Goal: Browse casually

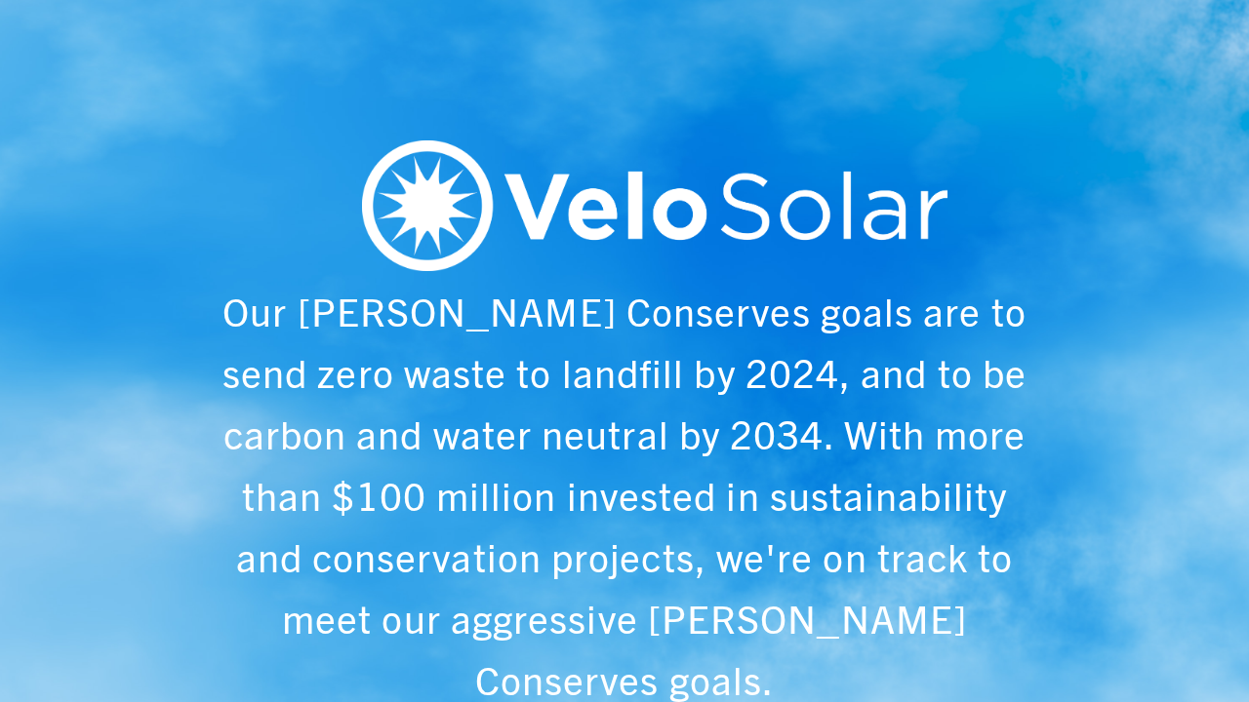
scroll to position [0, 1249]
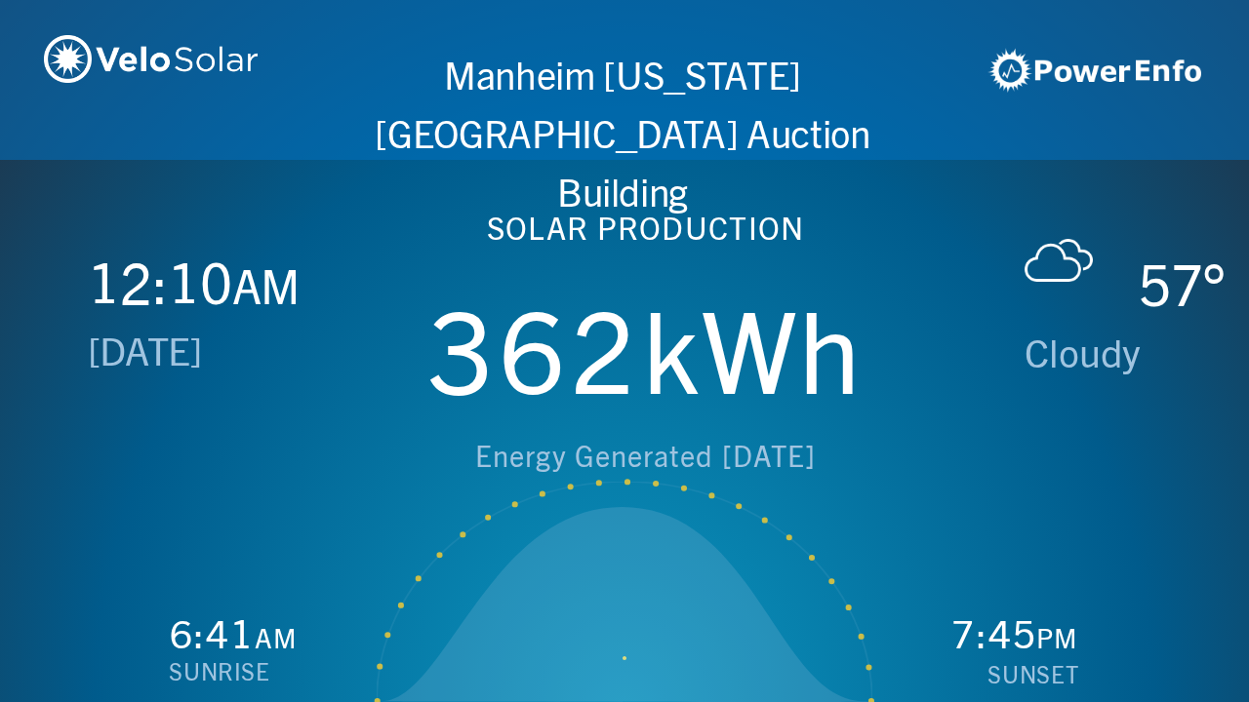
scroll to position [0, 2497]
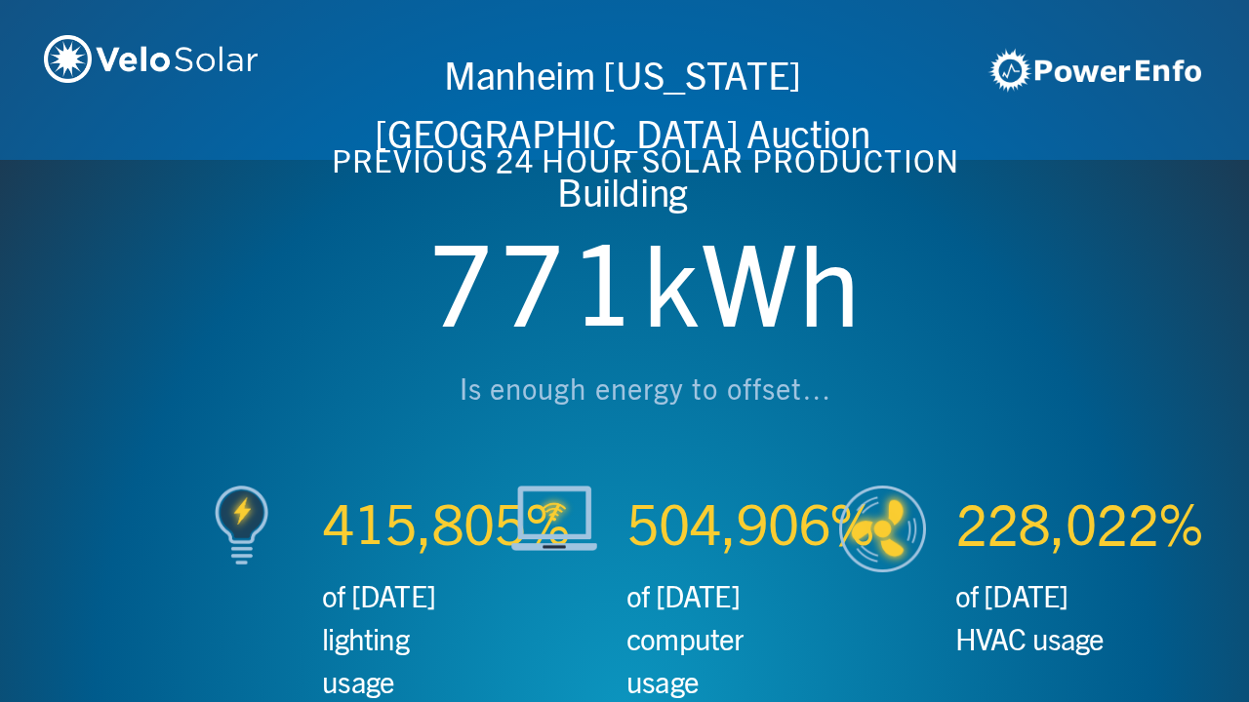
scroll to position [0, 3746]
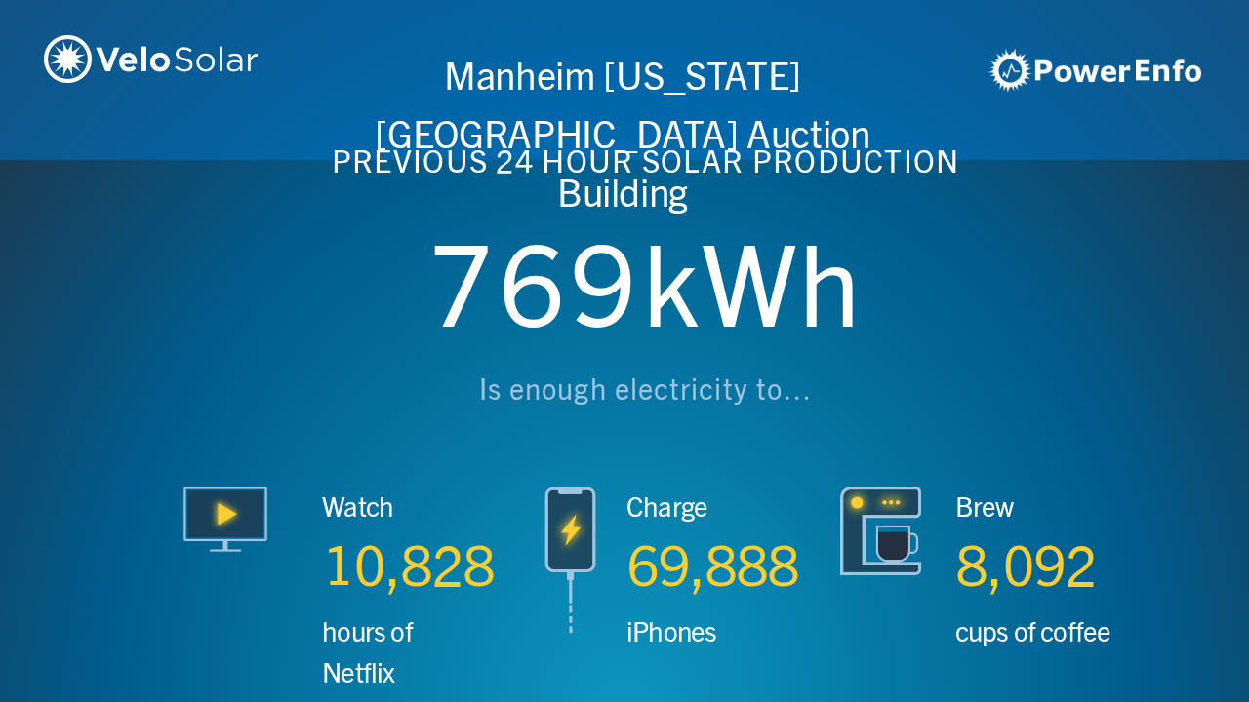
scroll to position [0, 4994]
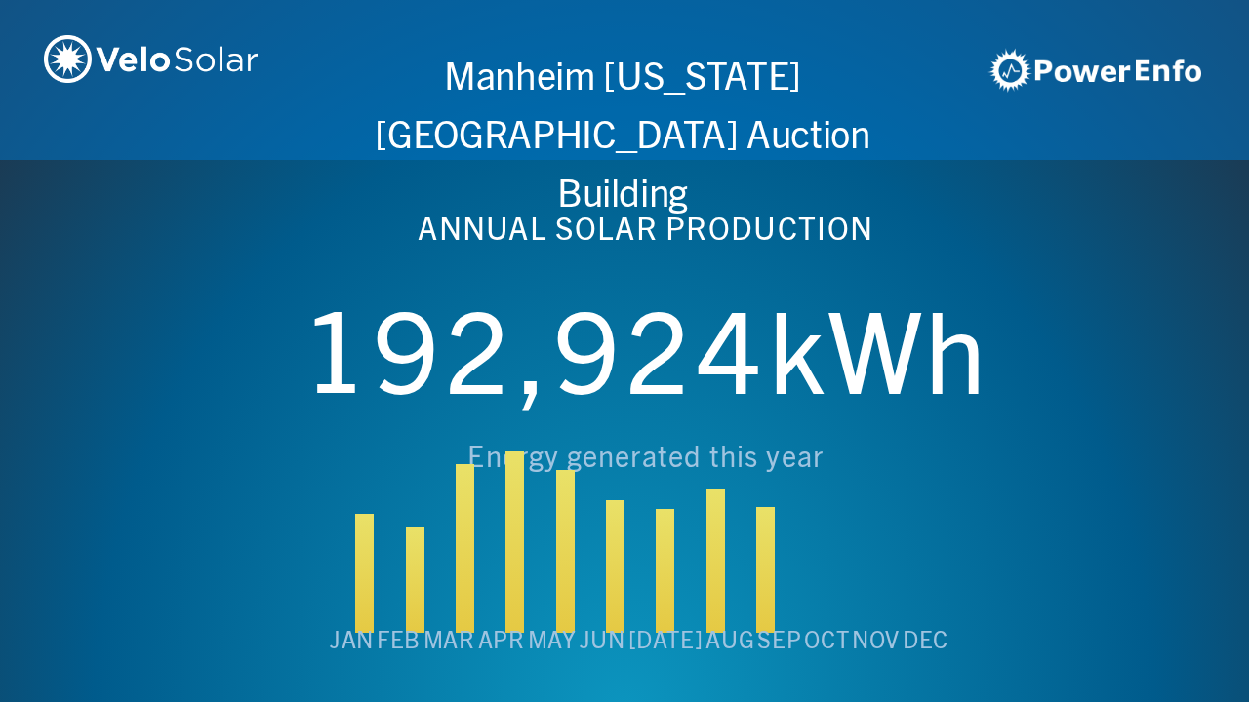
scroll to position [0, 6243]
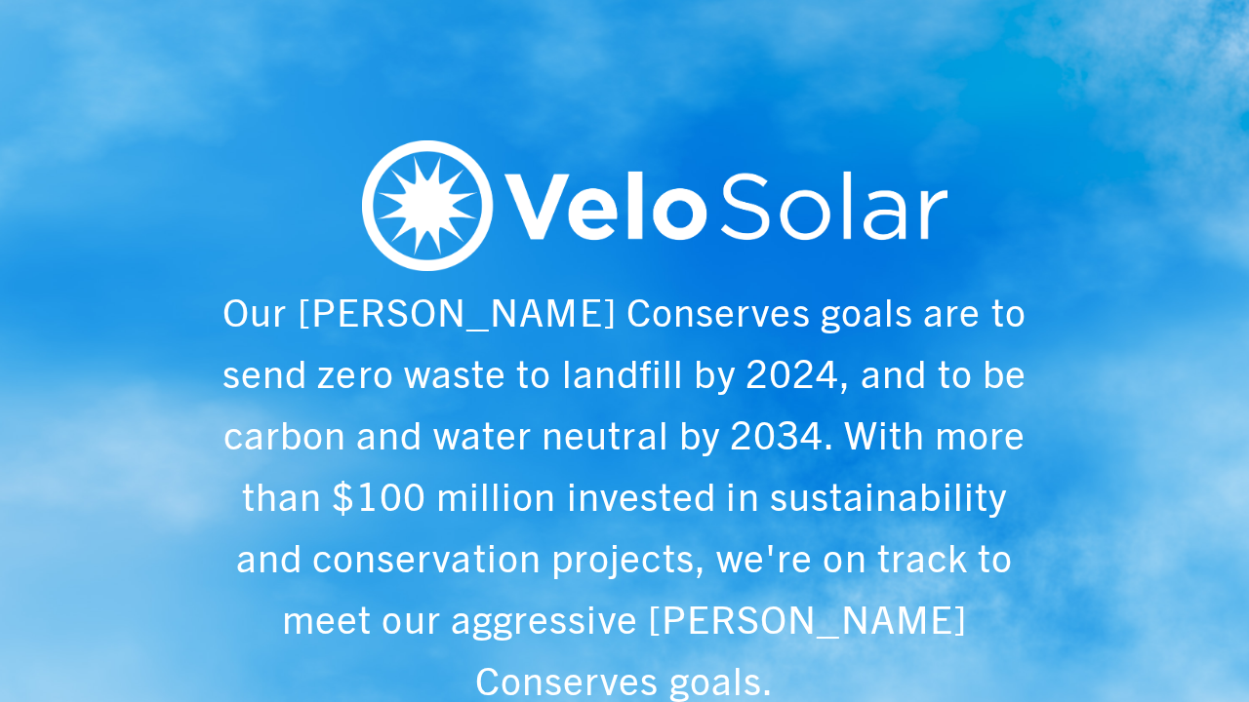
scroll to position [0, 1249]
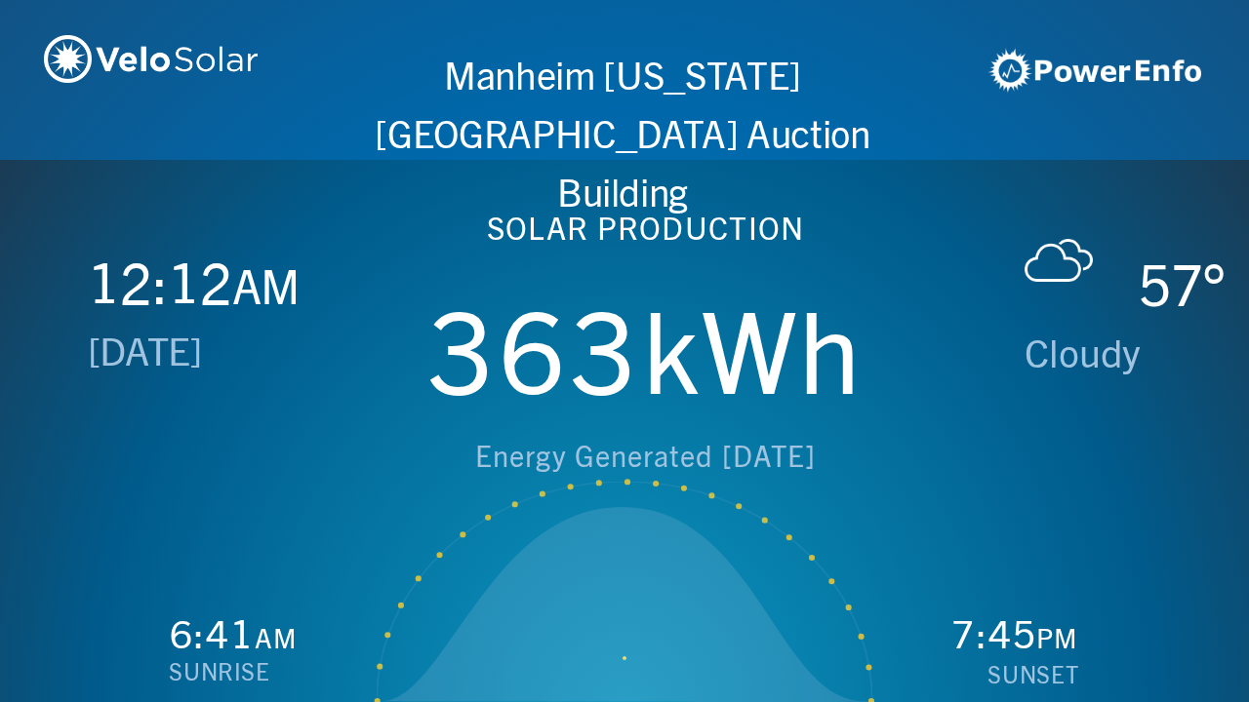
scroll to position [0, 2497]
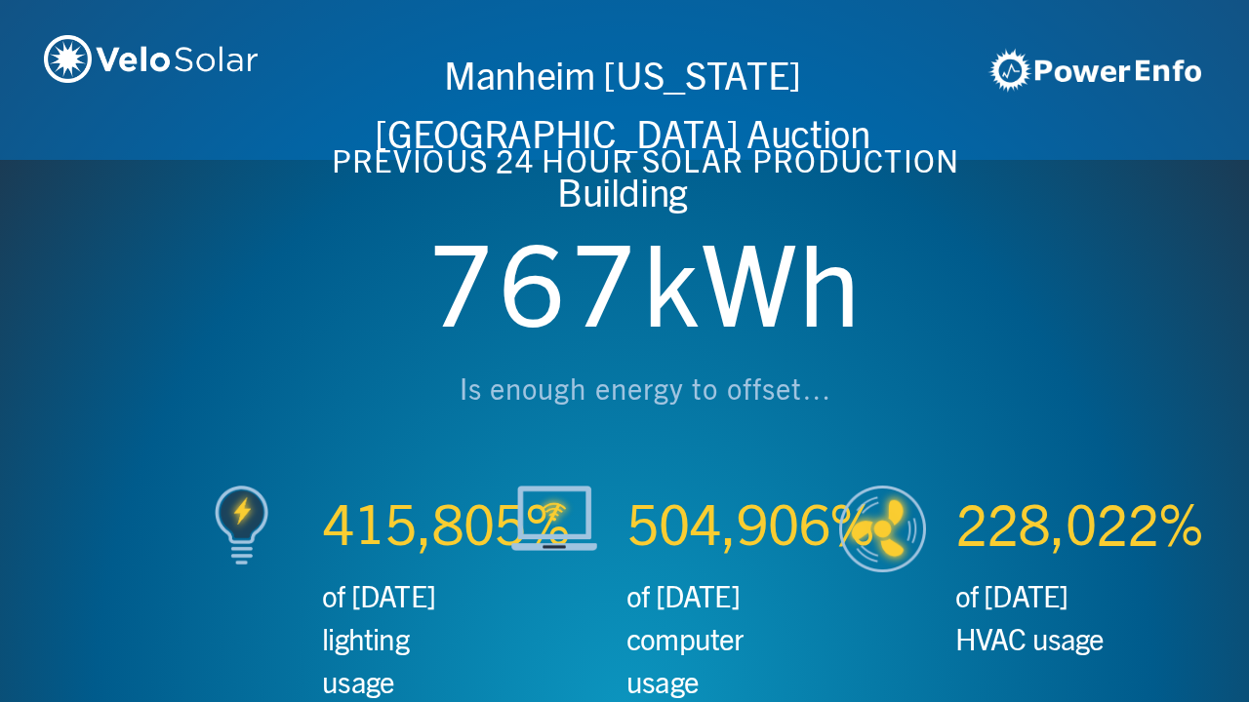
scroll to position [0, 3746]
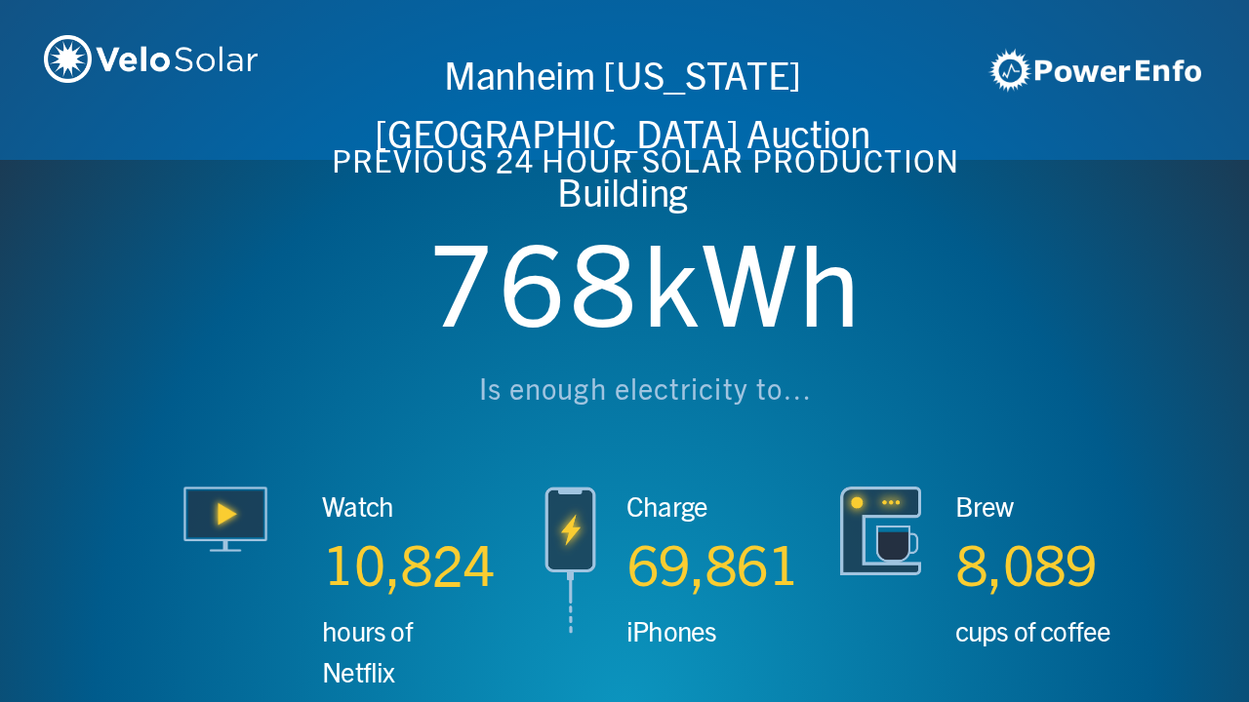
scroll to position [0, 4994]
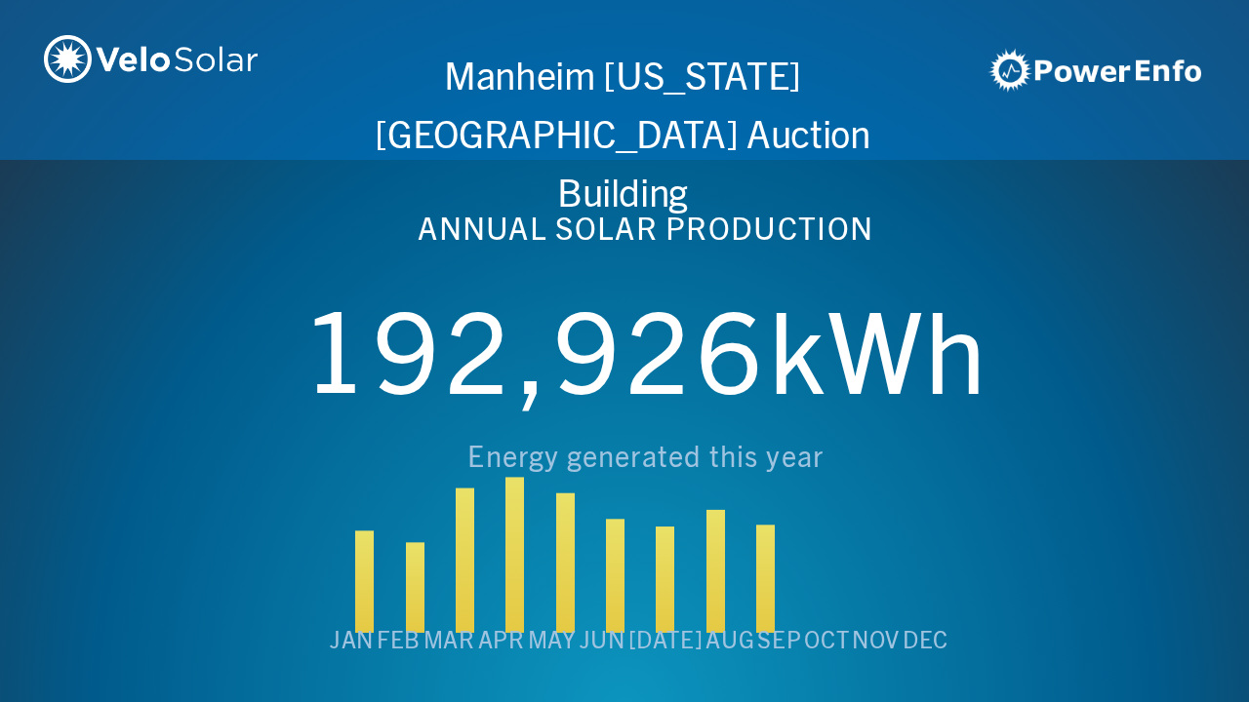
scroll to position [0, 6243]
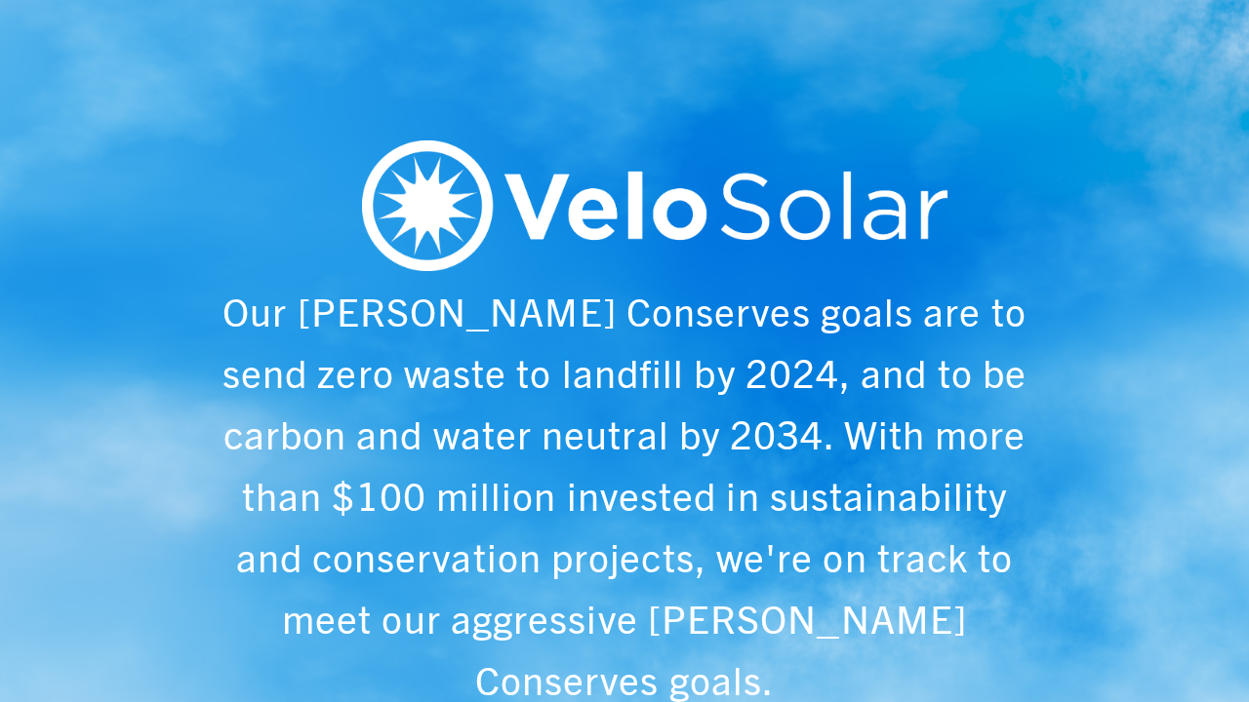
scroll to position [0, 1249]
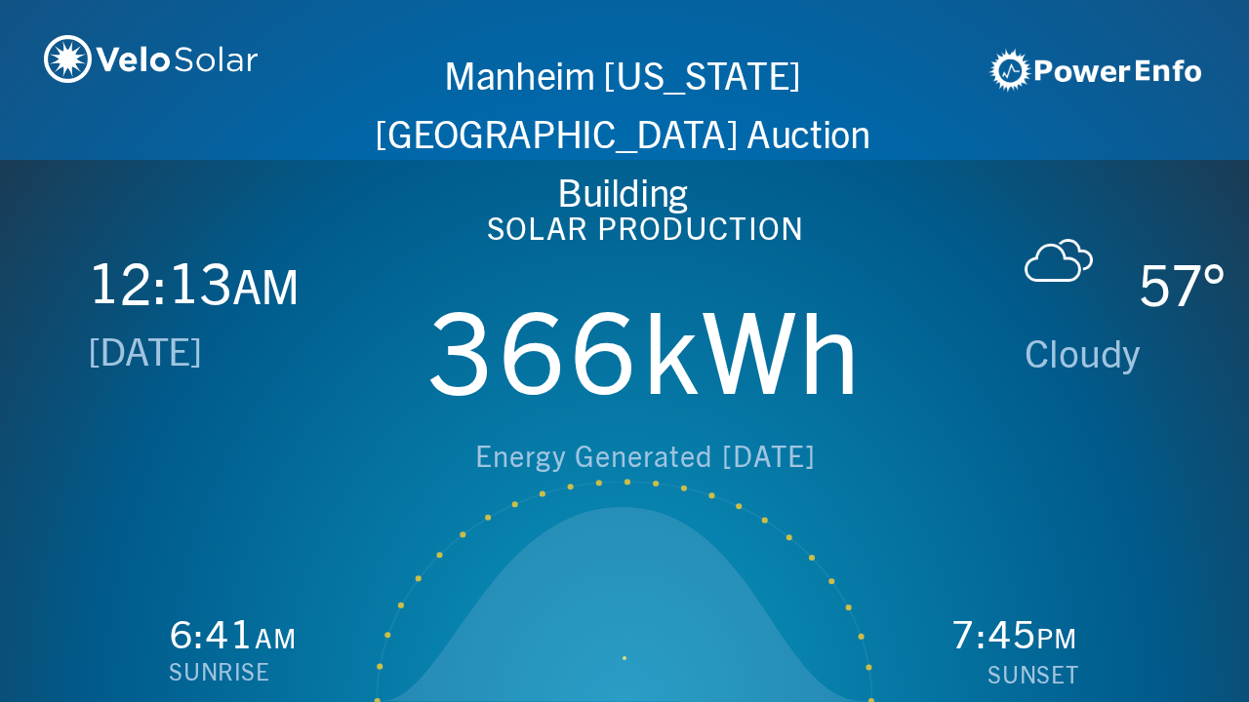
scroll to position [0, 2497]
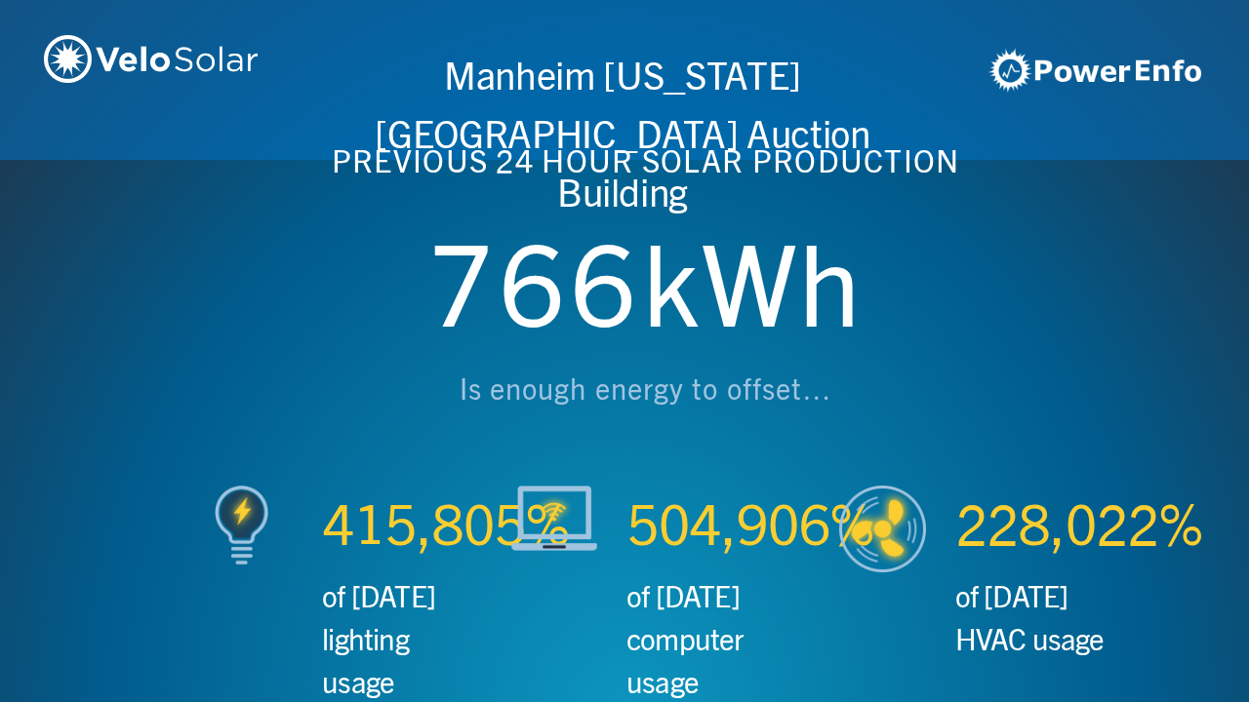
scroll to position [0, 3746]
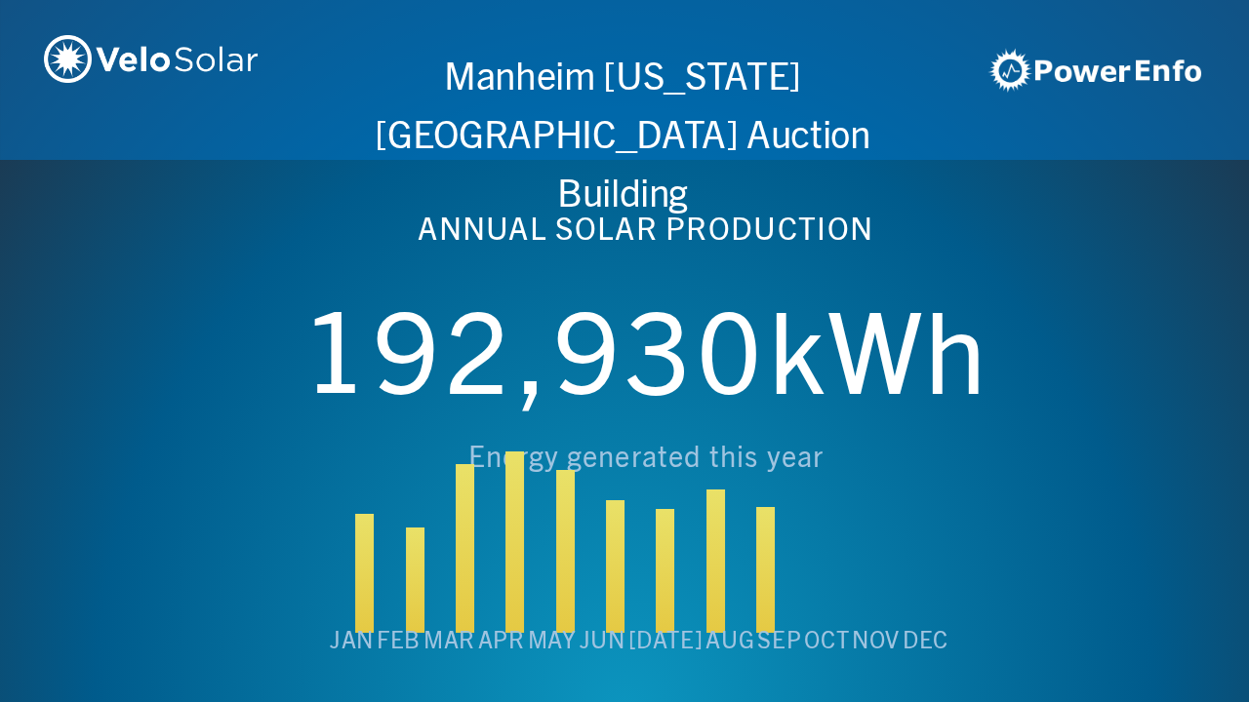
scroll to position [0, 4994]
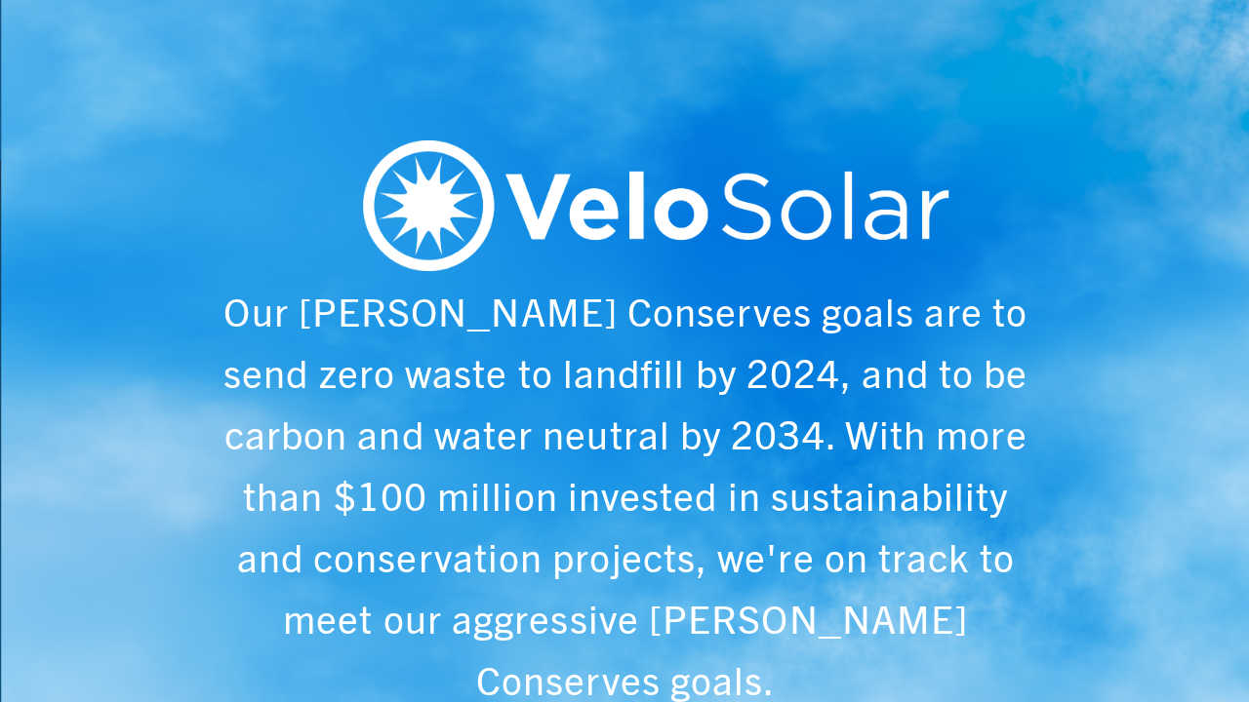
scroll to position [0, 6243]
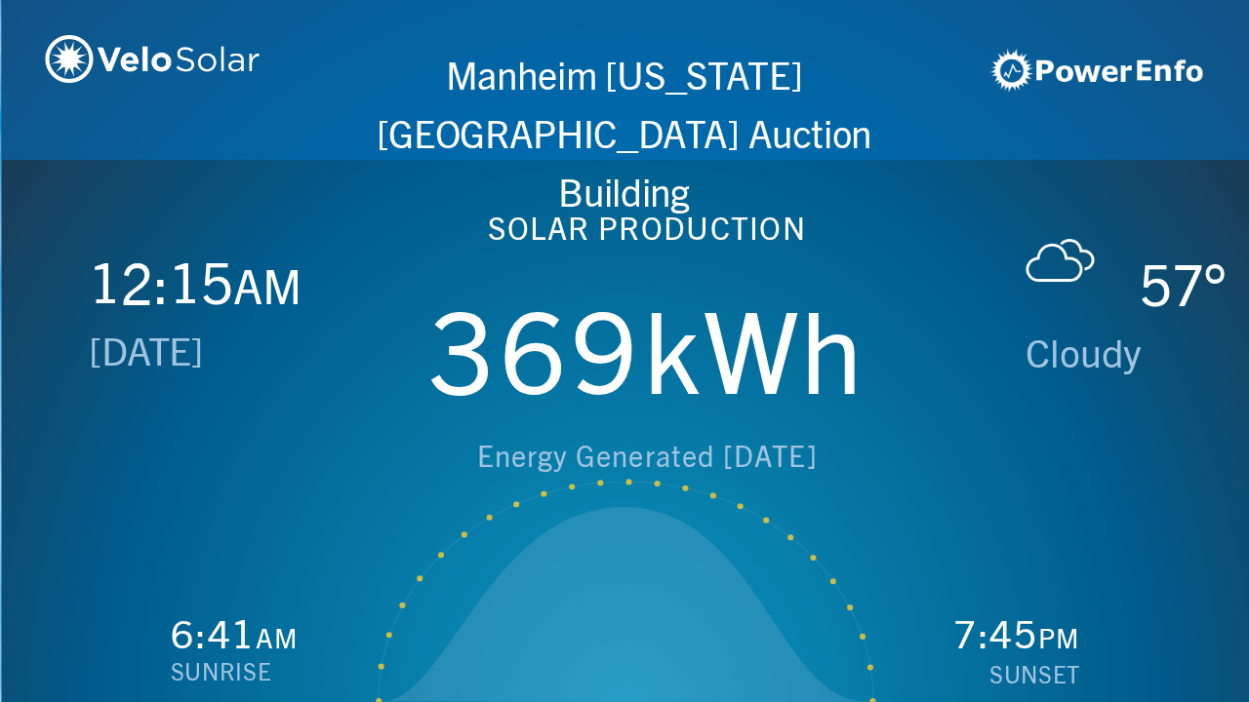
scroll to position [0, 1249]
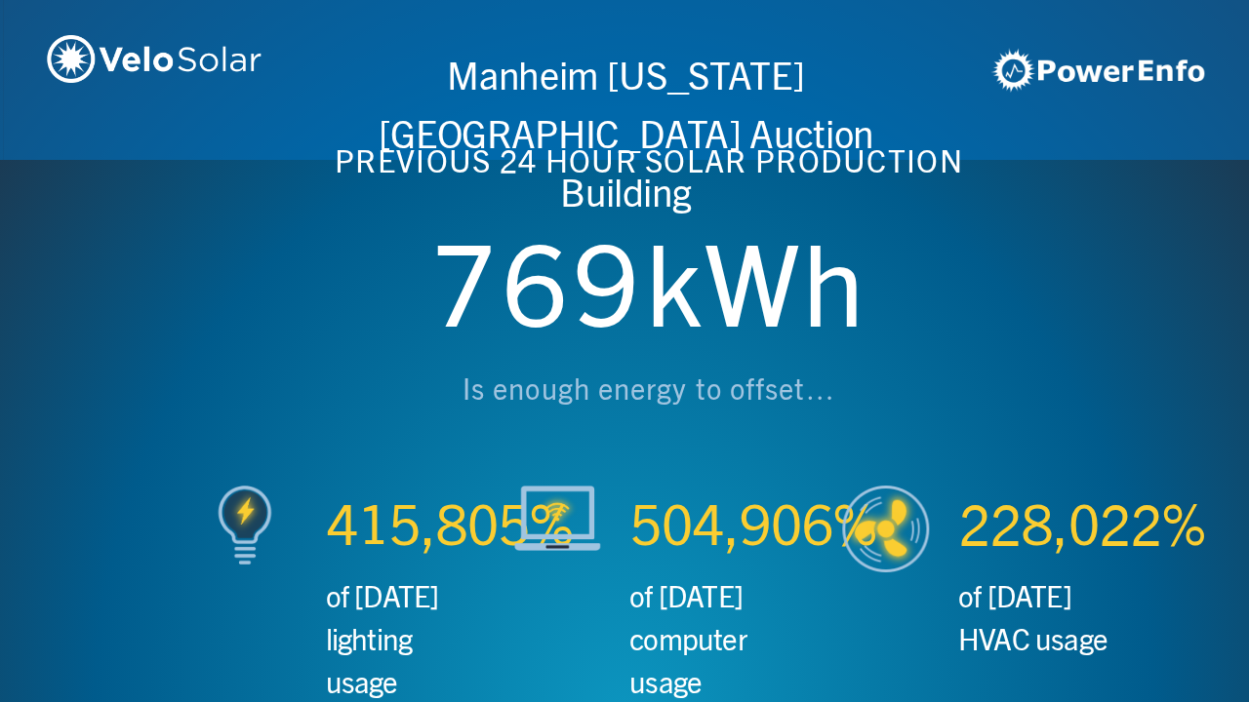
scroll to position [0, 2497]
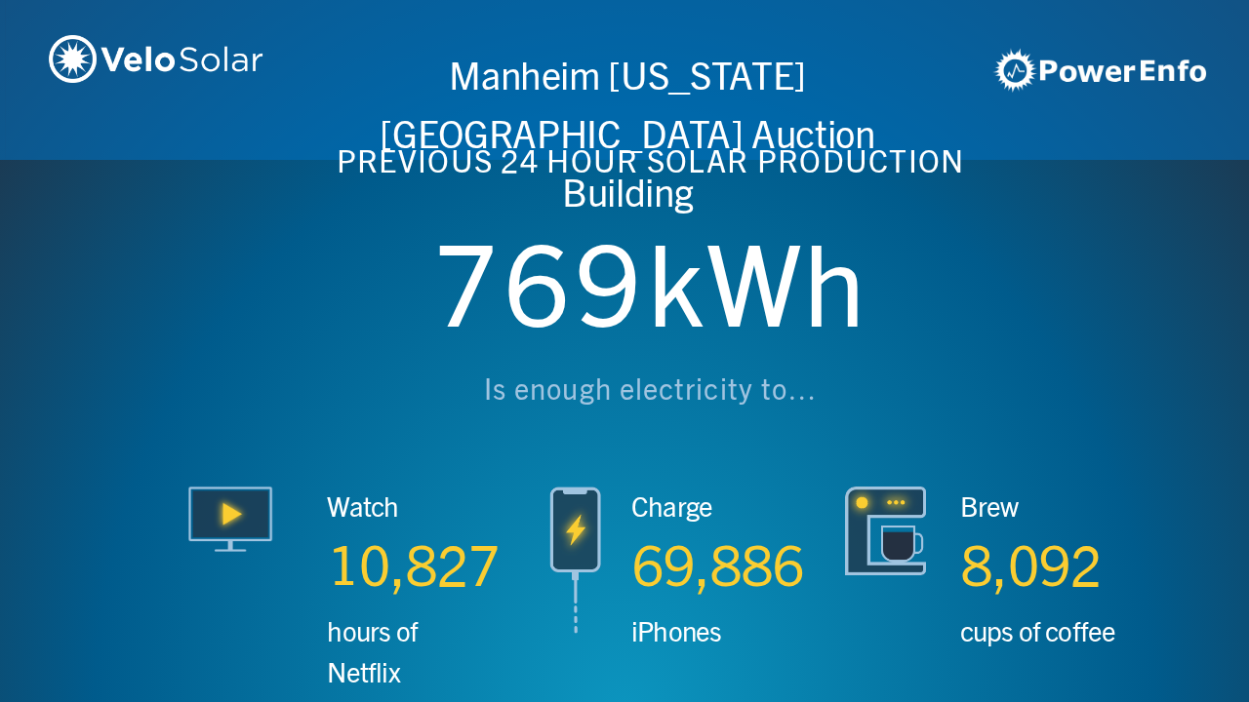
scroll to position [0, 3746]
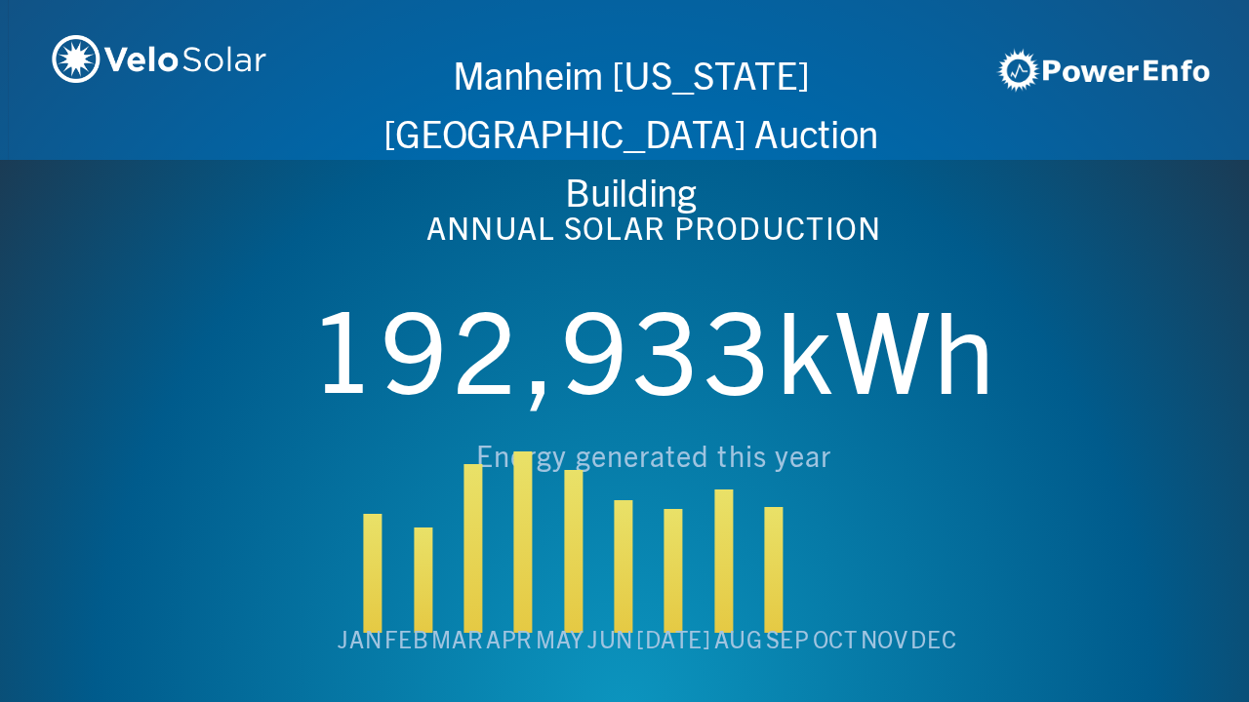
scroll to position [0, 4994]
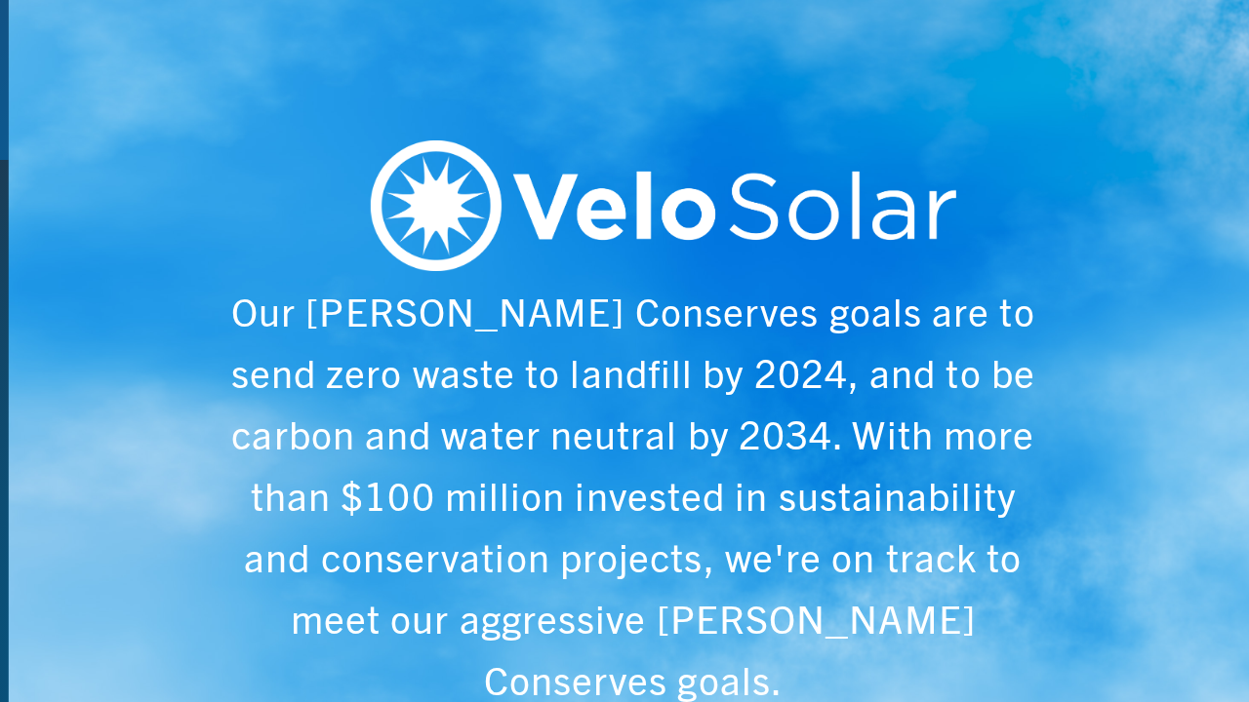
scroll to position [0, 6243]
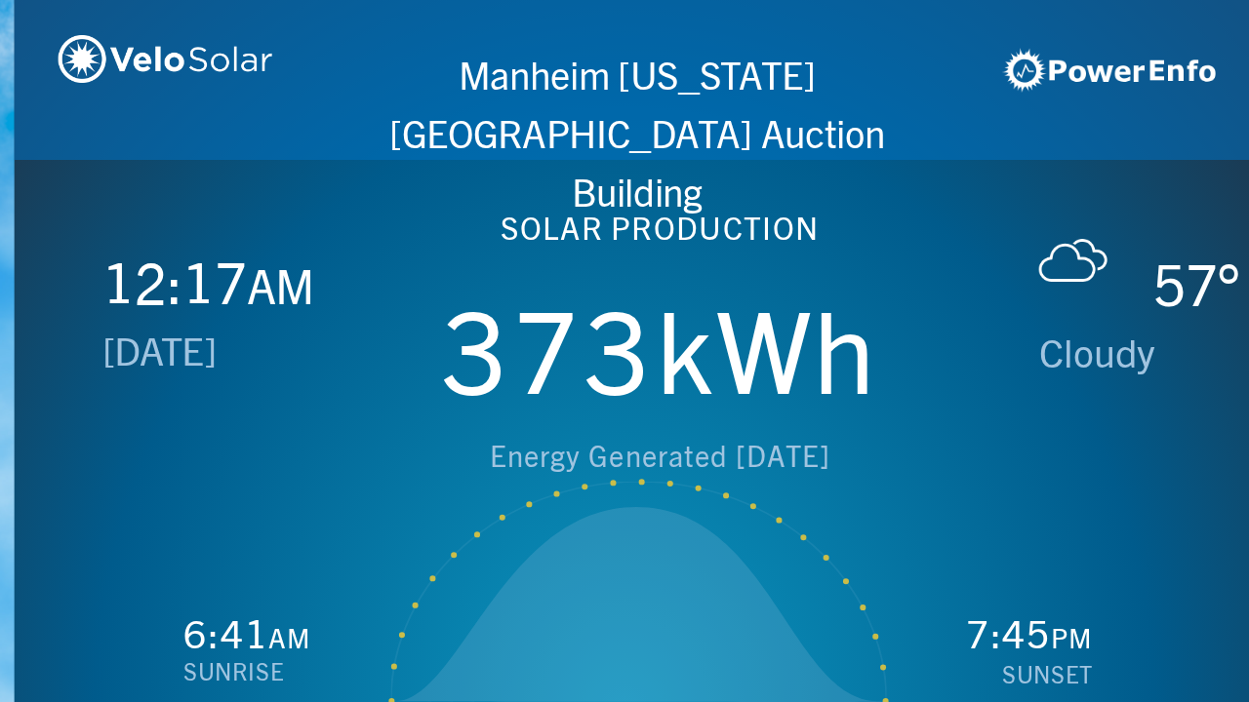
scroll to position [0, 1249]
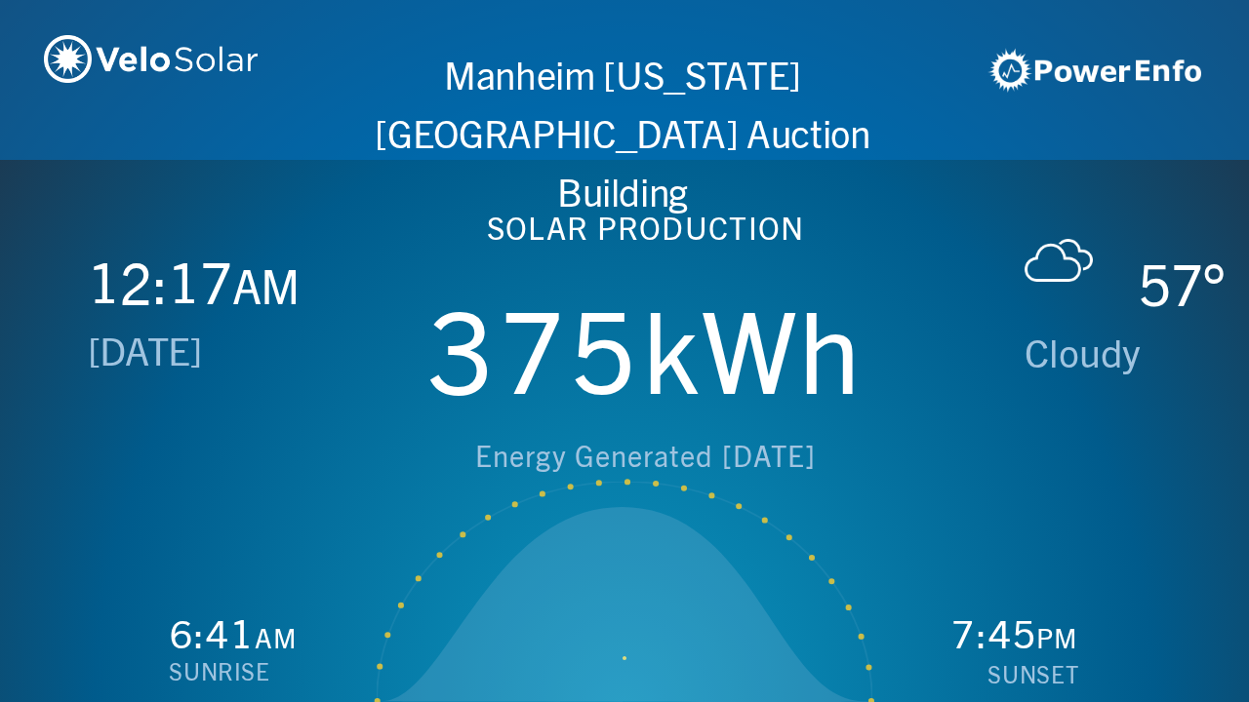
scroll to position [0, 2497]
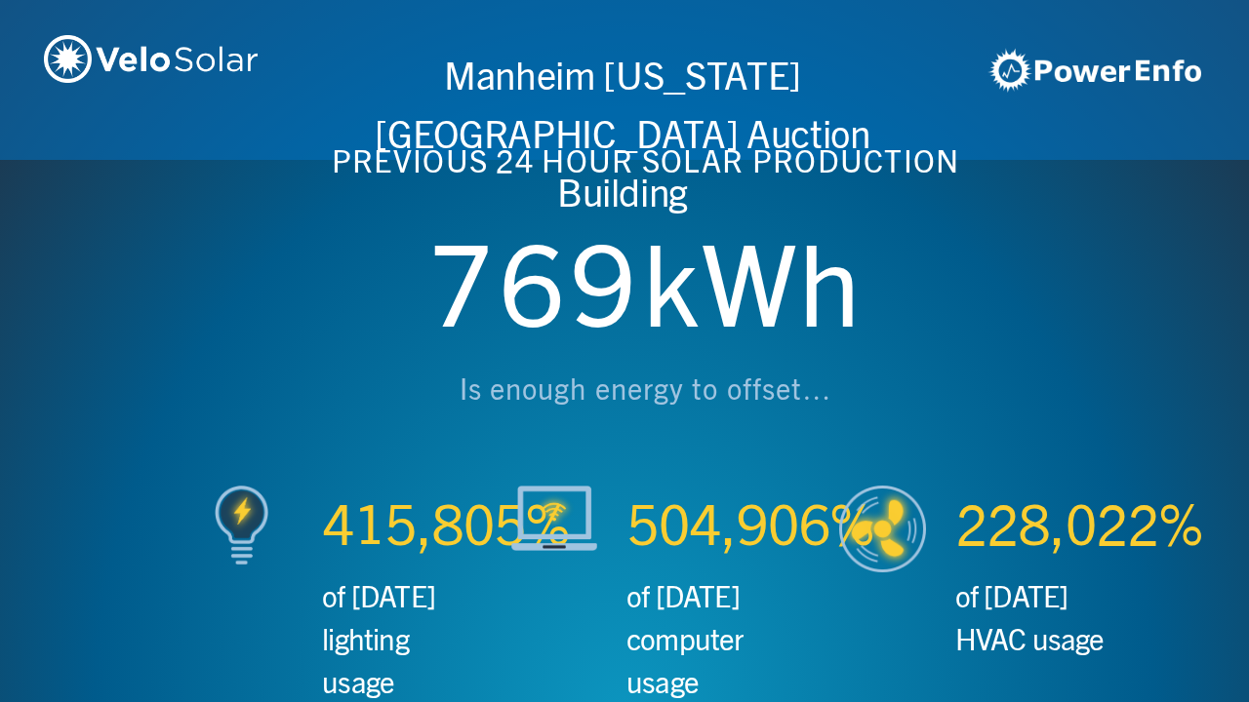
scroll to position [0, 3746]
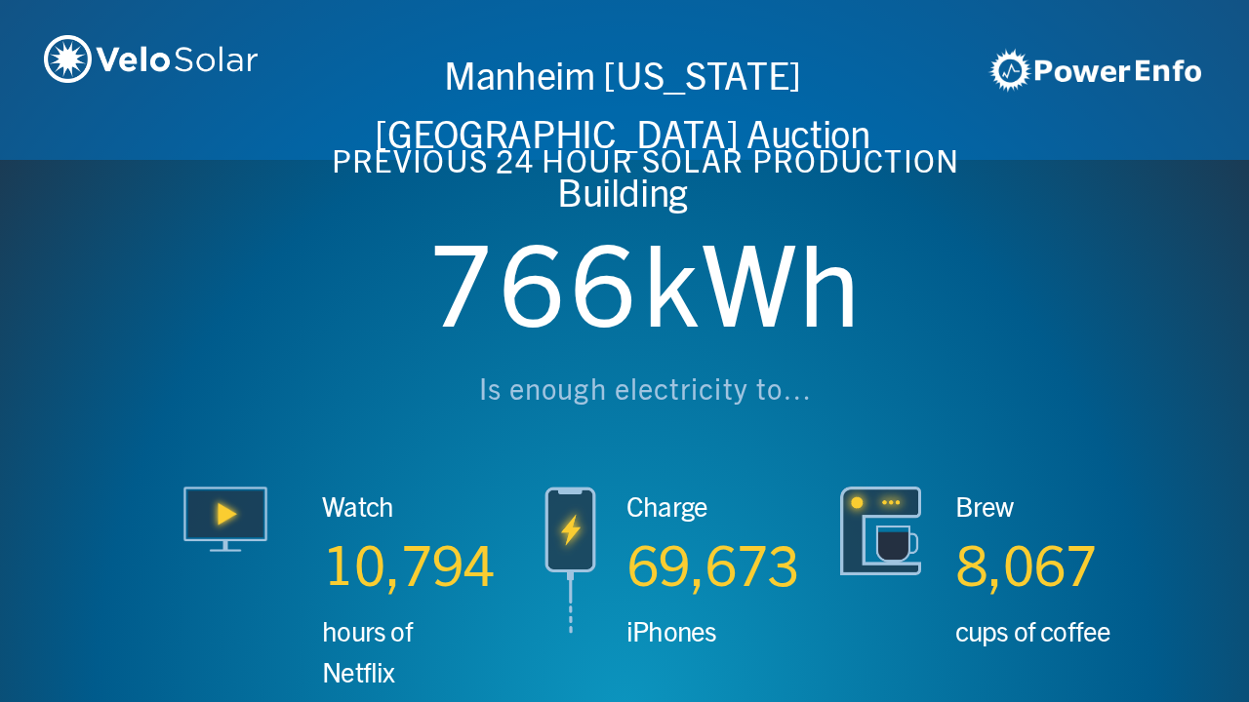
scroll to position [0, 4994]
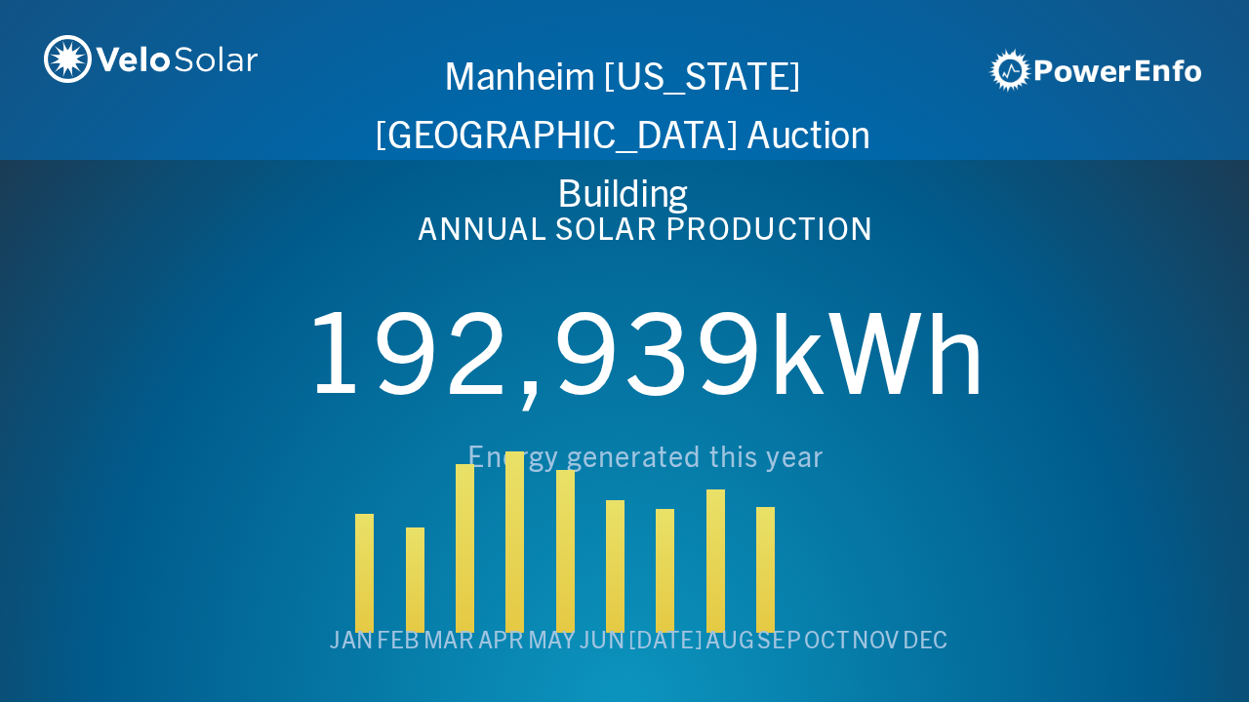
scroll to position [0, 6243]
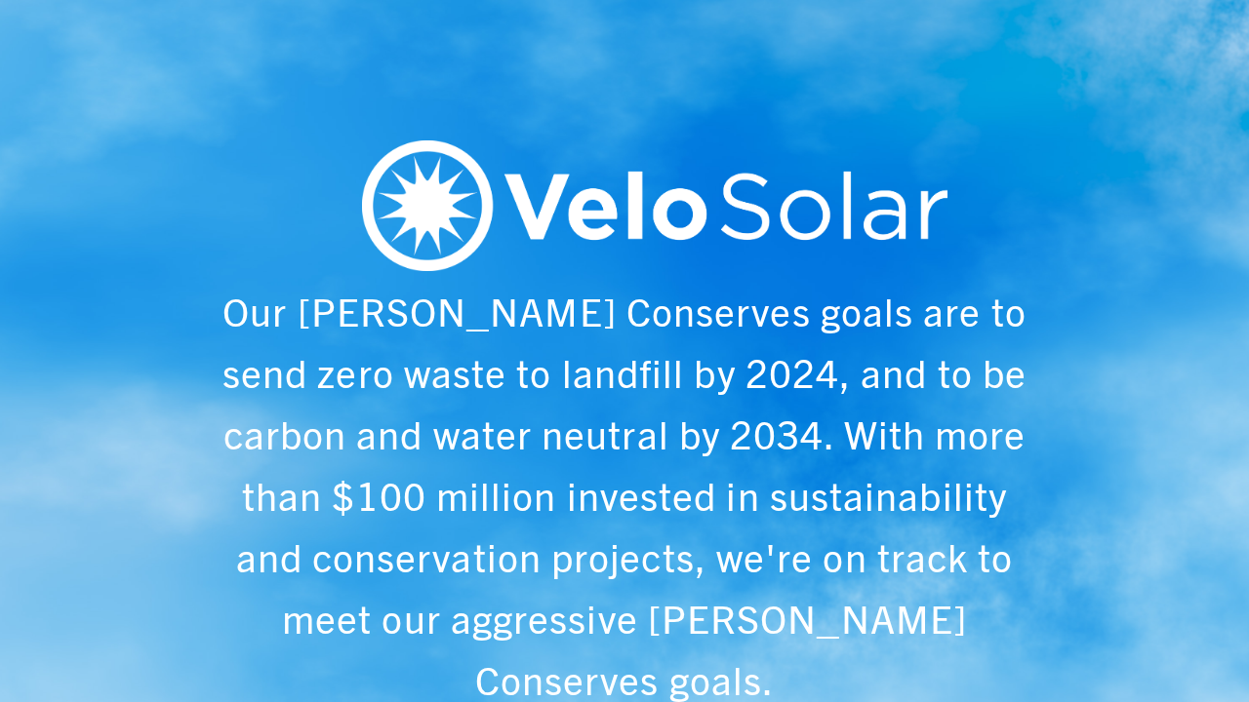
scroll to position [0, 1249]
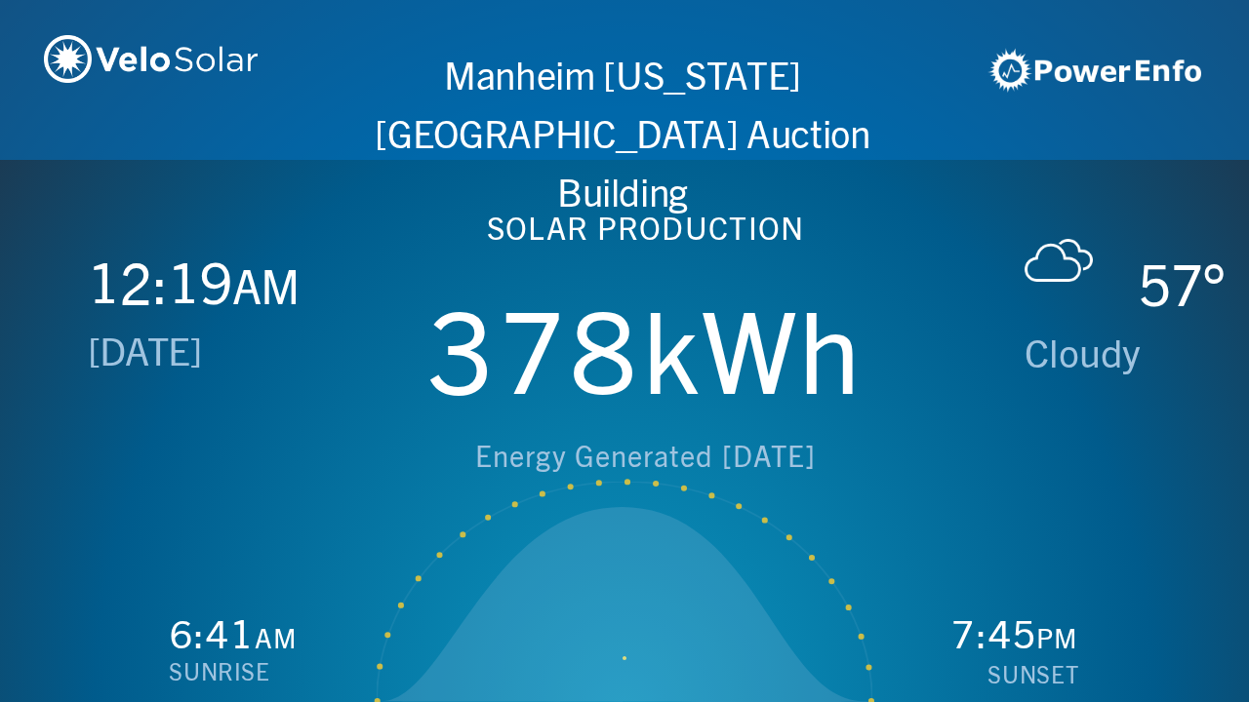
scroll to position [0, 2497]
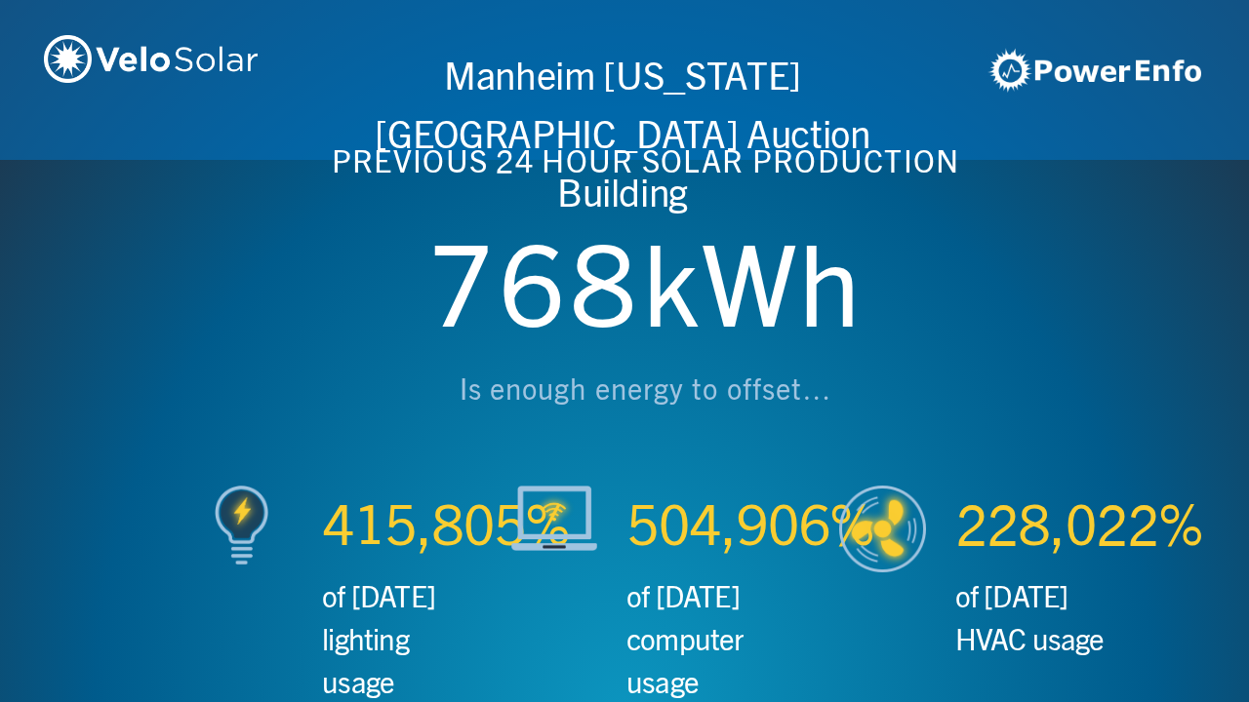
scroll to position [0, 3746]
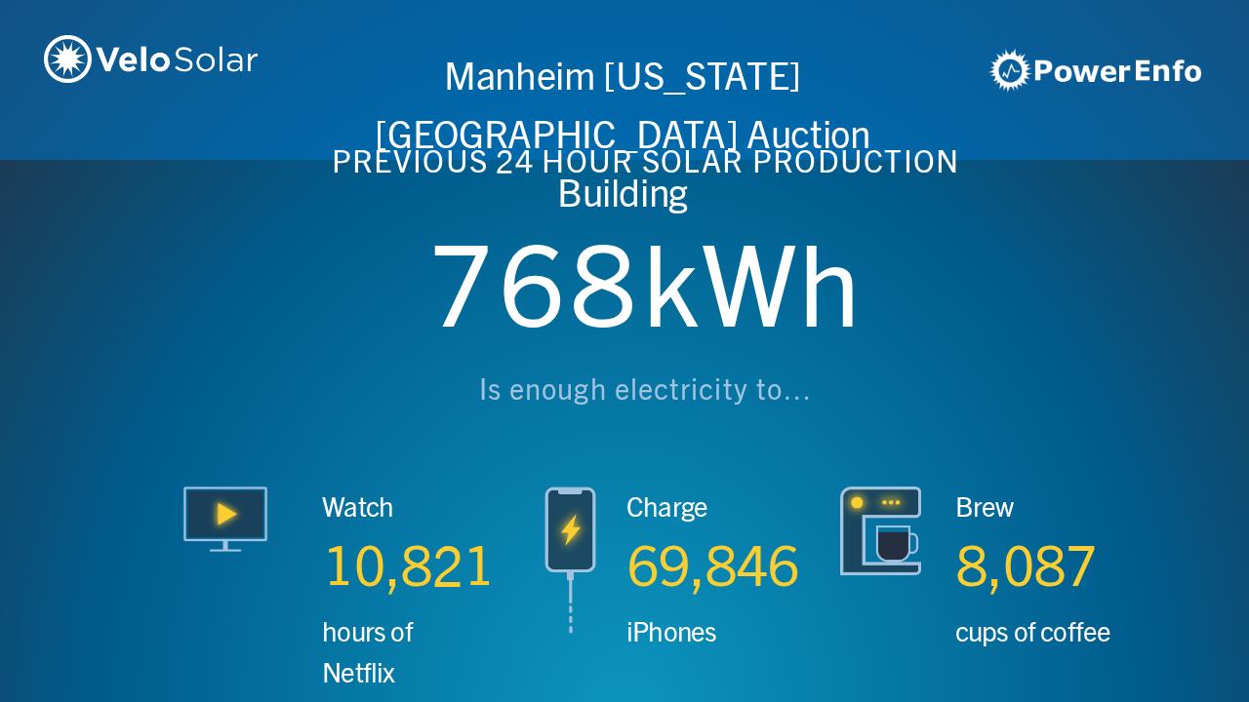
scroll to position [0, 4994]
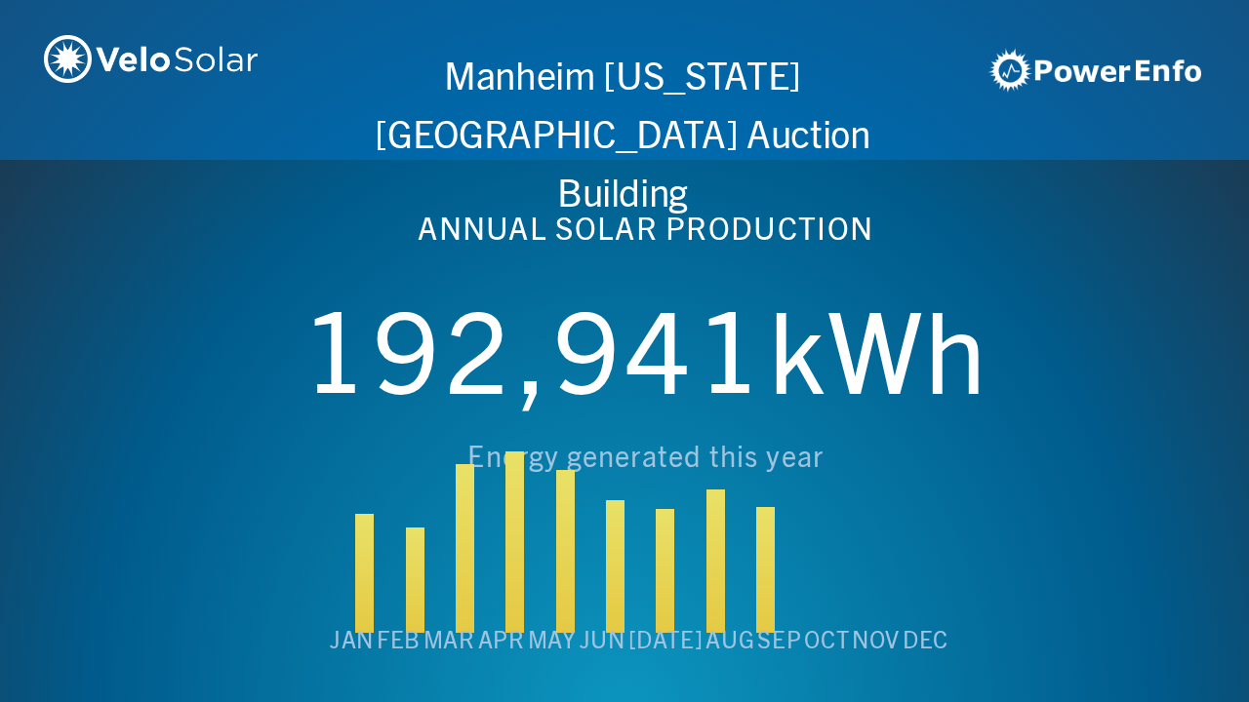
scroll to position [0, 6243]
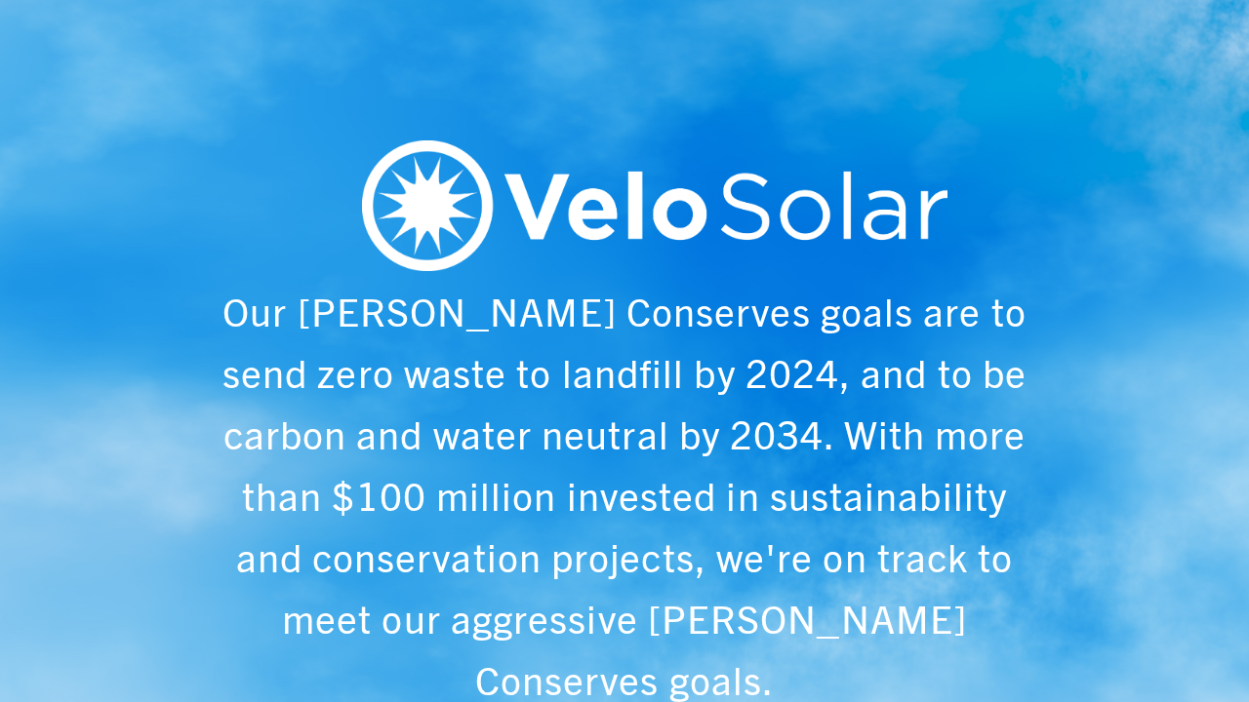
scroll to position [0, 1249]
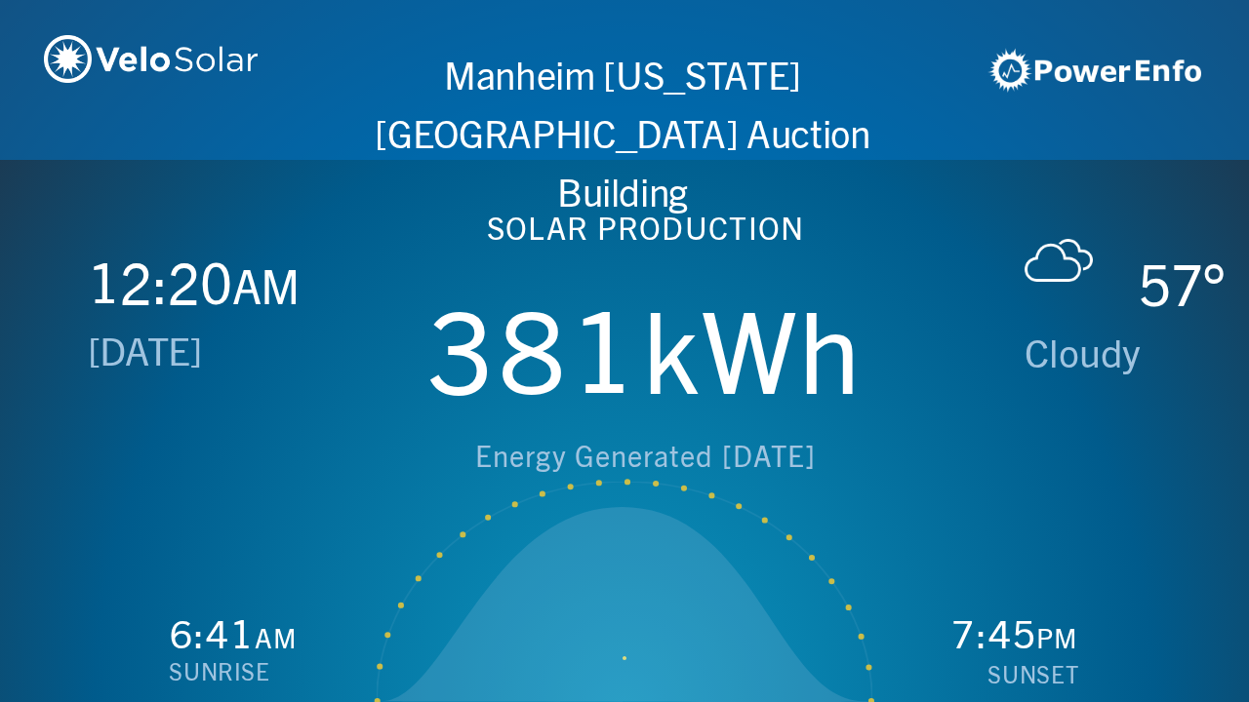
scroll to position [0, 2497]
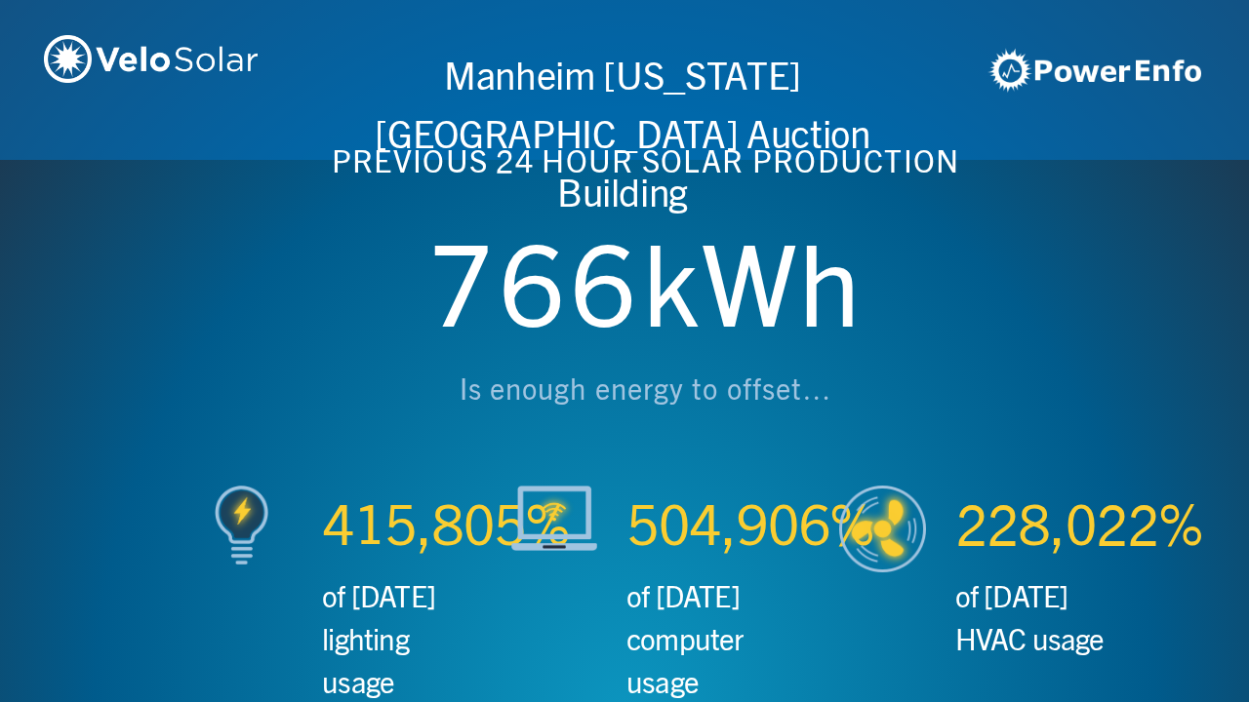
scroll to position [0, 3746]
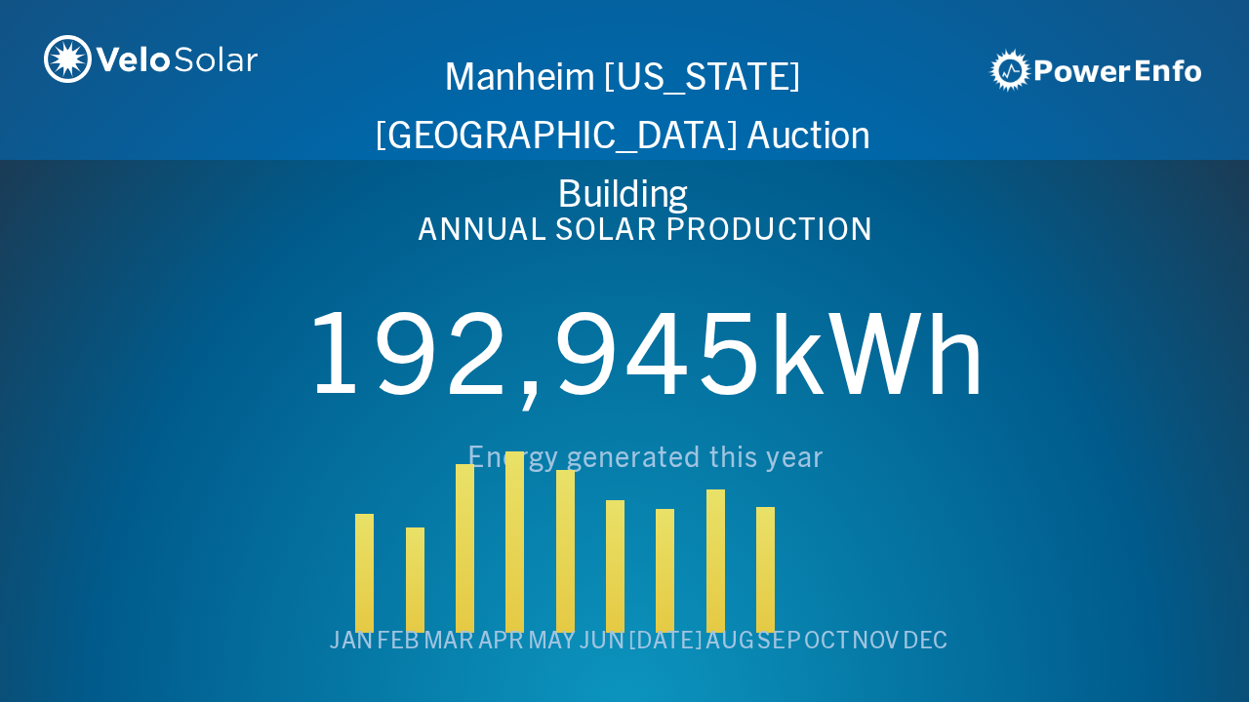
scroll to position [0, 4994]
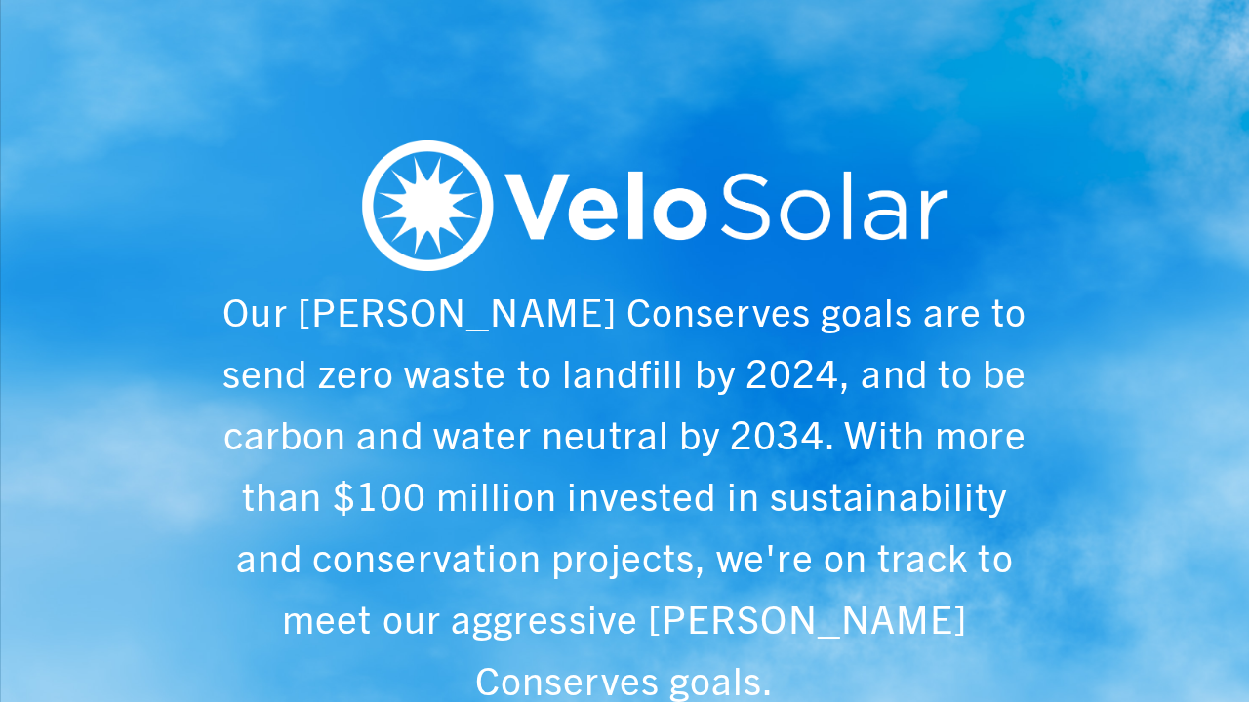
scroll to position [0, 6243]
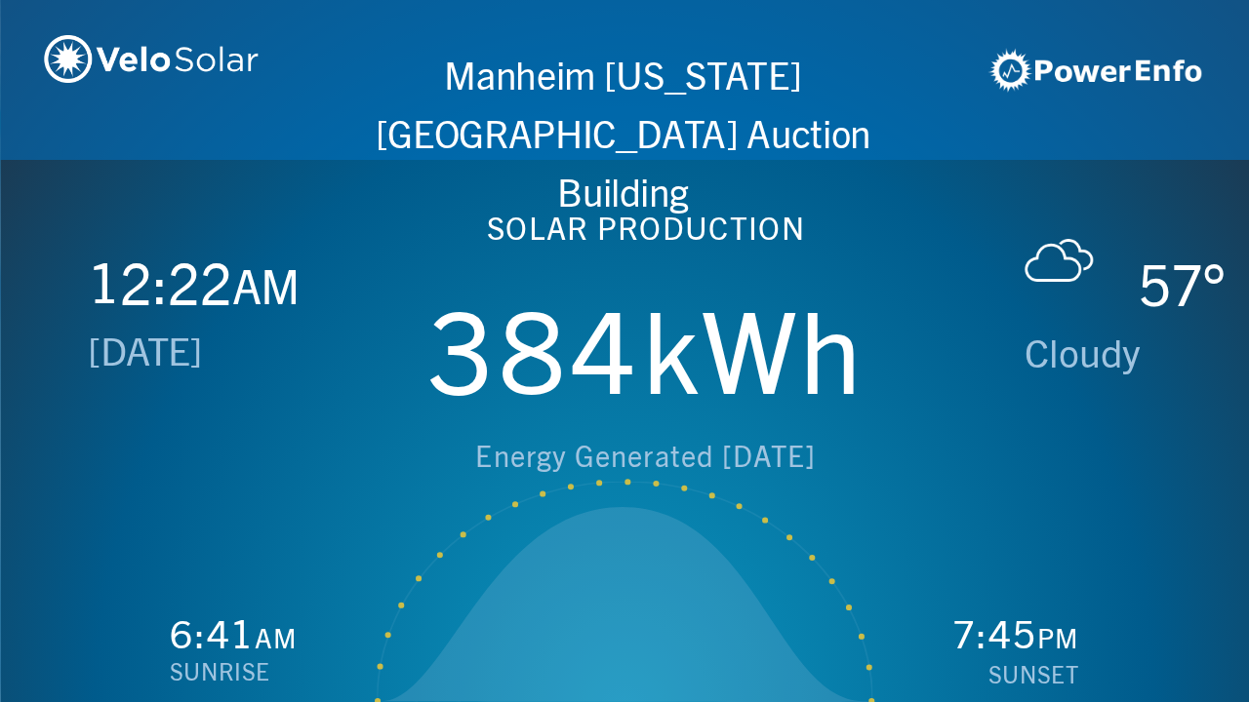
scroll to position [0, 1249]
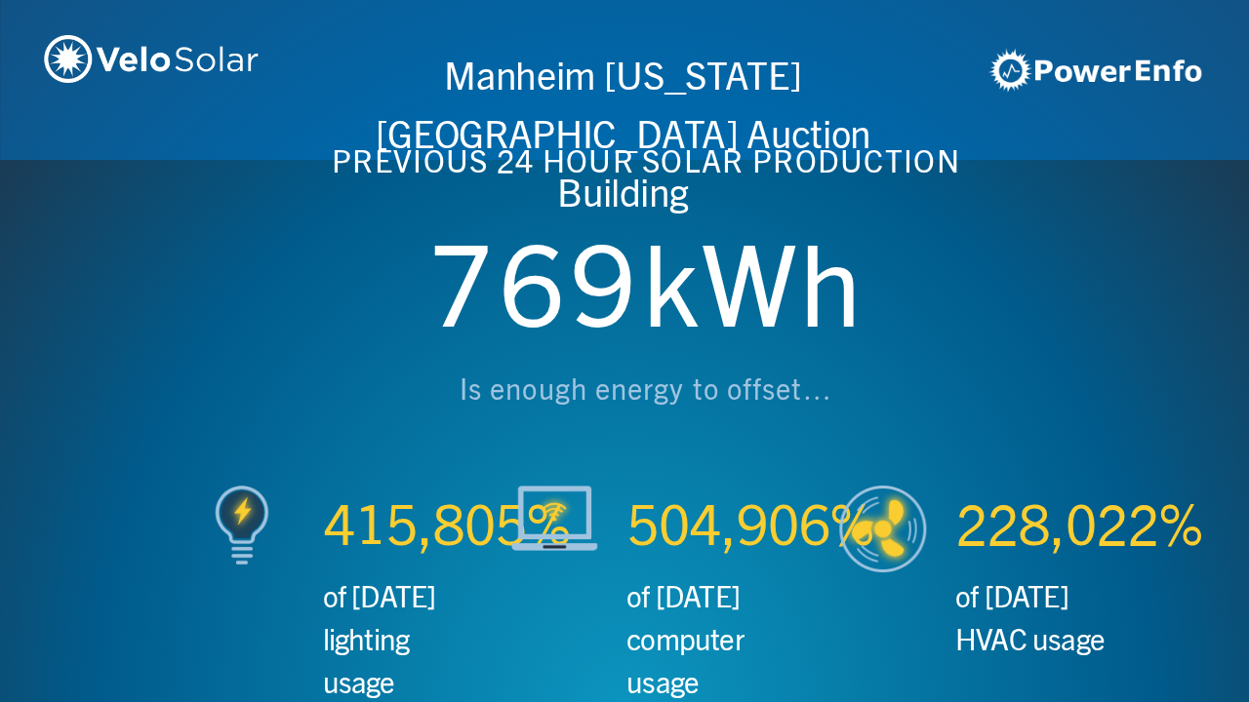
scroll to position [0, 2497]
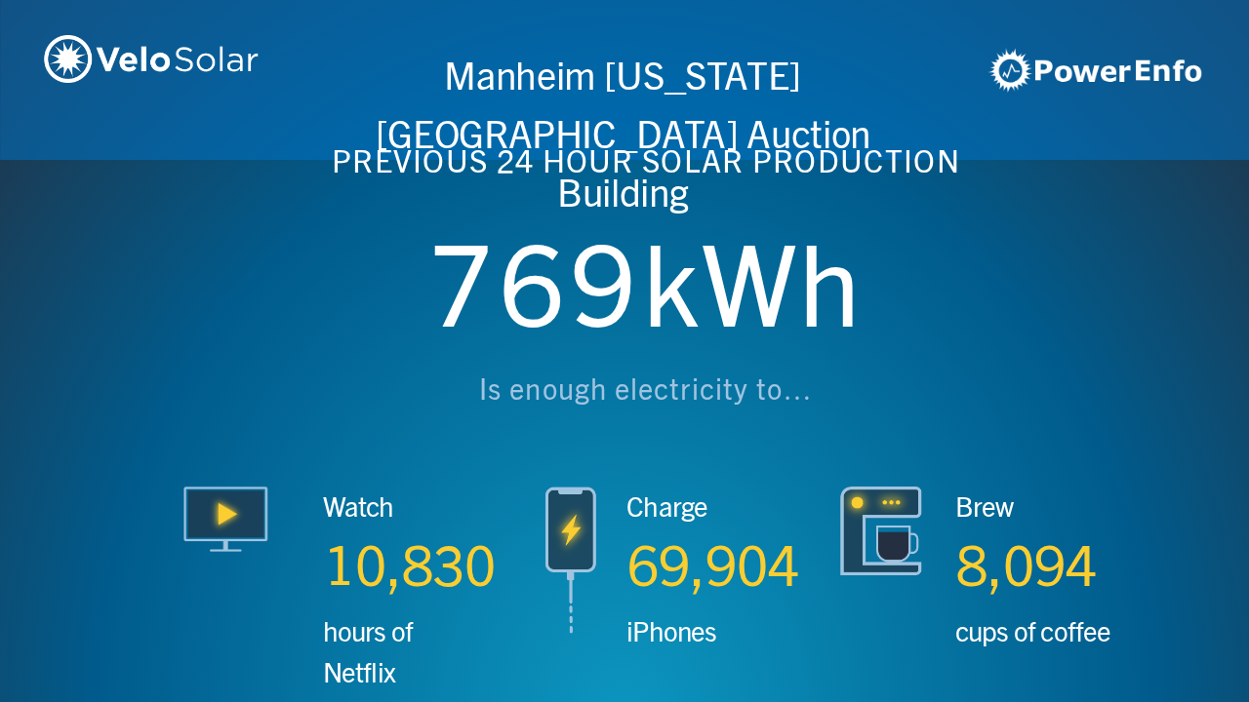
scroll to position [0, 3746]
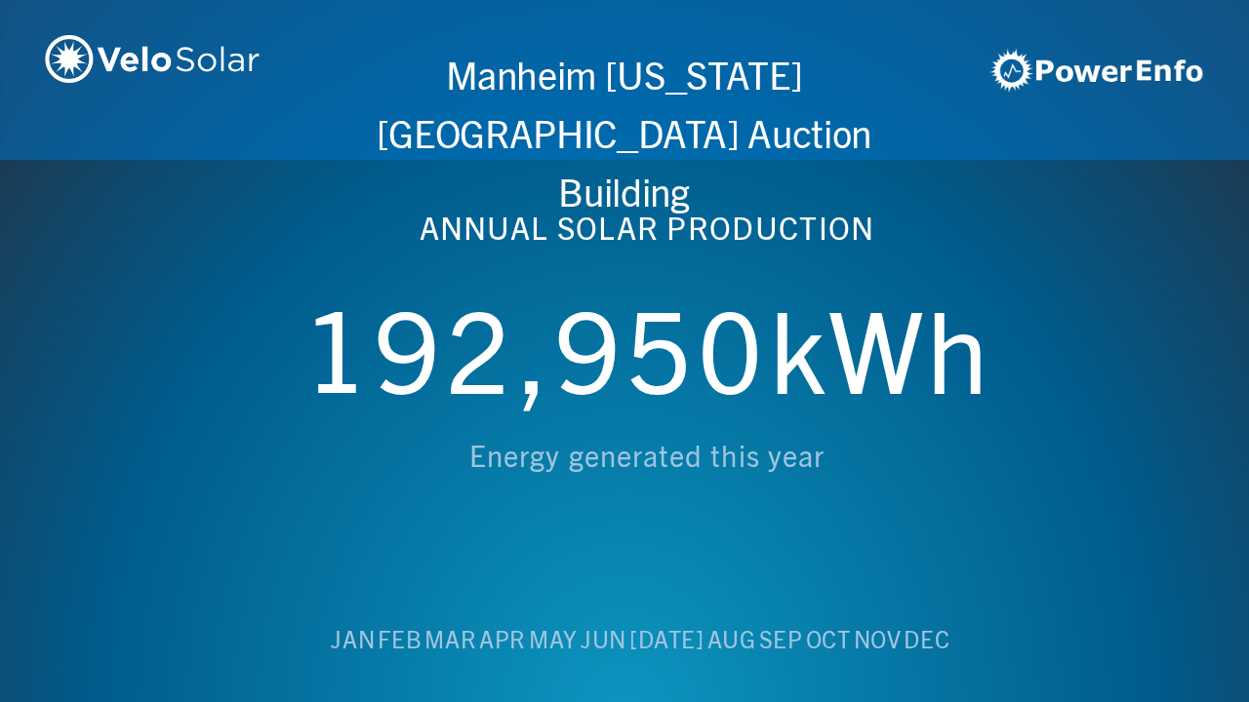
scroll to position [0, 4994]
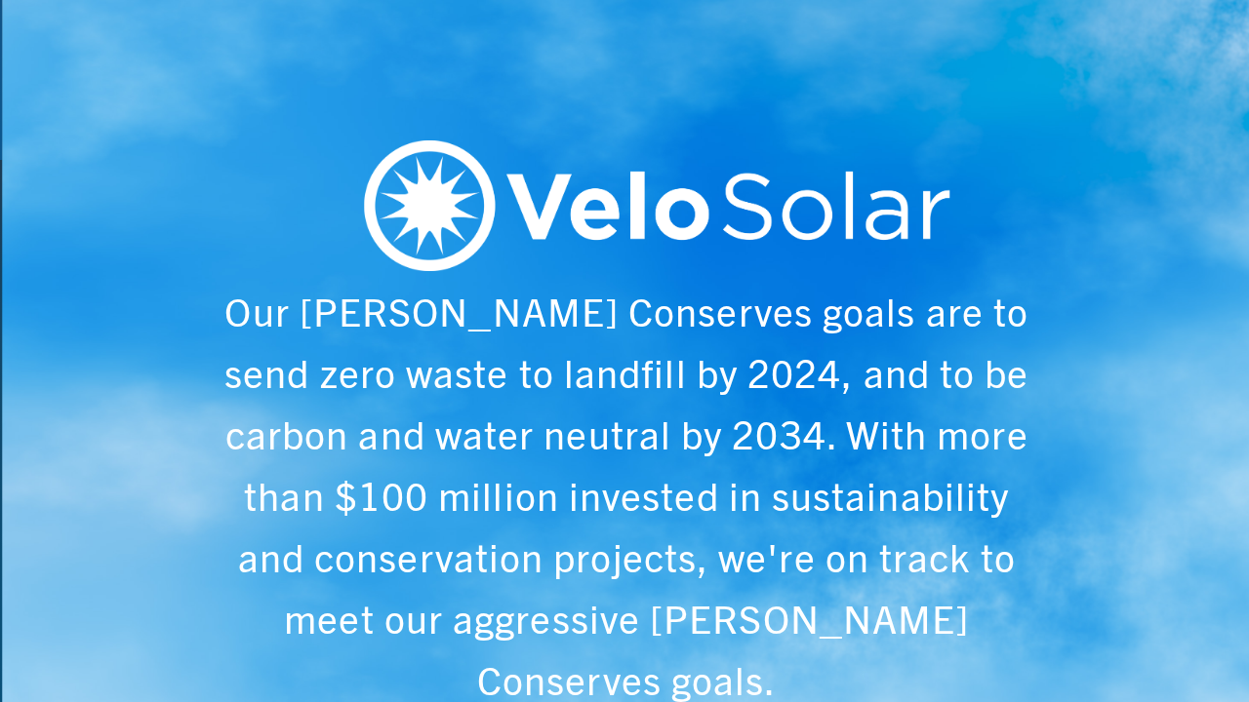
scroll to position [0, 6243]
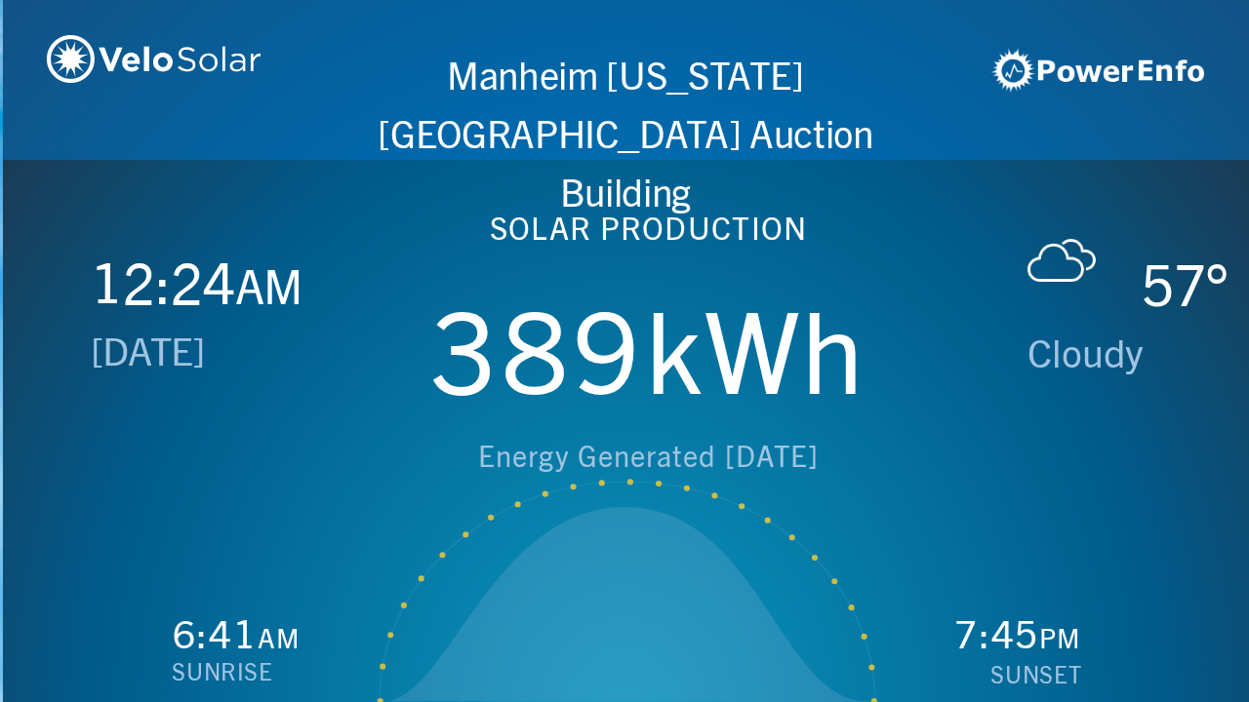
scroll to position [0, 1249]
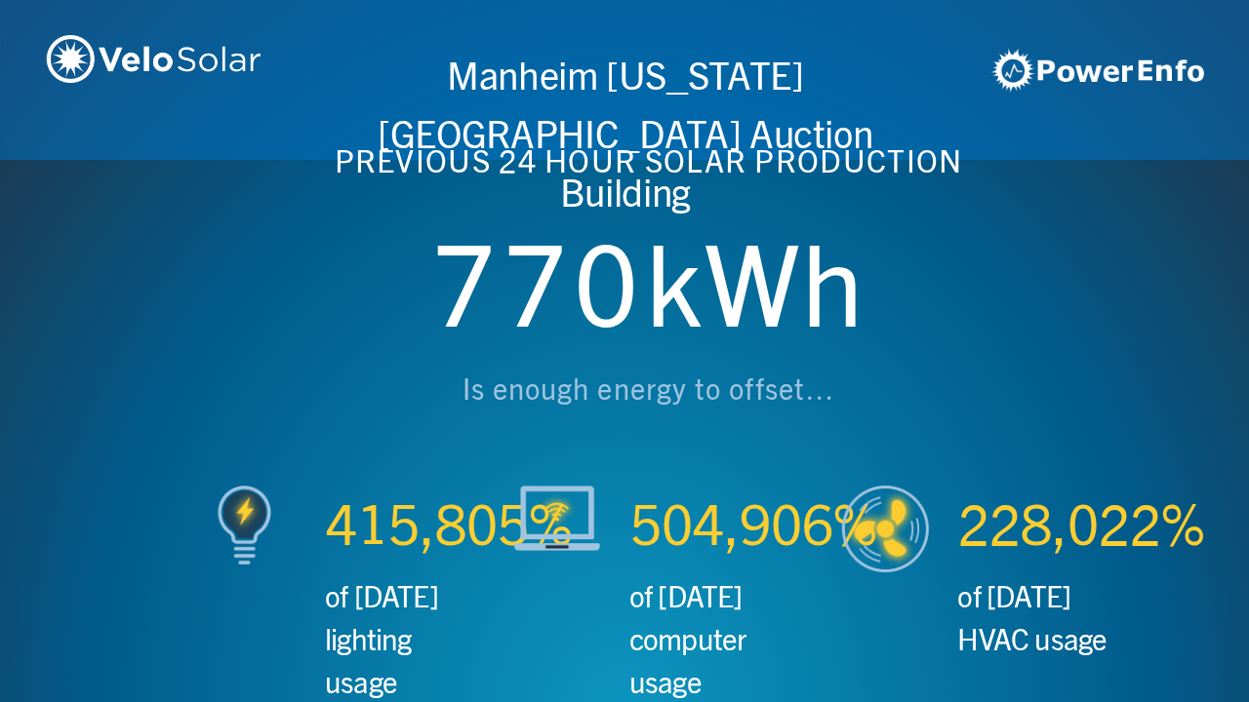
scroll to position [0, 2497]
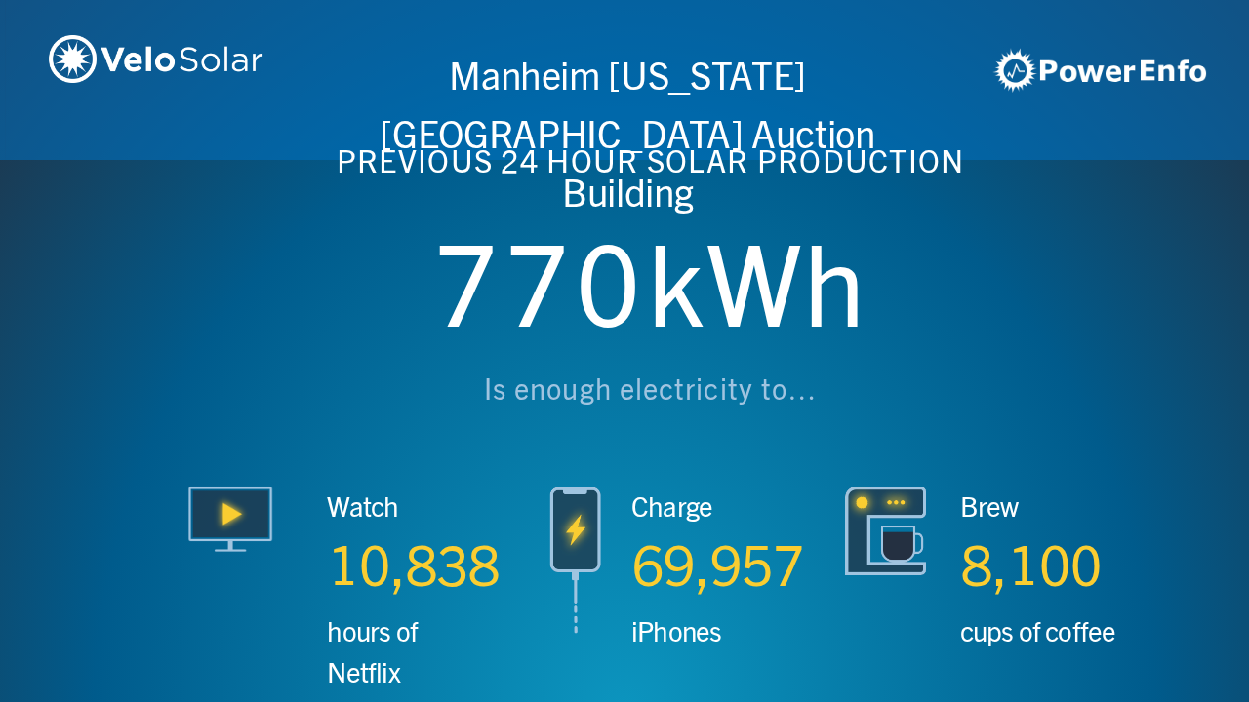
scroll to position [0, 3746]
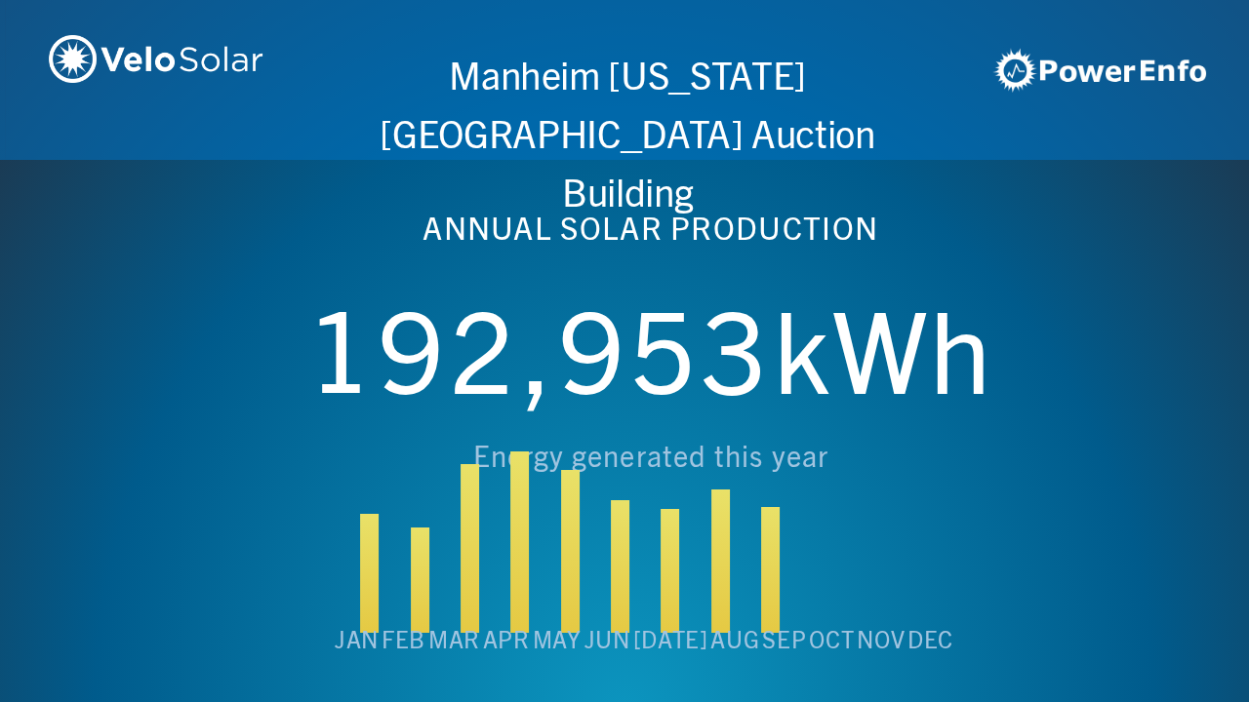
scroll to position [0, 4994]
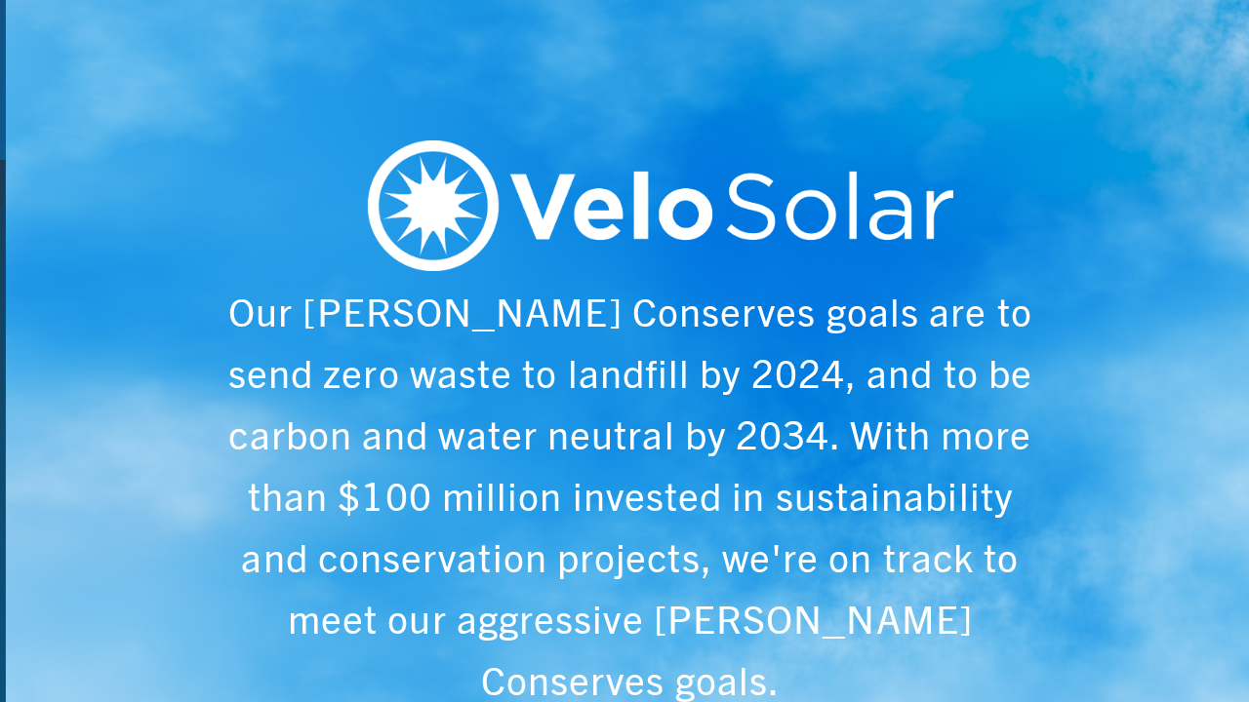
scroll to position [0, 6243]
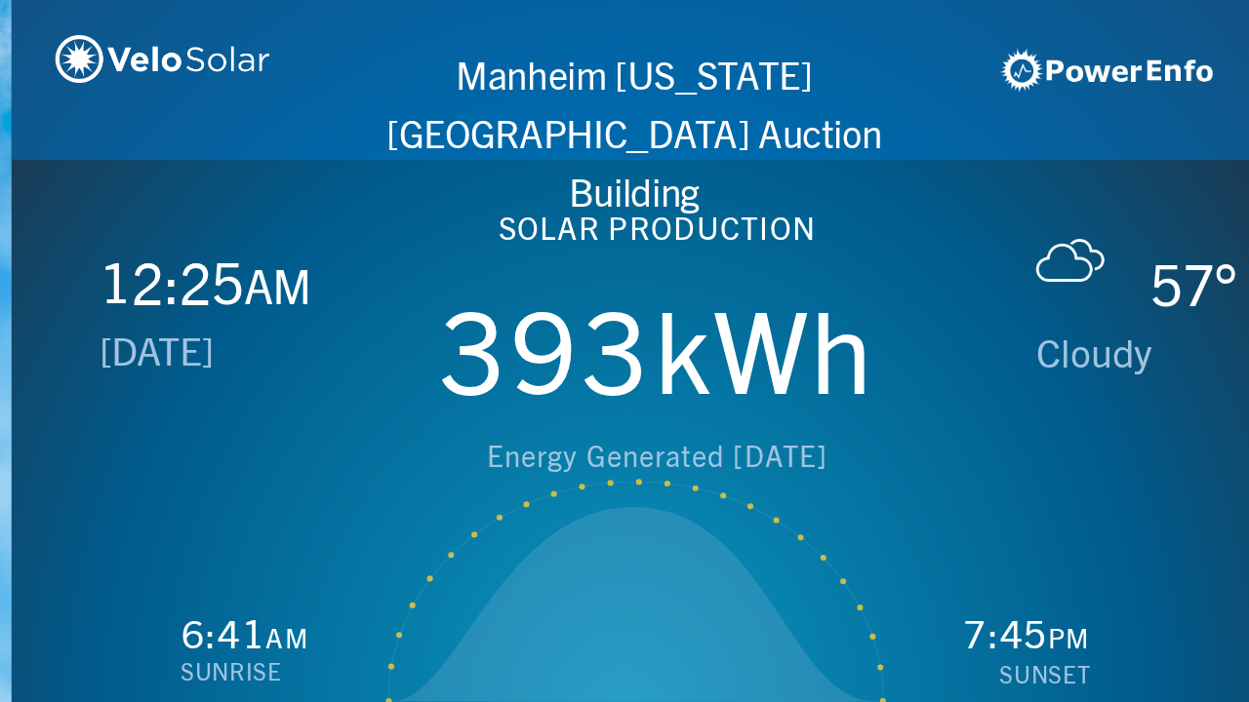
scroll to position [0, 1249]
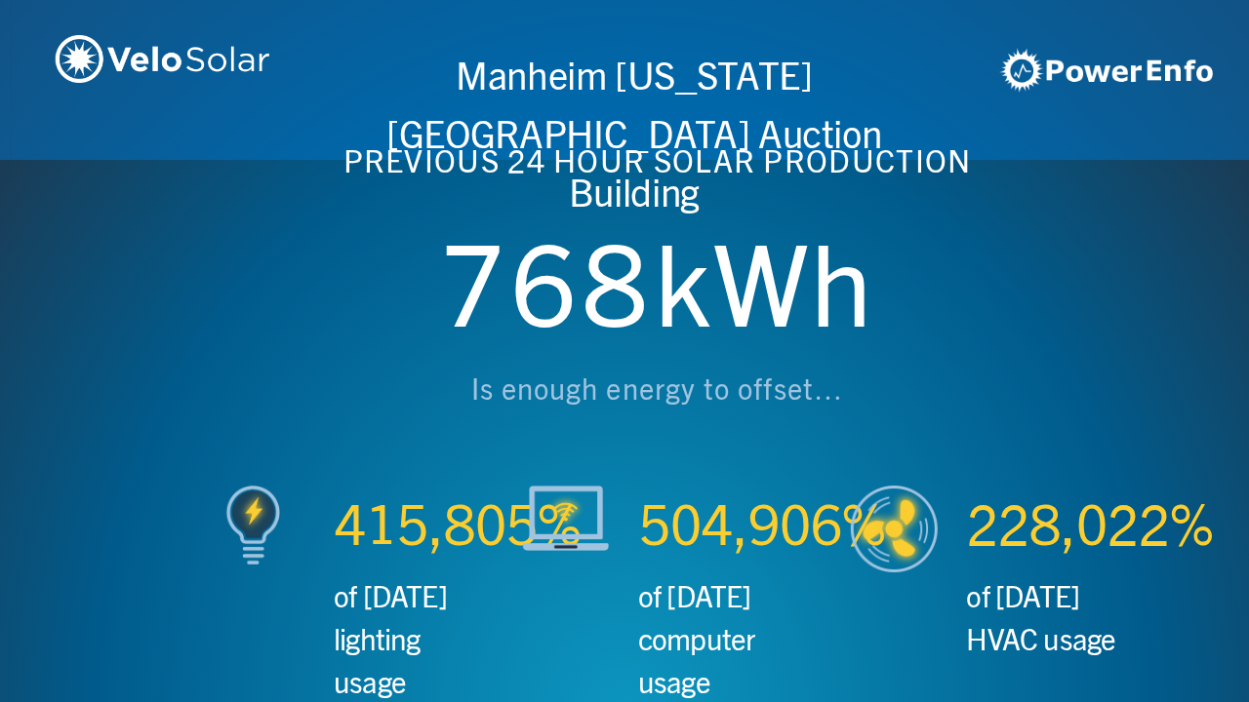
scroll to position [0, 2497]
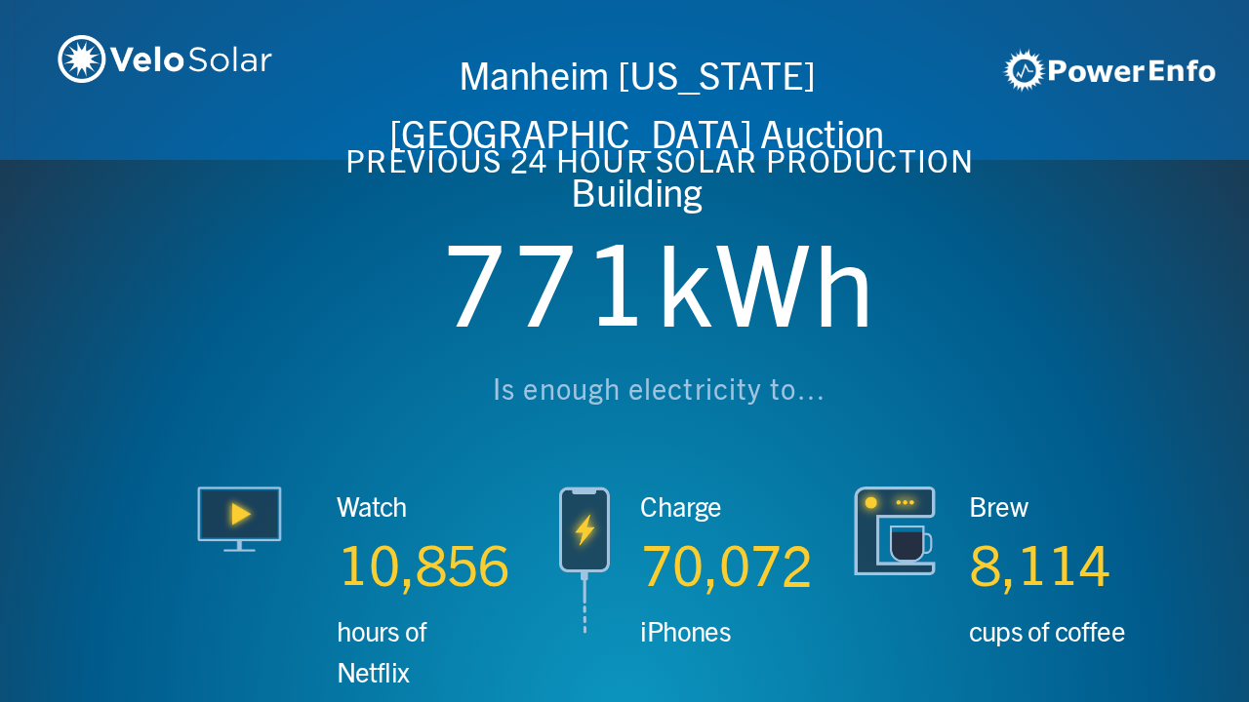
scroll to position [0, 3746]
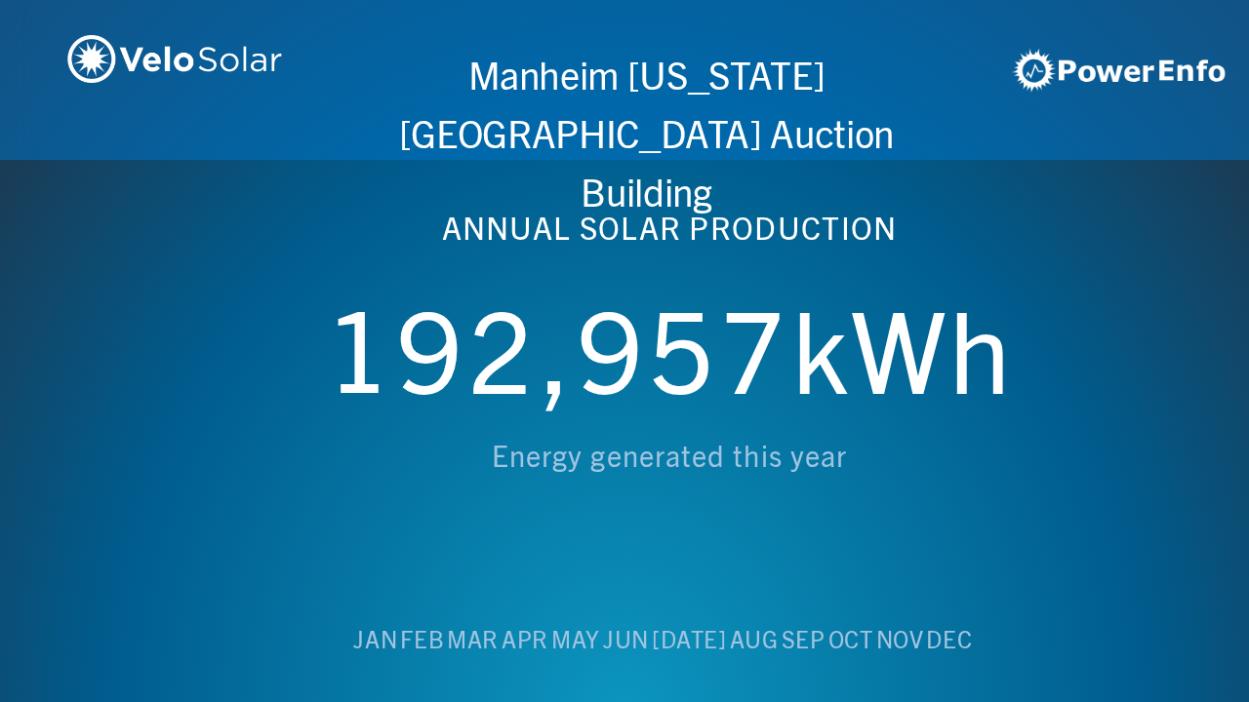
scroll to position [0, 4994]
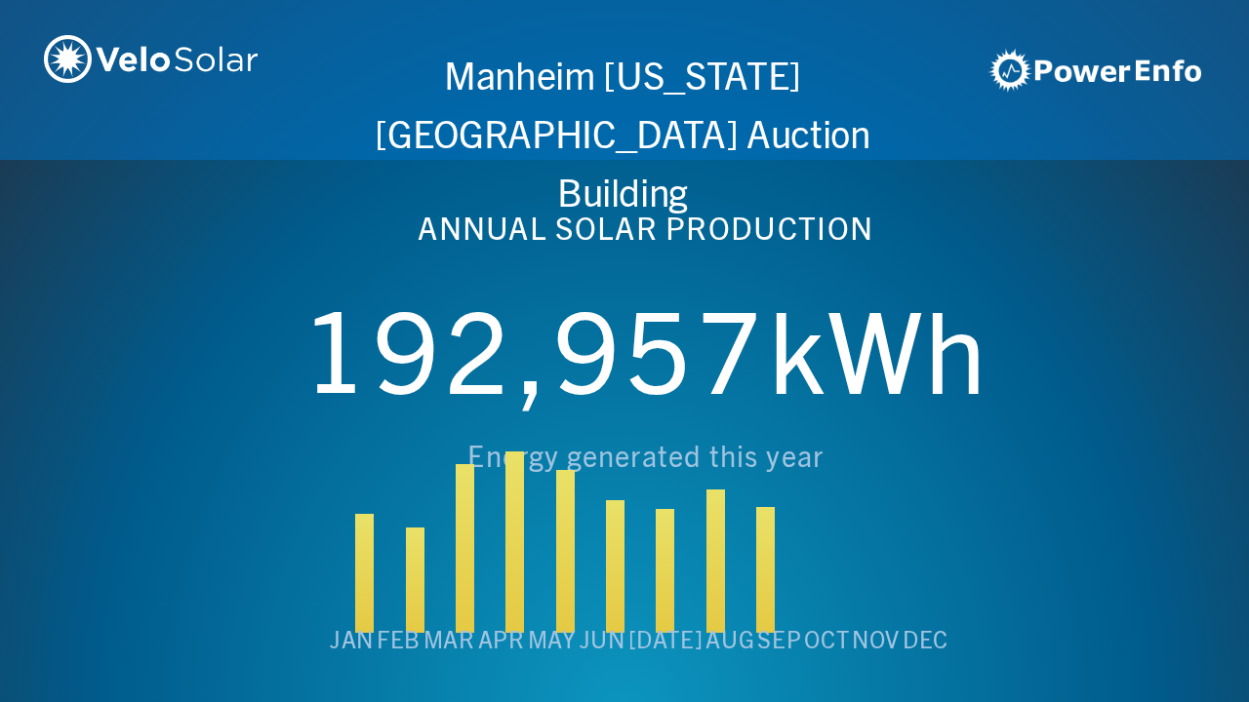
scroll to position [0, 6243]
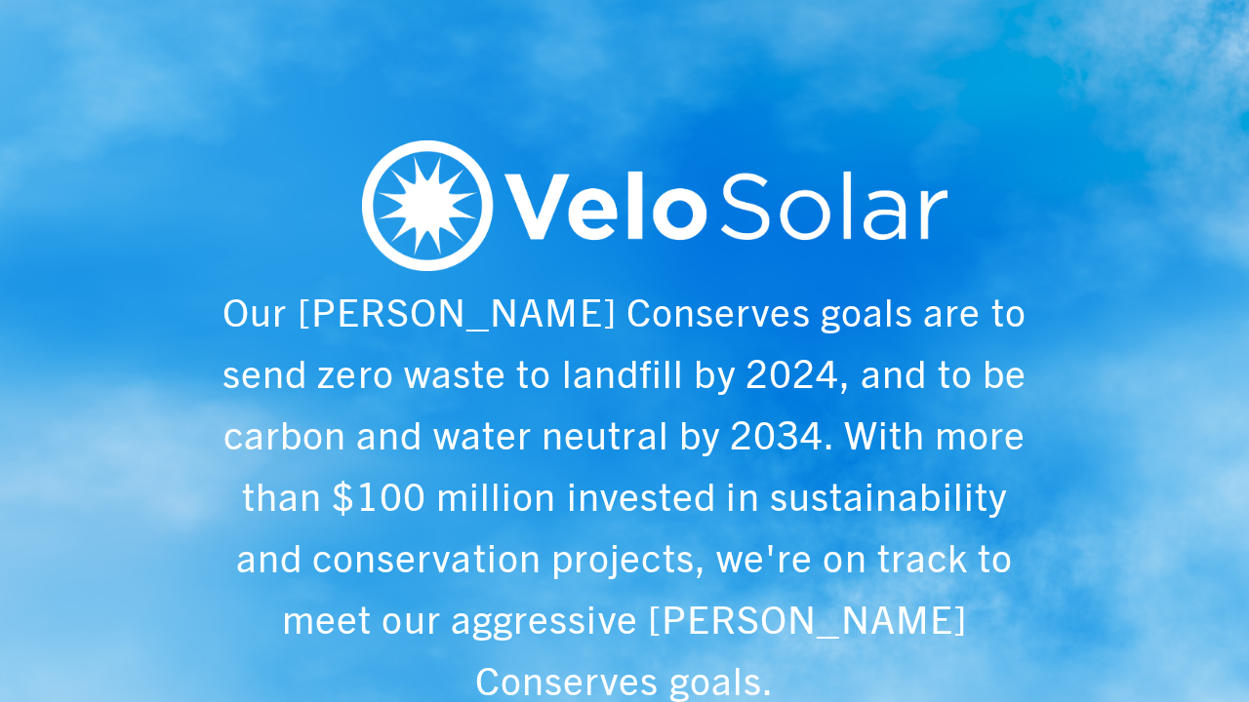
scroll to position [0, 1249]
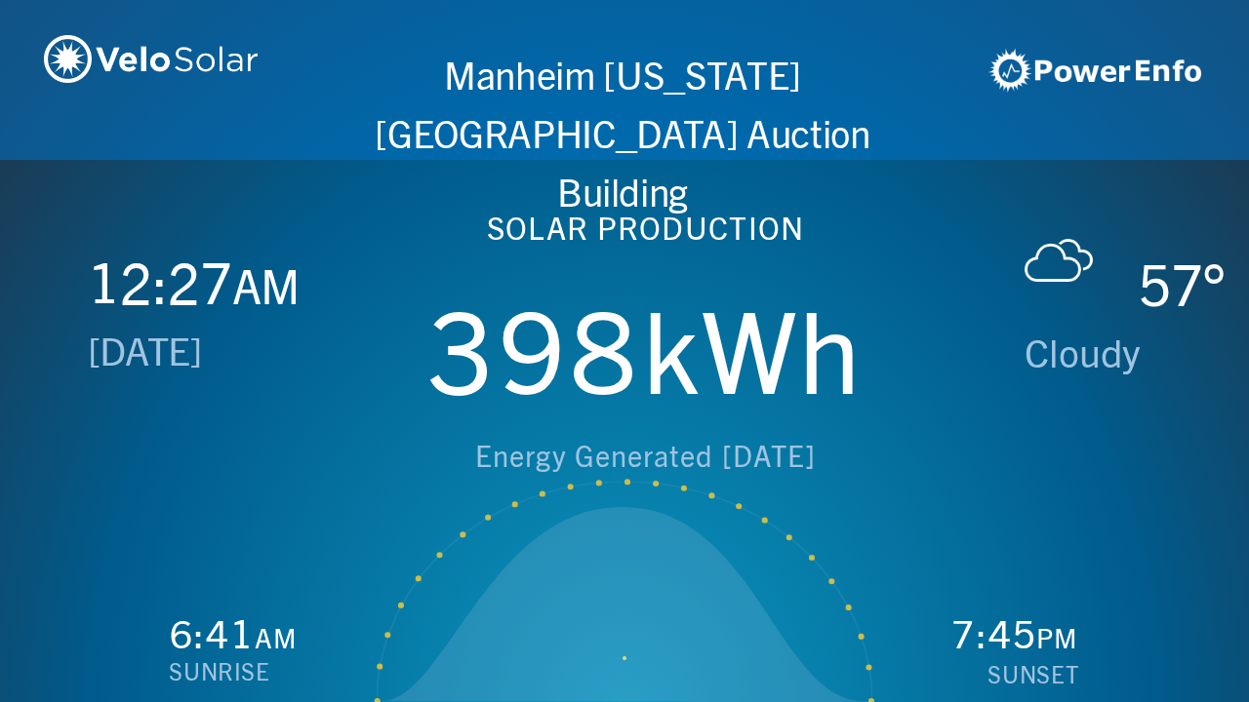
scroll to position [0, 2497]
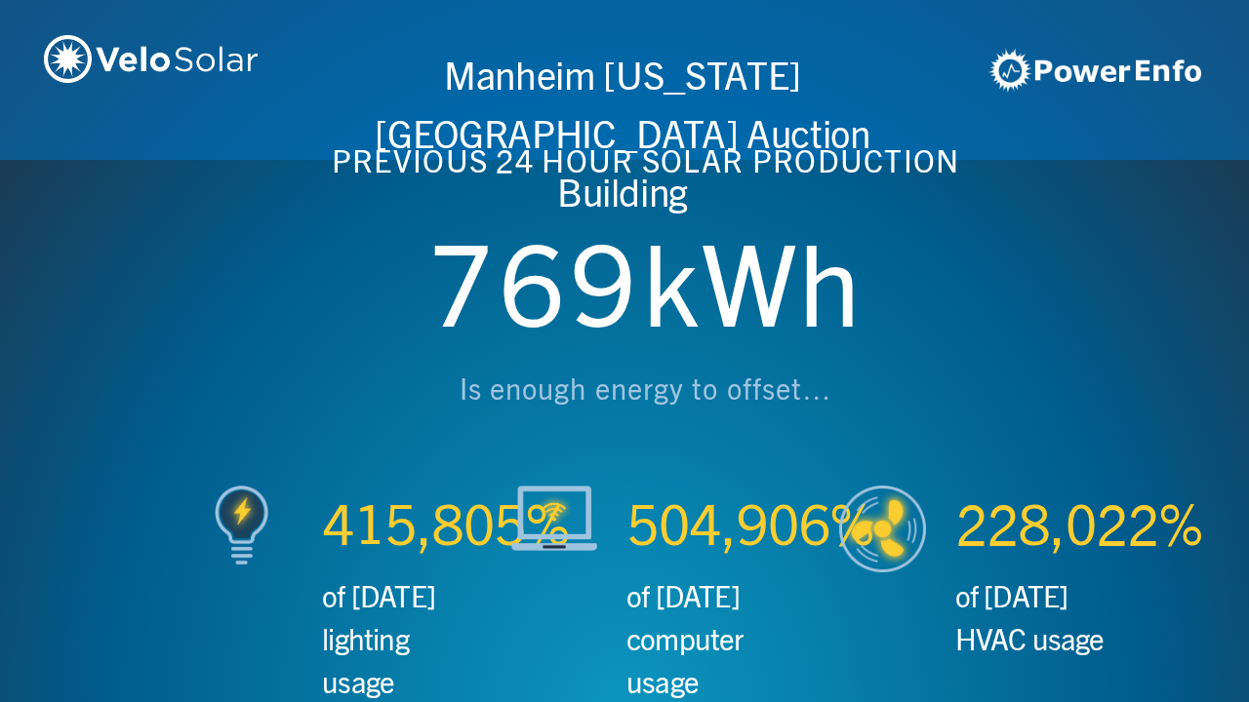
scroll to position [0, 3746]
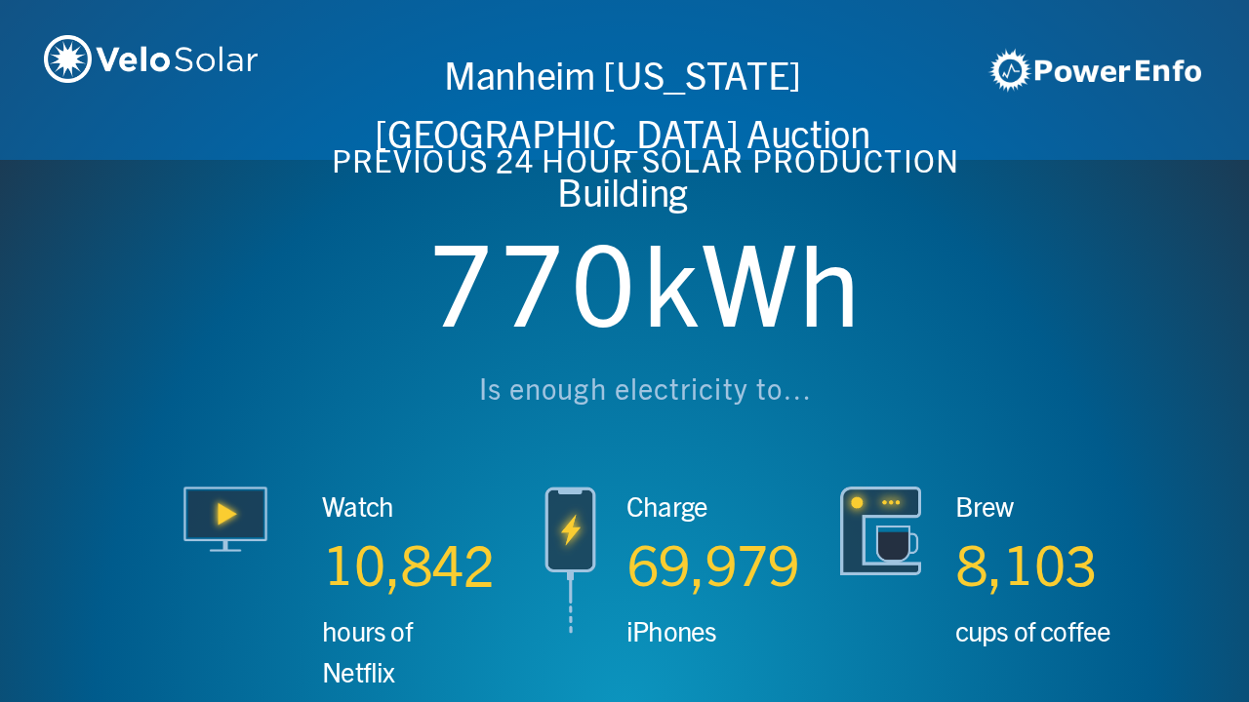
scroll to position [0, 4994]
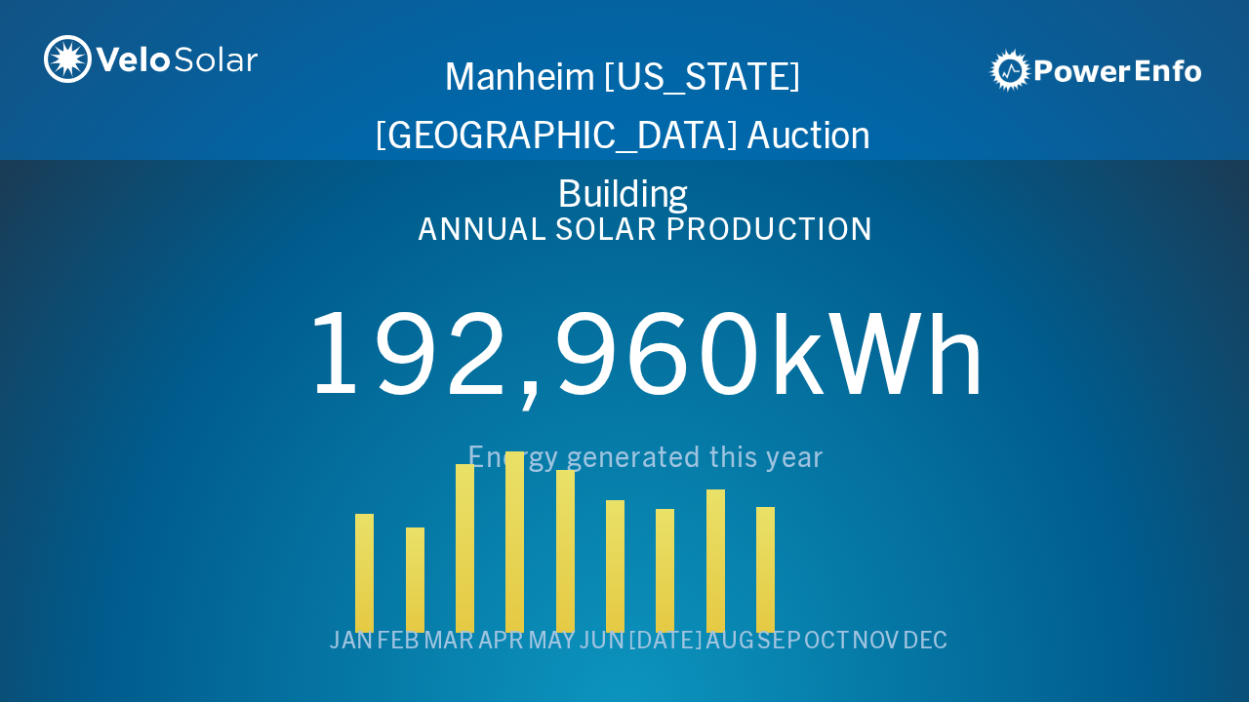
scroll to position [0, 6243]
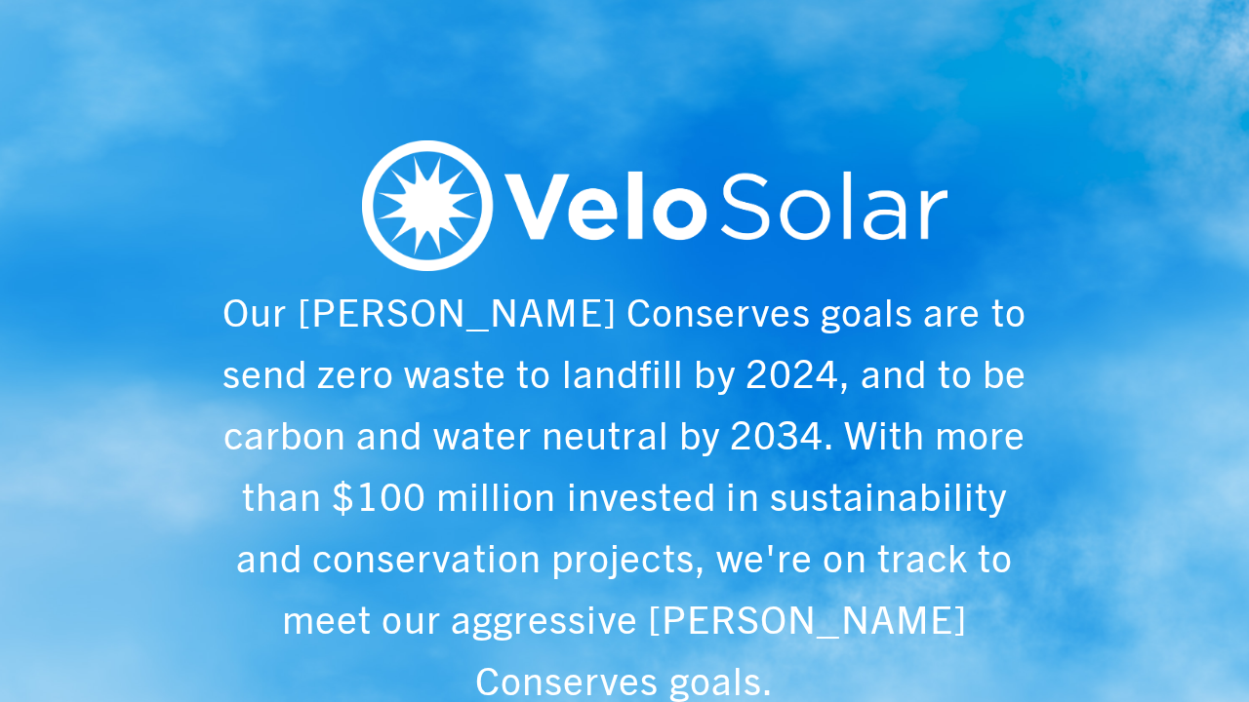
scroll to position [0, 1249]
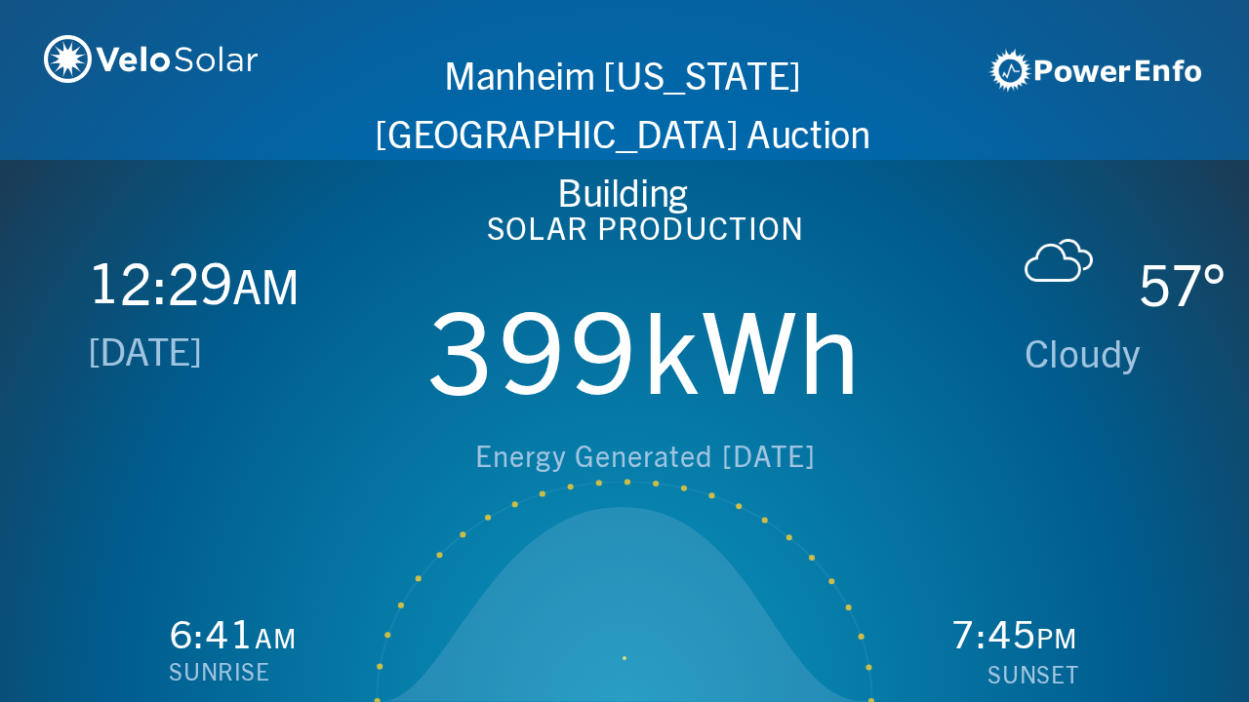
scroll to position [0, 2497]
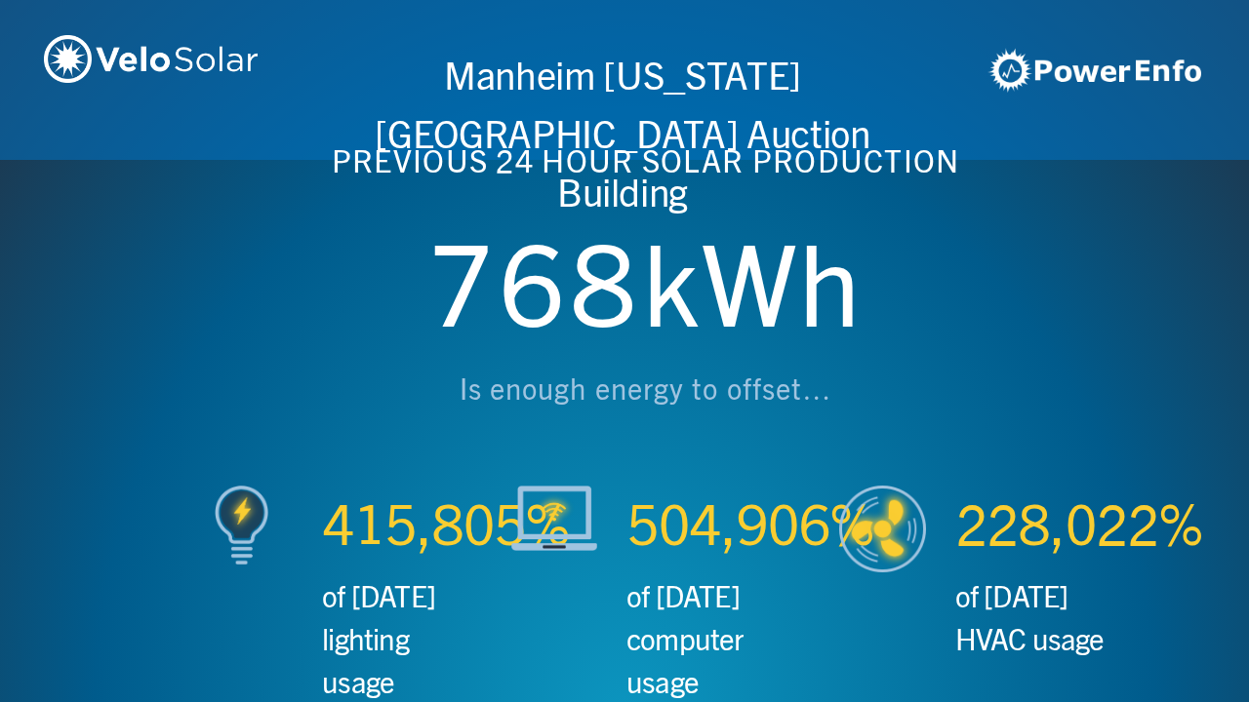
scroll to position [0, 3746]
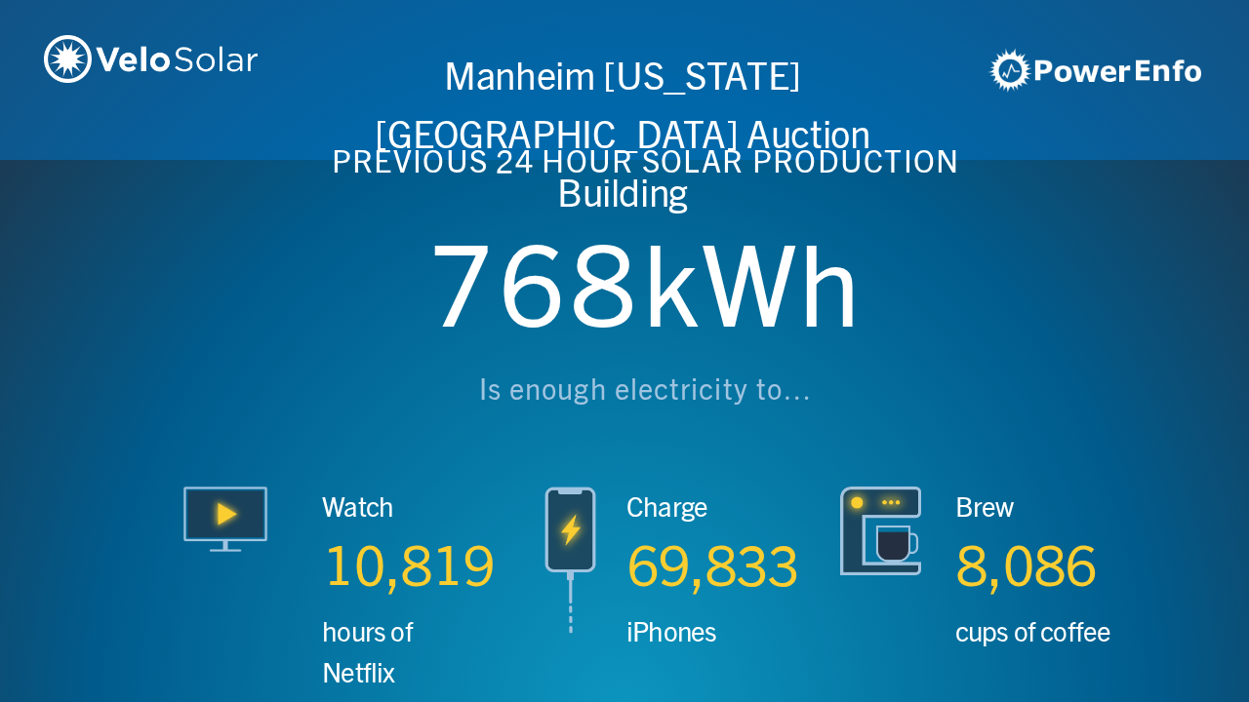
scroll to position [0, 4994]
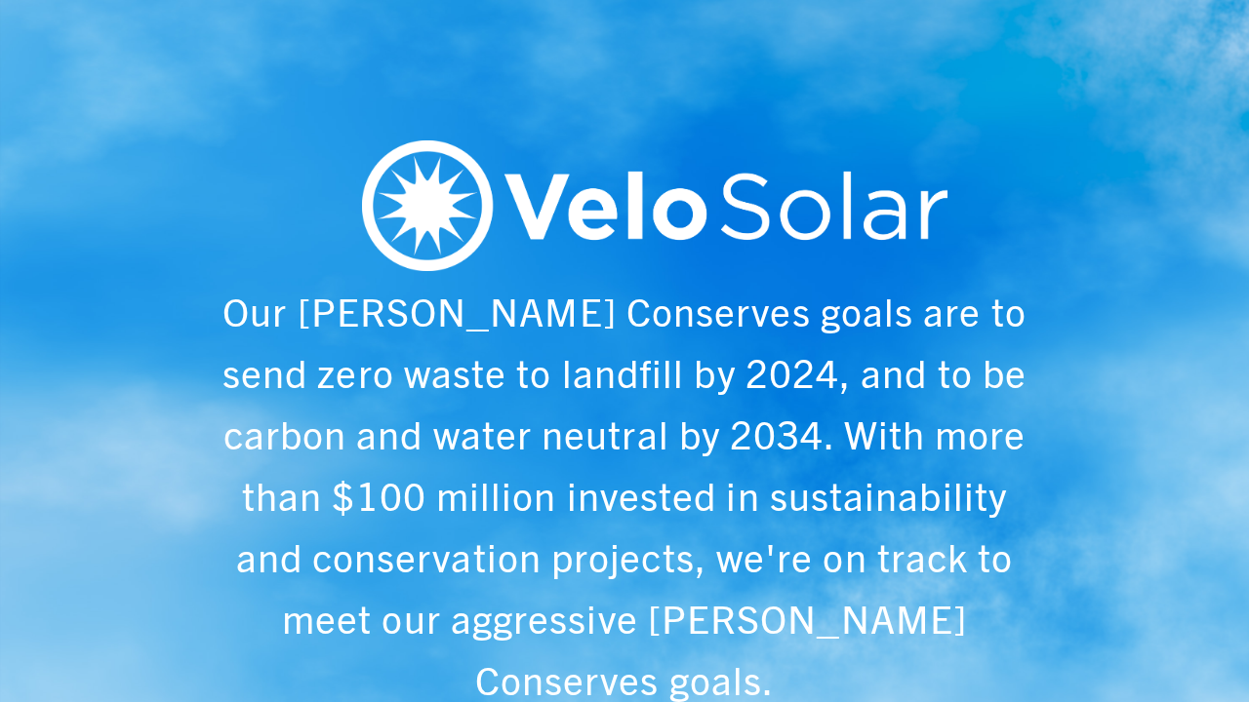
scroll to position [0, 6243]
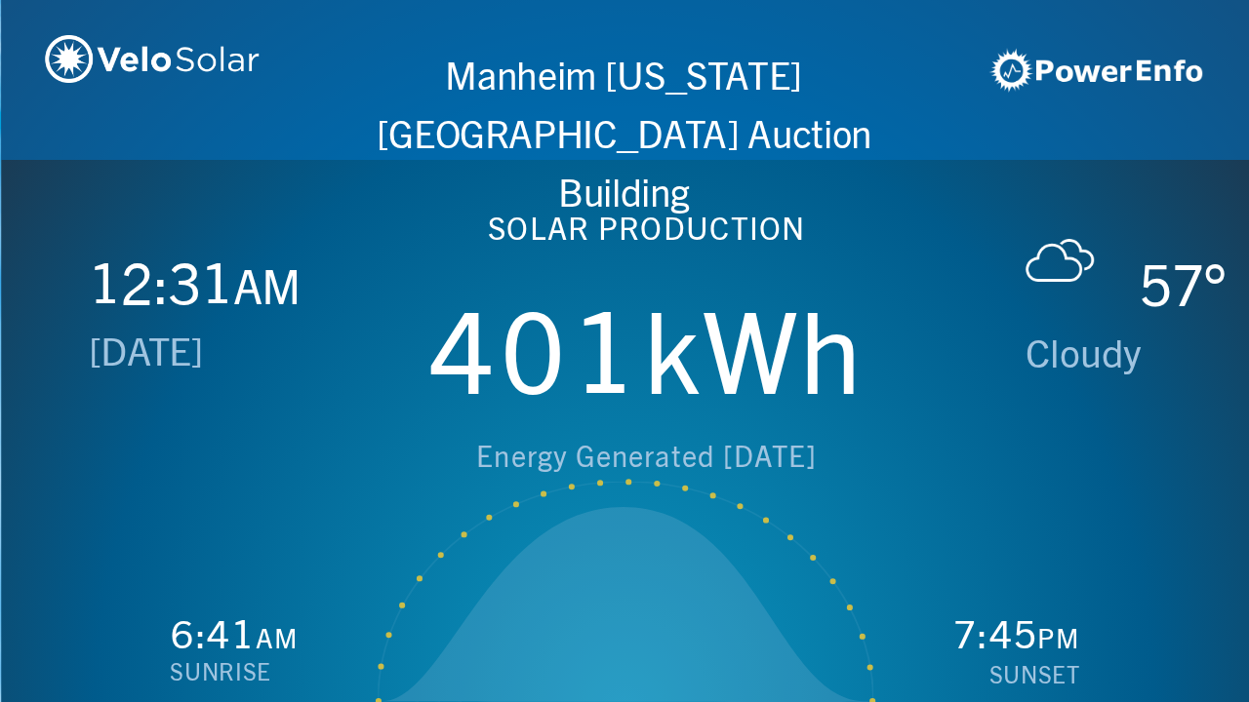
scroll to position [0, 1249]
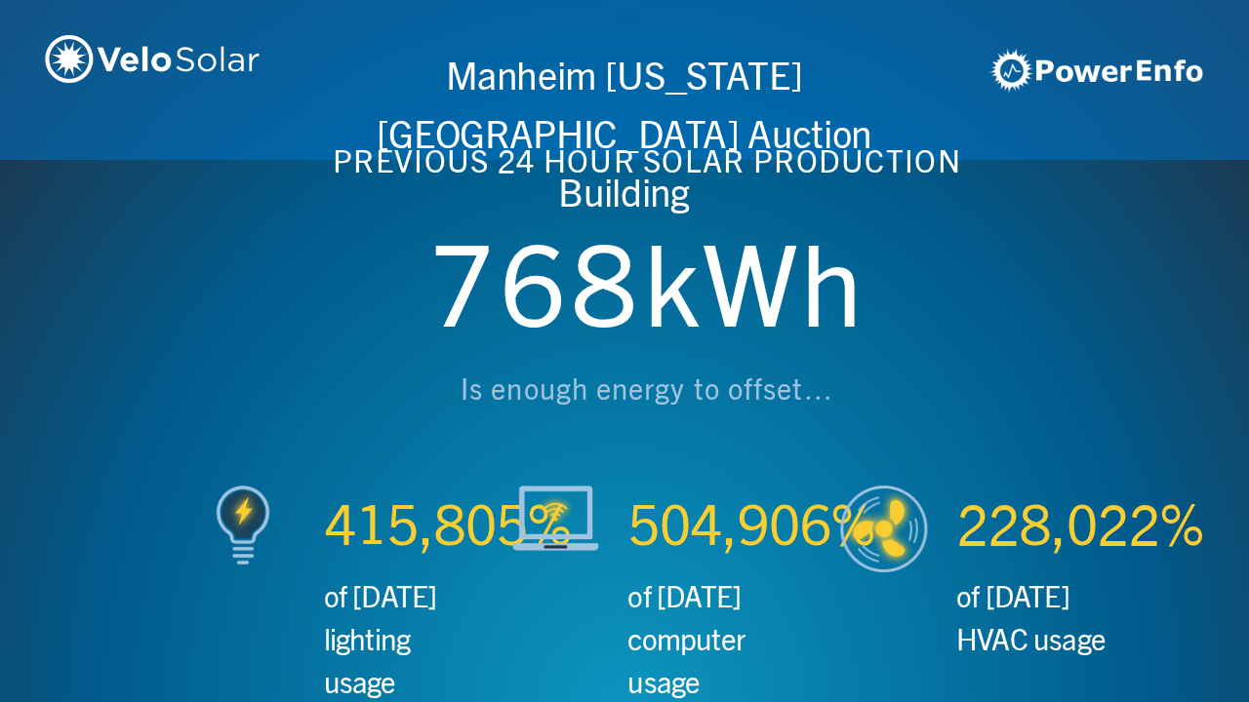
scroll to position [0, 2497]
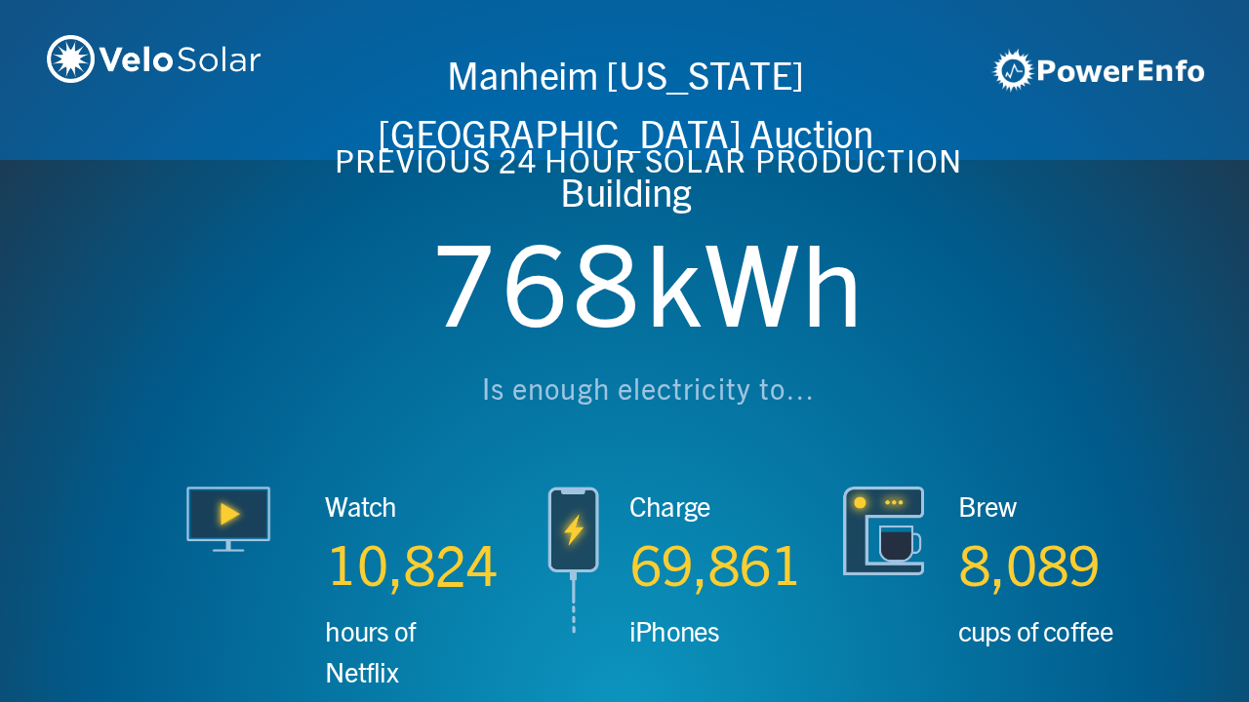
scroll to position [0, 3746]
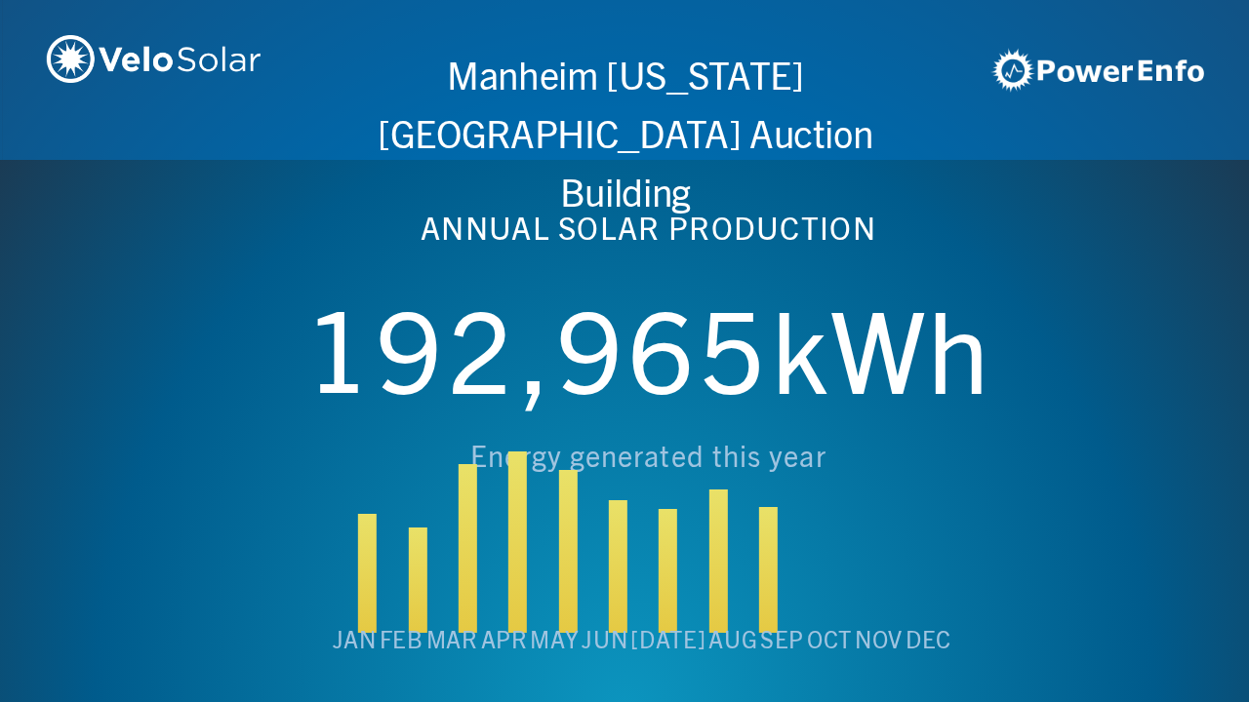
scroll to position [0, 4994]
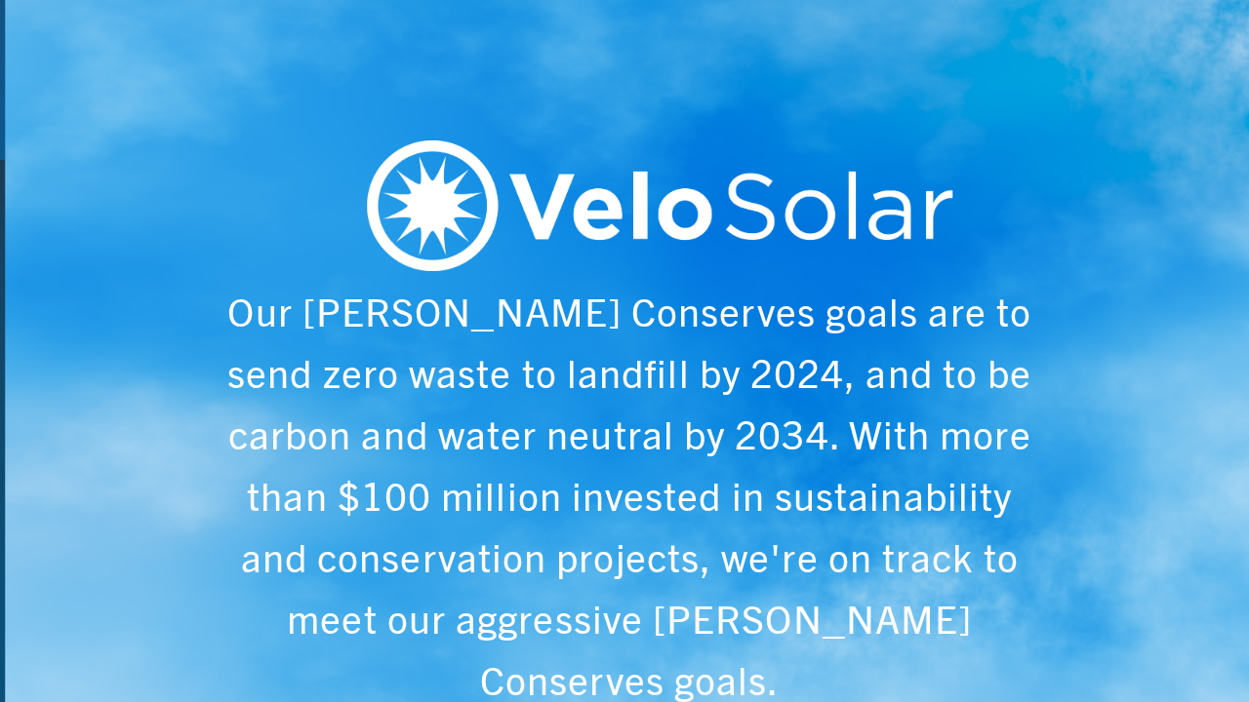
scroll to position [0, 6243]
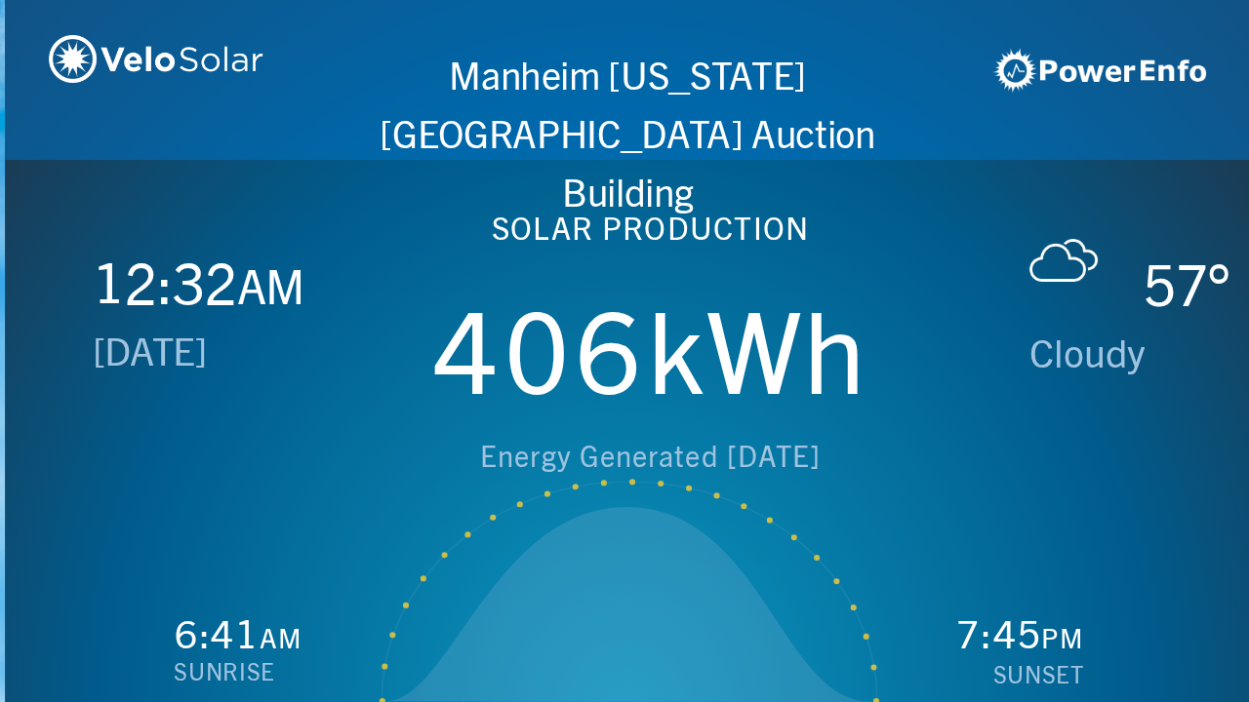
scroll to position [0, 1249]
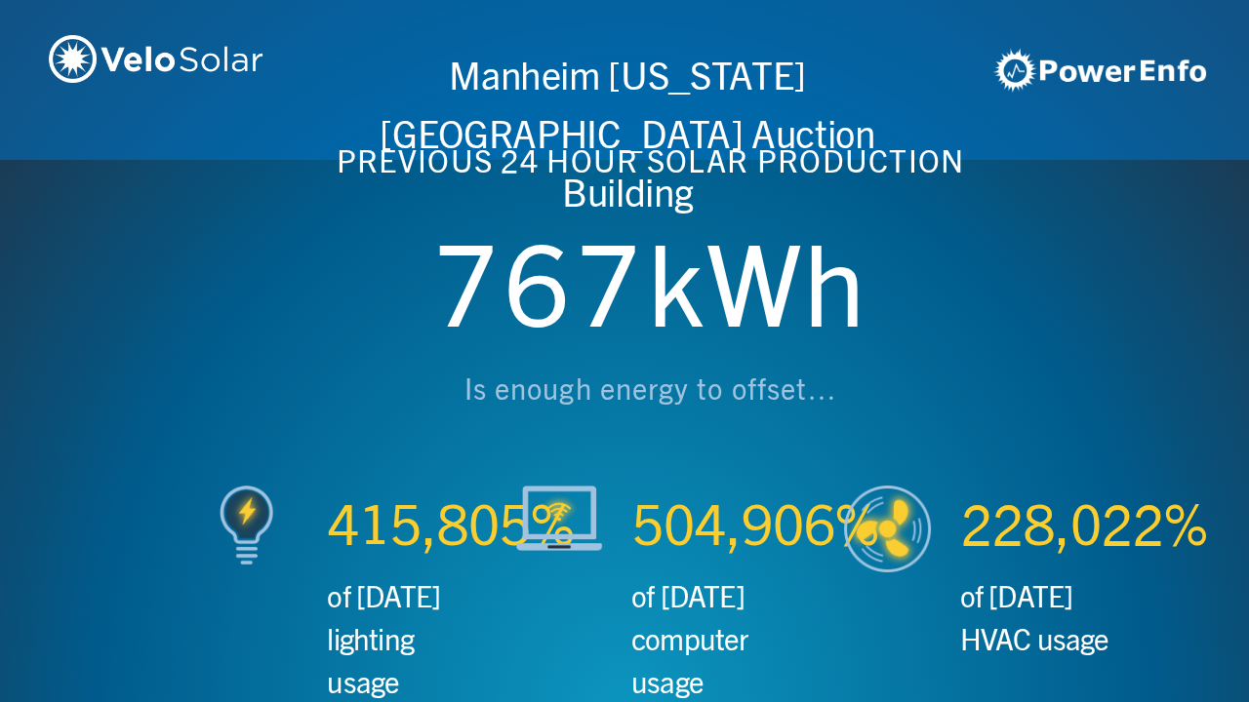
scroll to position [0, 2497]
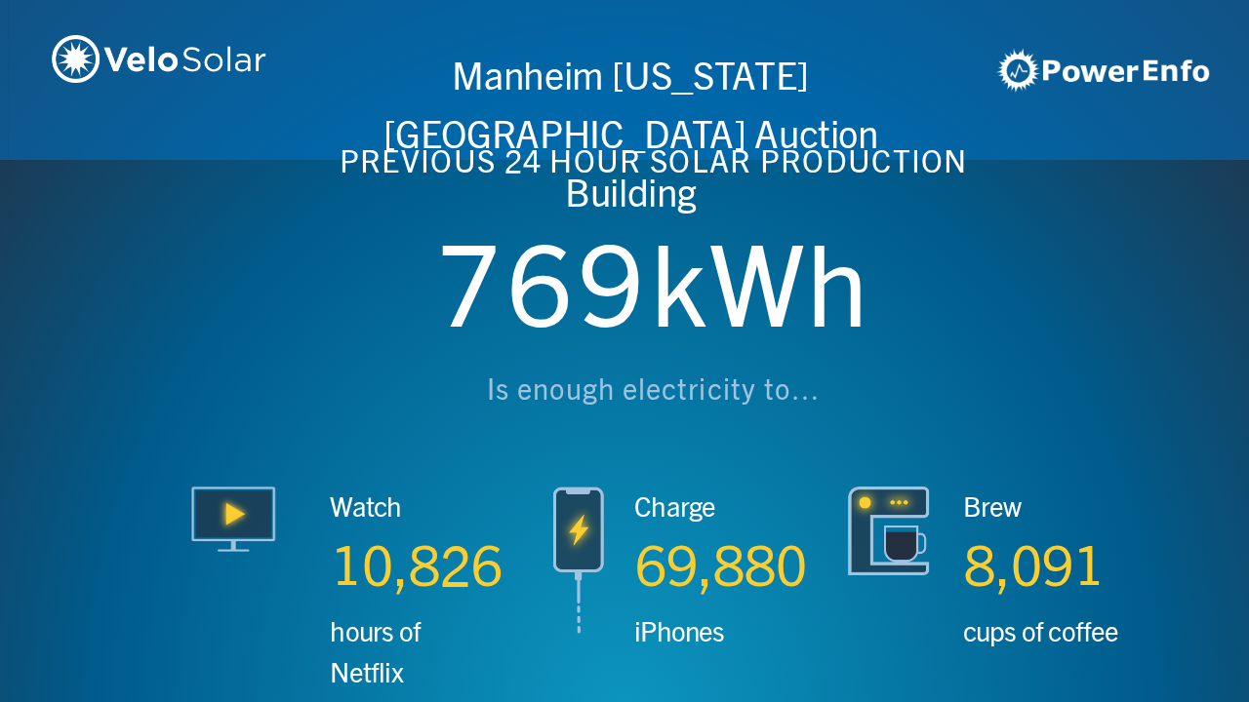
scroll to position [0, 3746]
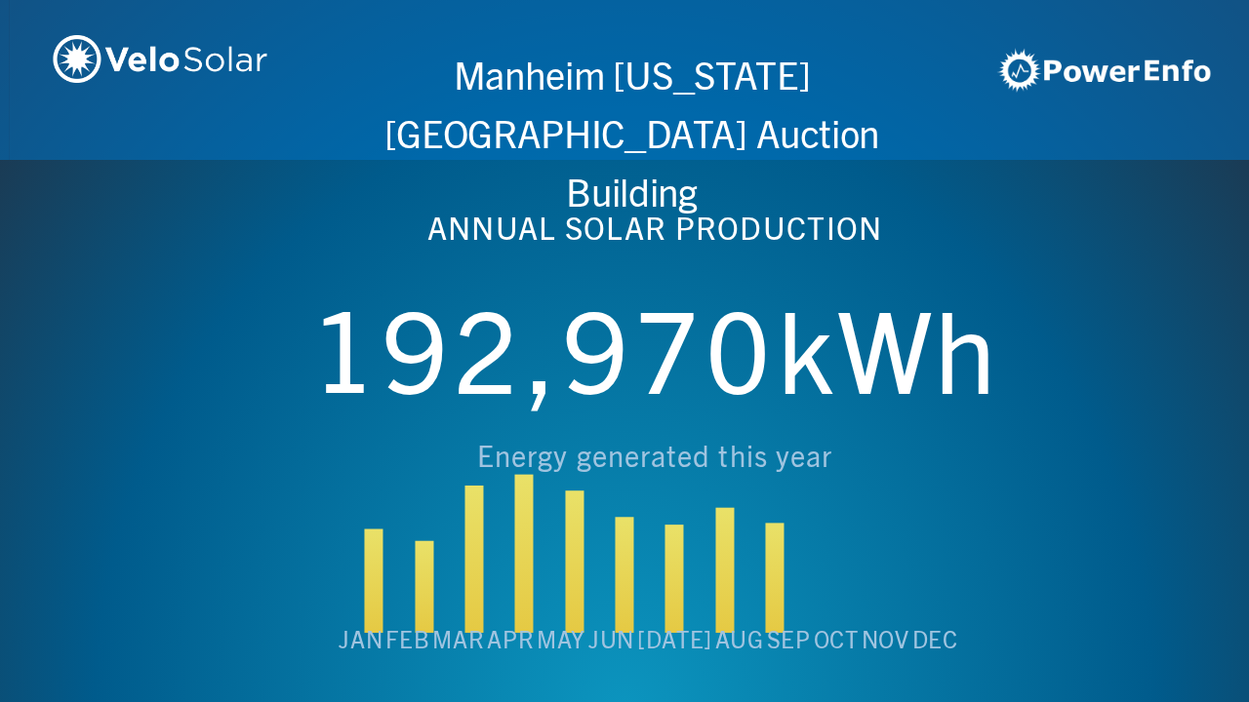
scroll to position [0, 4994]
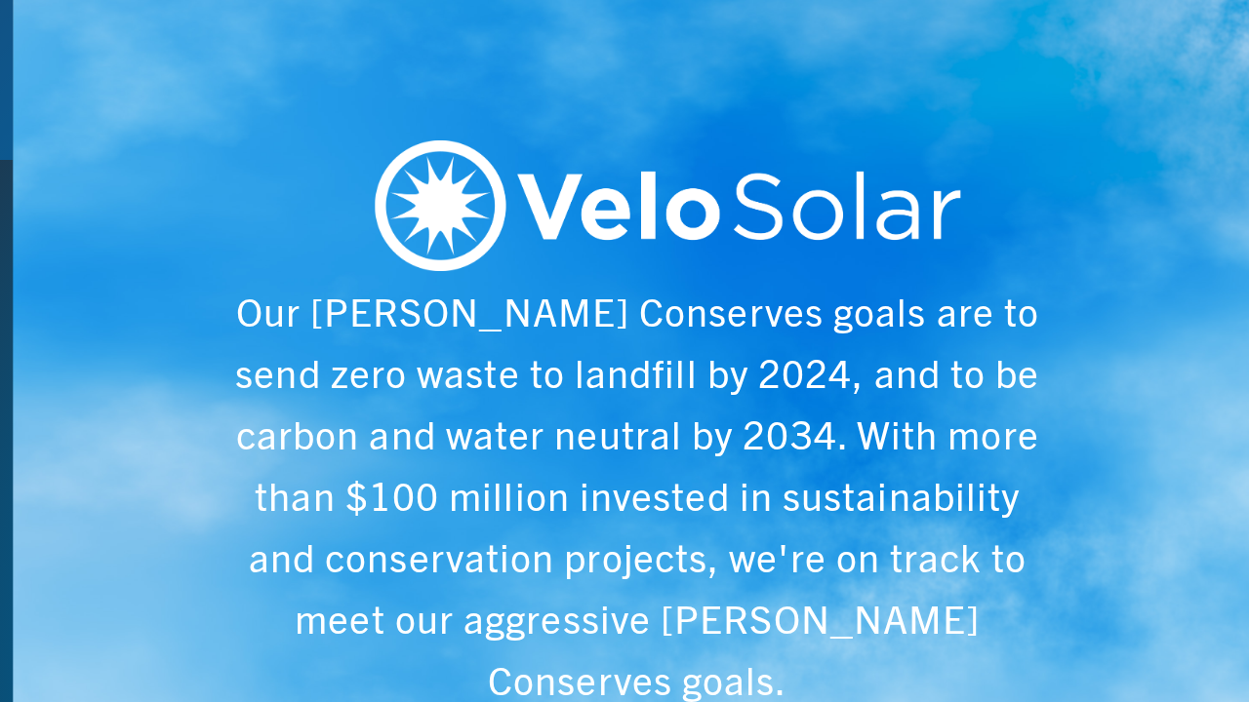
scroll to position [0, 6243]
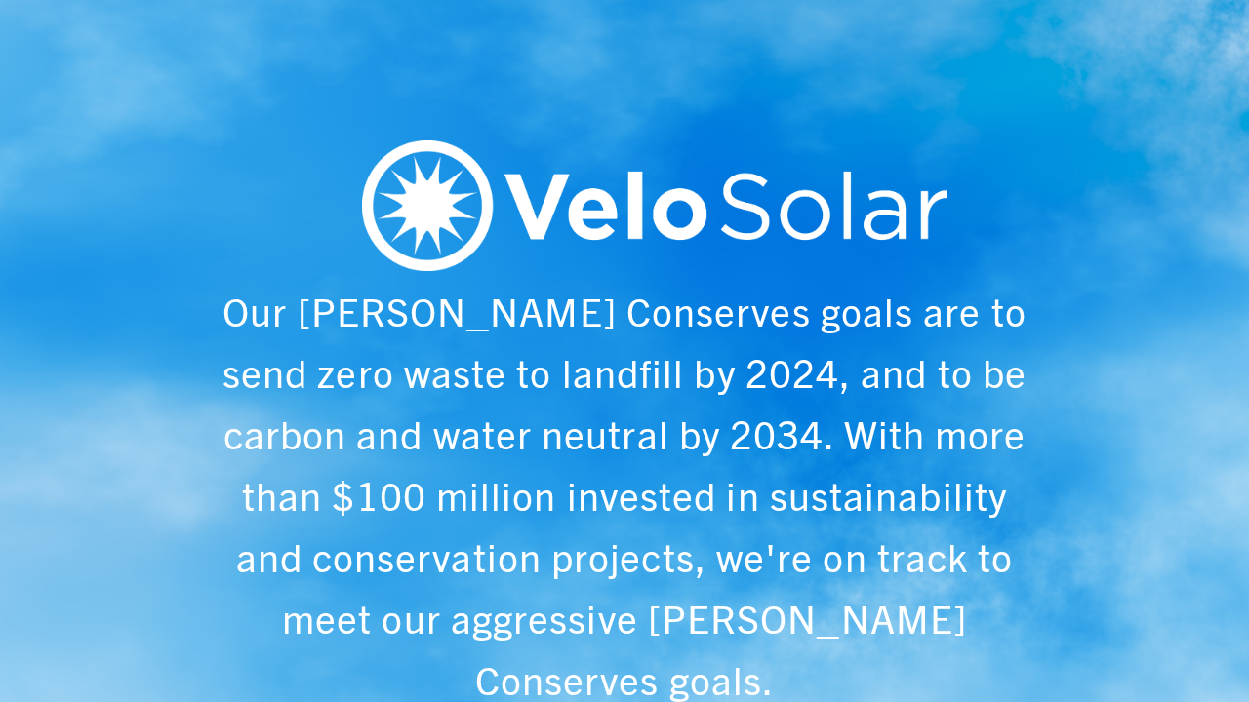
scroll to position [0, 1249]
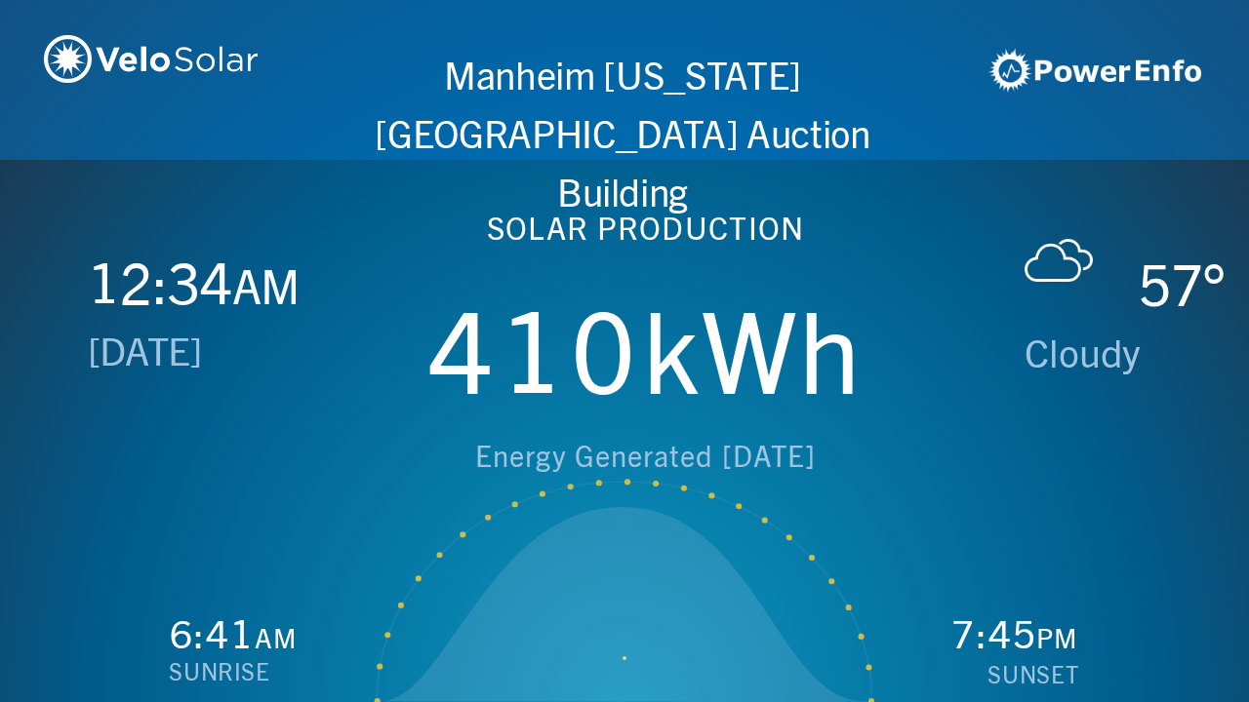
scroll to position [0, 2497]
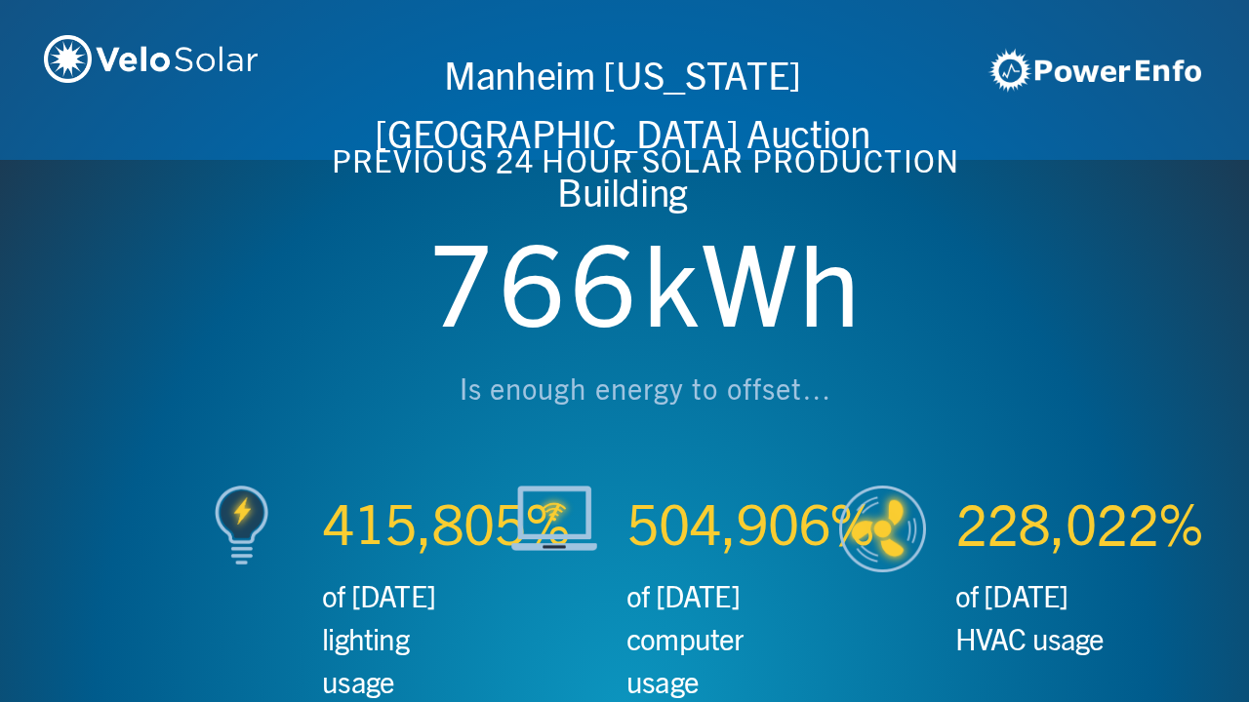
scroll to position [0, 3746]
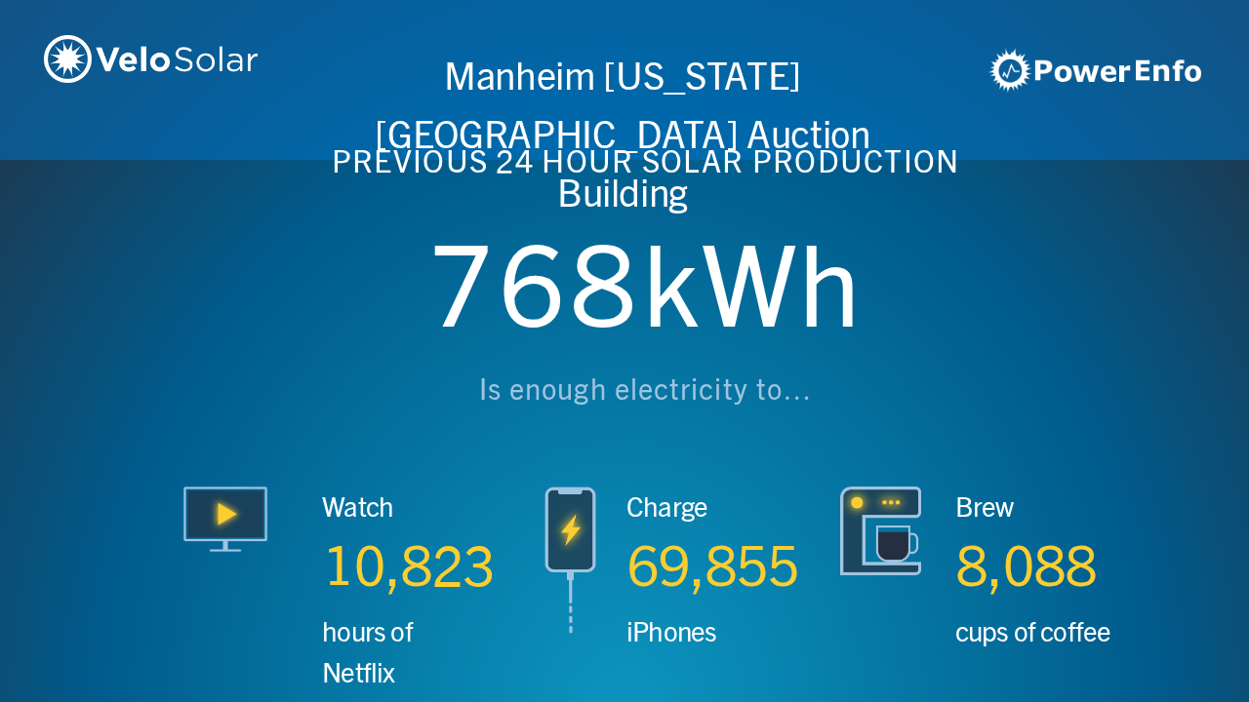
scroll to position [0, 4994]
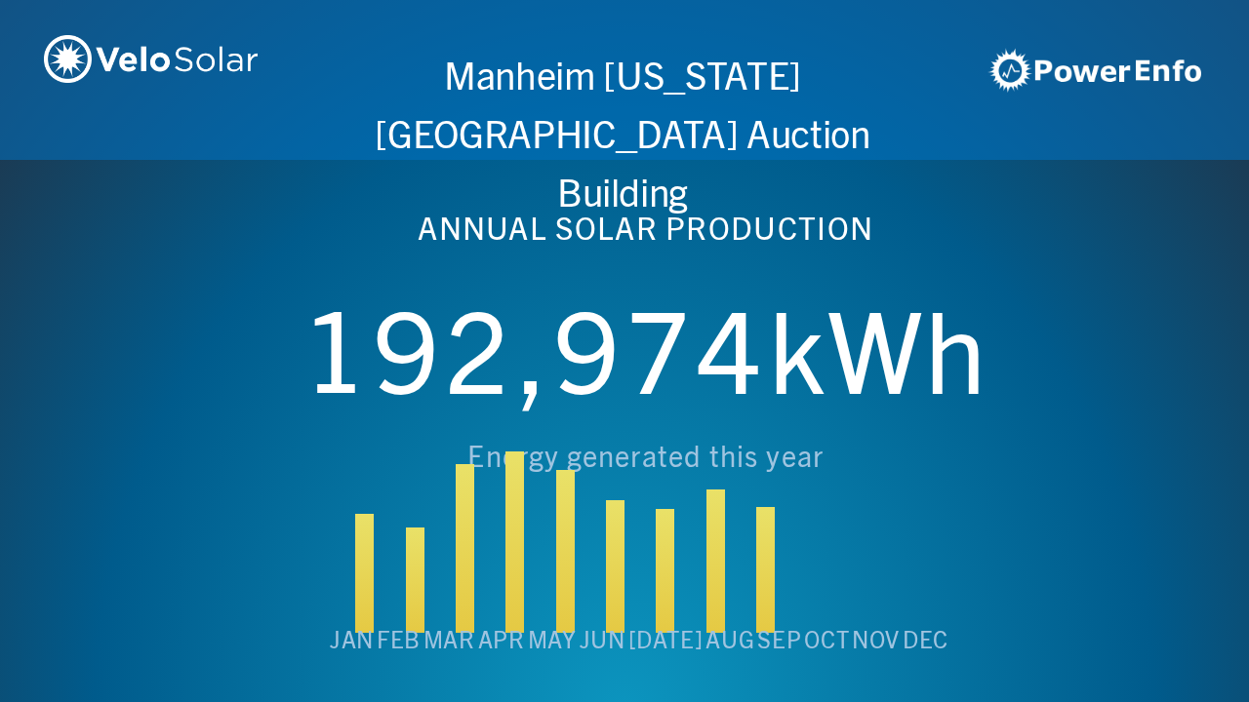
scroll to position [0, 6243]
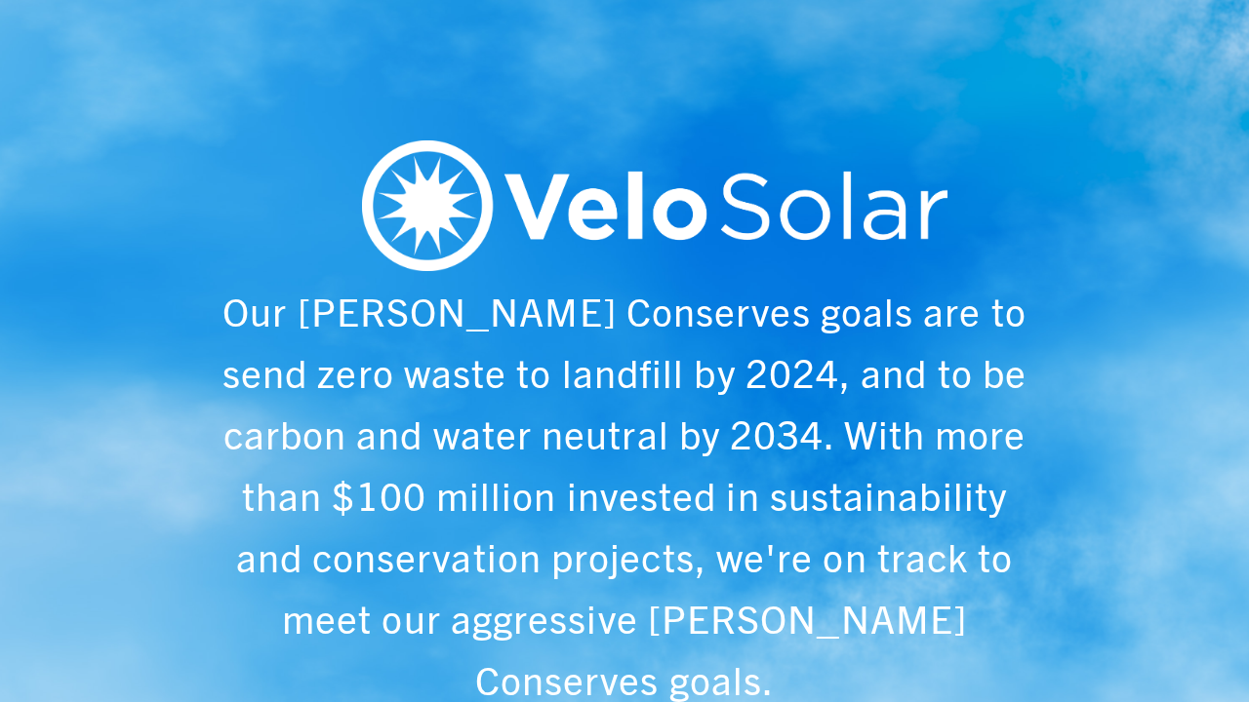
scroll to position [0, 1249]
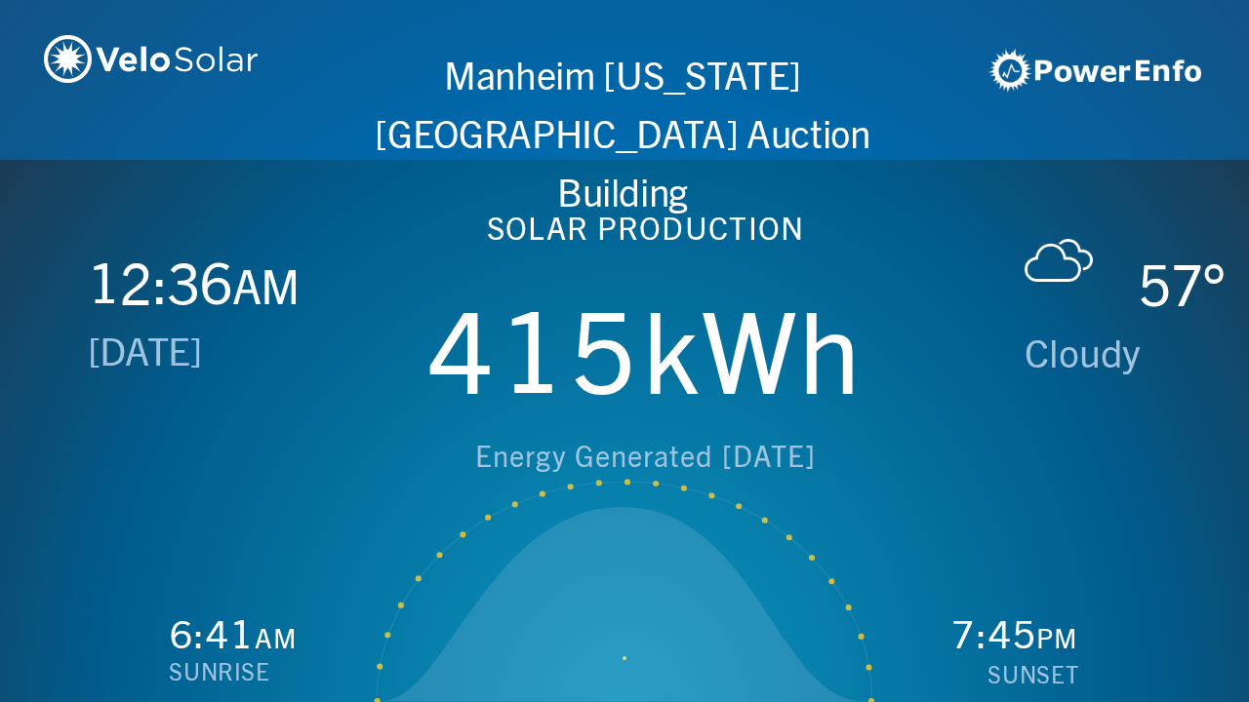
scroll to position [0, 2497]
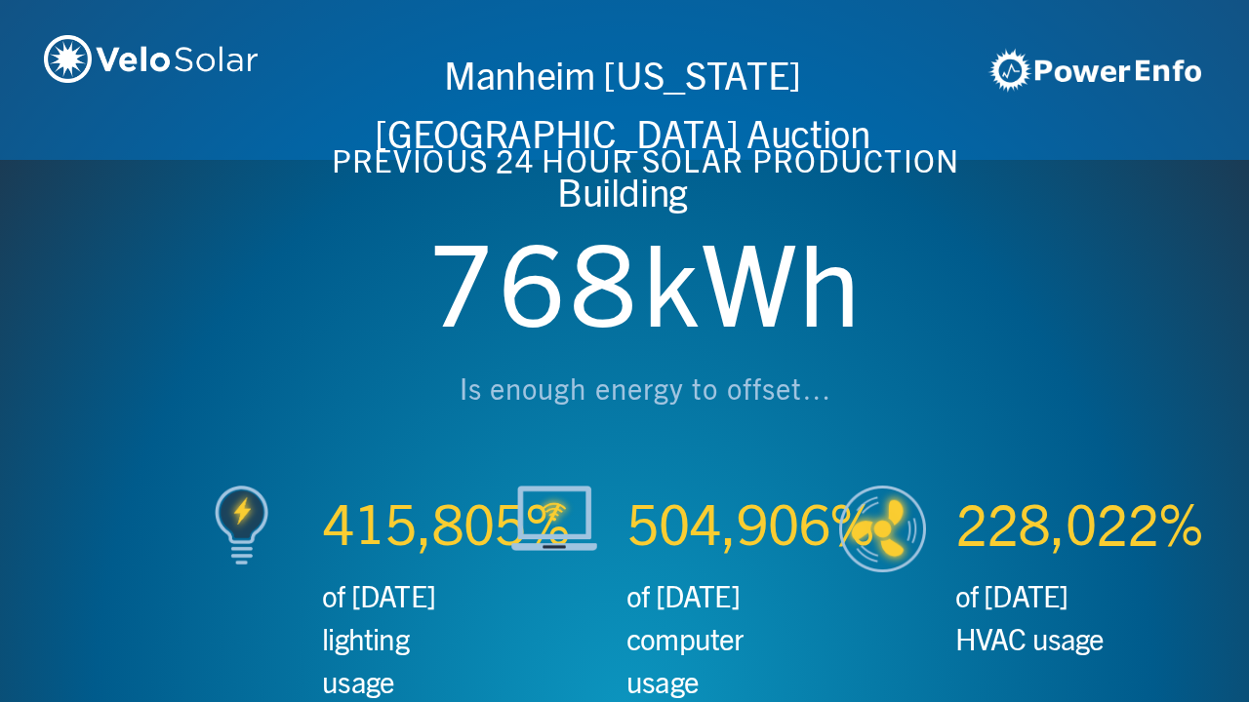
scroll to position [0, 3746]
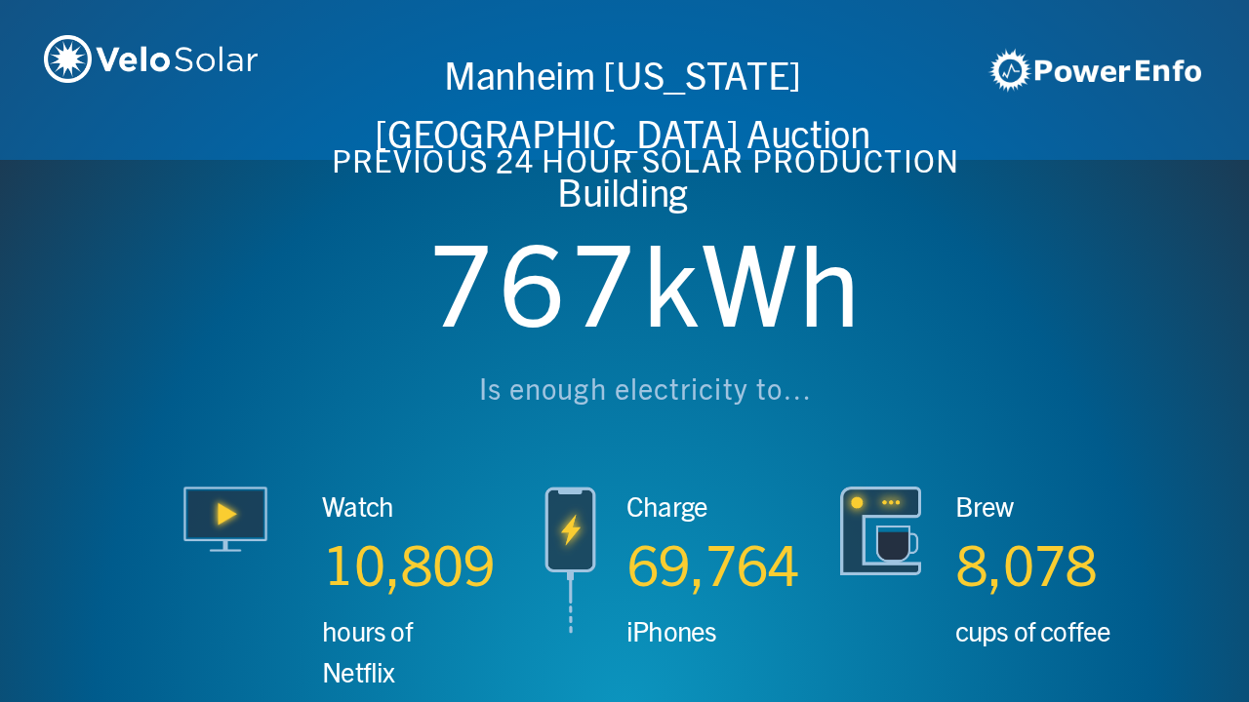
scroll to position [0, 4994]
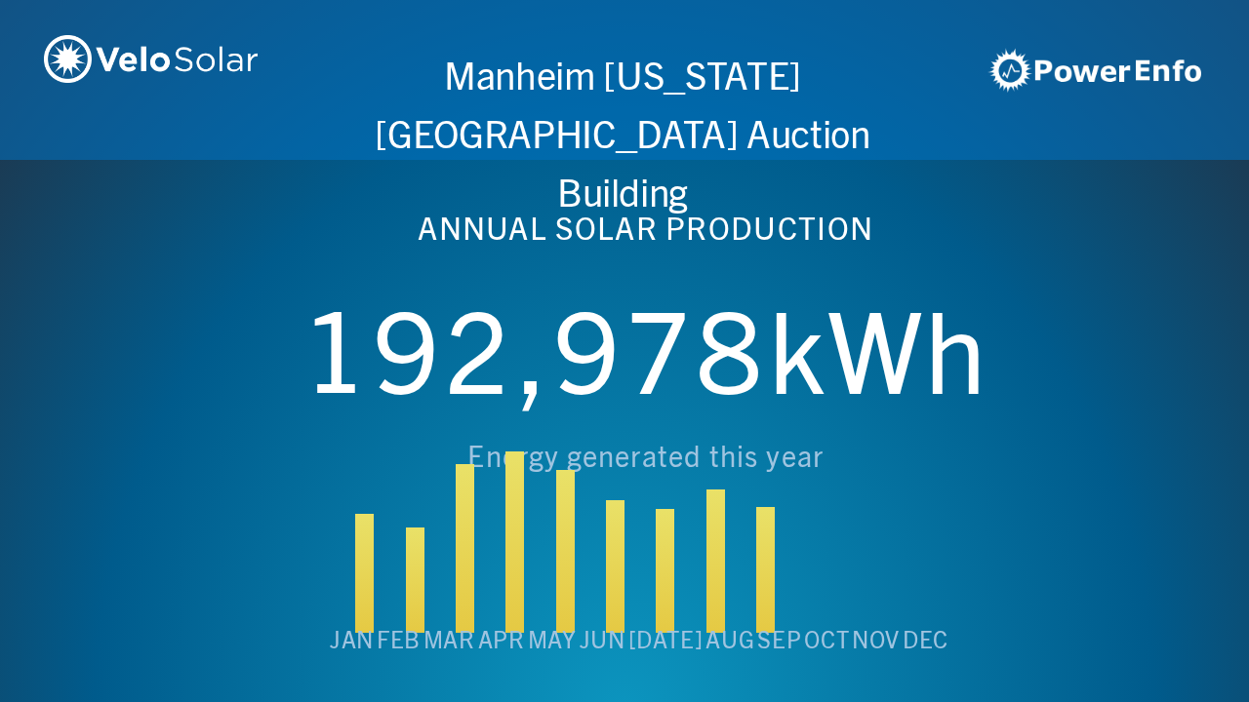
scroll to position [0, 6243]
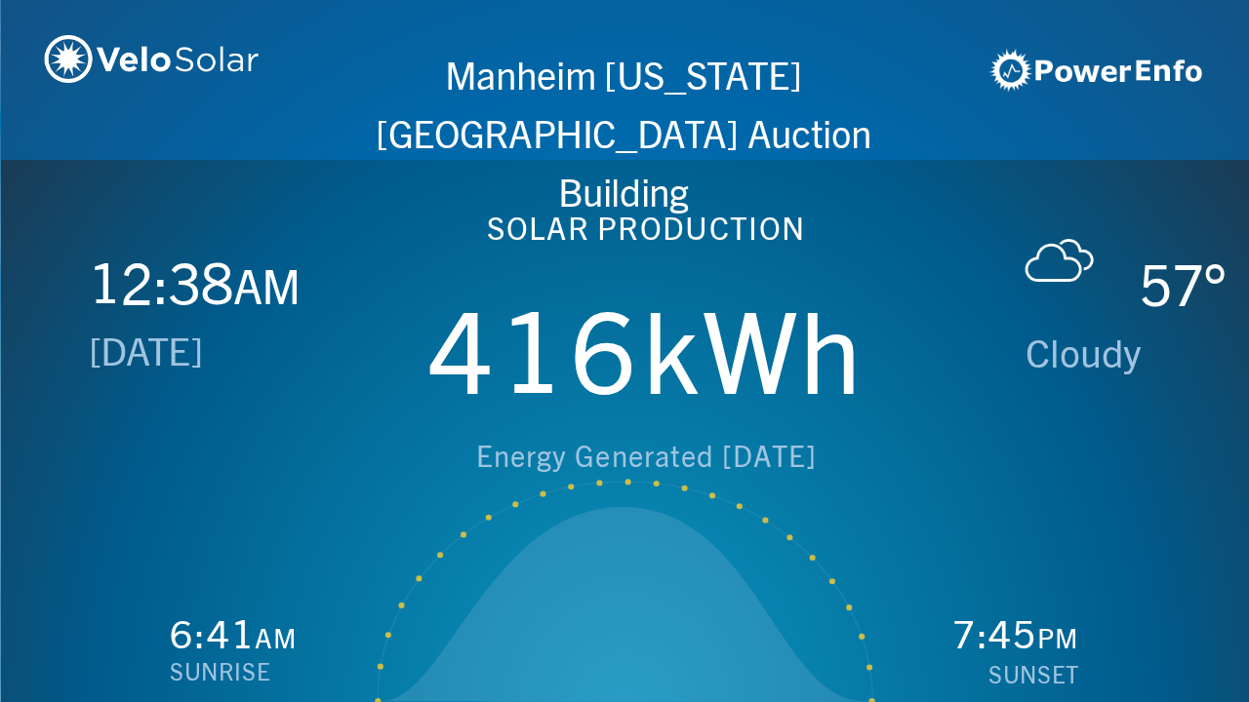
scroll to position [0, 1249]
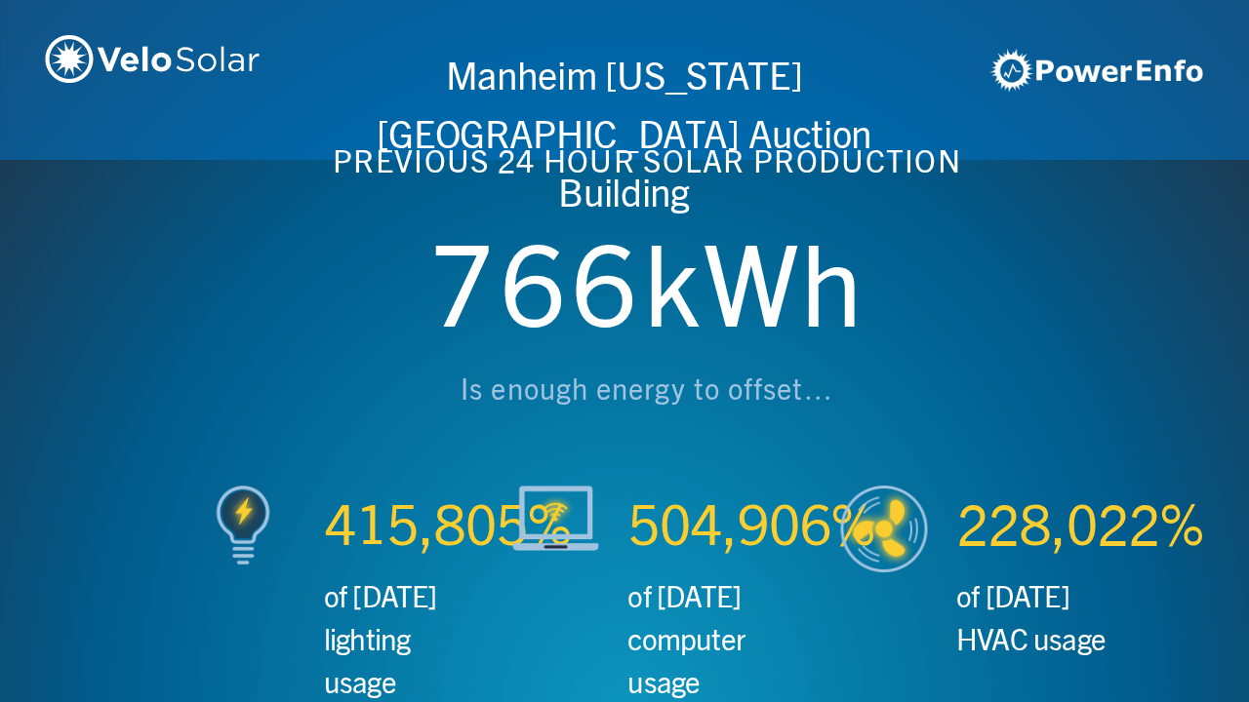
scroll to position [0, 2497]
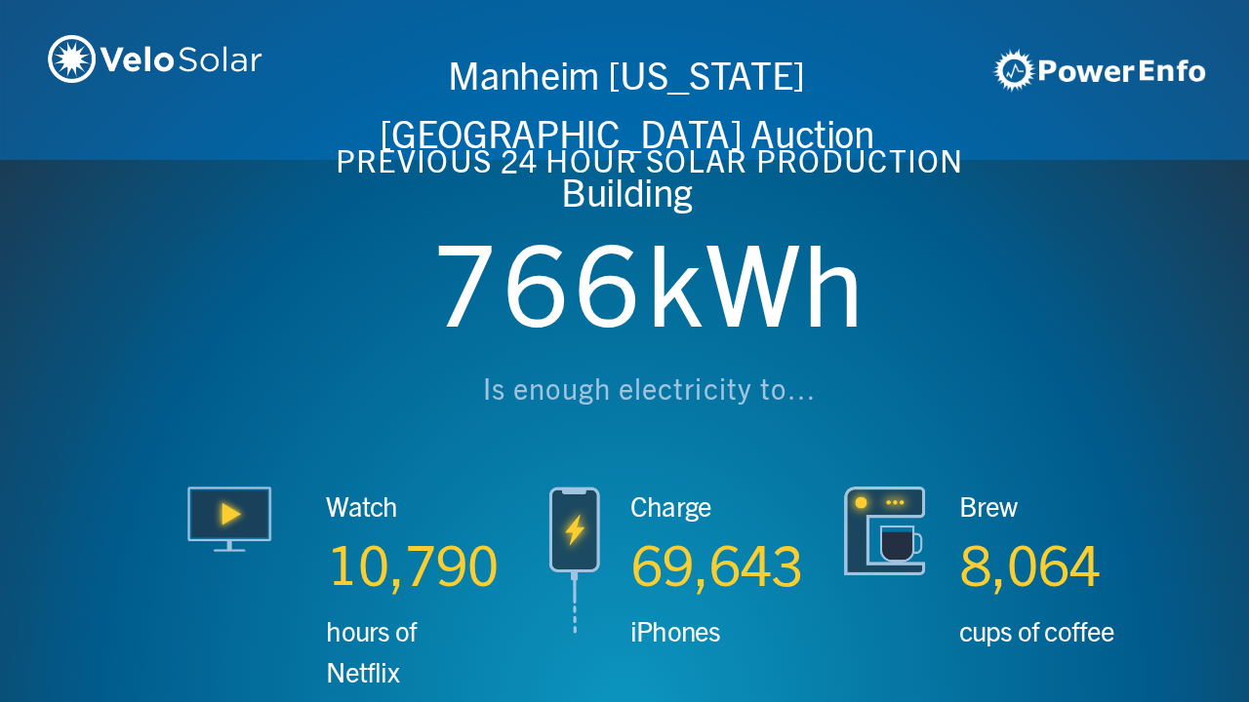
scroll to position [0, 3746]
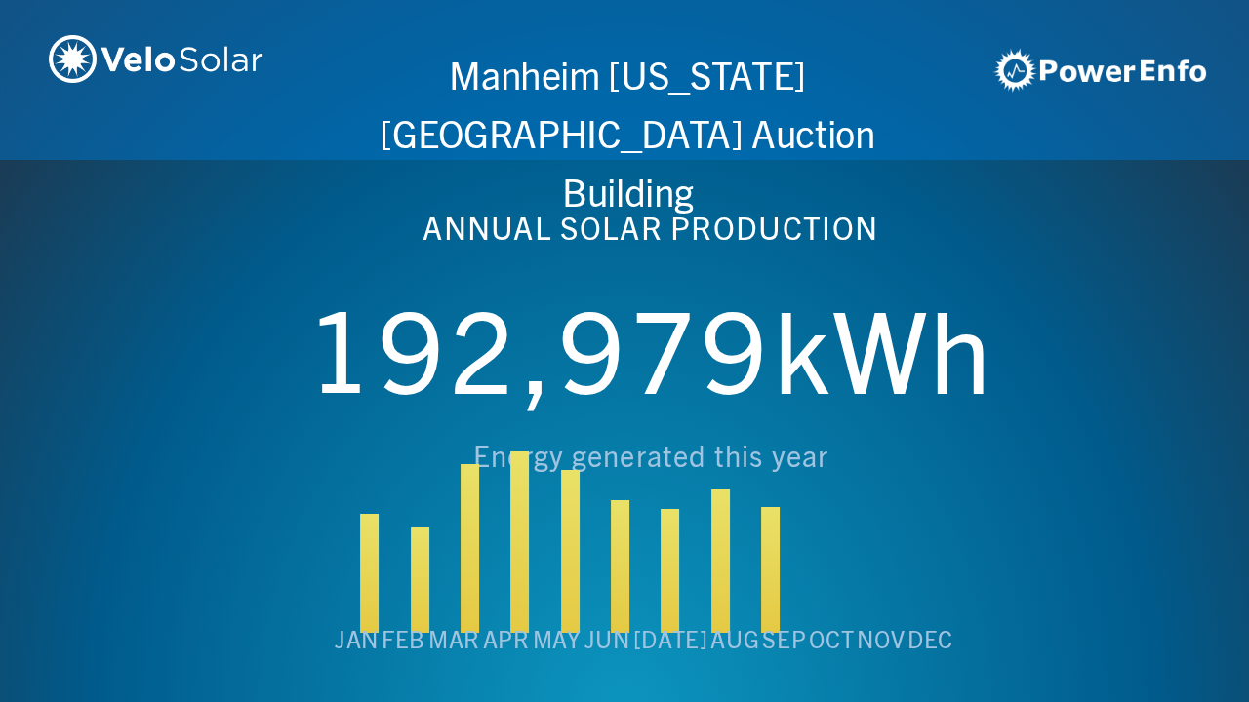
scroll to position [0, 4994]
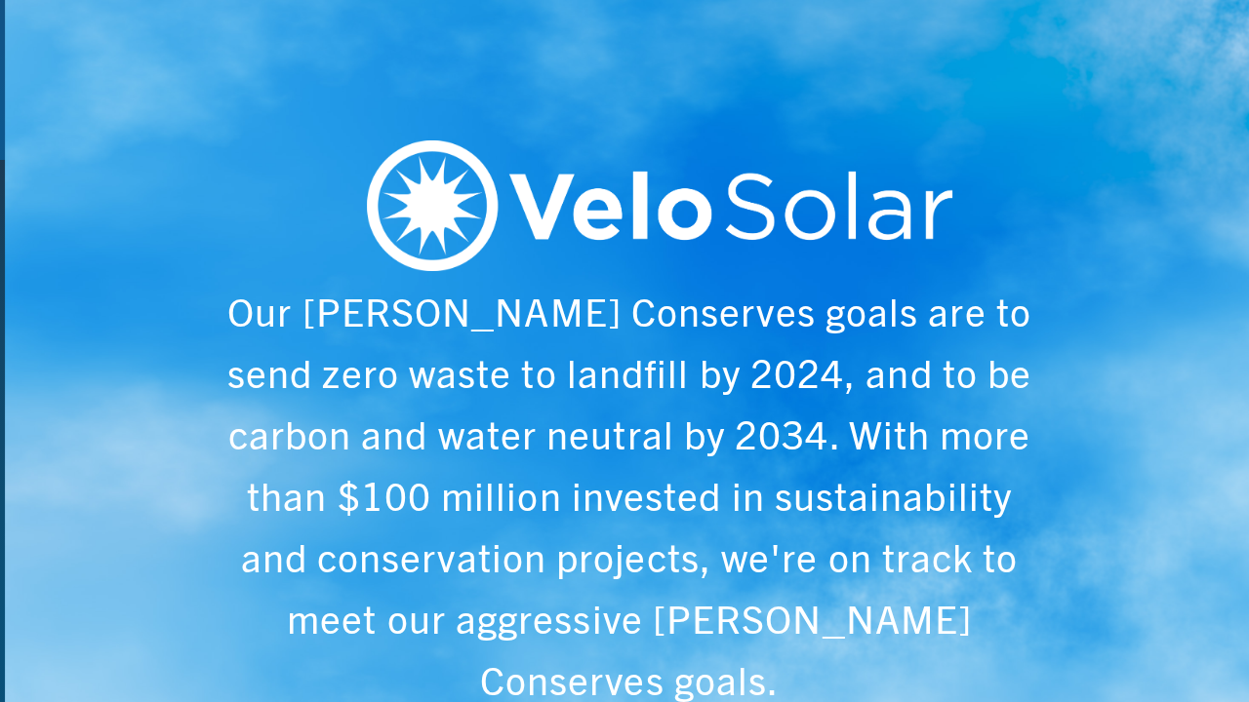
scroll to position [0, 6243]
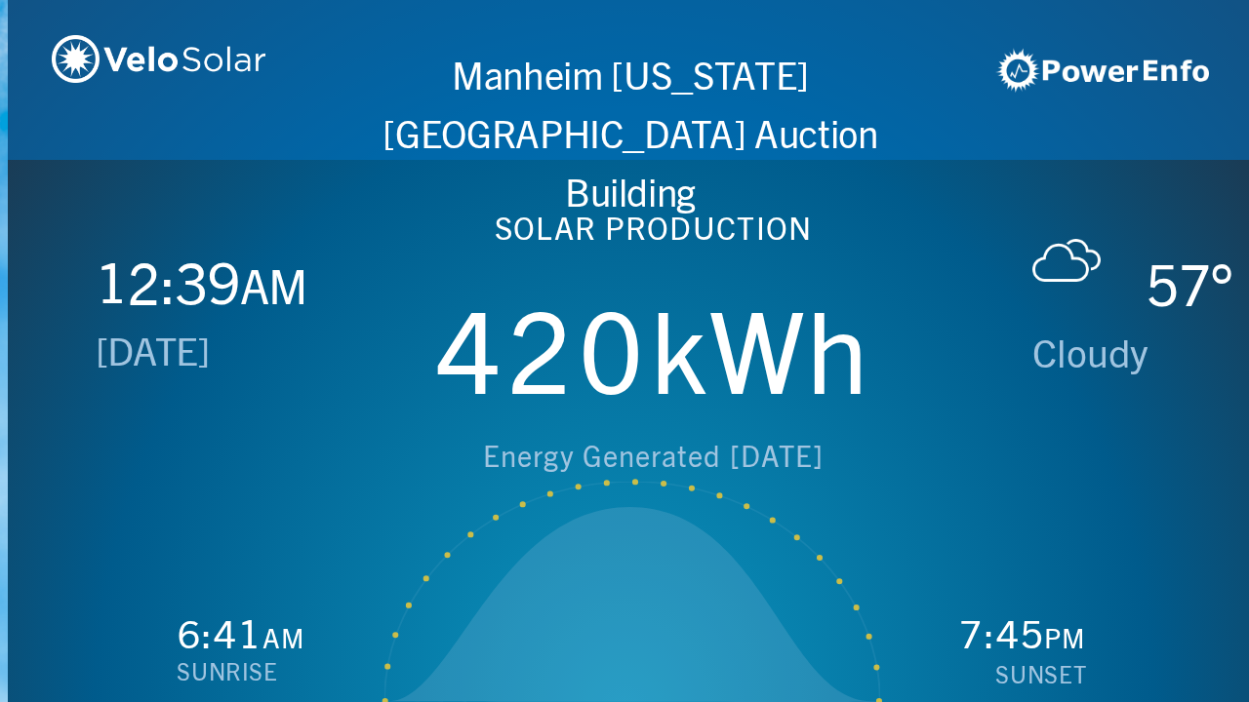
scroll to position [0, 1249]
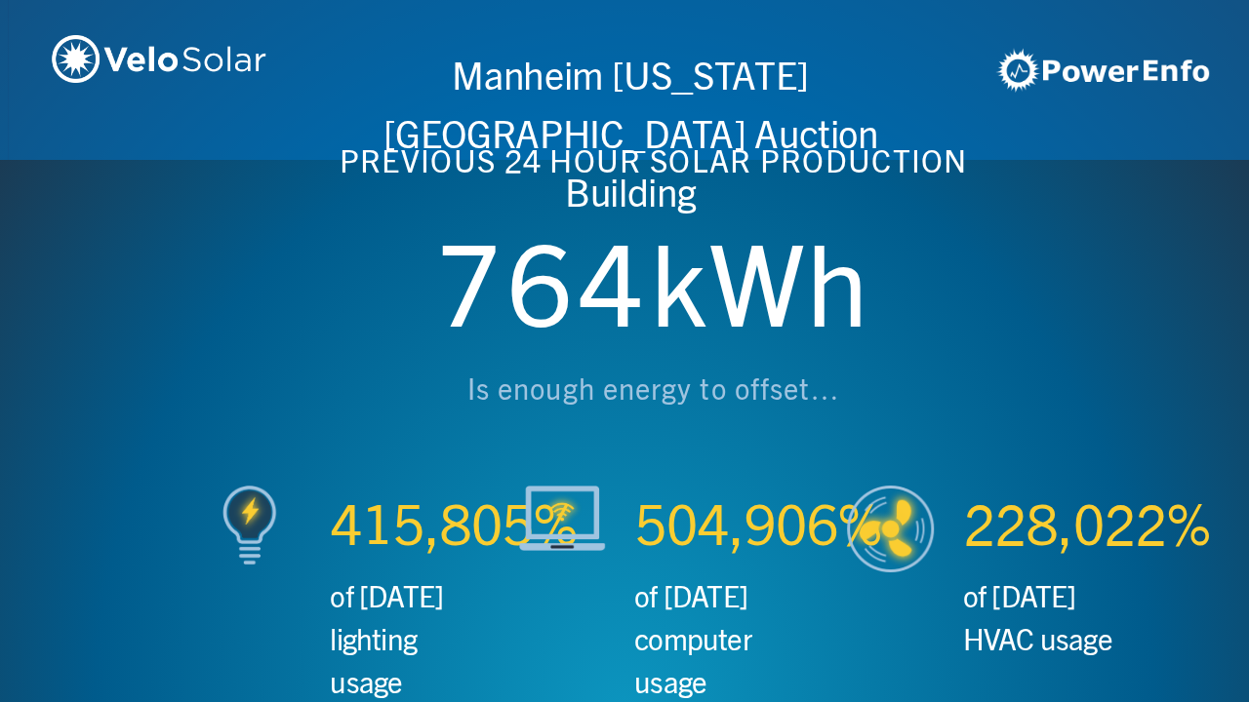
scroll to position [0, 2497]
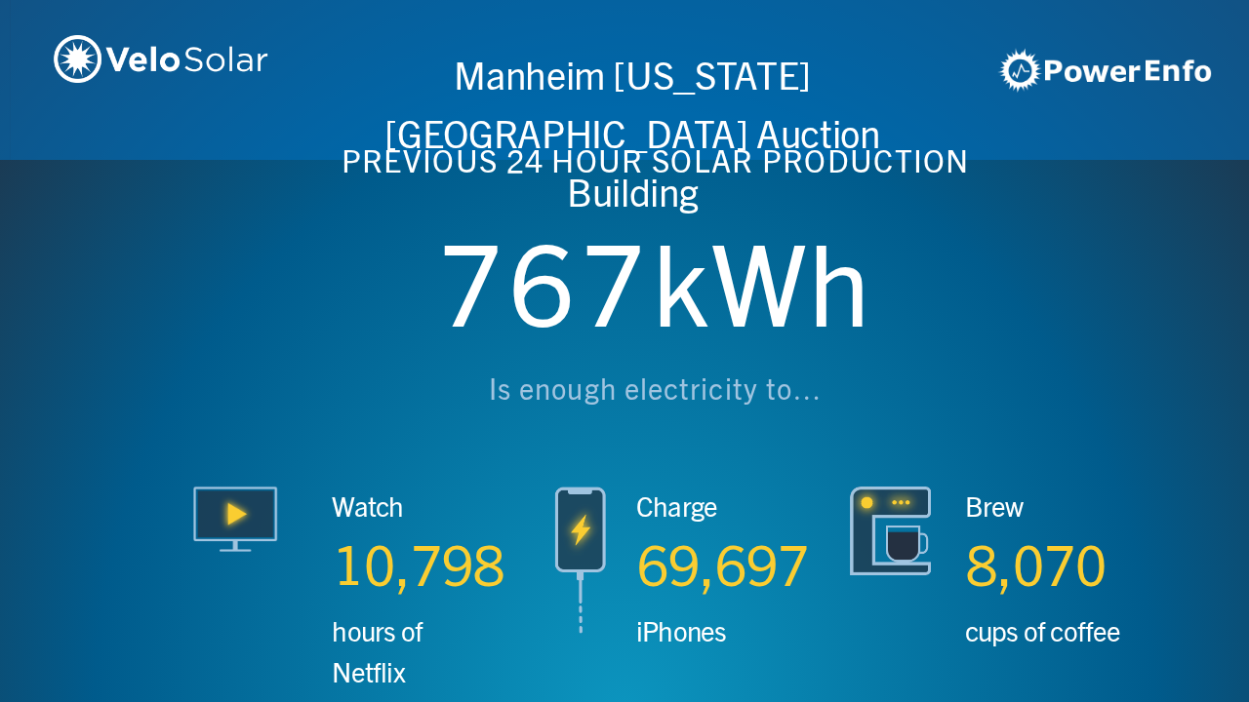
scroll to position [0, 3746]
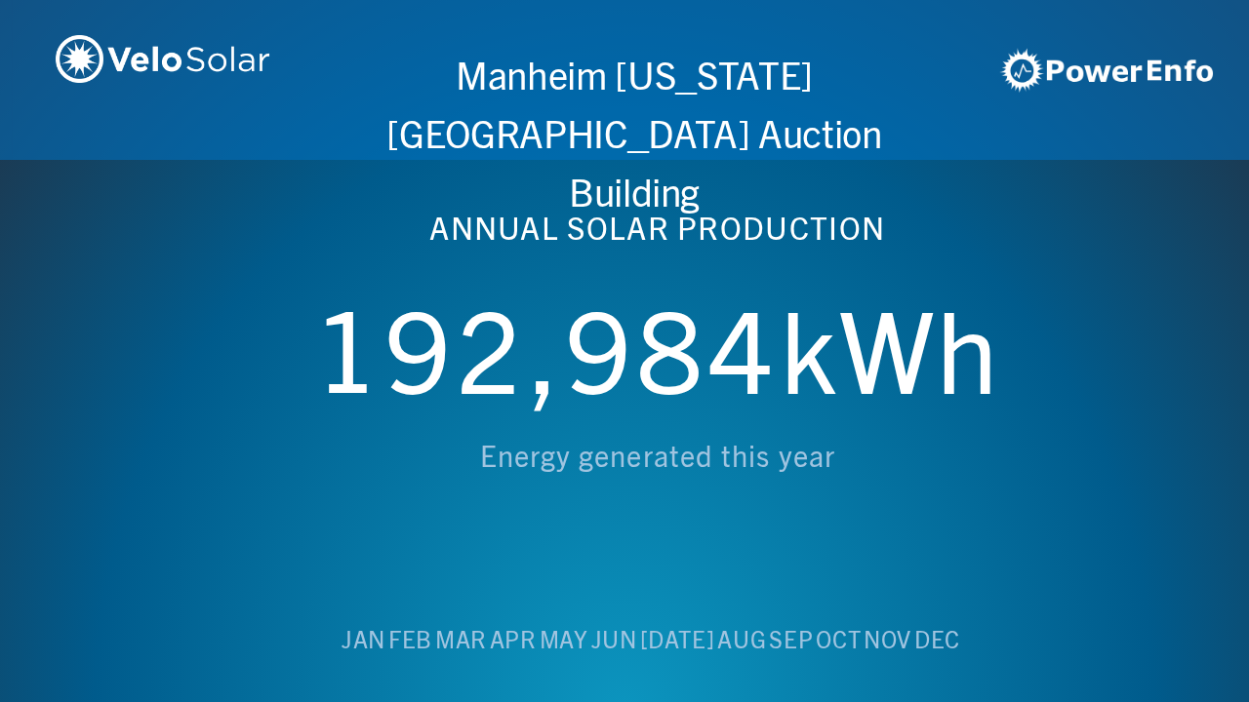
scroll to position [0, 4994]
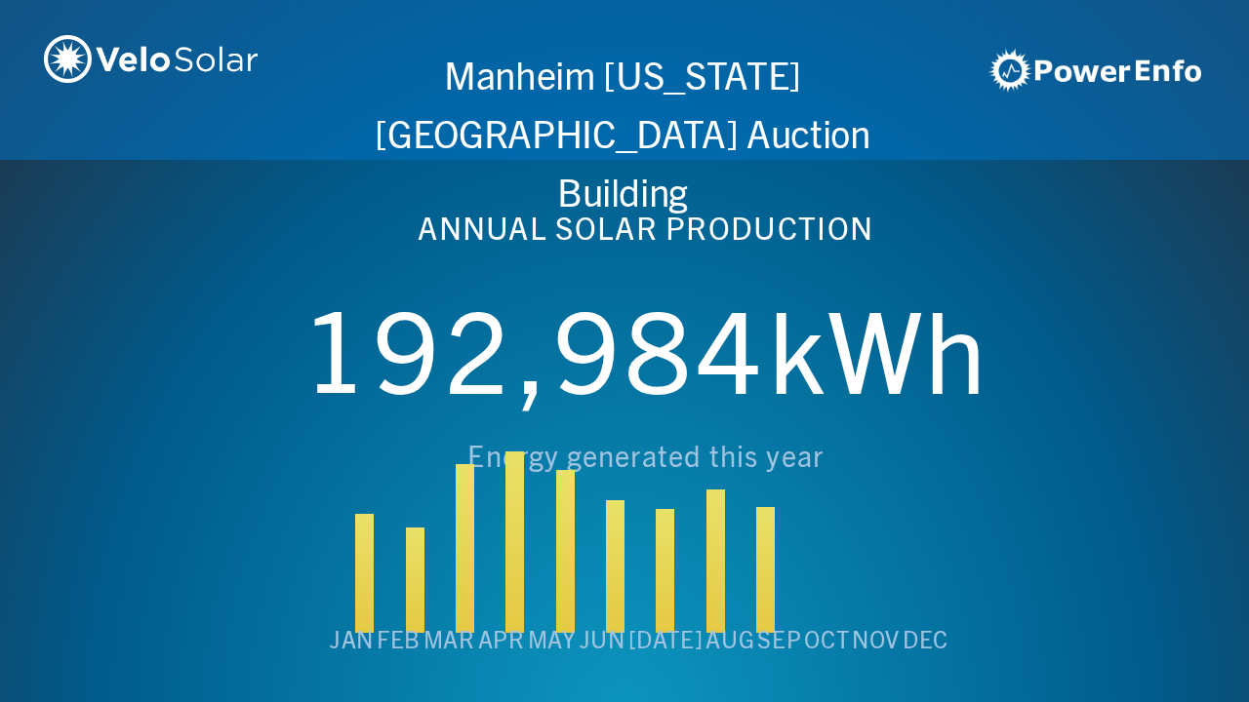
scroll to position [0, 6243]
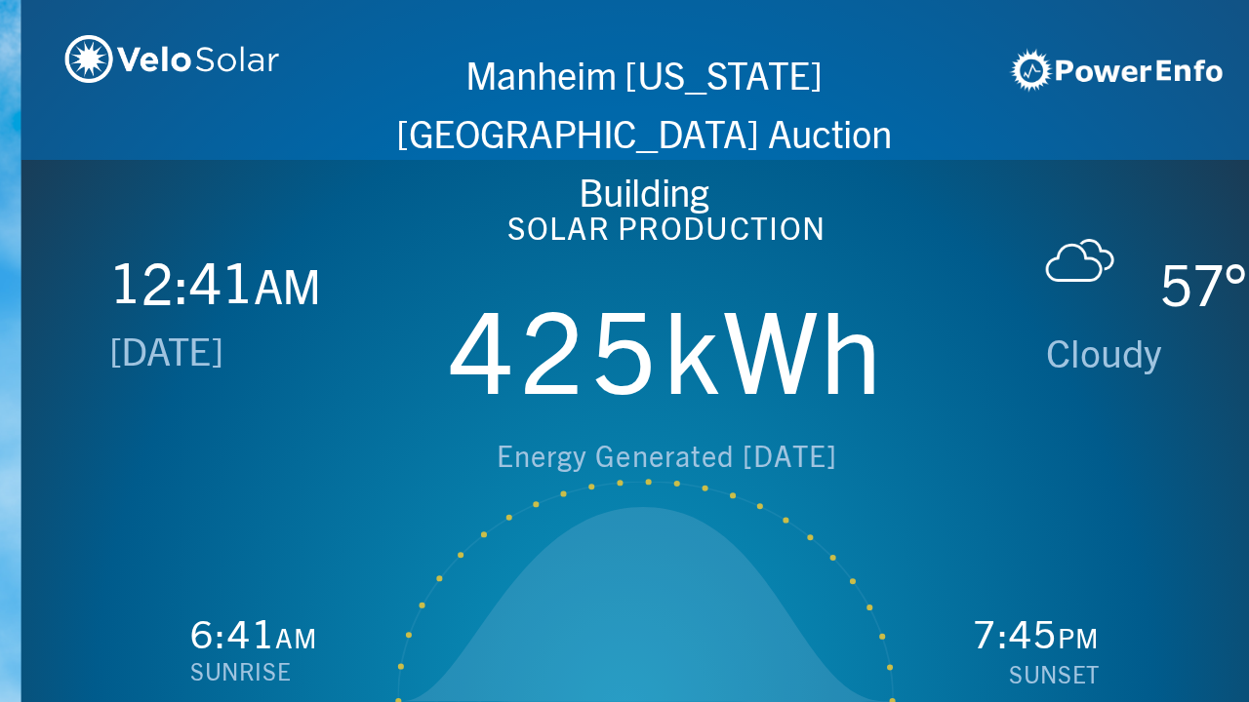
scroll to position [0, 1249]
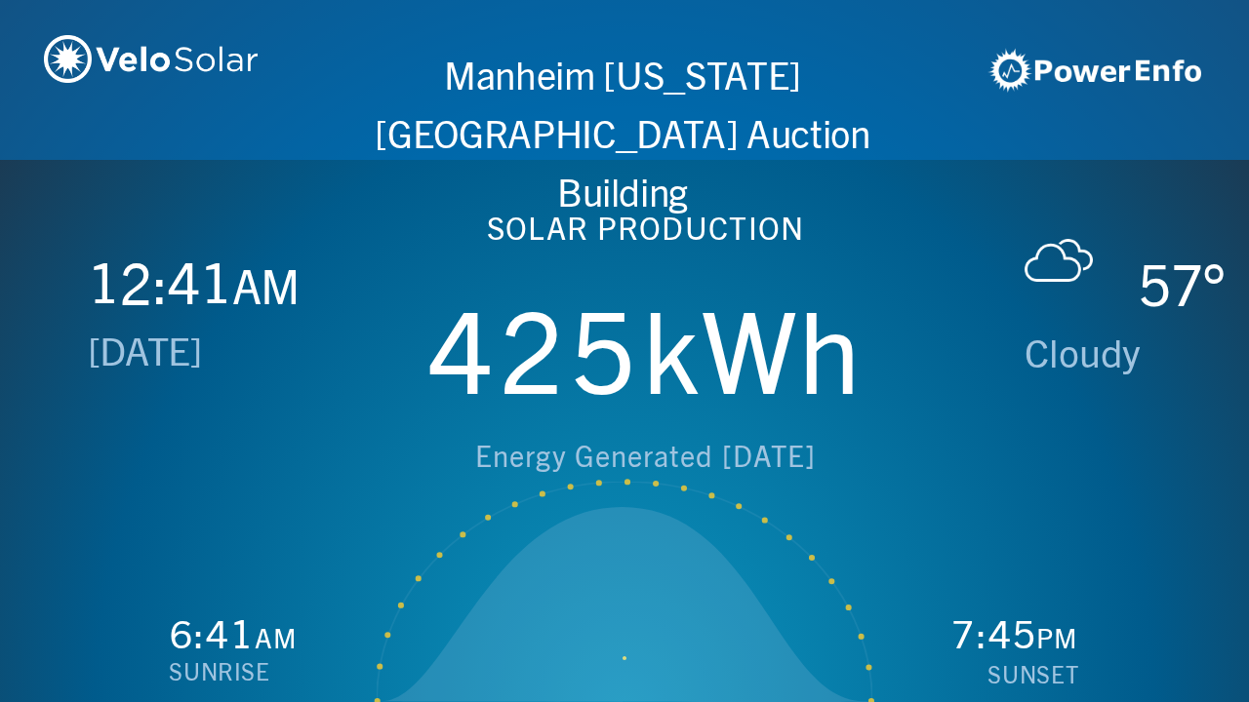
scroll to position [0, 2497]
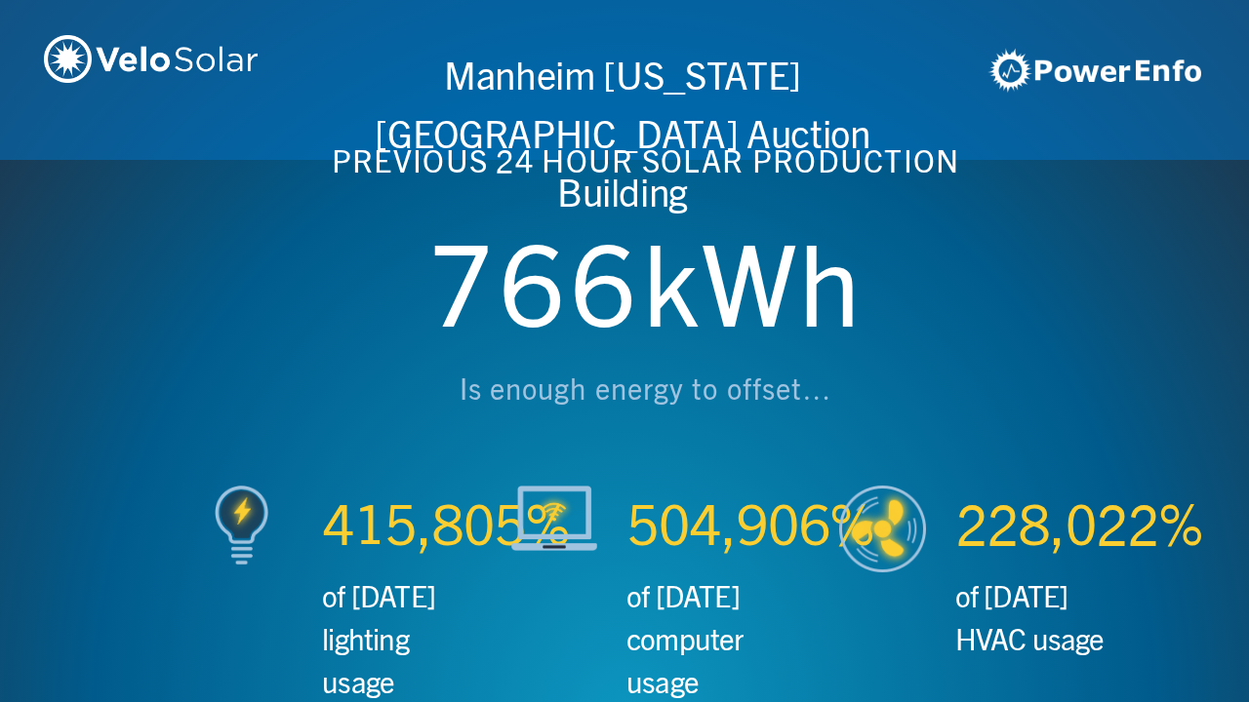
scroll to position [0, 3746]
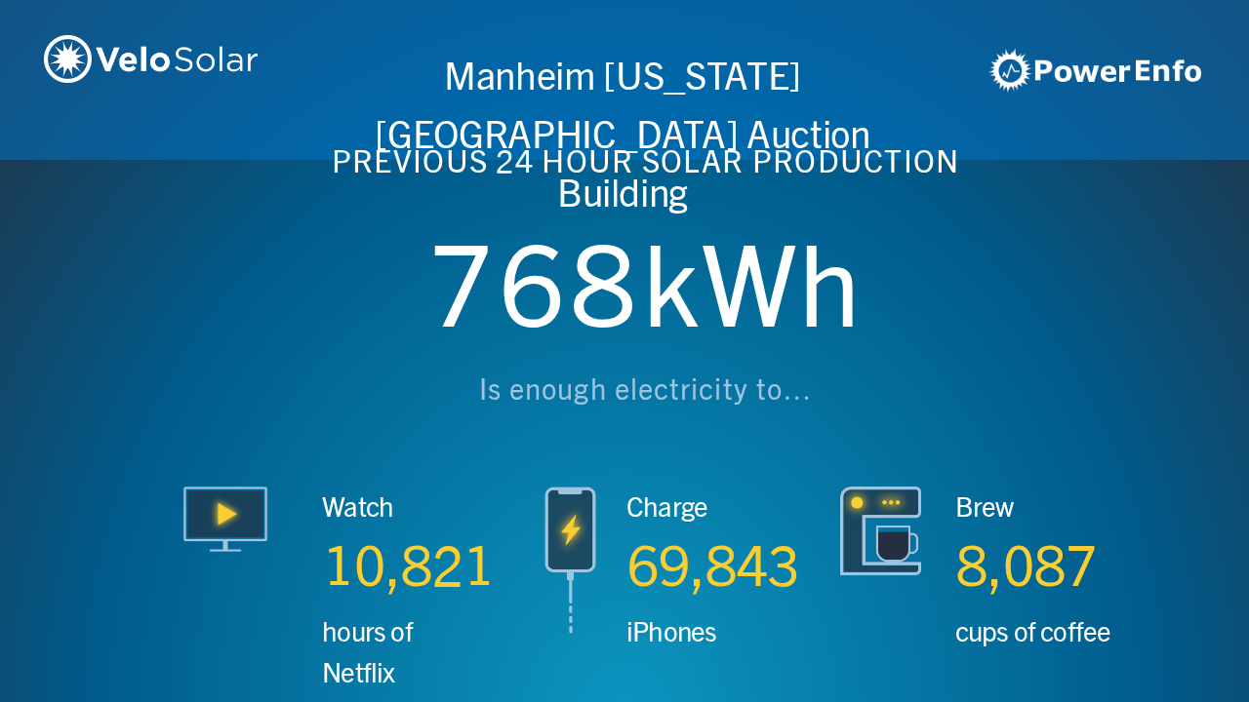
scroll to position [0, 4994]
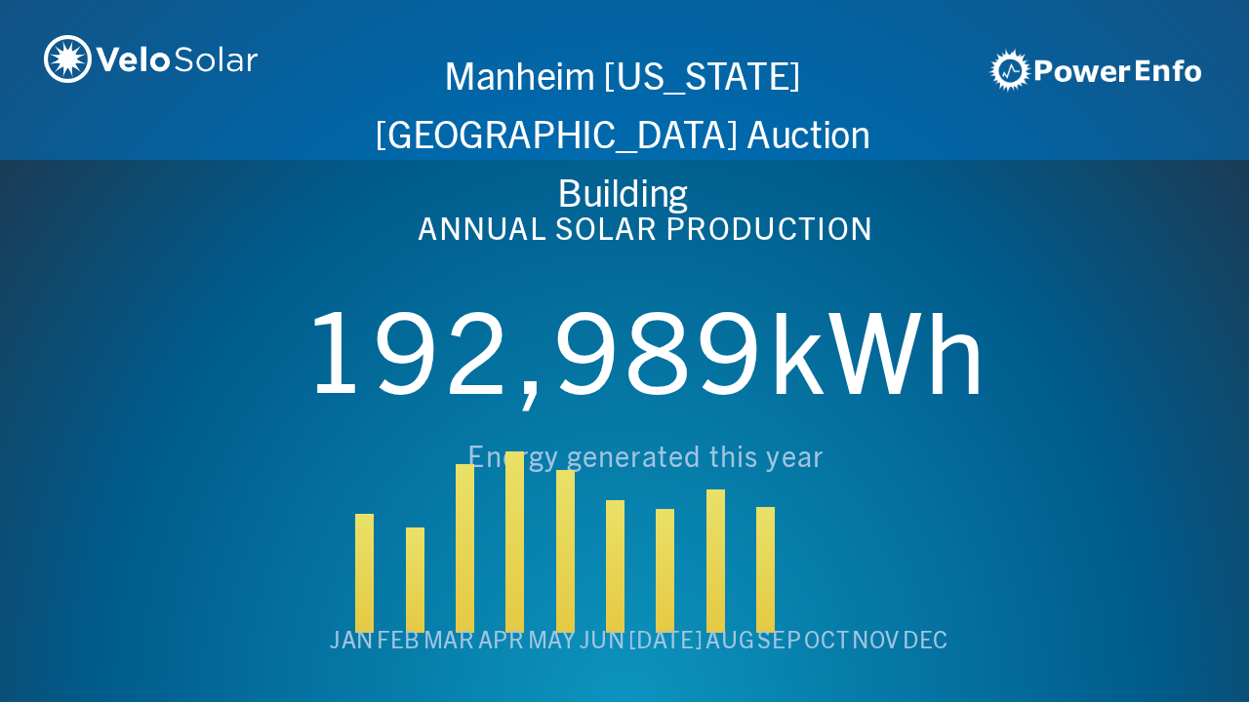
scroll to position [0, 6243]
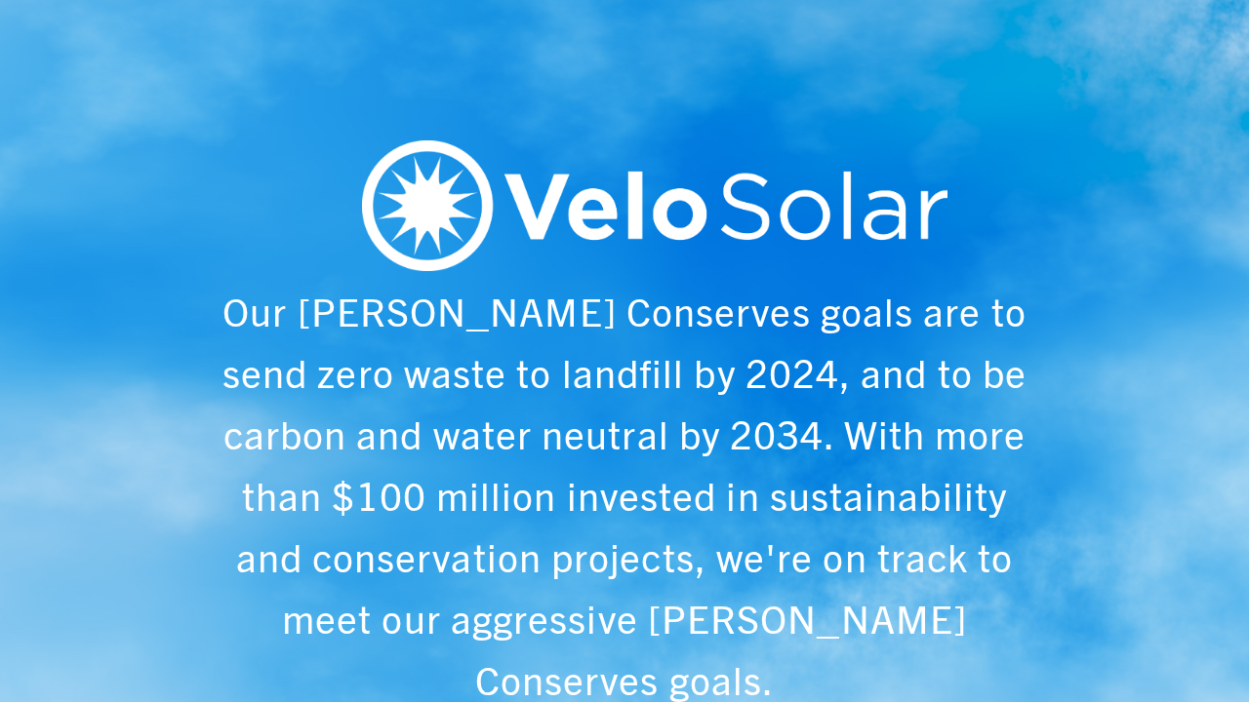
scroll to position [0, 1249]
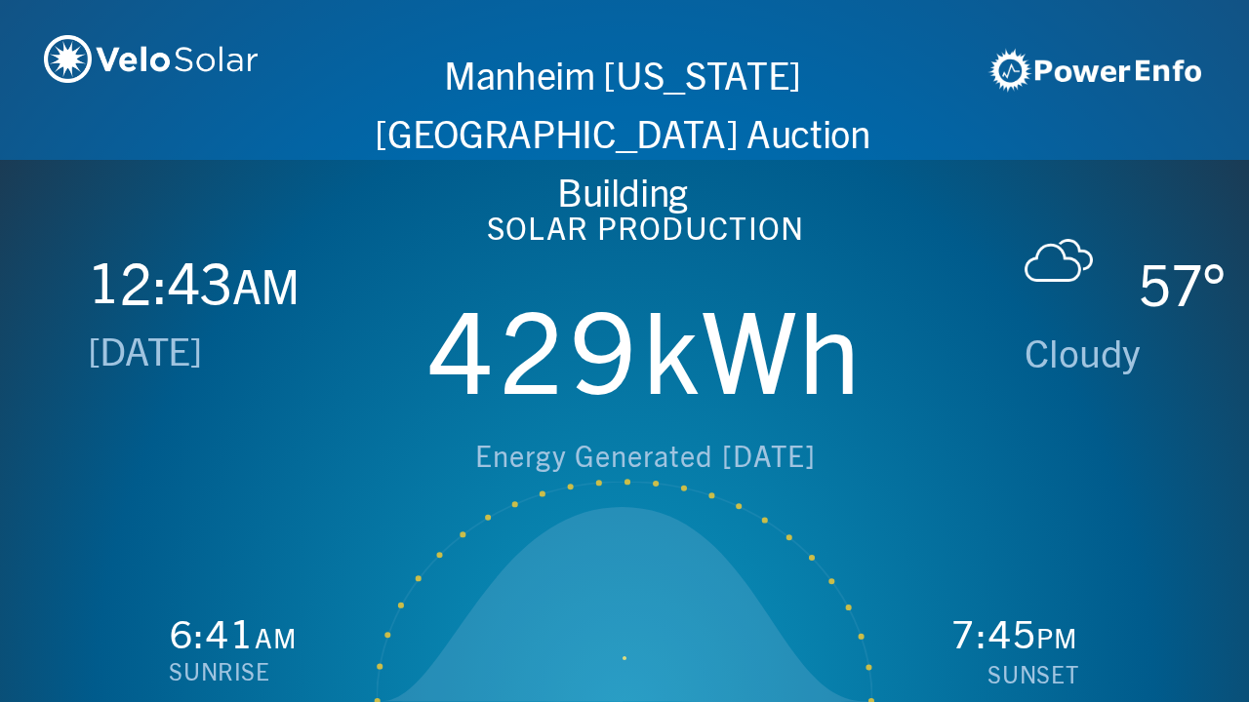
scroll to position [0, 2497]
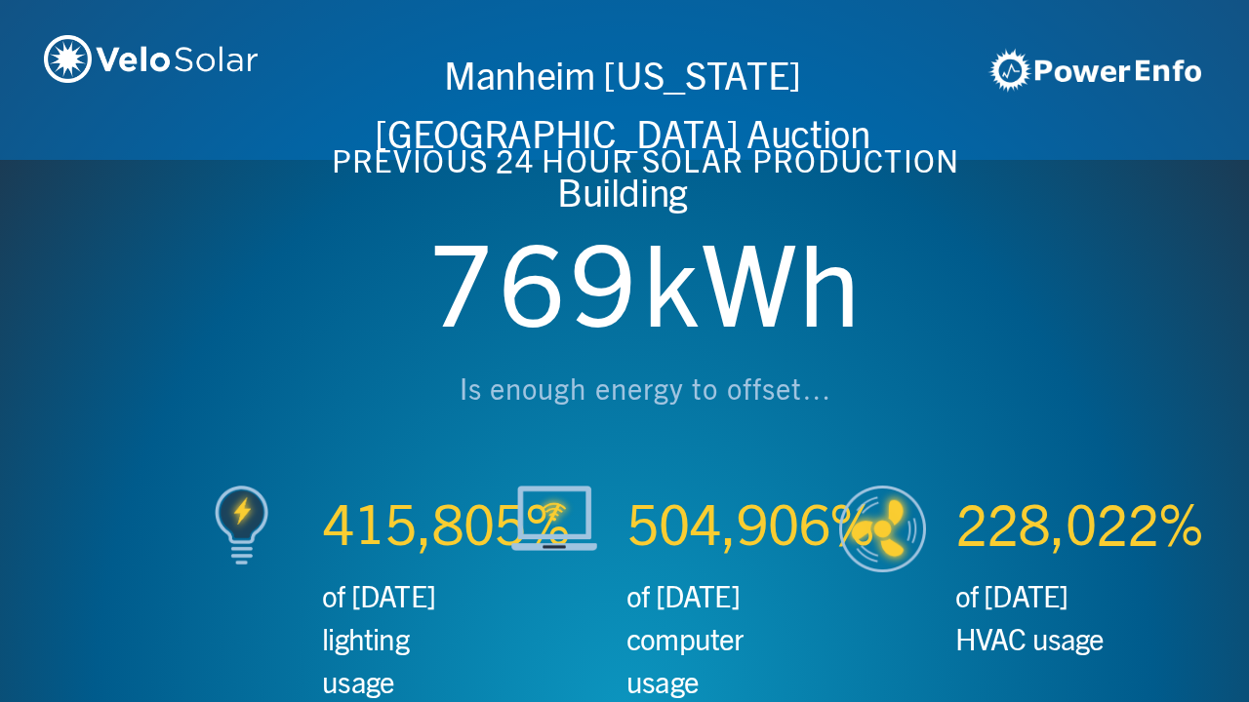
scroll to position [0, 3746]
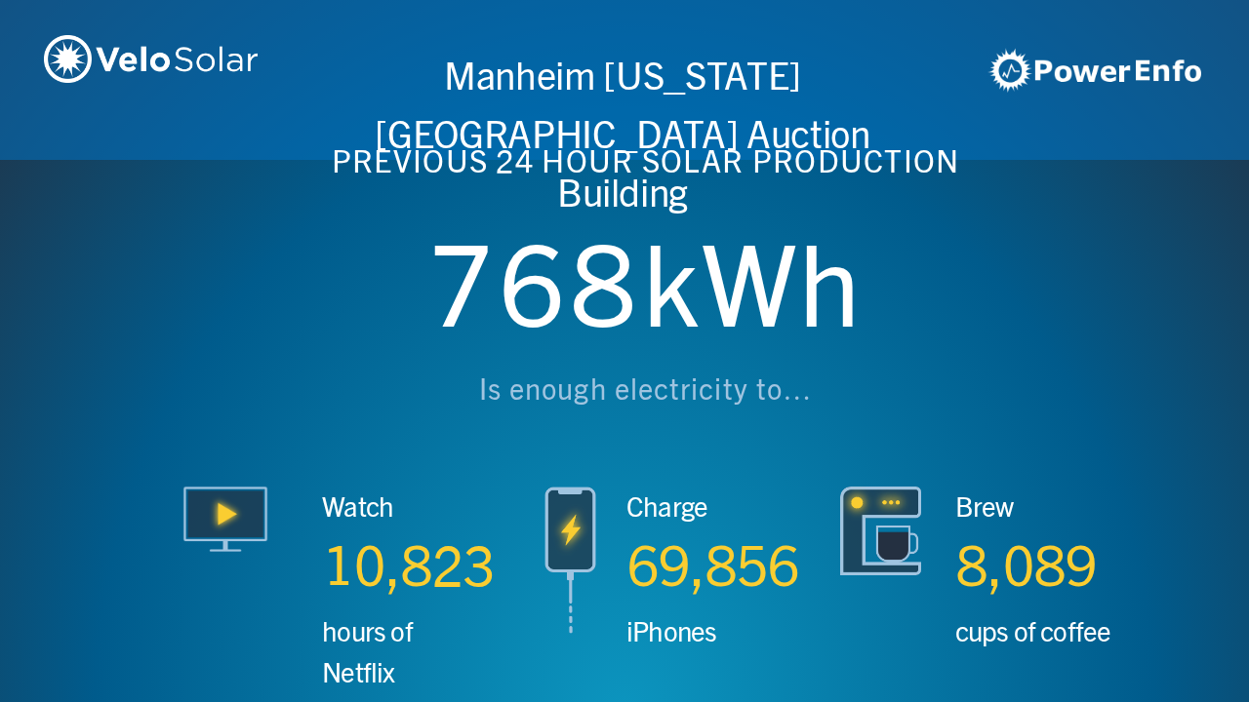
scroll to position [0, 4994]
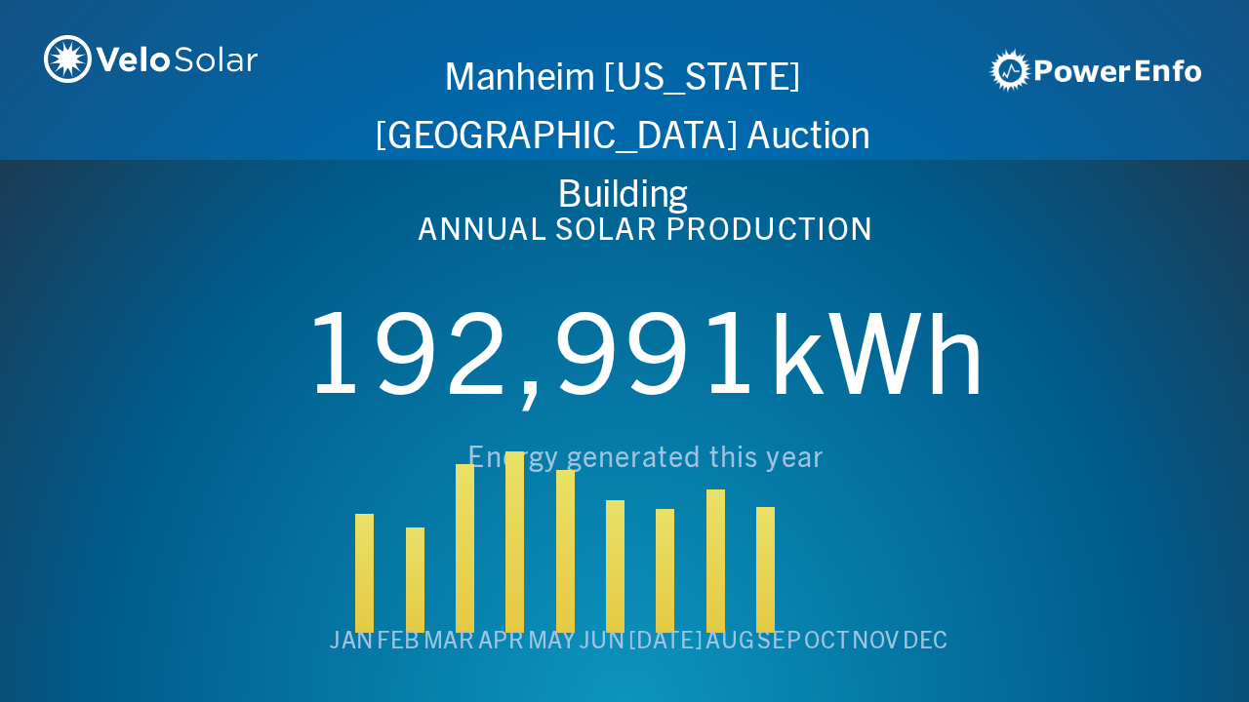
scroll to position [0, 6243]
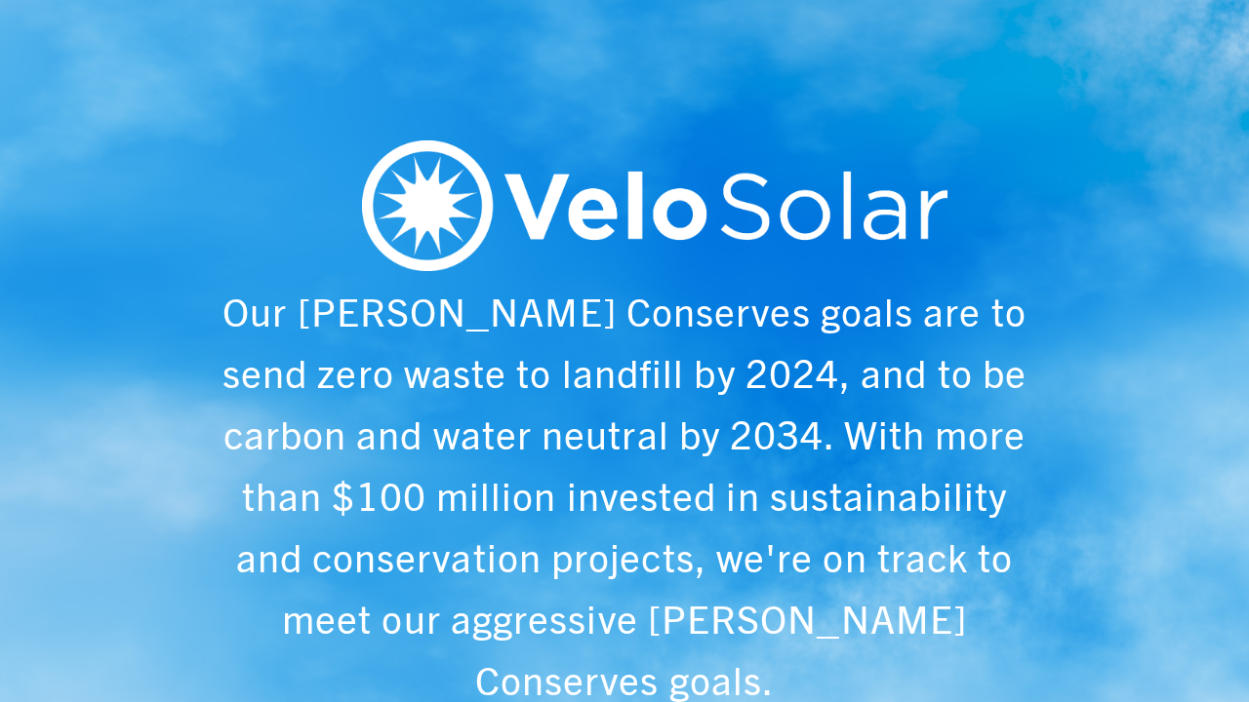
scroll to position [0, 1249]
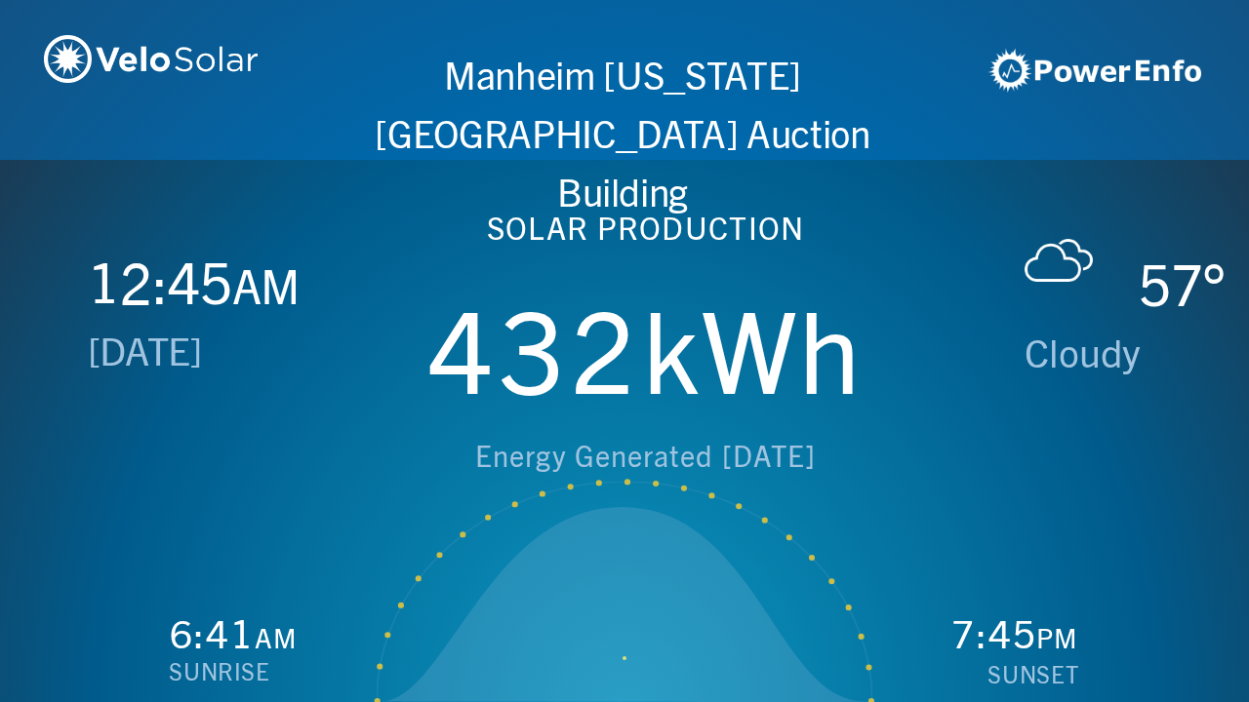
scroll to position [0, 2497]
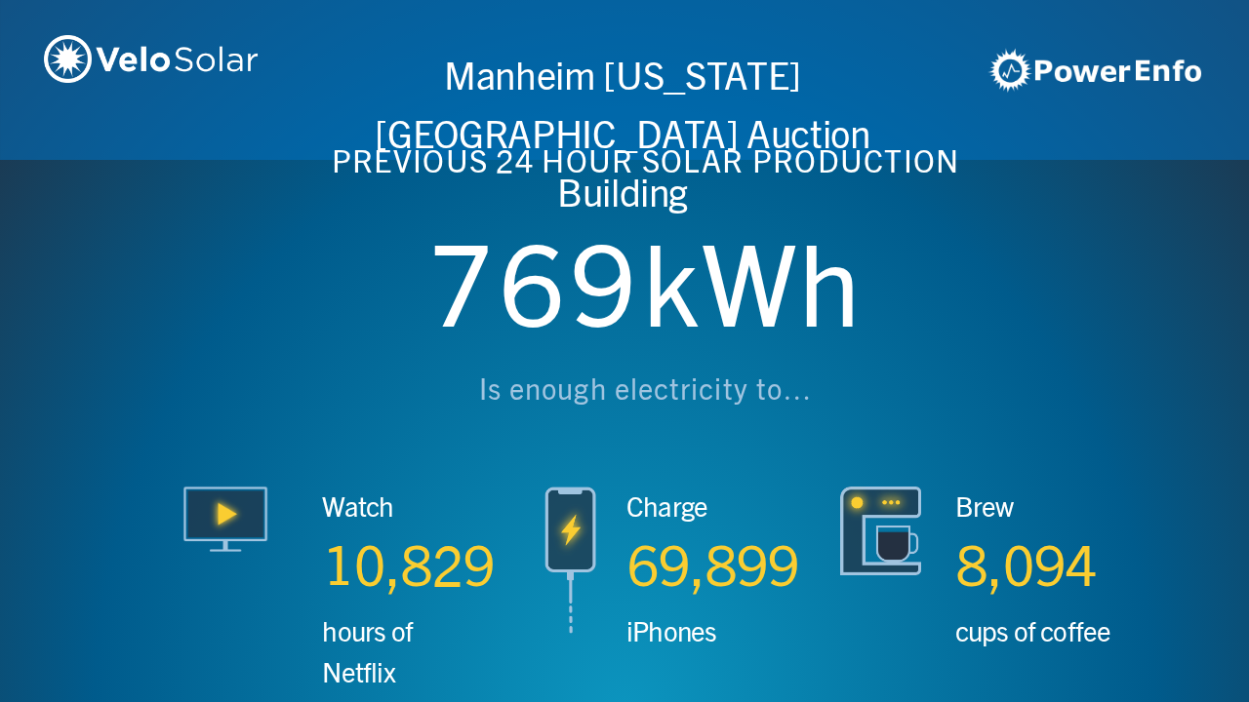
scroll to position [0, 3746]
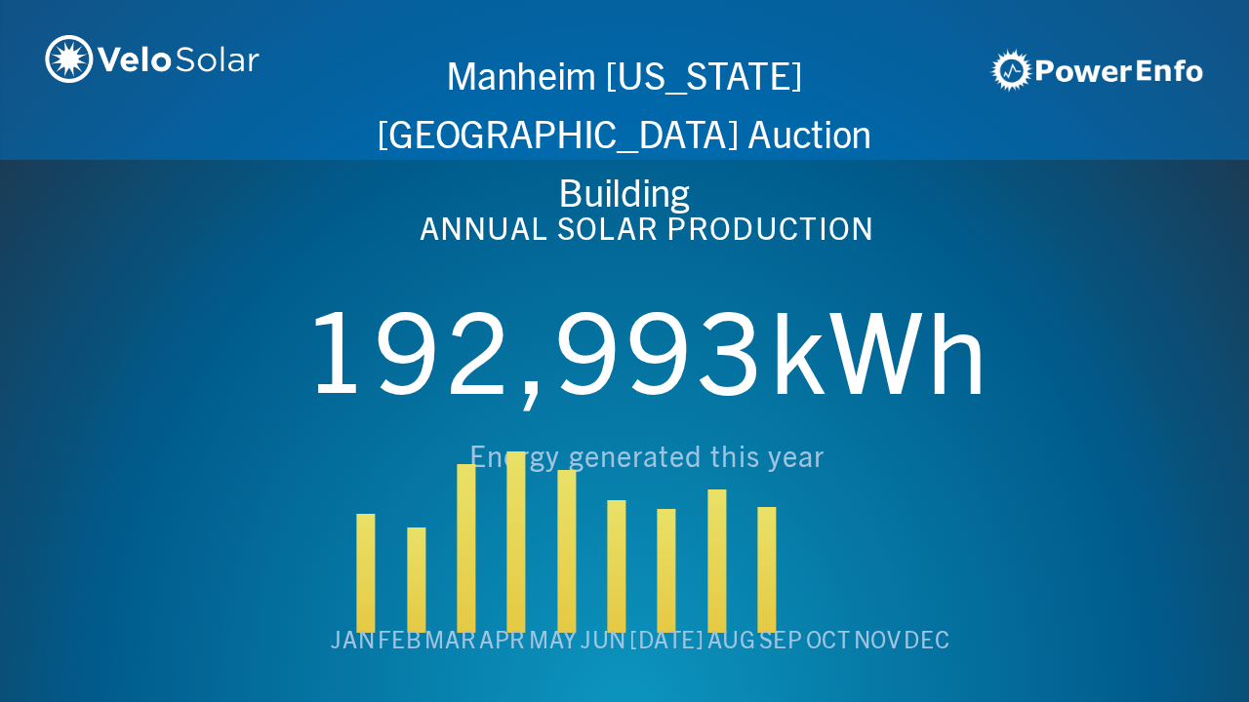
scroll to position [0, 4994]
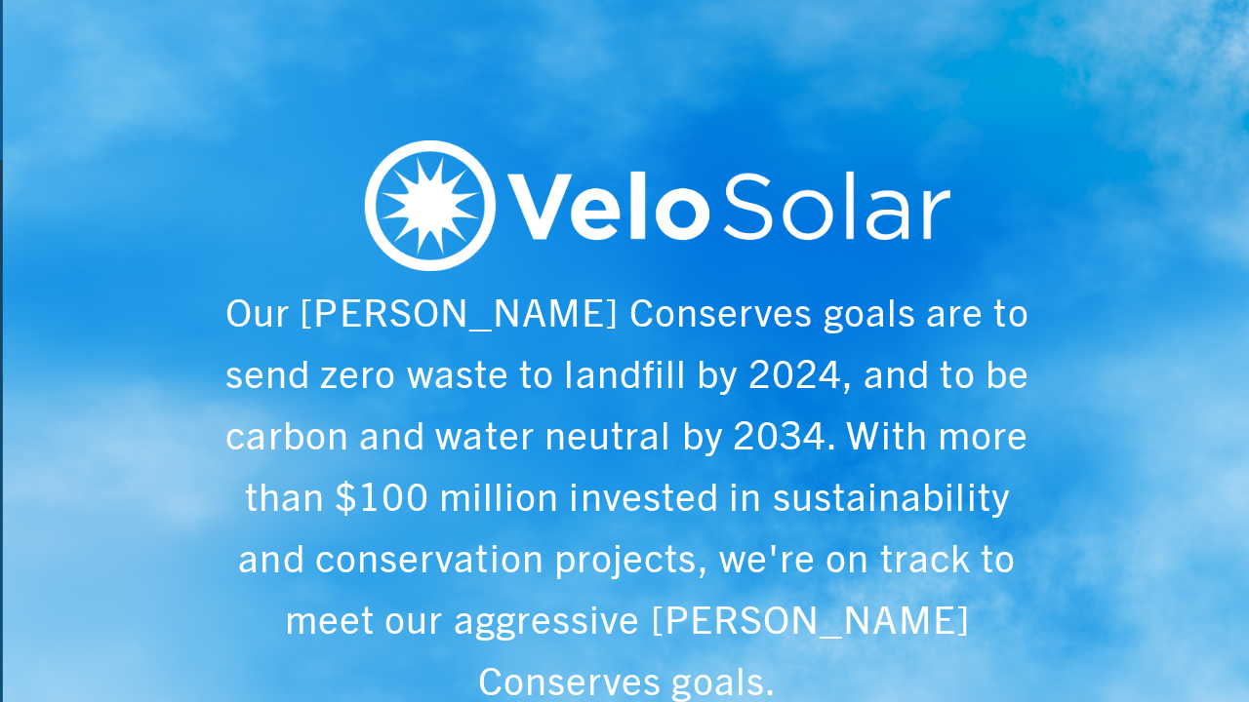
scroll to position [0, 6243]
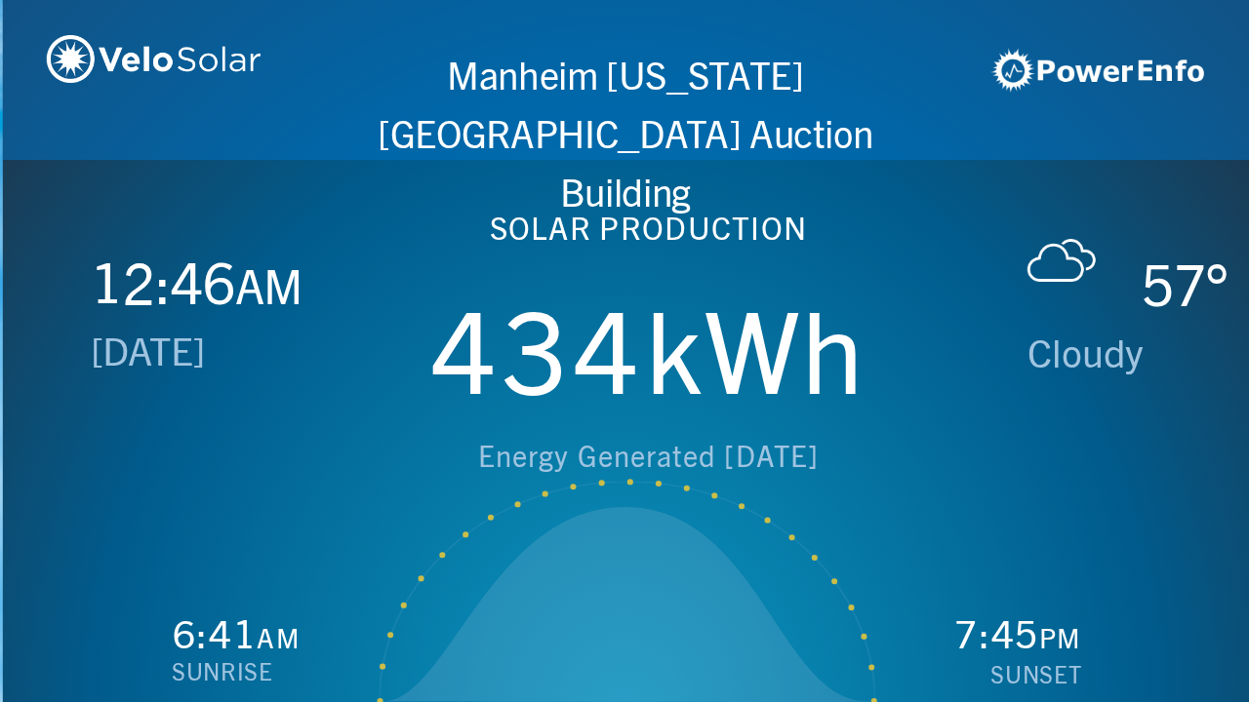
scroll to position [0, 1249]
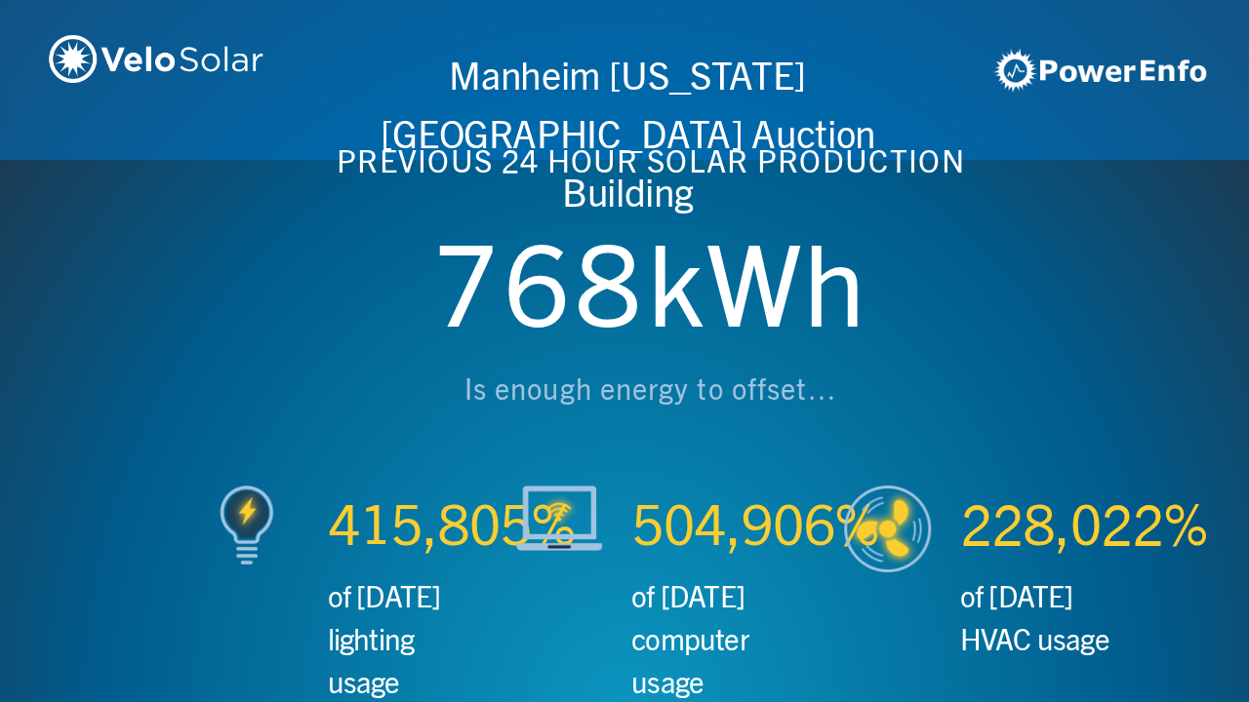
scroll to position [0, 2497]
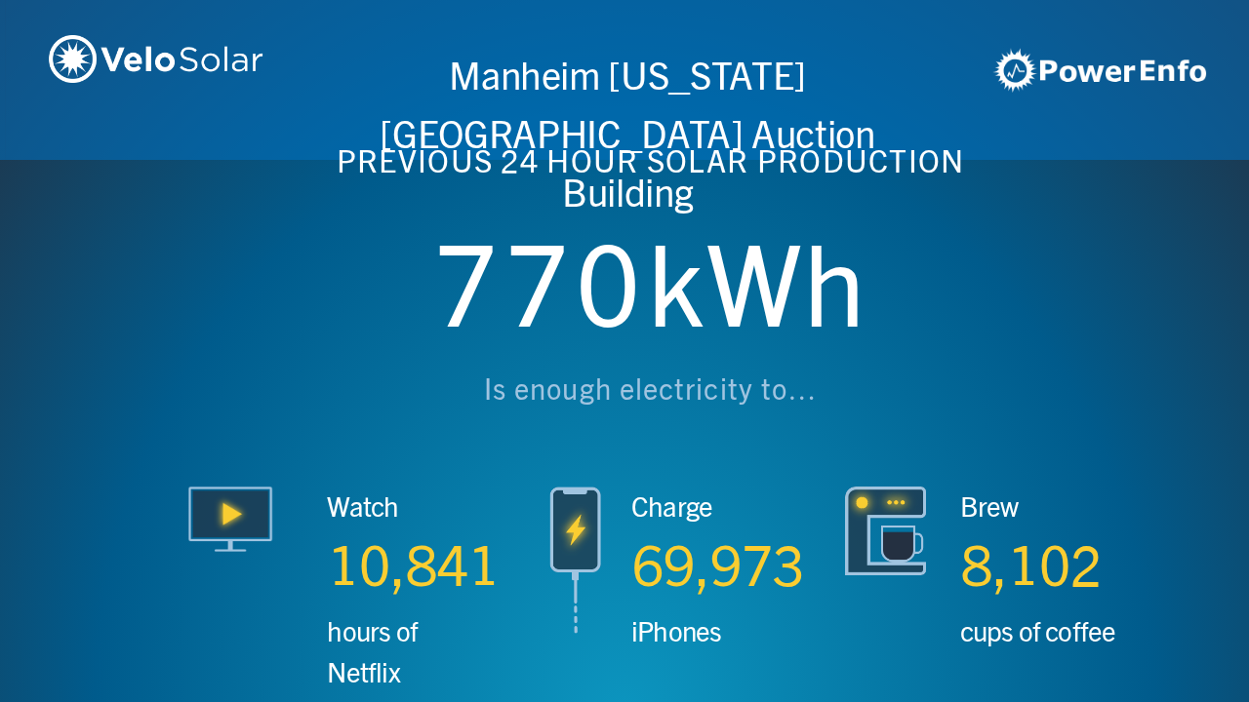
scroll to position [0, 3746]
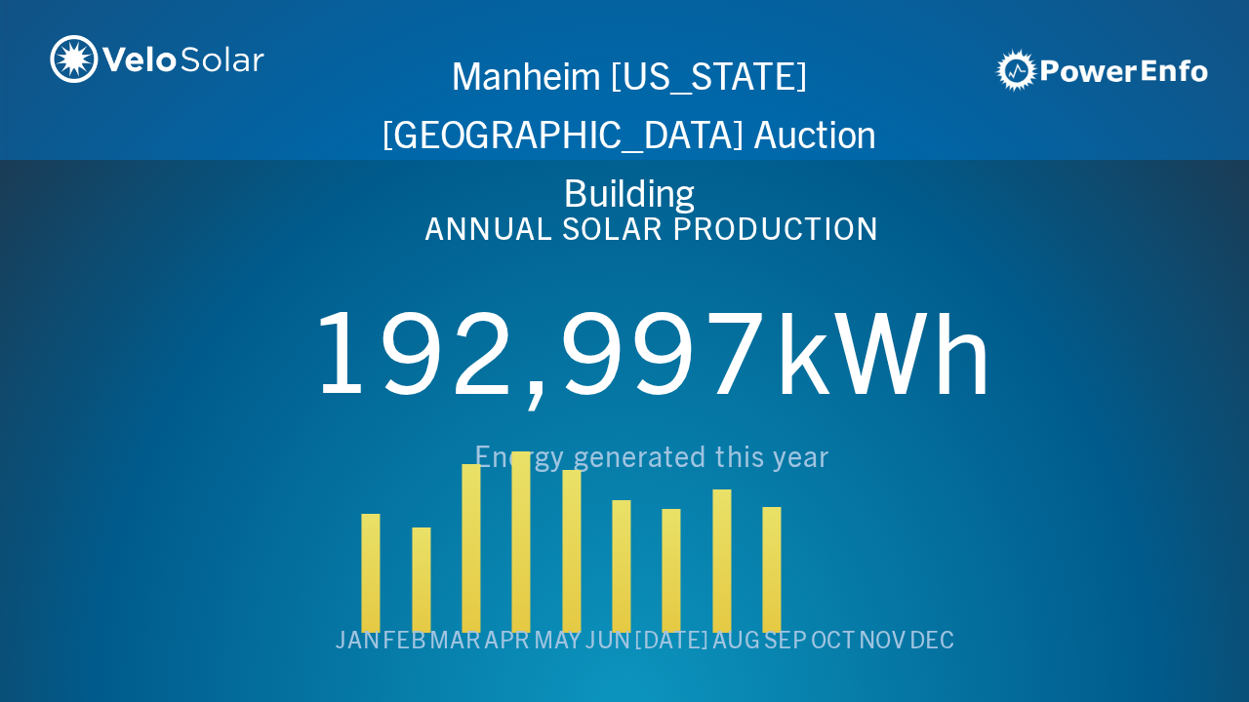
scroll to position [0, 4994]
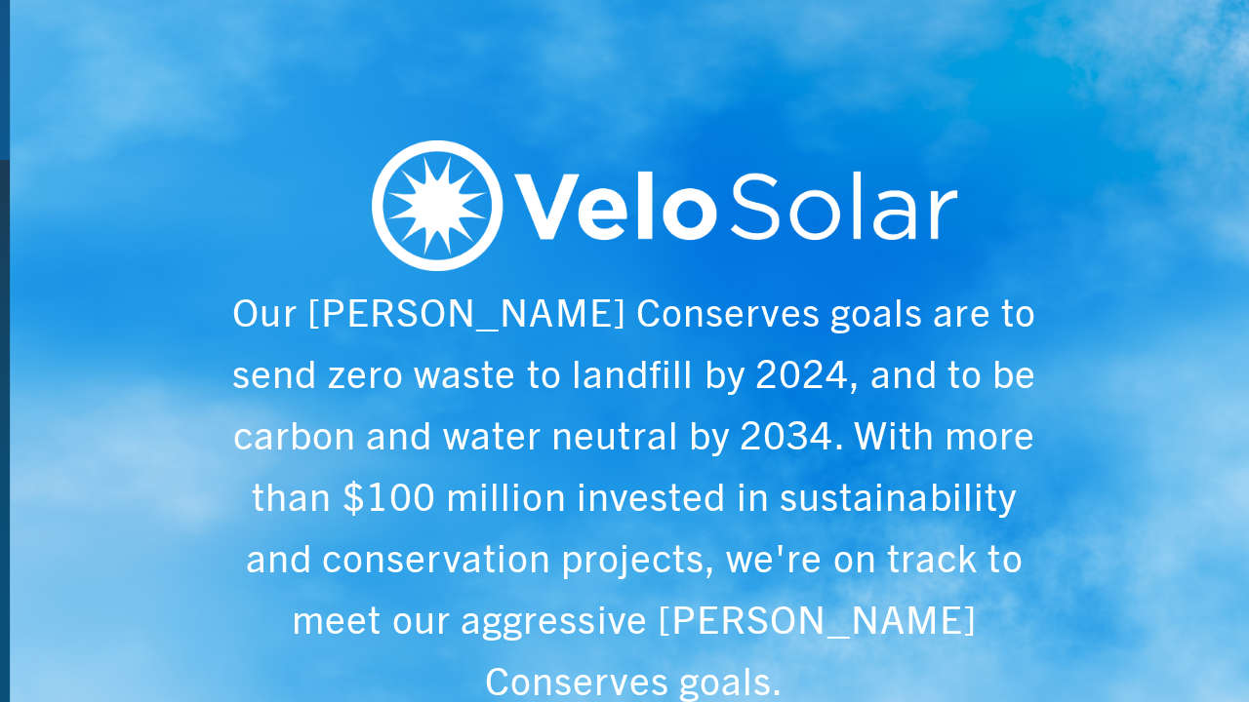
scroll to position [0, 6243]
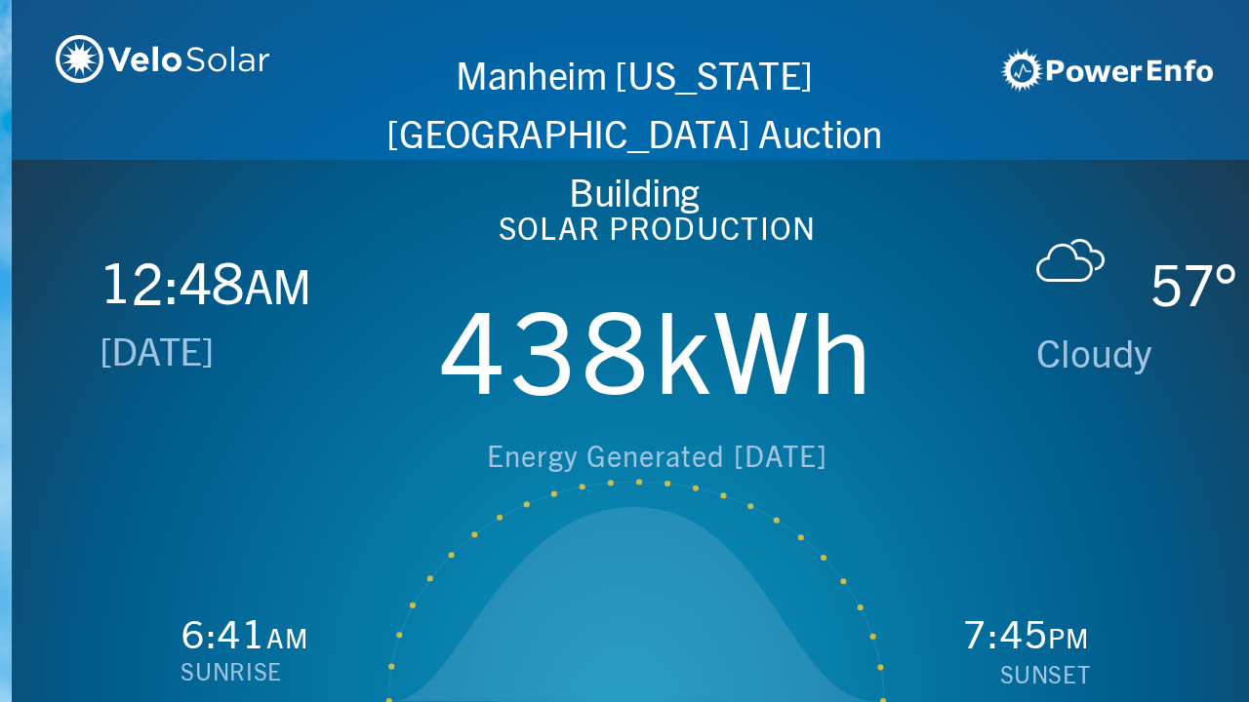
scroll to position [0, 1249]
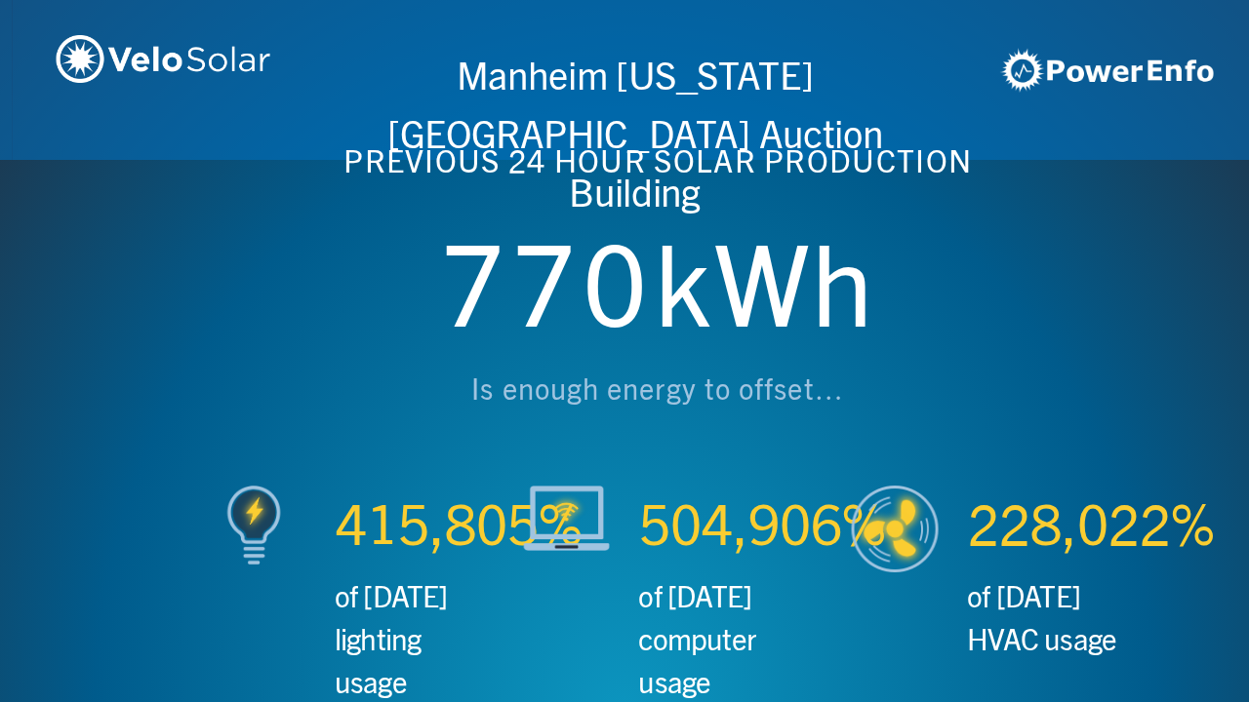
scroll to position [0, 2497]
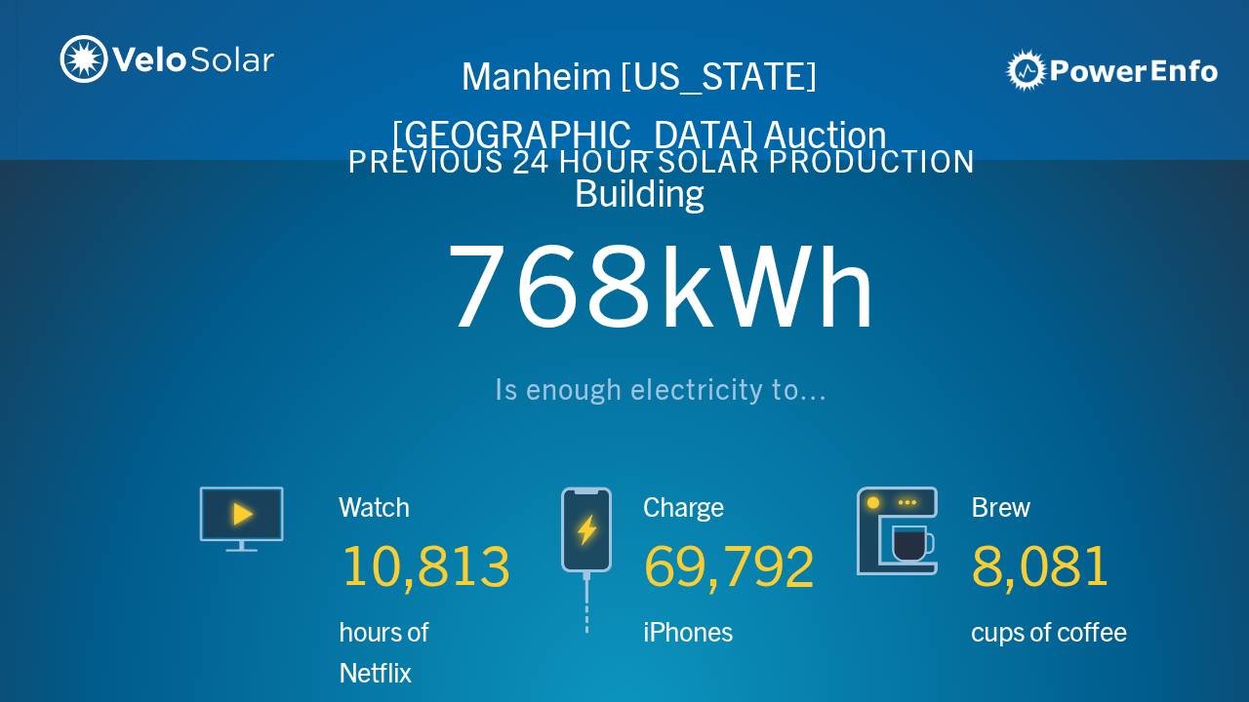
scroll to position [0, 3746]
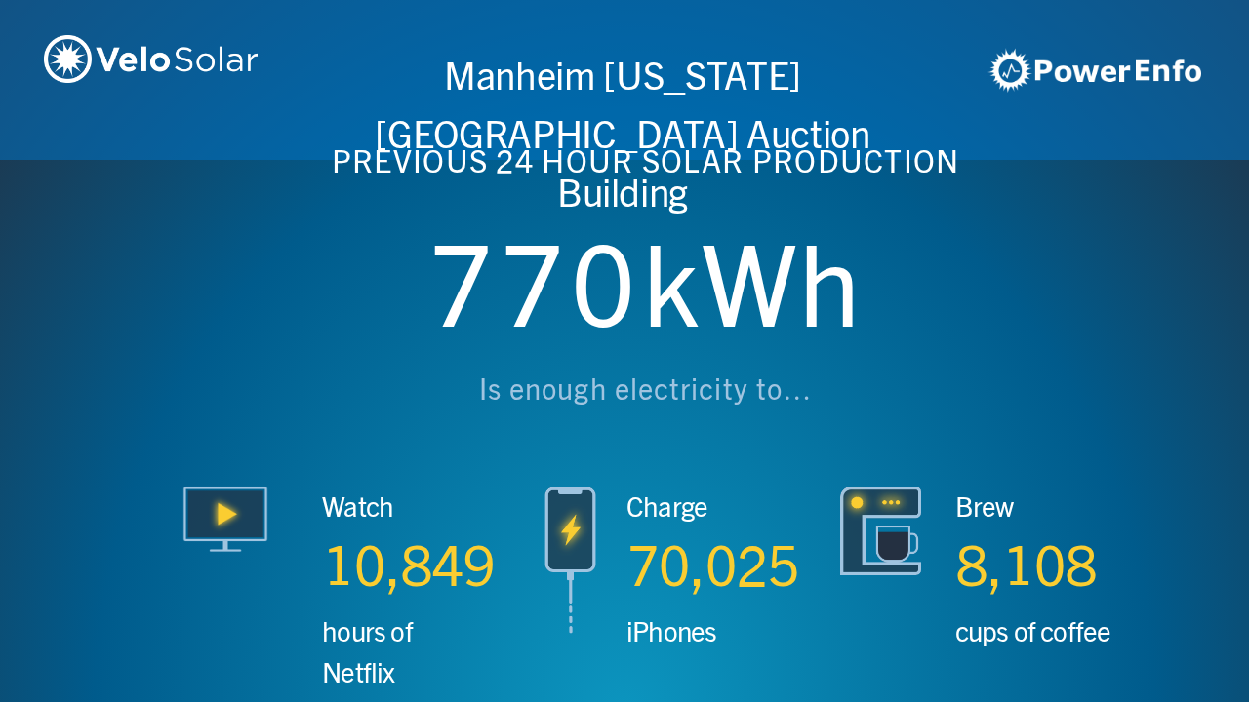
scroll to position [0, 4994]
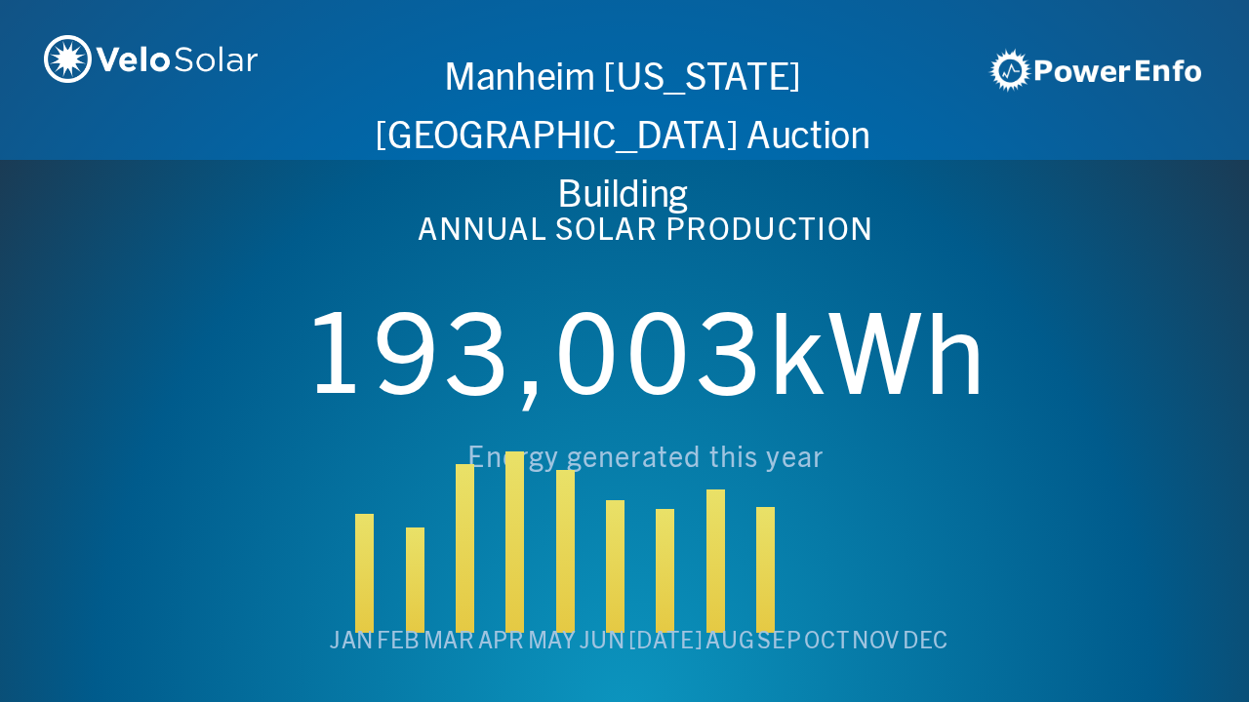
scroll to position [0, 6243]
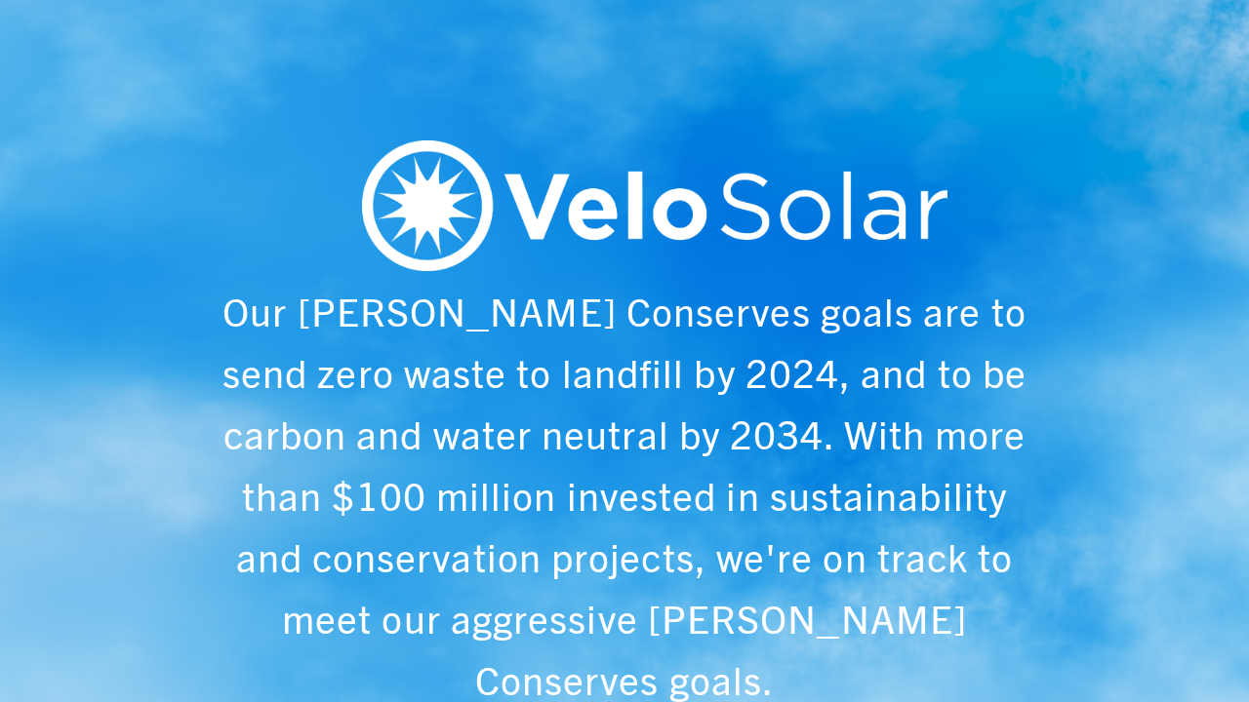
scroll to position [0, 1249]
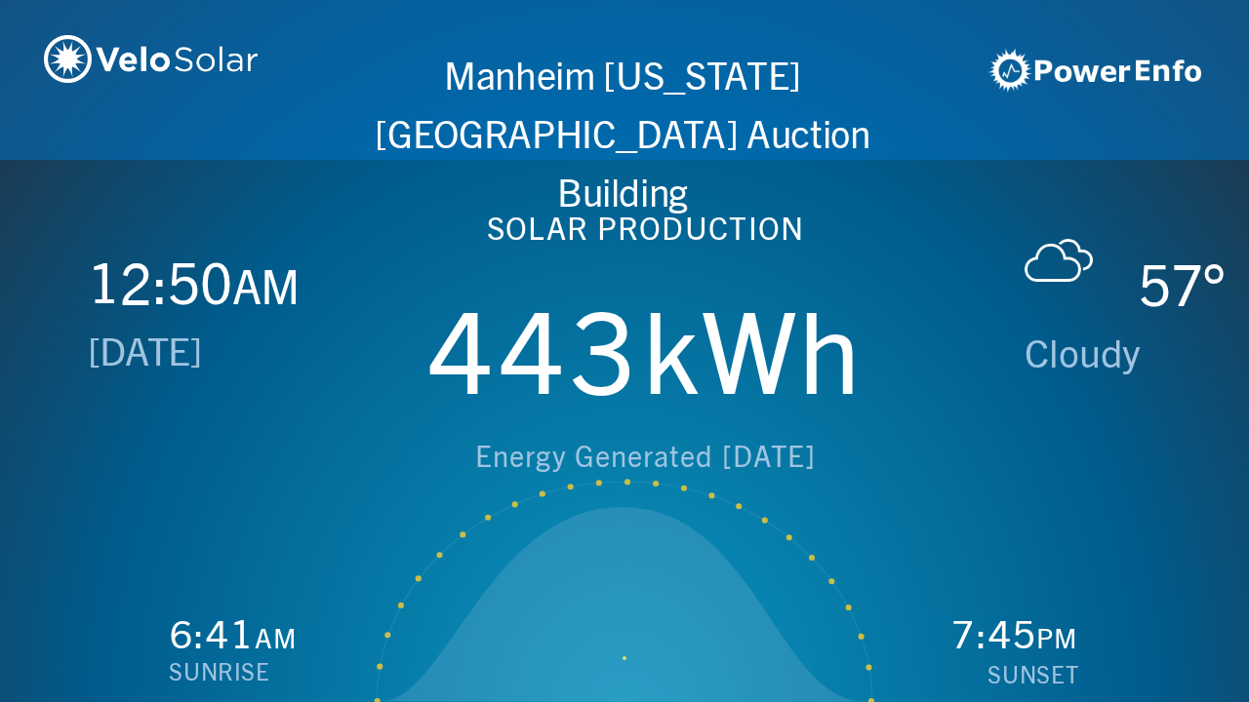
scroll to position [0, 2497]
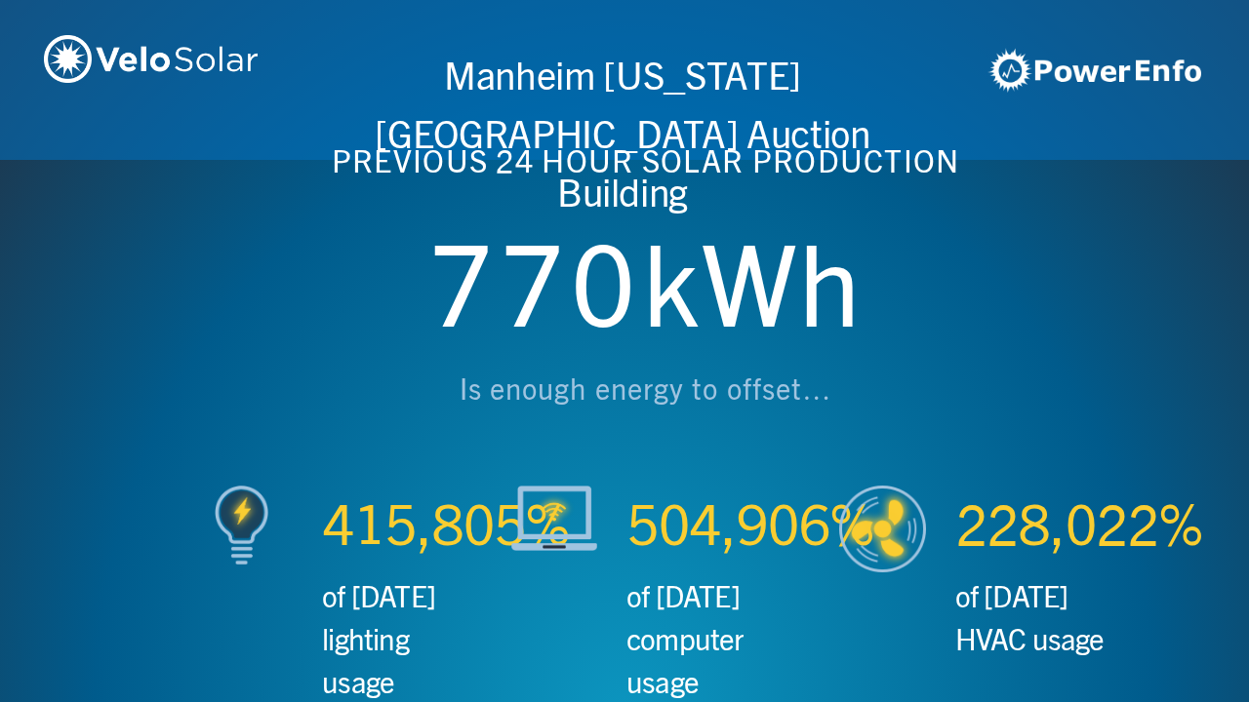
scroll to position [0, 3746]
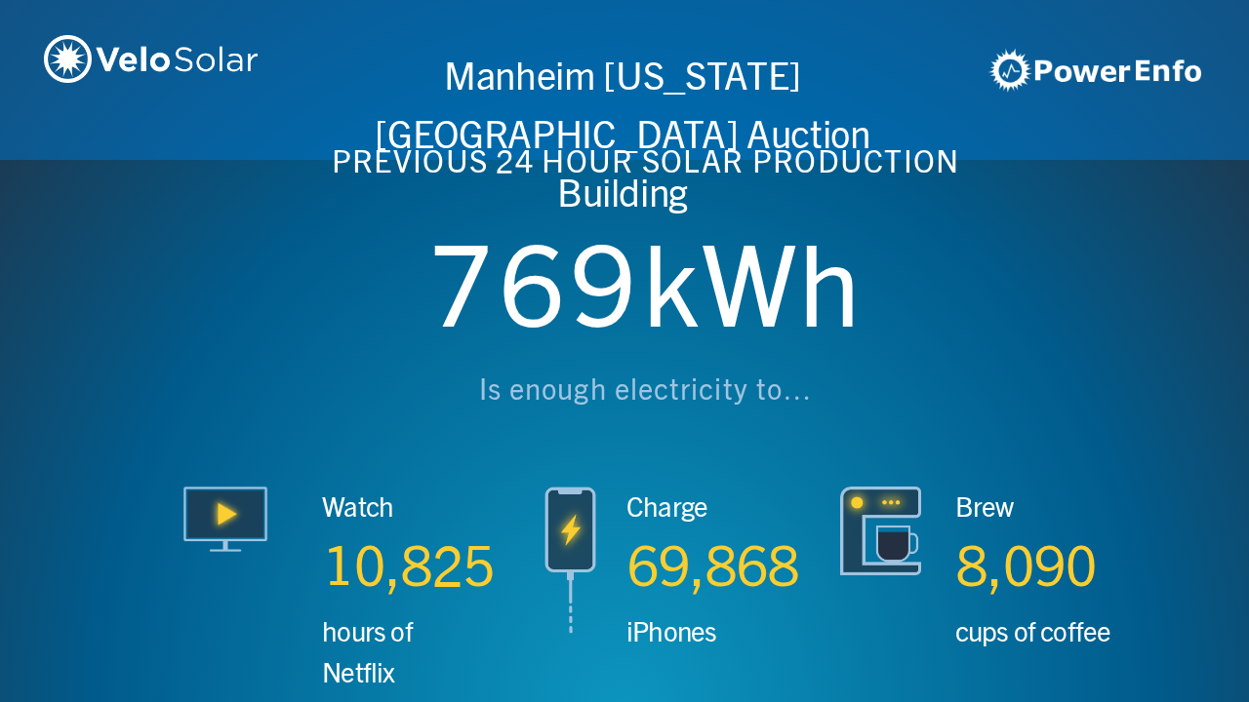
scroll to position [0, 4994]
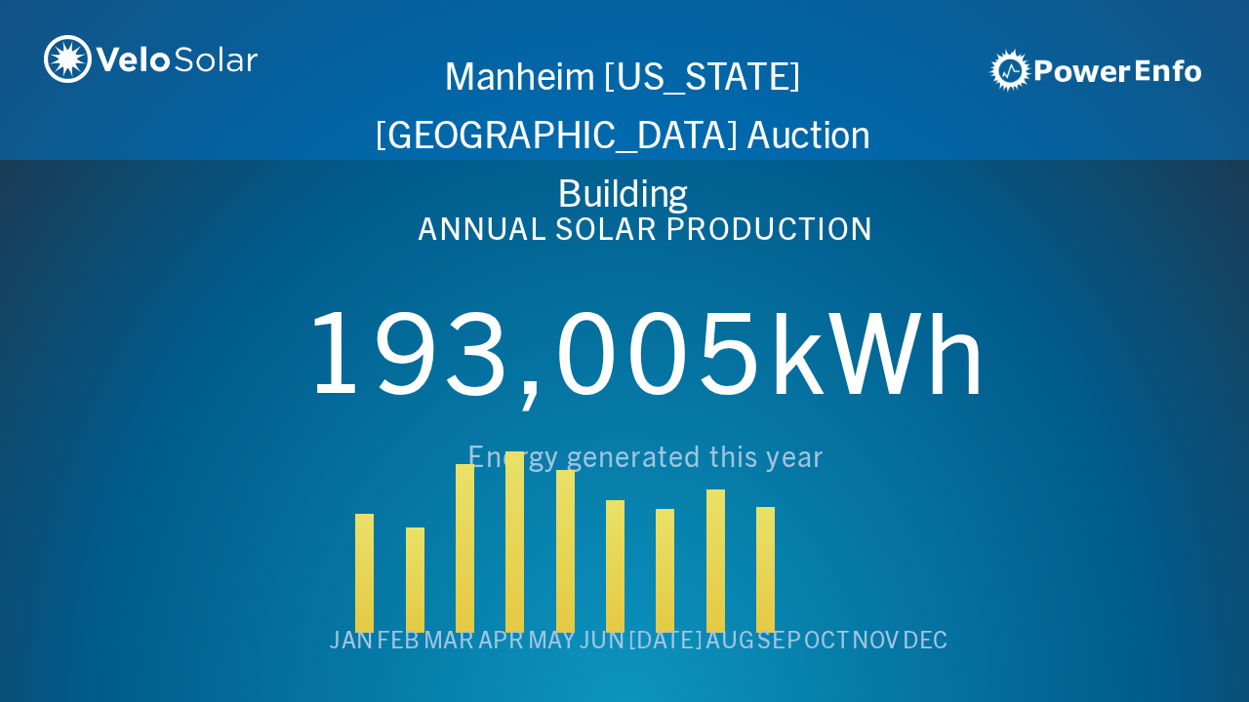
scroll to position [0, 6243]
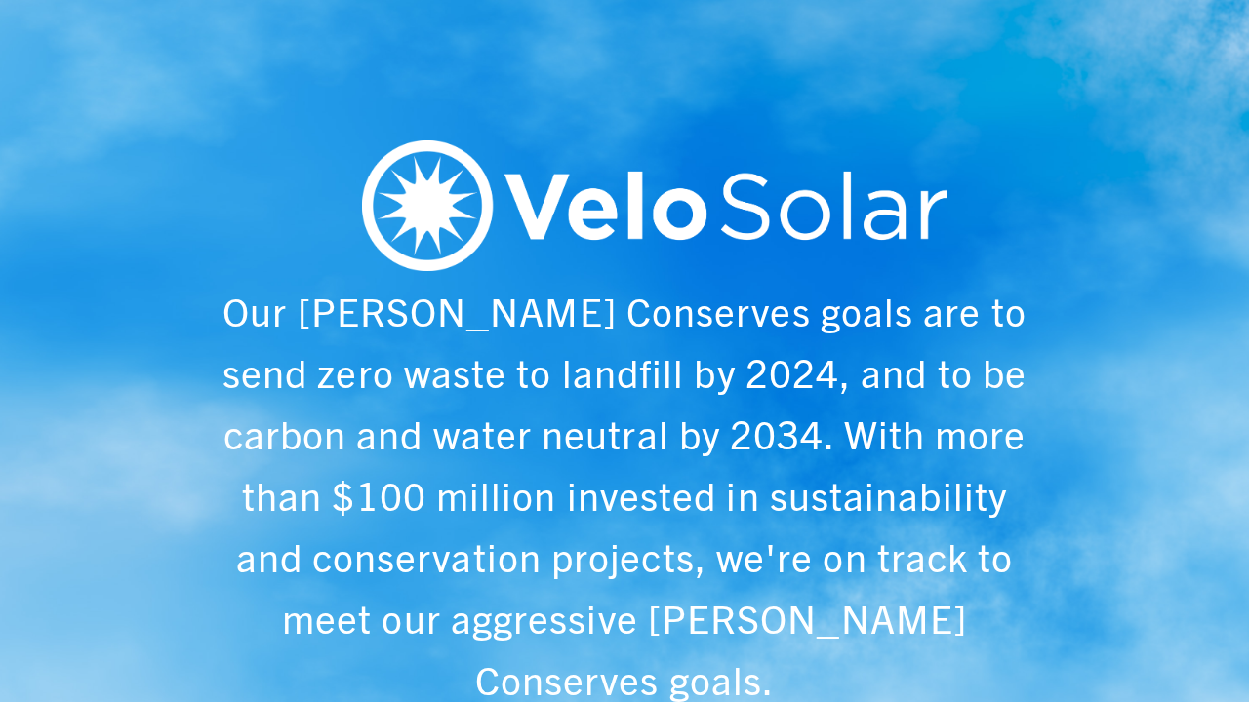
scroll to position [0, 1249]
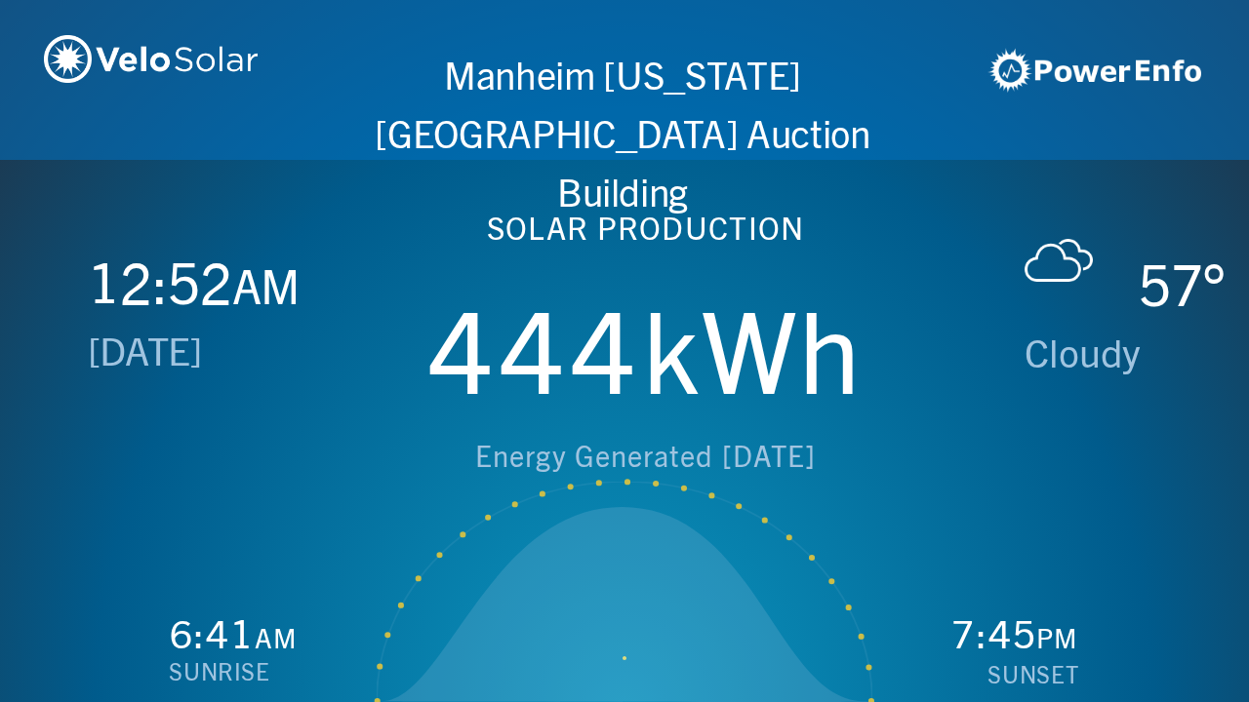
scroll to position [0, 2497]
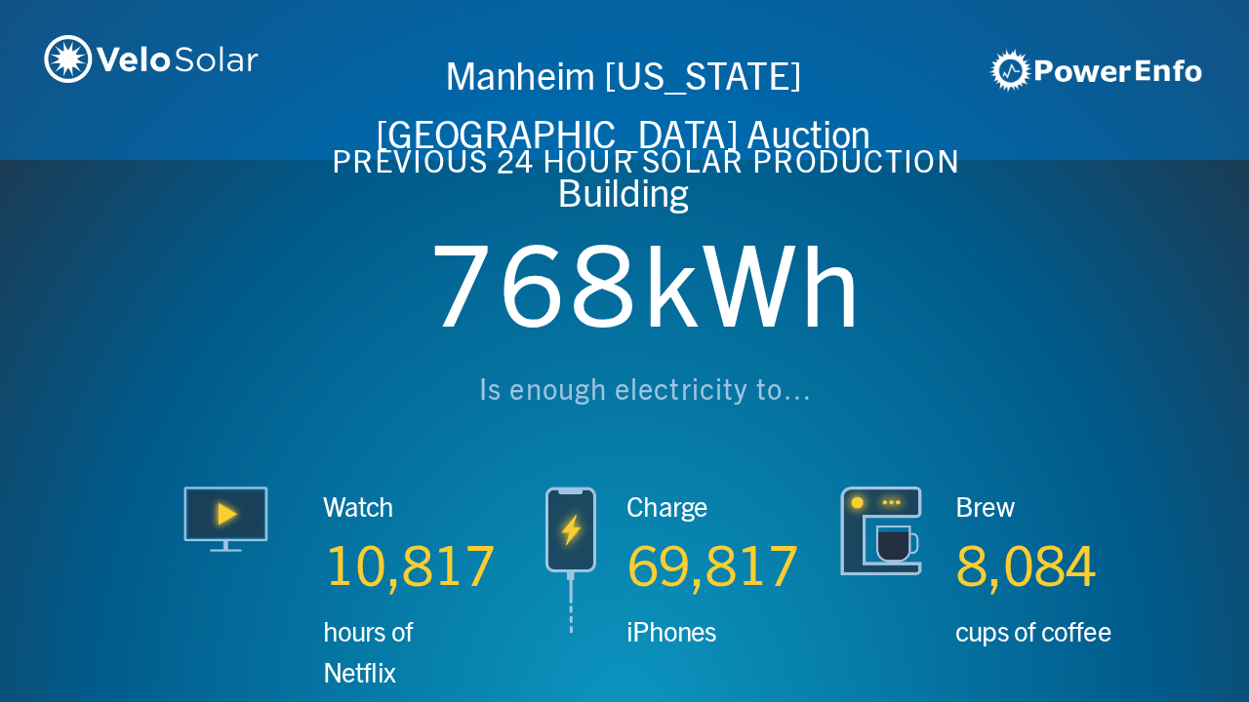
scroll to position [0, 3746]
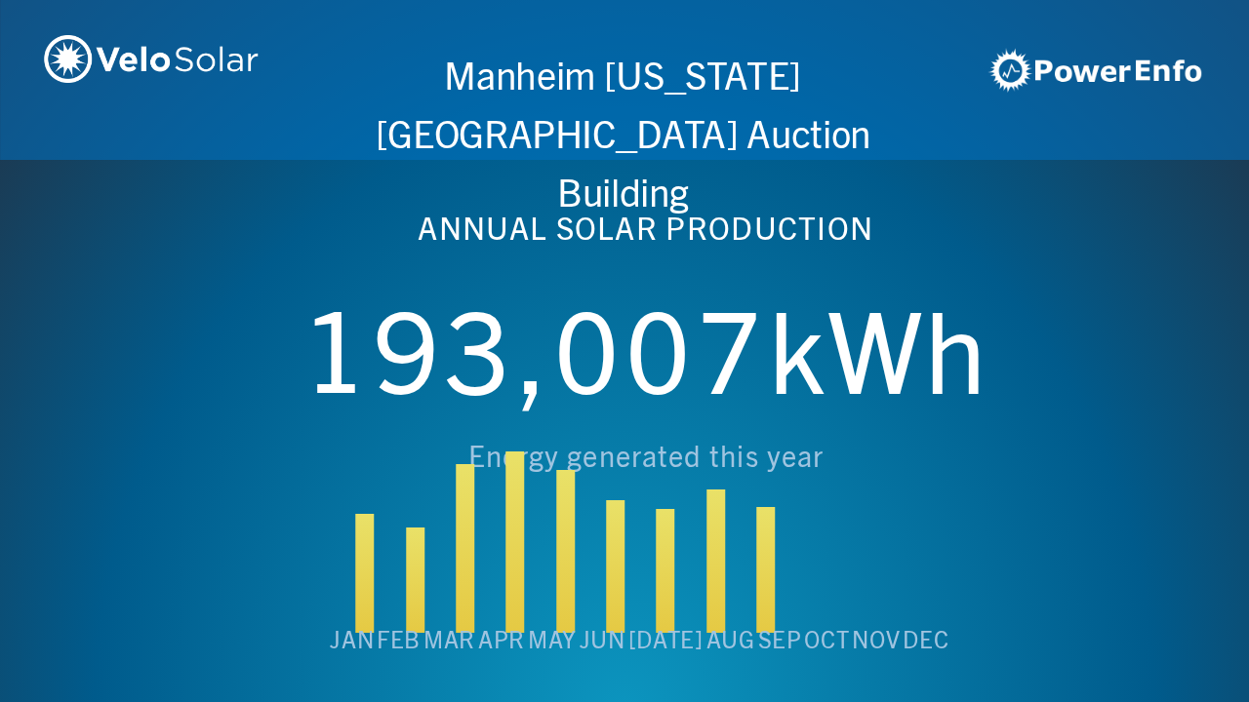
scroll to position [0, 4994]
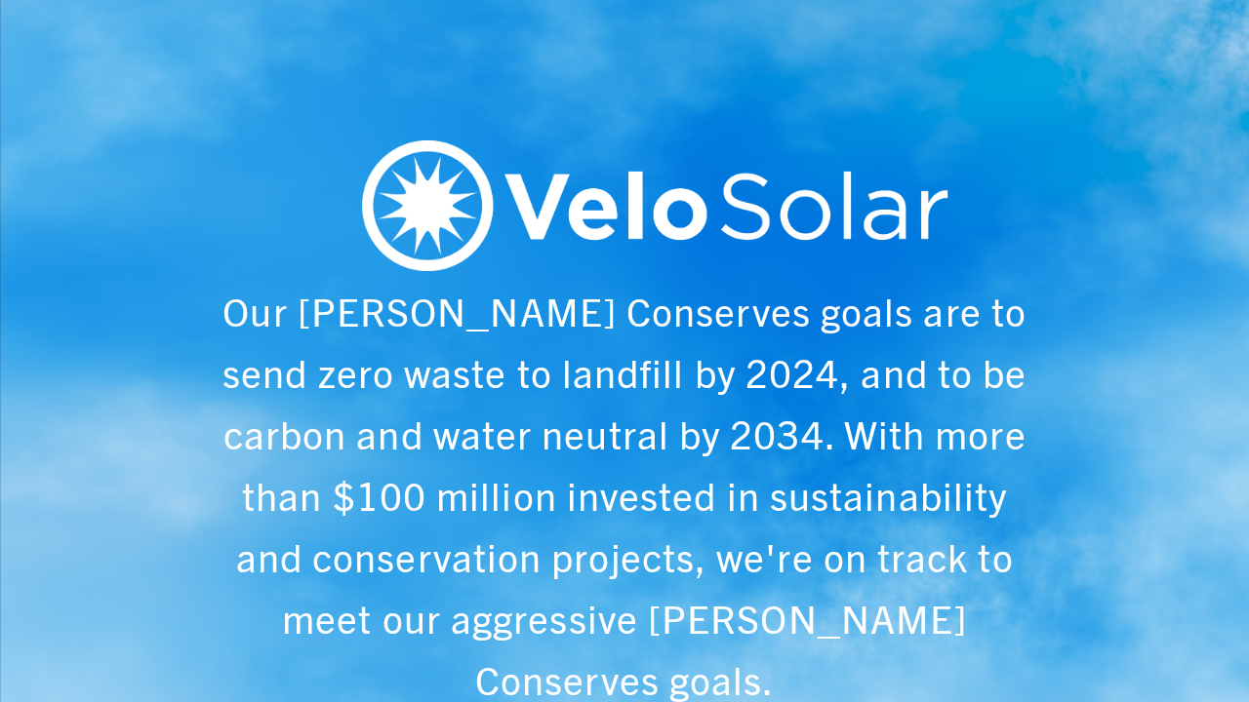
scroll to position [0, 6243]
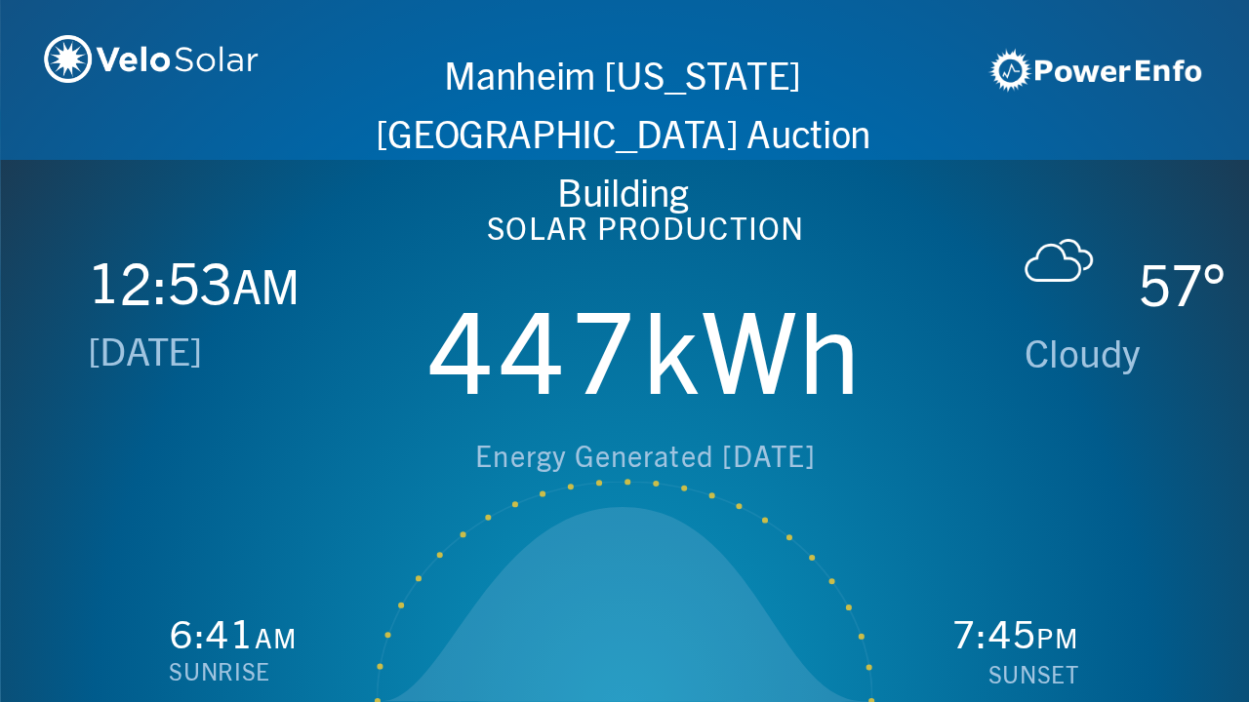
scroll to position [0, 1249]
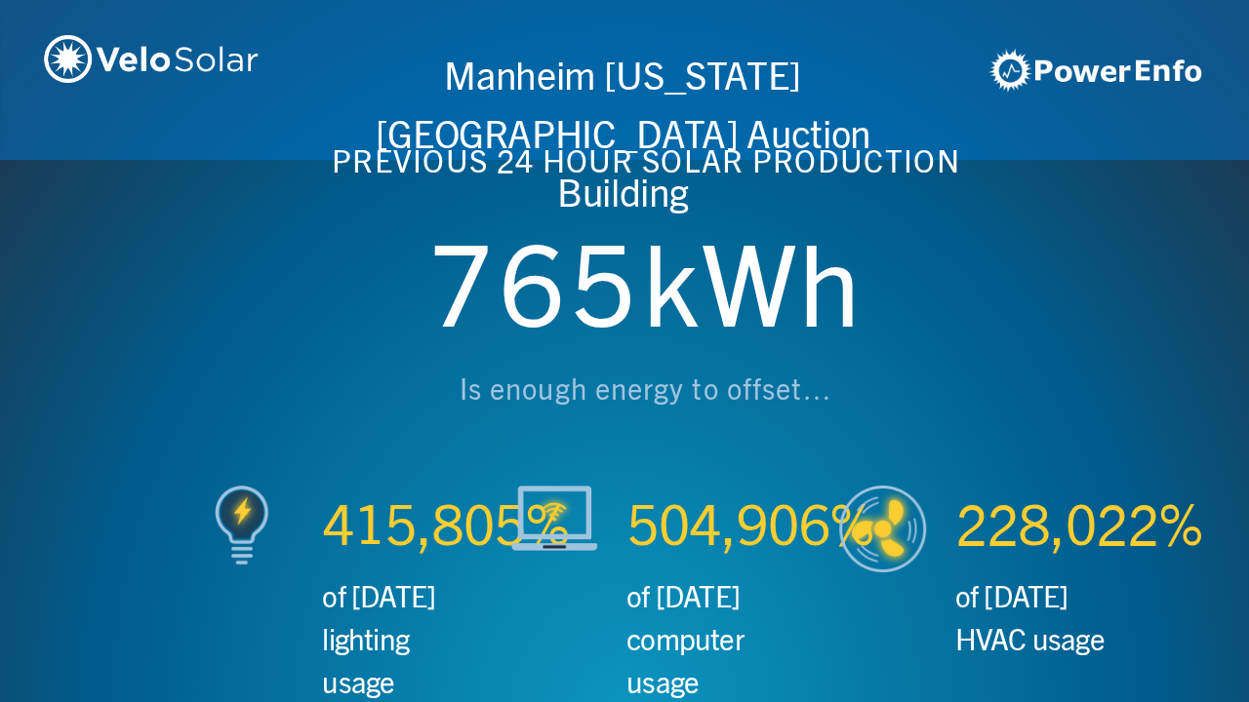
scroll to position [0, 2497]
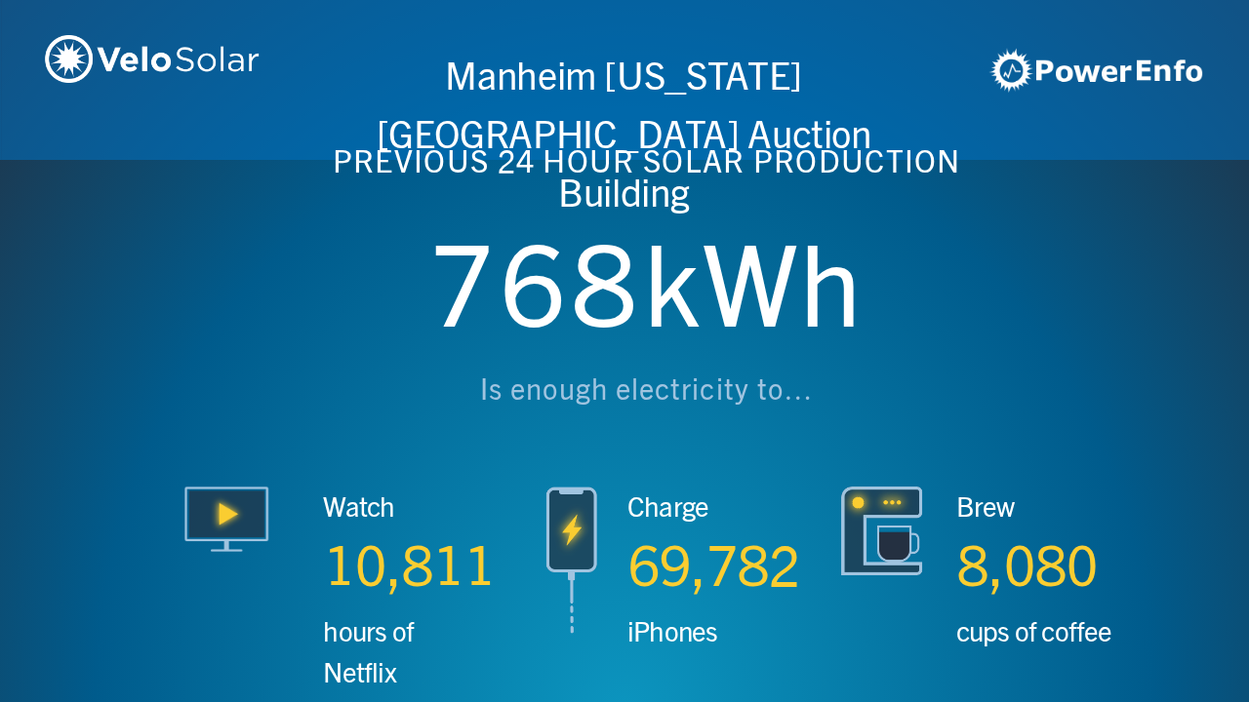
scroll to position [0, 3746]
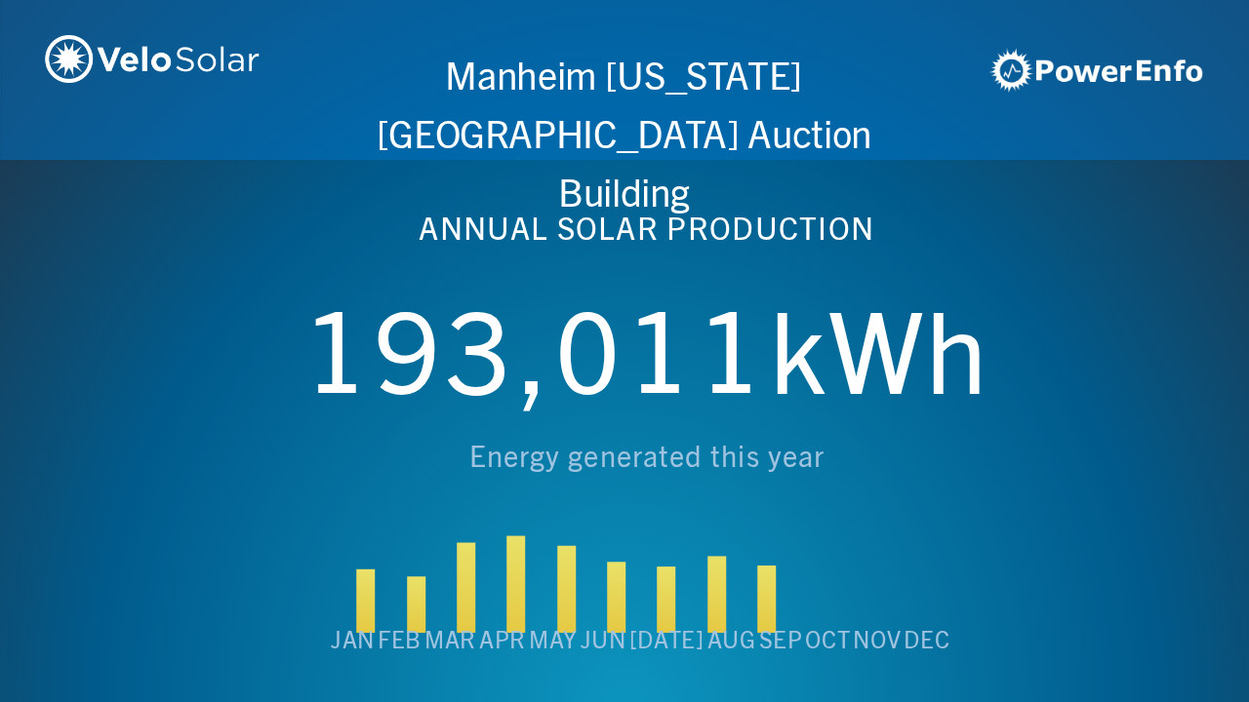
scroll to position [0, 4994]
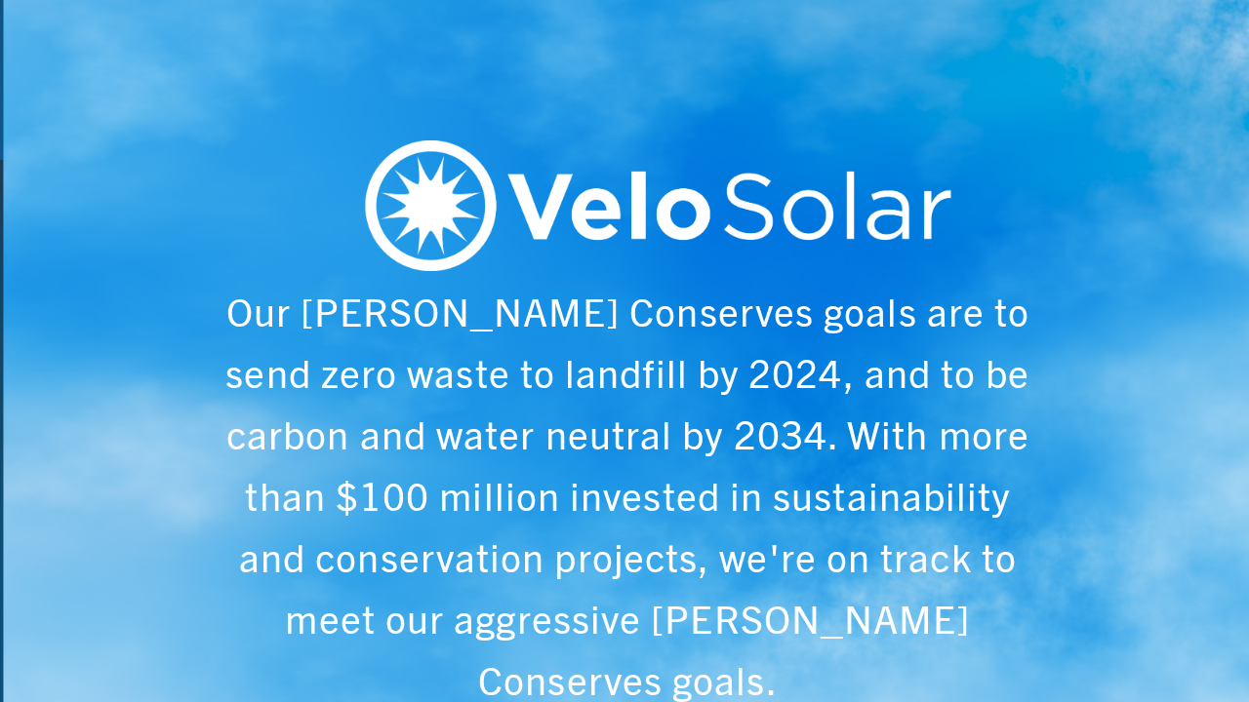
scroll to position [0, 6243]
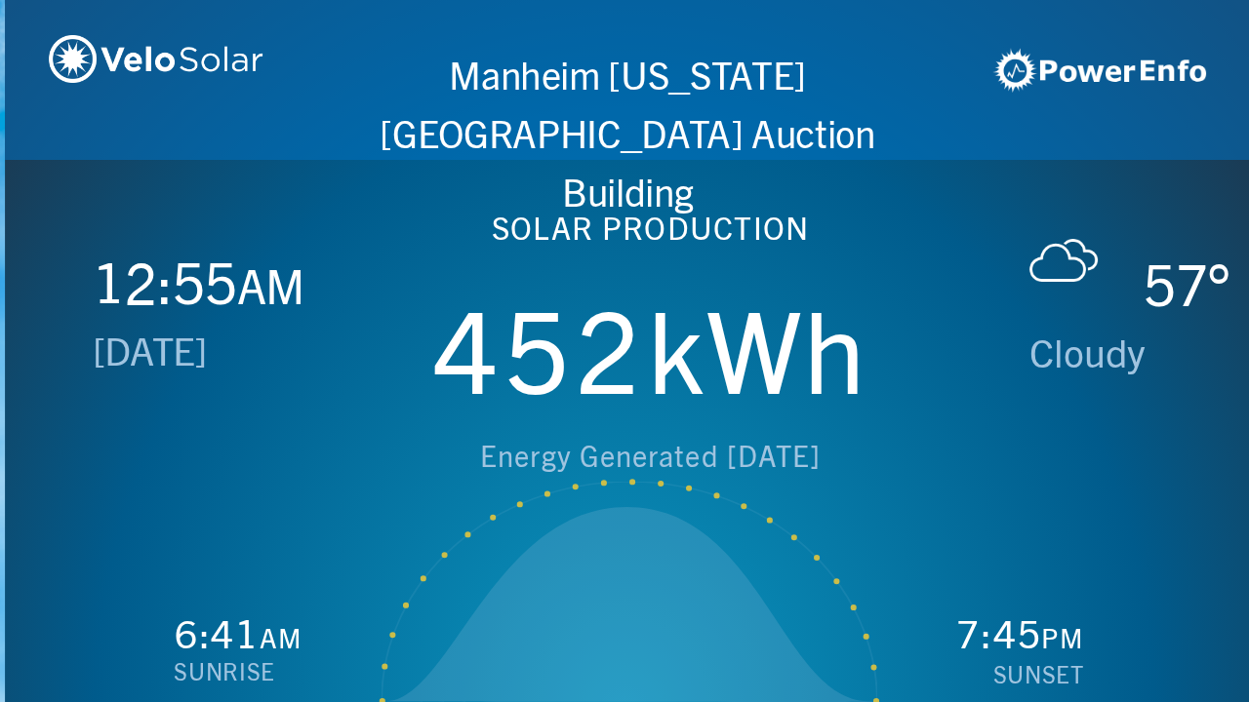
scroll to position [0, 1249]
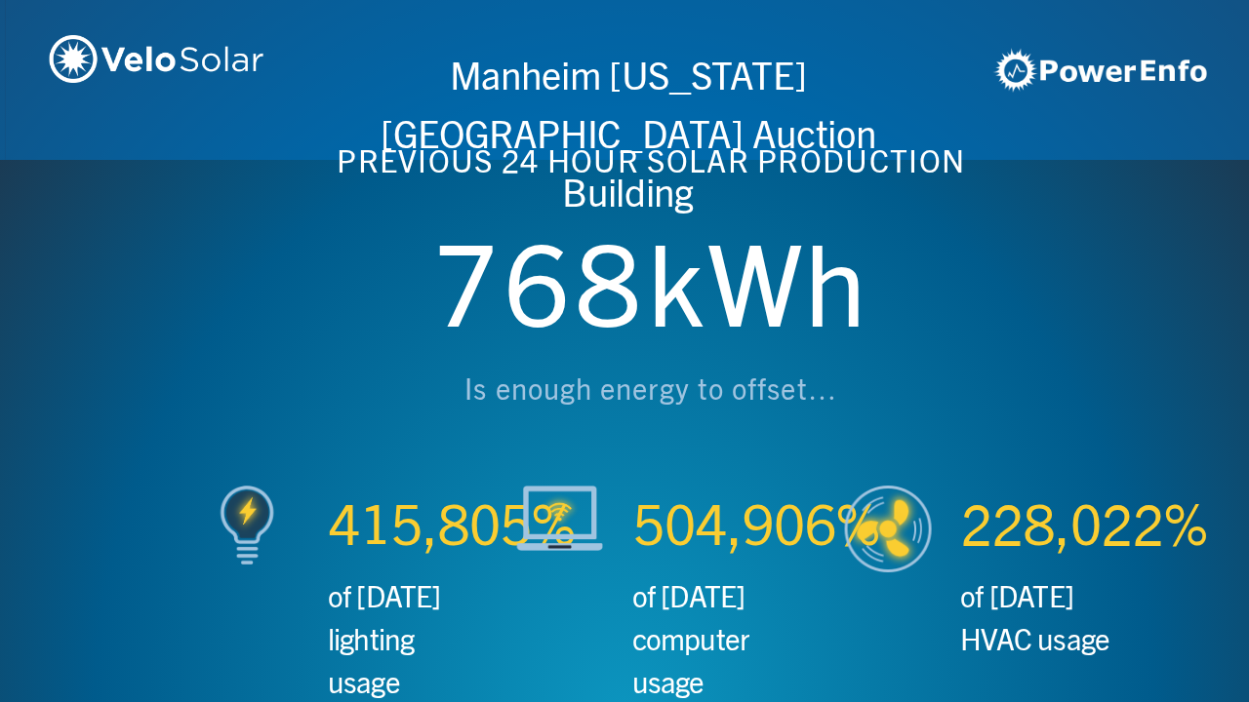
scroll to position [0, 2497]
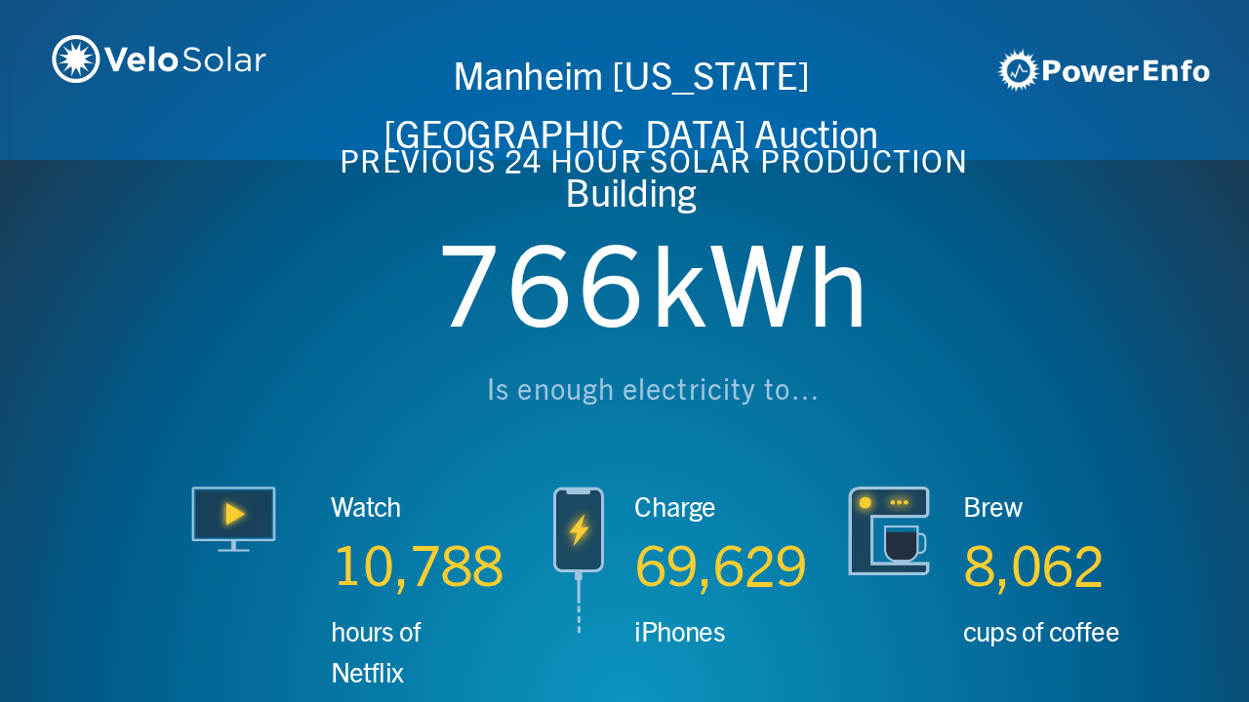
scroll to position [0, 3746]
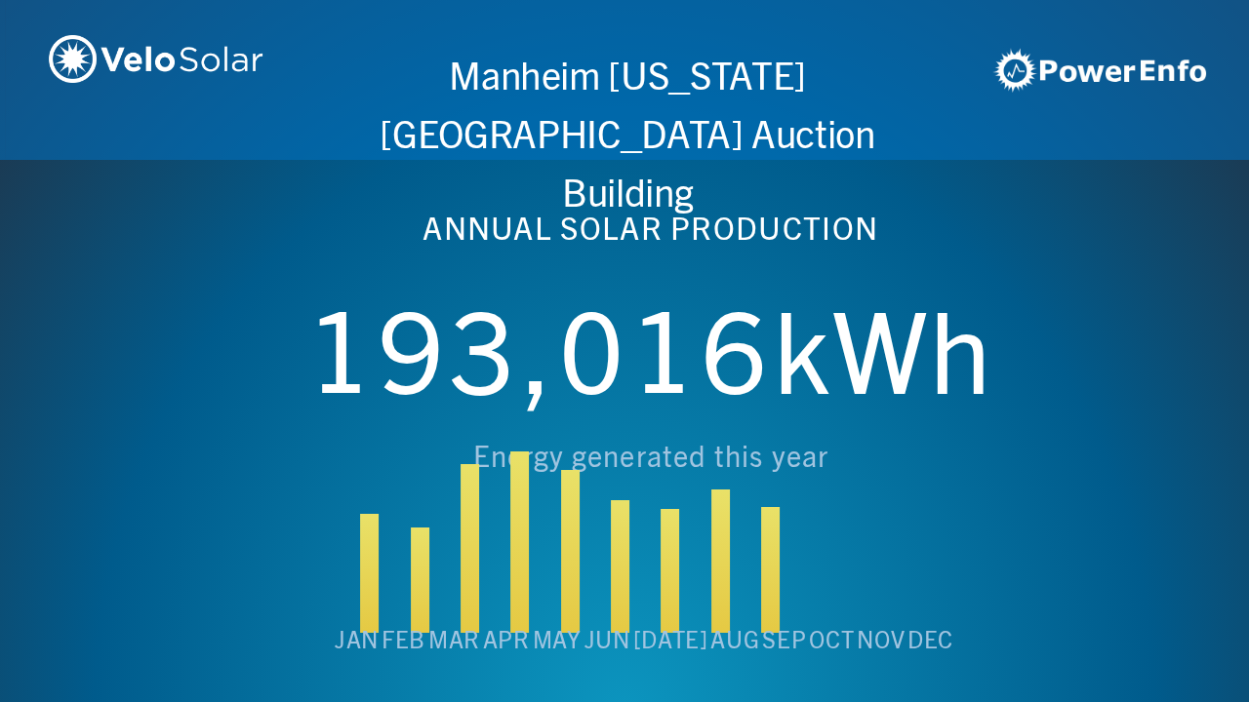
scroll to position [0, 4994]
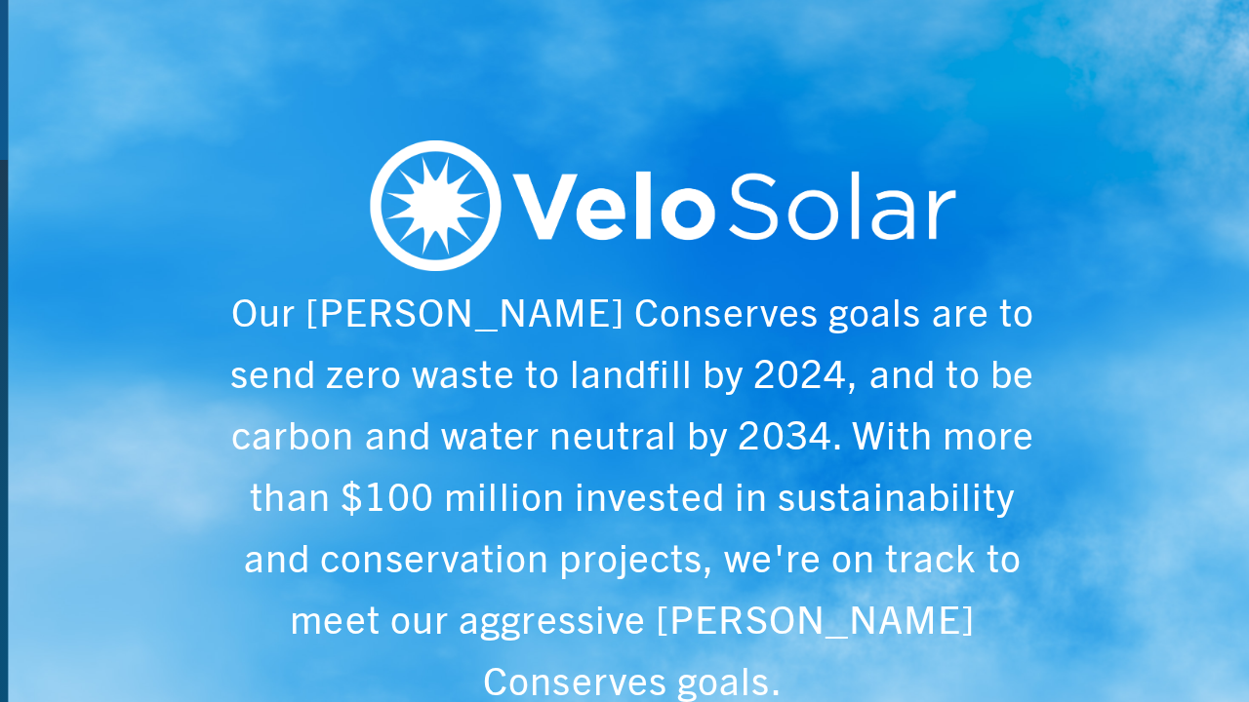
scroll to position [0, 6243]
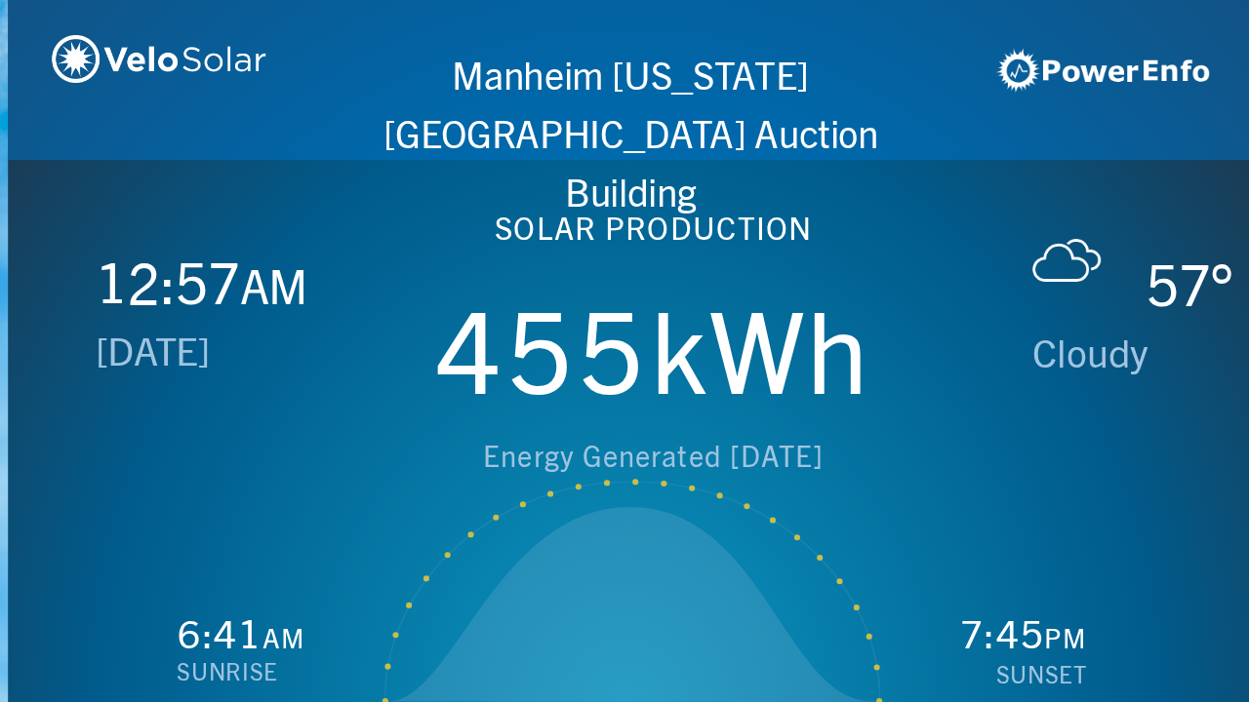
scroll to position [0, 1249]
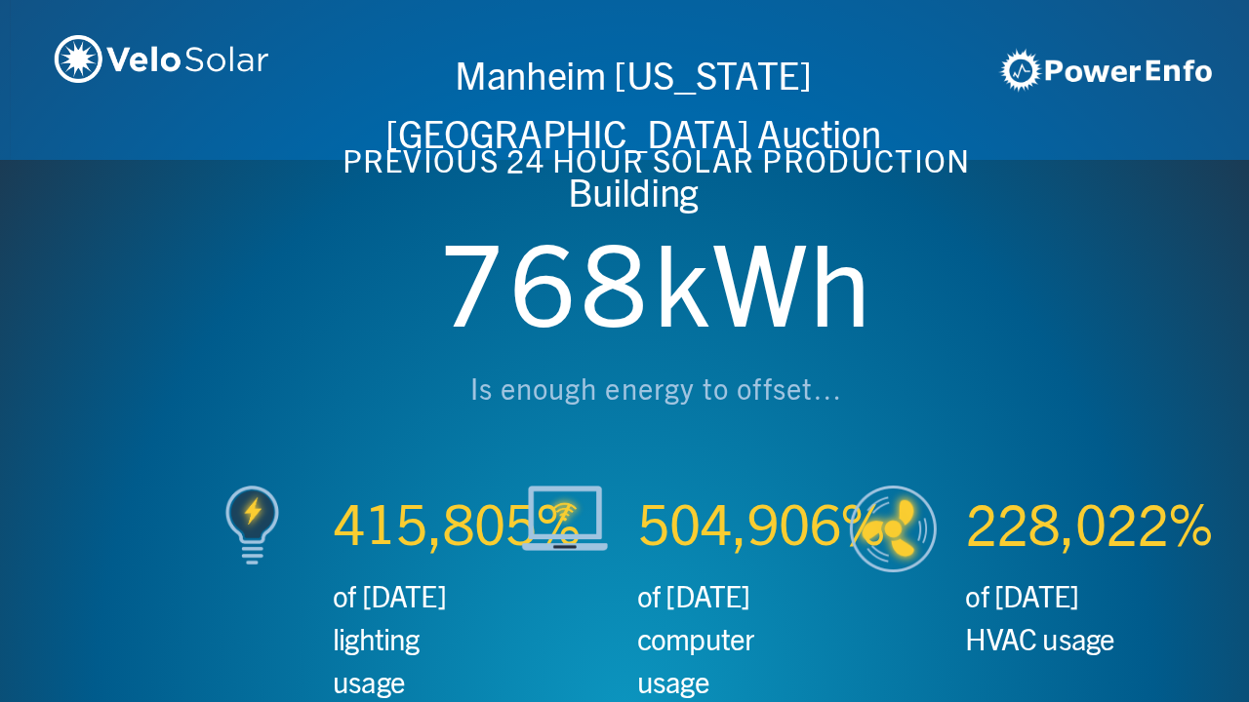
scroll to position [0, 2497]
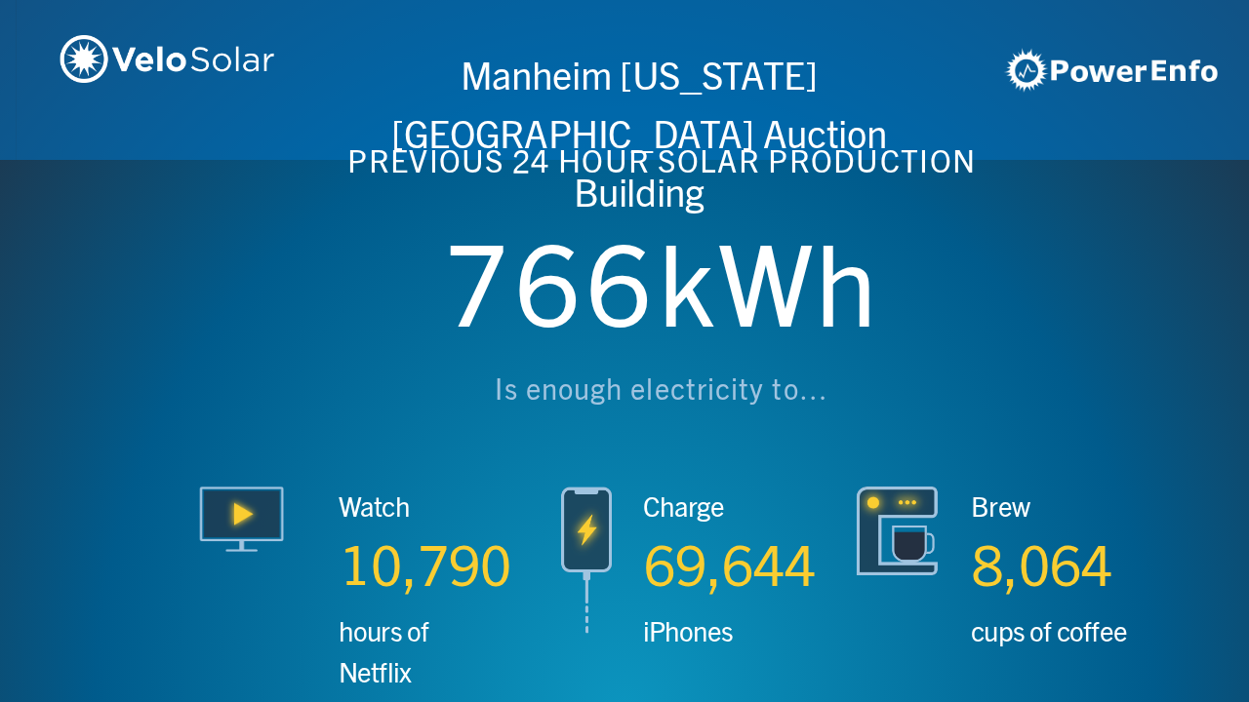
scroll to position [0, 3746]
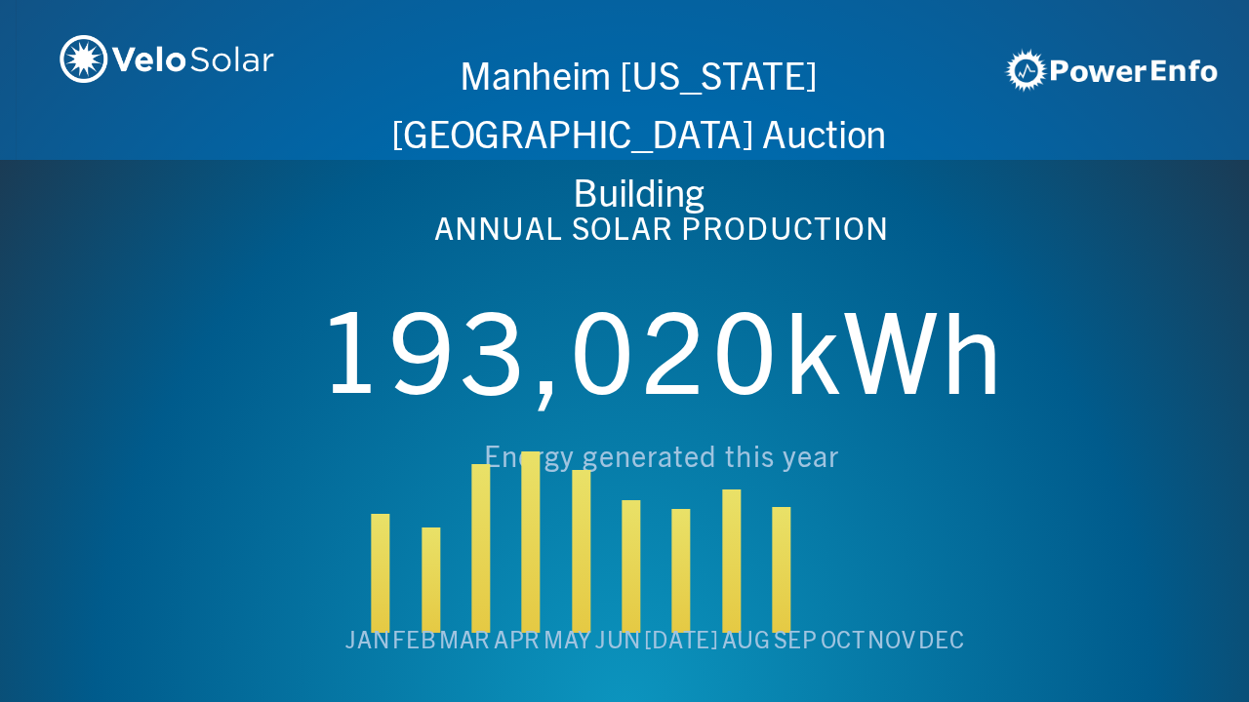
scroll to position [0, 4994]
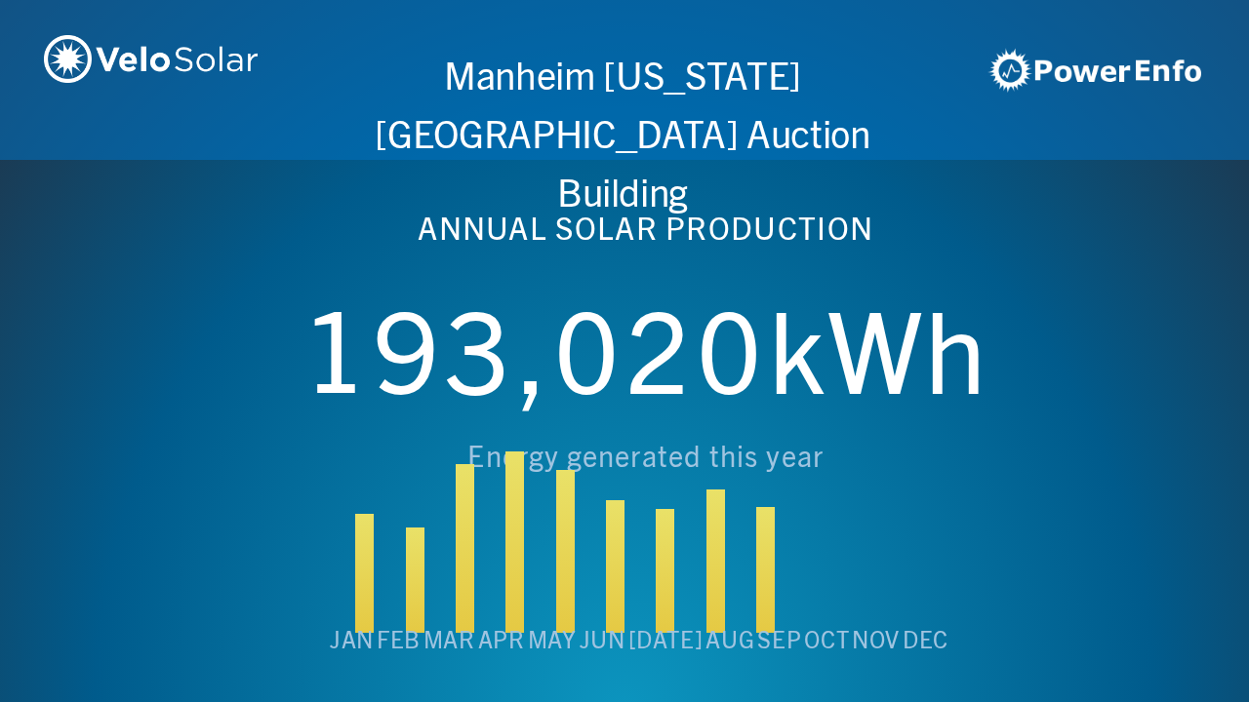
scroll to position [0, 6243]
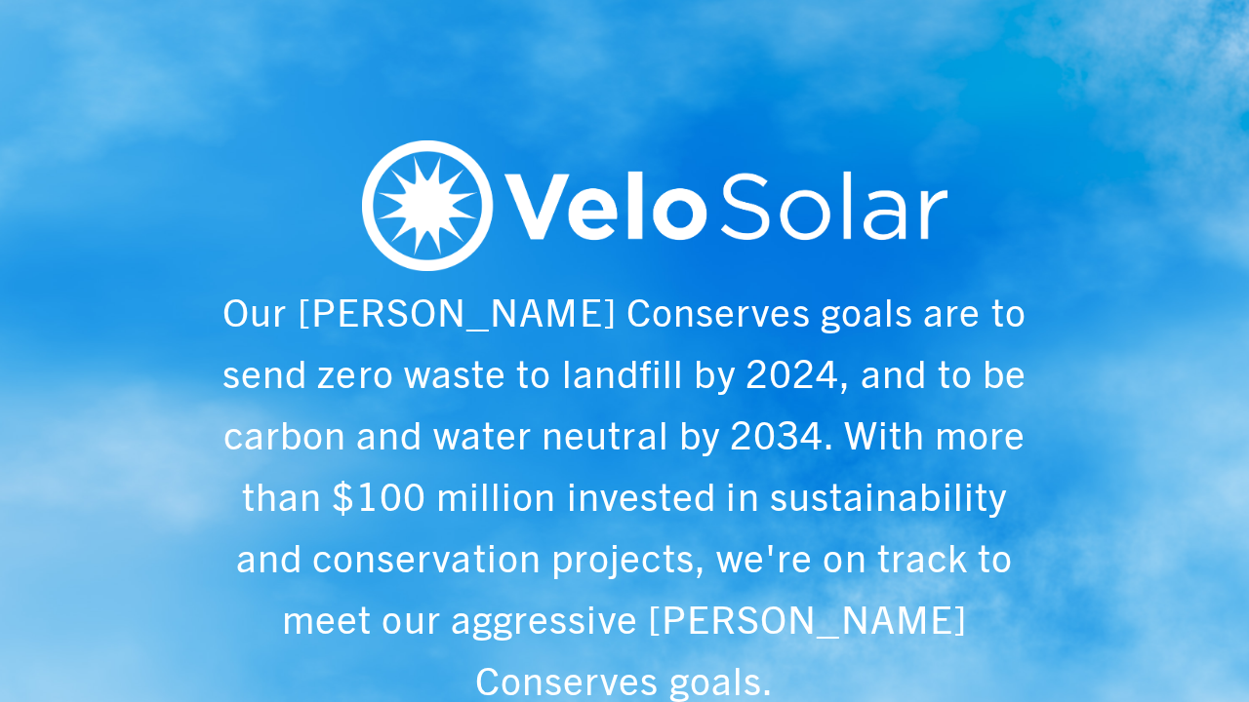
scroll to position [0, 1249]
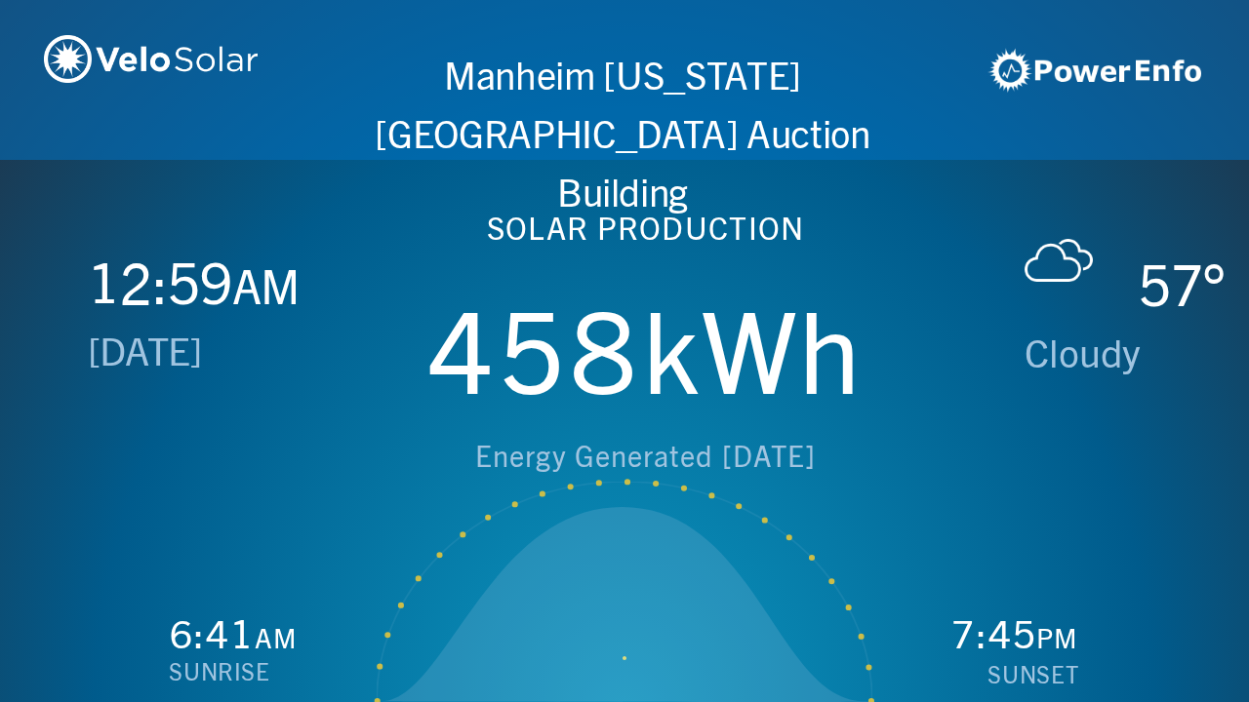
scroll to position [0, 2497]
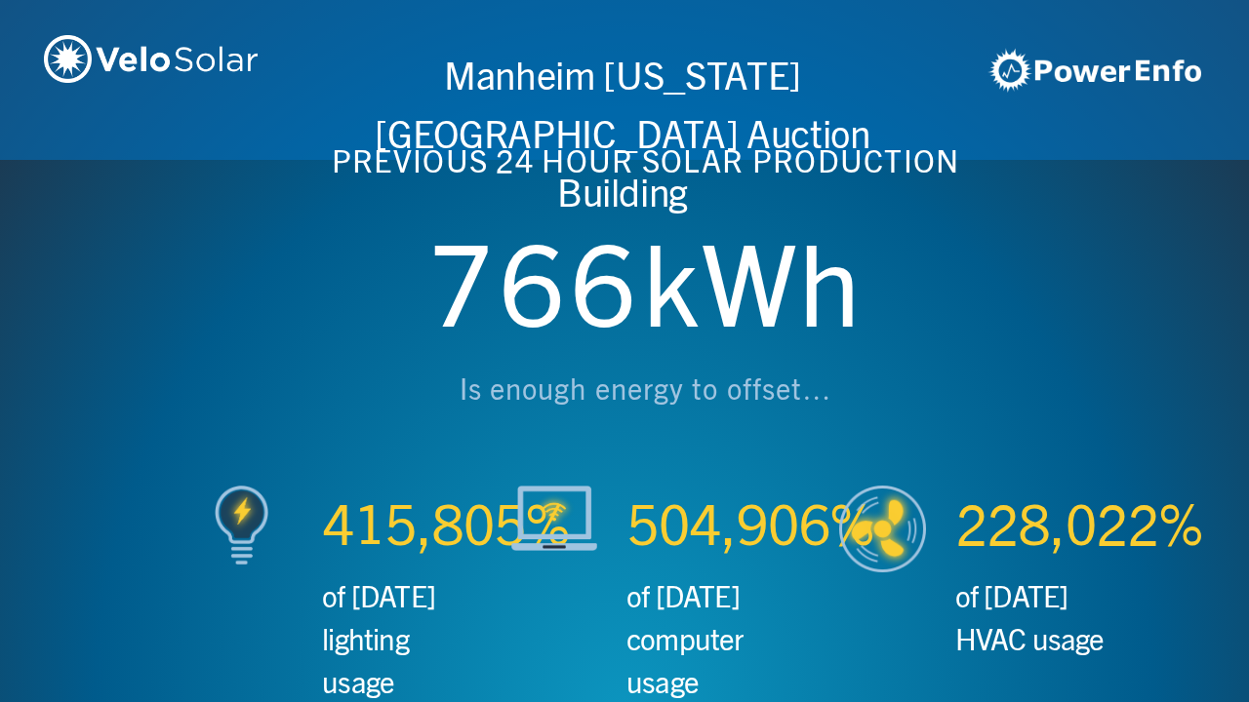
scroll to position [0, 3746]
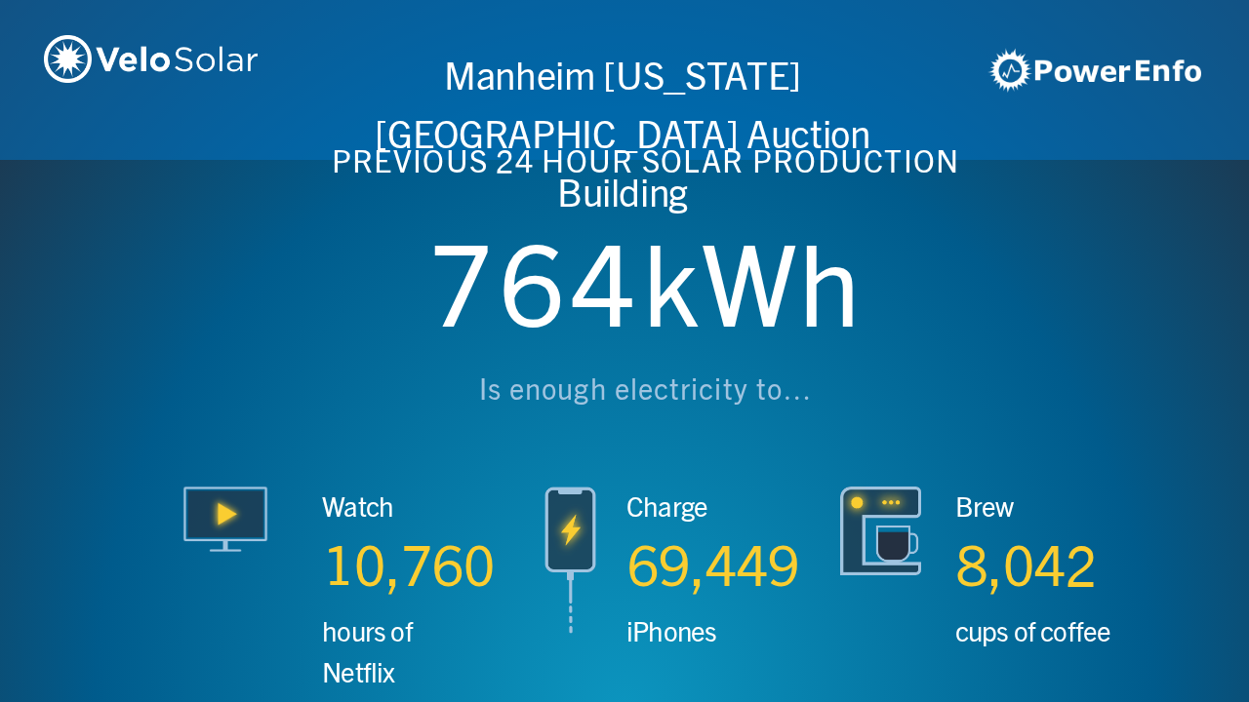
scroll to position [0, 4994]
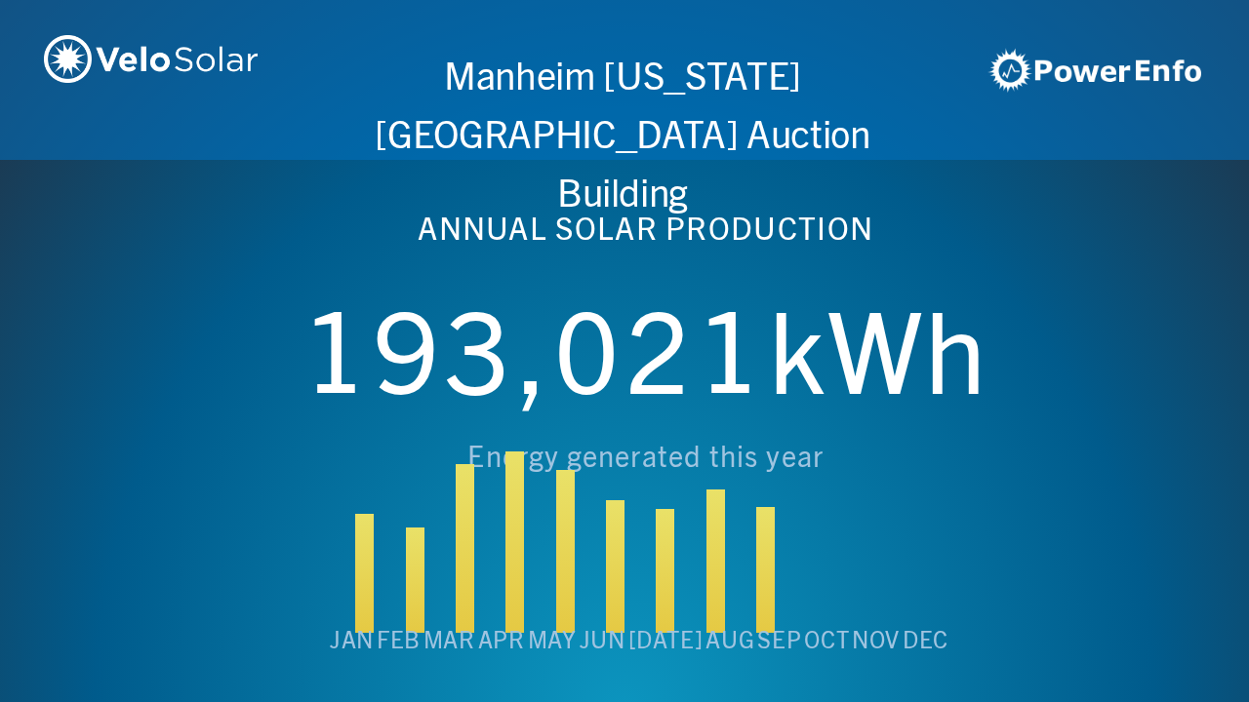
scroll to position [0, 6243]
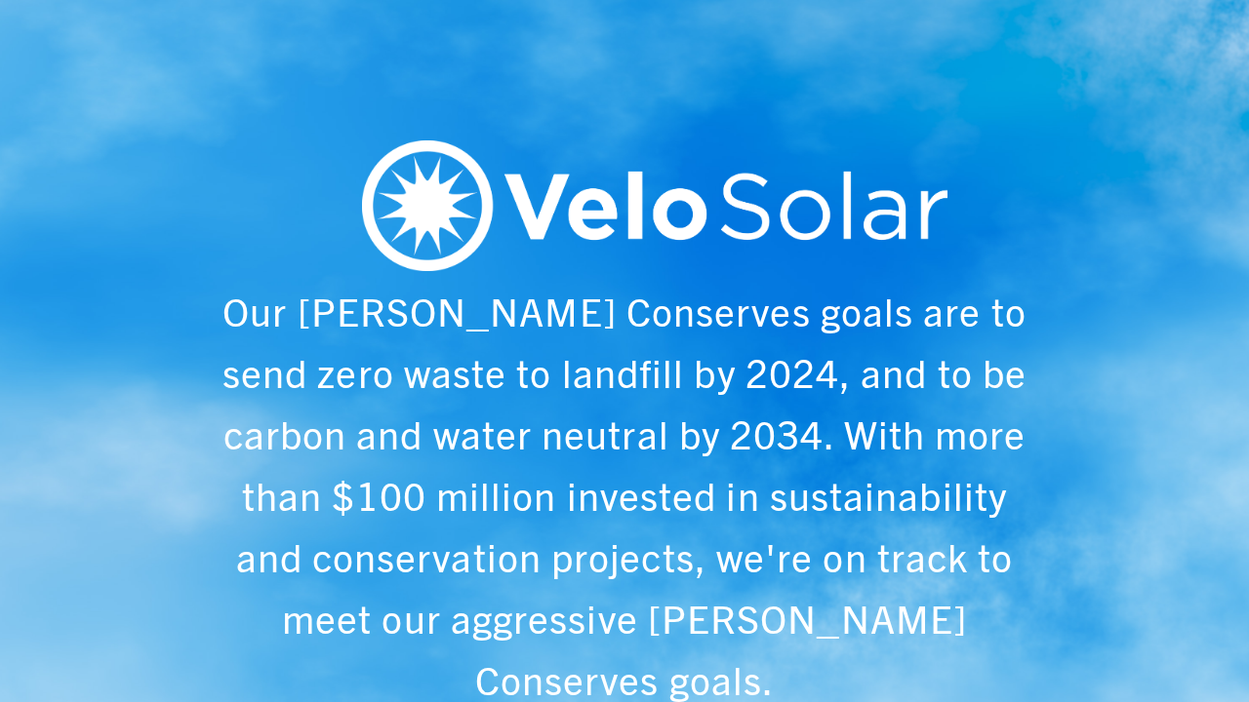
scroll to position [0, 1249]
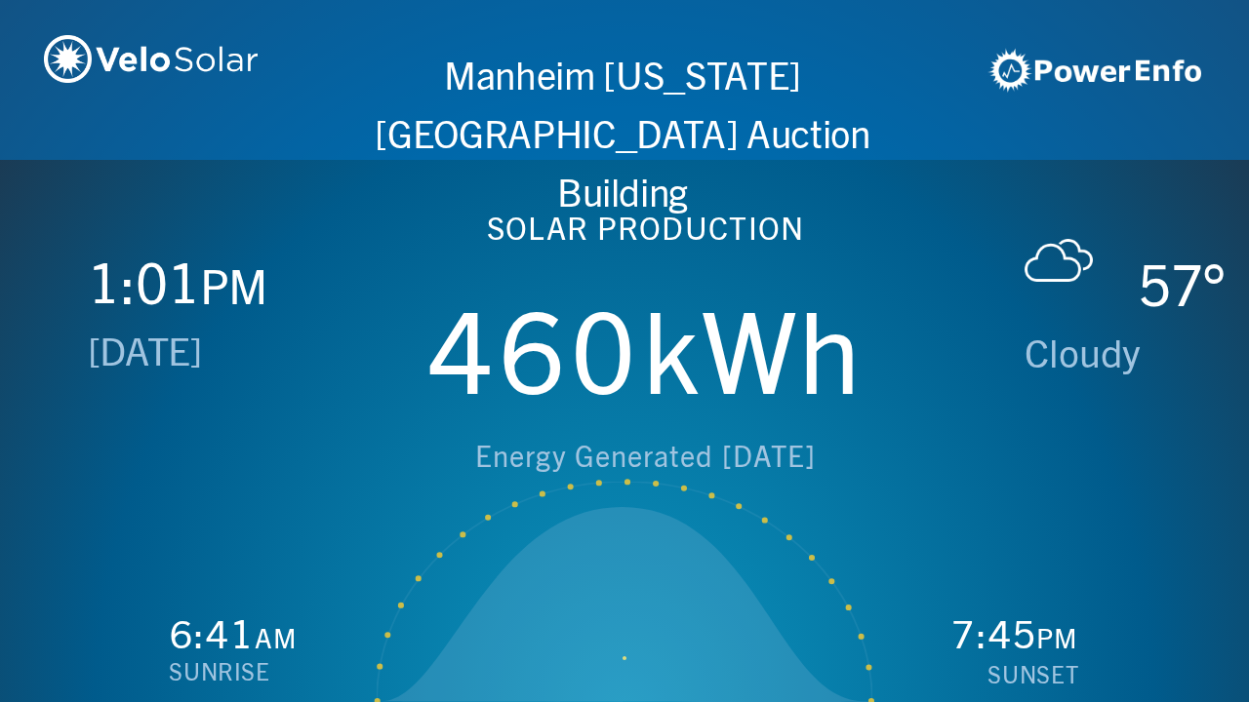
scroll to position [0, 2497]
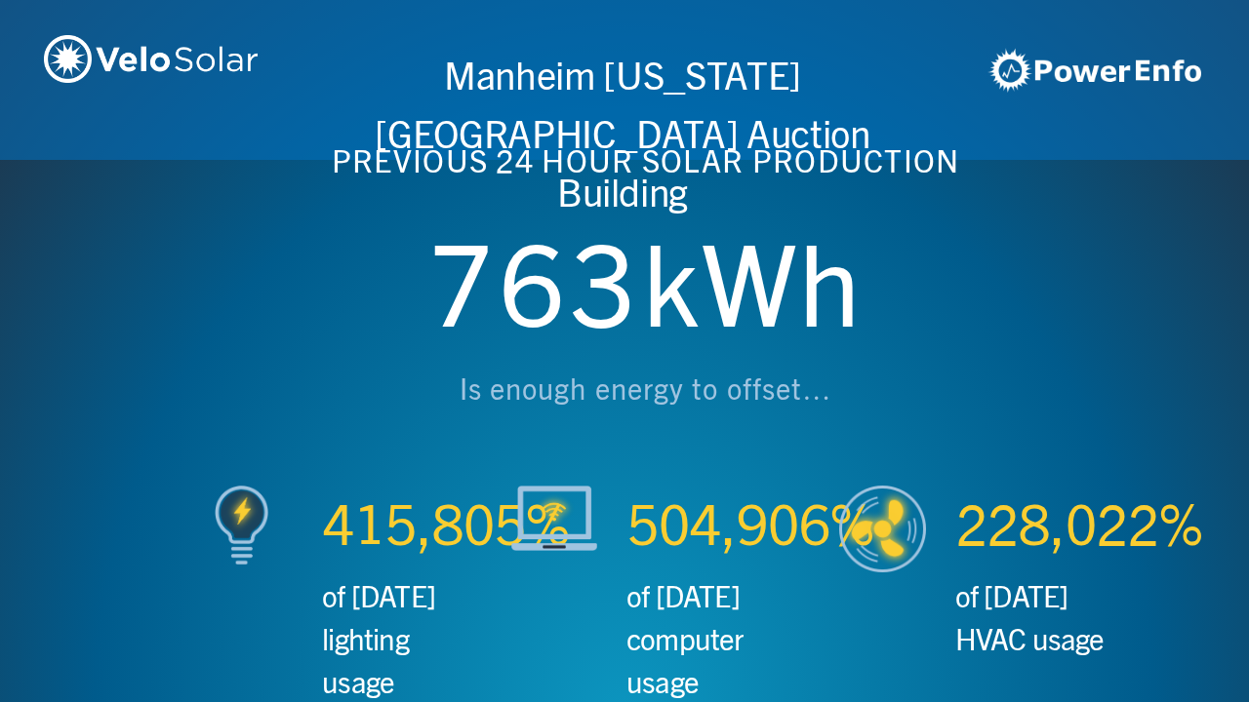
scroll to position [0, 3746]
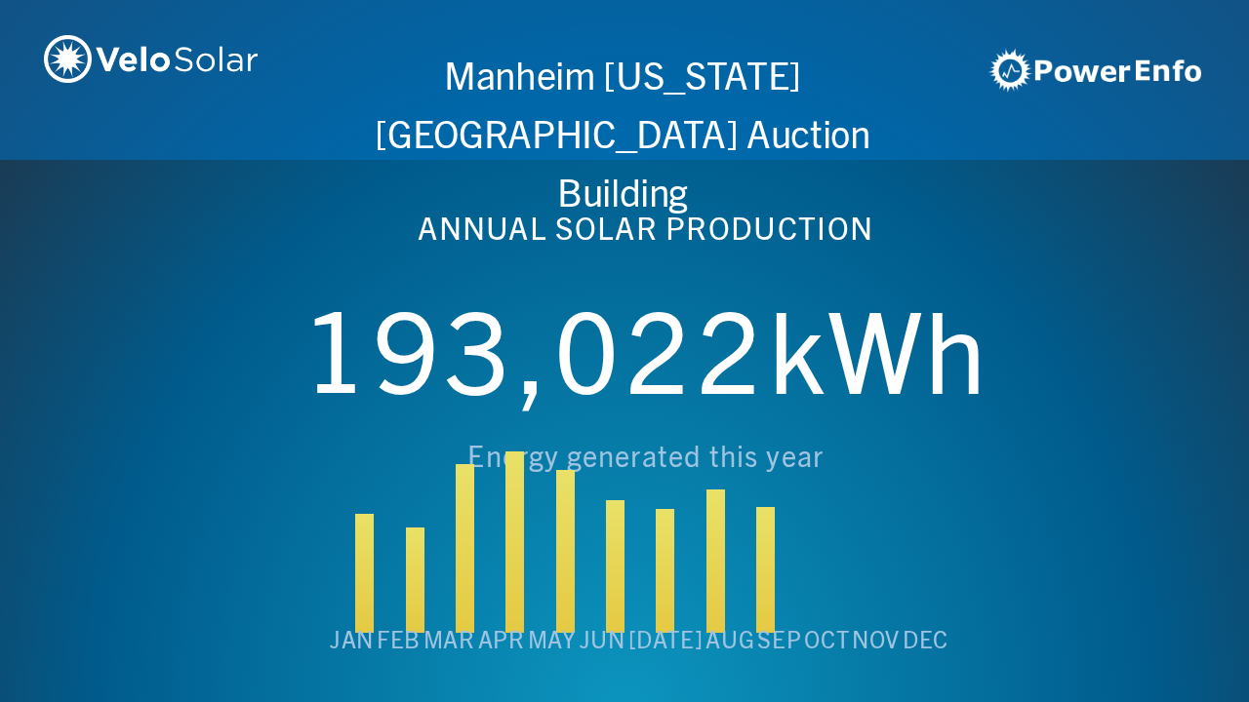
scroll to position [0, 4994]
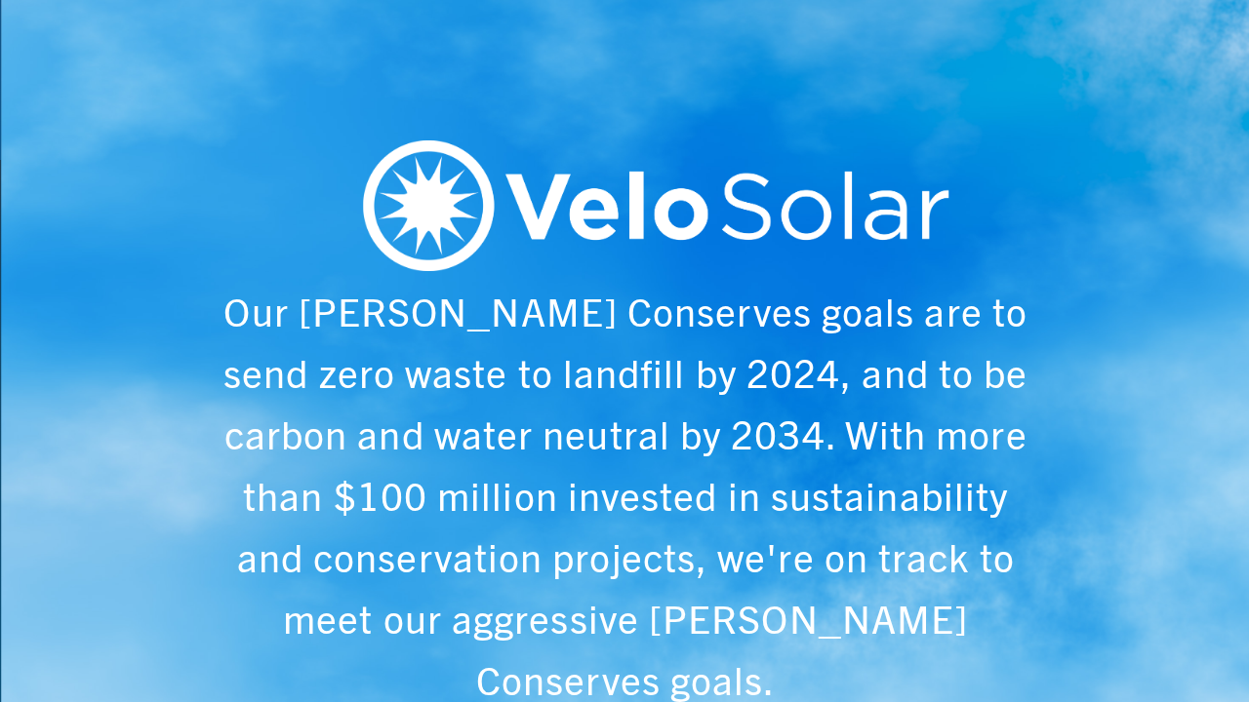
scroll to position [0, 6243]
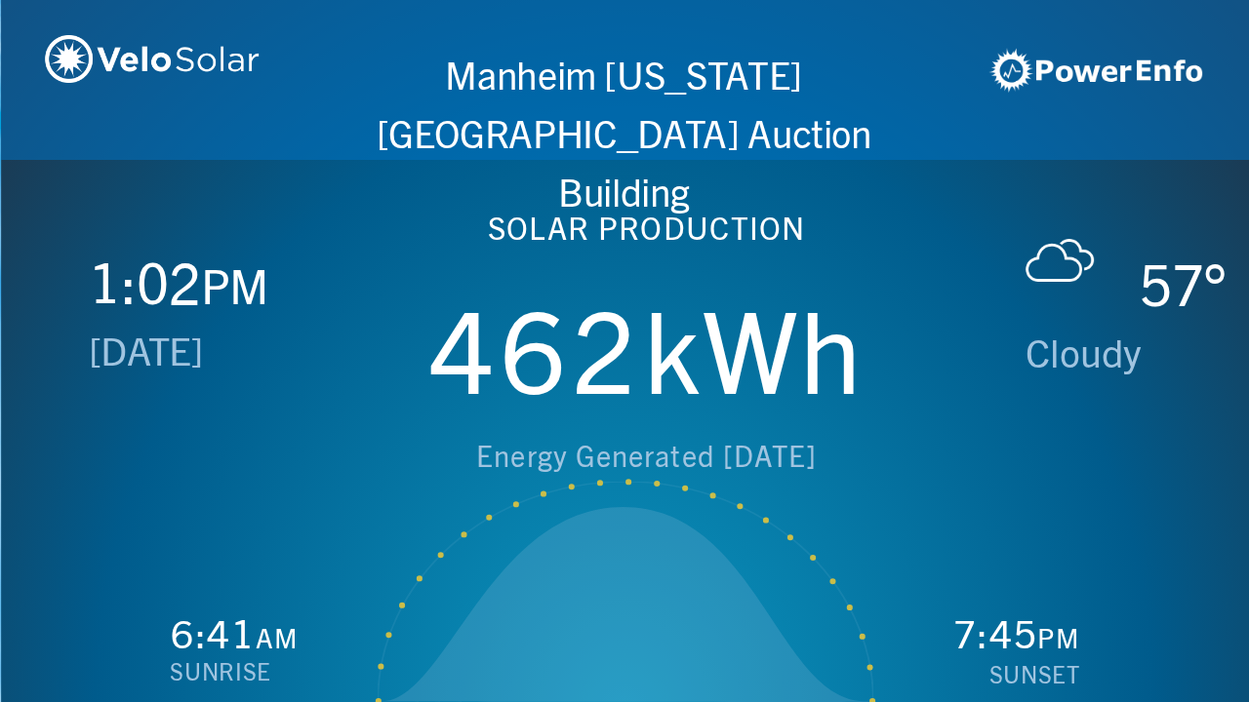
scroll to position [0, 1249]
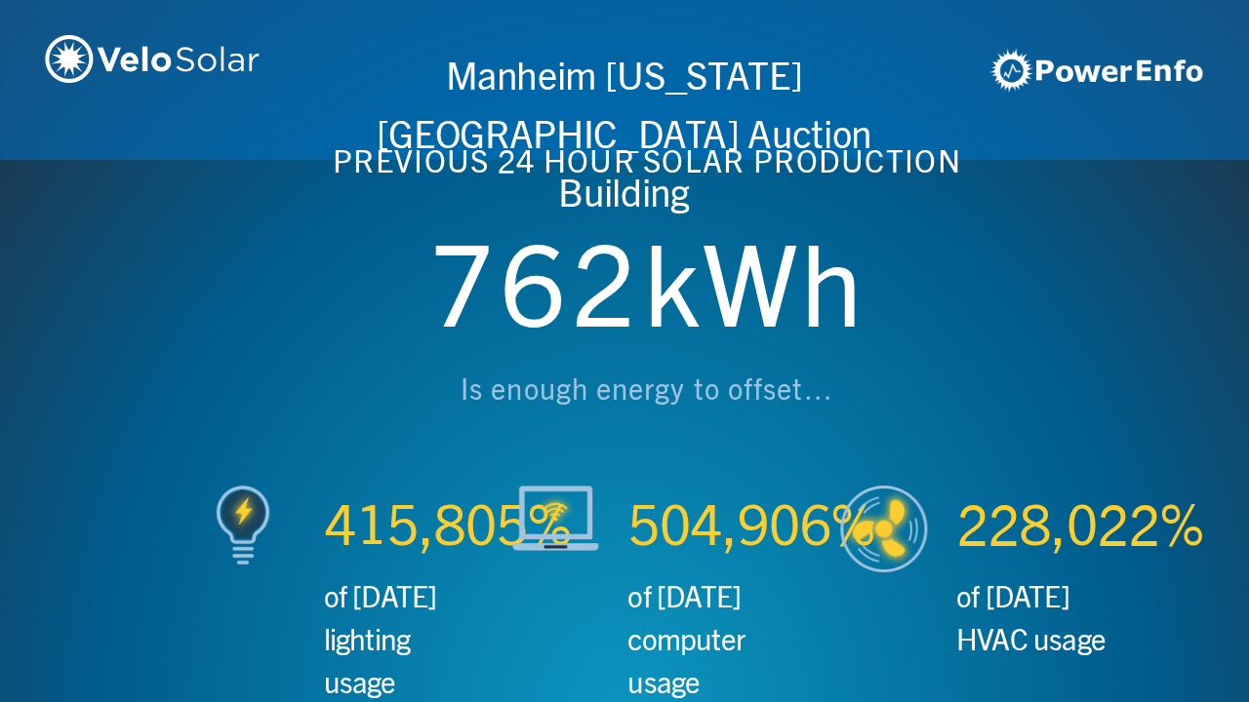
scroll to position [0, 2497]
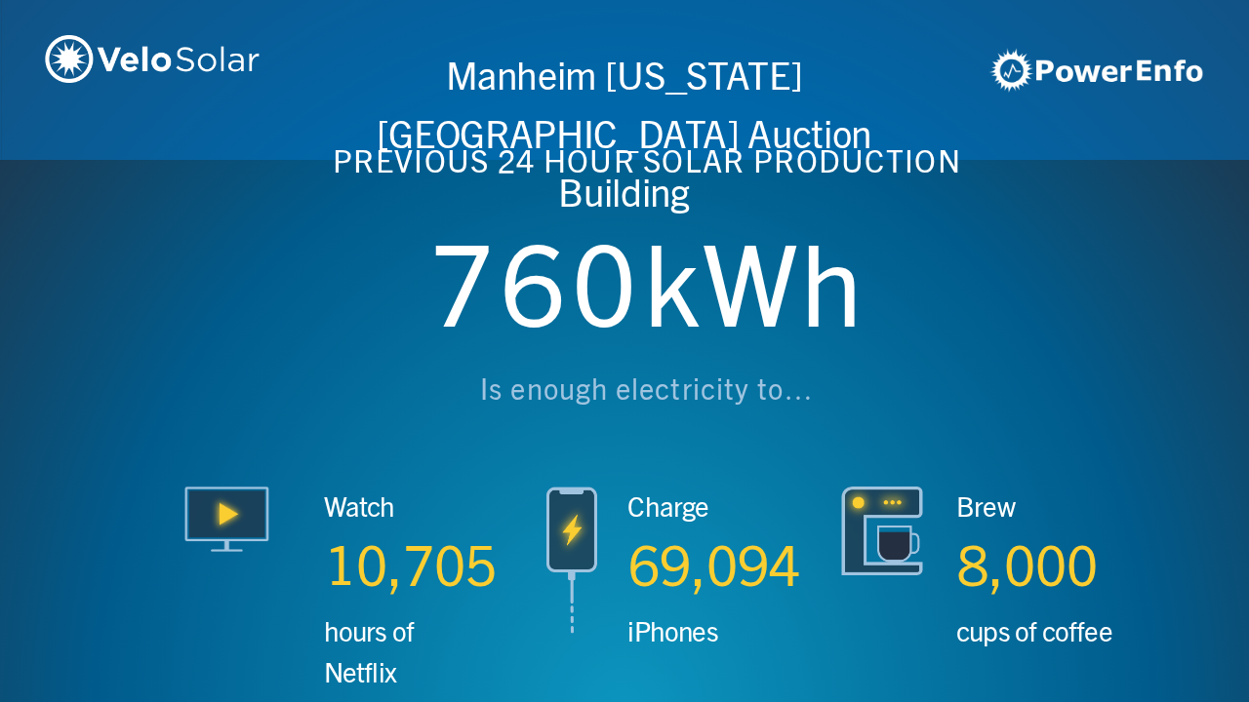
scroll to position [0, 3746]
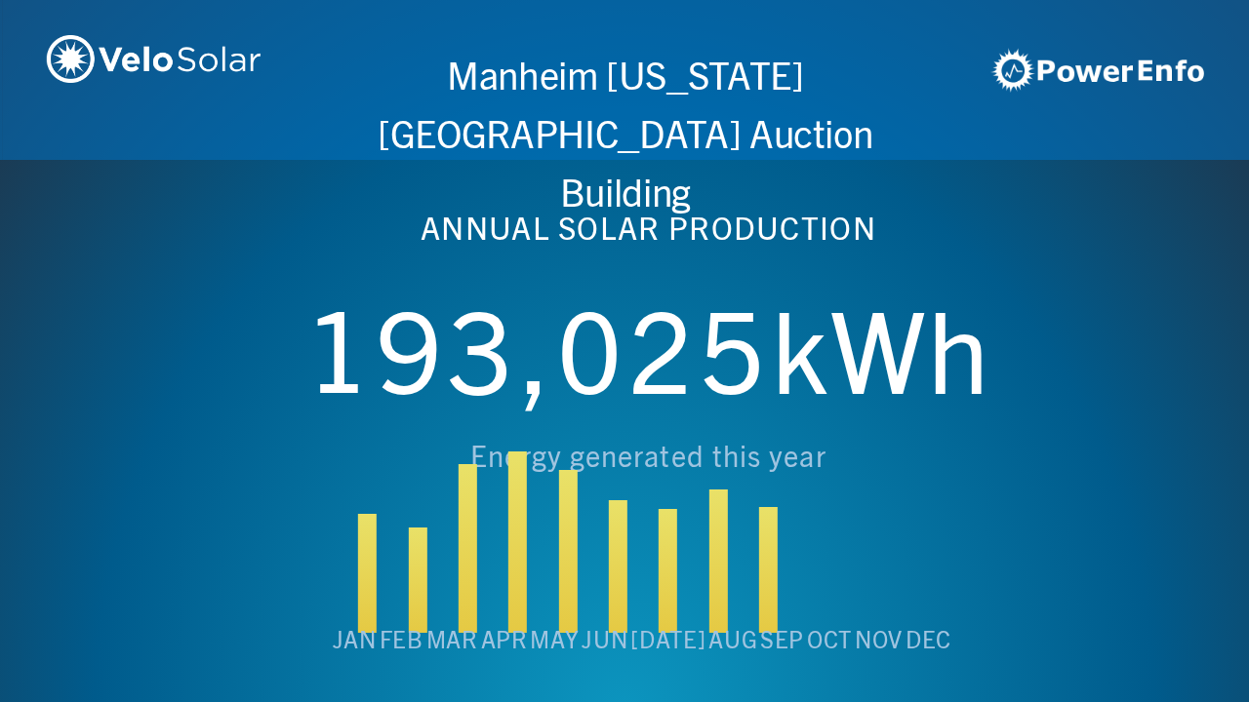
scroll to position [0, 4994]
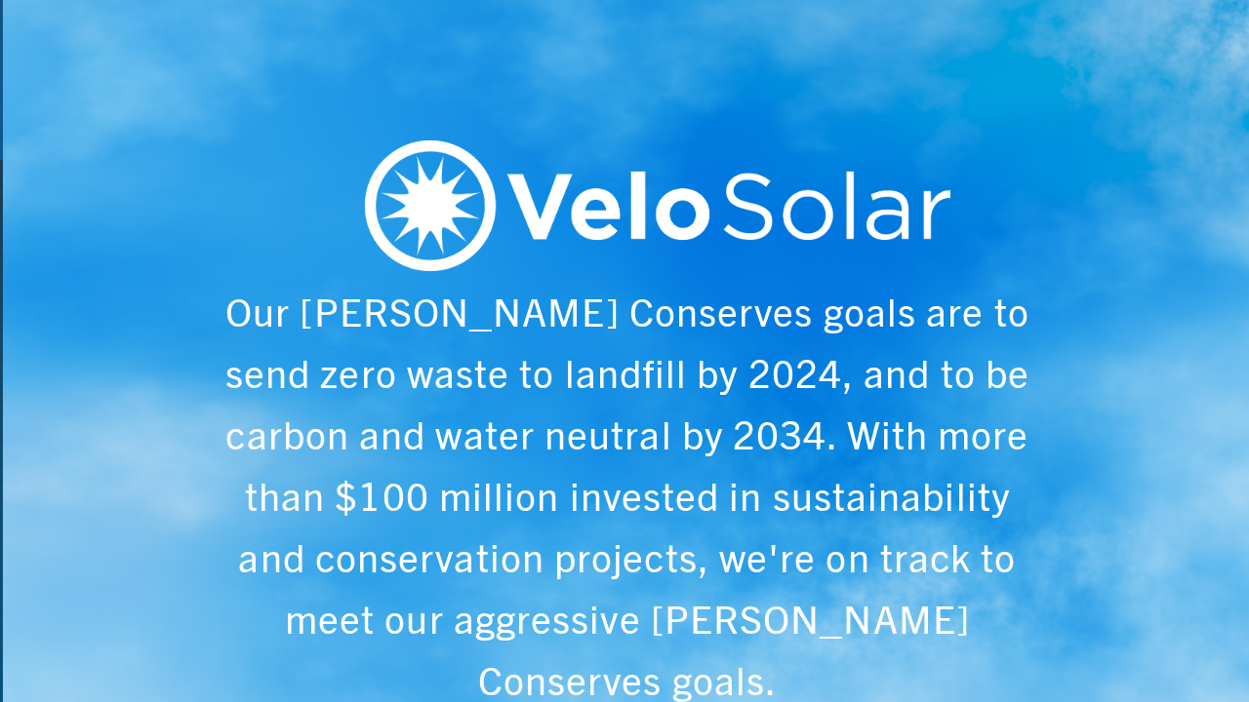
scroll to position [0, 6243]
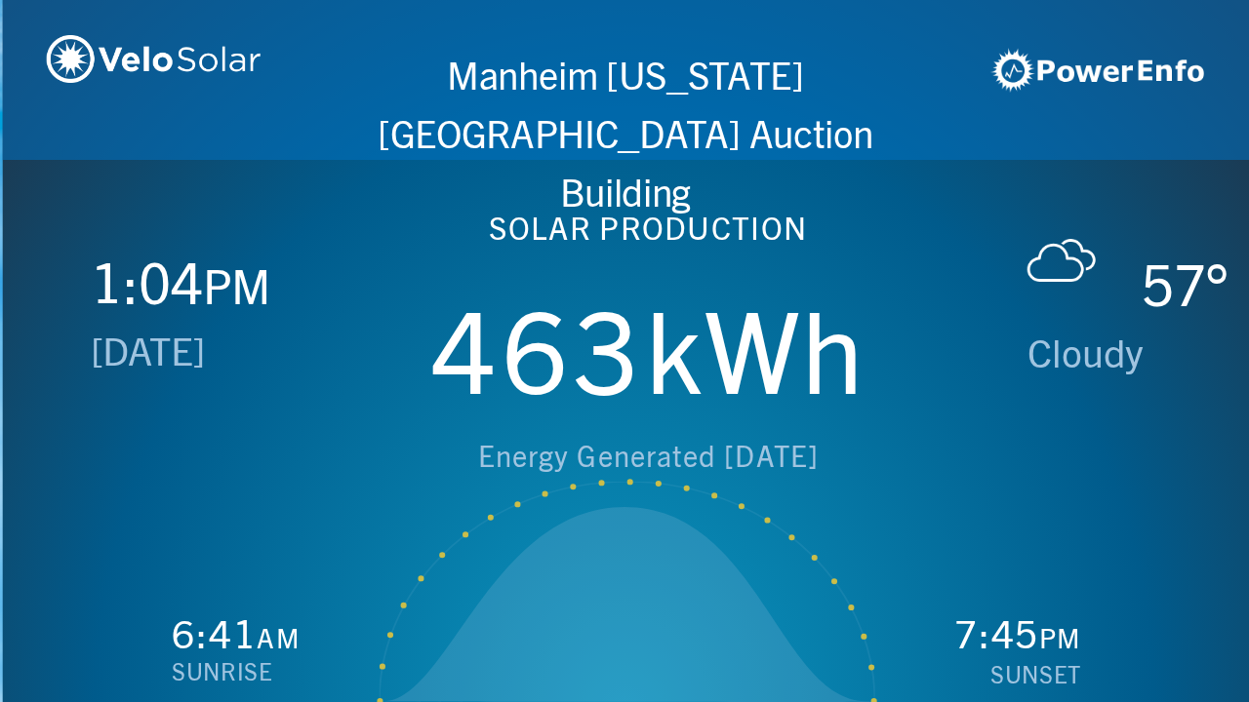
scroll to position [0, 1249]
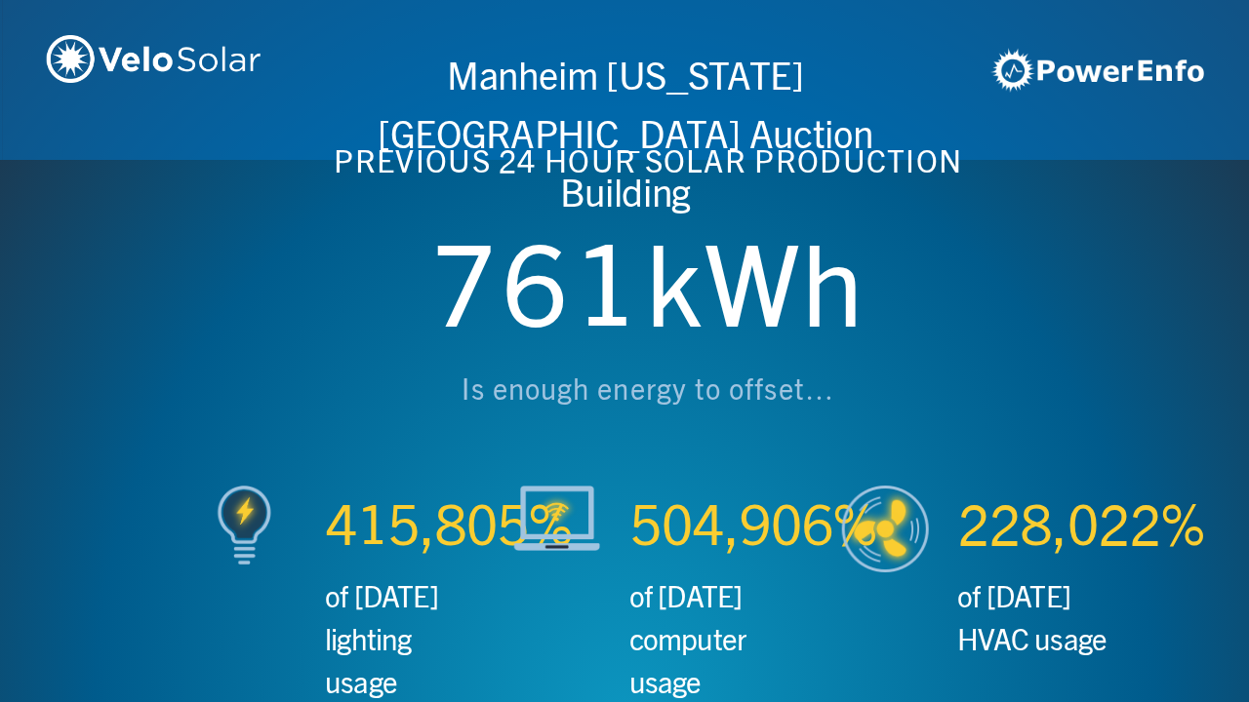
scroll to position [0, 2497]
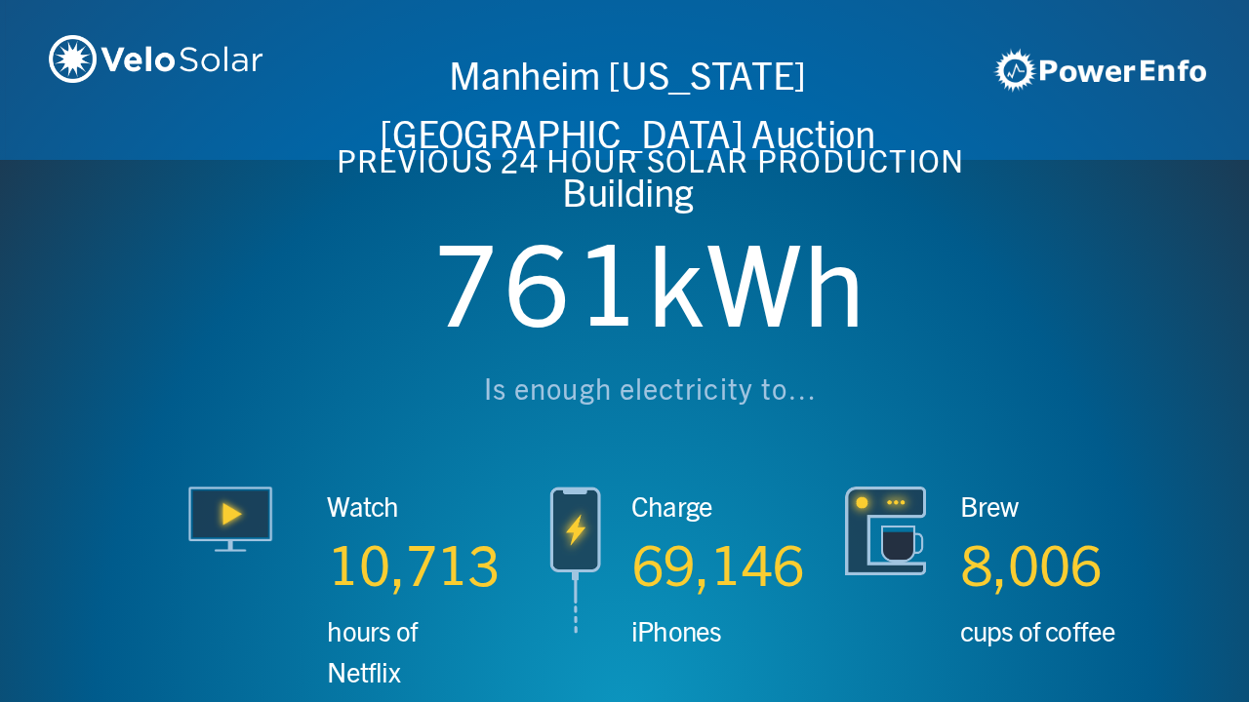
scroll to position [0, 3746]
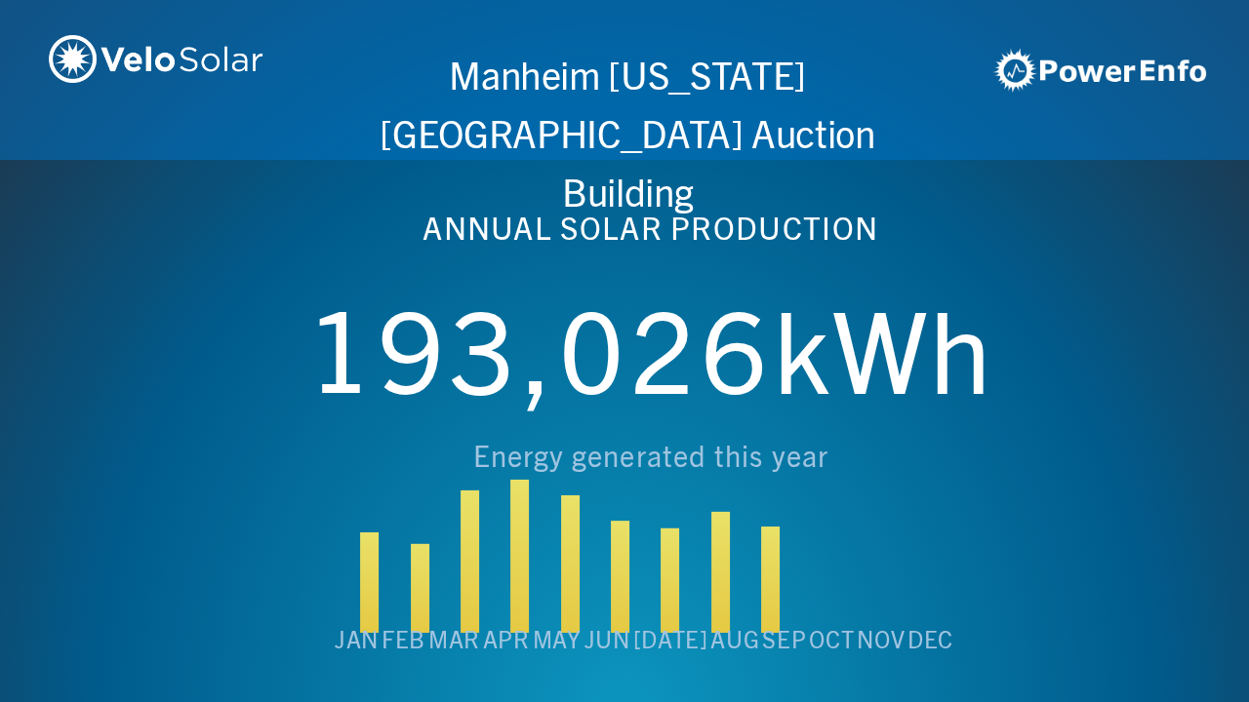
scroll to position [0, 4994]
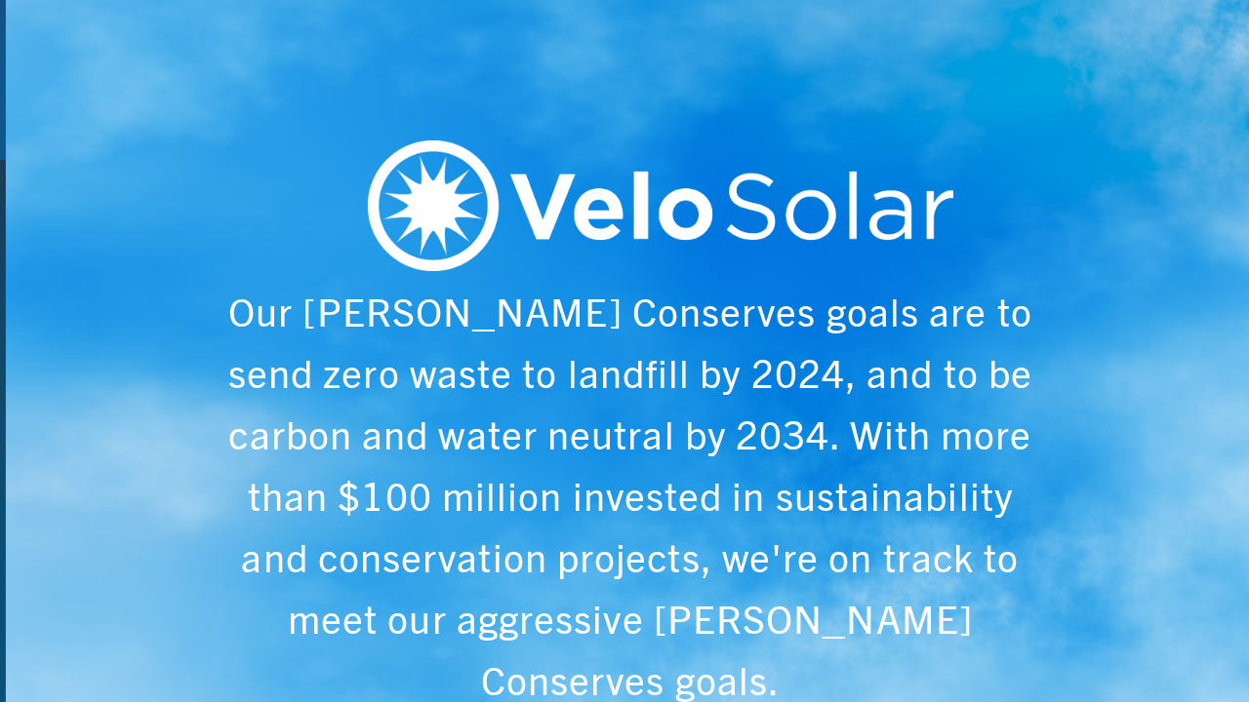
scroll to position [0, 6243]
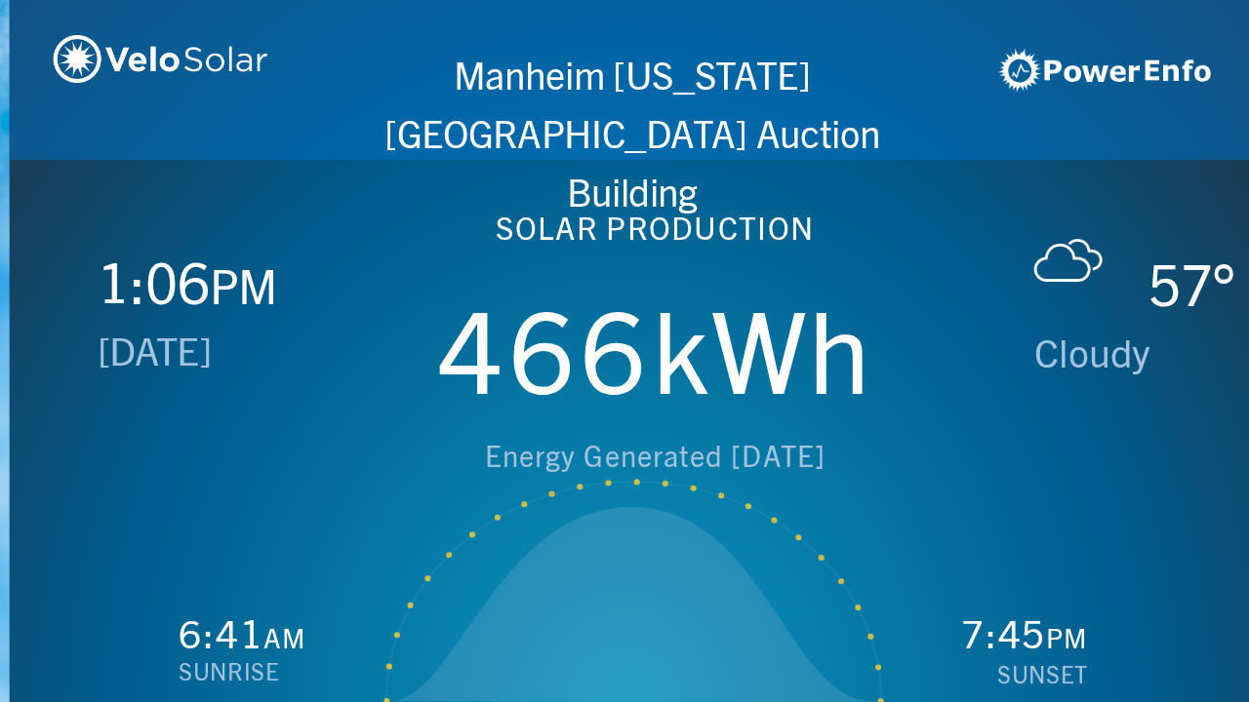
scroll to position [0, 1249]
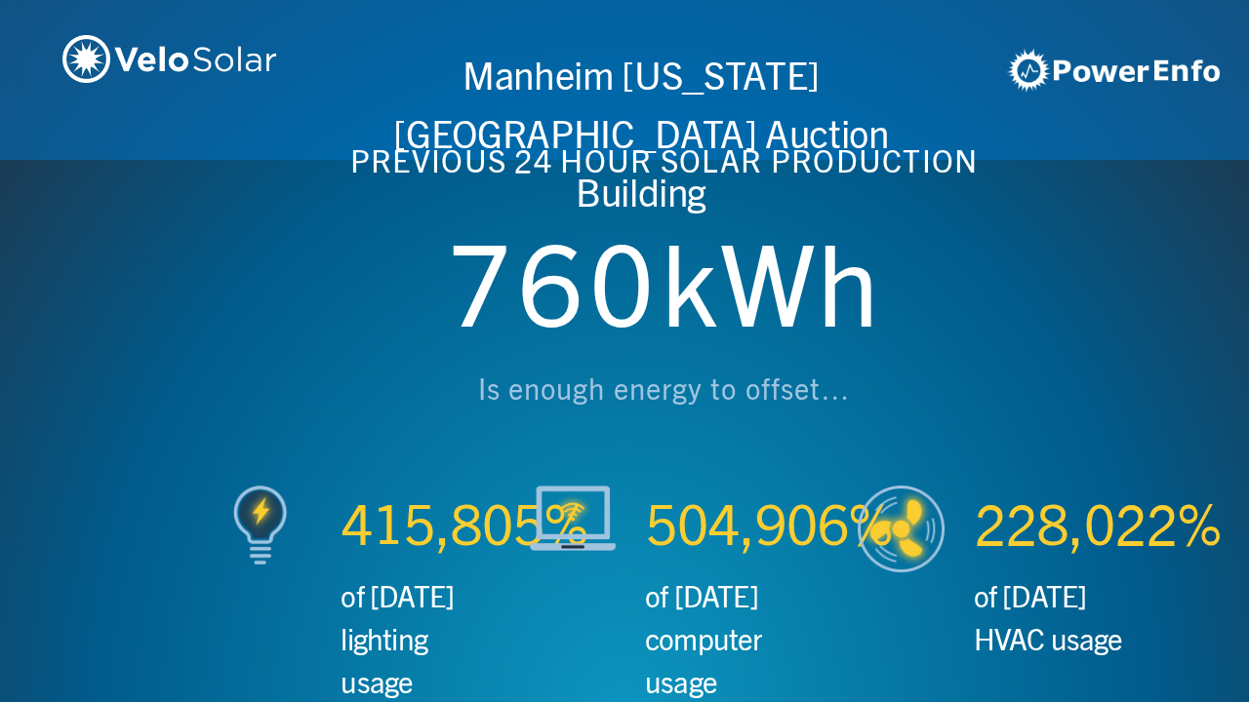
scroll to position [0, 2497]
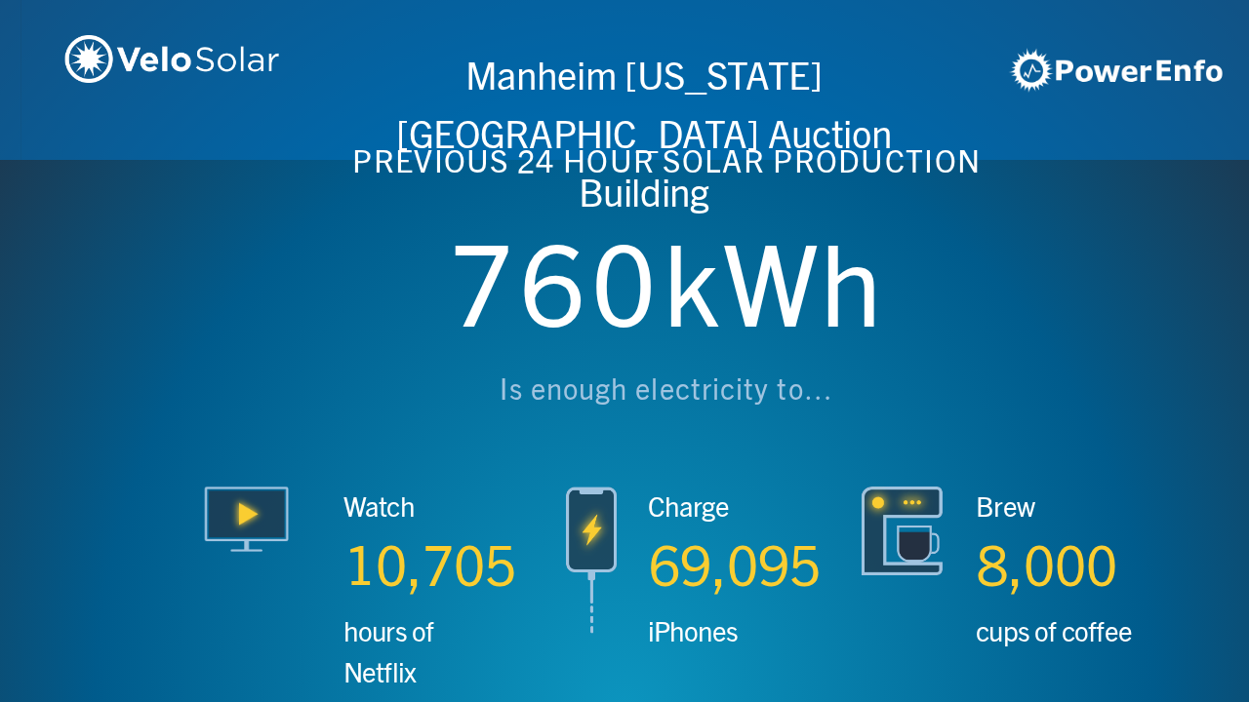
scroll to position [0, 3746]
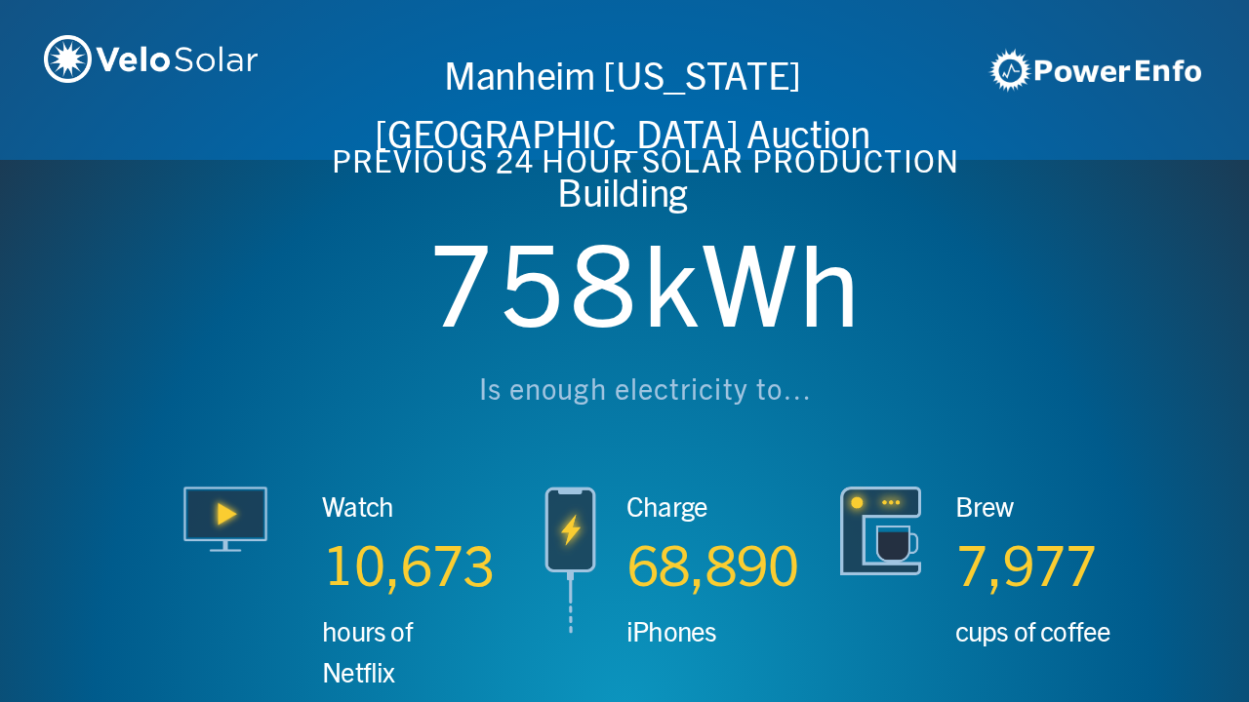
scroll to position [0, 4994]
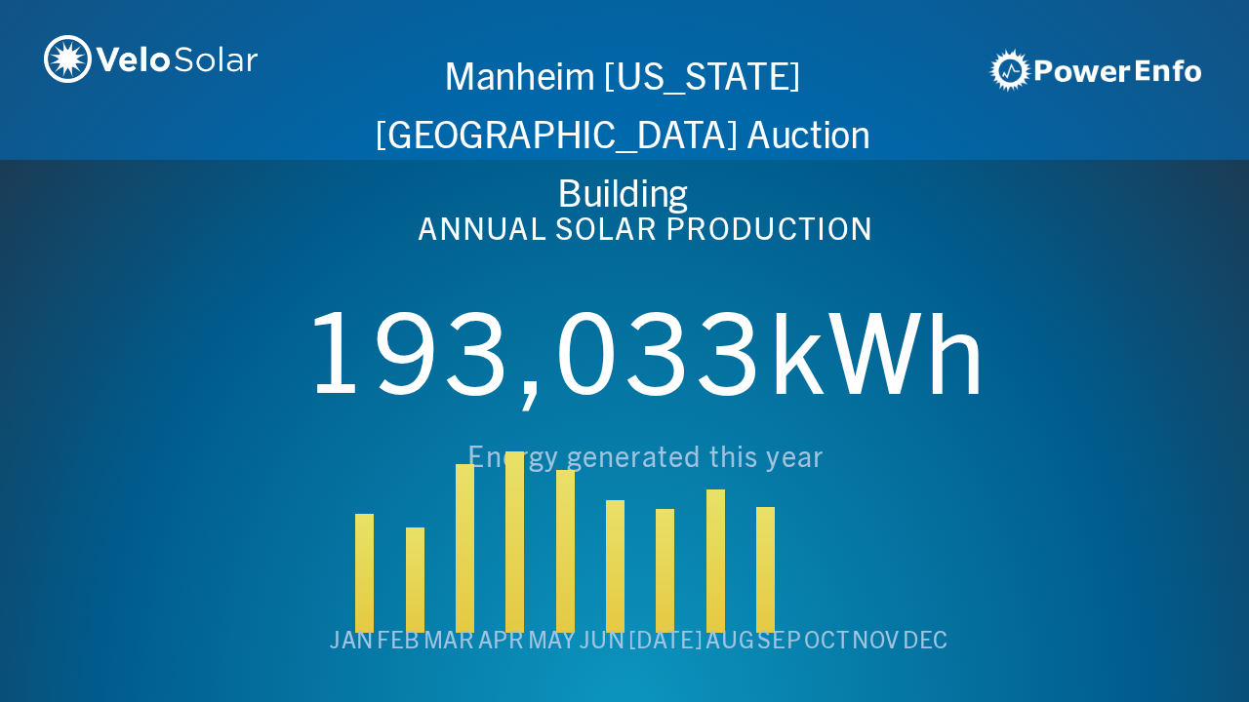
scroll to position [0, 6243]
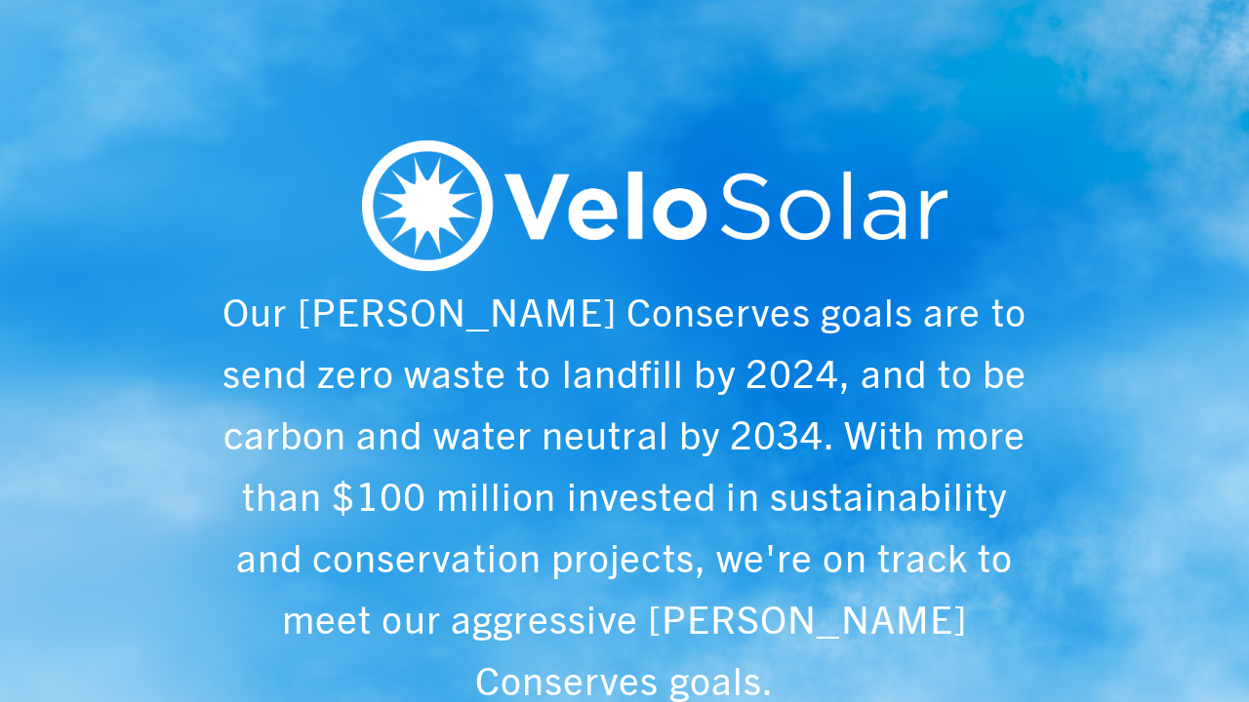
scroll to position [0, 1249]
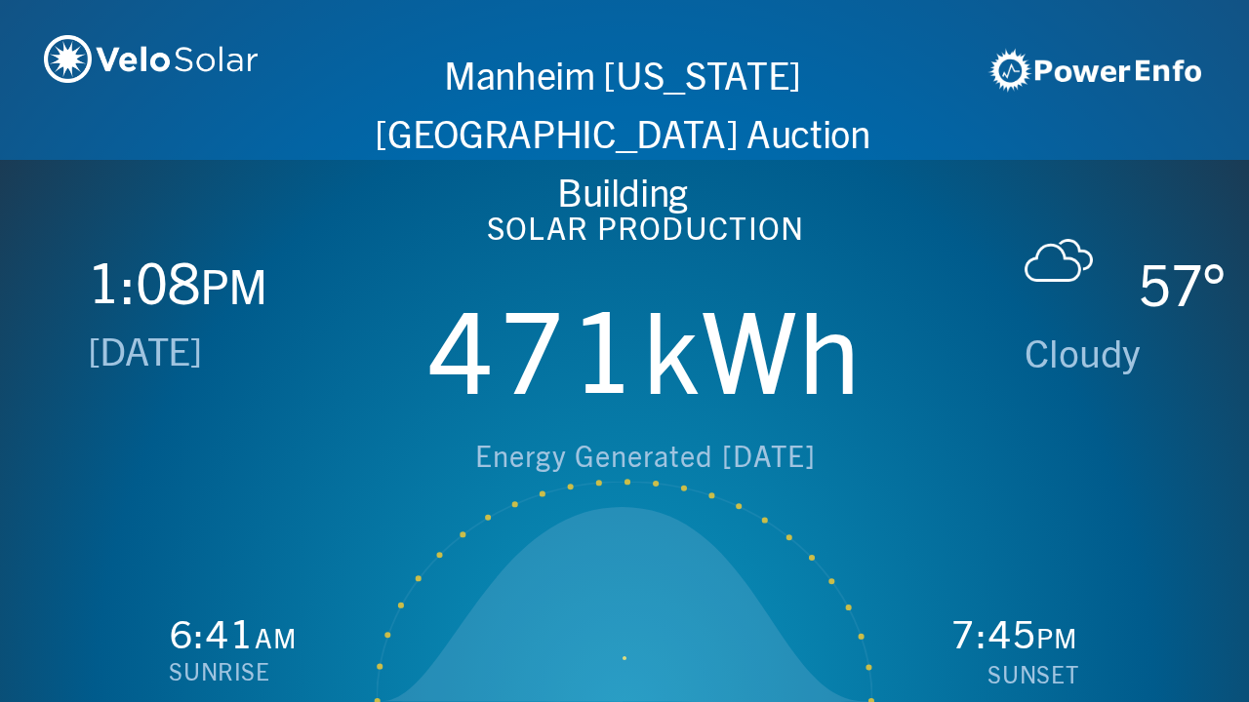
scroll to position [0, 2497]
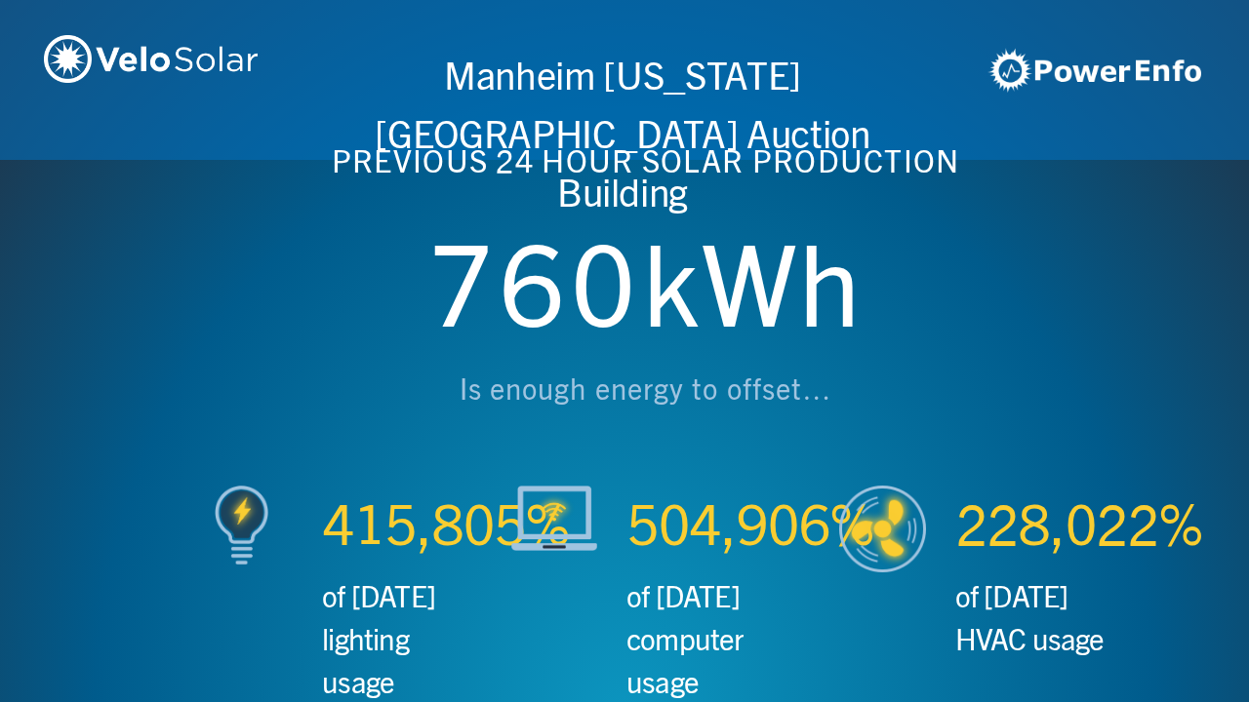
scroll to position [0, 3746]
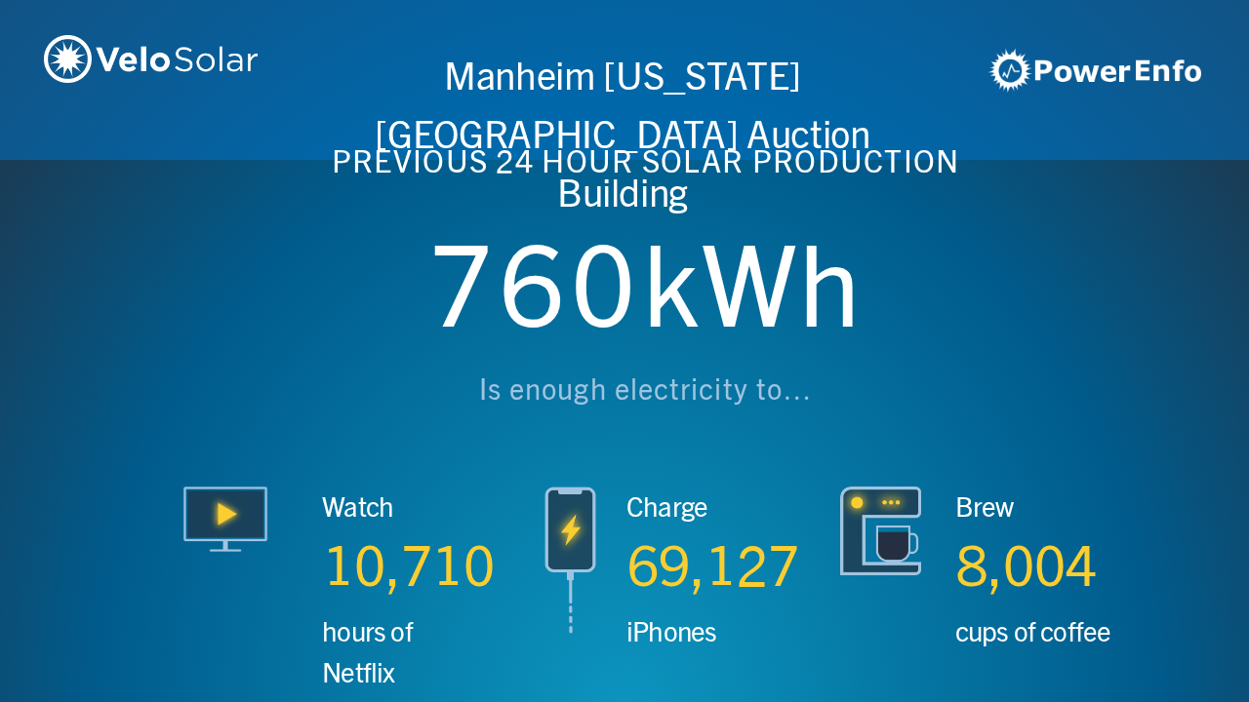
scroll to position [0, 4994]
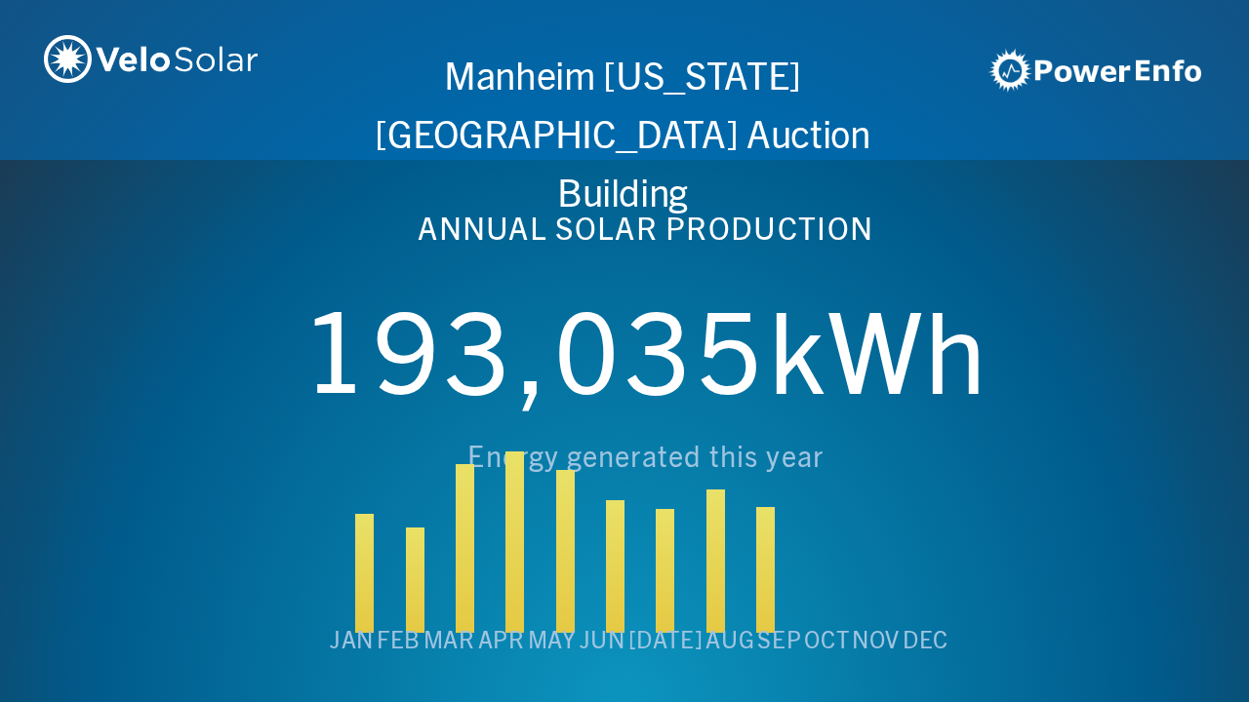
scroll to position [0, 6243]
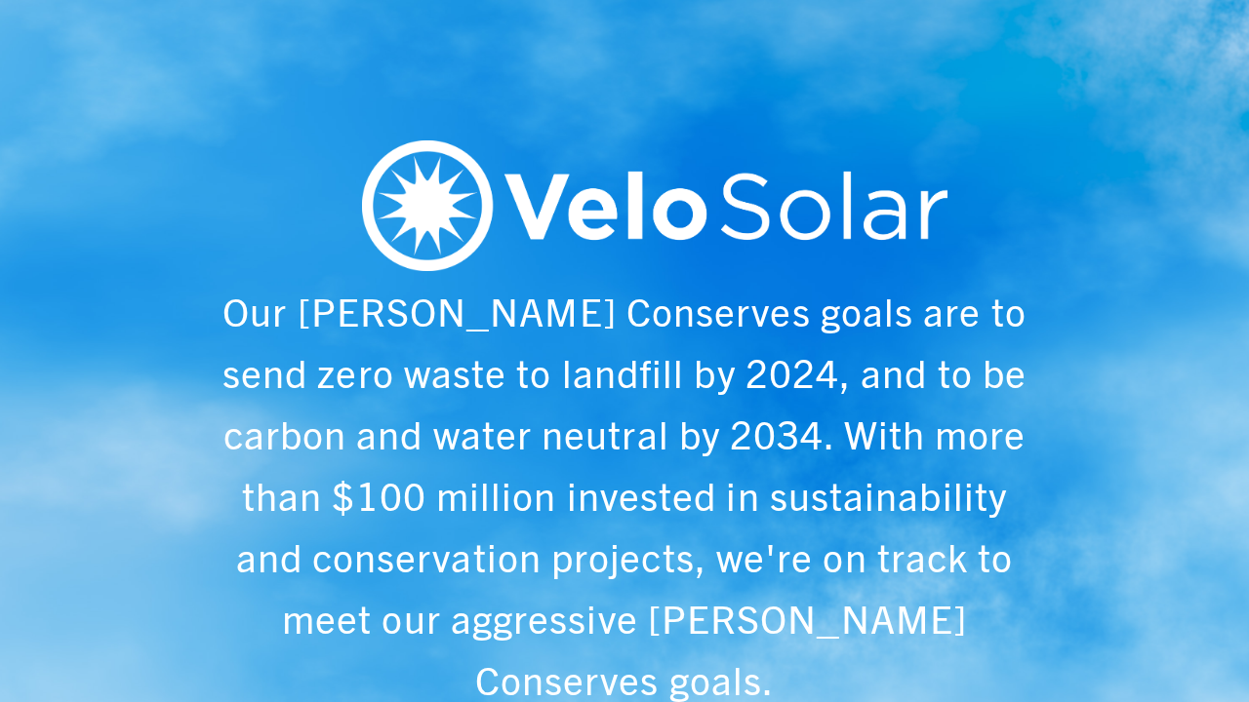
scroll to position [0, 1249]
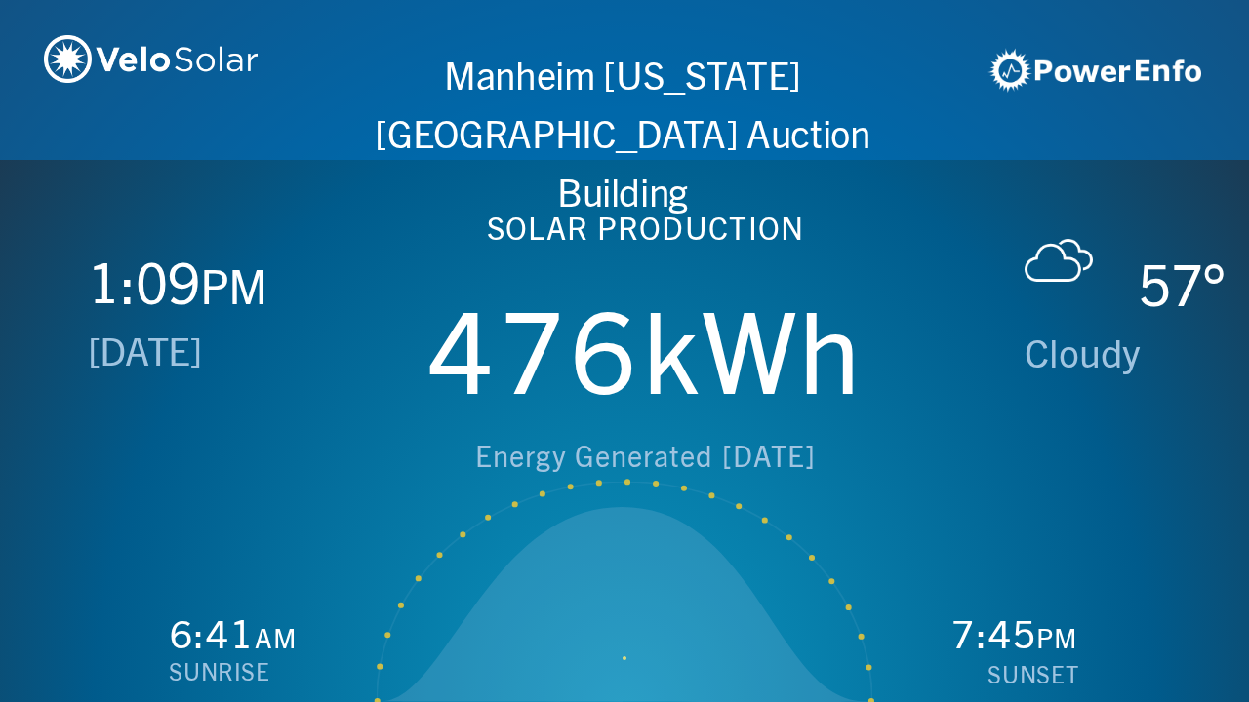
scroll to position [0, 2497]
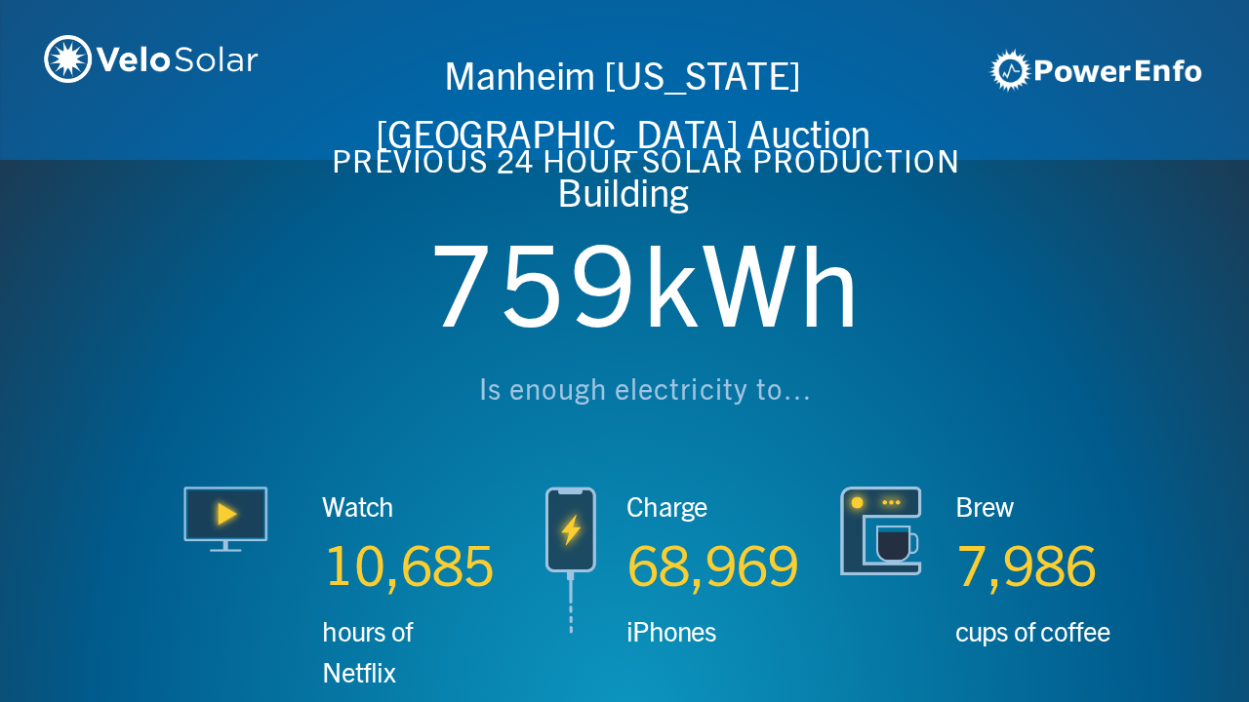
scroll to position [0, 3746]
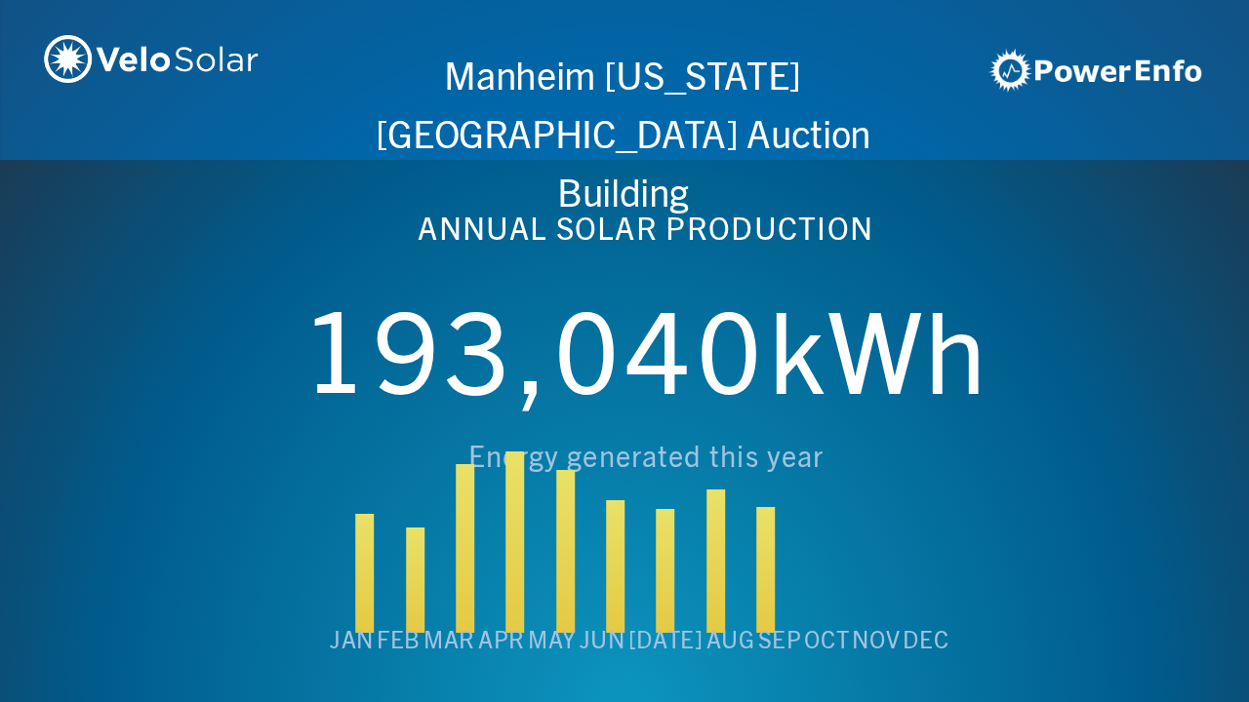
scroll to position [0, 4994]
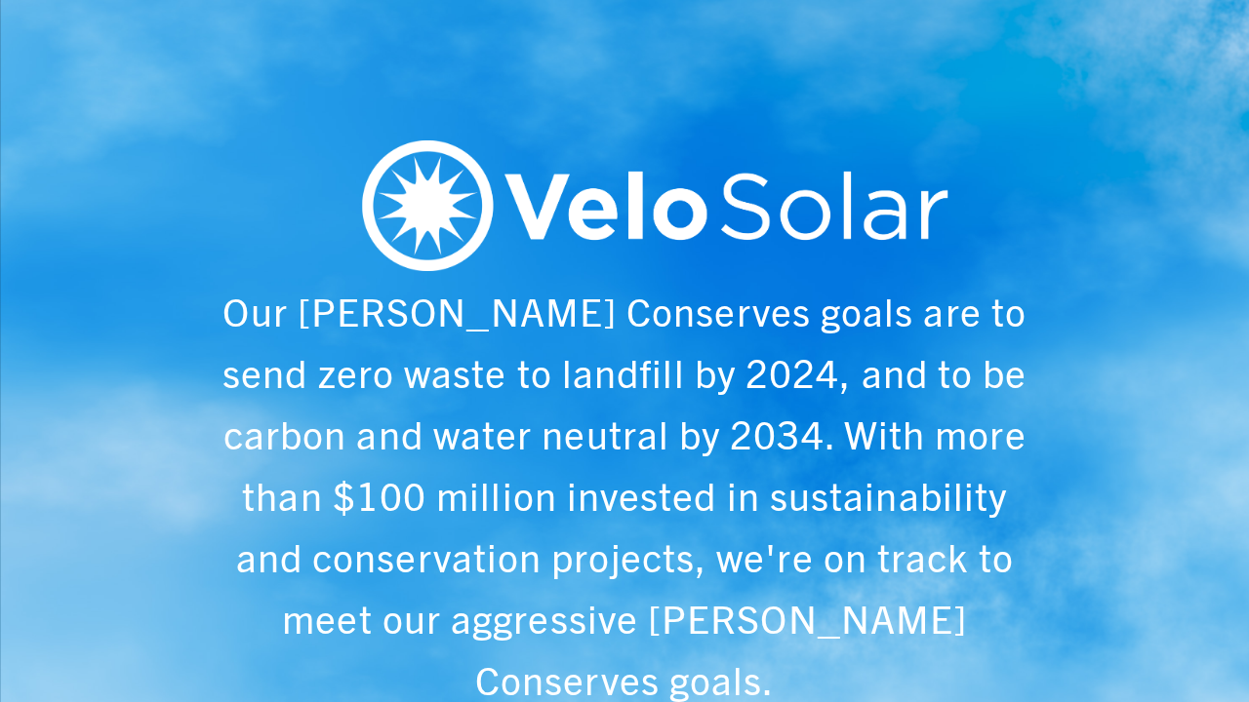
scroll to position [0, 6243]
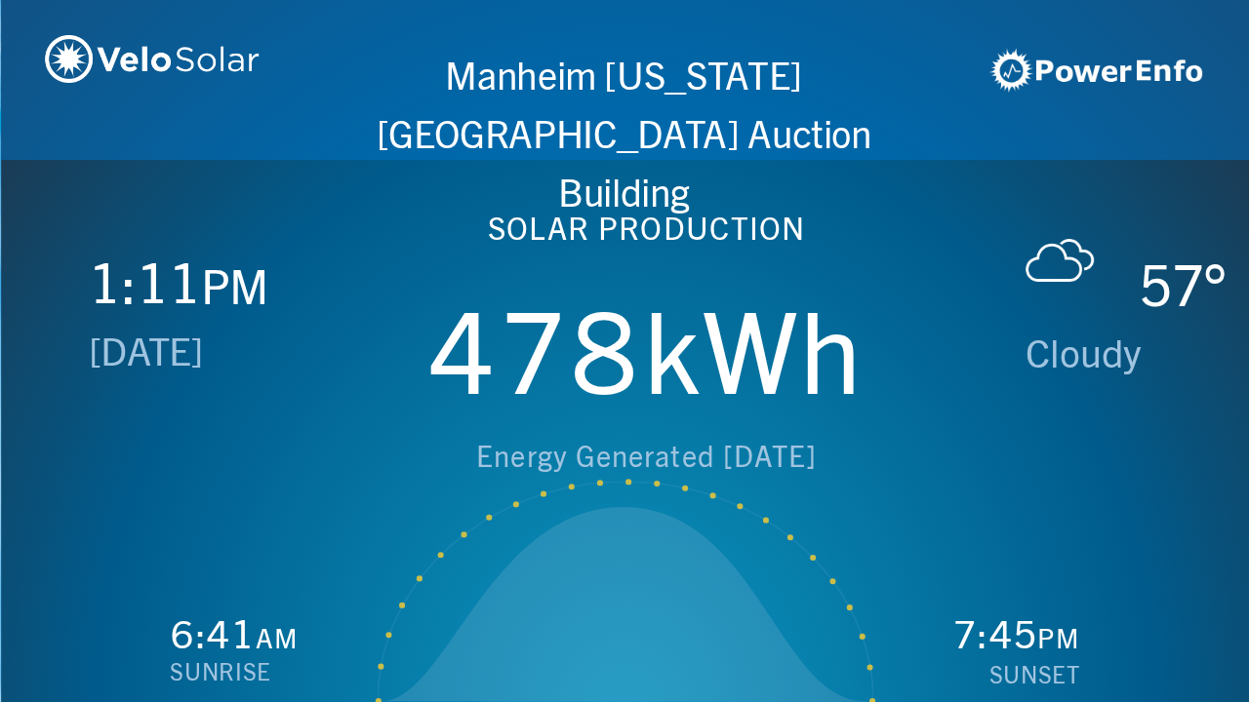
scroll to position [0, 1249]
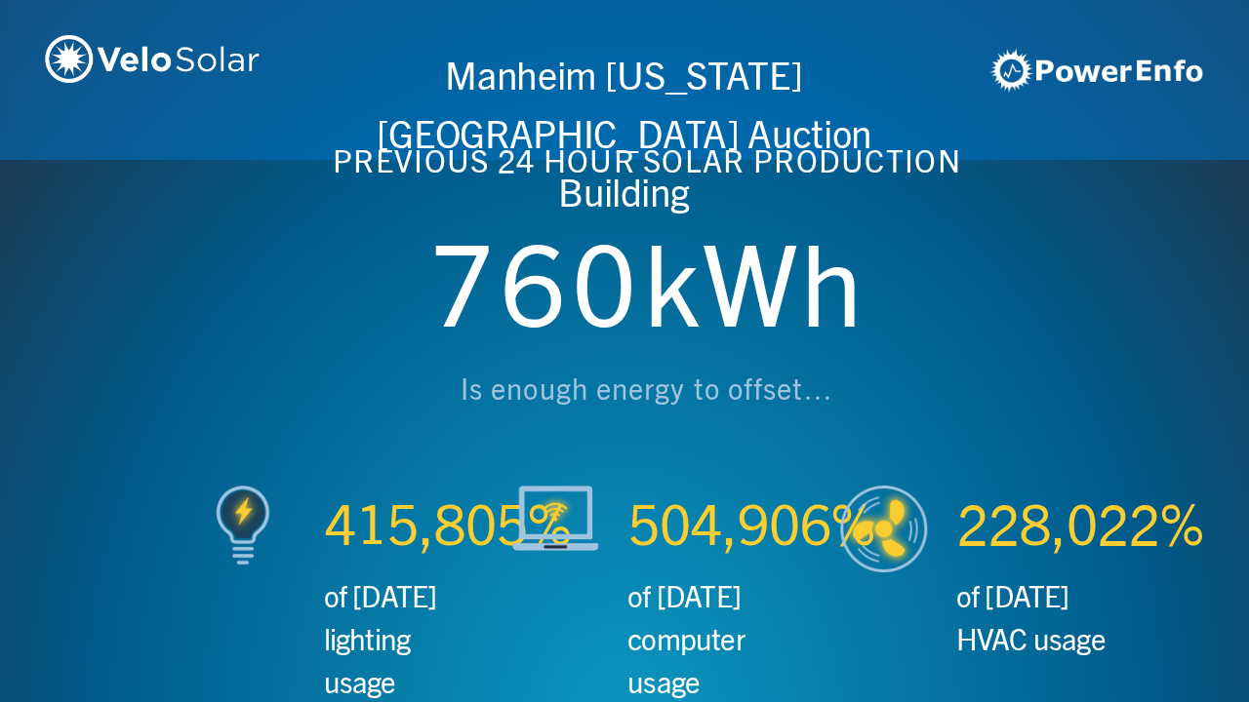
scroll to position [0, 2497]
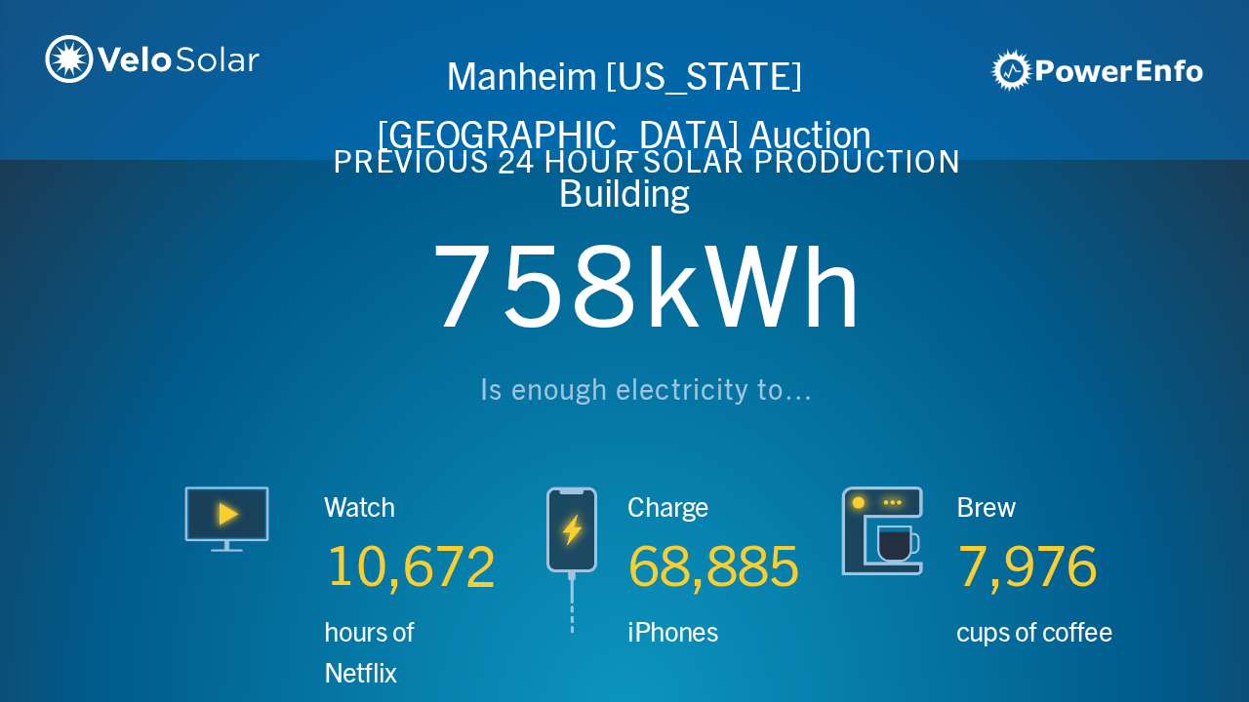
scroll to position [0, 3746]
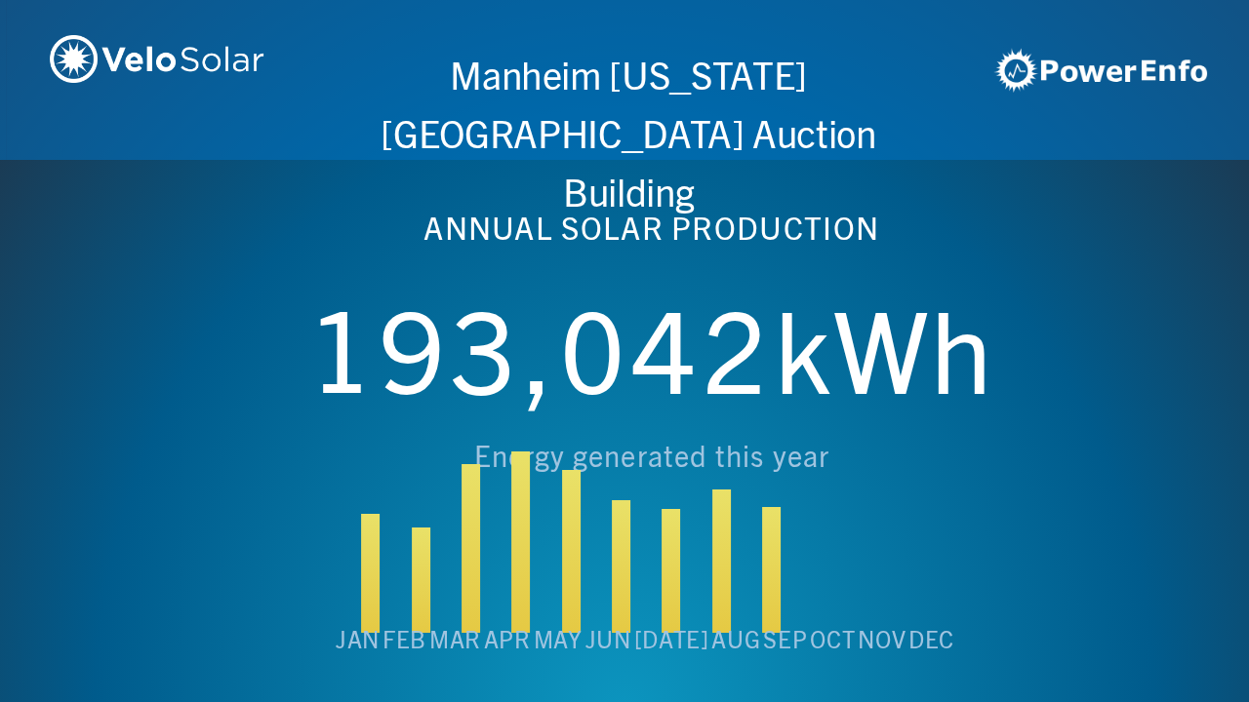
scroll to position [0, 4994]
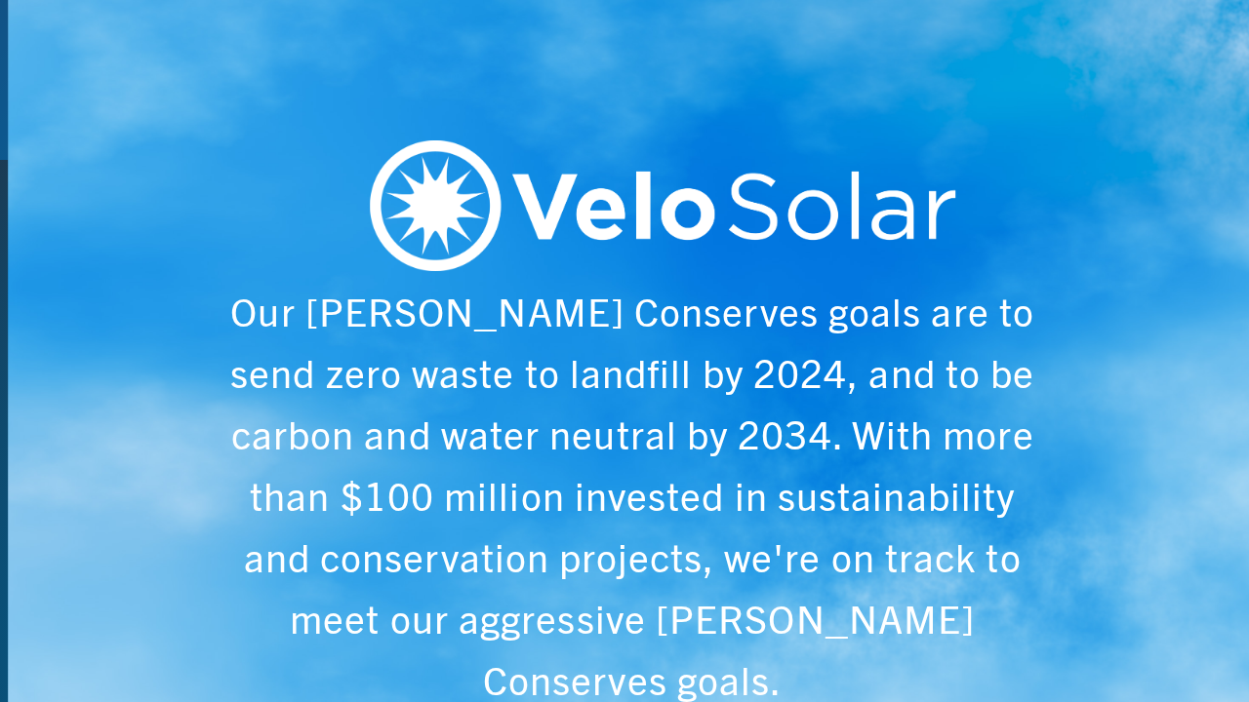
scroll to position [0, 6243]
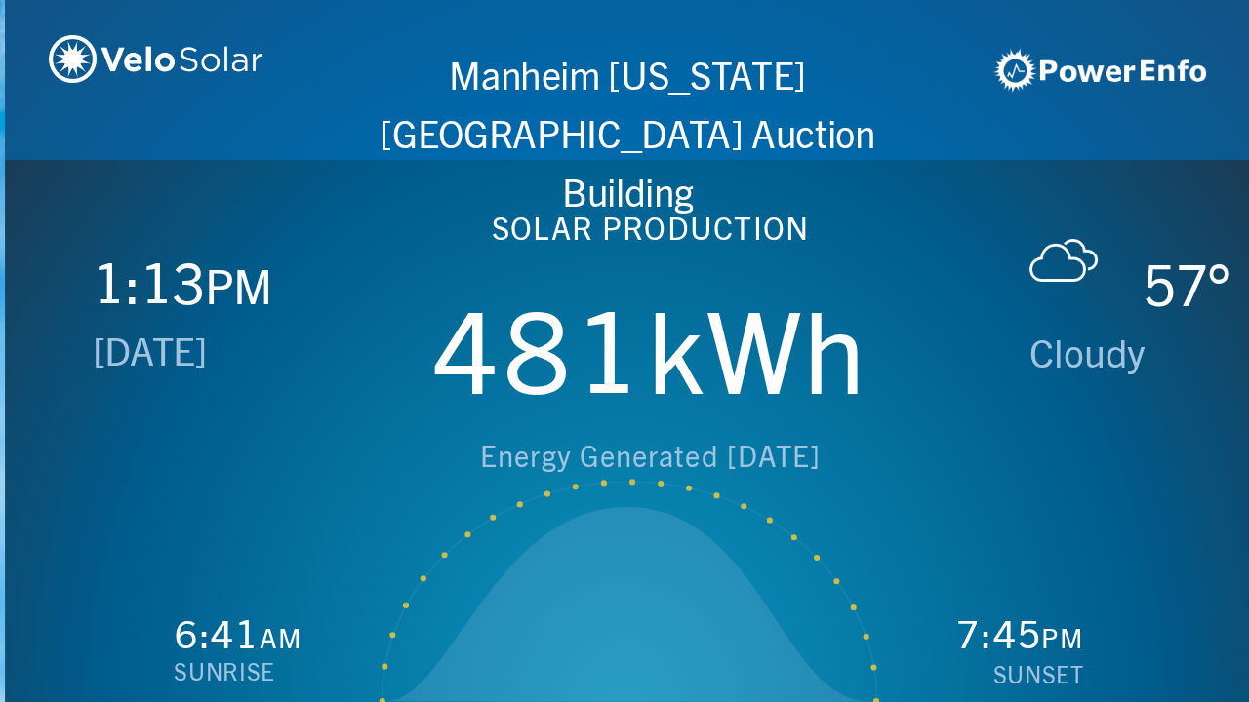
scroll to position [0, 1249]
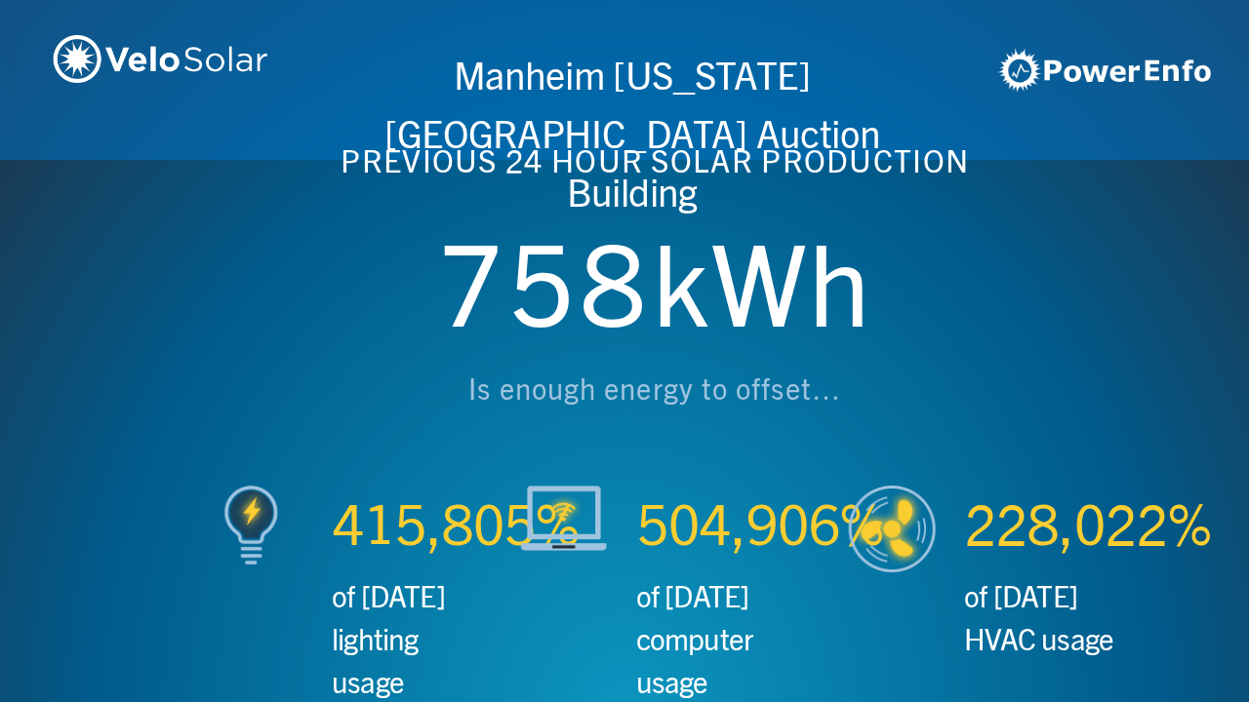
scroll to position [0, 2497]
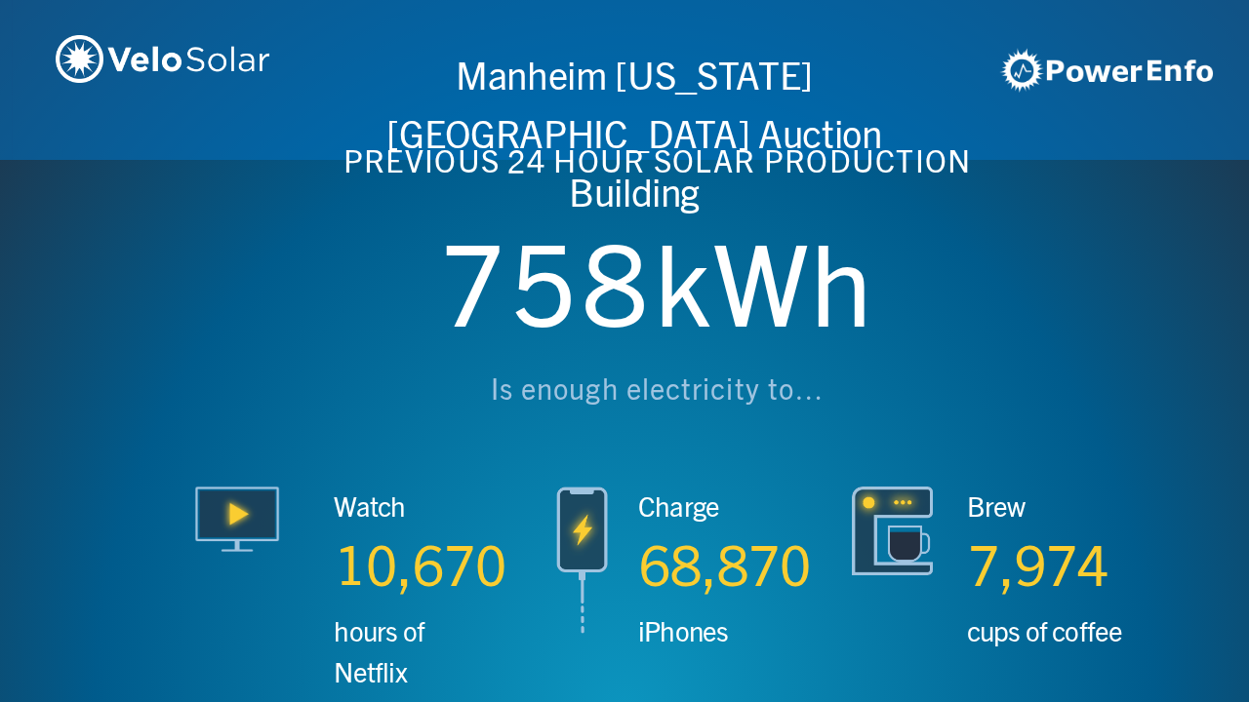
scroll to position [0, 3746]
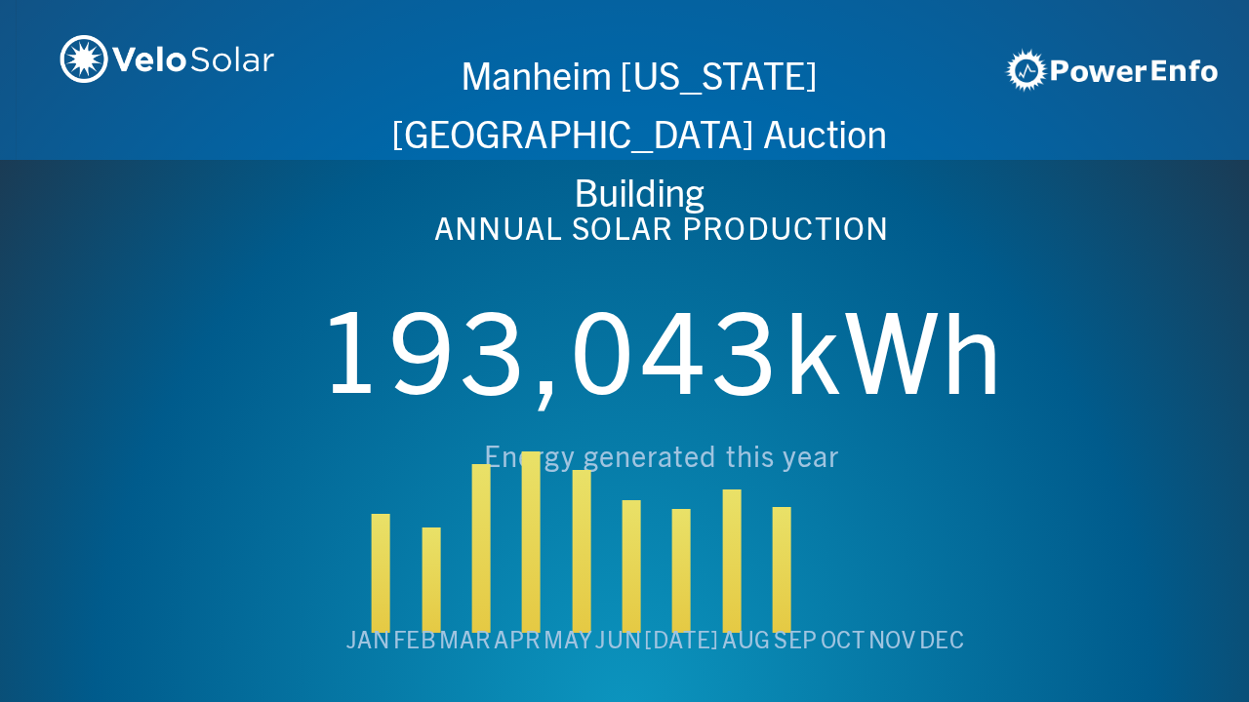
scroll to position [0, 4994]
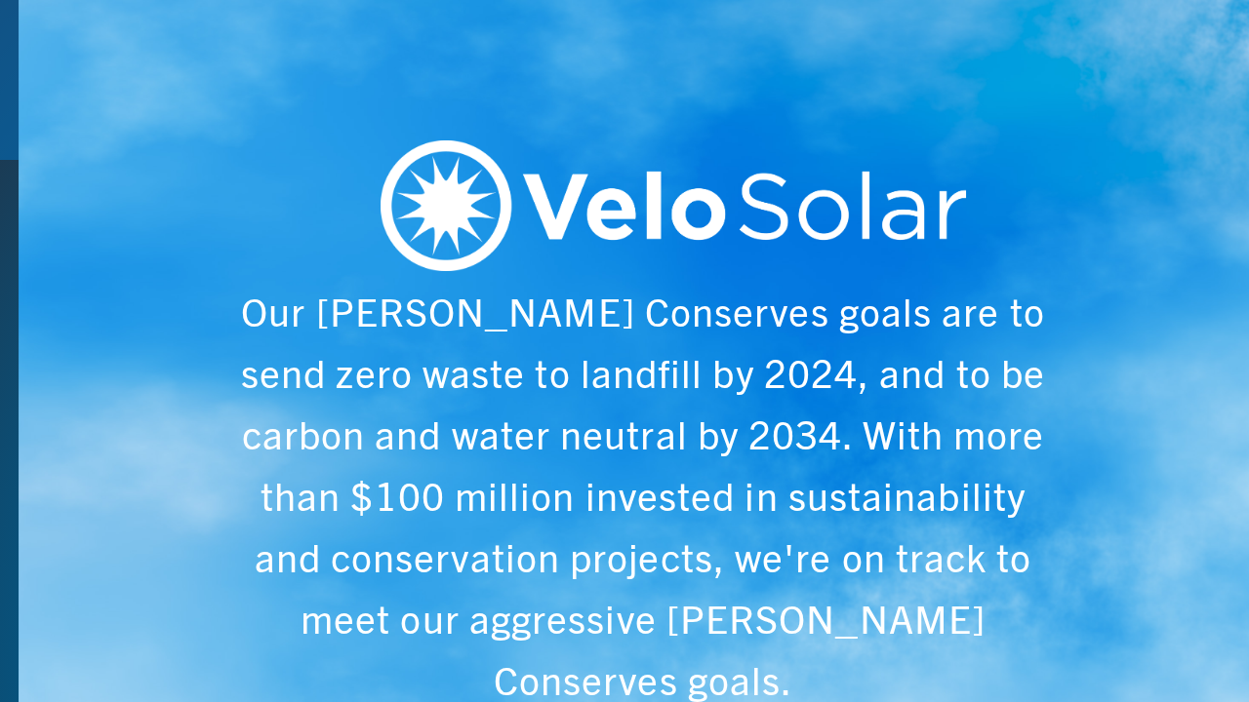
scroll to position [0, 6243]
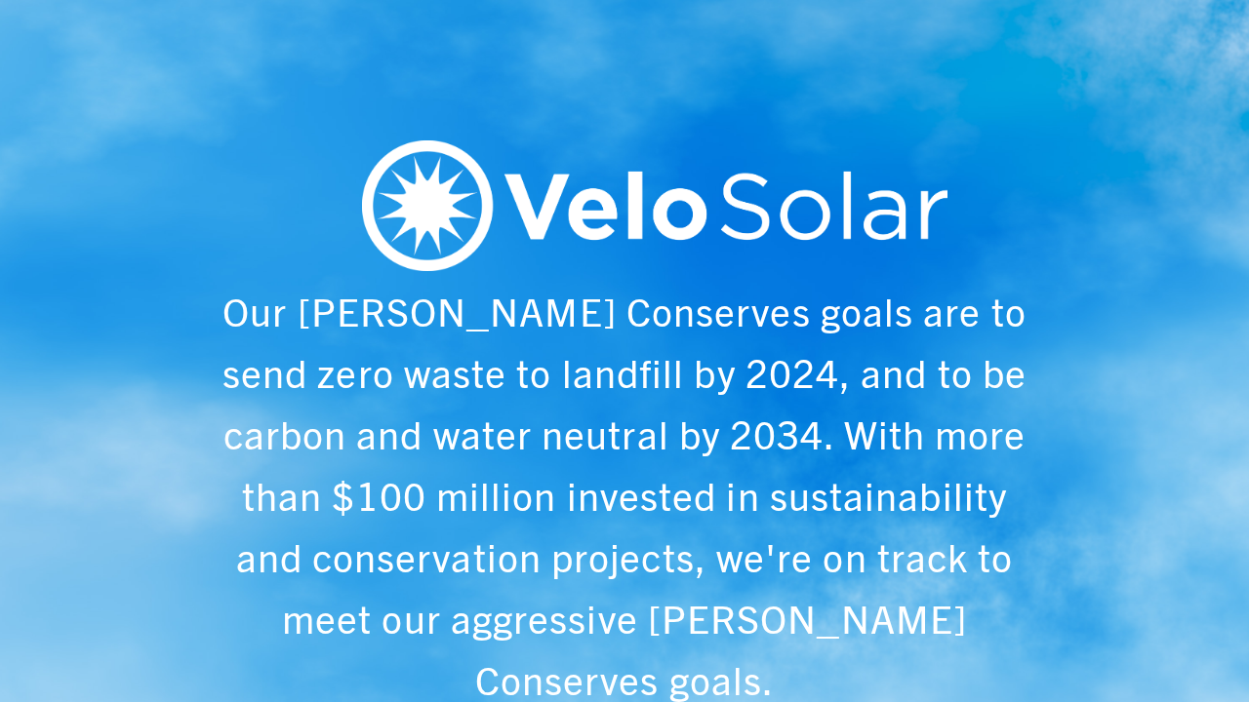
scroll to position [0, 1249]
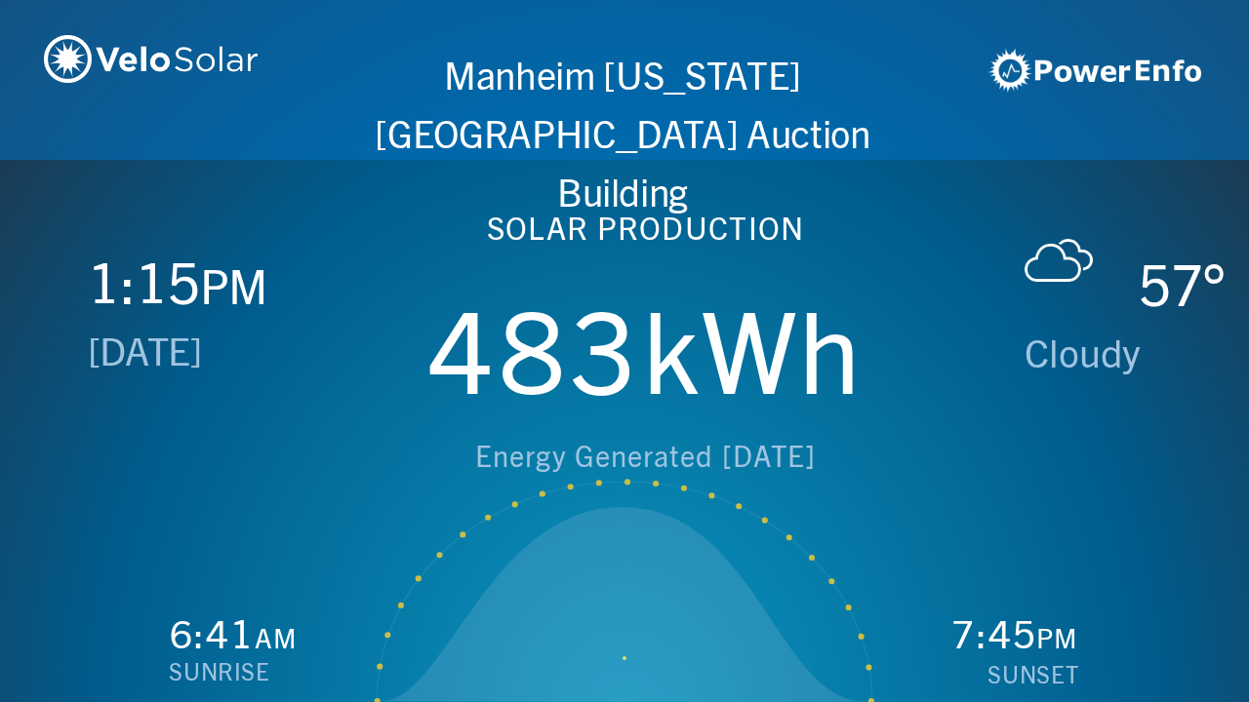
scroll to position [0, 2497]
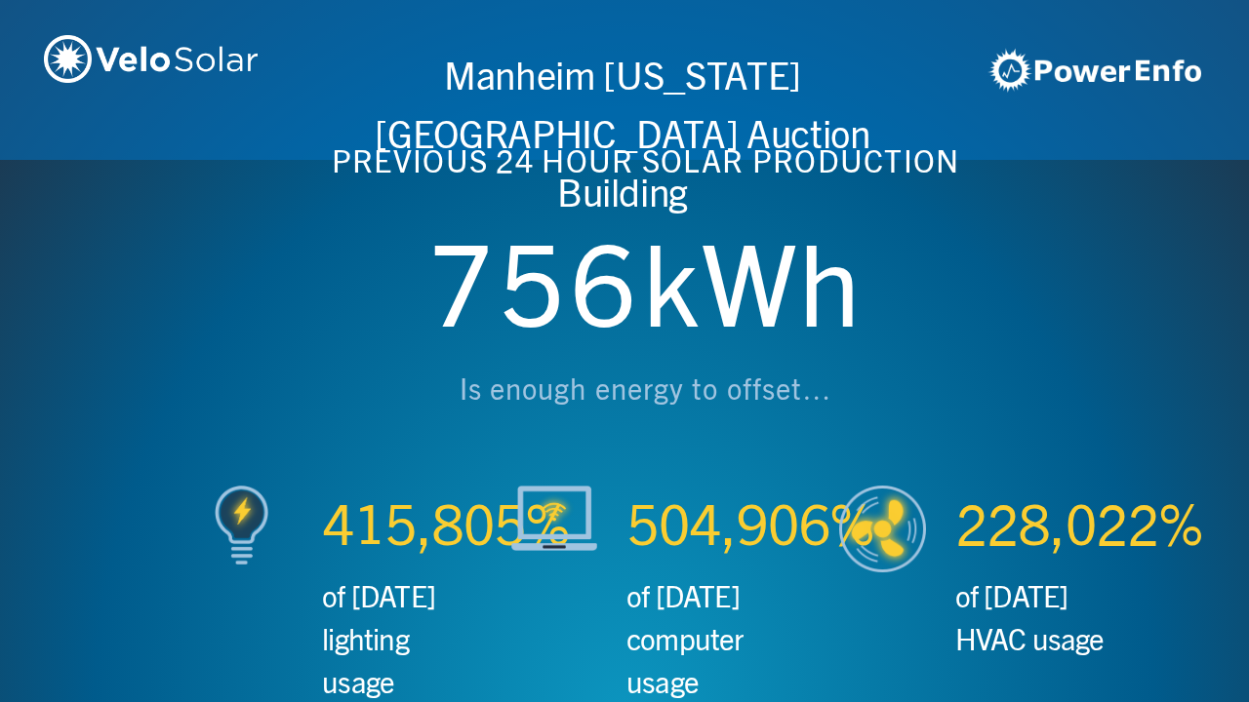
scroll to position [0, 3746]
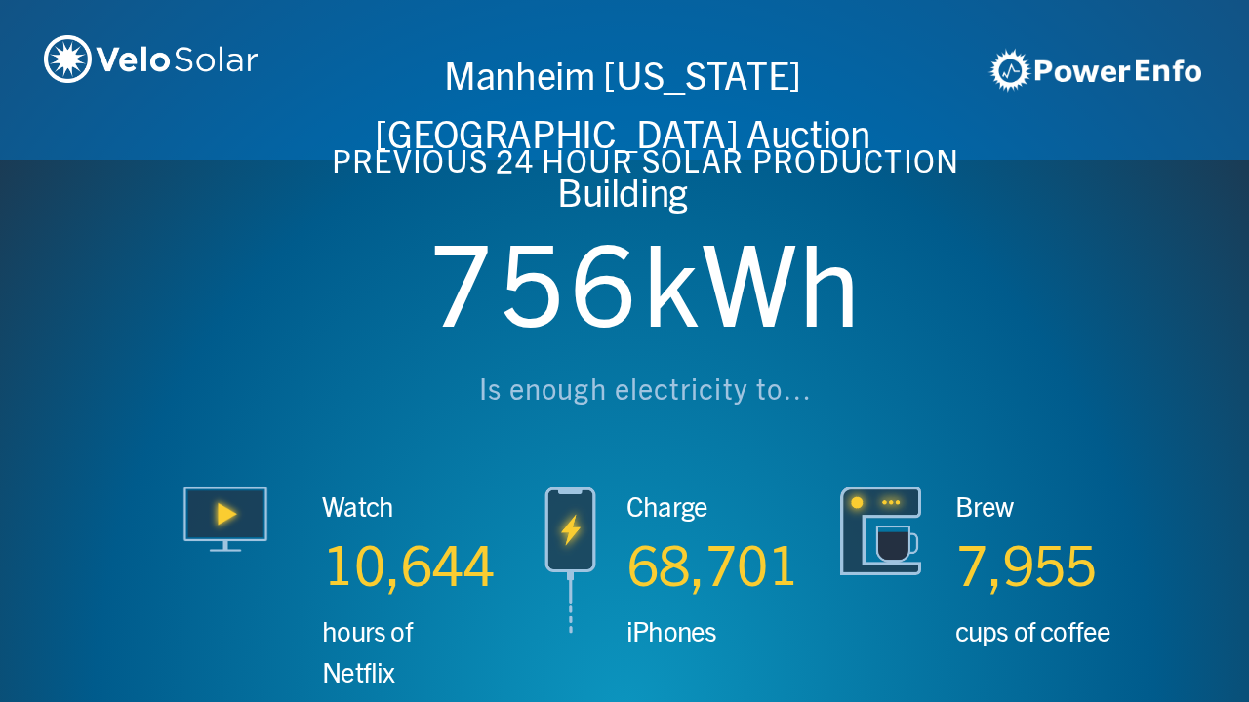
scroll to position [0, 4994]
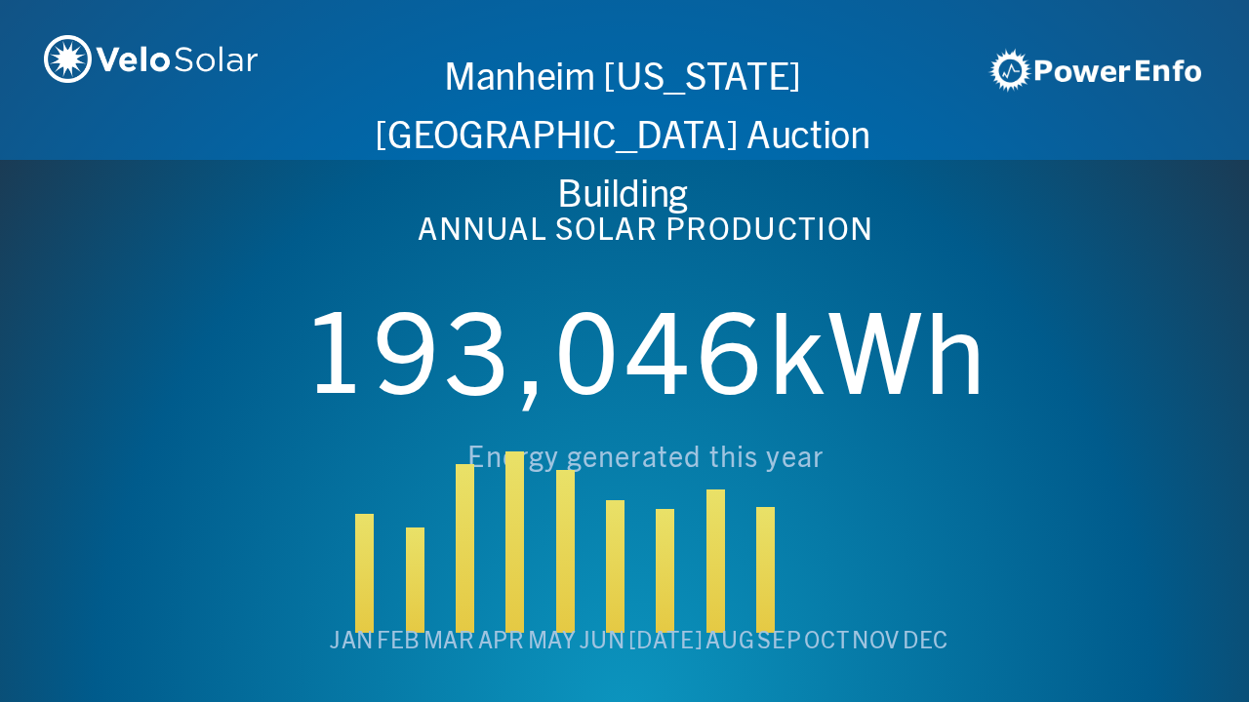
scroll to position [0, 6243]
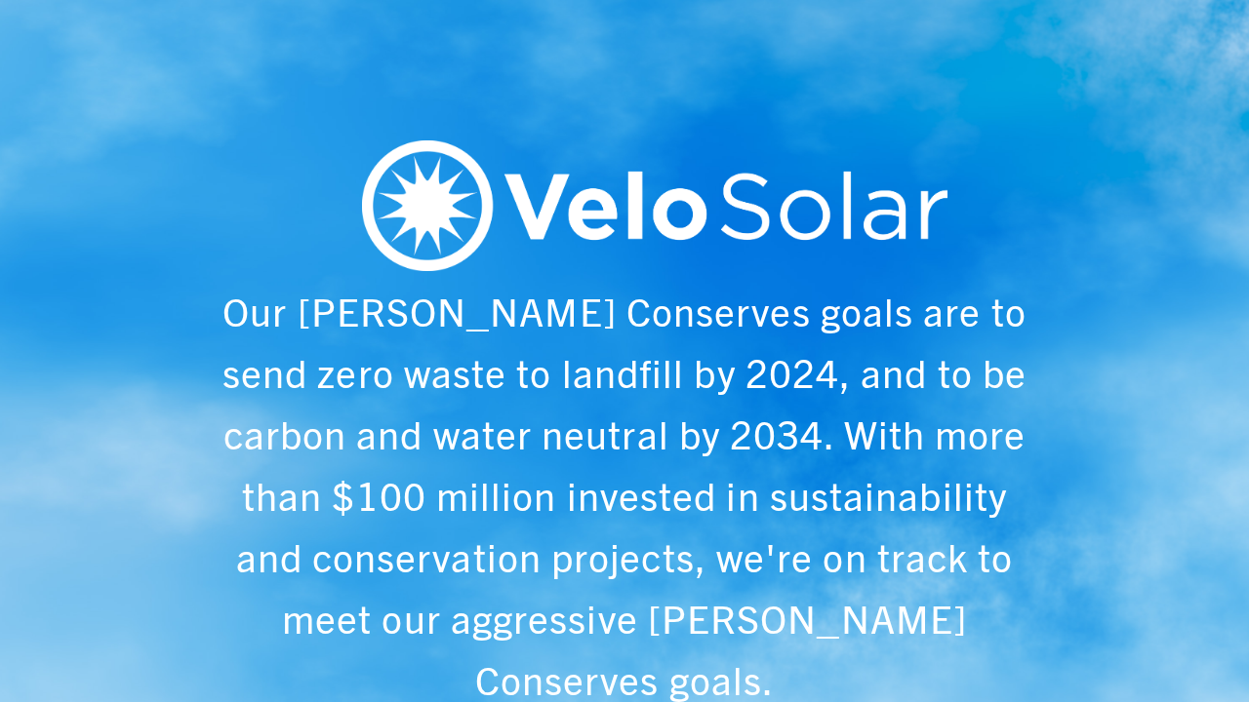
scroll to position [0, 1249]
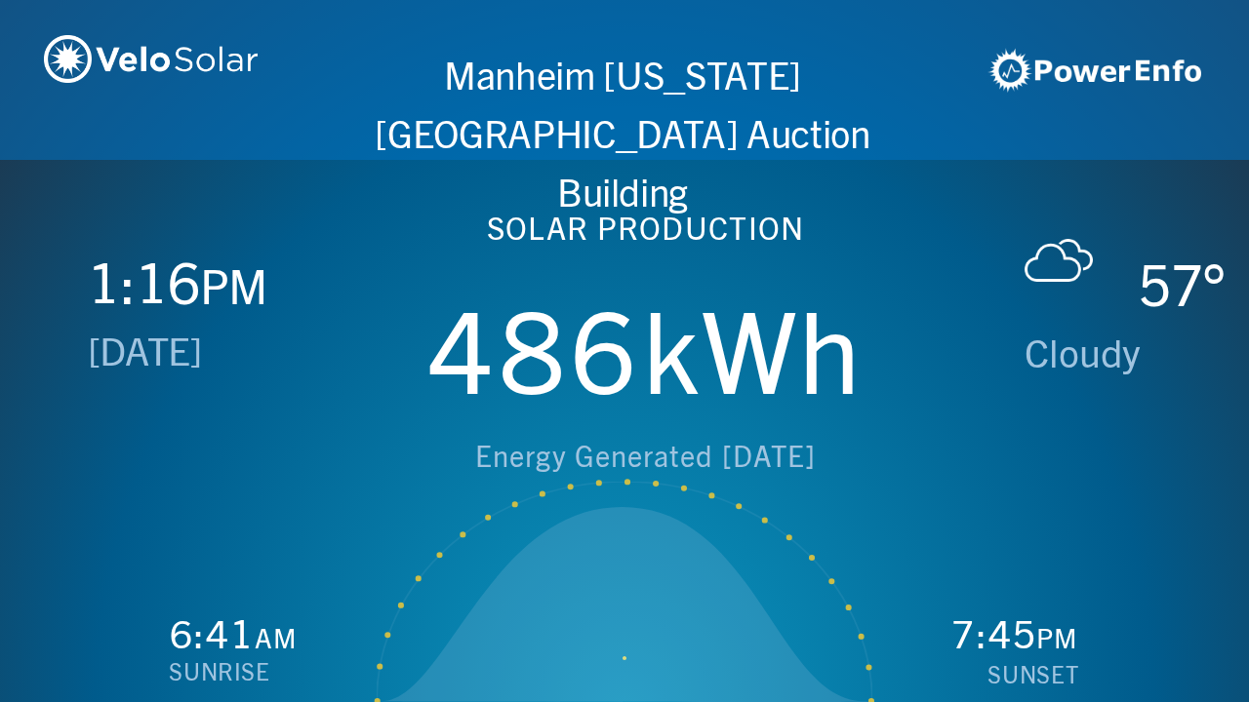
scroll to position [0, 2497]
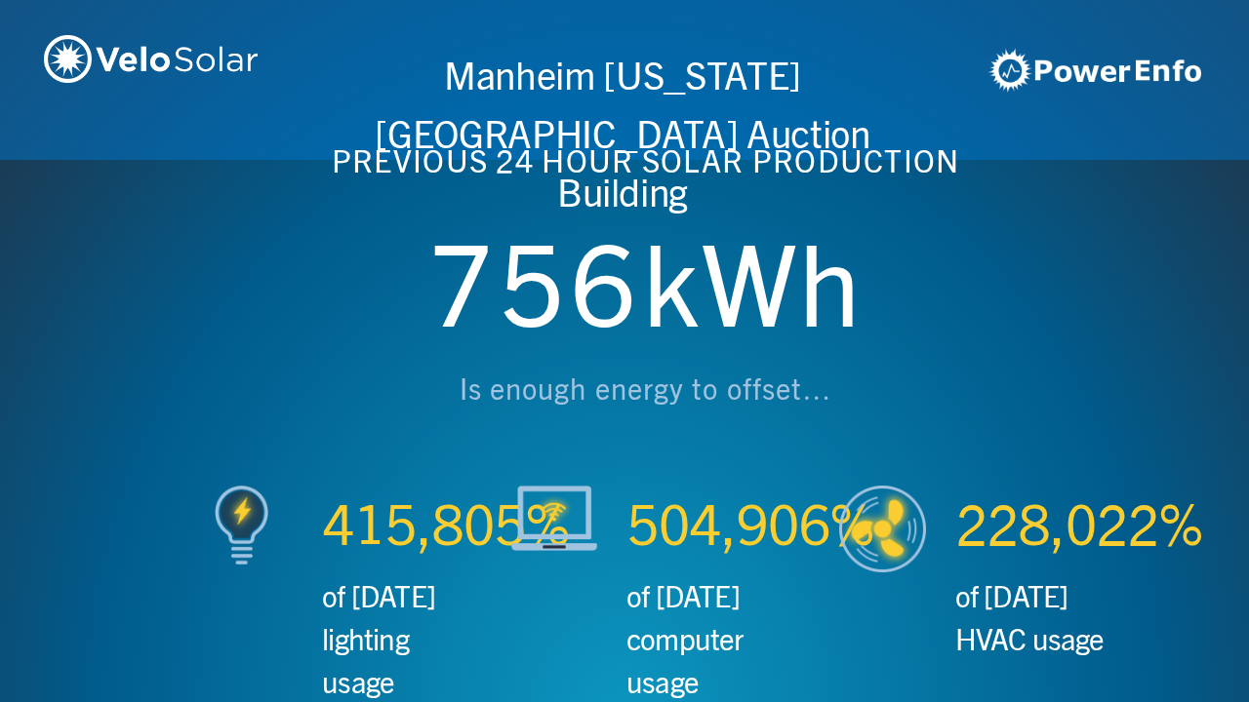
scroll to position [0, 3746]
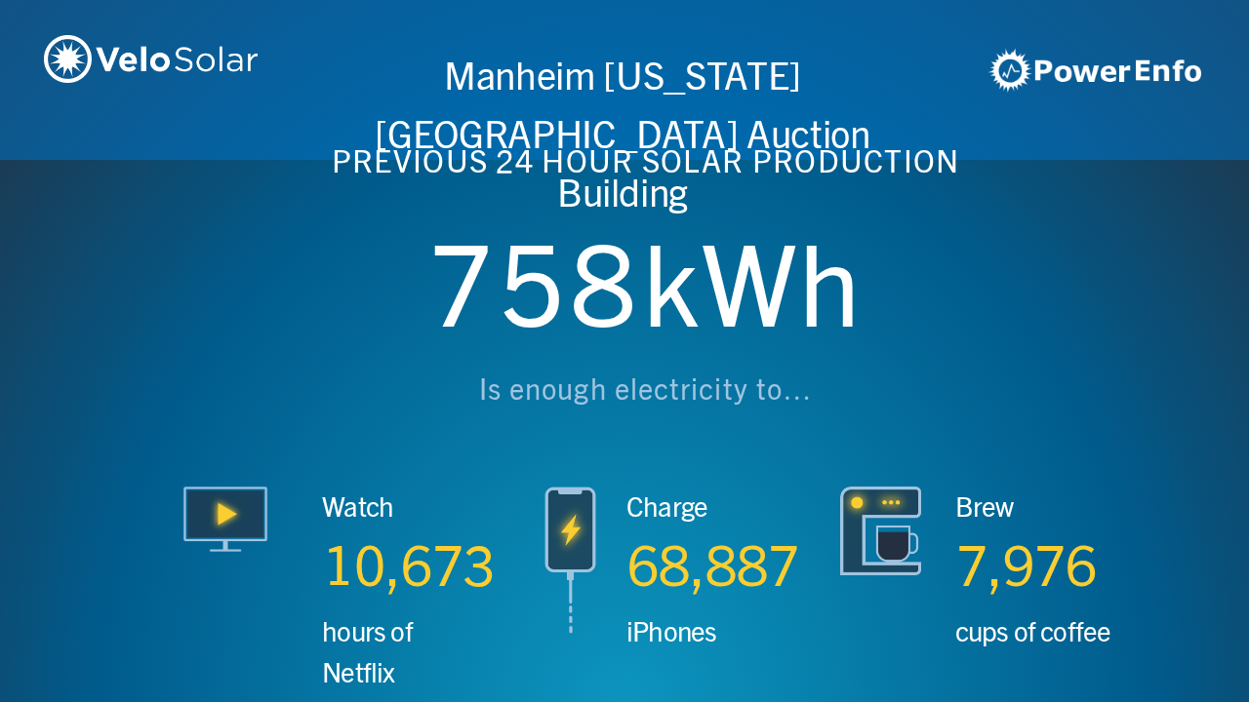
scroll to position [0, 4994]
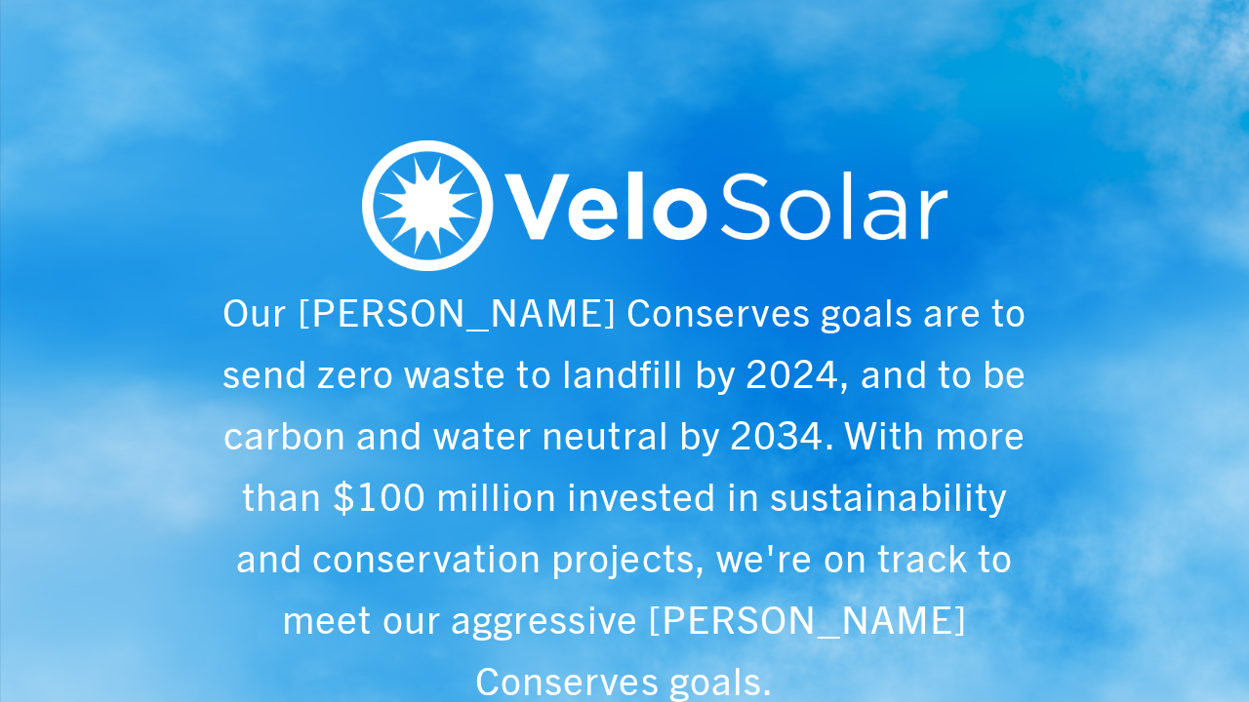
scroll to position [0, 6243]
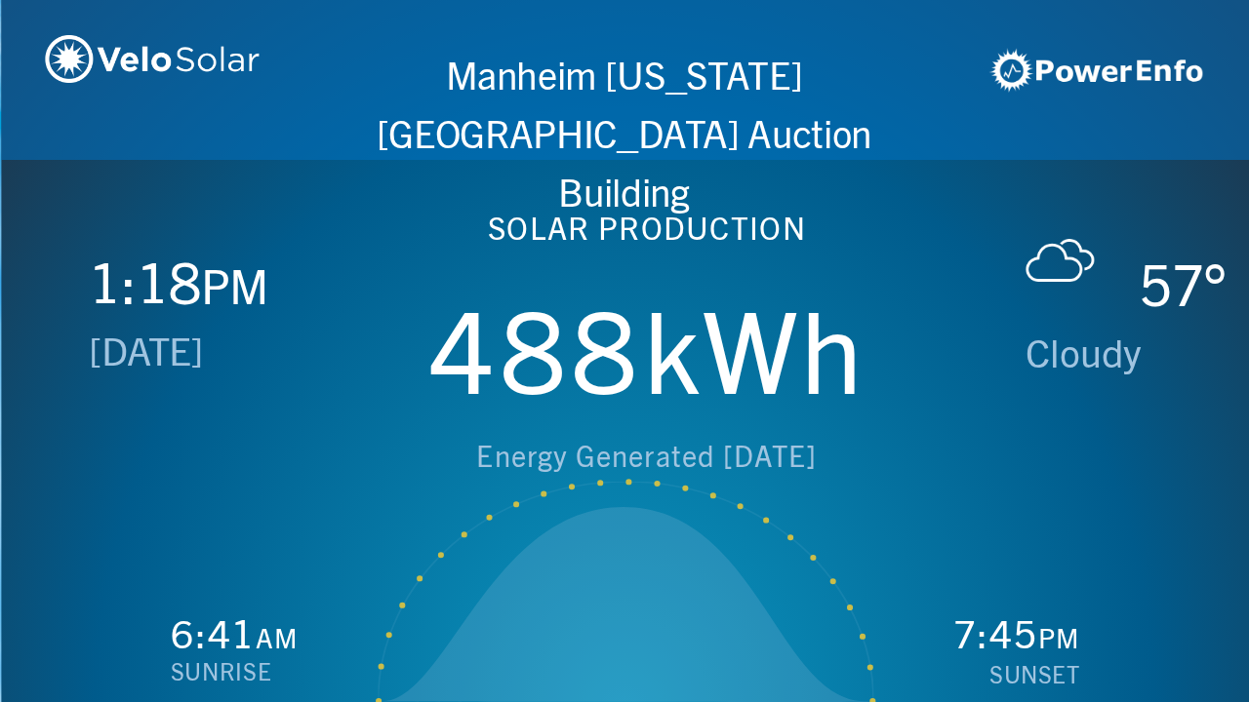
scroll to position [0, 1249]
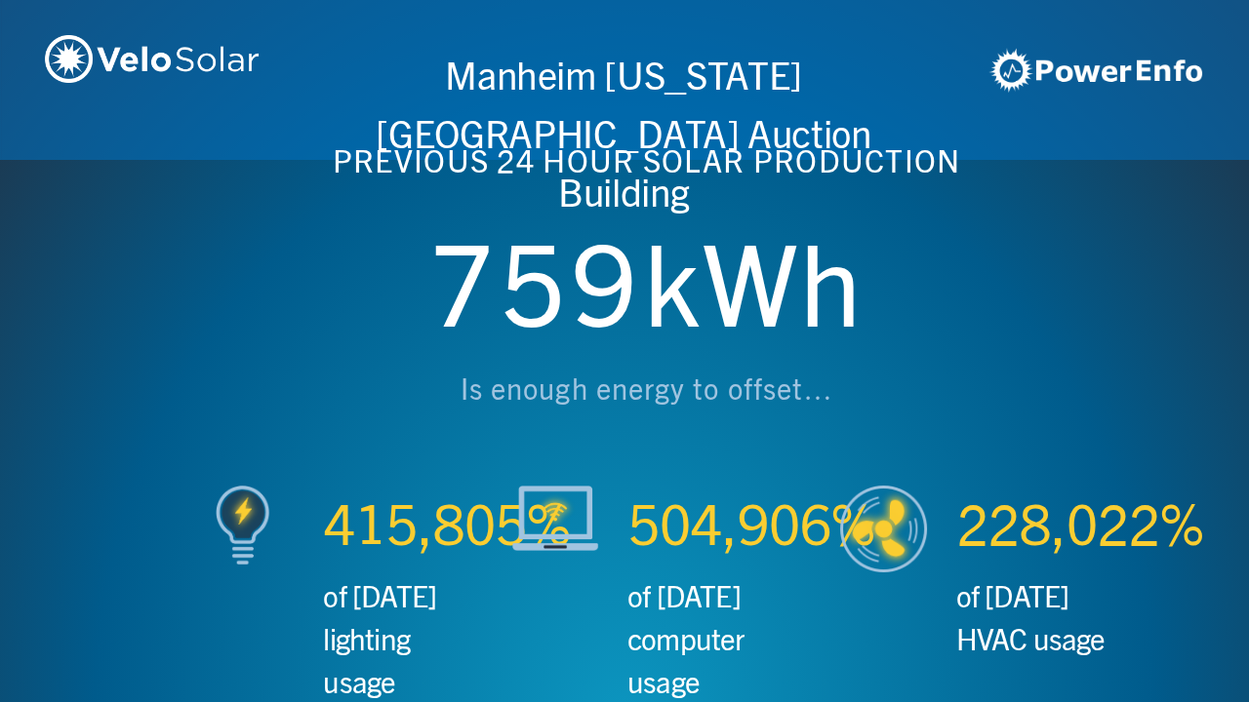
scroll to position [0, 2497]
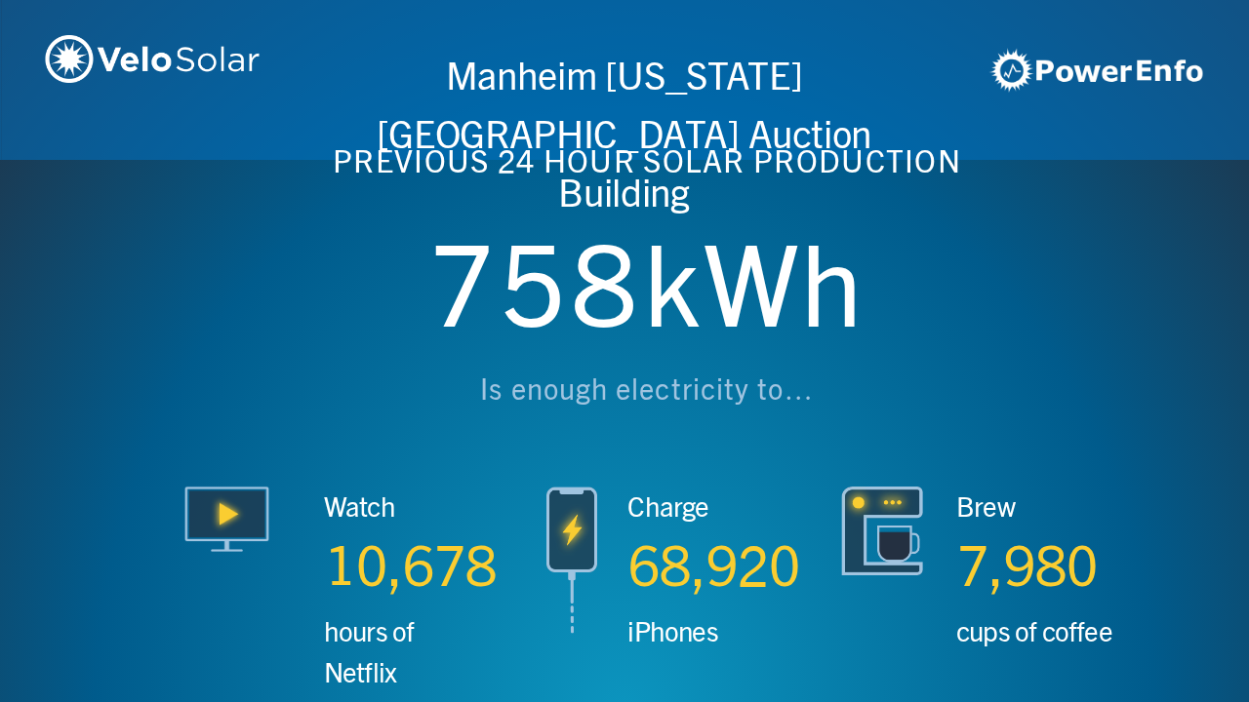
scroll to position [0, 3746]
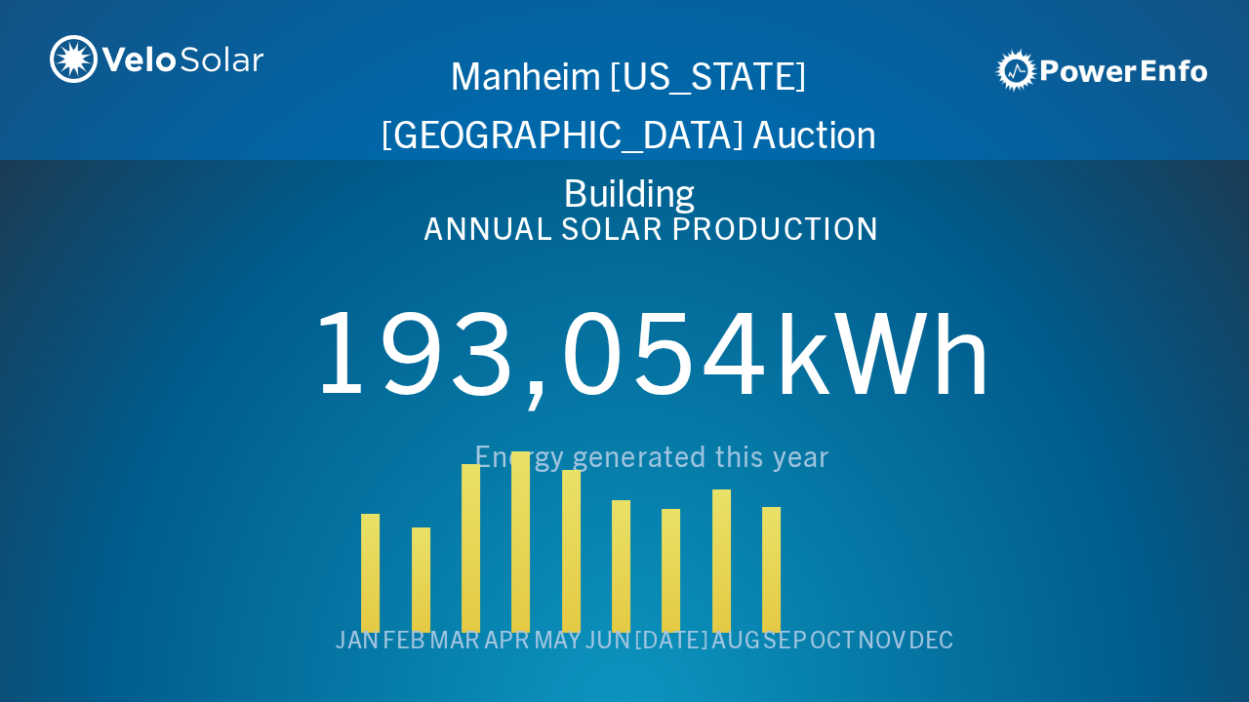
scroll to position [0, 4994]
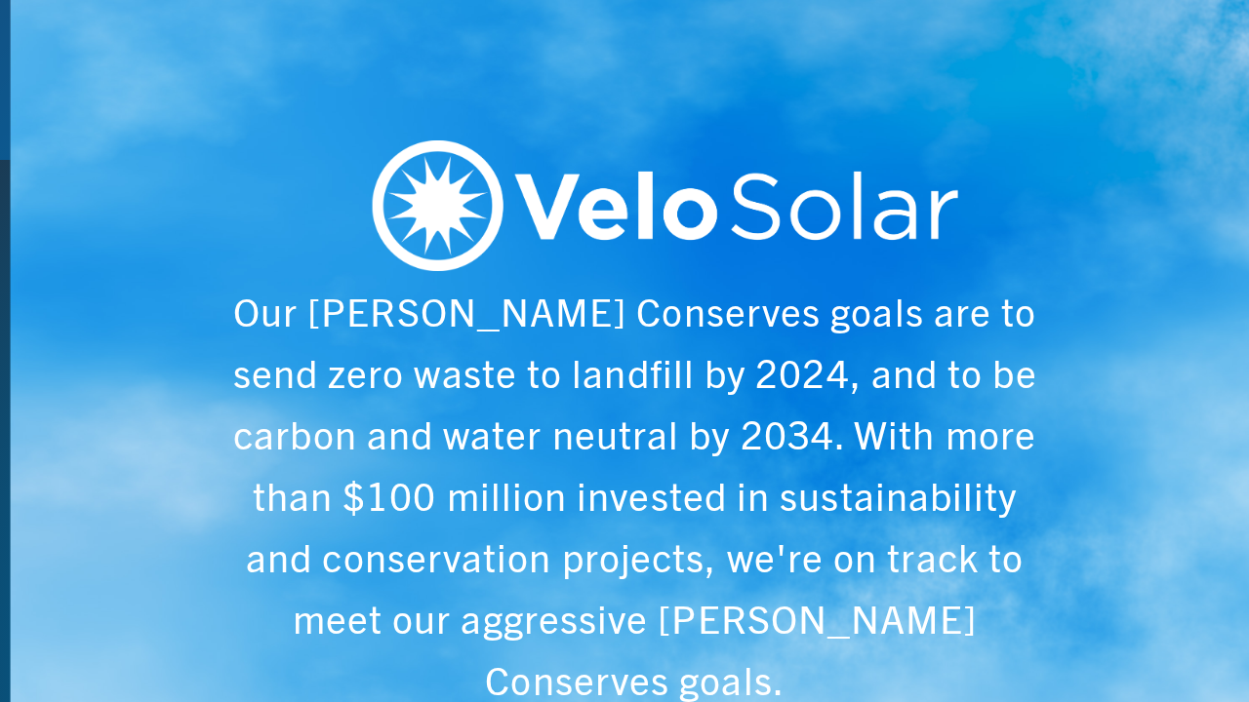
scroll to position [0, 6243]
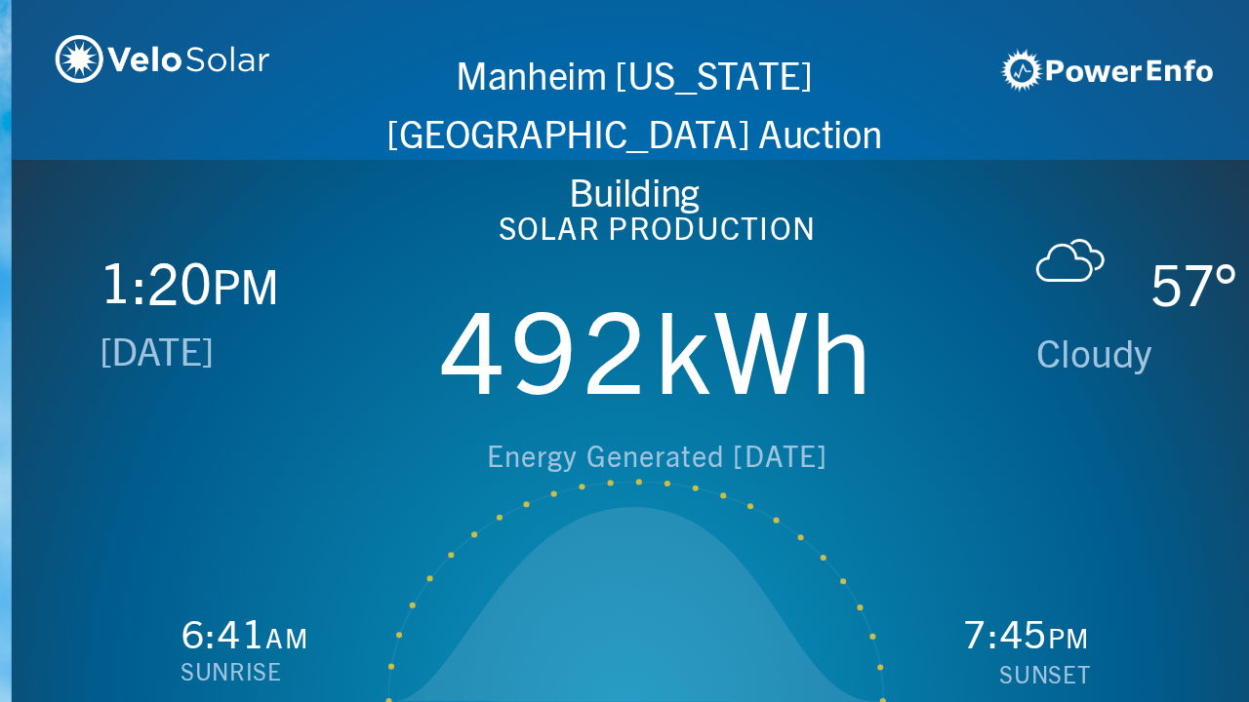
scroll to position [0, 1249]
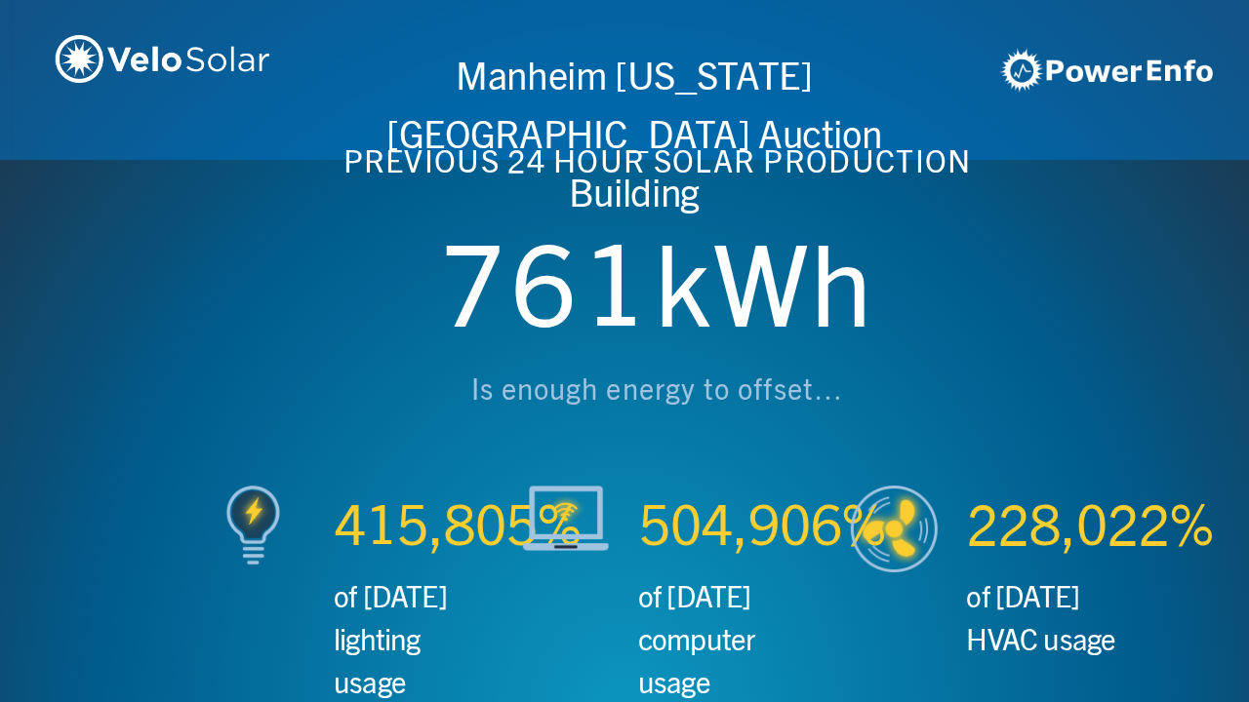
scroll to position [0, 2497]
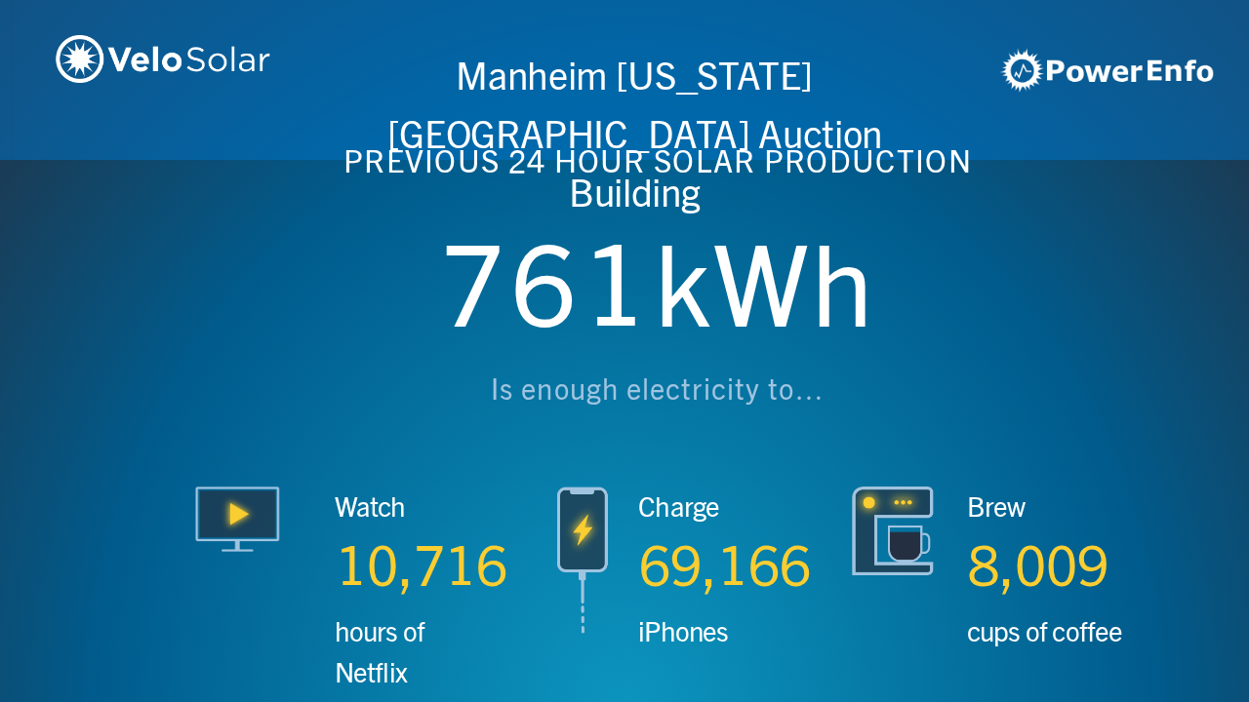
scroll to position [0, 3746]
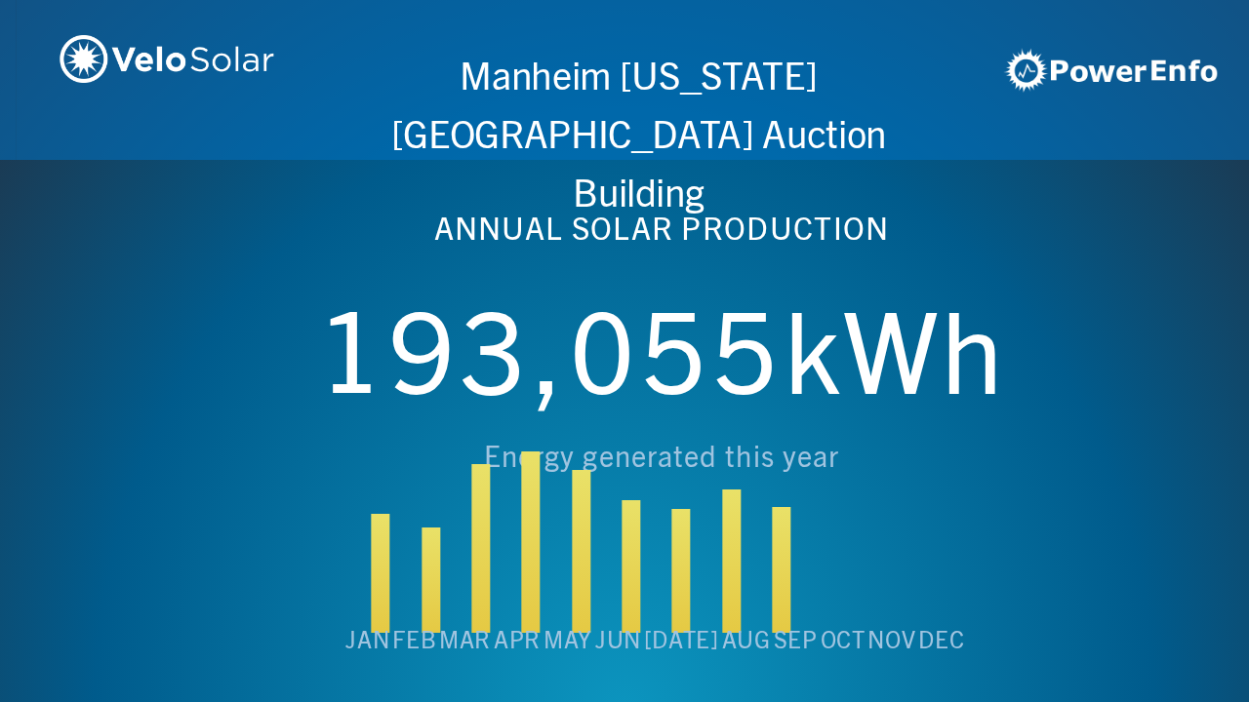
scroll to position [0, 4994]
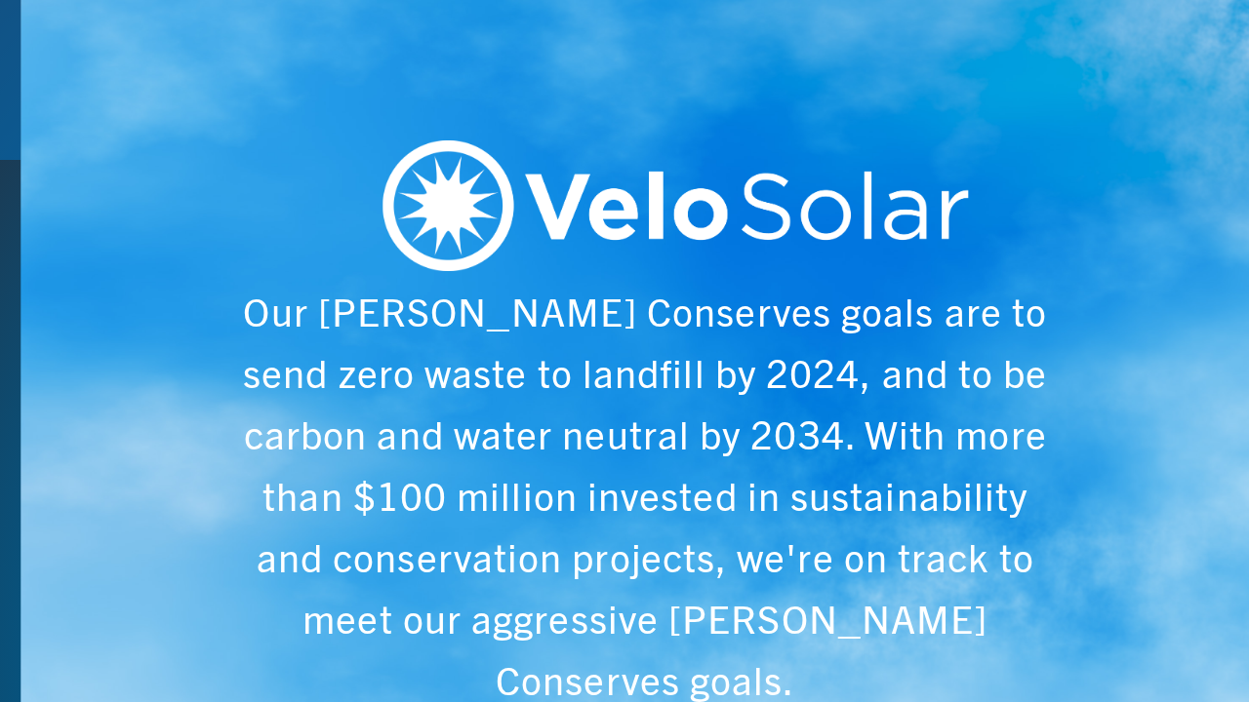
scroll to position [0, 6243]
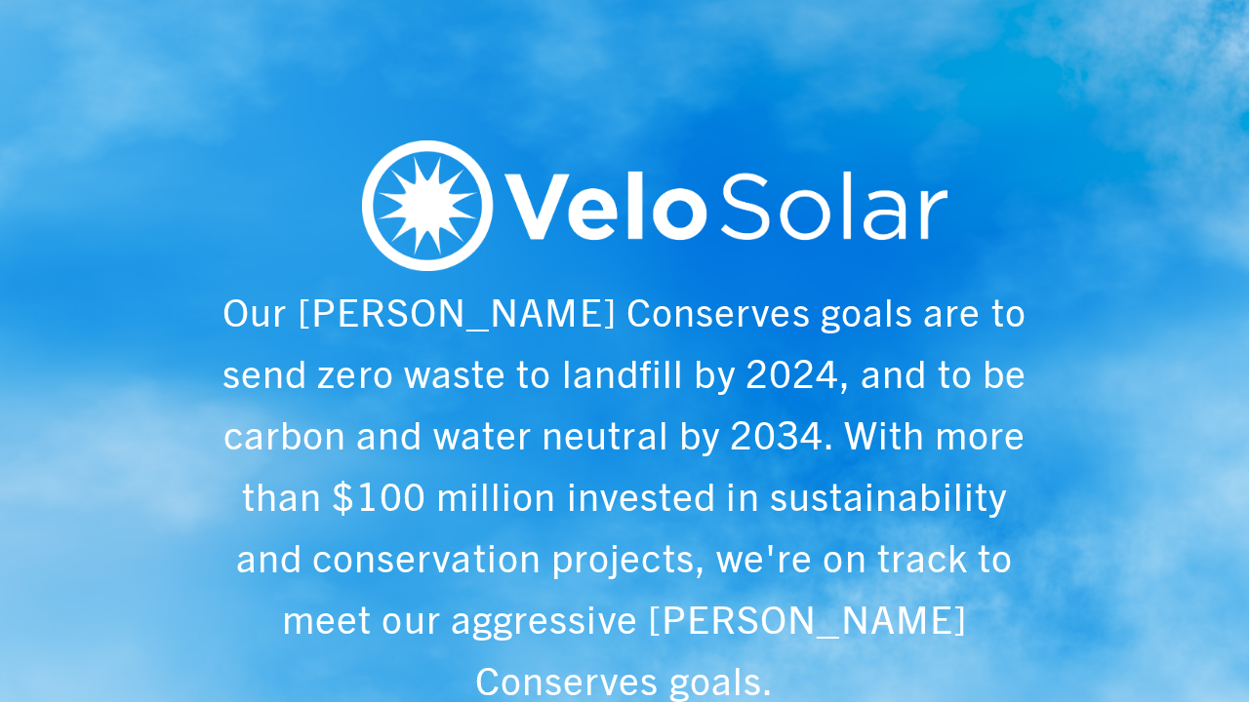
scroll to position [0, 1249]
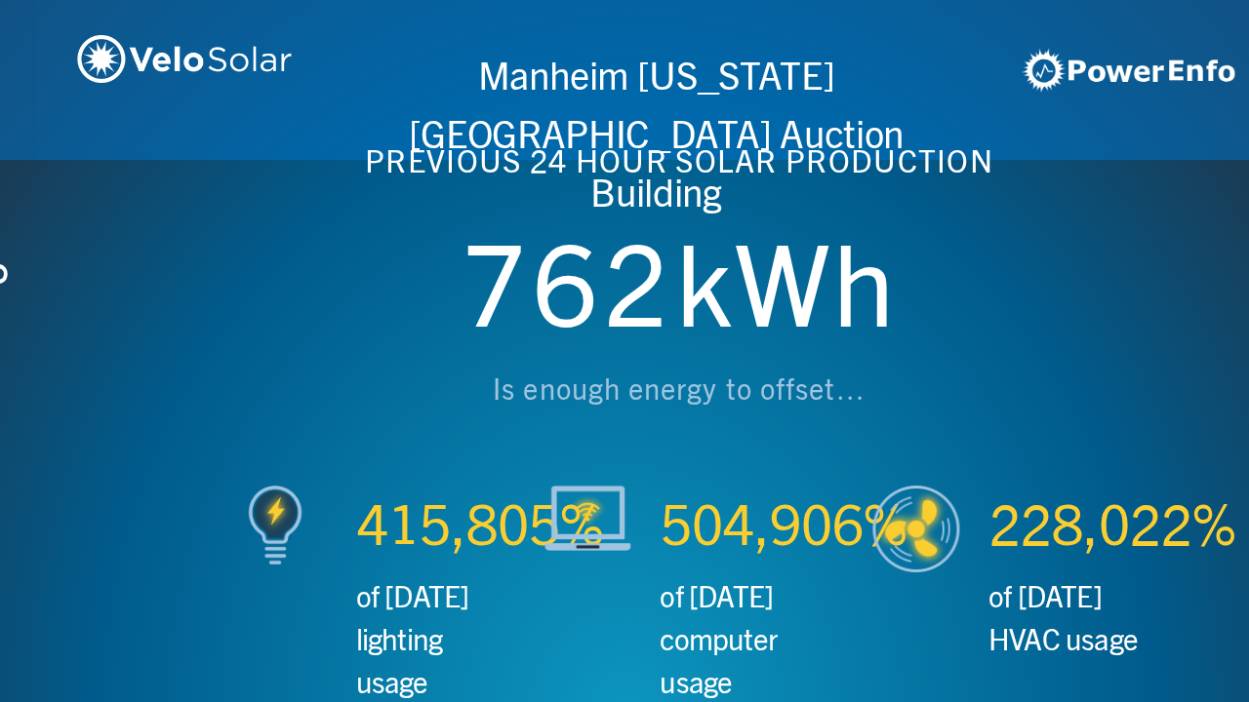
scroll to position [0, 2497]
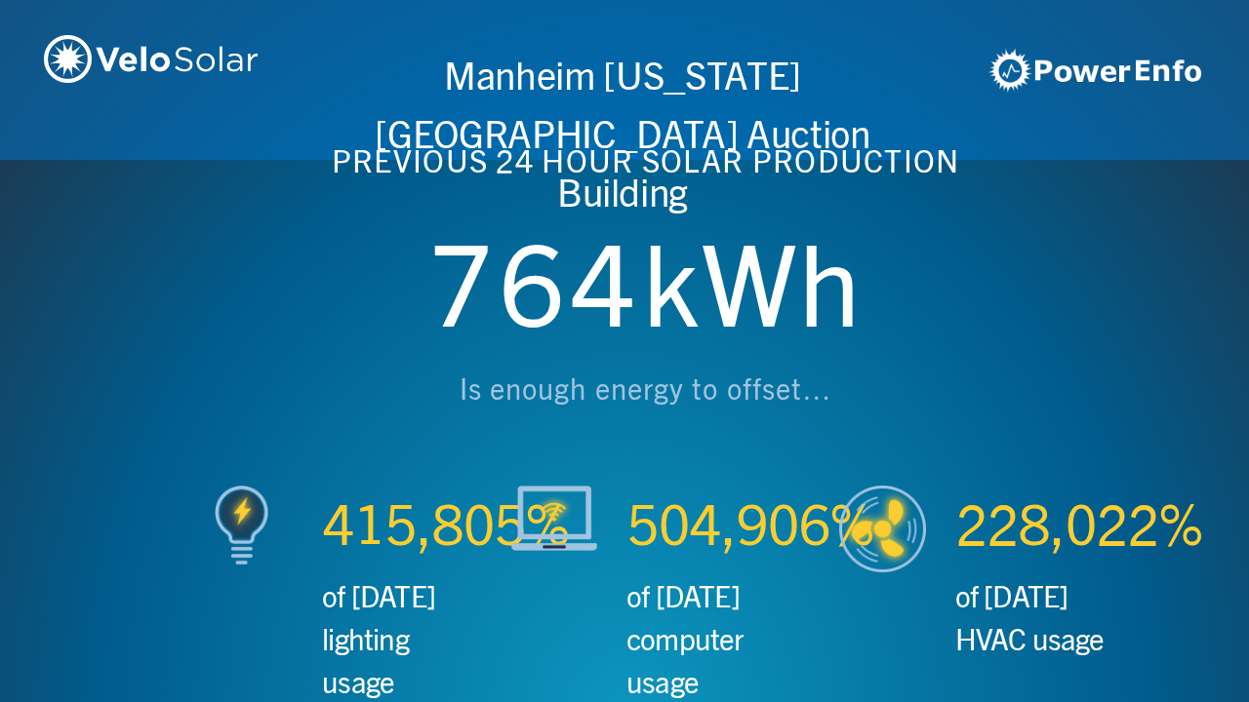
scroll to position [0, 3746]
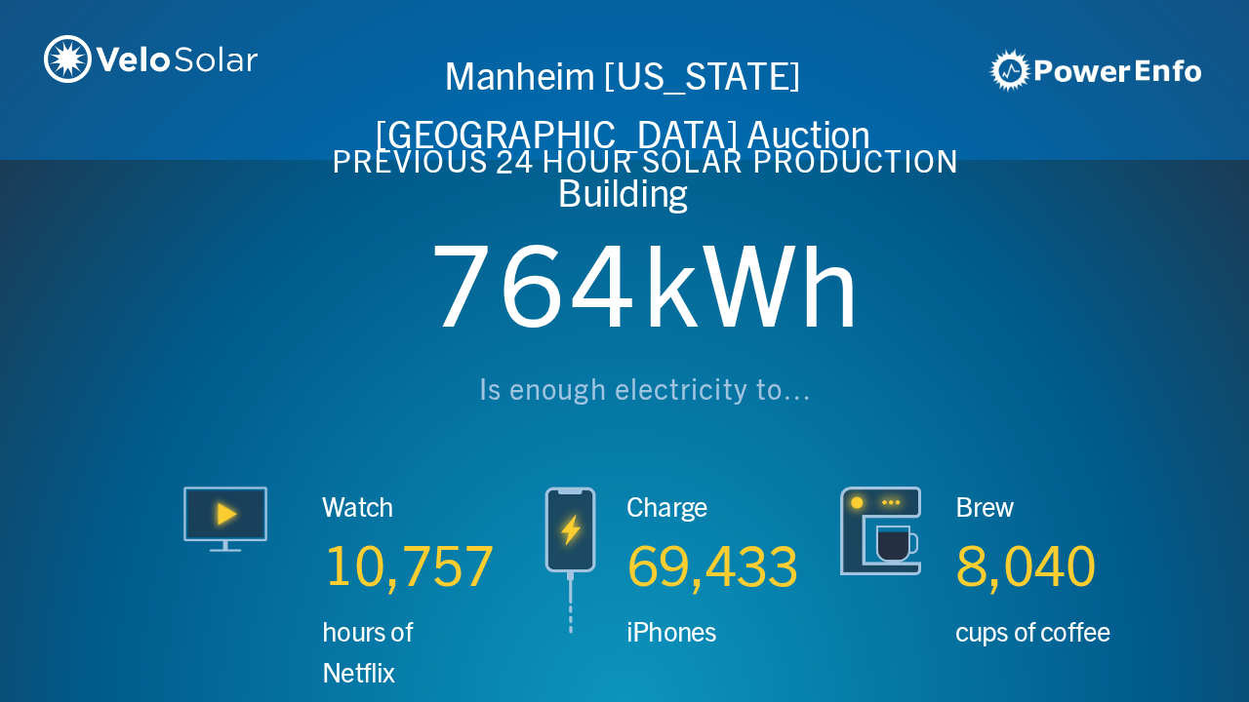
scroll to position [0, 4994]
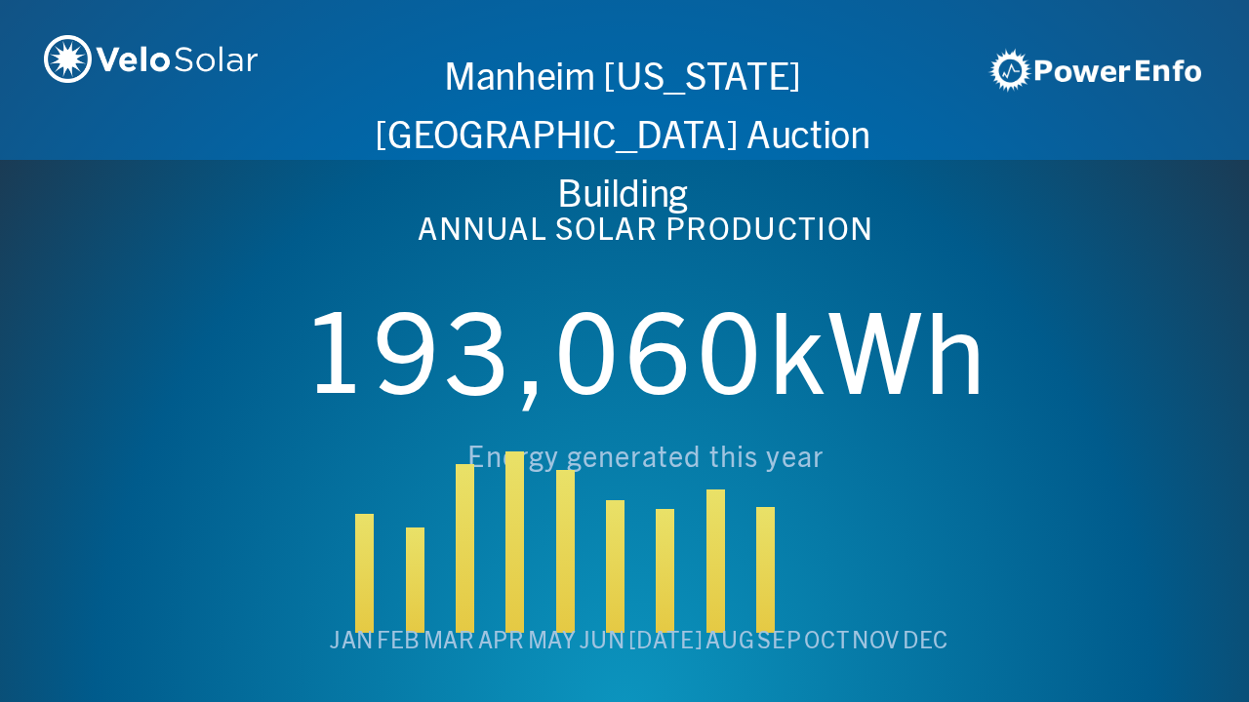
scroll to position [0, 6243]
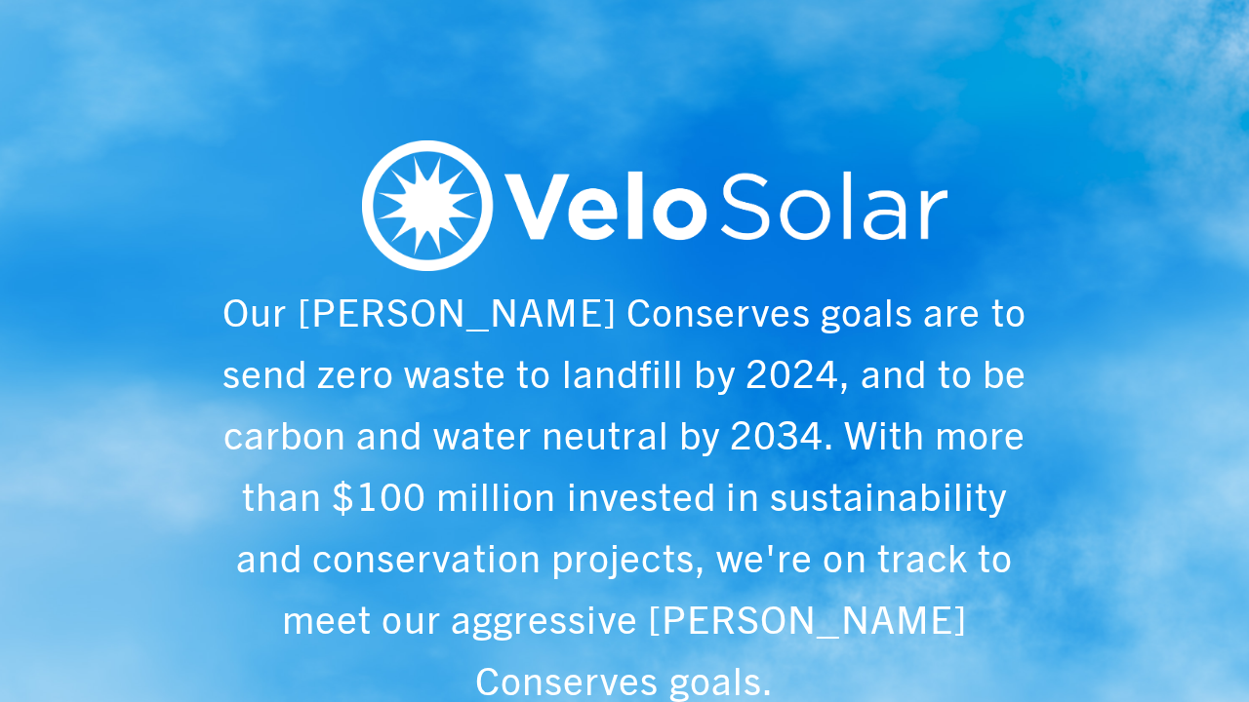
scroll to position [0, 1249]
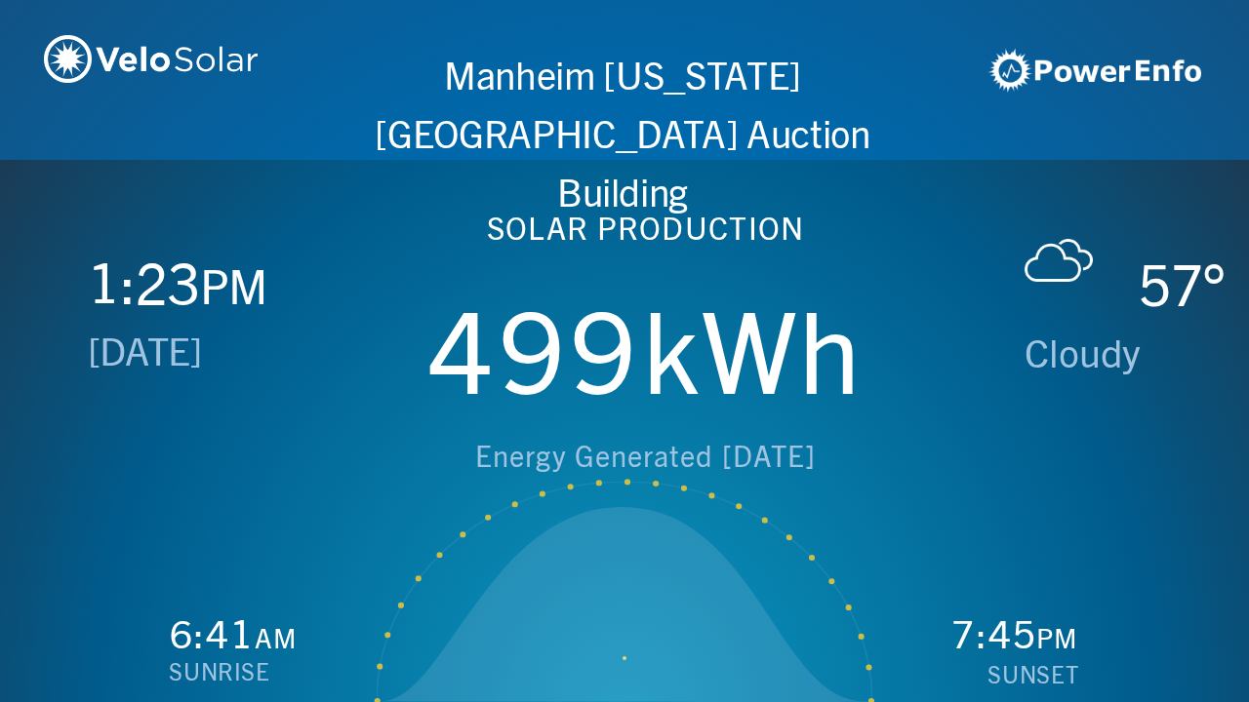
scroll to position [0, 2497]
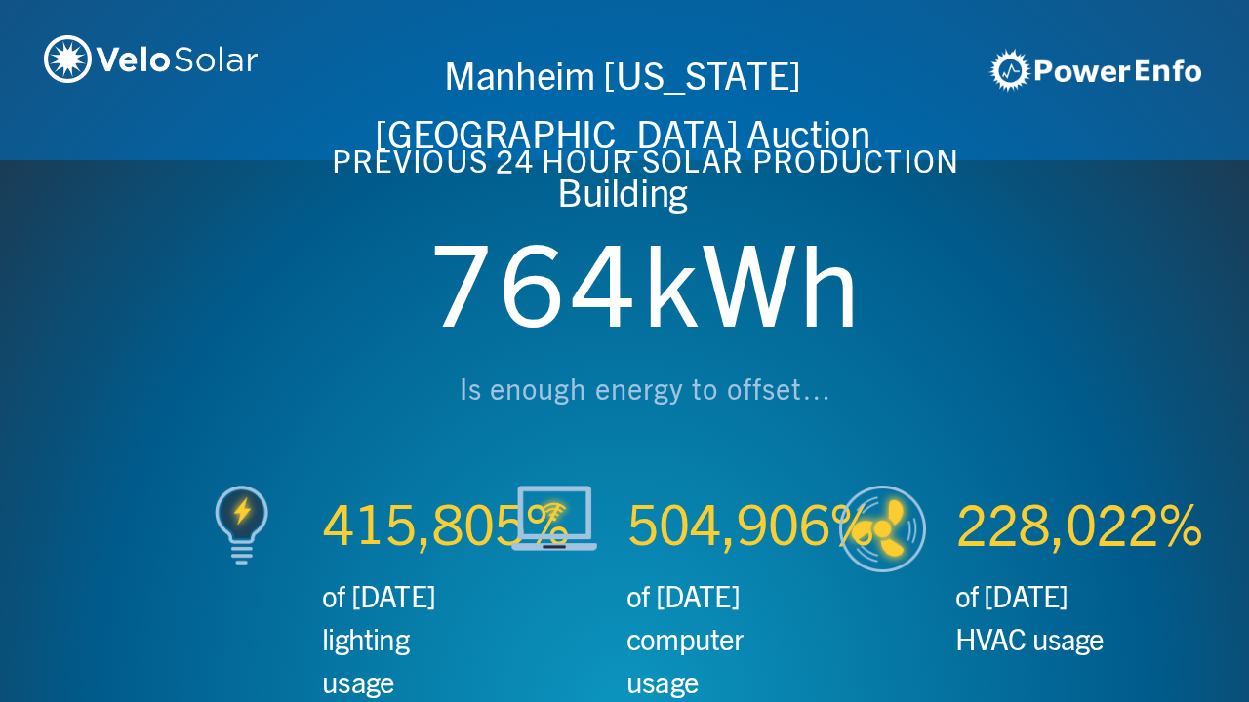
scroll to position [0, 3746]
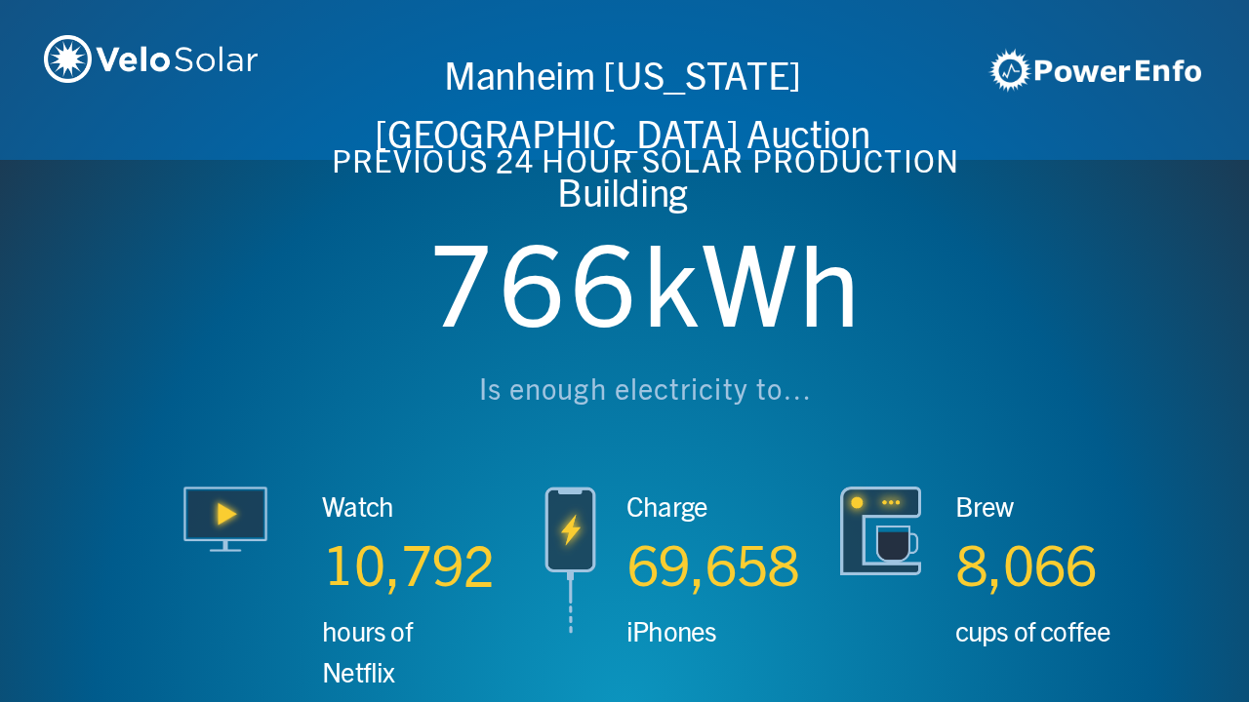
scroll to position [0, 4994]
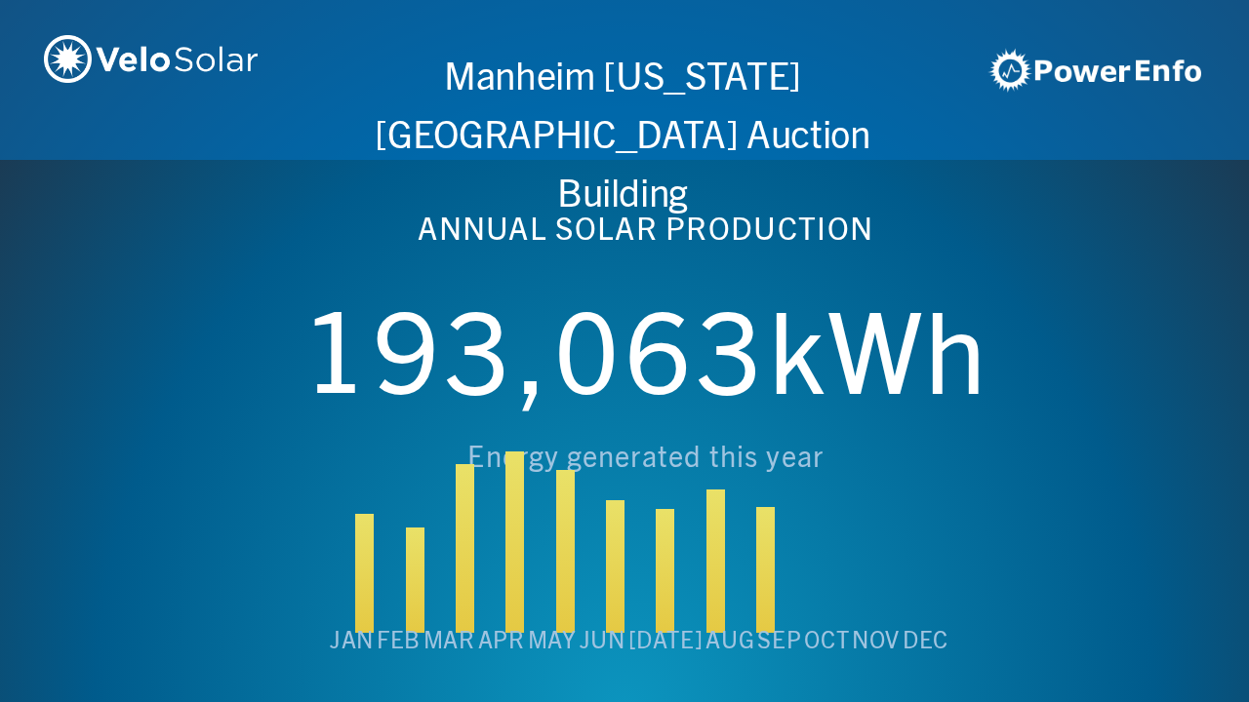
scroll to position [0, 6243]
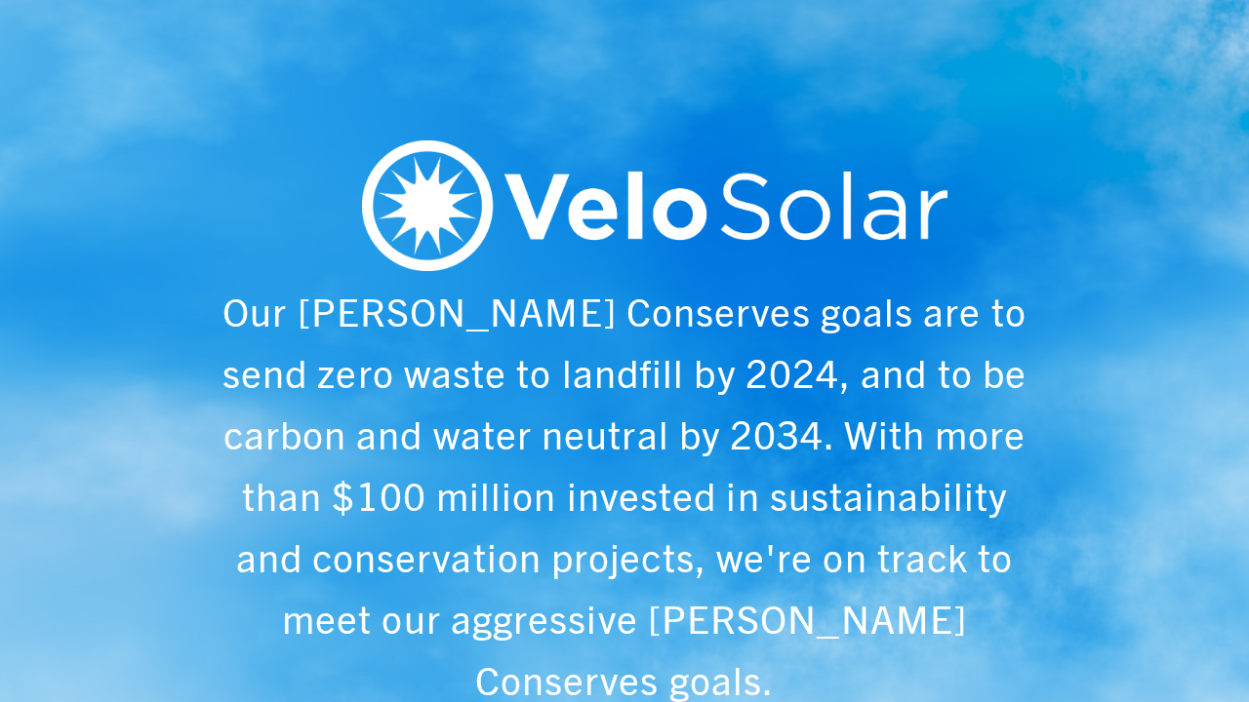
scroll to position [0, 1249]
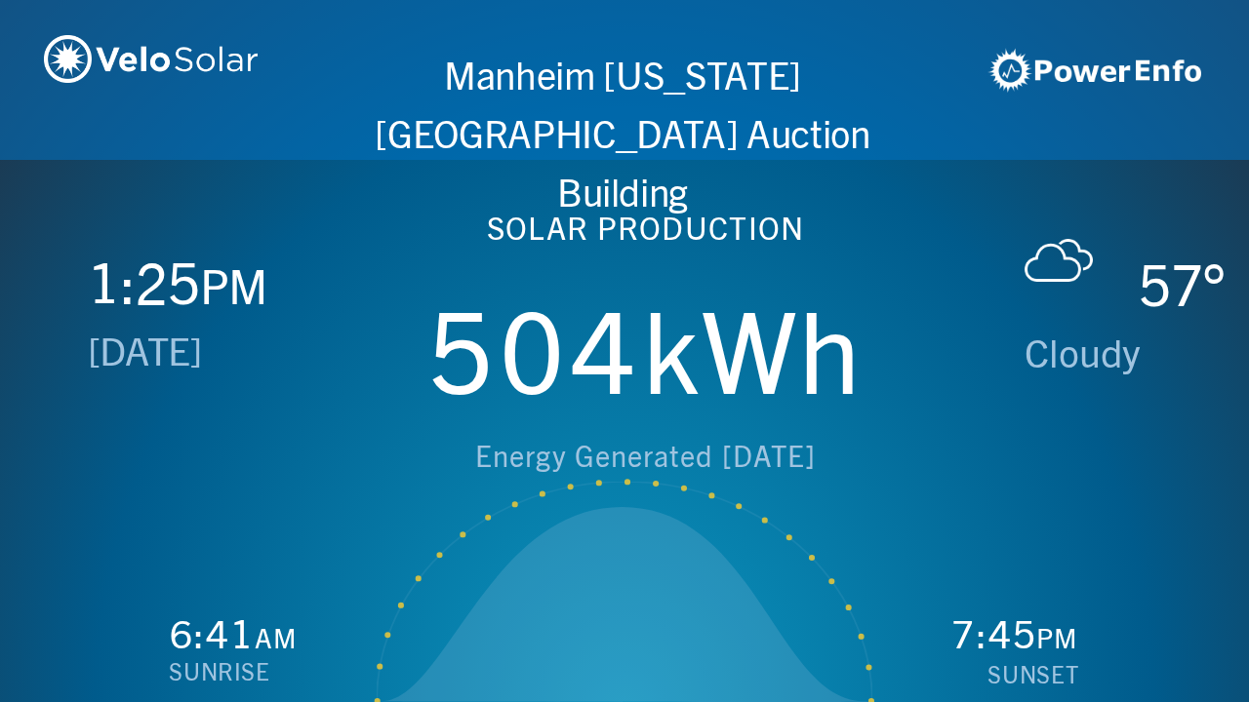
scroll to position [0, 2497]
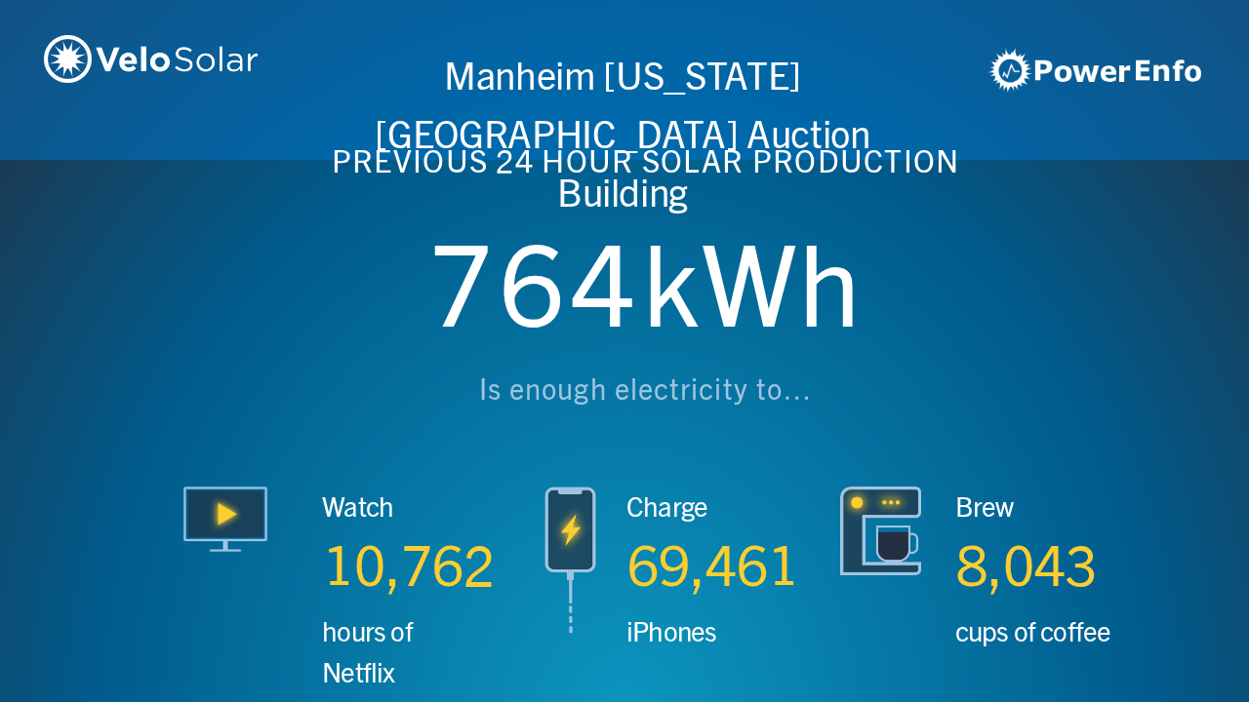
scroll to position [0, 3746]
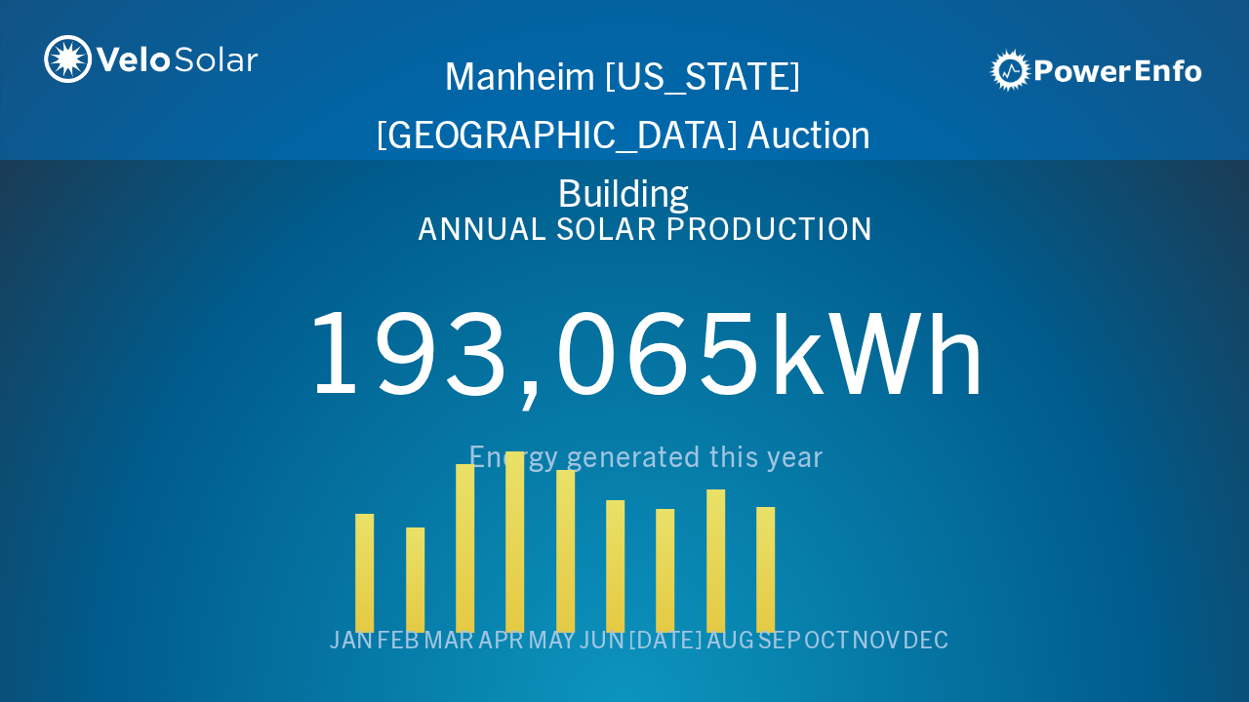
scroll to position [0, 4994]
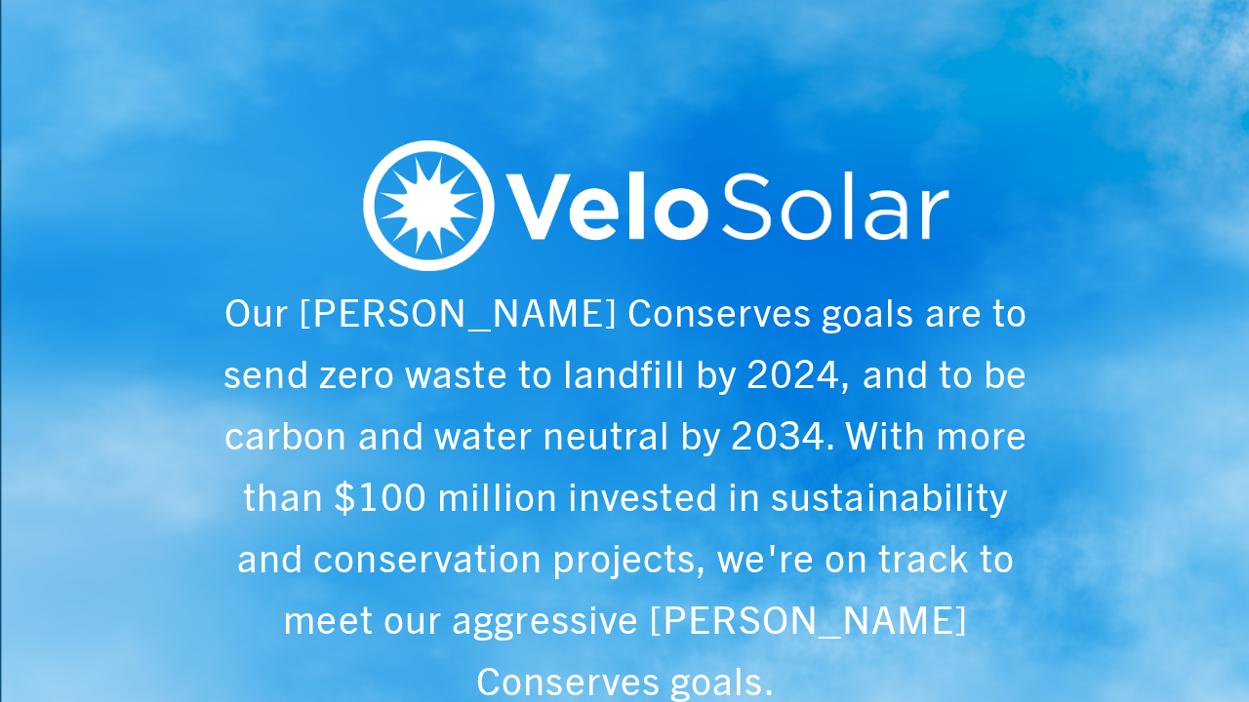
scroll to position [0, 6243]
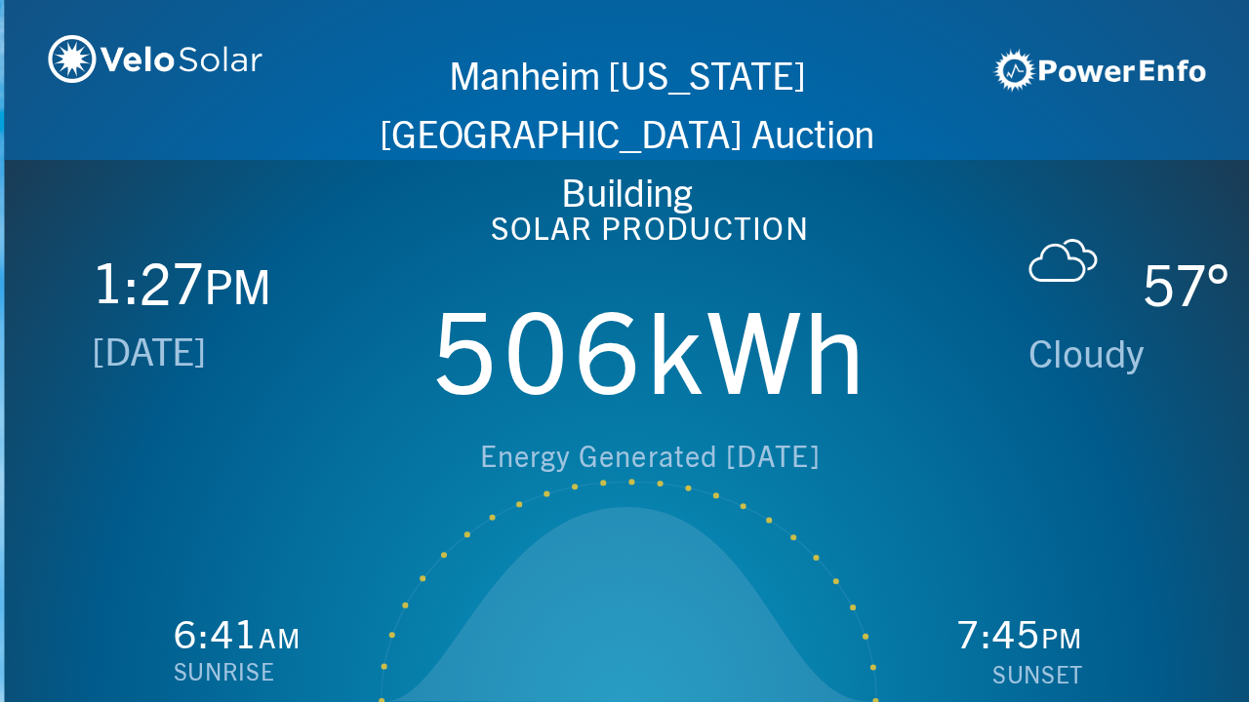
scroll to position [0, 1249]
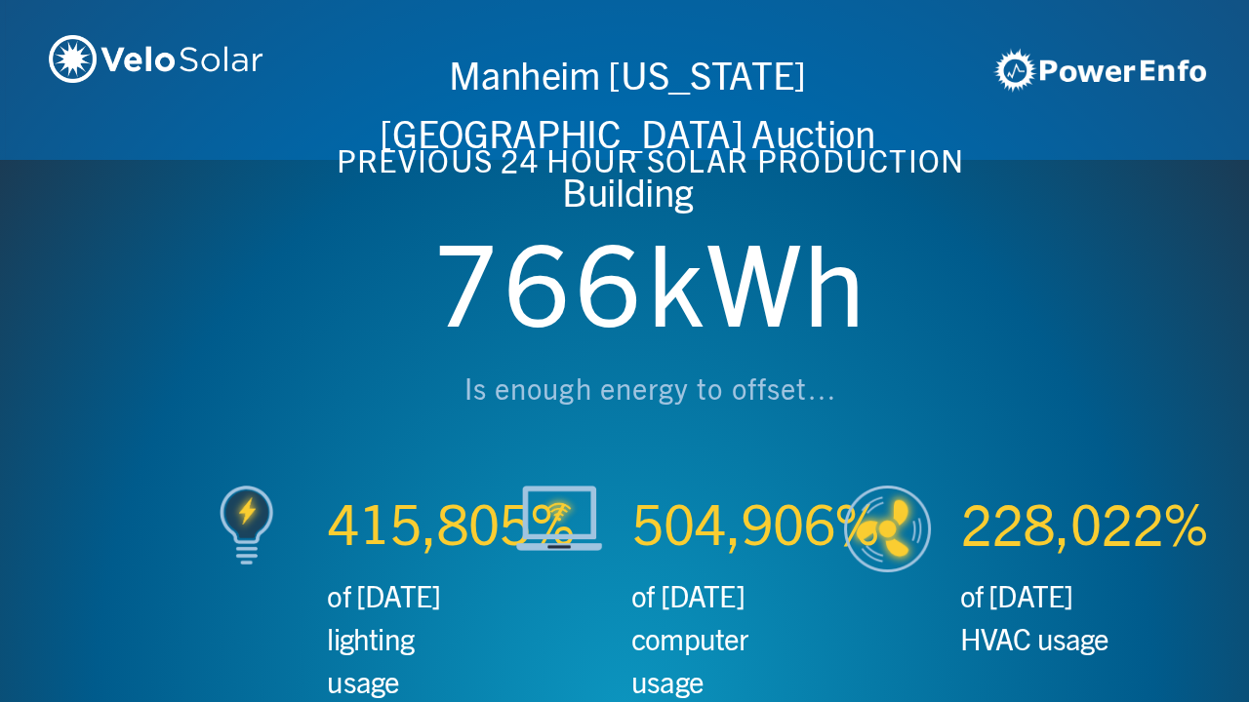
scroll to position [0, 2497]
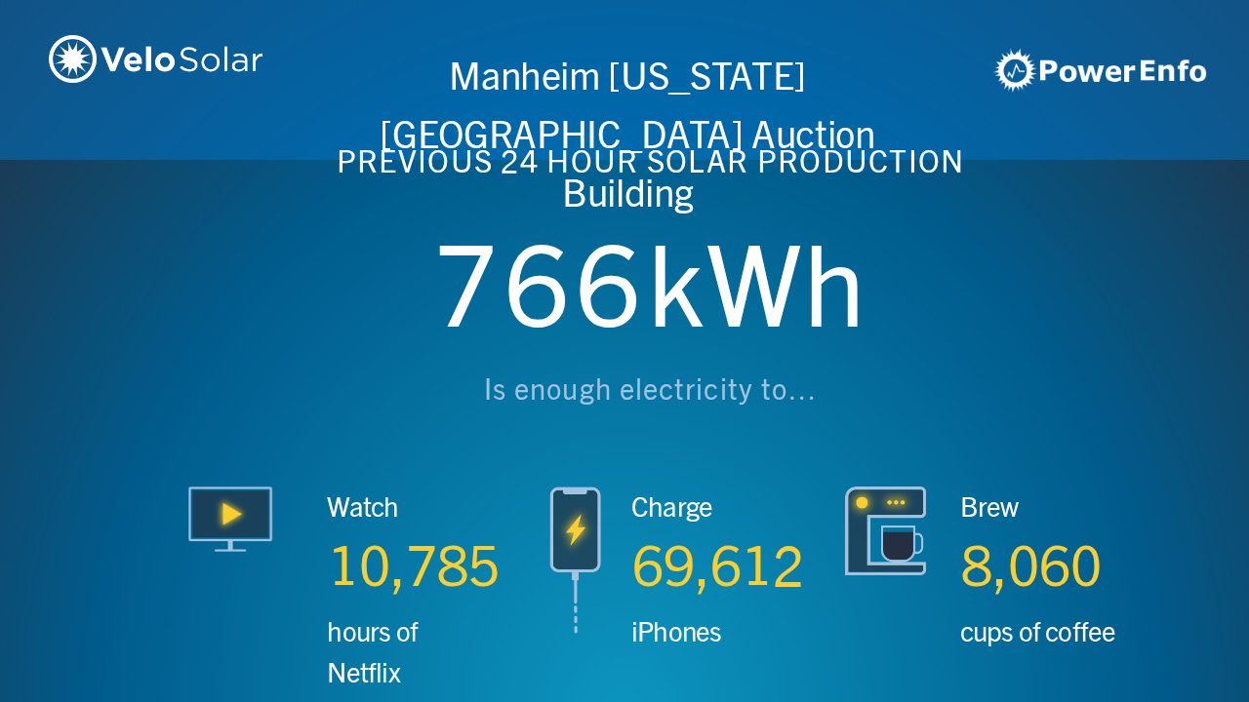
scroll to position [0, 3746]
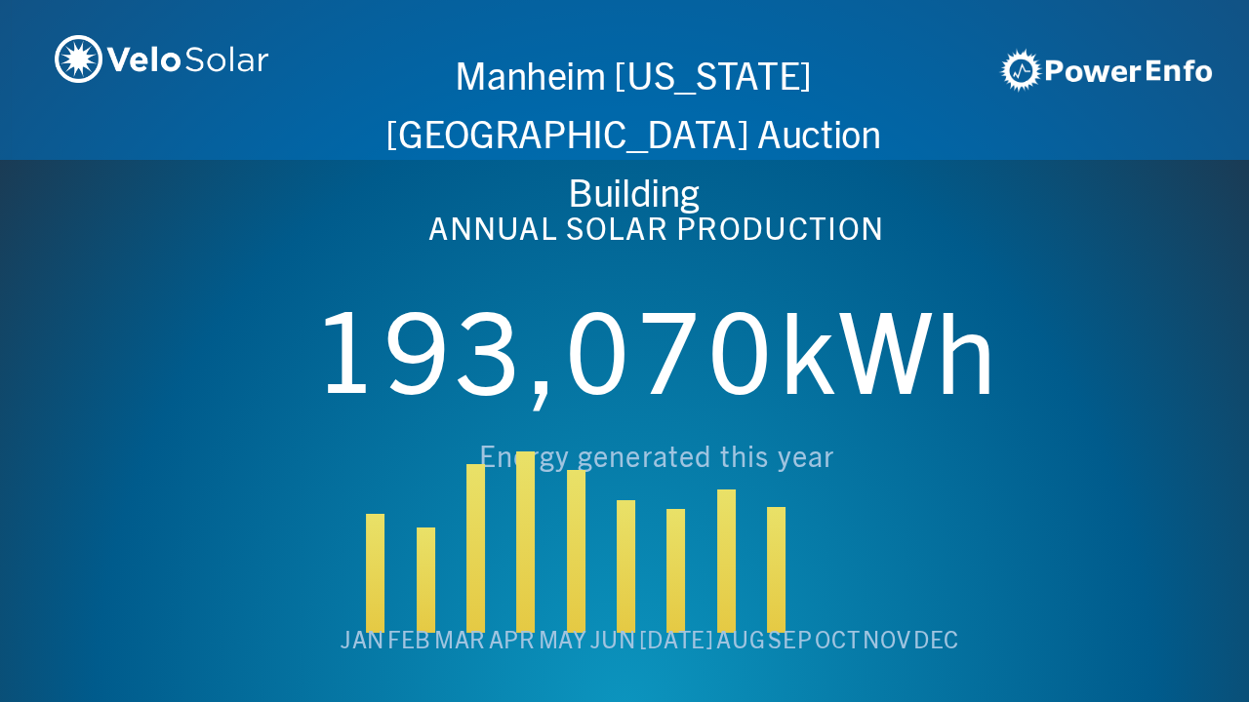
scroll to position [0, 4994]
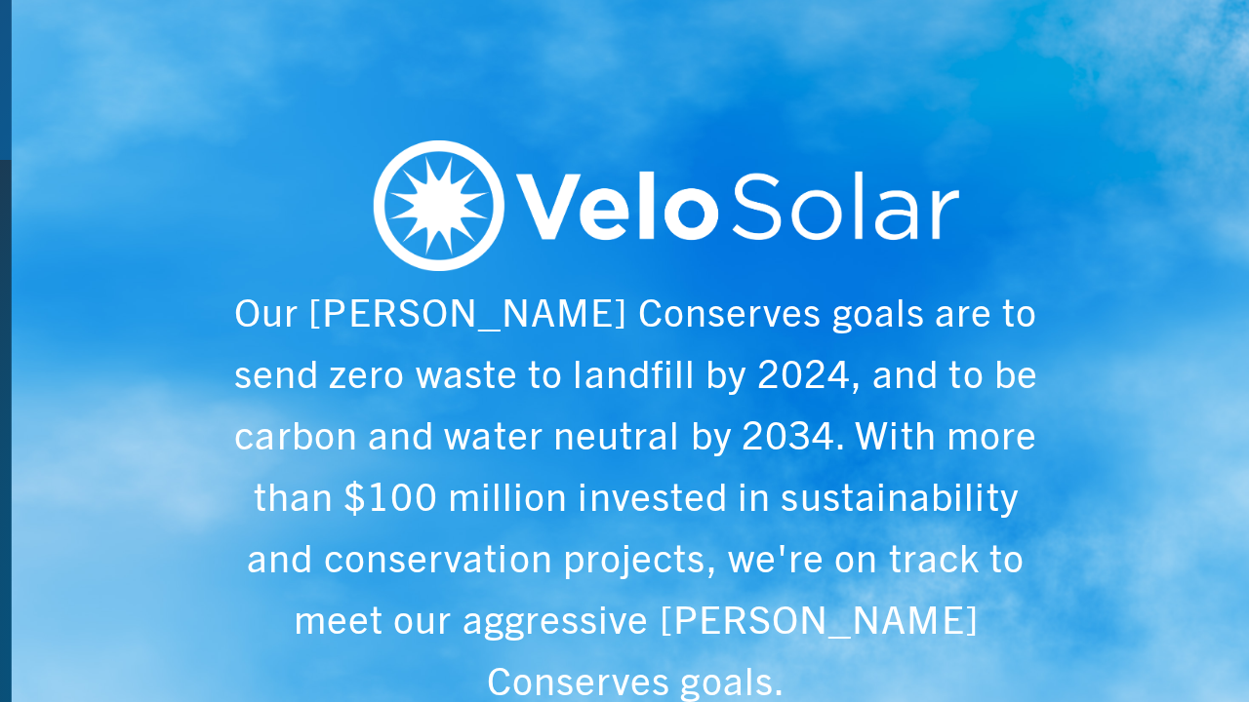
scroll to position [0, 6243]
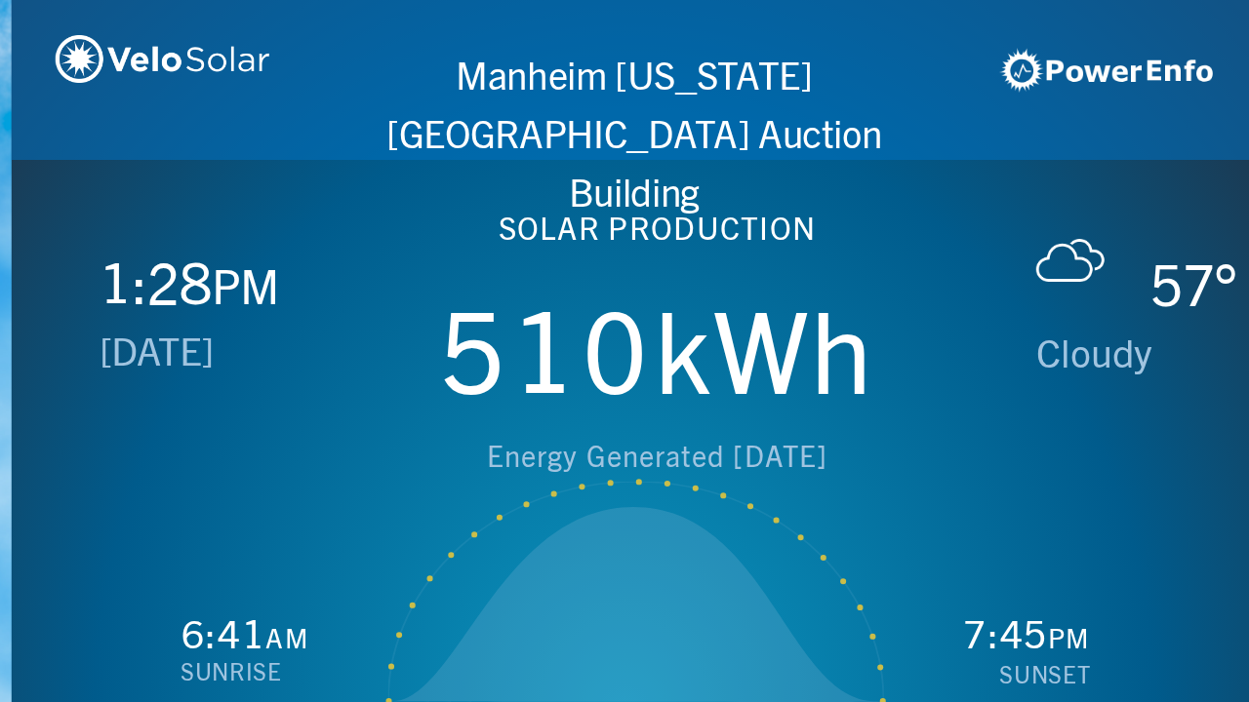
scroll to position [0, 1249]
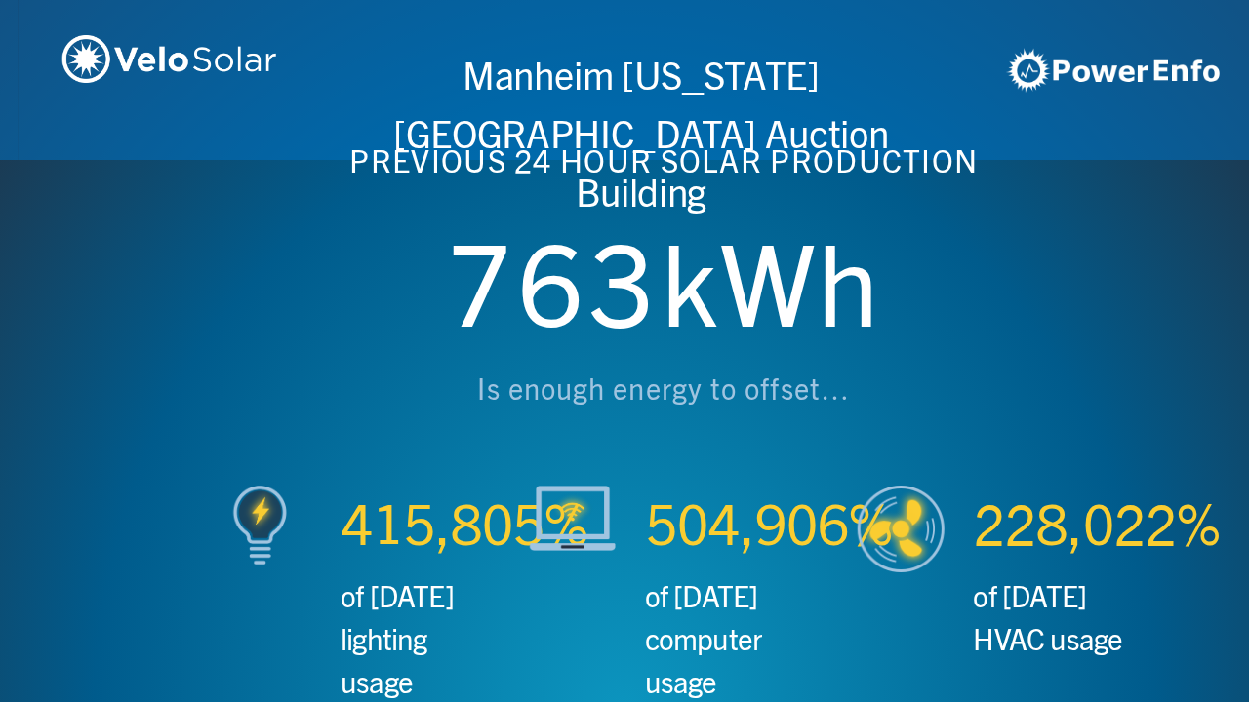
scroll to position [0, 2497]
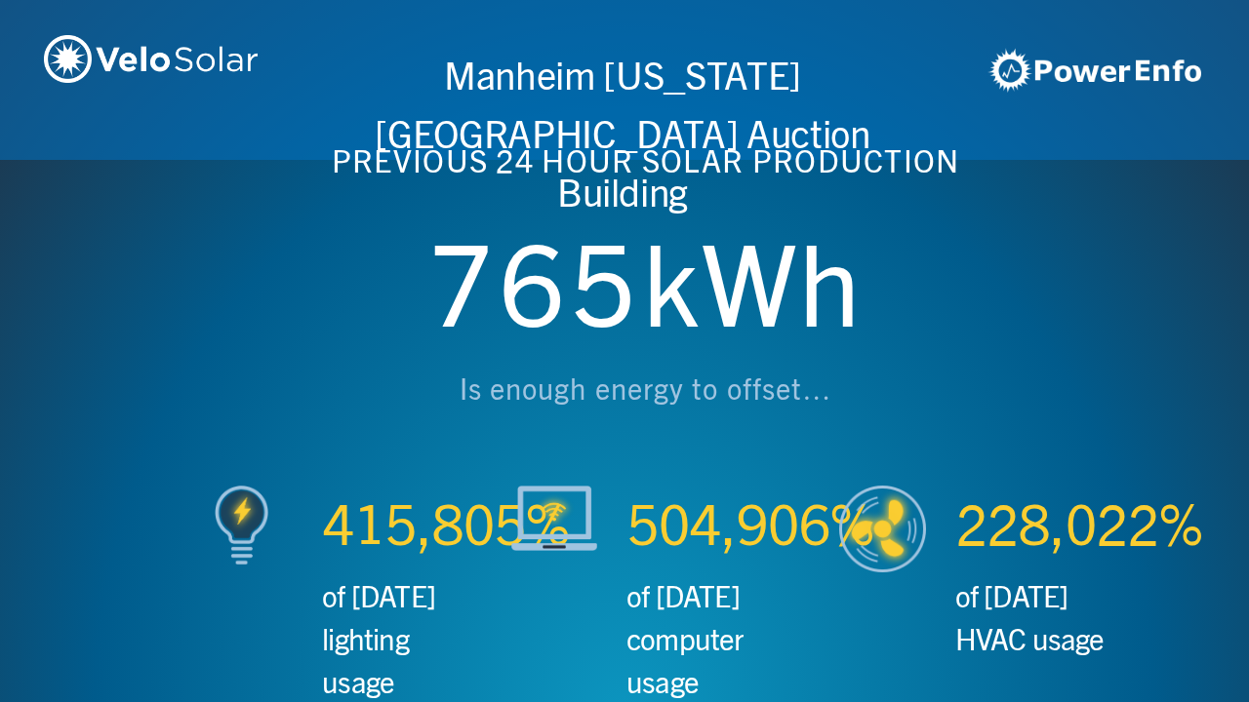
scroll to position [0, 3746]
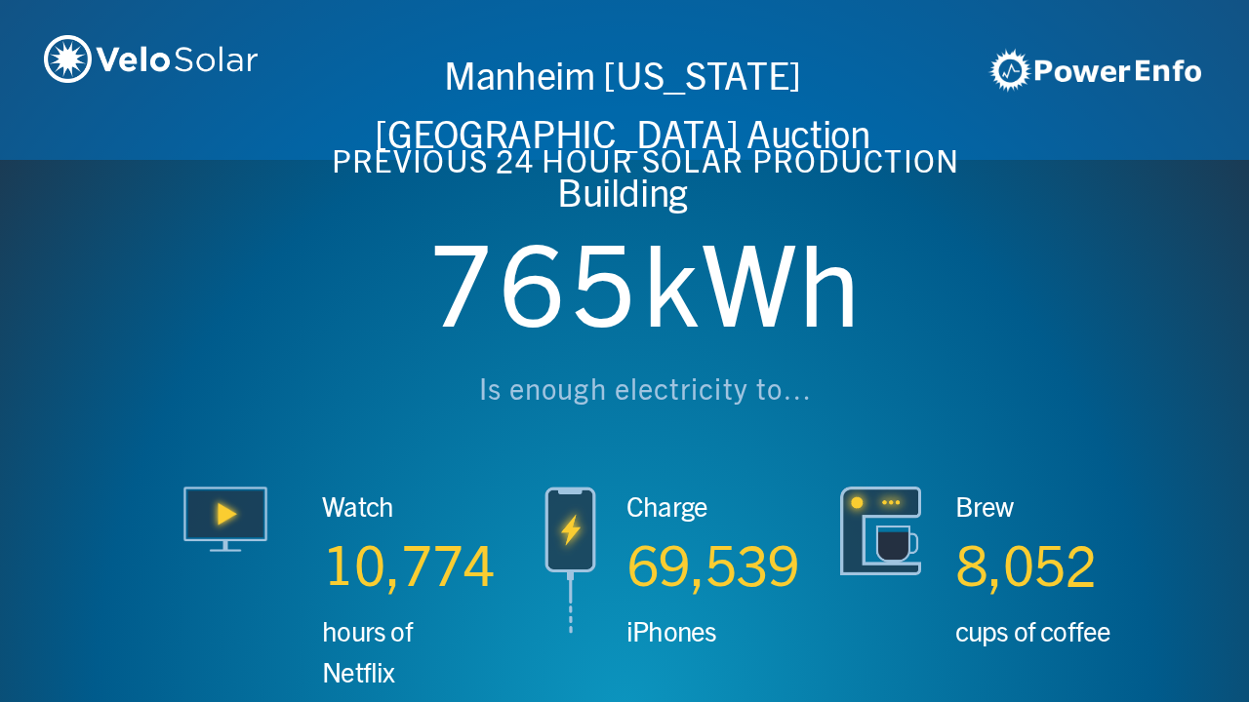
scroll to position [0, 4994]
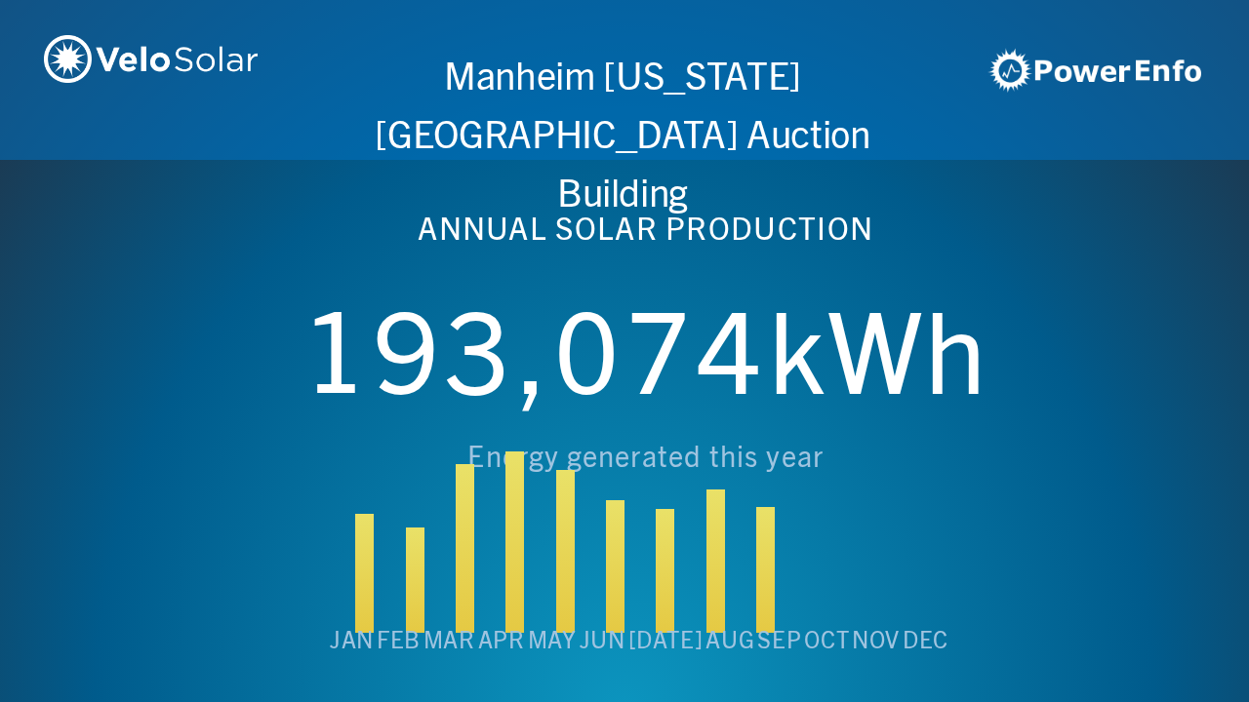
scroll to position [0, 6243]
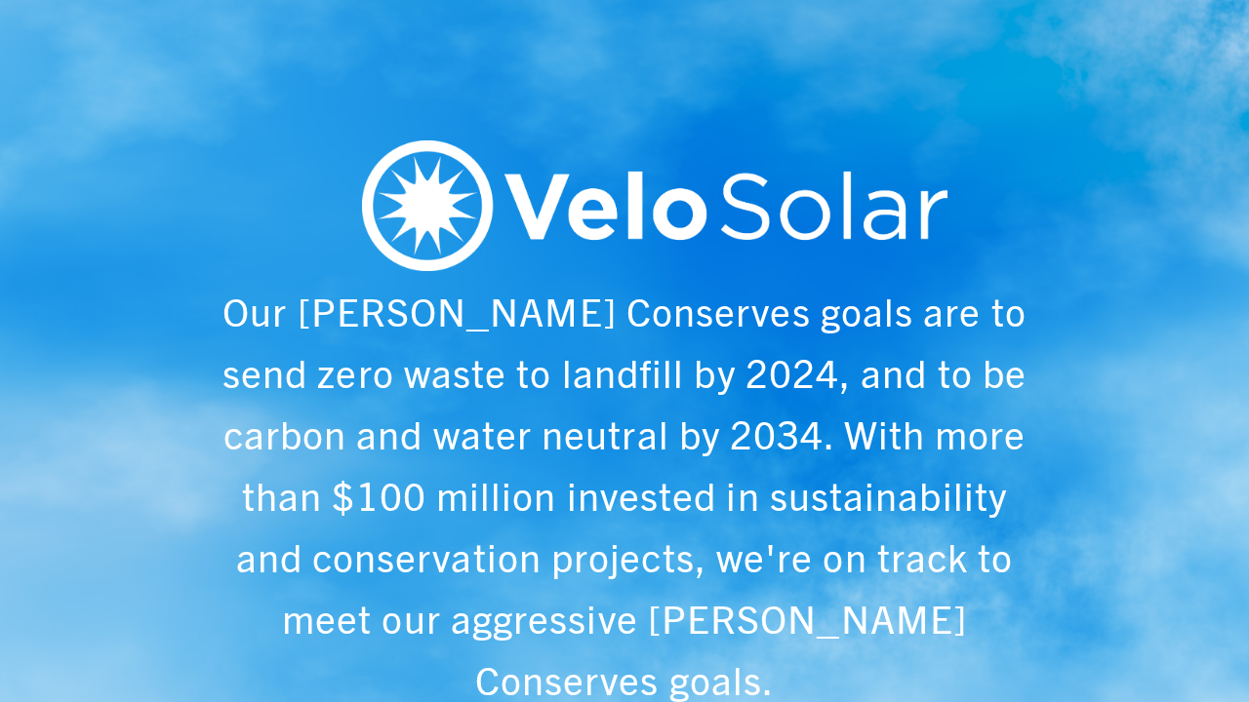
scroll to position [0, 1249]
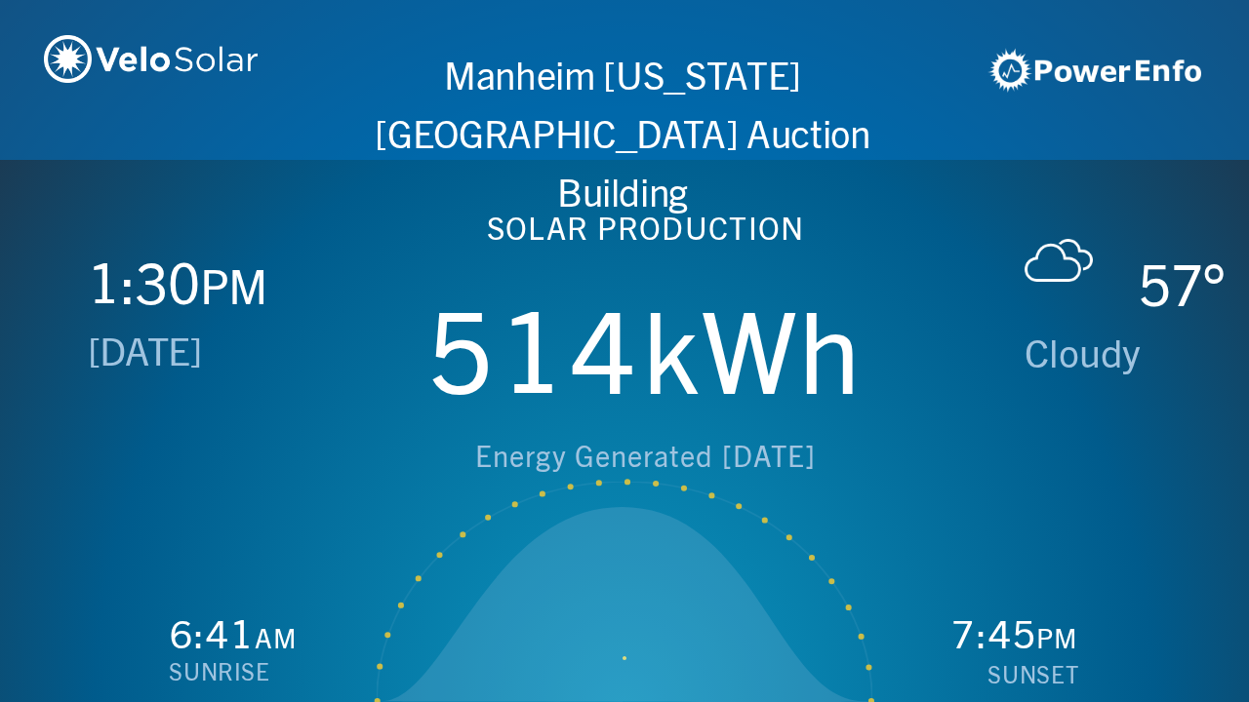
scroll to position [0, 2497]
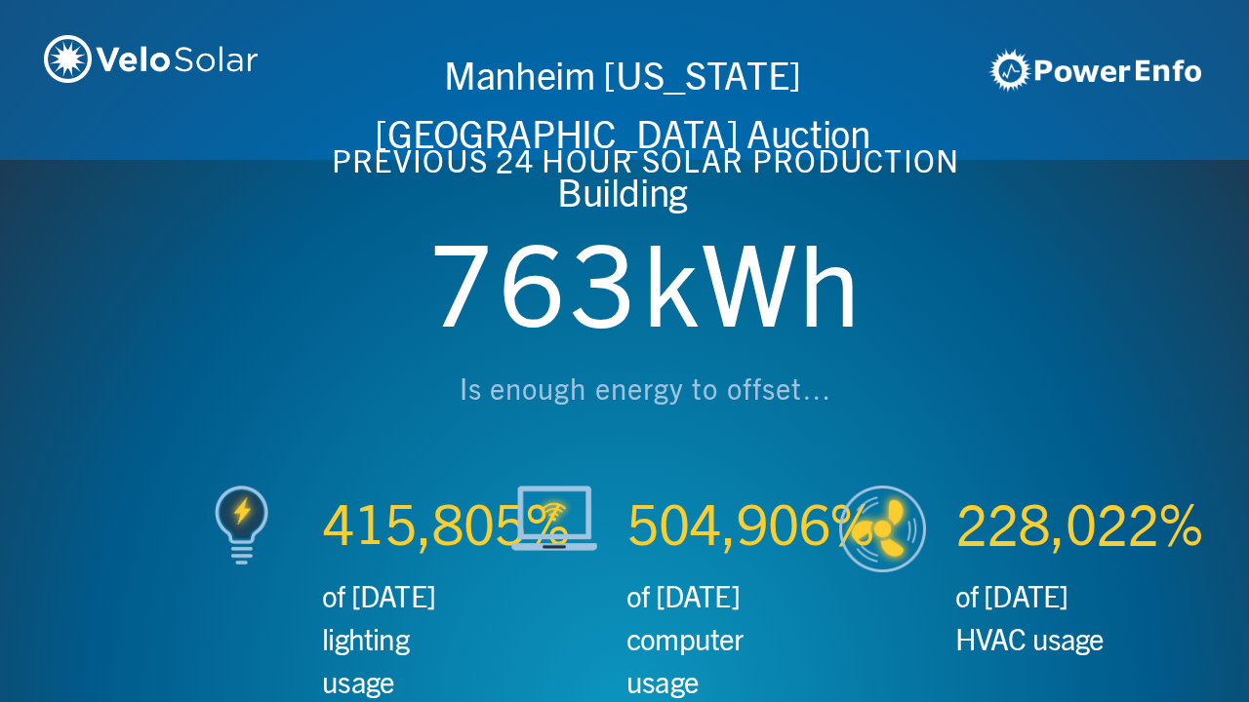
scroll to position [0, 3746]
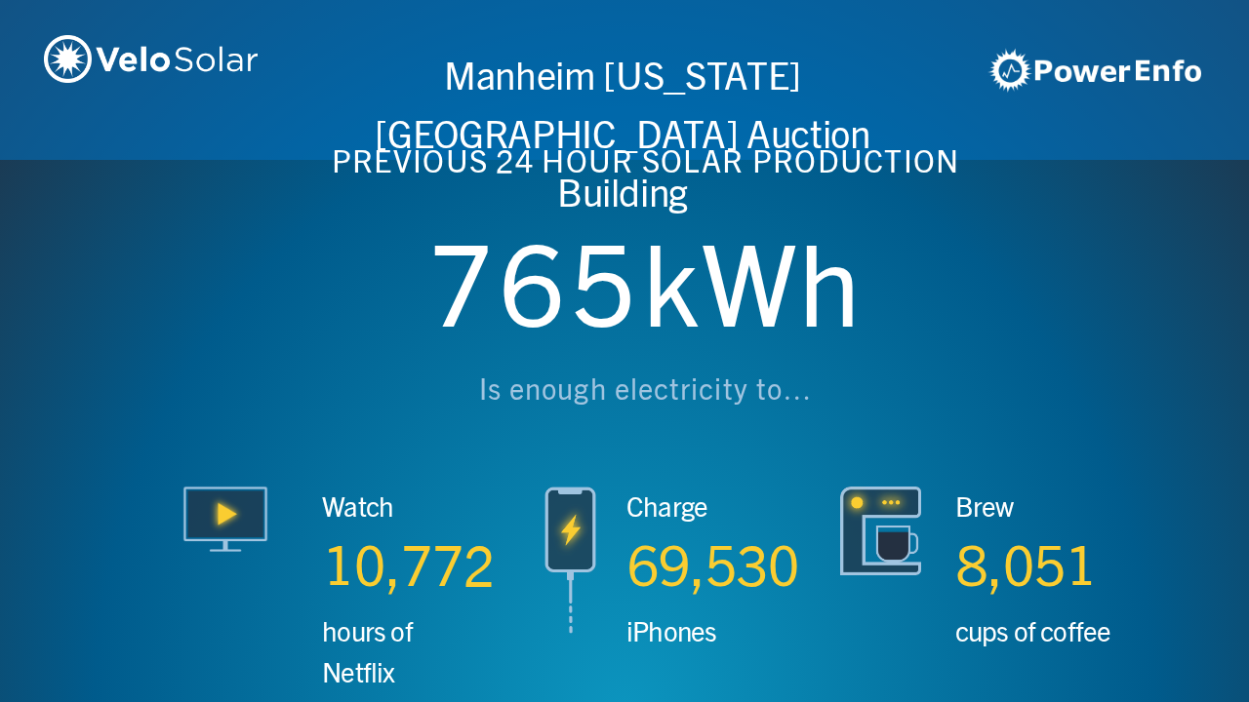
scroll to position [0, 4994]
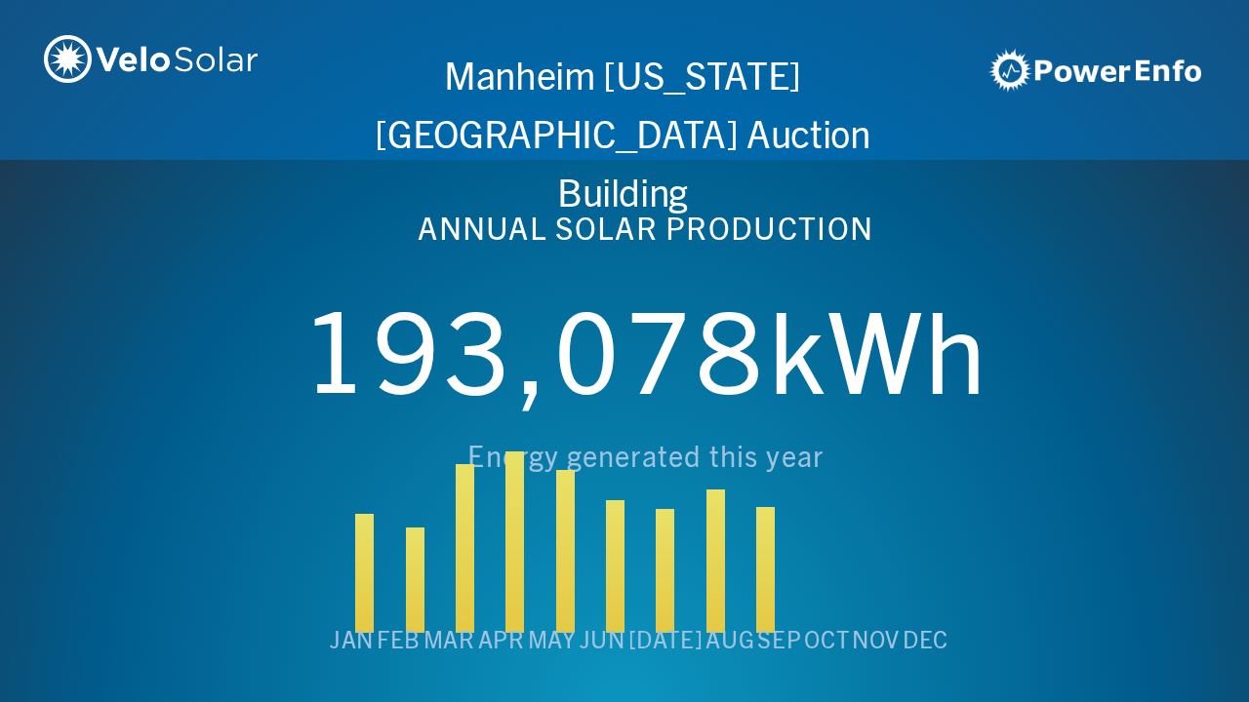
scroll to position [0, 6243]
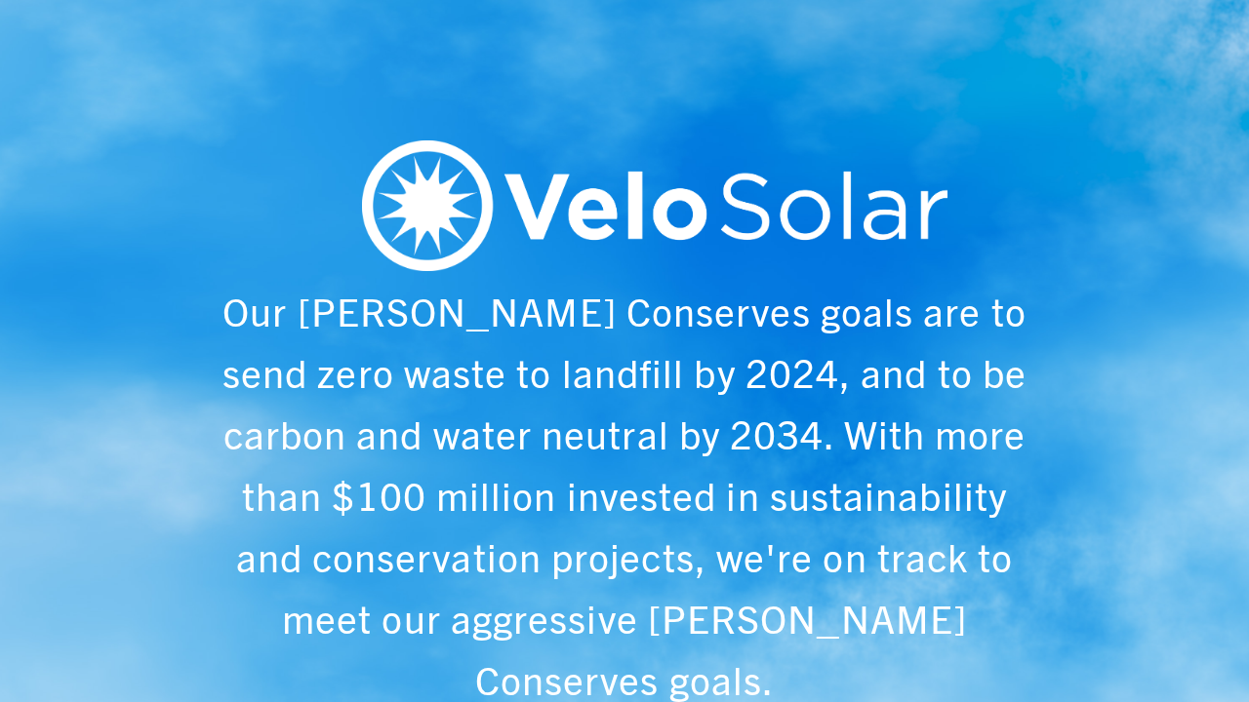
scroll to position [0, 1249]
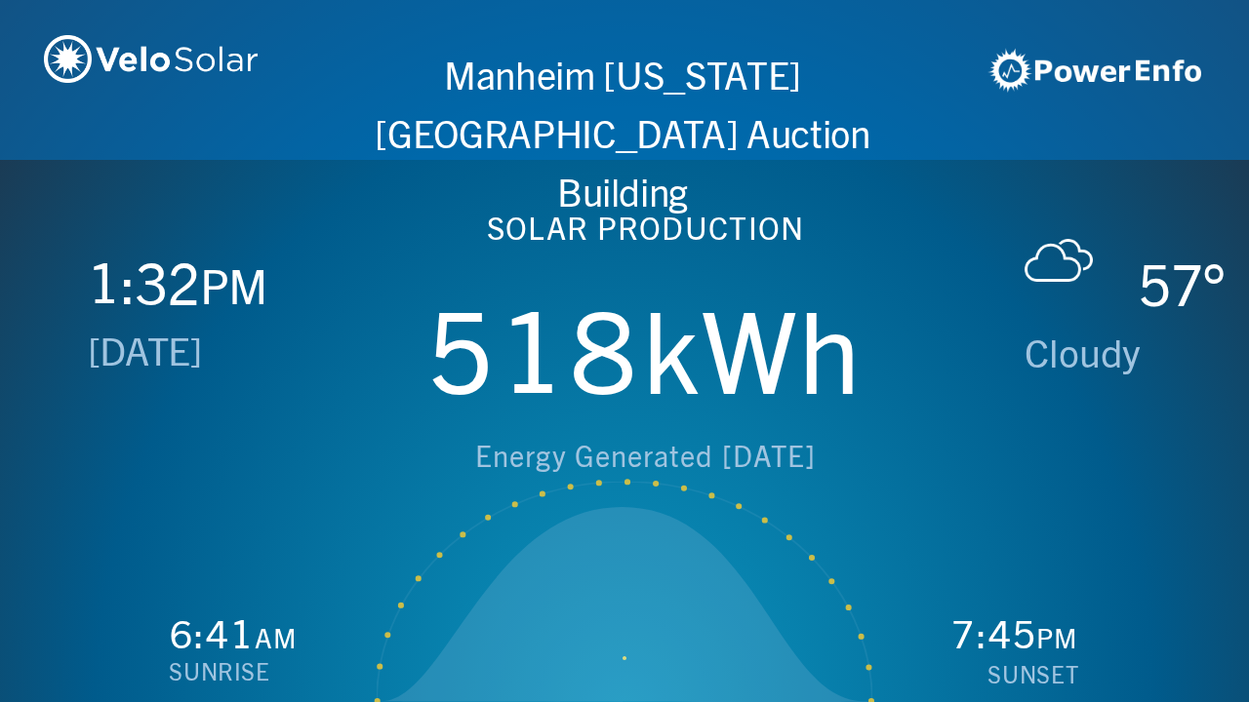
scroll to position [0, 2497]
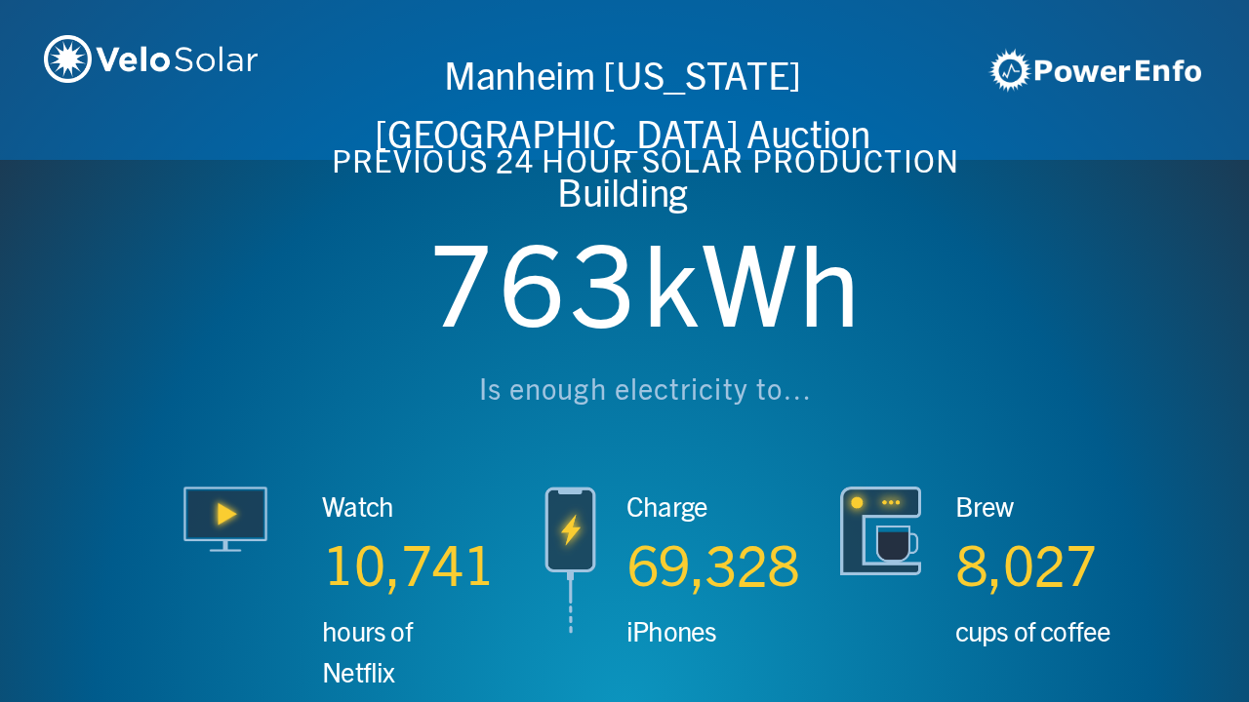
scroll to position [0, 3746]
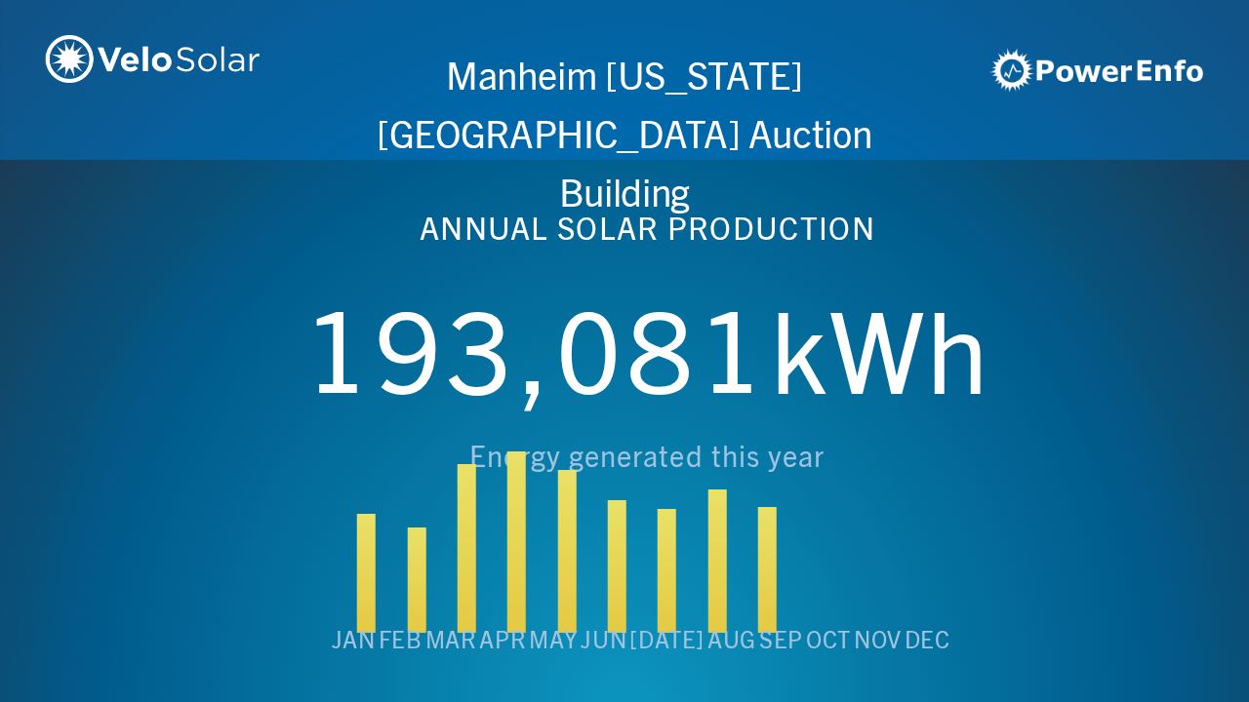
scroll to position [0, 4994]
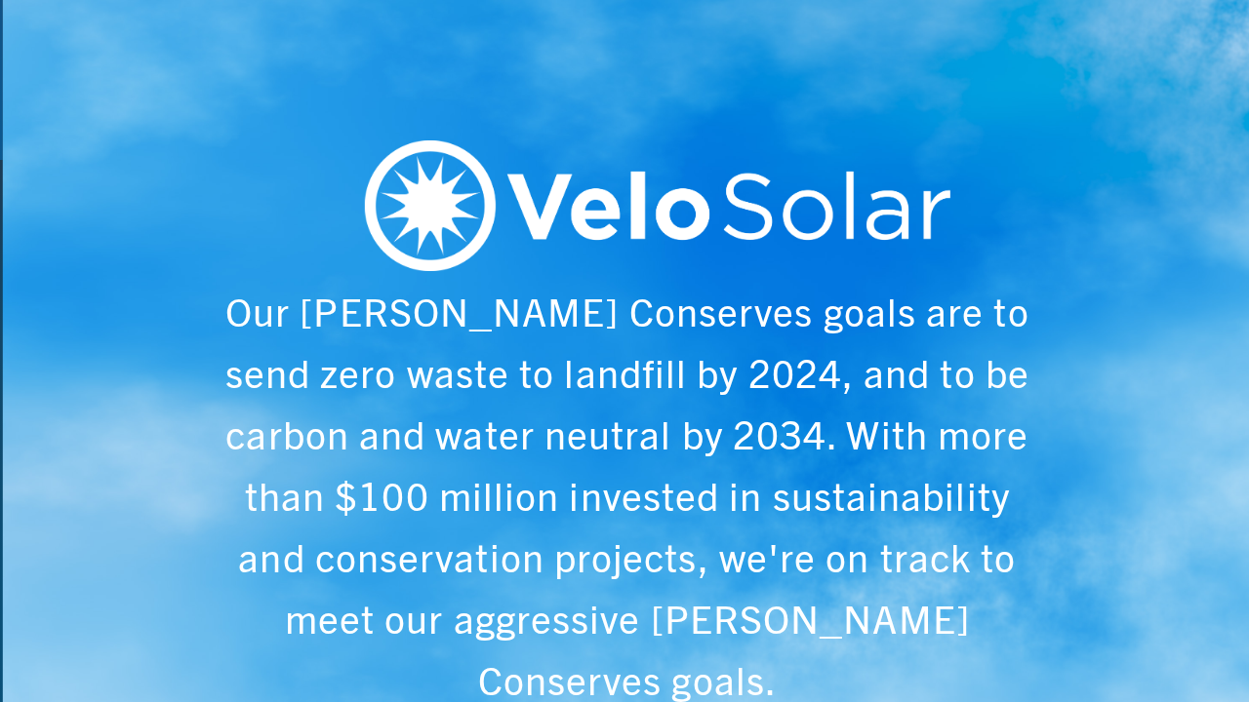
scroll to position [0, 6243]
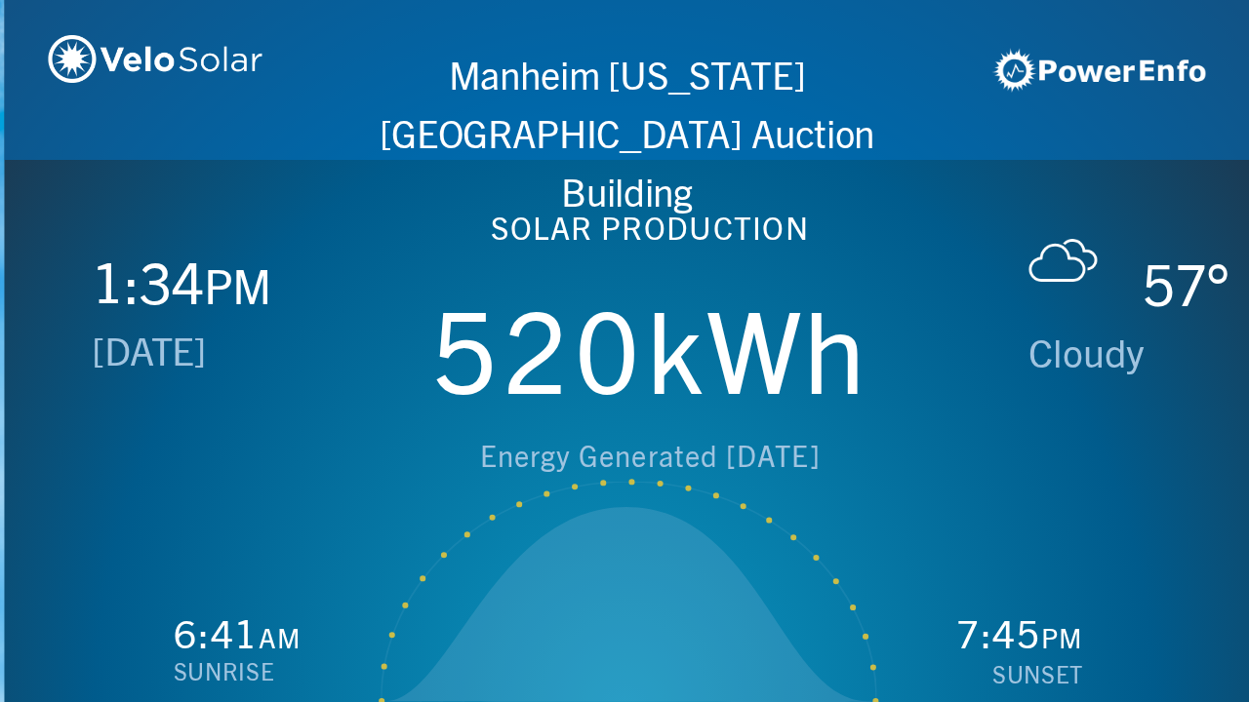
scroll to position [0, 1249]
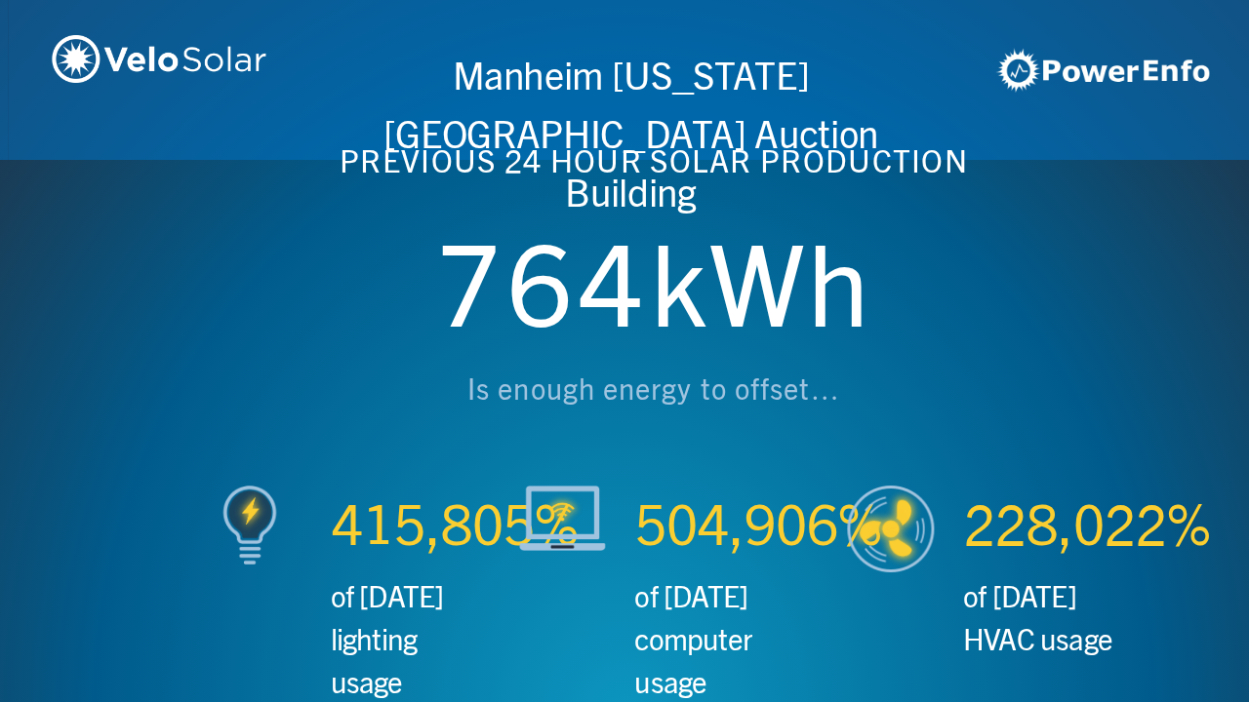
scroll to position [0, 2497]
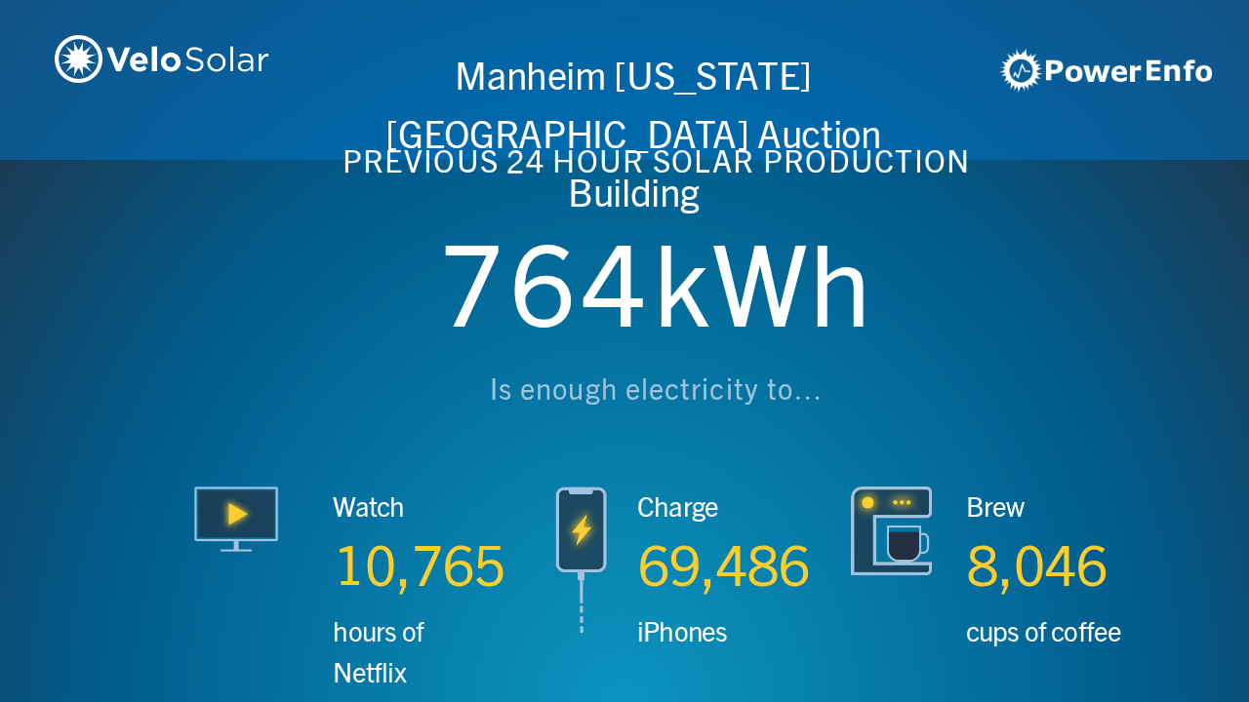
scroll to position [0, 3746]
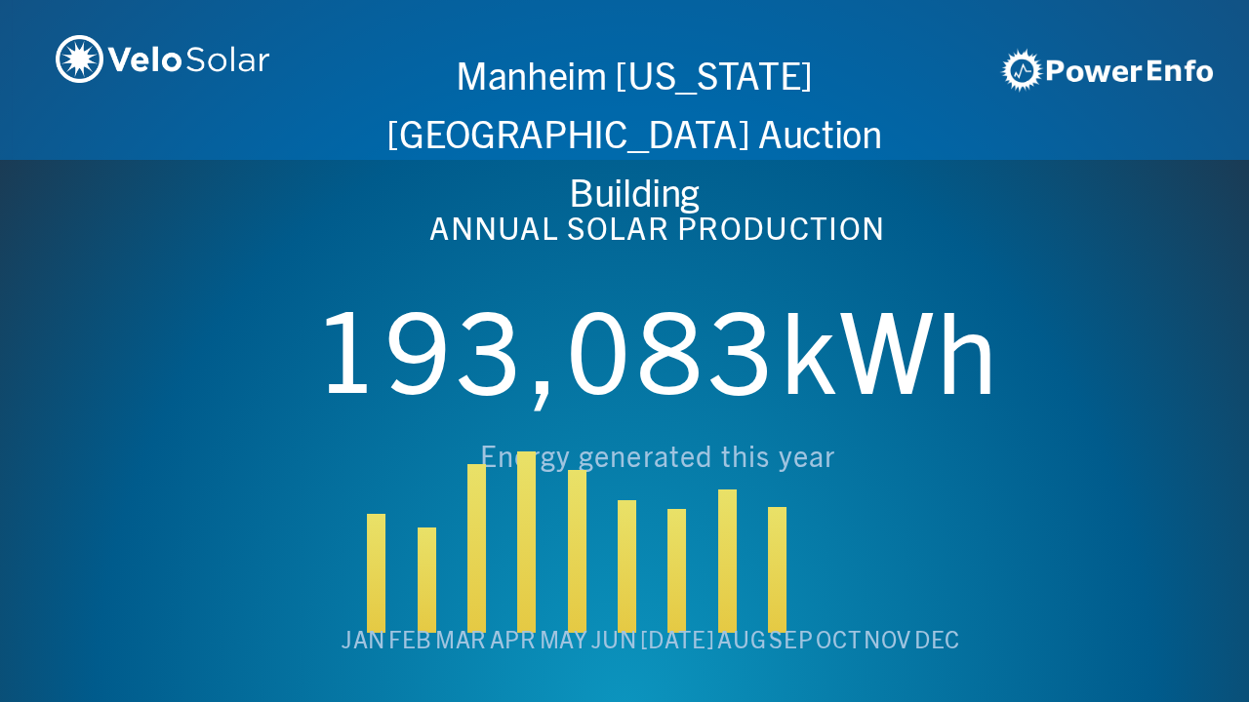
scroll to position [0, 4994]
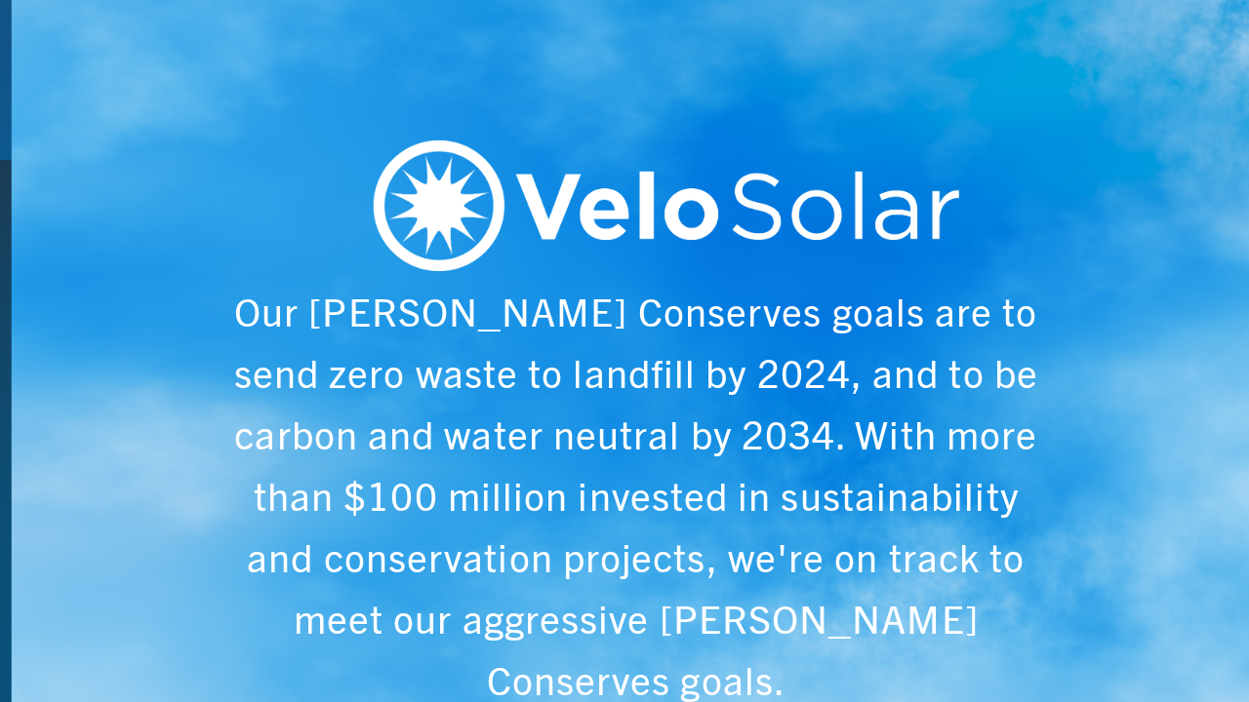
scroll to position [0, 6243]
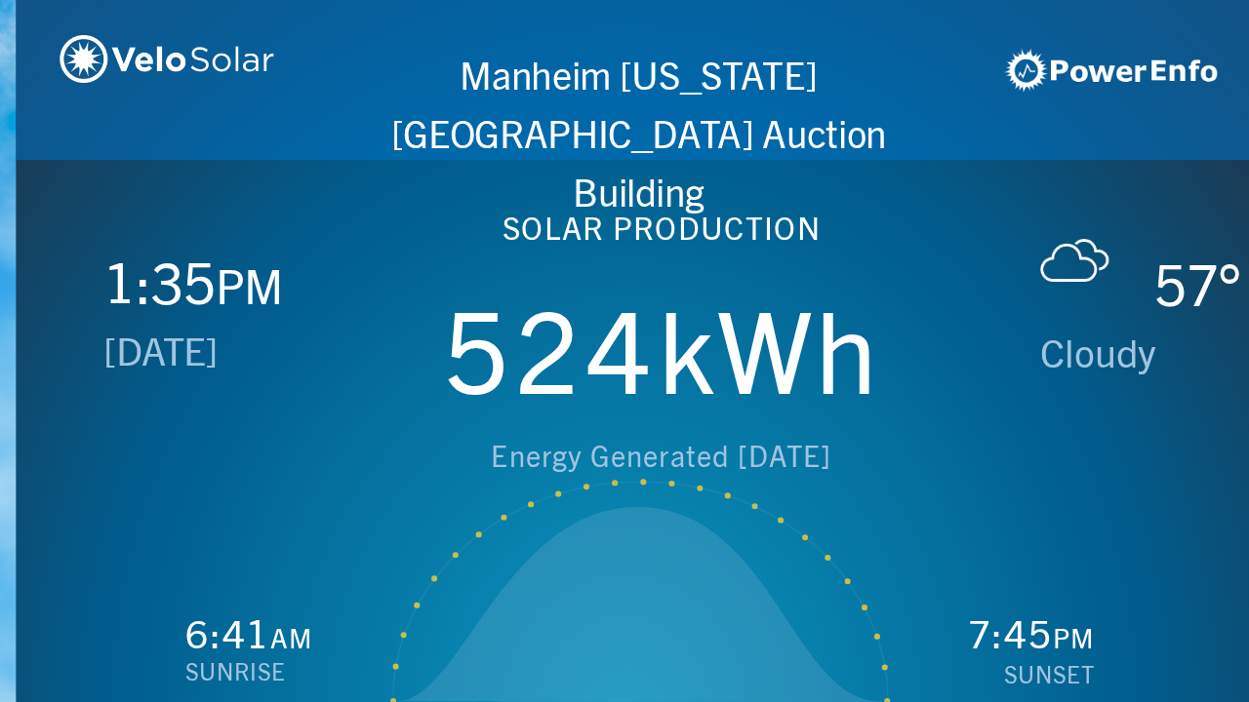
scroll to position [0, 1249]
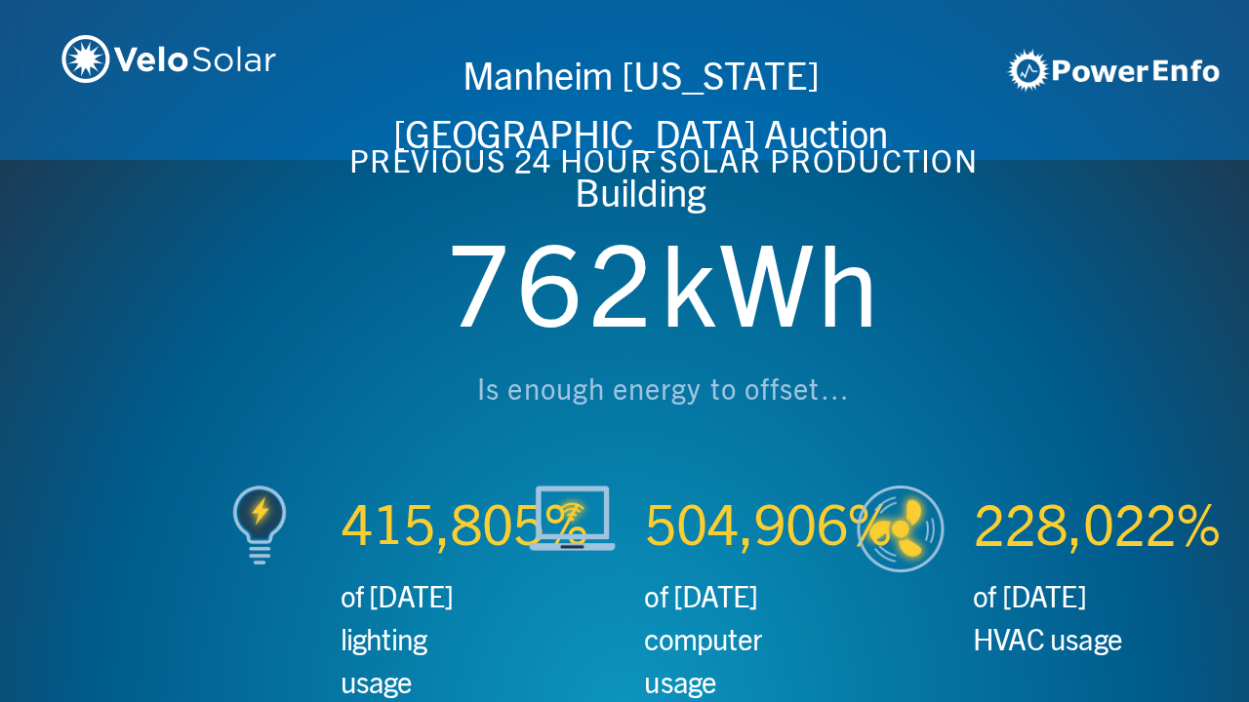
scroll to position [0, 2497]
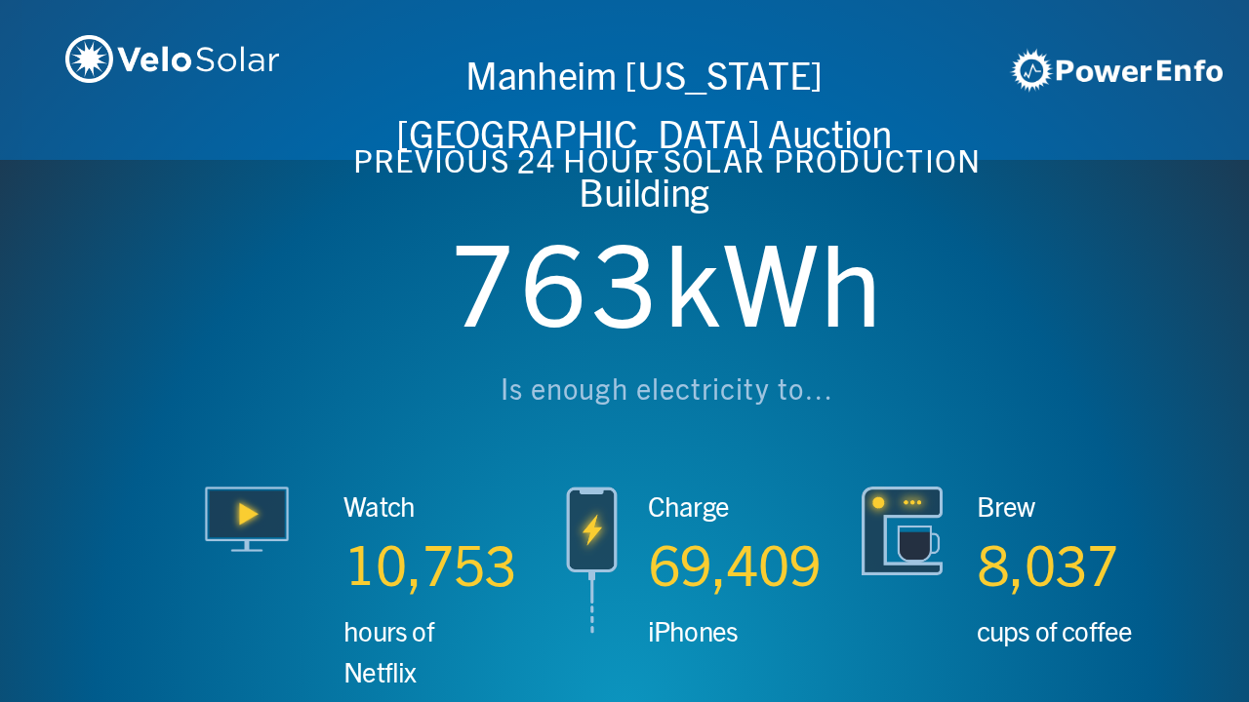
scroll to position [0, 3746]
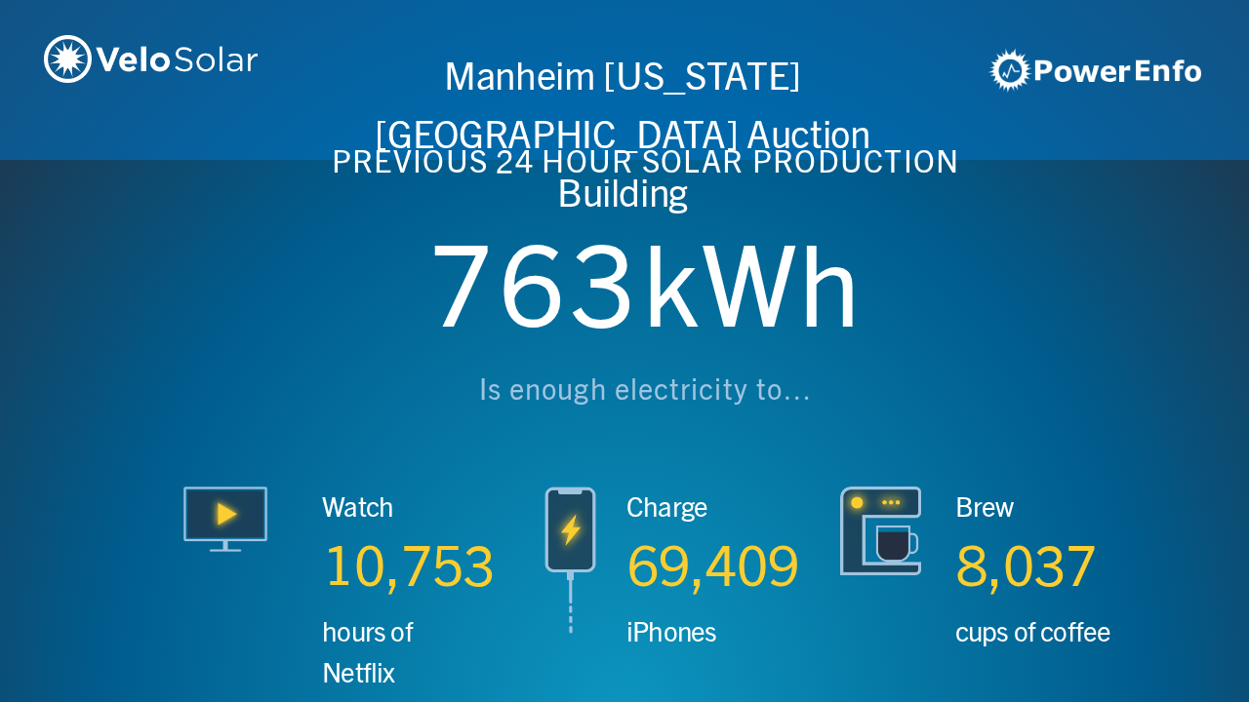
scroll to position [0, 4994]
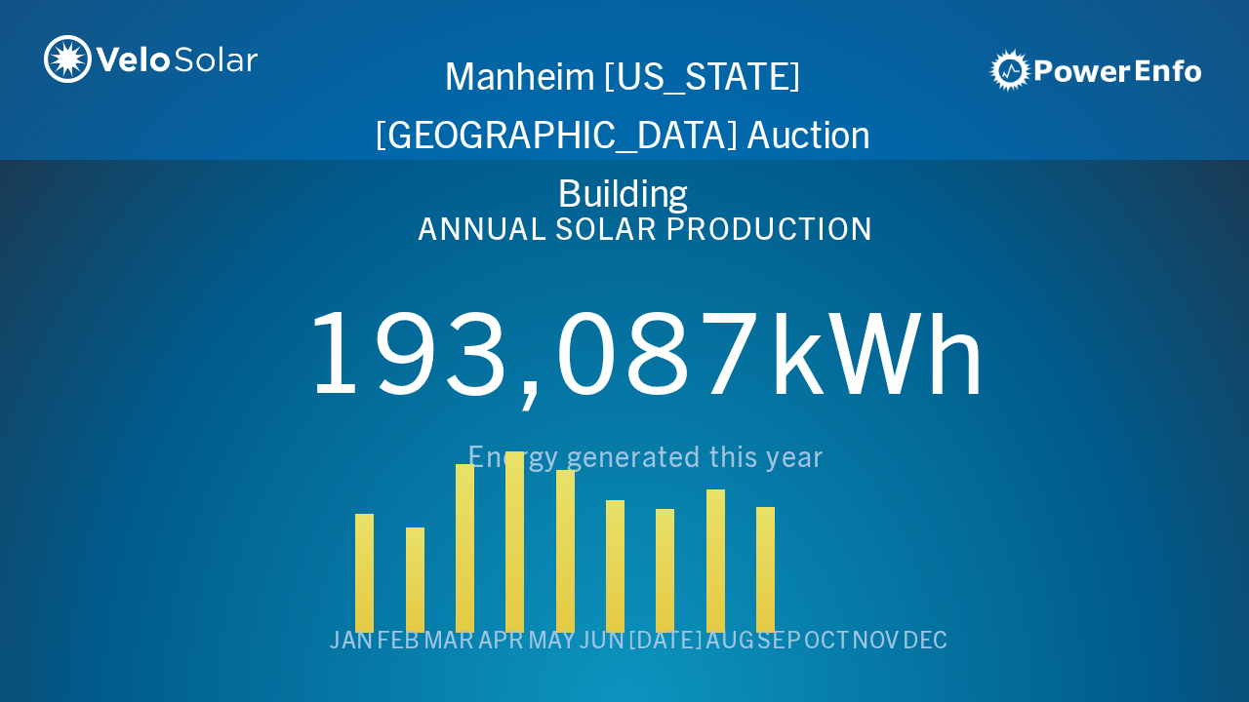
scroll to position [0, 6243]
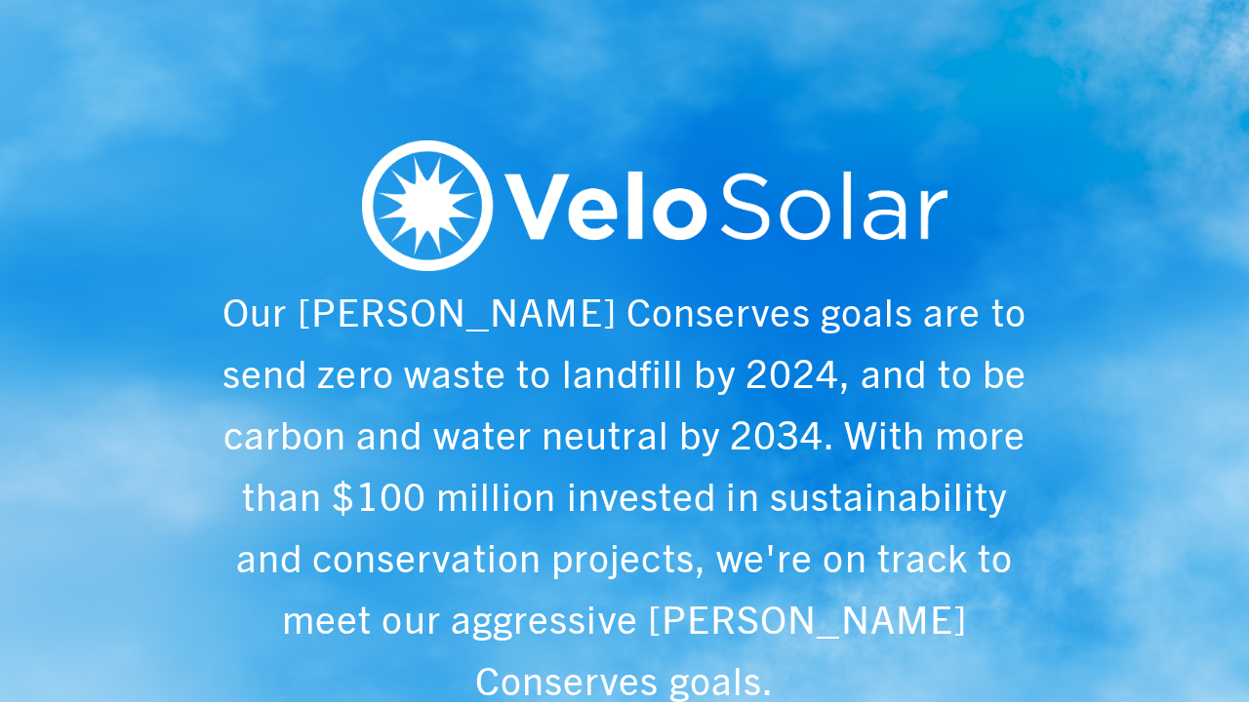
scroll to position [0, 1249]
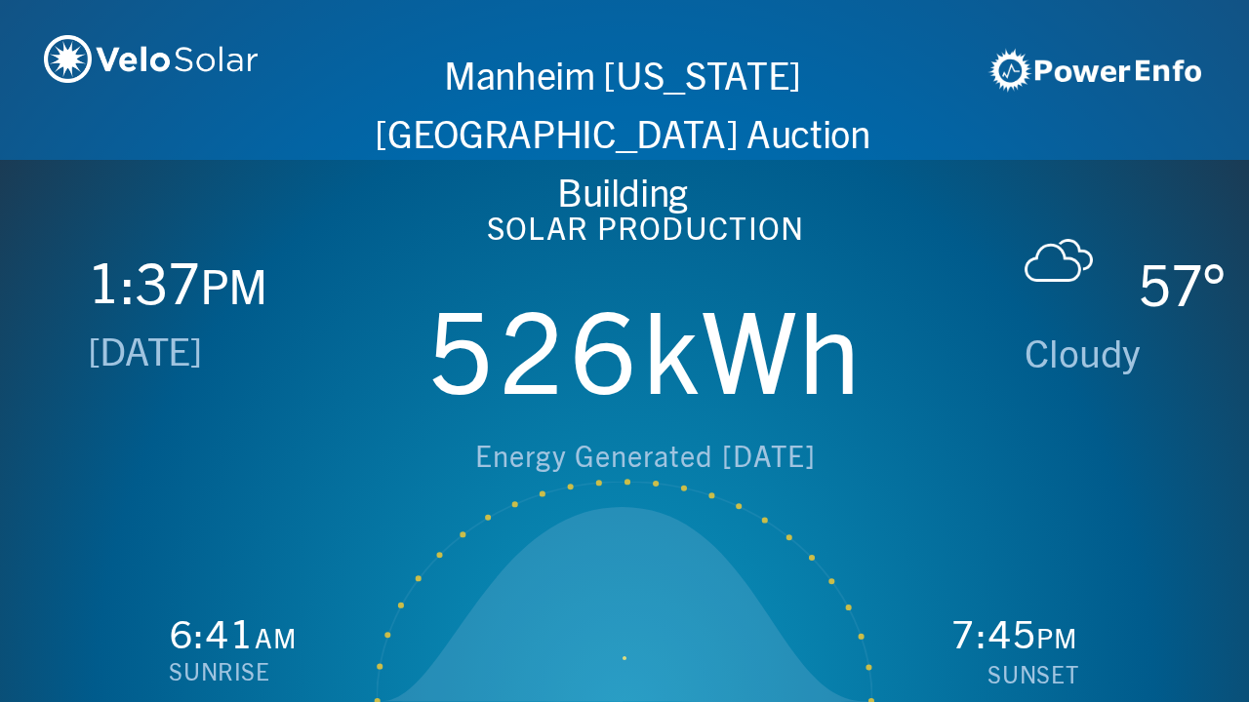
scroll to position [0, 2497]
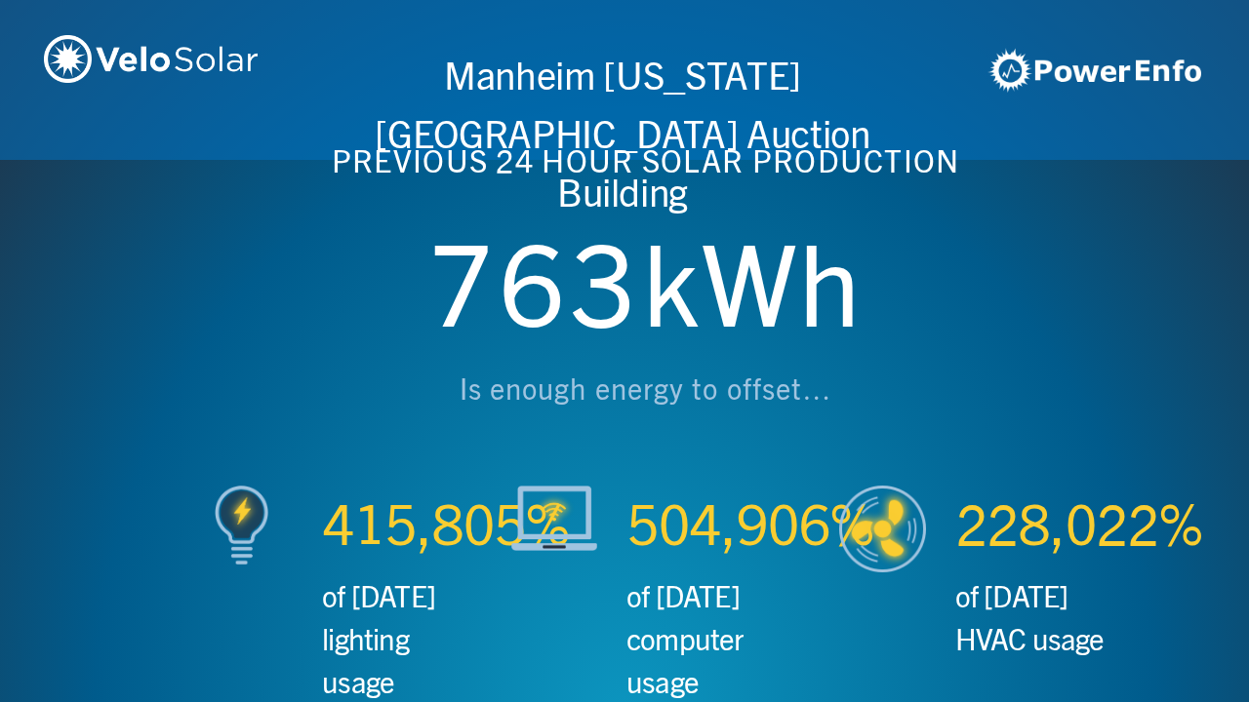
scroll to position [0, 3746]
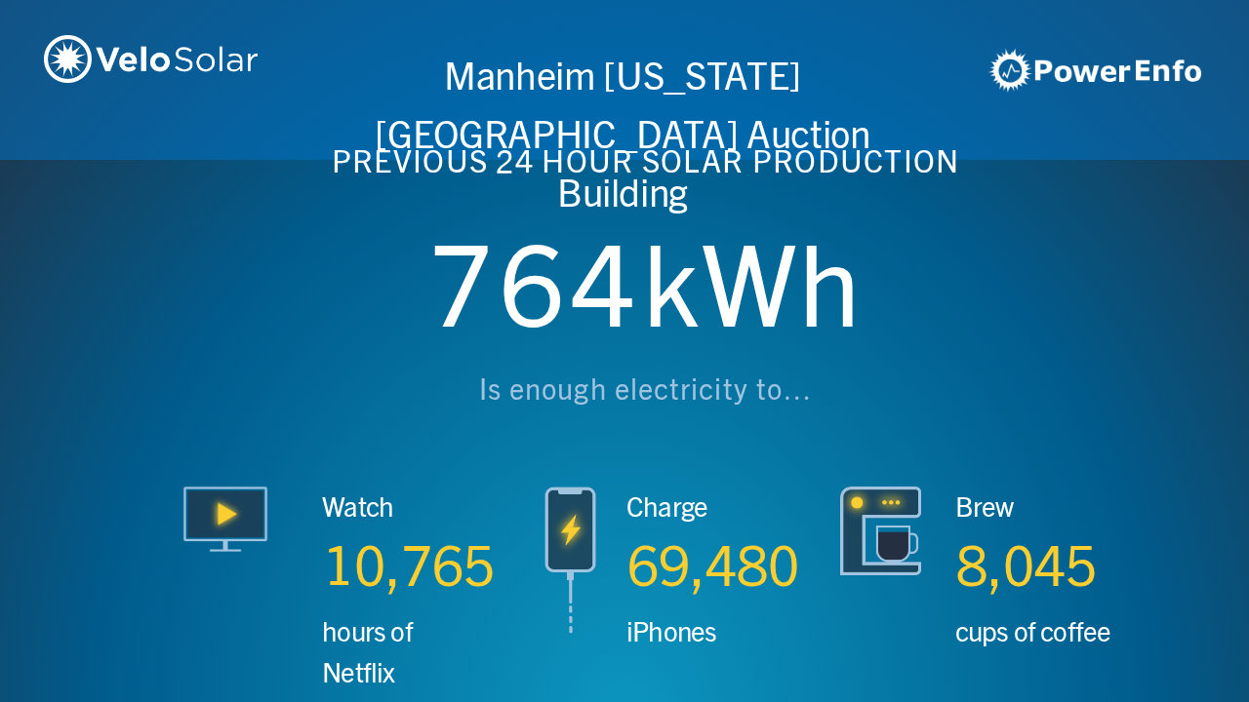
scroll to position [0, 4994]
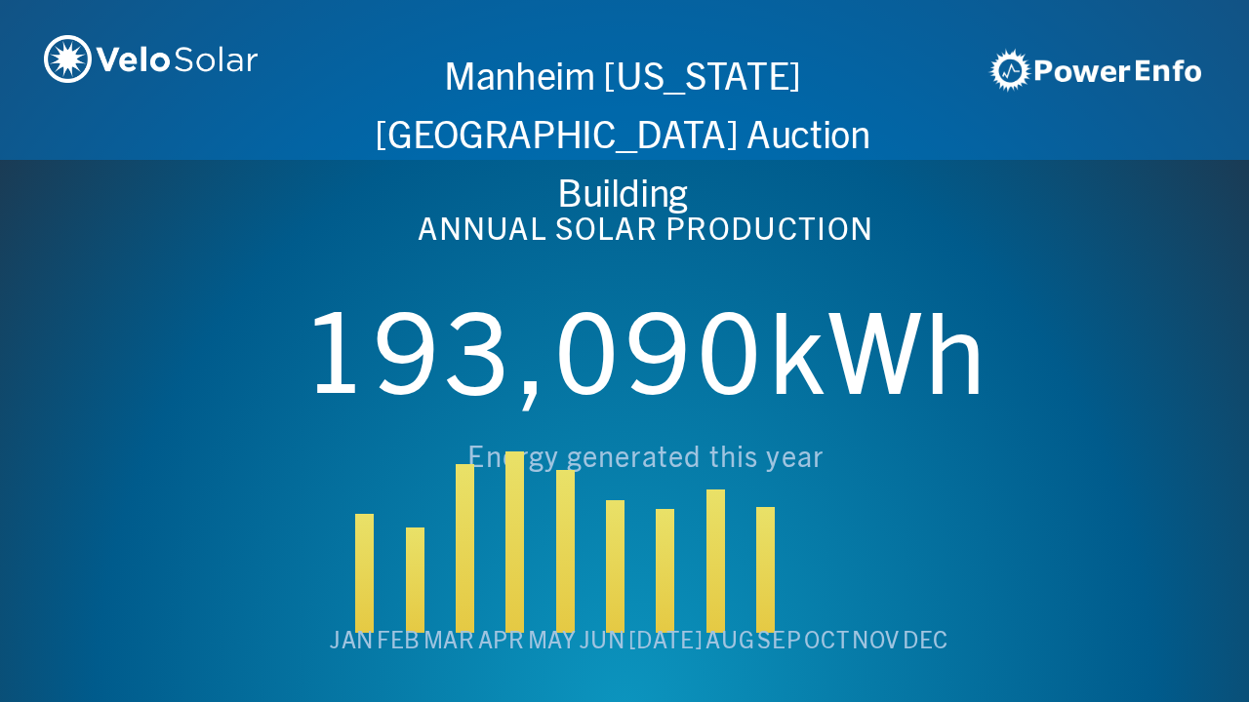
scroll to position [0, 6243]
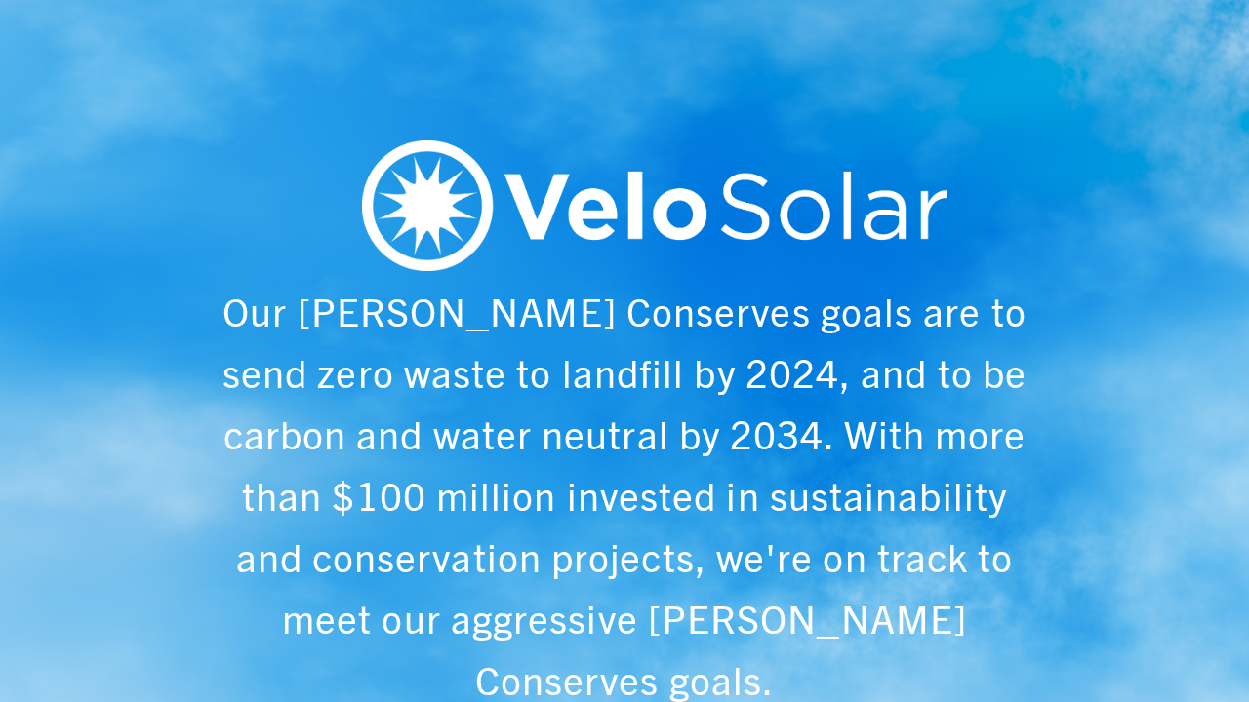
scroll to position [0, 1249]
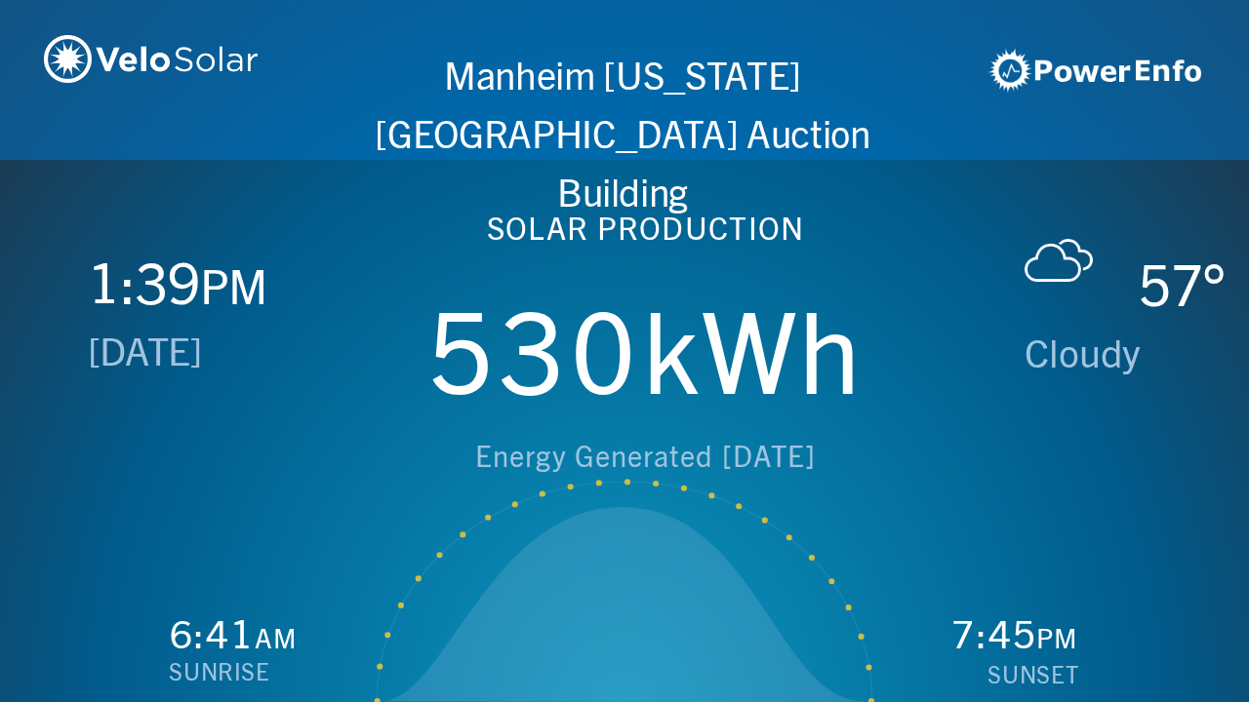
scroll to position [0, 2497]
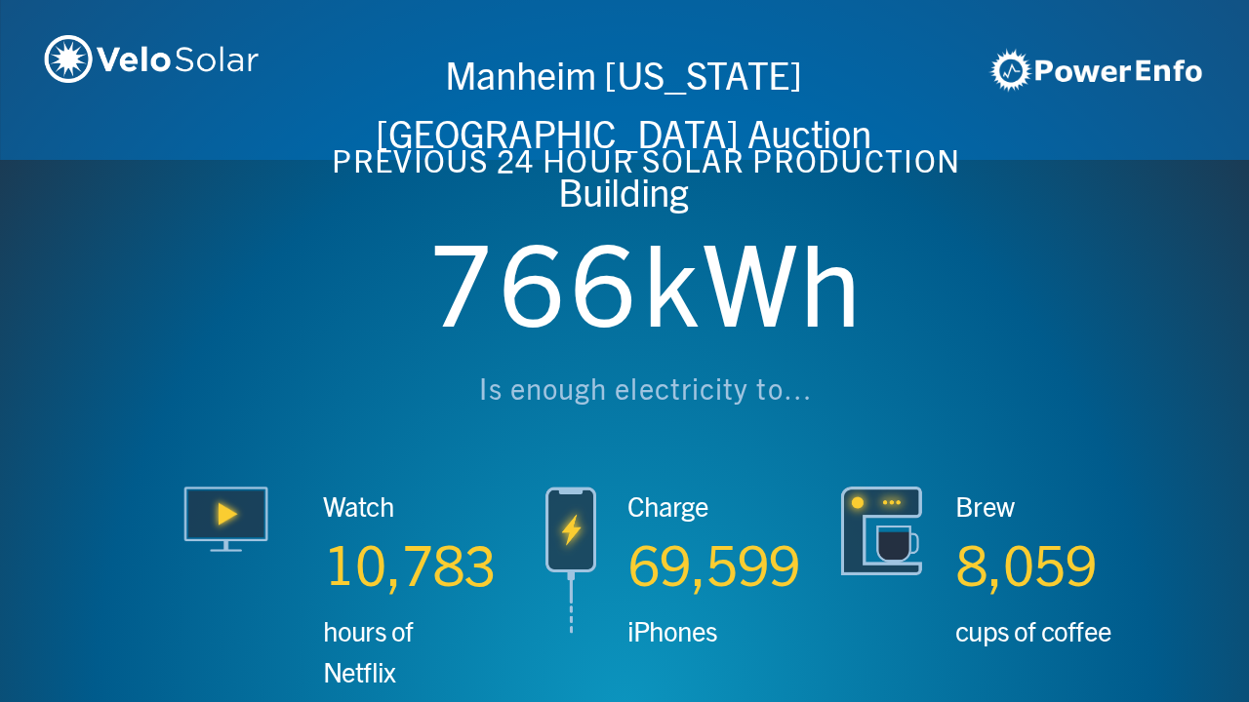
scroll to position [0, 3746]
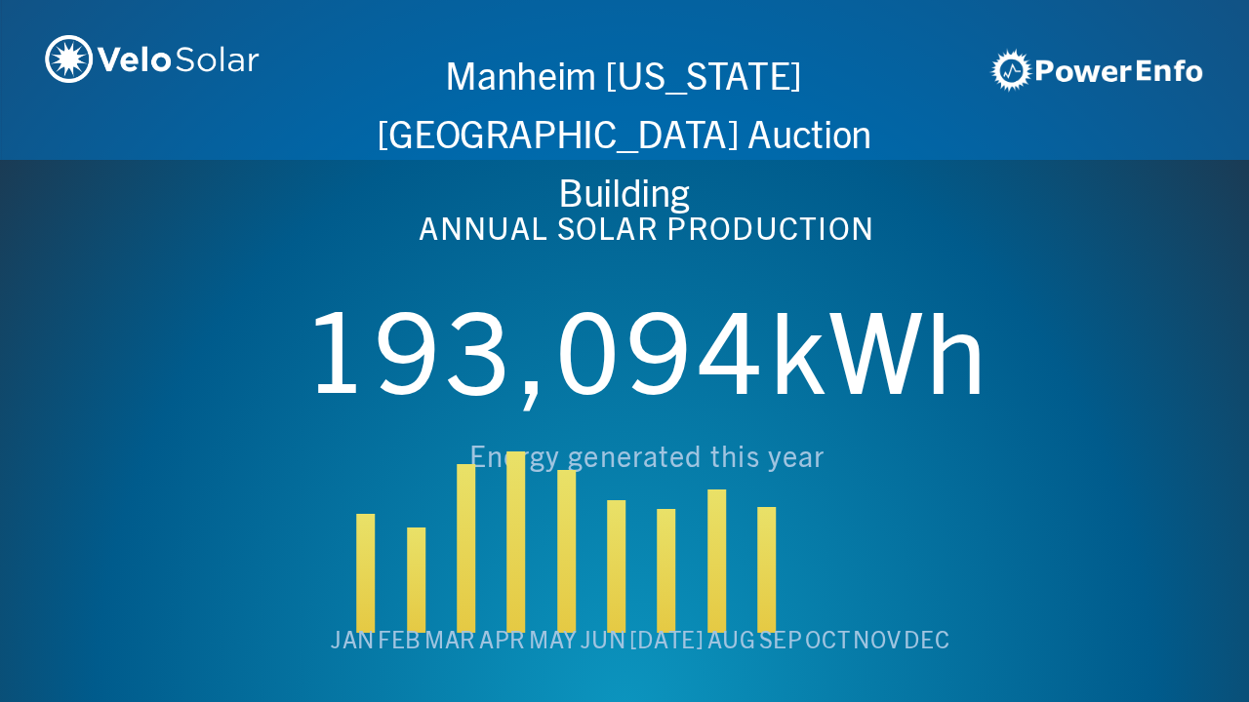
scroll to position [0, 4994]
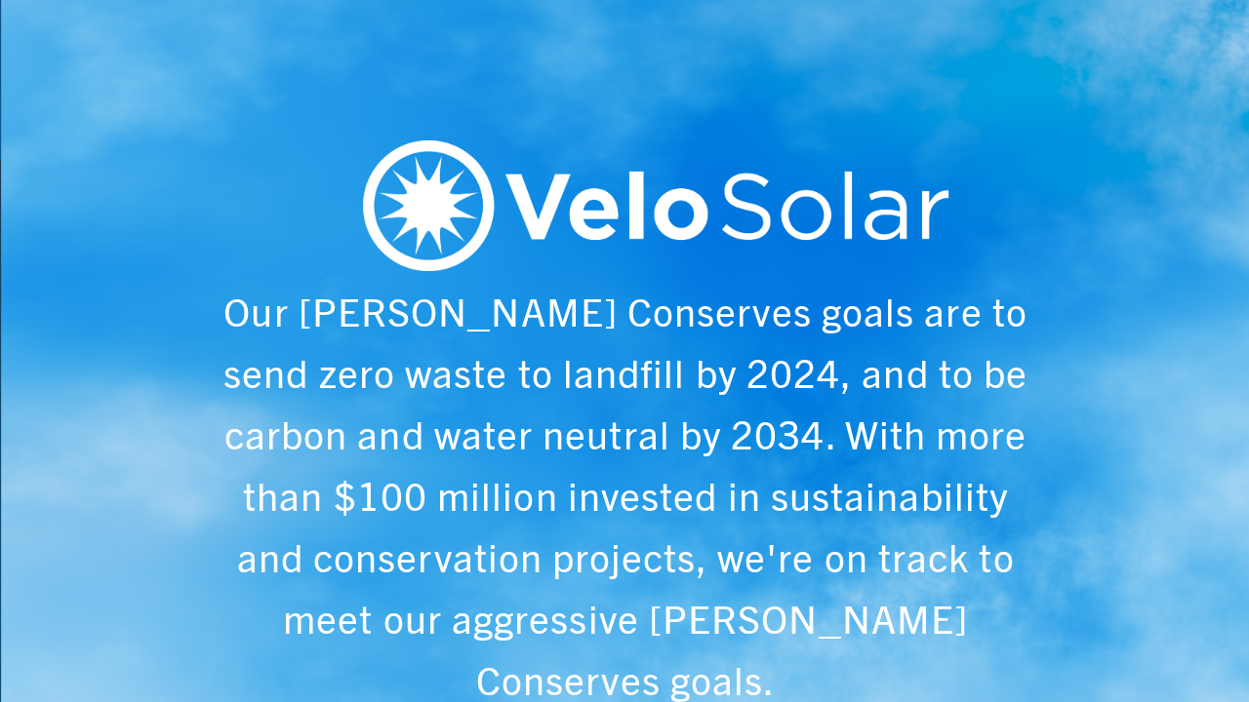
scroll to position [0, 6243]
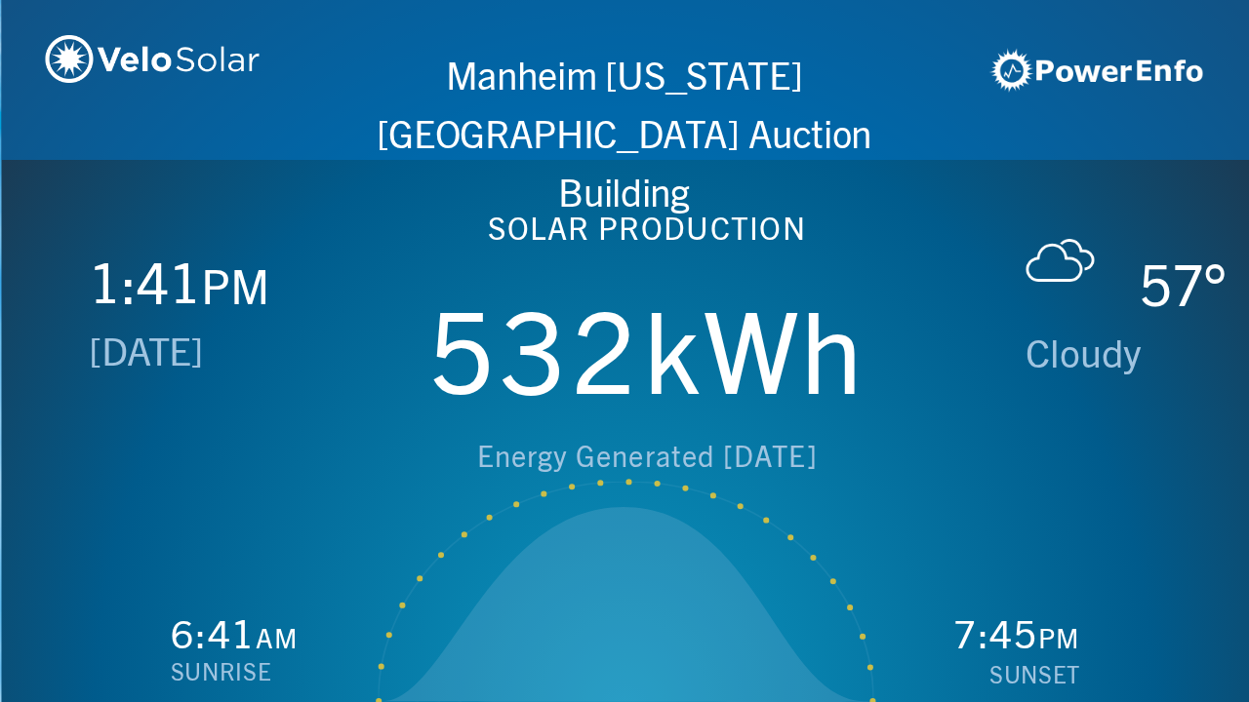
scroll to position [0, 1249]
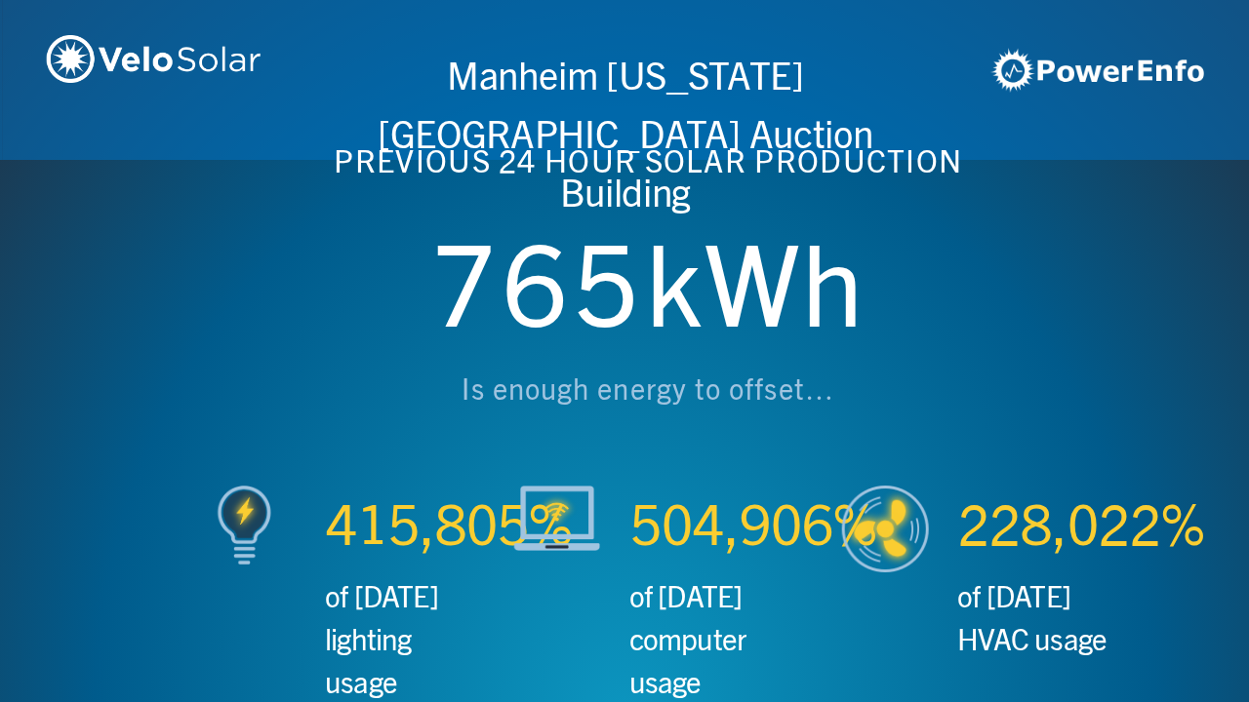
scroll to position [0, 2497]
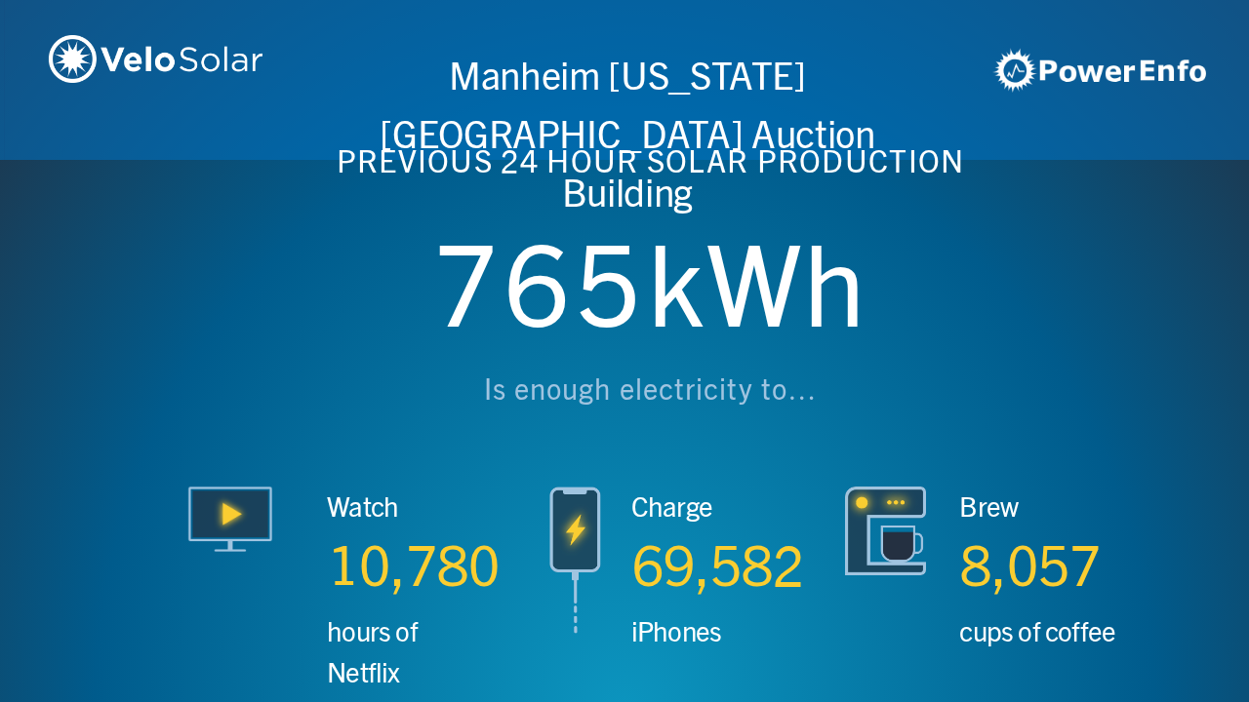
scroll to position [0, 3746]
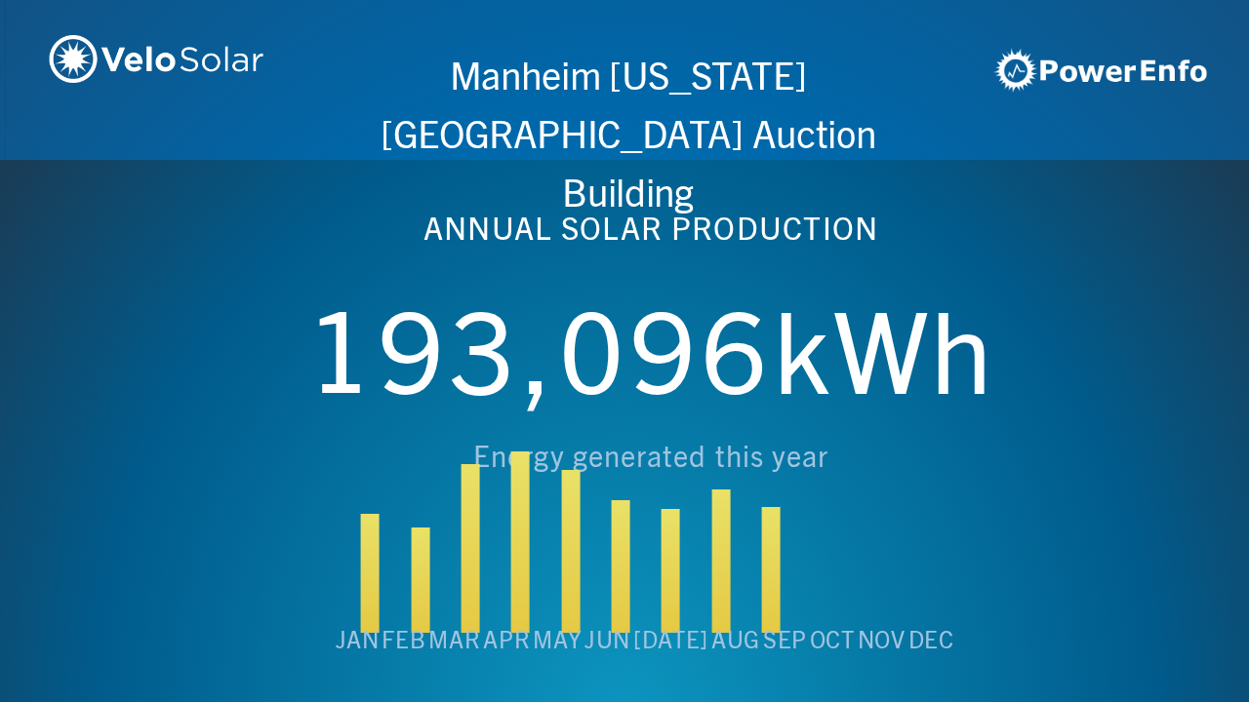
scroll to position [0, 4994]
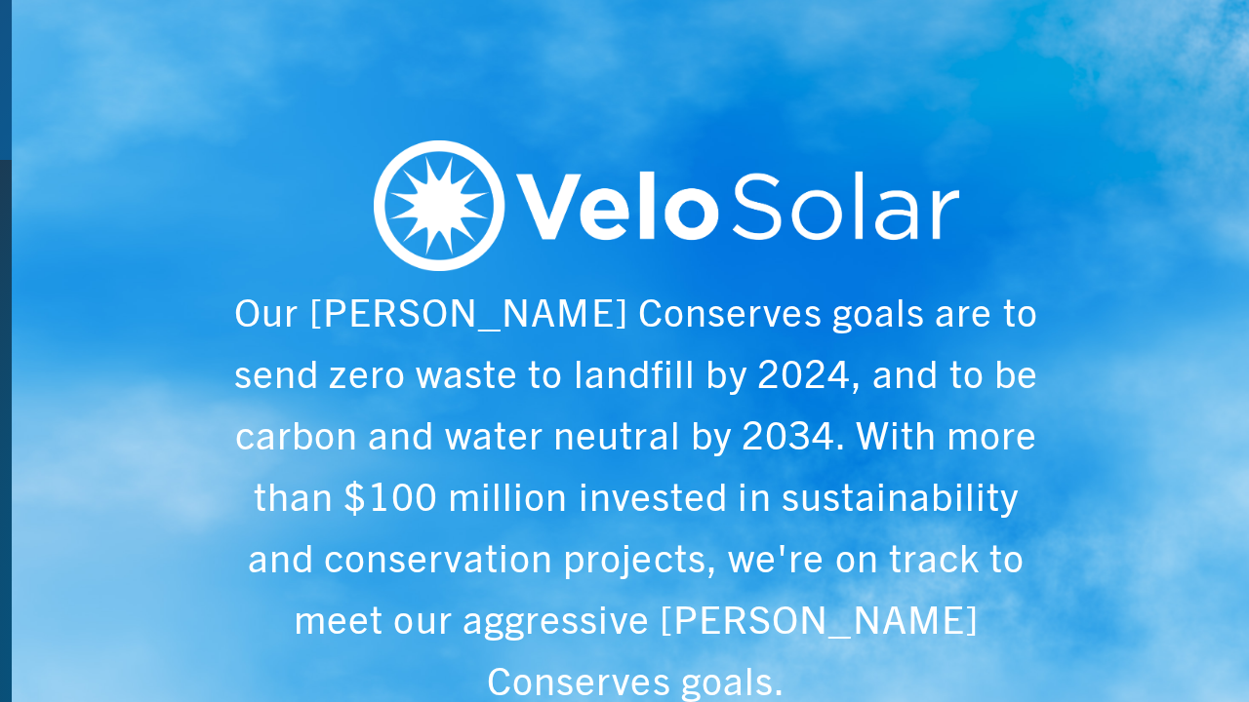
scroll to position [0, 6243]
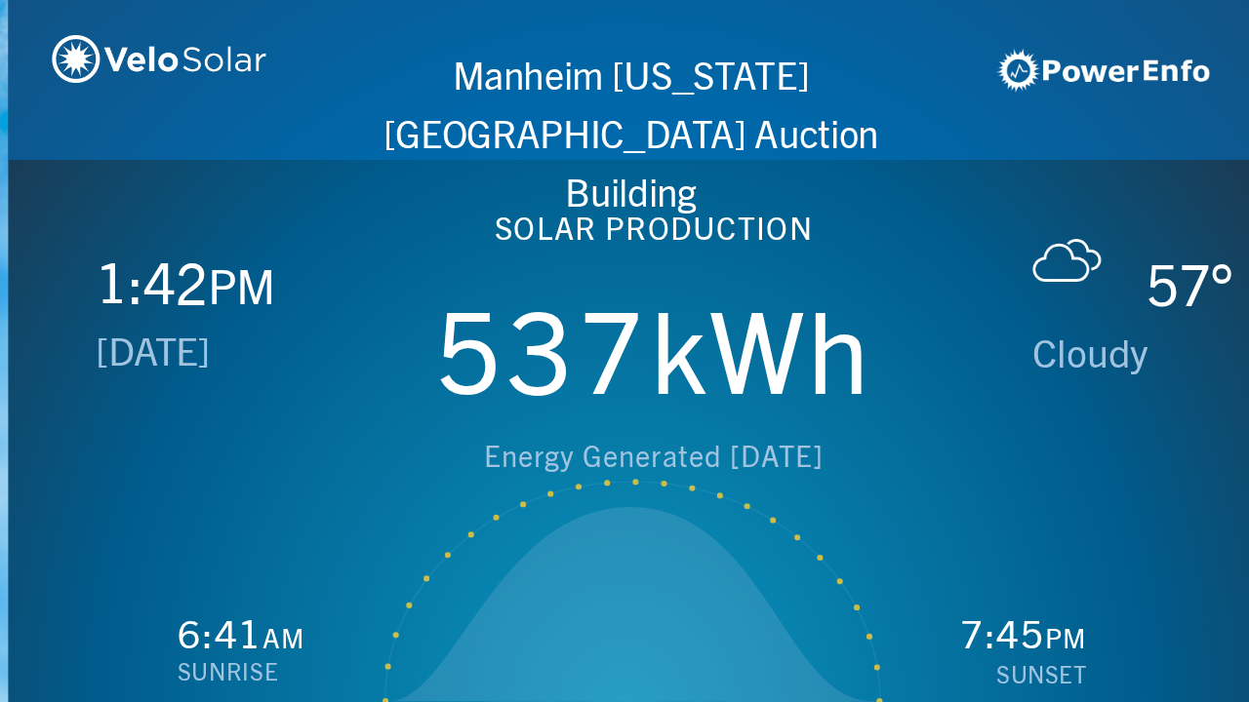
scroll to position [0, 1249]
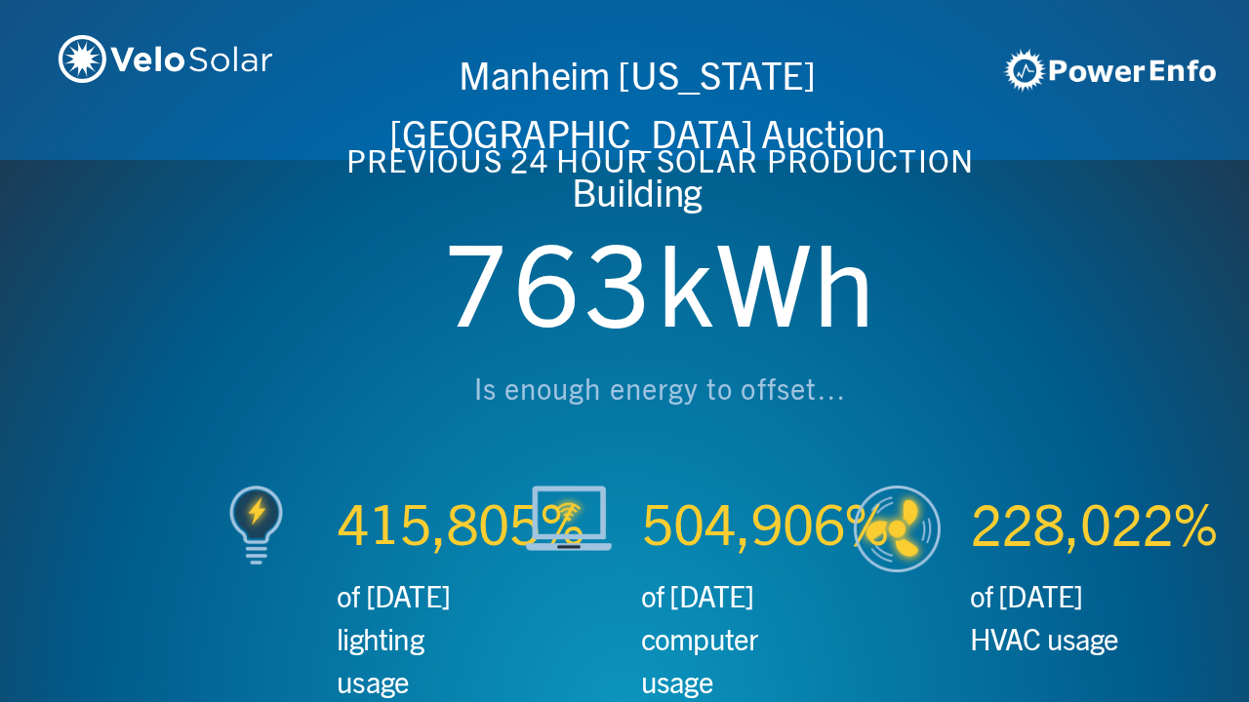
scroll to position [0, 2497]
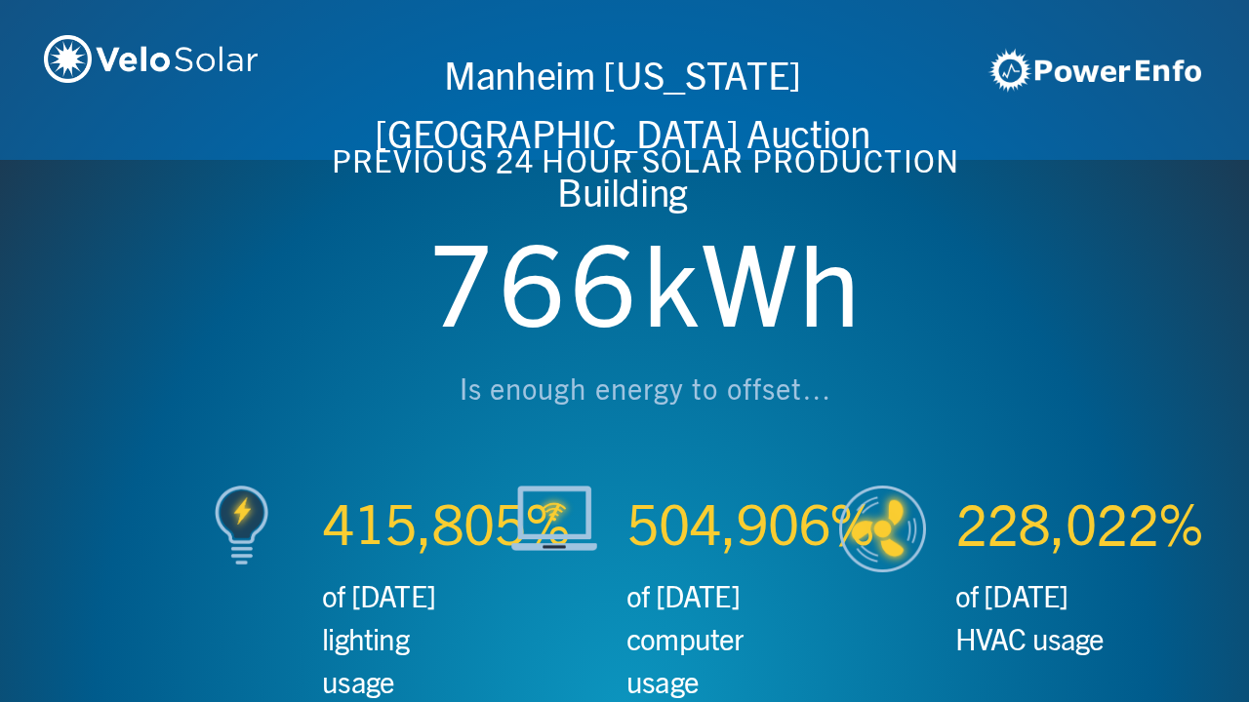
scroll to position [0, 3746]
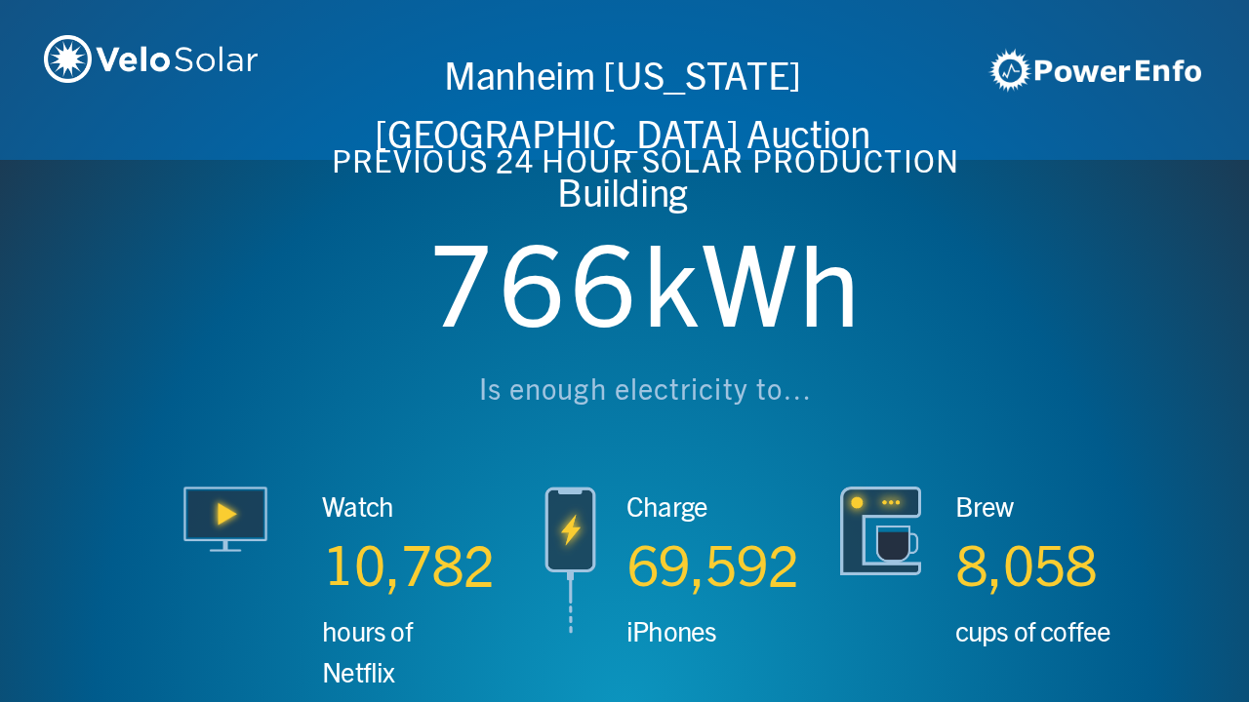
scroll to position [0, 4994]
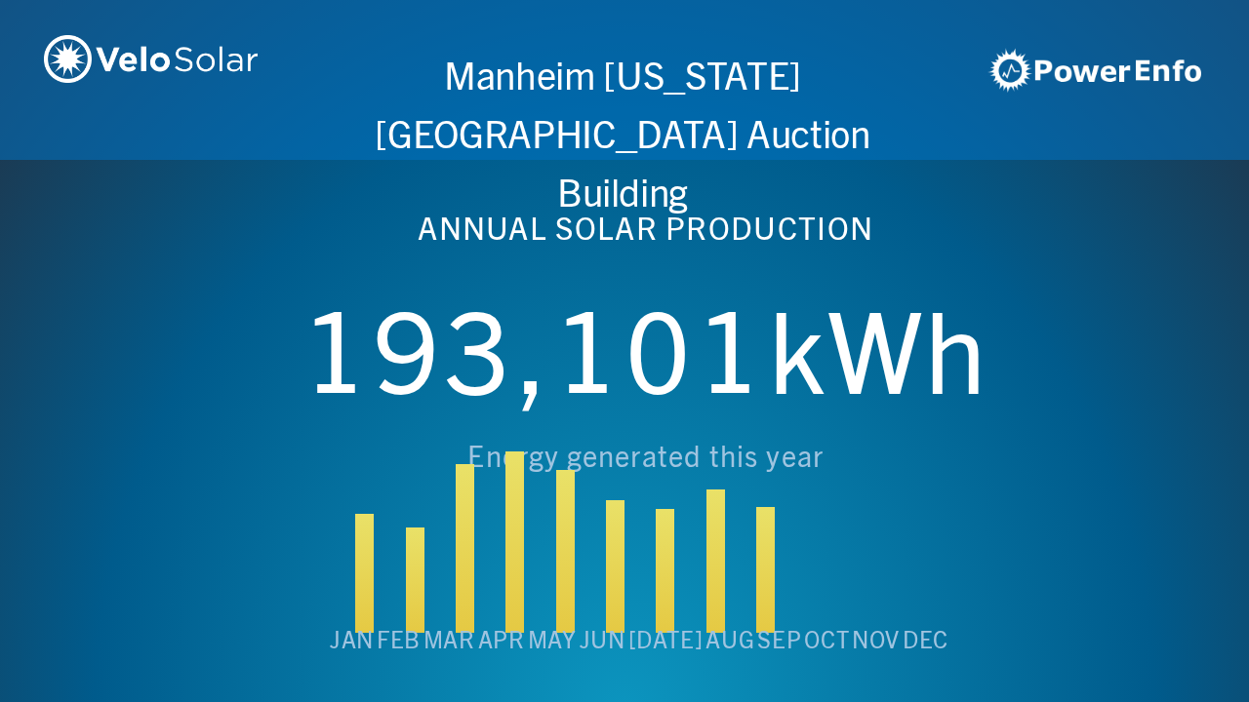
scroll to position [0, 6243]
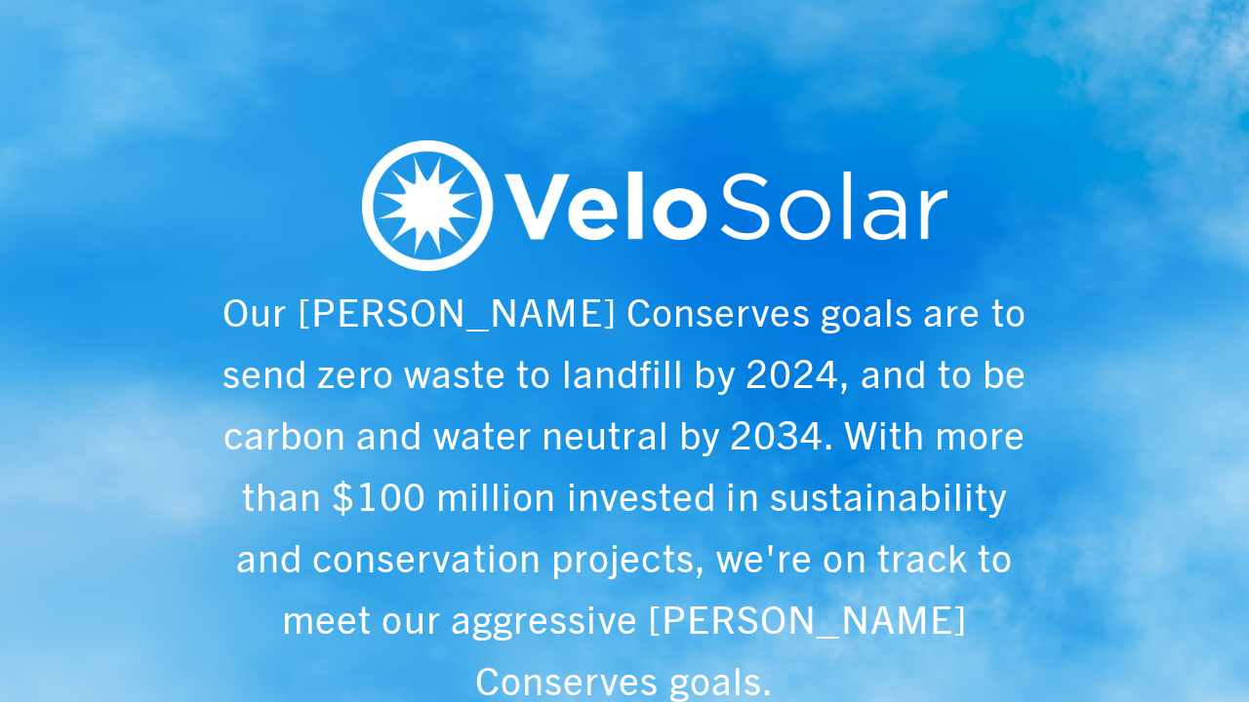
scroll to position [0, 1249]
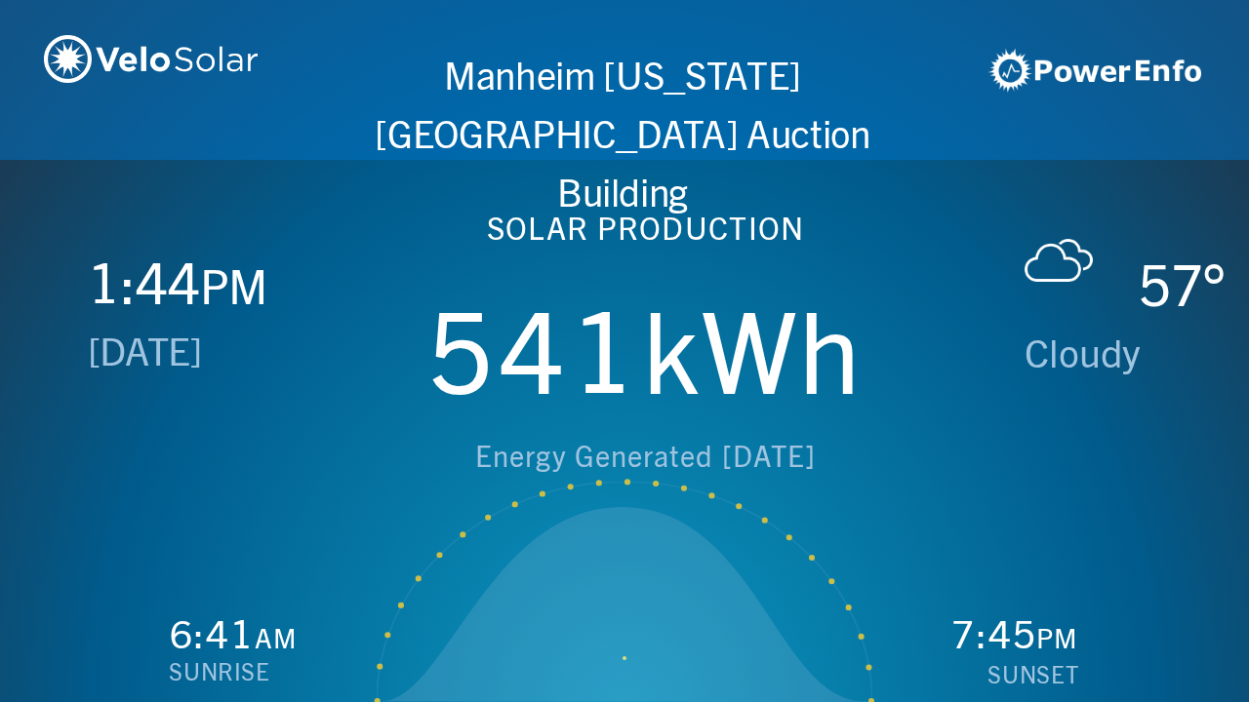
scroll to position [0, 2497]
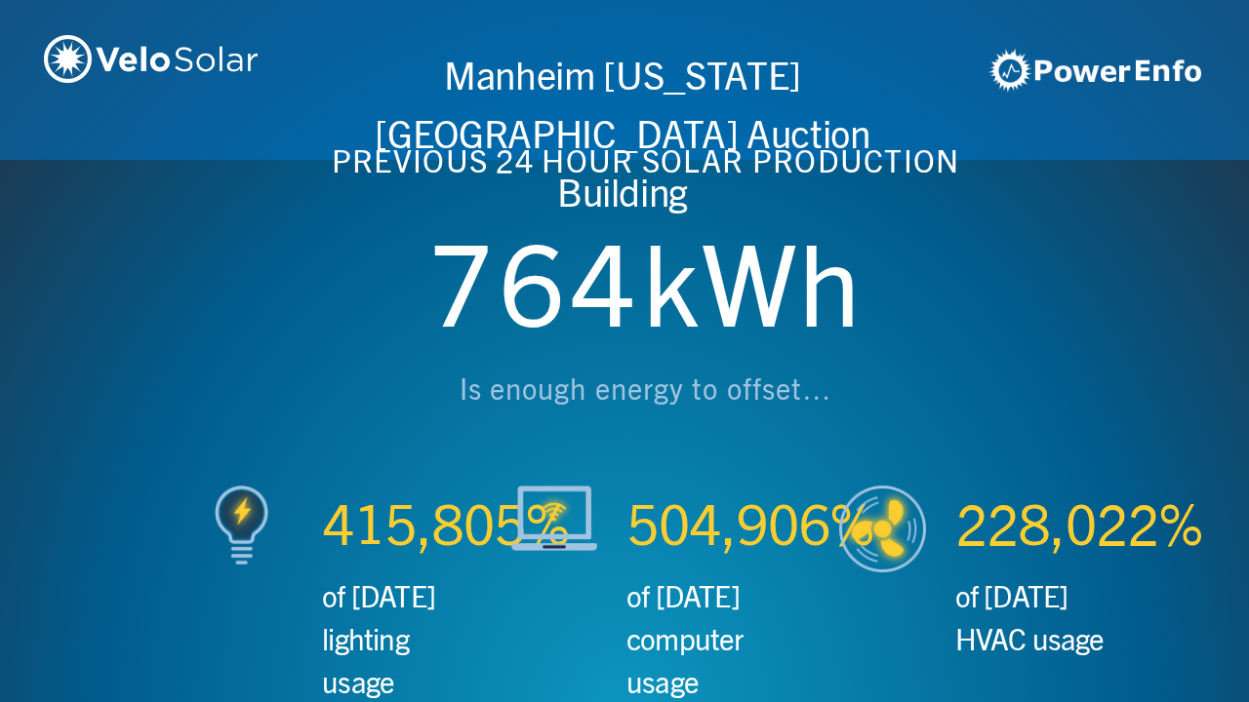
scroll to position [0, 3746]
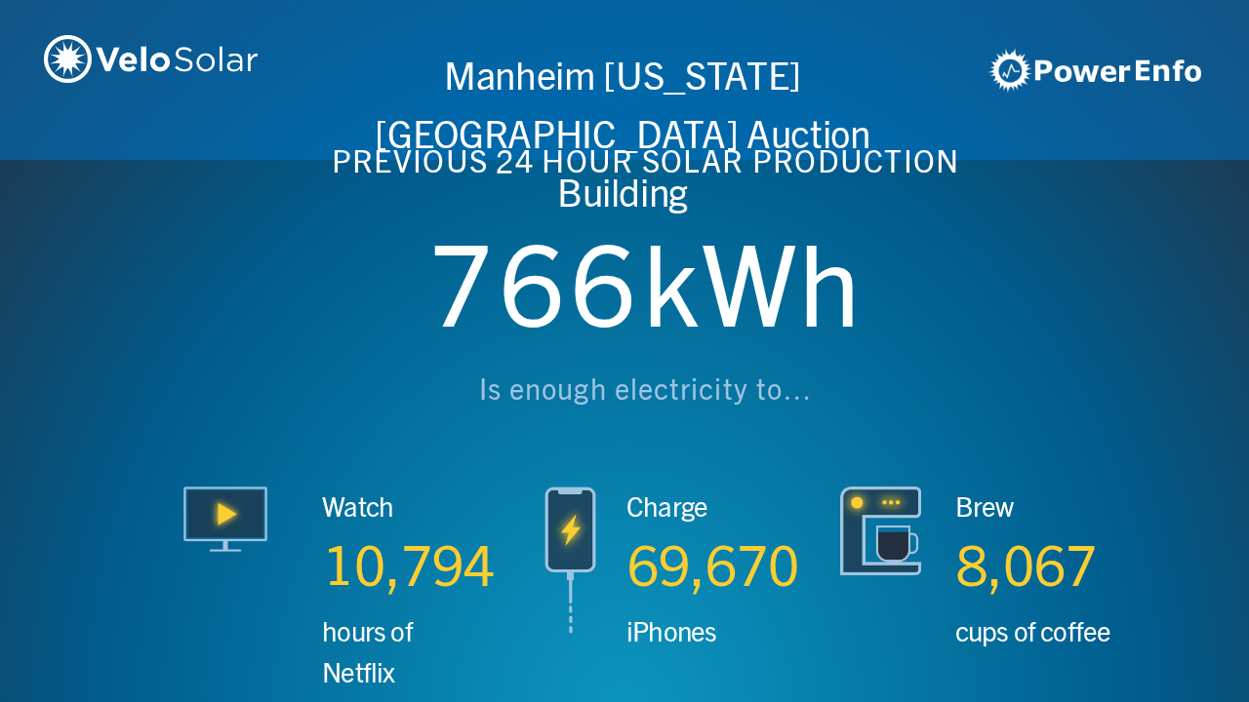
scroll to position [0, 4994]
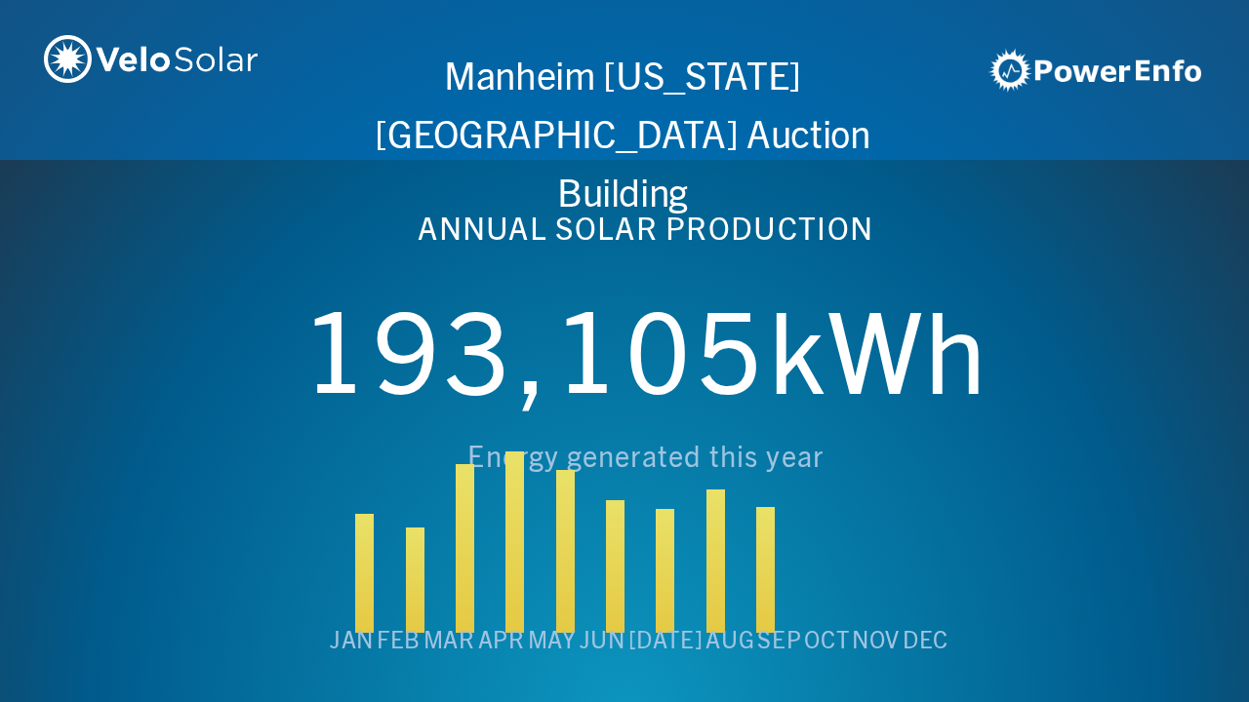
scroll to position [0, 6243]
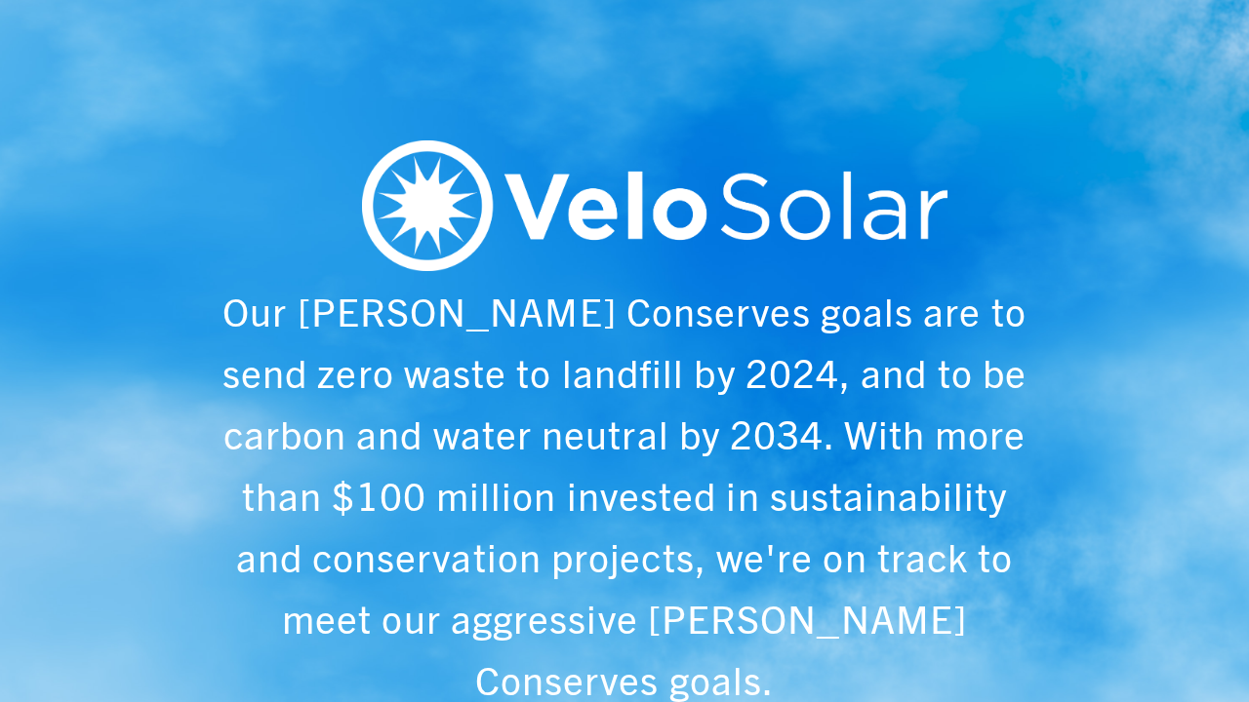
scroll to position [0, 1249]
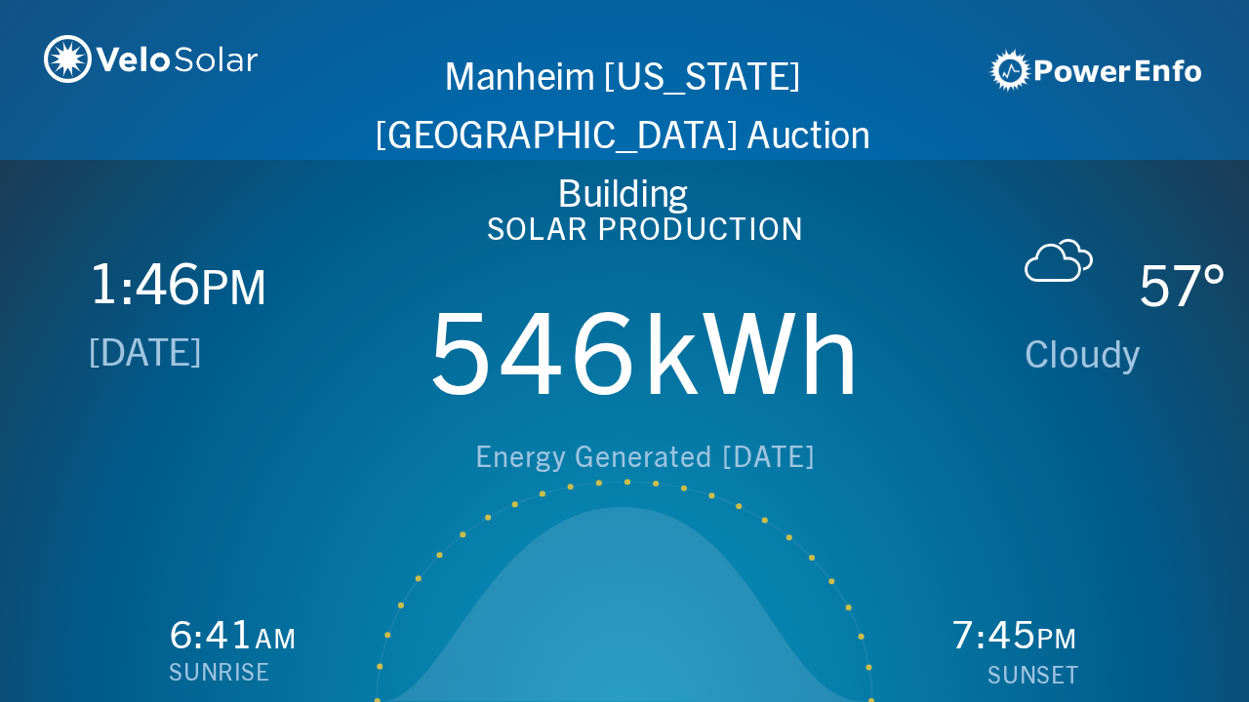
scroll to position [0, 2497]
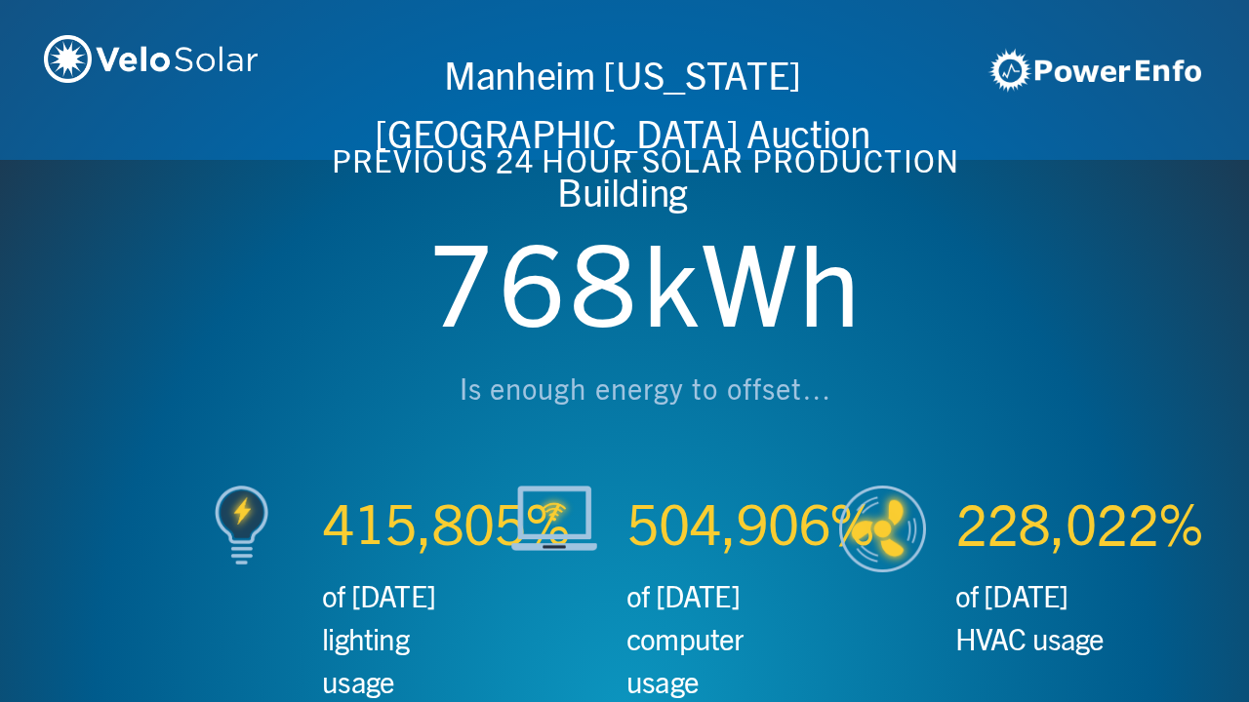
scroll to position [0, 3746]
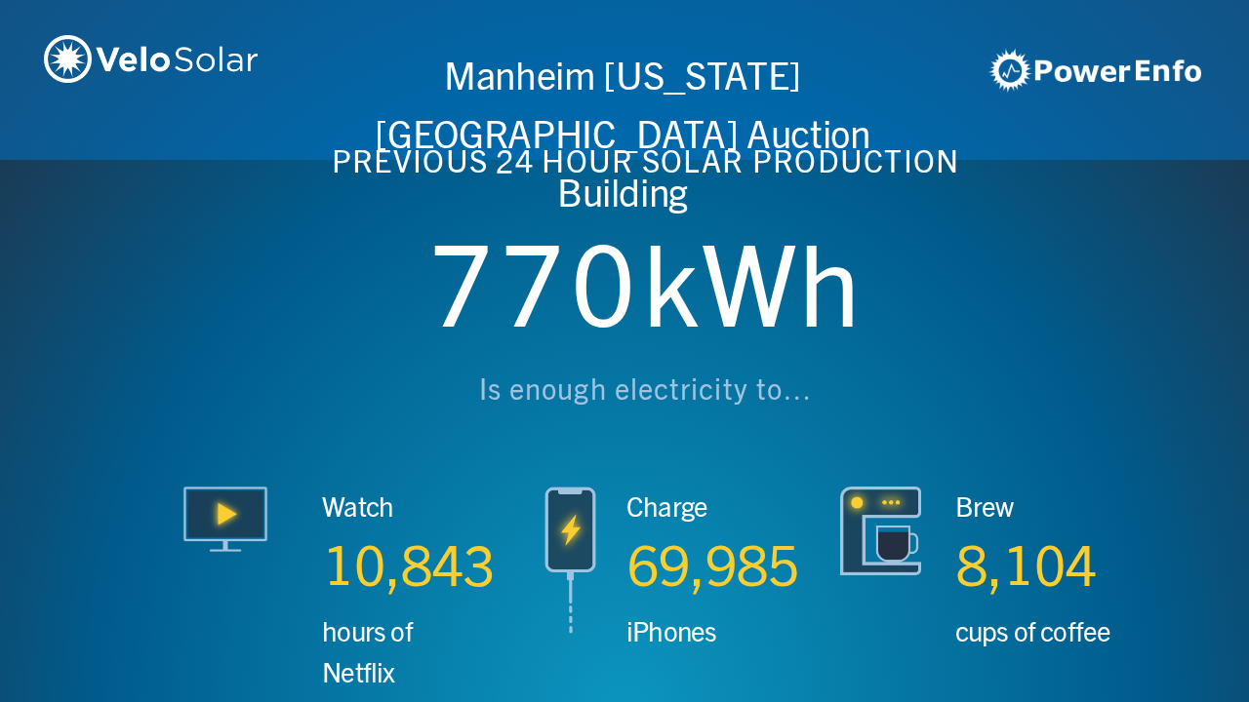
scroll to position [0, 4994]
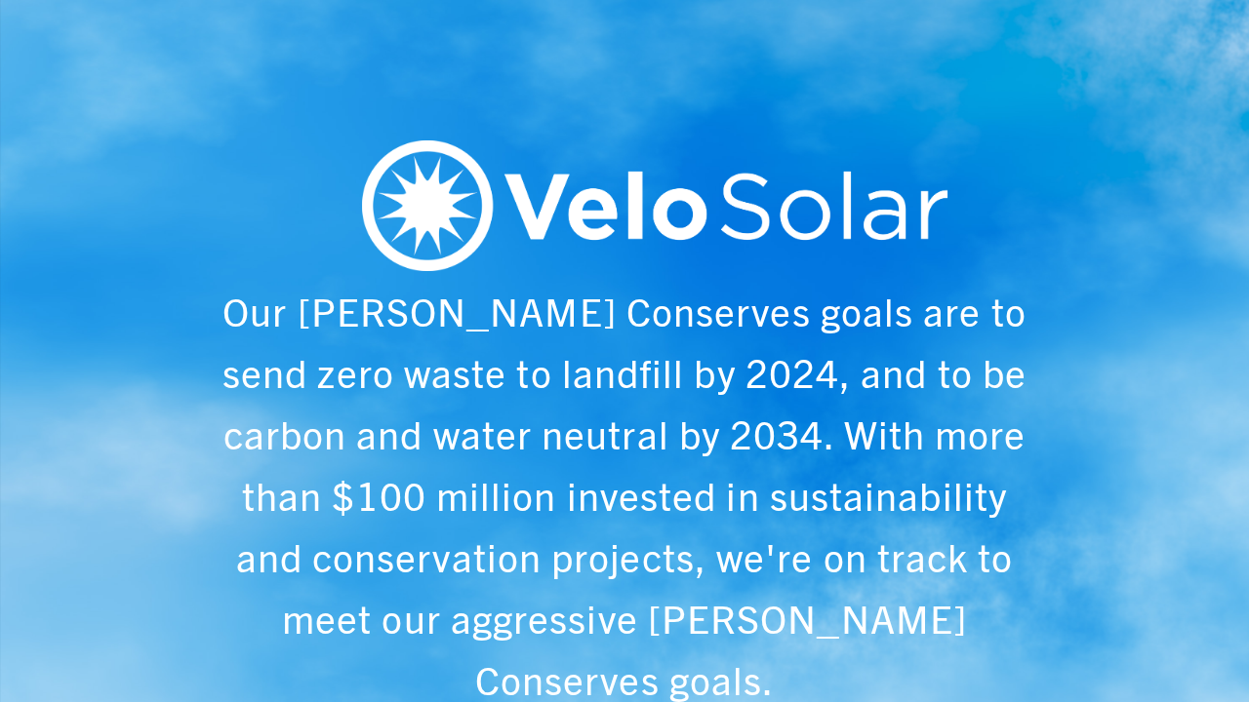
scroll to position [0, 6243]
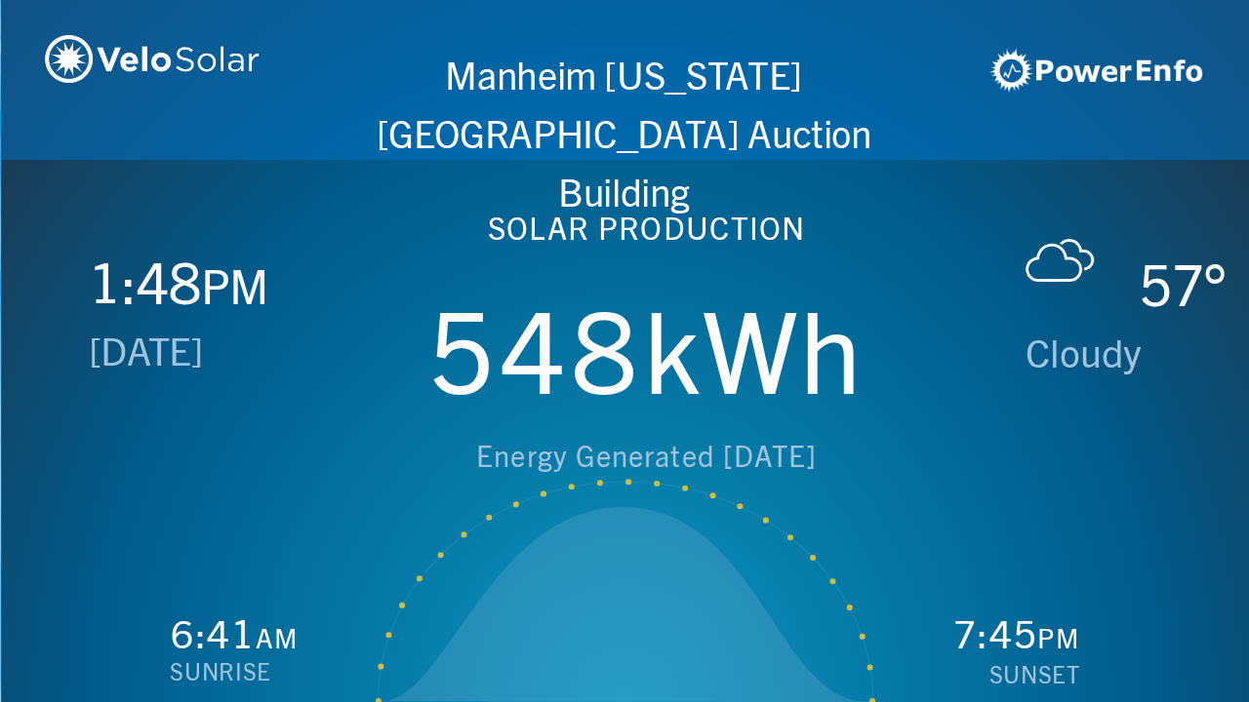
scroll to position [0, 1249]
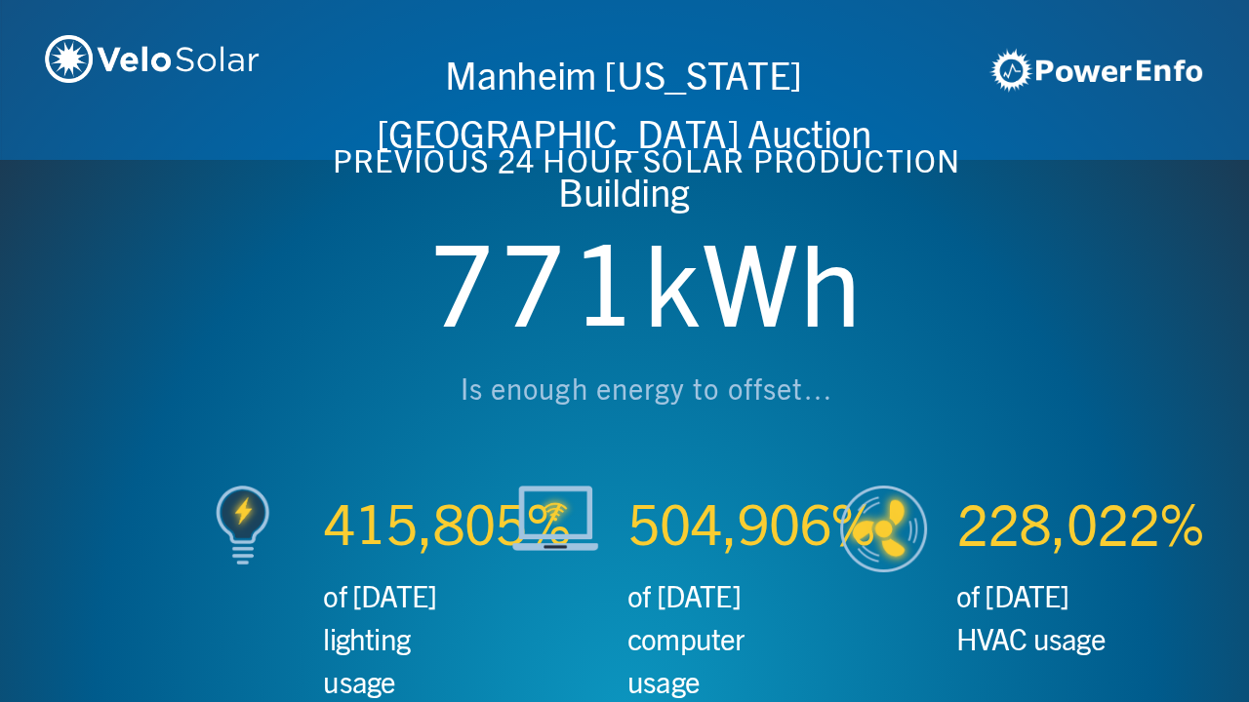
scroll to position [0, 2497]
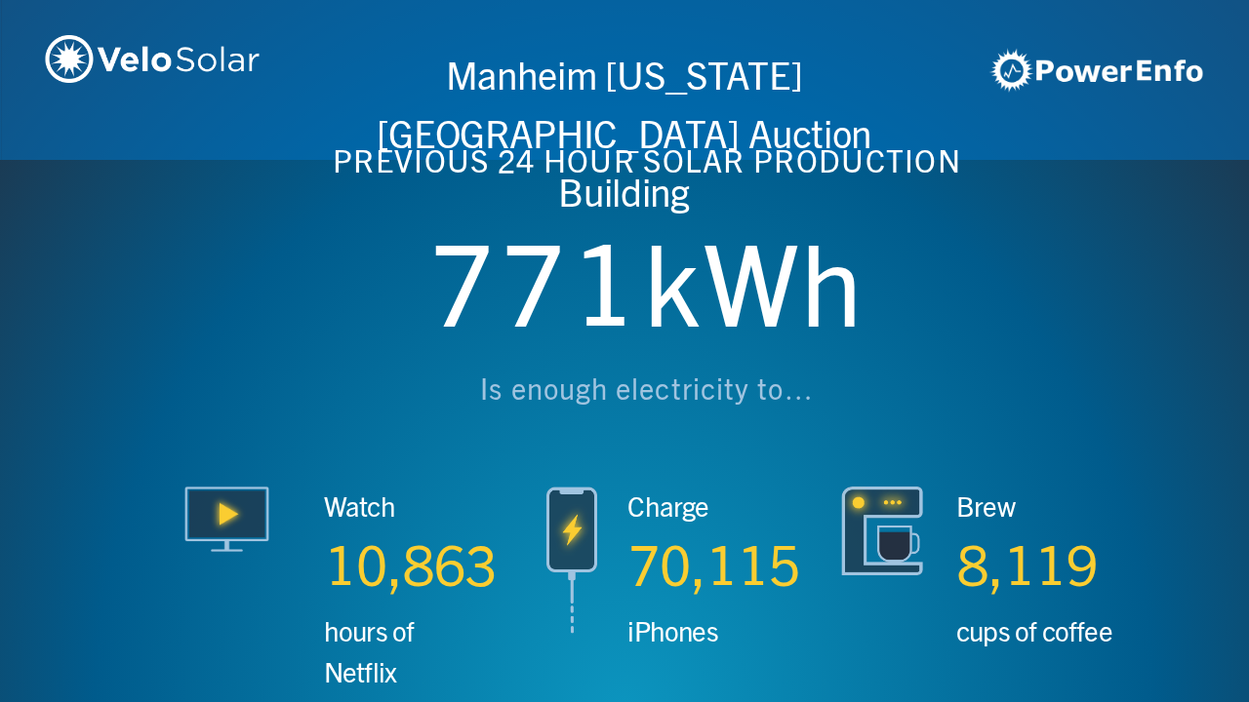
scroll to position [0, 3746]
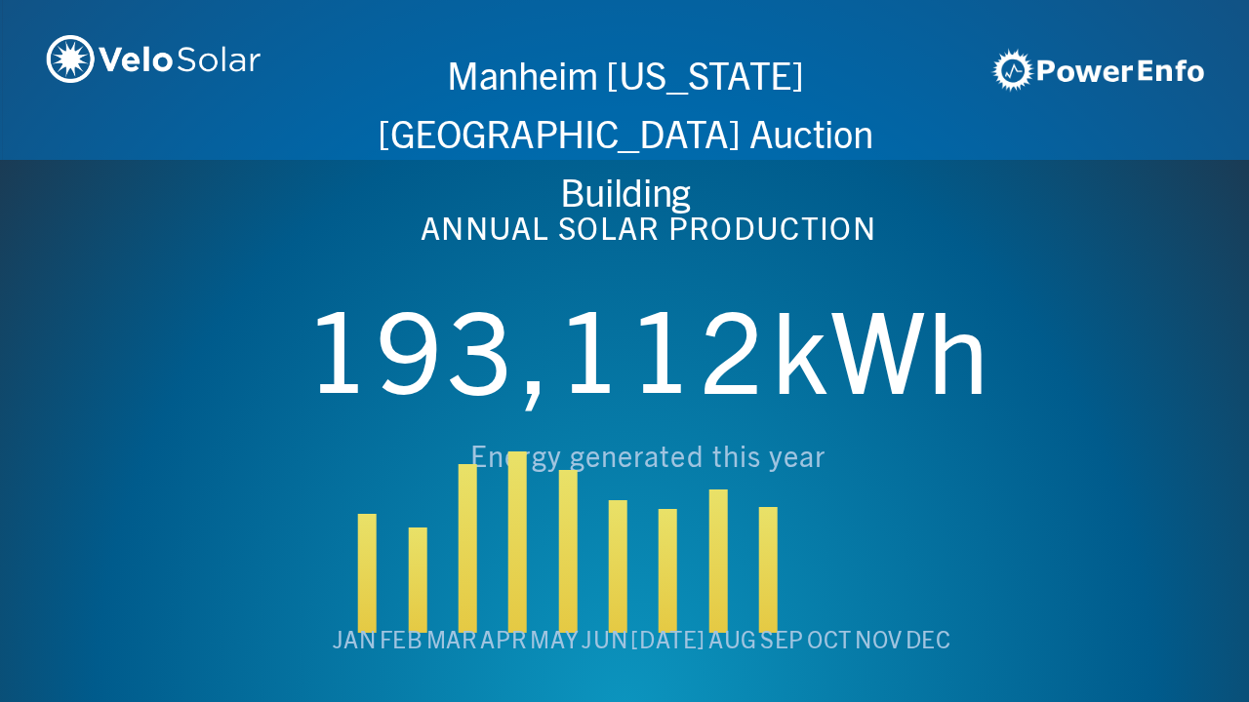
scroll to position [0, 4994]
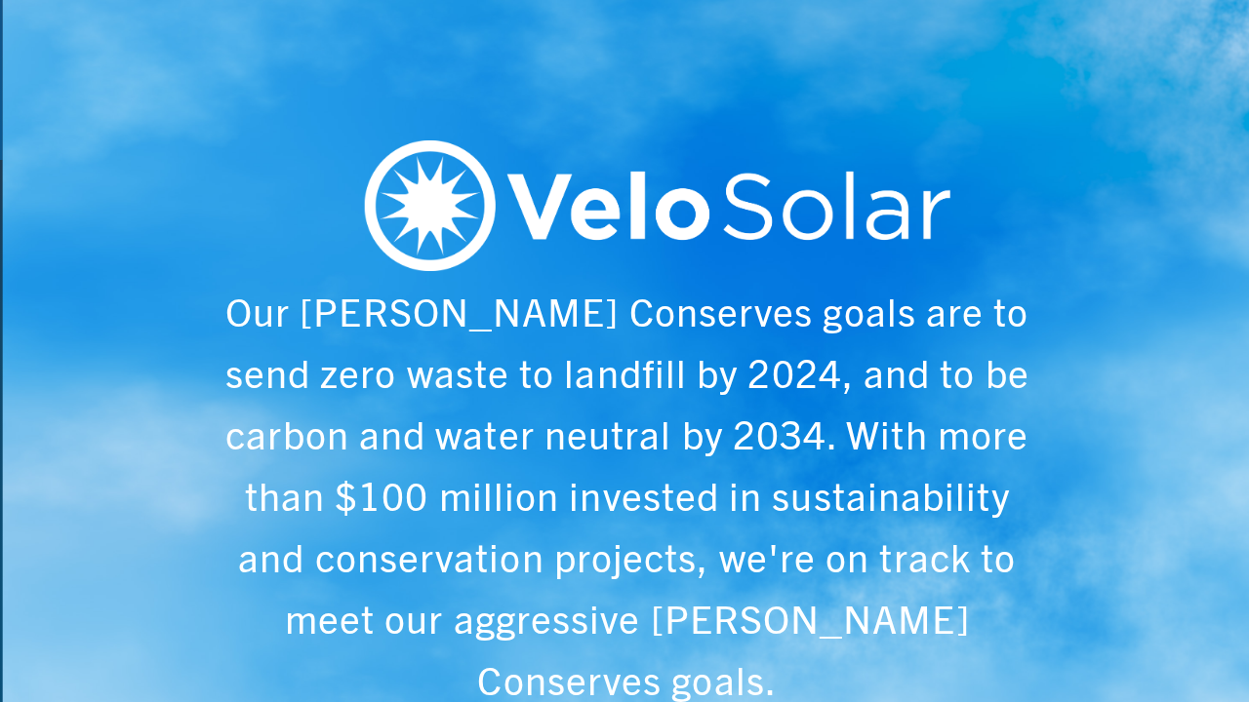
scroll to position [0, 6243]
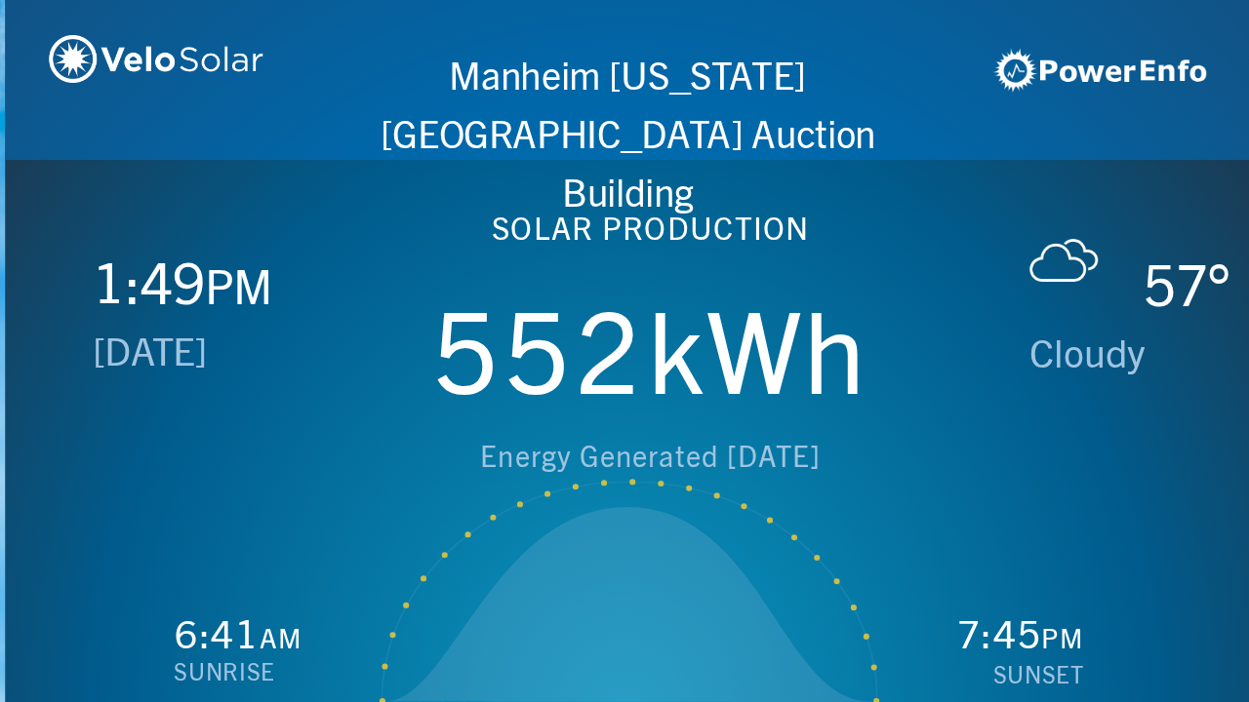
scroll to position [0, 1249]
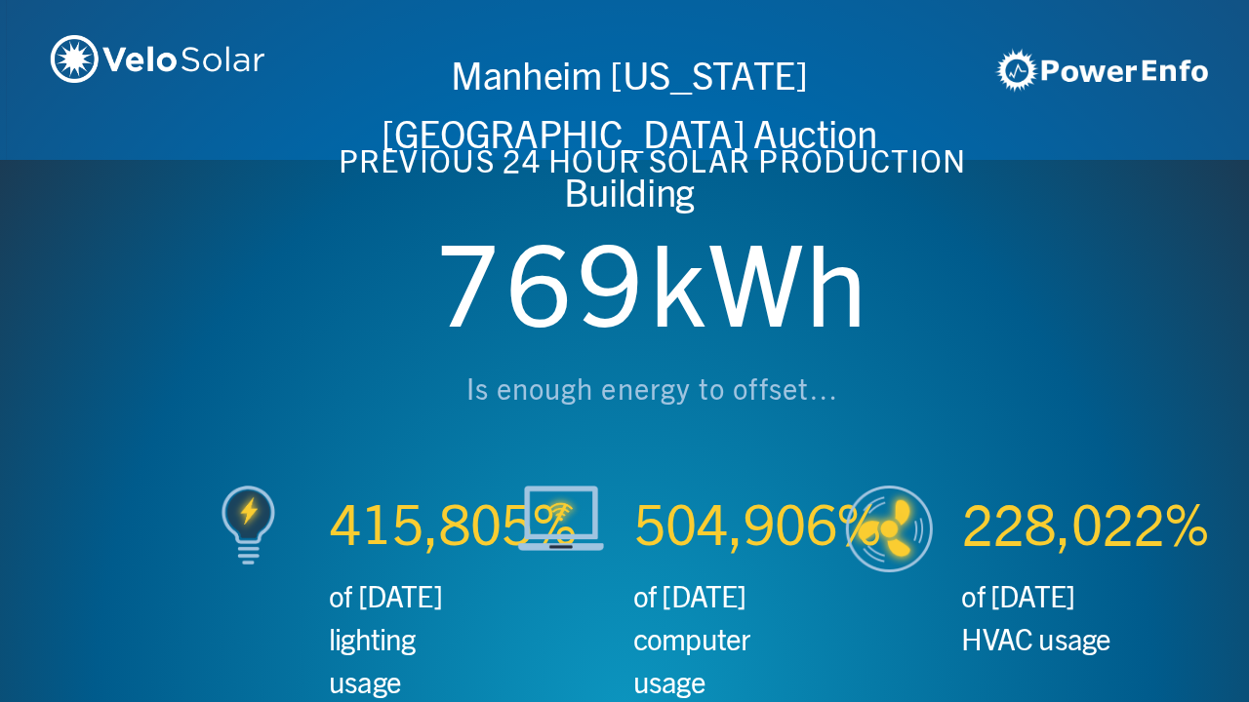
scroll to position [0, 2497]
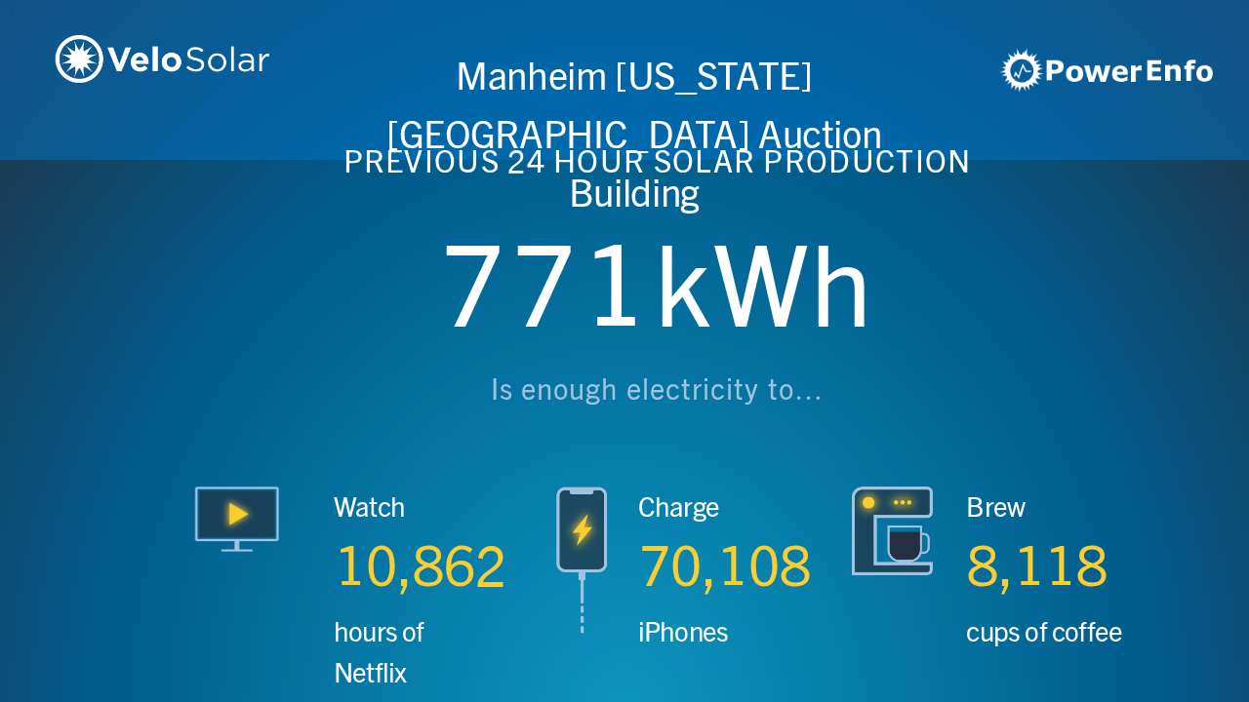
scroll to position [0, 3746]
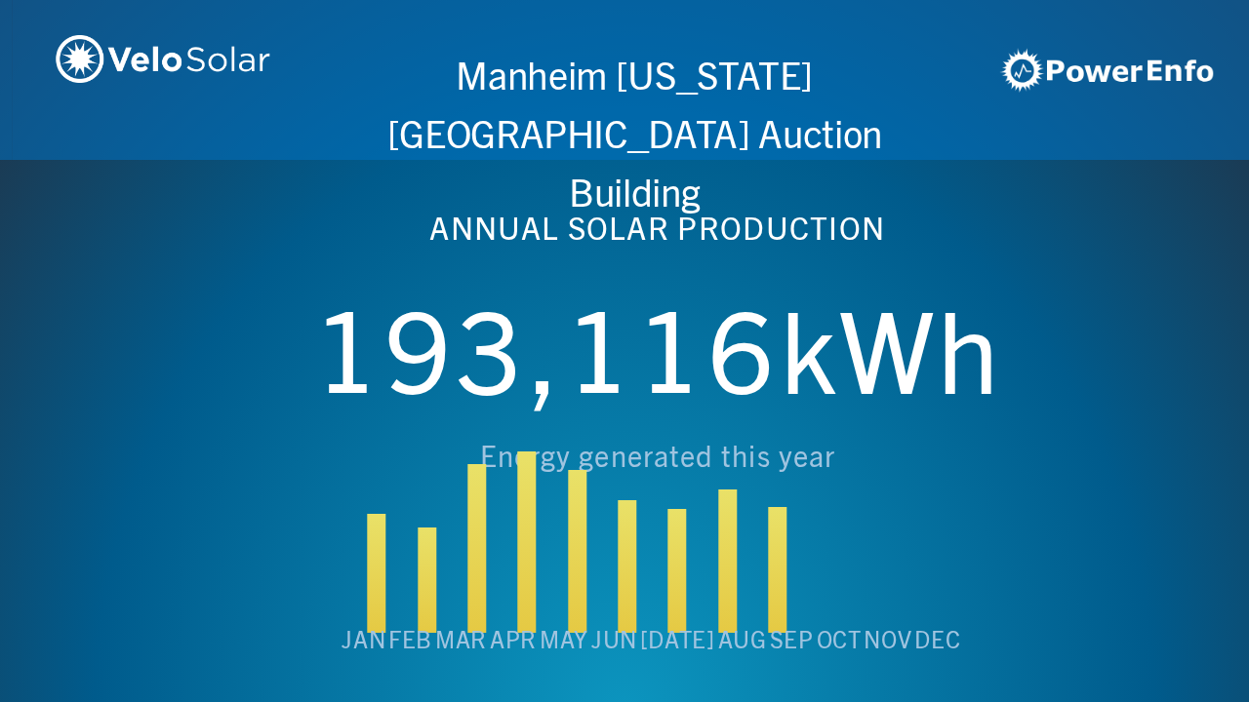
scroll to position [0, 4994]
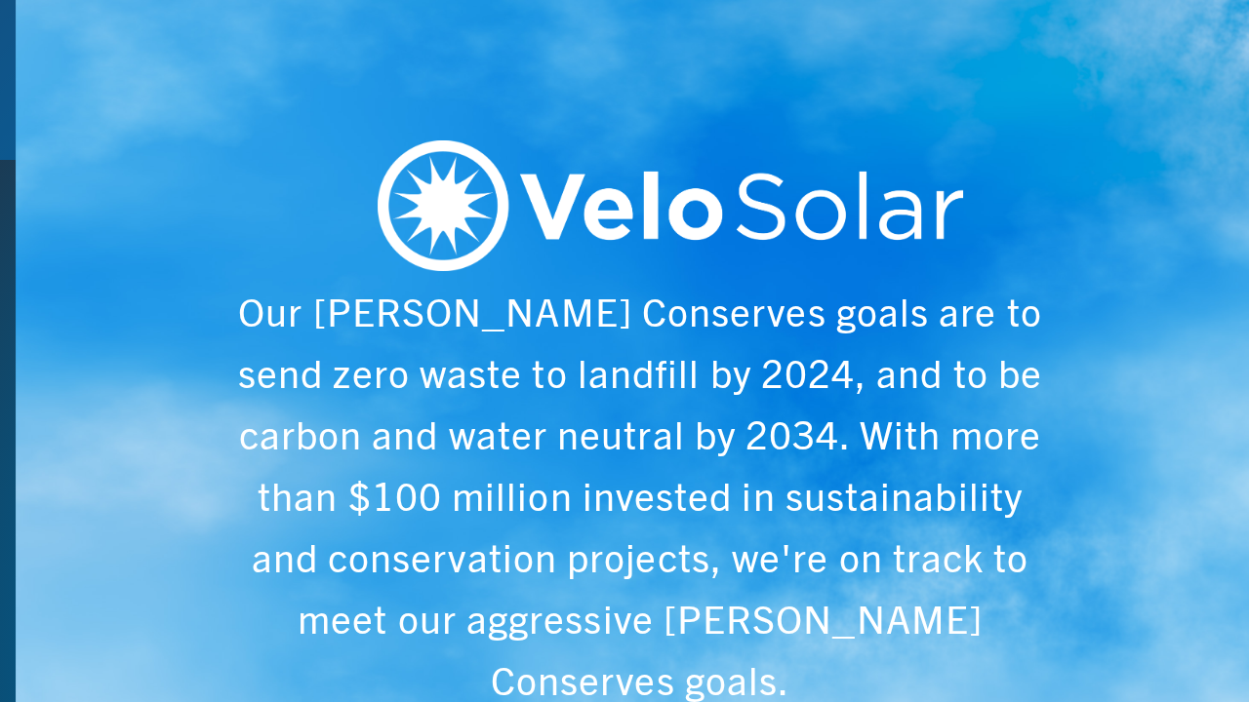
scroll to position [0, 6243]
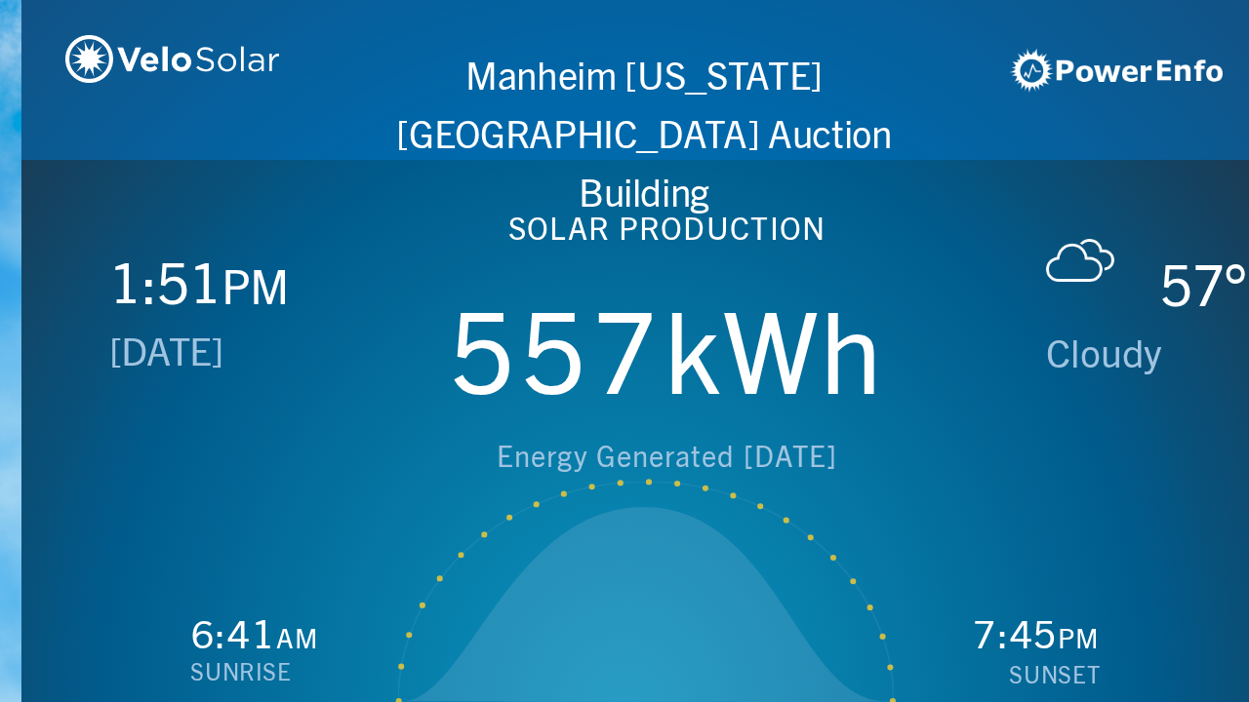
scroll to position [0, 1249]
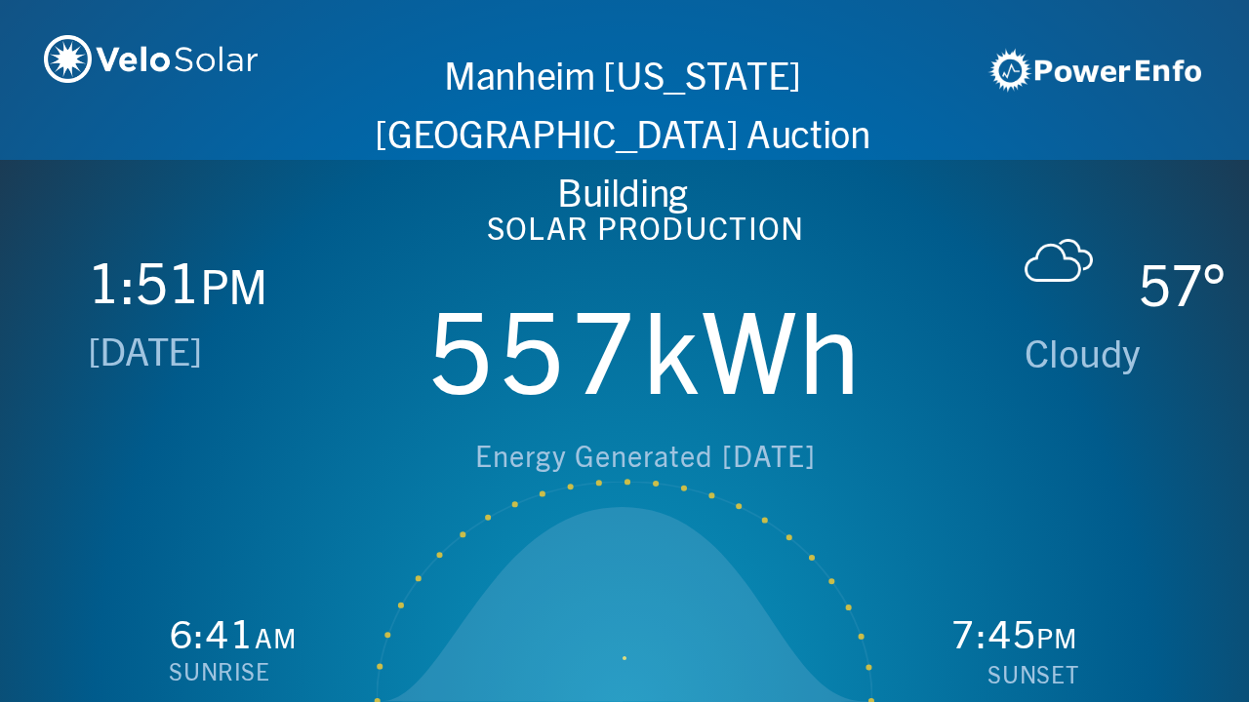
scroll to position [0, 2497]
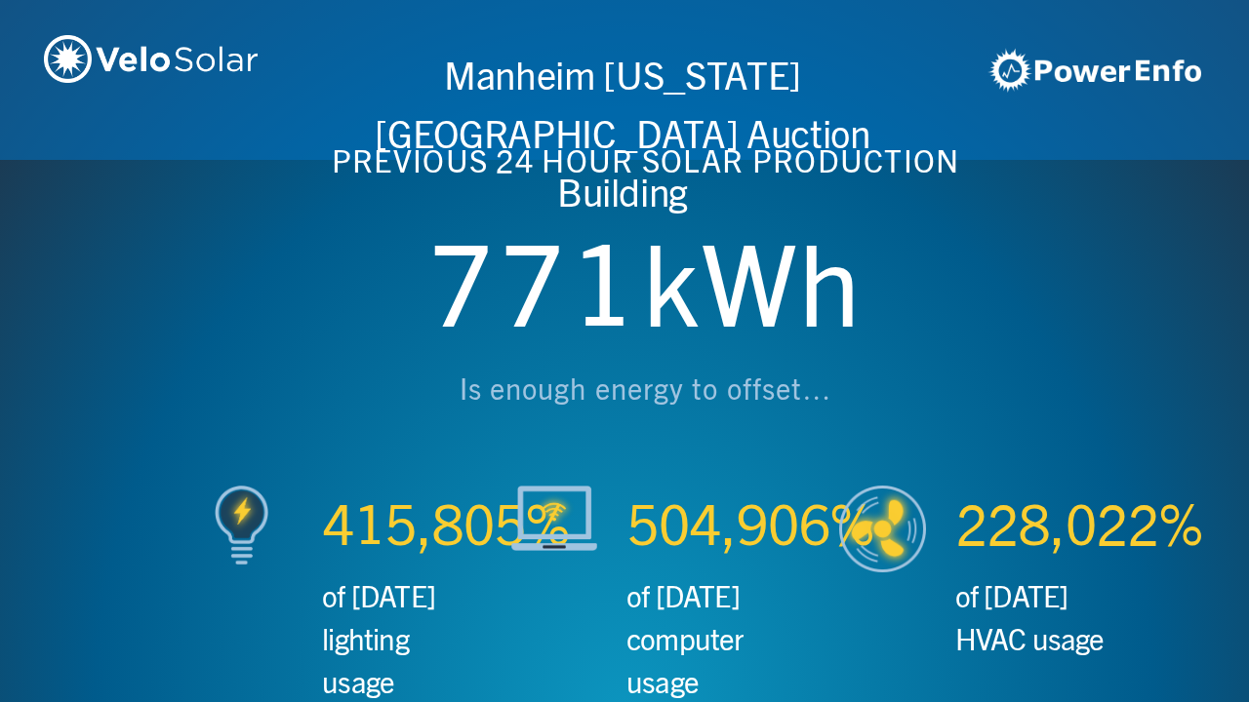
scroll to position [0, 3746]
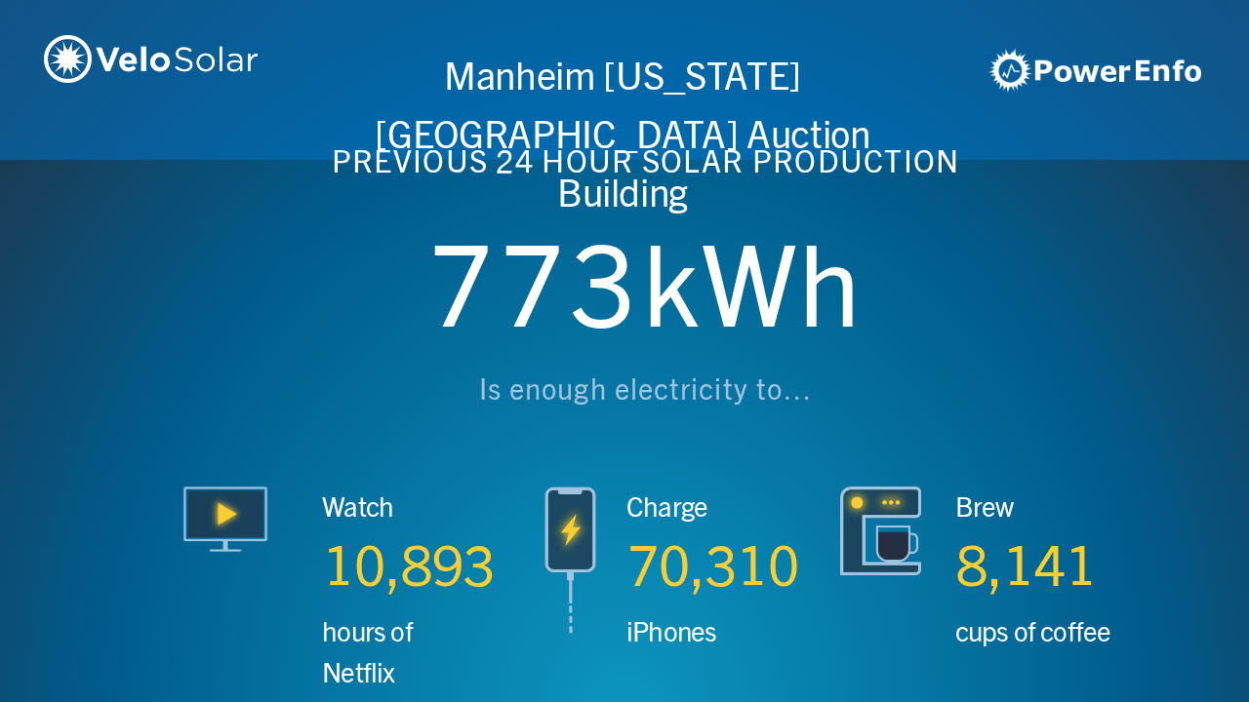
scroll to position [0, 4994]
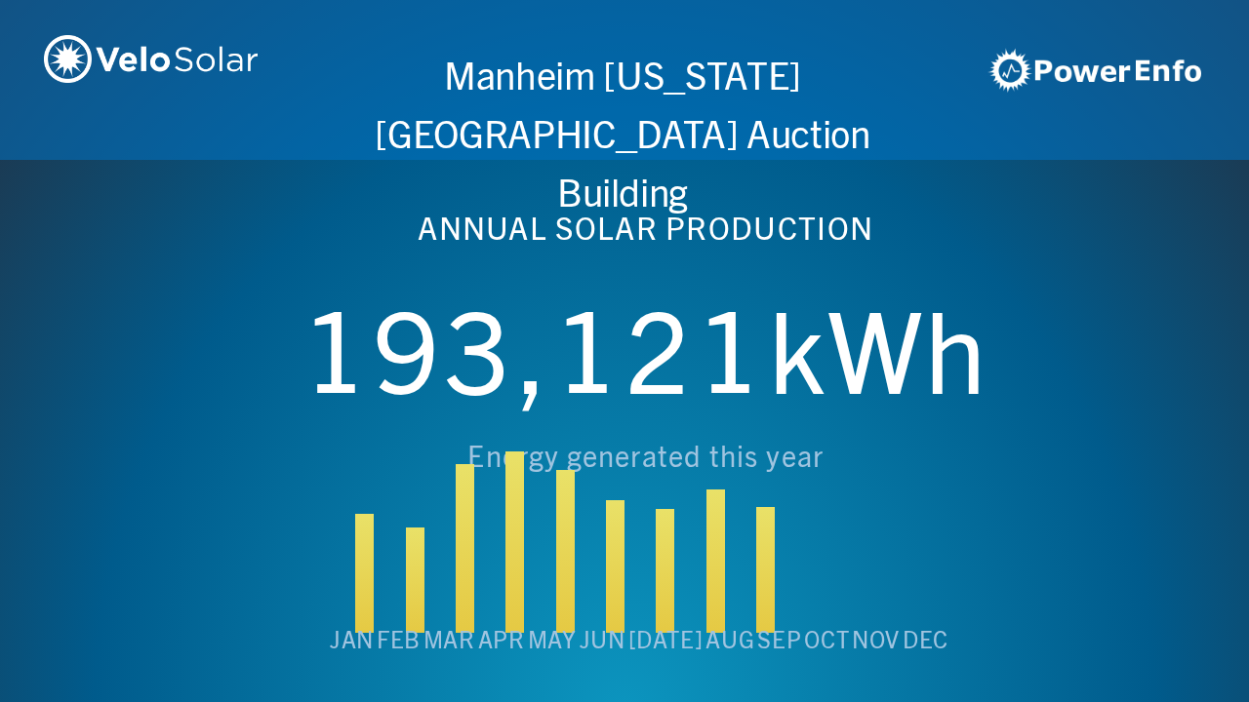
scroll to position [0, 6243]
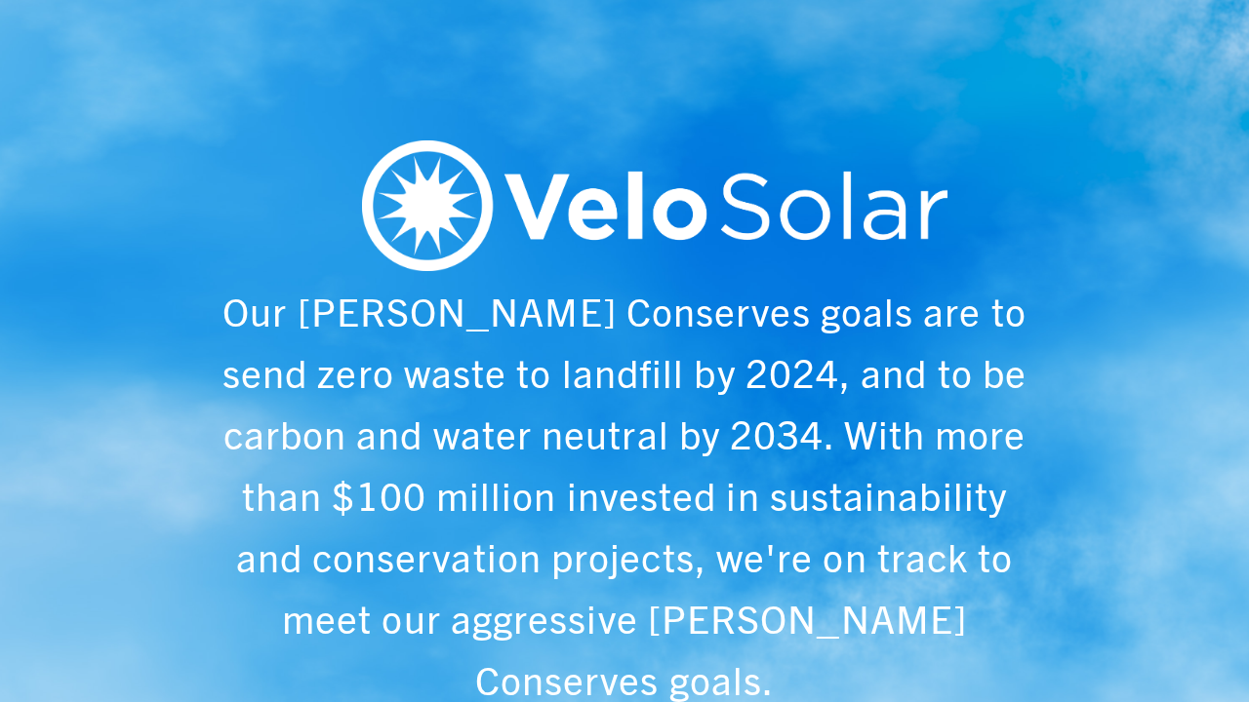
scroll to position [0, 1249]
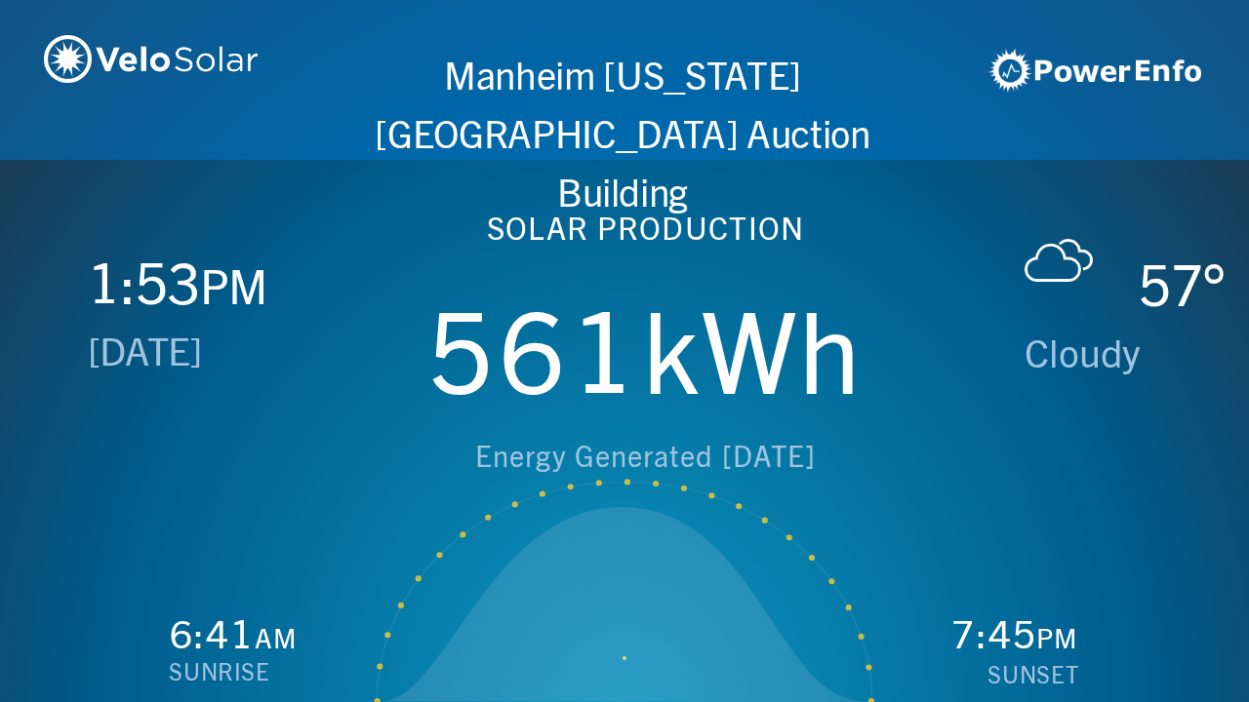
scroll to position [0, 2497]
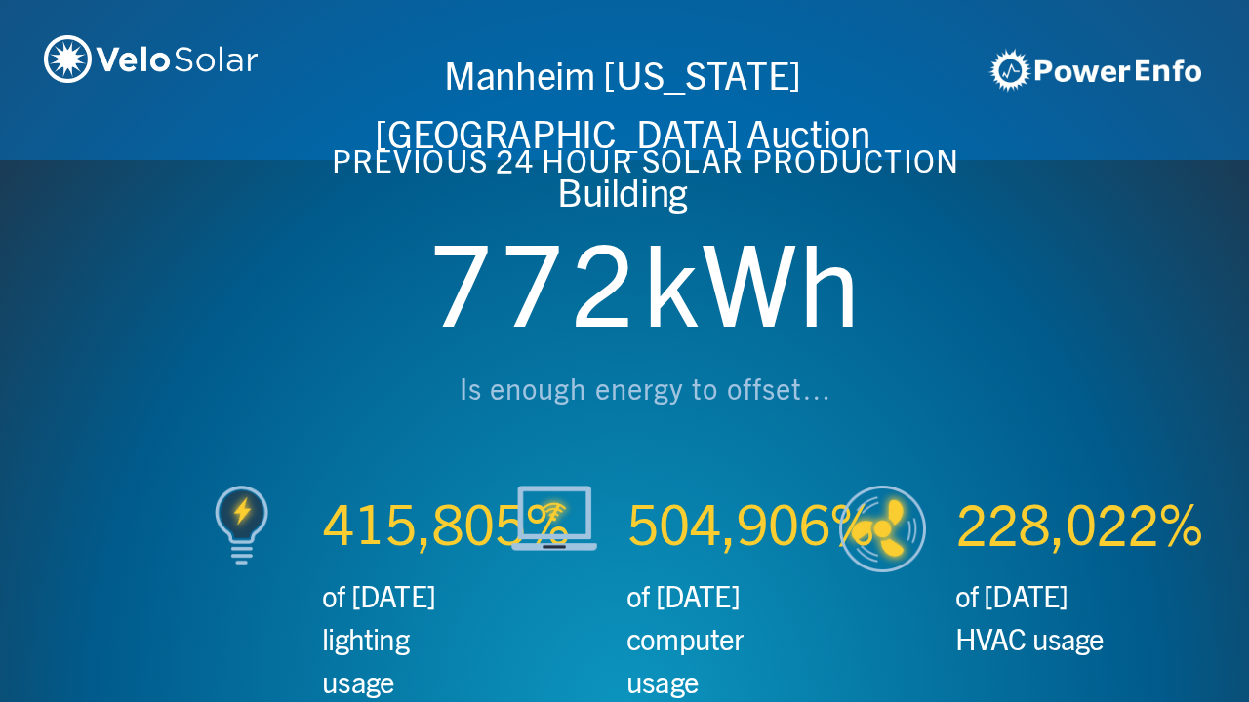
scroll to position [0, 3746]
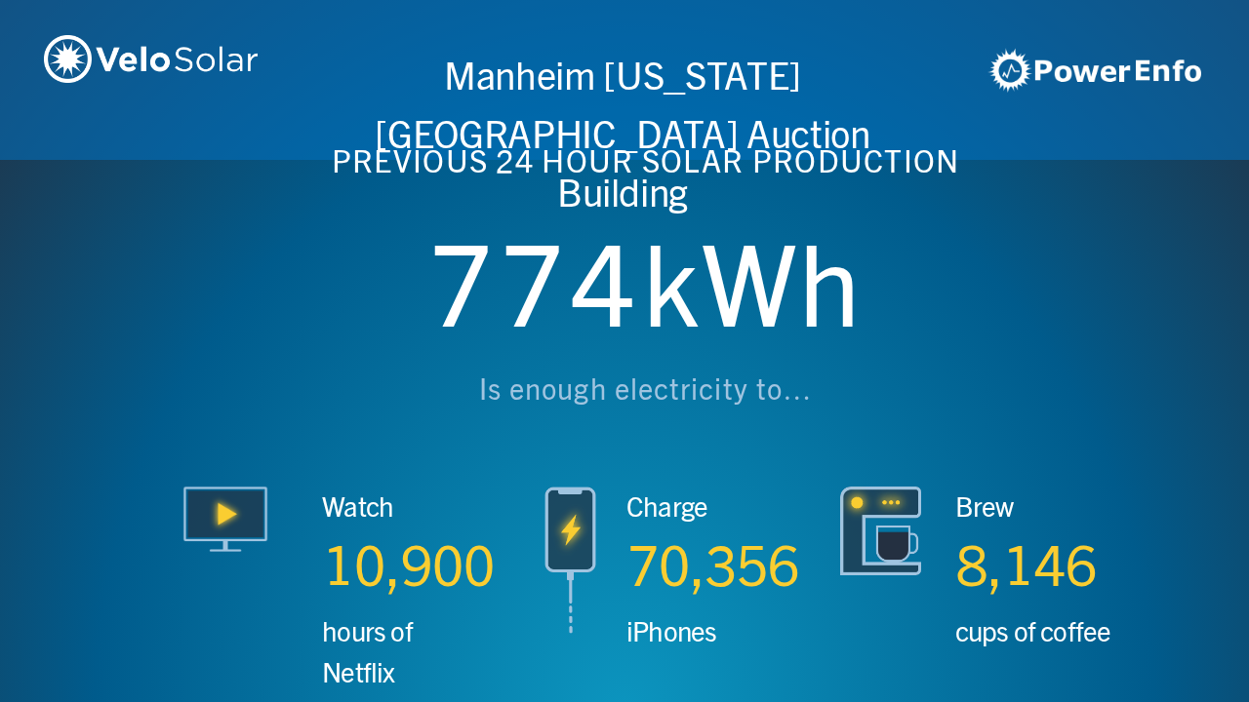
scroll to position [0, 4994]
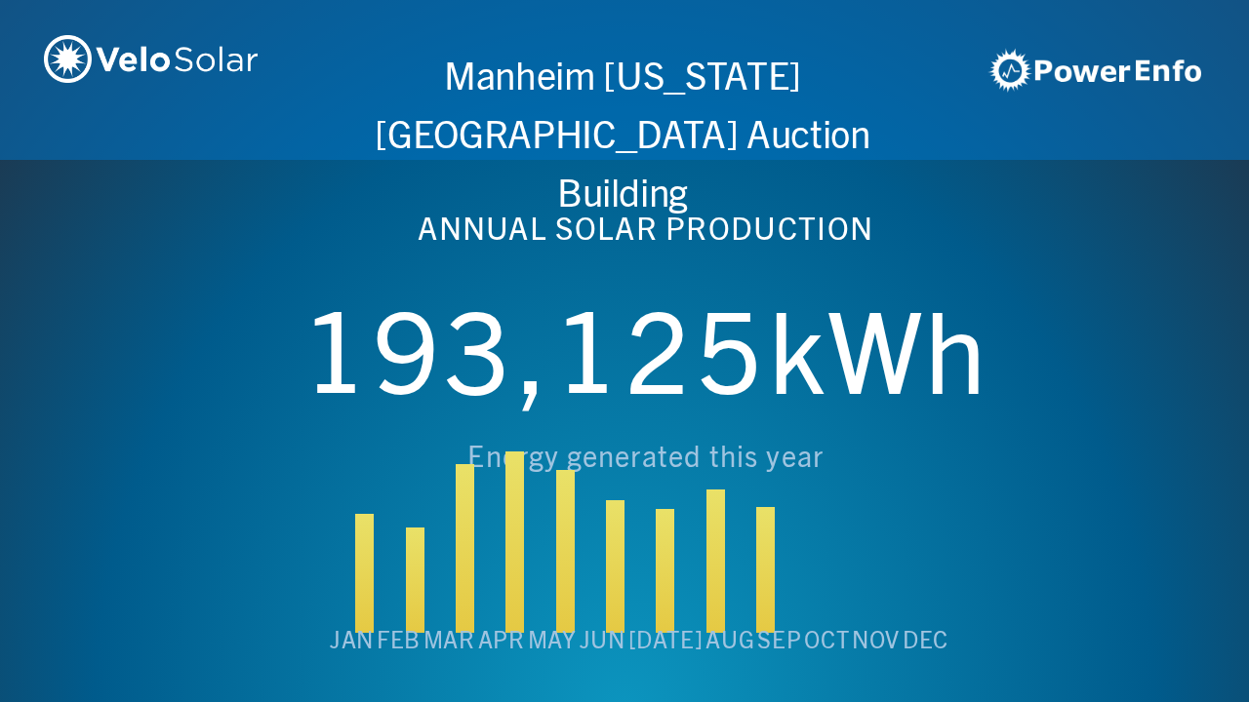
scroll to position [0, 6243]
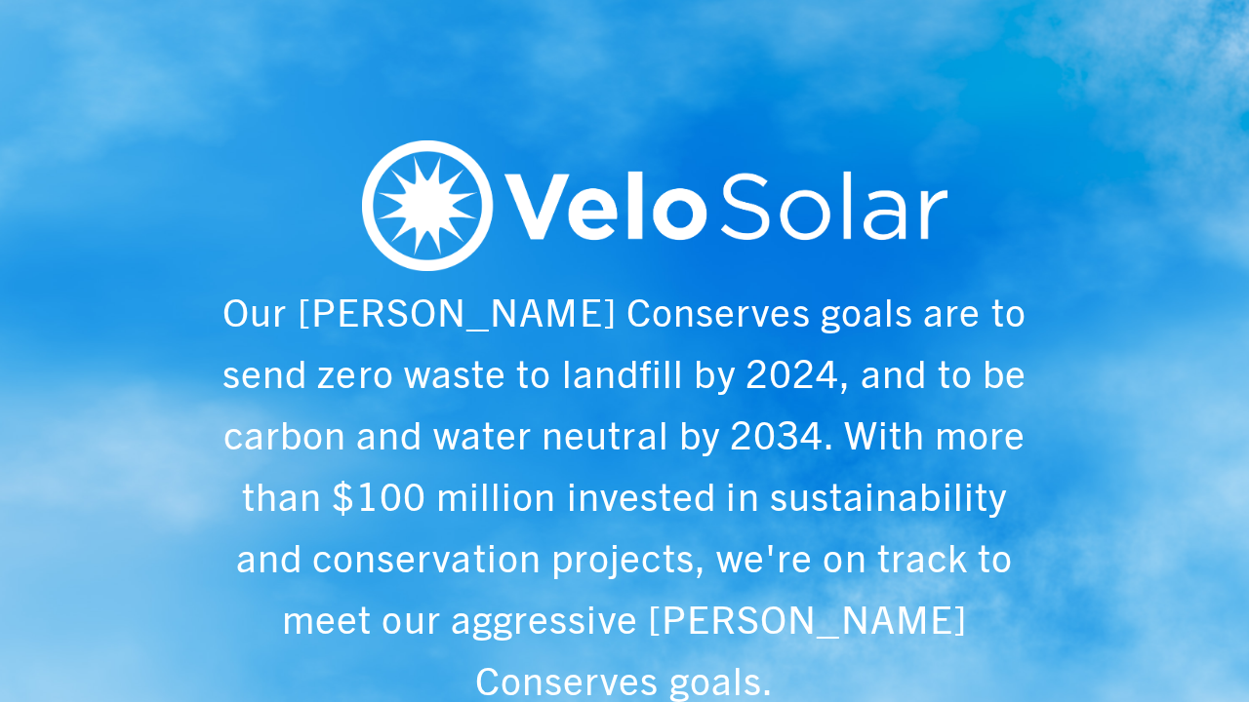
scroll to position [0, 1249]
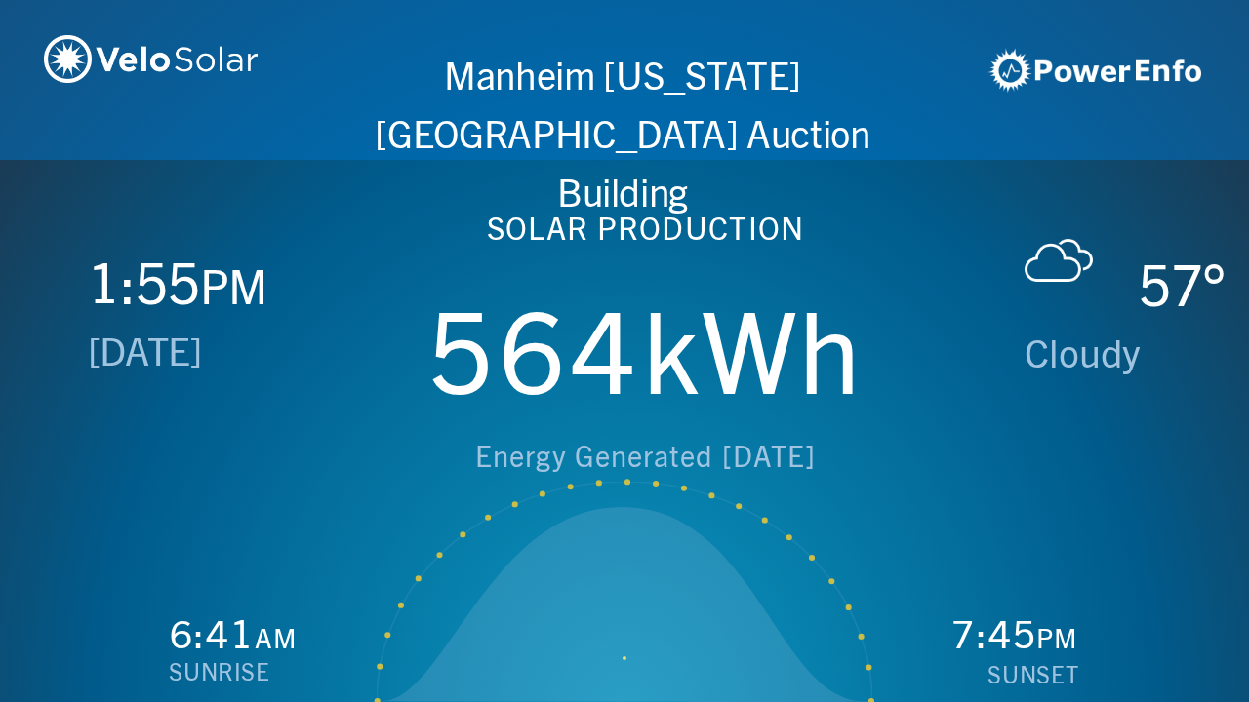
scroll to position [0, 2497]
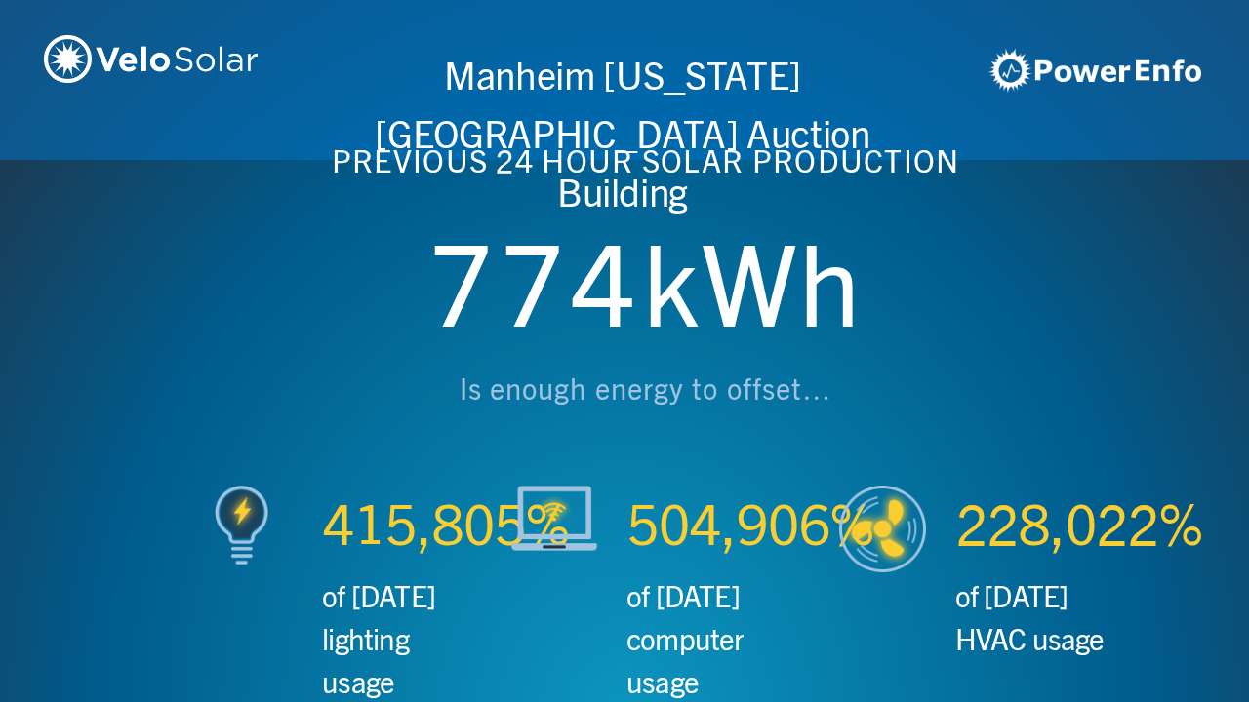
scroll to position [0, 3746]
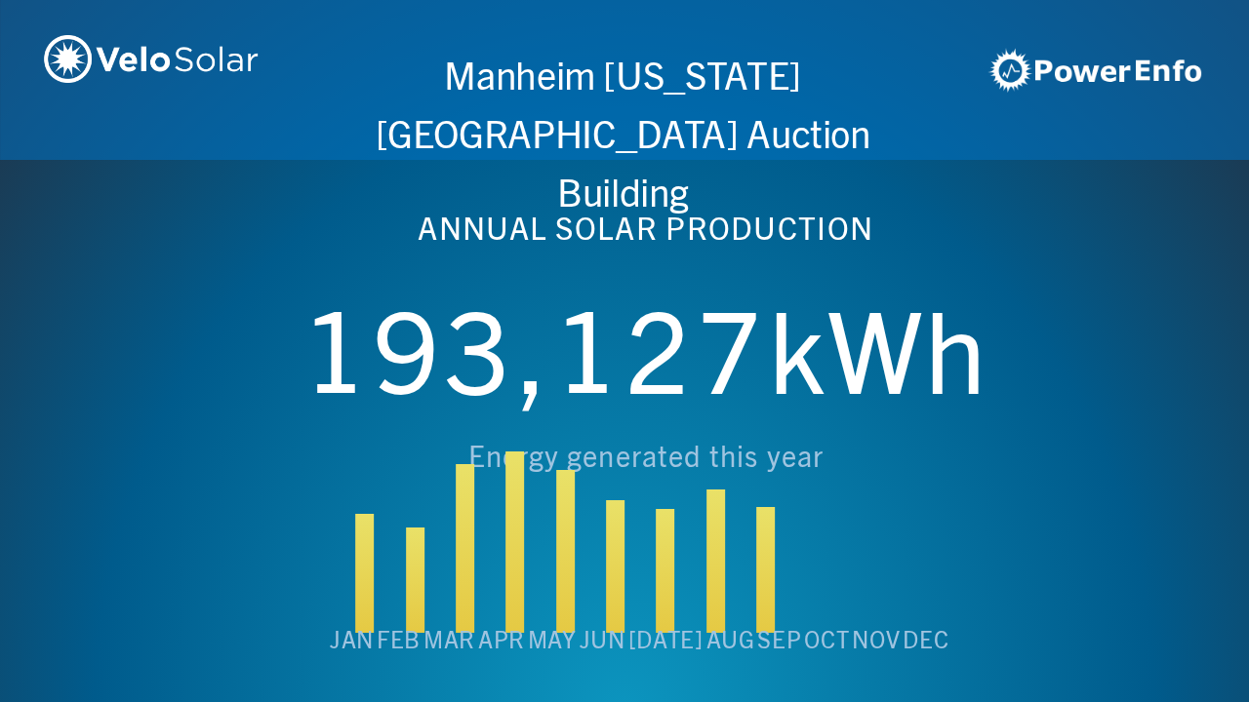
scroll to position [0, 4994]
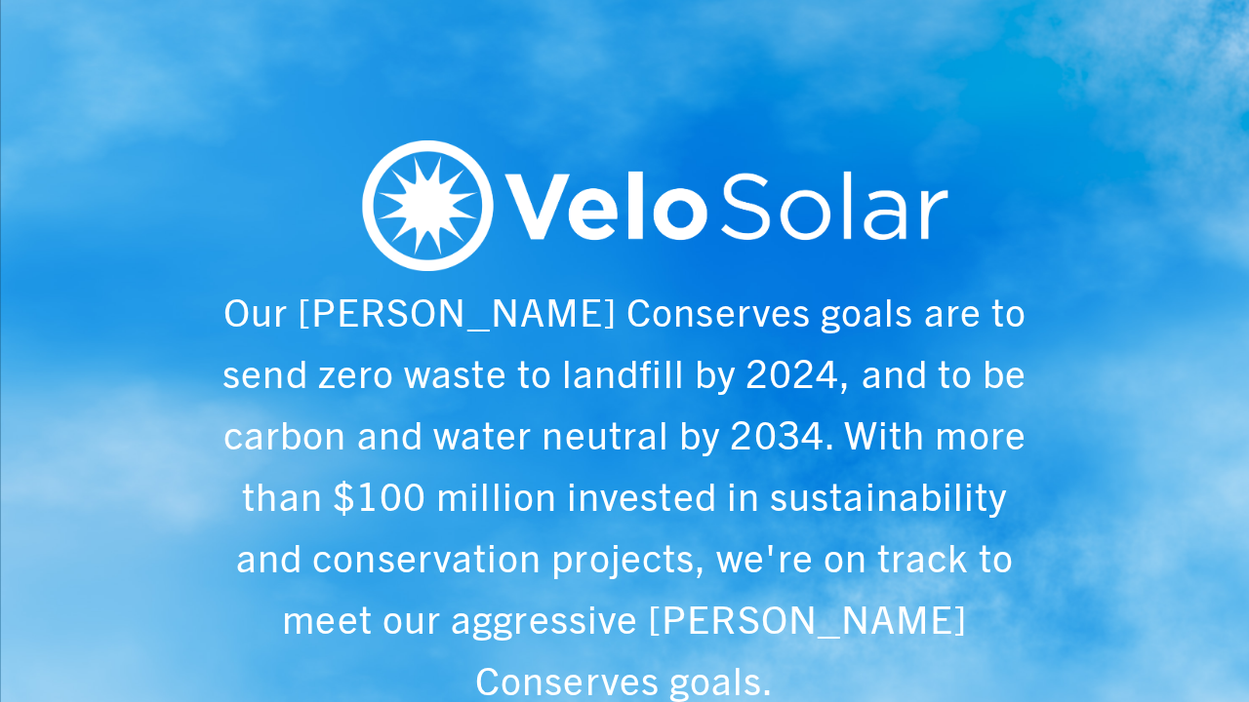
scroll to position [0, 6243]
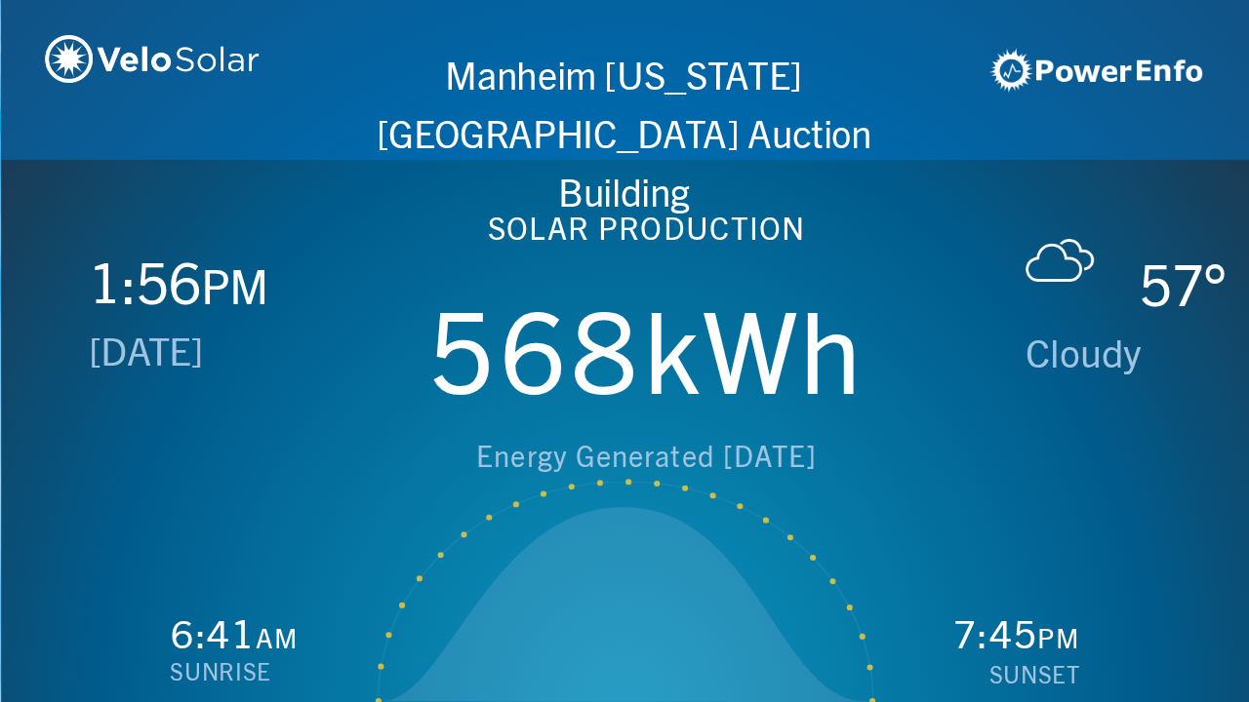
scroll to position [0, 1249]
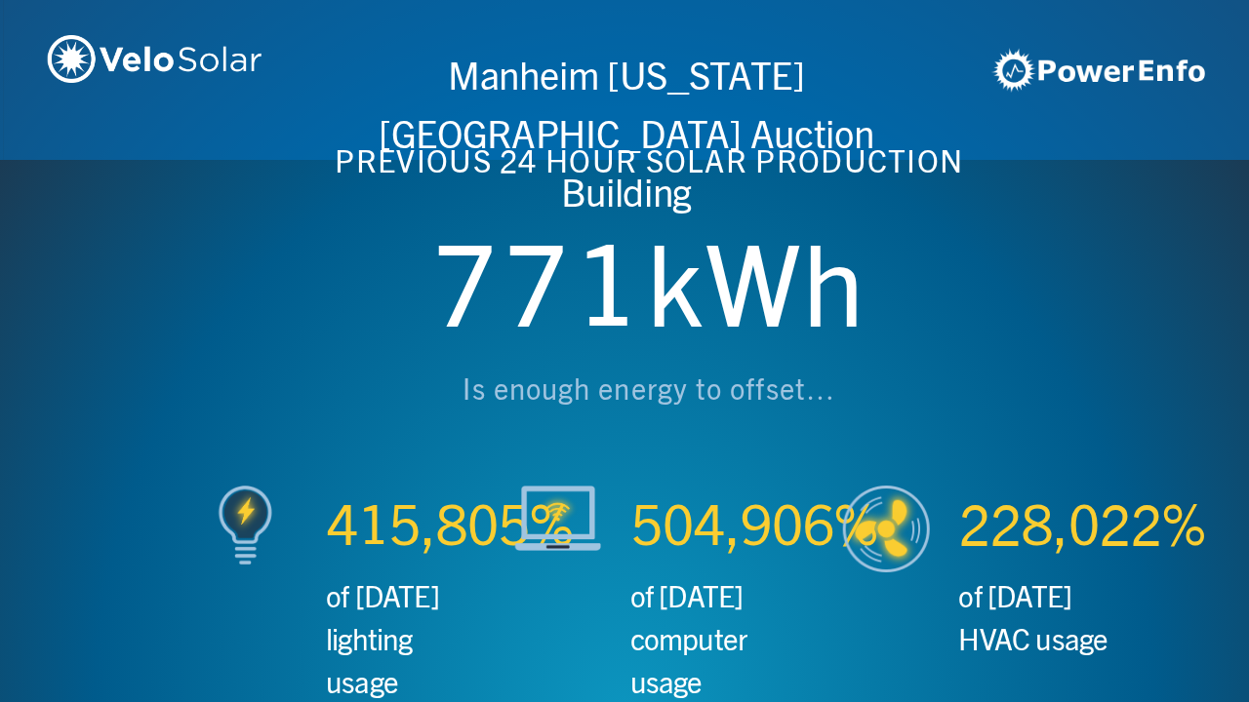
scroll to position [0, 2497]
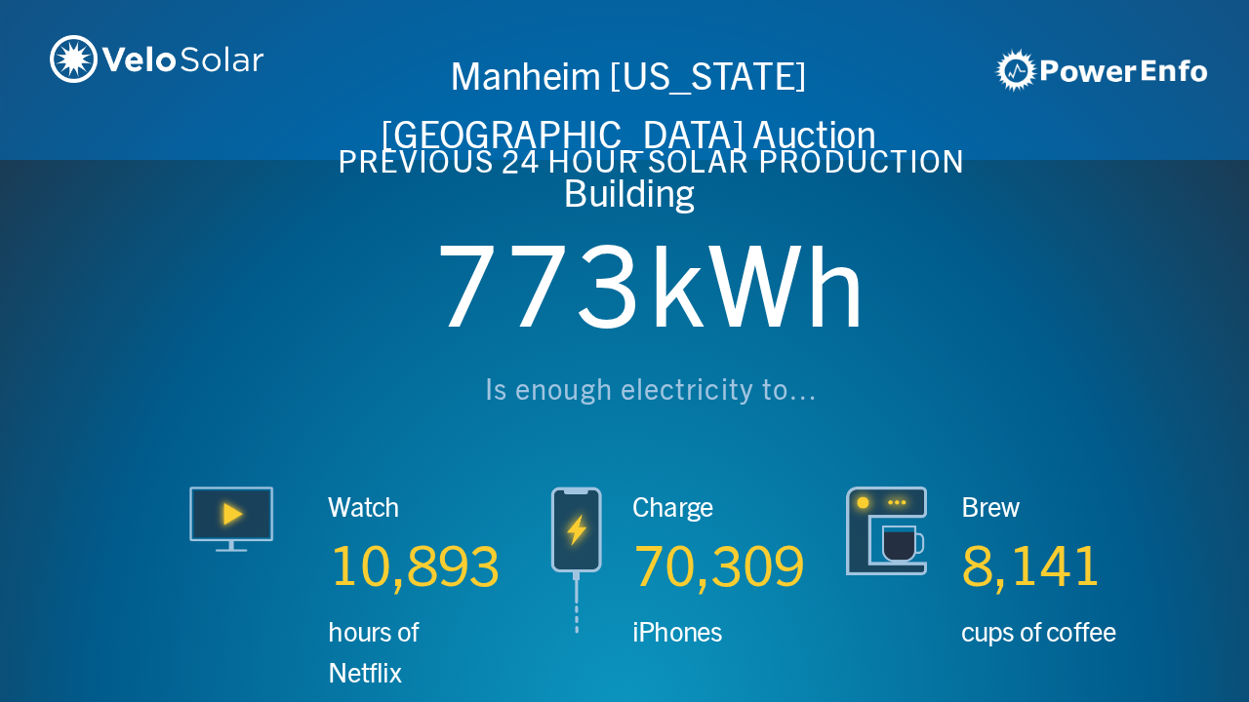
scroll to position [0, 3746]
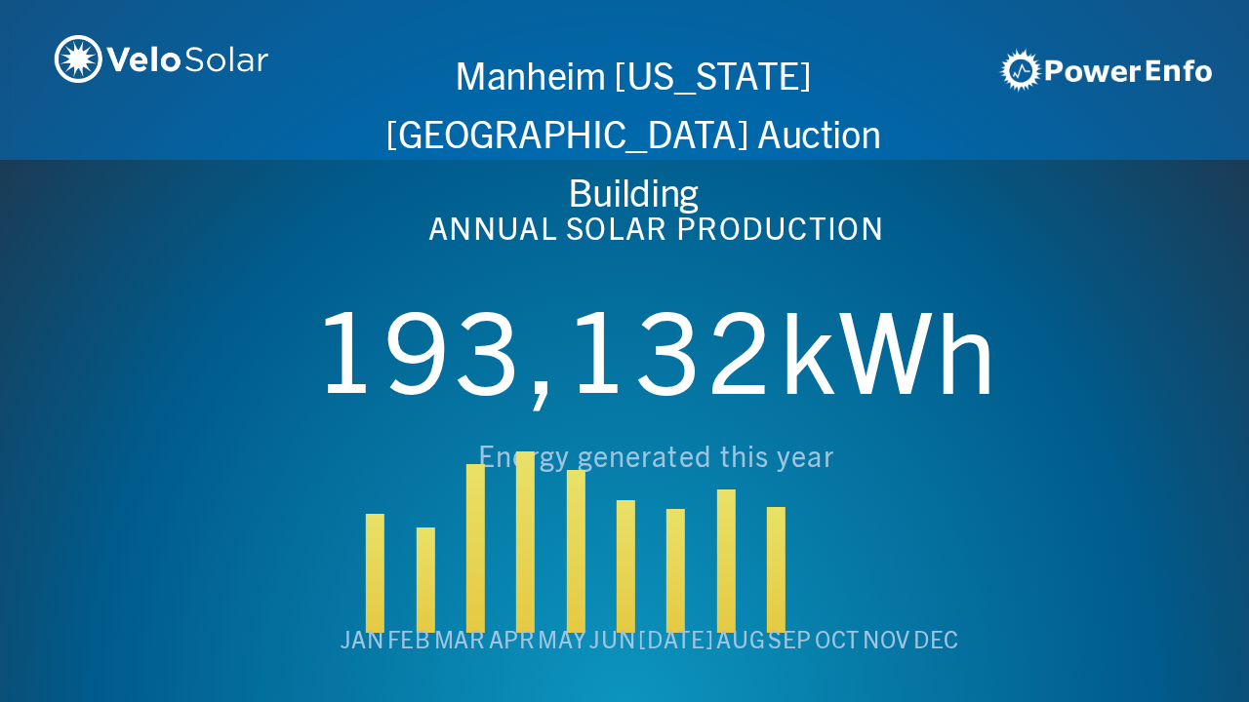
scroll to position [0, 4994]
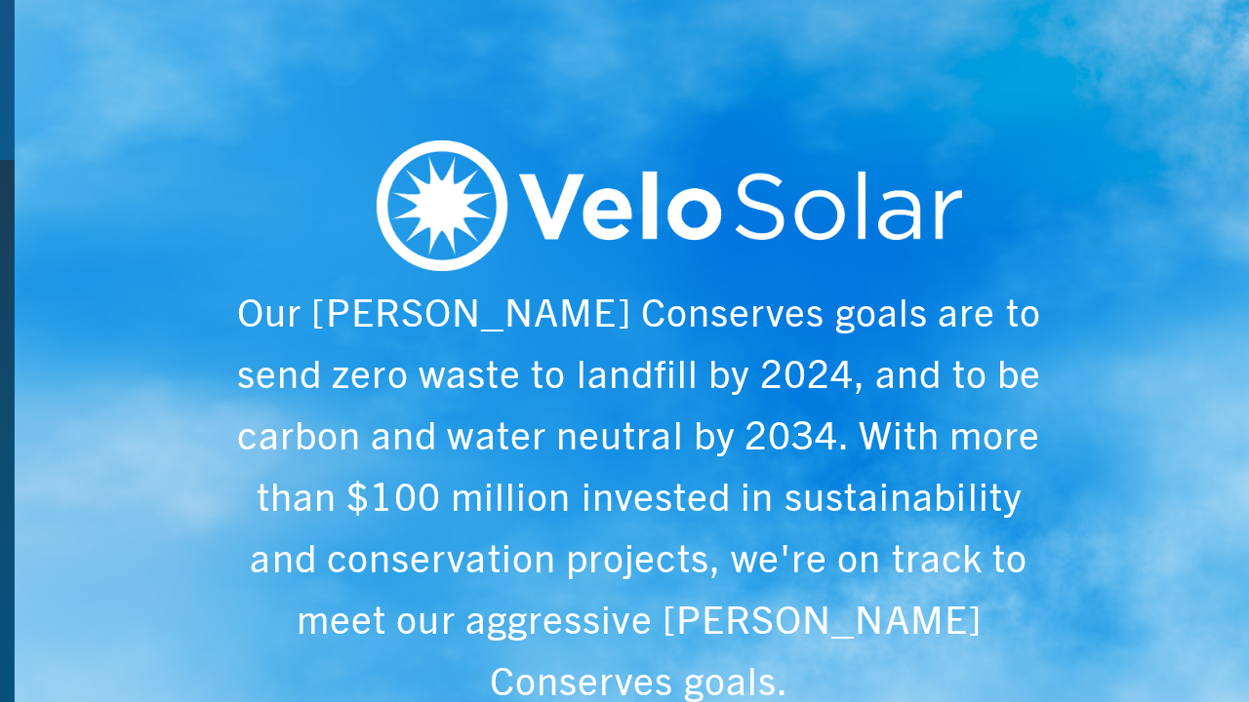
scroll to position [0, 6243]
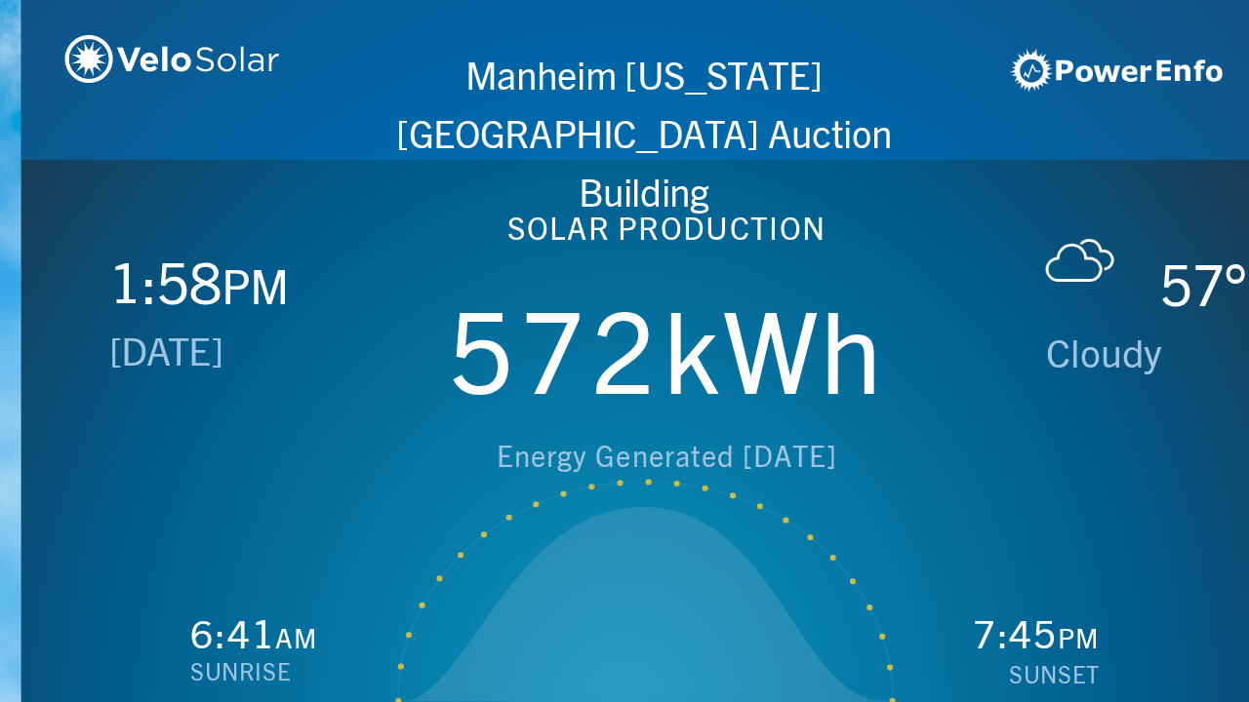
scroll to position [0, 1249]
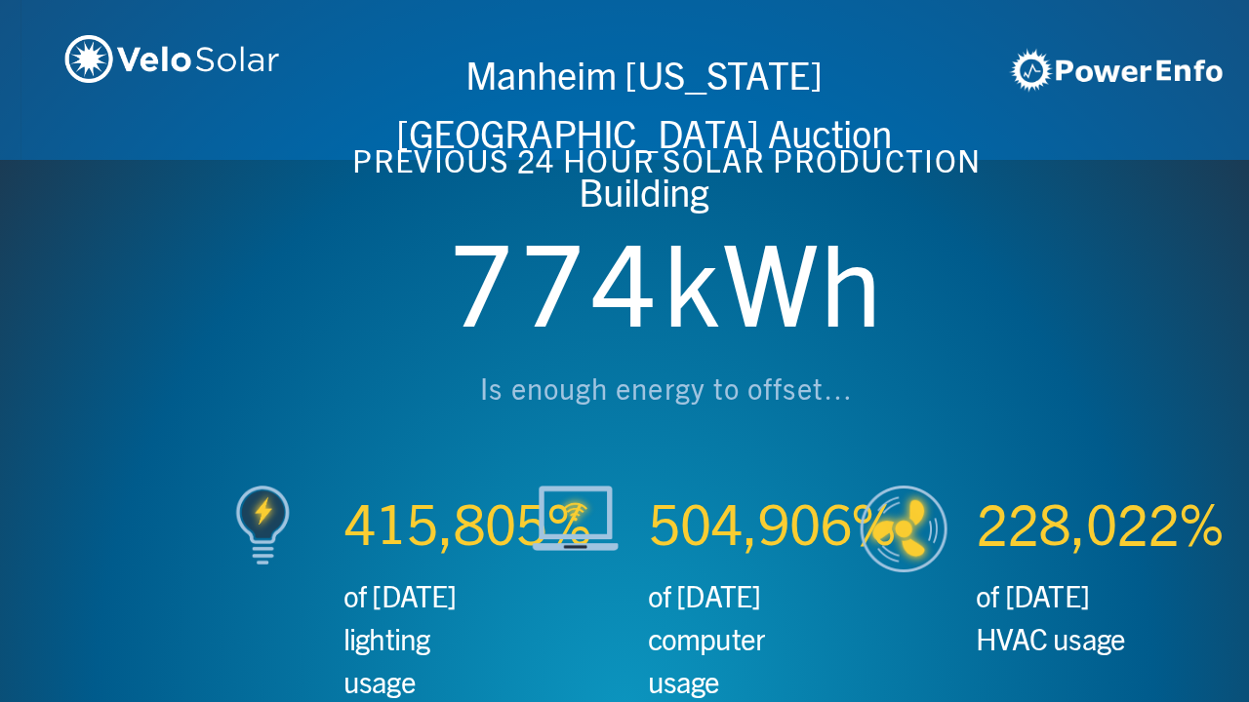
scroll to position [0, 2497]
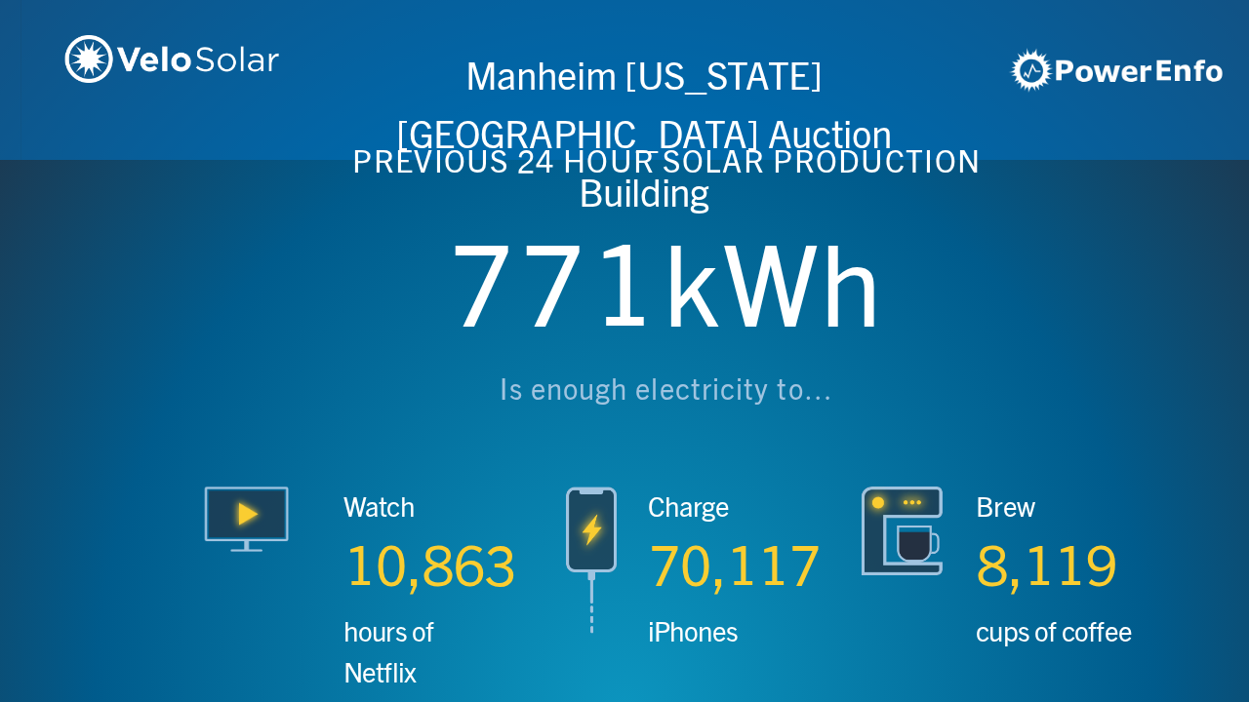
scroll to position [0, 3746]
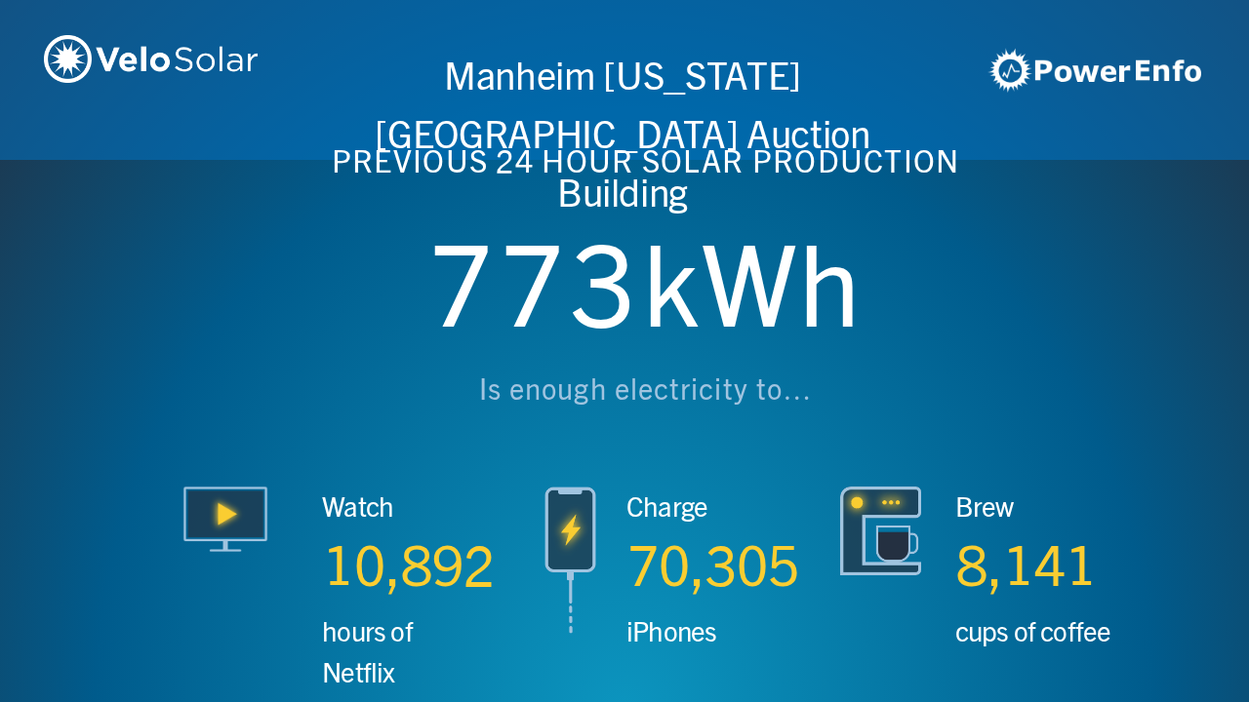
scroll to position [0, 4994]
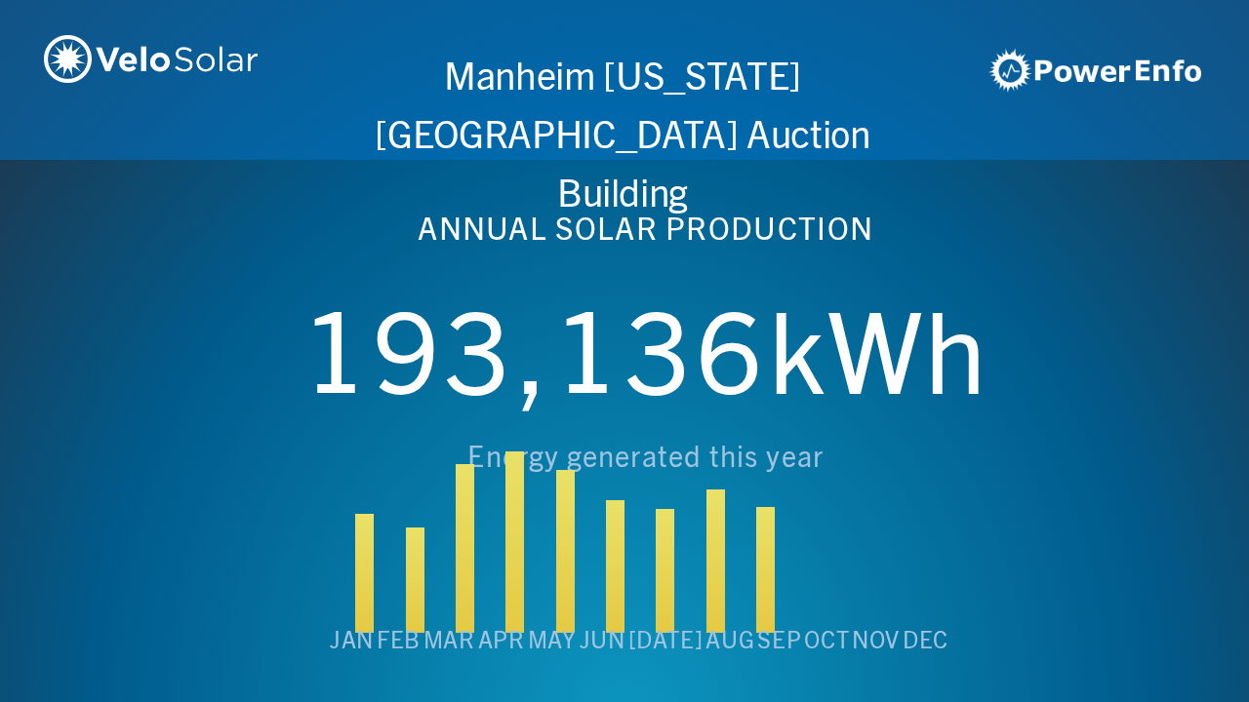
scroll to position [0, 6243]
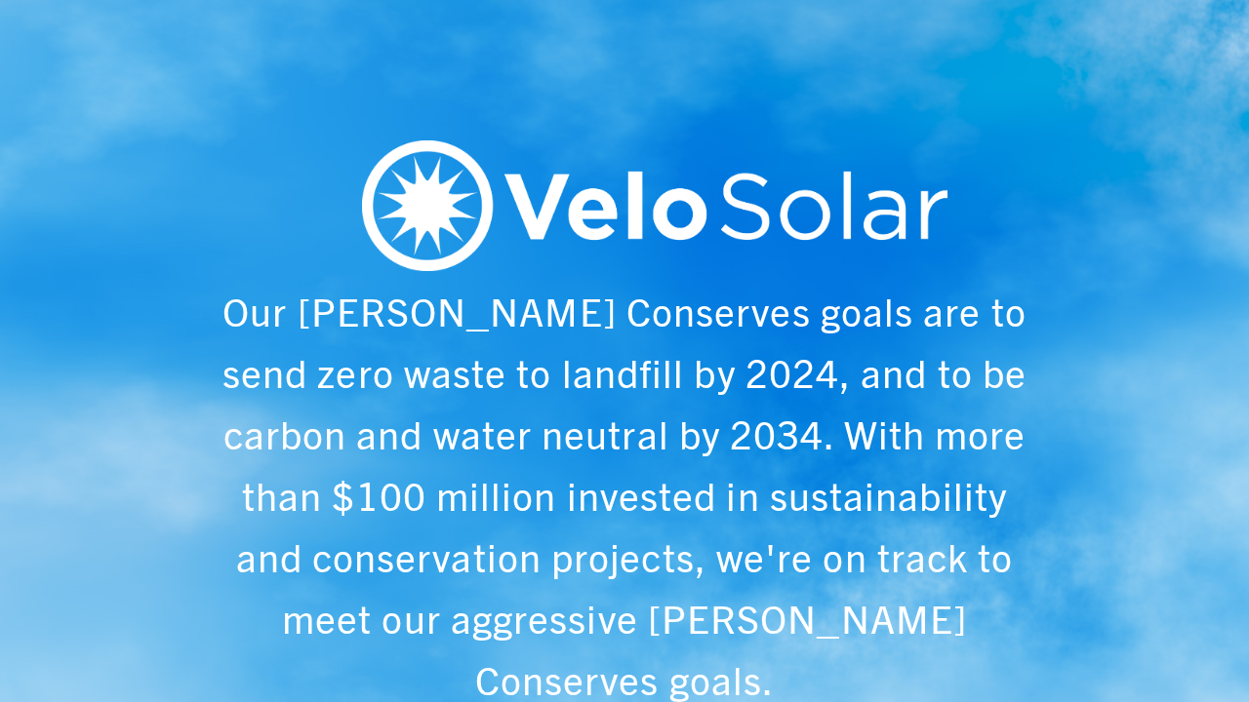
scroll to position [0, 1249]
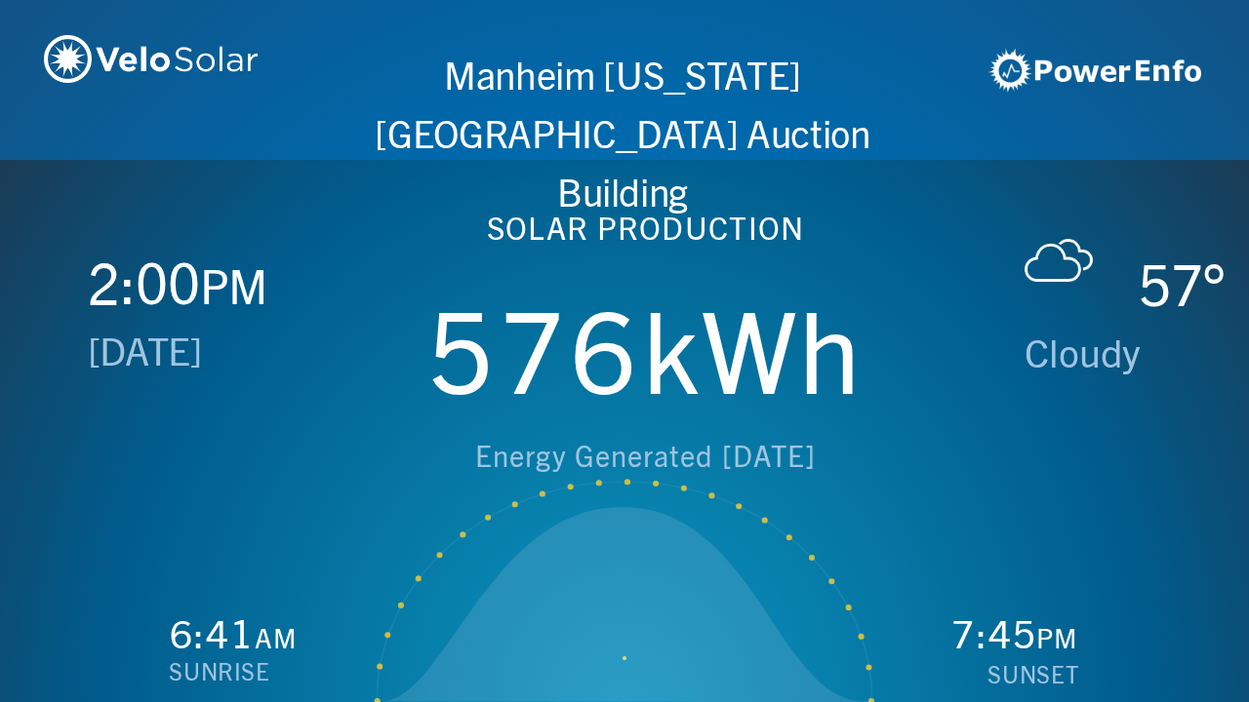
scroll to position [0, 2497]
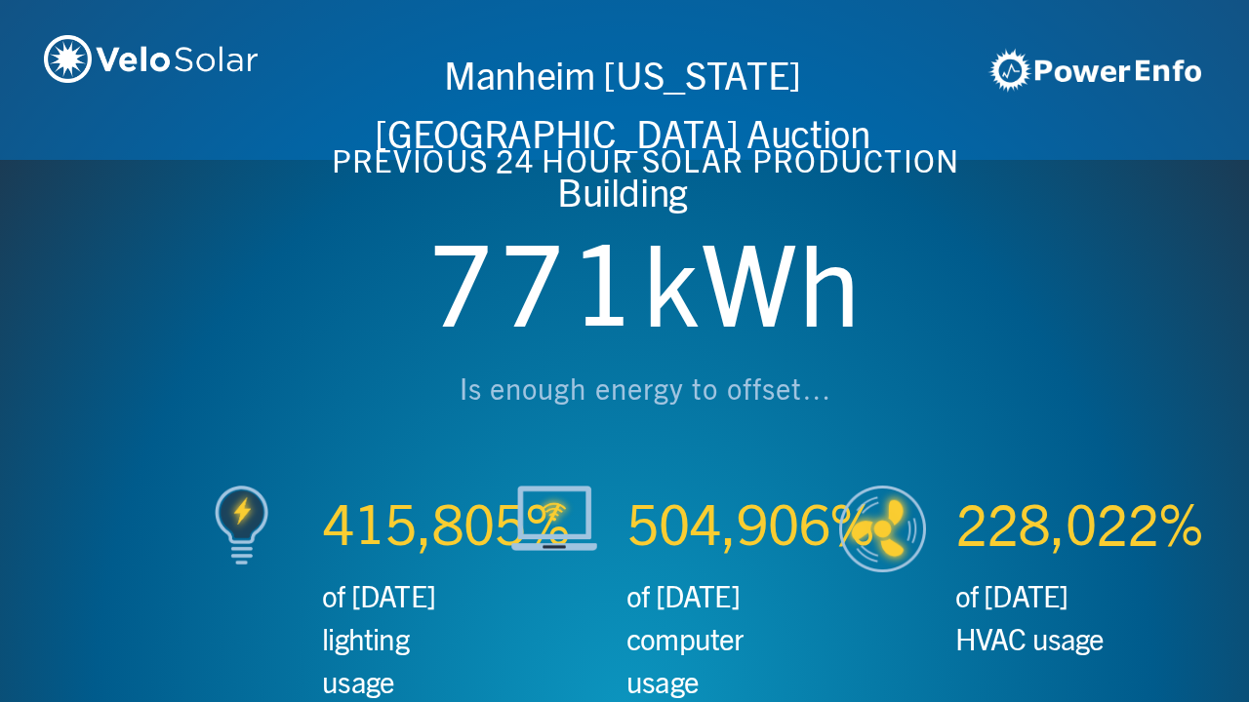
scroll to position [0, 3746]
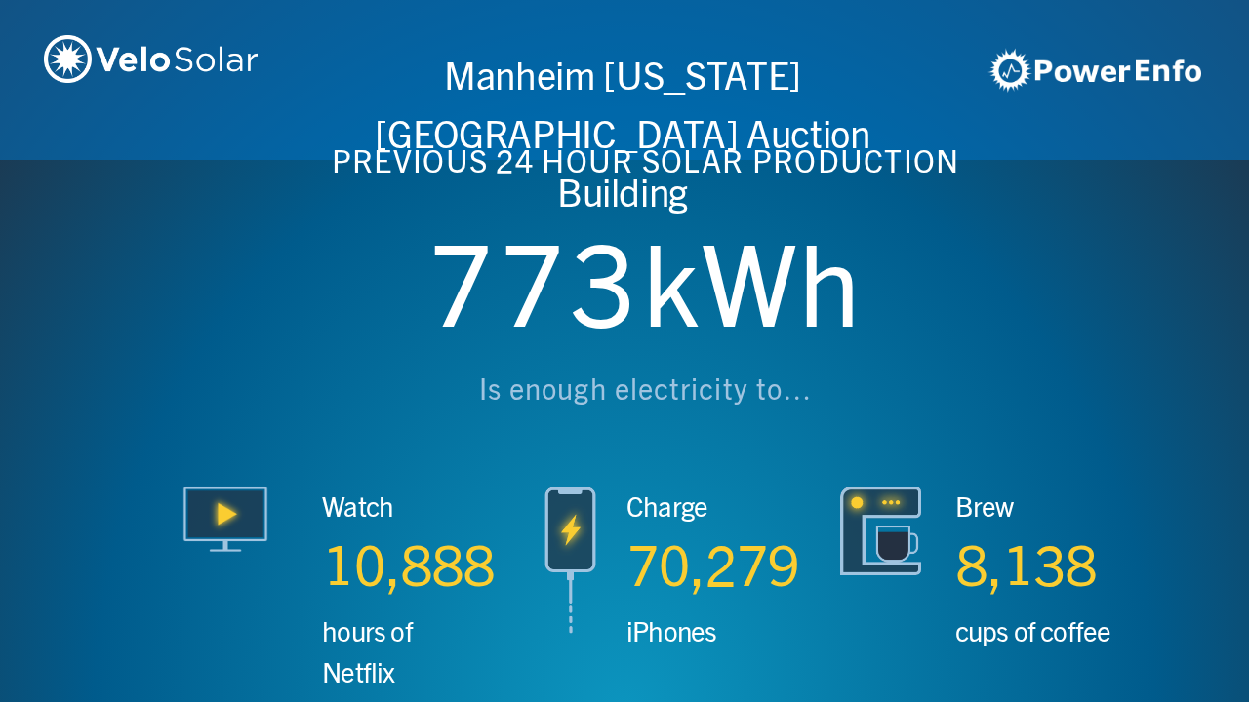
scroll to position [0, 4994]
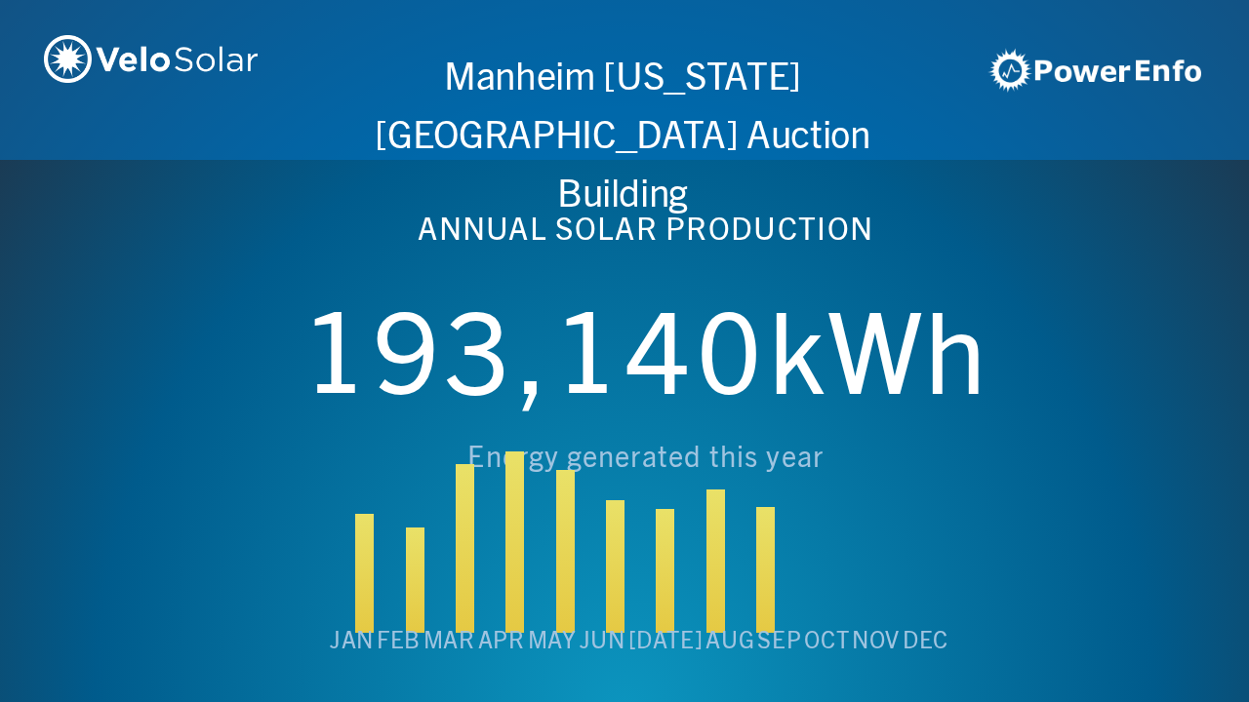
scroll to position [0, 6243]
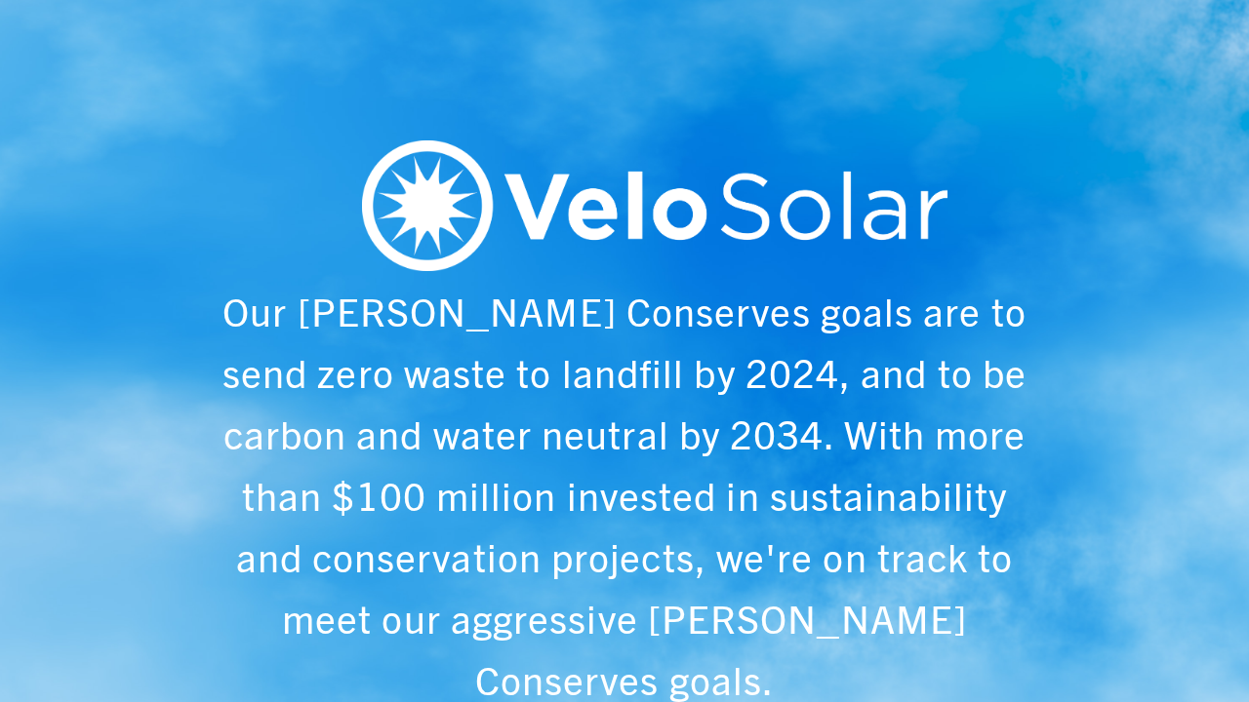
scroll to position [0, 1249]
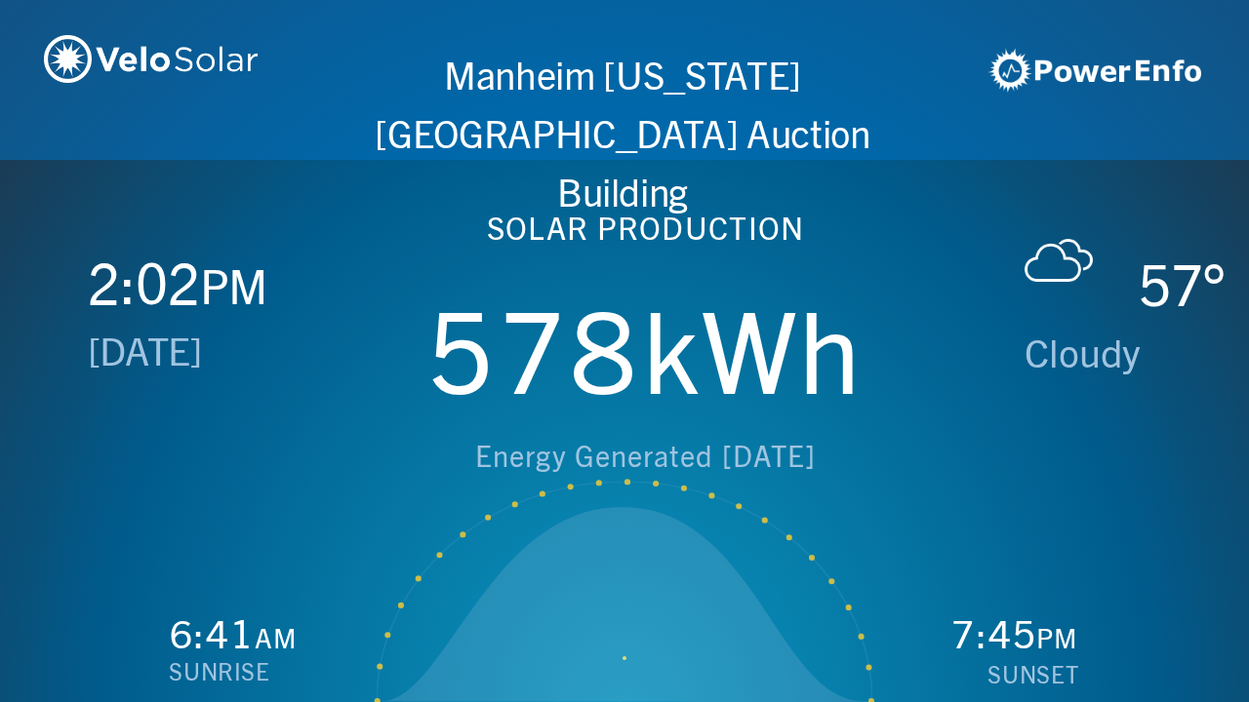
scroll to position [0, 2497]
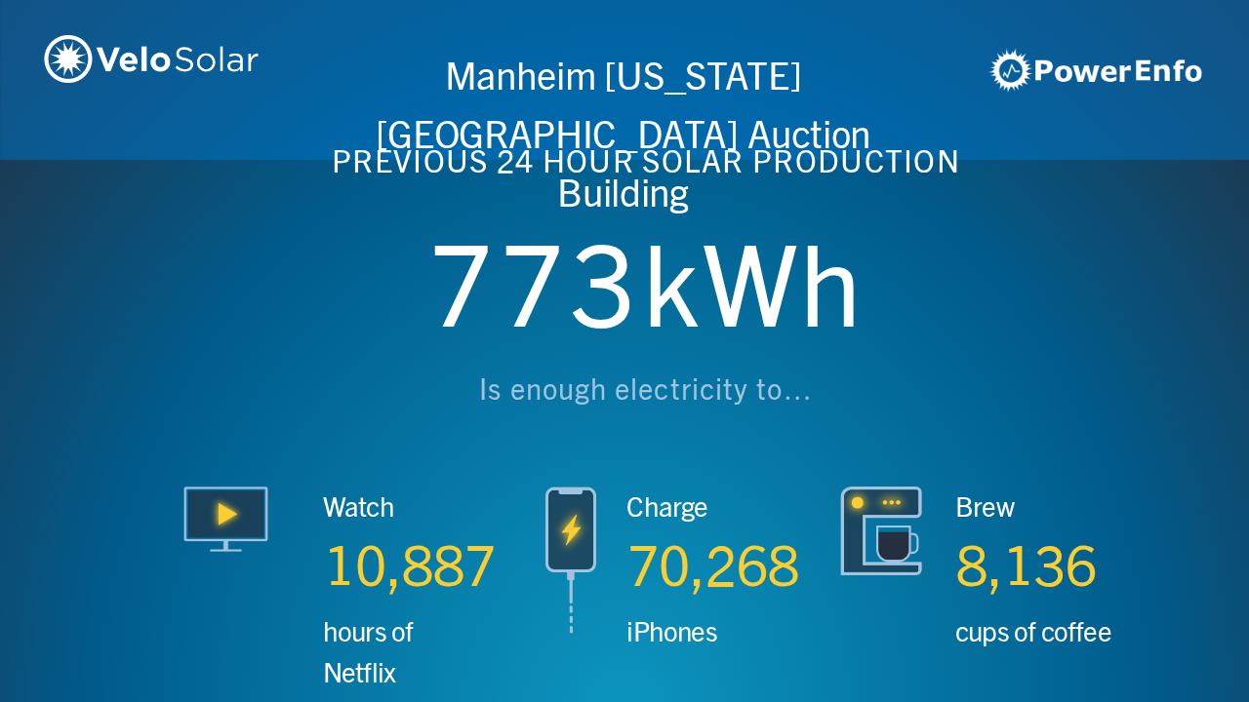
scroll to position [0, 3746]
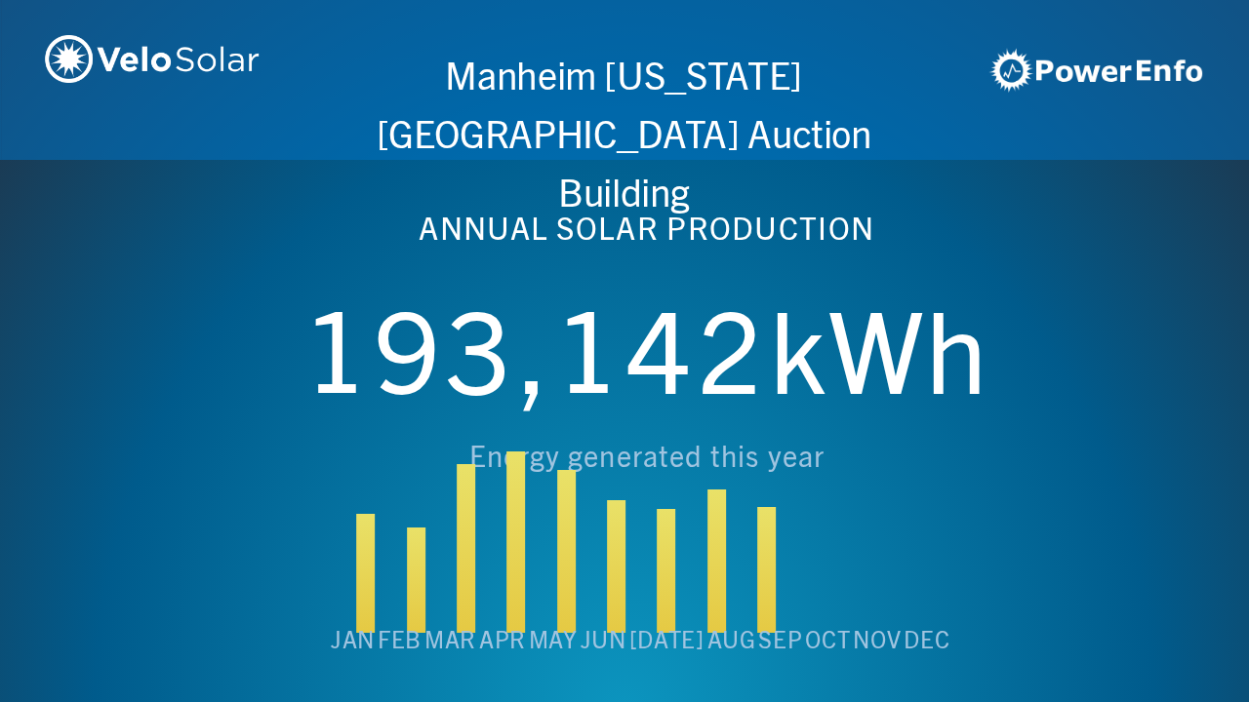
scroll to position [0, 4994]
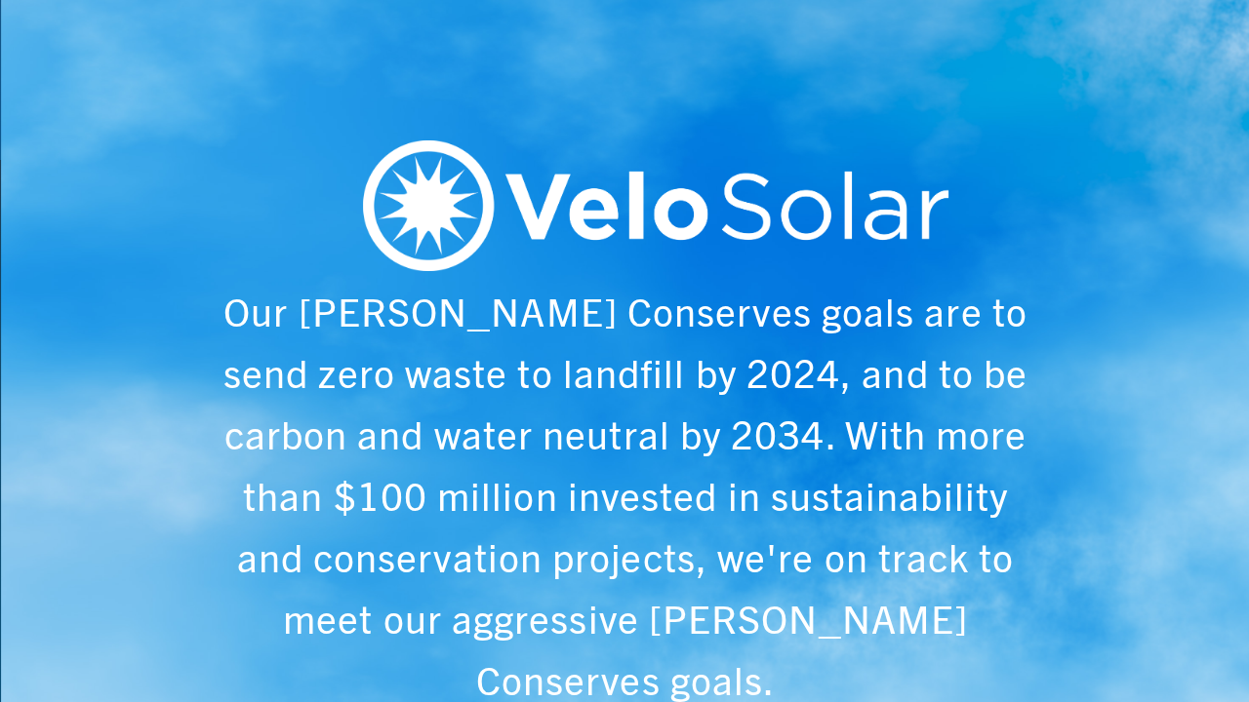
scroll to position [0, 6243]
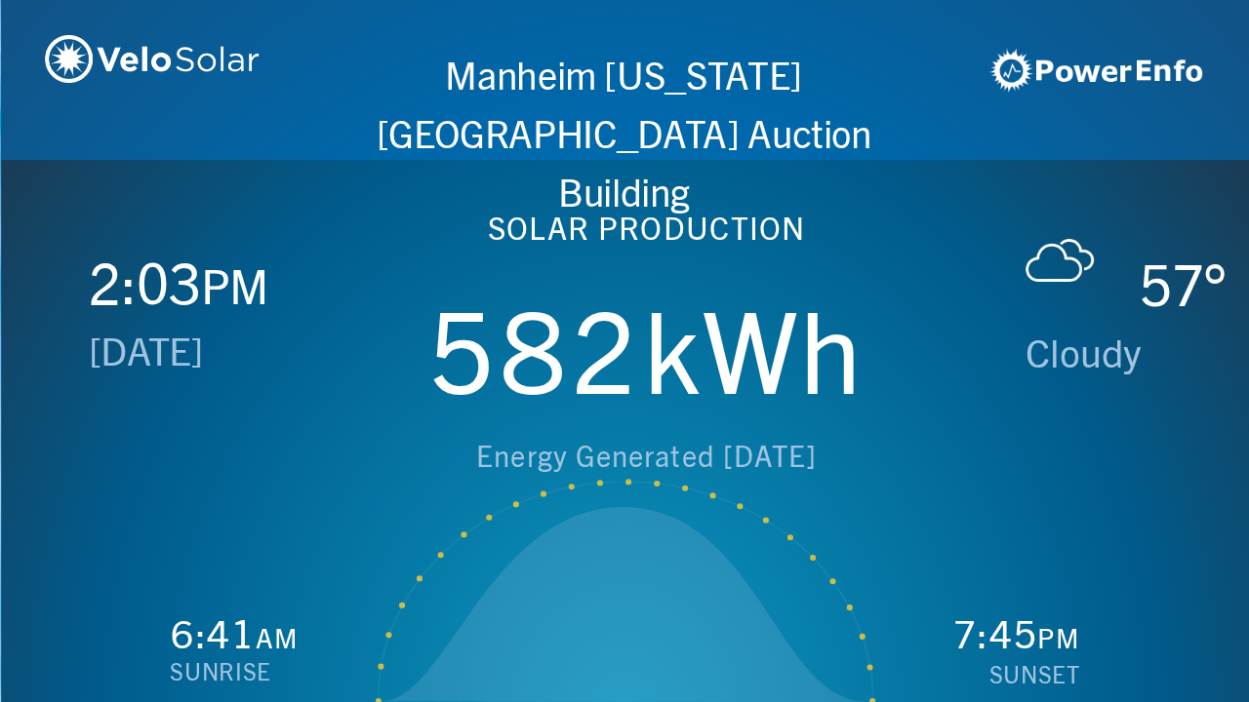
scroll to position [0, 1249]
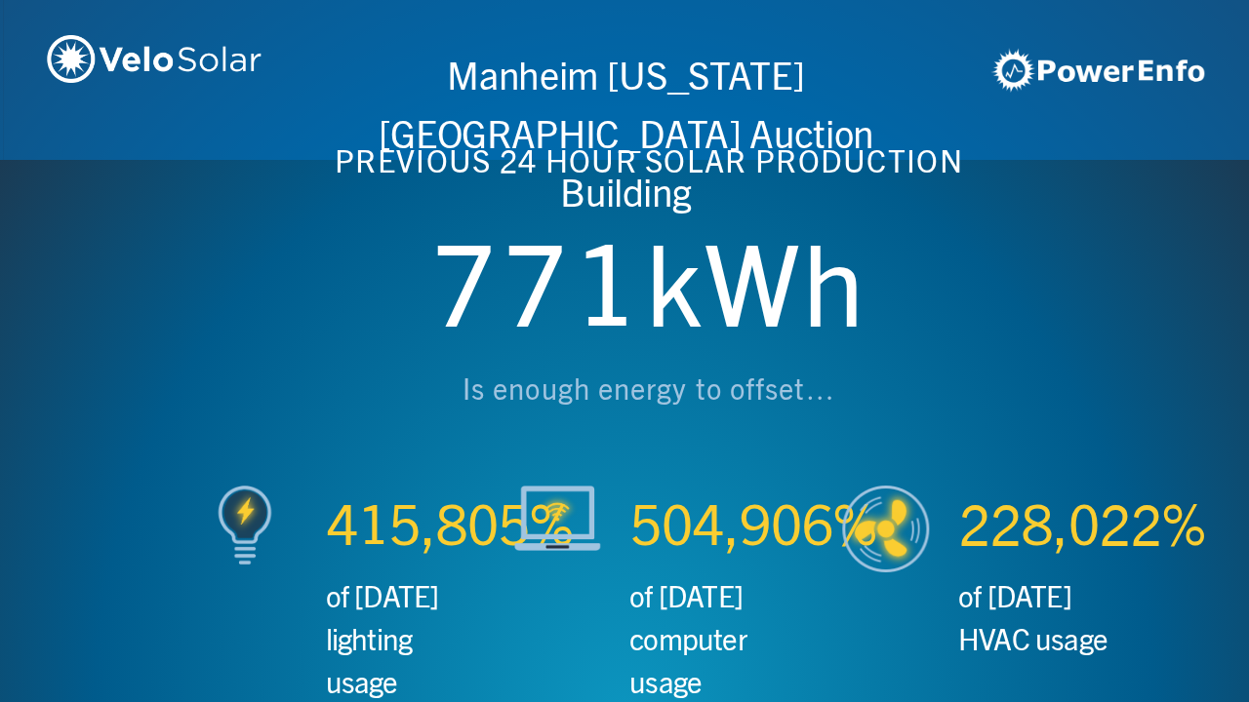
scroll to position [0, 2497]
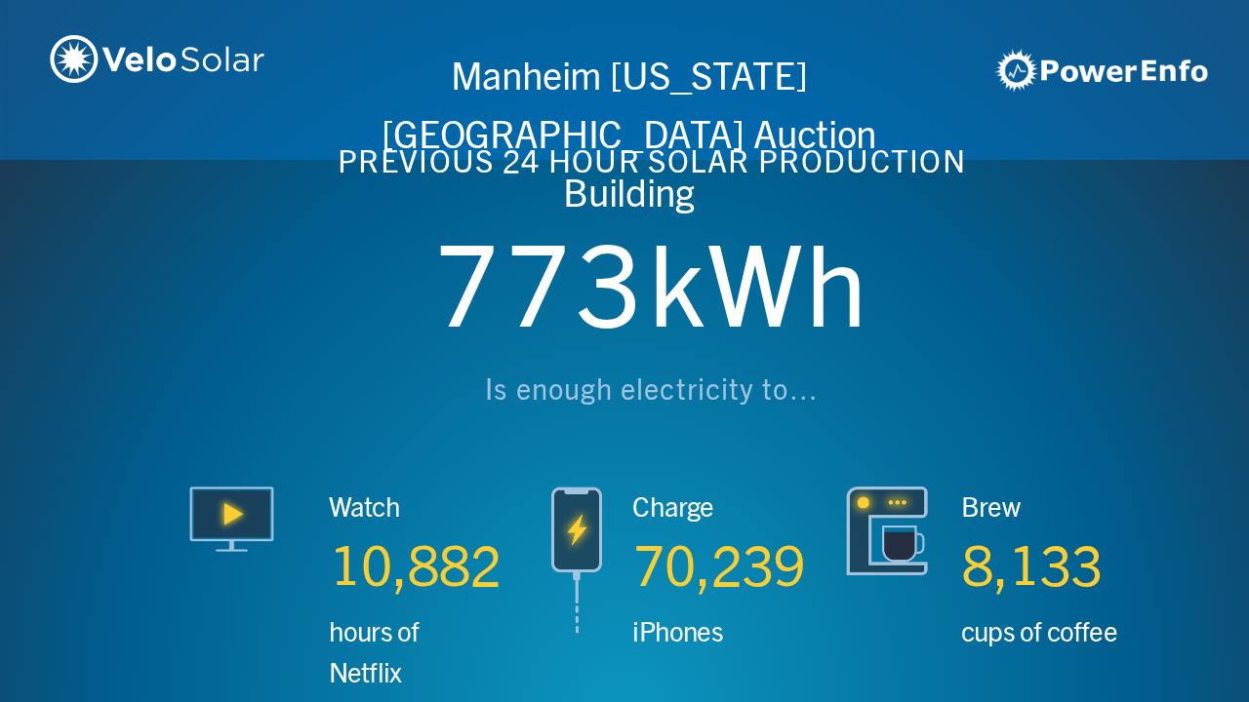
scroll to position [0, 3746]
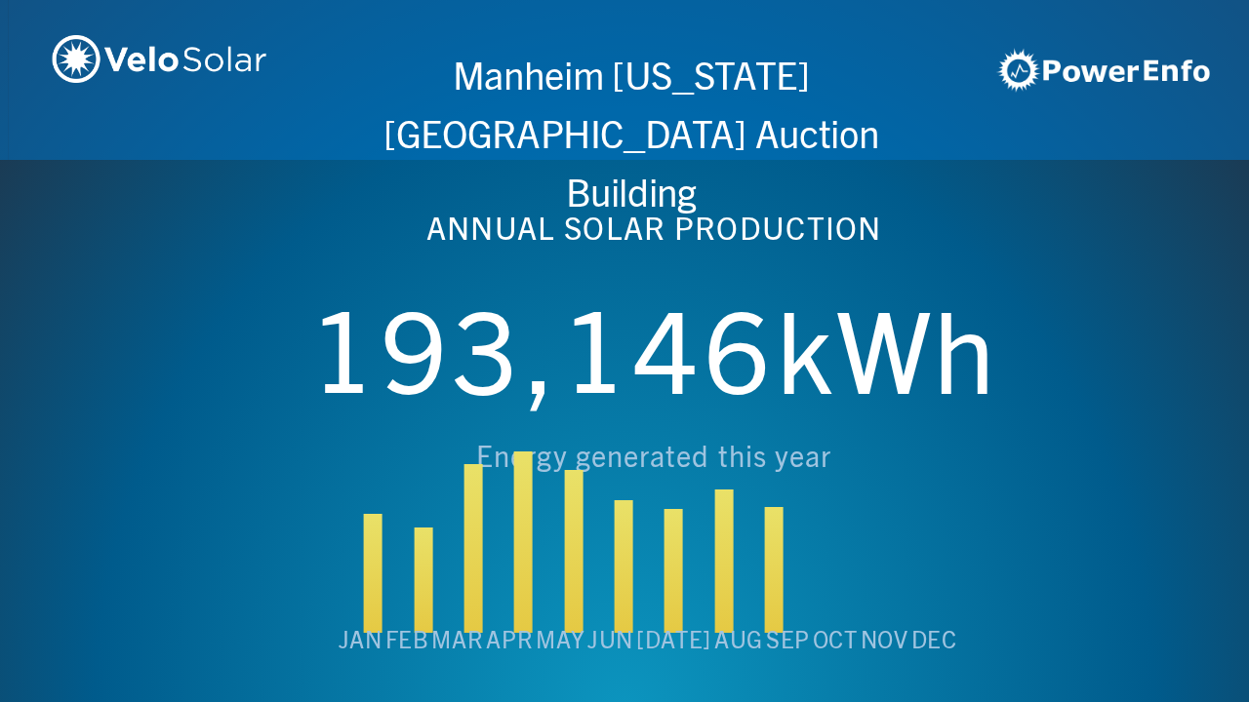
scroll to position [0, 4994]
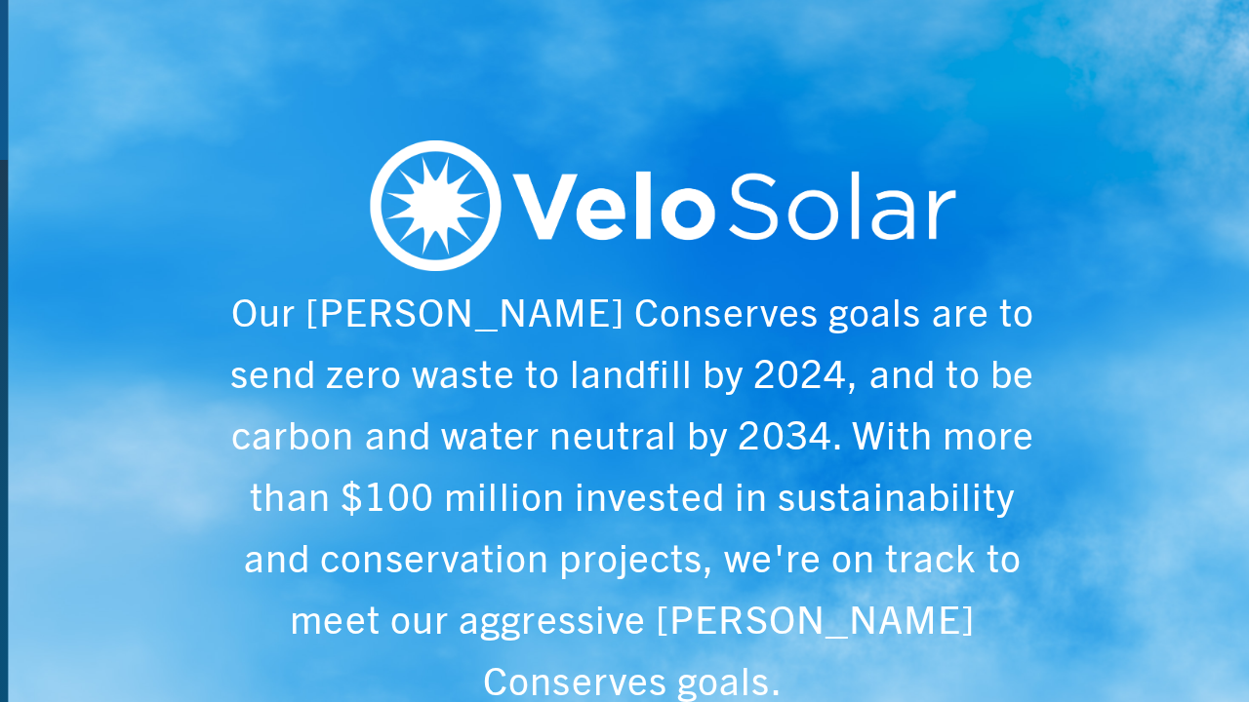
scroll to position [0, 6243]
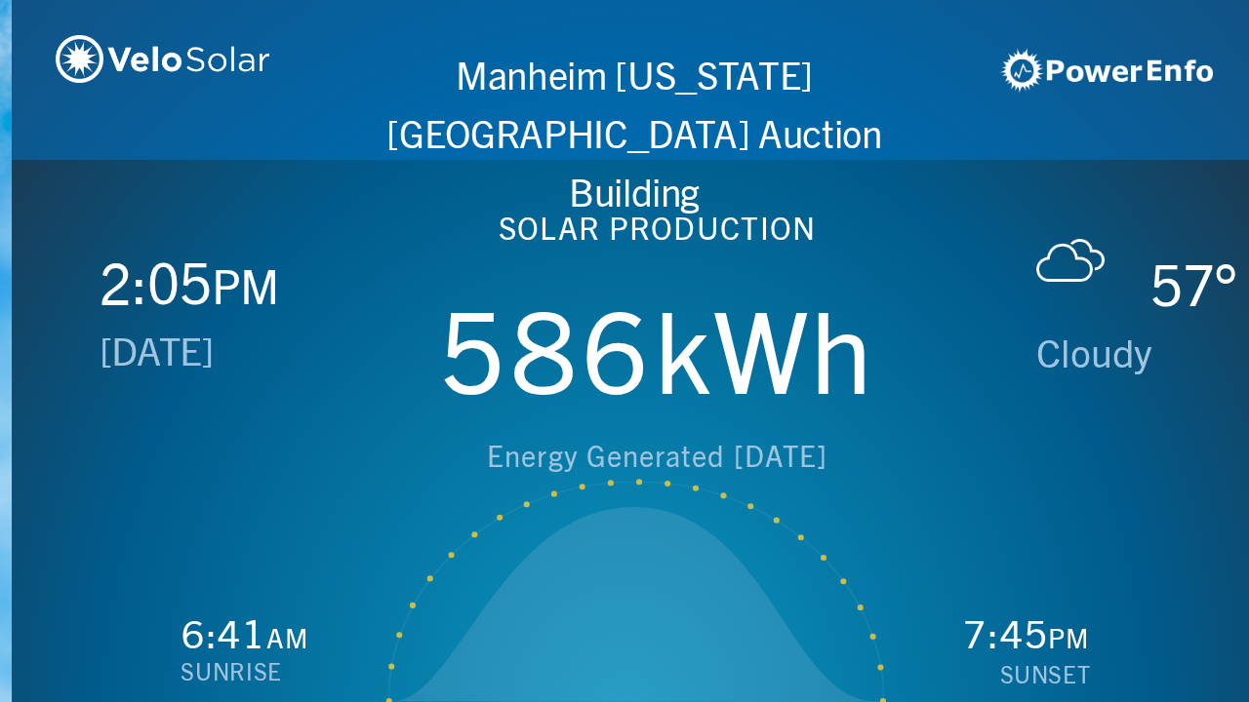
scroll to position [0, 1249]
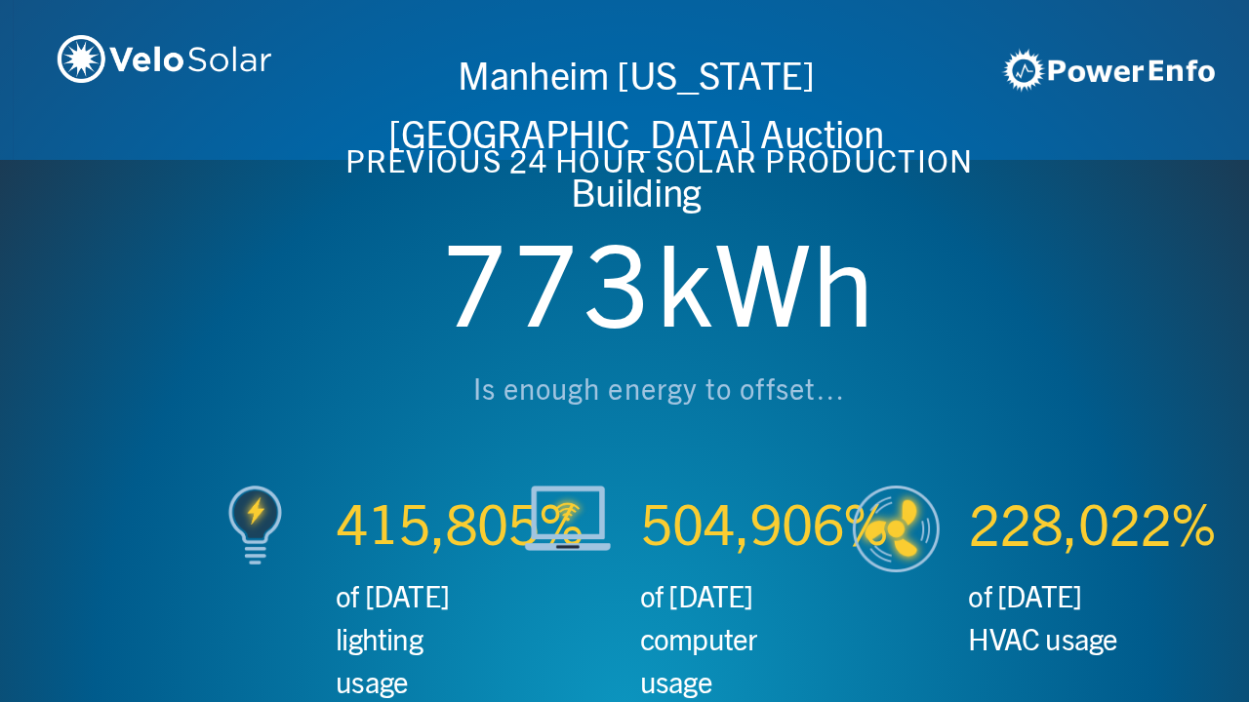
scroll to position [0, 2497]
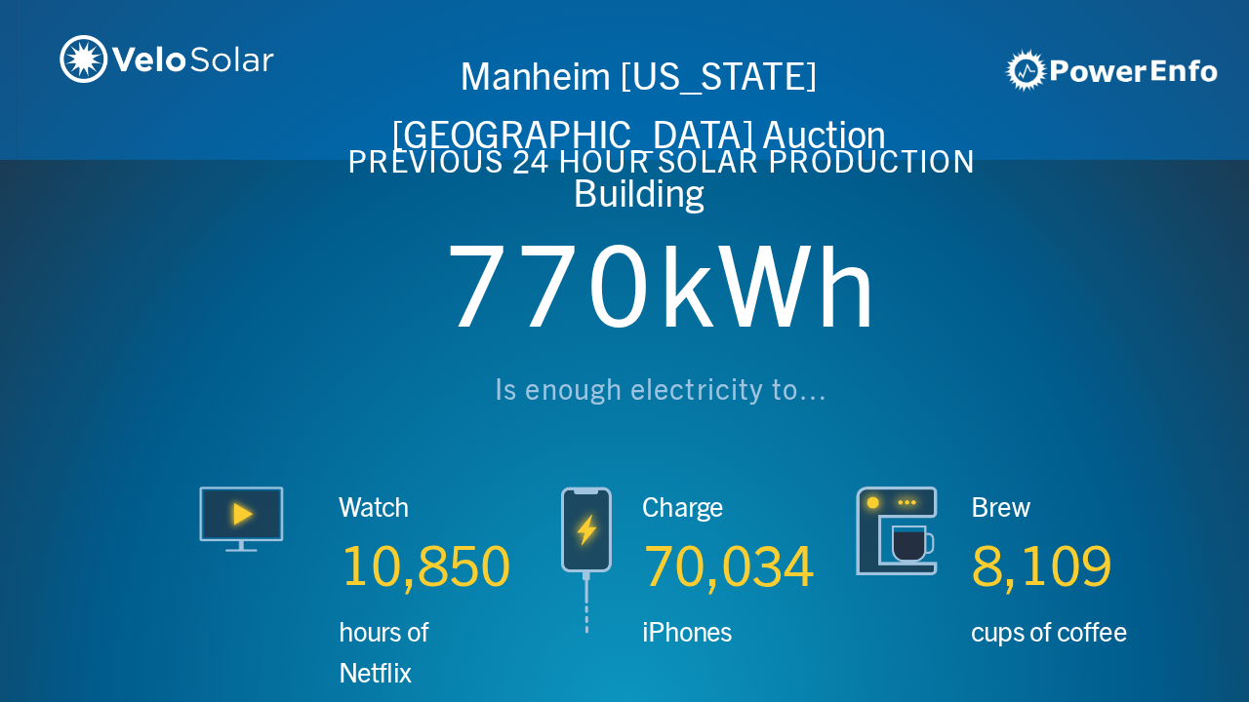
scroll to position [0, 3746]
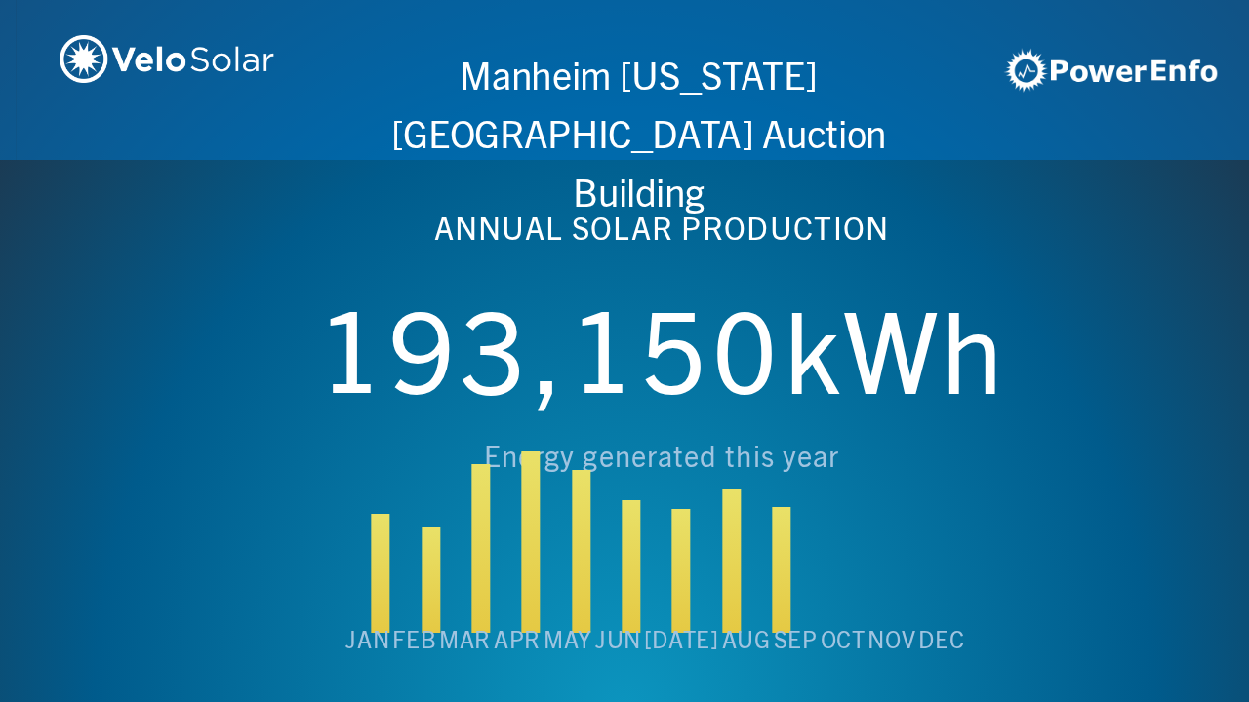
scroll to position [0, 4994]
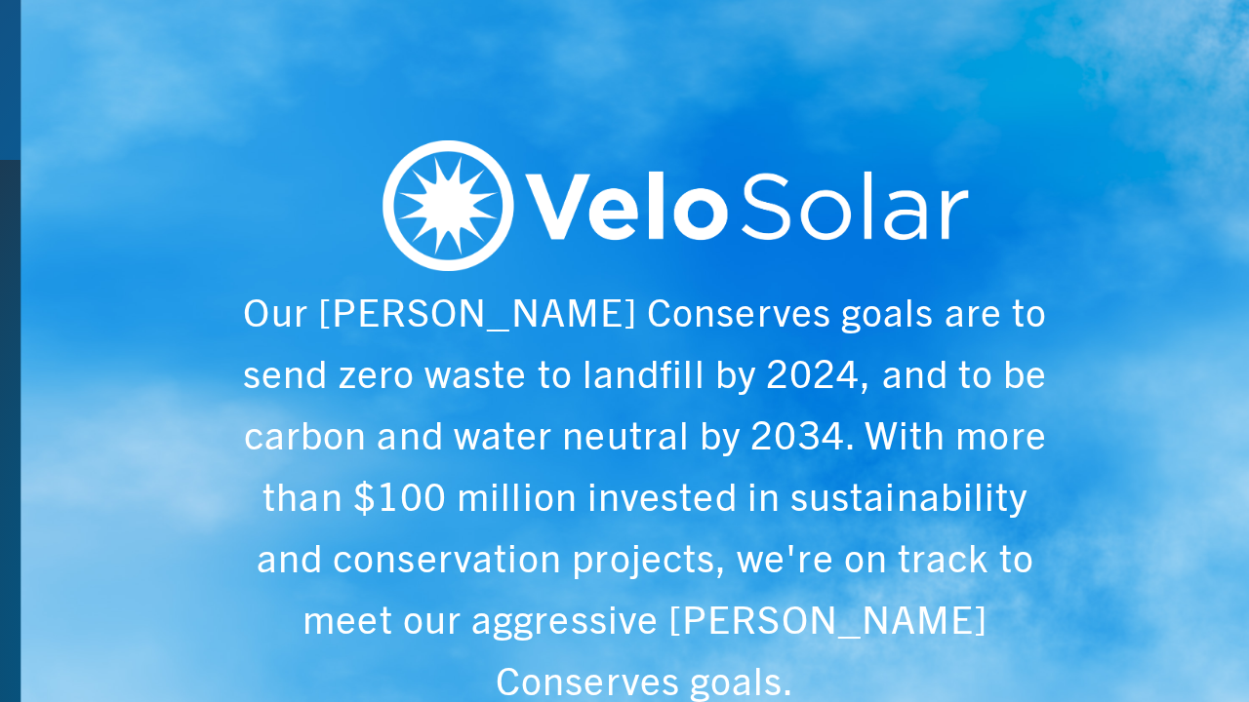
scroll to position [0, 6243]
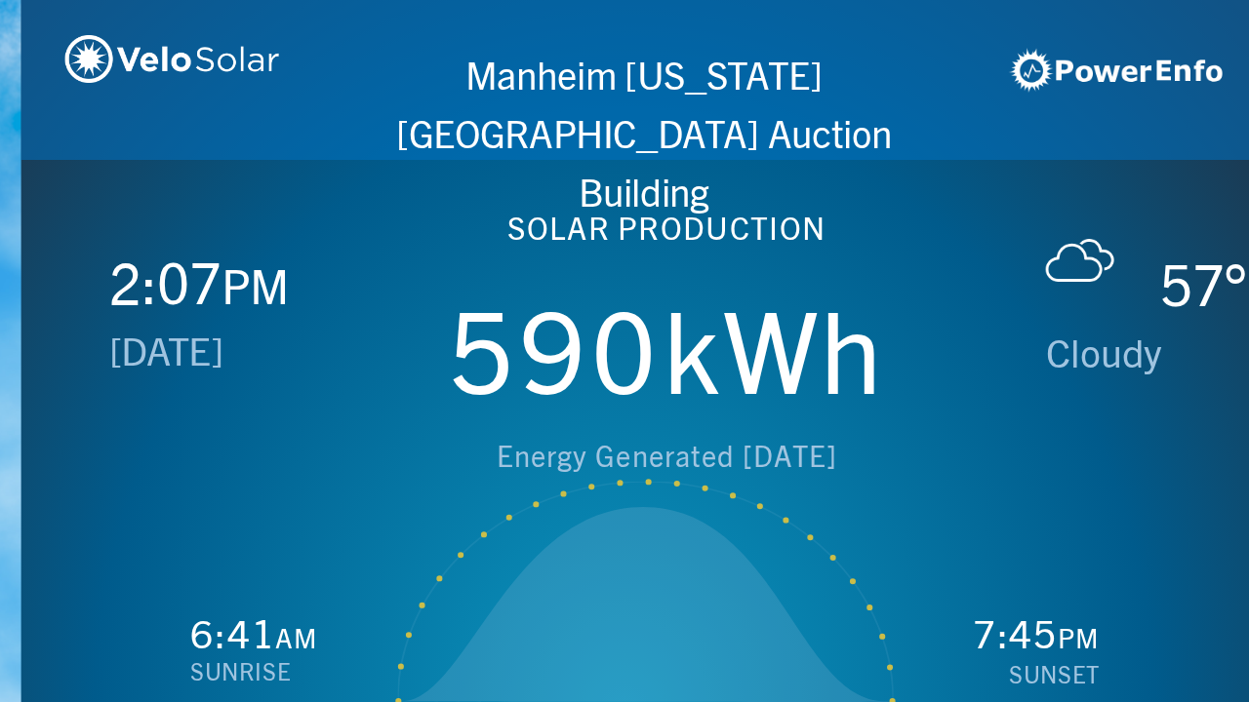
scroll to position [0, 1249]
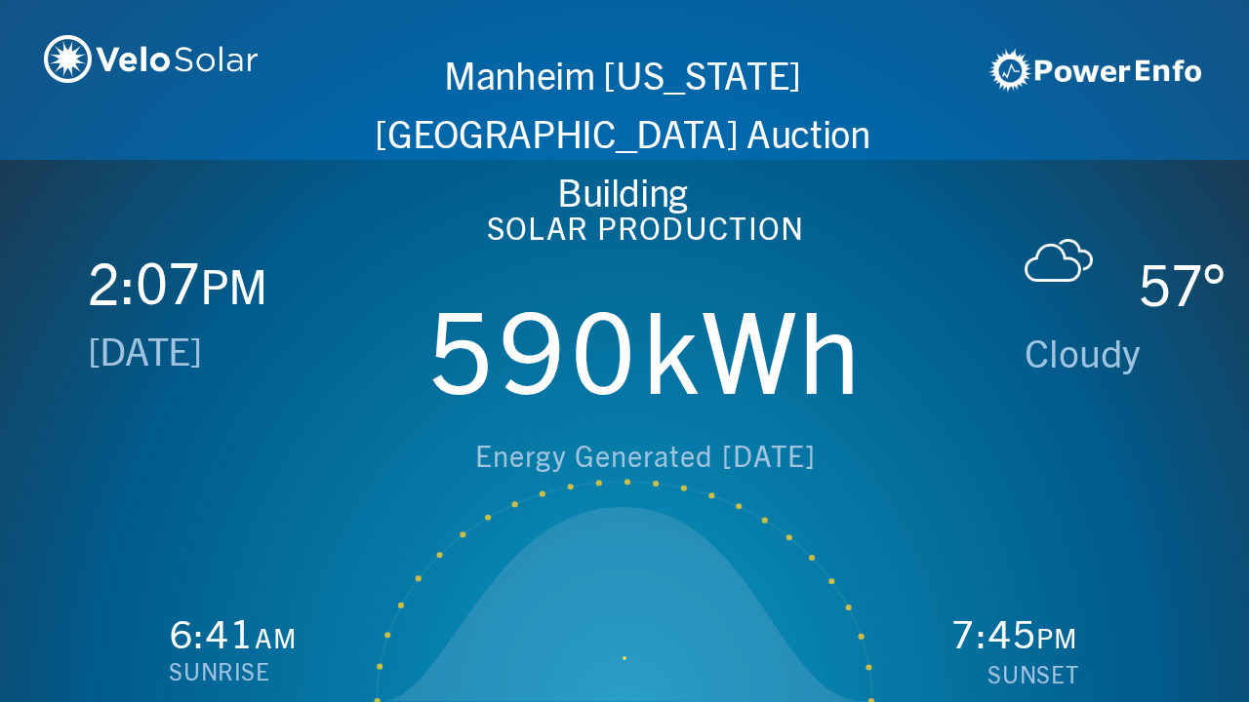
scroll to position [0, 2497]
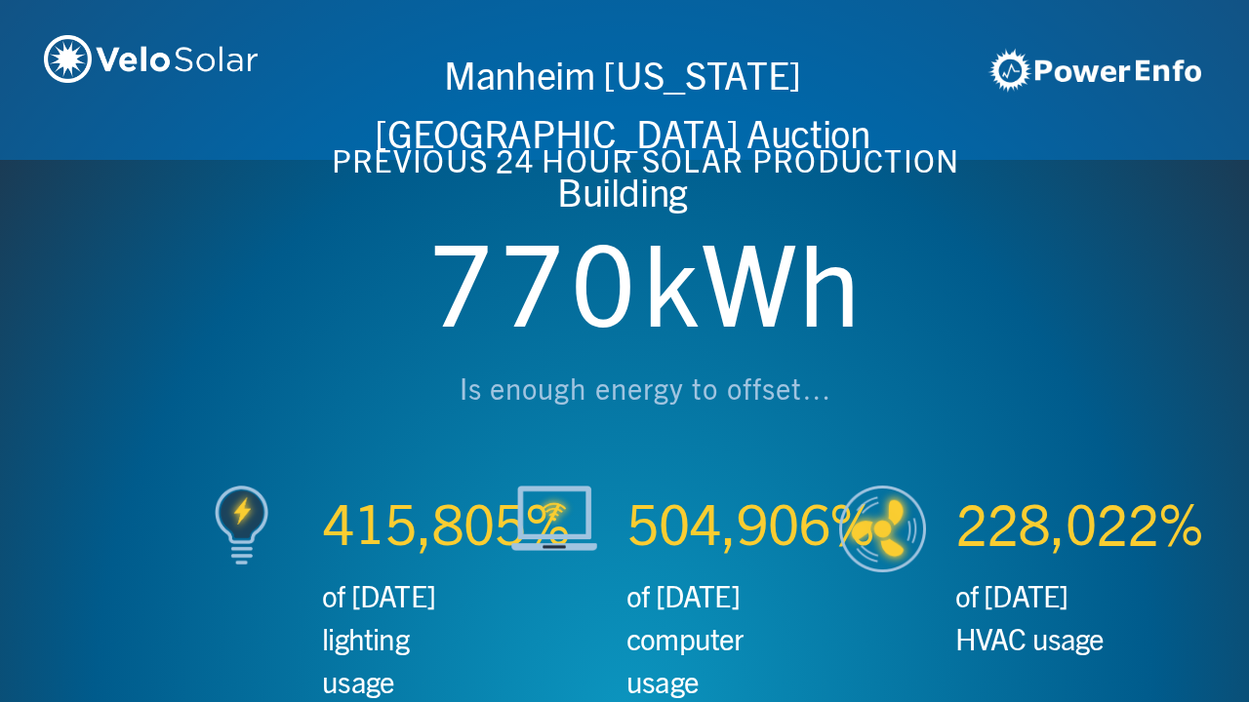
scroll to position [0, 3746]
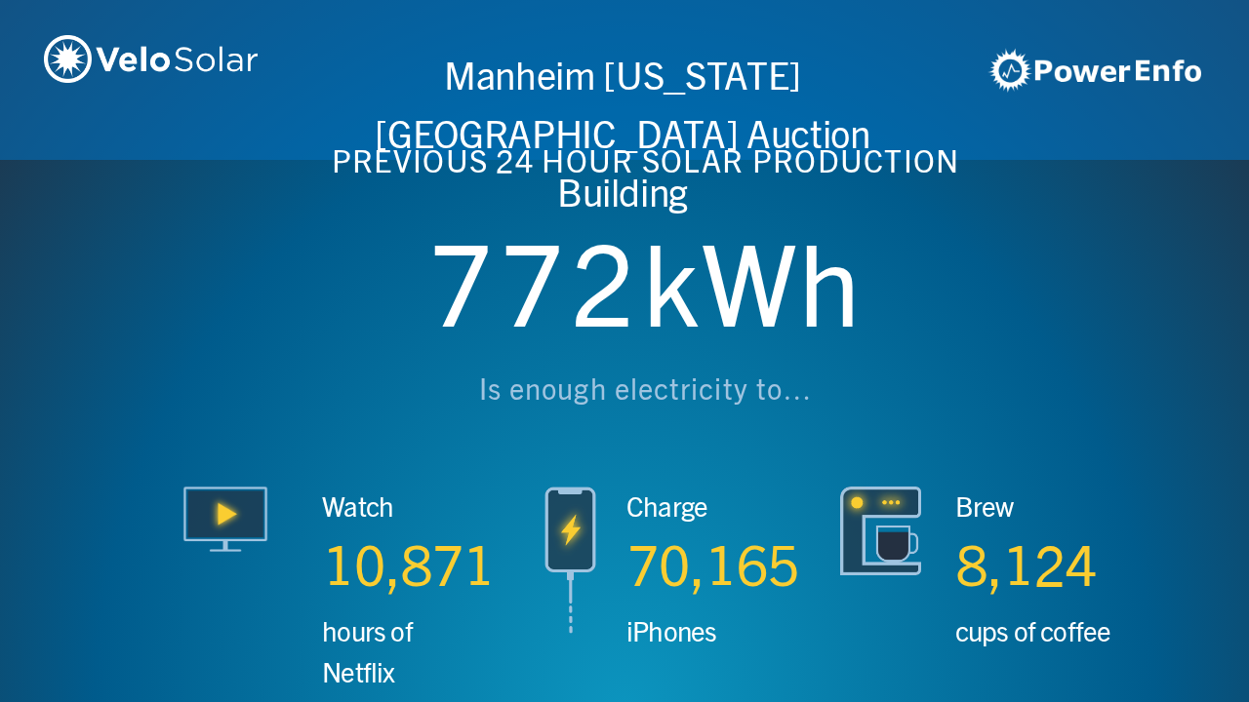
scroll to position [0, 4994]
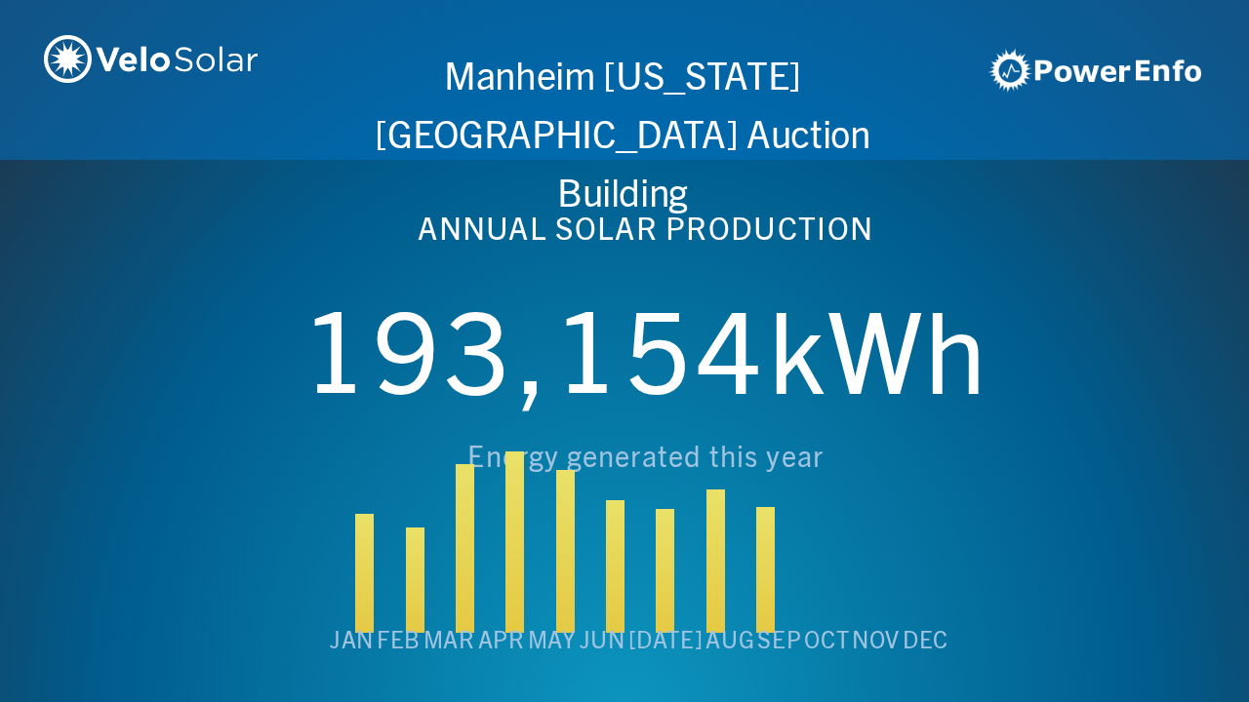
scroll to position [0, 6243]
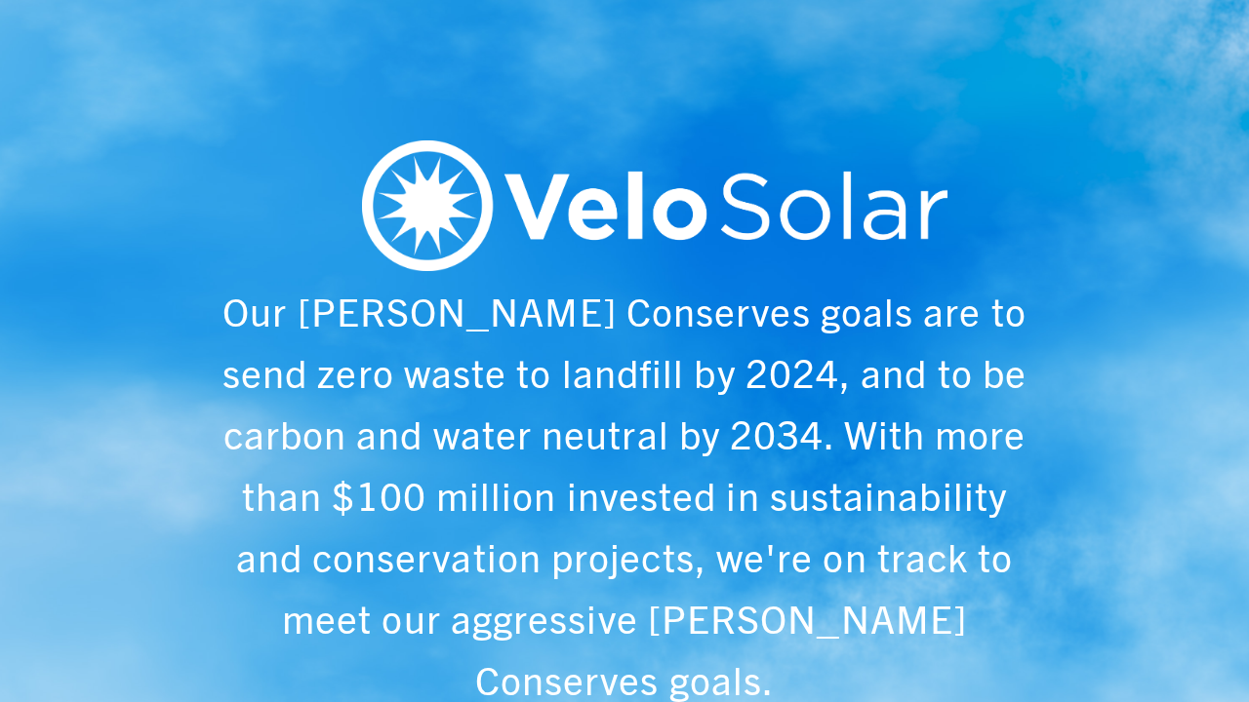
scroll to position [0, 1249]
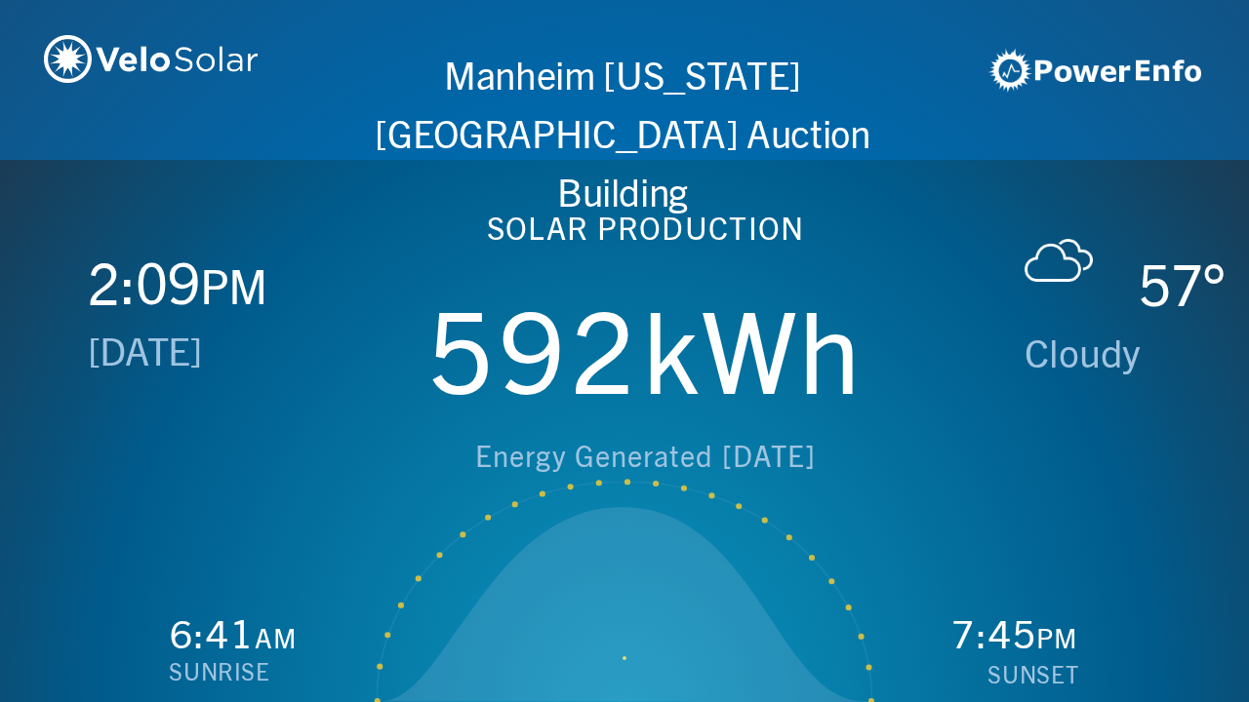
scroll to position [0, 2497]
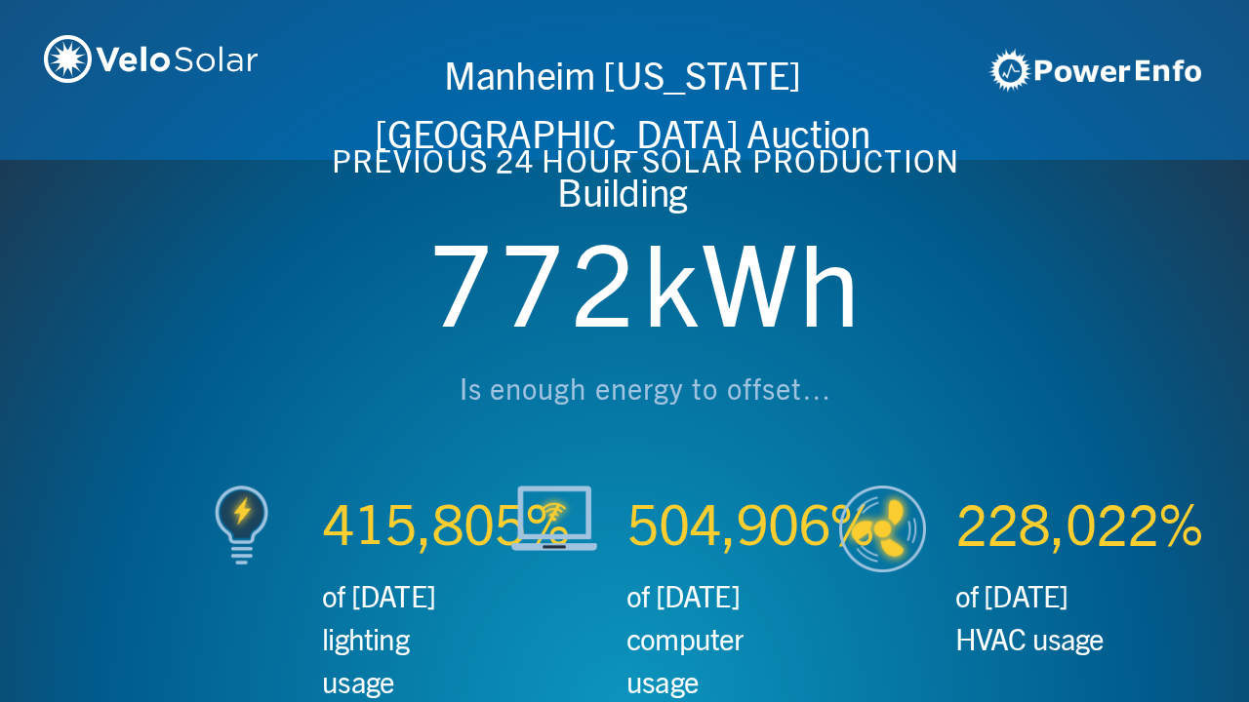
scroll to position [0, 3746]
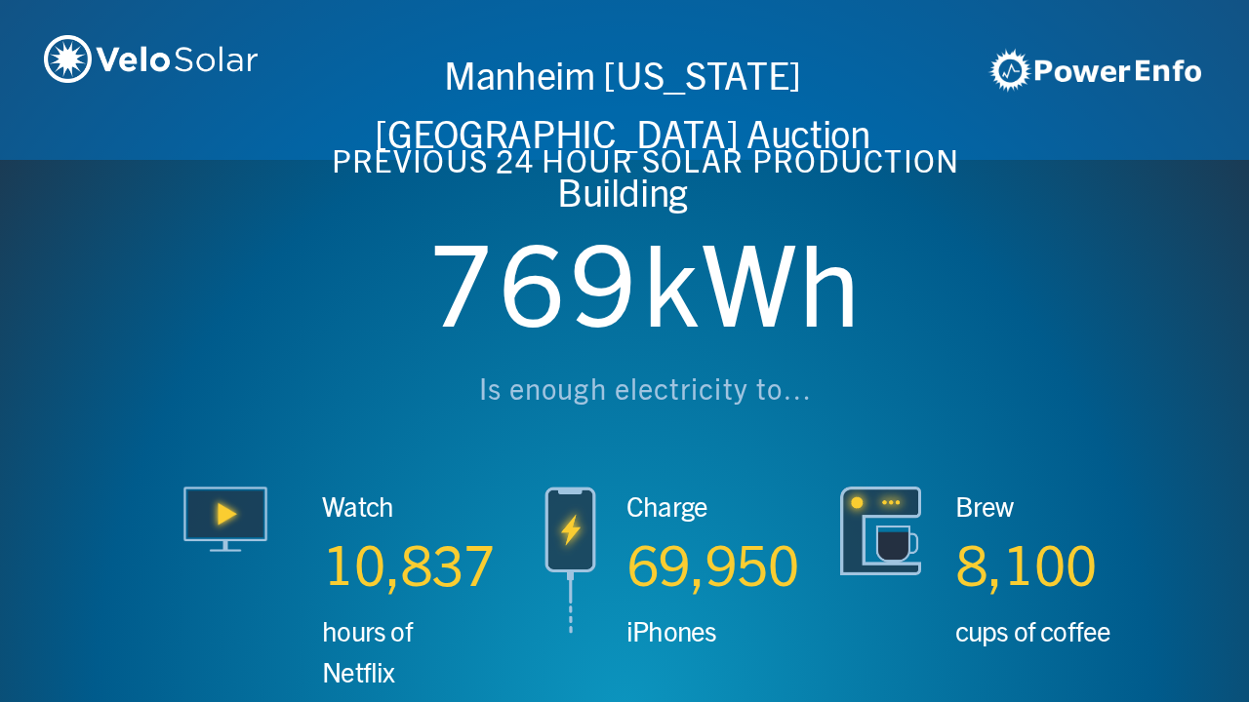
scroll to position [0, 4994]
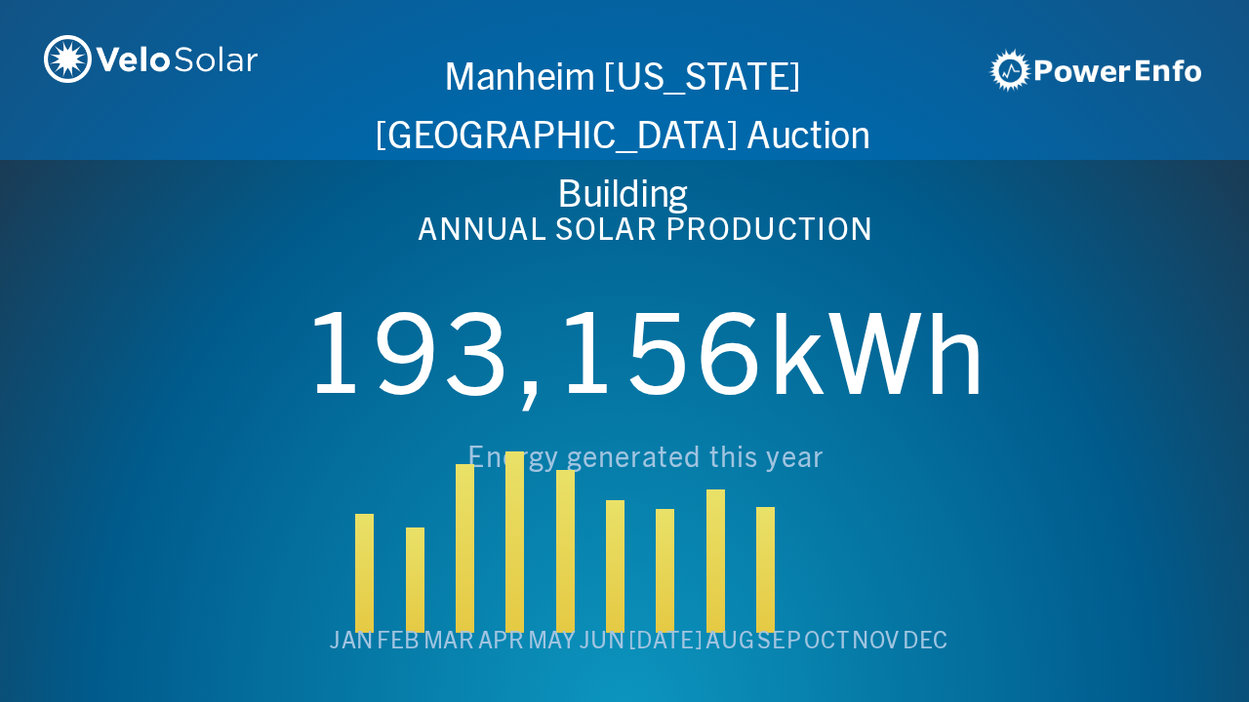
scroll to position [0, 6243]
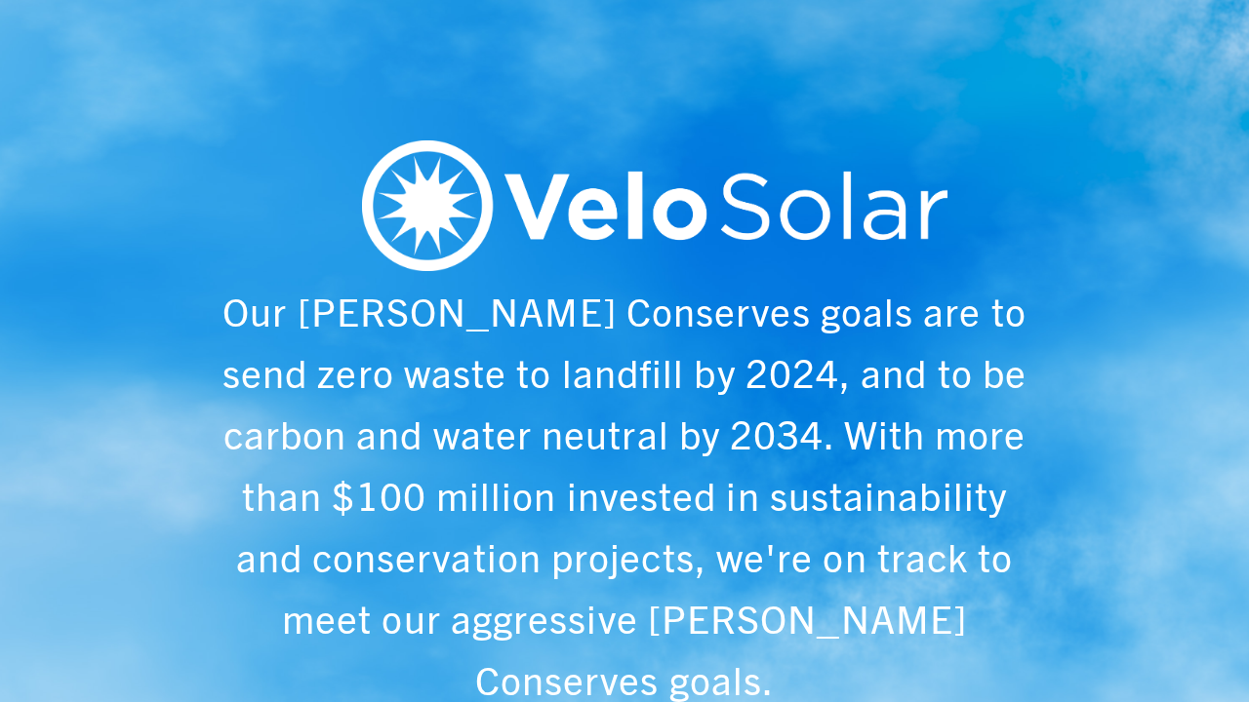
scroll to position [0, 1249]
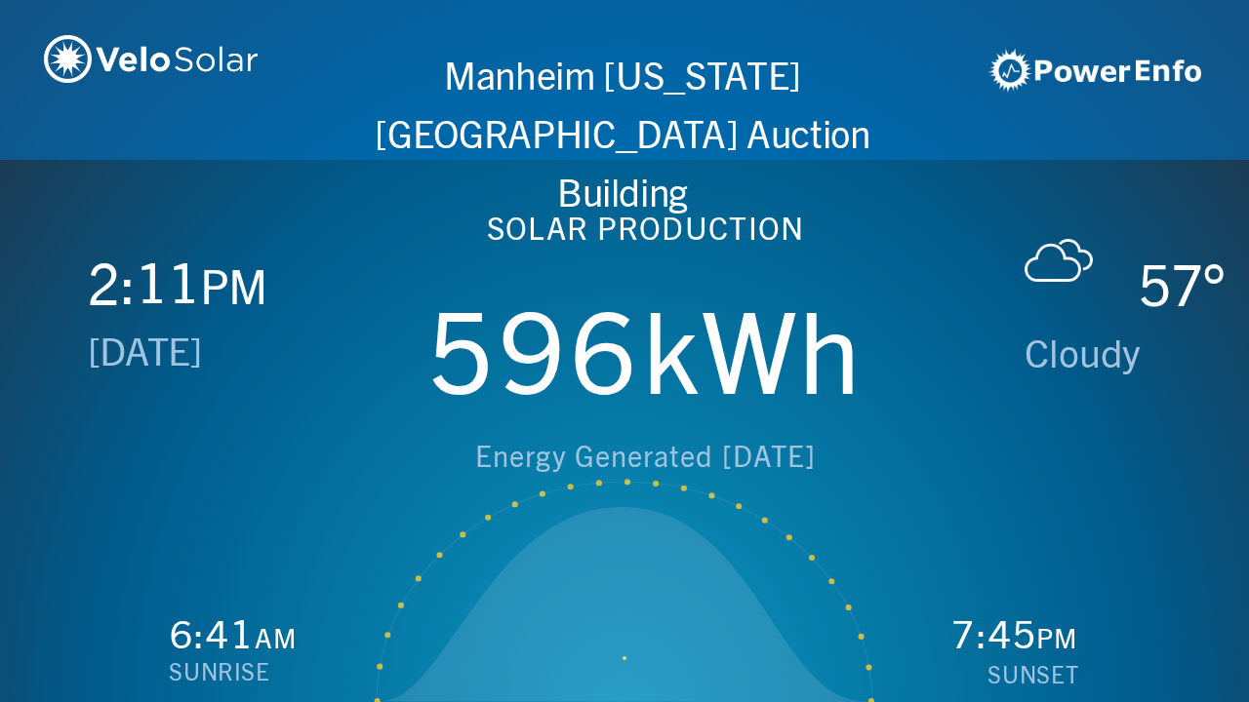
scroll to position [0, 2497]
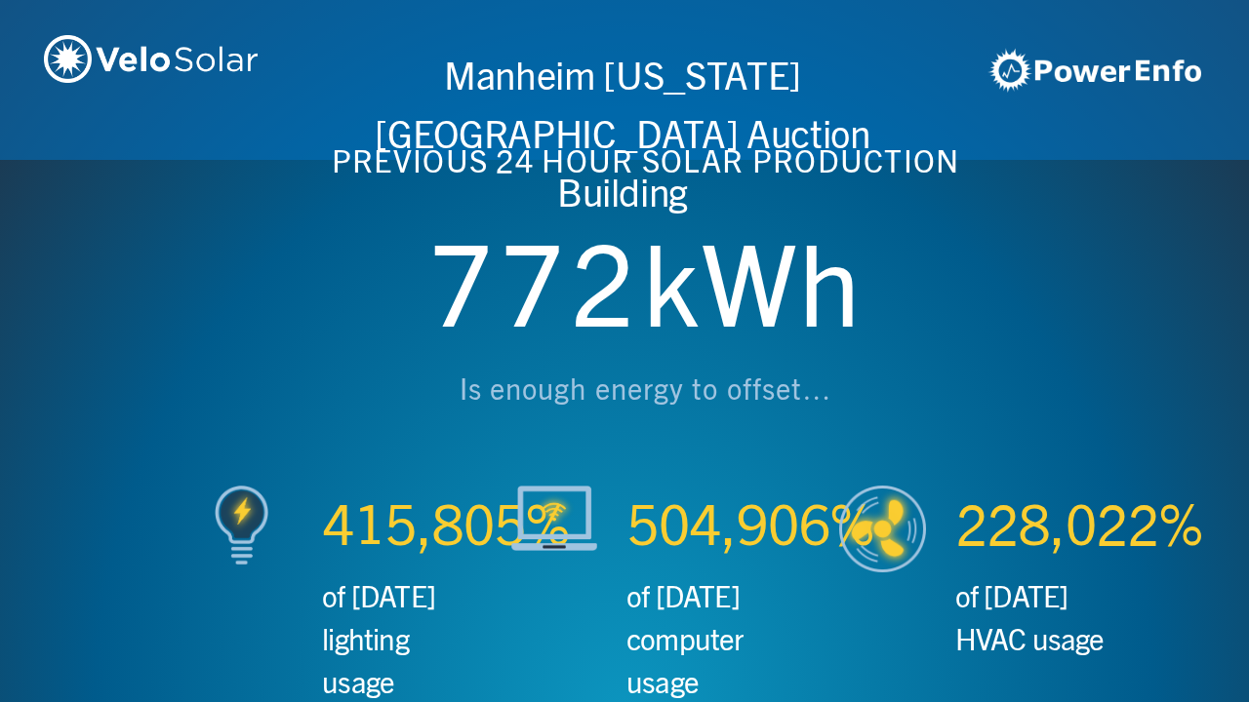
scroll to position [0, 3746]
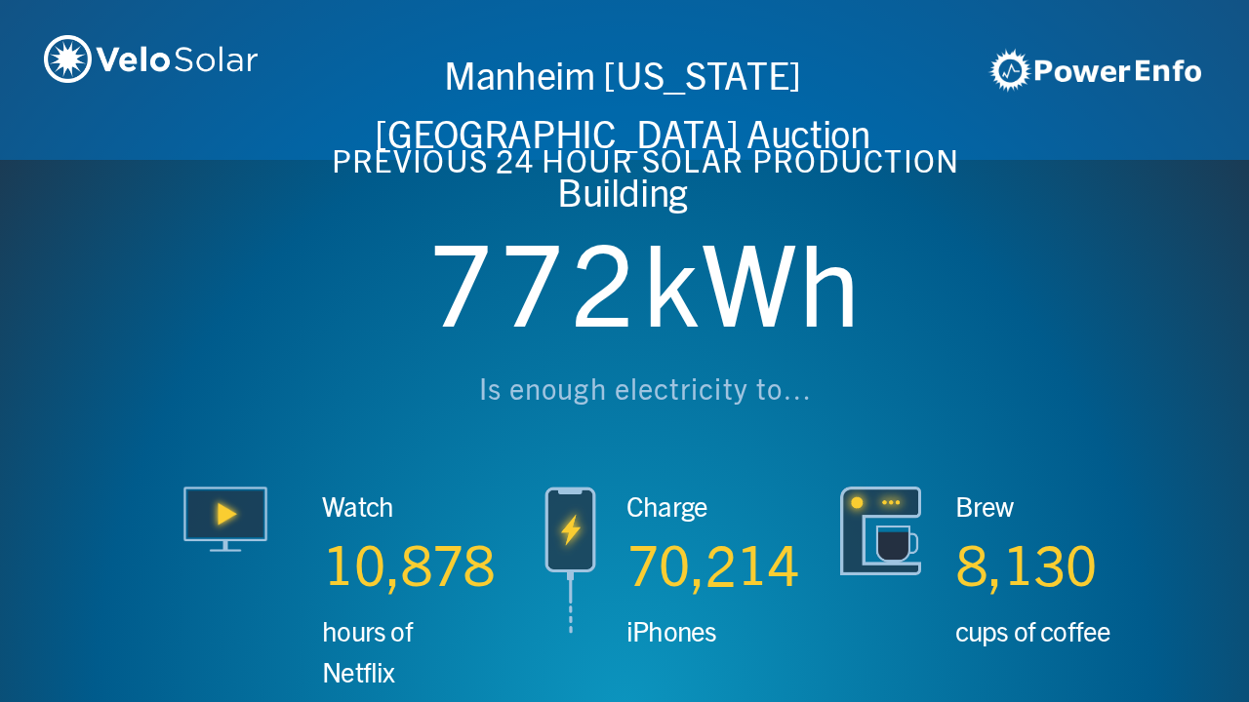
scroll to position [0, 4994]
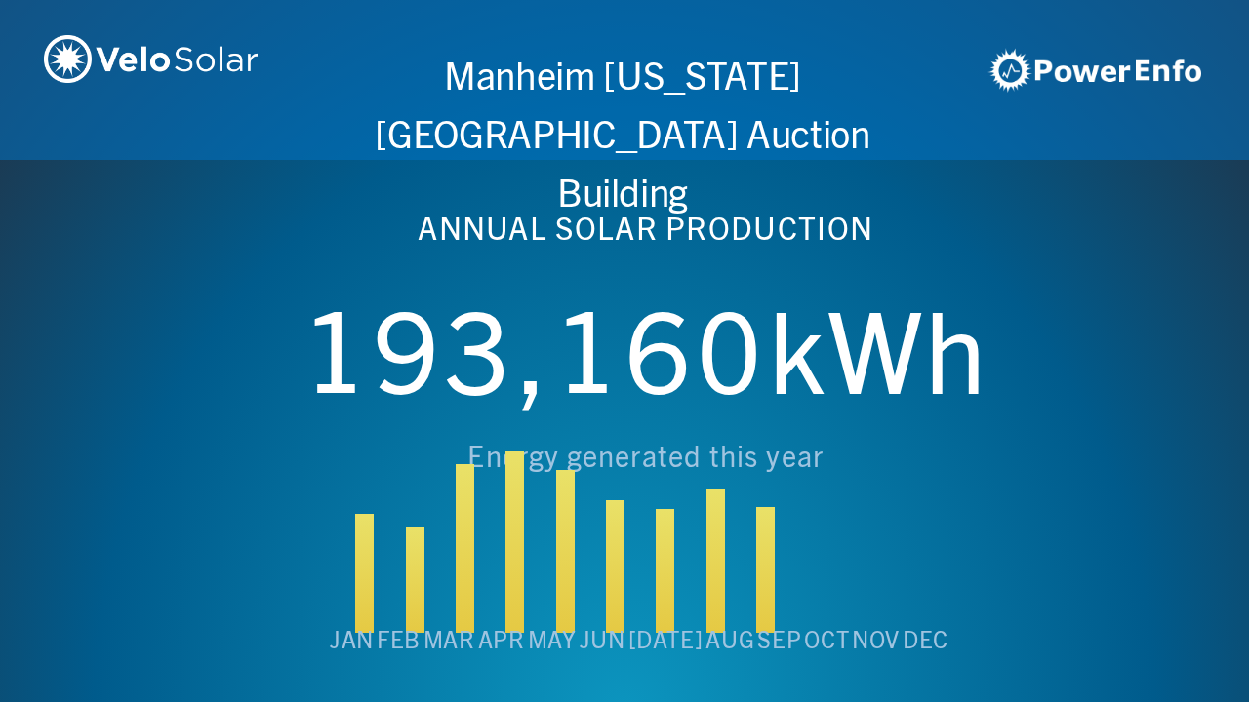
scroll to position [0, 6243]
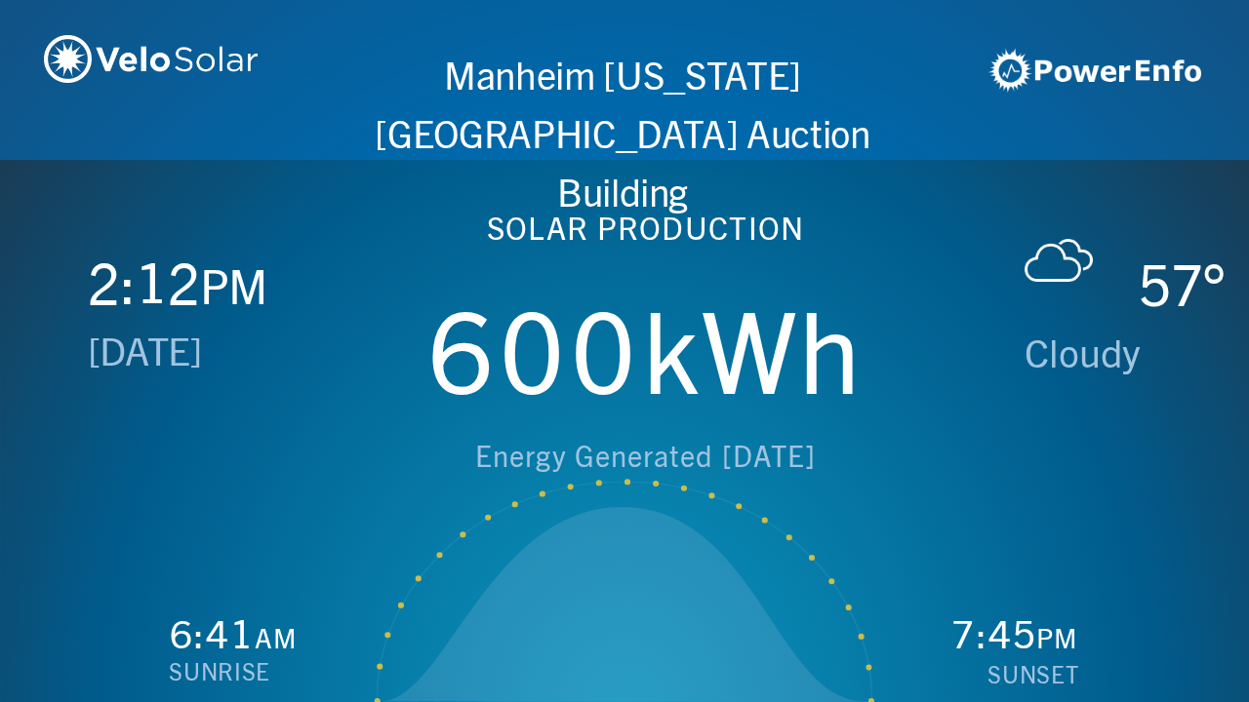
scroll to position [0, 1249]
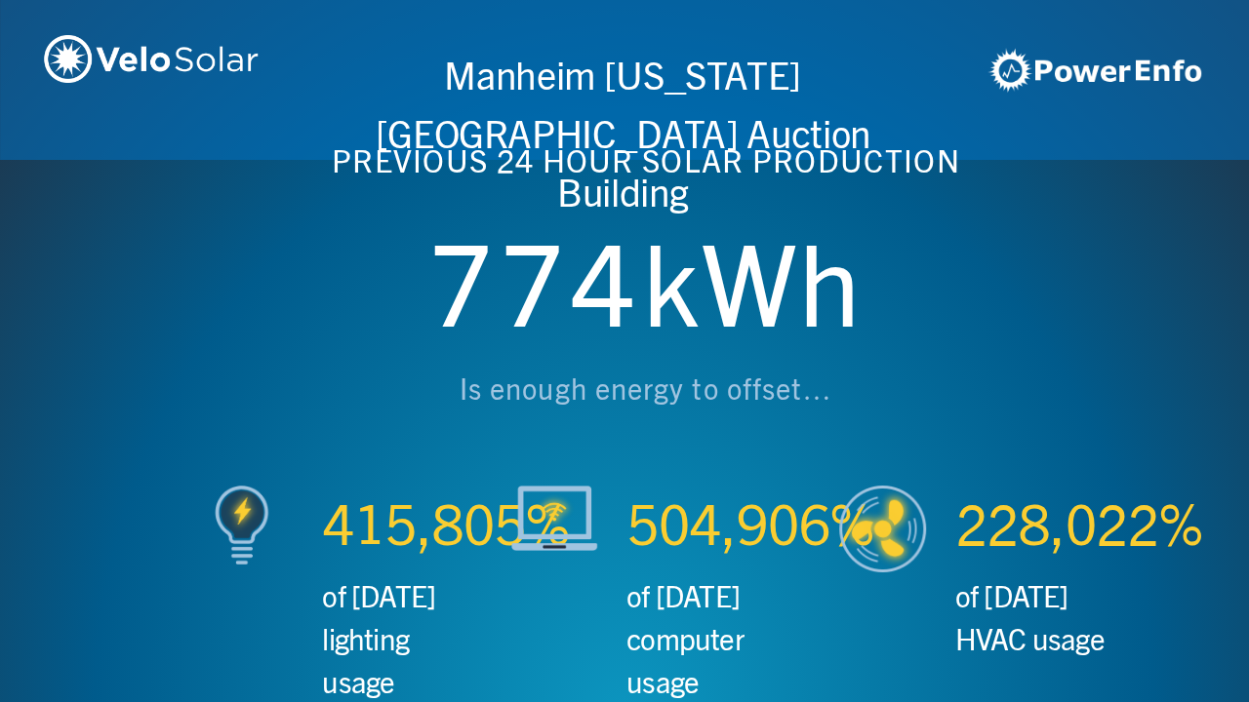
scroll to position [0, 2497]
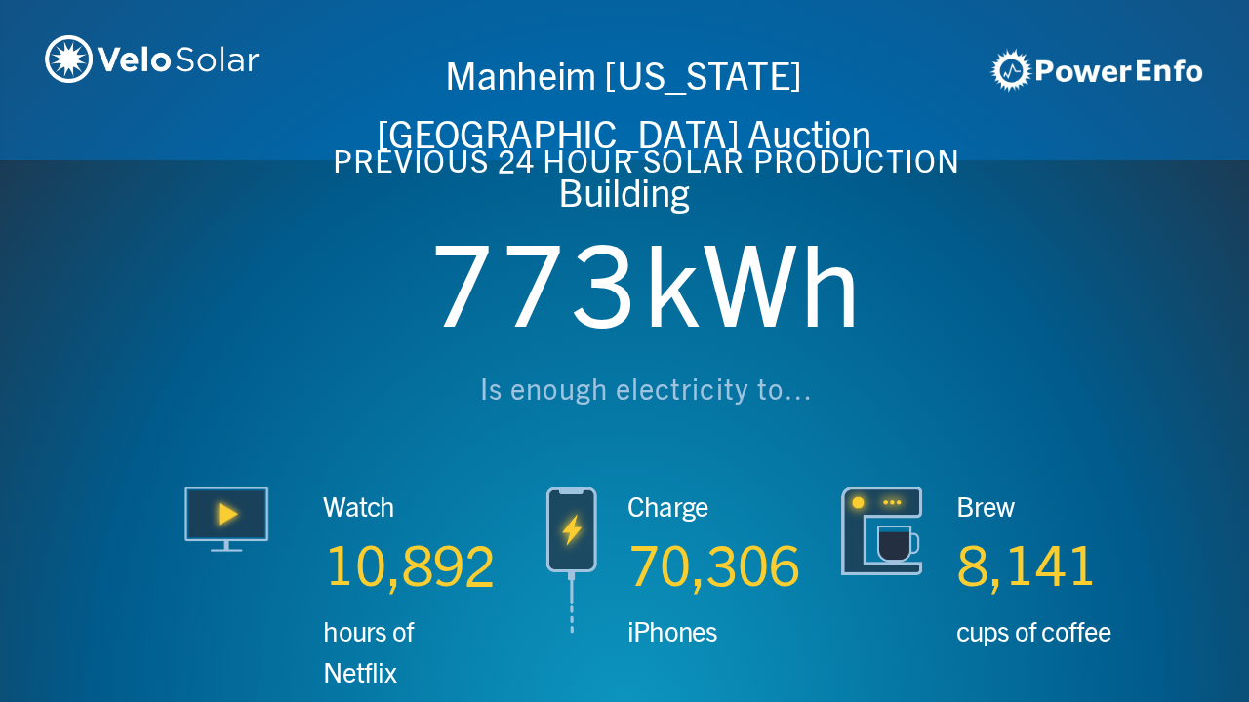
scroll to position [0, 3746]
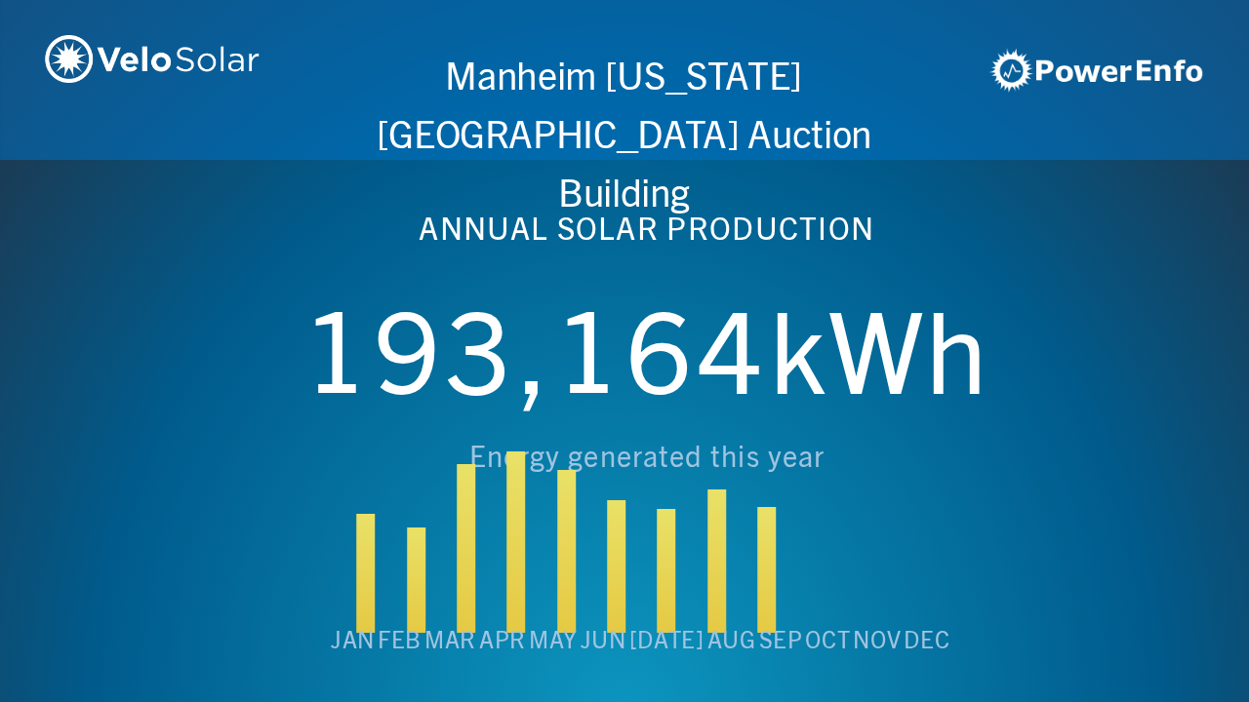
scroll to position [0, 4994]
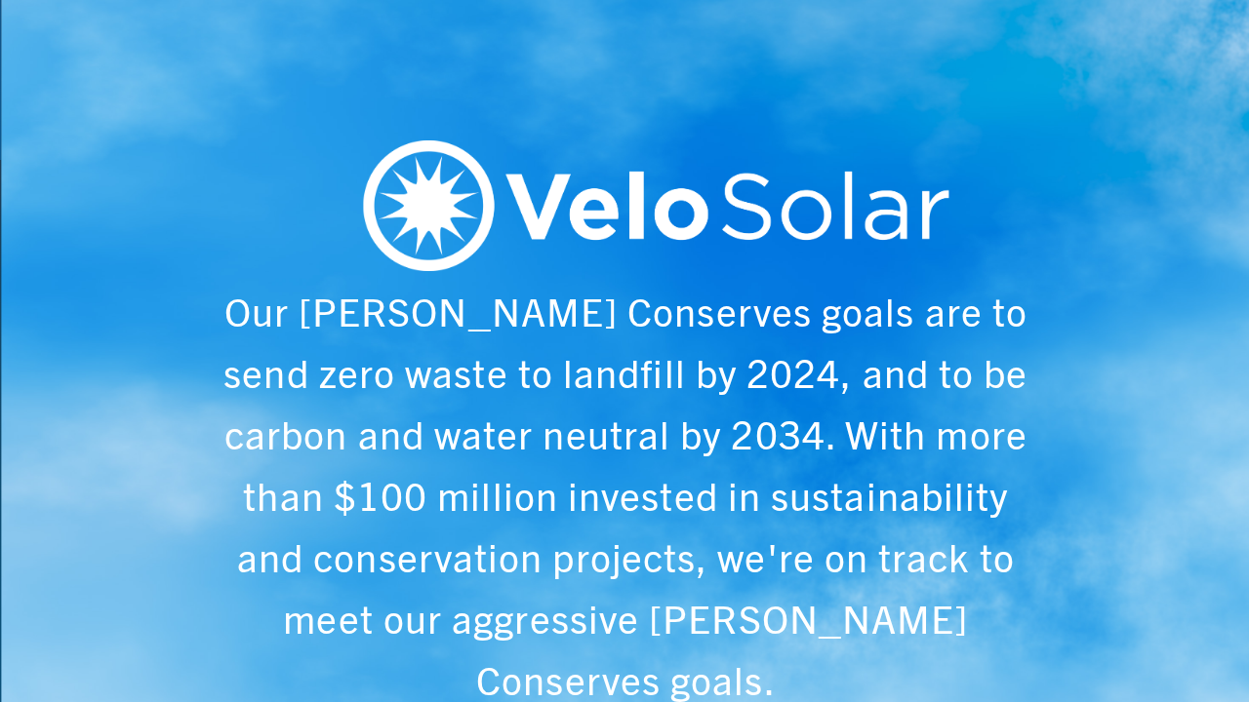
scroll to position [0, 6243]
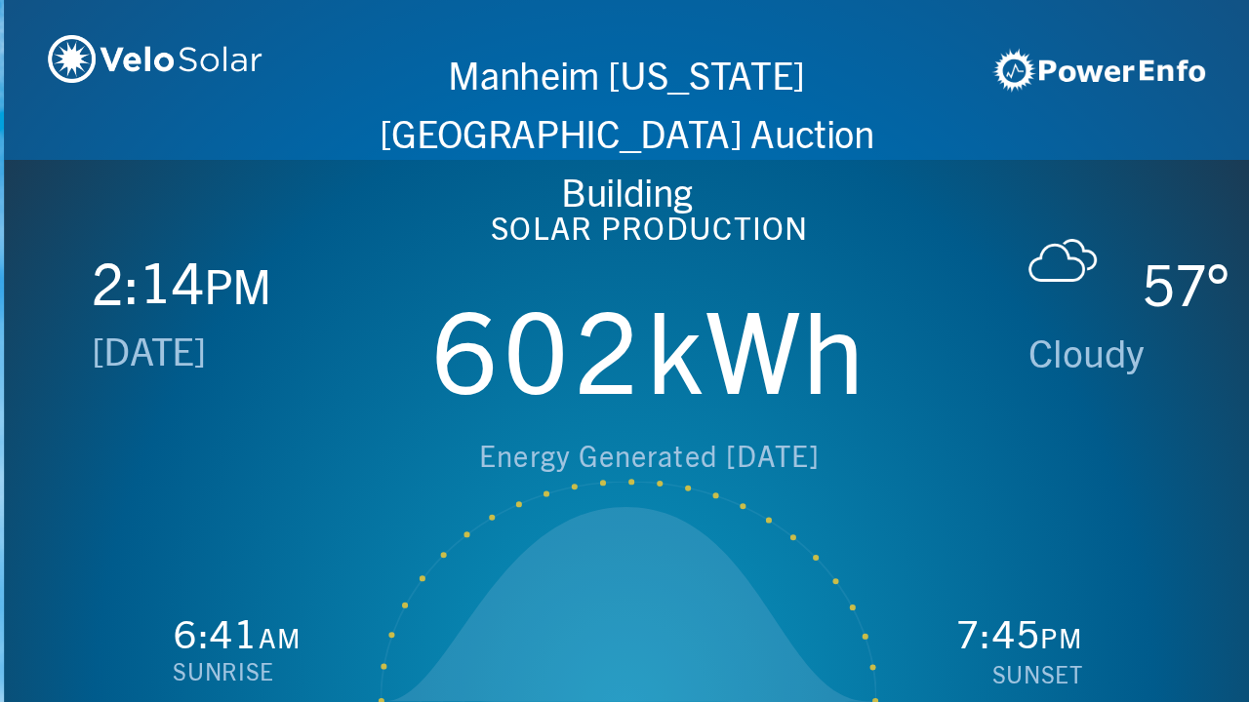
scroll to position [0, 1249]
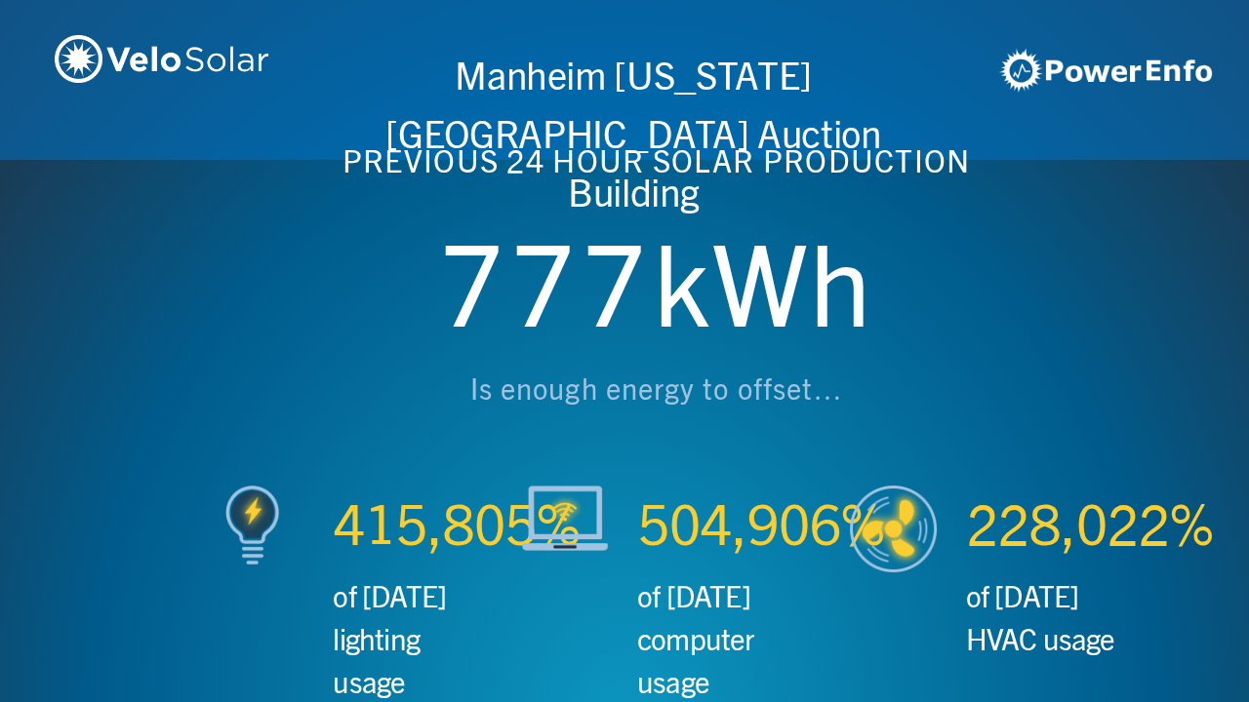
scroll to position [0, 2497]
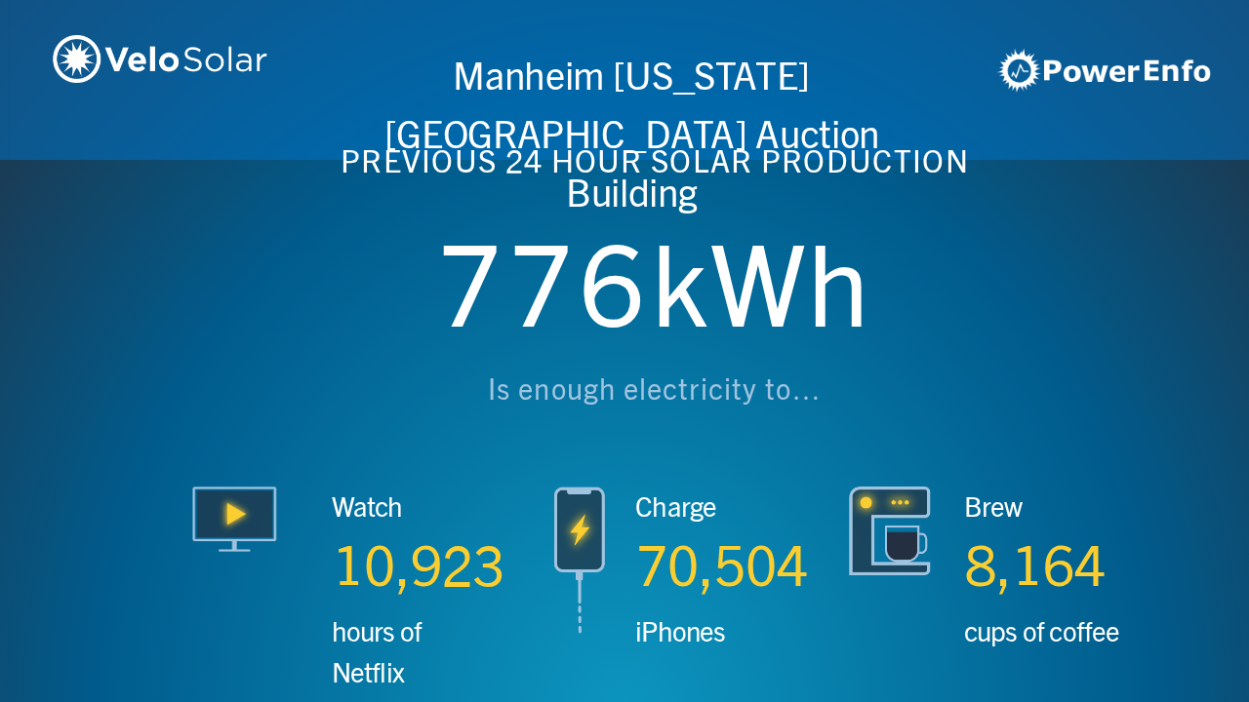
scroll to position [0, 3746]
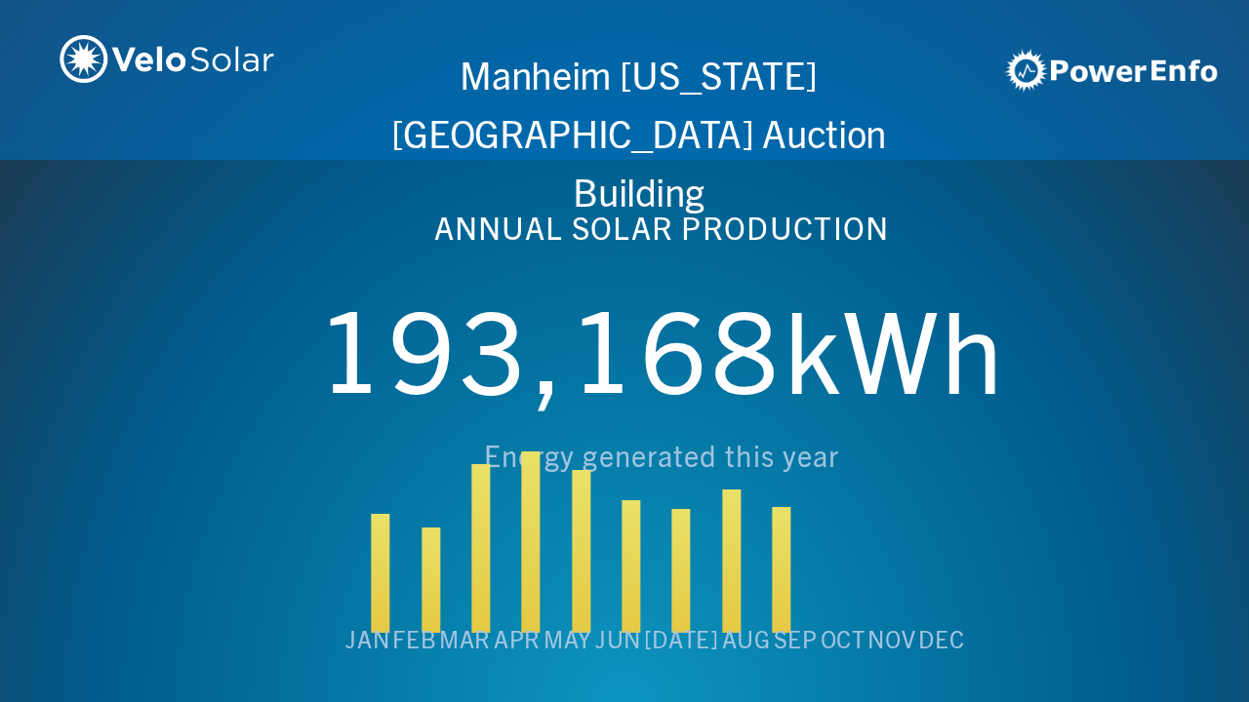
scroll to position [0, 4994]
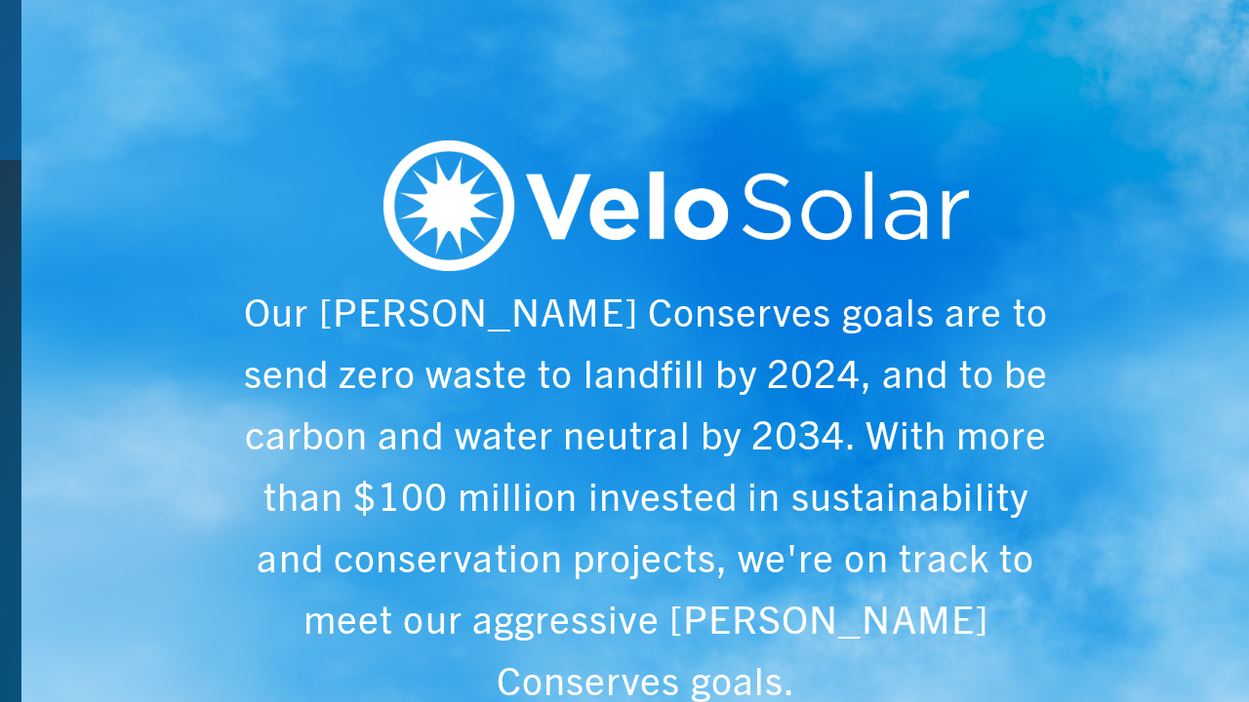
scroll to position [0, 6243]
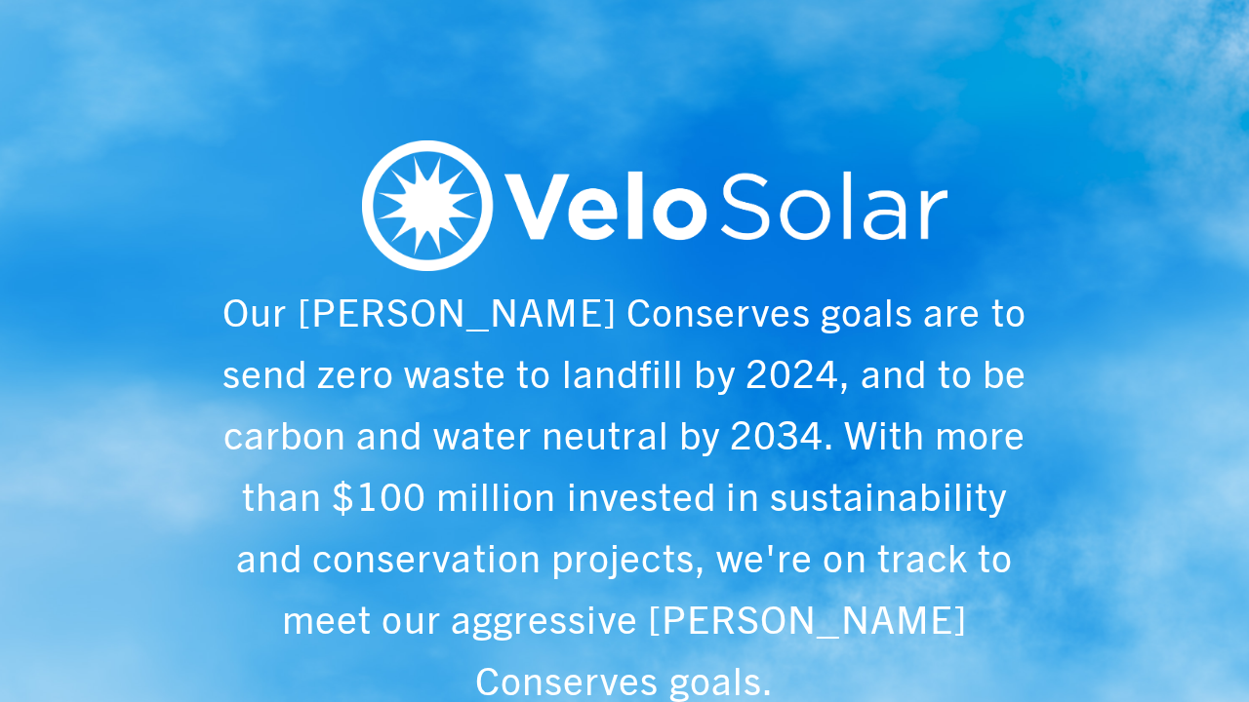
scroll to position [0, 1249]
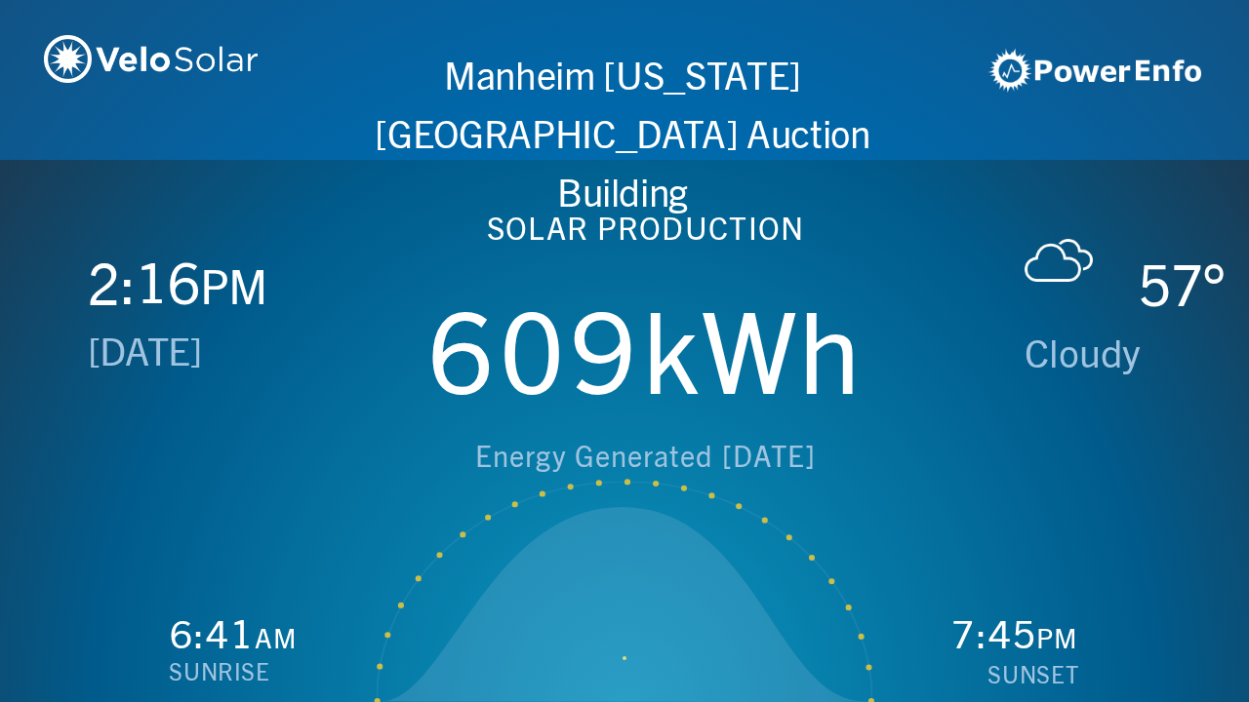
scroll to position [0, 2497]
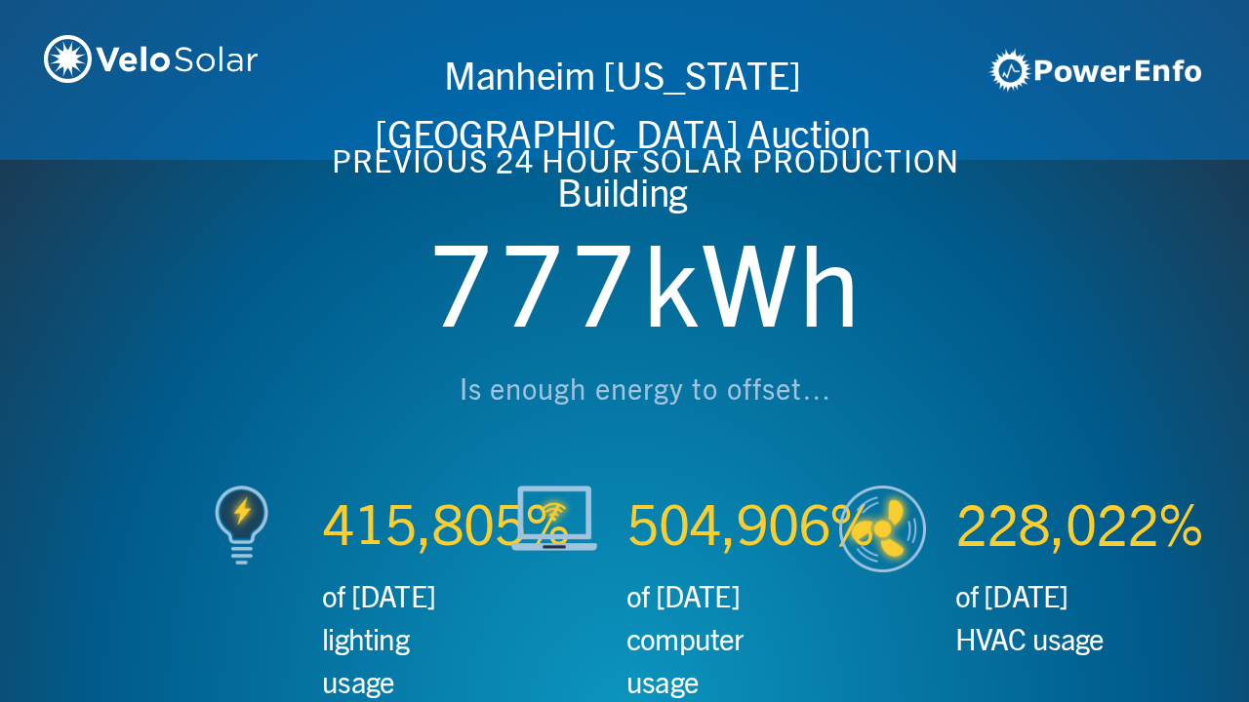
scroll to position [0, 3746]
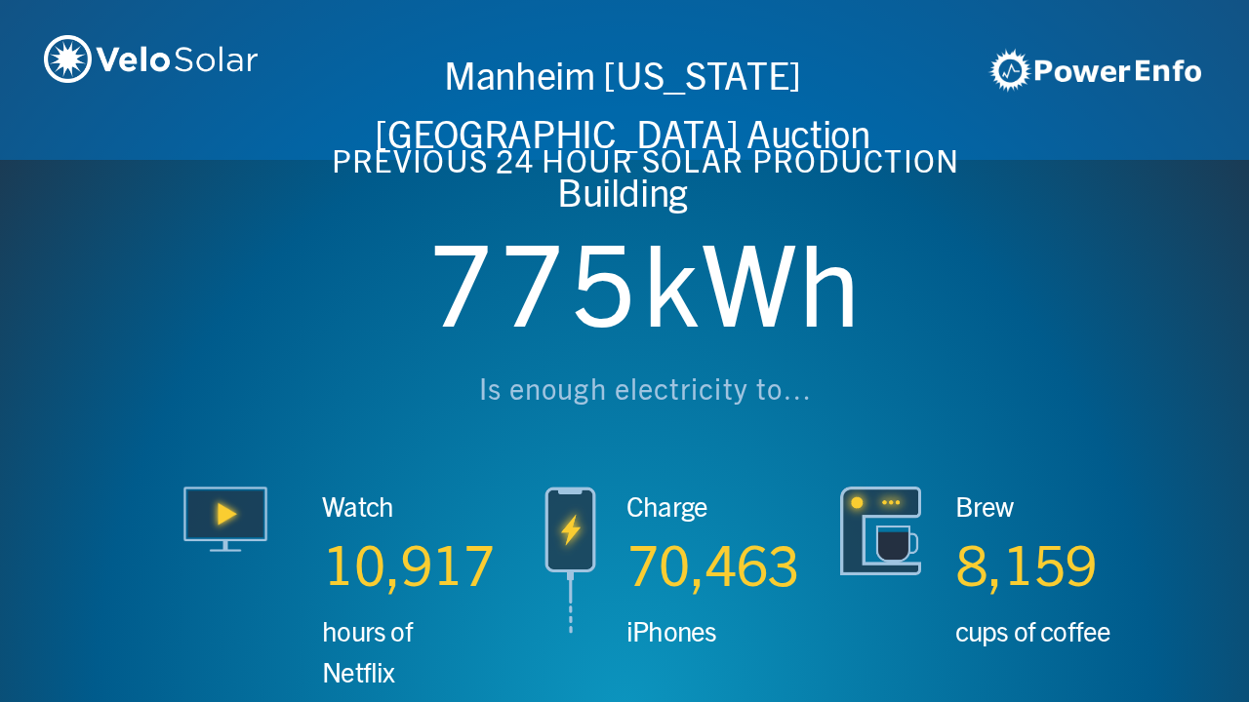
scroll to position [0, 4994]
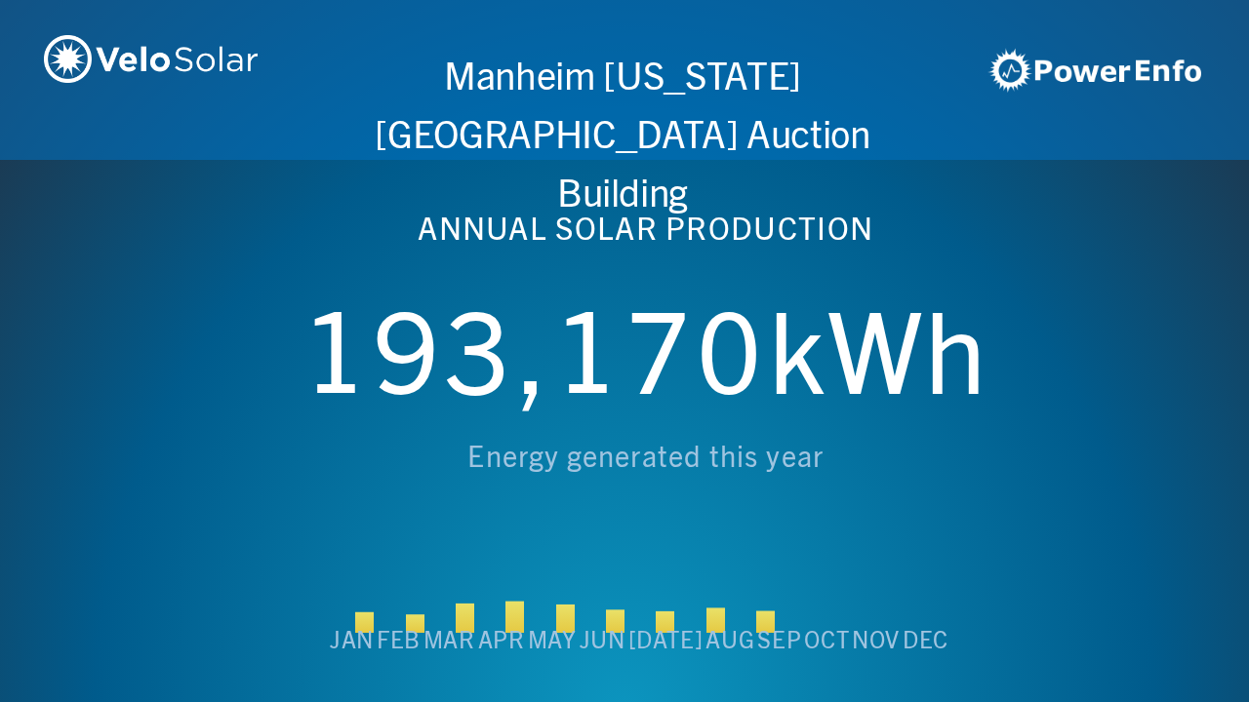
scroll to position [0, 6243]
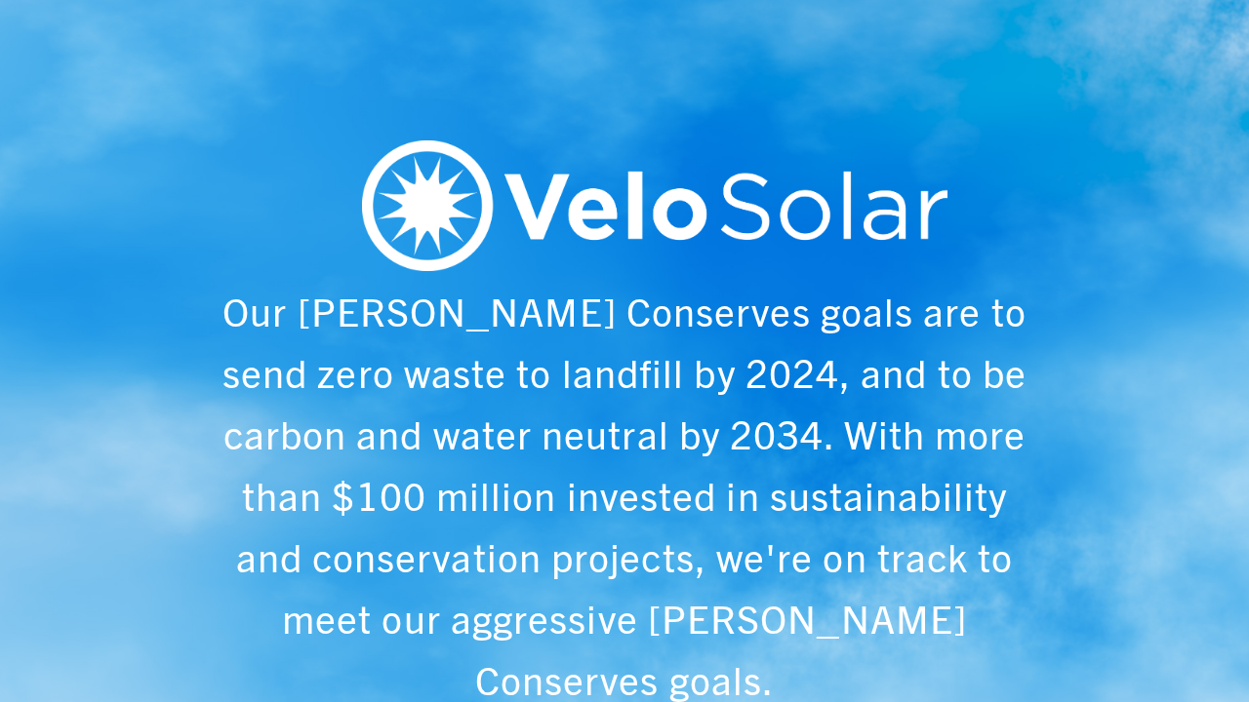
scroll to position [0, 1249]
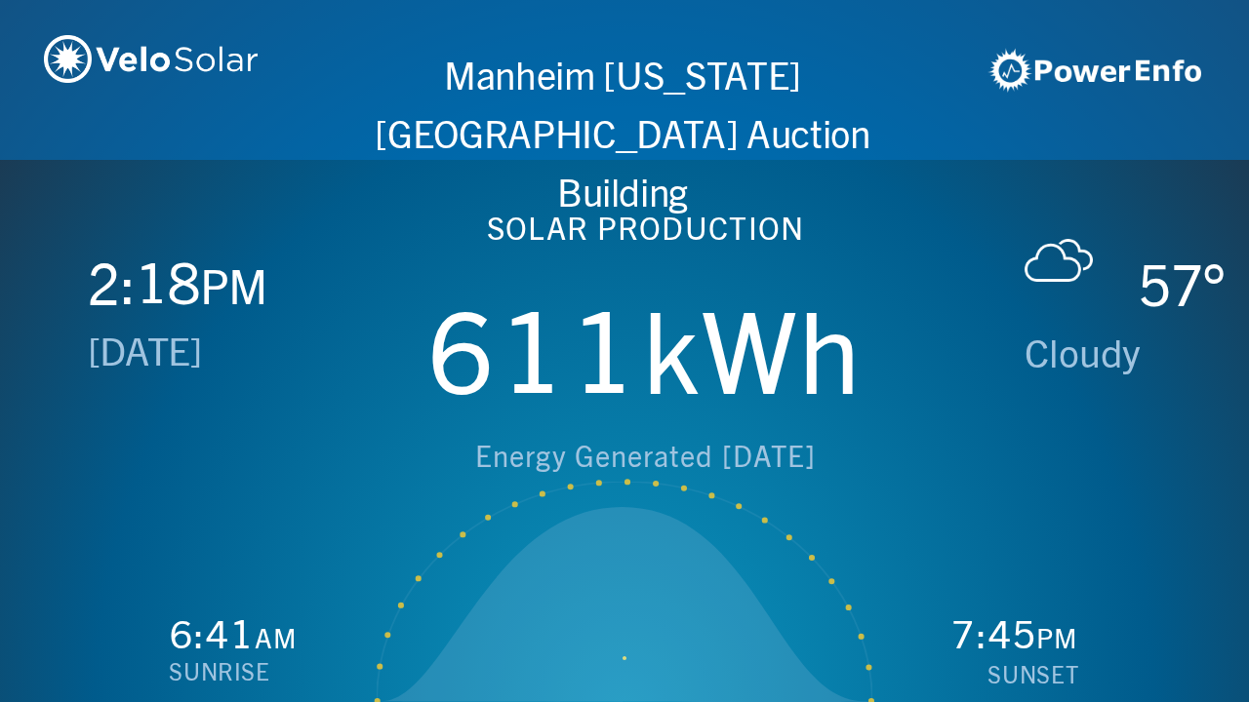
scroll to position [0, 2497]
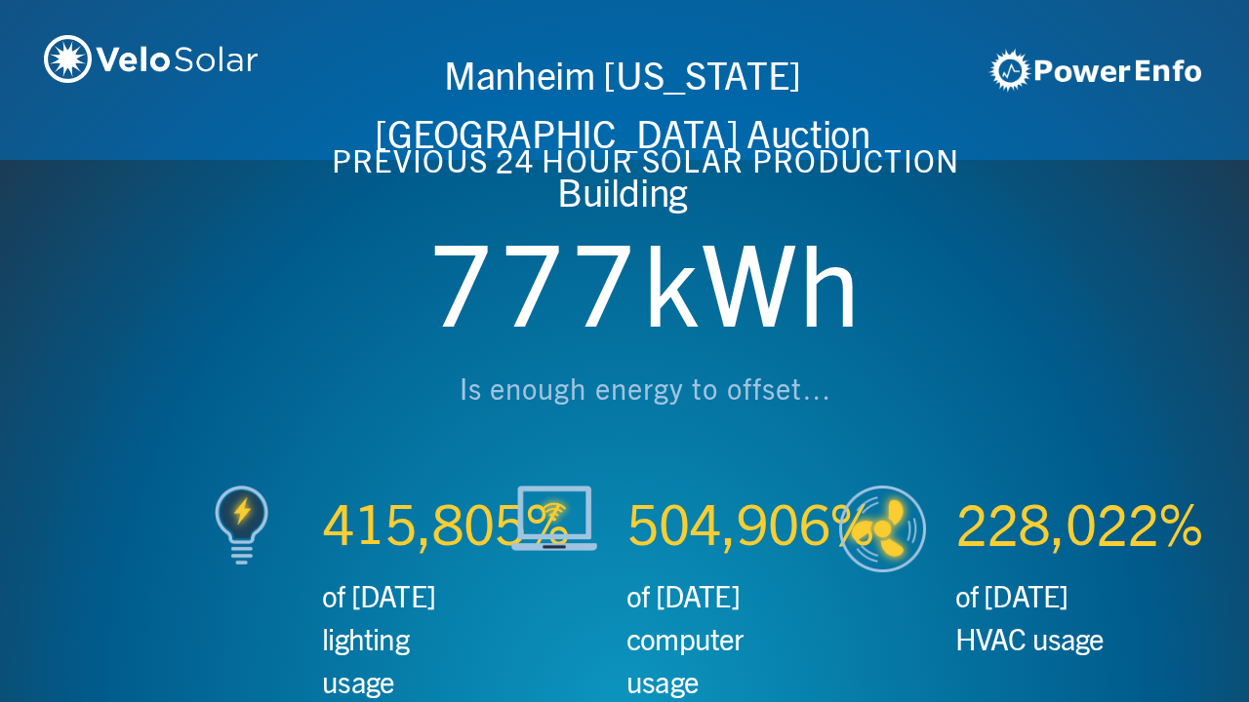
scroll to position [0, 3746]
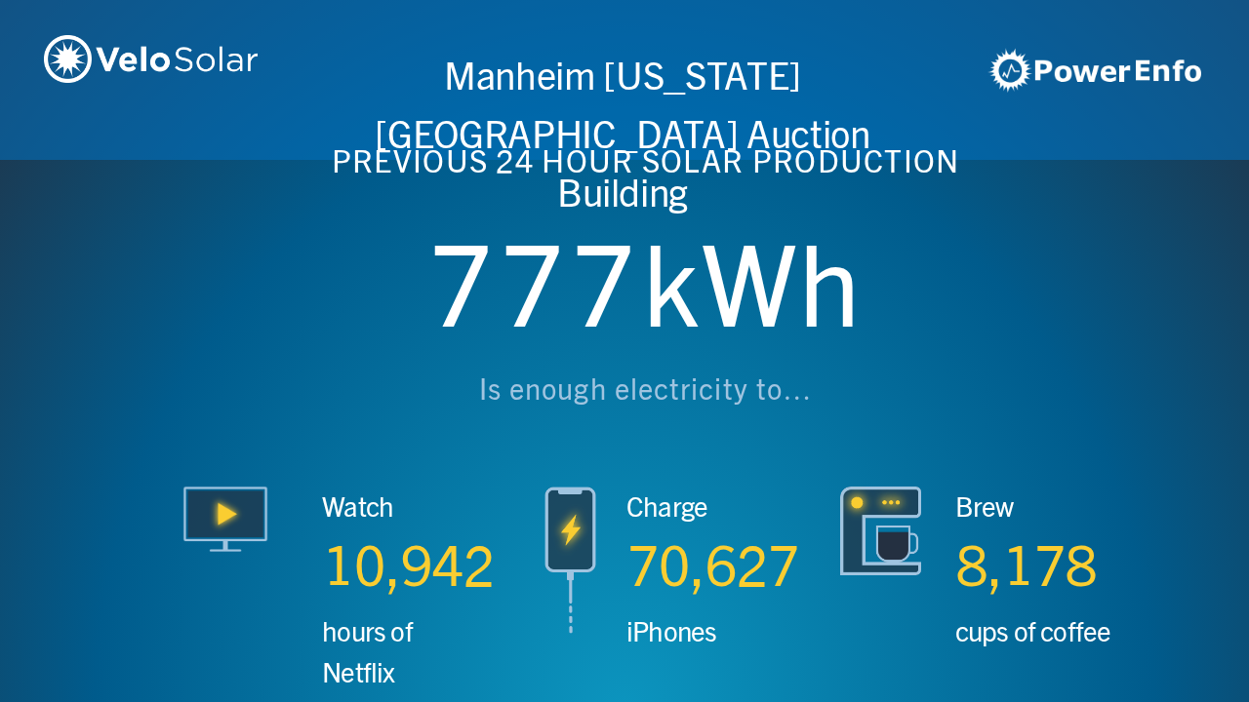
scroll to position [0, 4994]
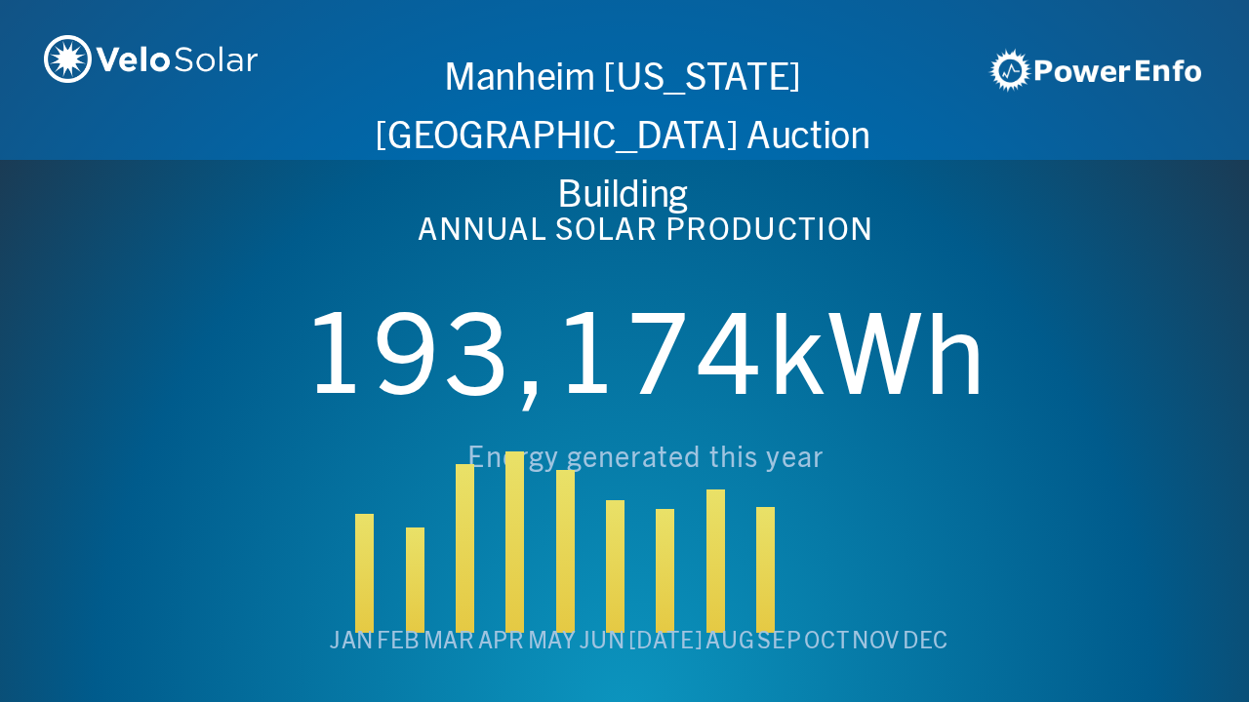
scroll to position [0, 6243]
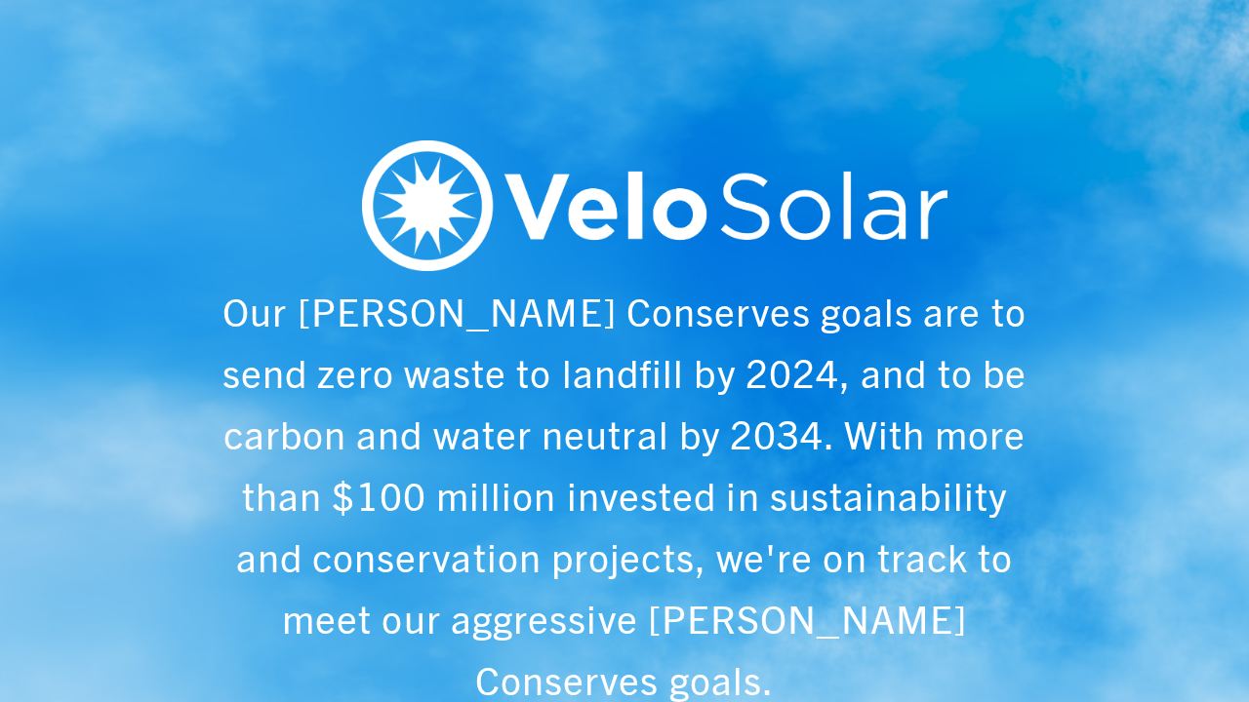
scroll to position [0, 1249]
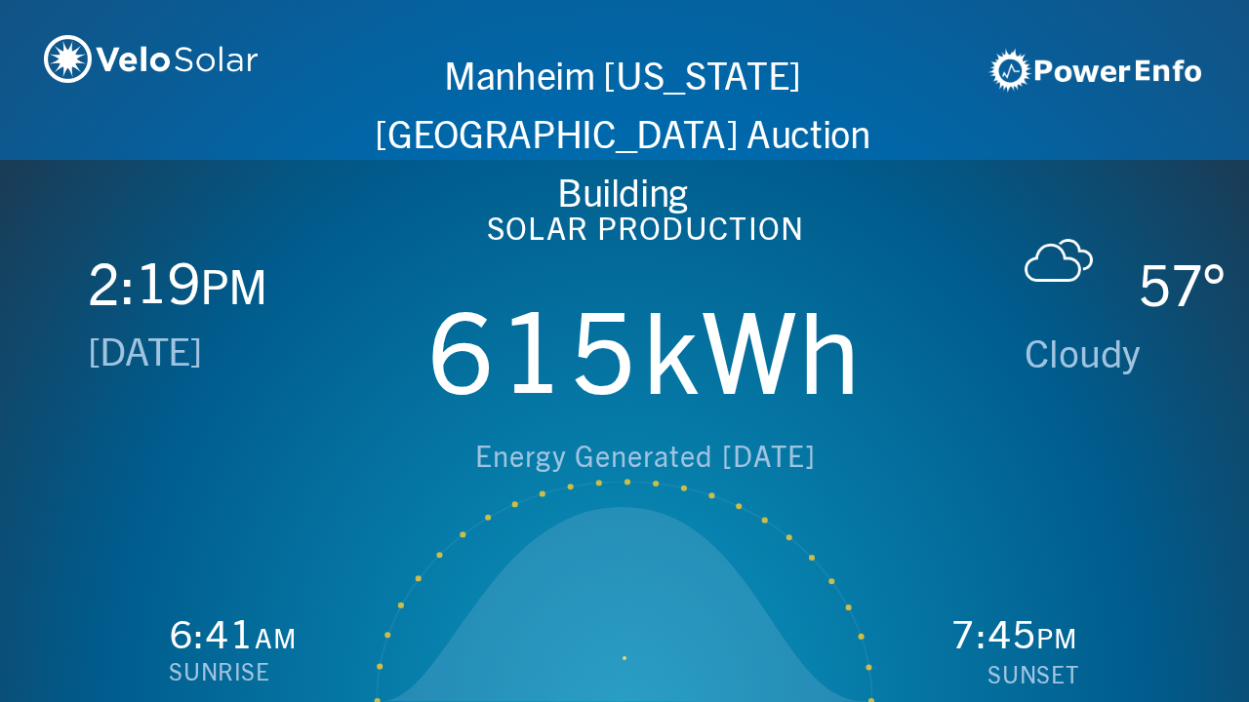
scroll to position [0, 2497]
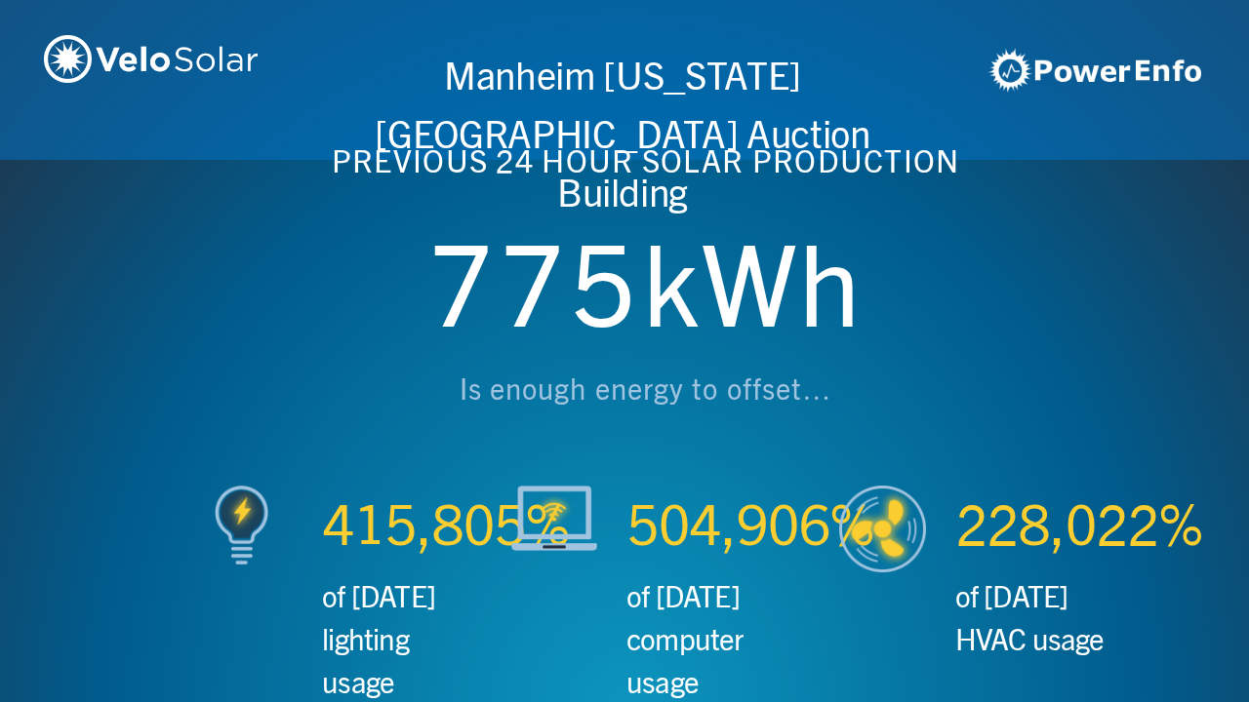
scroll to position [0, 3746]
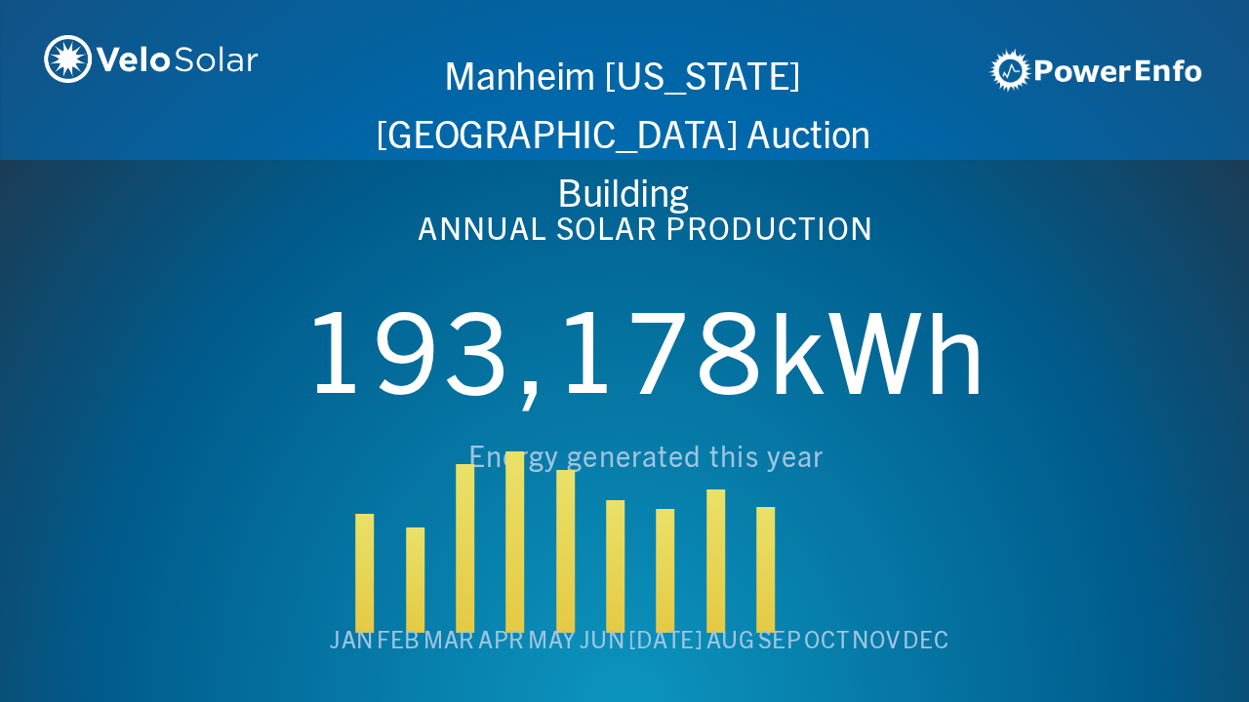
scroll to position [0, 4994]
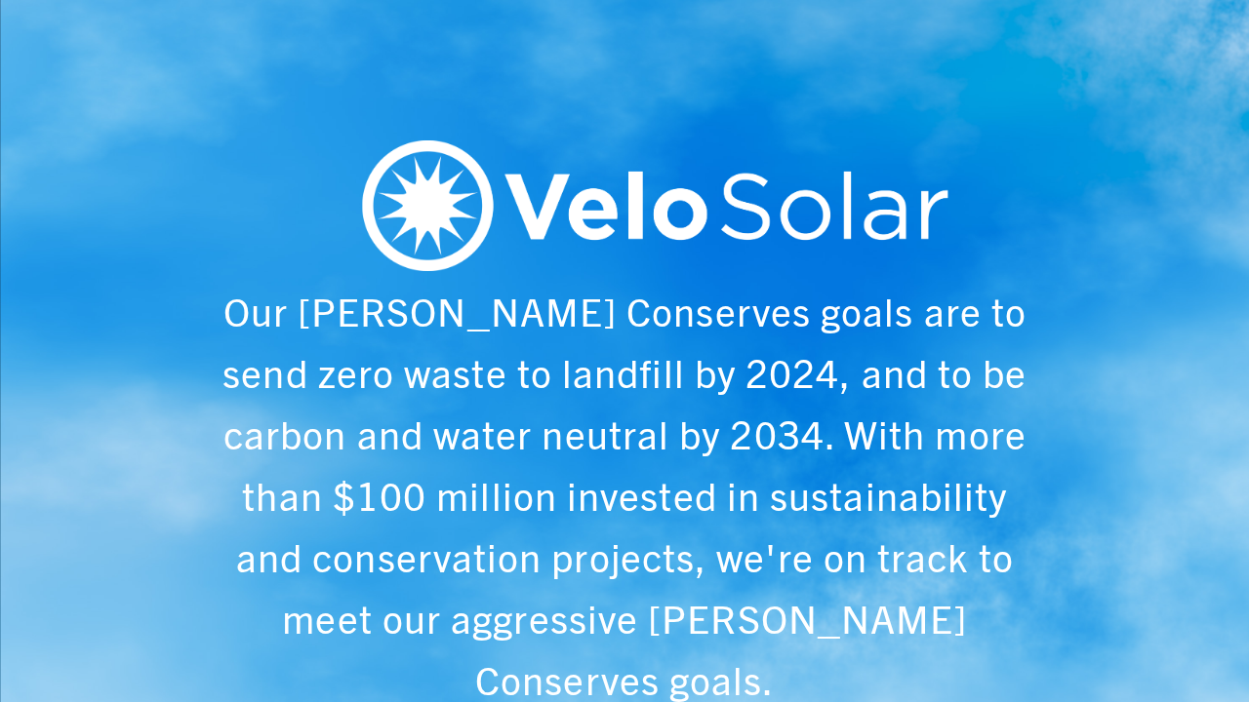
scroll to position [0, 6243]
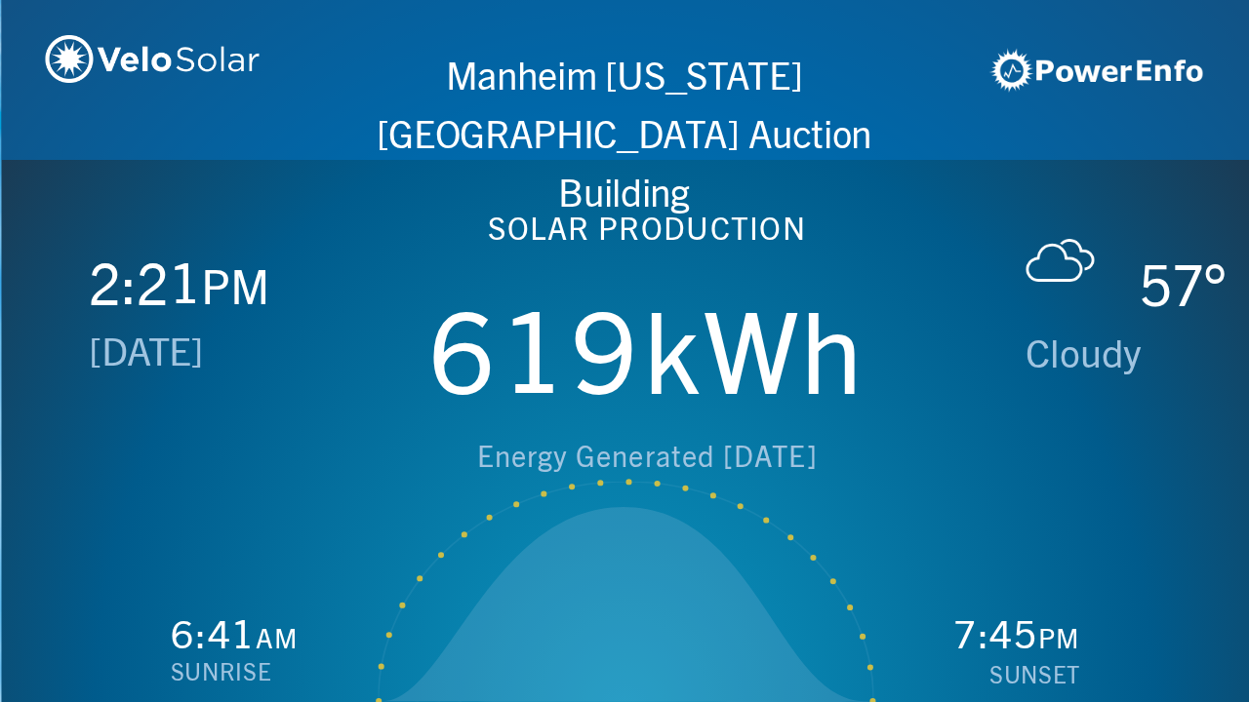
scroll to position [0, 1249]
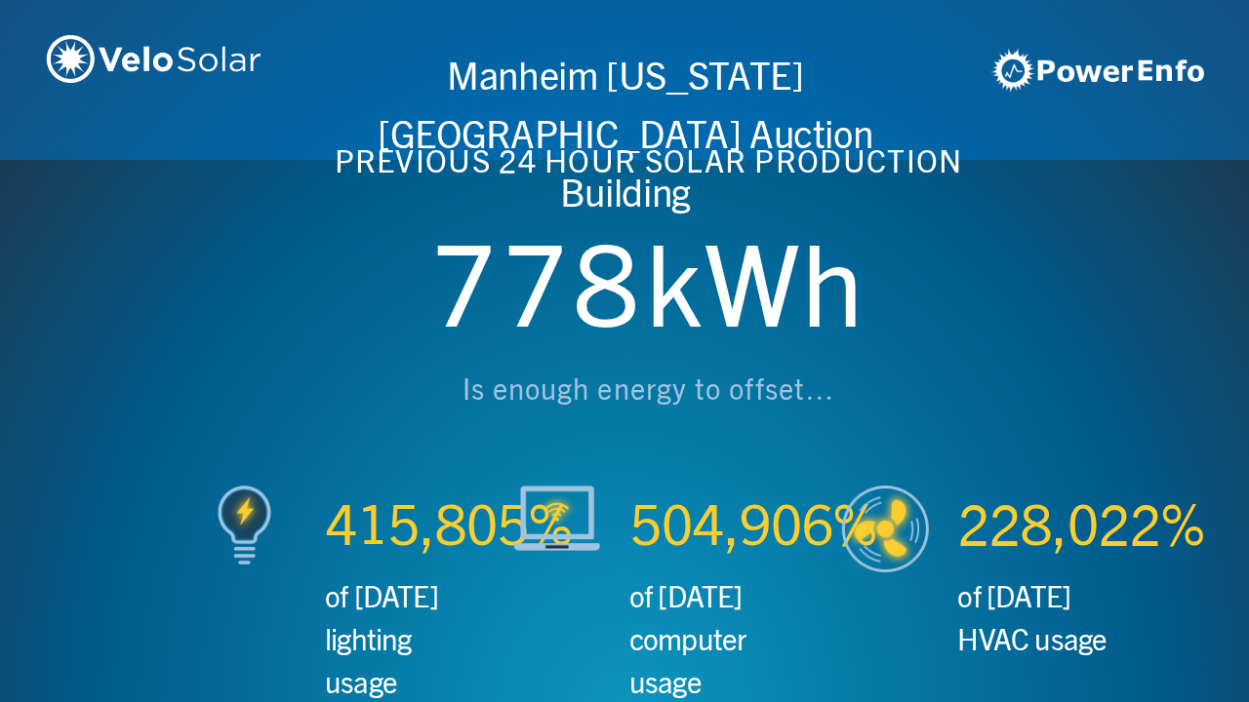
scroll to position [0, 2497]
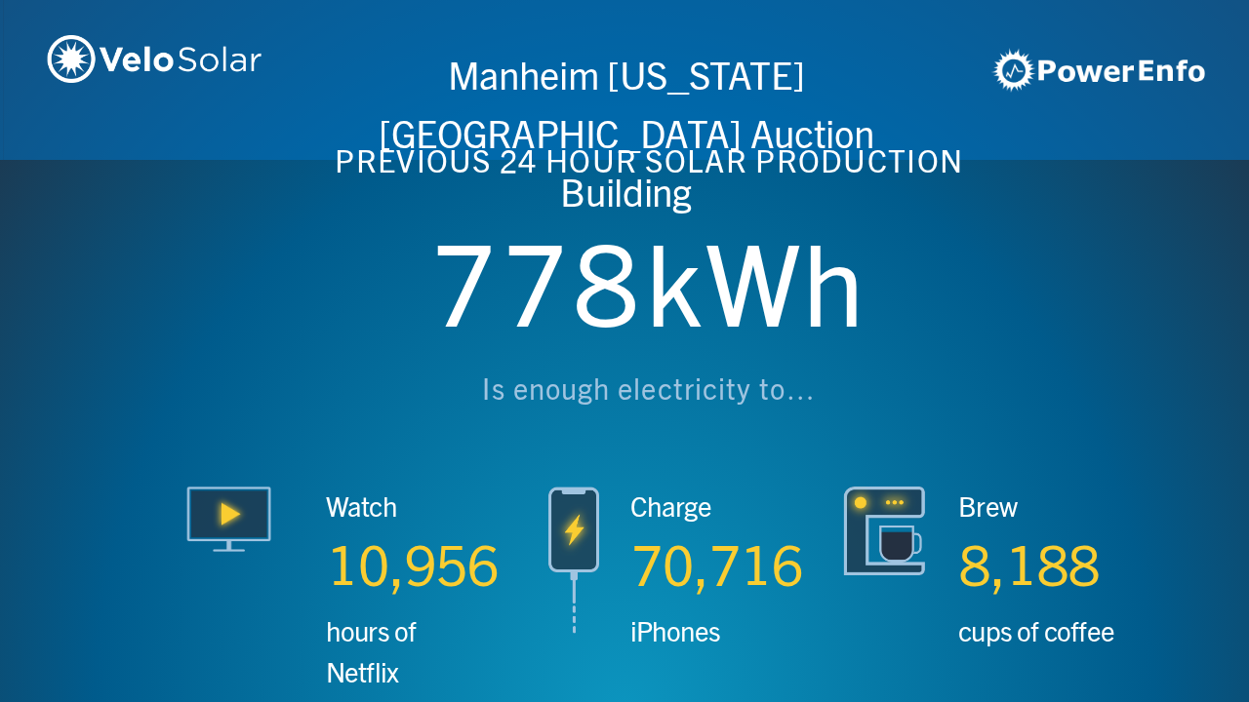
scroll to position [0, 3746]
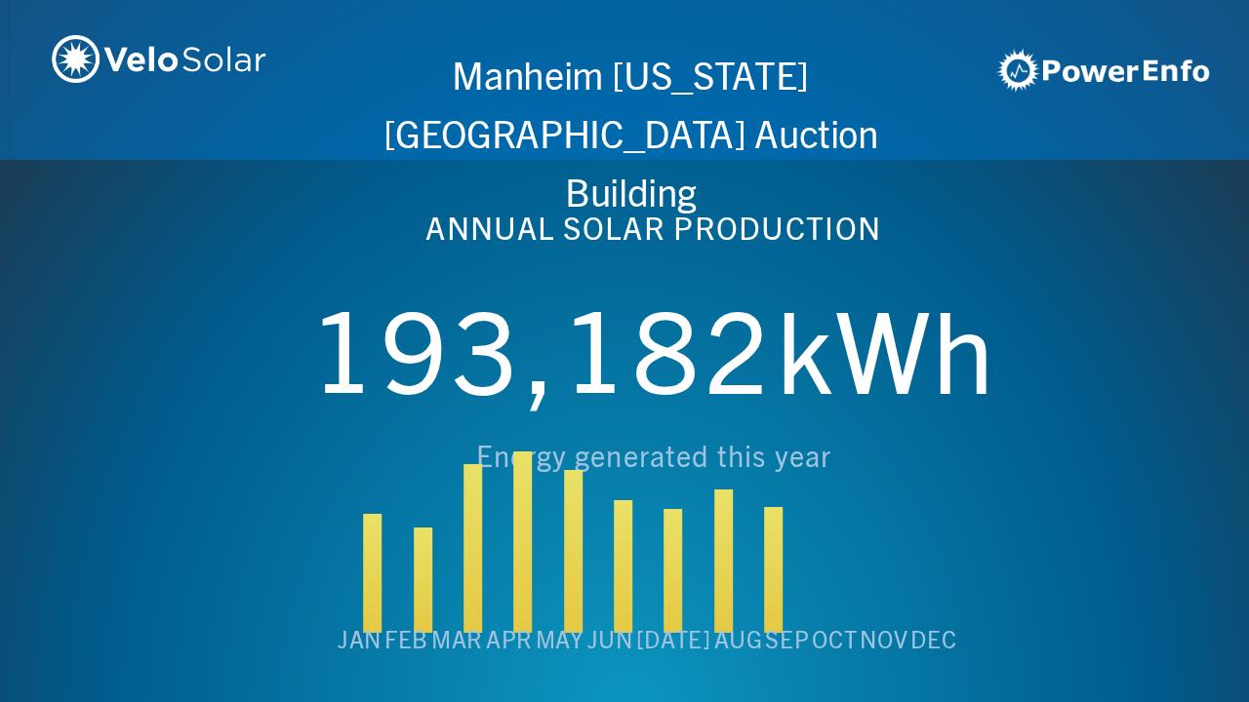
scroll to position [0, 4994]
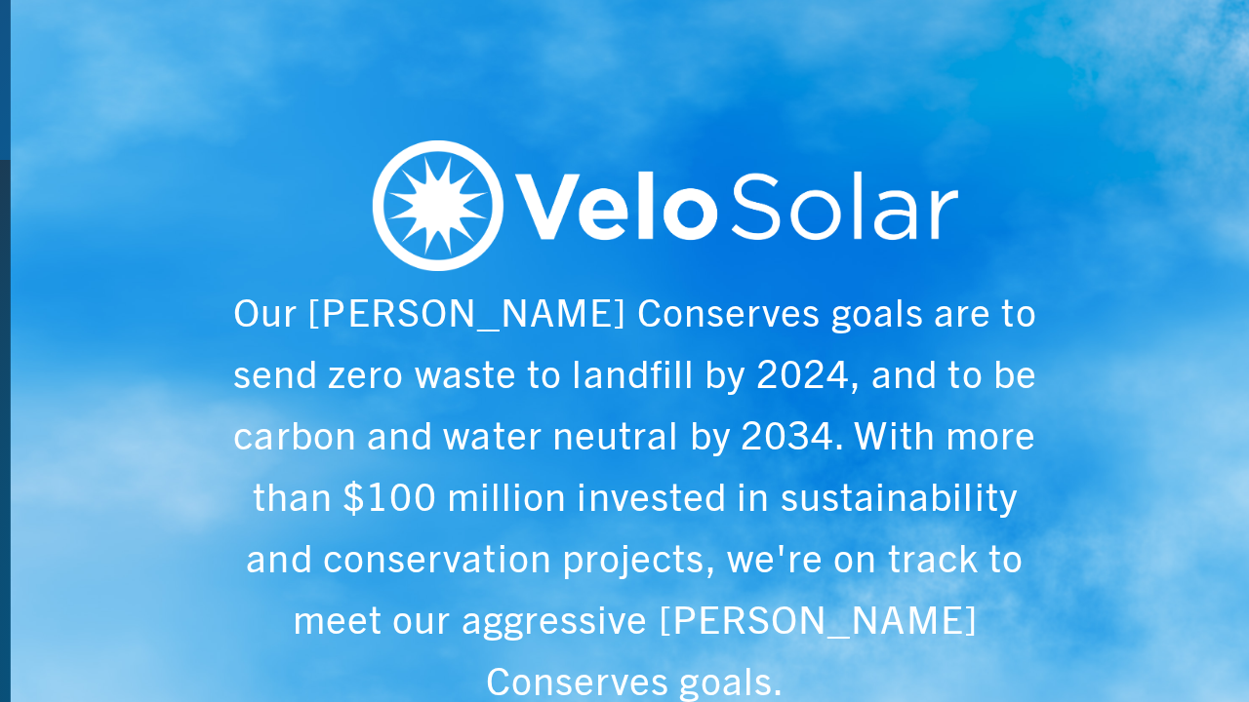
scroll to position [0, 6243]
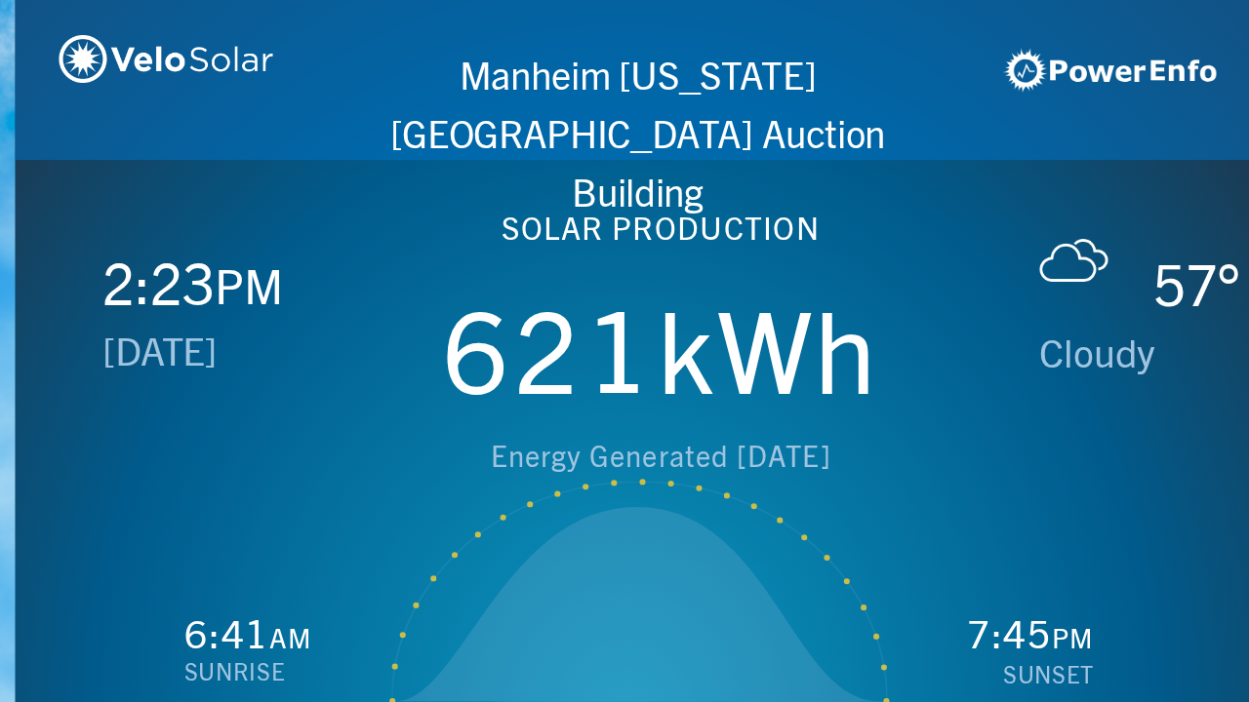
scroll to position [0, 1249]
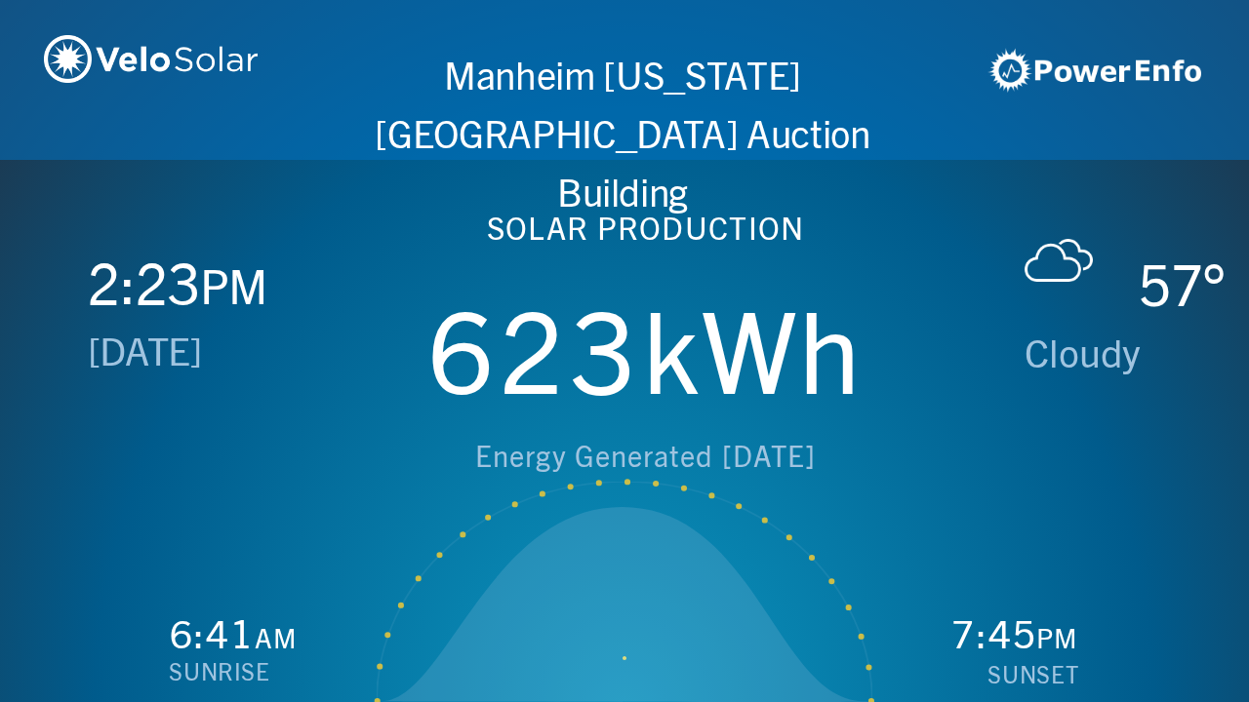
scroll to position [0, 2497]
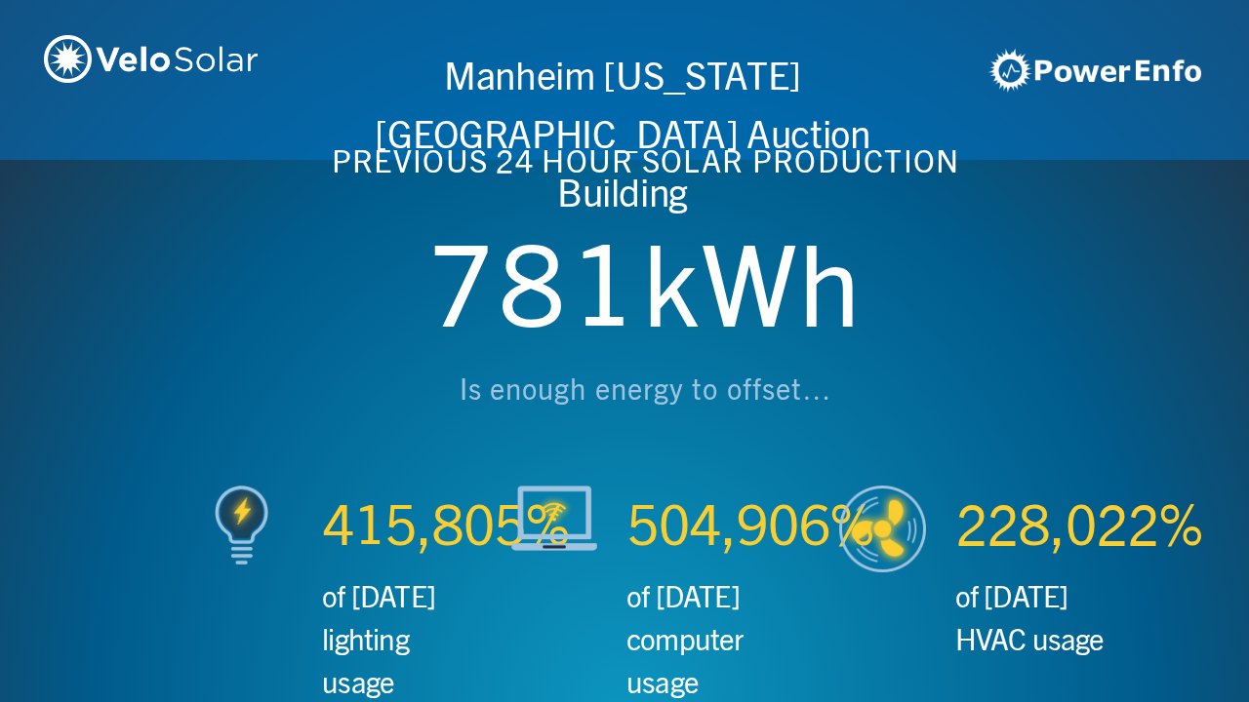
scroll to position [0, 3746]
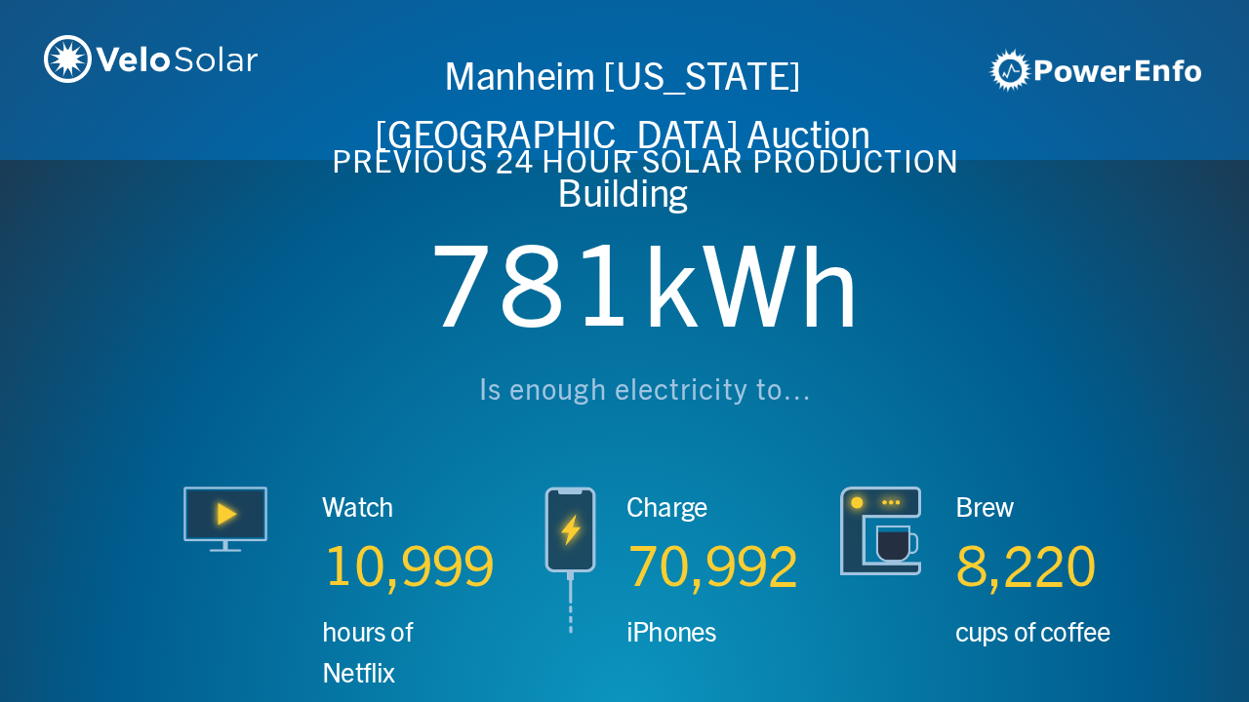
scroll to position [0, 4994]
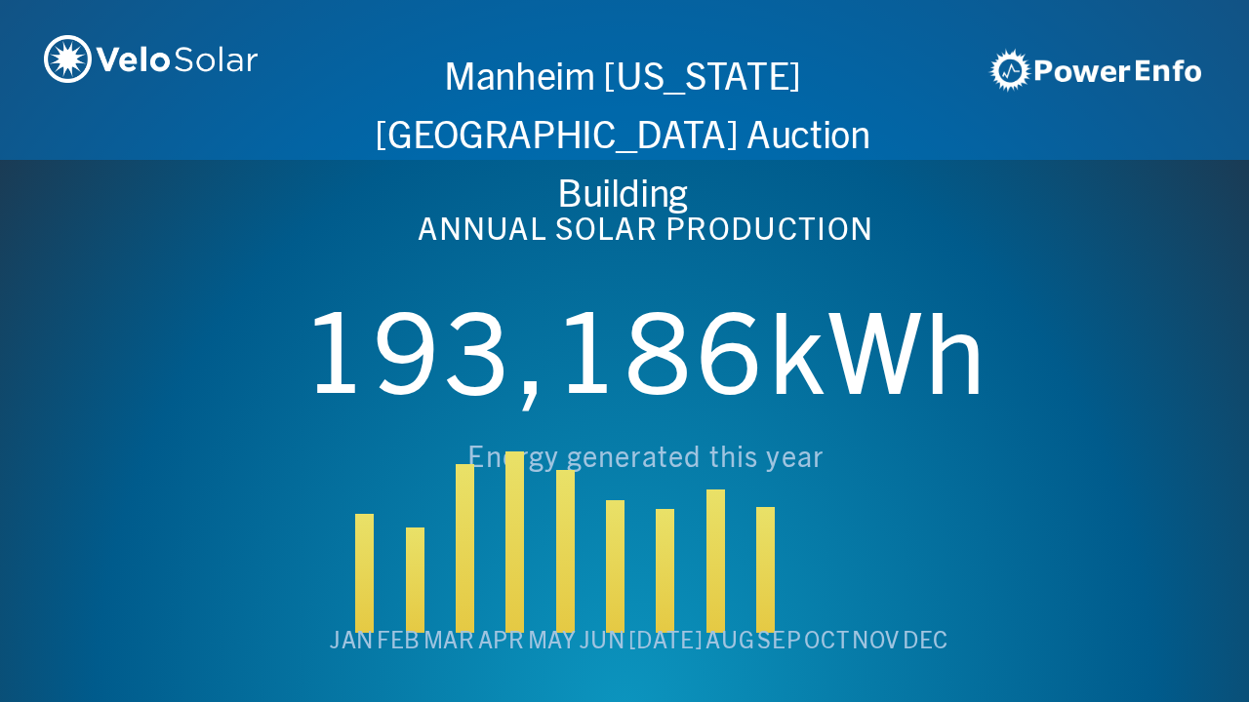
scroll to position [0, 6243]
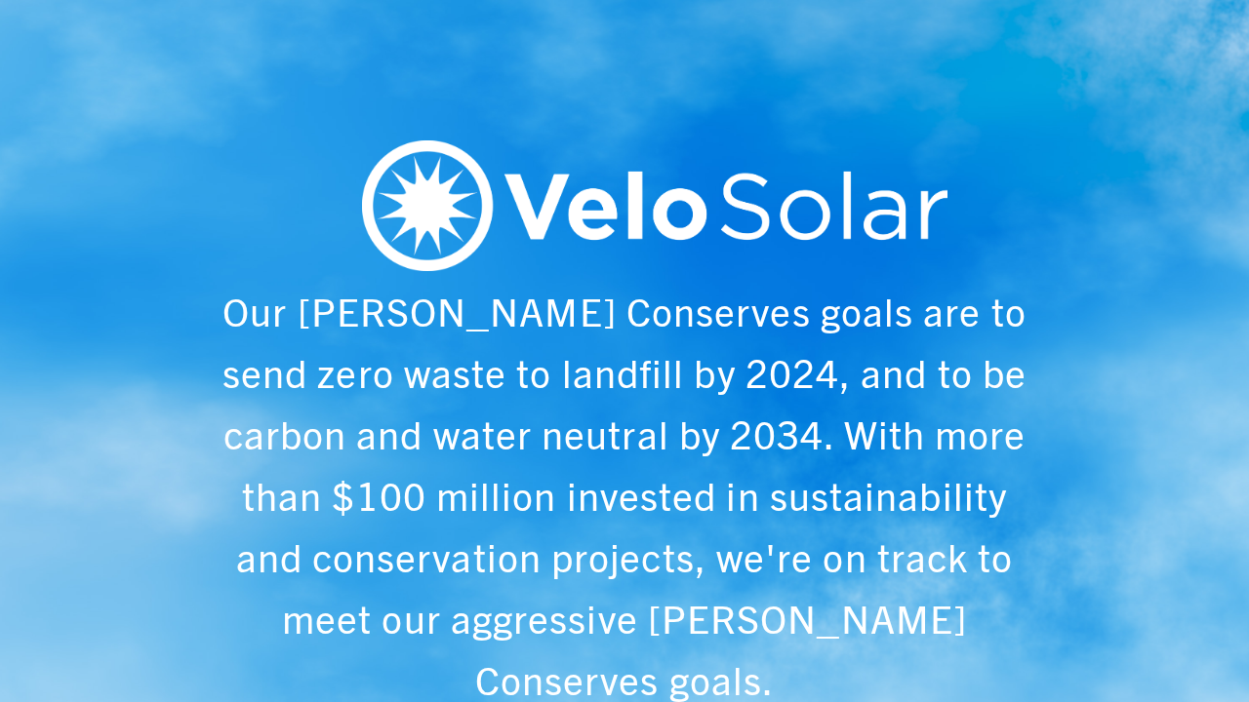
scroll to position [0, 1249]
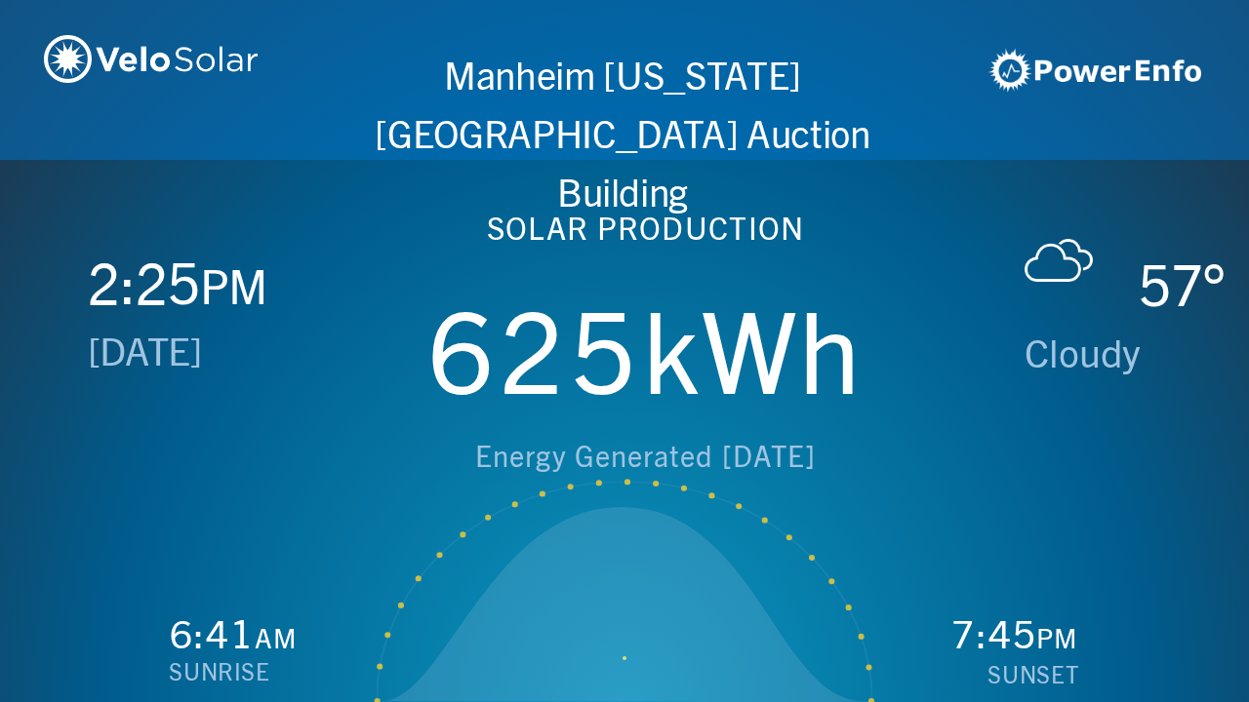
scroll to position [0, 2497]
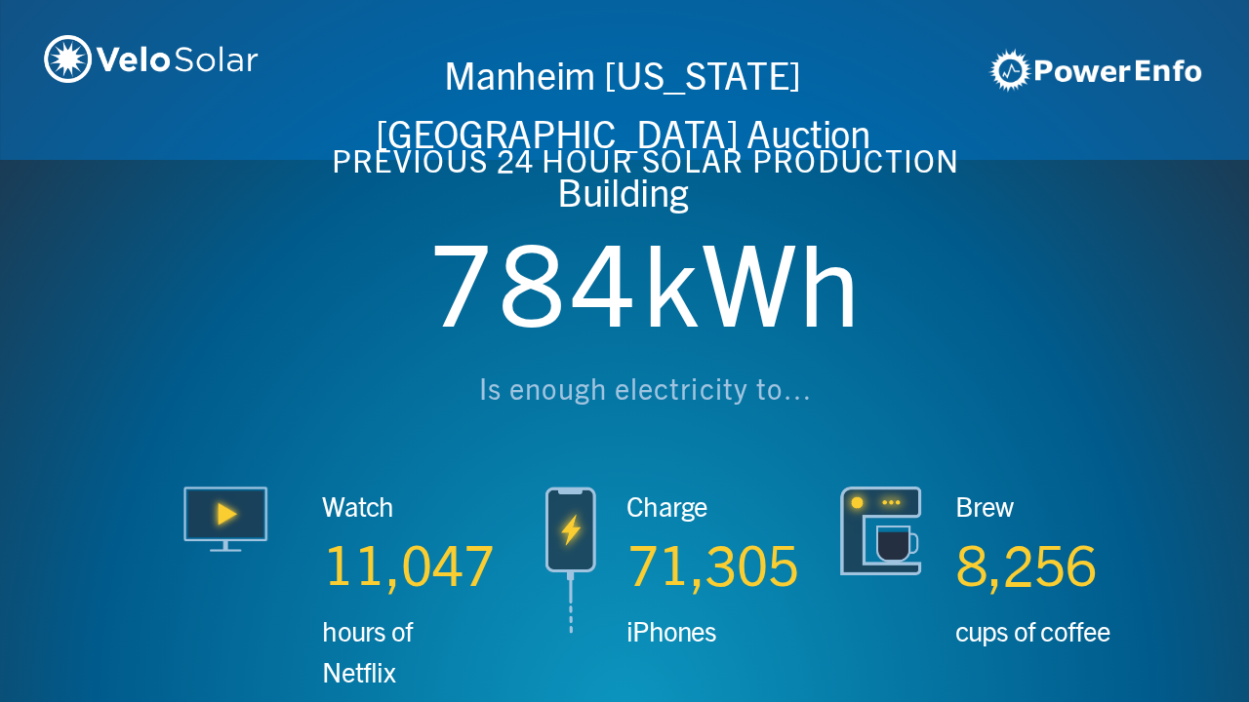
scroll to position [0, 3746]
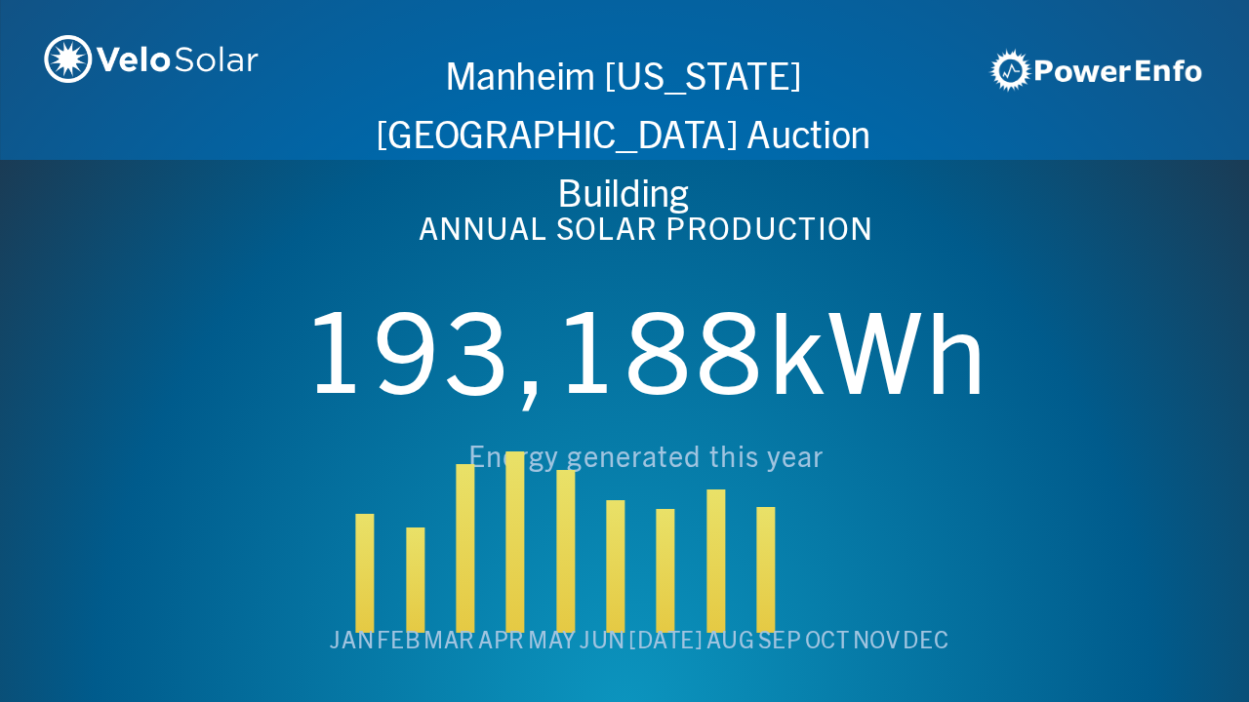
scroll to position [0, 4994]
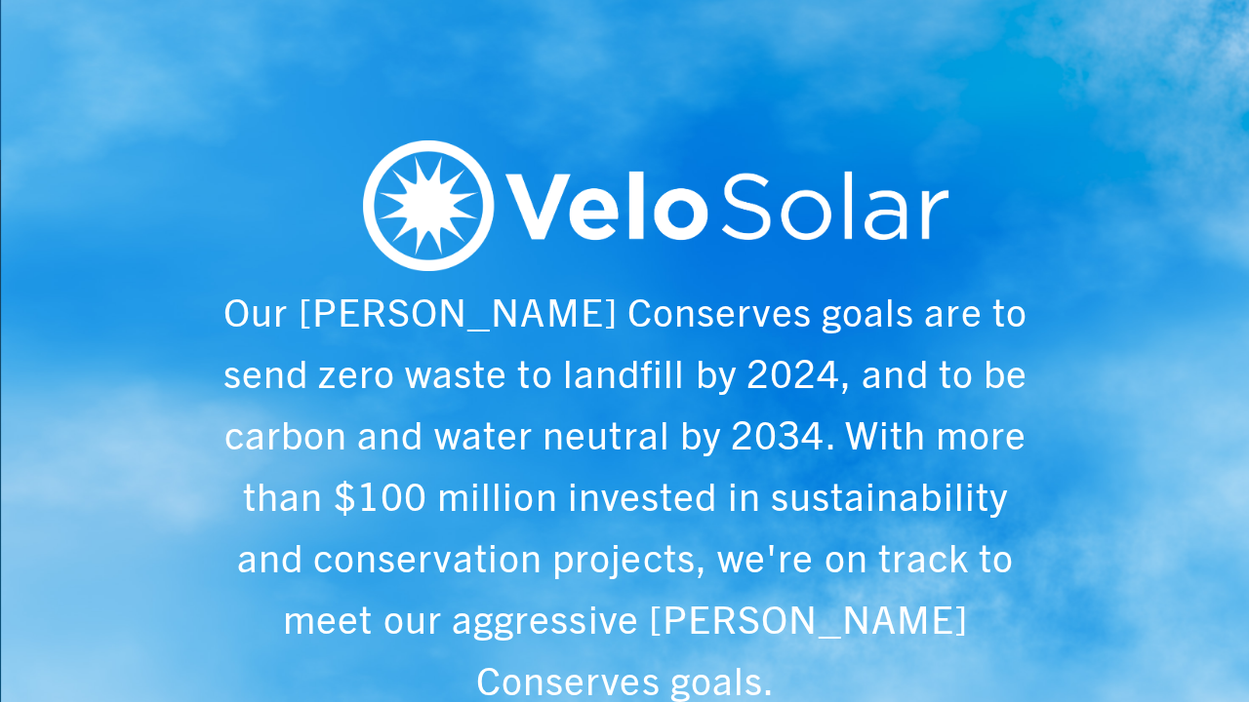
scroll to position [0, 6243]
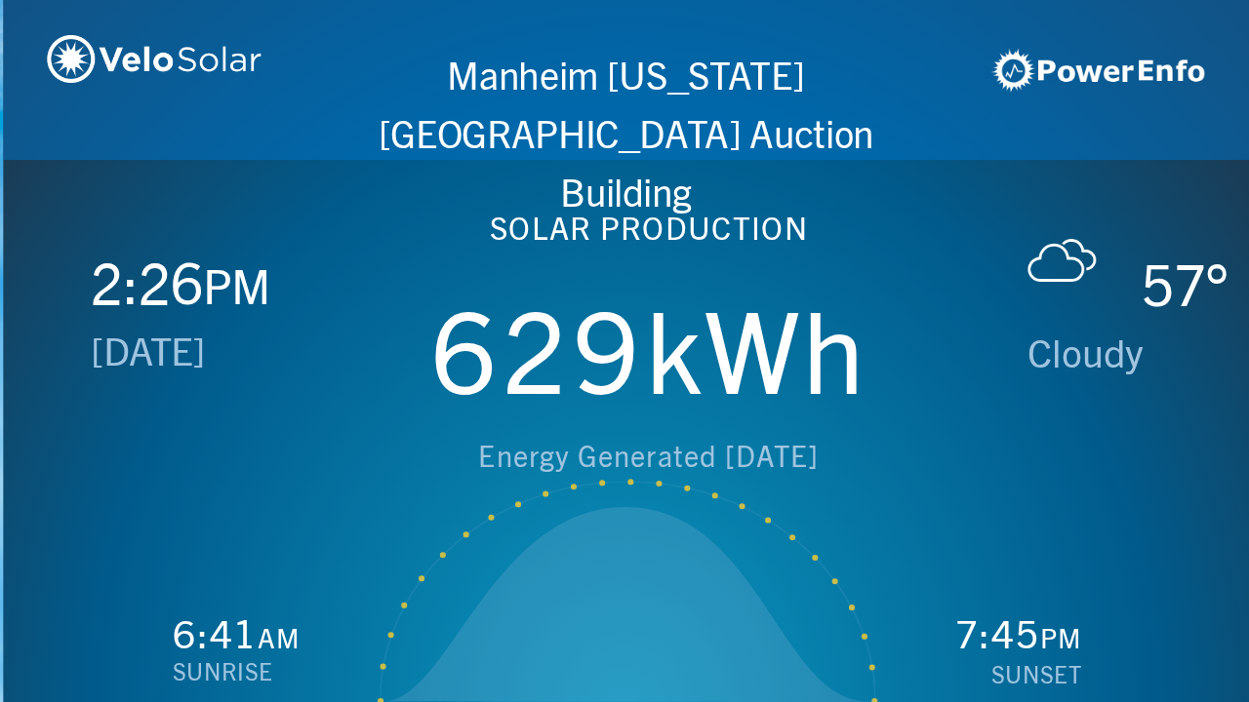
scroll to position [0, 1249]
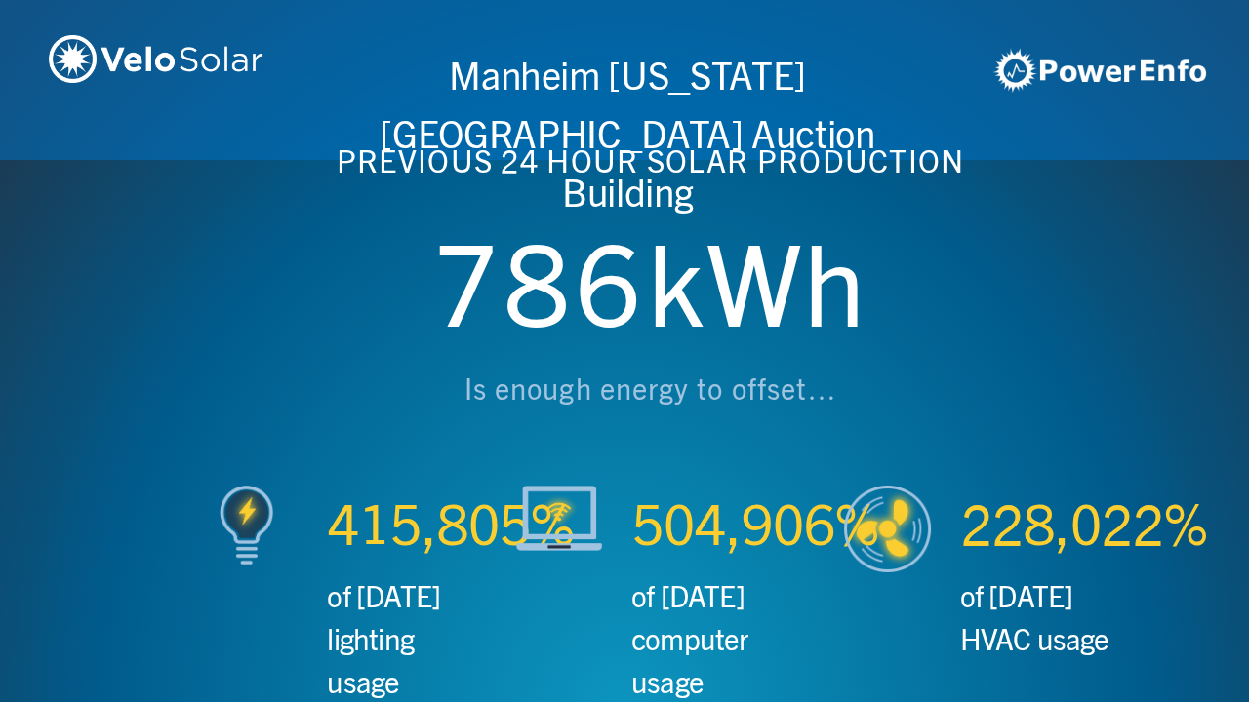
scroll to position [0, 2497]
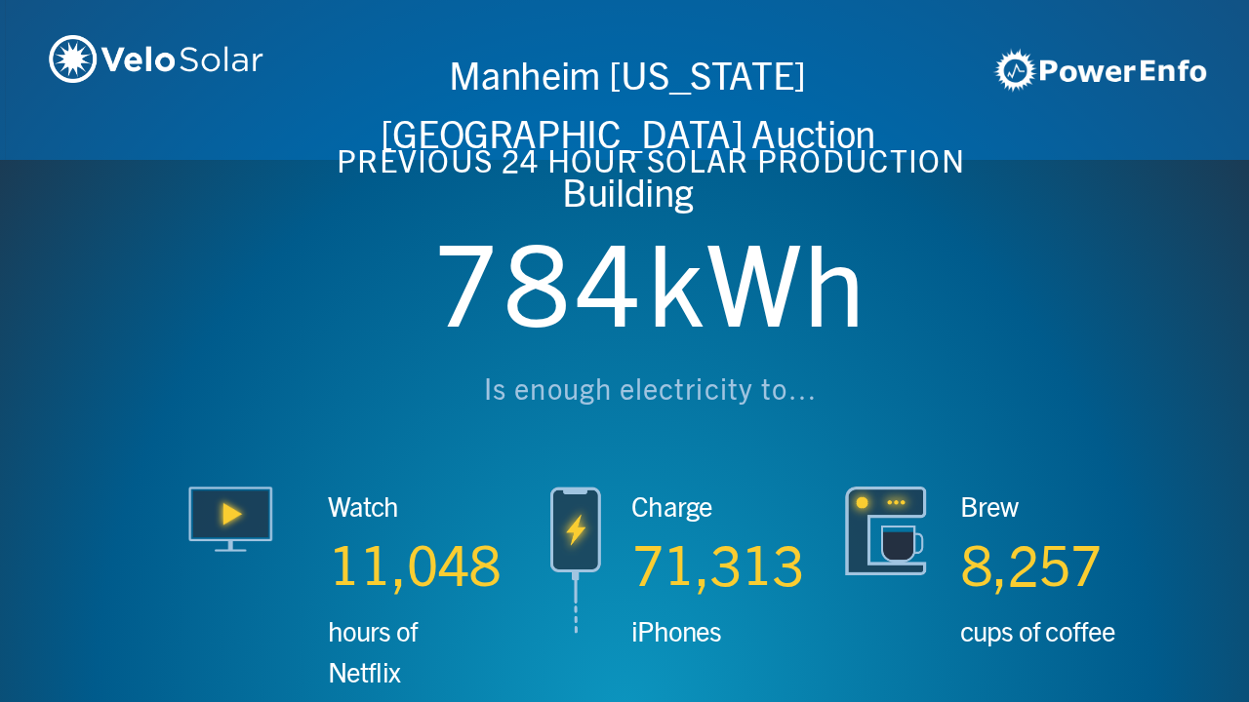
scroll to position [0, 3746]
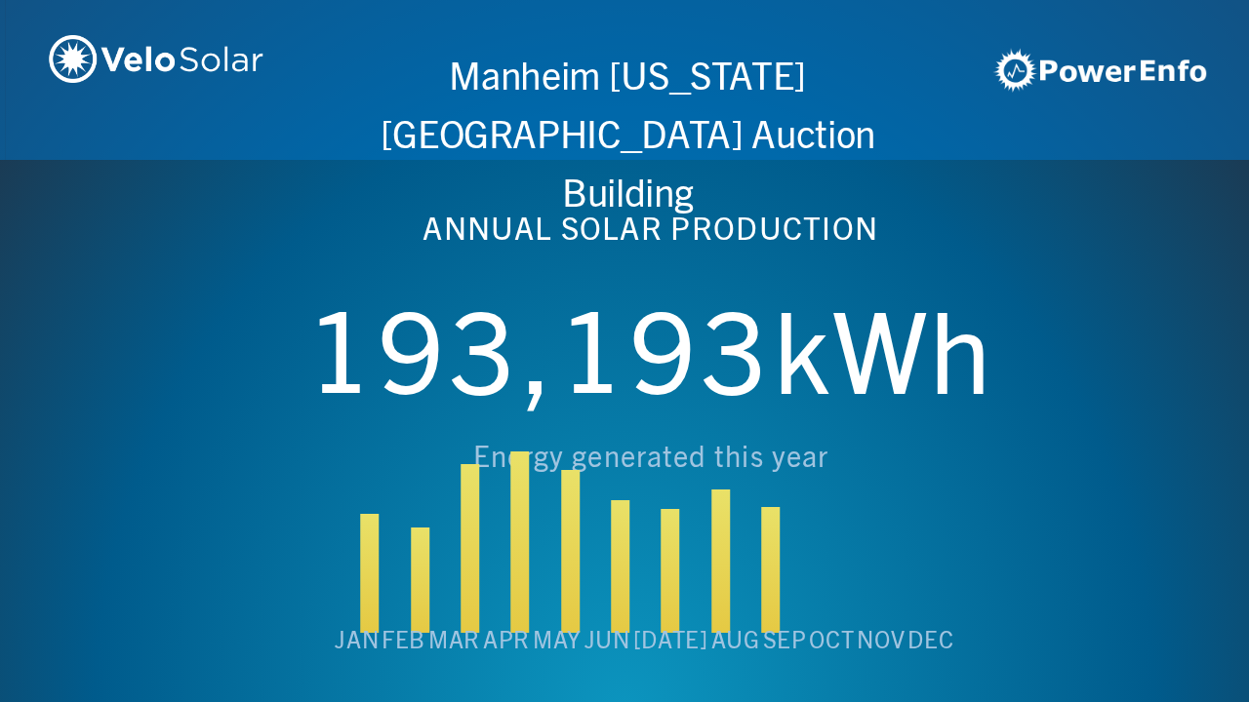
scroll to position [0, 4994]
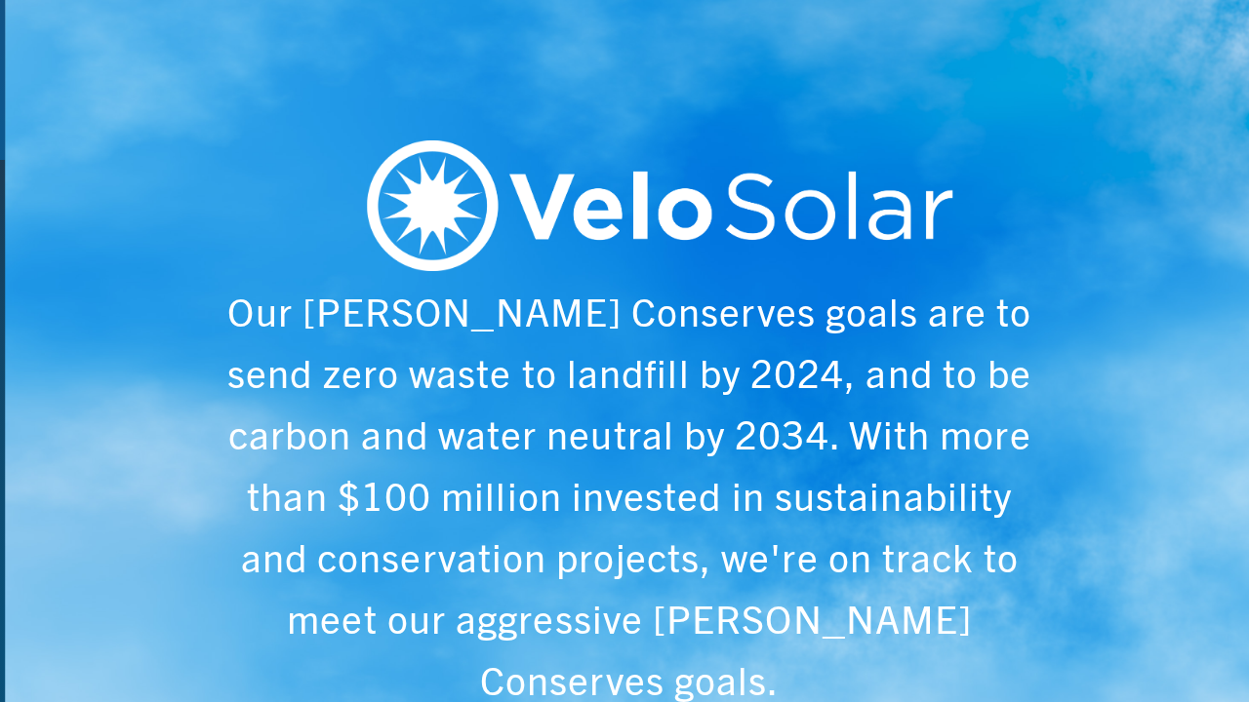
scroll to position [0, 6243]
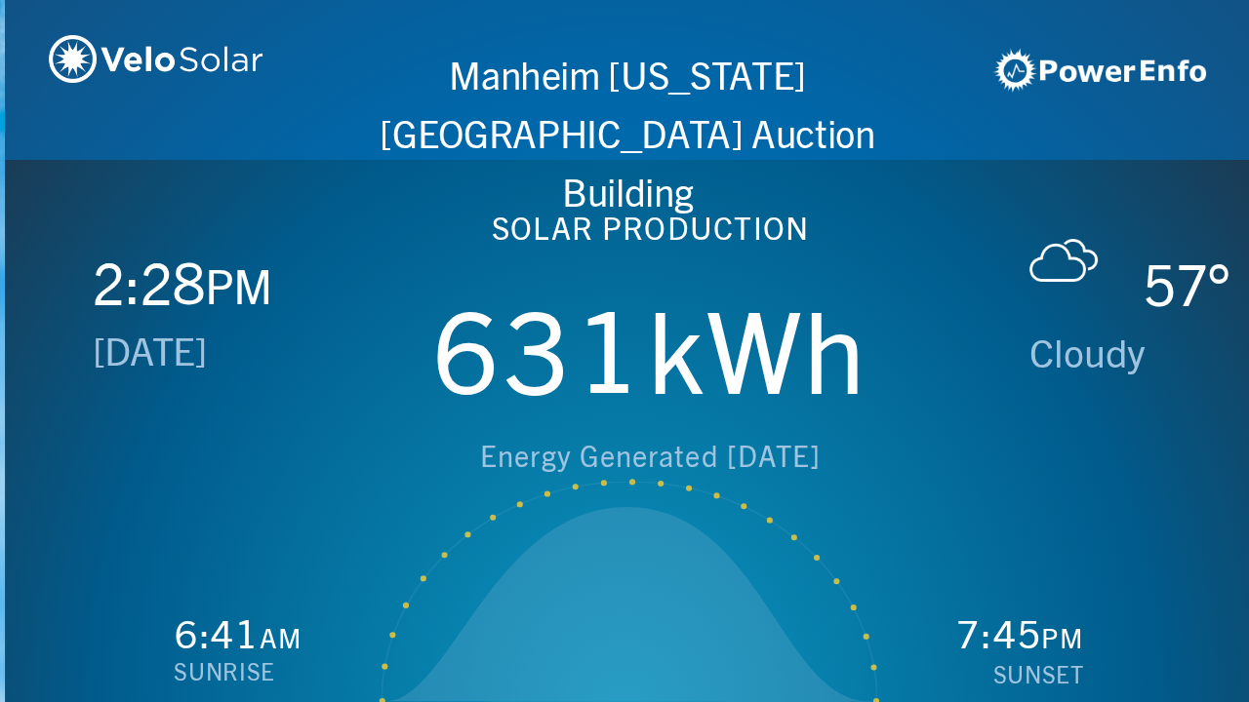
scroll to position [0, 1249]
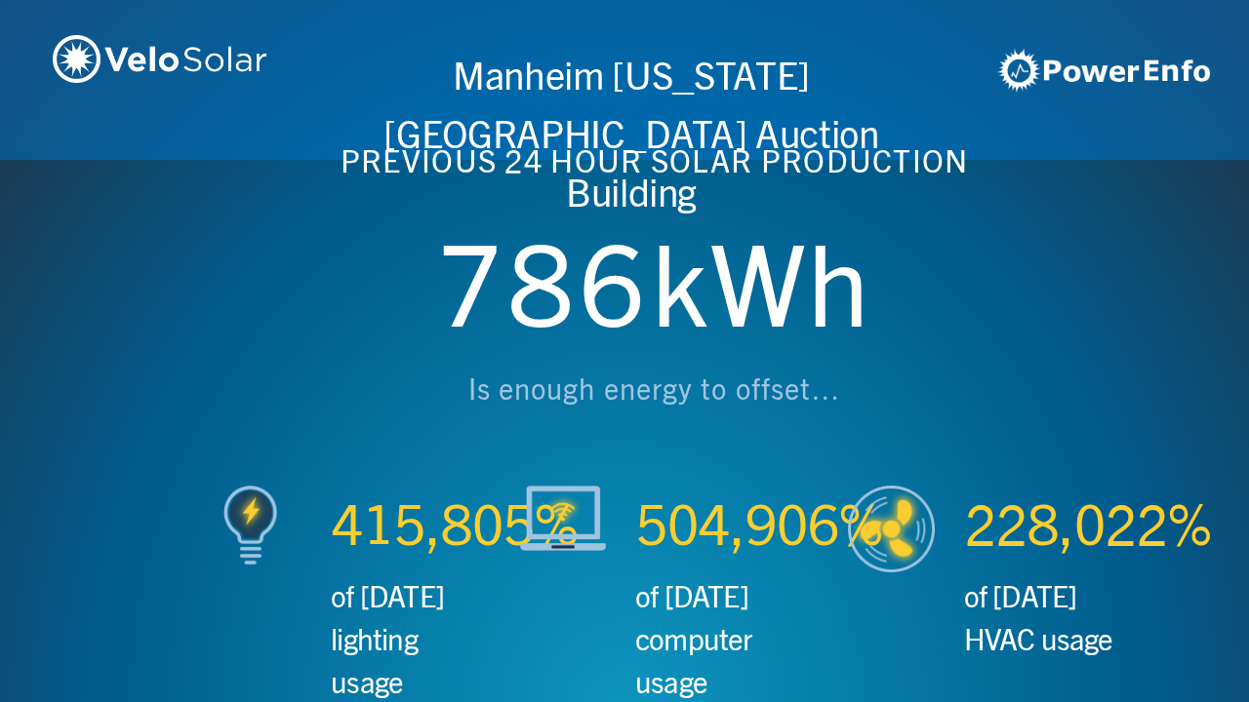
scroll to position [0, 2497]
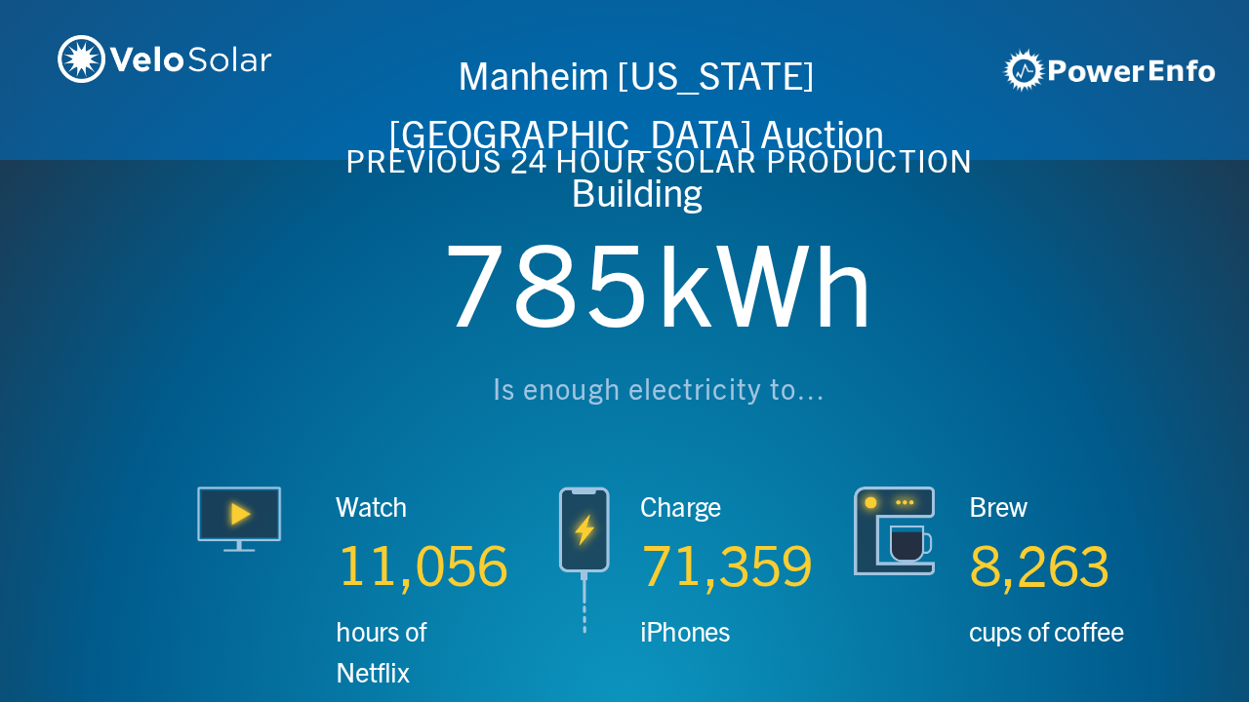
scroll to position [0, 3746]
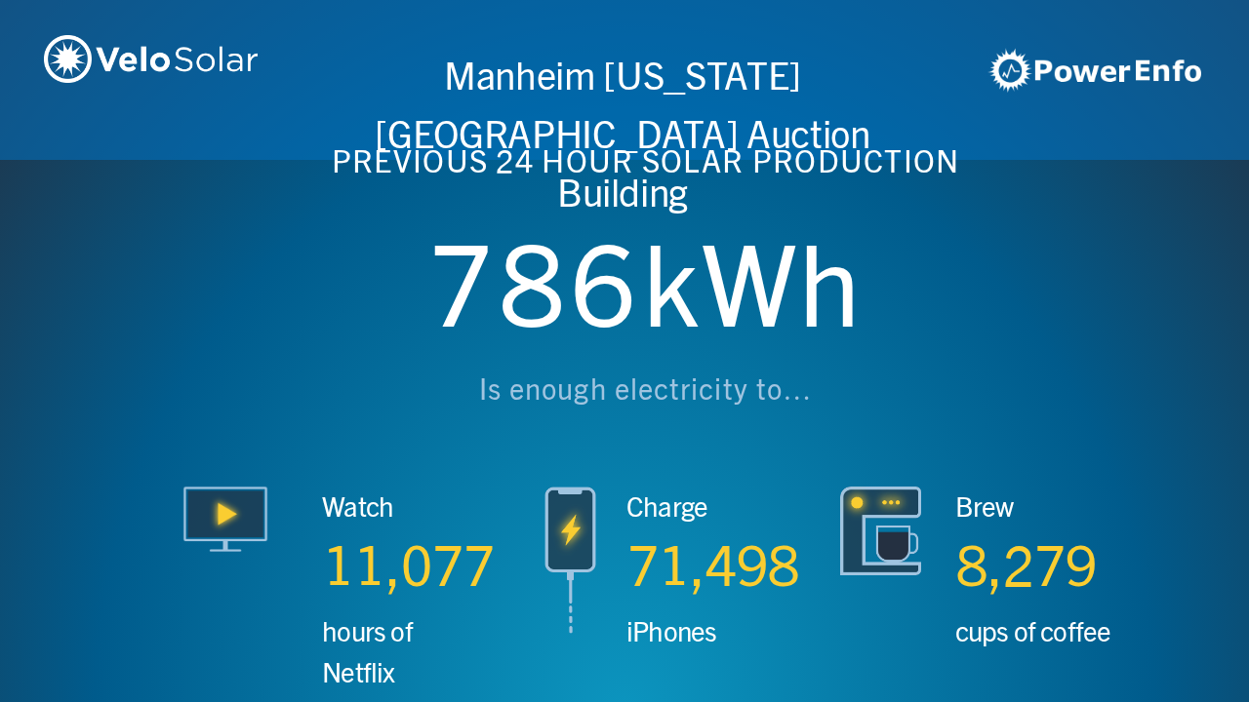
scroll to position [0, 4994]
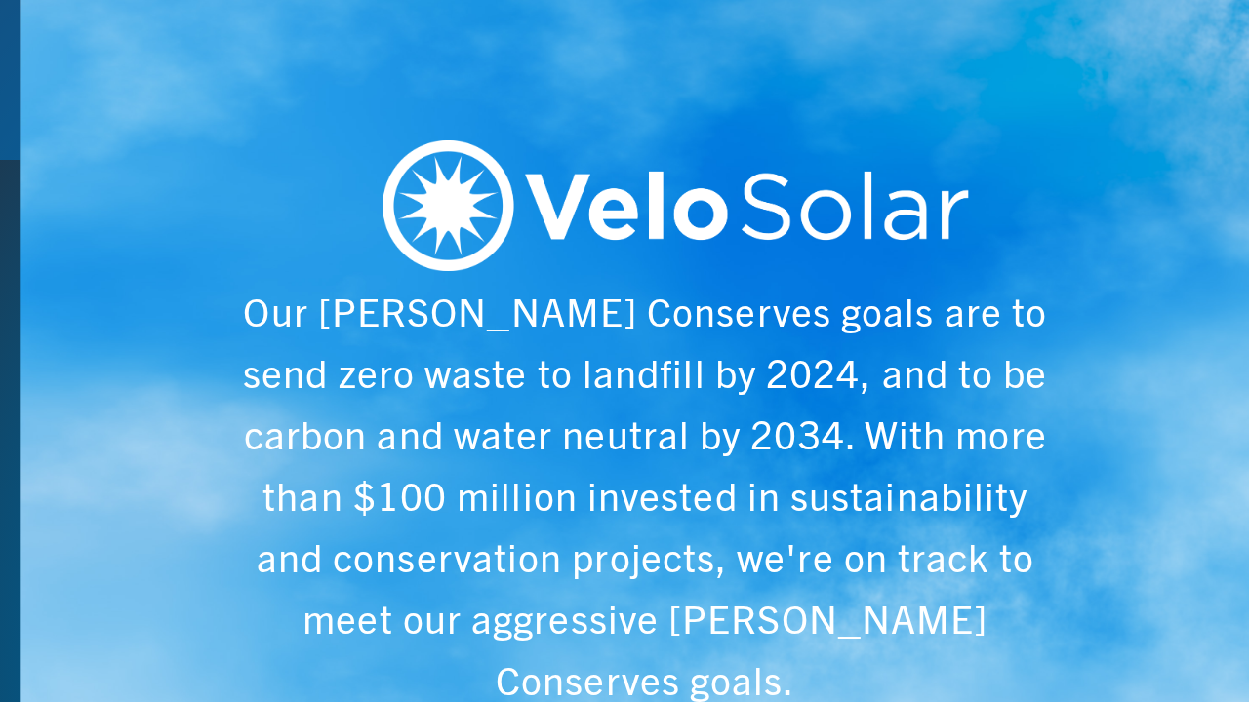
scroll to position [0, 6243]
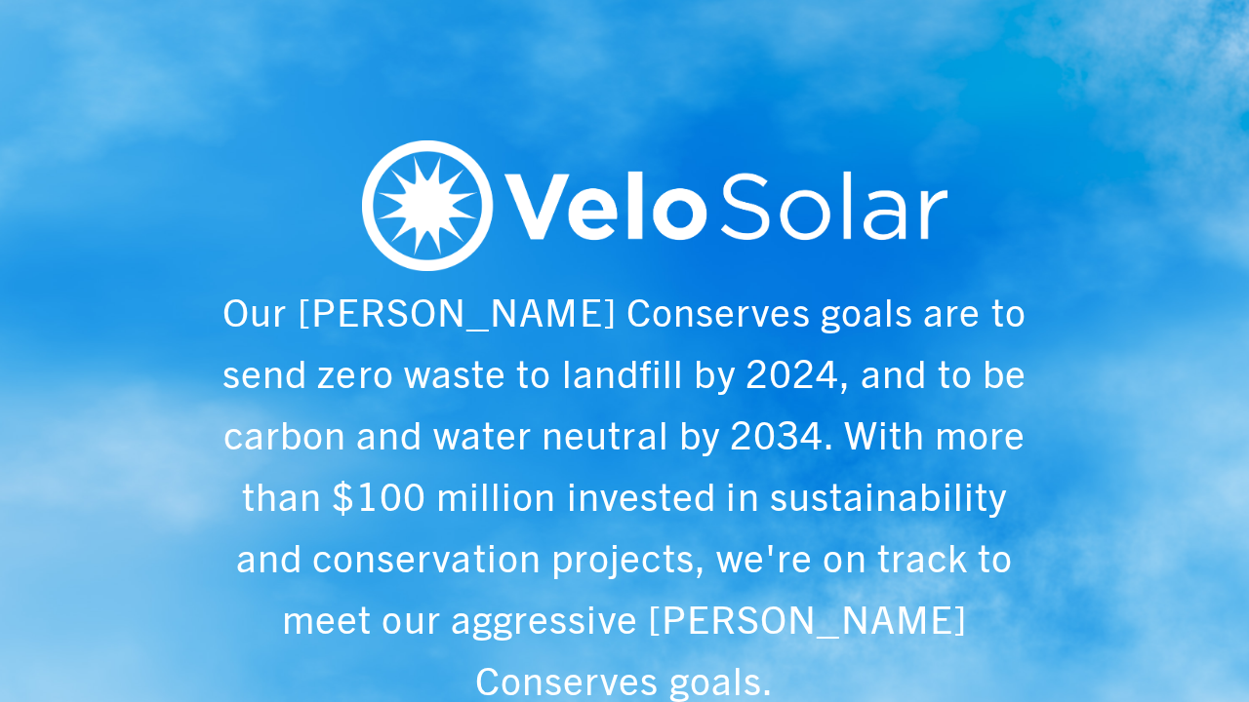
scroll to position [0, 1249]
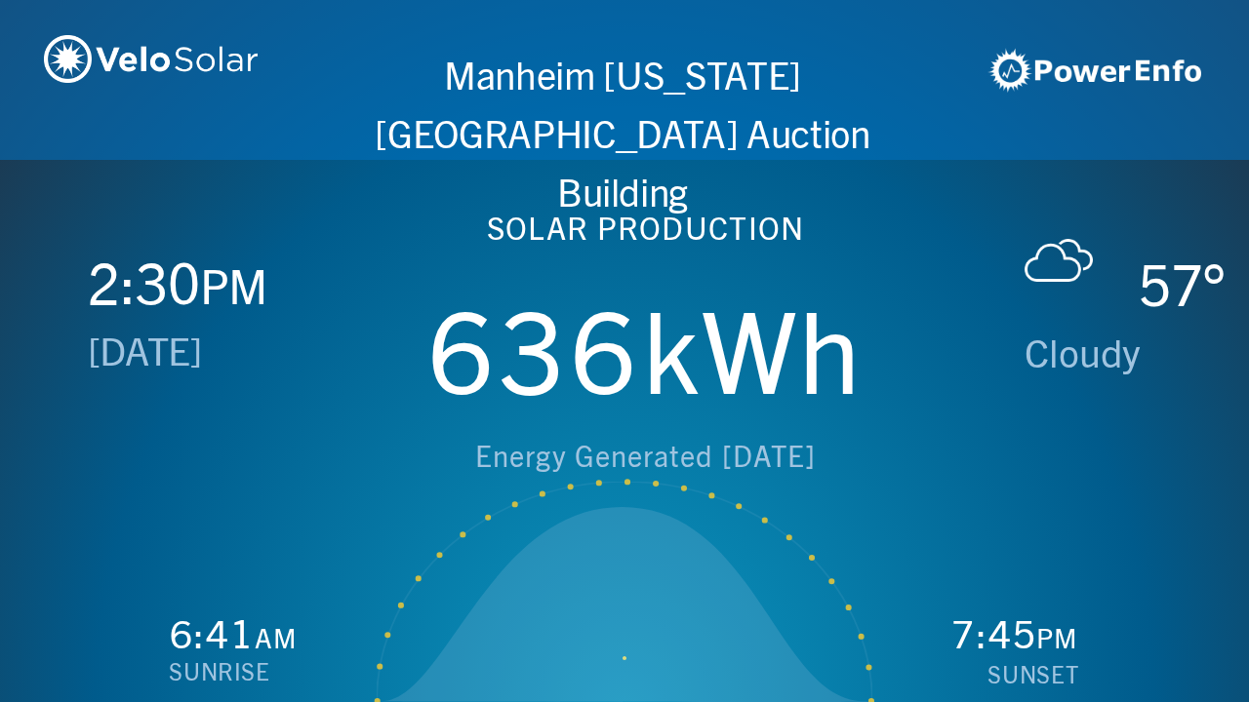
scroll to position [0, 2497]
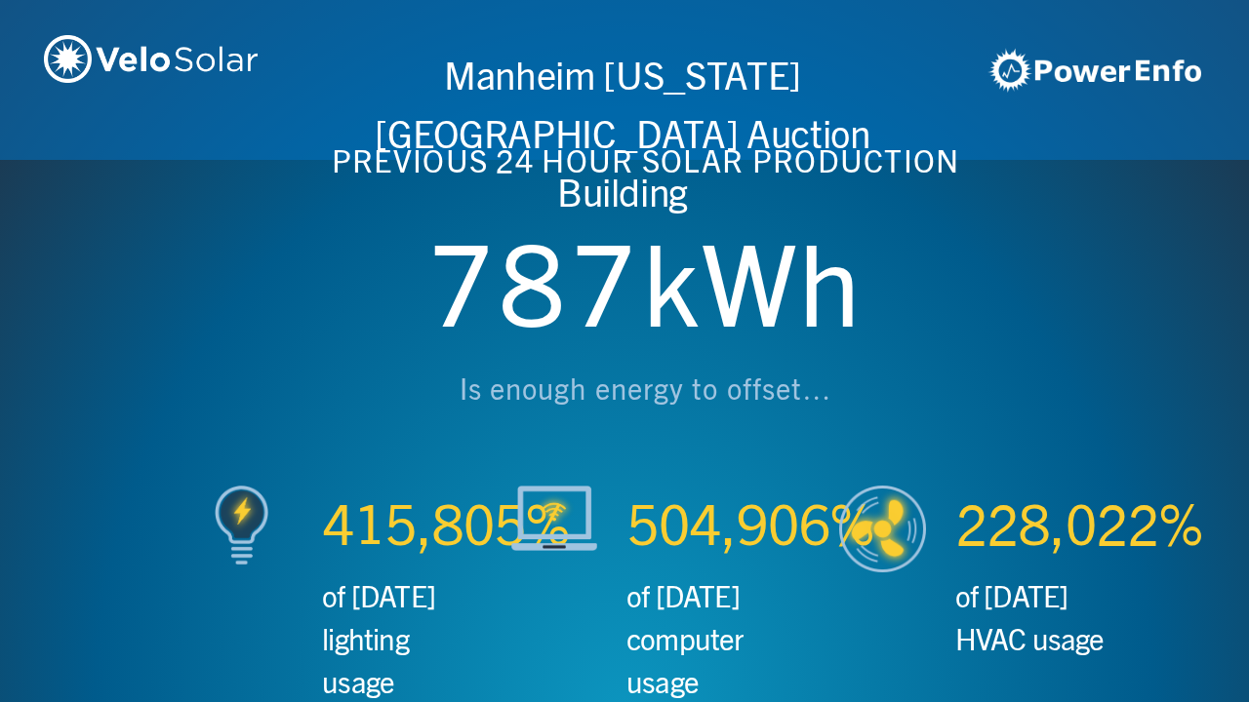
scroll to position [0, 3746]
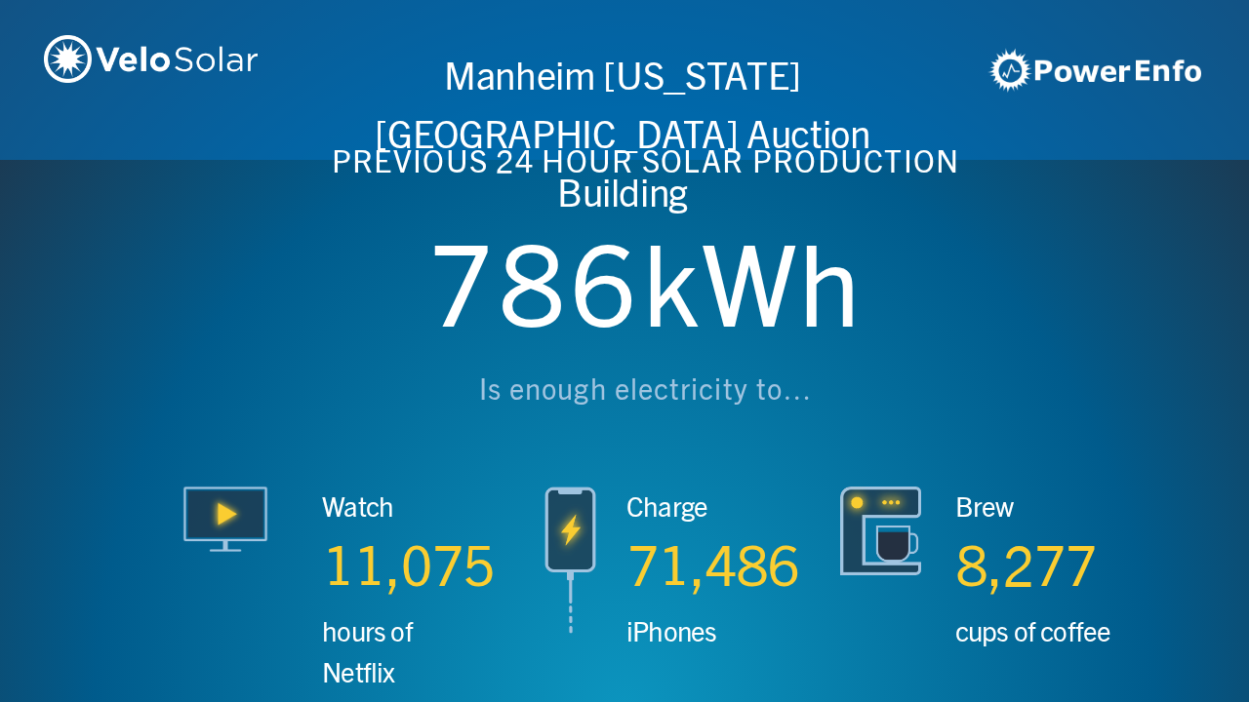
scroll to position [0, 4994]
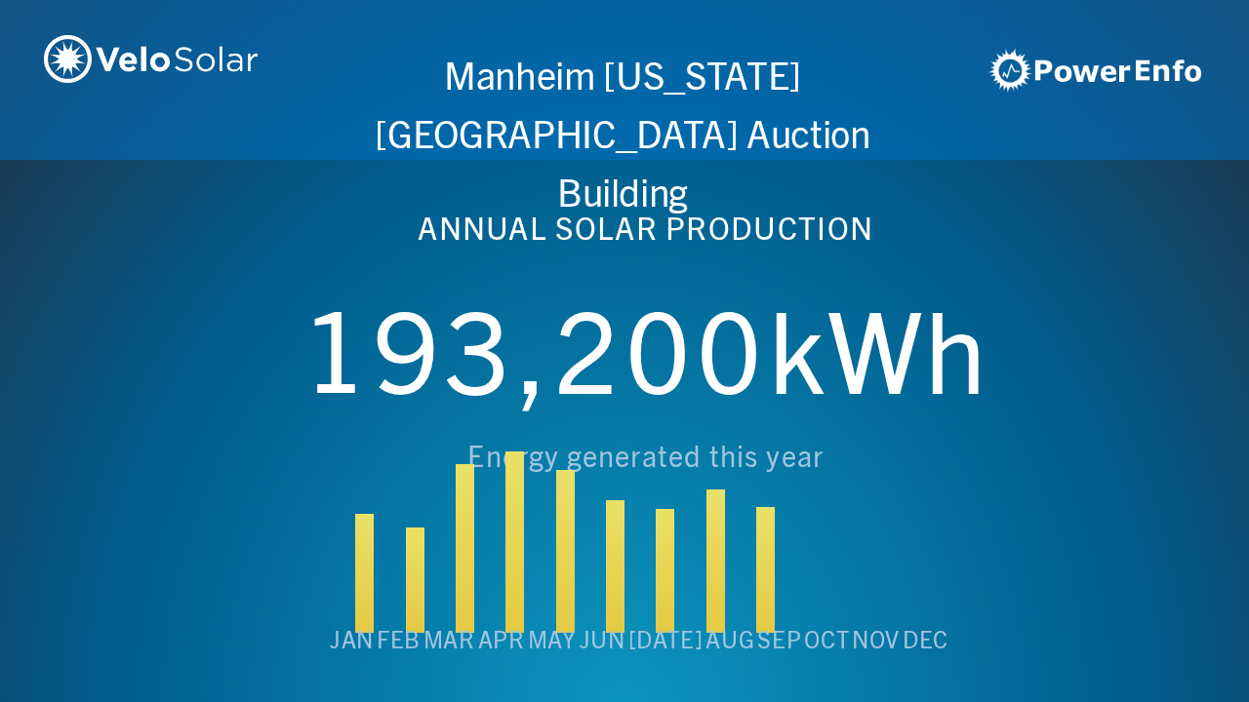
scroll to position [0, 6243]
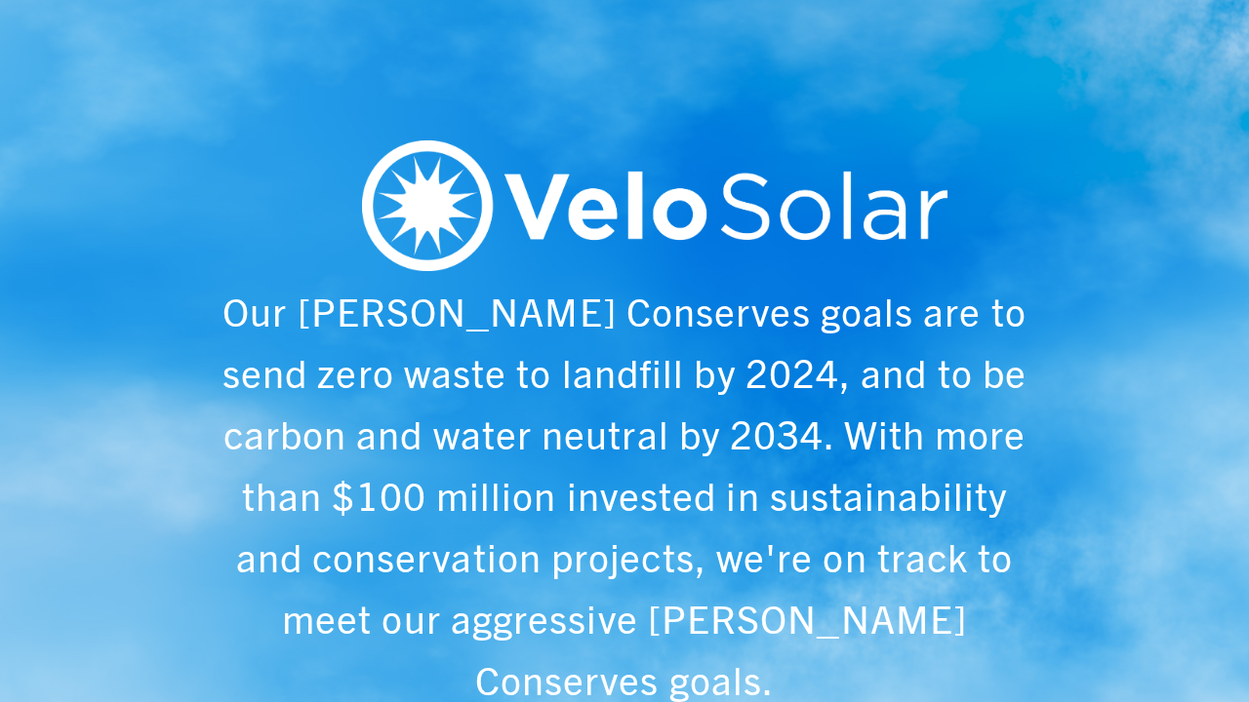
scroll to position [0, 1249]
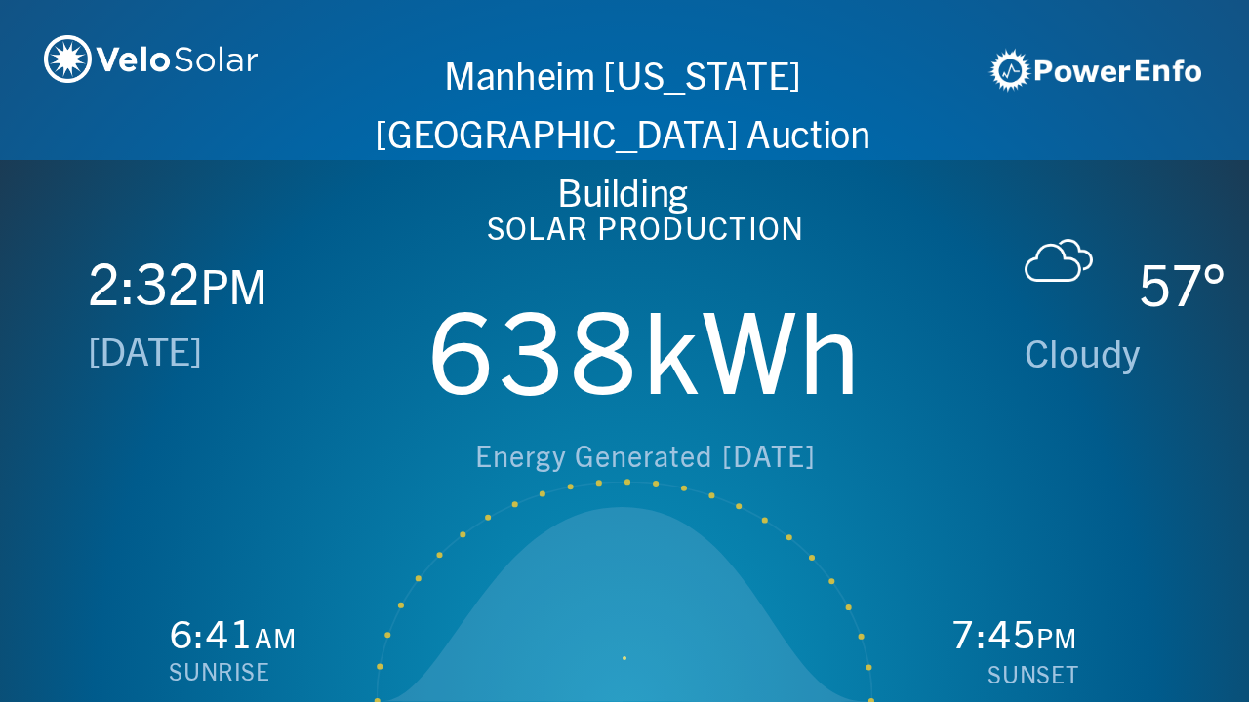
scroll to position [0, 2497]
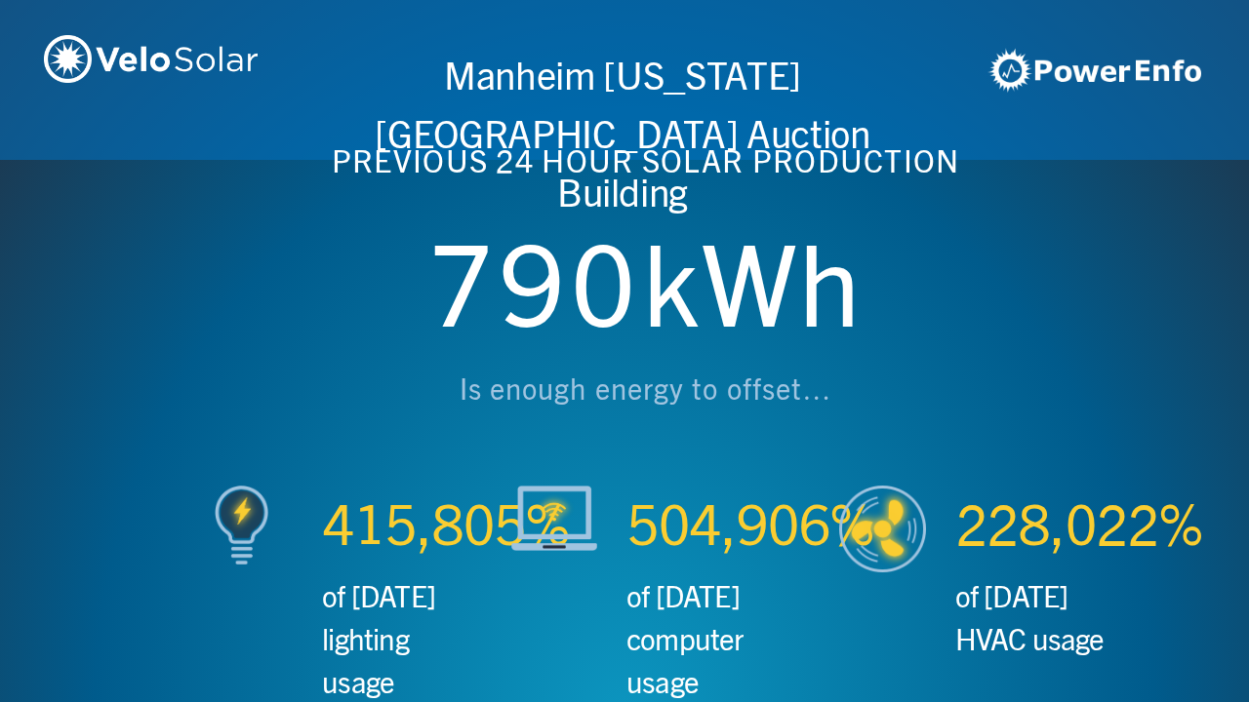
scroll to position [0, 3746]
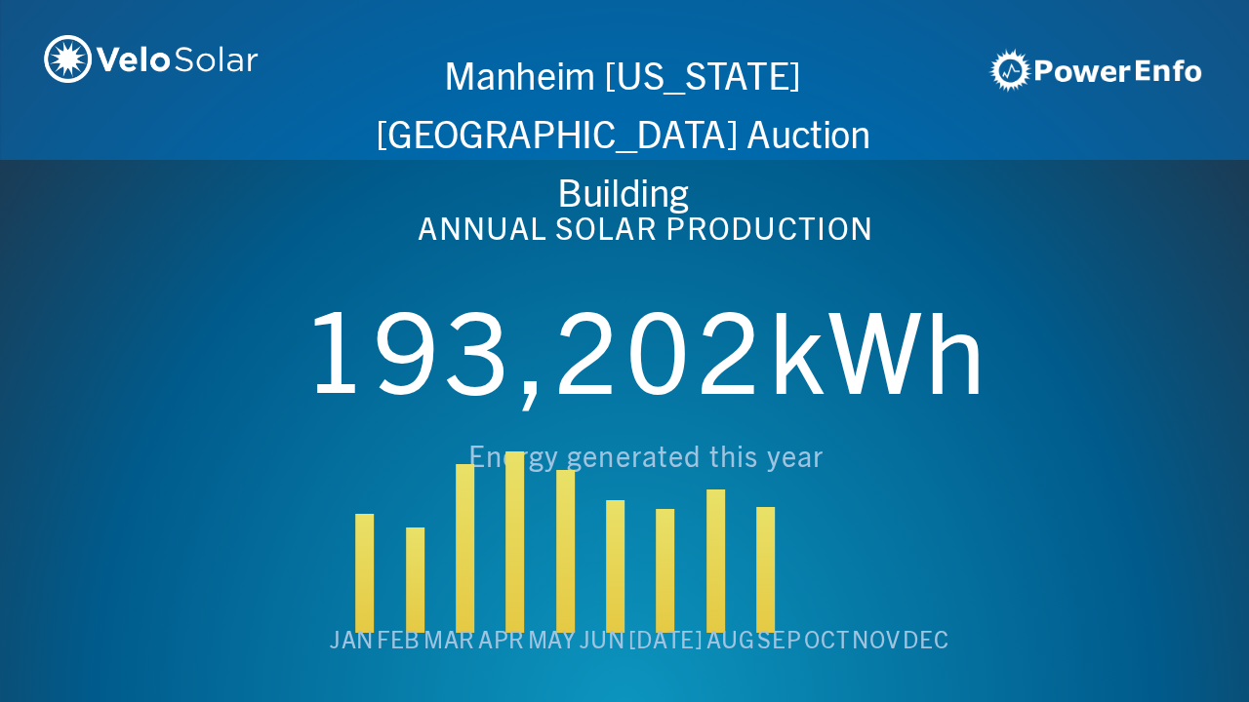
scroll to position [0, 4994]
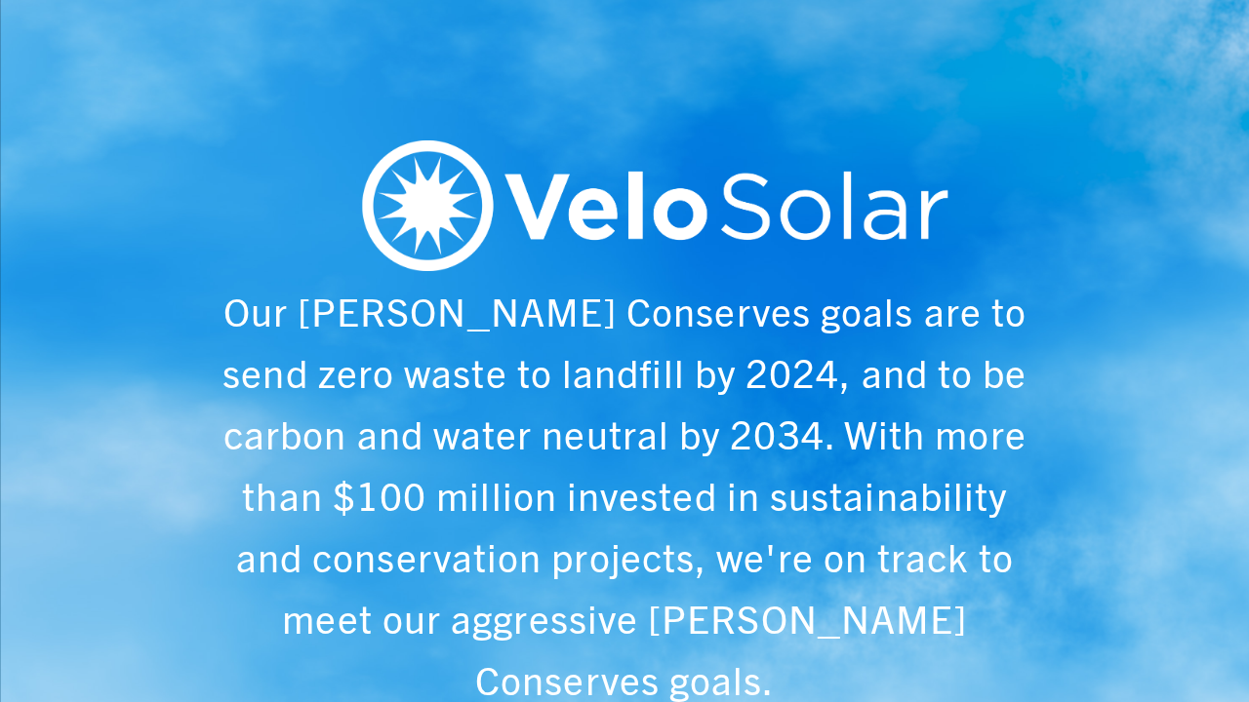
scroll to position [0, 6243]
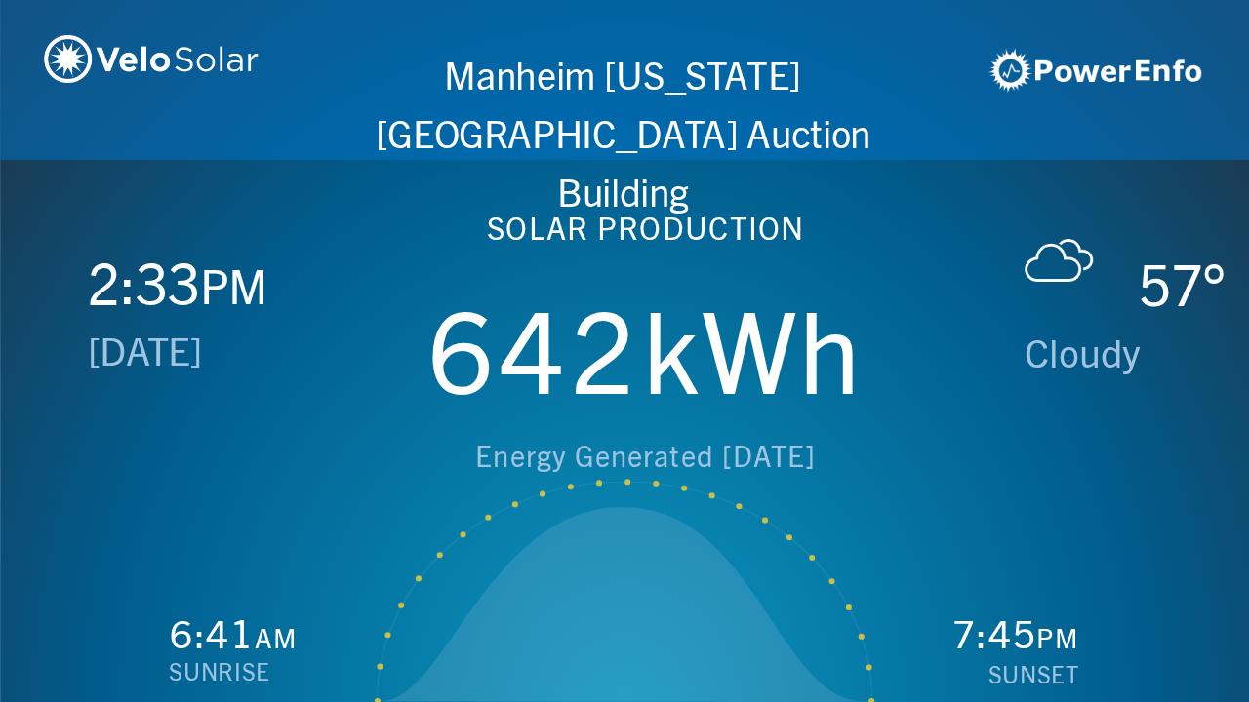
scroll to position [0, 1249]
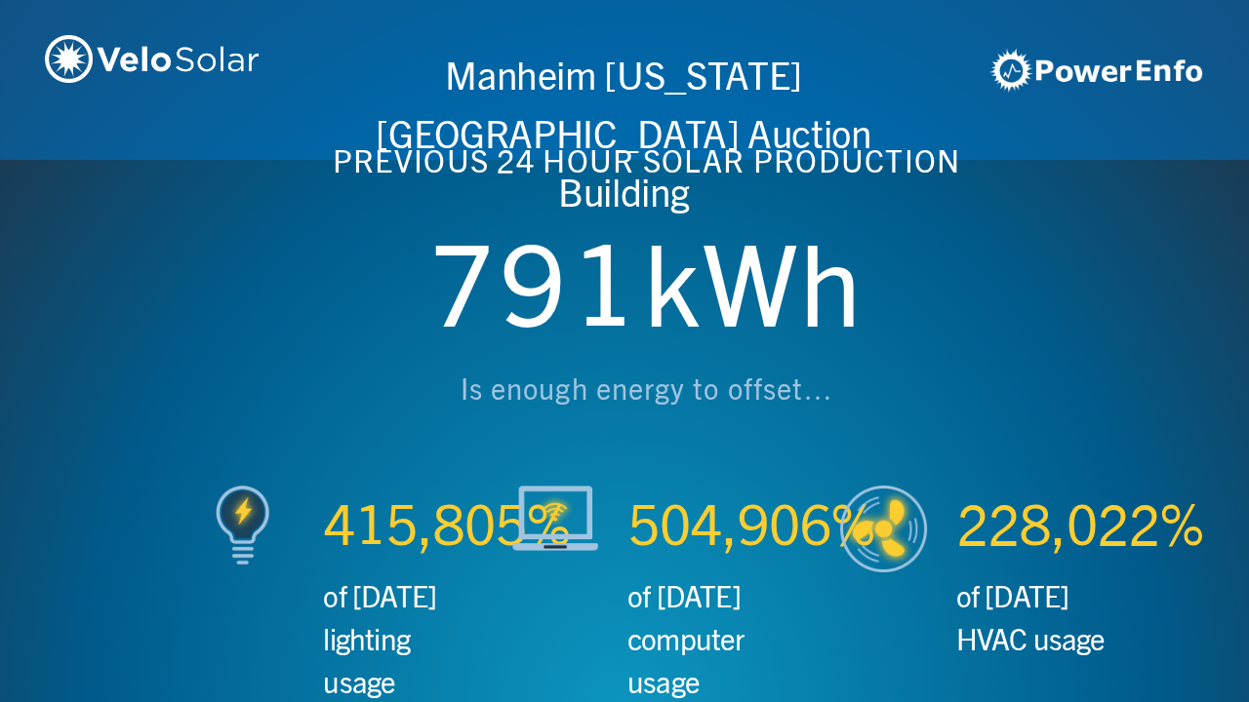
scroll to position [0, 2497]
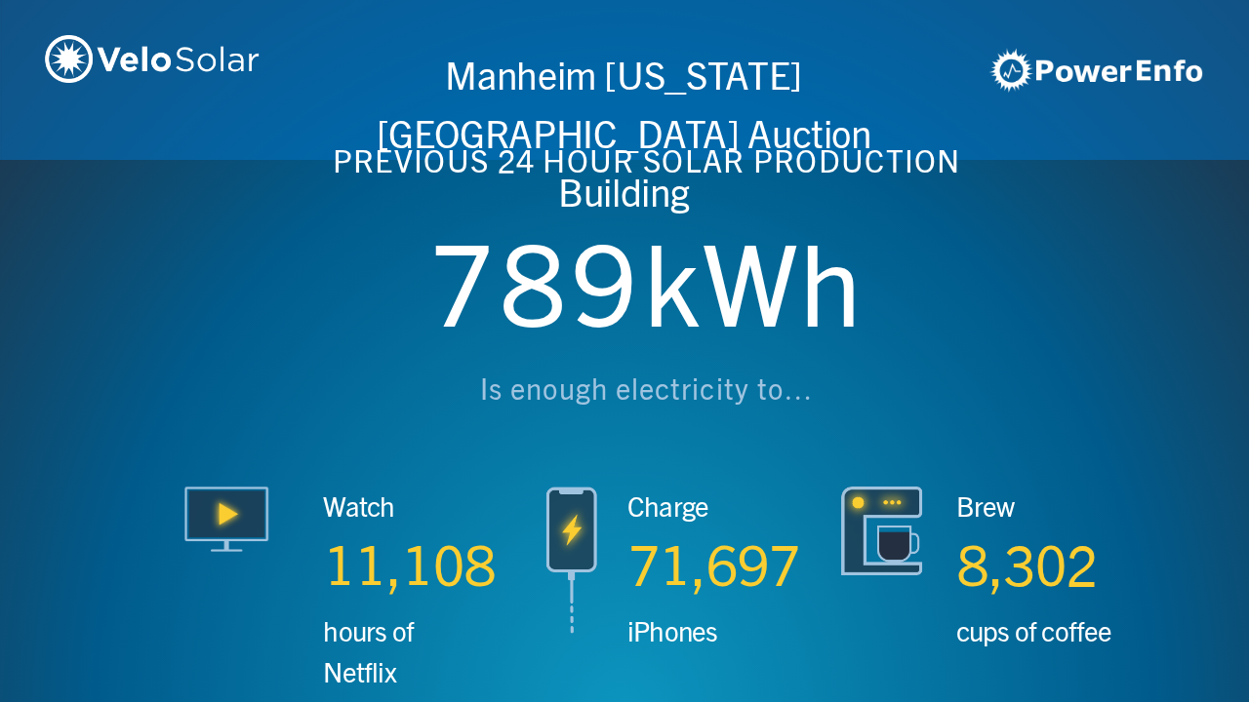
scroll to position [0, 3746]
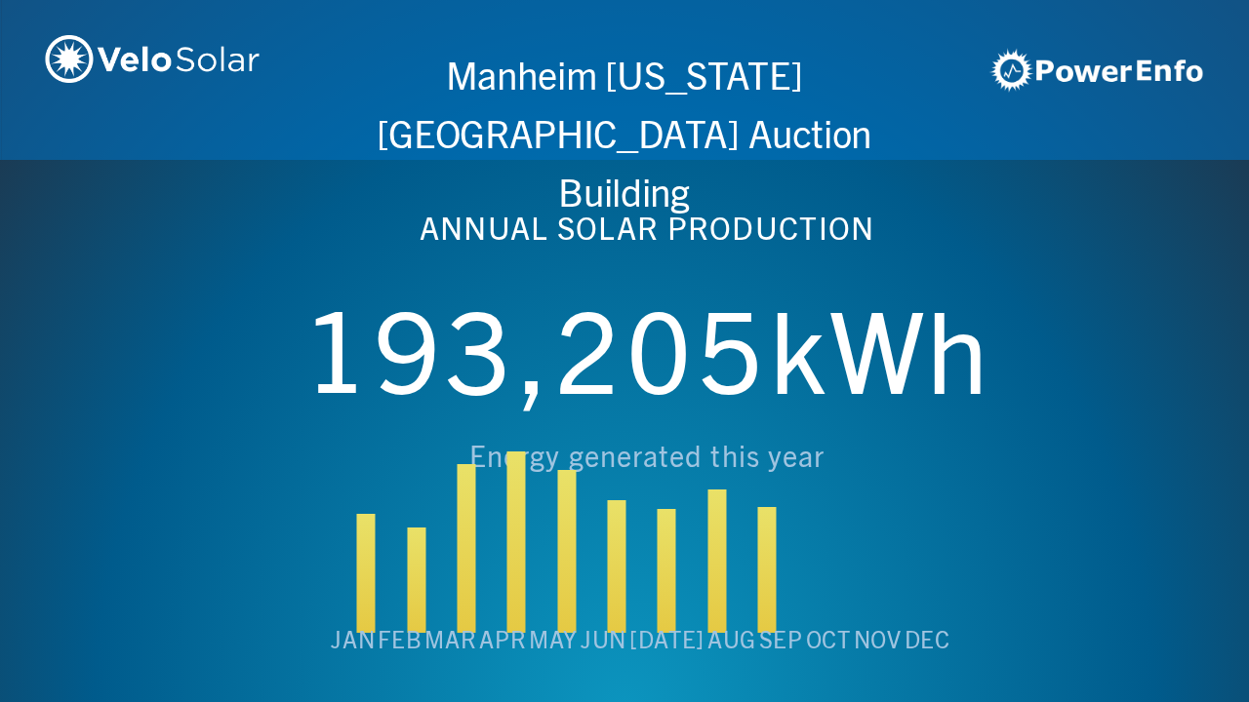
scroll to position [0, 4994]
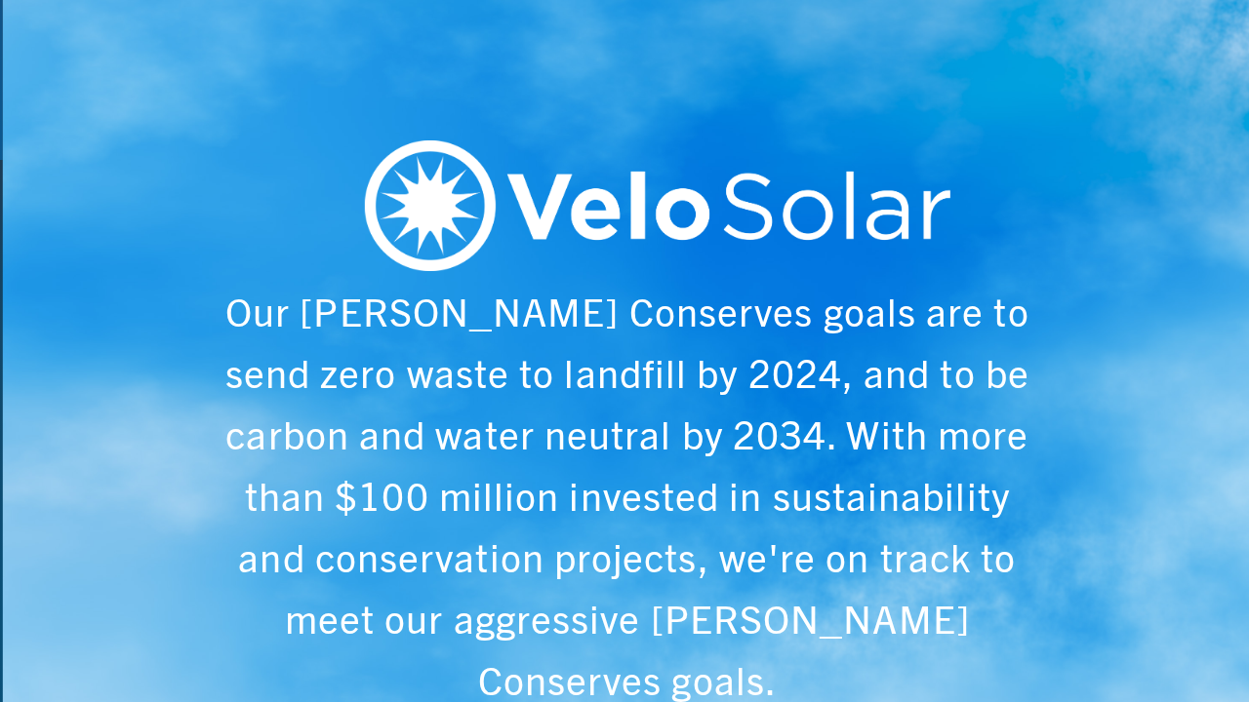
scroll to position [0, 6243]
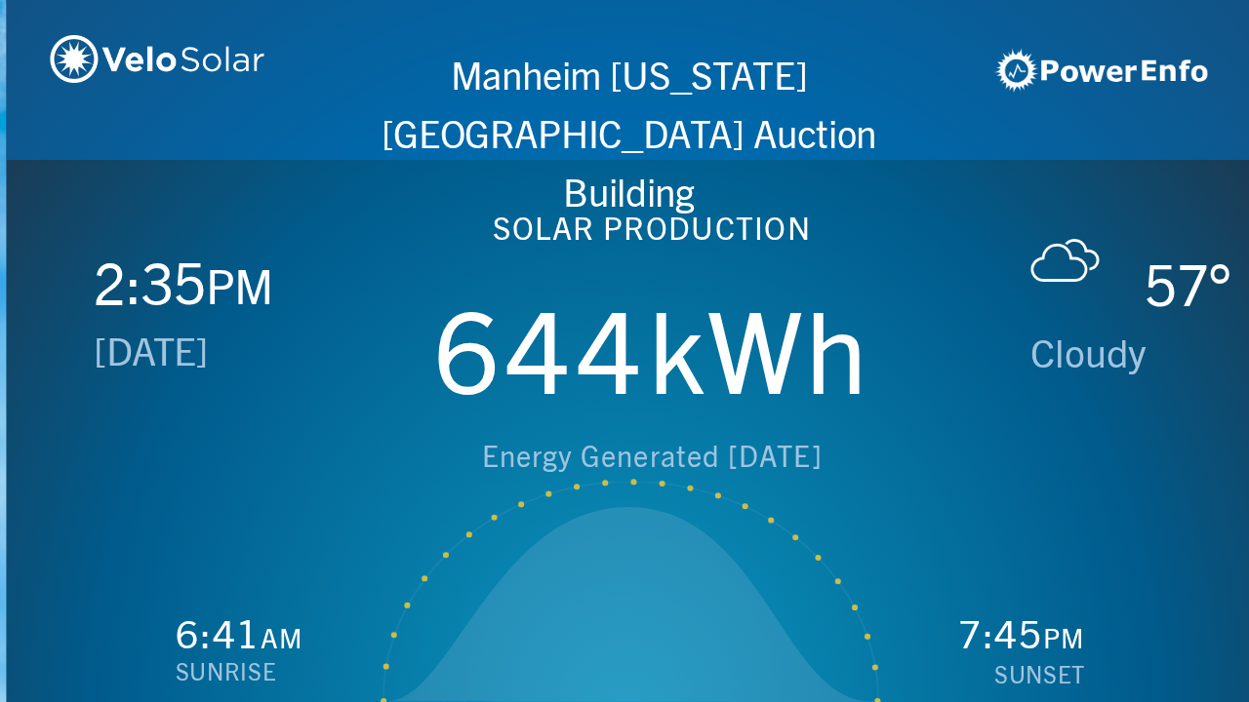
scroll to position [0, 1249]
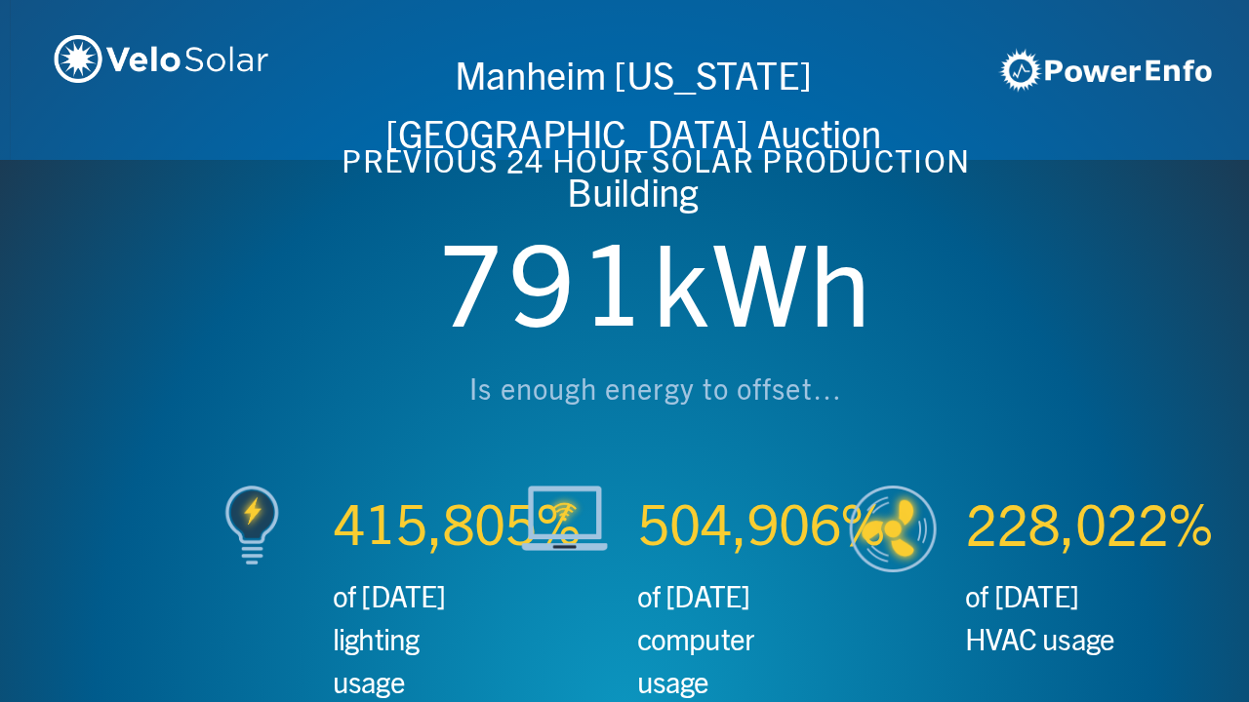
scroll to position [0, 2497]
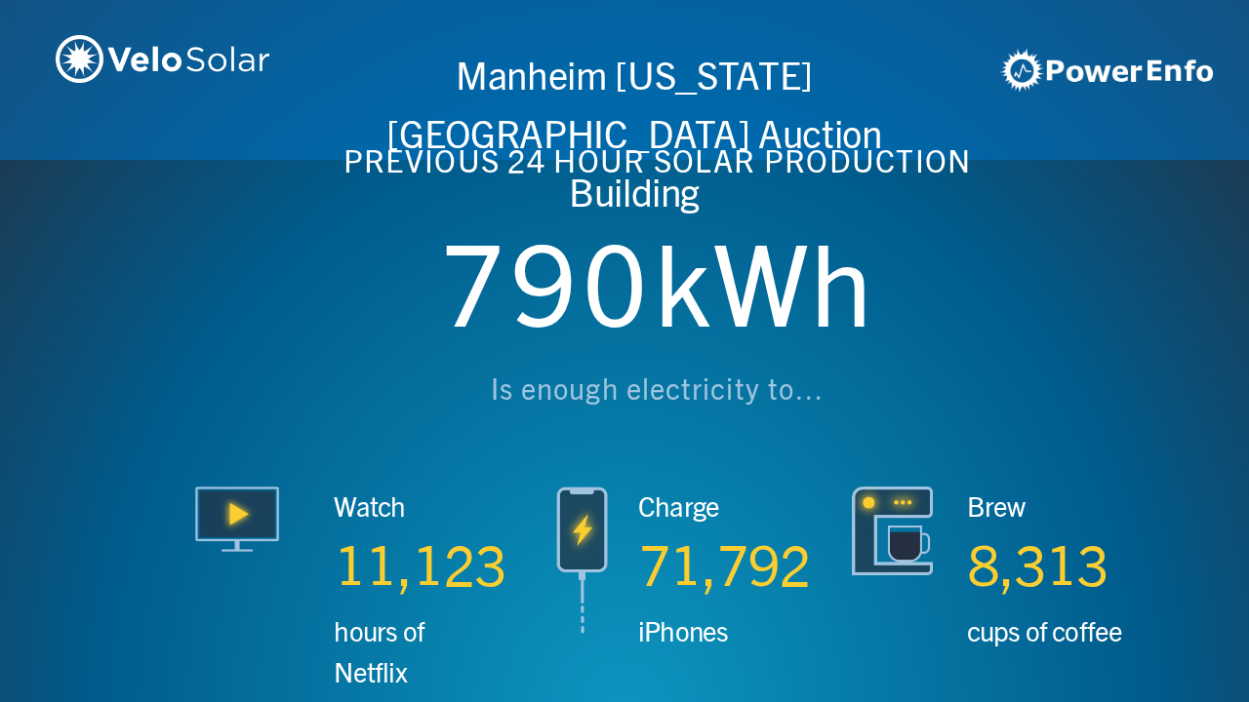
scroll to position [0, 3746]
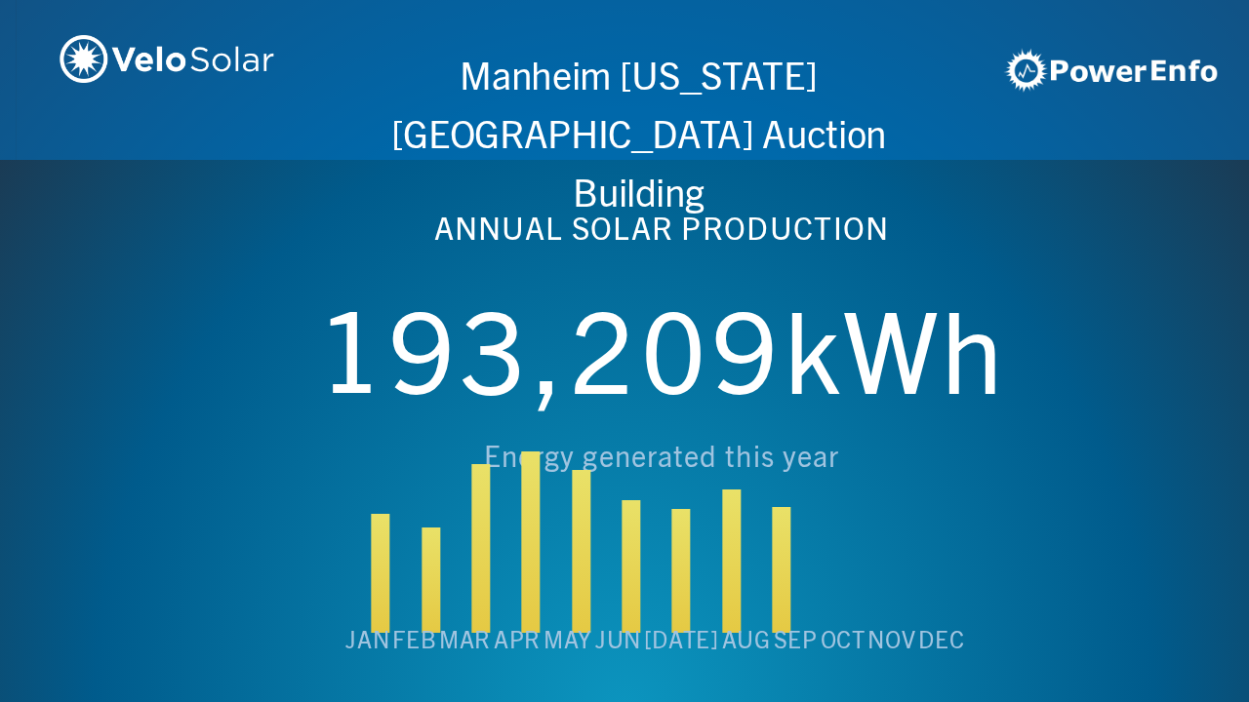
scroll to position [0, 4994]
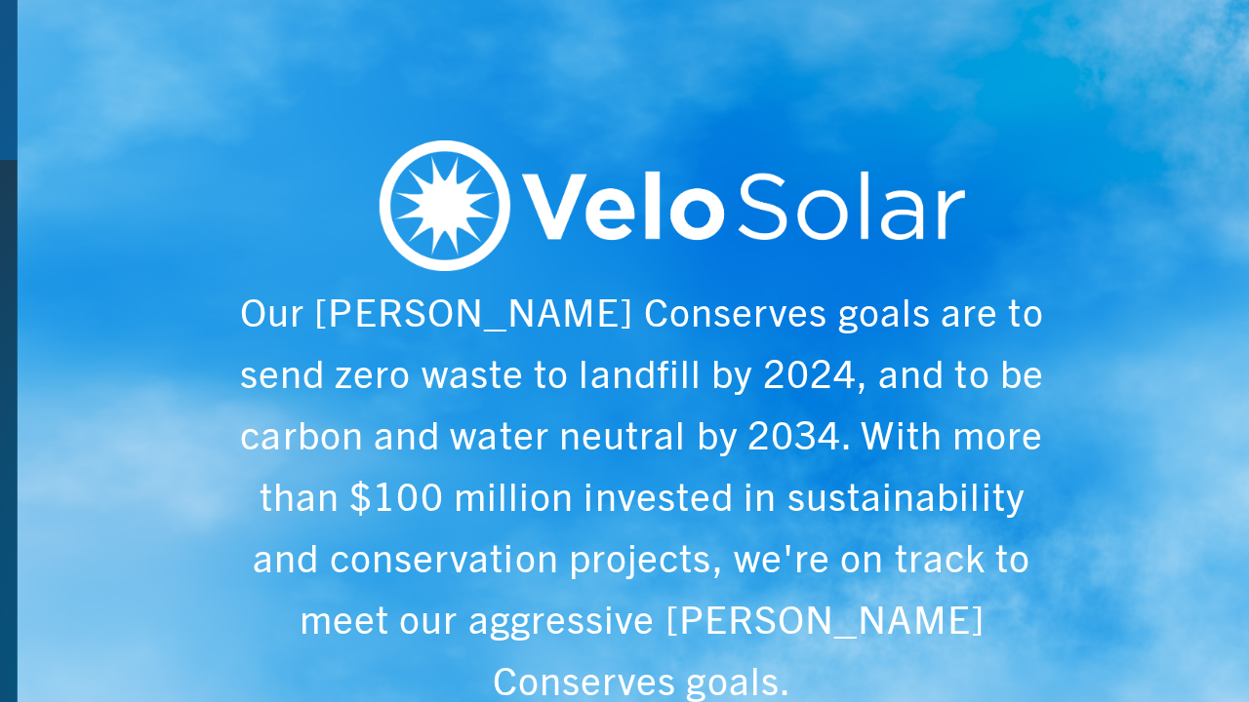
scroll to position [0, 6243]
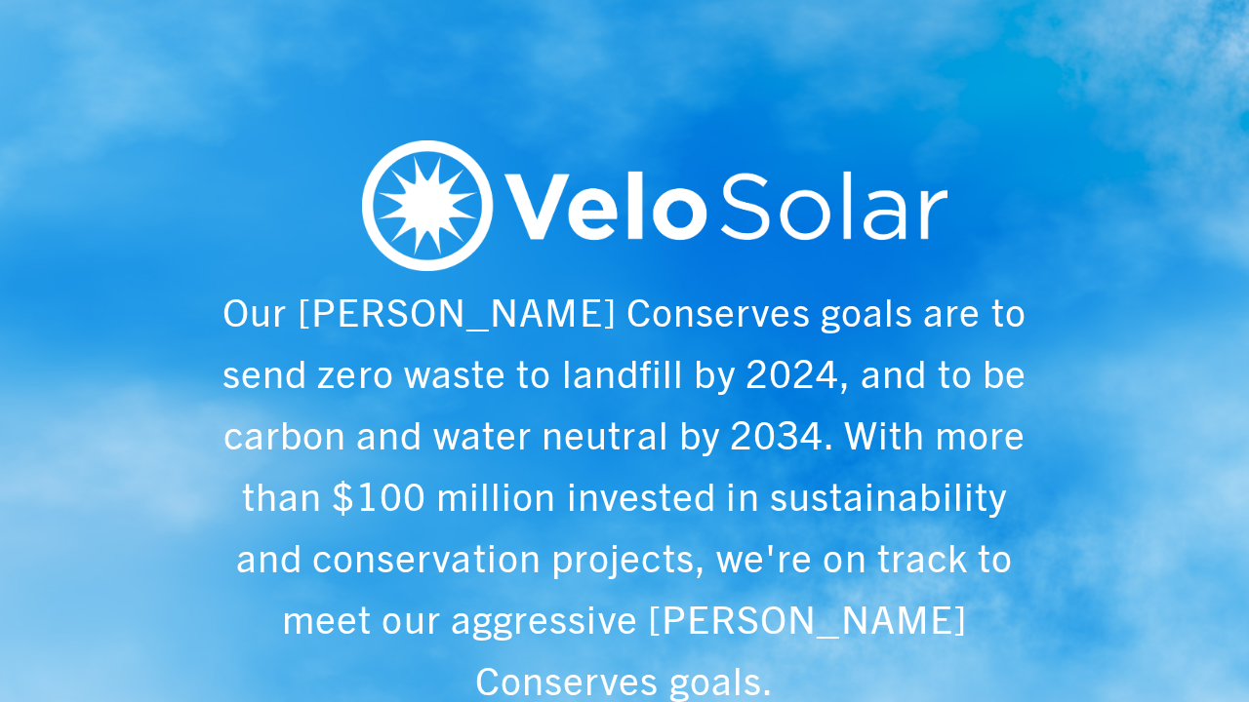
scroll to position [0, 1249]
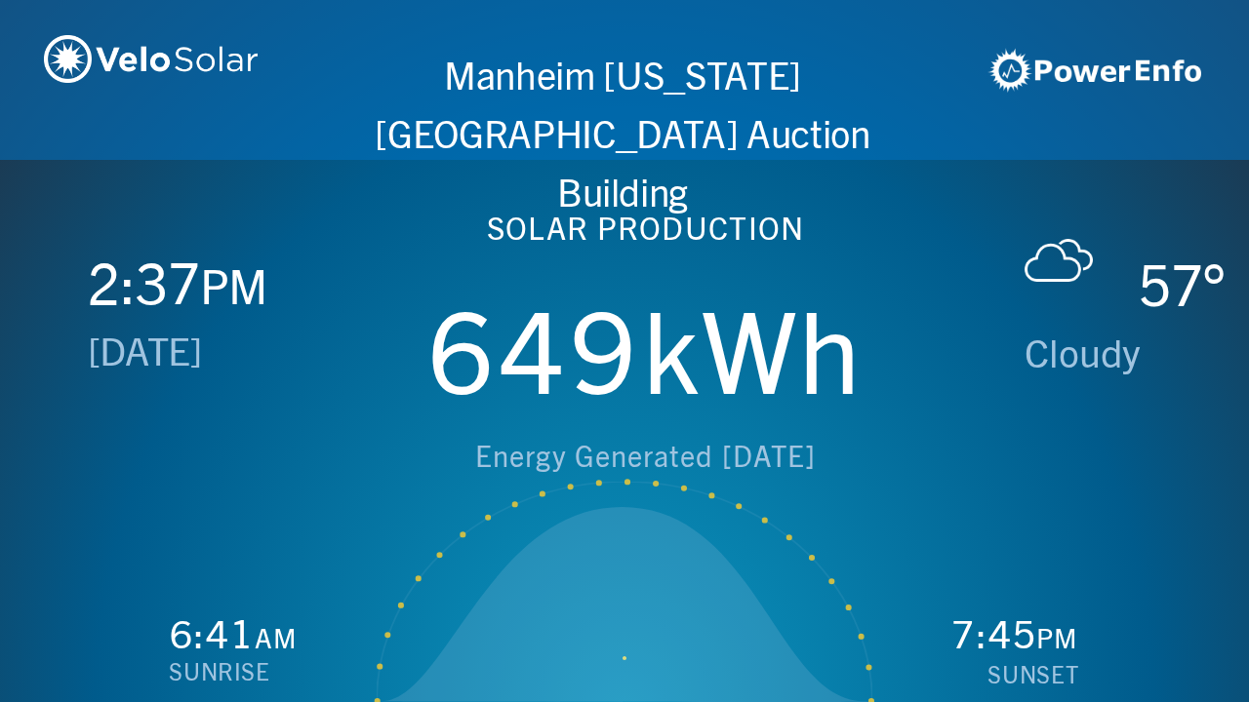
scroll to position [0, 2497]
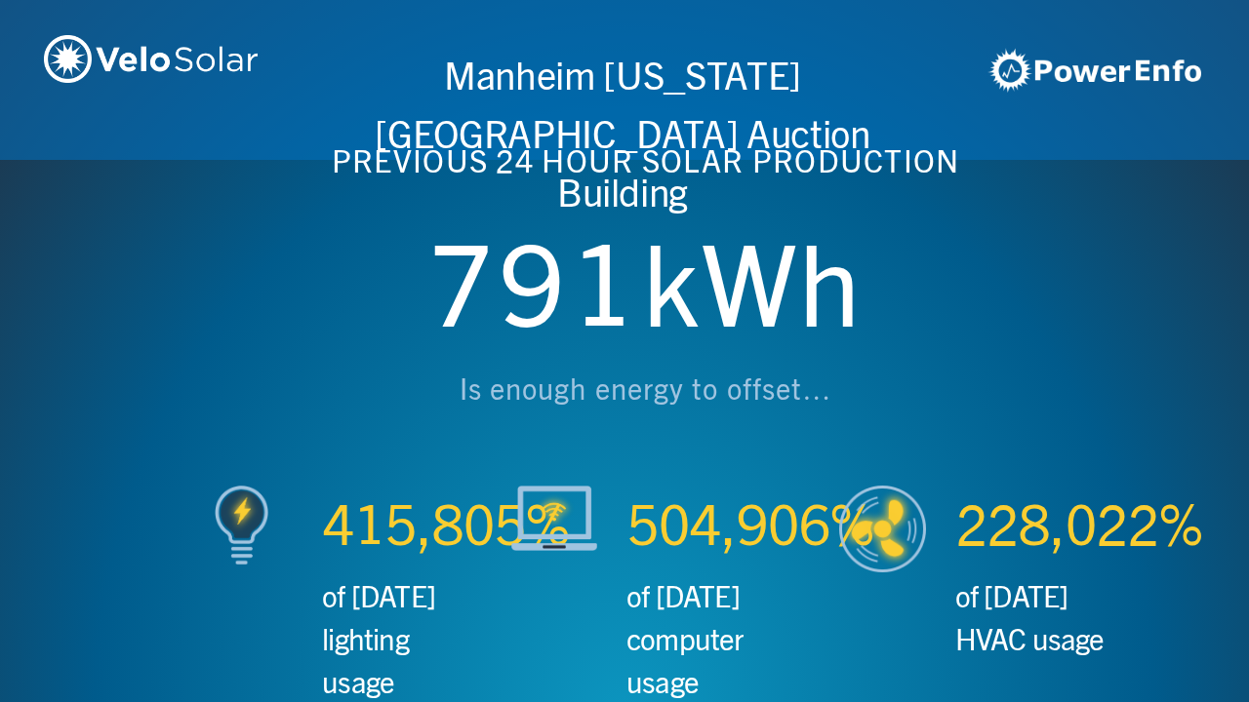
scroll to position [0, 3746]
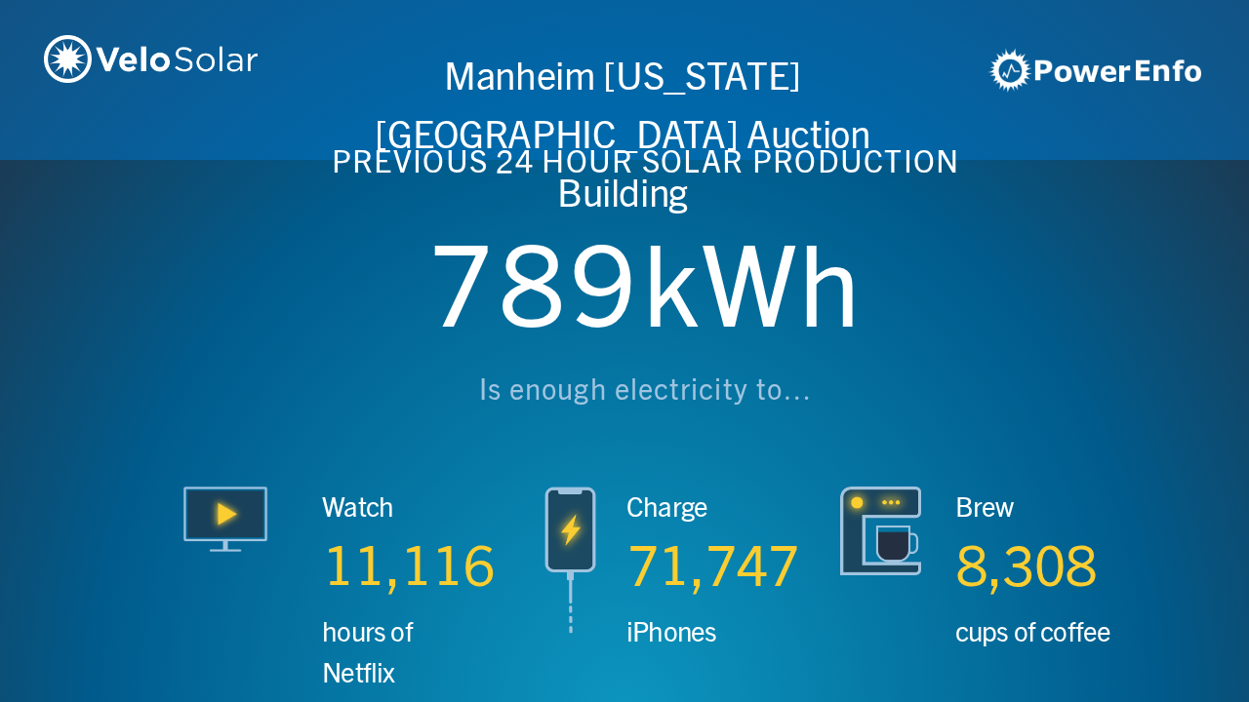
scroll to position [0, 4994]
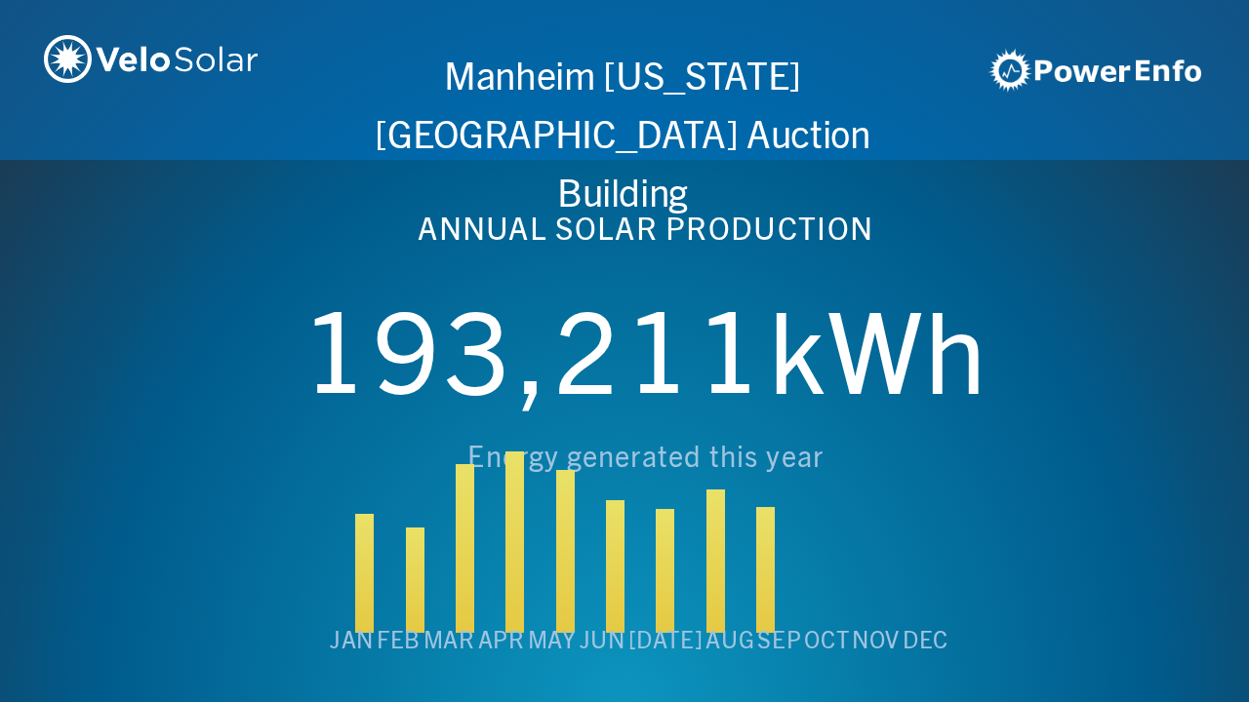
scroll to position [0, 6243]
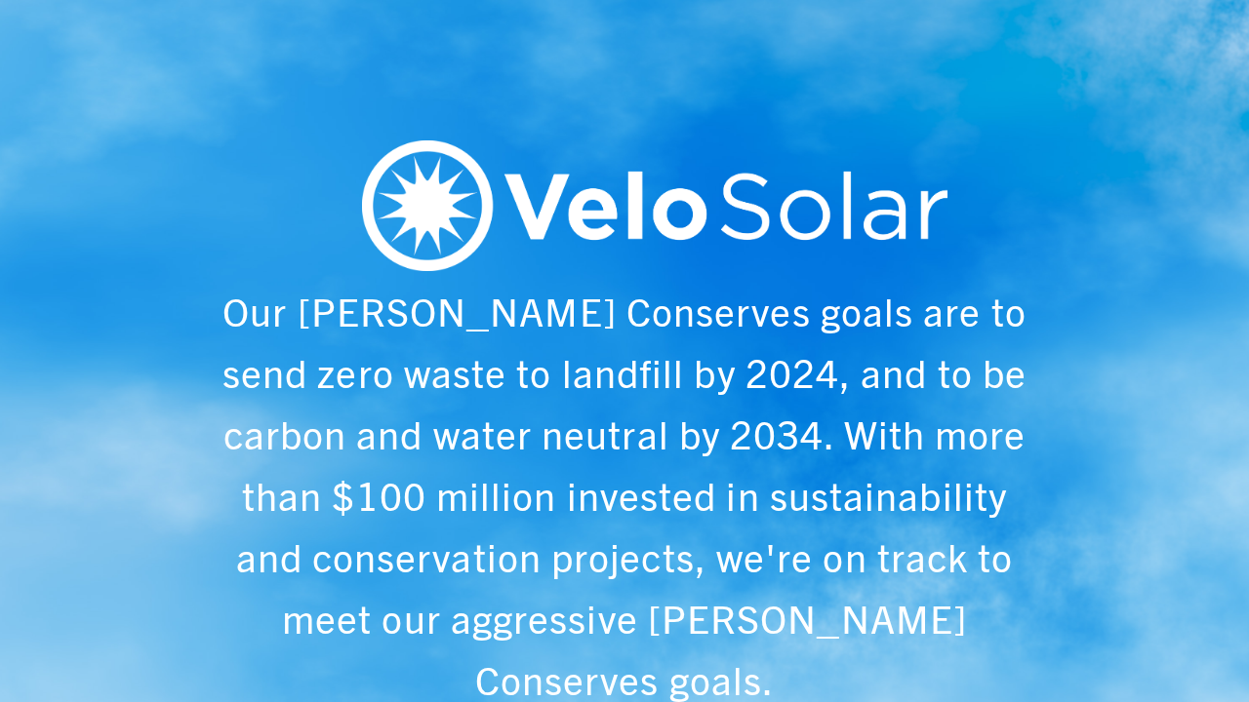
scroll to position [0, 1249]
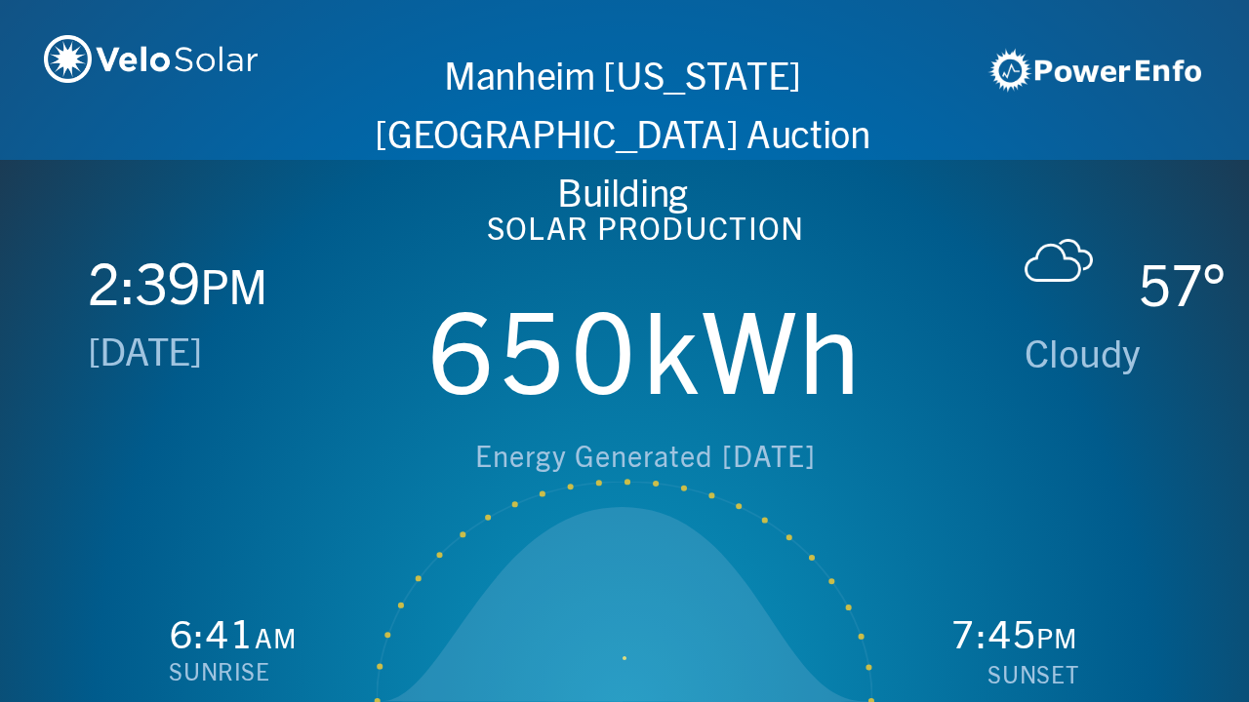
scroll to position [0, 2497]
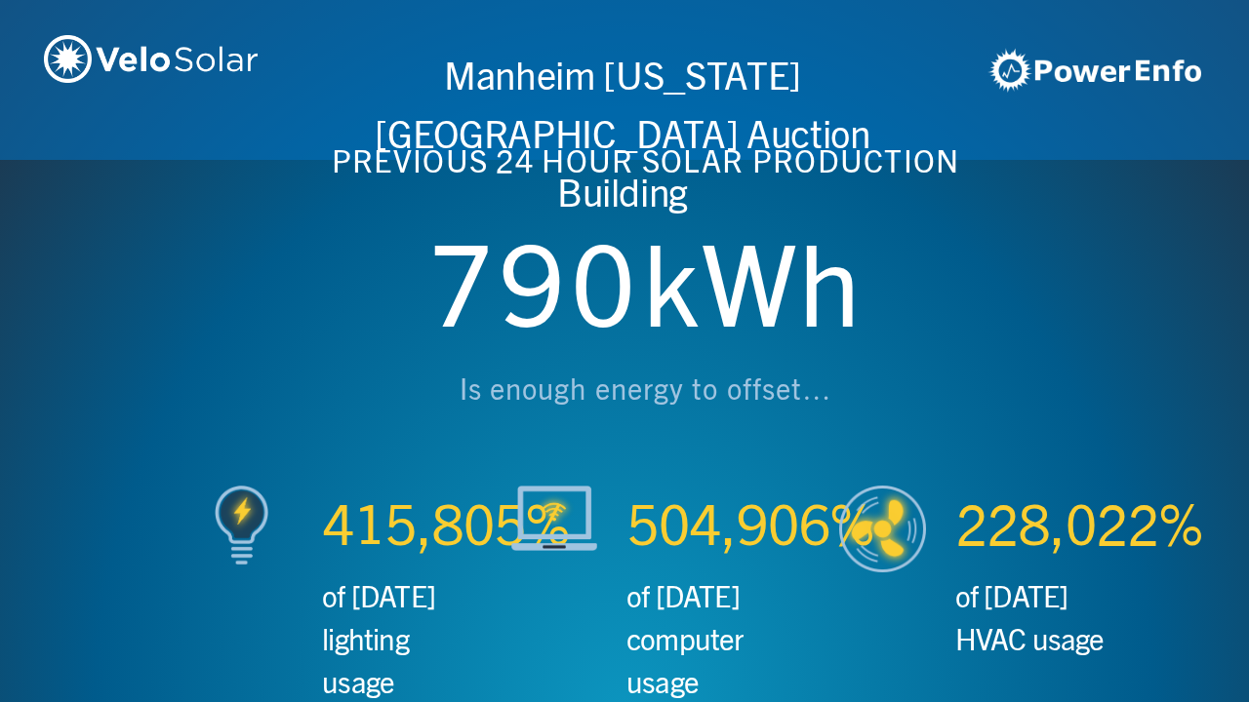
scroll to position [0, 3746]
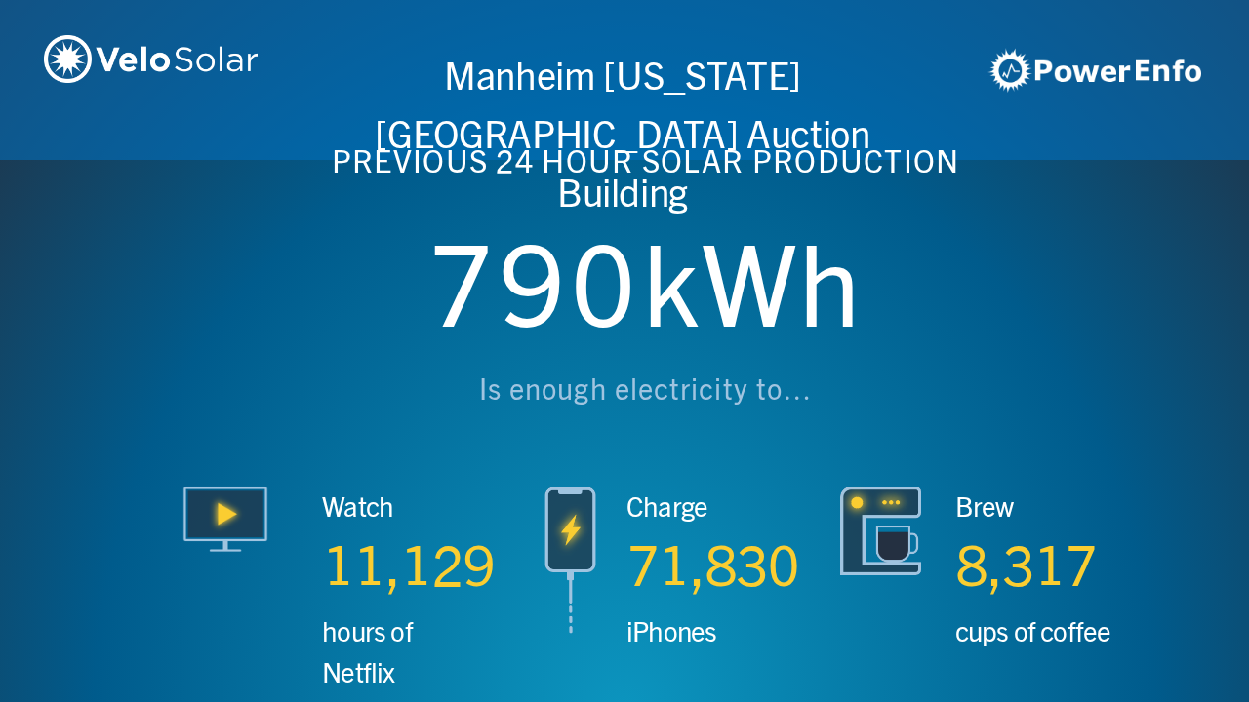
scroll to position [0, 4994]
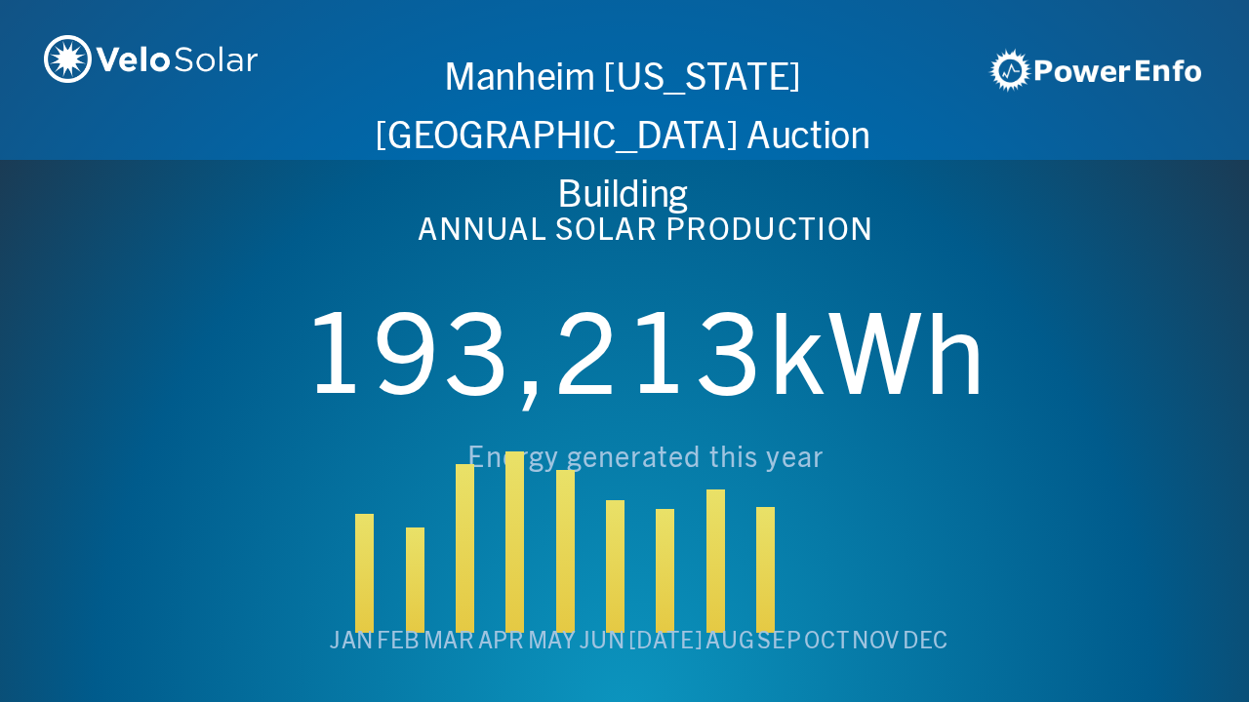
scroll to position [0, 6243]
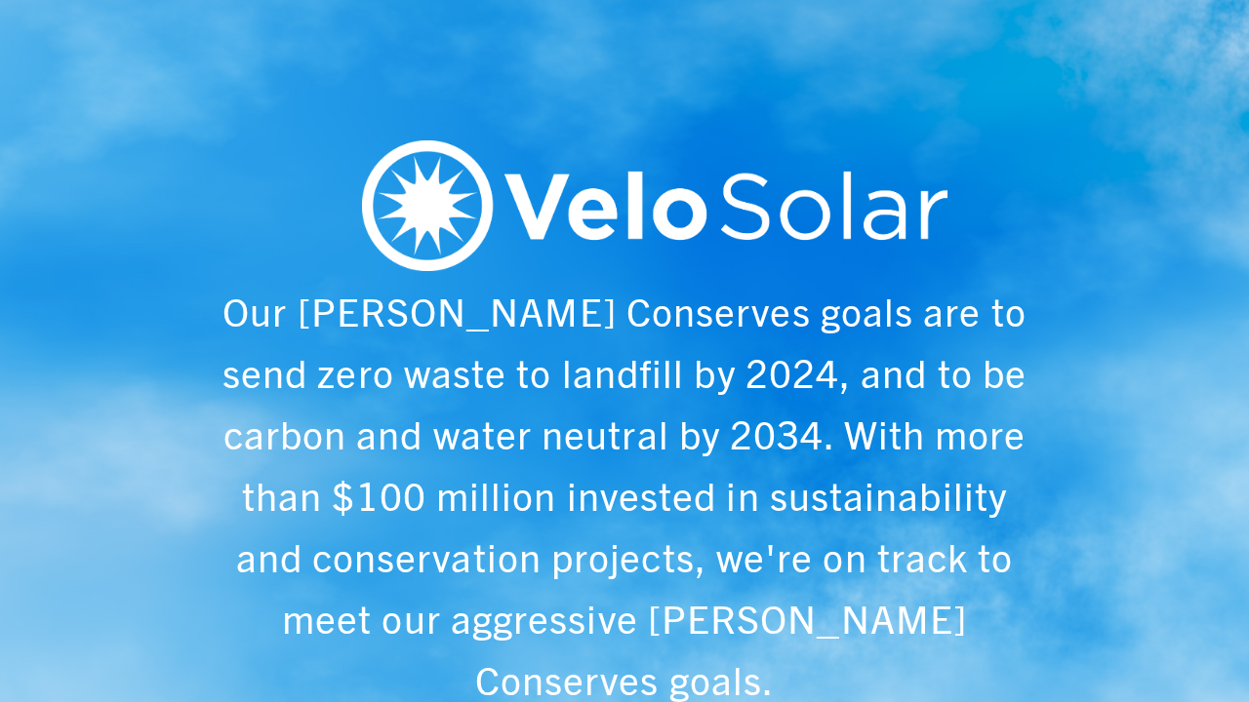
scroll to position [0, 1249]
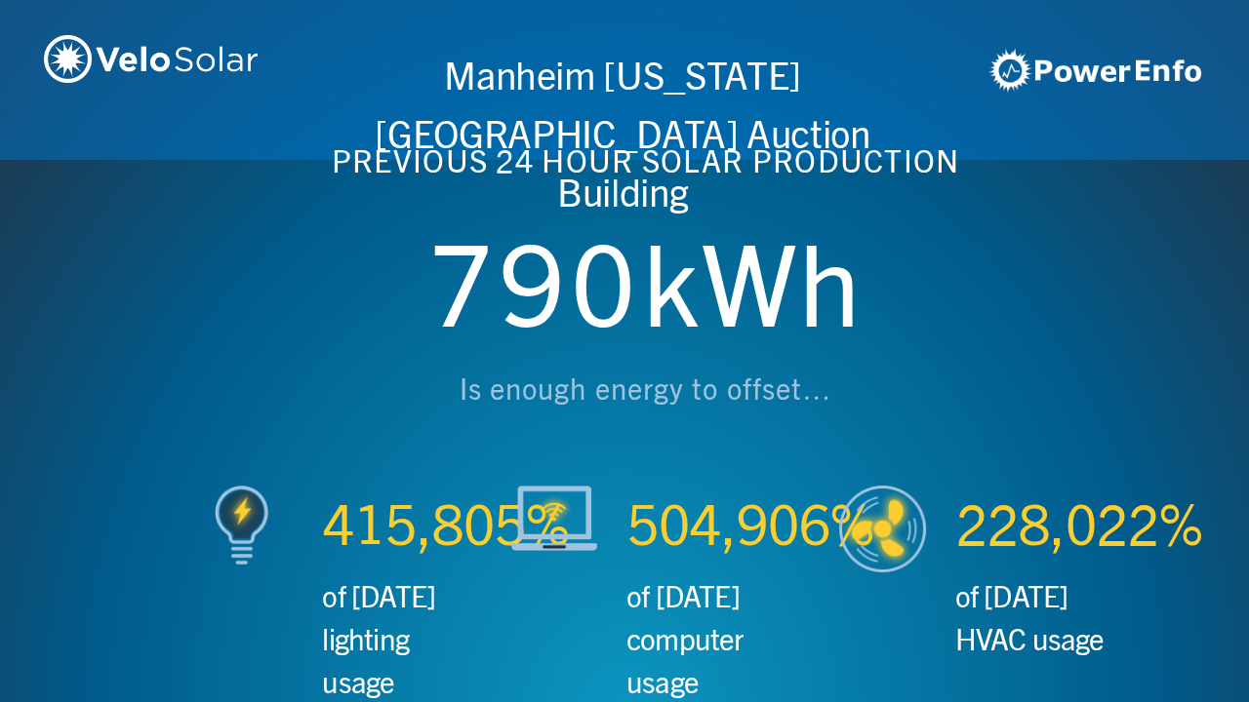
scroll to position [0, 2497]
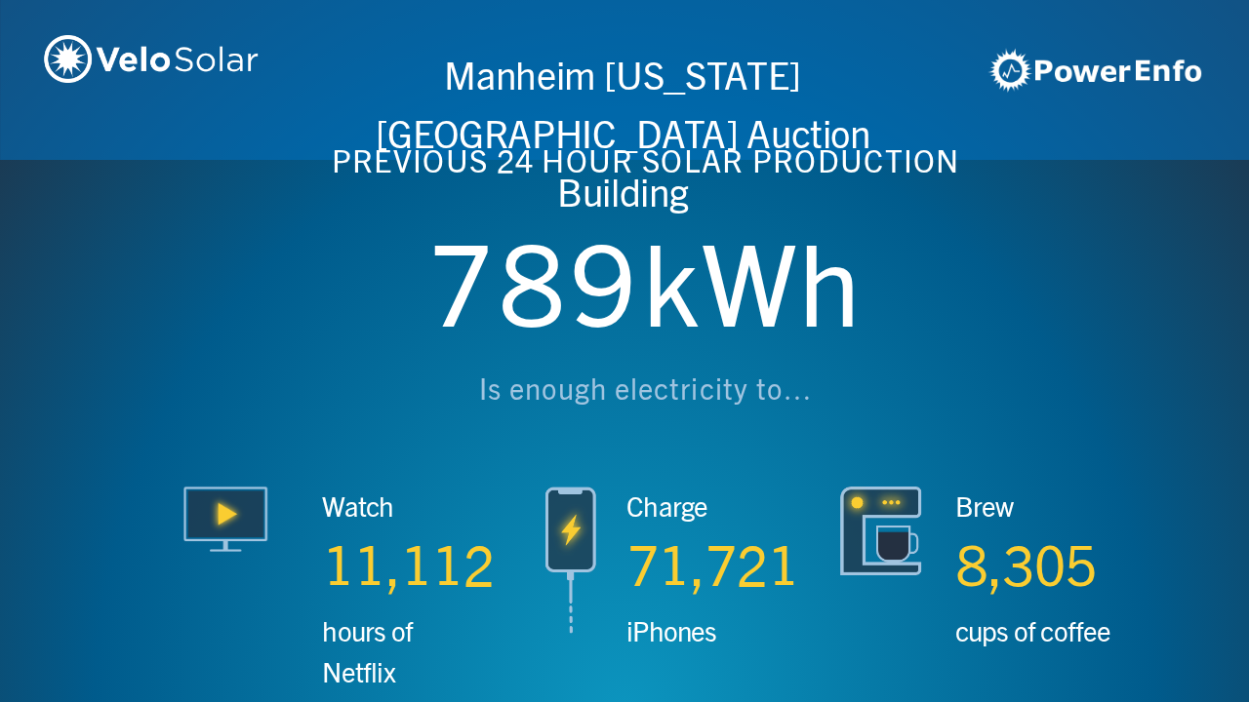
scroll to position [0, 3746]
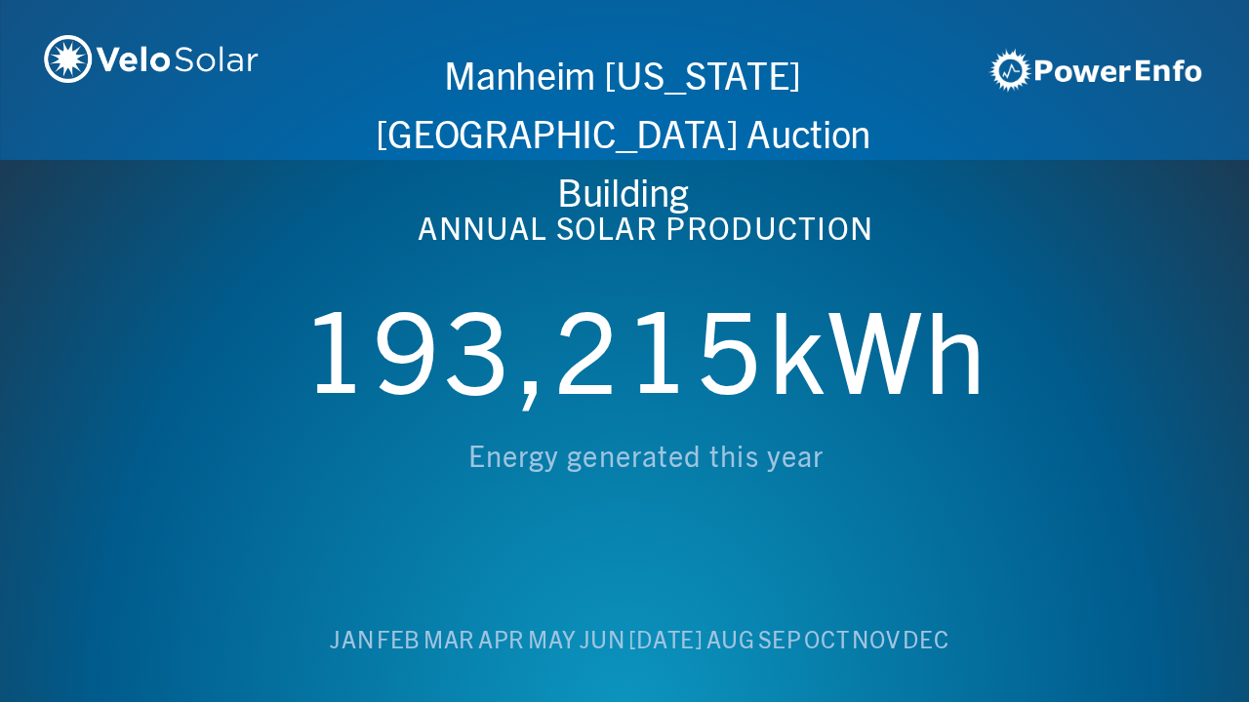
scroll to position [0, 4994]
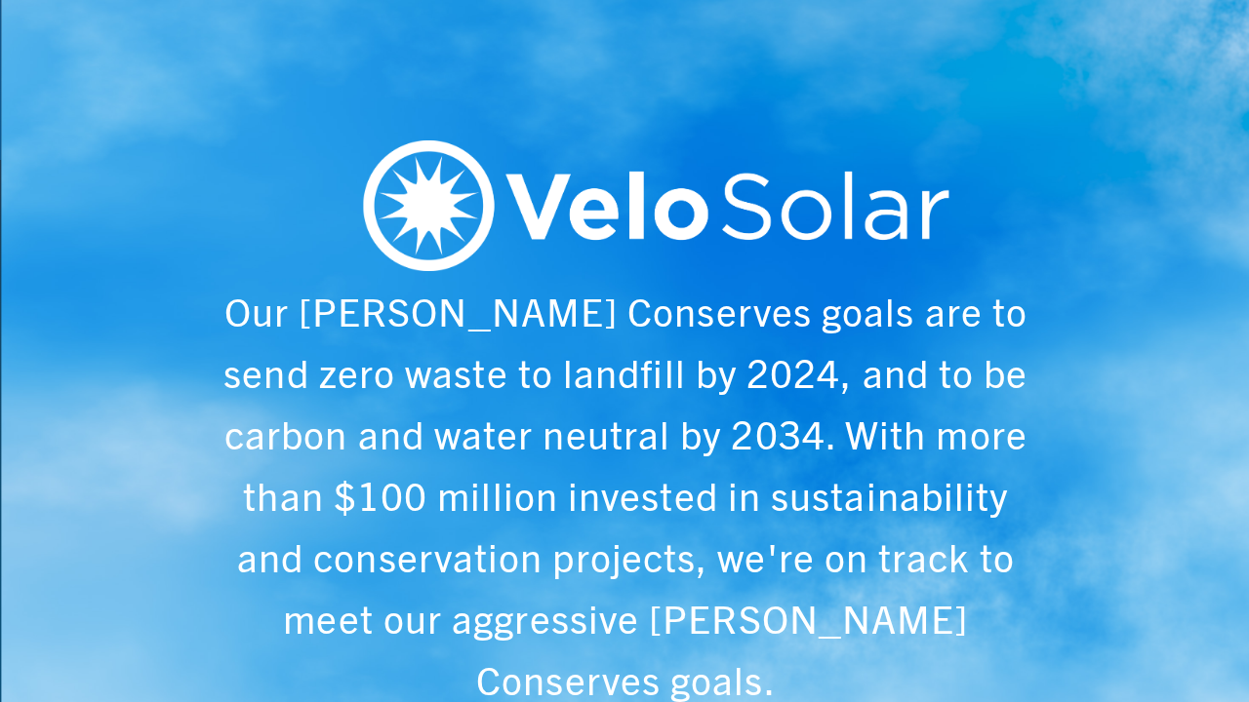
scroll to position [0, 6243]
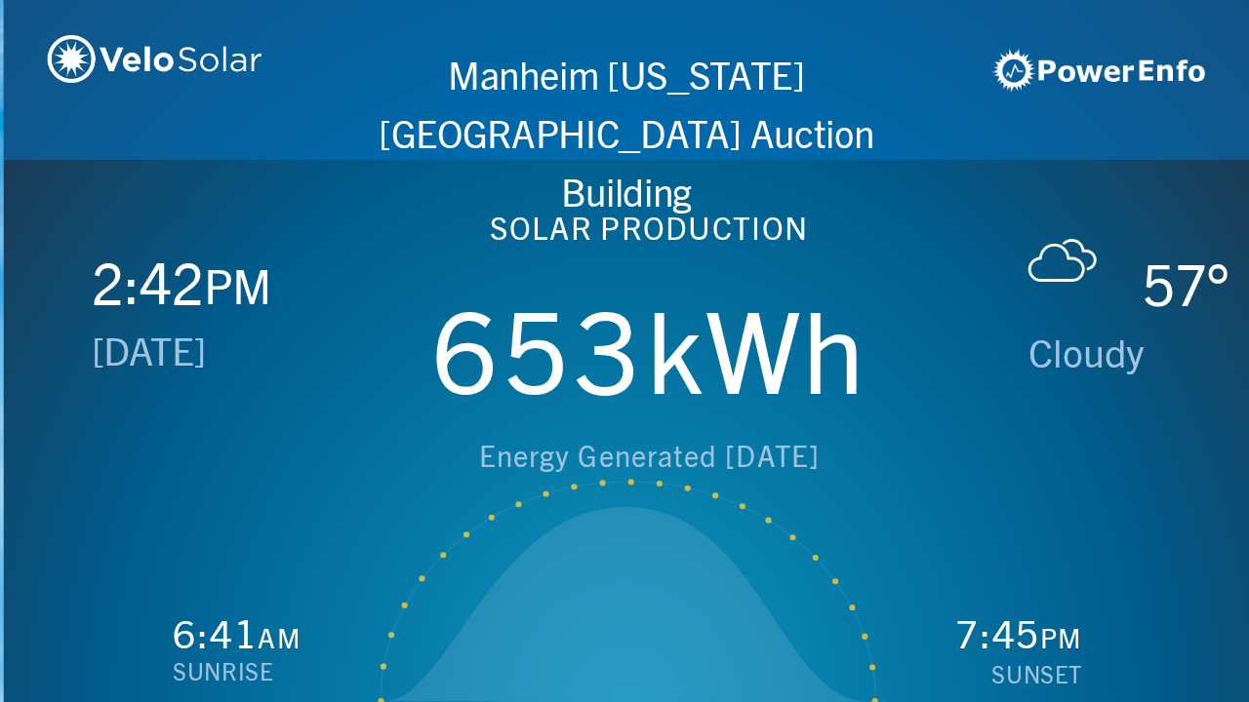
scroll to position [0, 1249]
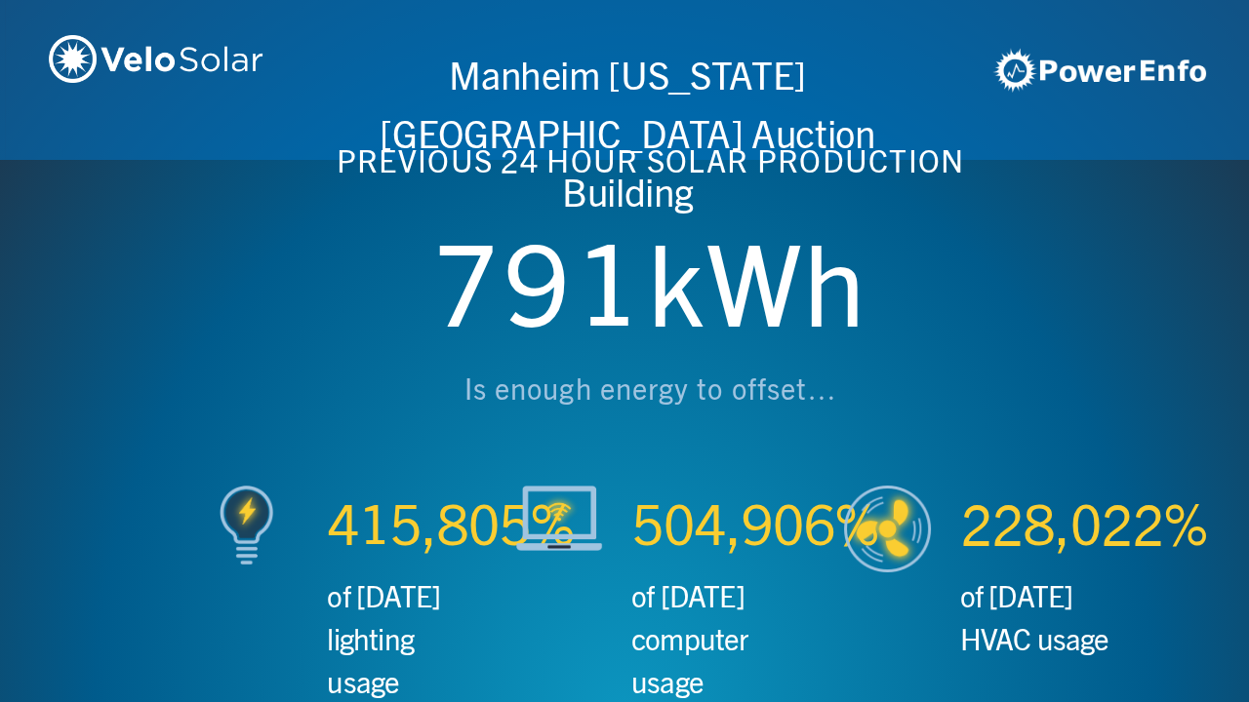
scroll to position [0, 2497]
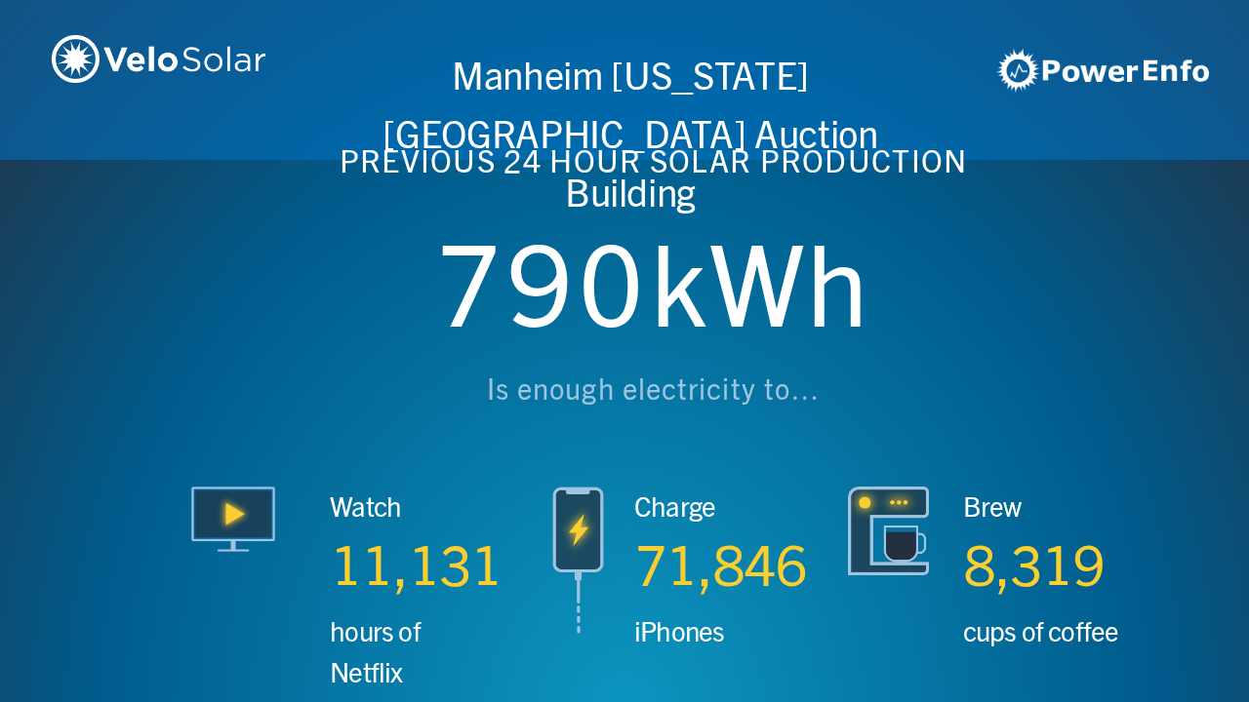
scroll to position [0, 3746]
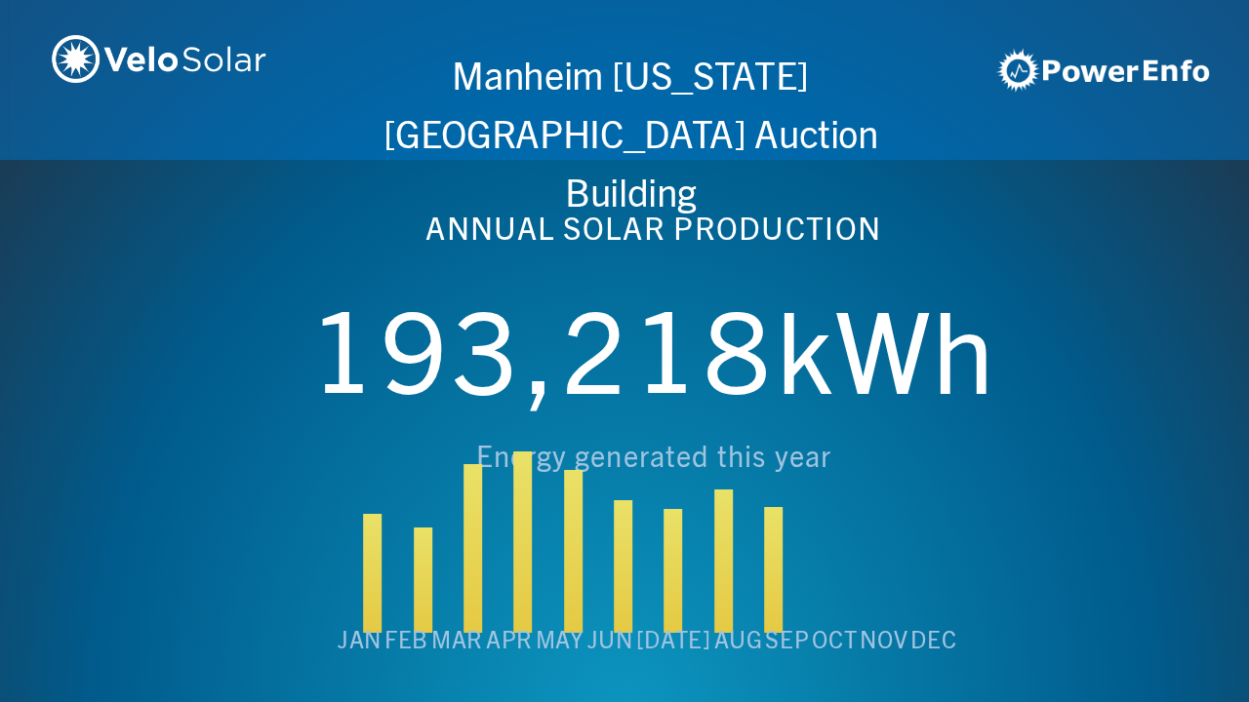
scroll to position [0, 4994]
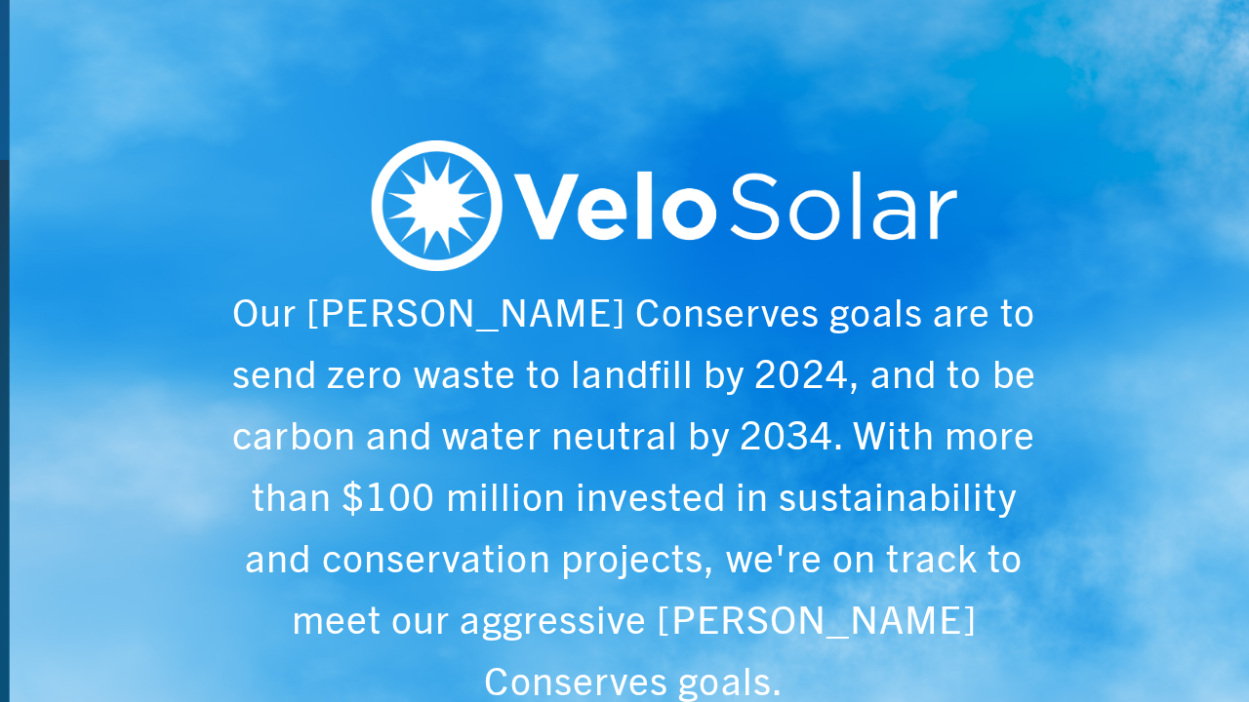
scroll to position [0, 6243]
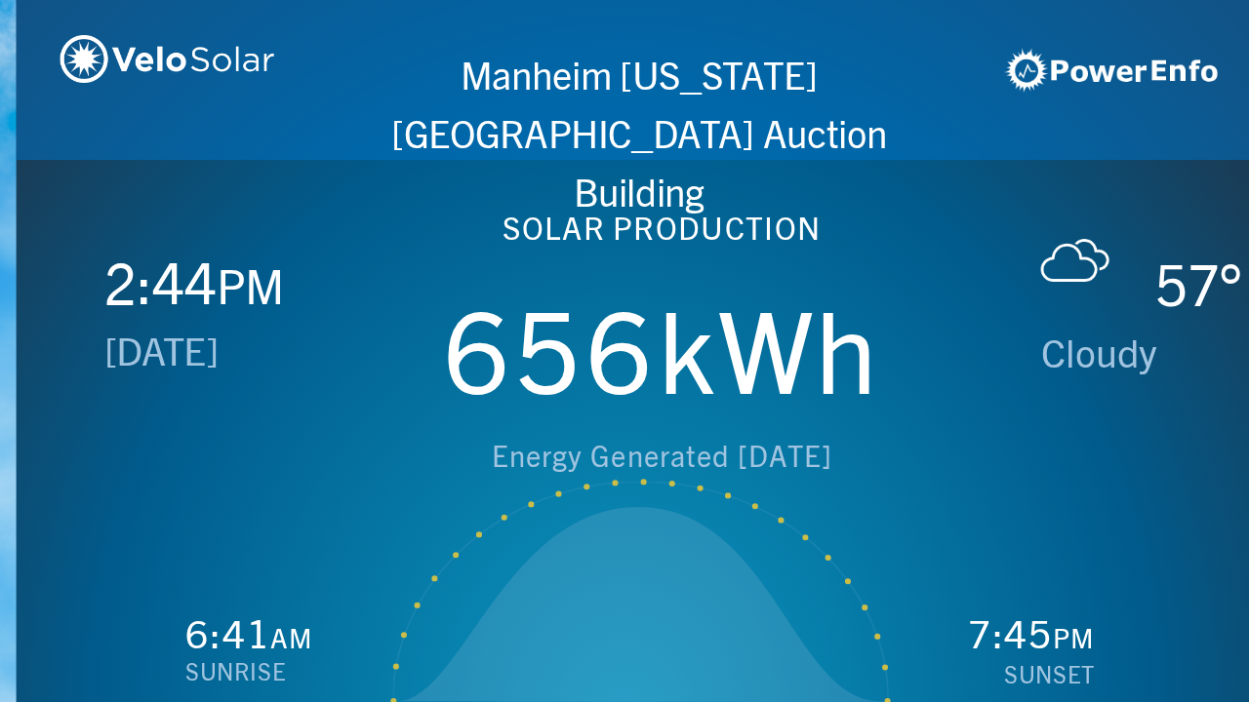
scroll to position [0, 1249]
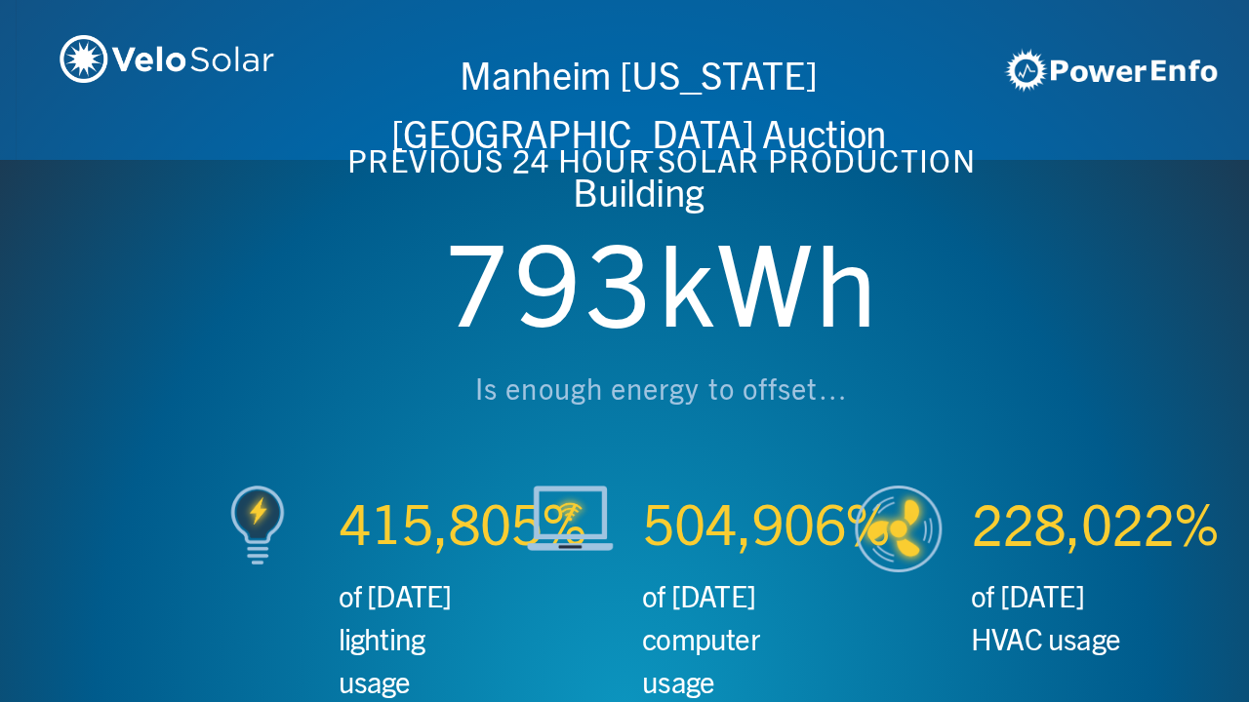
scroll to position [0, 2497]
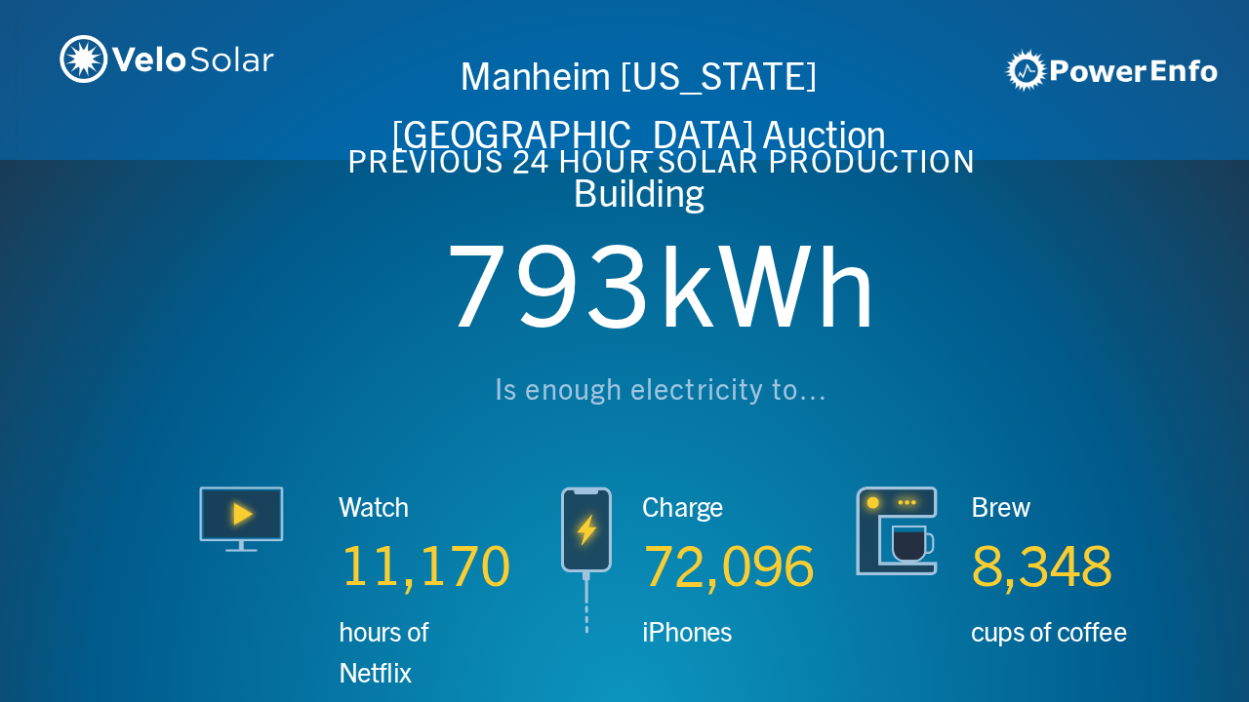
scroll to position [0, 3746]
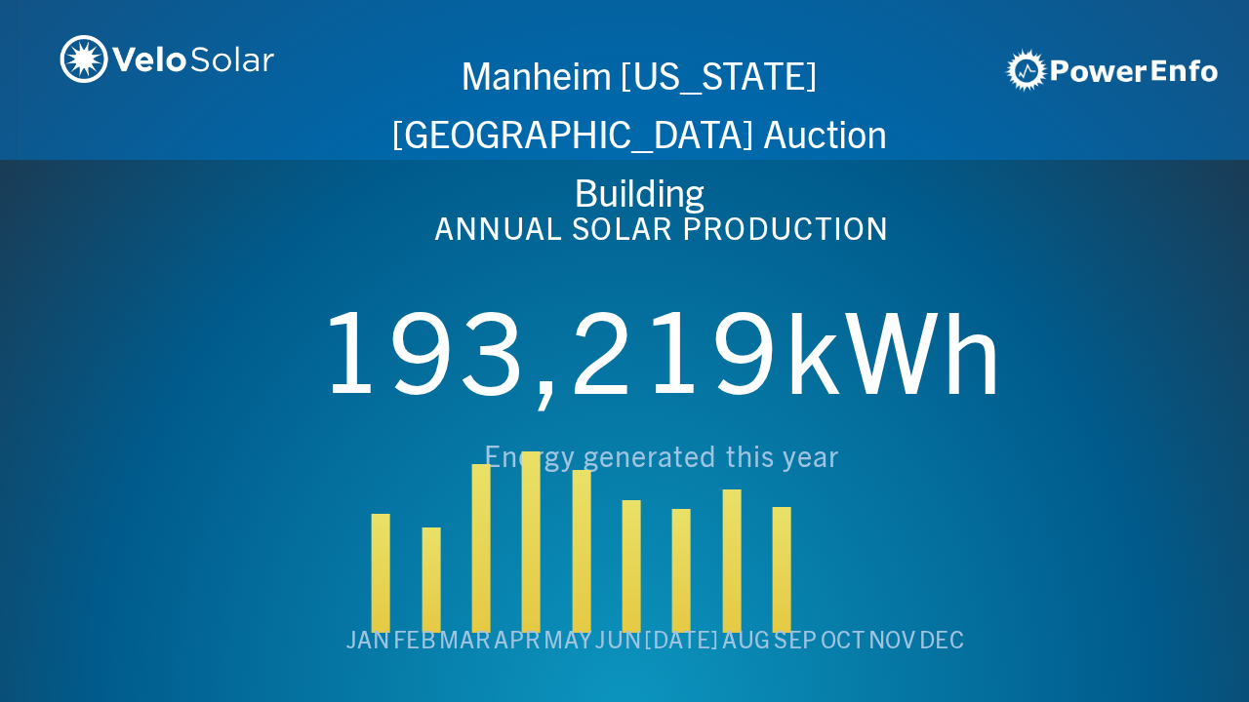
scroll to position [0, 4994]
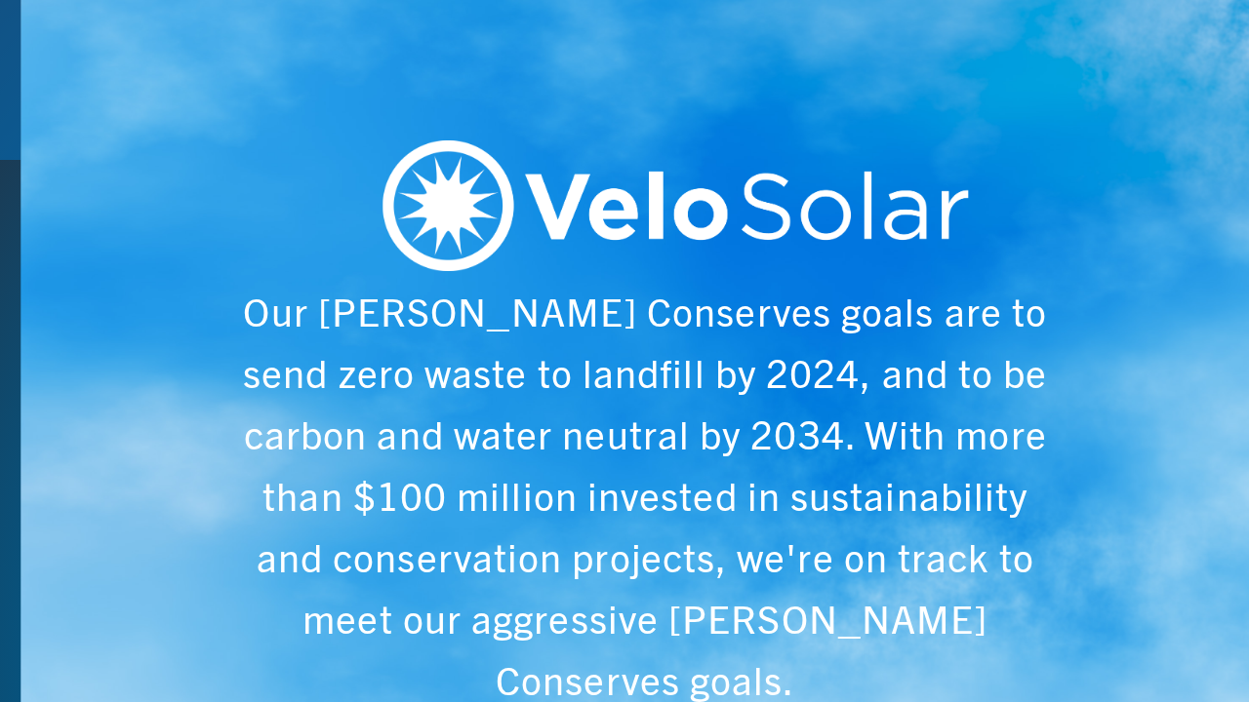
scroll to position [0, 6243]
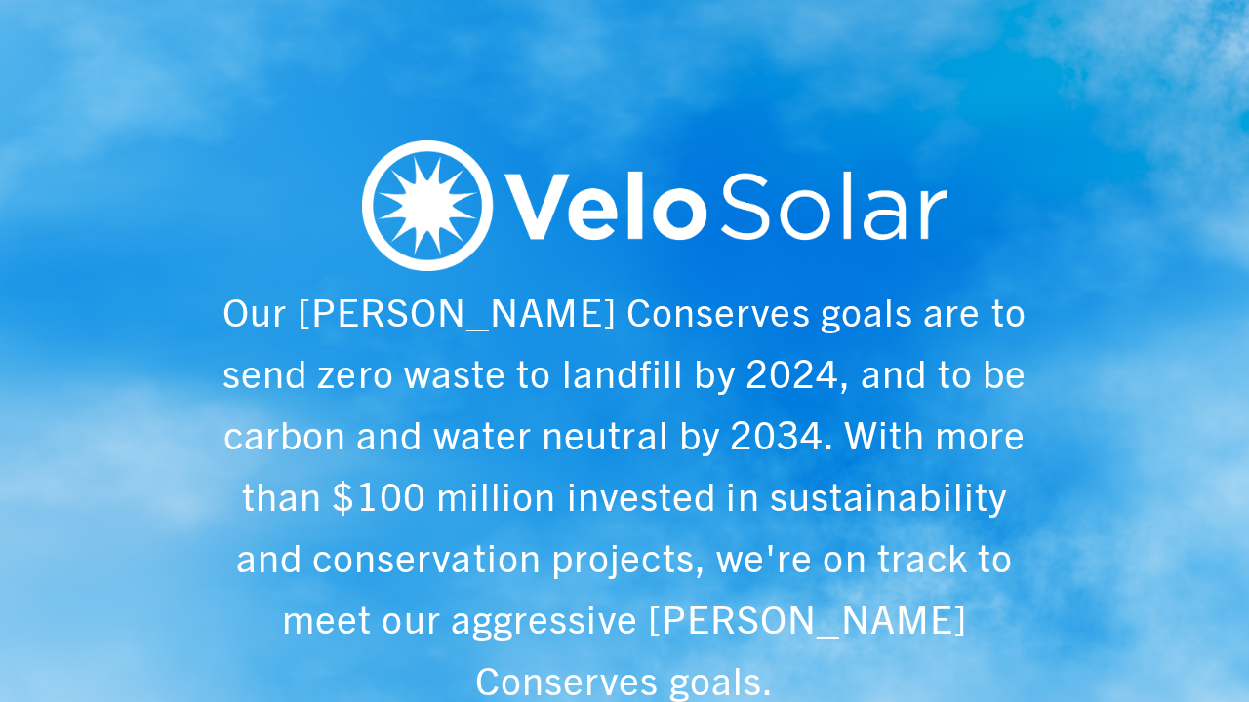
scroll to position [0, 1249]
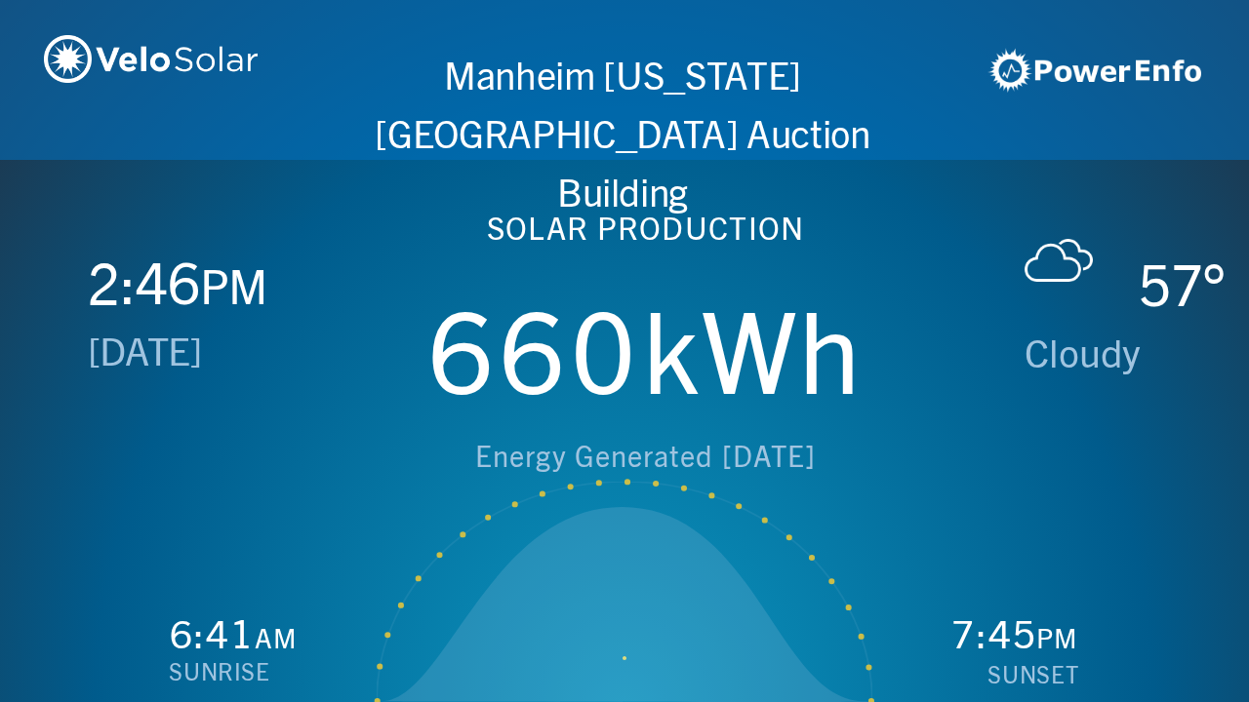
scroll to position [0, 2497]
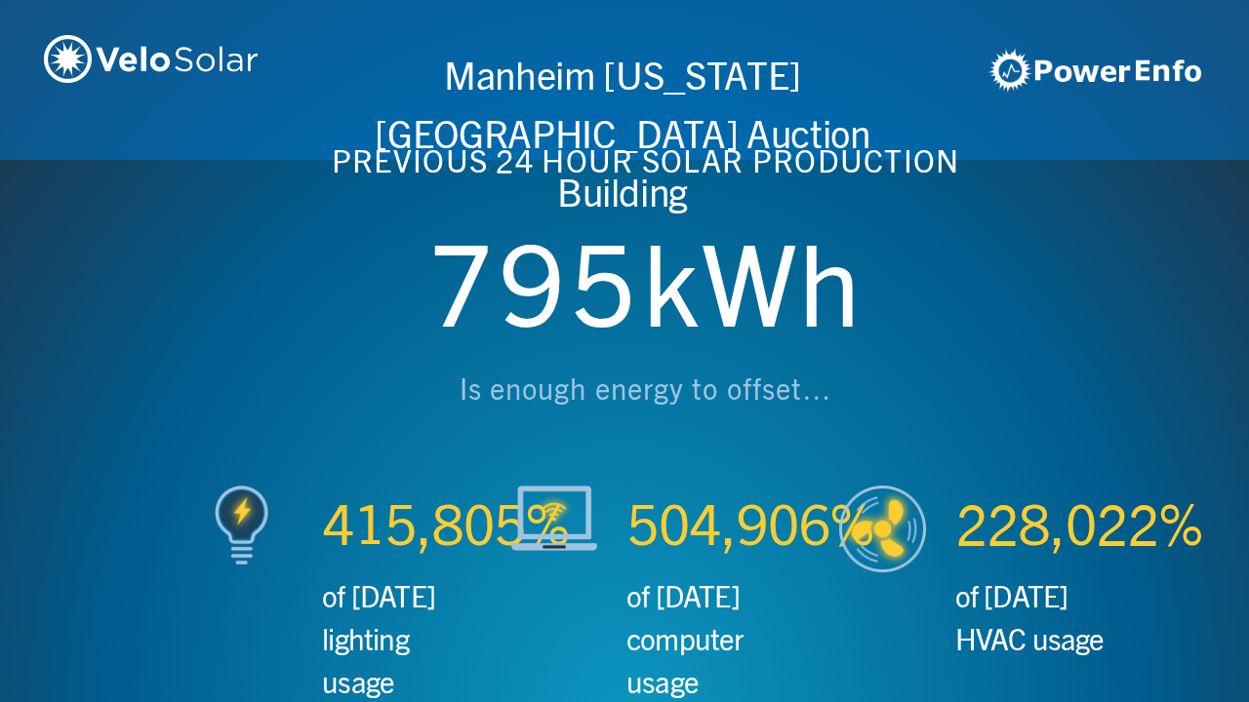
scroll to position [0, 3746]
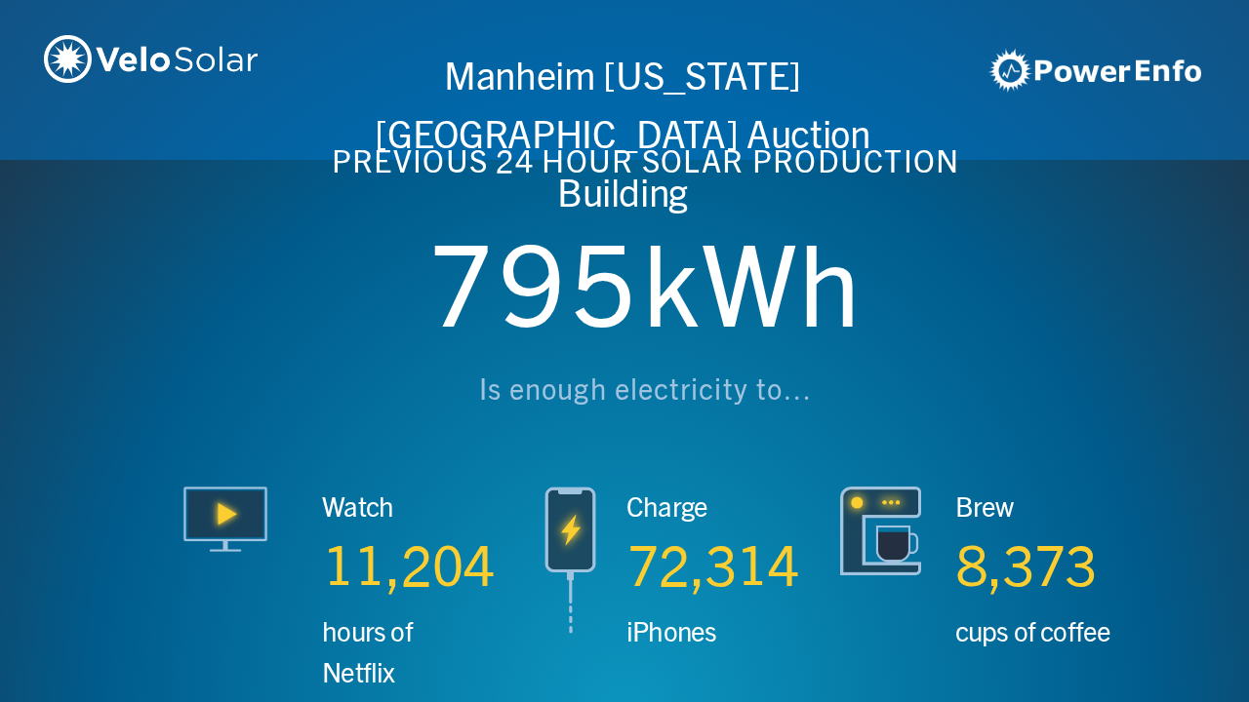
scroll to position [0, 4994]
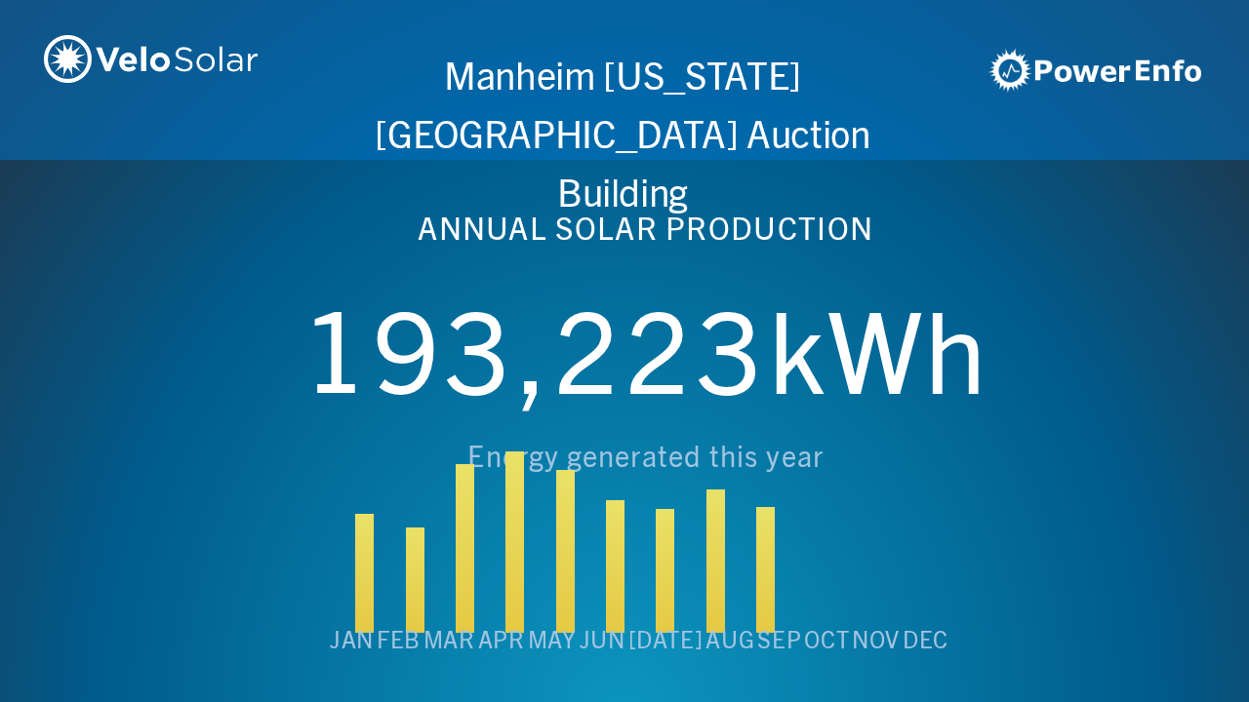
scroll to position [0, 6243]
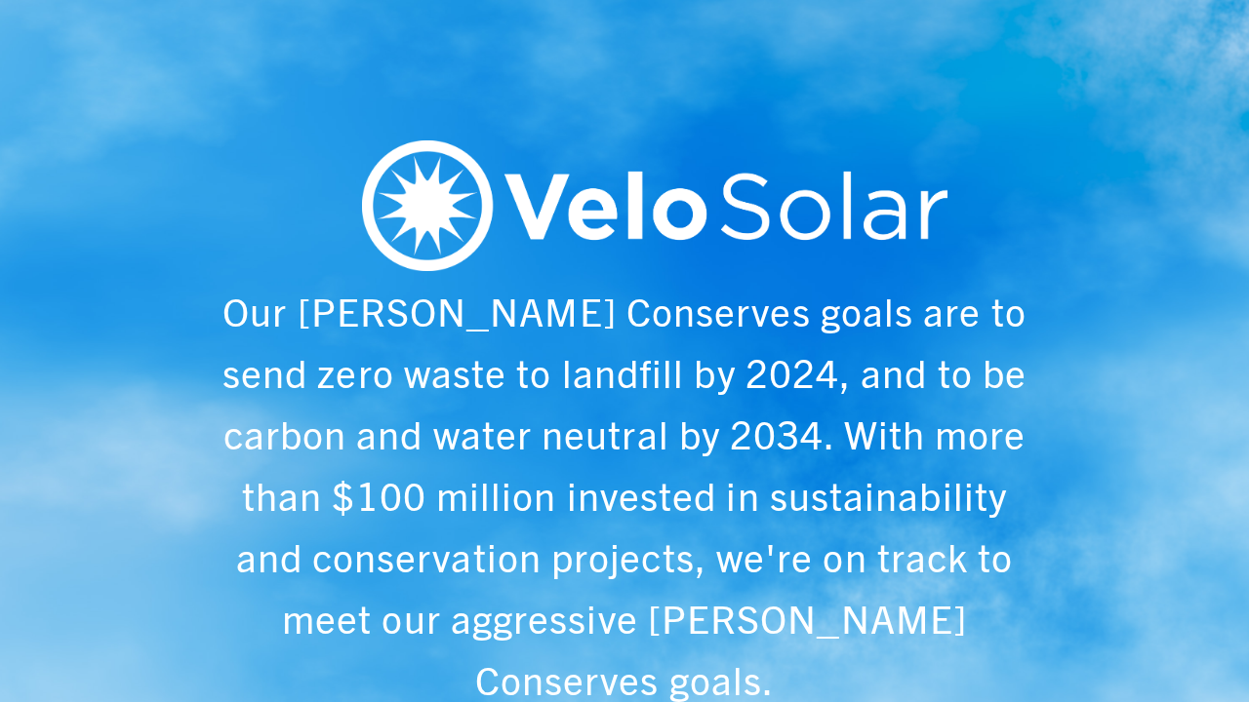
scroll to position [0, 1249]
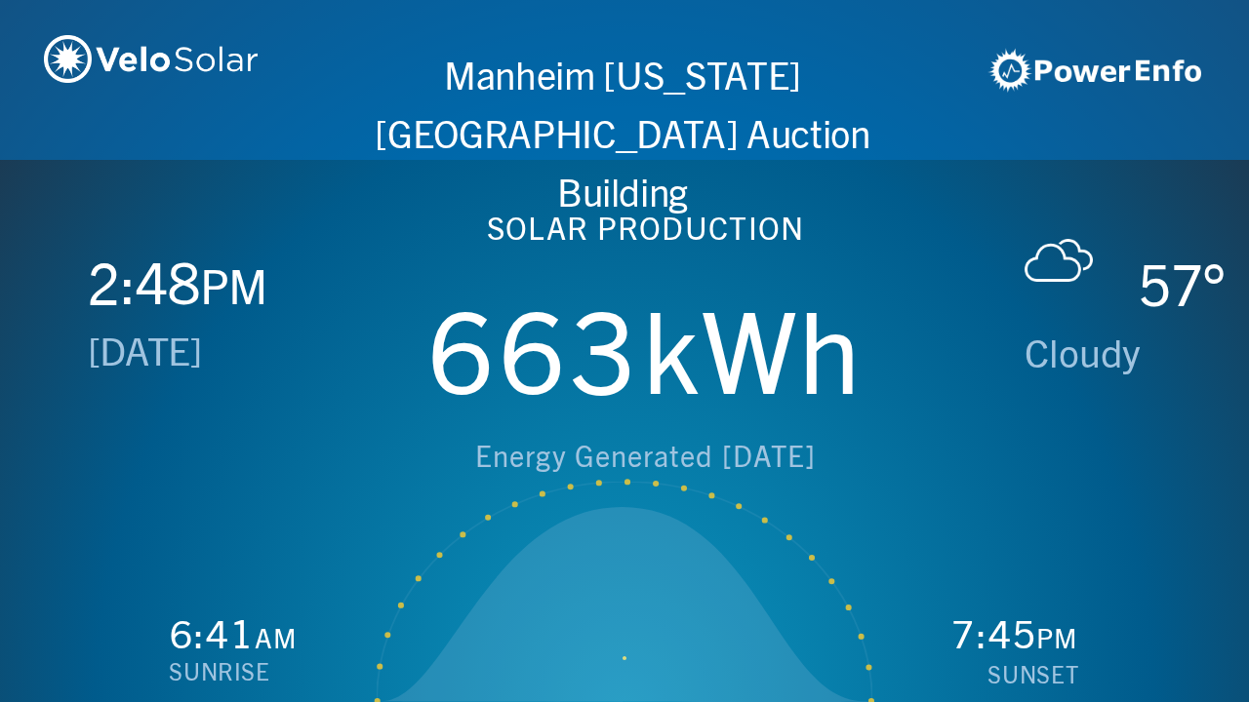
scroll to position [0, 2497]
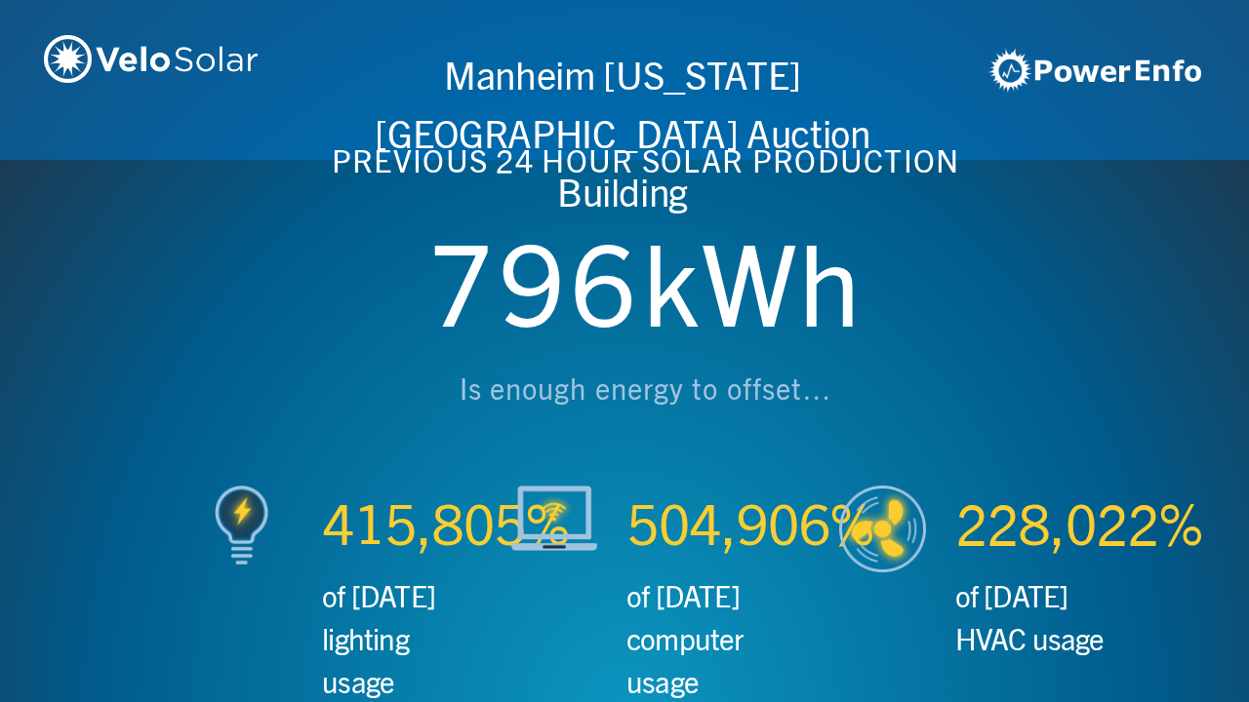
scroll to position [0, 3746]
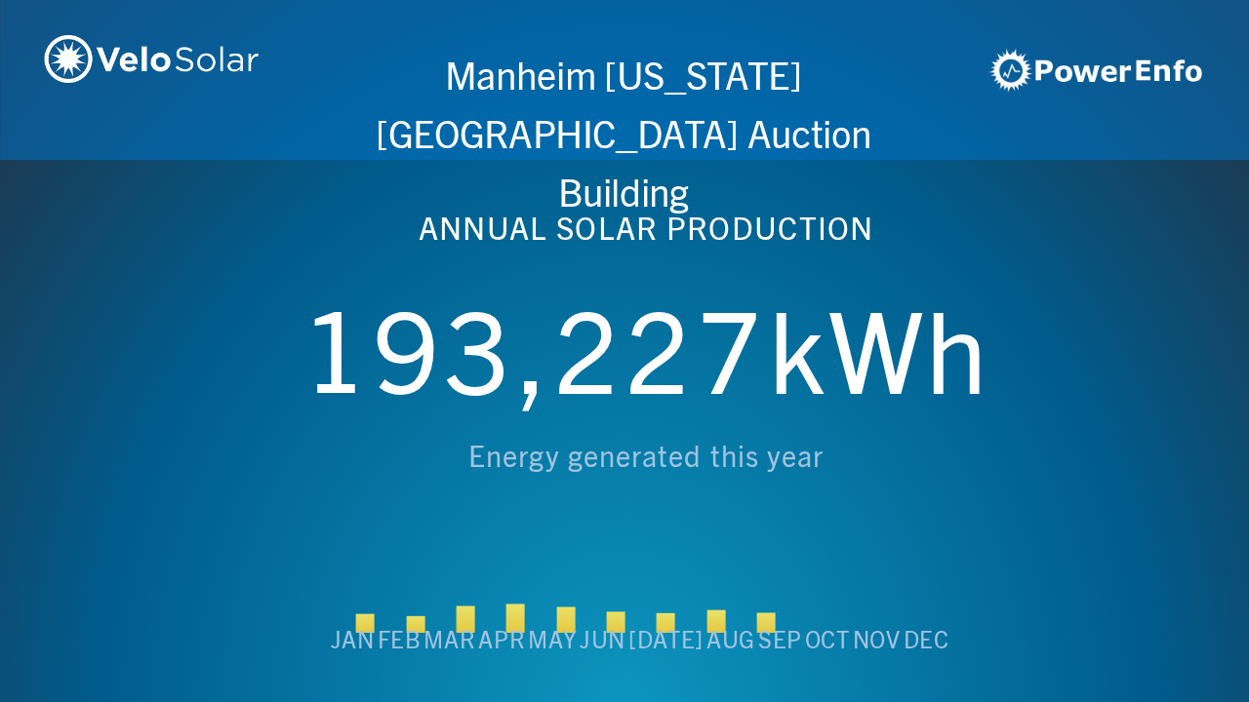
scroll to position [0, 4994]
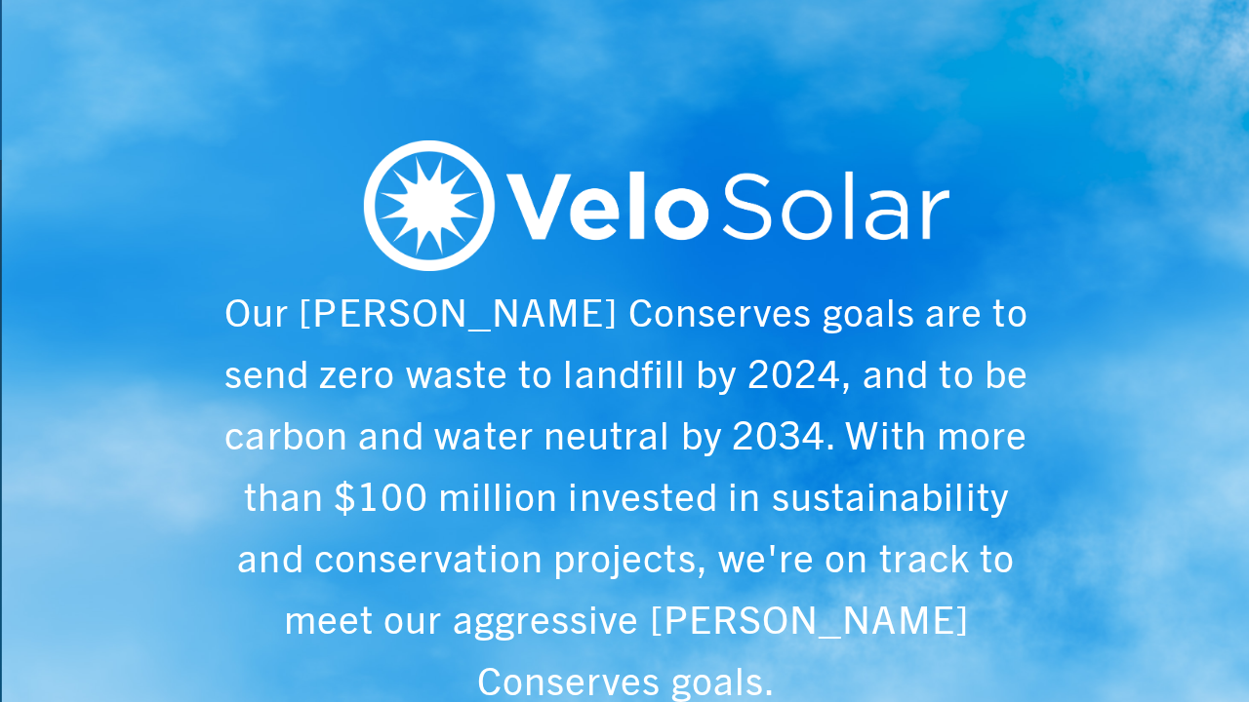
scroll to position [0, 6243]
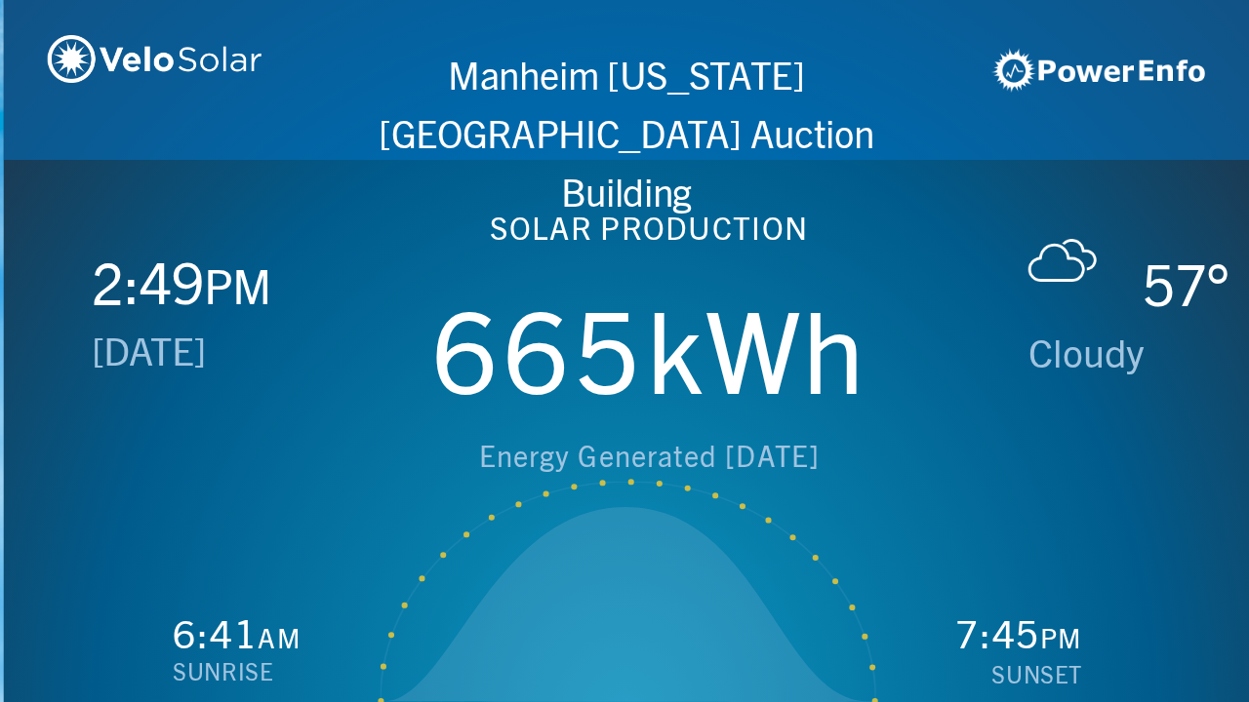
scroll to position [0, 1249]
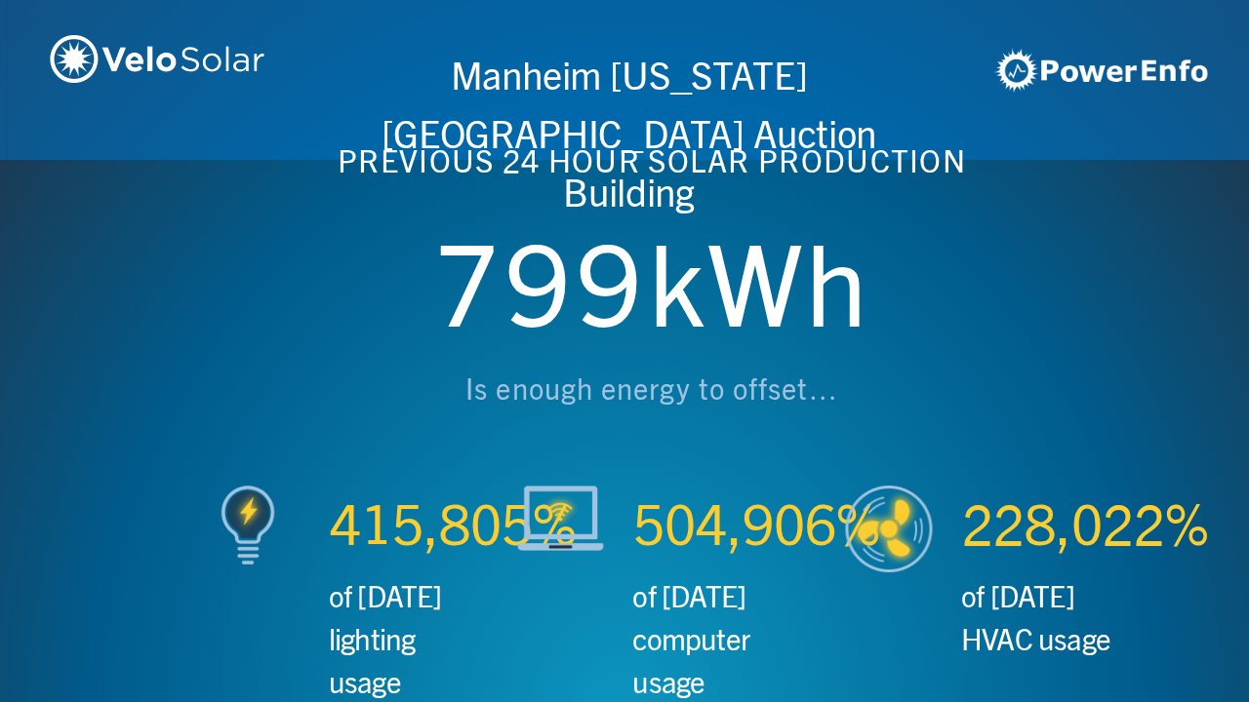
scroll to position [0, 2497]
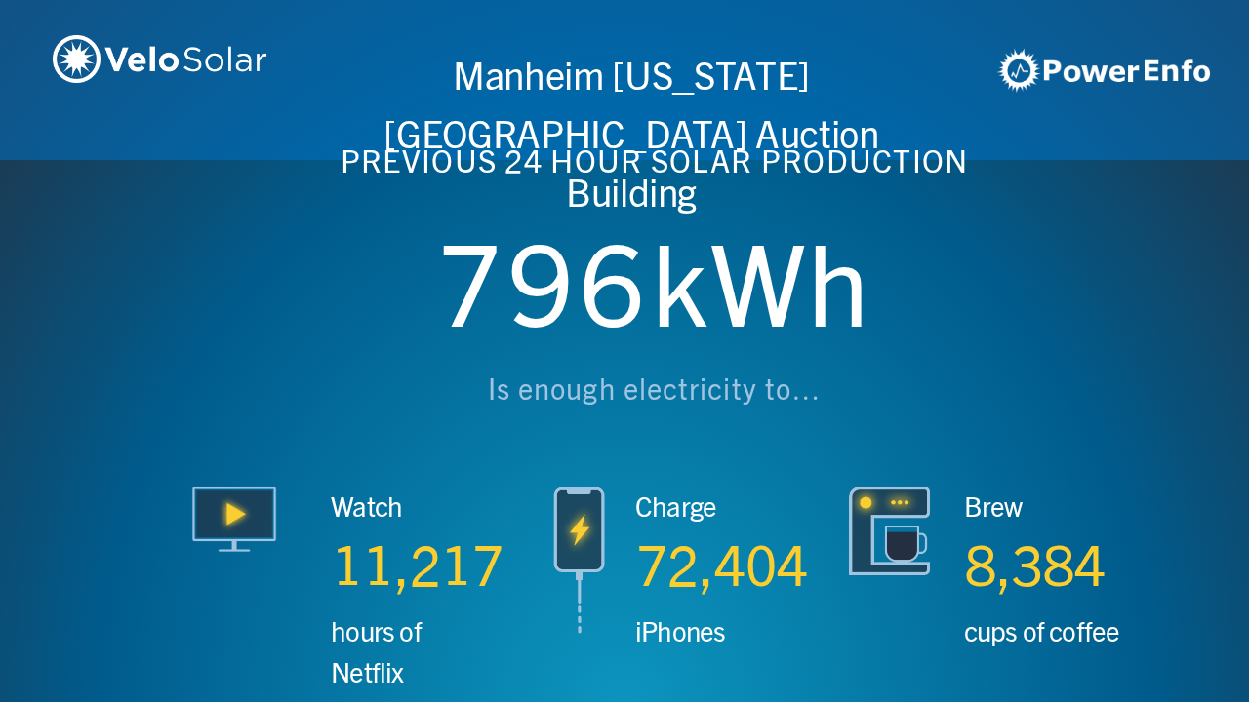
scroll to position [0, 3746]
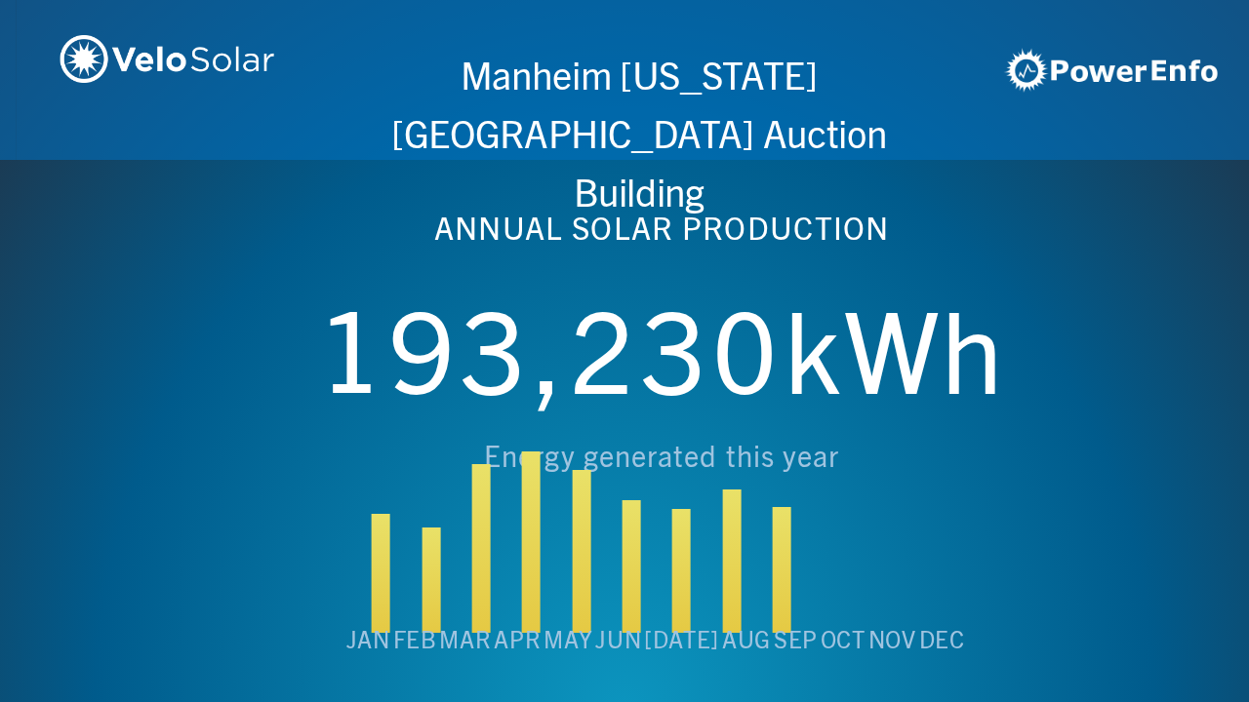
scroll to position [0, 4994]
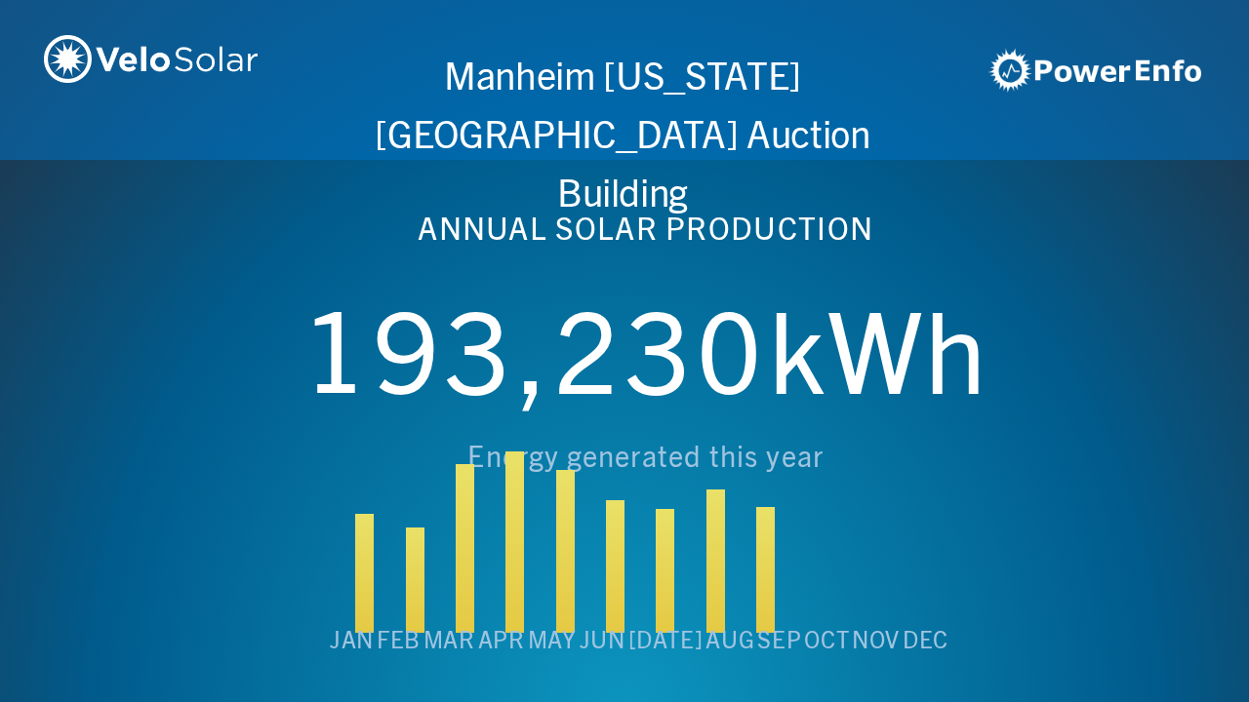
scroll to position [0, 6243]
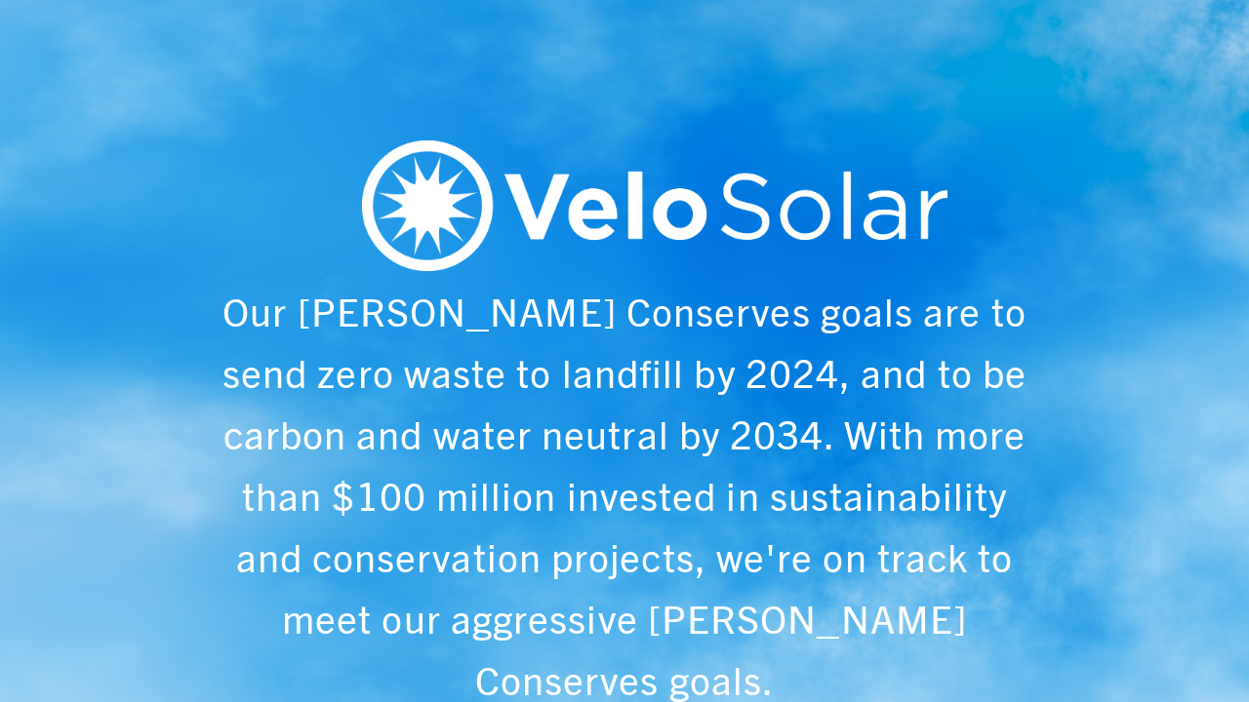
scroll to position [0, 1249]
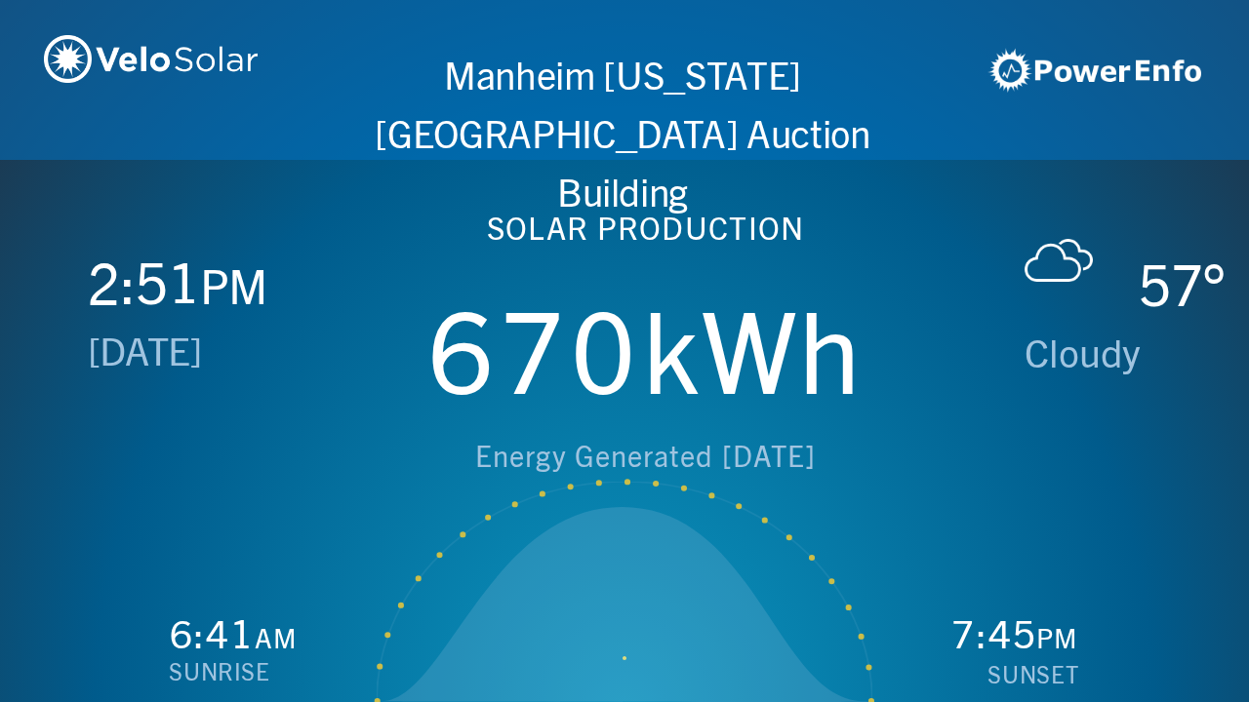
scroll to position [0, 2497]
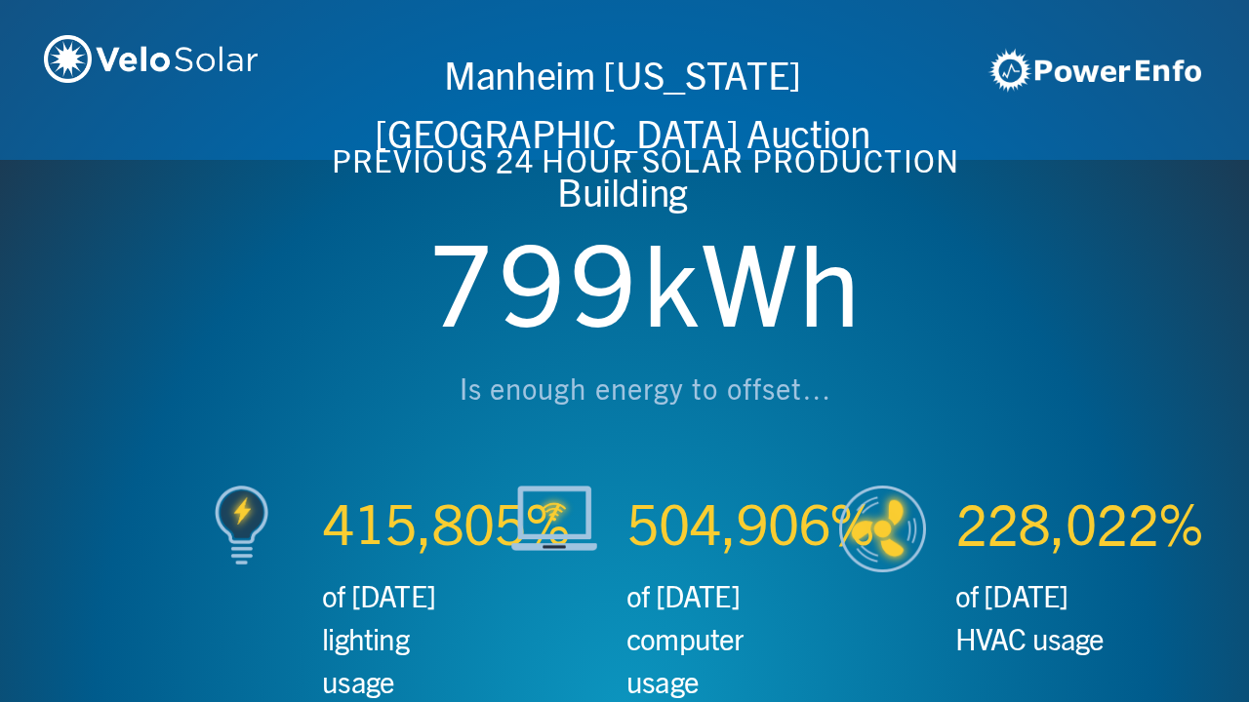
scroll to position [0, 3746]
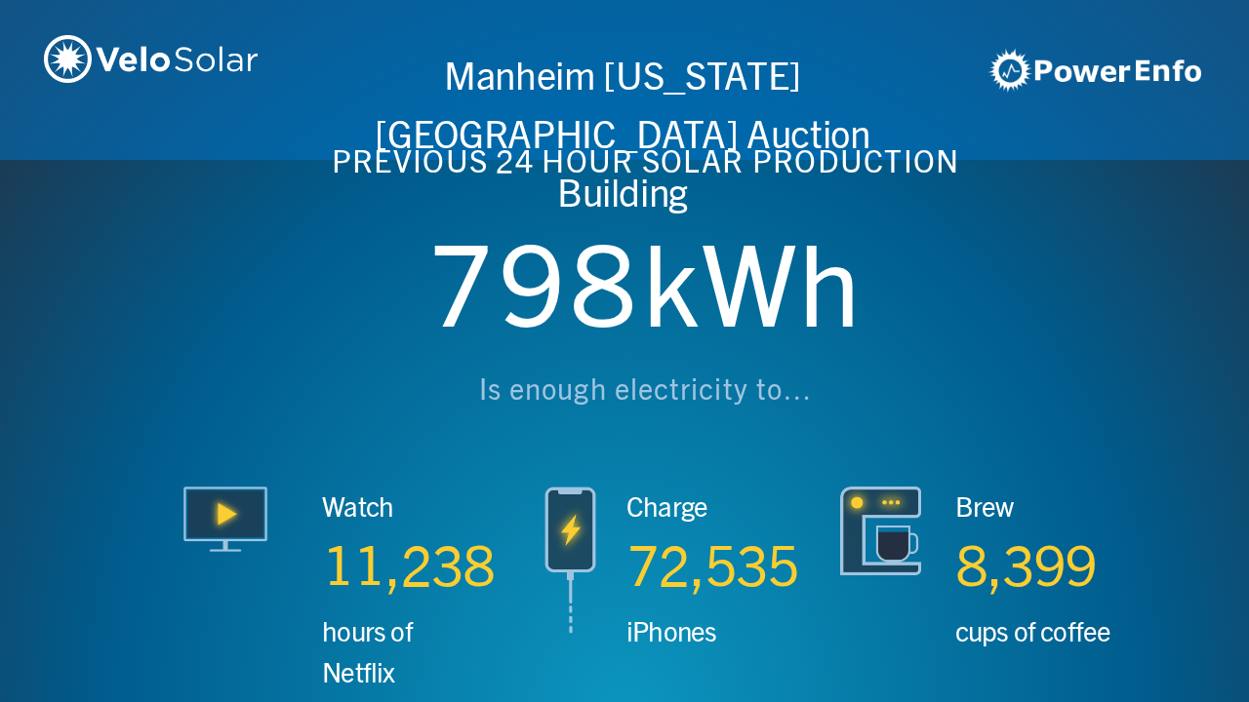
scroll to position [0, 4994]
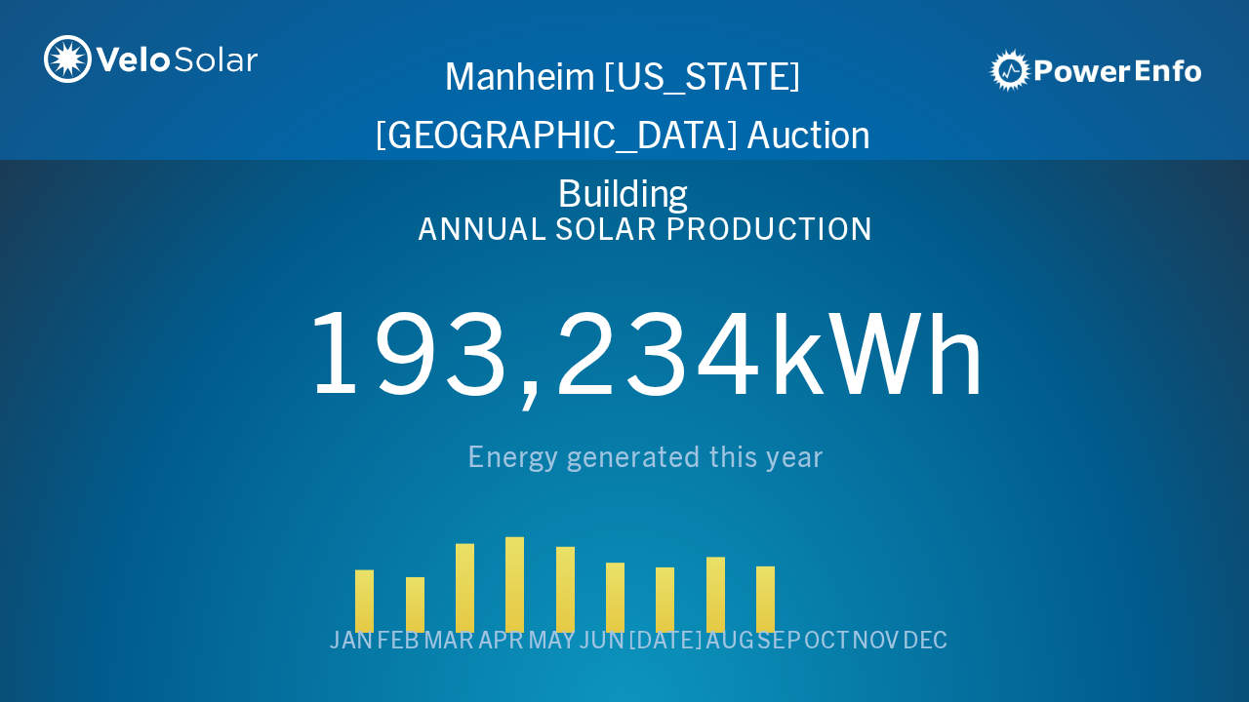
scroll to position [0, 6243]
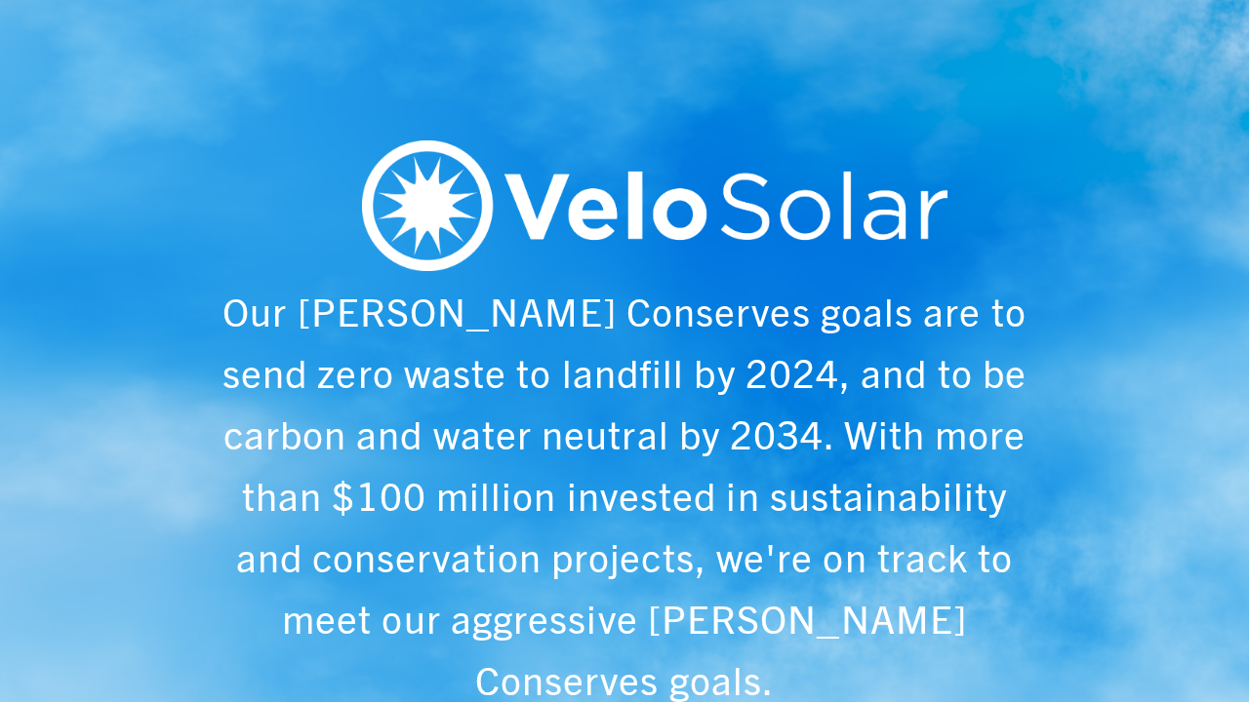
scroll to position [0, 1249]
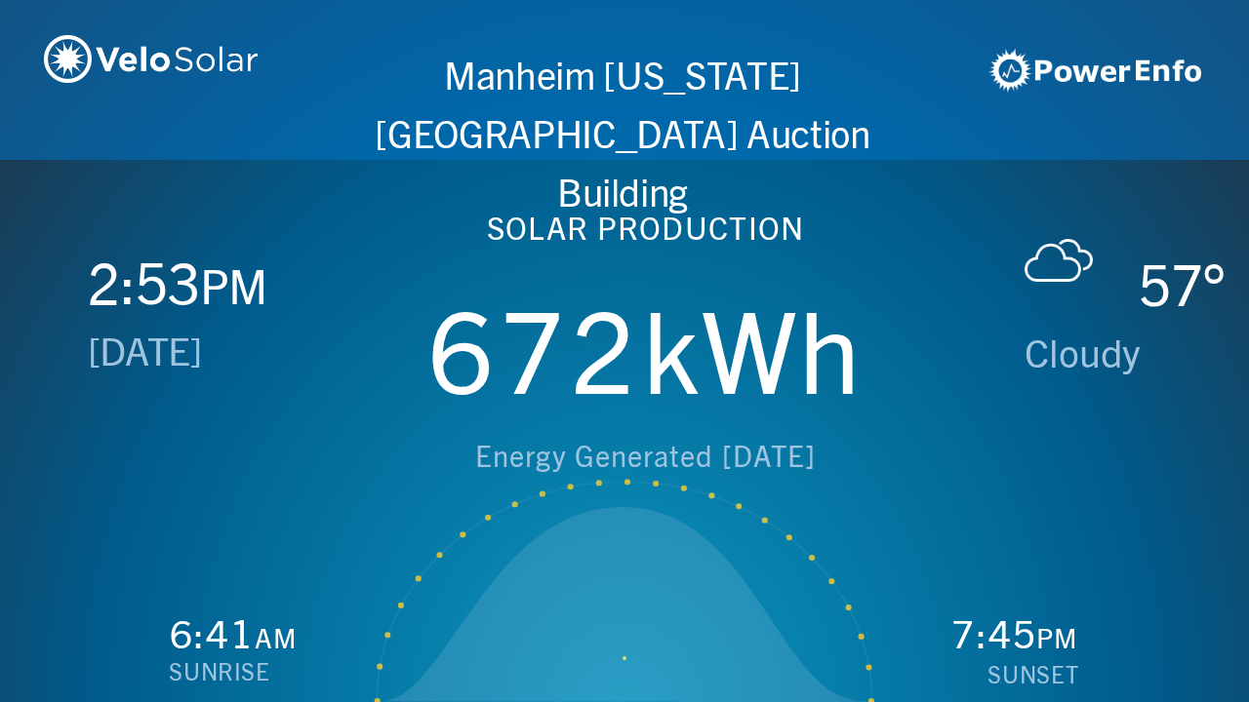
scroll to position [0, 2497]
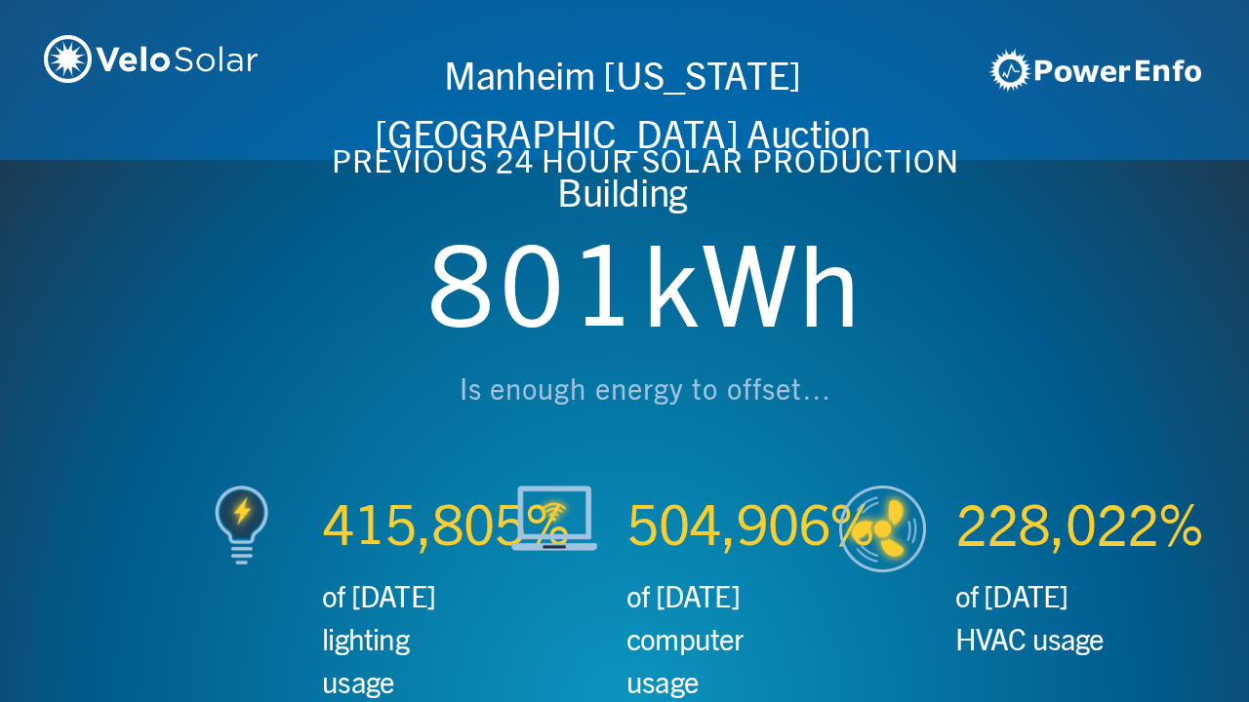
scroll to position [0, 3746]
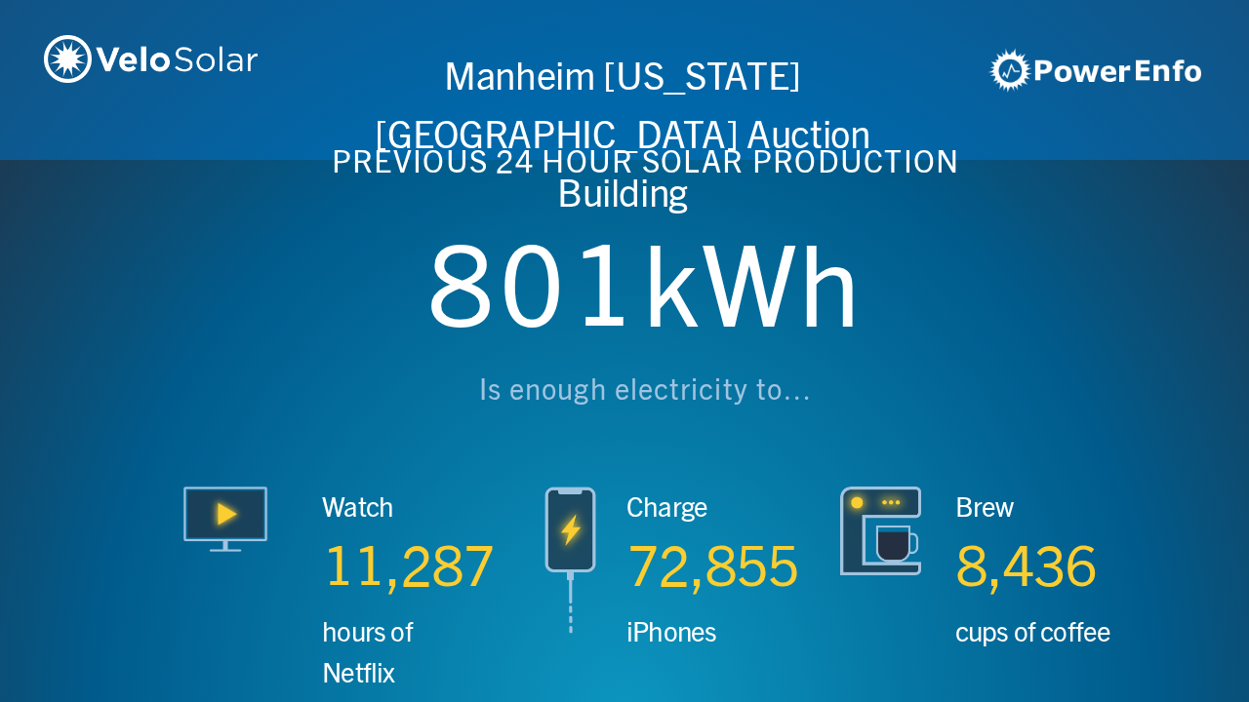
scroll to position [0, 4994]
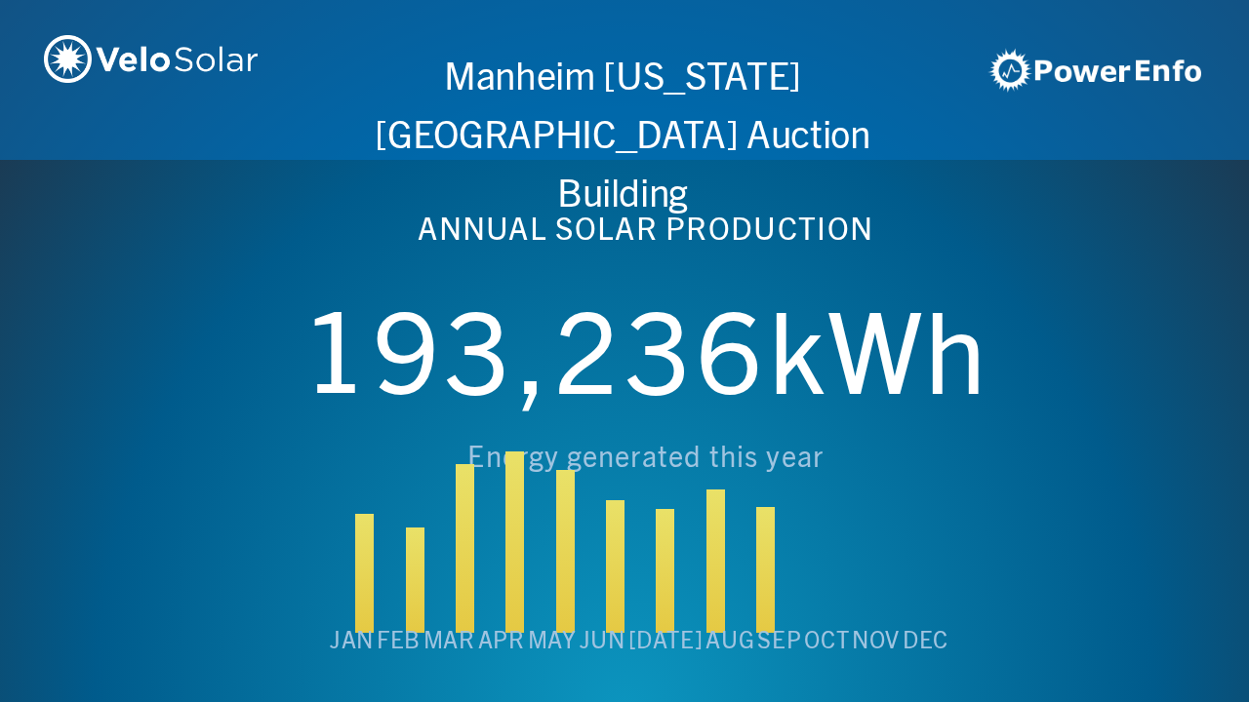
scroll to position [0, 6243]
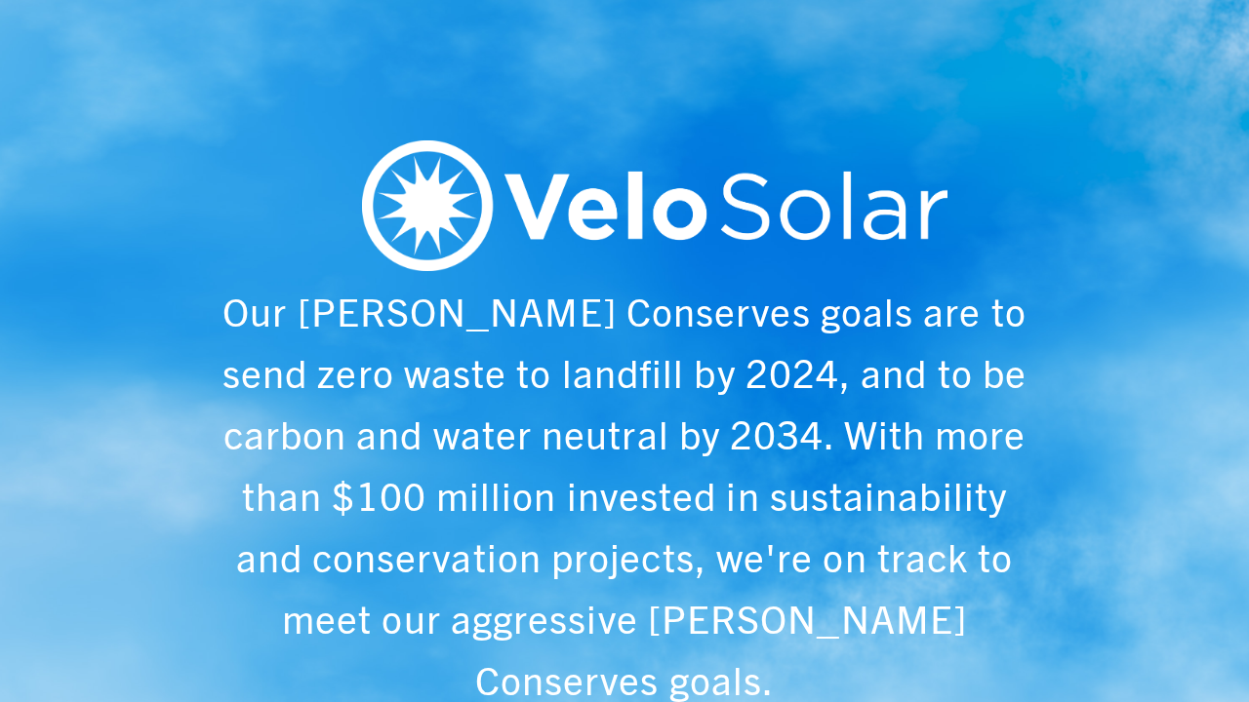
scroll to position [0, 1249]
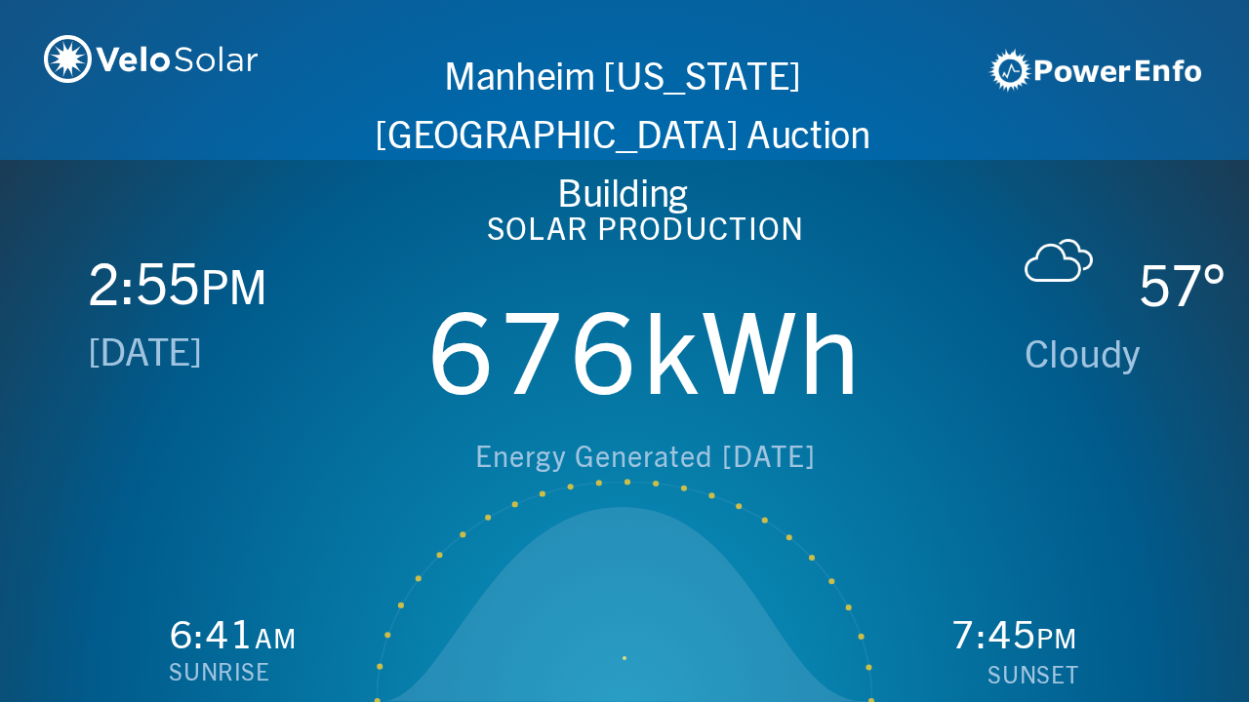
scroll to position [0, 2497]
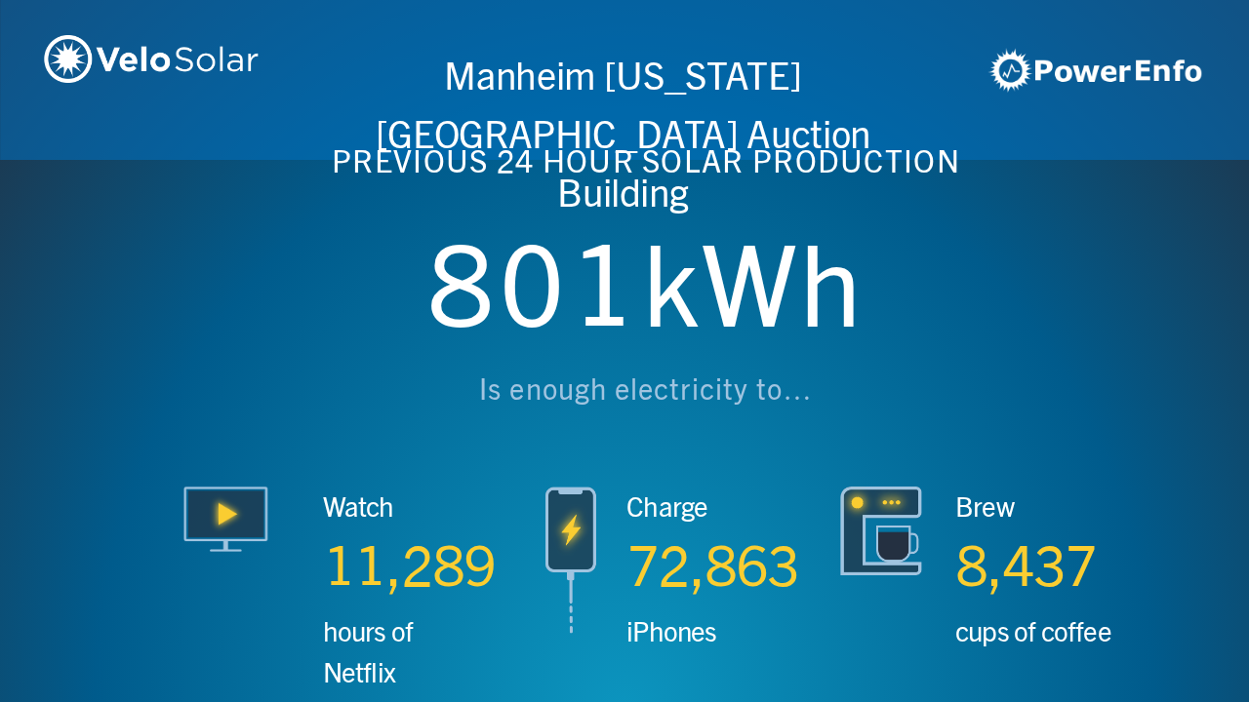
scroll to position [0, 3746]
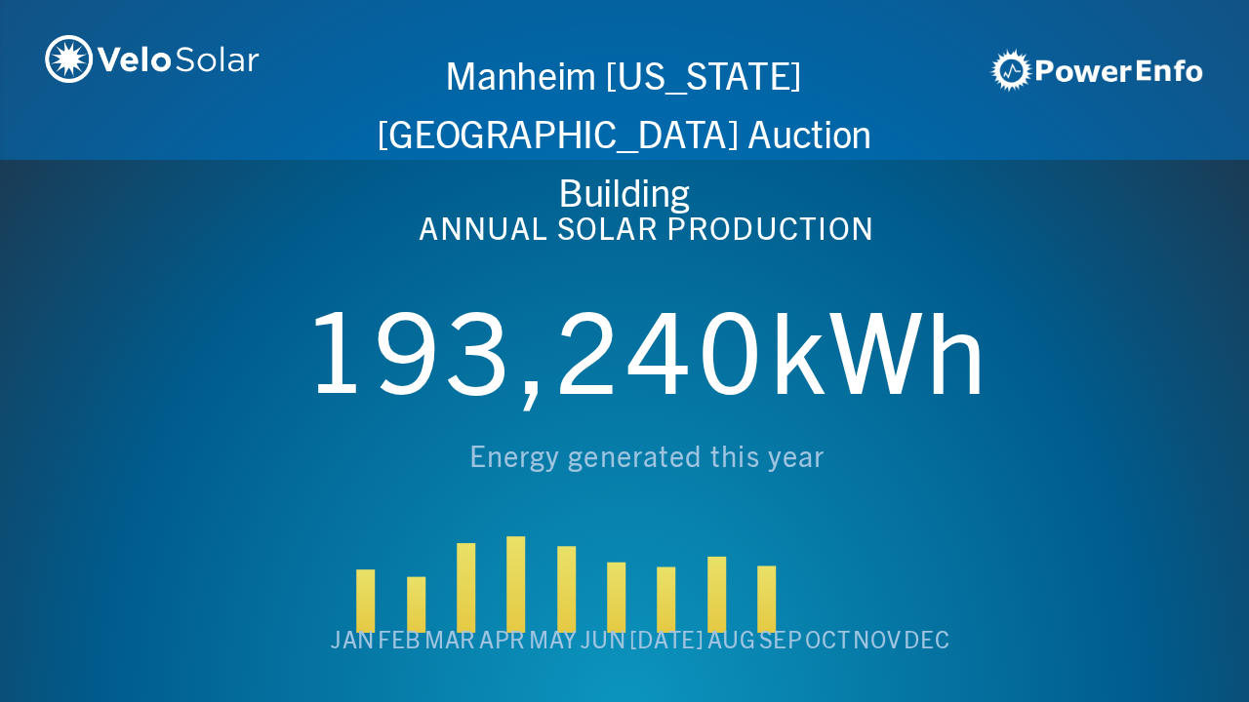
scroll to position [0, 4994]
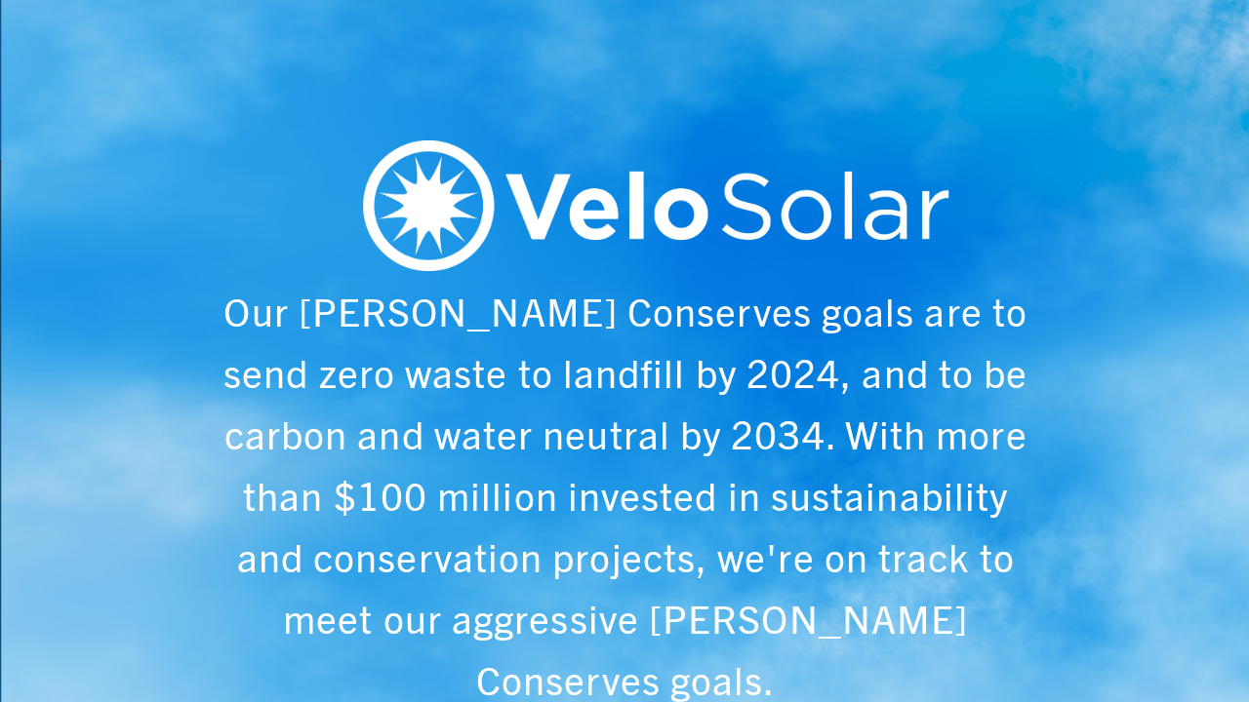
scroll to position [0, 6243]
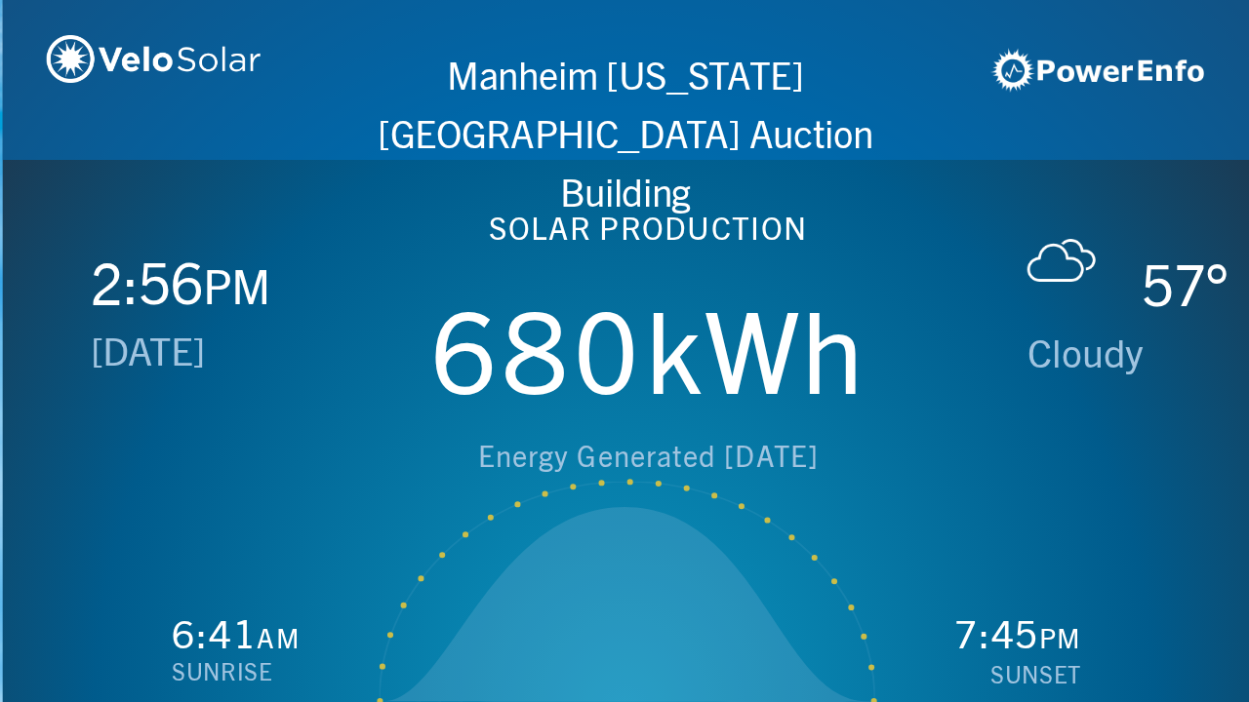
scroll to position [0, 1249]
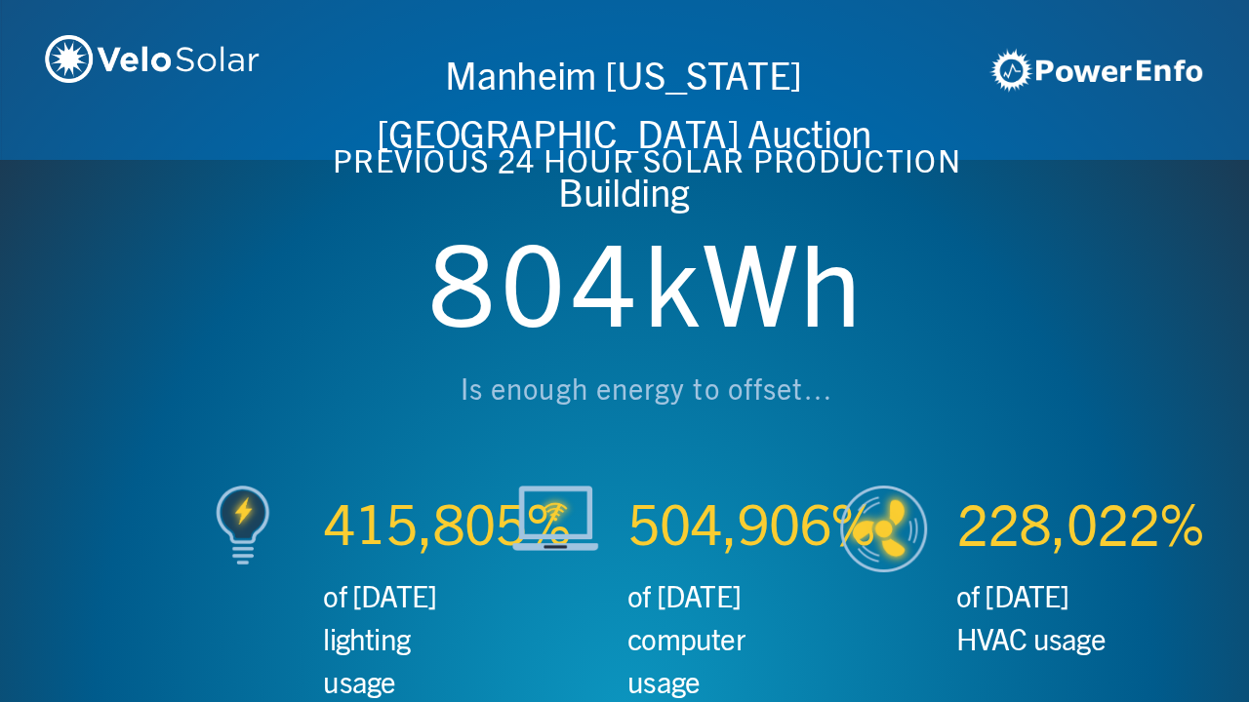
scroll to position [0, 2497]
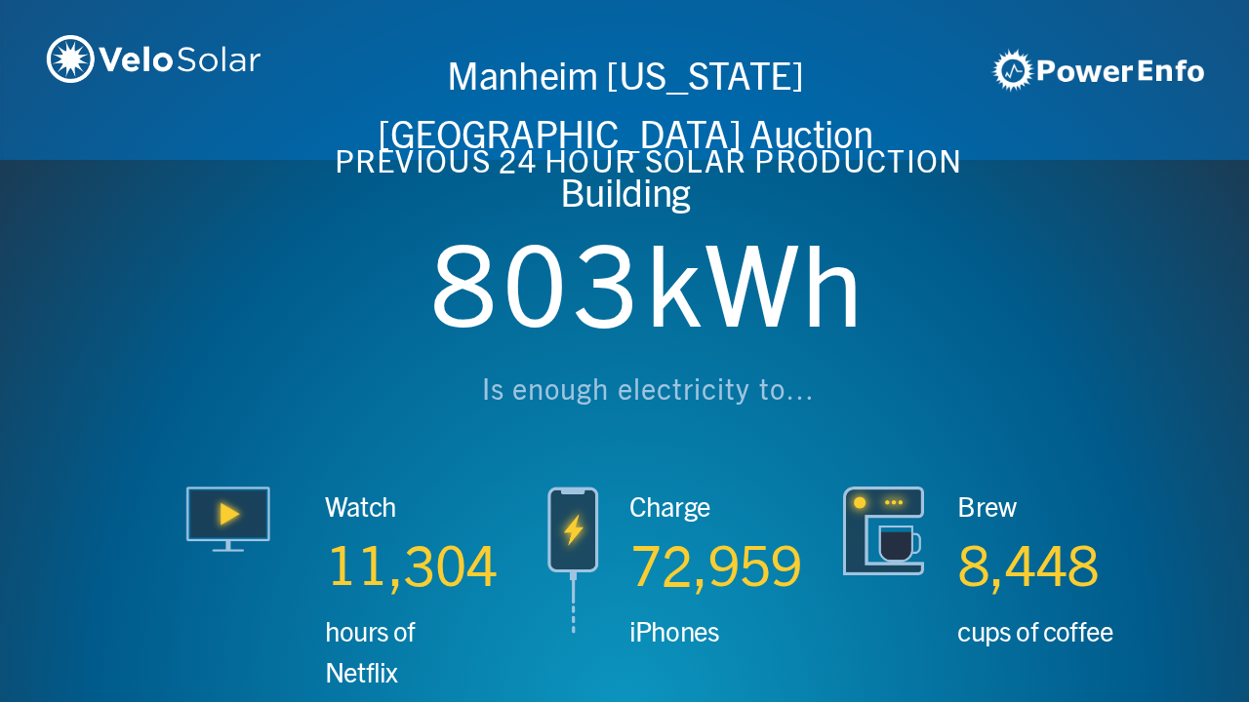
scroll to position [0, 3746]
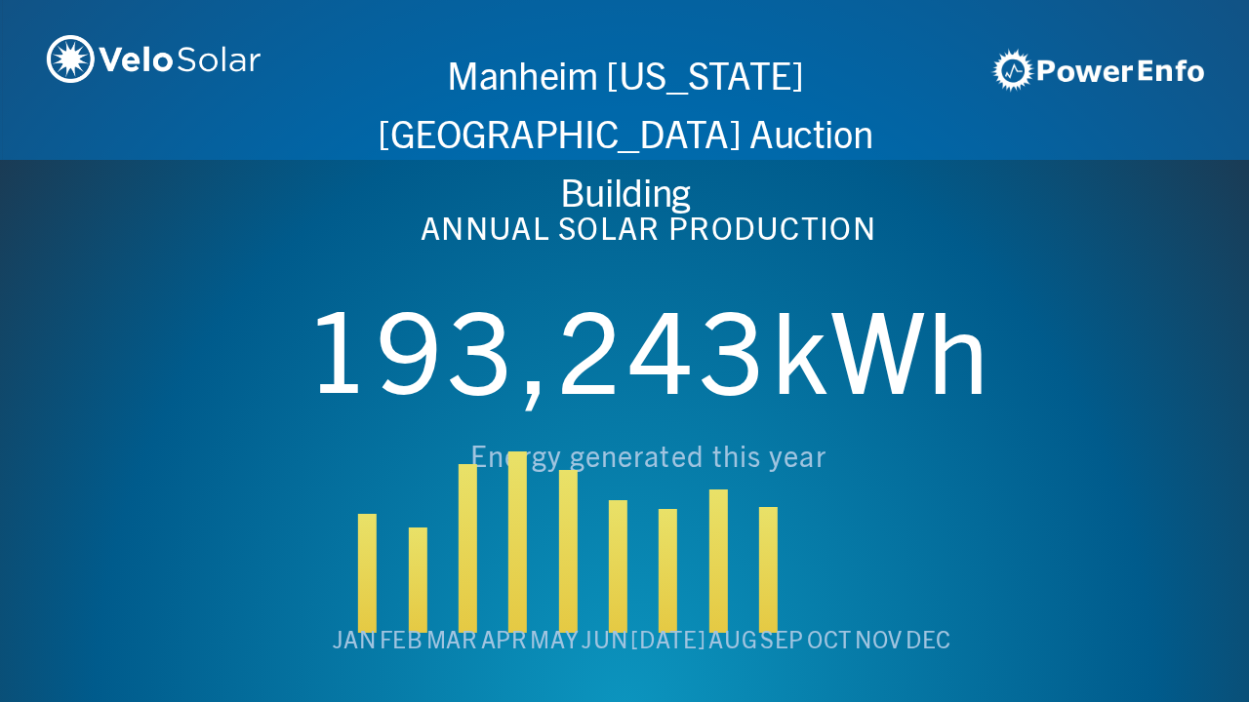
scroll to position [0, 4994]
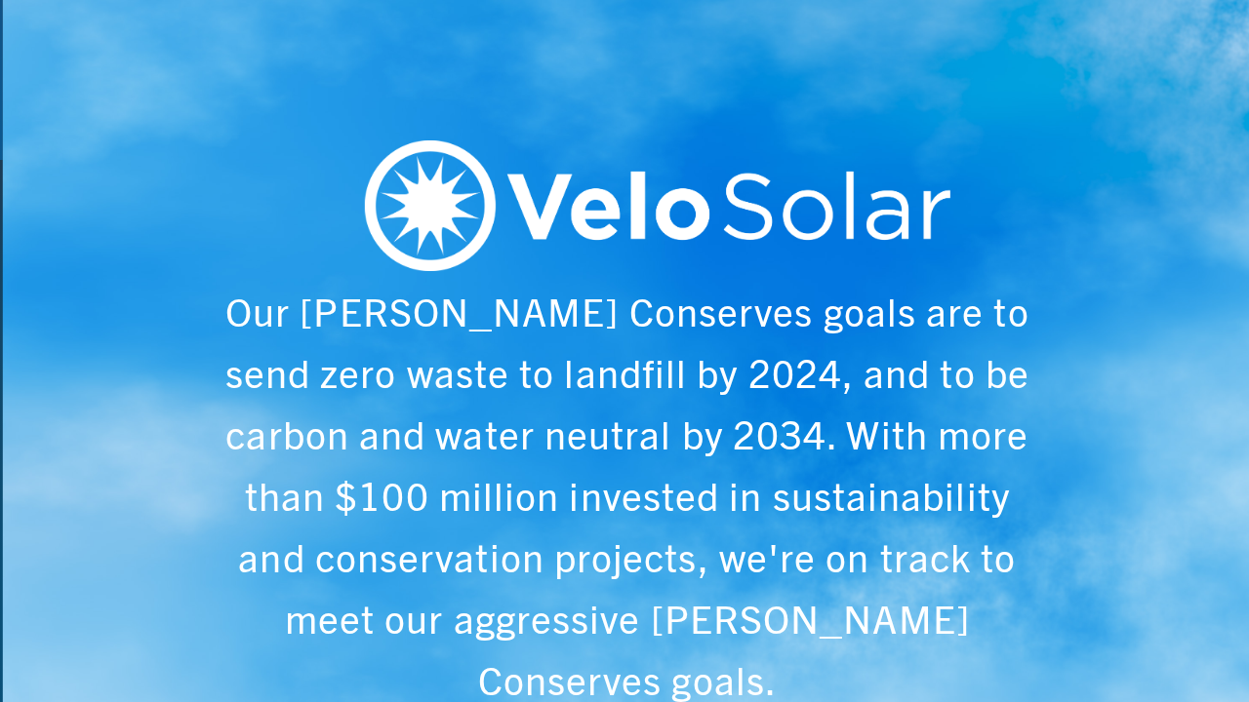
scroll to position [0, 6243]
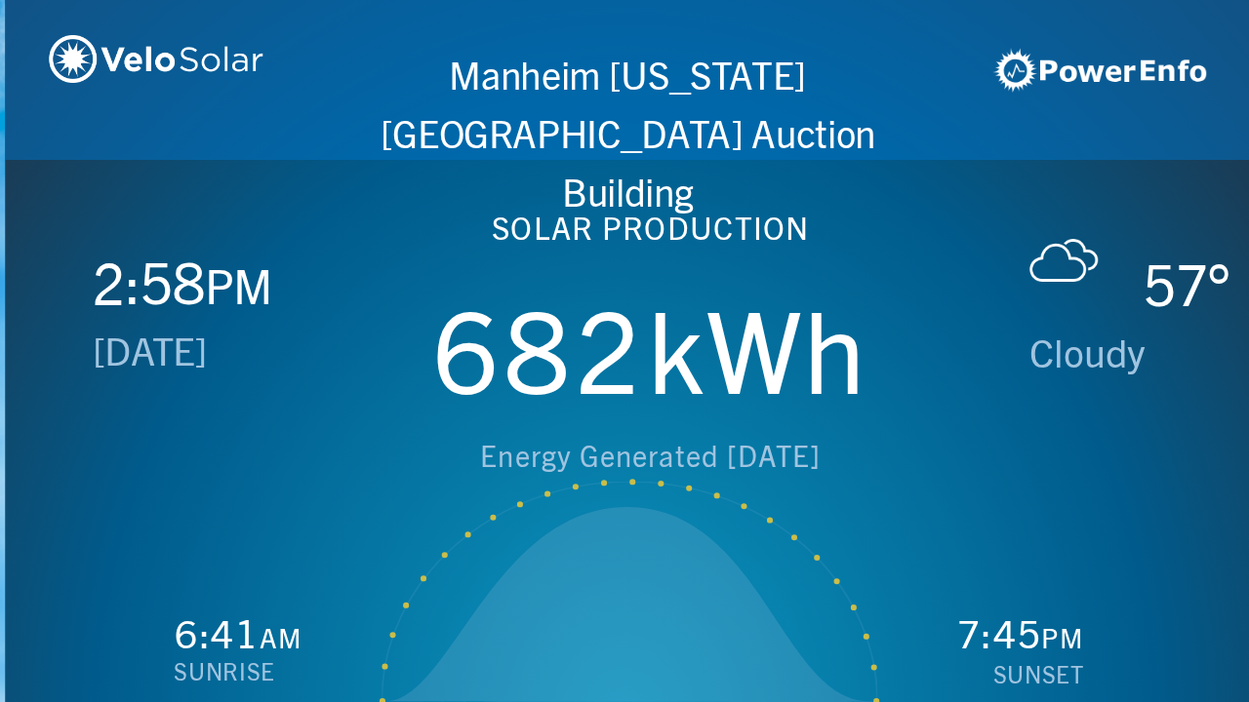
scroll to position [0, 1249]
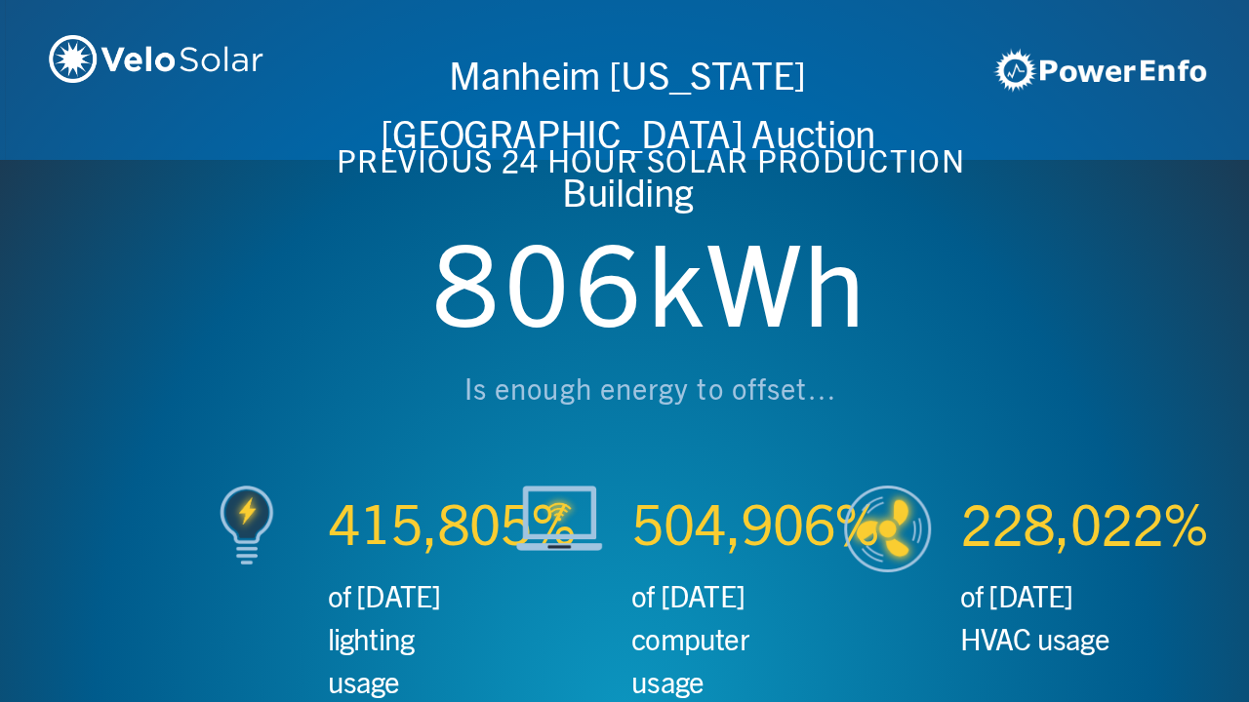
scroll to position [0, 2497]
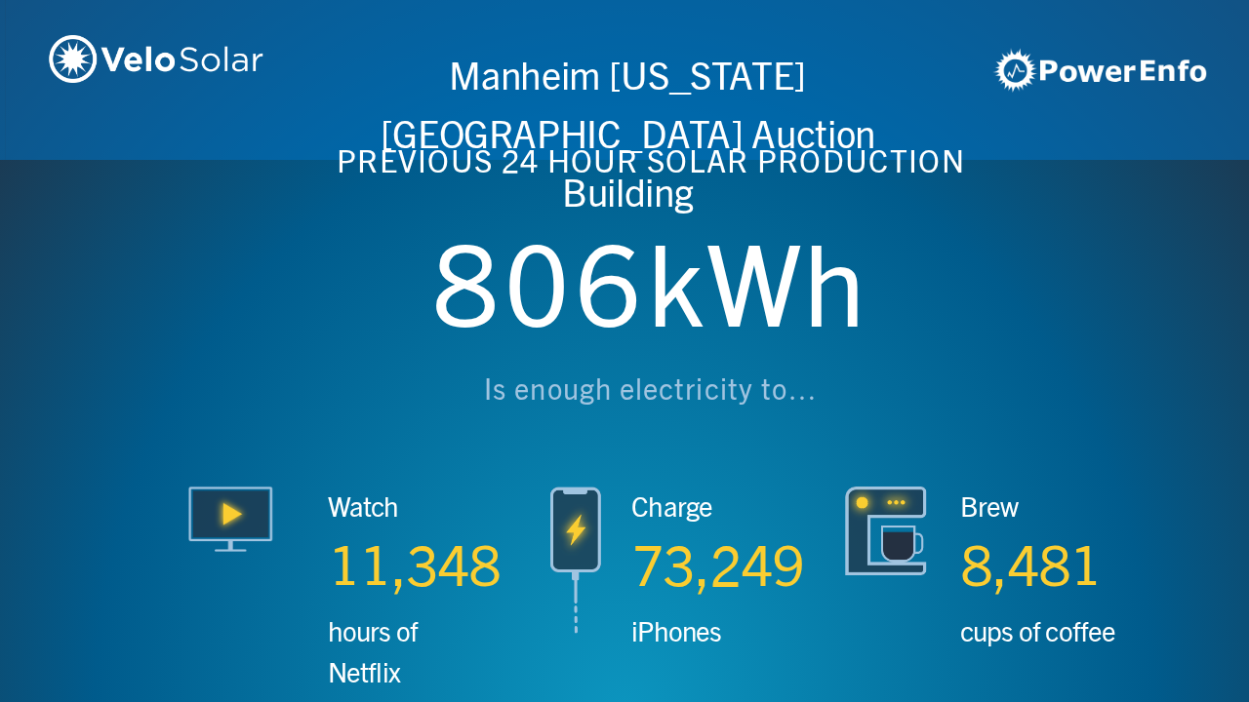
scroll to position [0, 3746]
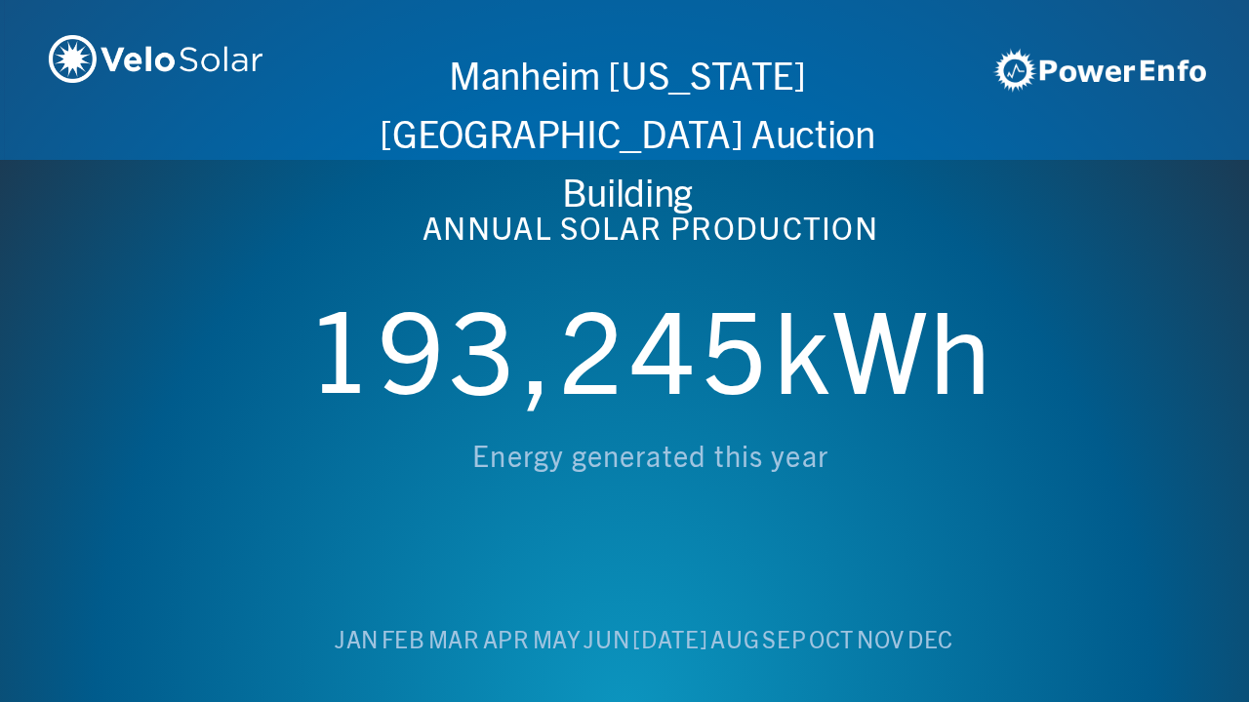
scroll to position [0, 4994]
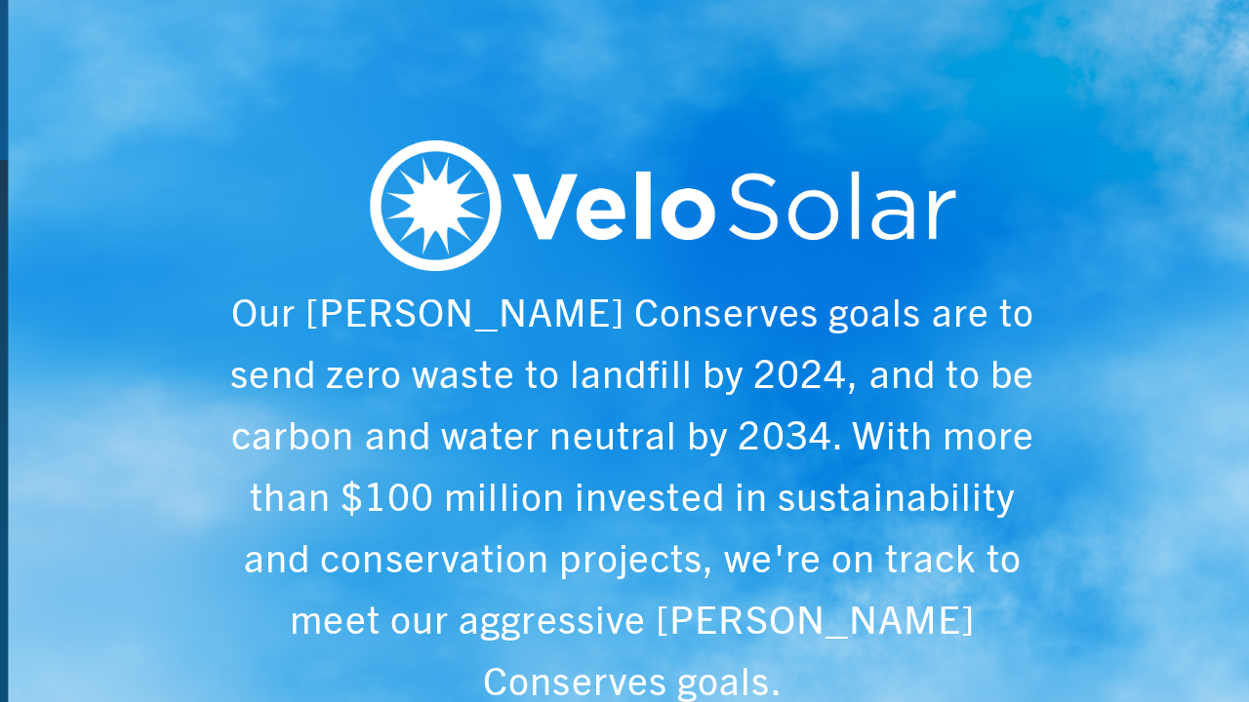
scroll to position [0, 6243]
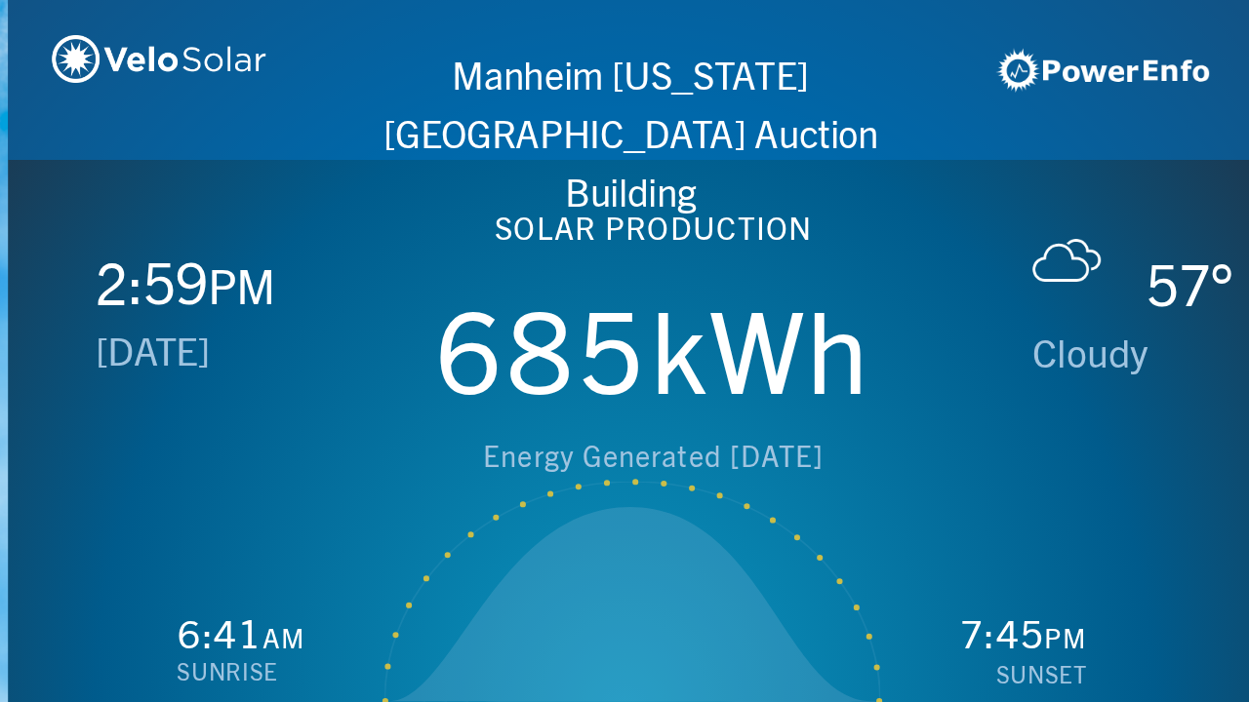
scroll to position [0, 1249]
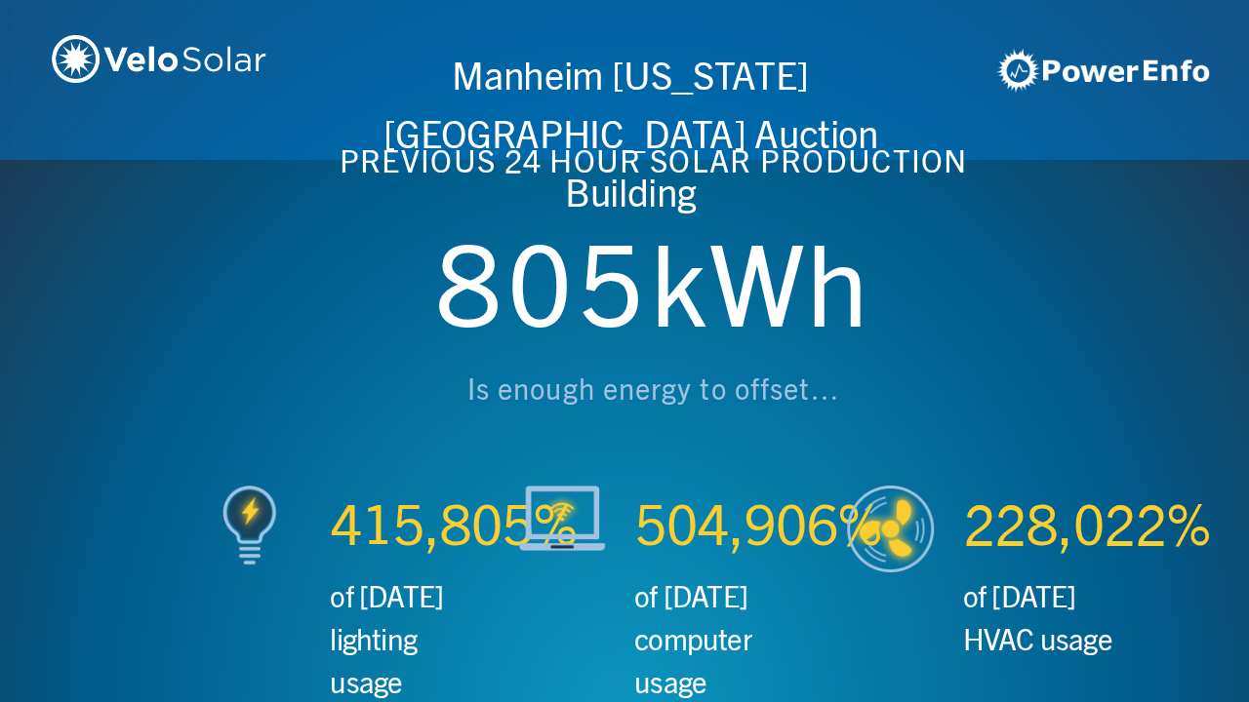
scroll to position [0, 2497]
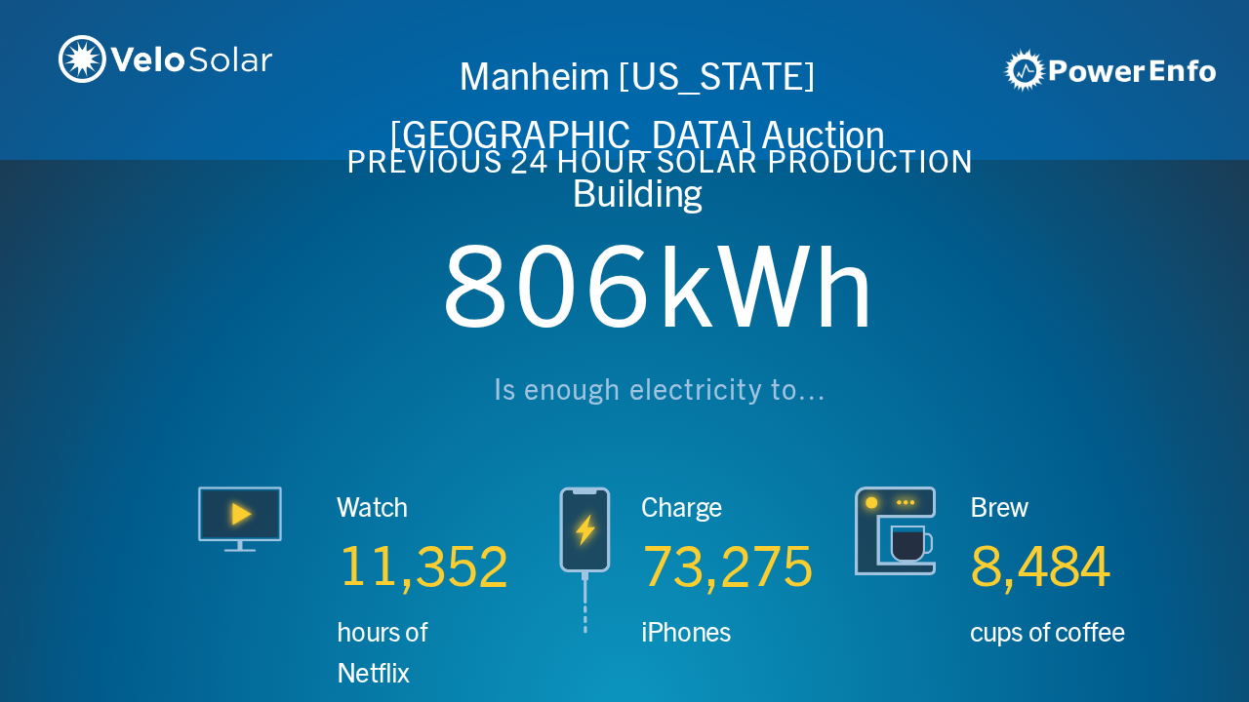
scroll to position [0, 3746]
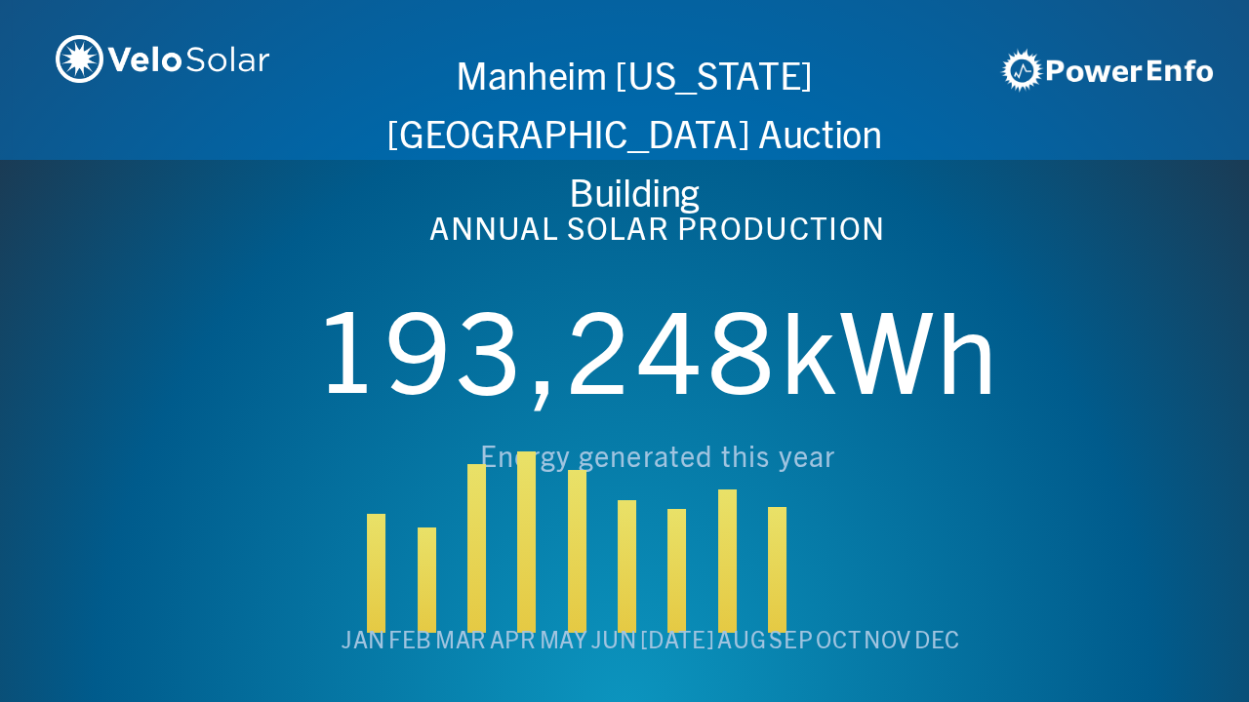
scroll to position [0, 4994]
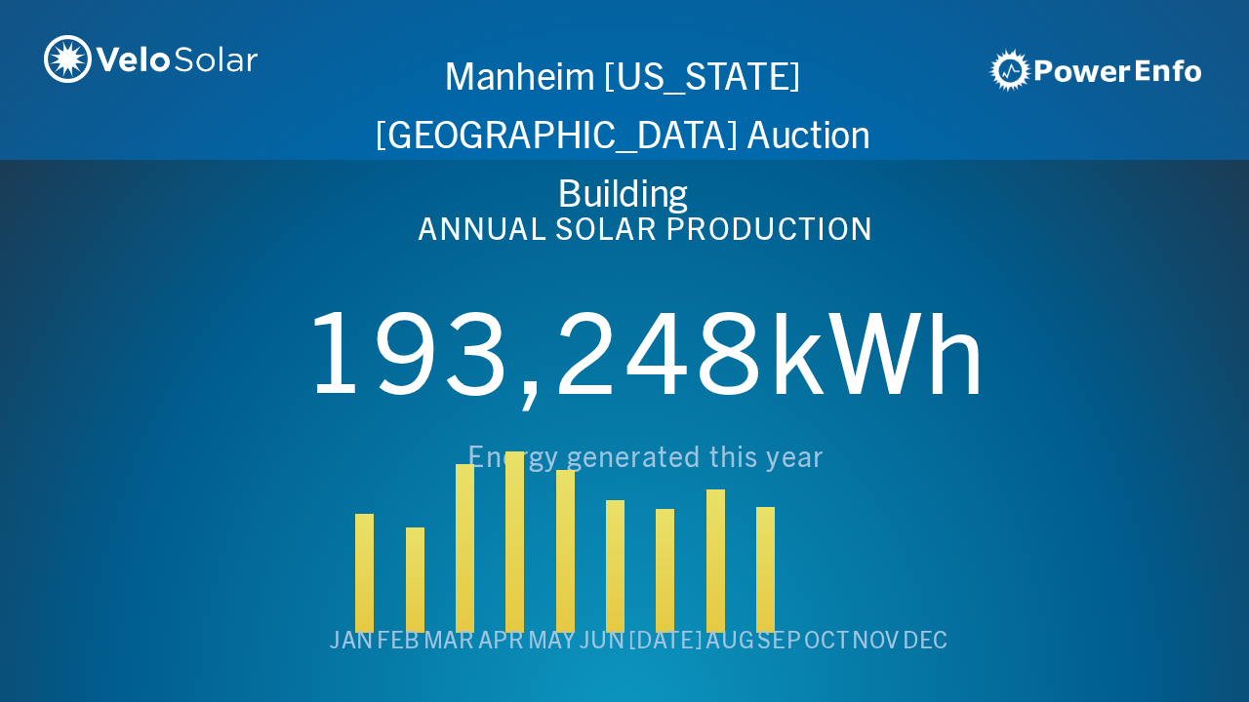
scroll to position [0, 6243]
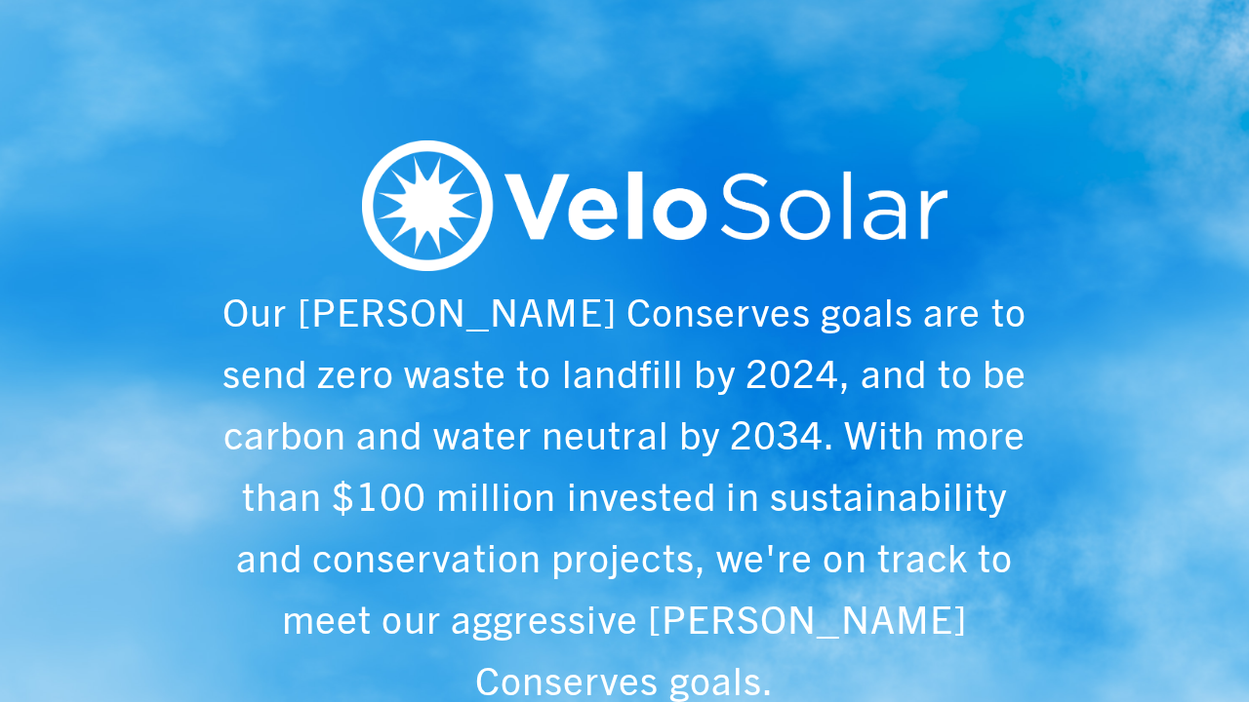
scroll to position [0, 1249]
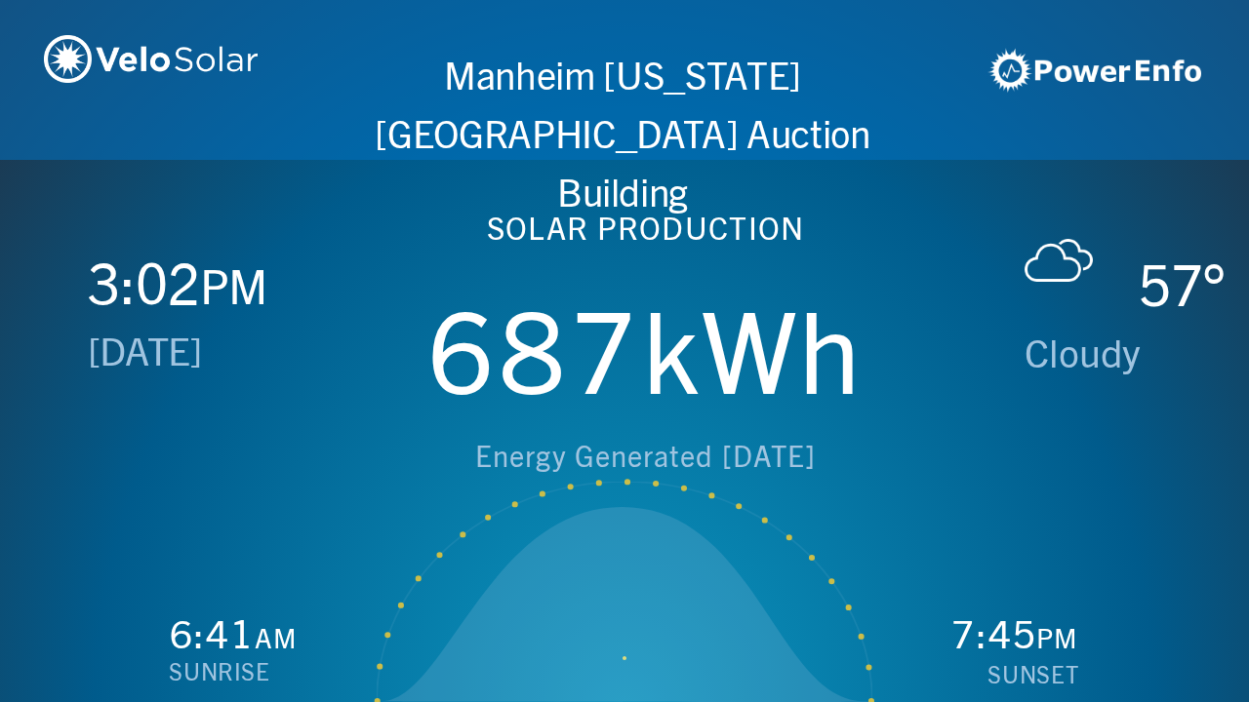
scroll to position [0, 2497]
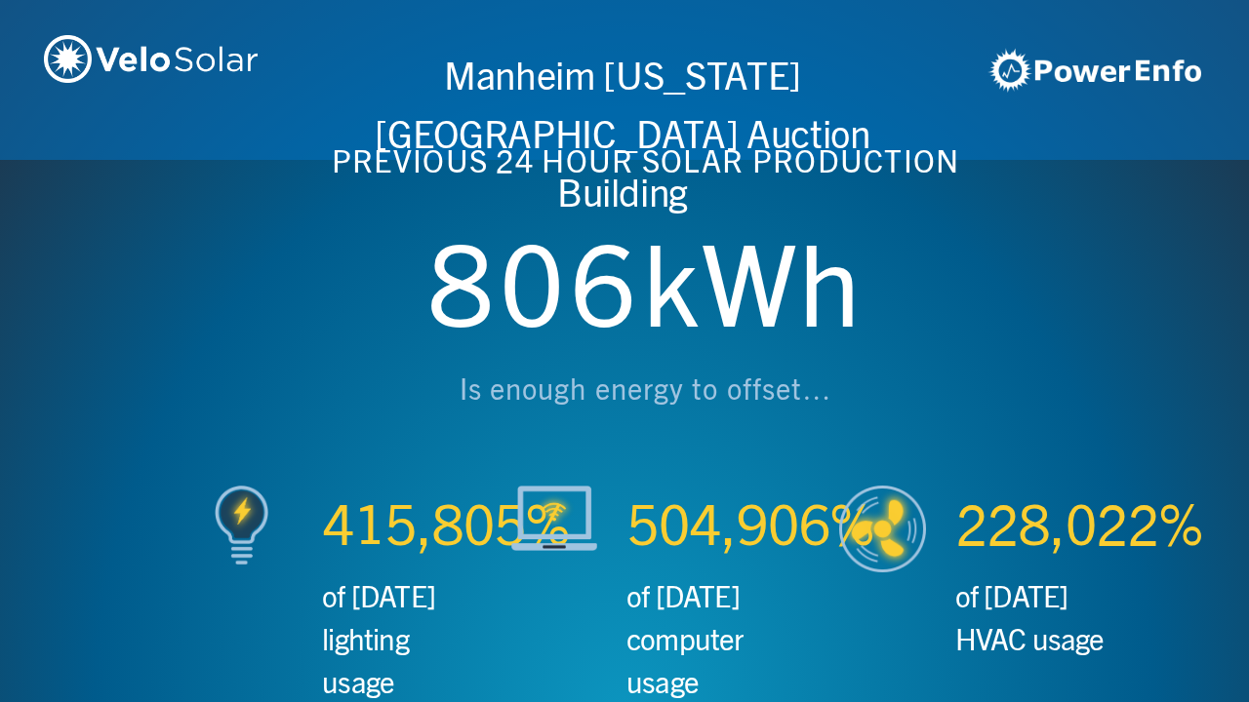
scroll to position [0, 3746]
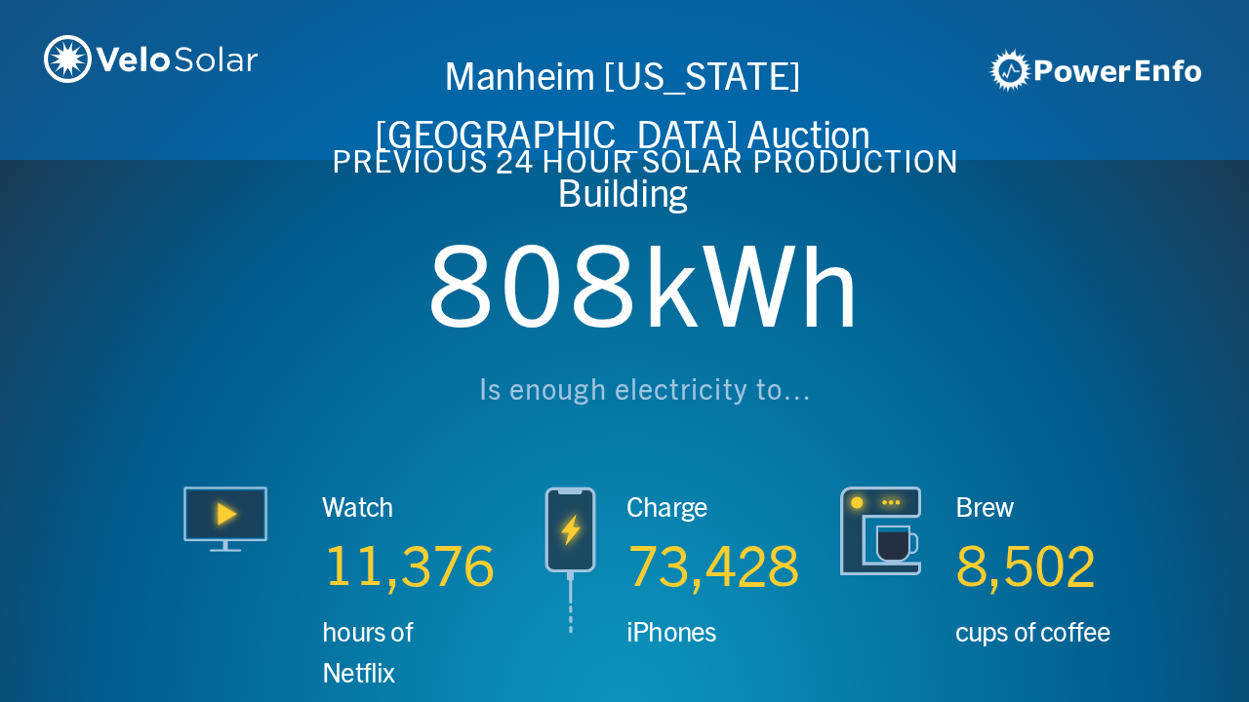
scroll to position [0, 4994]
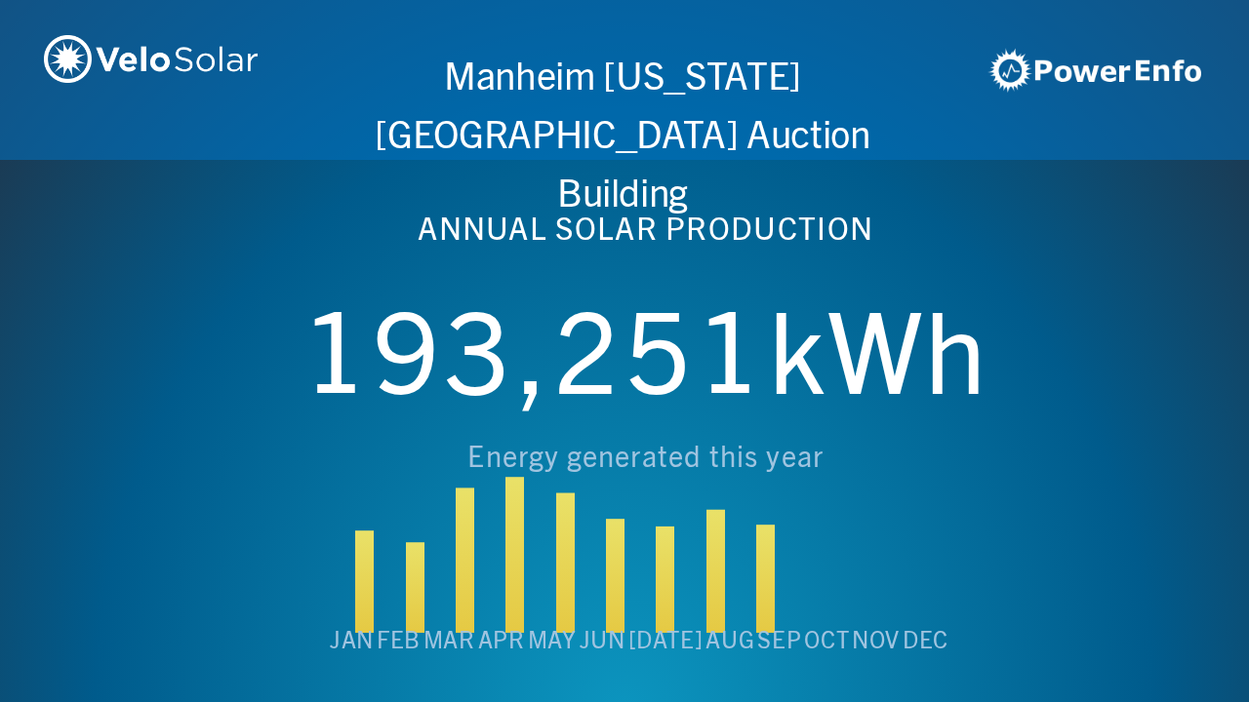
scroll to position [0, 6243]
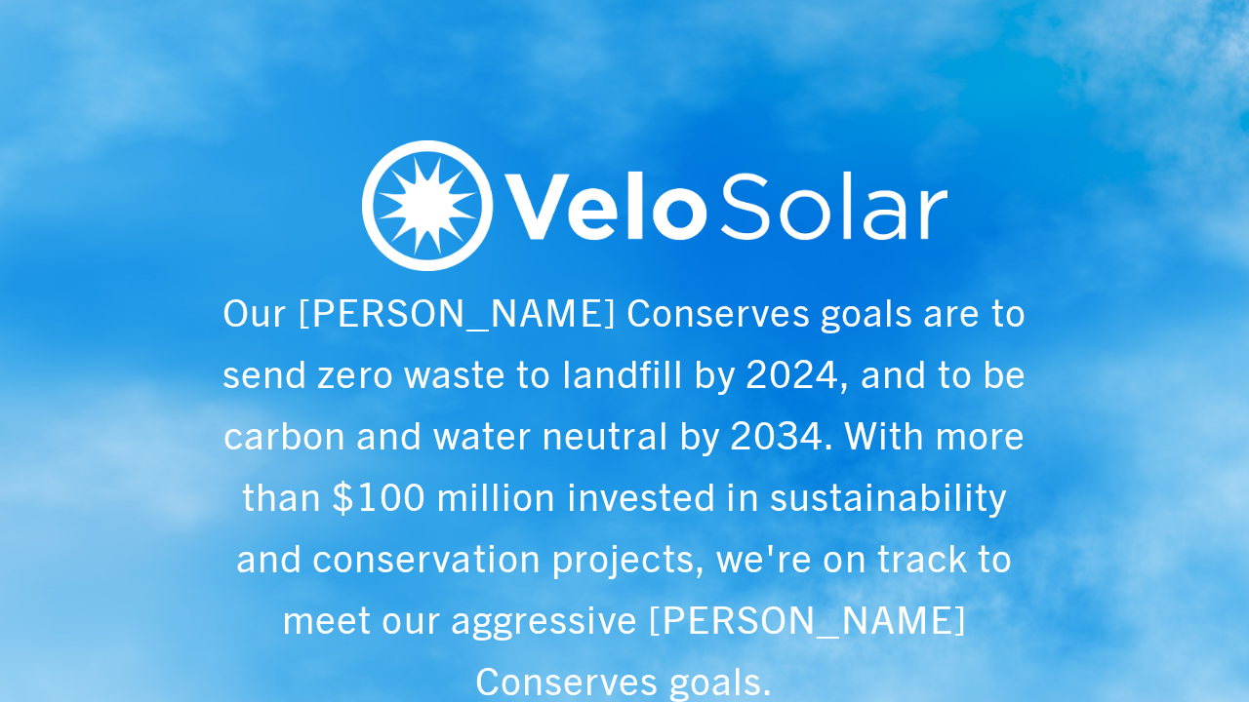
scroll to position [0, 1249]
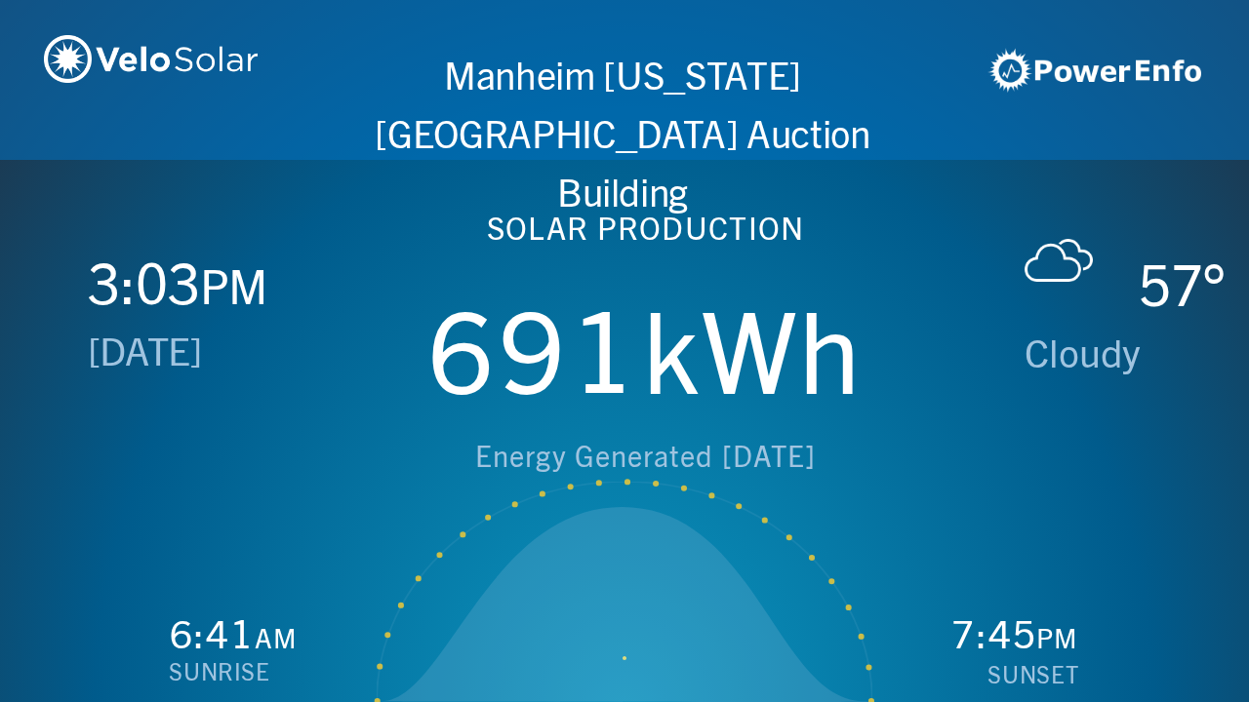
scroll to position [0, 2497]
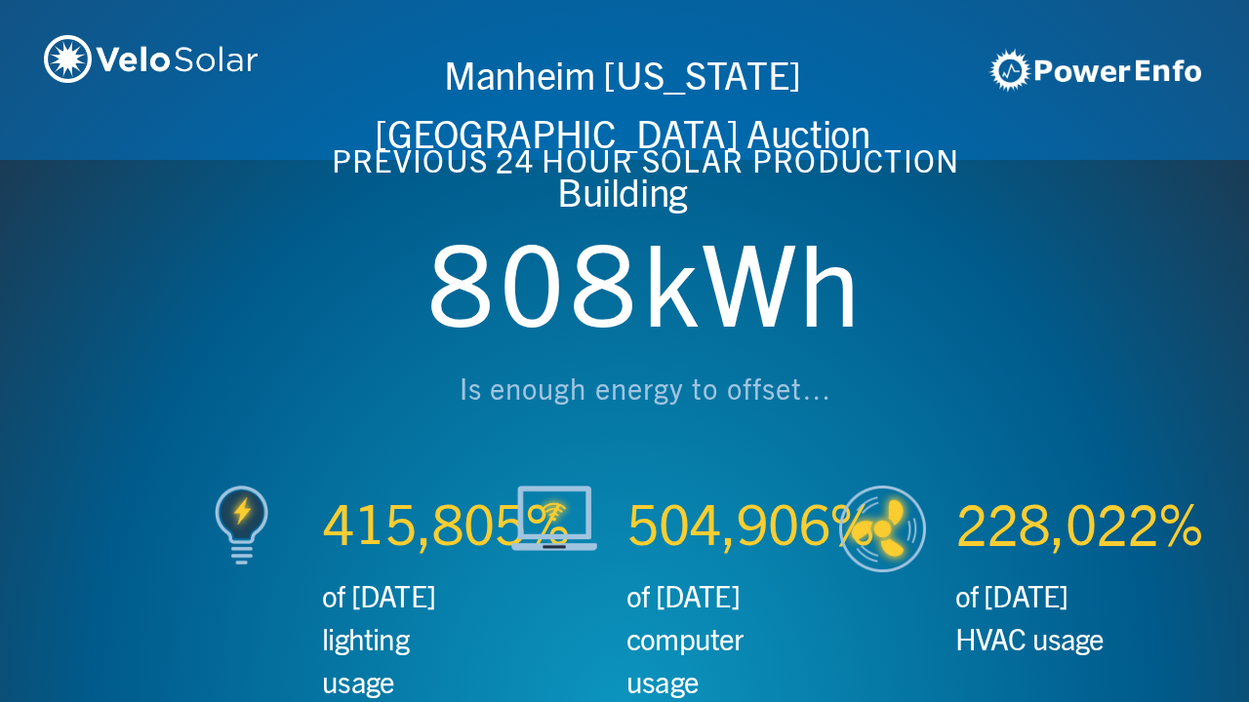
scroll to position [0, 3746]
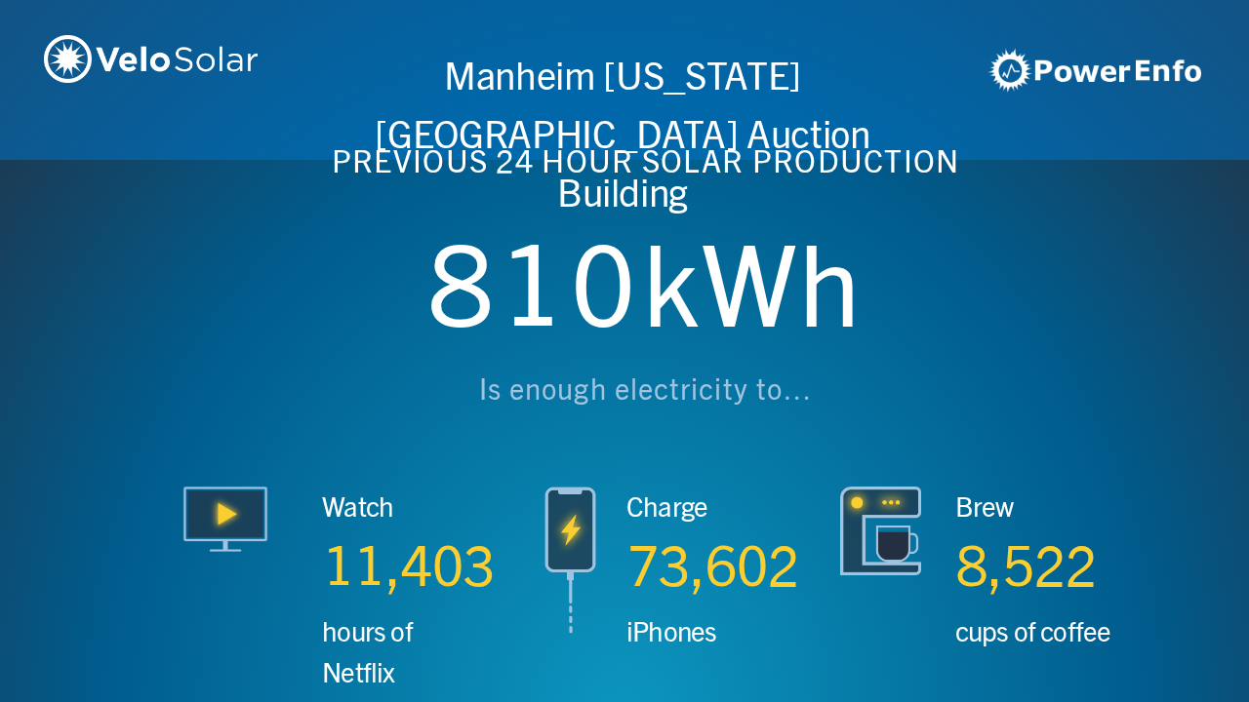
scroll to position [0, 4994]
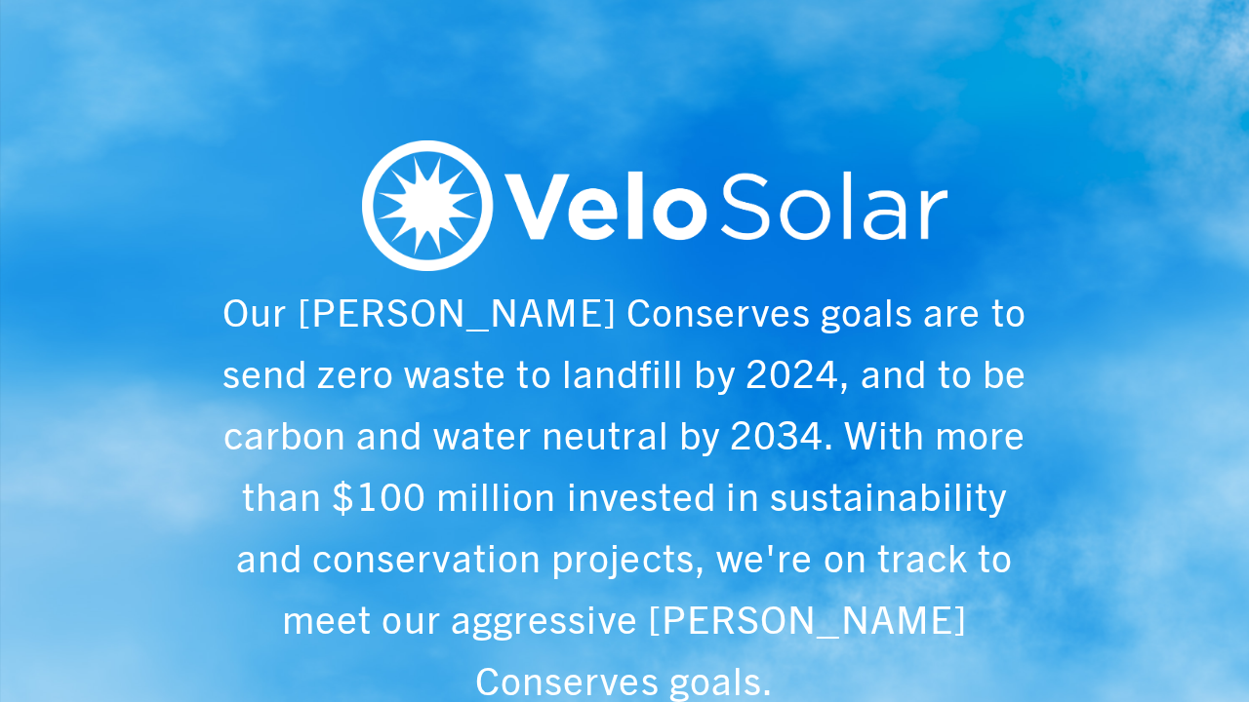
scroll to position [0, 6243]
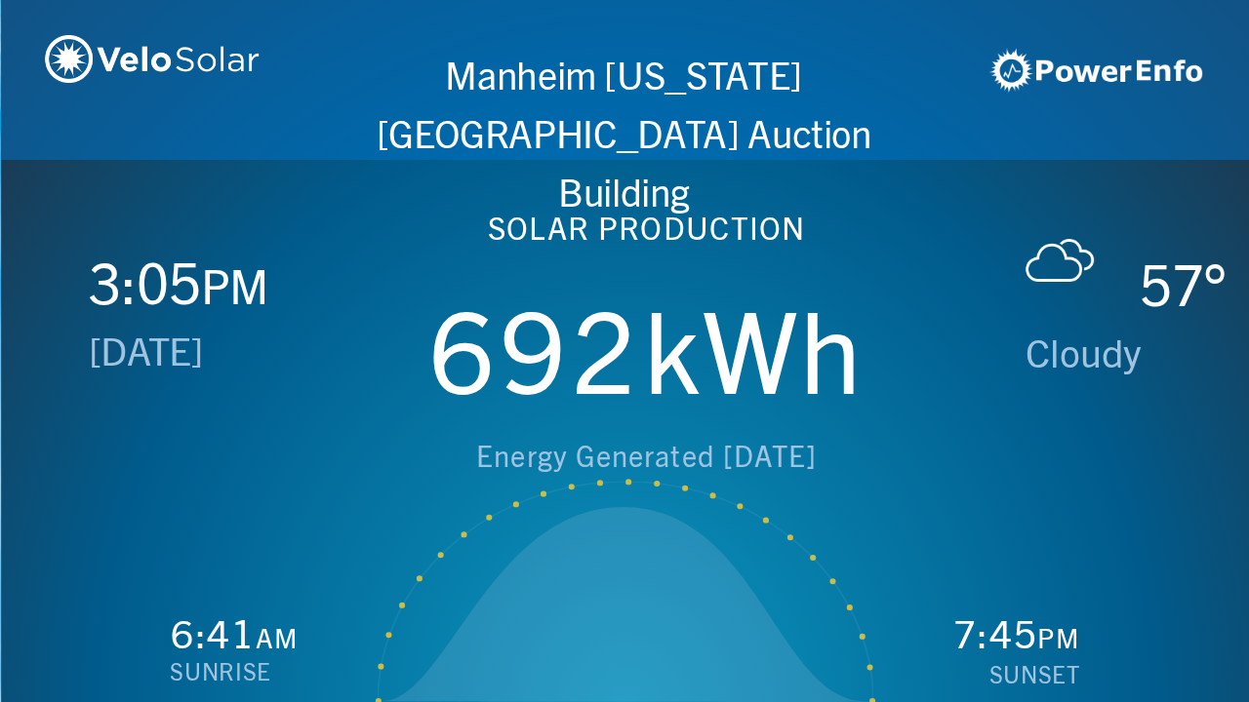
scroll to position [0, 1249]
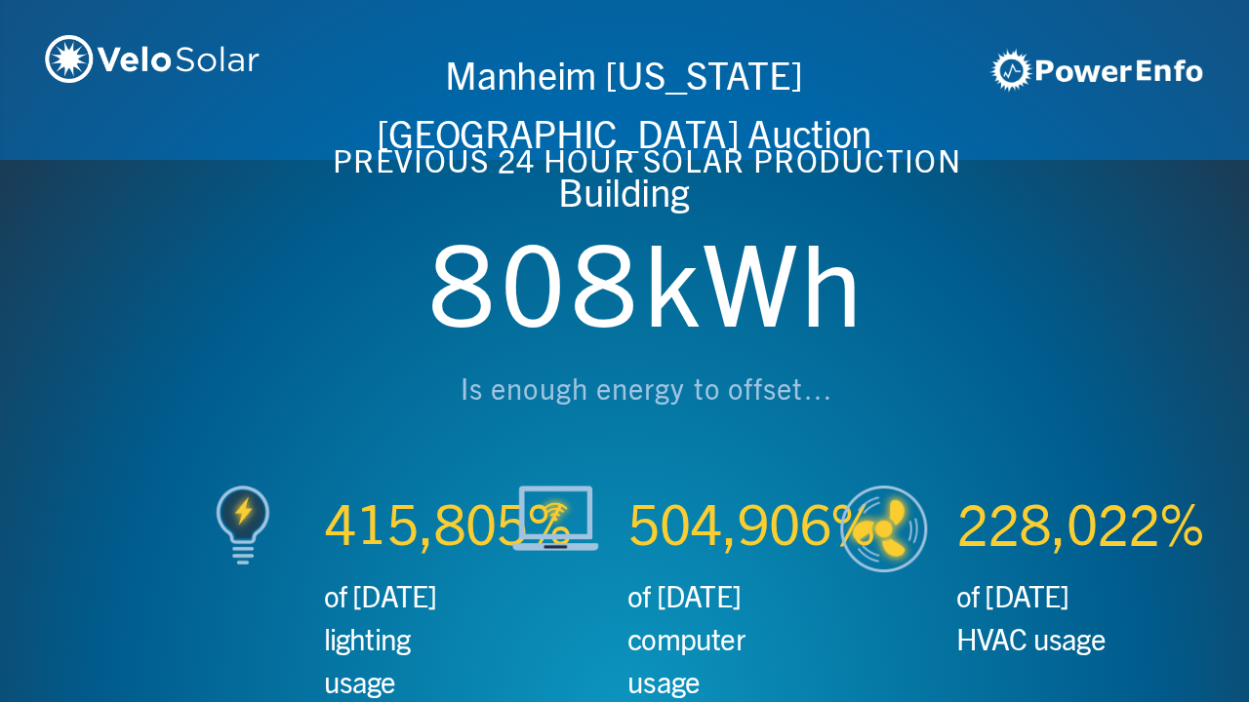
scroll to position [0, 2497]
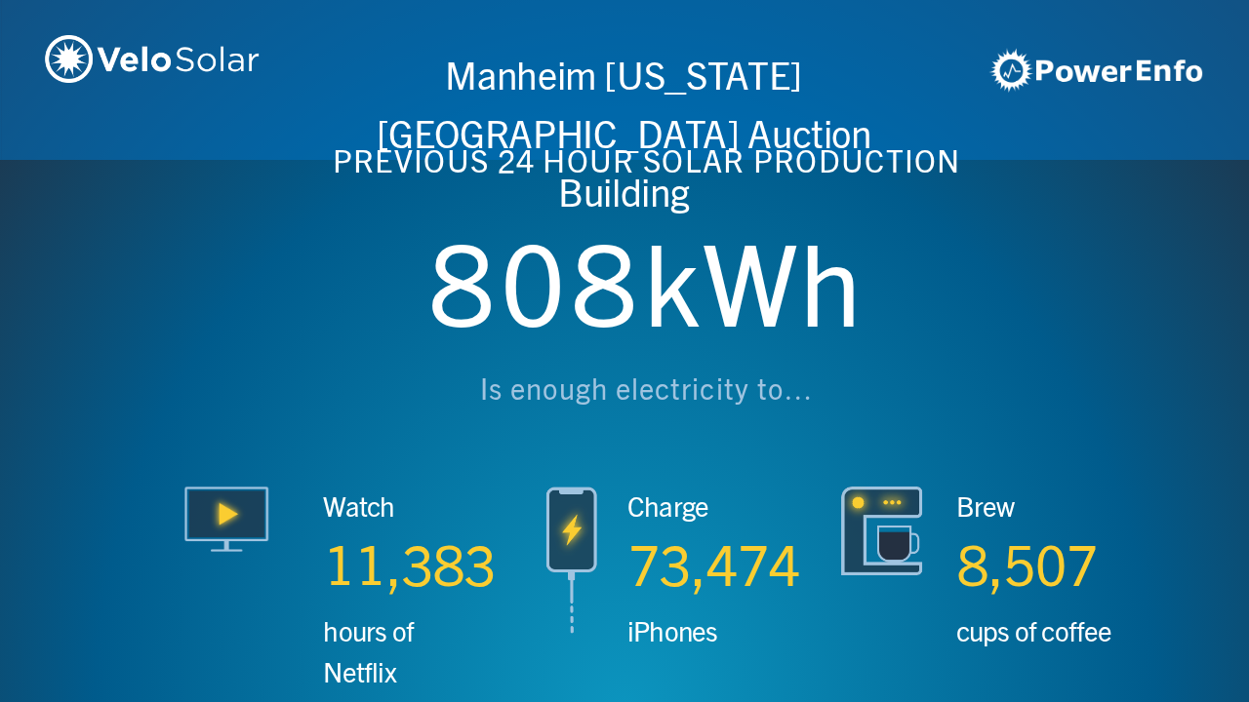
scroll to position [0, 3746]
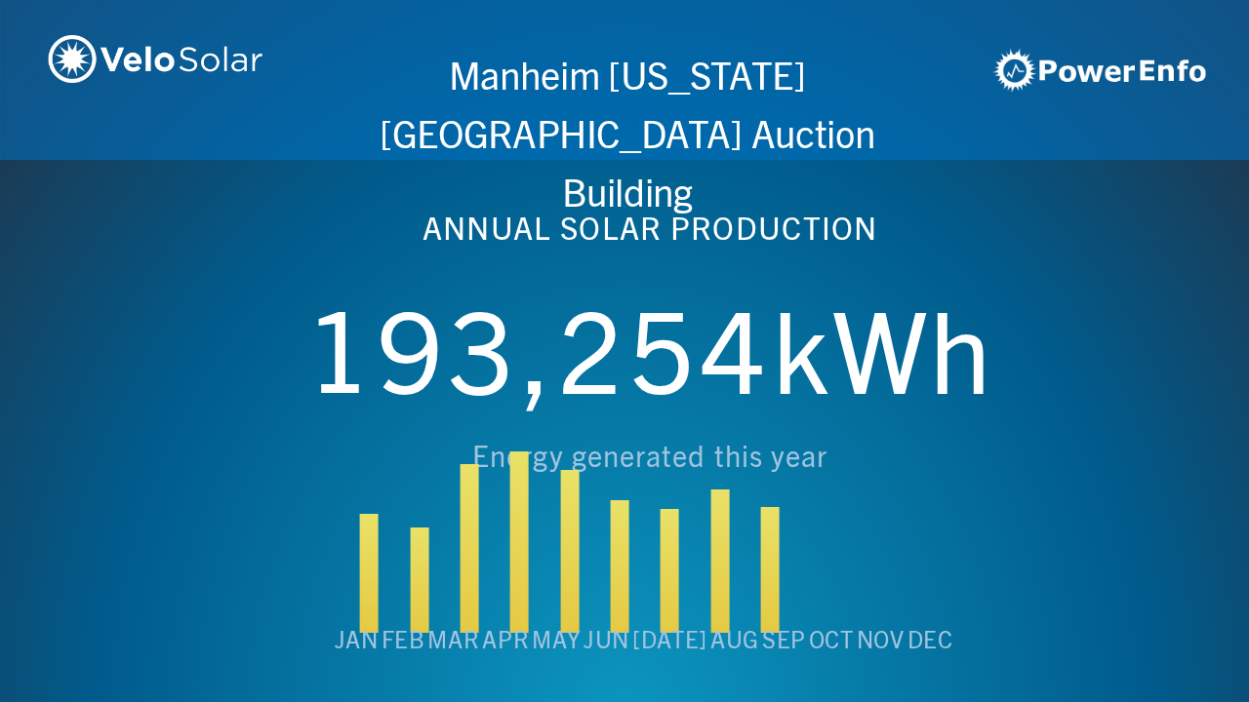
scroll to position [0, 4994]
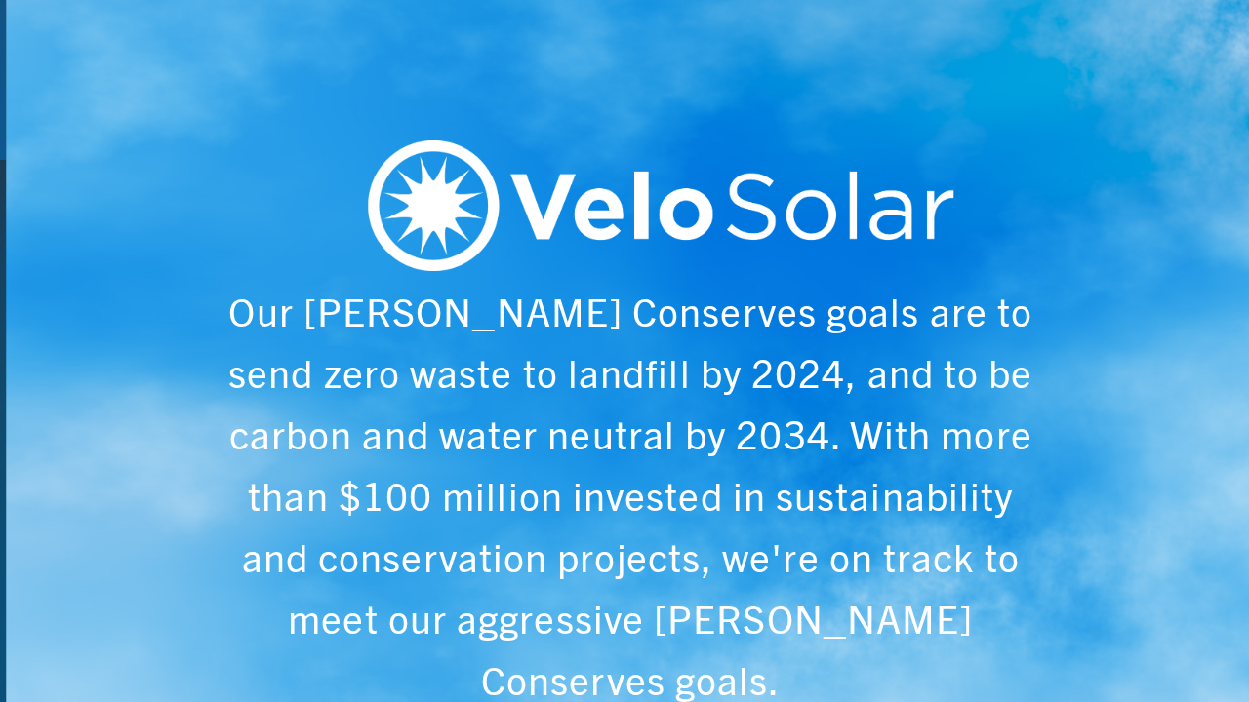
scroll to position [0, 6243]
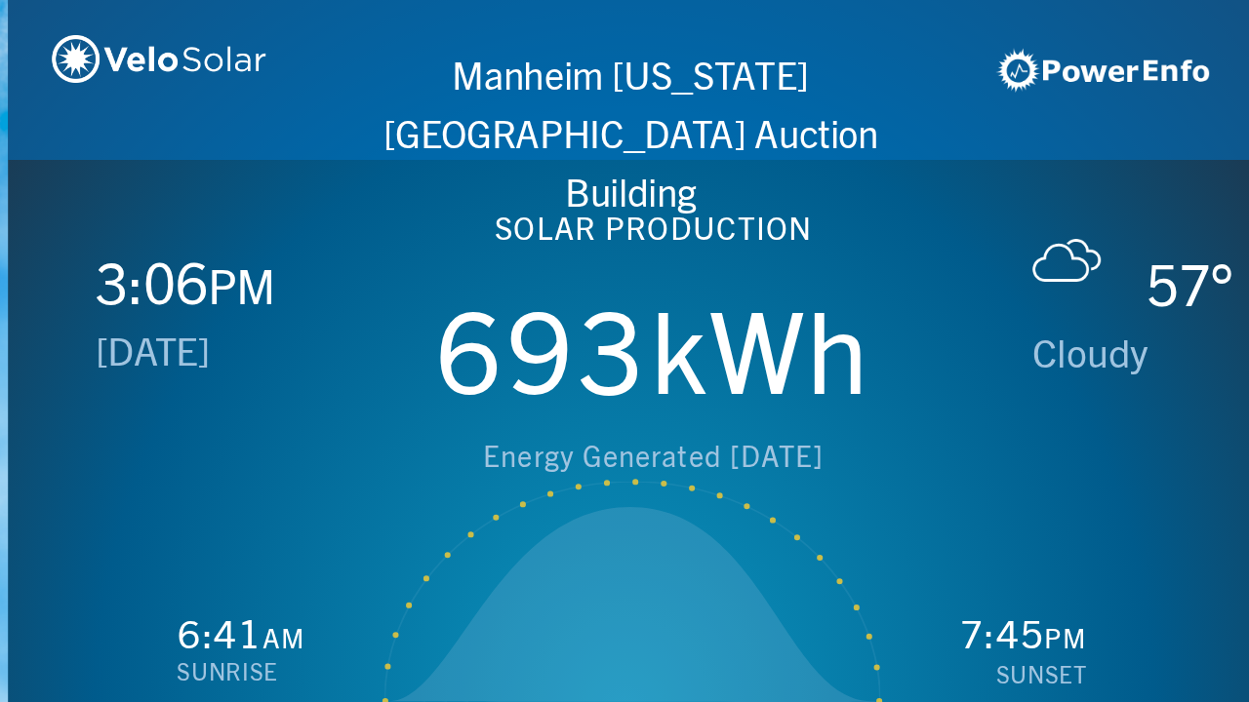
scroll to position [0, 1249]
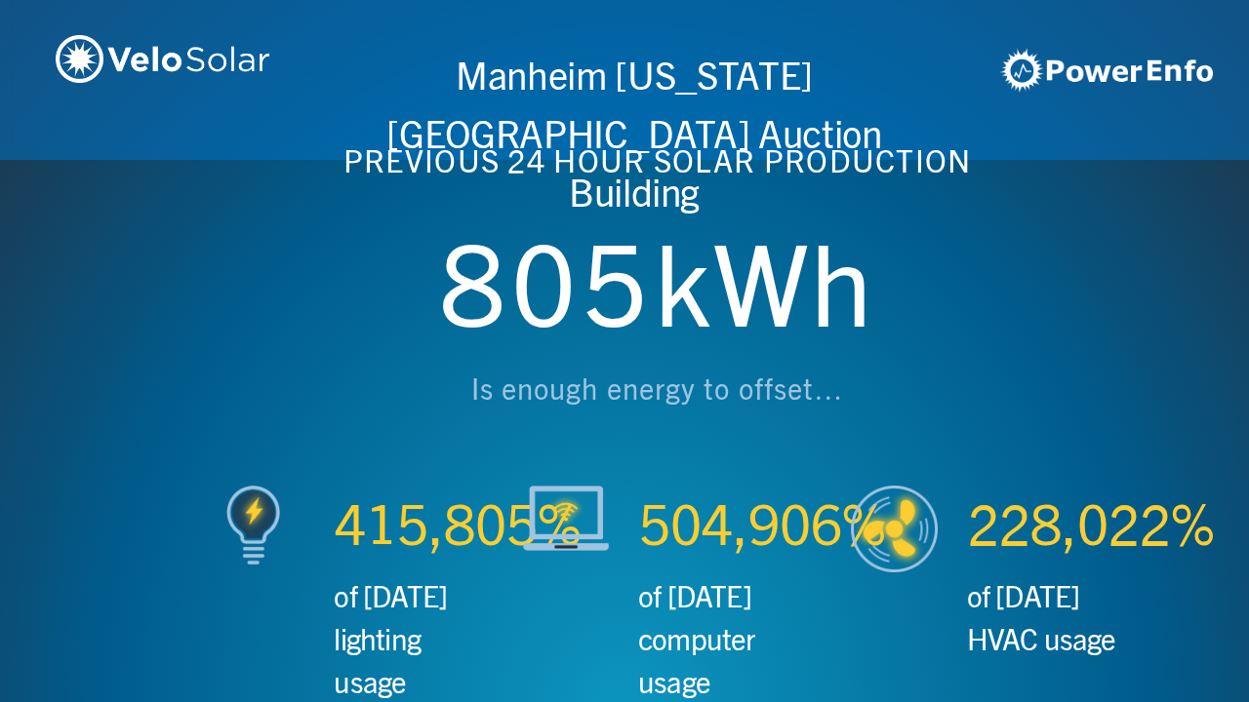
scroll to position [0, 2497]
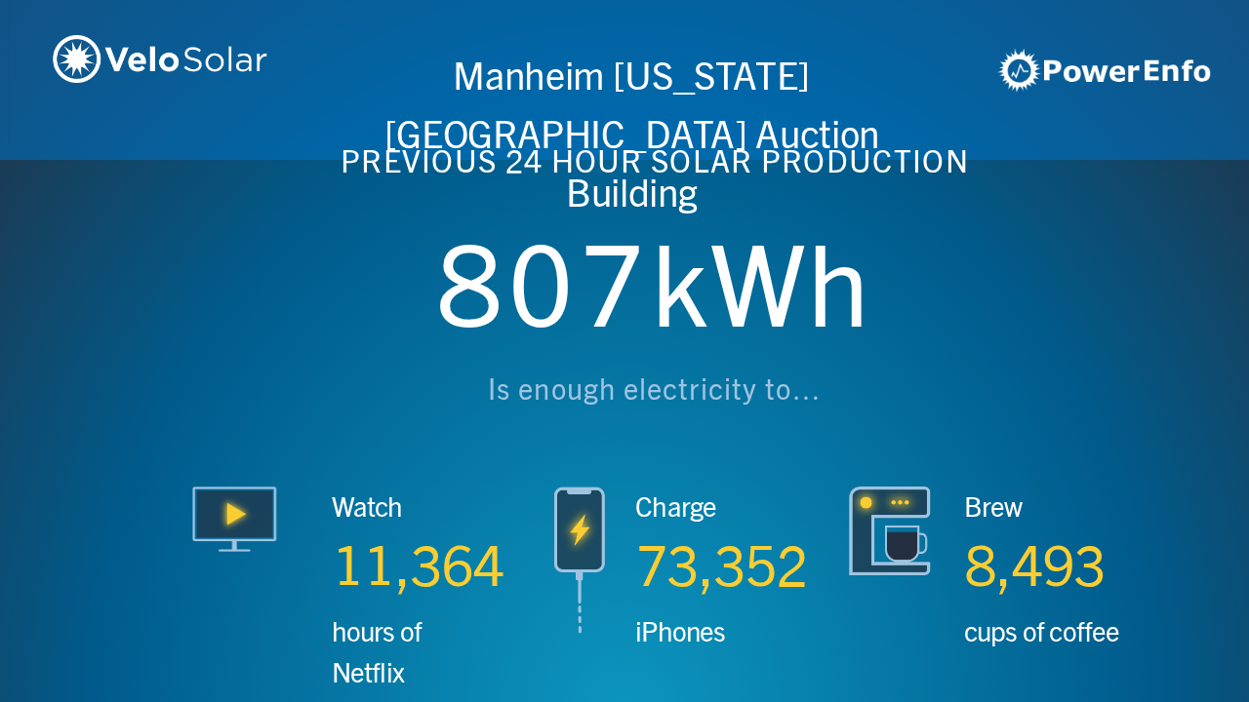
scroll to position [0, 3746]
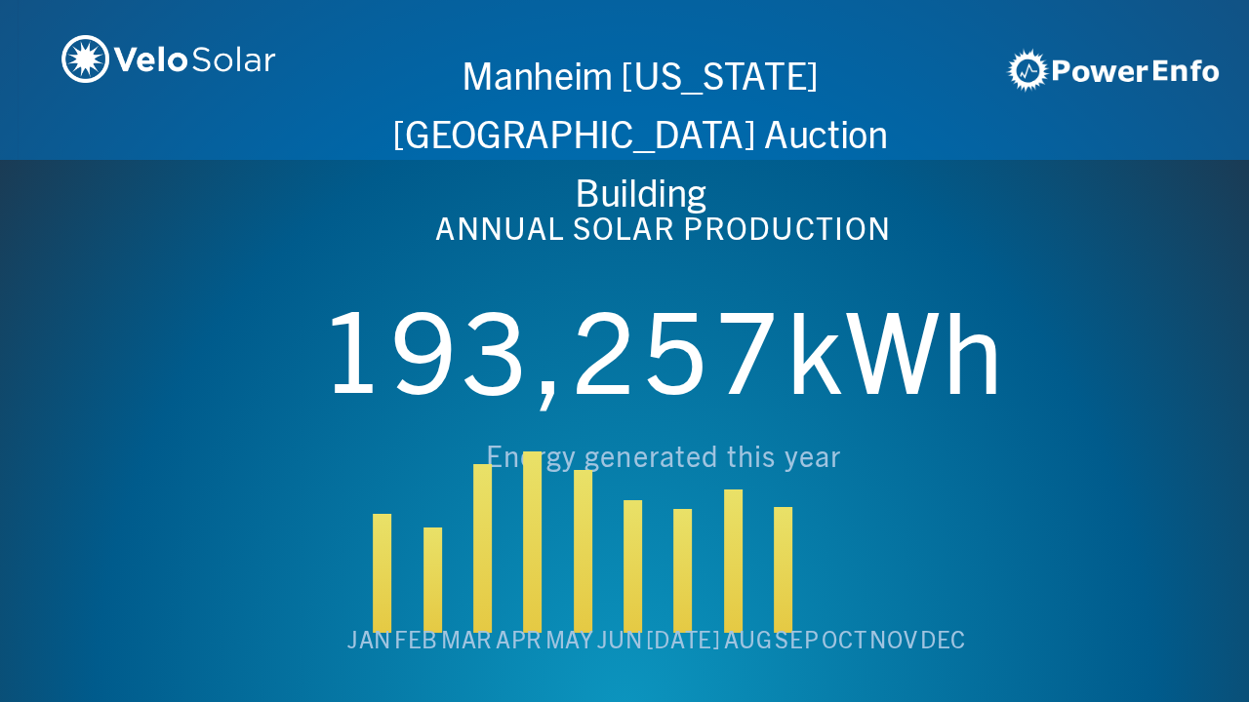
scroll to position [0, 4994]
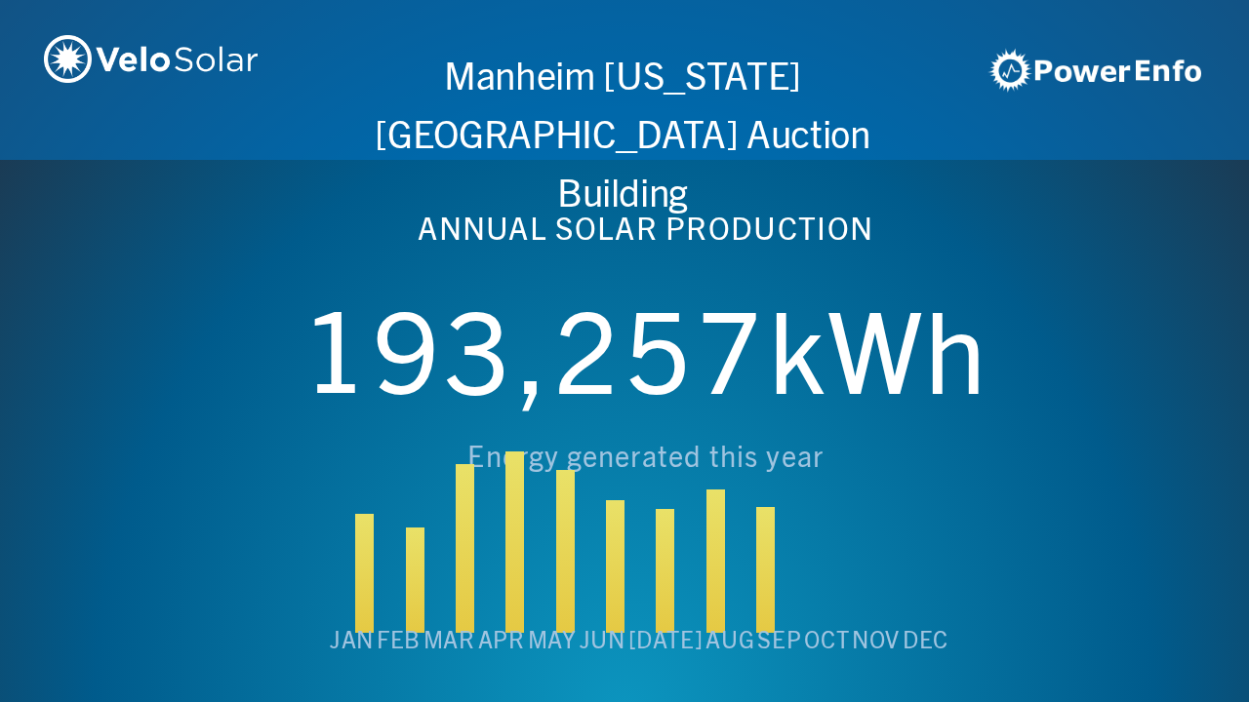
scroll to position [0, 6243]
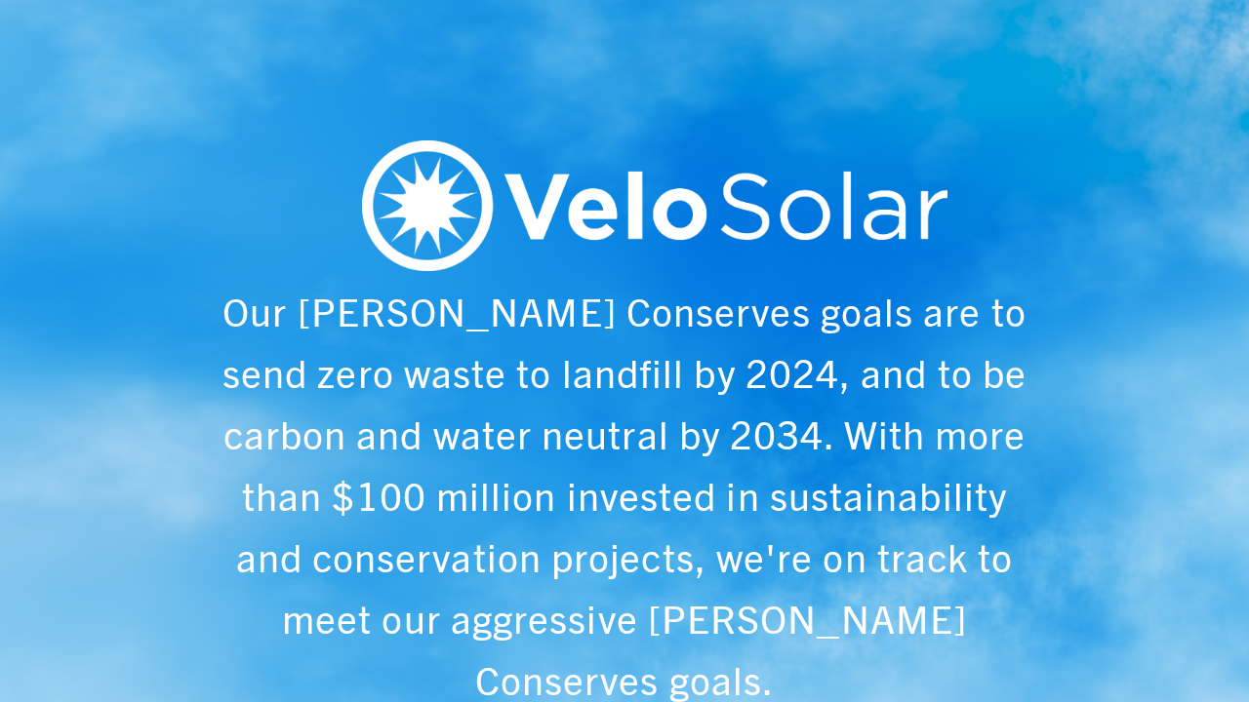
scroll to position [0, 1249]
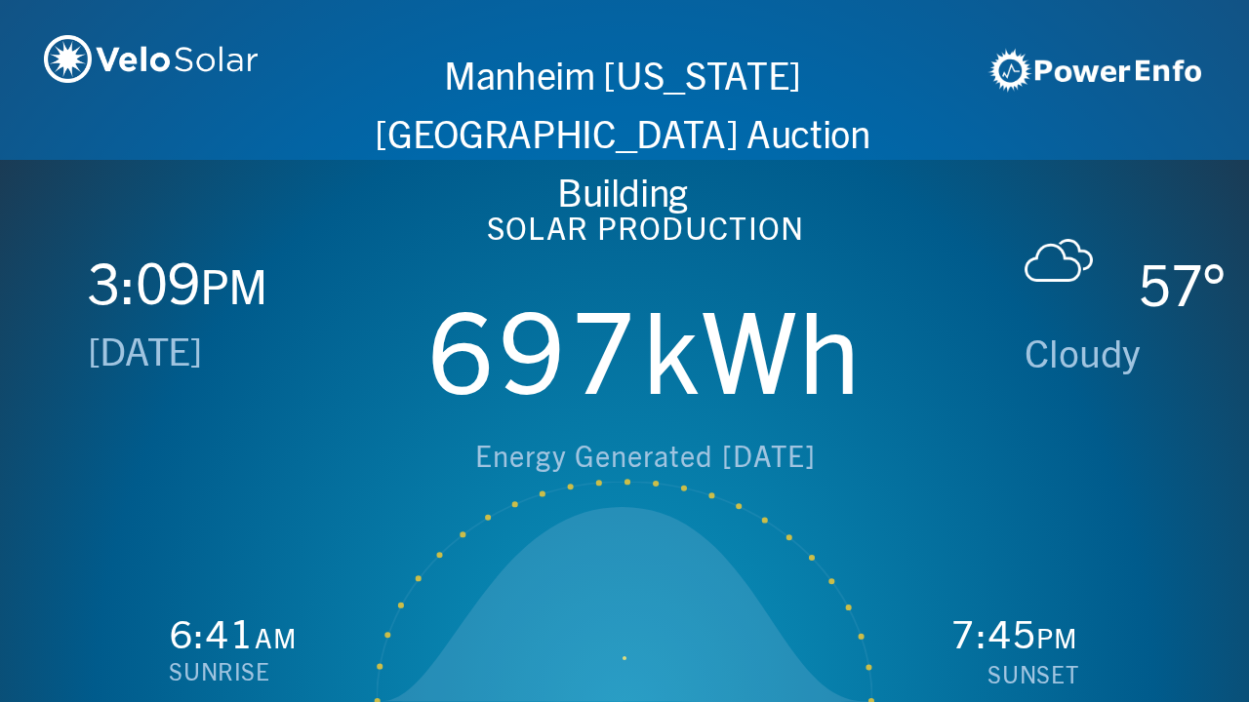
scroll to position [0, 2497]
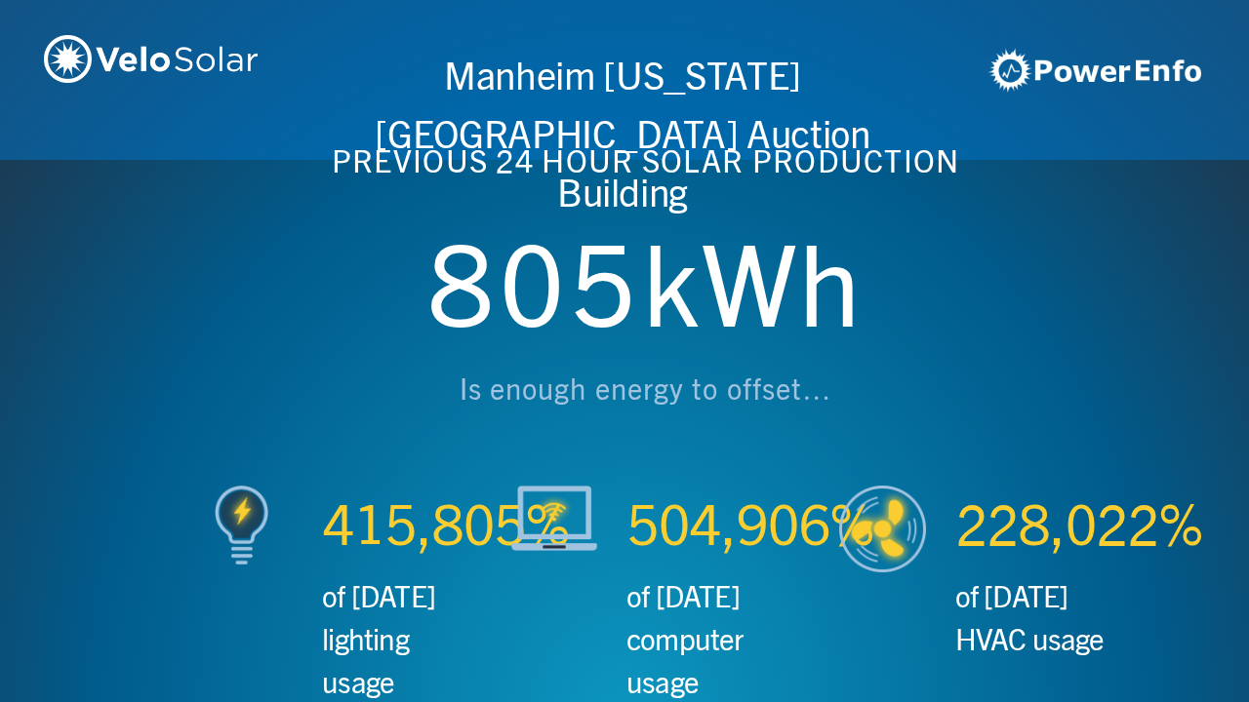
scroll to position [0, 3746]
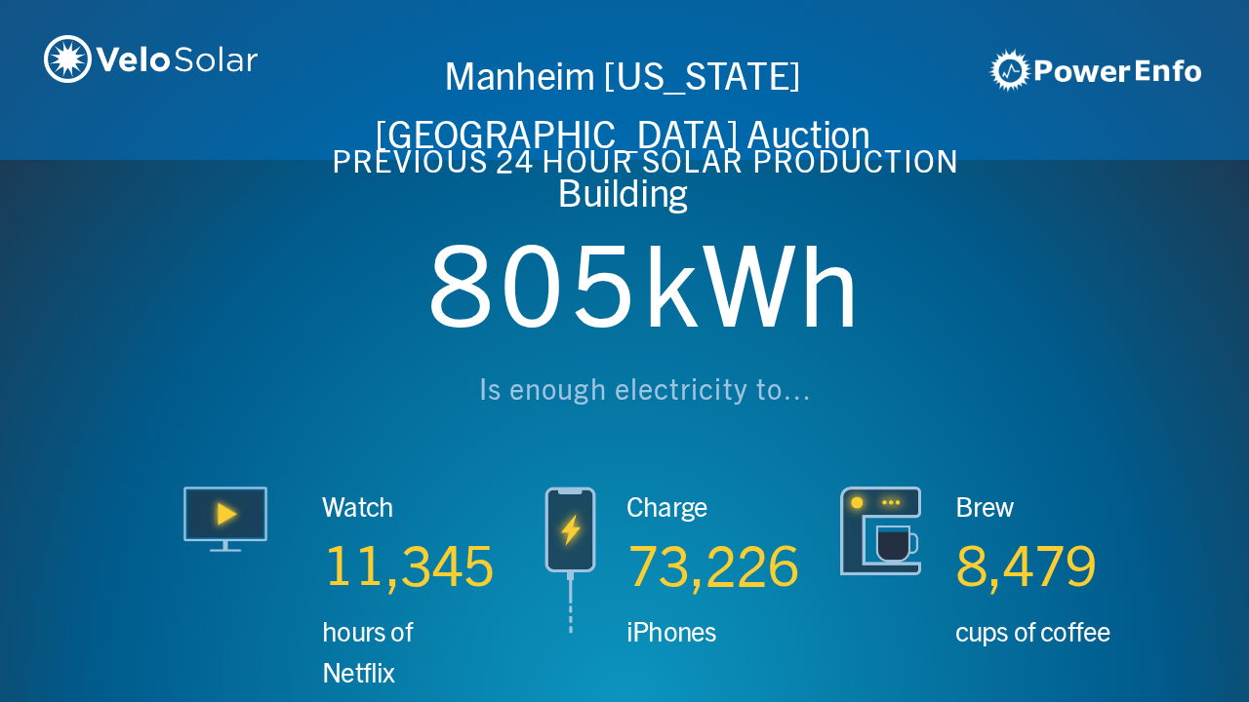
scroll to position [0, 4994]
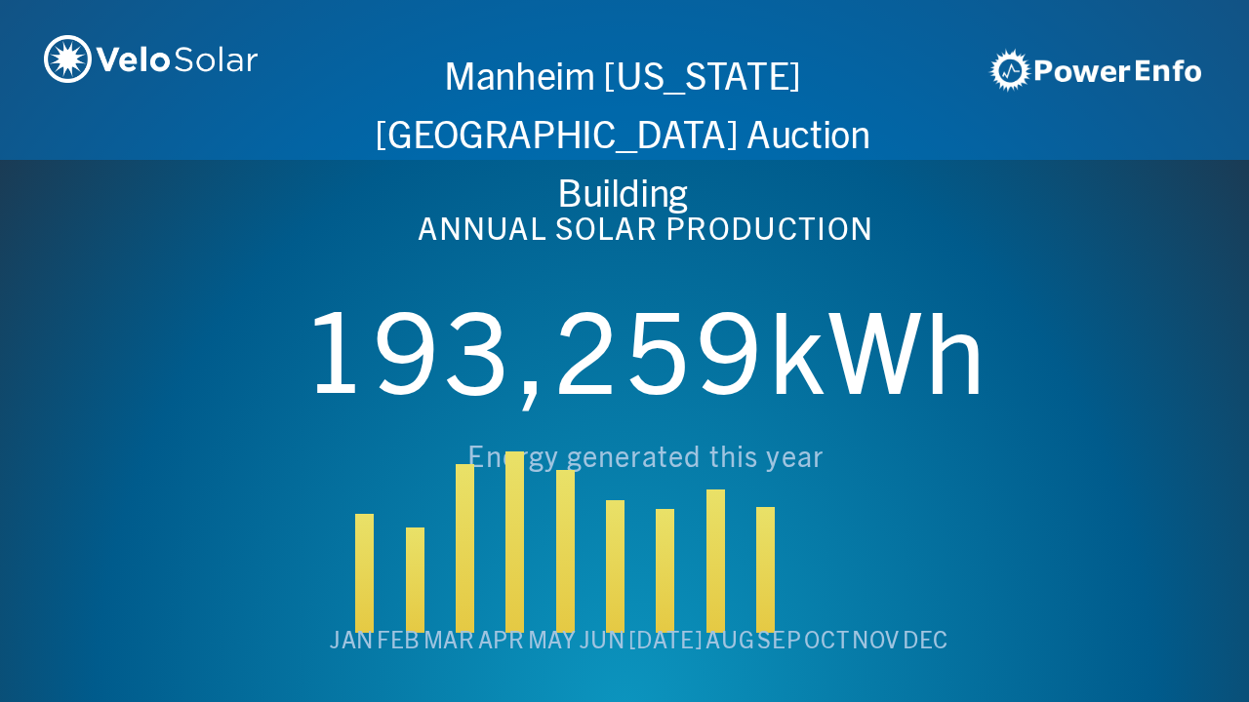
scroll to position [0, 6243]
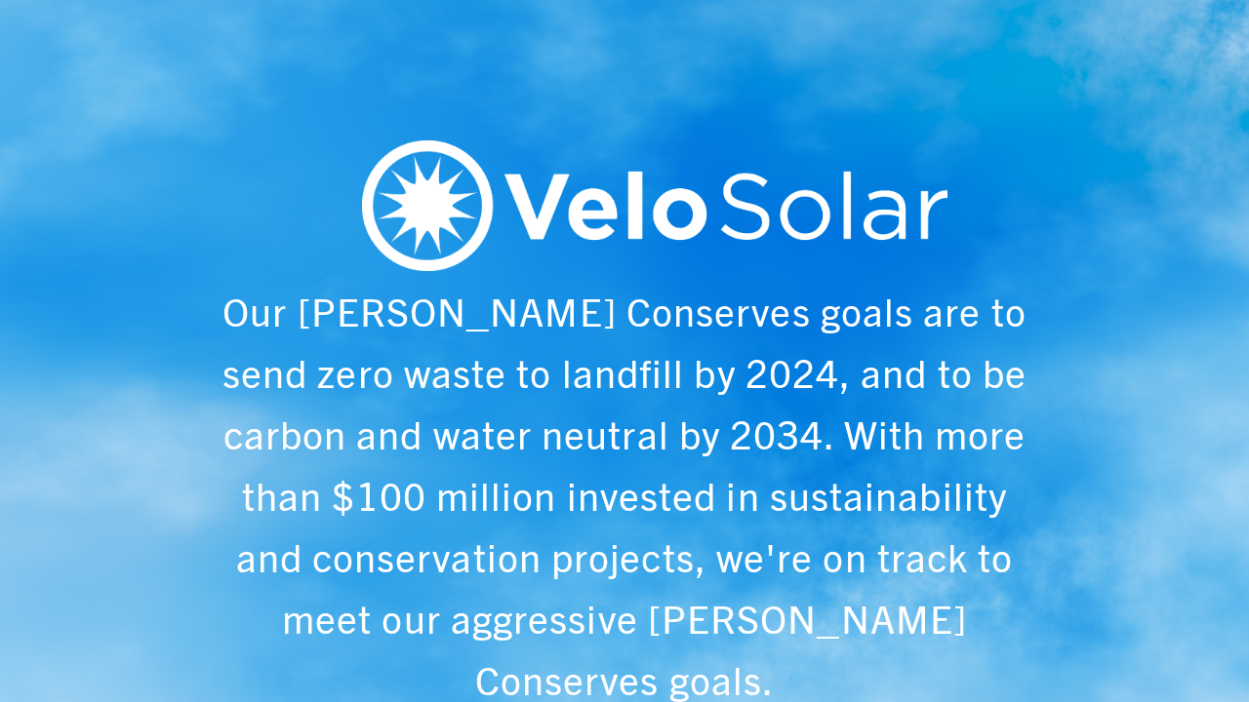
scroll to position [0, 1249]
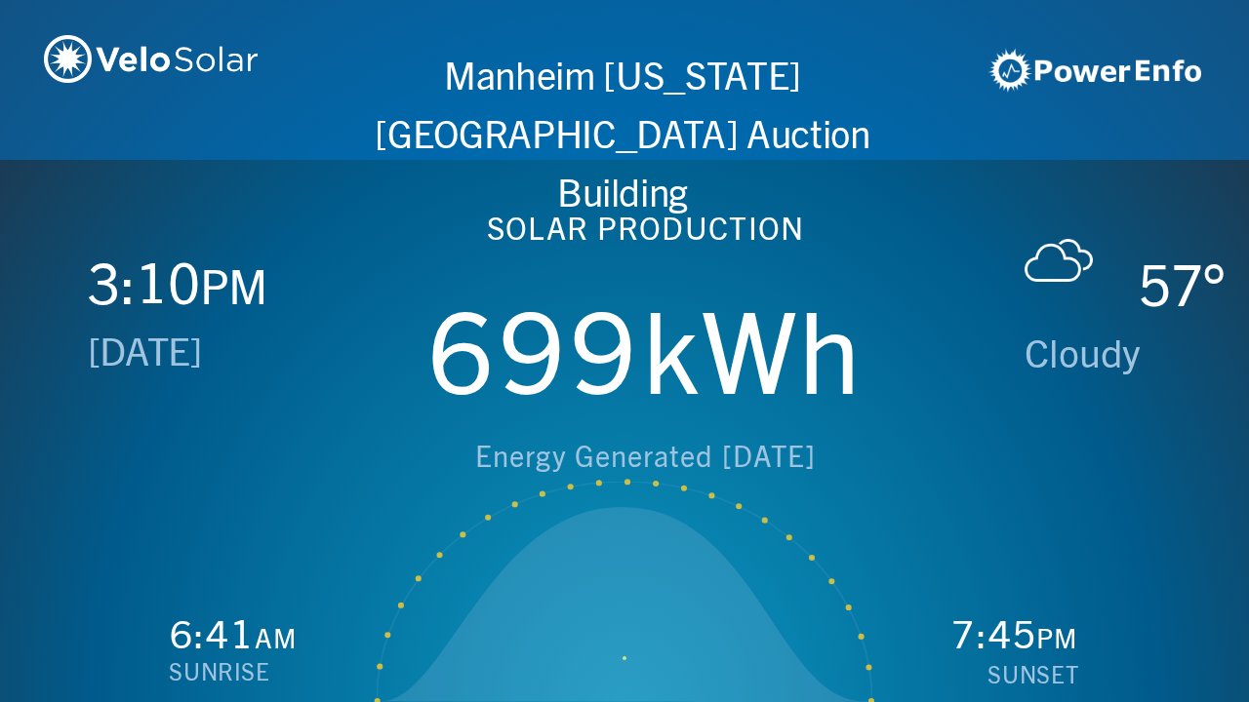
scroll to position [0, 2497]
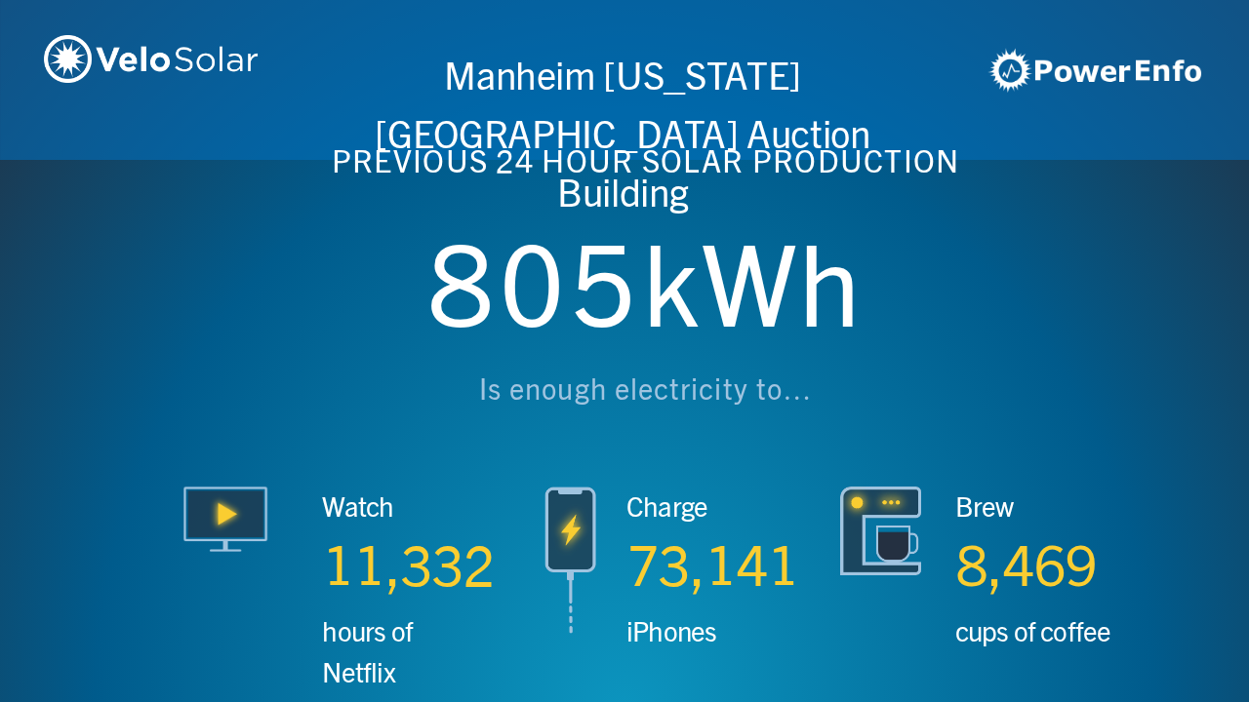
scroll to position [0, 3746]
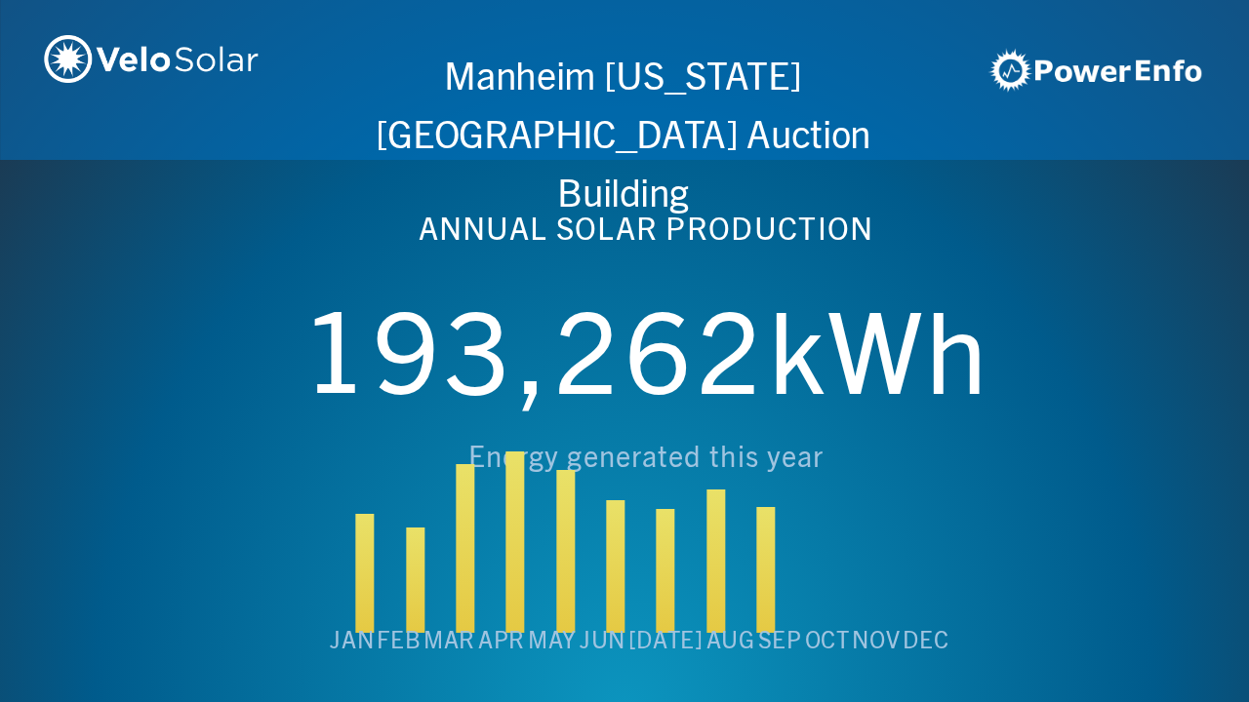
scroll to position [0, 4994]
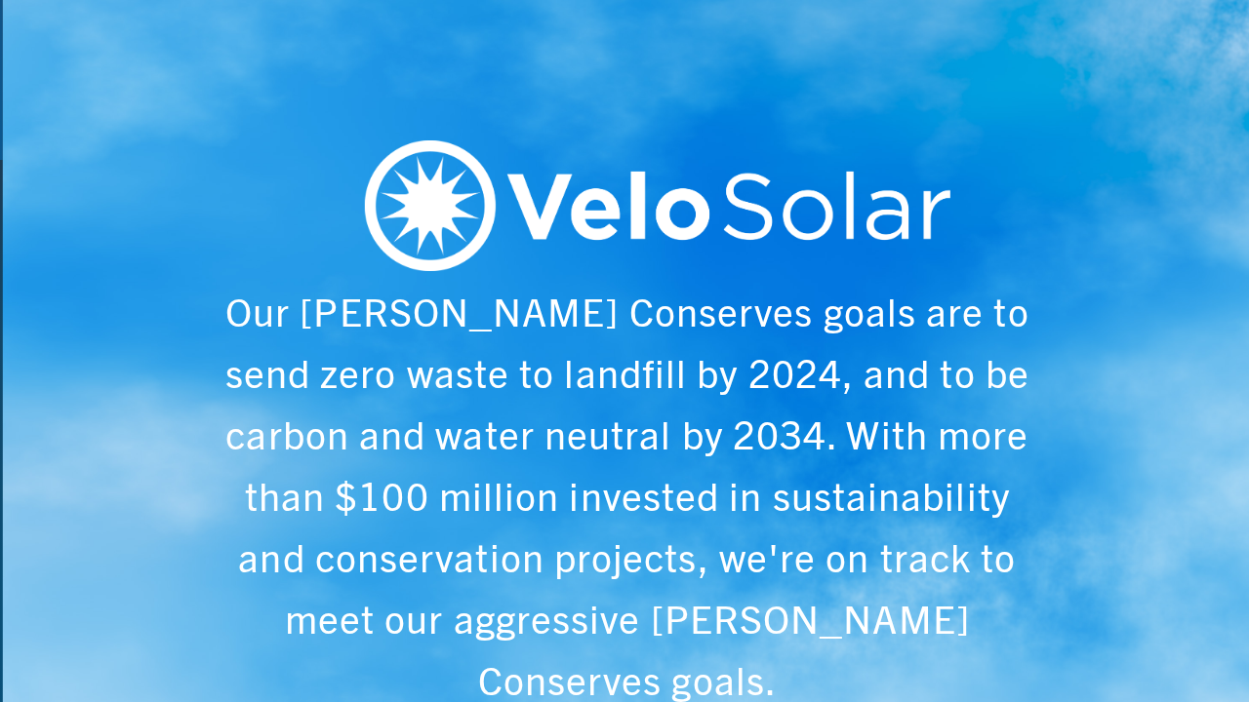
scroll to position [0, 6243]
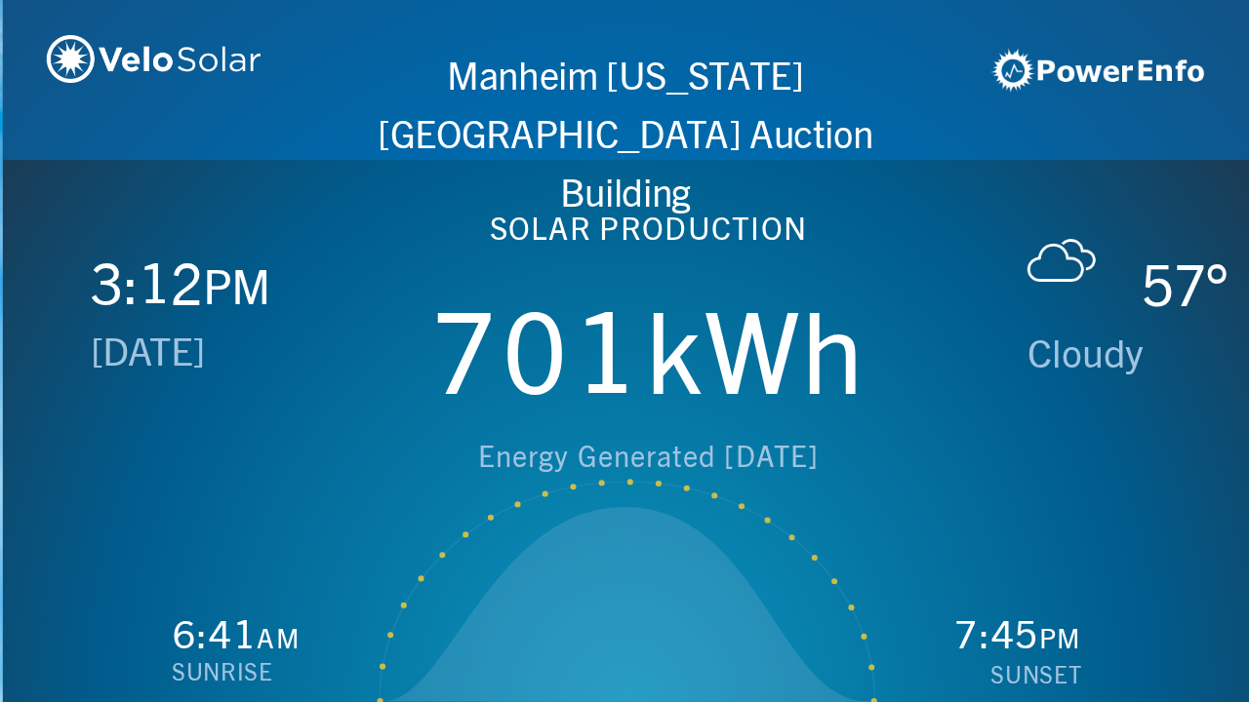
scroll to position [0, 1249]
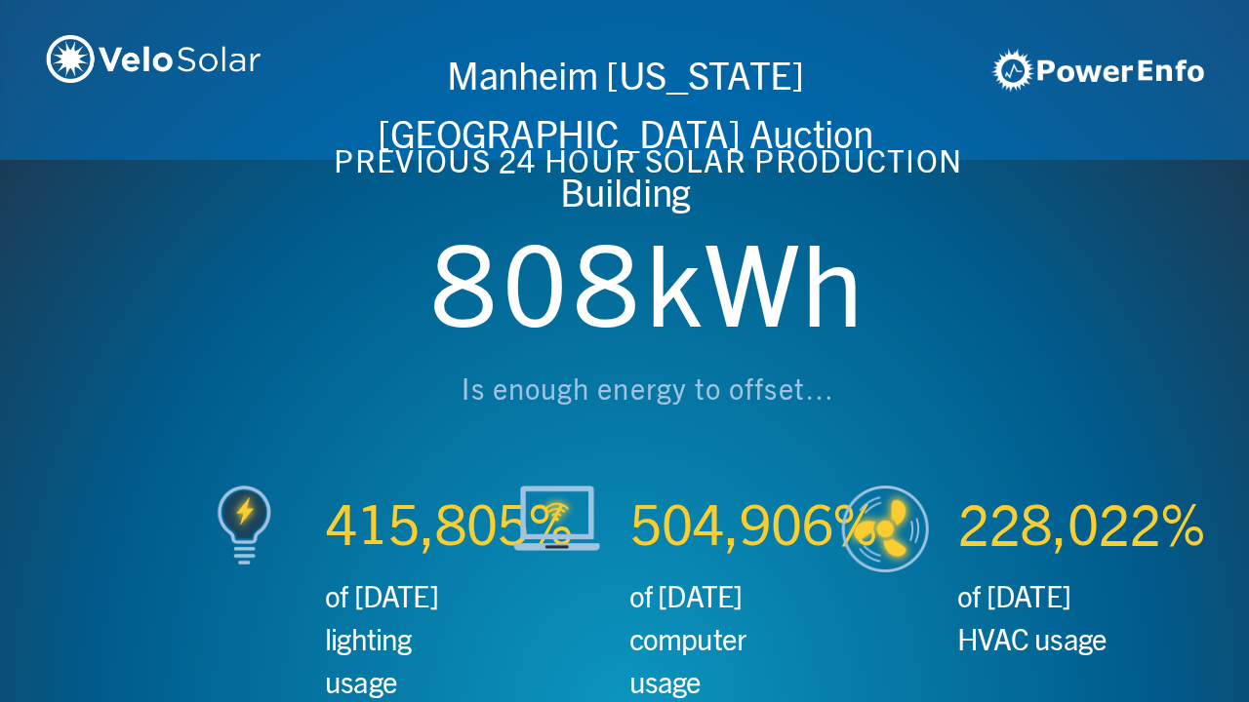
scroll to position [0, 2497]
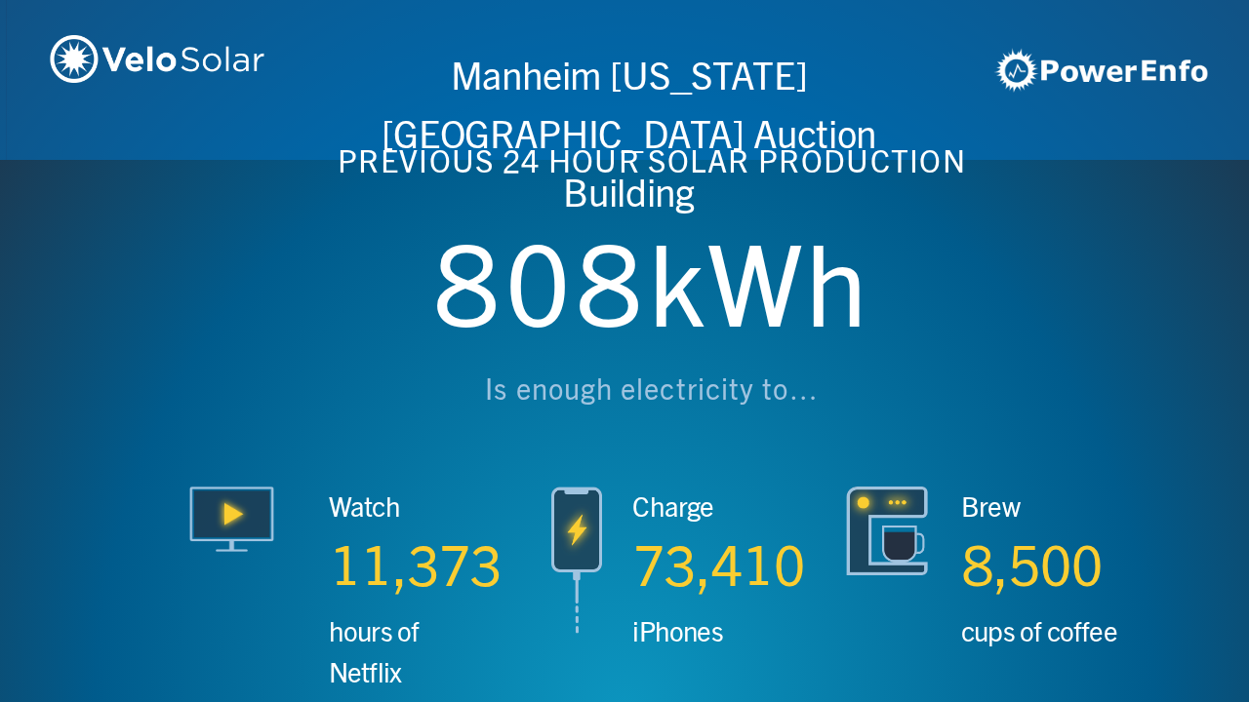
scroll to position [0, 3746]
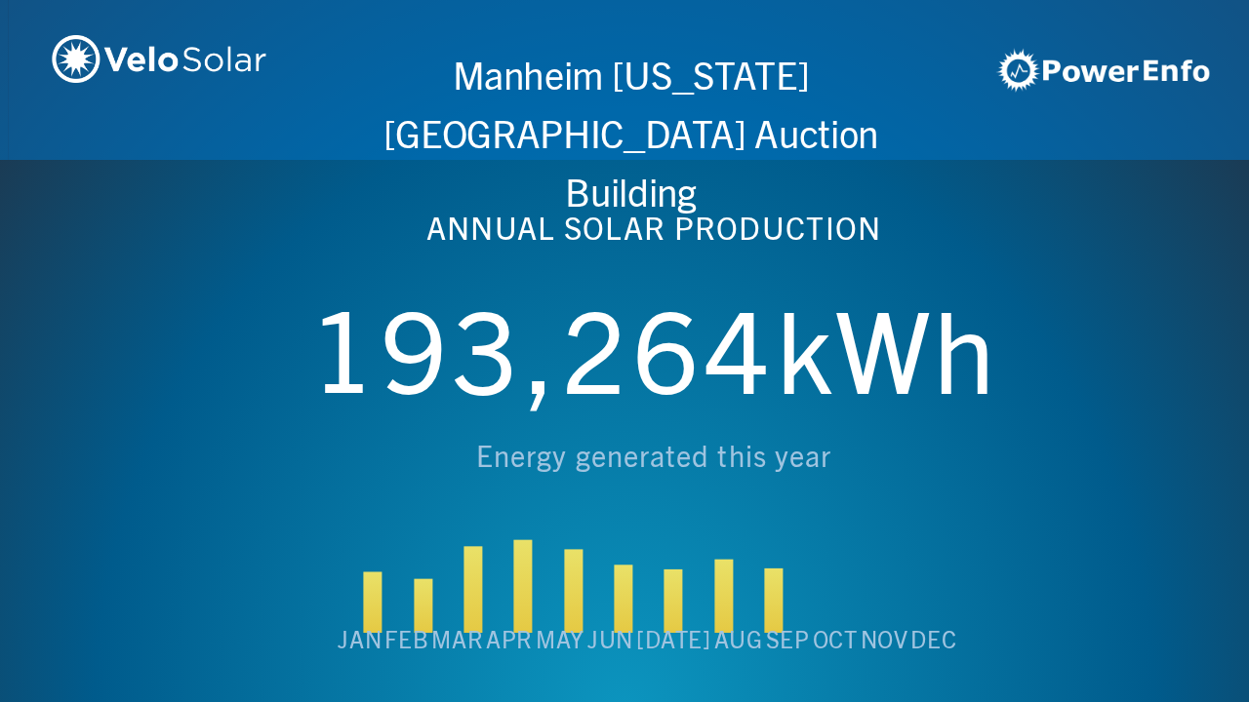
scroll to position [0, 4994]
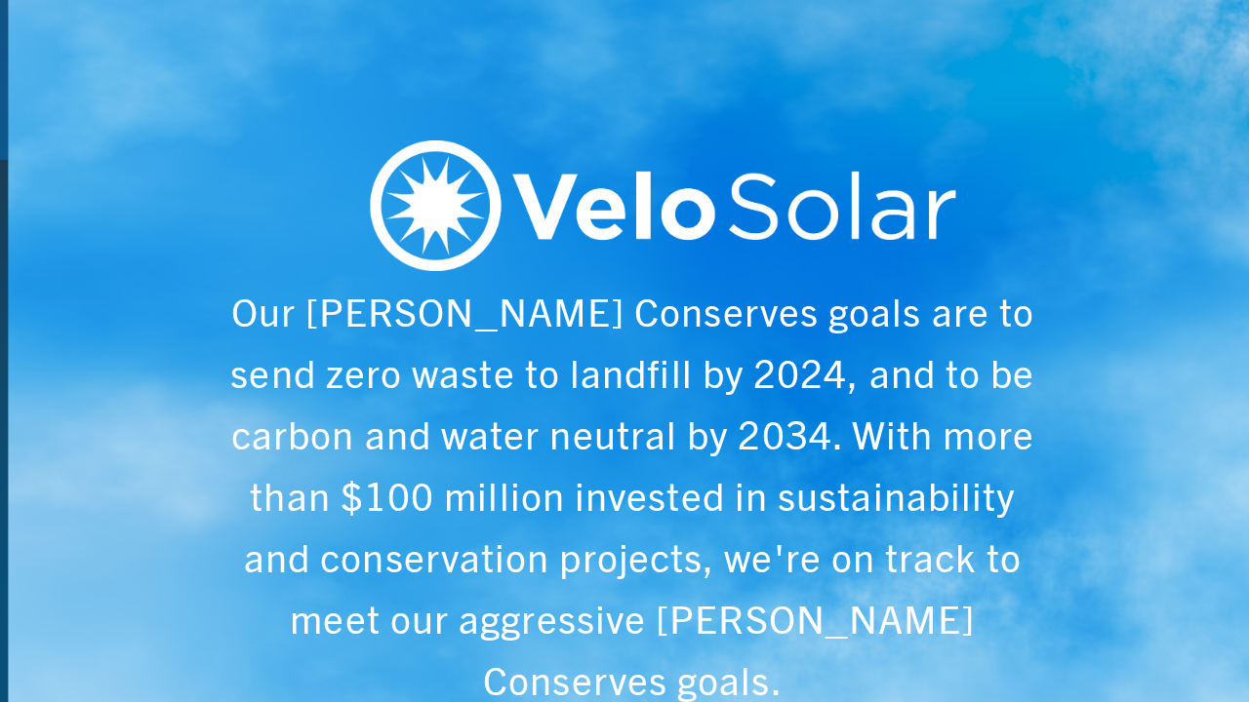
scroll to position [0, 6243]
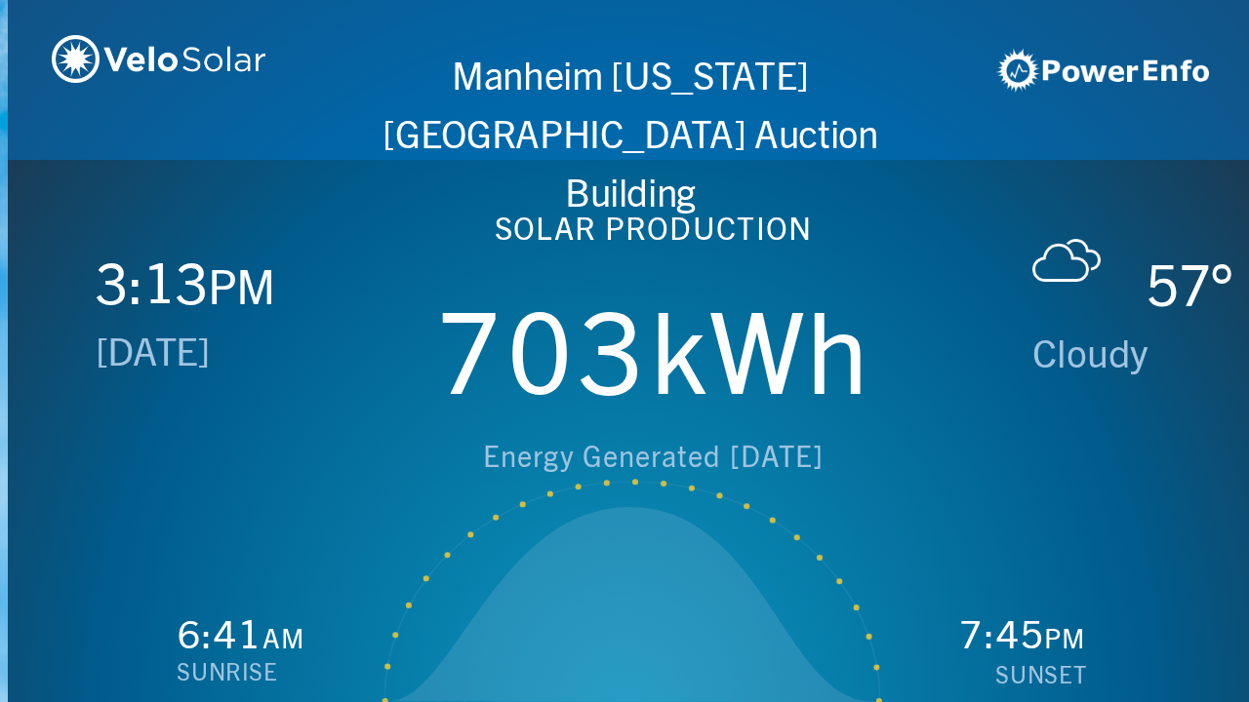
scroll to position [0, 1249]
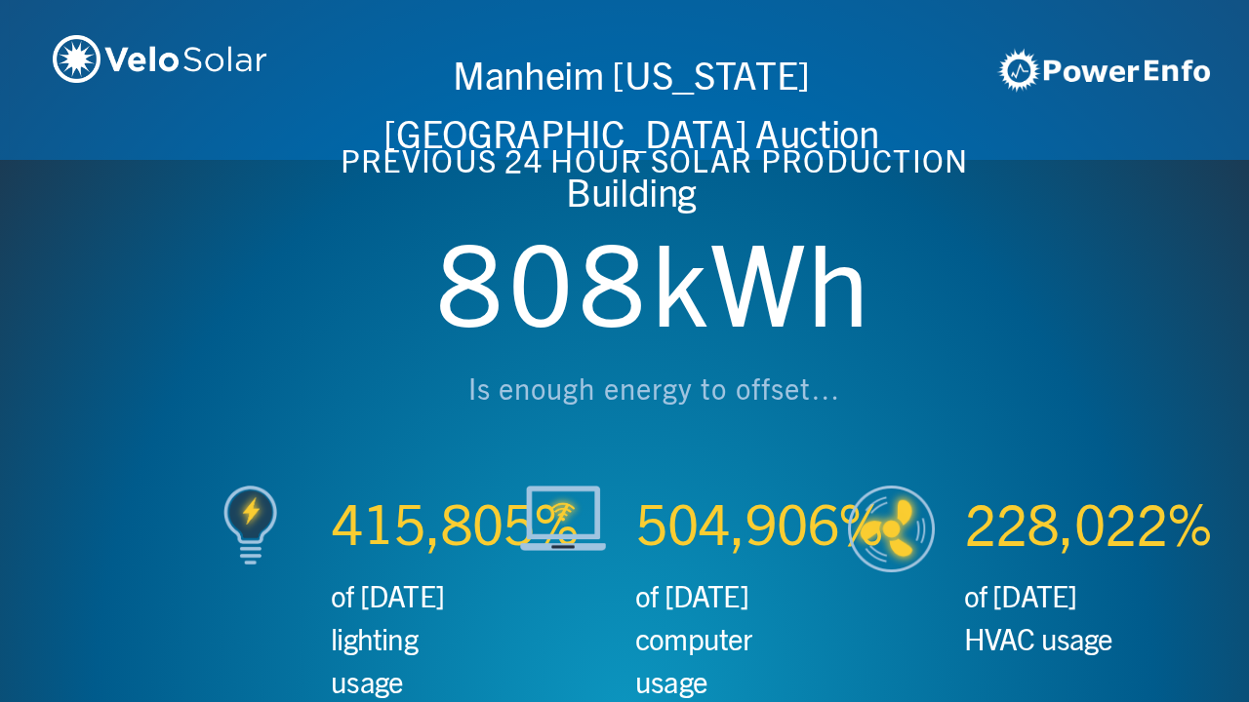
scroll to position [0, 2497]
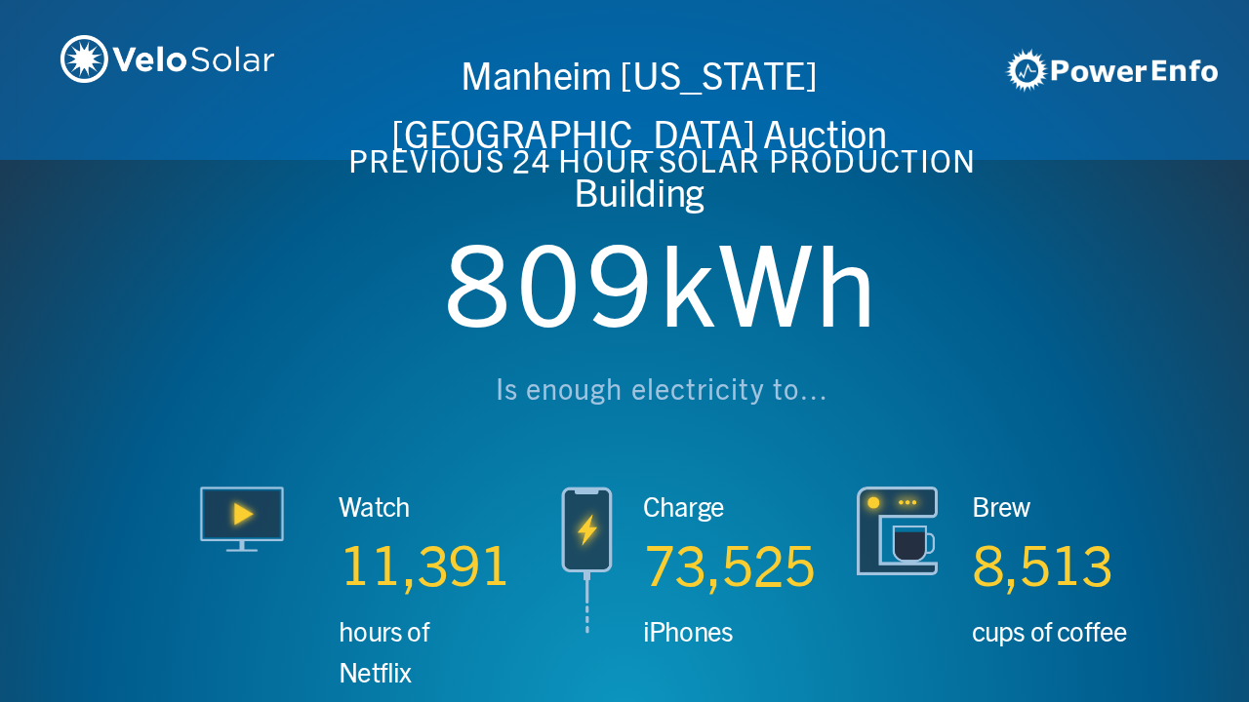
scroll to position [0, 3746]
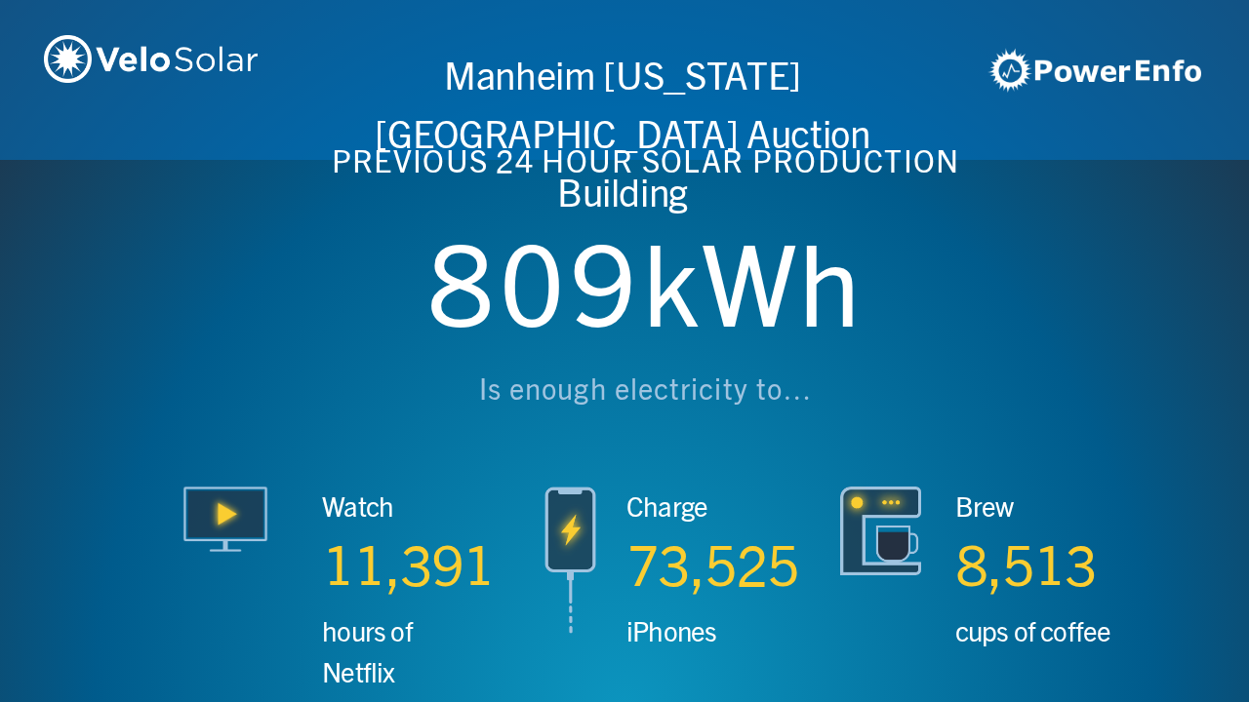
scroll to position [0, 4994]
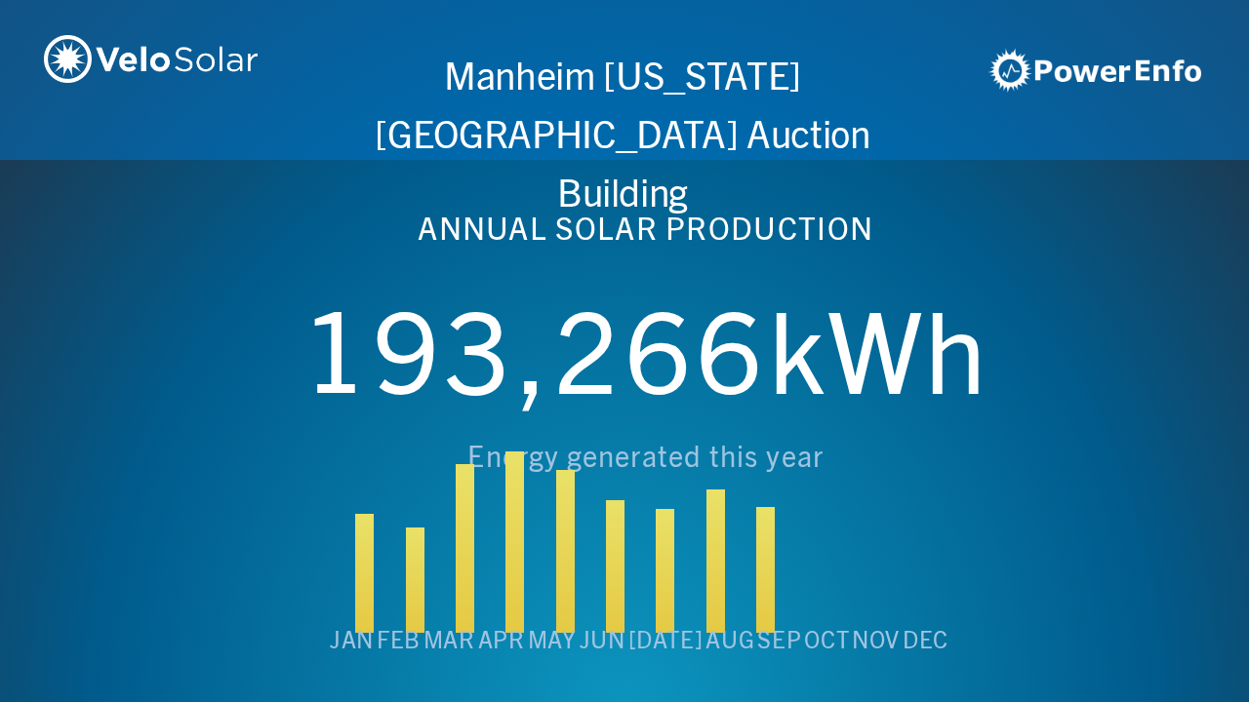
scroll to position [0, 6243]
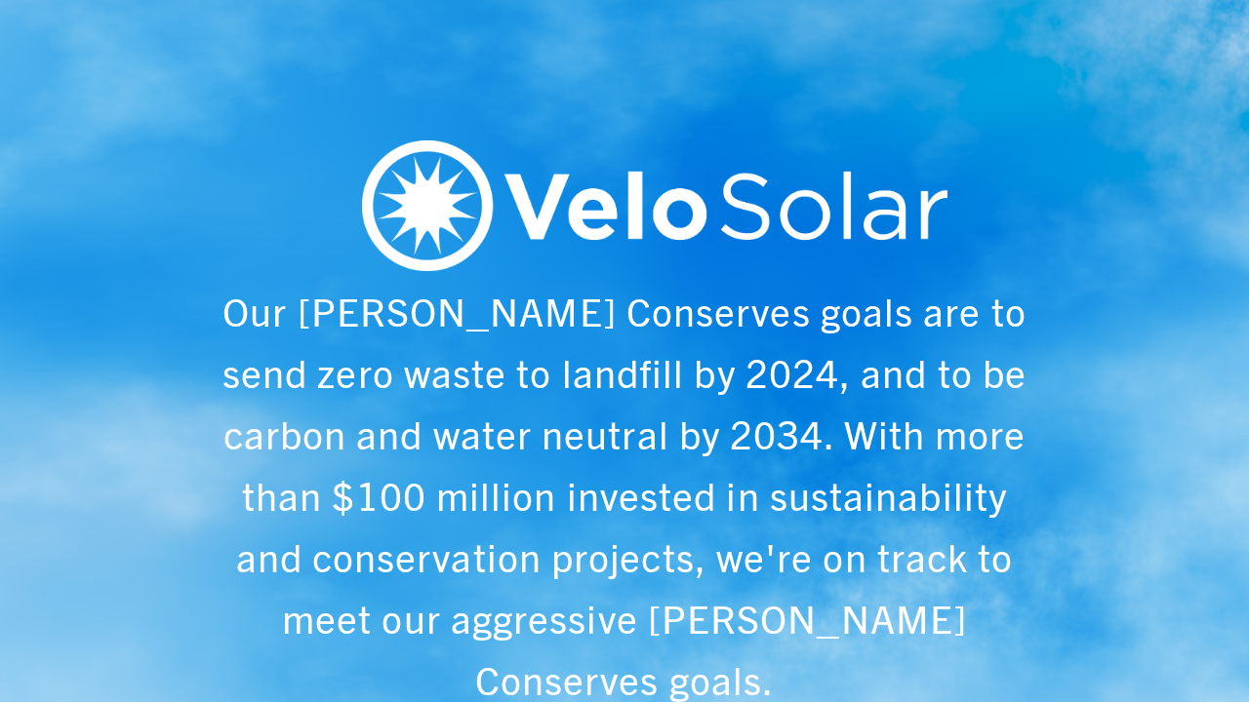
scroll to position [0, 1249]
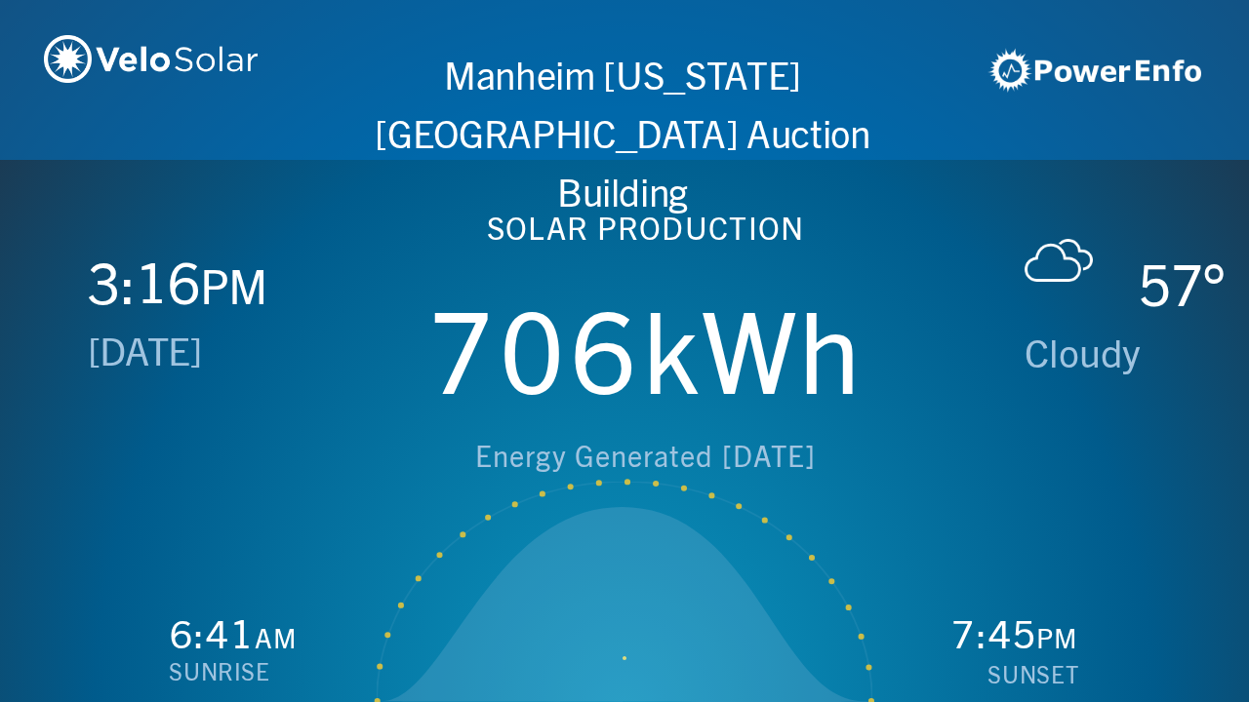
scroll to position [0, 2497]
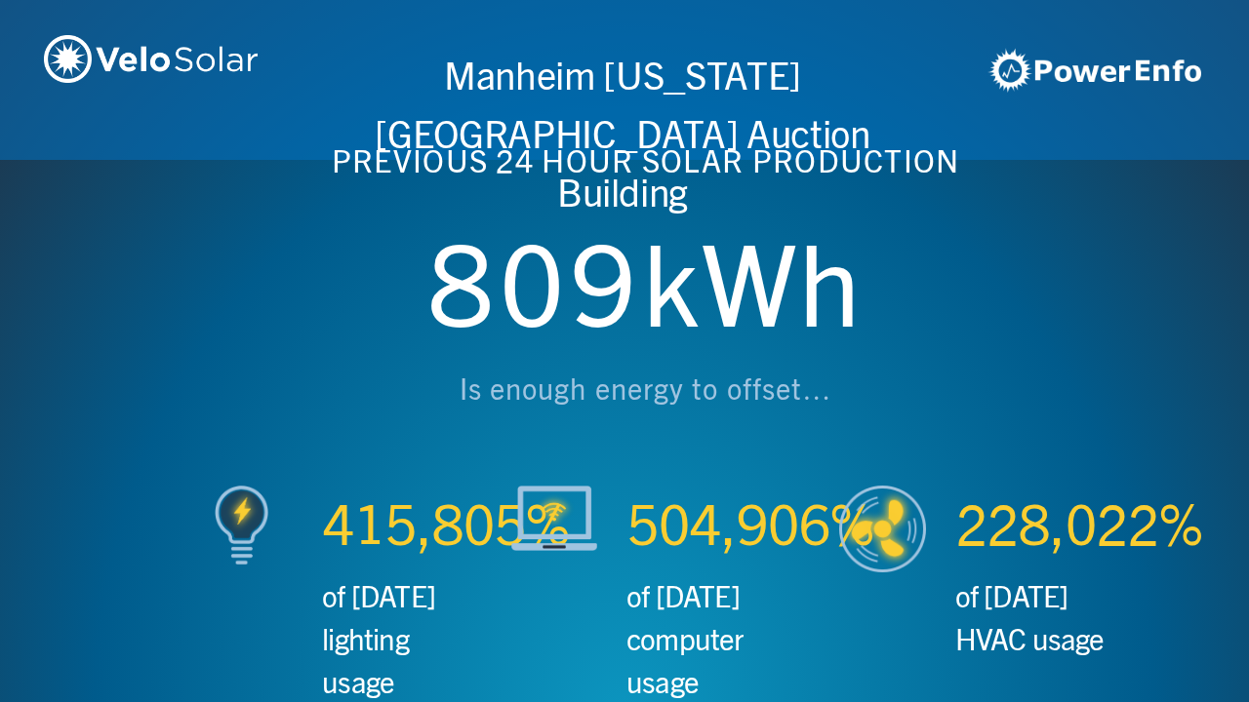
scroll to position [0, 3746]
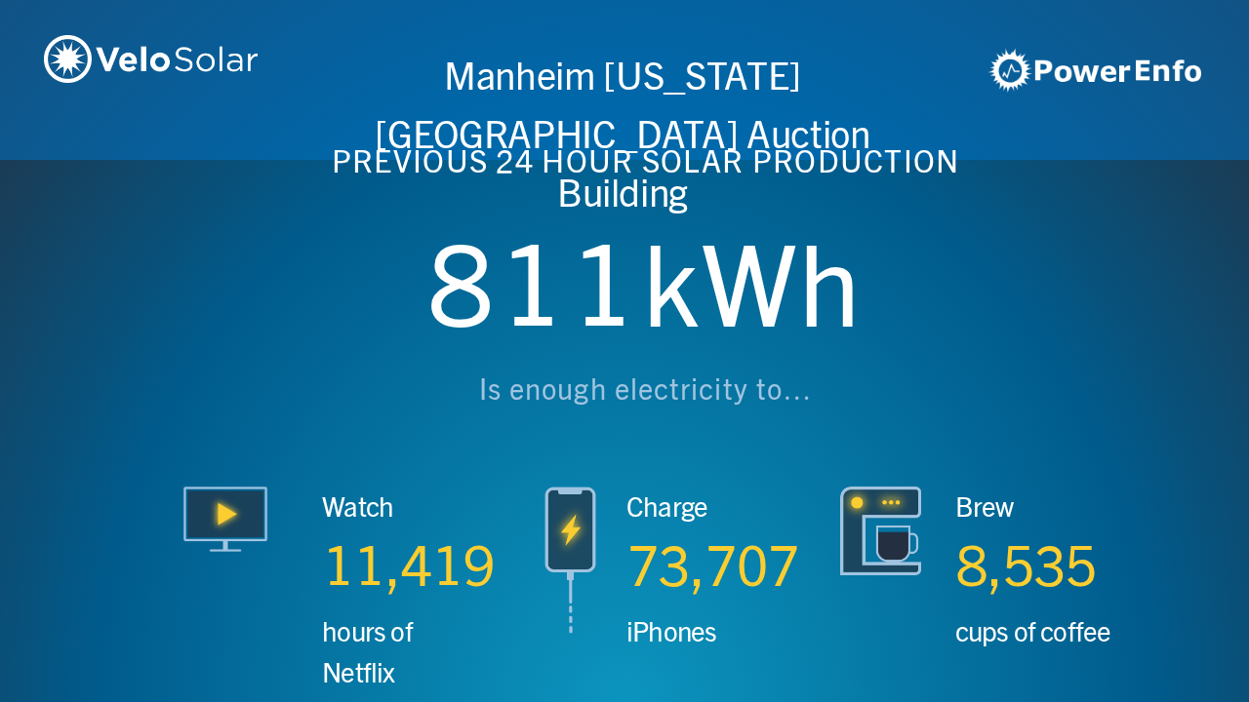
scroll to position [0, 4994]
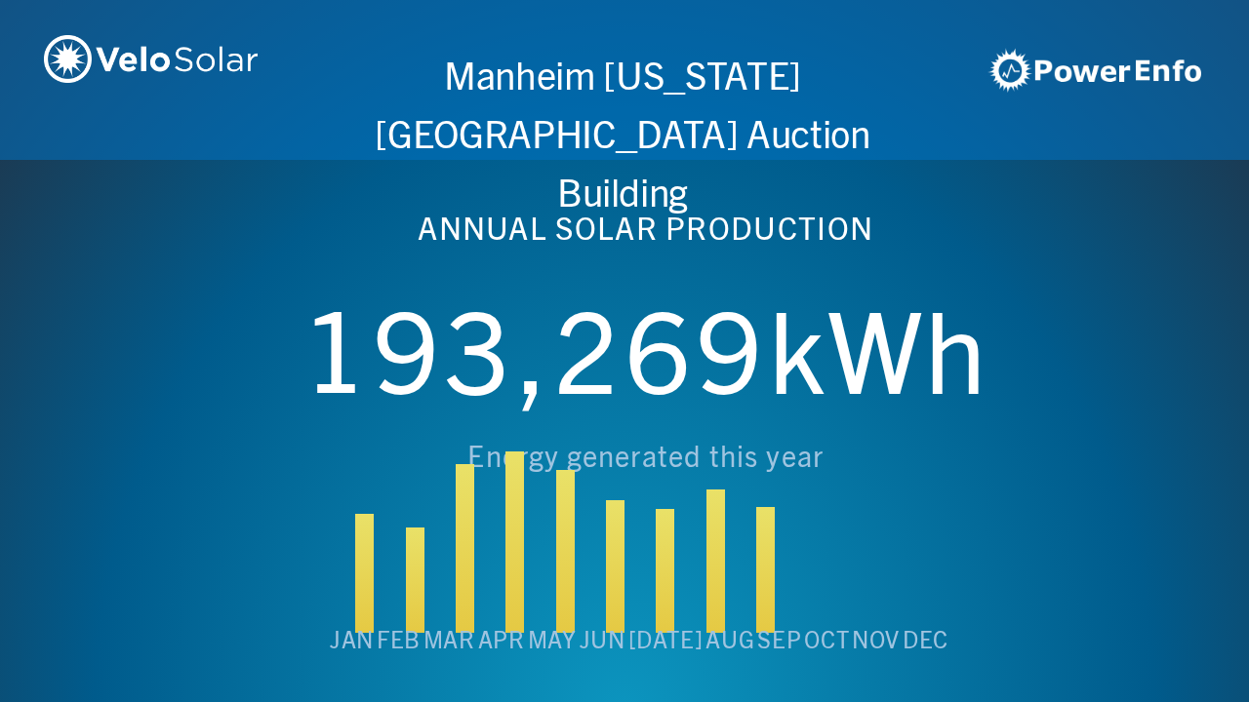
scroll to position [0, 6243]
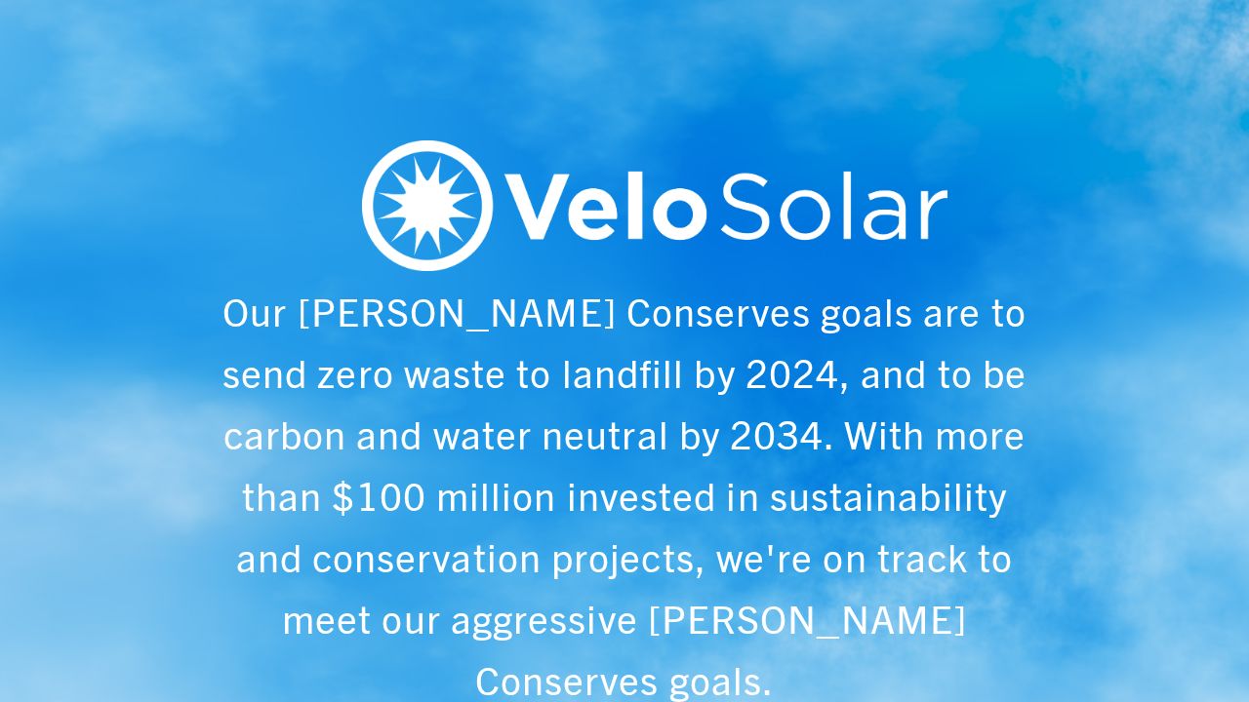
scroll to position [0, 1249]
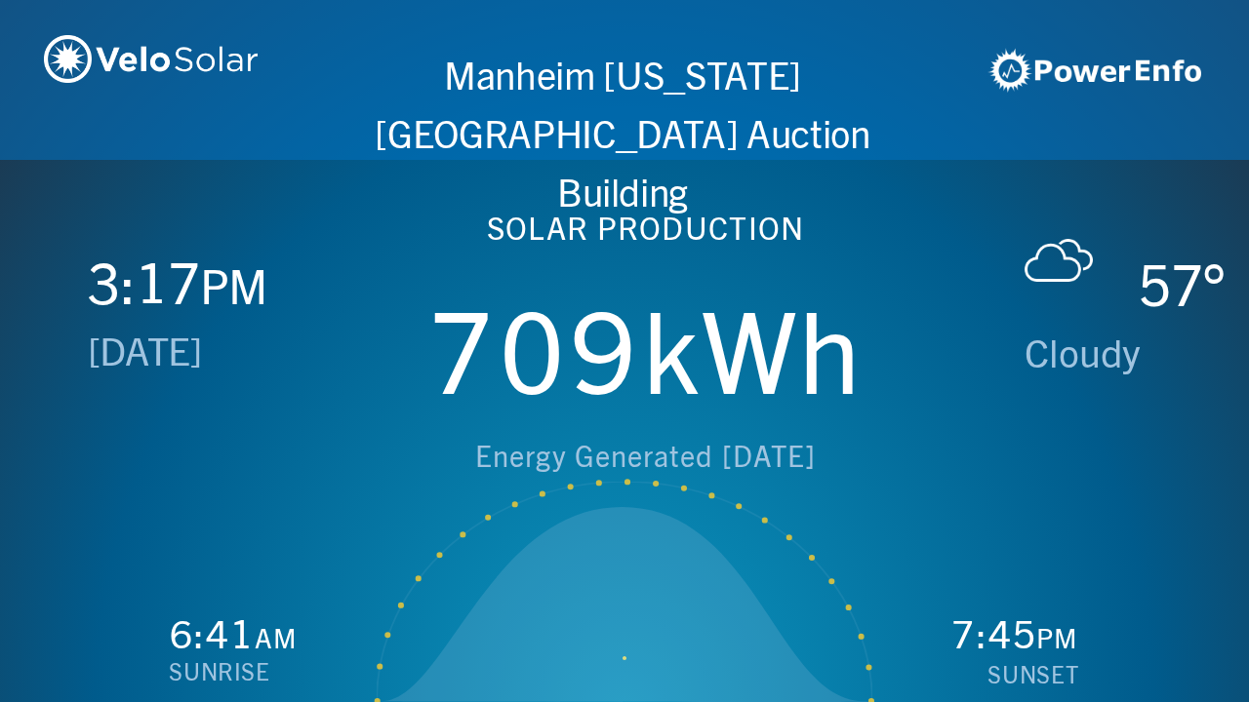
scroll to position [0, 2497]
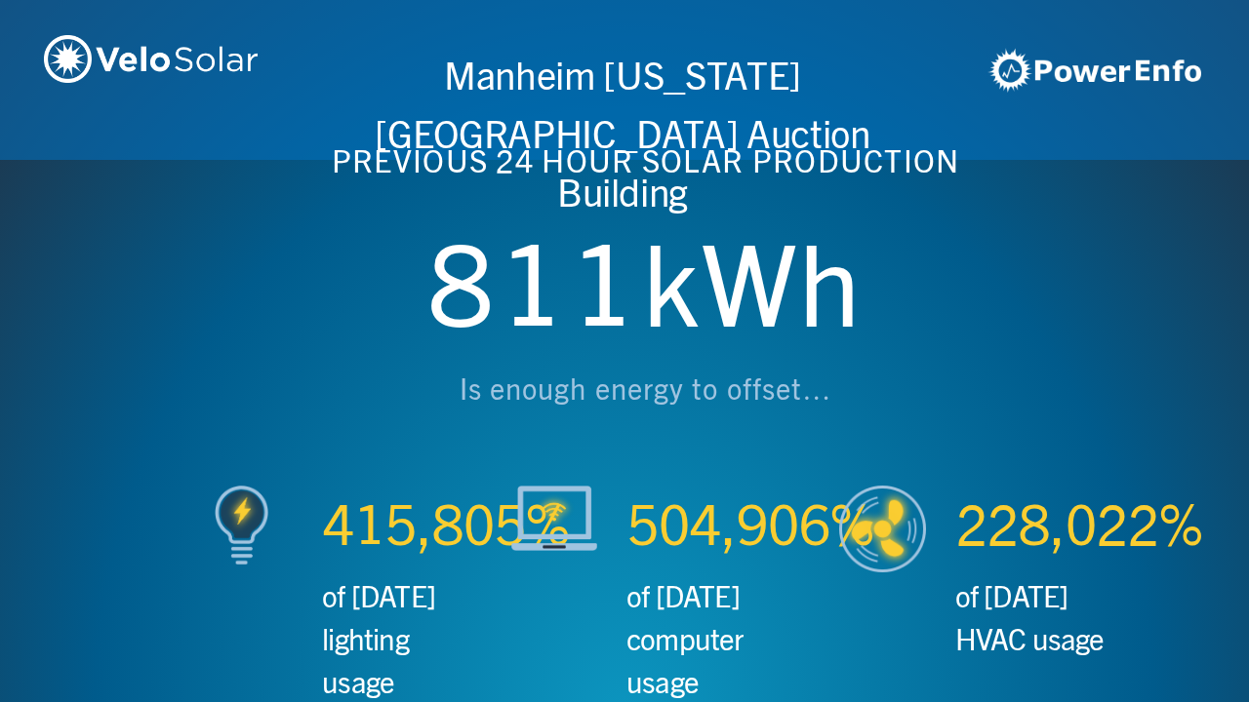
scroll to position [0, 3746]
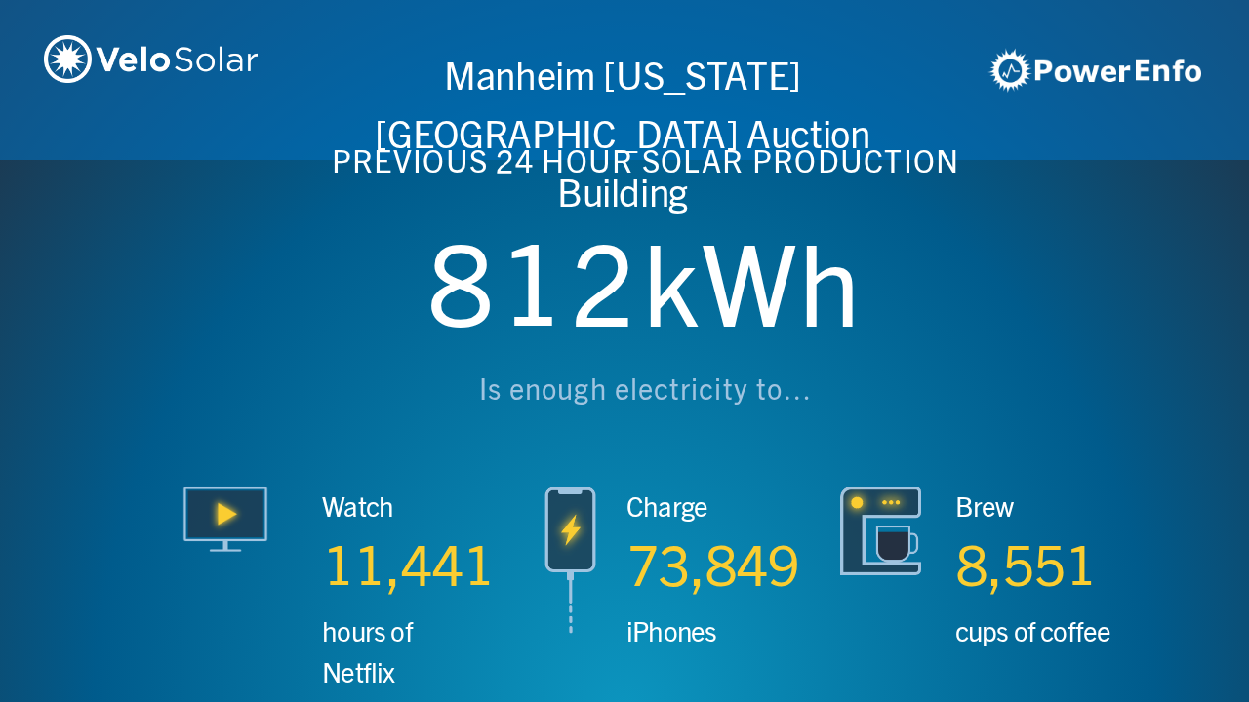
scroll to position [0, 4994]
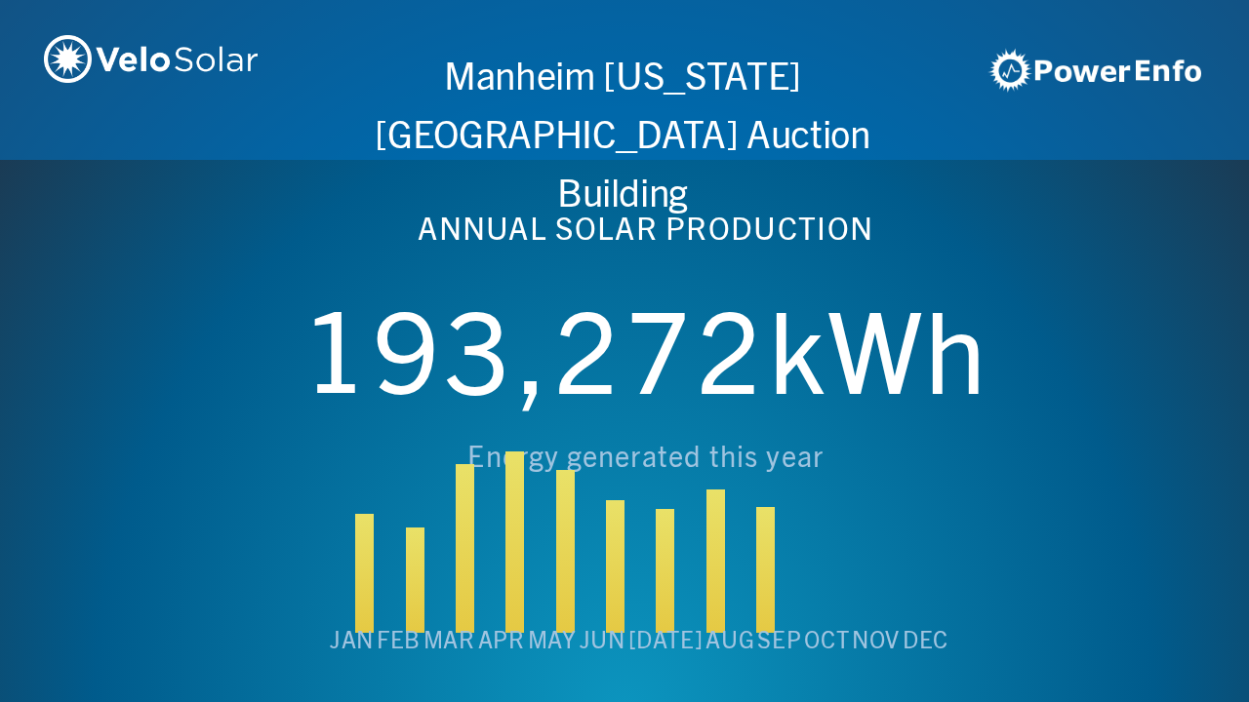
scroll to position [0, 6243]
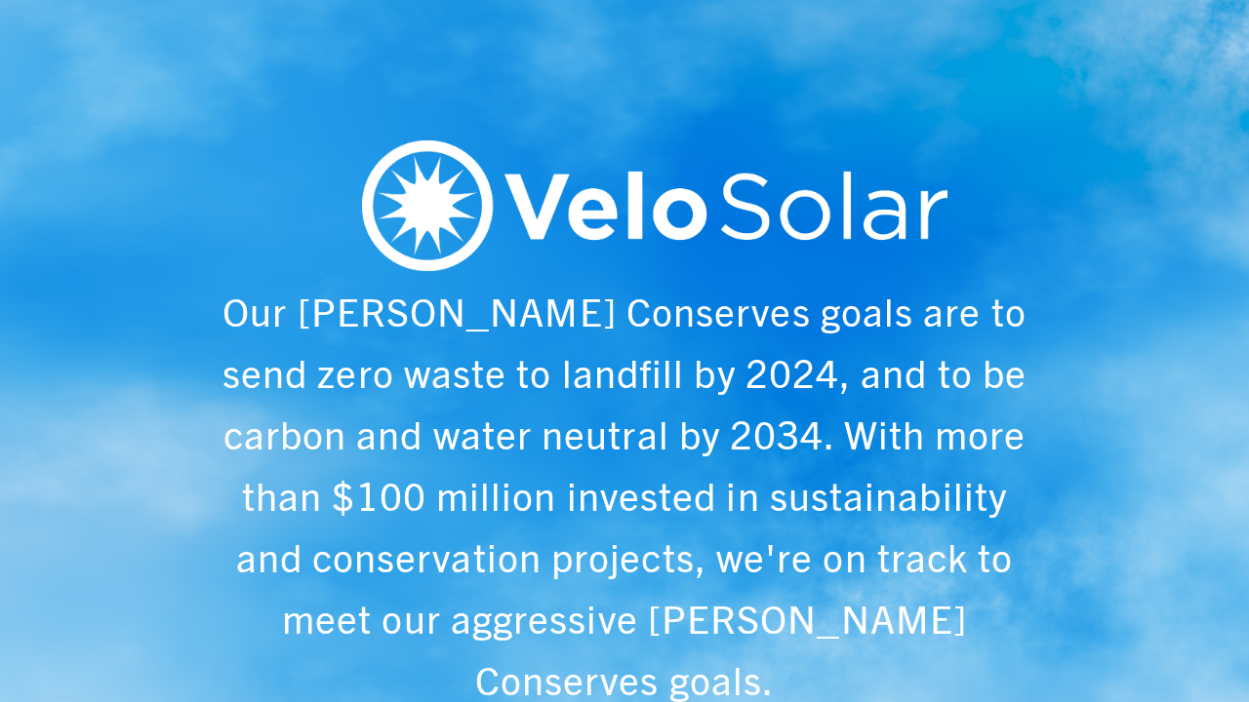
scroll to position [0, 1249]
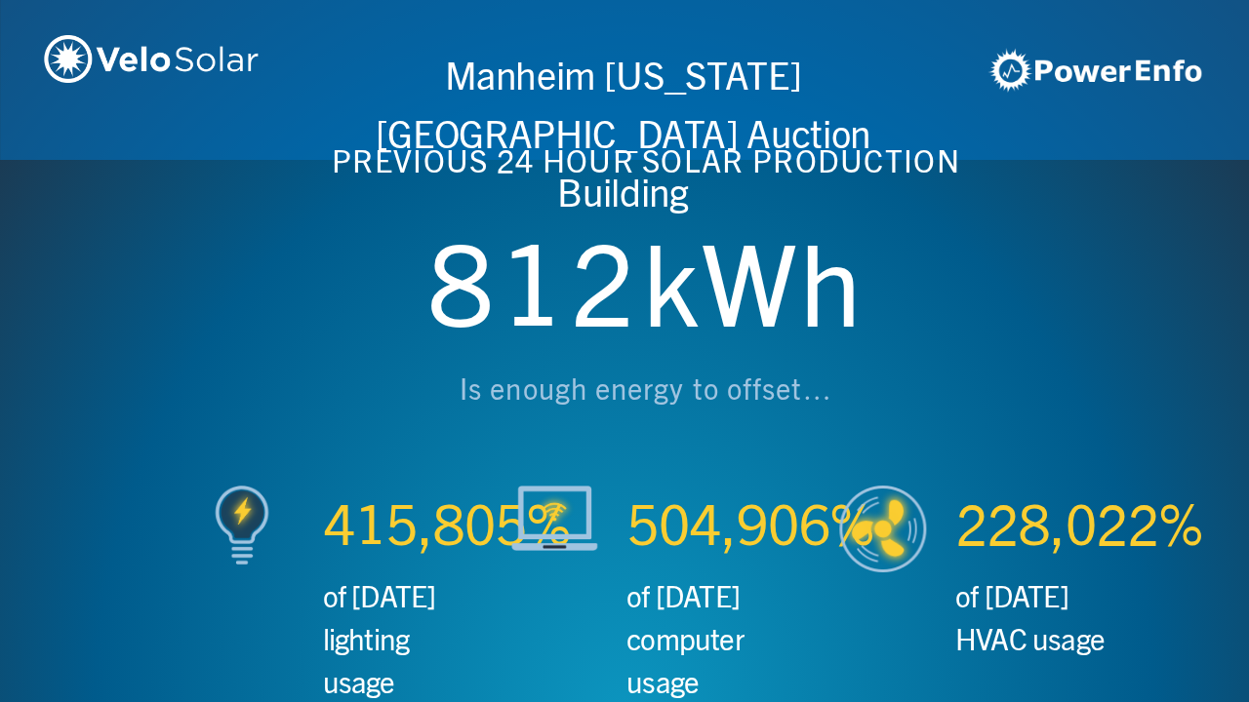
scroll to position [0, 2497]
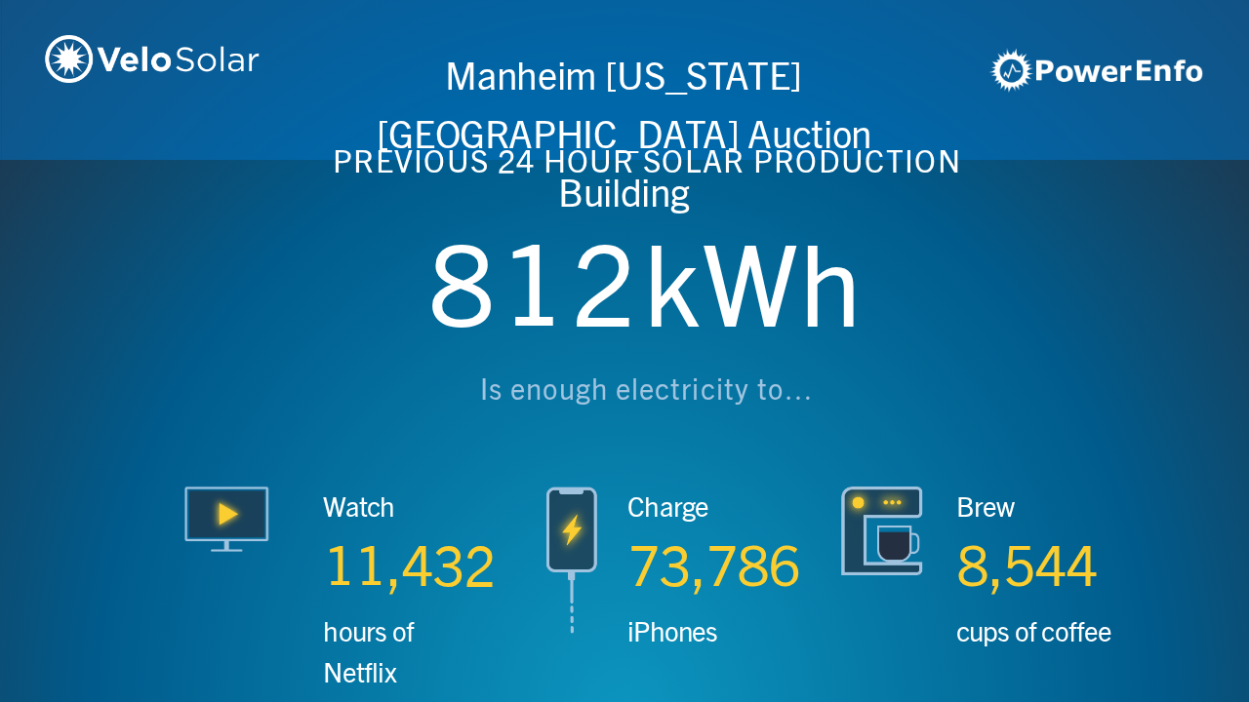
scroll to position [0, 3746]
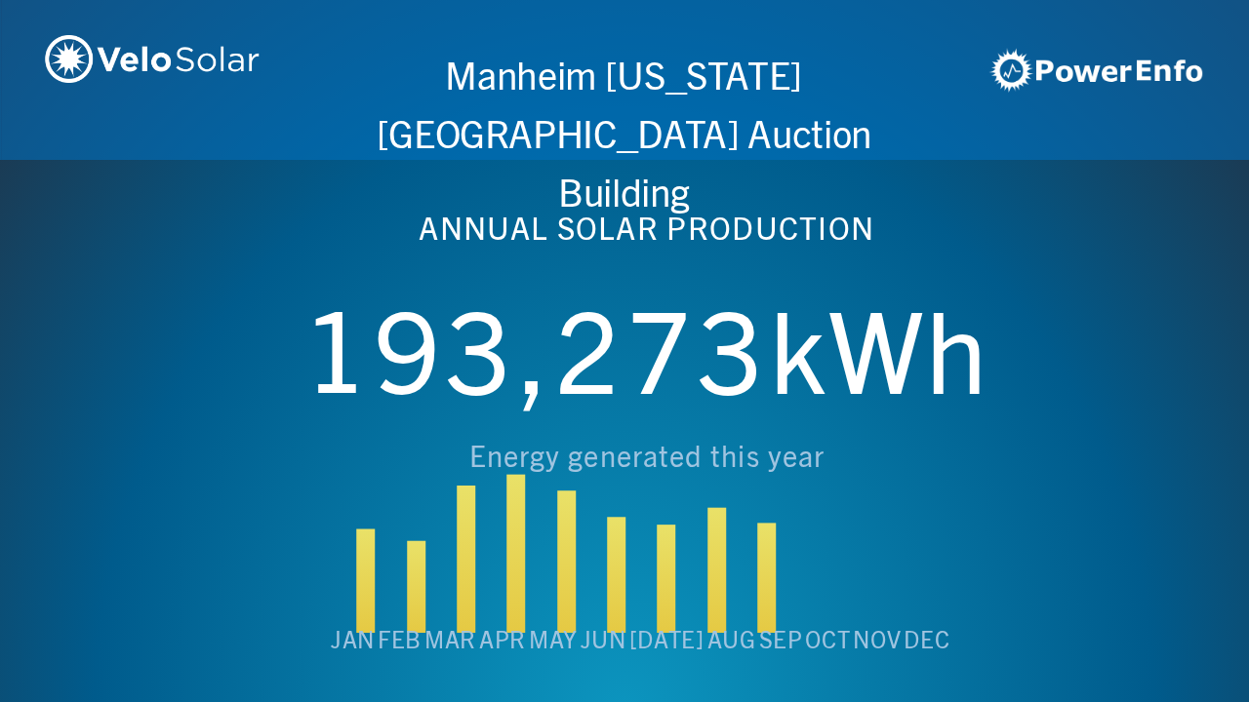
scroll to position [0, 4994]
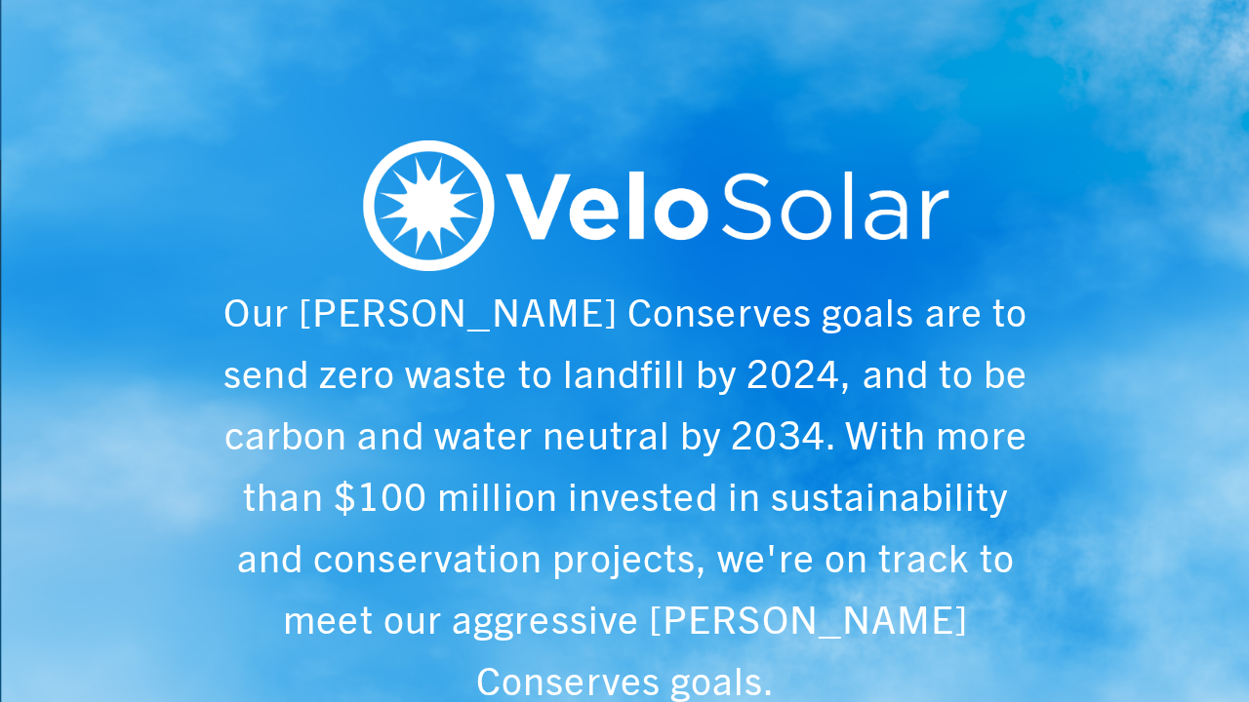
scroll to position [0, 6243]
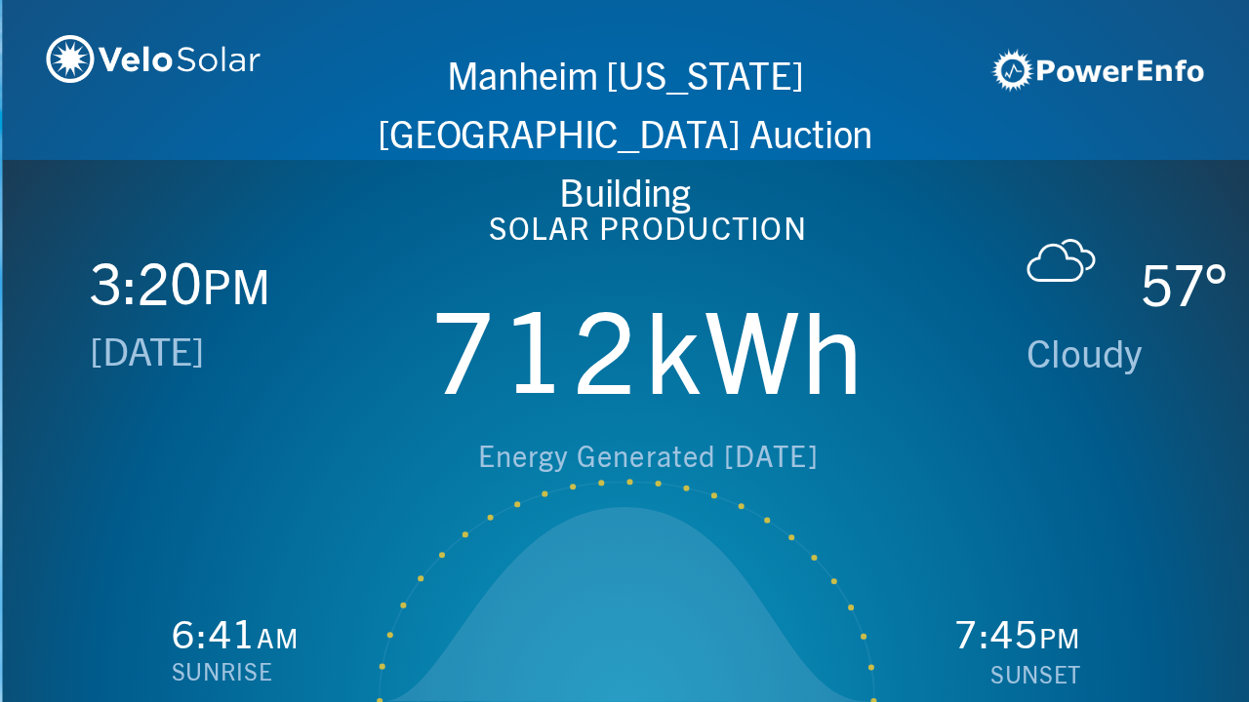
scroll to position [0, 1249]
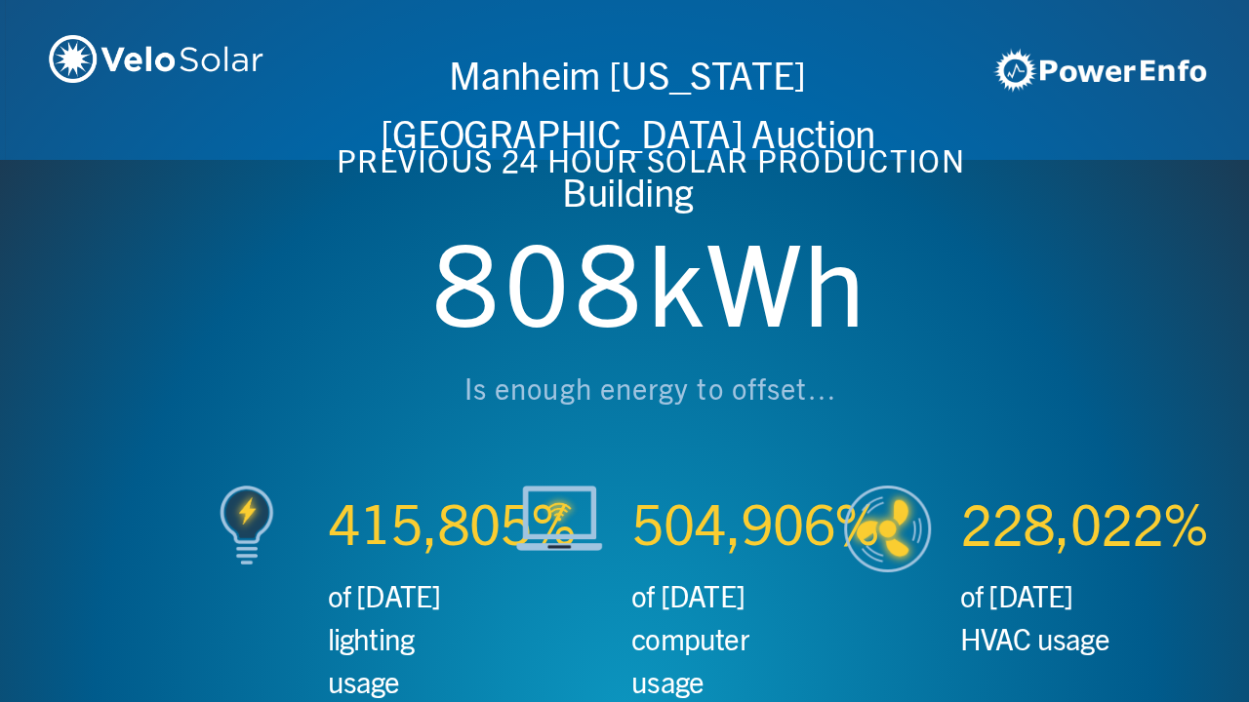
scroll to position [0, 2497]
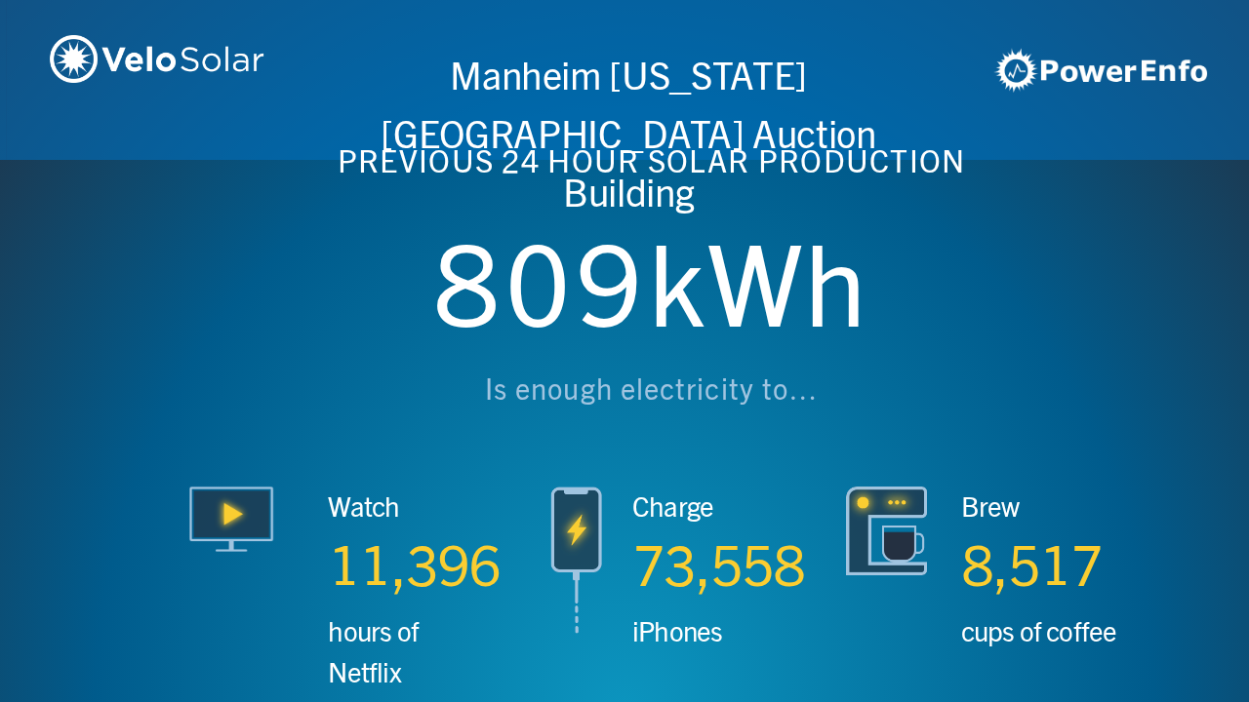
scroll to position [0, 3746]
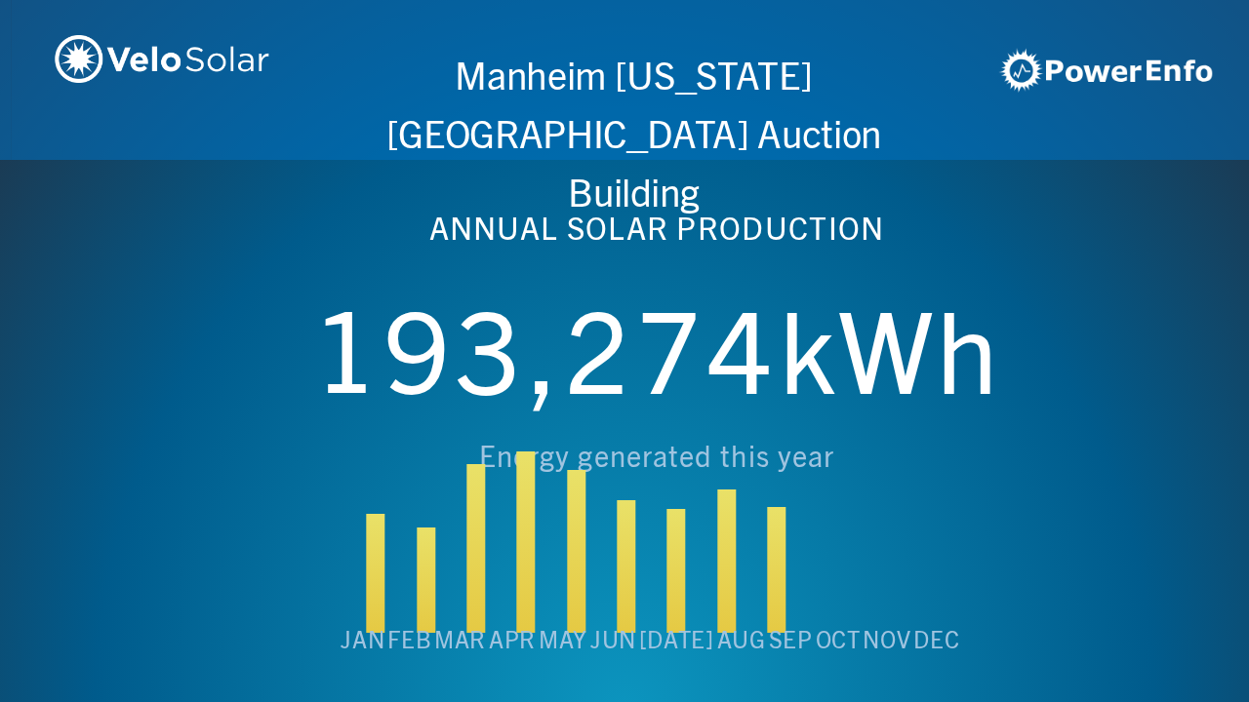
scroll to position [0, 4994]
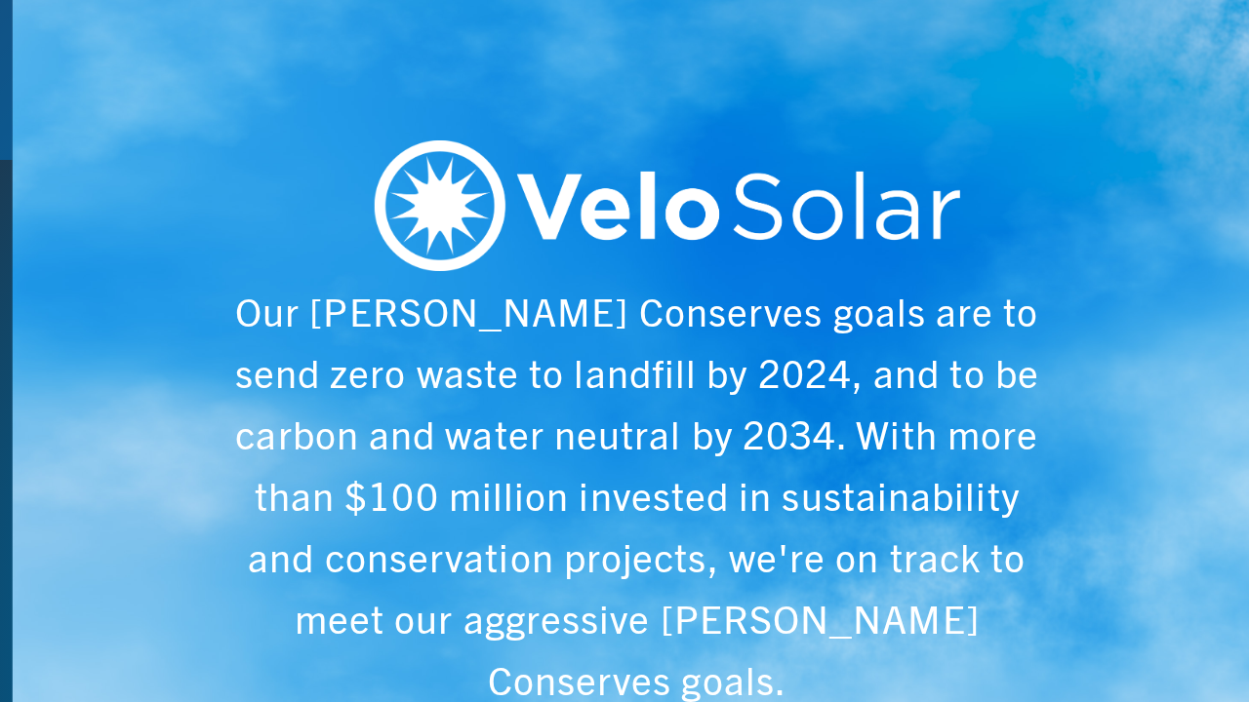
scroll to position [0, 6243]
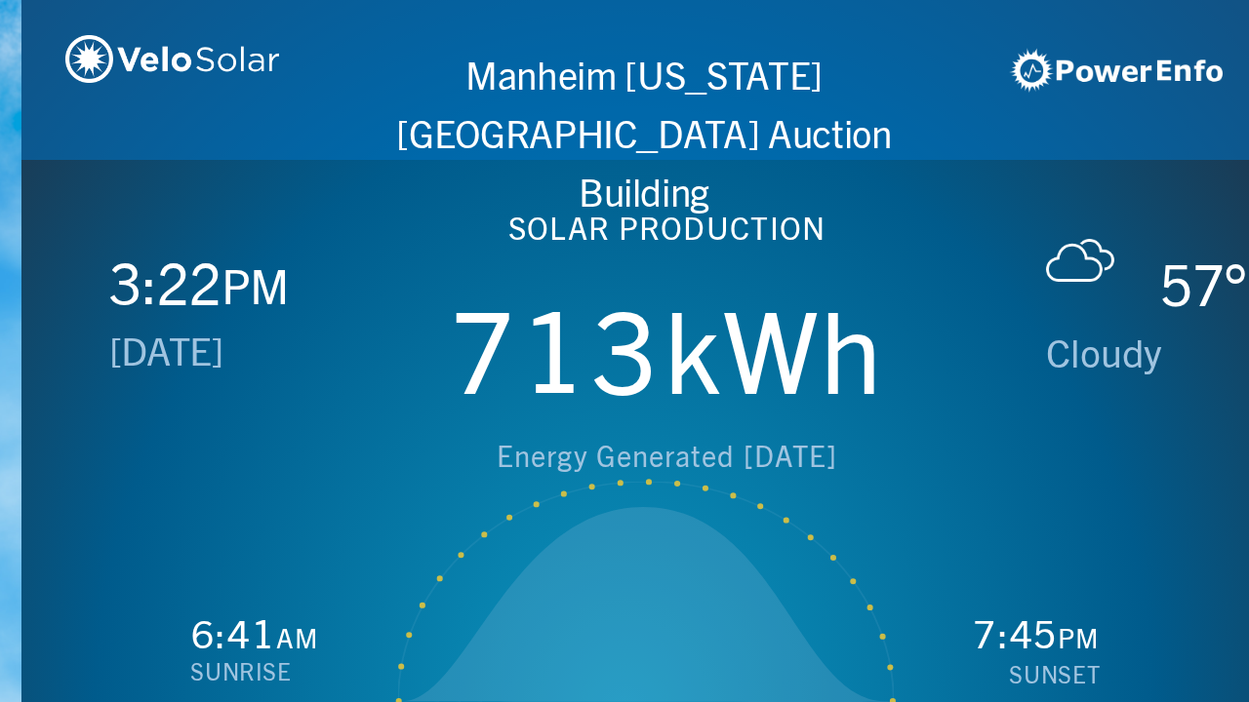
scroll to position [0, 1249]
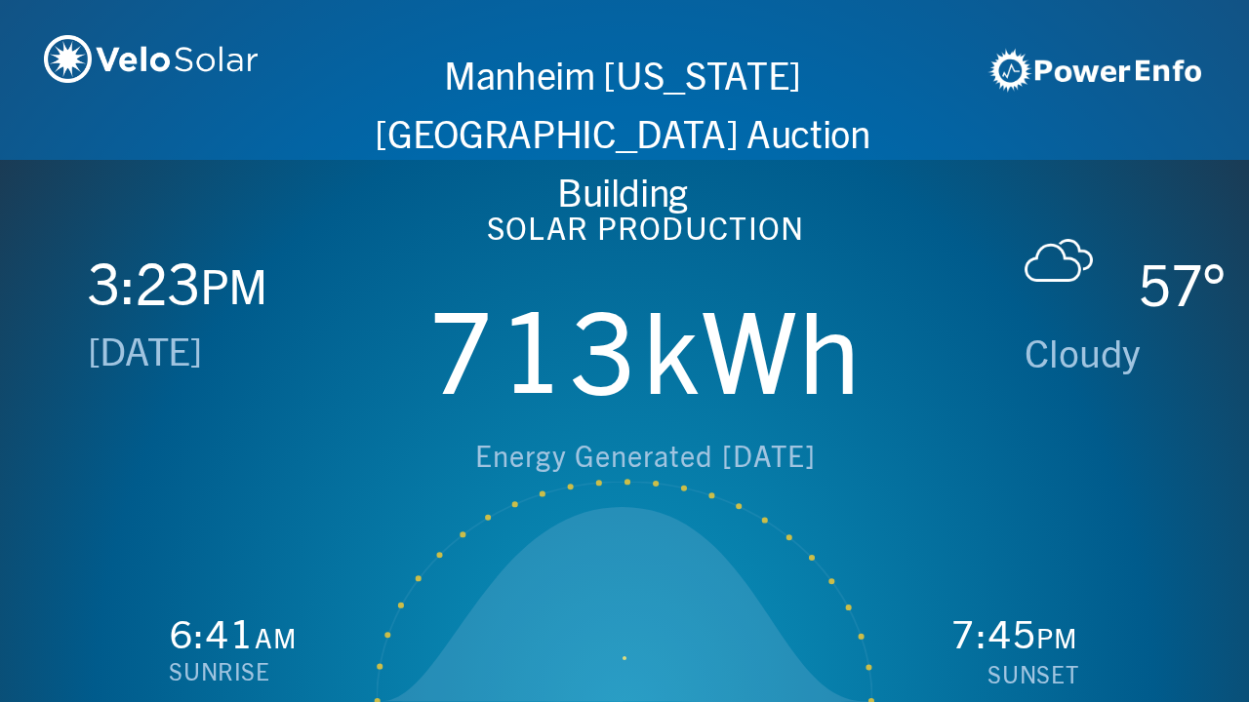
scroll to position [0, 2497]
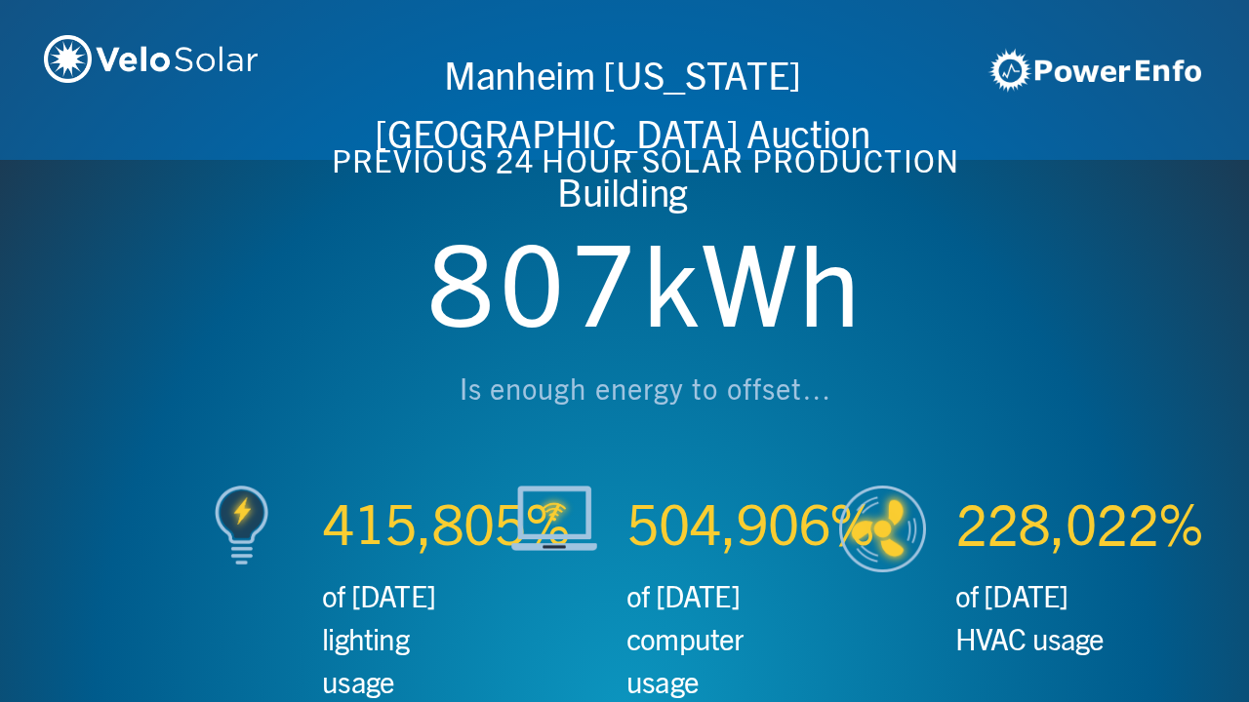
scroll to position [0, 3746]
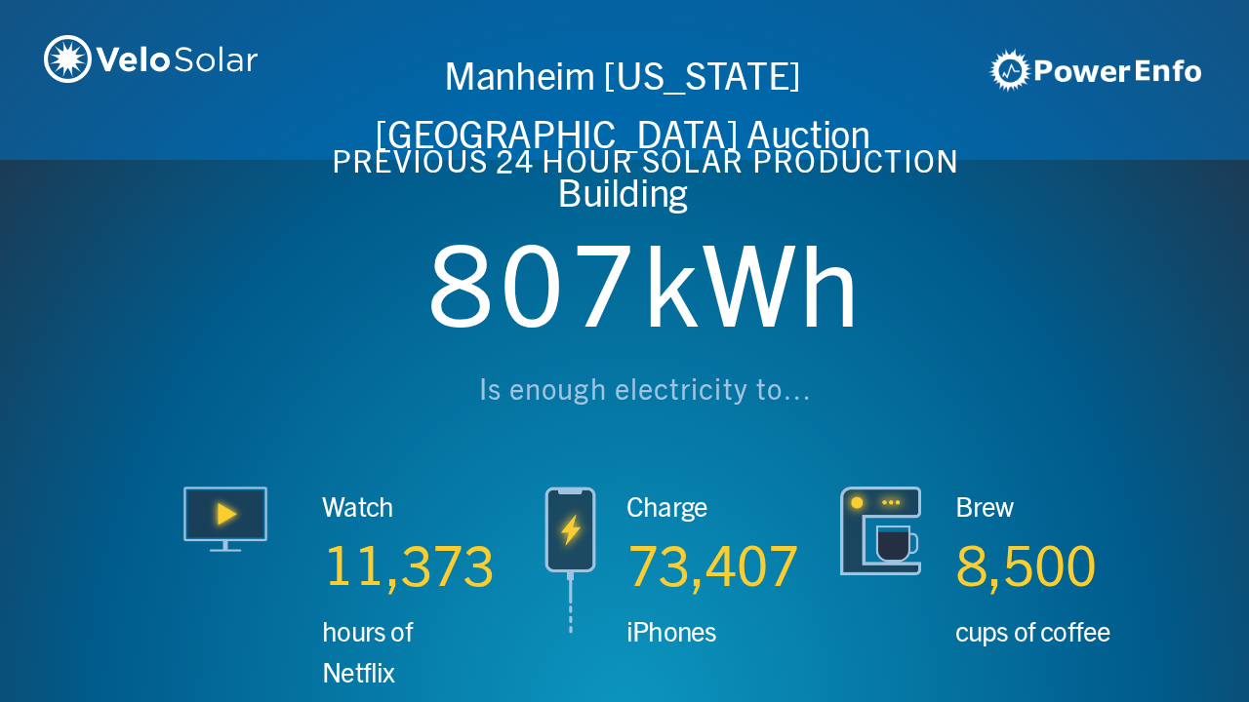
scroll to position [0, 4994]
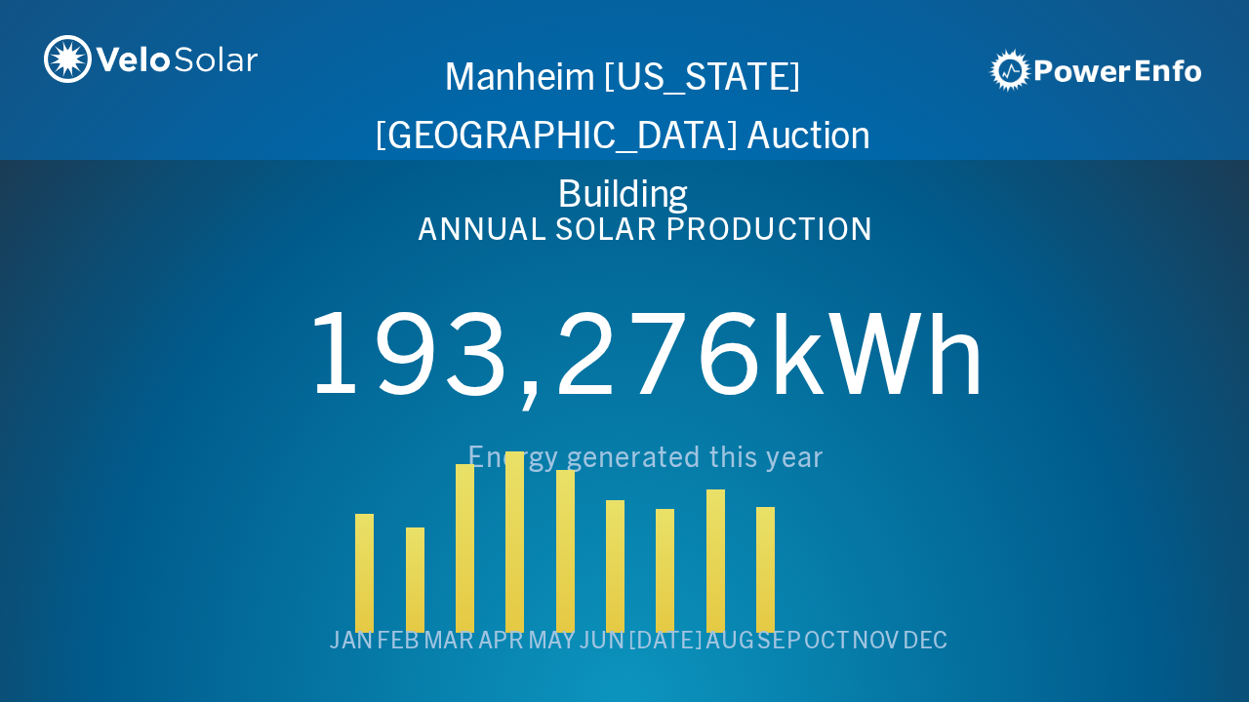
scroll to position [0, 6243]
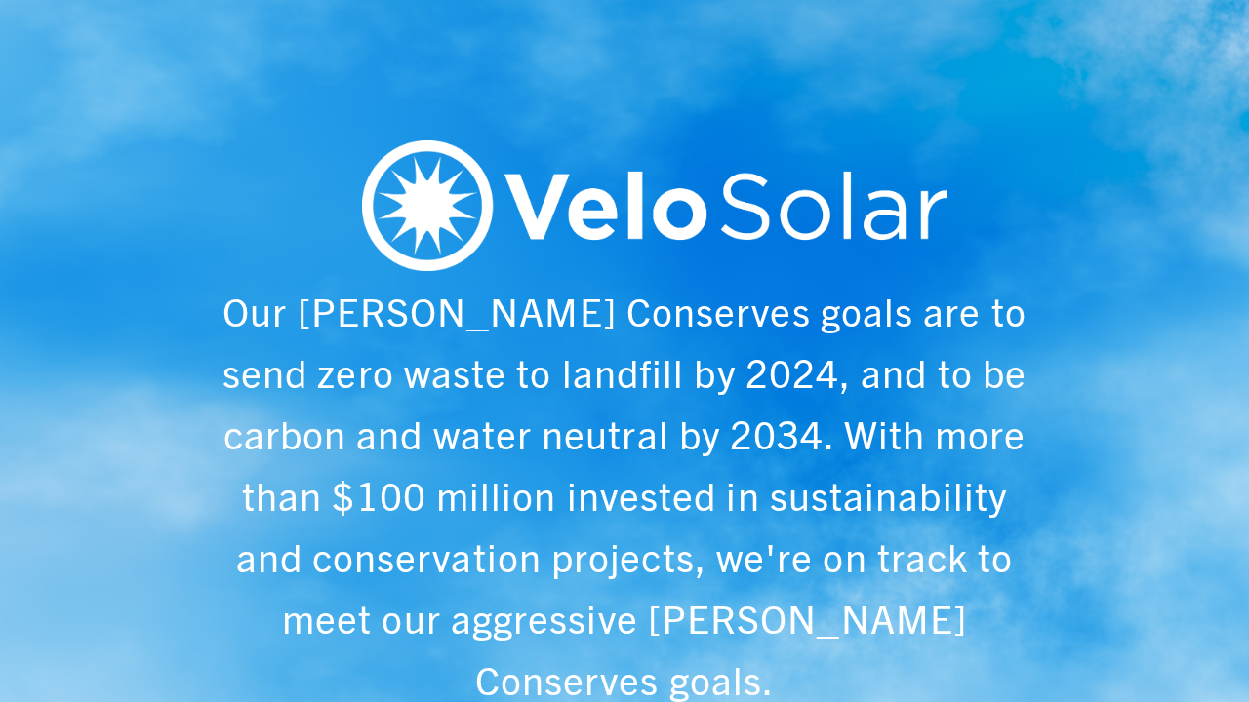
scroll to position [0, 1249]
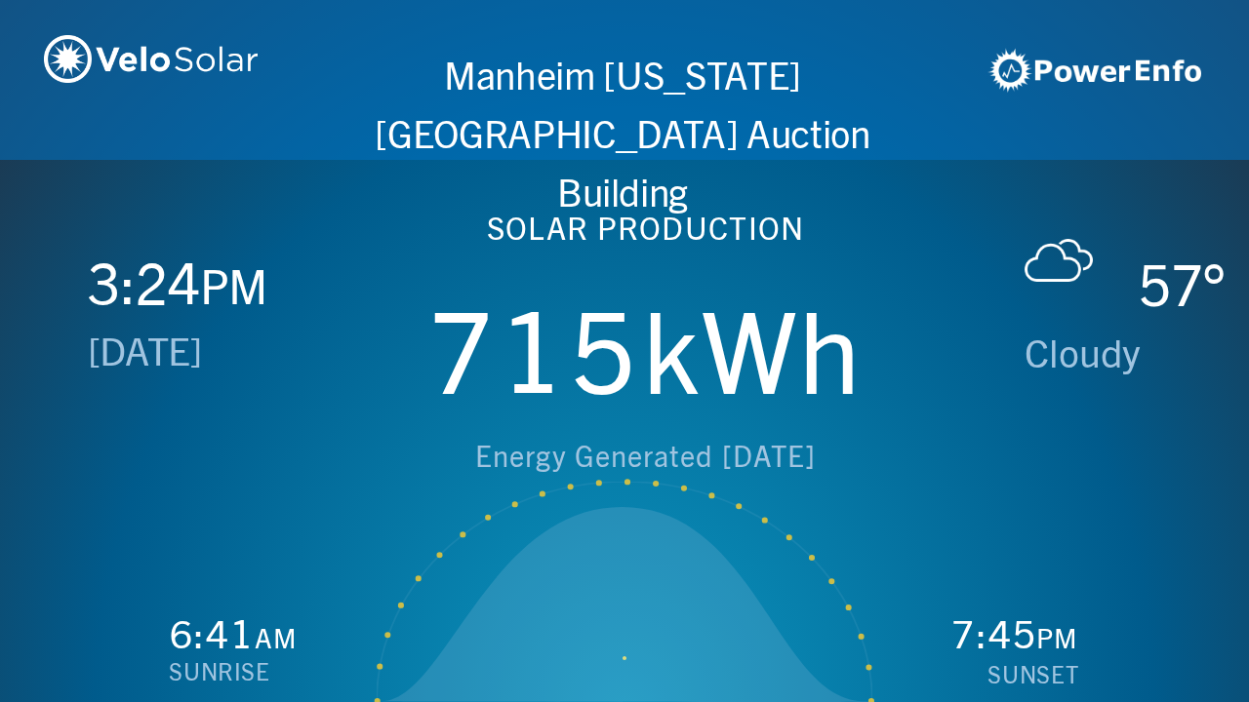
scroll to position [0, 2497]
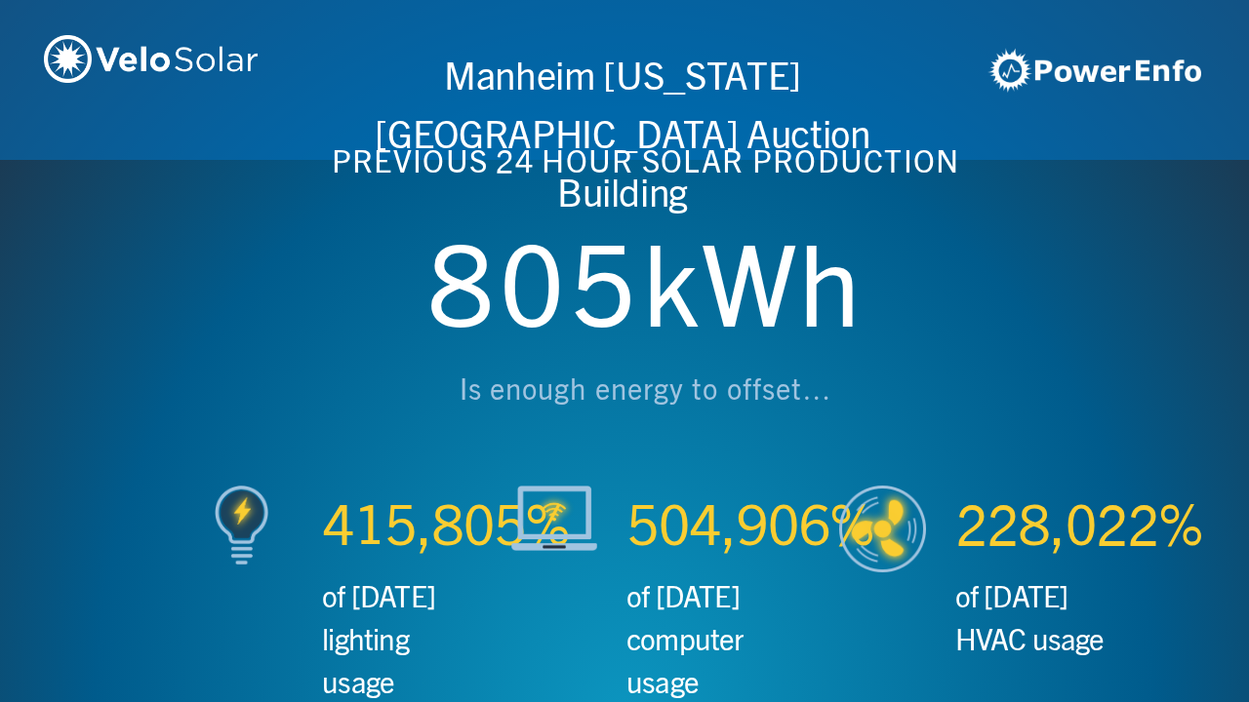
scroll to position [0, 3746]
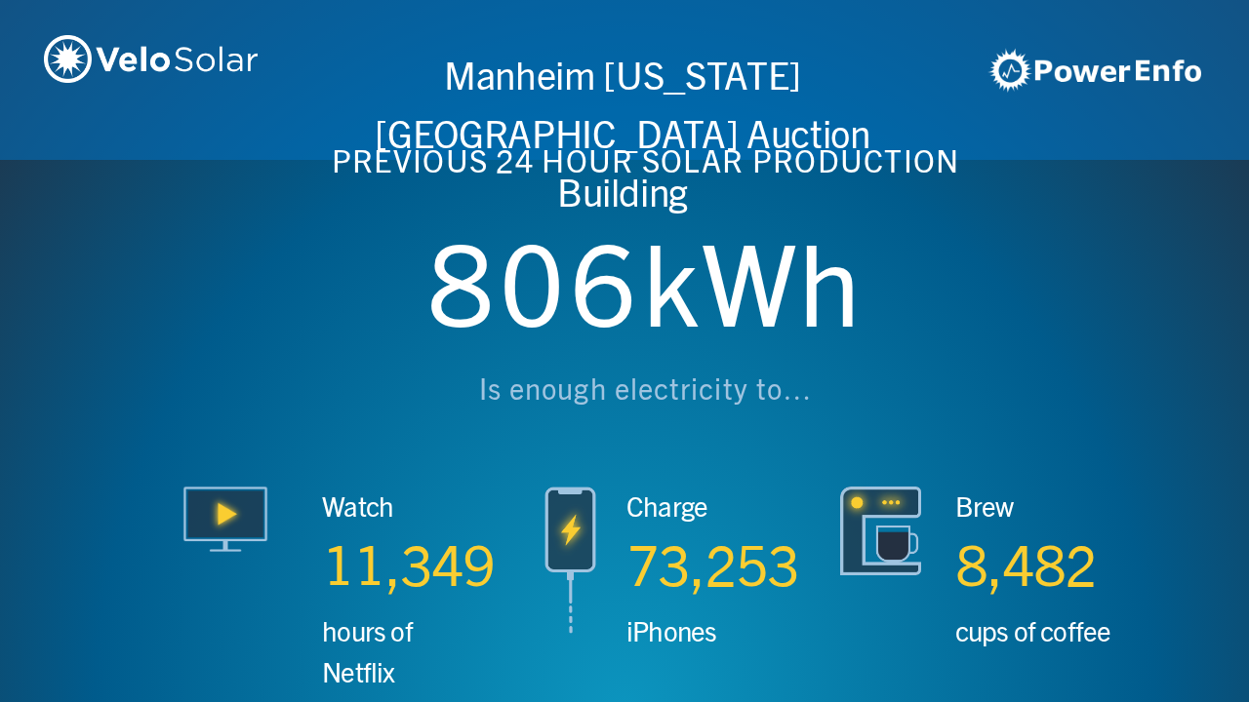
scroll to position [0, 4994]
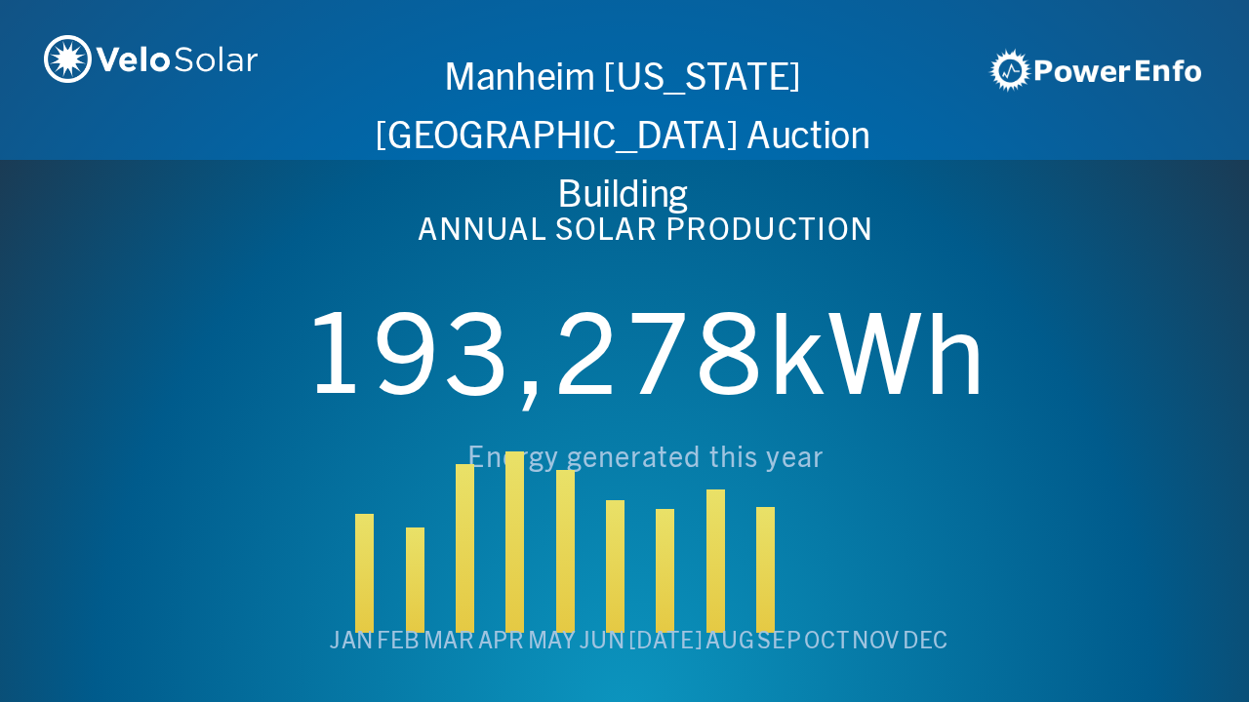
scroll to position [0, 6243]
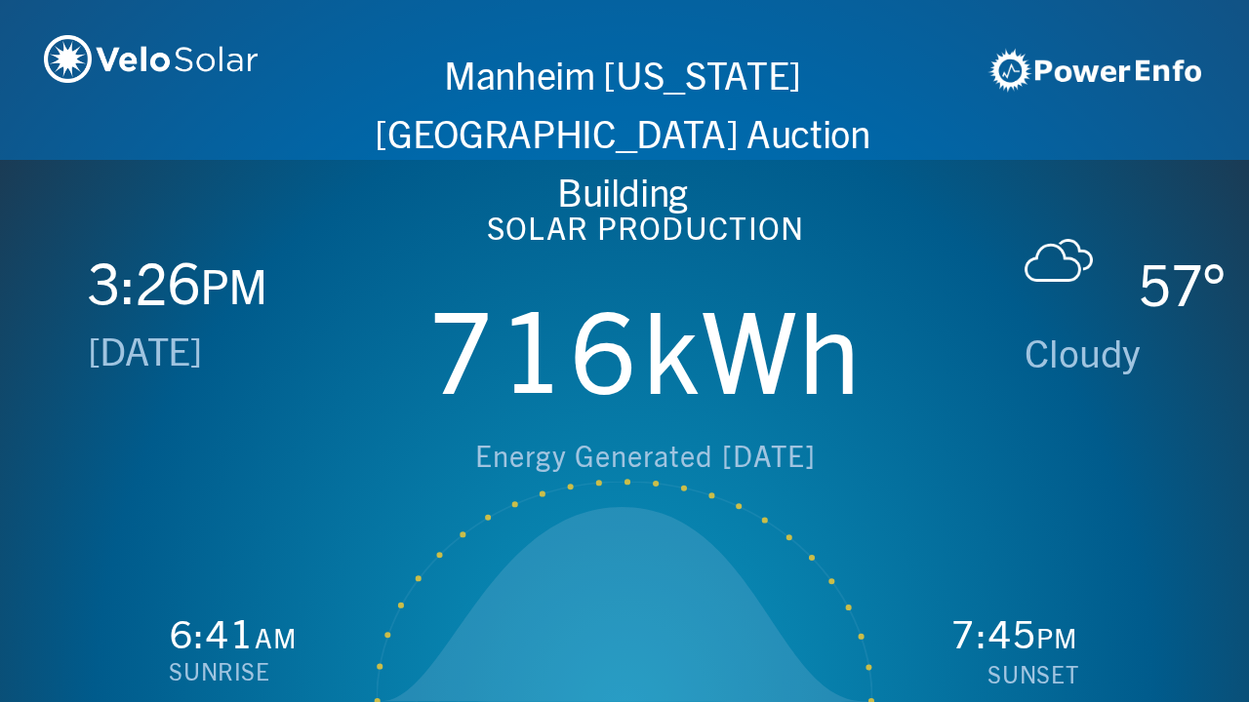
scroll to position [0, 1249]
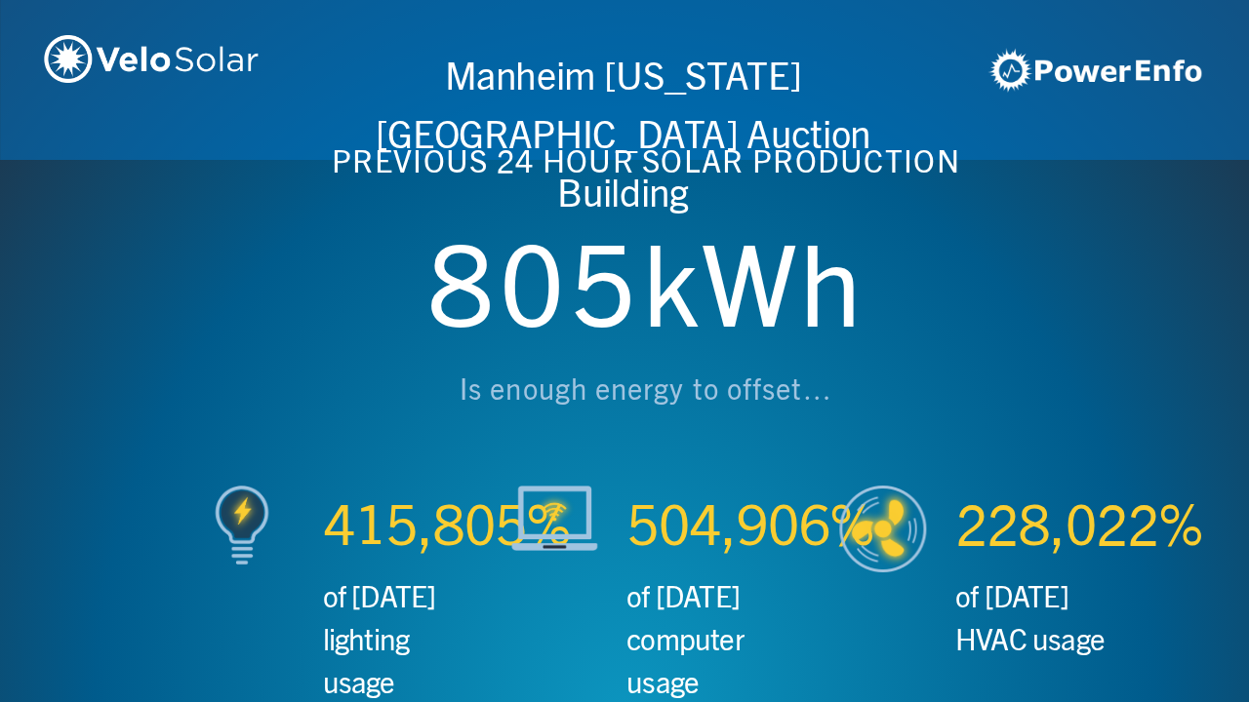
scroll to position [0, 2497]
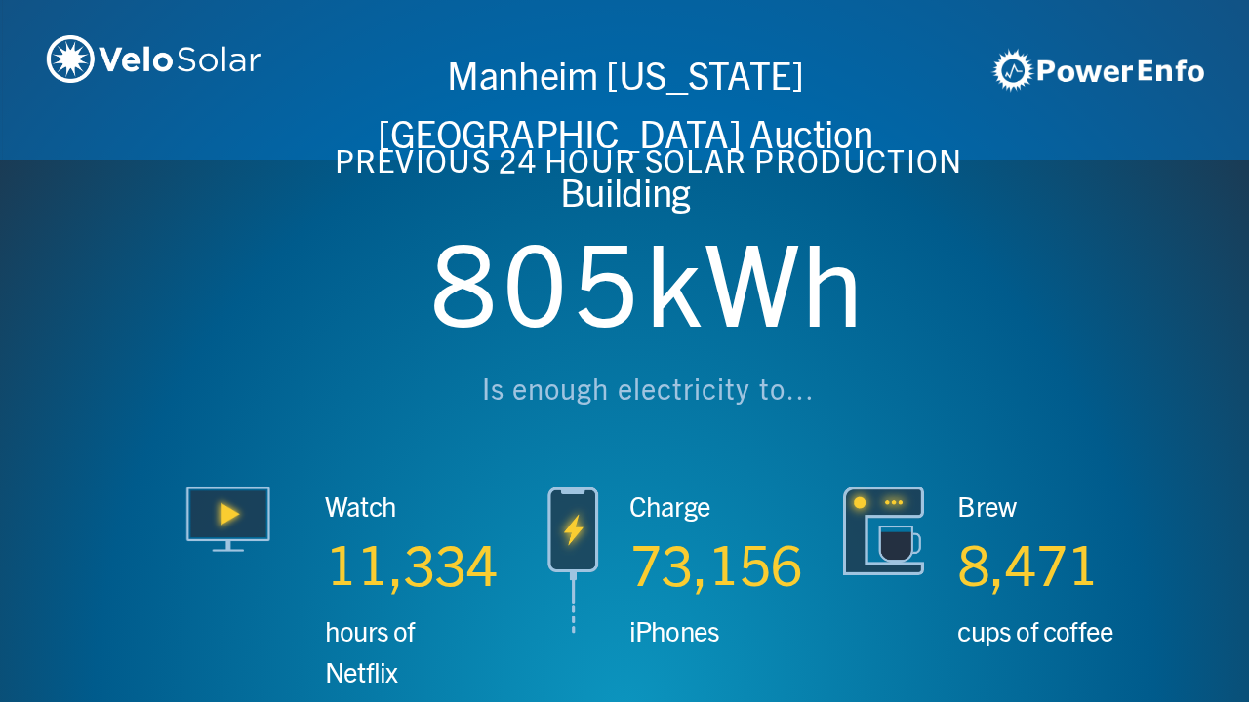
scroll to position [0, 3746]
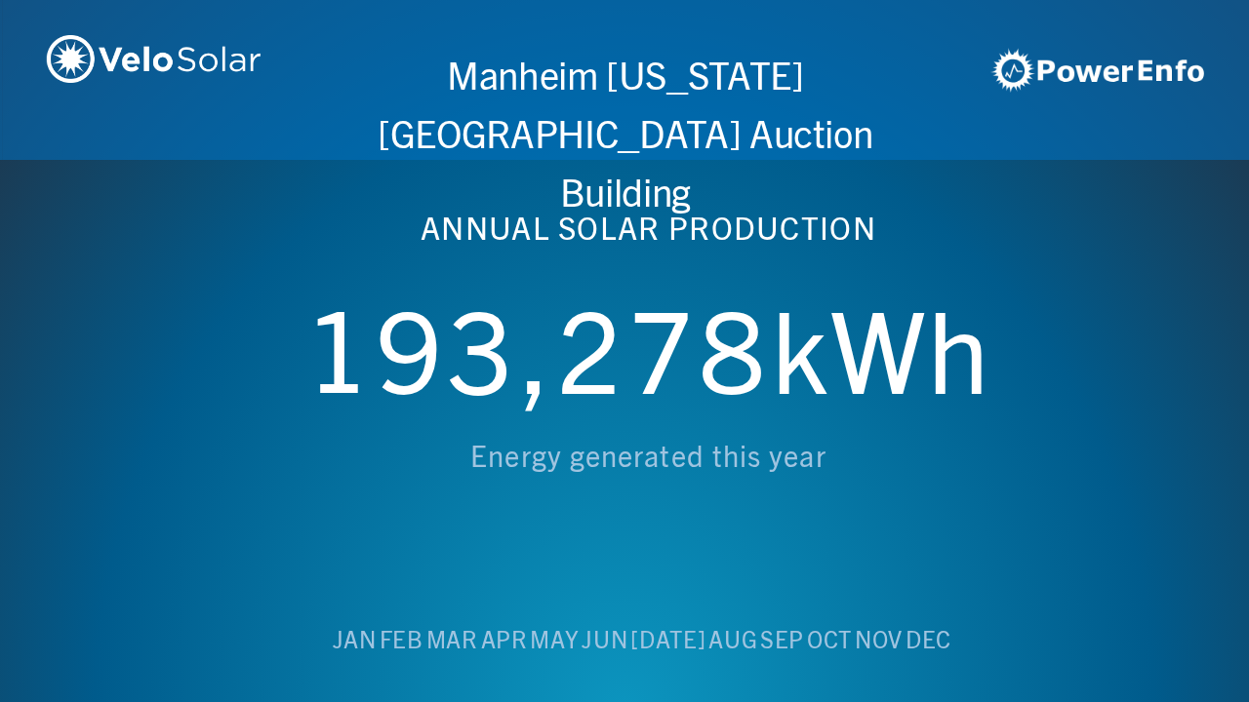
scroll to position [0, 4994]
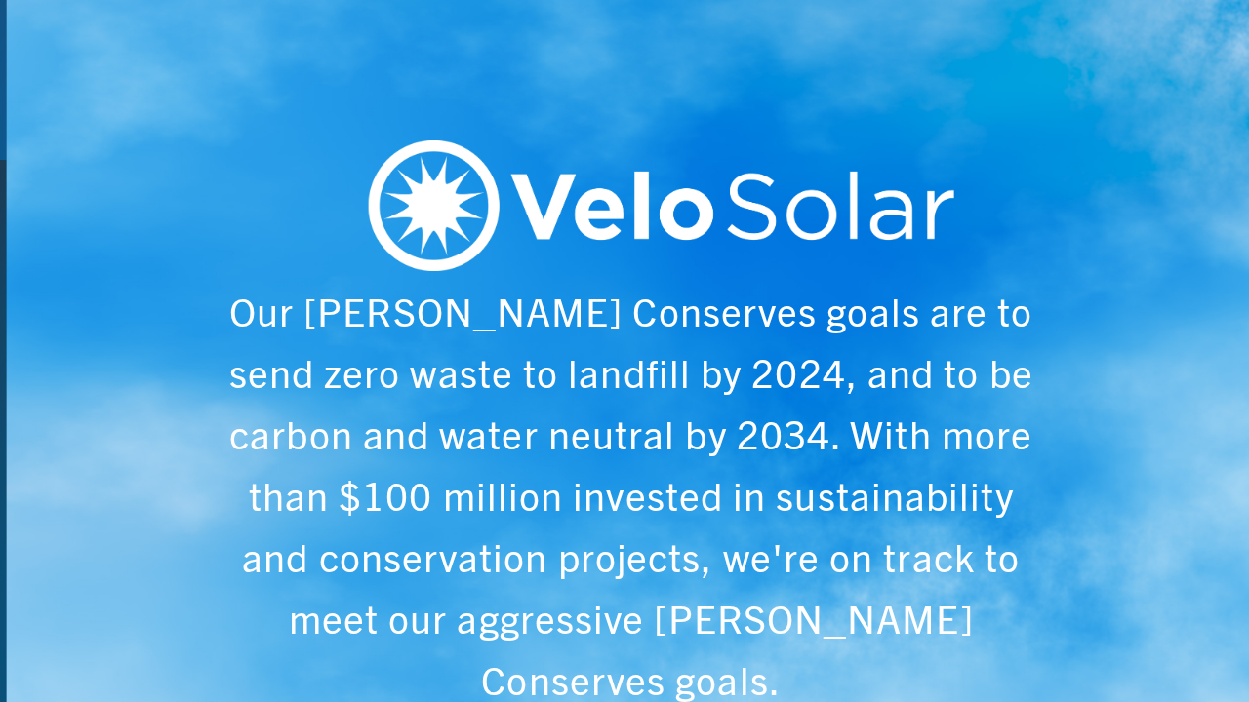
scroll to position [0, 6243]
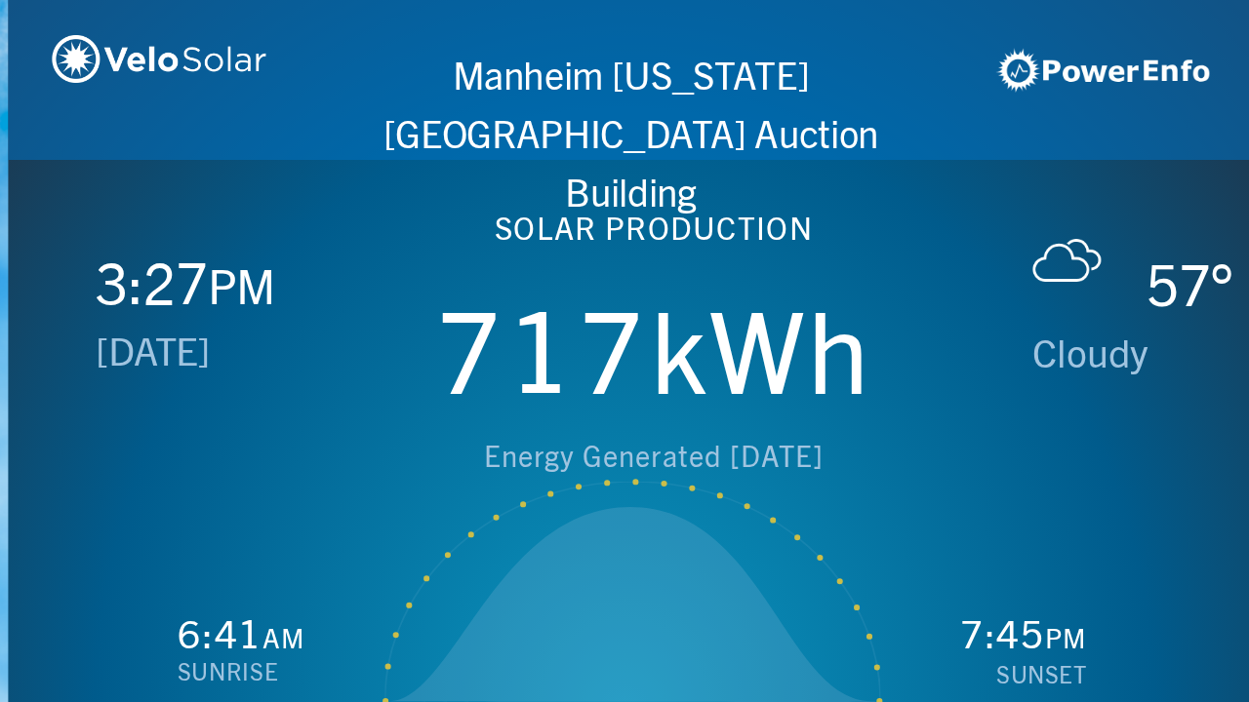
scroll to position [0, 1249]
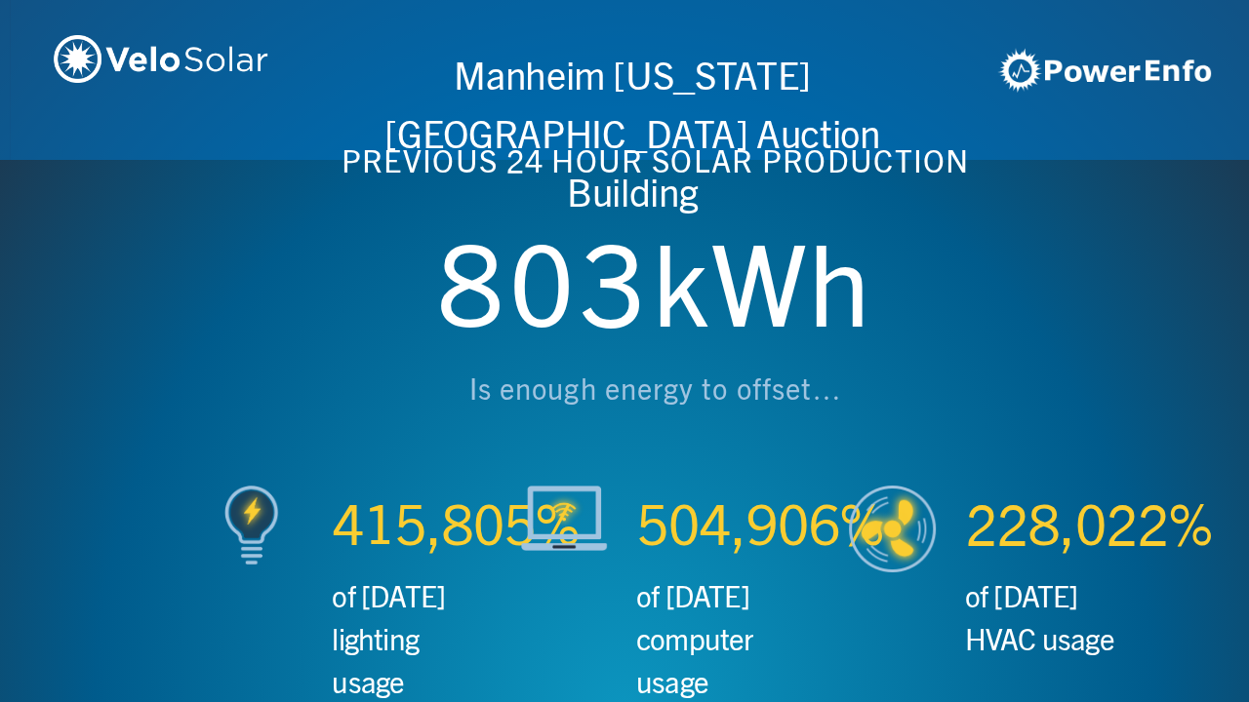
scroll to position [0, 2497]
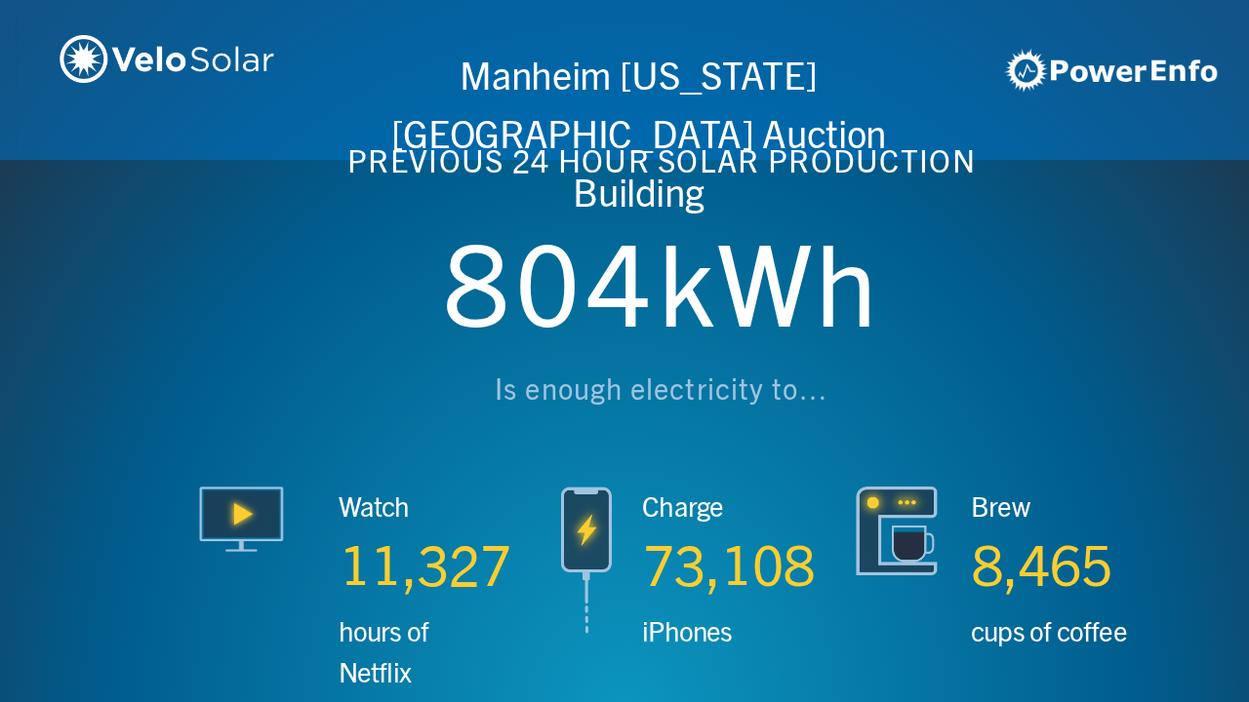
scroll to position [0, 3746]
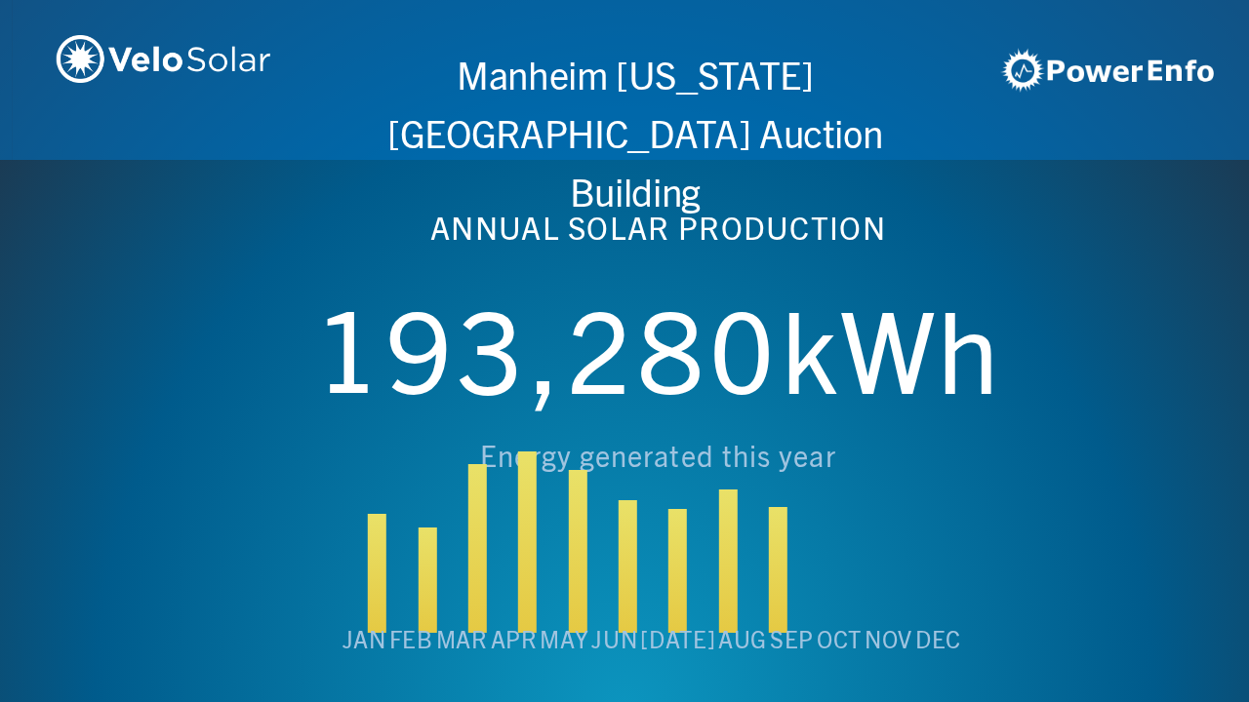
scroll to position [0, 4994]
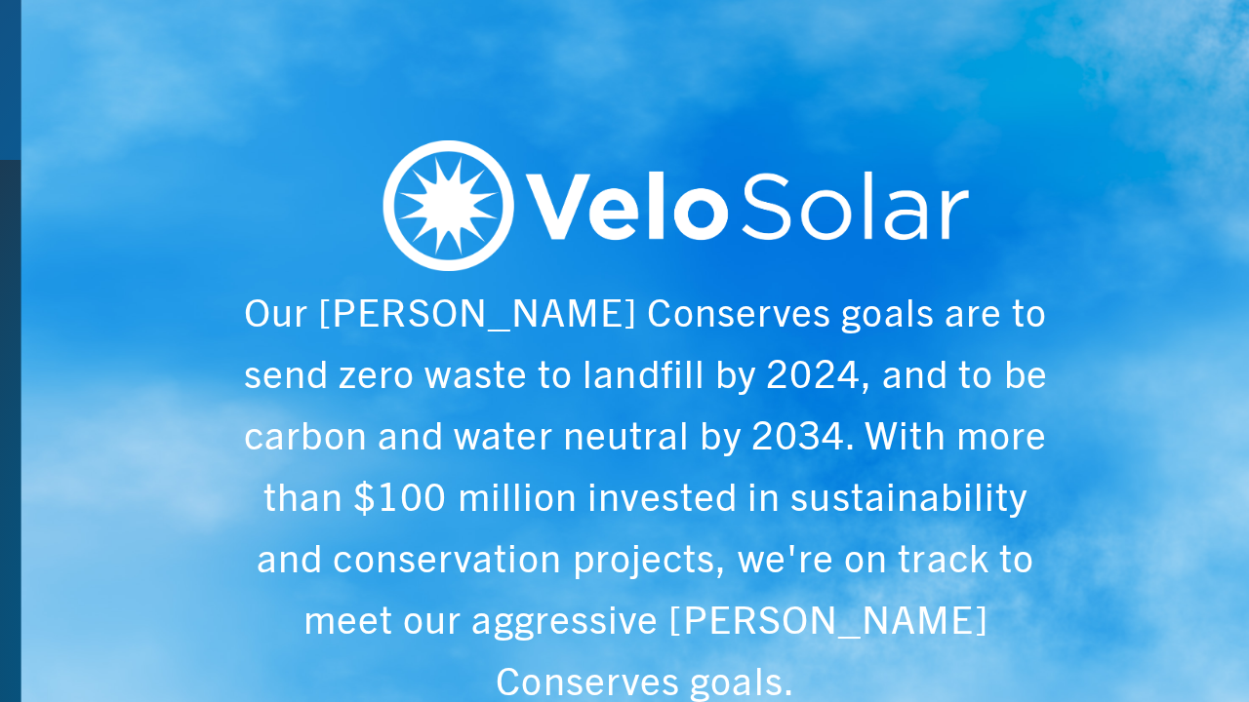
scroll to position [0, 6243]
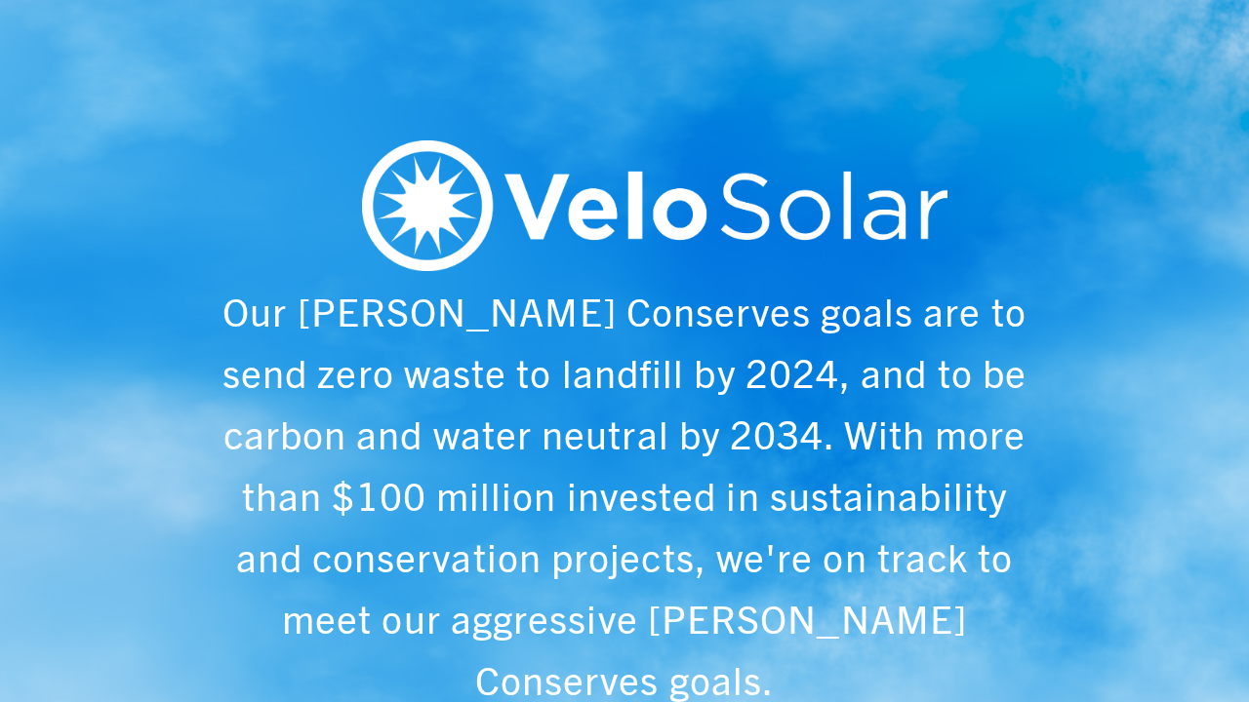
scroll to position [0, 1249]
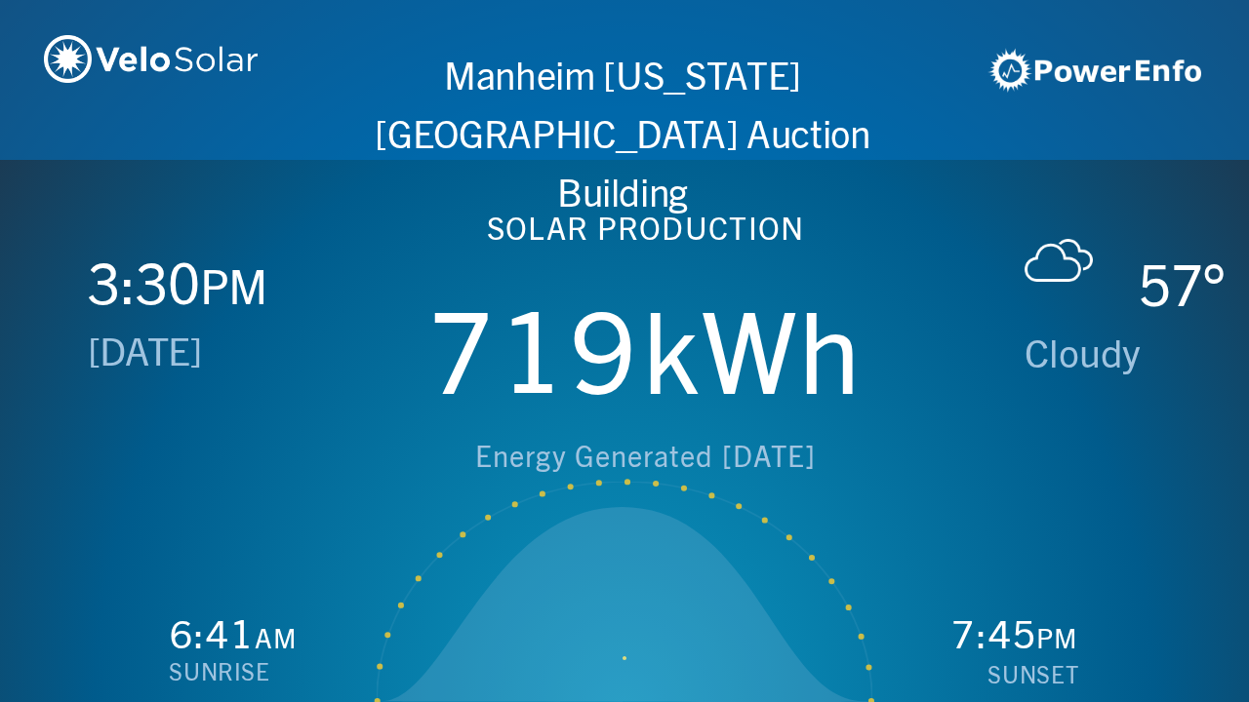
scroll to position [0, 2497]
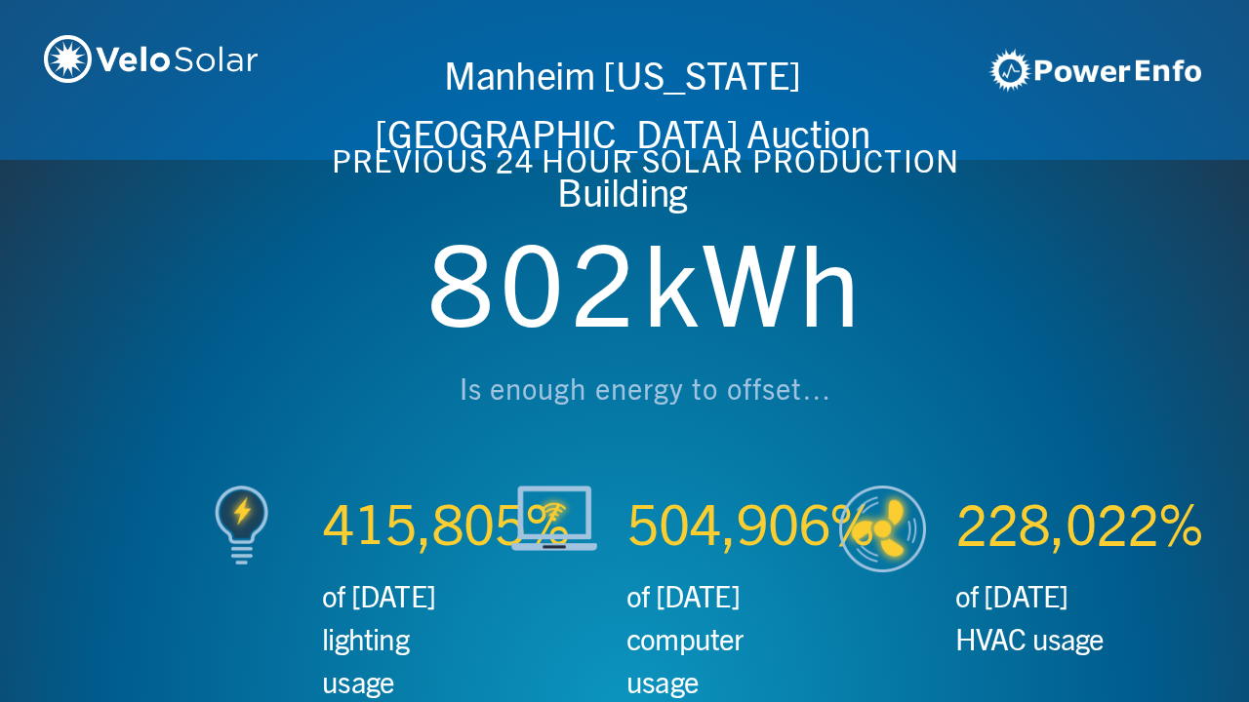
scroll to position [0, 3746]
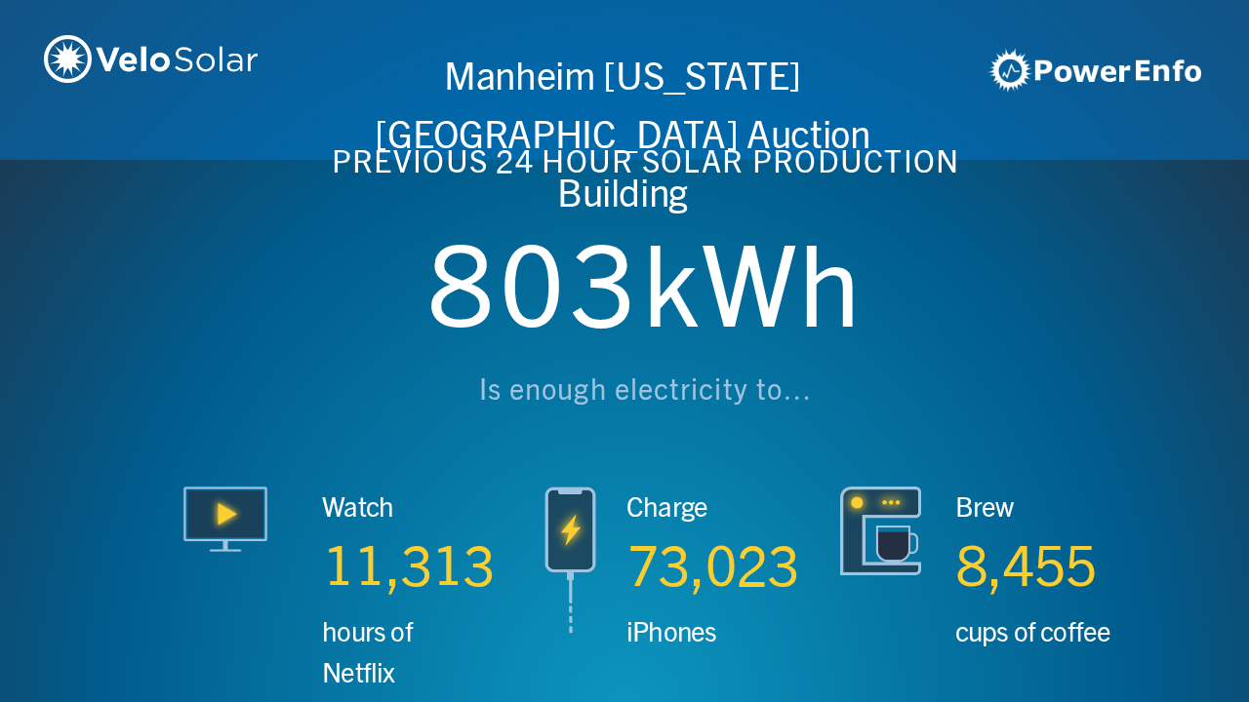
scroll to position [0, 4994]
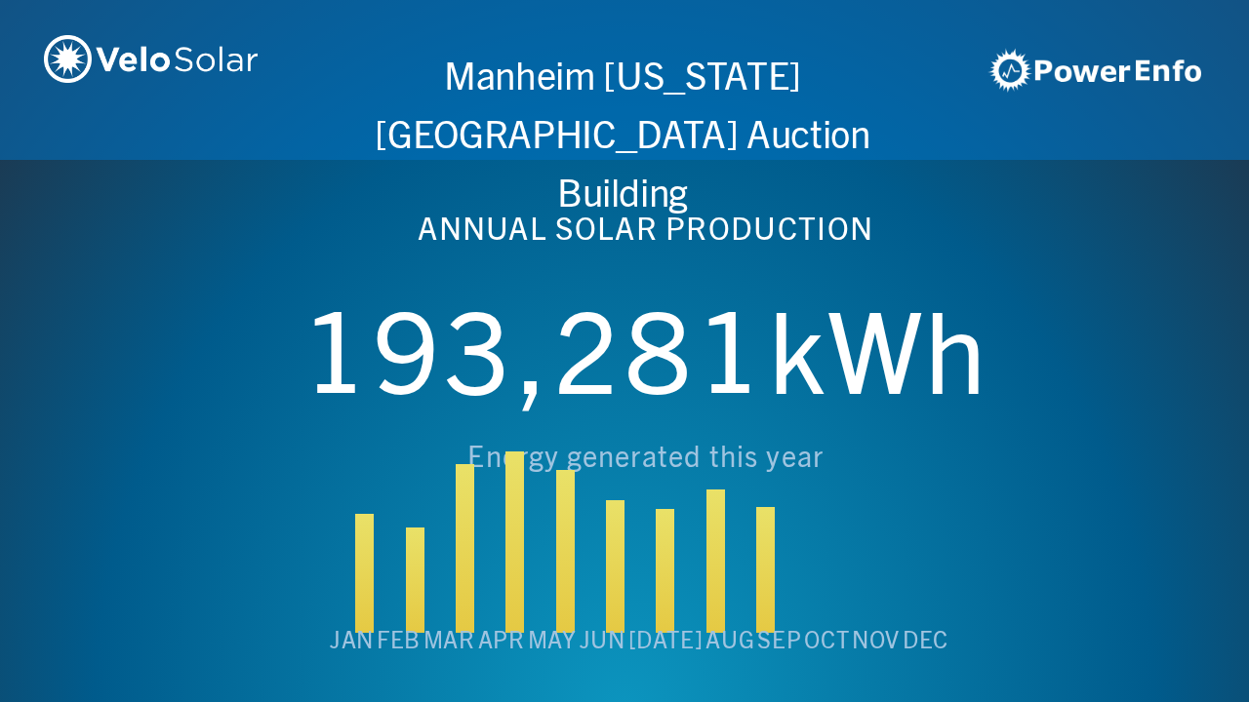
scroll to position [0, 6243]
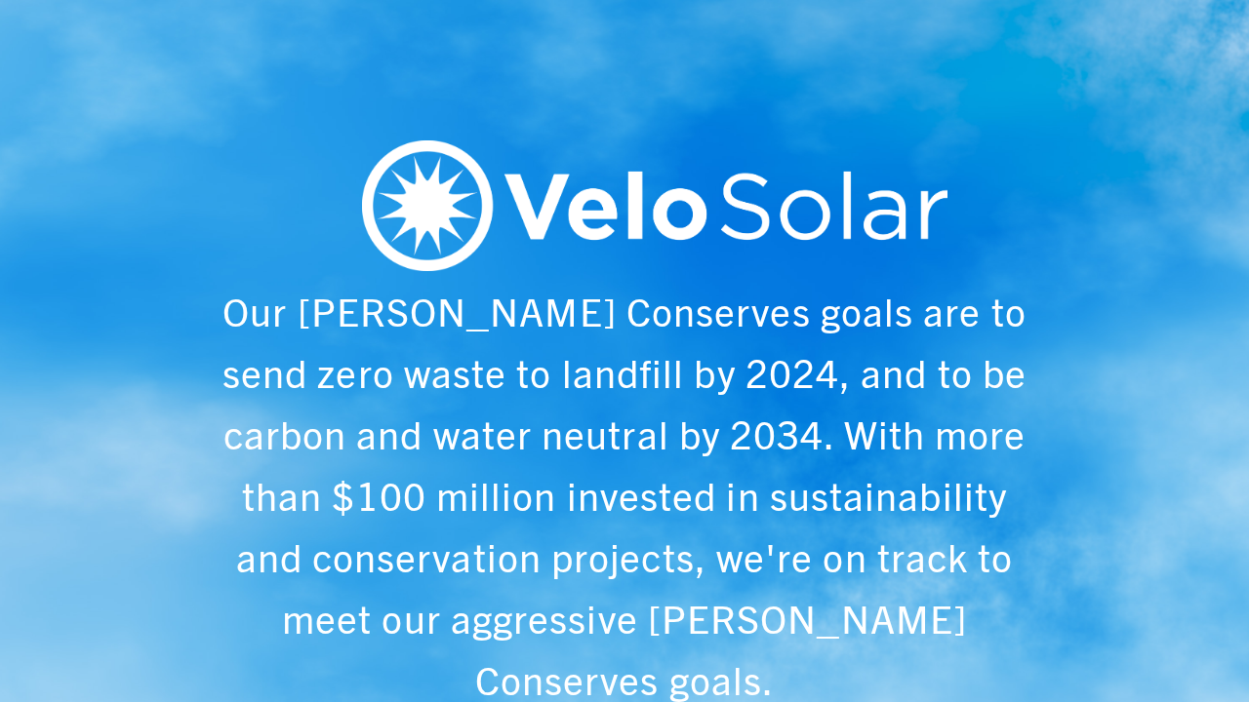
scroll to position [0, 1249]
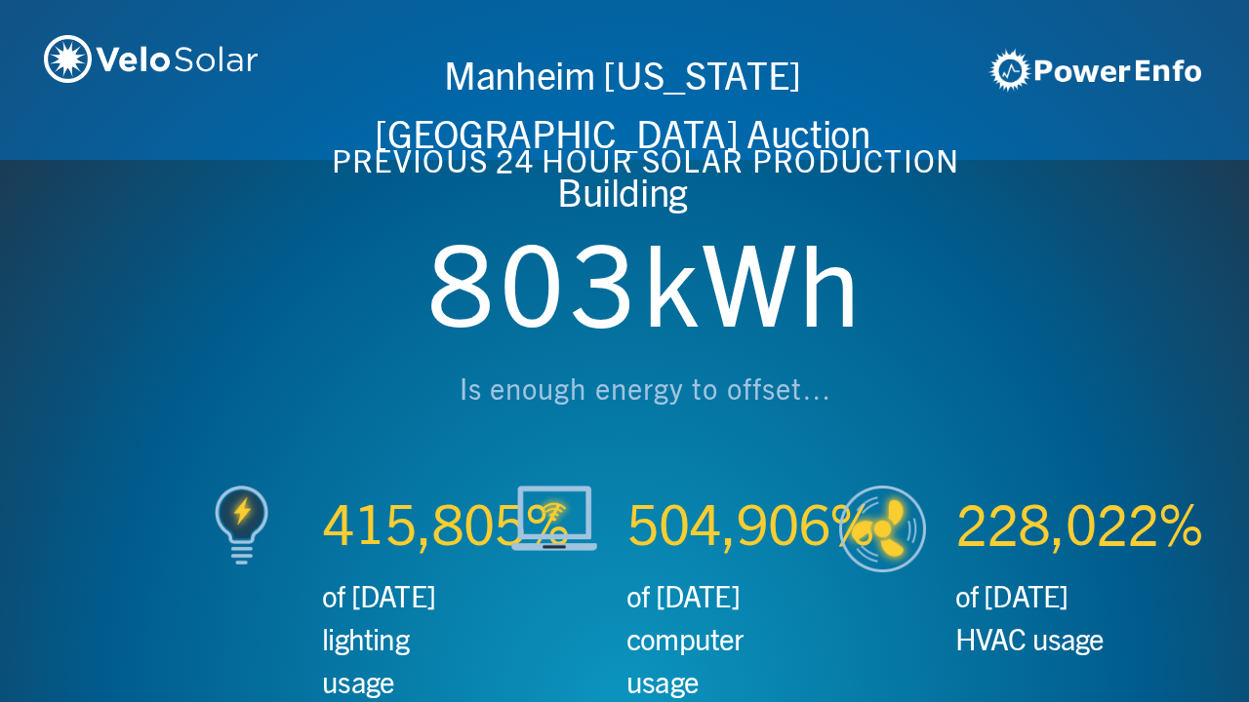
scroll to position [0, 2497]
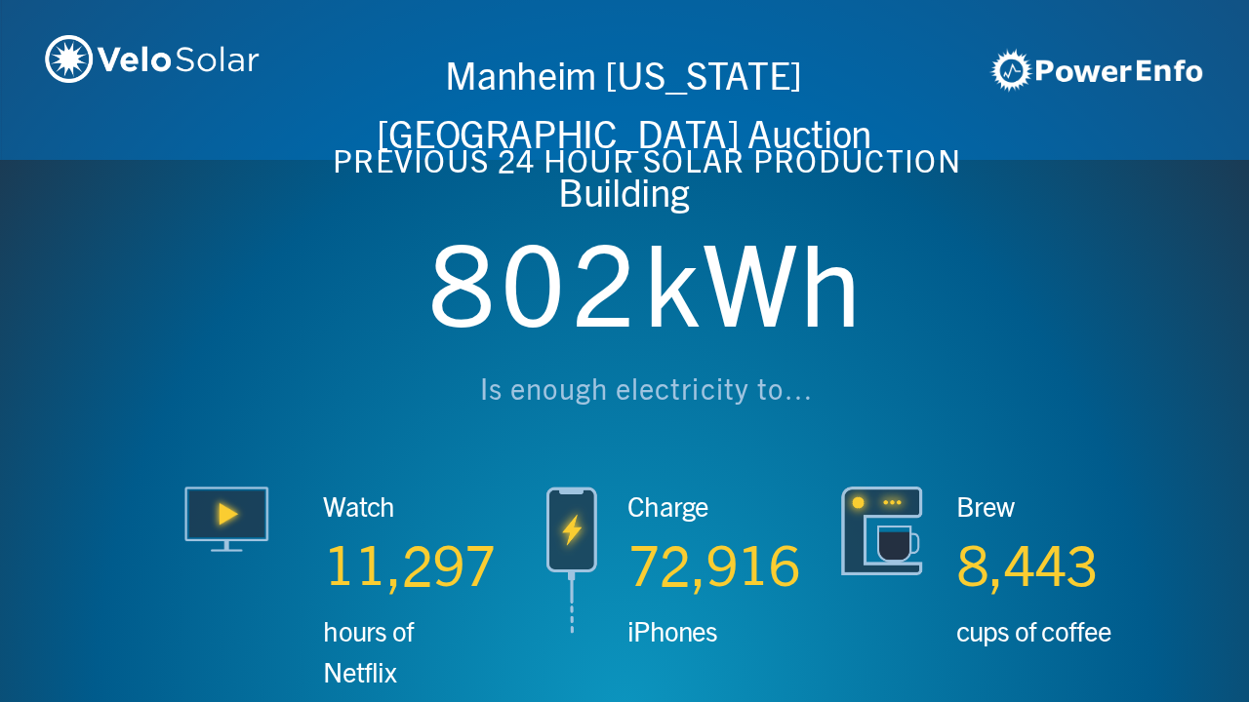
scroll to position [0, 3746]
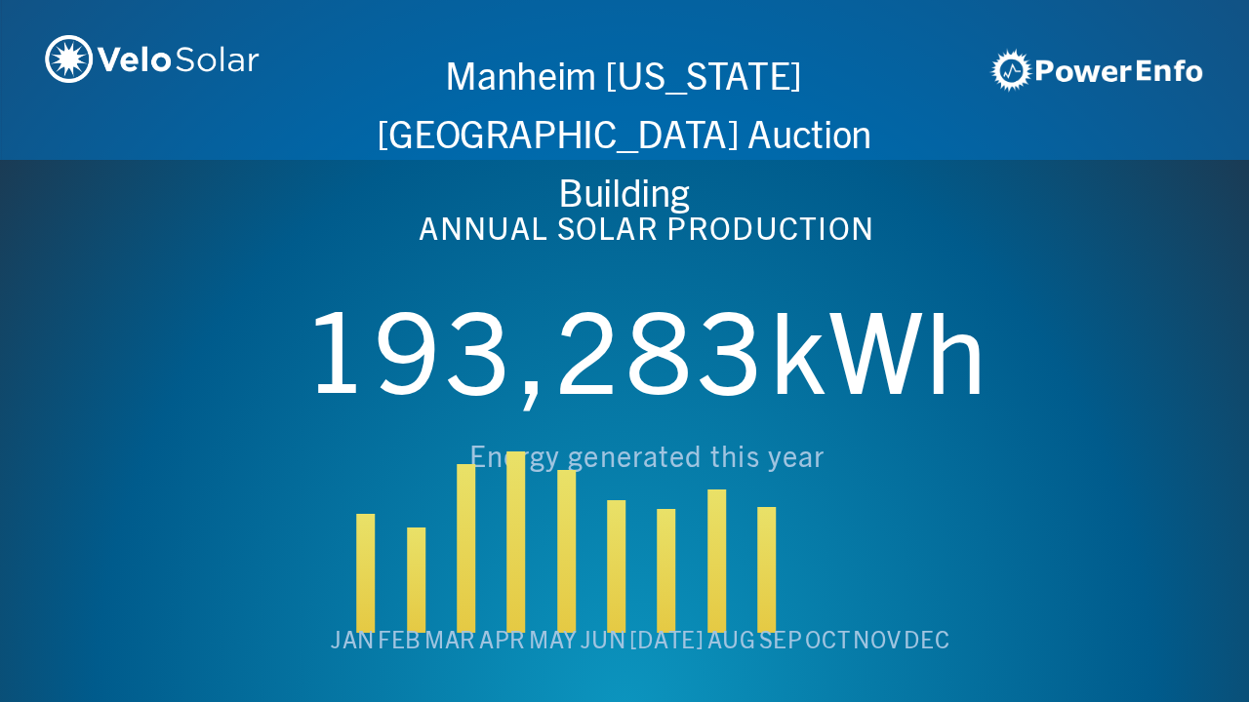
scroll to position [0, 4994]
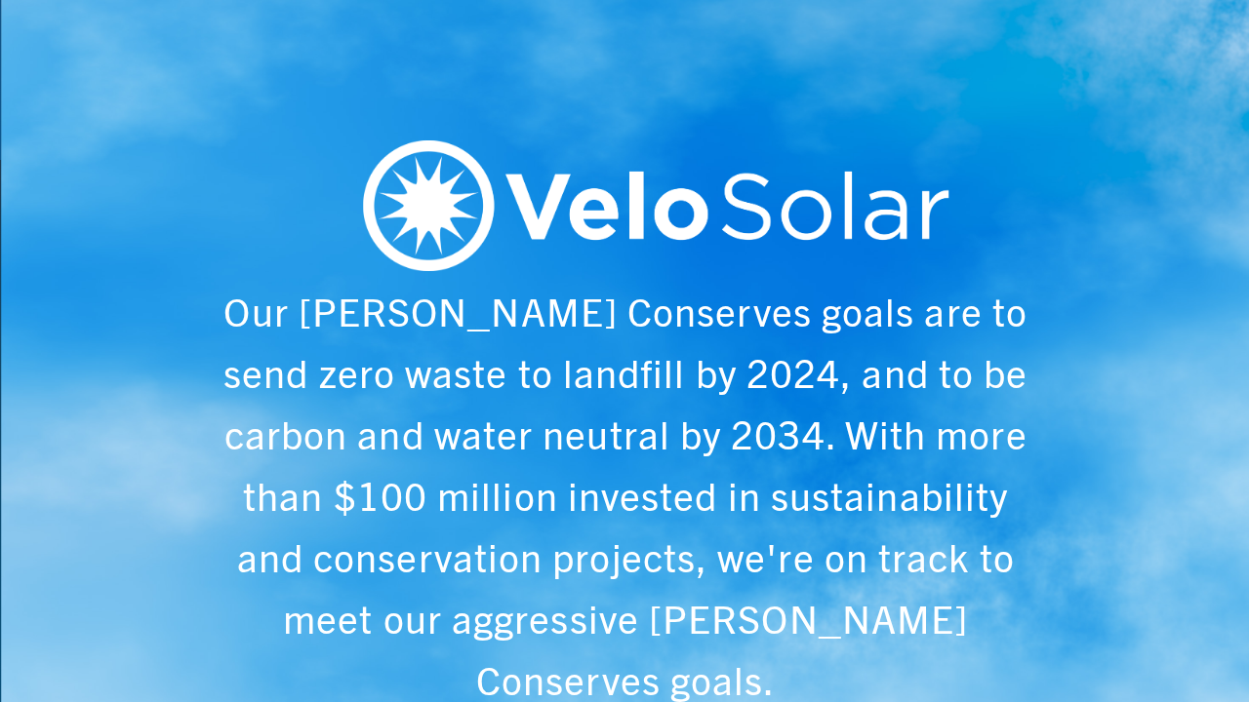
scroll to position [0, 6243]
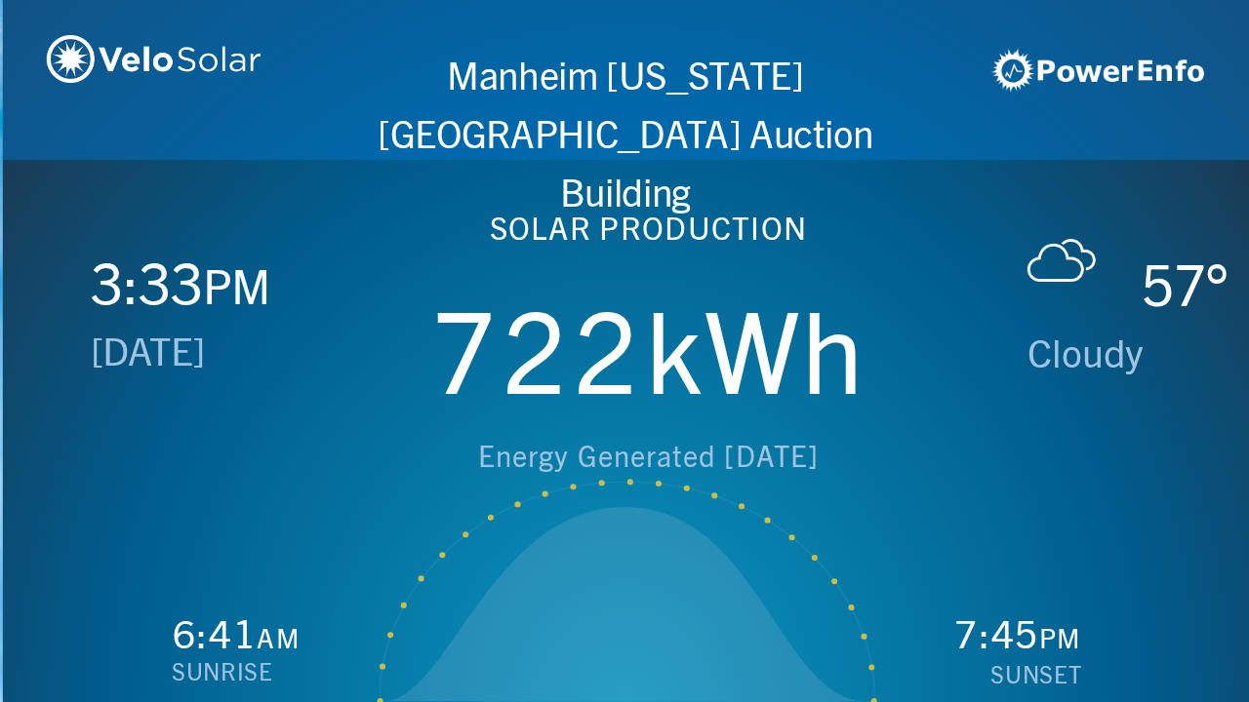
scroll to position [0, 1249]
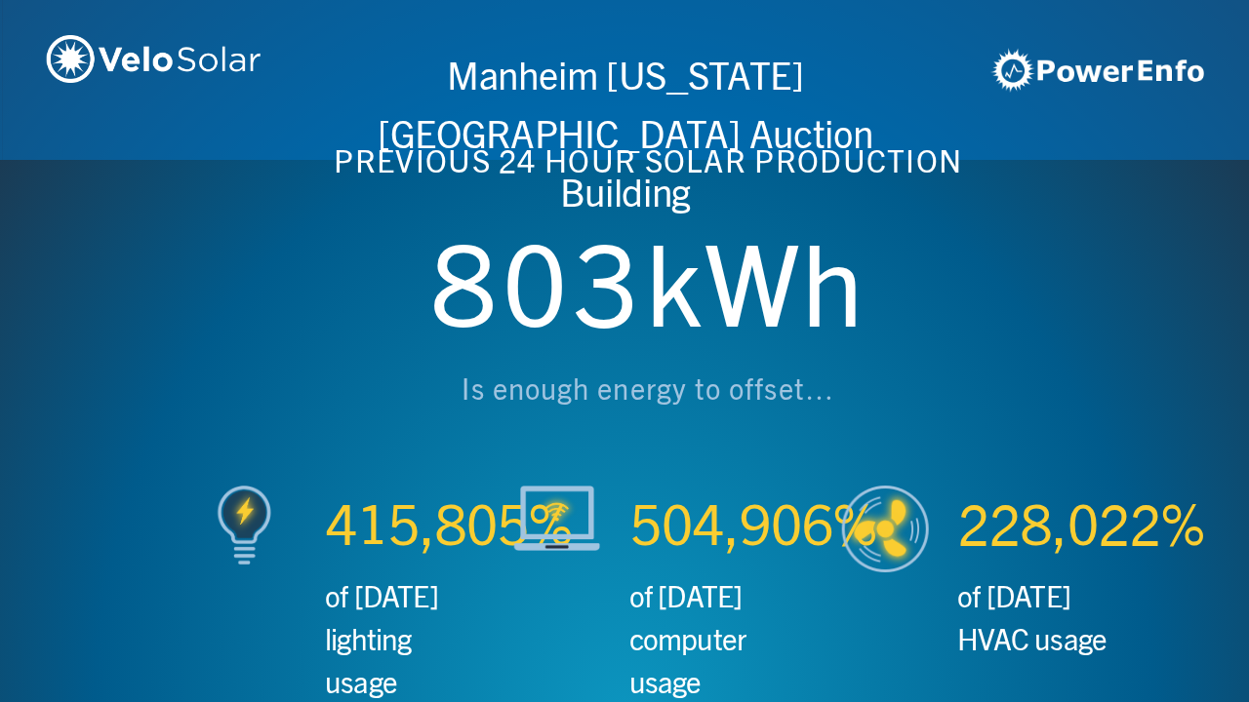
scroll to position [0, 2497]
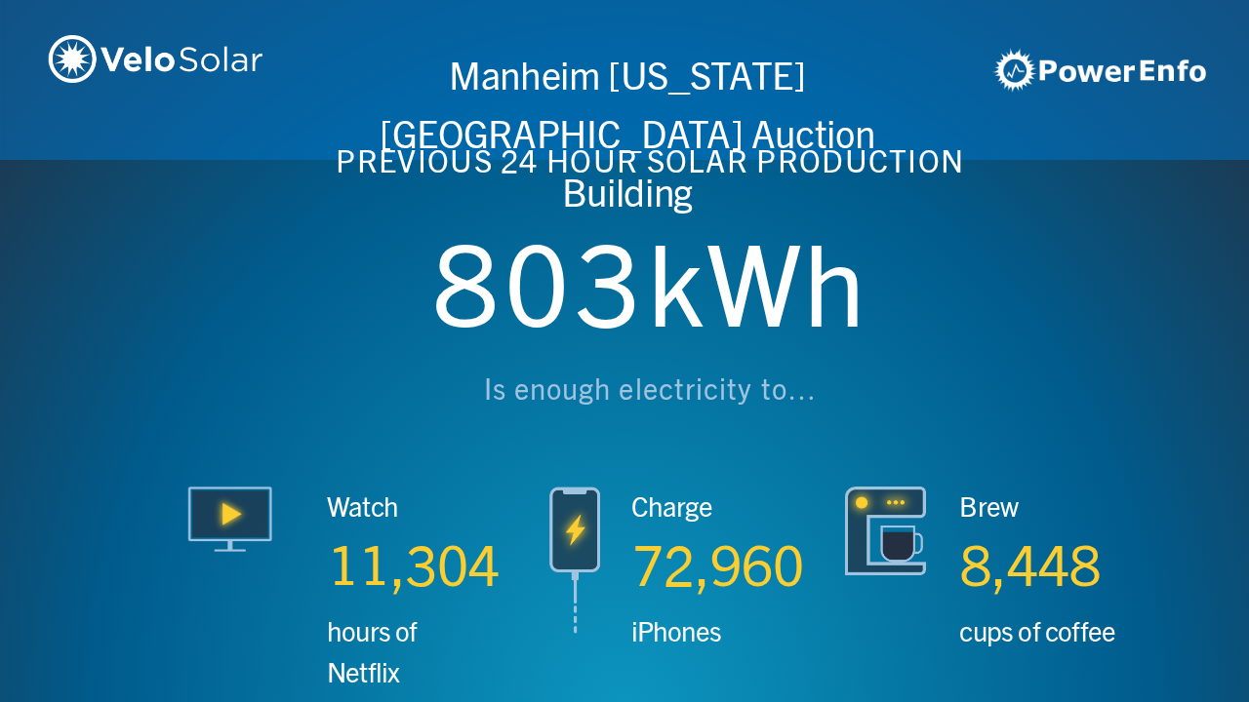
scroll to position [0, 3746]
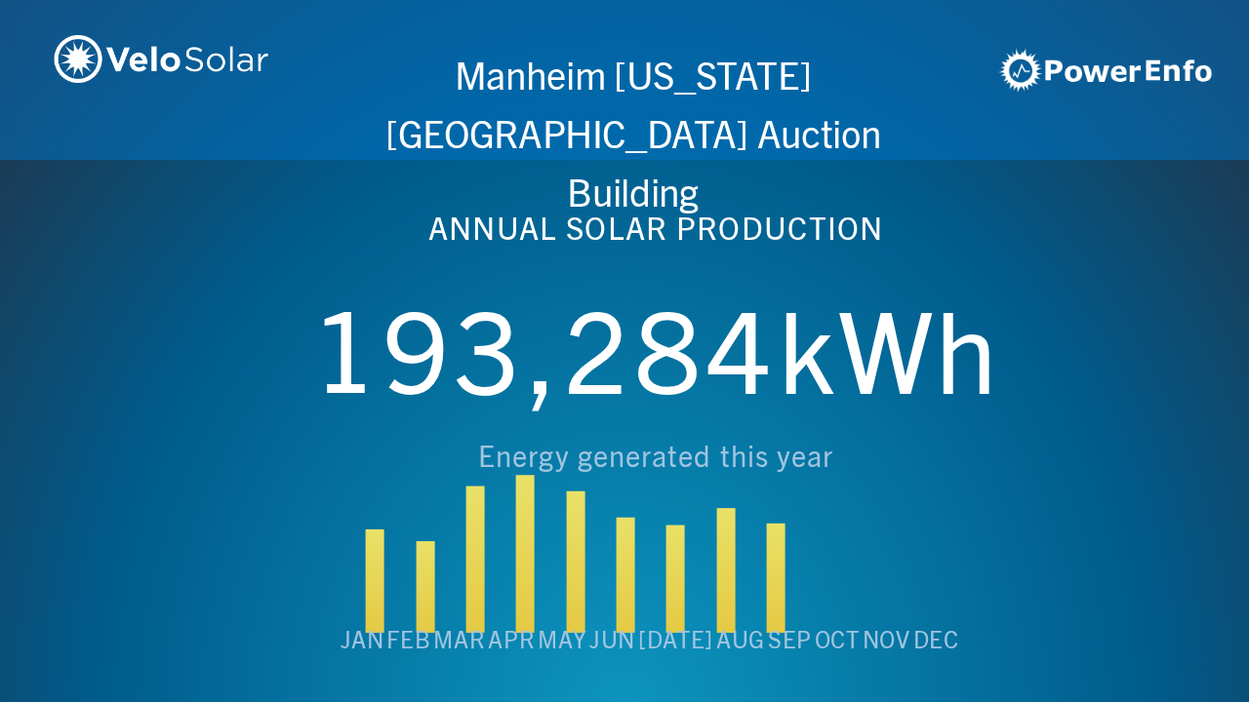
scroll to position [0, 4994]
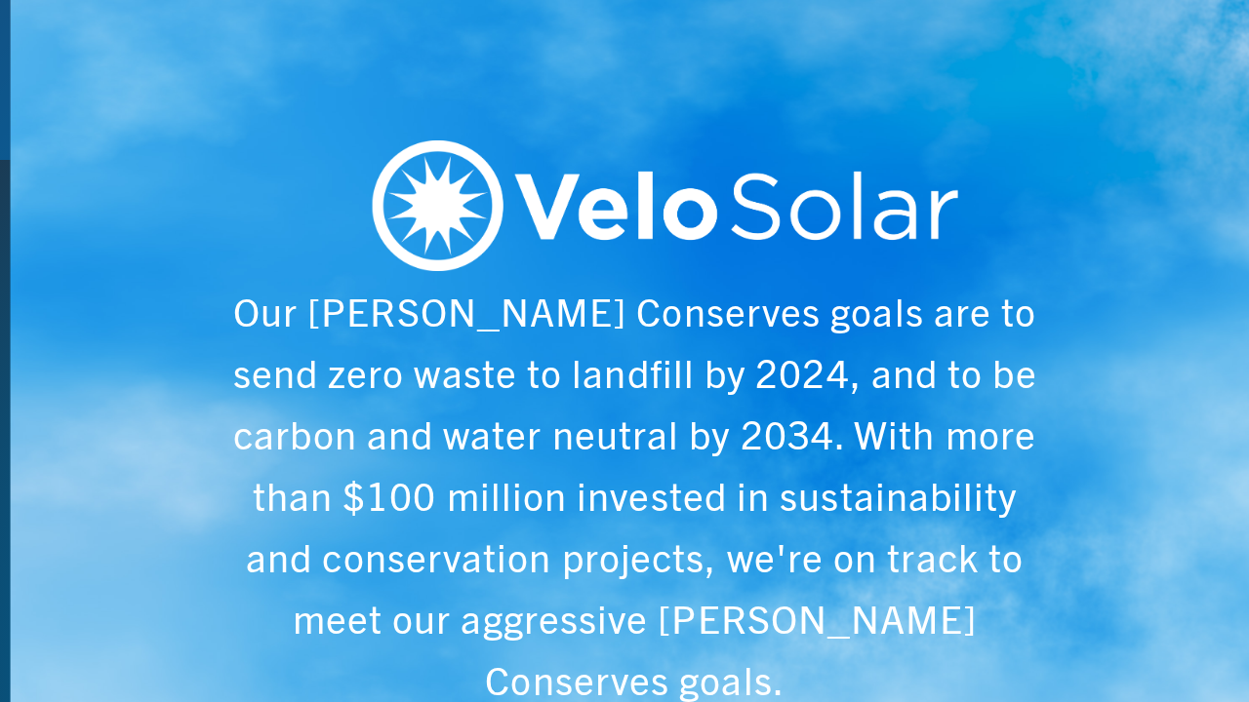
scroll to position [0, 6243]
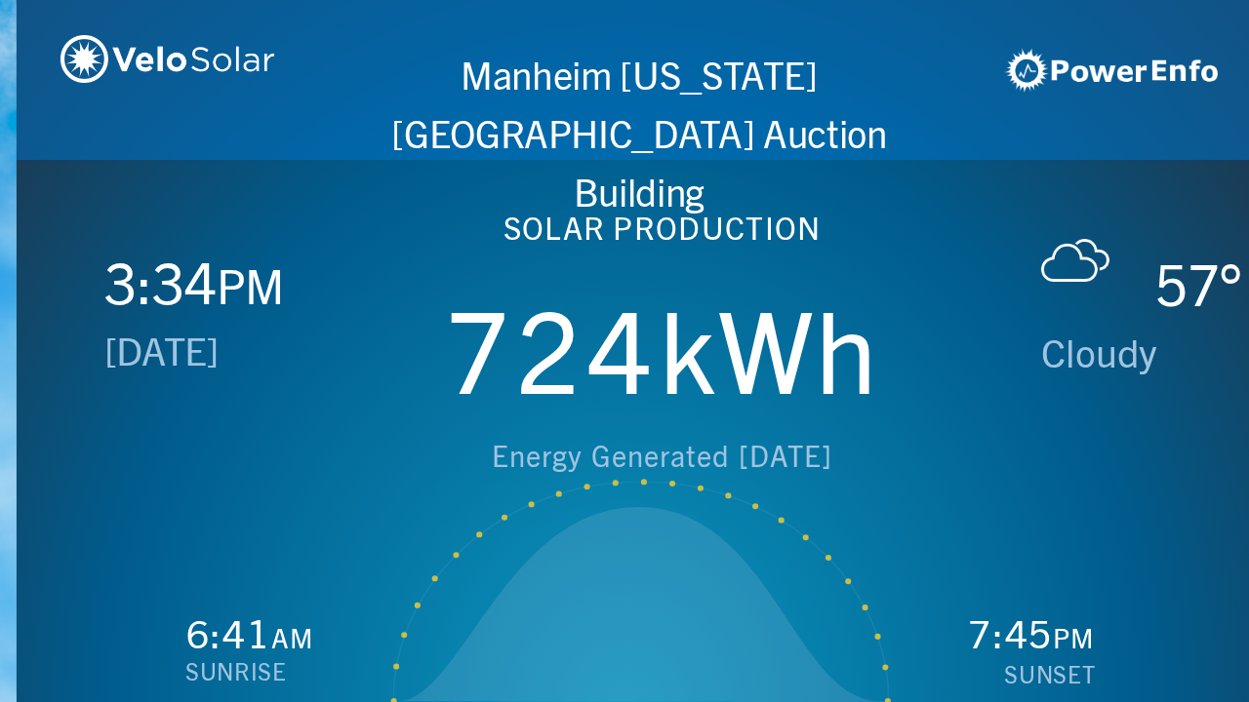
scroll to position [0, 1249]
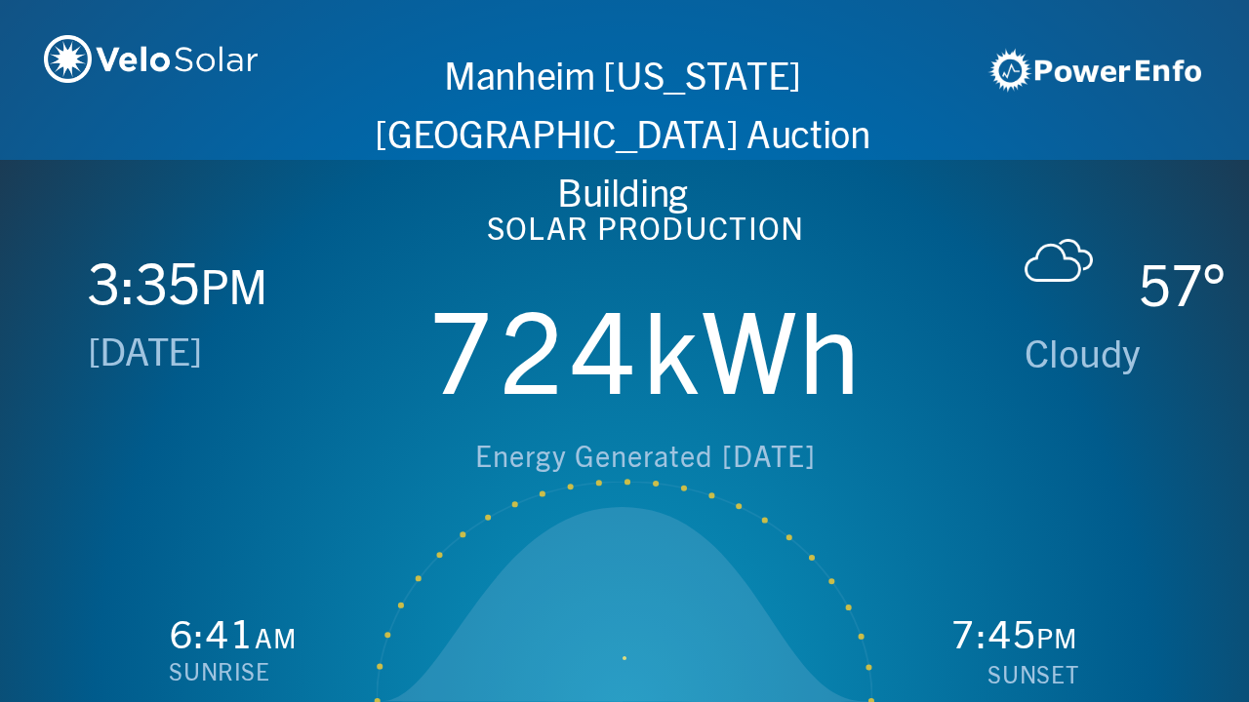
scroll to position [0, 2497]
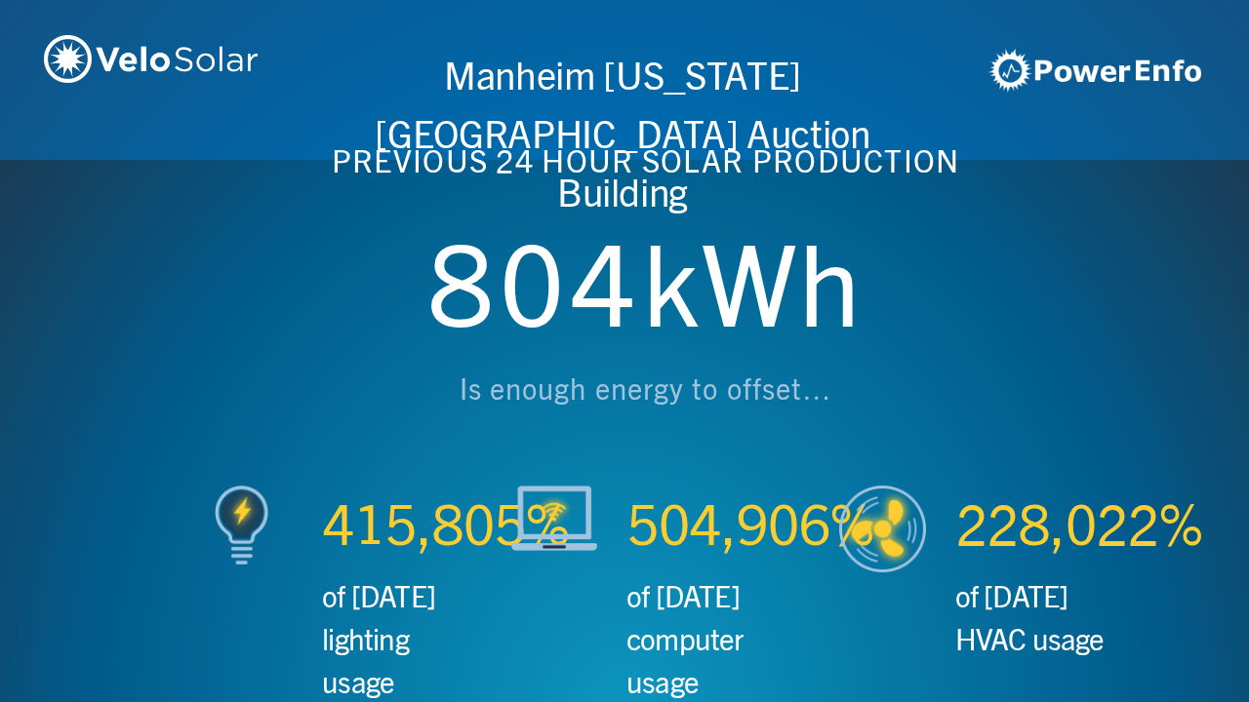
scroll to position [0, 3746]
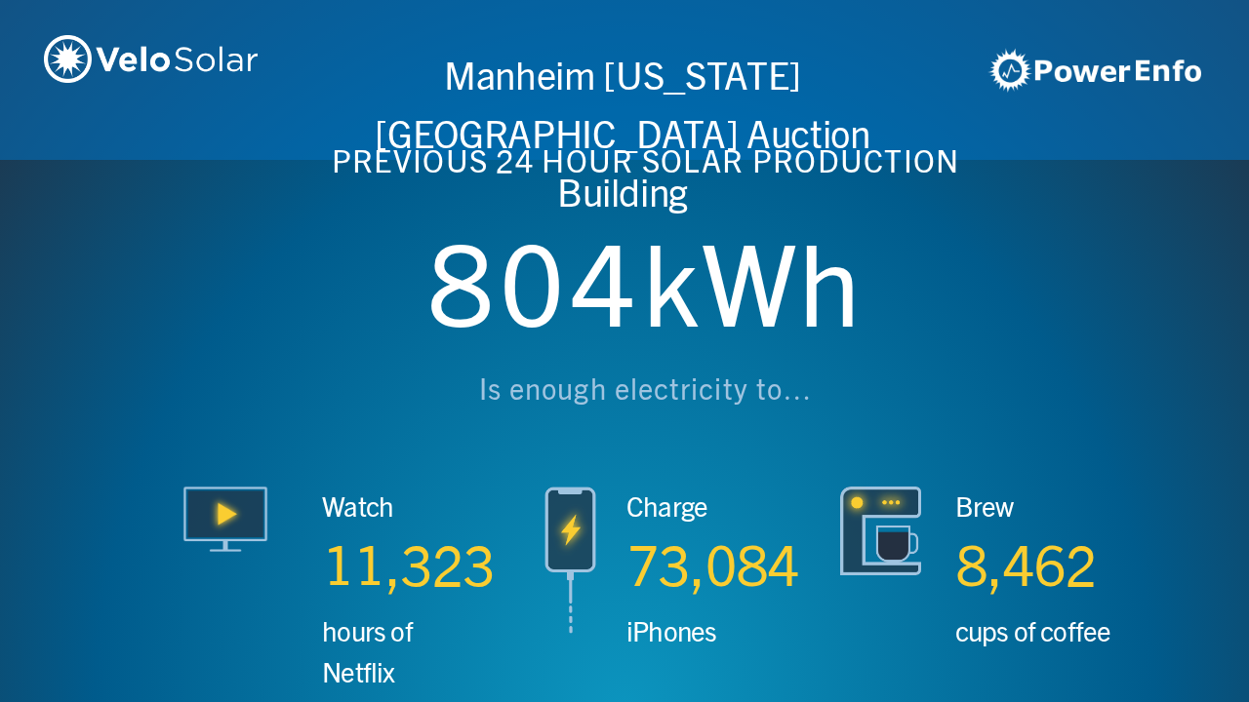
scroll to position [0, 4994]
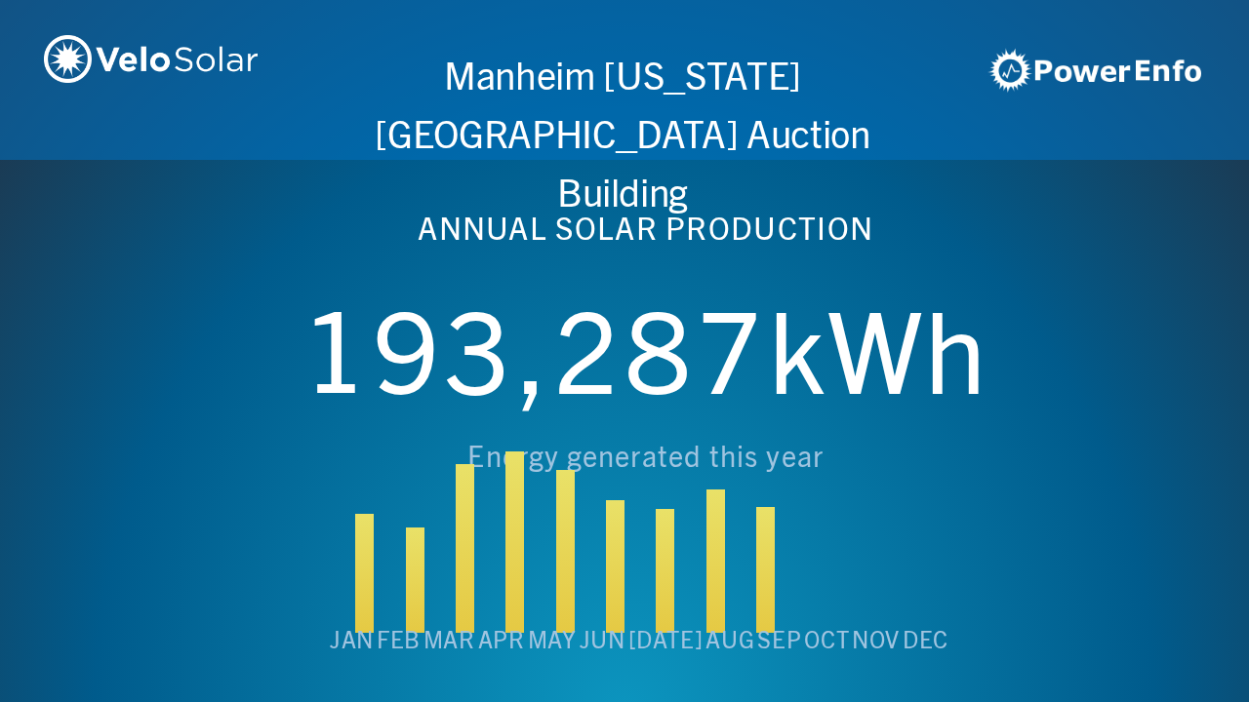
scroll to position [0, 6243]
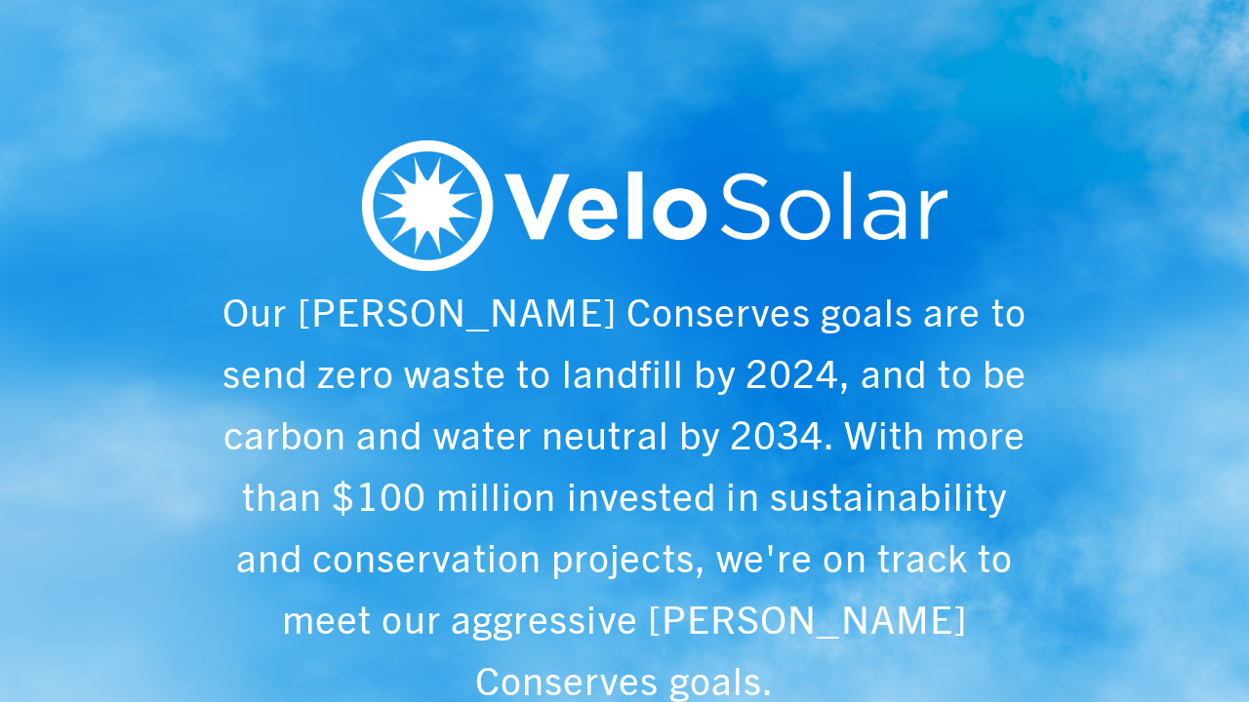
scroll to position [0, 1249]
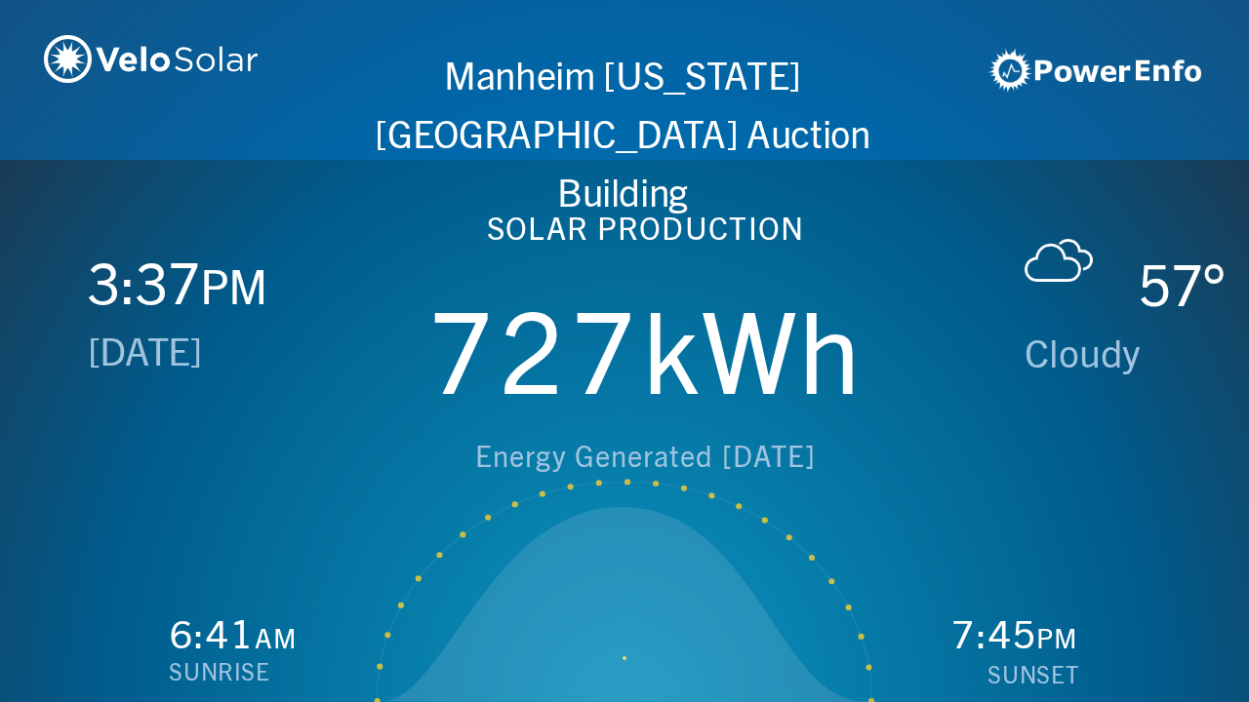
scroll to position [0, 2497]
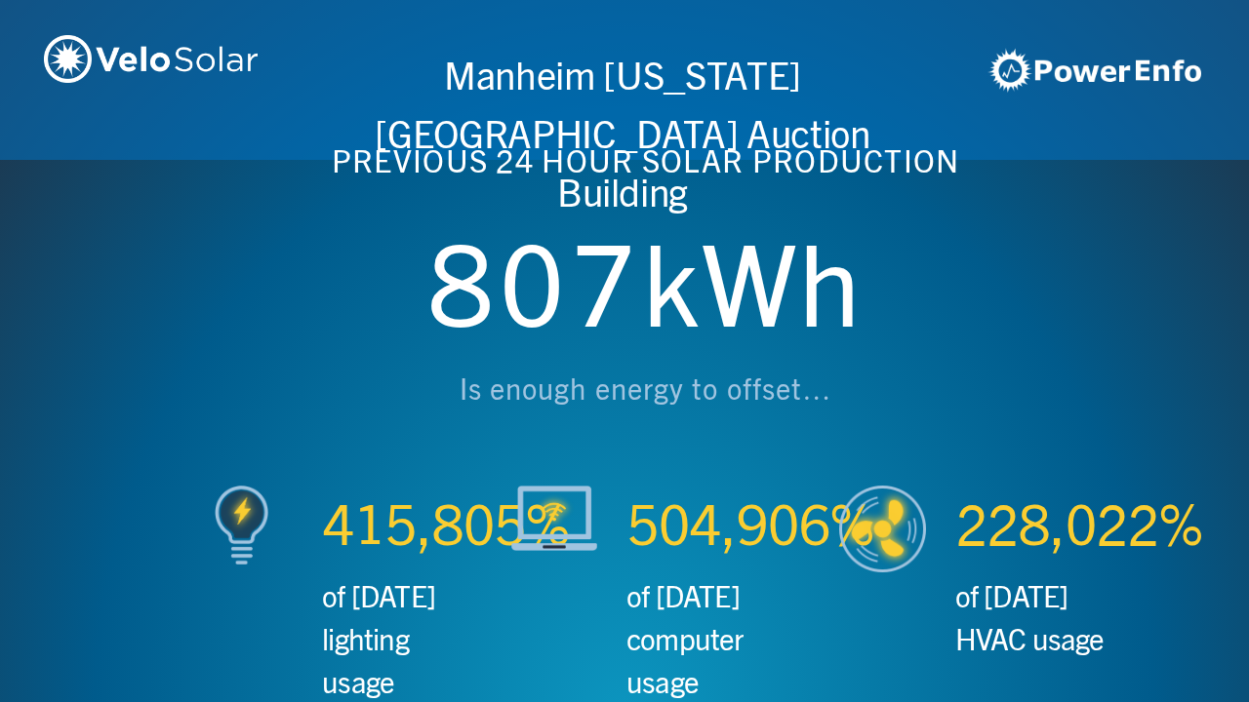
scroll to position [0, 3746]
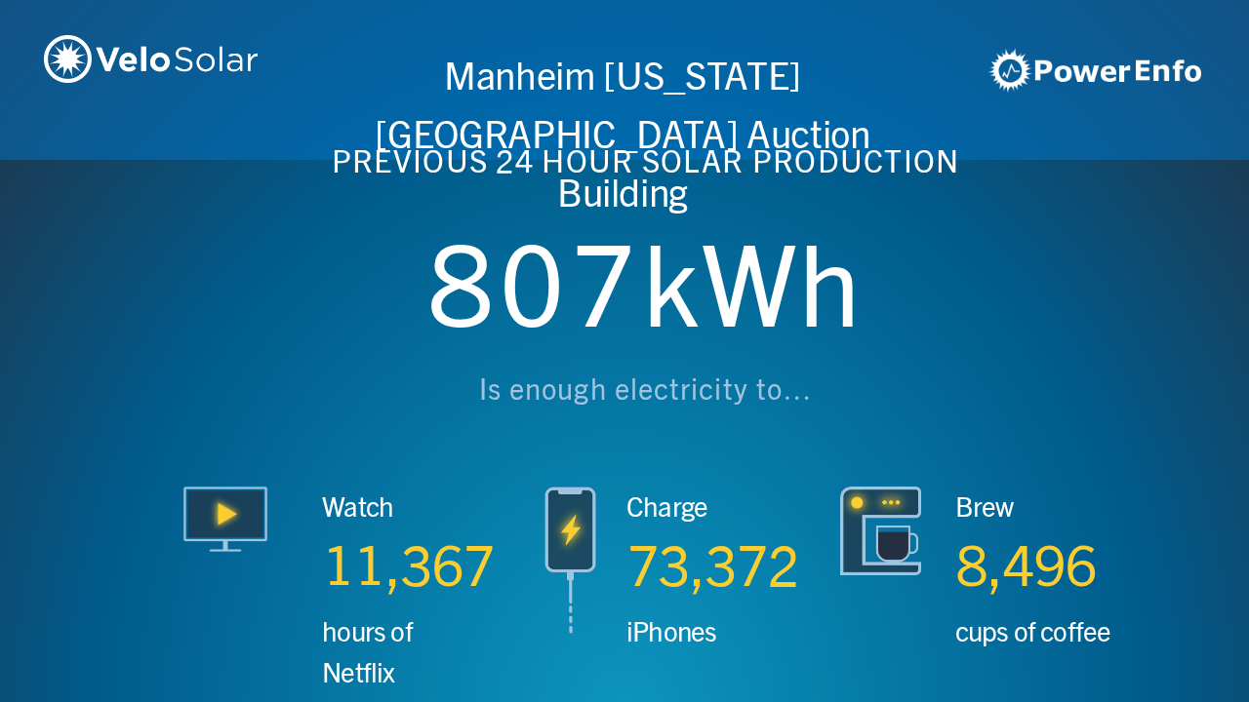
scroll to position [0, 4994]
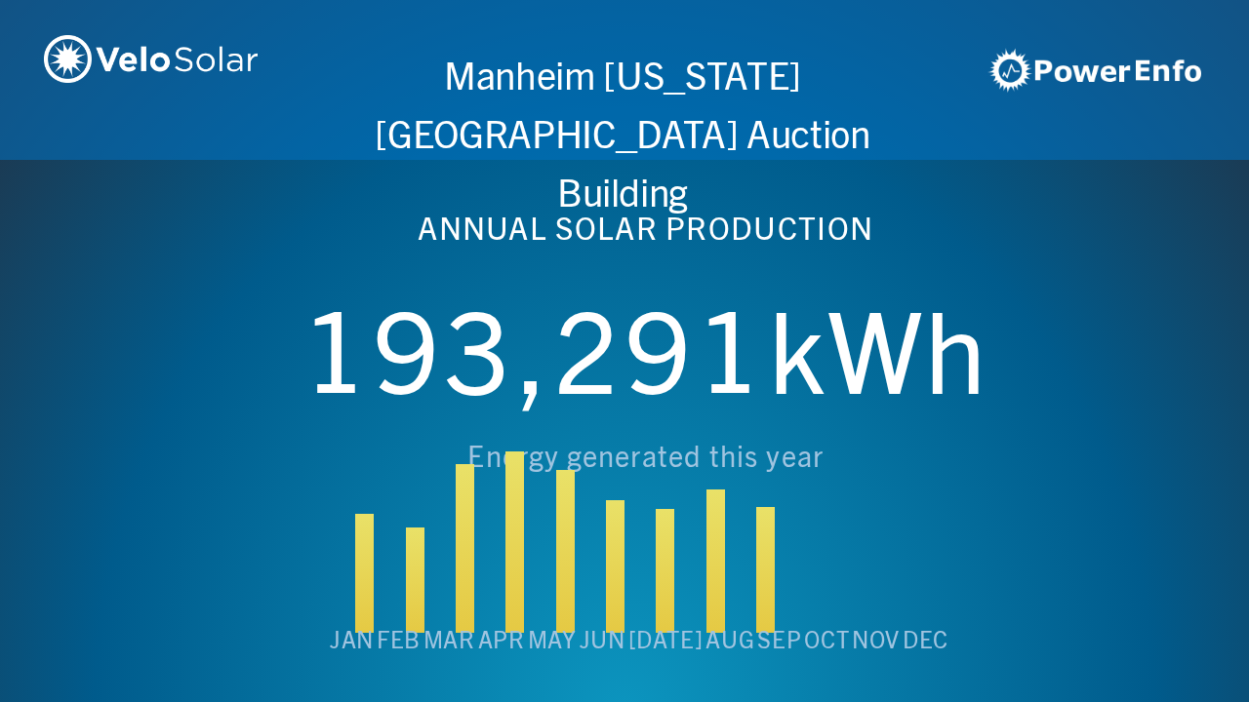
scroll to position [0, 6243]
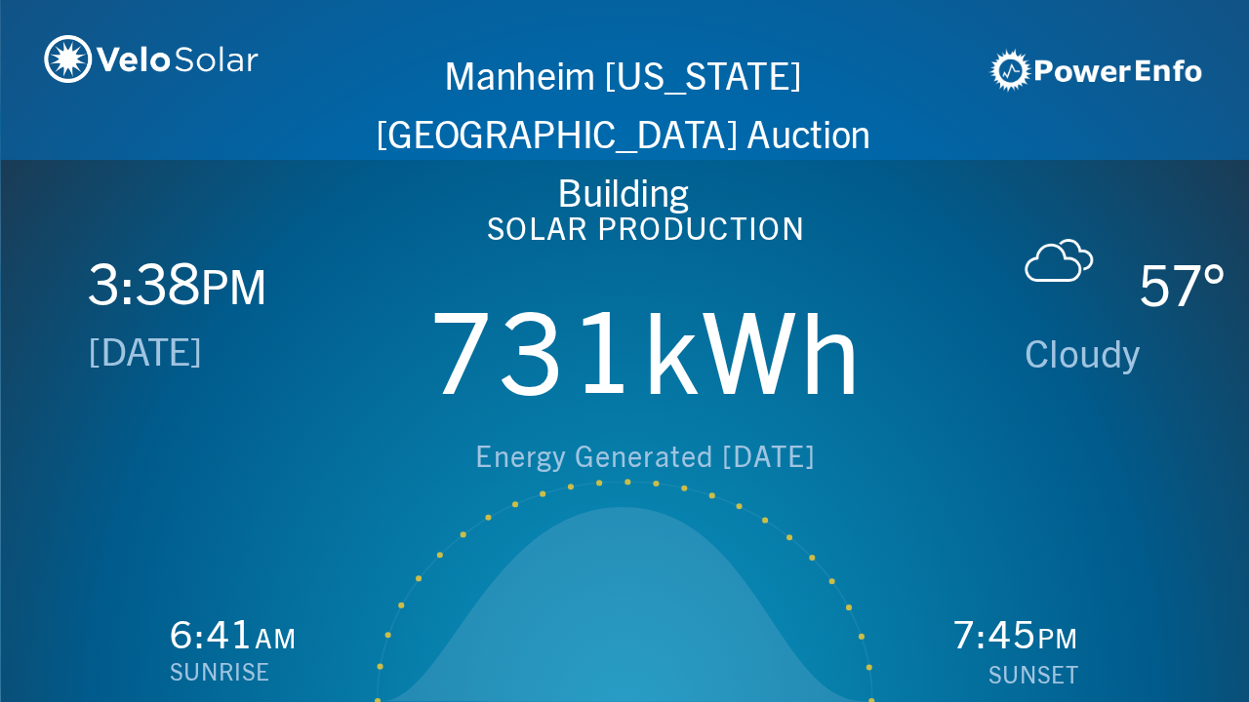
scroll to position [0, 1249]
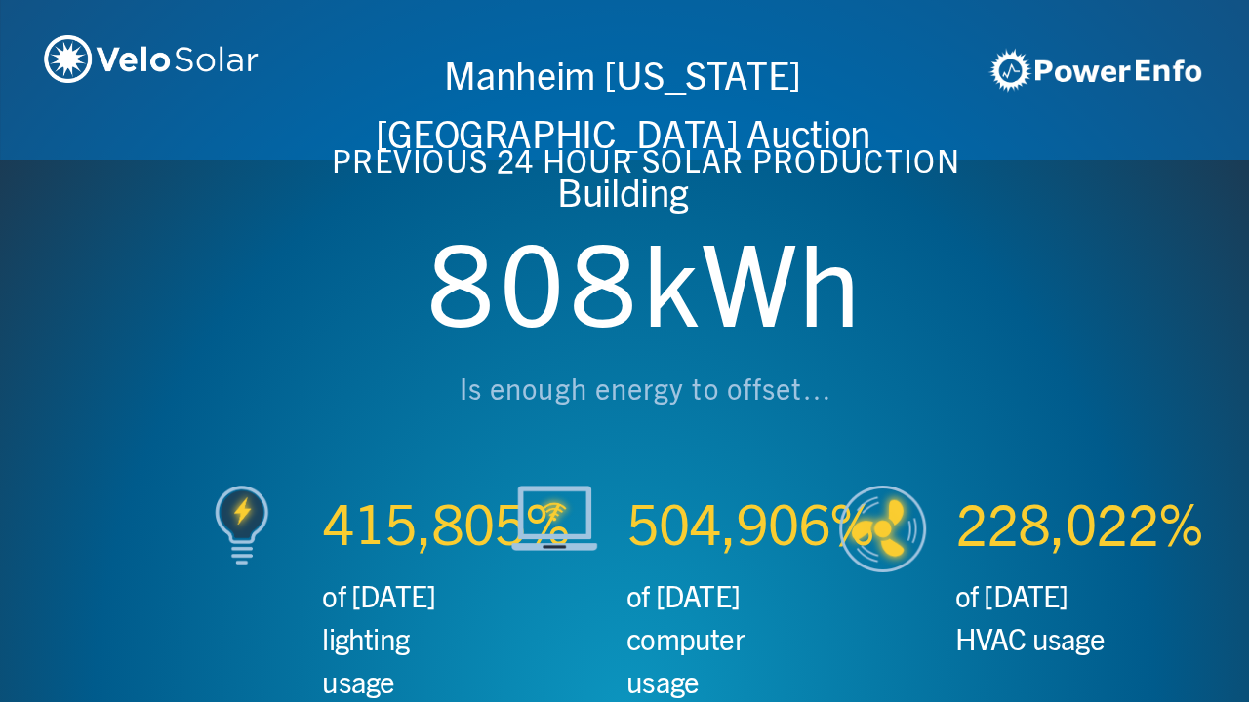
scroll to position [0, 2497]
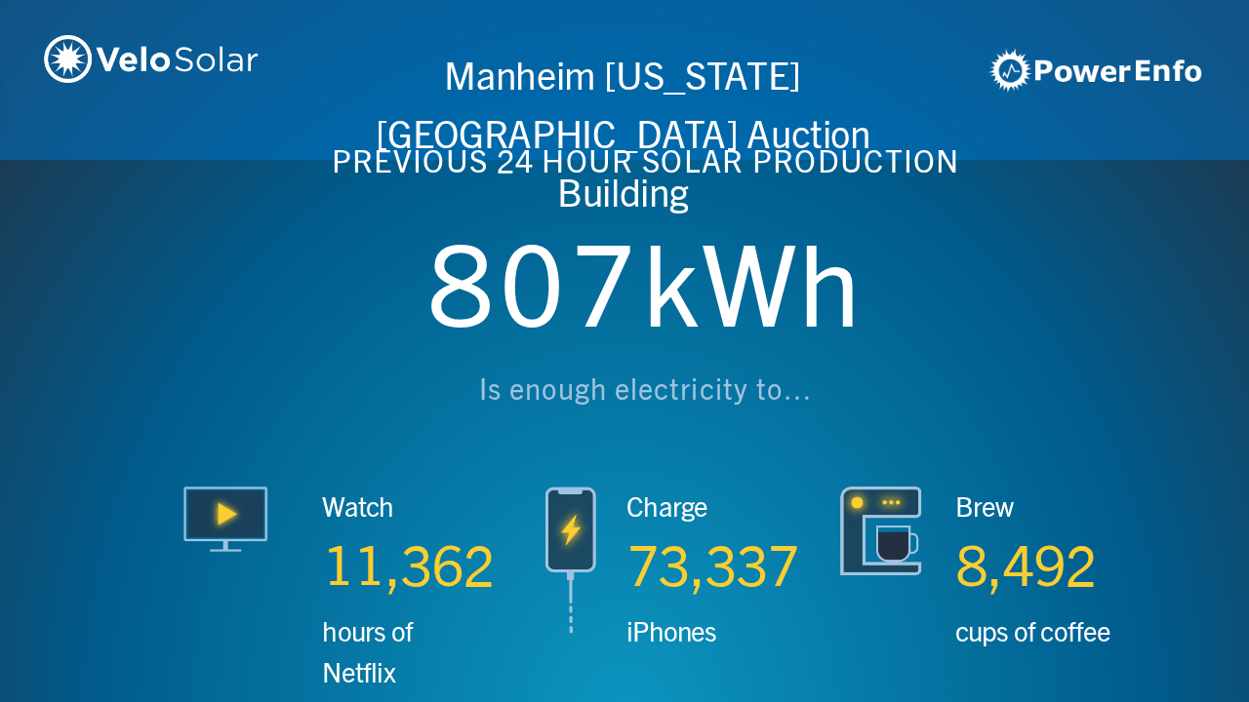
scroll to position [0, 3746]
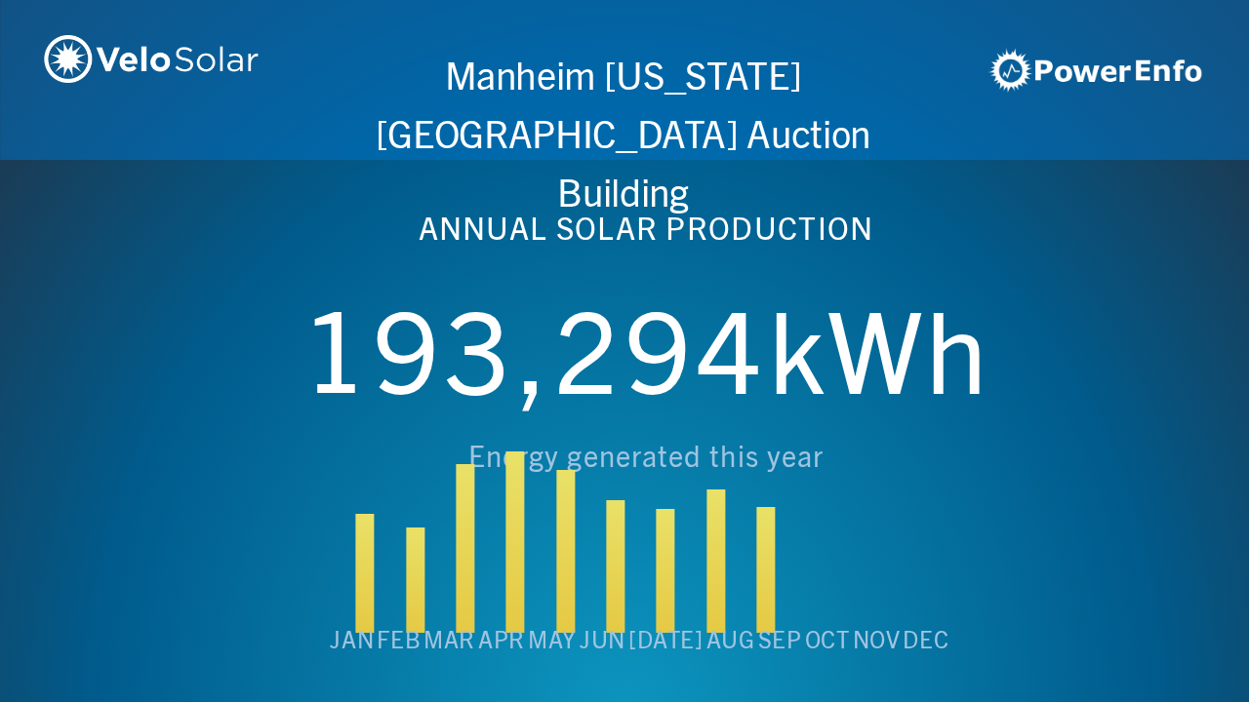
scroll to position [0, 4994]
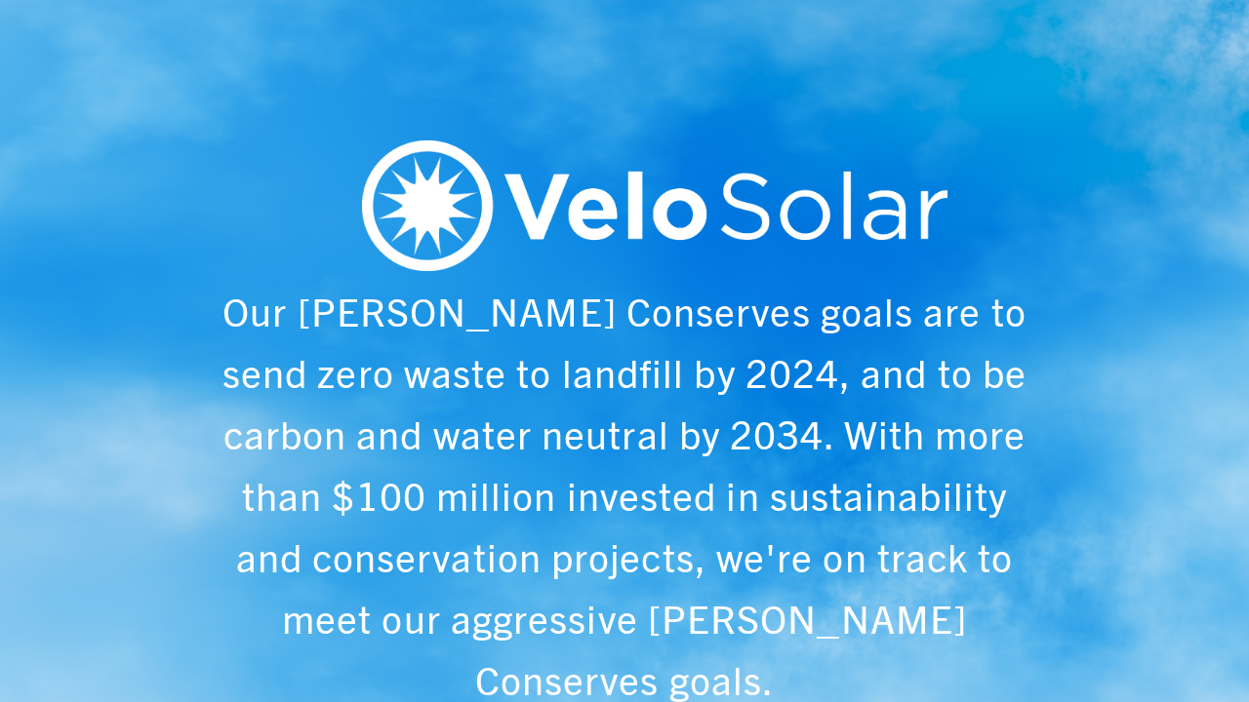
scroll to position [0, 4994]
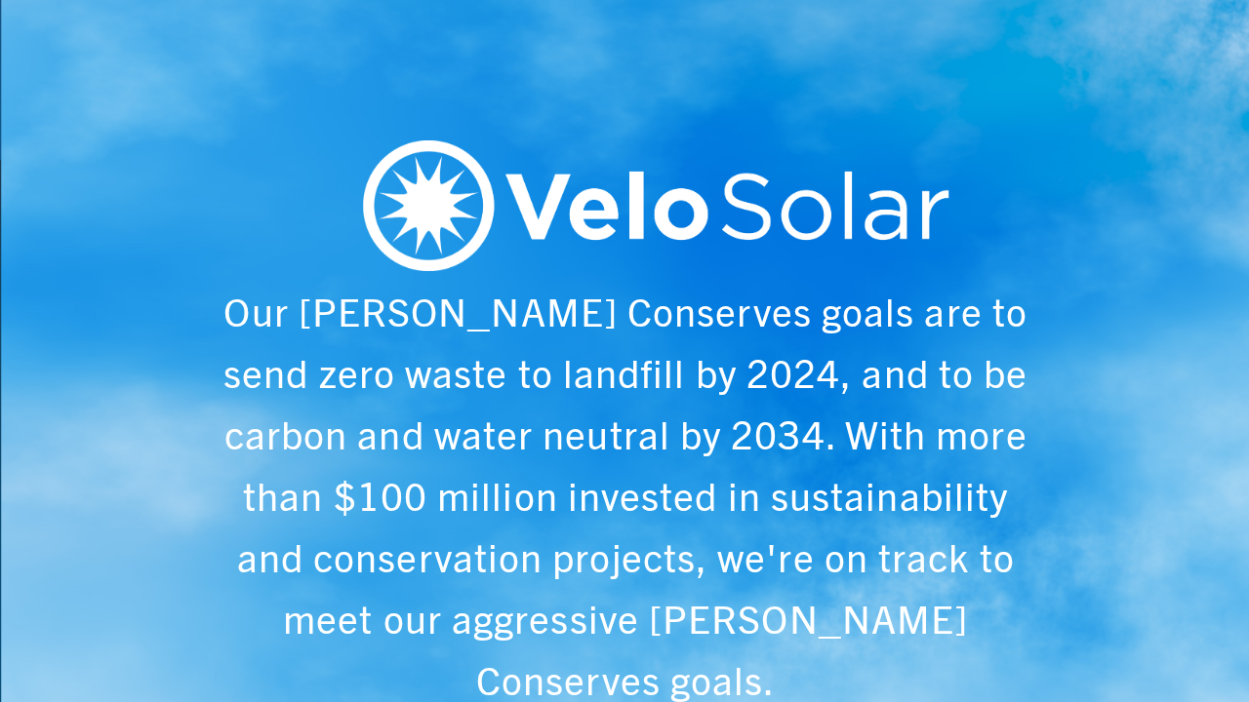
scroll to position [0, 6243]
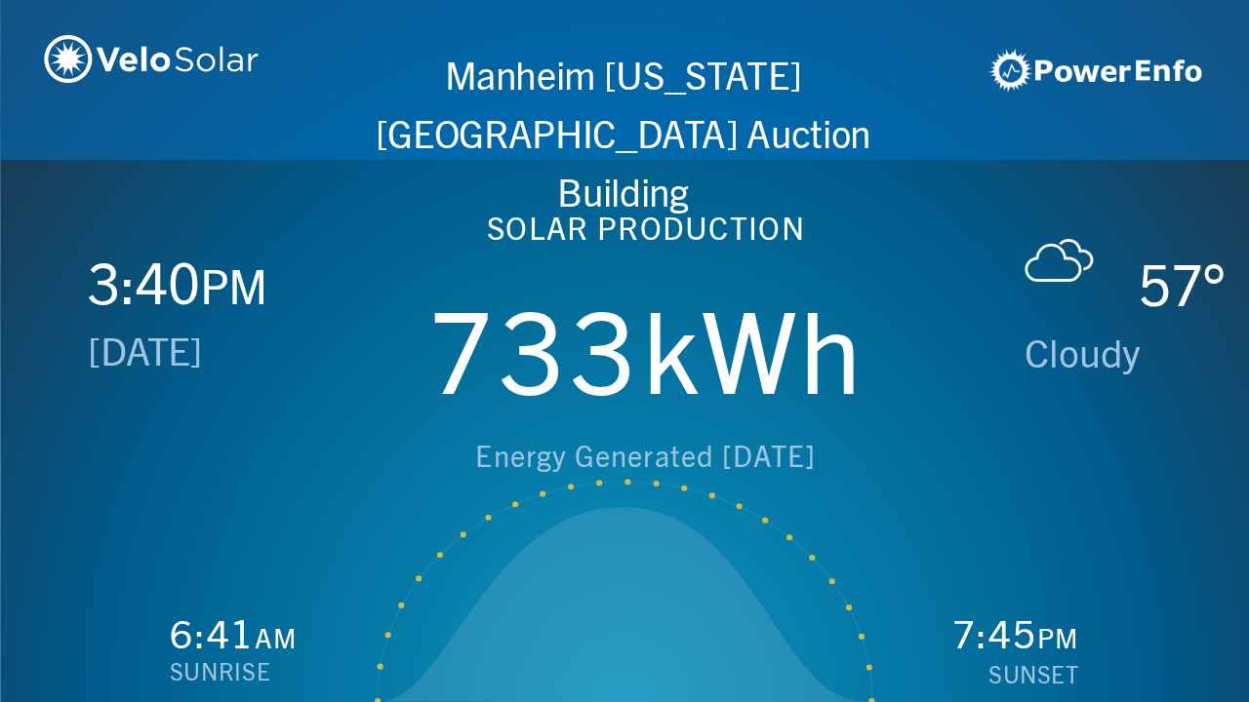
scroll to position [0, 1249]
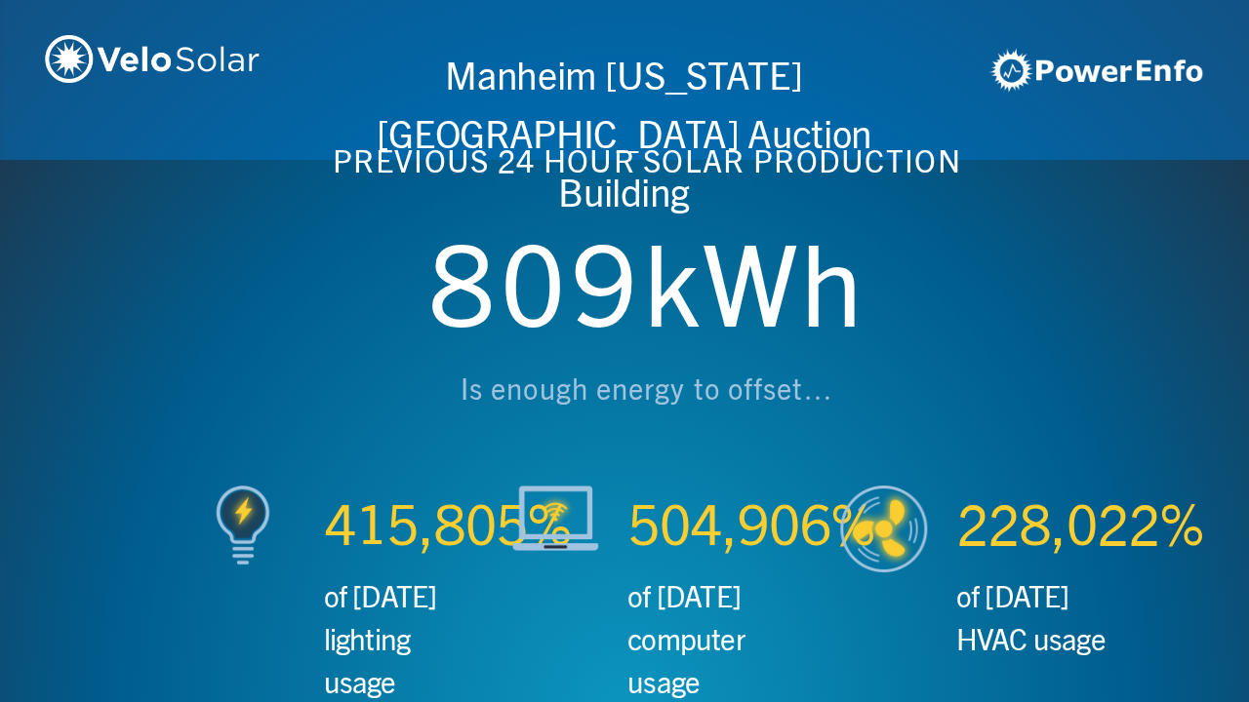
scroll to position [0, 2497]
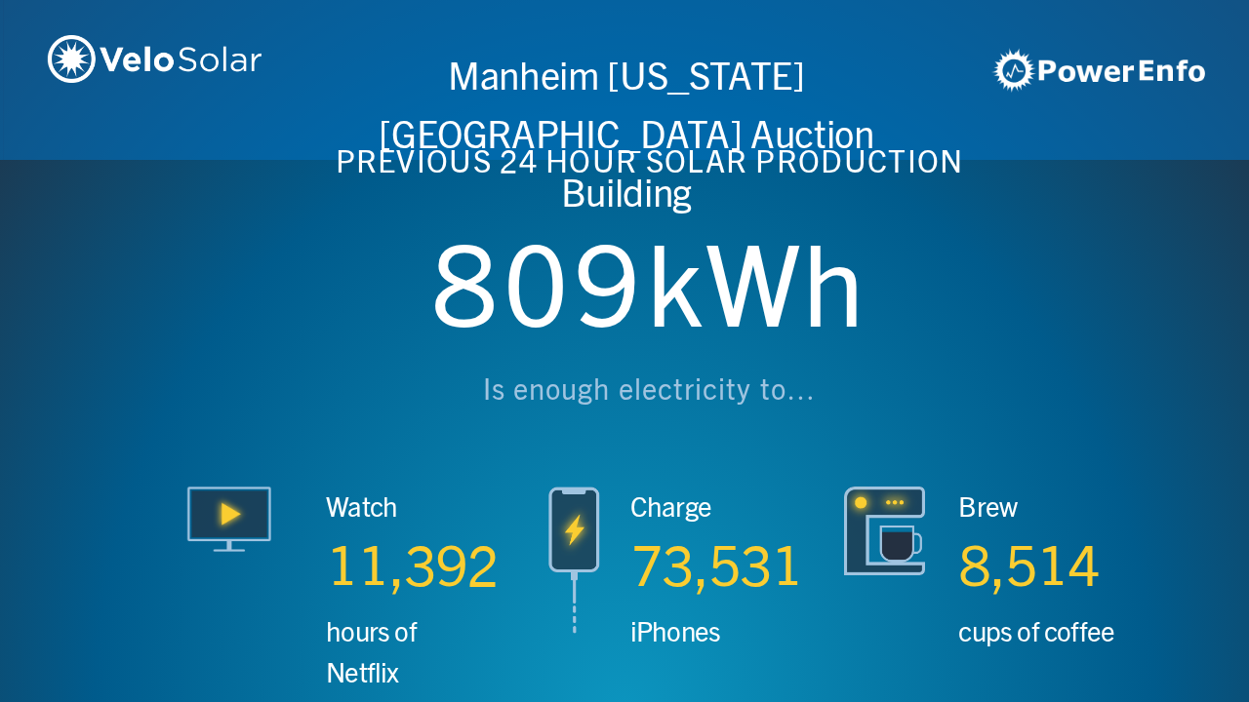
scroll to position [0, 3746]
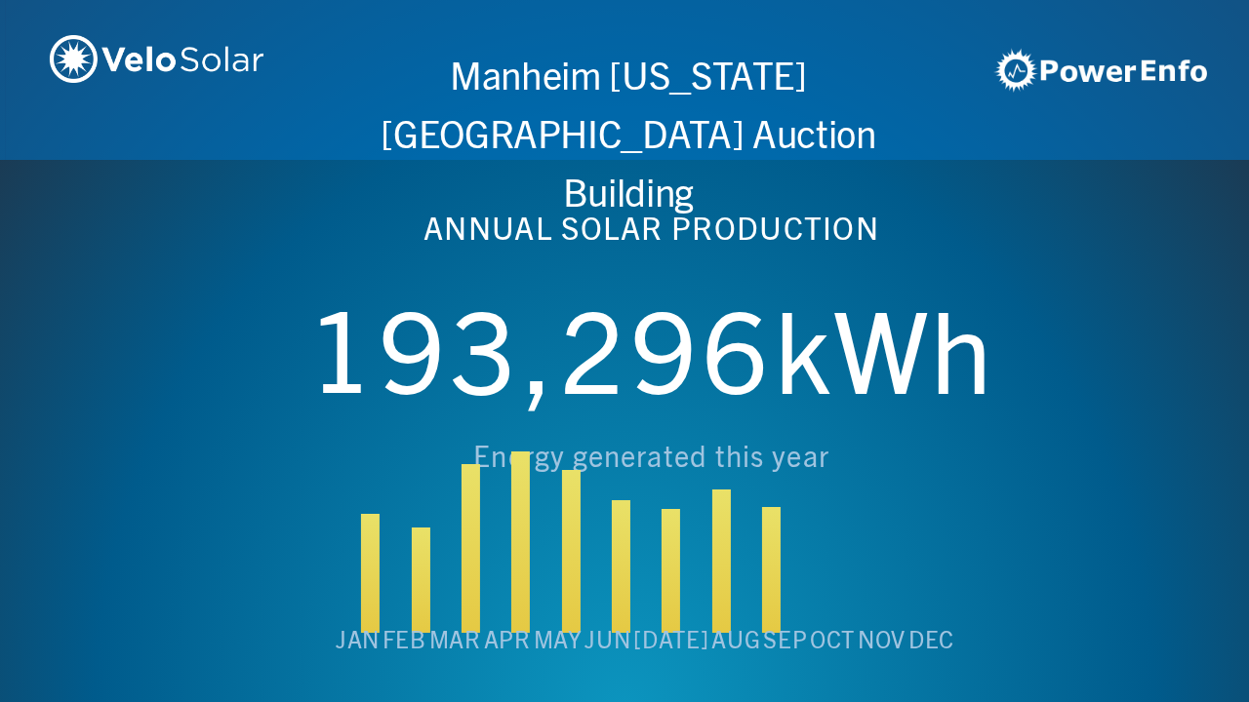
scroll to position [0, 4994]
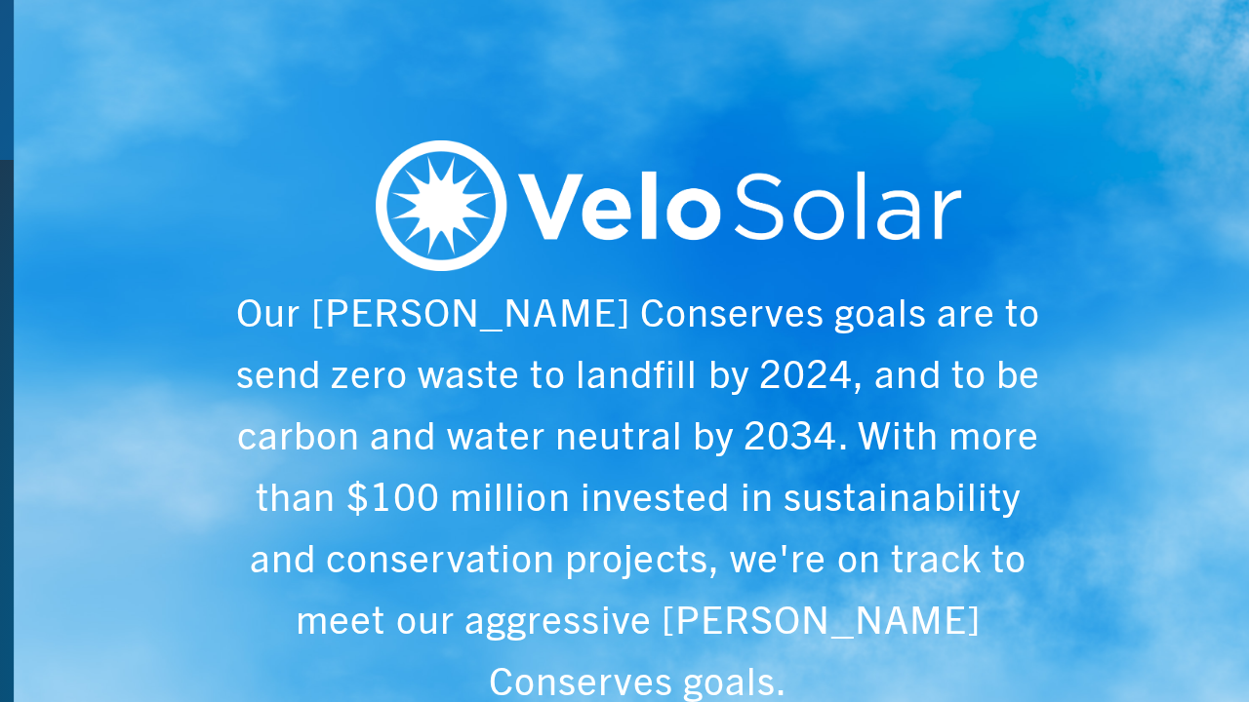
scroll to position [0, 6243]
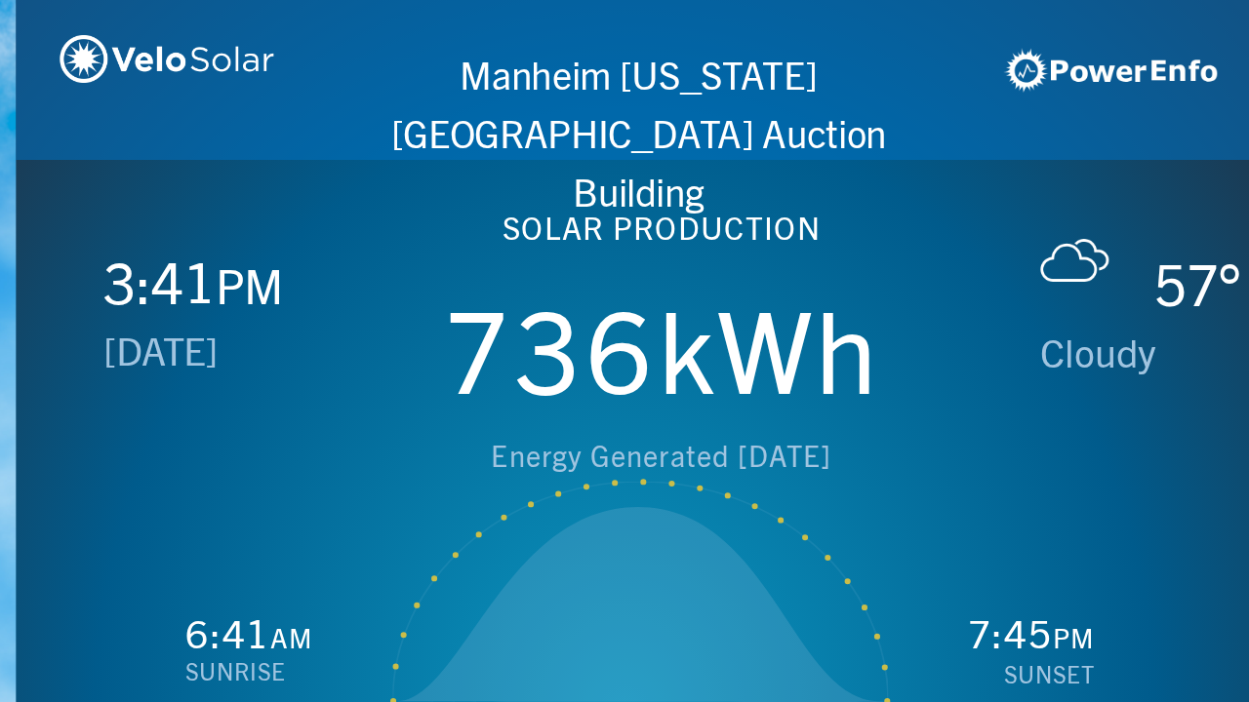
scroll to position [0, 1249]
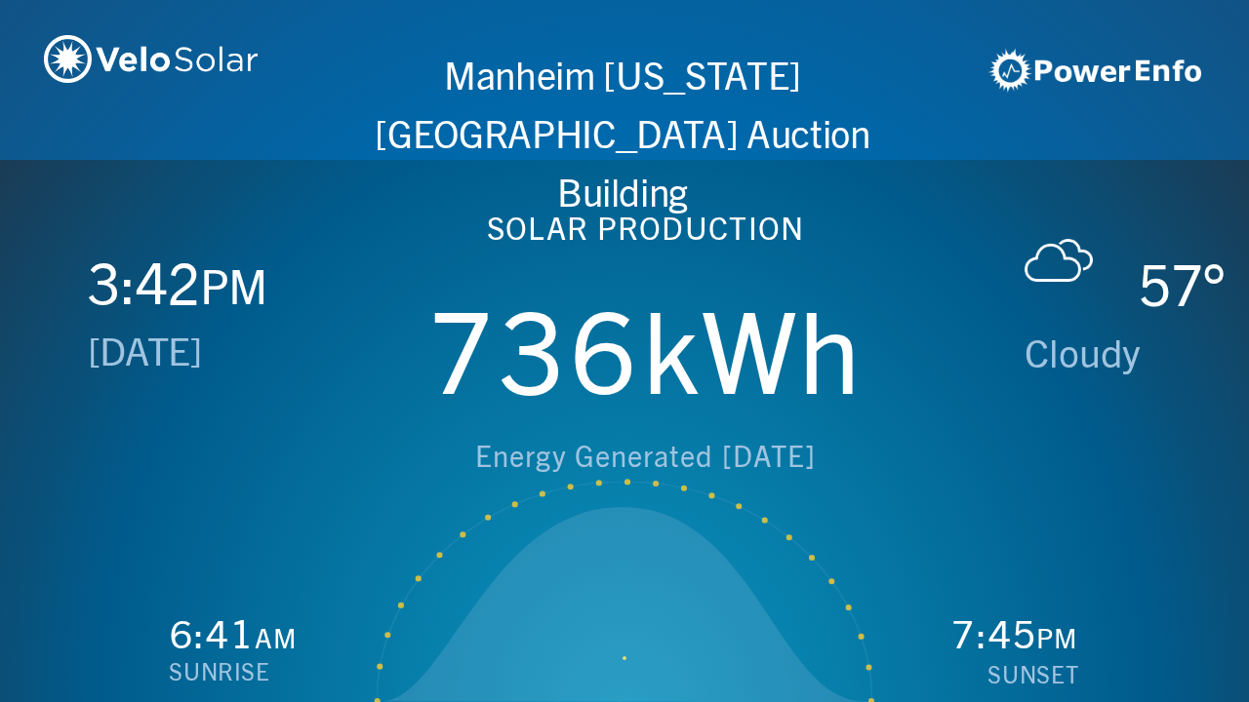
scroll to position [0, 2497]
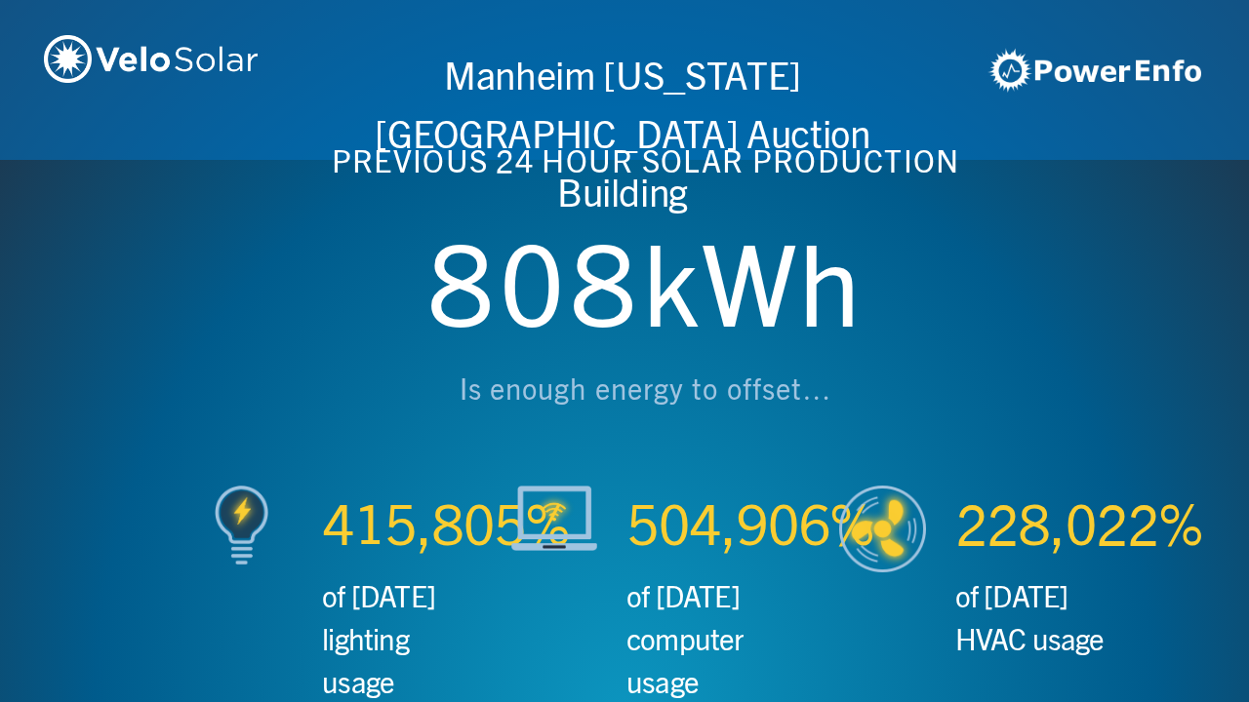
scroll to position [0, 3746]
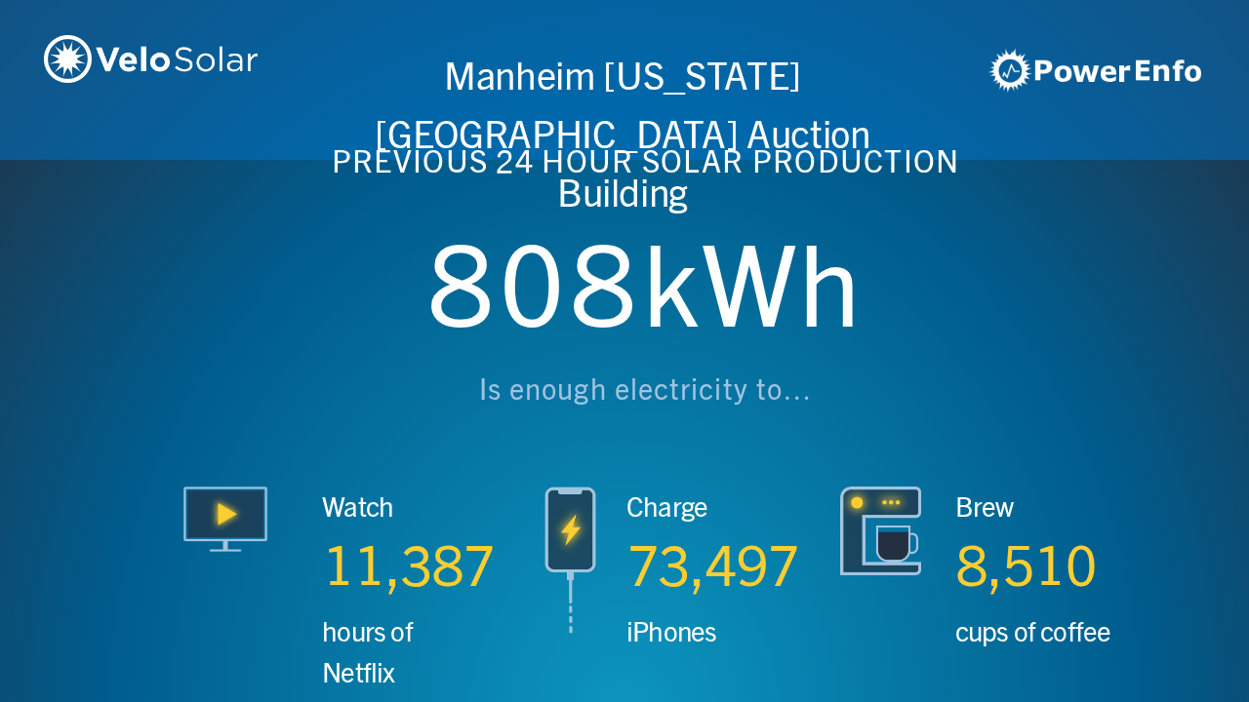
scroll to position [0, 4994]
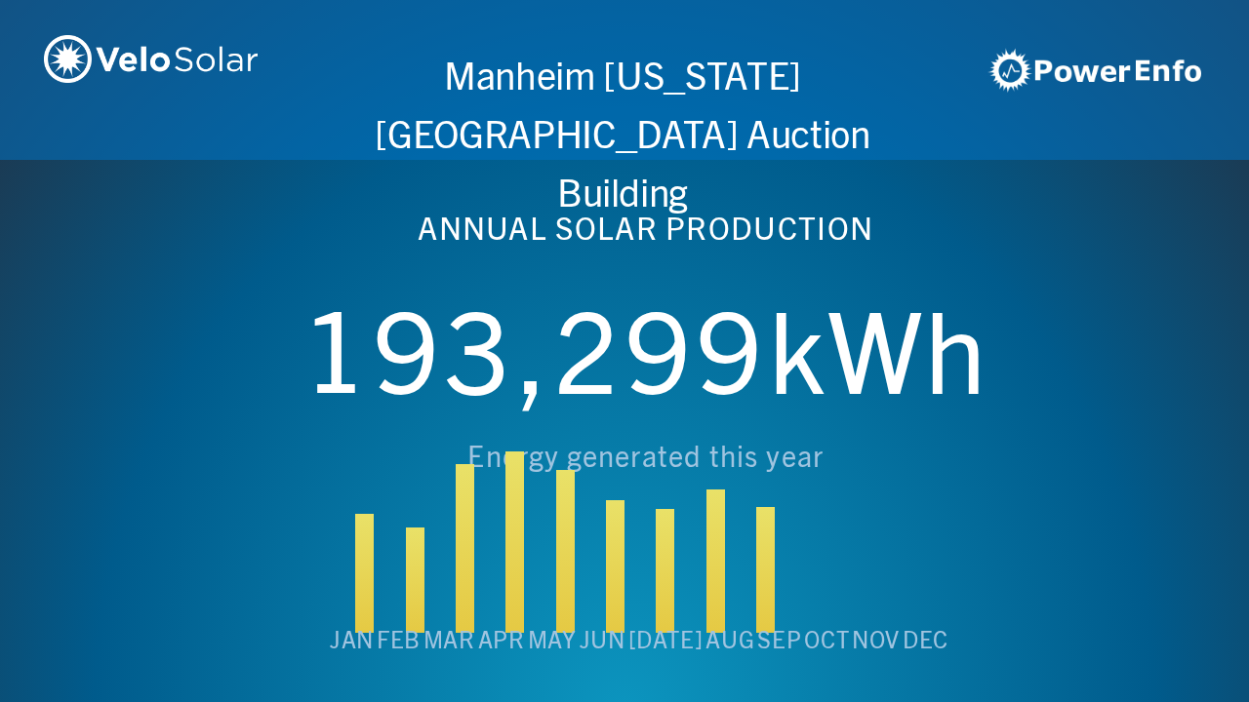
scroll to position [0, 6243]
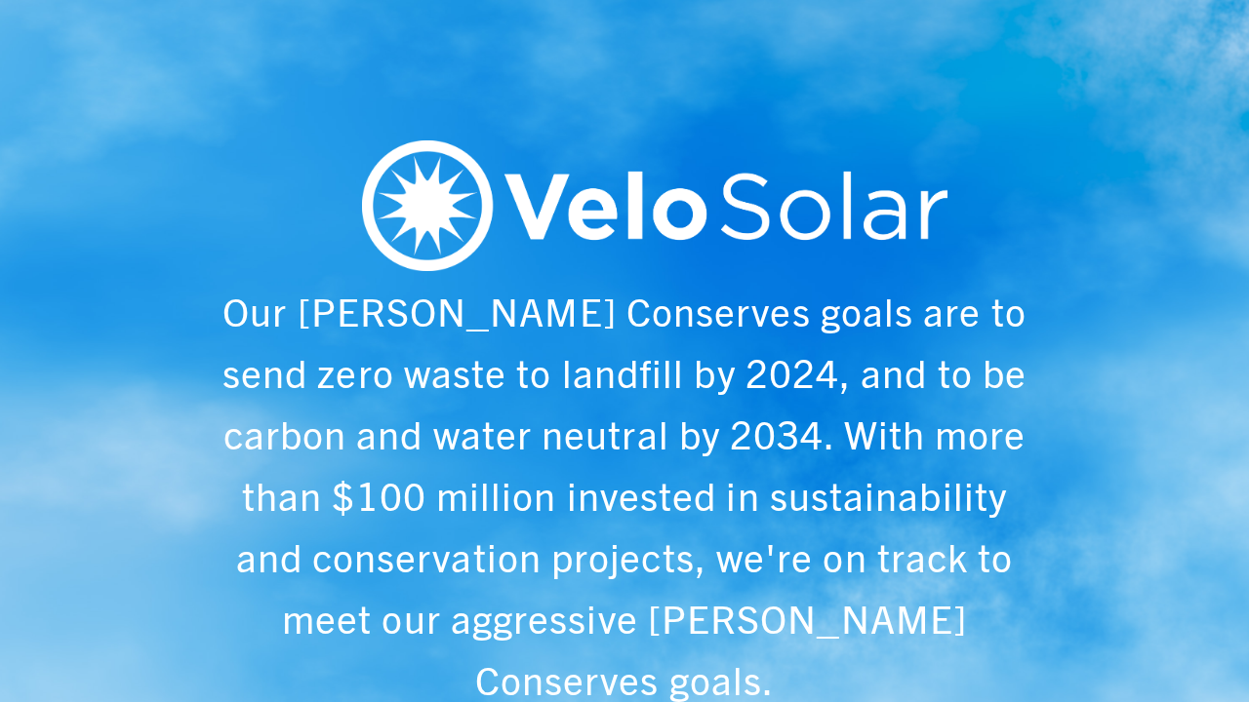
scroll to position [0, 1249]
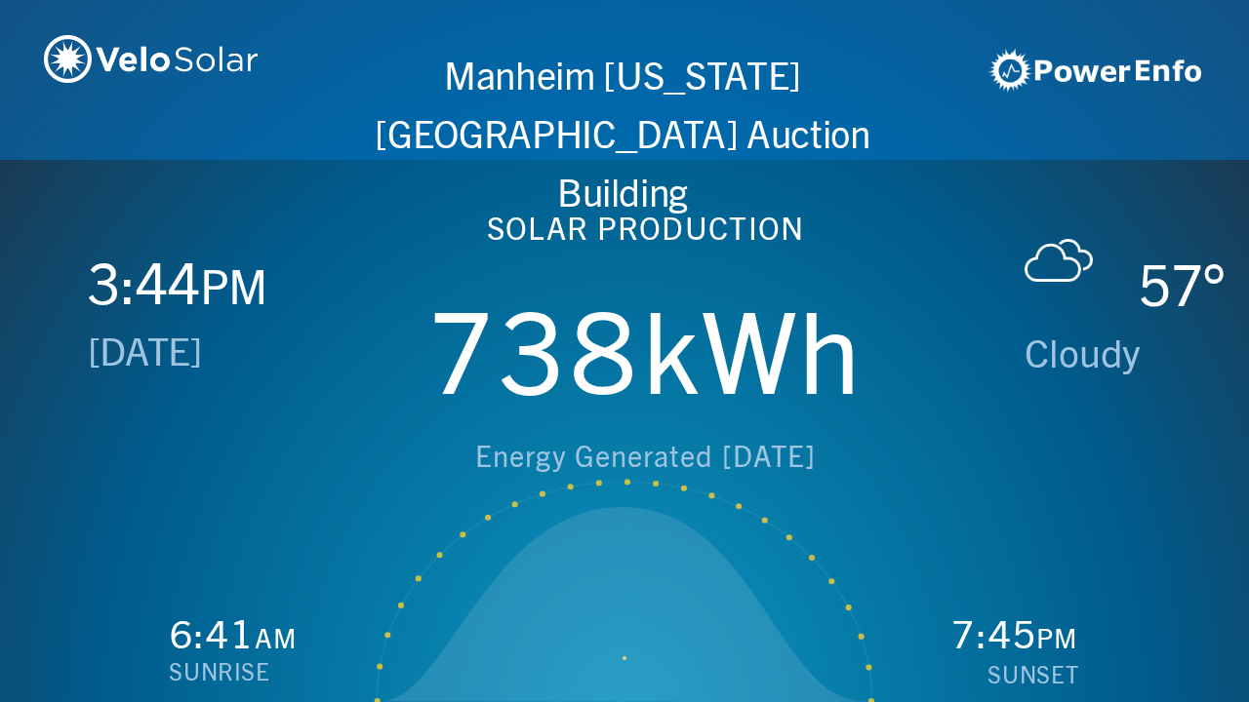
scroll to position [0, 2497]
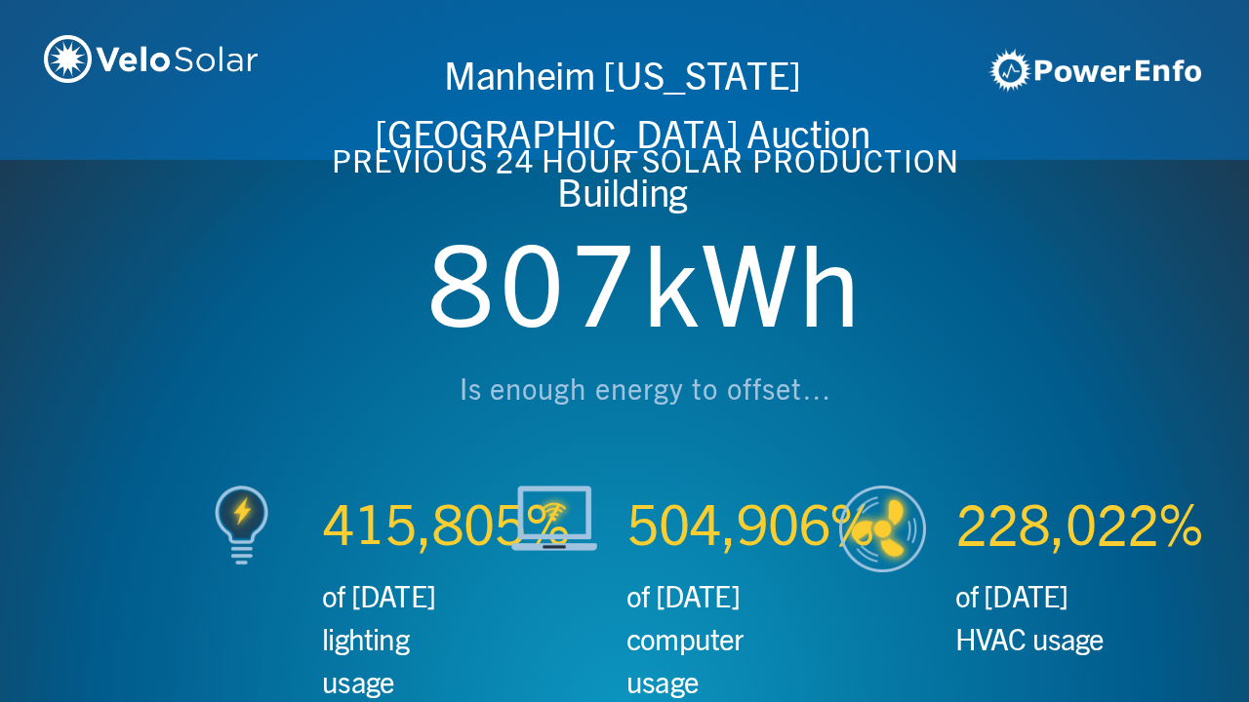
scroll to position [0, 3746]
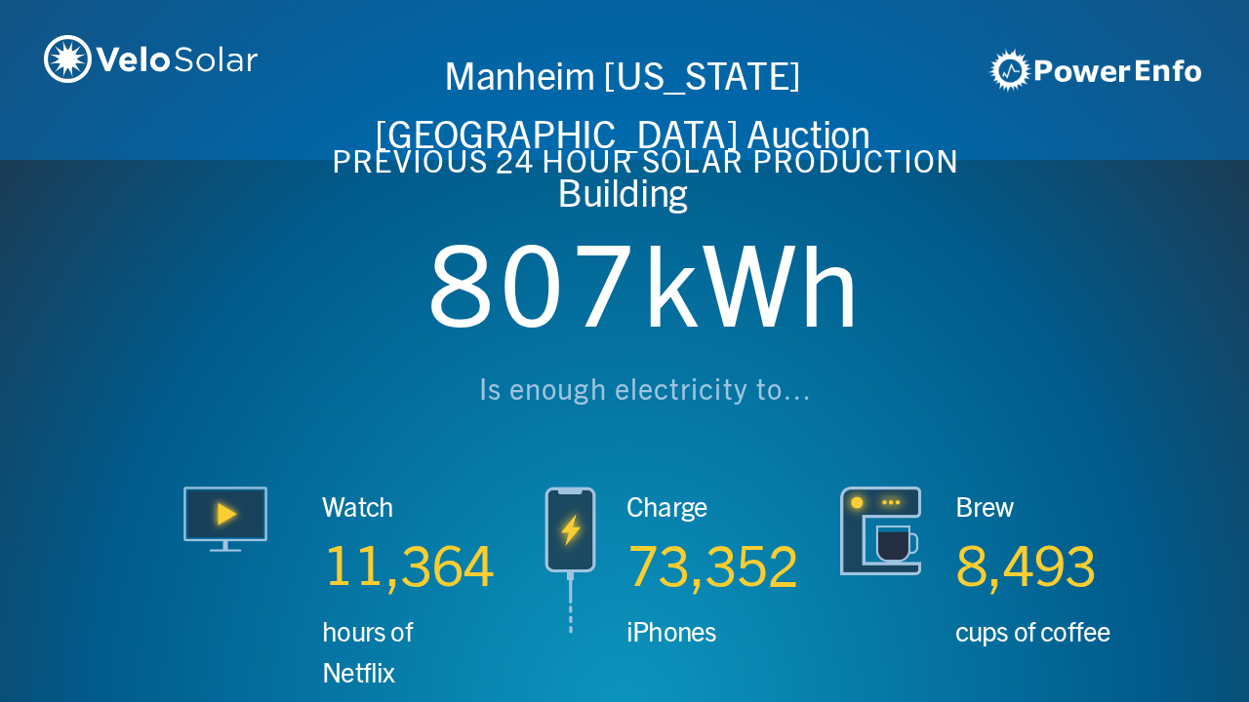
scroll to position [0, 4994]
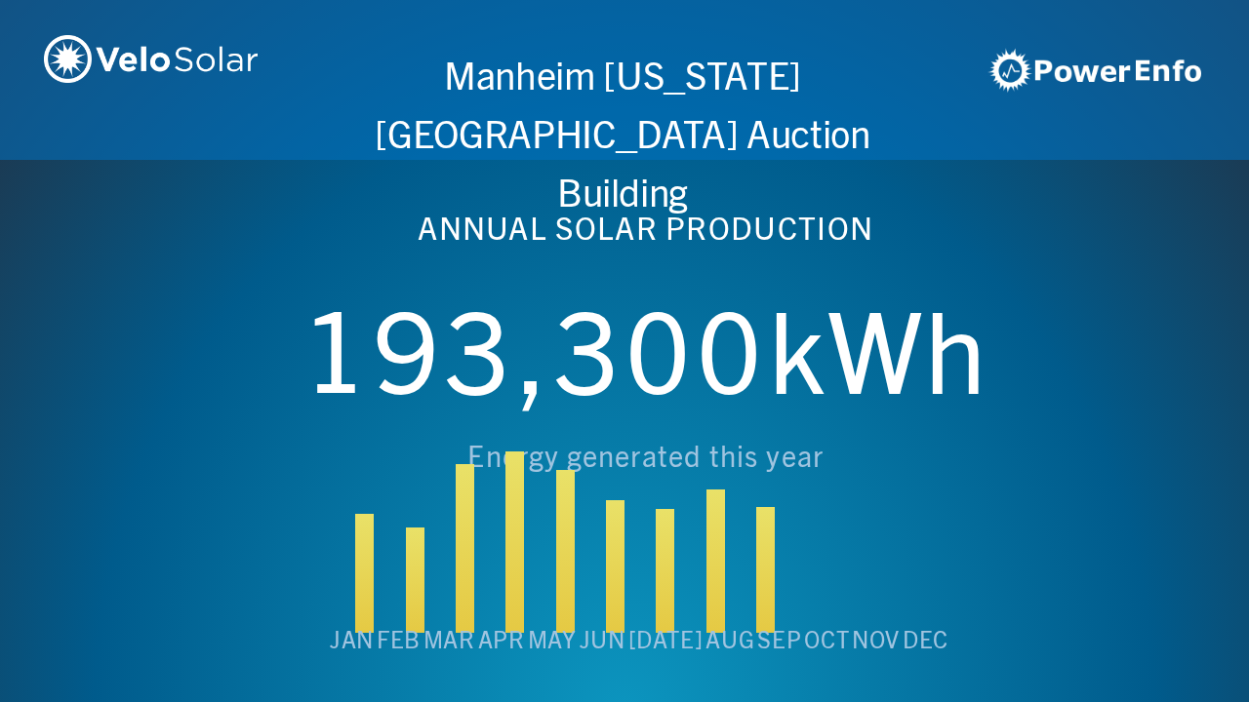
scroll to position [0, 6243]
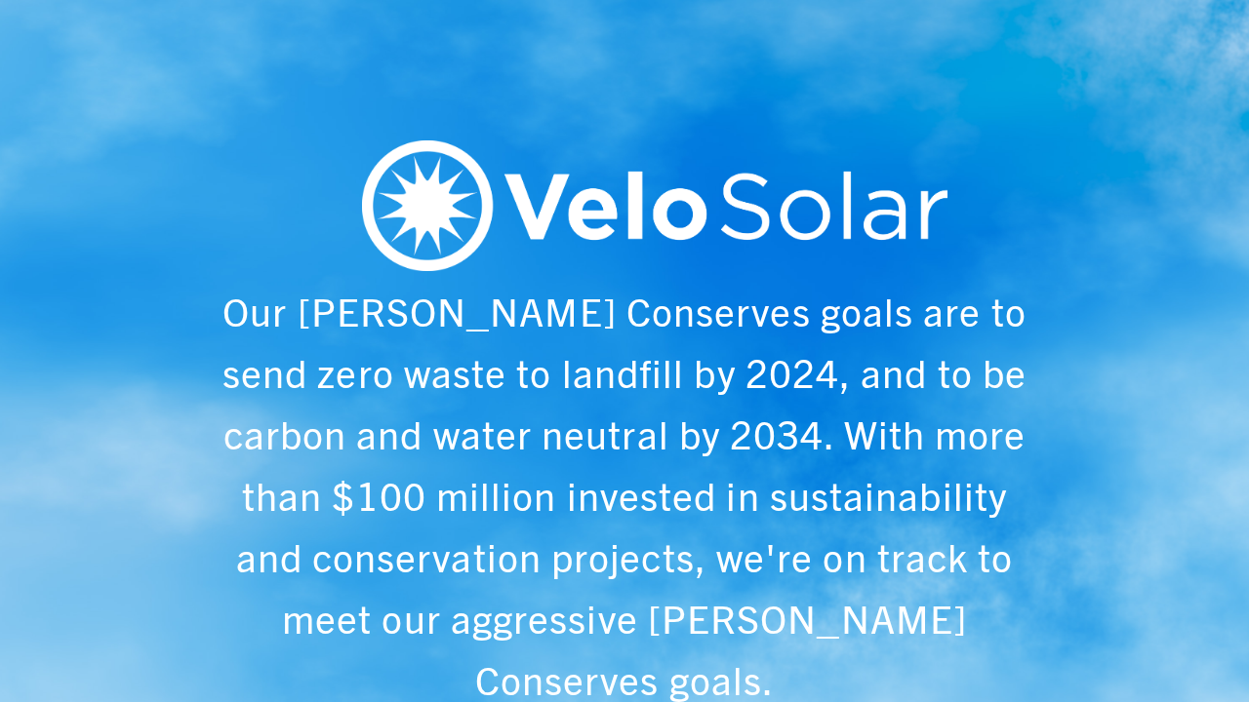
scroll to position [0, 1249]
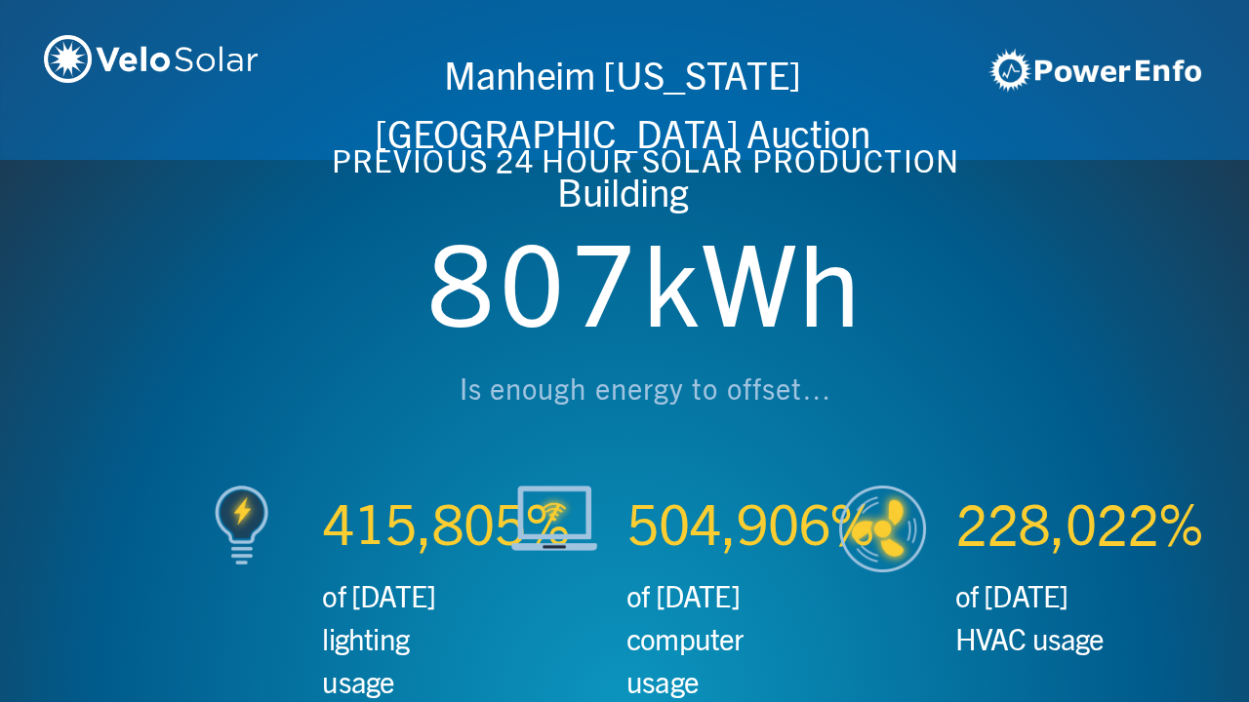
scroll to position [0, 2497]
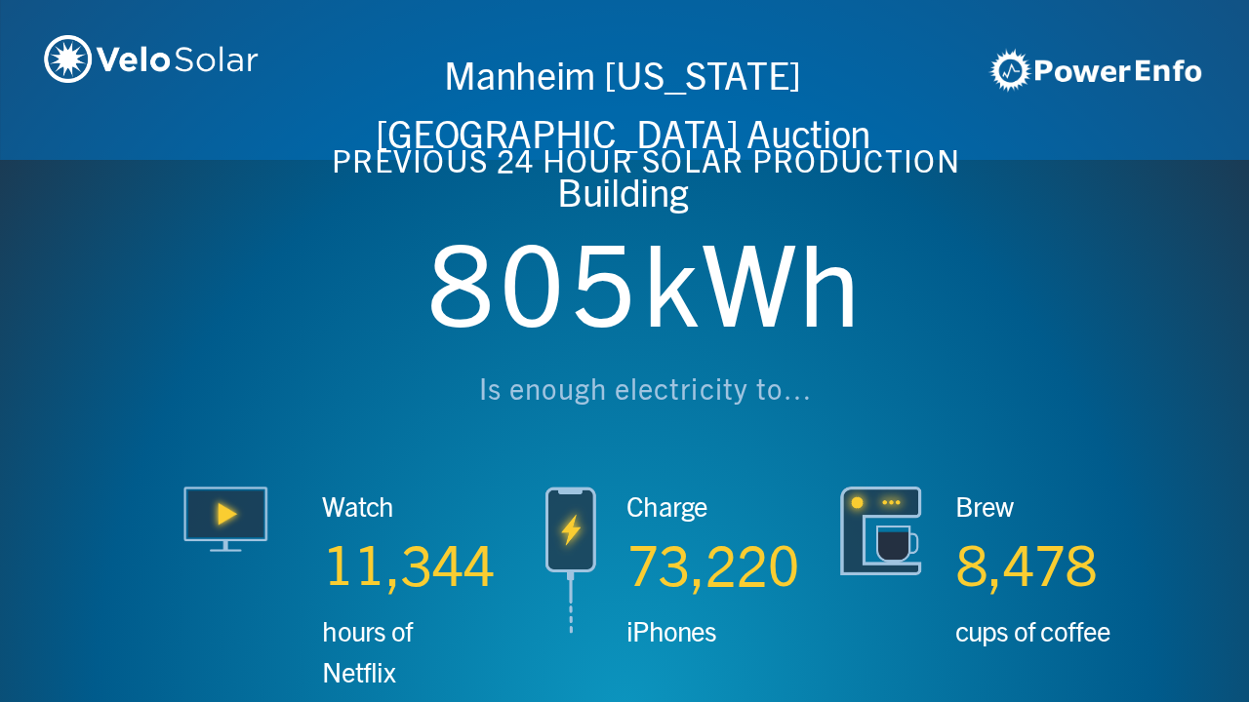
scroll to position [0, 3746]
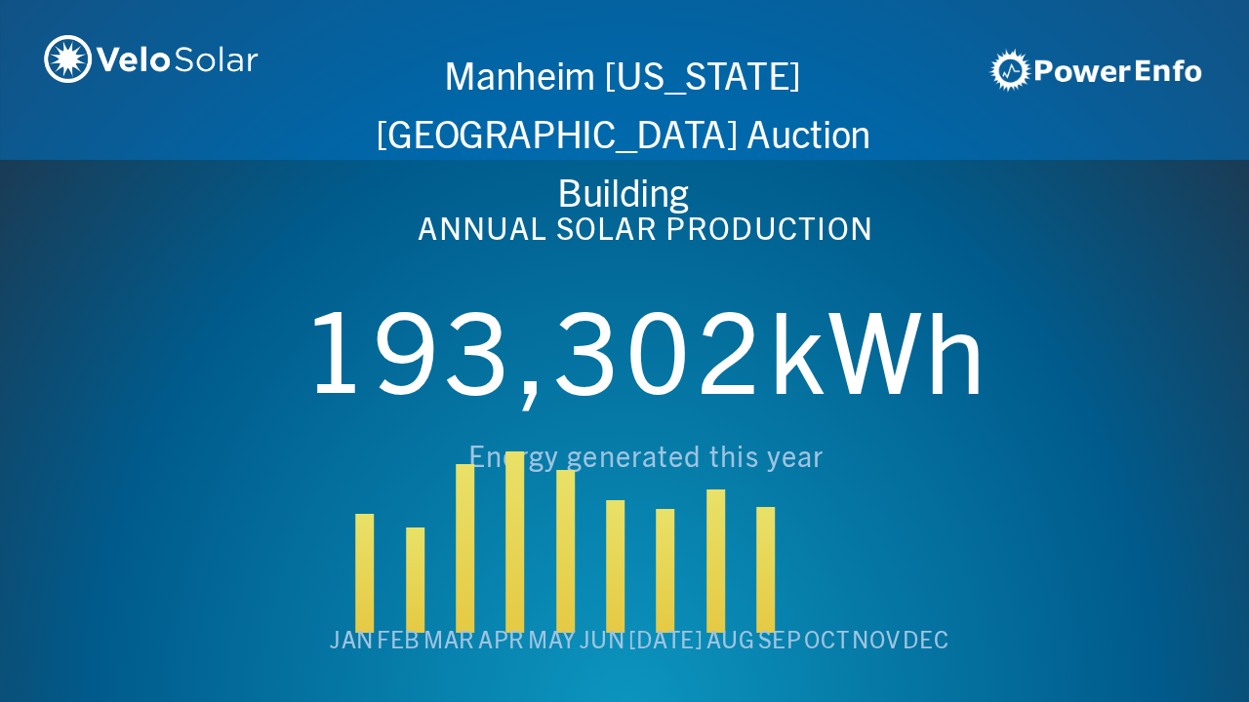
scroll to position [0, 4994]
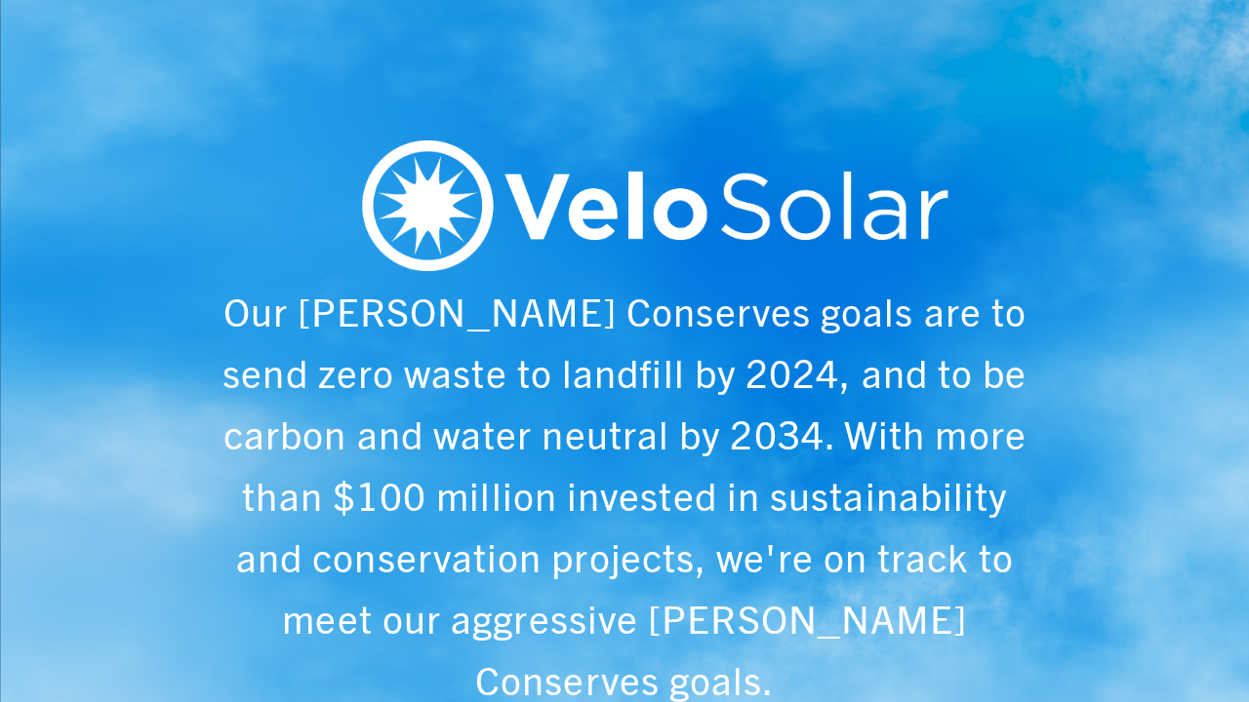
scroll to position [0, 6243]
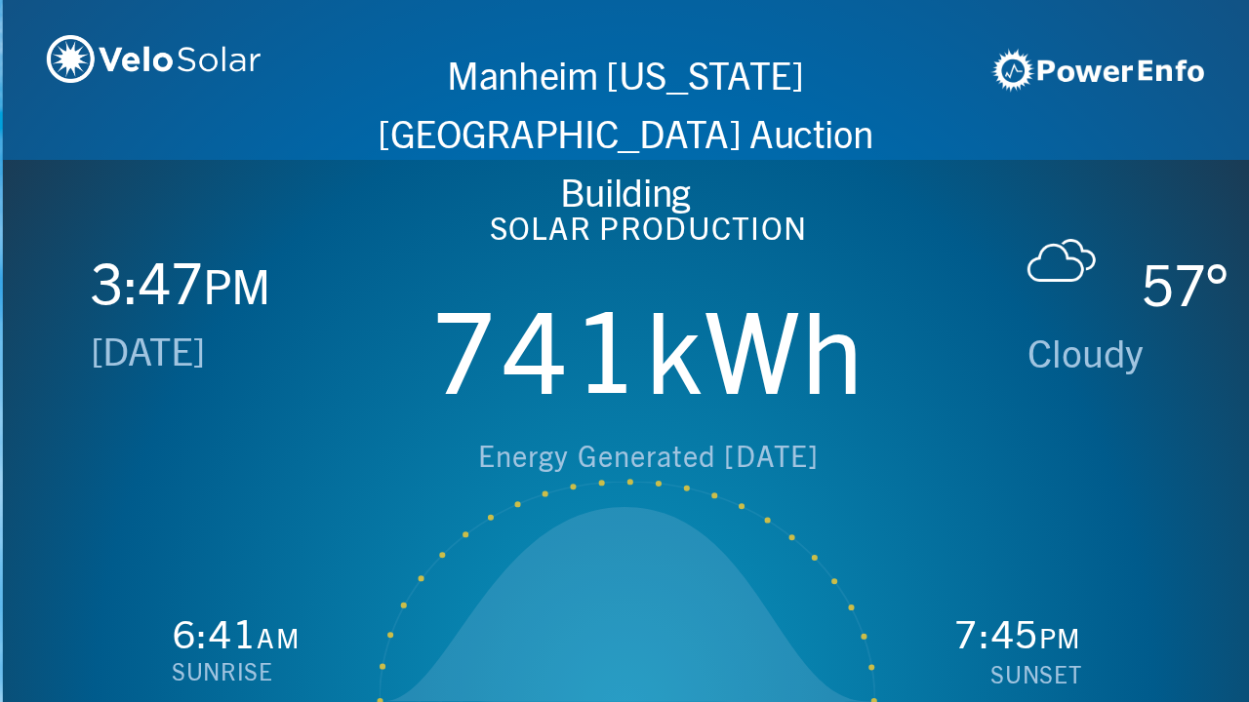
scroll to position [0, 1249]
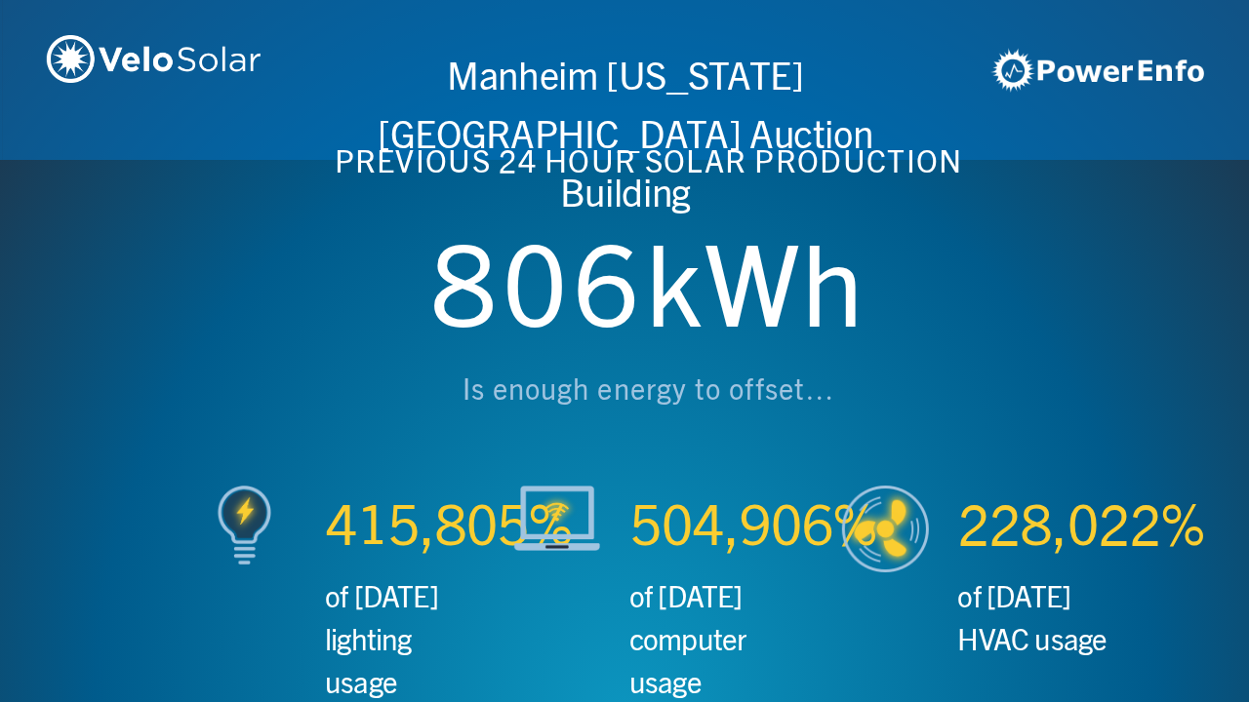
scroll to position [0, 2497]
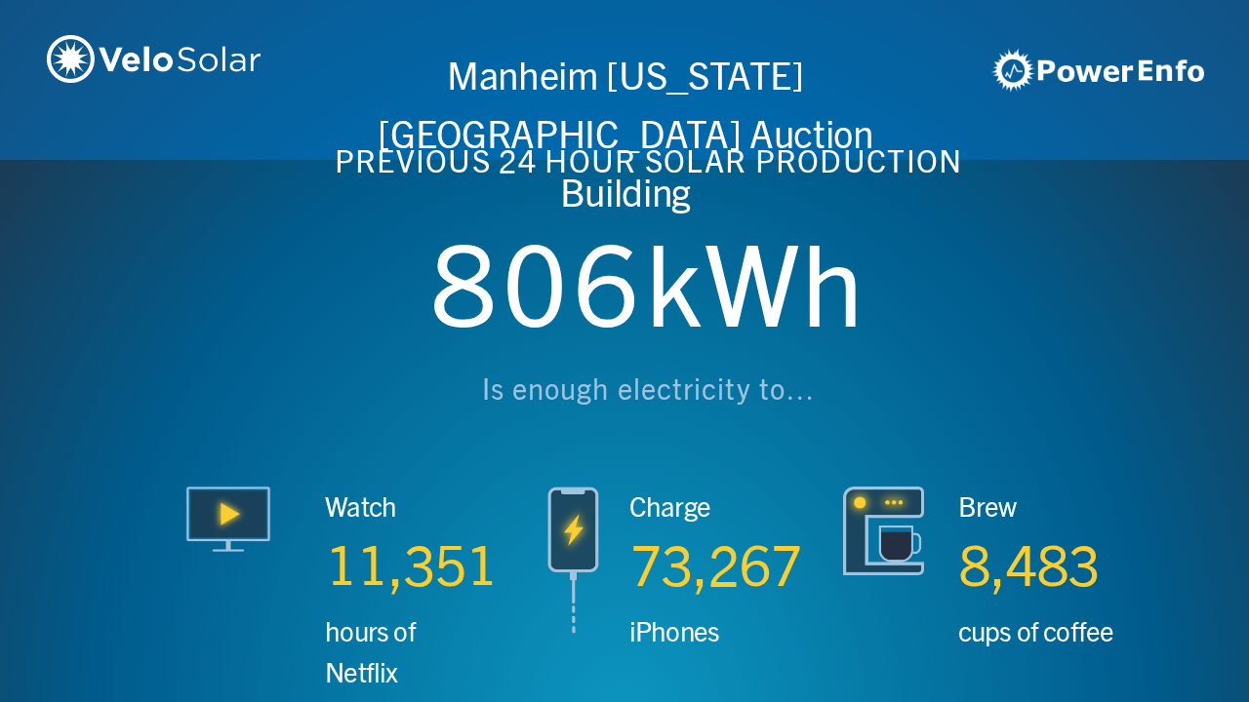
scroll to position [0, 3746]
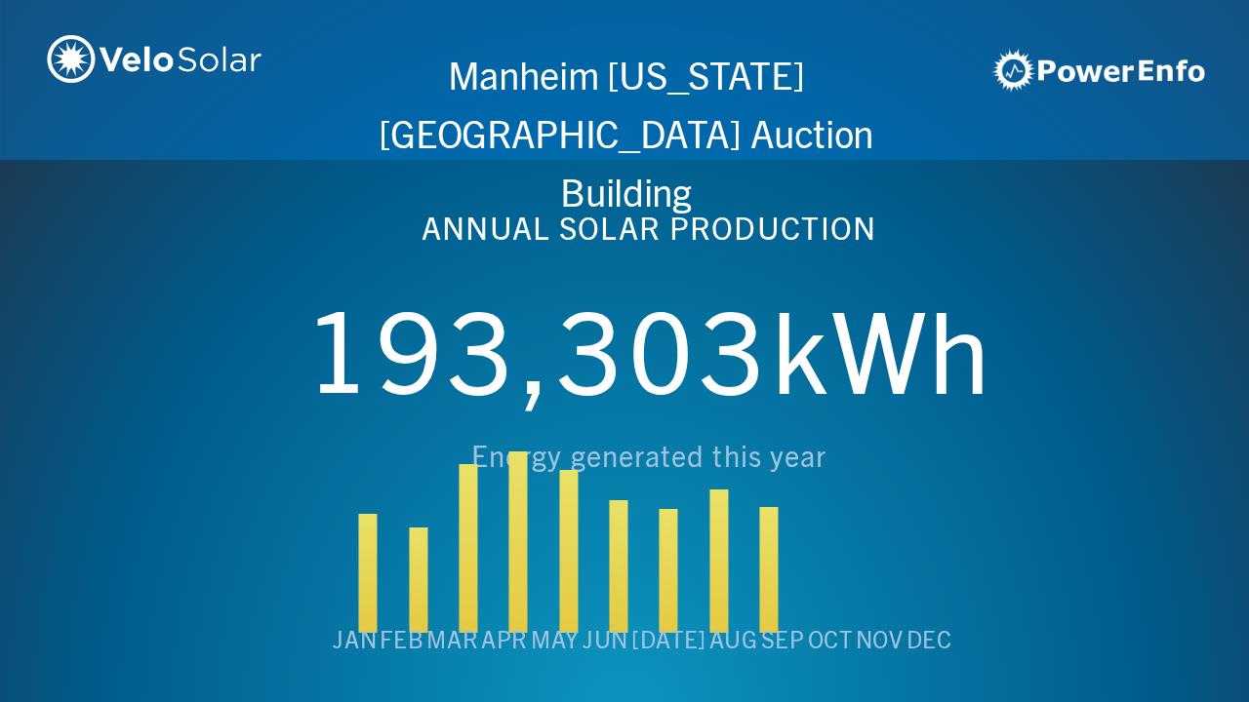
scroll to position [0, 4994]
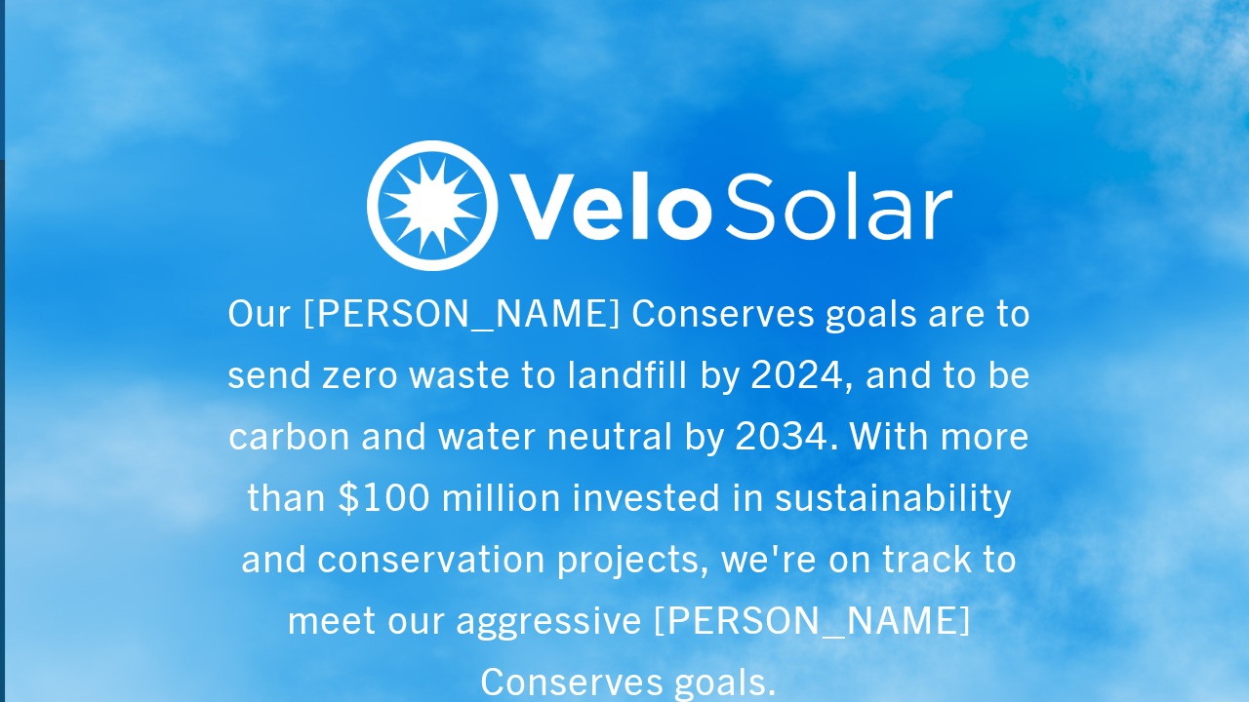
scroll to position [0, 6243]
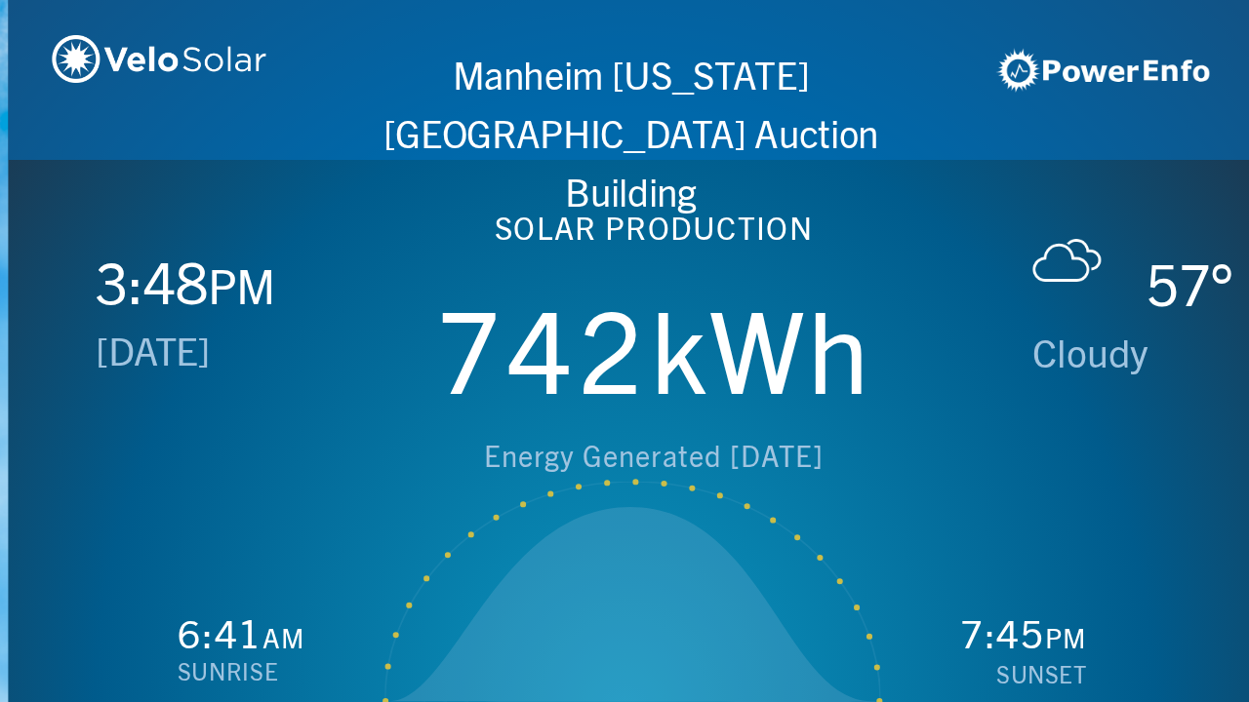
scroll to position [0, 1249]
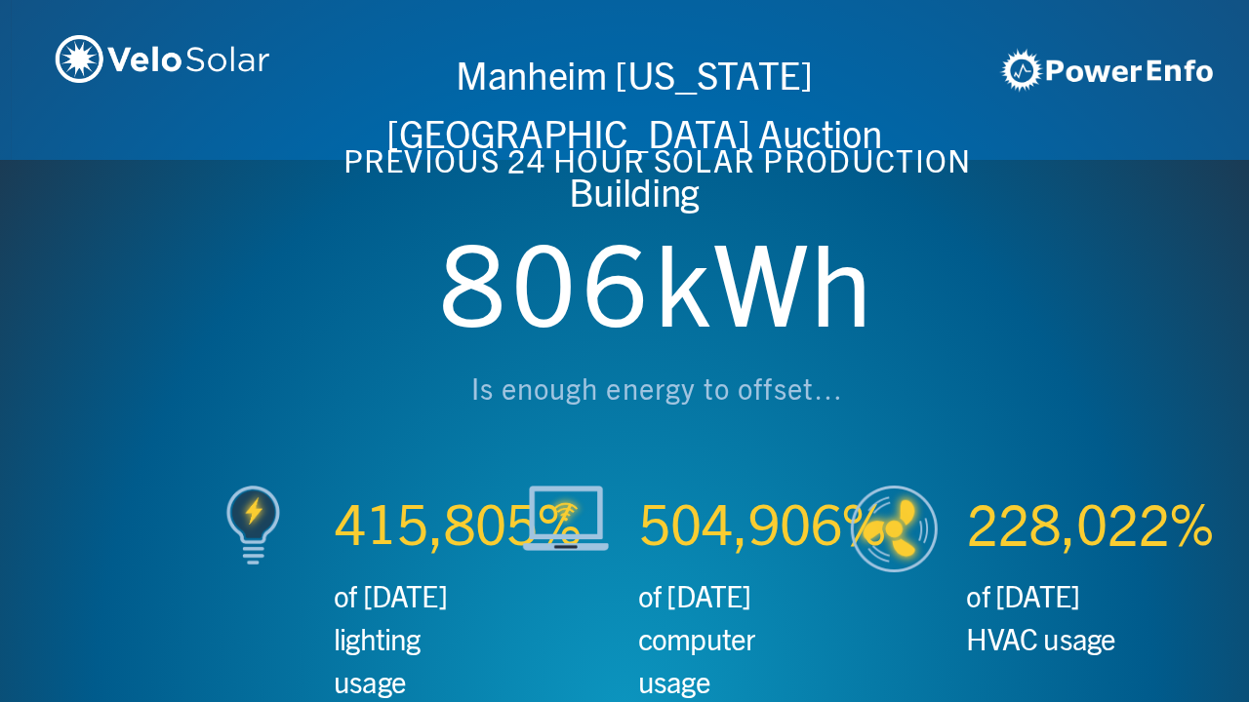
scroll to position [0, 2497]
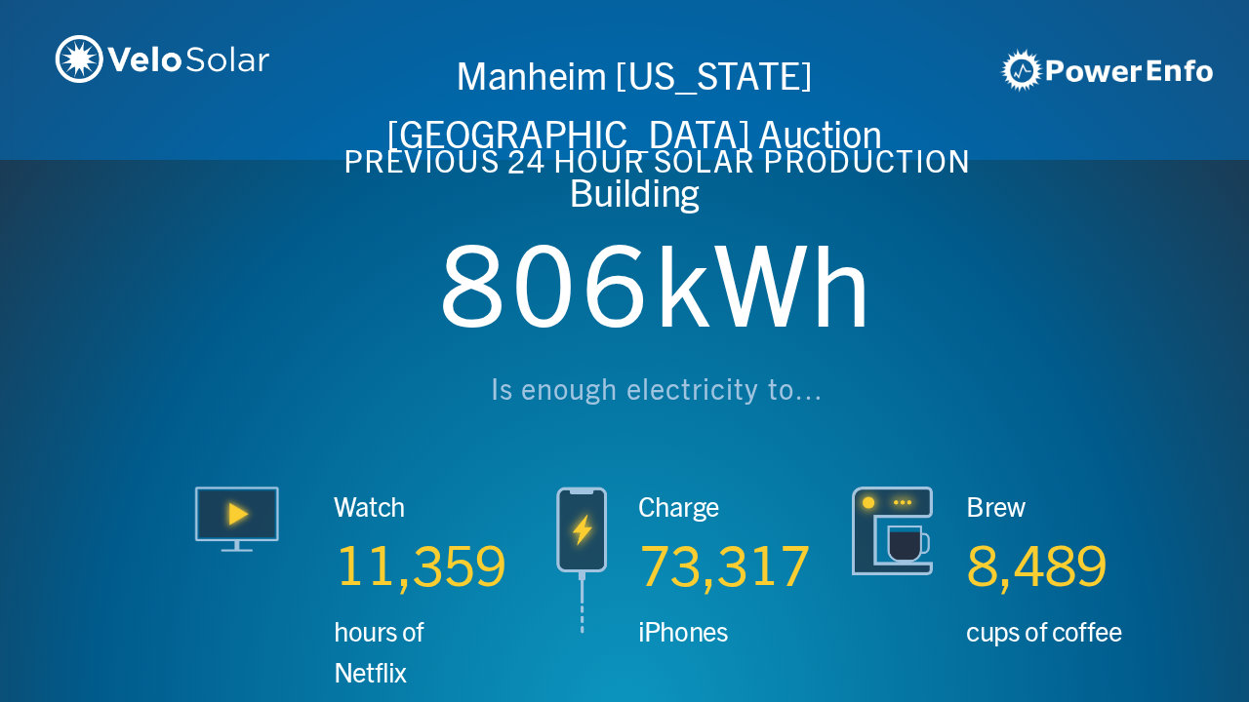
scroll to position [0, 3746]
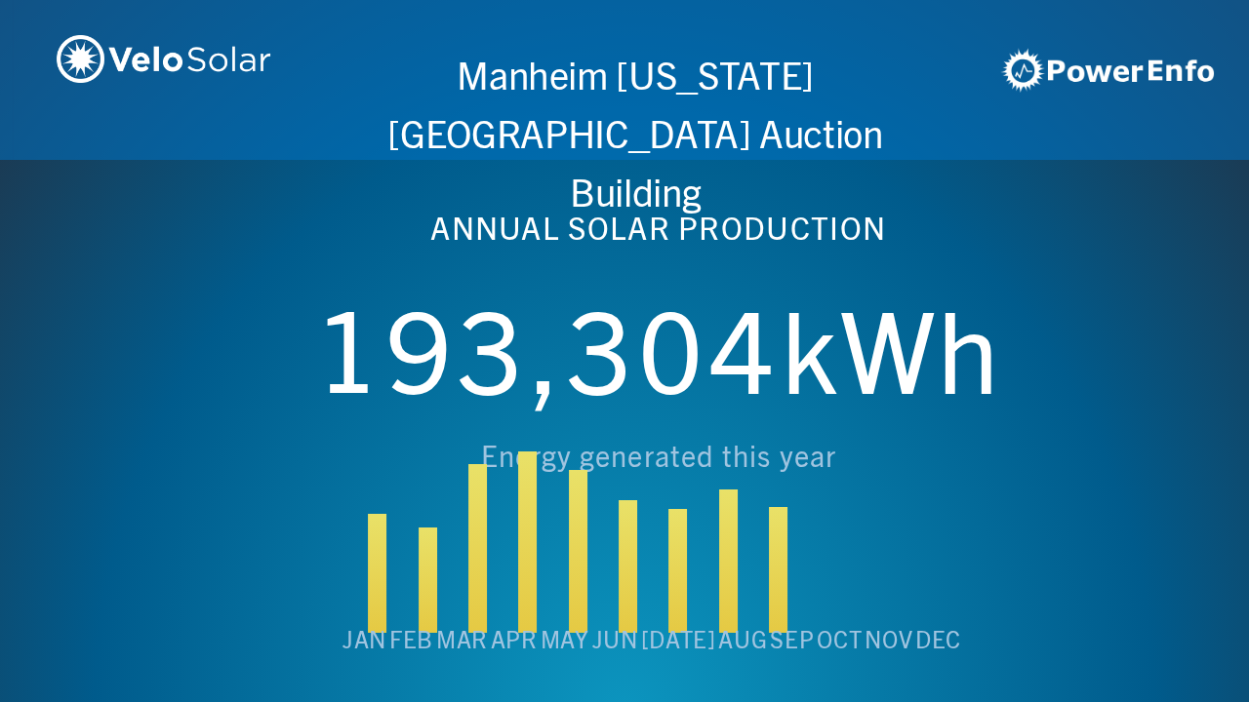
scroll to position [0, 4994]
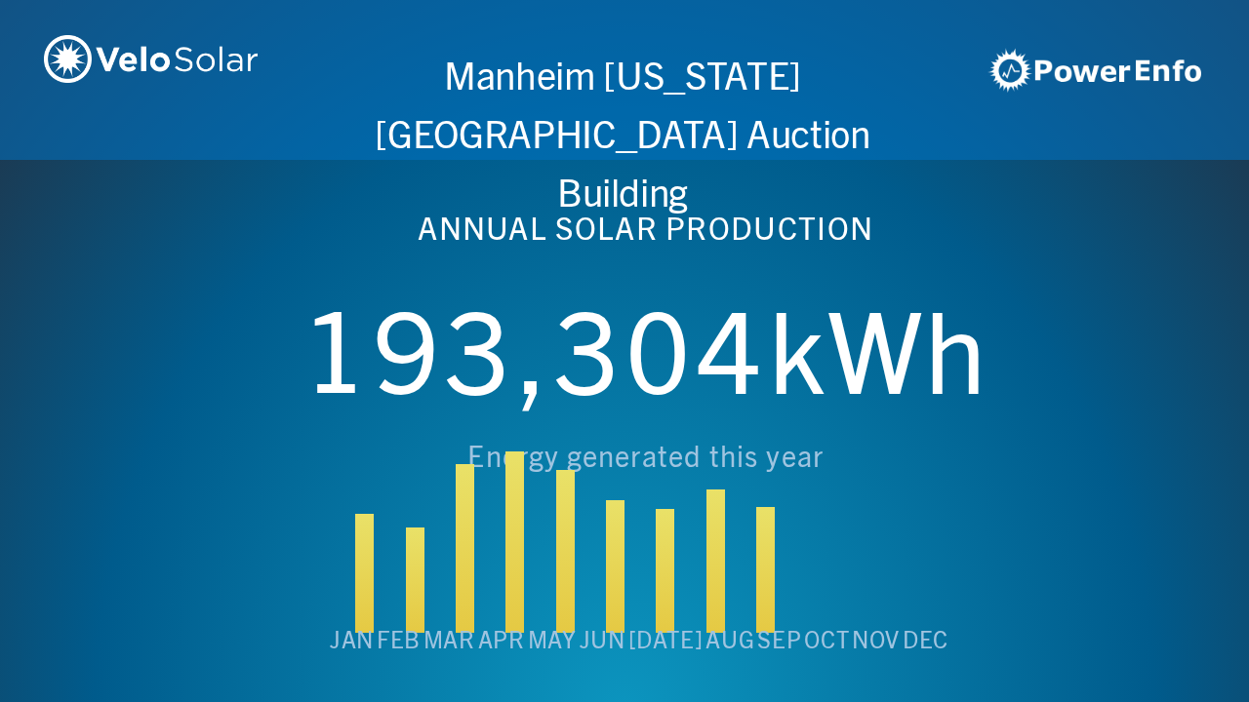
scroll to position [0, 6243]
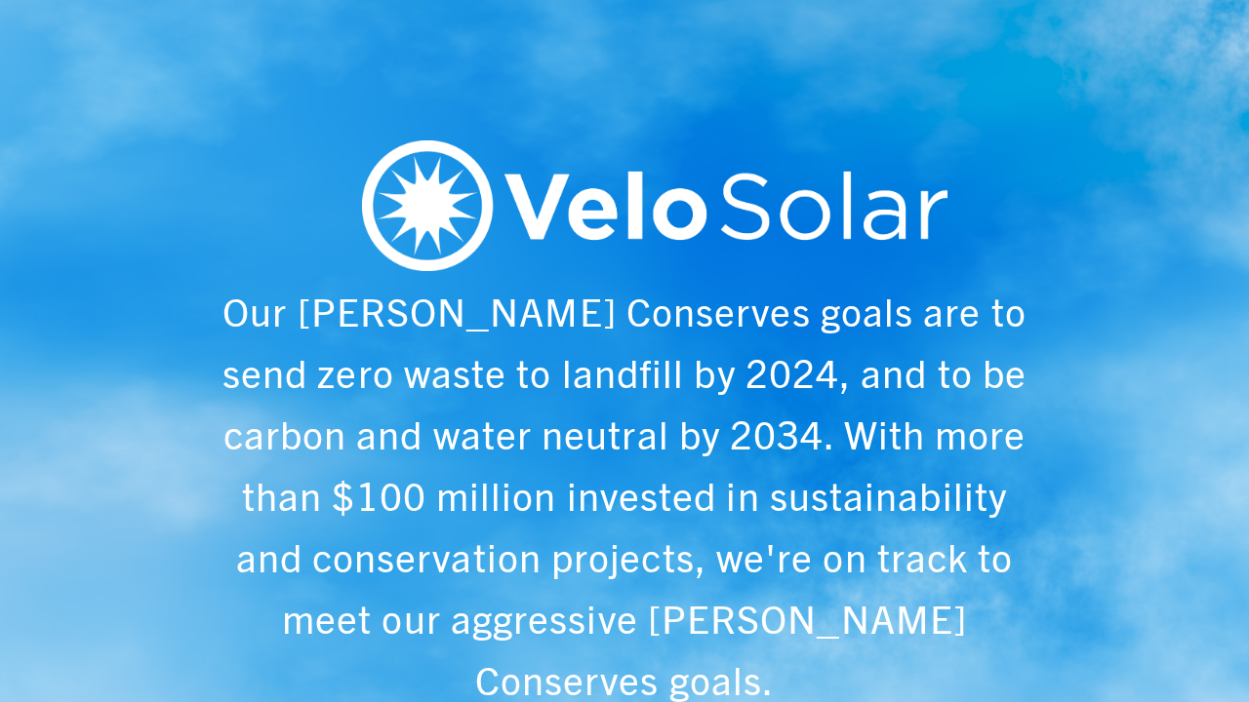
scroll to position [0, 1249]
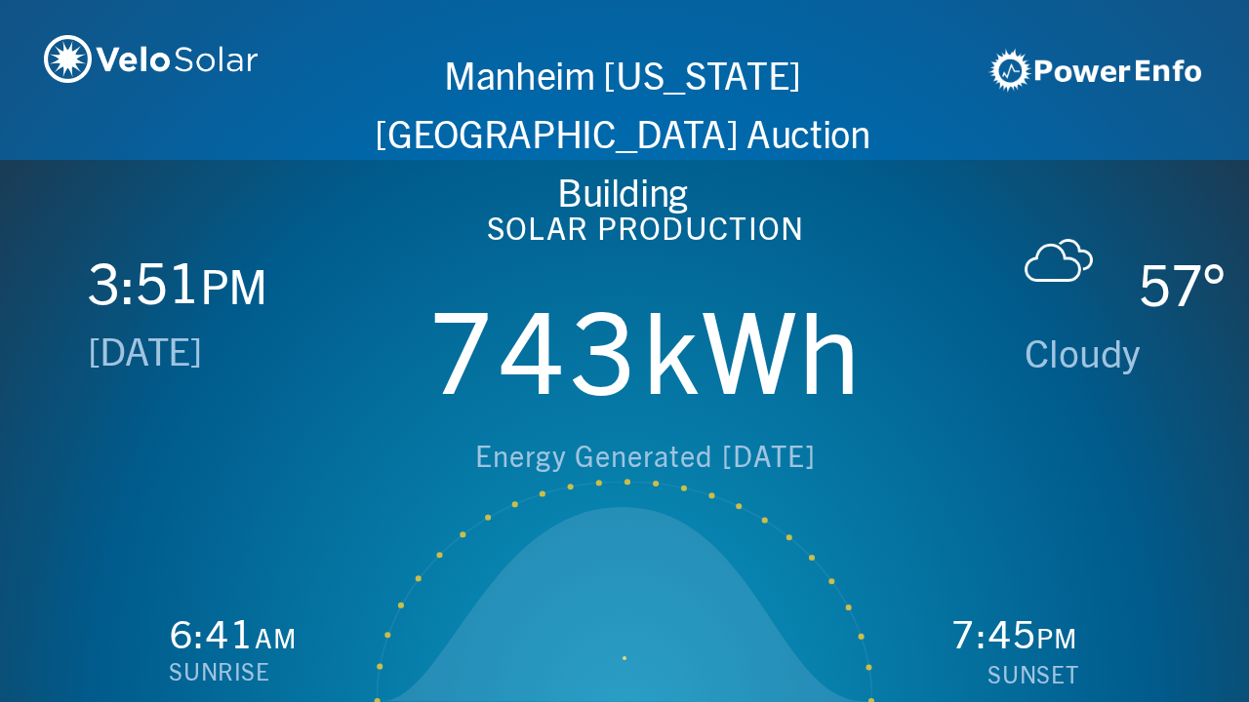
scroll to position [0, 2497]
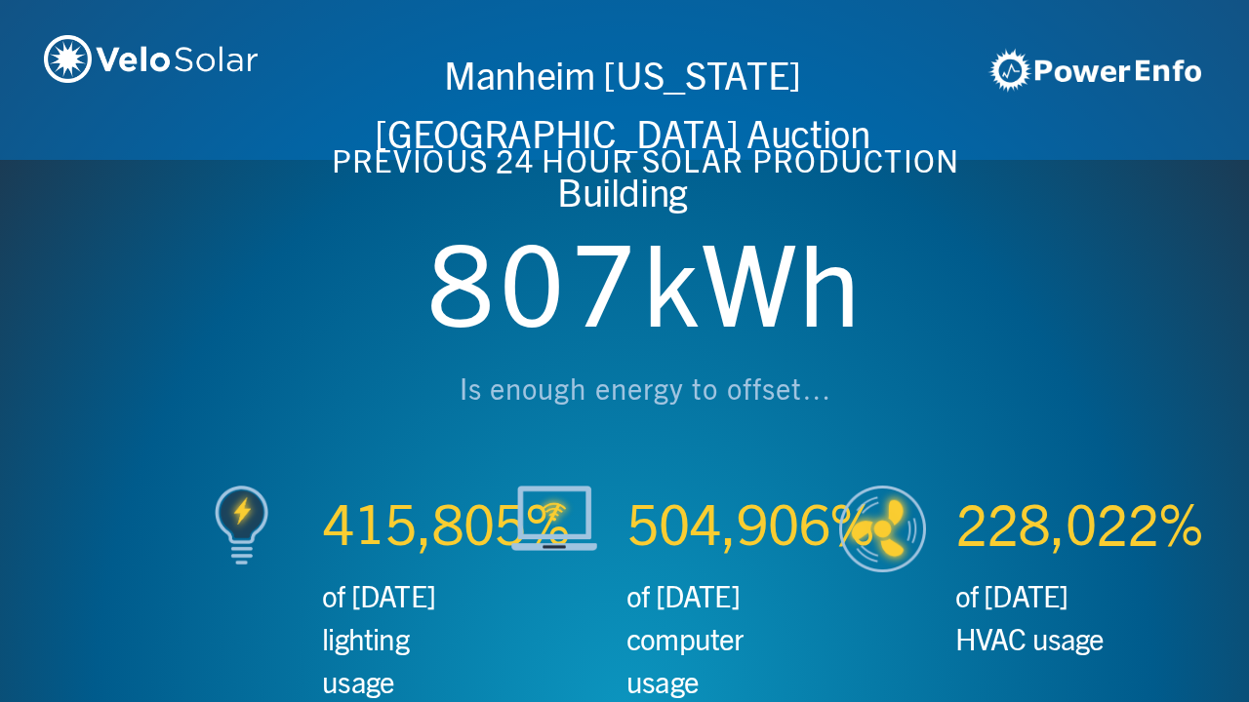
scroll to position [0, 3746]
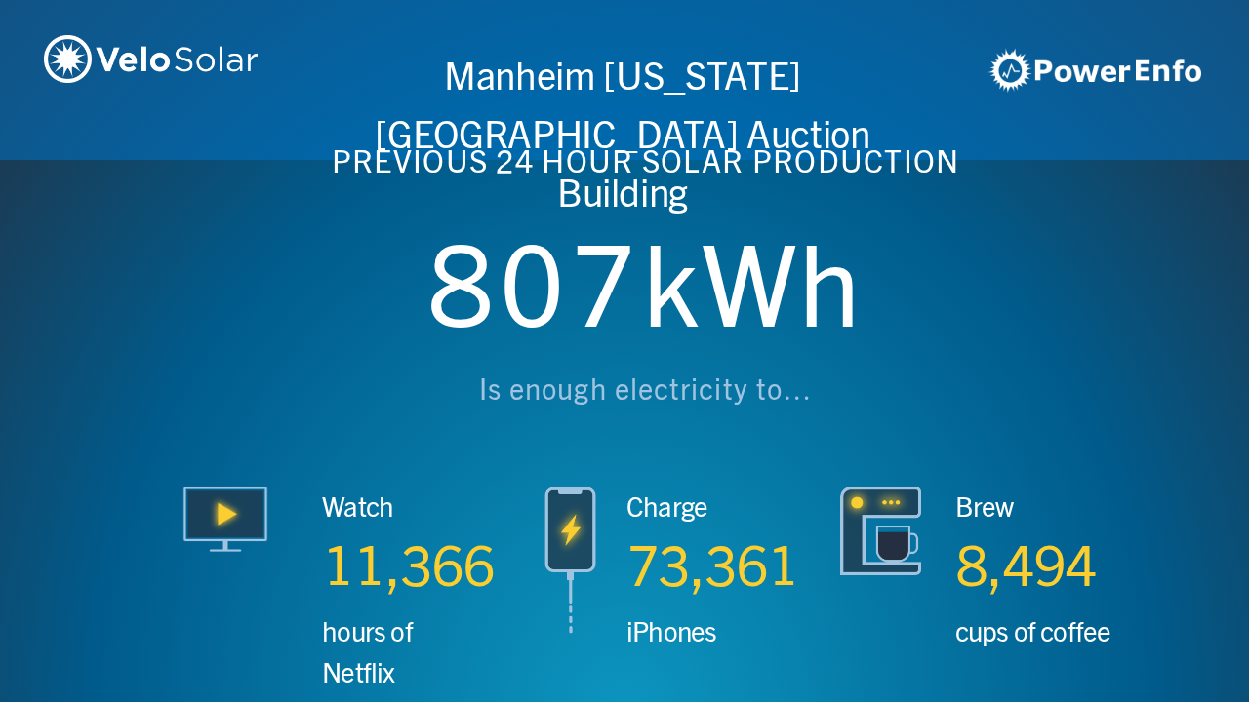
scroll to position [0, 4994]
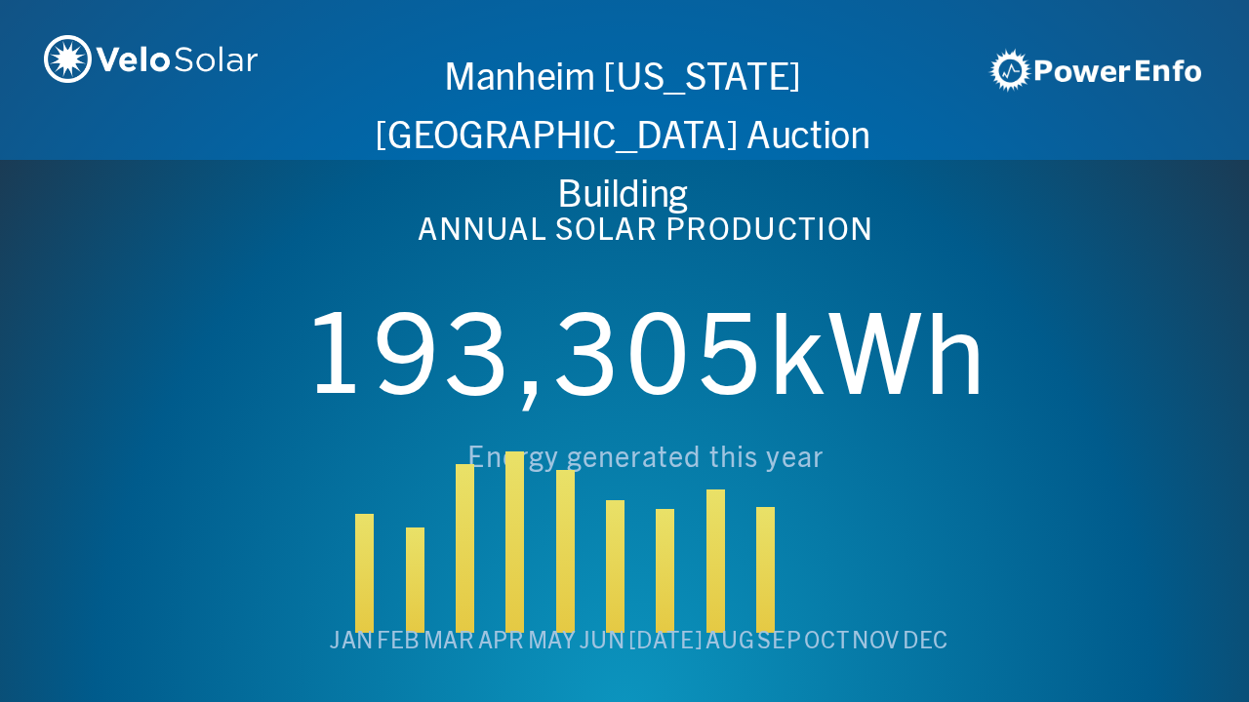
scroll to position [0, 6243]
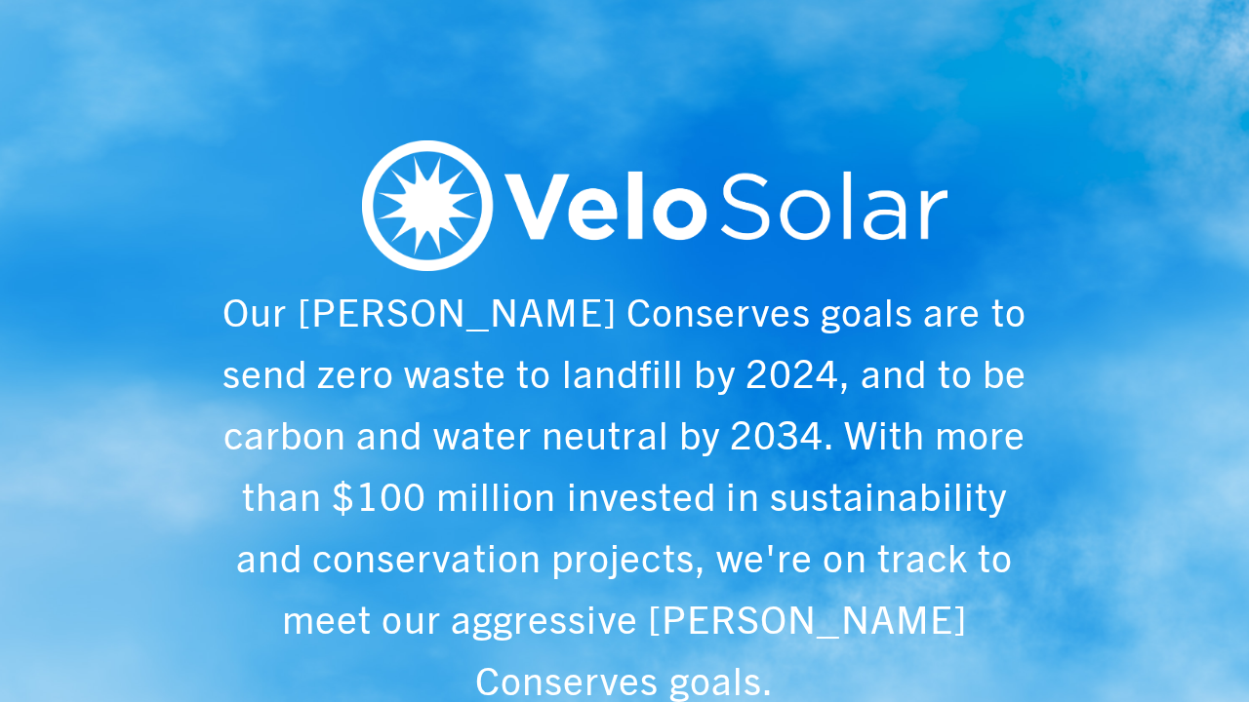
scroll to position [0, 1249]
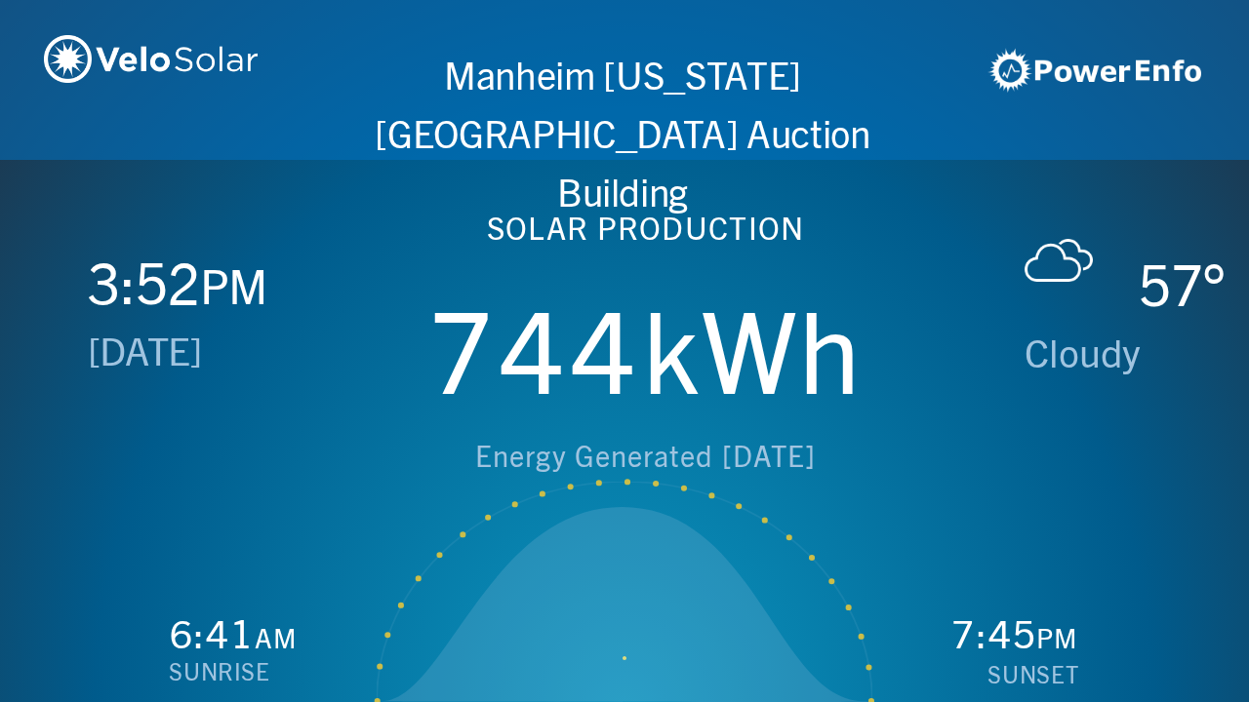
scroll to position [0, 2497]
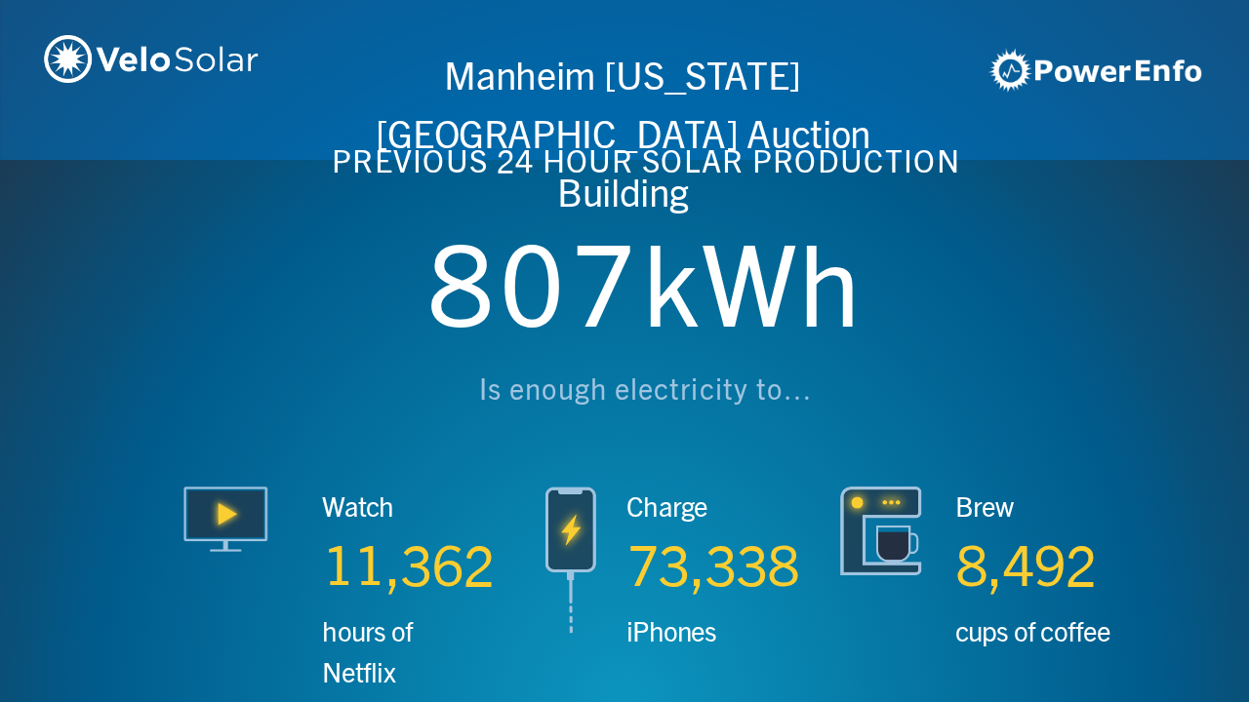
scroll to position [0, 3746]
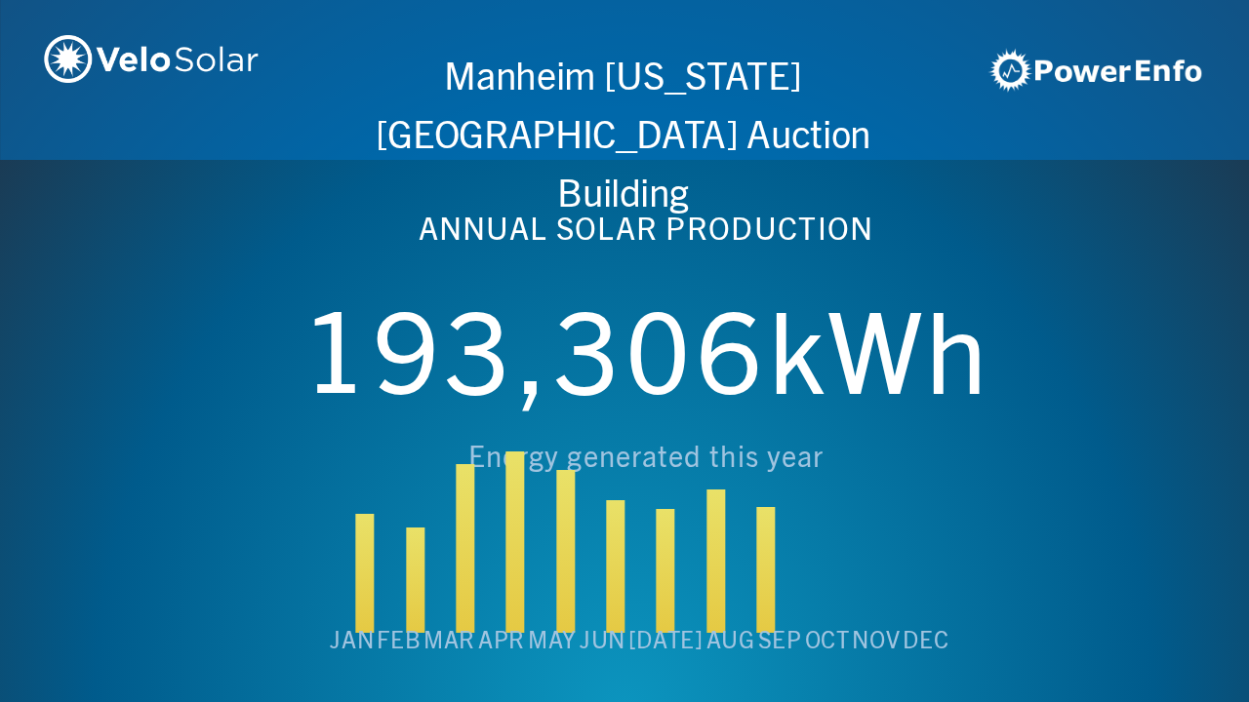
scroll to position [0, 4994]
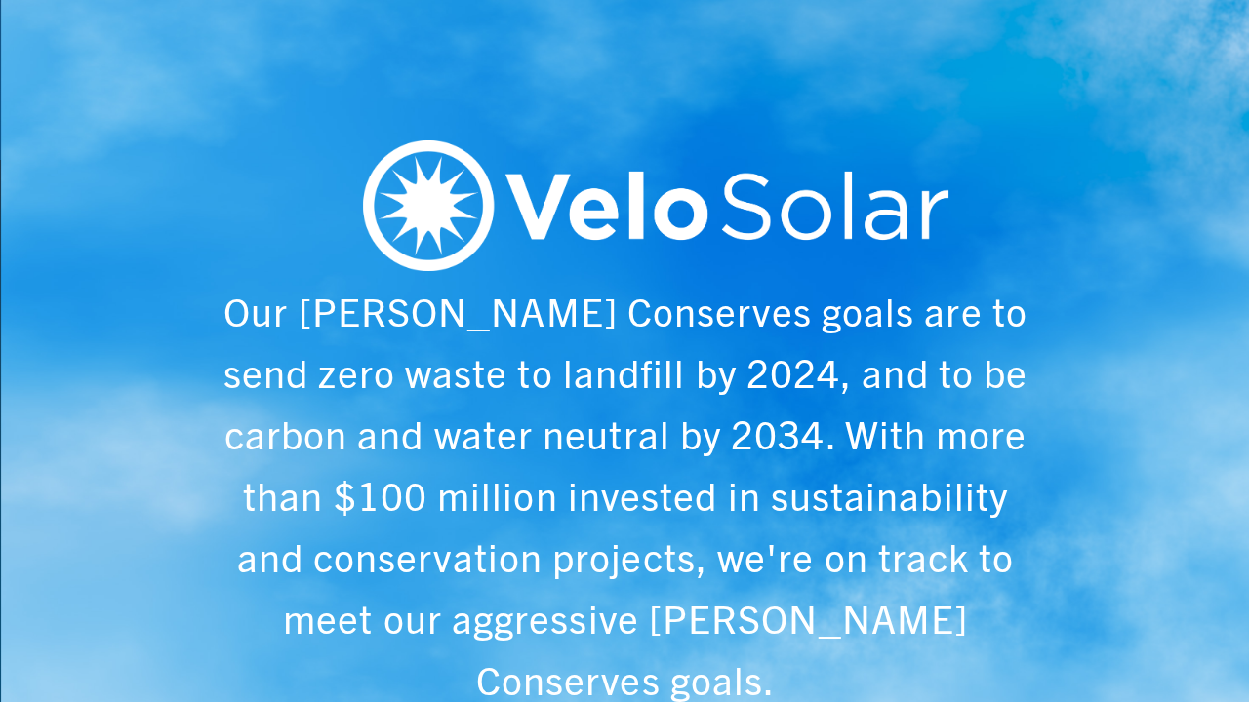
scroll to position [0, 6243]
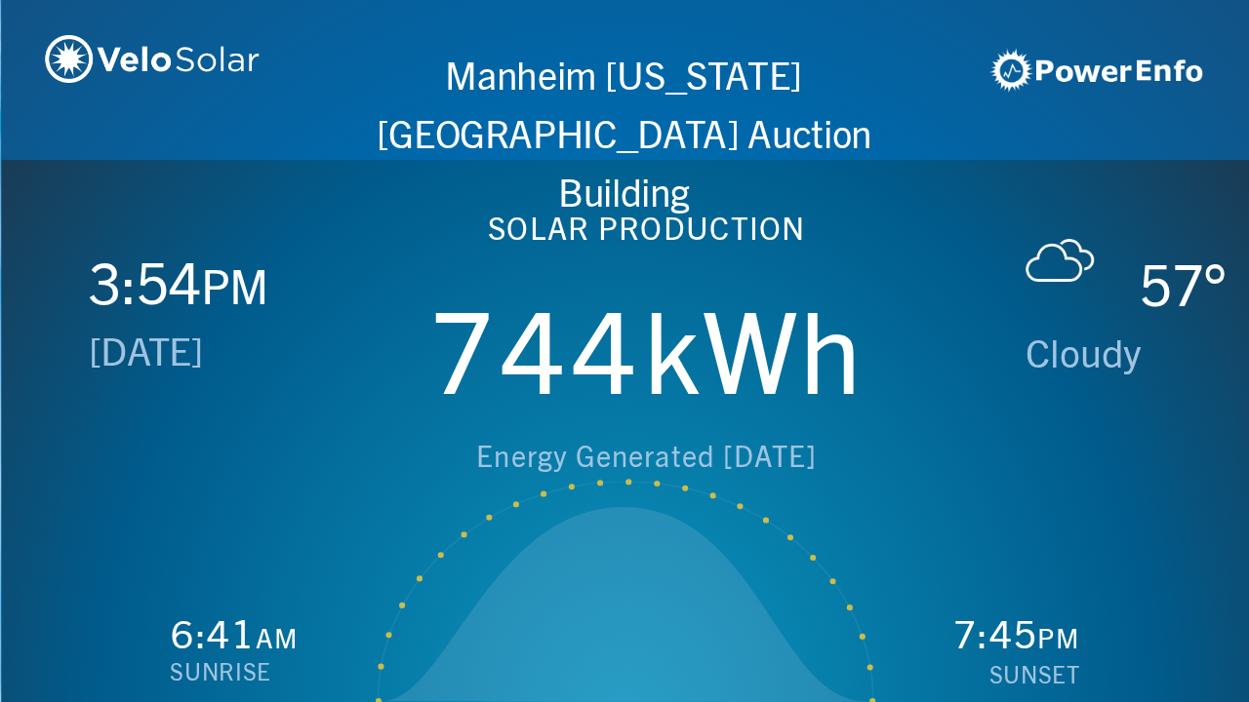
scroll to position [0, 1249]
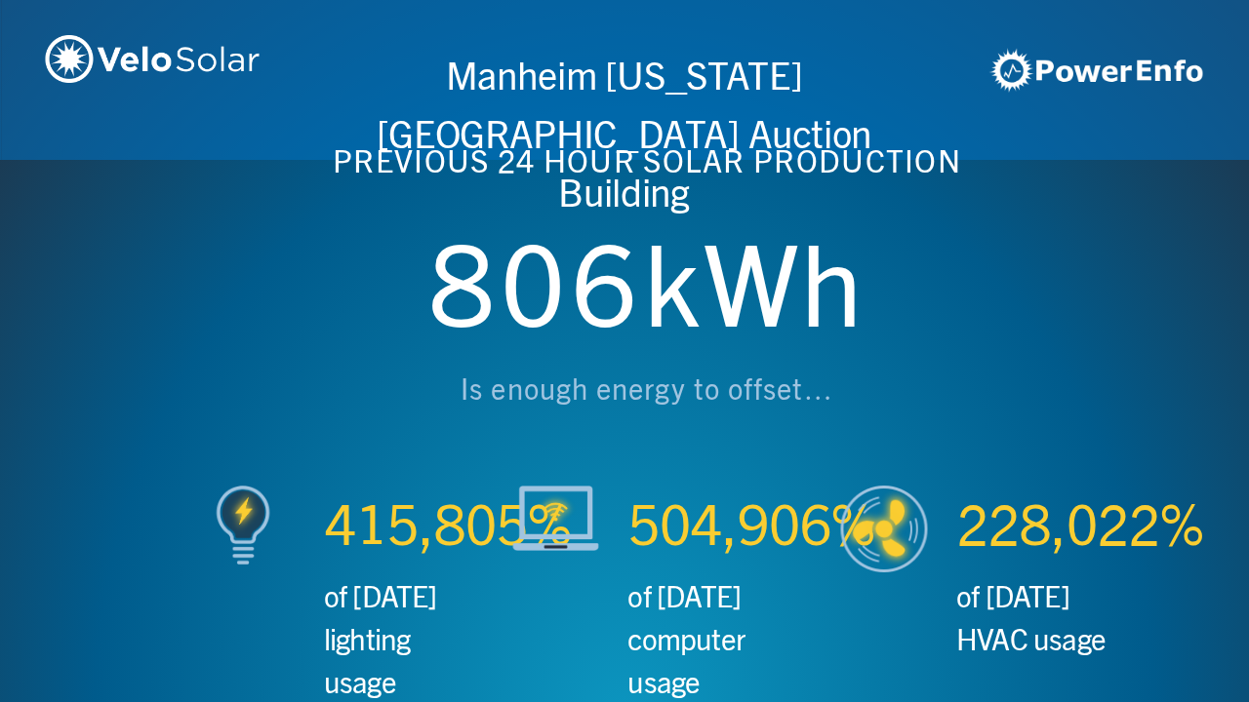
scroll to position [0, 2497]
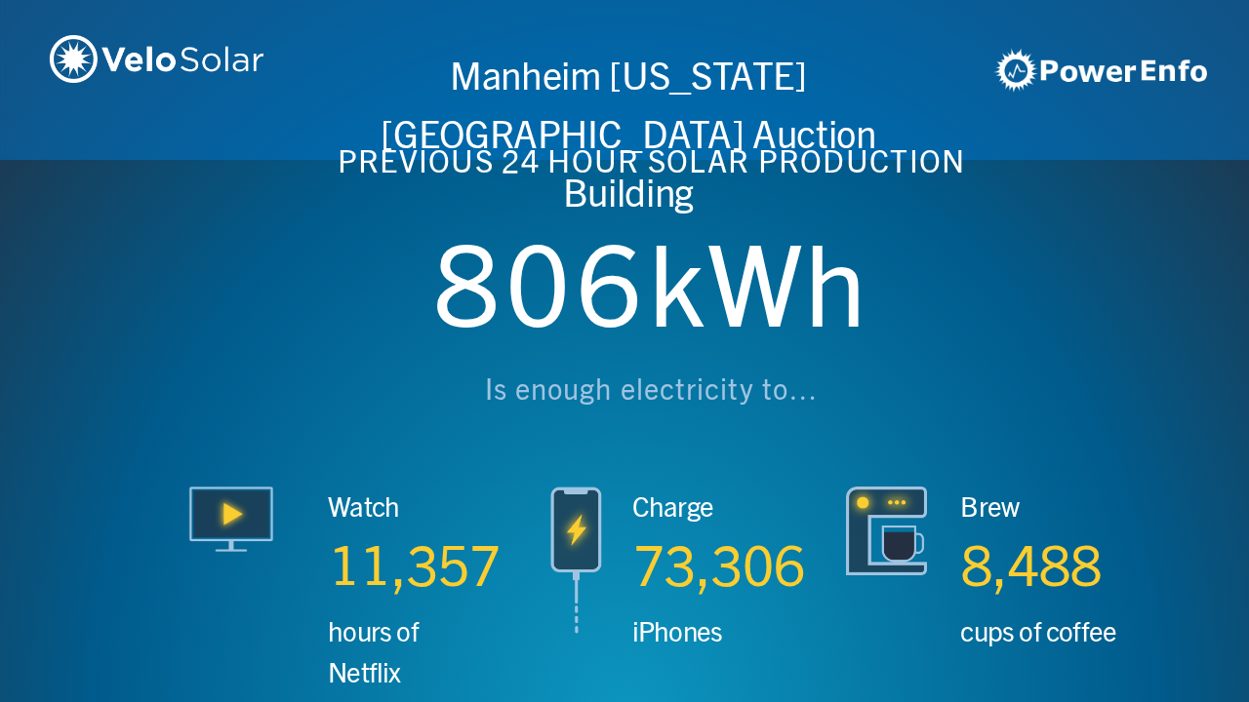
scroll to position [0, 3746]
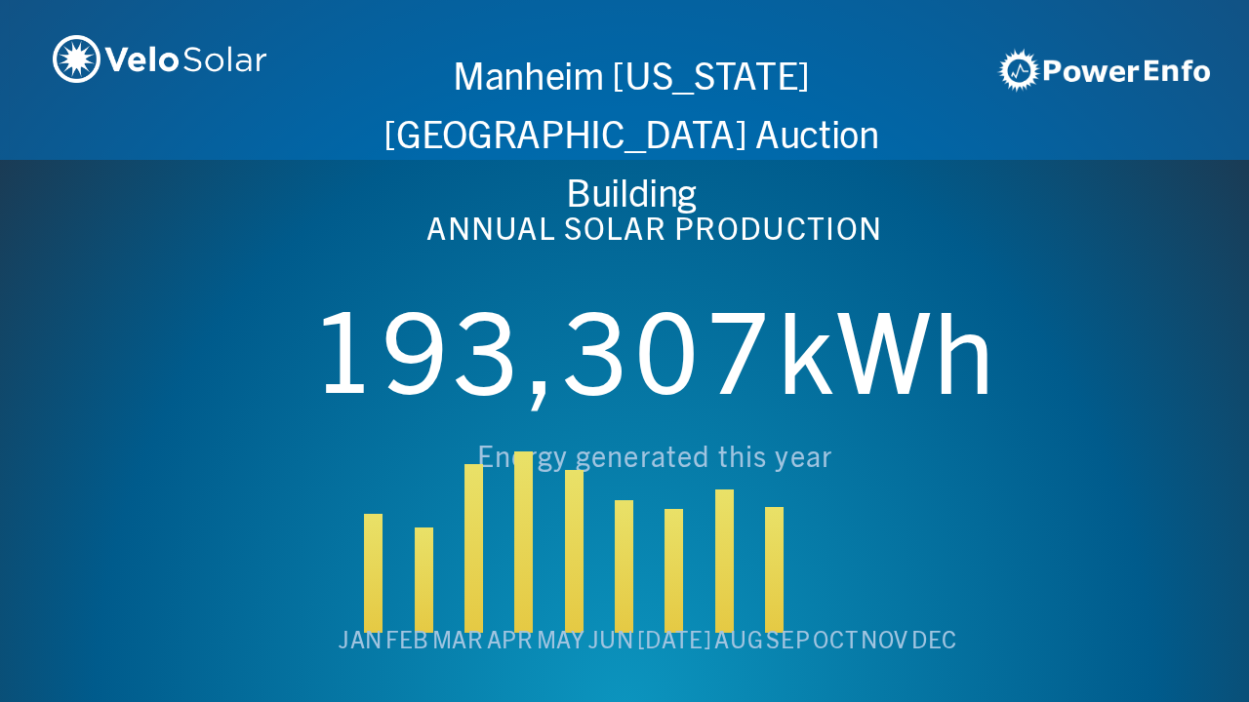
scroll to position [0, 4994]
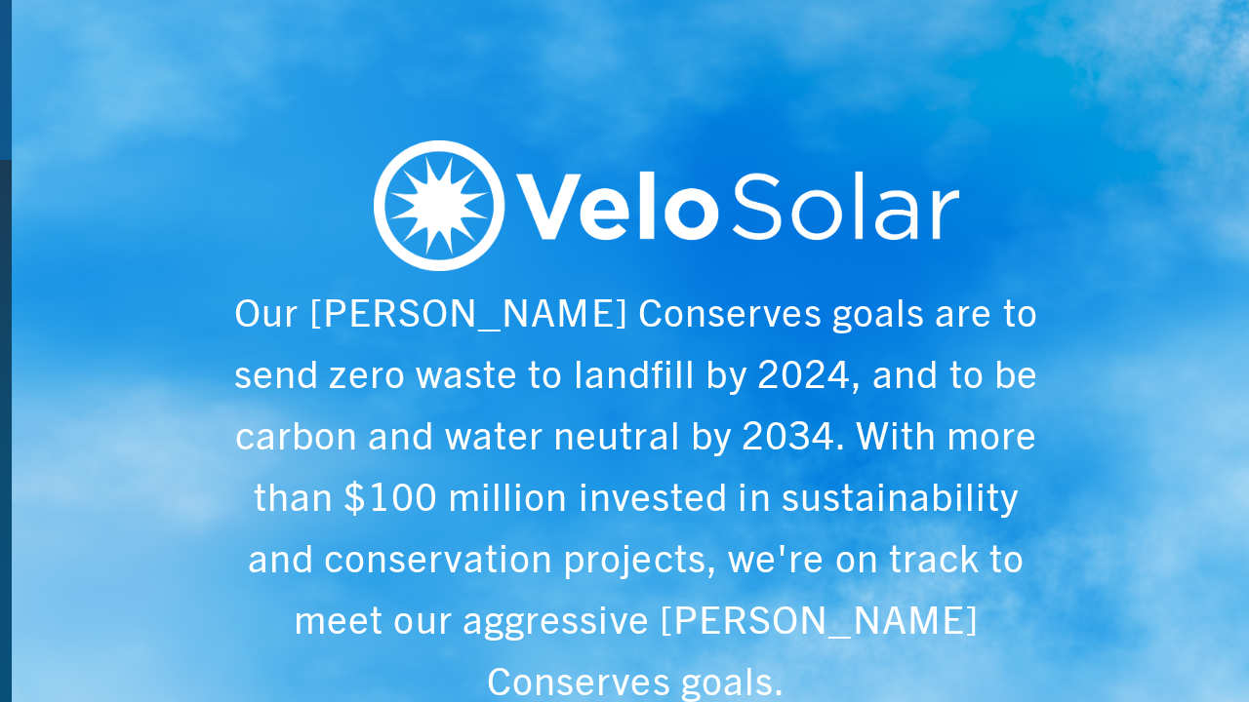
scroll to position [0, 6243]
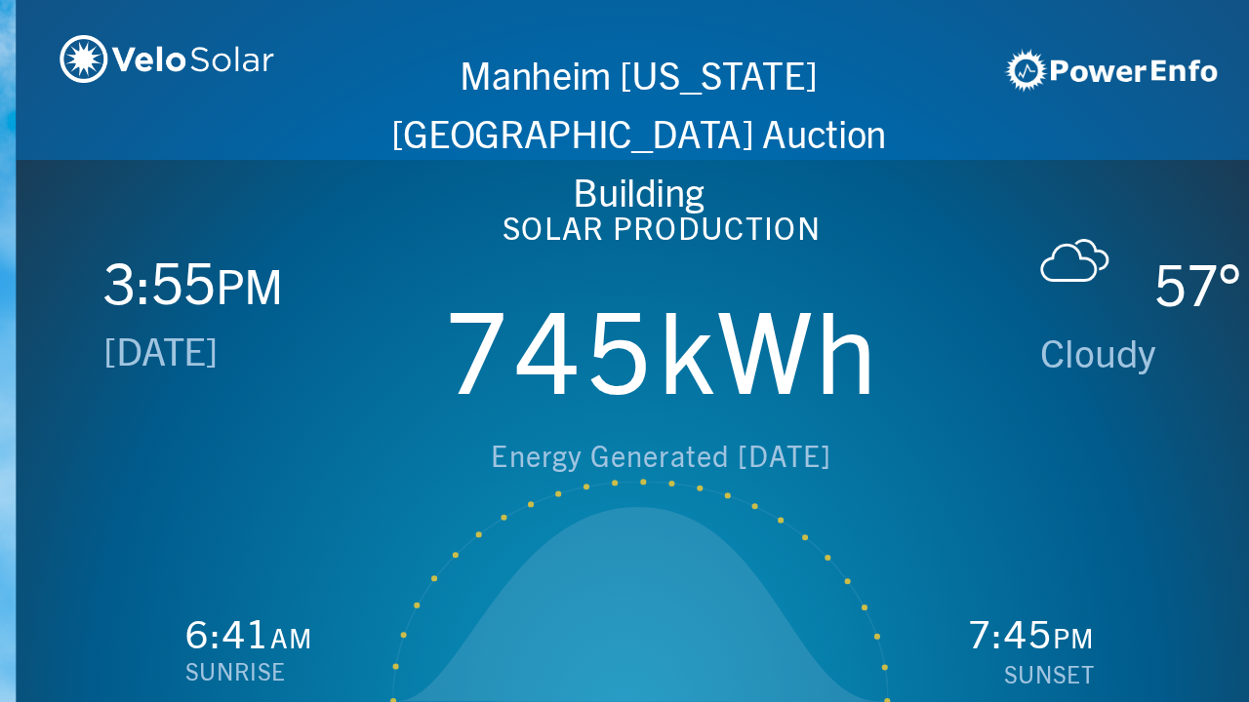
scroll to position [0, 1249]
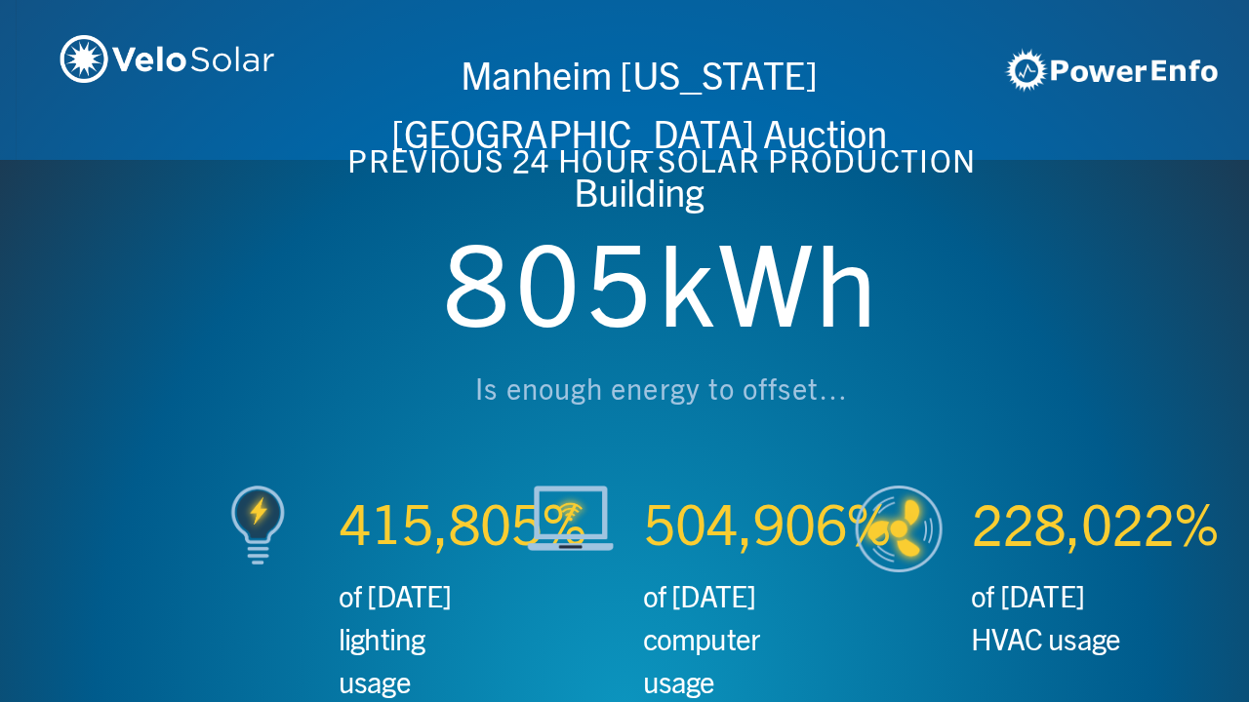
scroll to position [0, 2497]
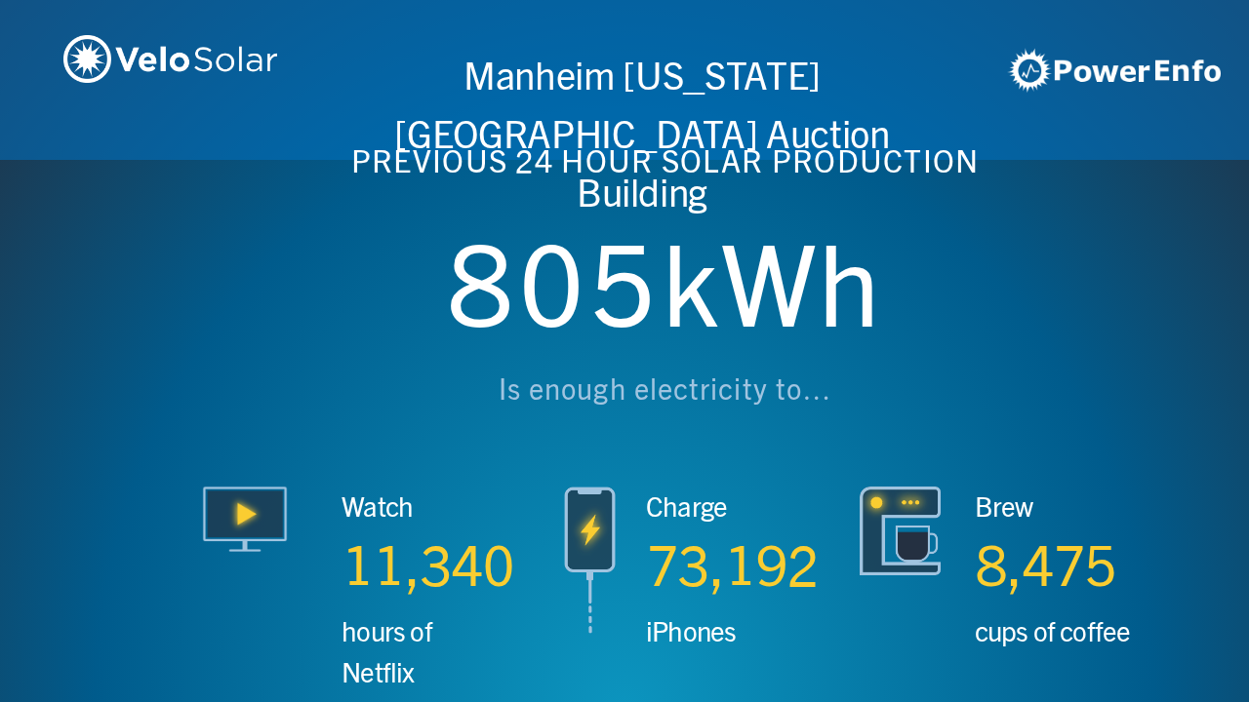
scroll to position [0, 3746]
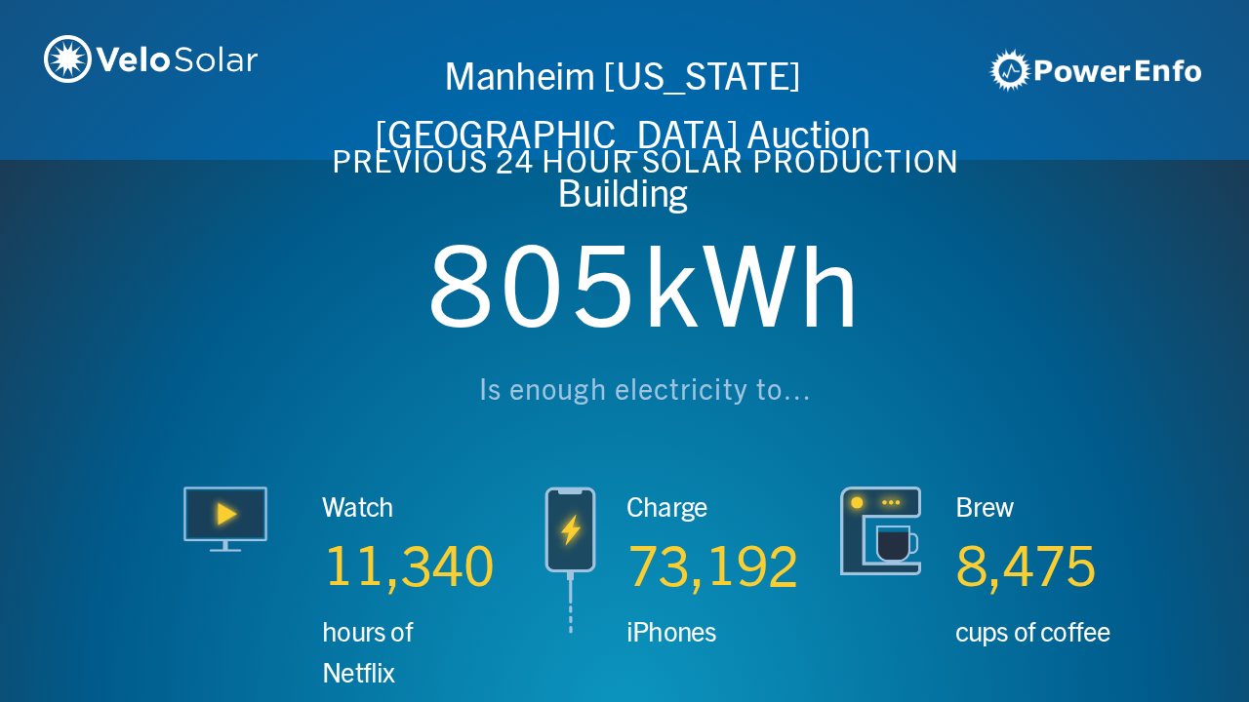
scroll to position [0, 4994]
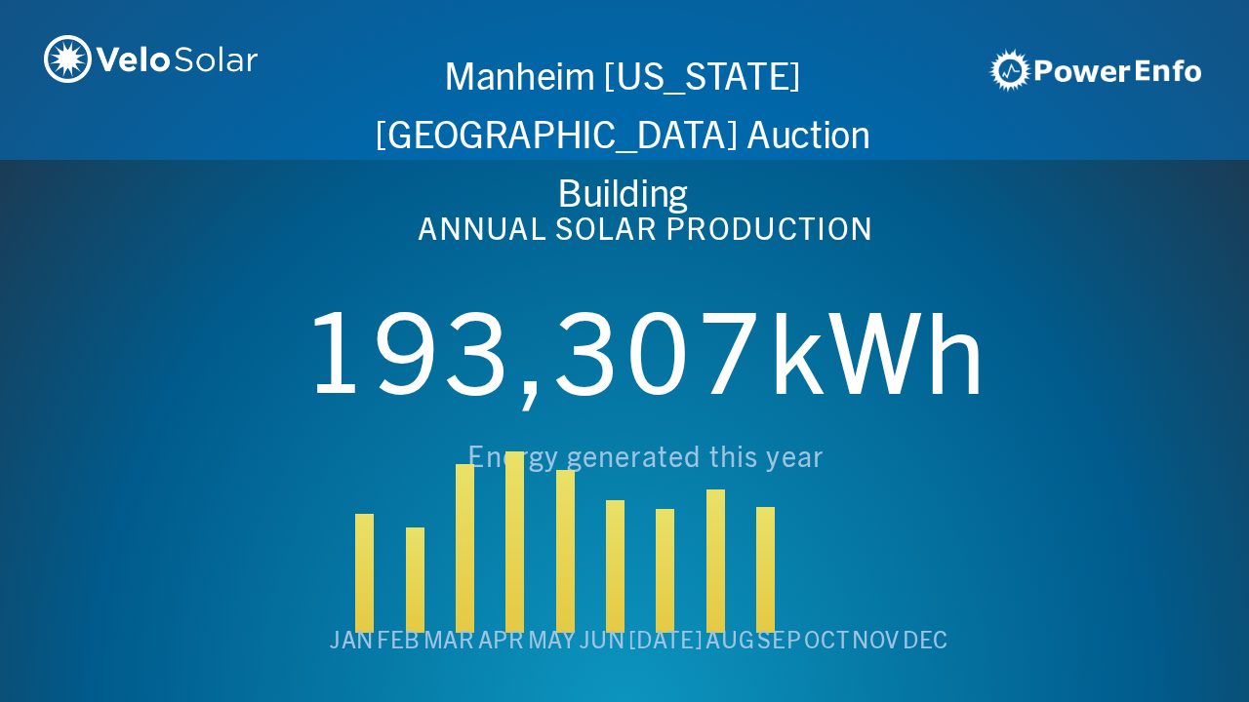
scroll to position [0, 6243]
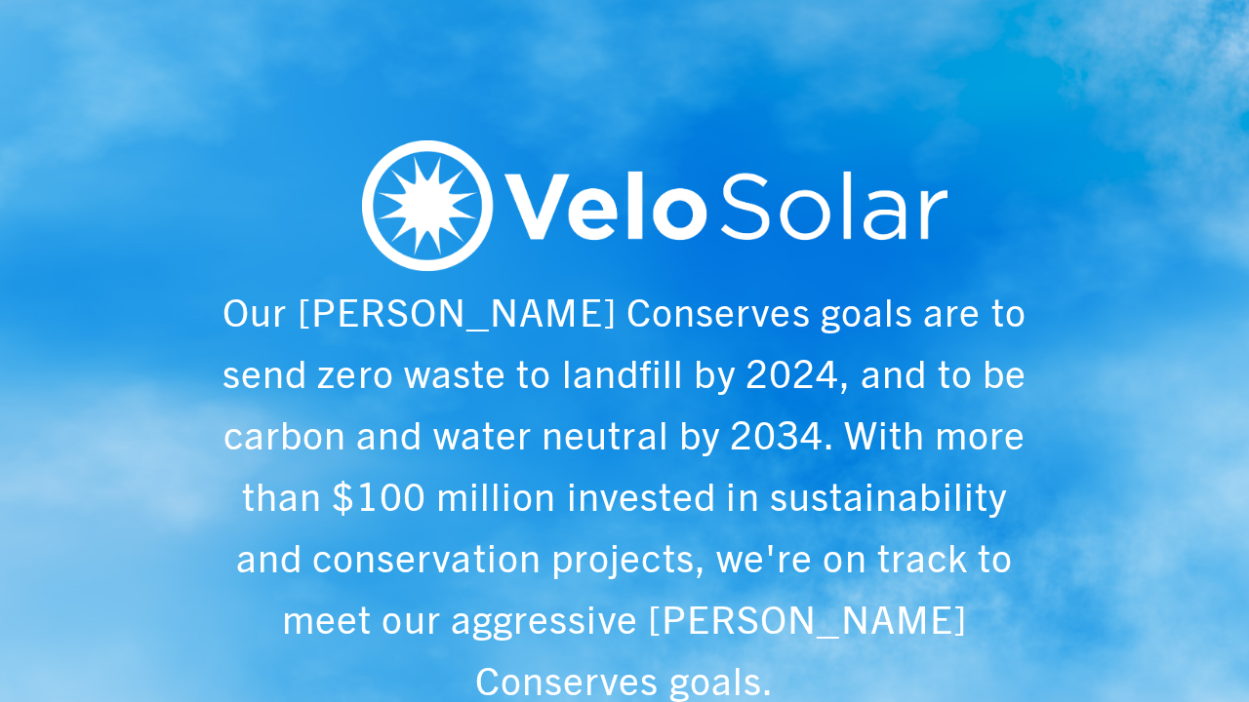
scroll to position [0, 1249]
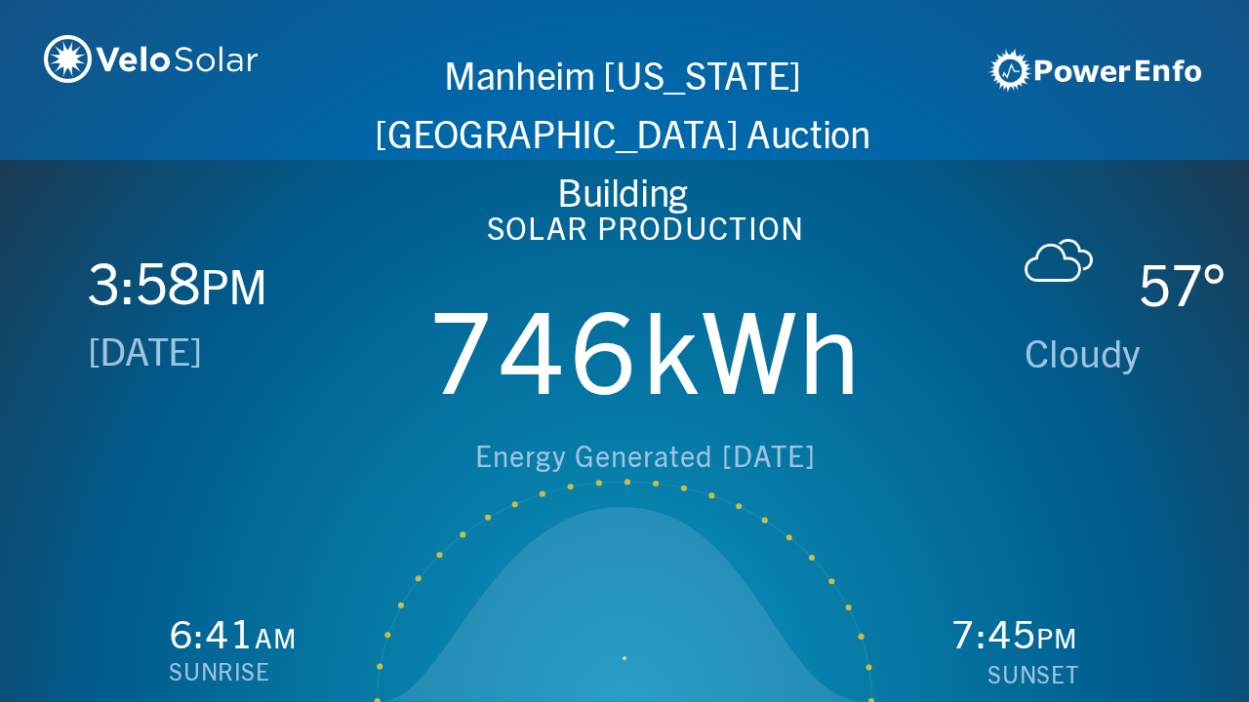
scroll to position [0, 2497]
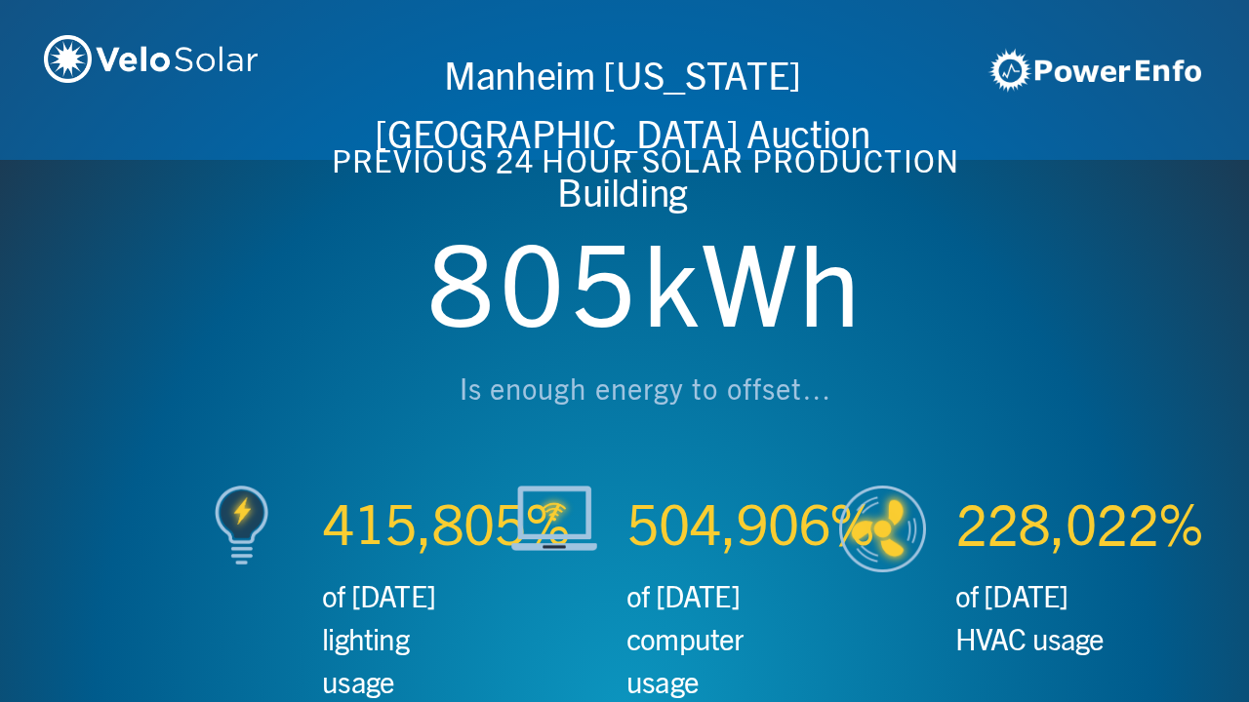
scroll to position [0, 3746]
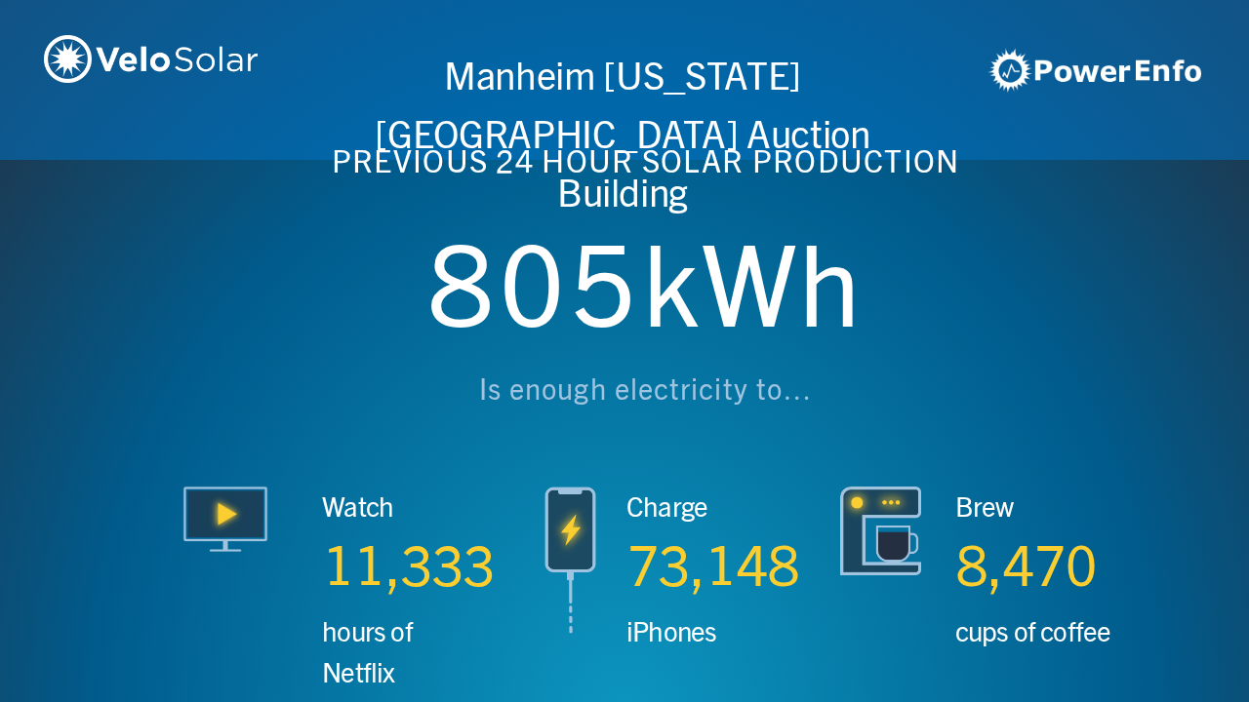
scroll to position [0, 4994]
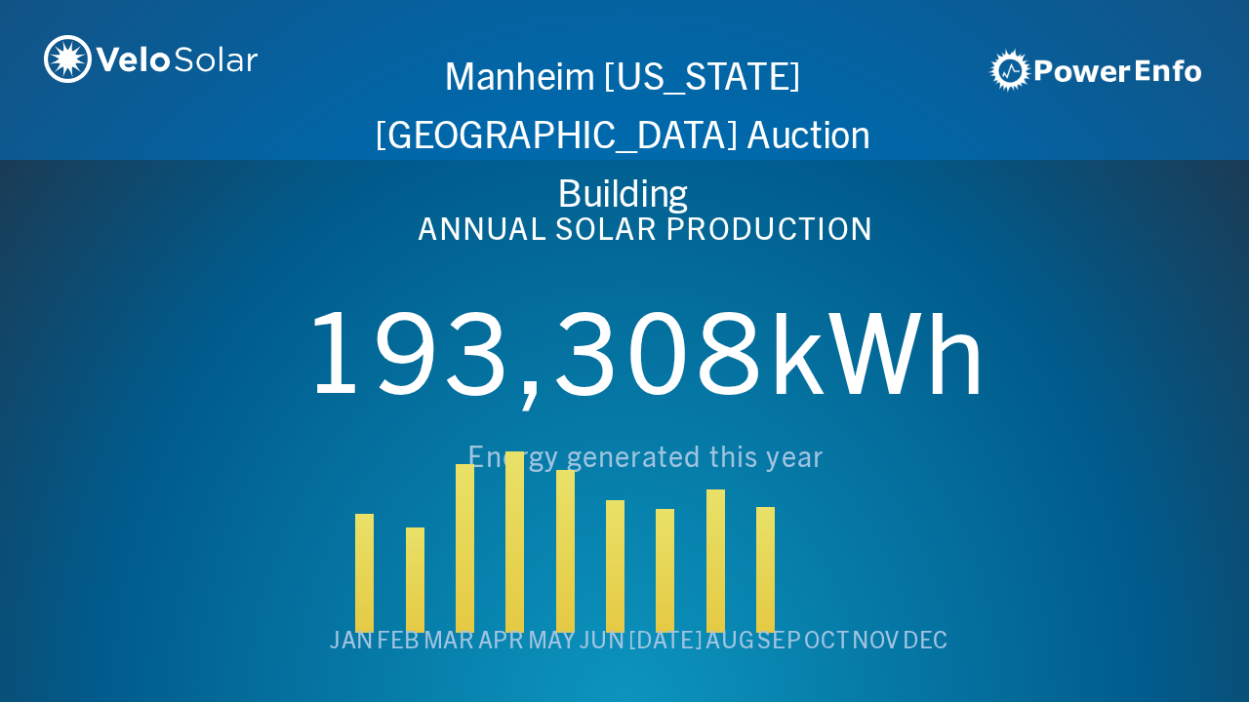
scroll to position [0, 6243]
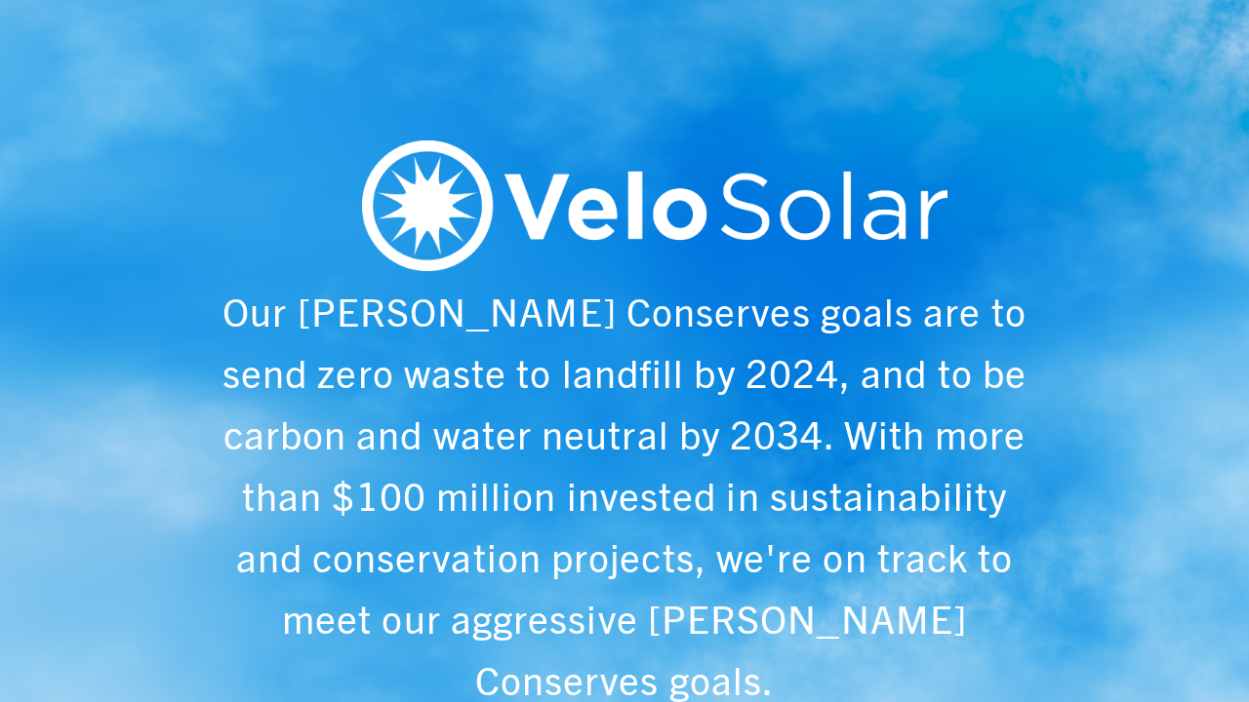
scroll to position [0, 1249]
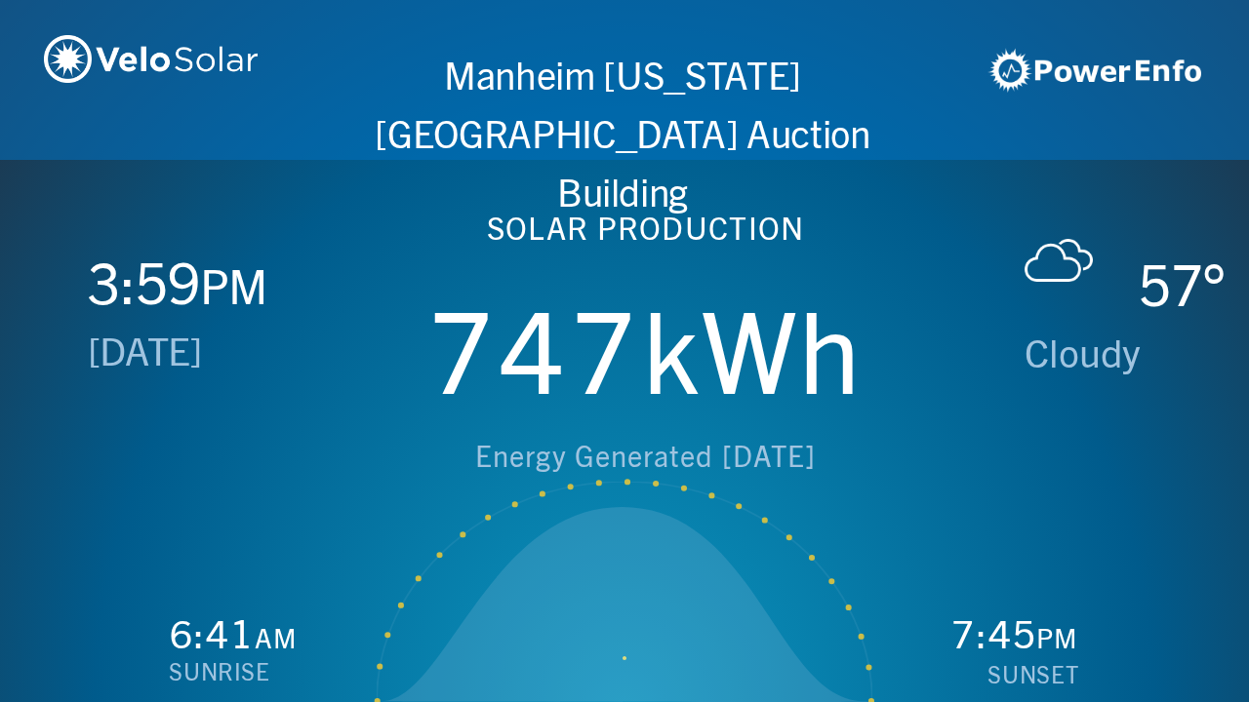
scroll to position [0, 2497]
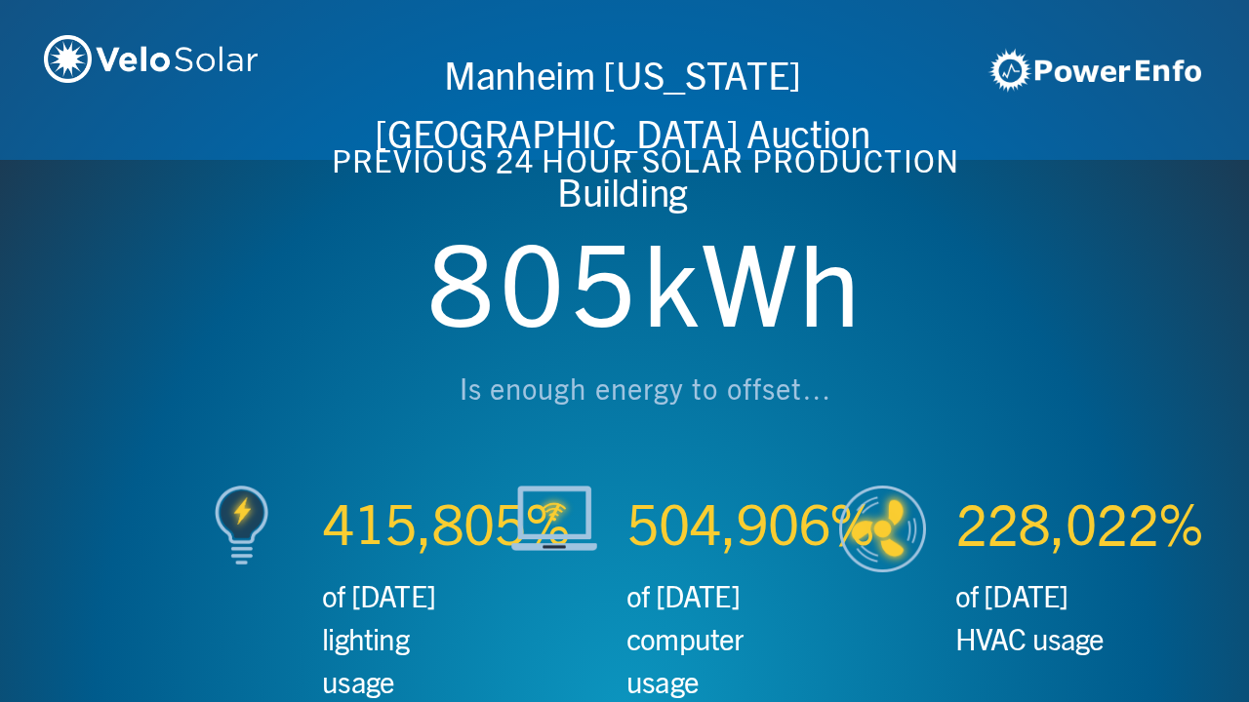
scroll to position [0, 3746]
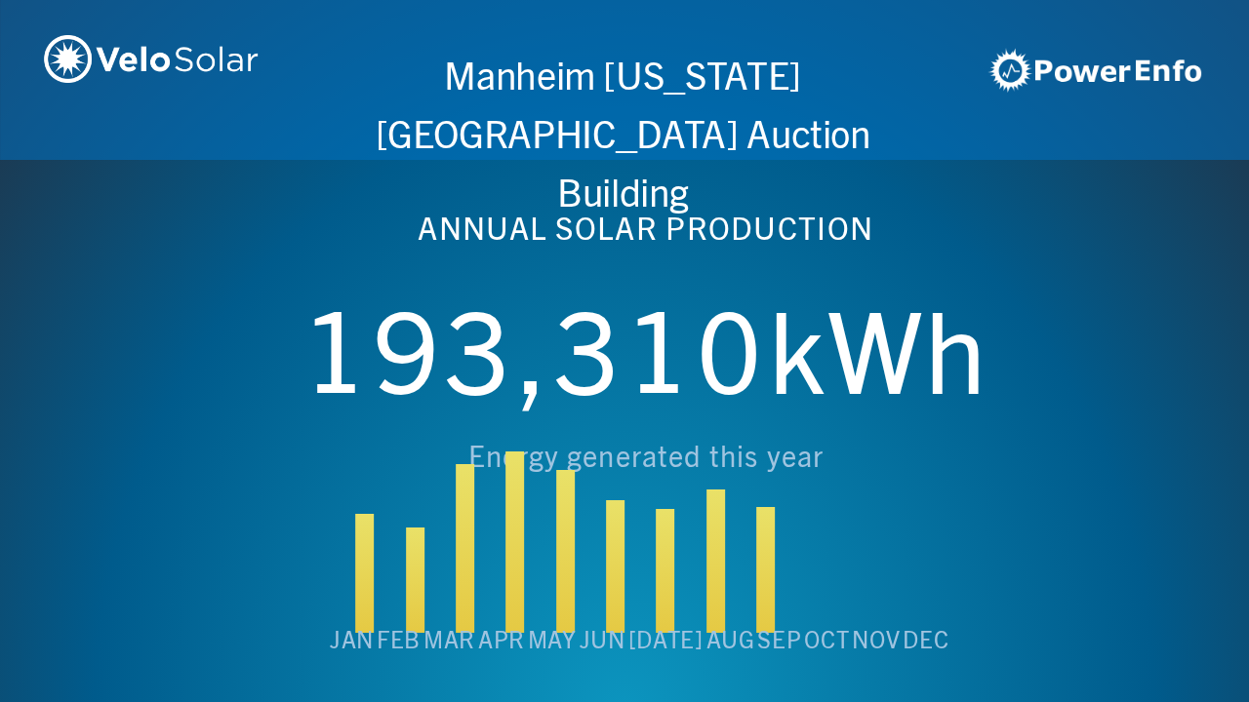
scroll to position [0, 4994]
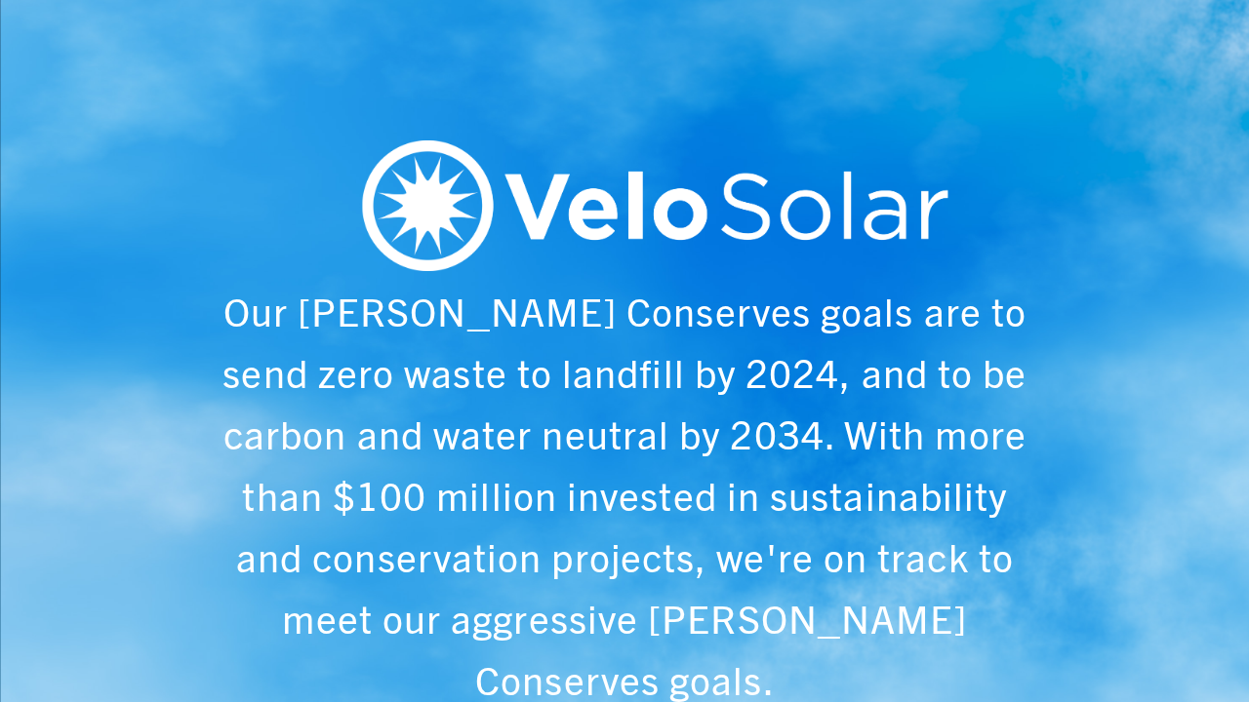
scroll to position [0, 6243]
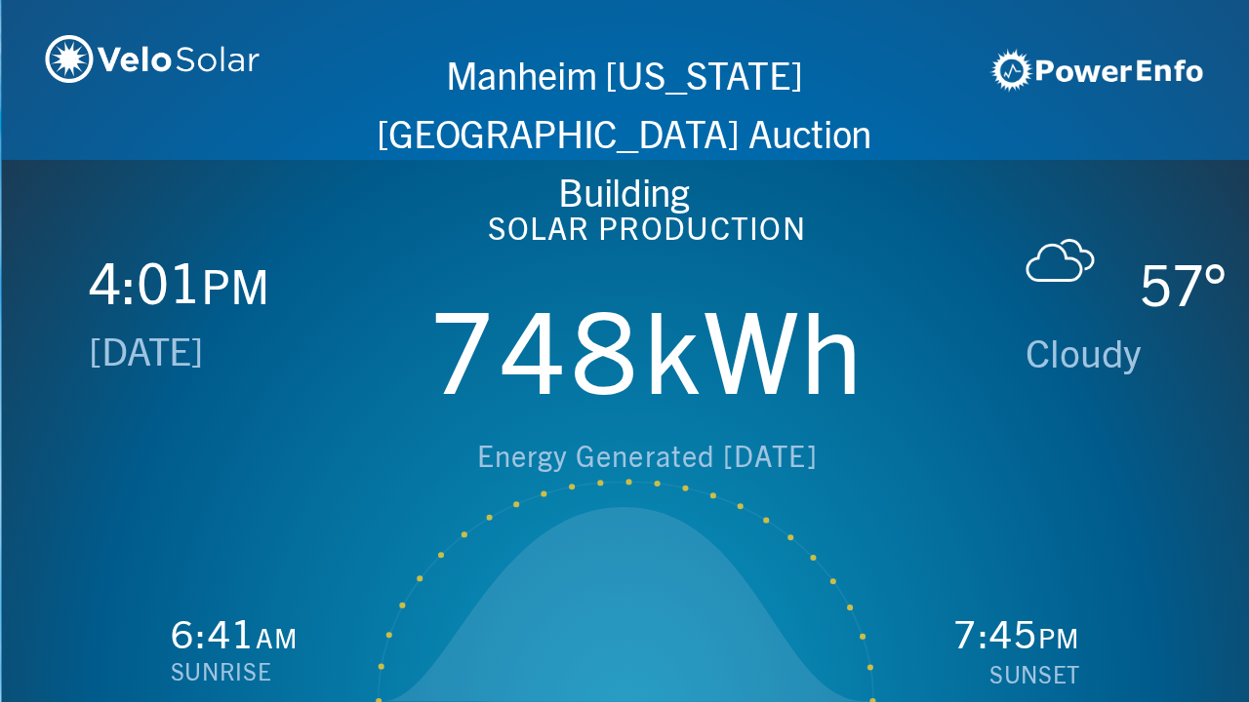
scroll to position [0, 1249]
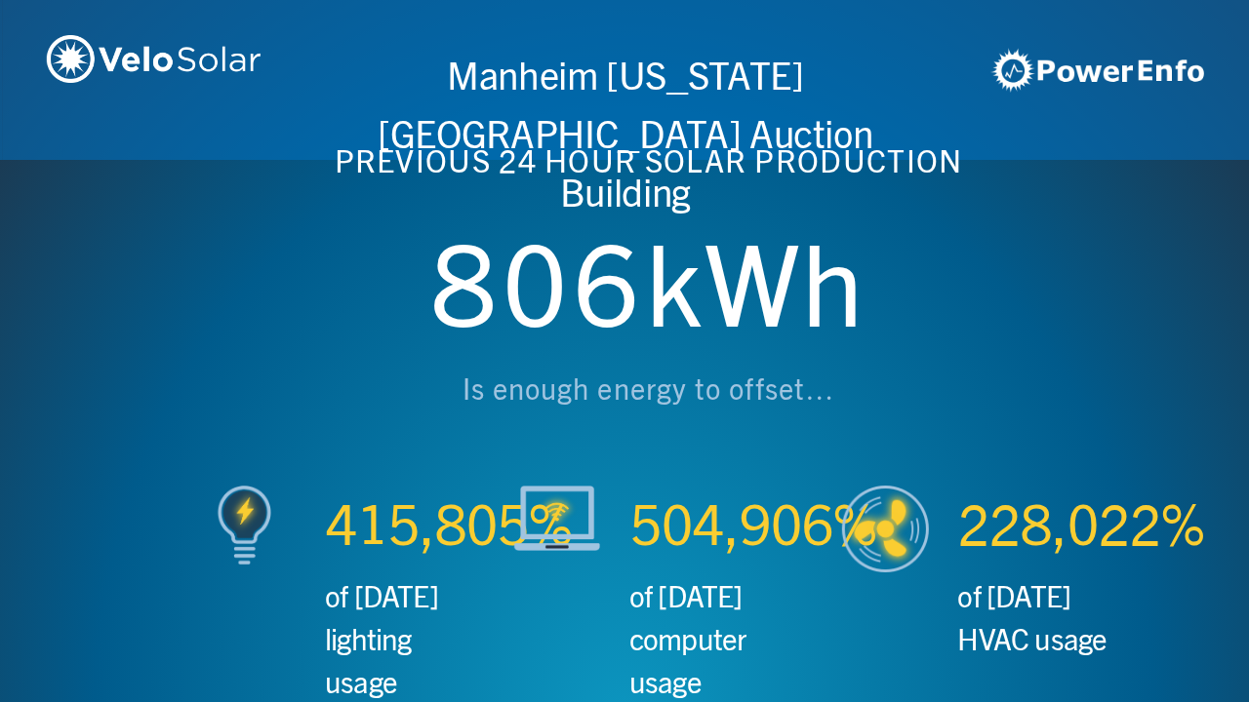
scroll to position [0, 2497]
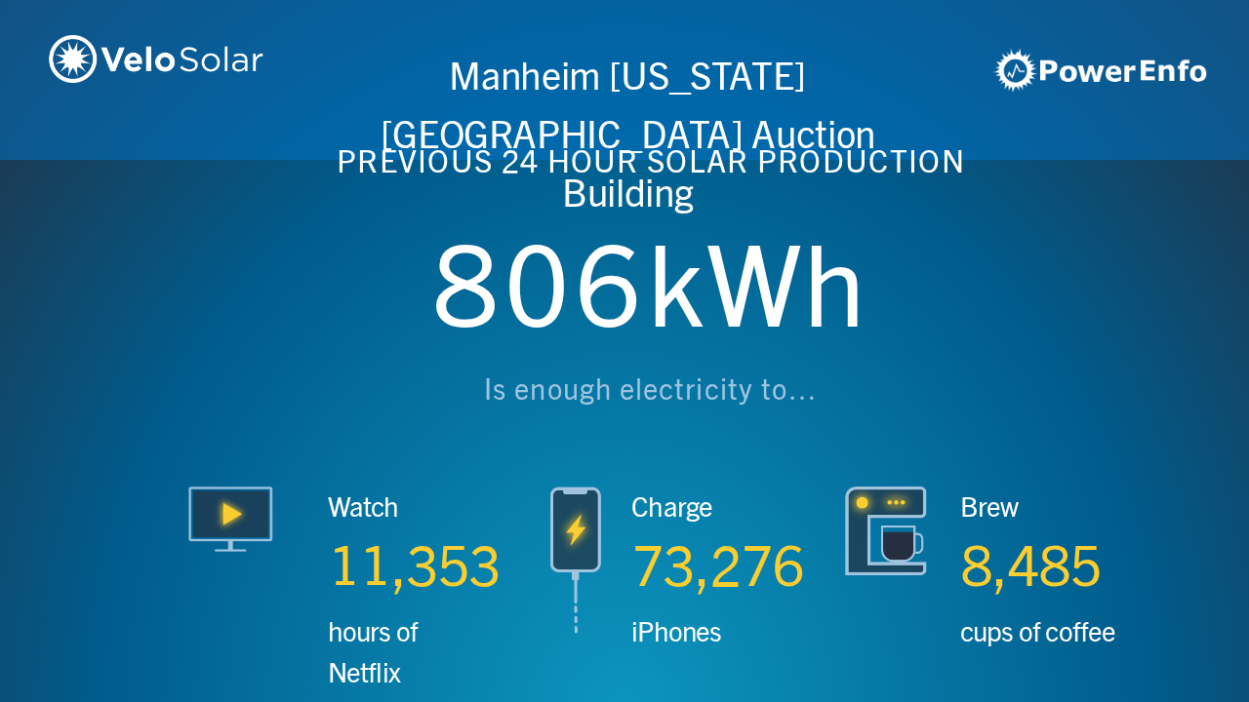
scroll to position [0, 3746]
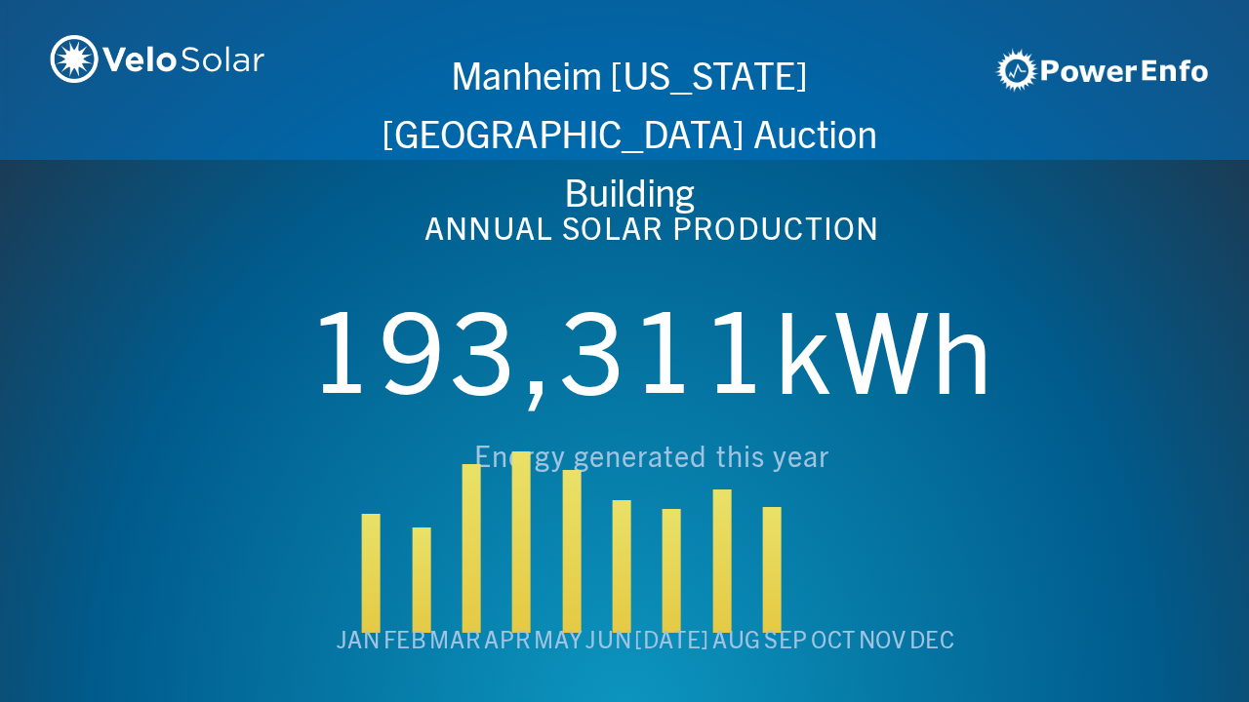
scroll to position [0, 4994]
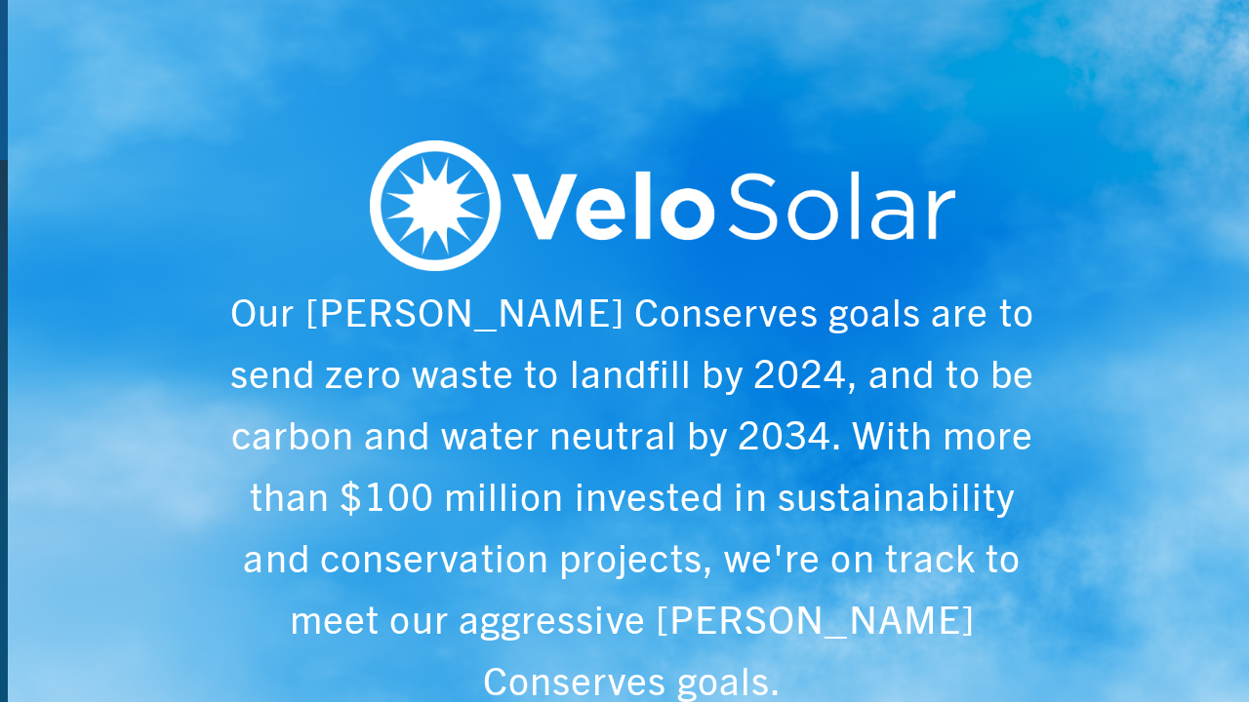
scroll to position [0, 6243]
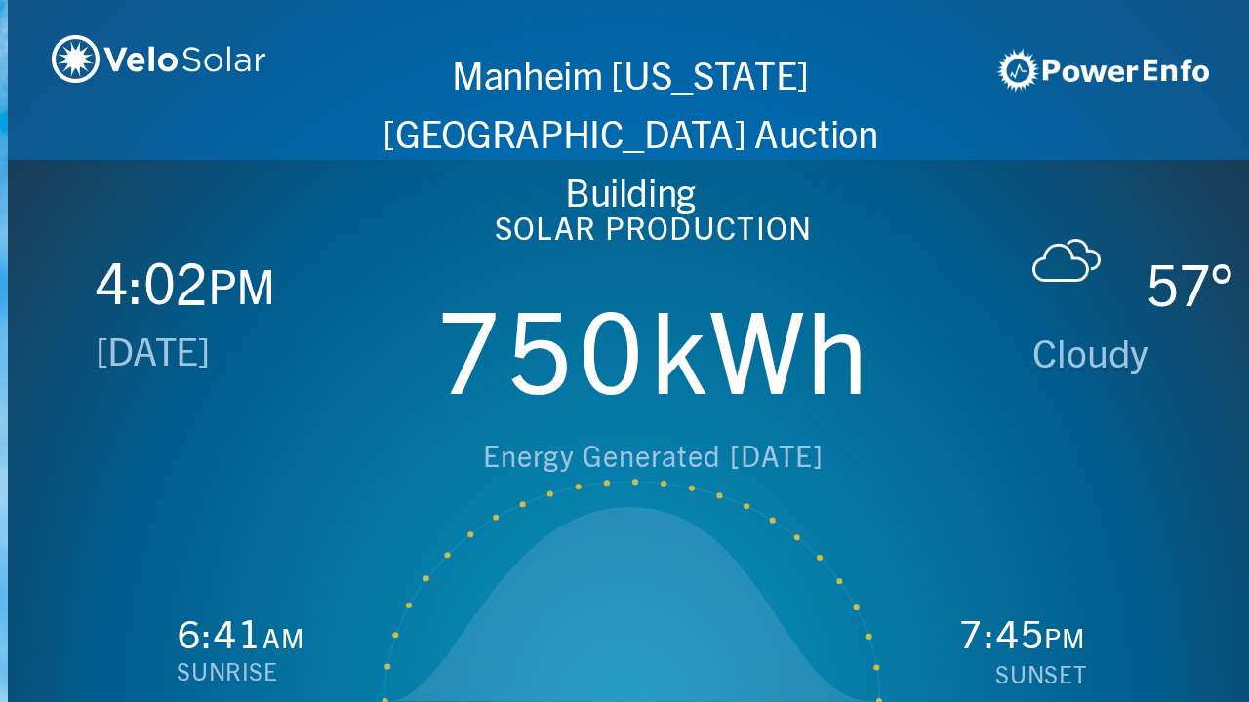
scroll to position [0, 1249]
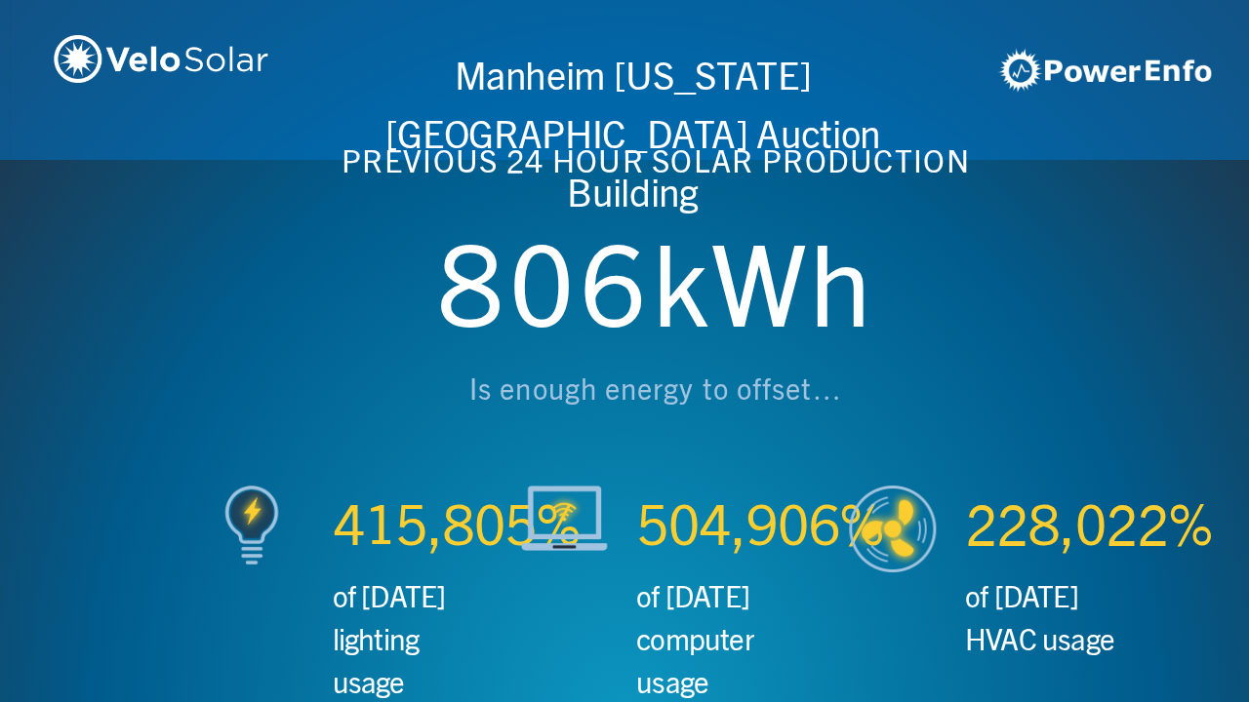
scroll to position [0, 2497]
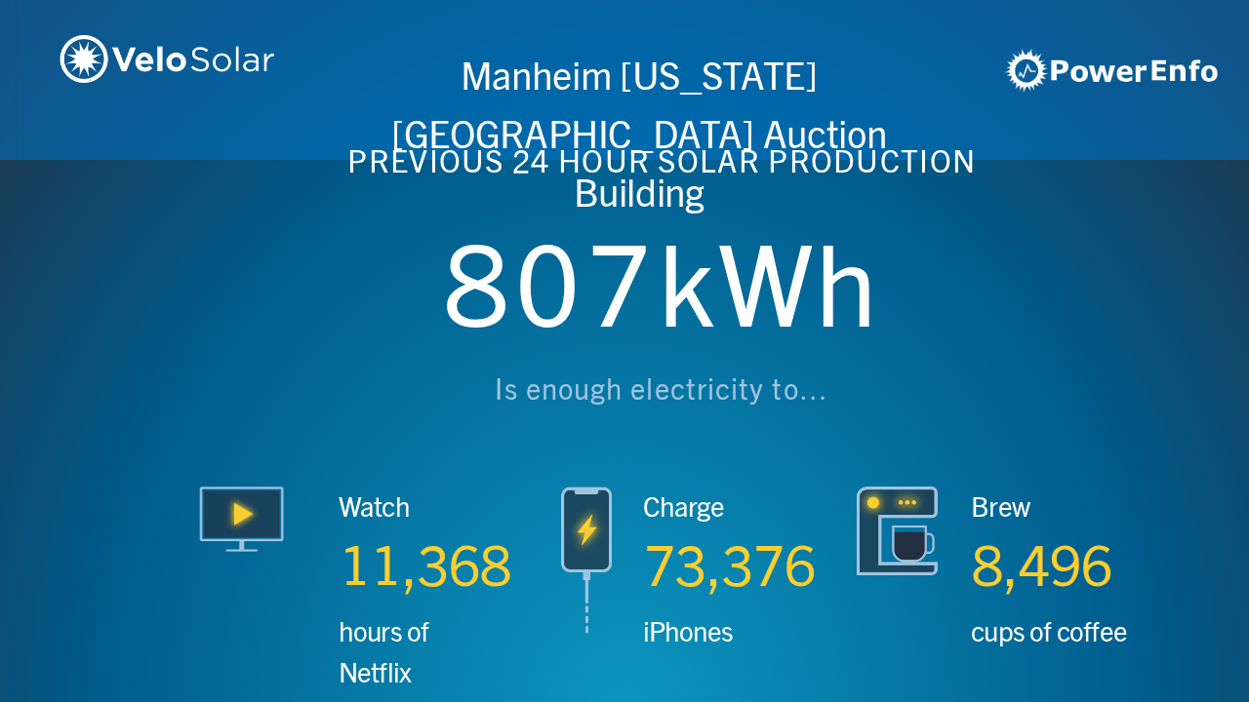
scroll to position [0, 3746]
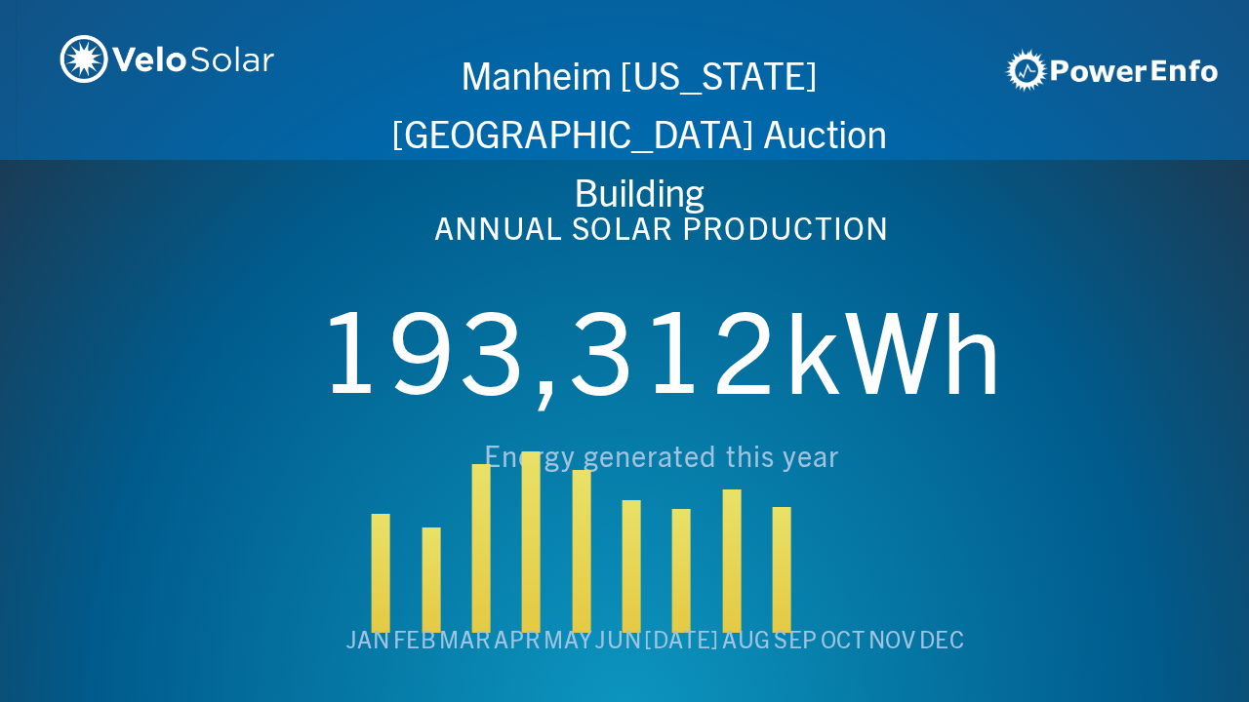
scroll to position [0, 4994]
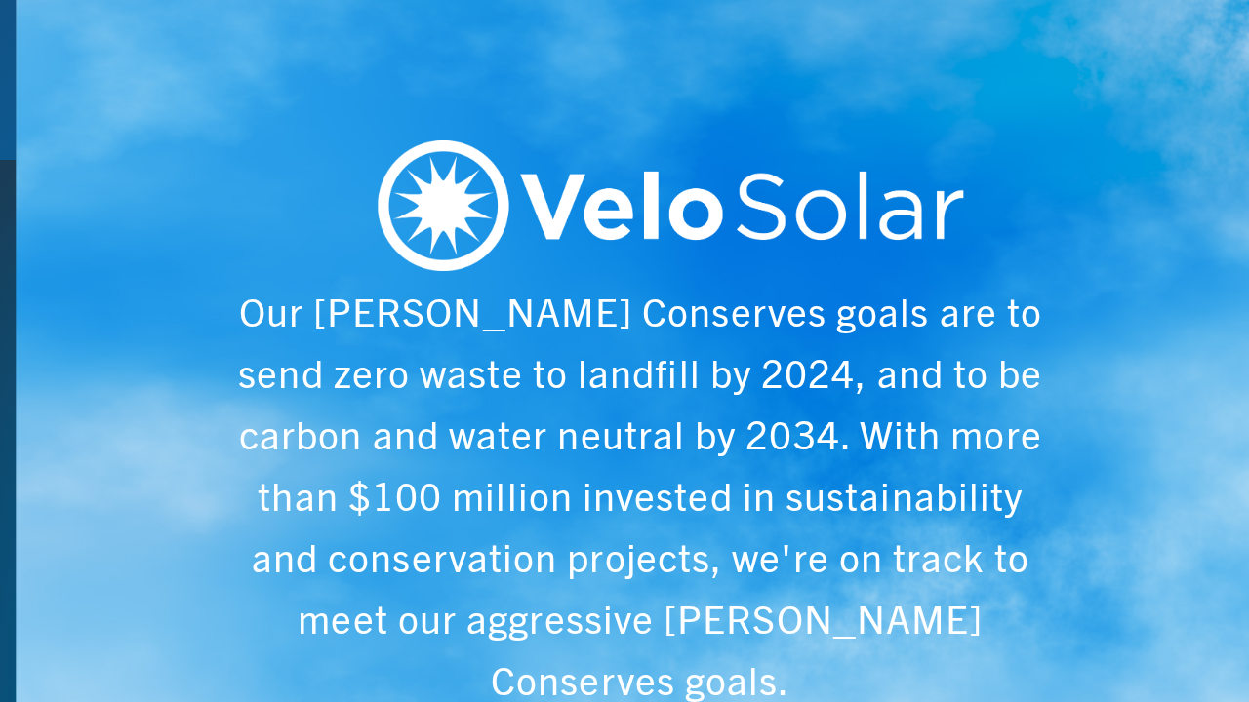
scroll to position [0, 6243]
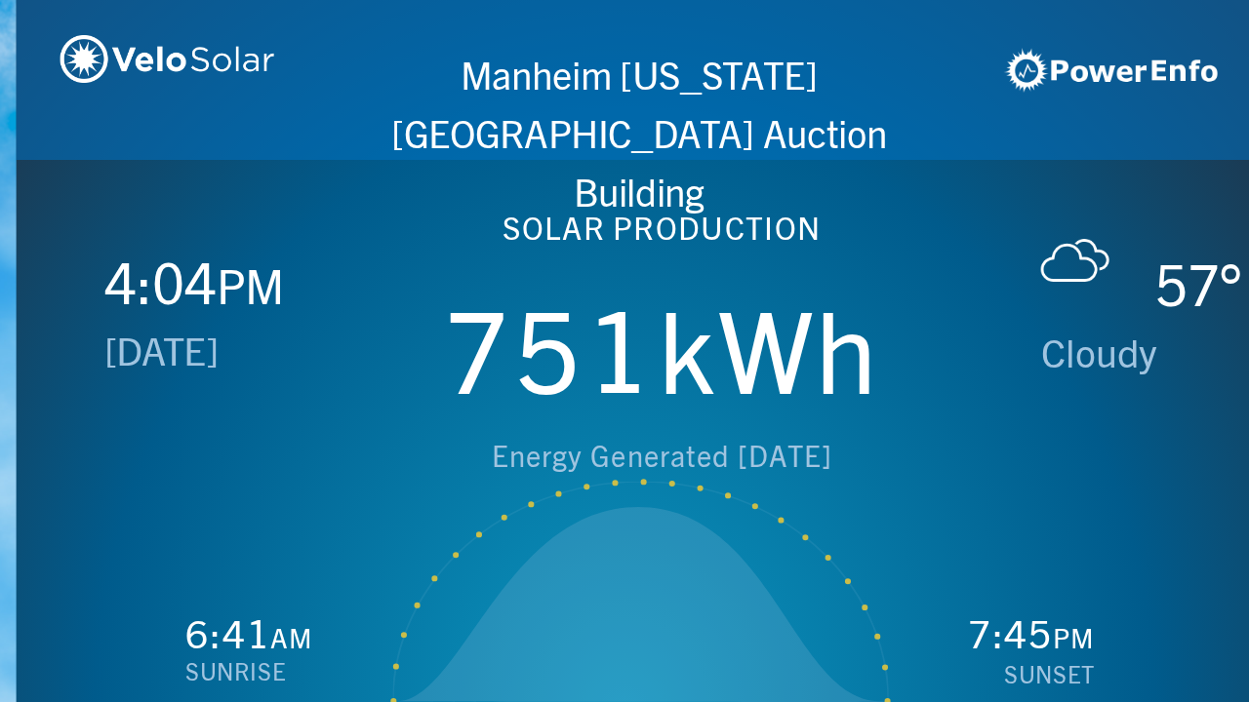
scroll to position [0, 1249]
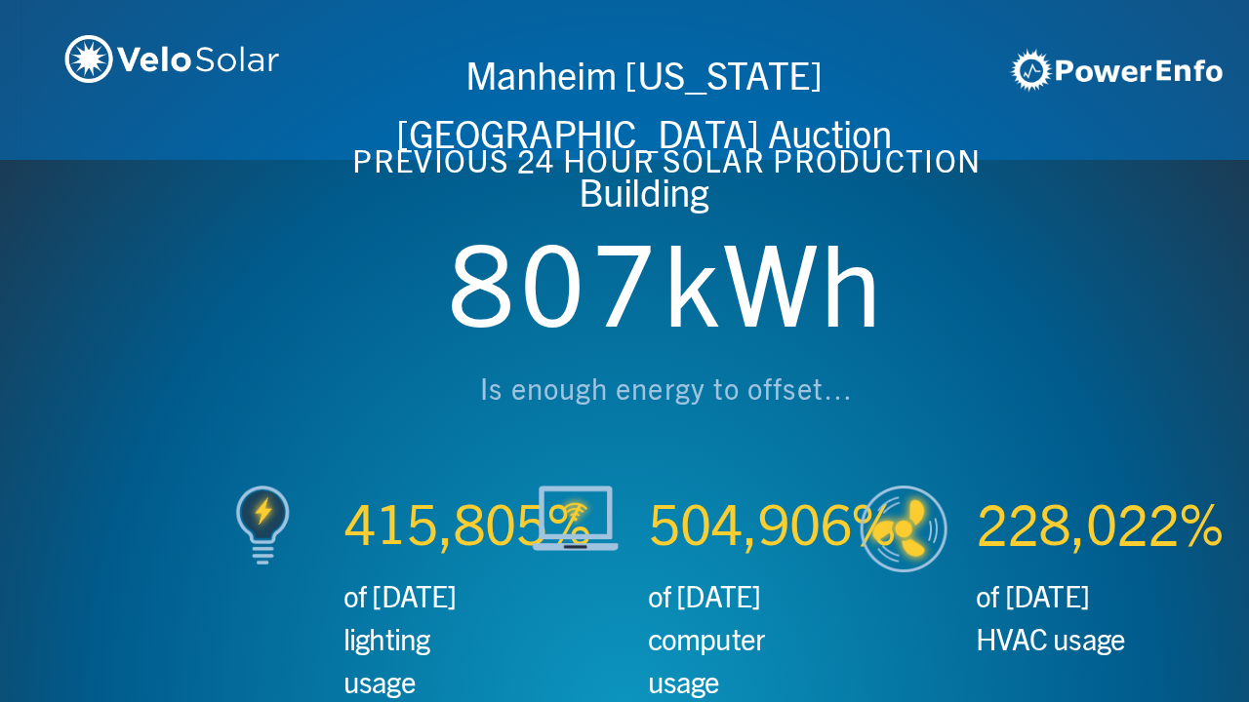
scroll to position [0, 2497]
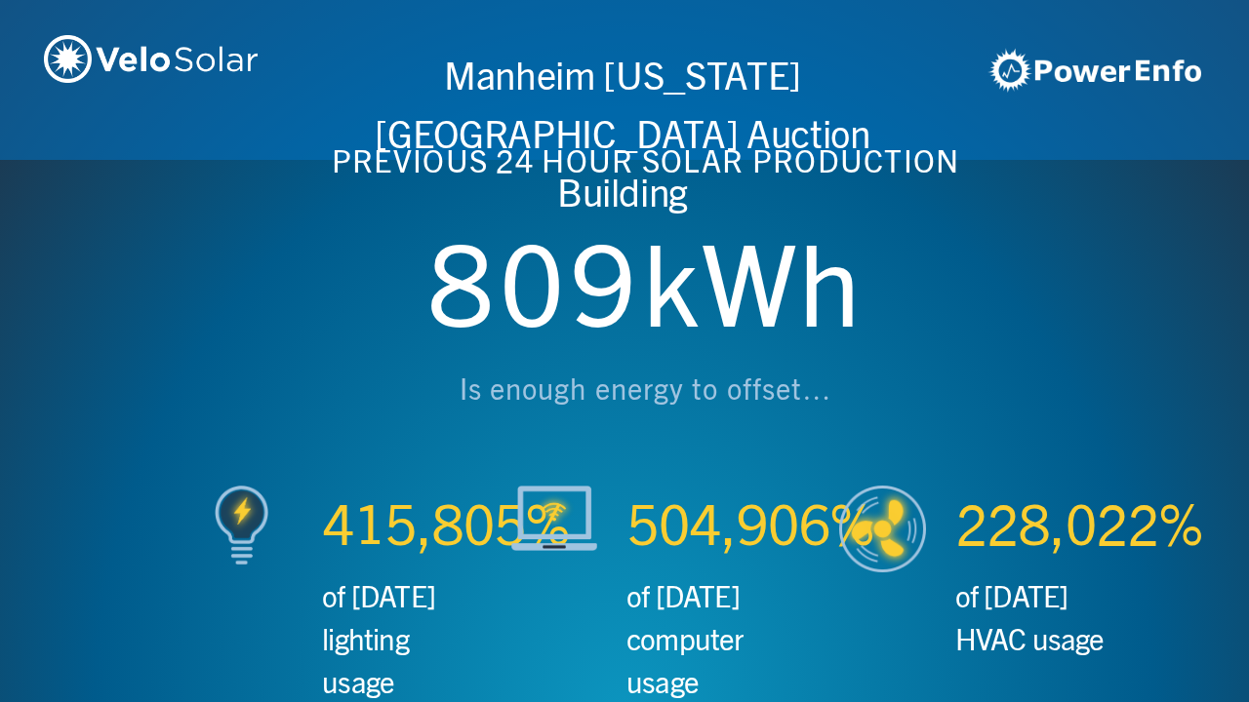
scroll to position [0, 3746]
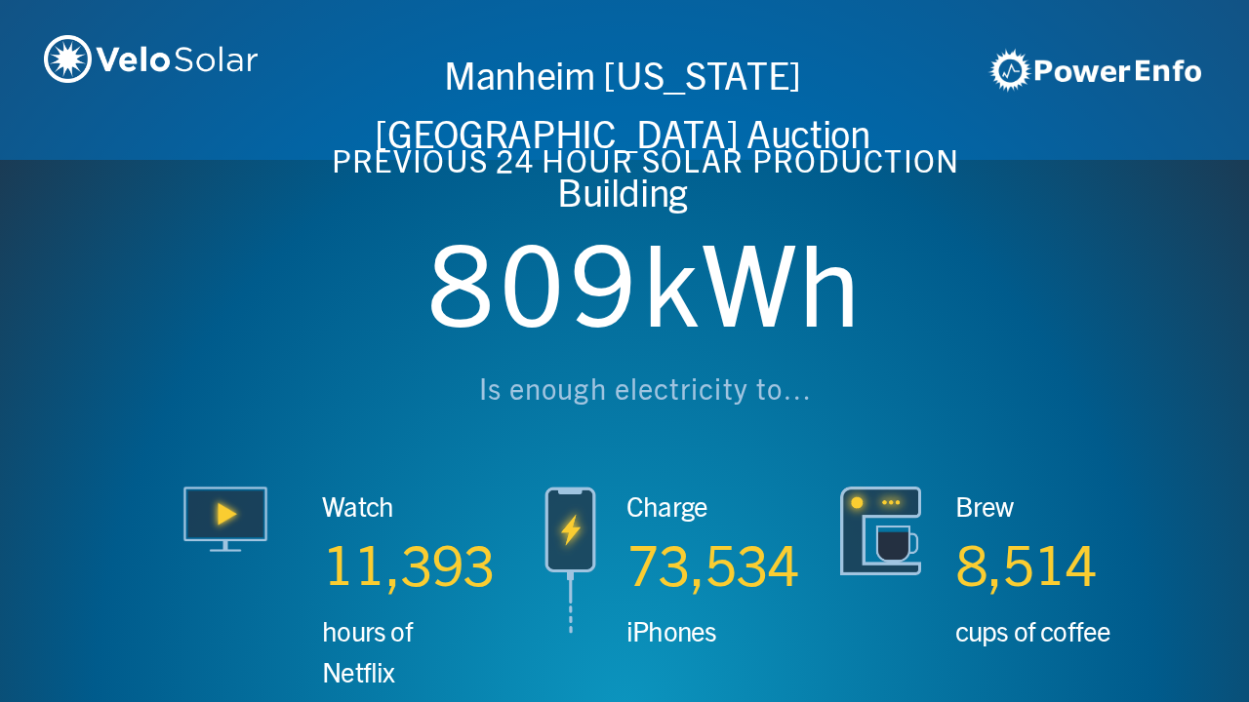
scroll to position [0, 4994]
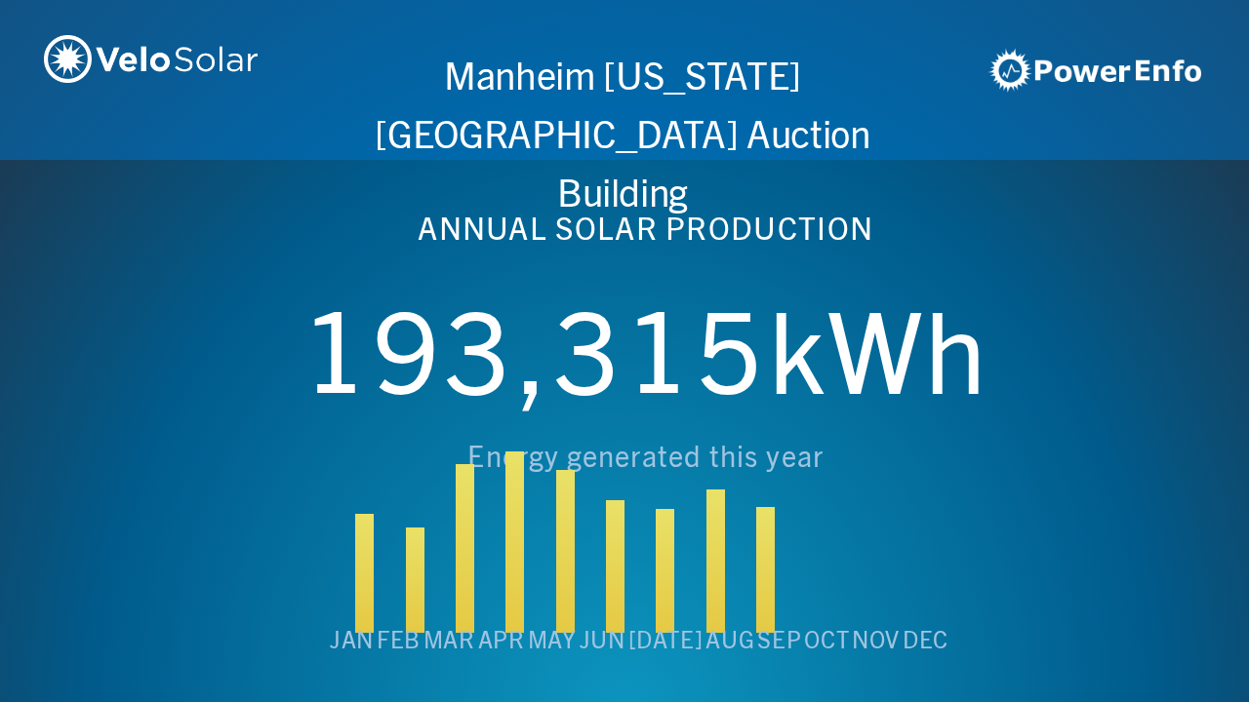
scroll to position [0, 6243]
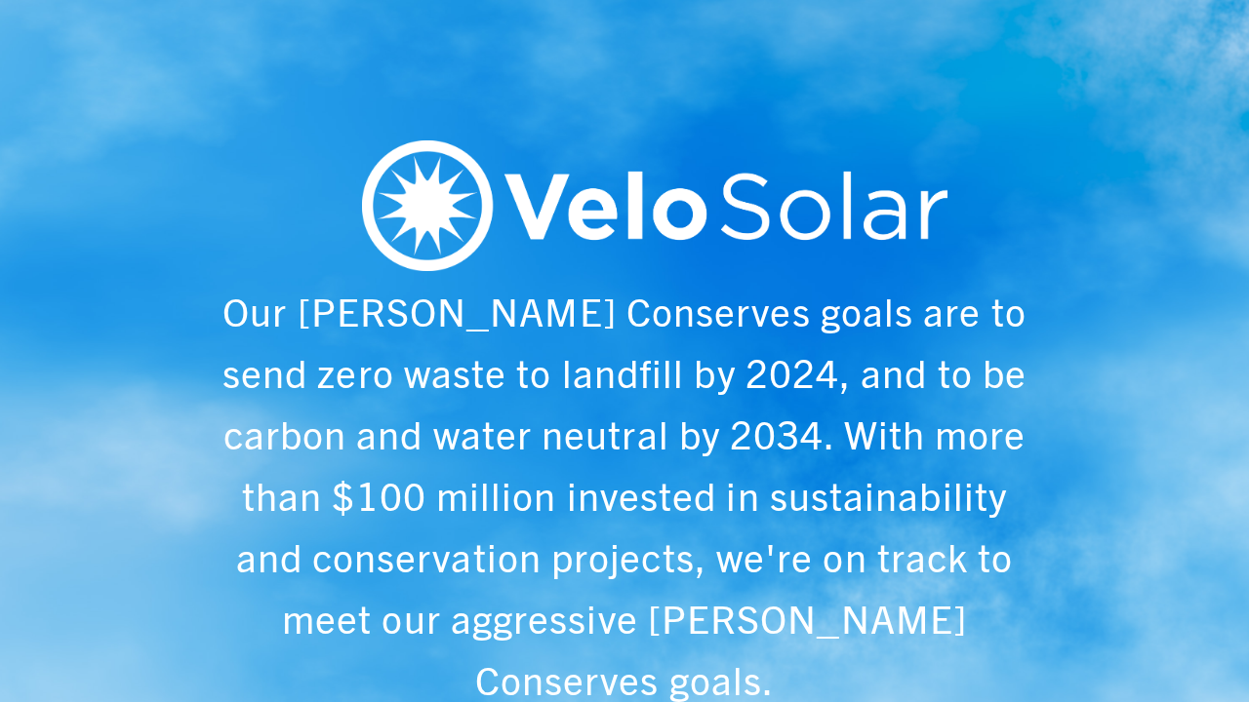
scroll to position [0, 1249]
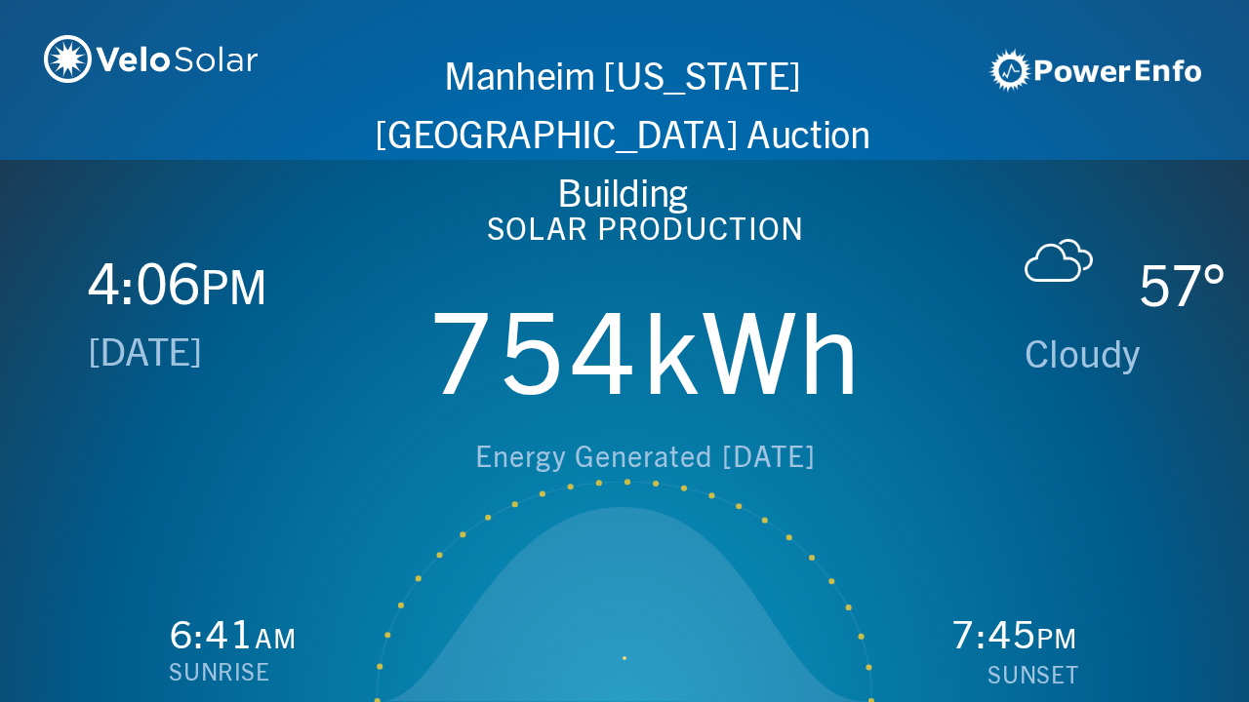
scroll to position [0, 2497]
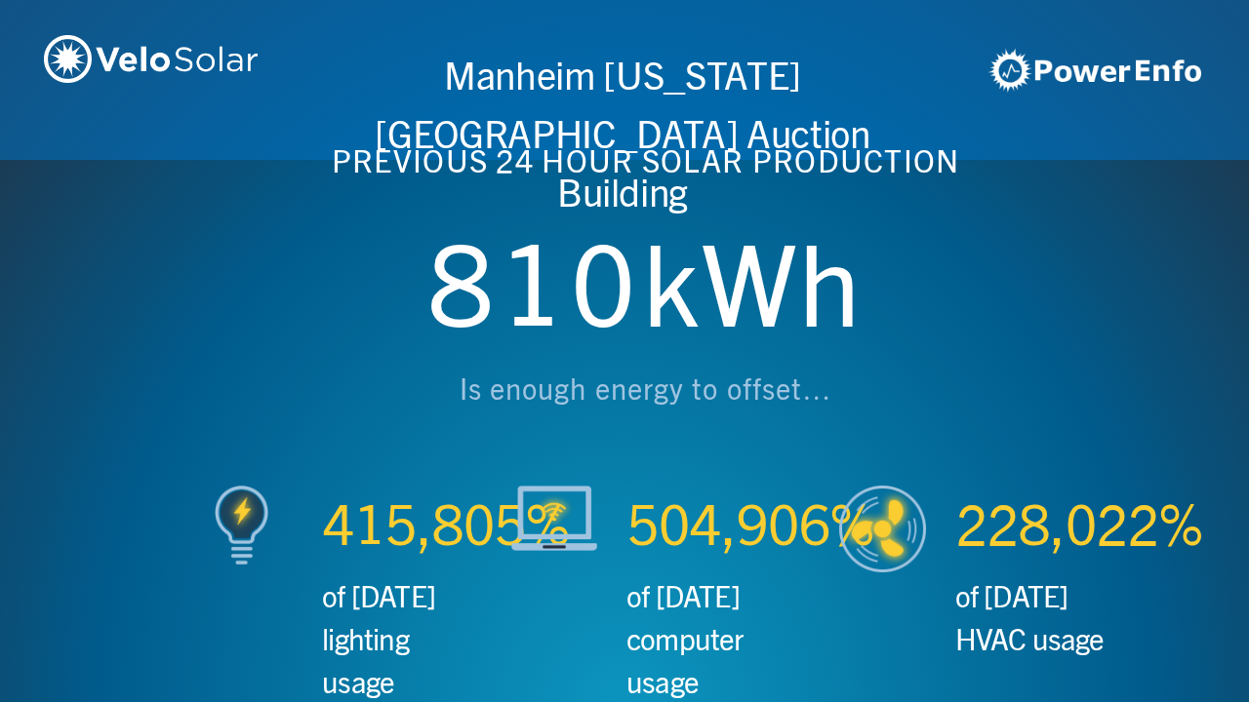
scroll to position [0, 3746]
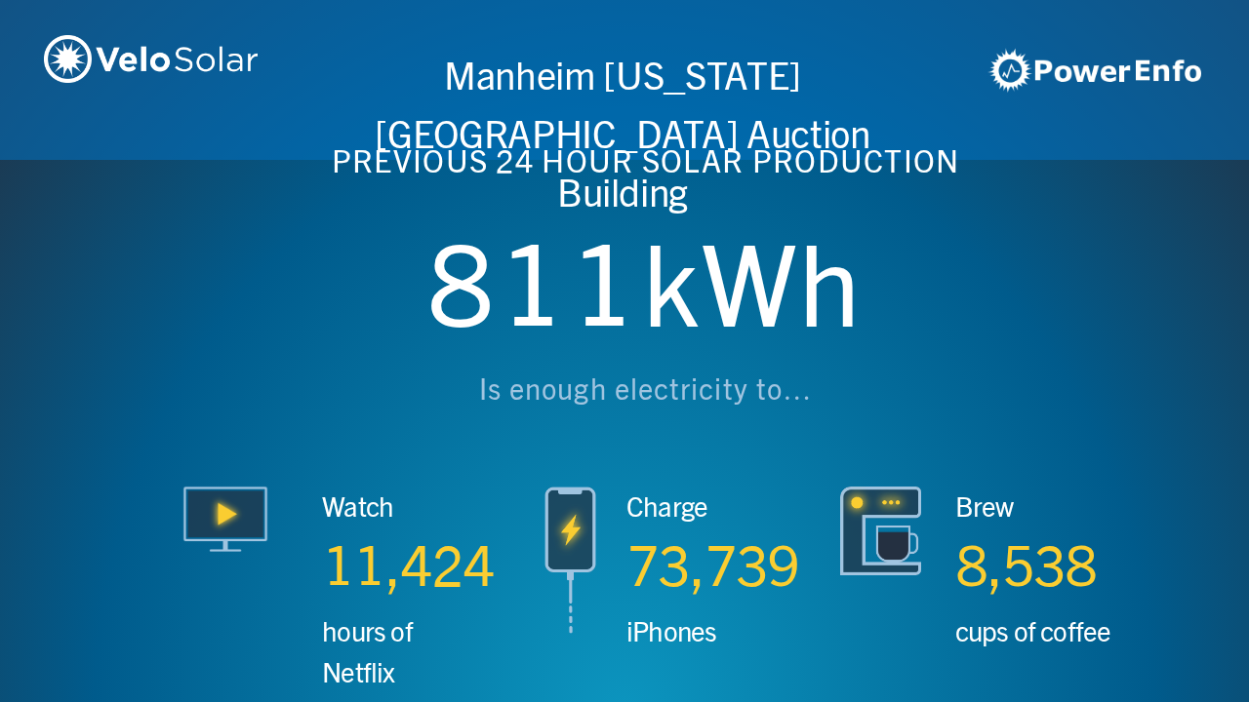
scroll to position [0, 4994]
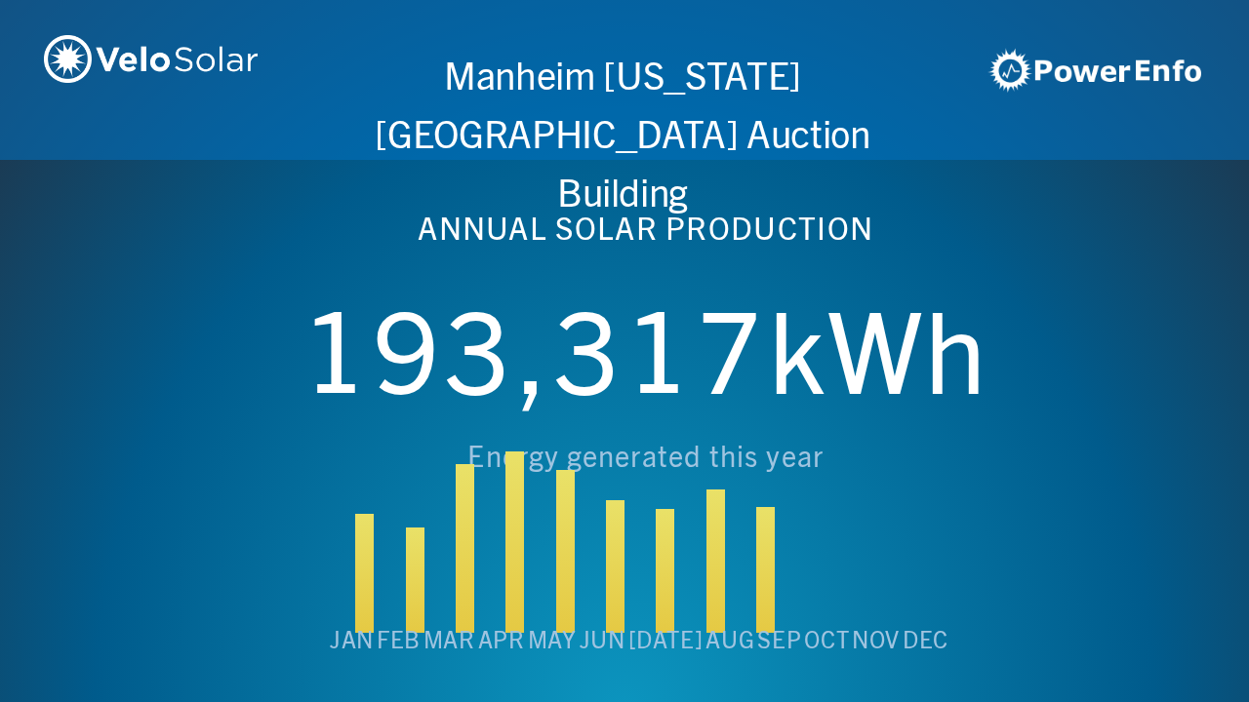
scroll to position [0, 6243]
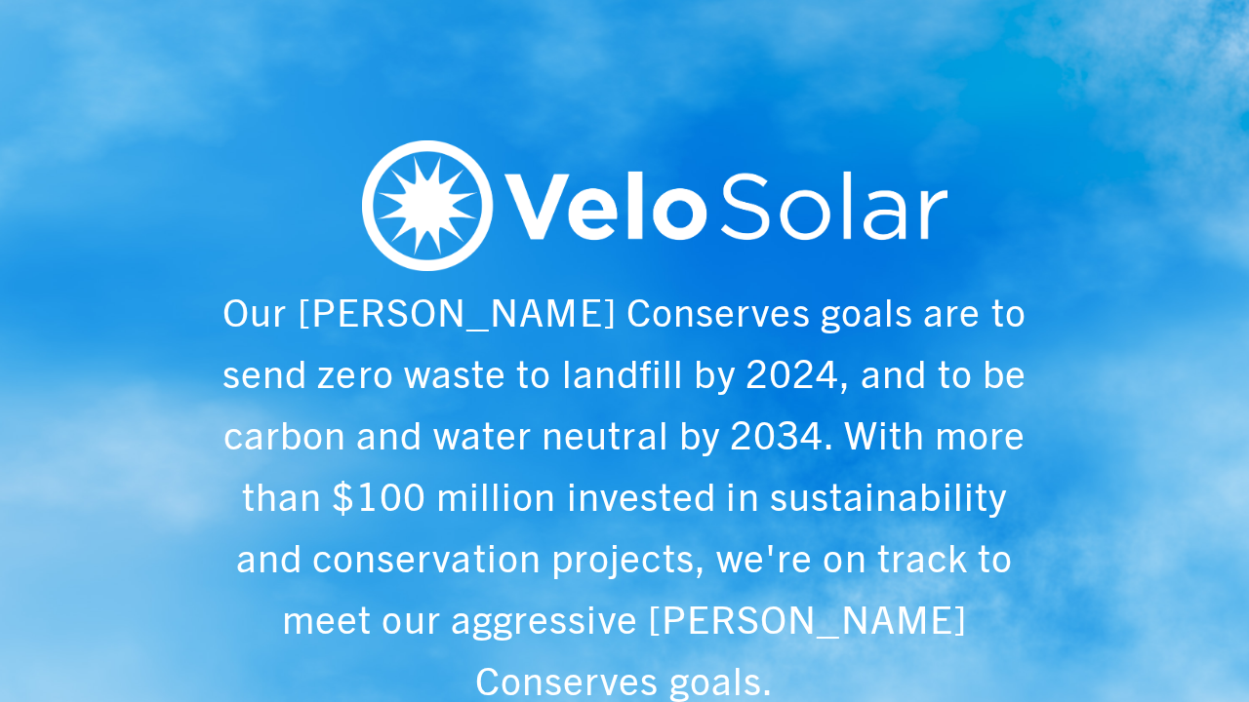
scroll to position [0, 1249]
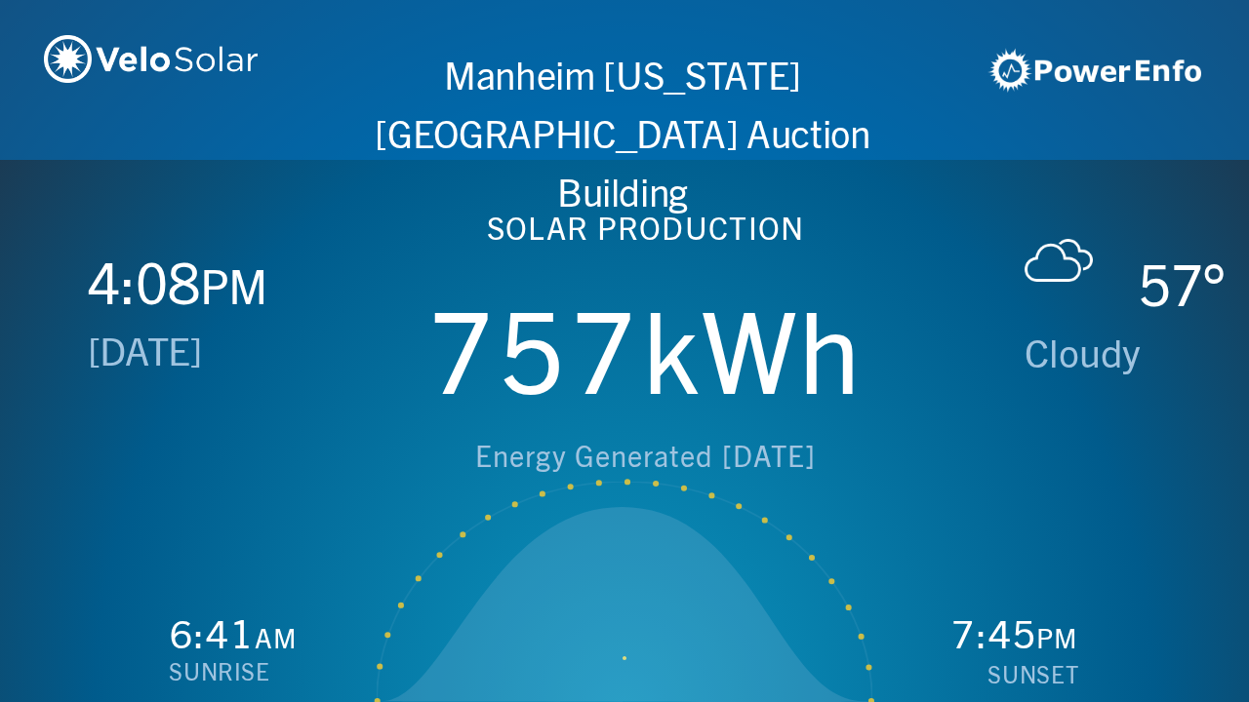
scroll to position [0, 2497]
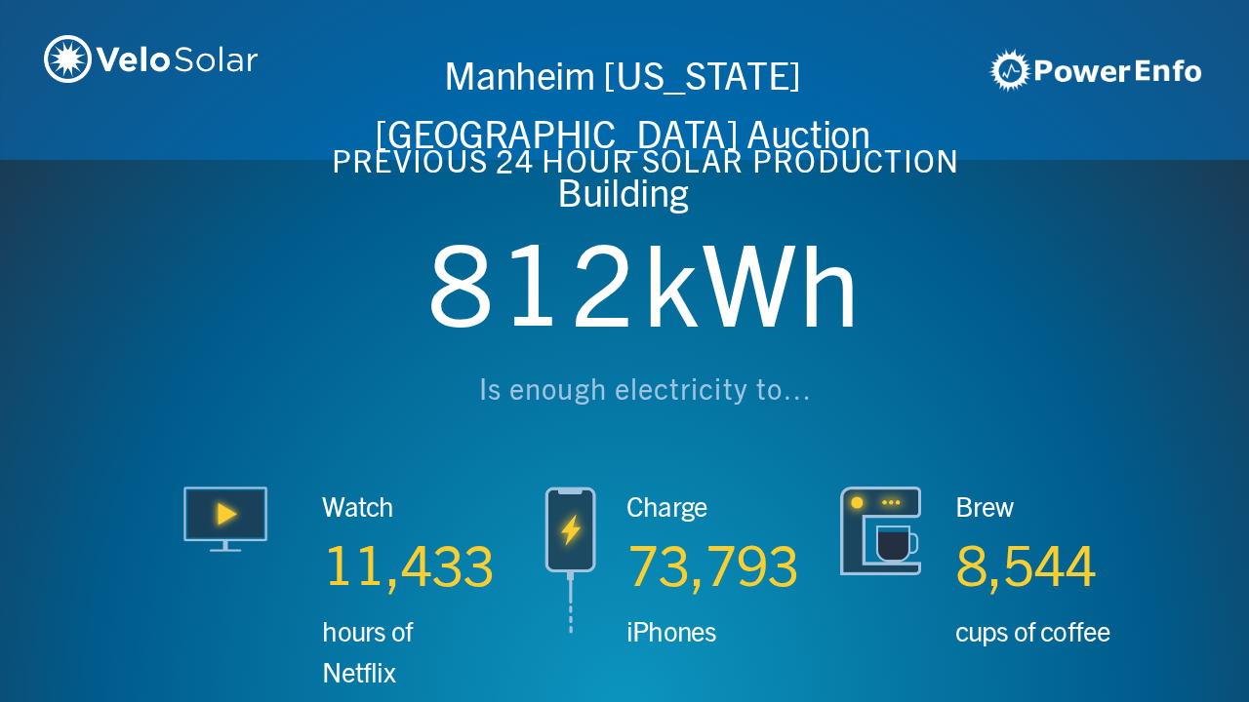
scroll to position [0, 3746]
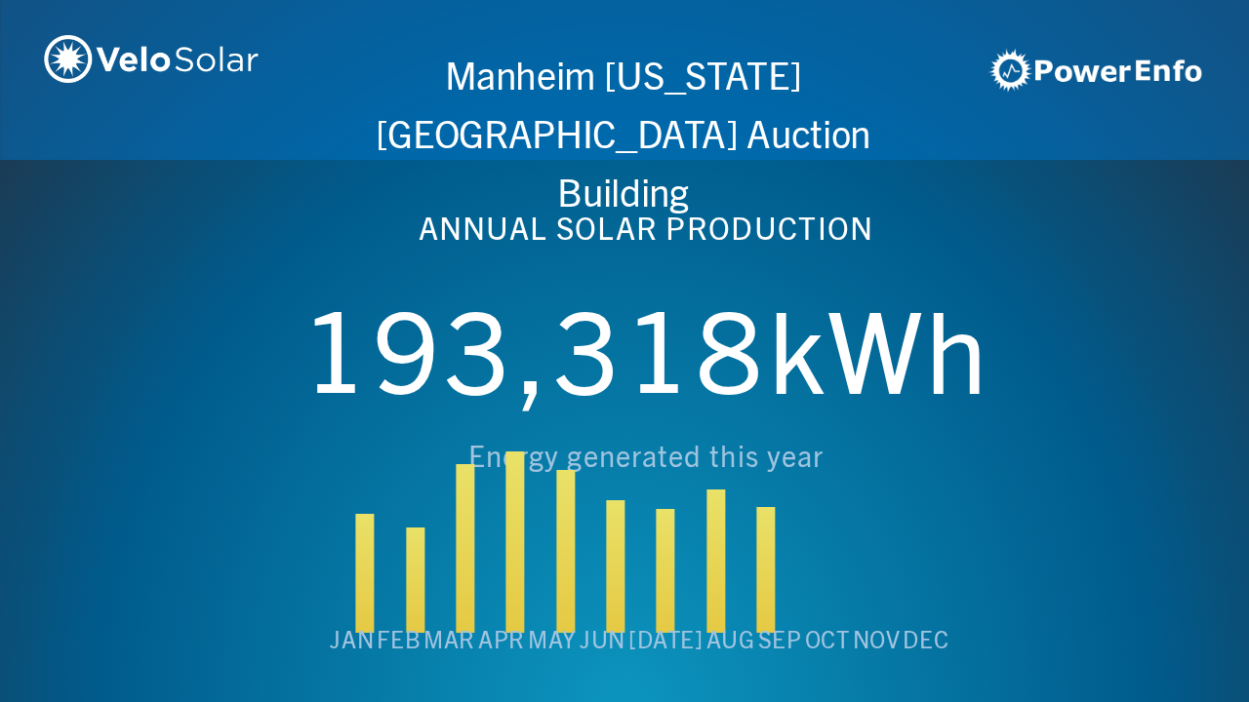
scroll to position [0, 4994]
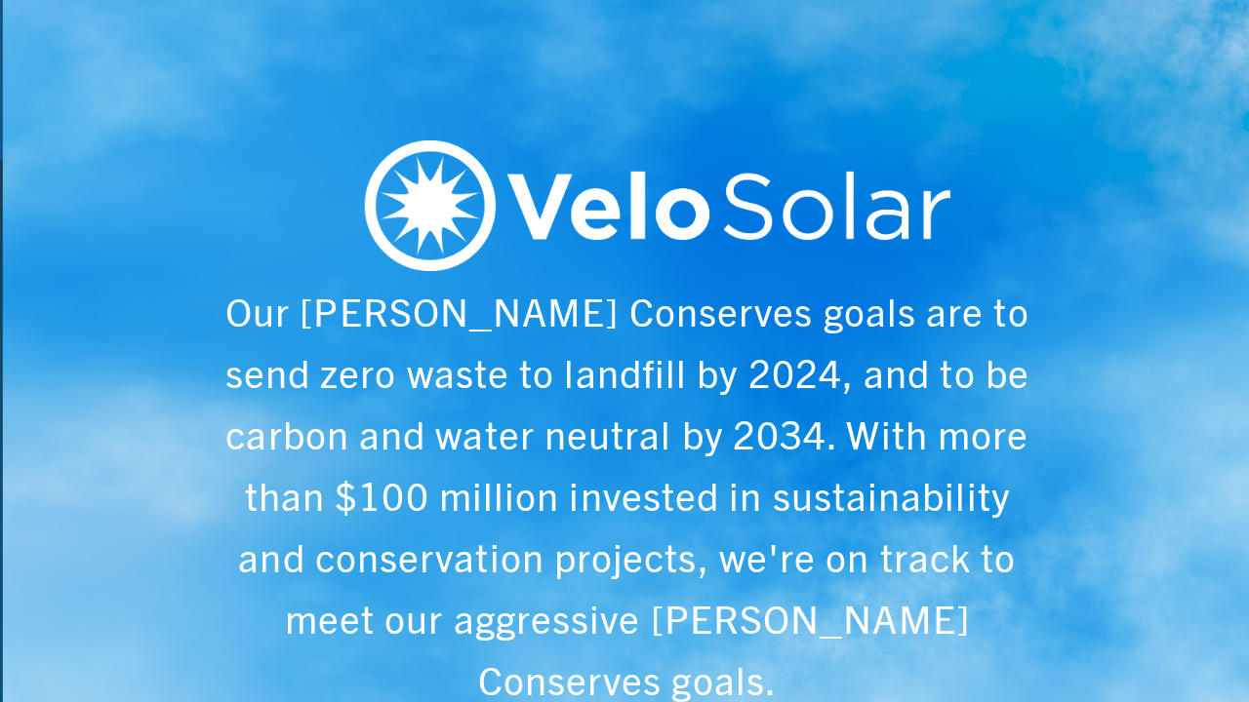
scroll to position [0, 6243]
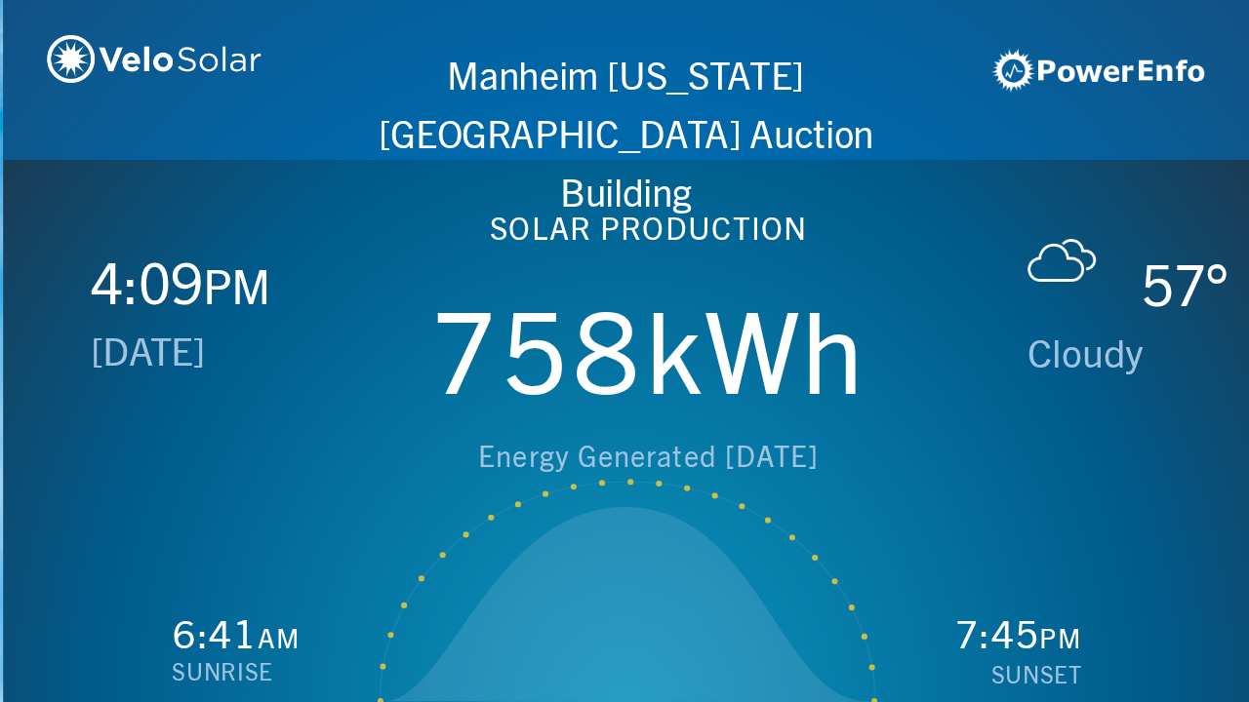
scroll to position [0, 1249]
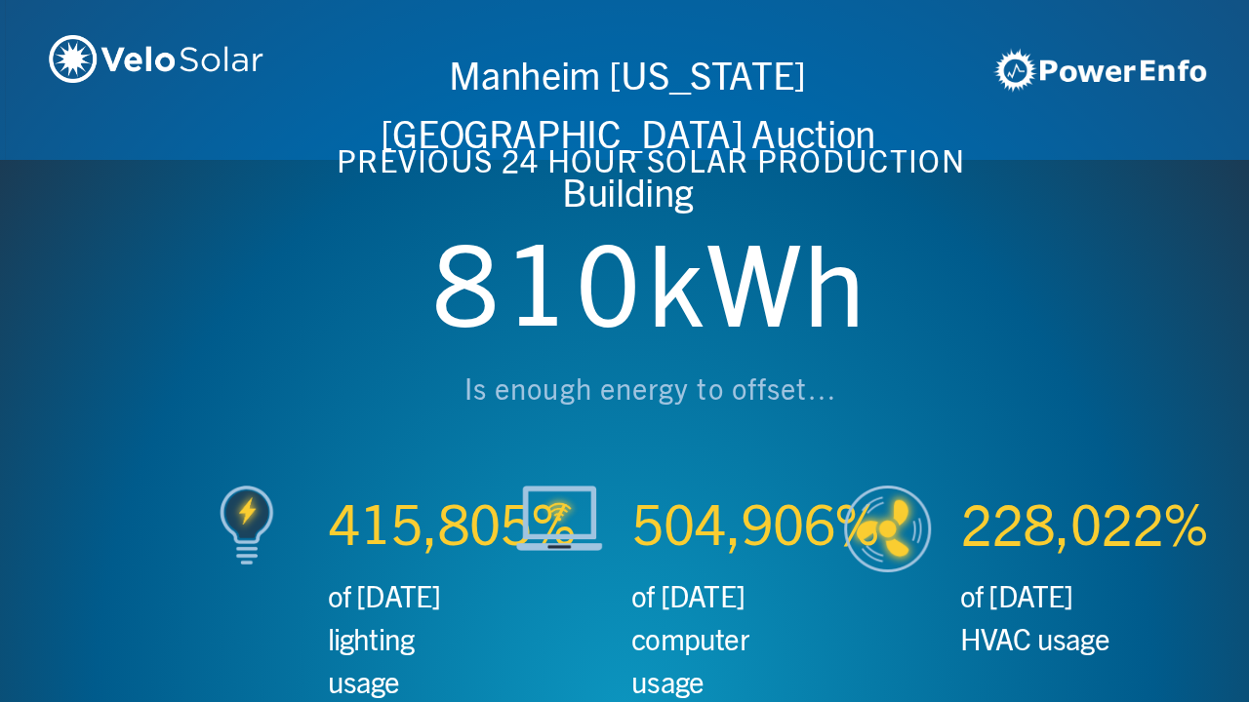
scroll to position [0, 2497]
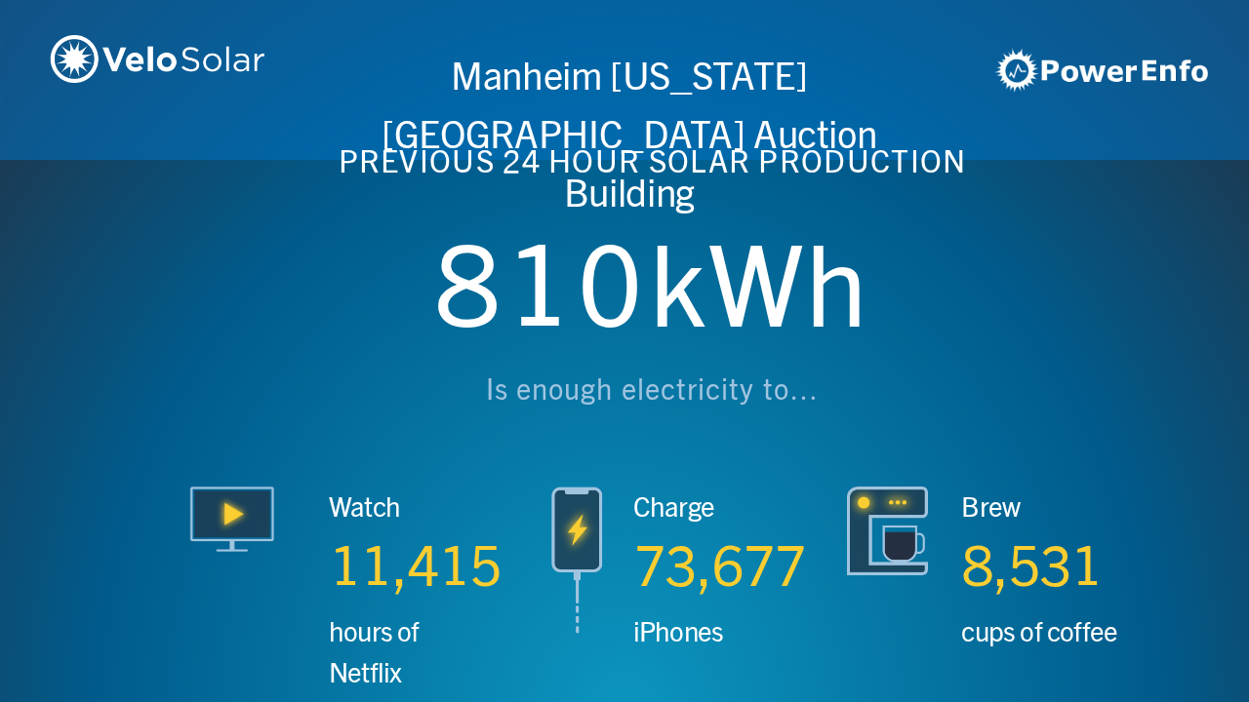
scroll to position [0, 3746]
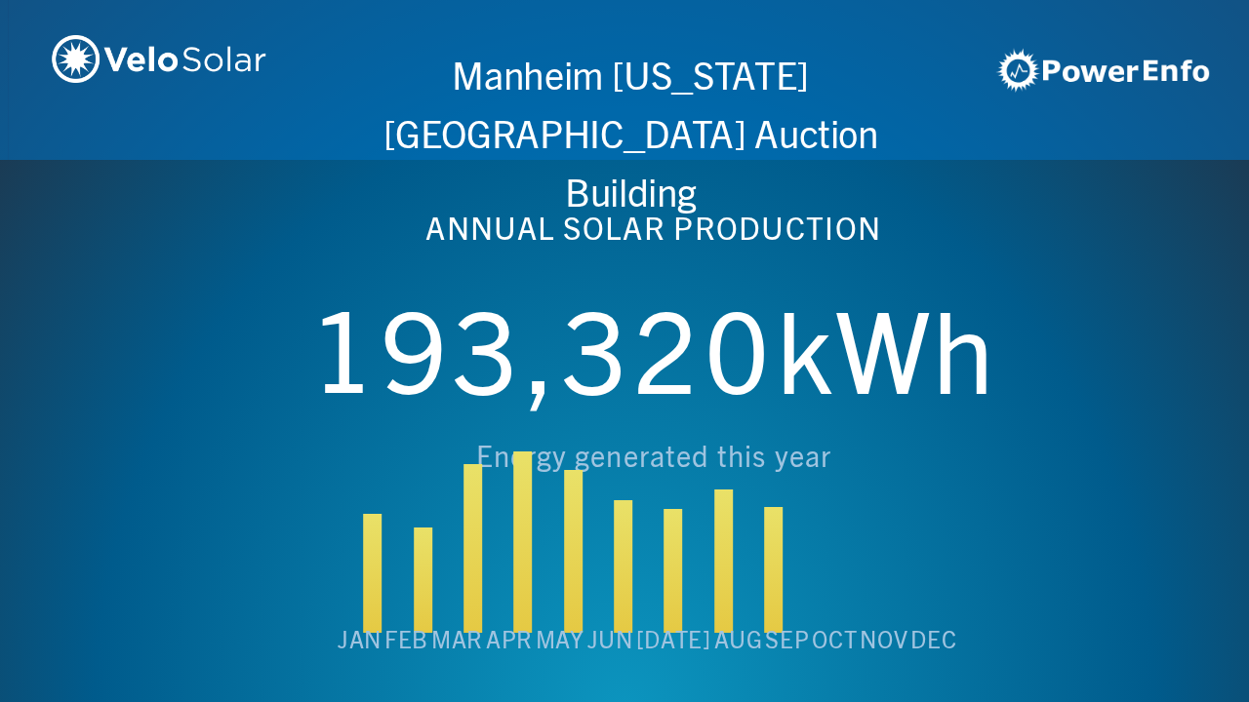
scroll to position [0, 4994]
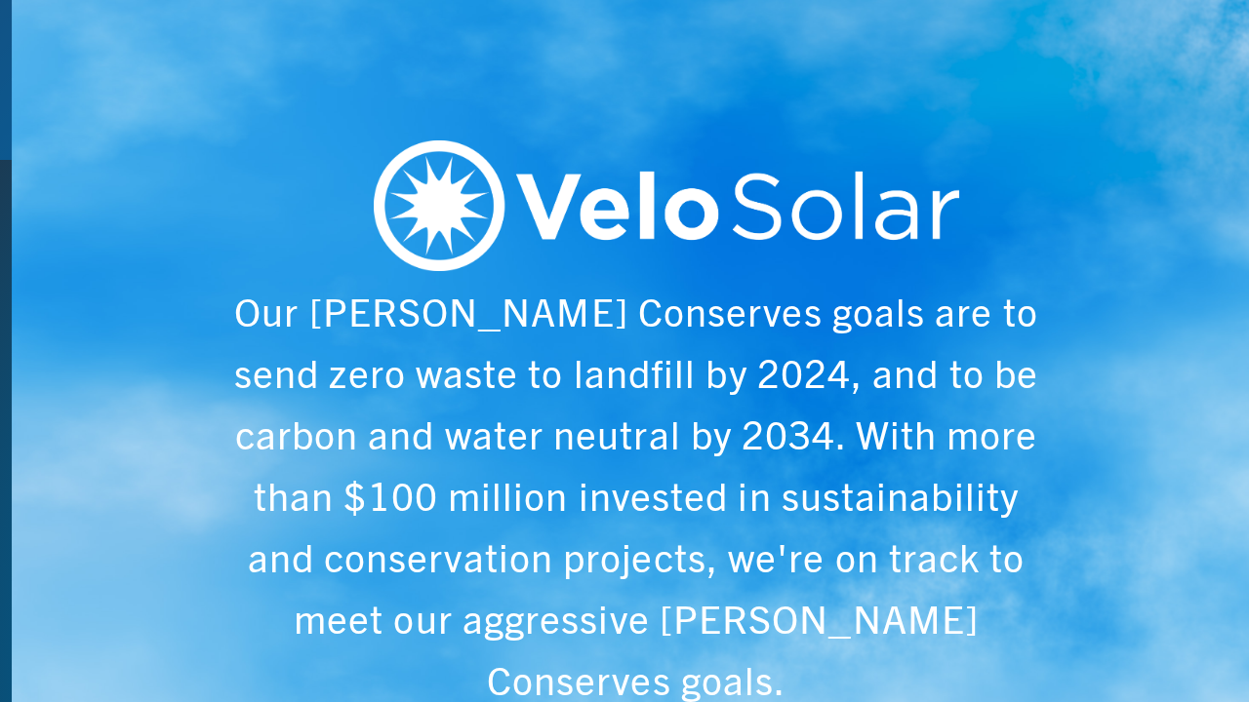
scroll to position [0, 6243]
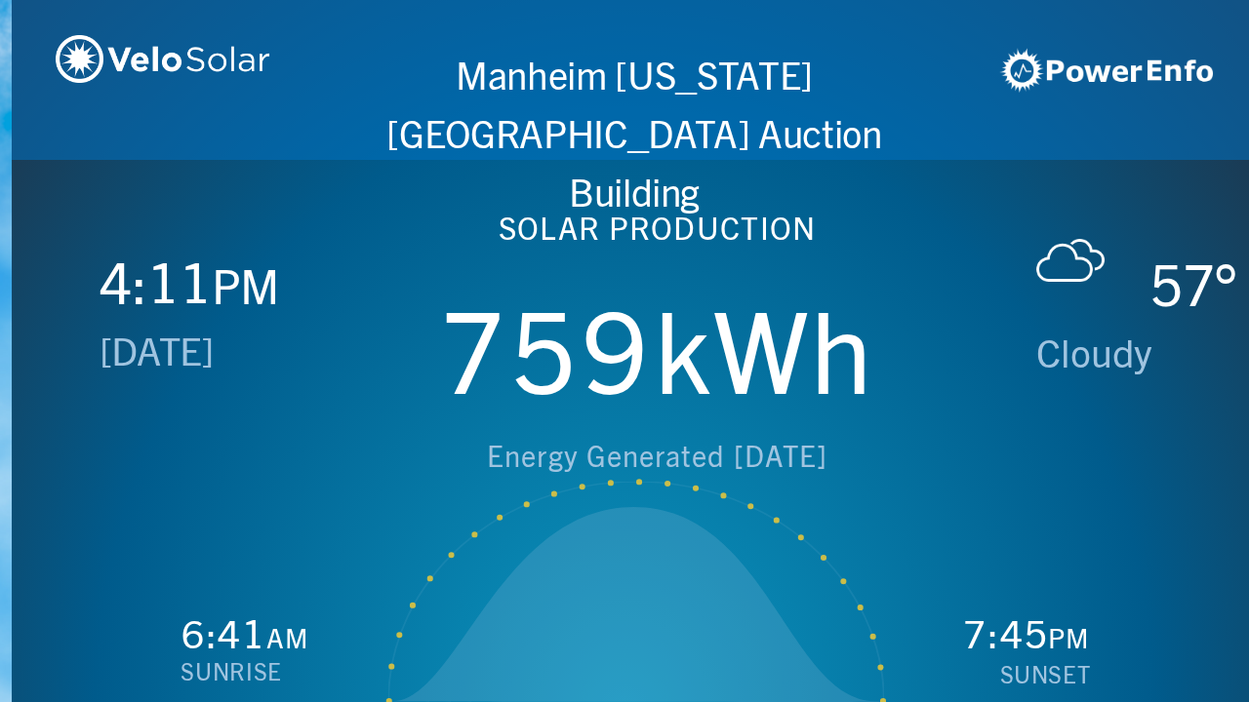
scroll to position [0, 1249]
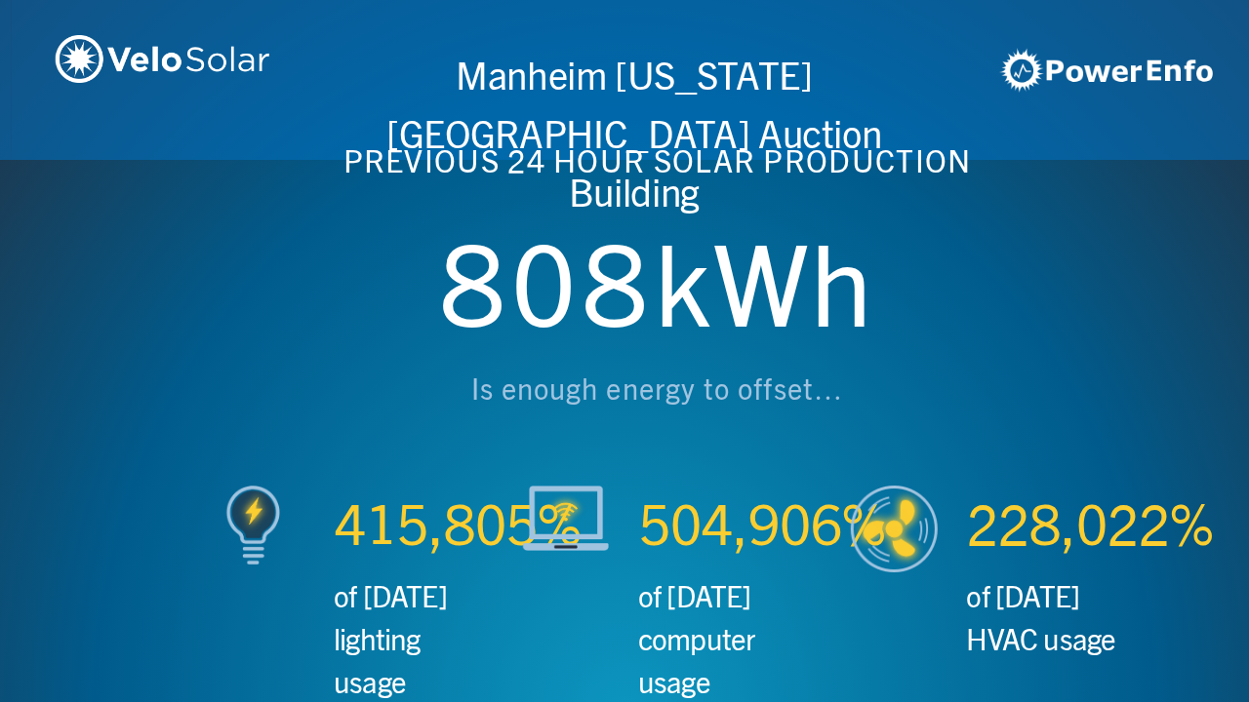
scroll to position [0, 2497]
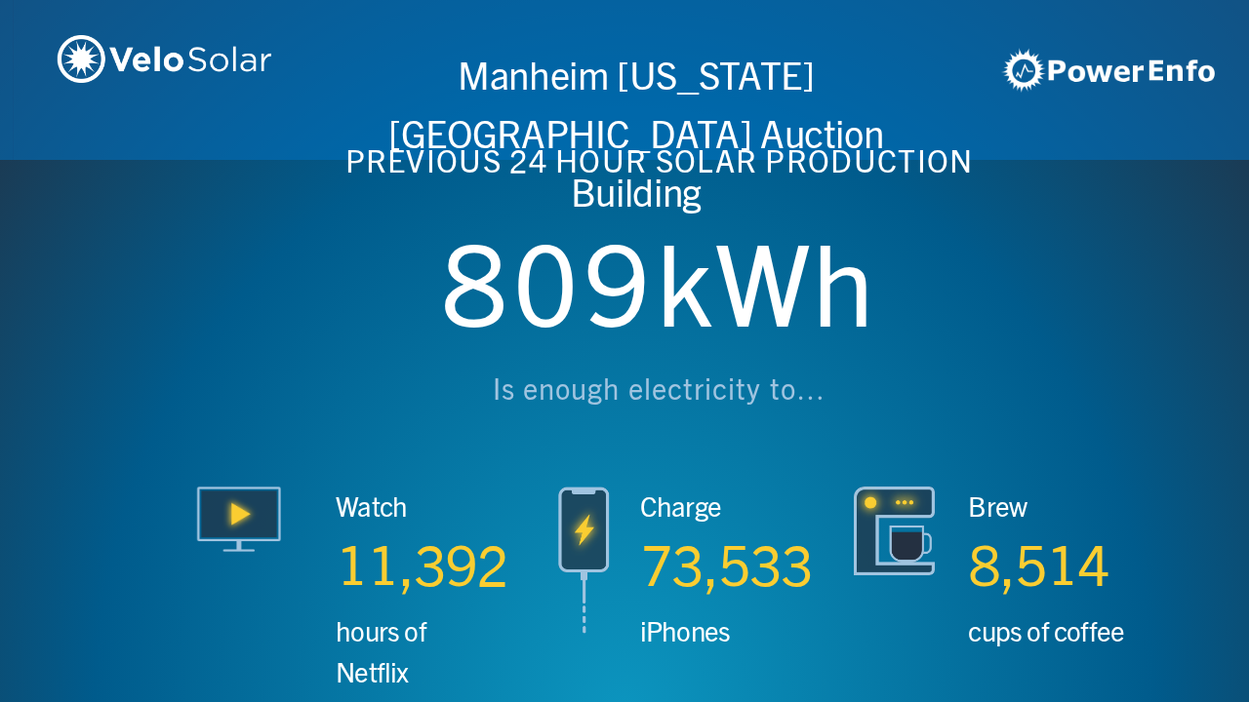
scroll to position [0, 3746]
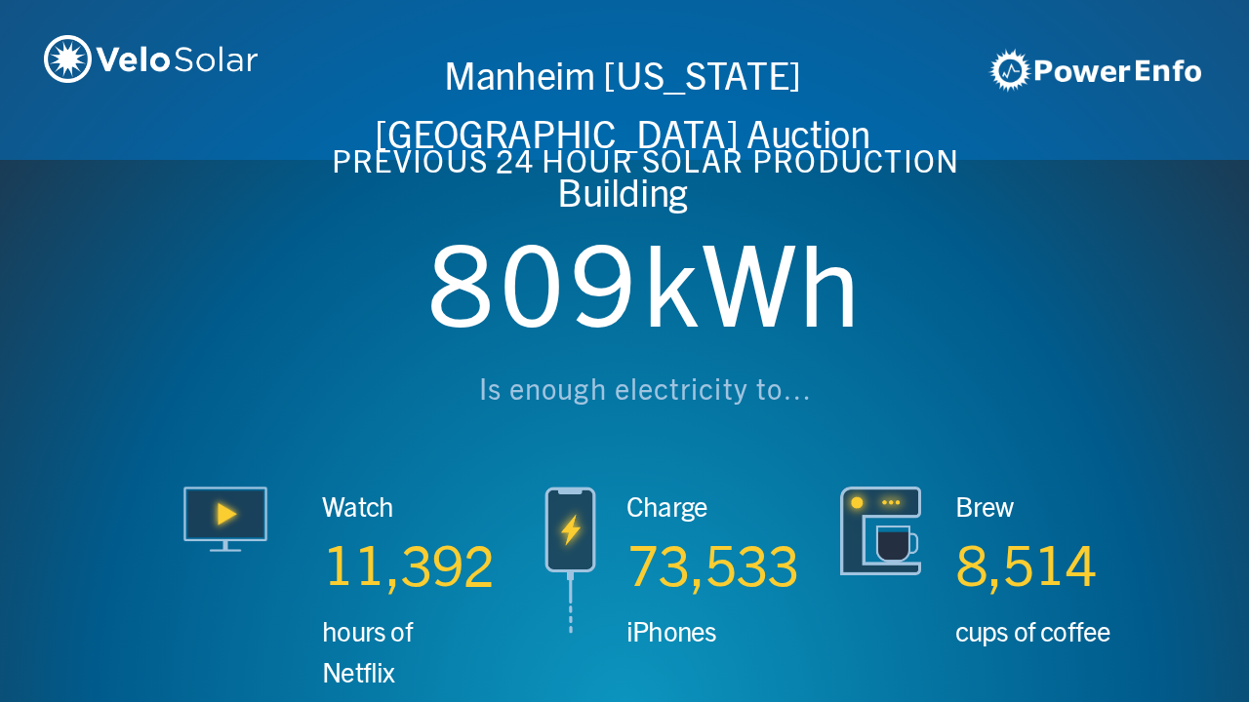
scroll to position [0, 4994]
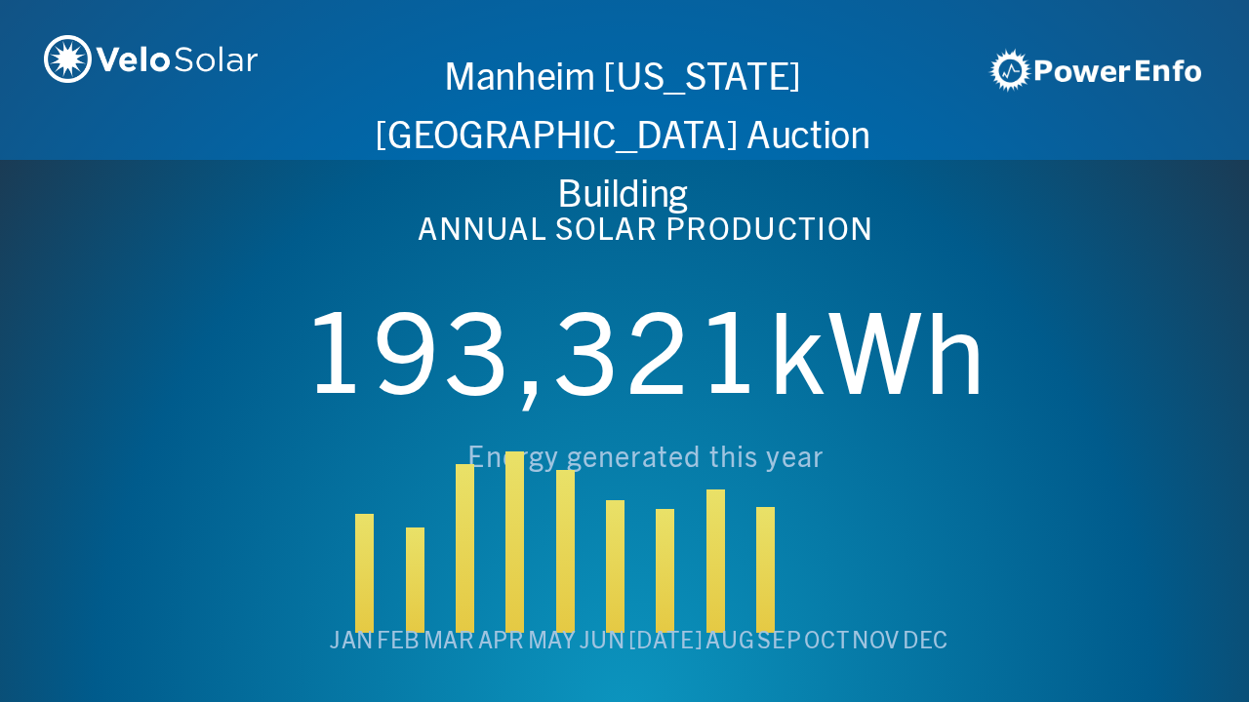
scroll to position [0, 6243]
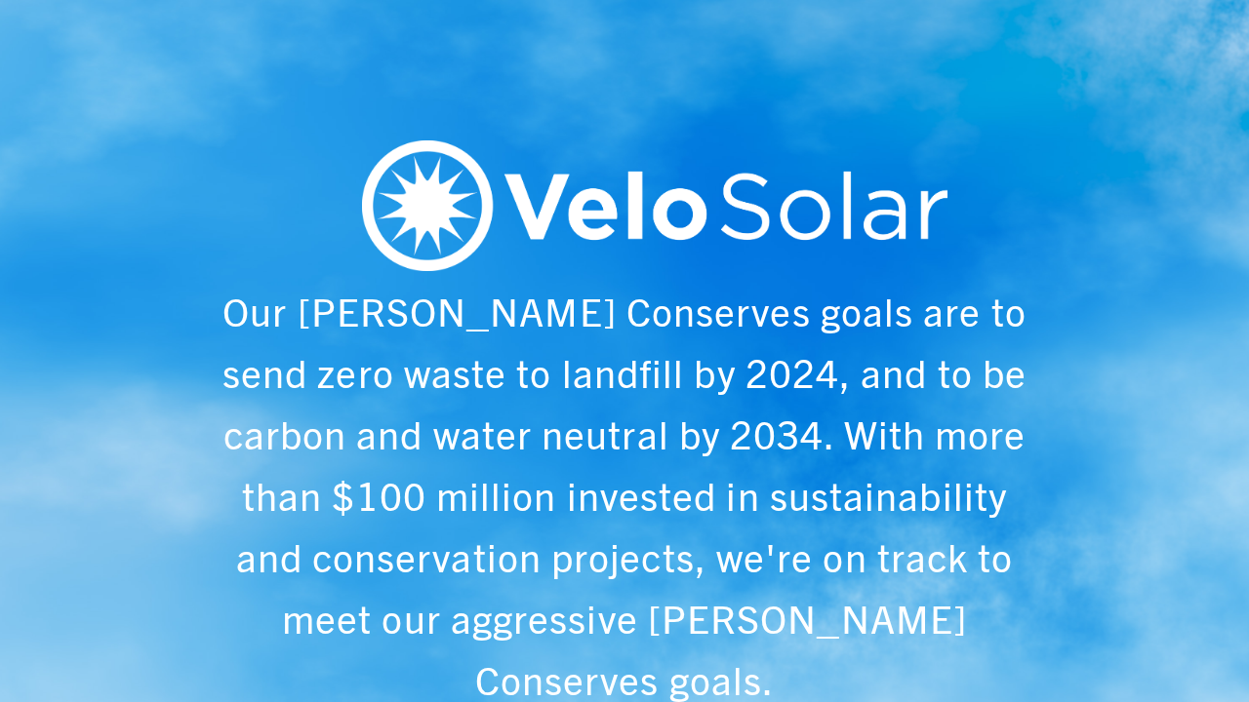
scroll to position [0, 1249]
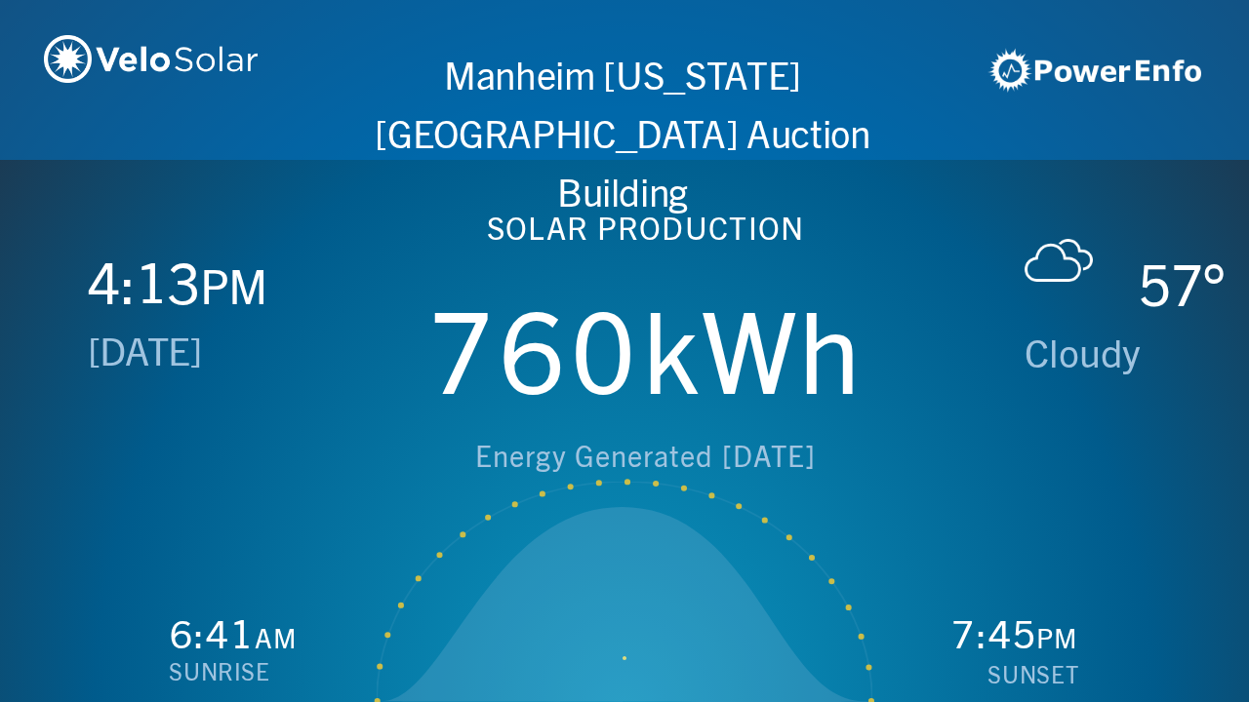
scroll to position [0, 2497]
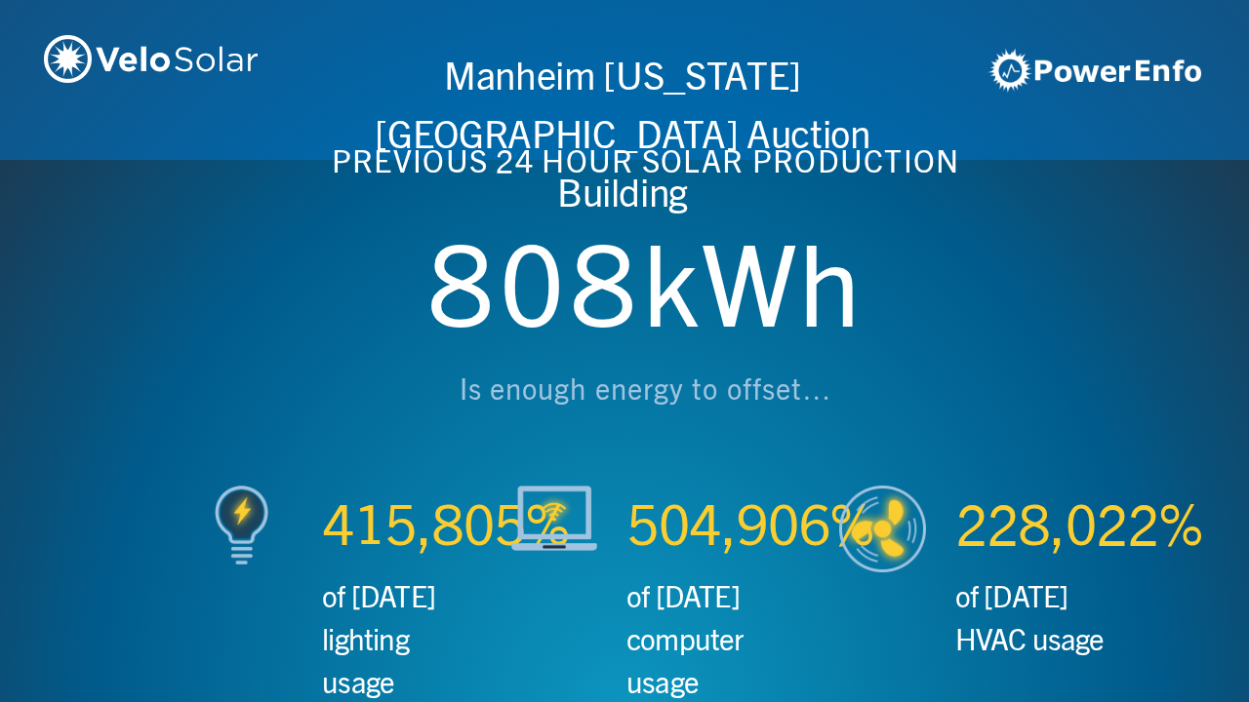
scroll to position [0, 3746]
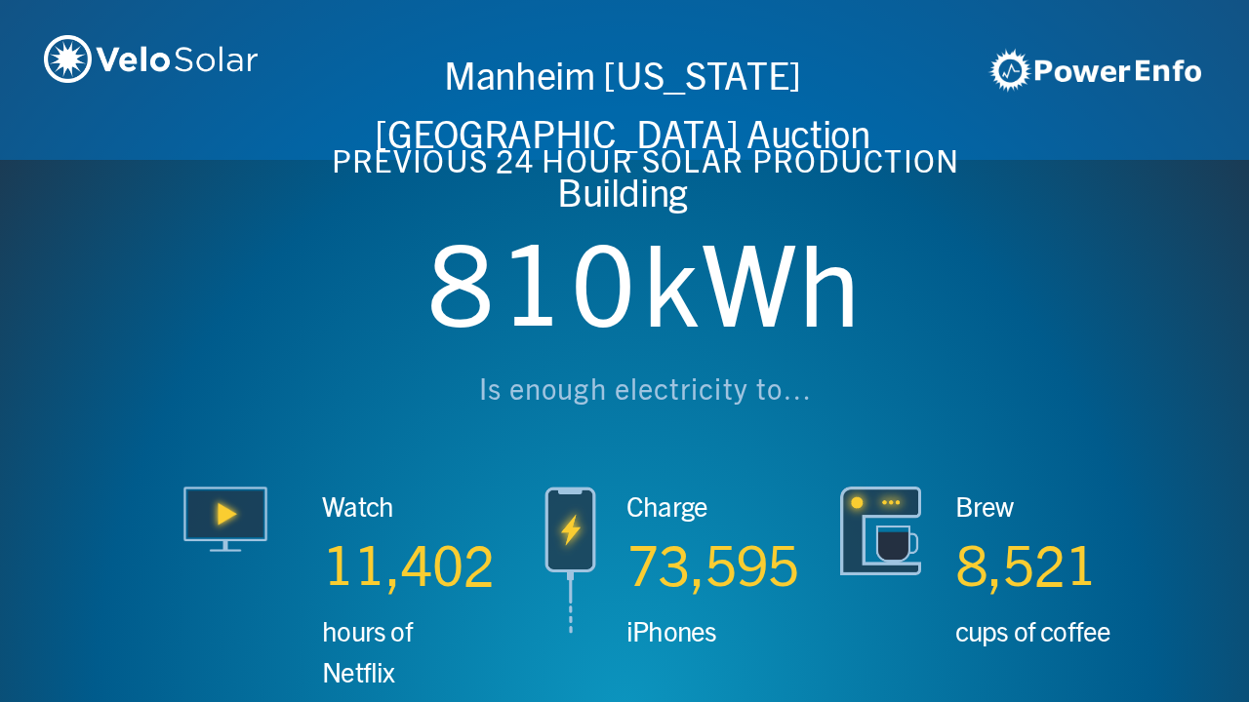
scroll to position [0, 4994]
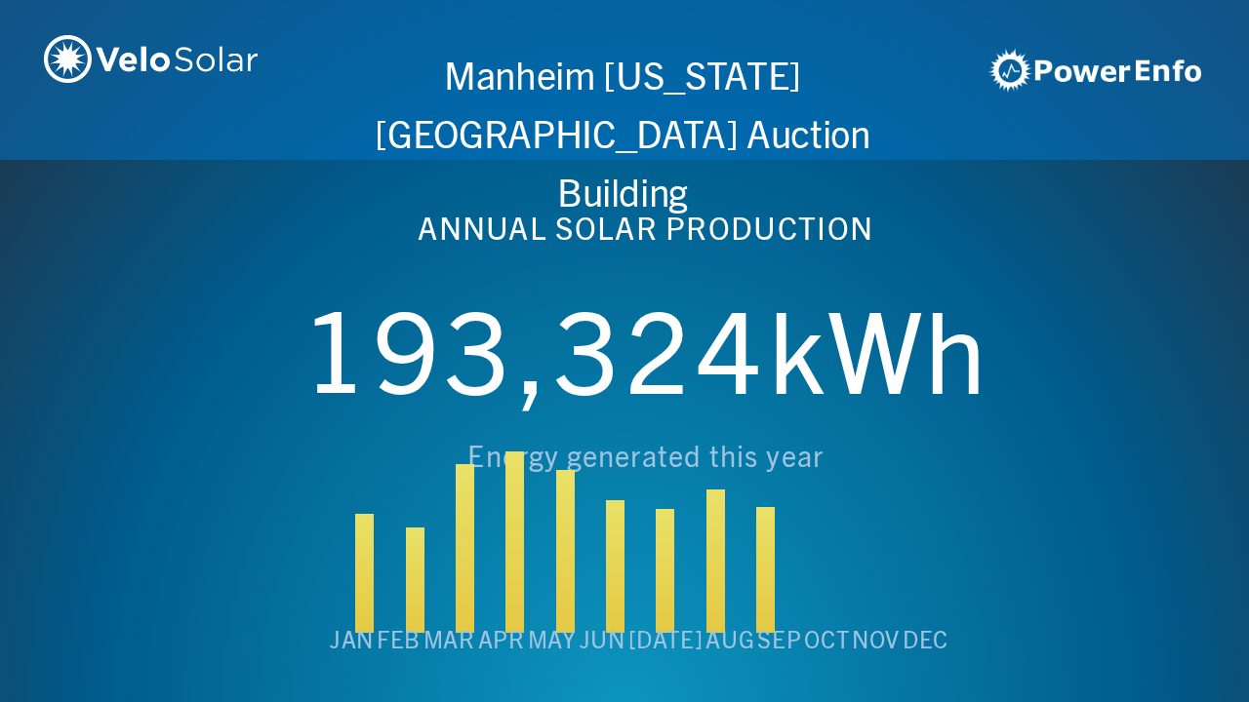
scroll to position [0, 6243]
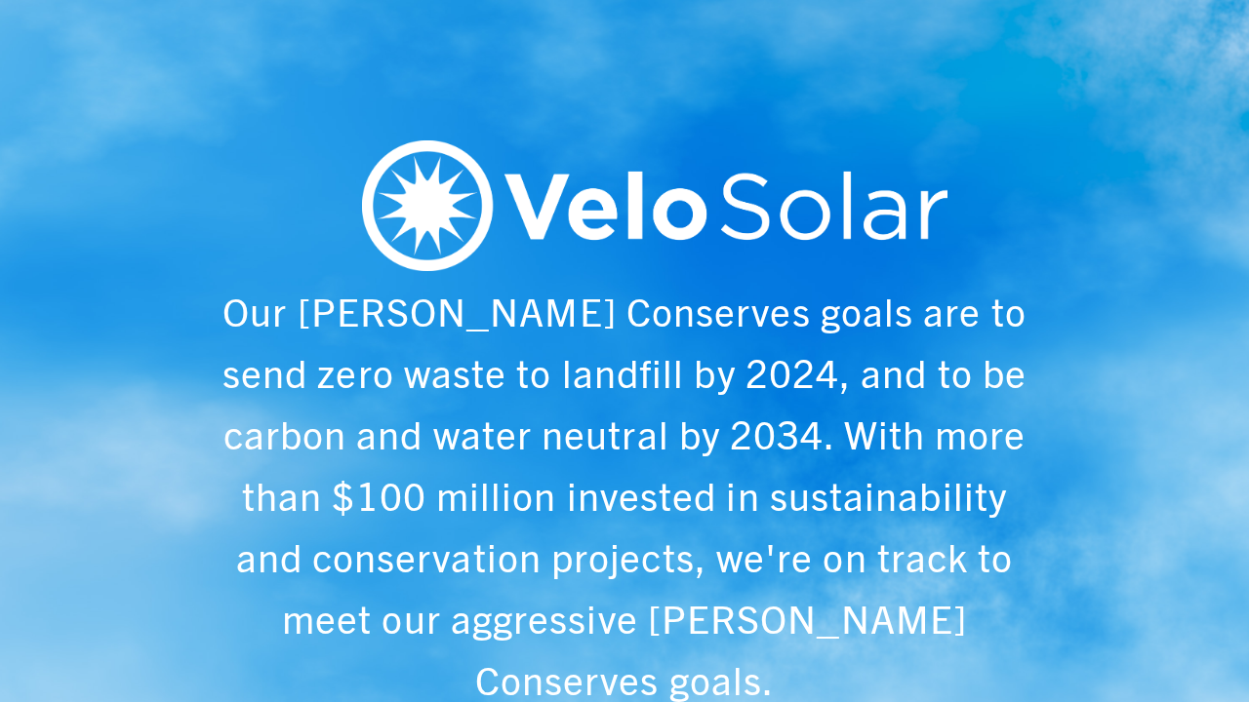
scroll to position [0, 1249]
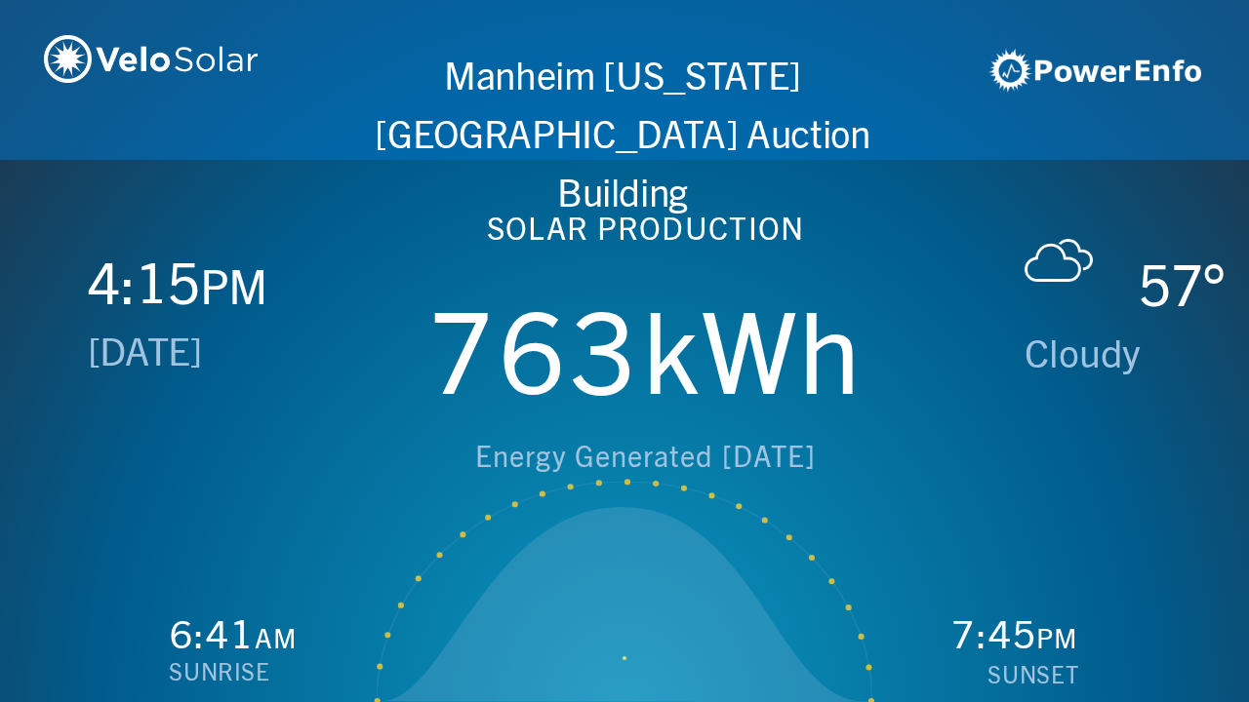
scroll to position [0, 2497]
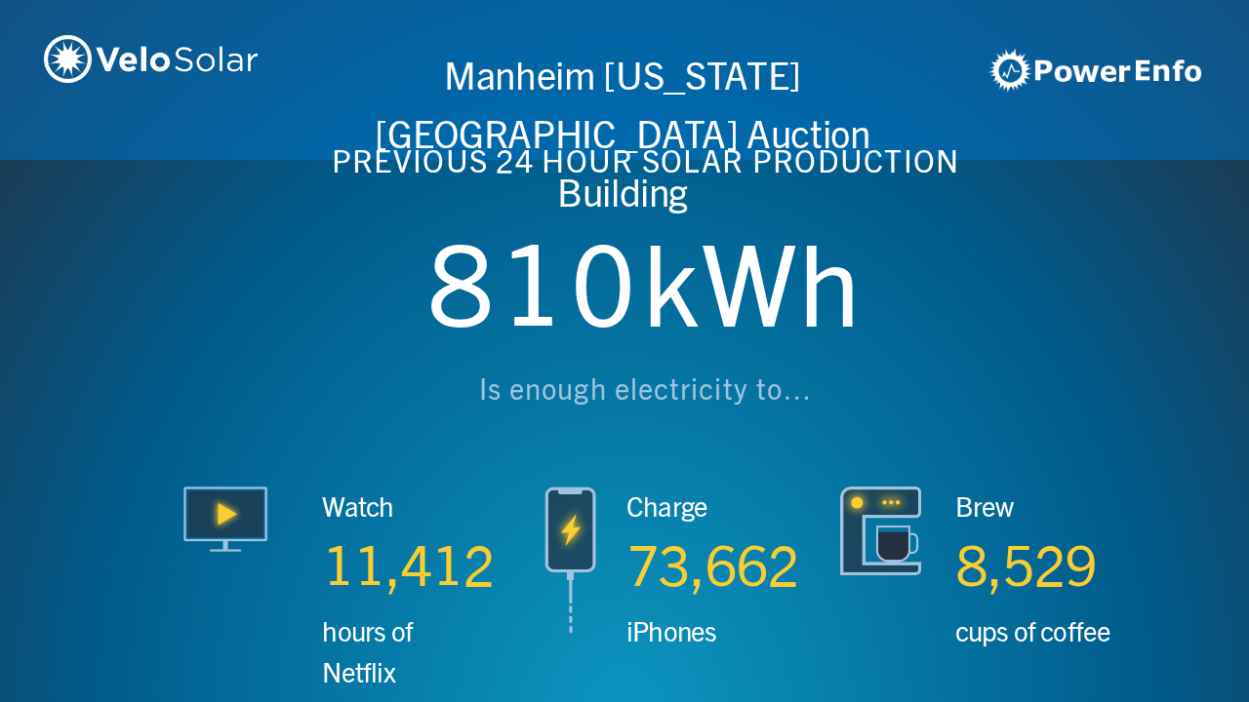
scroll to position [0, 3746]
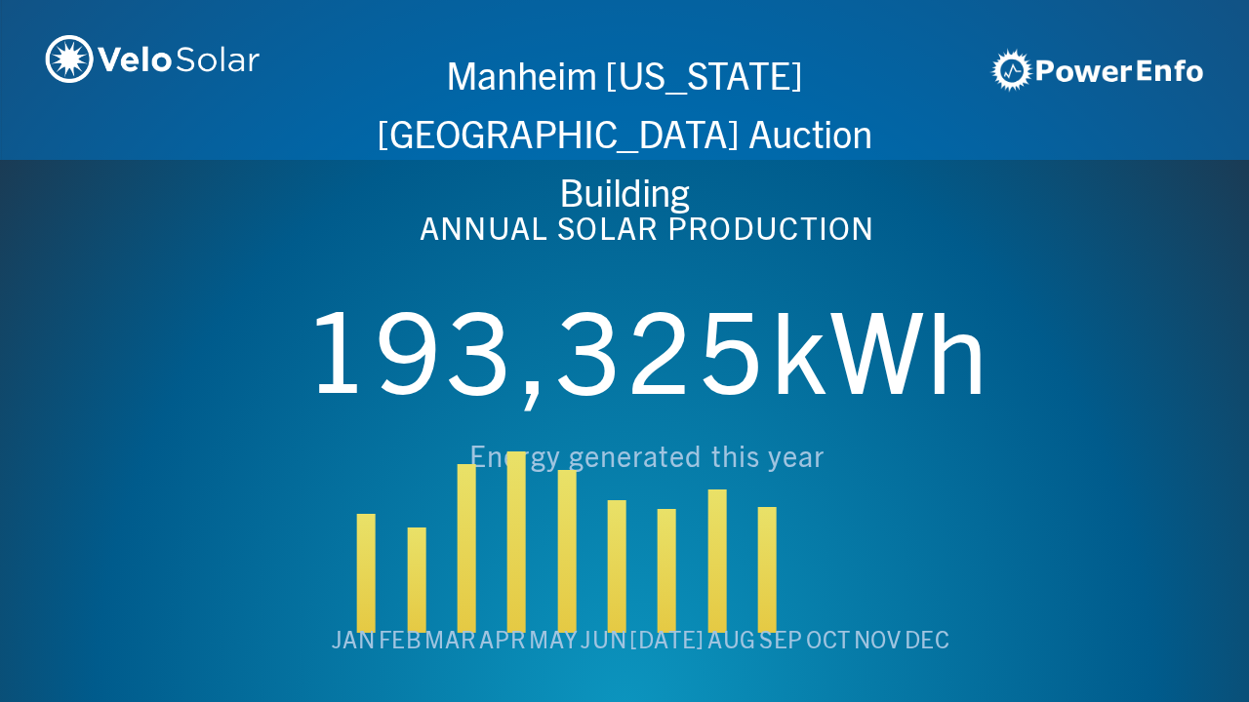
scroll to position [0, 4994]
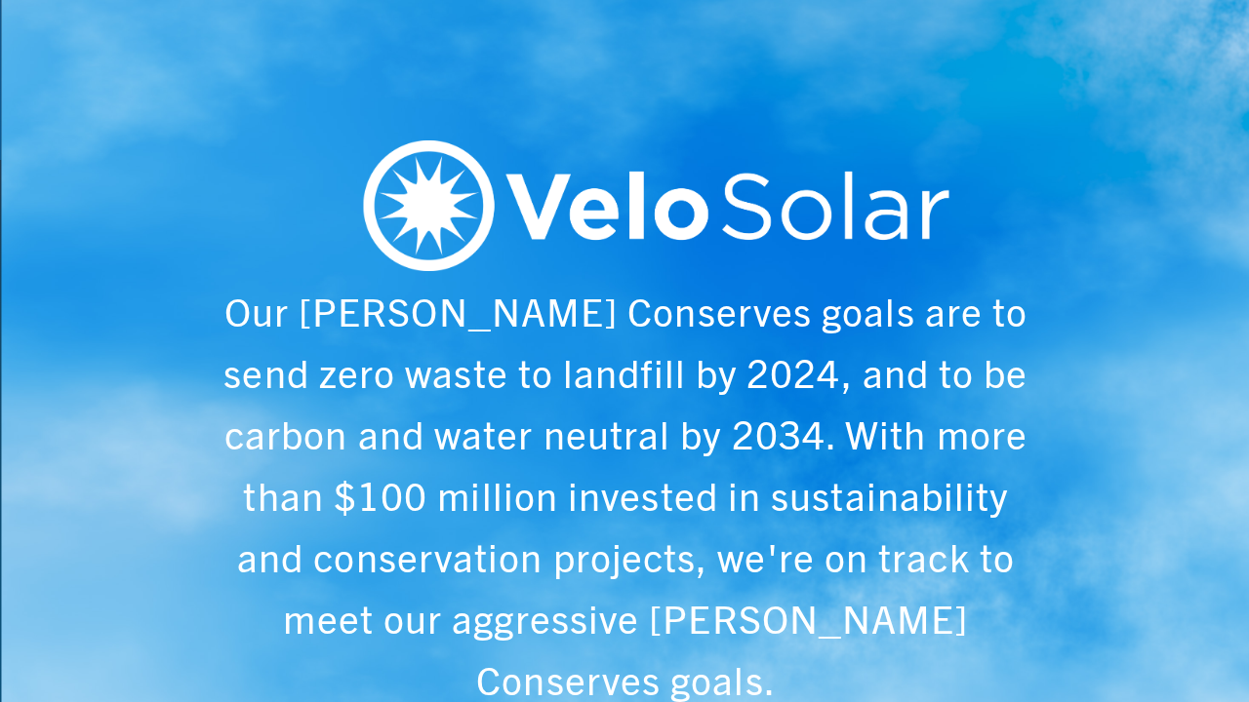
scroll to position [0, 6243]
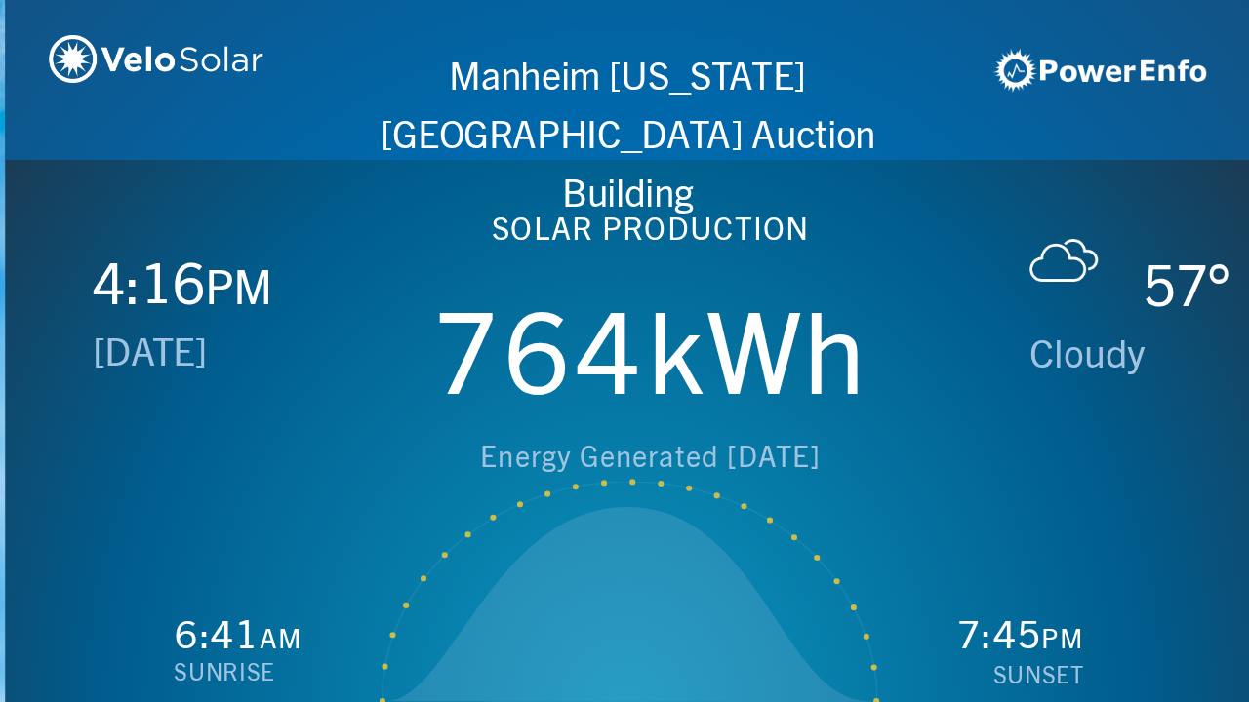
scroll to position [0, 1249]
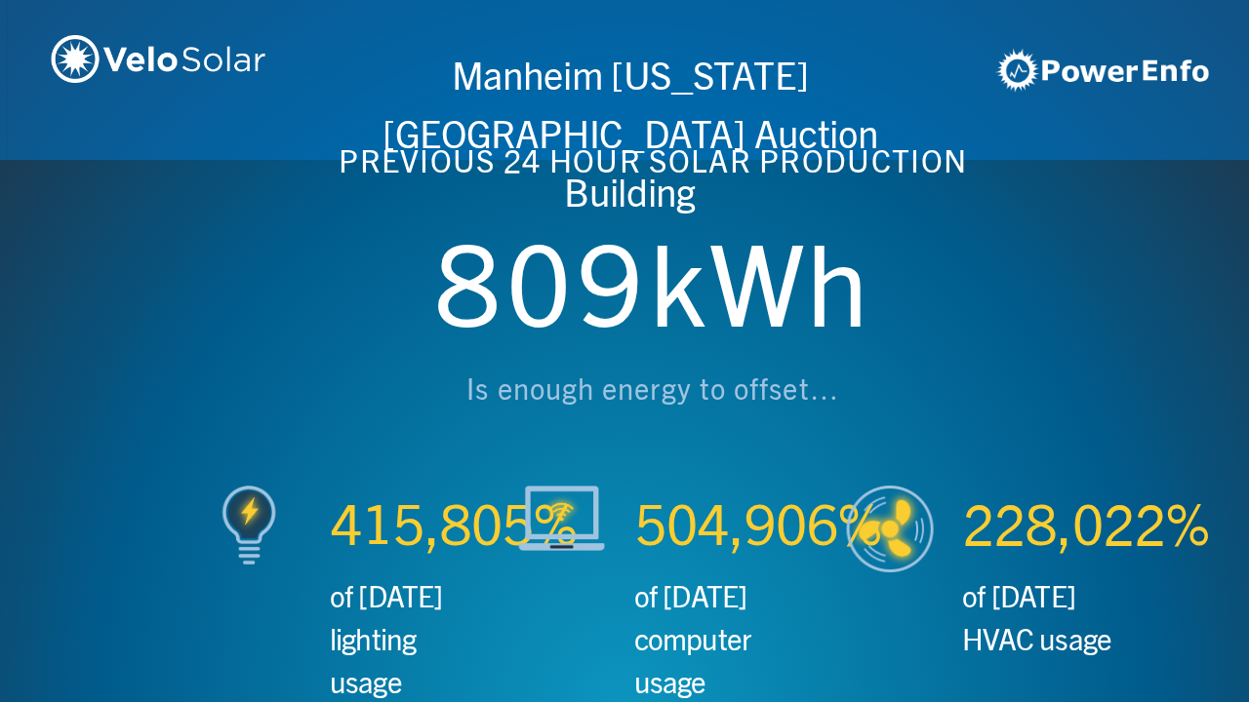
scroll to position [0, 2497]
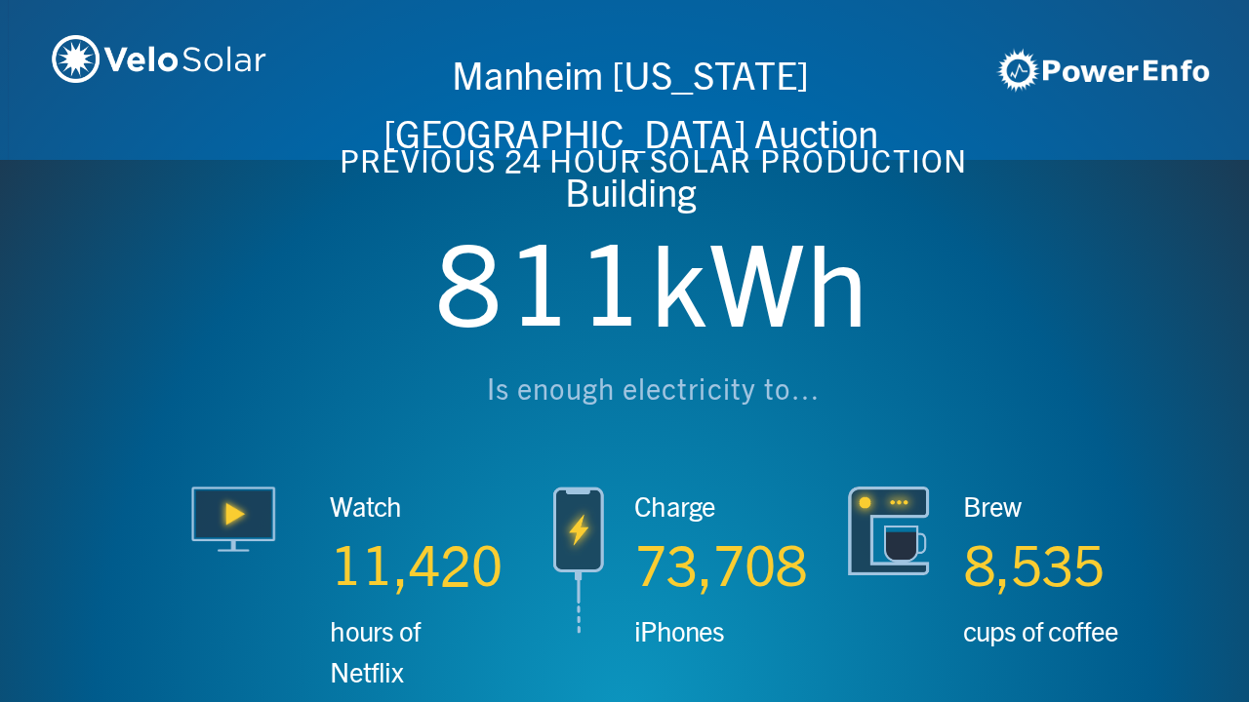
scroll to position [0, 3746]
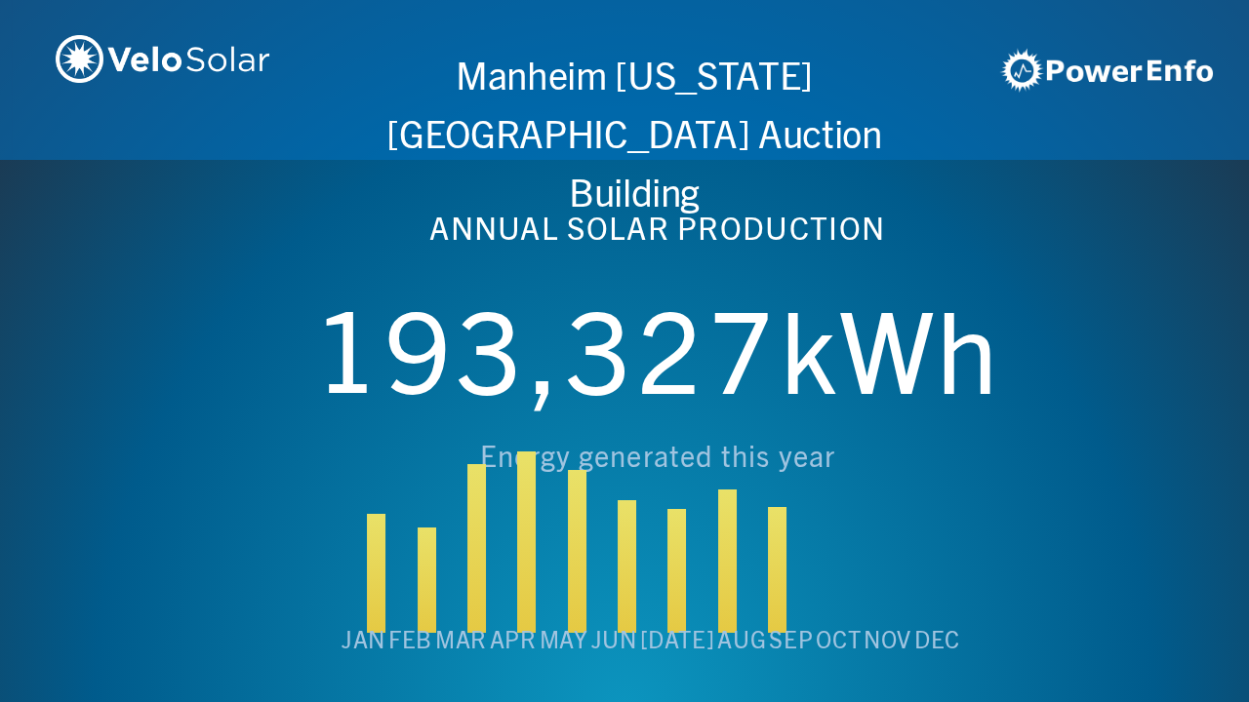
scroll to position [0, 4994]
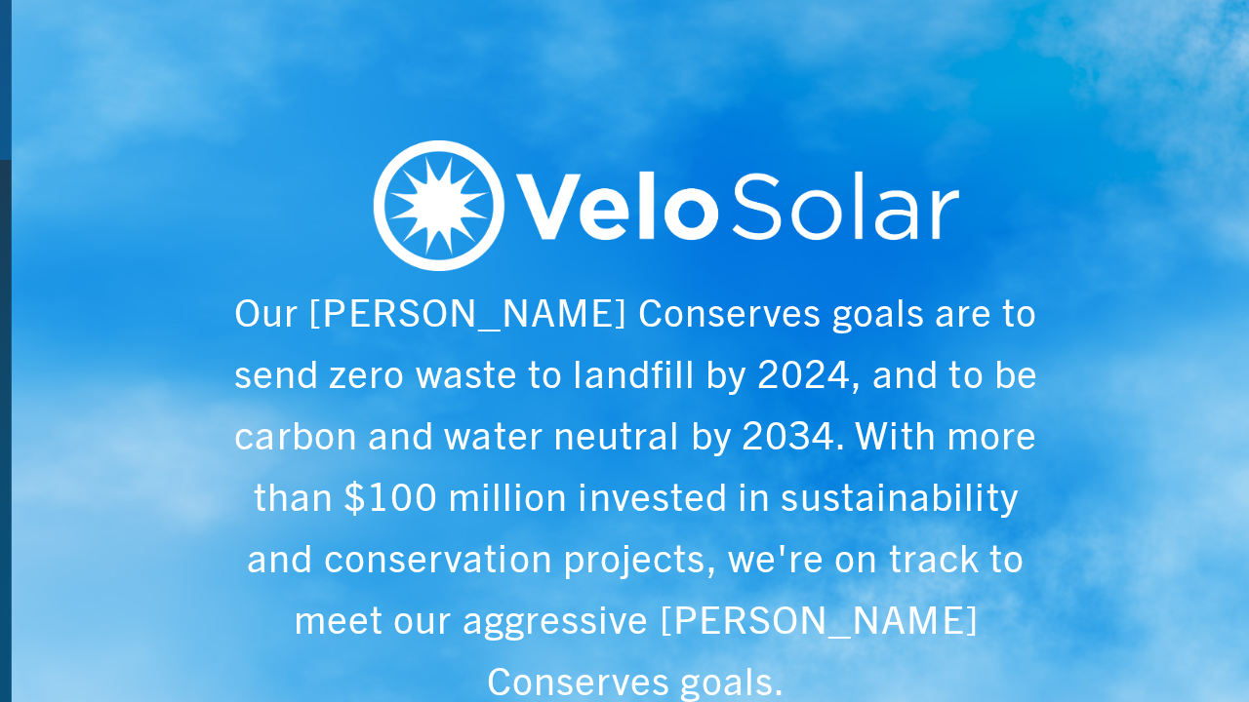
scroll to position [0, 6243]
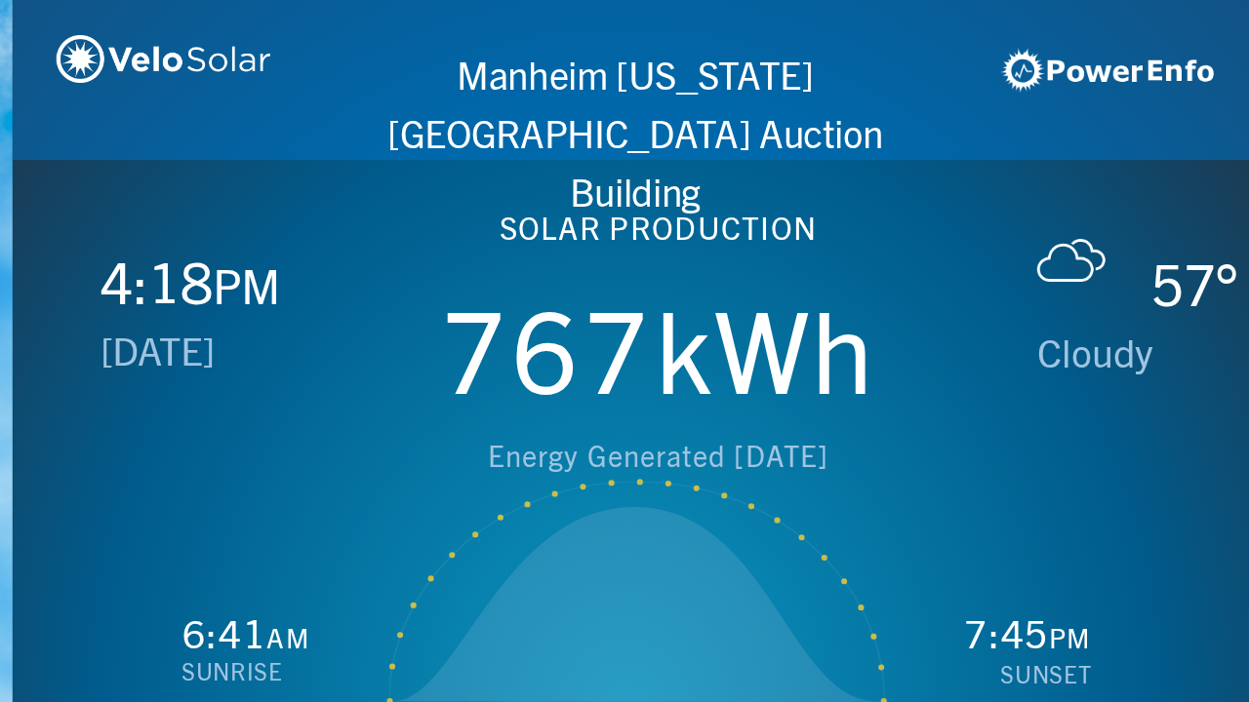
scroll to position [0, 1249]
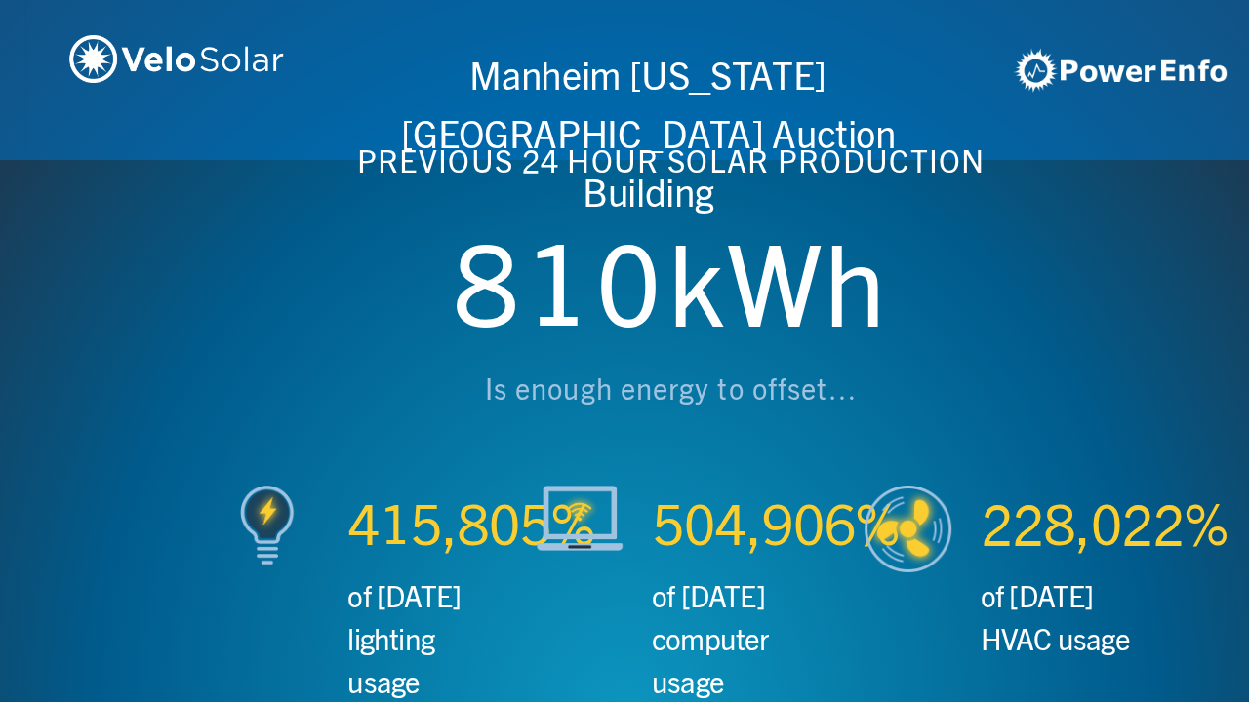
scroll to position [0, 2497]
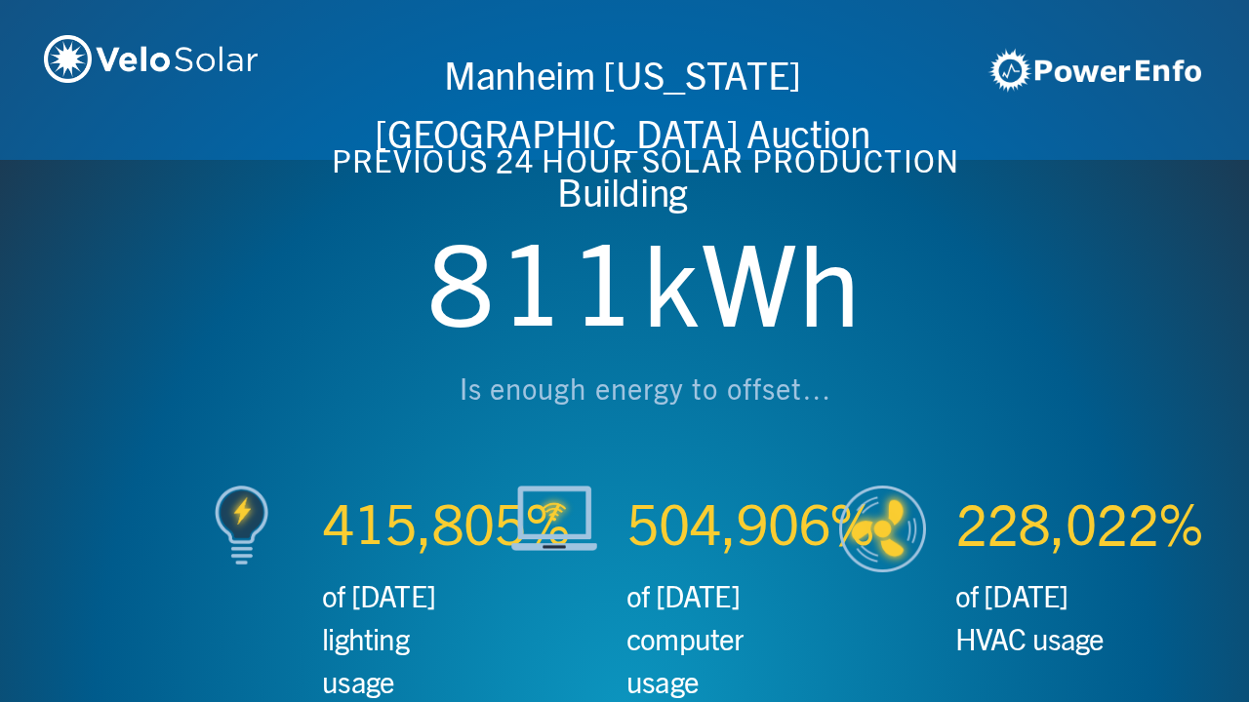
scroll to position [0, 3746]
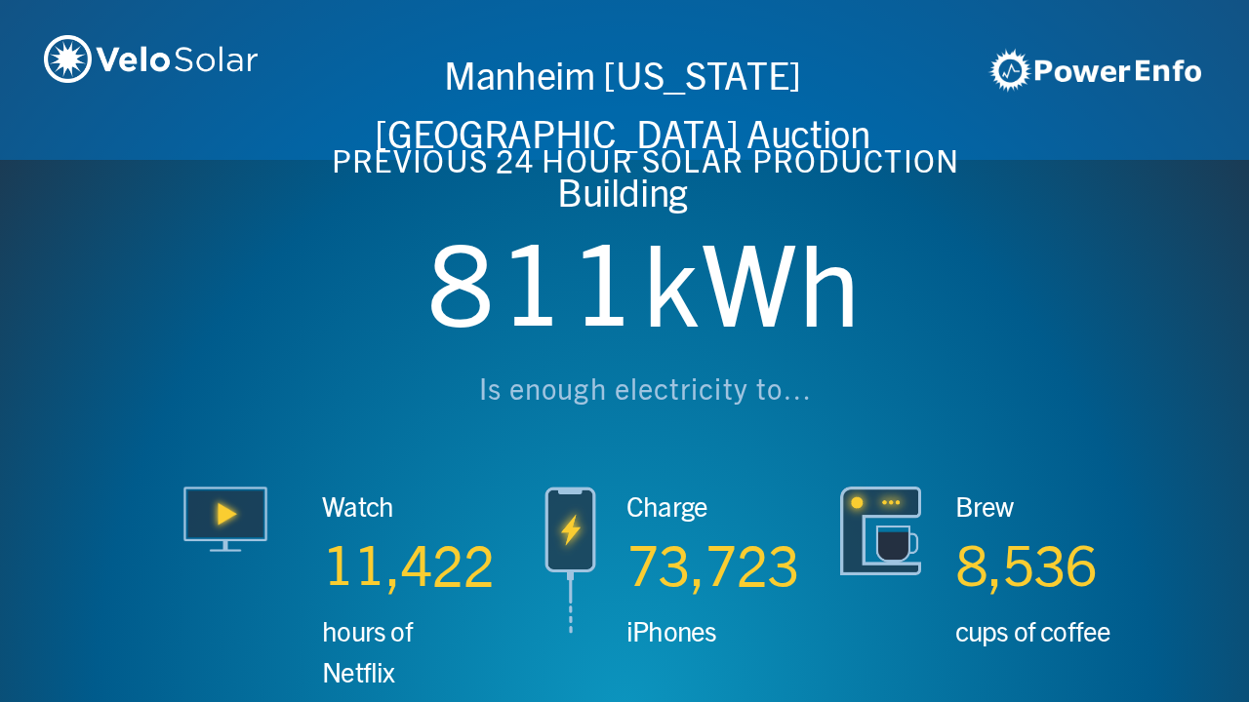
scroll to position [0, 4994]
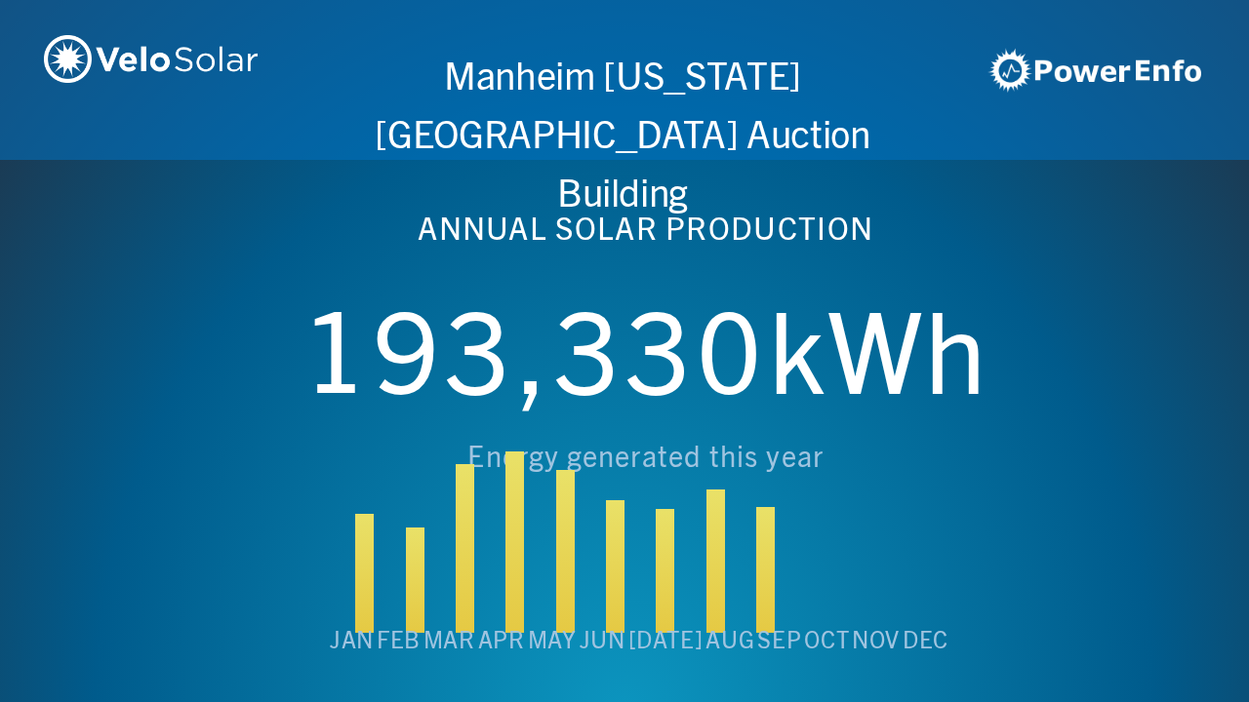
scroll to position [0, 6243]
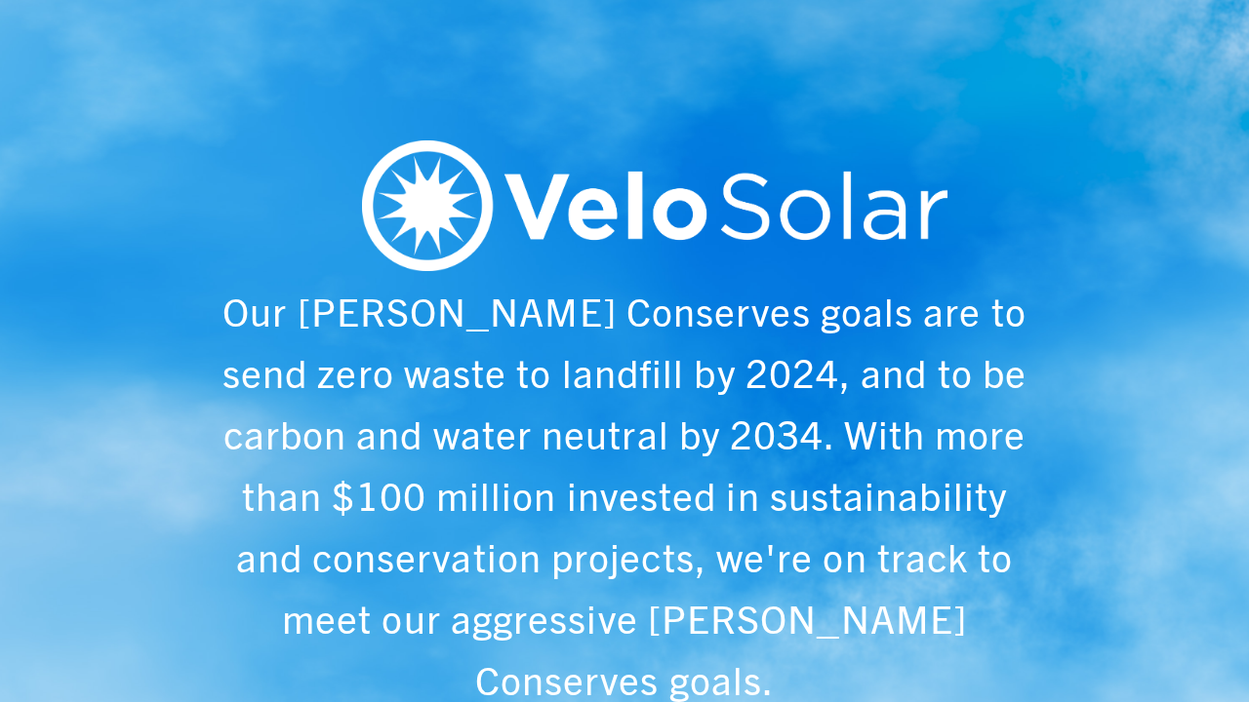
scroll to position [0, 1249]
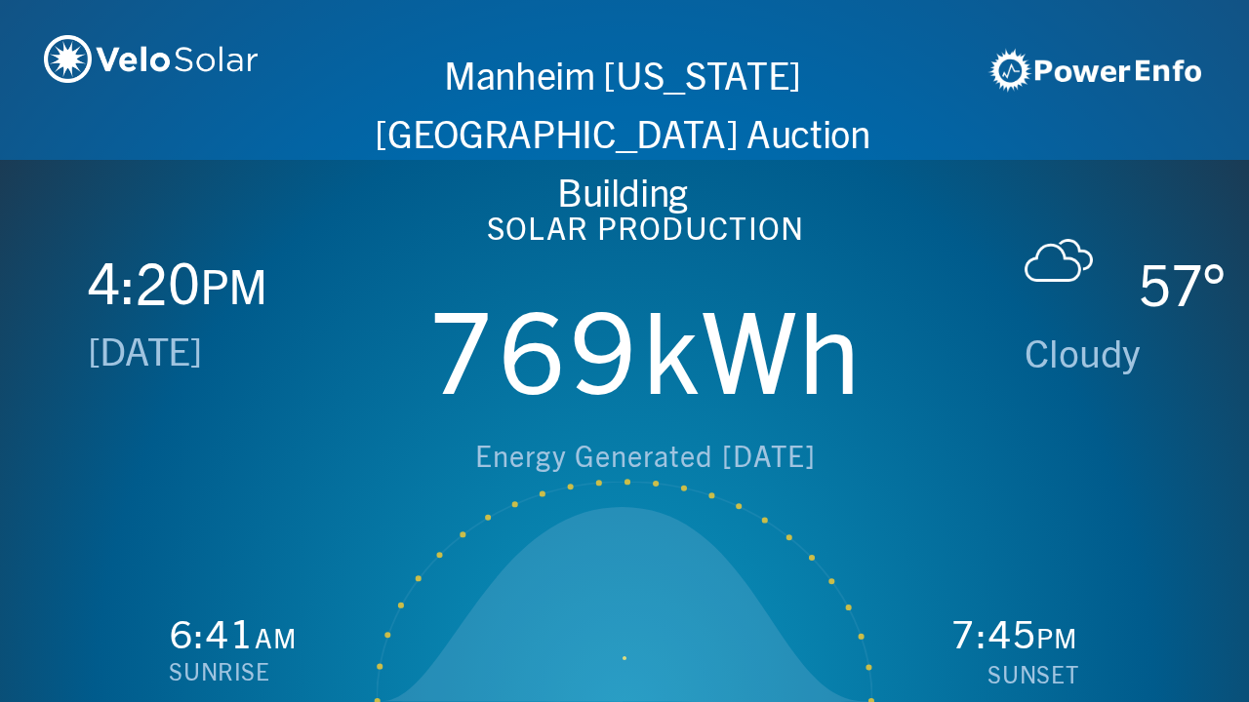
scroll to position [0, 2497]
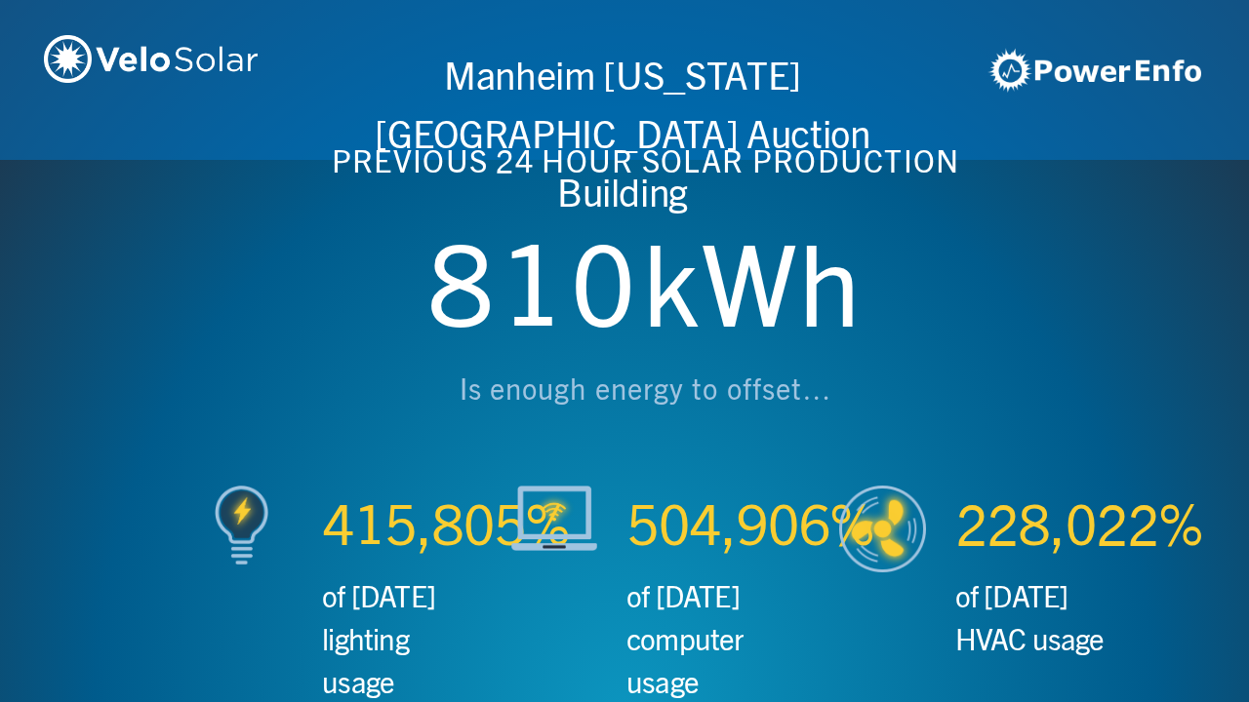
scroll to position [0, 3746]
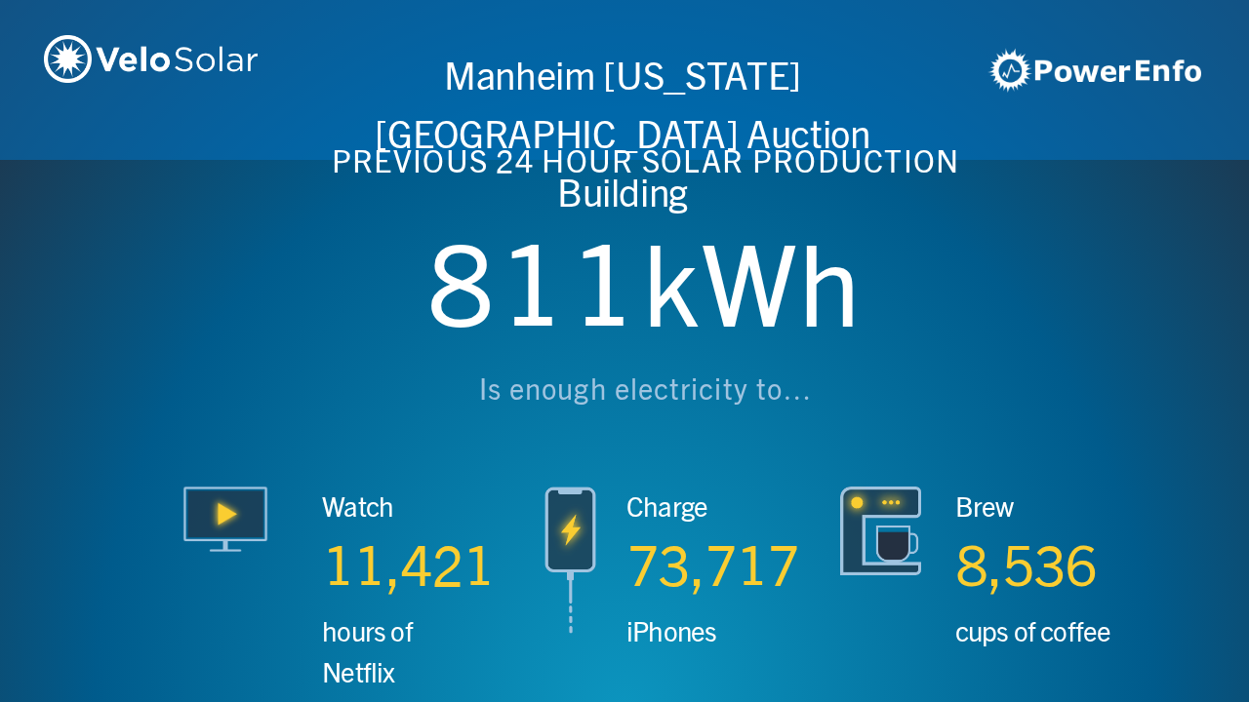
scroll to position [0, 4994]
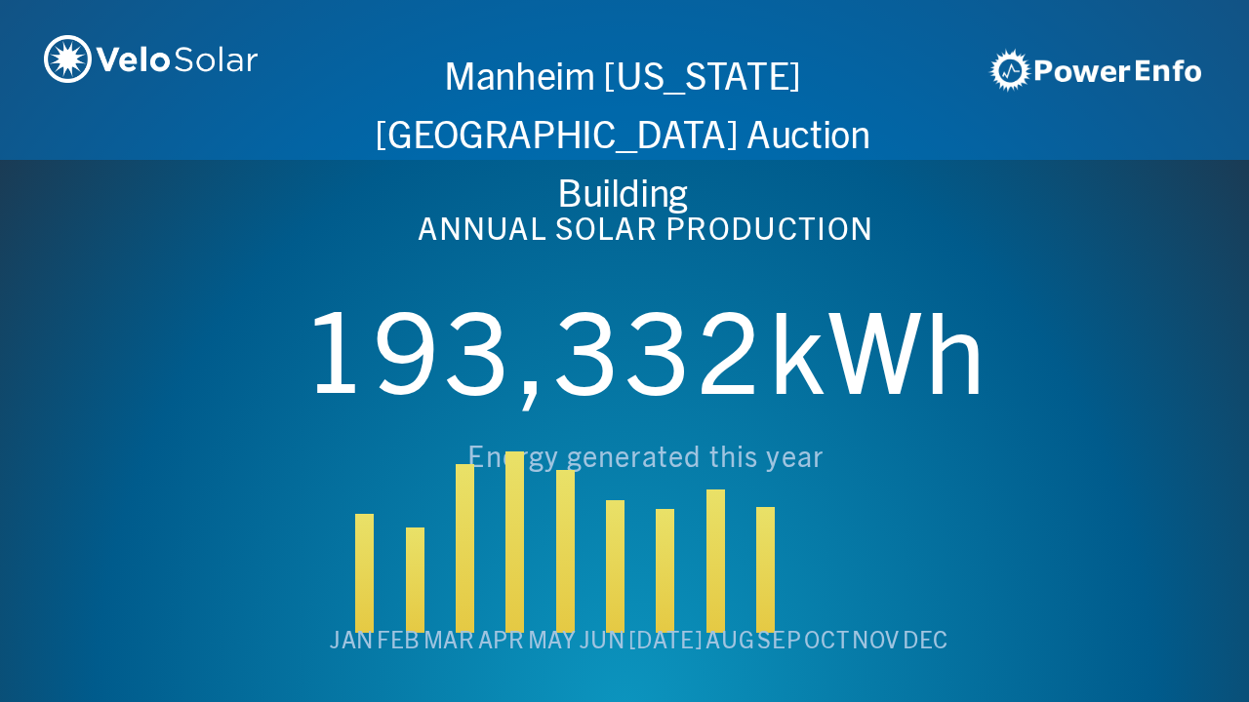
scroll to position [0, 6243]
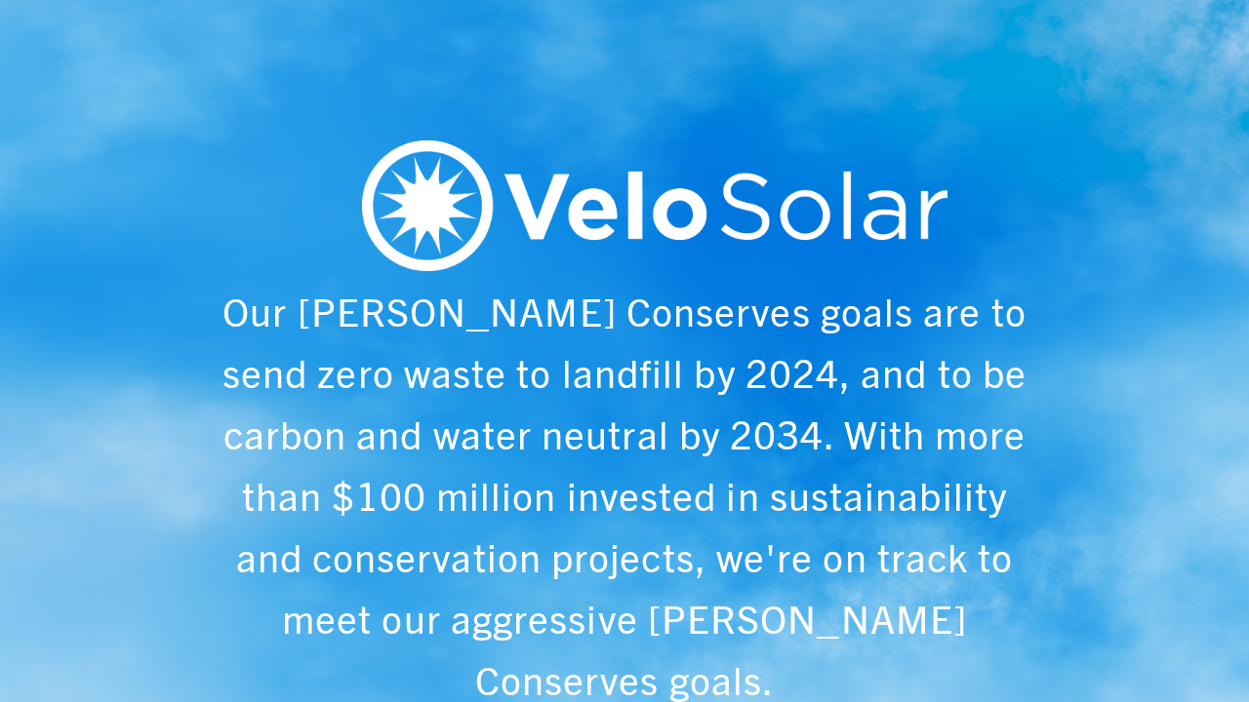
scroll to position [0, 1249]
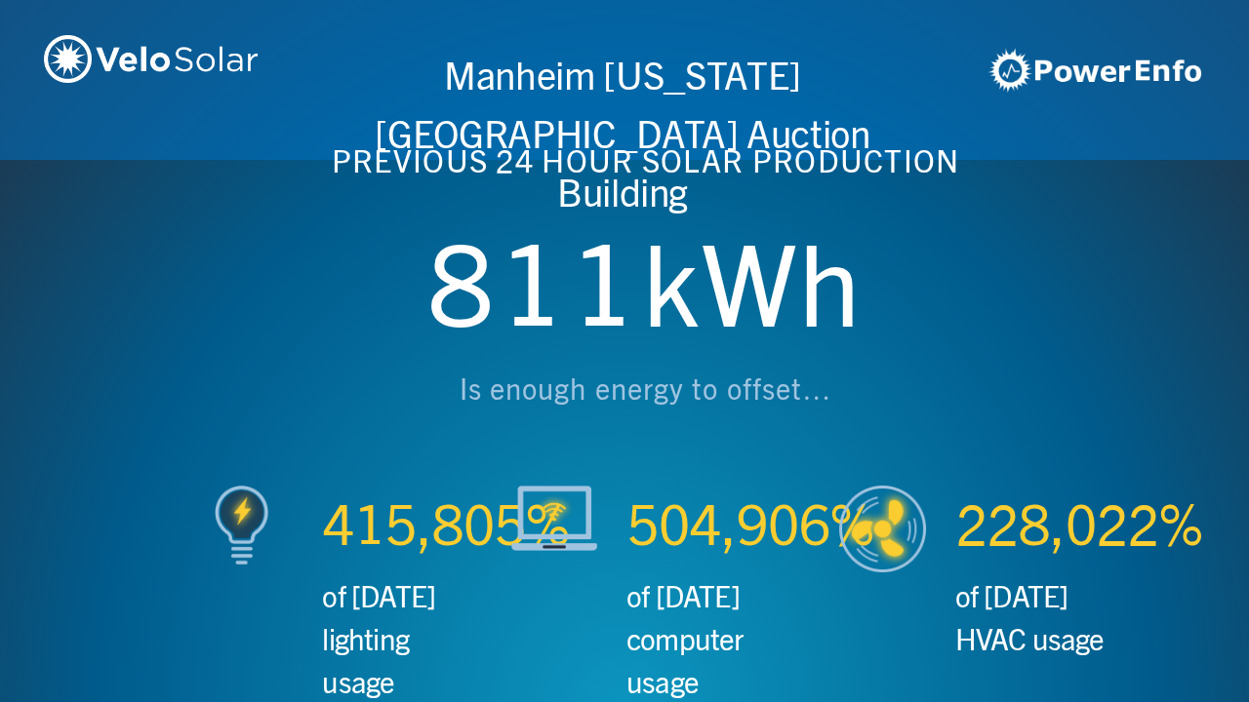
scroll to position [0, 2497]
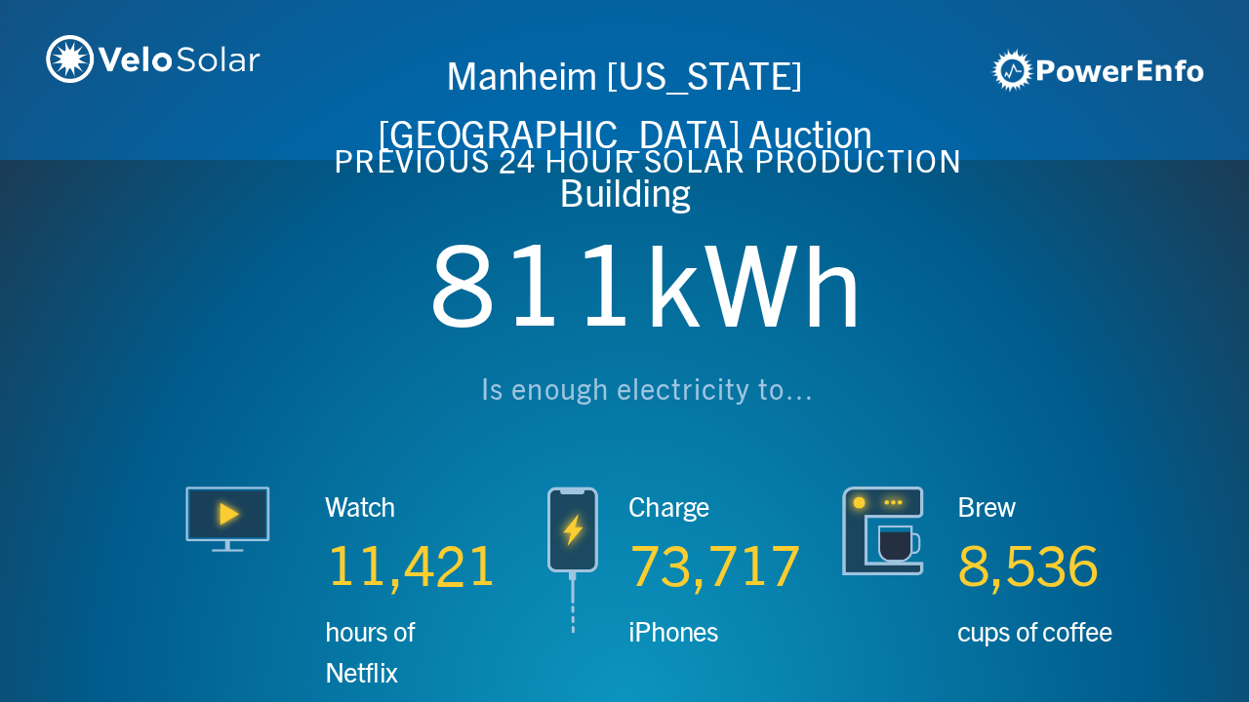
scroll to position [0, 3746]
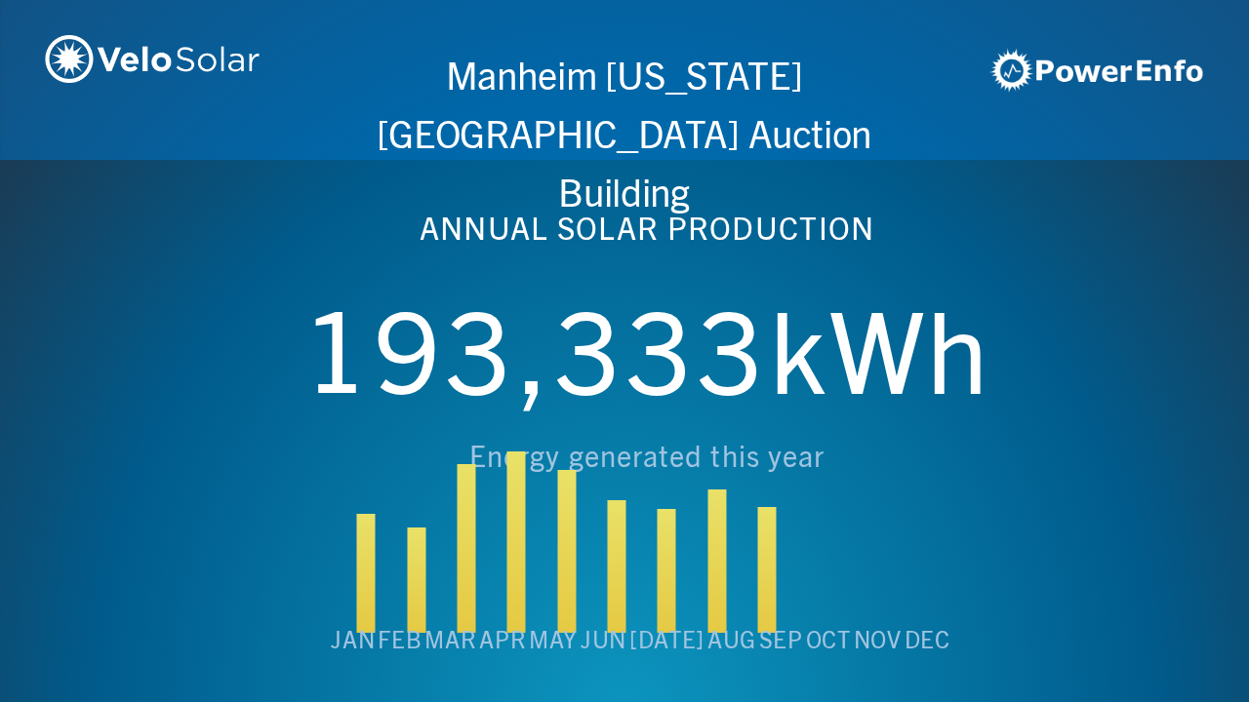
scroll to position [0, 4994]
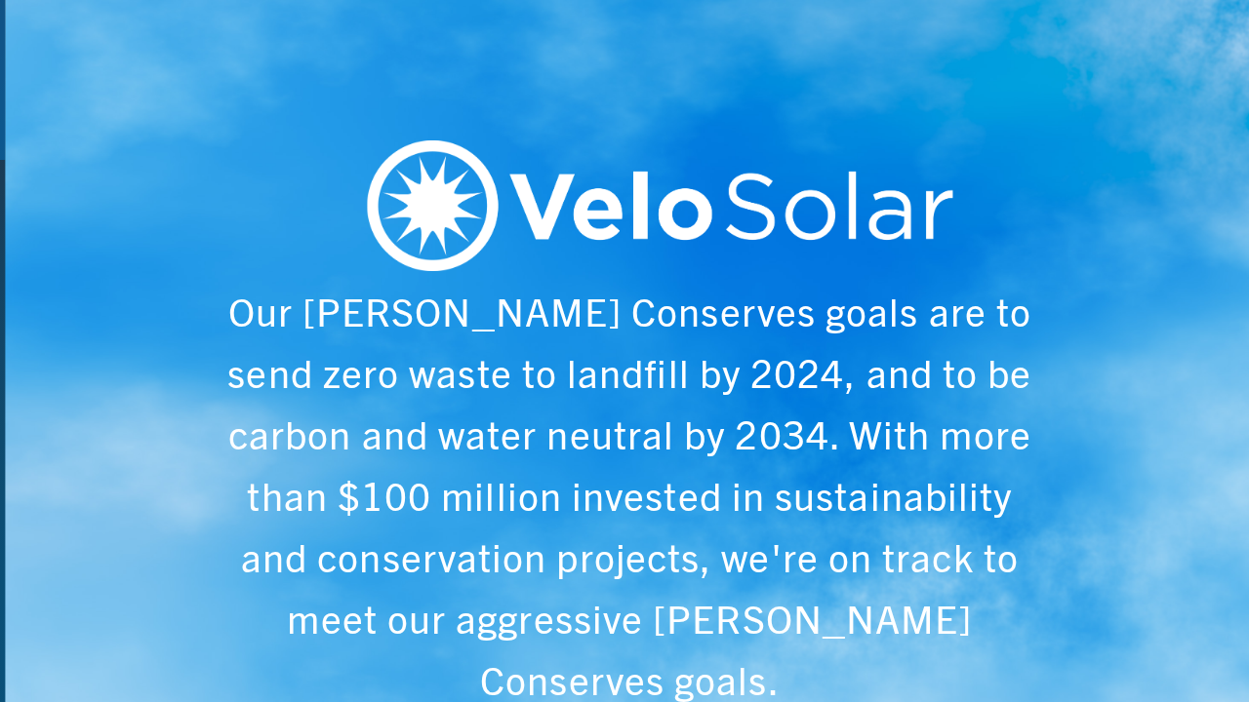
scroll to position [0, 6243]
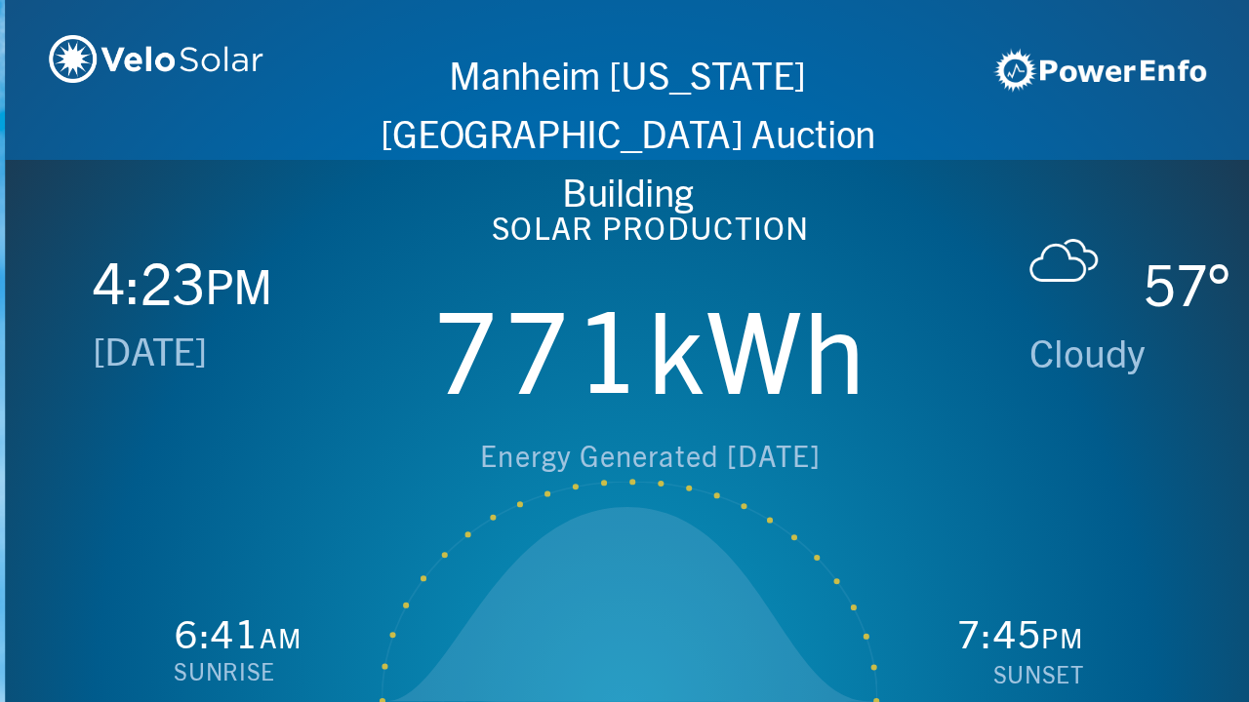
scroll to position [0, 1249]
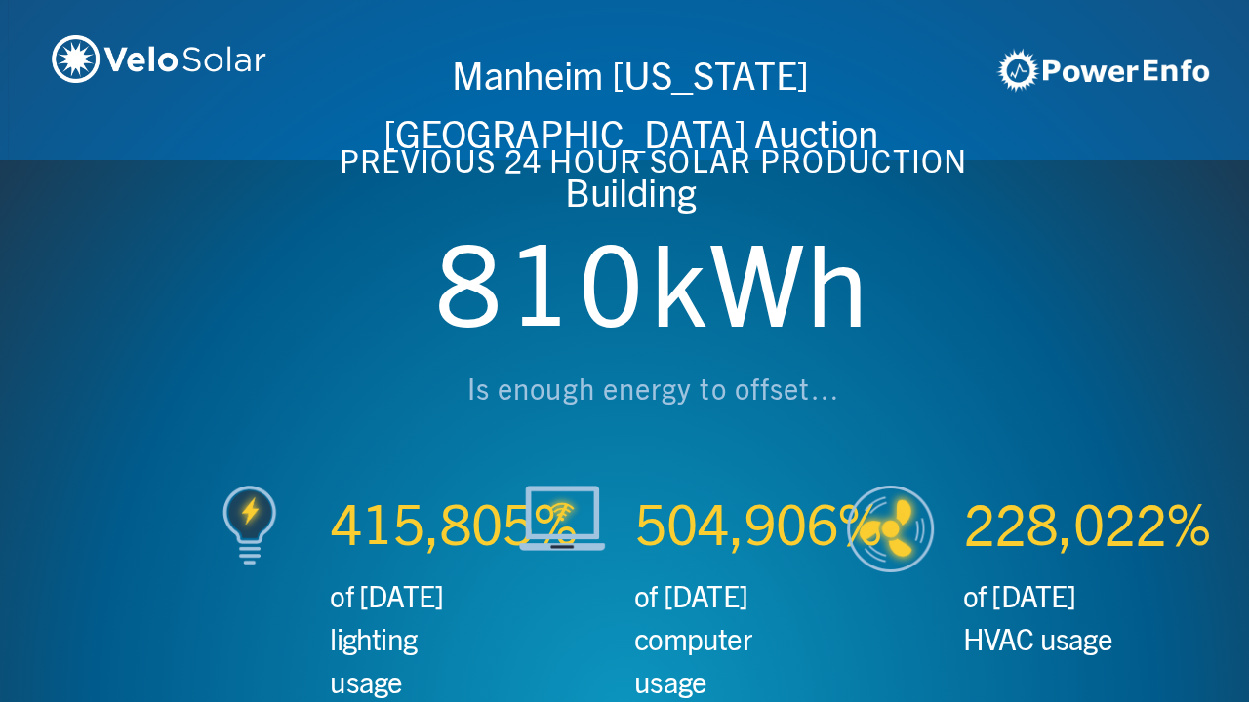
scroll to position [0, 2497]
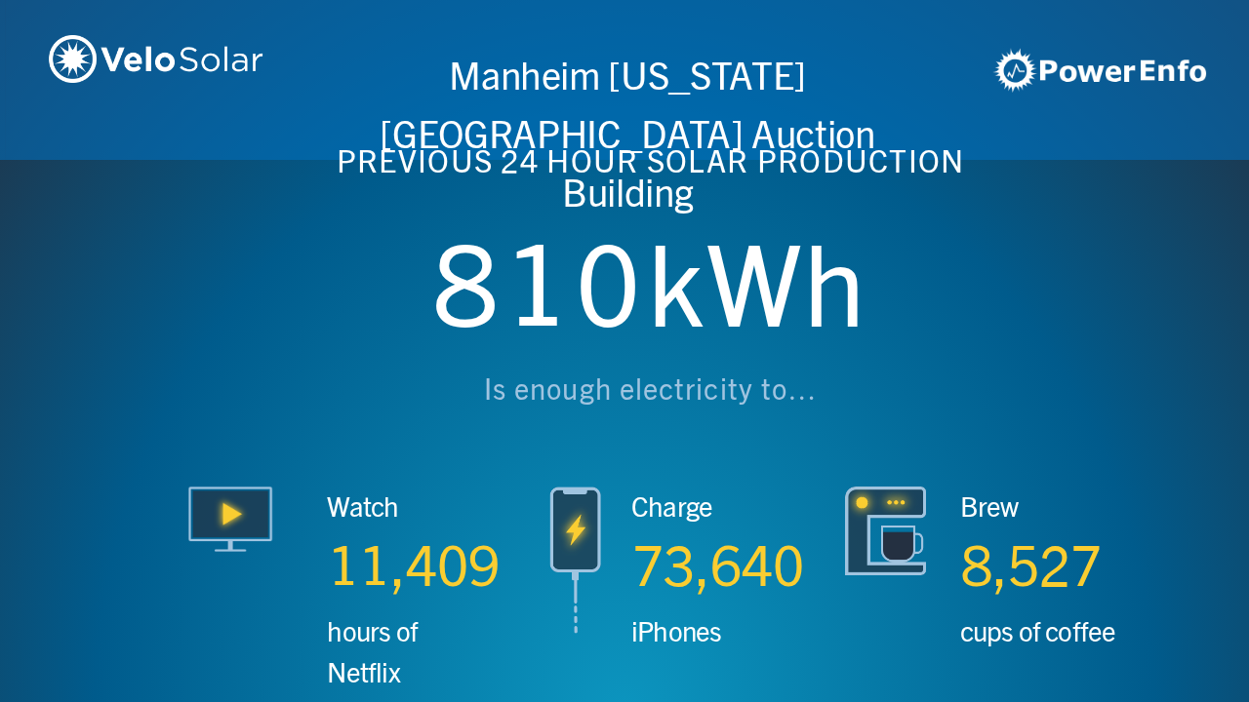
scroll to position [0, 3746]
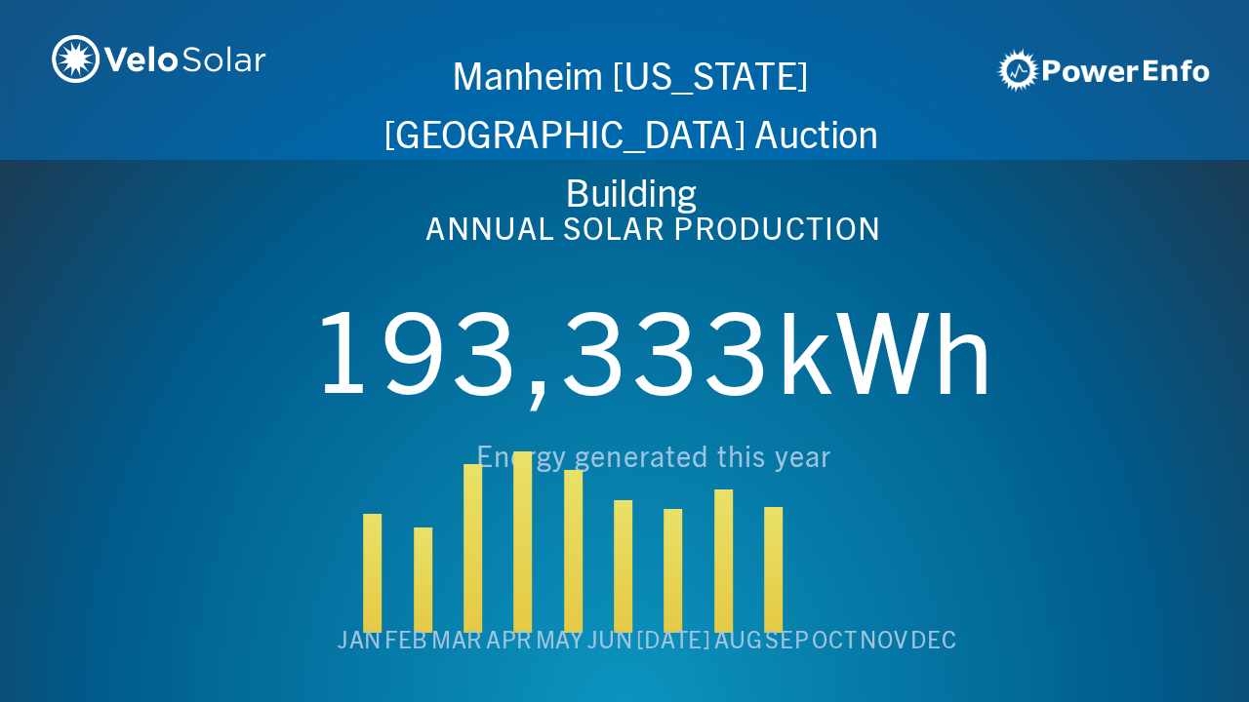
scroll to position [0, 4994]
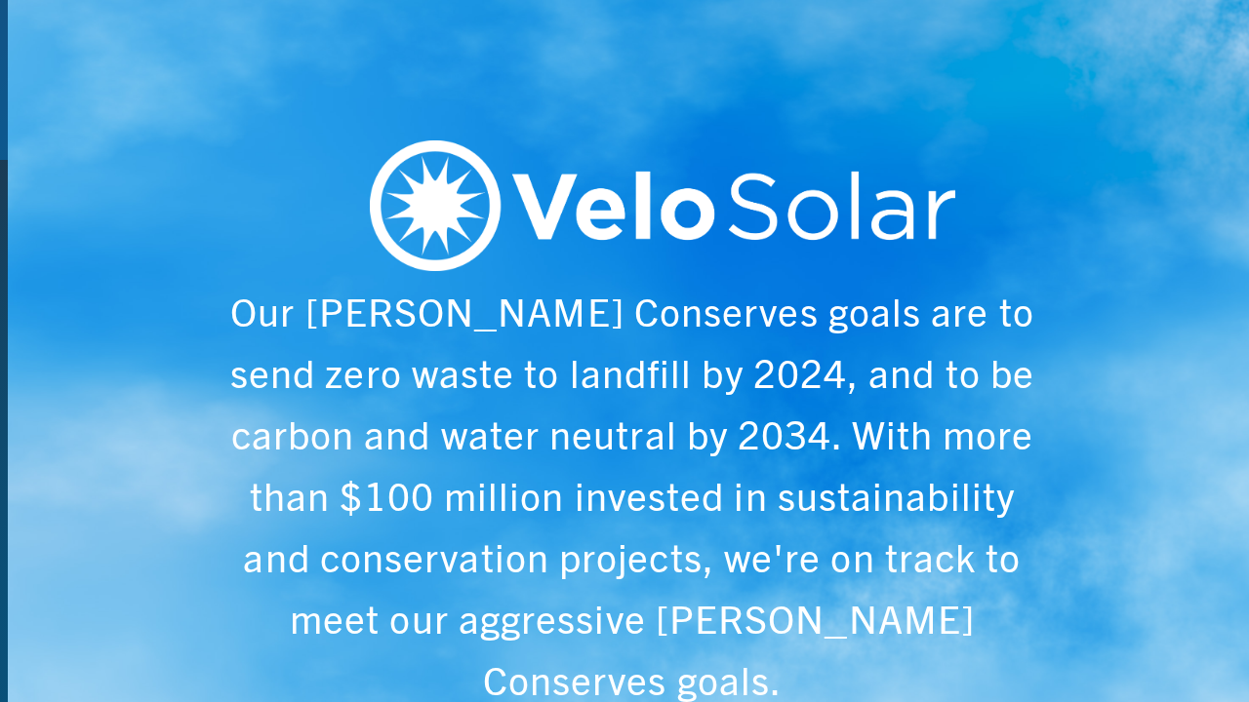
scroll to position [0, 6243]
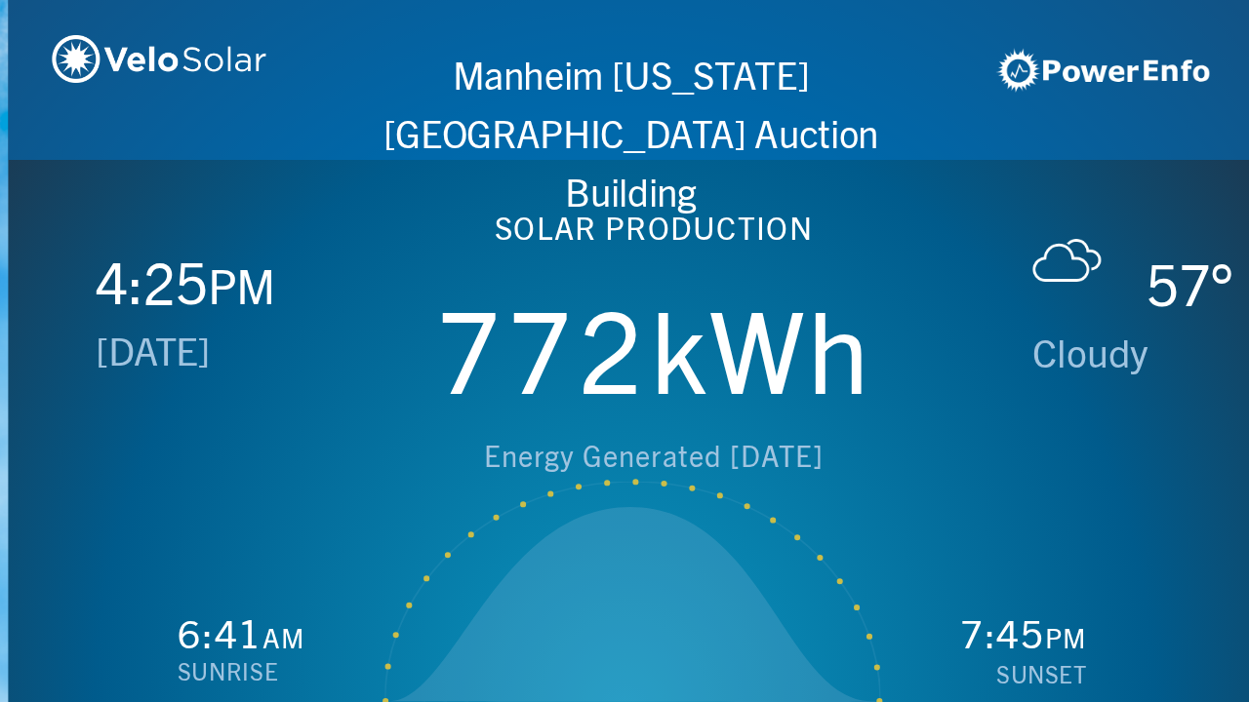
scroll to position [0, 1249]
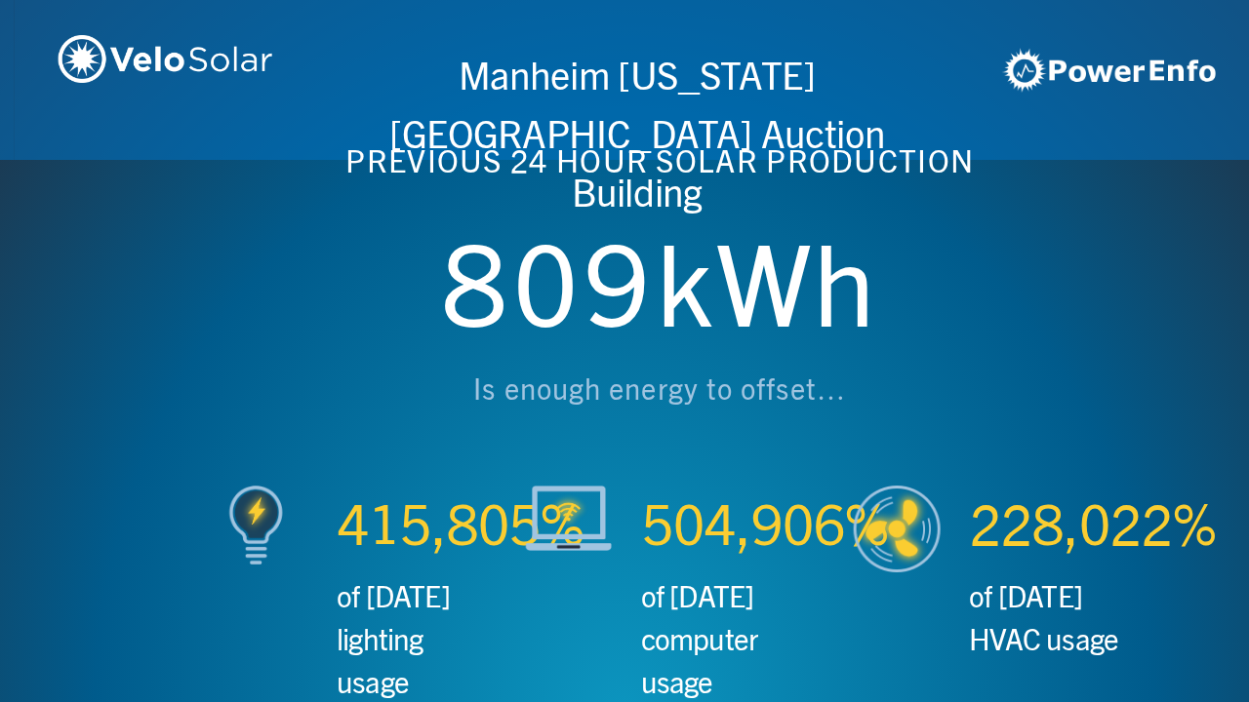
scroll to position [0, 2497]
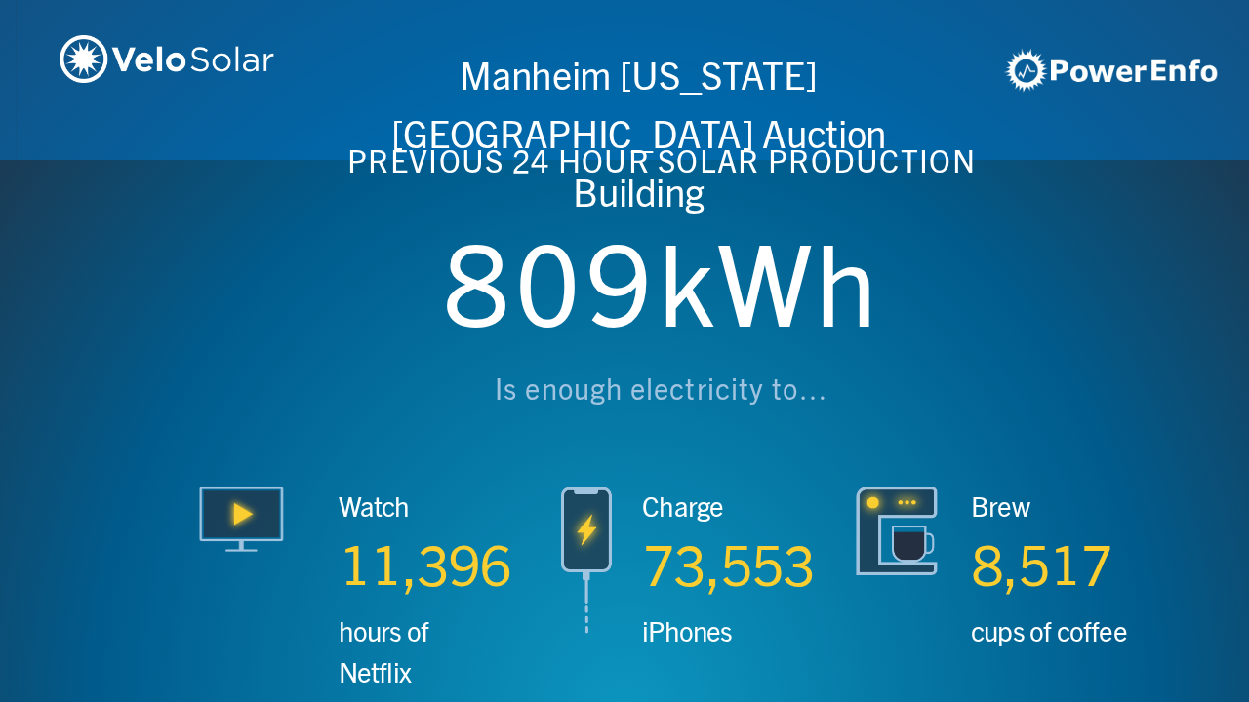
scroll to position [0, 3746]
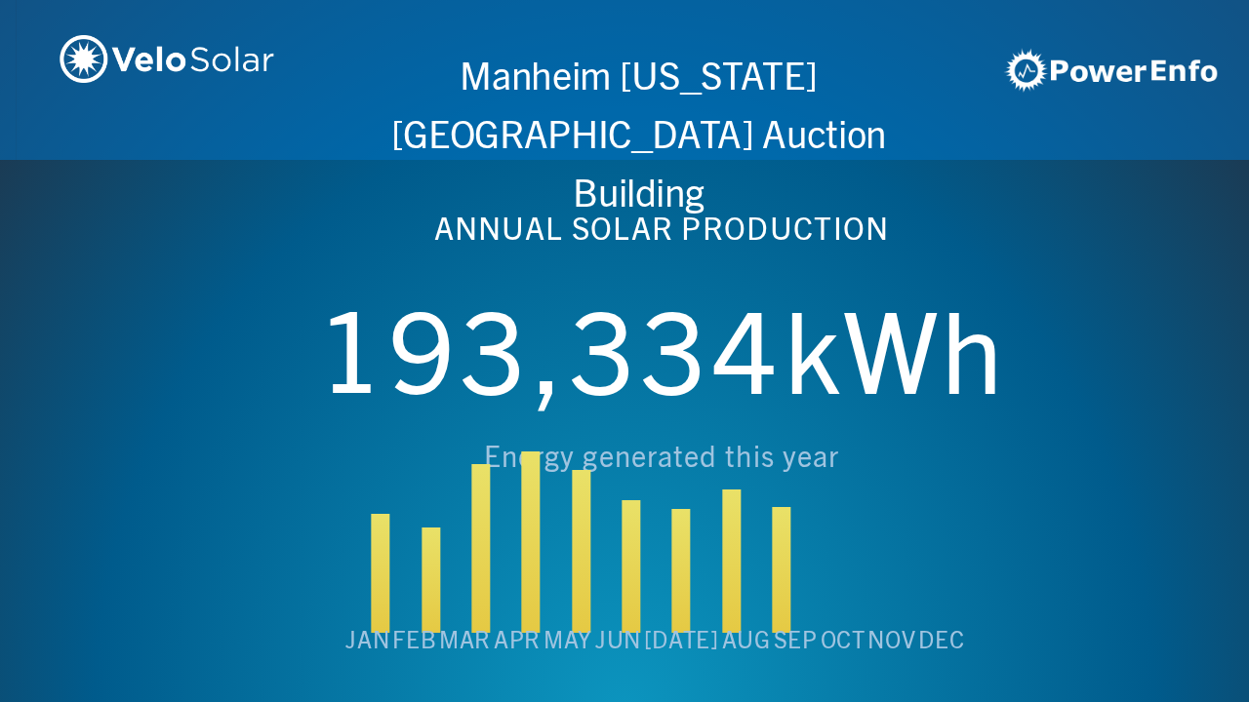
scroll to position [0, 4994]
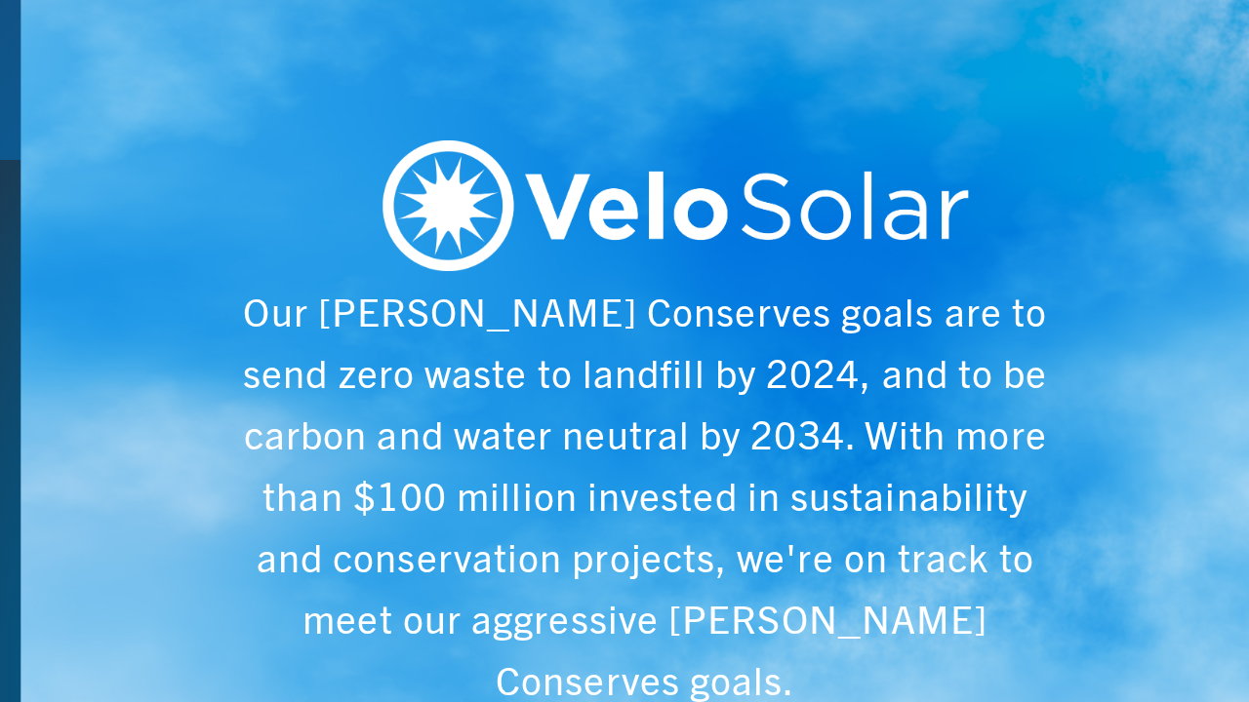
scroll to position [0, 6243]
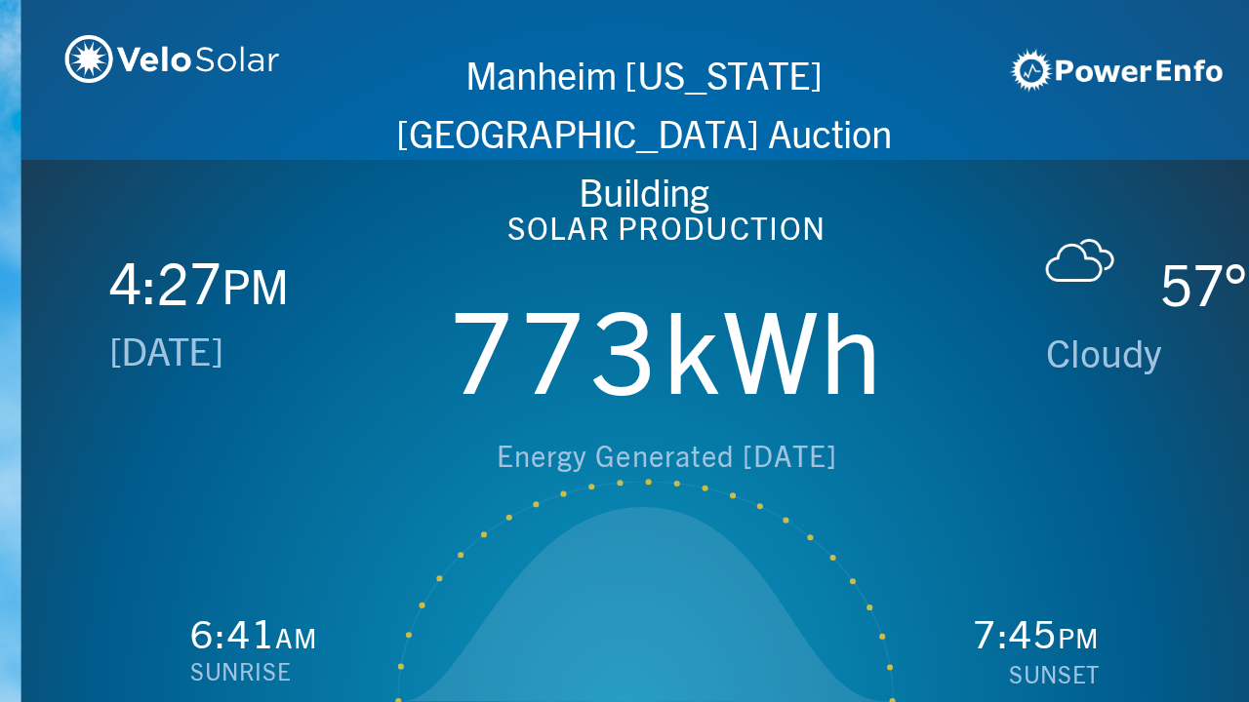
scroll to position [0, 1249]
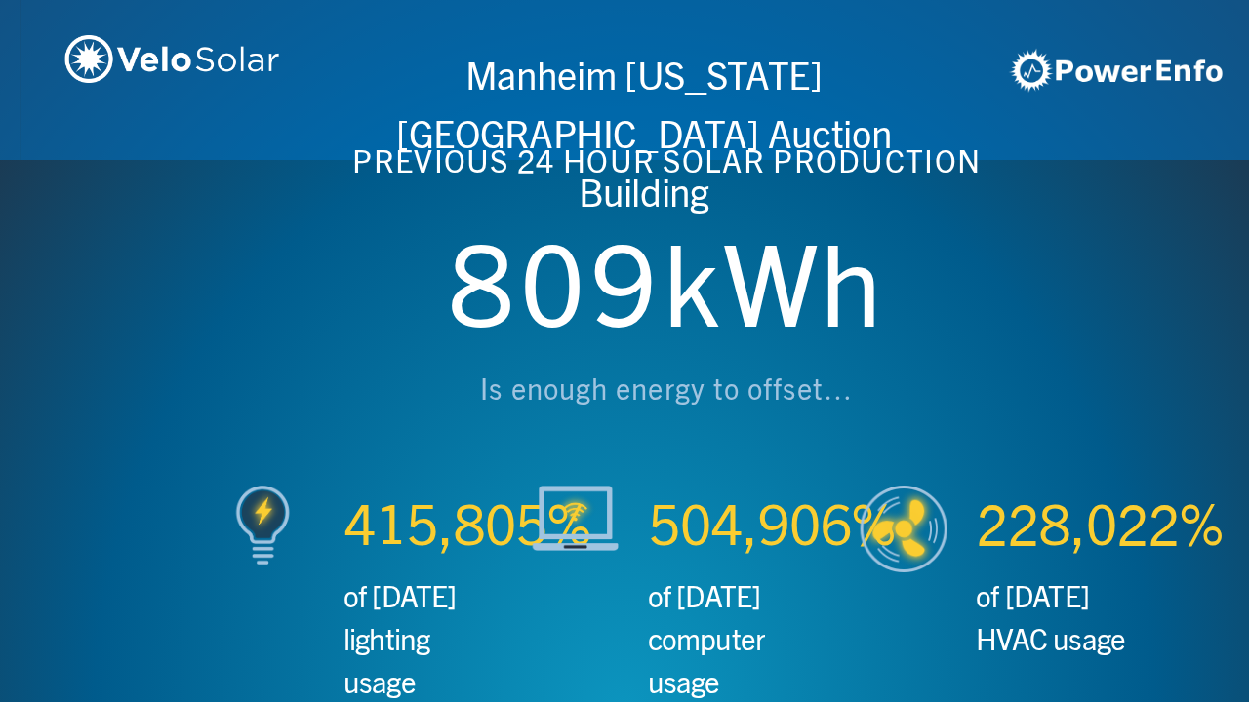
scroll to position [0, 2497]
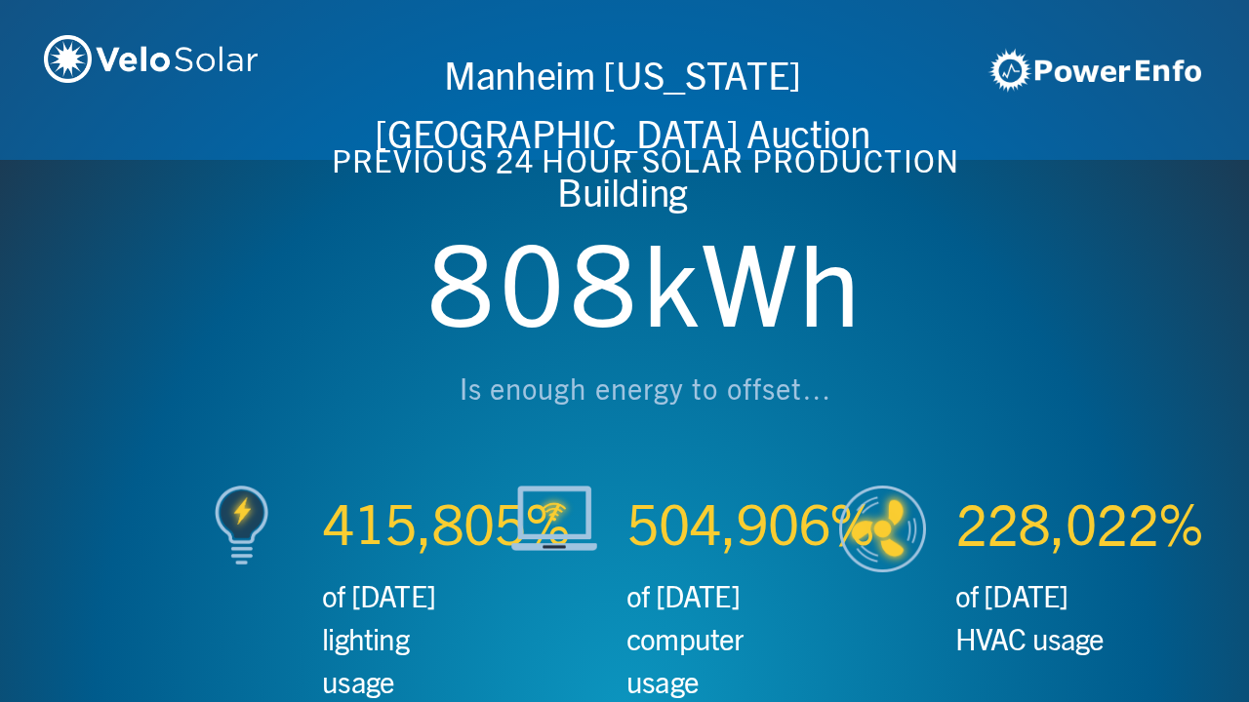
scroll to position [0, 3746]
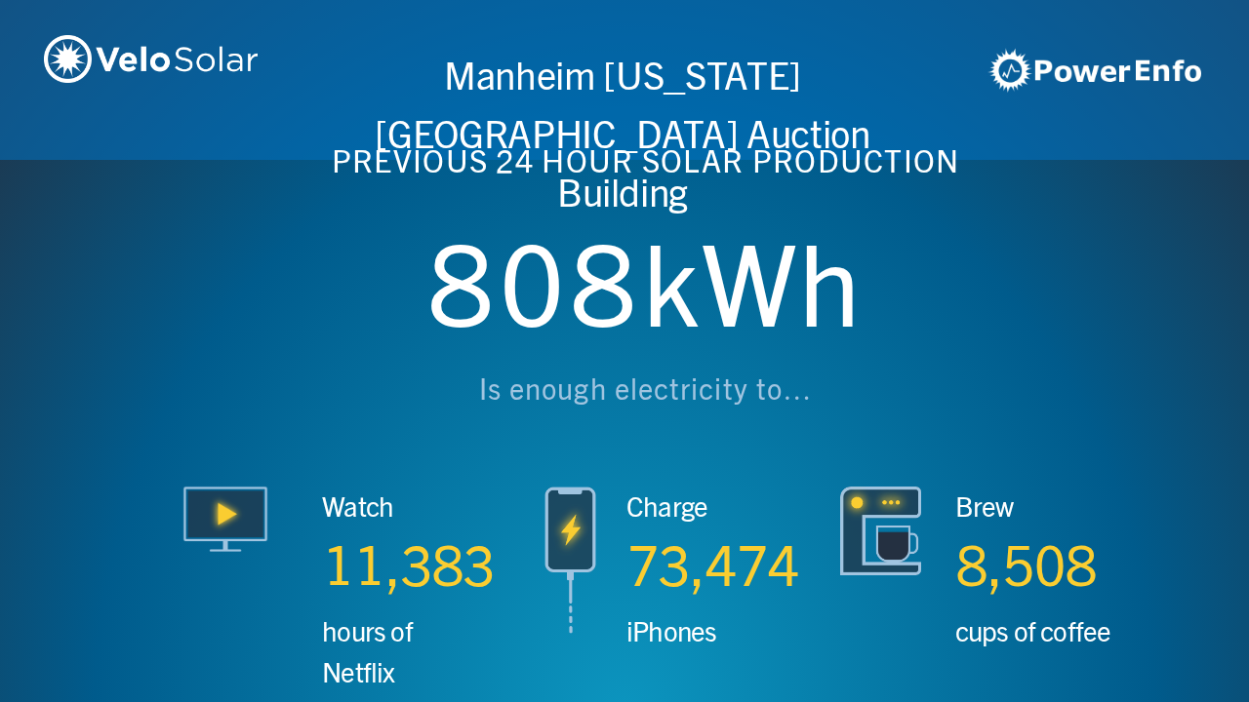
scroll to position [0, 4994]
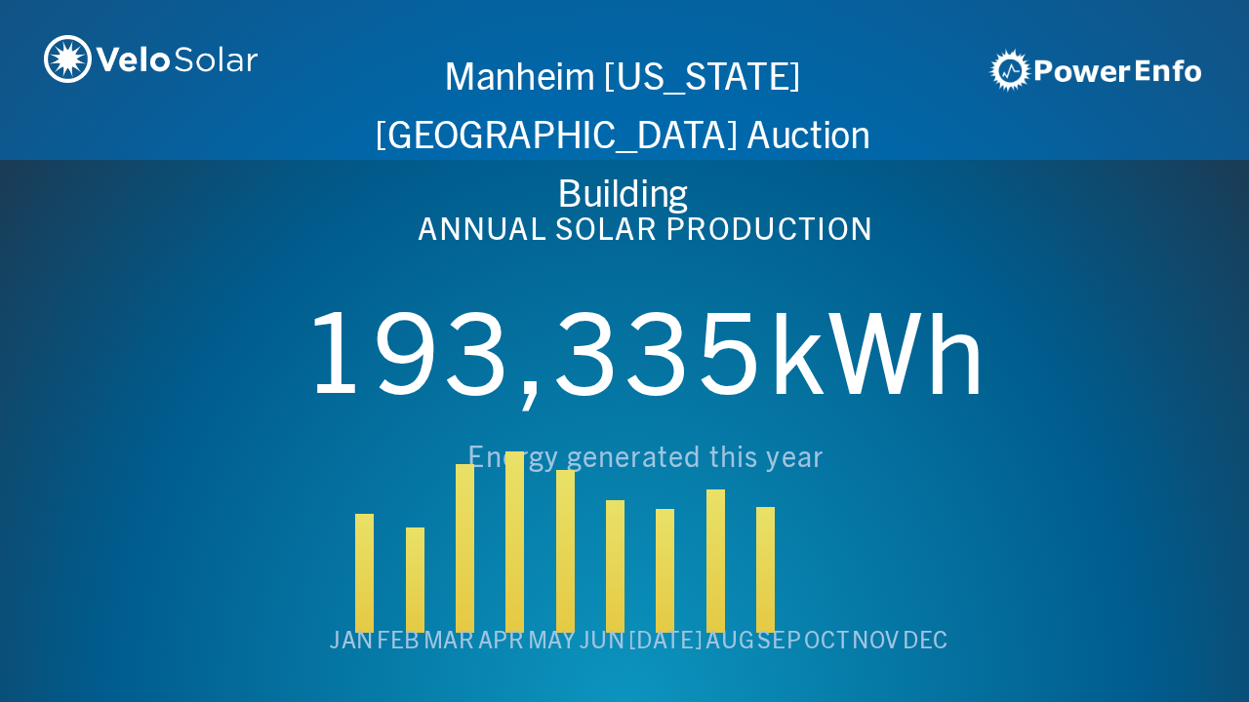
scroll to position [0, 6243]
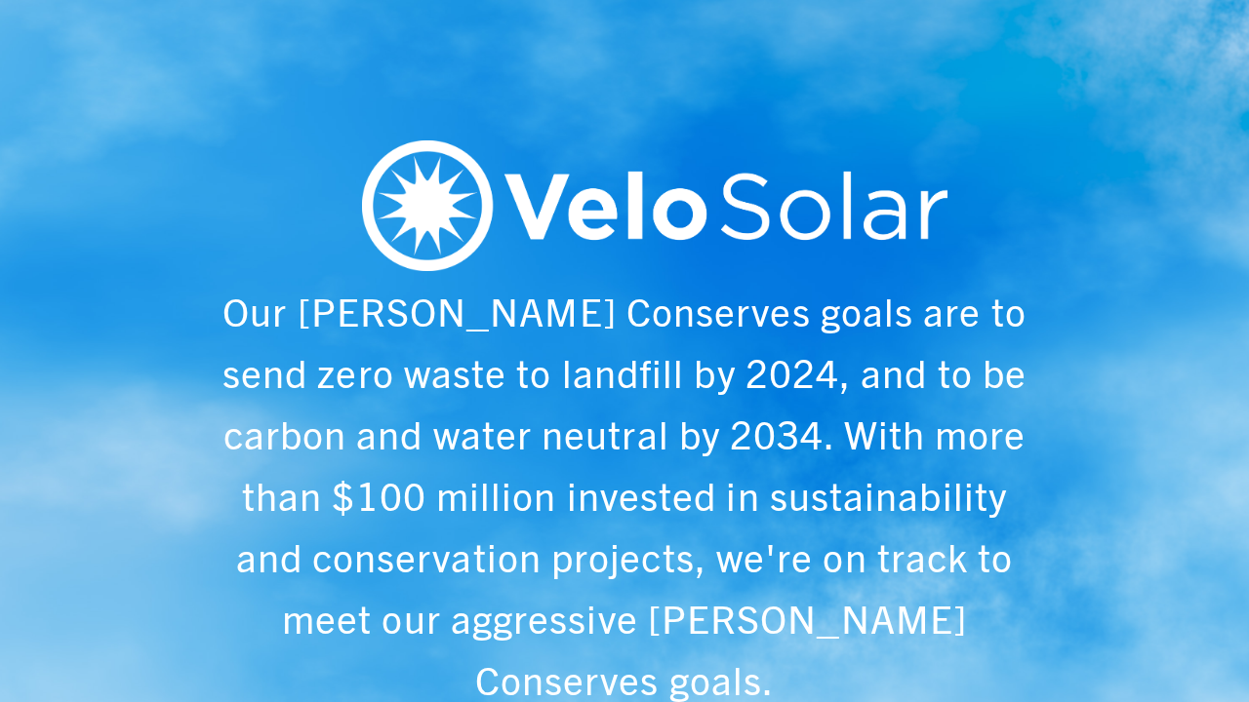
scroll to position [0, 1249]
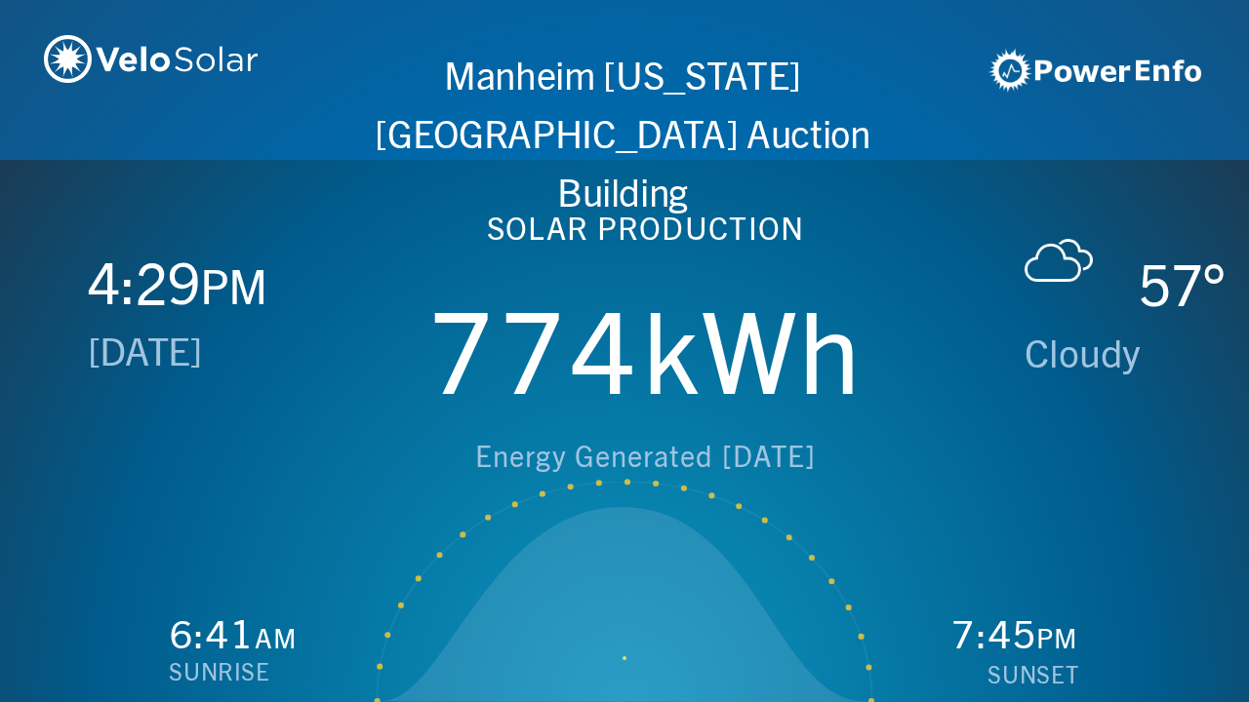
scroll to position [0, 2497]
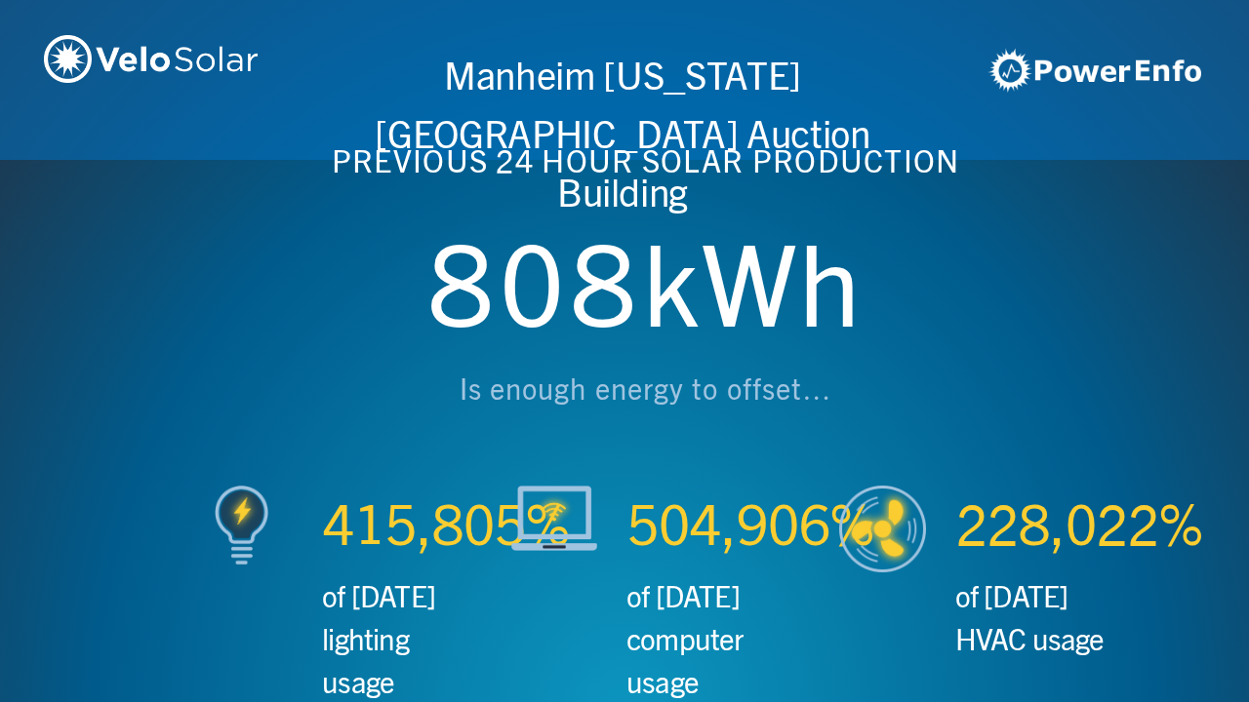
scroll to position [0, 3746]
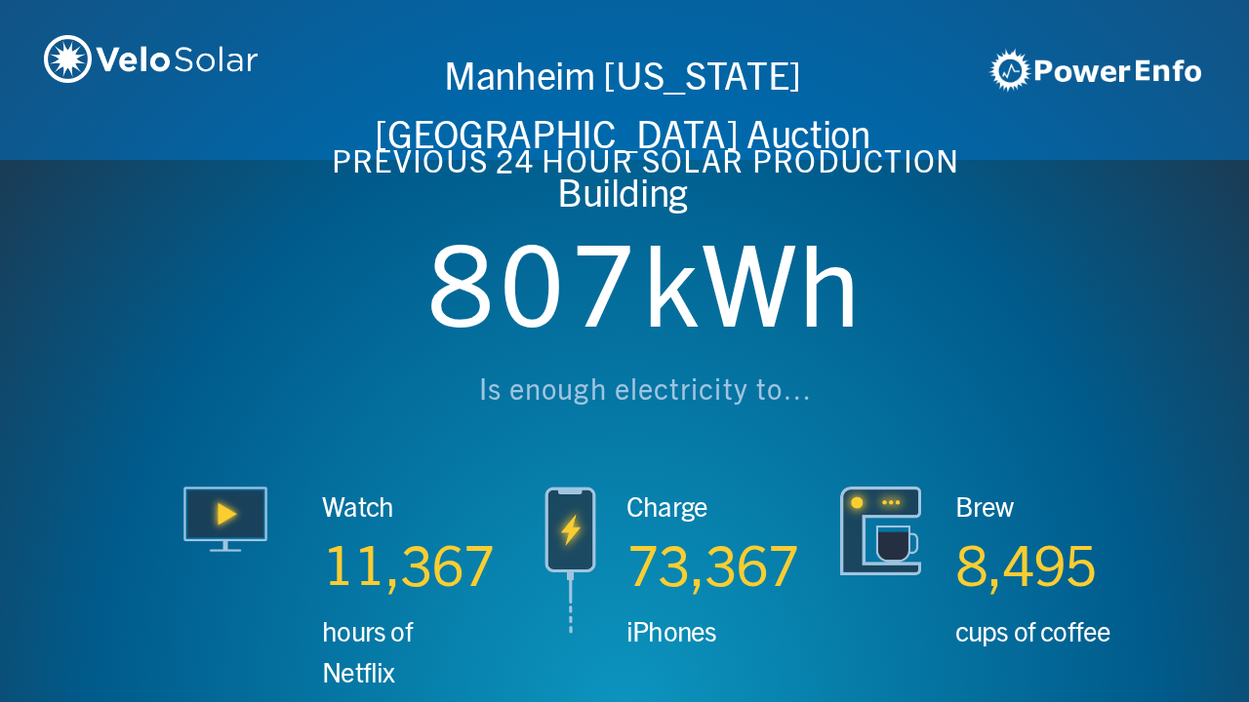
scroll to position [0, 4994]
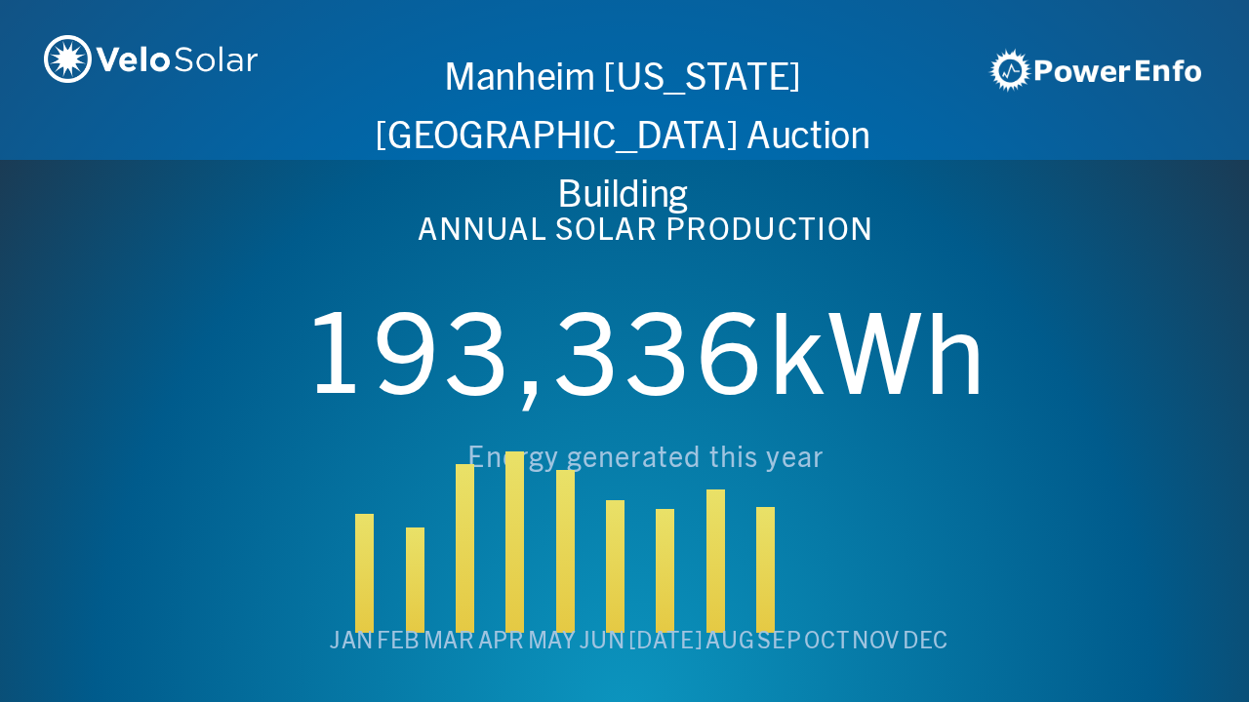
scroll to position [0, 6243]
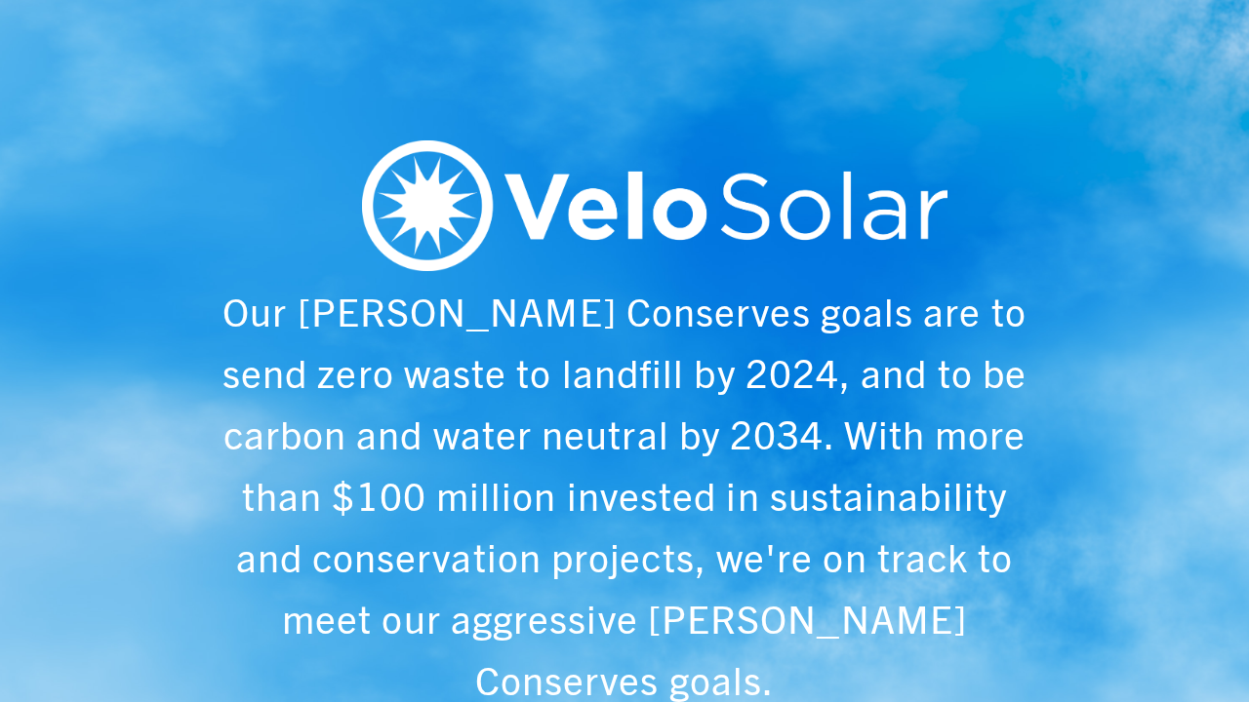
scroll to position [0, 1249]
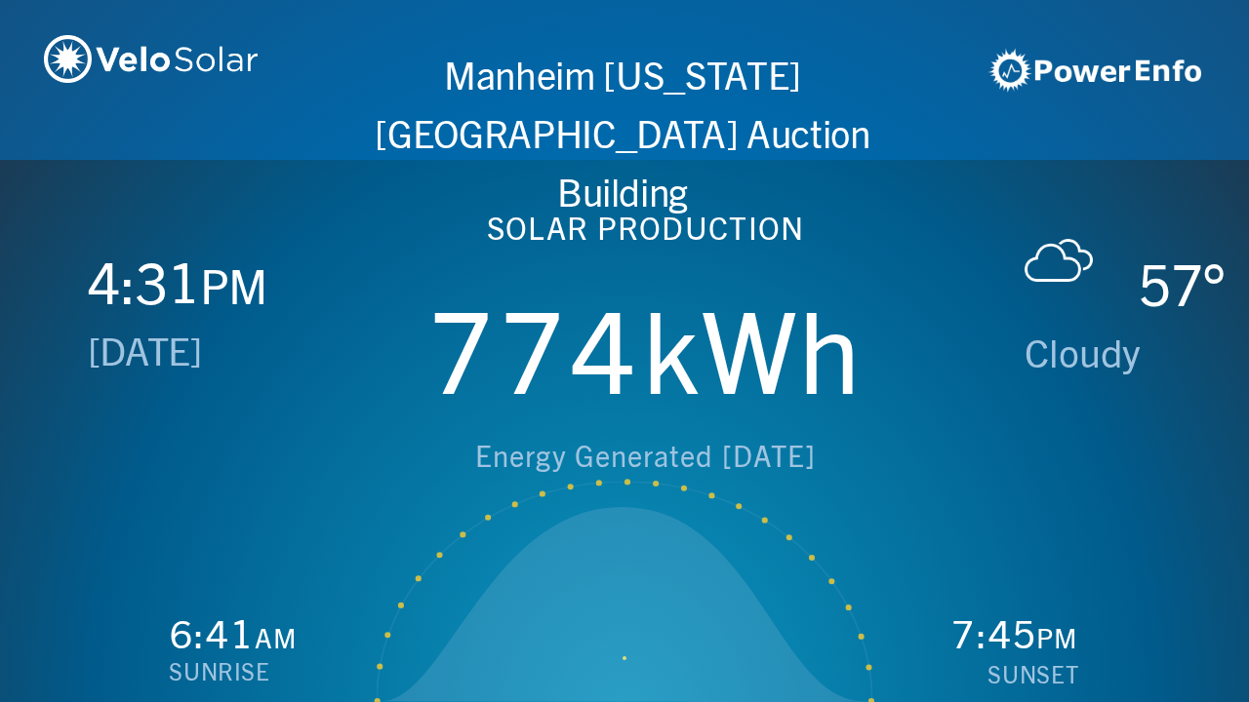
scroll to position [0, 2497]
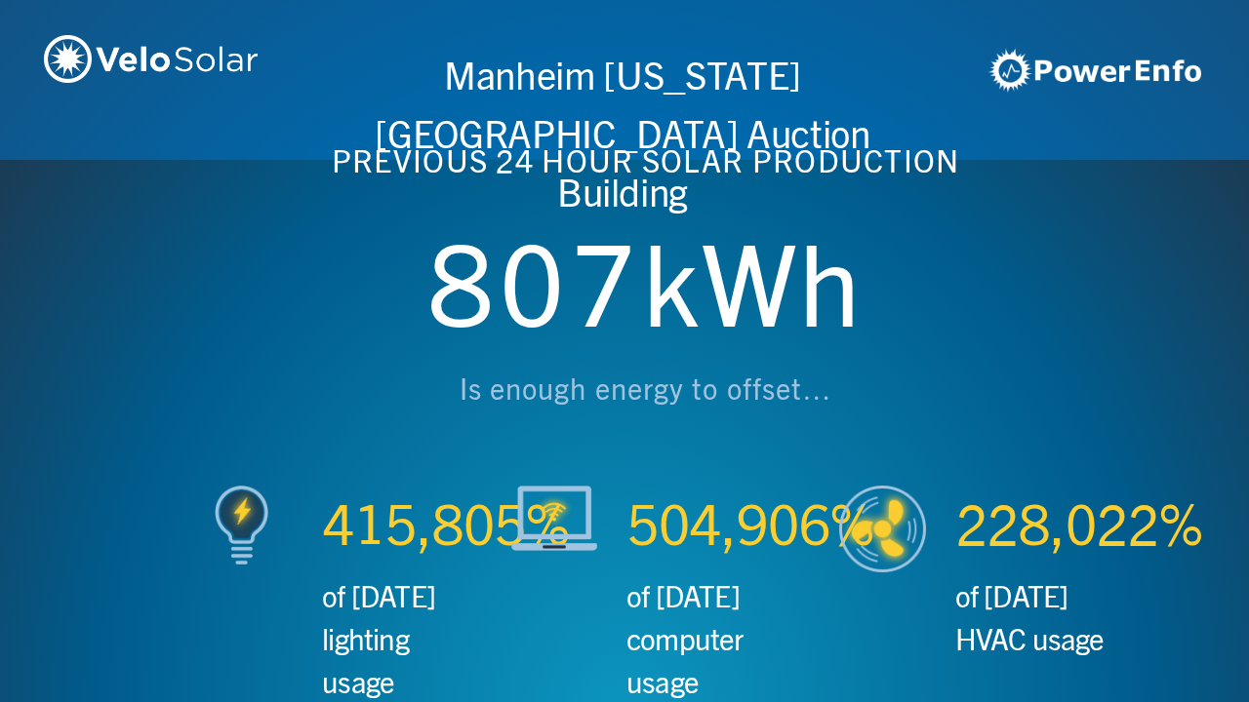
scroll to position [0, 3746]
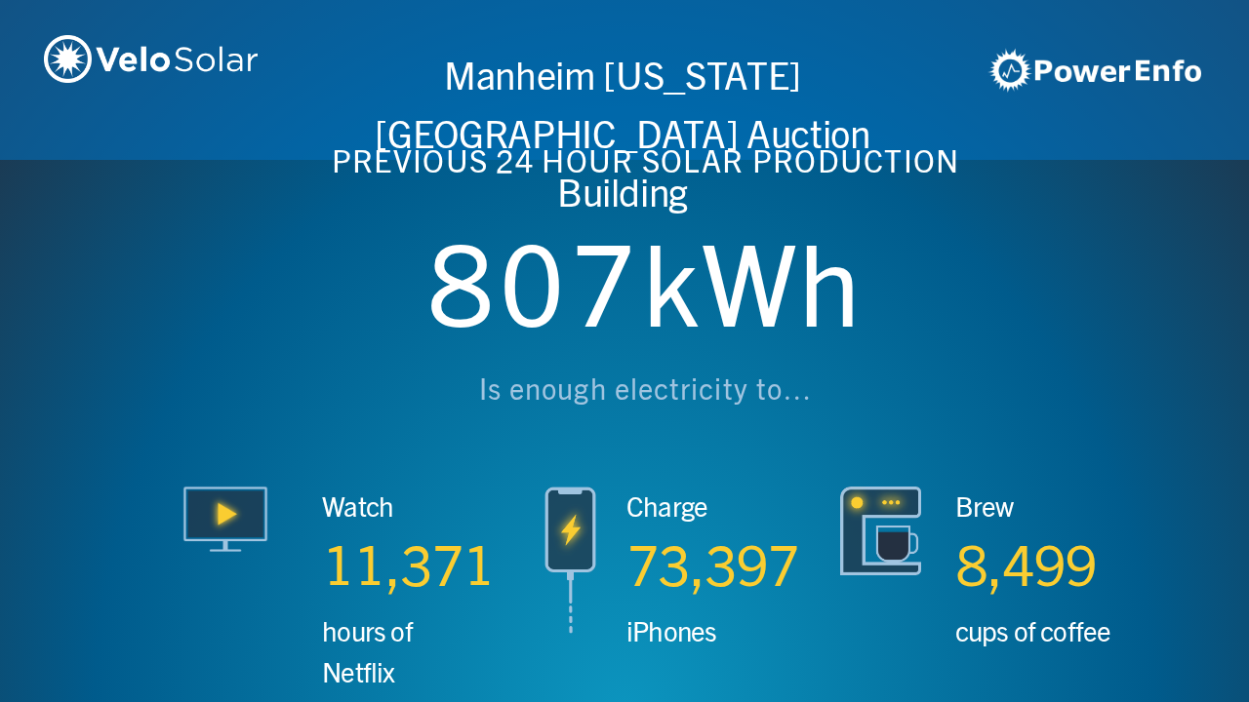
scroll to position [0, 4994]
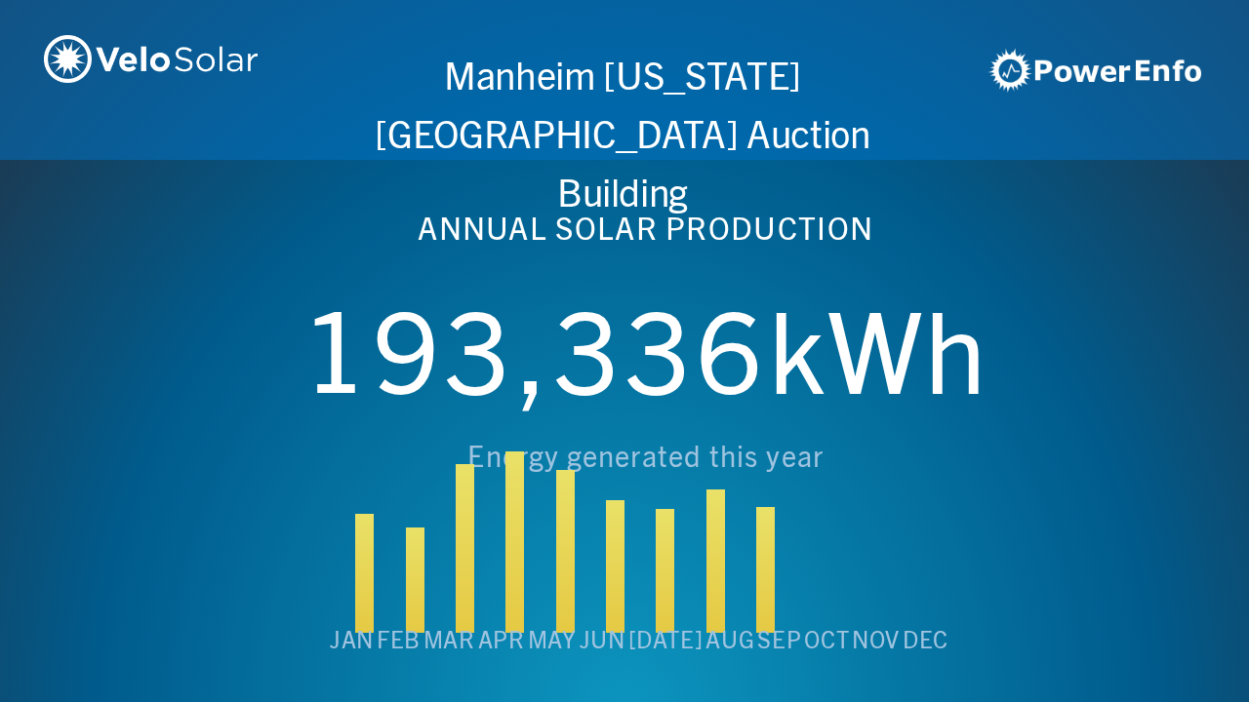
scroll to position [0, 6243]
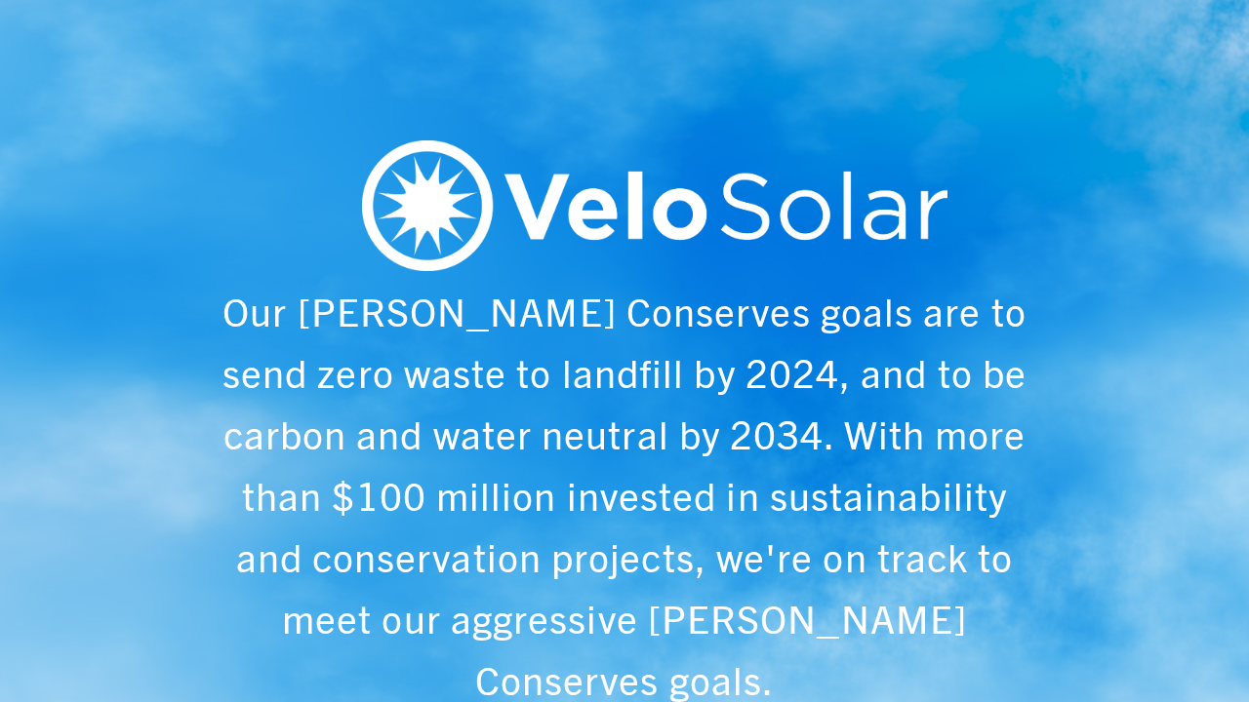
scroll to position [0, 1249]
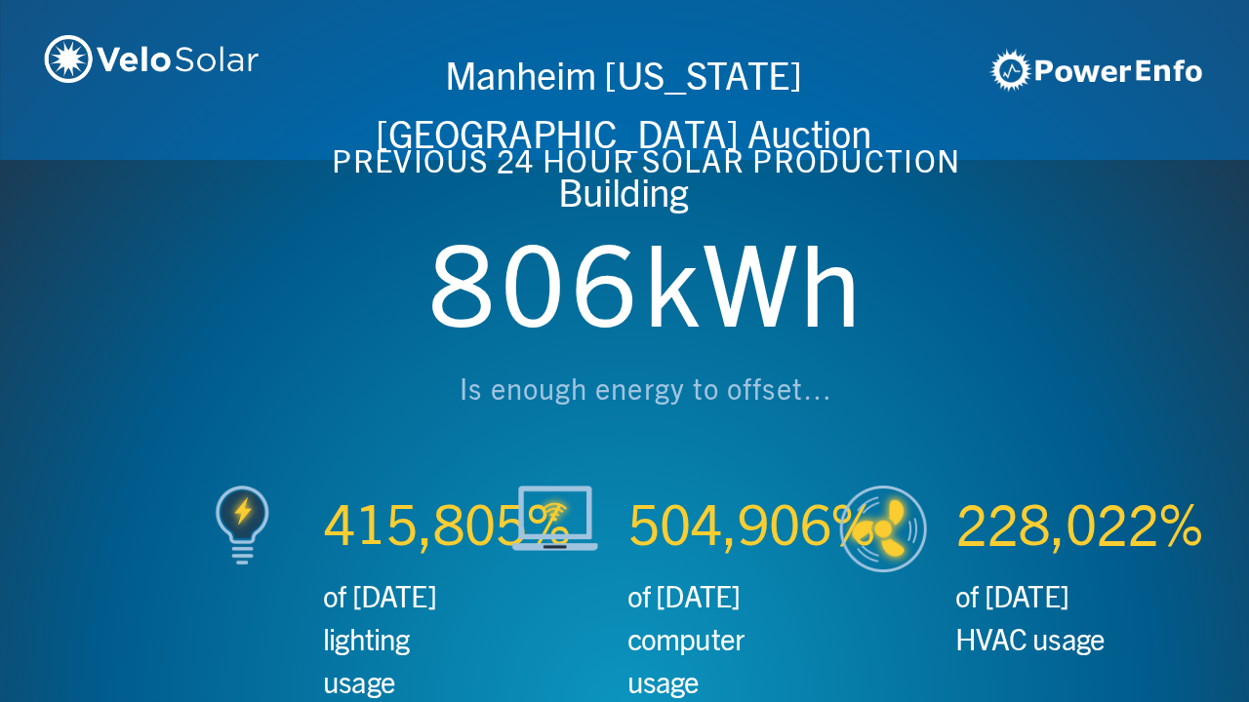
scroll to position [0, 2497]
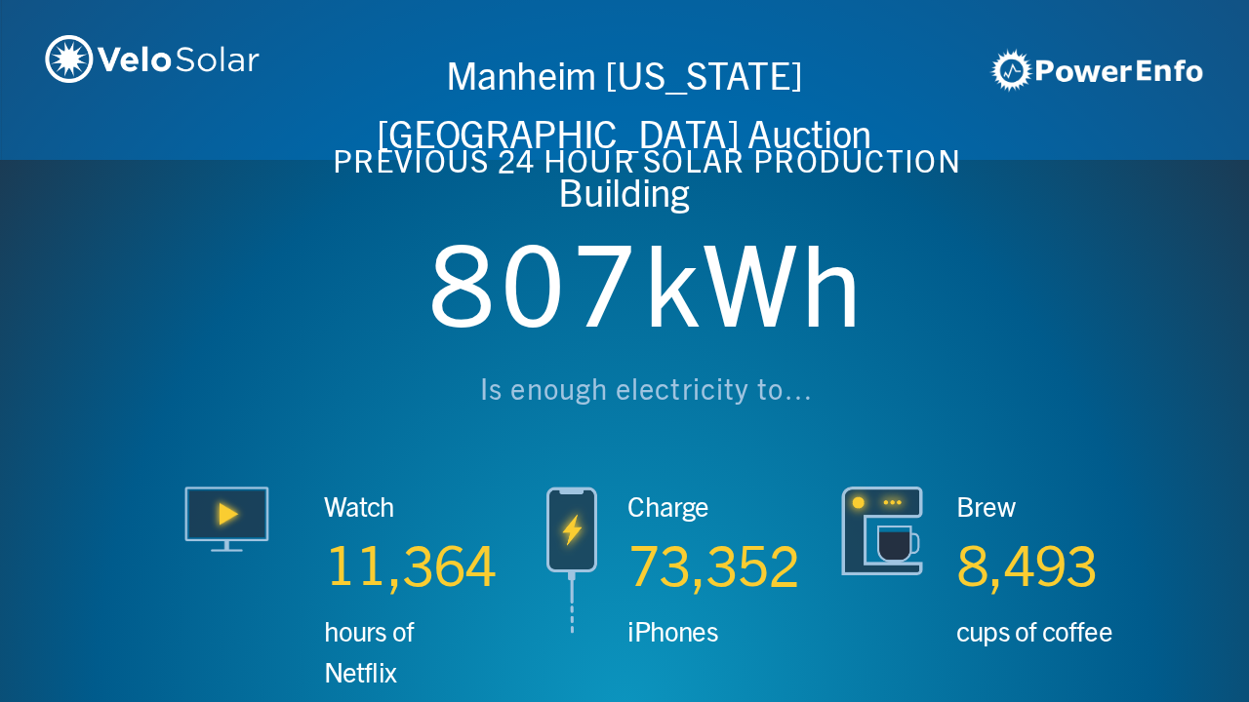
scroll to position [0, 3746]
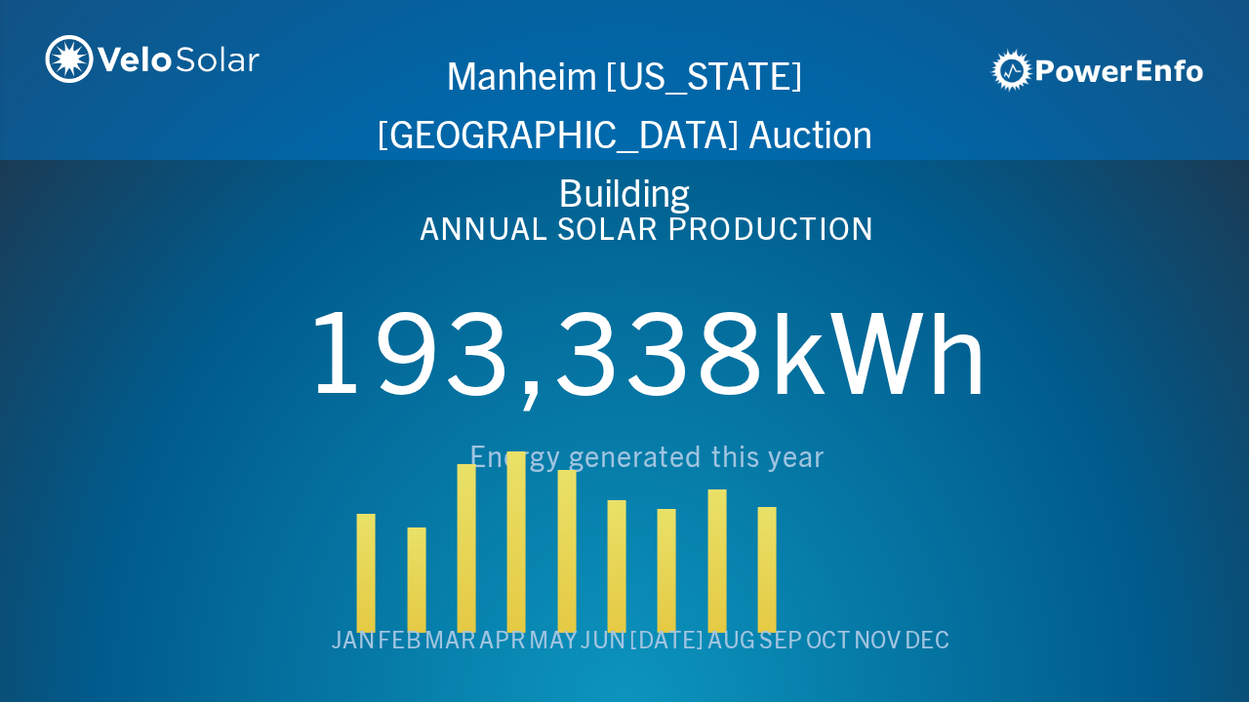
scroll to position [0, 4994]
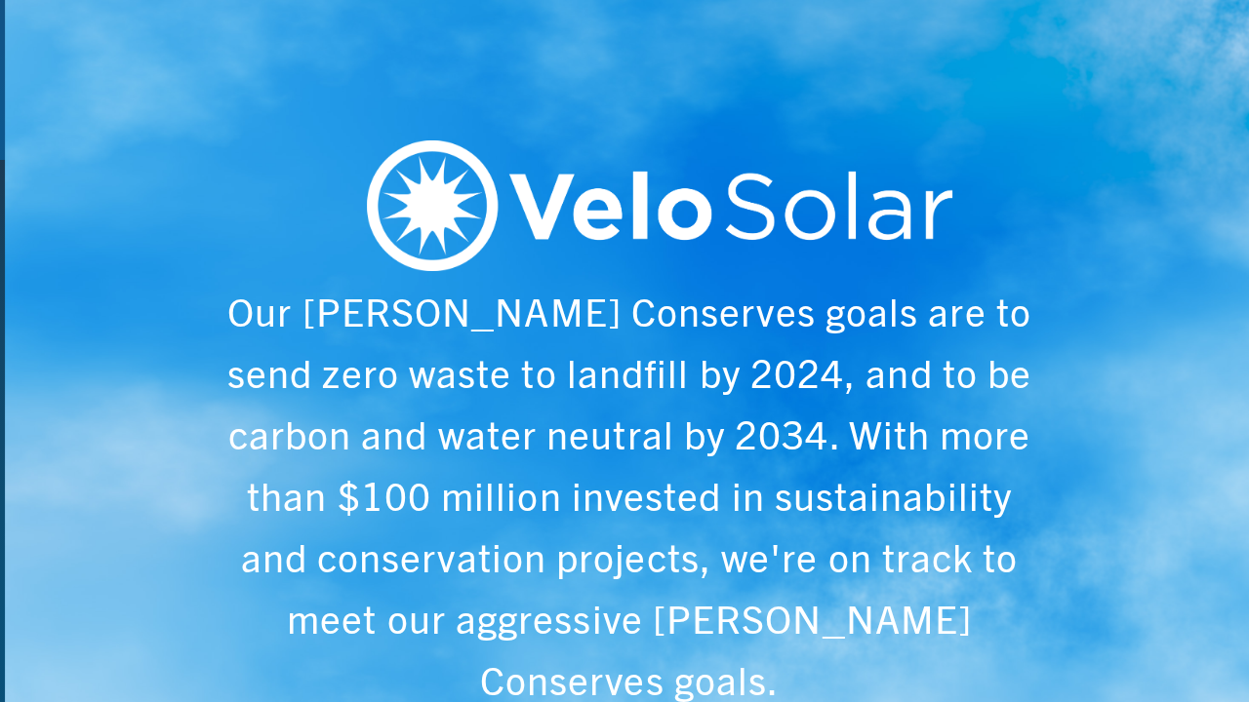
scroll to position [0, 6243]
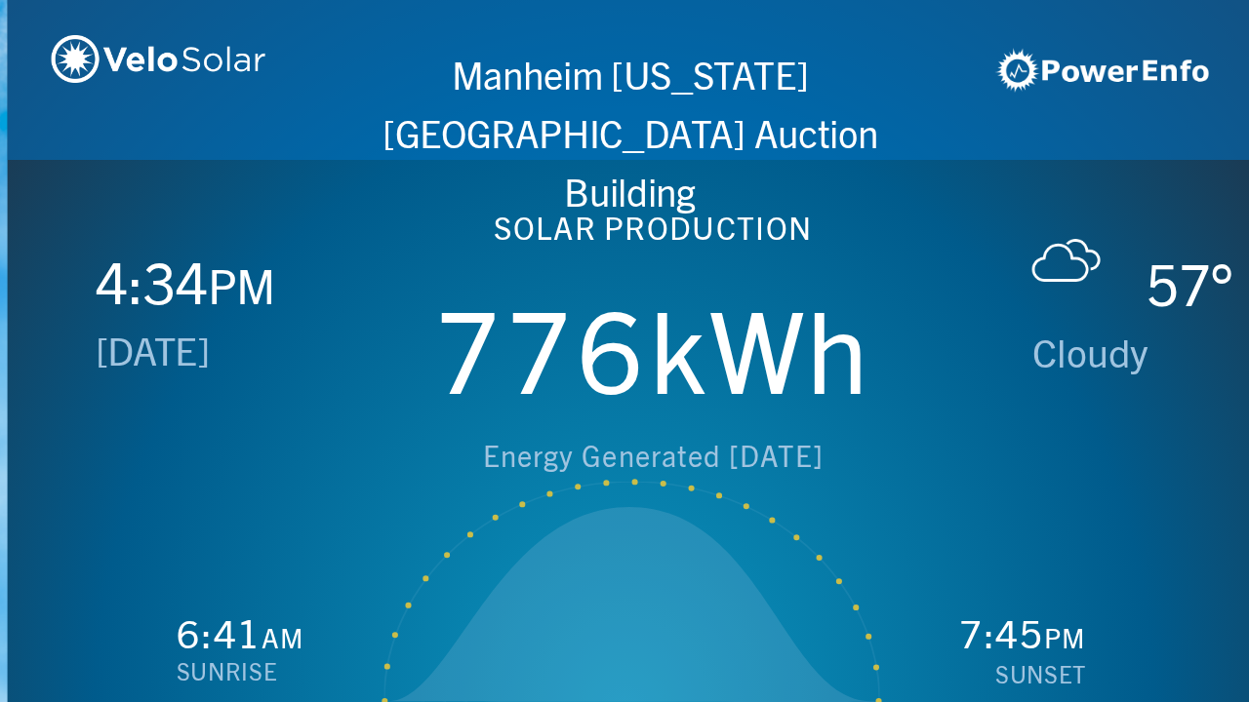
scroll to position [0, 1249]
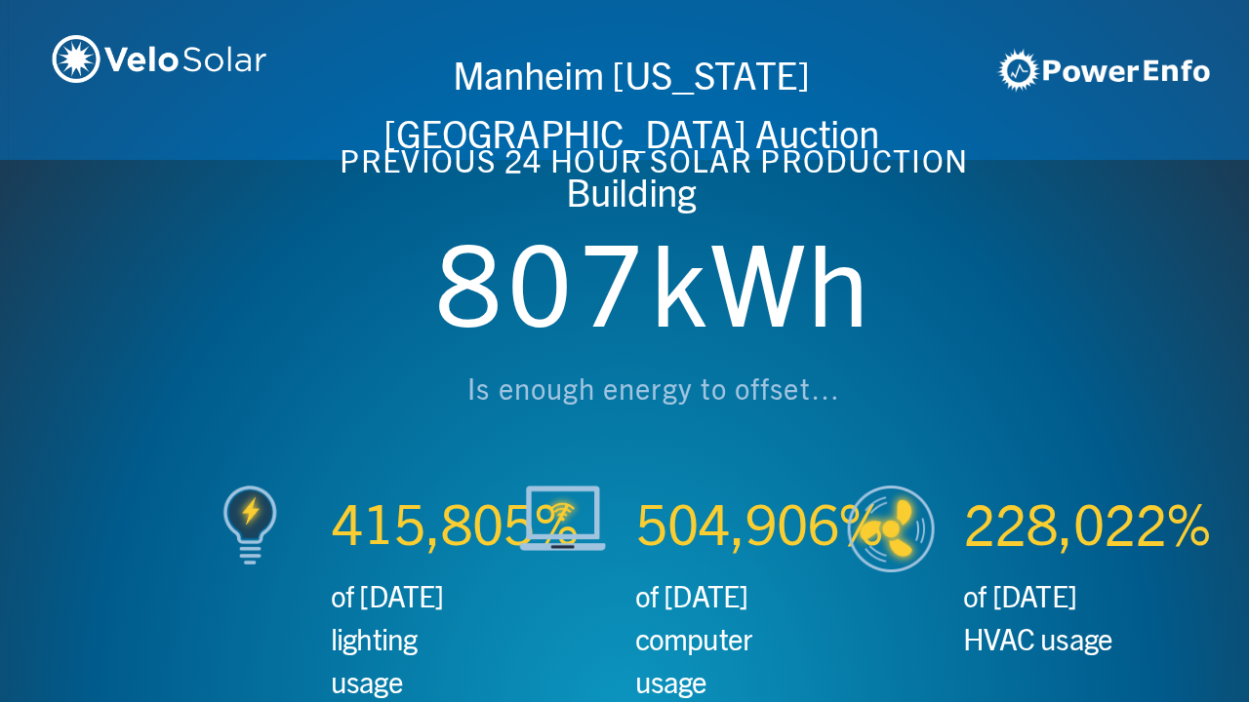
scroll to position [0, 2497]
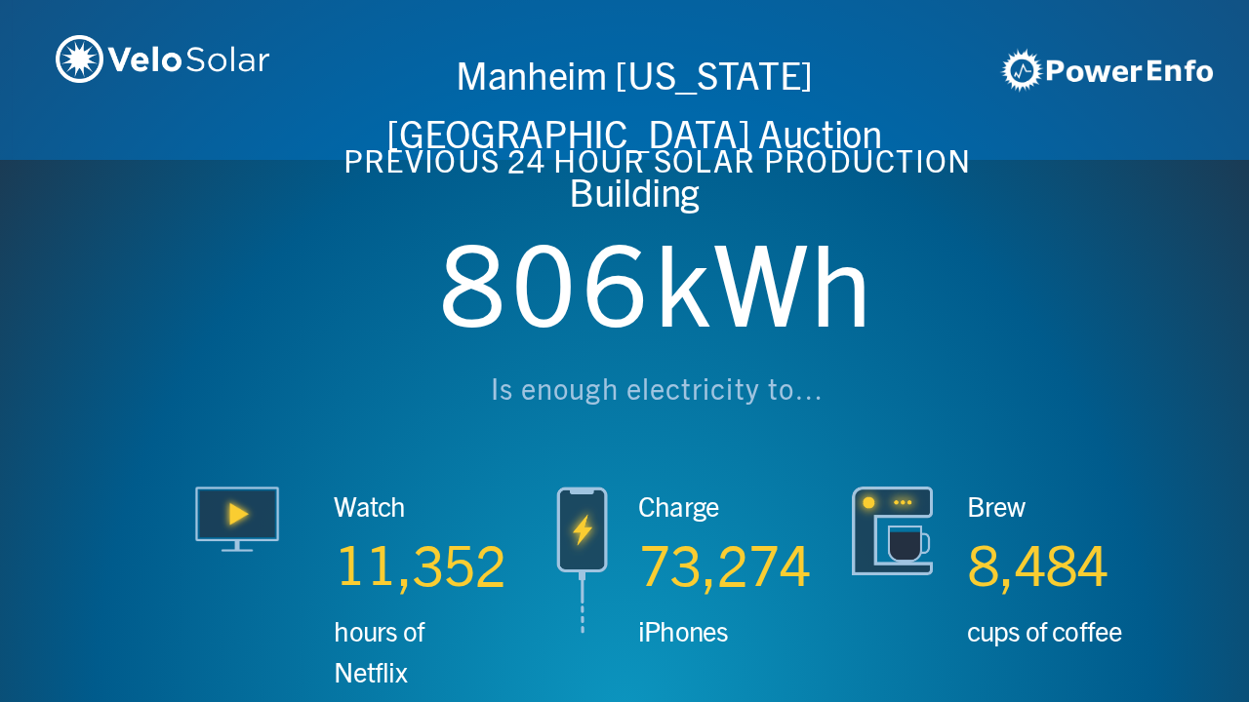
scroll to position [0, 3746]
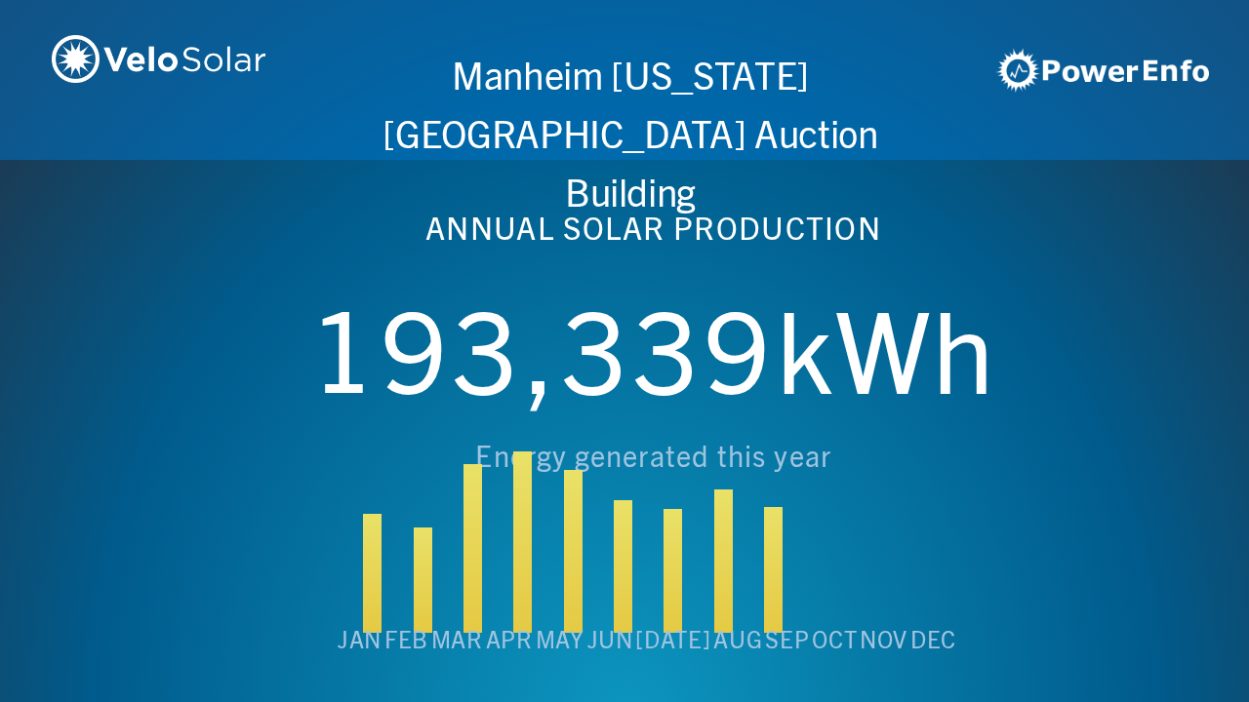
scroll to position [0, 4994]
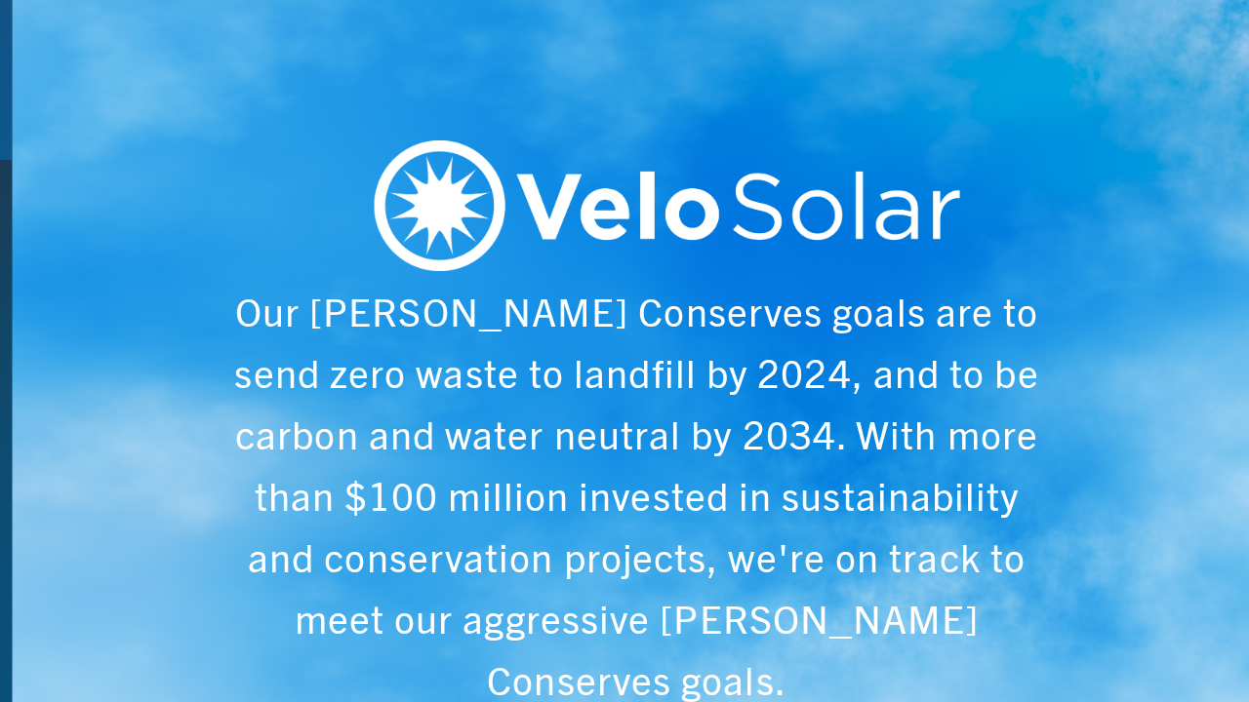
scroll to position [0, 6243]
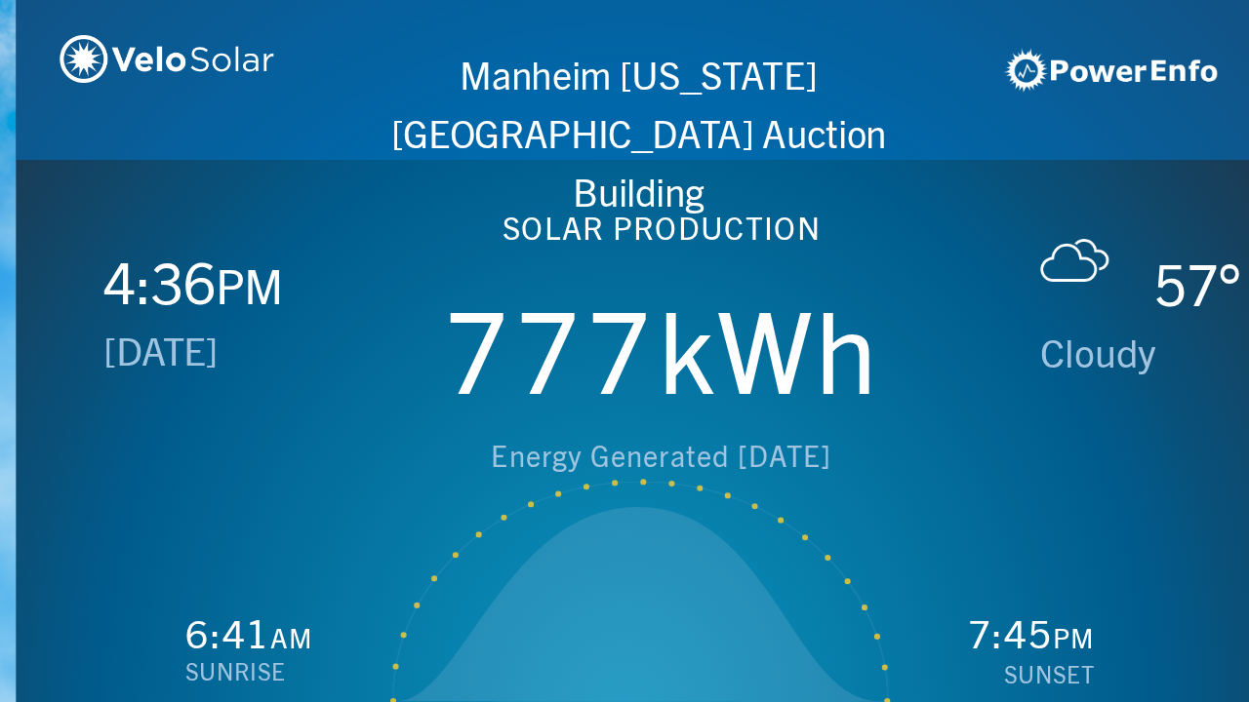
scroll to position [0, 1249]
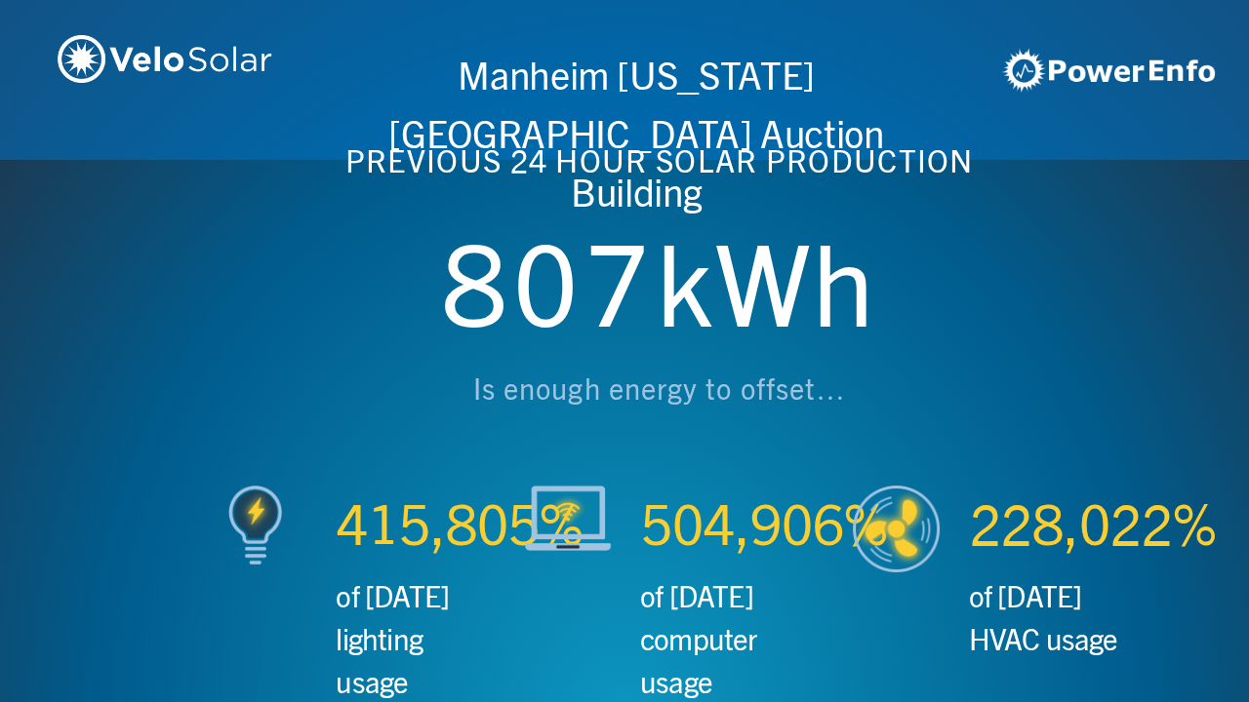
scroll to position [0, 2497]
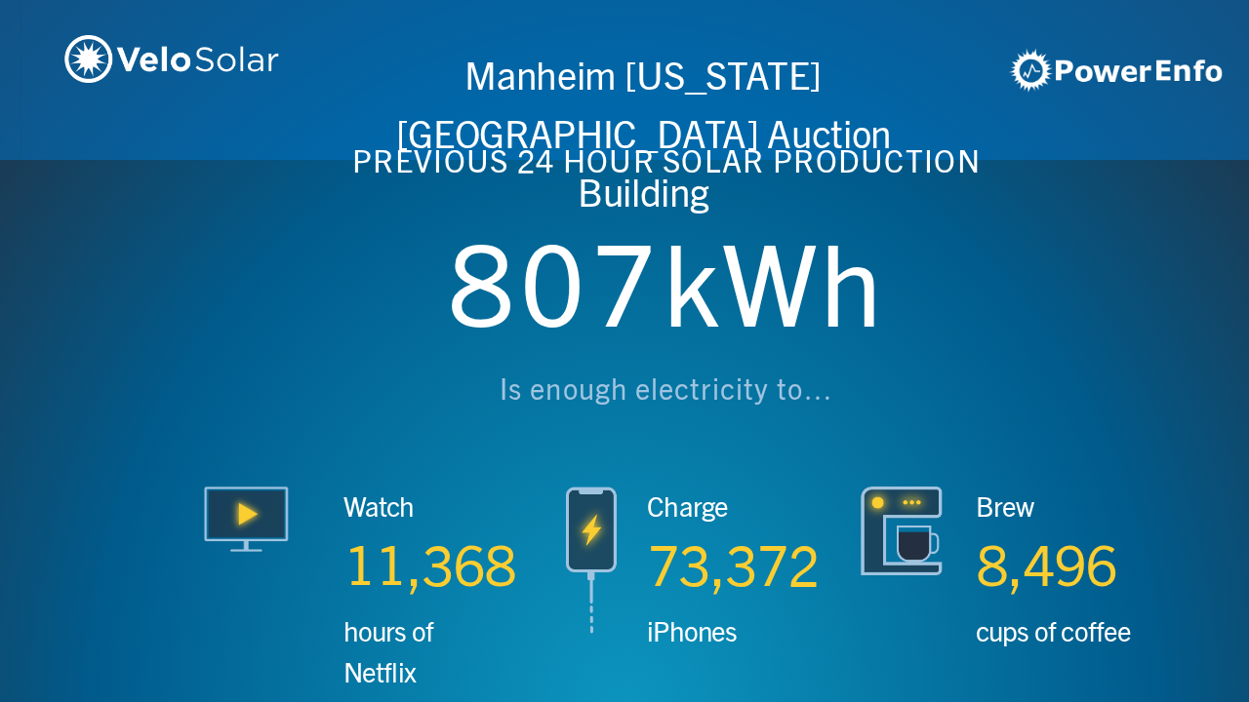
scroll to position [0, 3746]
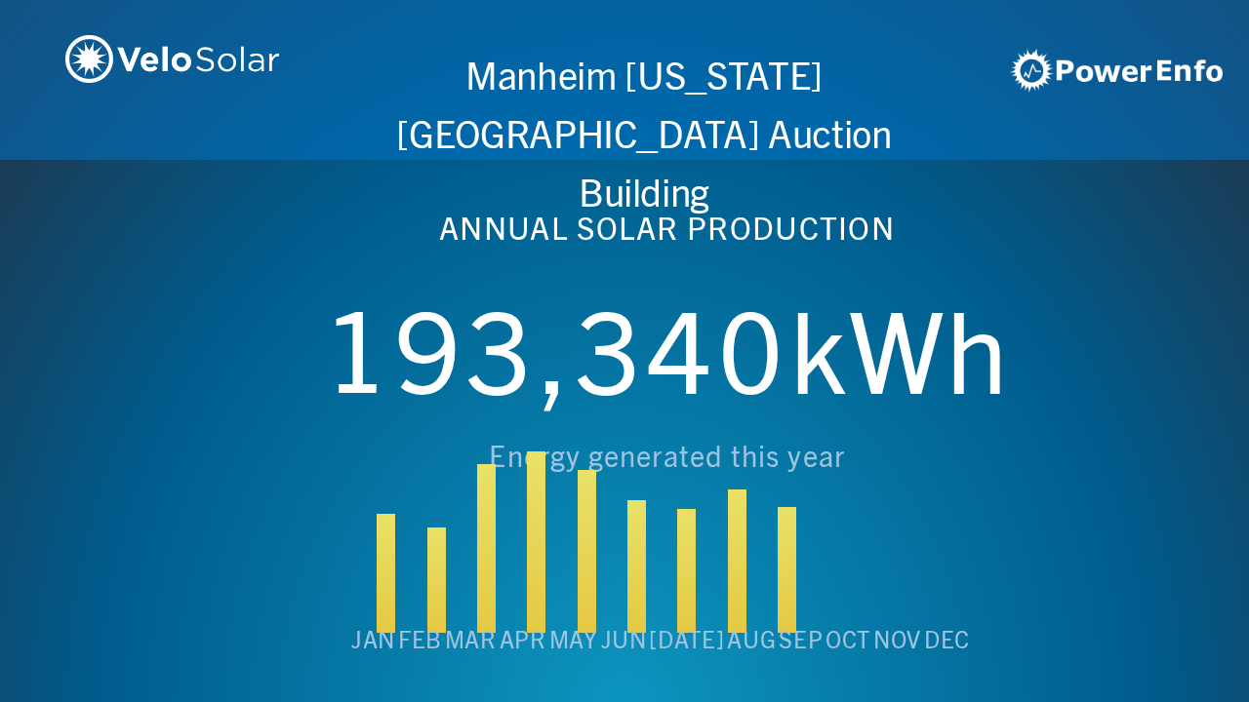
scroll to position [0, 4994]
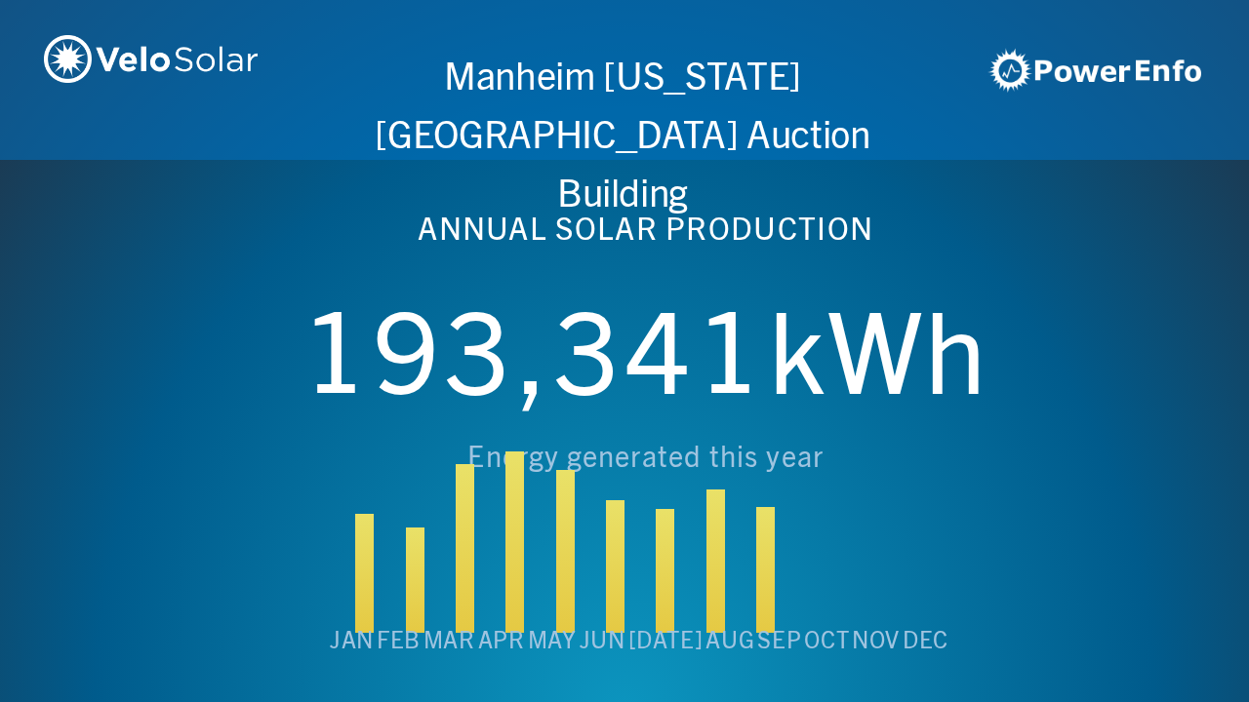
scroll to position [0, 6243]
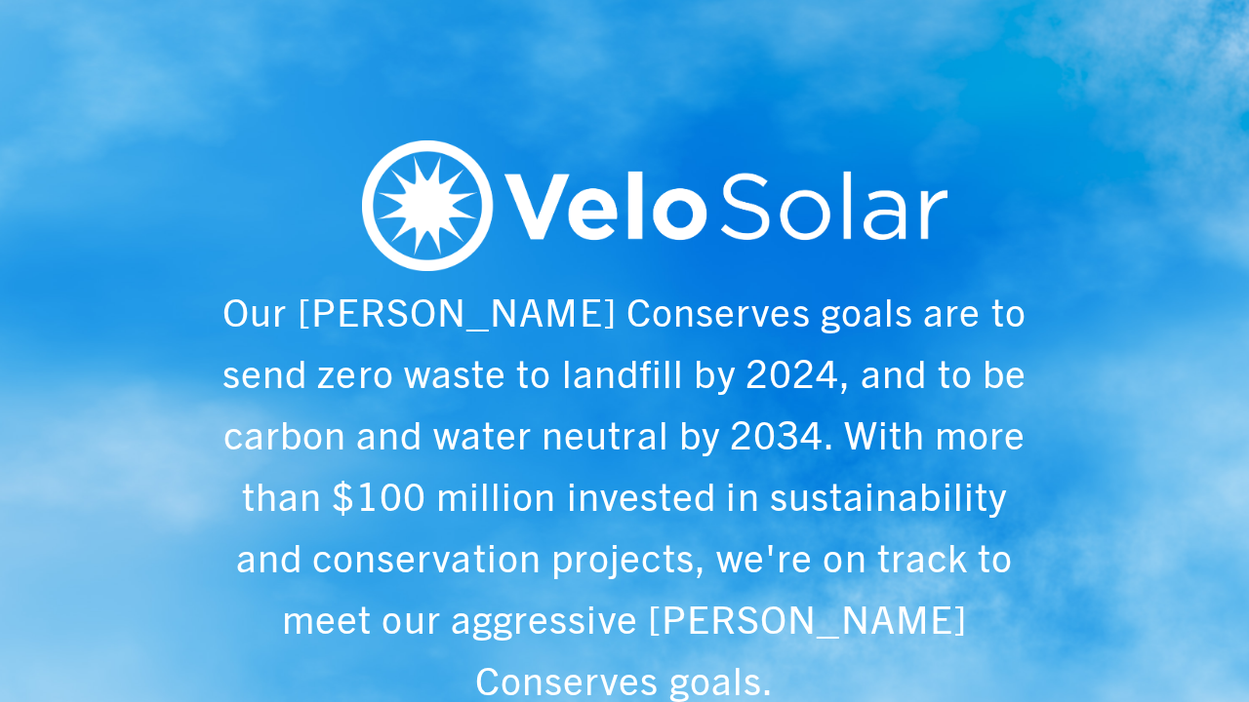
scroll to position [0, 1249]
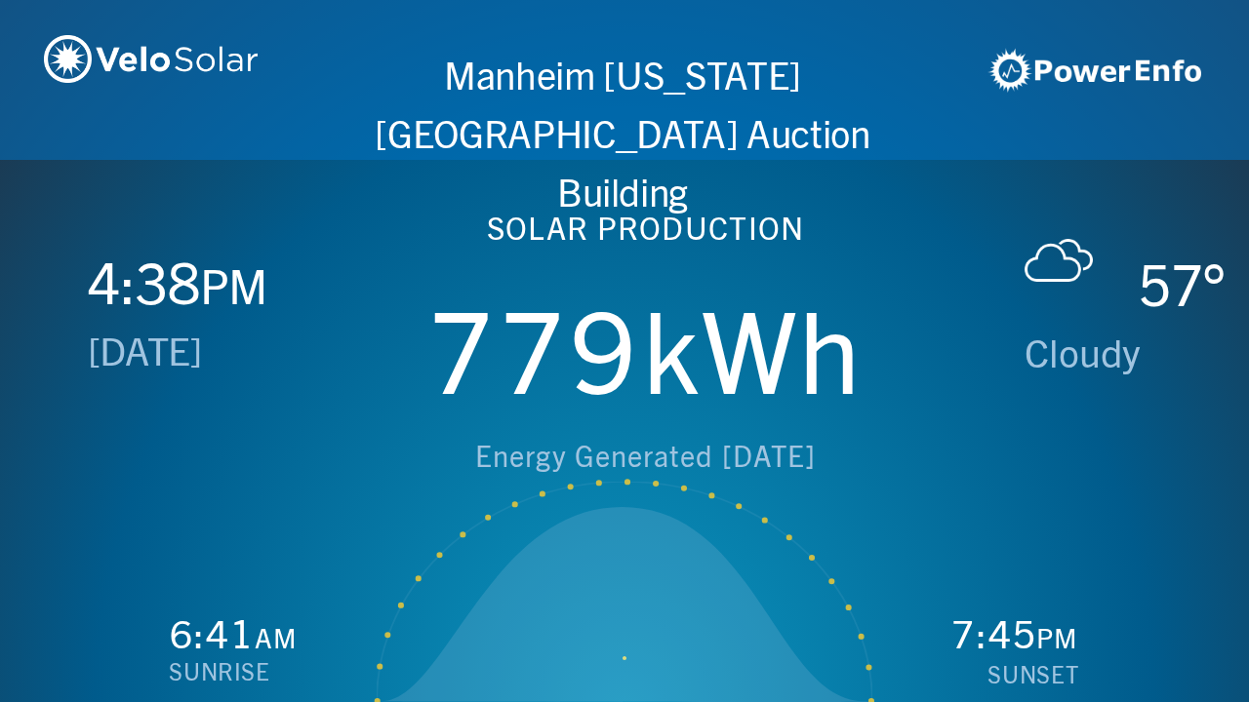
scroll to position [0, 2497]
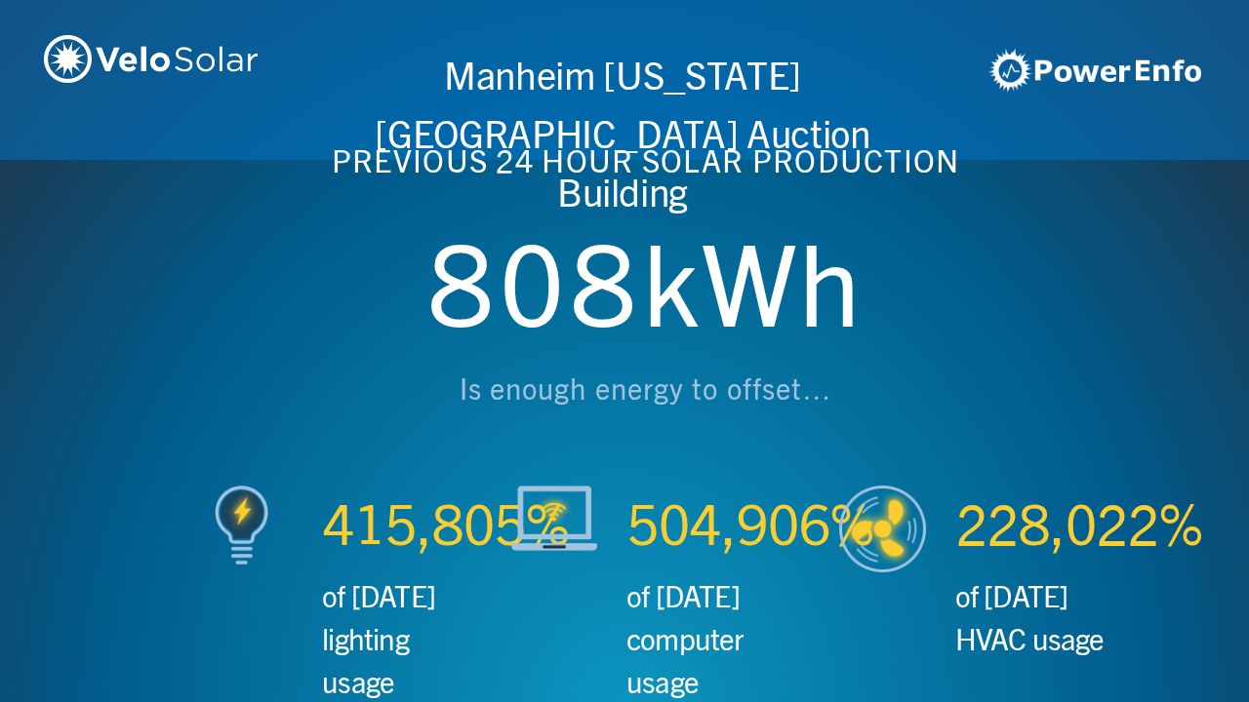
scroll to position [0, 3746]
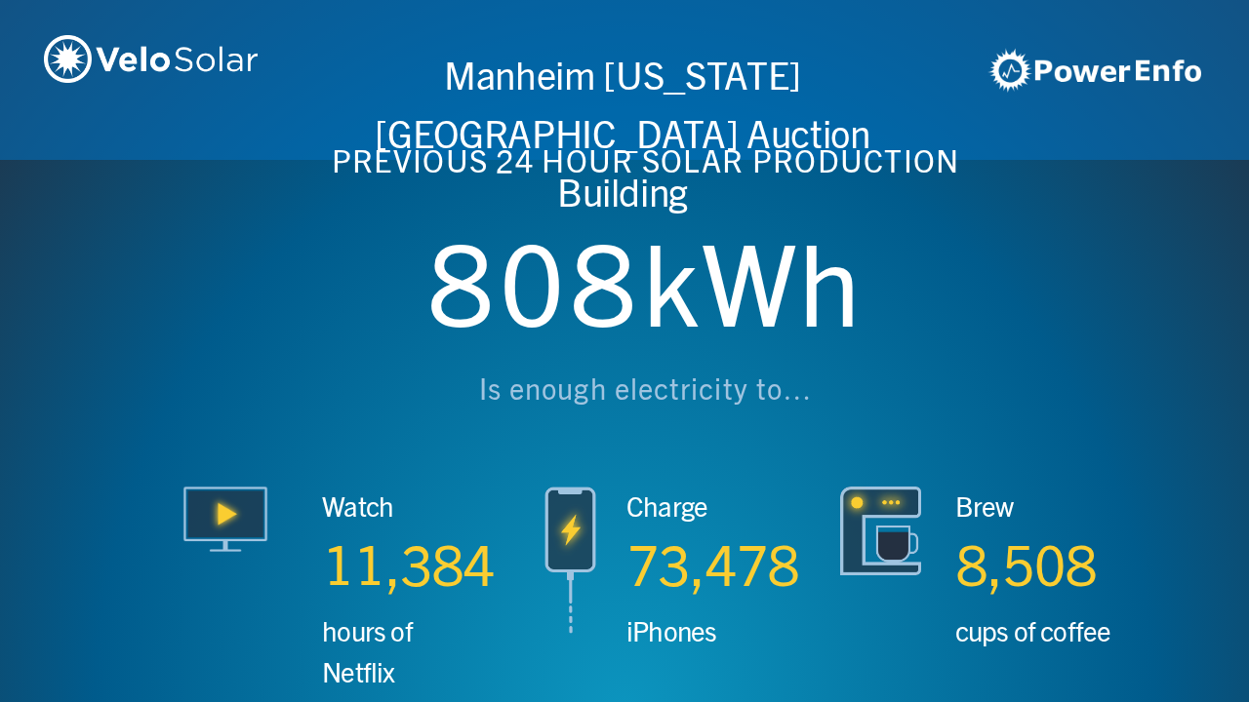
scroll to position [0, 4994]
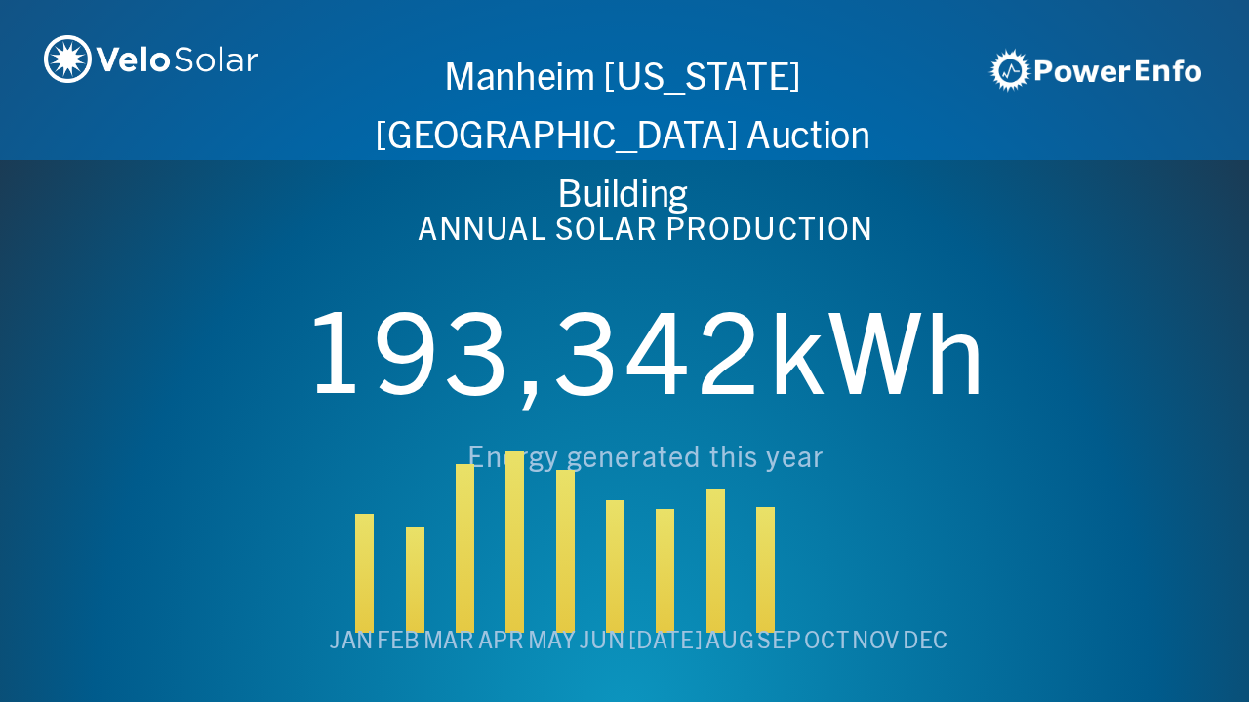
scroll to position [0, 6243]
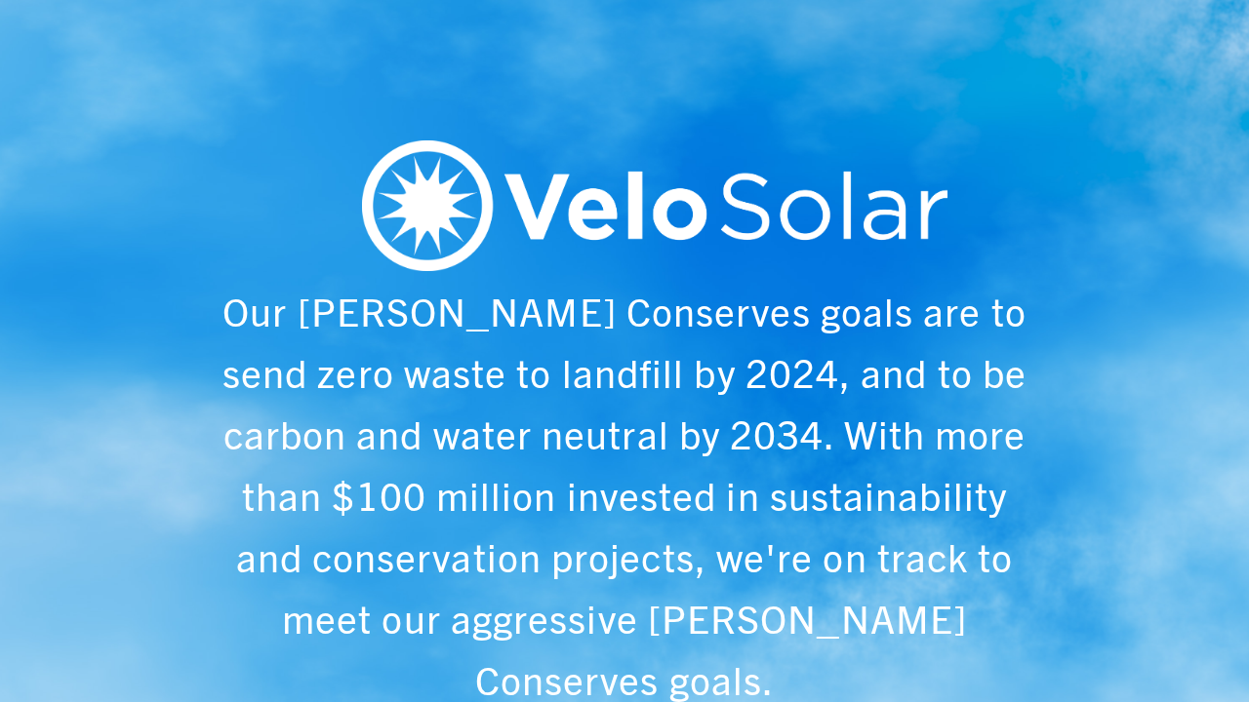
scroll to position [0, 1249]
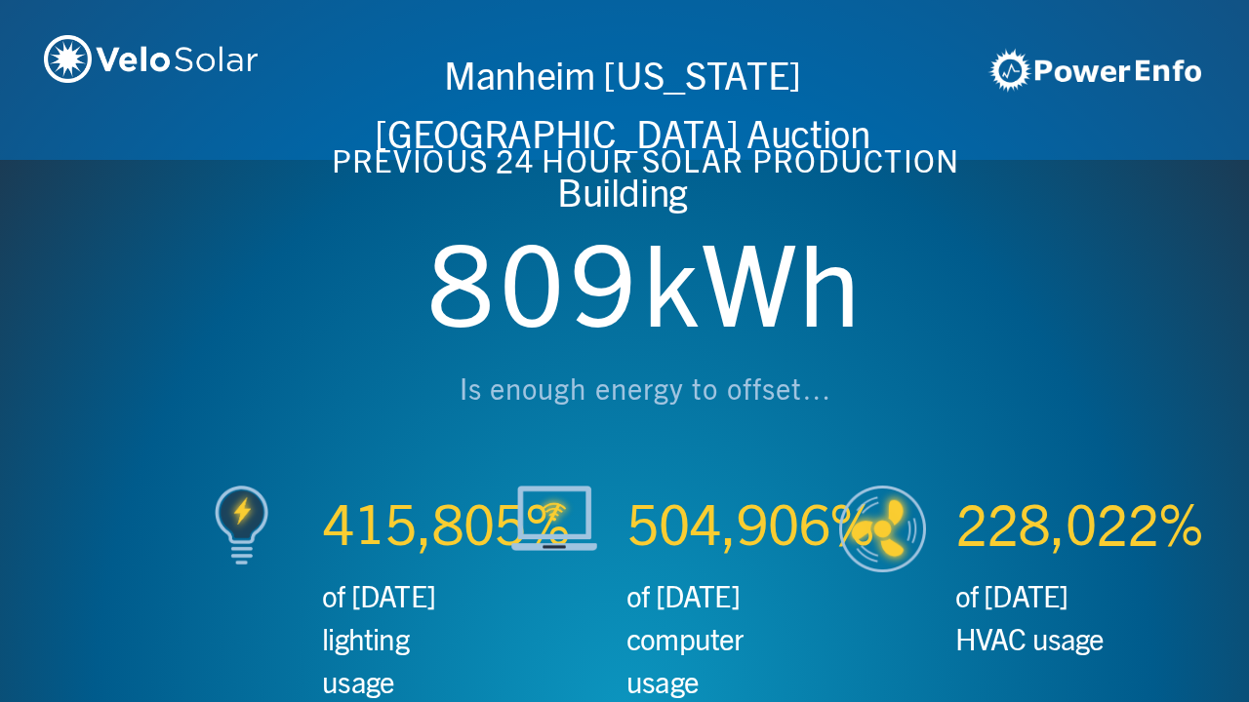
scroll to position [0, 2497]
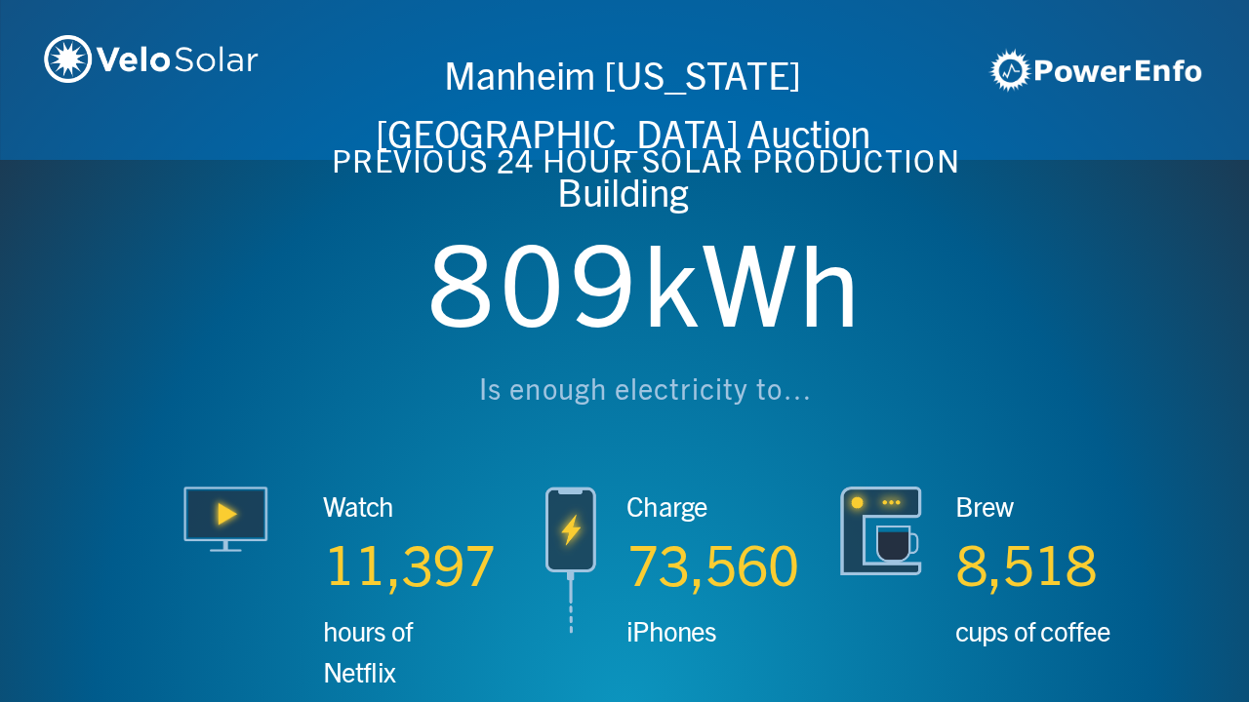
scroll to position [0, 3746]
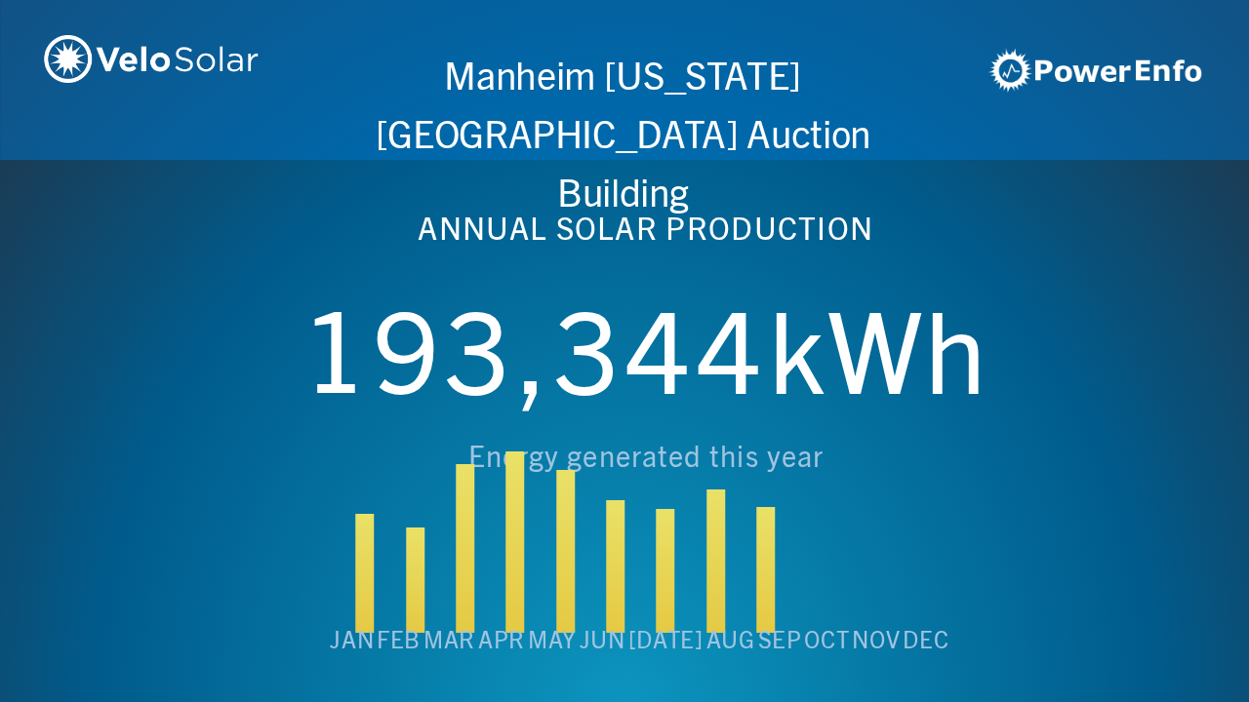
scroll to position [0, 4994]
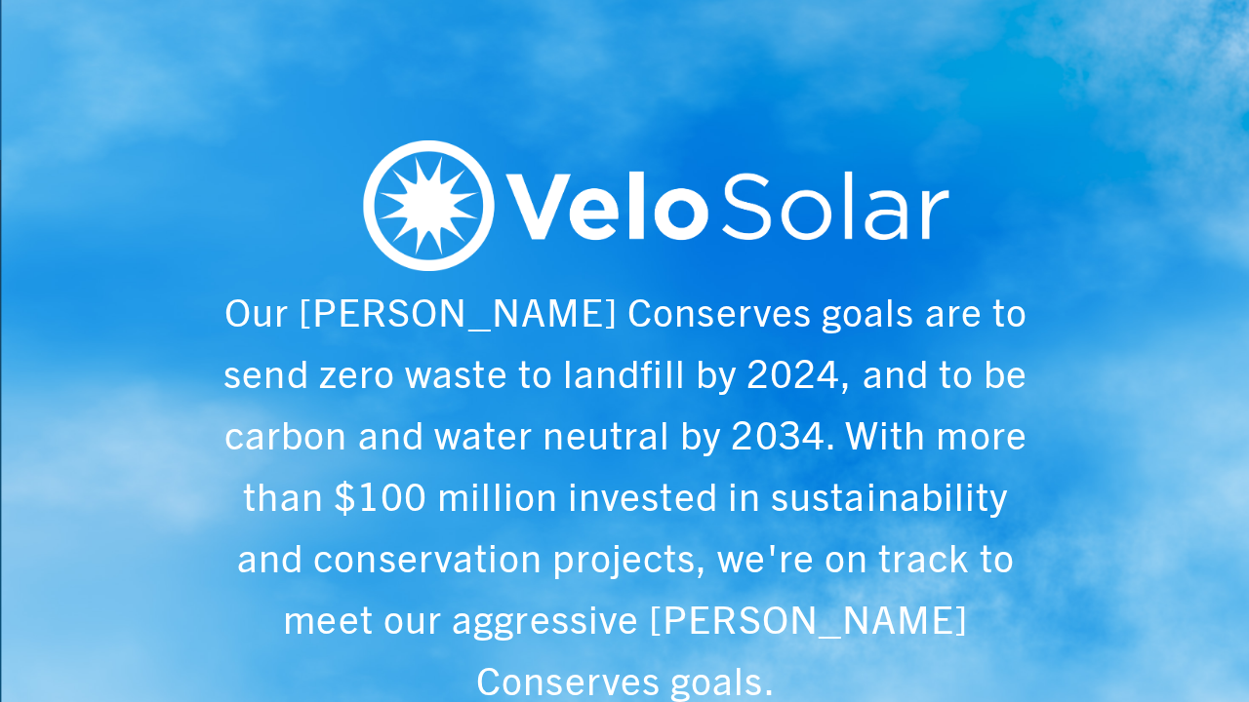
scroll to position [0, 6243]
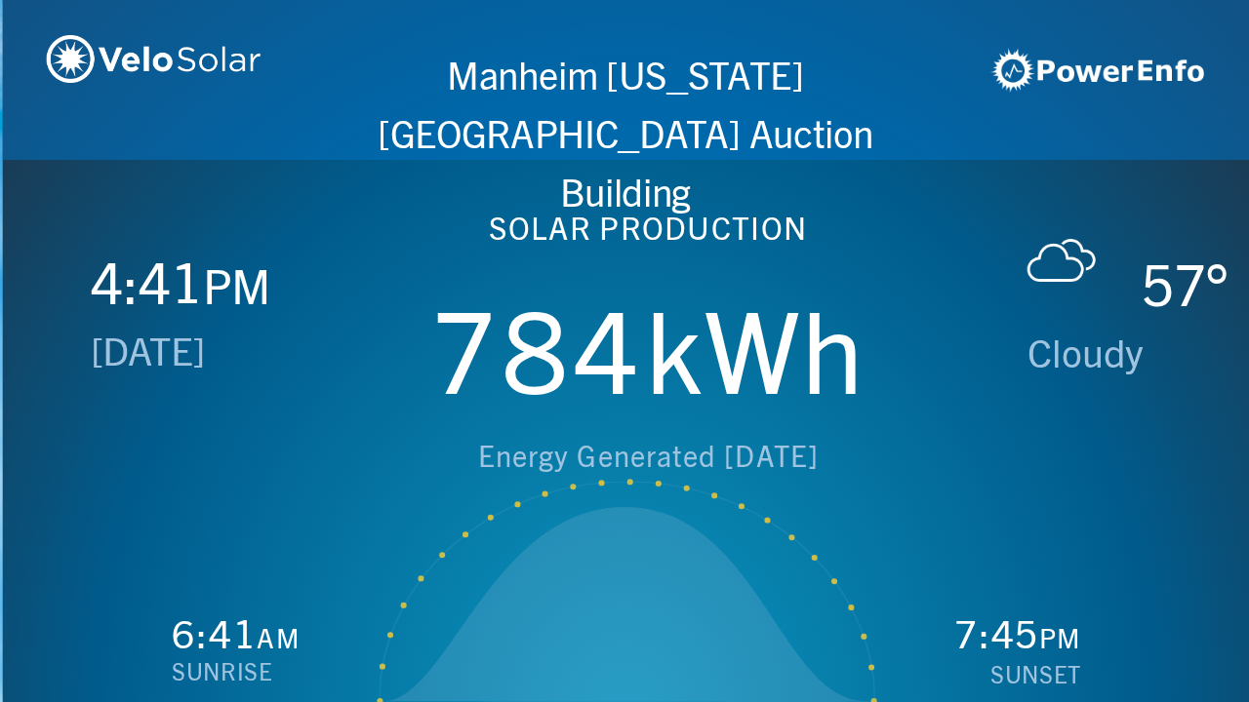
scroll to position [0, 1249]
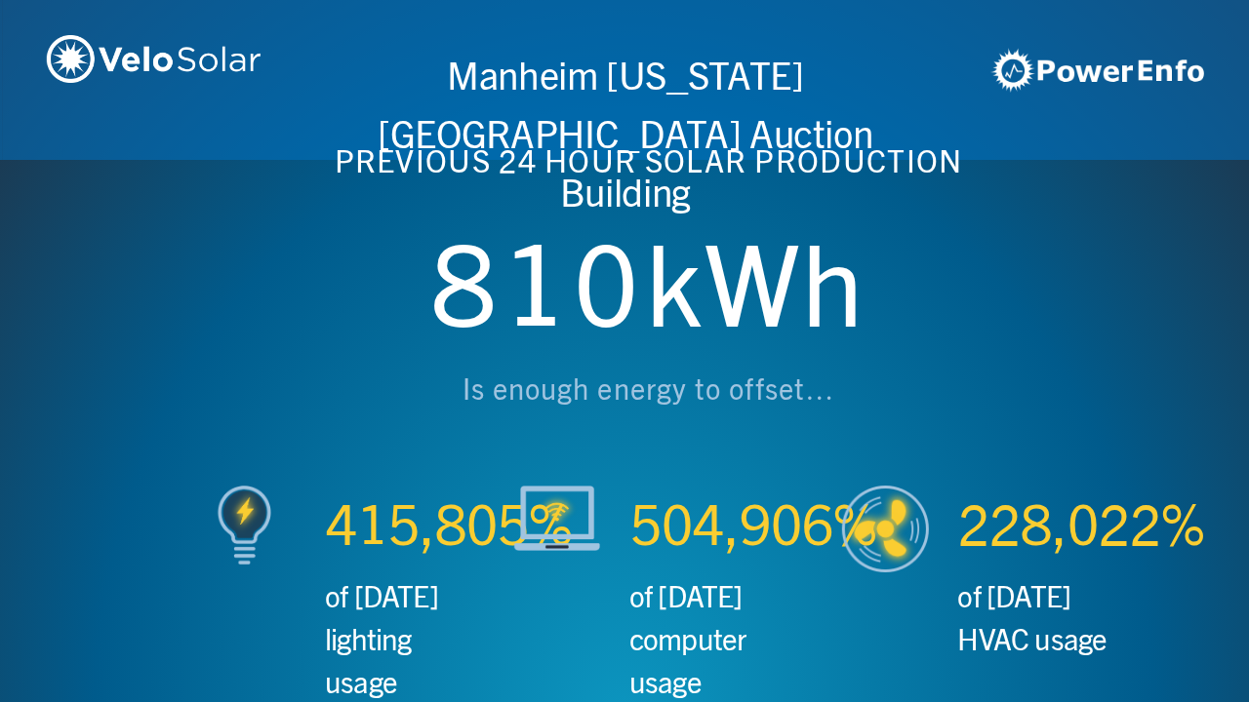
scroll to position [0, 2497]
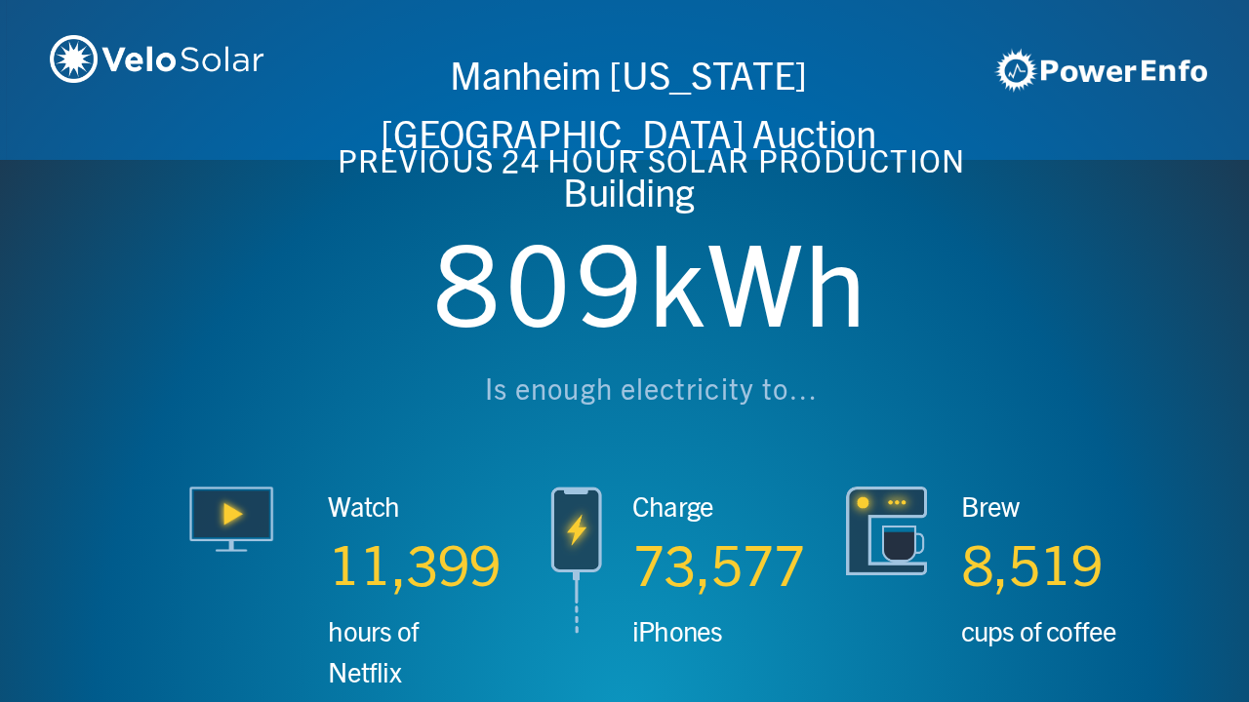
scroll to position [0, 3746]
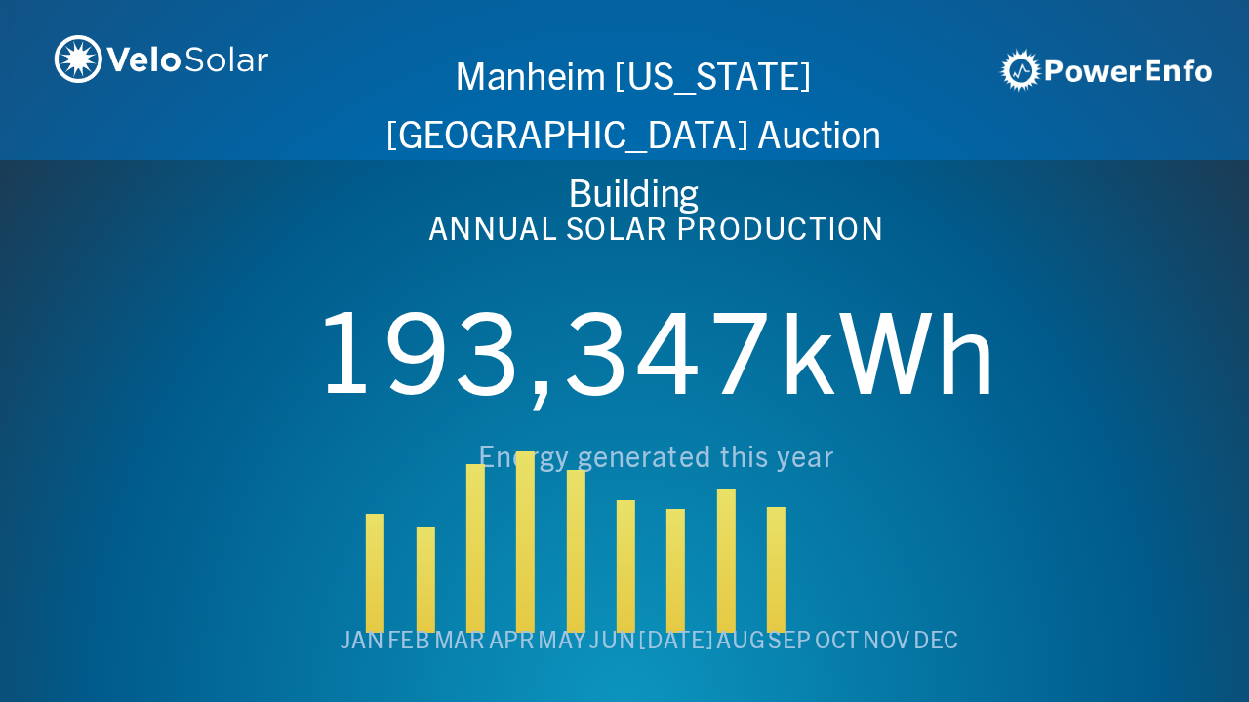
scroll to position [0, 4994]
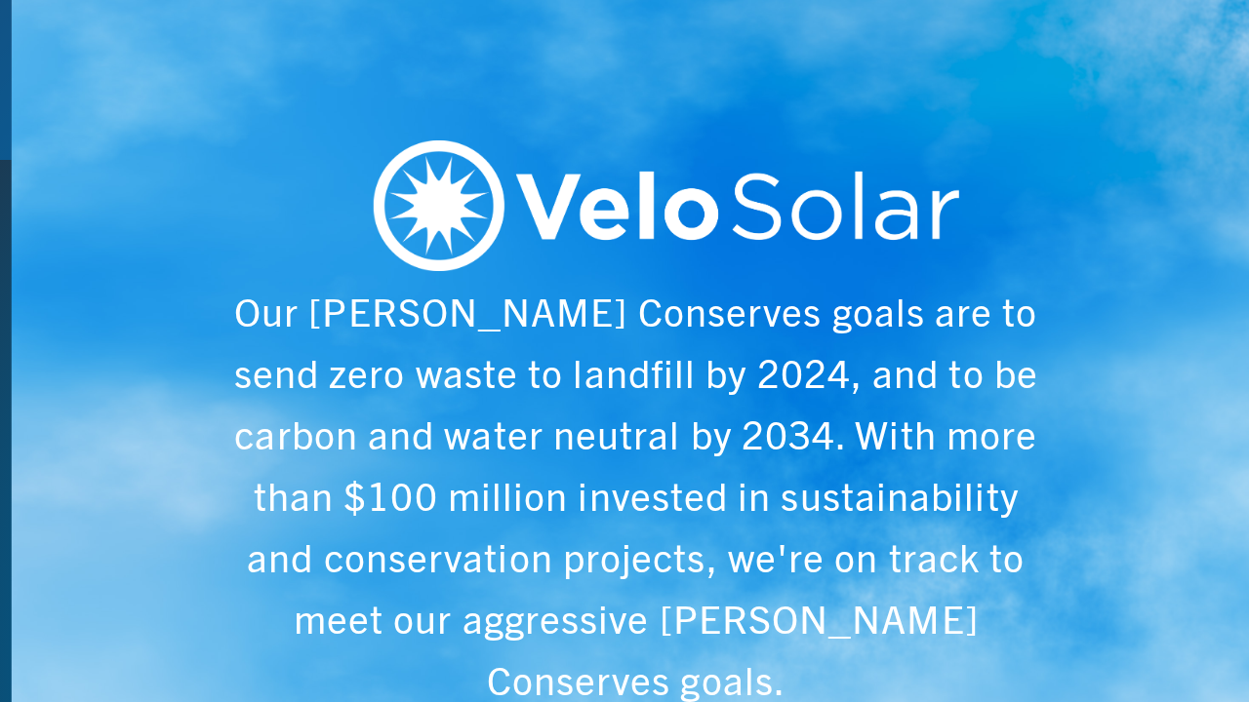
scroll to position [0, 6243]
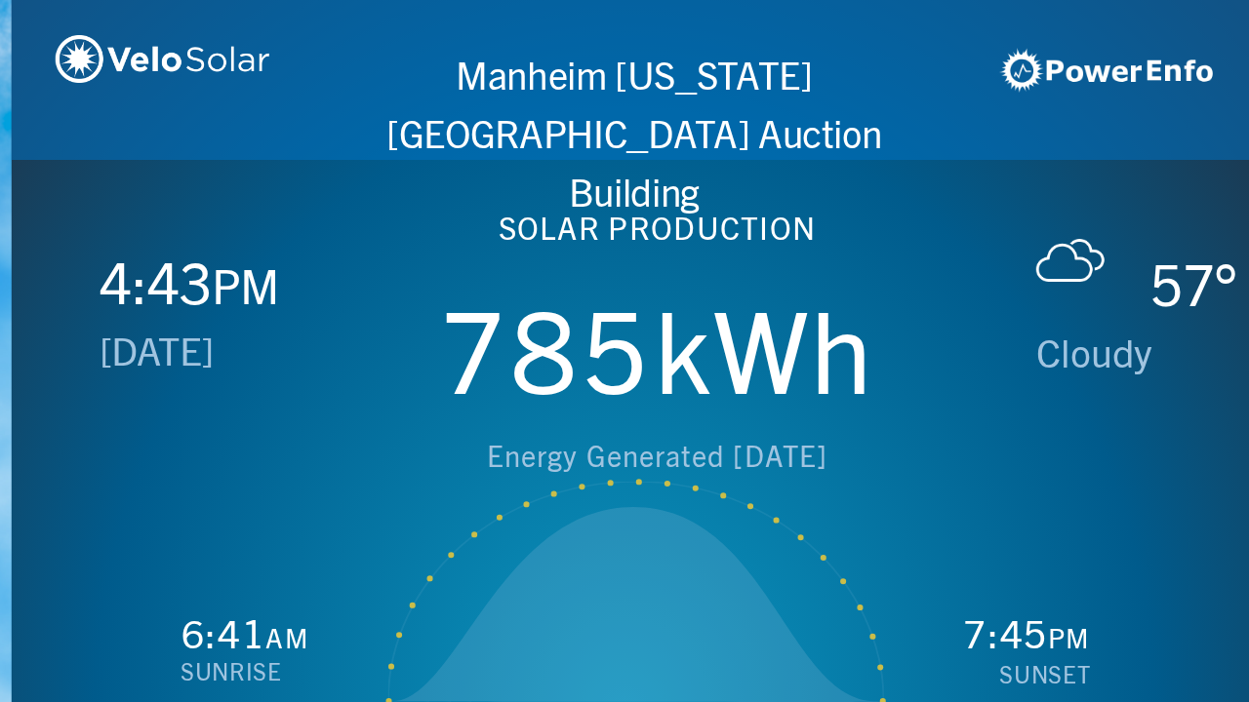
scroll to position [0, 1249]
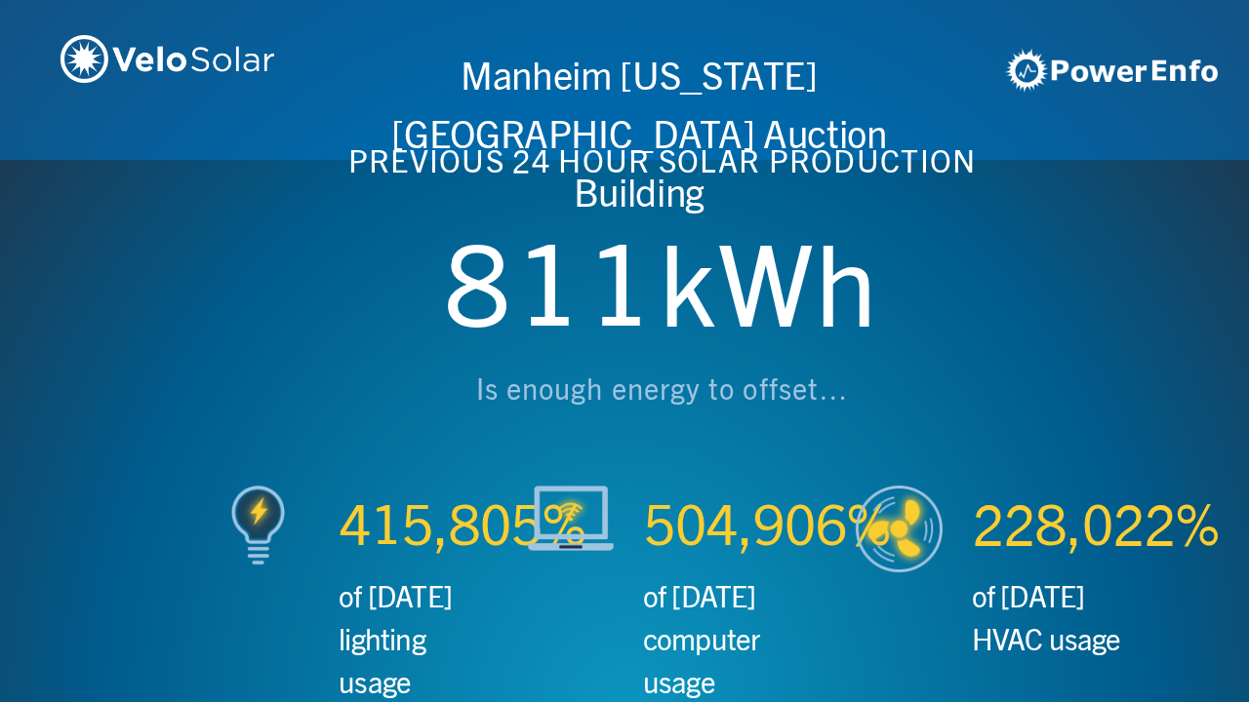
scroll to position [0, 2497]
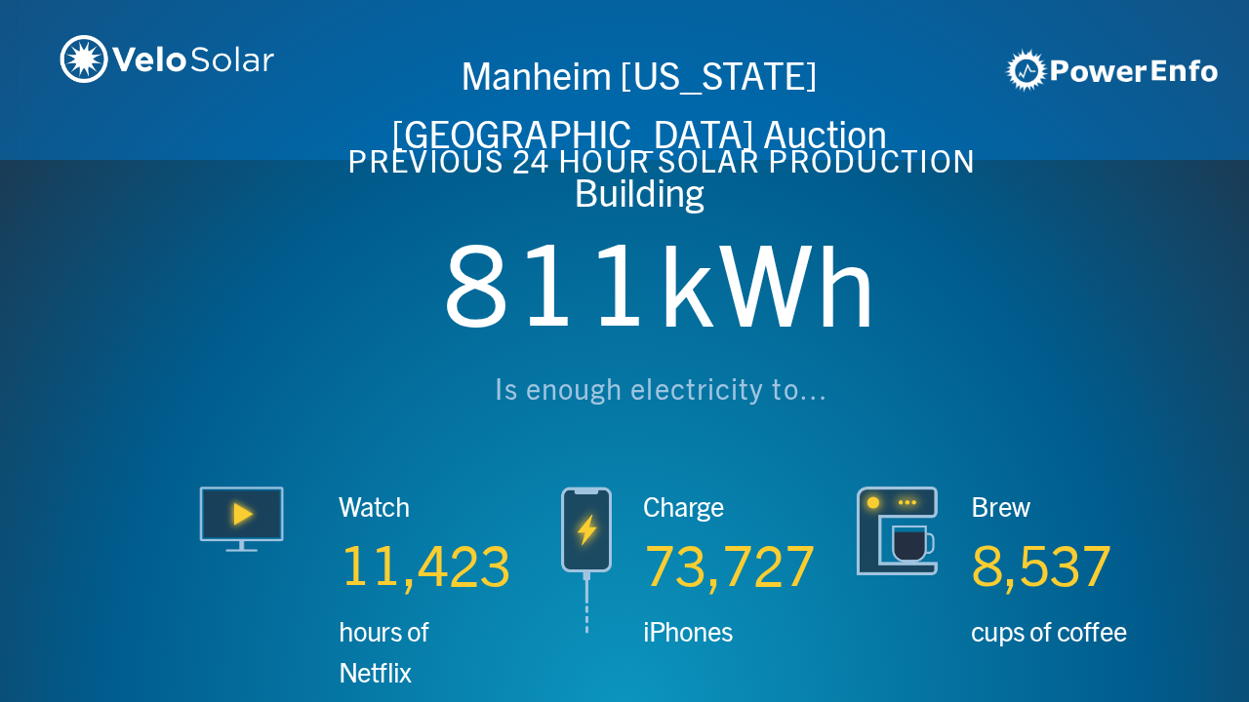
scroll to position [0, 3746]
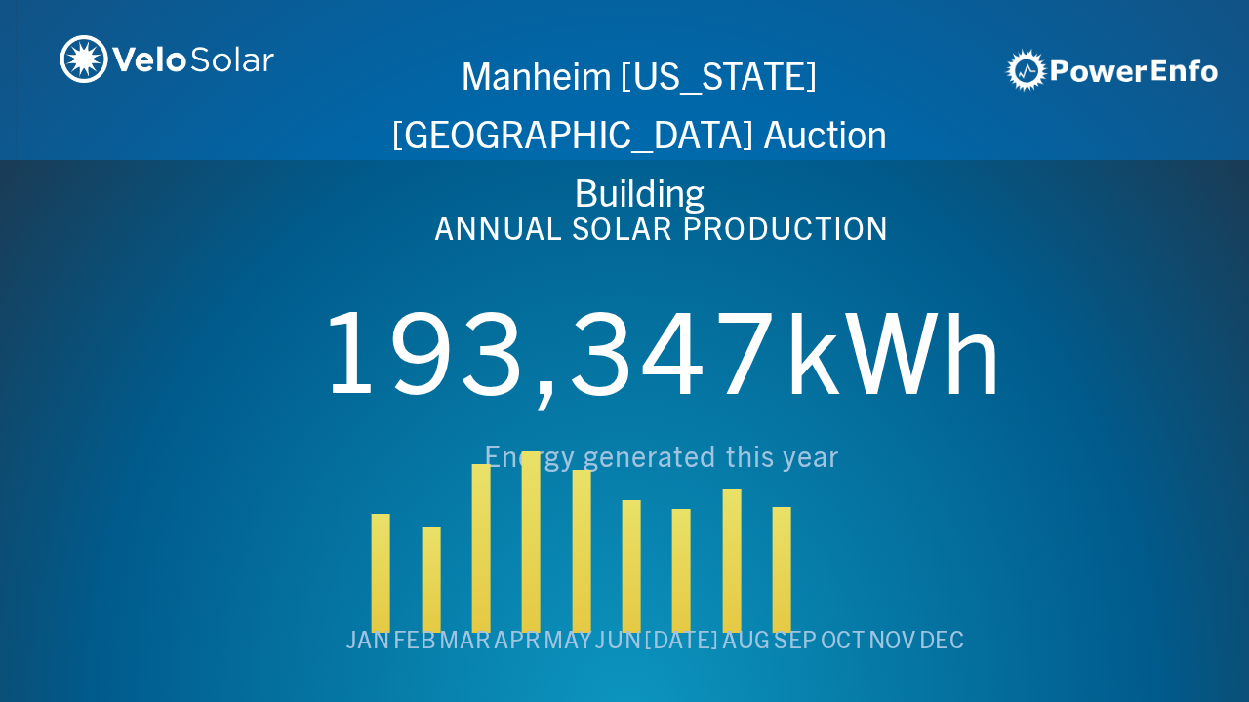
scroll to position [0, 4994]
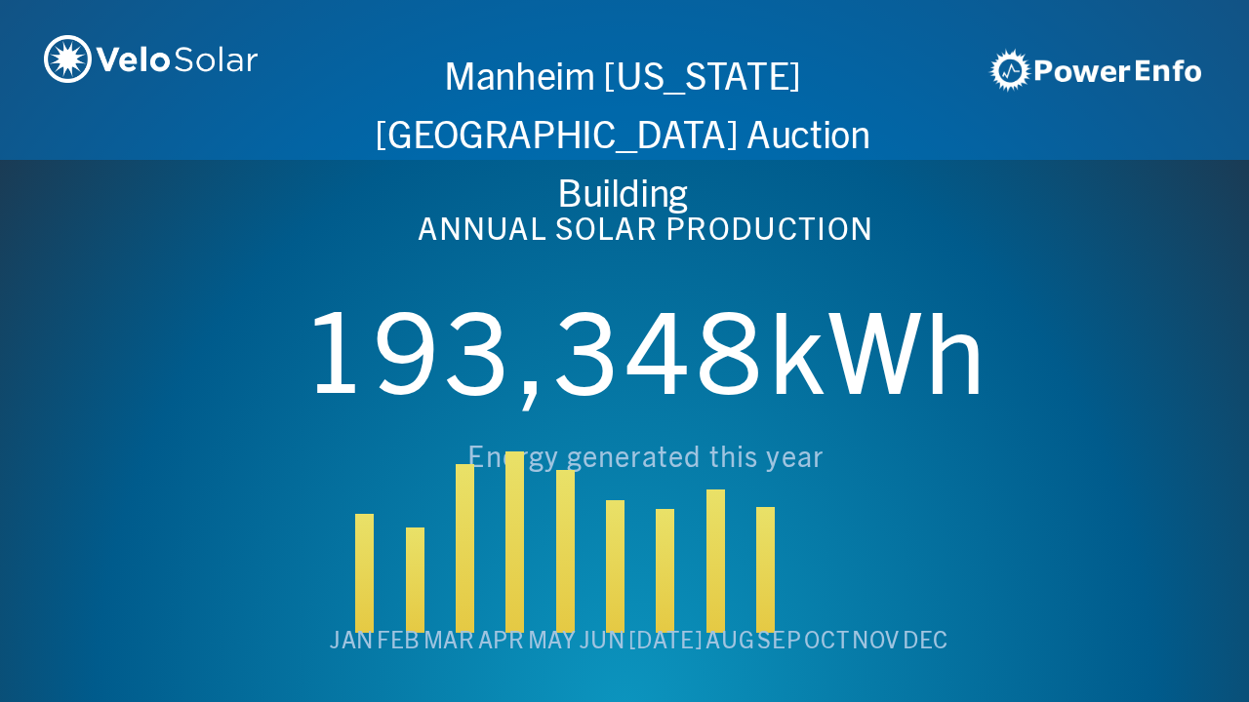
scroll to position [0, 6243]
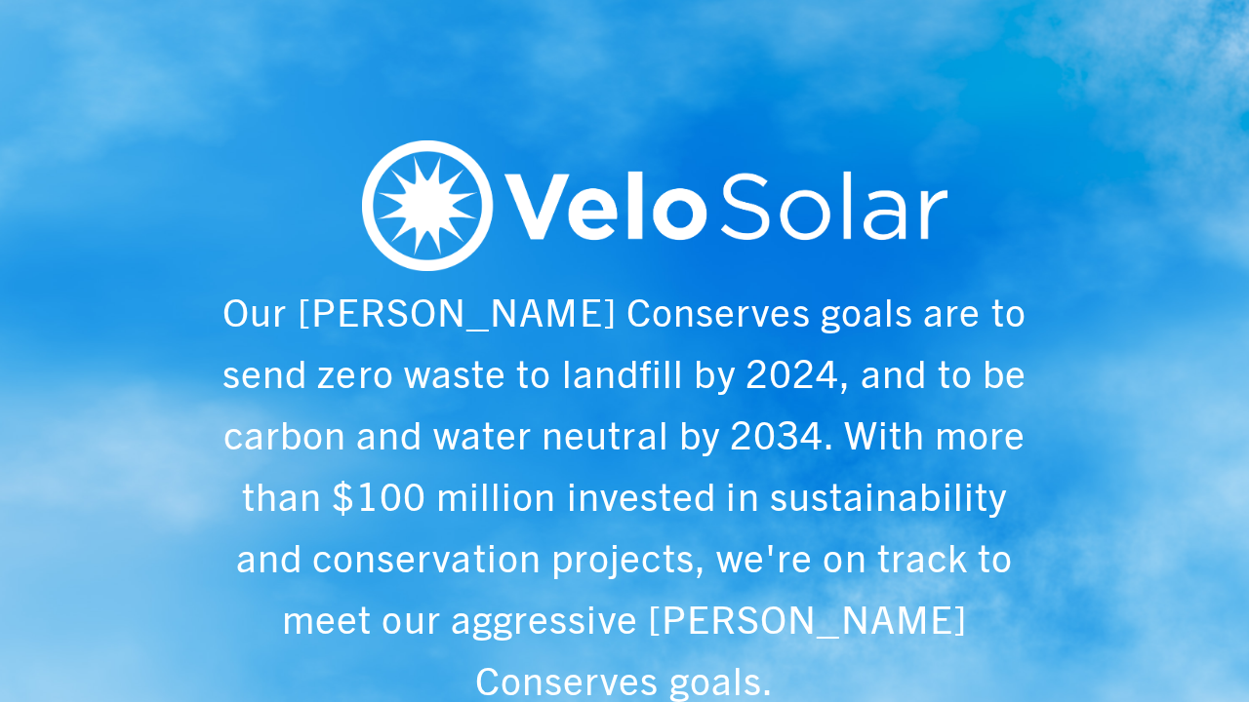
scroll to position [0, 1249]
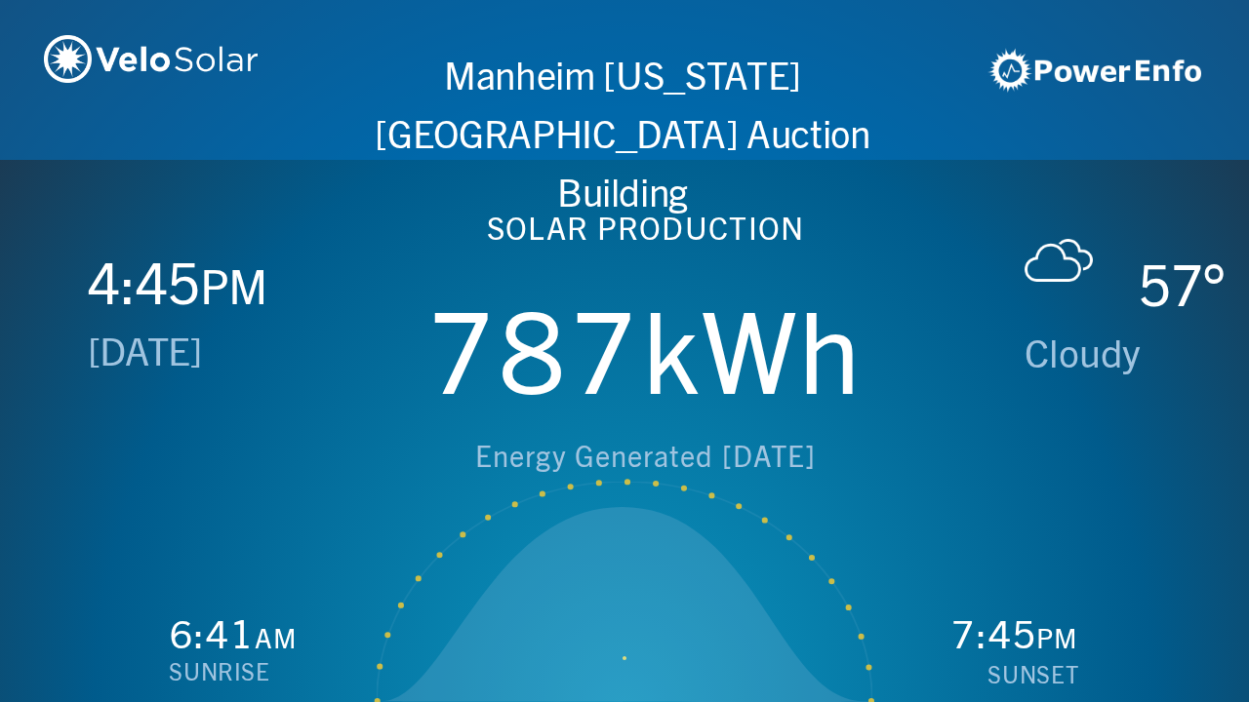
scroll to position [0, 2497]
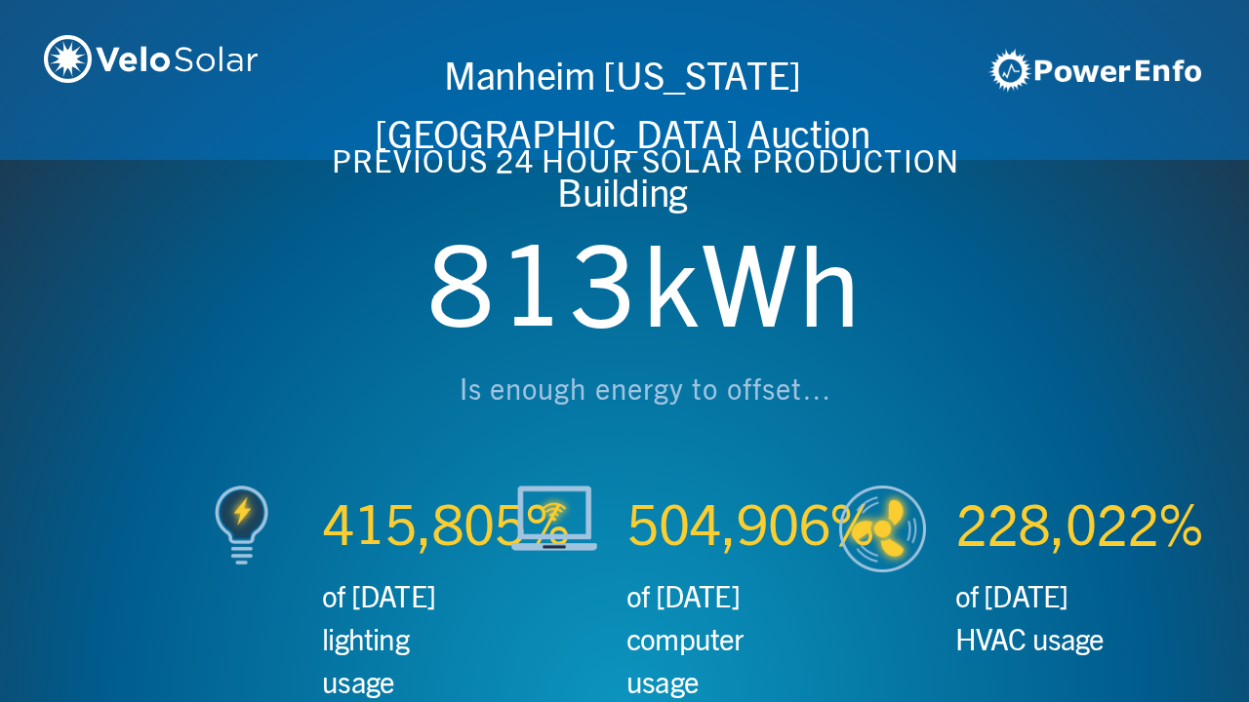
scroll to position [0, 3746]
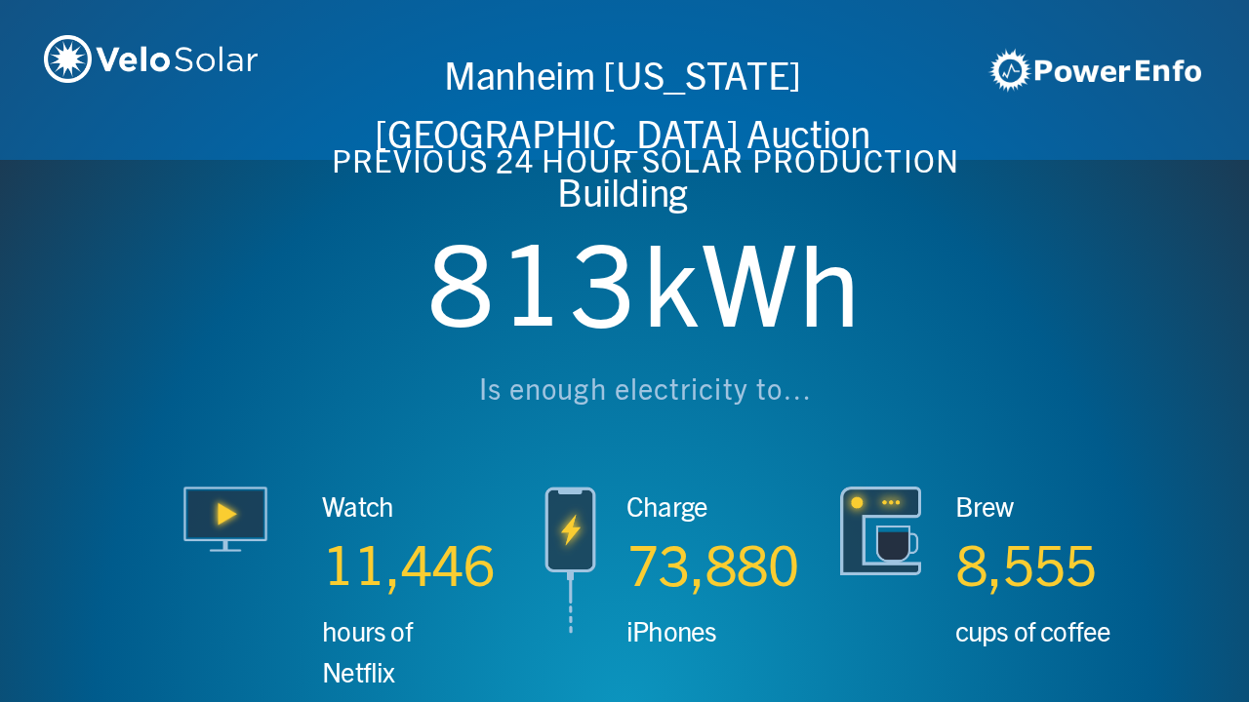
scroll to position [0, 4994]
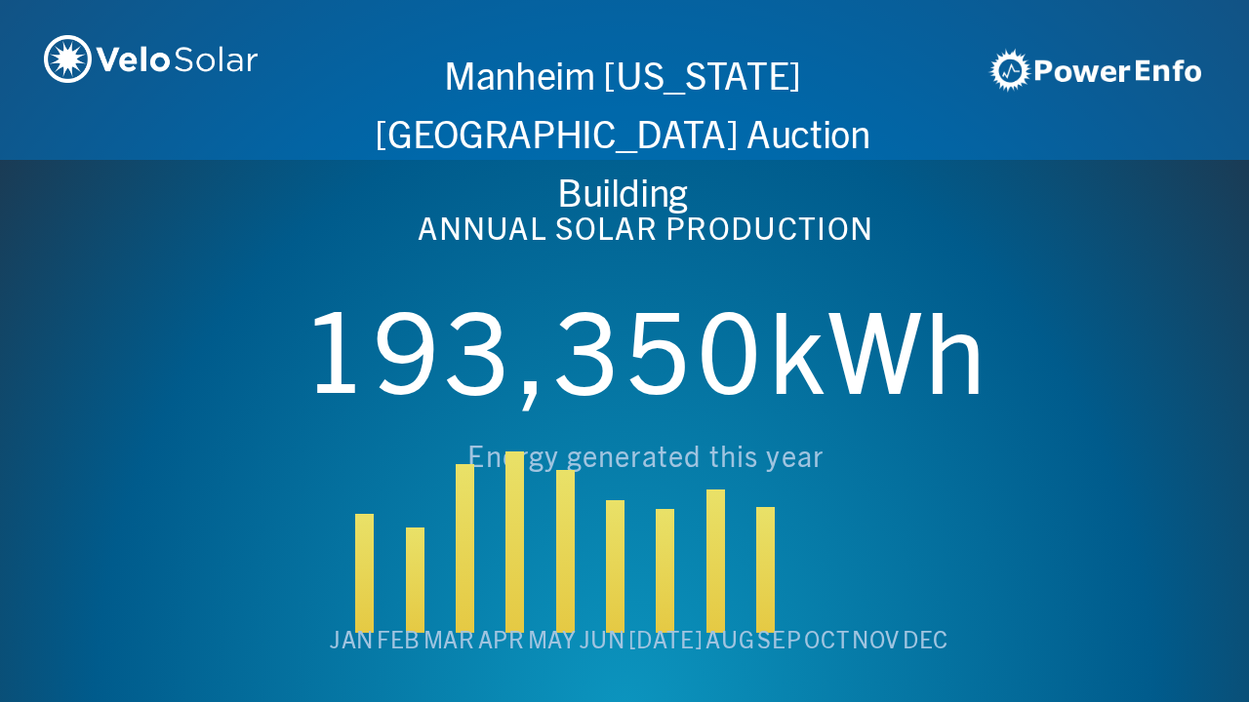
scroll to position [0, 6243]
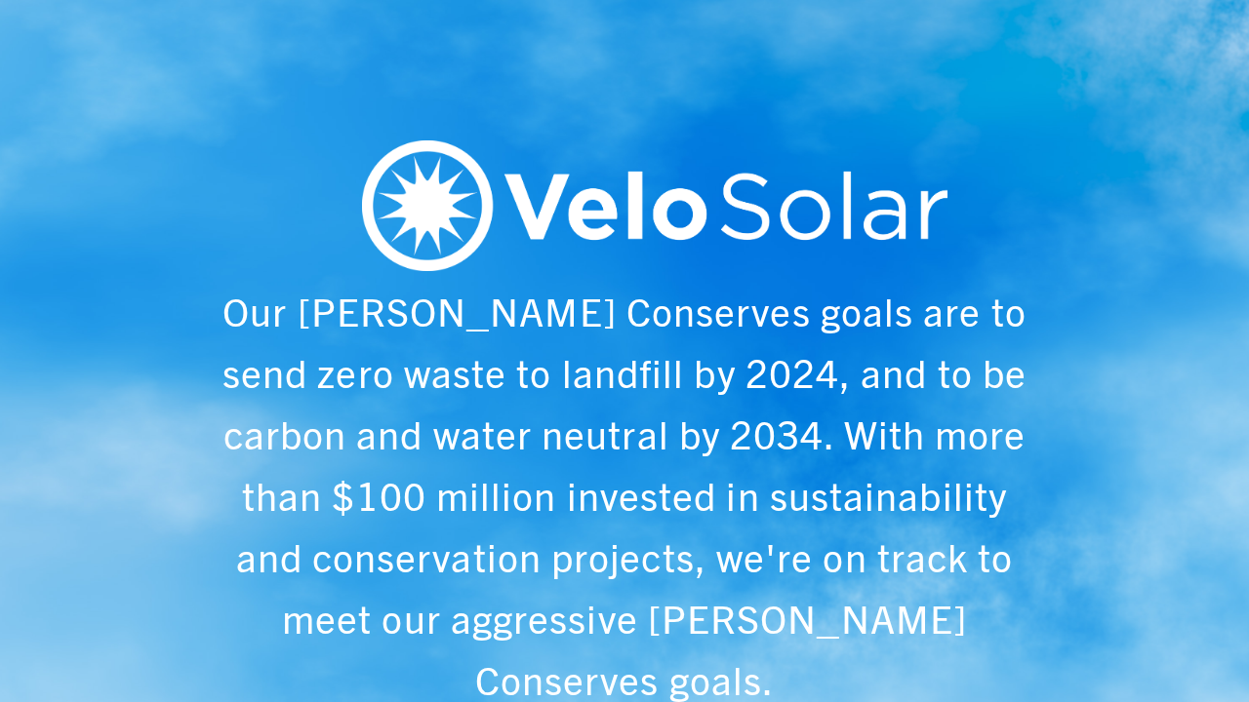
scroll to position [0, 1249]
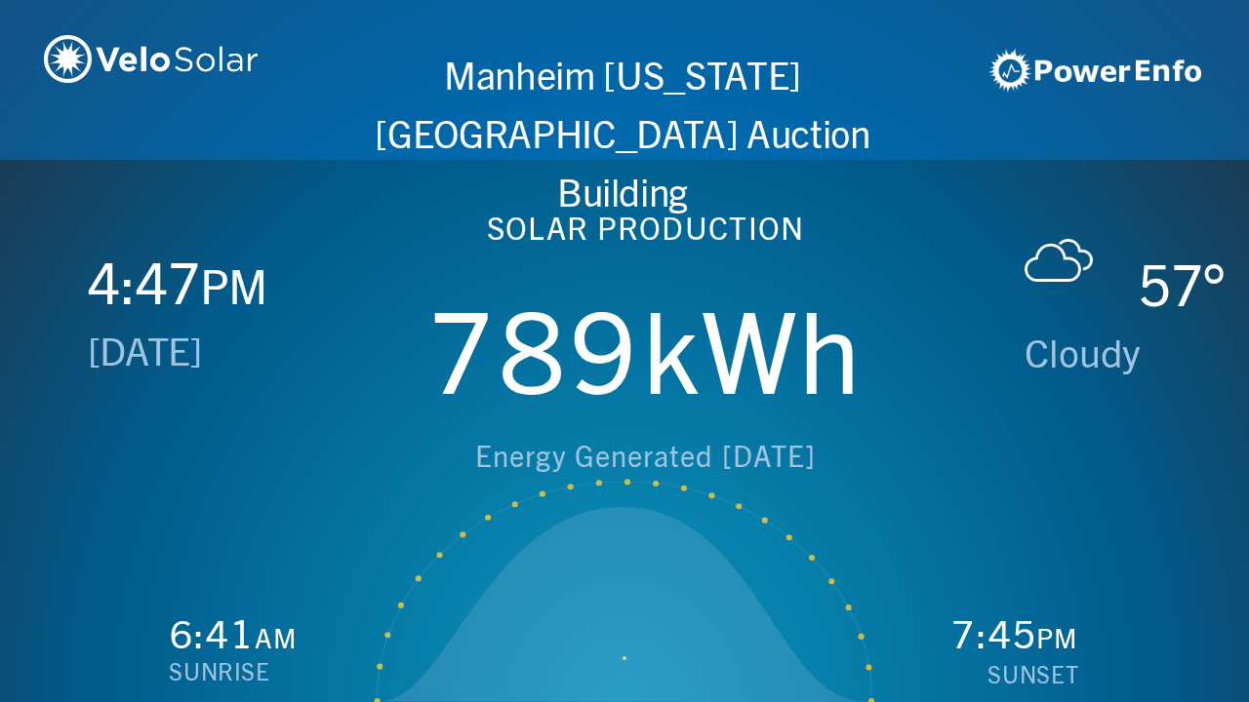
scroll to position [0, 2497]
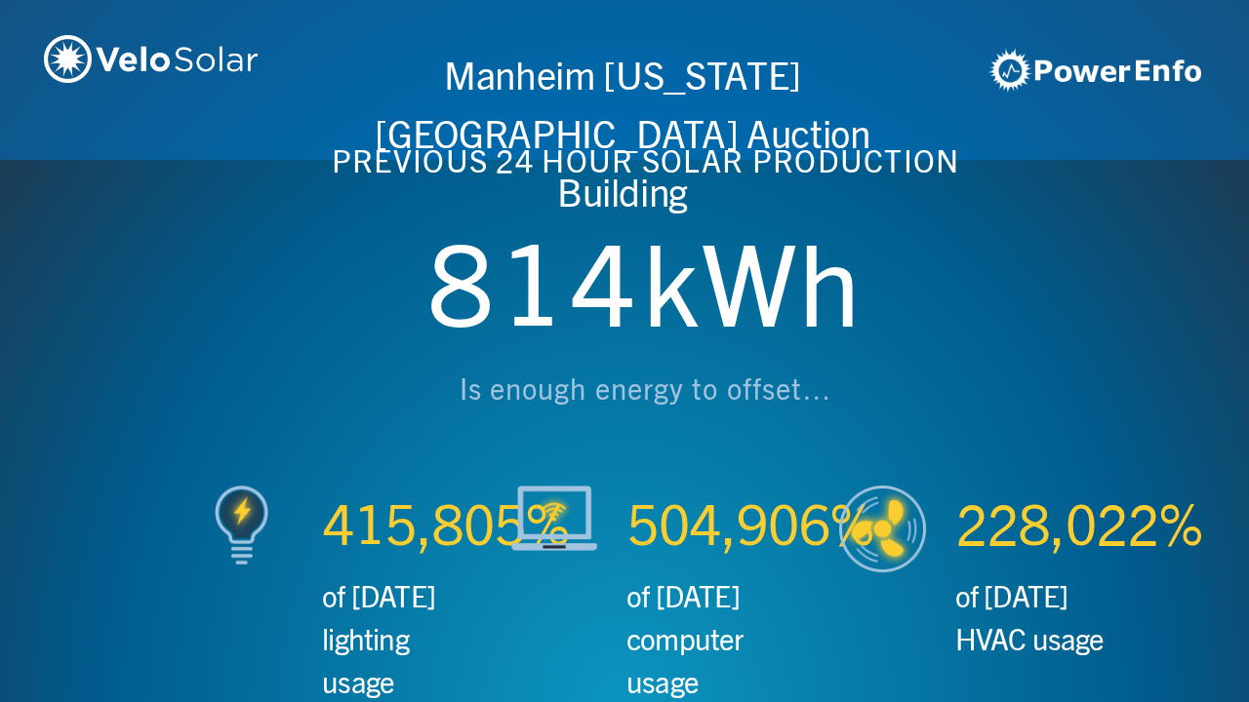
scroll to position [0, 3746]
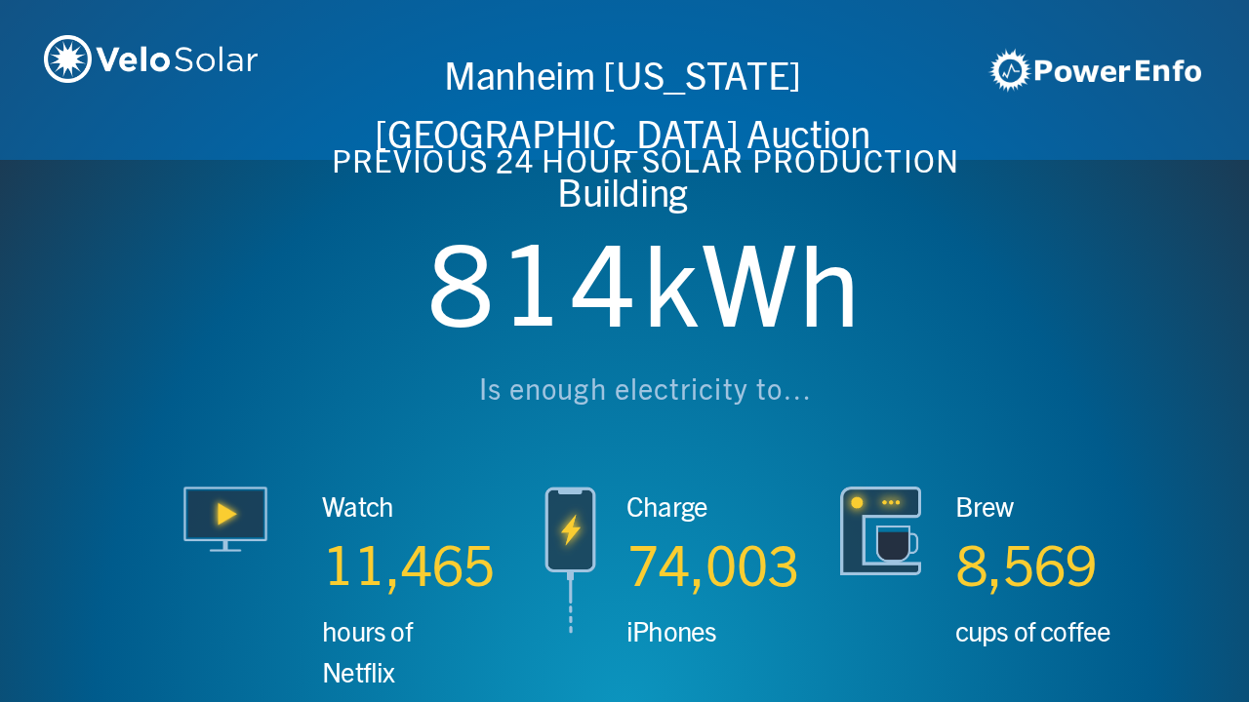
scroll to position [0, 4994]
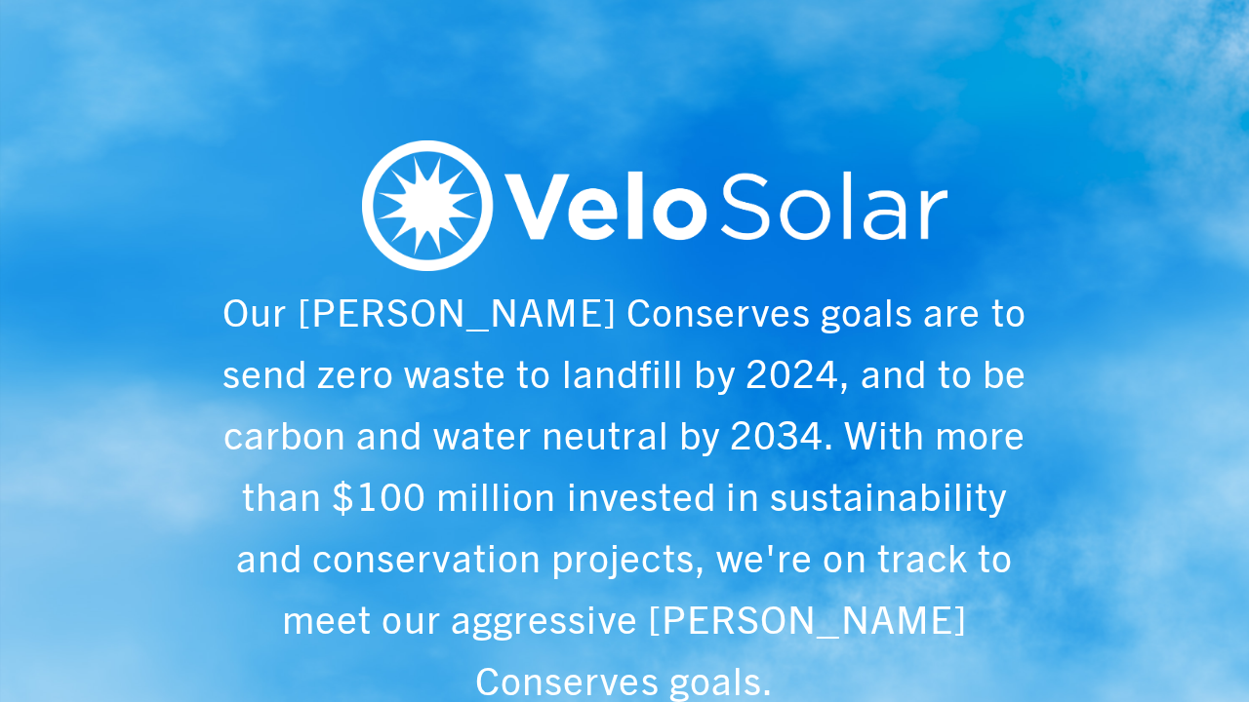
scroll to position [0, 6243]
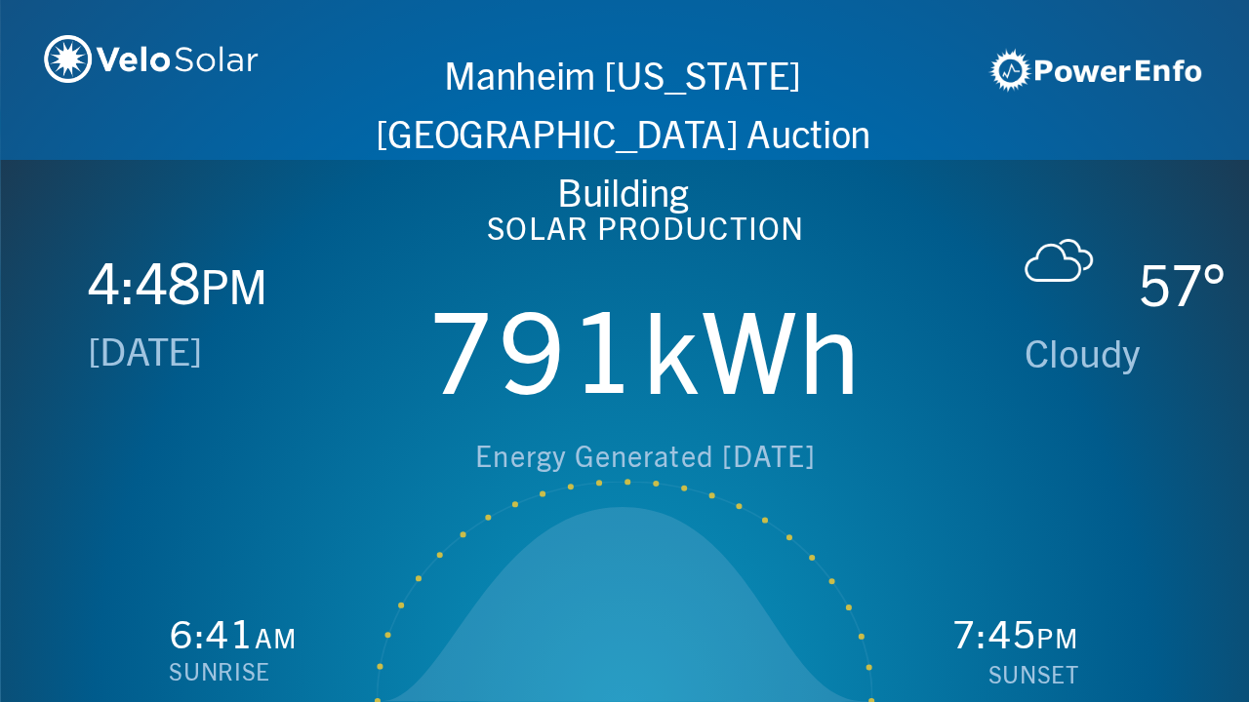
scroll to position [0, 1249]
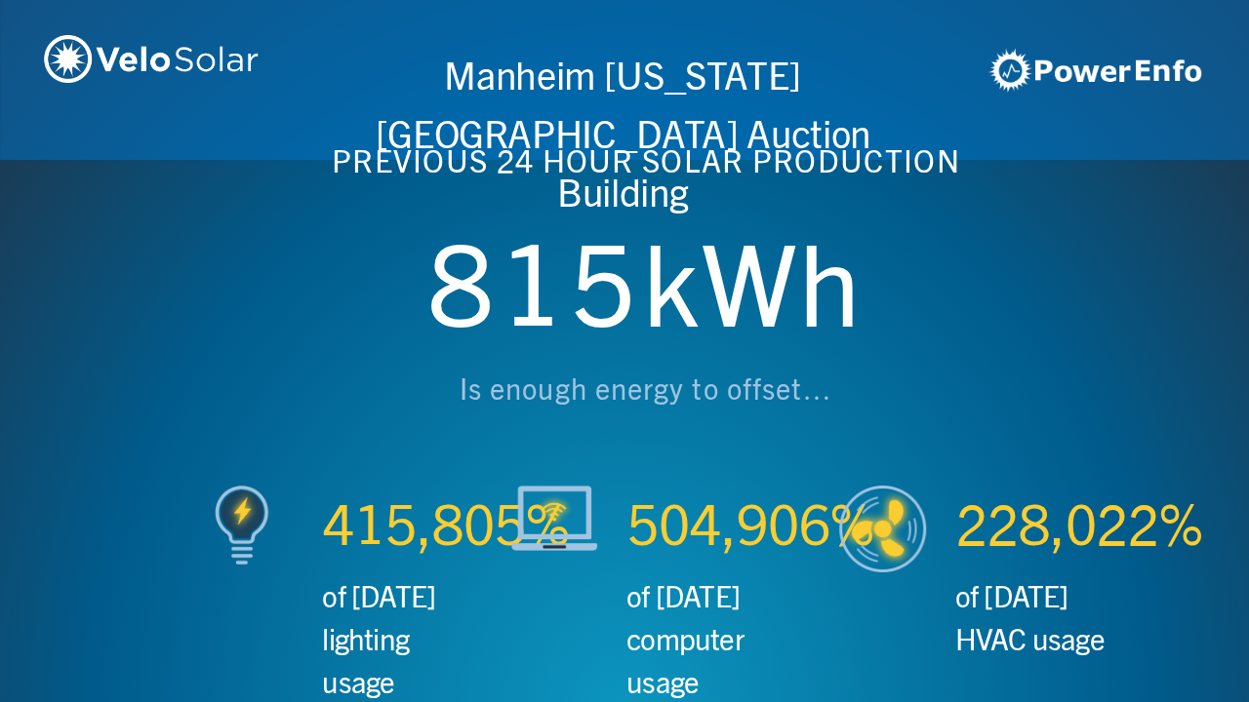
scroll to position [0, 2497]
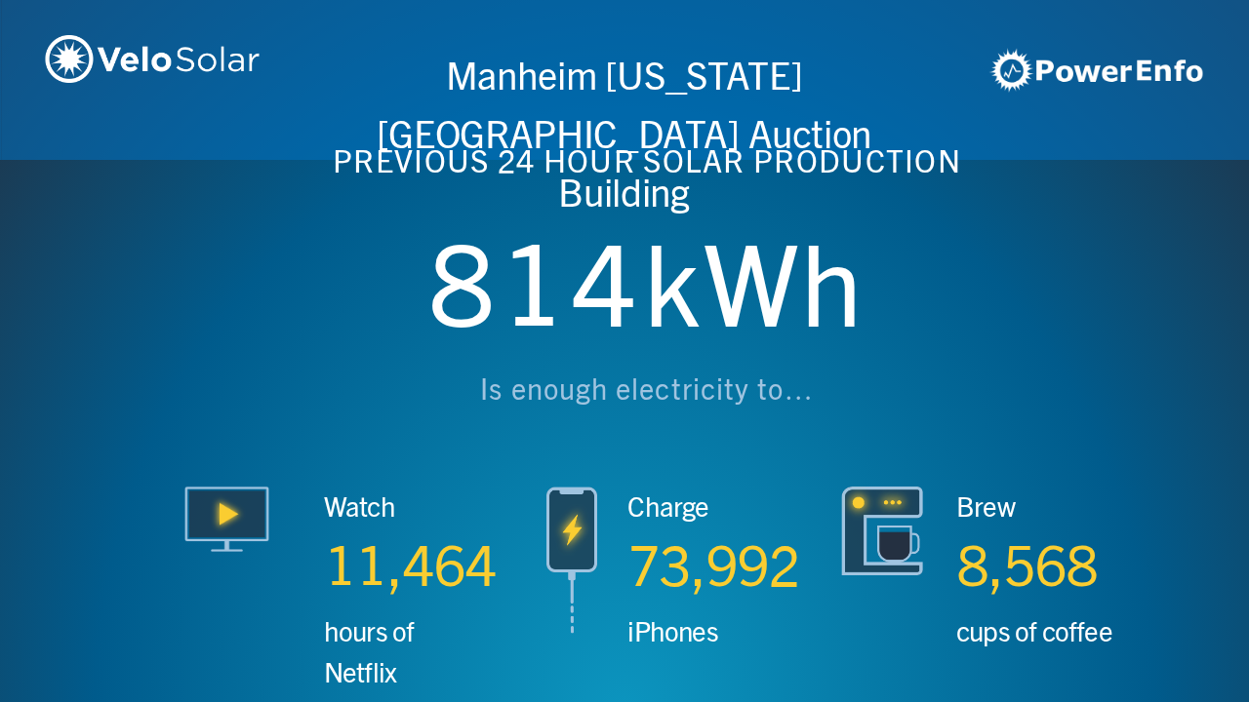
scroll to position [0, 3746]
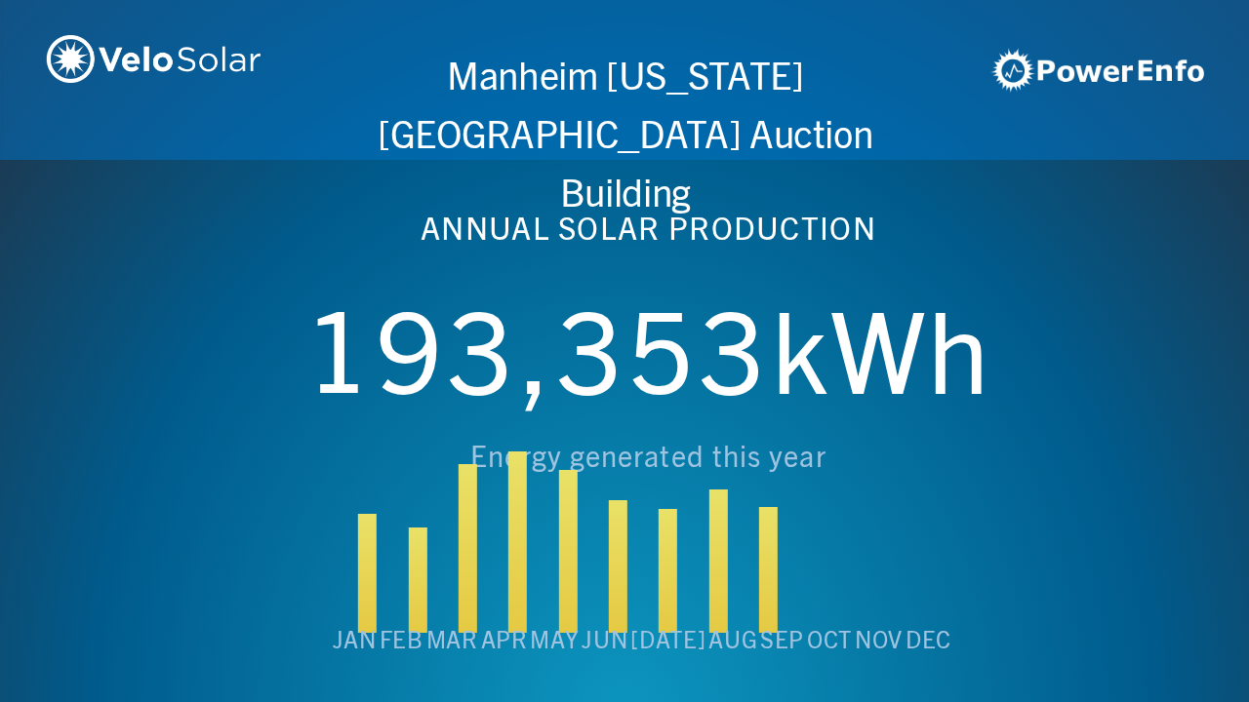
scroll to position [0, 4994]
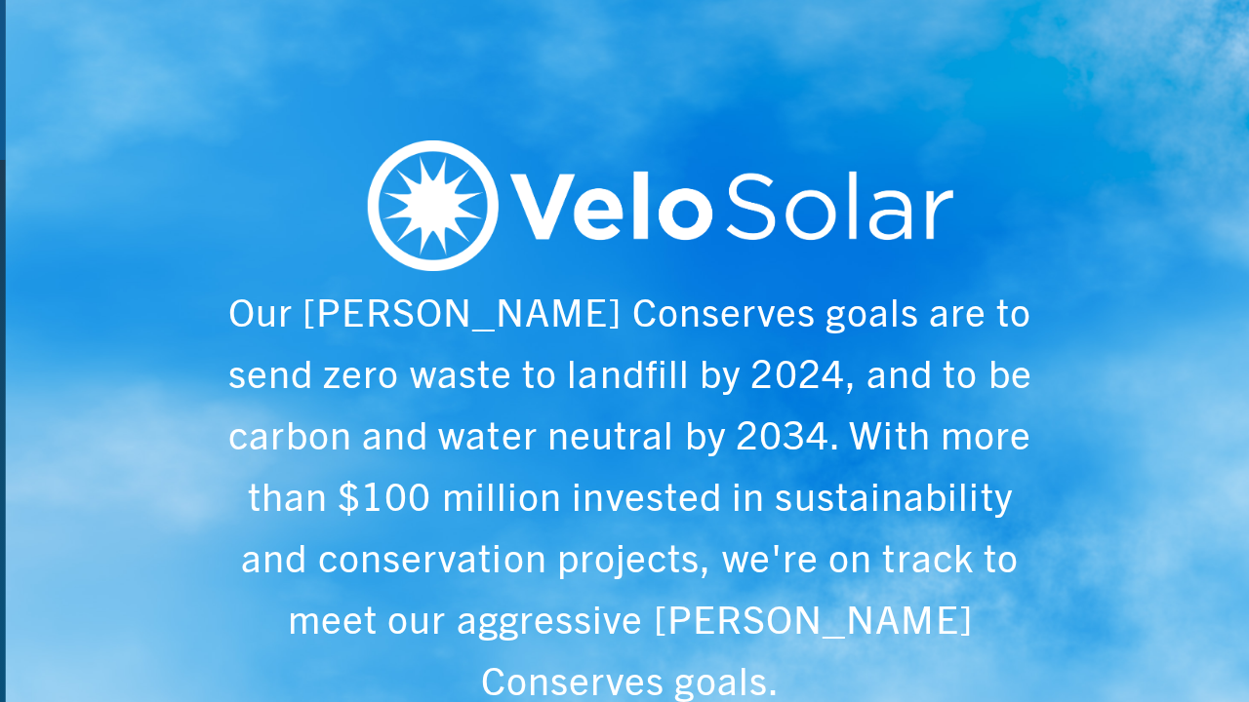
scroll to position [0, 6243]
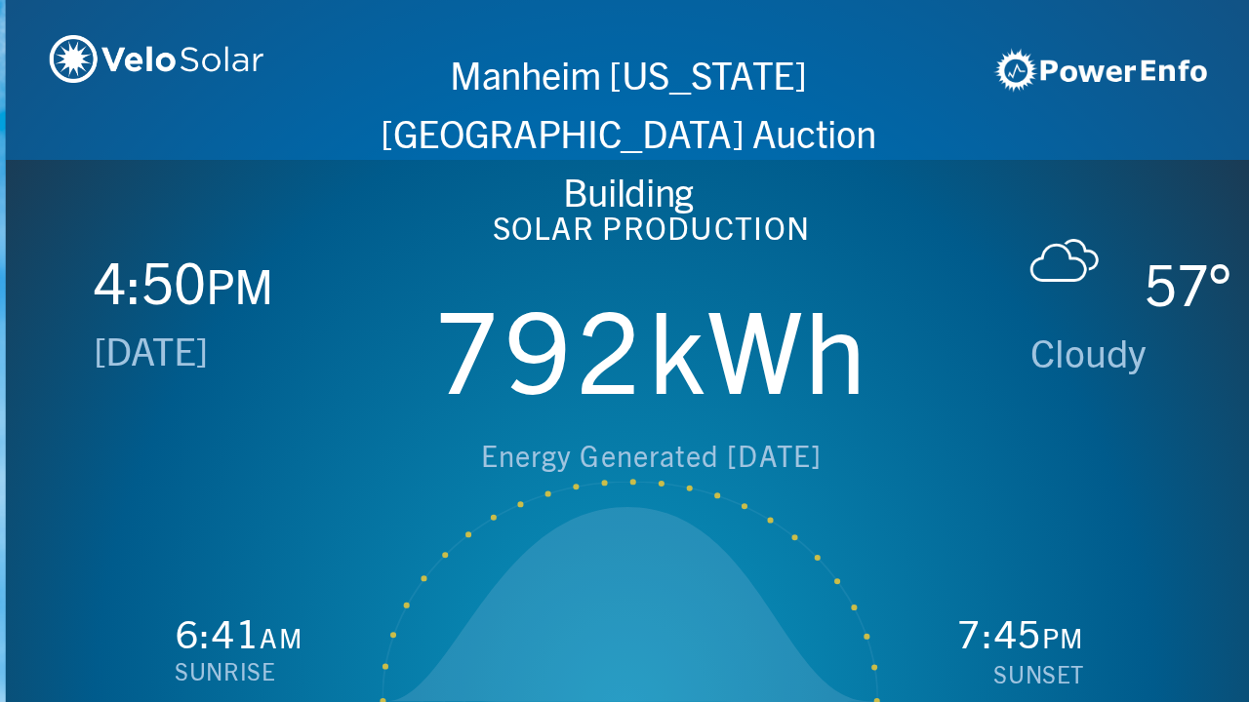
scroll to position [0, 1249]
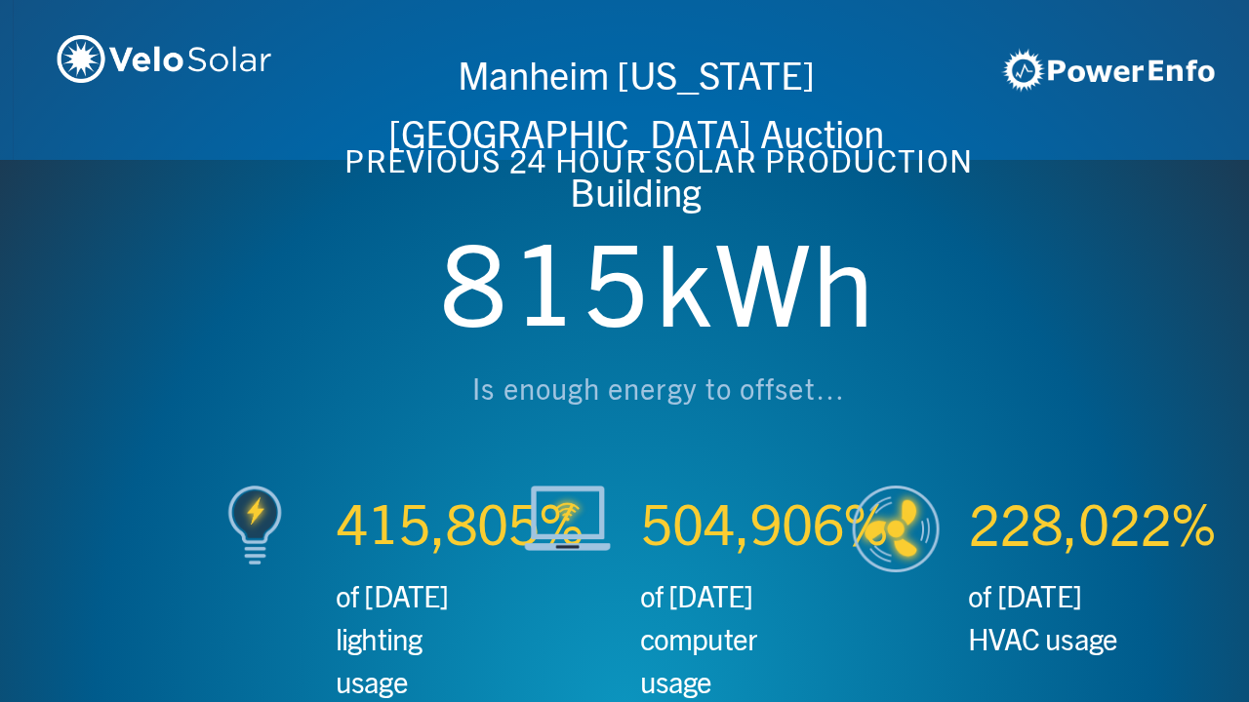
scroll to position [0, 2497]
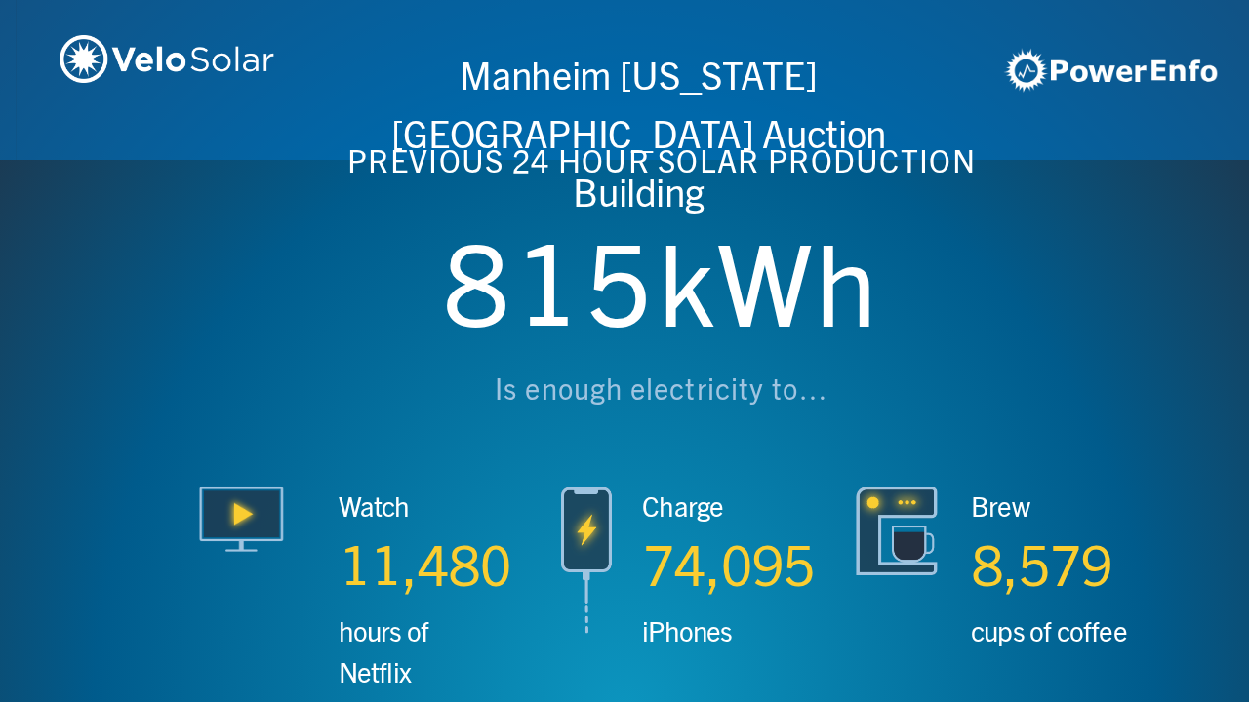
scroll to position [0, 3746]
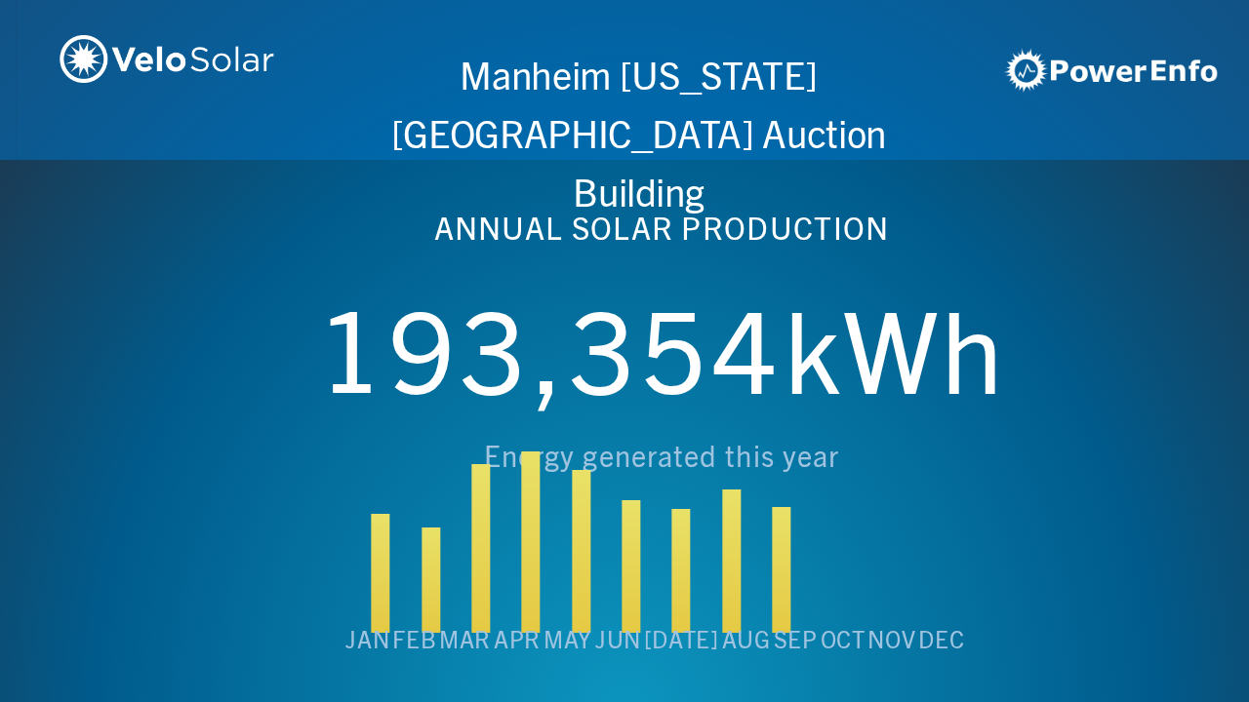
scroll to position [0, 4994]
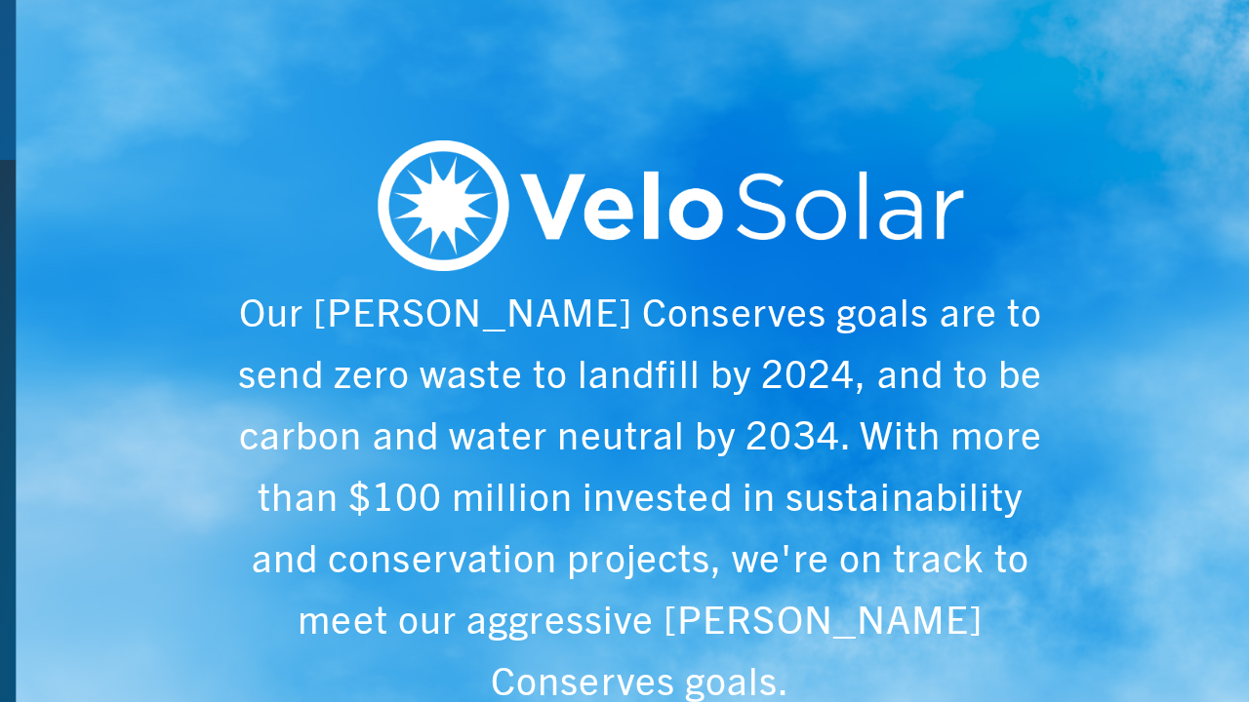
scroll to position [0, 6243]
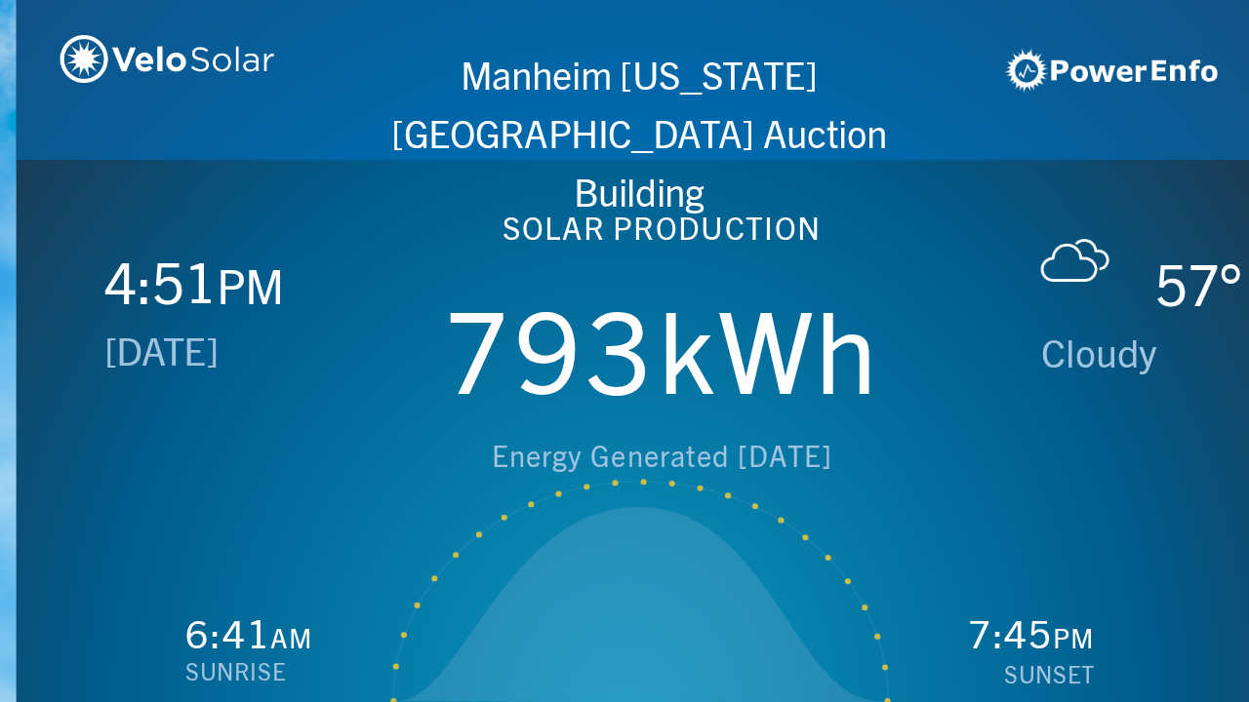
scroll to position [0, 1249]
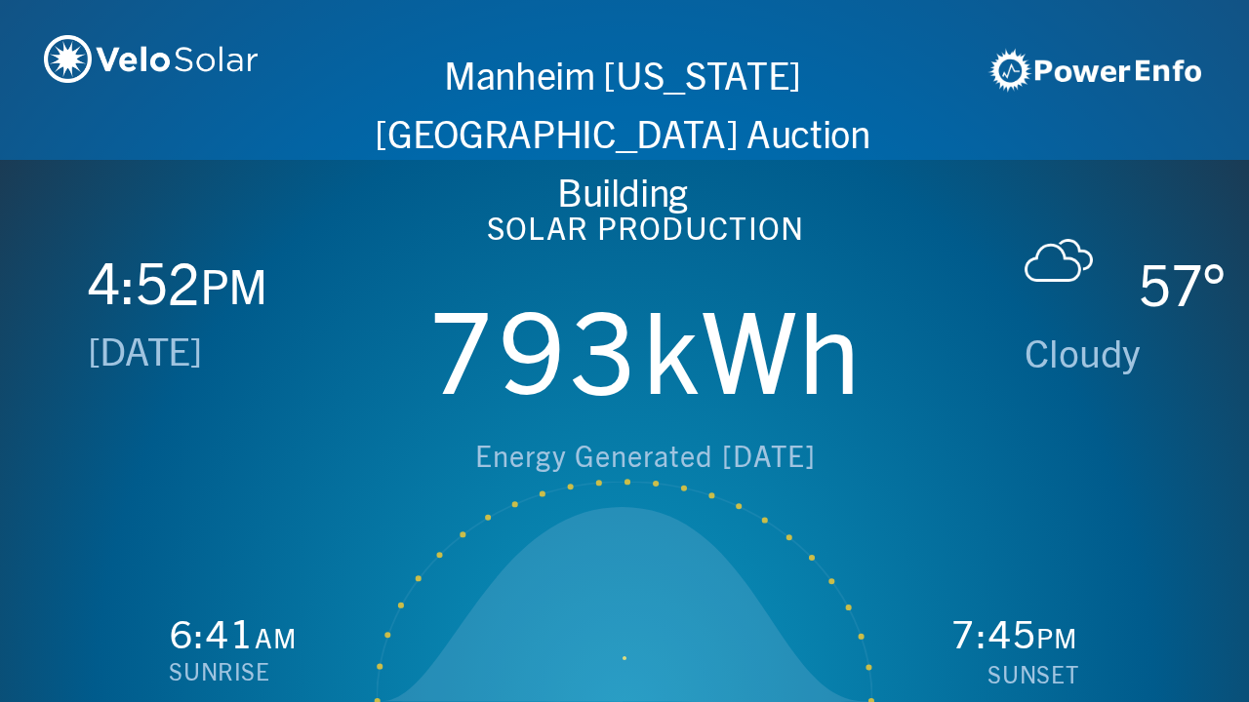
scroll to position [0, 2497]
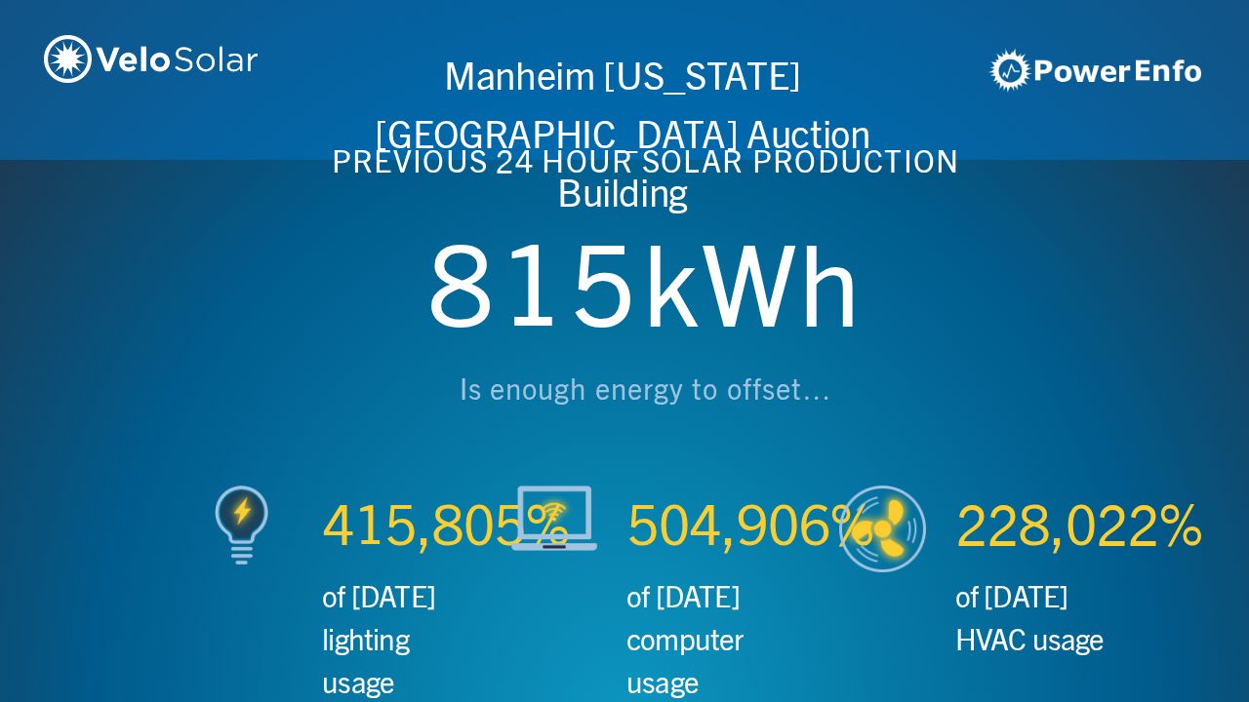
scroll to position [0, 3746]
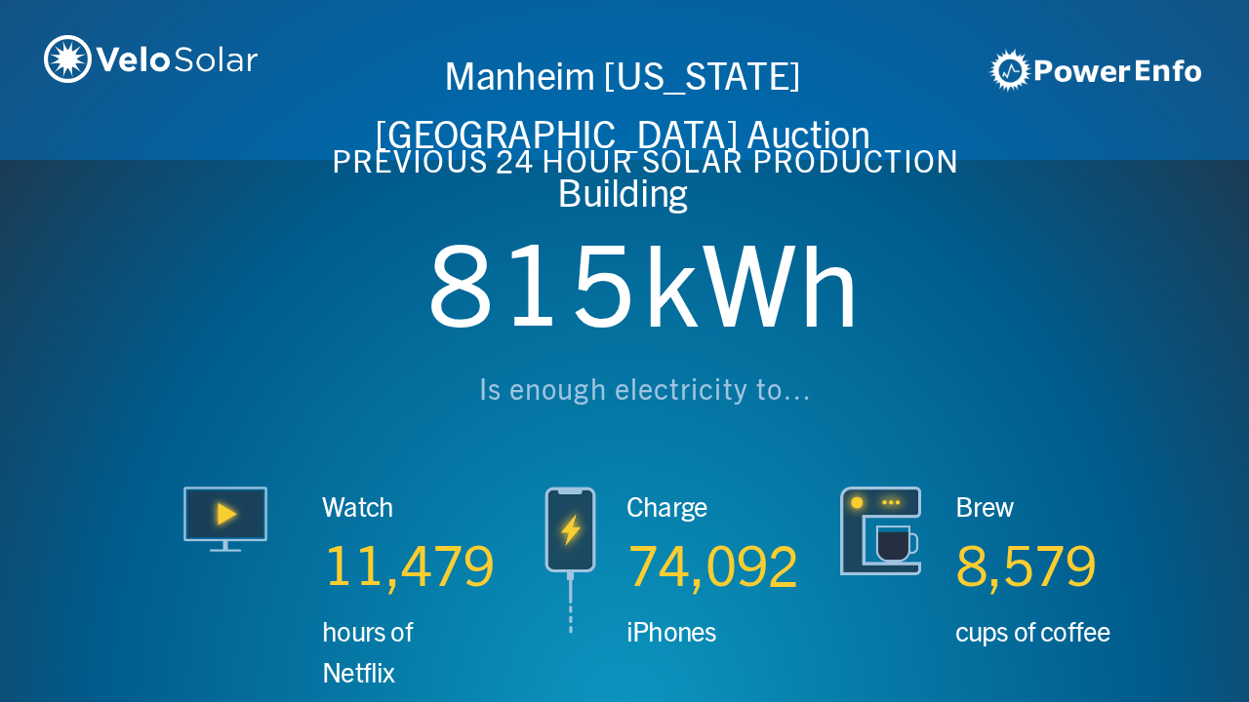
scroll to position [0, 4994]
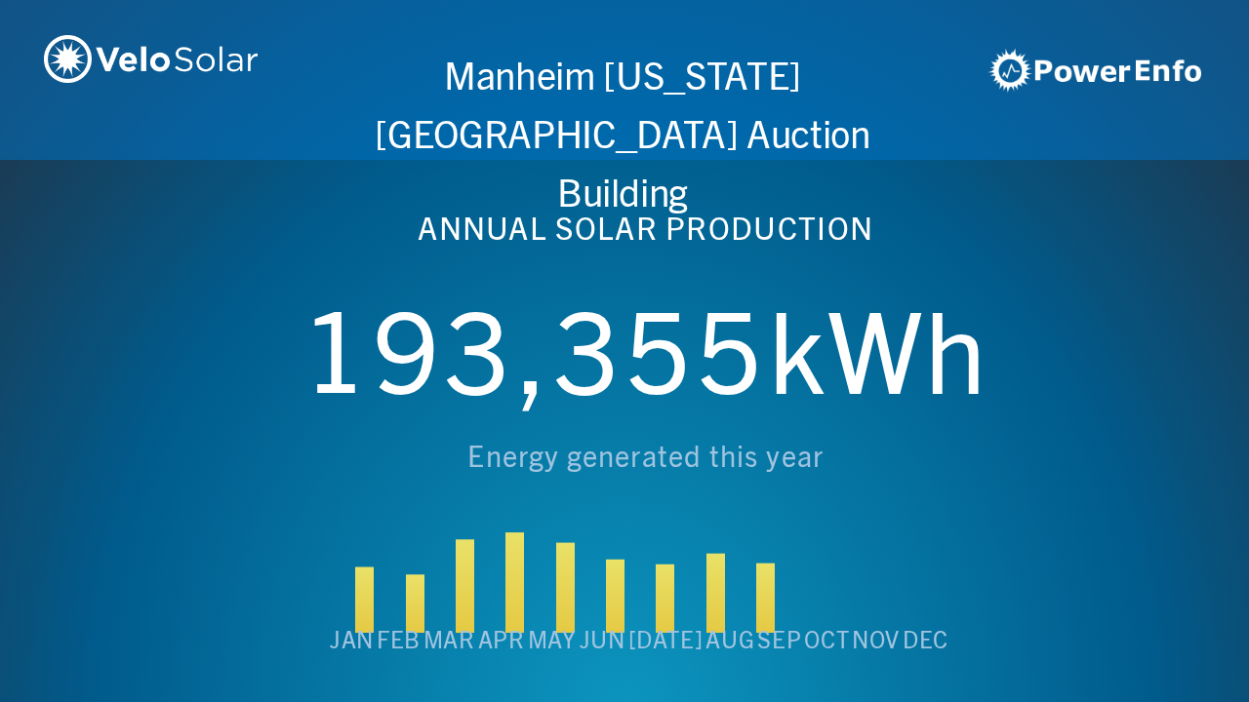
scroll to position [0, 6243]
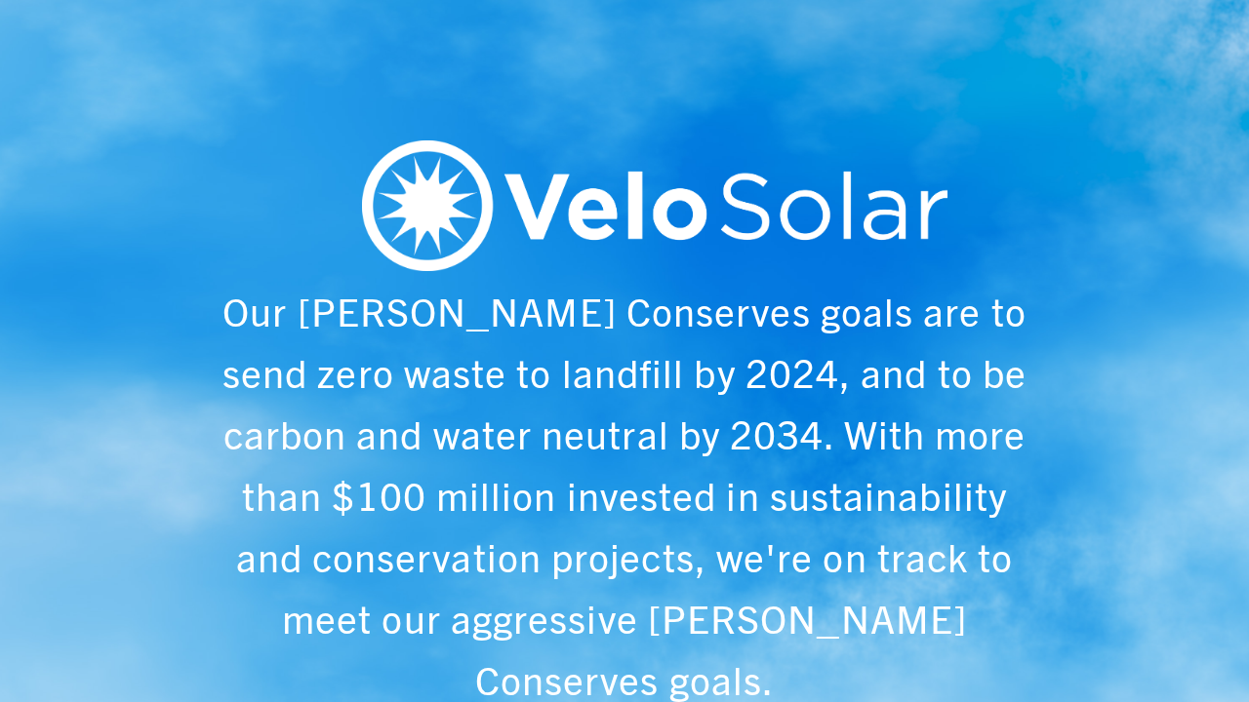
scroll to position [0, 1249]
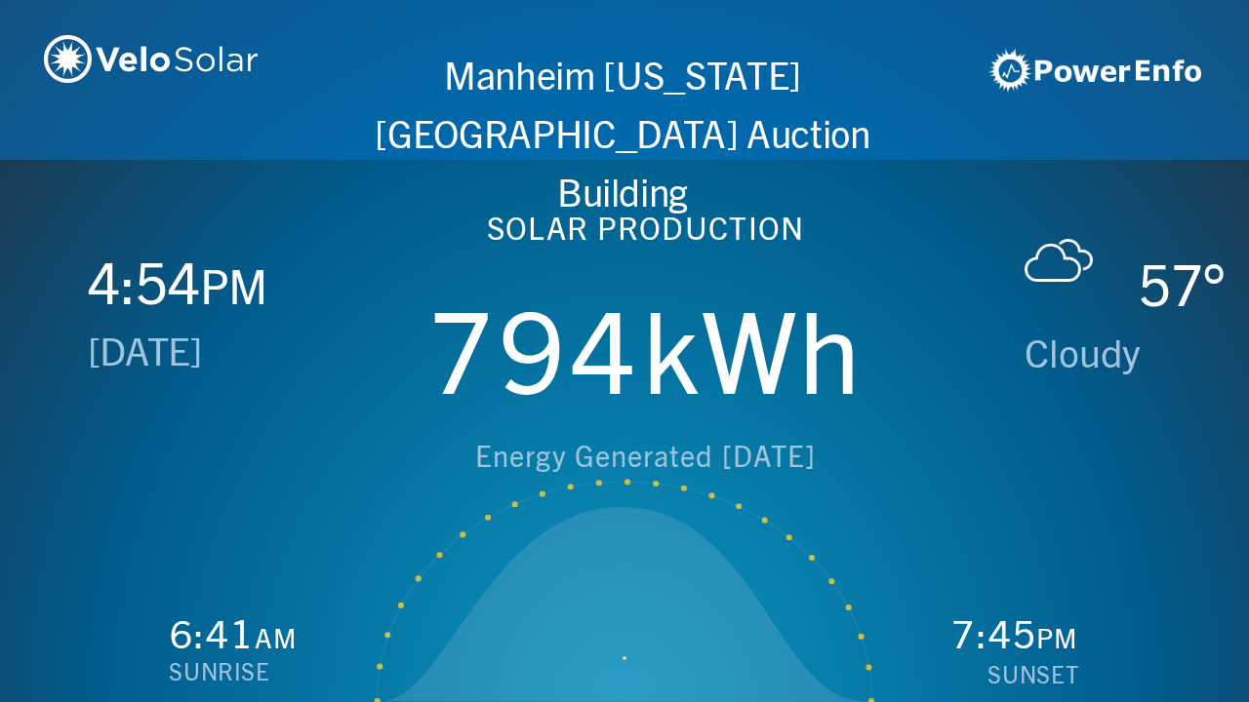
scroll to position [0, 2497]
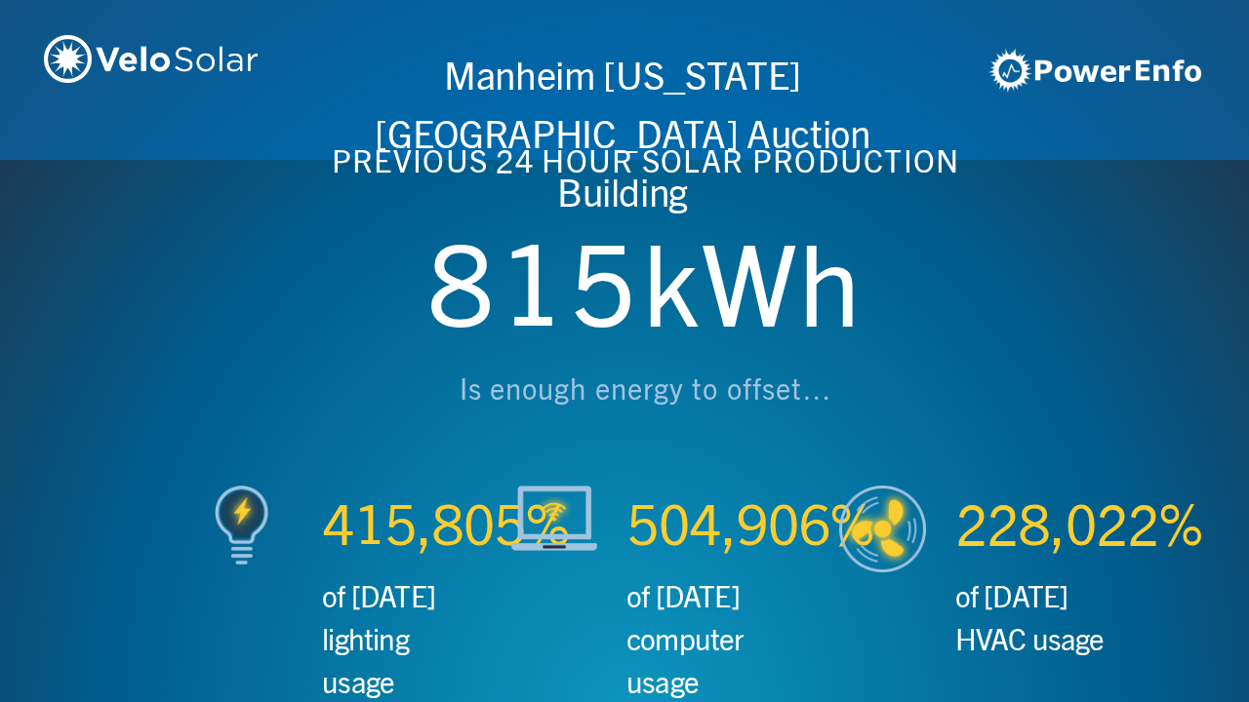
scroll to position [0, 3746]
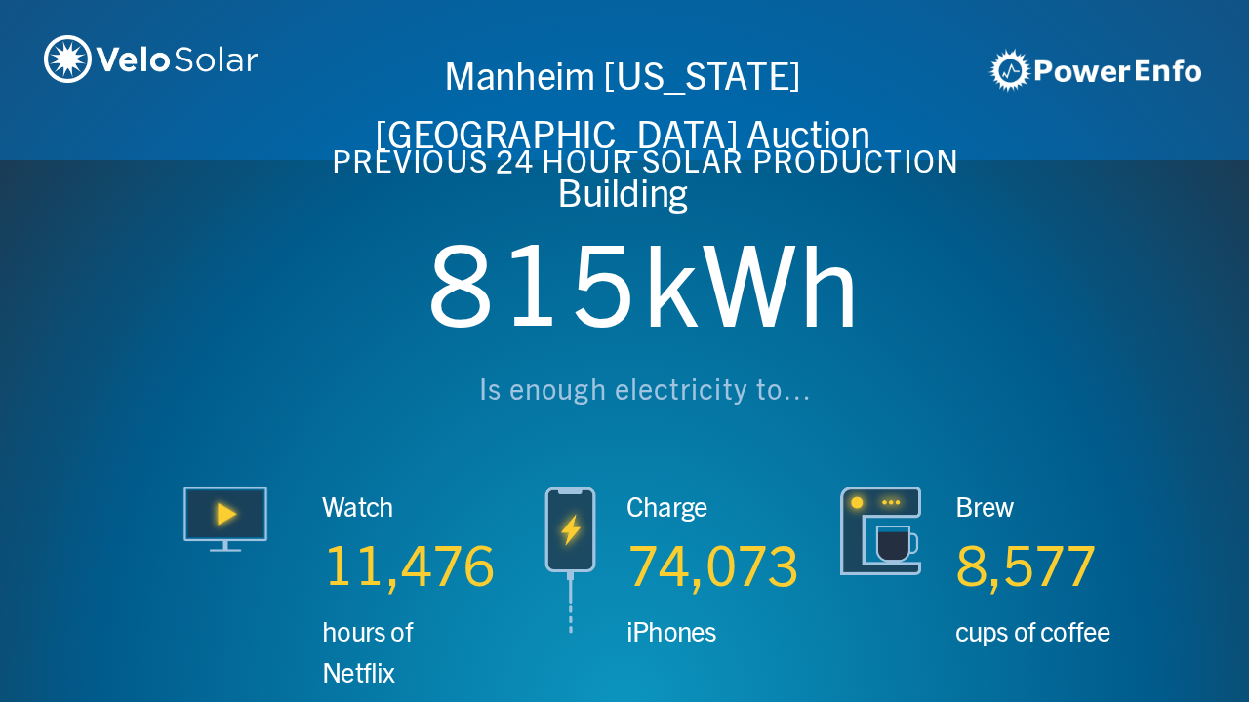
scroll to position [0, 4994]
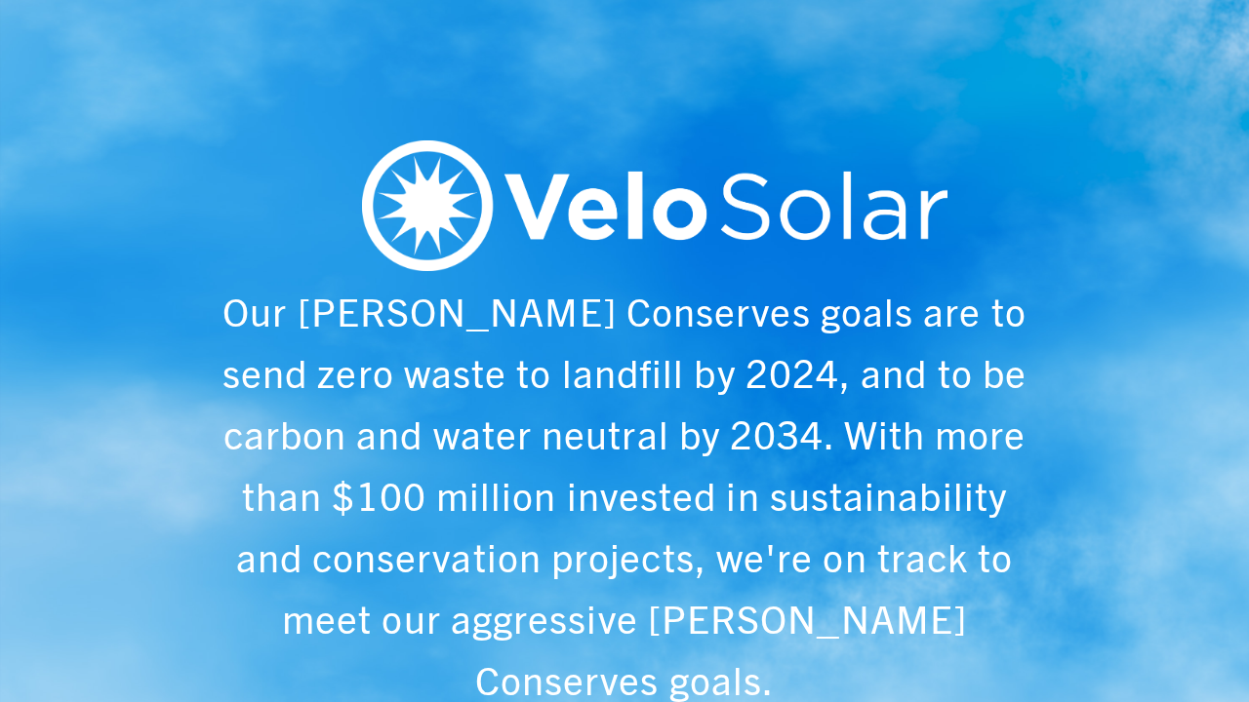
scroll to position [0, 6243]
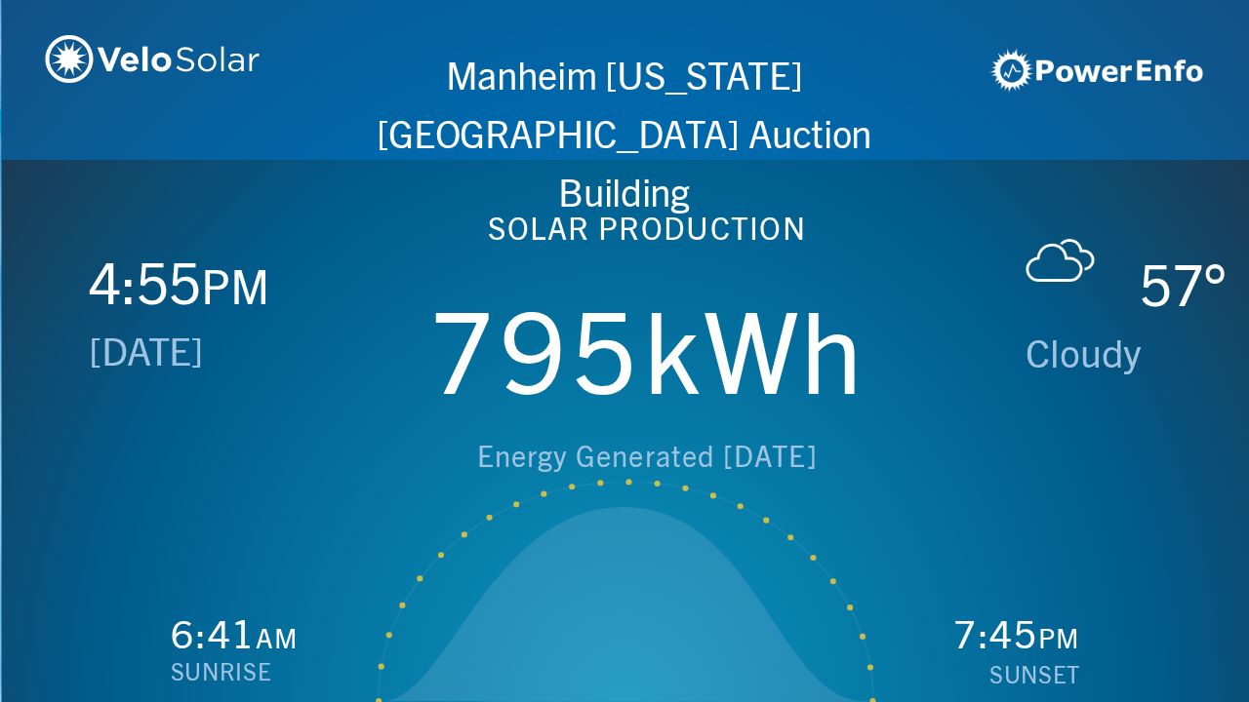
scroll to position [0, 1249]
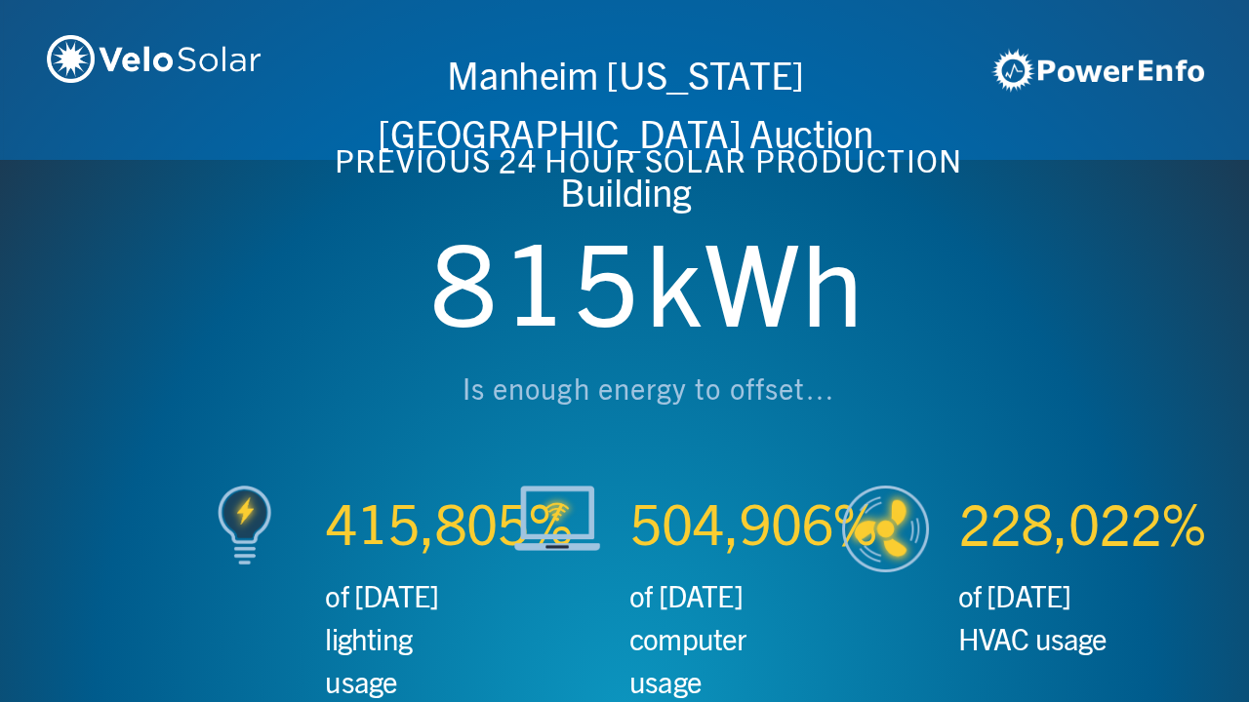
scroll to position [0, 2497]
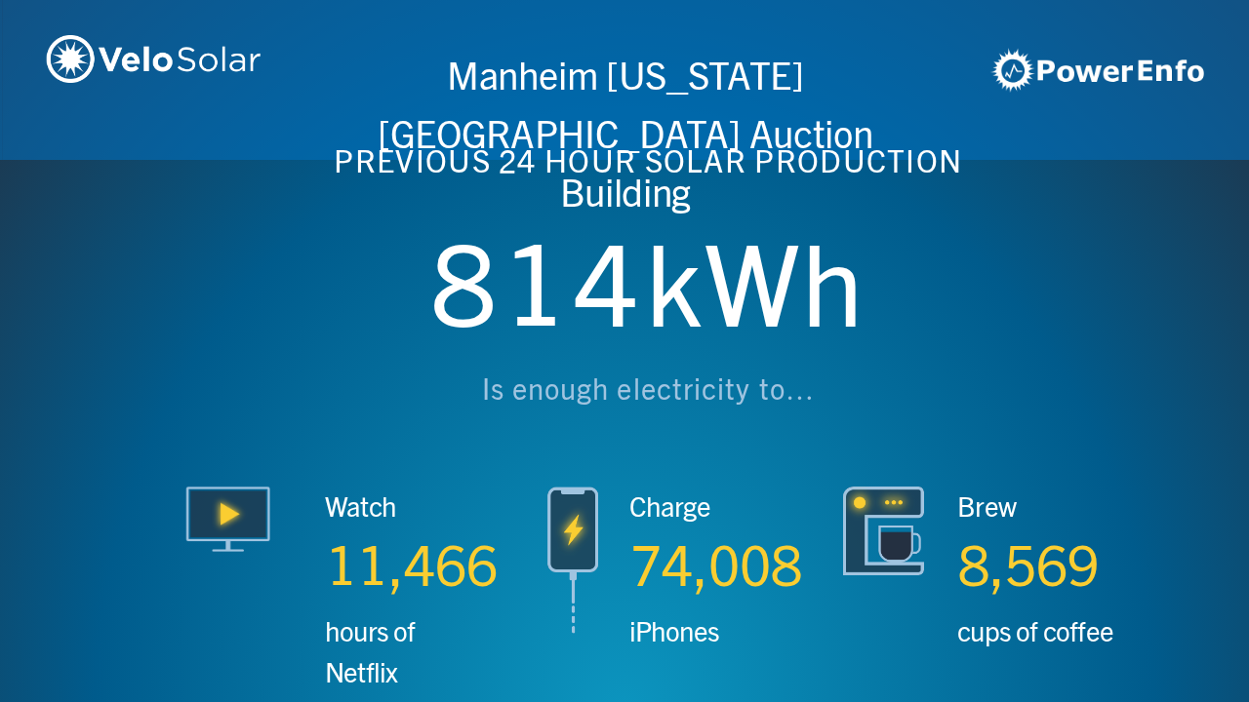
scroll to position [0, 3746]
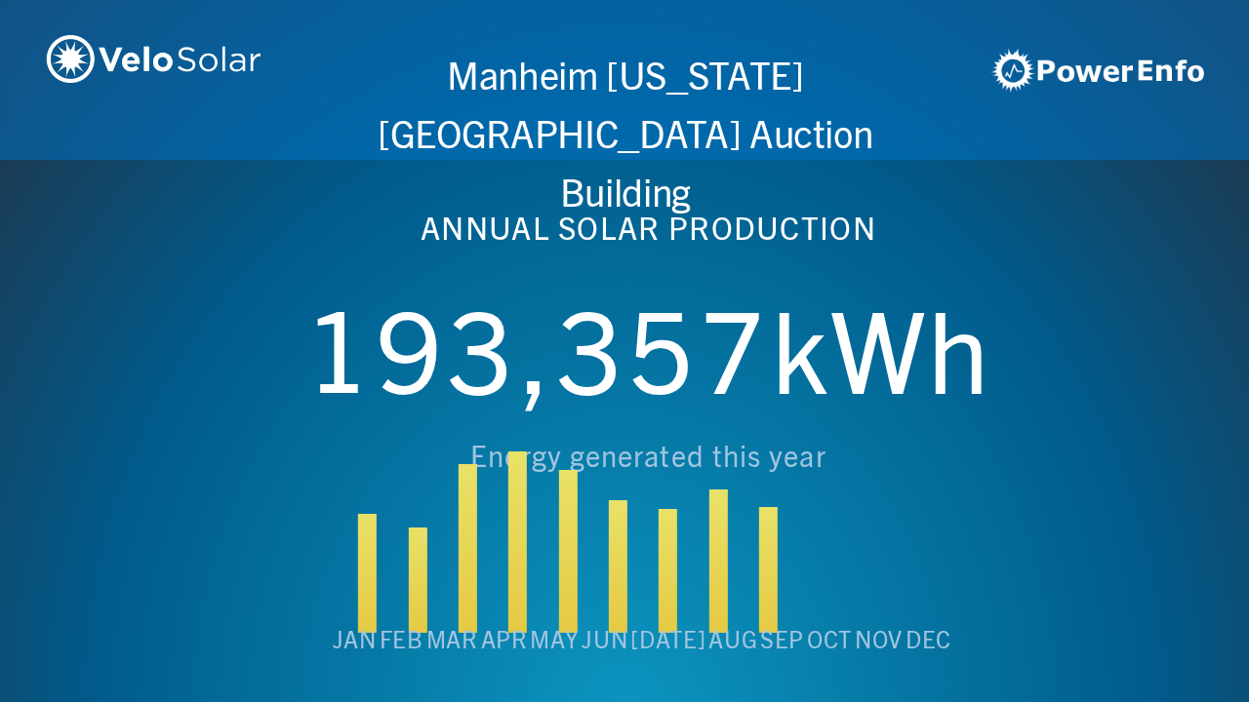
scroll to position [0, 4994]
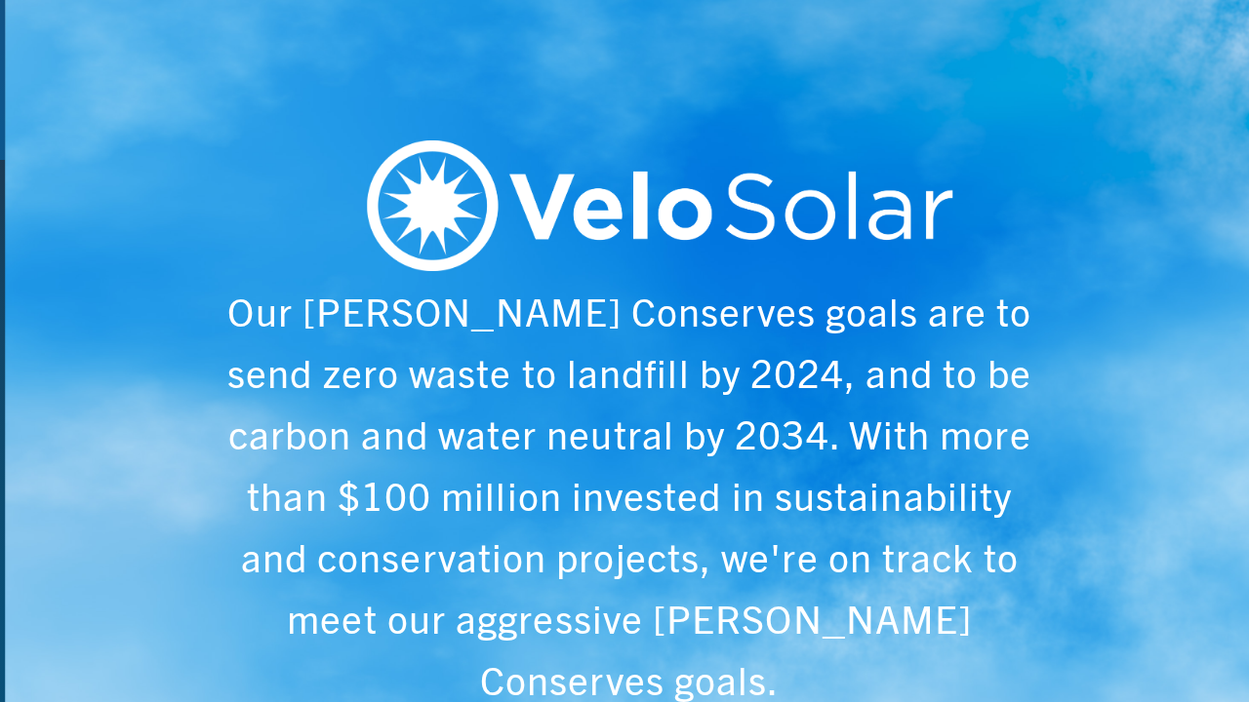
scroll to position [0, 6243]
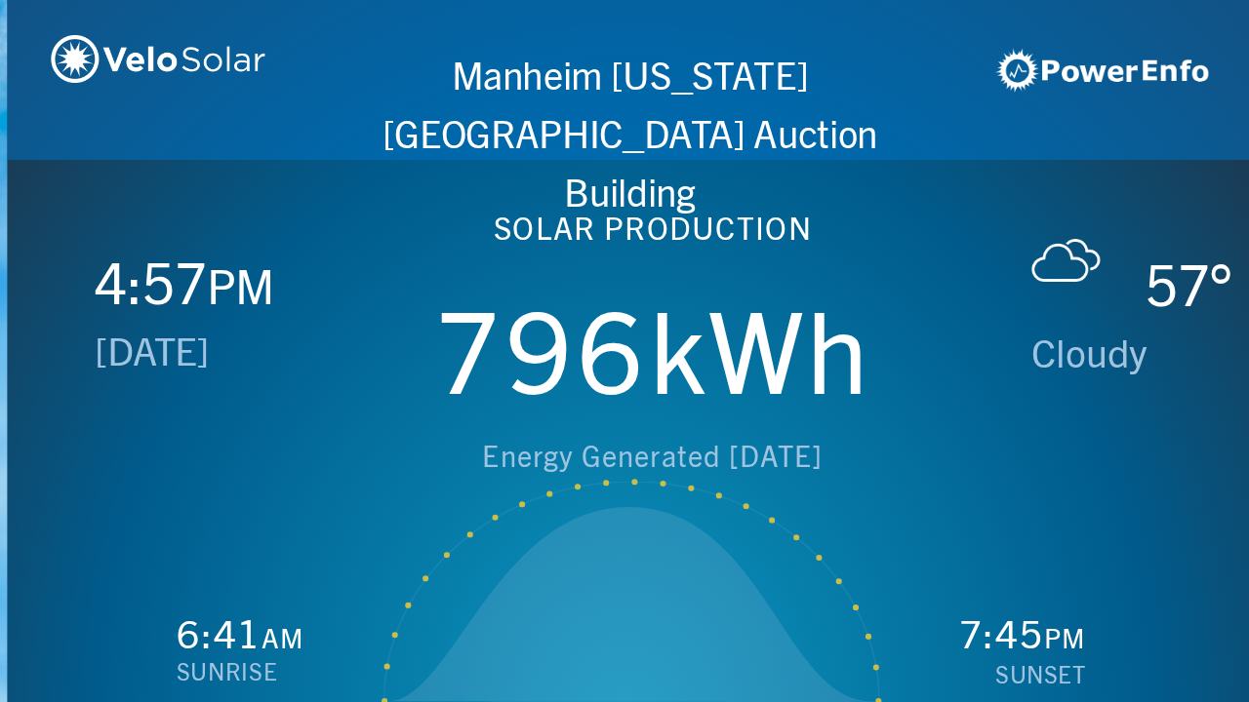
scroll to position [0, 1249]
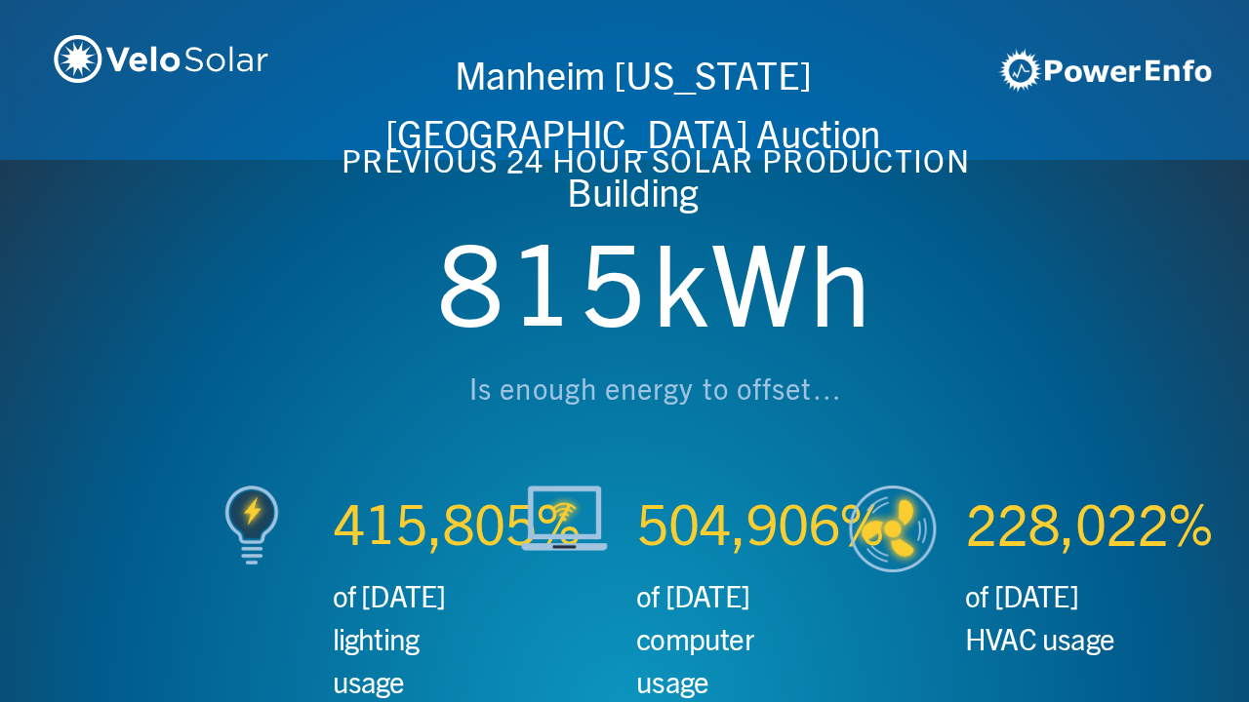
scroll to position [0, 2497]
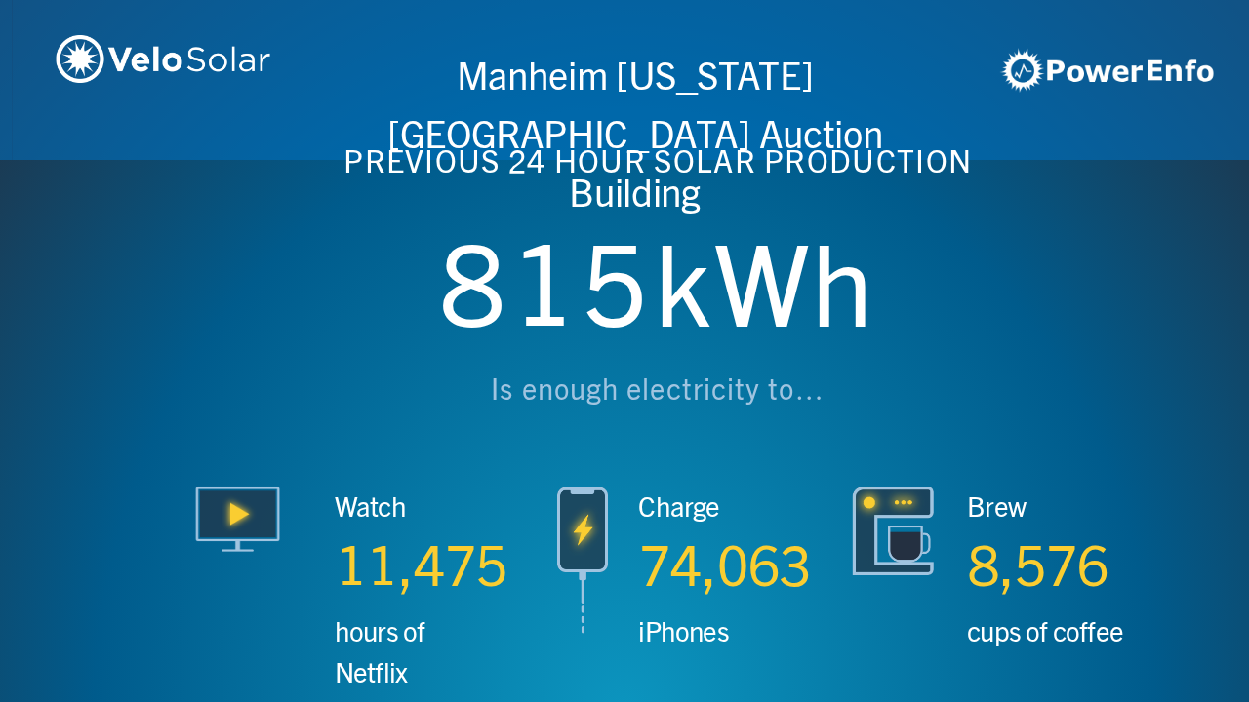
scroll to position [0, 3746]
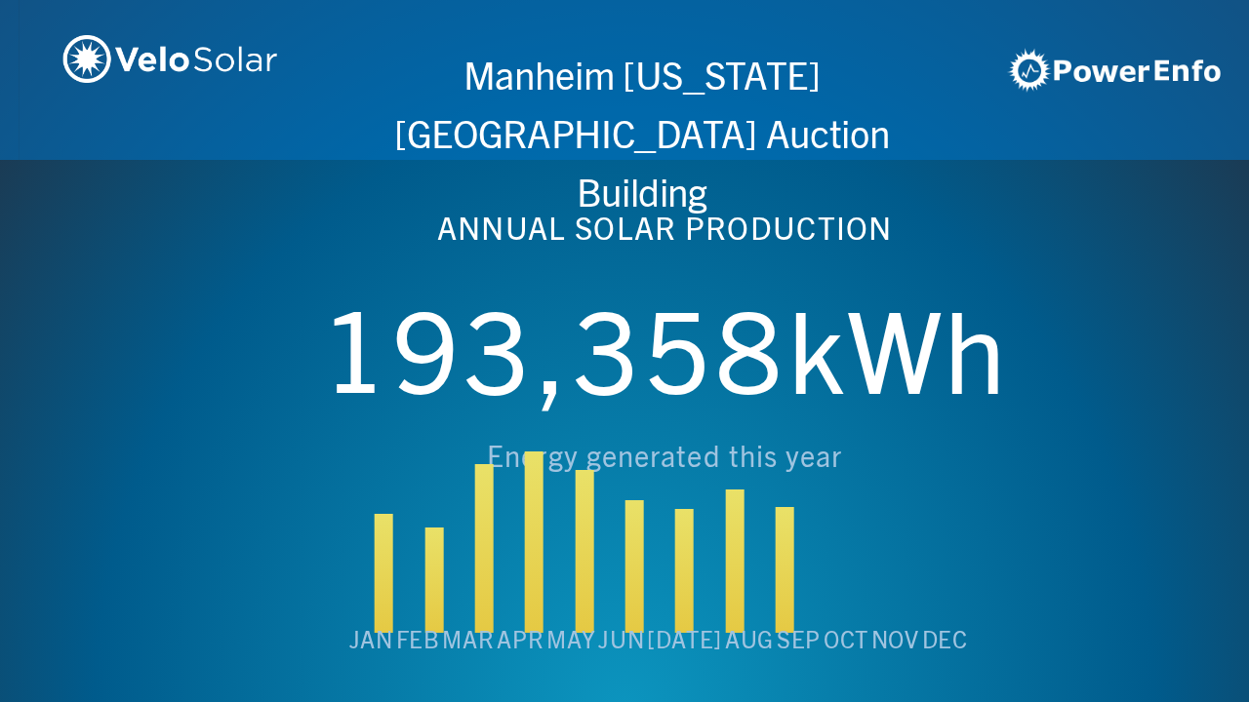
scroll to position [0, 4994]
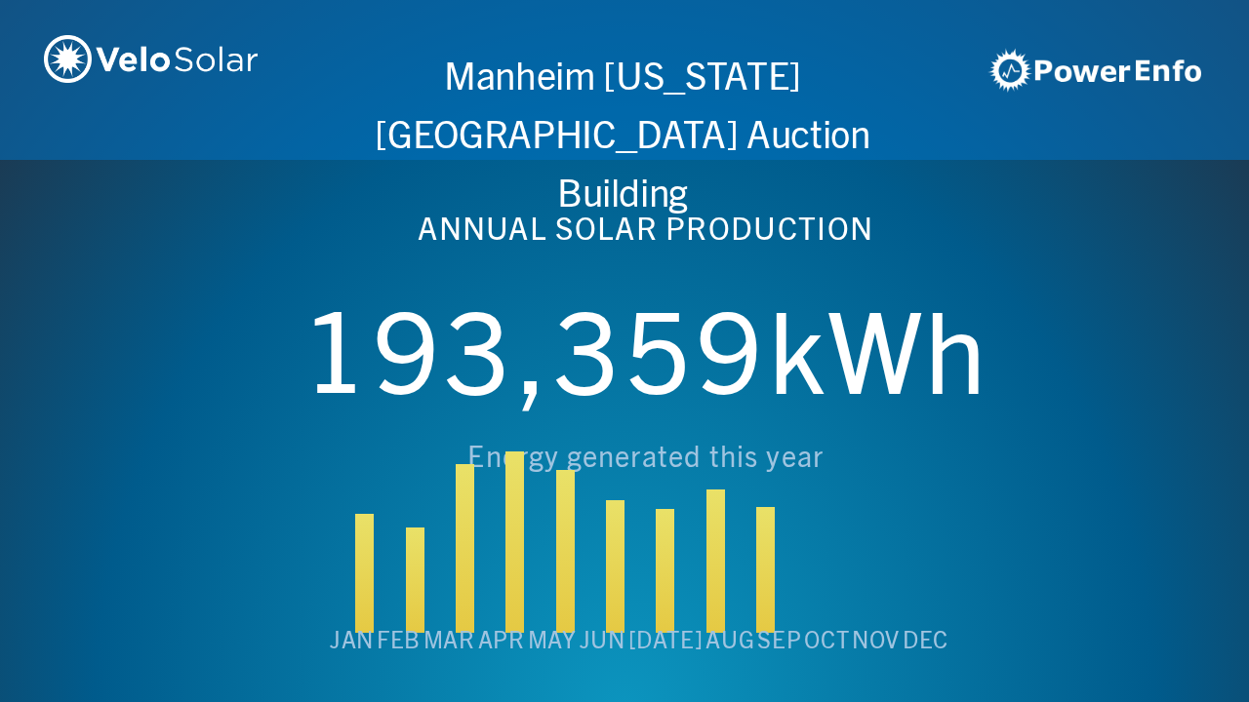
scroll to position [0, 6243]
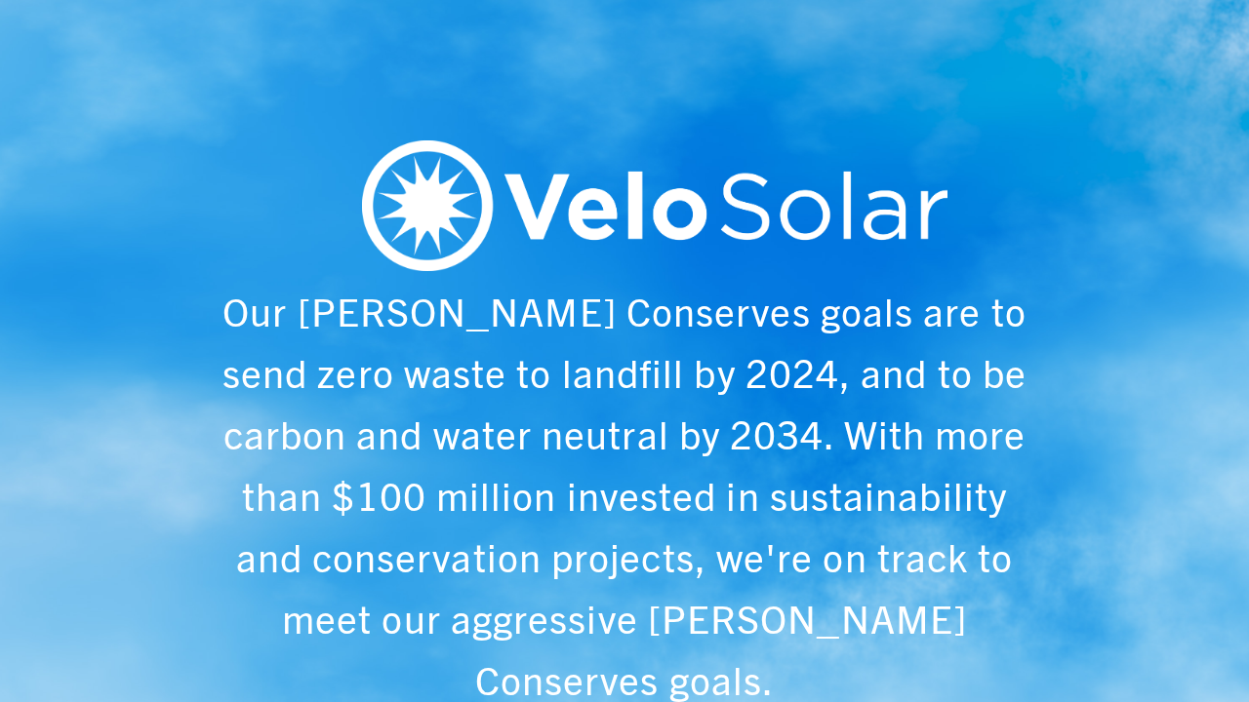
scroll to position [0, 1249]
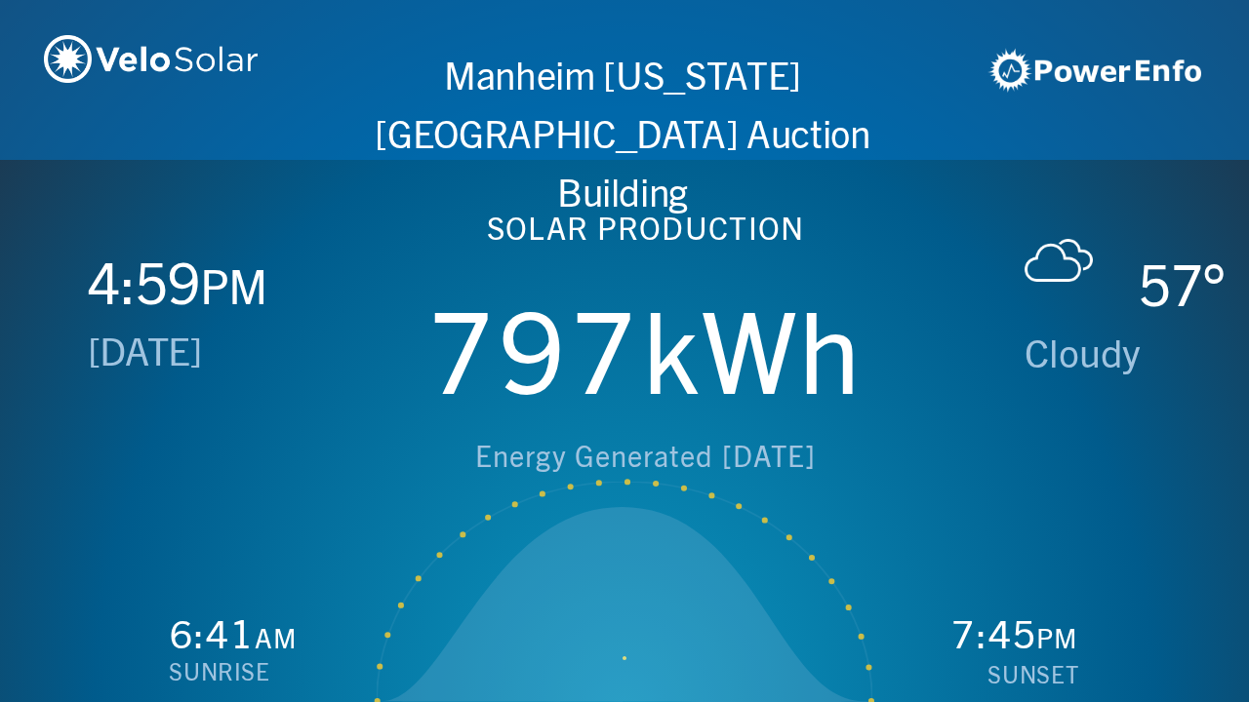
scroll to position [0, 2497]
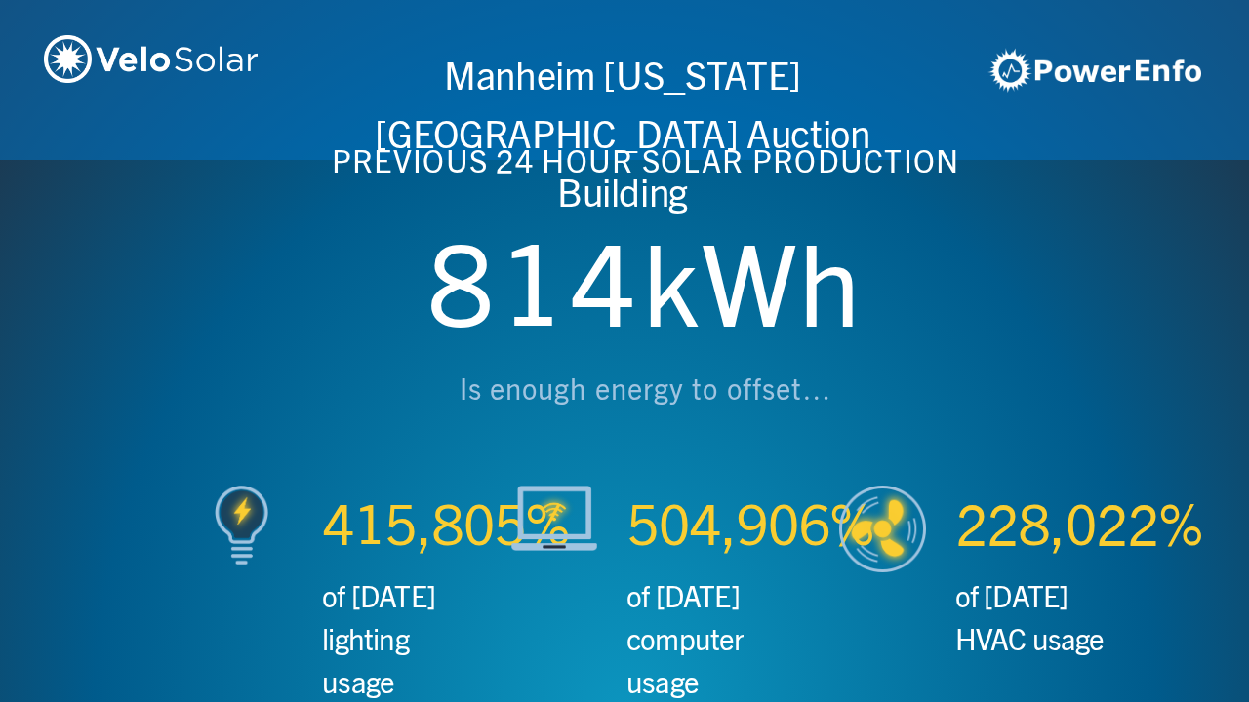
scroll to position [0, 3746]
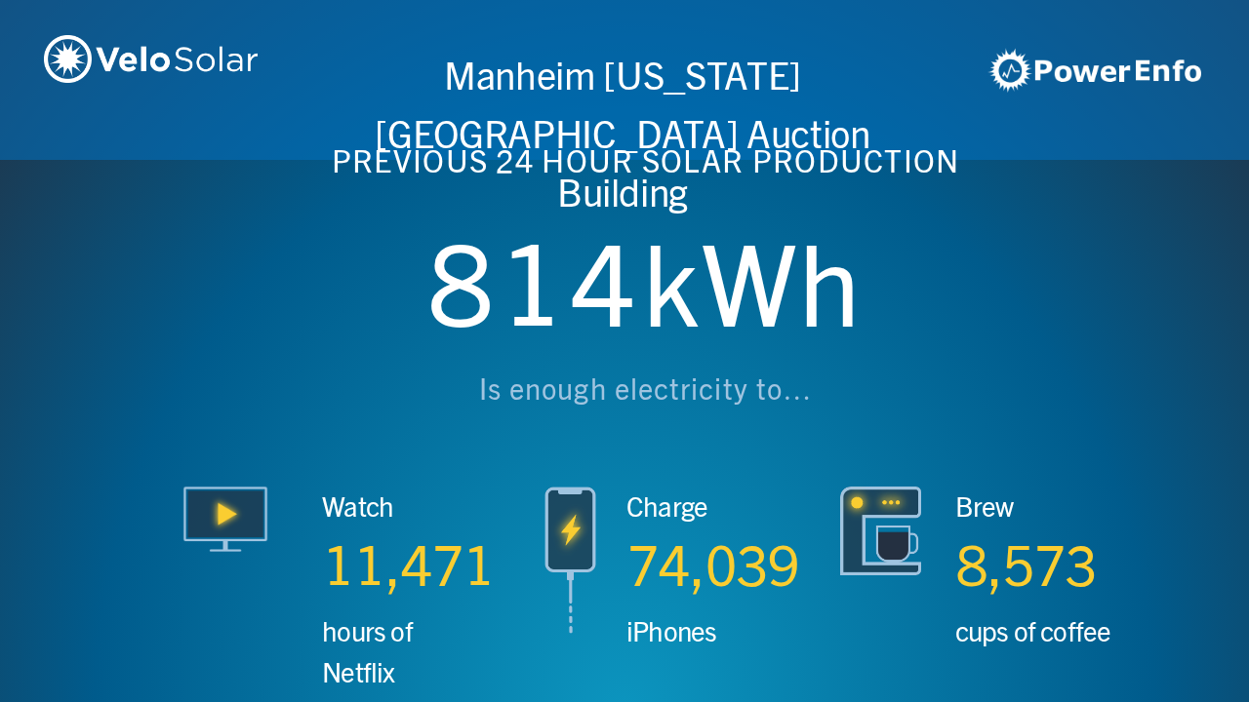
scroll to position [0, 4994]
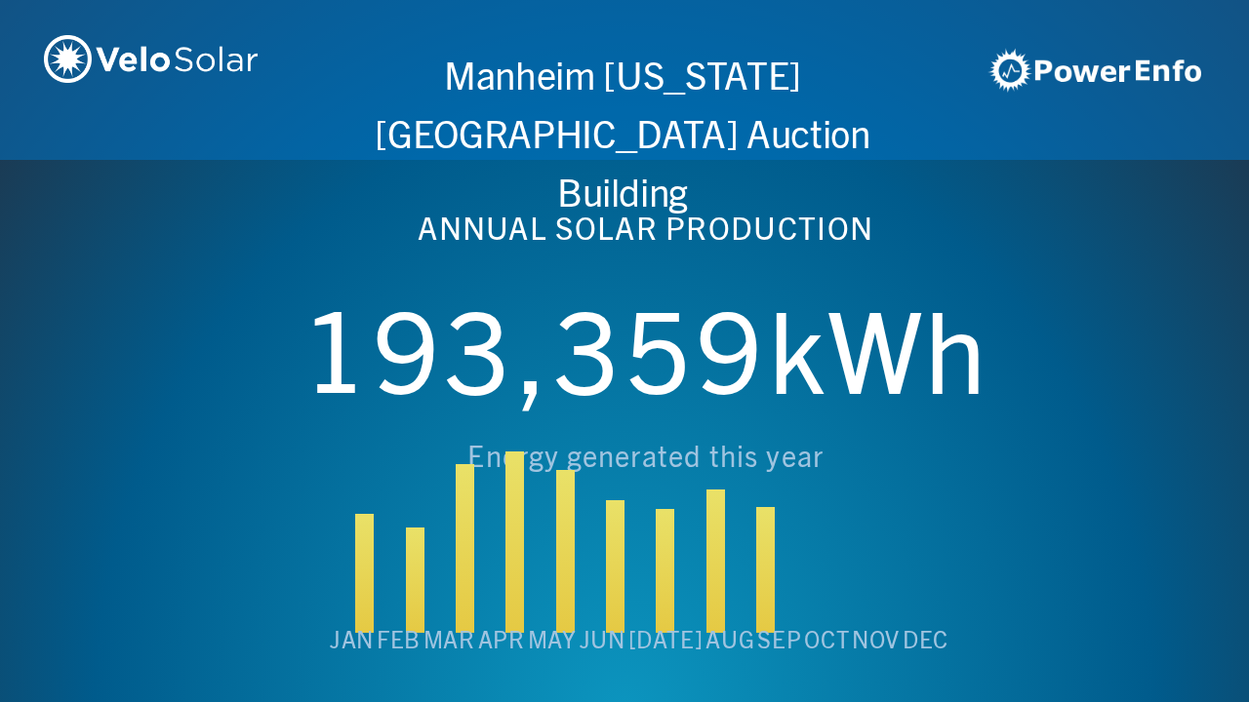
scroll to position [0, 6243]
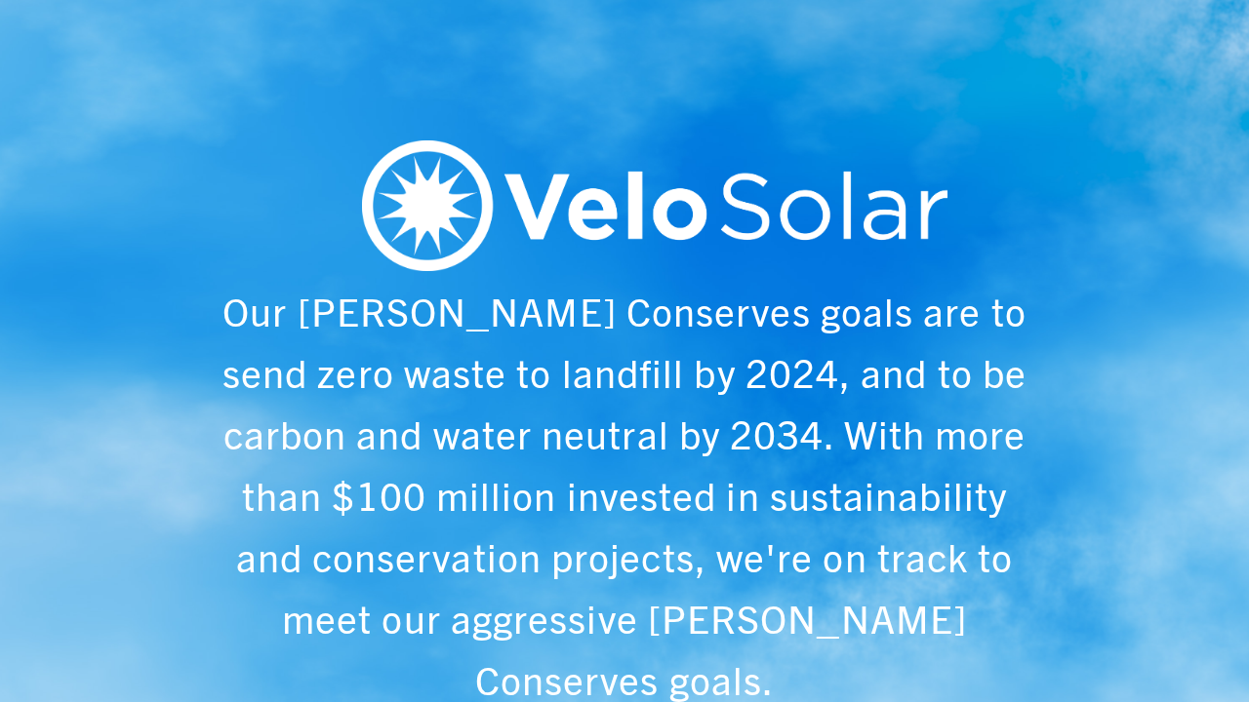
scroll to position [0, 1249]
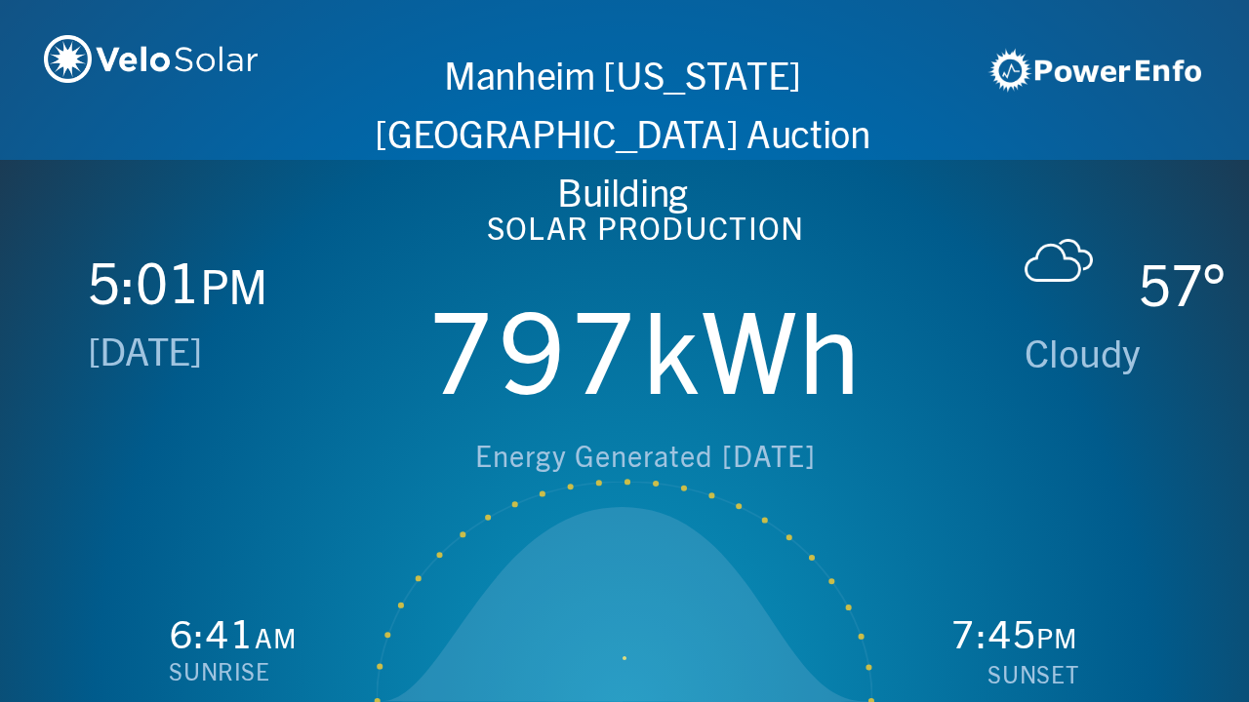
scroll to position [0, 2497]
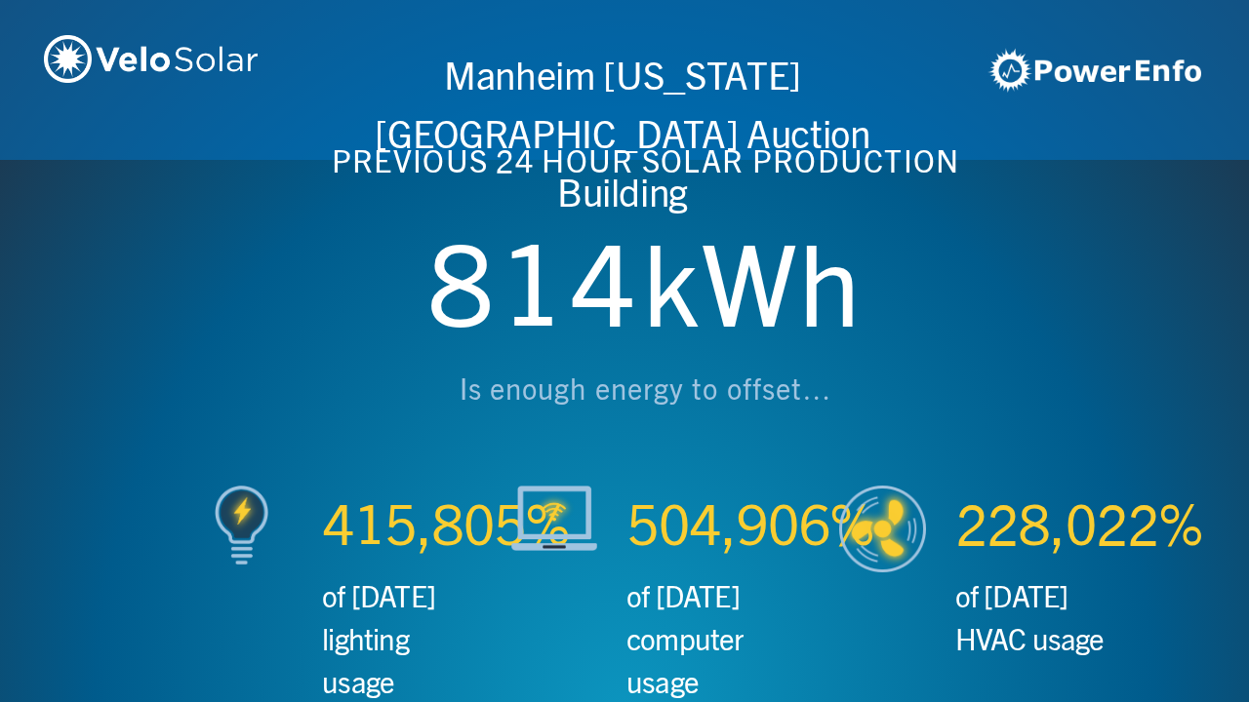
scroll to position [0, 3746]
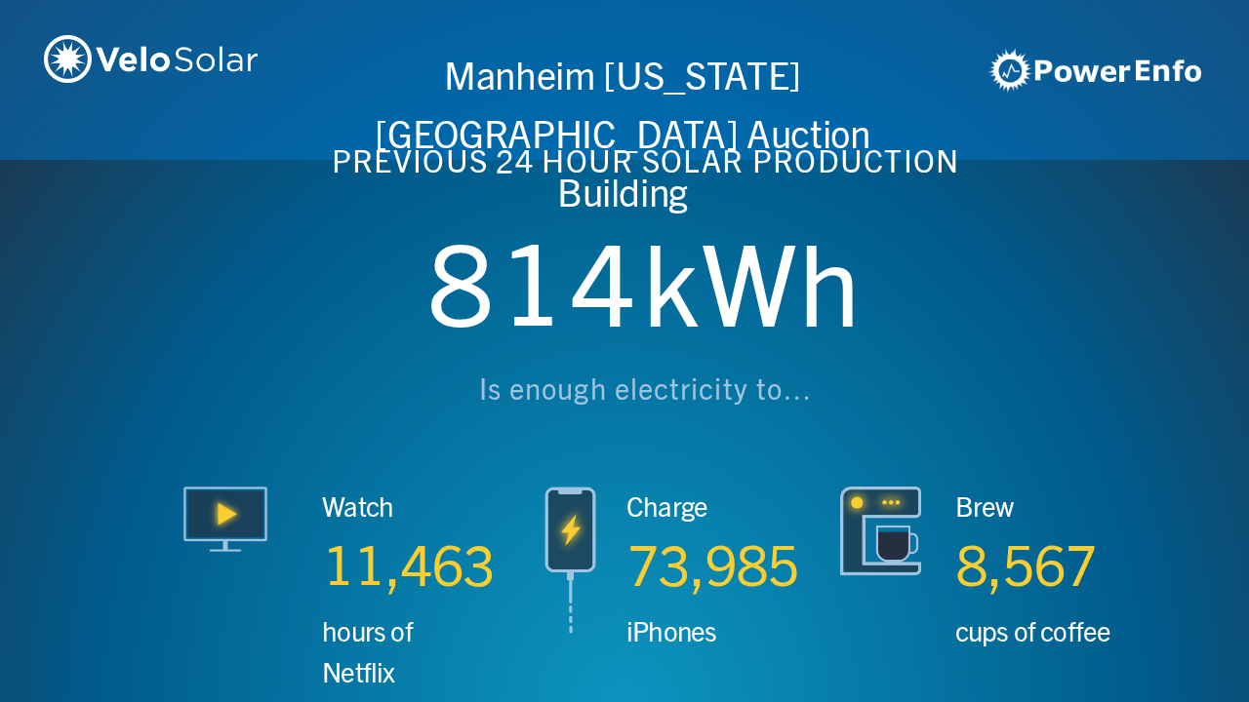
scroll to position [0, 4994]
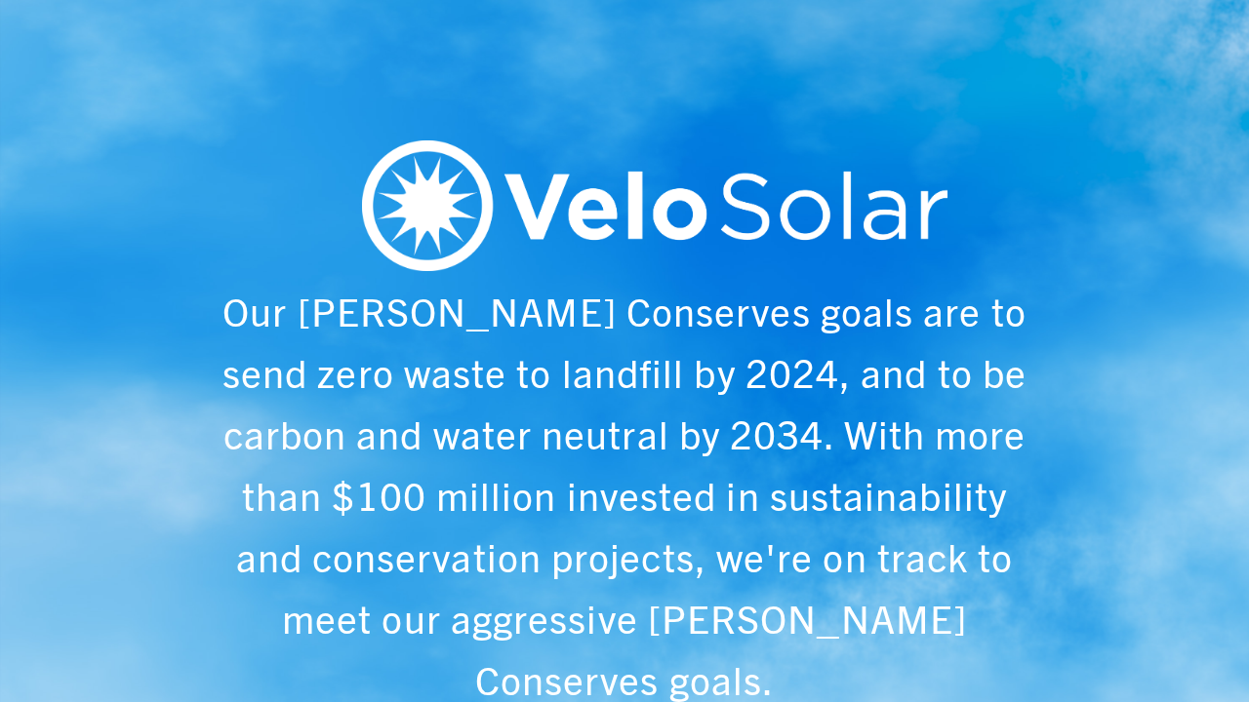
scroll to position [0, 6243]
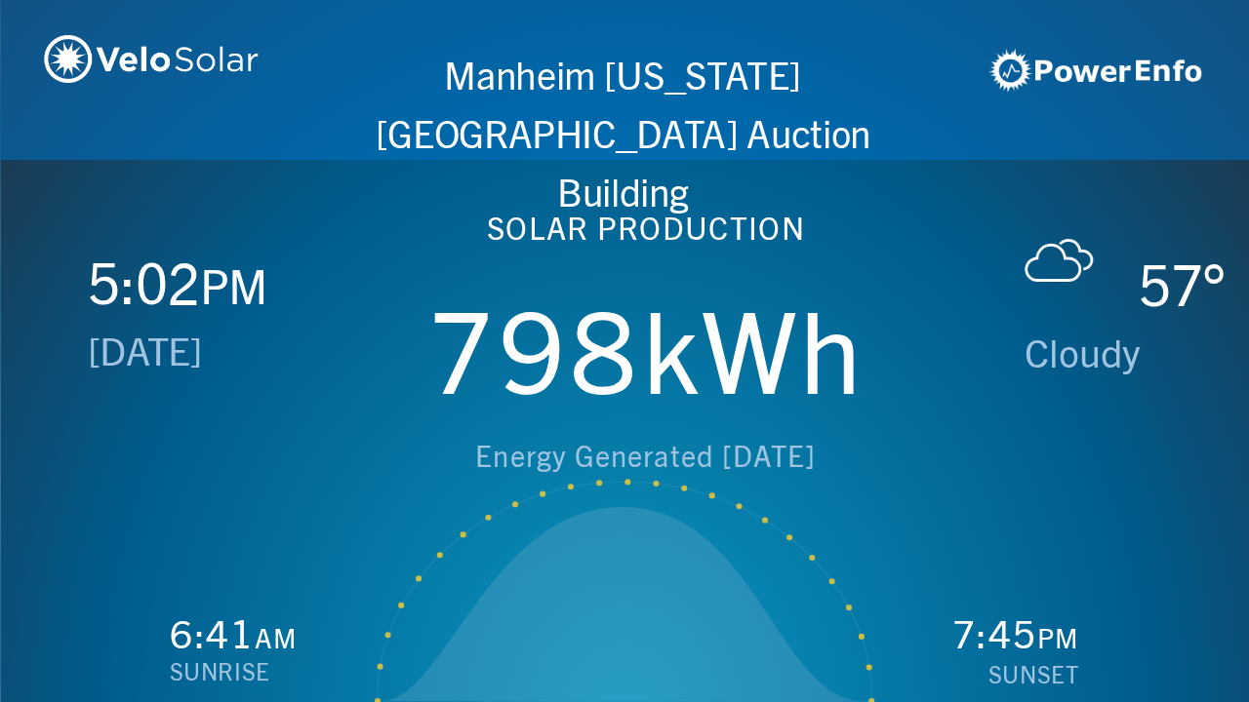
scroll to position [0, 1249]
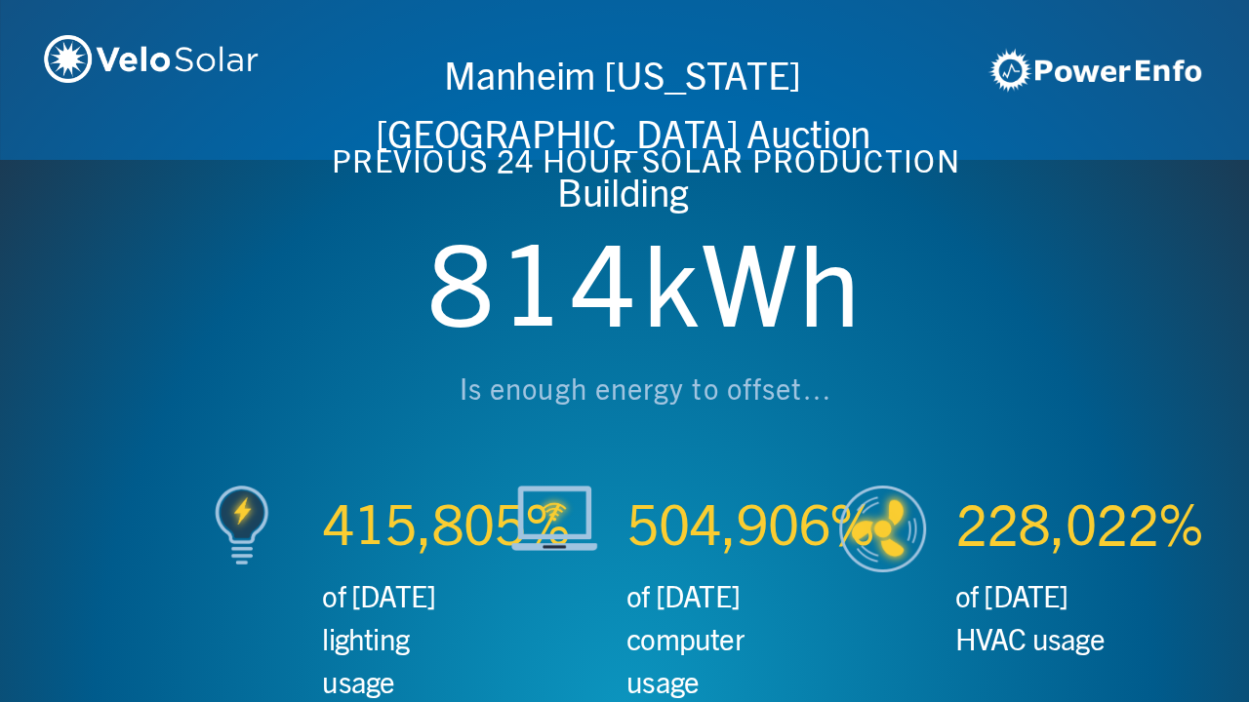
scroll to position [0, 2497]
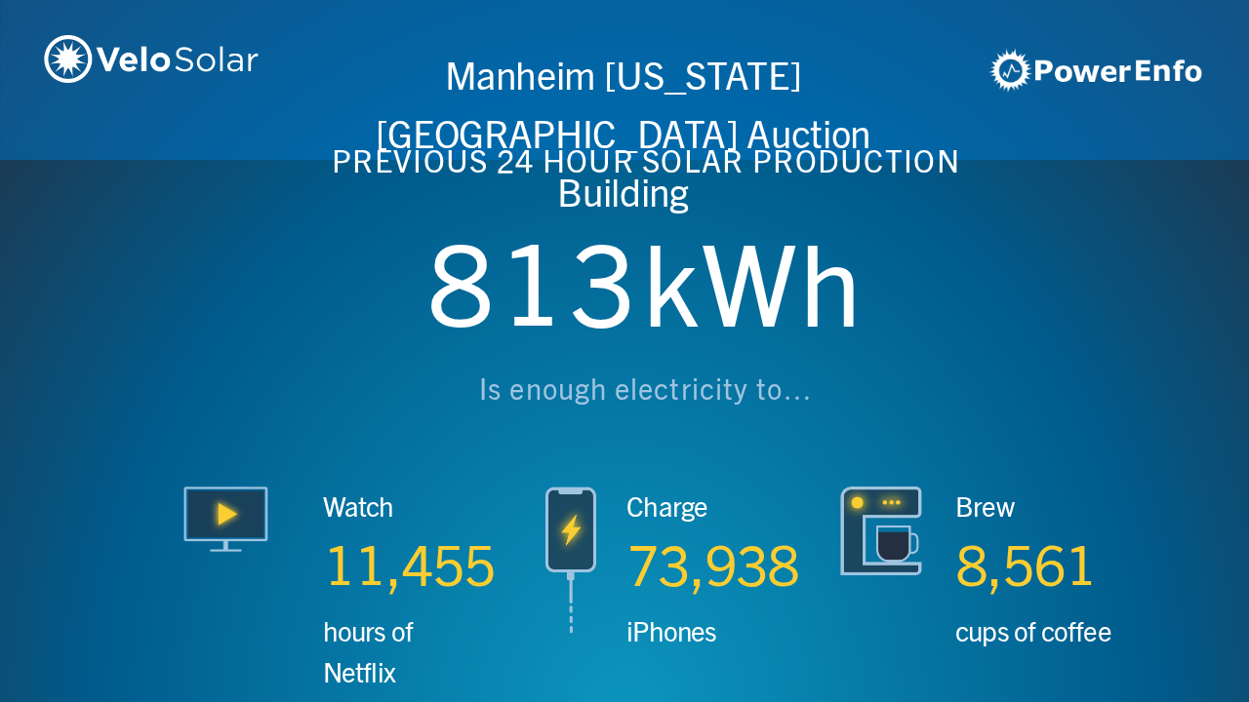
scroll to position [0, 3746]
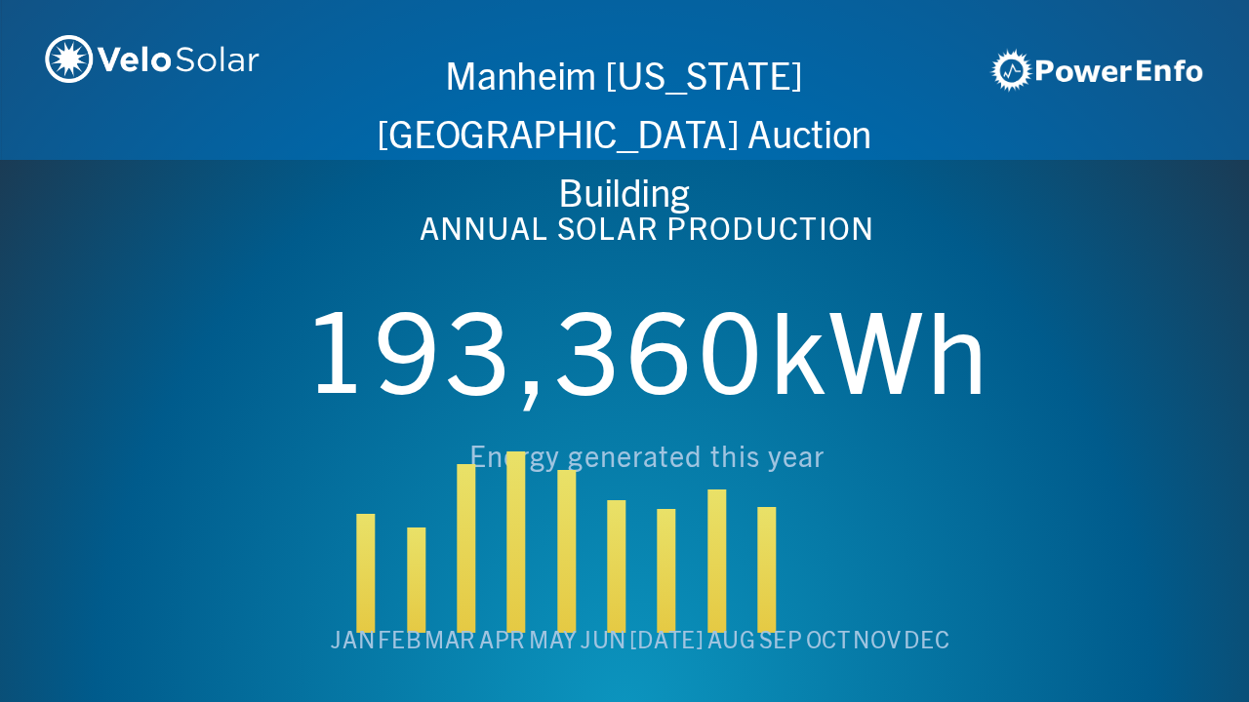
scroll to position [0, 4994]
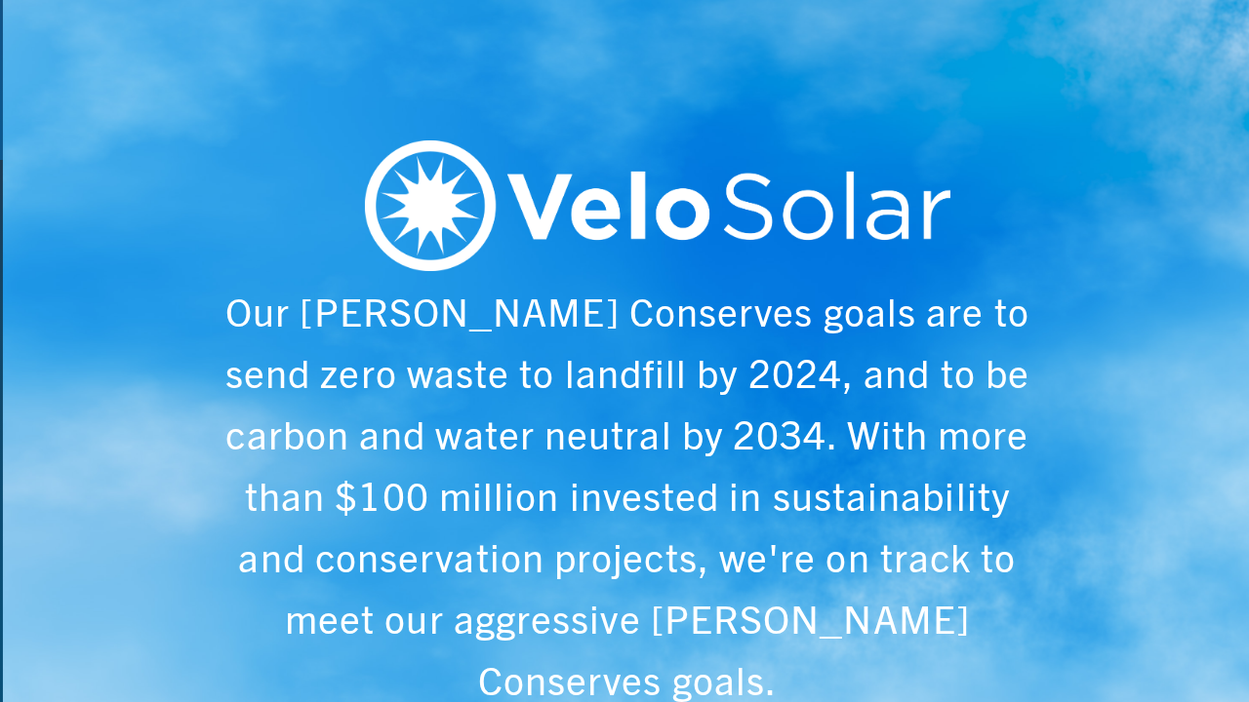
scroll to position [0, 6243]
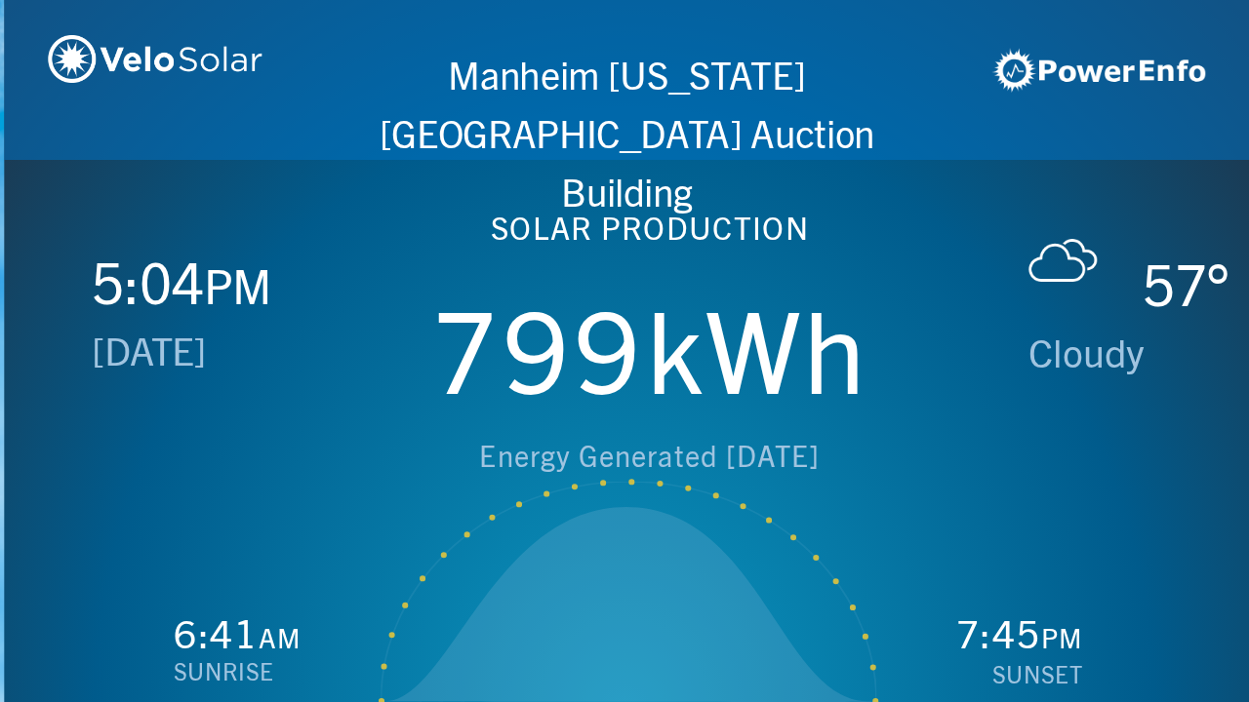
scroll to position [0, 1249]
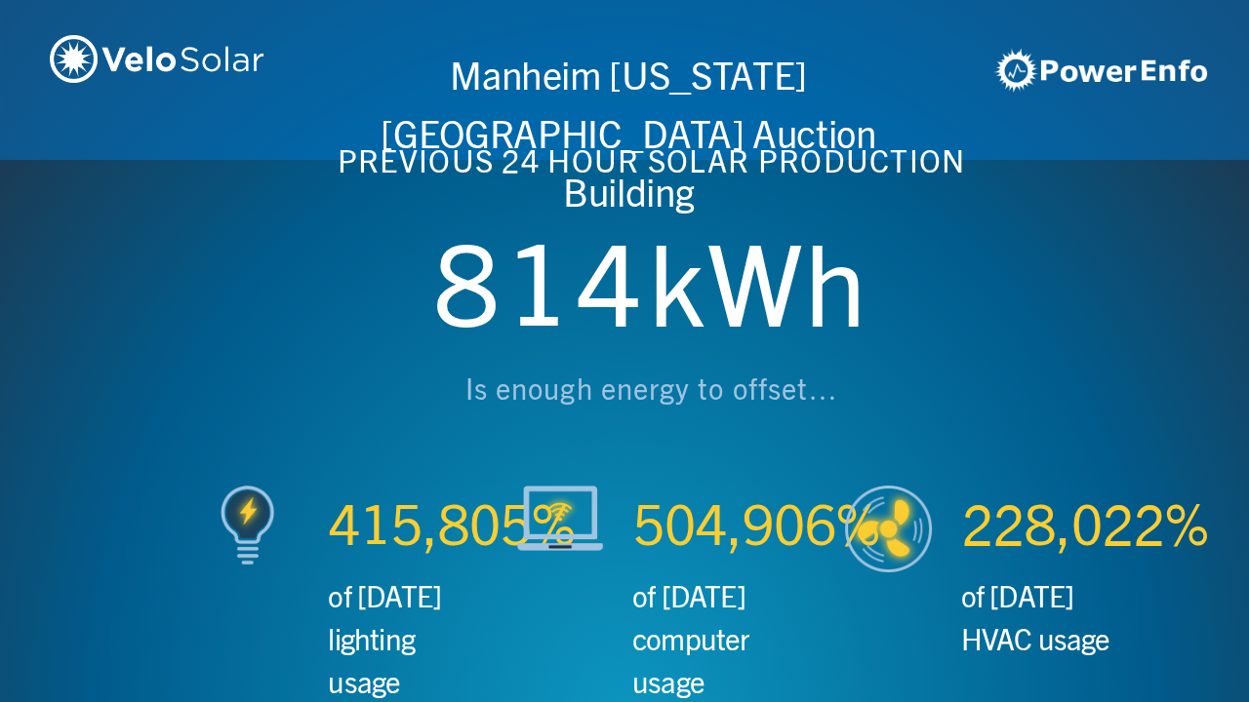
scroll to position [0, 2497]
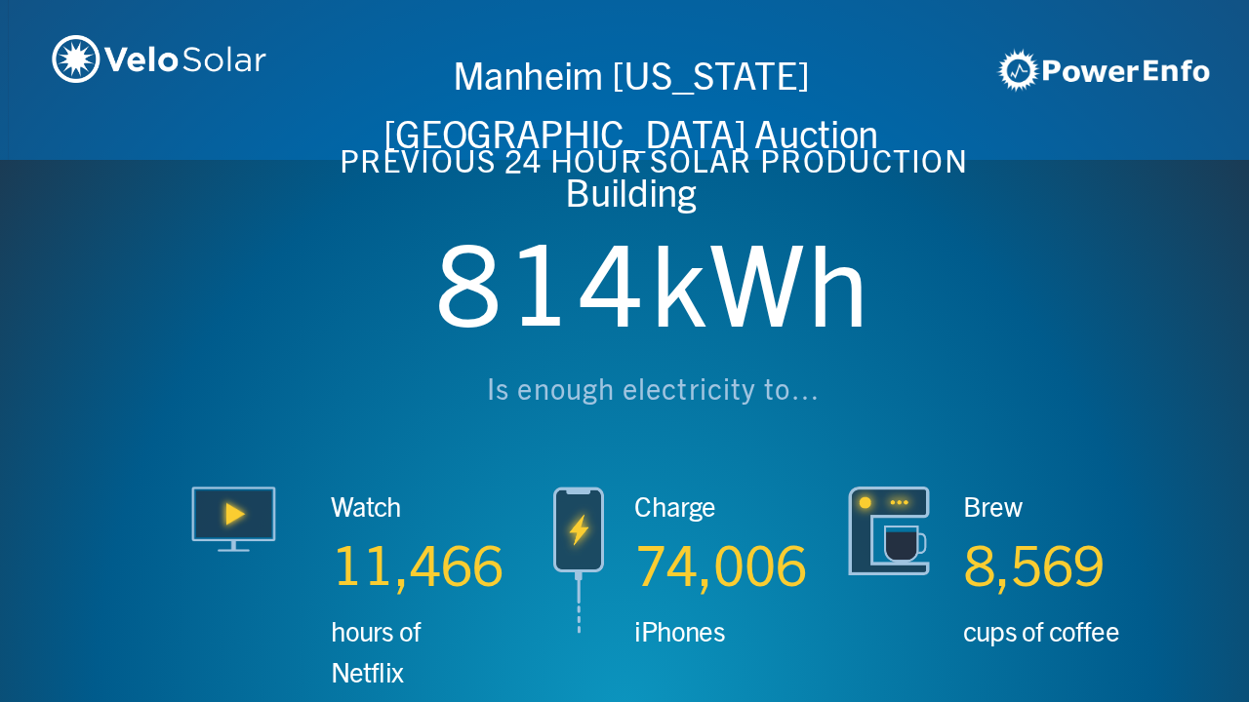
scroll to position [0, 3746]
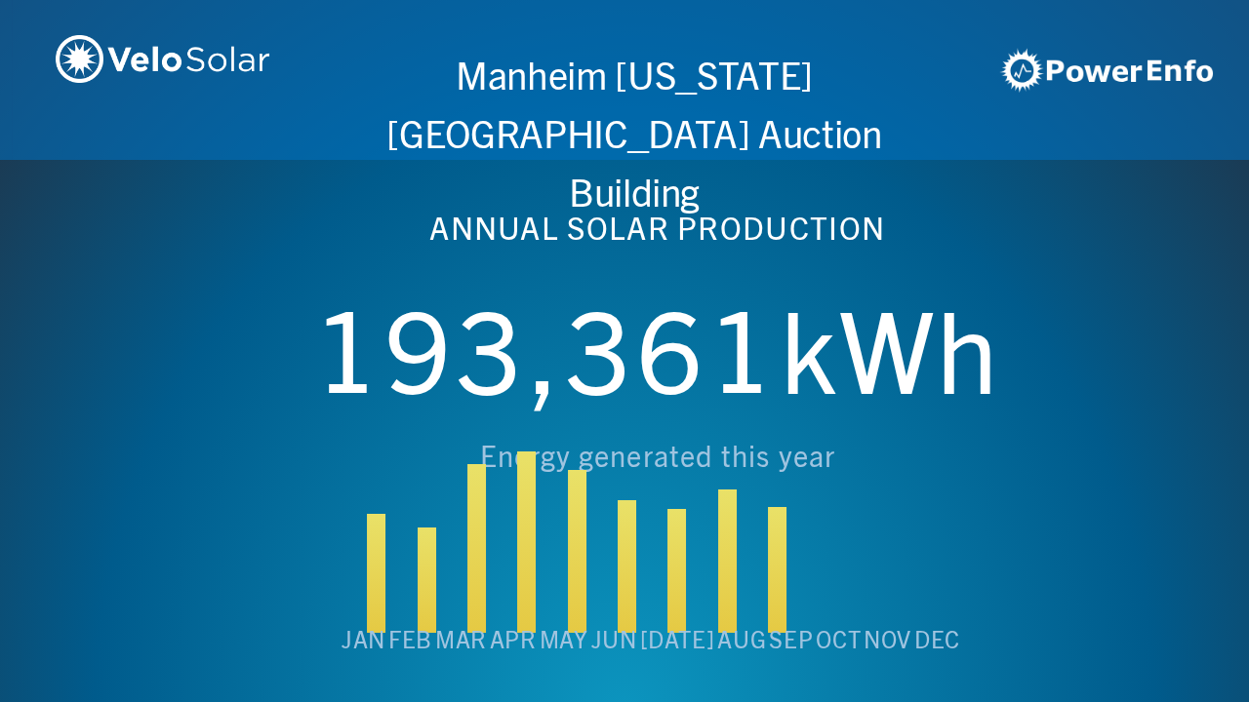
scroll to position [0, 4994]
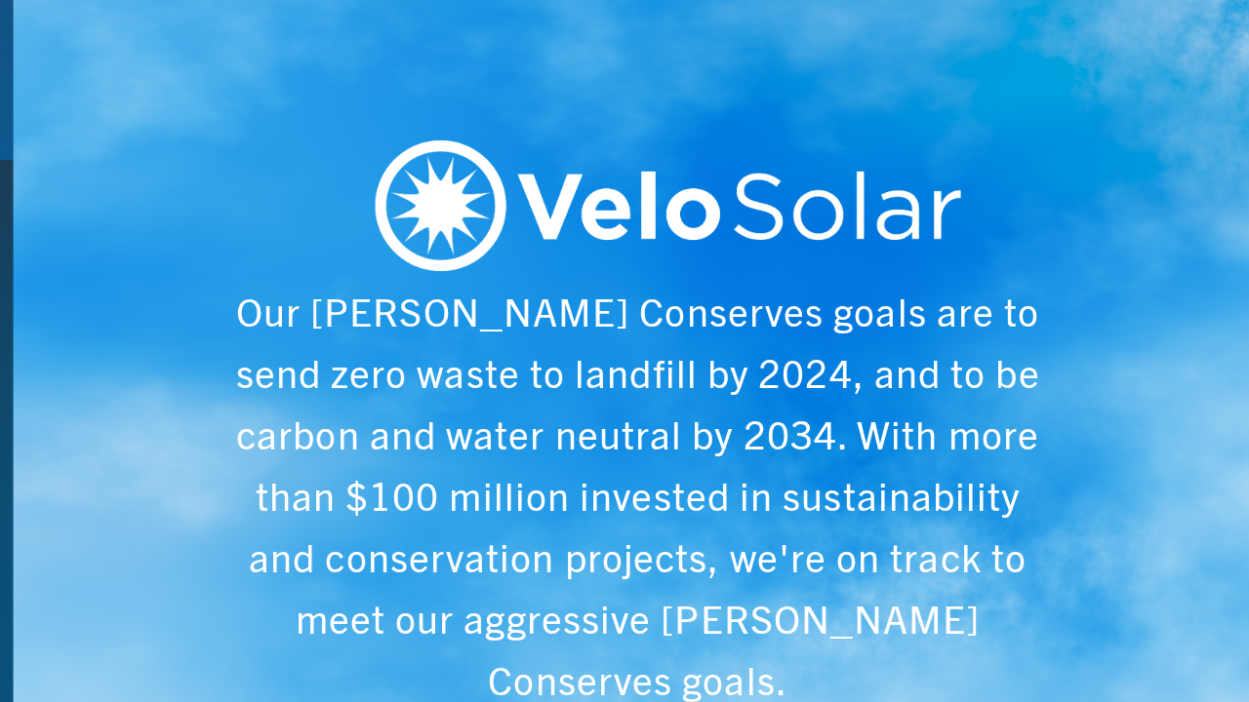
scroll to position [0, 6243]
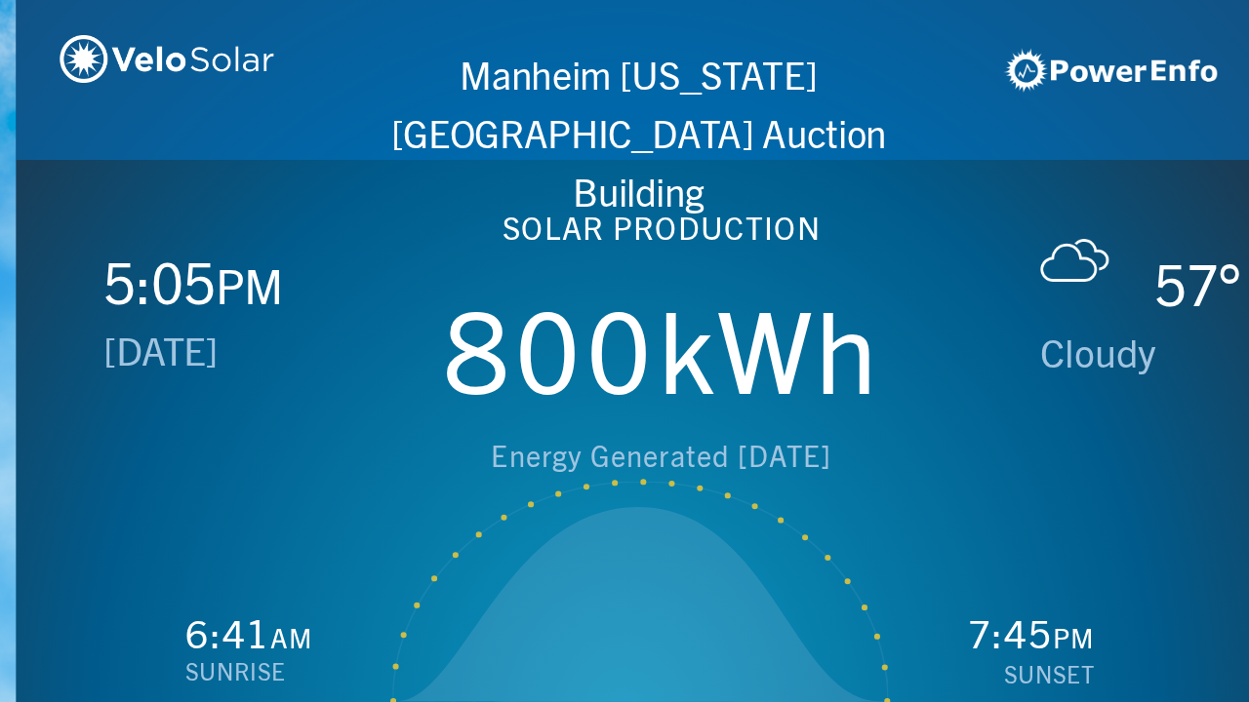
scroll to position [0, 1249]
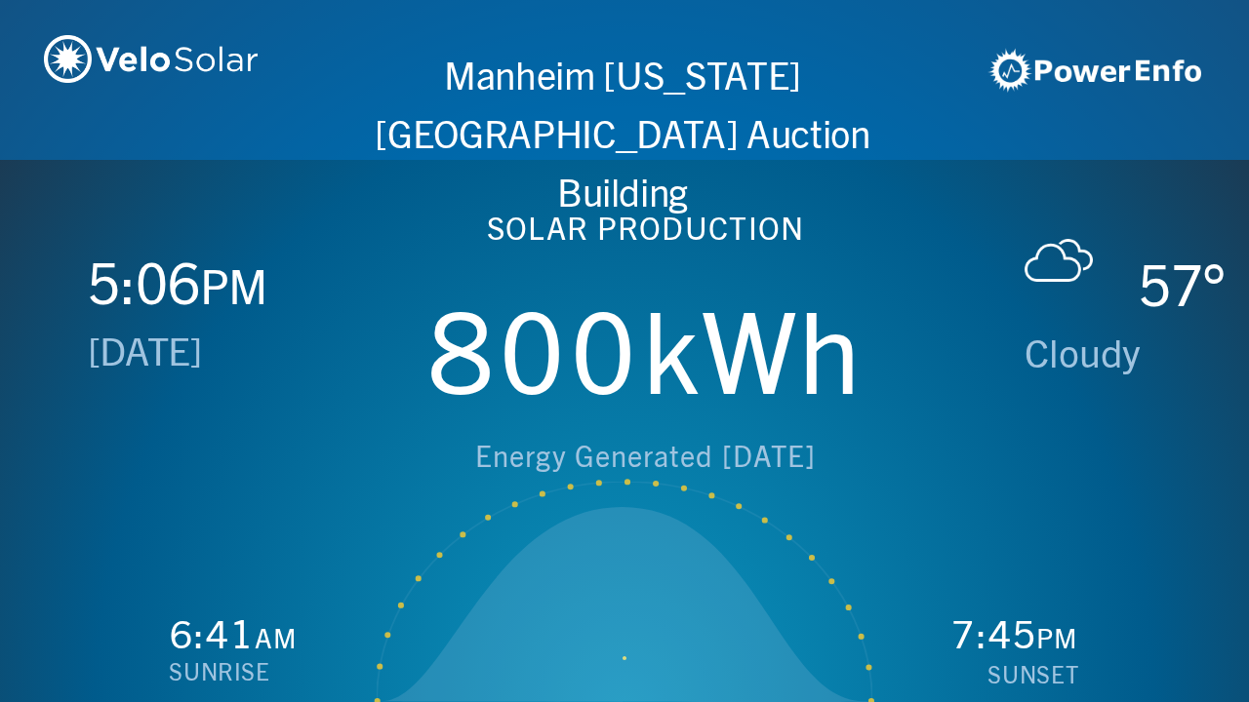
scroll to position [0, 2497]
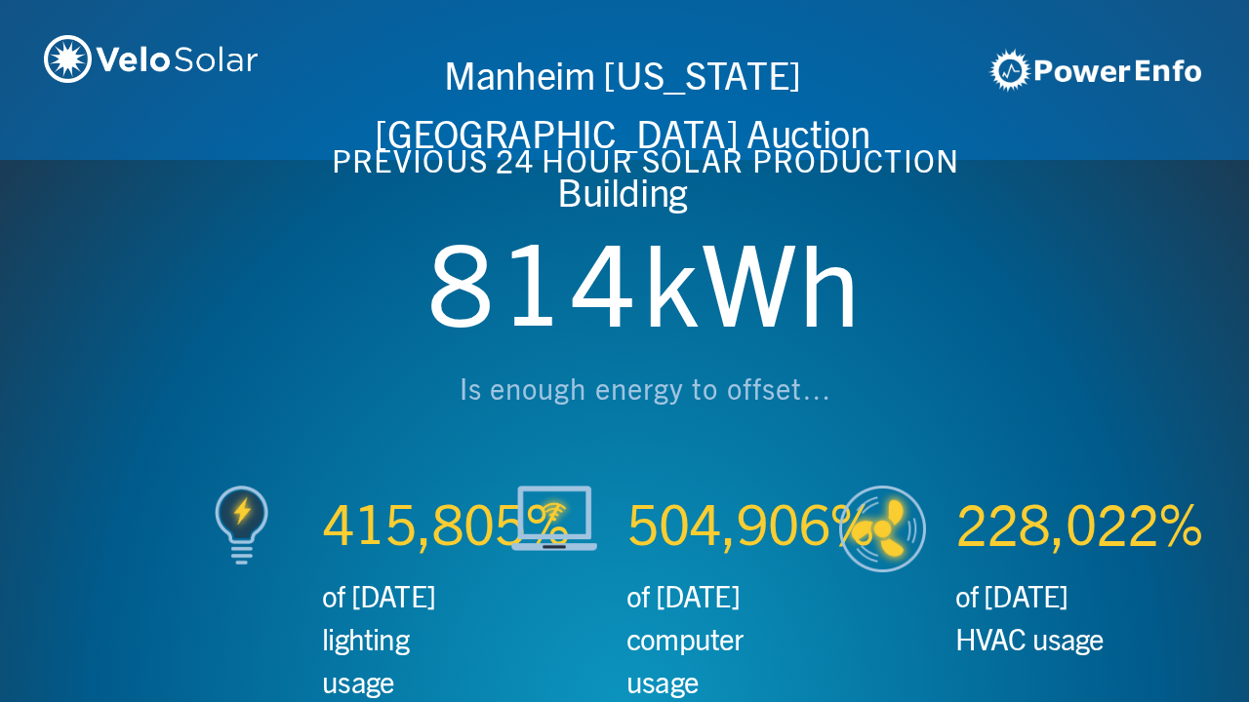
scroll to position [0, 3746]
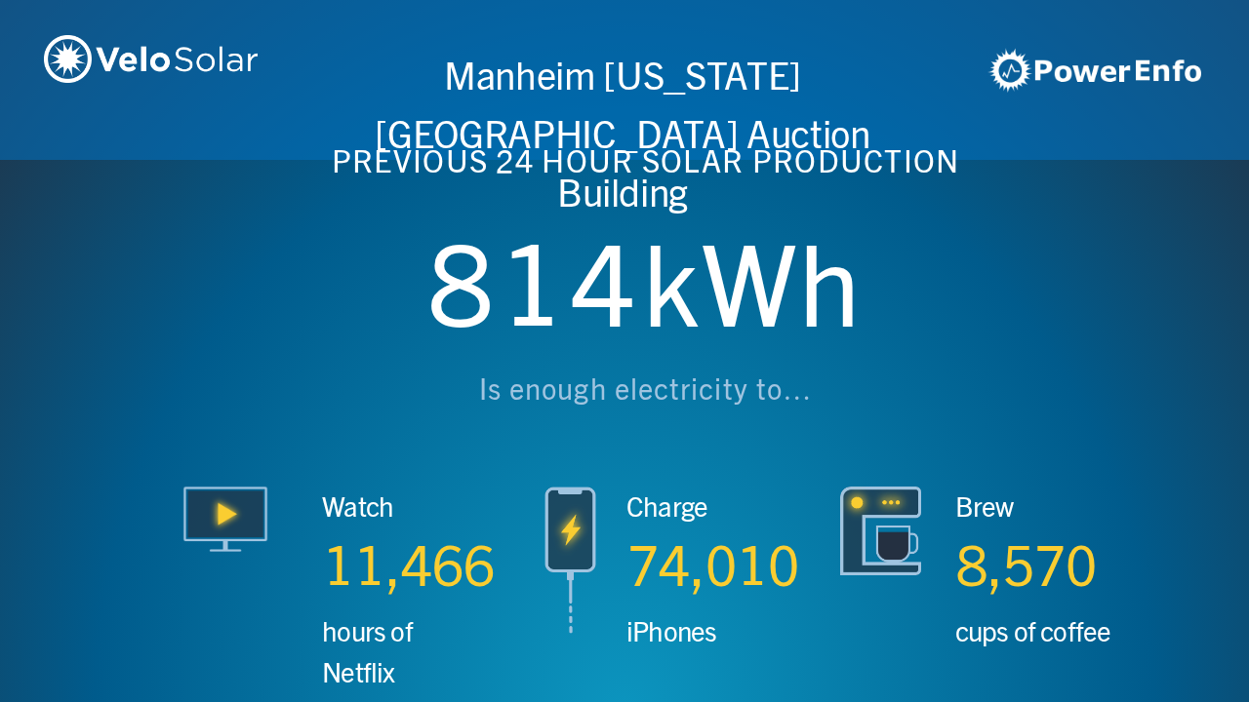
scroll to position [0, 4994]
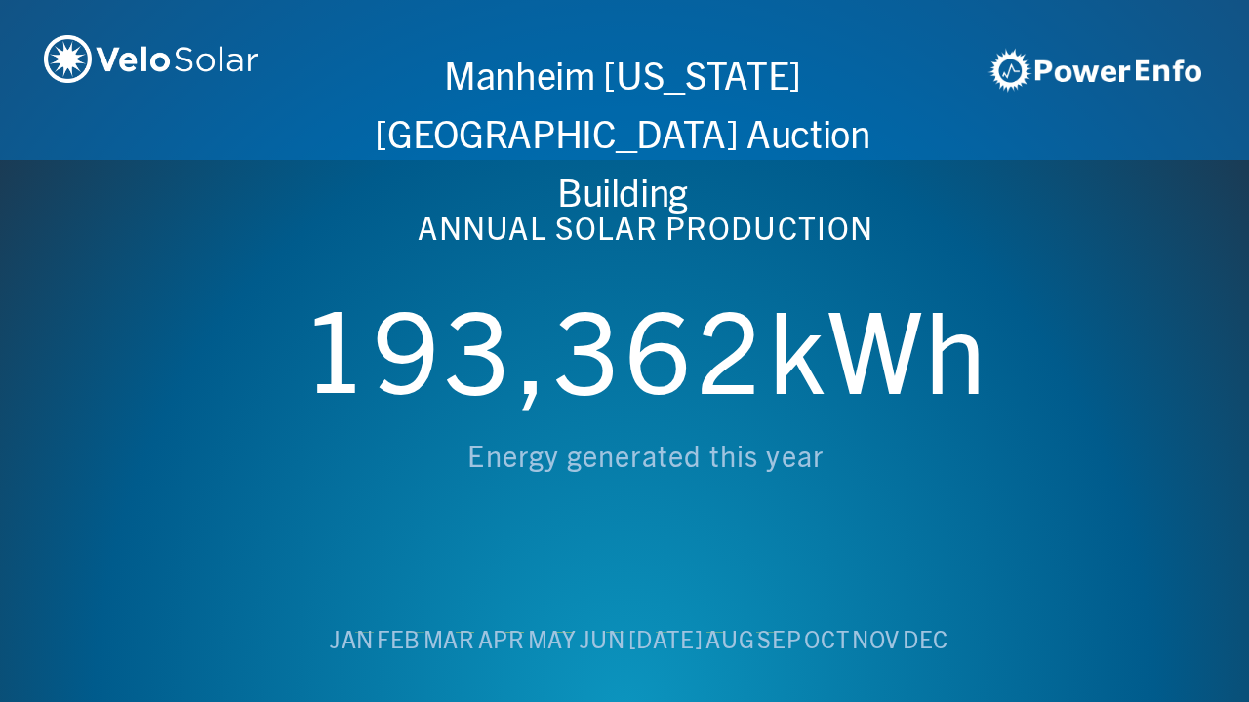
scroll to position [0, 6243]
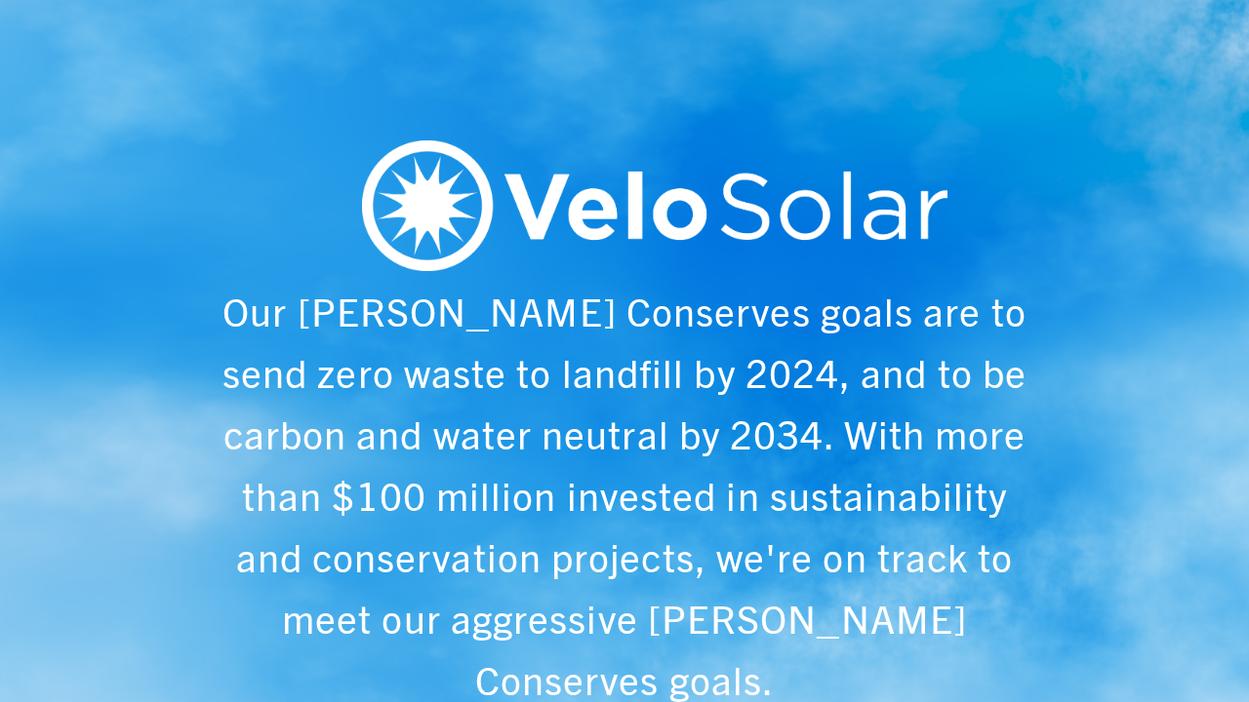
scroll to position [0, 1249]
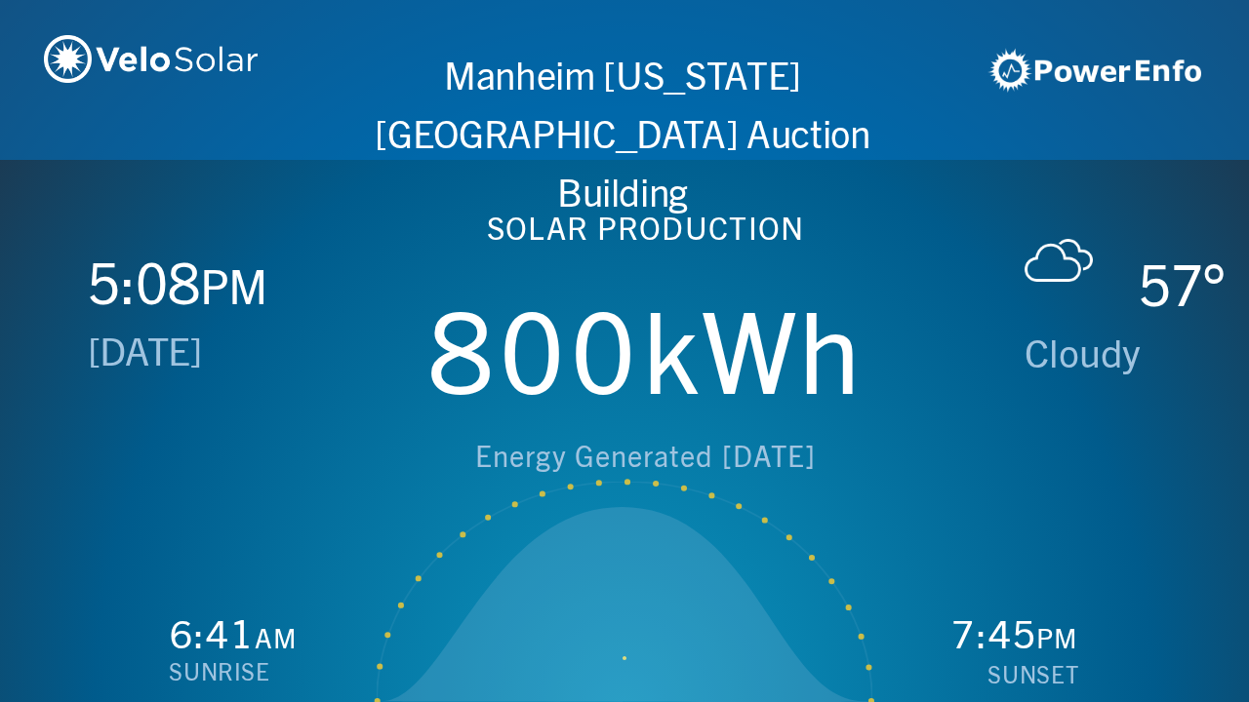
scroll to position [0, 2497]
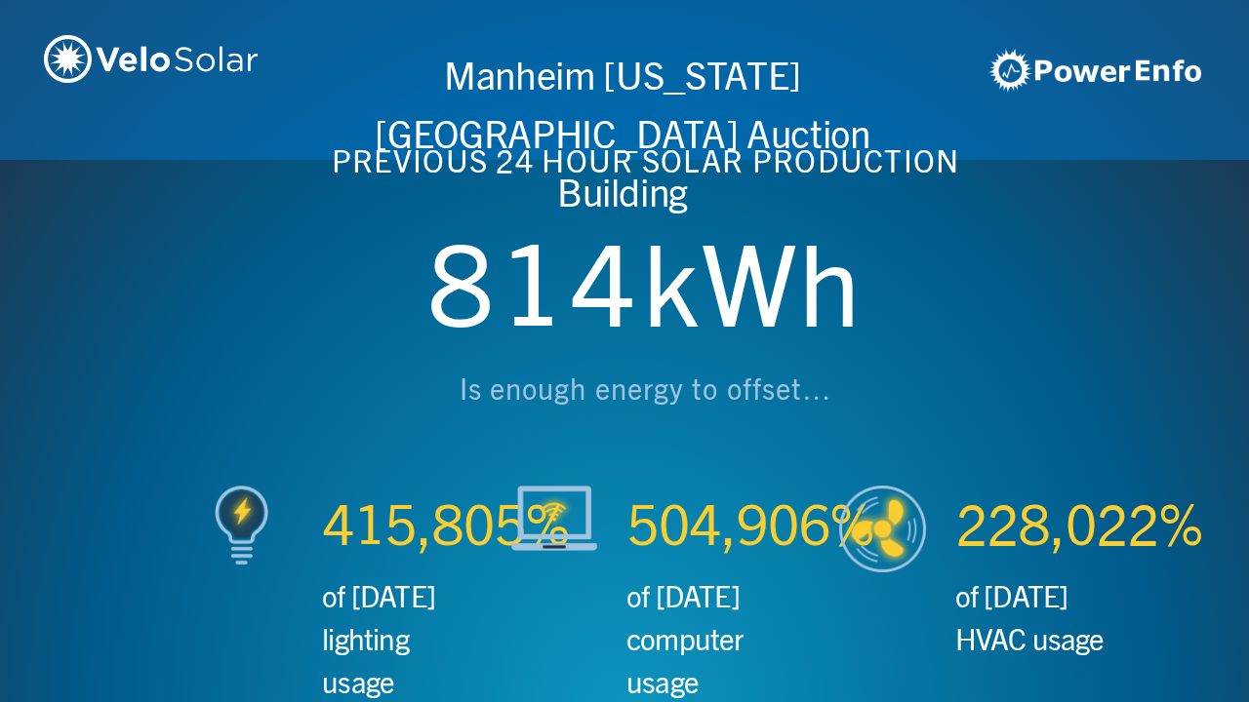
scroll to position [0, 3746]
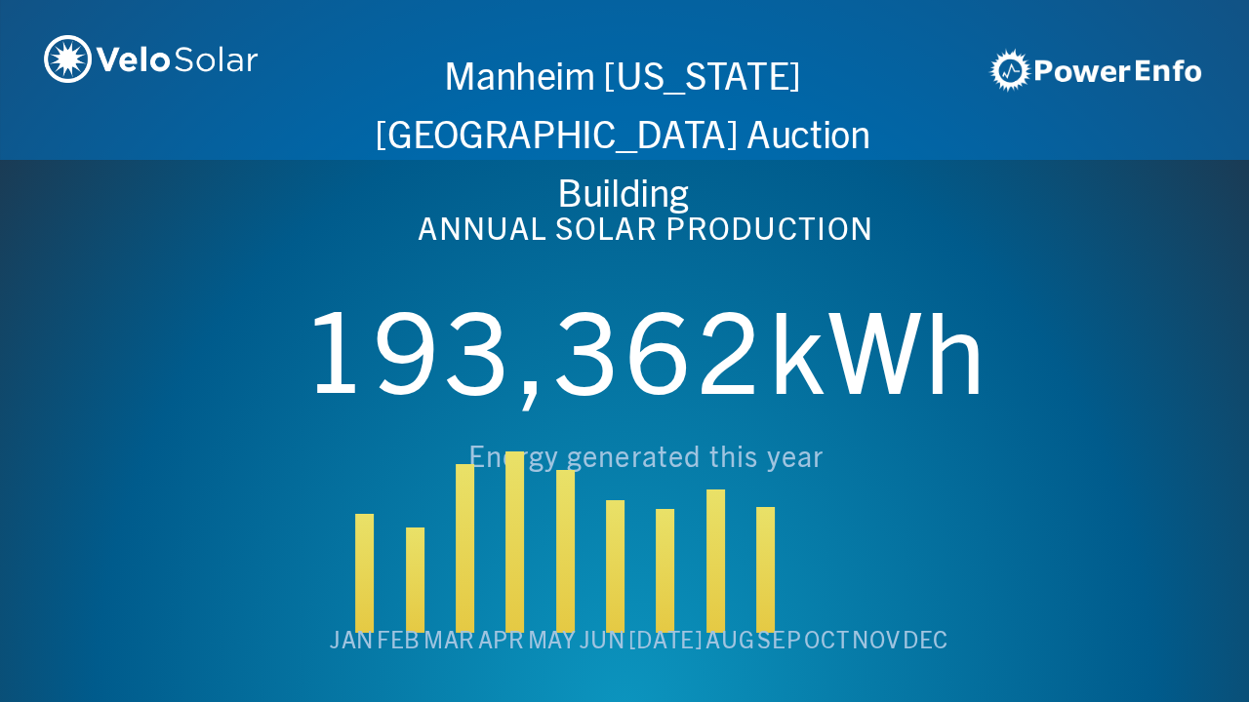
scroll to position [0, 4994]
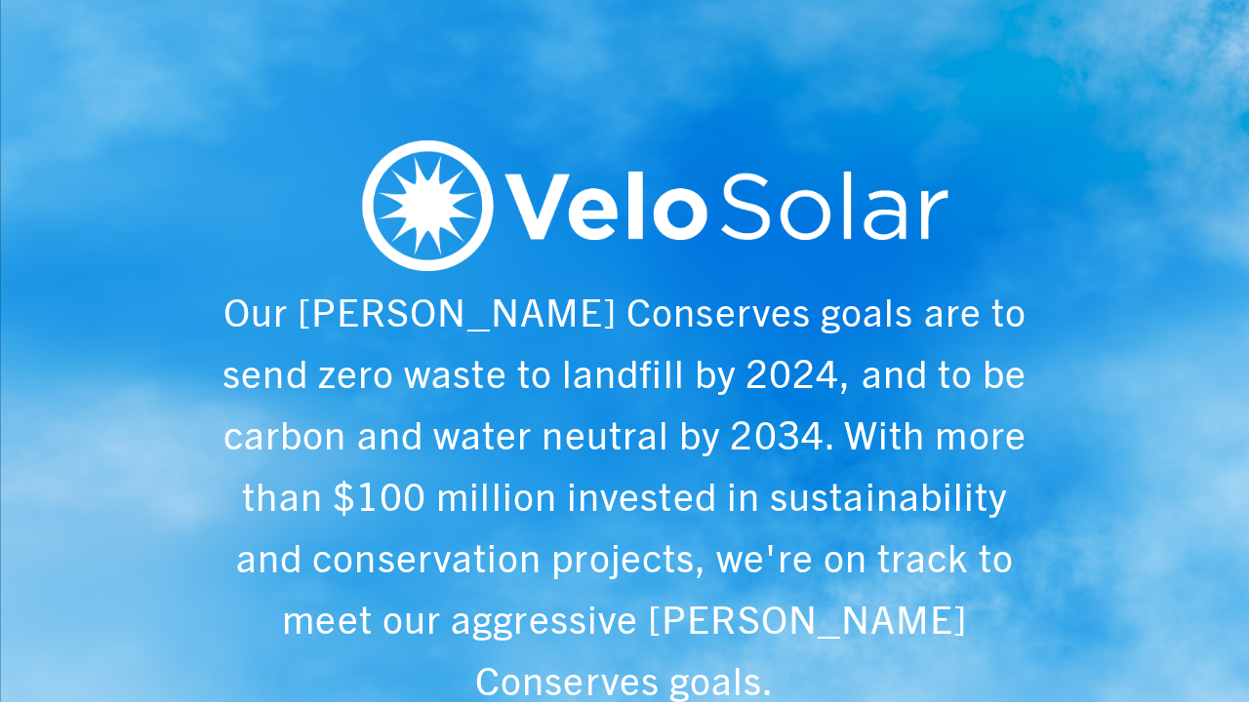
scroll to position [0, 6243]
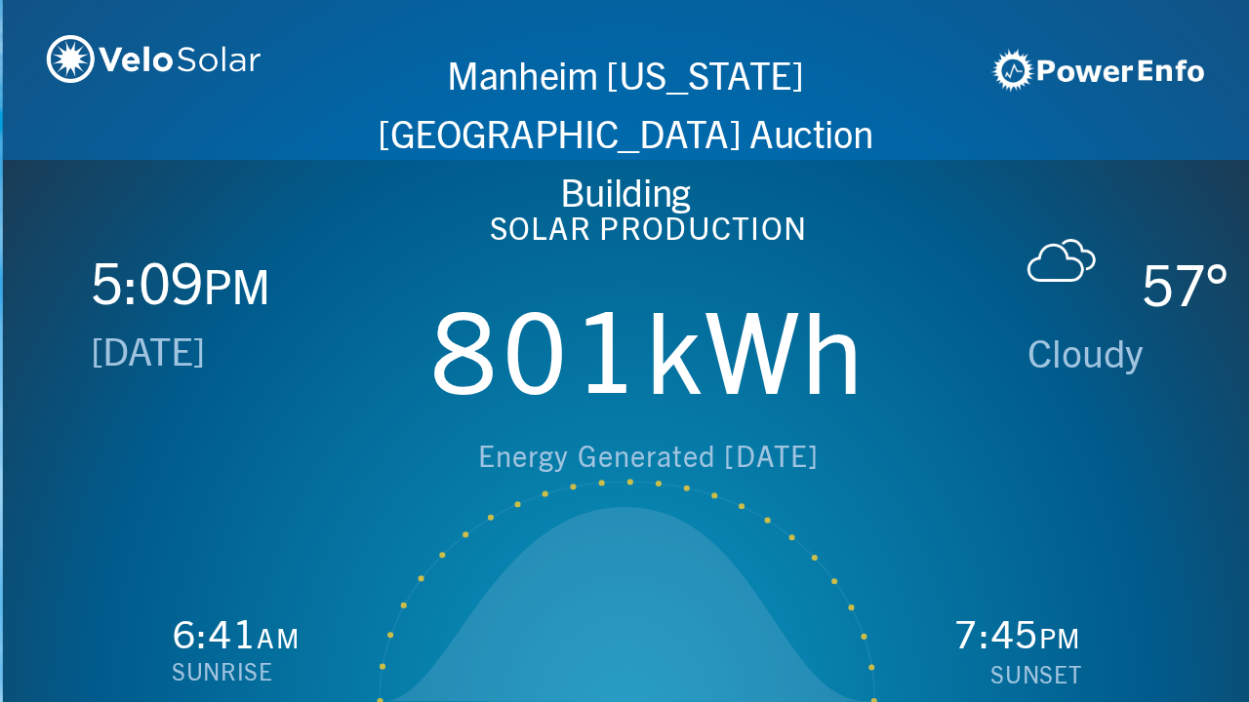
scroll to position [0, 1249]
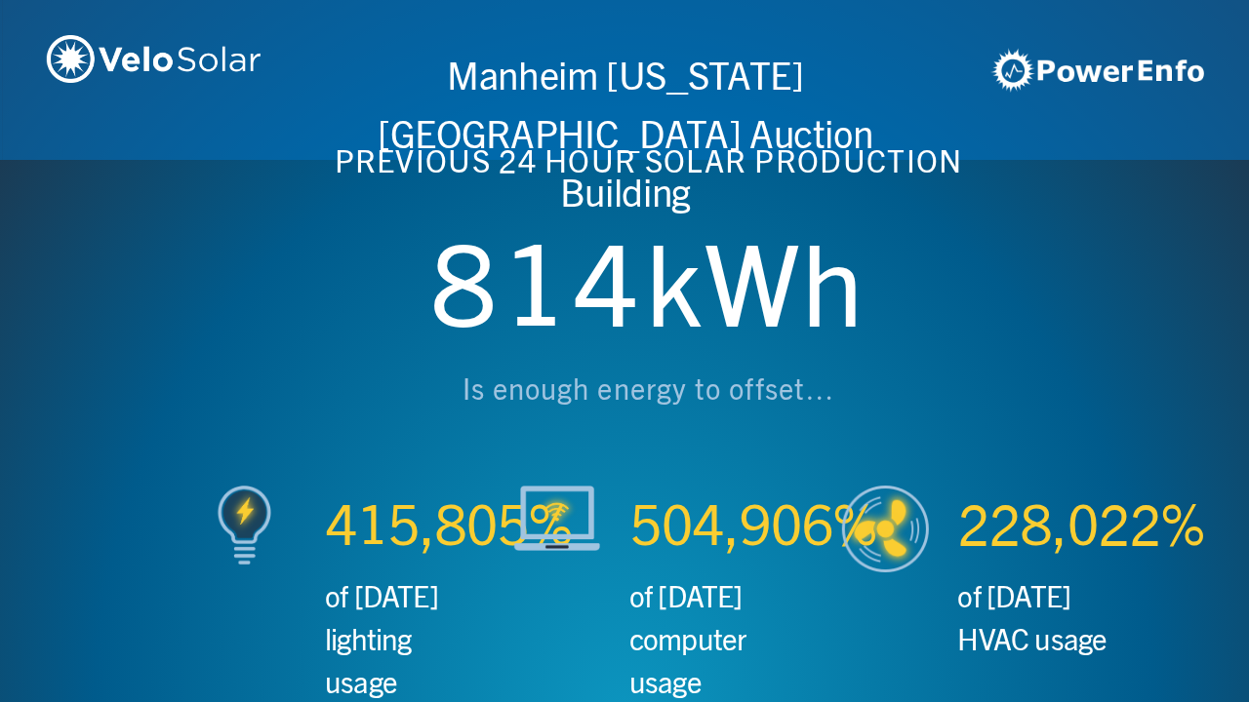
scroll to position [0, 2497]
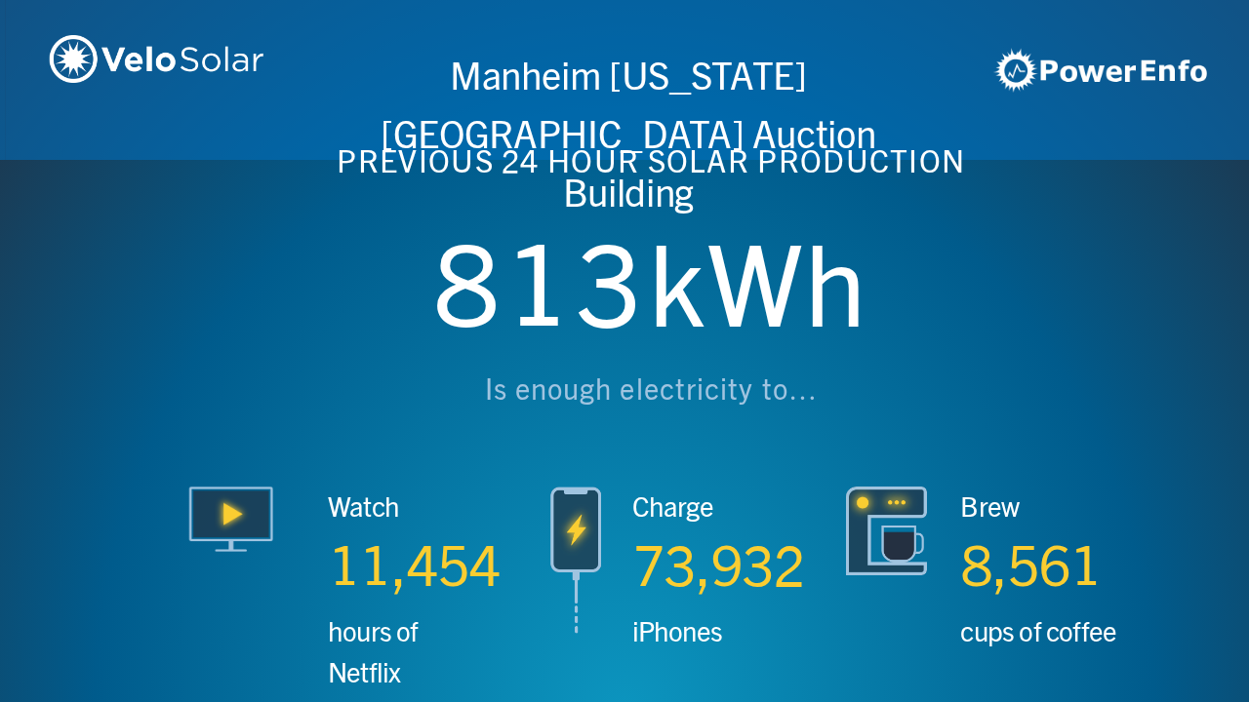
scroll to position [0, 3746]
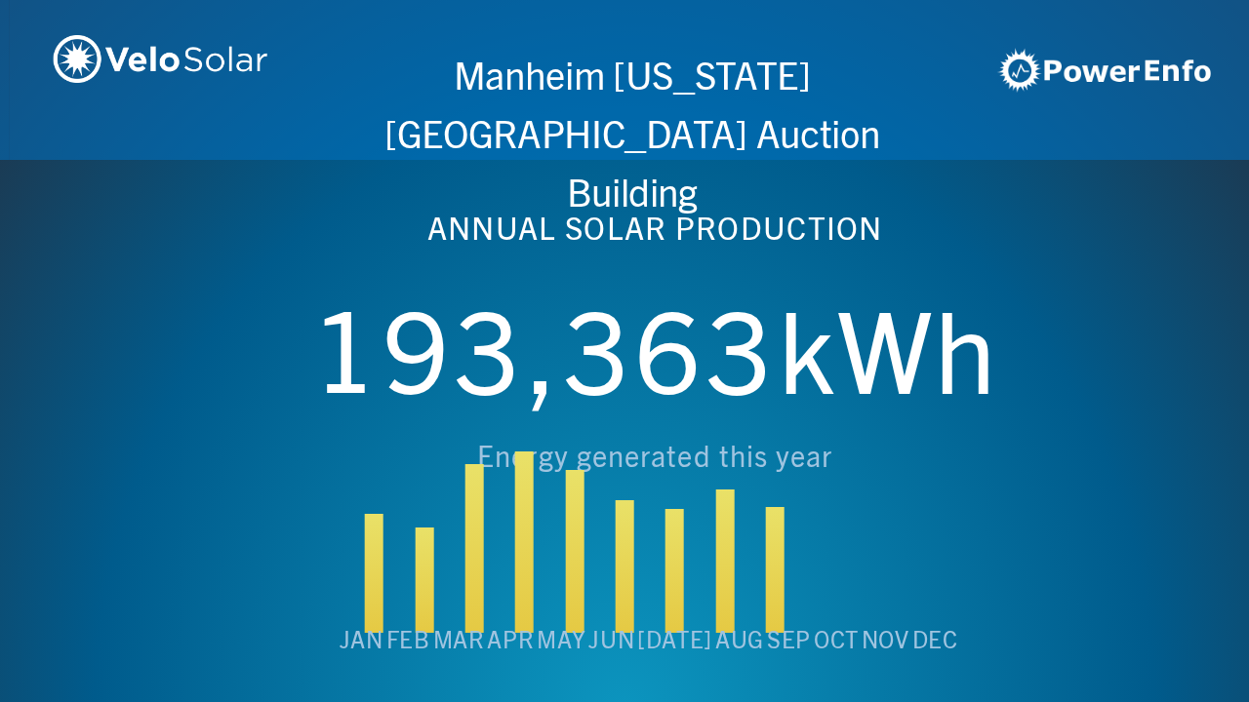
scroll to position [0, 4994]
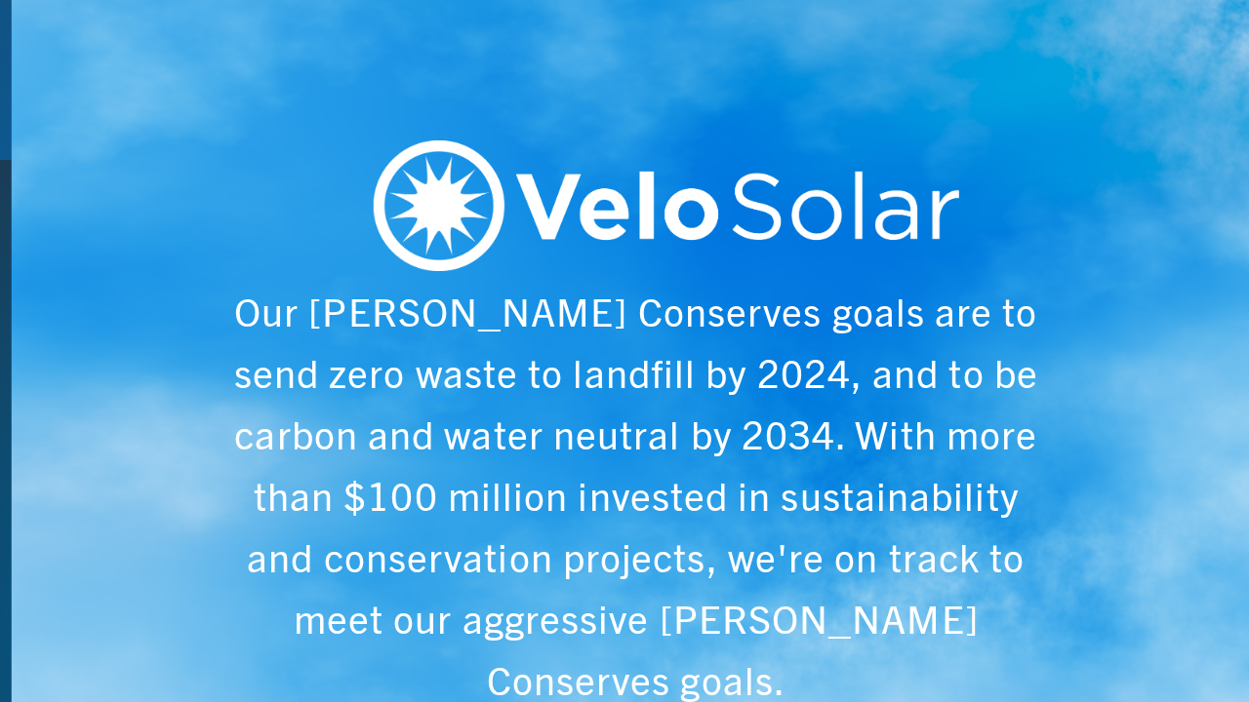
scroll to position [0, 6243]
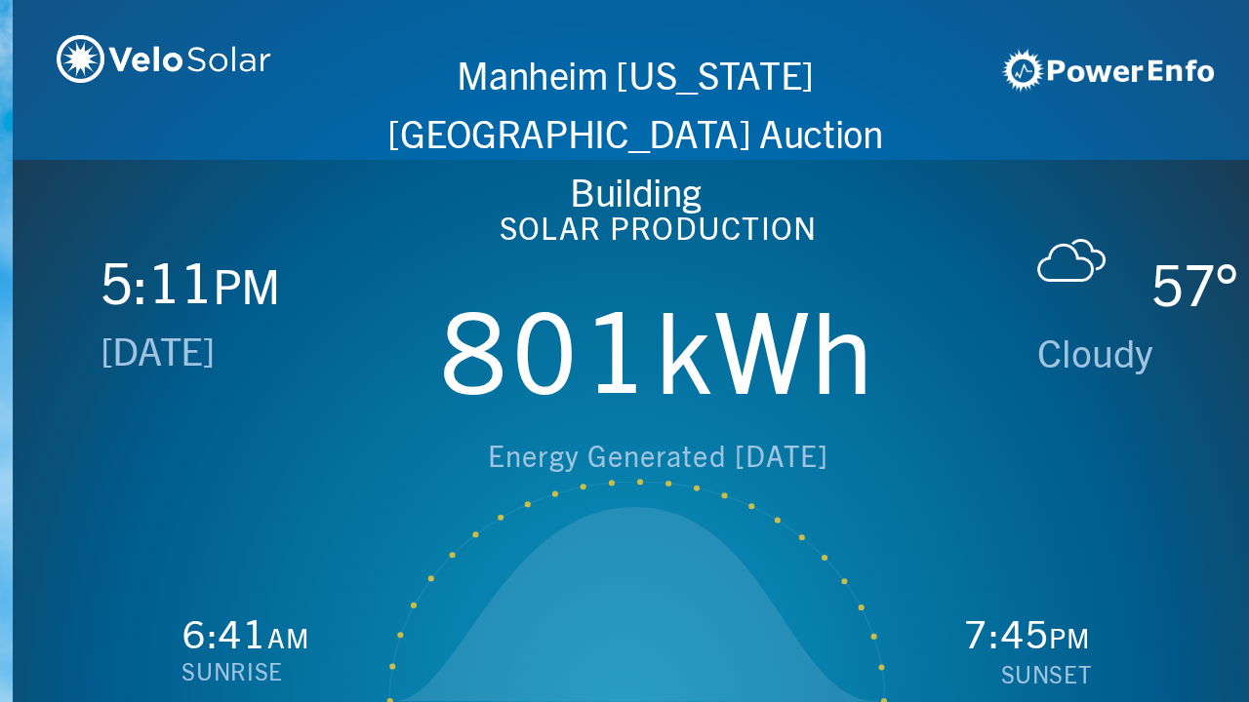
scroll to position [0, 1249]
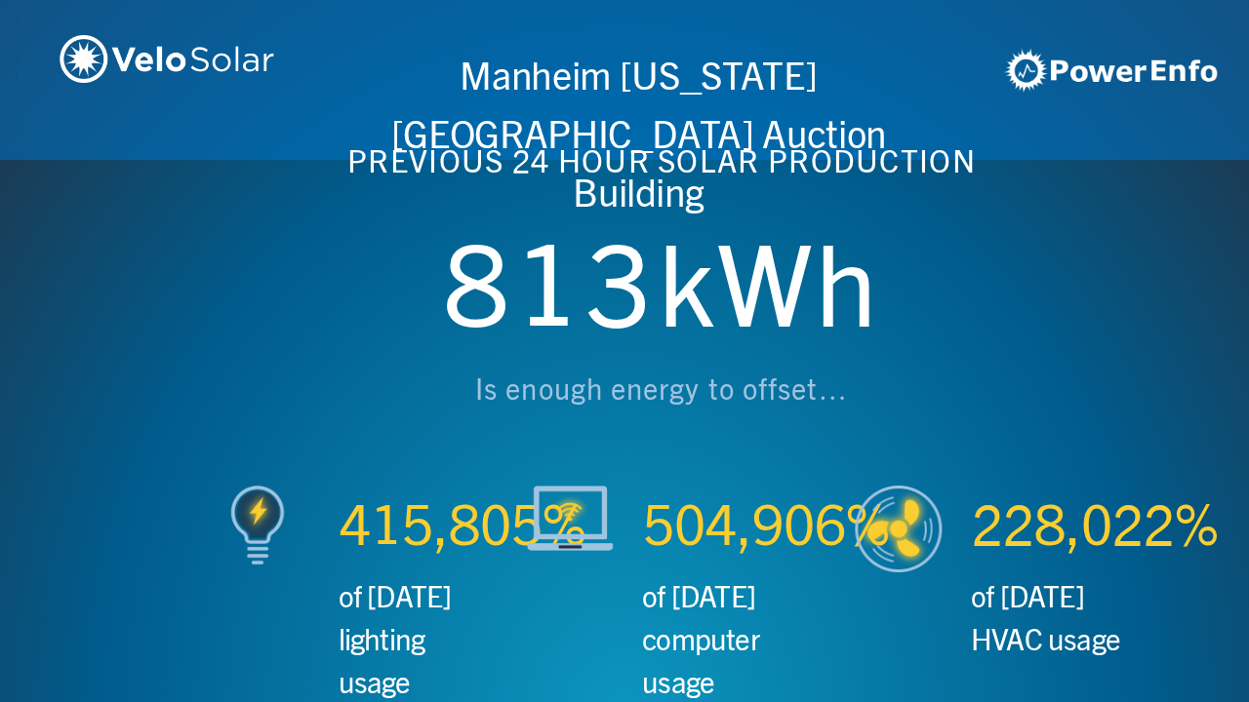
scroll to position [0, 2497]
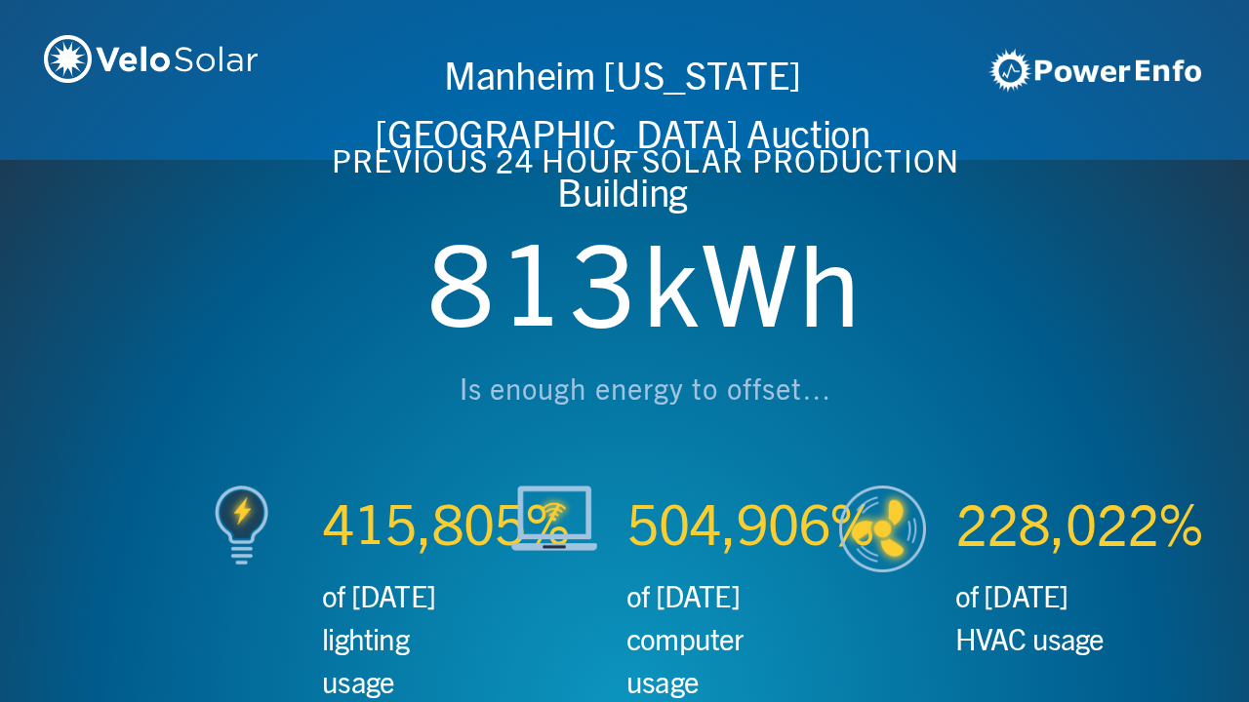
scroll to position [0, 3746]
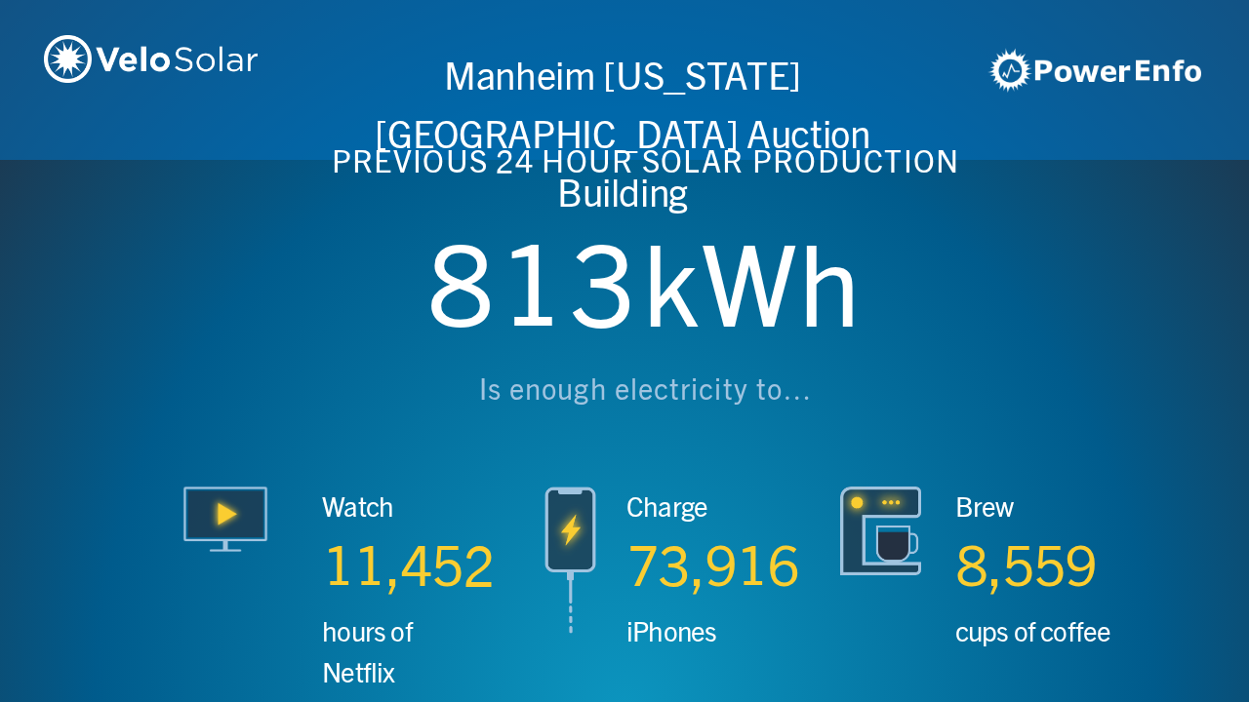
scroll to position [0, 4994]
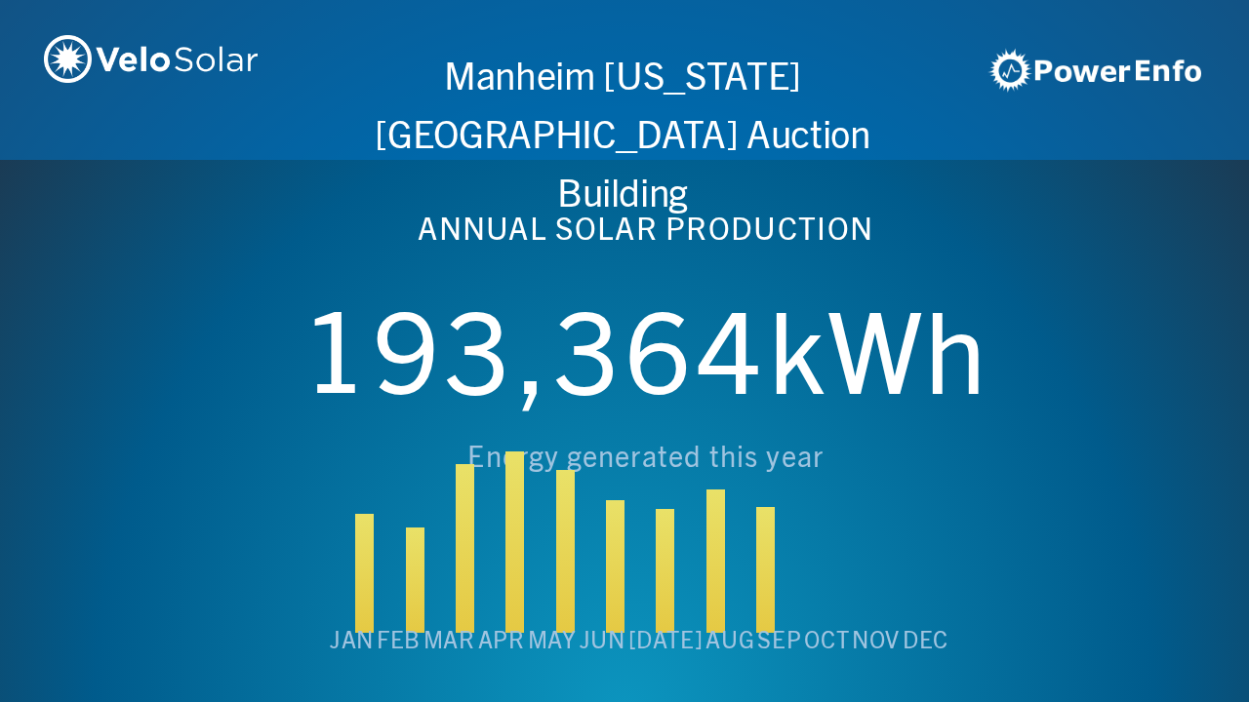
scroll to position [0, 6243]
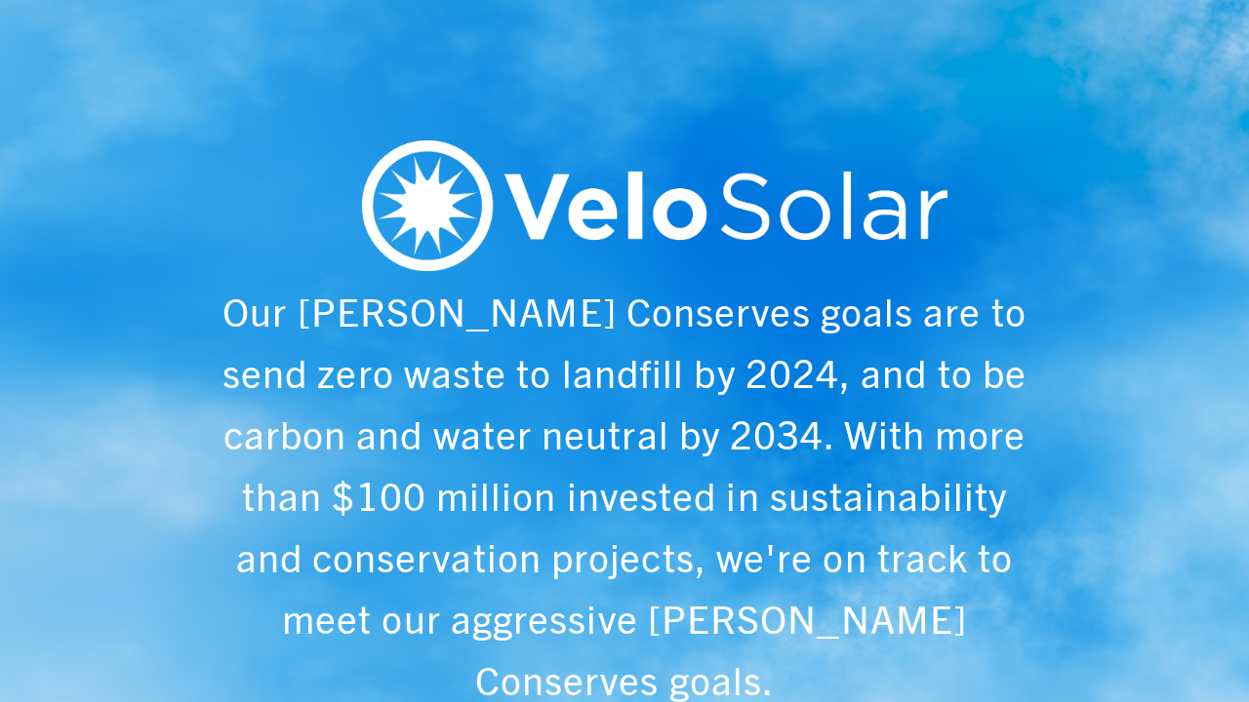
scroll to position [0, 1249]
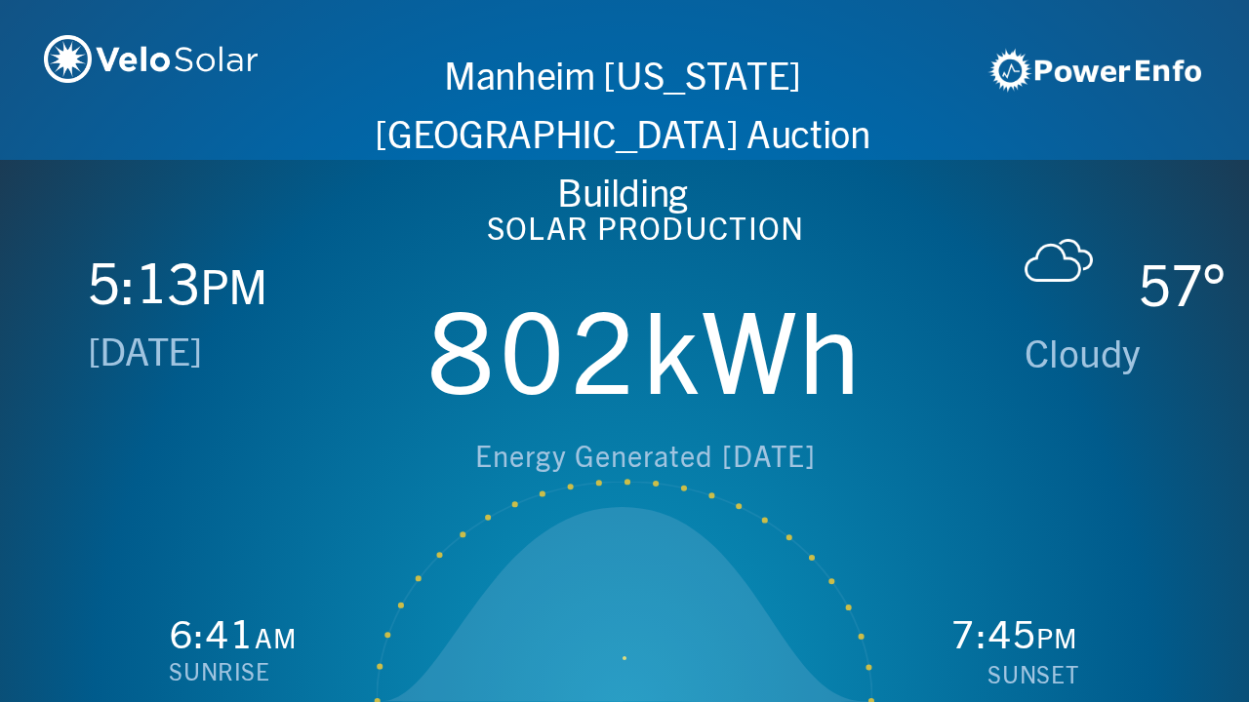
scroll to position [0, 2497]
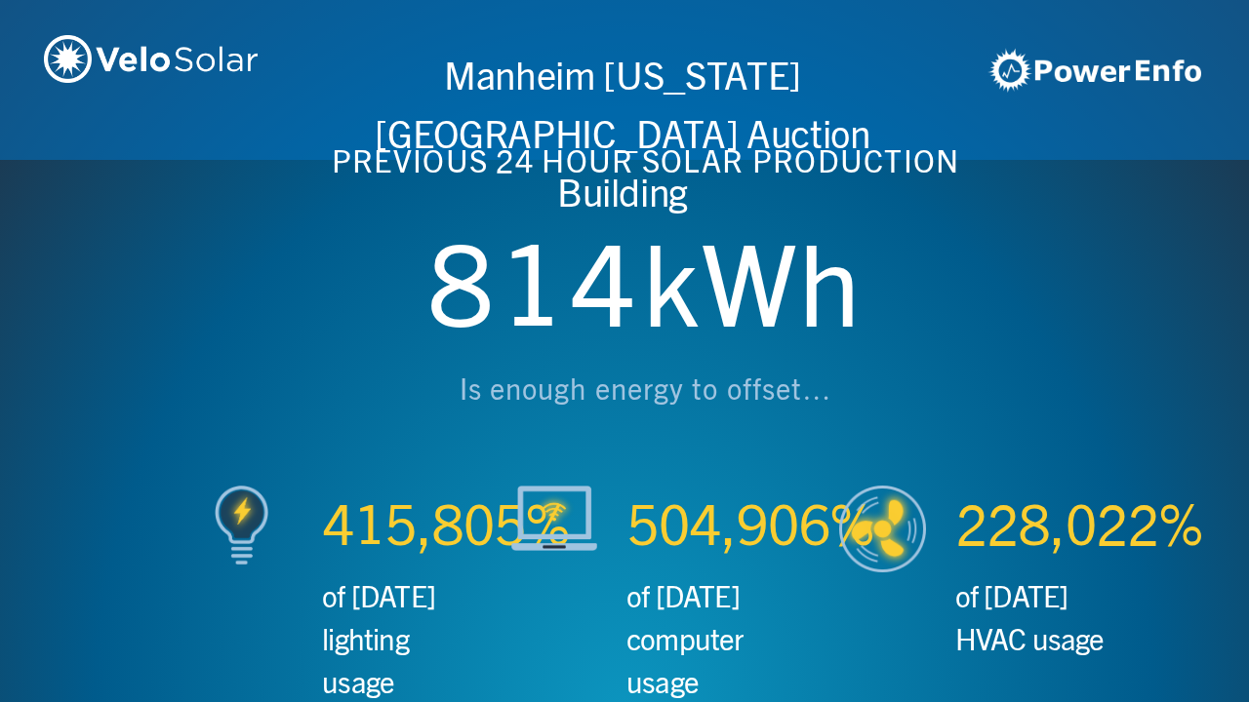
scroll to position [0, 3746]
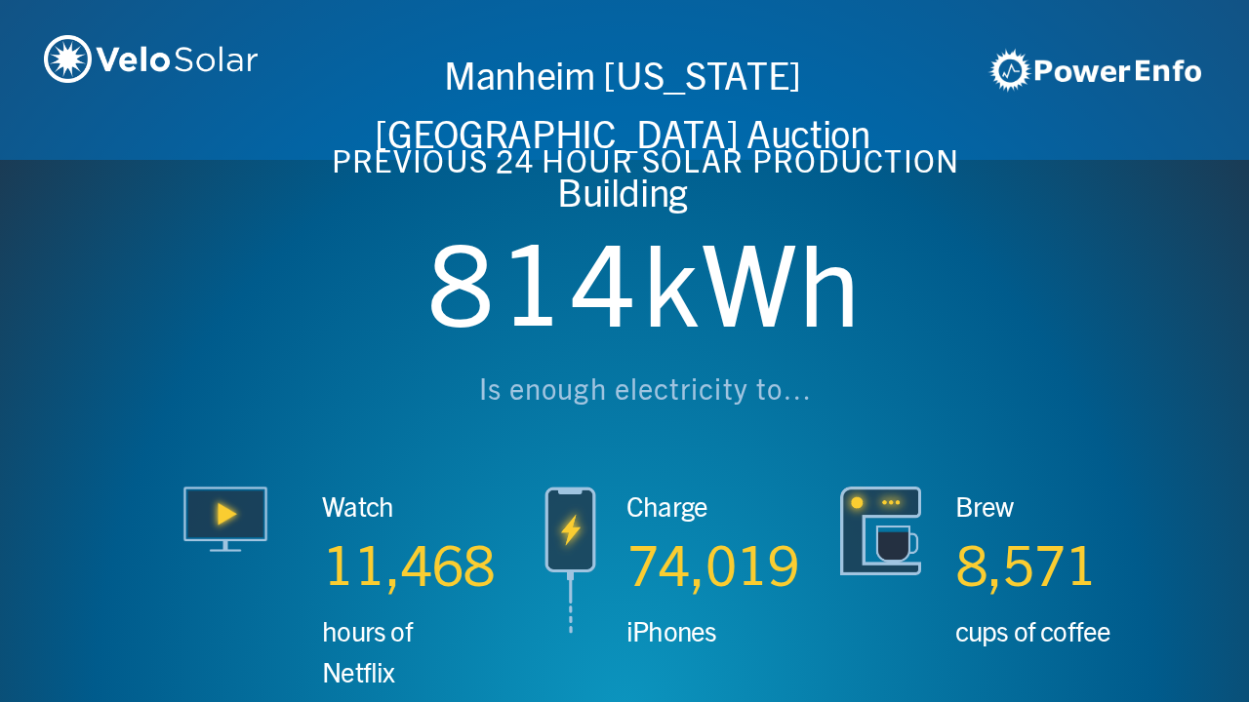
scroll to position [0, 4994]
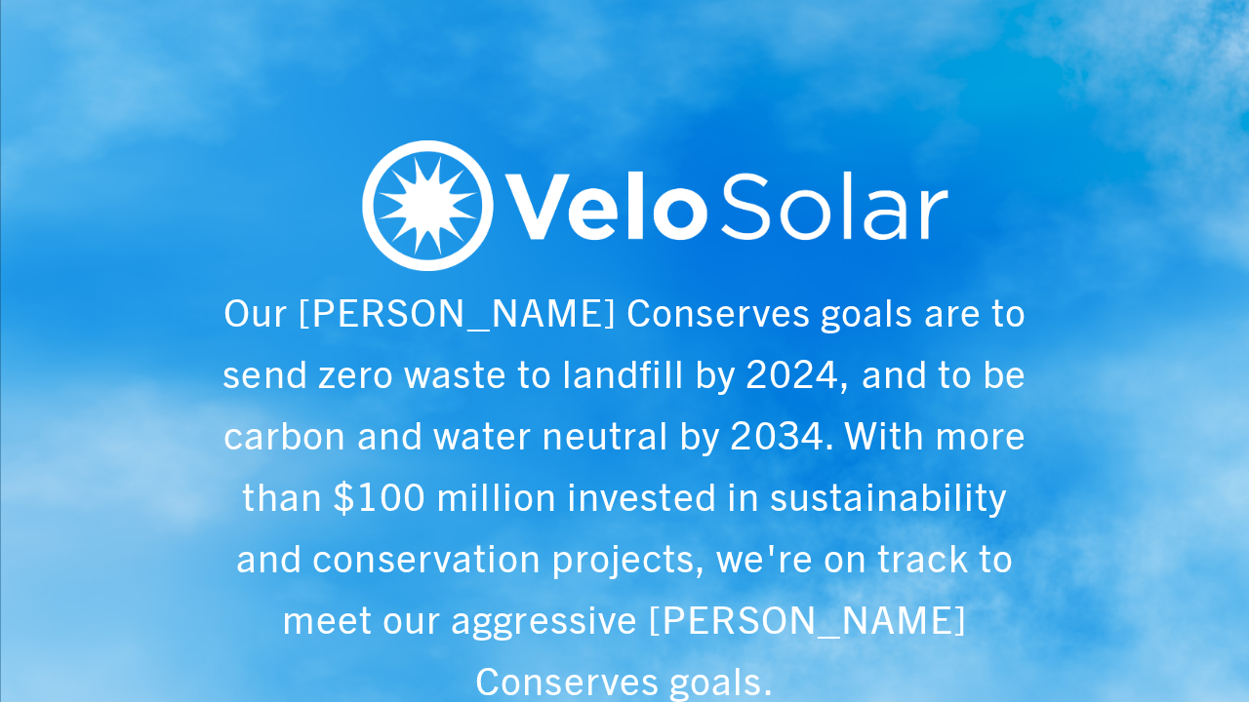
scroll to position [0, 6243]
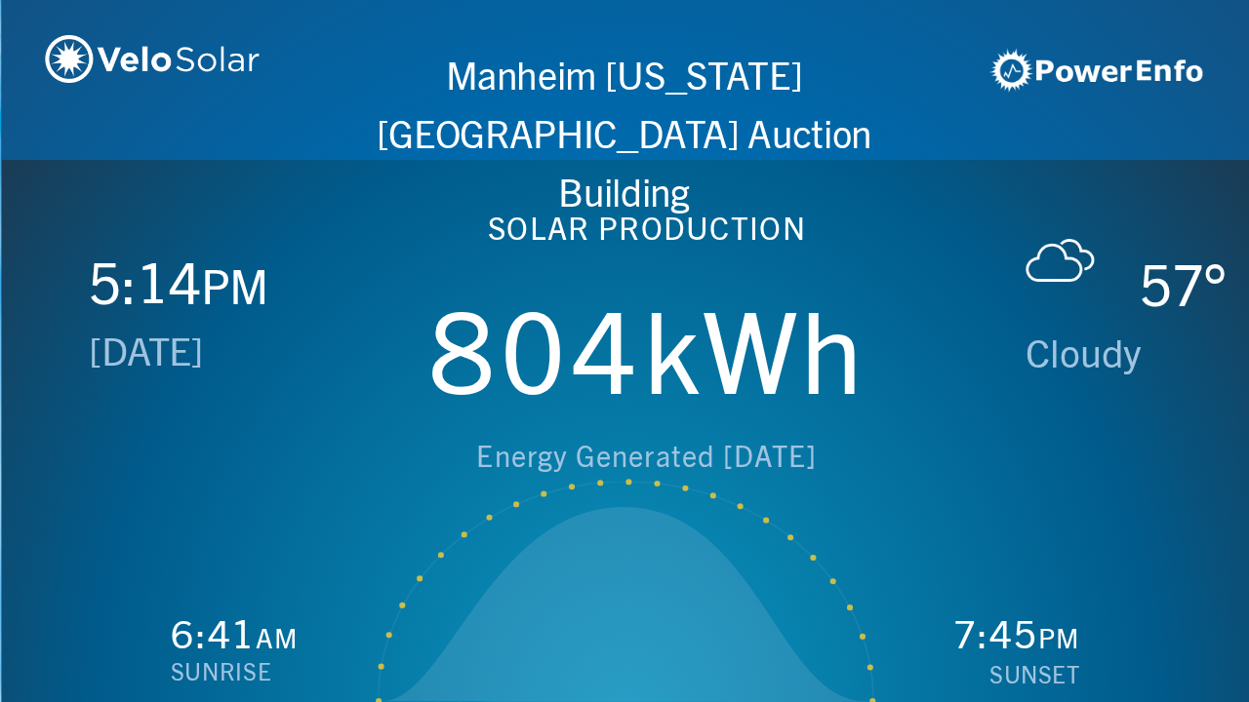
scroll to position [0, 1249]
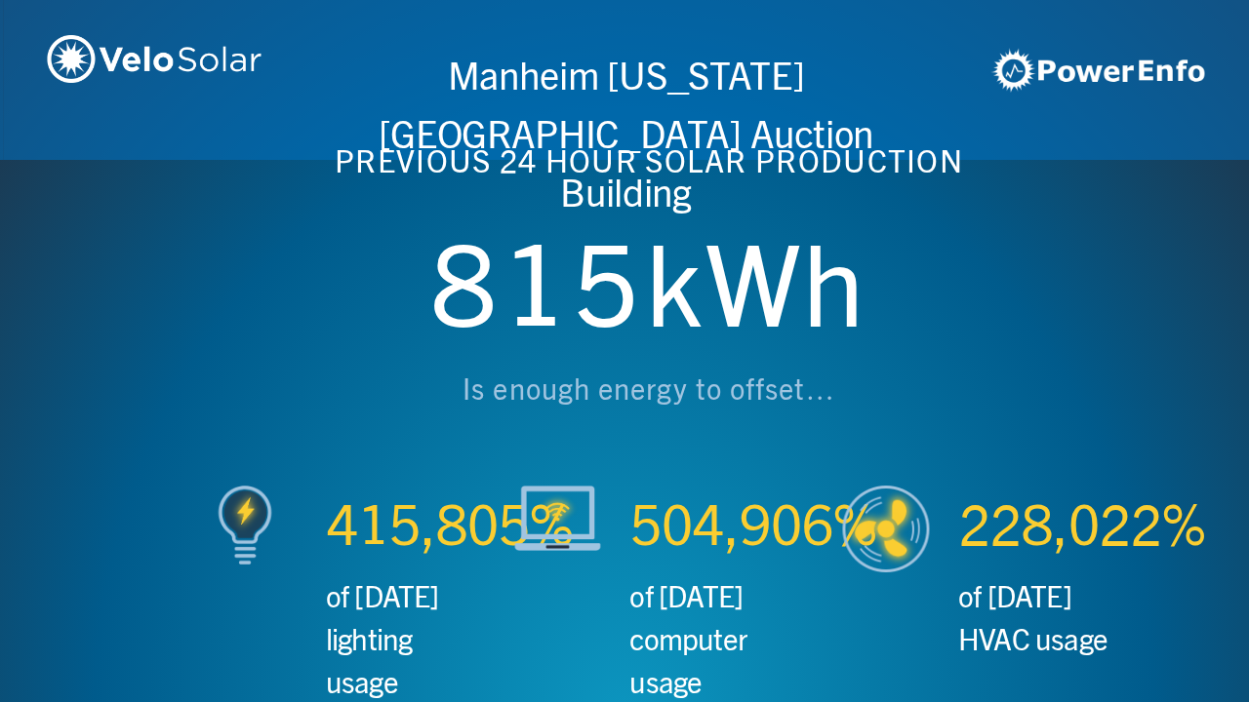
scroll to position [0, 2497]
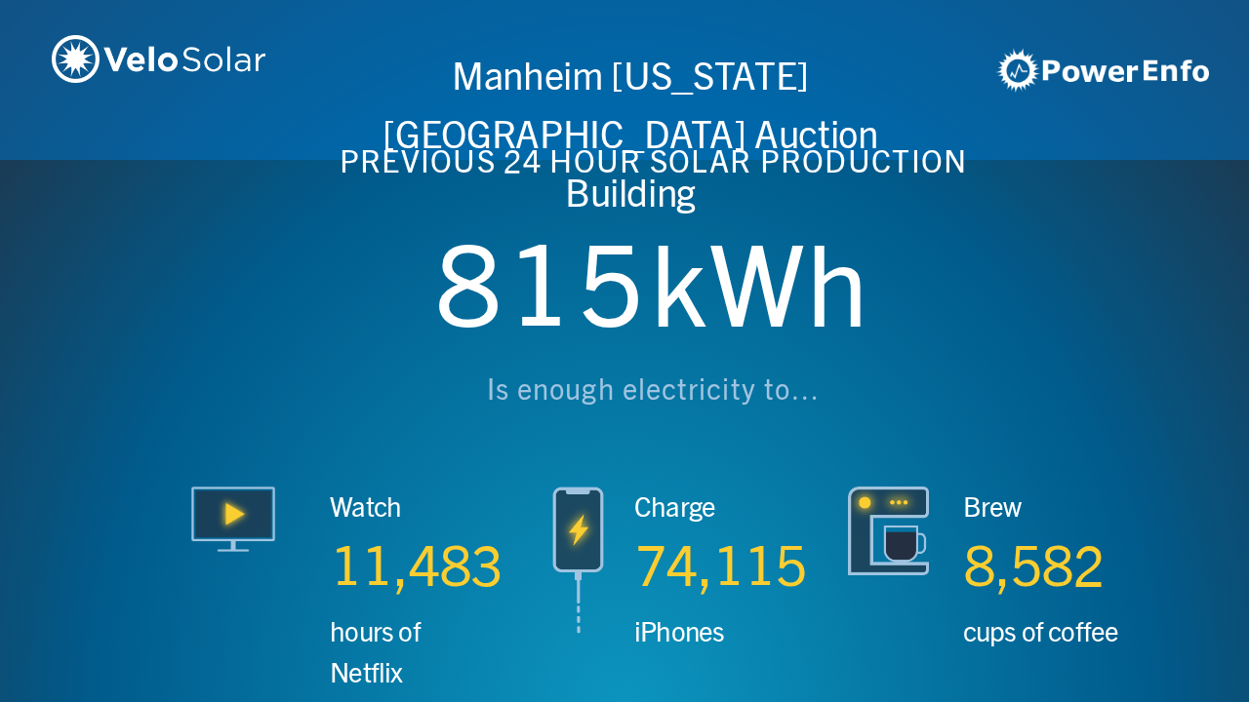
scroll to position [0, 3746]
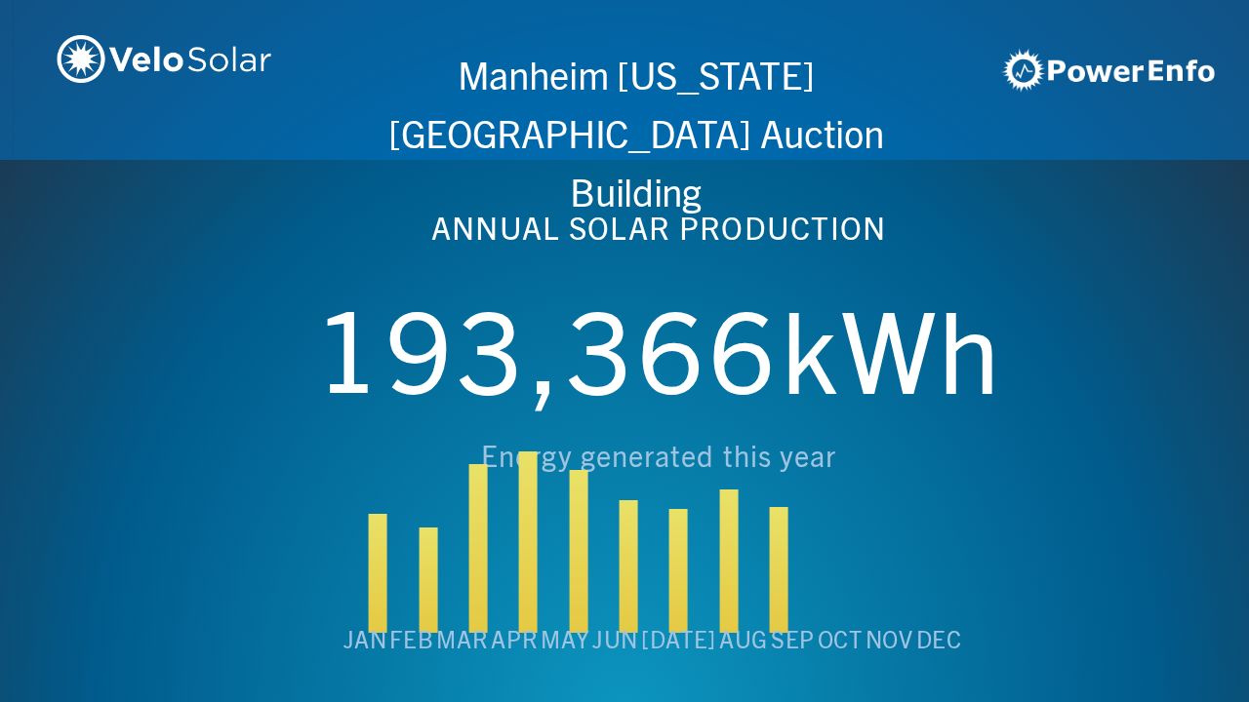
scroll to position [0, 4994]
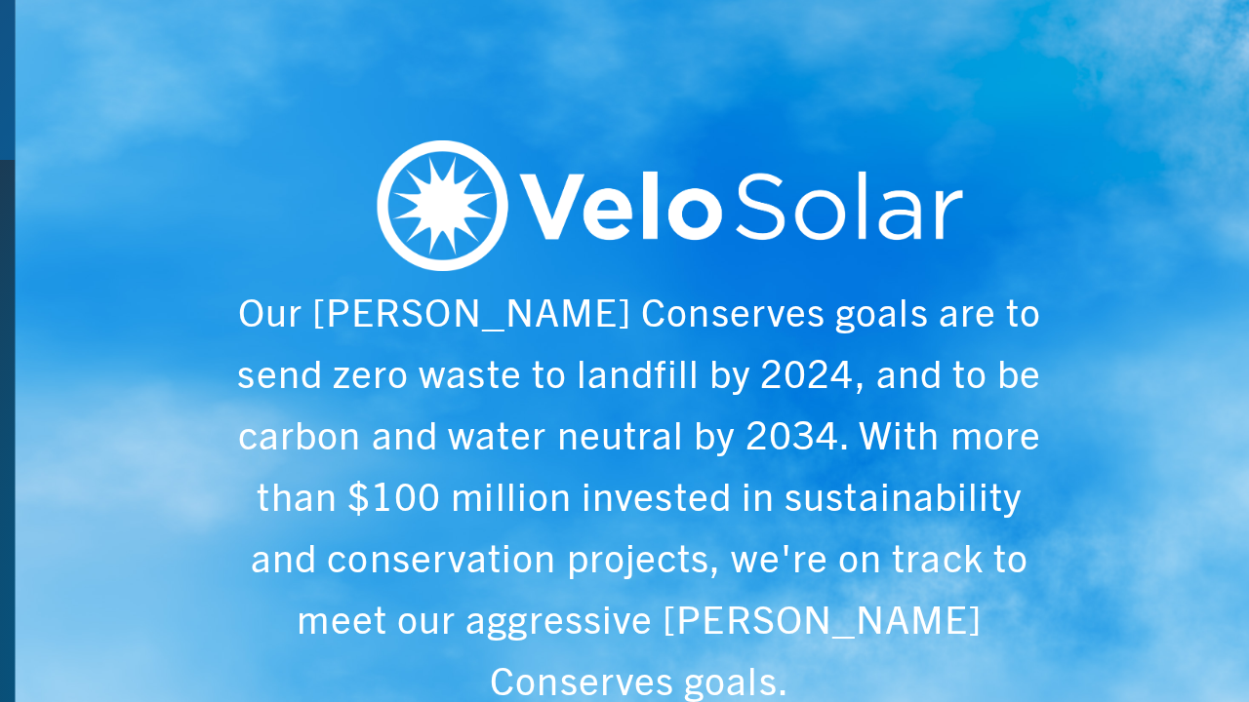
scroll to position [0, 6243]
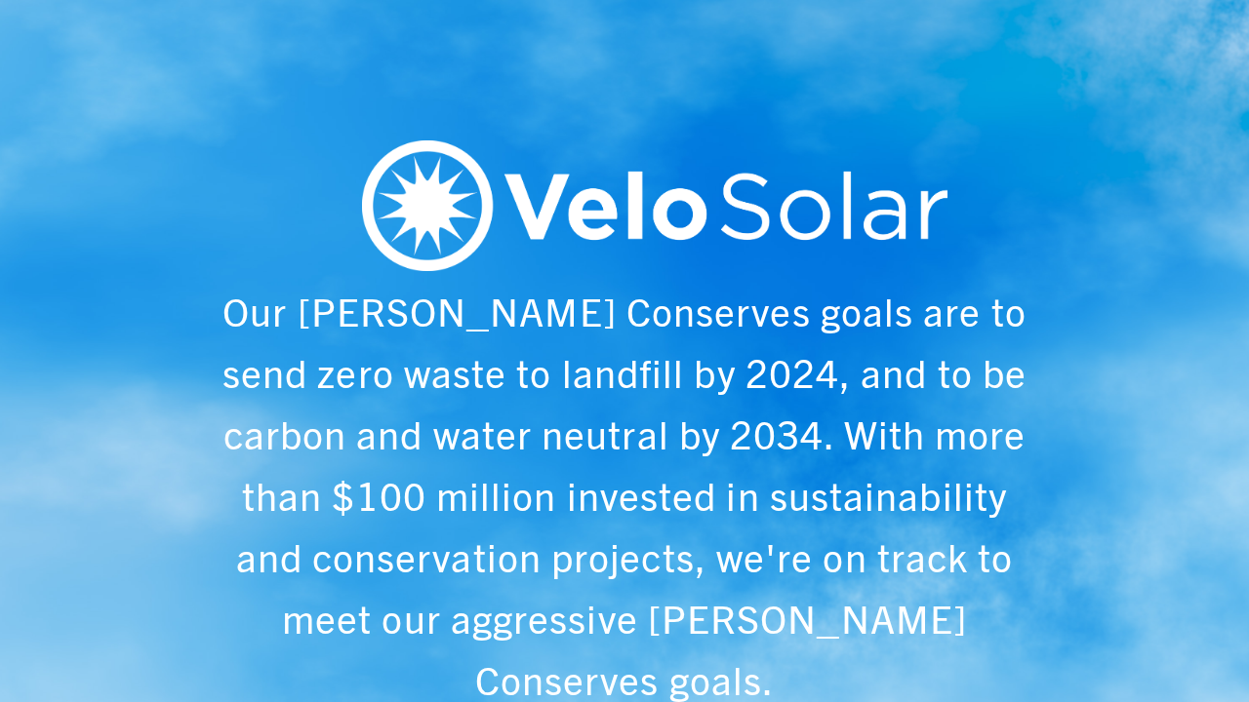
scroll to position [0, 1249]
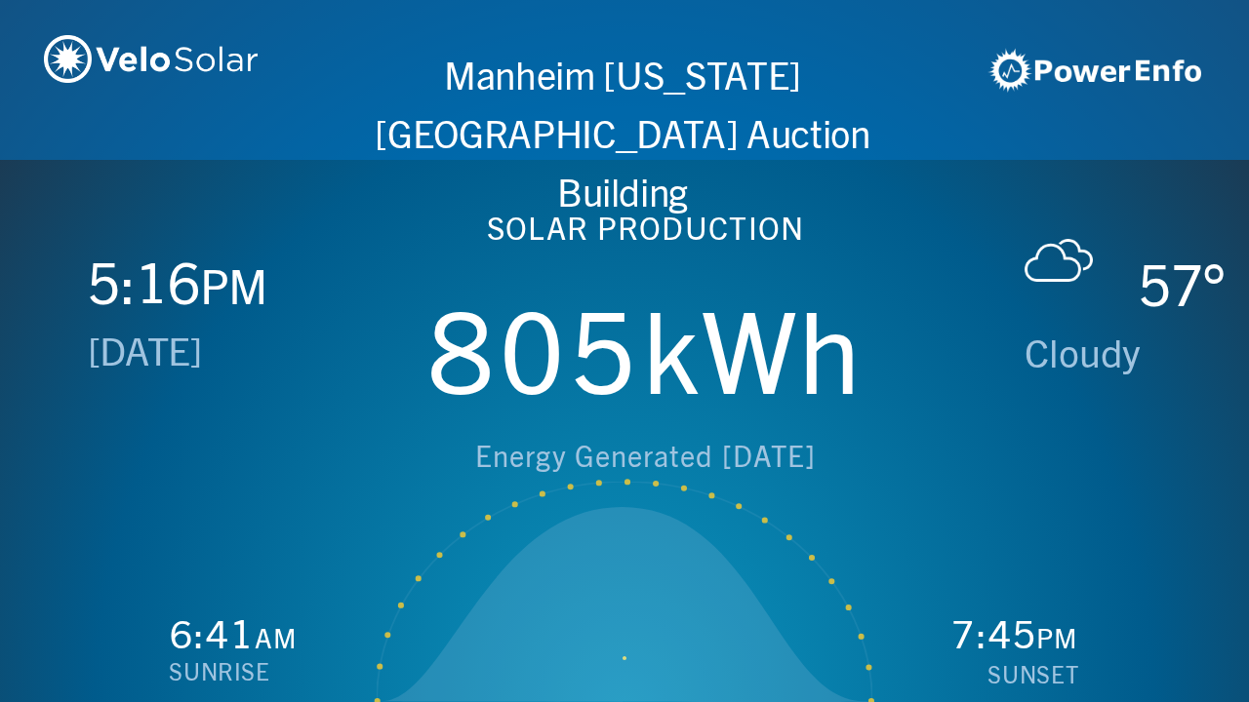
scroll to position [0, 2497]
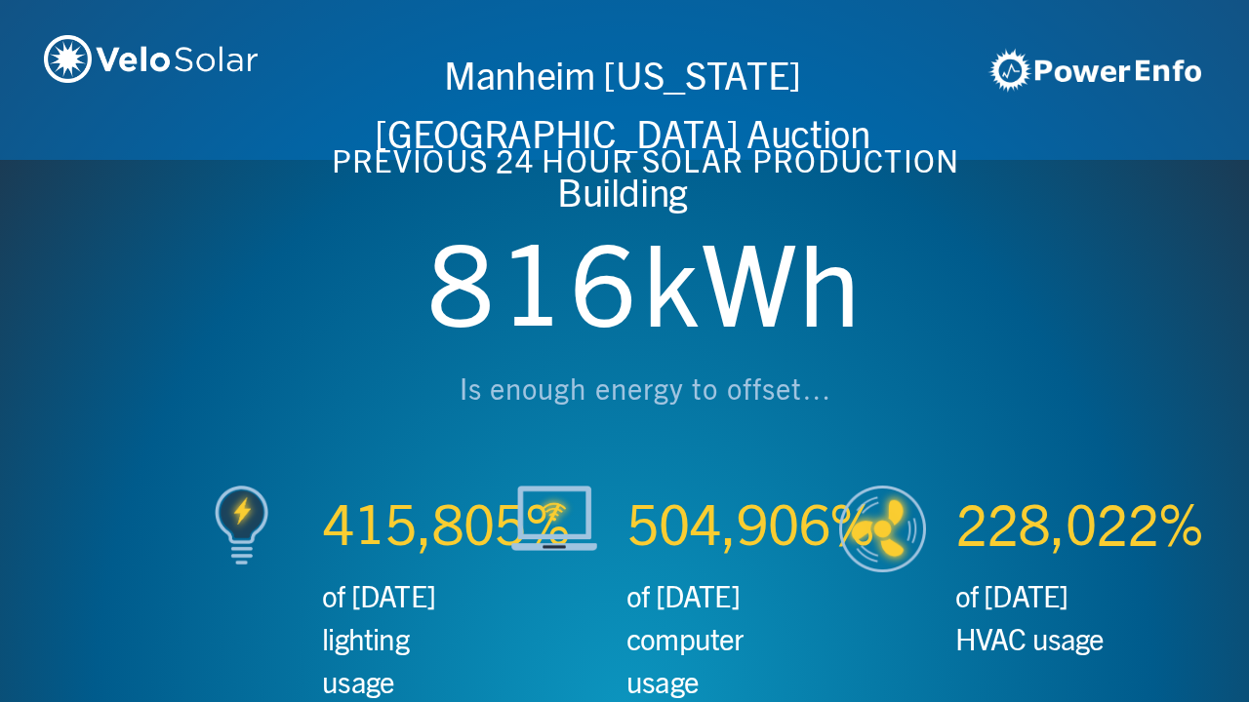
scroll to position [0, 3746]
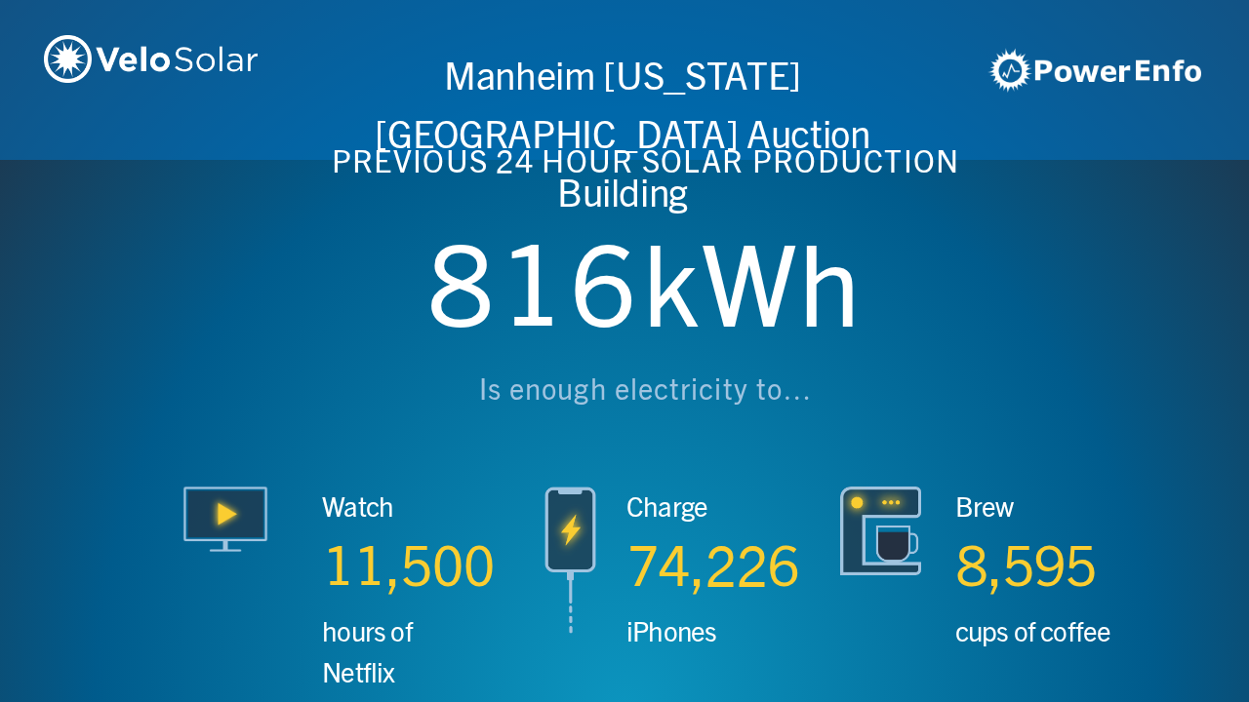
scroll to position [0, 4994]
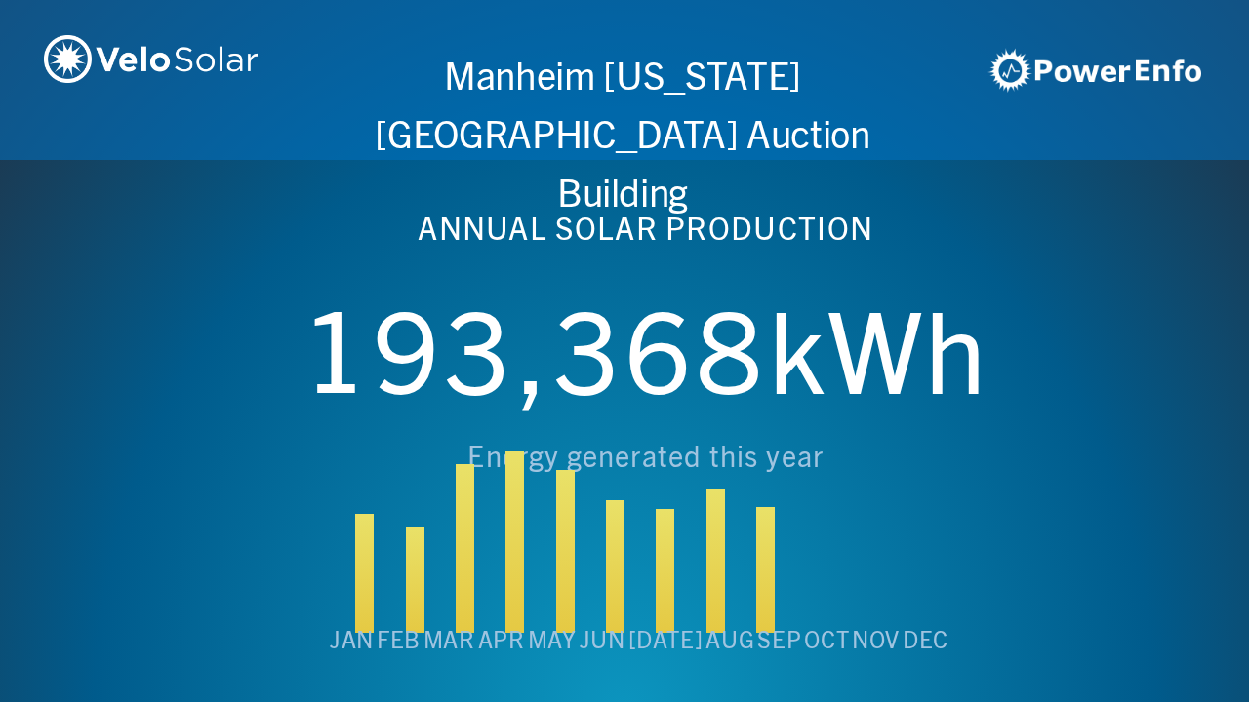
scroll to position [0, 6243]
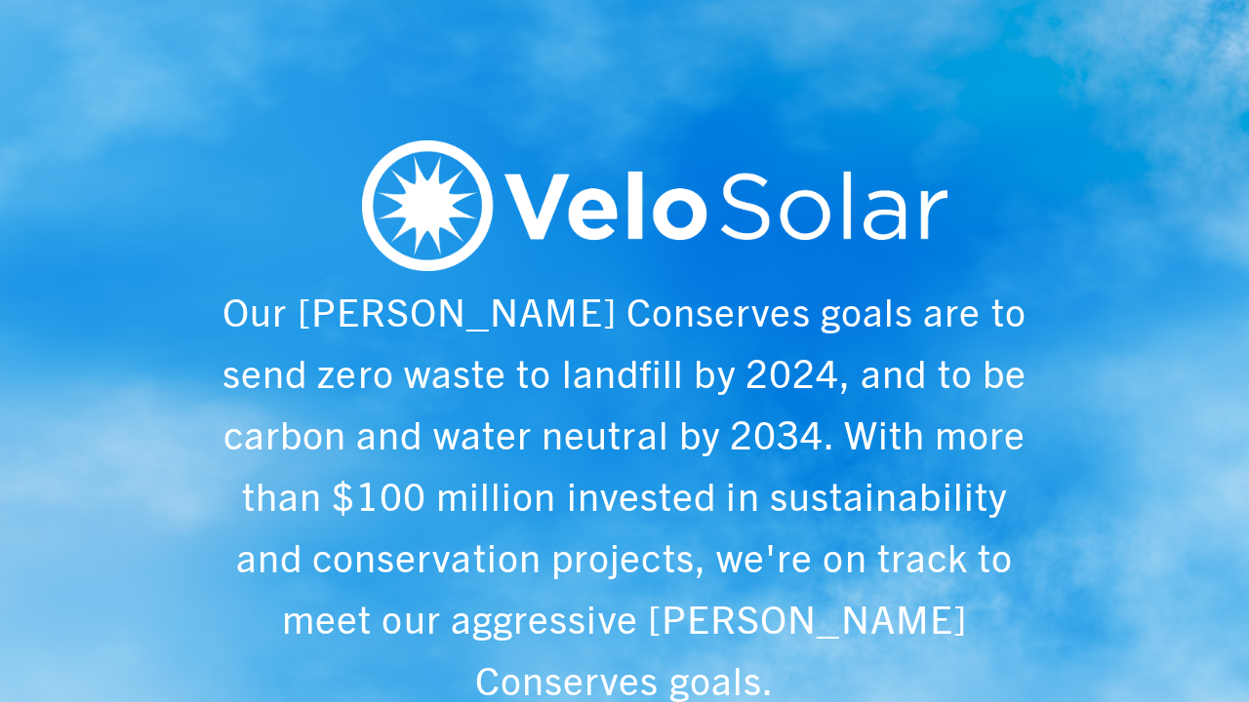
scroll to position [0, 1249]
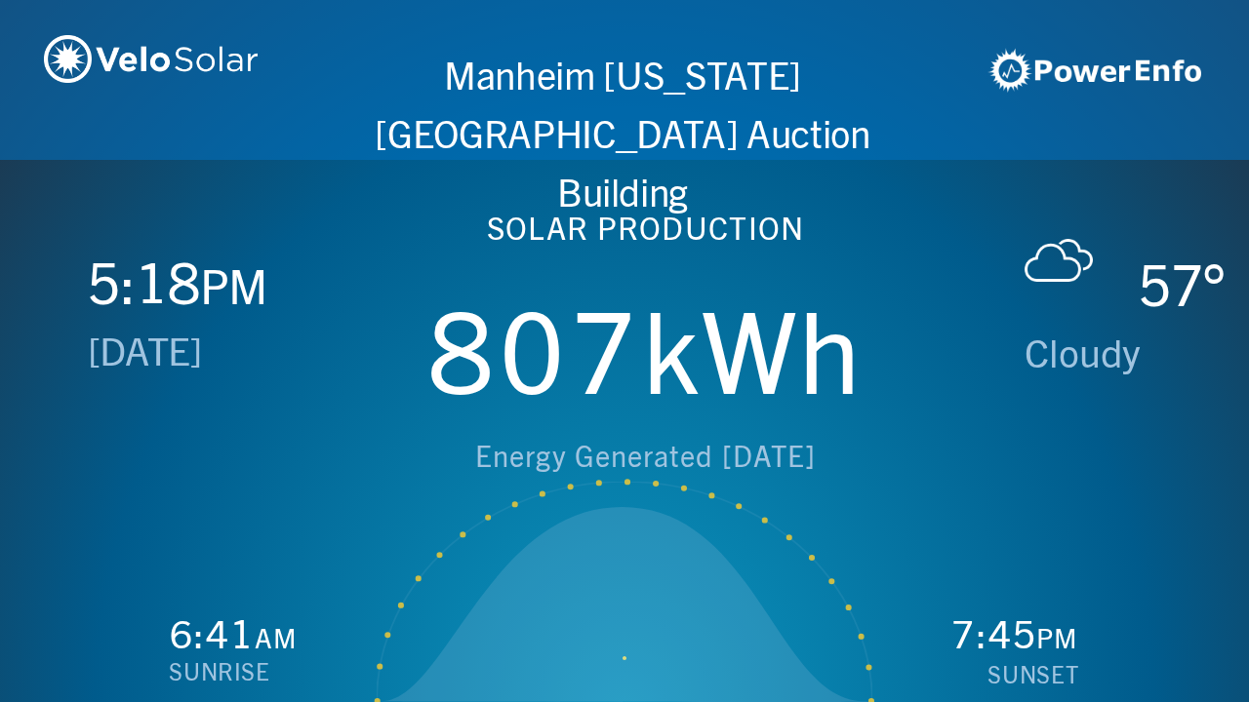
scroll to position [0, 2497]
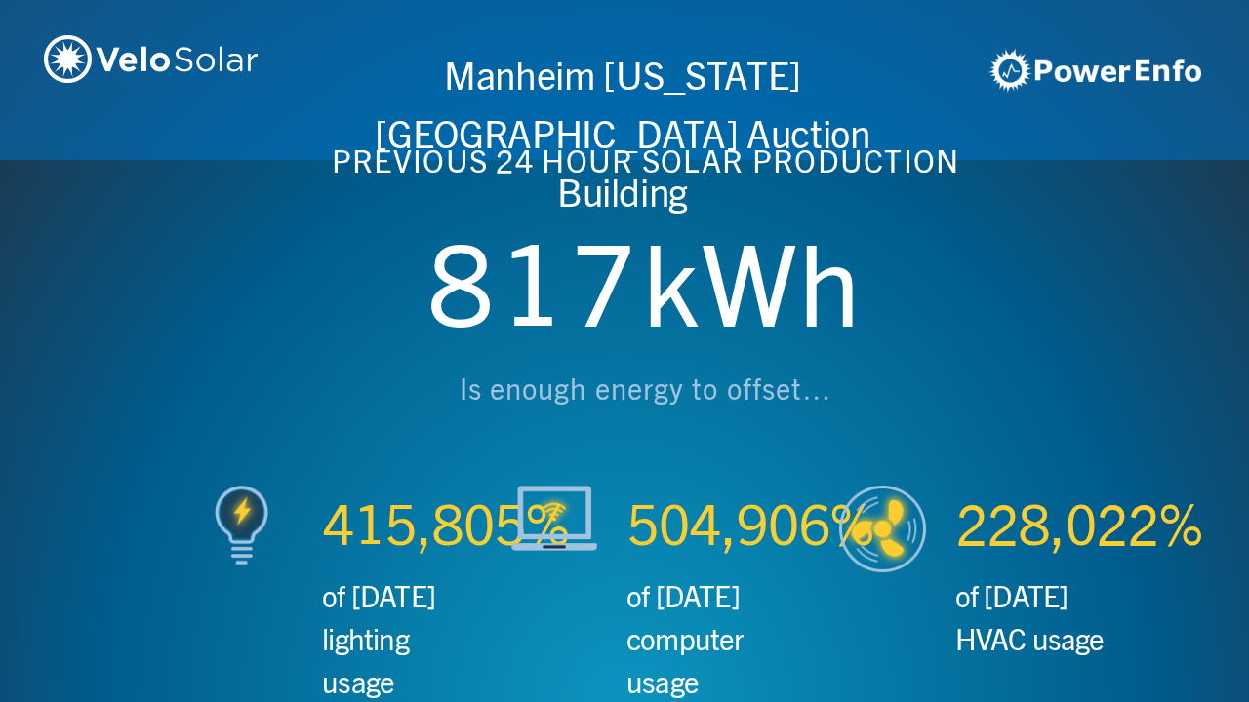
scroll to position [0, 3746]
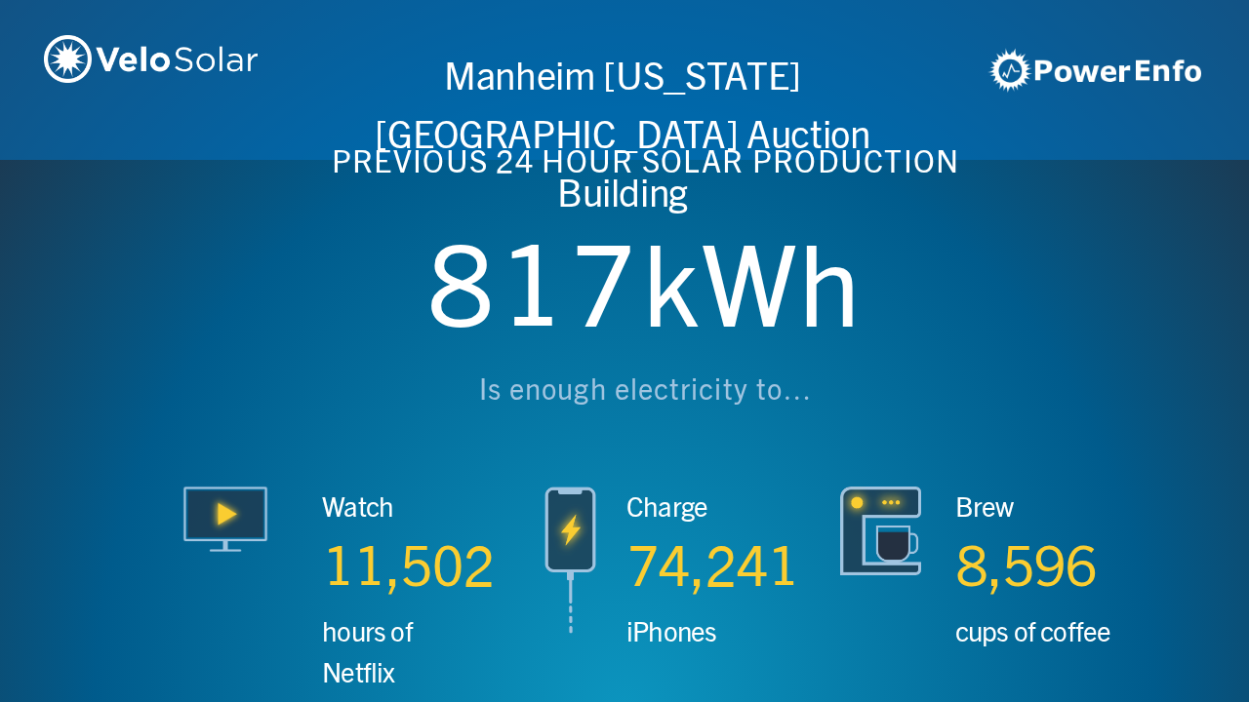
scroll to position [0, 4994]
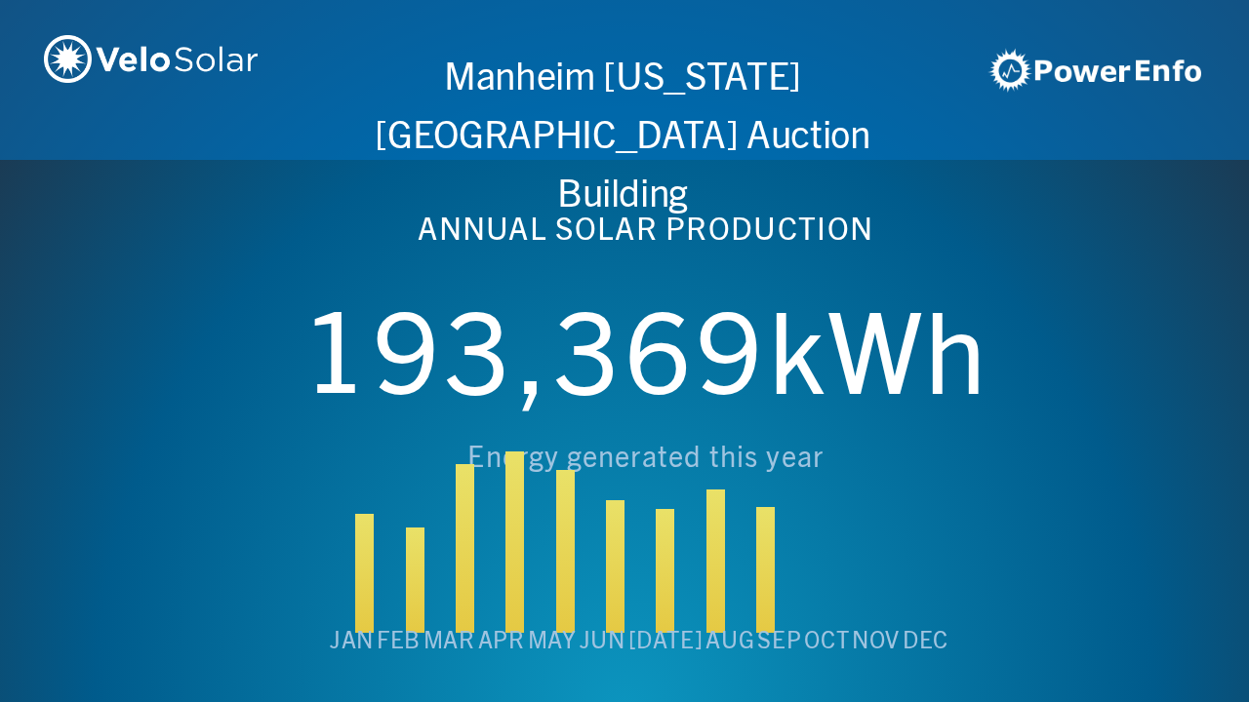
scroll to position [0, 6243]
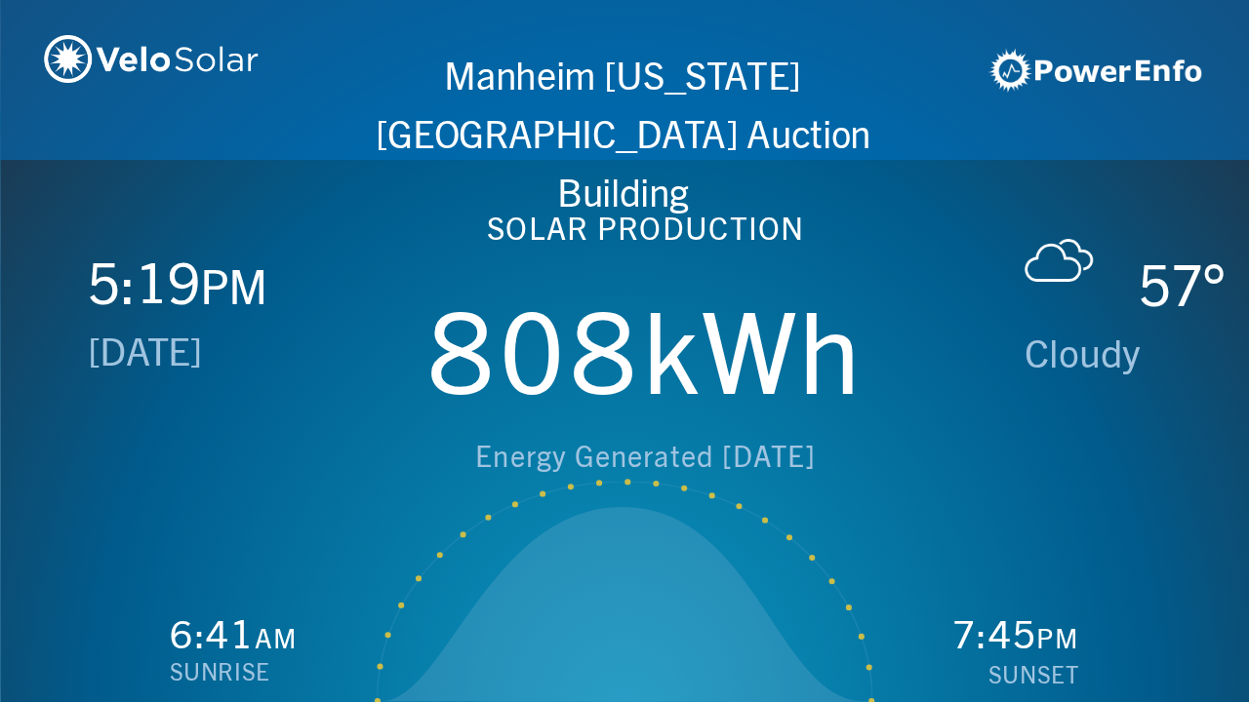
scroll to position [0, 1249]
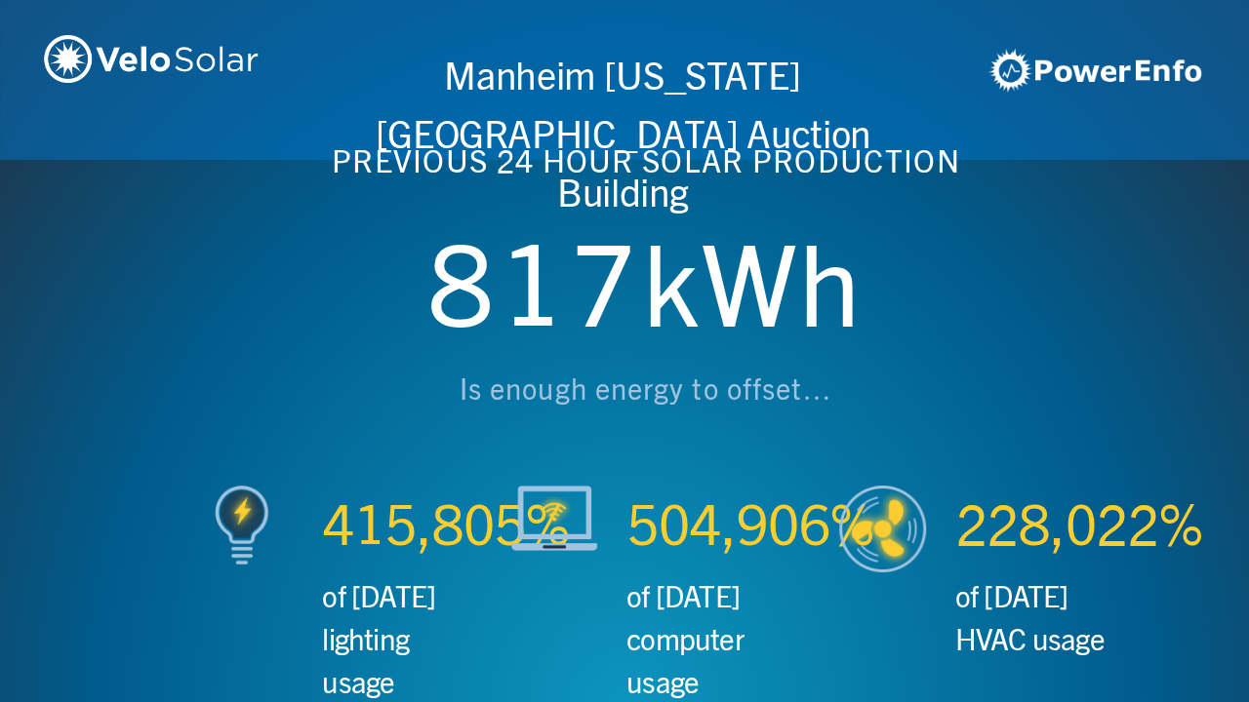
scroll to position [0, 2497]
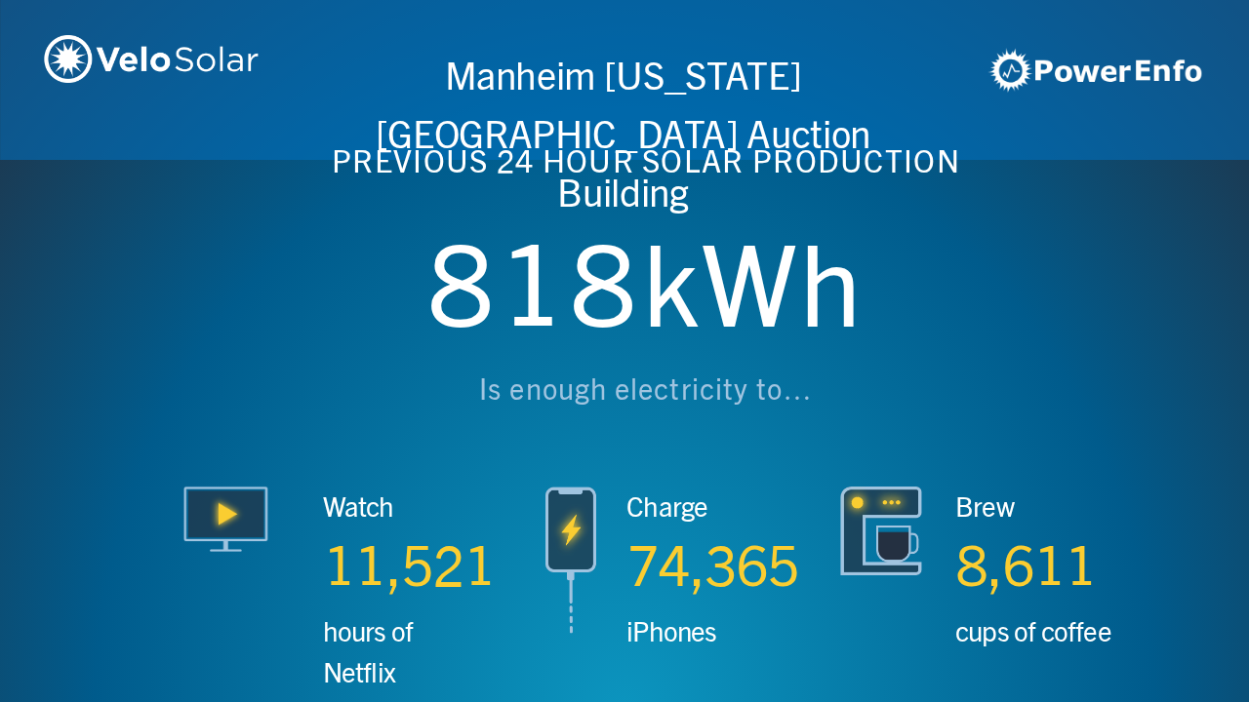
scroll to position [0, 3746]
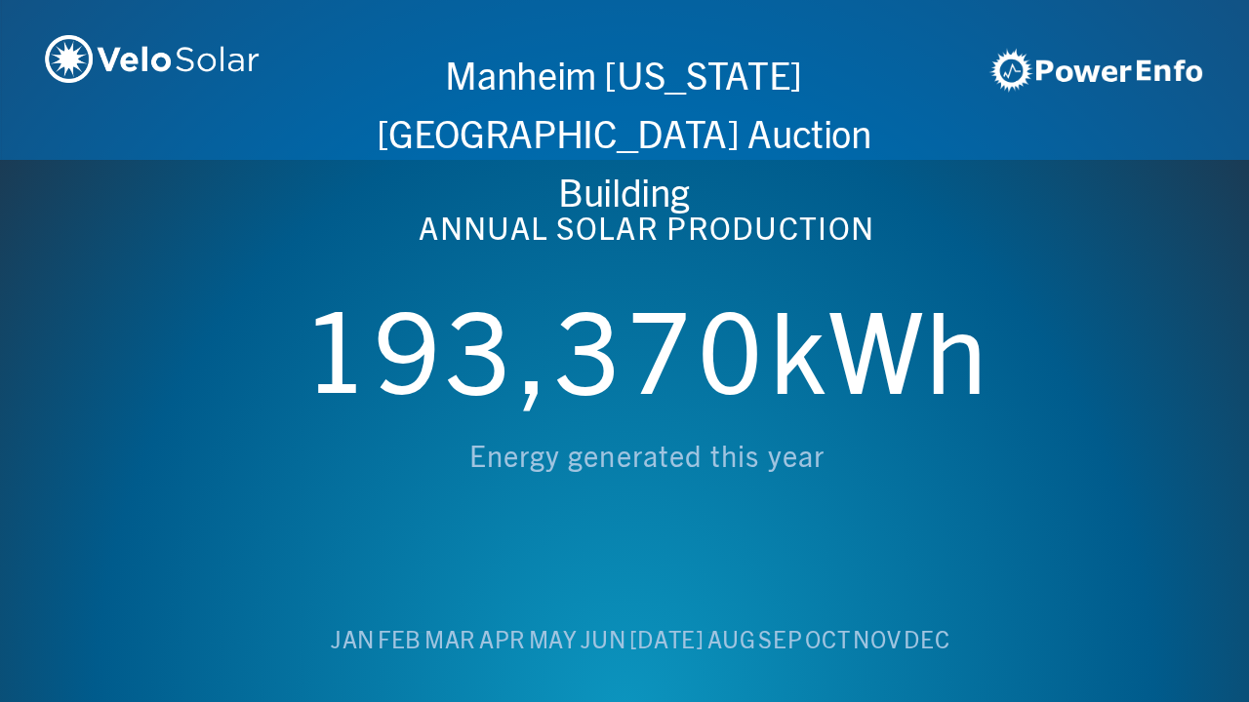
scroll to position [0, 4994]
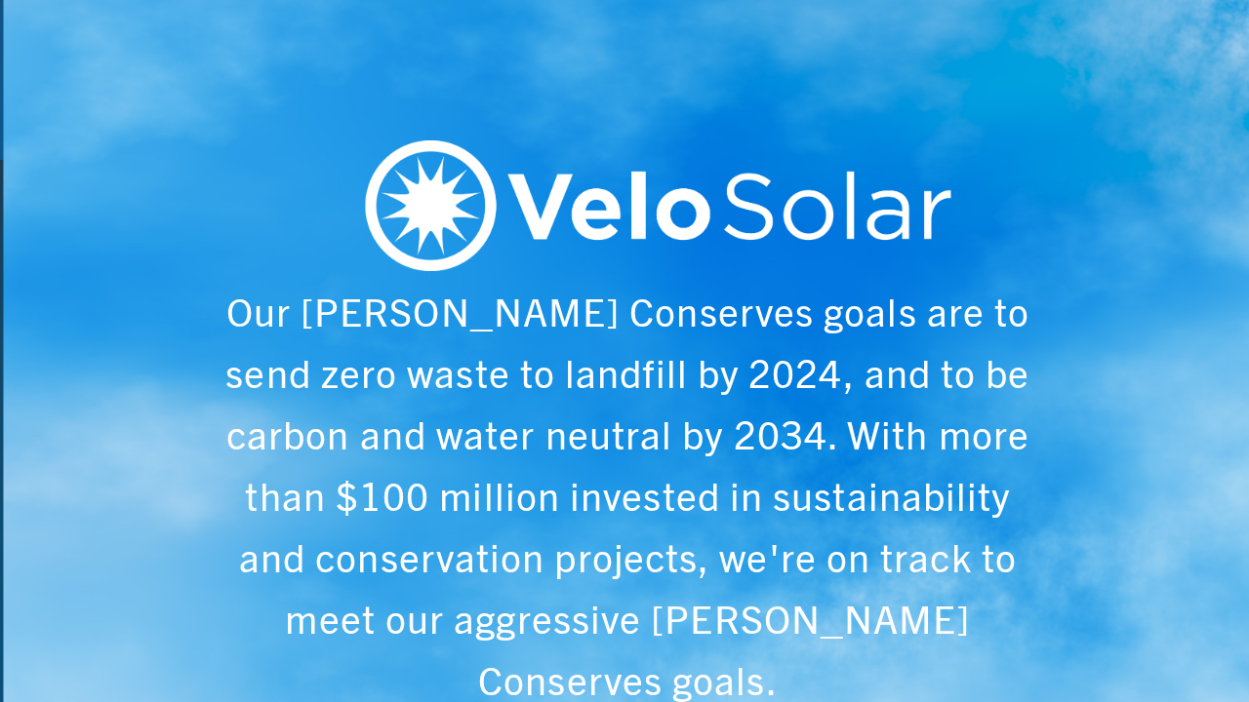
scroll to position [0, 6243]
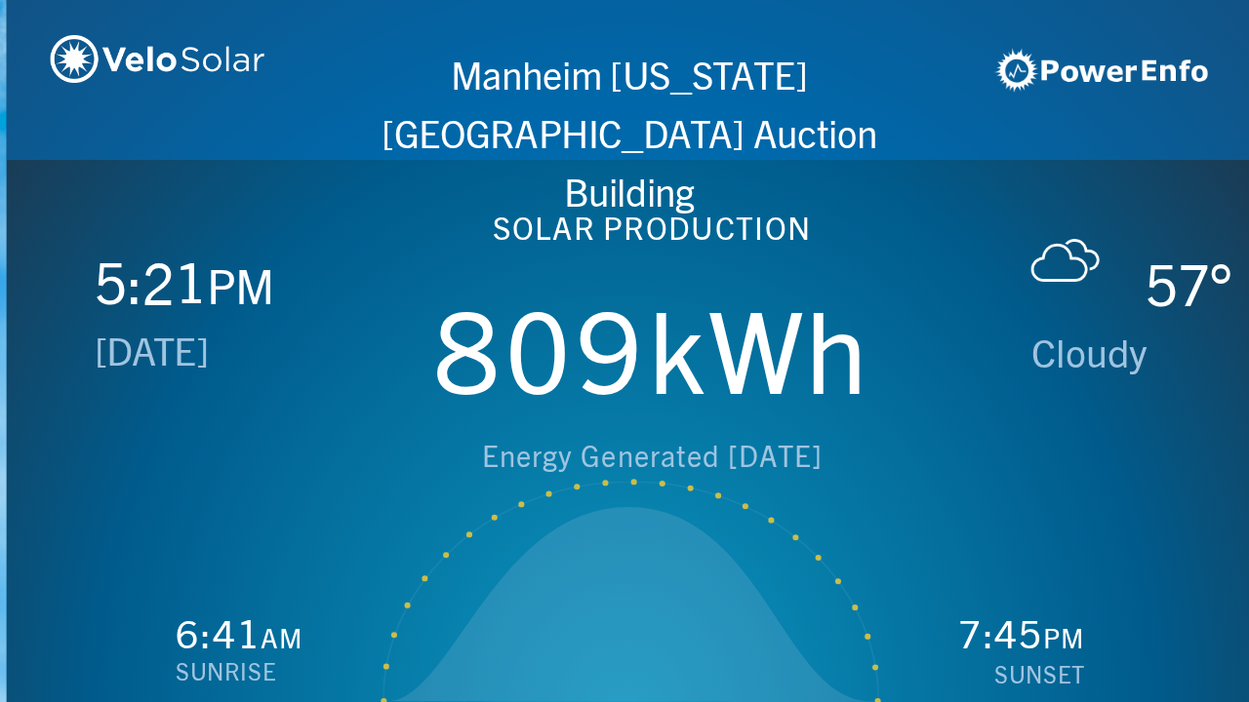
scroll to position [0, 1249]
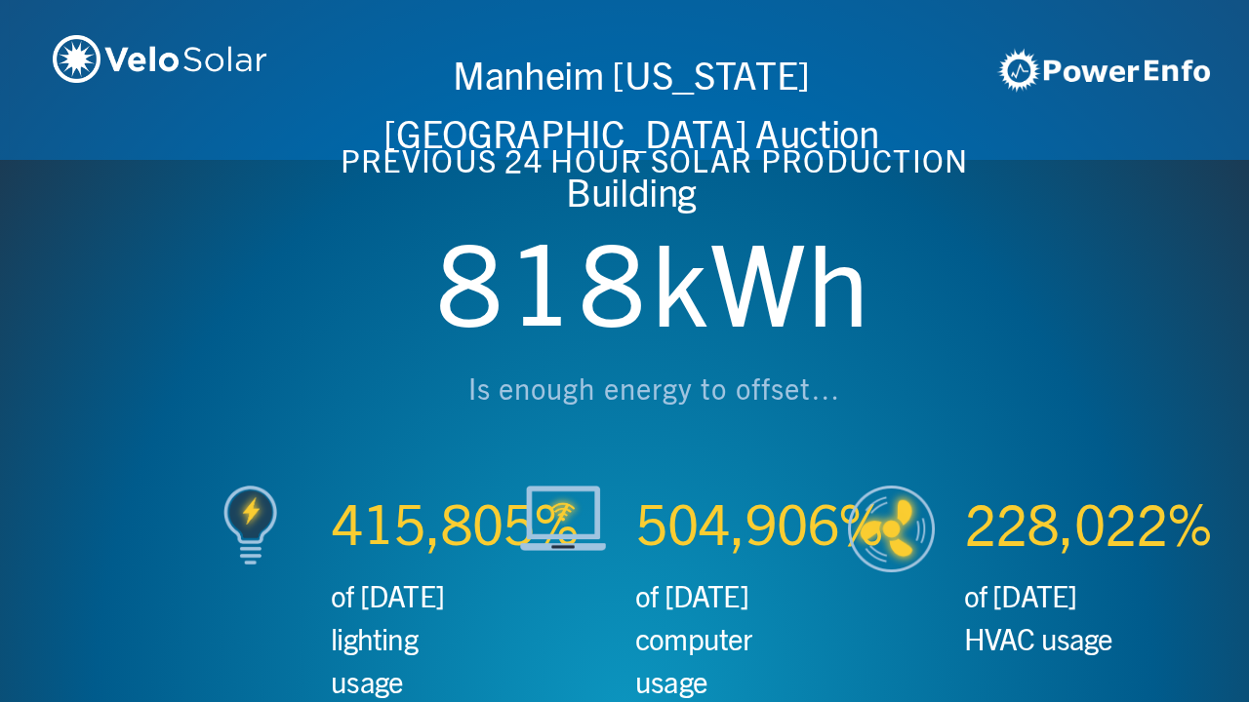
scroll to position [0, 2497]
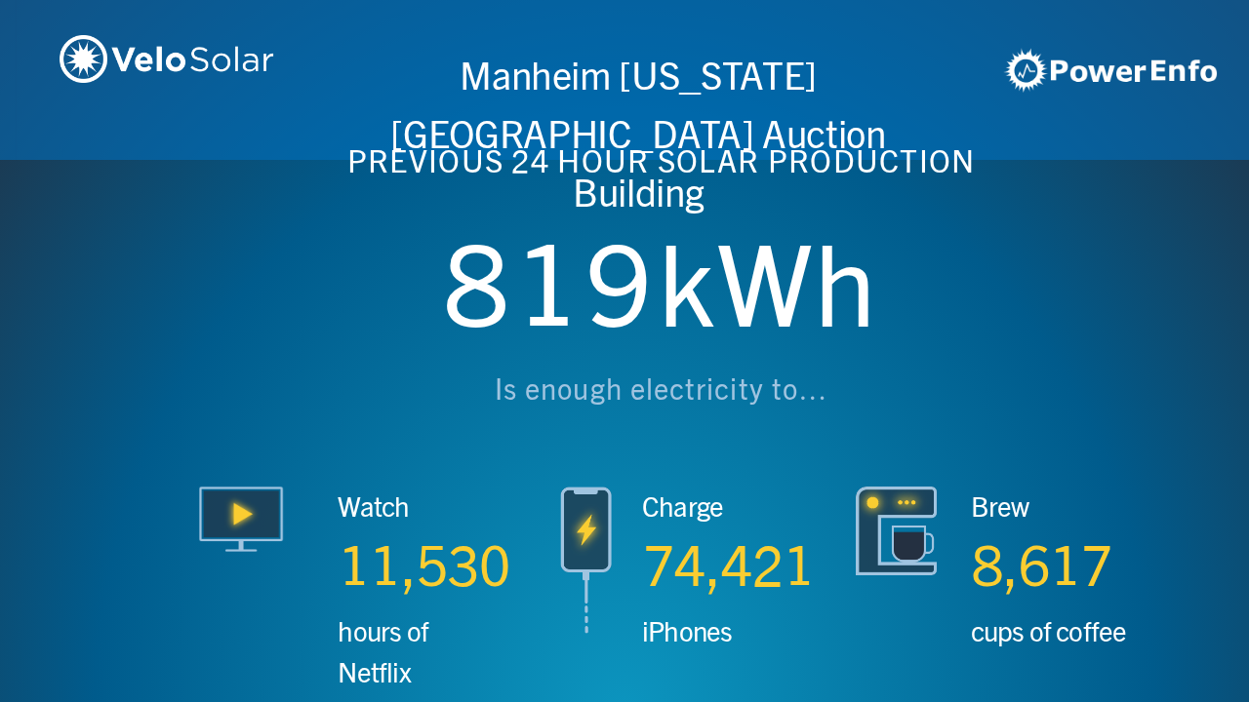
scroll to position [0, 3746]
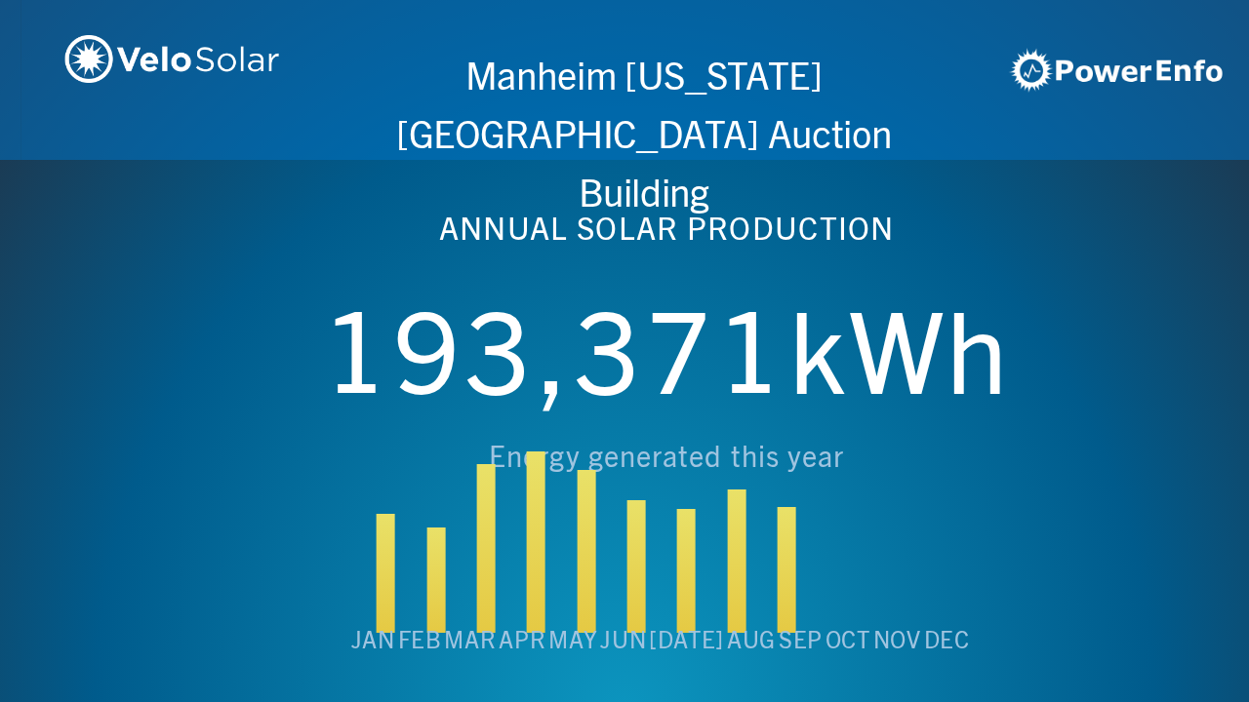
scroll to position [0, 4994]
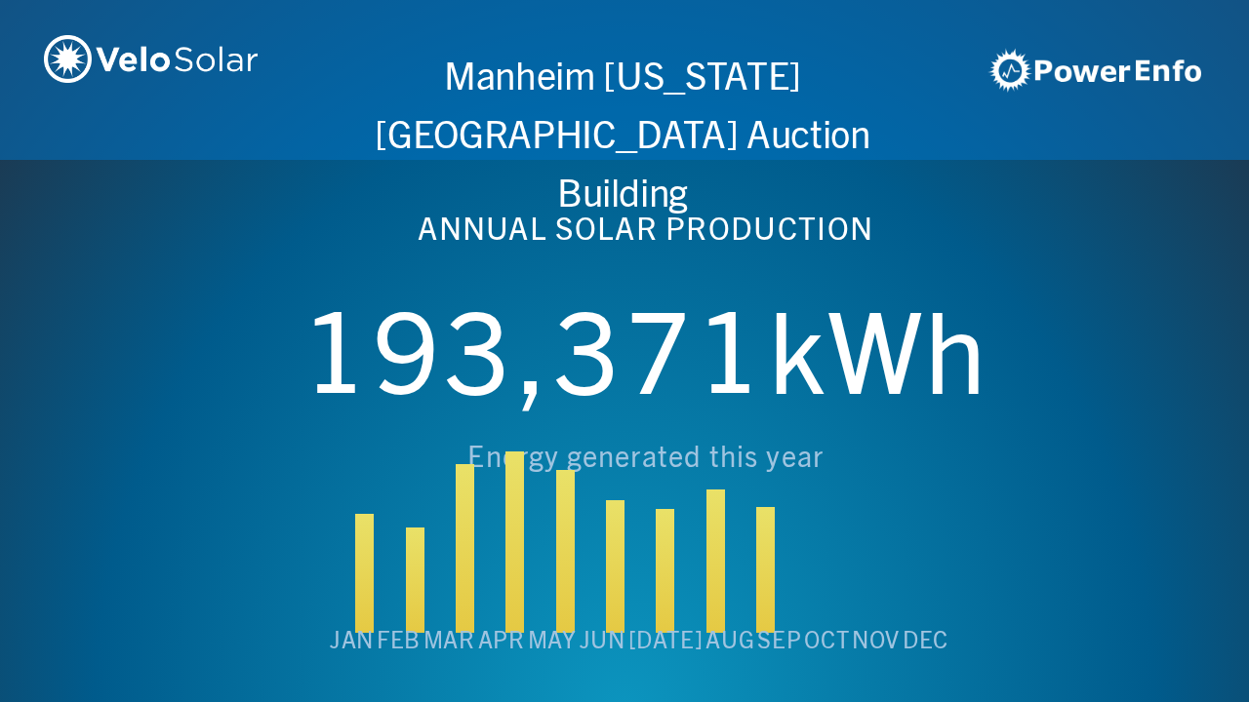
scroll to position [0, 6243]
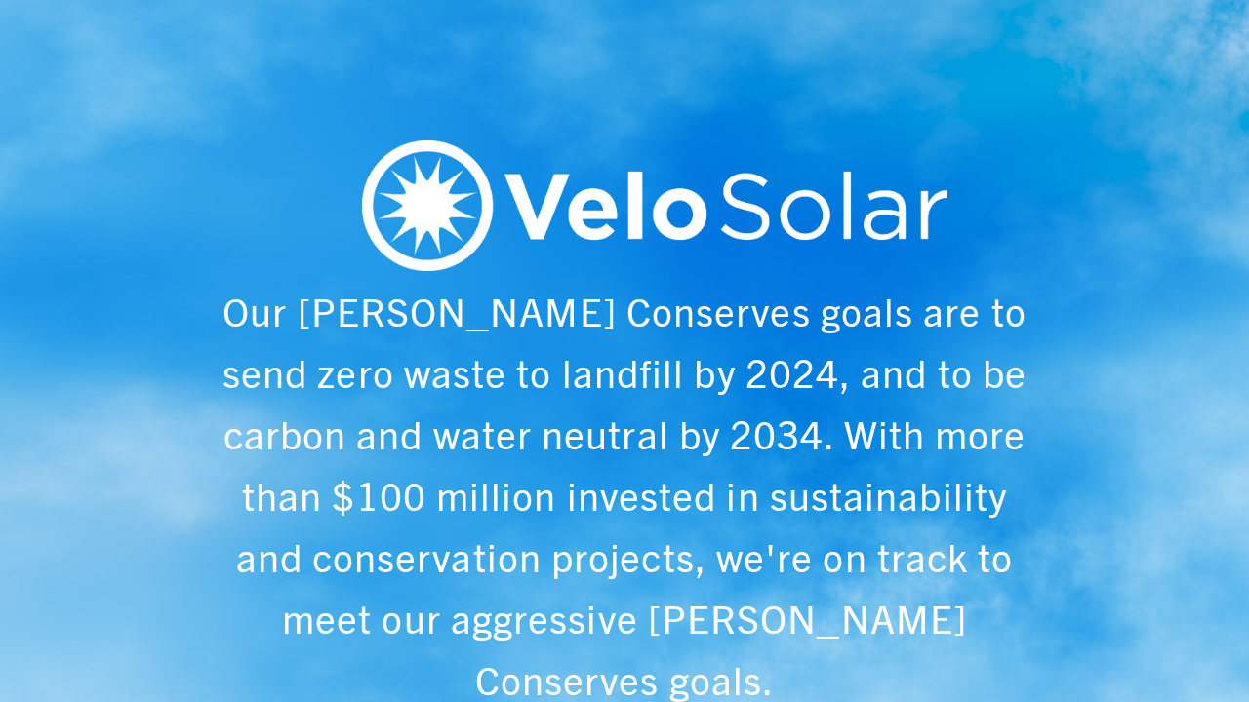
scroll to position [0, 1249]
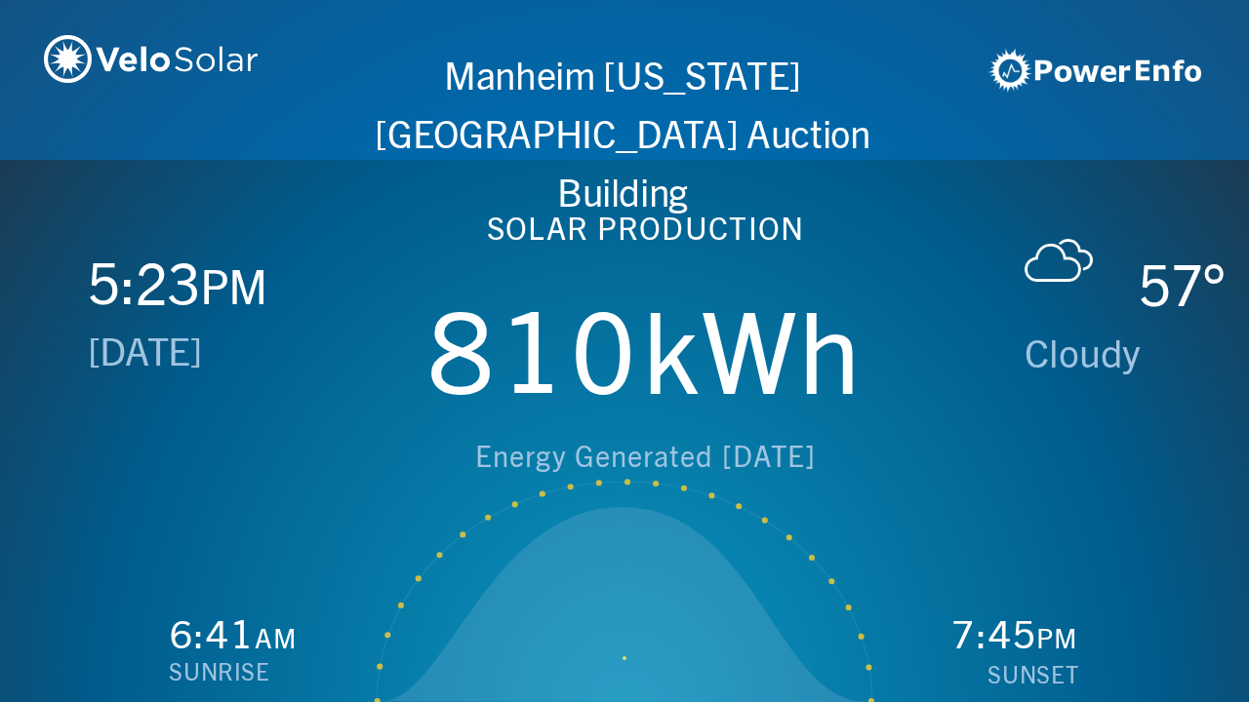
scroll to position [0, 2497]
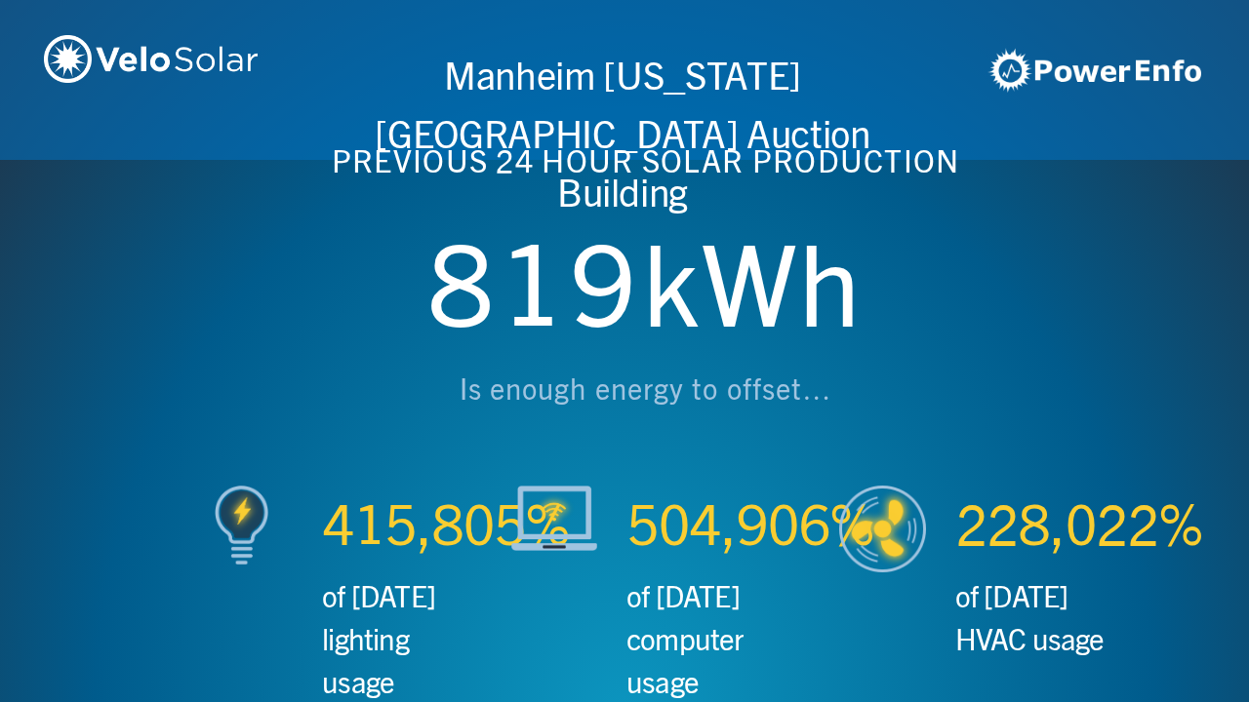
scroll to position [0, 3746]
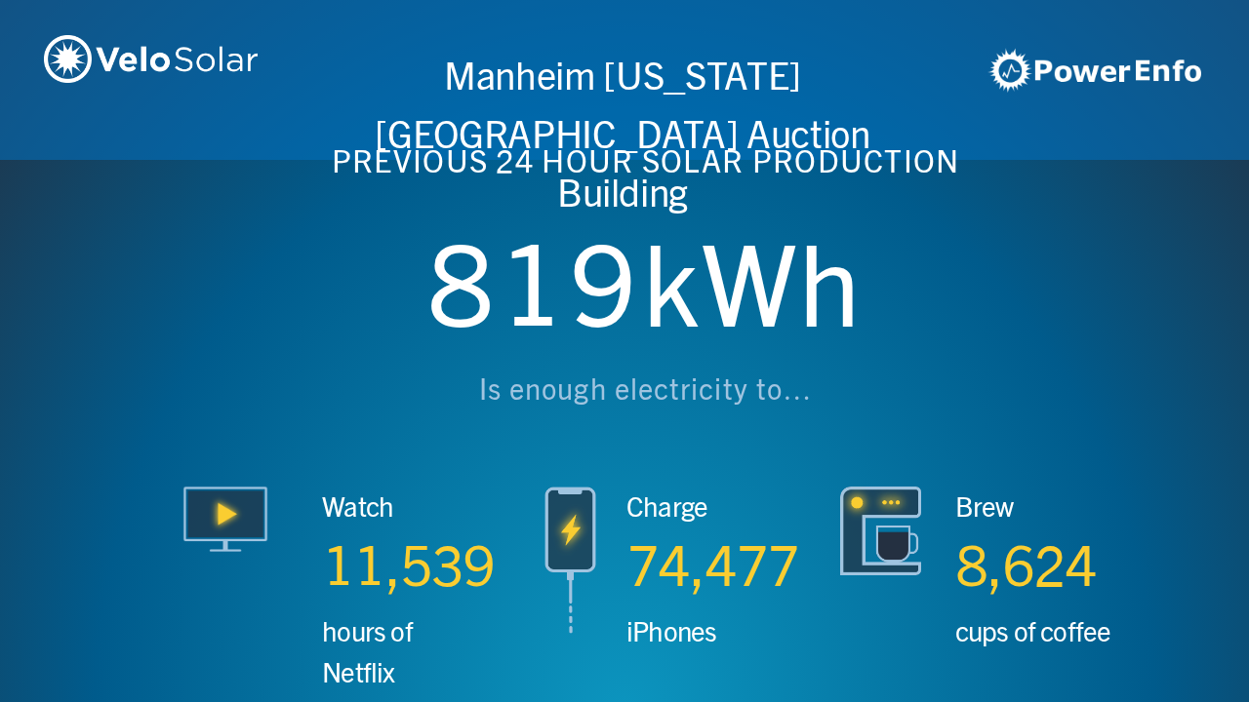
scroll to position [0, 4994]
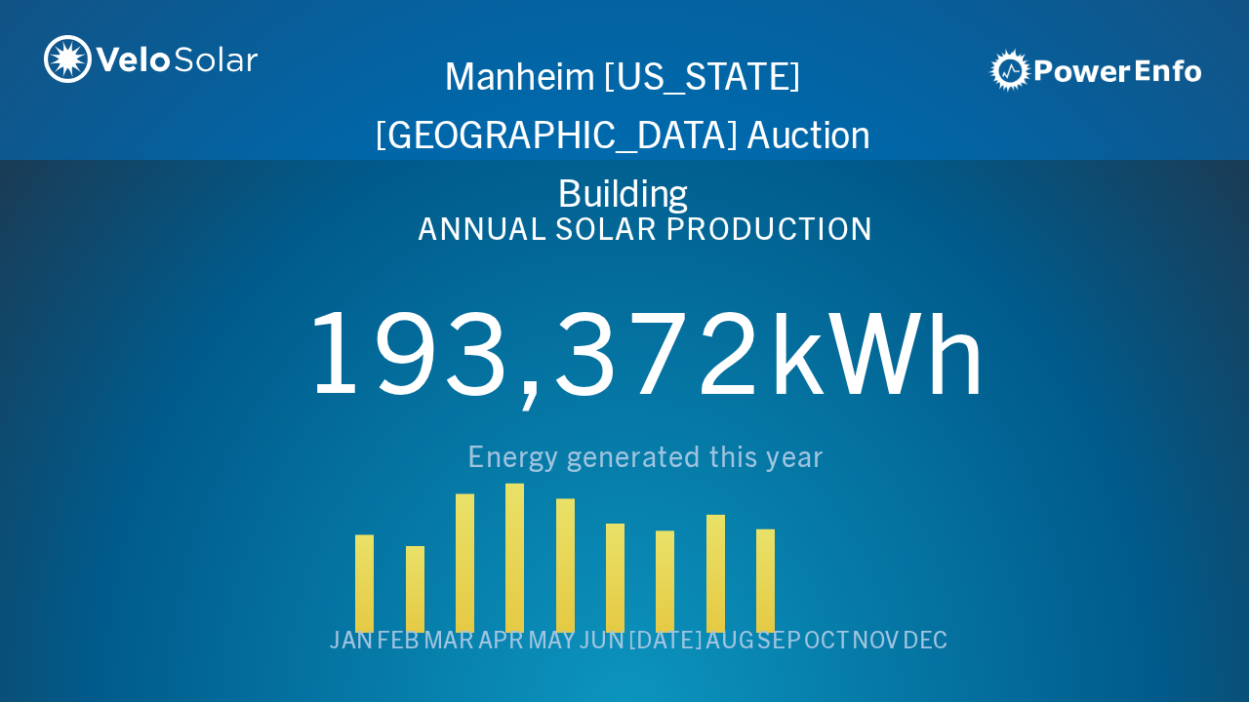
scroll to position [0, 6243]
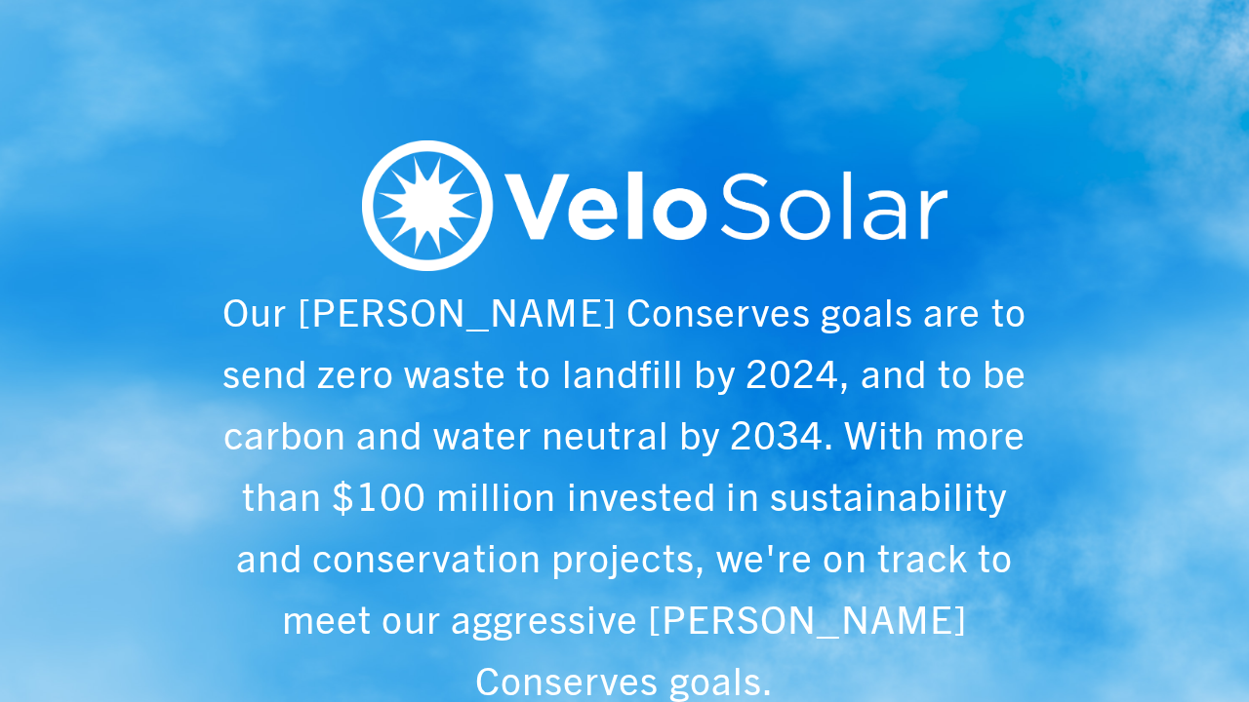
scroll to position [0, 1249]
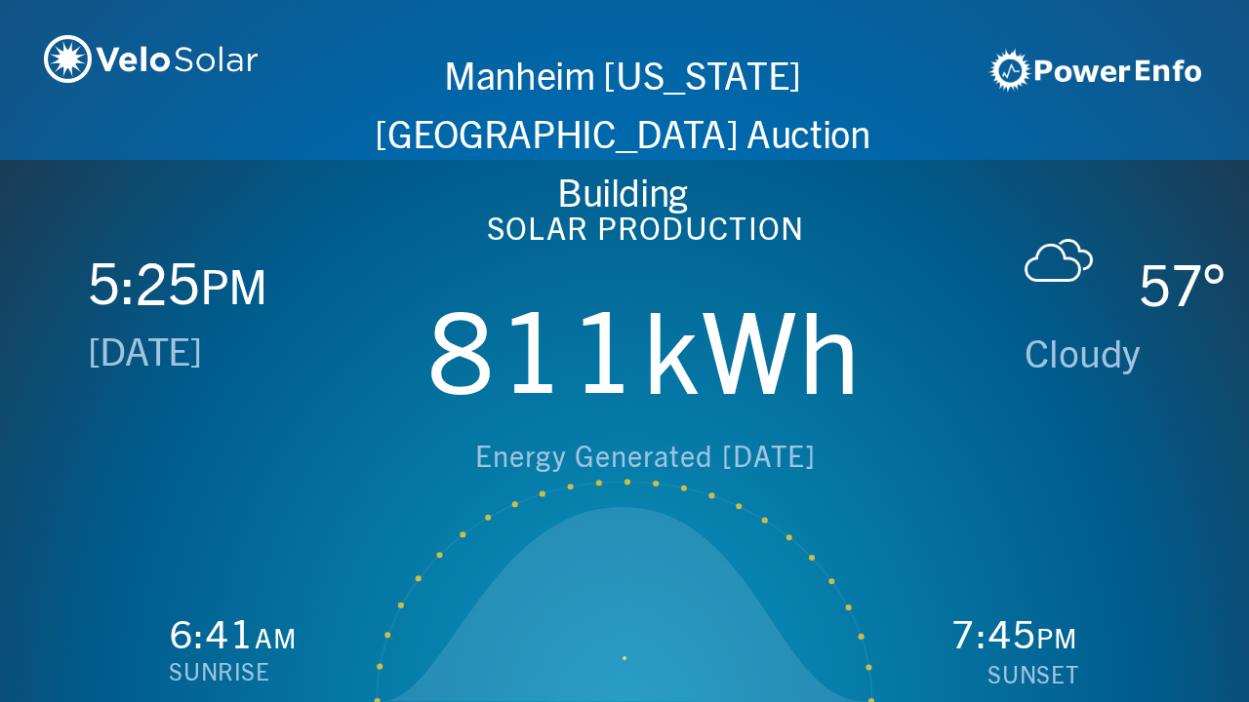
scroll to position [0, 2497]
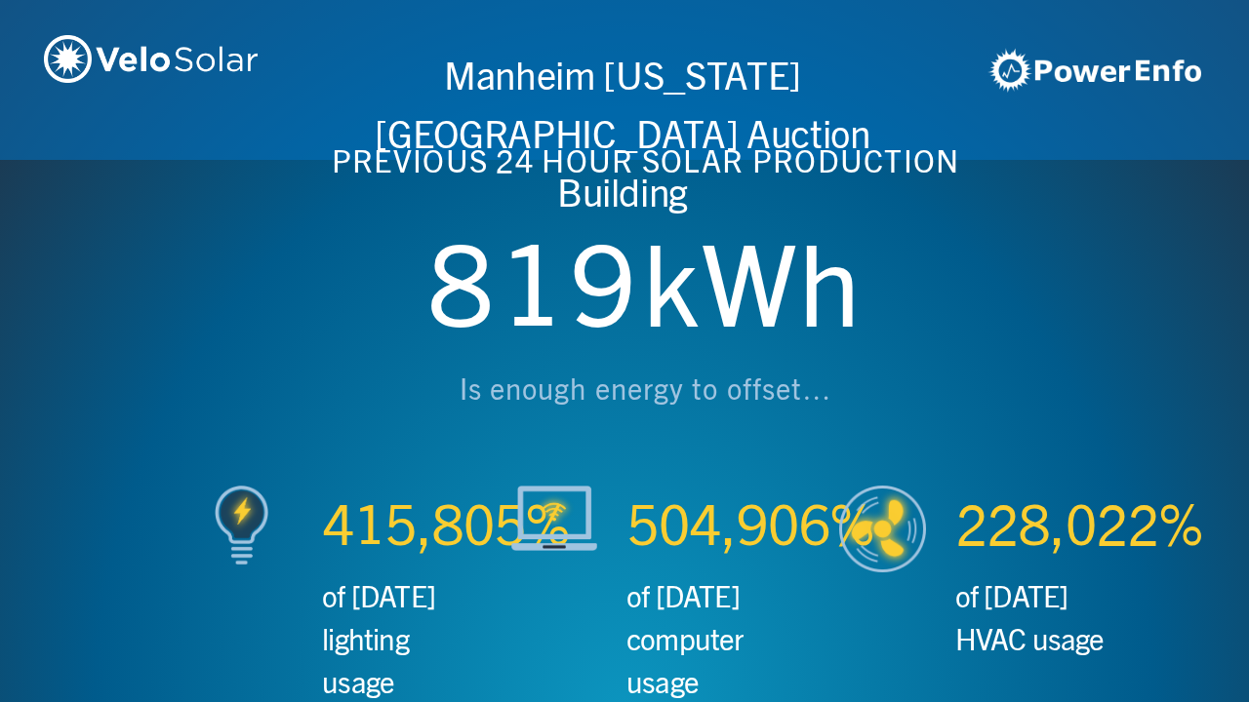
scroll to position [0, 3746]
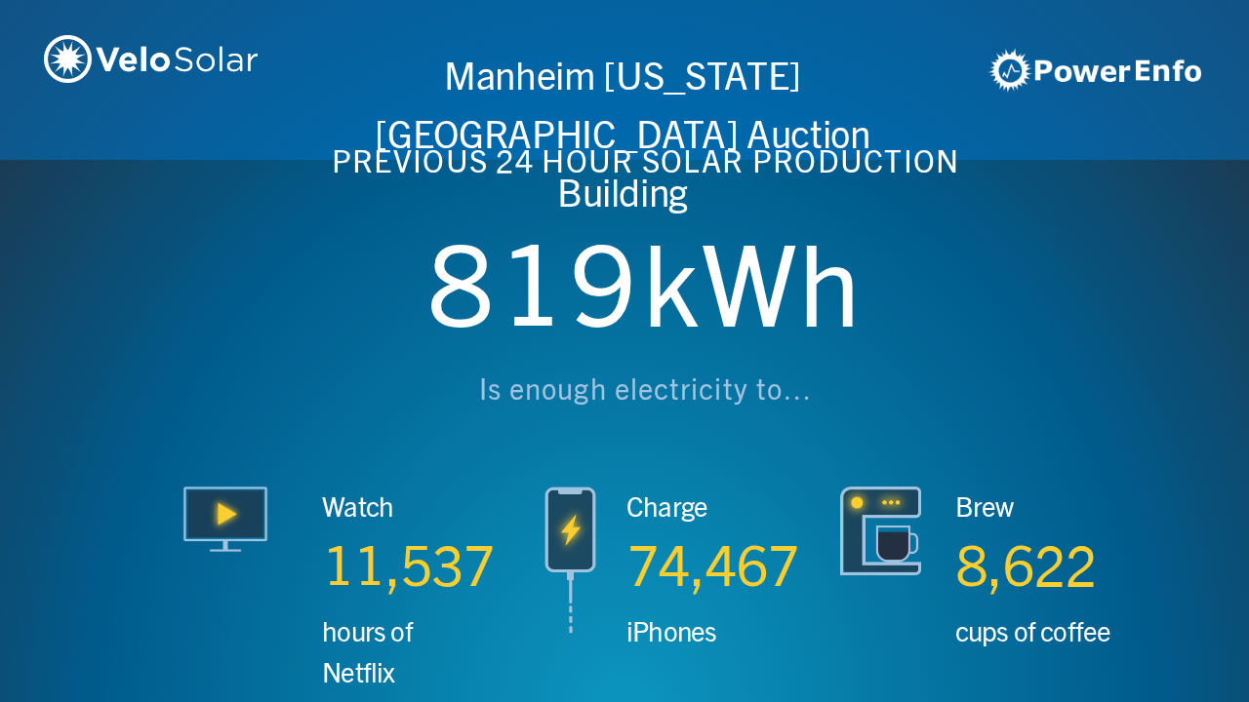
scroll to position [0, 4994]
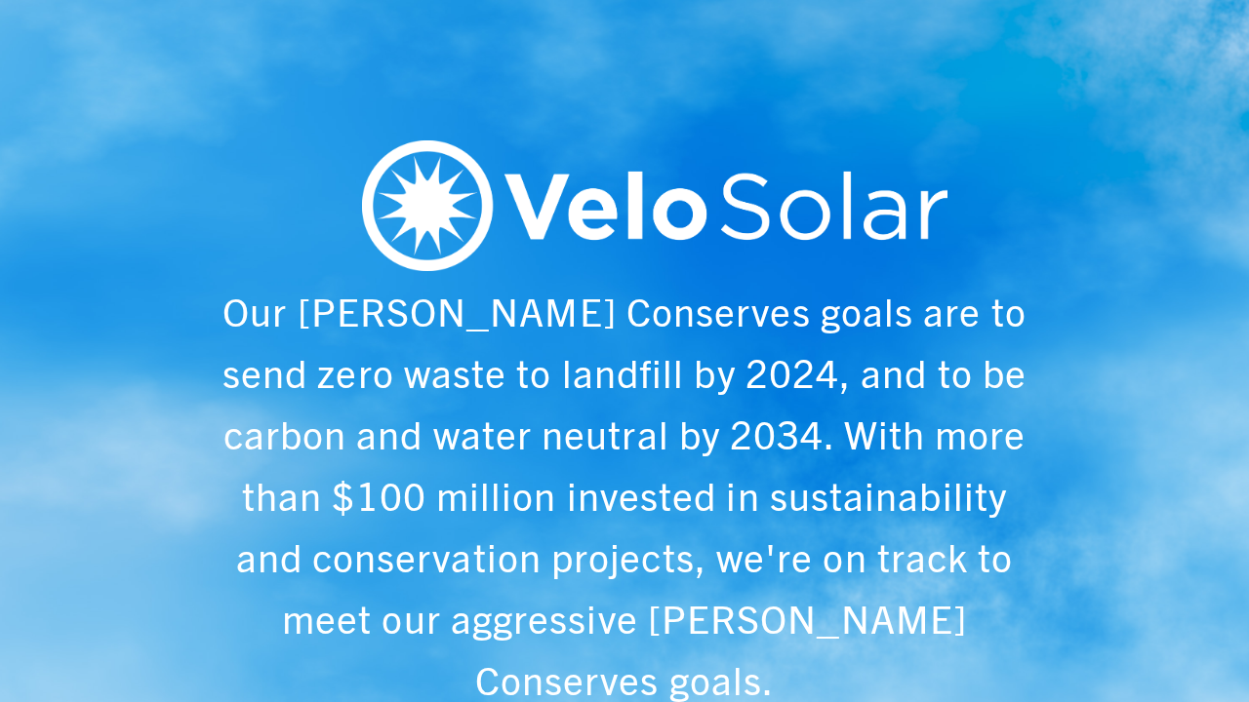
scroll to position [0, 6243]
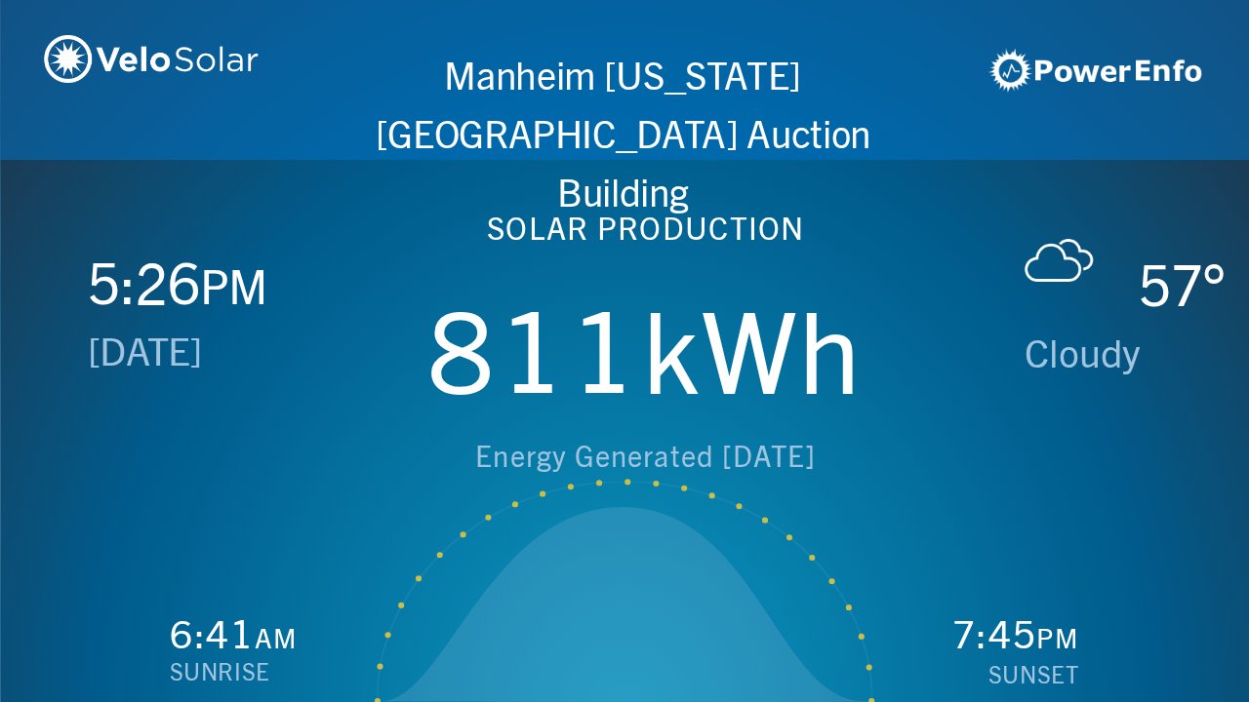
scroll to position [0, 1249]
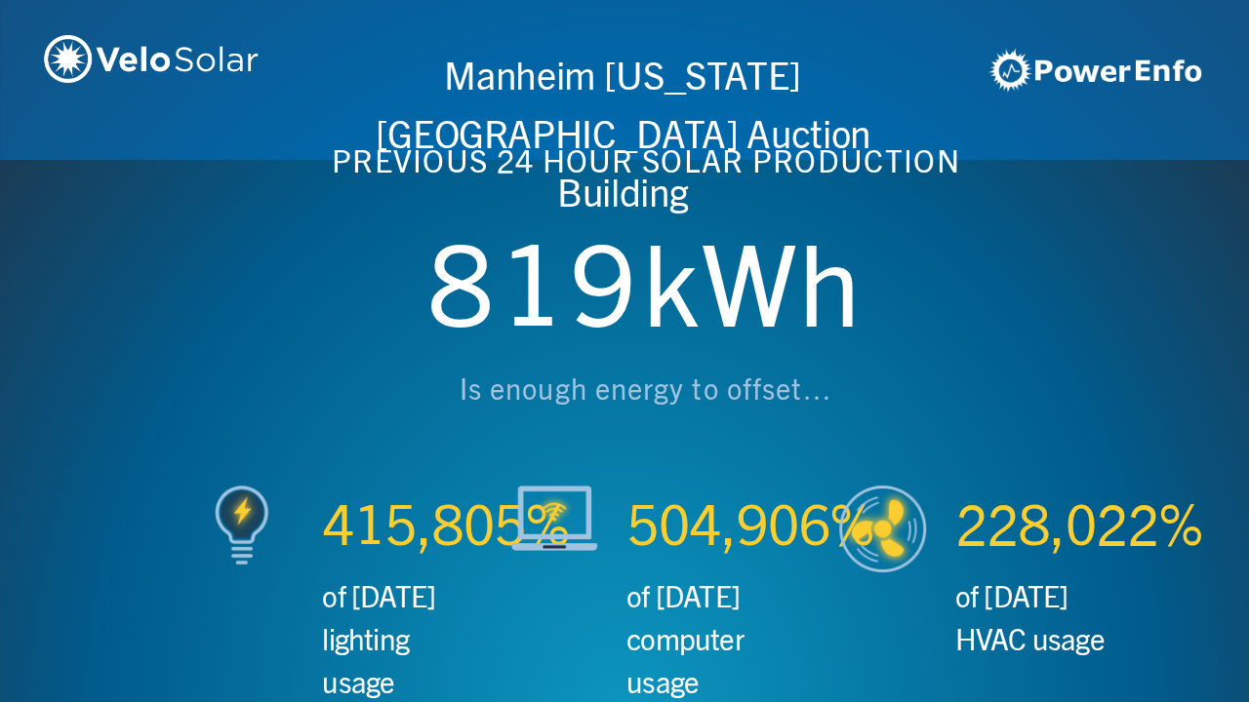
scroll to position [0, 2497]
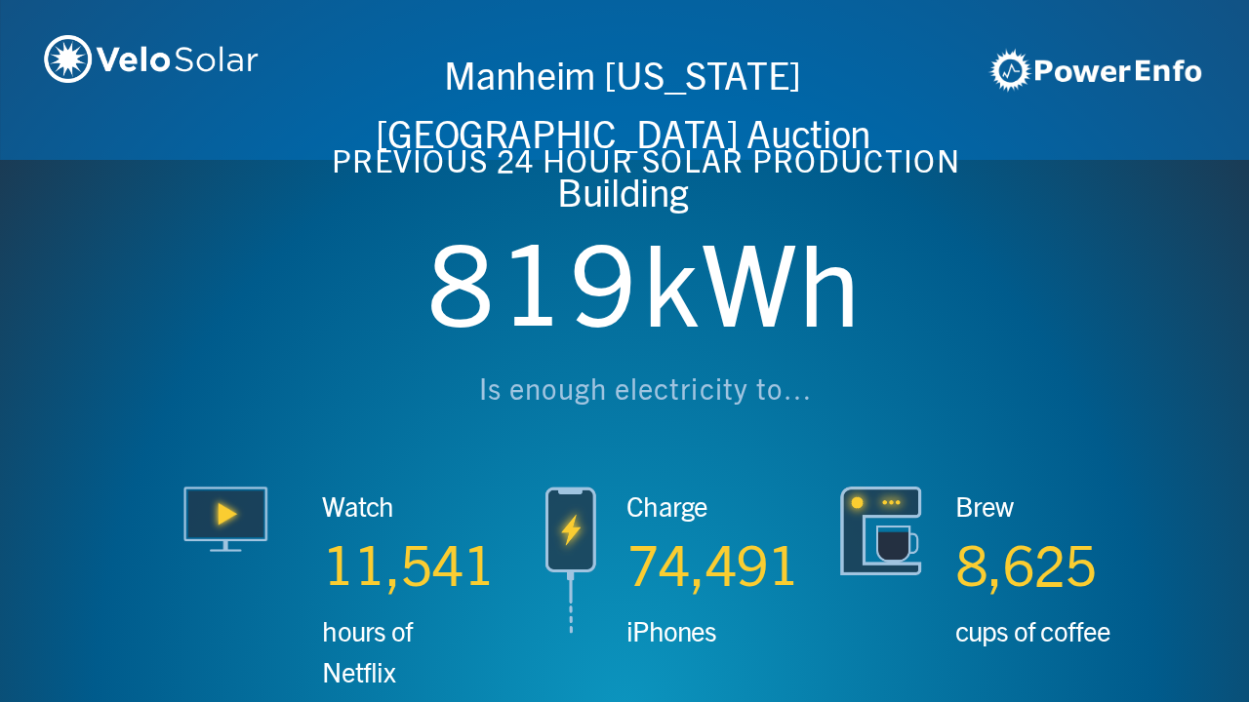
scroll to position [0, 3746]
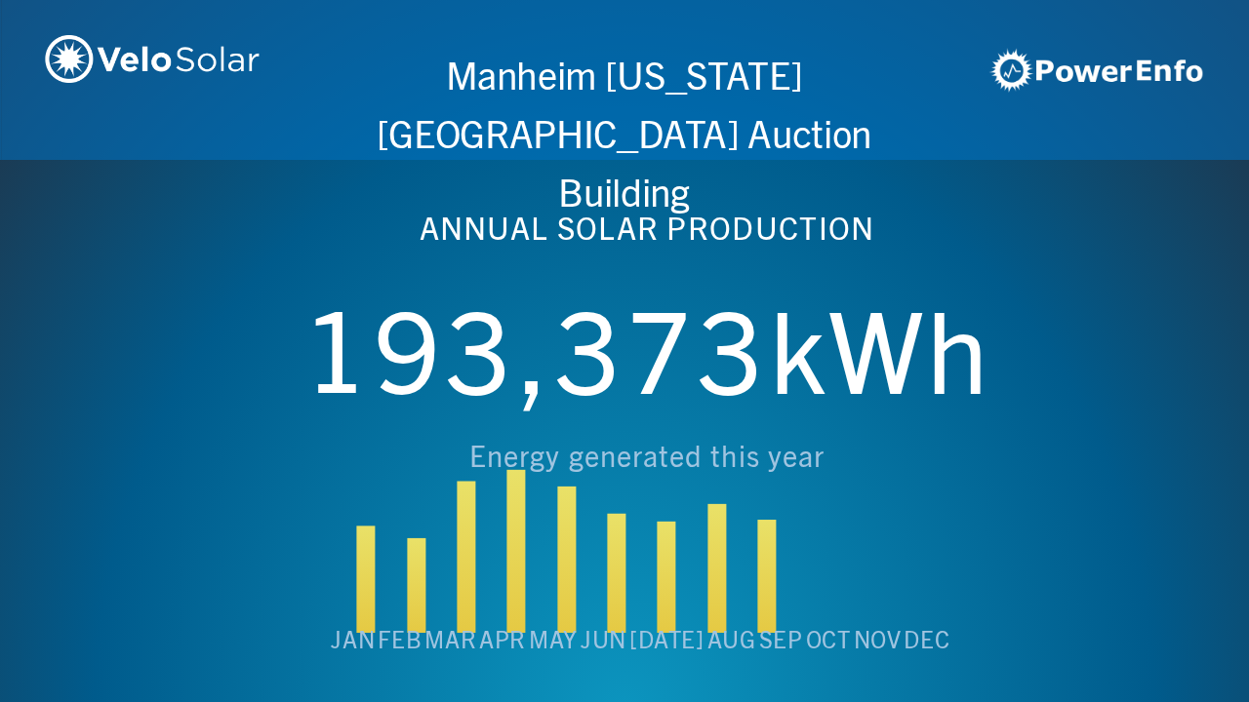
scroll to position [0, 4994]
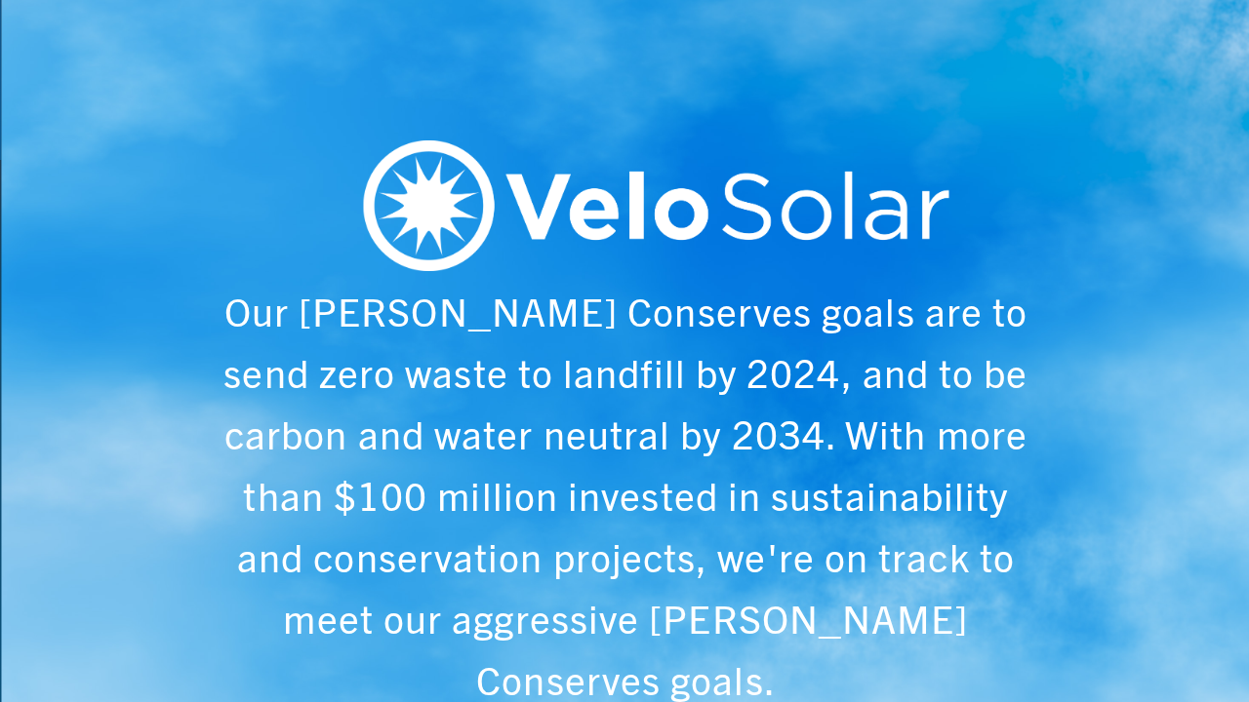
scroll to position [0, 6243]
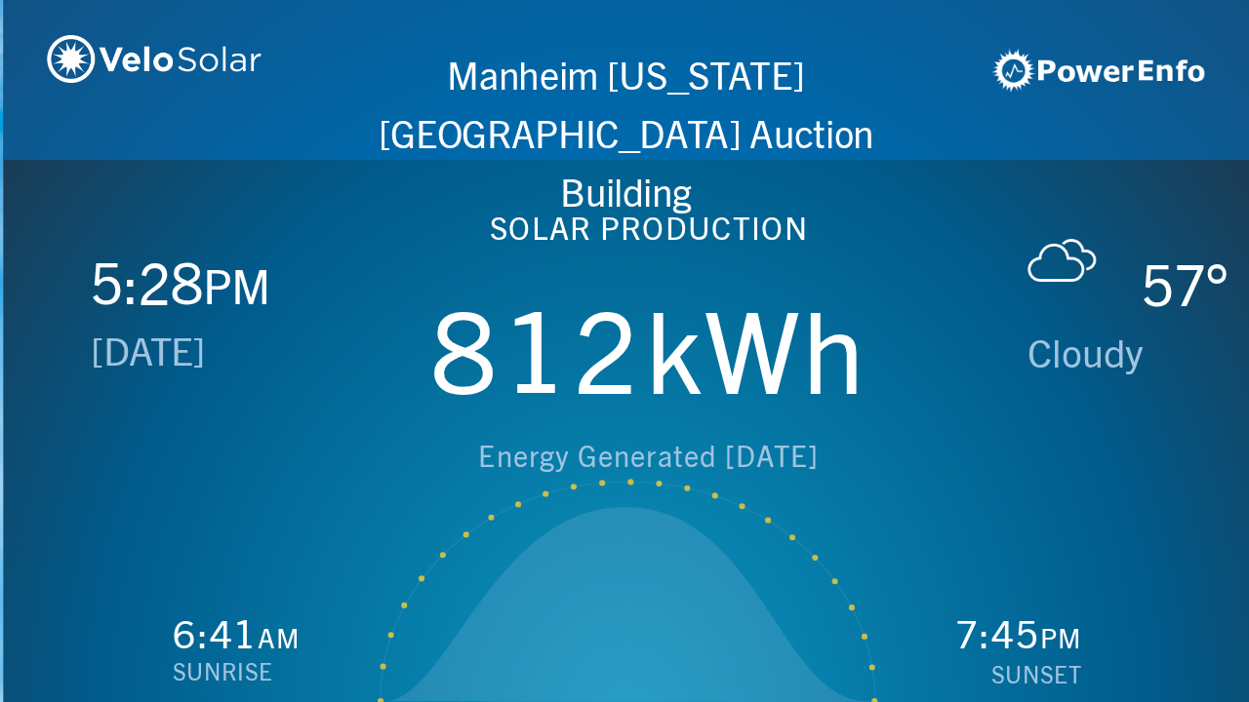
scroll to position [0, 1249]
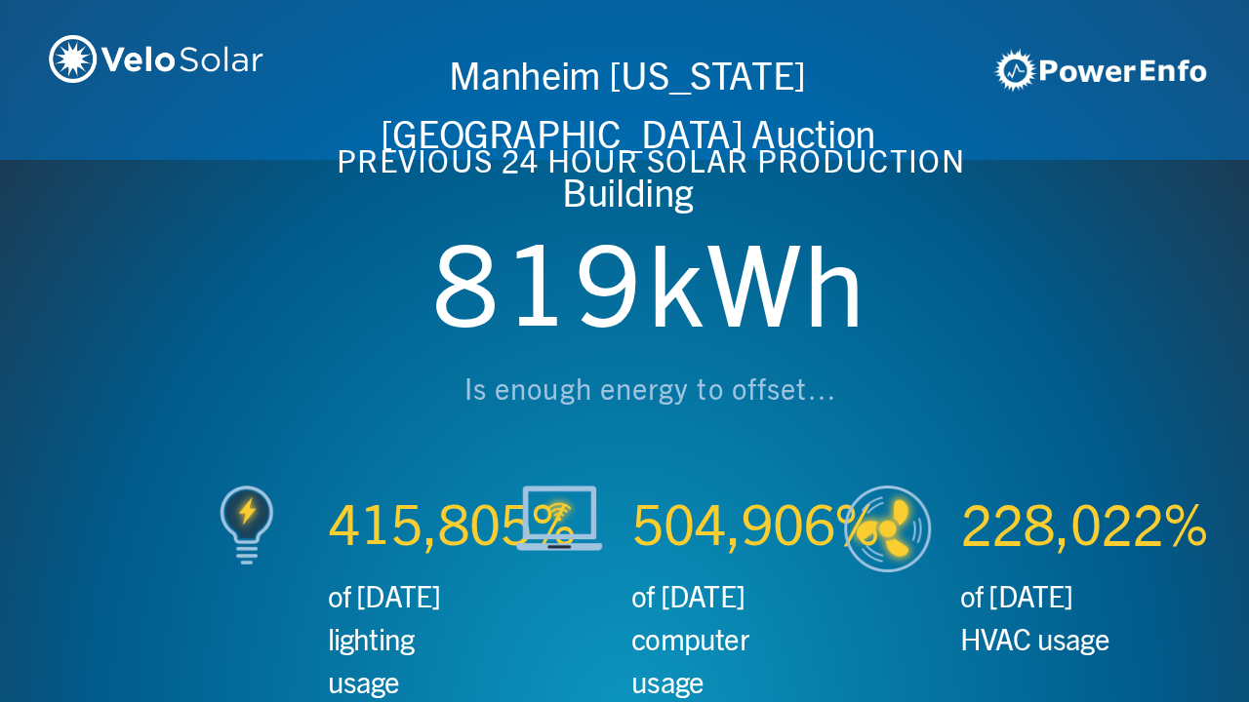
scroll to position [0, 2497]
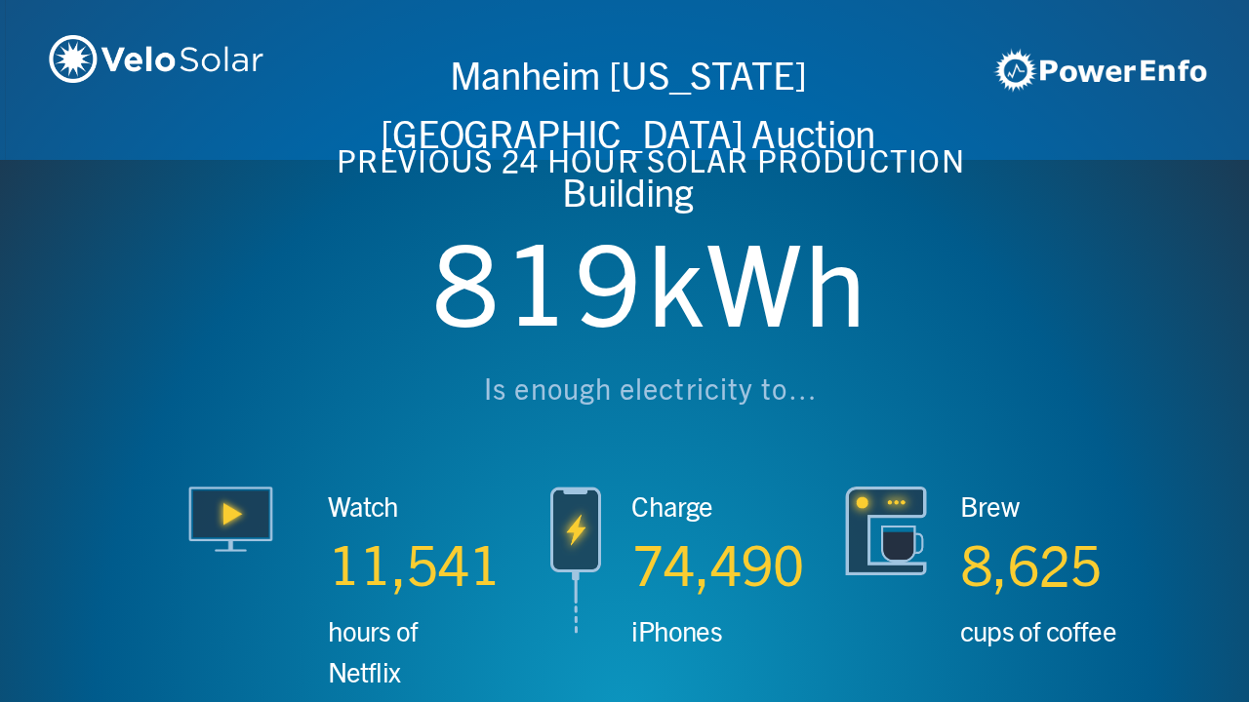
scroll to position [0, 3746]
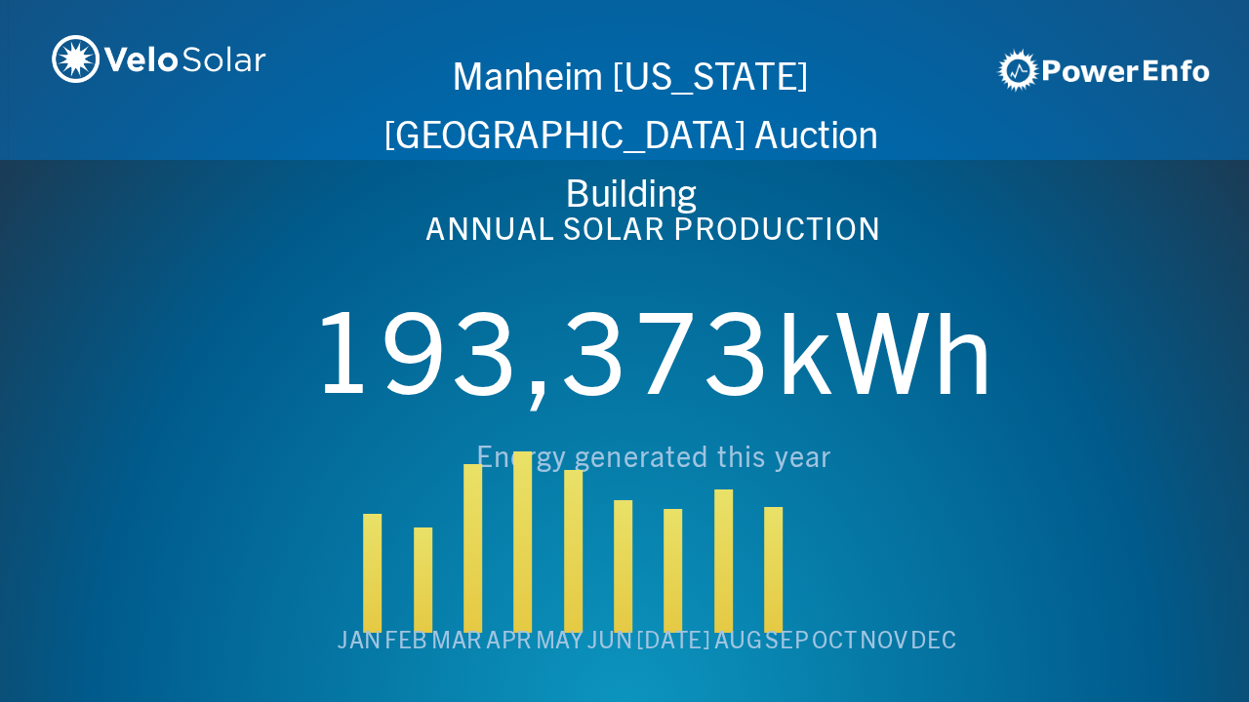
scroll to position [0, 4994]
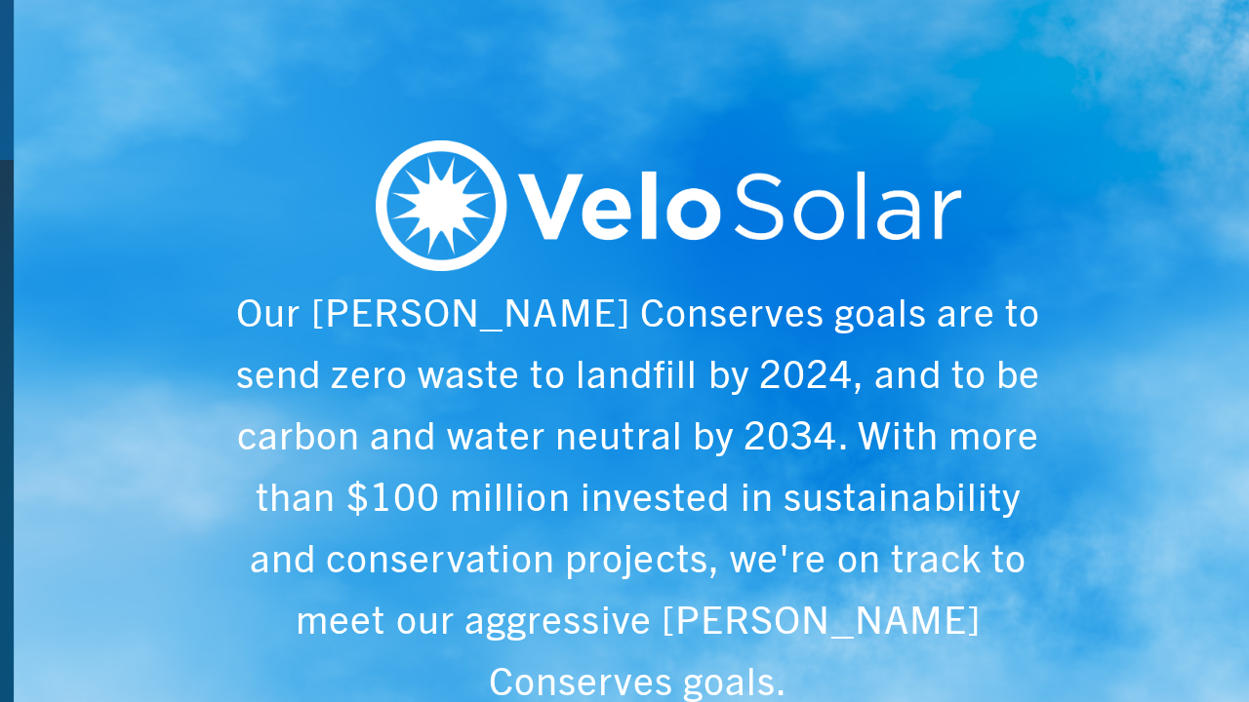
scroll to position [0, 6243]
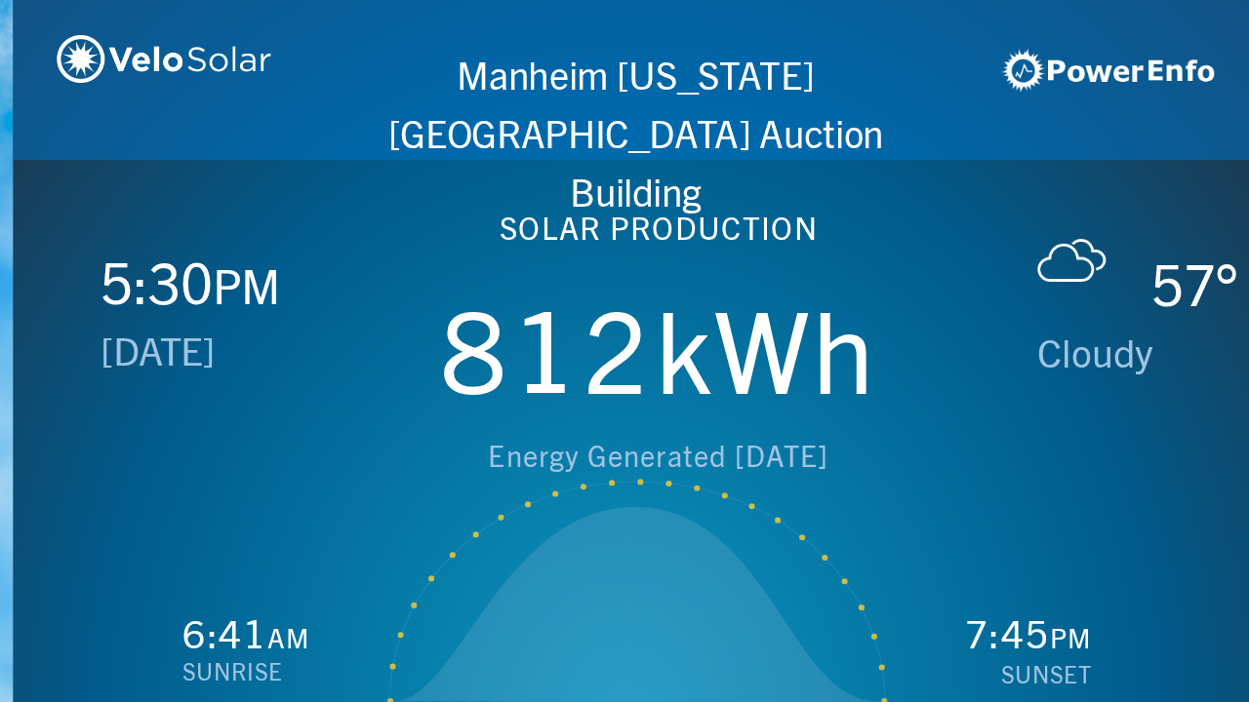
scroll to position [0, 1249]
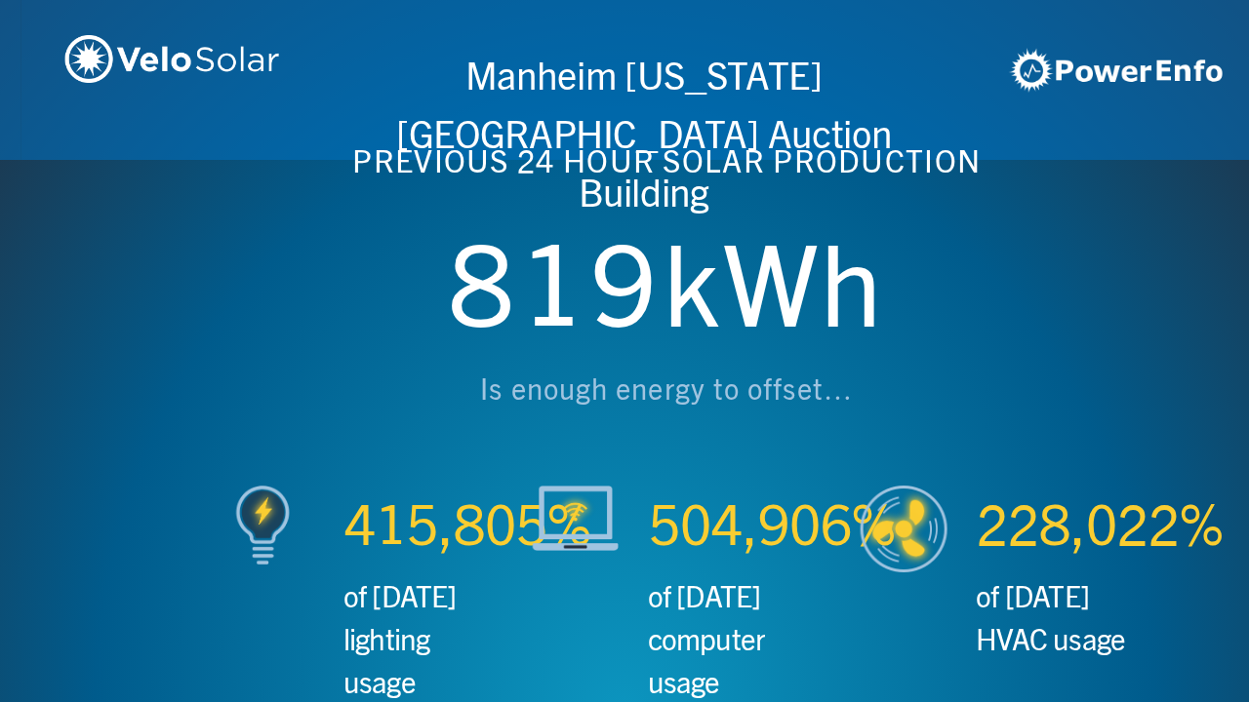
scroll to position [0, 2497]
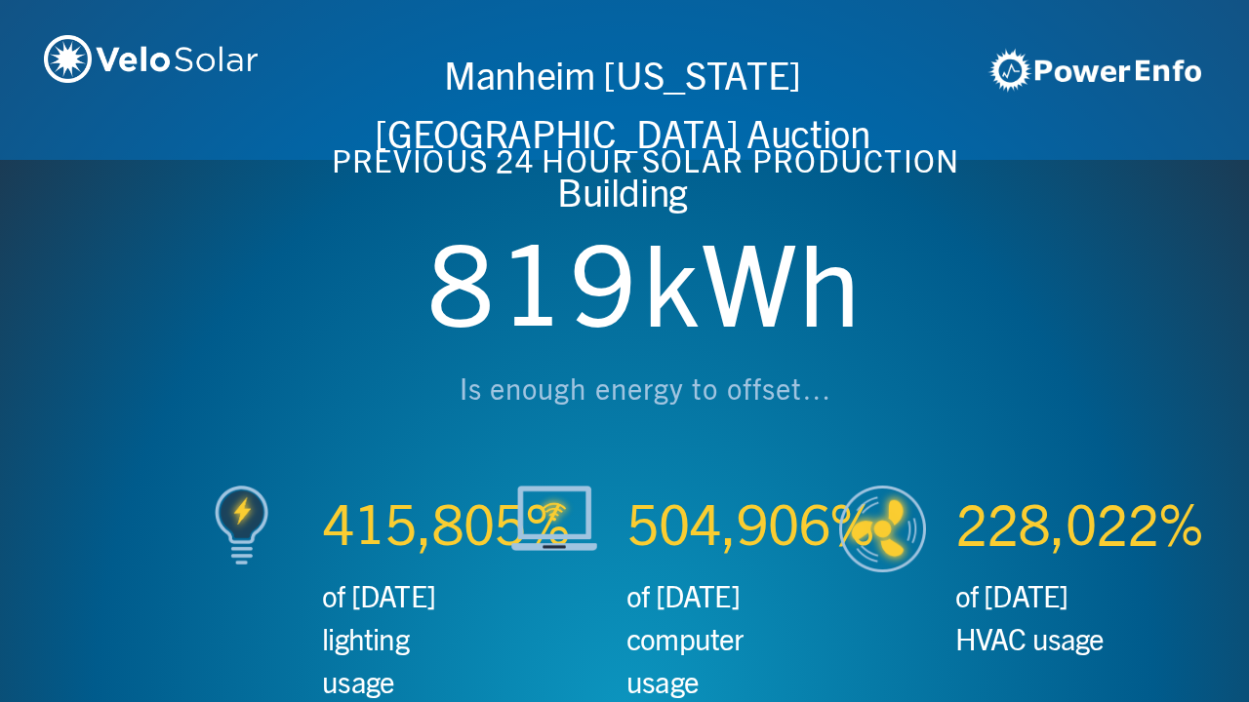
scroll to position [0, 3746]
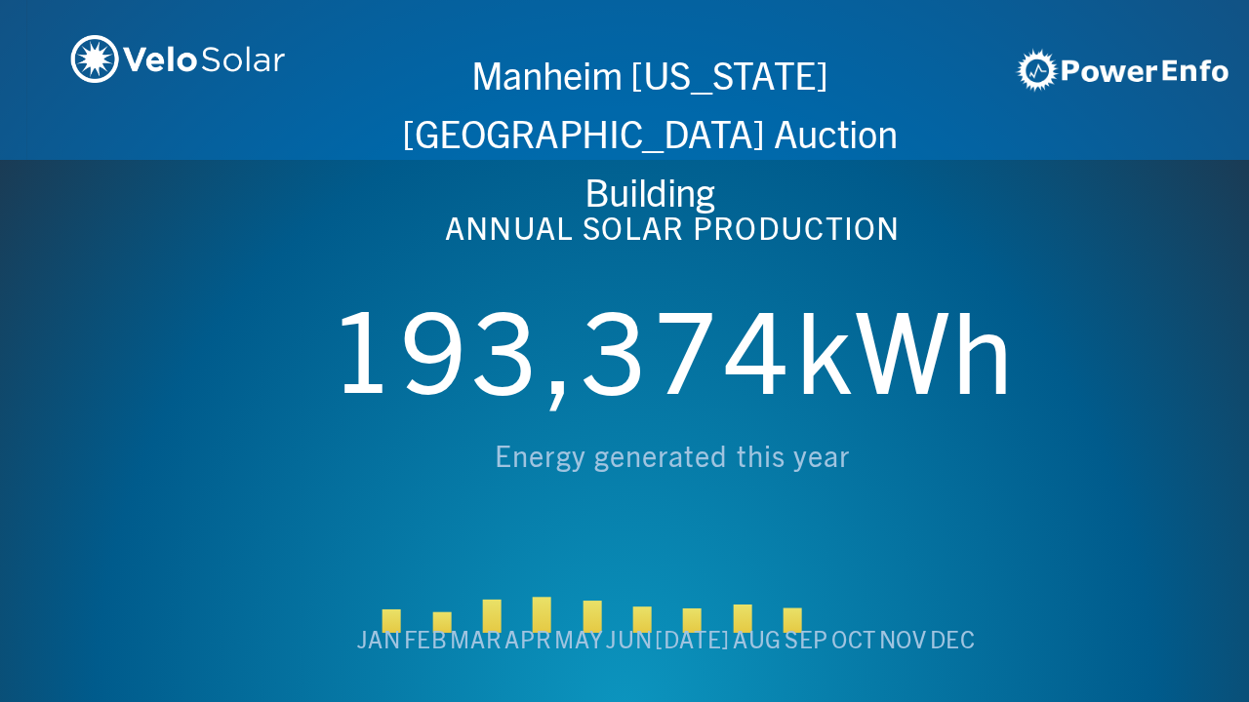
scroll to position [0, 4994]
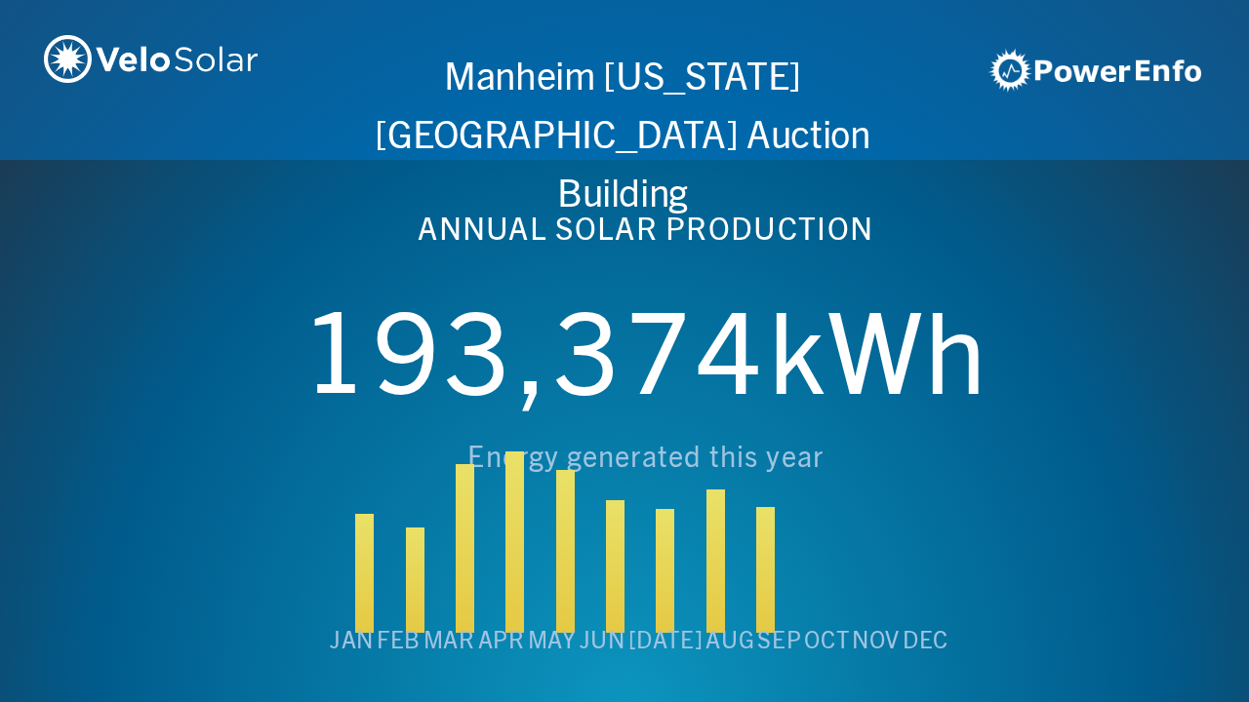
scroll to position [0, 6243]
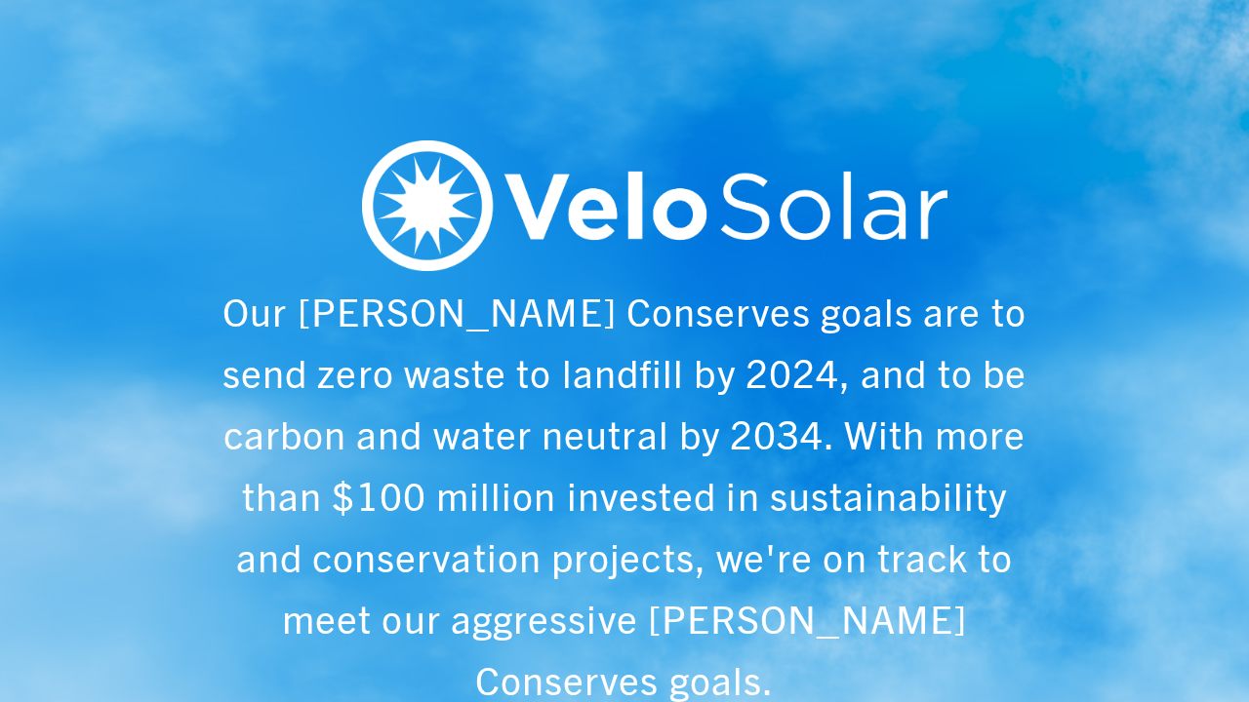
scroll to position [0, 1249]
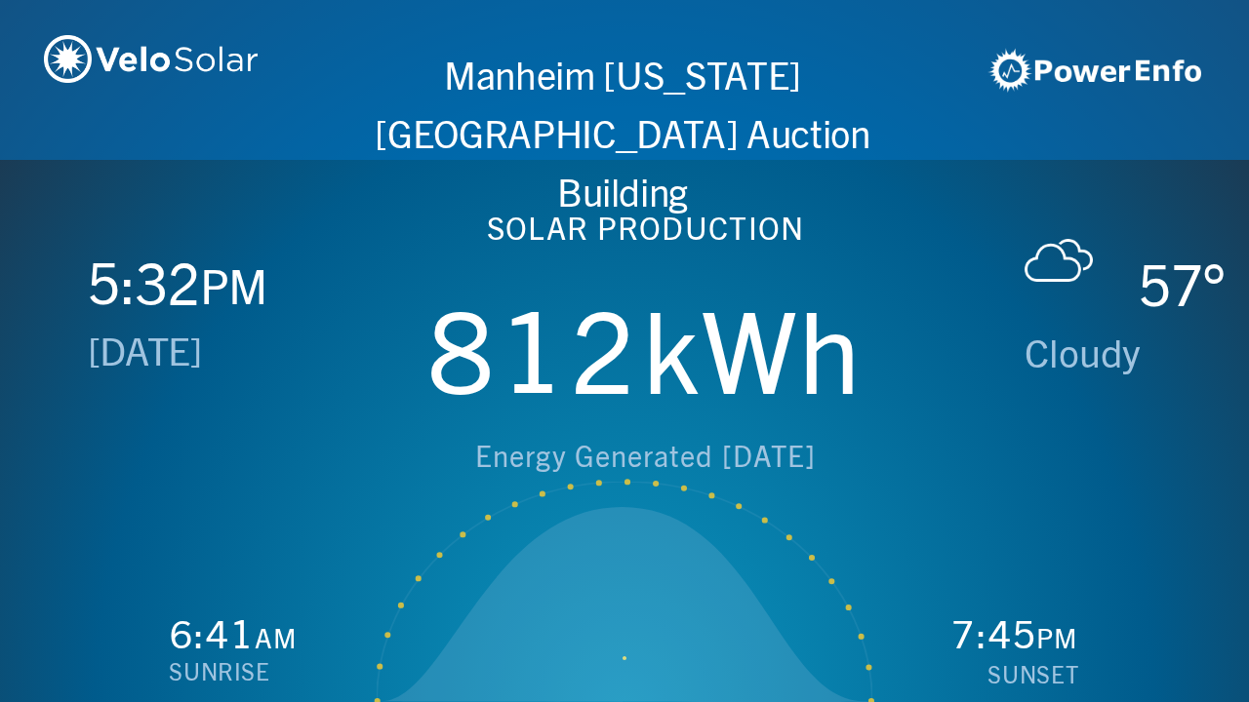
scroll to position [0, 2497]
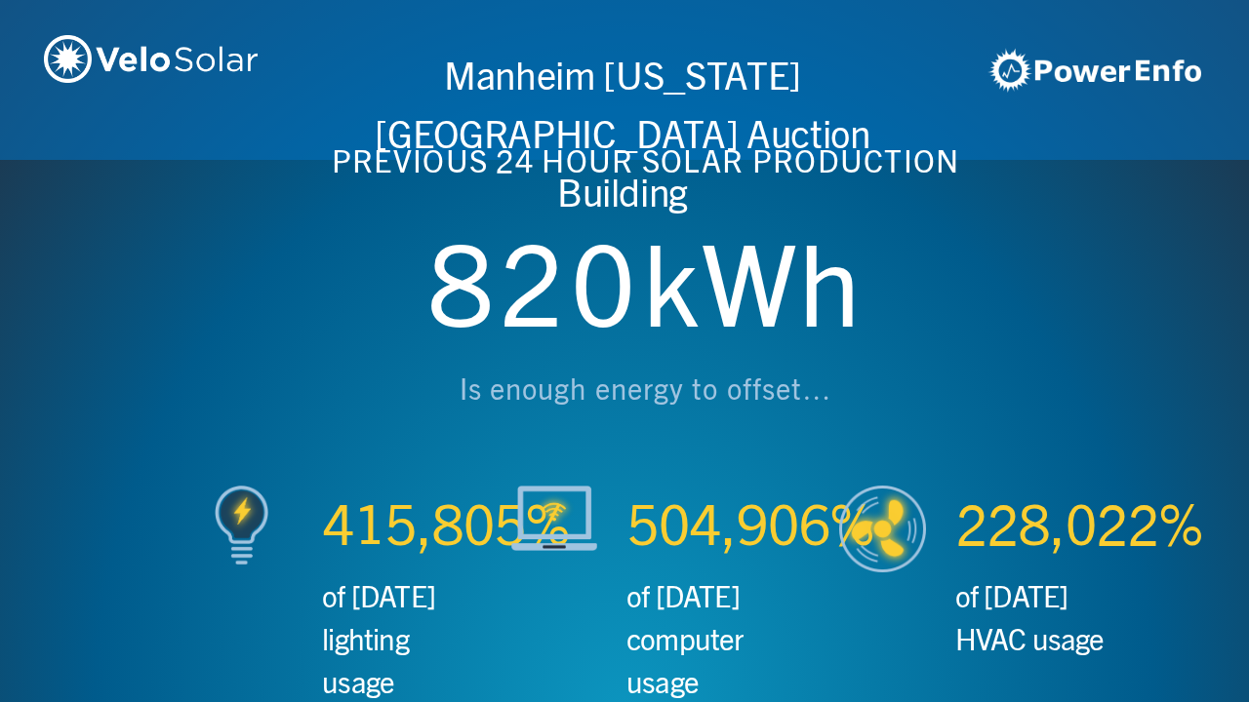
scroll to position [0, 3746]
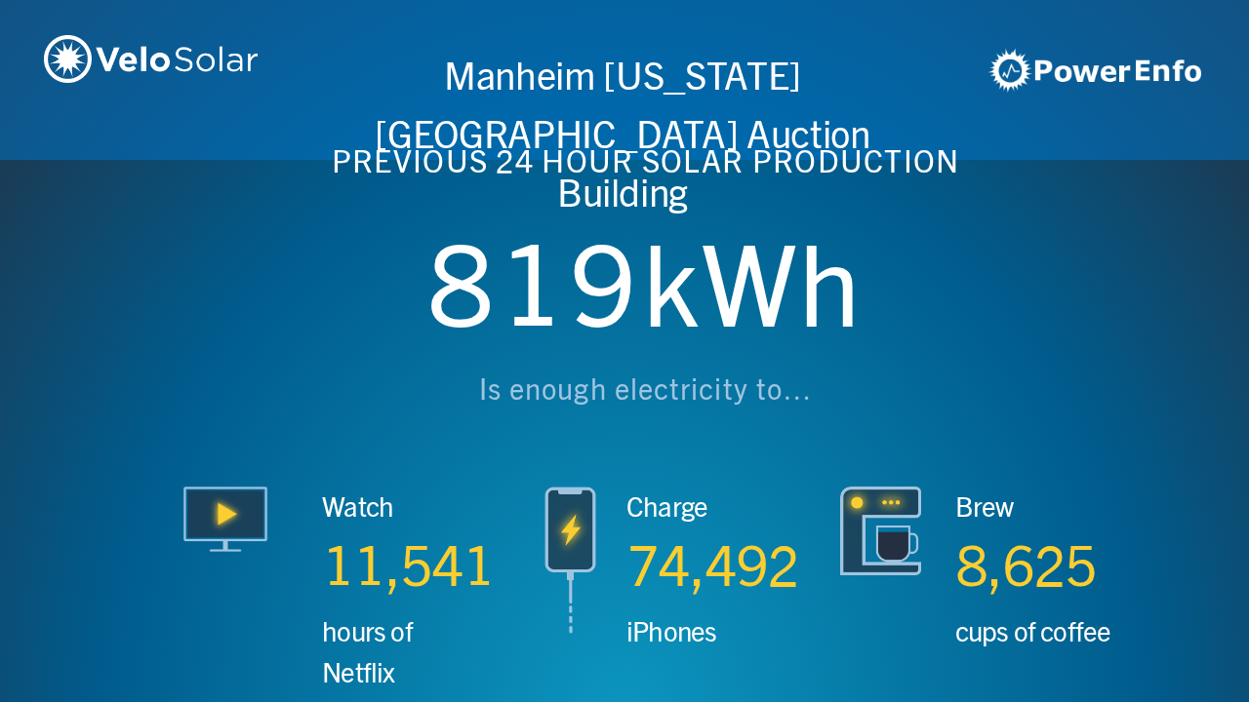
scroll to position [0, 4994]
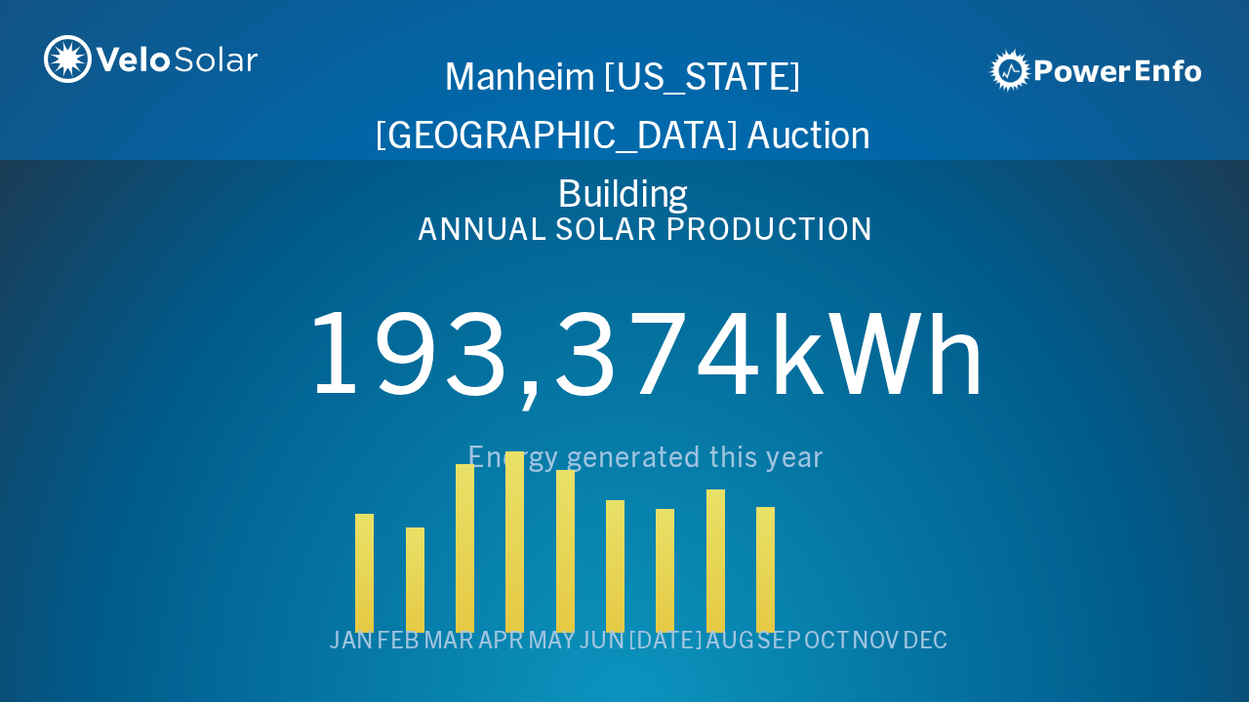
scroll to position [0, 6243]
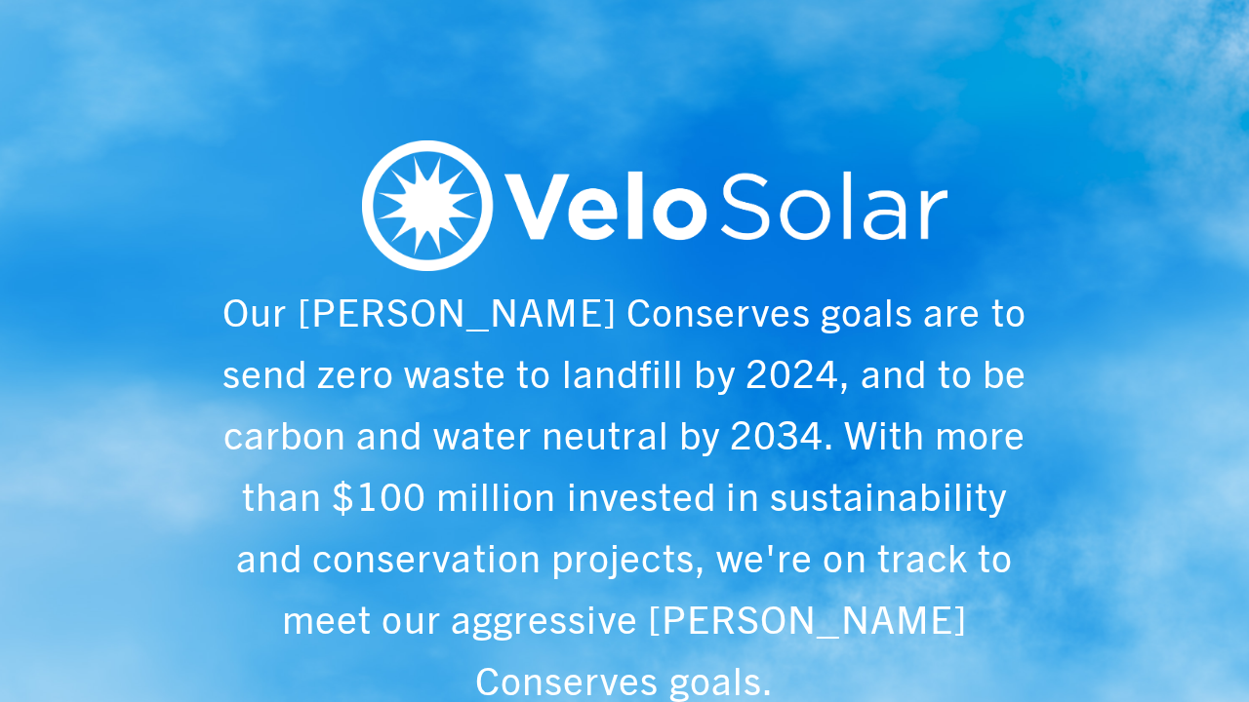
scroll to position [0, 1249]
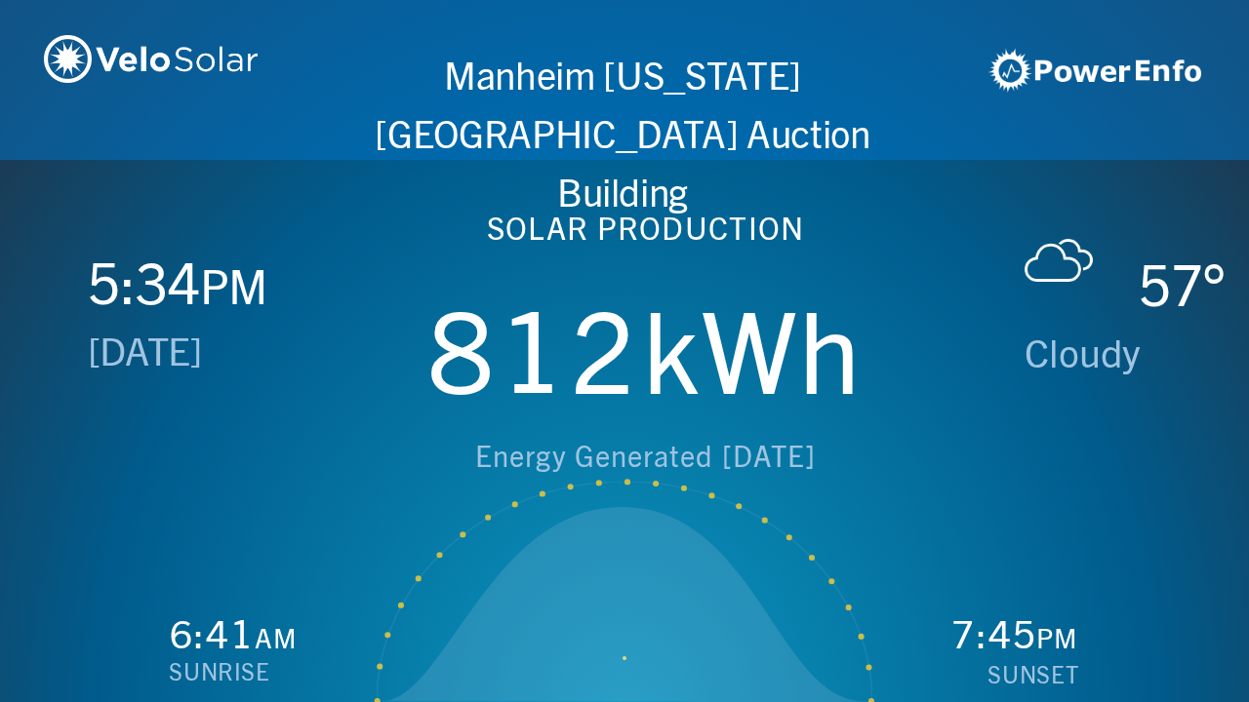
scroll to position [0, 2497]
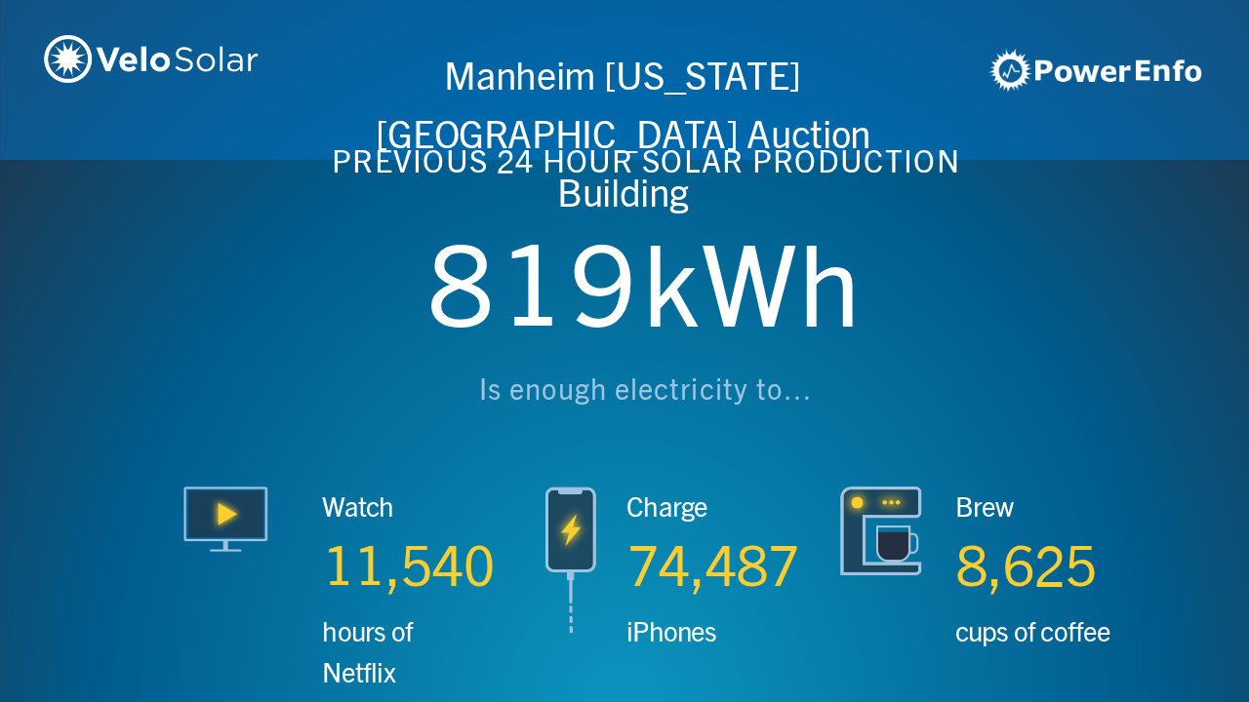
scroll to position [0, 3746]
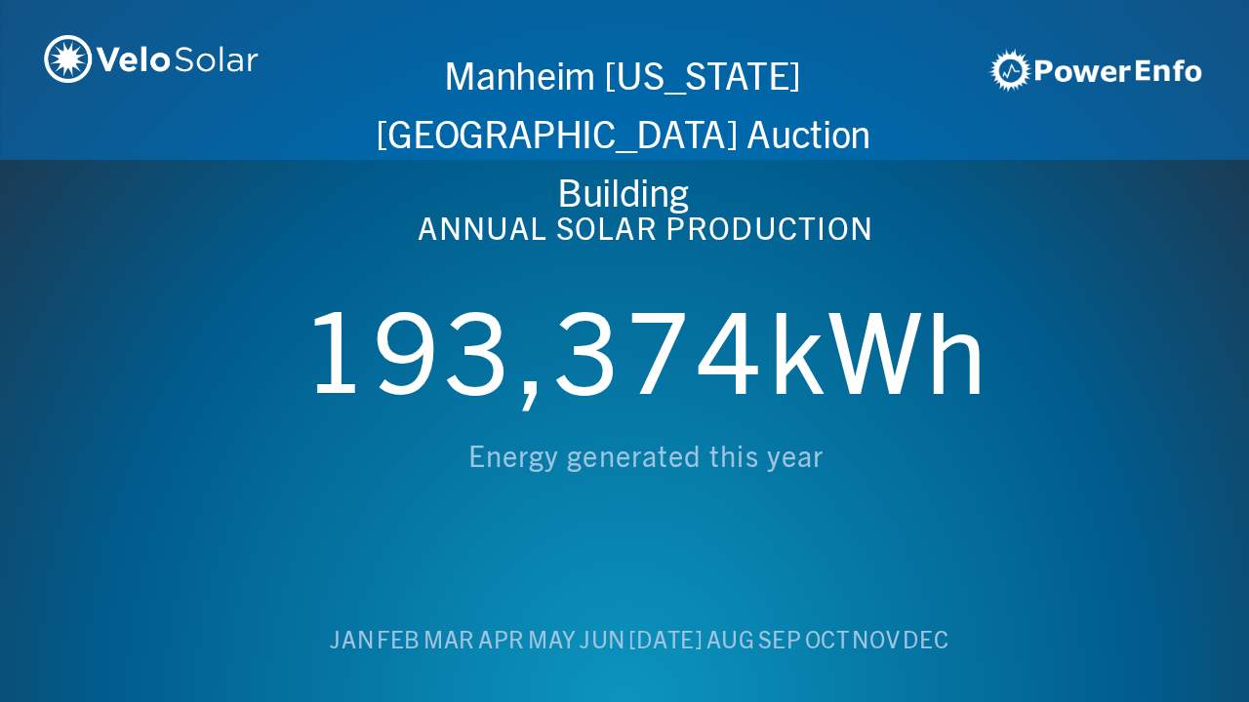
scroll to position [0, 4994]
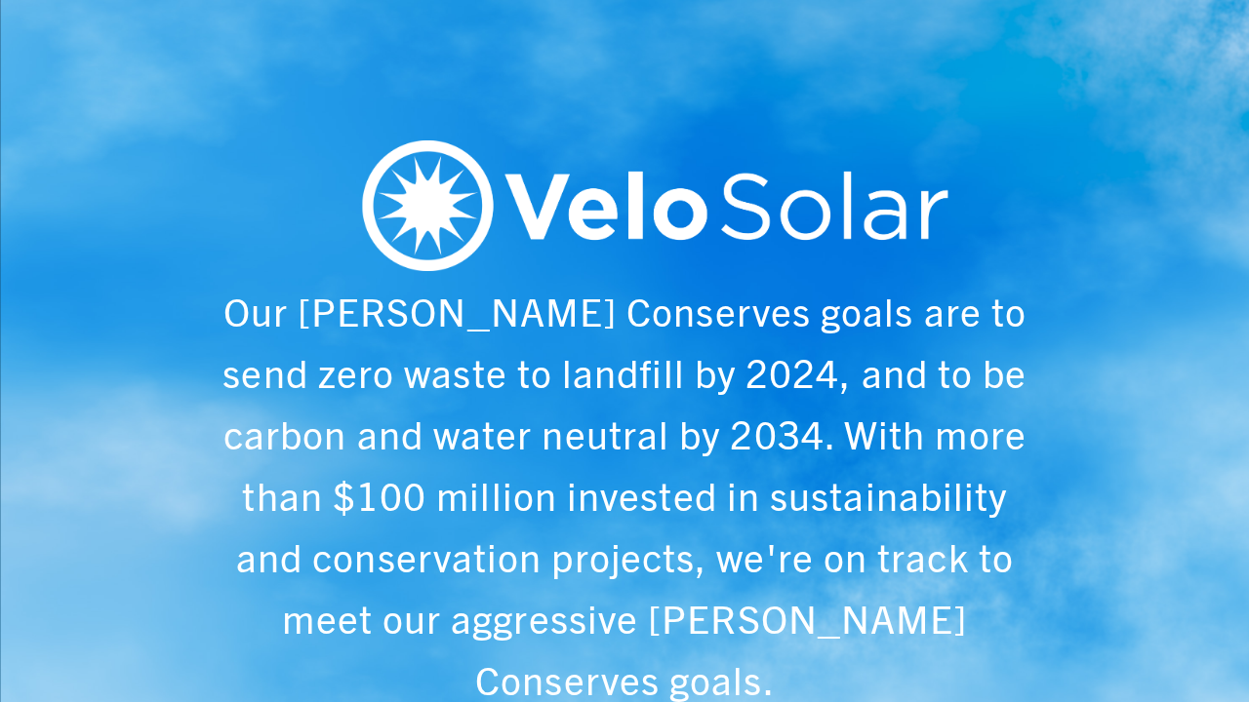
scroll to position [0, 6243]
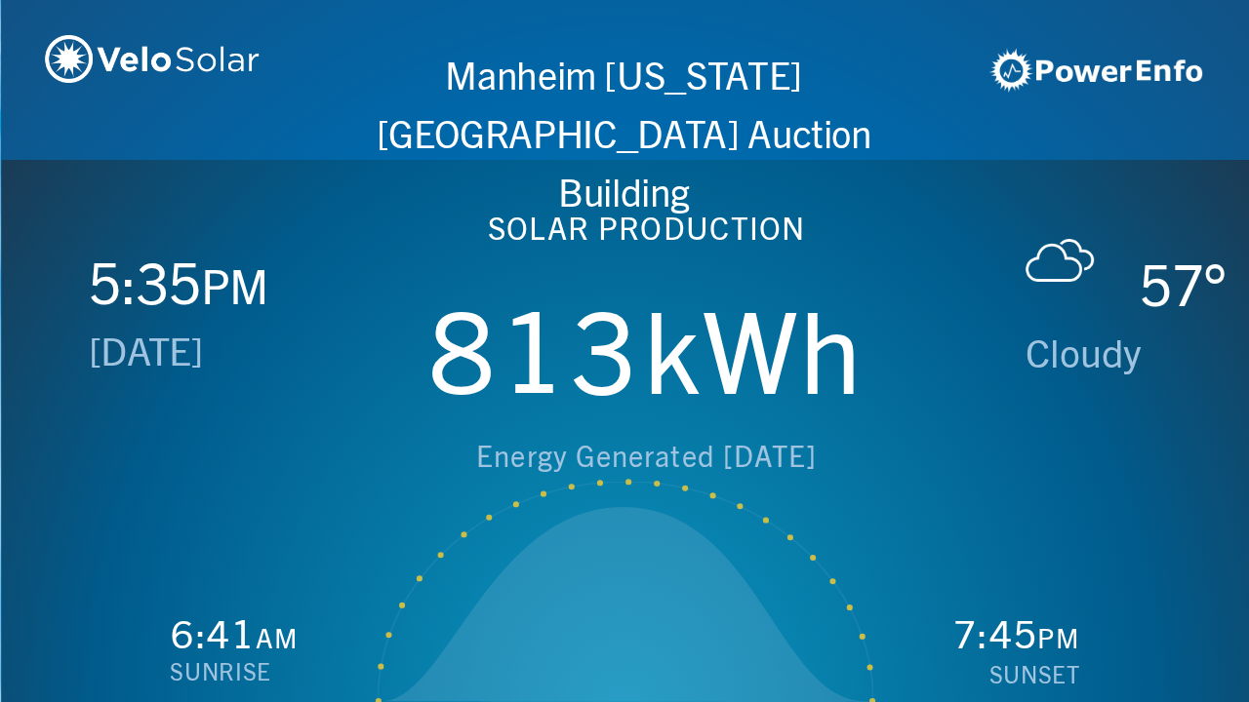
scroll to position [0, 1249]
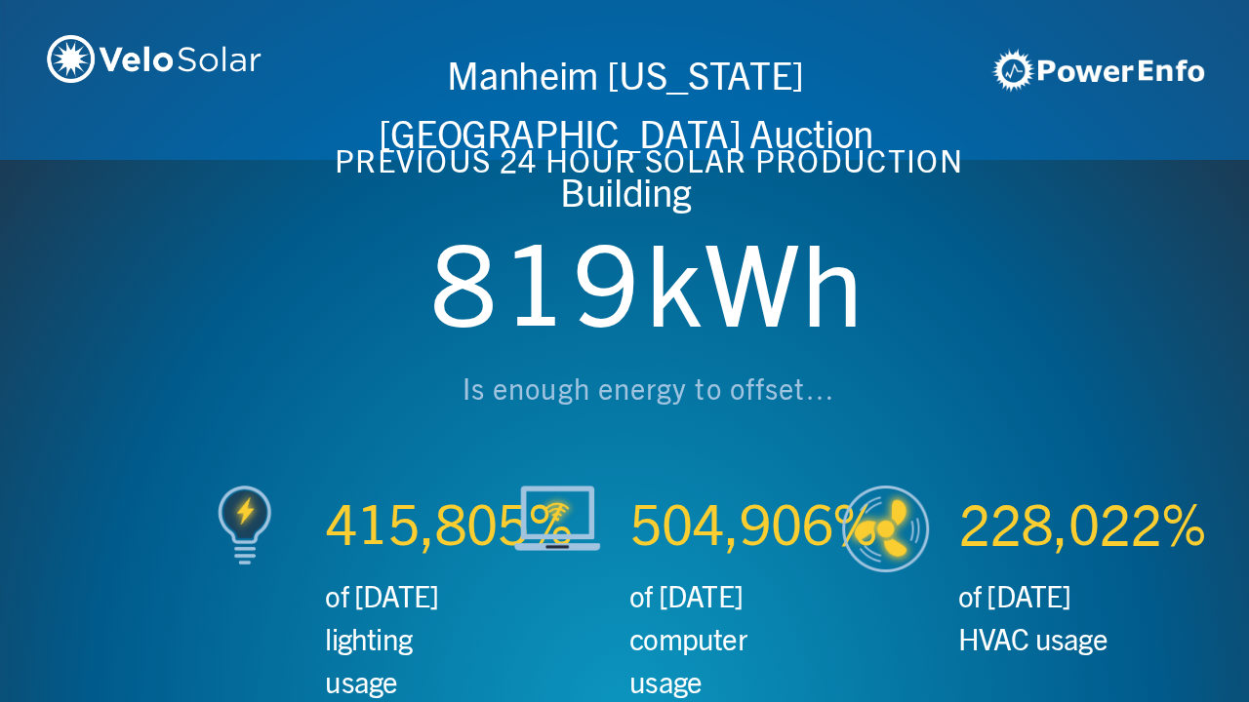
scroll to position [0, 2497]
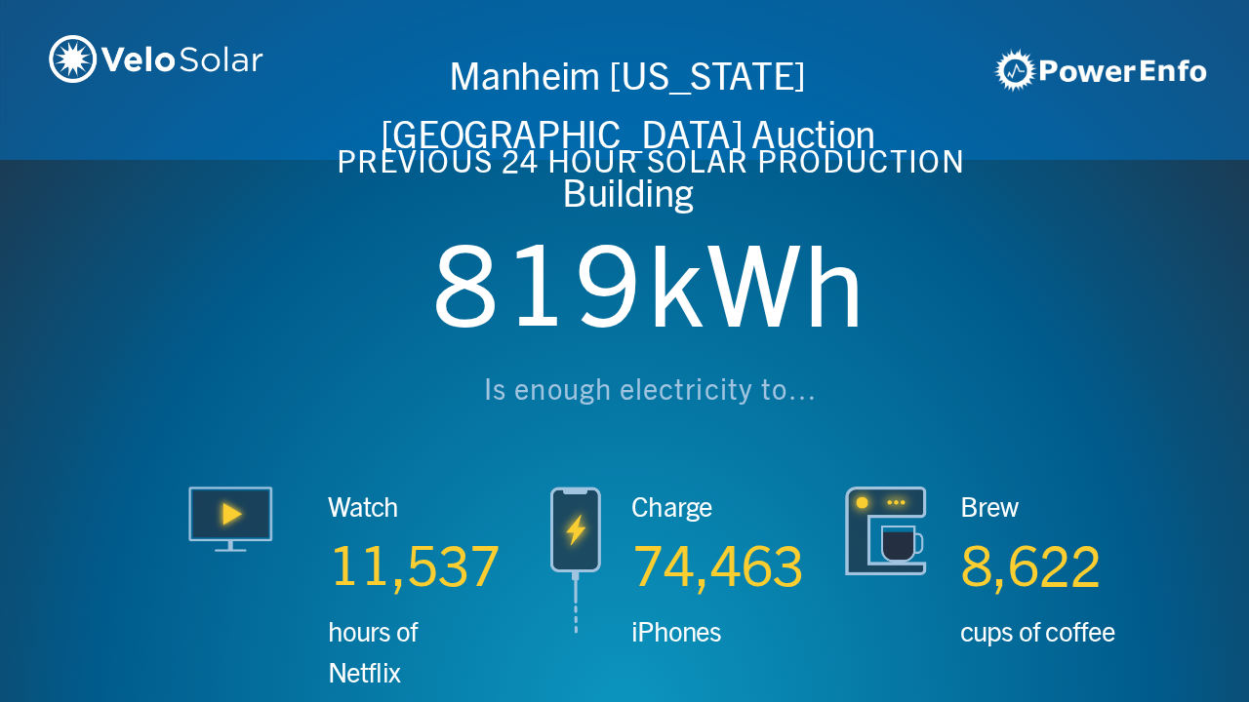
scroll to position [0, 3746]
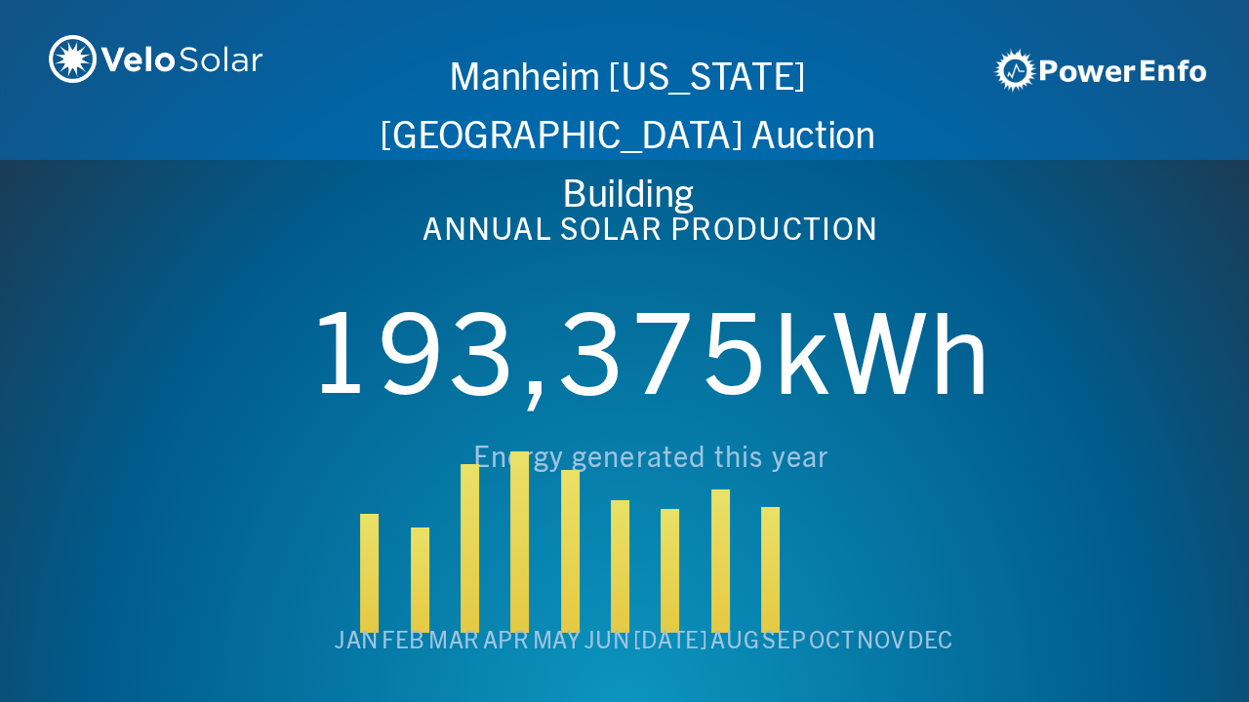
scroll to position [0, 4994]
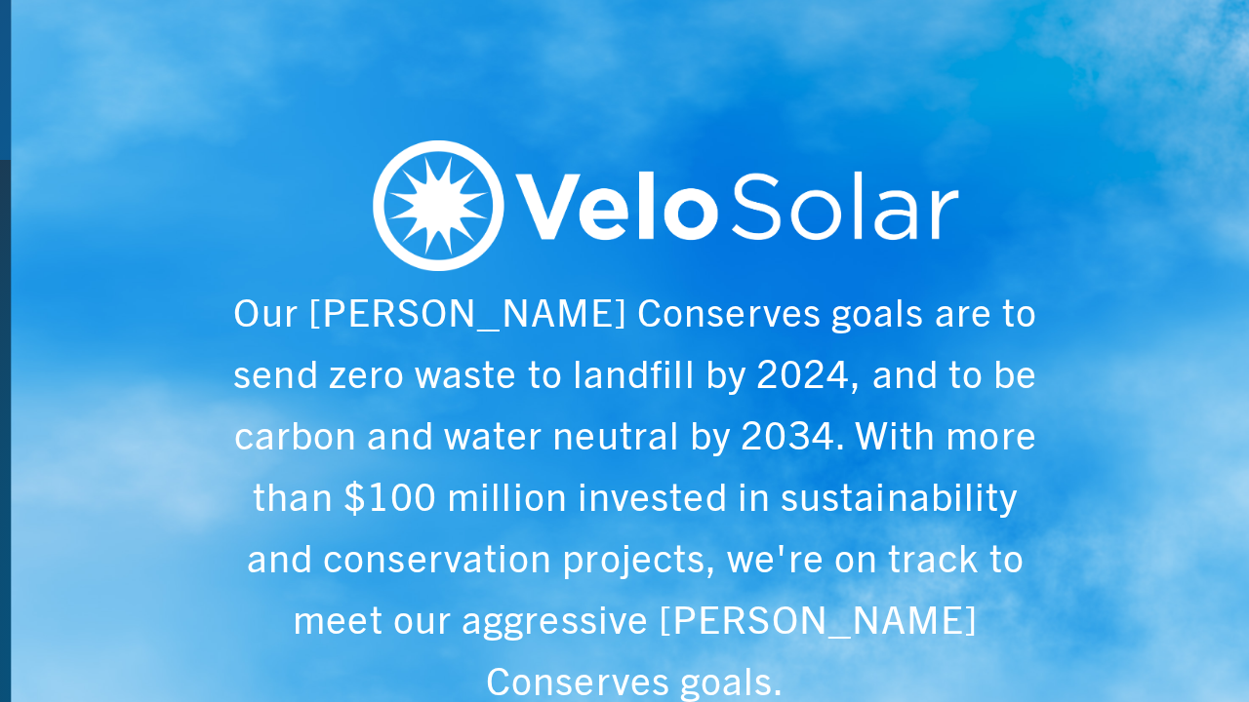
scroll to position [0, 6243]
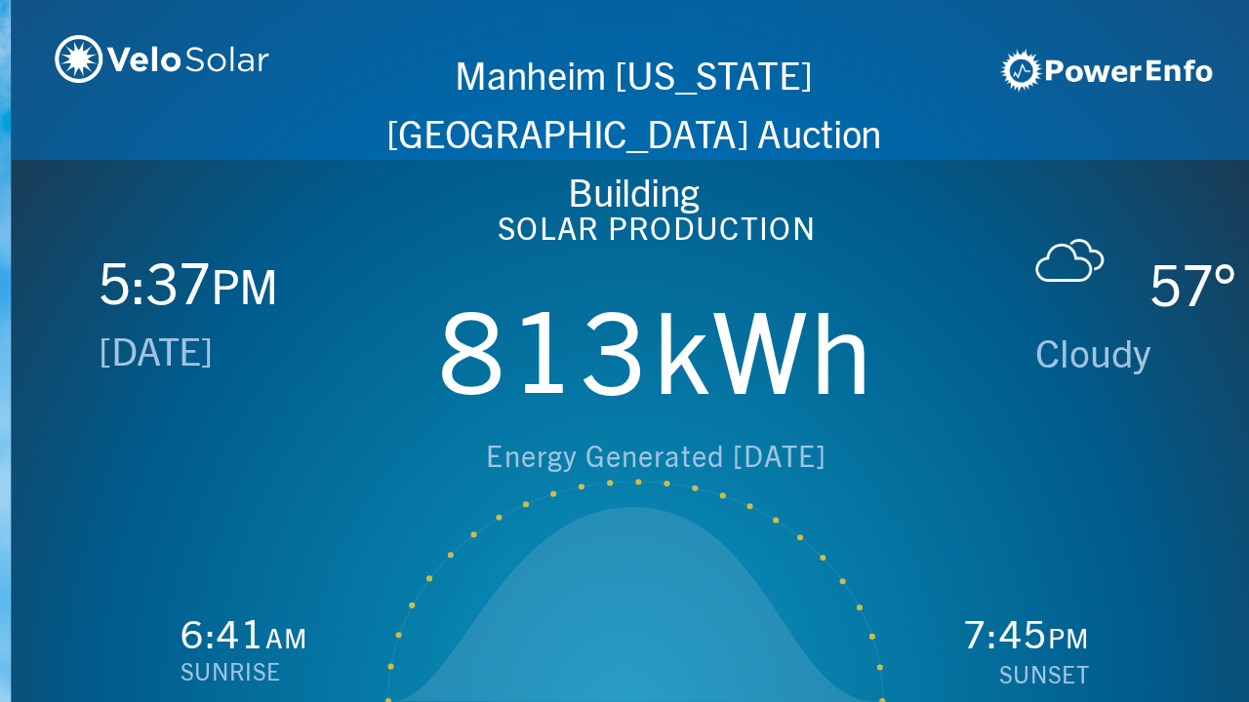
scroll to position [0, 1249]
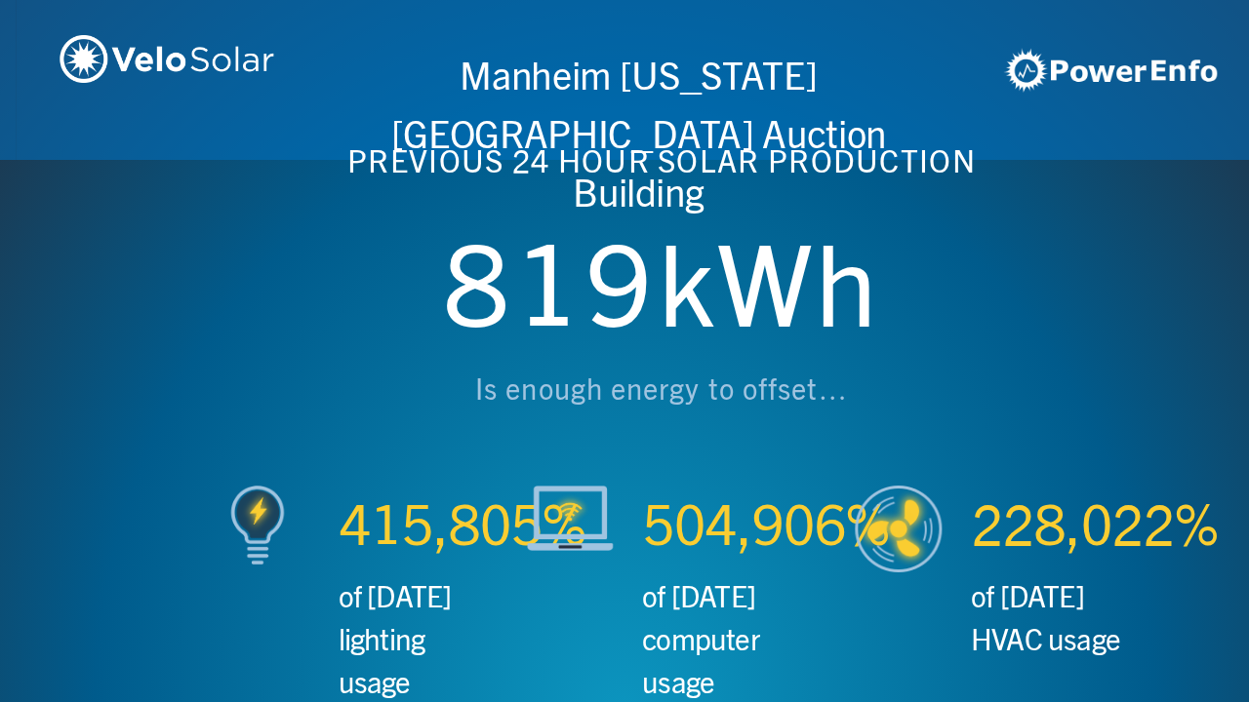
scroll to position [0, 2497]
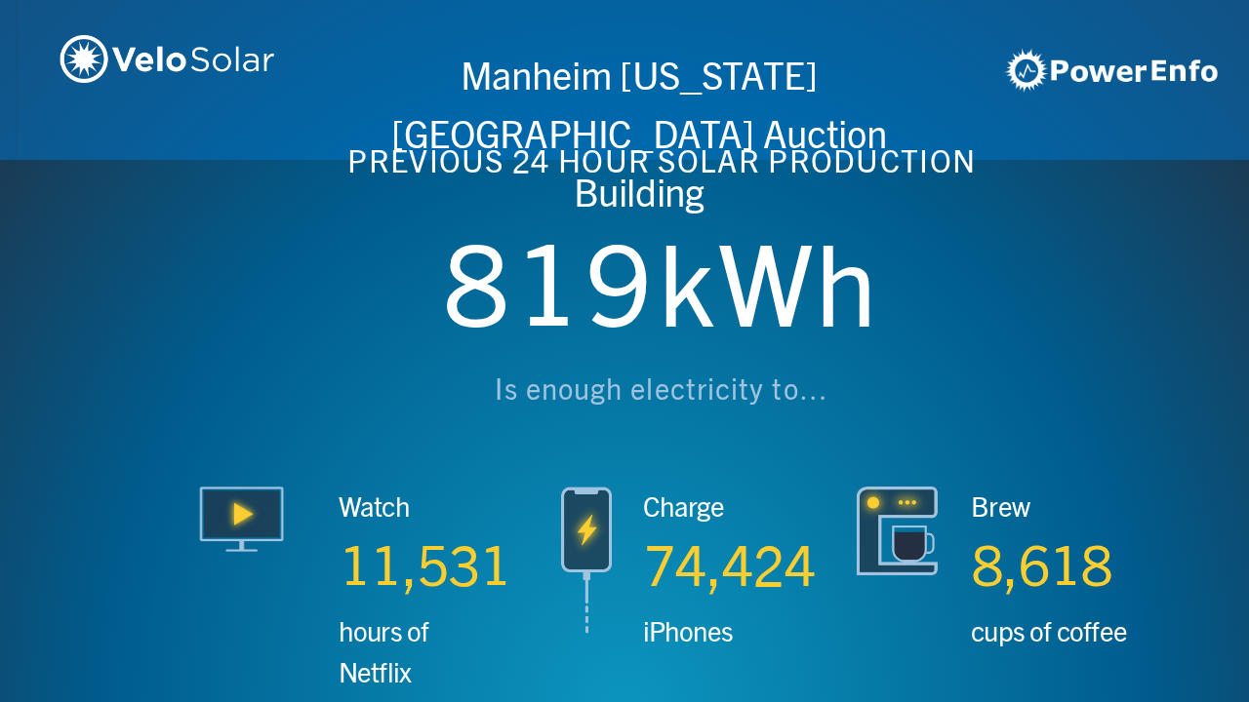
scroll to position [0, 3746]
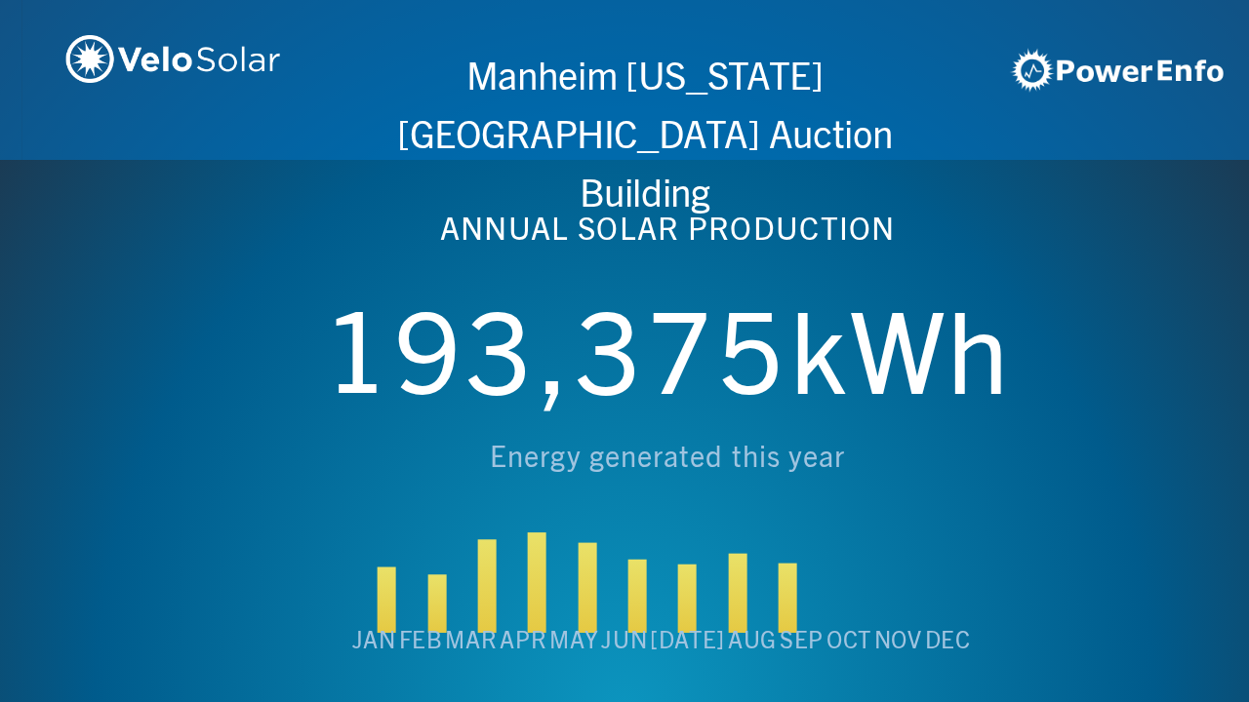
scroll to position [0, 4994]
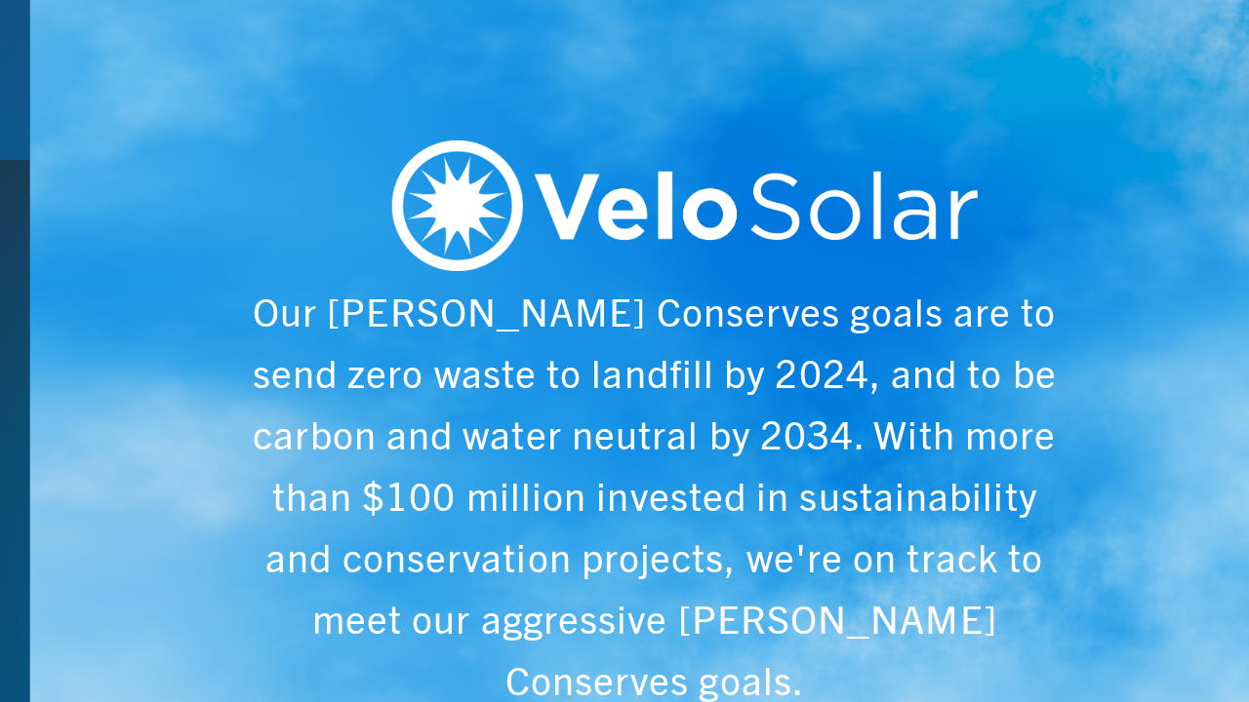
scroll to position [0, 6243]
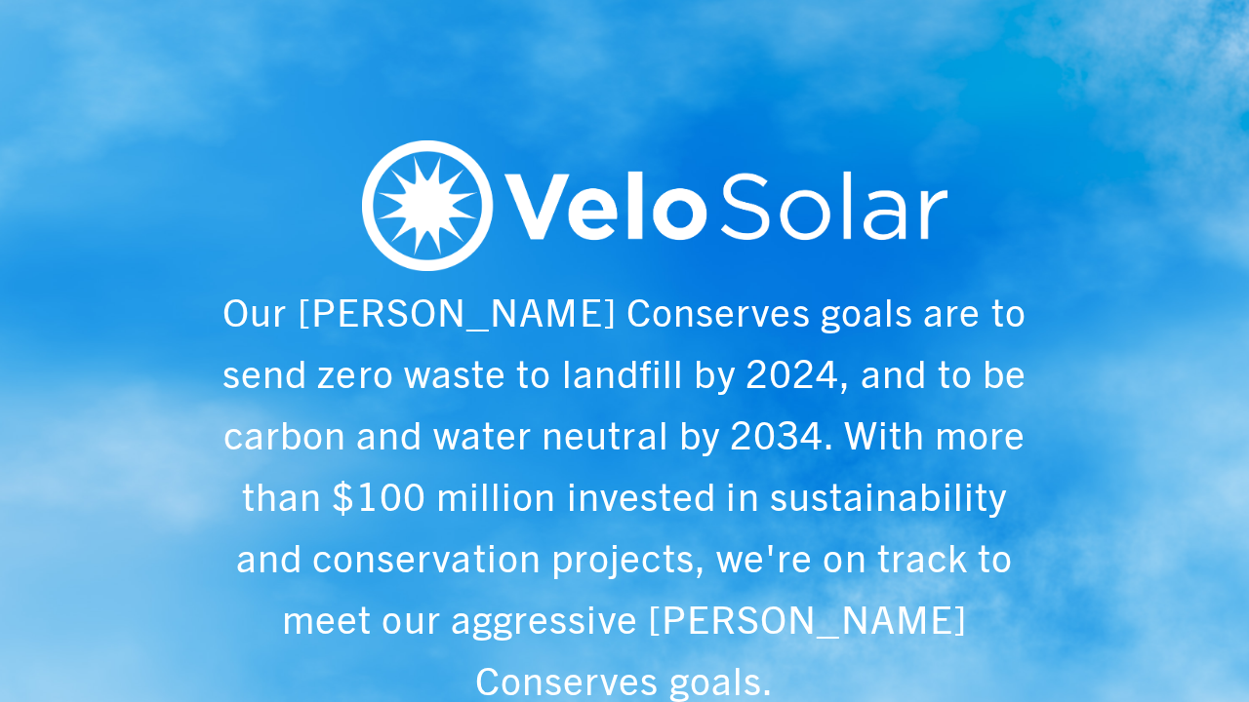
scroll to position [0, 1249]
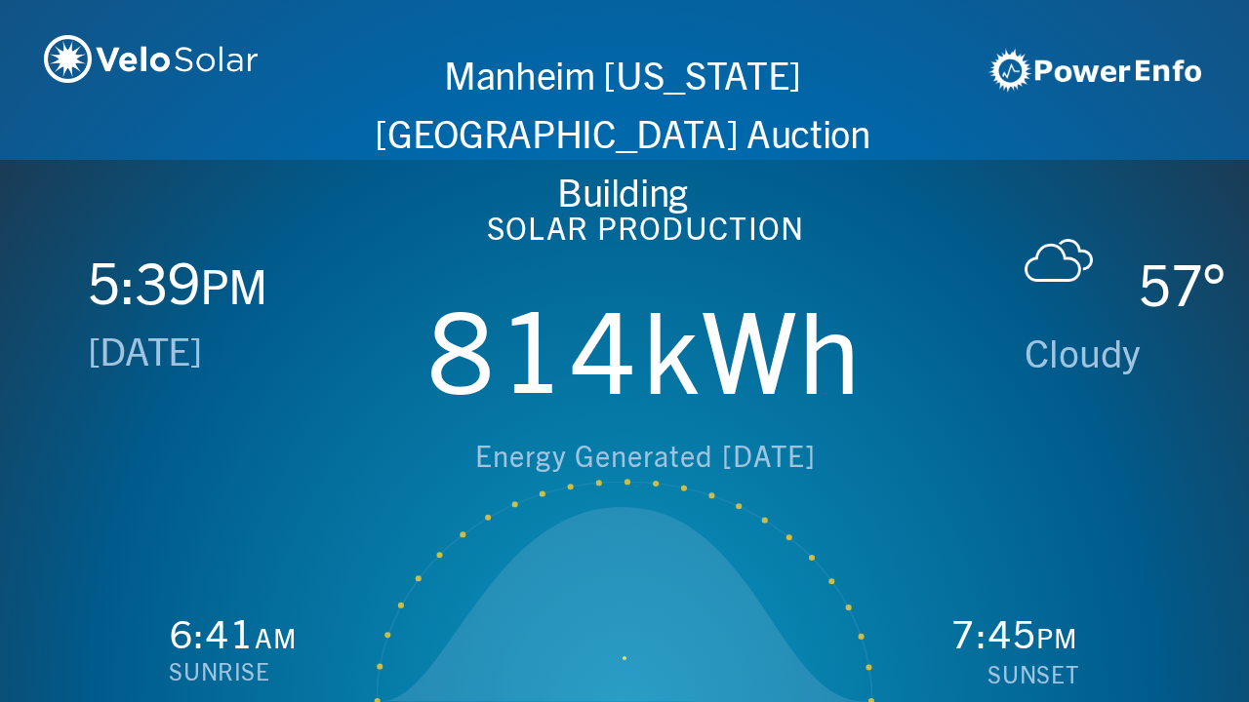
scroll to position [0, 2497]
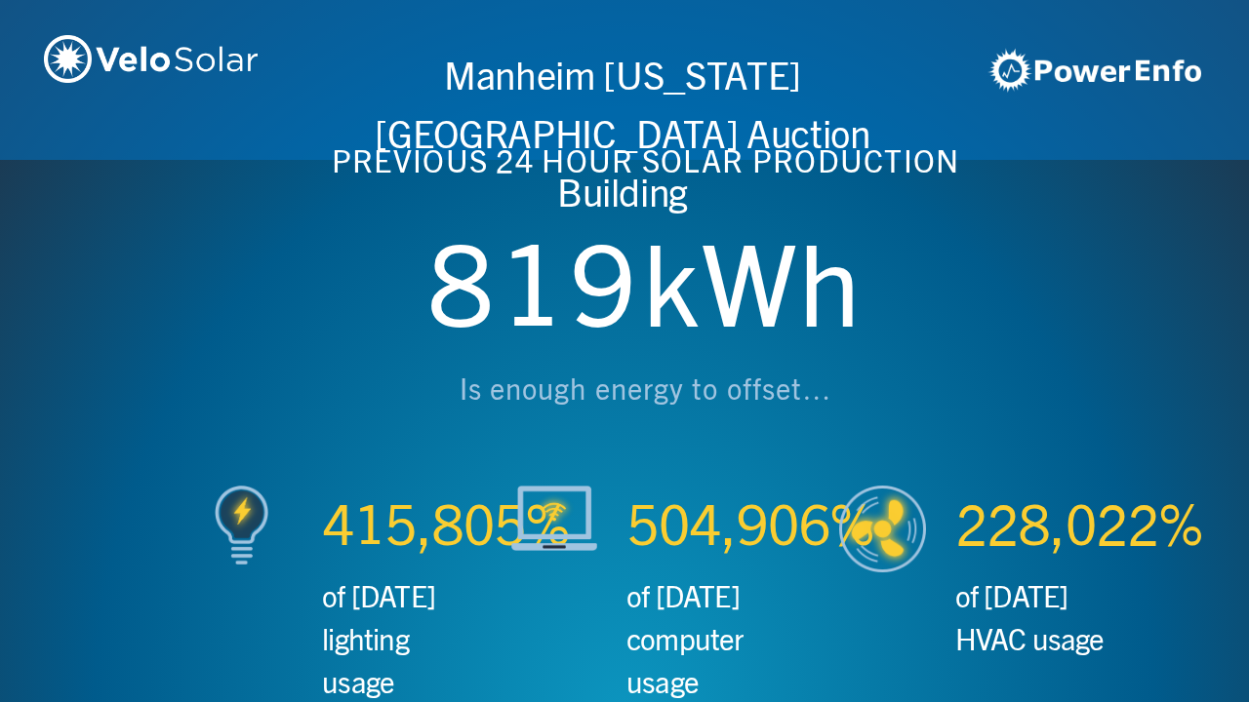
scroll to position [0, 3746]
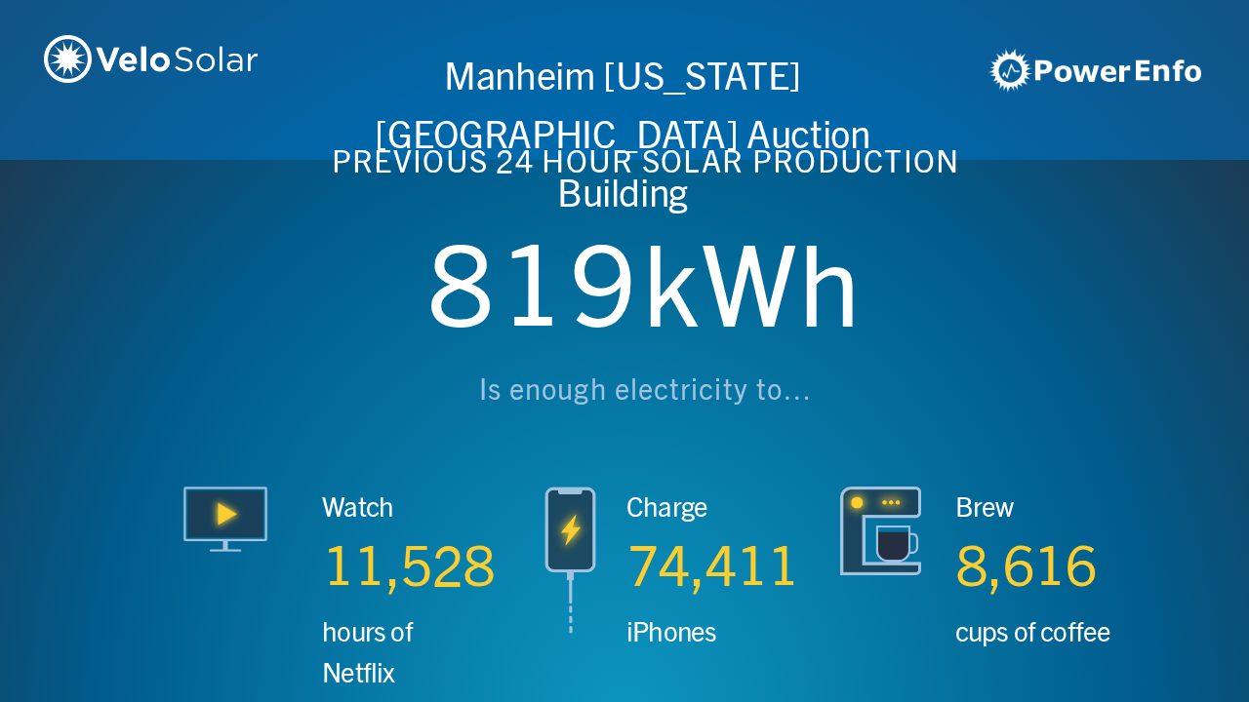
scroll to position [0, 4994]
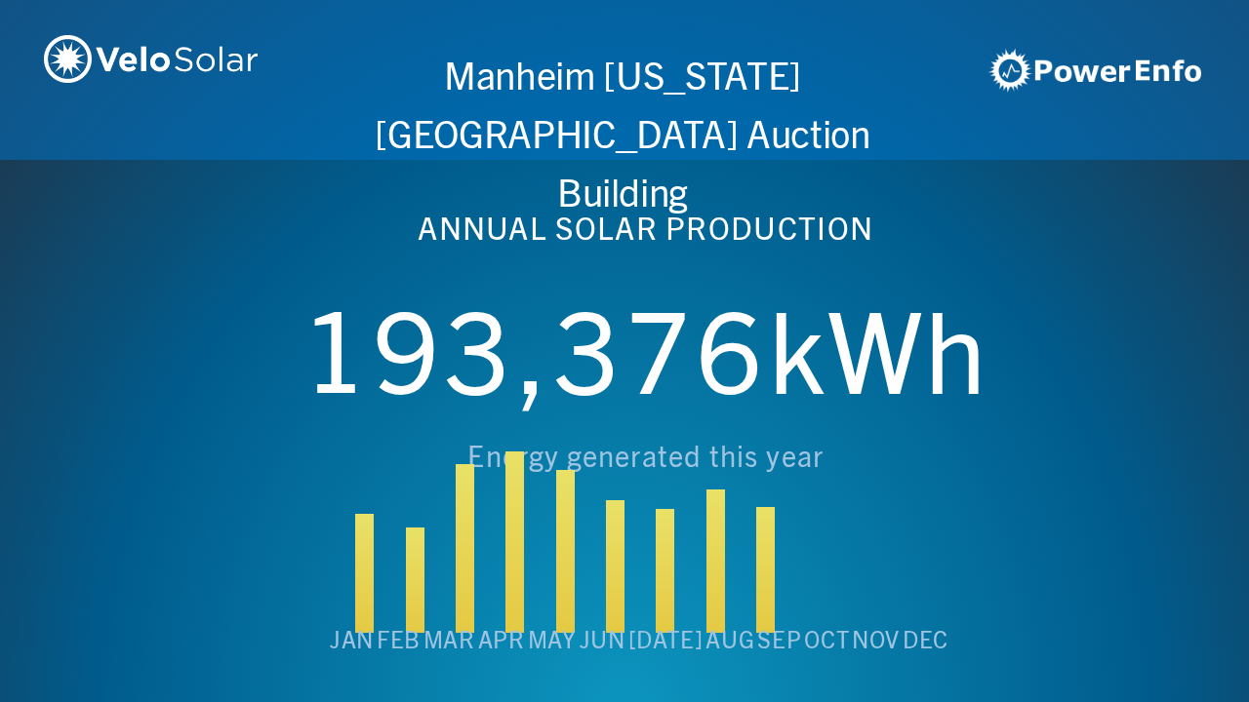
scroll to position [0, 6243]
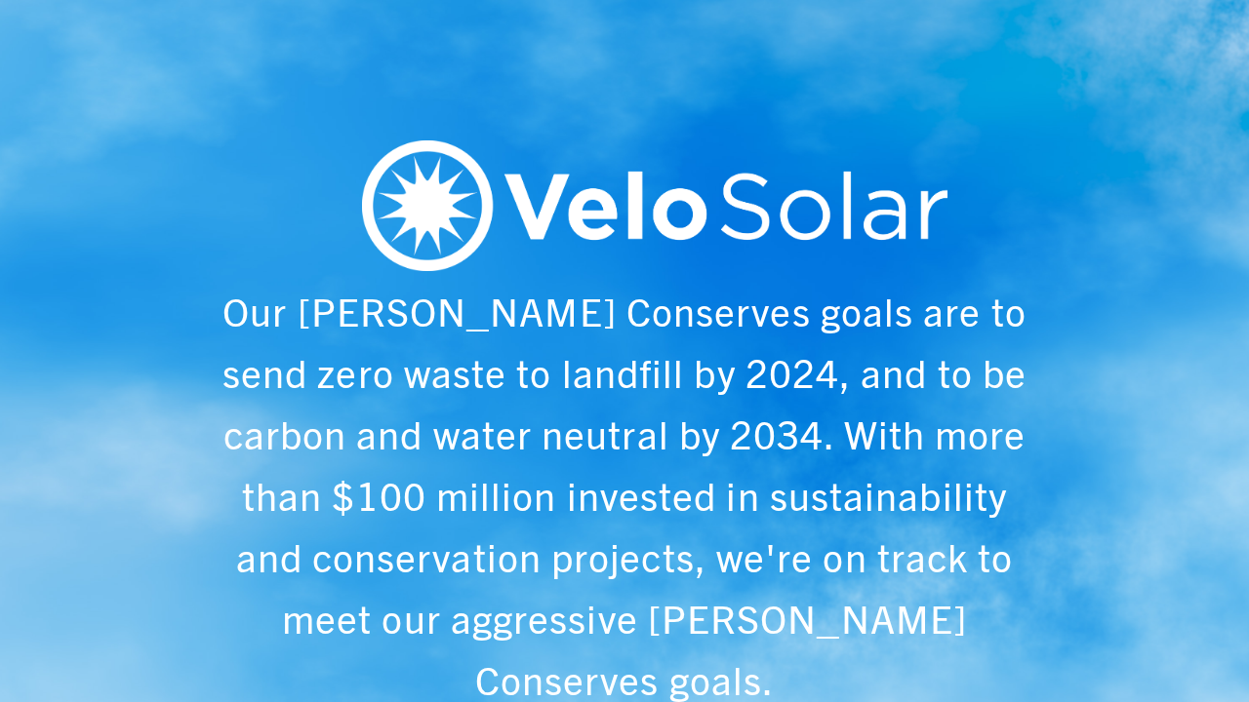
scroll to position [0, 1249]
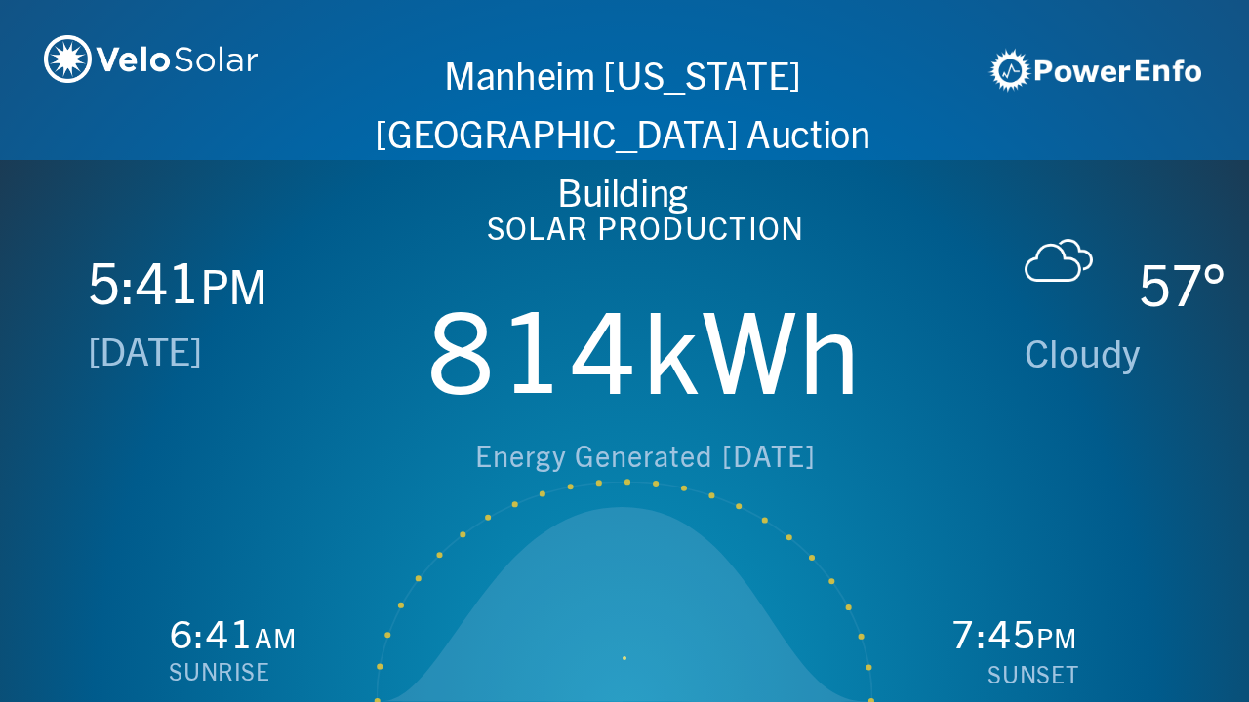
scroll to position [0, 2497]
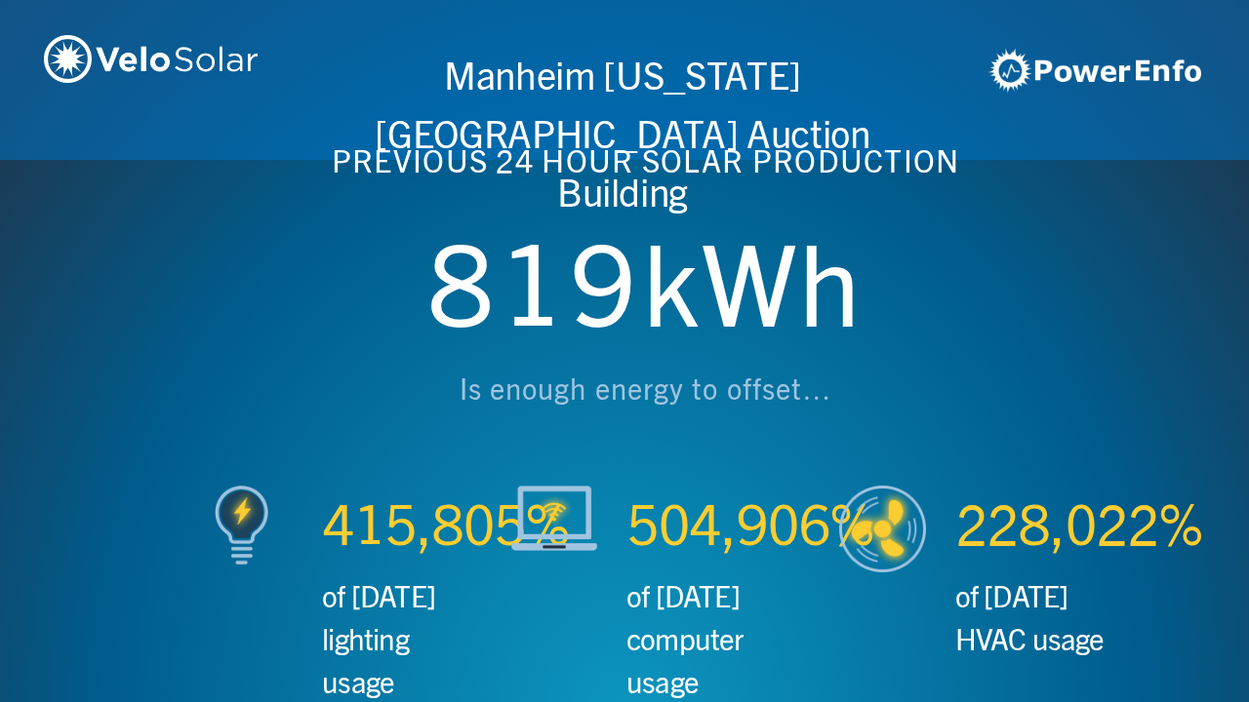
scroll to position [0, 3746]
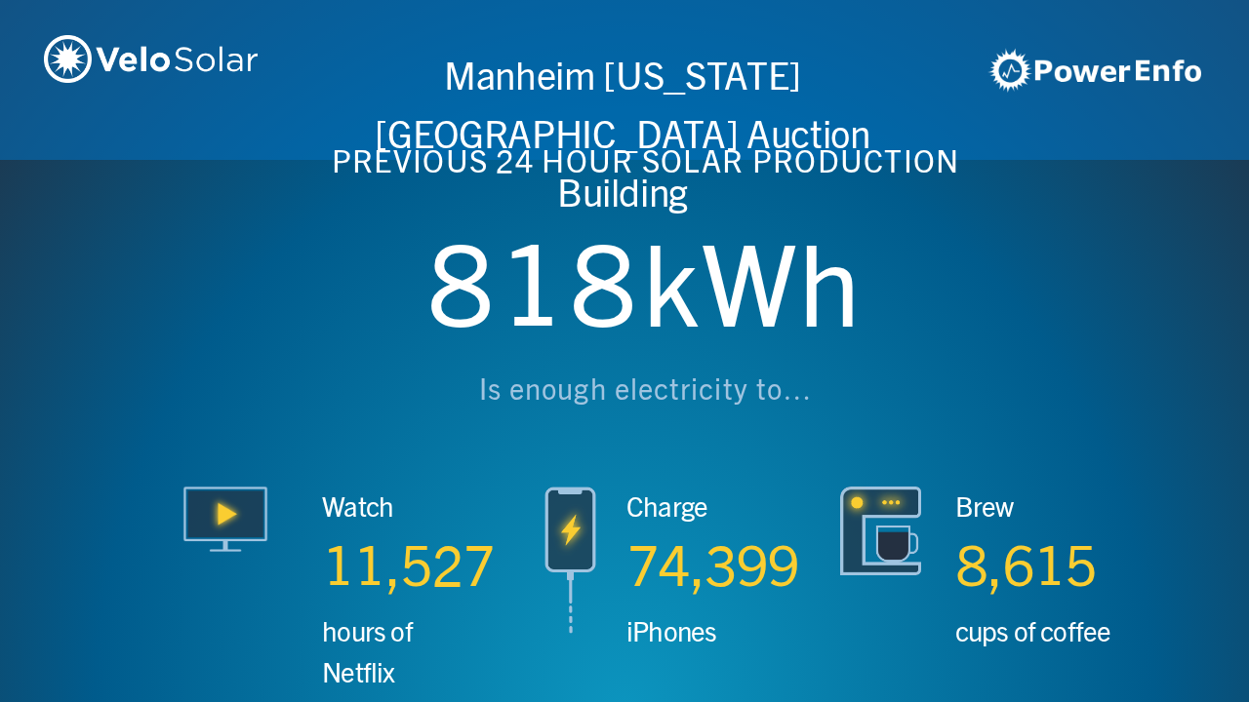
scroll to position [0, 4994]
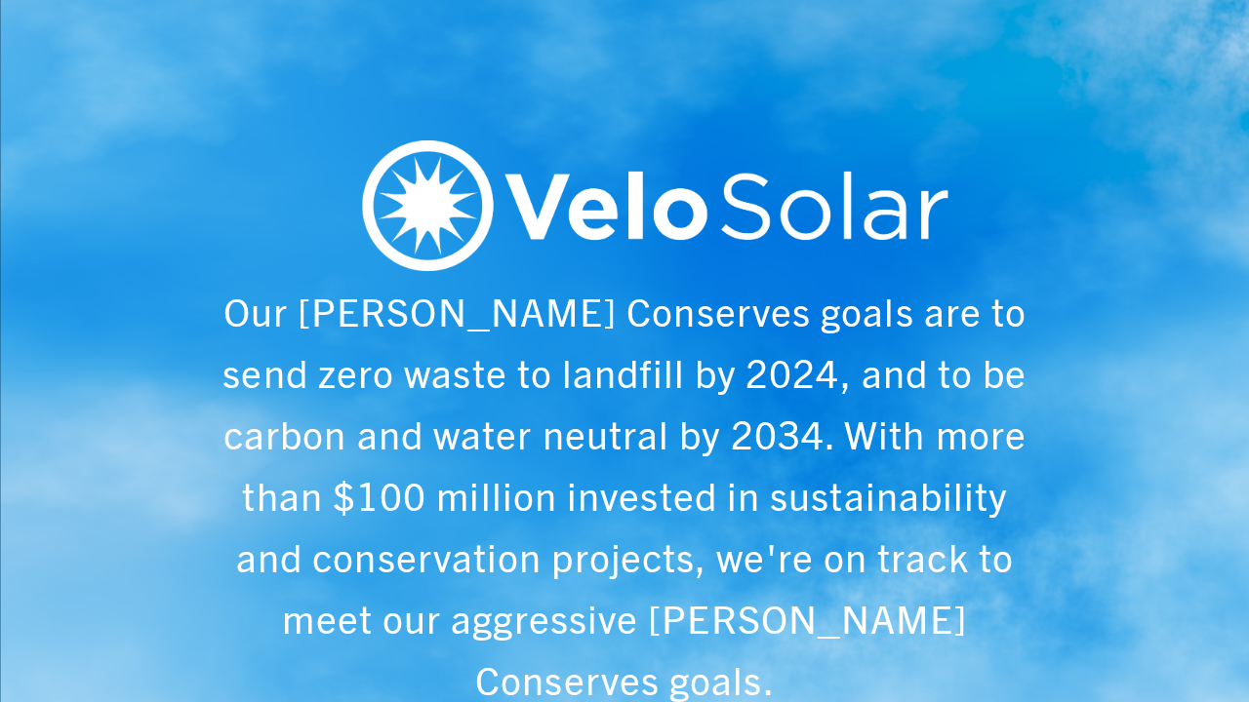
scroll to position [0, 6243]
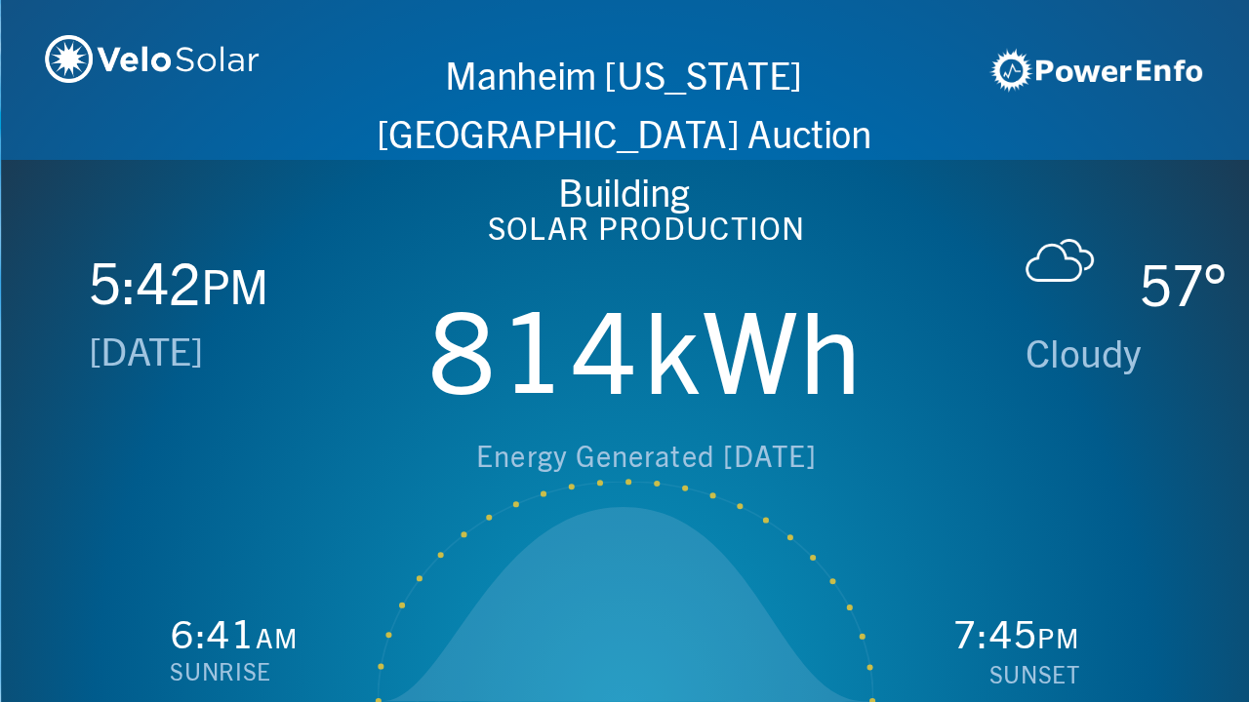
scroll to position [0, 1249]
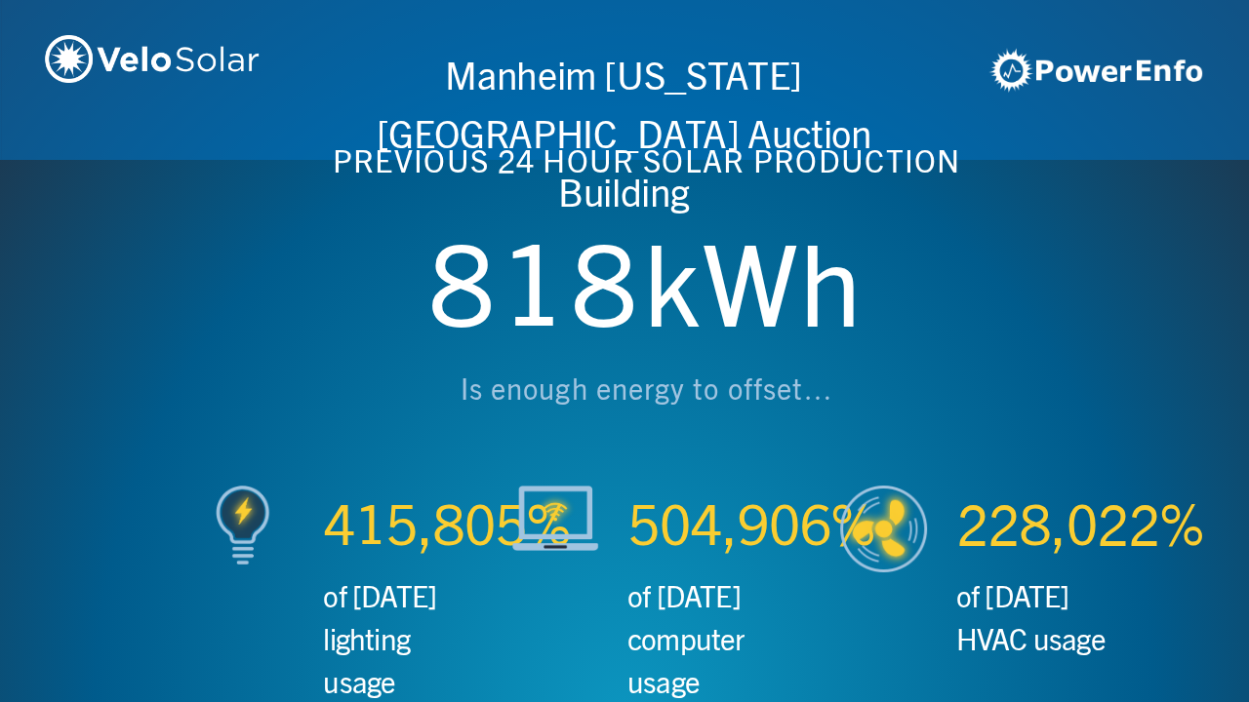
scroll to position [0, 2497]
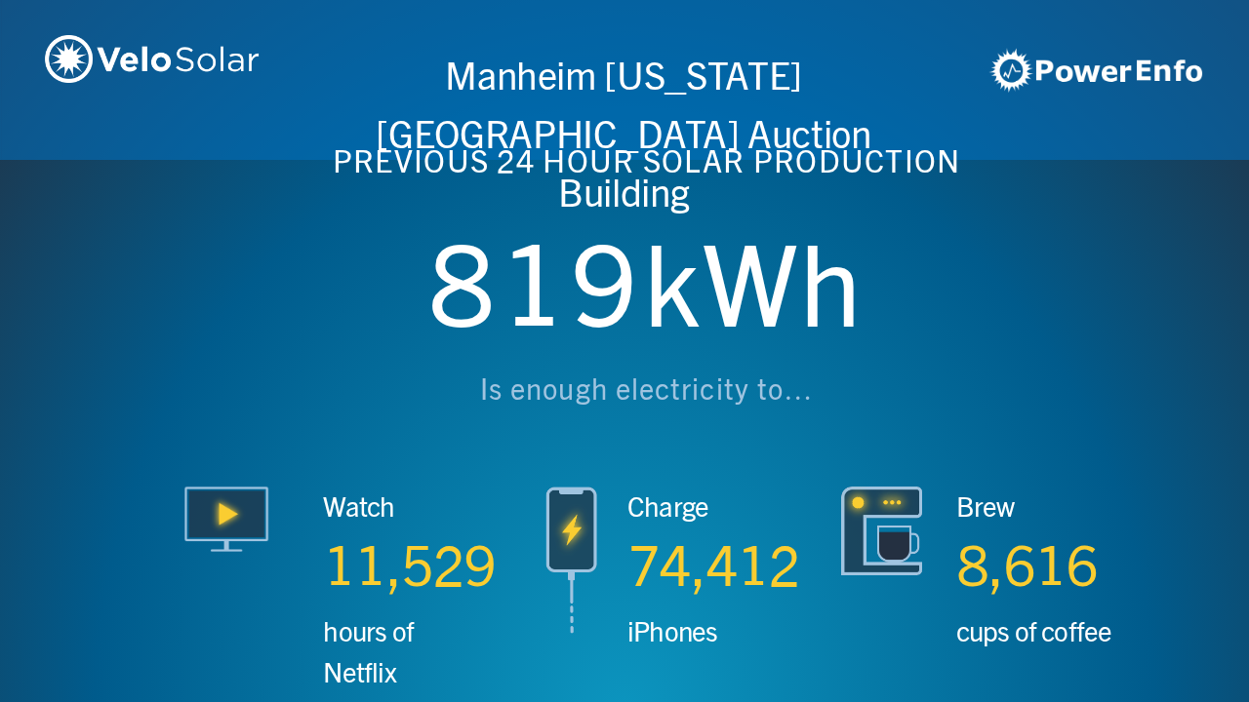
scroll to position [0, 3746]
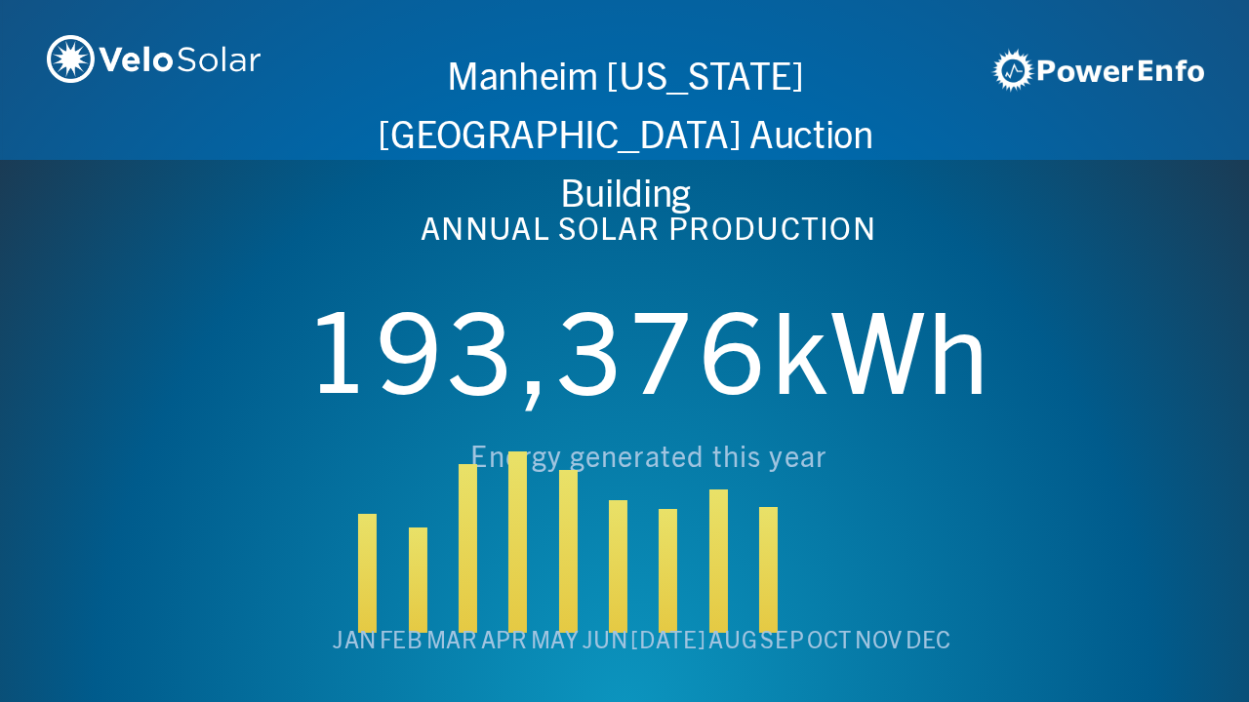
scroll to position [0, 4994]
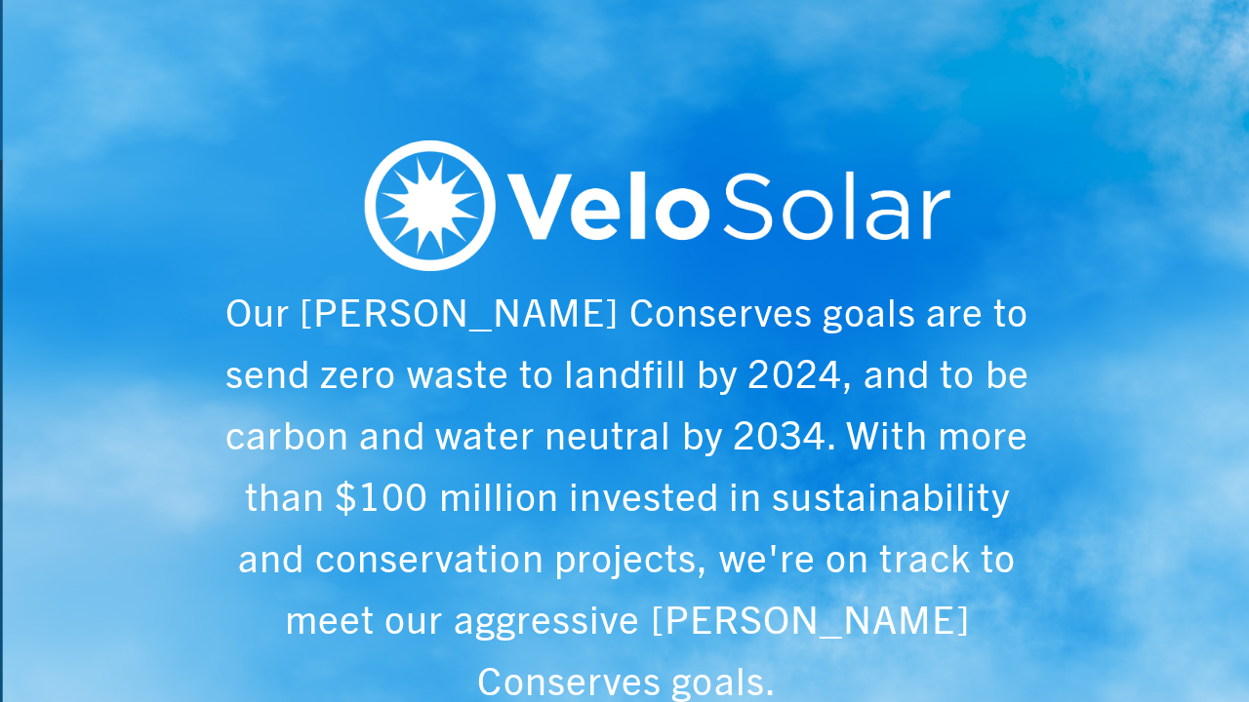
scroll to position [0, 6243]
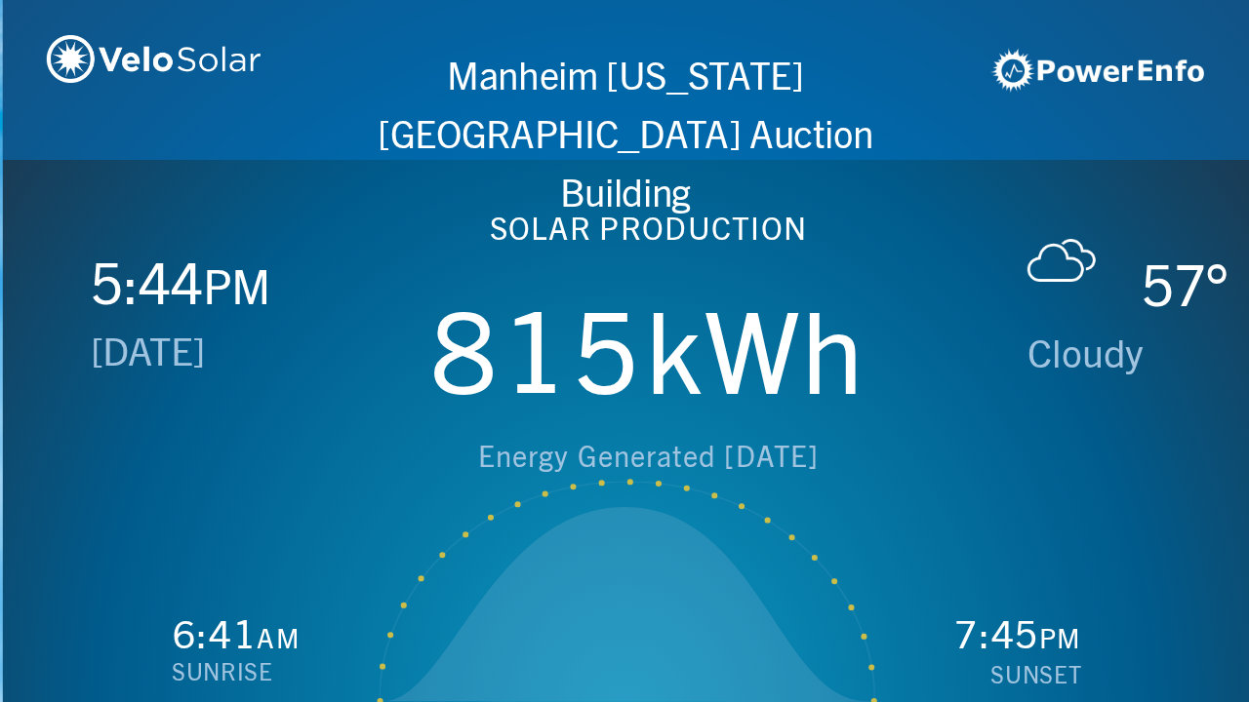
scroll to position [0, 1249]
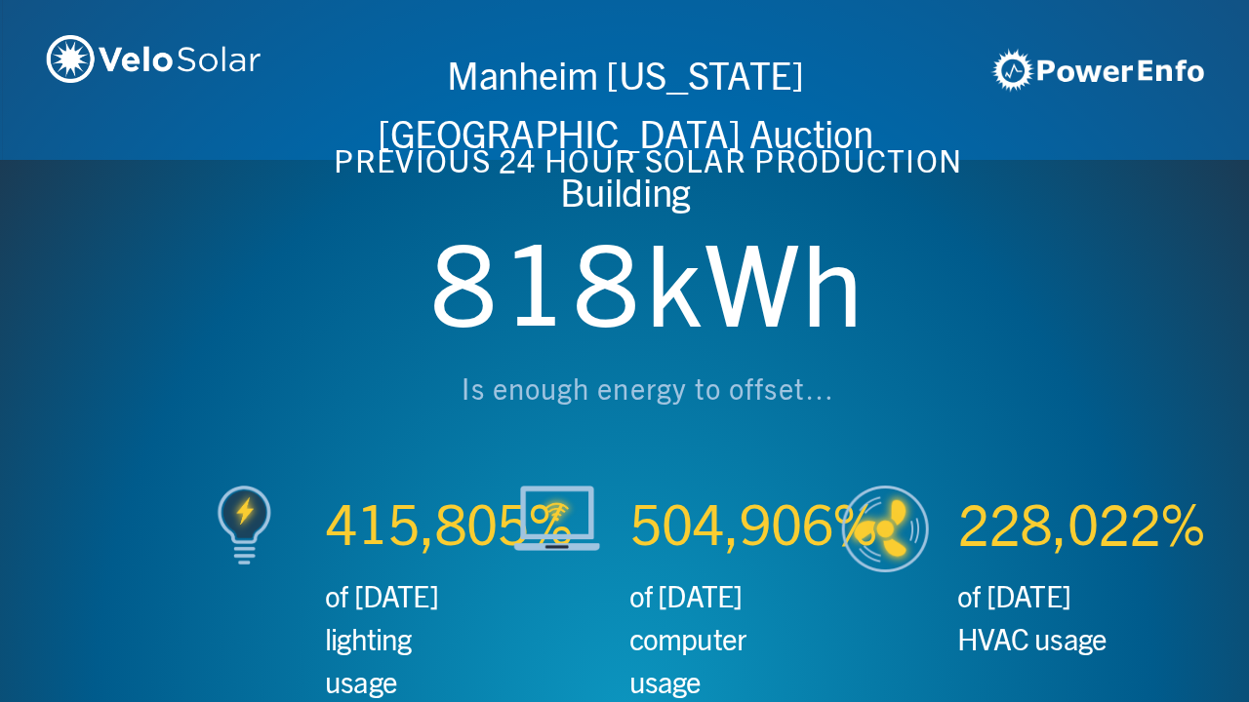
scroll to position [0, 2497]
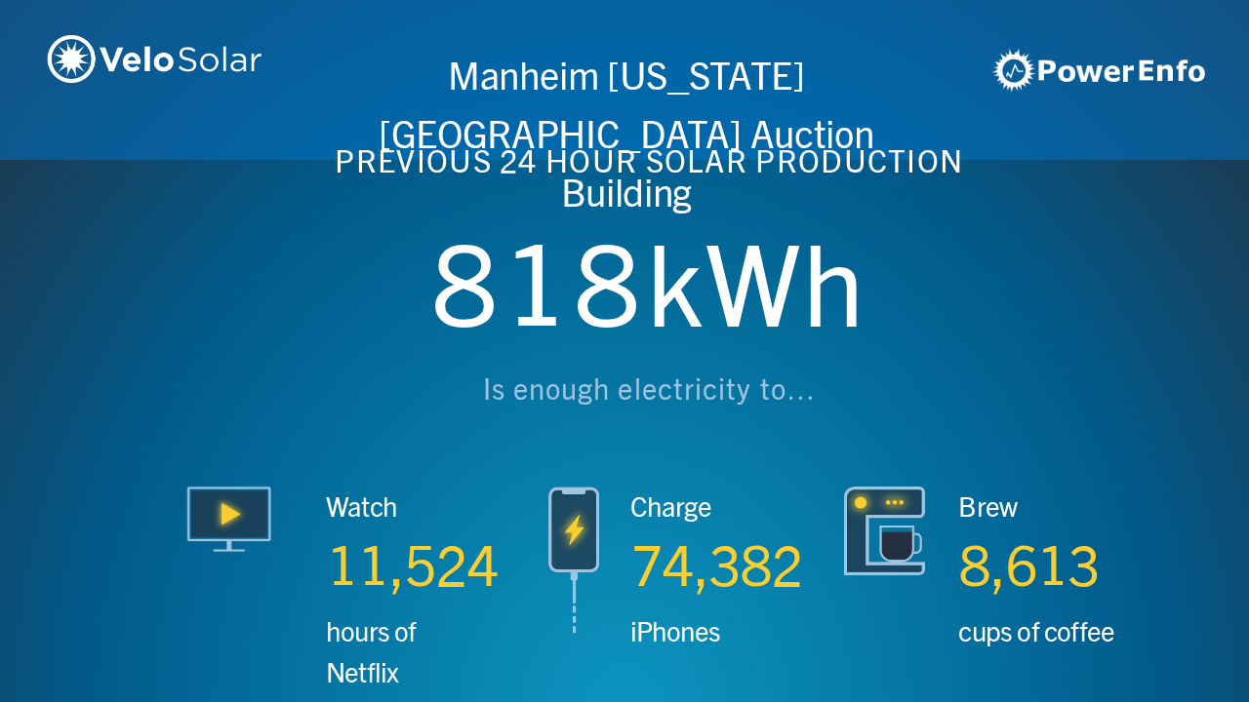
scroll to position [0, 3746]
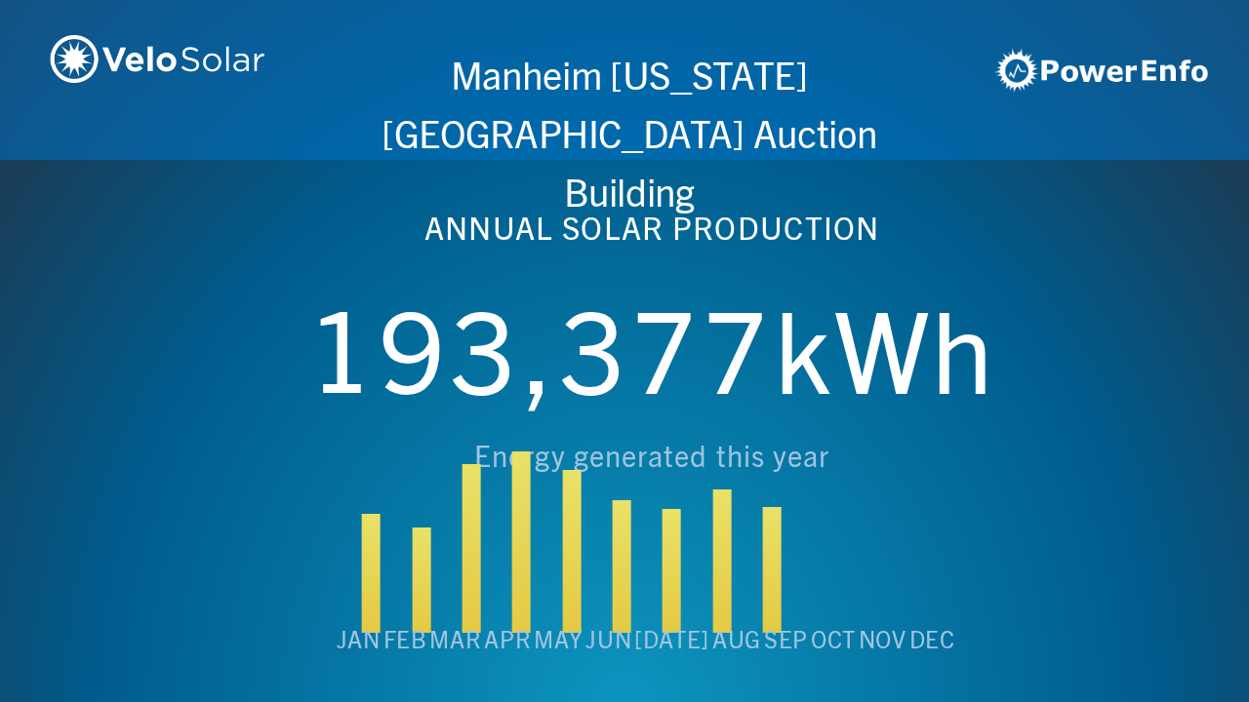
scroll to position [0, 4994]
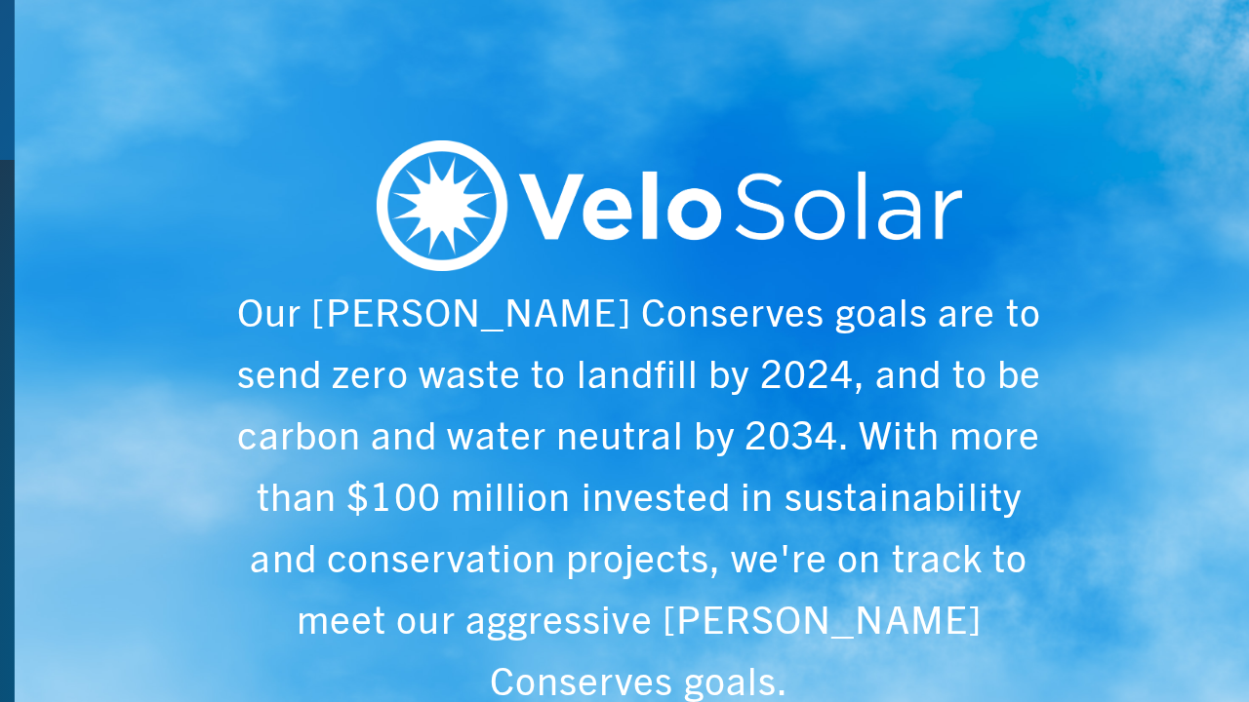
scroll to position [0, 6243]
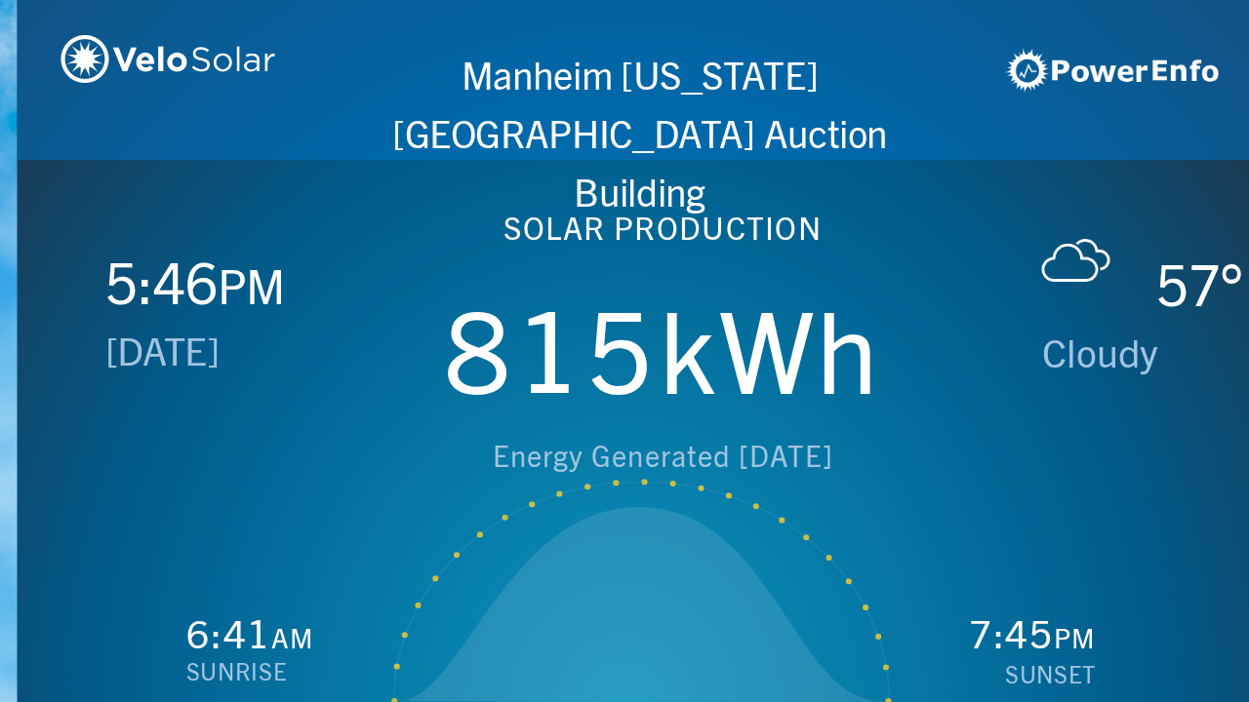
scroll to position [0, 1249]
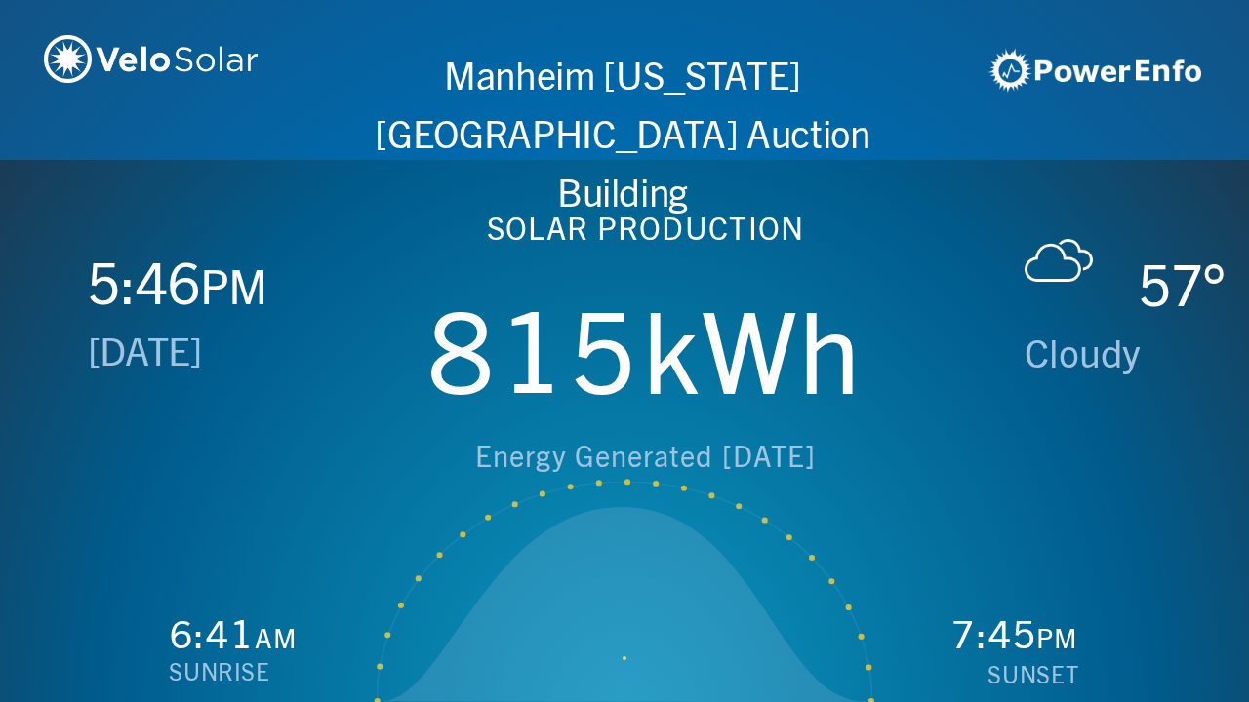
scroll to position [0, 2497]
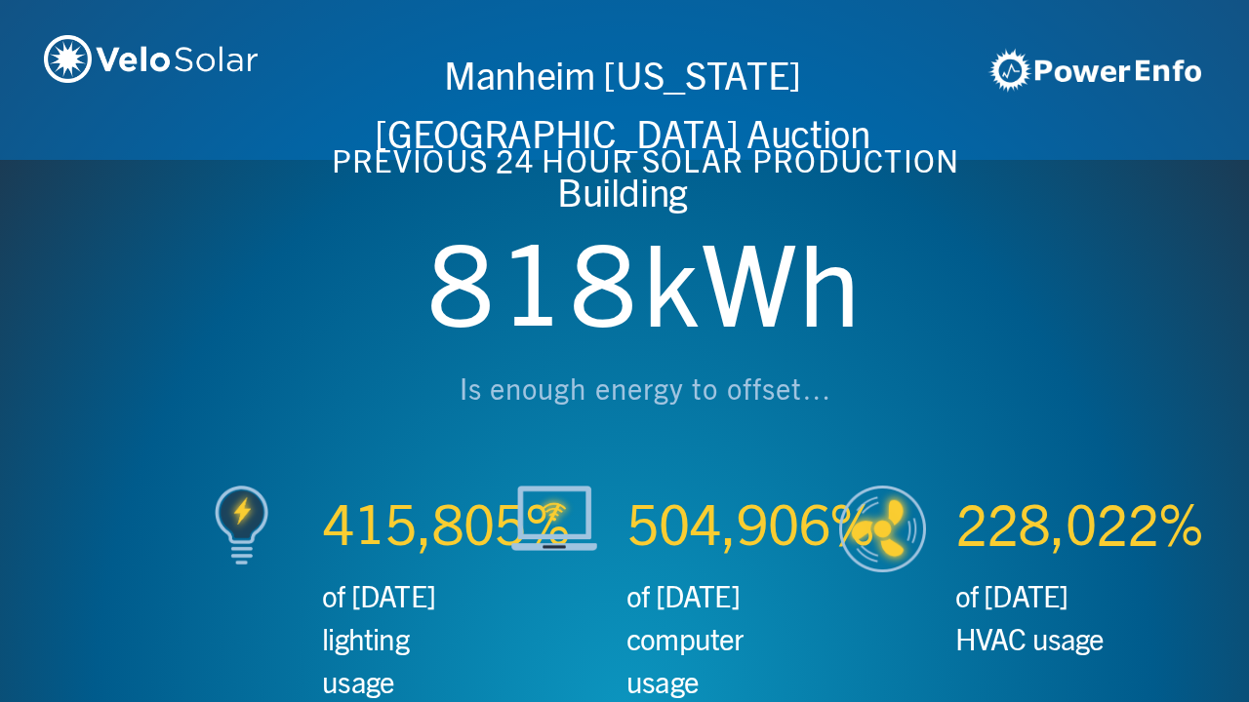
scroll to position [0, 3746]
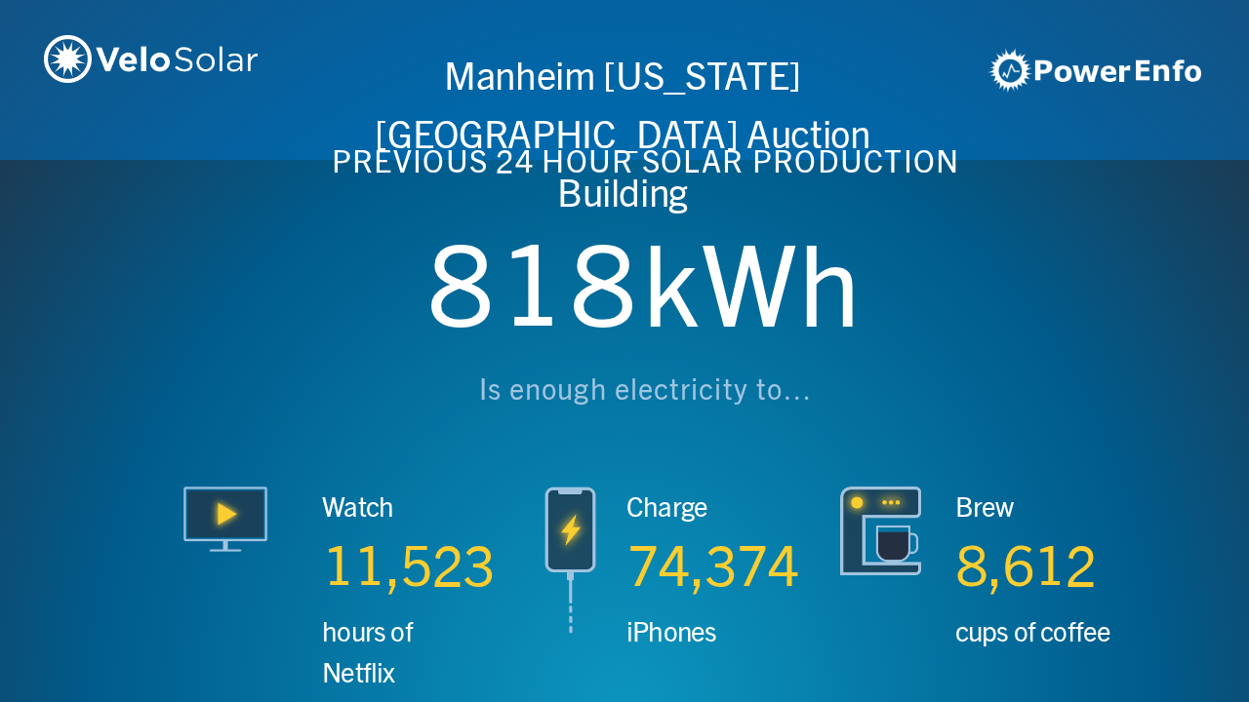
scroll to position [0, 4994]
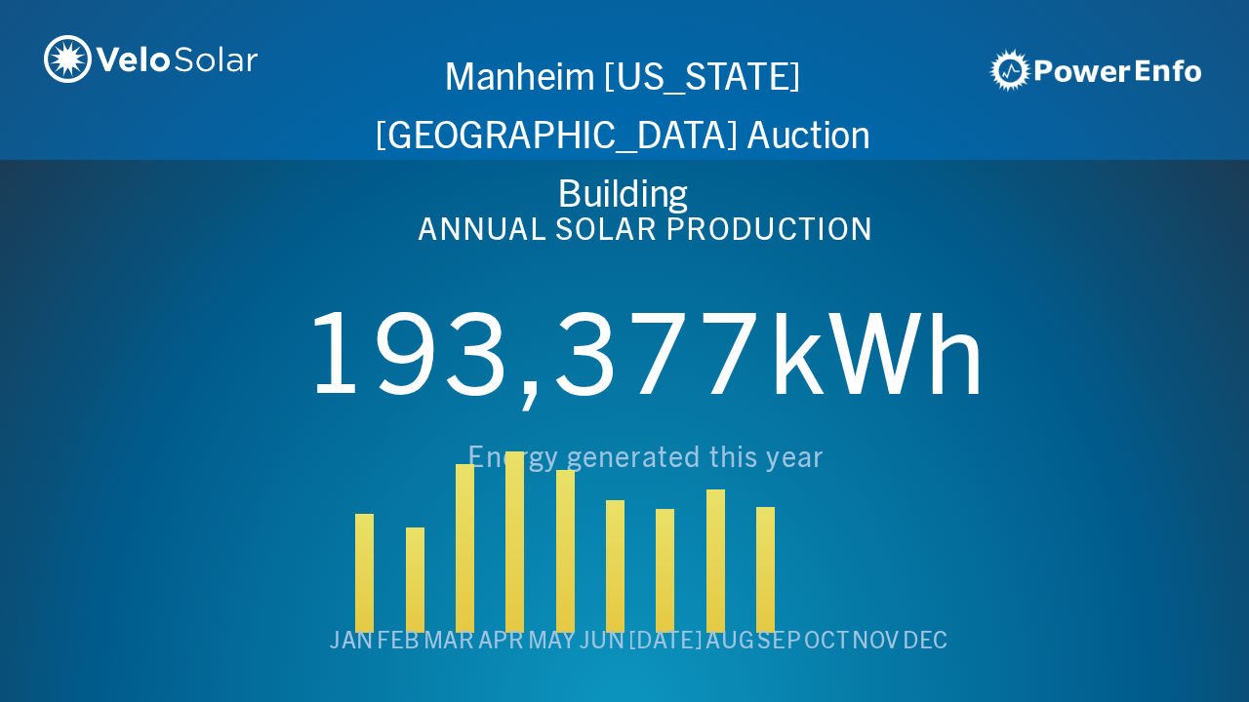
scroll to position [0, 6243]
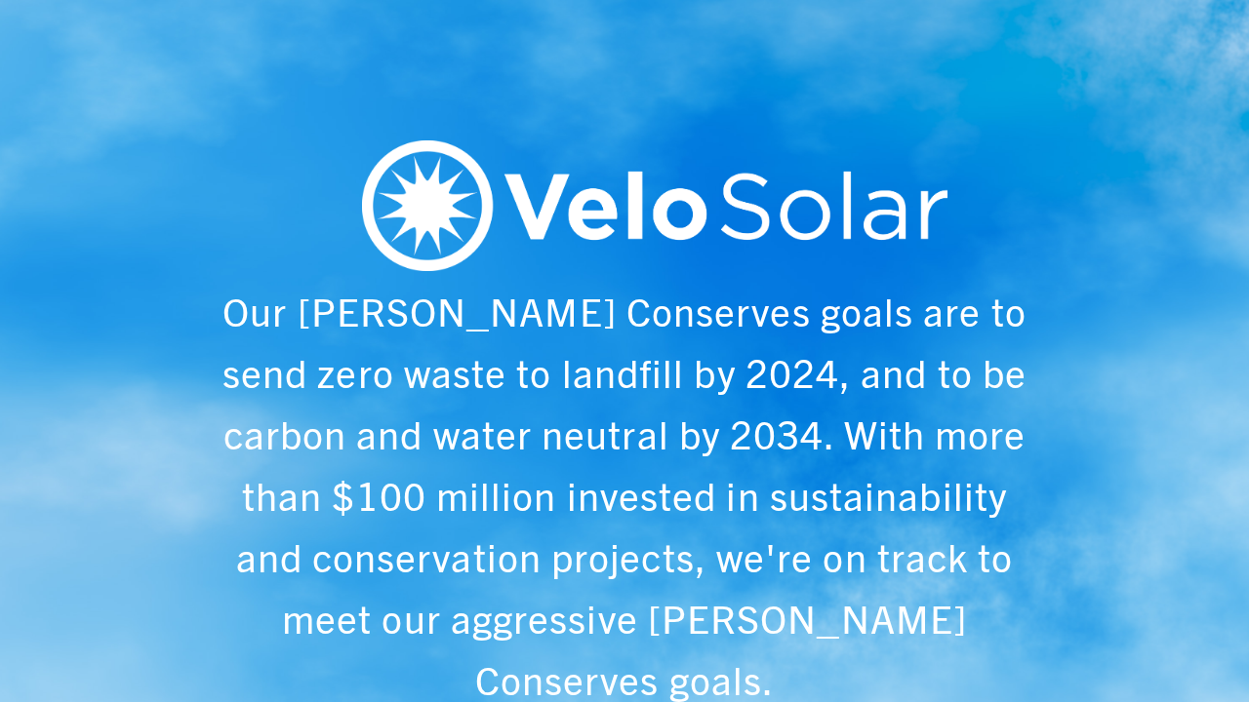
scroll to position [0, 1249]
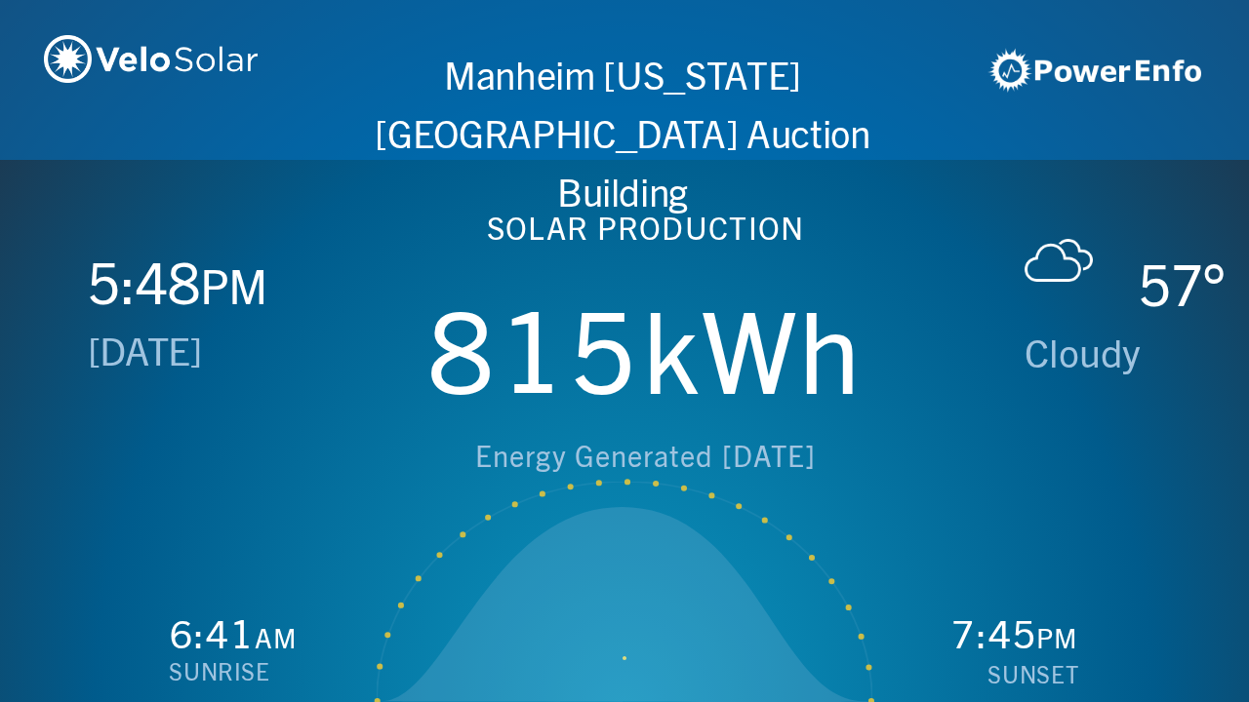
scroll to position [0, 2497]
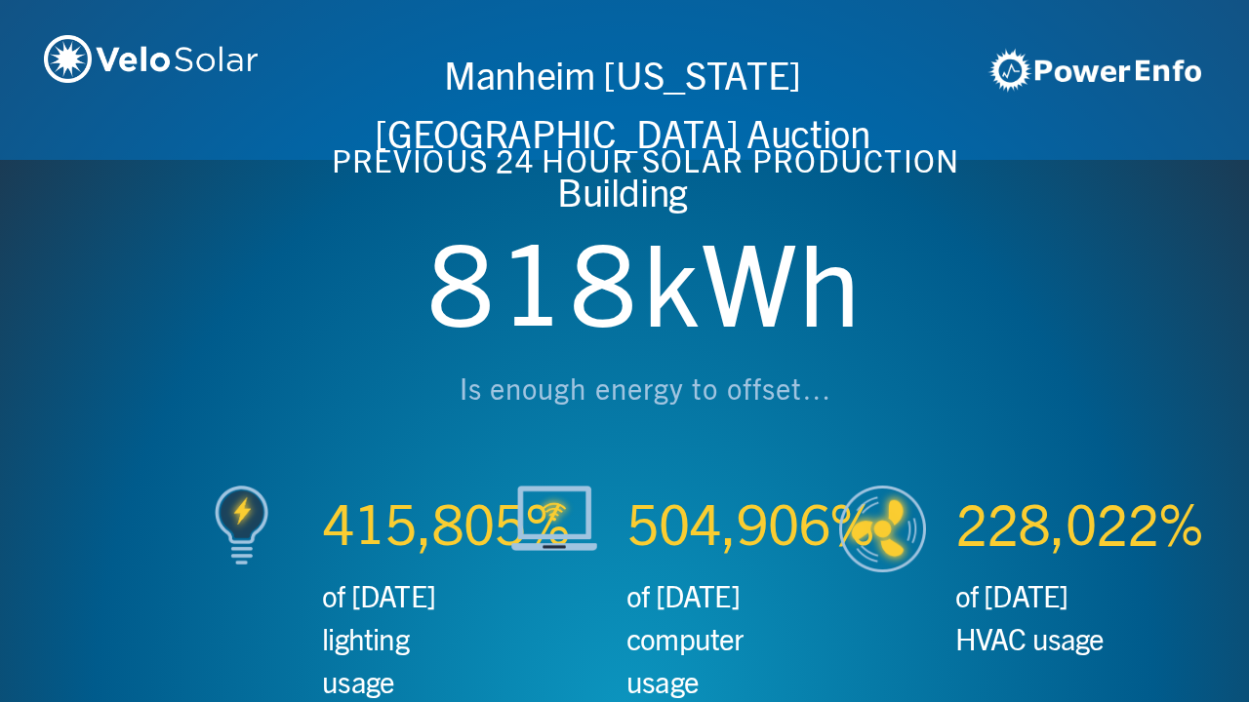
scroll to position [0, 3746]
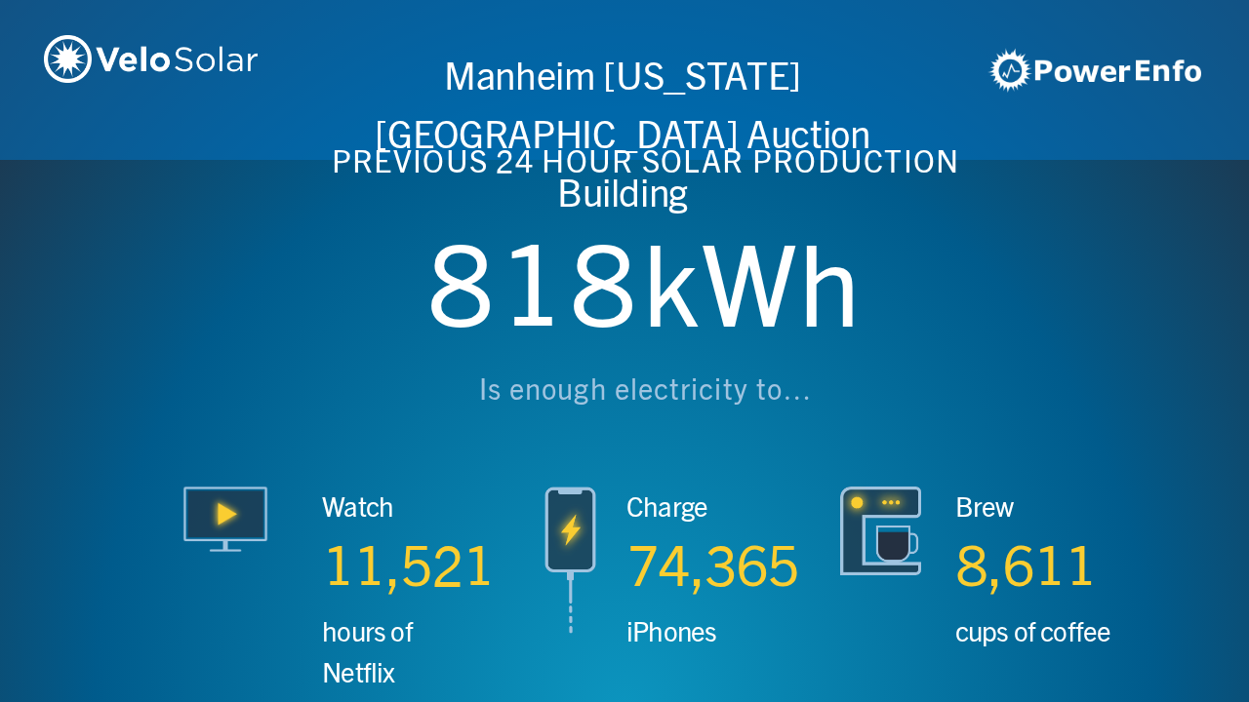
scroll to position [0, 4994]
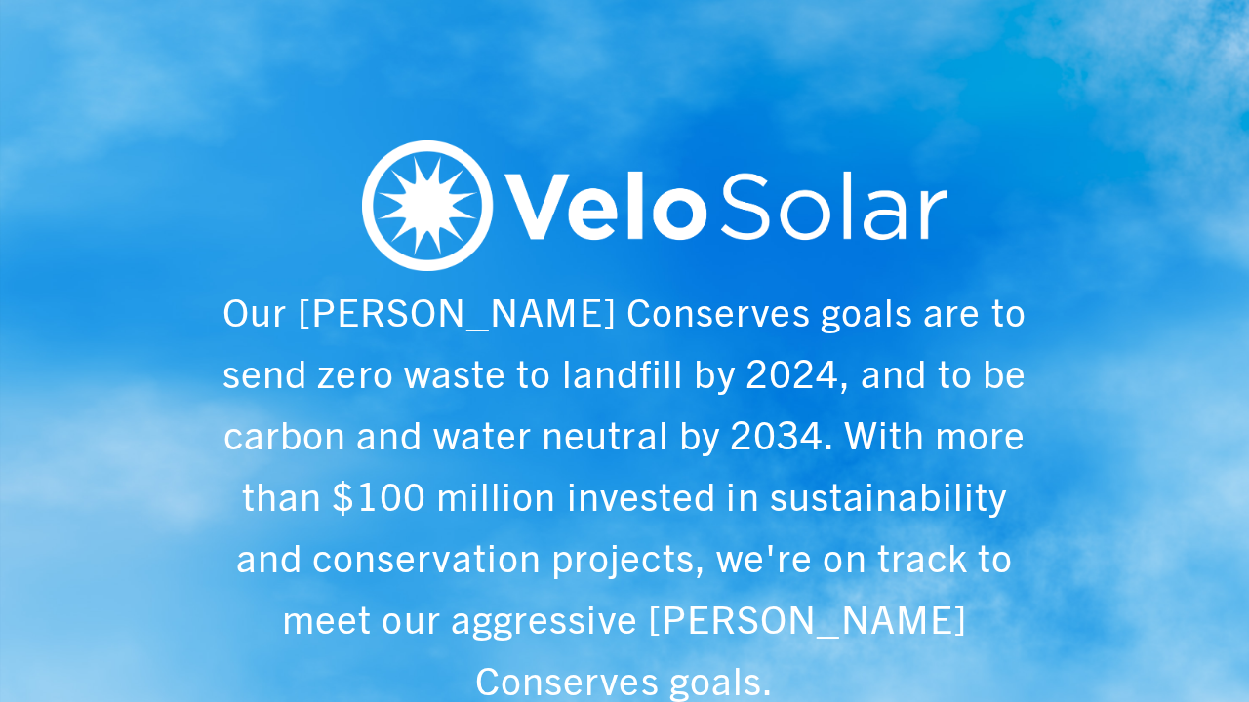
scroll to position [0, 6243]
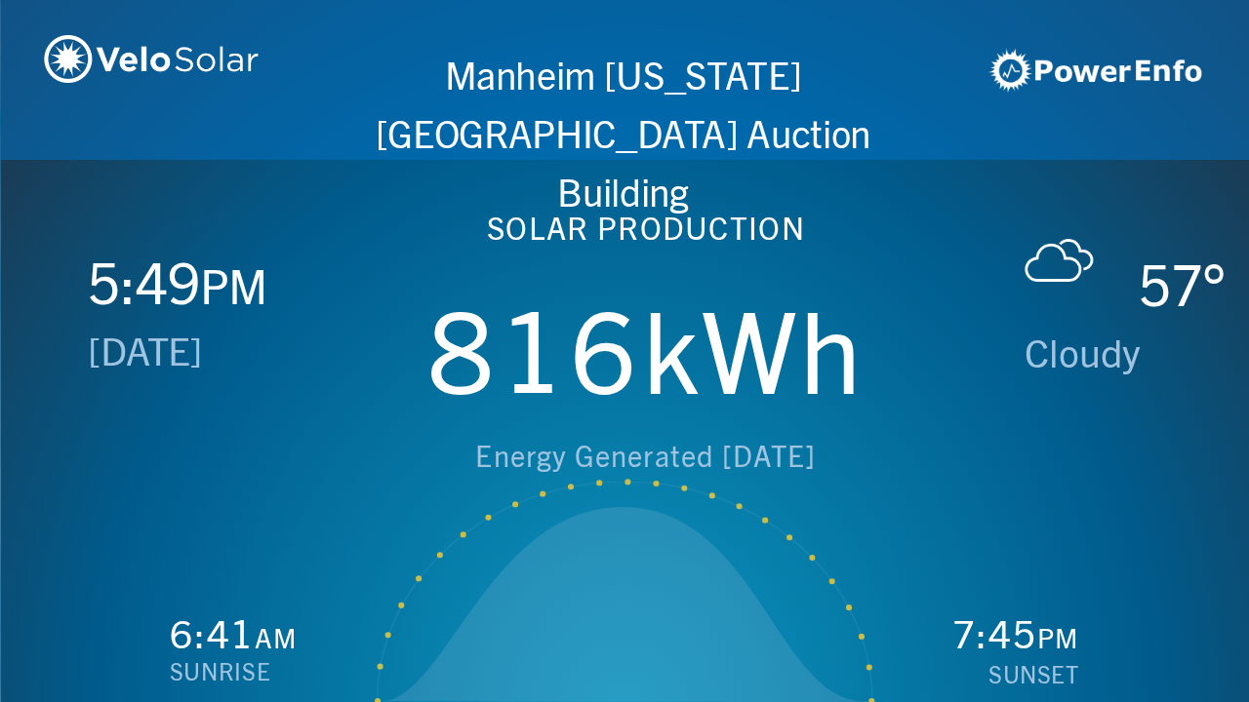
scroll to position [0, 1249]
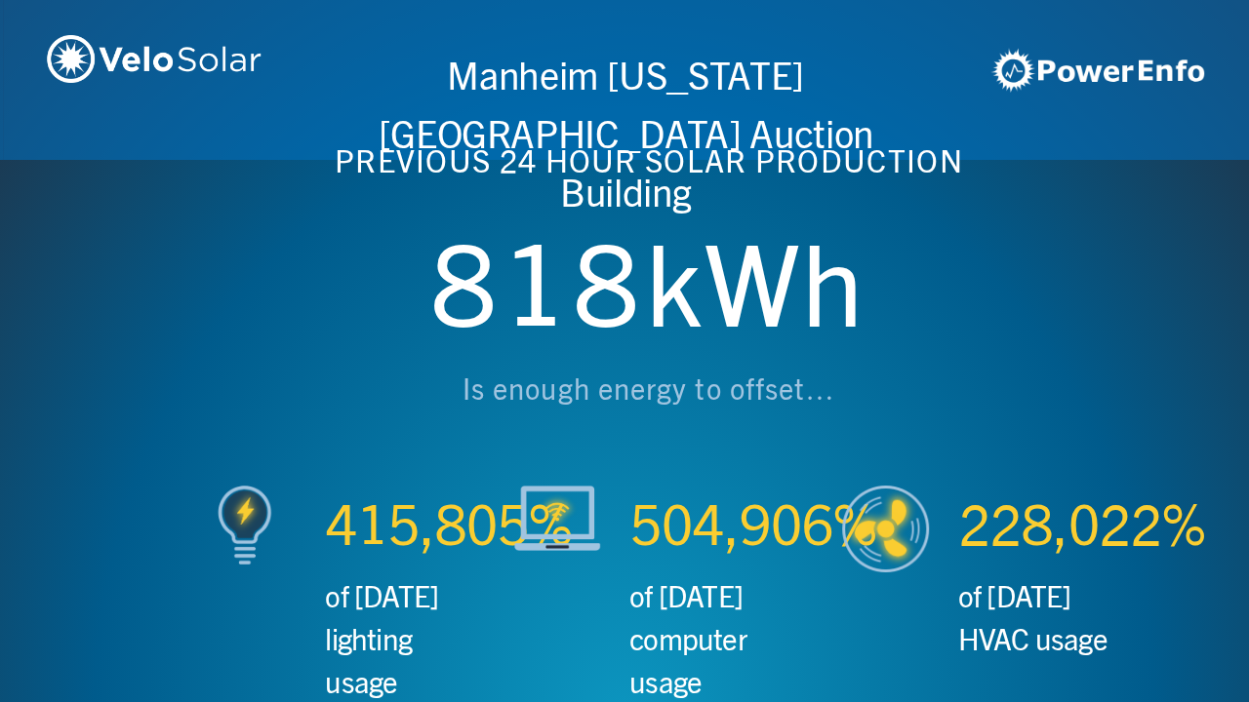
scroll to position [0, 2497]
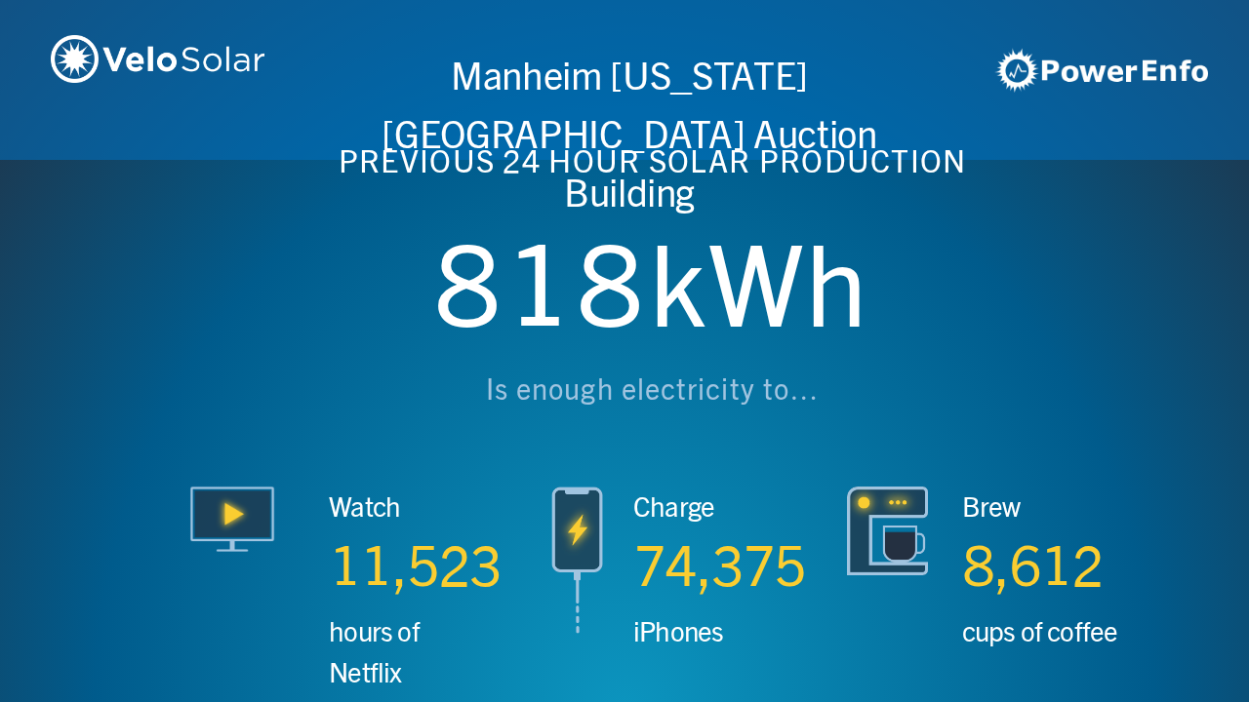
scroll to position [0, 3746]
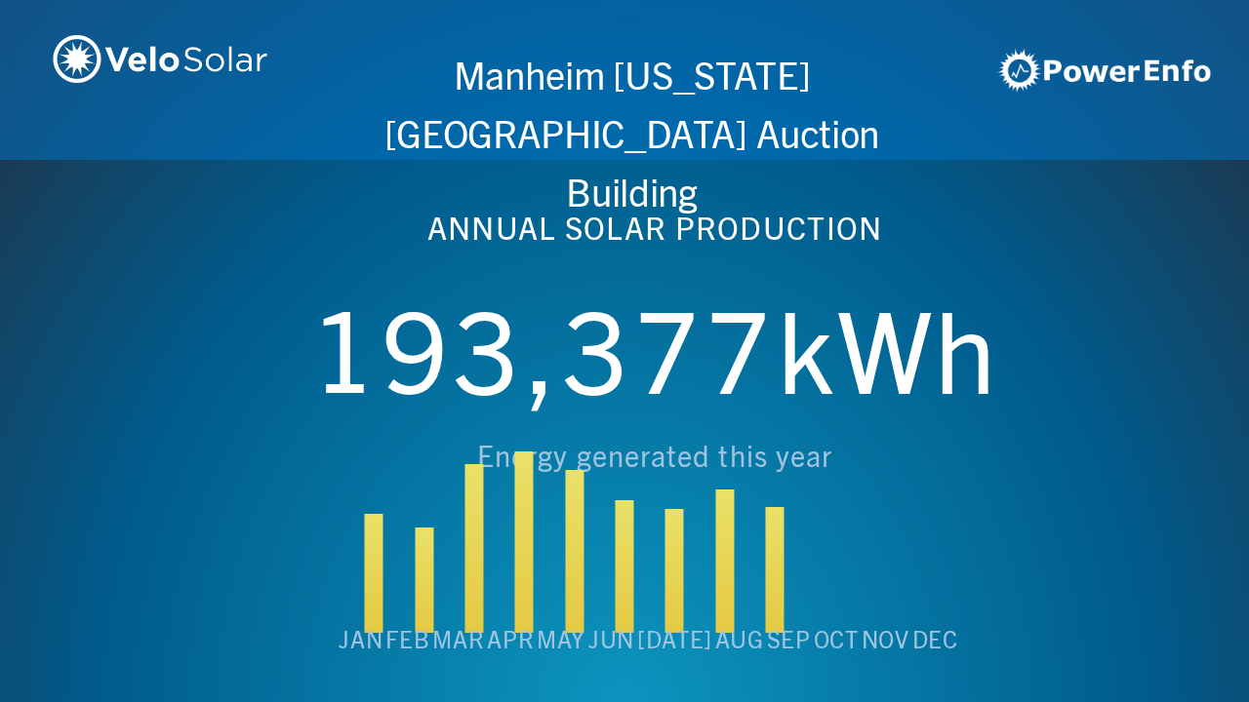
scroll to position [0, 4994]
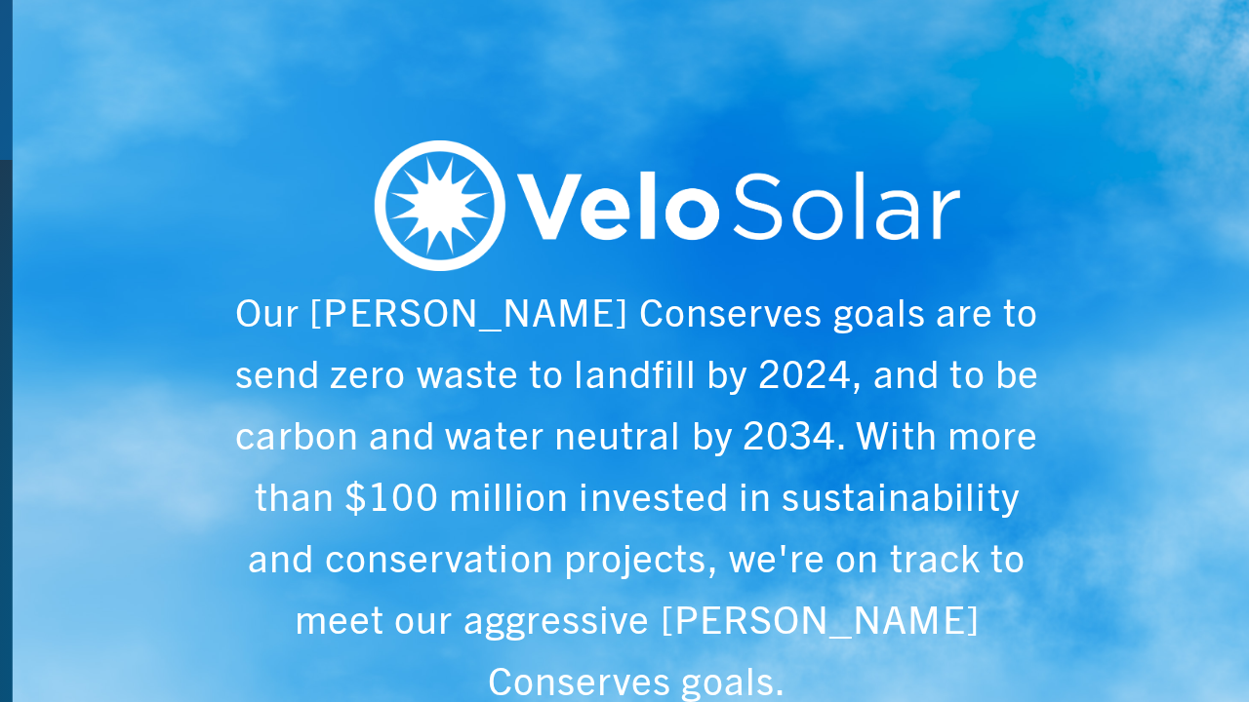
scroll to position [0, 6243]
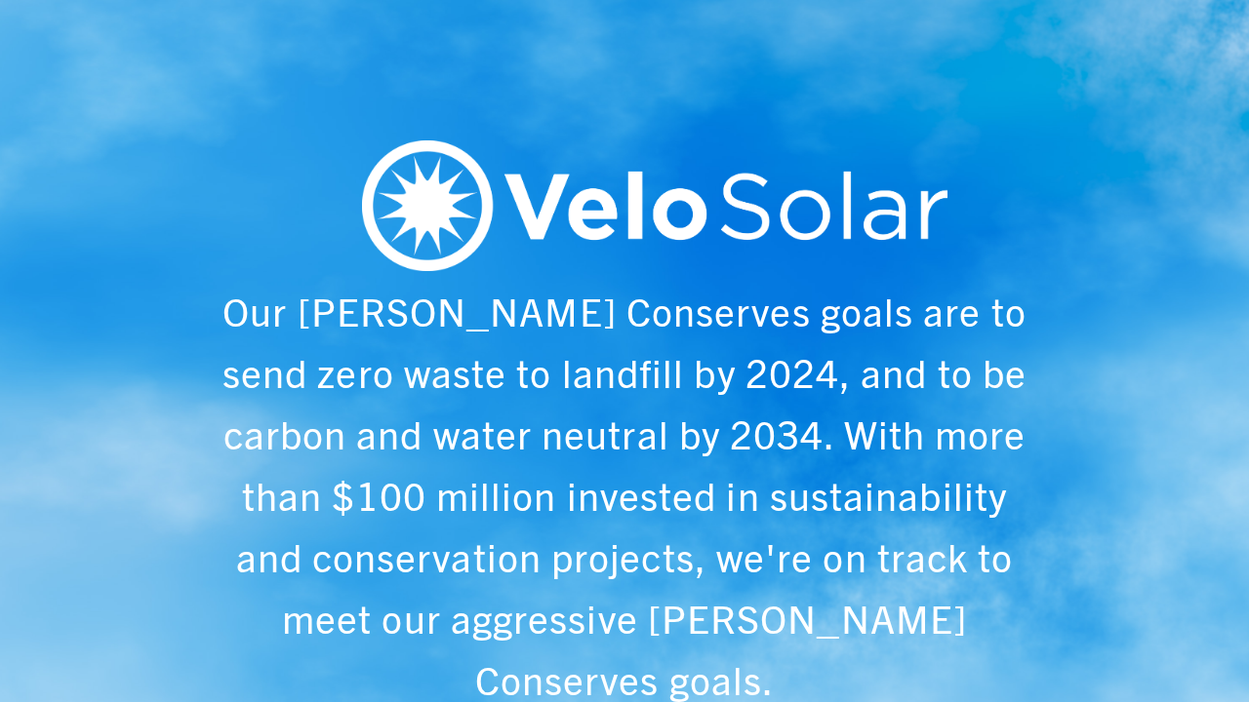
scroll to position [0, 1249]
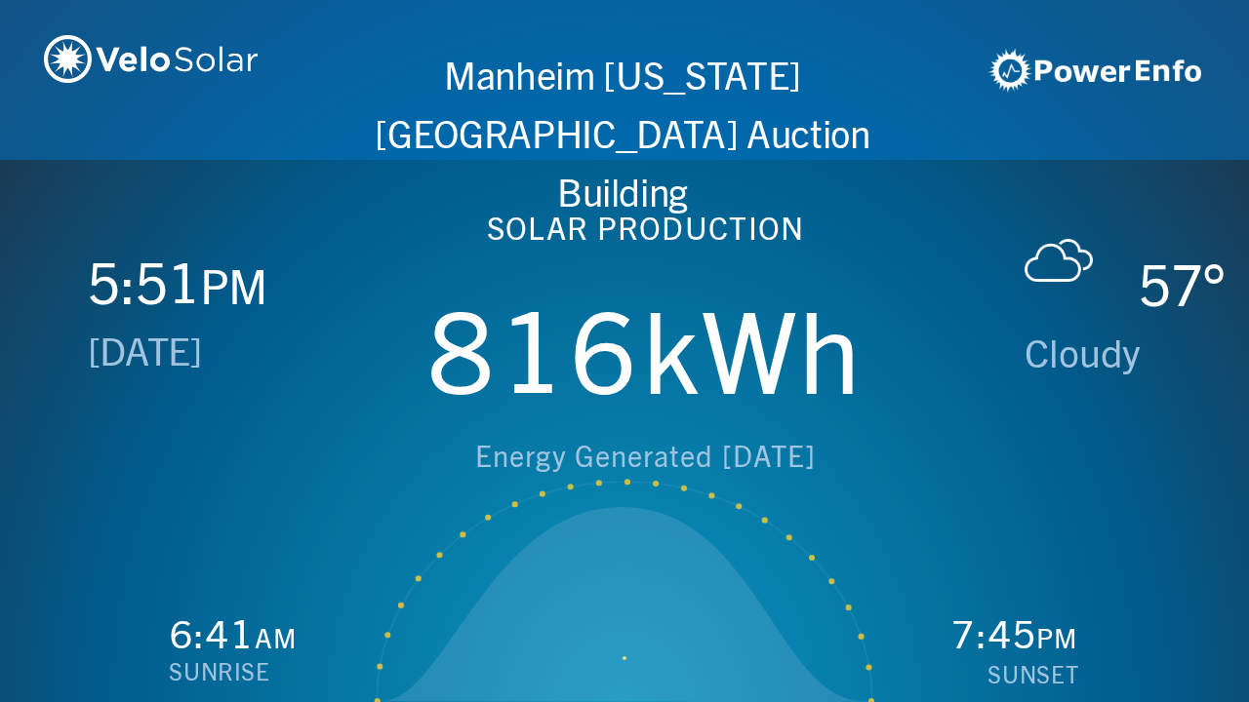
scroll to position [0, 2497]
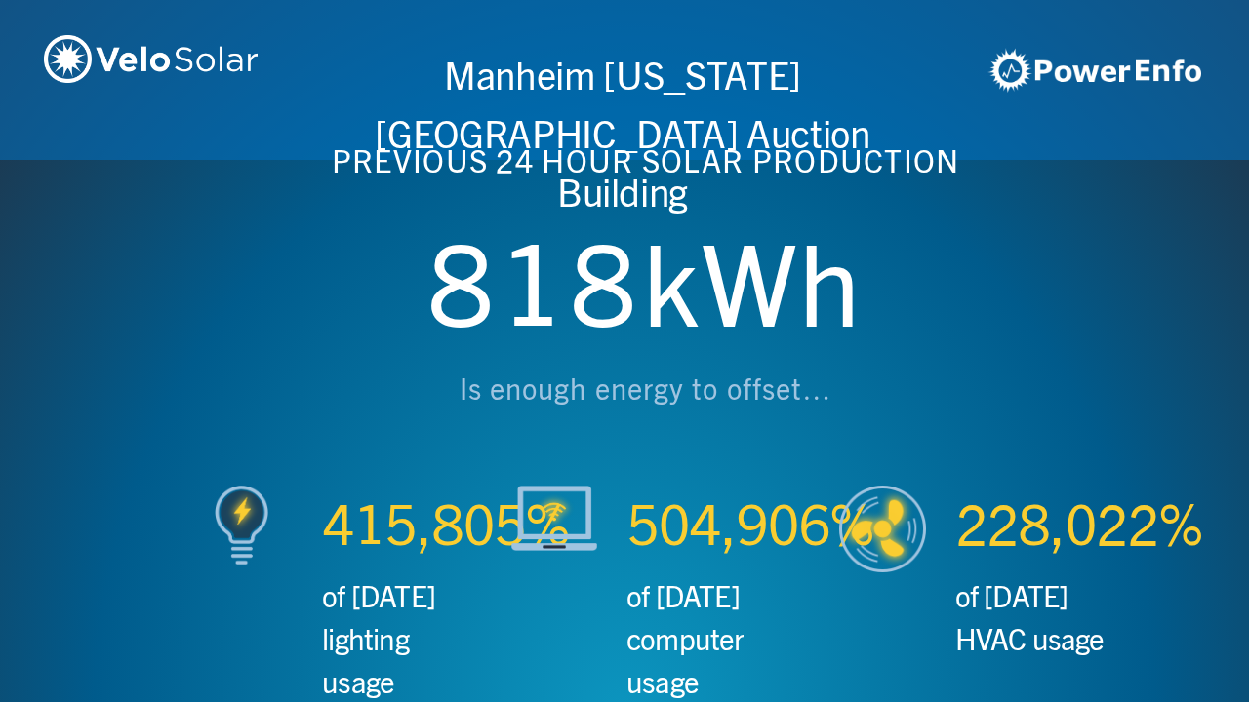
scroll to position [0, 3746]
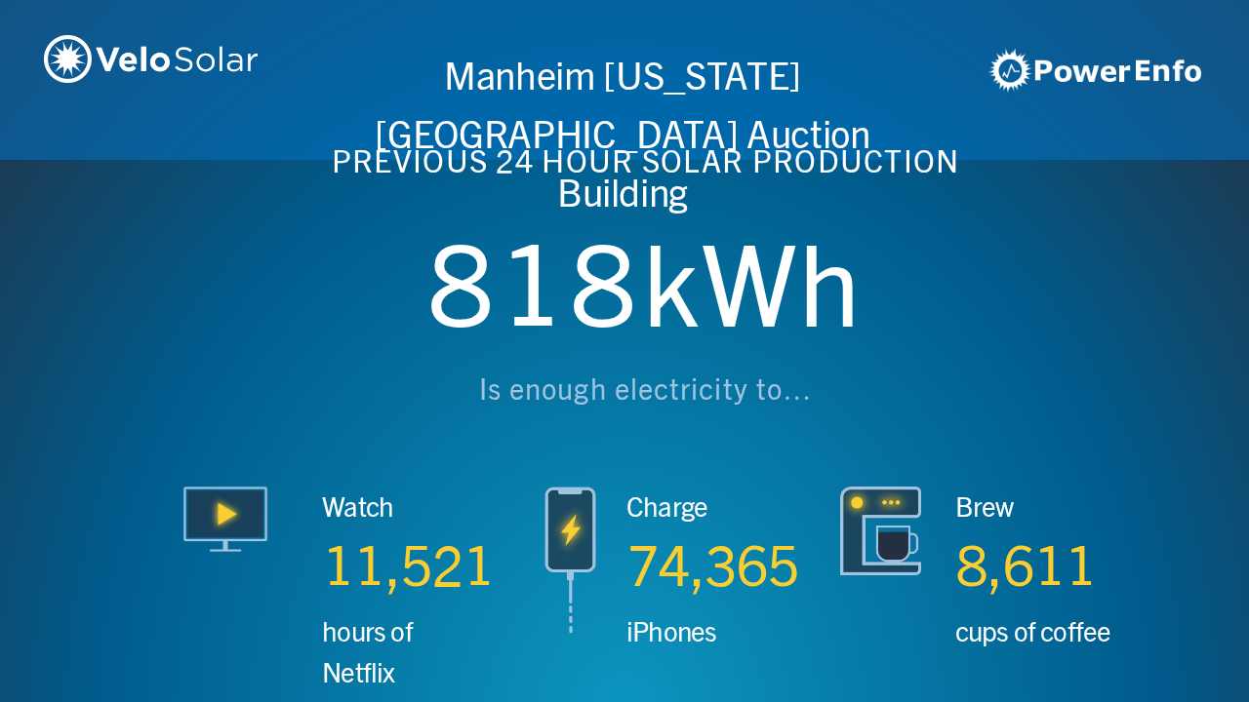
scroll to position [0, 4994]
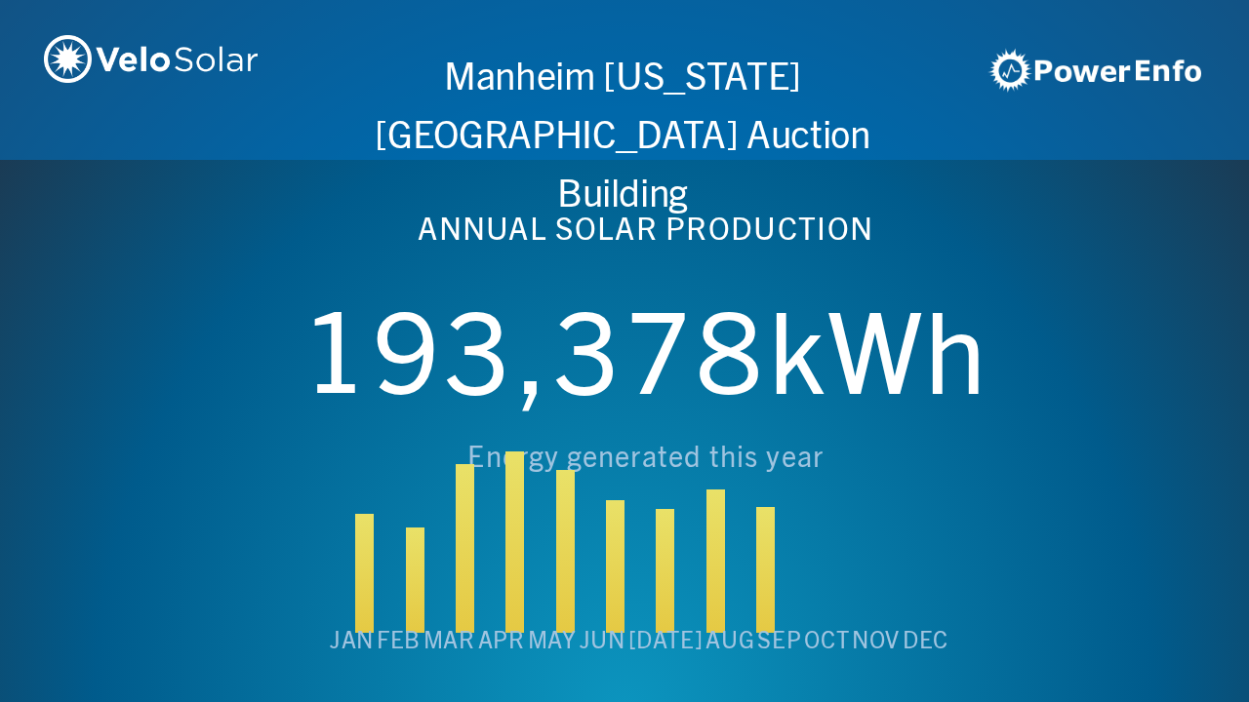
scroll to position [0, 6243]
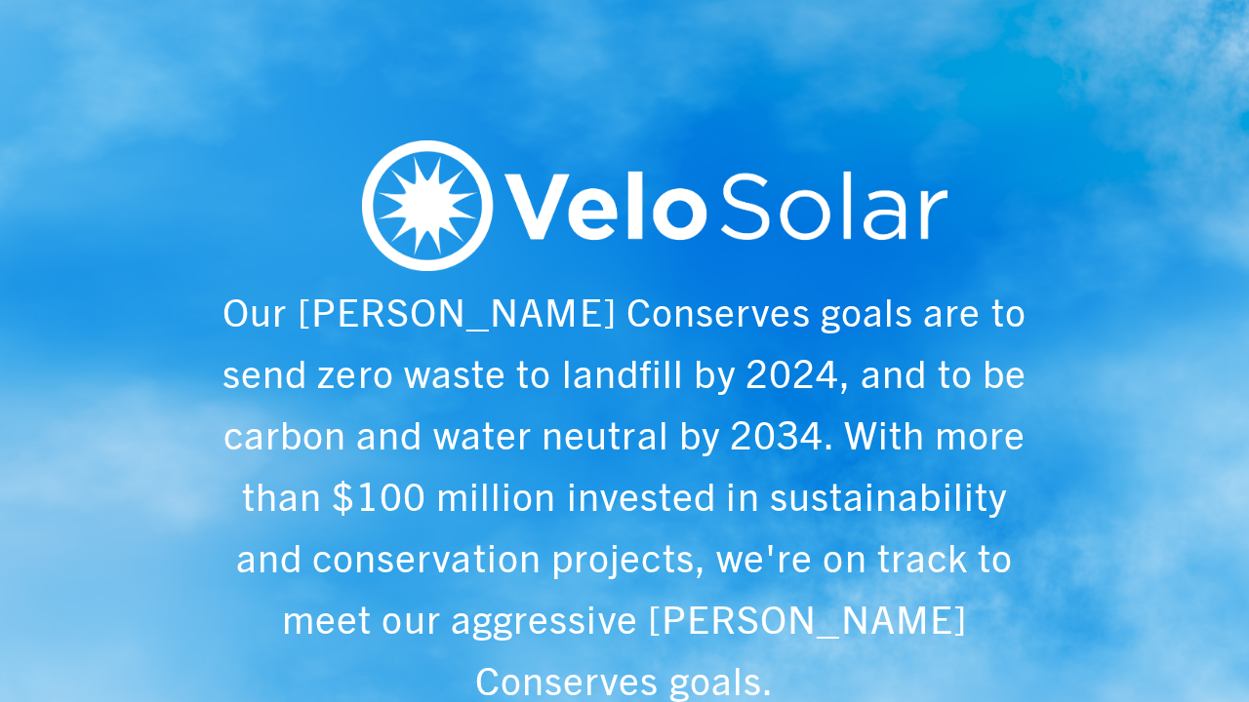
scroll to position [0, 1249]
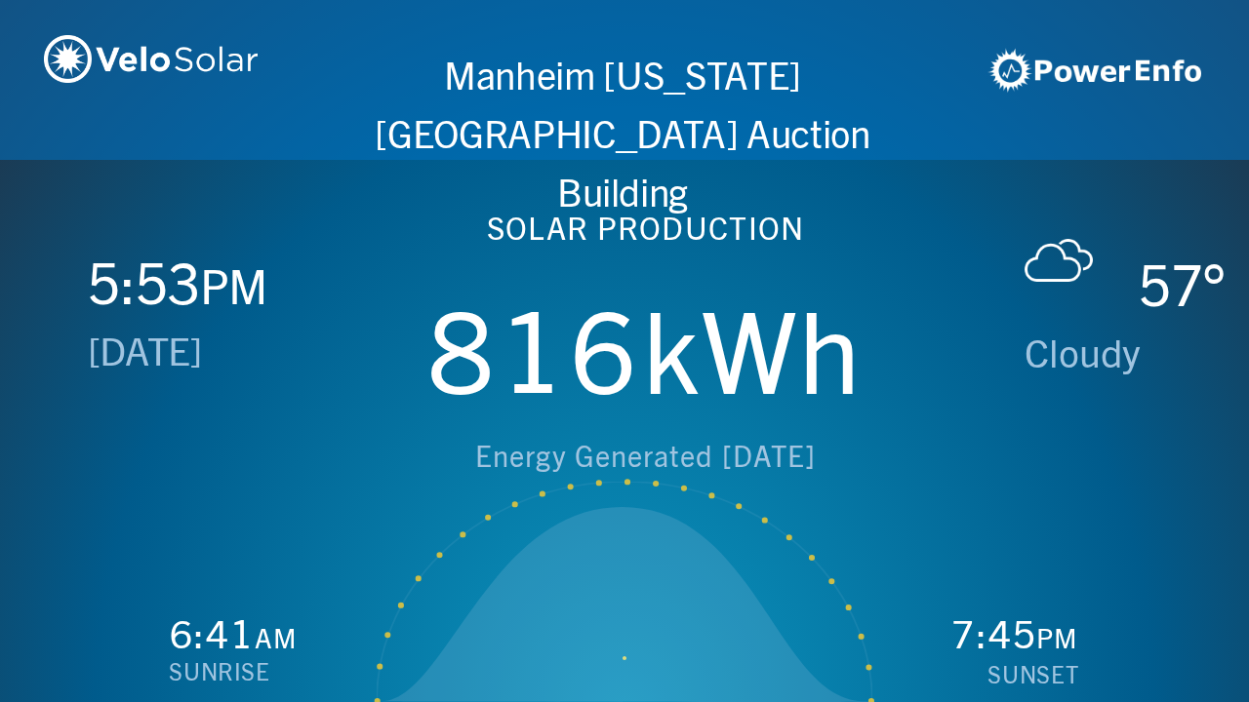
scroll to position [0, 2497]
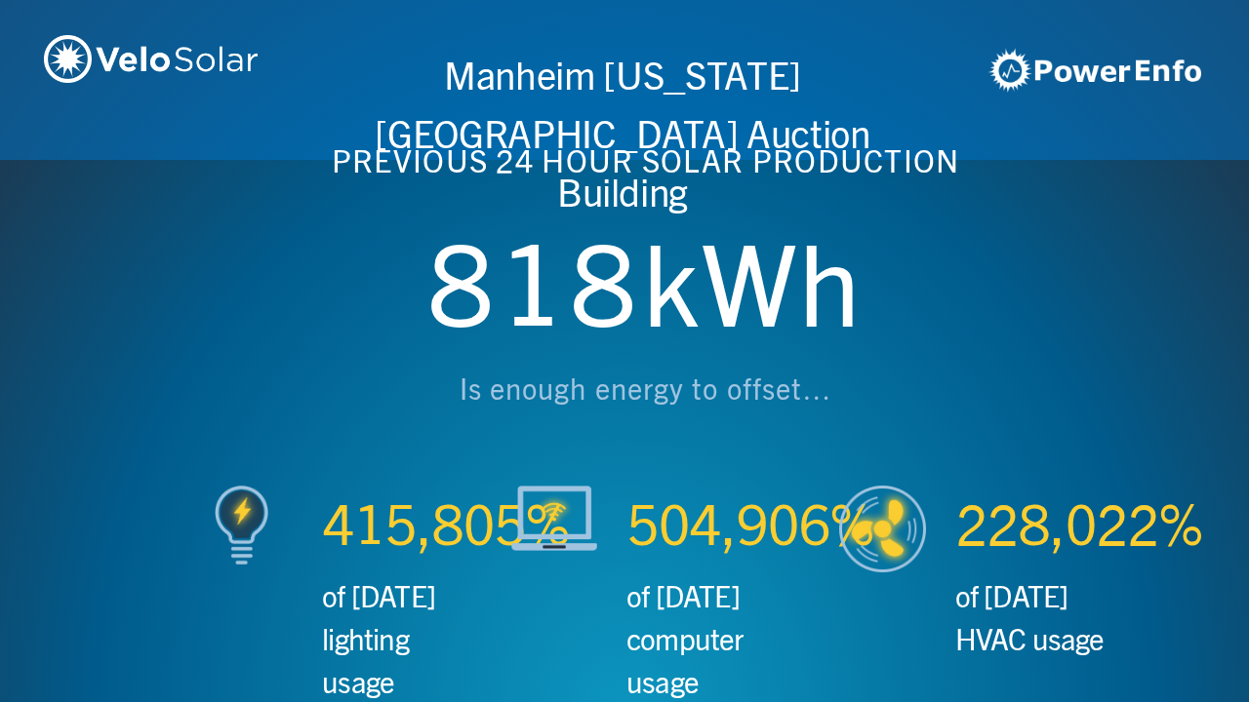
scroll to position [0, 3746]
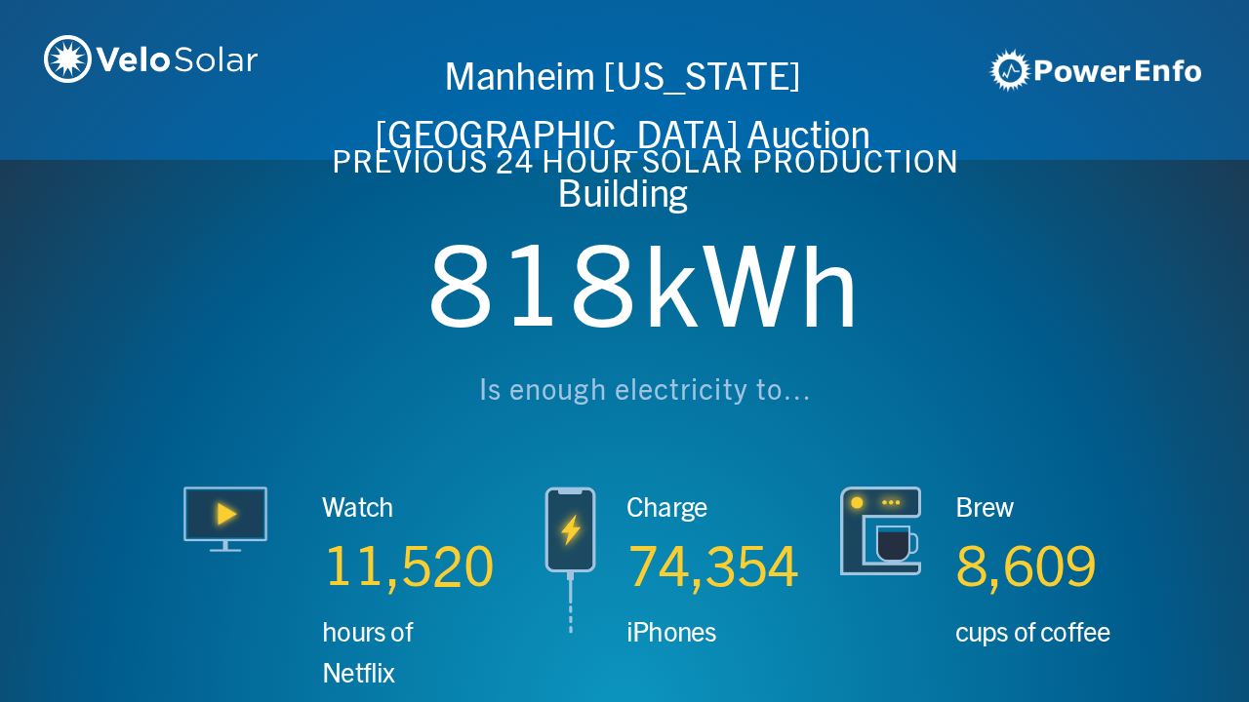
scroll to position [0, 4994]
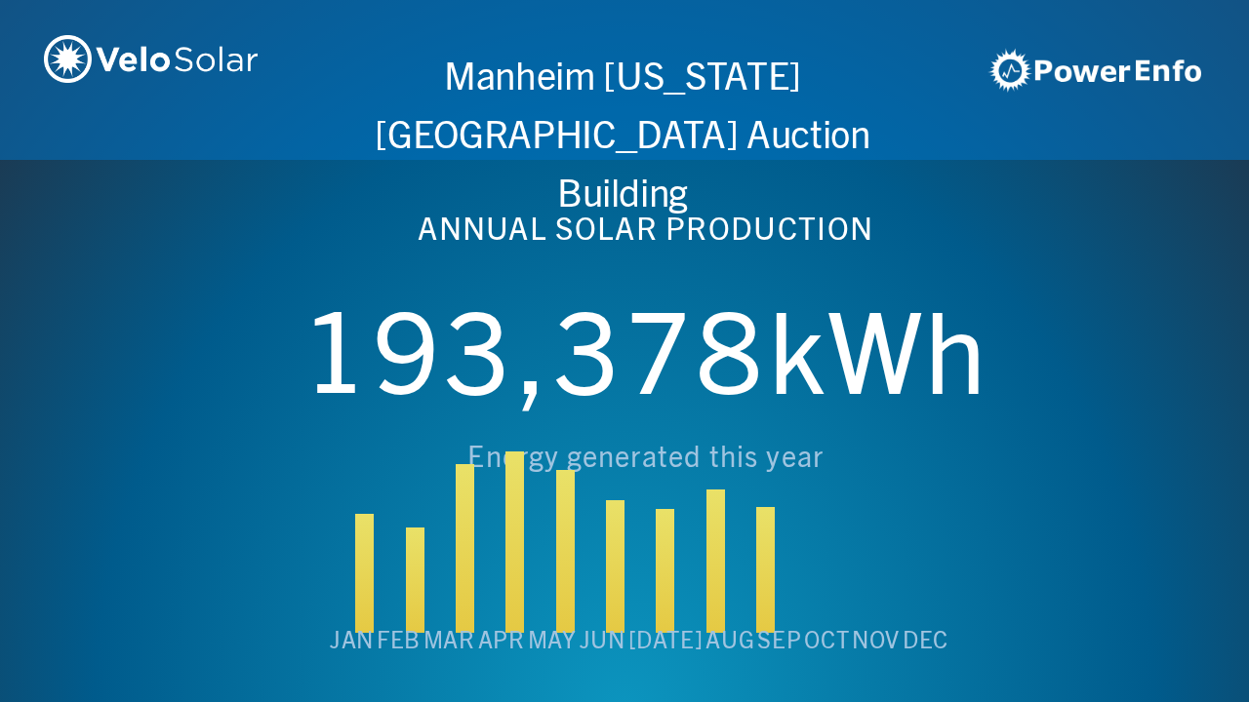
scroll to position [0, 6243]
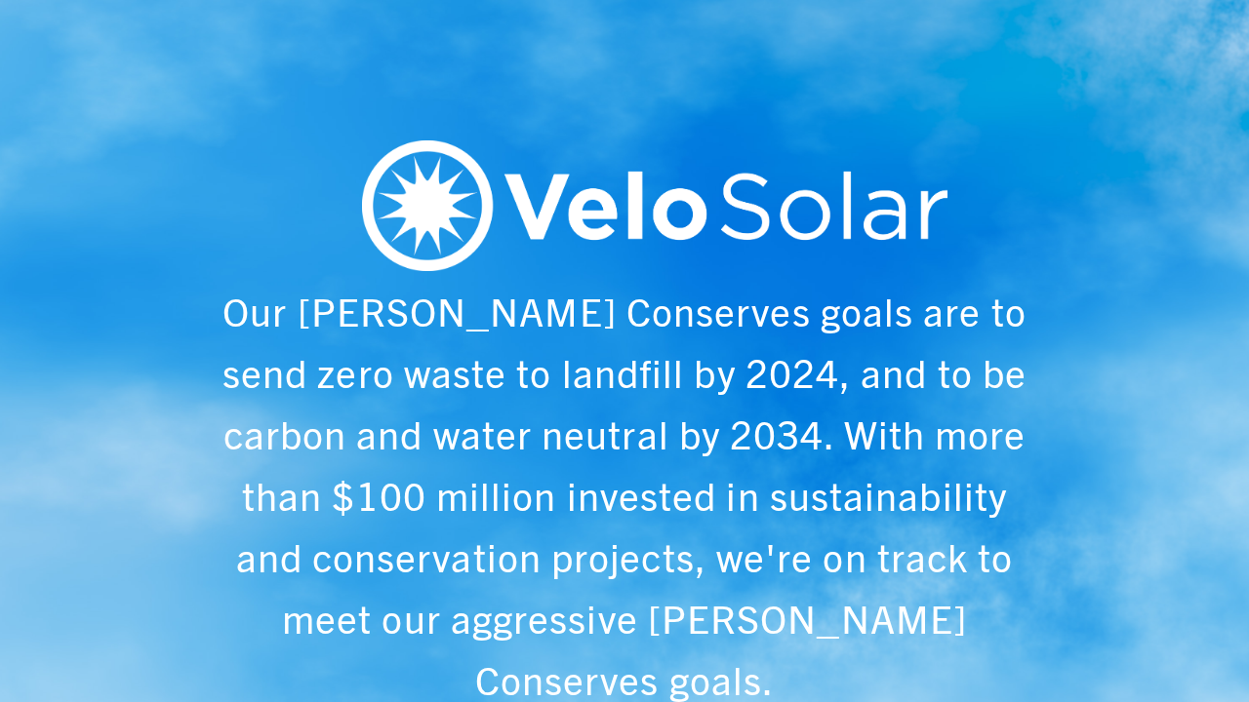
scroll to position [0, 1249]
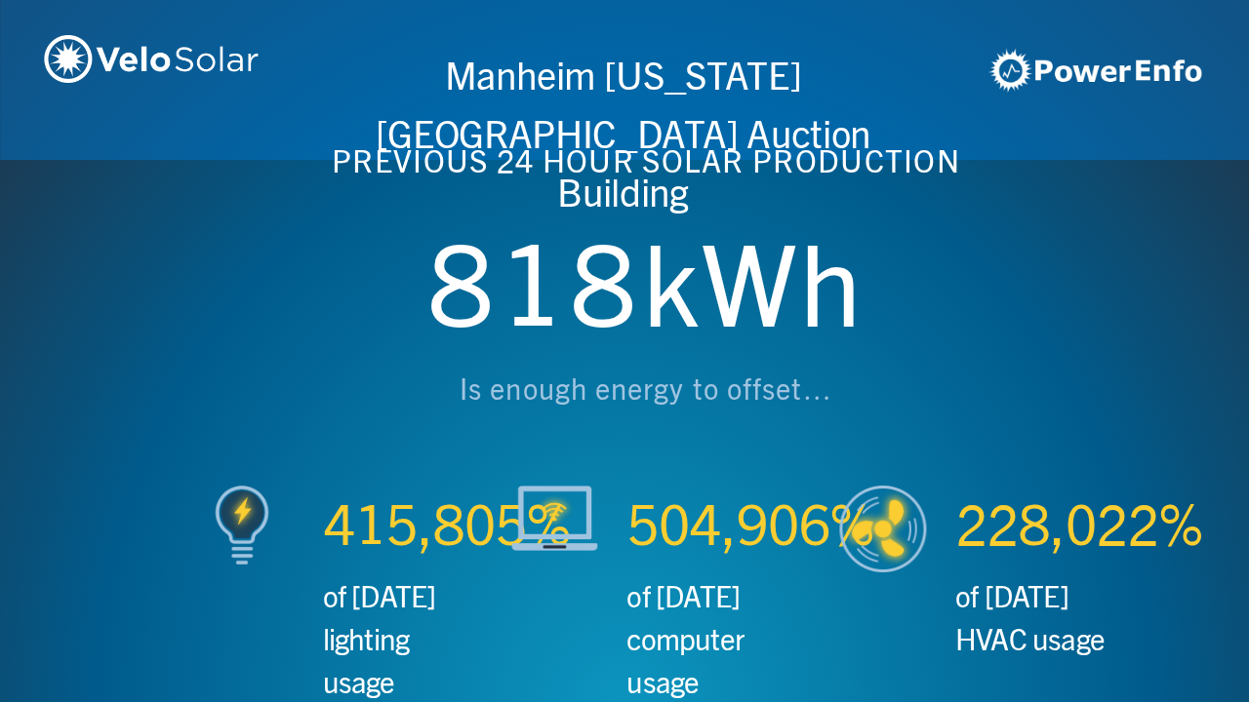
scroll to position [0, 2497]
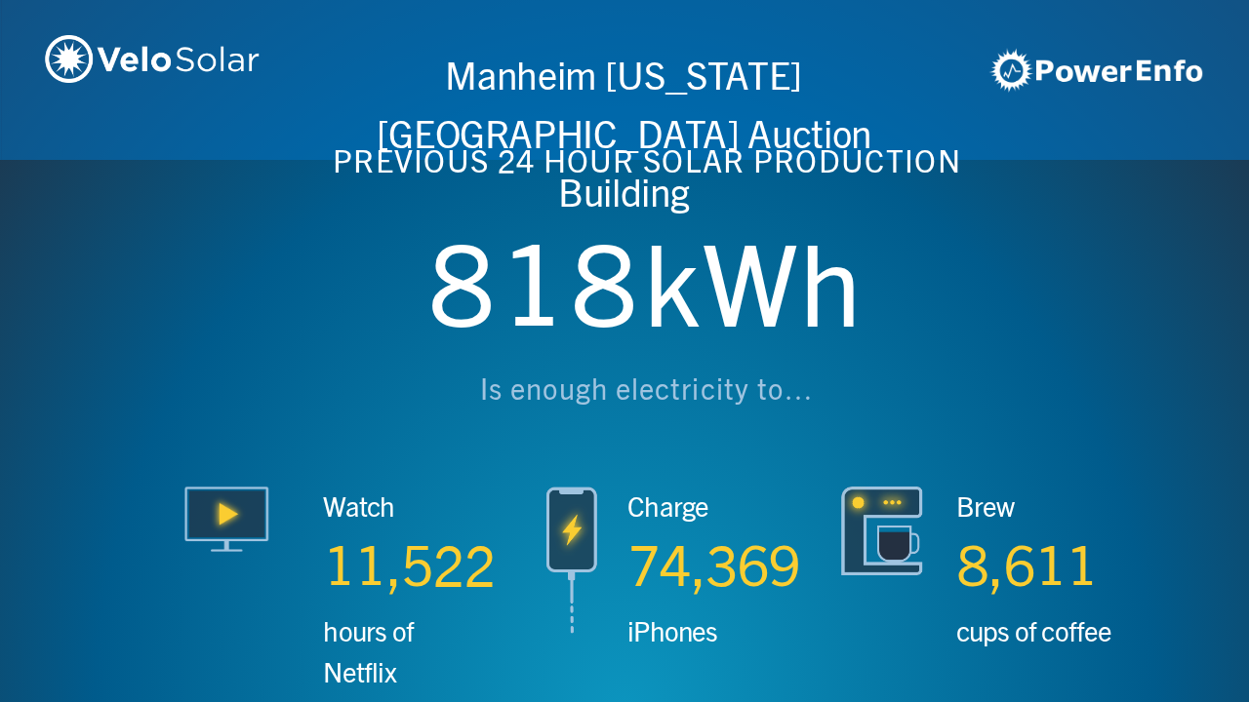
scroll to position [0, 3746]
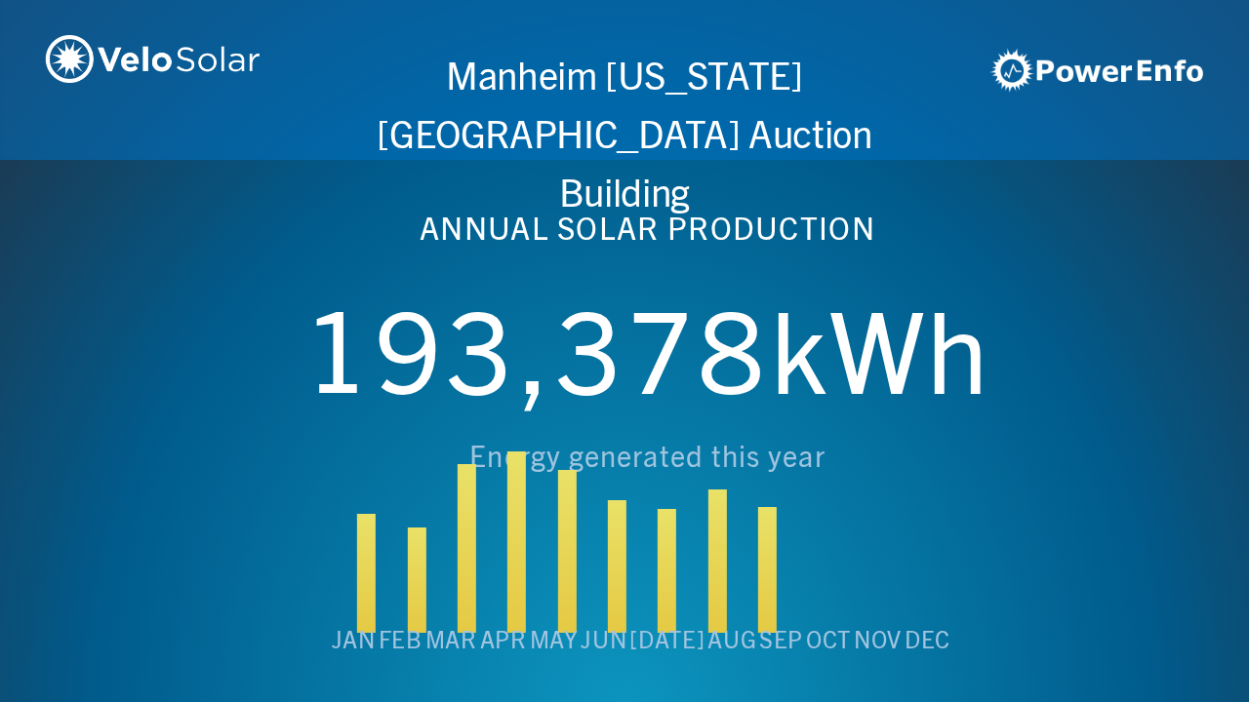
scroll to position [0, 4994]
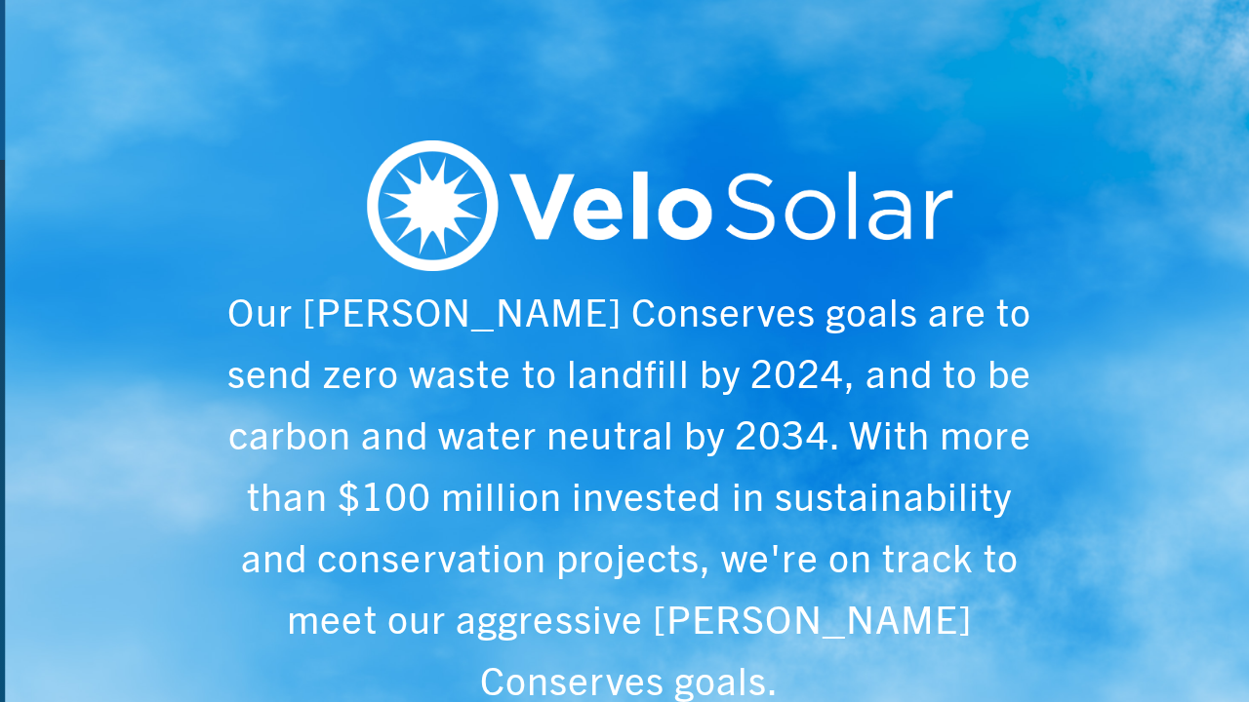
scroll to position [0, 6243]
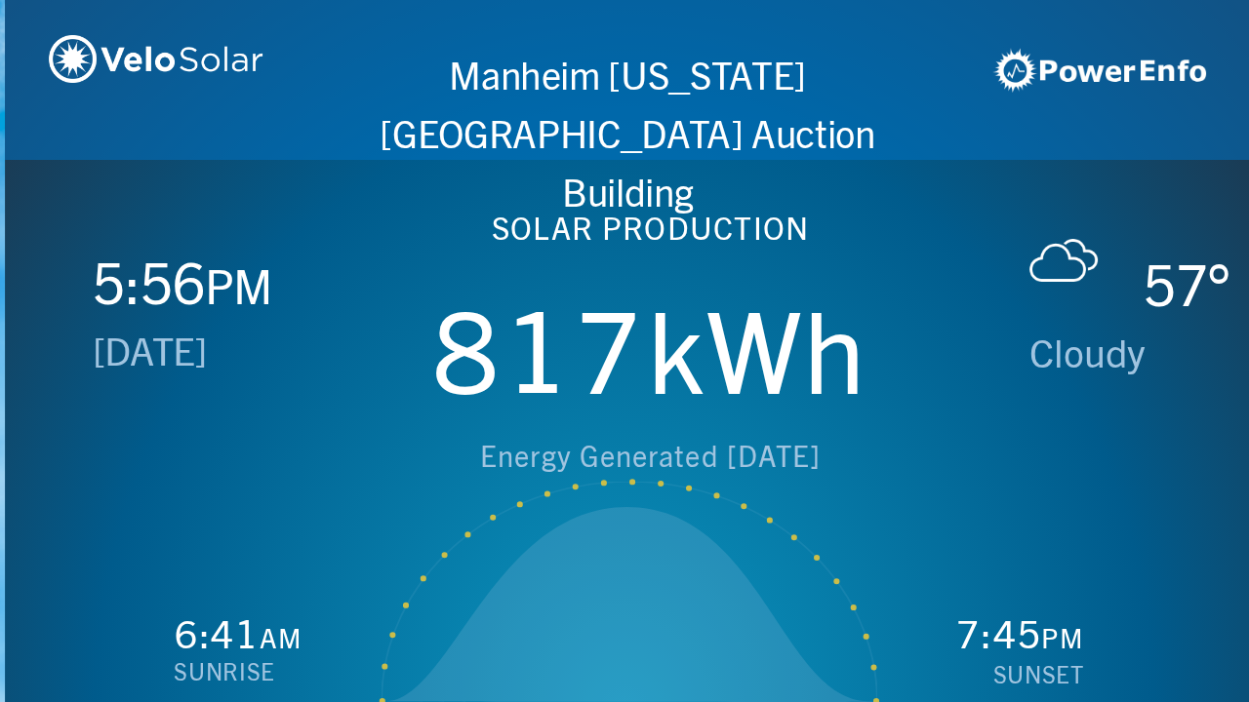
scroll to position [0, 1249]
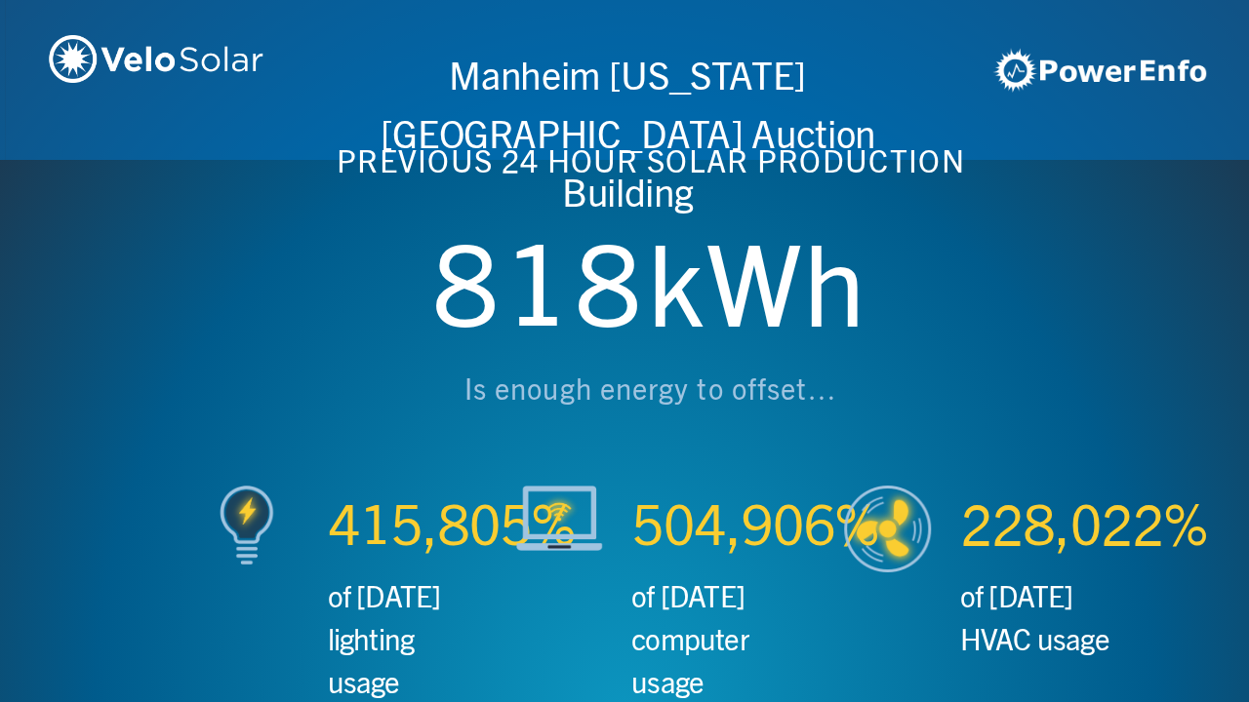
scroll to position [0, 2497]
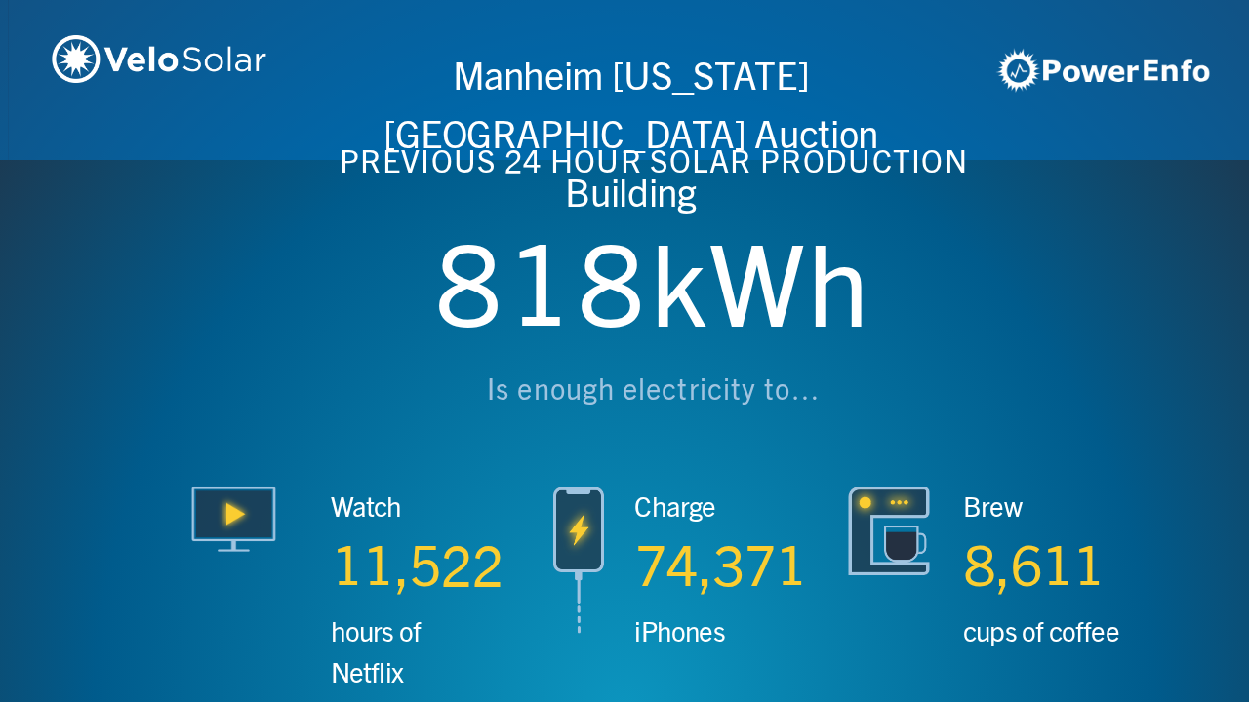
scroll to position [0, 3746]
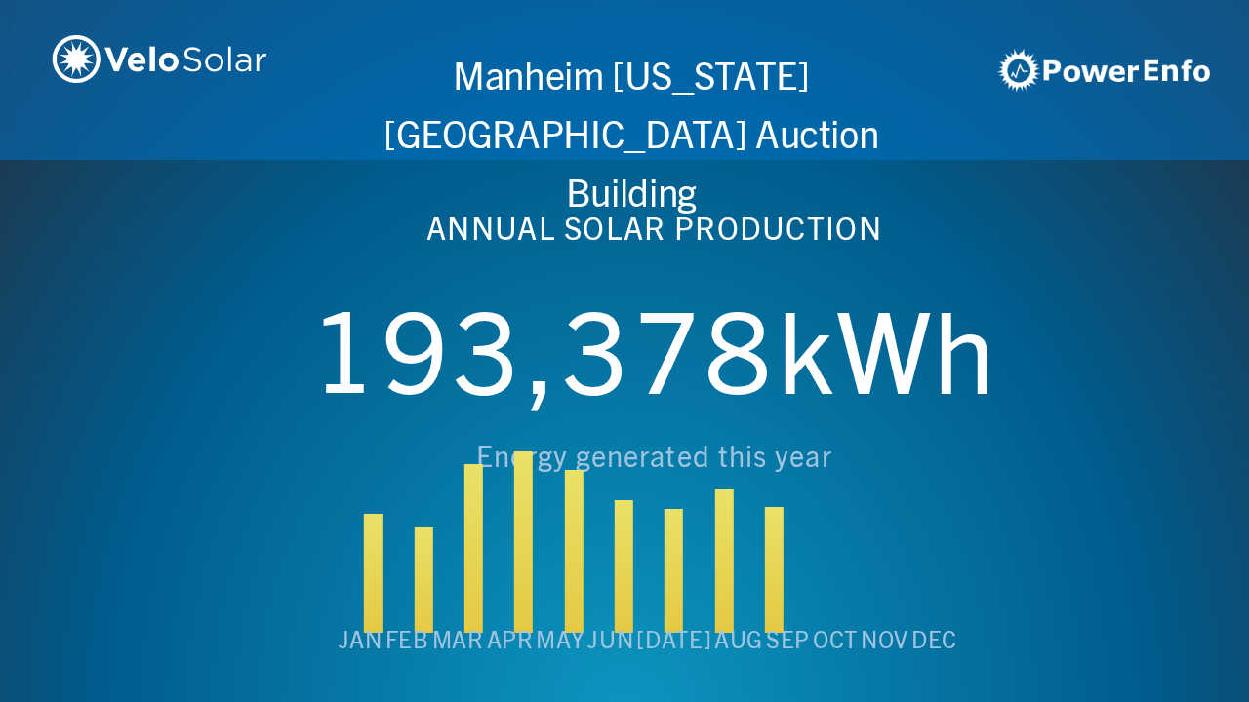
scroll to position [0, 4994]
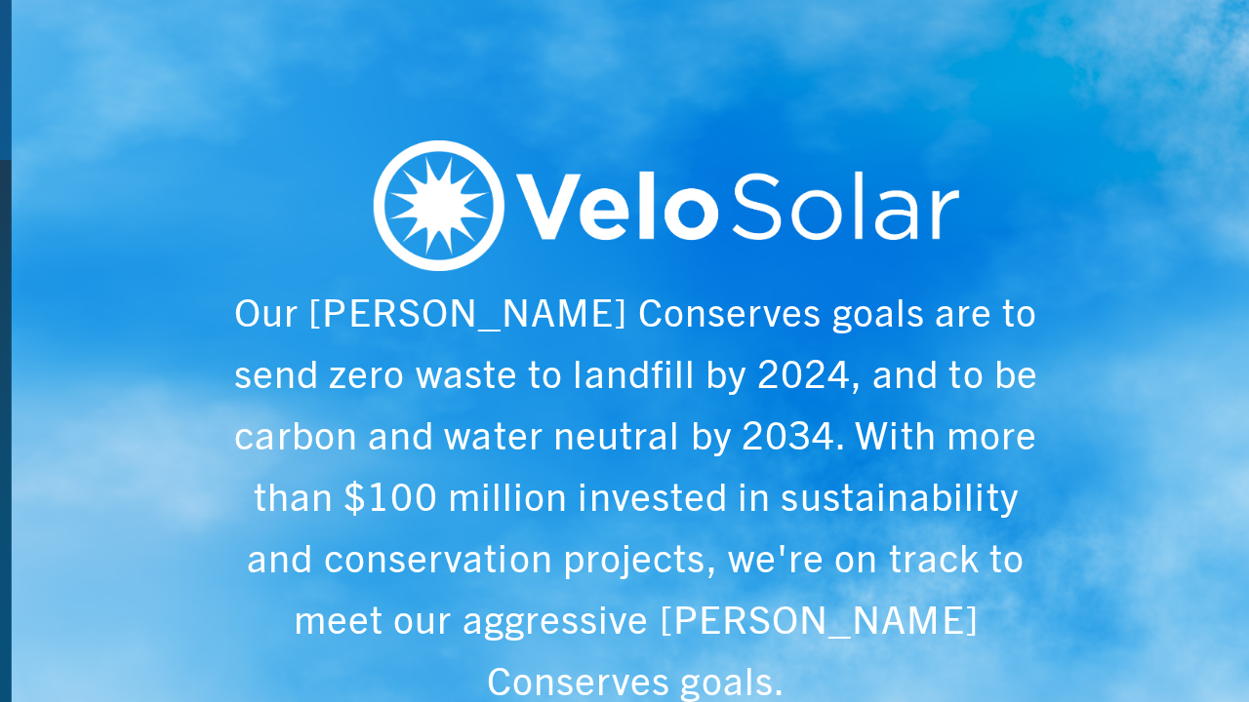
scroll to position [0, 6243]
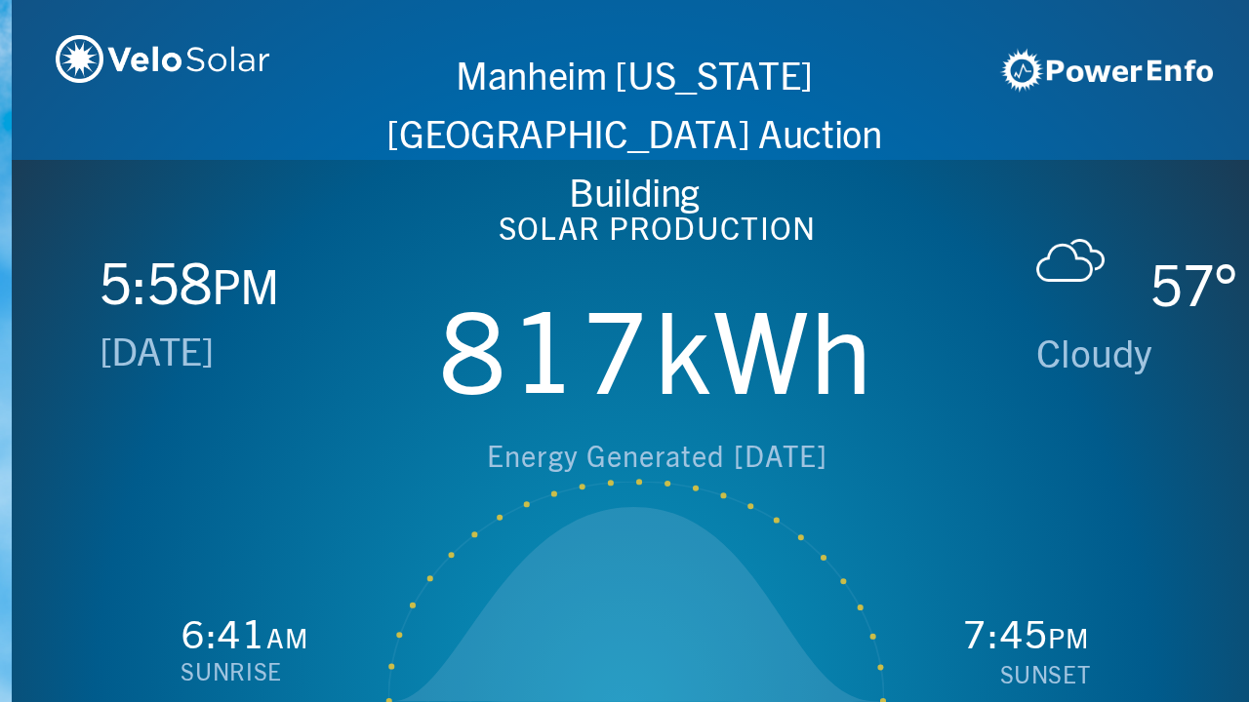
scroll to position [0, 1249]
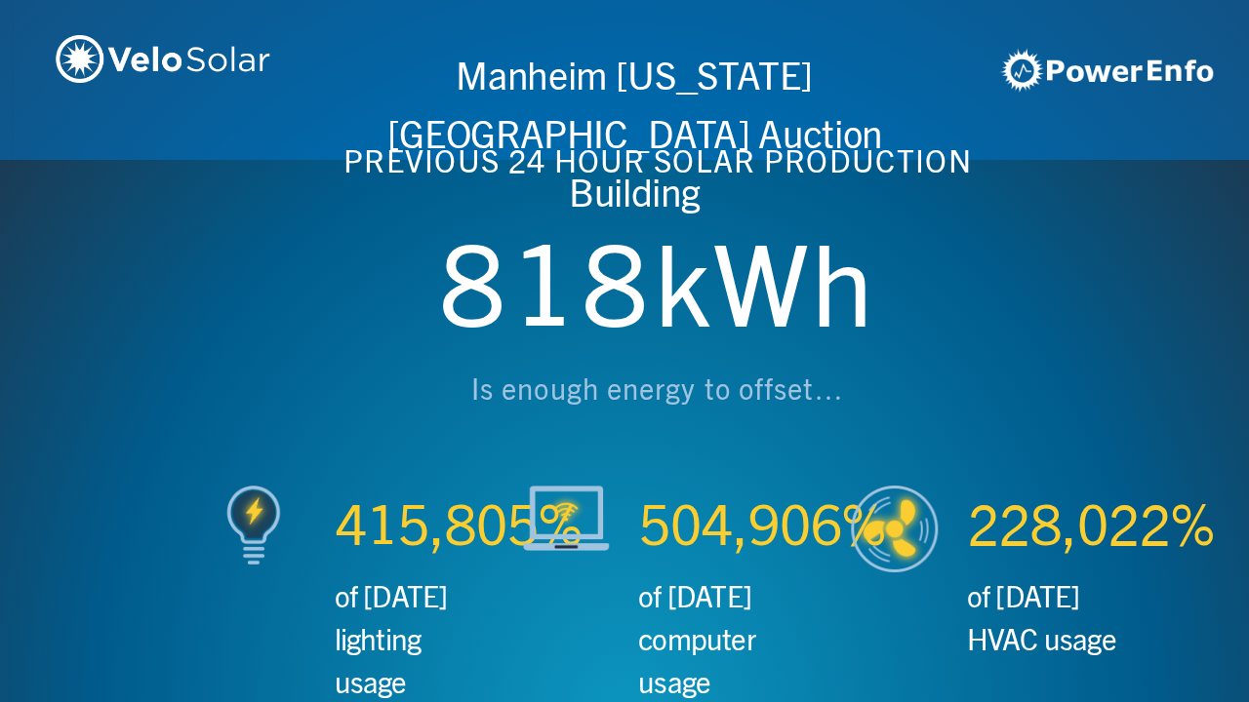
scroll to position [0, 2497]
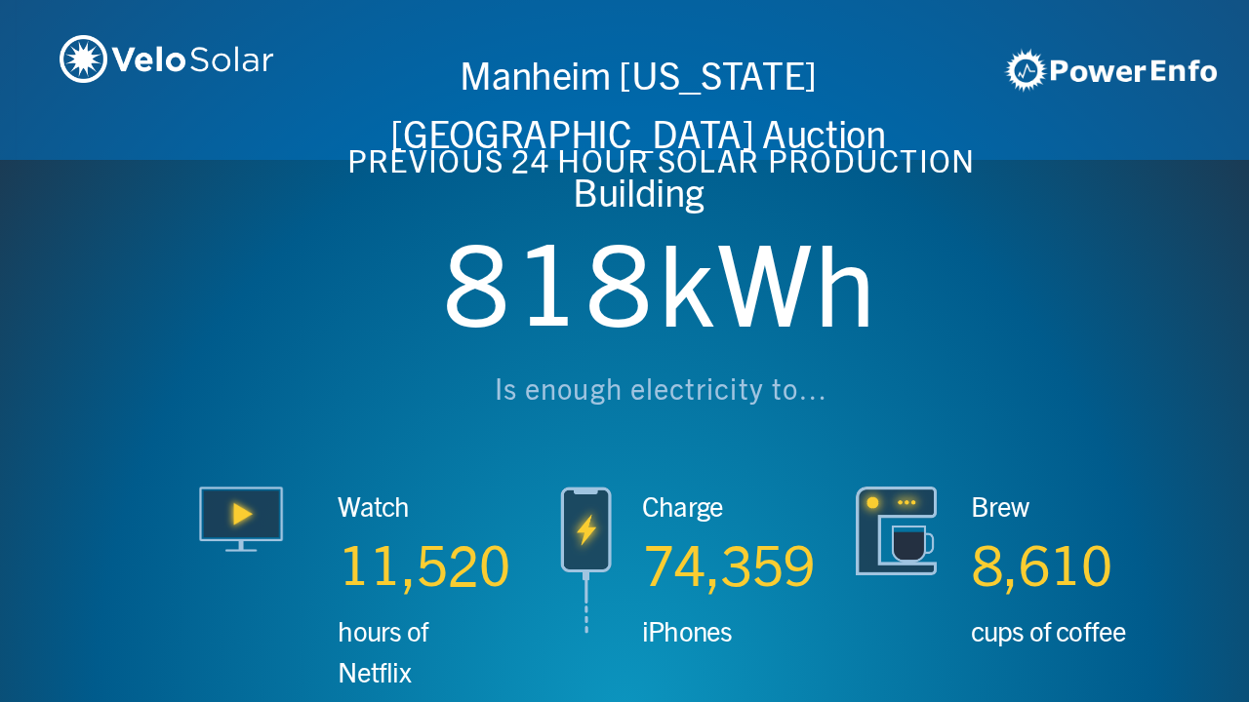
scroll to position [0, 3746]
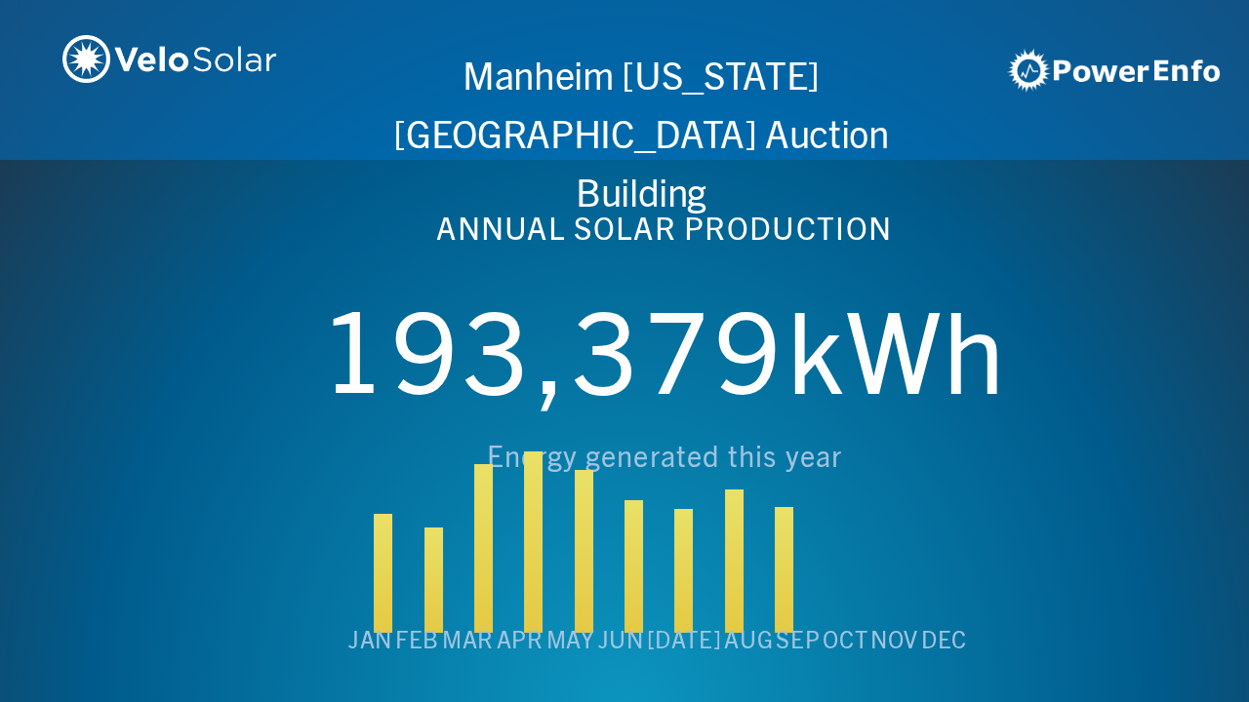
scroll to position [0, 4994]
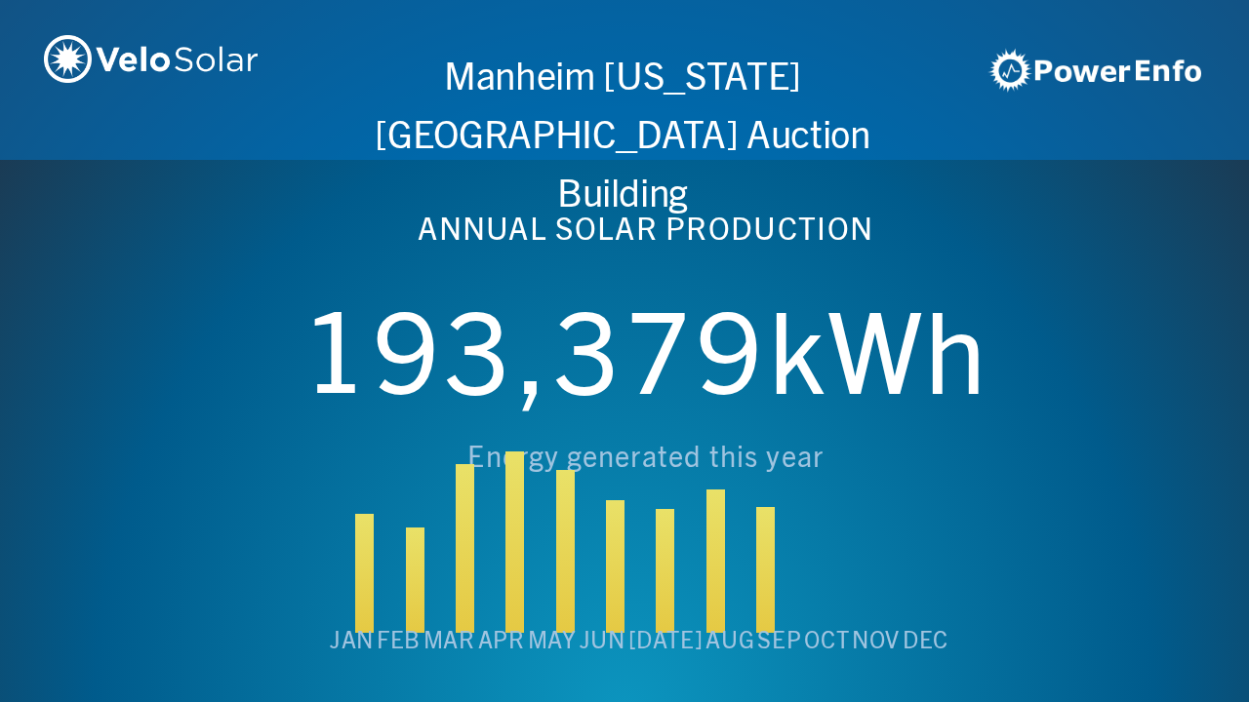
scroll to position [0, 6243]
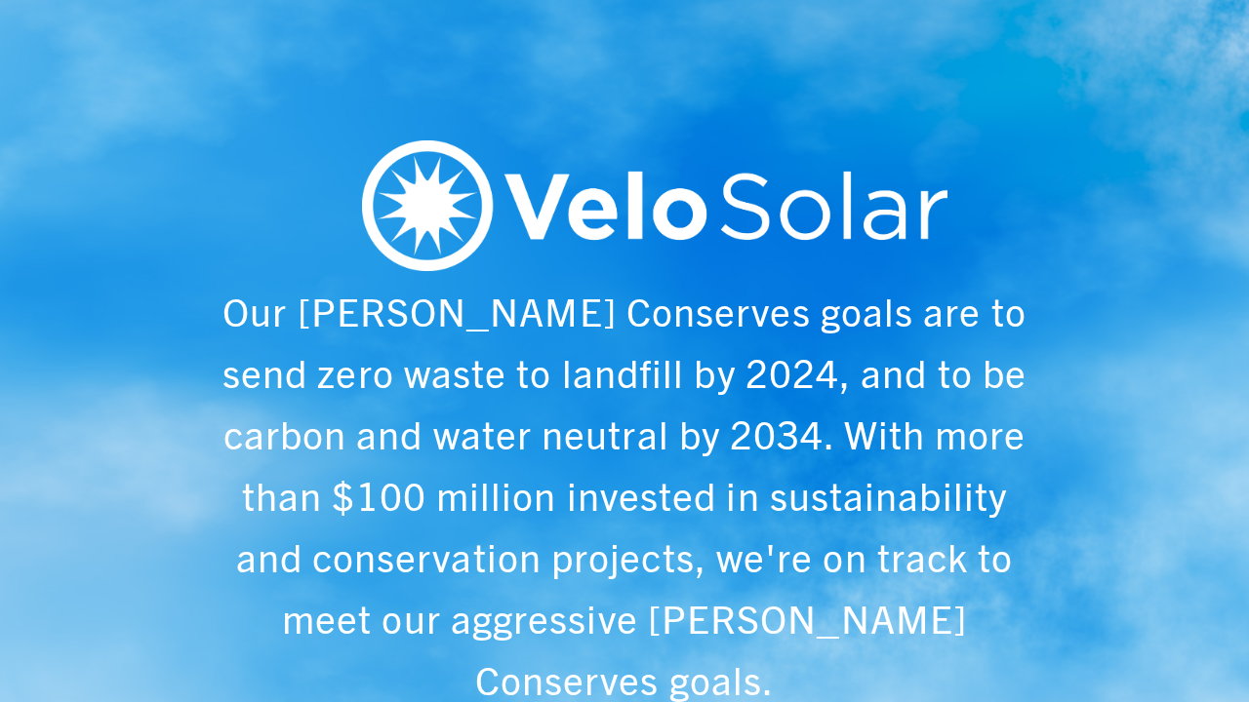
scroll to position [0, 1249]
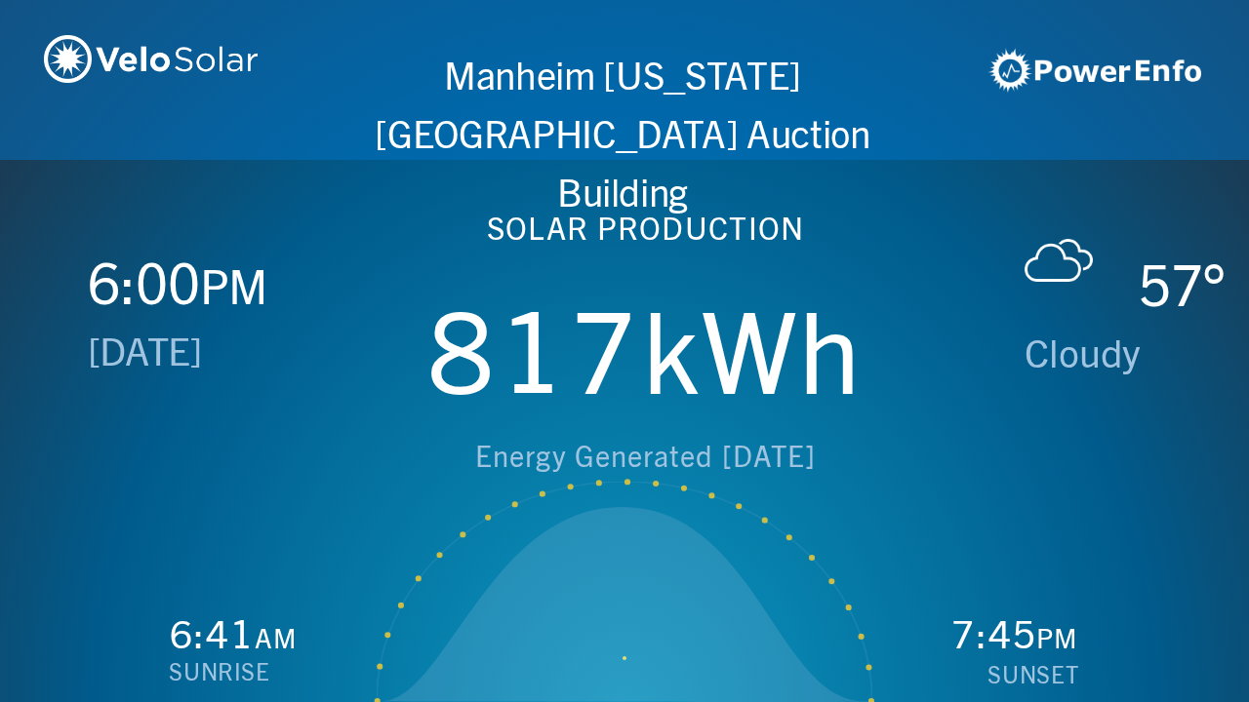
scroll to position [0, 2497]
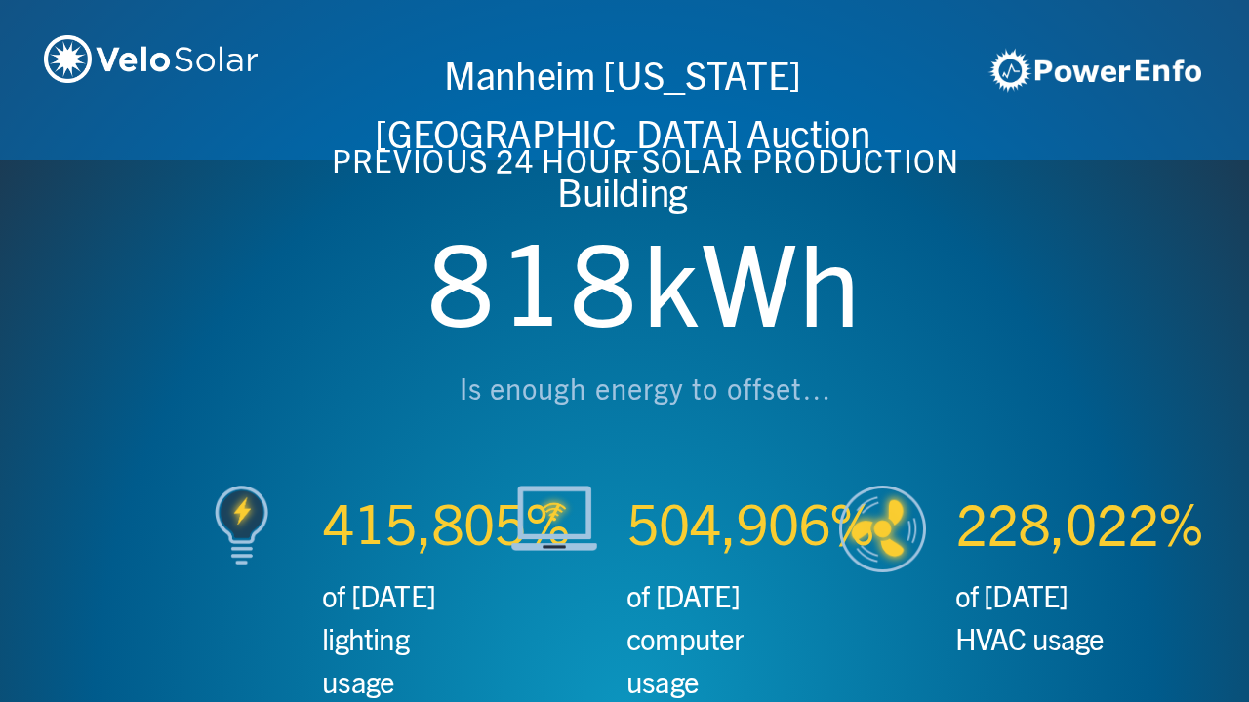
scroll to position [0, 3746]
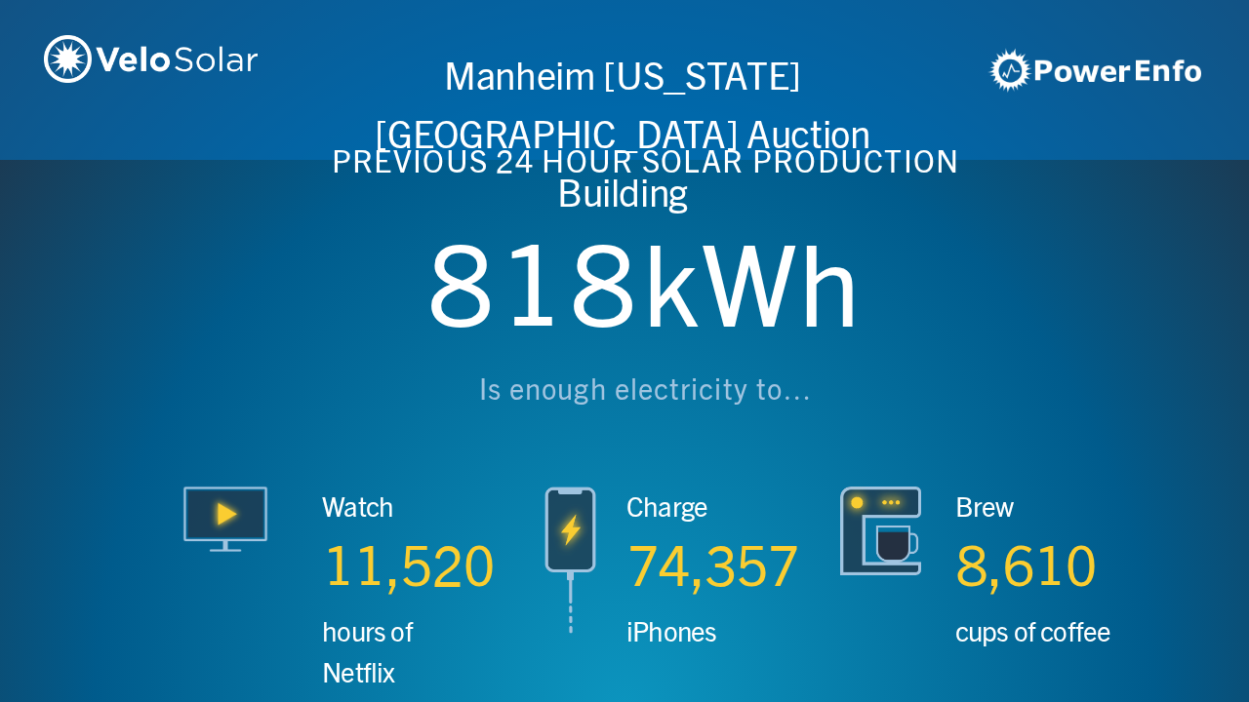
scroll to position [0, 4994]
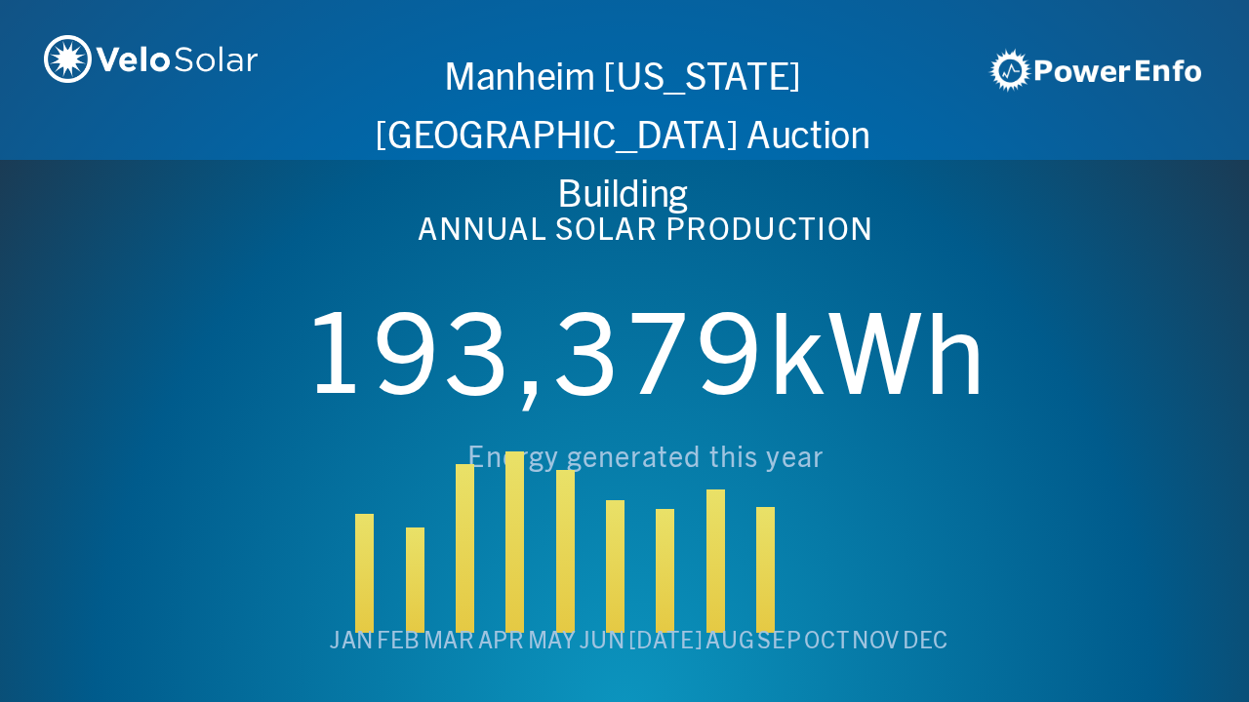
scroll to position [0, 6243]
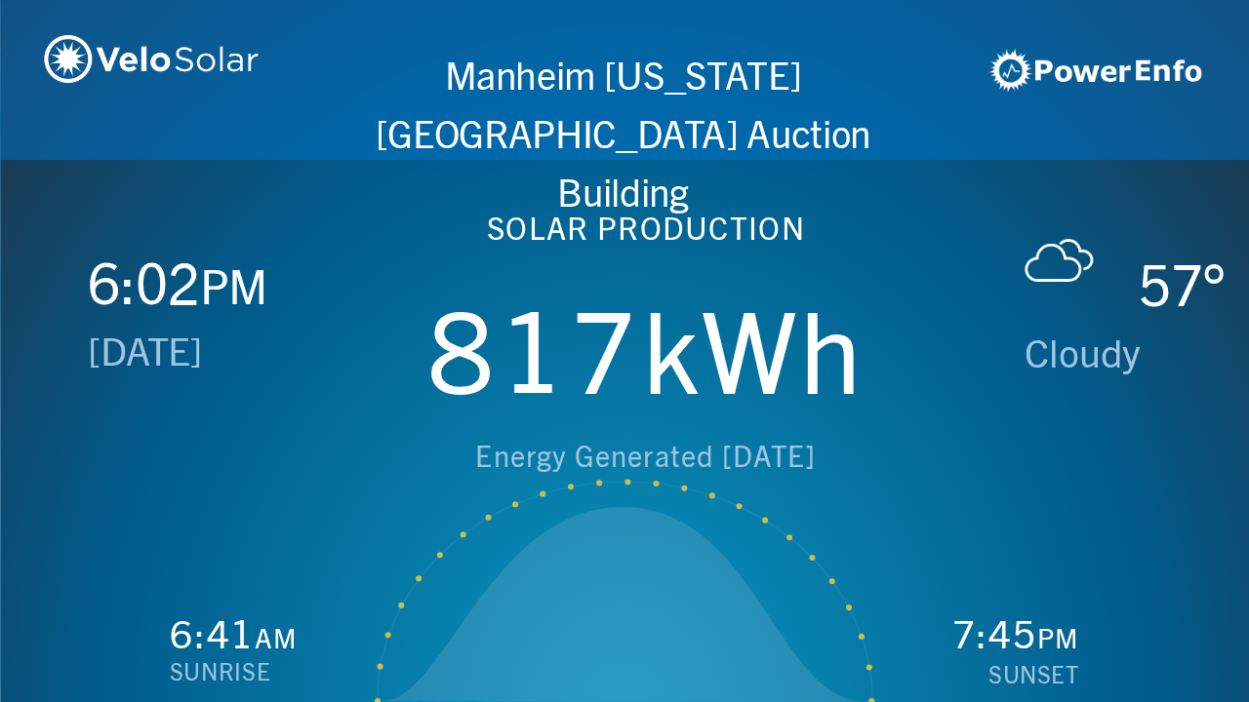
scroll to position [0, 1249]
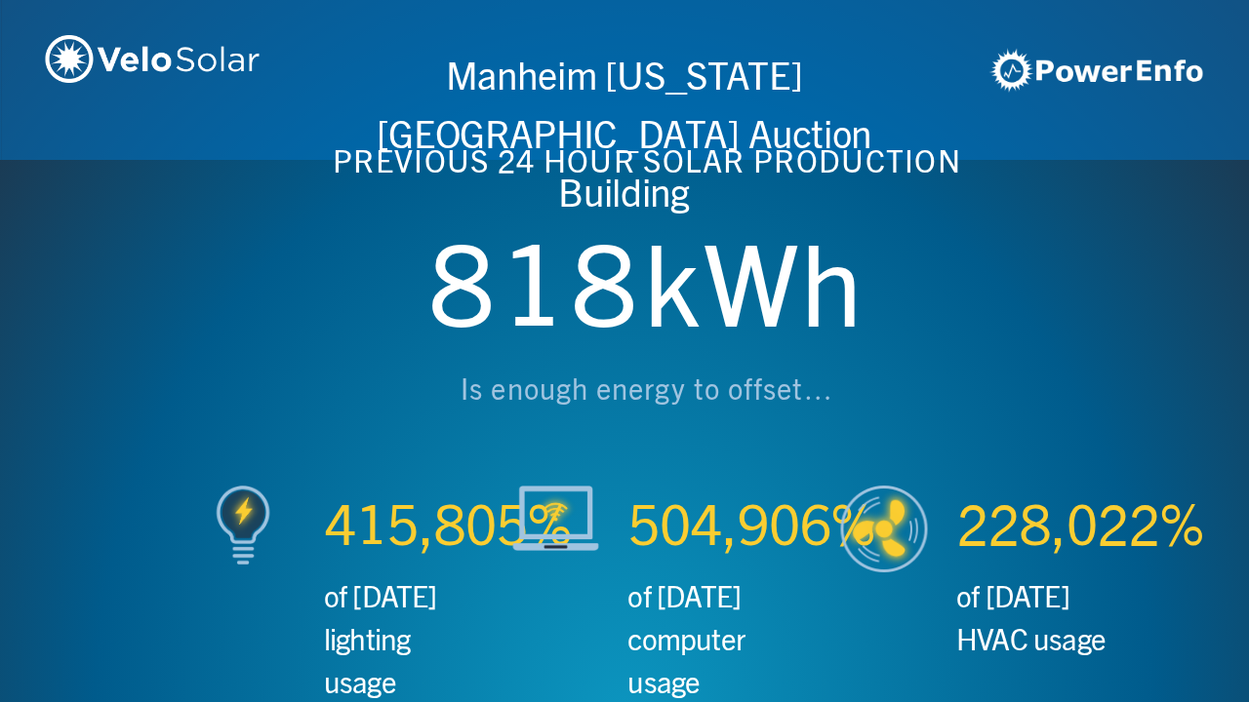
scroll to position [0, 2497]
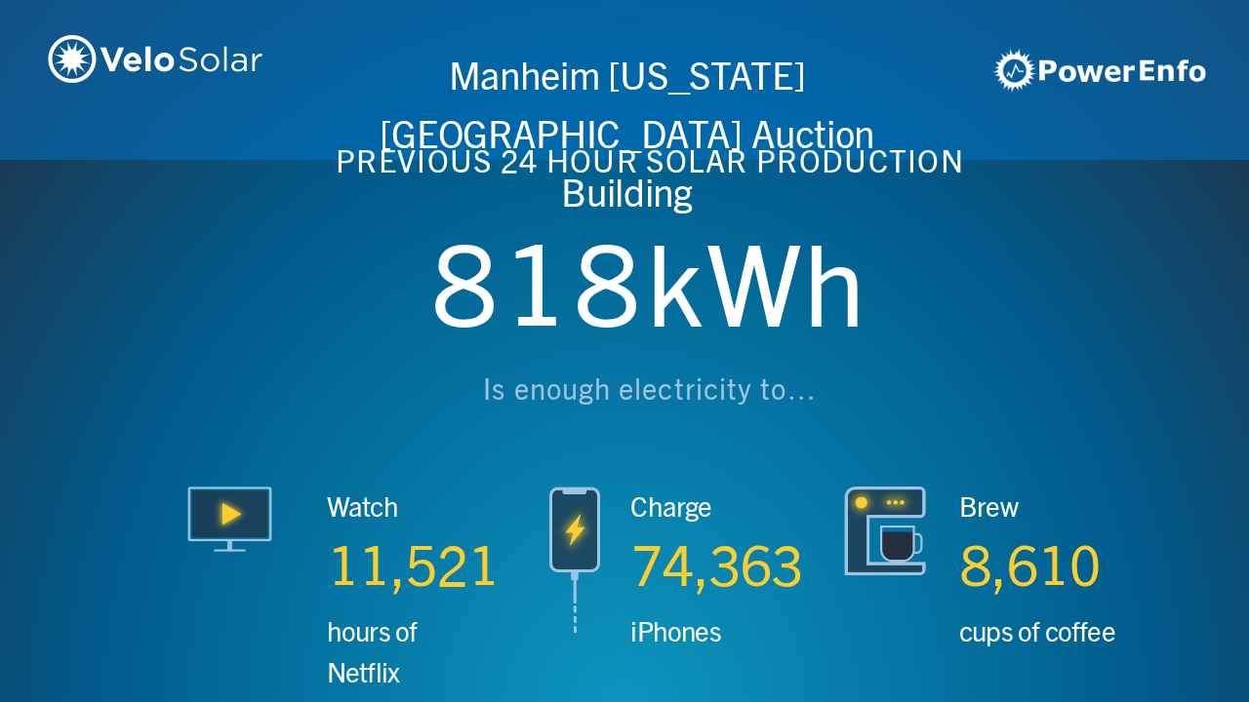
scroll to position [0, 3746]
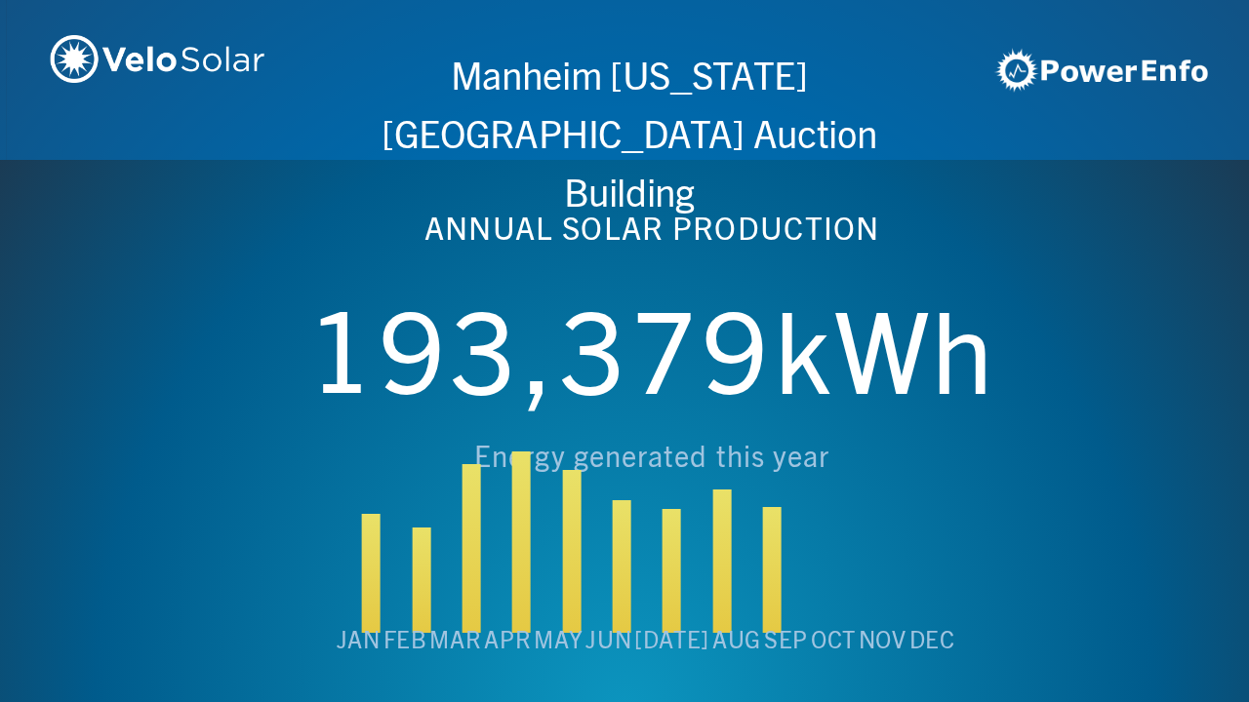
scroll to position [0, 4994]
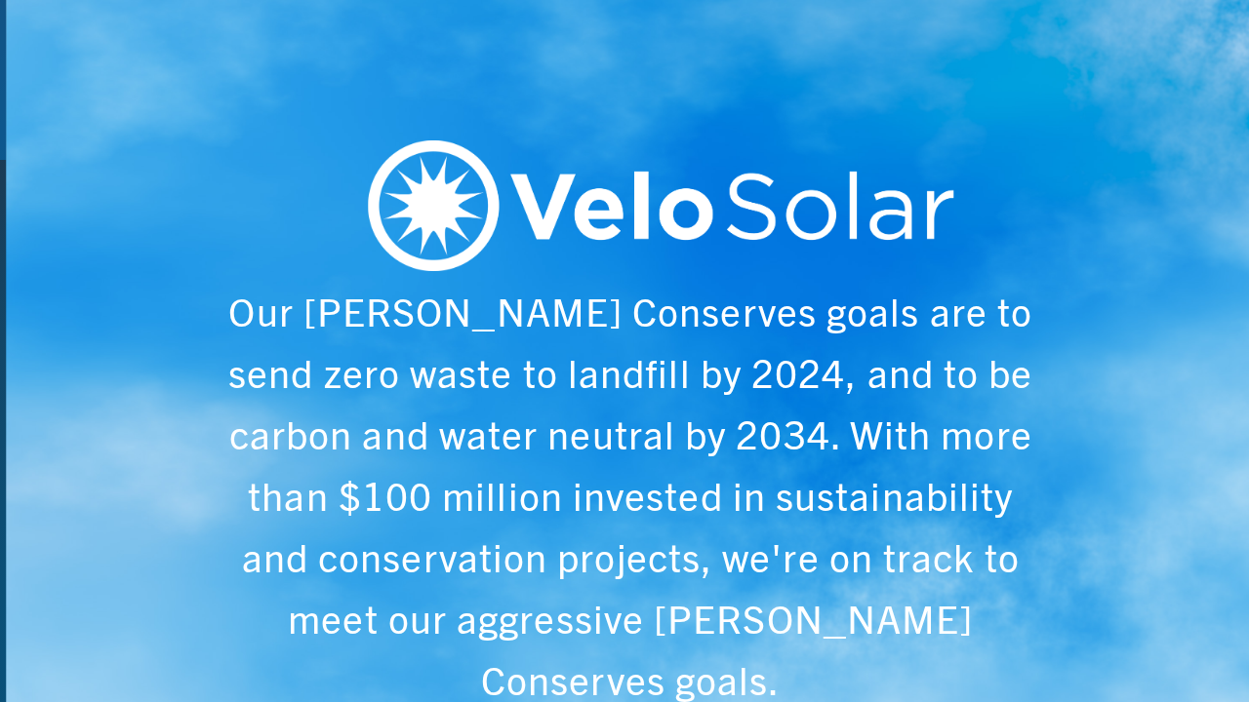
scroll to position [0, 6243]
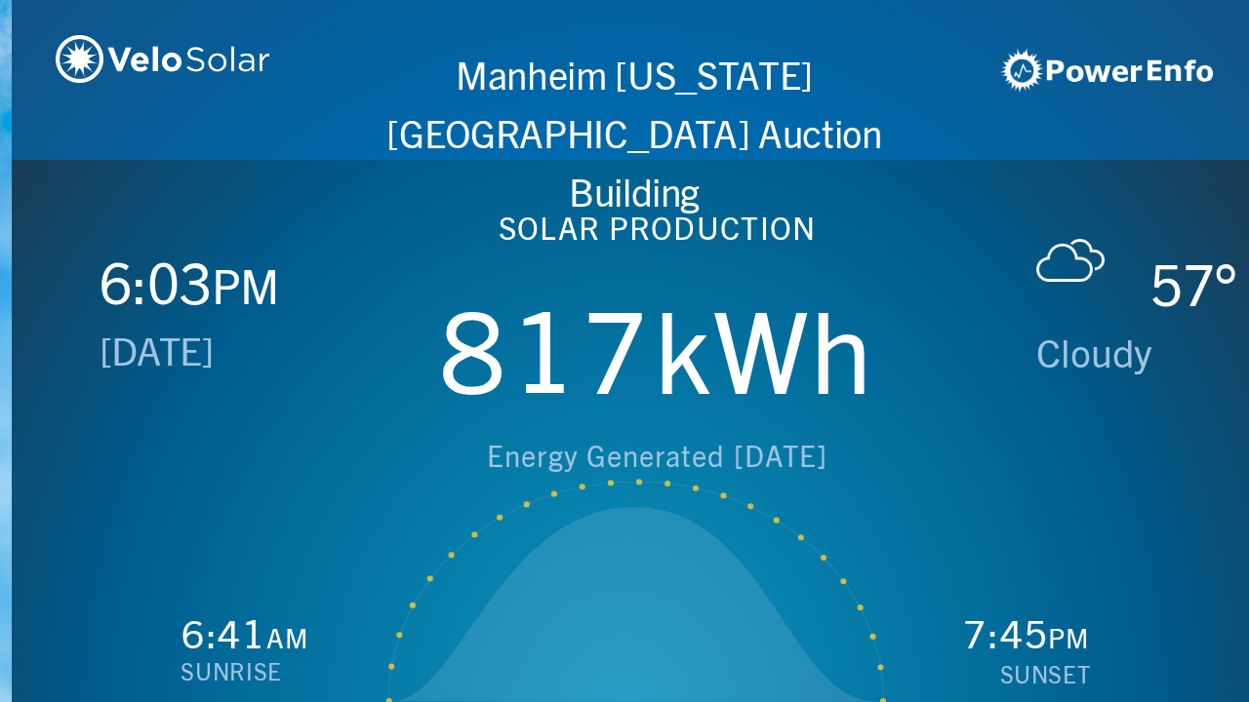
scroll to position [0, 1249]
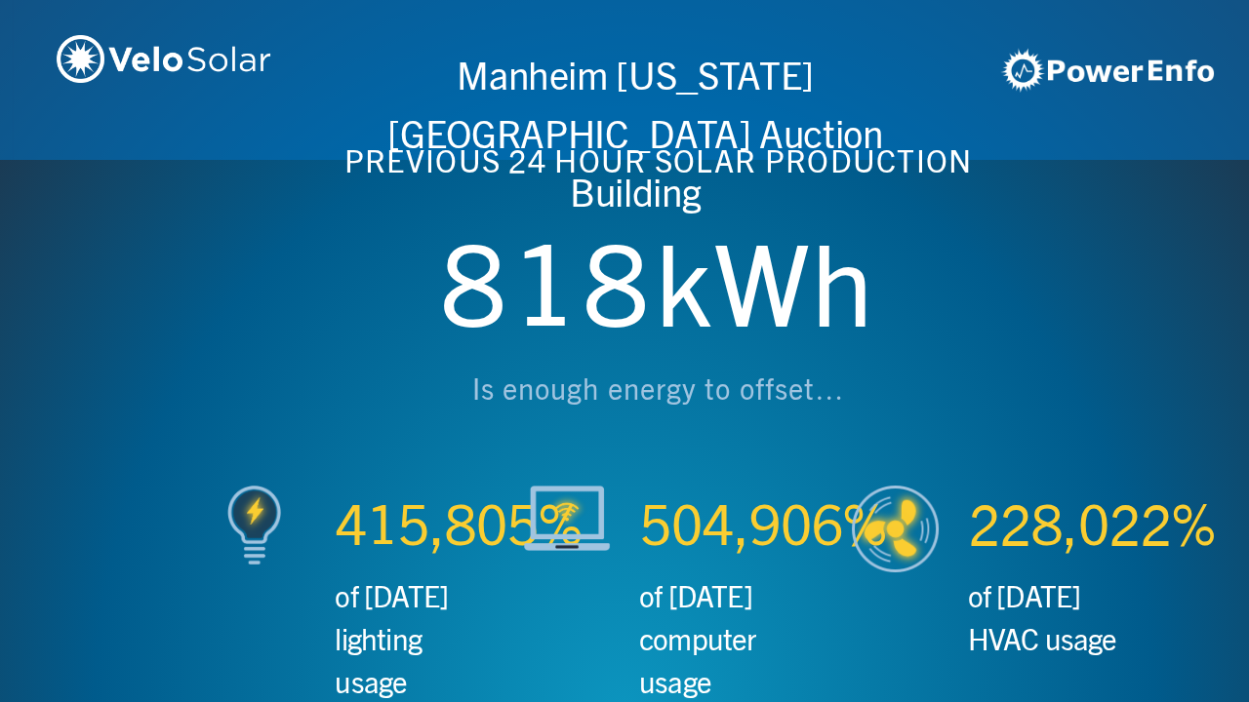
scroll to position [0, 2497]
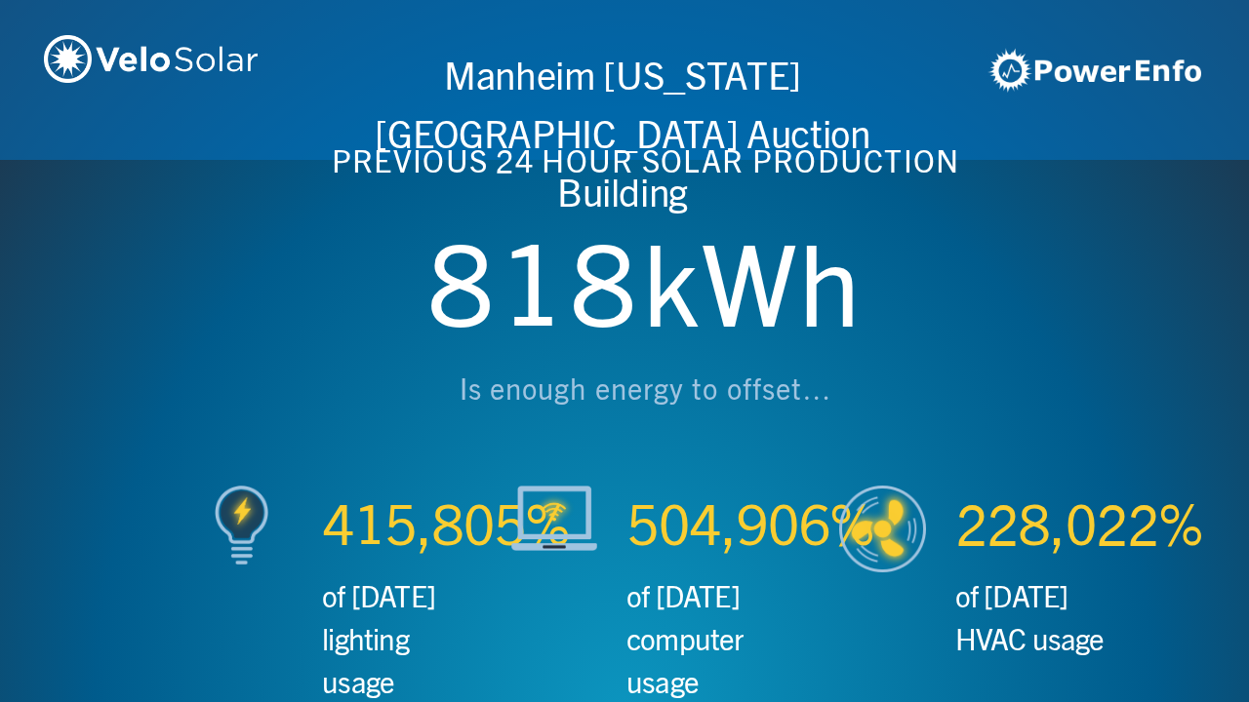
scroll to position [0, 3746]
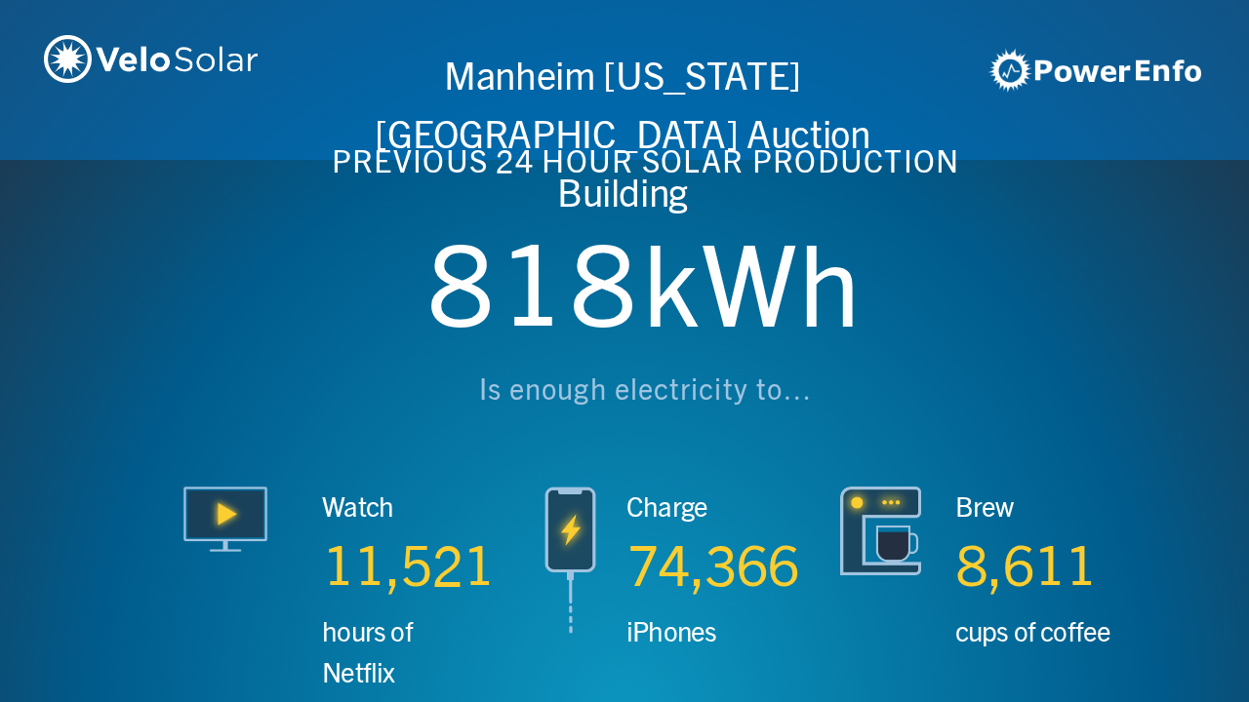
scroll to position [0, 4994]
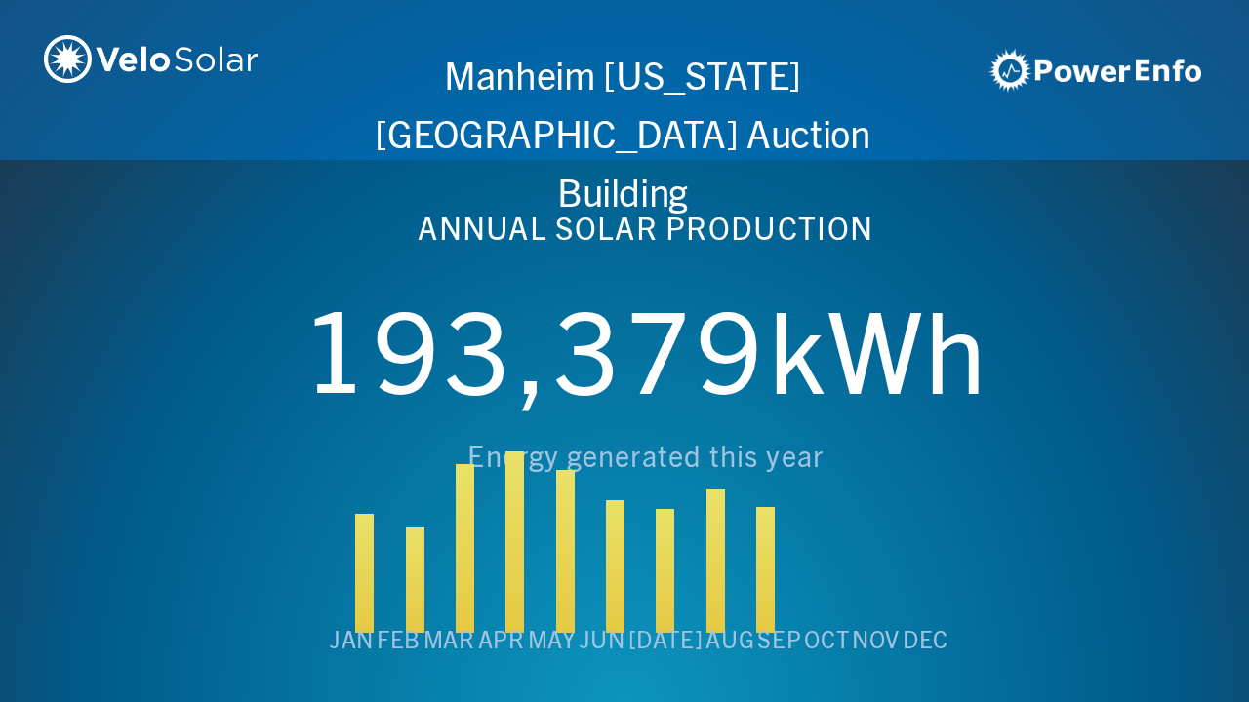
scroll to position [0, 6243]
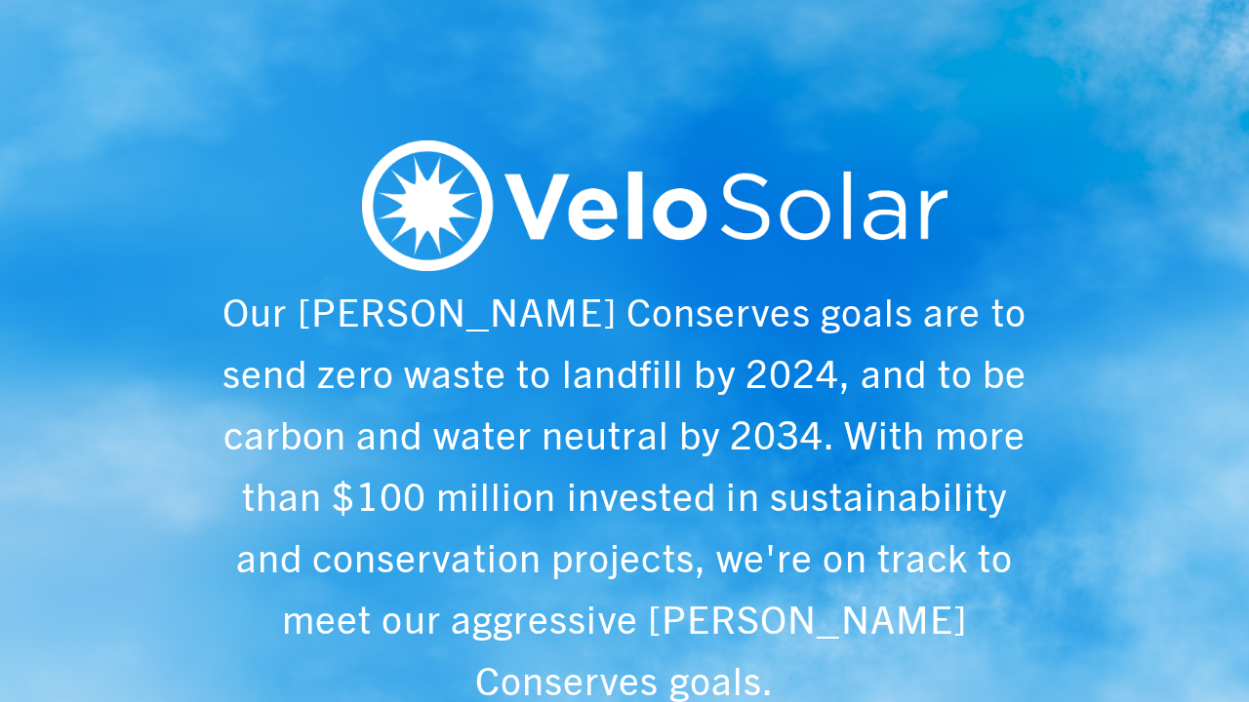
scroll to position [0, 1249]
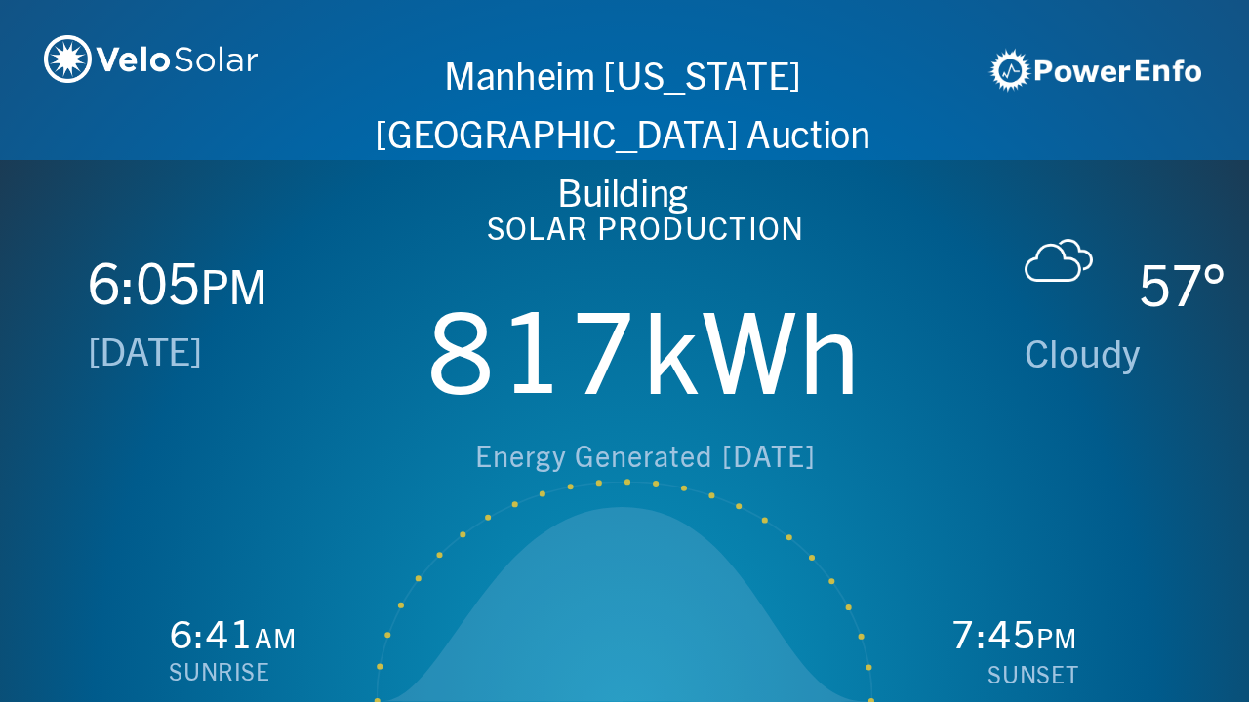
scroll to position [0, 2497]
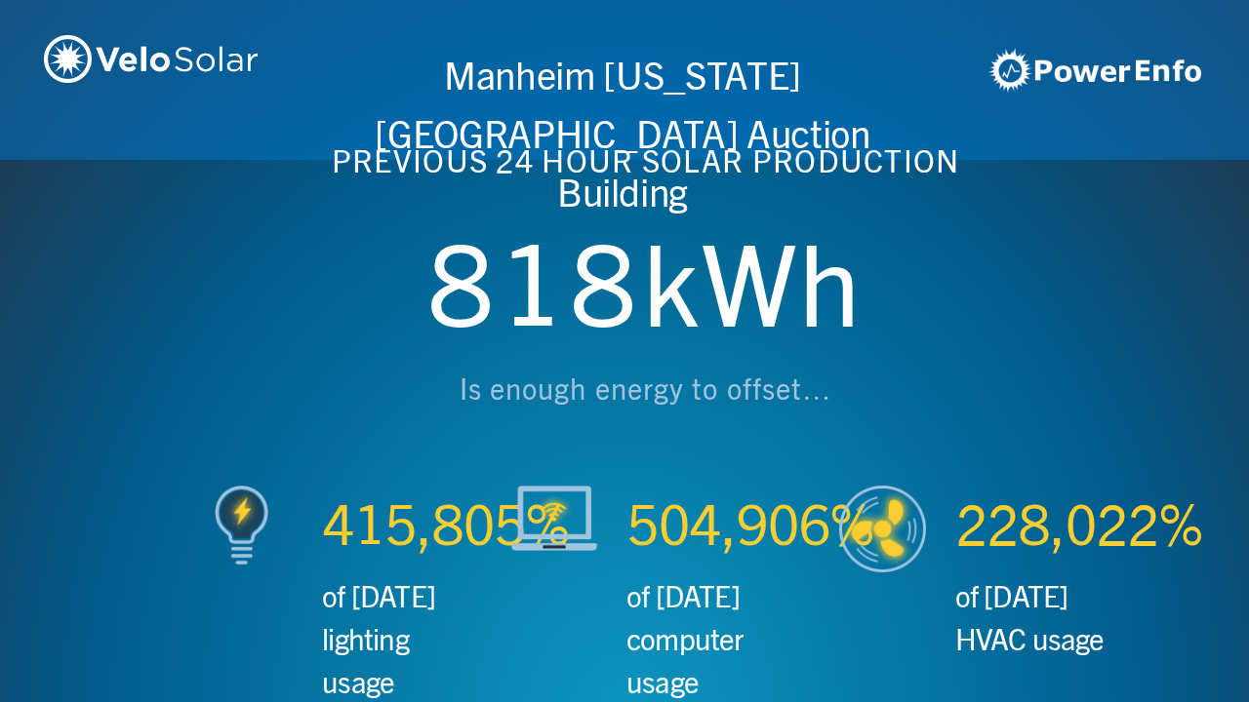
scroll to position [0, 3746]
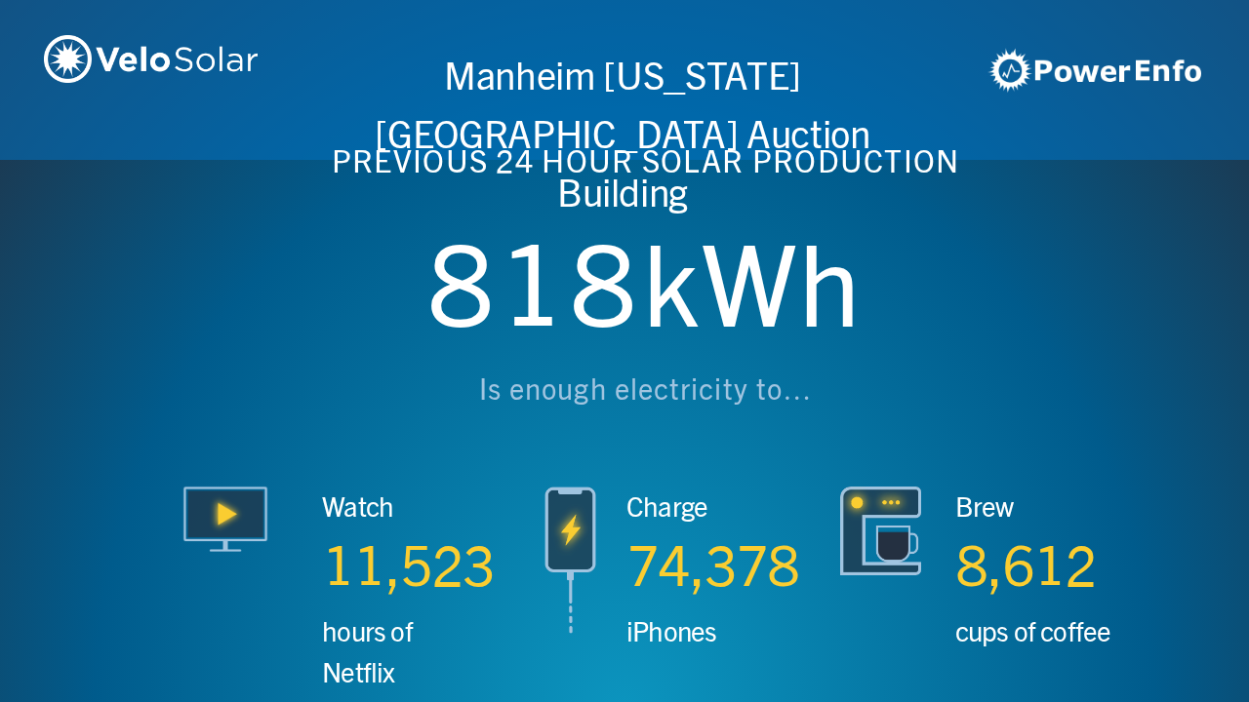
scroll to position [0, 4994]
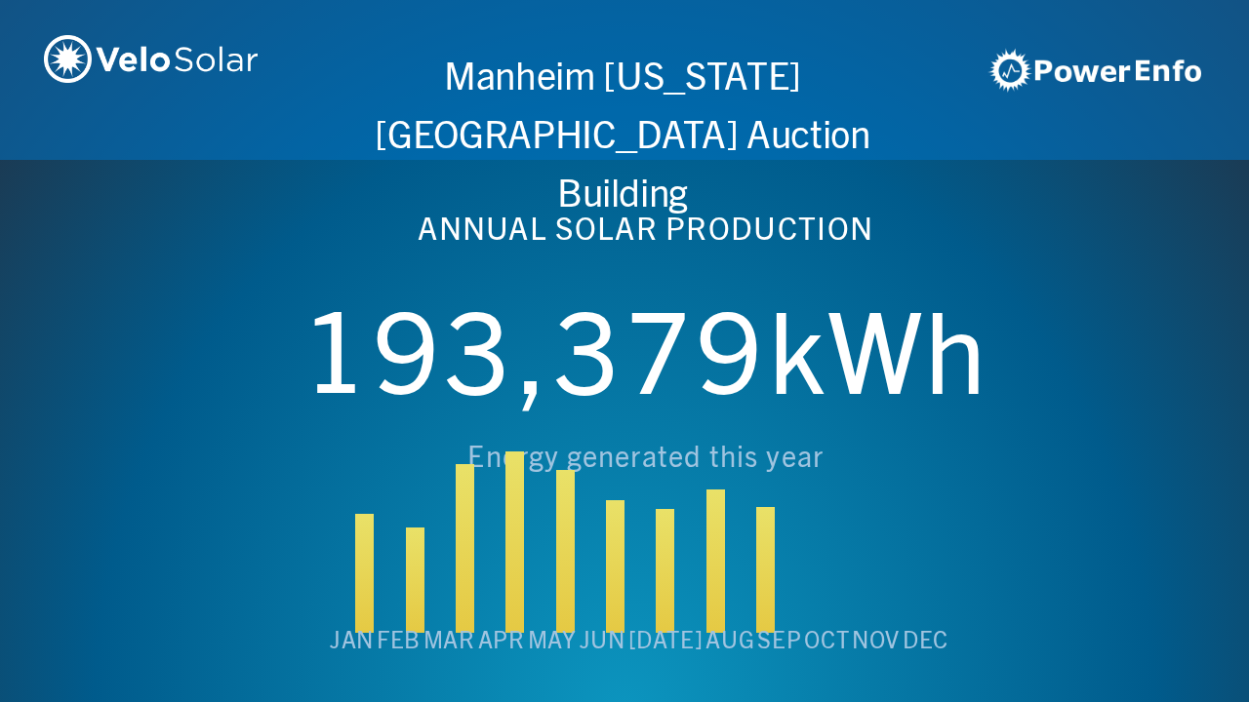
scroll to position [0, 6243]
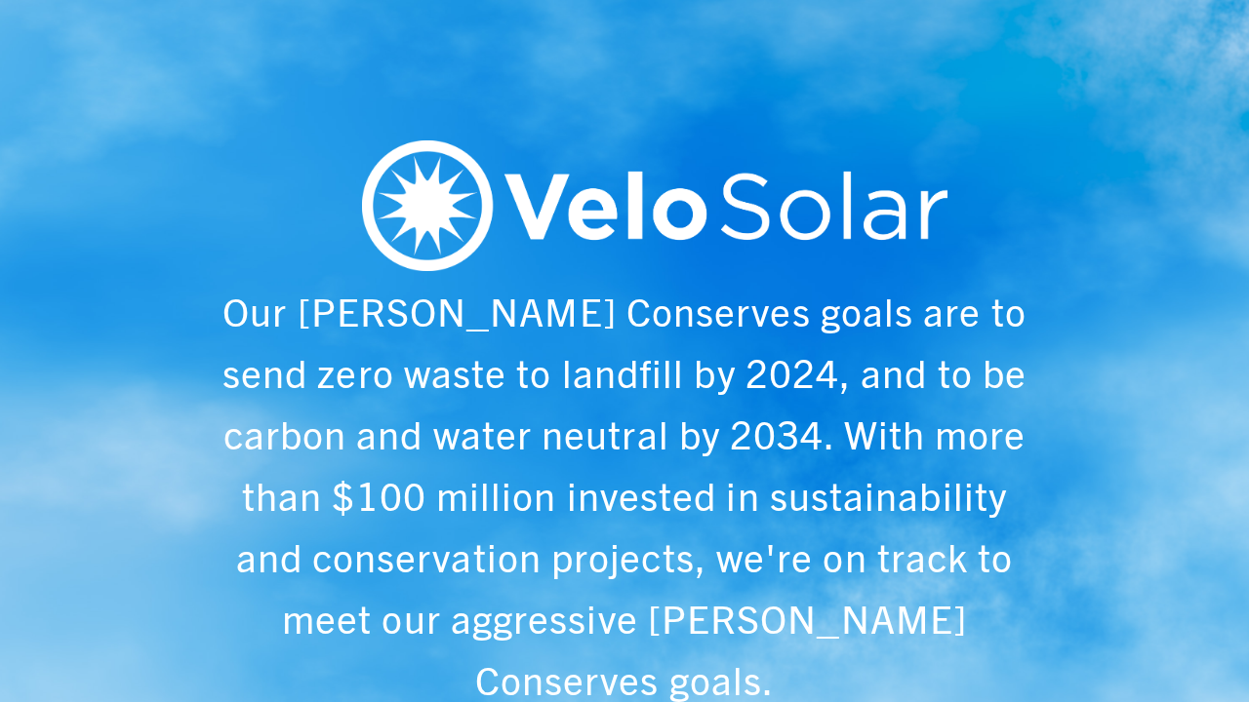
scroll to position [0, 1249]
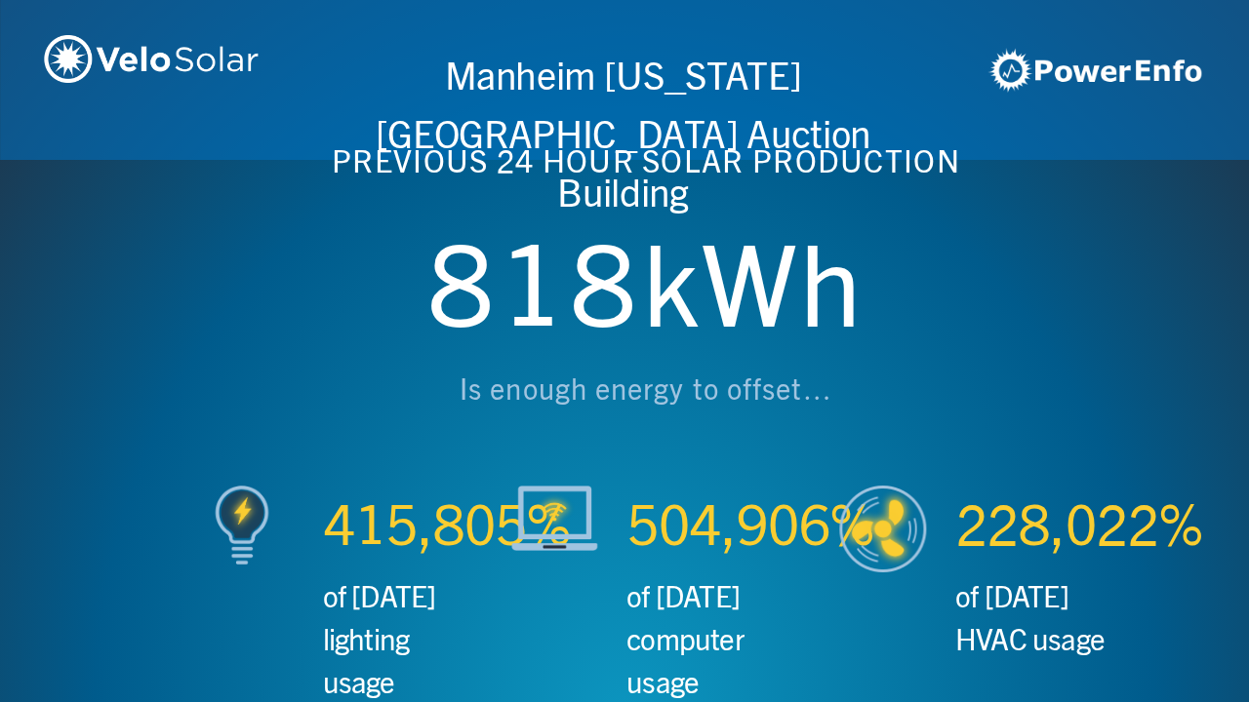
scroll to position [0, 2497]
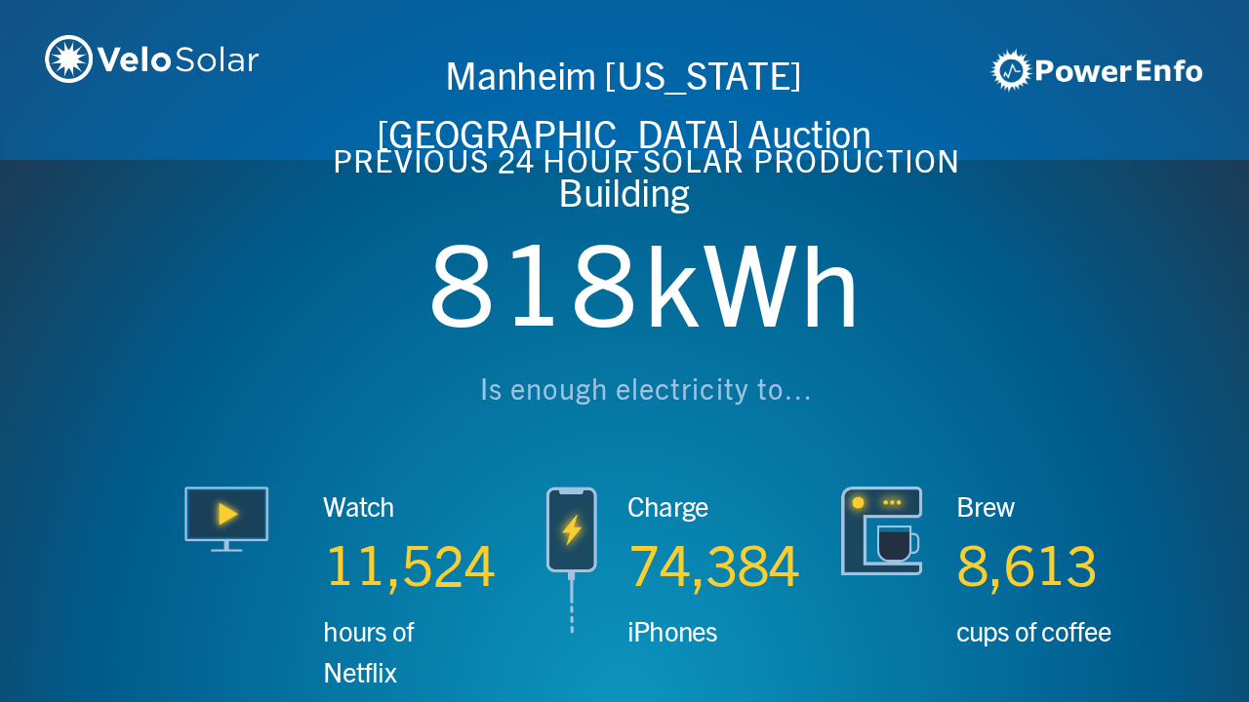
scroll to position [0, 3746]
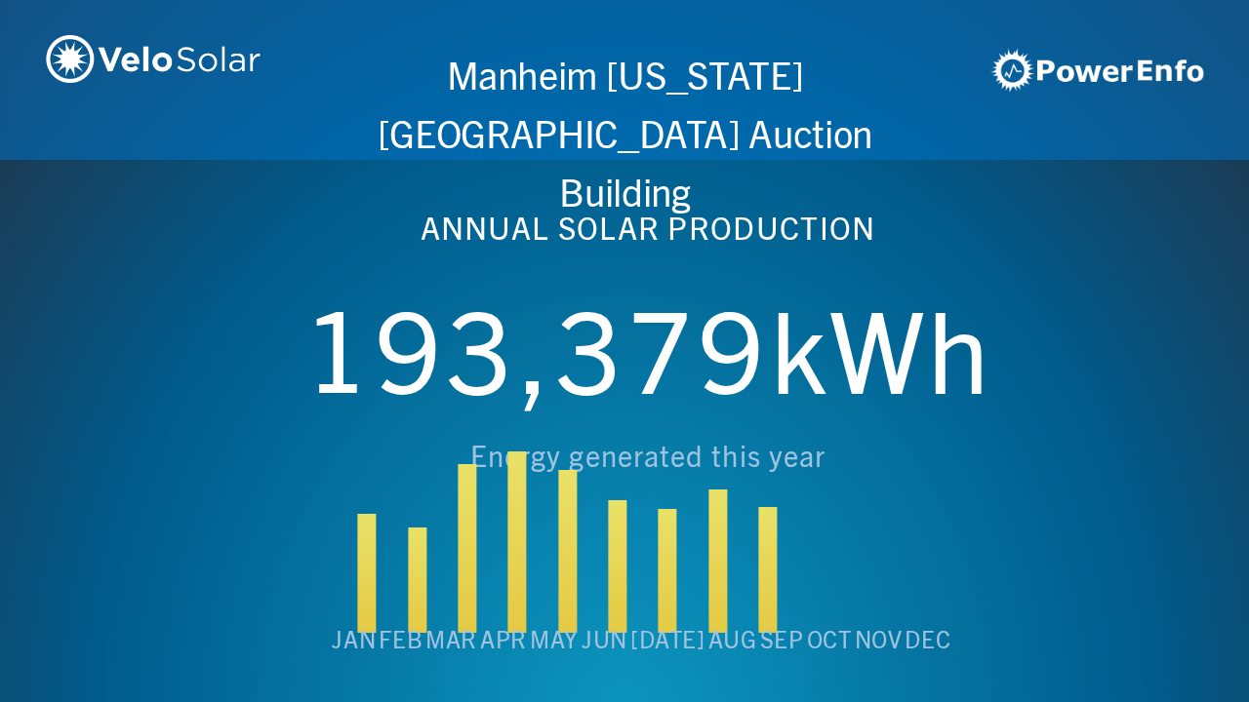
scroll to position [0, 4994]
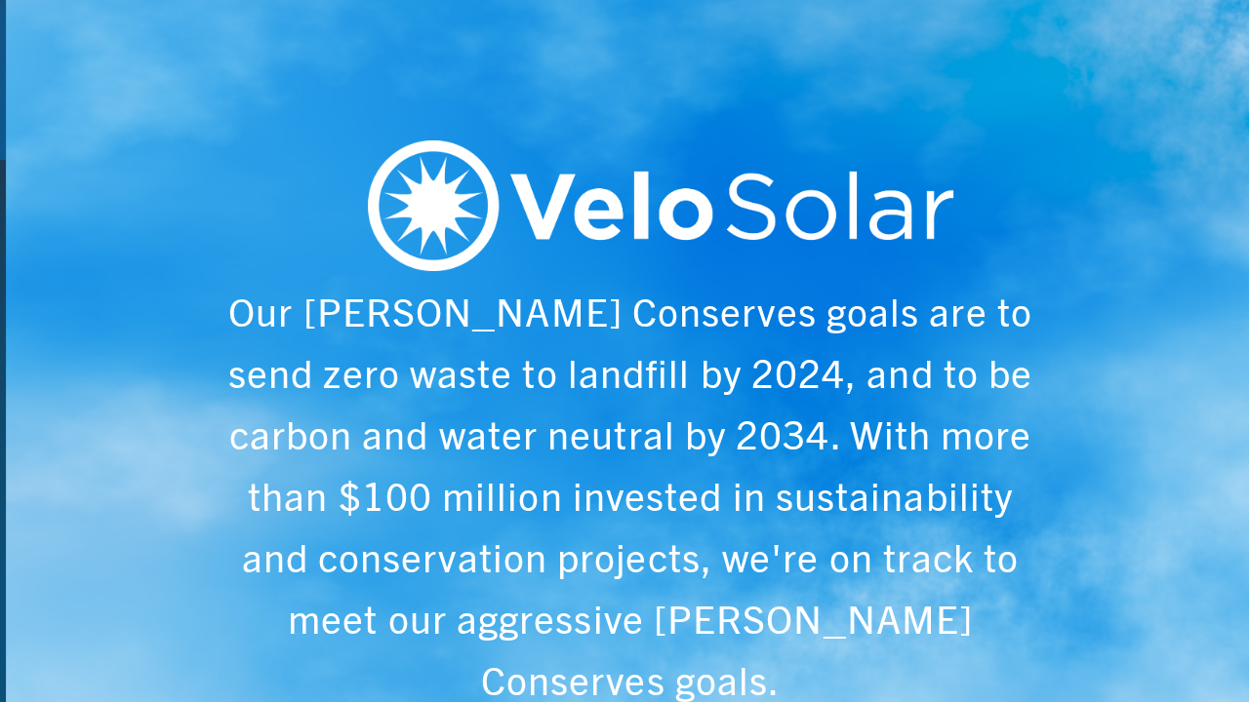
scroll to position [0, 6243]
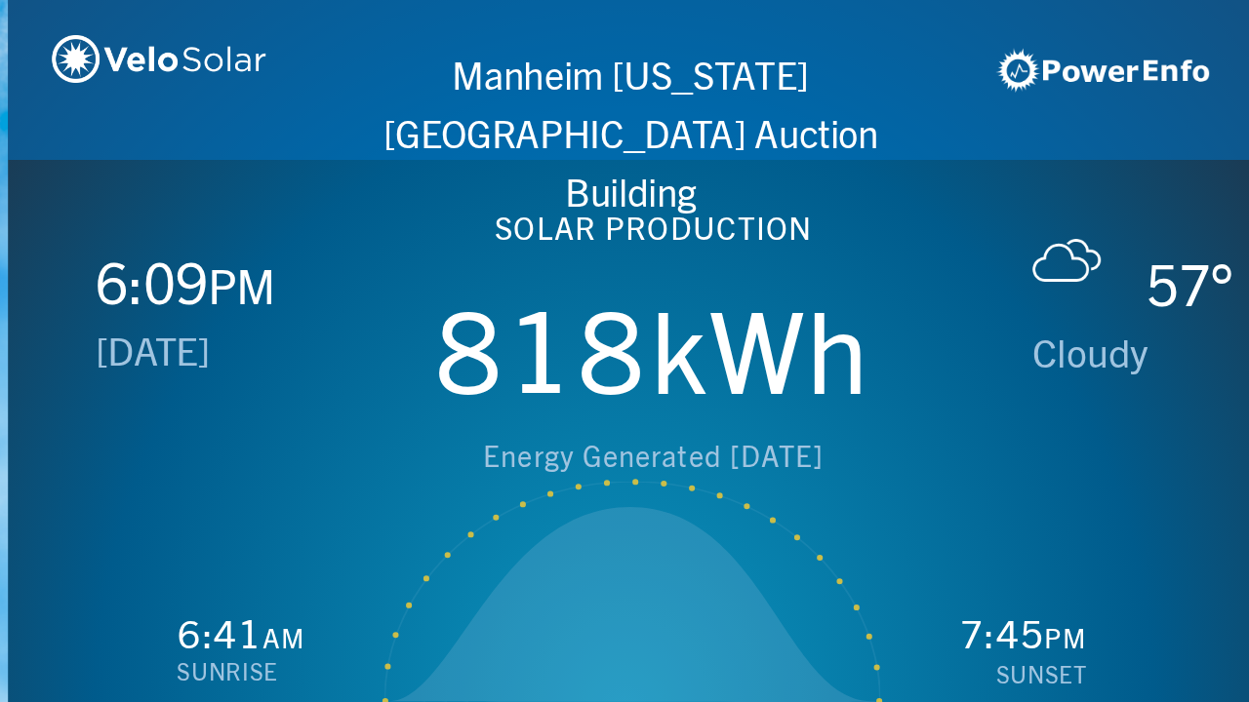
scroll to position [0, 1249]
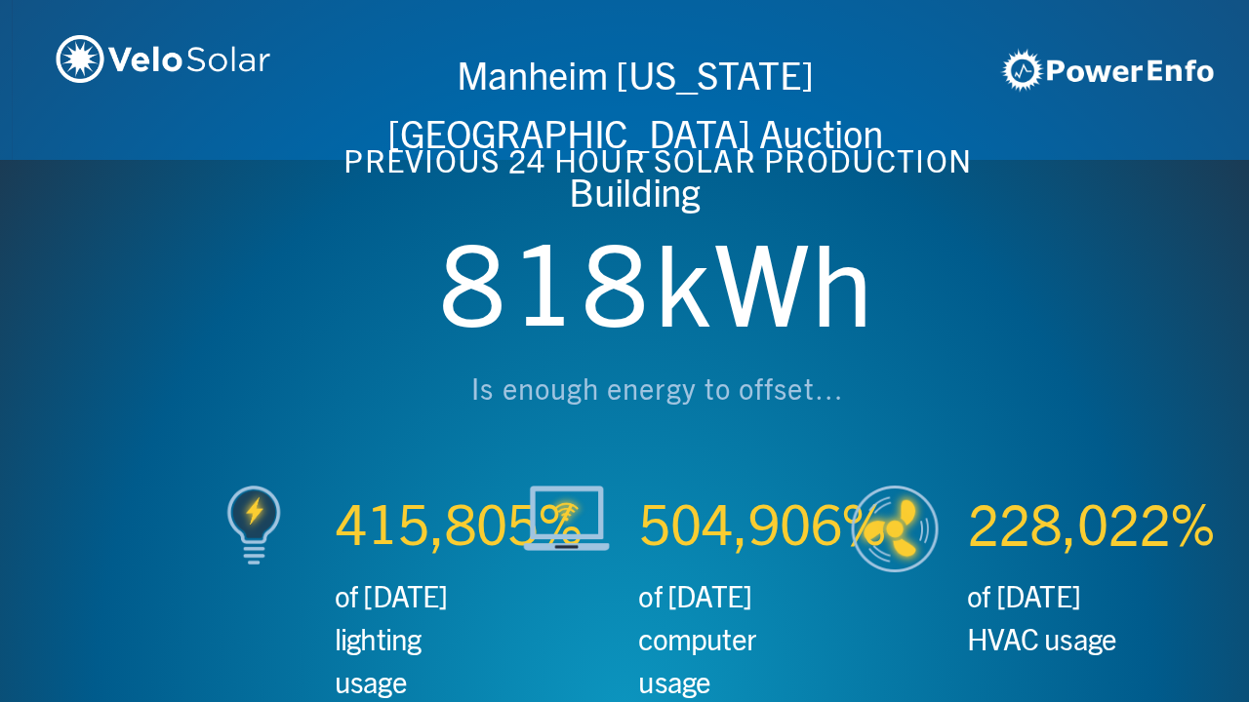
scroll to position [0, 2497]
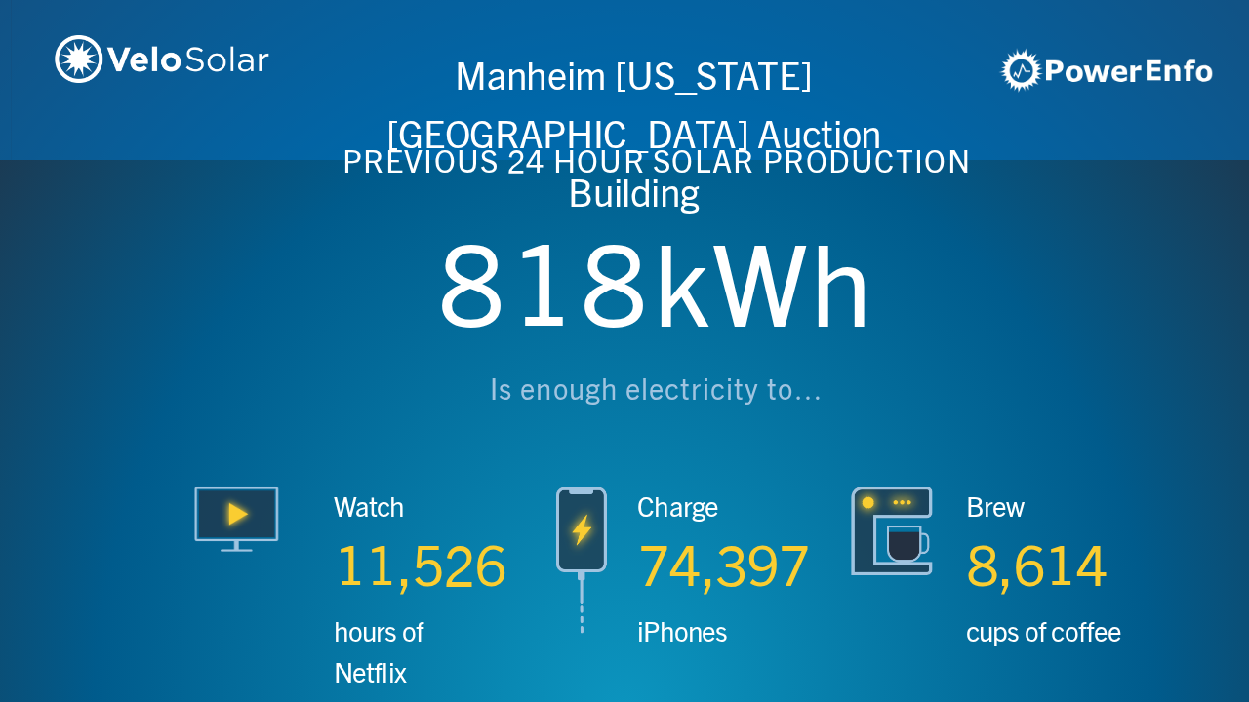
scroll to position [0, 3746]
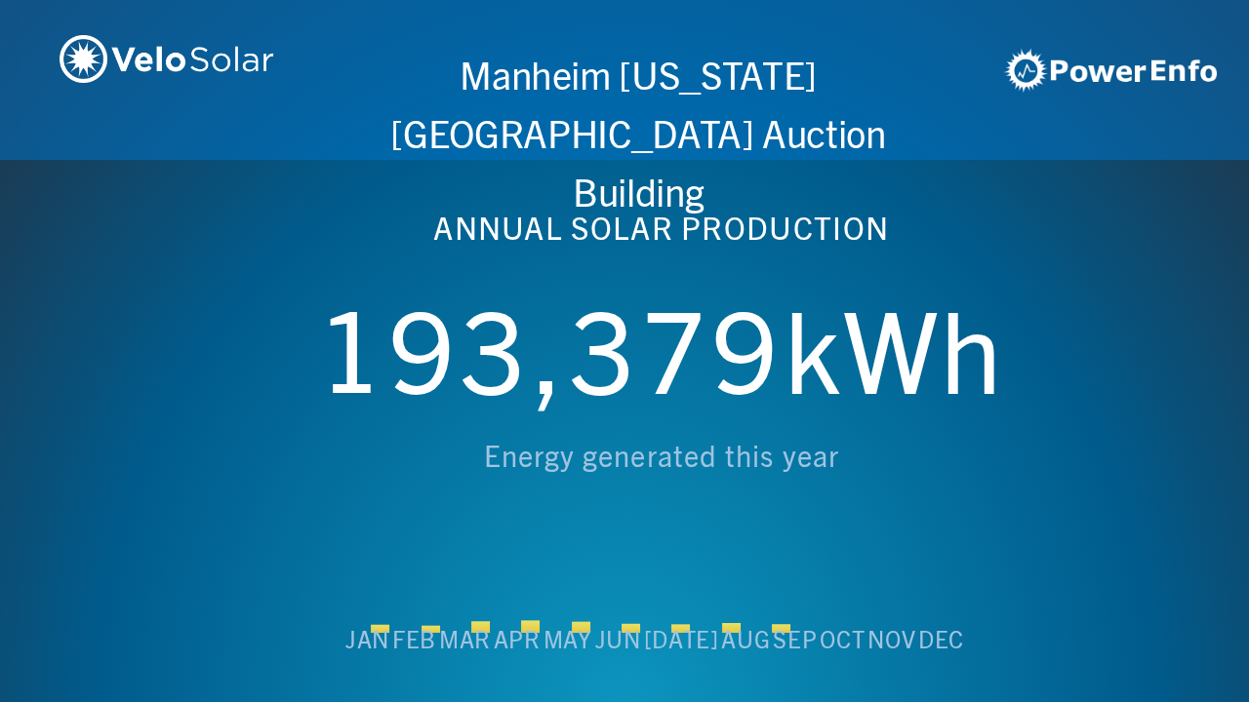
scroll to position [0, 4994]
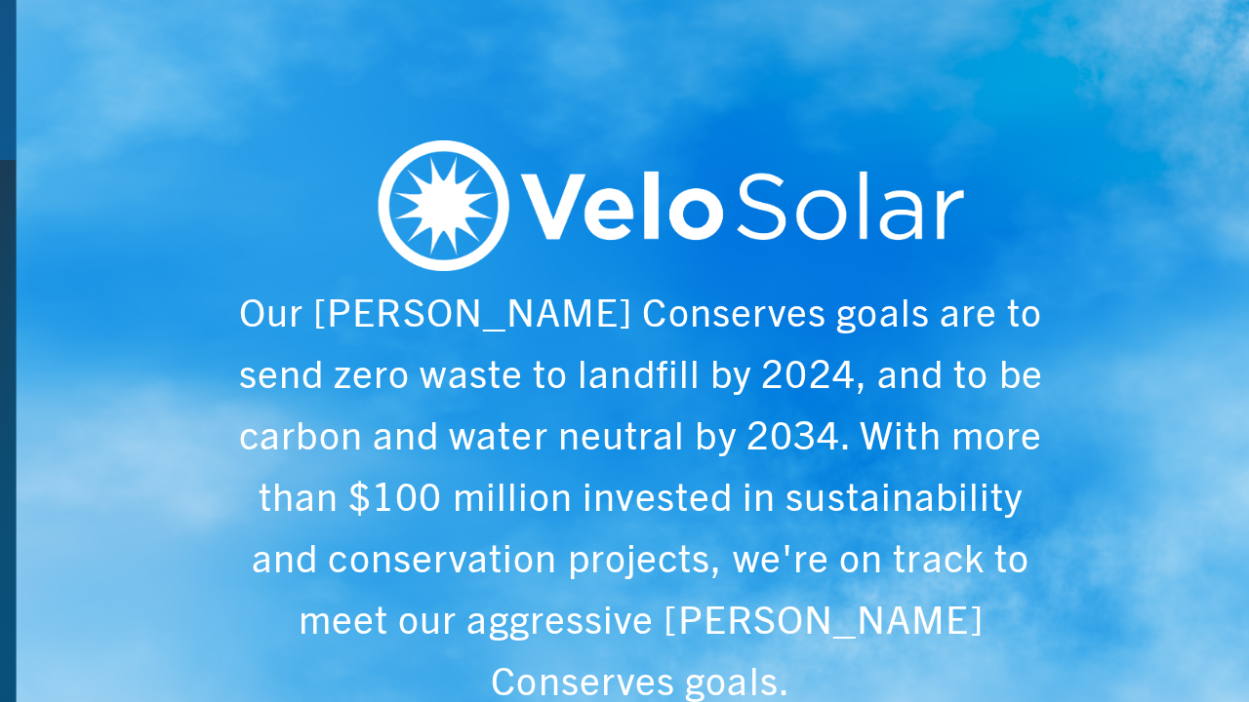
scroll to position [0, 6243]
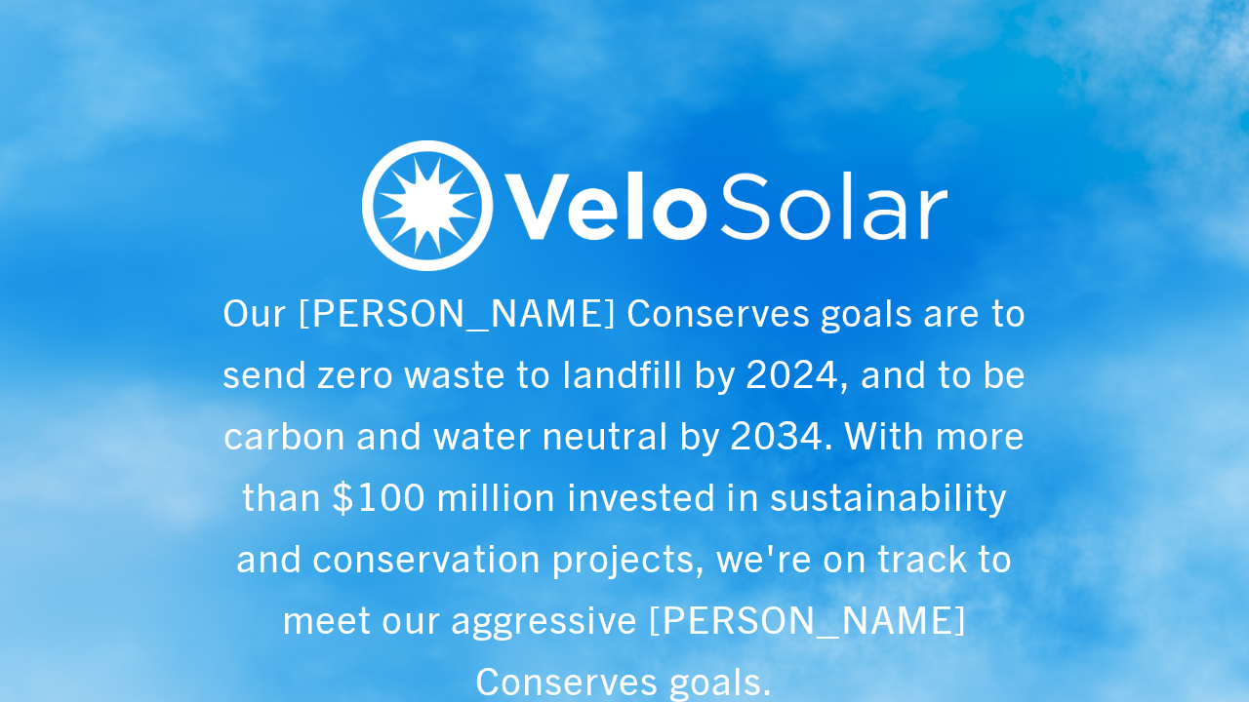
scroll to position [0, 1249]
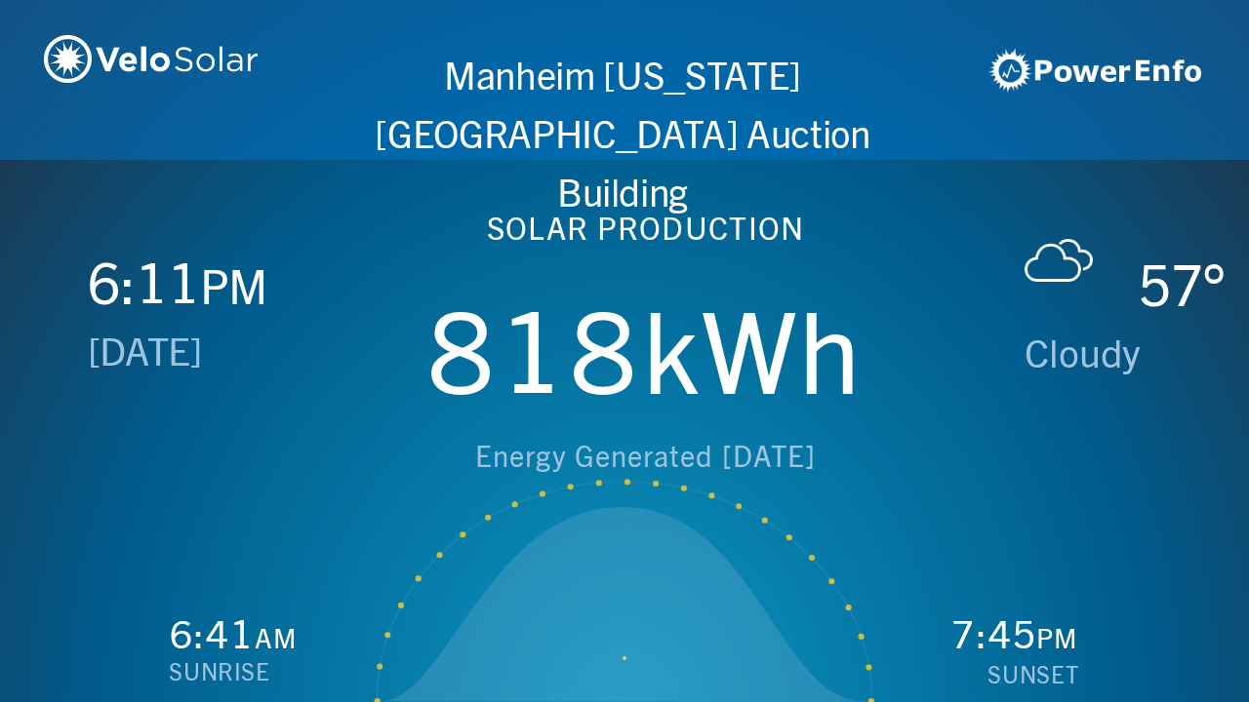
scroll to position [0, 2497]
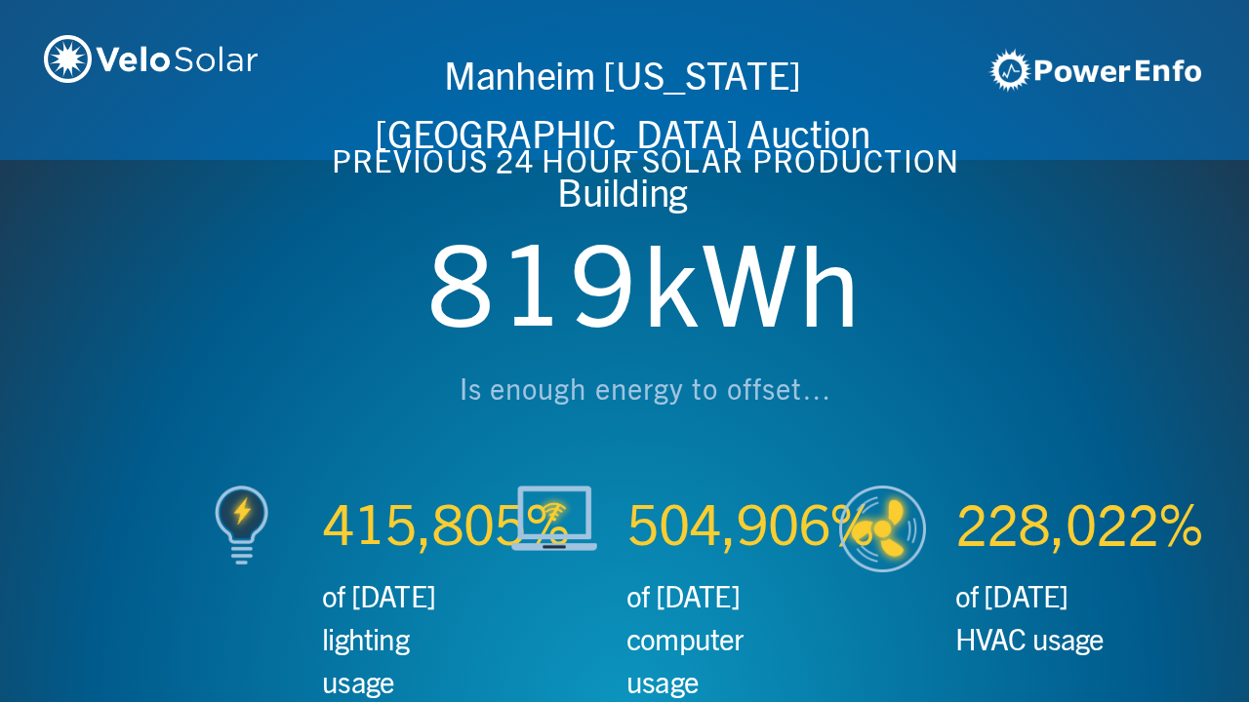
scroll to position [0, 3746]
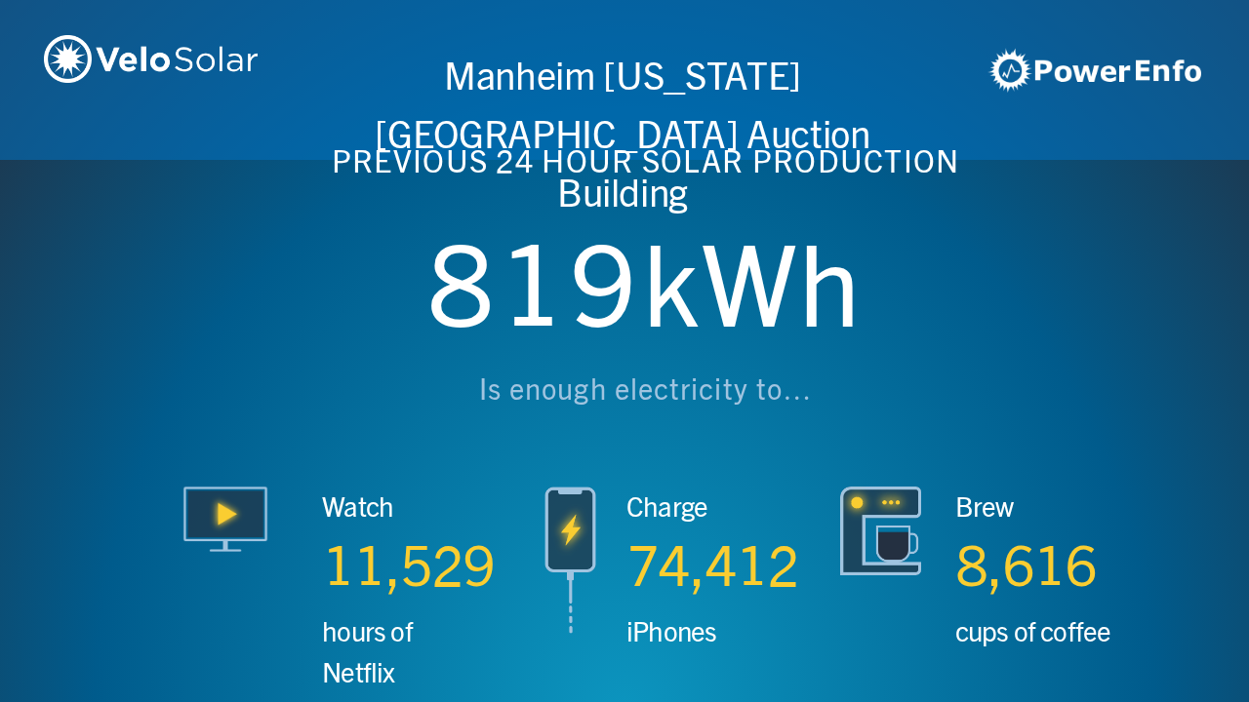
scroll to position [0, 4994]
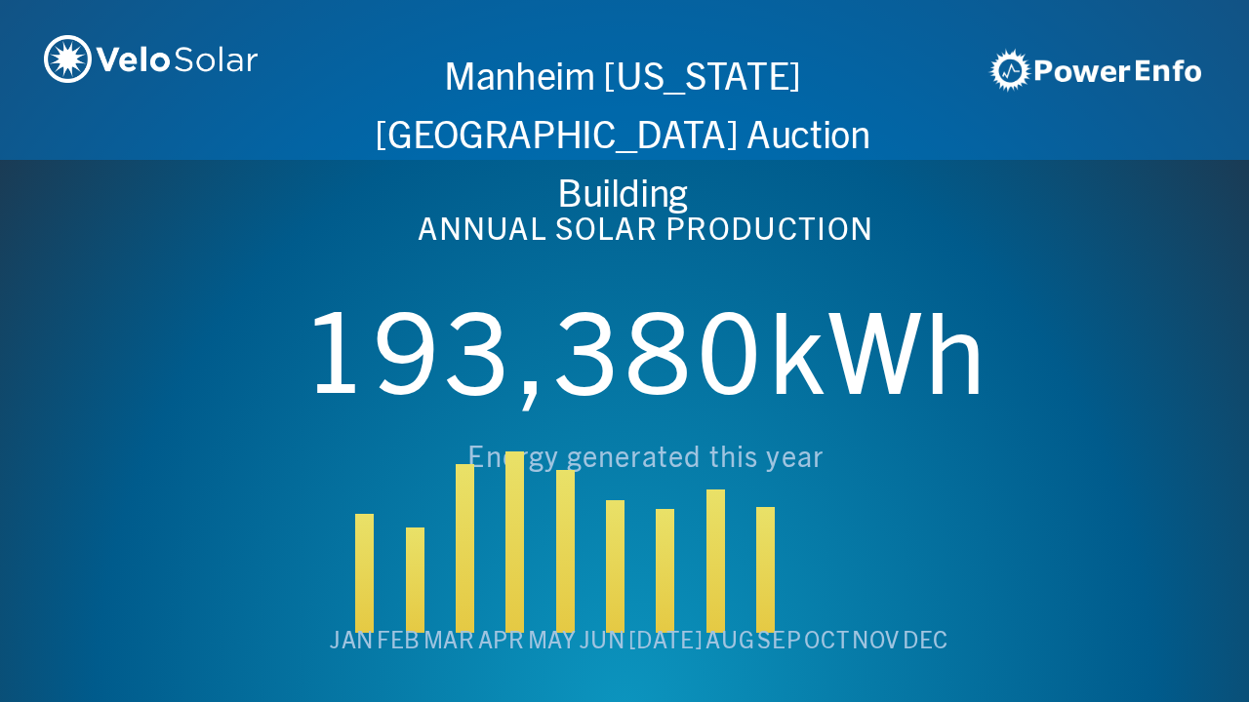
scroll to position [0, 6243]
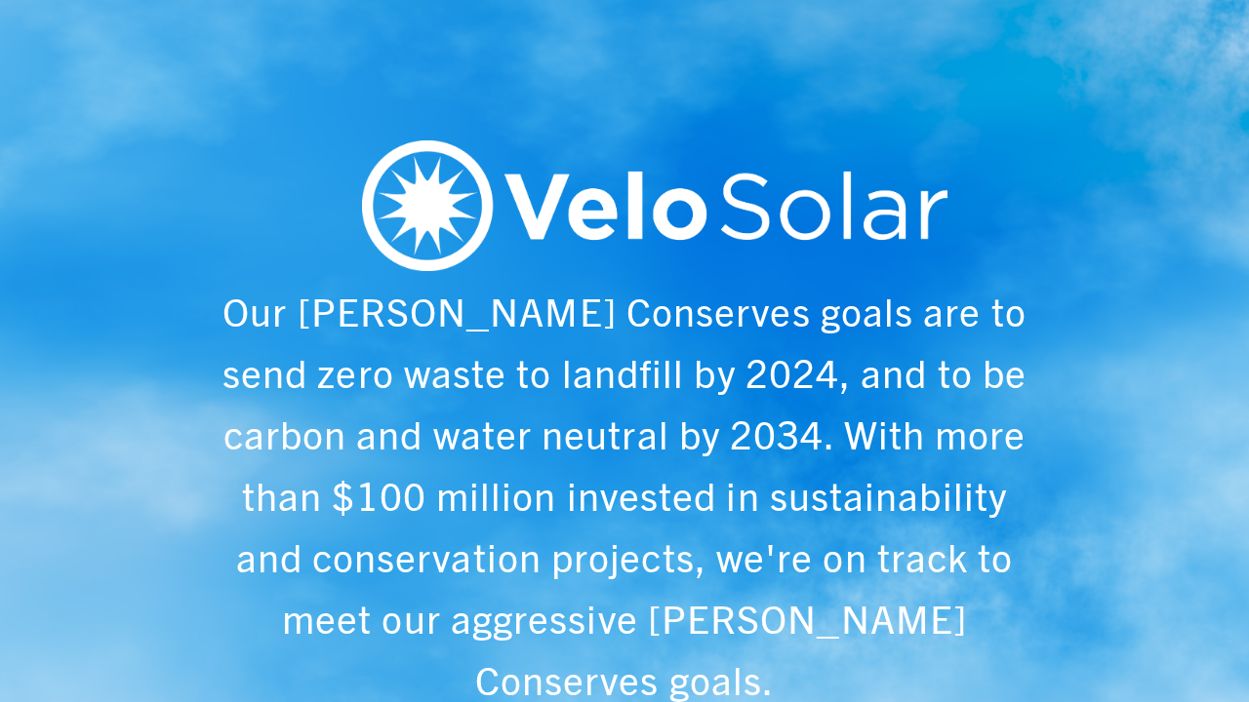
scroll to position [0, 1249]
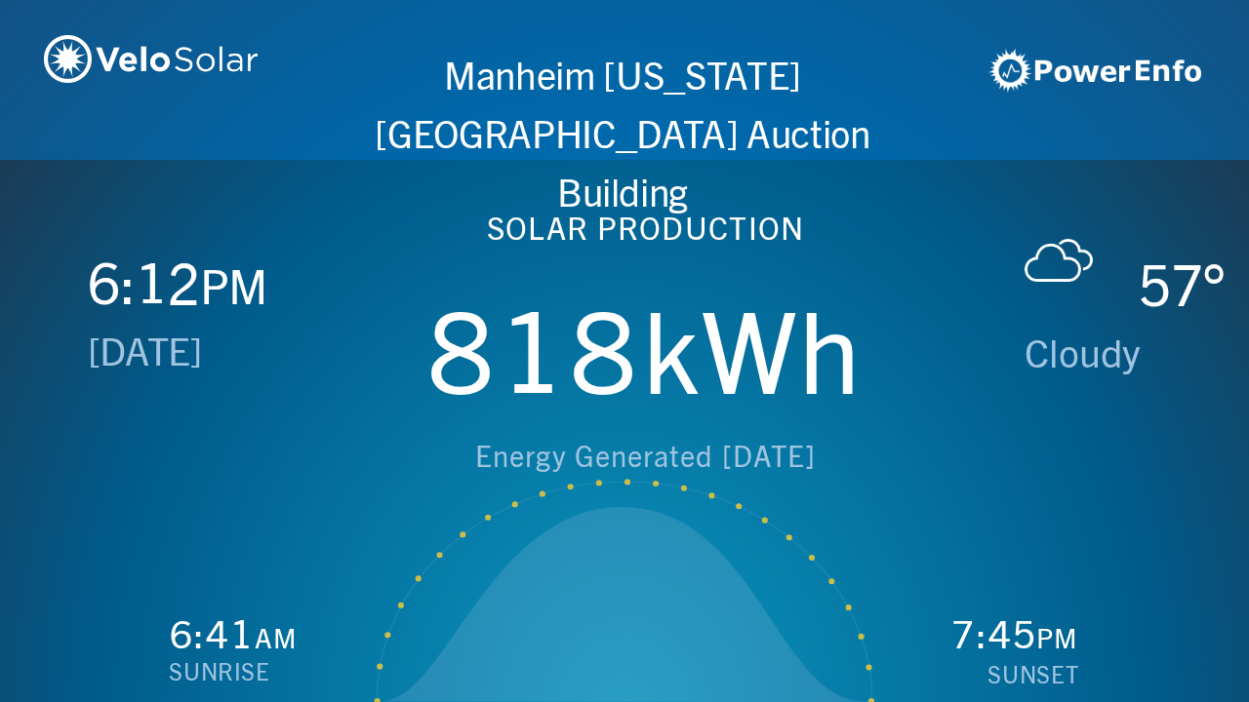
scroll to position [0, 2497]
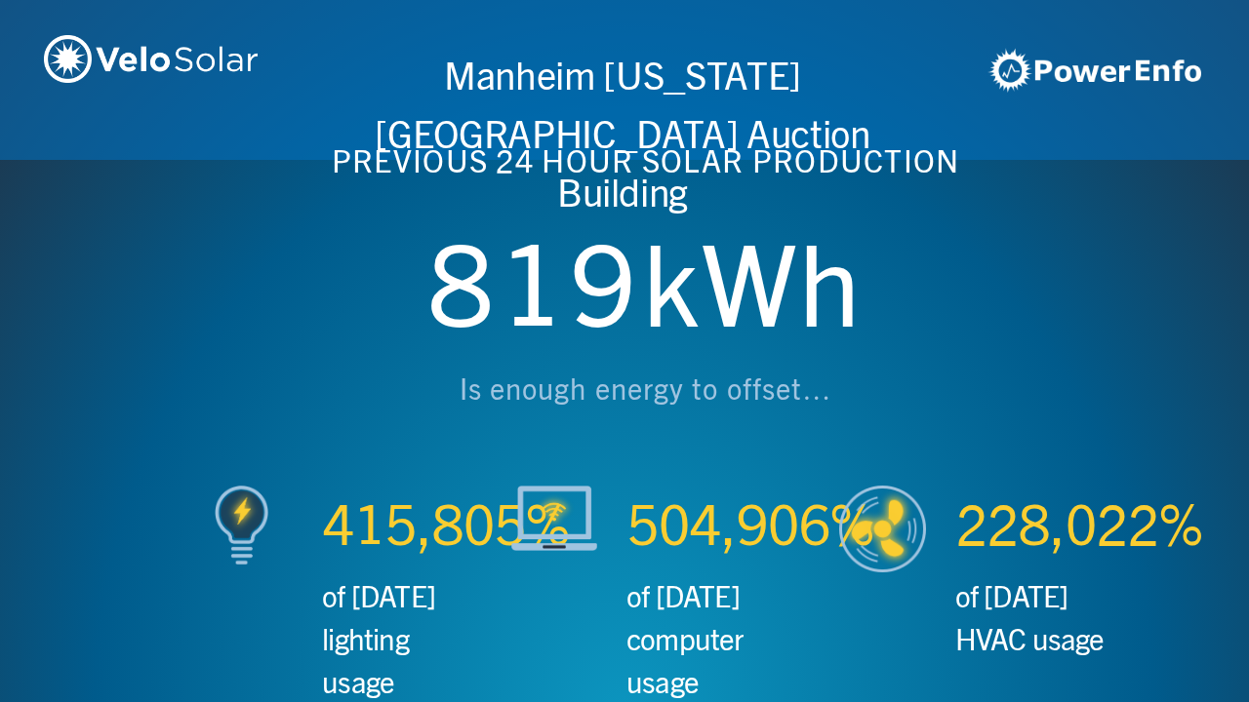
scroll to position [0, 3746]
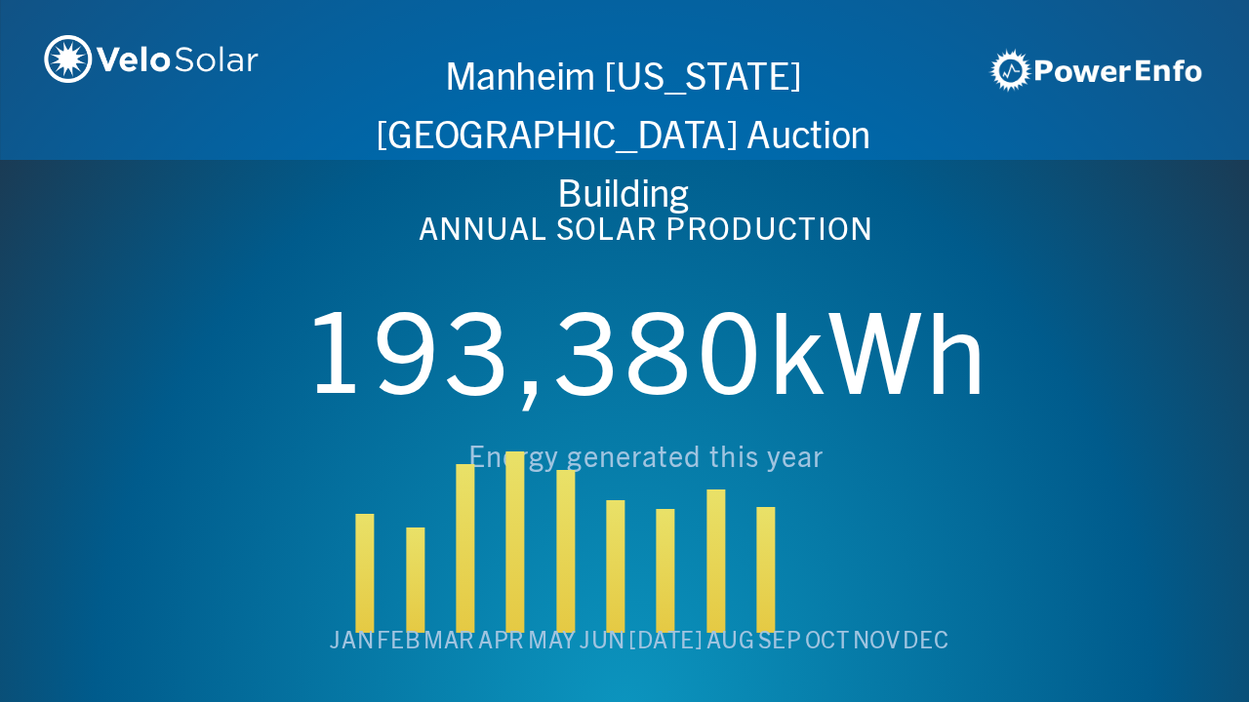
scroll to position [0, 4994]
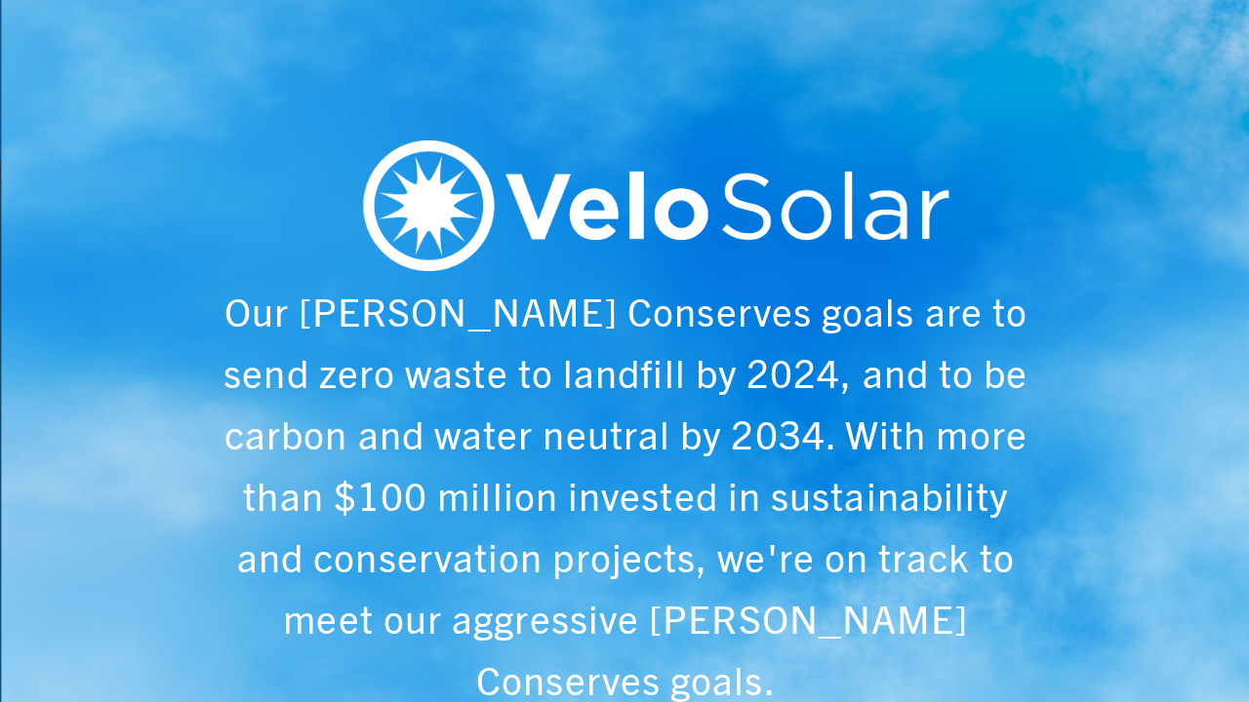
scroll to position [0, 6243]
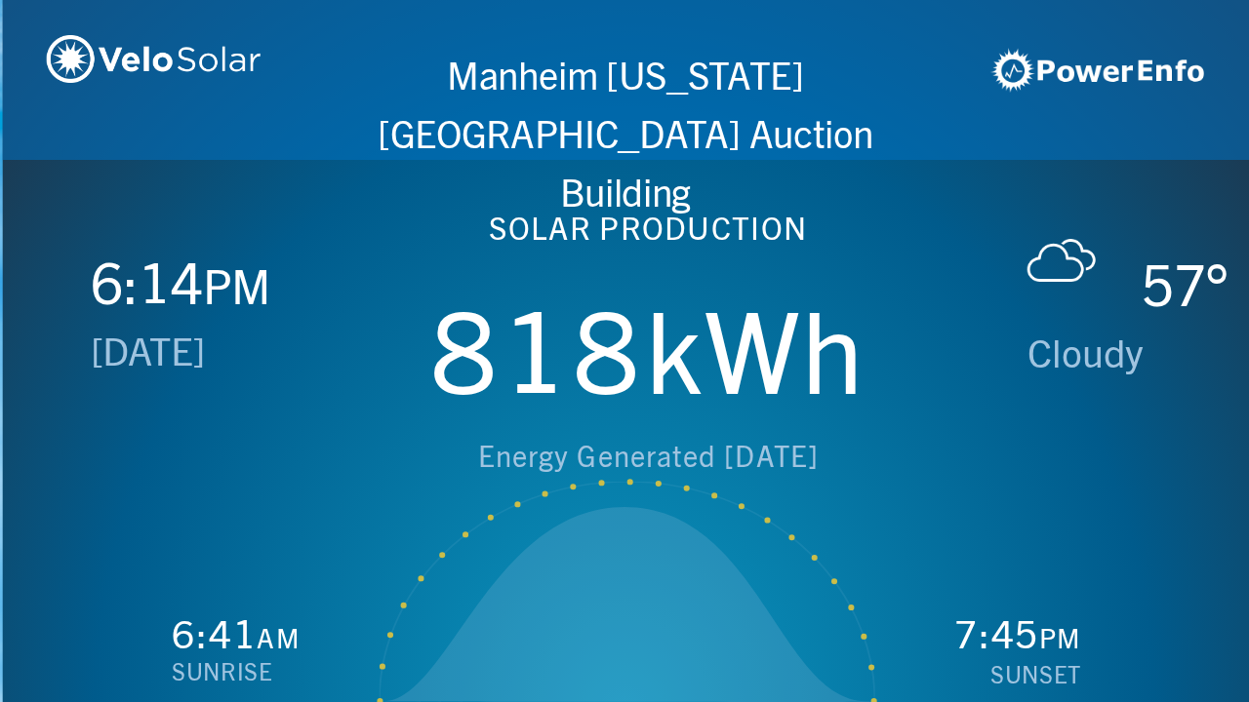
scroll to position [0, 1249]
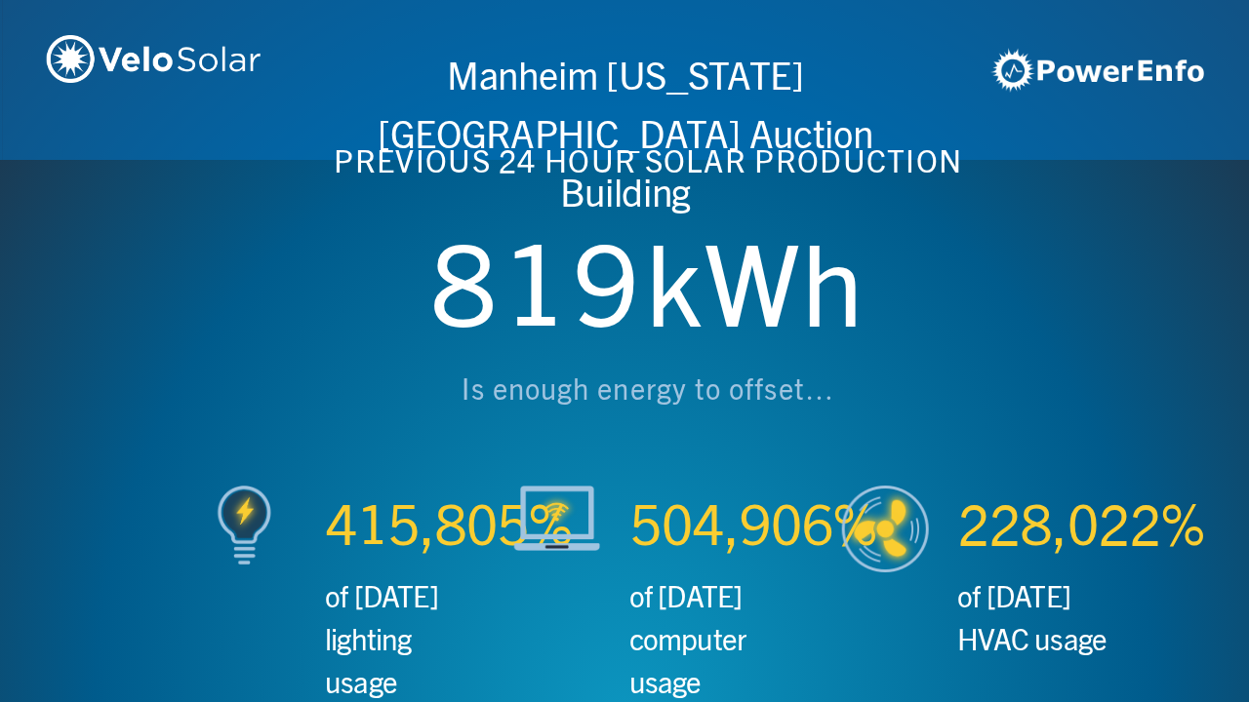
scroll to position [0, 2497]
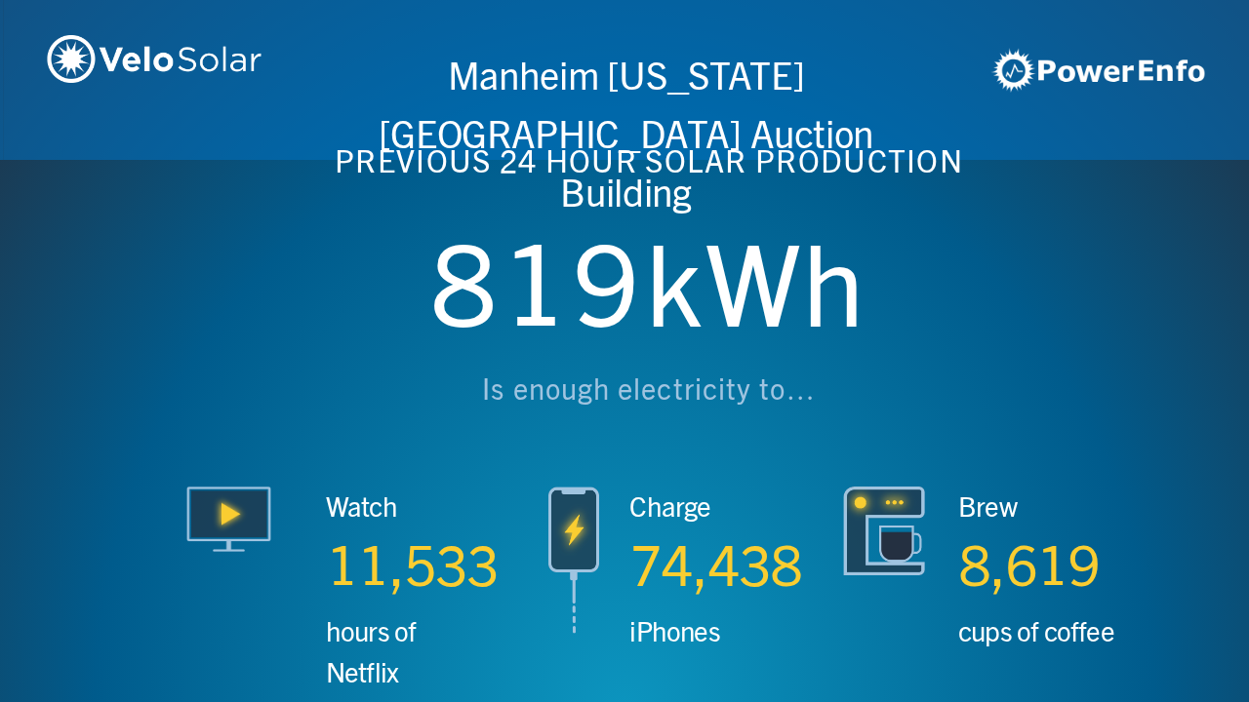
scroll to position [0, 3746]
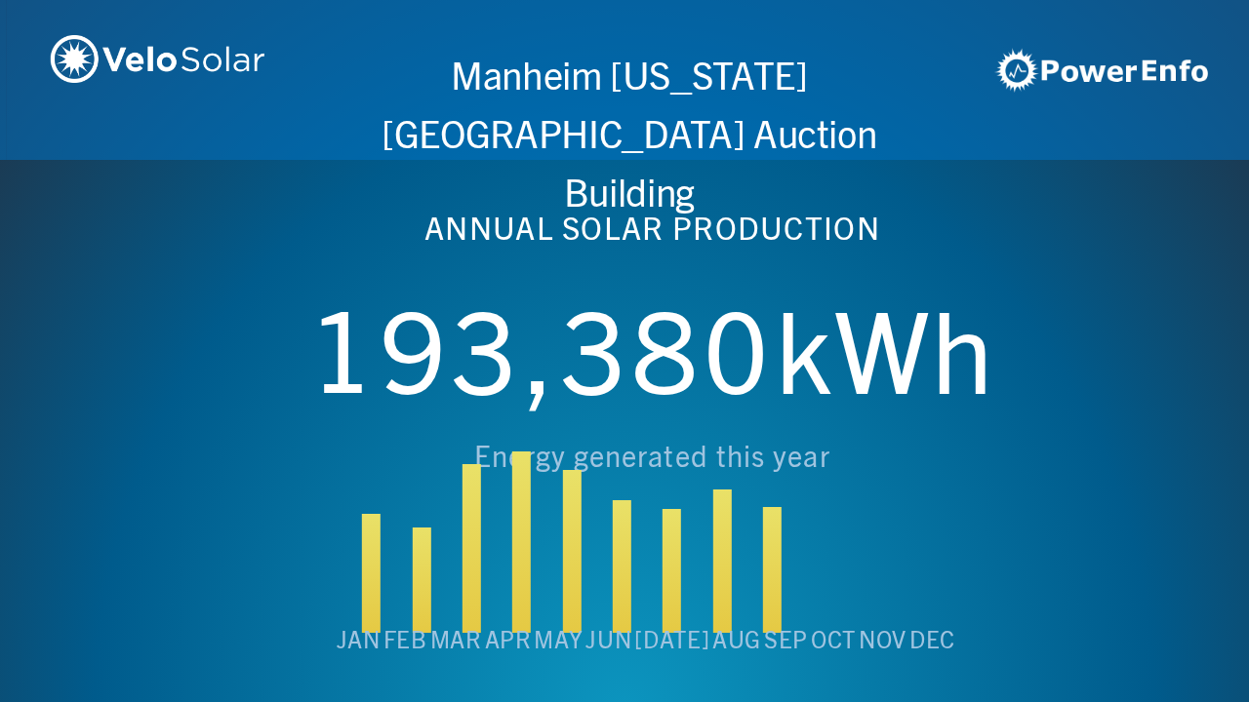
scroll to position [0, 4994]
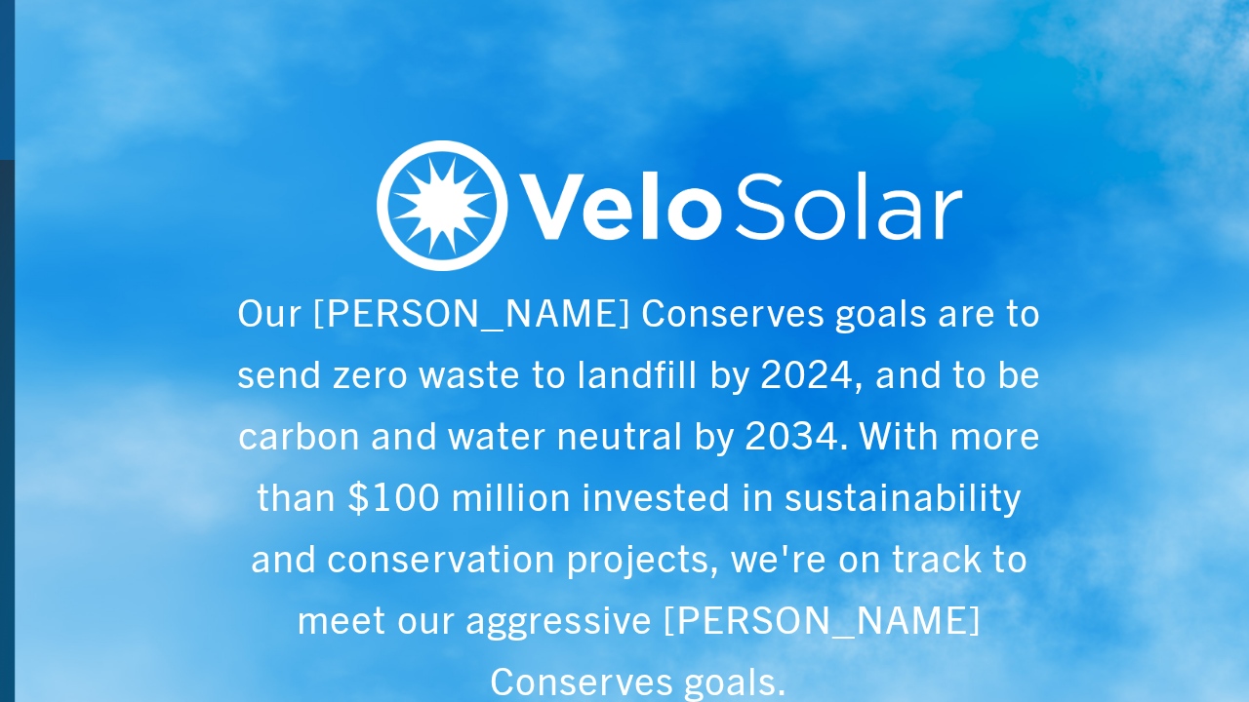
scroll to position [0, 6243]
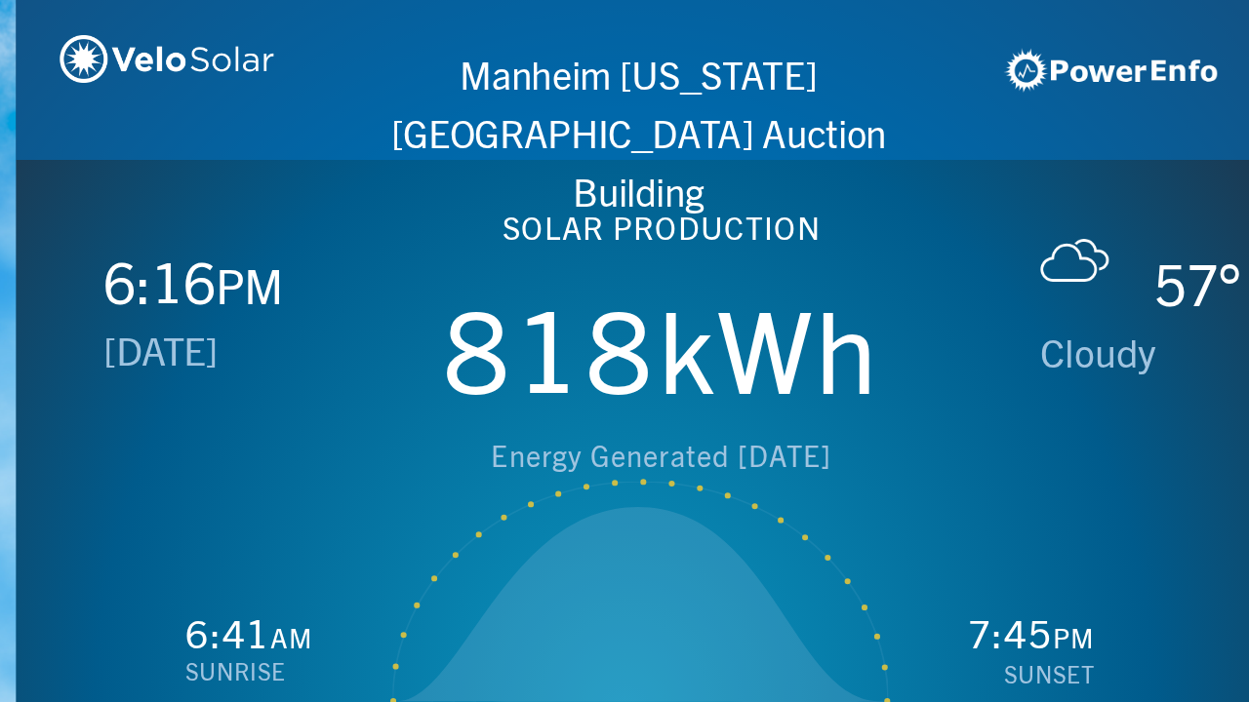
scroll to position [0, 1249]
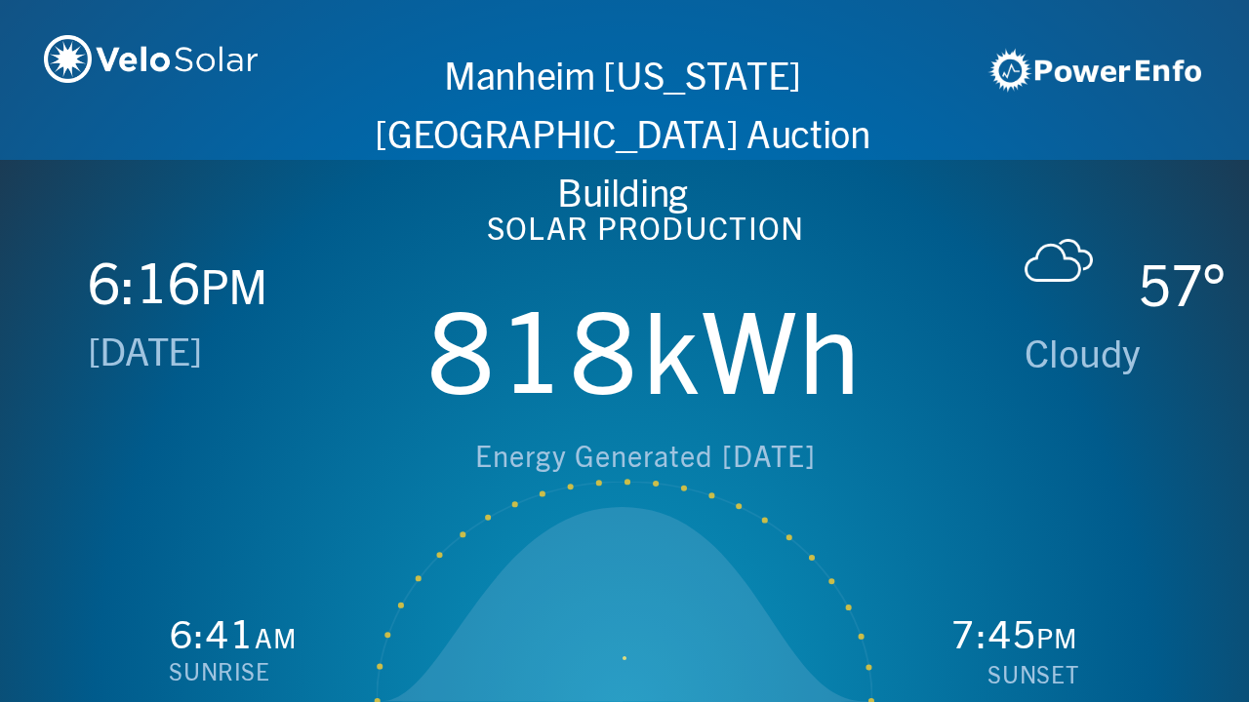
scroll to position [0, 2497]
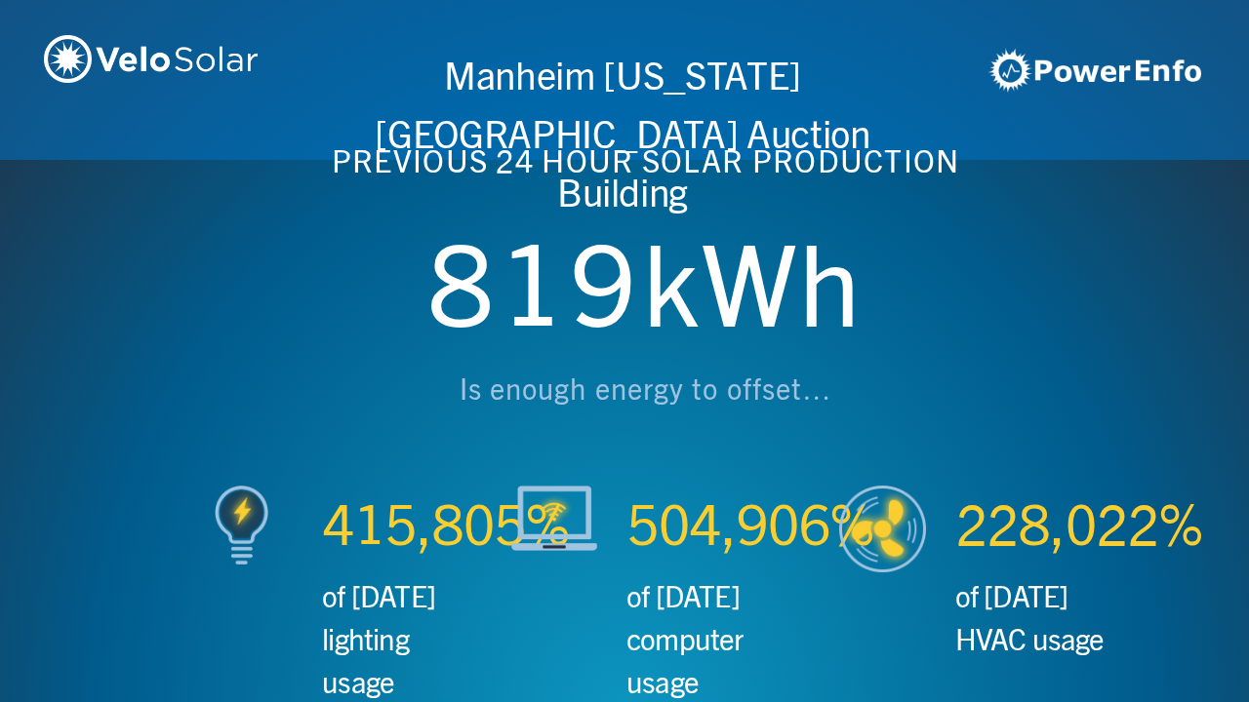
scroll to position [0, 3746]
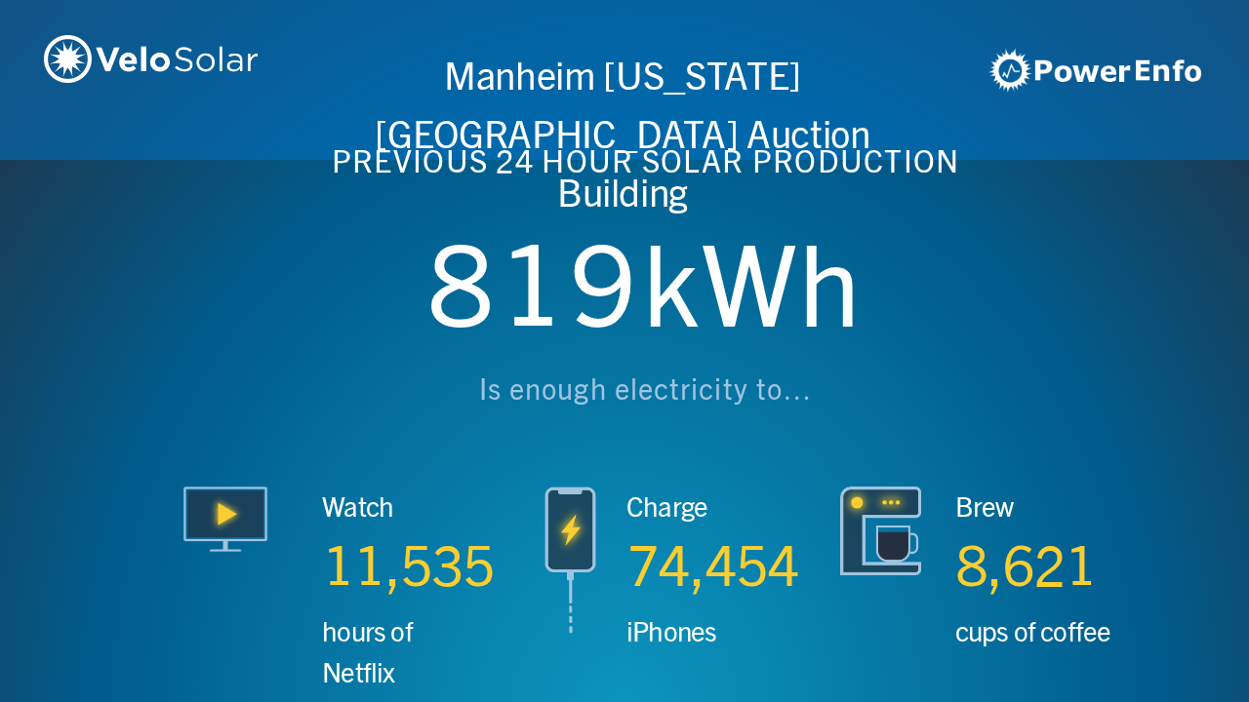
scroll to position [0, 4994]
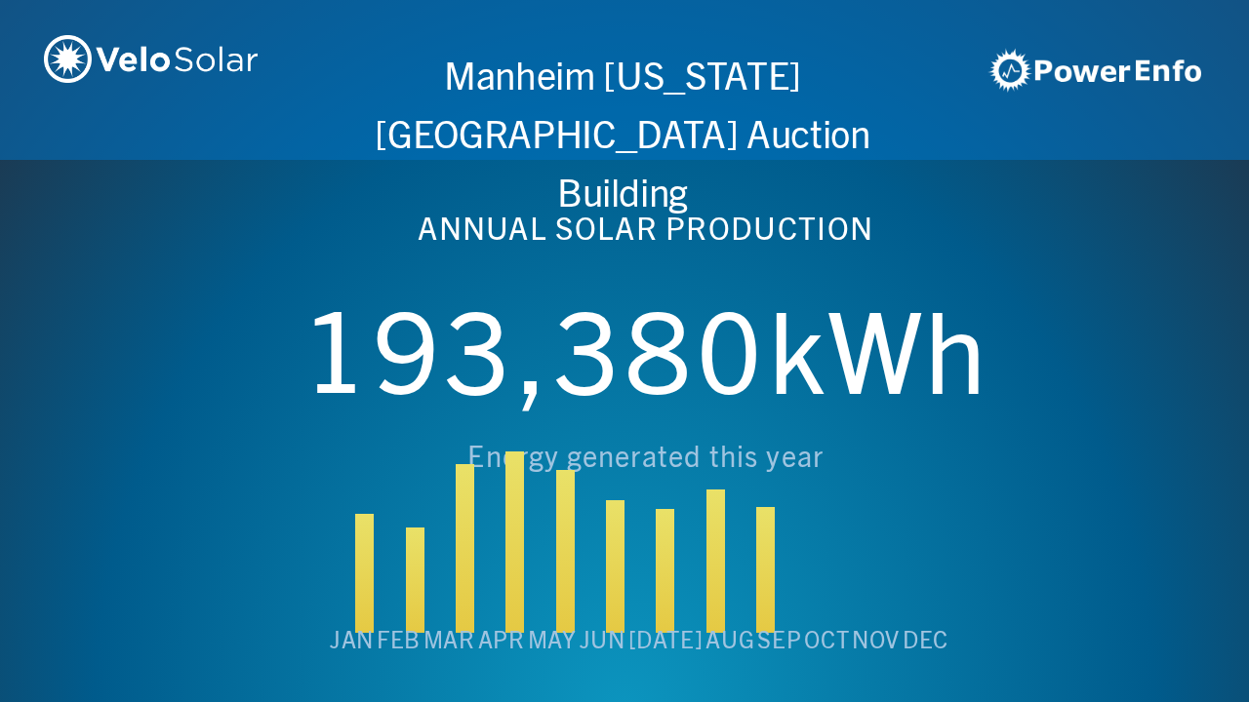
scroll to position [0, 6243]
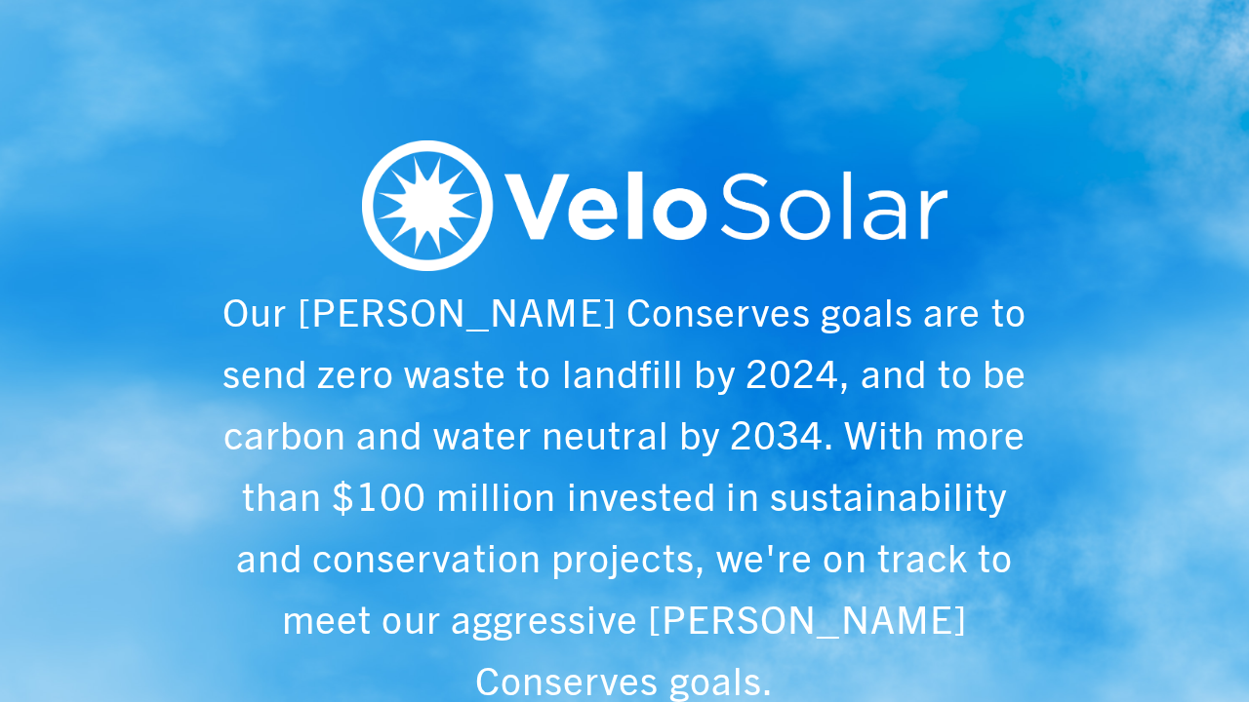
scroll to position [0, 1249]
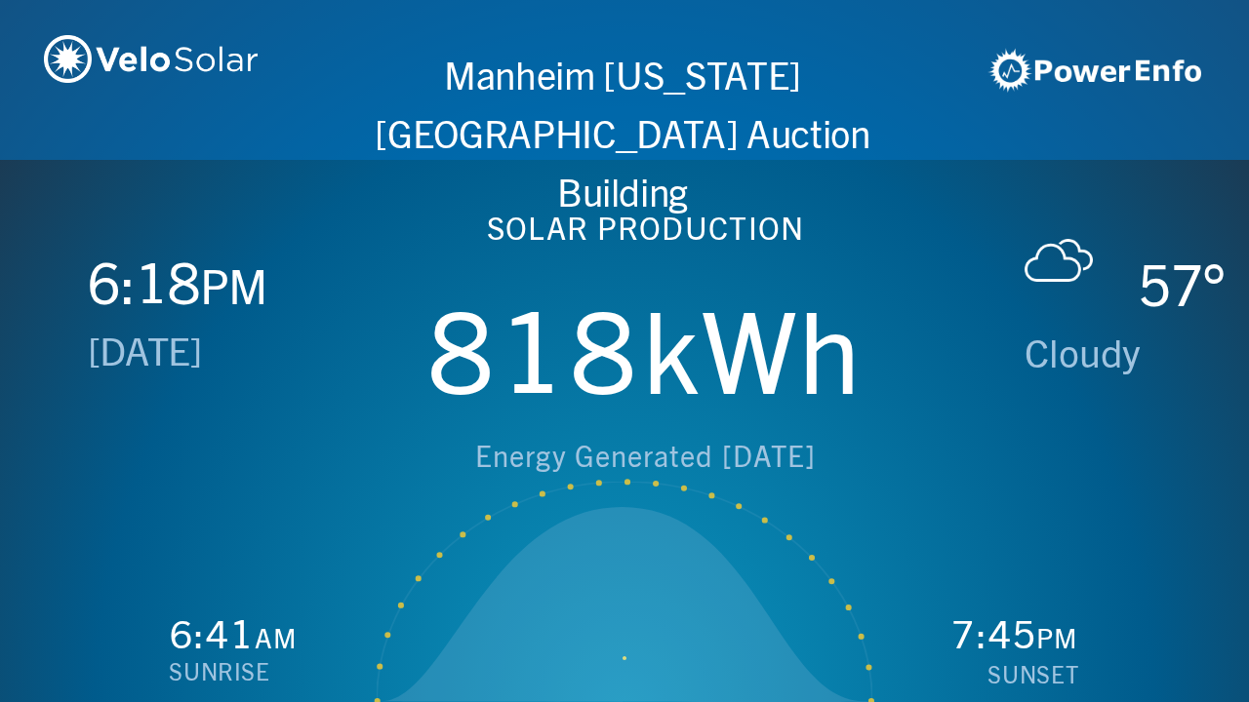
scroll to position [0, 2497]
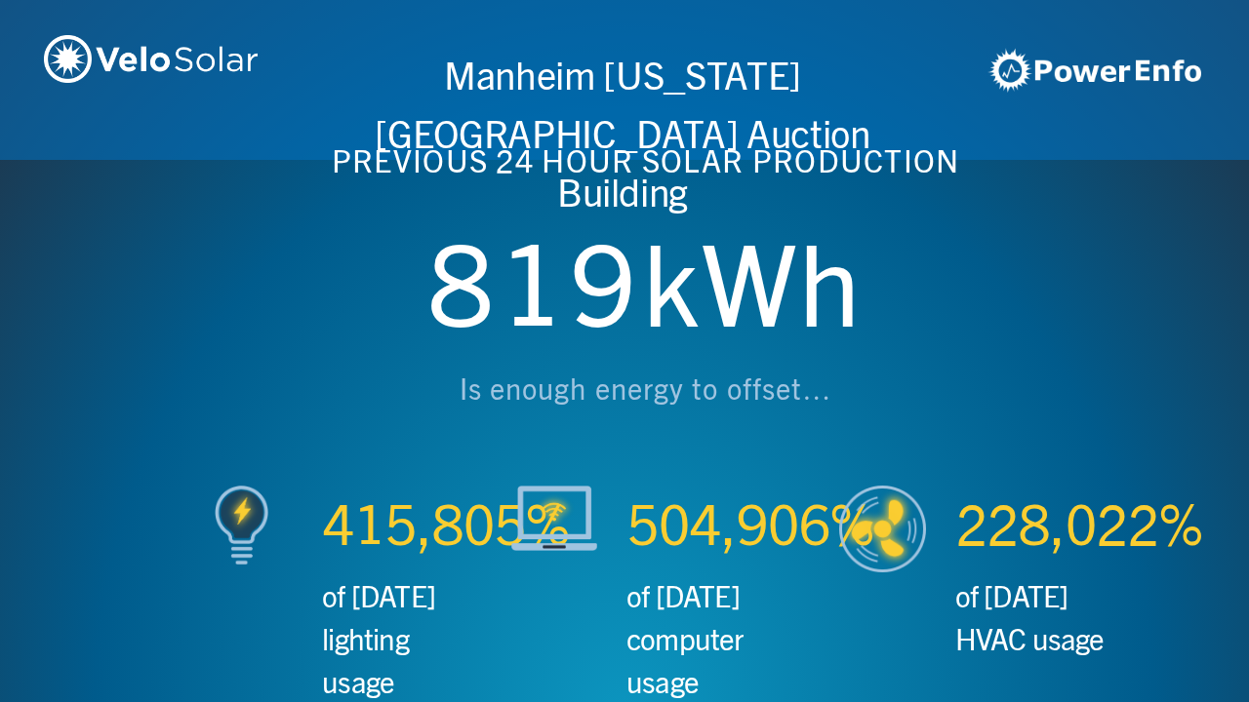
scroll to position [0, 3746]
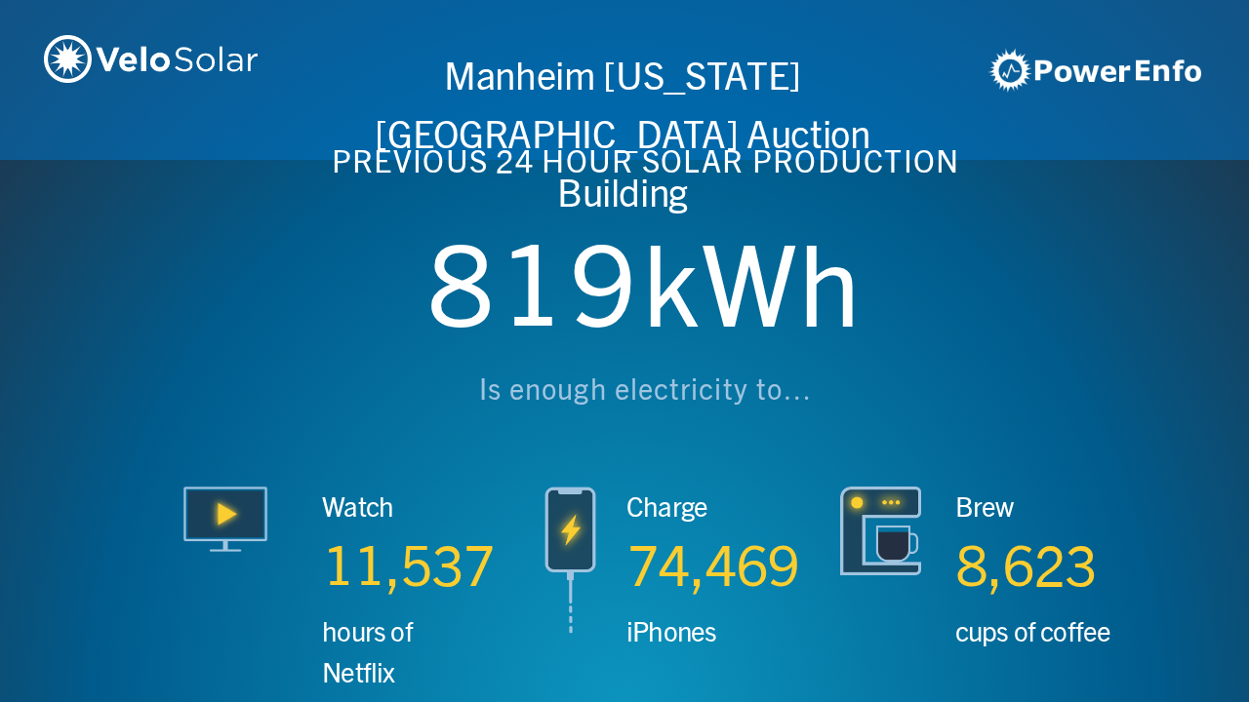
scroll to position [0, 4994]
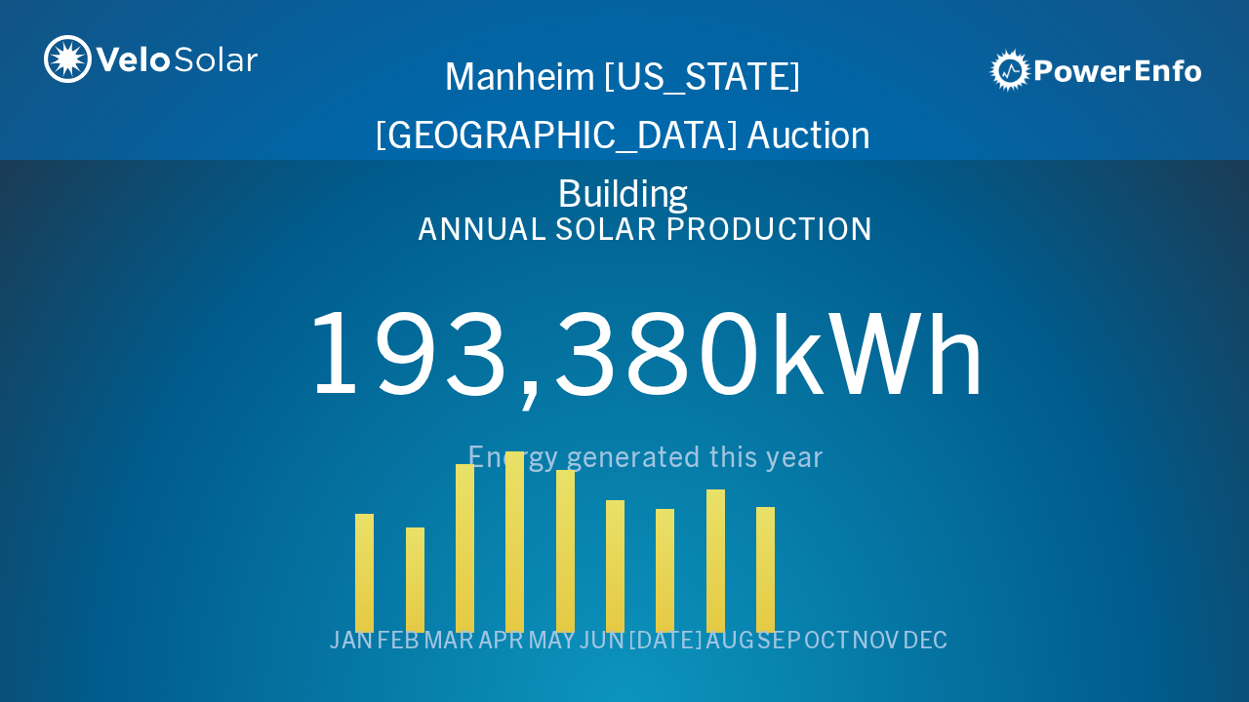
scroll to position [0, 6243]
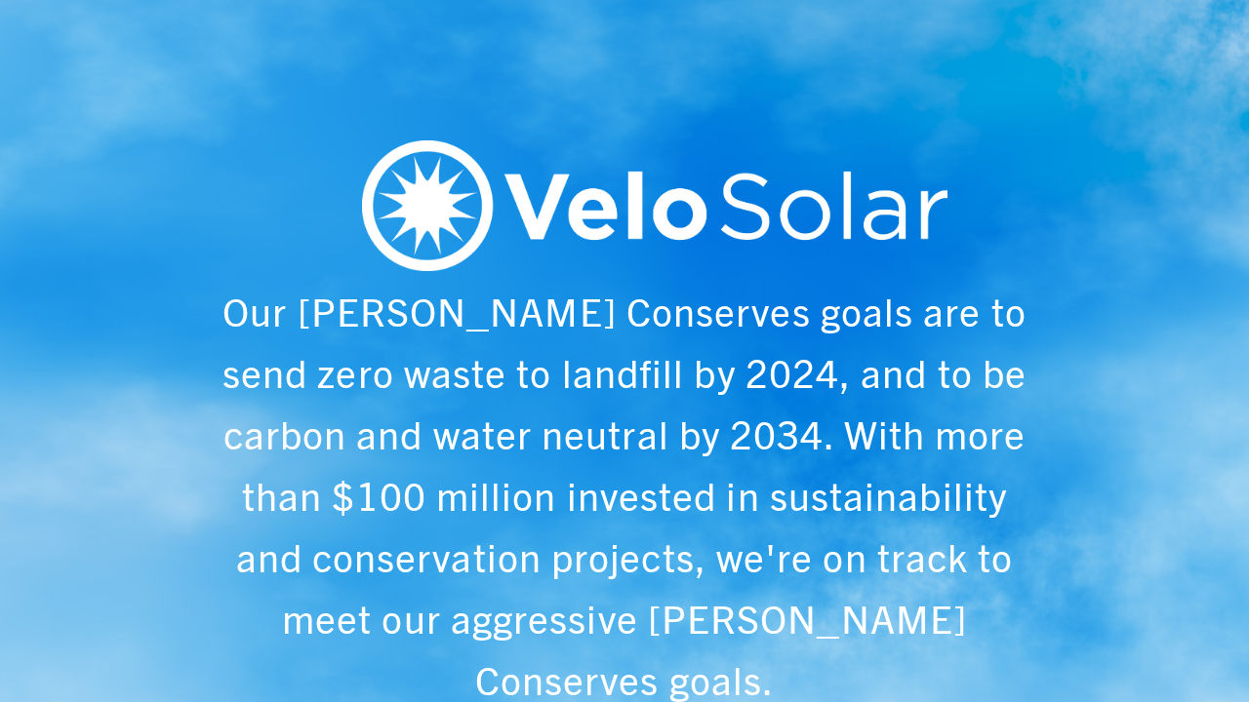
scroll to position [0, 1249]
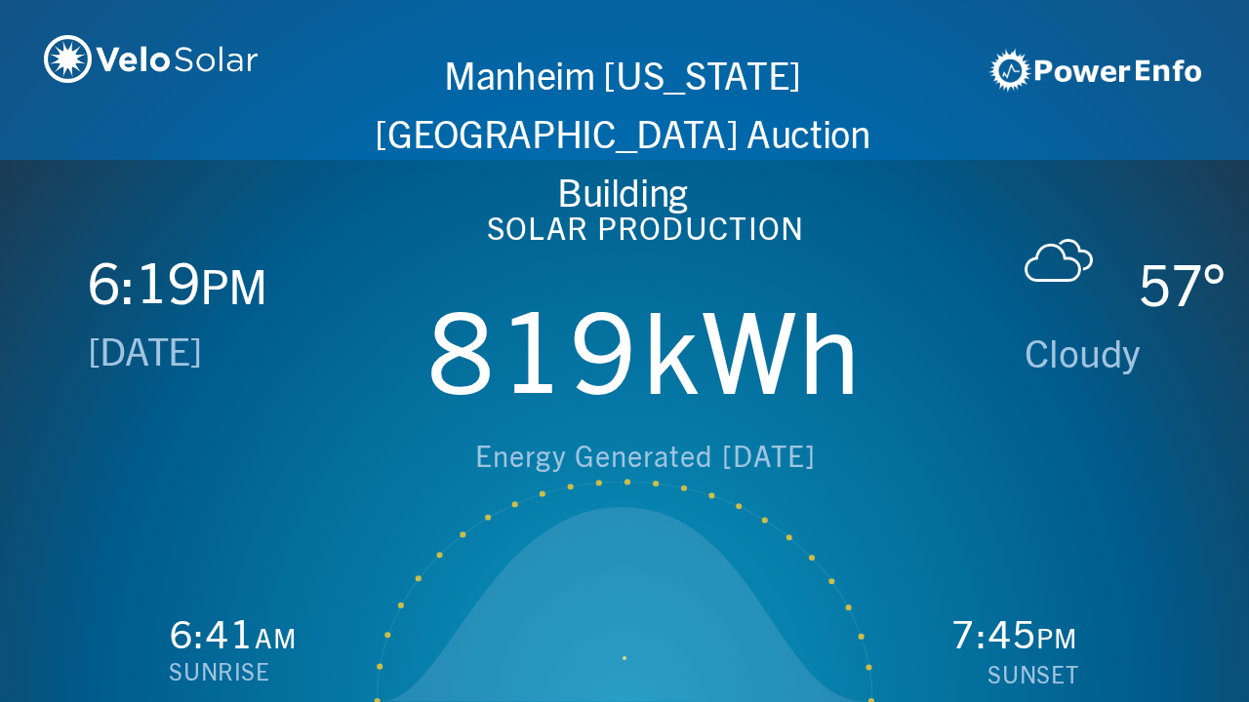
scroll to position [0, 2497]
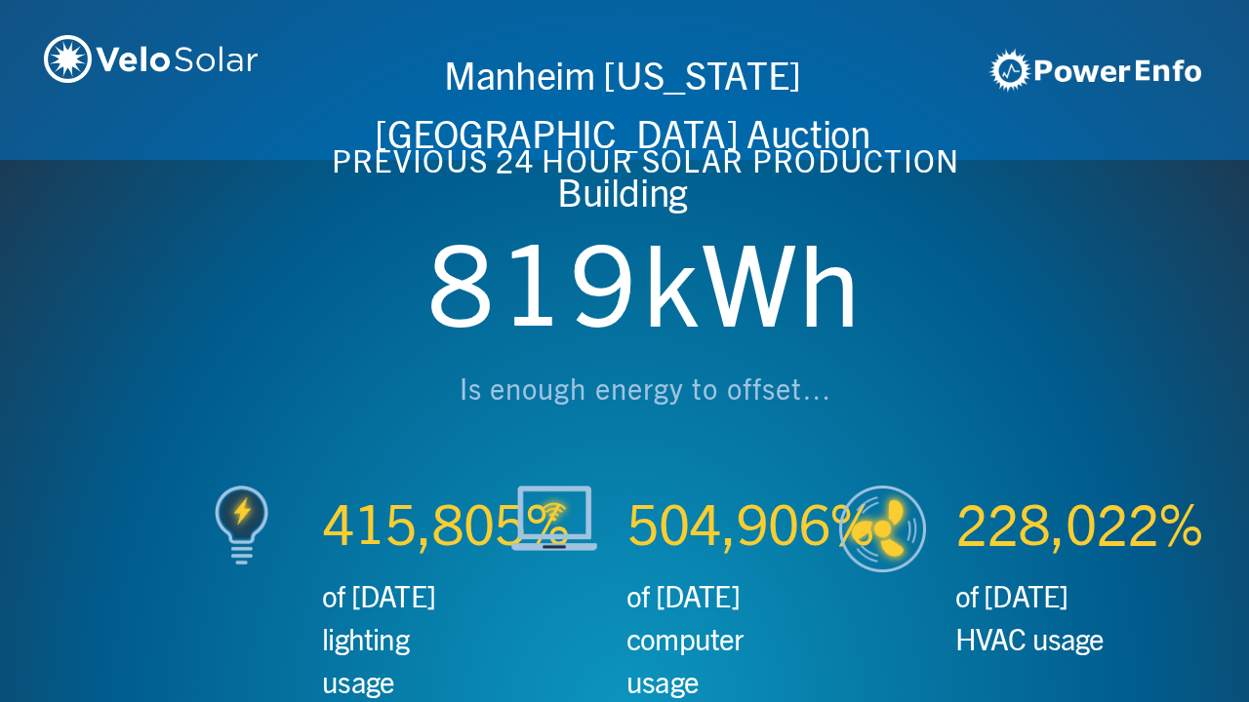
scroll to position [0, 3746]
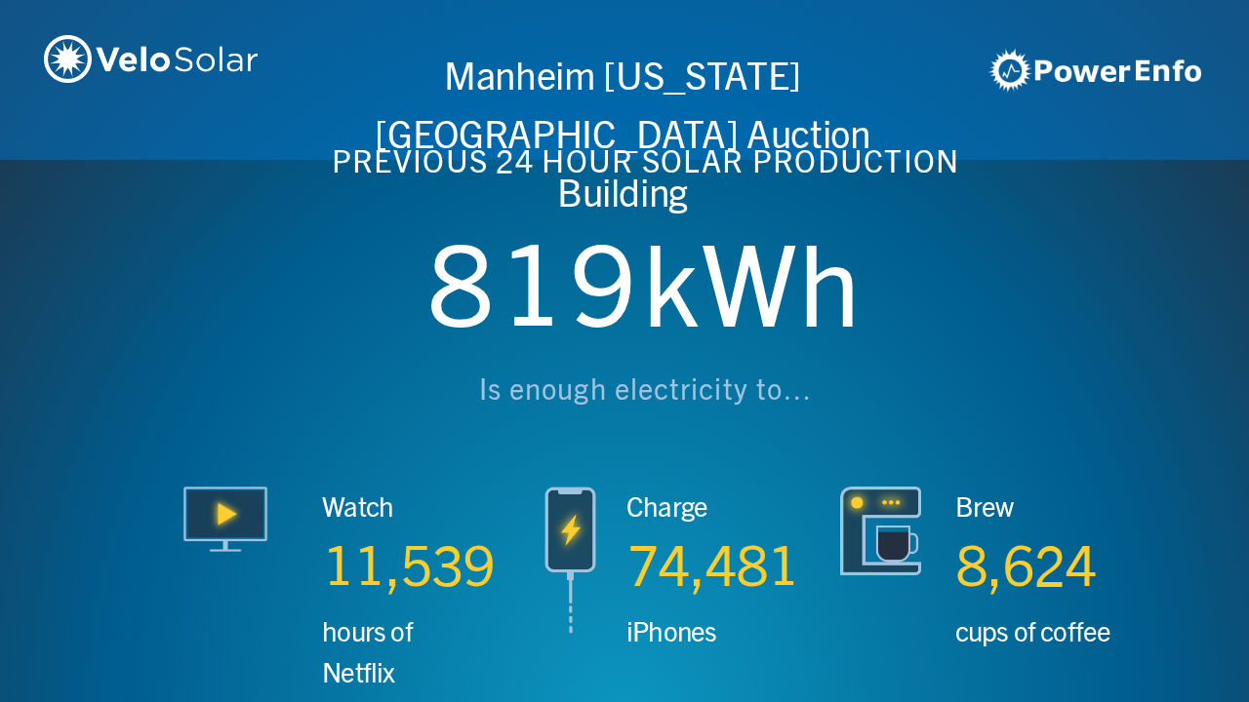
scroll to position [0, 4994]
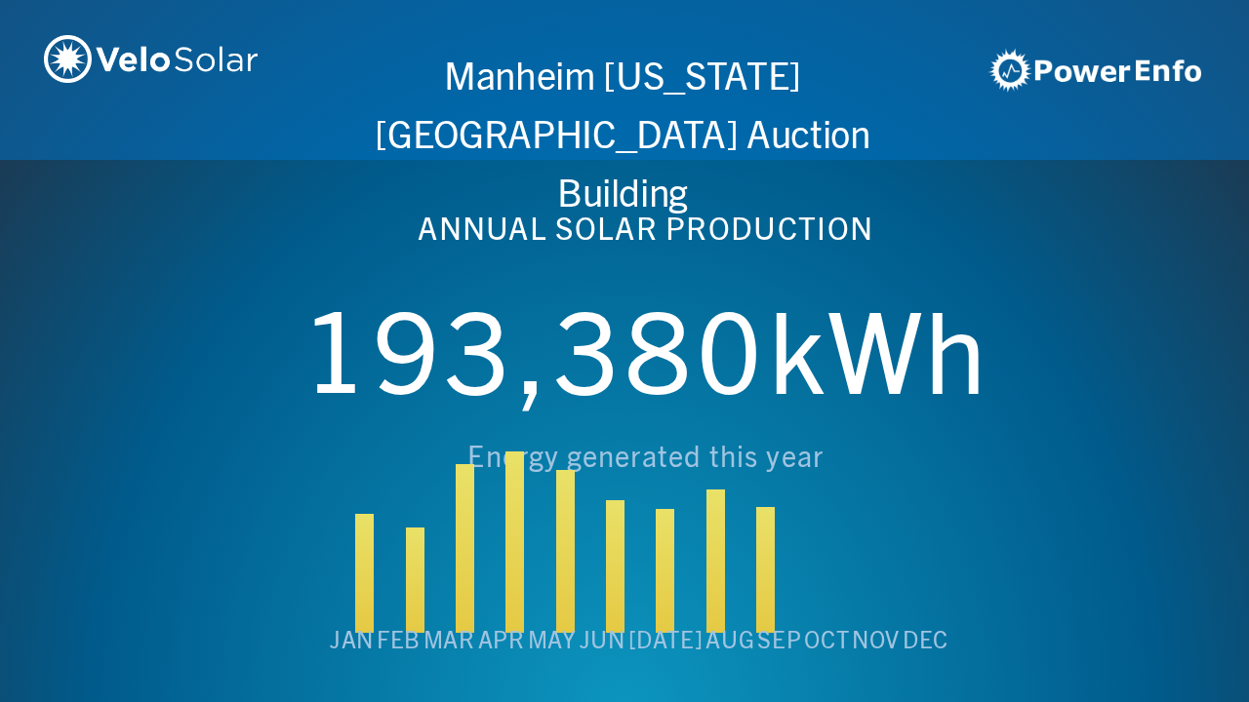
scroll to position [0, 6243]
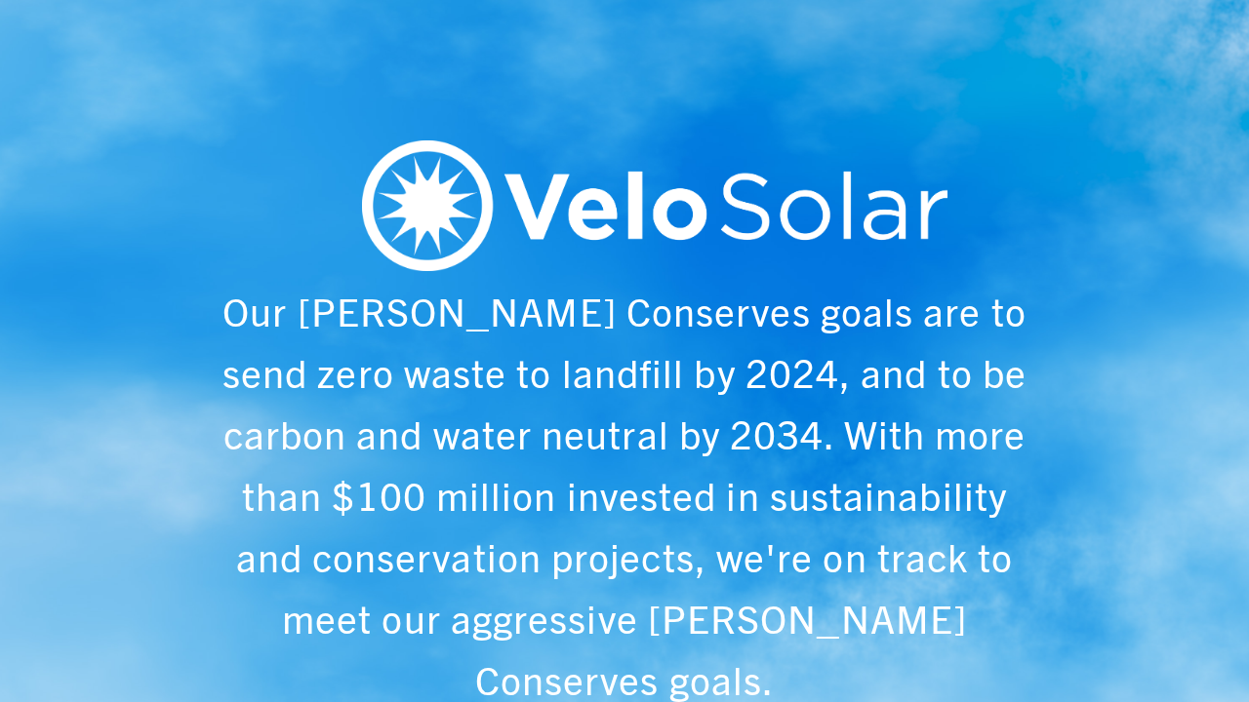
scroll to position [0, 1249]
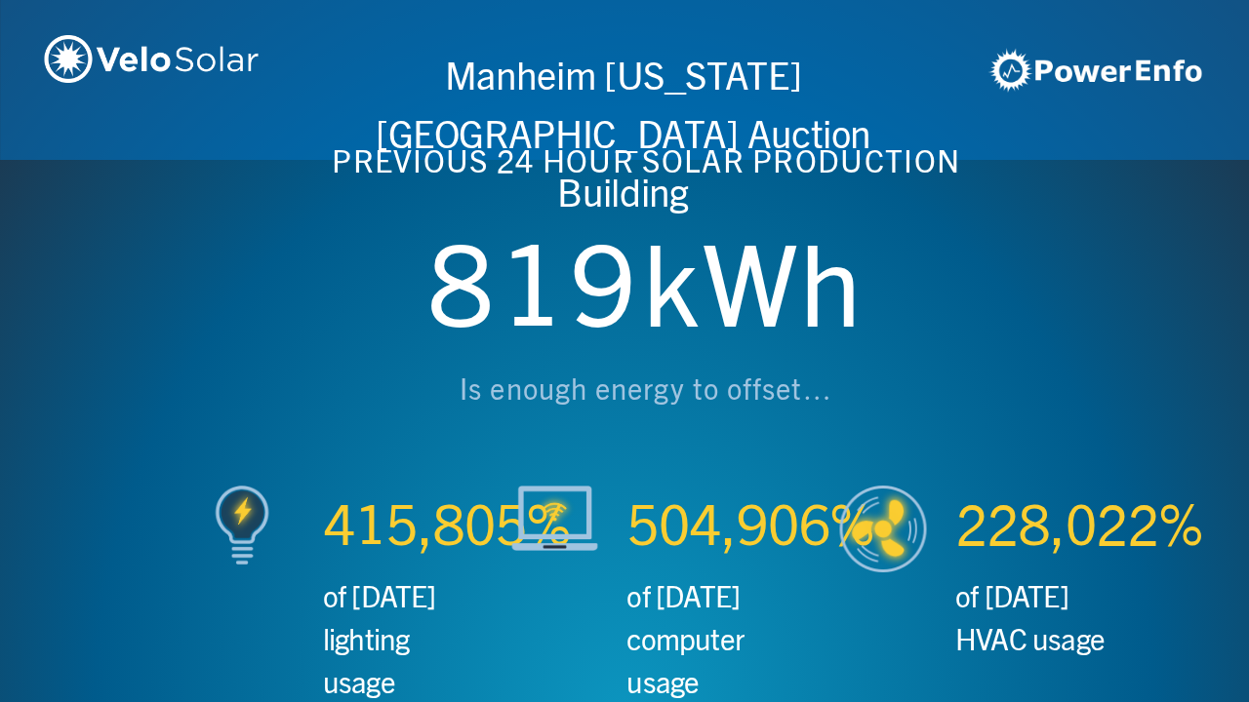
scroll to position [0, 2497]
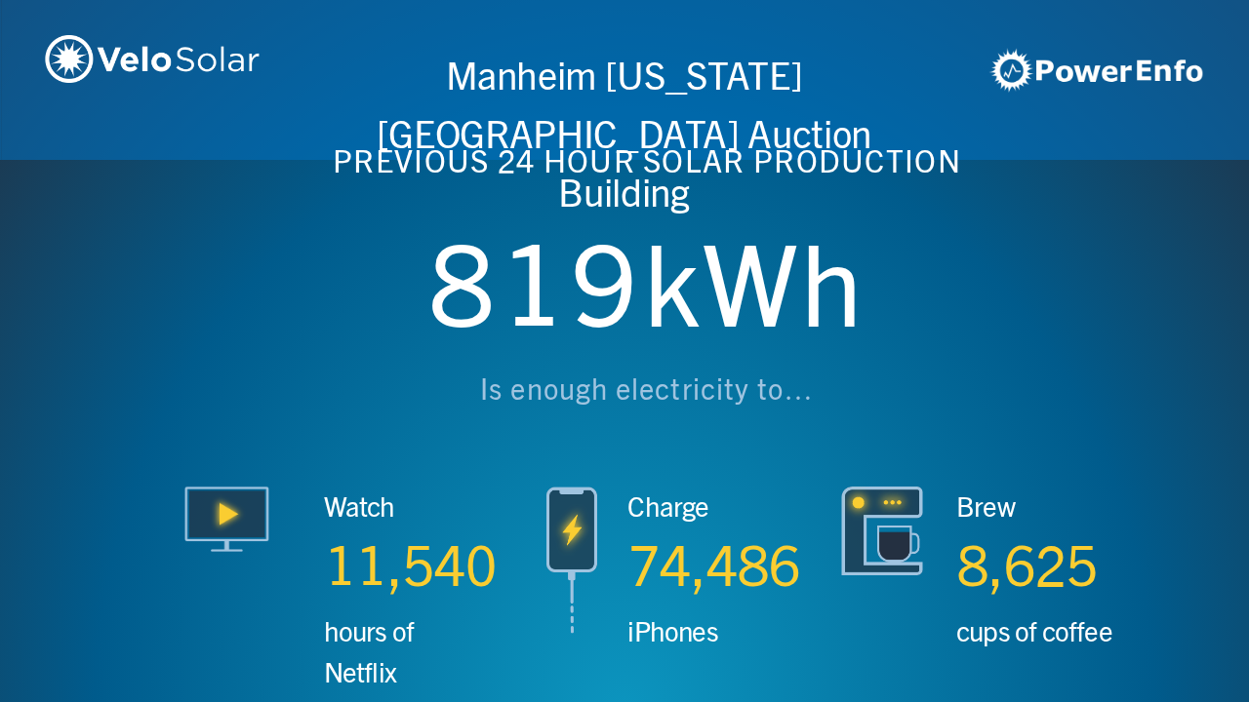
scroll to position [0, 3746]
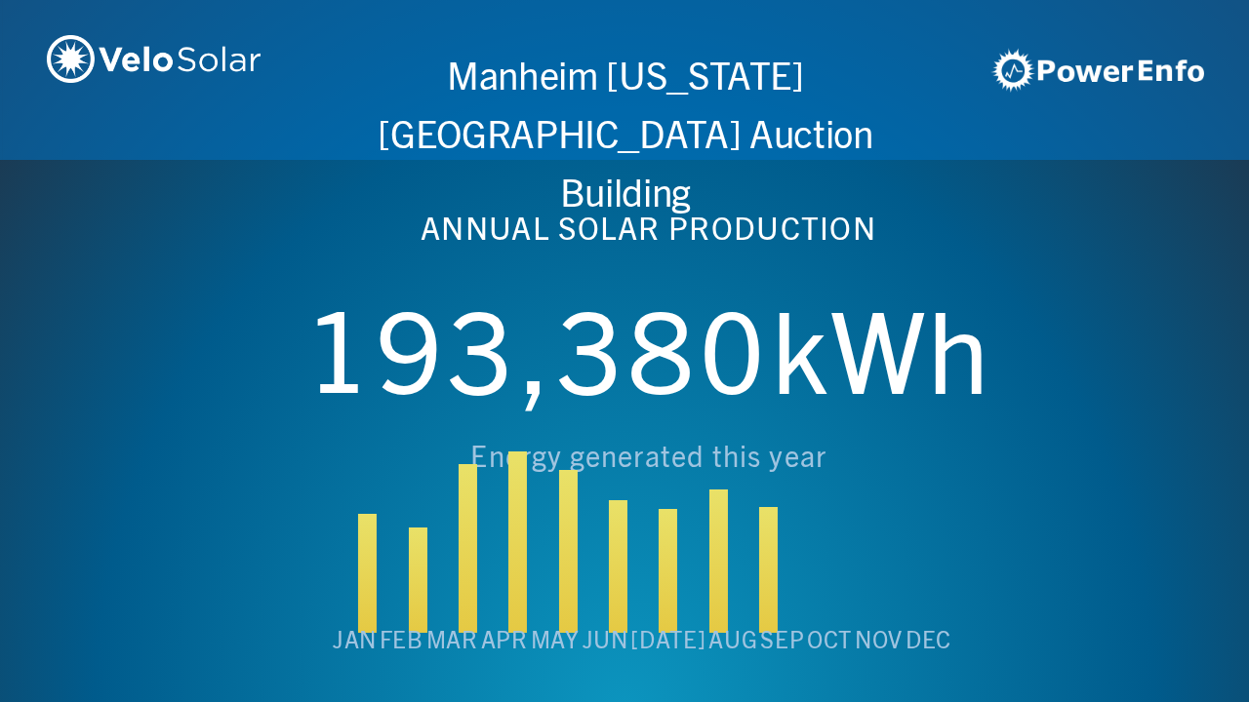
scroll to position [0, 4994]
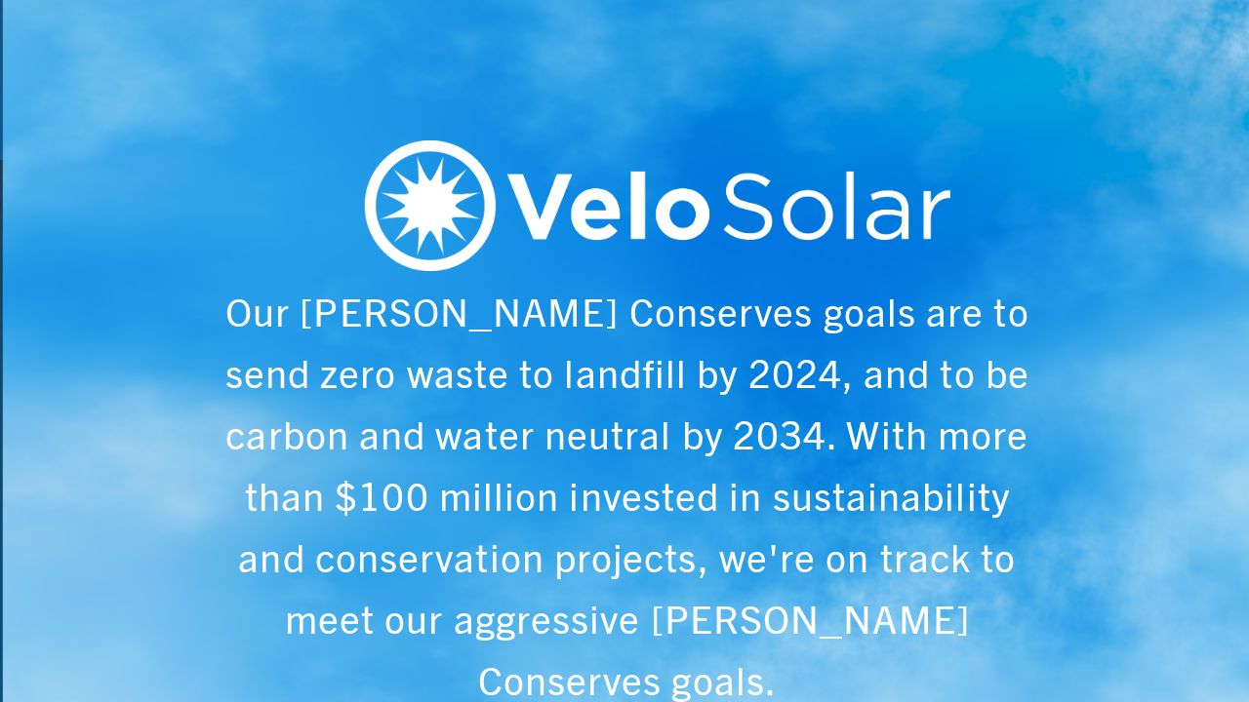
scroll to position [0, 6243]
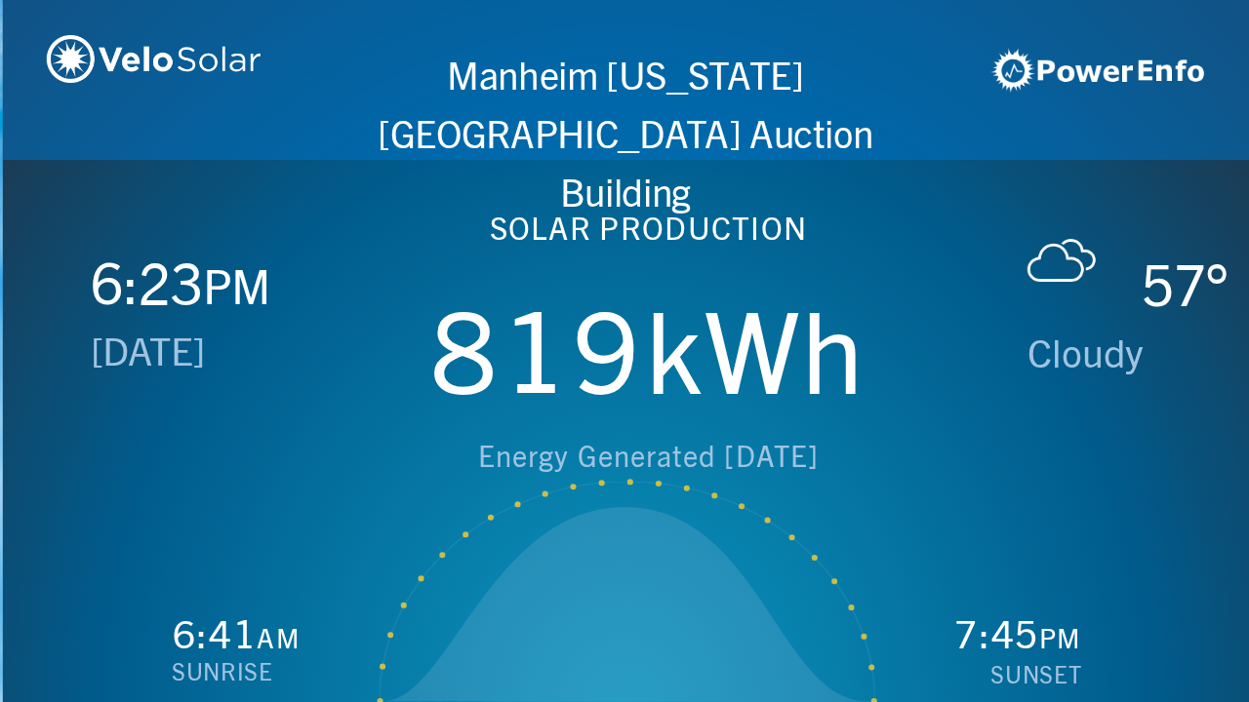
scroll to position [0, 1249]
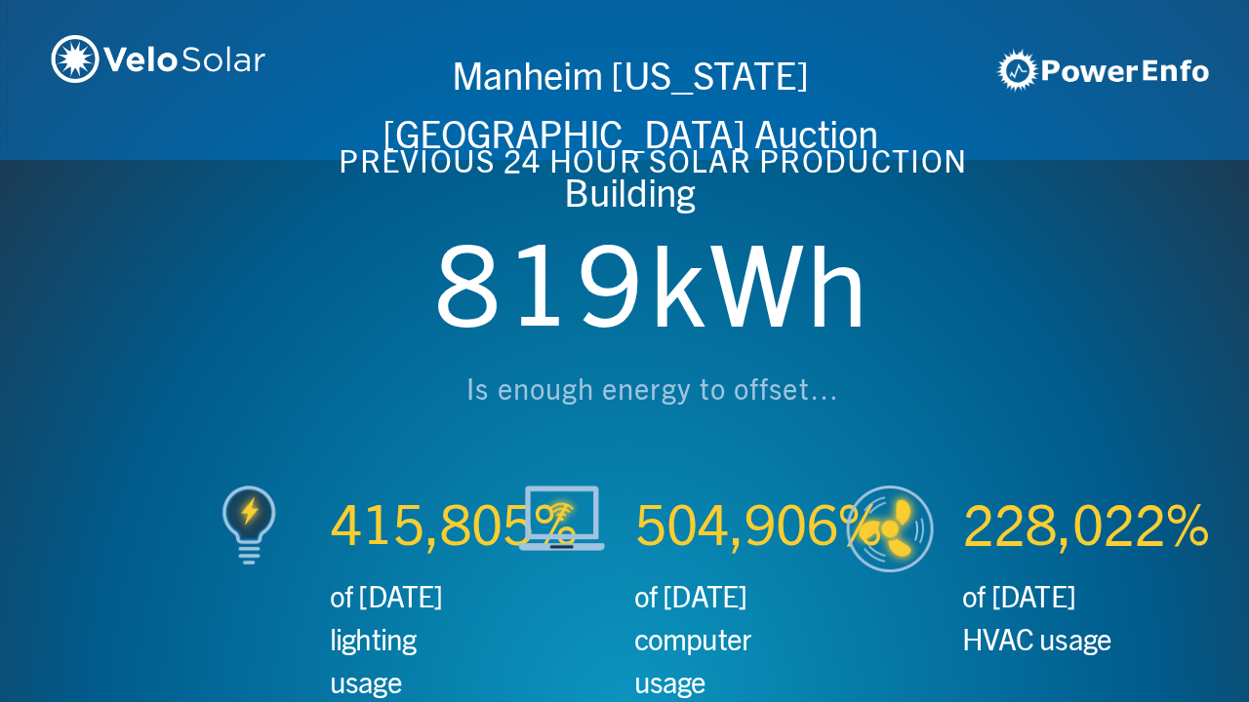
scroll to position [0, 2497]
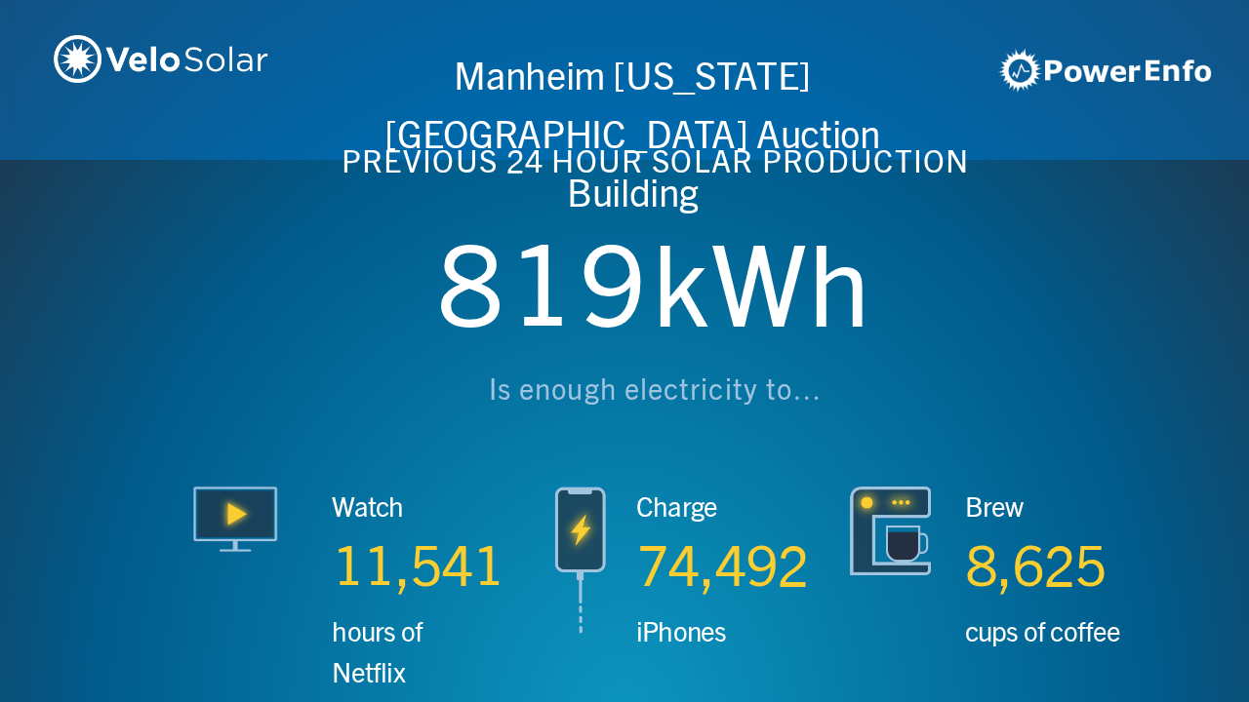
scroll to position [0, 3746]
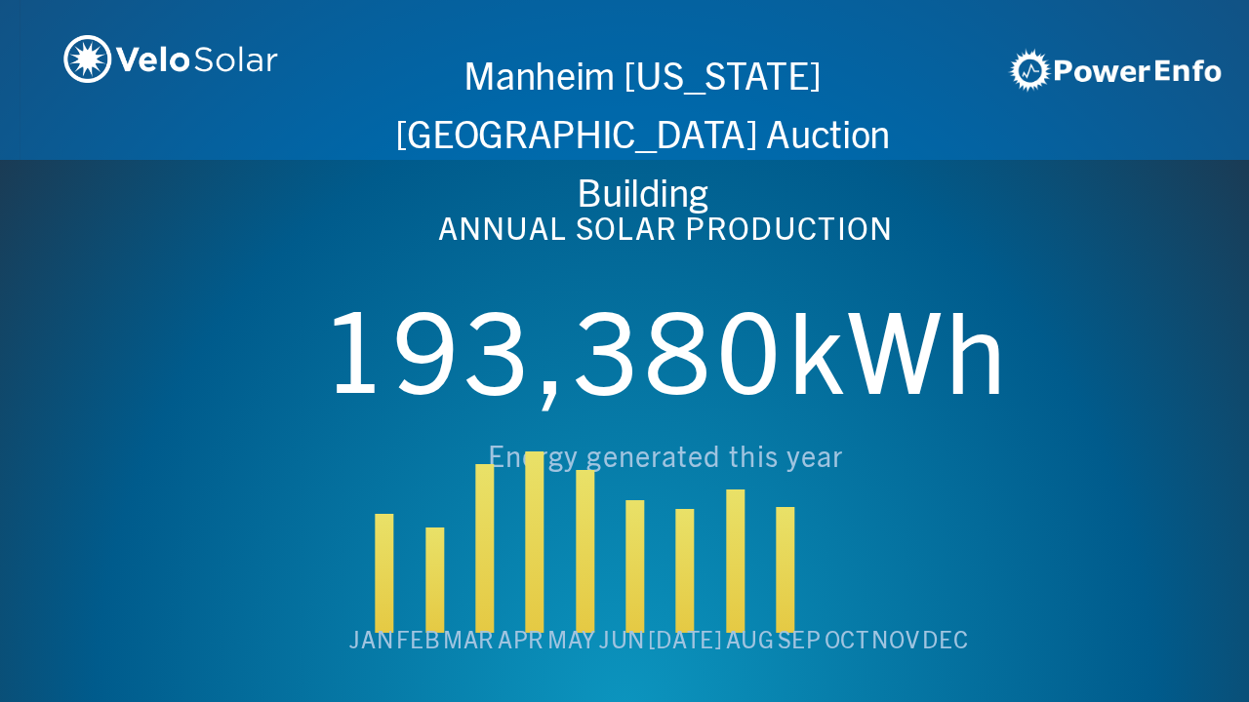
scroll to position [0, 4994]
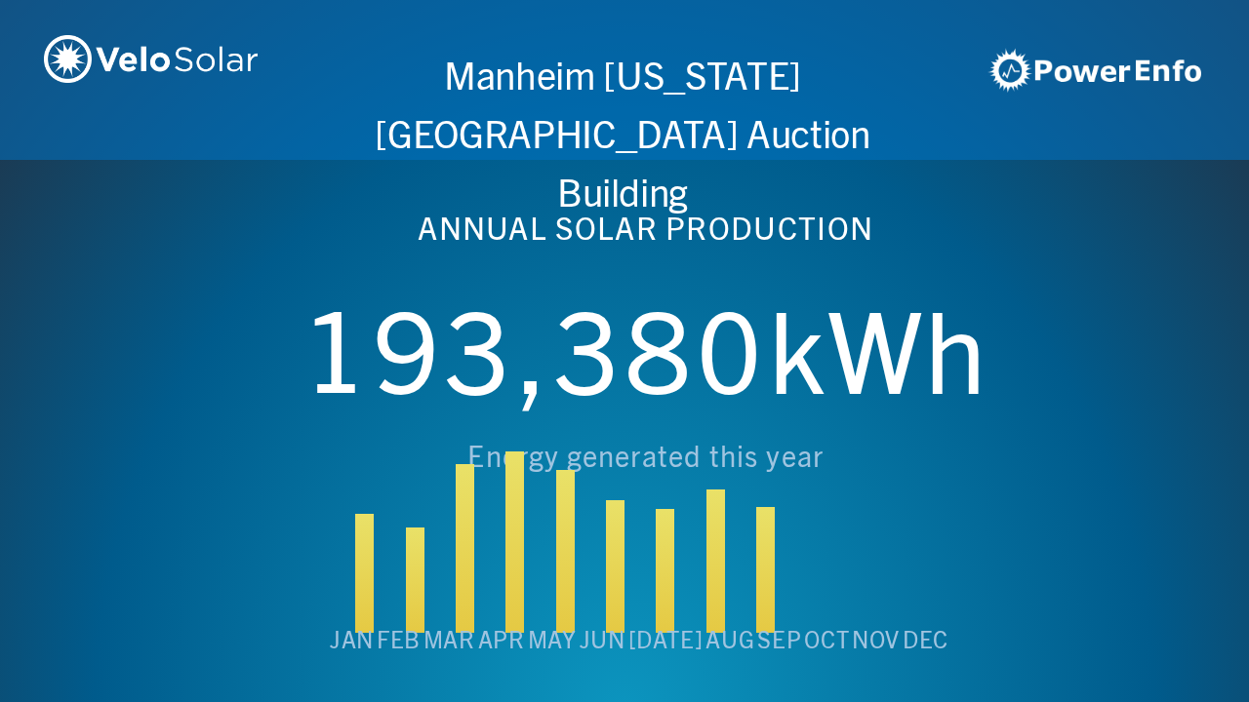
scroll to position [0, 6243]
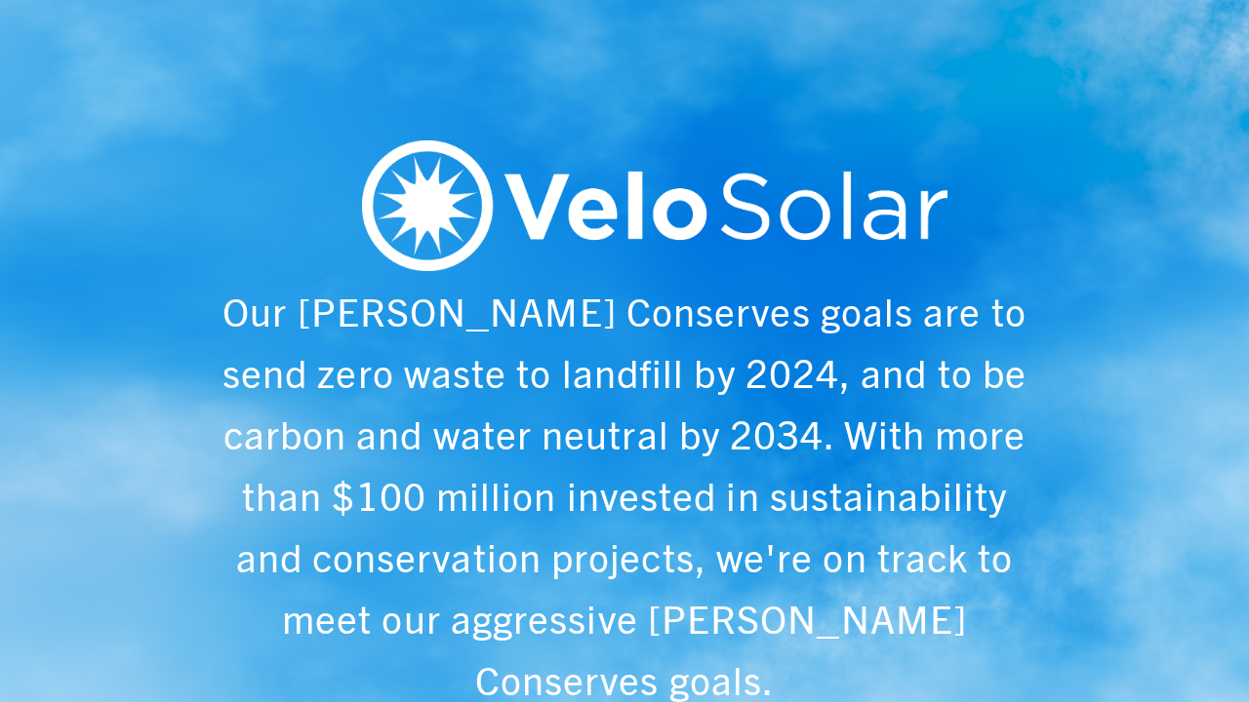
scroll to position [0, 1249]
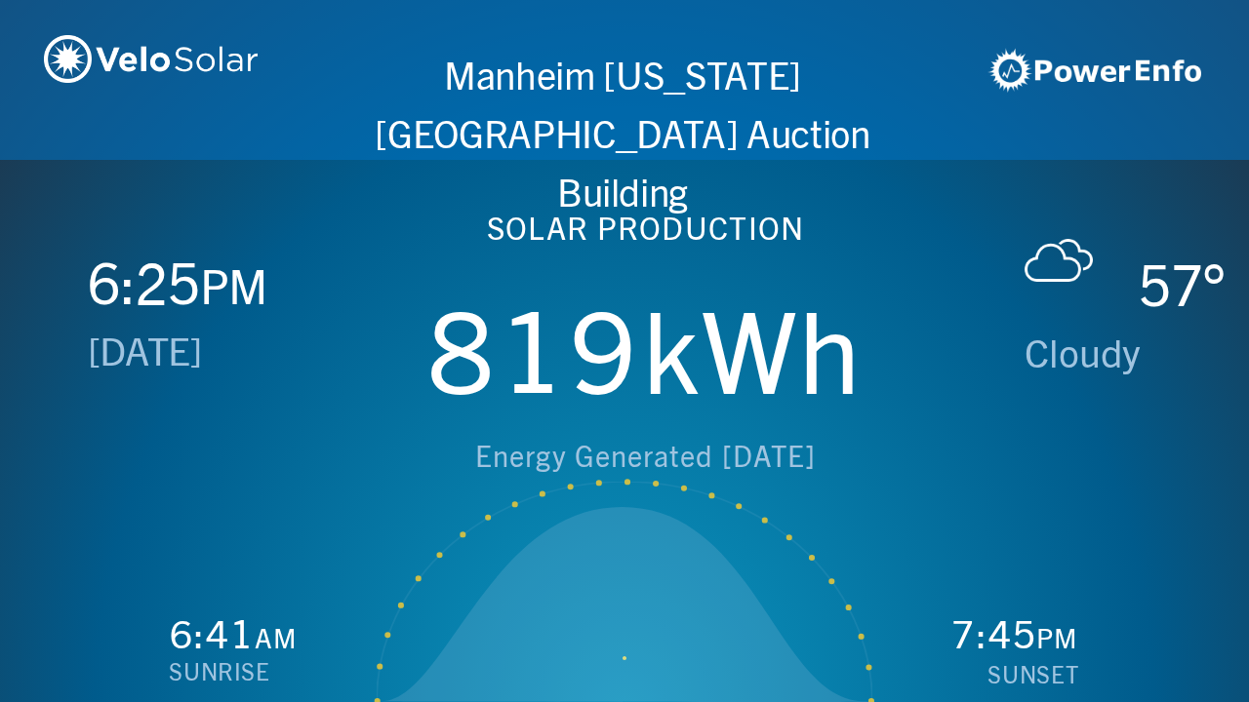
scroll to position [0, 2497]
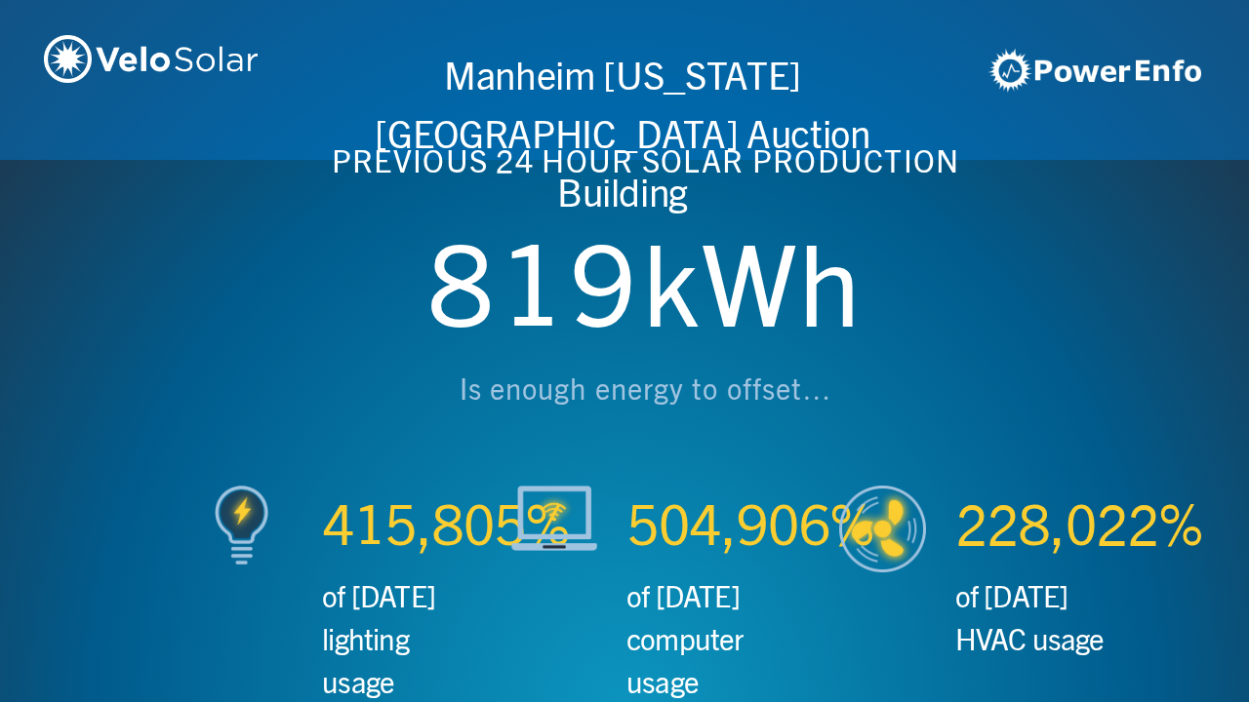
scroll to position [0, 3746]
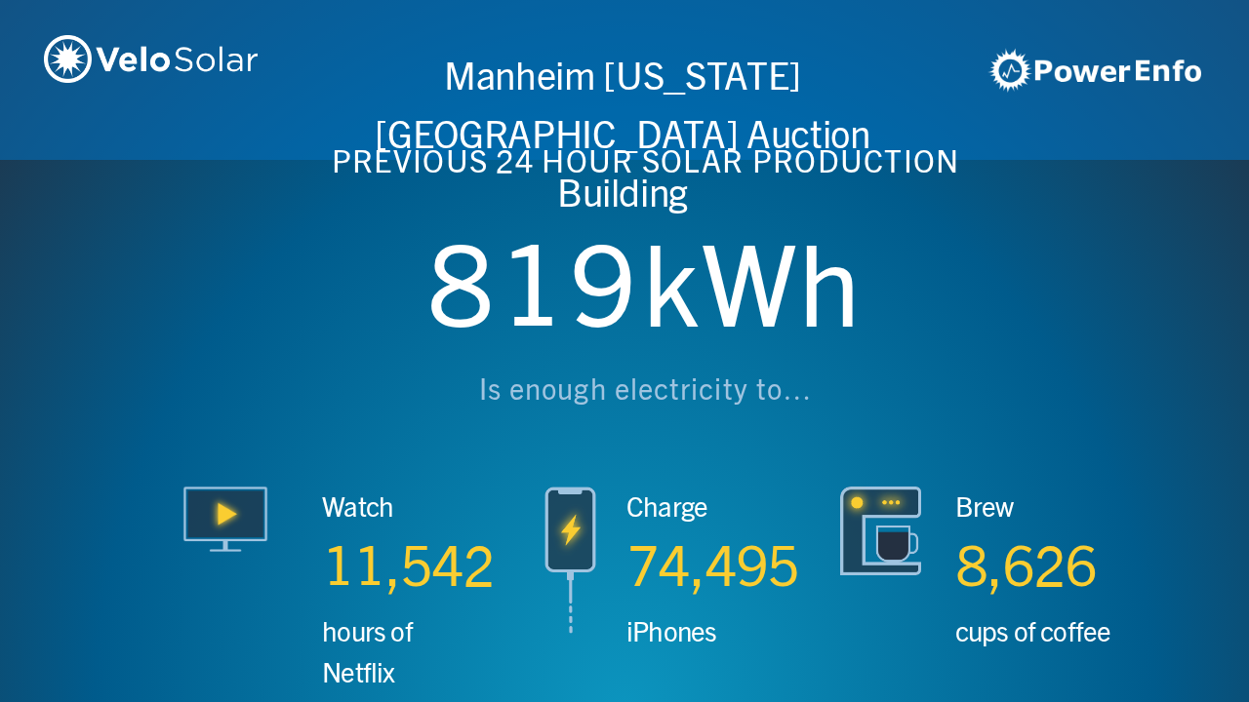
scroll to position [0, 4994]
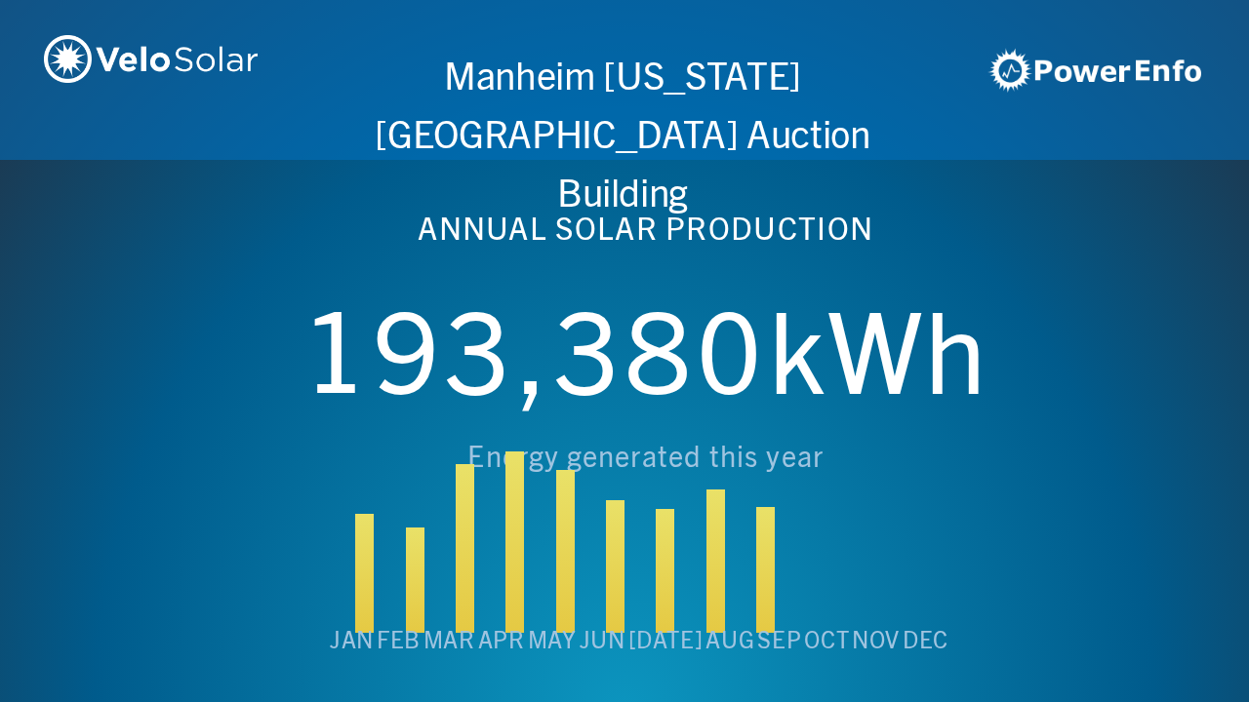
scroll to position [0, 6243]
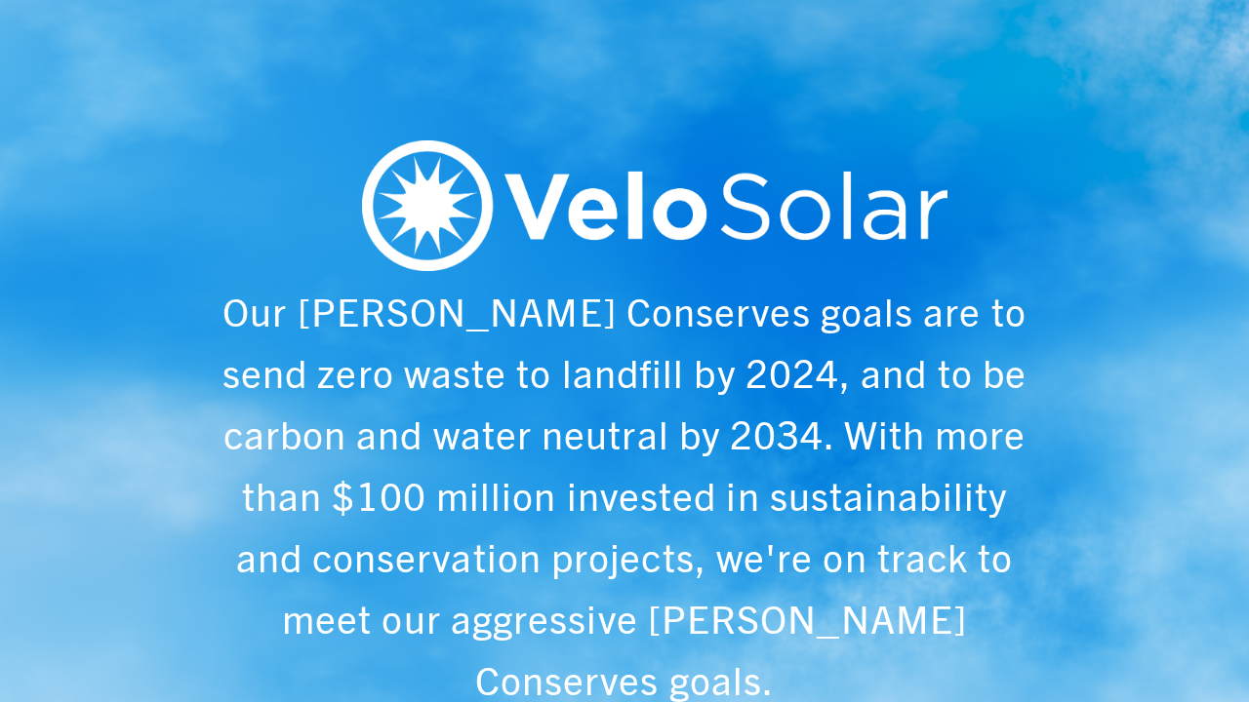
scroll to position [0, 1249]
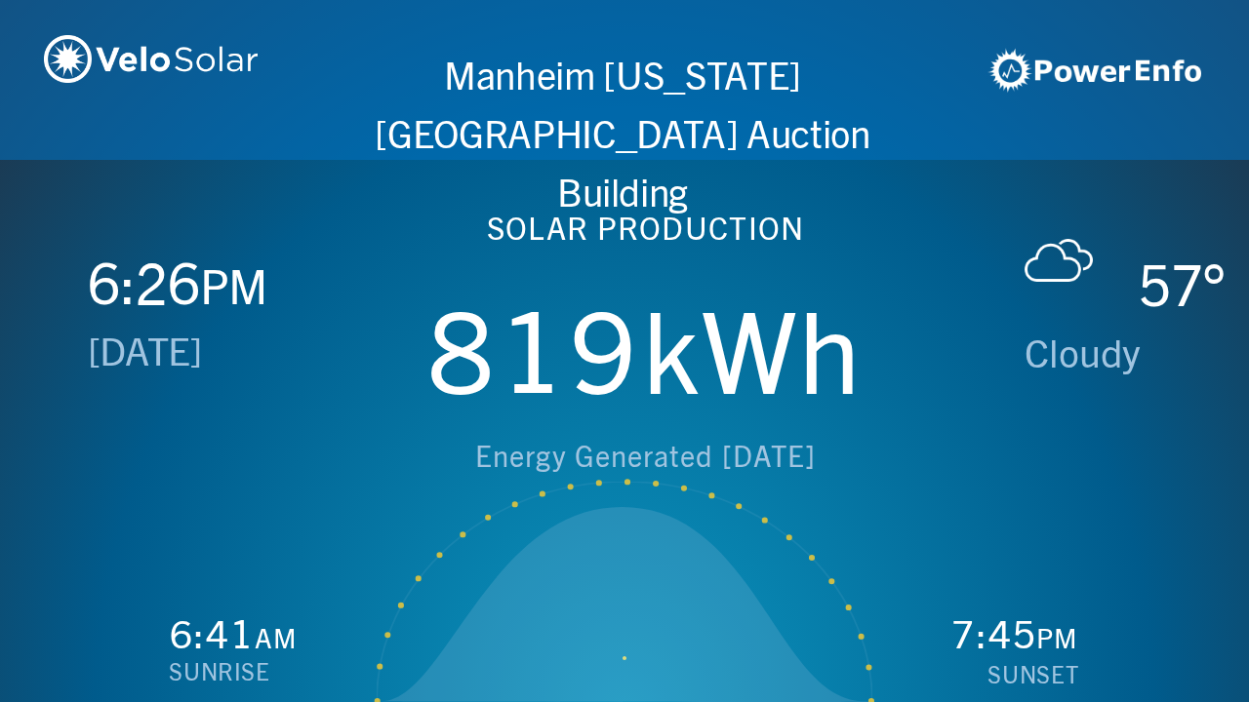
scroll to position [0, 2497]
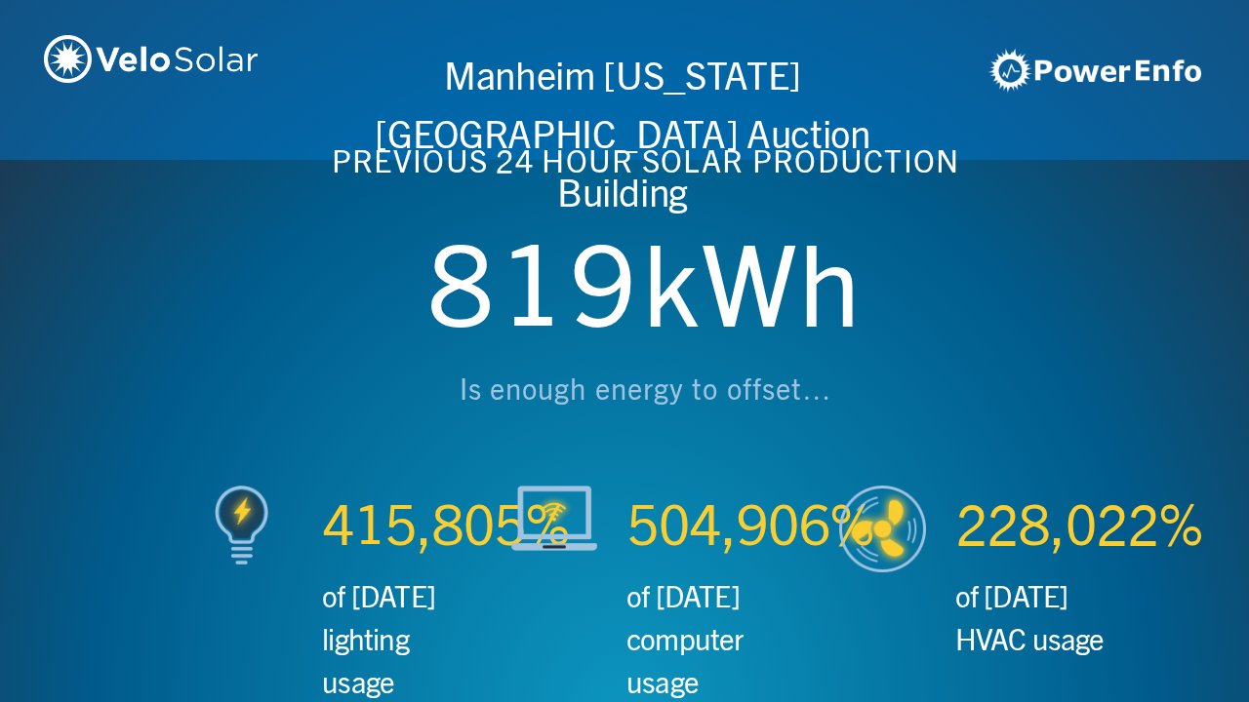
scroll to position [0, 3746]
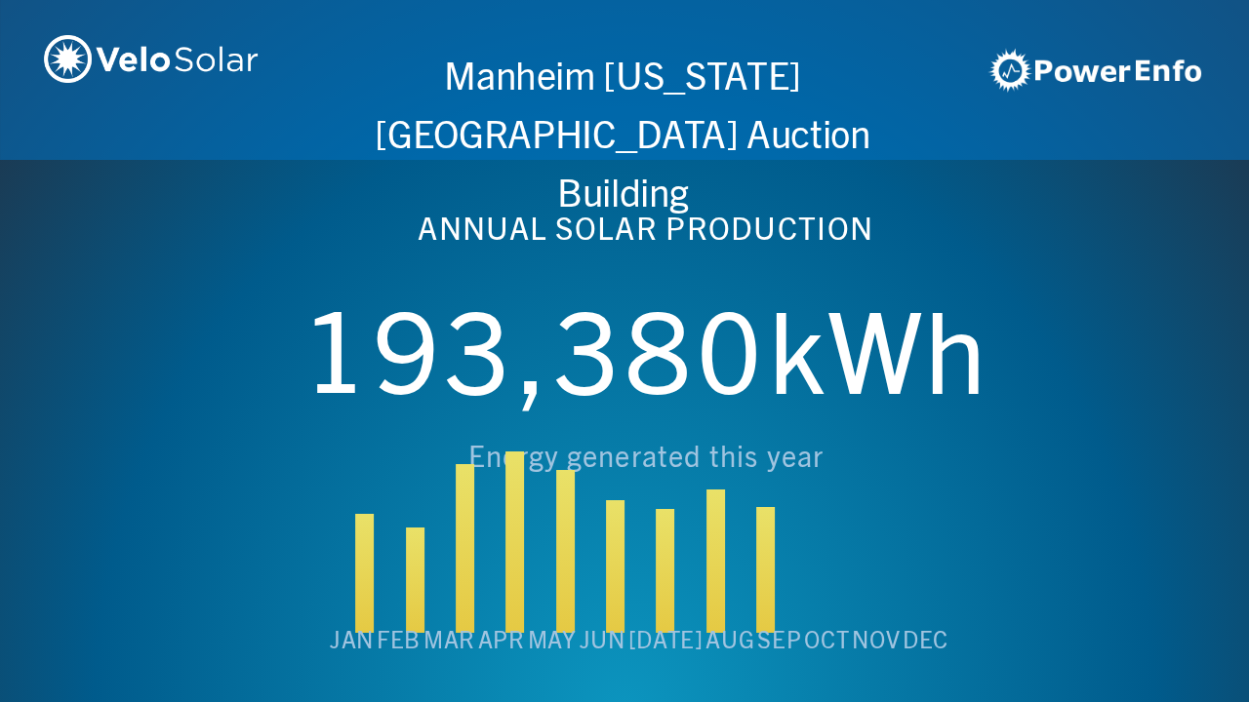
scroll to position [0, 4994]
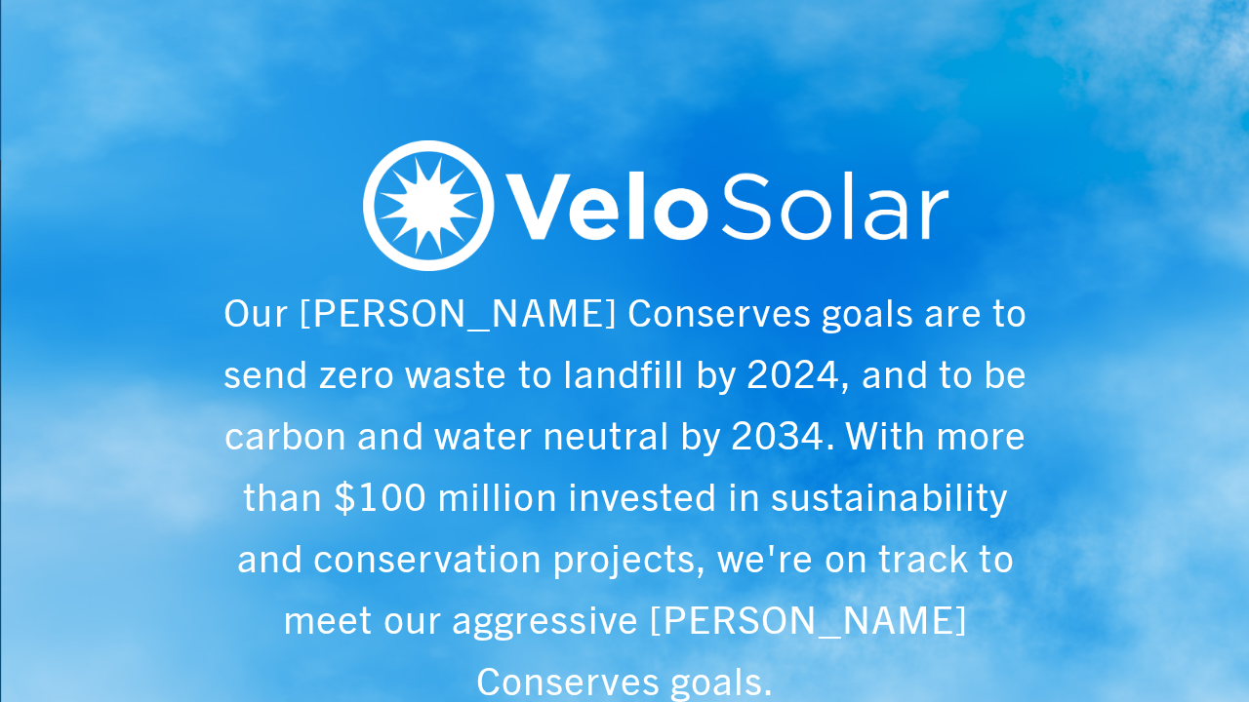
scroll to position [0, 6243]
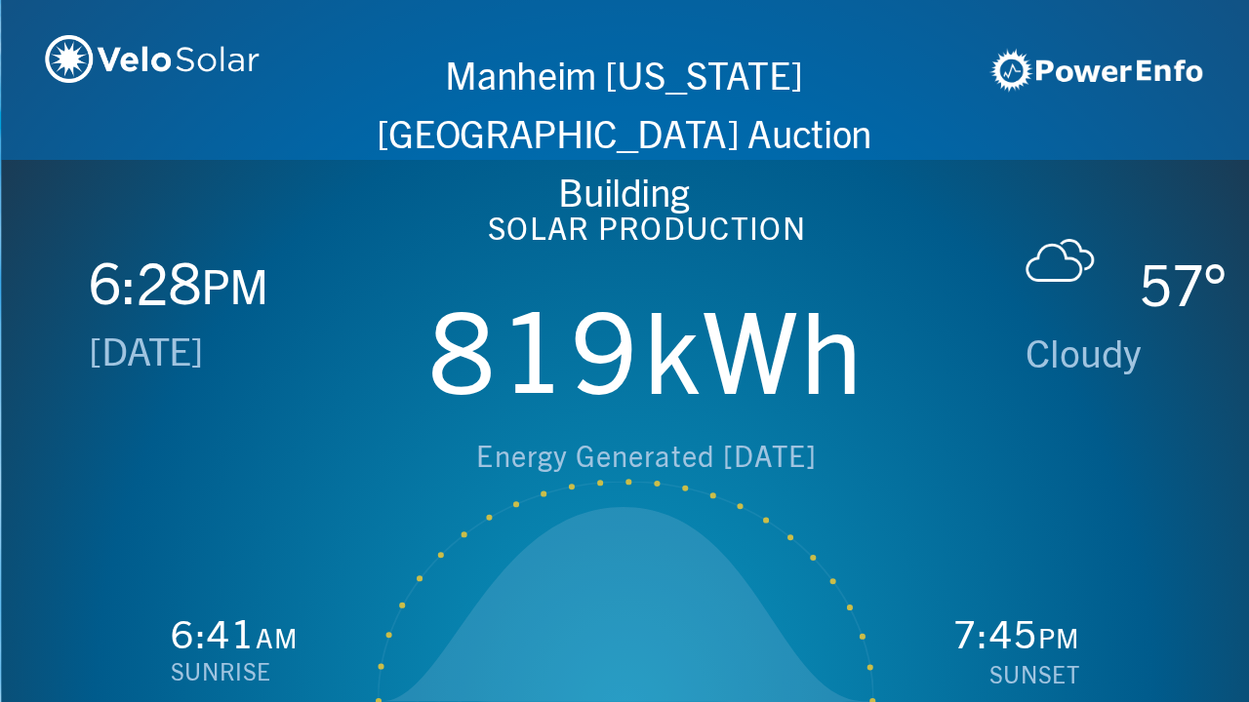
scroll to position [0, 1249]
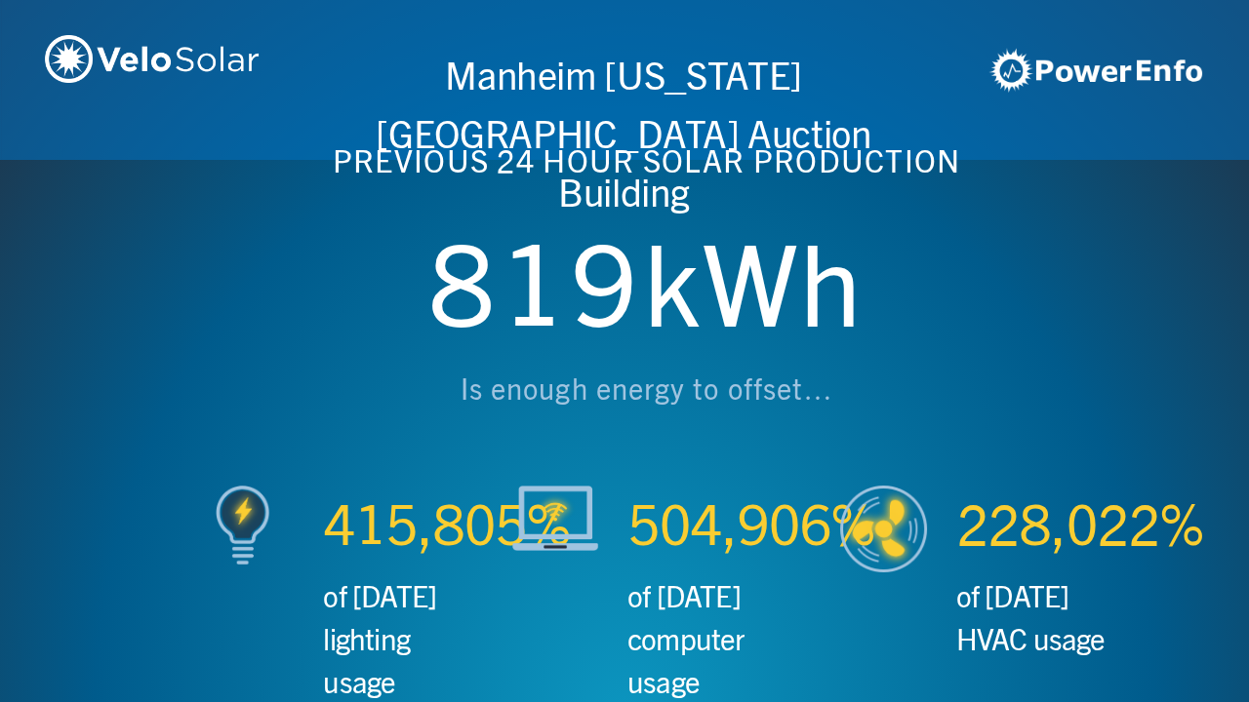
scroll to position [0, 2497]
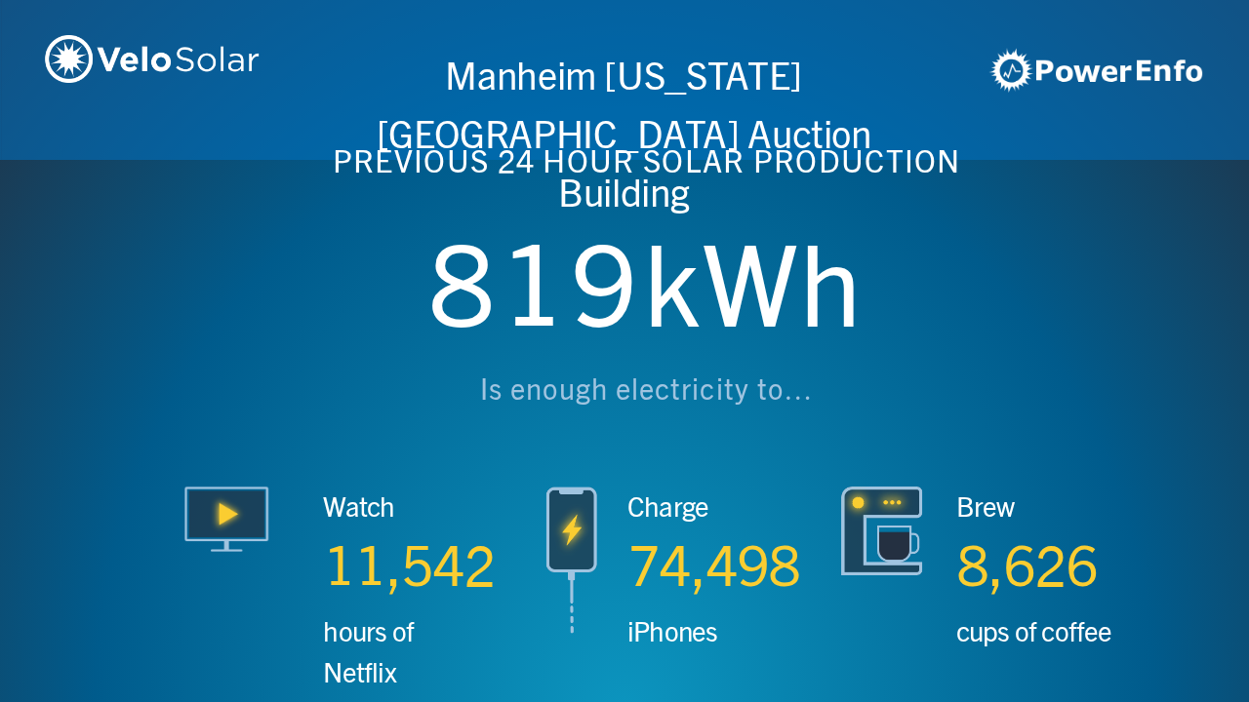
scroll to position [0, 3746]
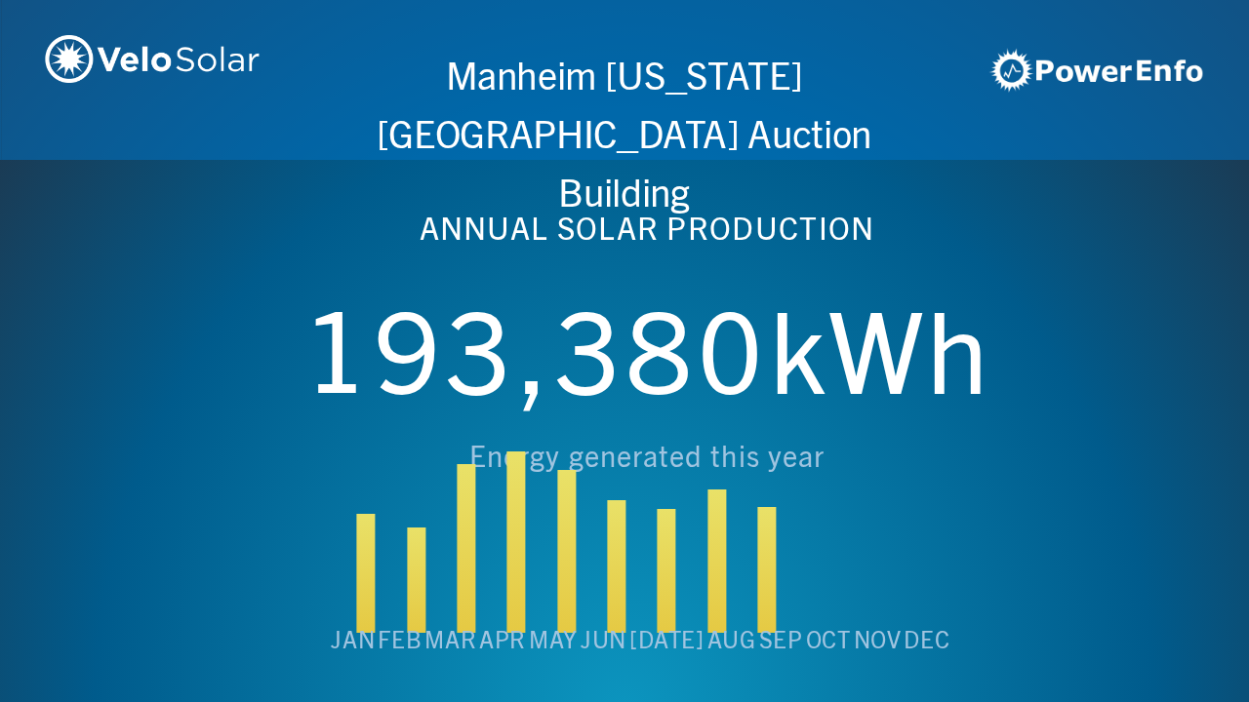
scroll to position [0, 4994]
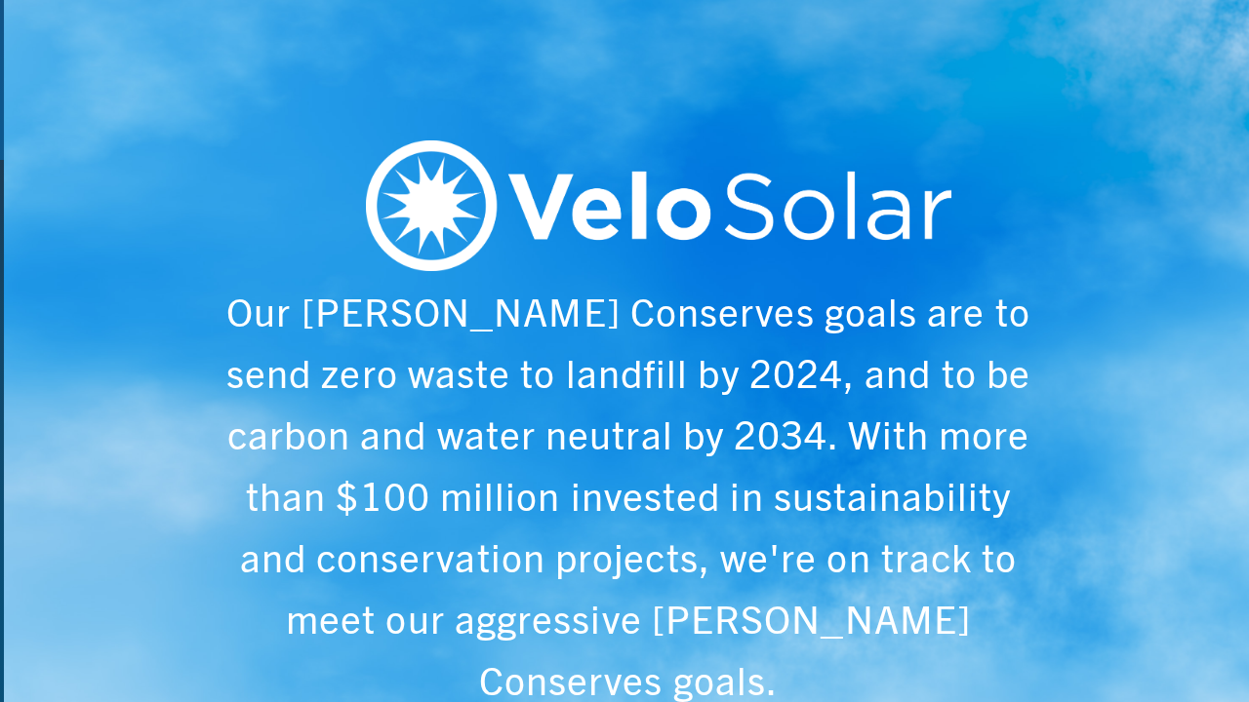
scroll to position [0, 6243]
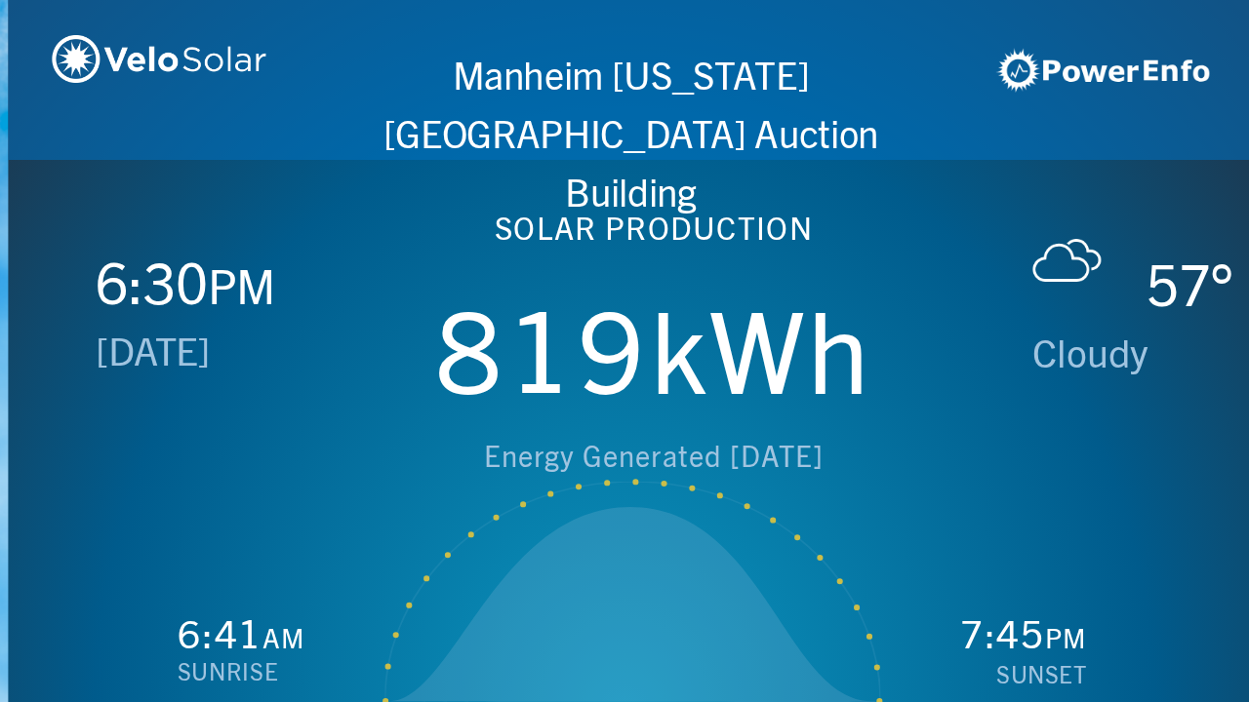
scroll to position [0, 1249]
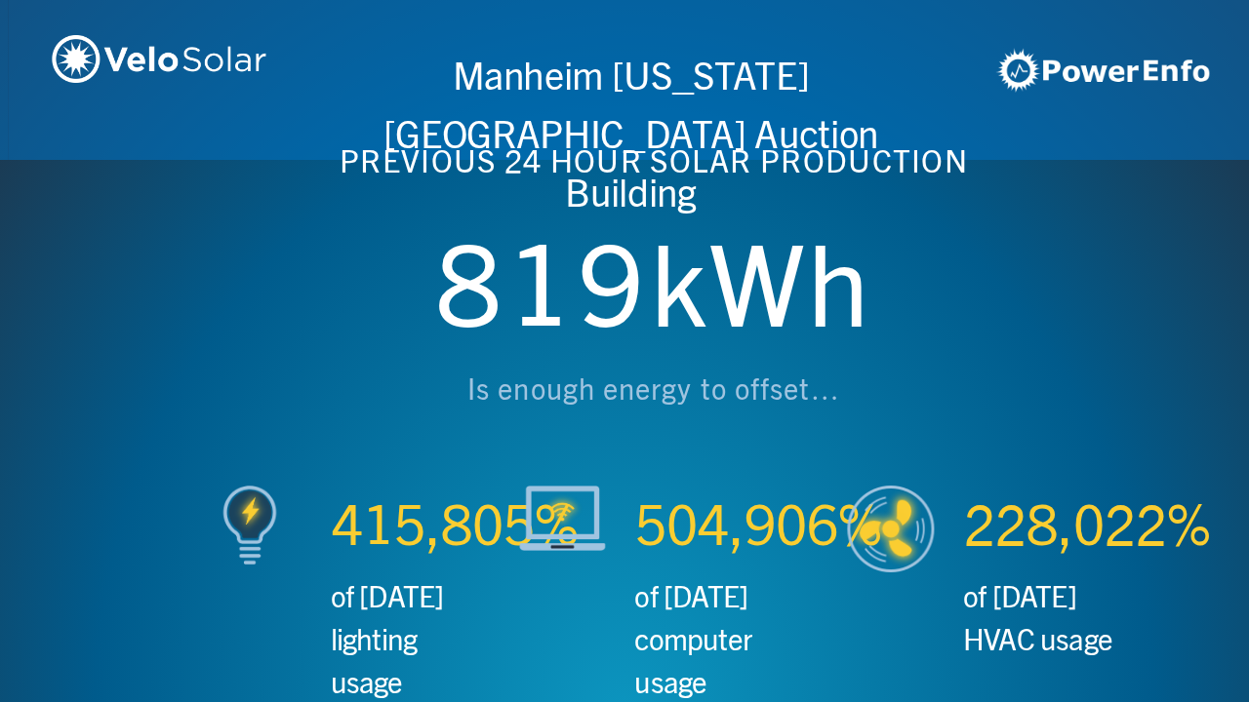
scroll to position [0, 2497]
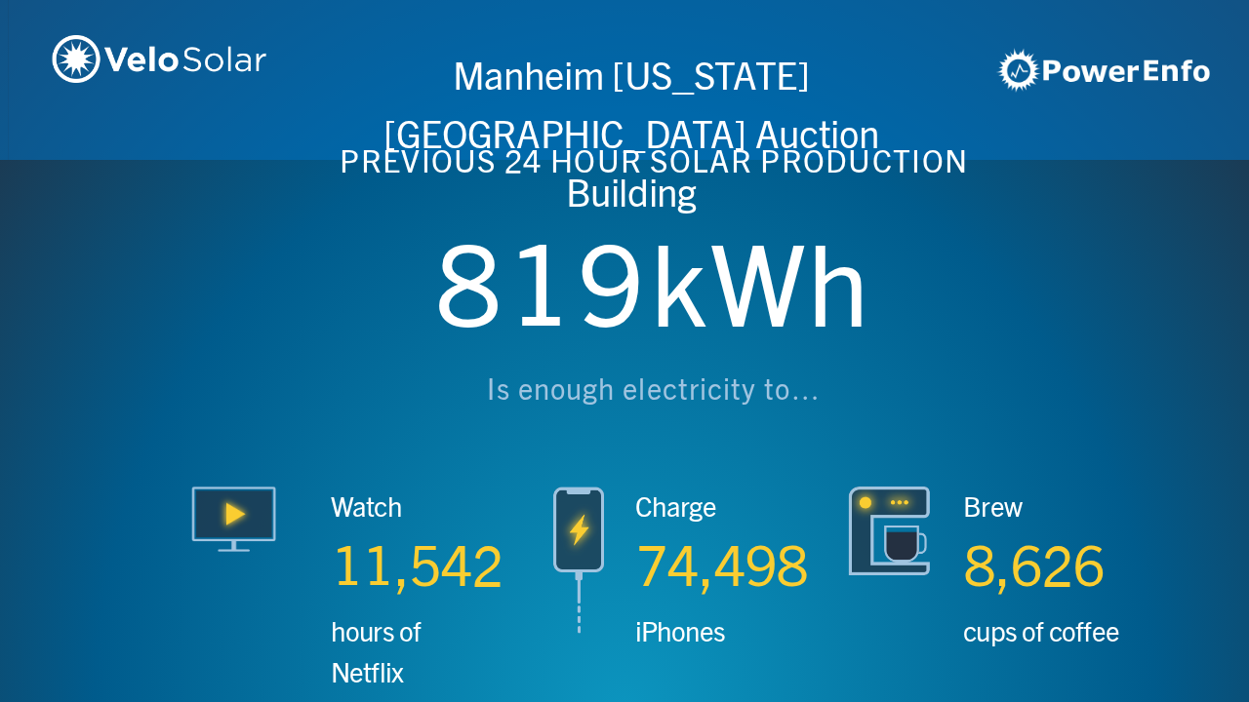
scroll to position [0, 3746]
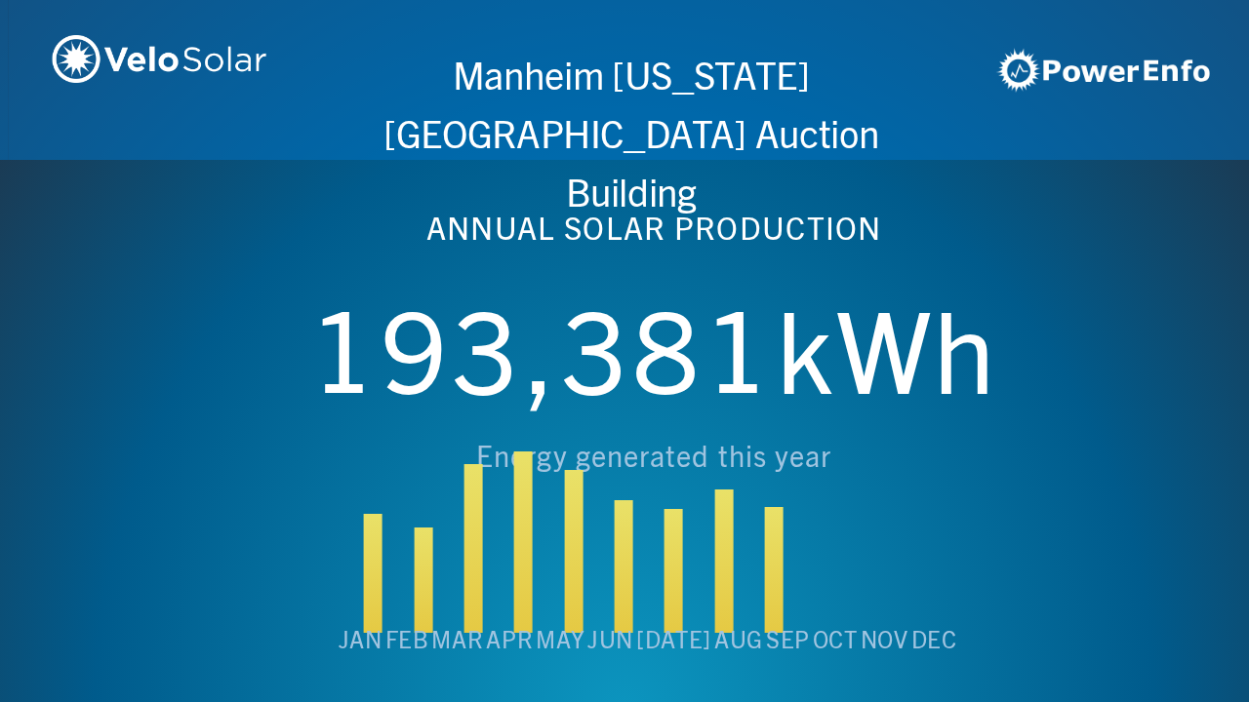
scroll to position [0, 4994]
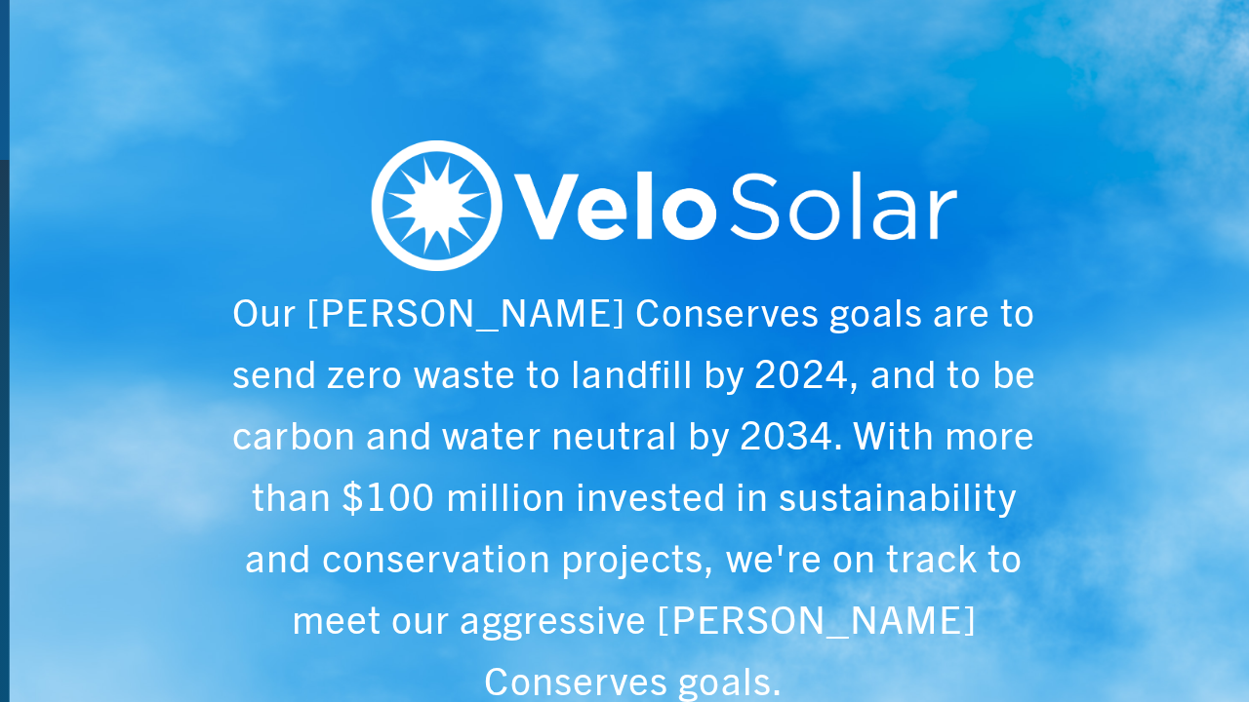
scroll to position [0, 6243]
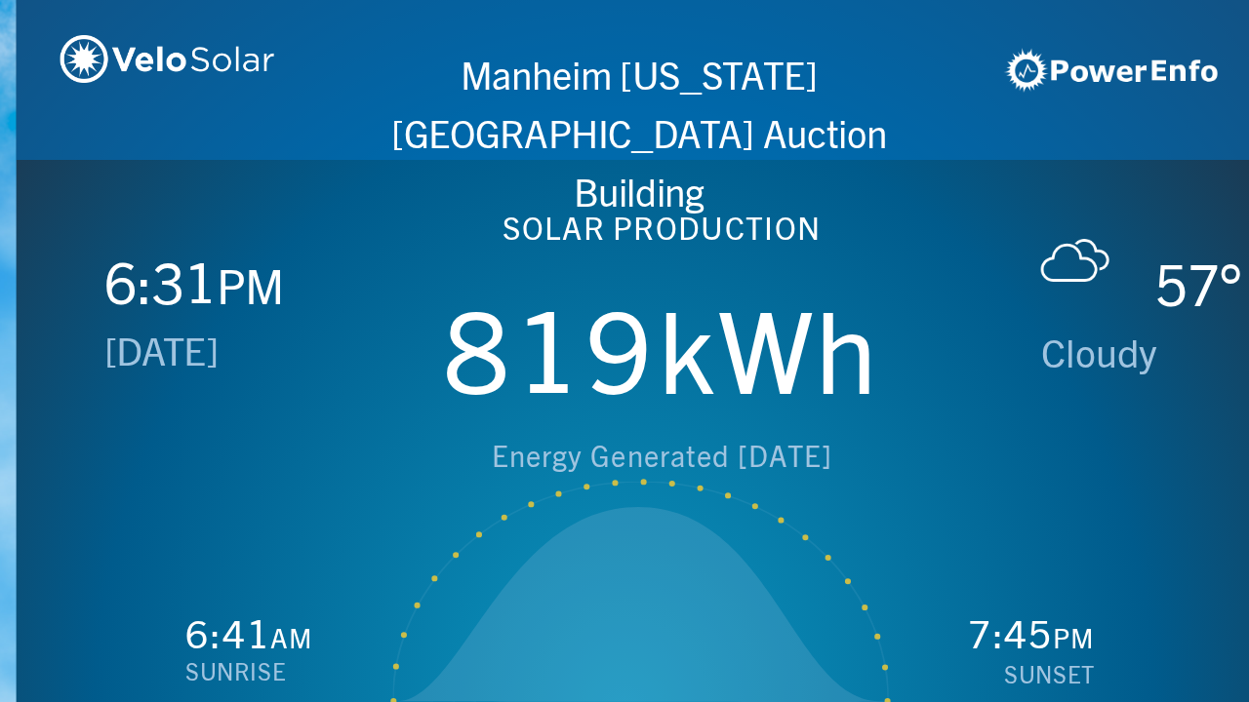
scroll to position [0, 1249]
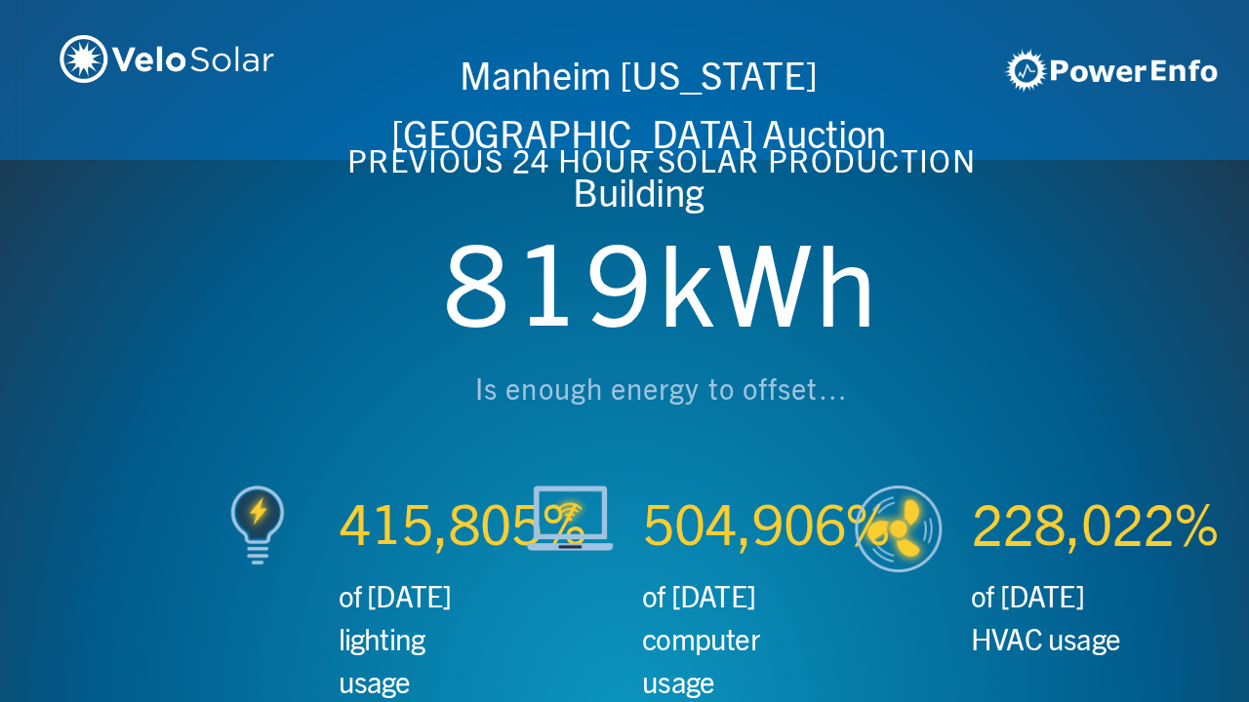
scroll to position [0, 2497]
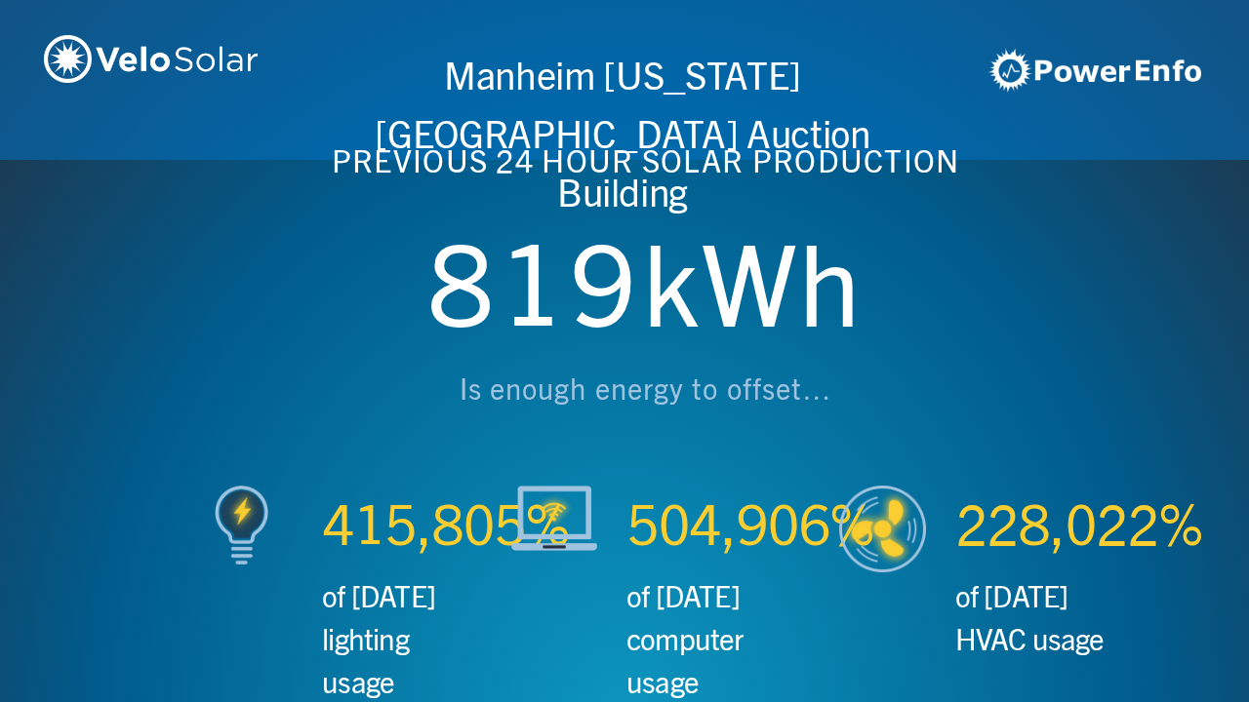
scroll to position [0, 3746]
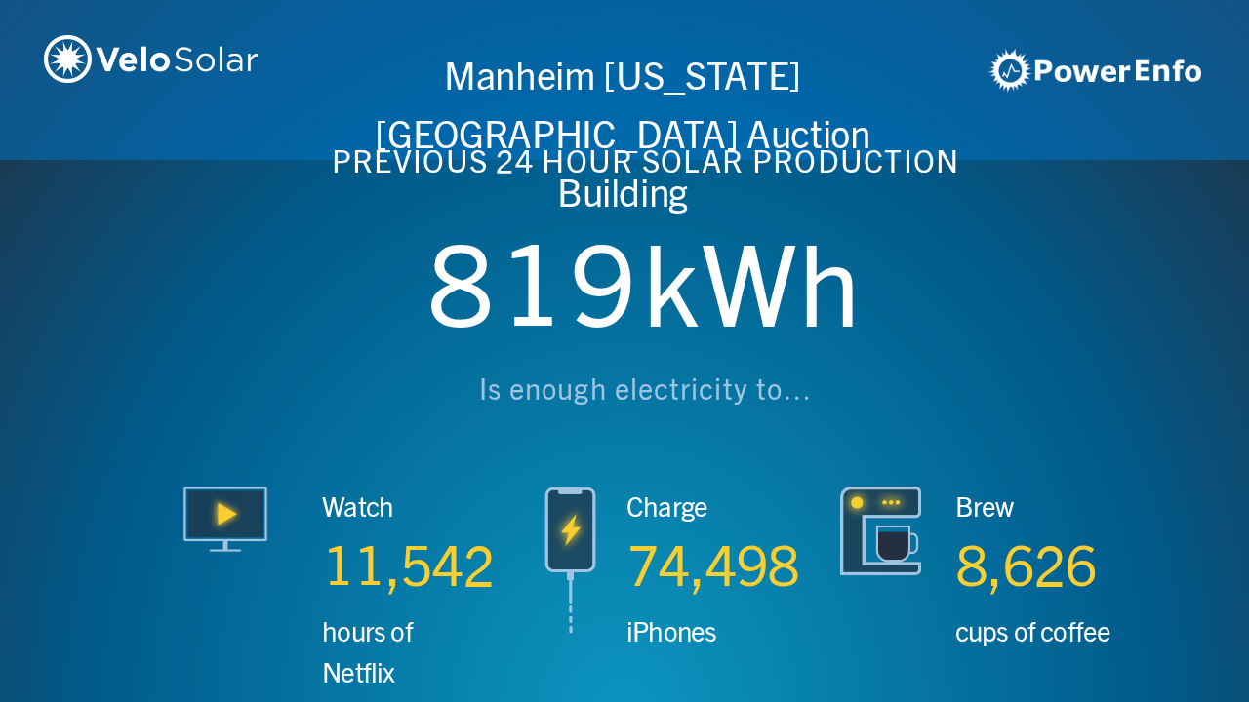
scroll to position [0, 4994]
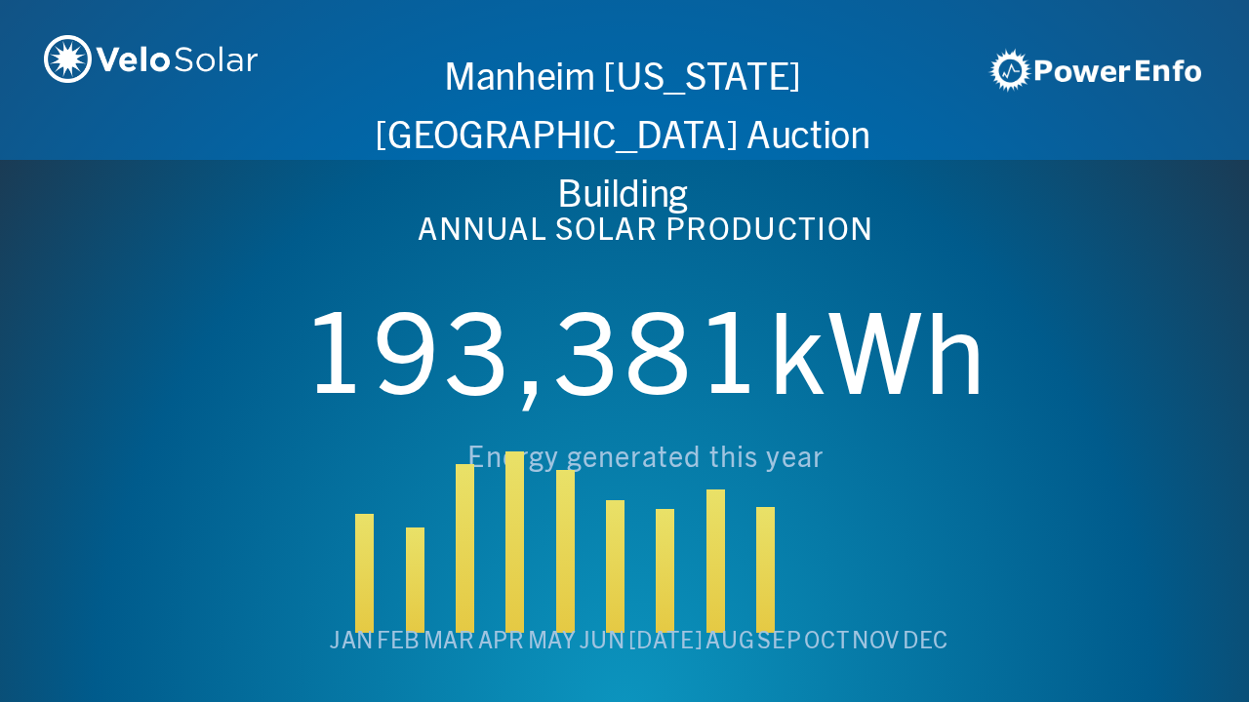
scroll to position [0, 6243]
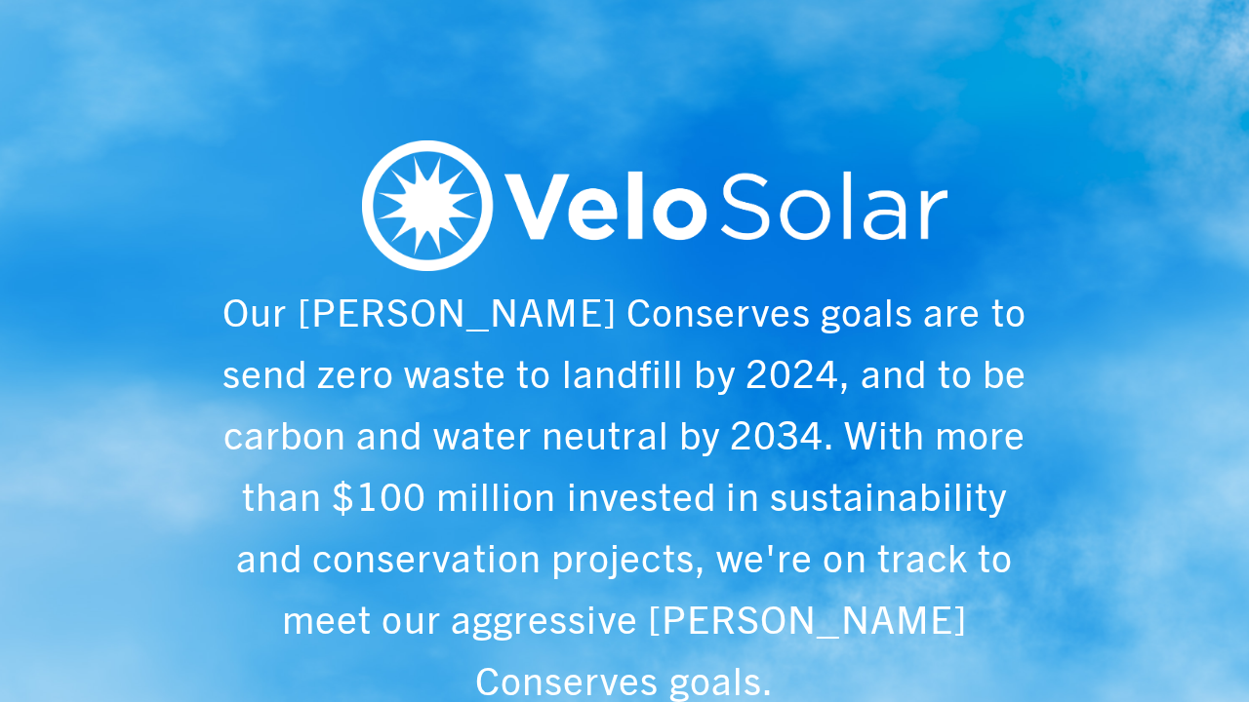
scroll to position [0, 1249]
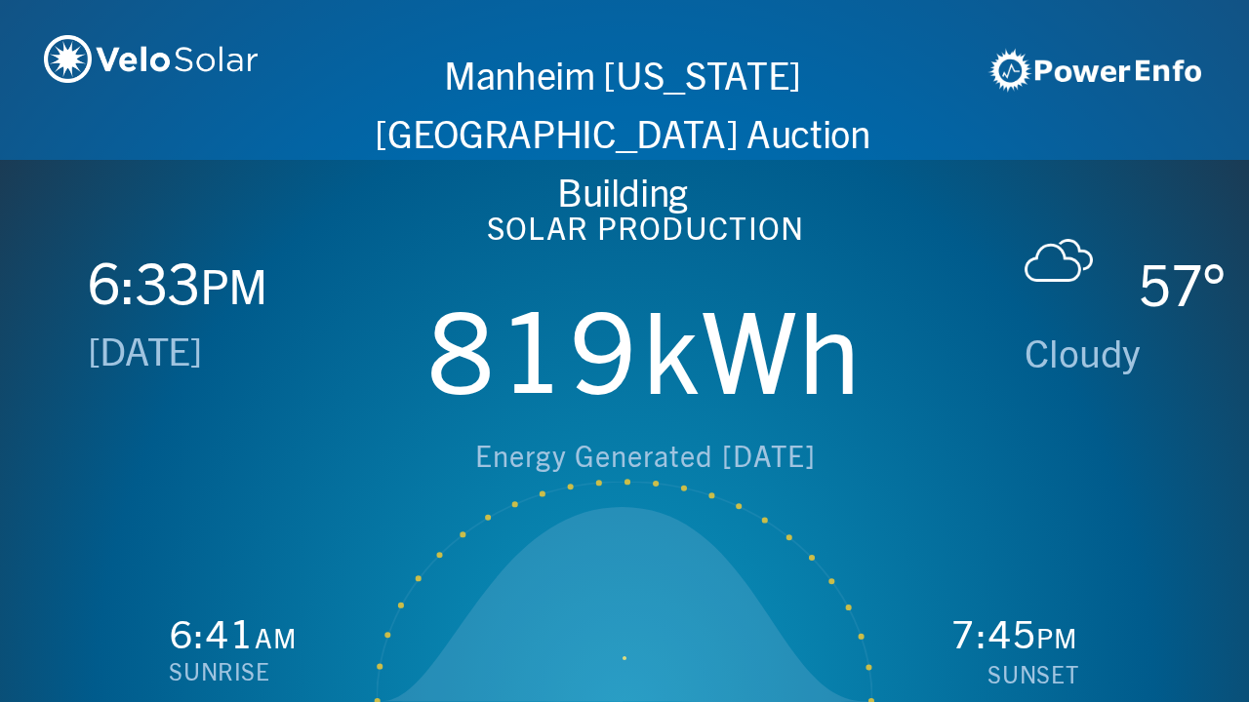
scroll to position [0, 2497]
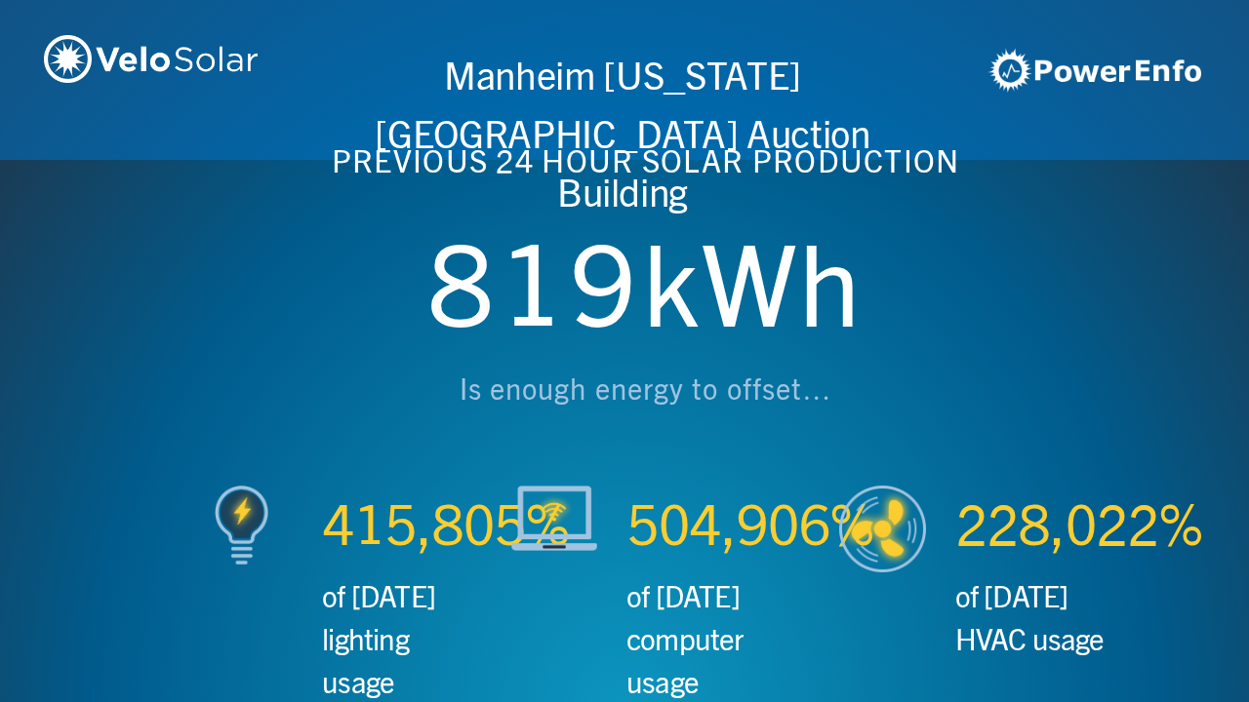
scroll to position [0, 3746]
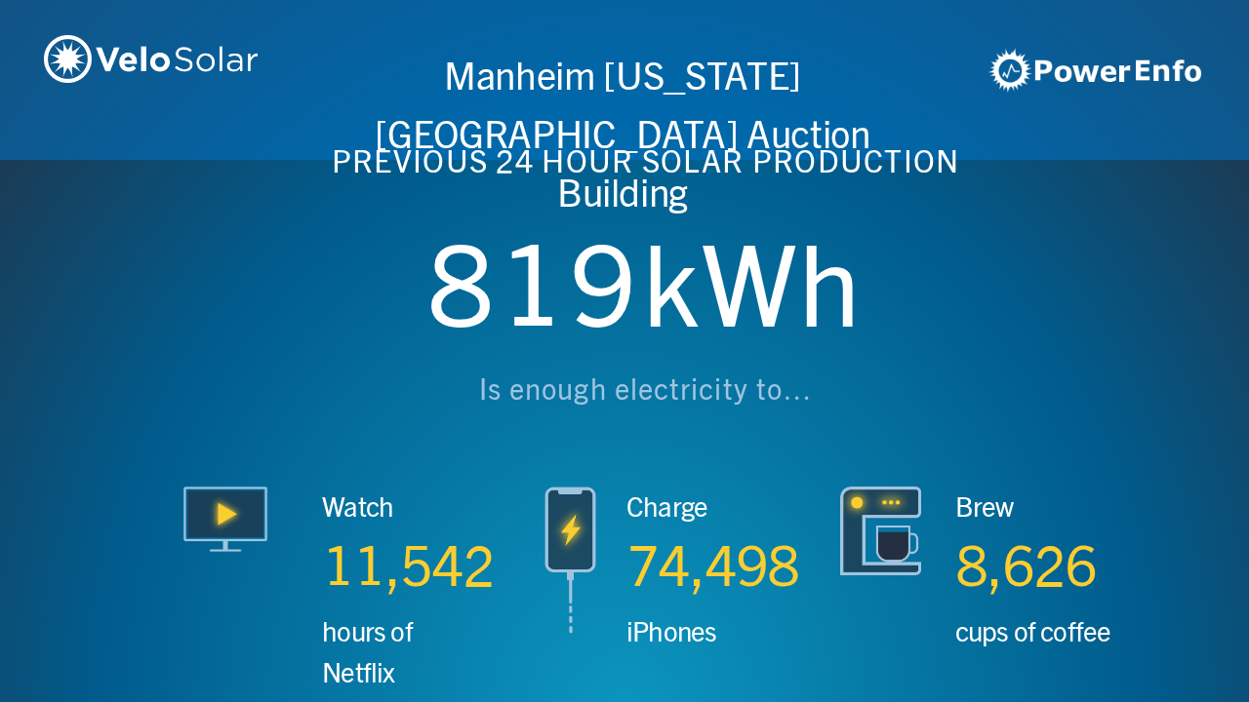
scroll to position [0, 4994]
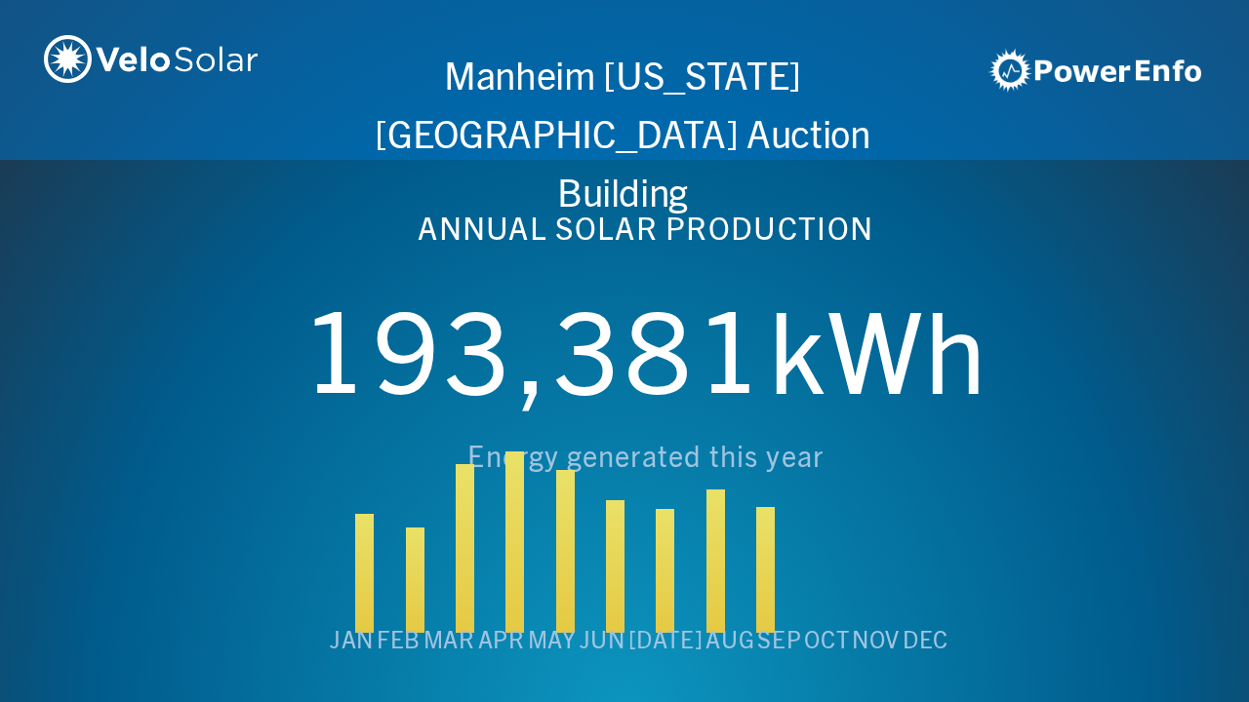
scroll to position [0, 6243]
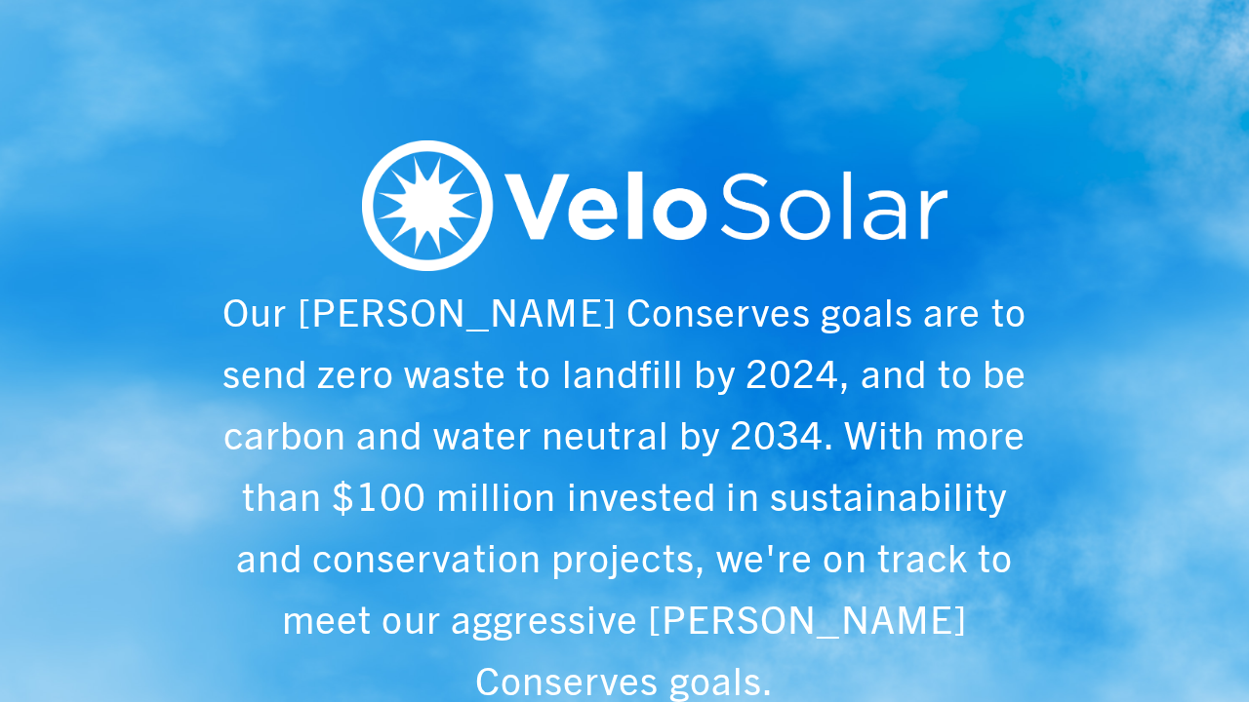
scroll to position [0, 1249]
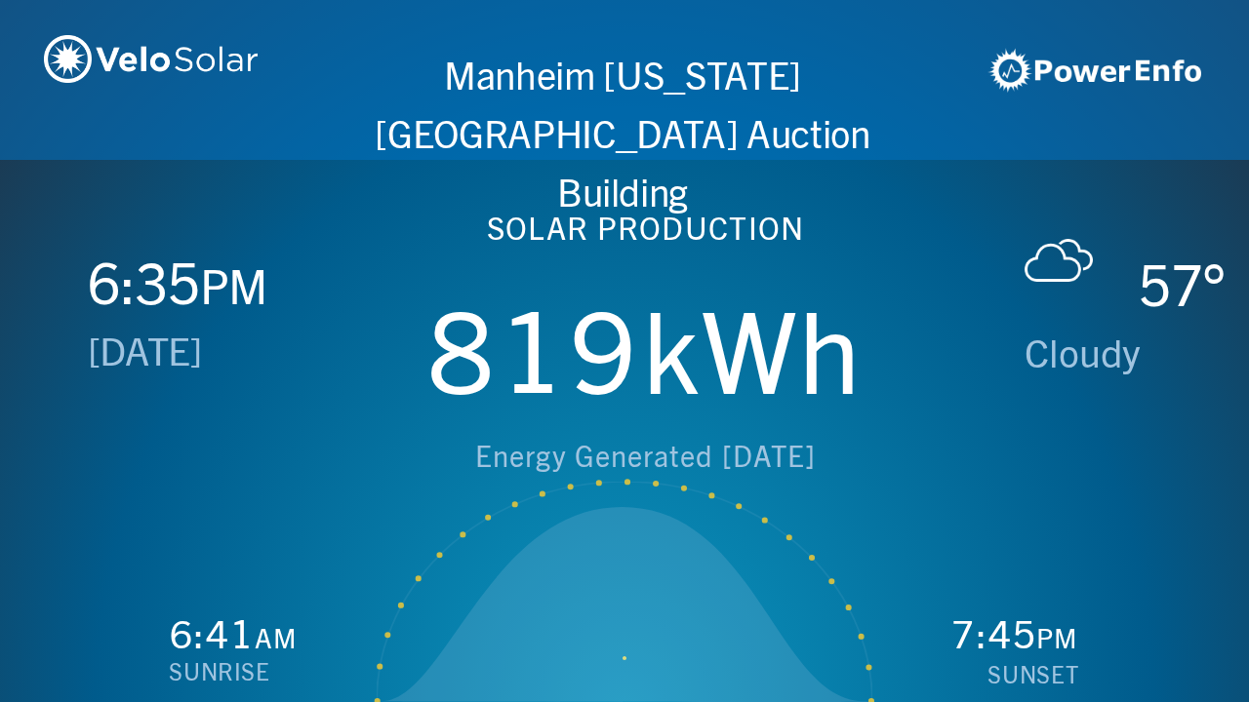
scroll to position [0, 2497]
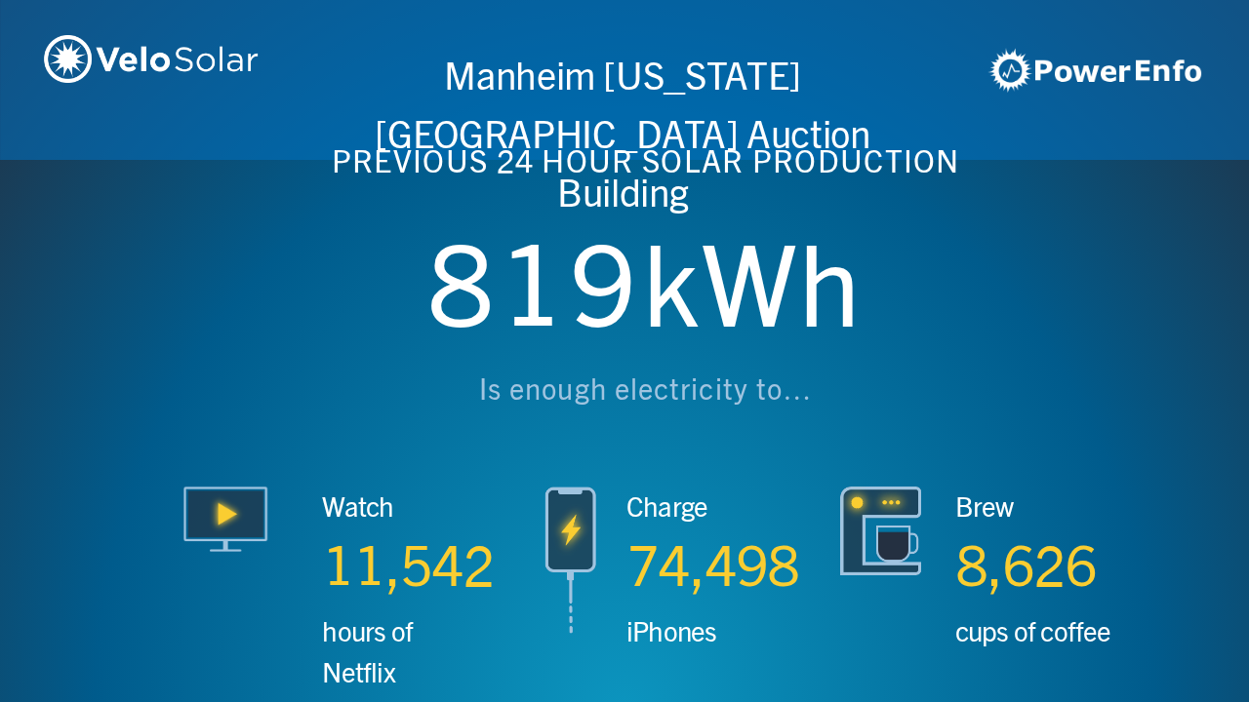
scroll to position [0, 3746]
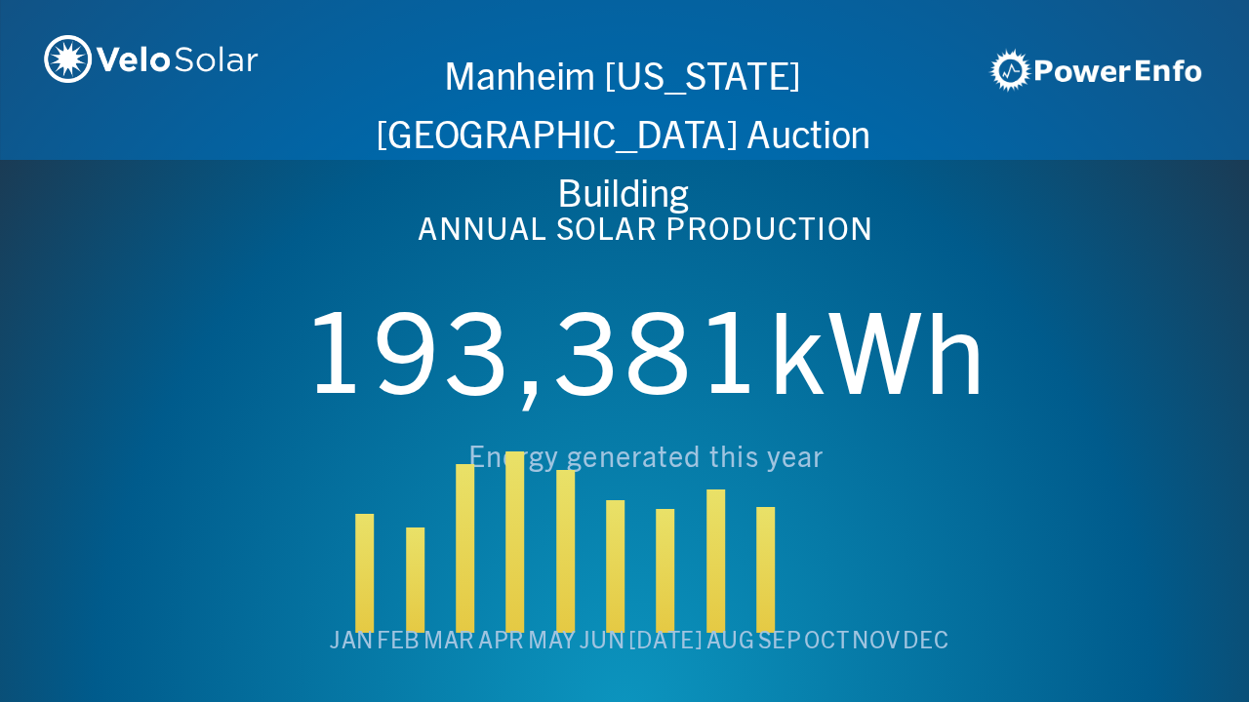
scroll to position [0, 4994]
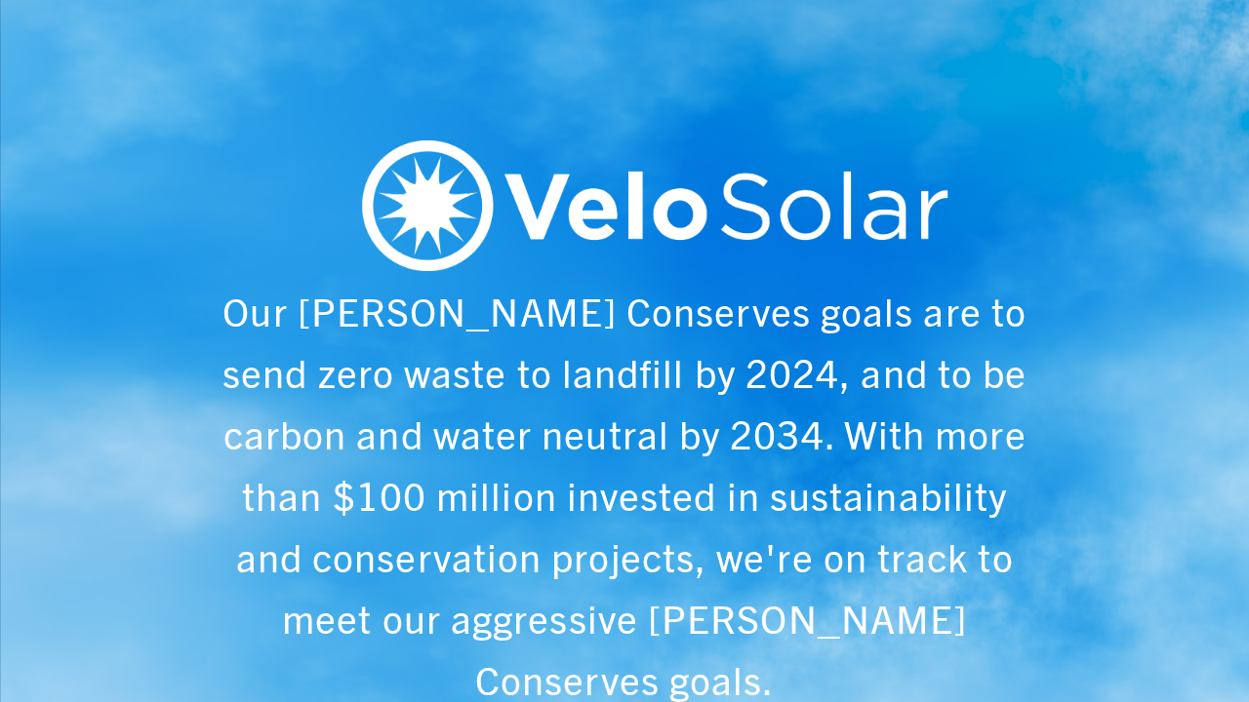
scroll to position [0, 6243]
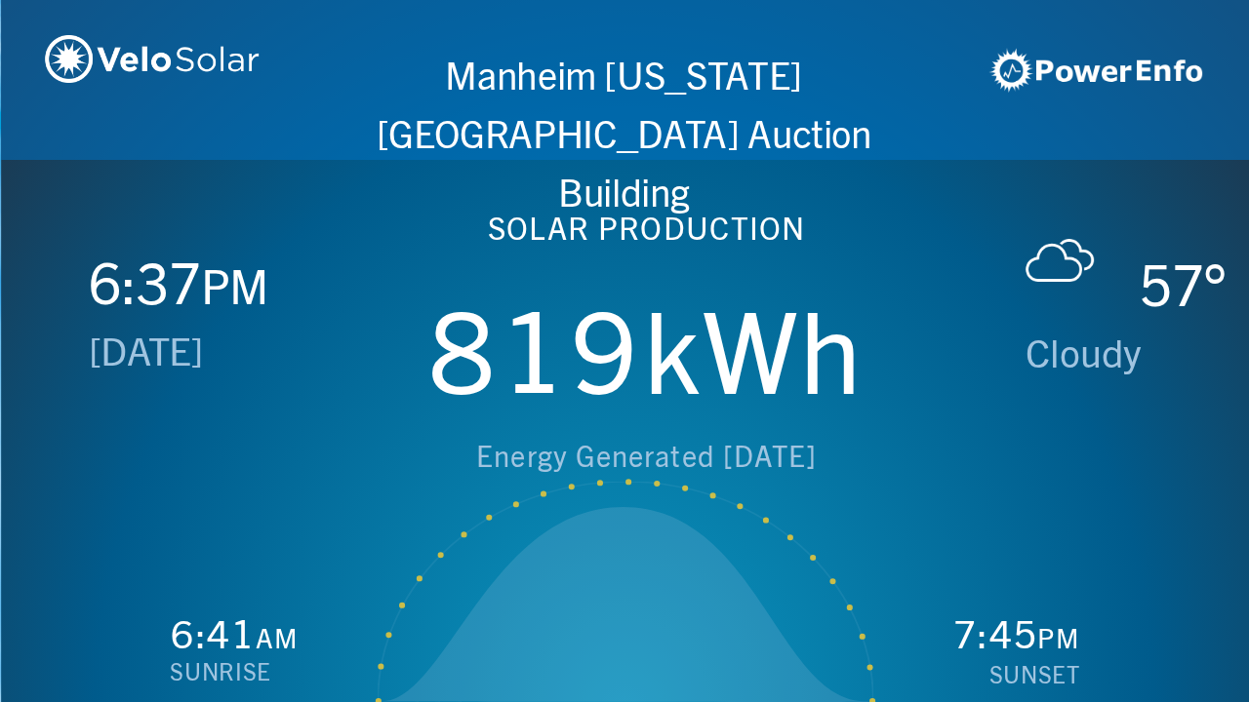
scroll to position [0, 1249]
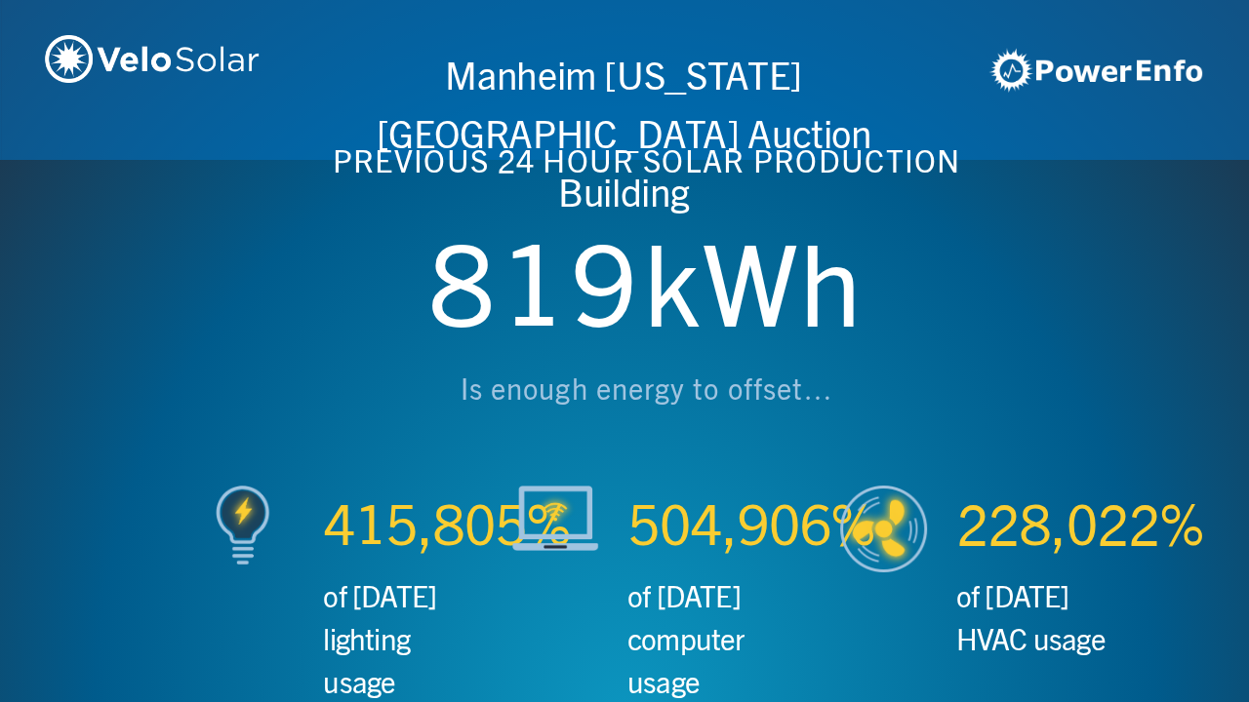
scroll to position [0, 2497]
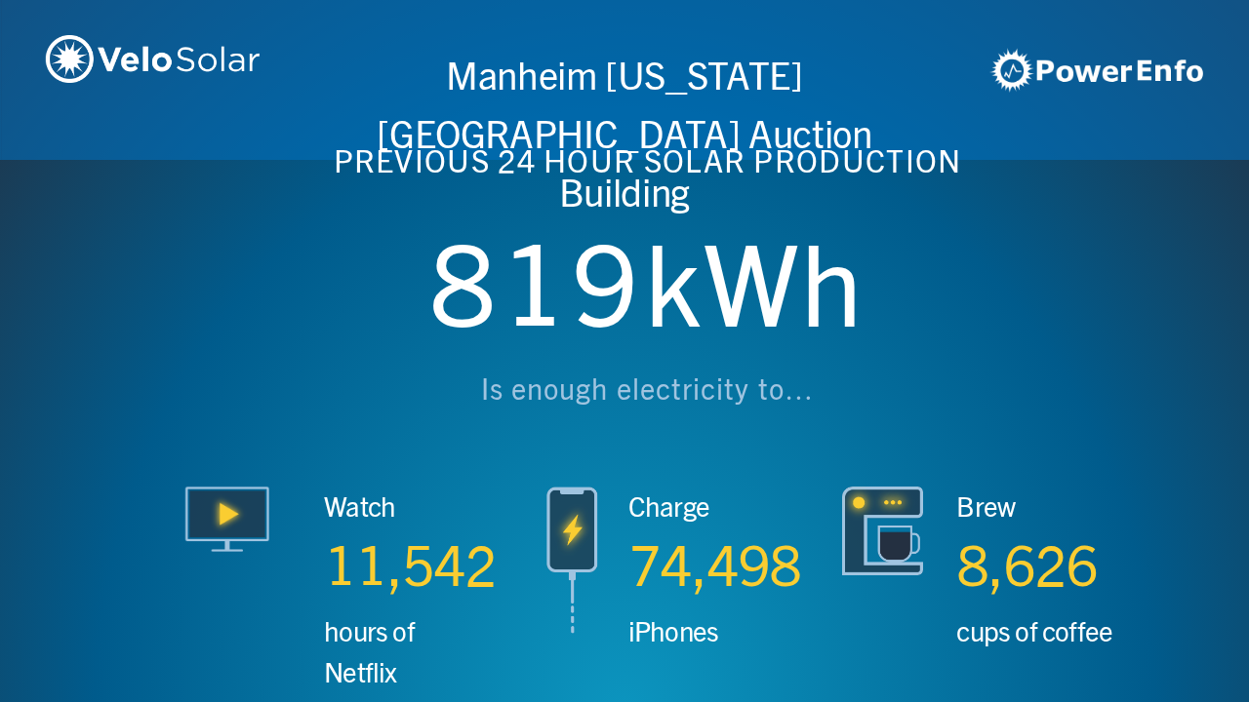
scroll to position [0, 3746]
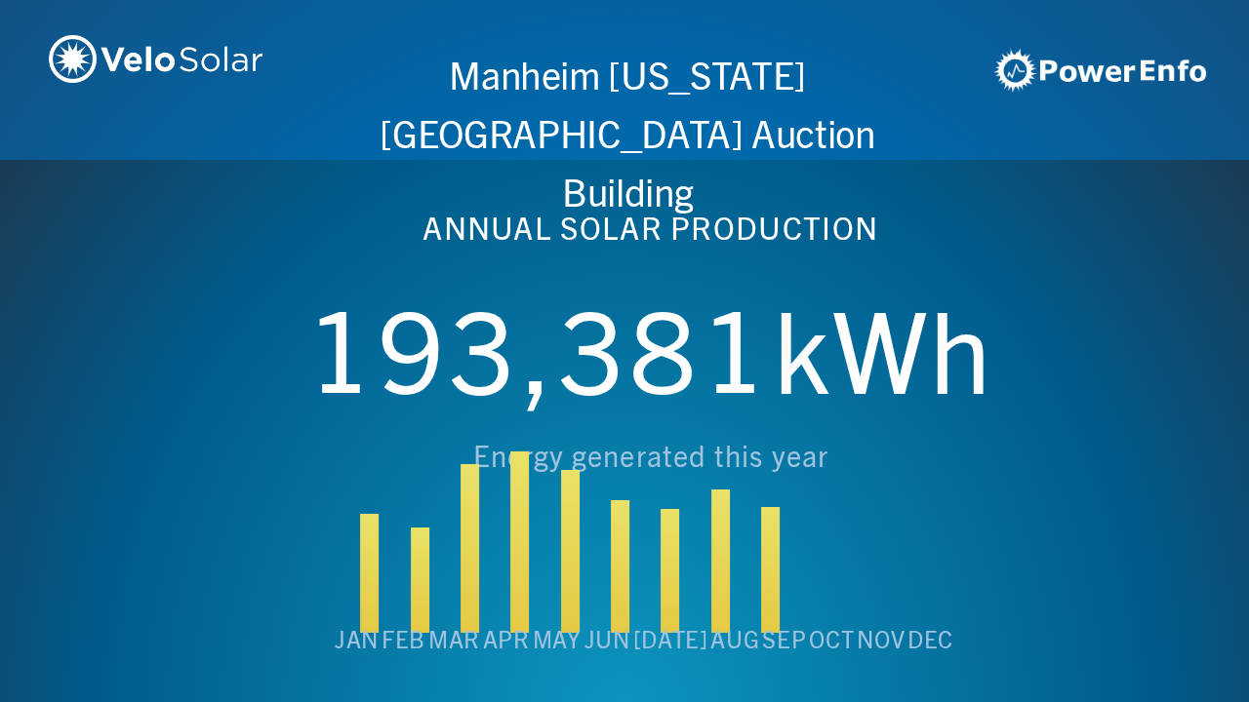
scroll to position [0, 4994]
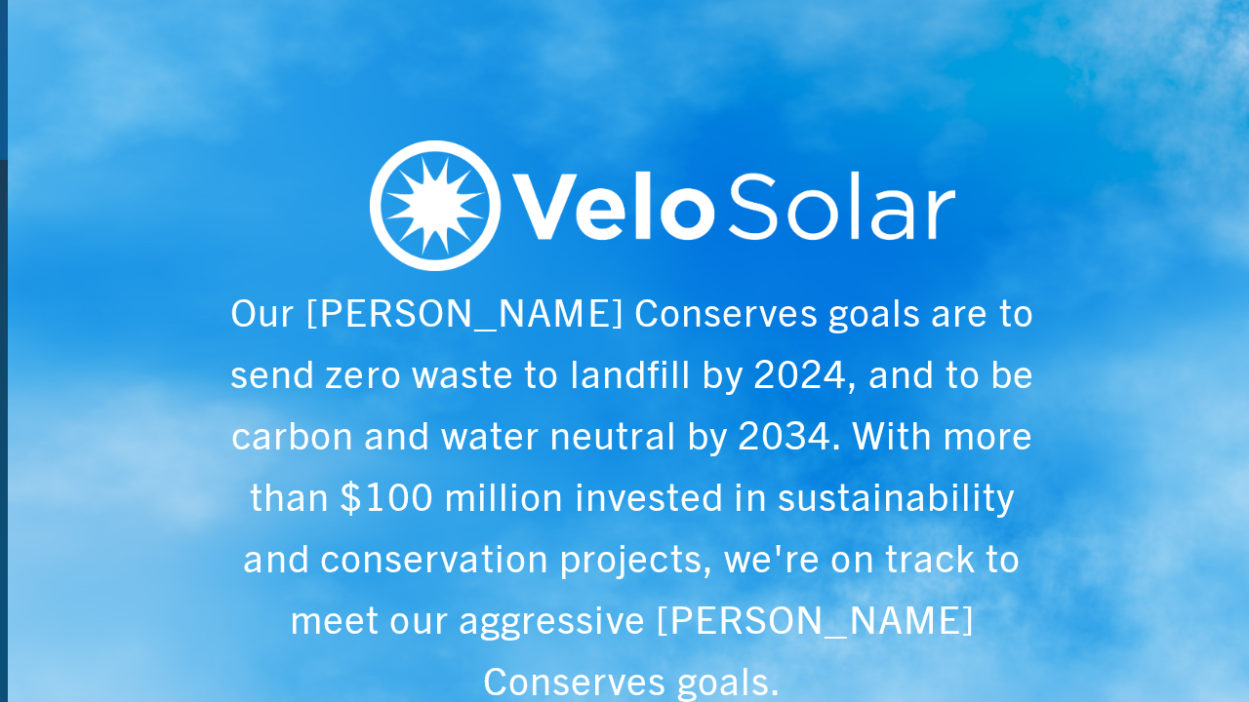
scroll to position [0, 6243]
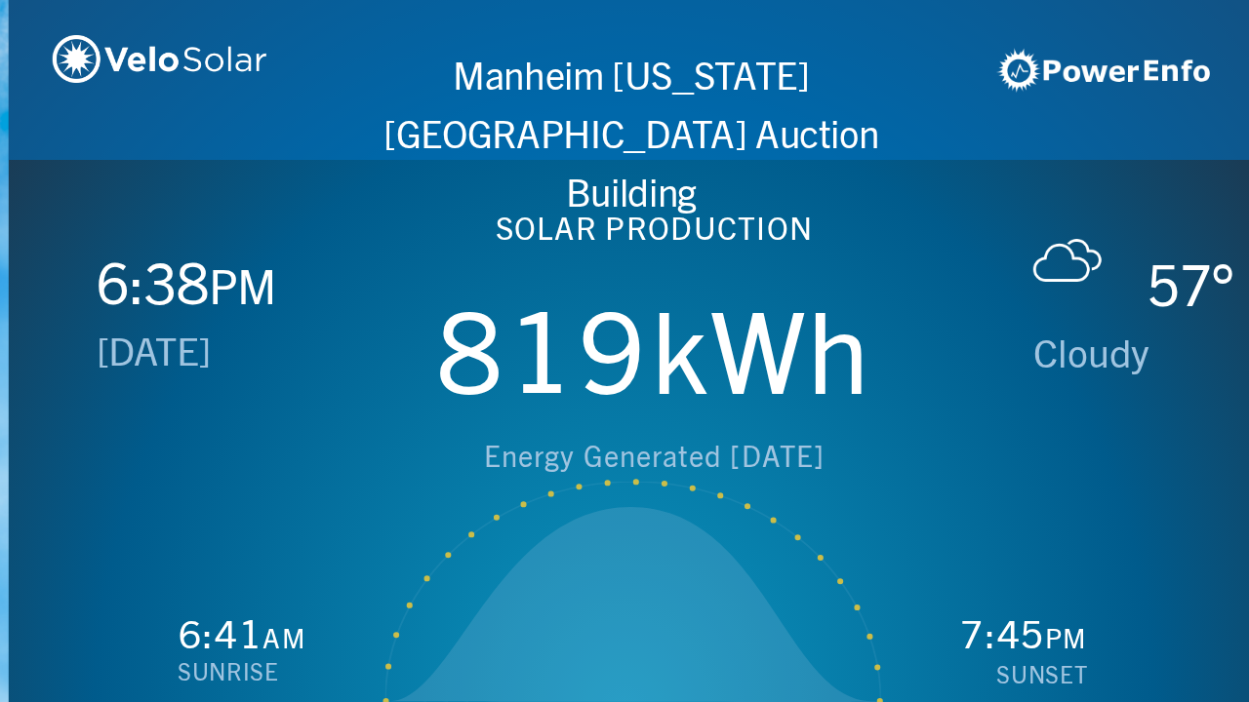
scroll to position [0, 1249]
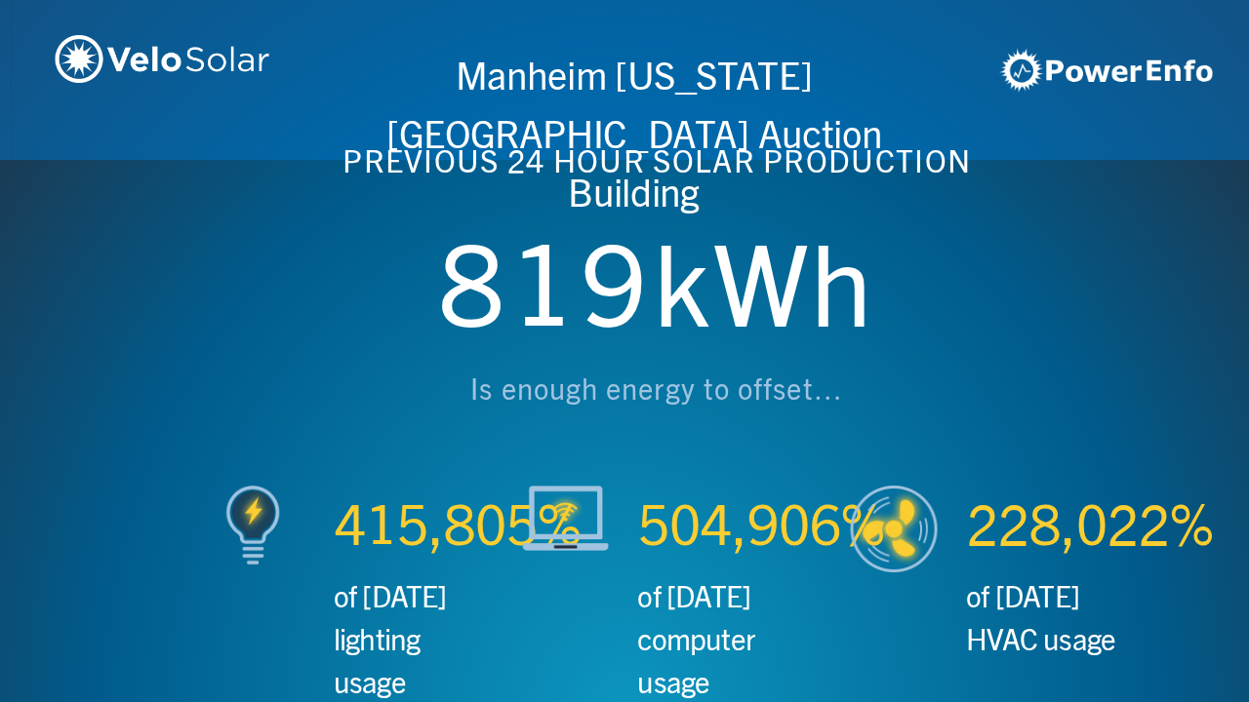
scroll to position [0, 2497]
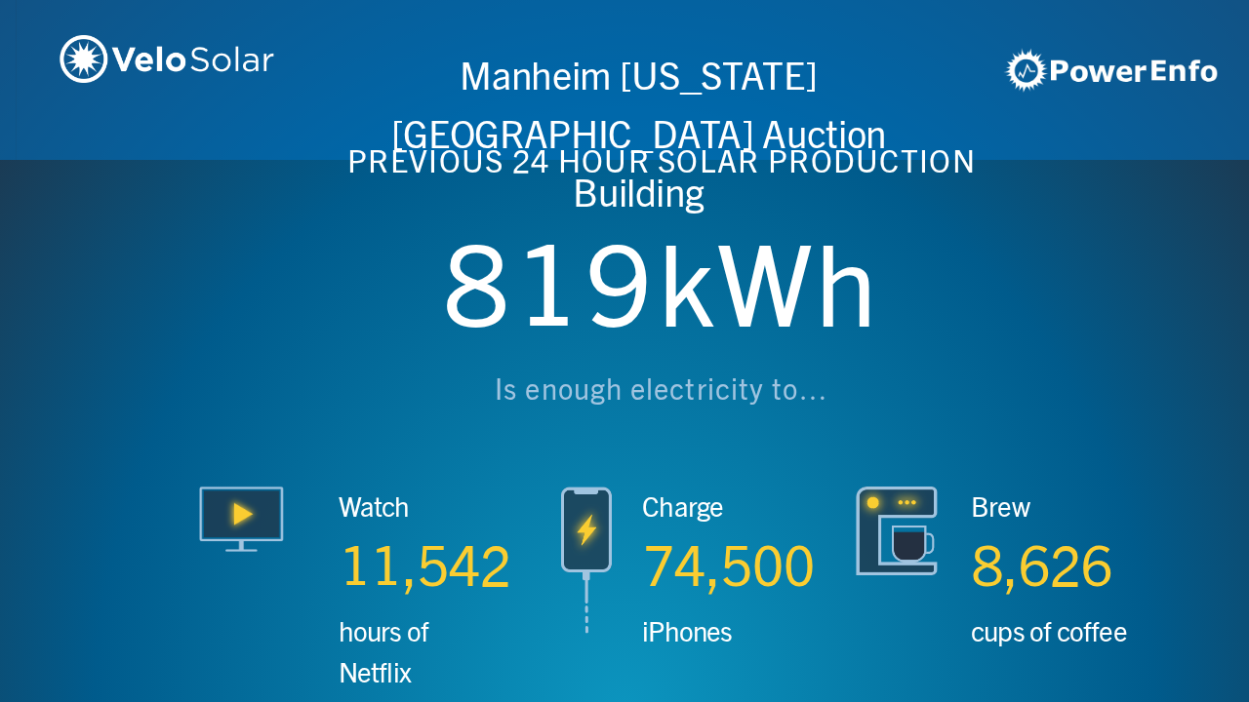
scroll to position [0, 3746]
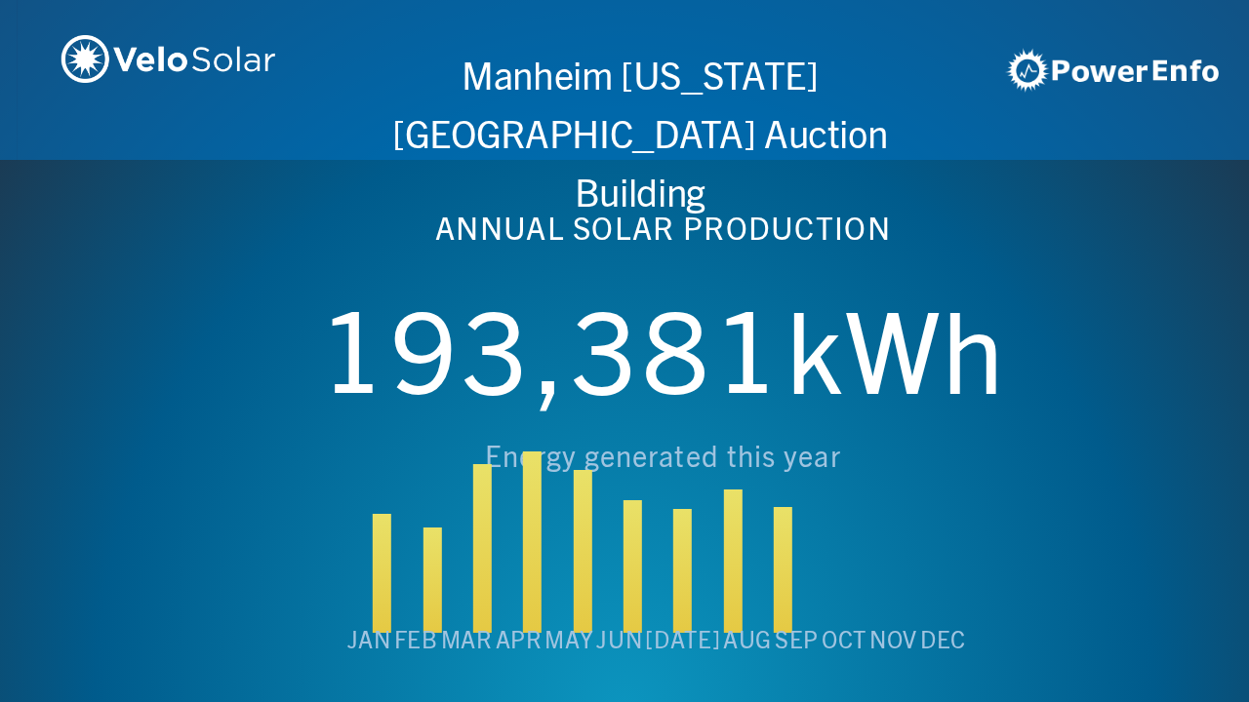
scroll to position [0, 4994]
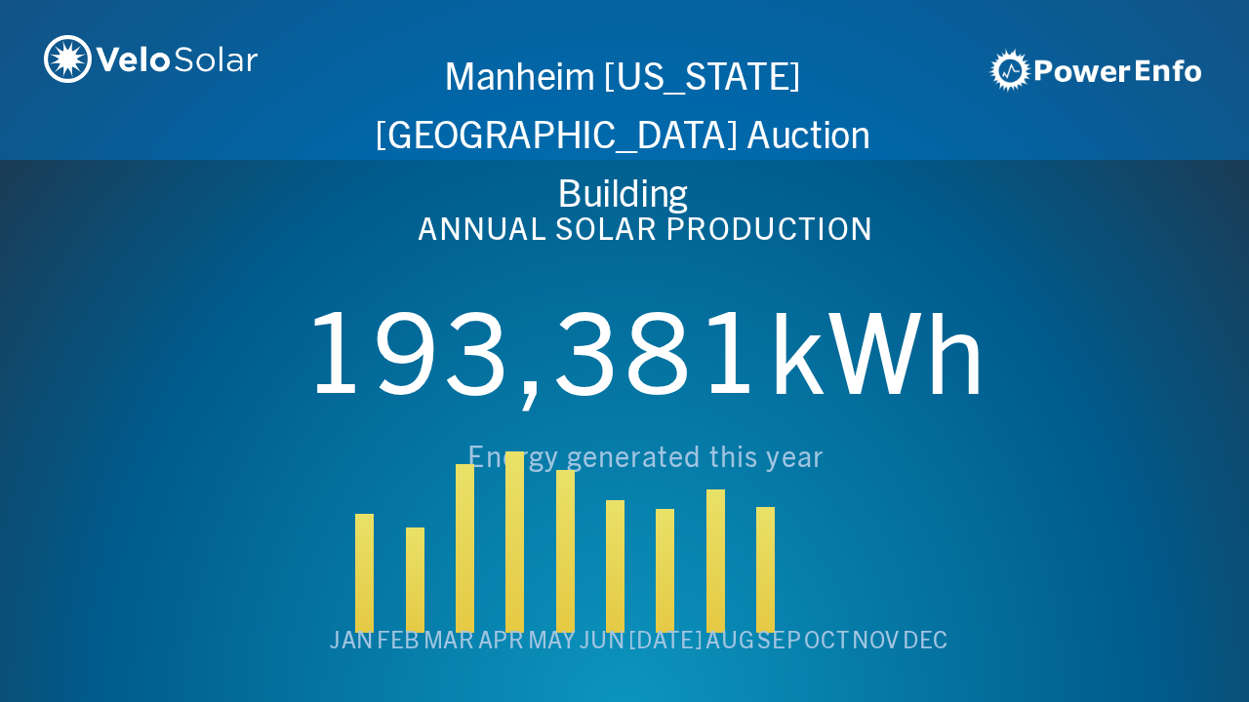
scroll to position [0, 6243]
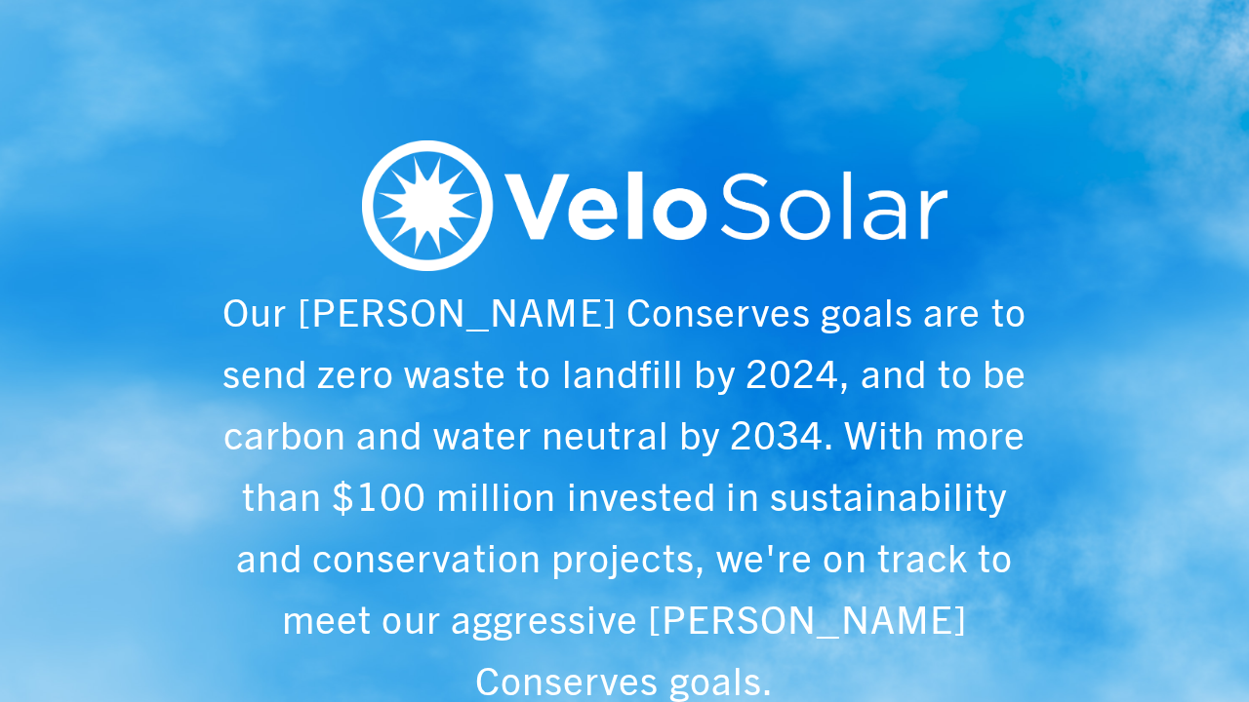
scroll to position [0, 1249]
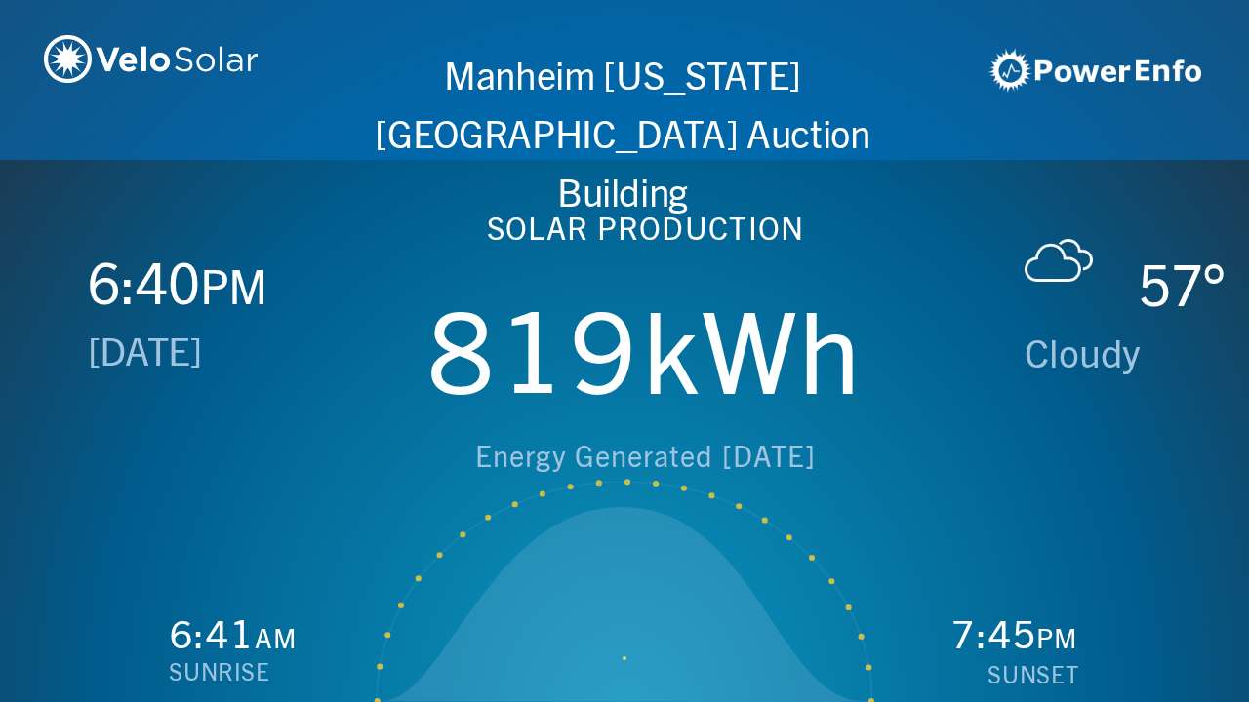
scroll to position [0, 2497]
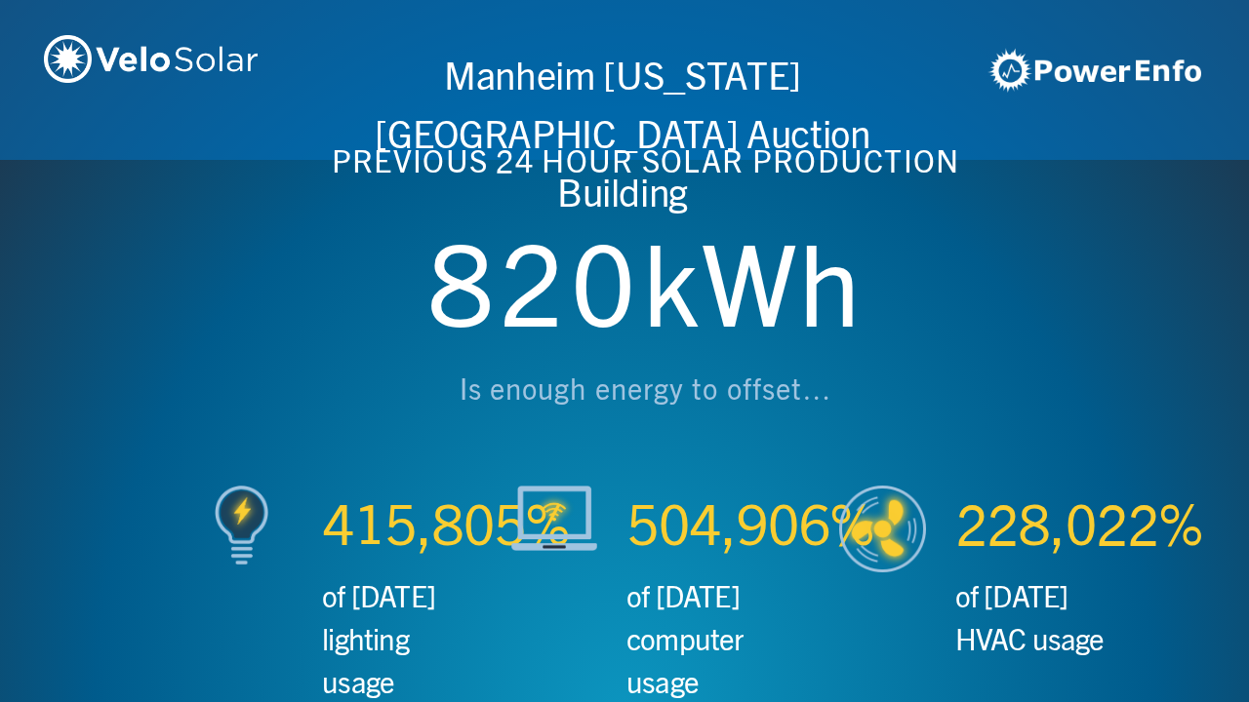
scroll to position [0, 3746]
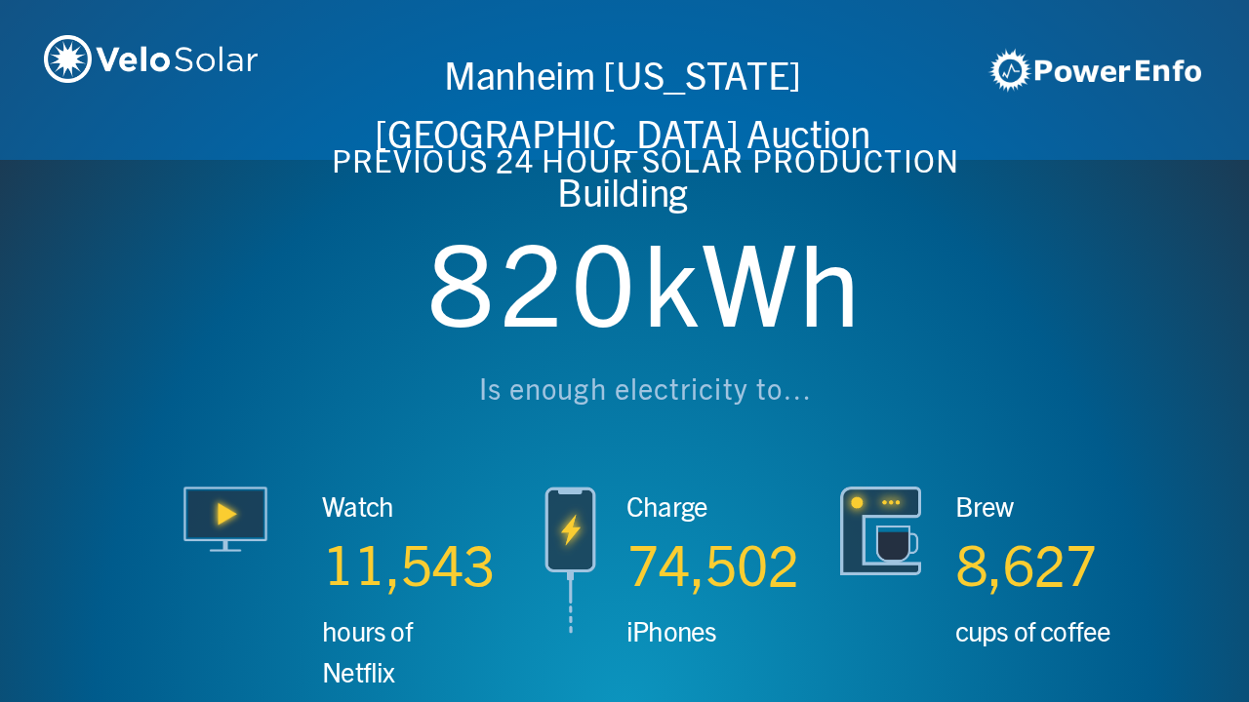
scroll to position [0, 4994]
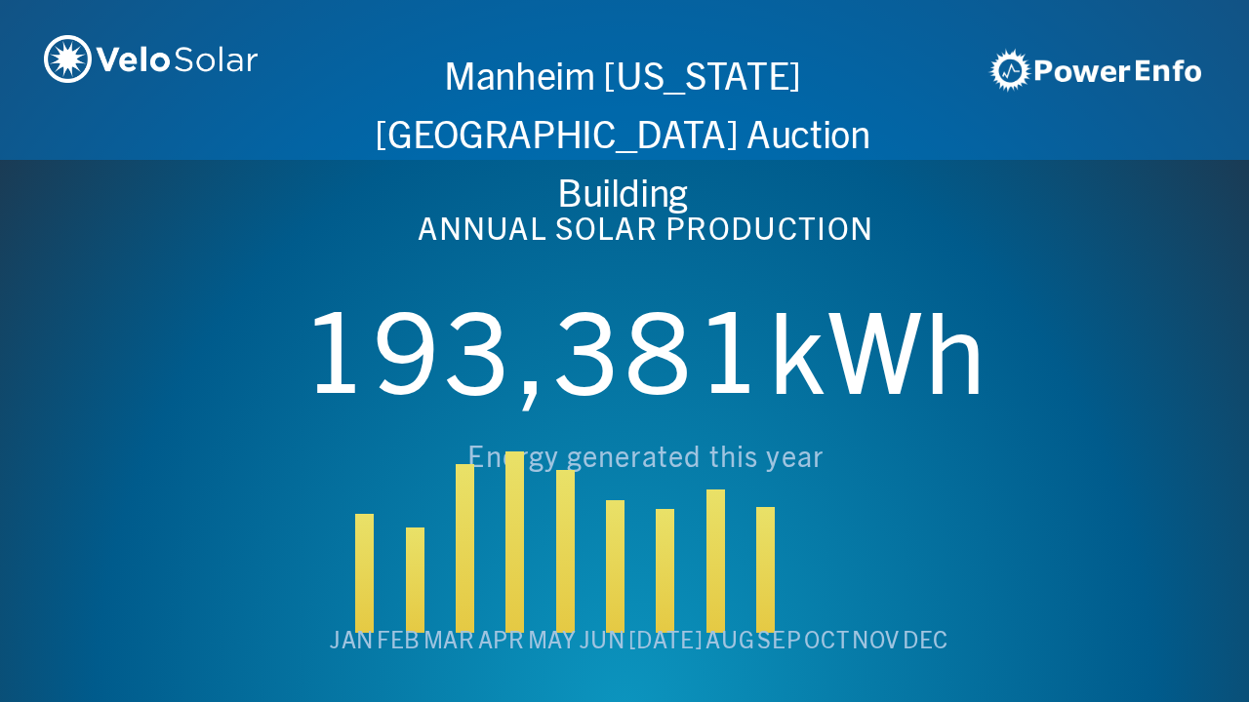
scroll to position [0, 6243]
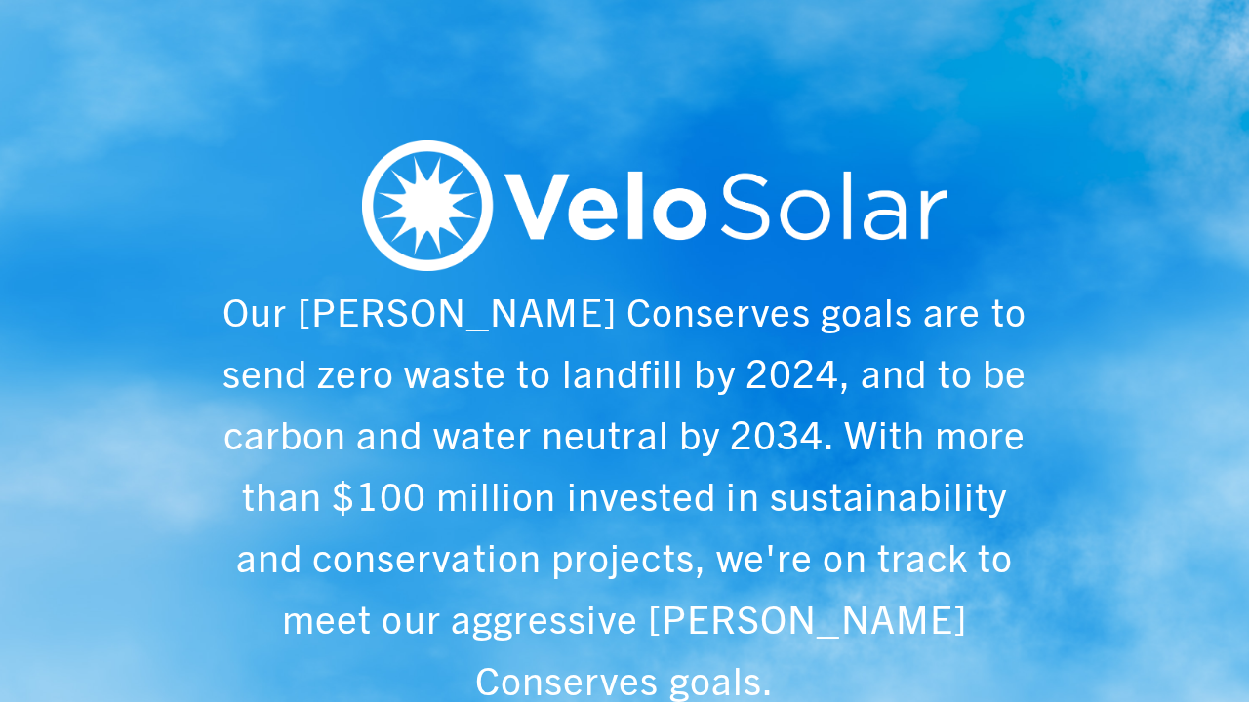
scroll to position [0, 1249]
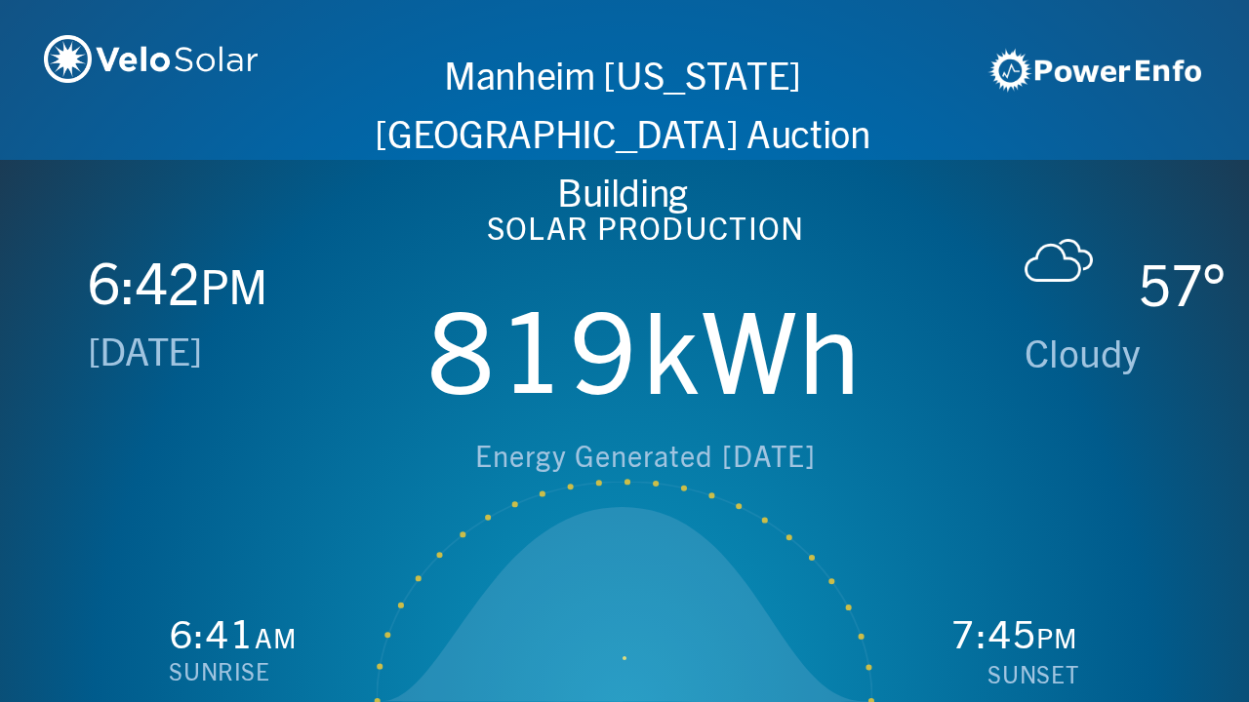
scroll to position [0, 2497]
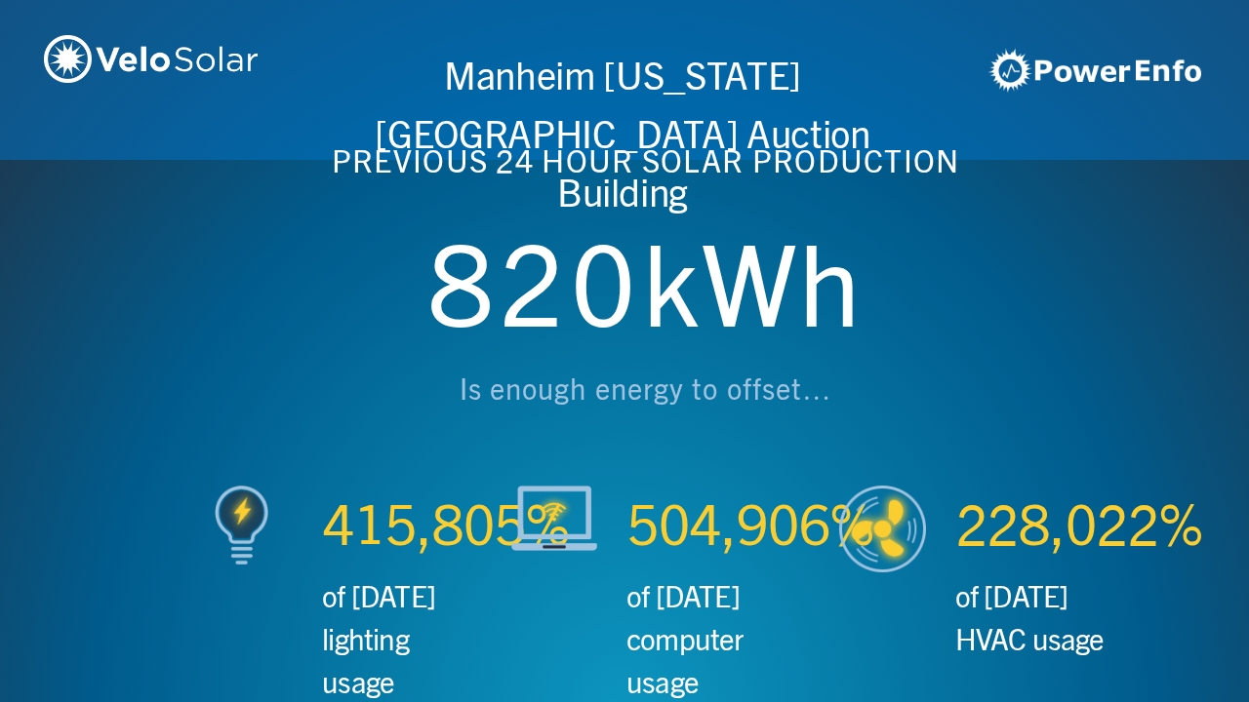
scroll to position [0, 3746]
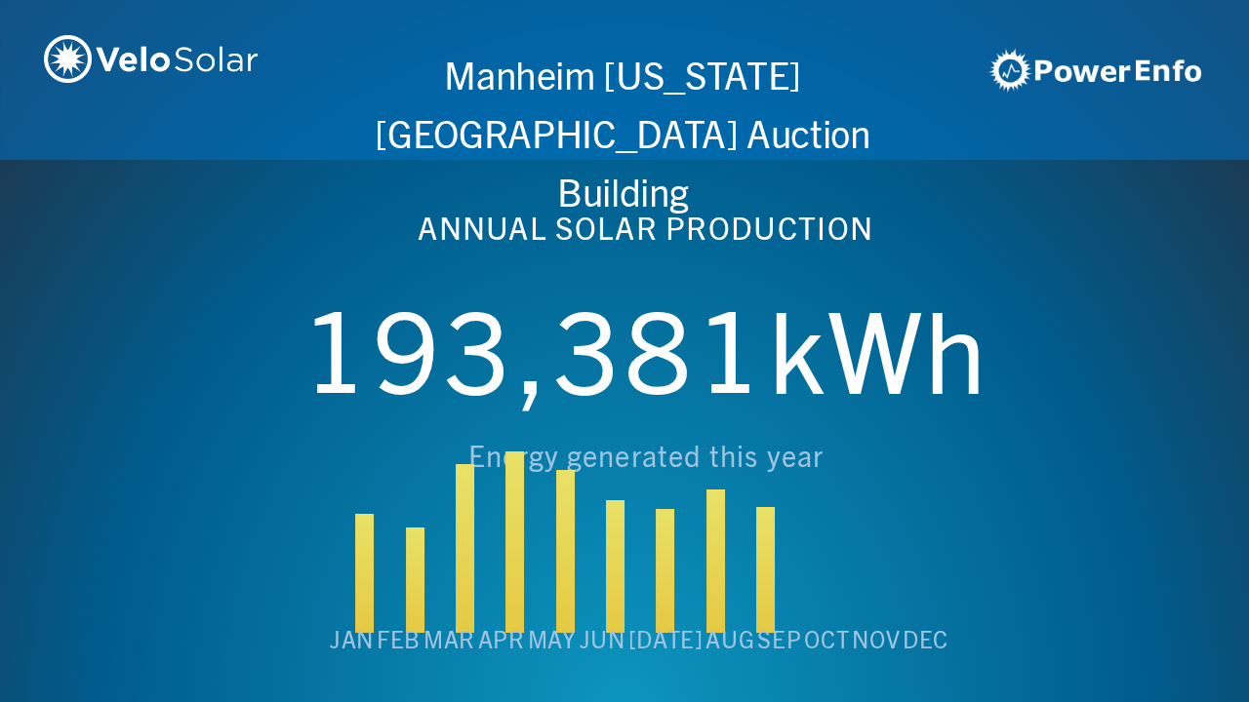
scroll to position [0, 4994]
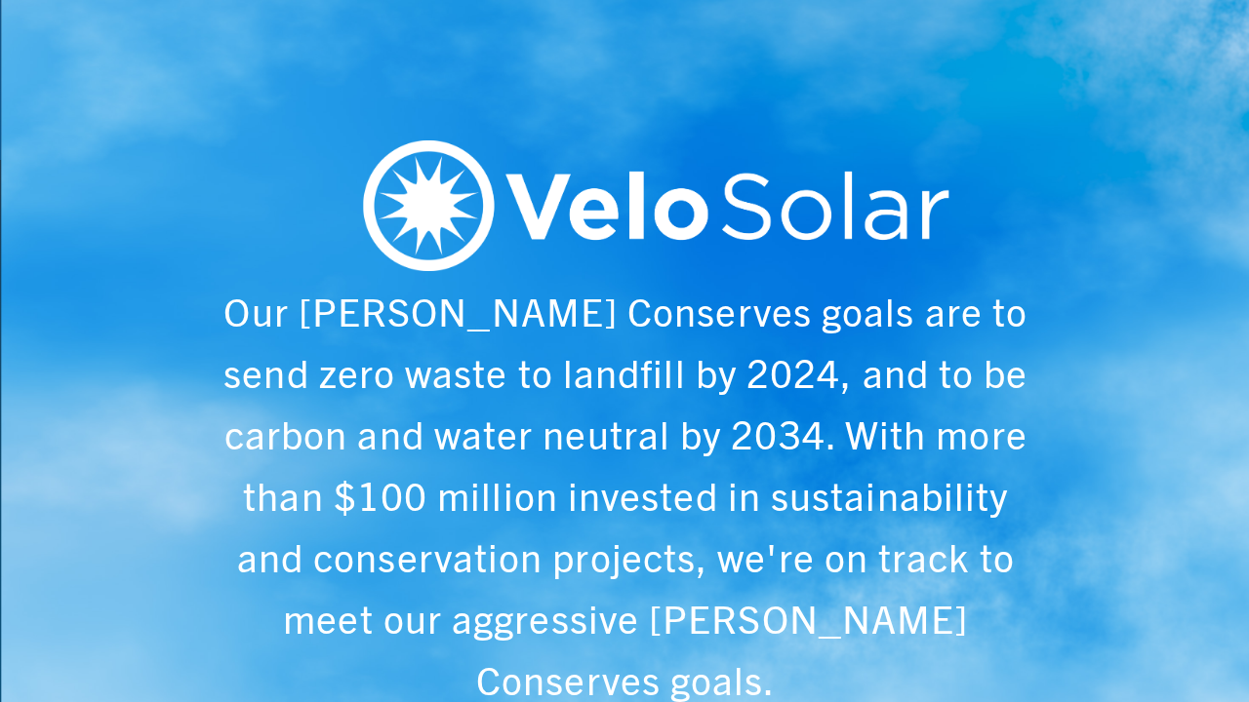
scroll to position [0, 6243]
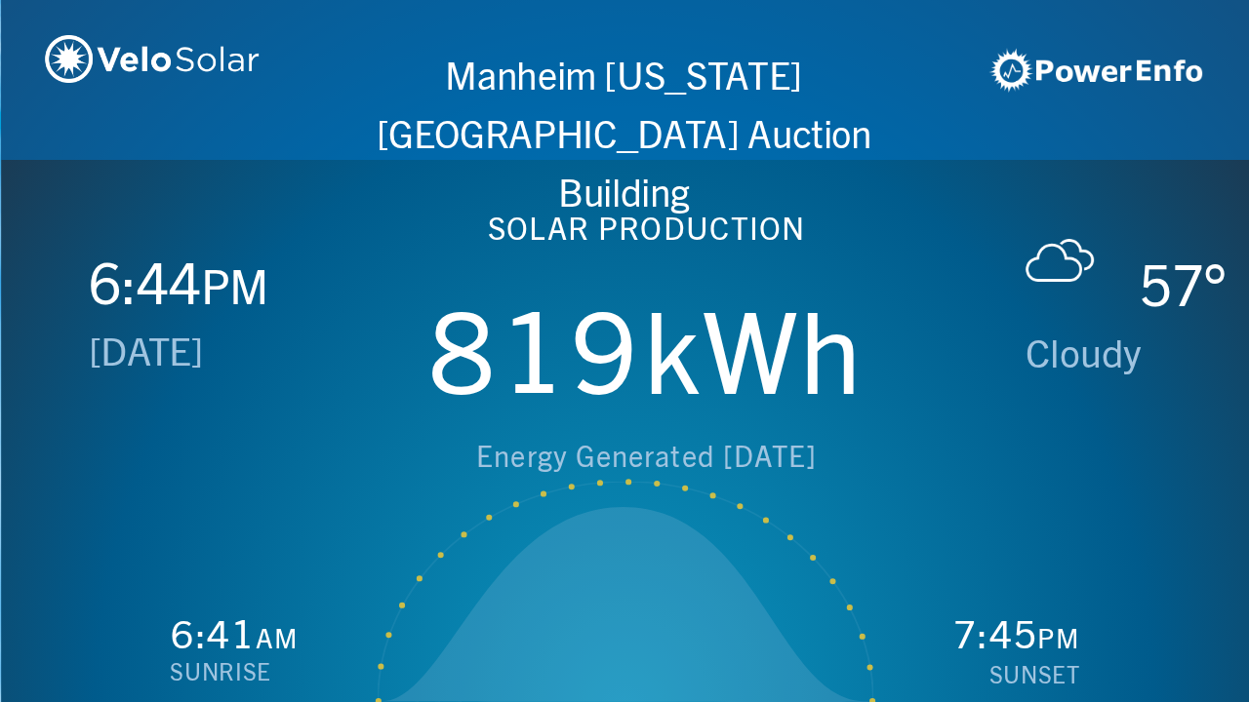
scroll to position [0, 1249]
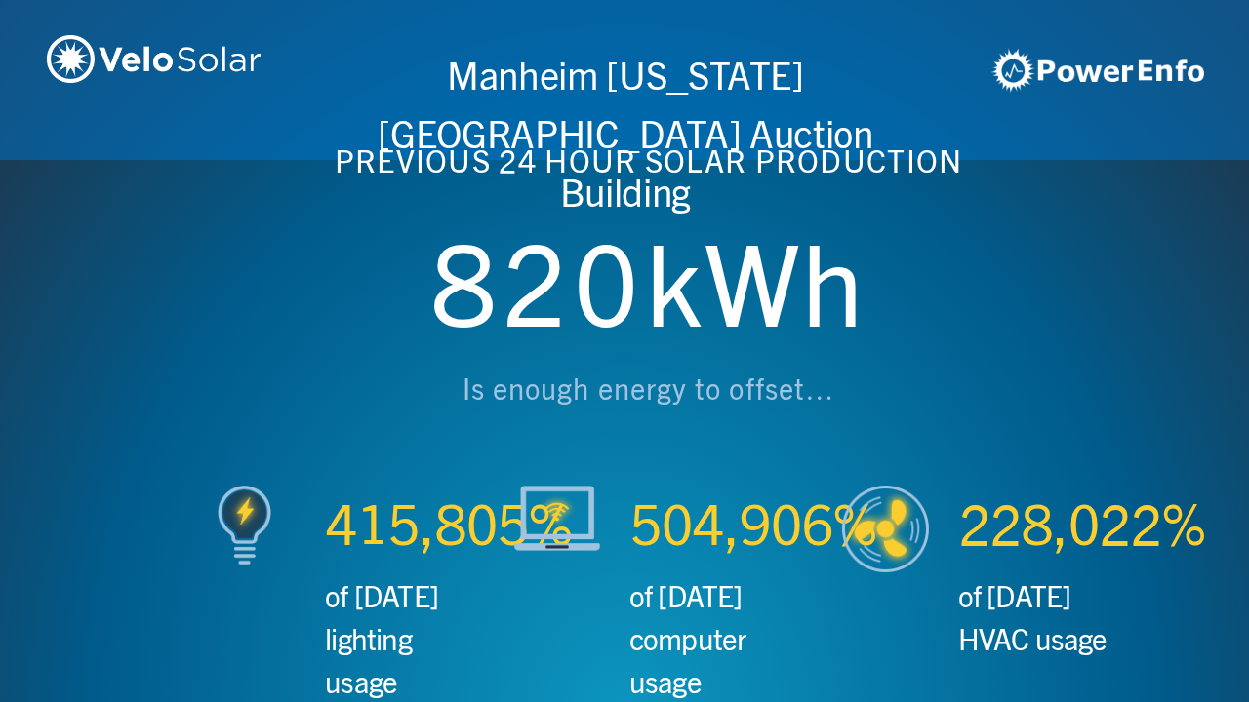
scroll to position [0, 2497]
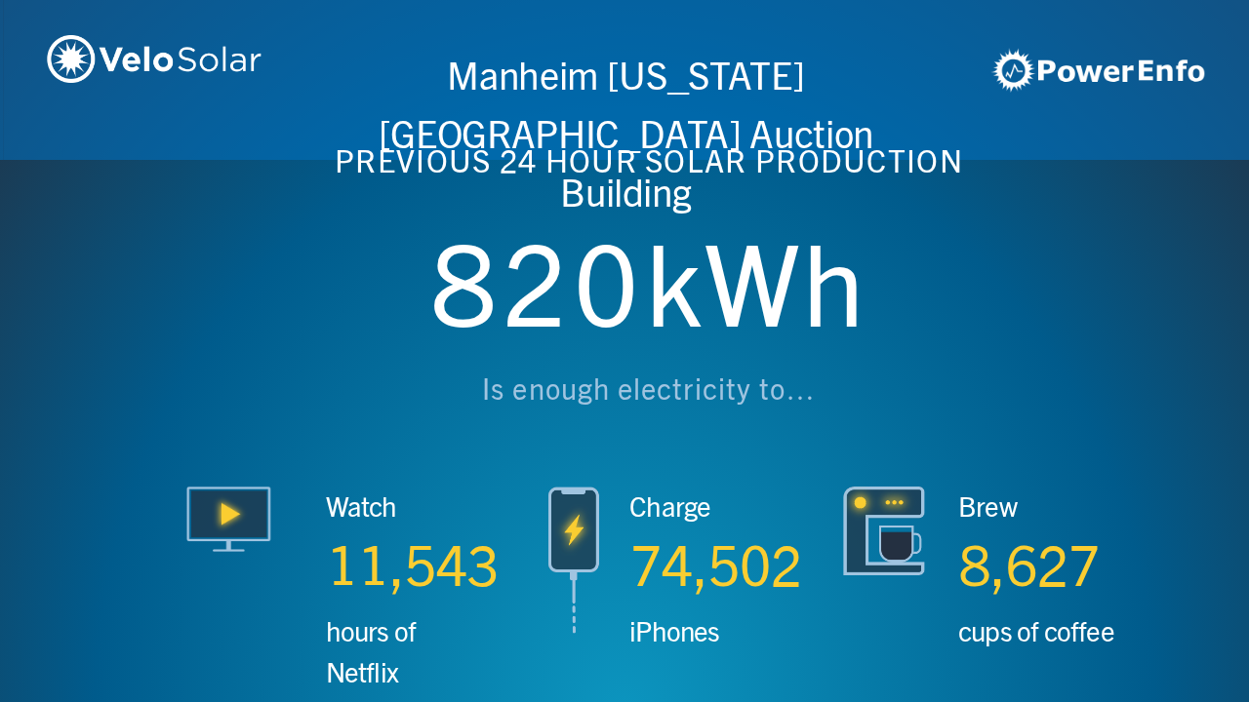
scroll to position [0, 3746]
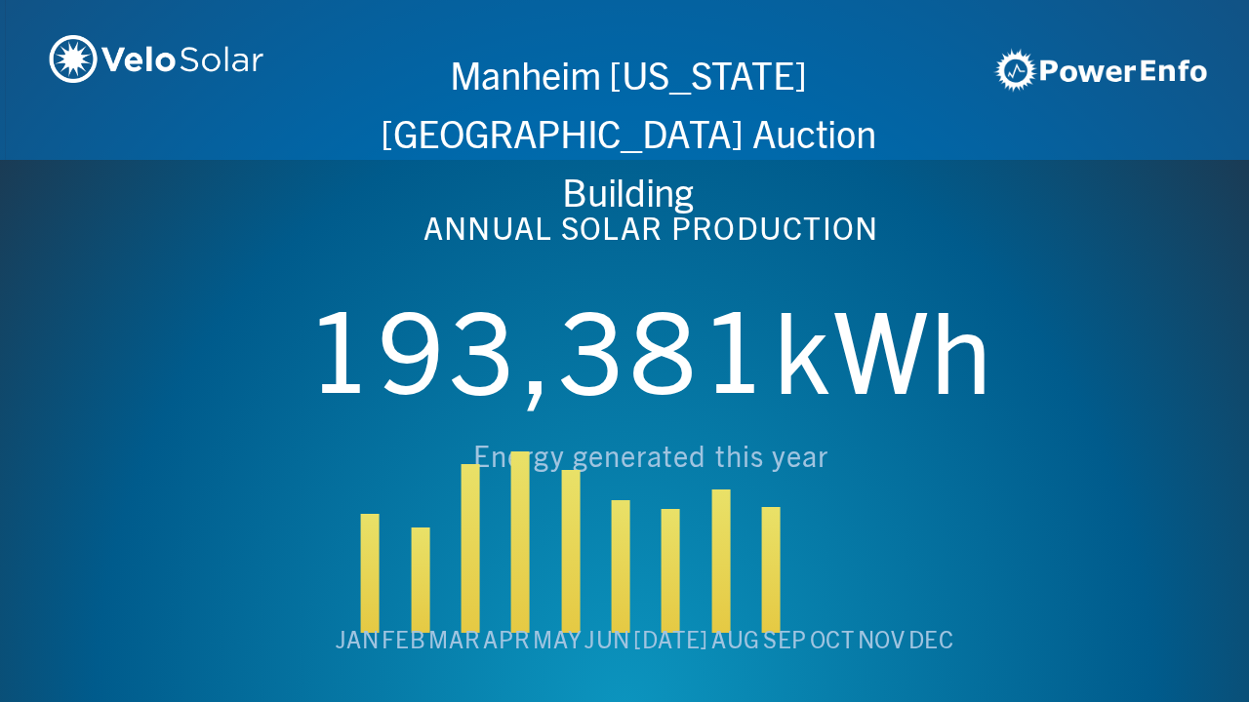
scroll to position [0, 4994]
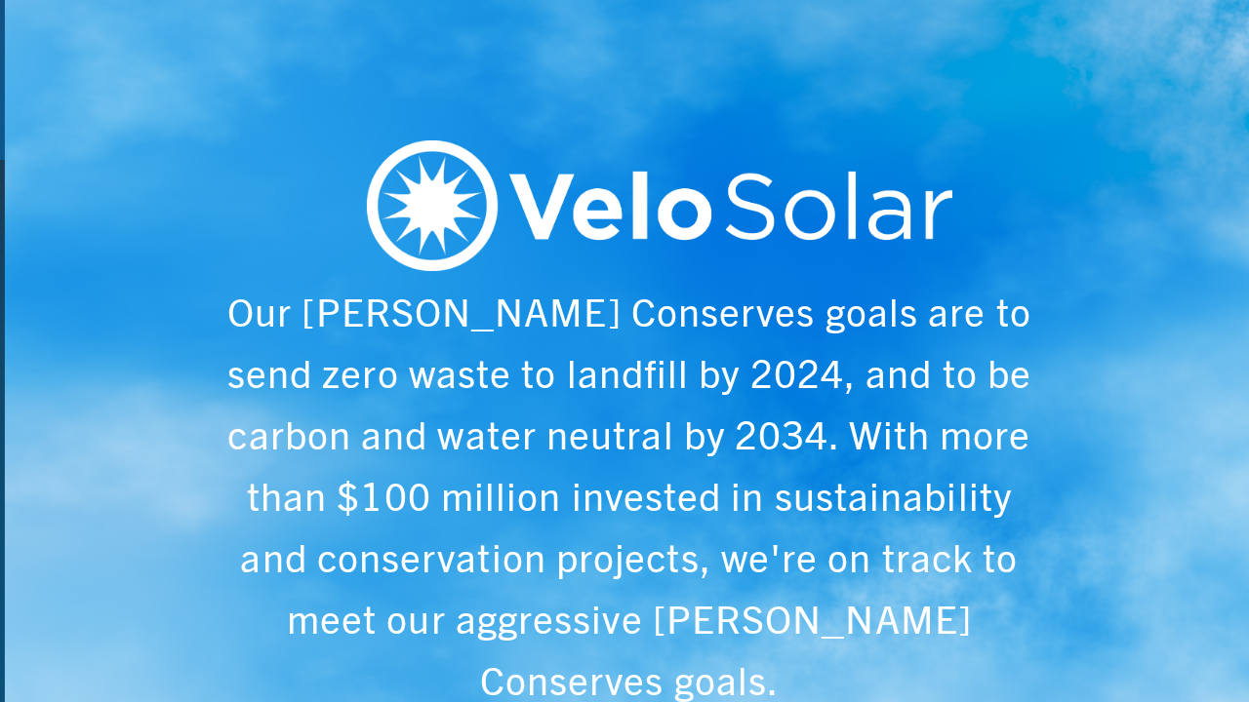
scroll to position [0, 6243]
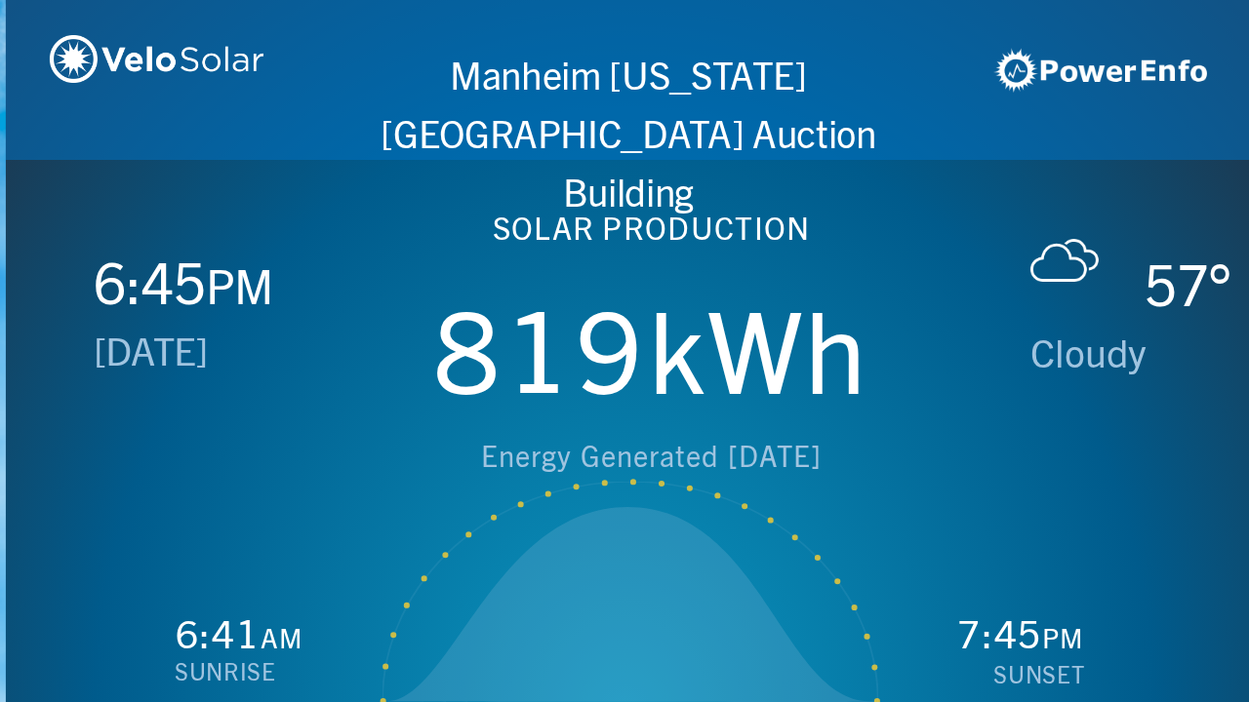
scroll to position [0, 1249]
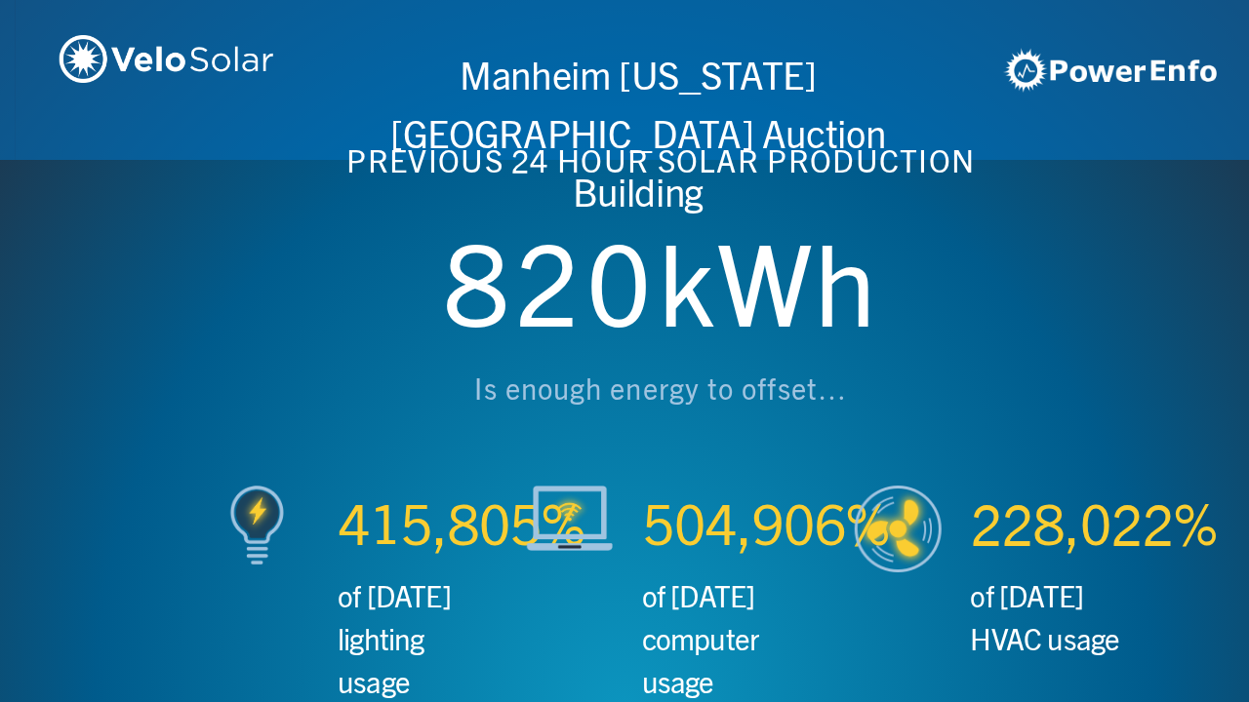
scroll to position [0, 2497]
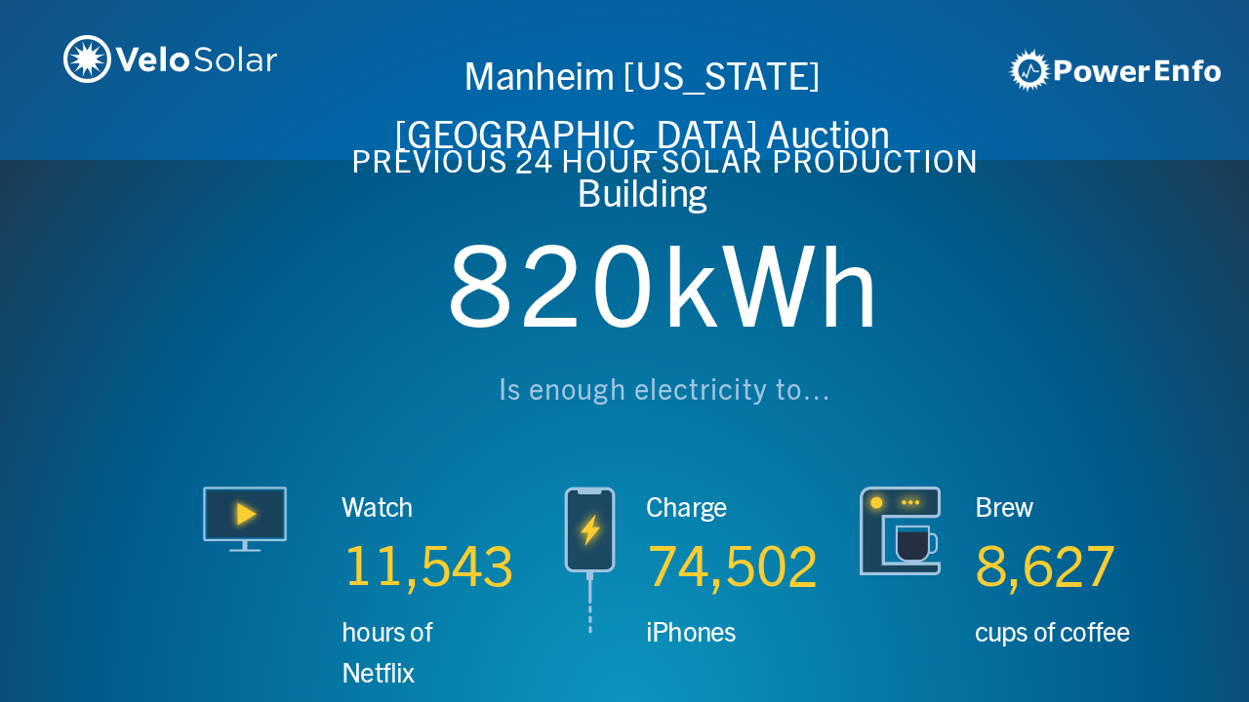
scroll to position [0, 3746]
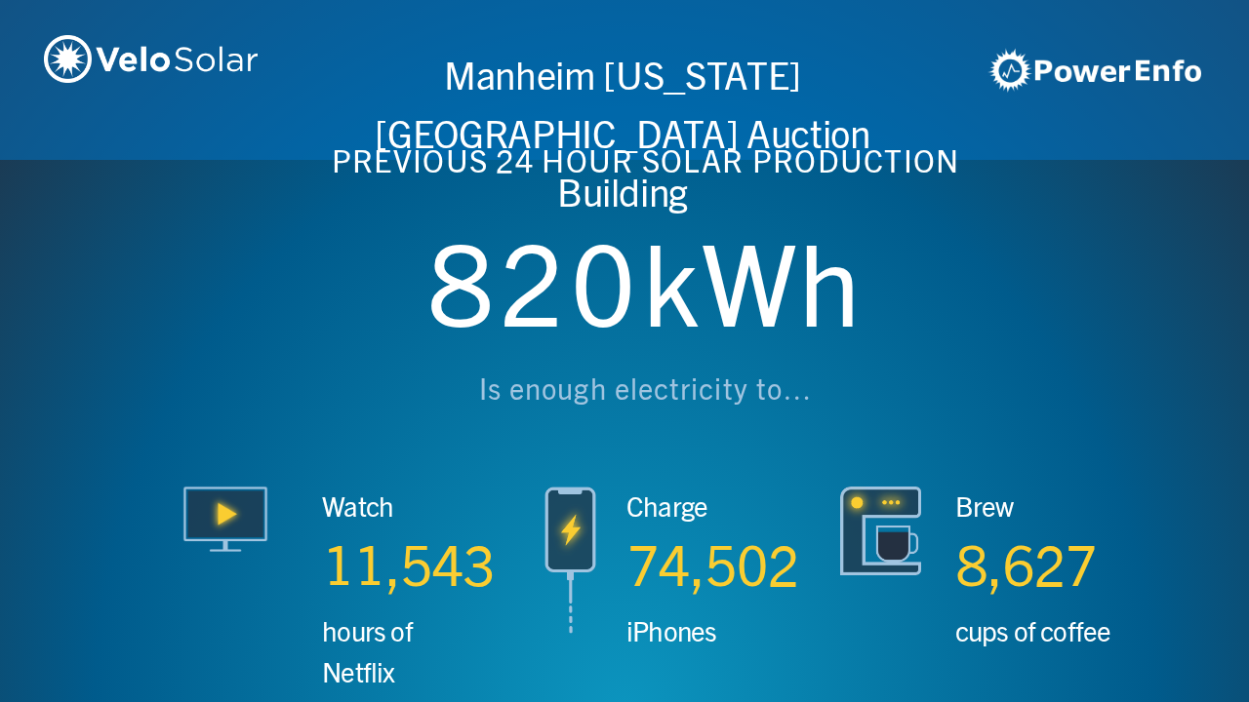
scroll to position [0, 4994]
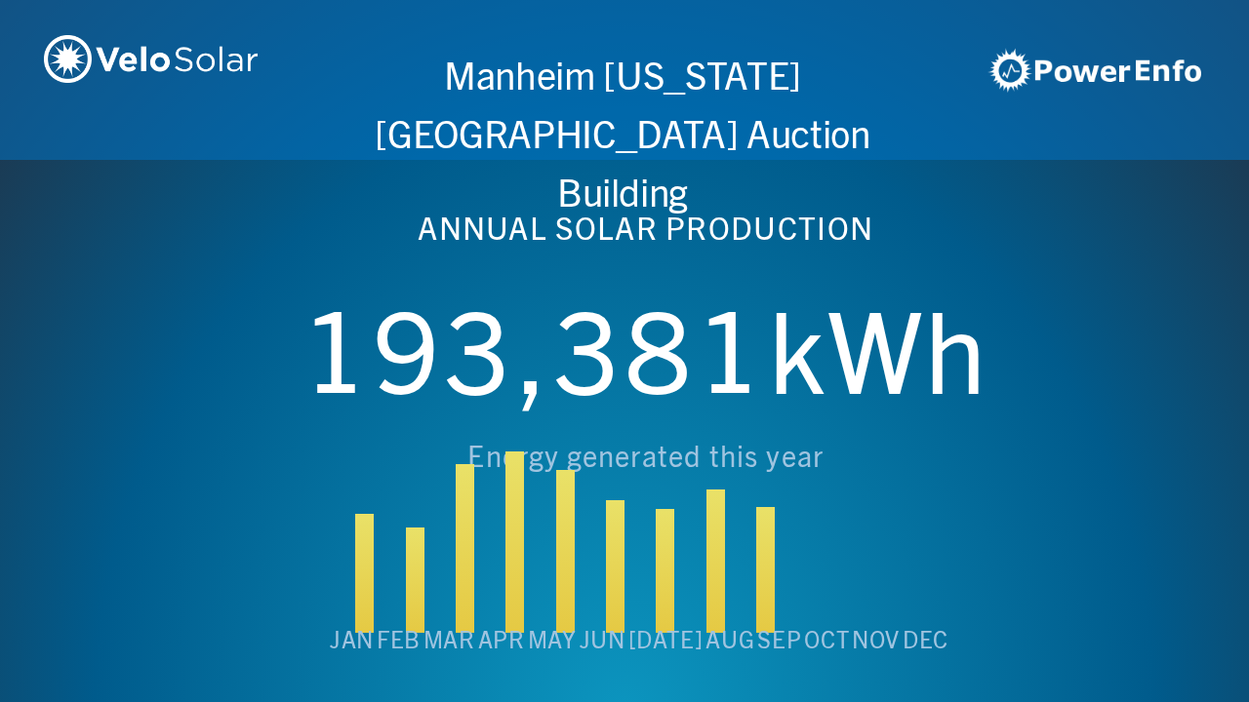
scroll to position [0, 6243]
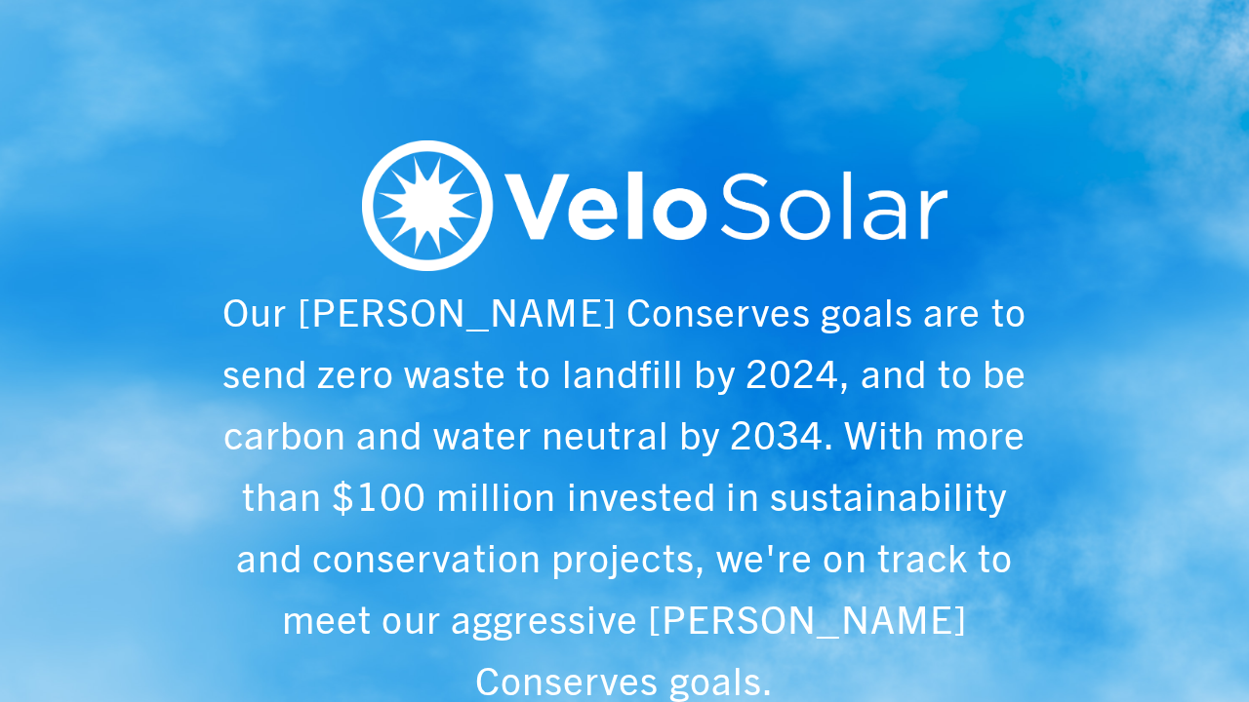
scroll to position [0, 1249]
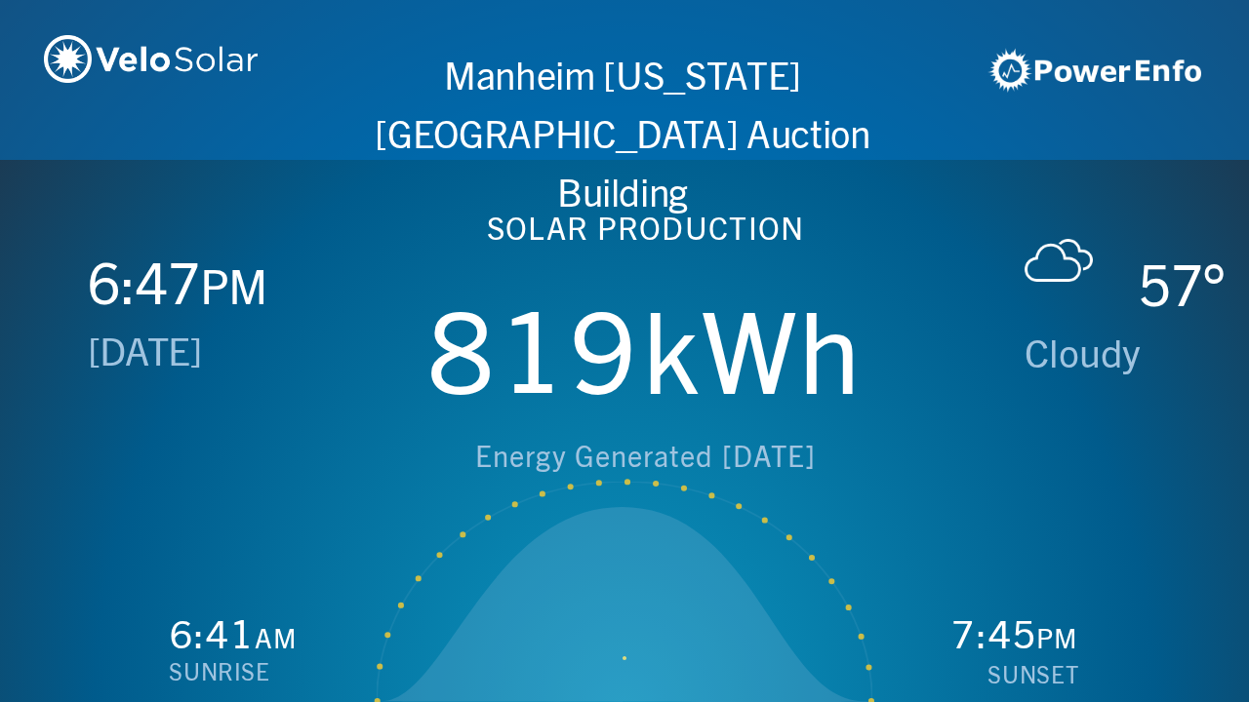
scroll to position [0, 2497]
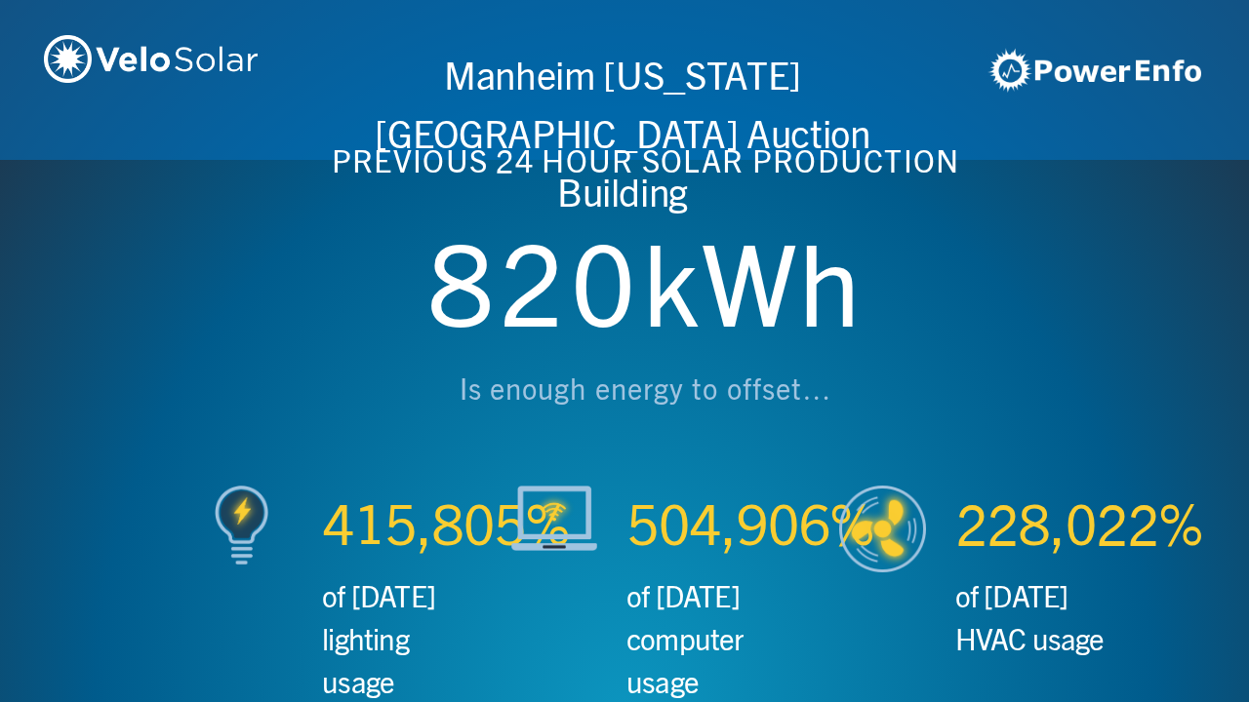
scroll to position [0, 3746]
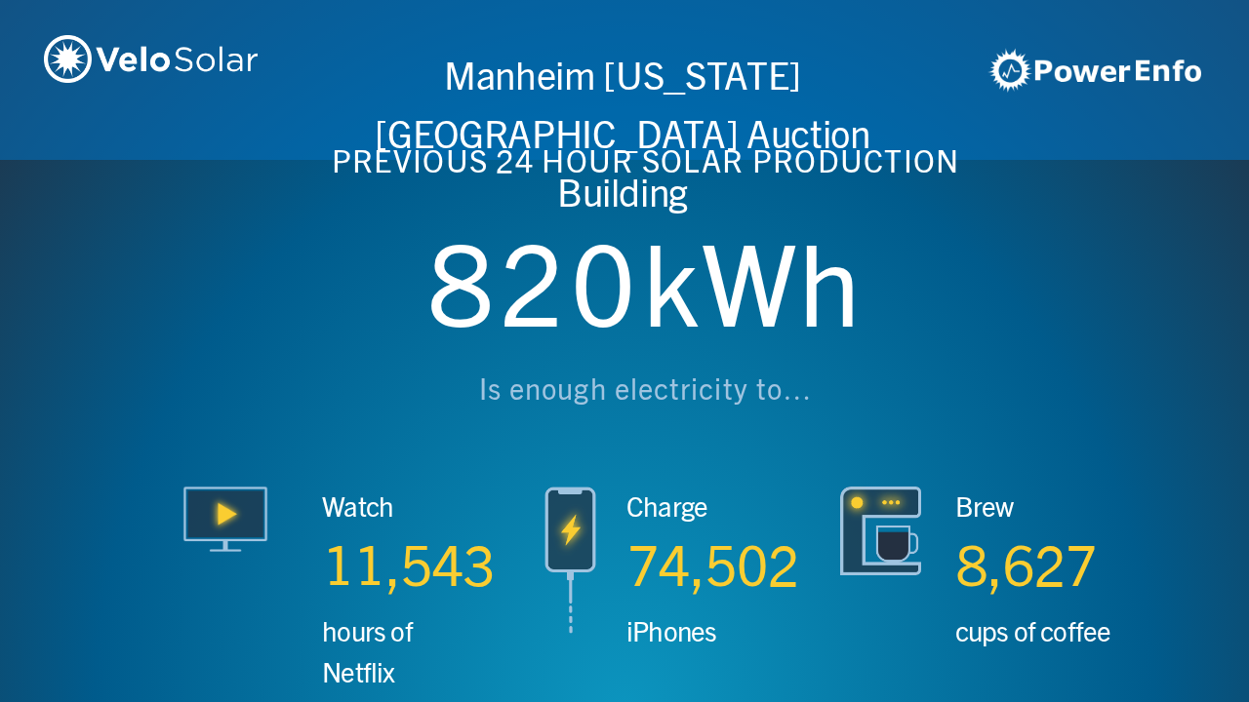
scroll to position [0, 4994]
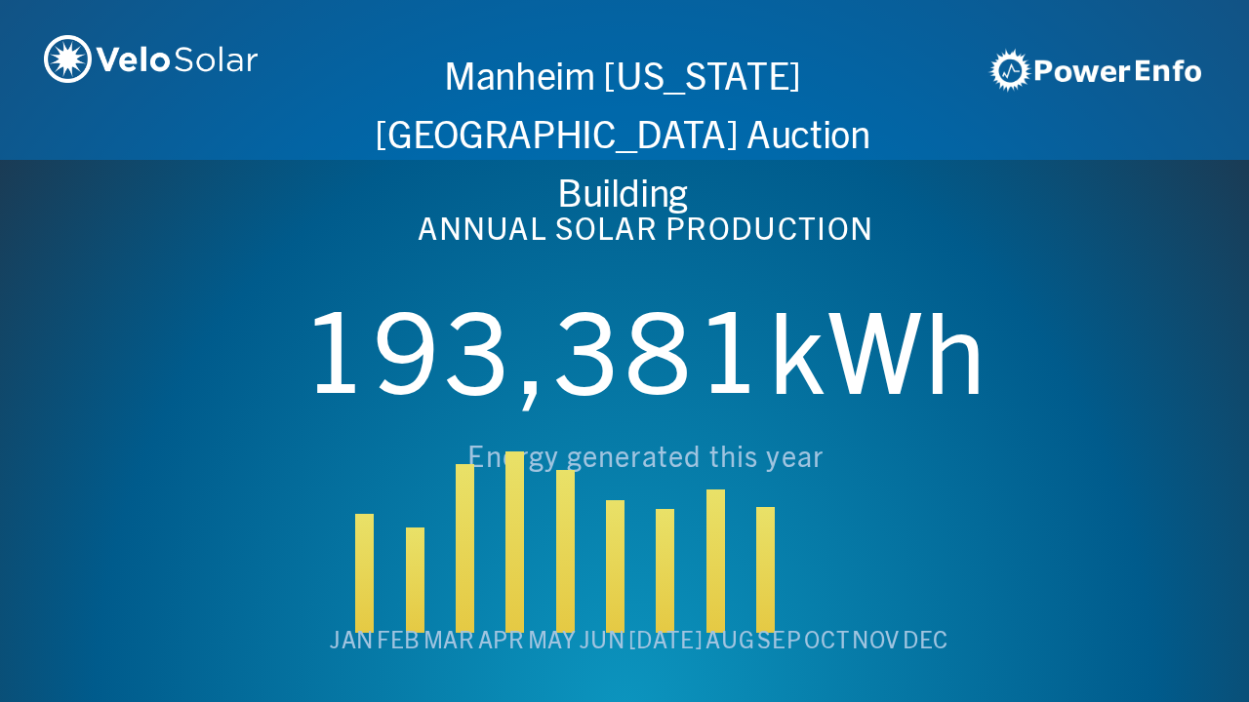
scroll to position [0, 6243]
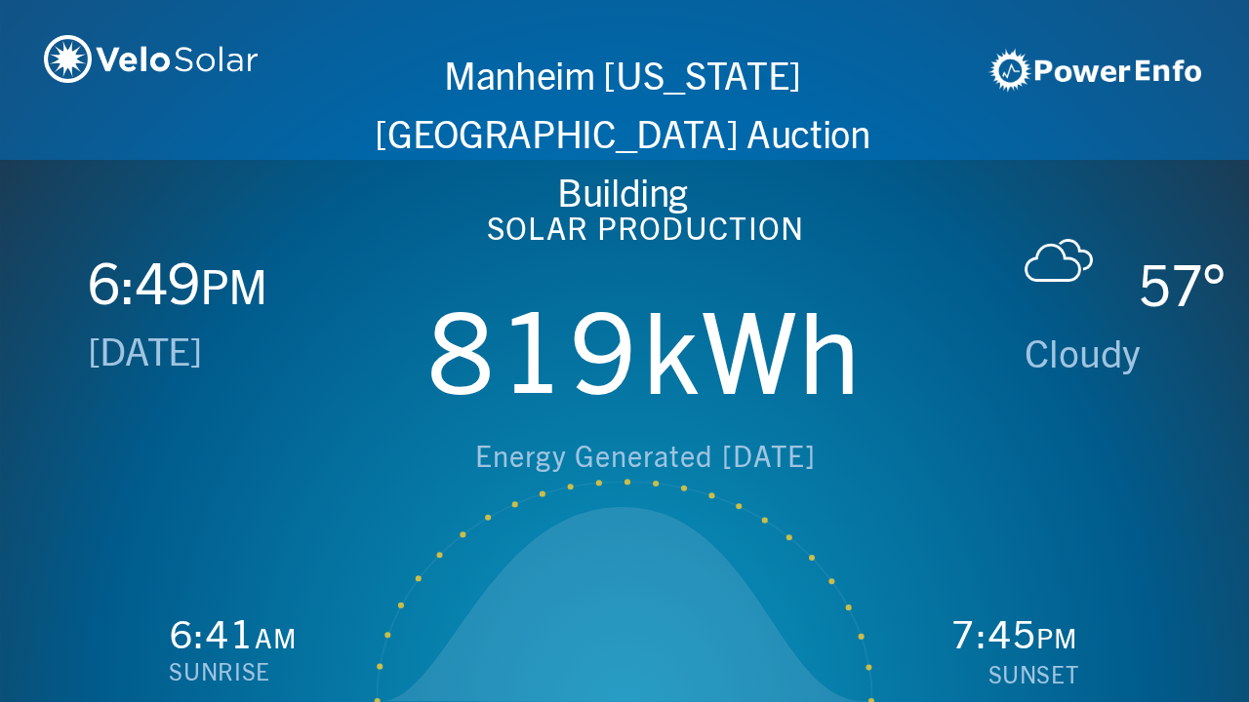
scroll to position [0, 1249]
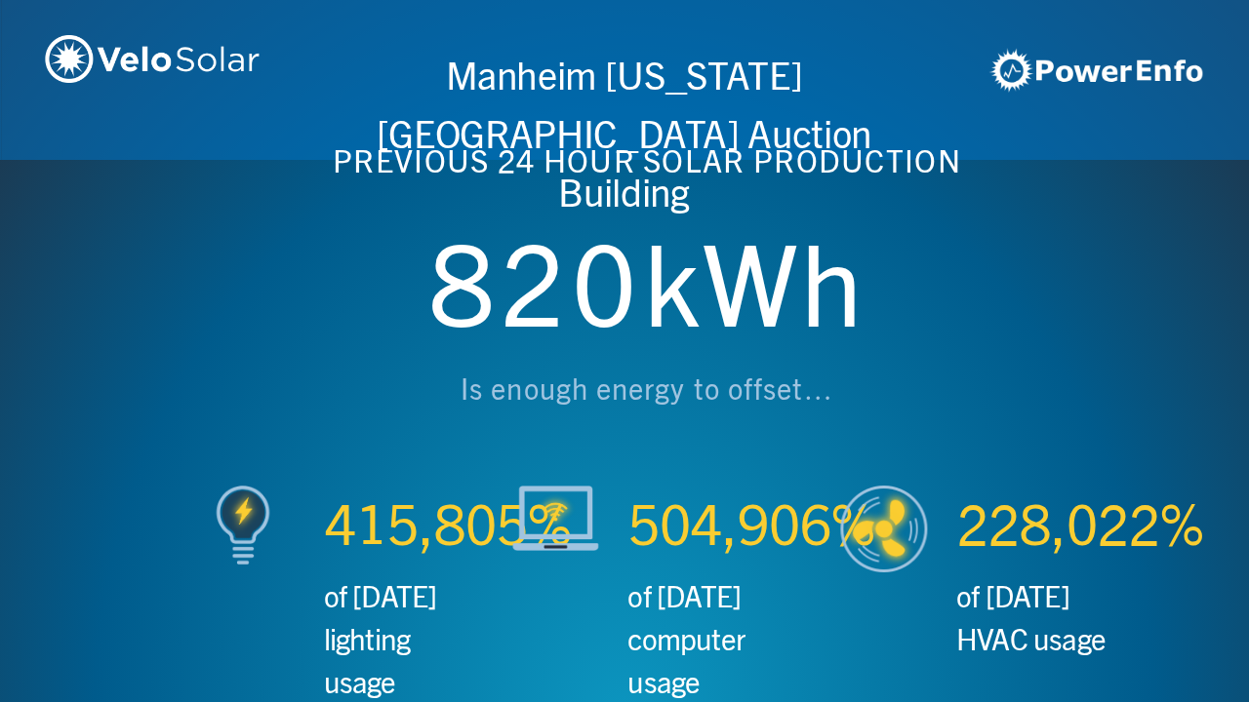
scroll to position [0, 2497]
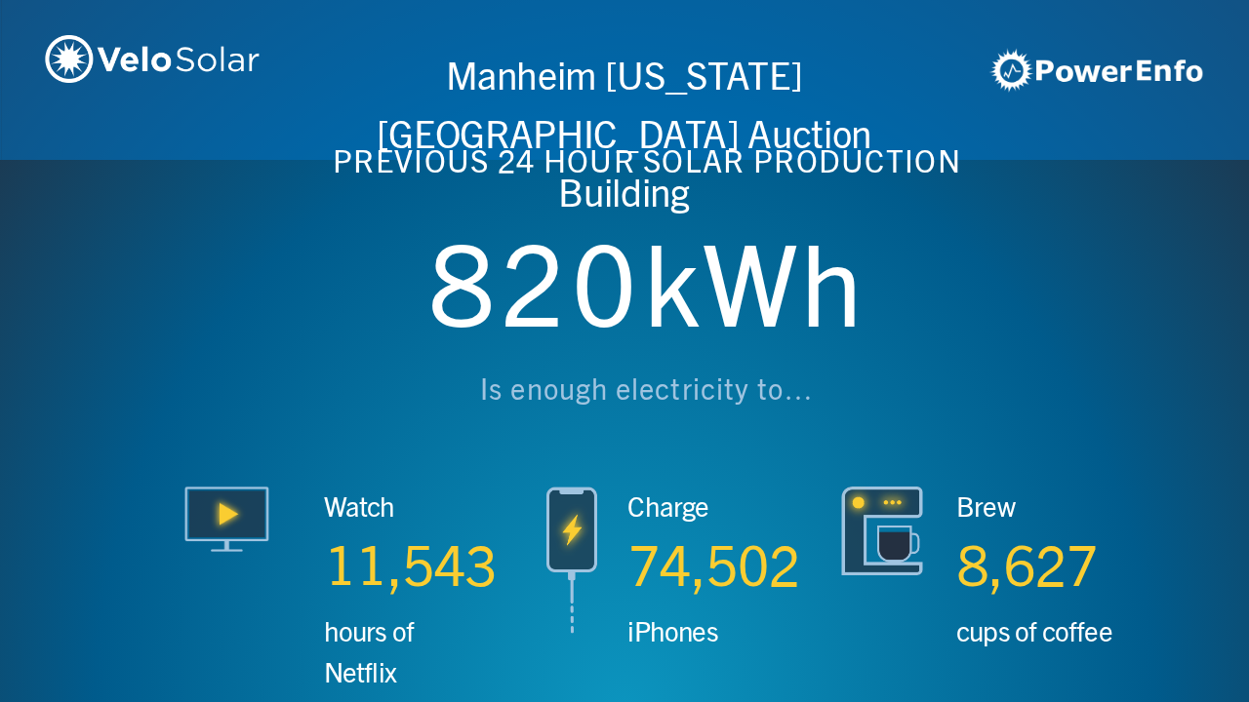
scroll to position [0, 3746]
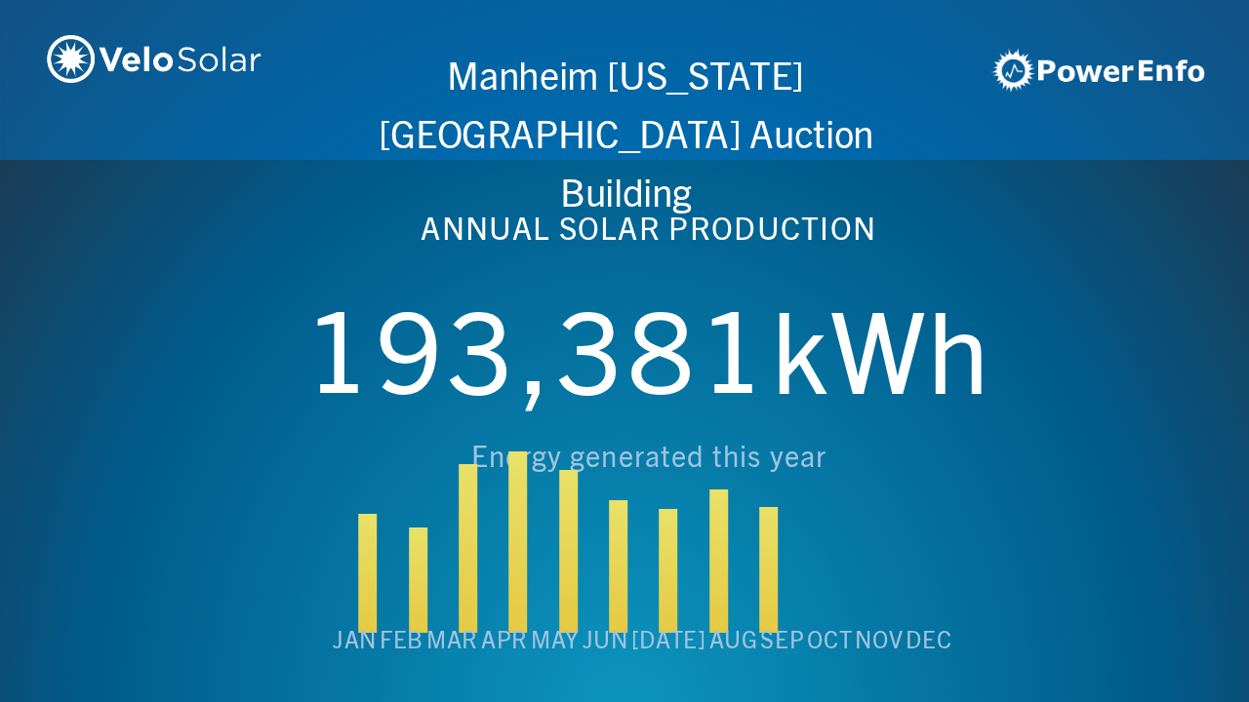
scroll to position [0, 4994]
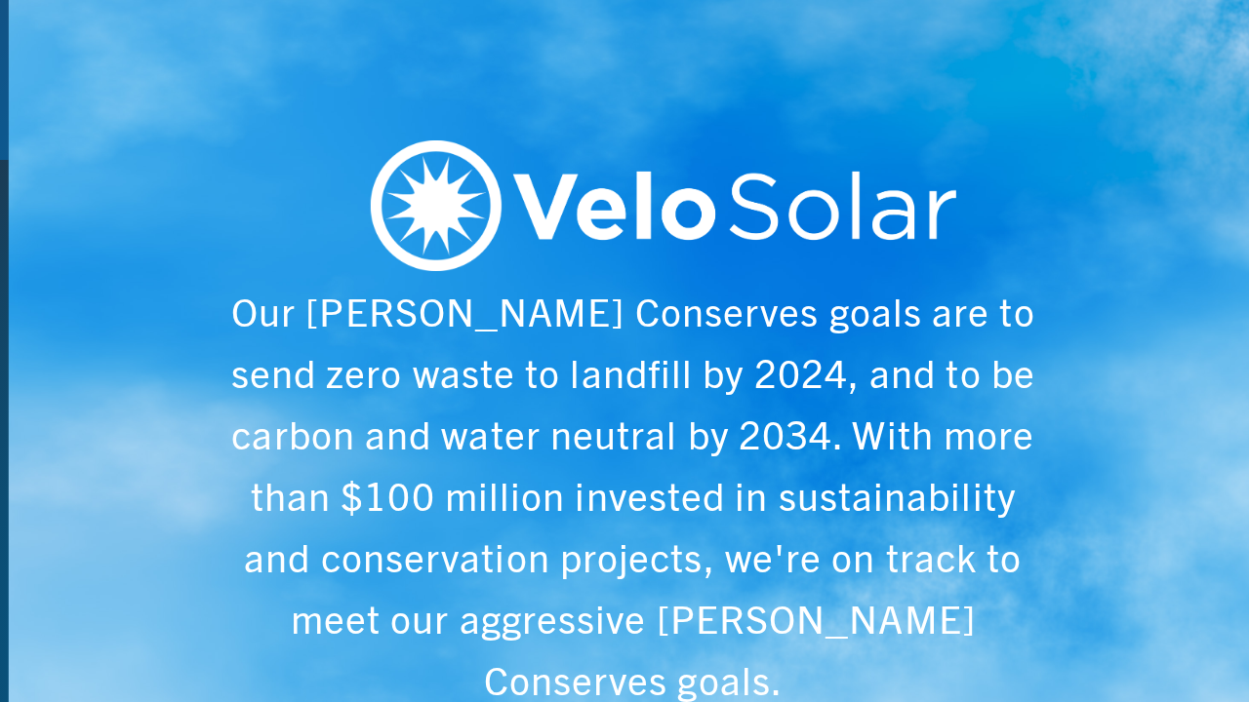
scroll to position [0, 6243]
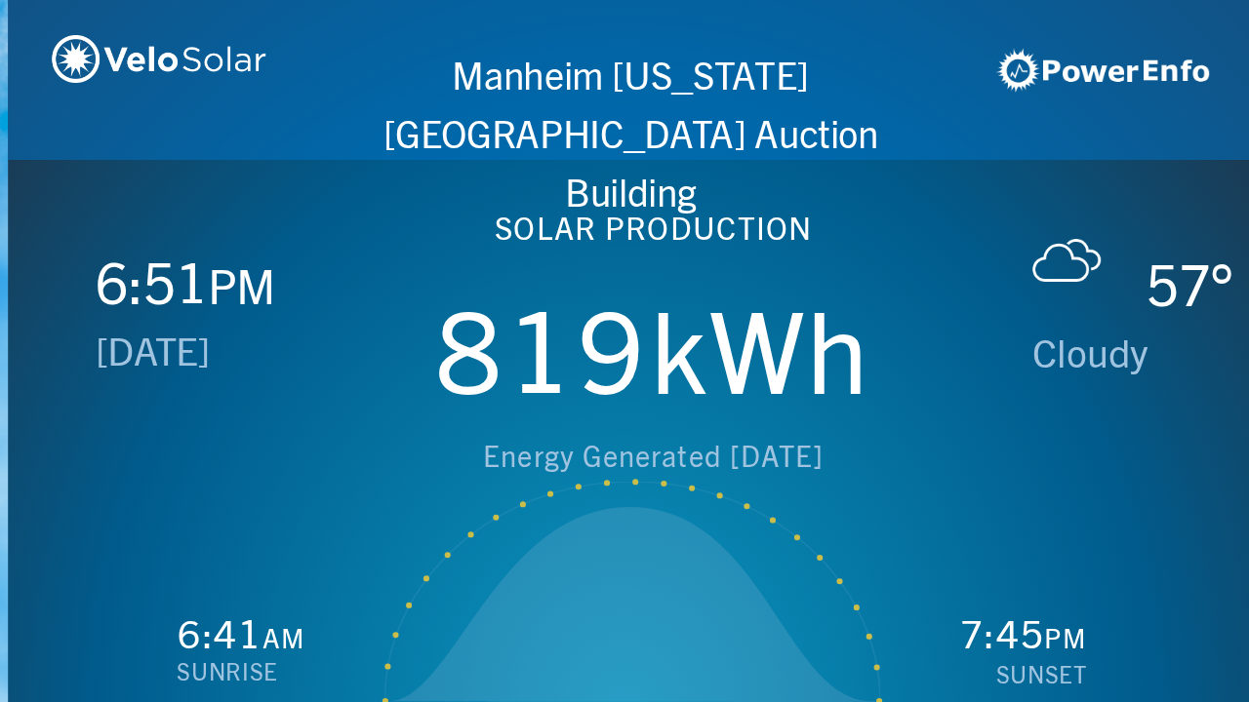
scroll to position [0, 1249]
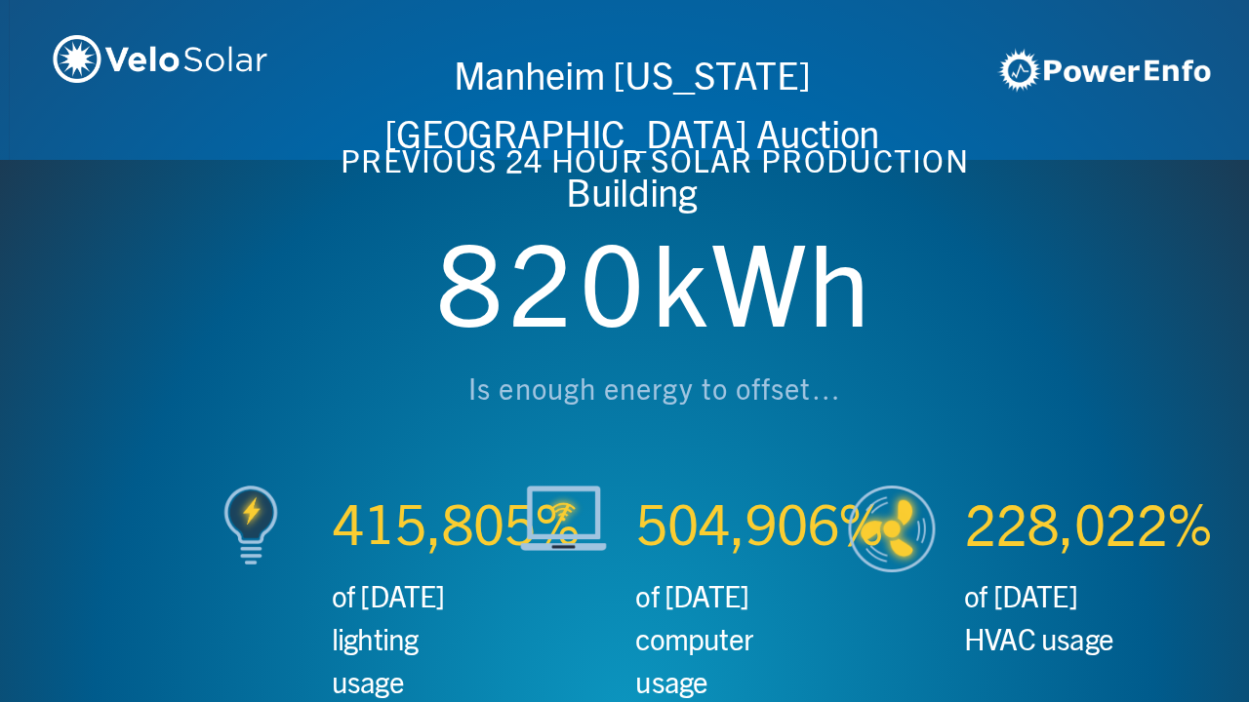
scroll to position [0, 2497]
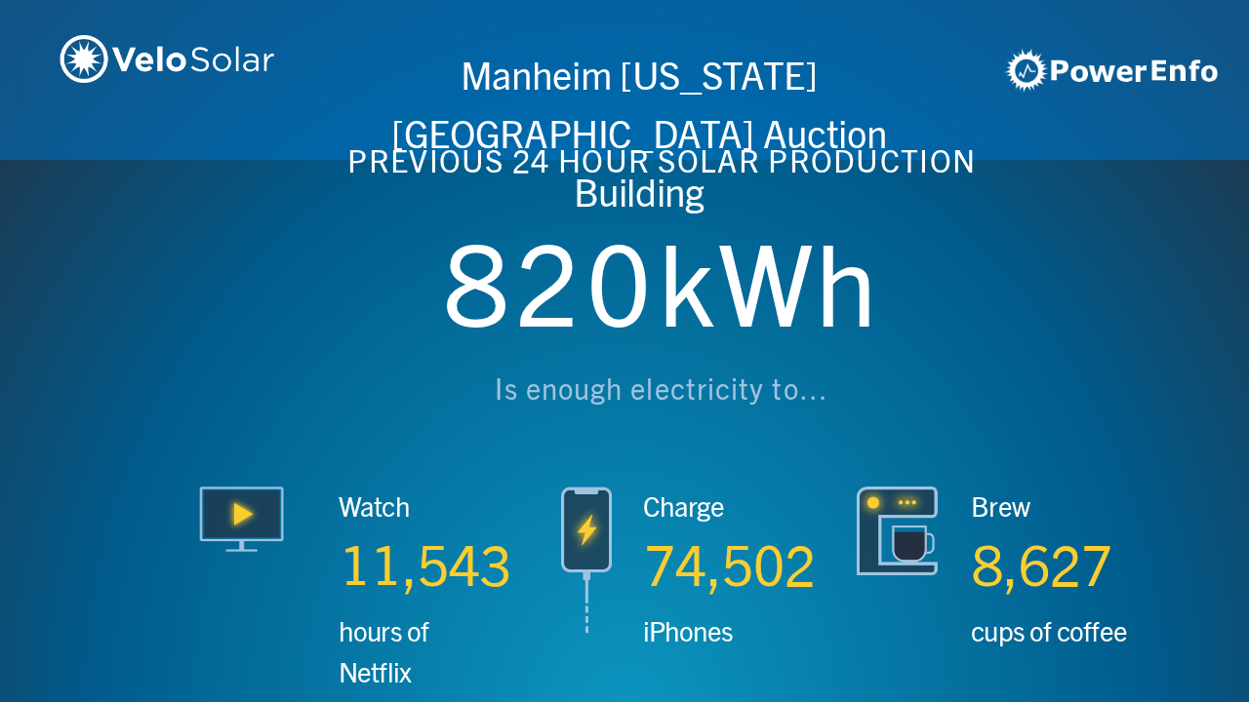
scroll to position [0, 3746]
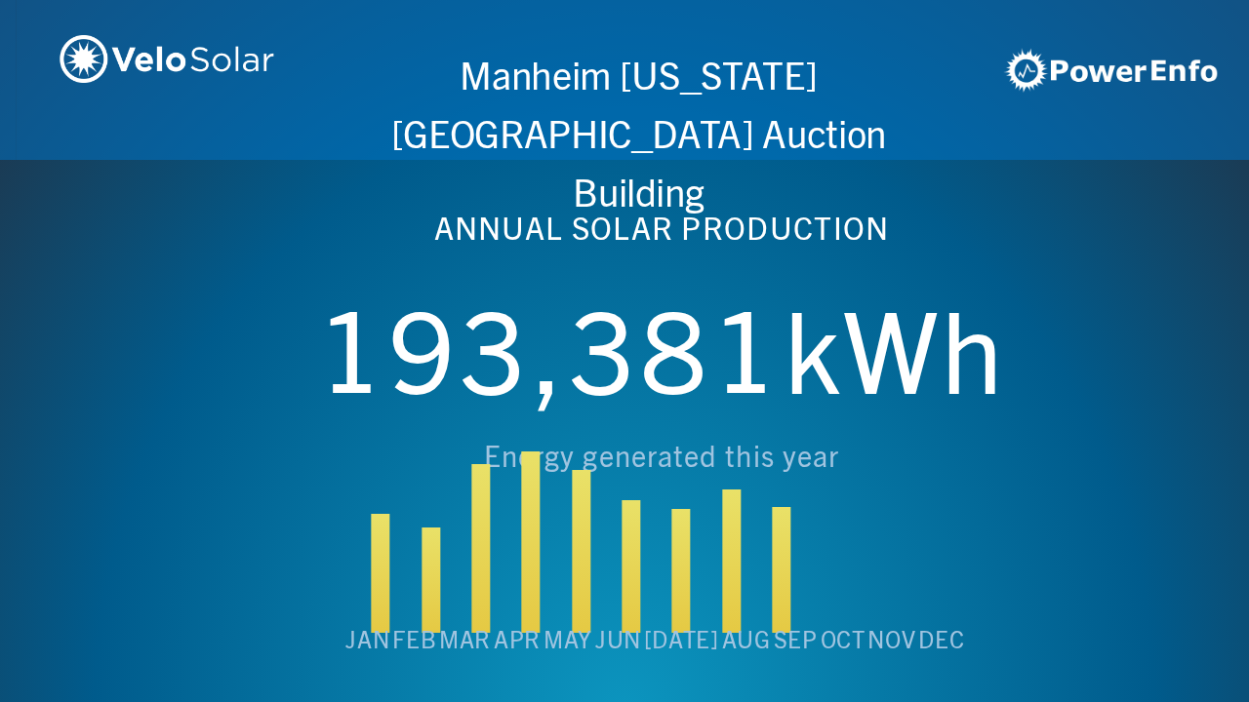
scroll to position [0, 4994]
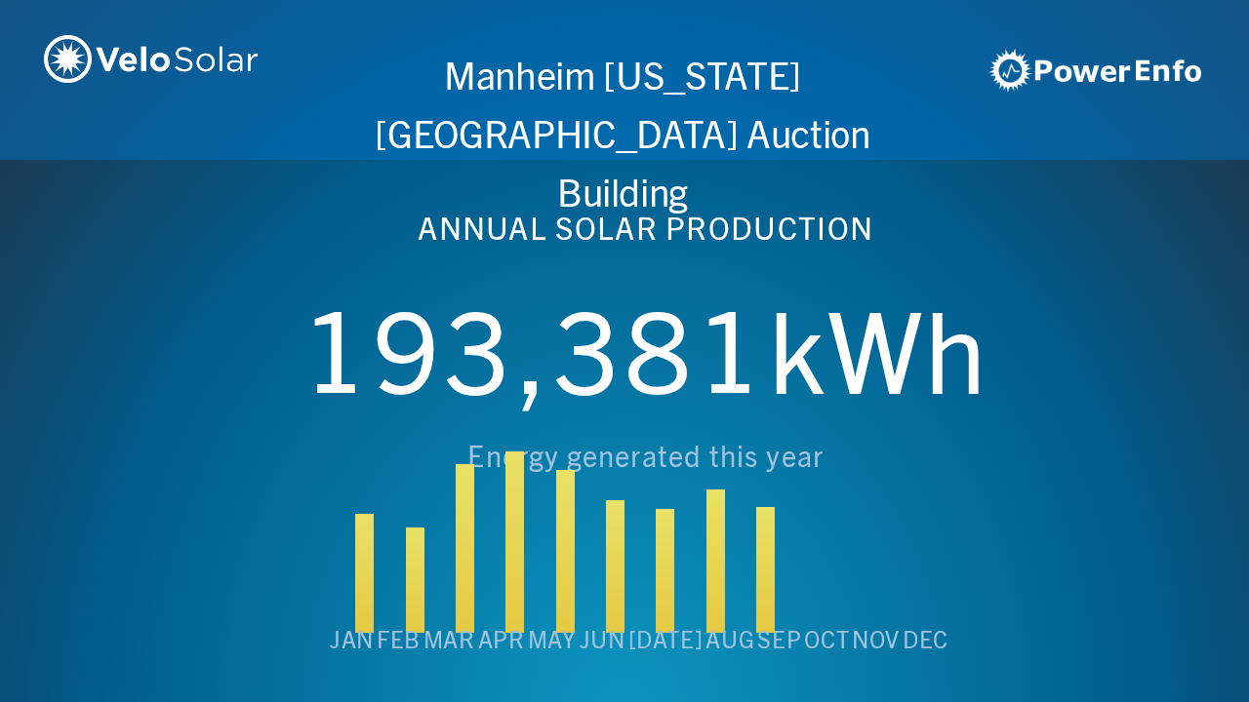
scroll to position [0, 6243]
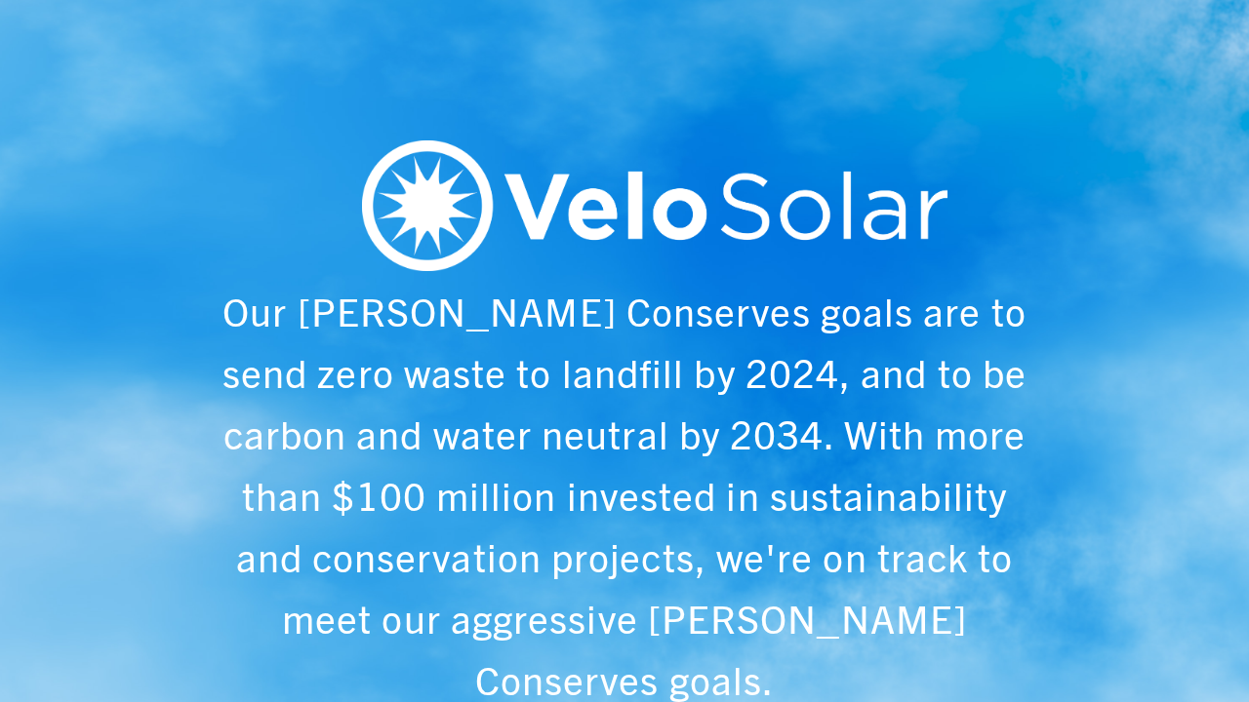
scroll to position [0, 1249]
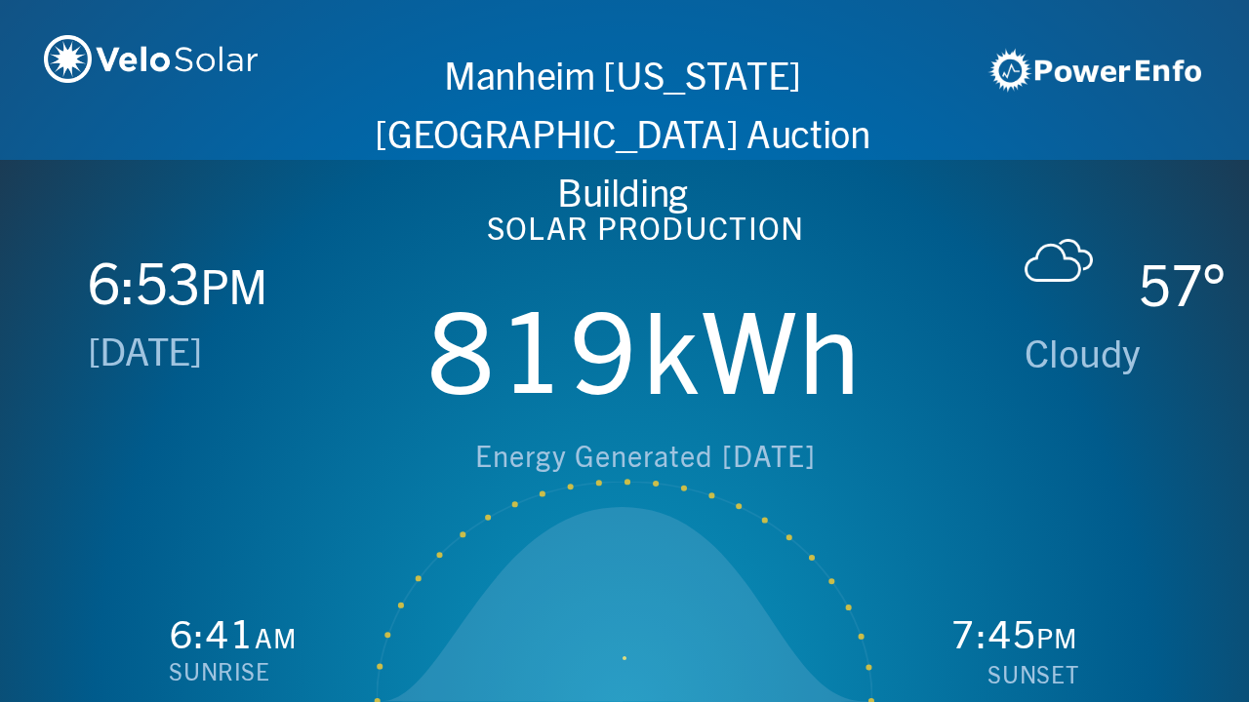
scroll to position [0, 2497]
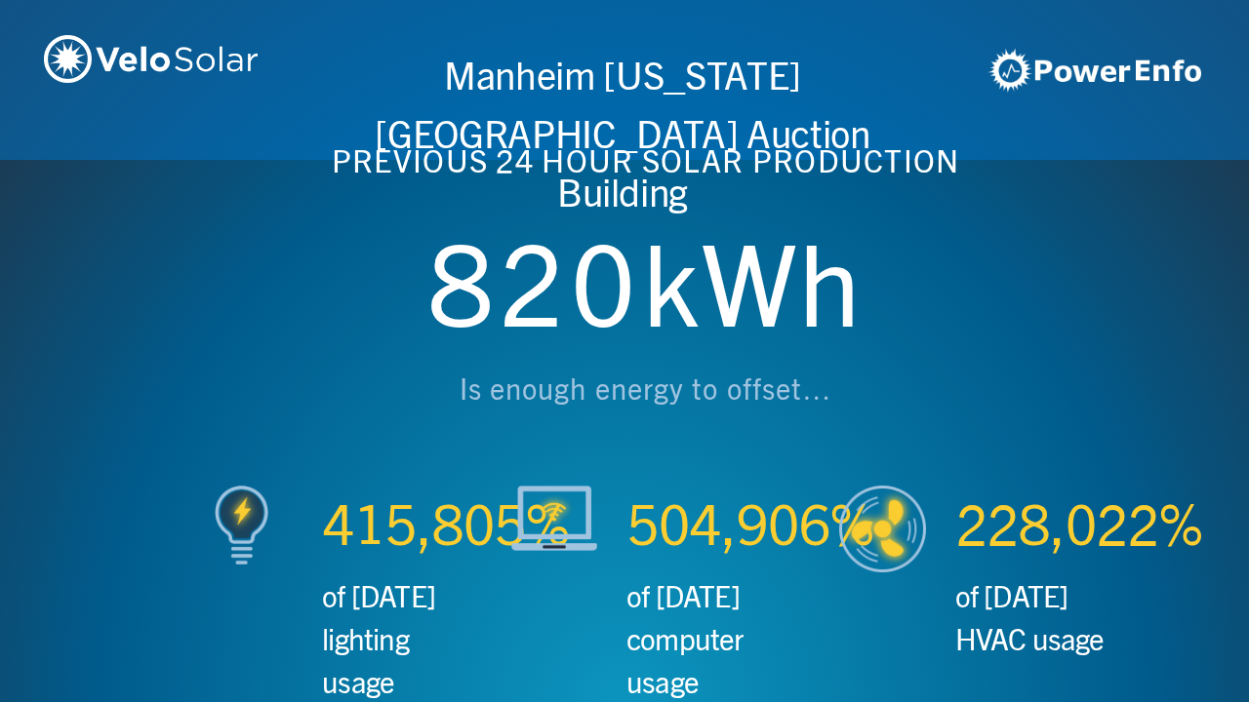
scroll to position [0, 3746]
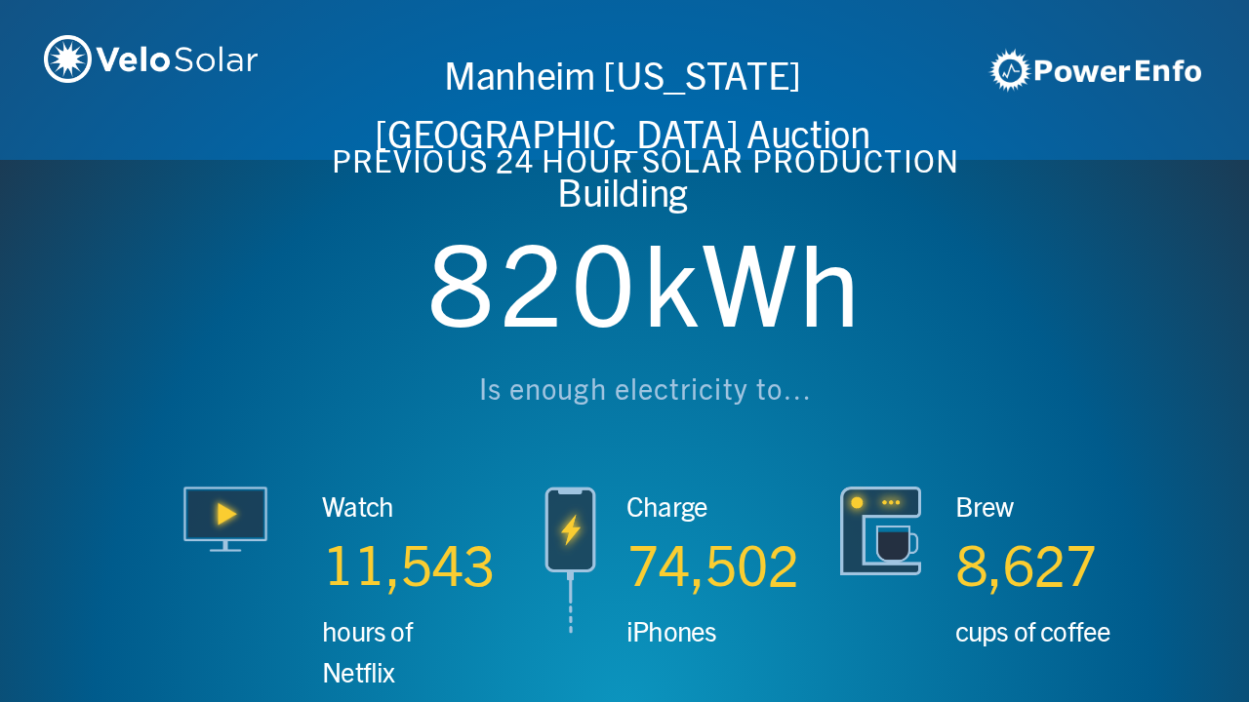
scroll to position [0, 4994]
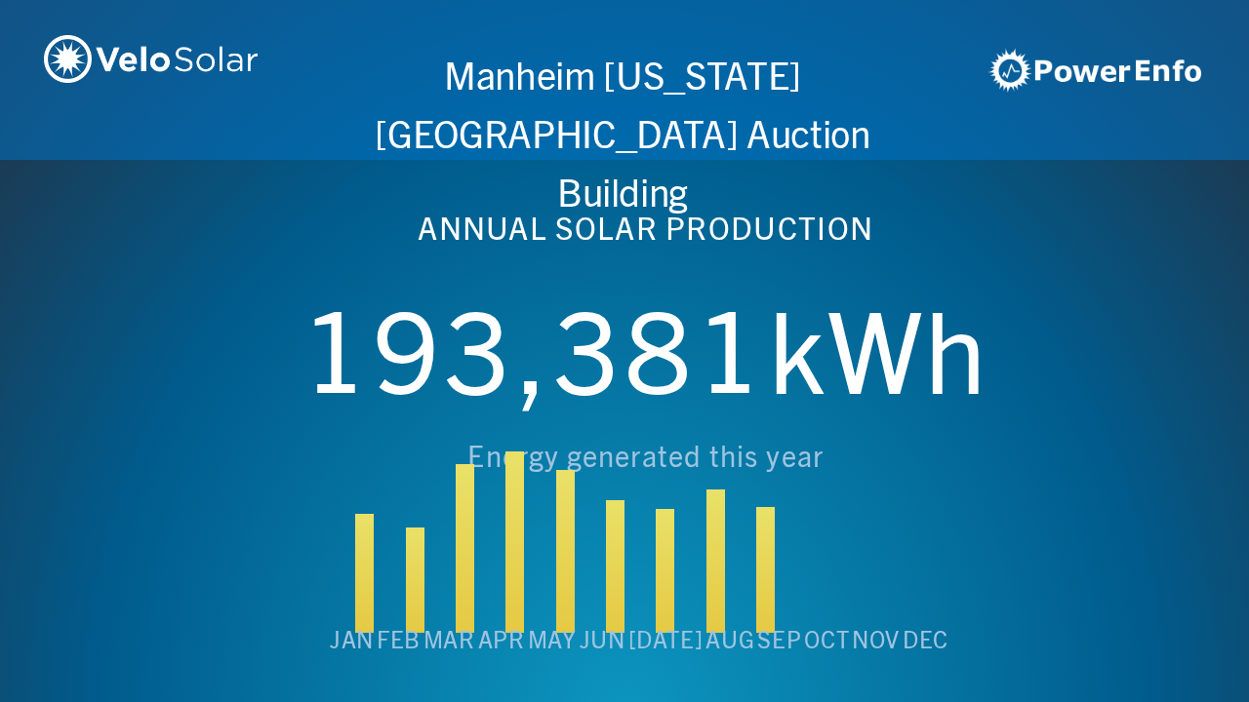
scroll to position [0, 6243]
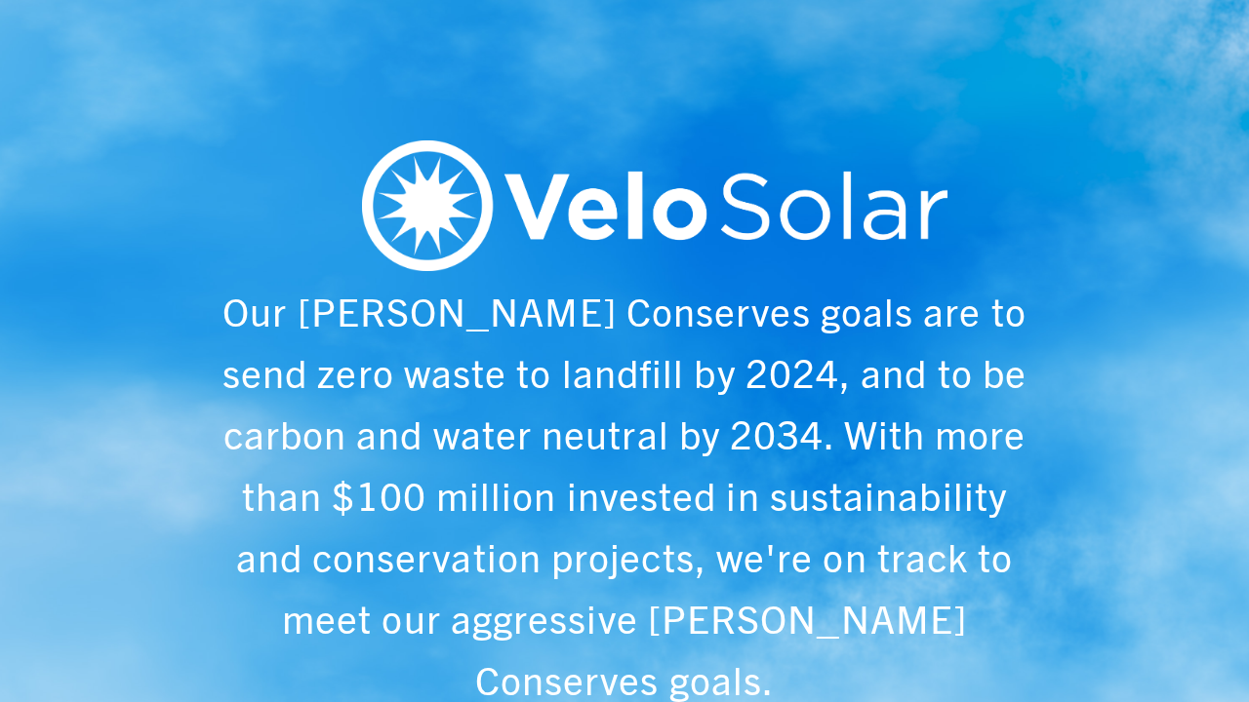
scroll to position [0, 1249]
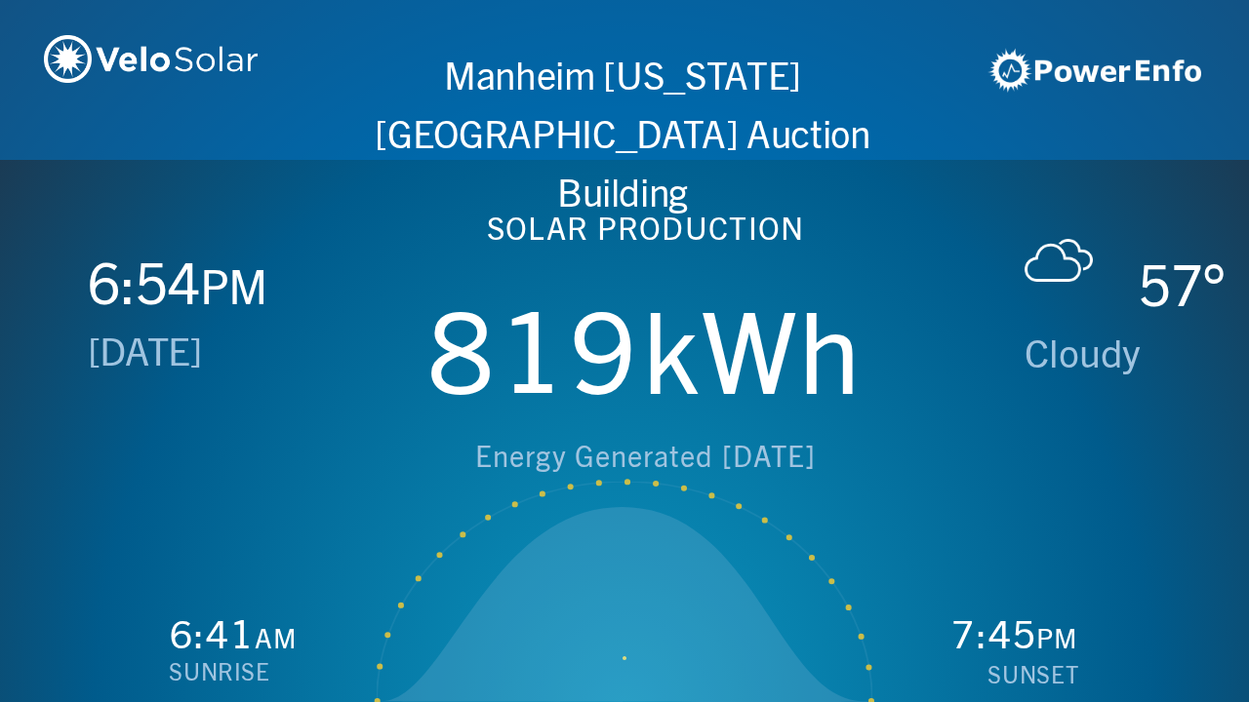
scroll to position [0, 2497]
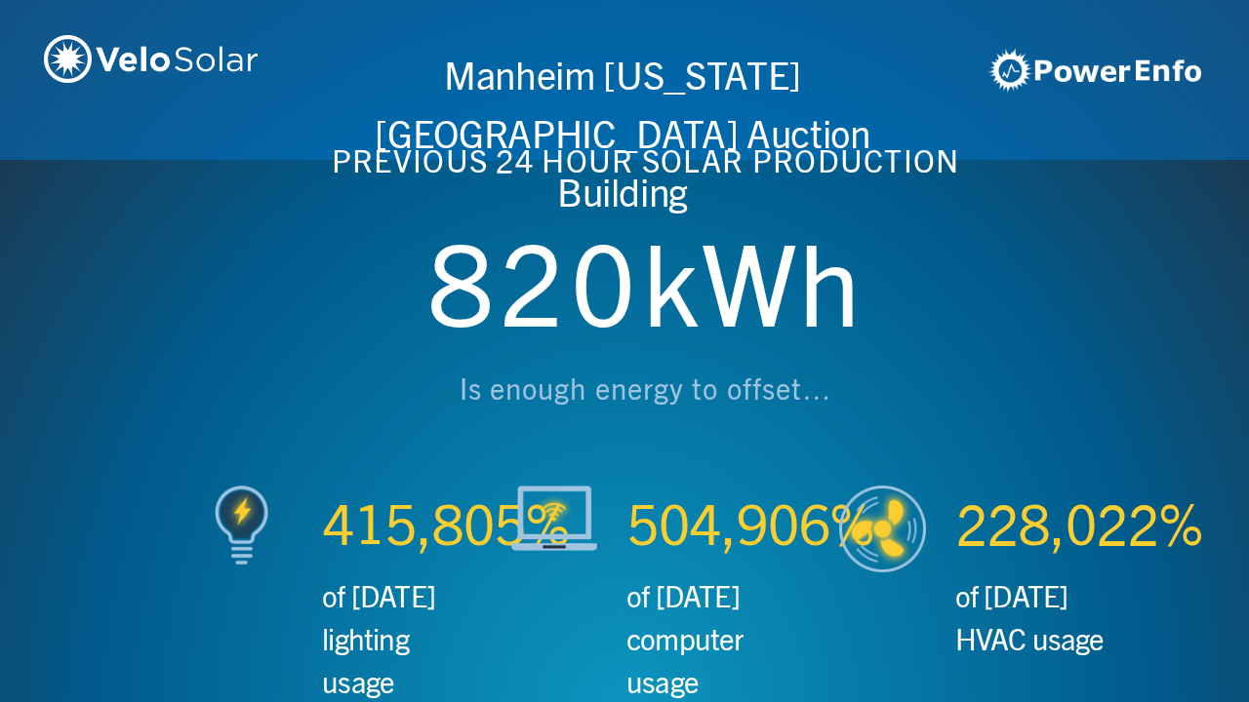
scroll to position [0, 3746]
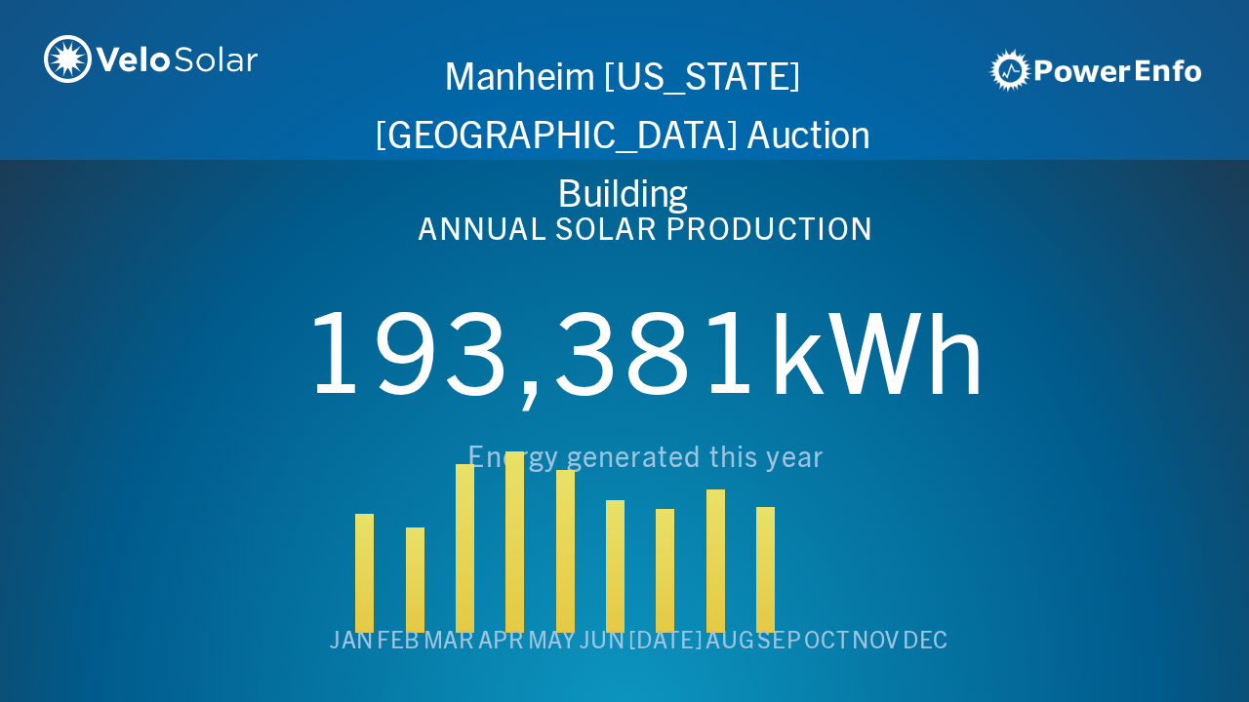
scroll to position [0, 4994]
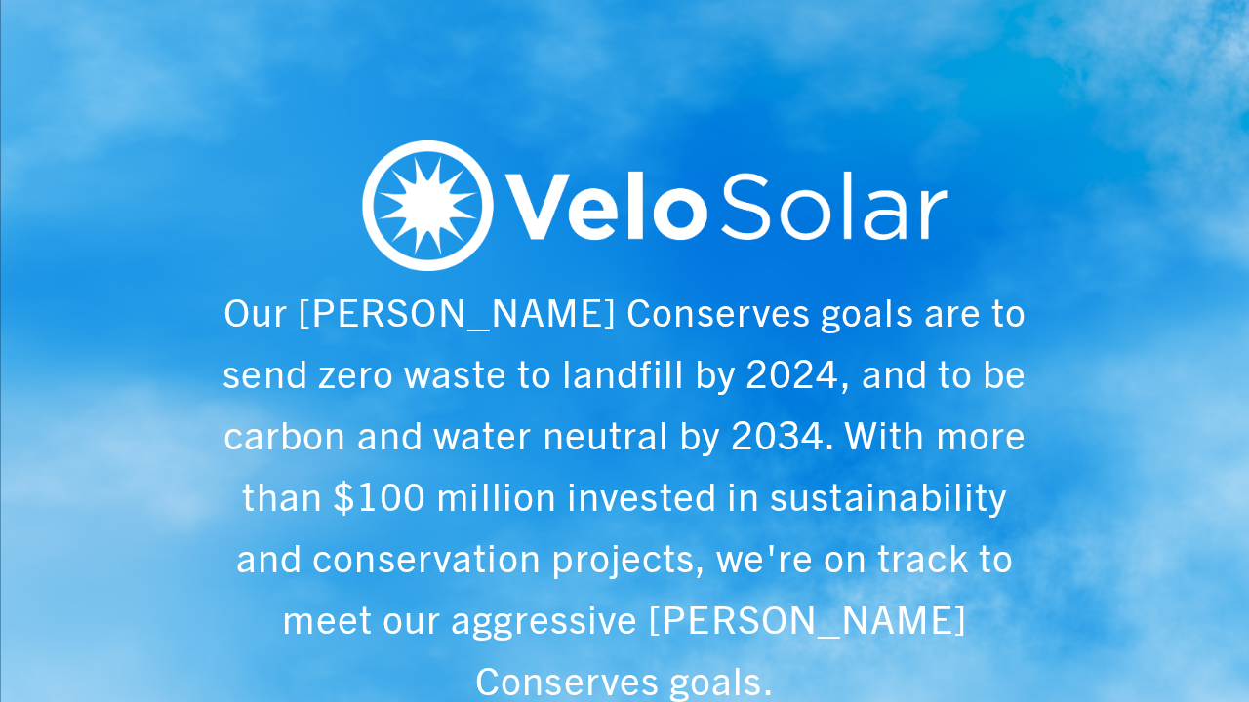
scroll to position [0, 6243]
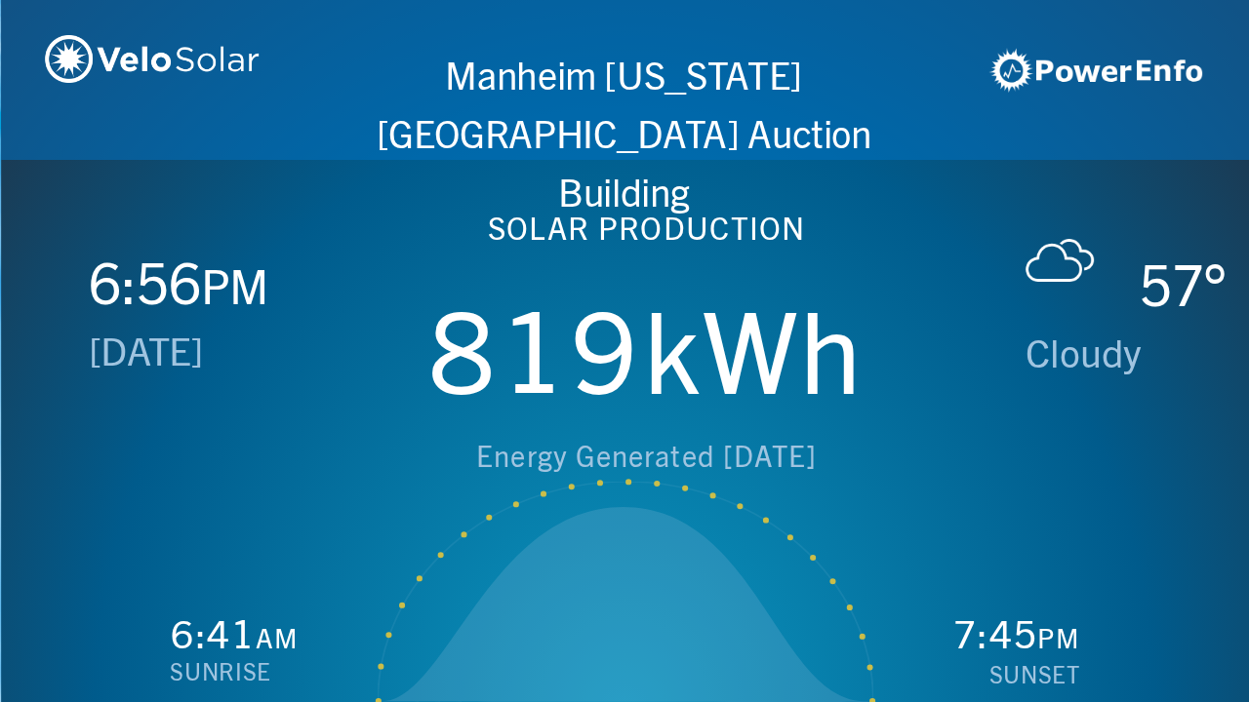
scroll to position [0, 1249]
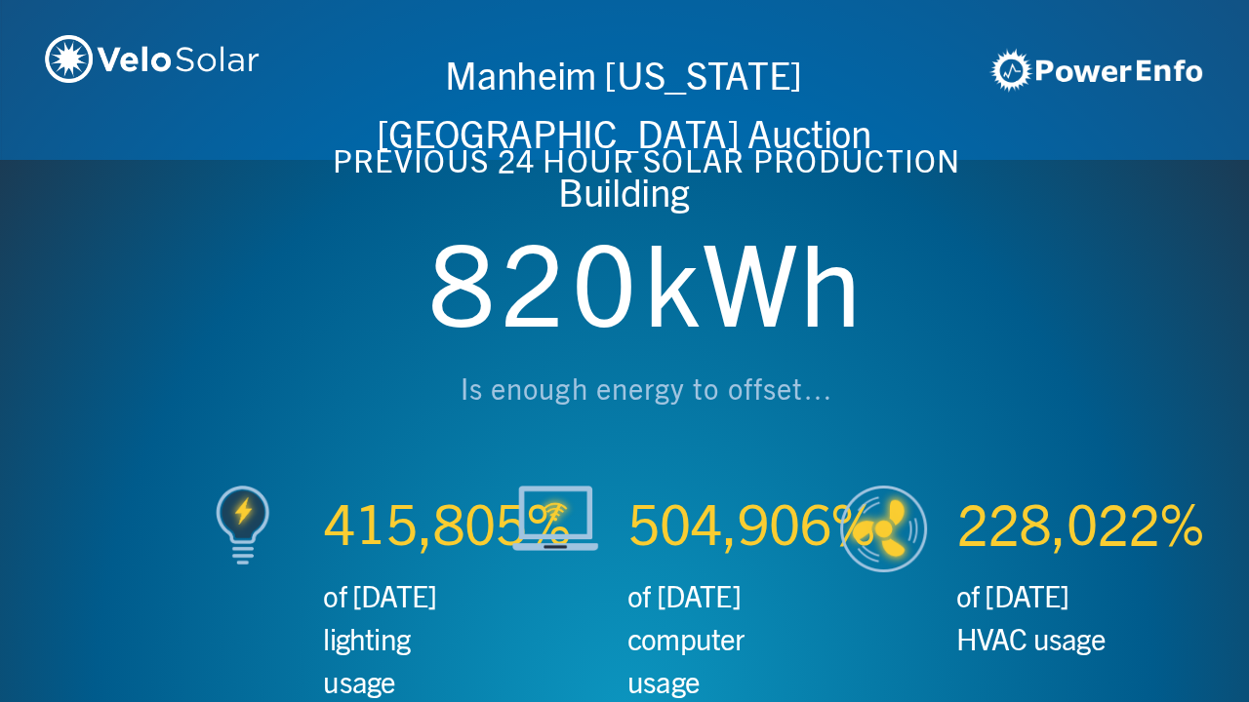
scroll to position [0, 2497]
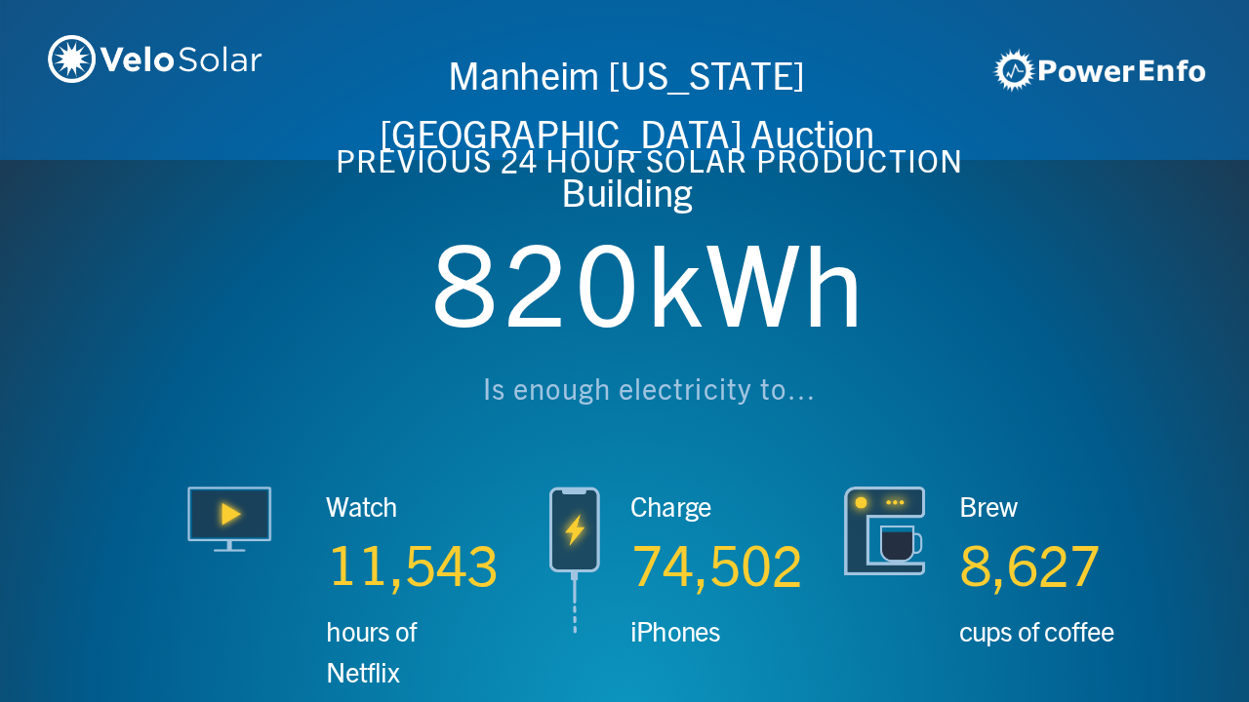
scroll to position [0, 3746]
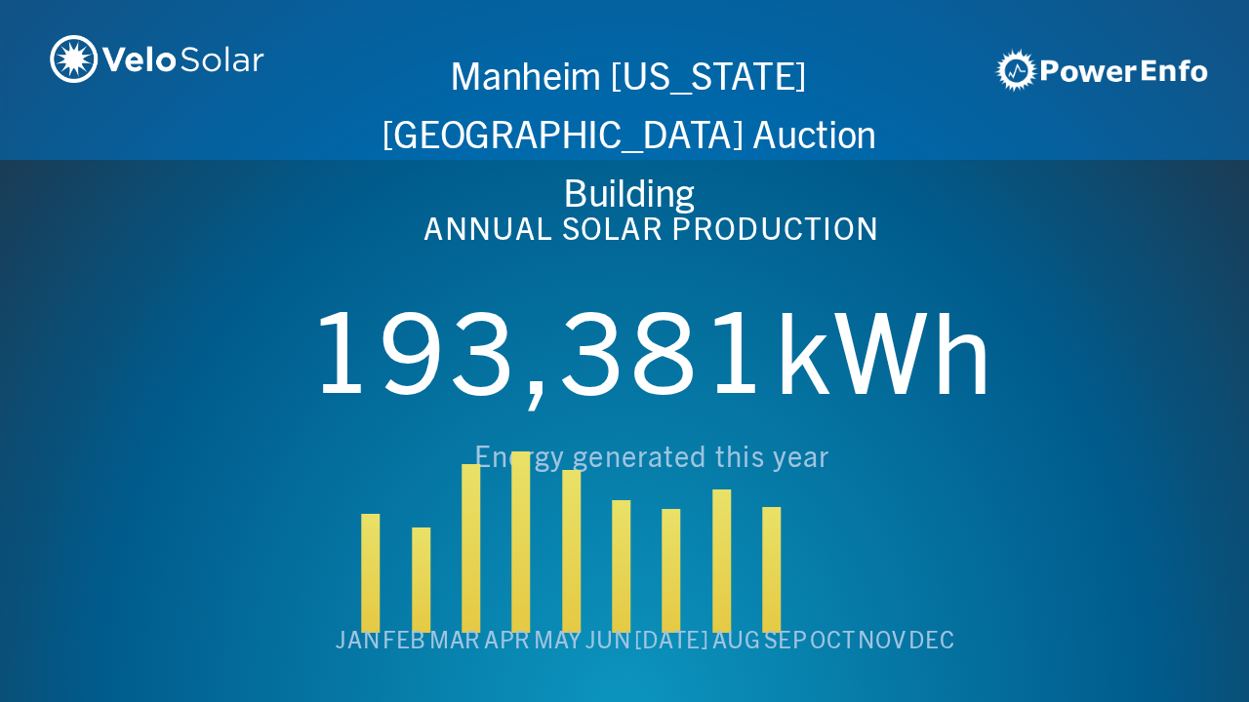
scroll to position [0, 4994]
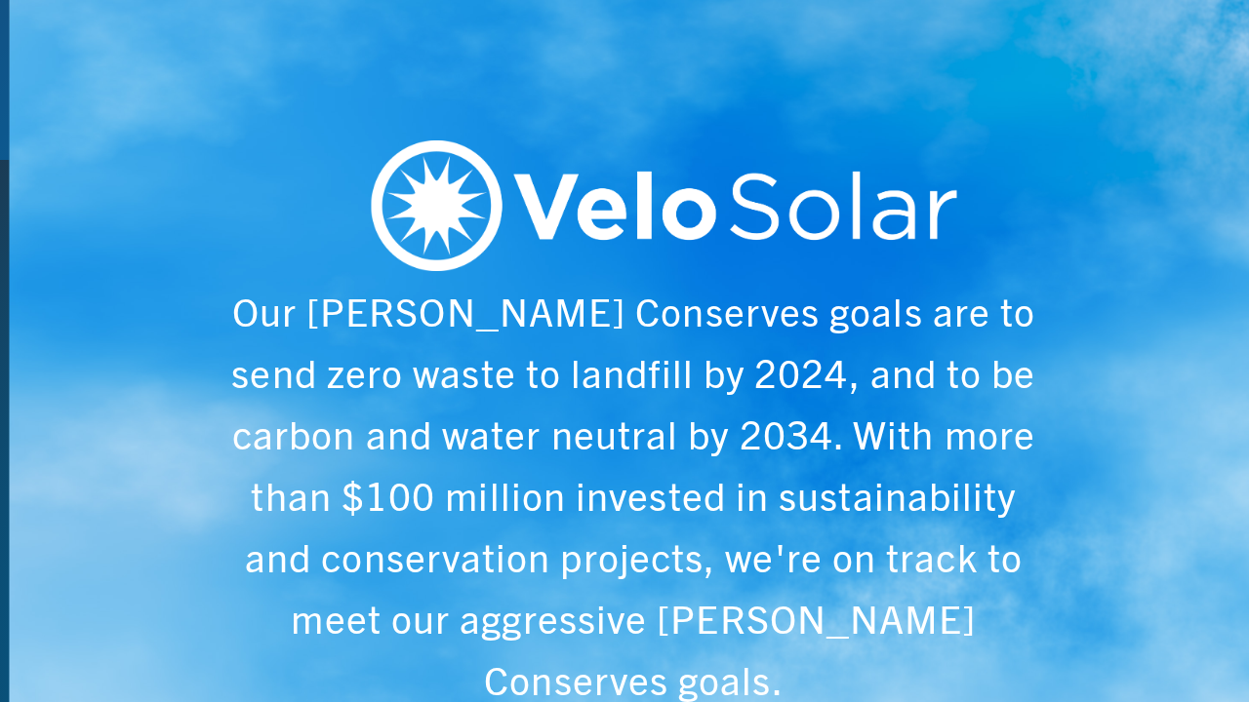
scroll to position [0, 6243]
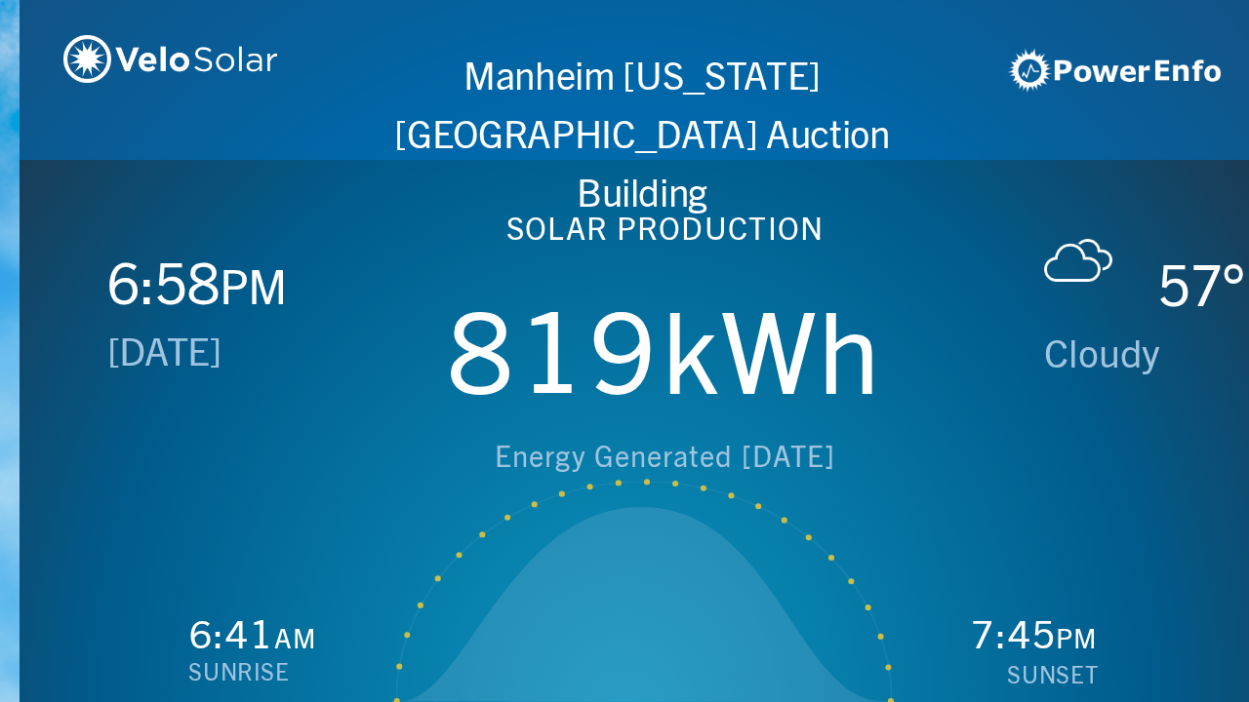
scroll to position [0, 1249]
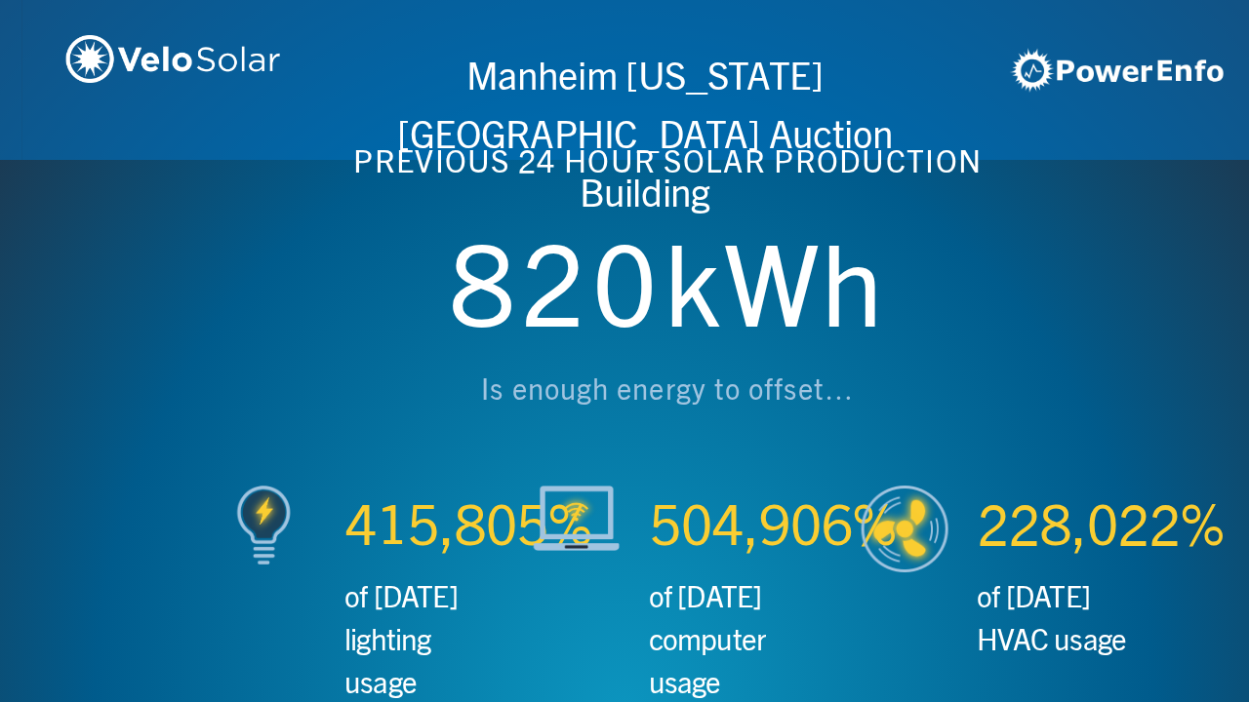
scroll to position [0, 2497]
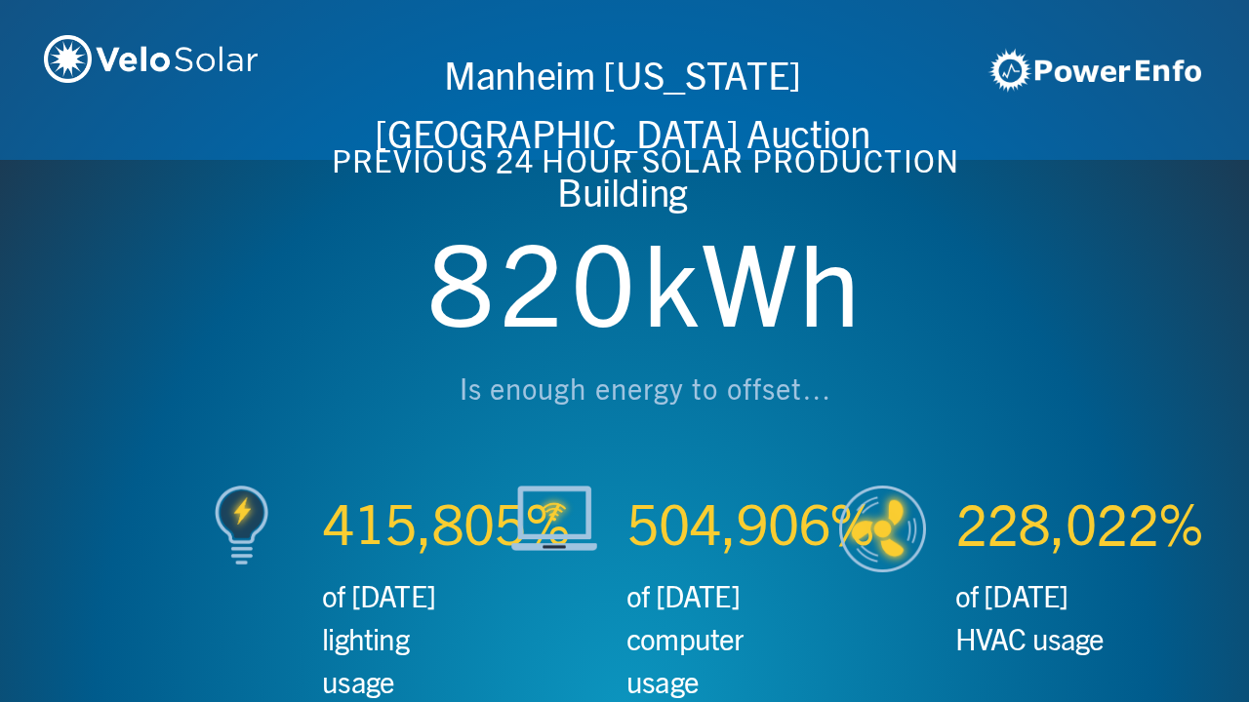
scroll to position [0, 3746]
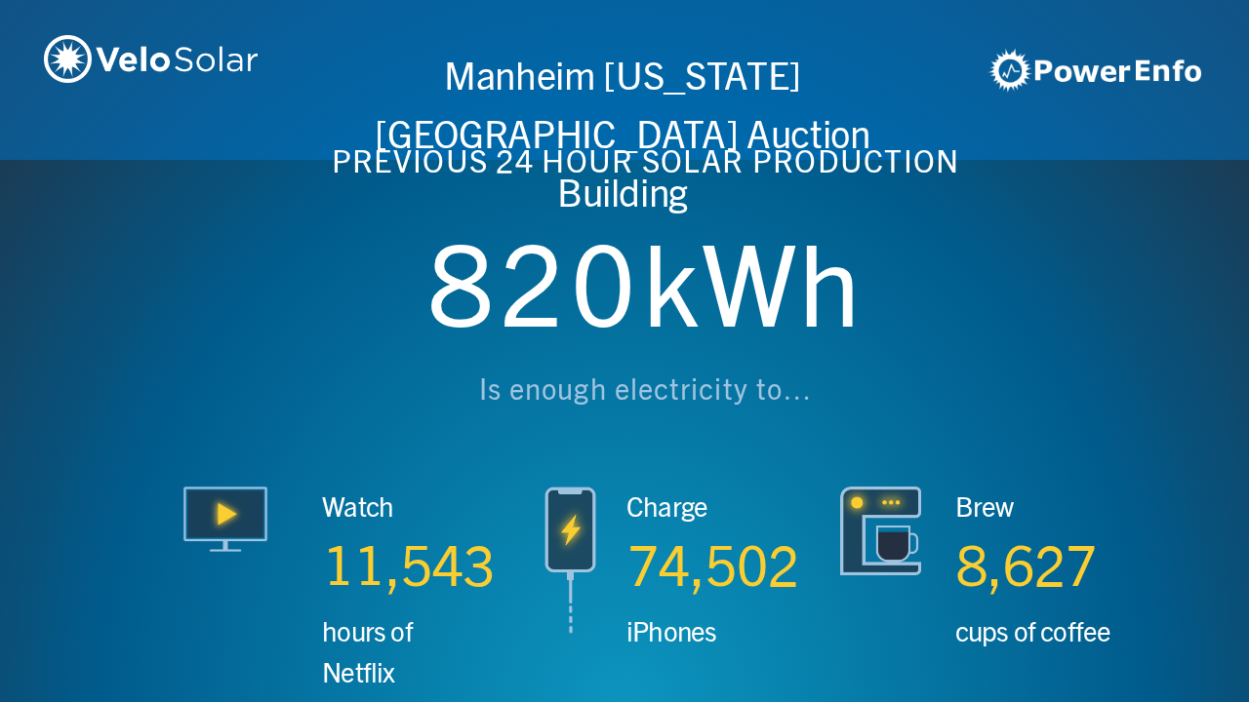
scroll to position [0, 4994]
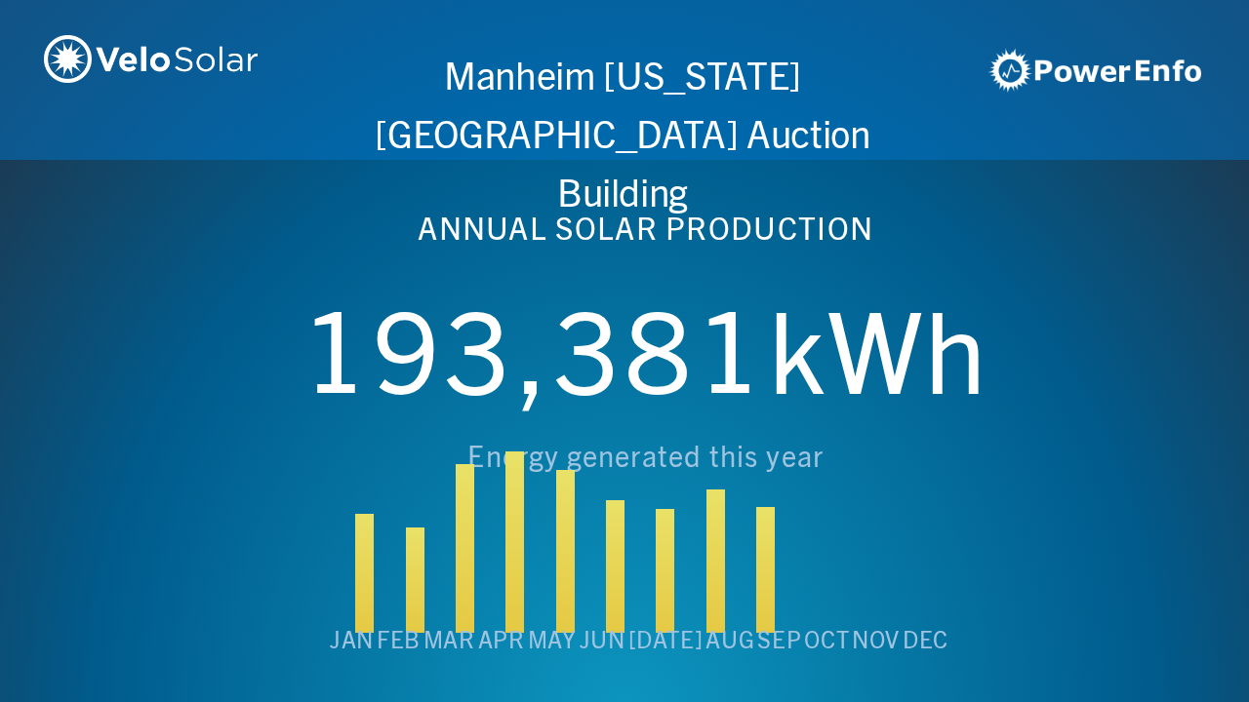
scroll to position [0, 6243]
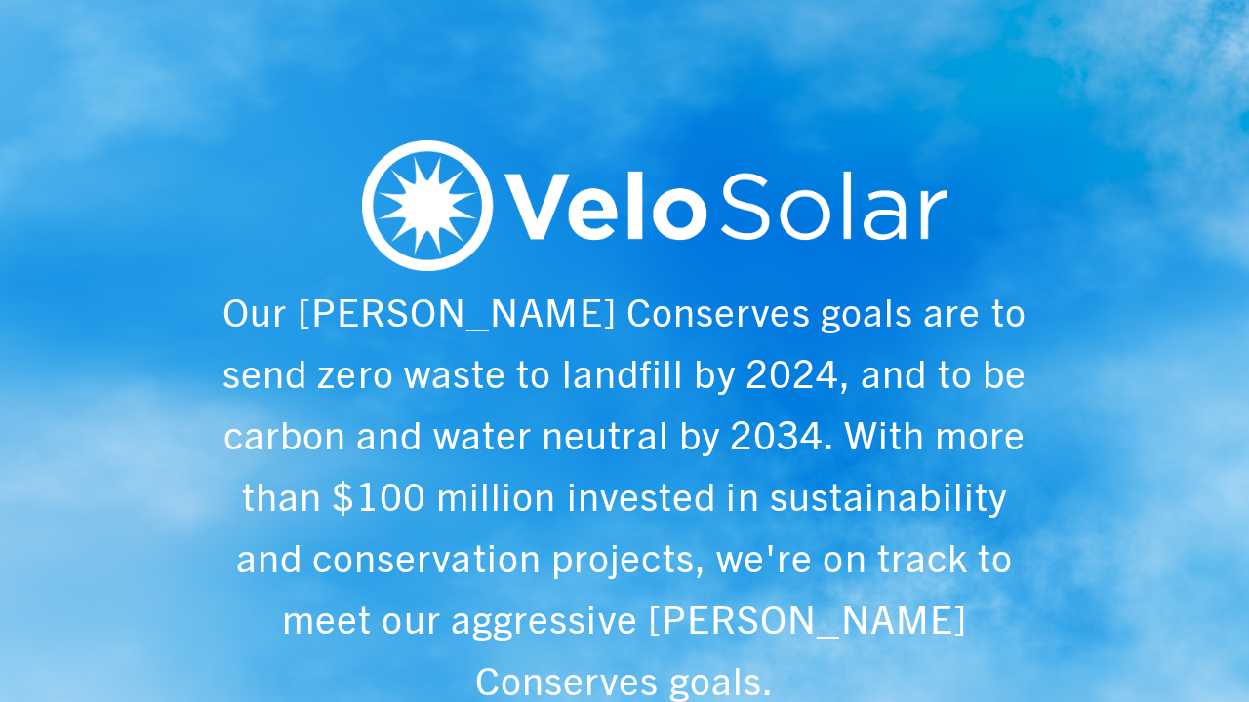
scroll to position [0, 1249]
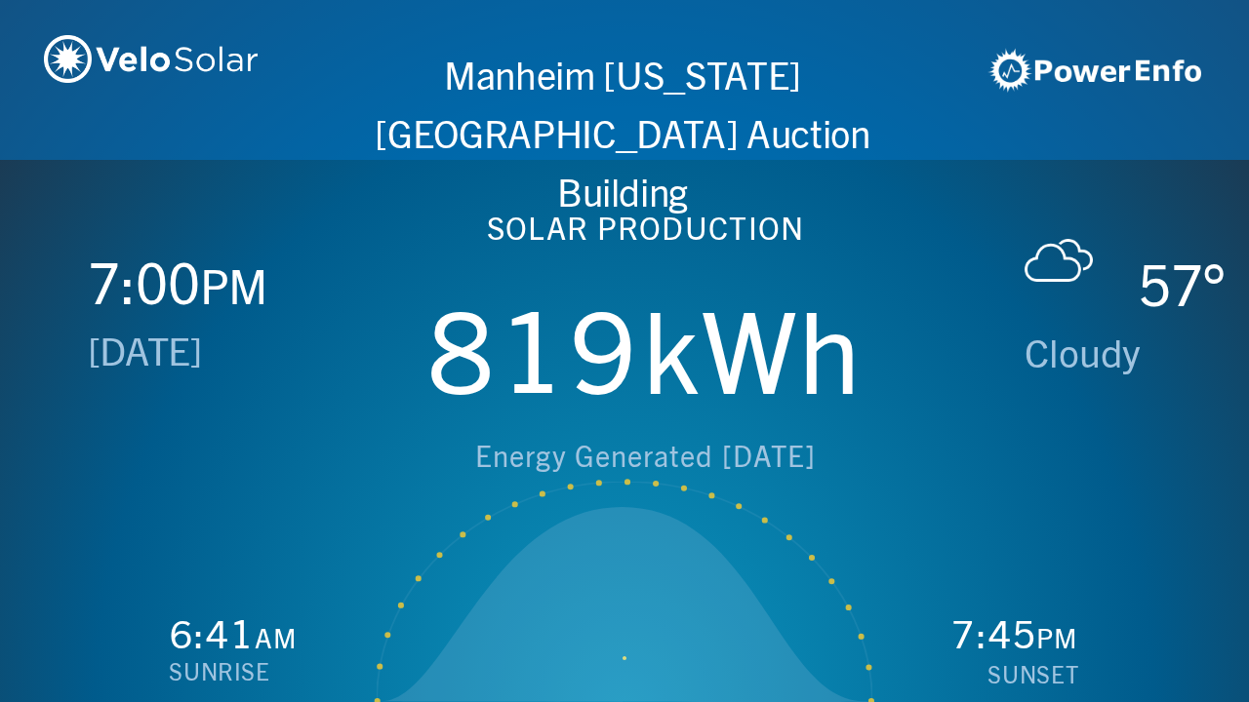
scroll to position [0, 2497]
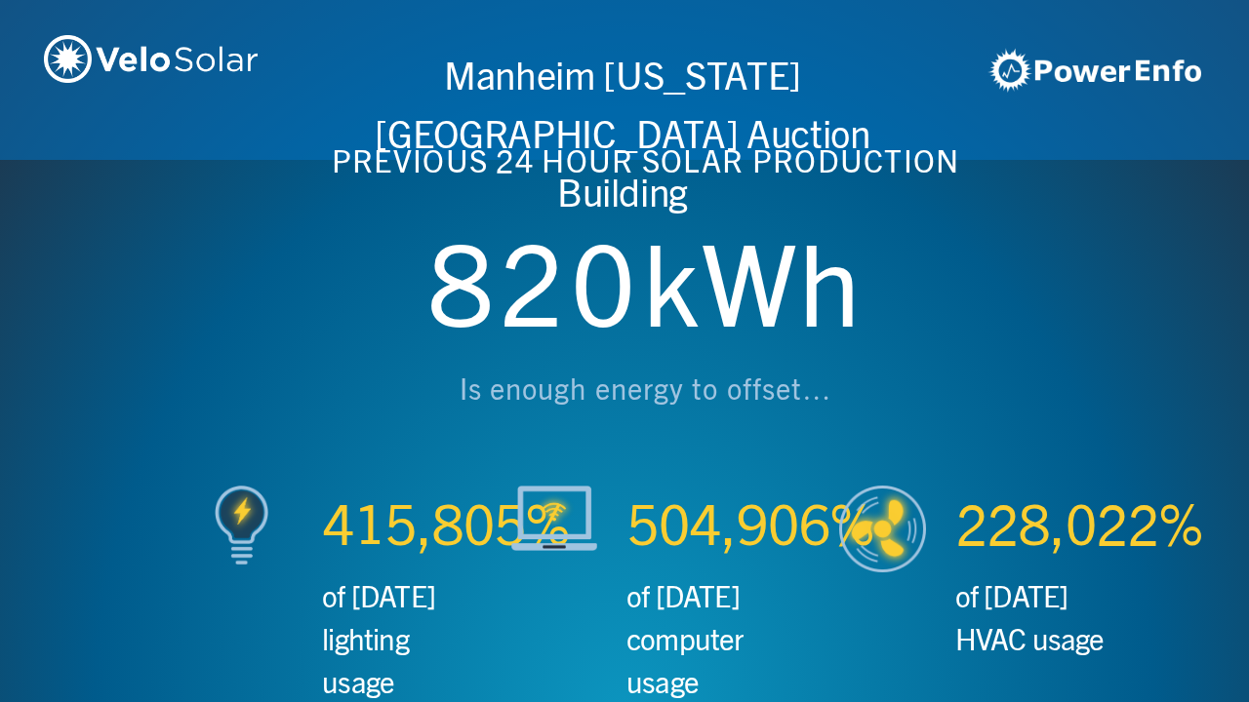
scroll to position [0, 3746]
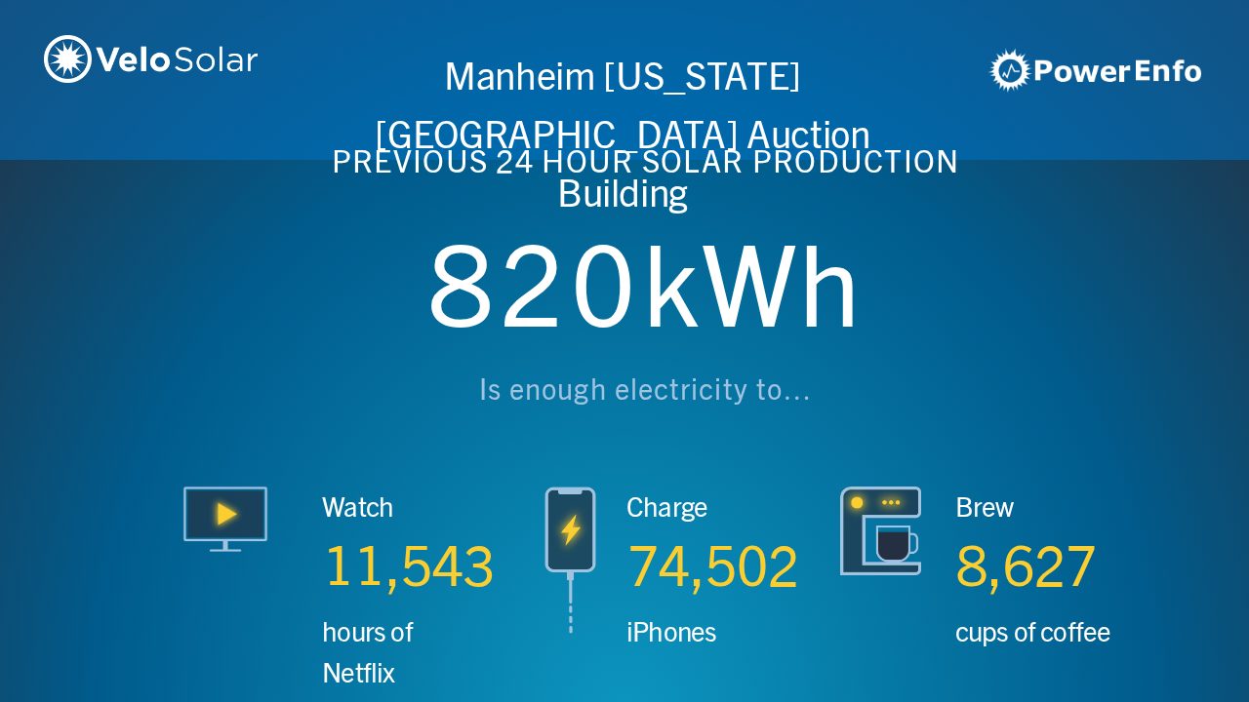
scroll to position [0, 4994]
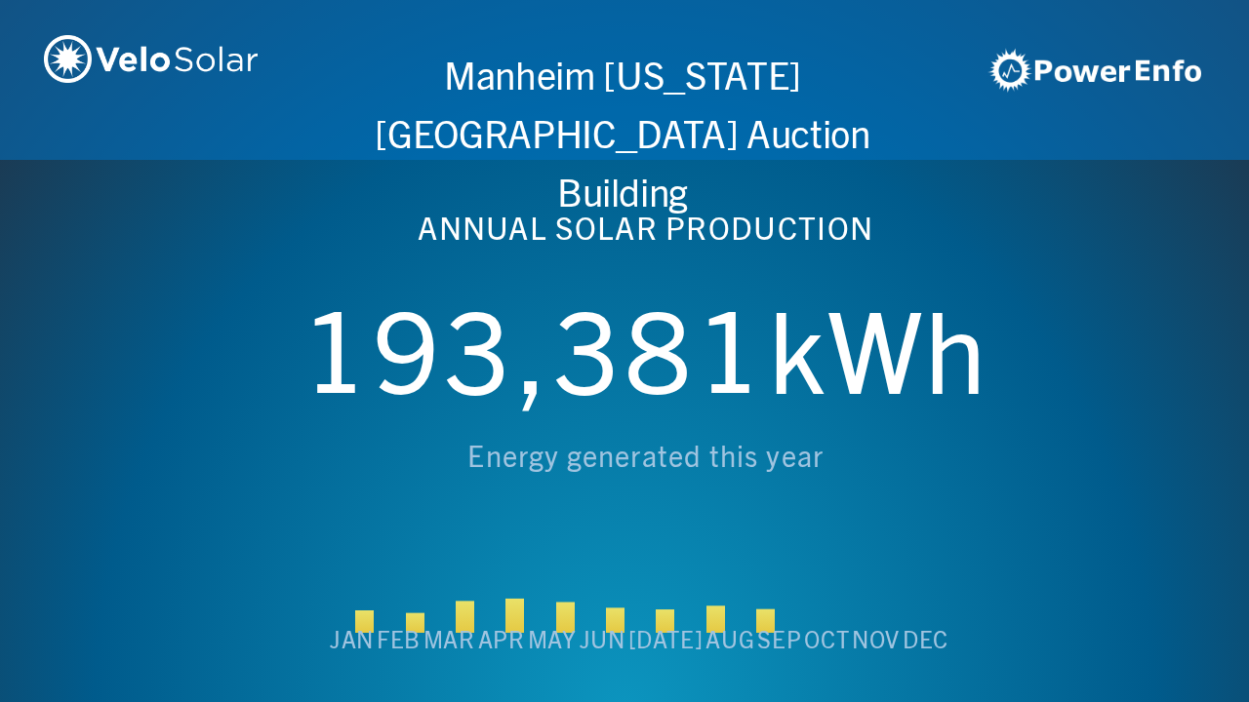
scroll to position [0, 6243]
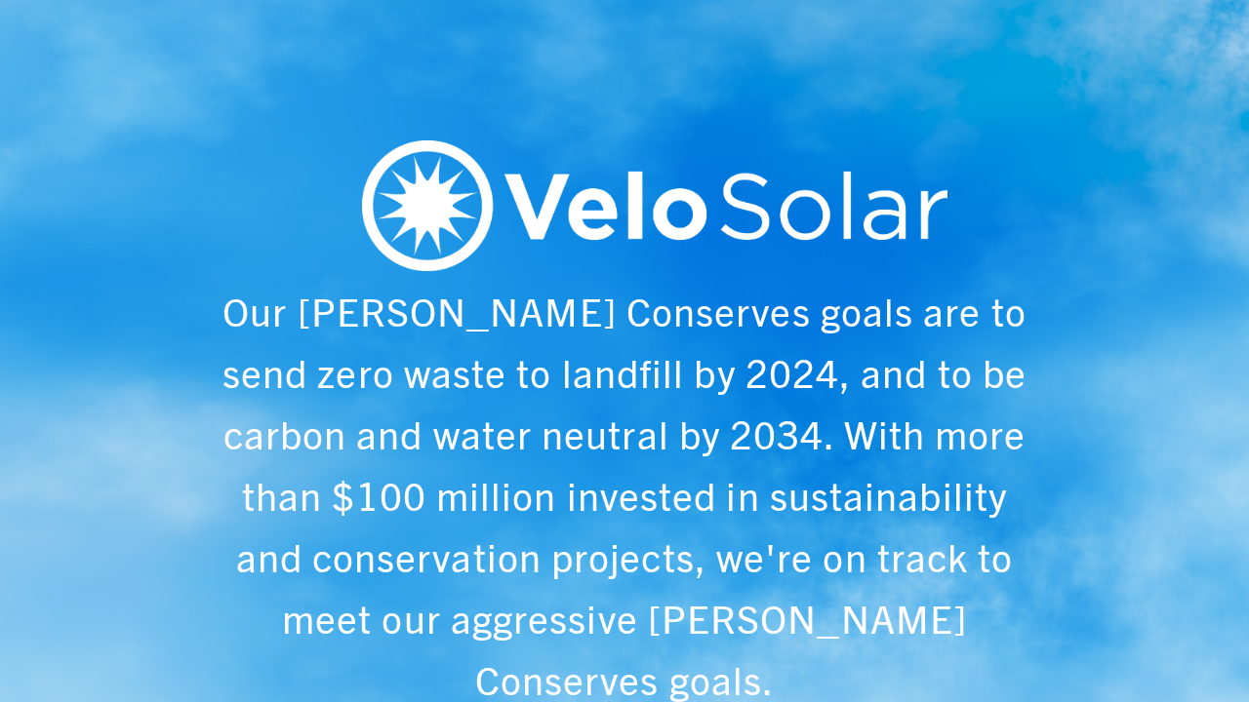
scroll to position [0, 1249]
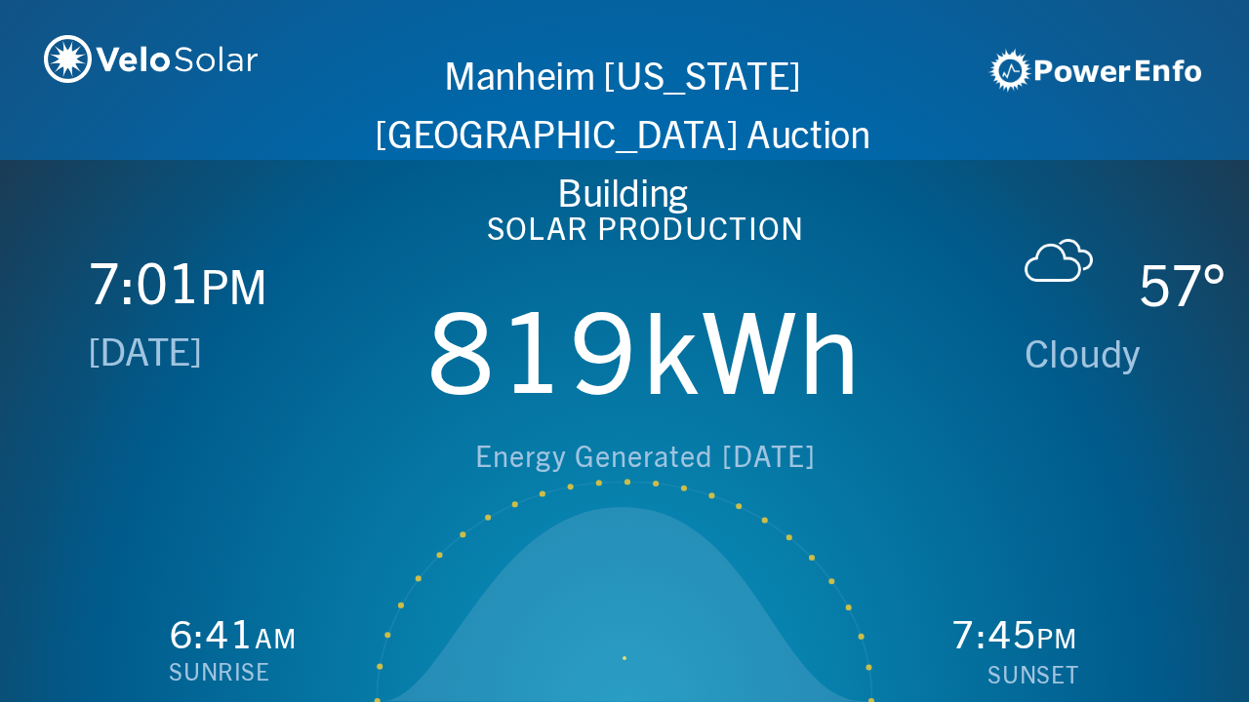
scroll to position [0, 2497]
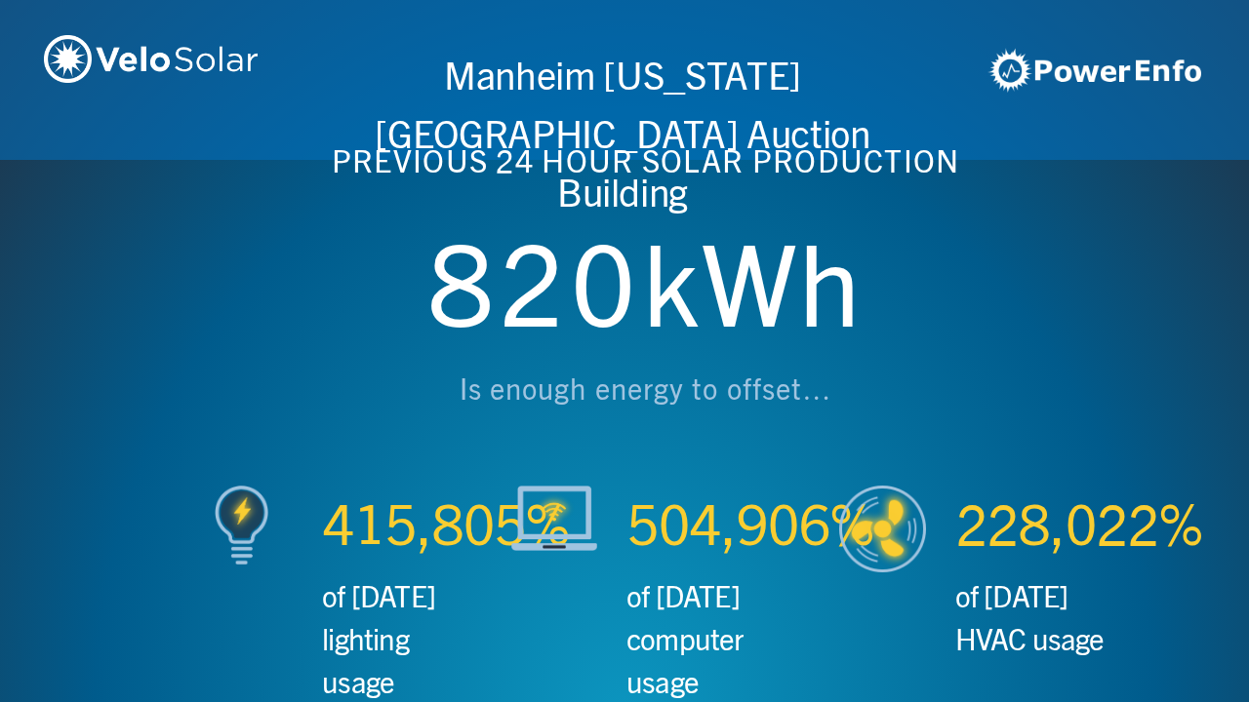
scroll to position [0, 3746]
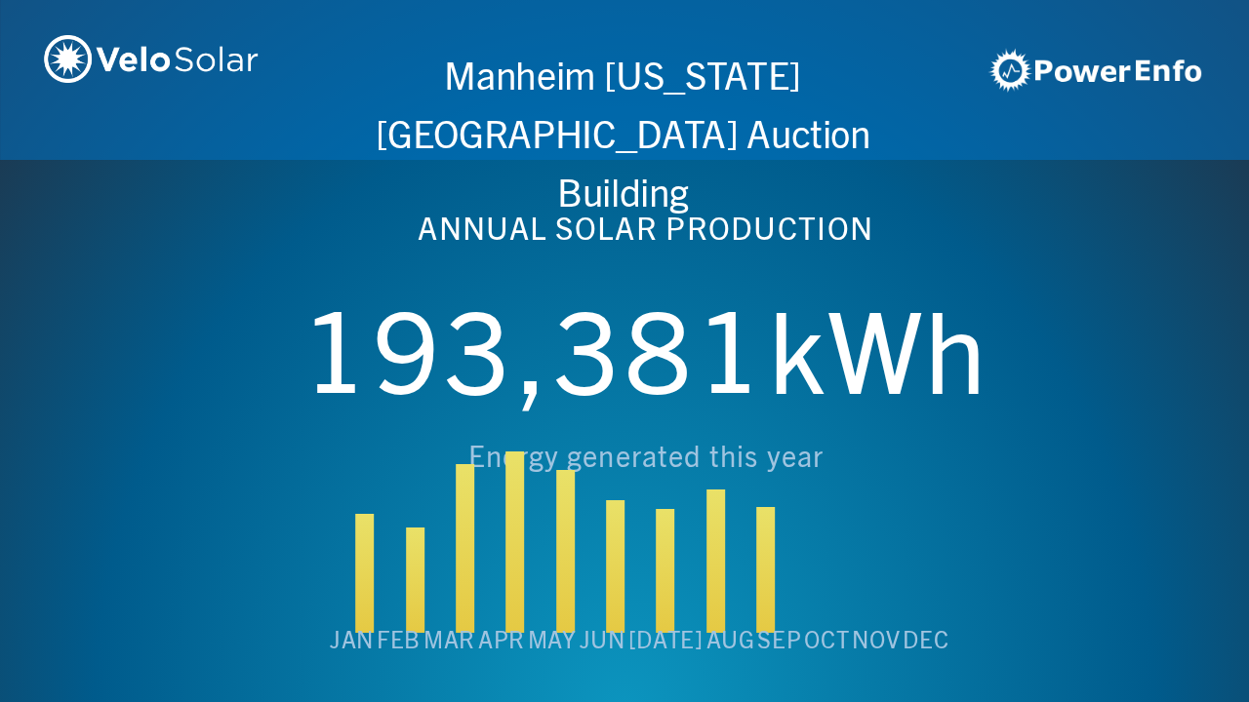
scroll to position [0, 4994]
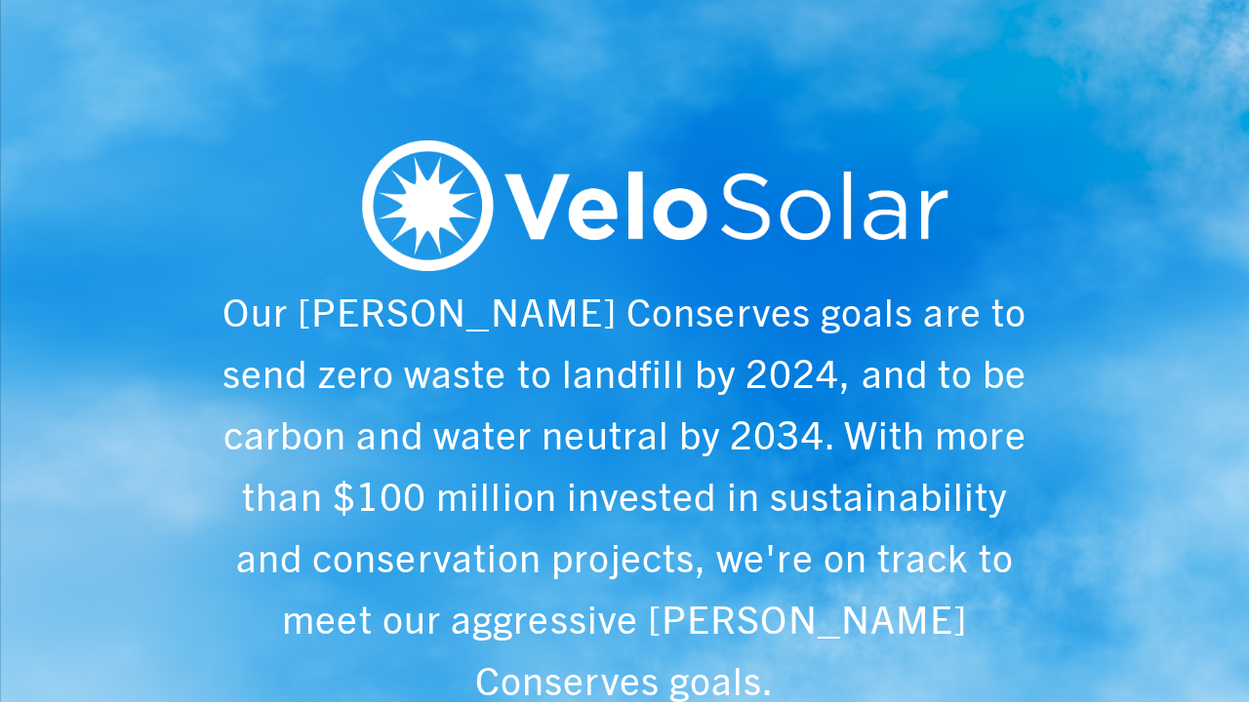
scroll to position [0, 6243]
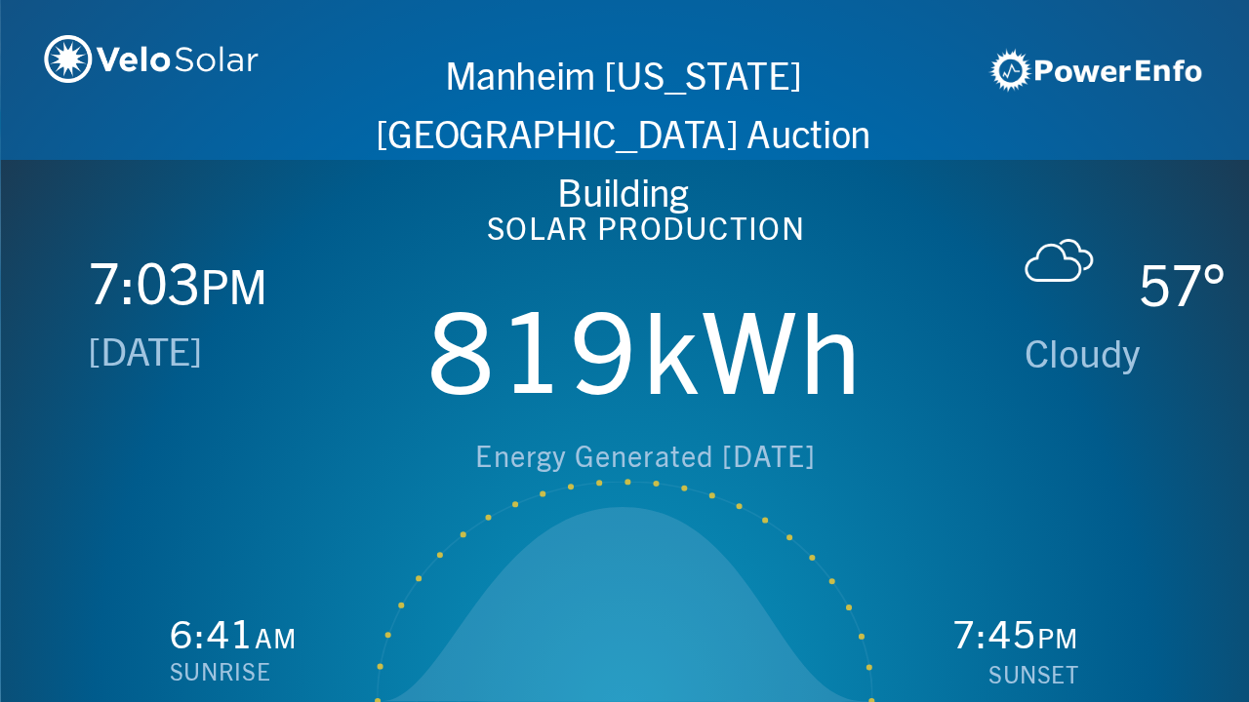
scroll to position [0, 1249]
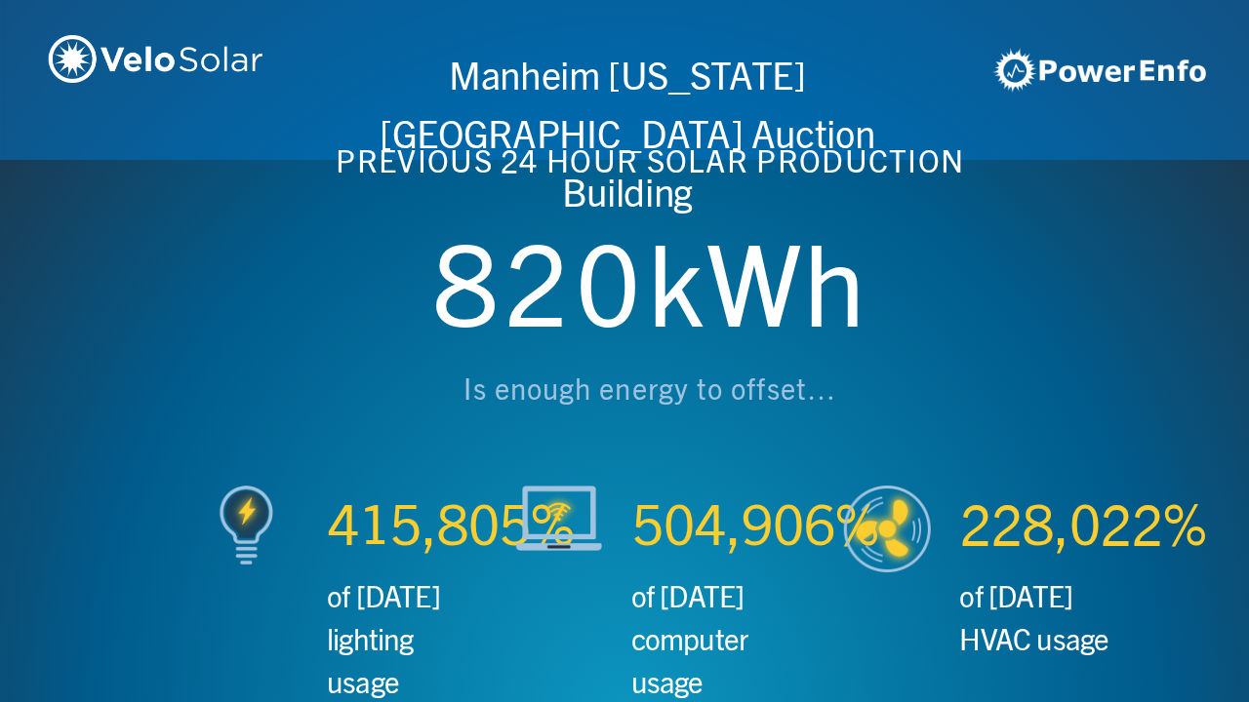
scroll to position [0, 2497]
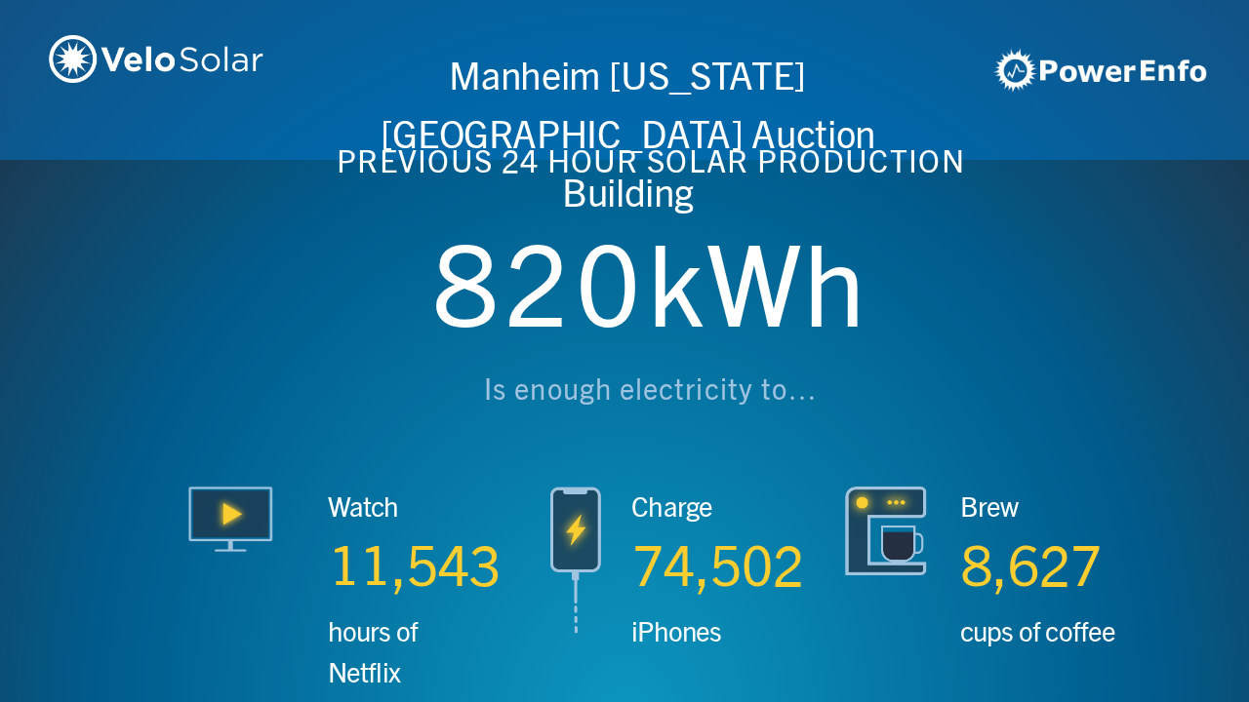
scroll to position [0, 3746]
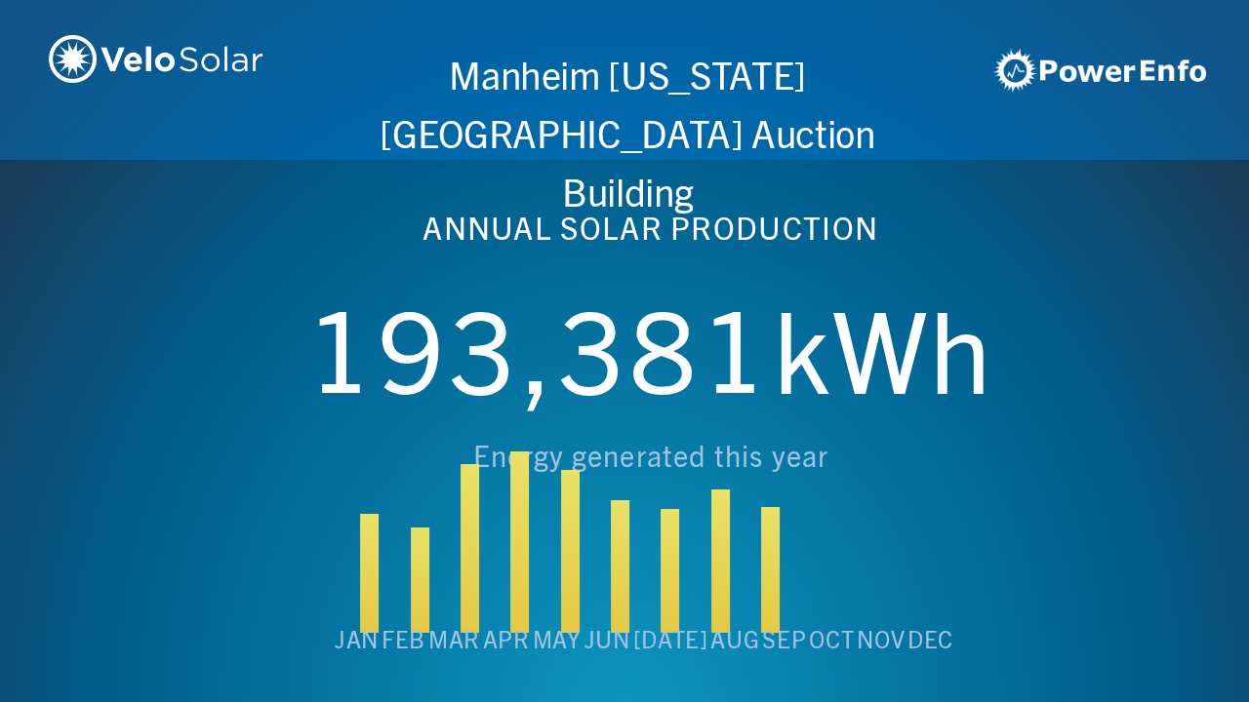
scroll to position [0, 4994]
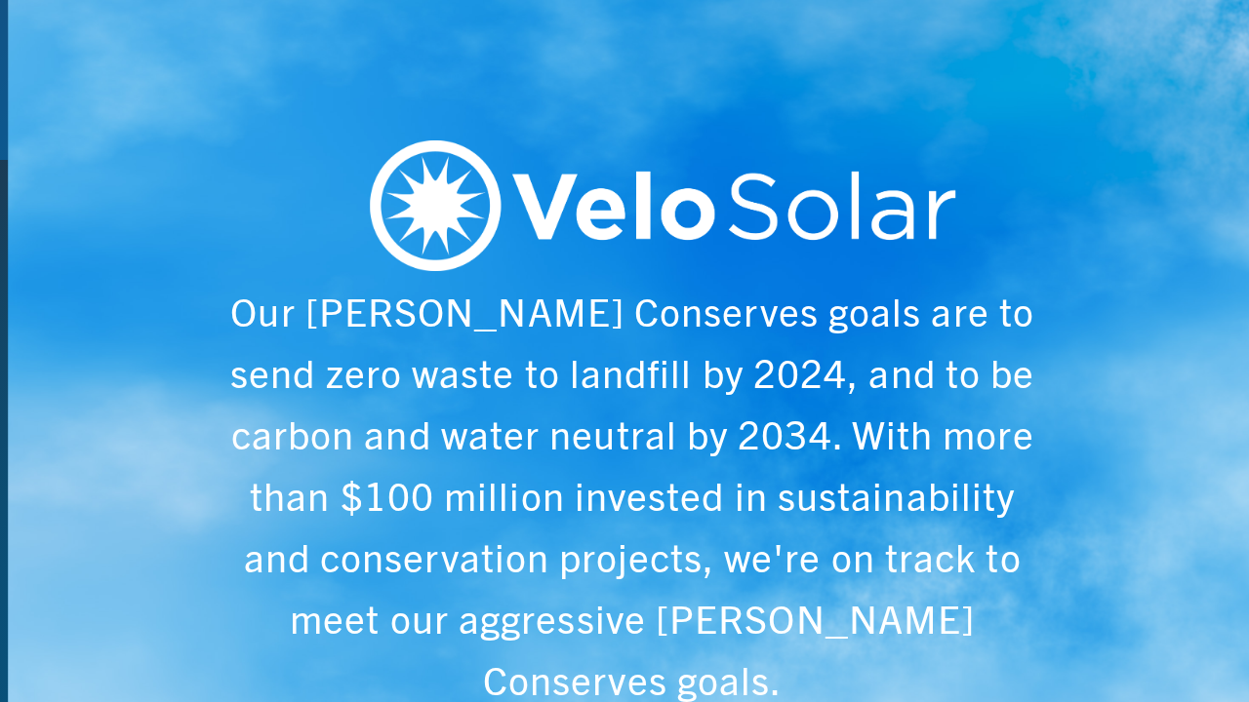
scroll to position [0, 6243]
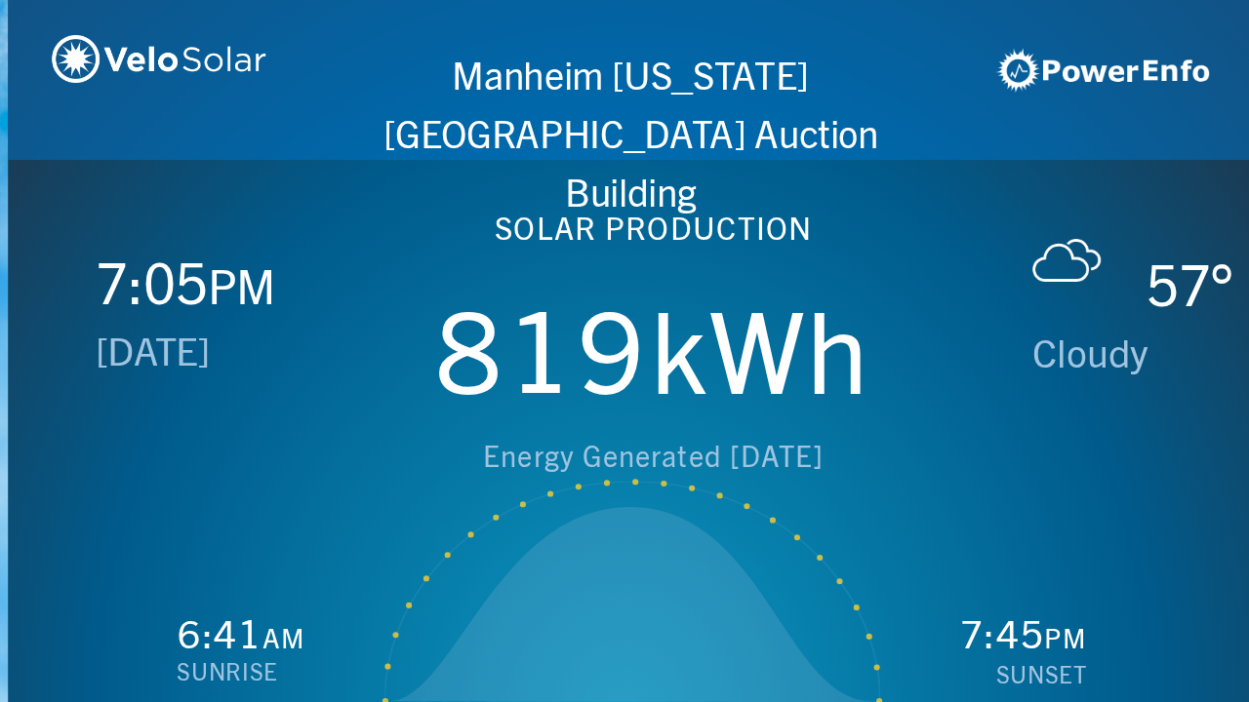
scroll to position [0, 1249]
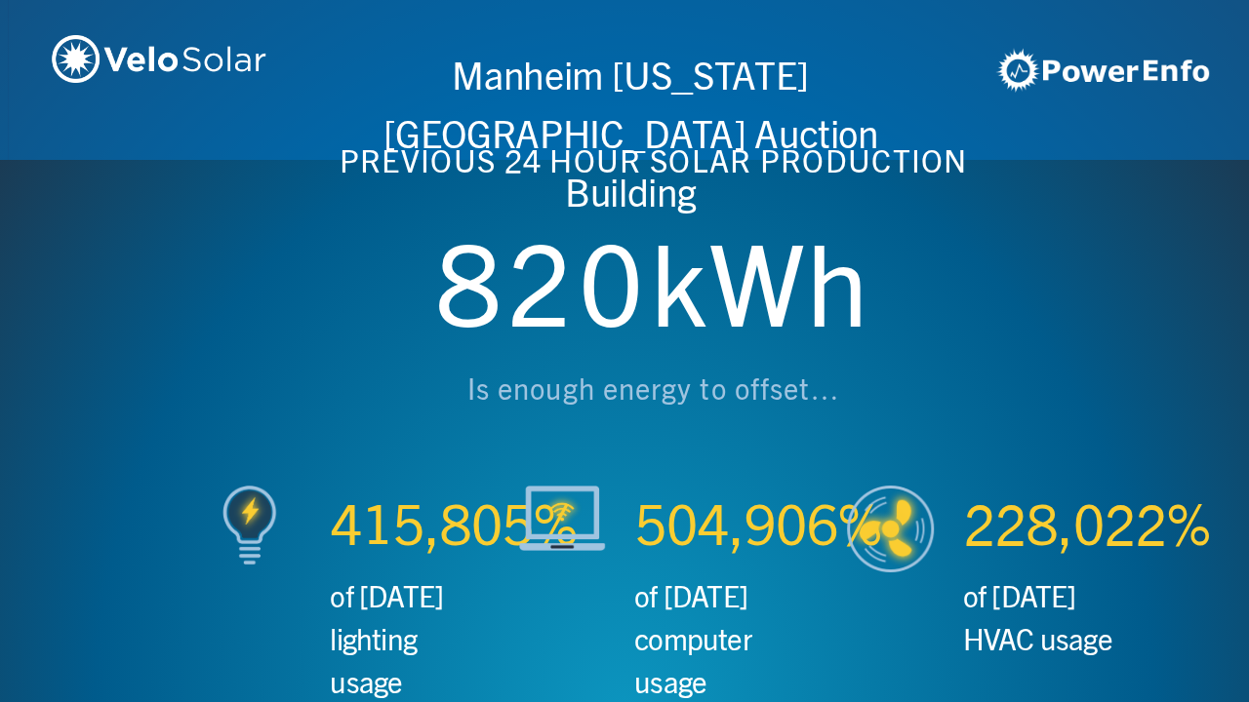
scroll to position [0, 2497]
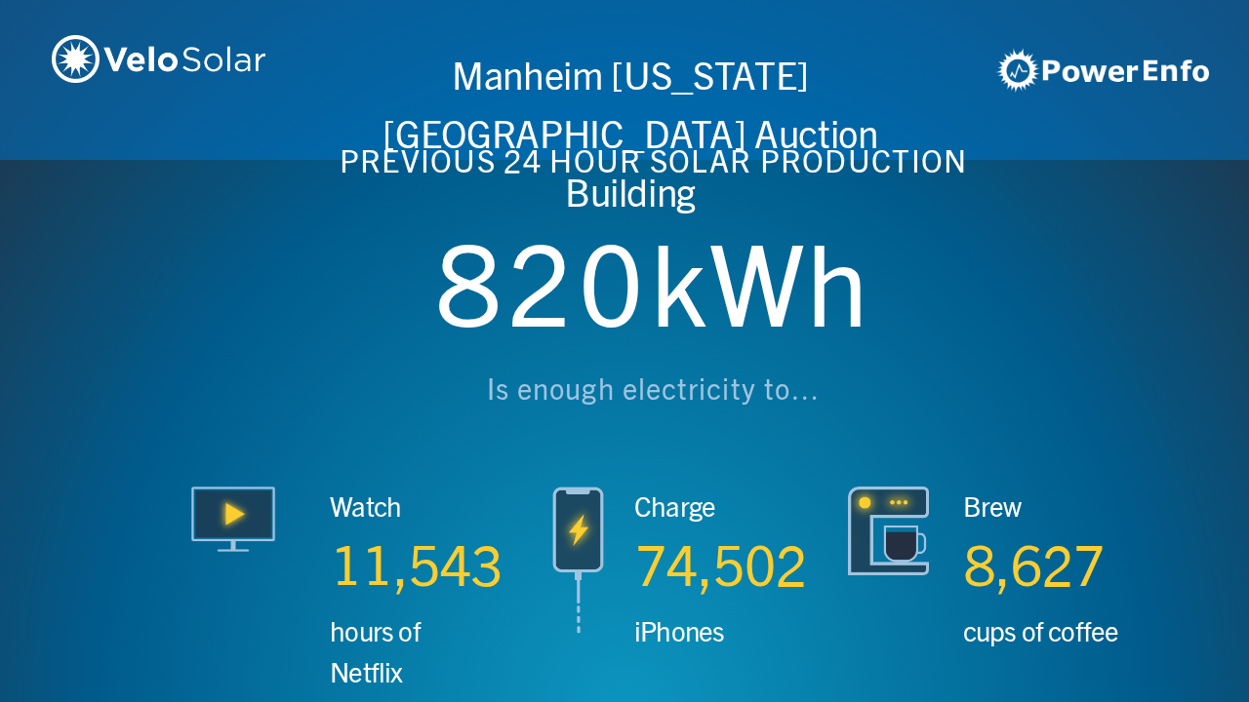
scroll to position [0, 3746]
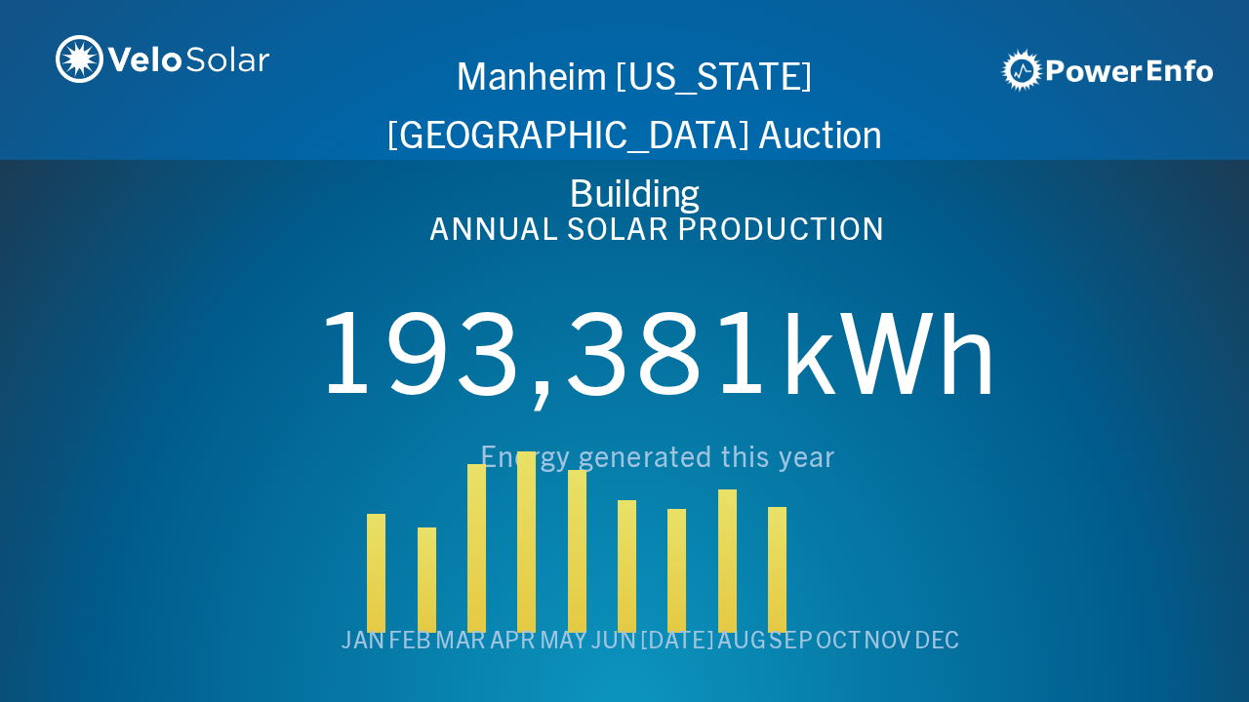
scroll to position [0, 4994]
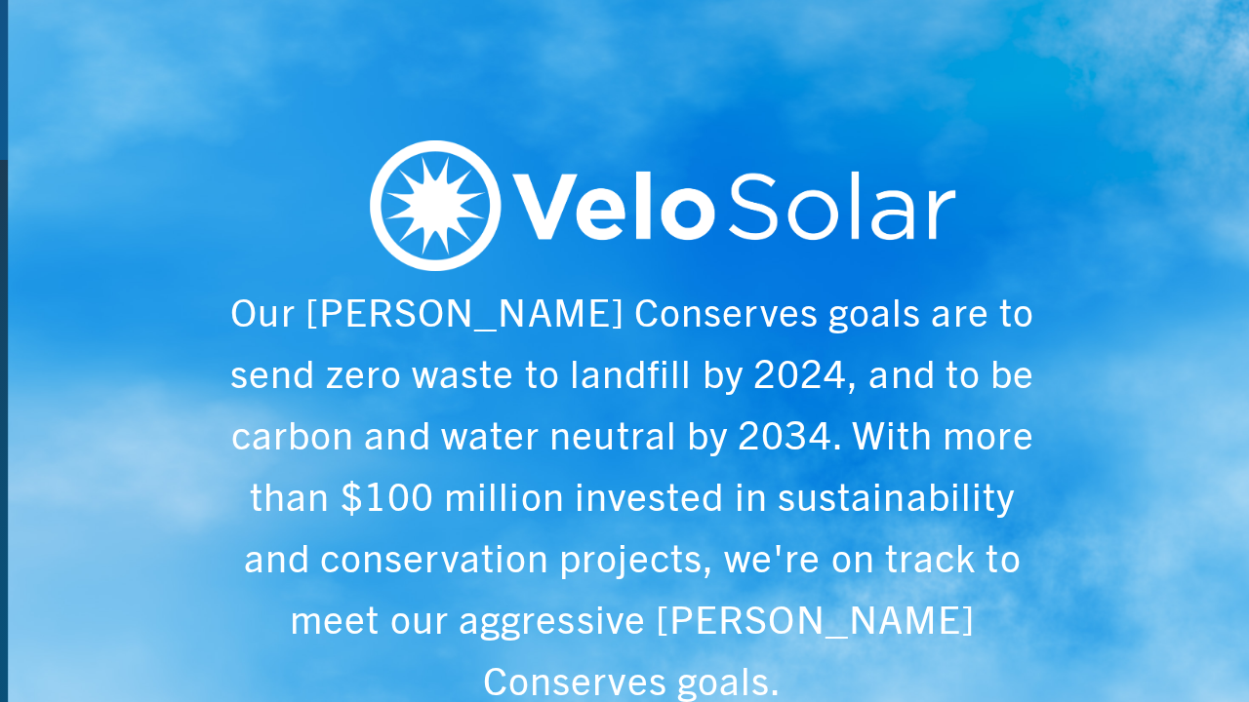
scroll to position [0, 6243]
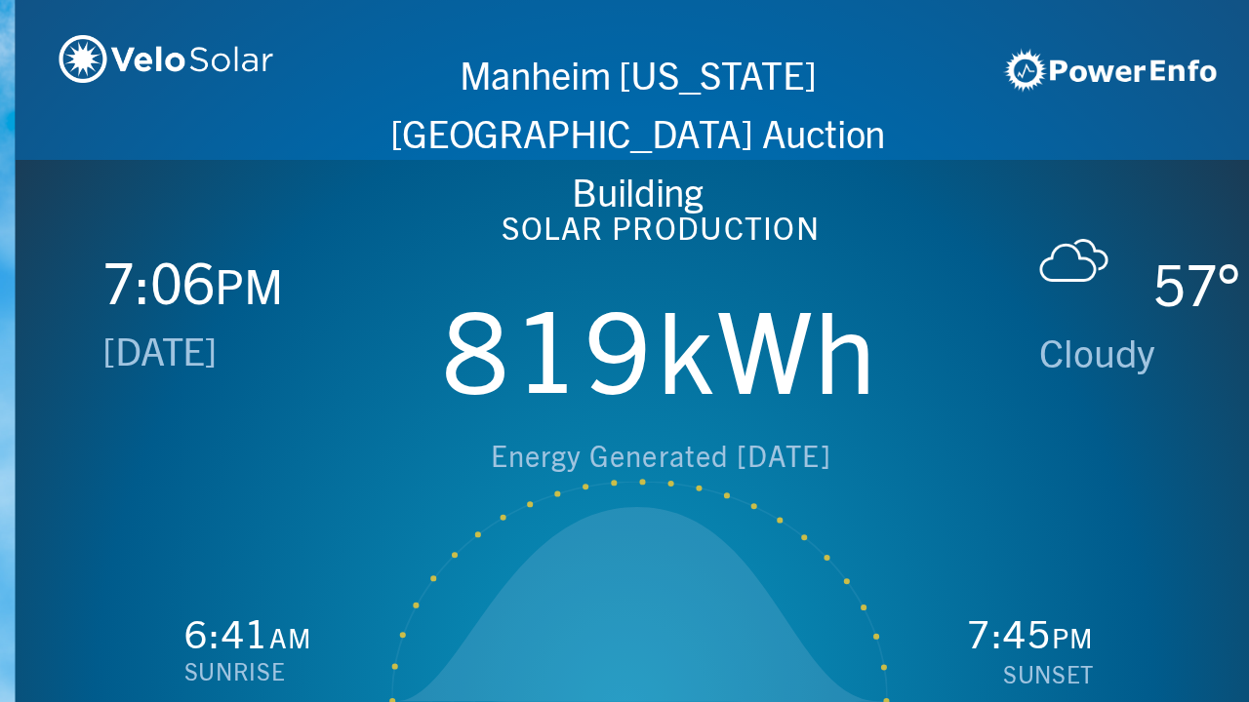
scroll to position [0, 1249]
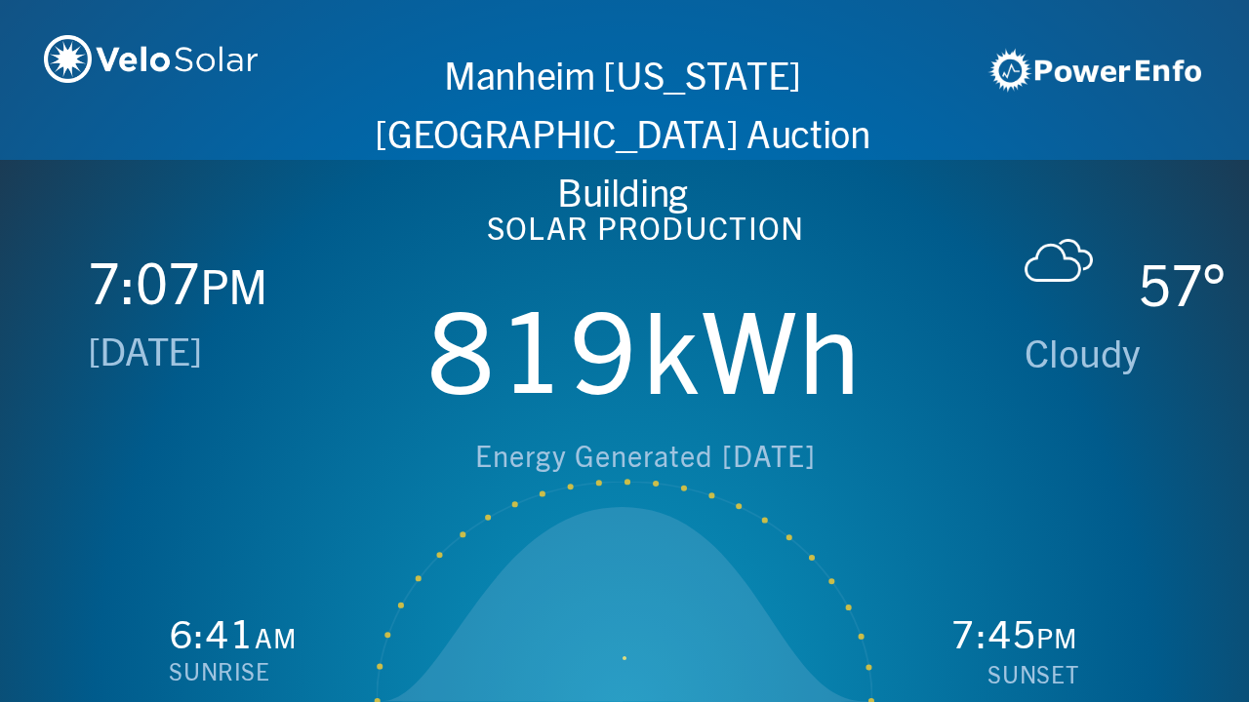
scroll to position [0, 2497]
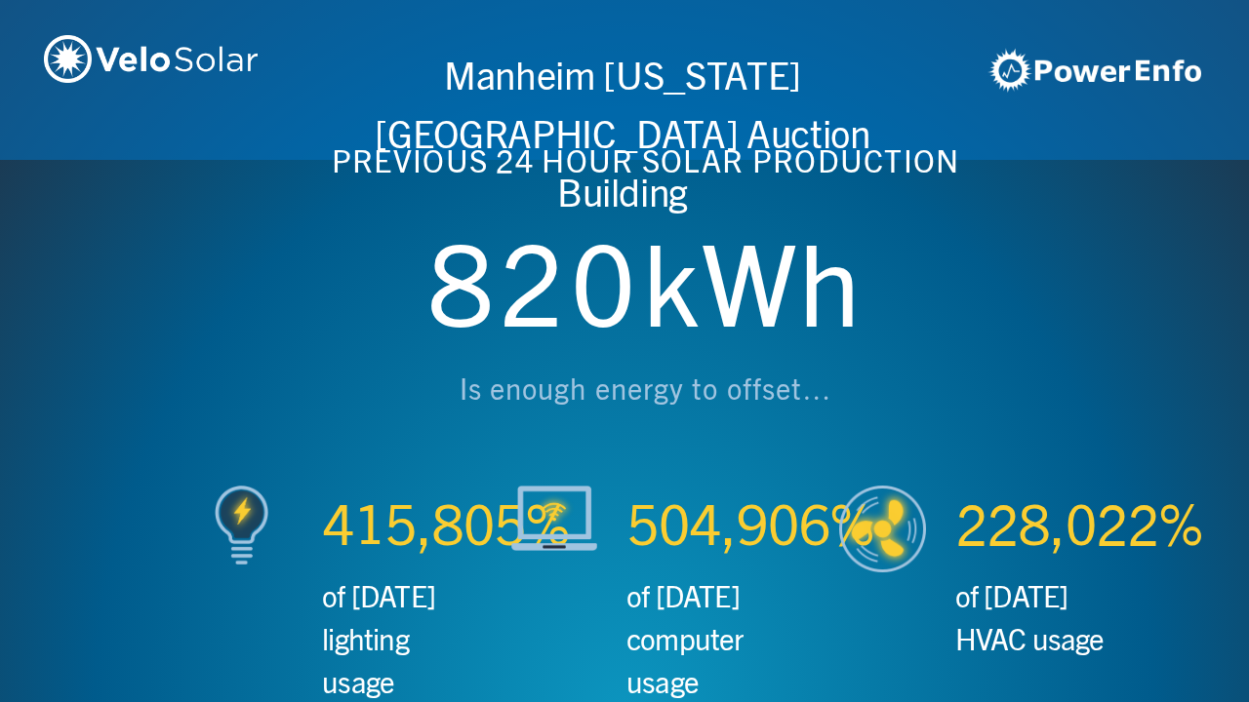
scroll to position [0, 3746]
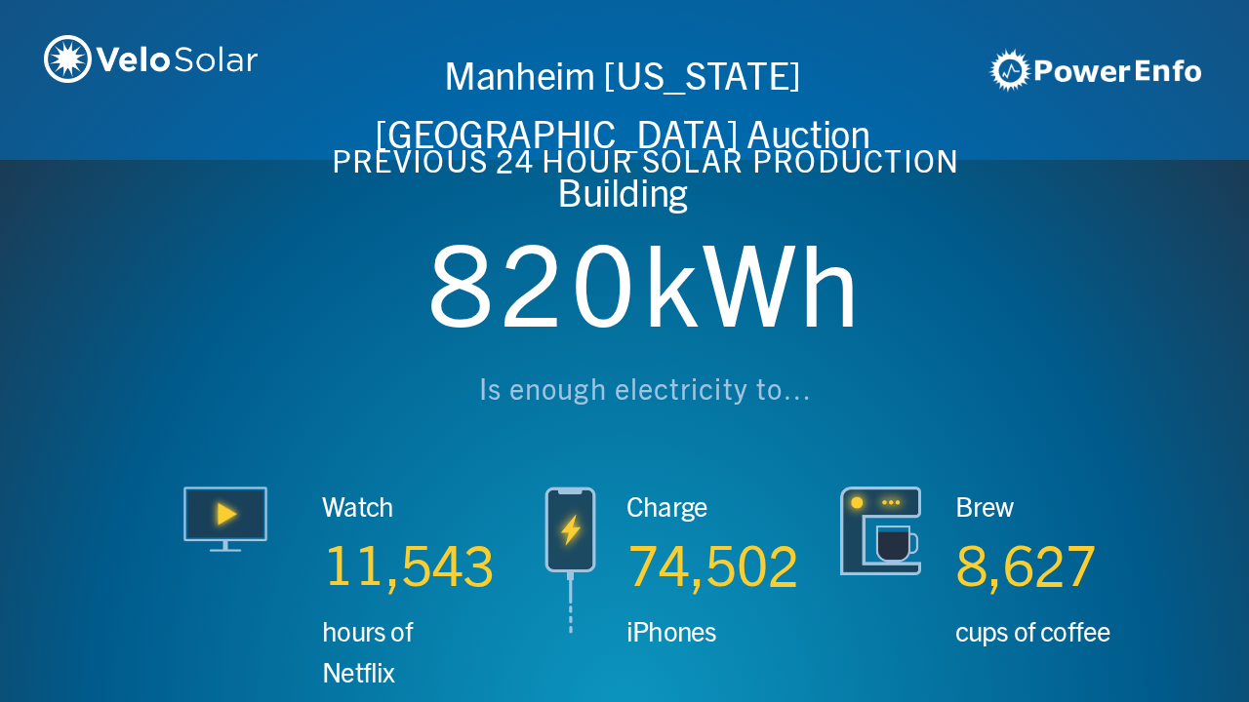
scroll to position [0, 4994]
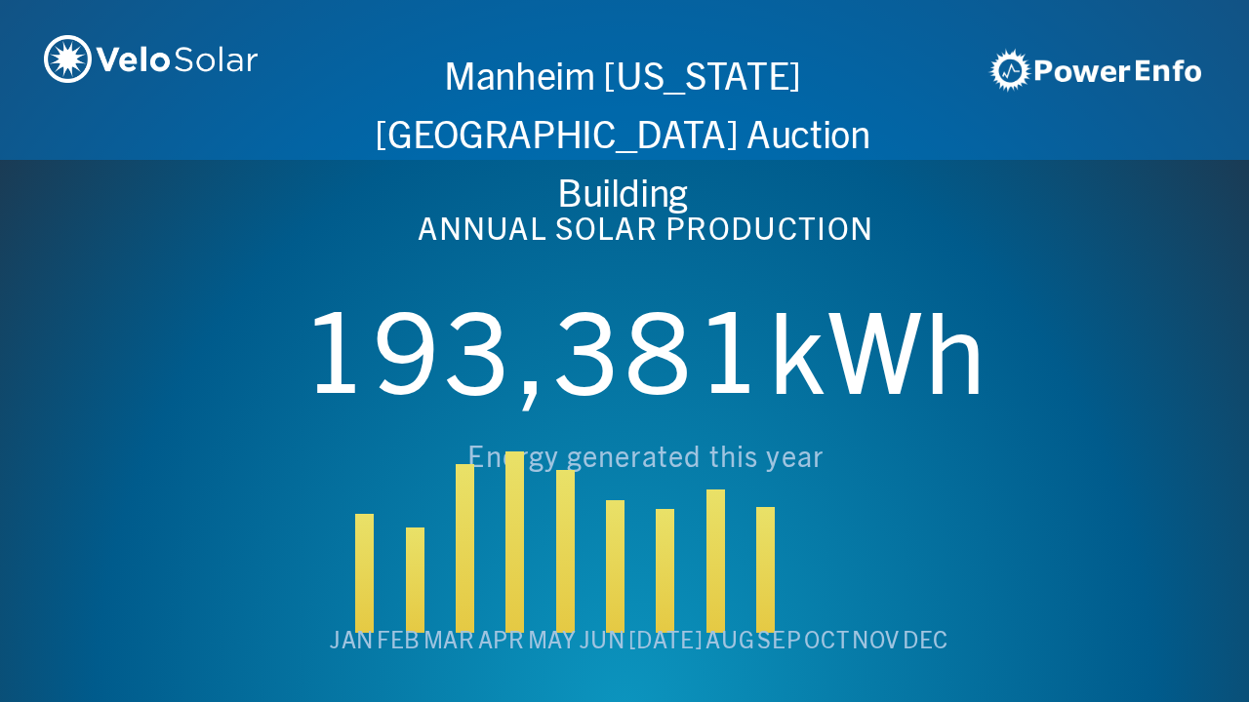
scroll to position [0, 6243]
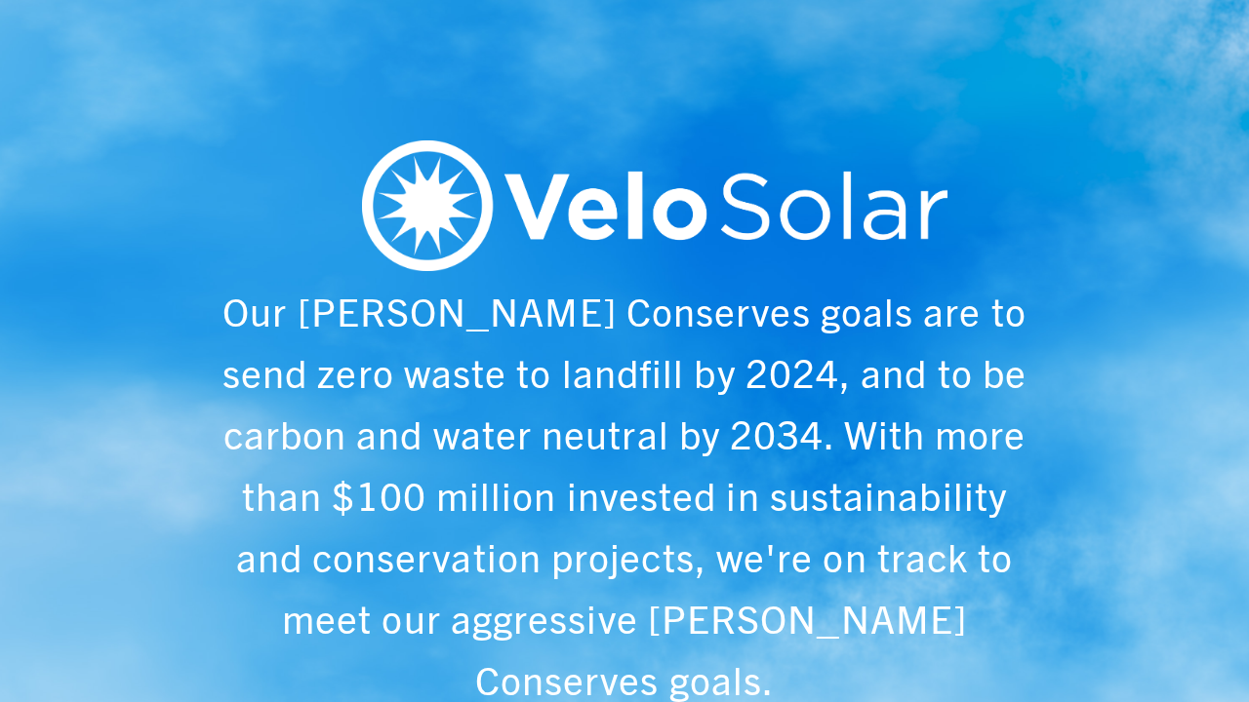
scroll to position [0, 1249]
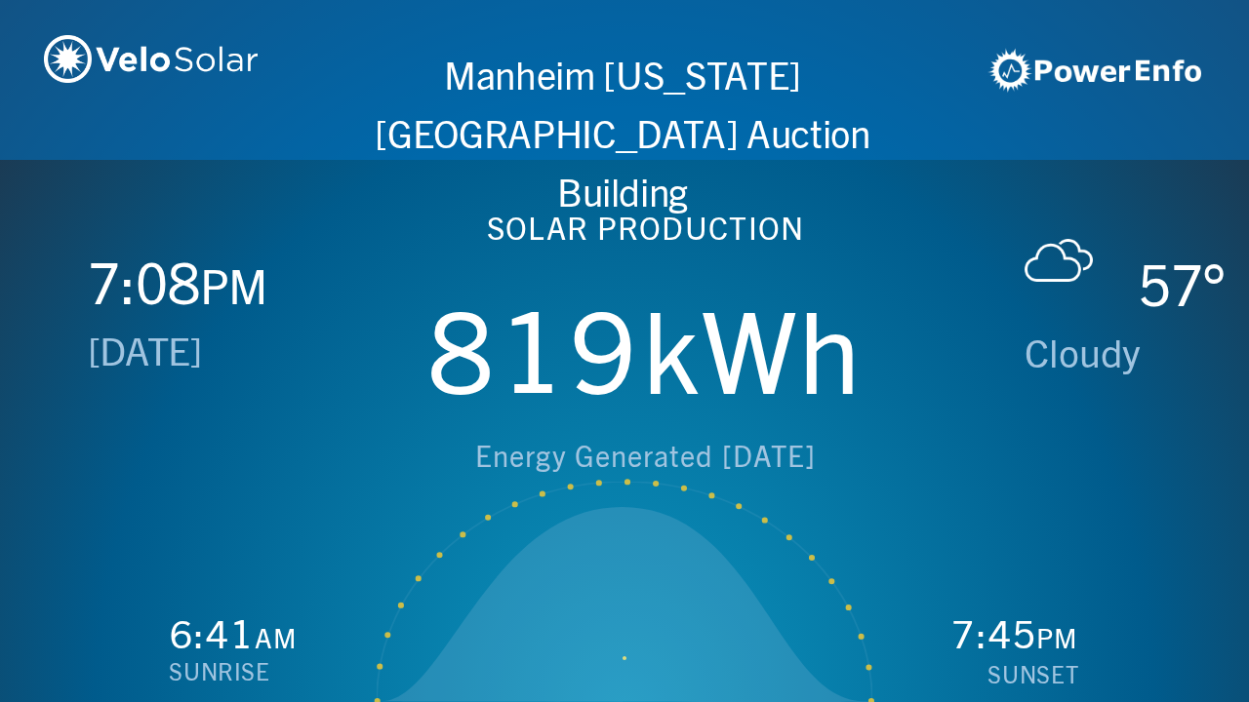
scroll to position [0, 2497]
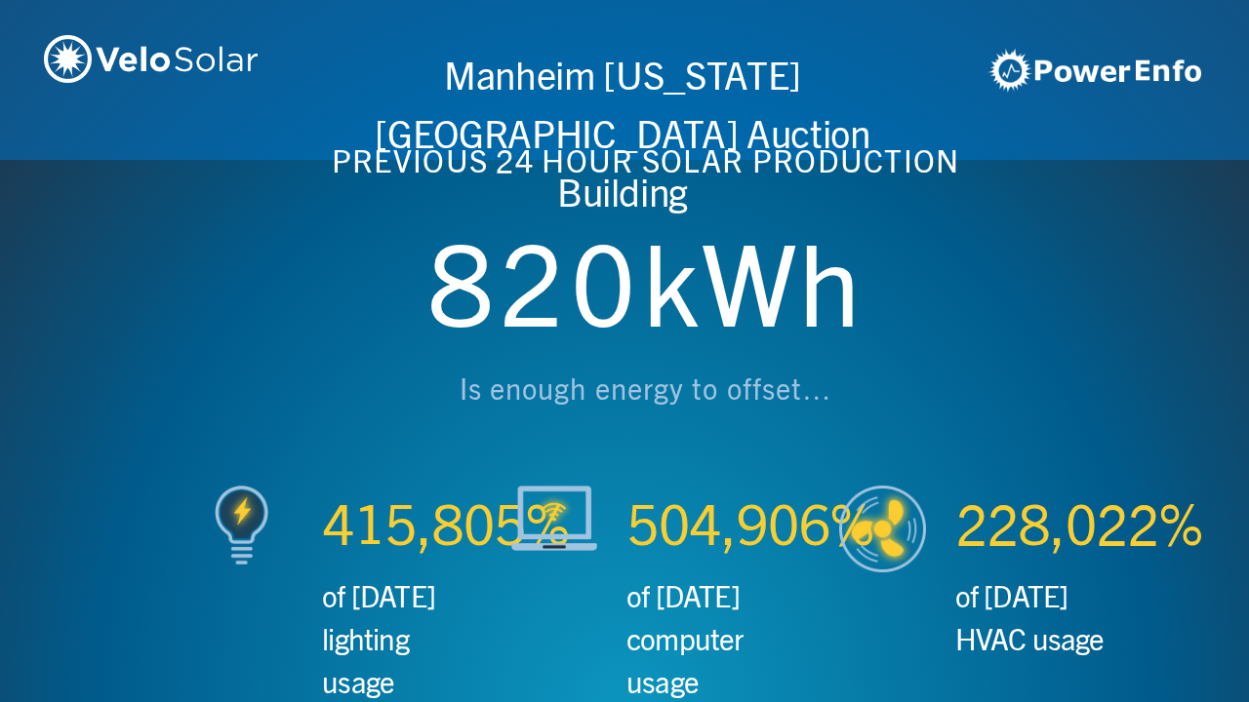
scroll to position [0, 3746]
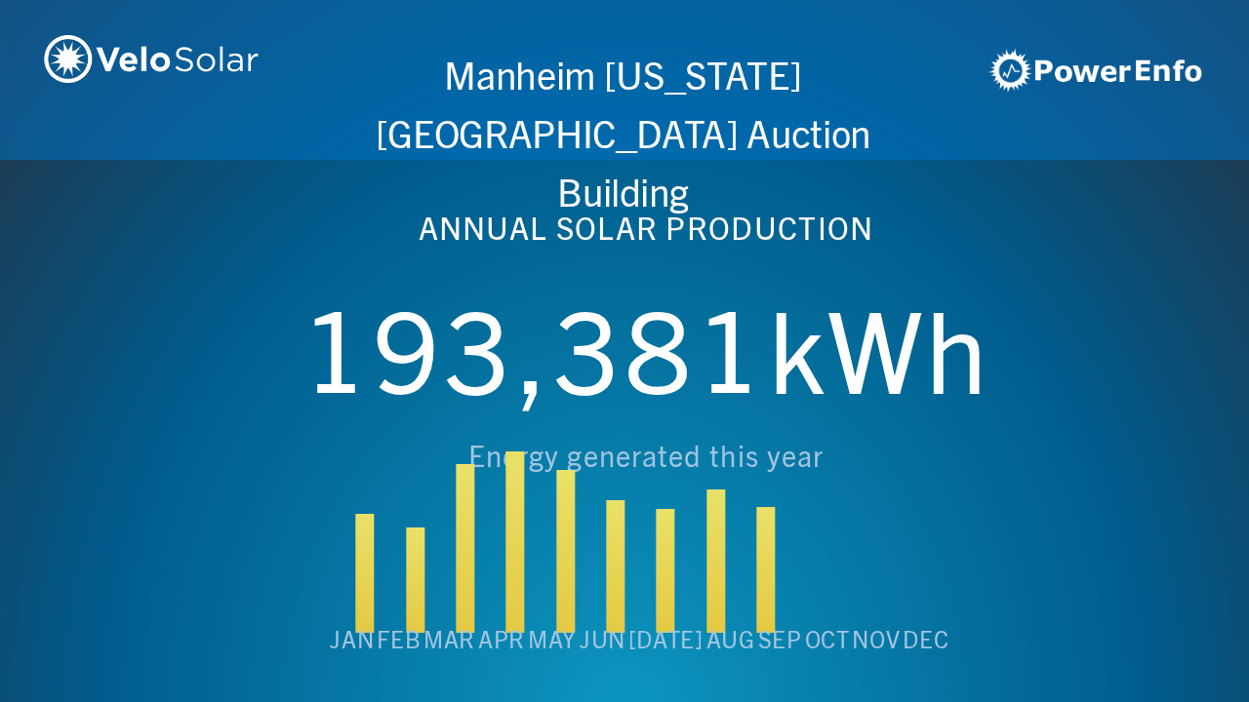
scroll to position [0, 4994]
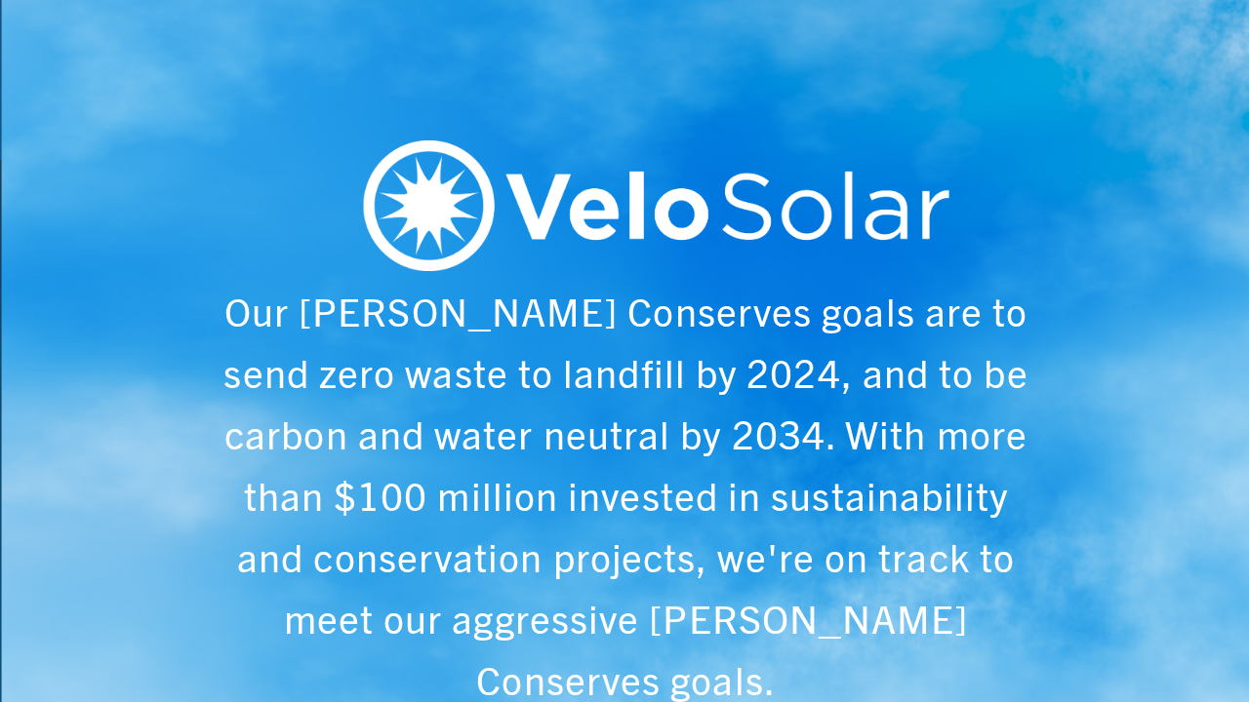
scroll to position [0, 6243]
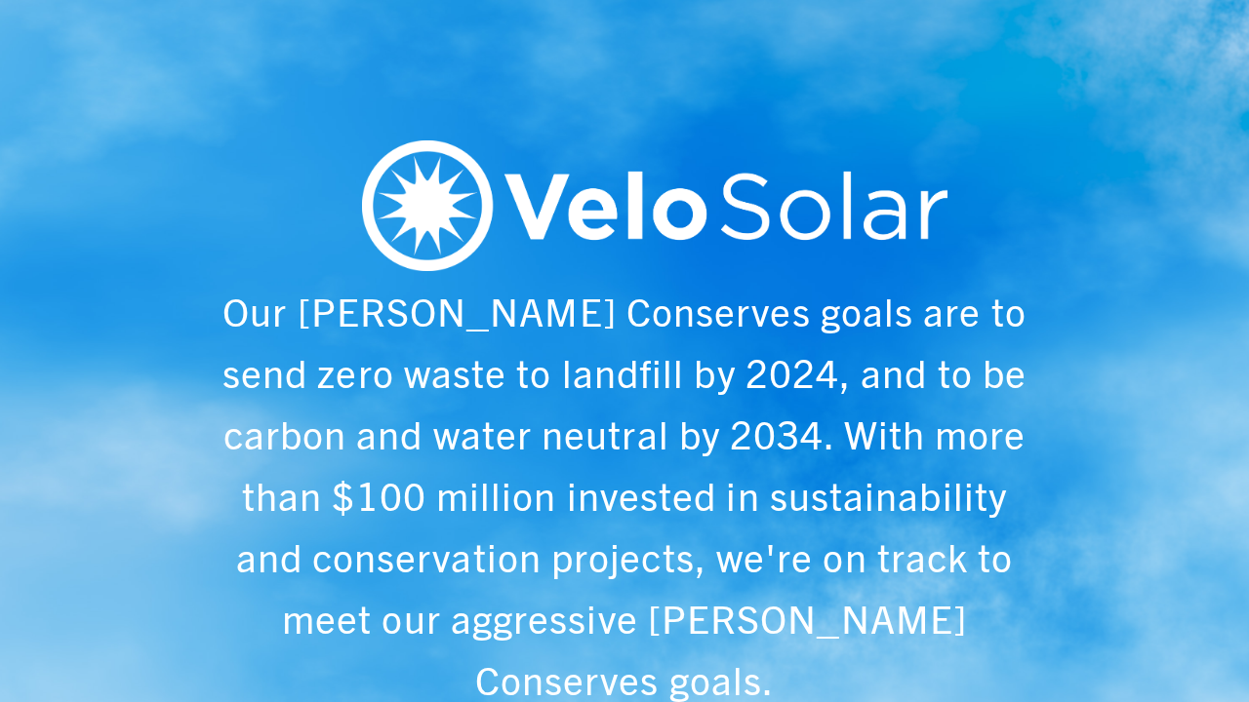
scroll to position [0, 6243]
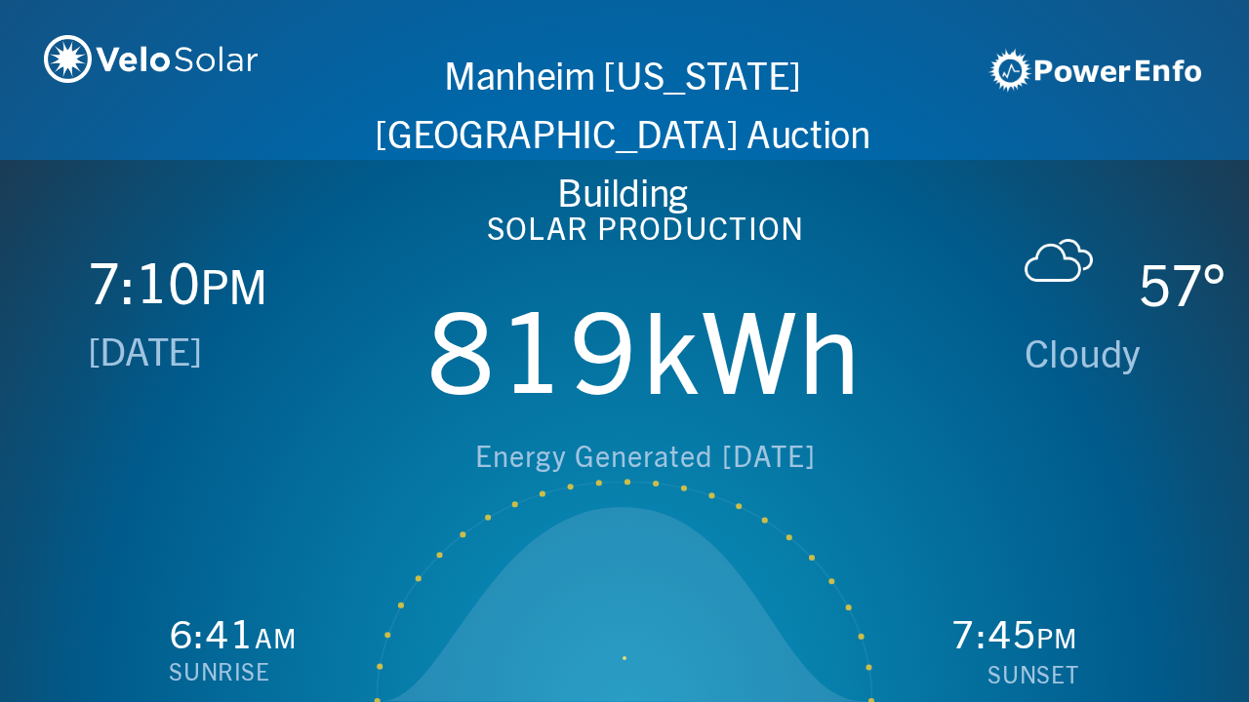
scroll to position [0, 2497]
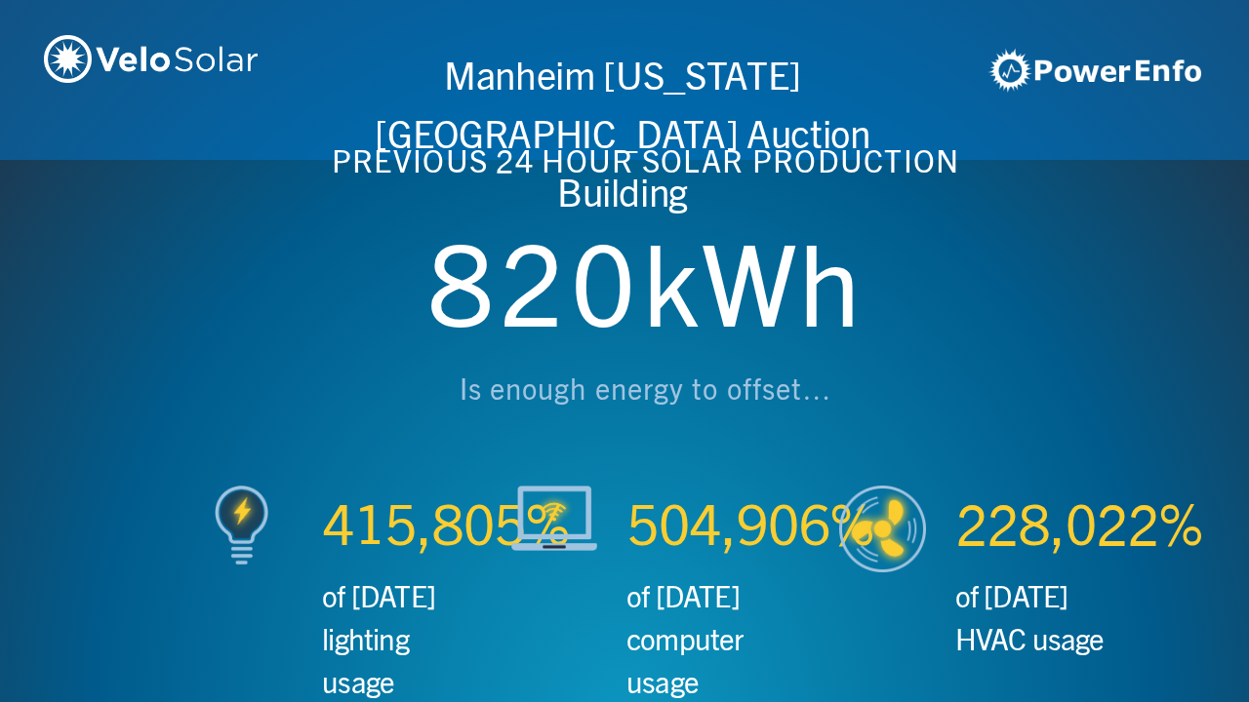
scroll to position [0, 3746]
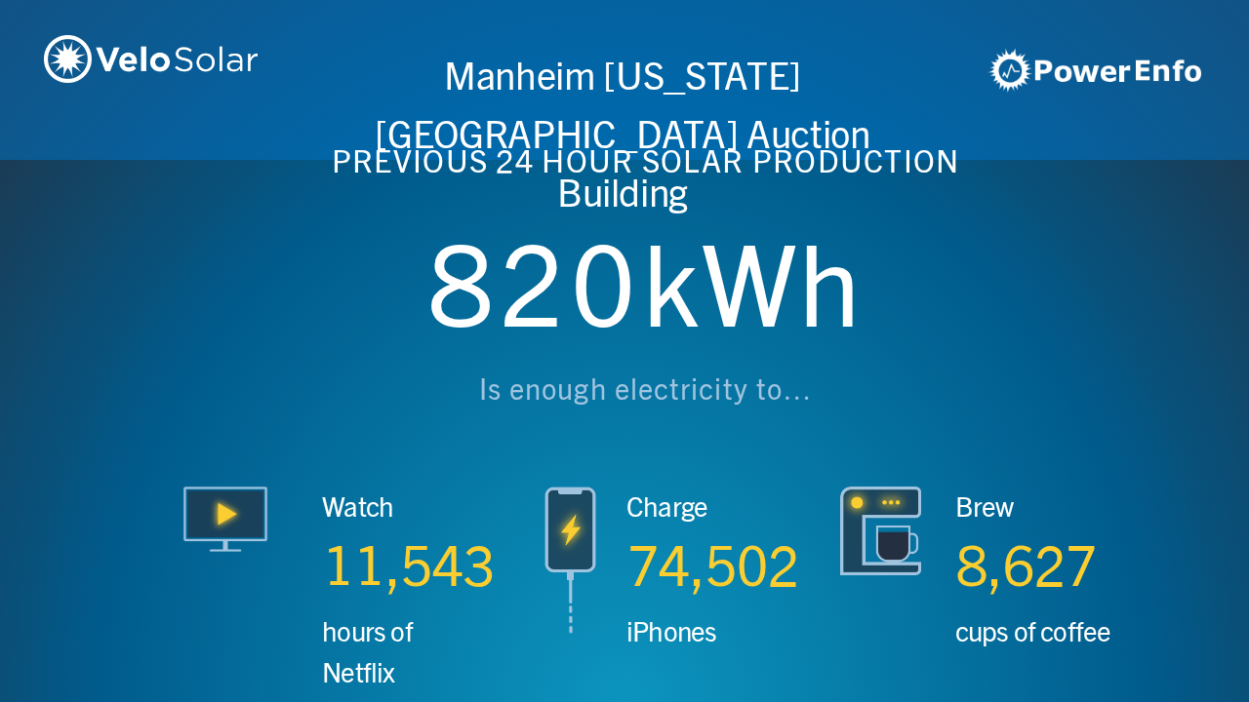
scroll to position [0, 4994]
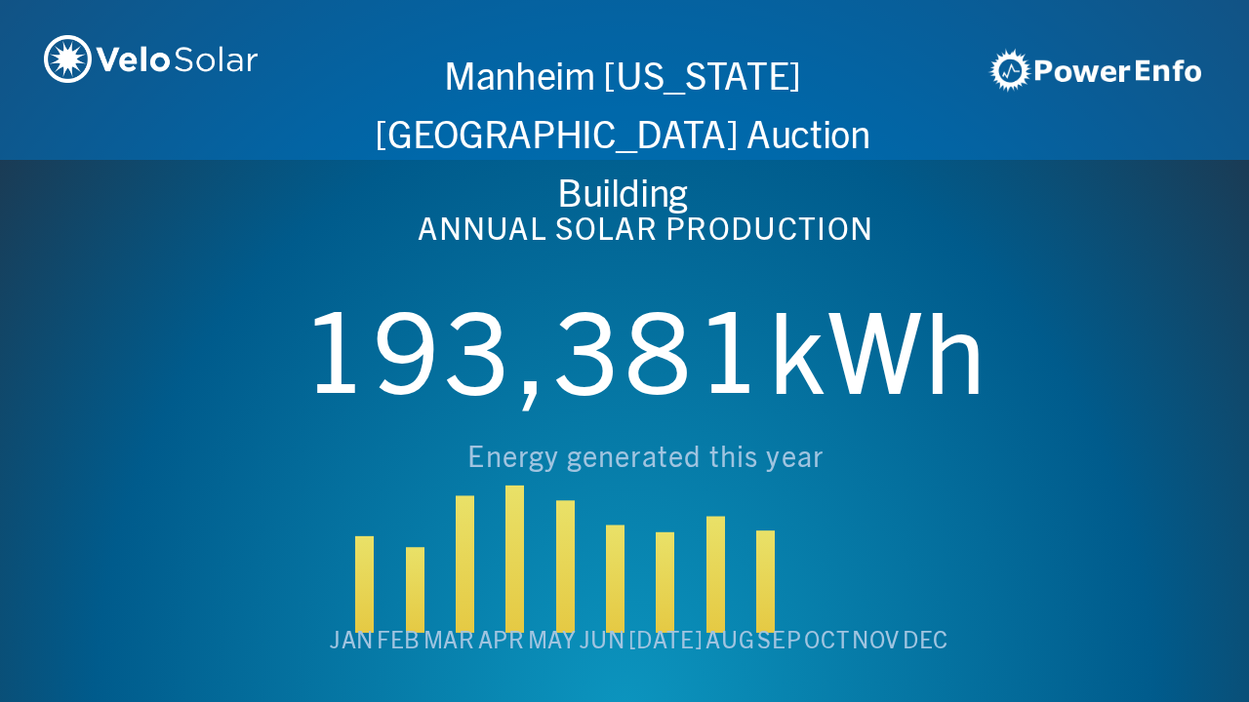
scroll to position [0, 6243]
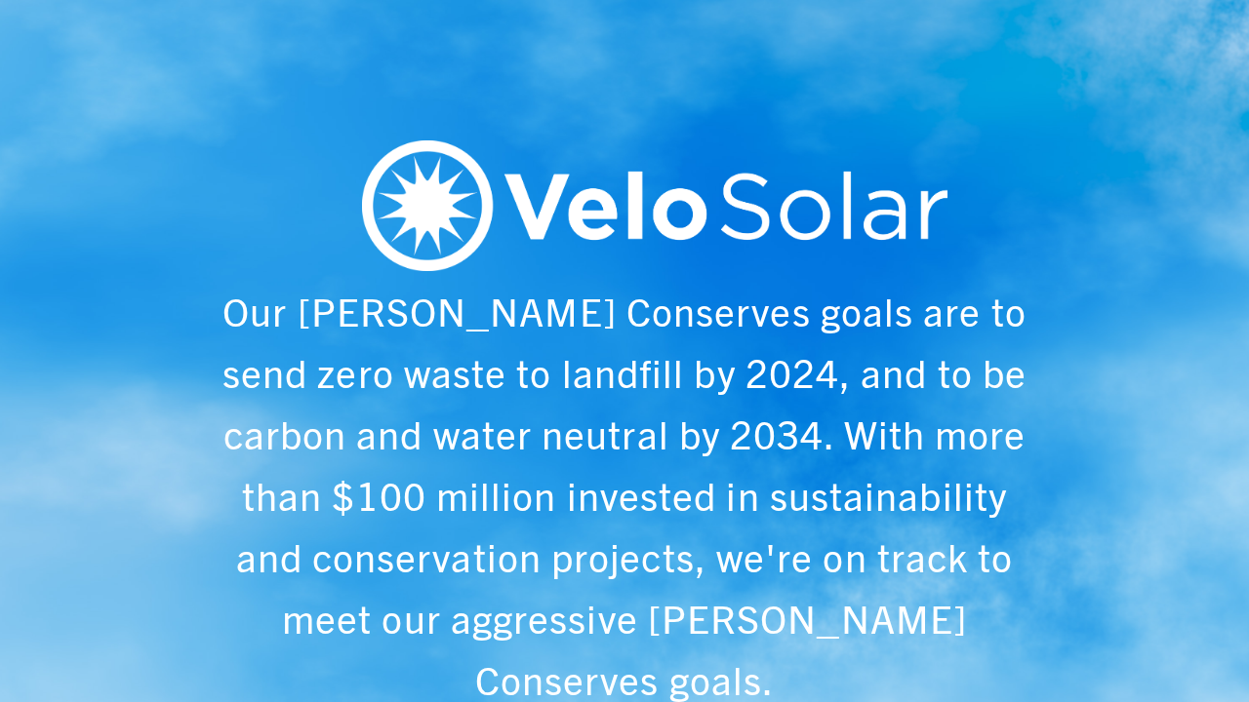
scroll to position [0, 1249]
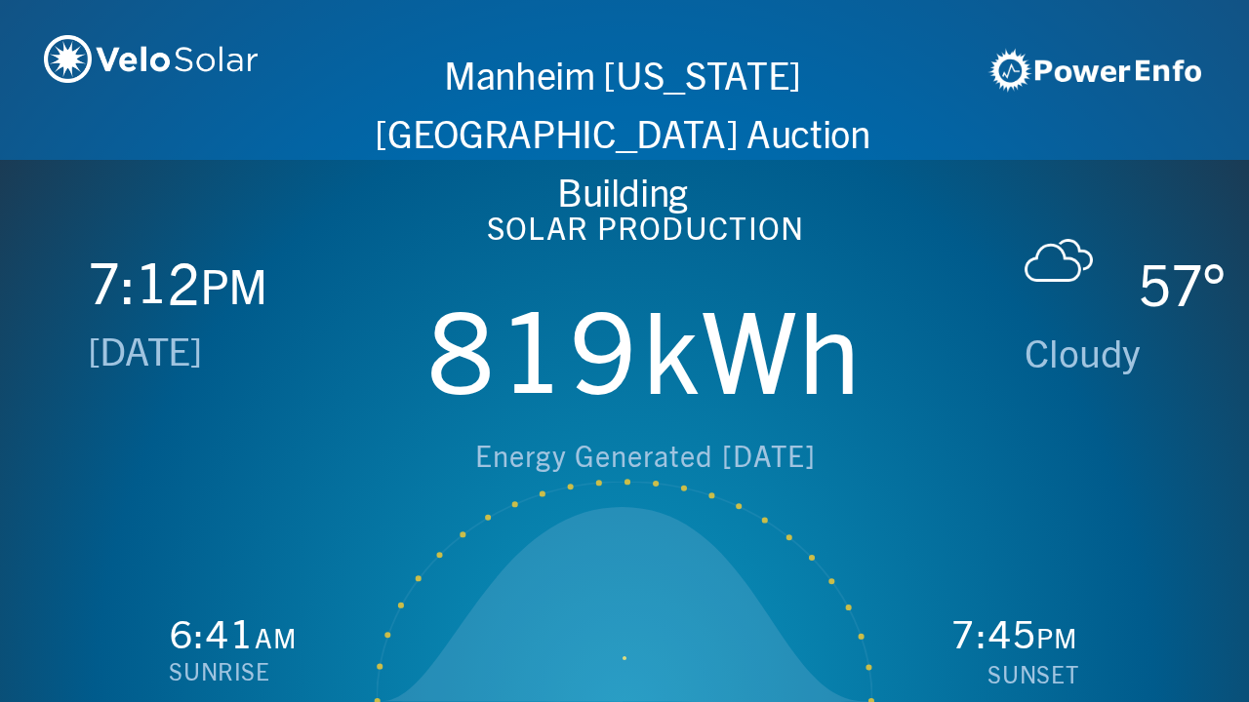
scroll to position [0, 2497]
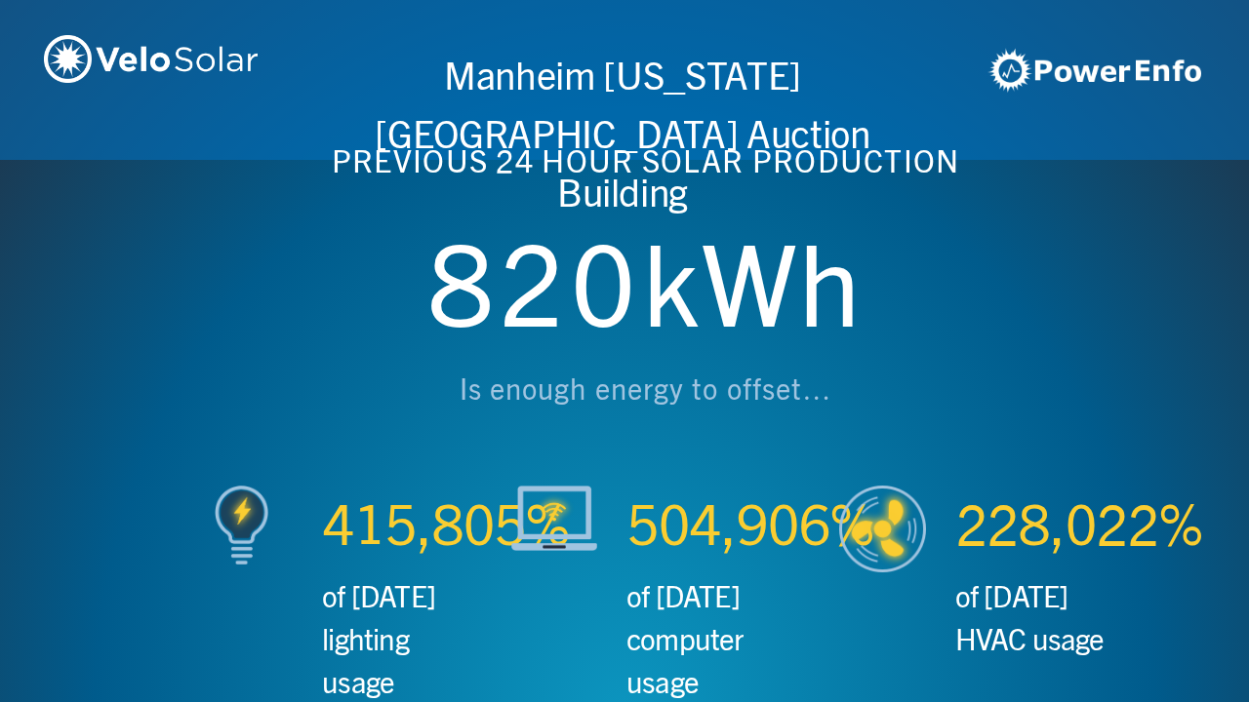
scroll to position [0, 3746]
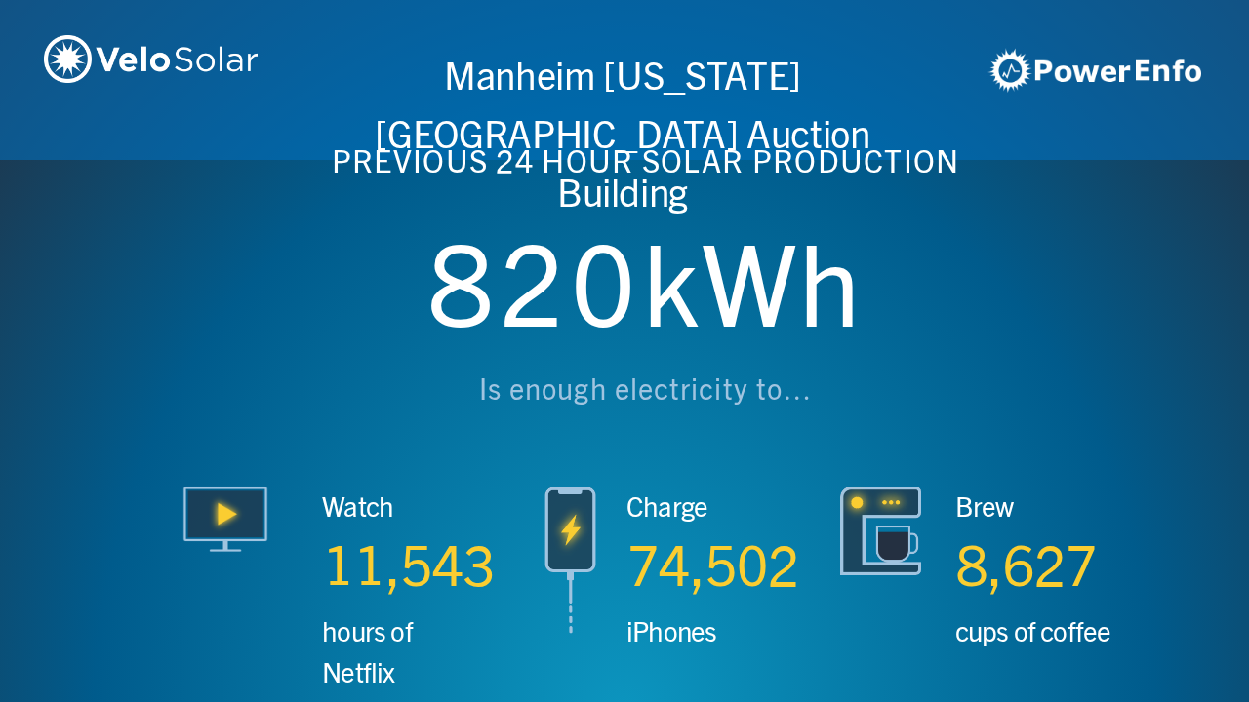
scroll to position [0, 4994]
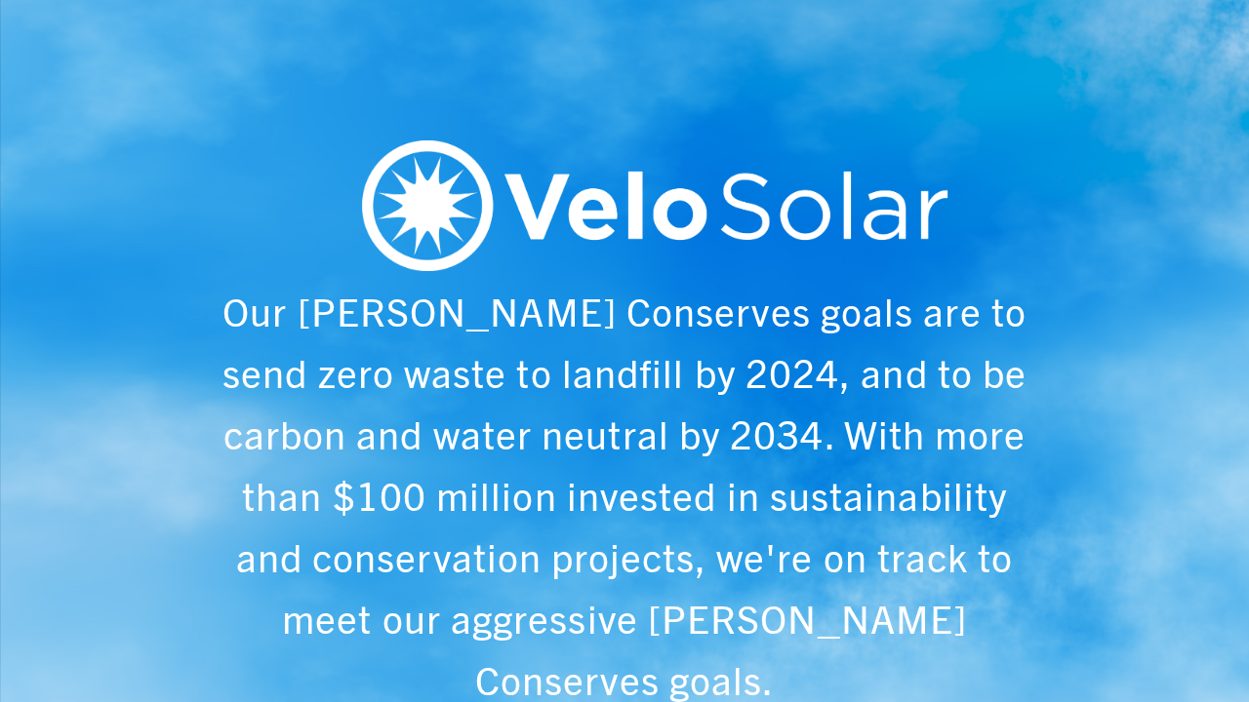
scroll to position [0, 6243]
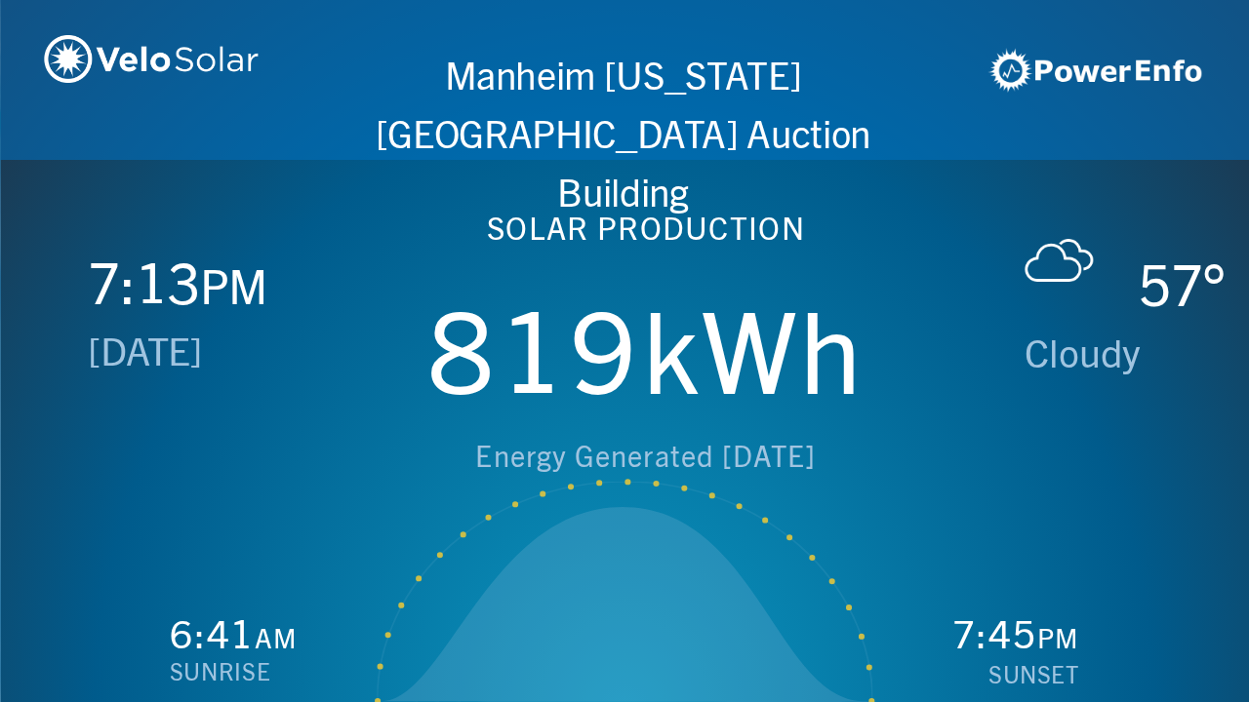
scroll to position [0, 1249]
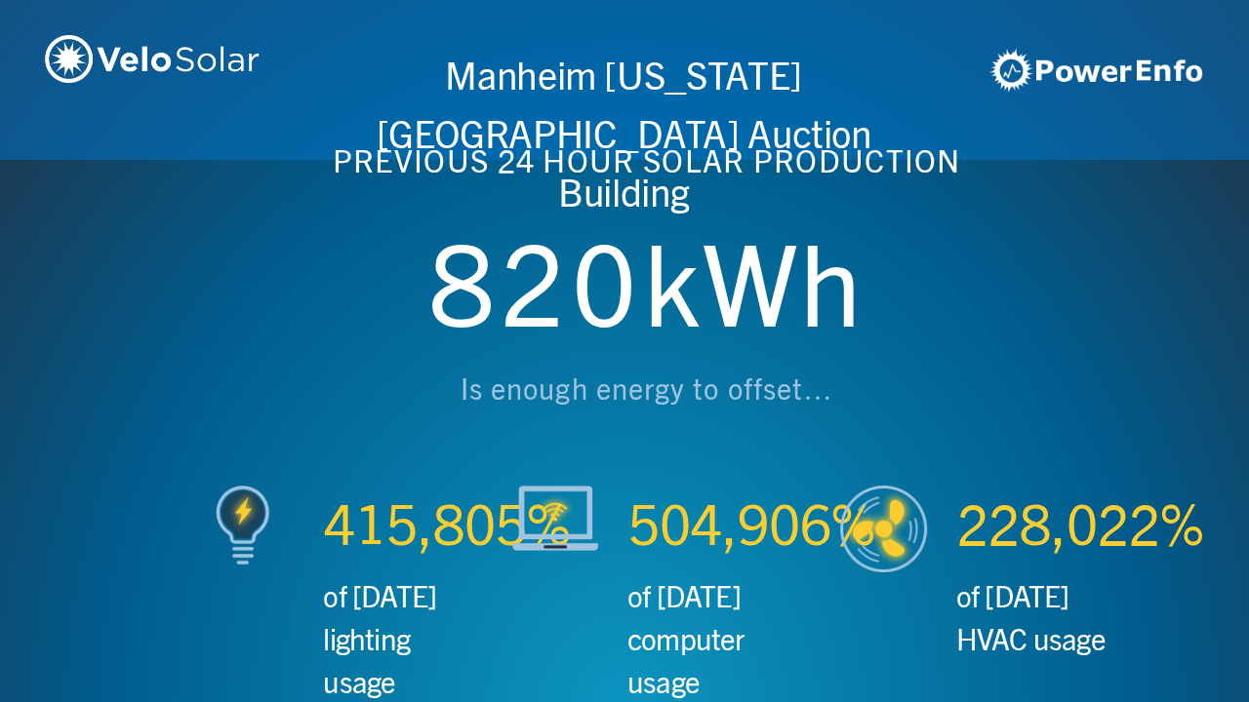
scroll to position [0, 2497]
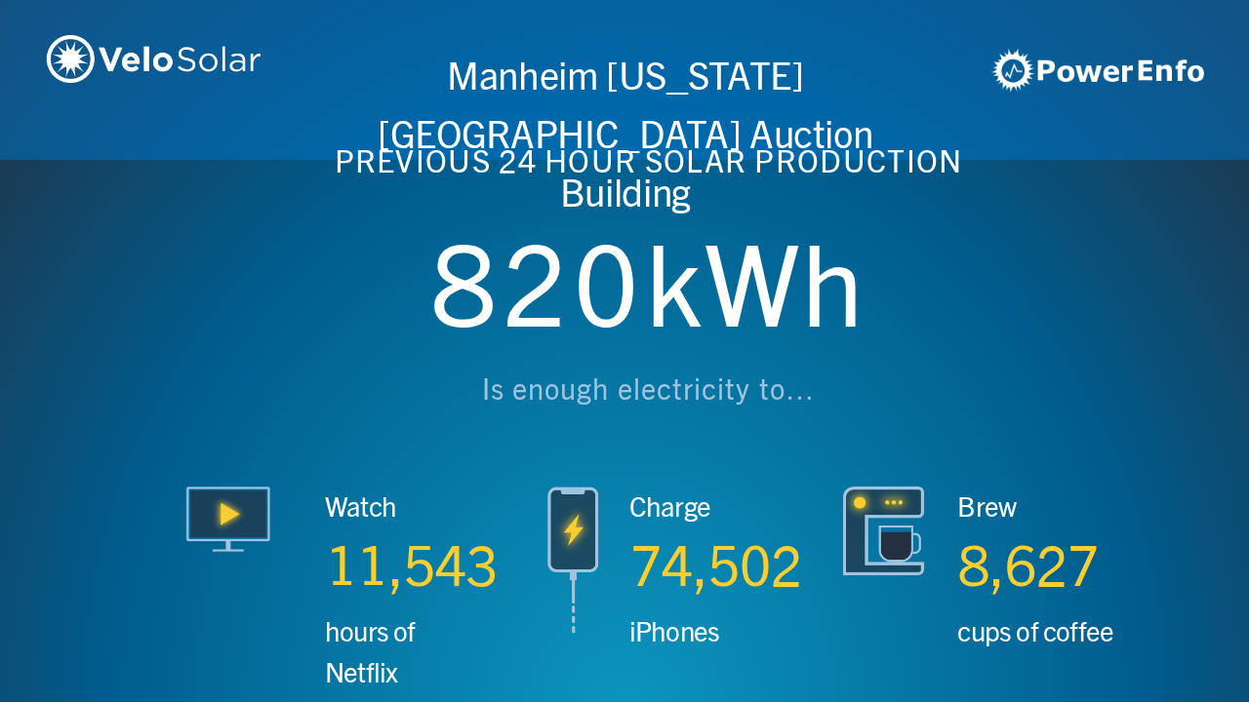
scroll to position [0, 3746]
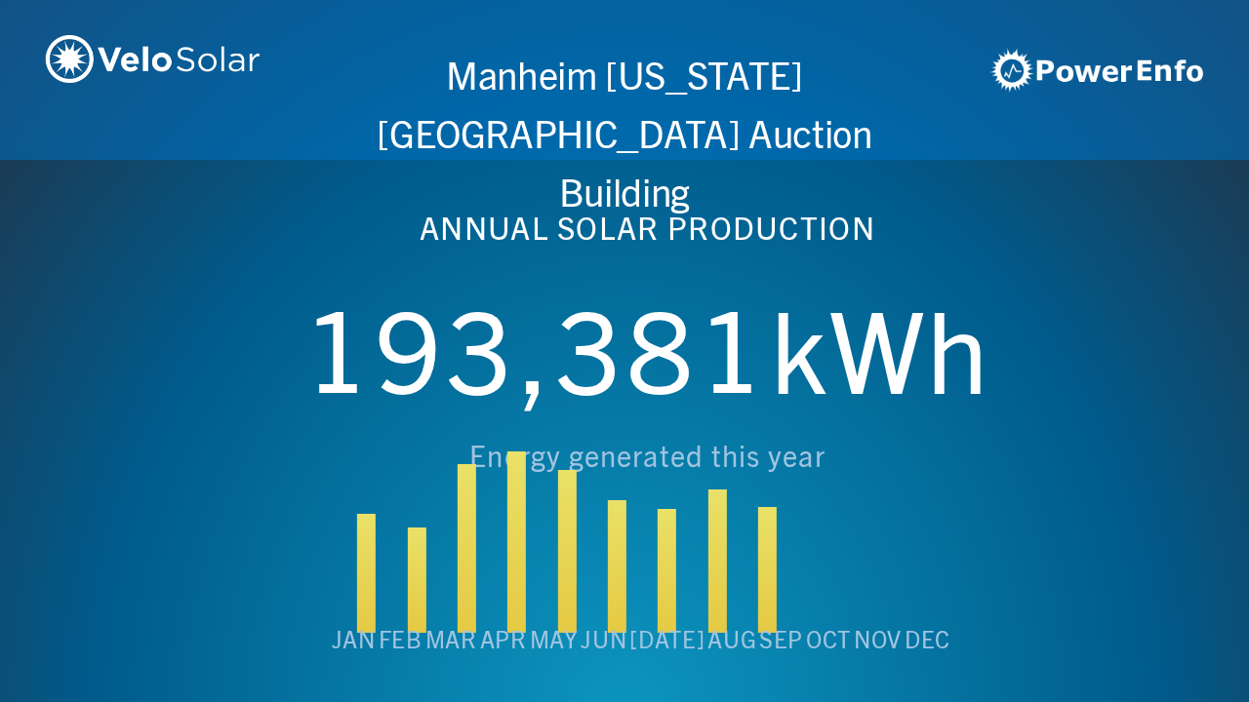
scroll to position [0, 4994]
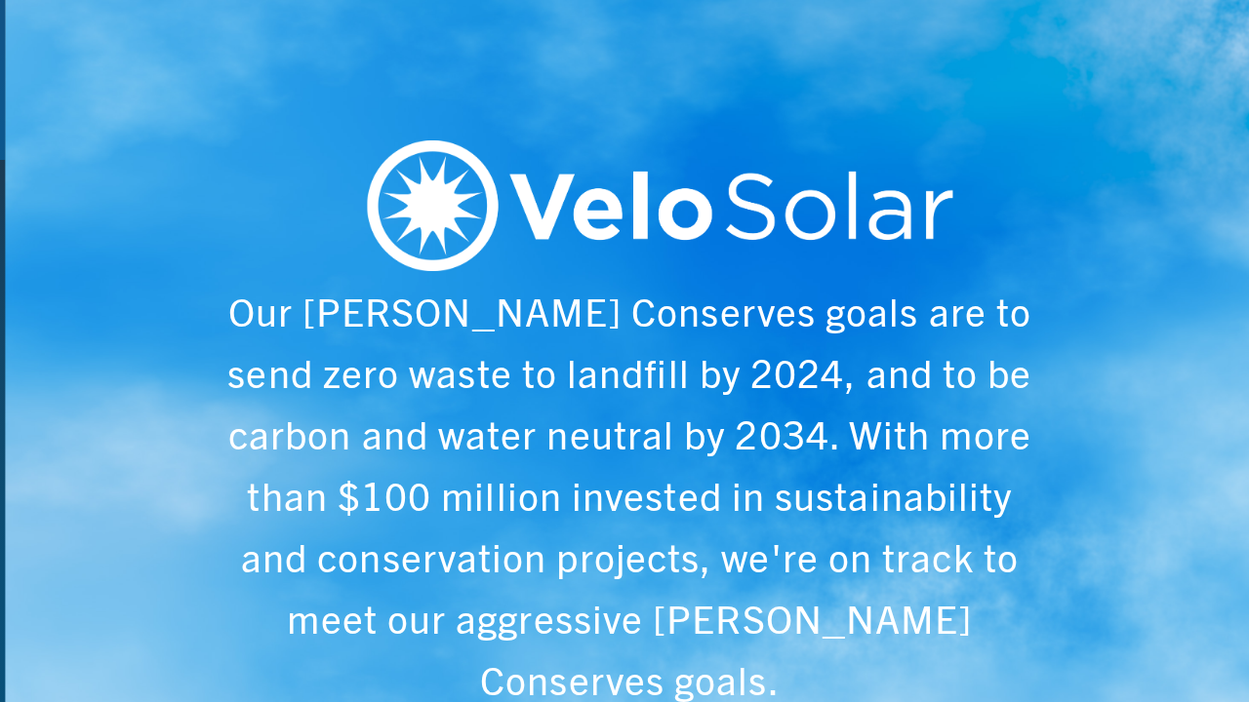
scroll to position [0, 6243]
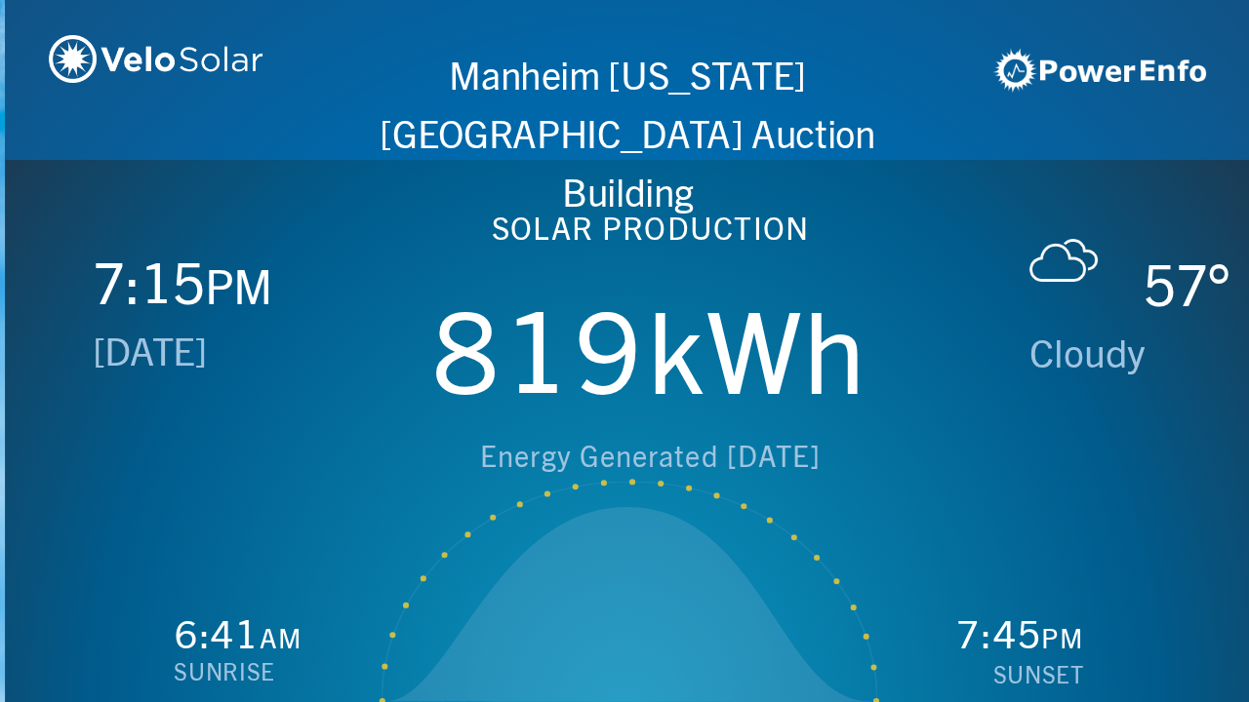
scroll to position [0, 1249]
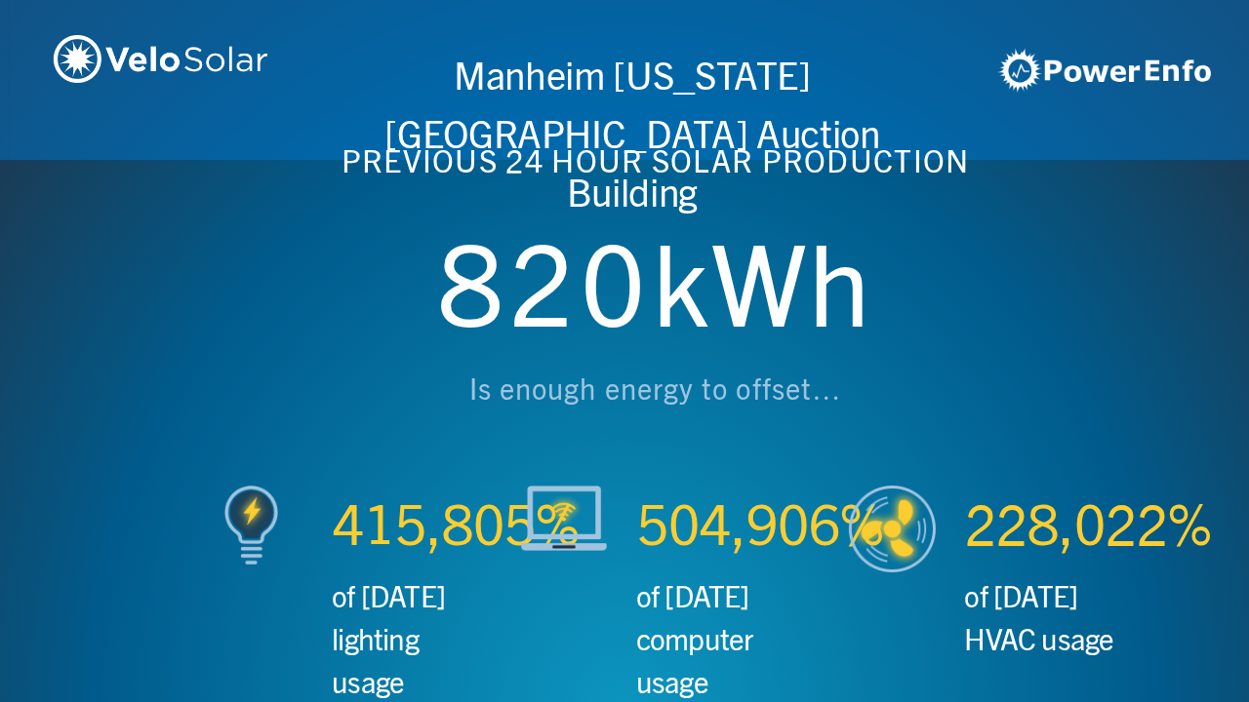
scroll to position [0, 2497]
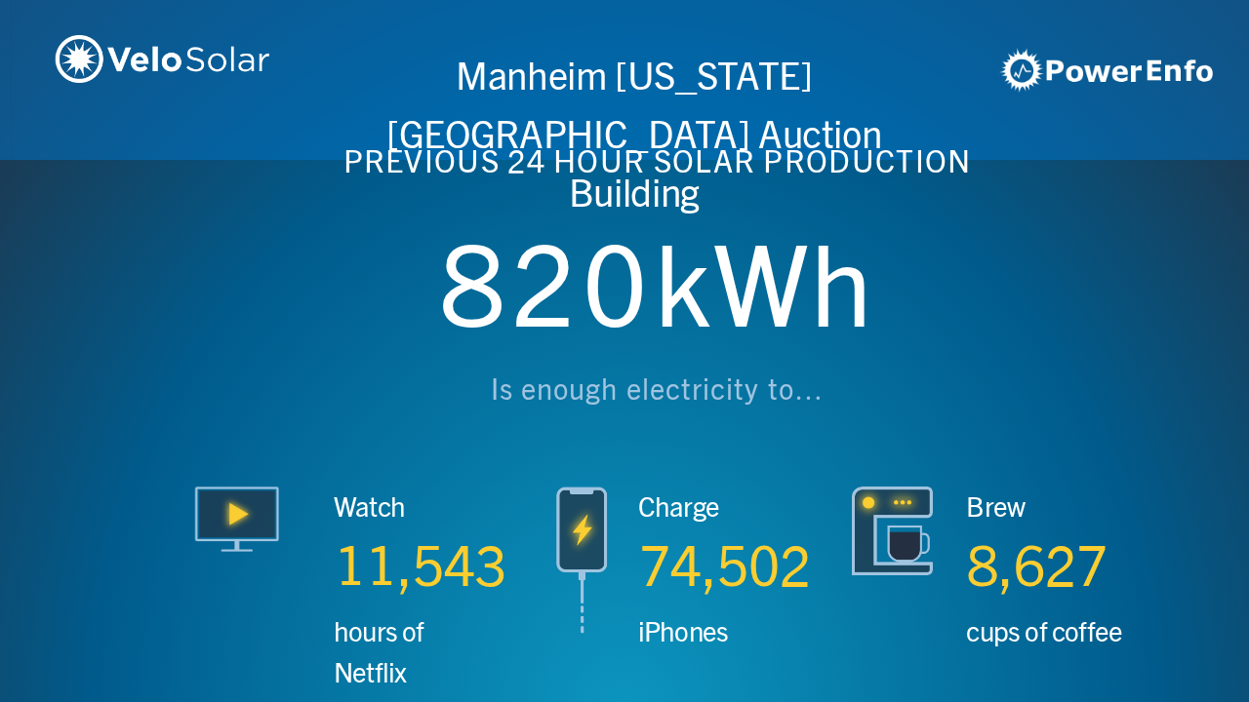
scroll to position [0, 3746]
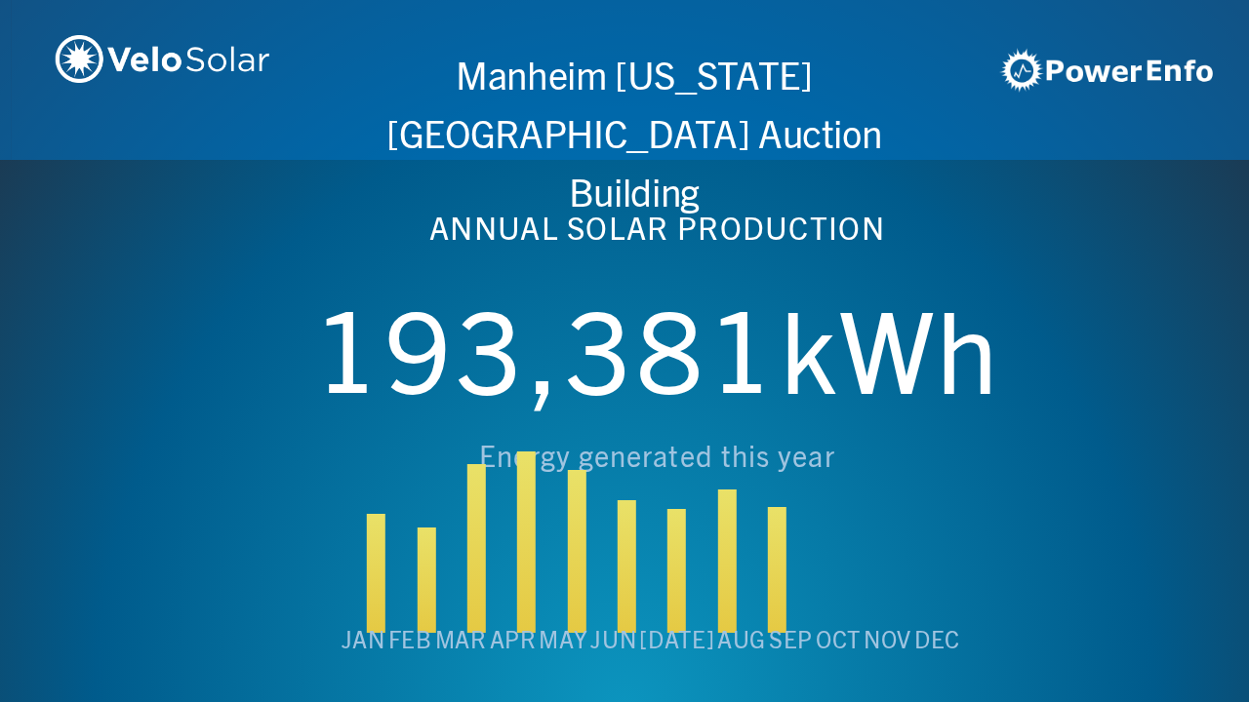
scroll to position [0, 4994]
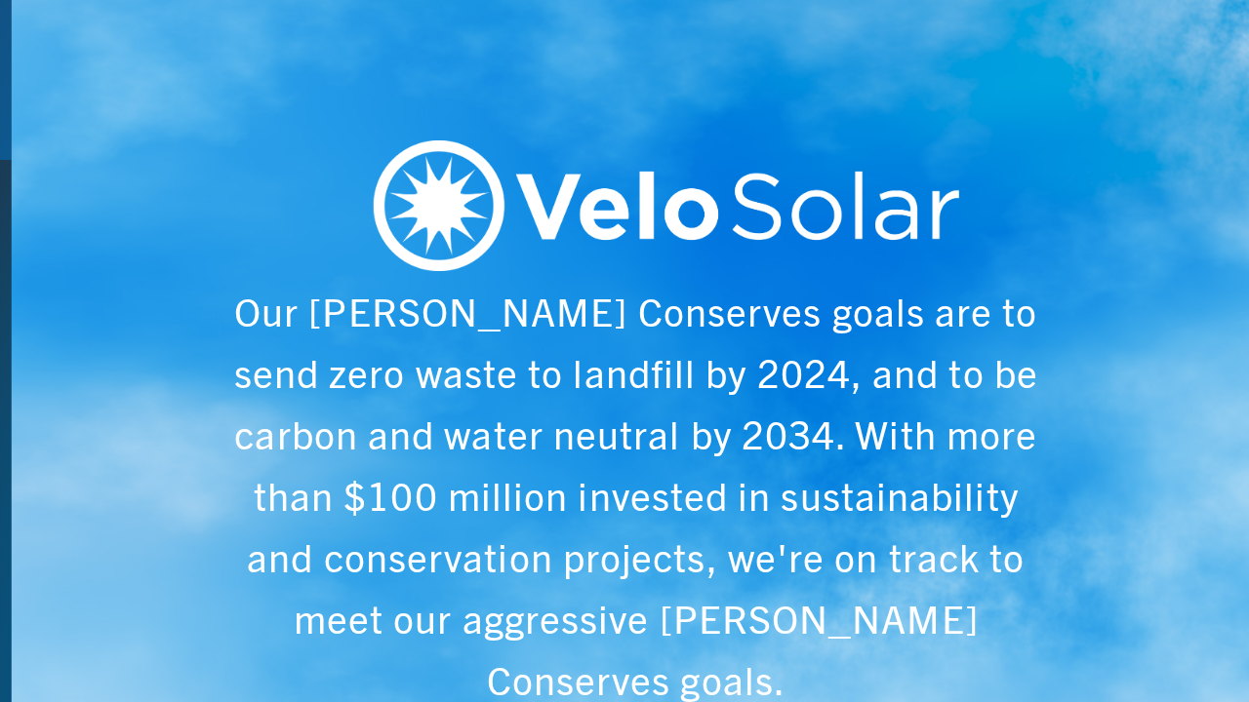
scroll to position [0, 6243]
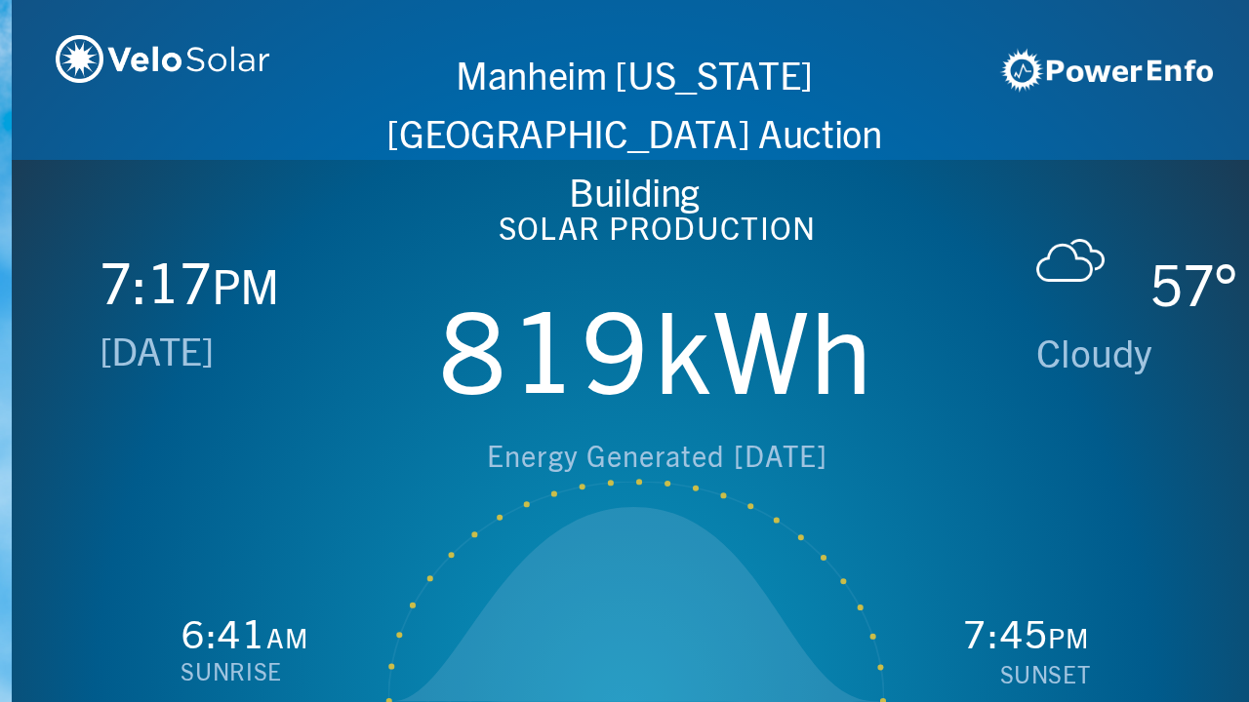
scroll to position [0, 1249]
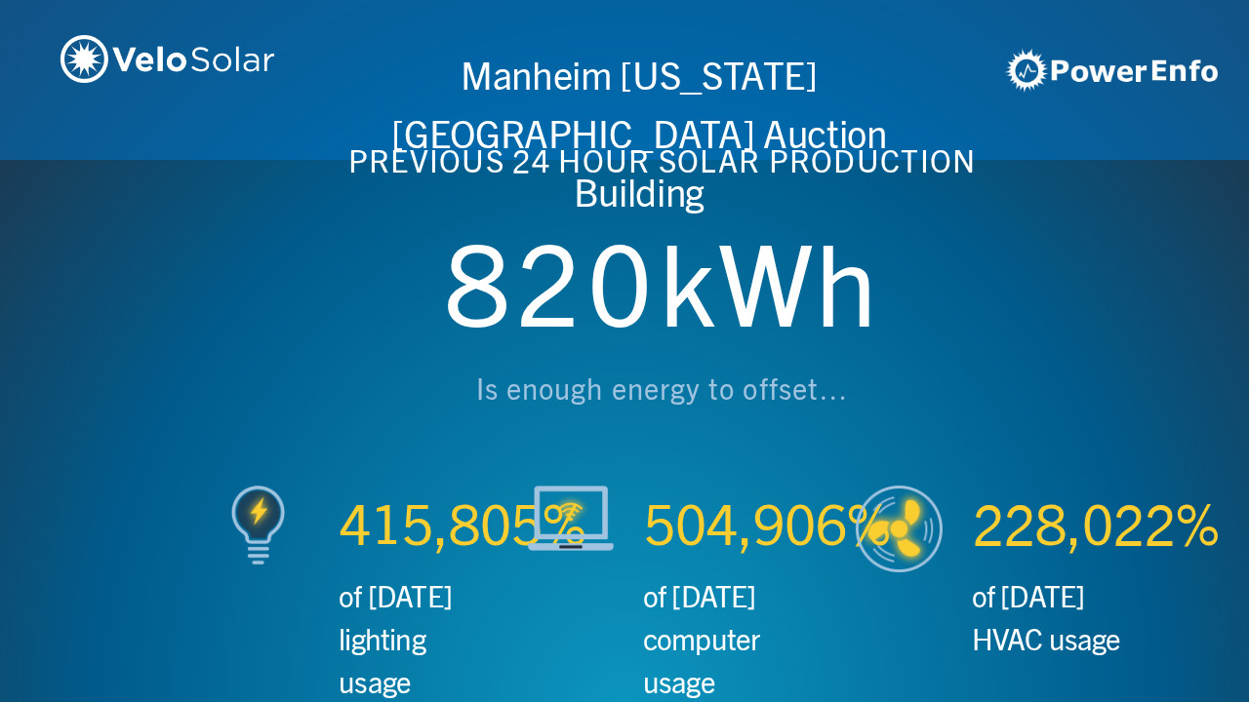
scroll to position [0, 2497]
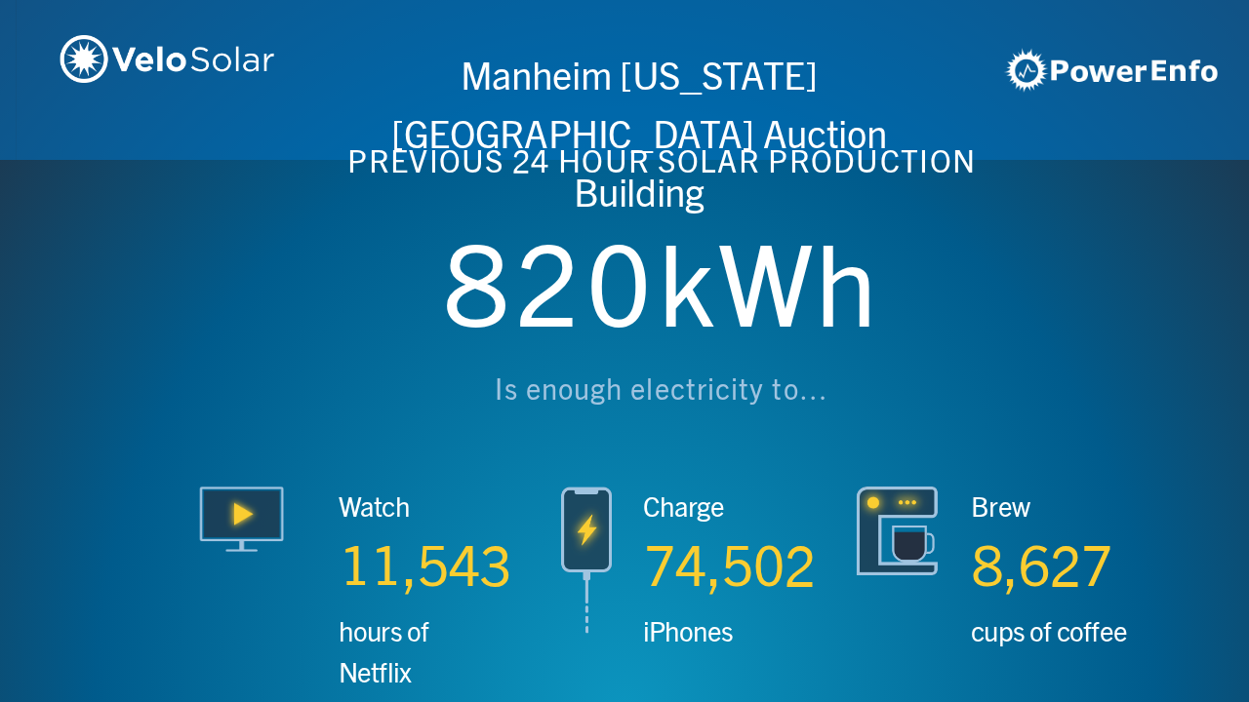
scroll to position [0, 3746]
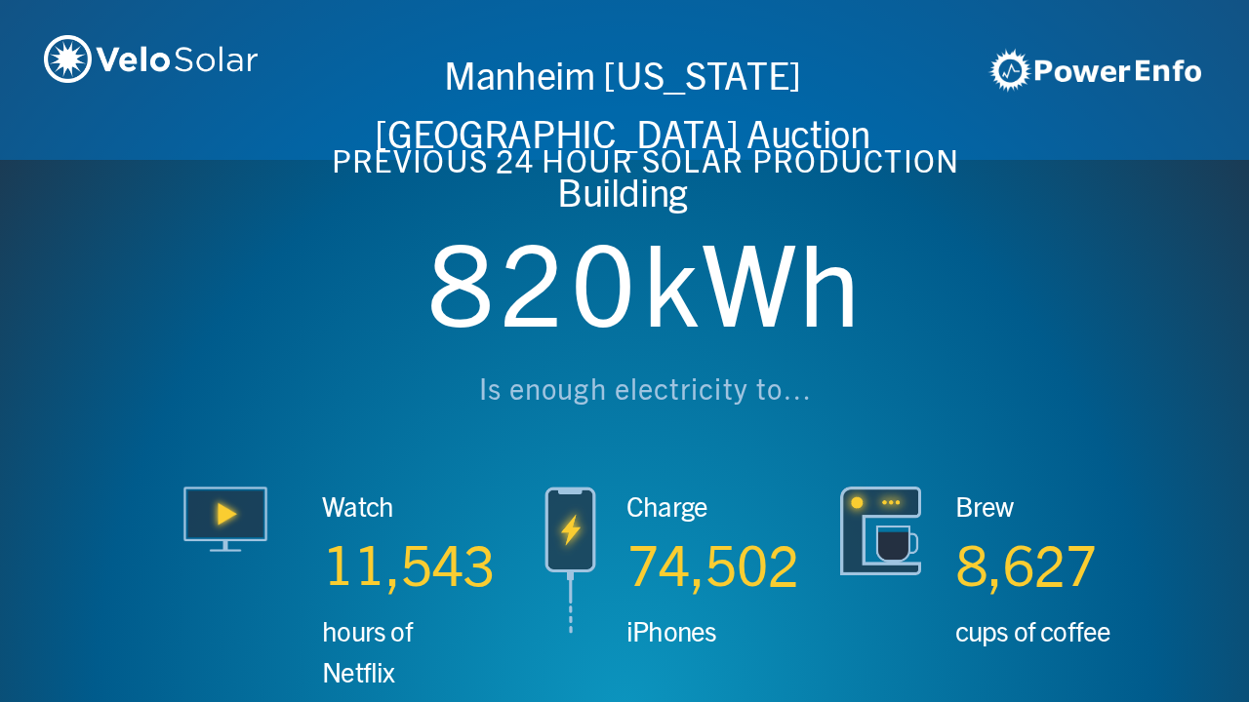
scroll to position [0, 4994]
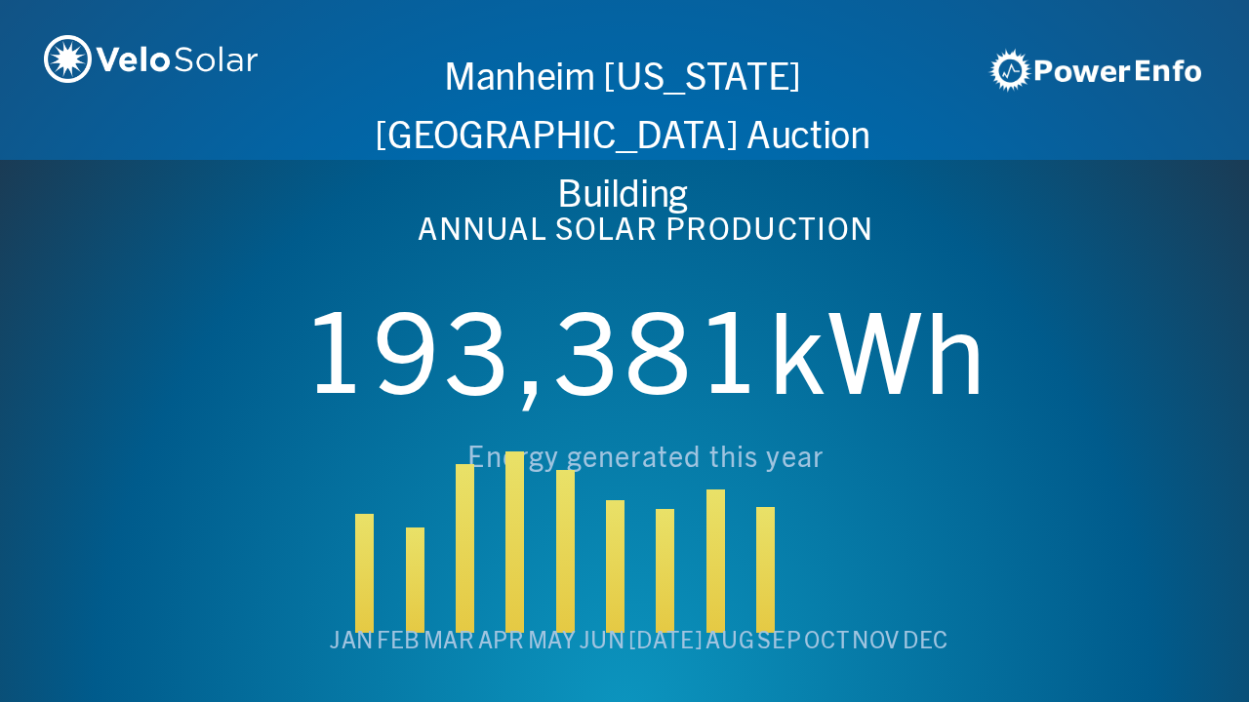
scroll to position [0, 6243]
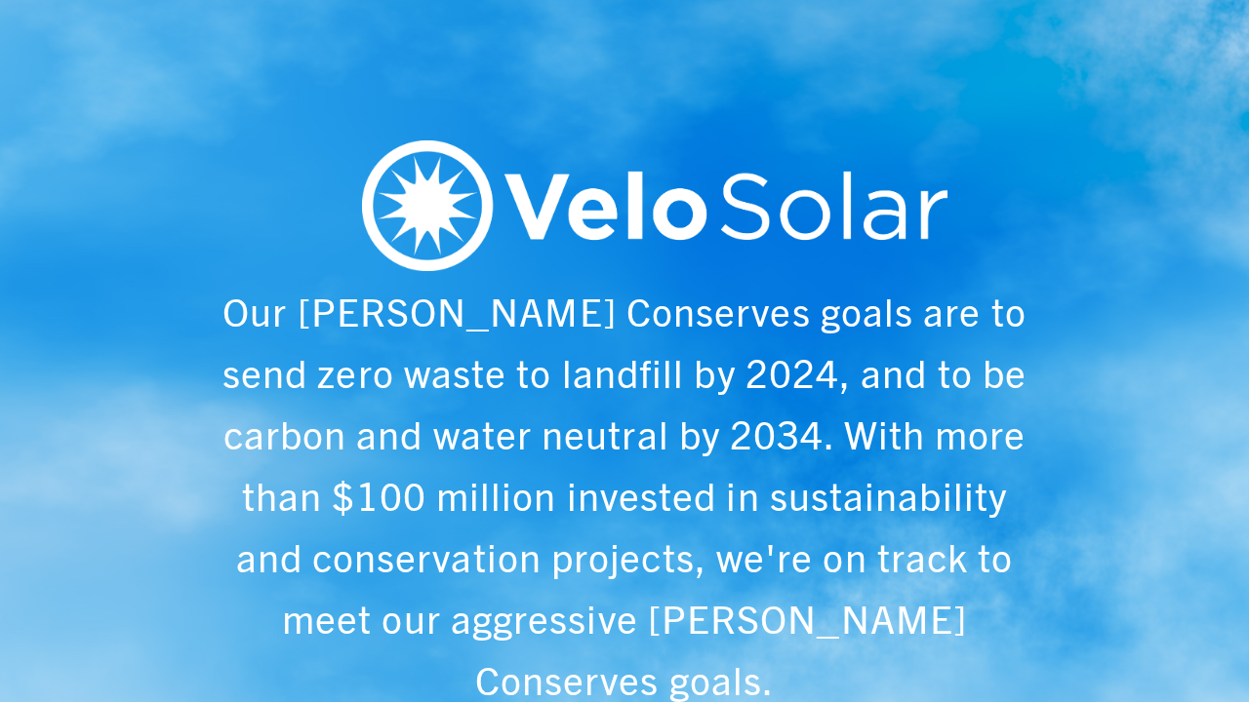
scroll to position [0, 1249]
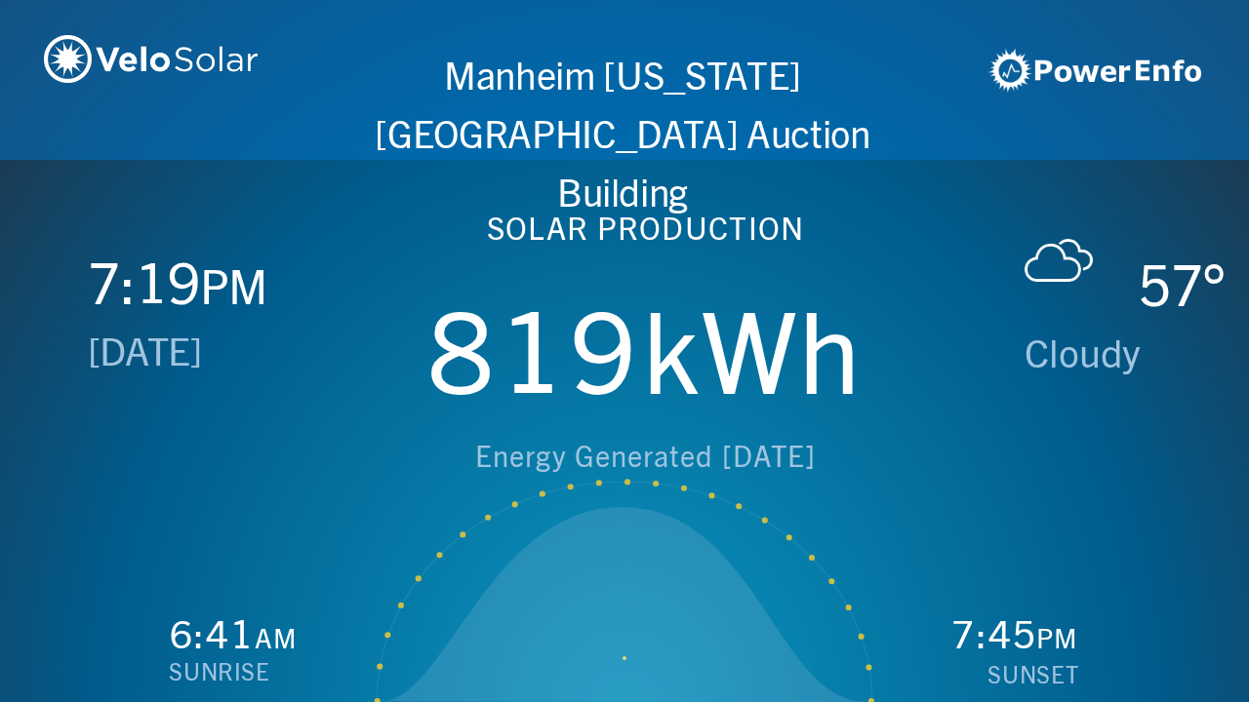
scroll to position [0, 2497]
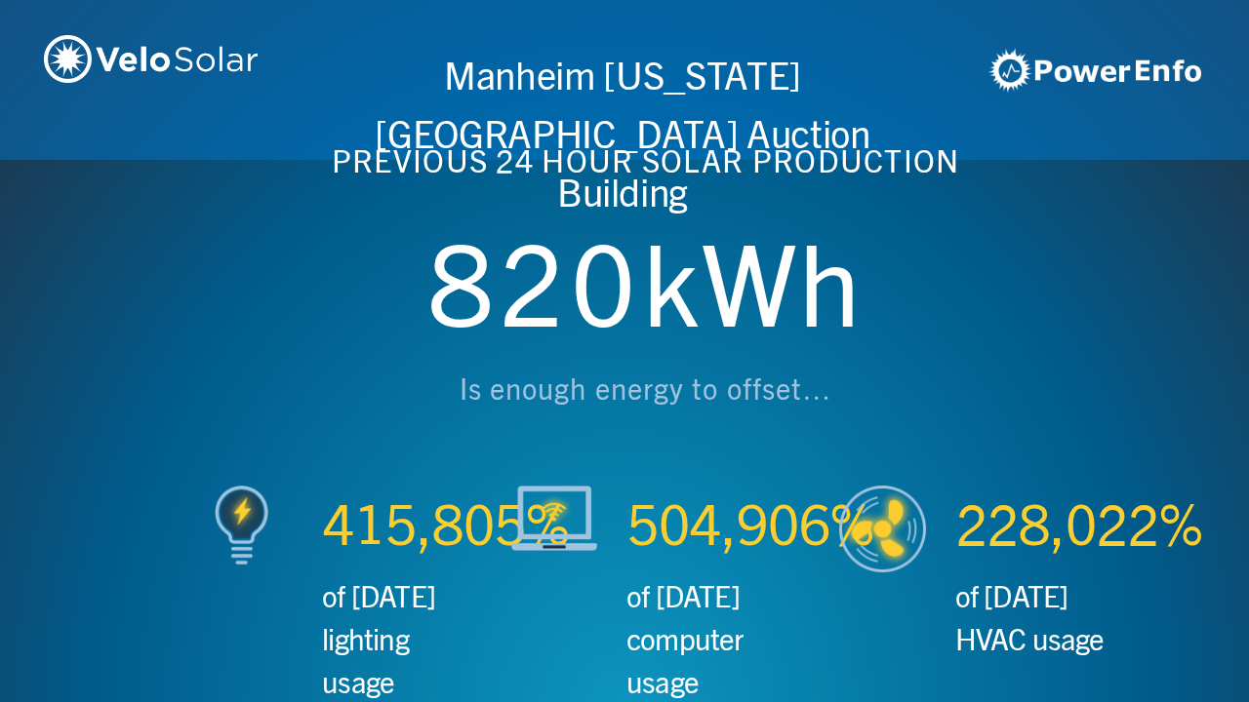
scroll to position [0, 3746]
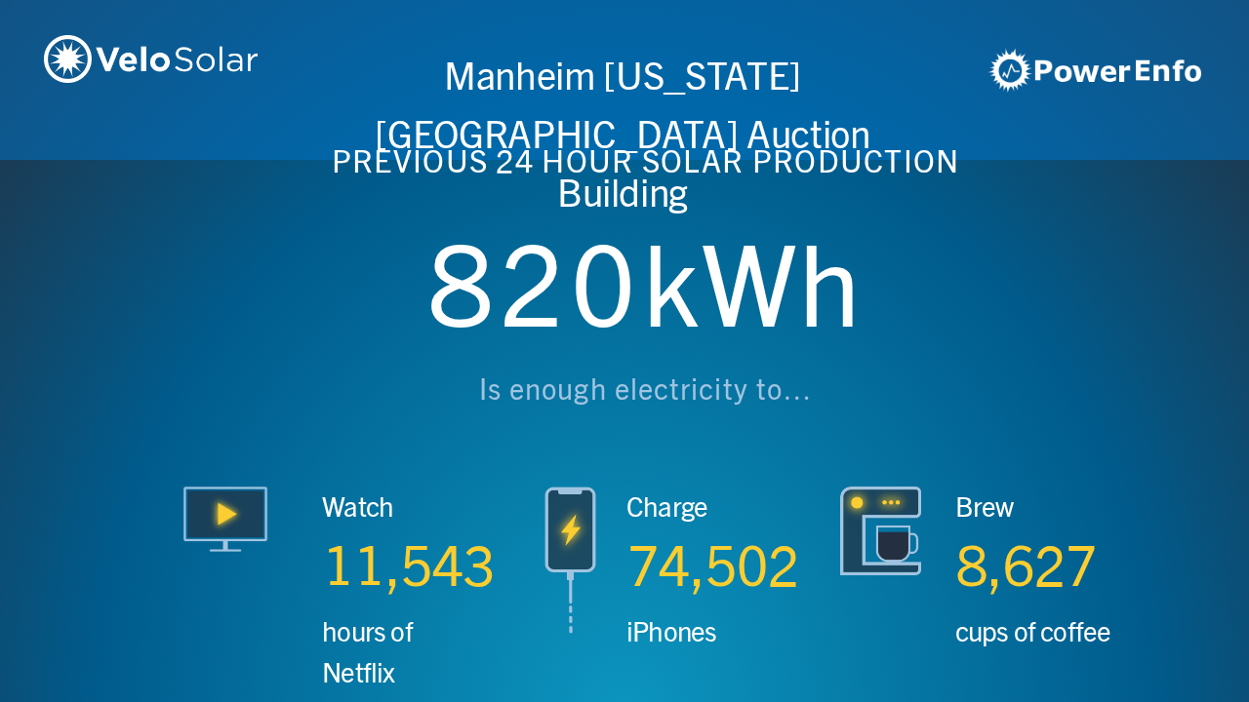
scroll to position [0, 4994]
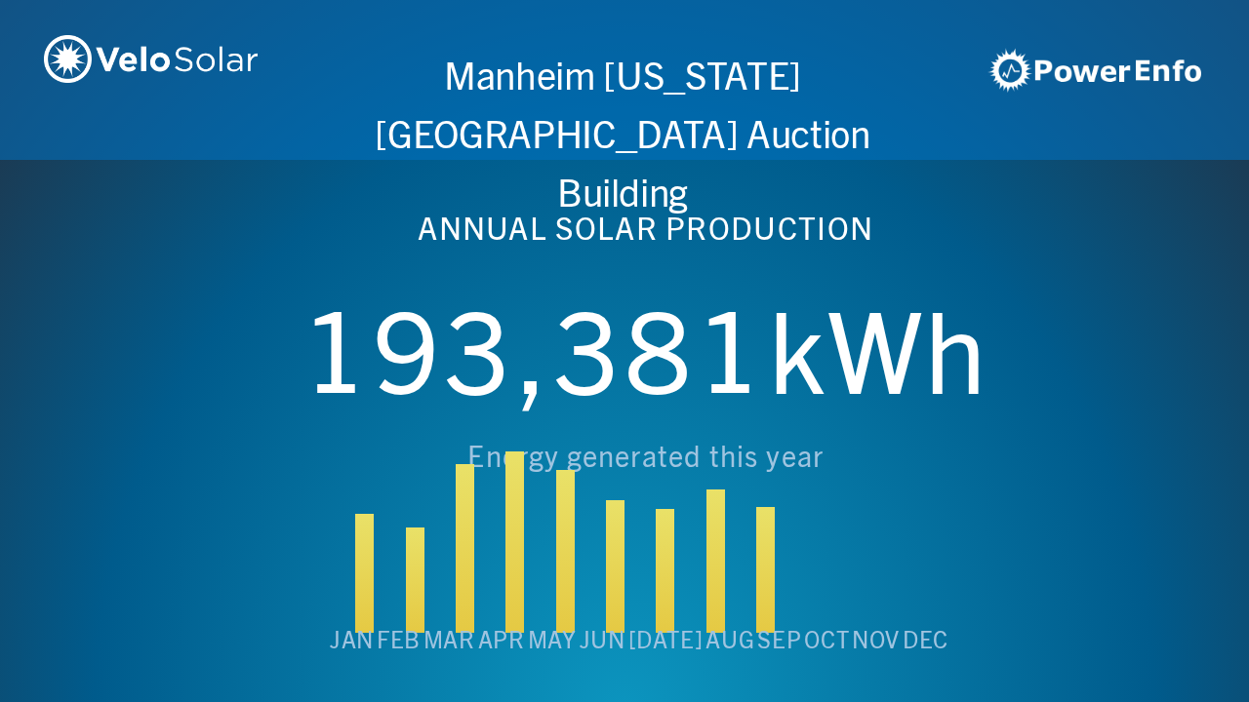
scroll to position [0, 6243]
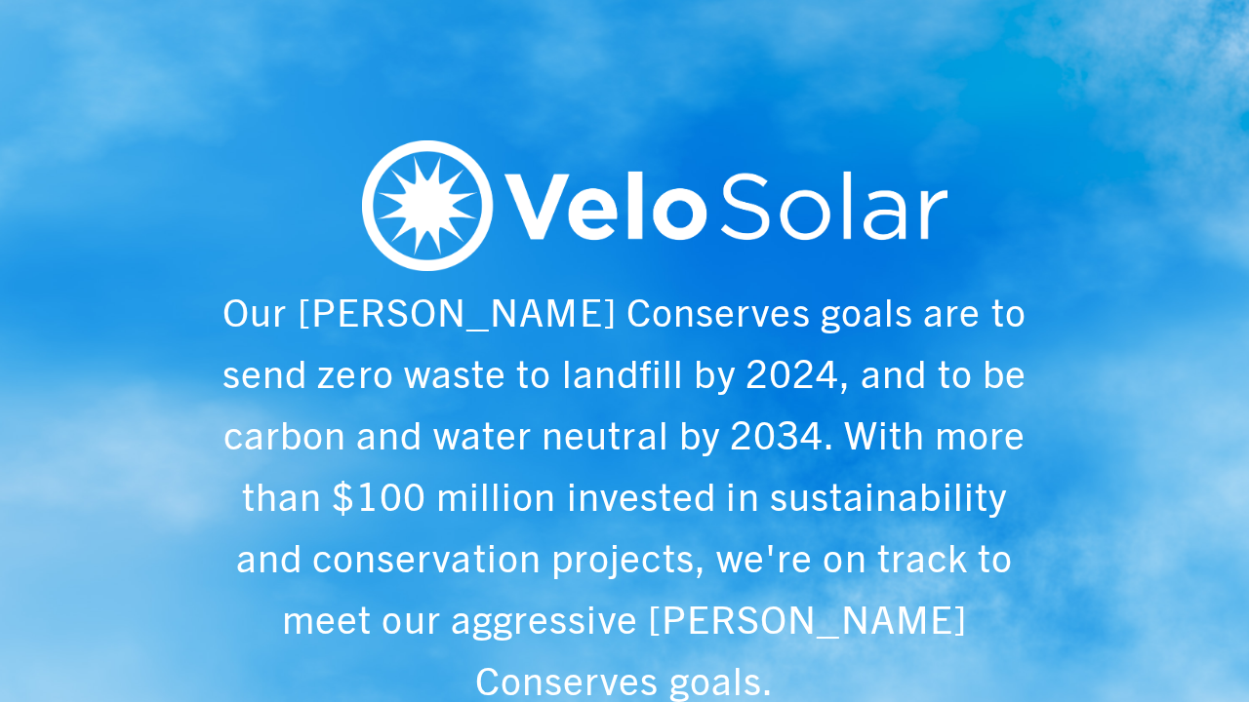
scroll to position [0, 1249]
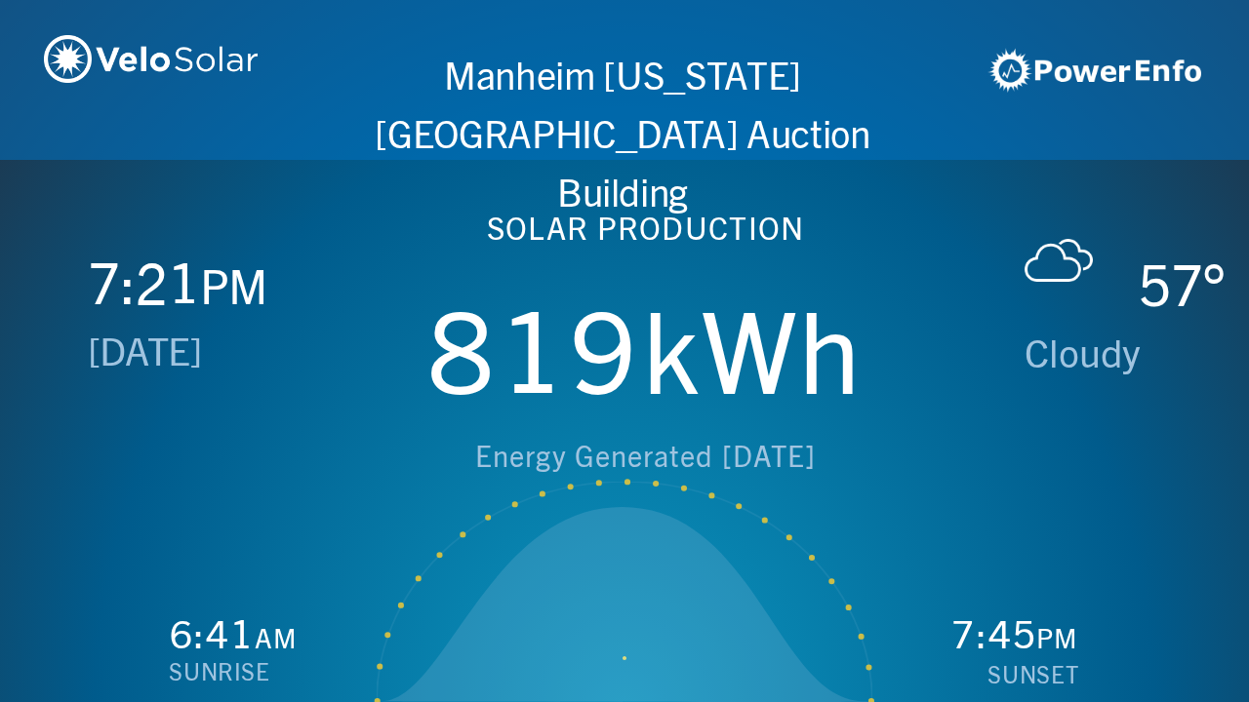
scroll to position [0, 2497]
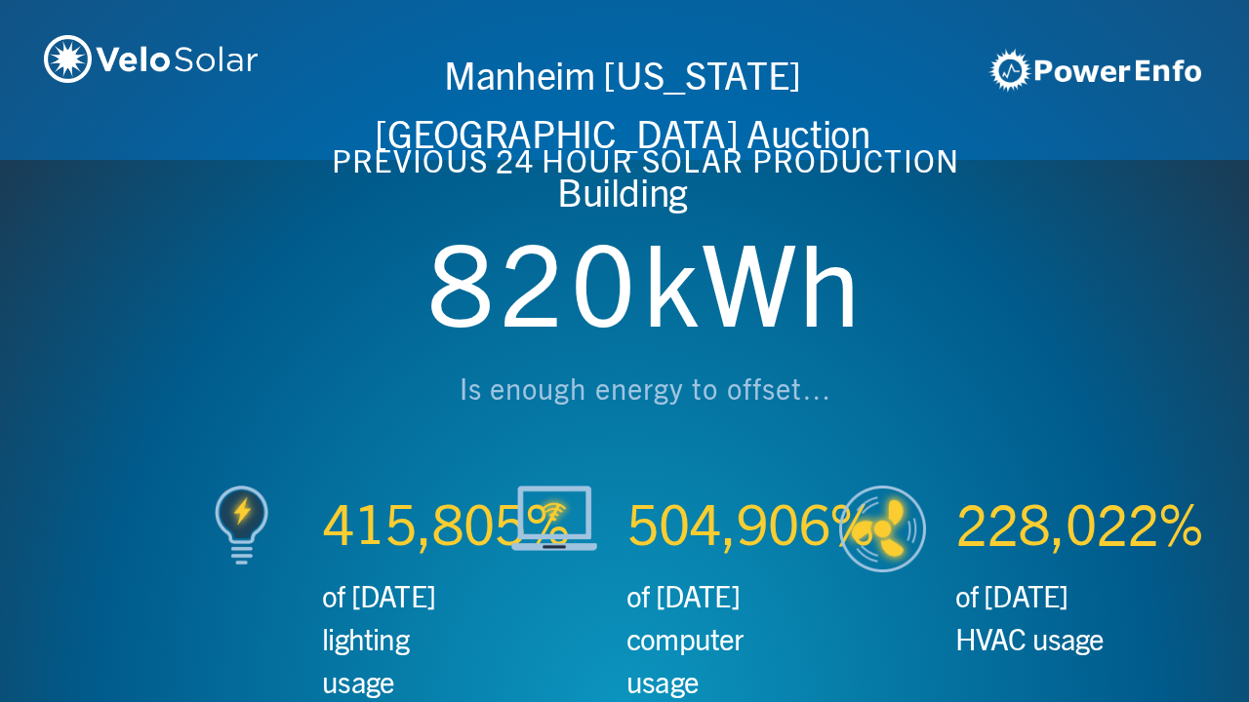
scroll to position [0, 3746]
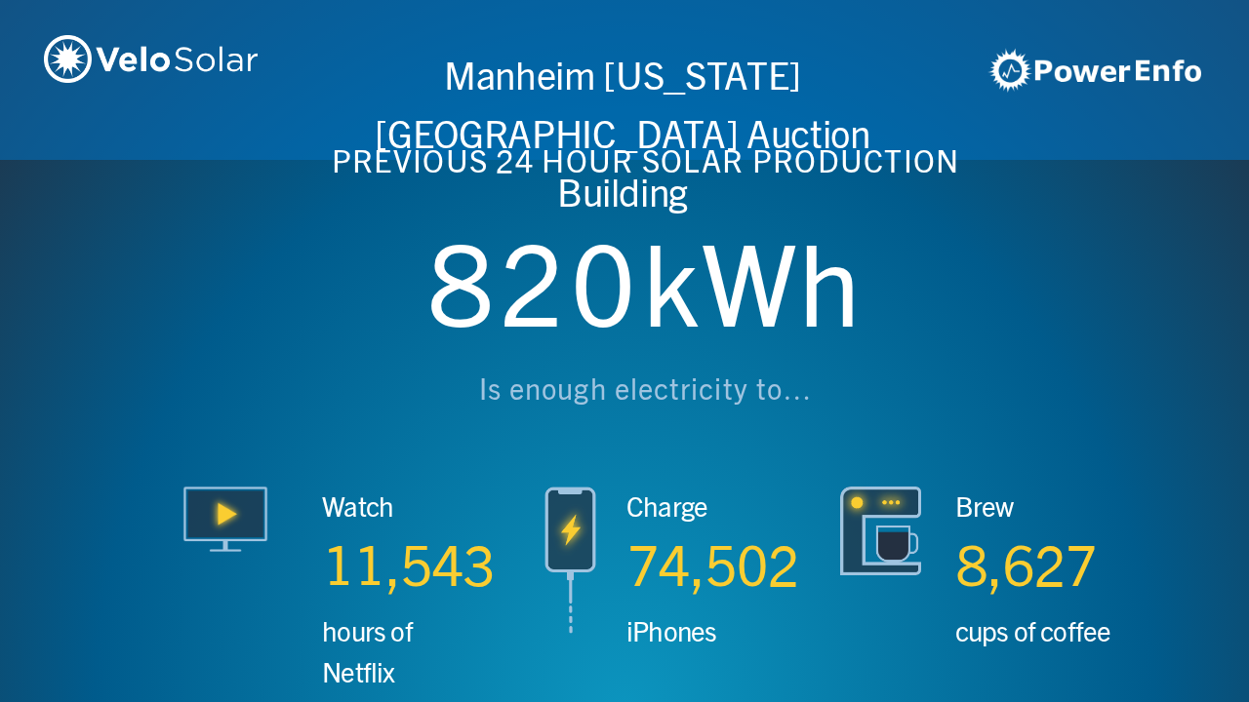
scroll to position [0, 4994]
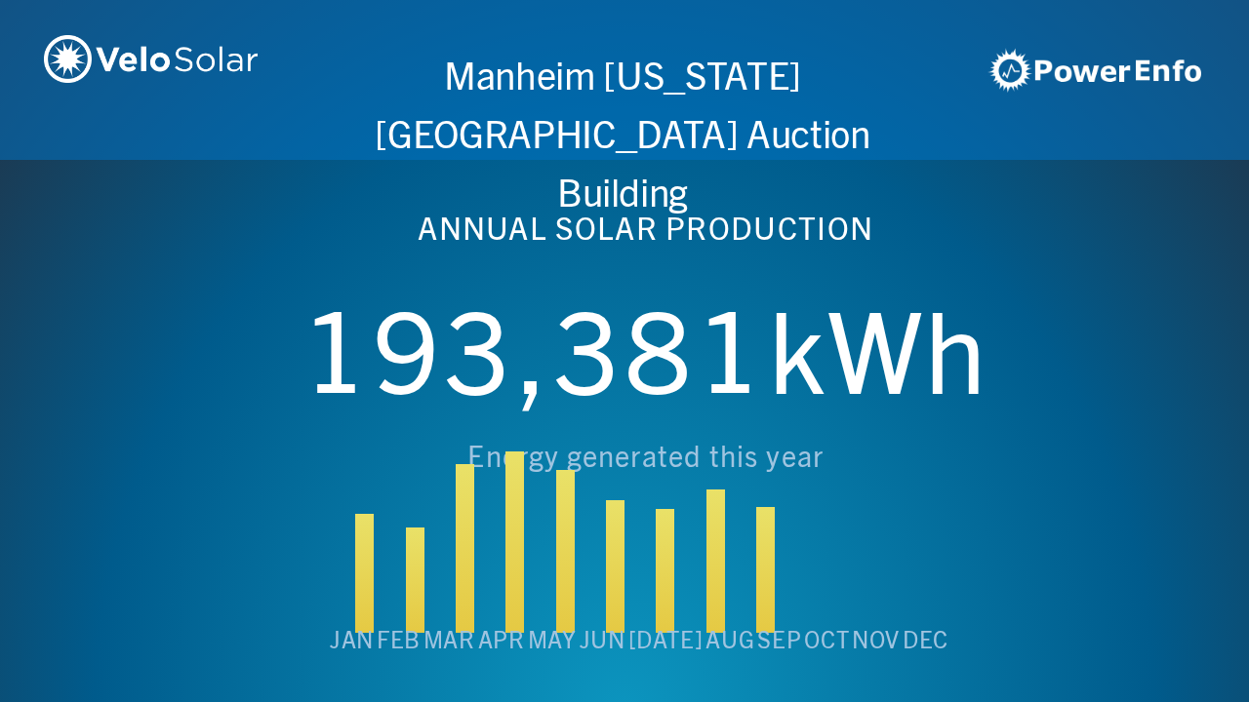
scroll to position [0, 6243]
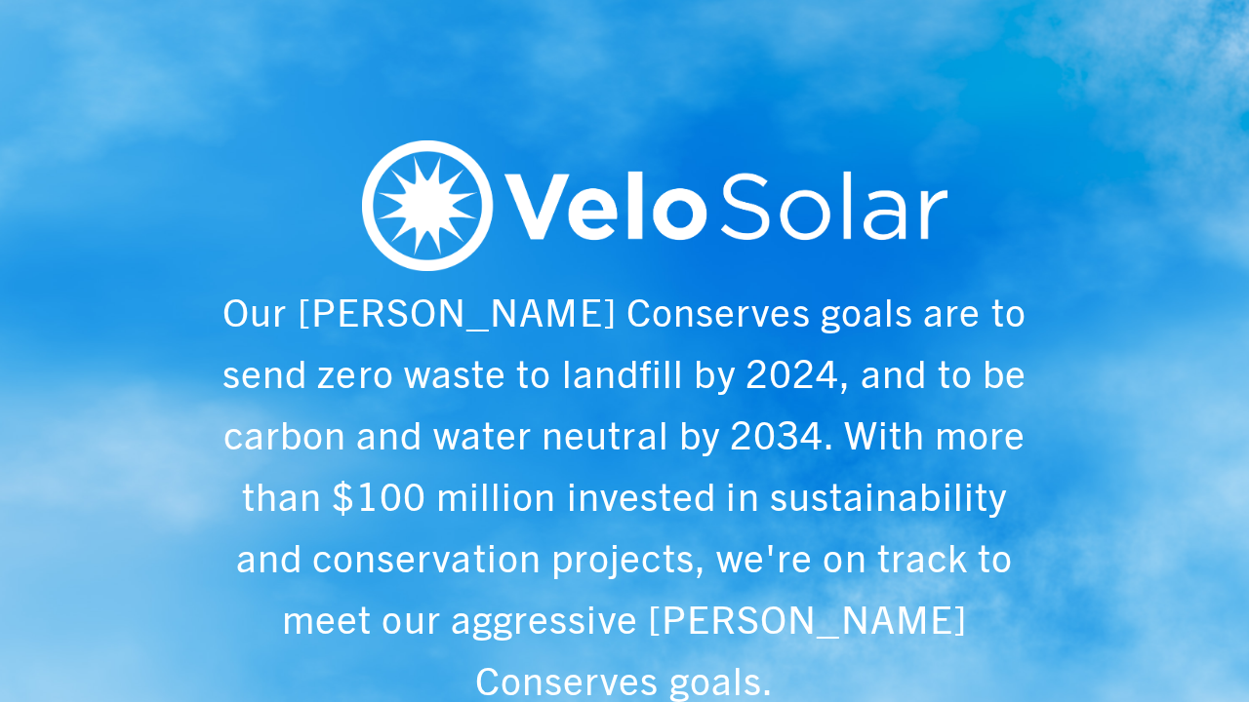
scroll to position [0, 1249]
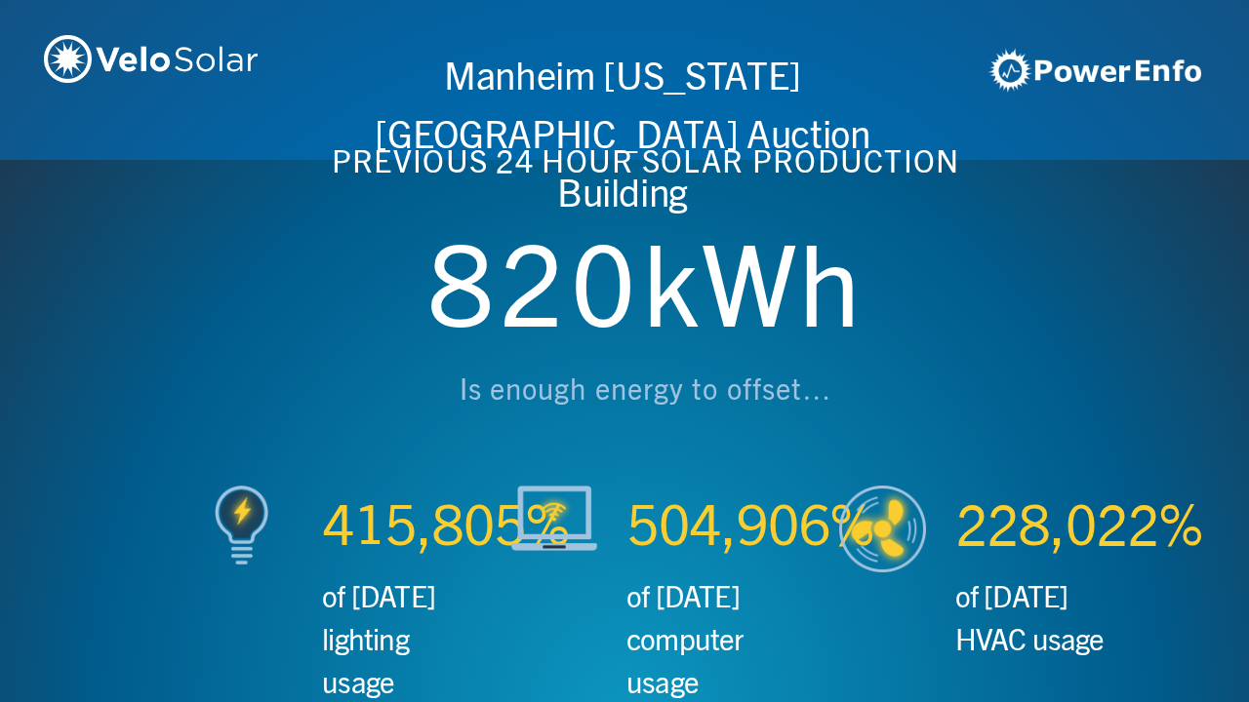
scroll to position [0, 2497]
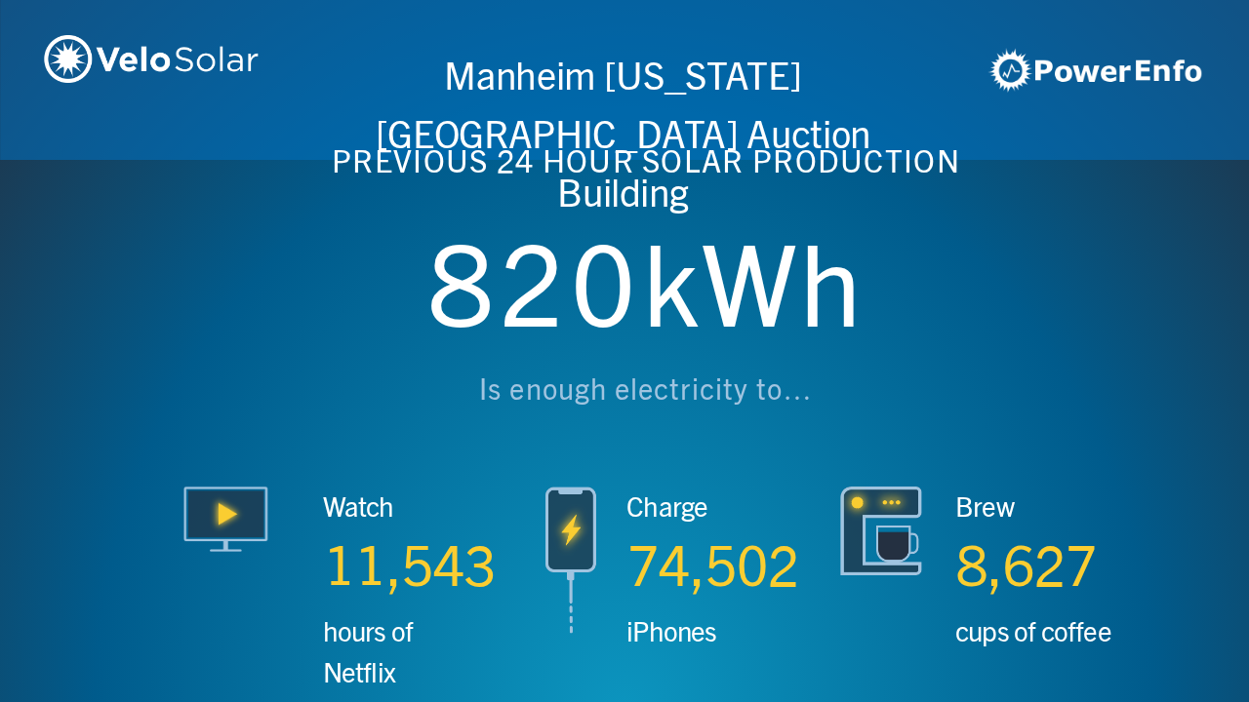
scroll to position [0, 3746]
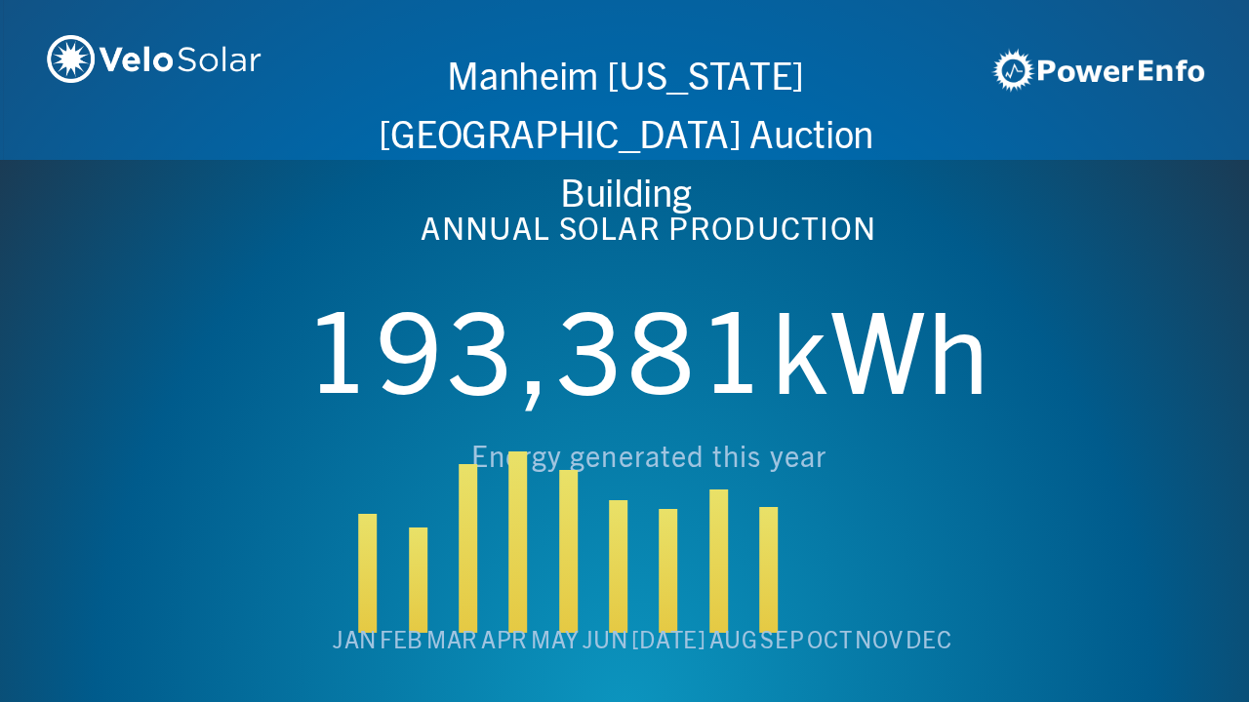
scroll to position [0, 4994]
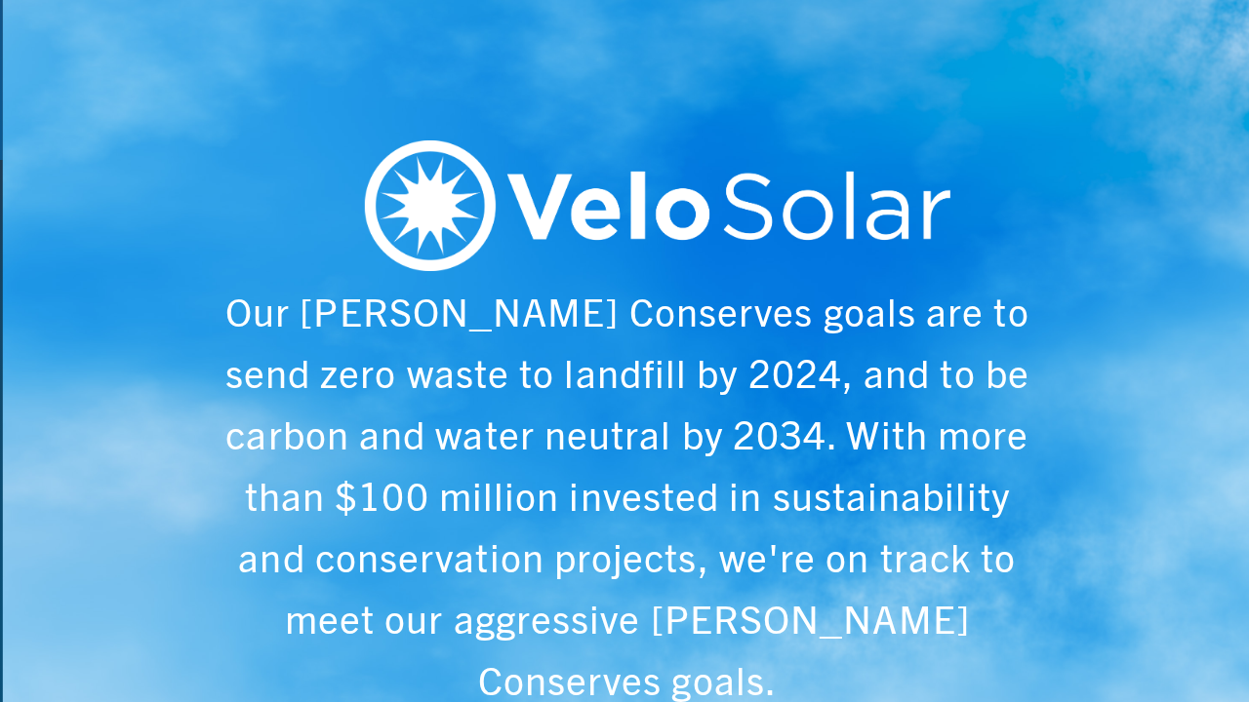
scroll to position [0, 6243]
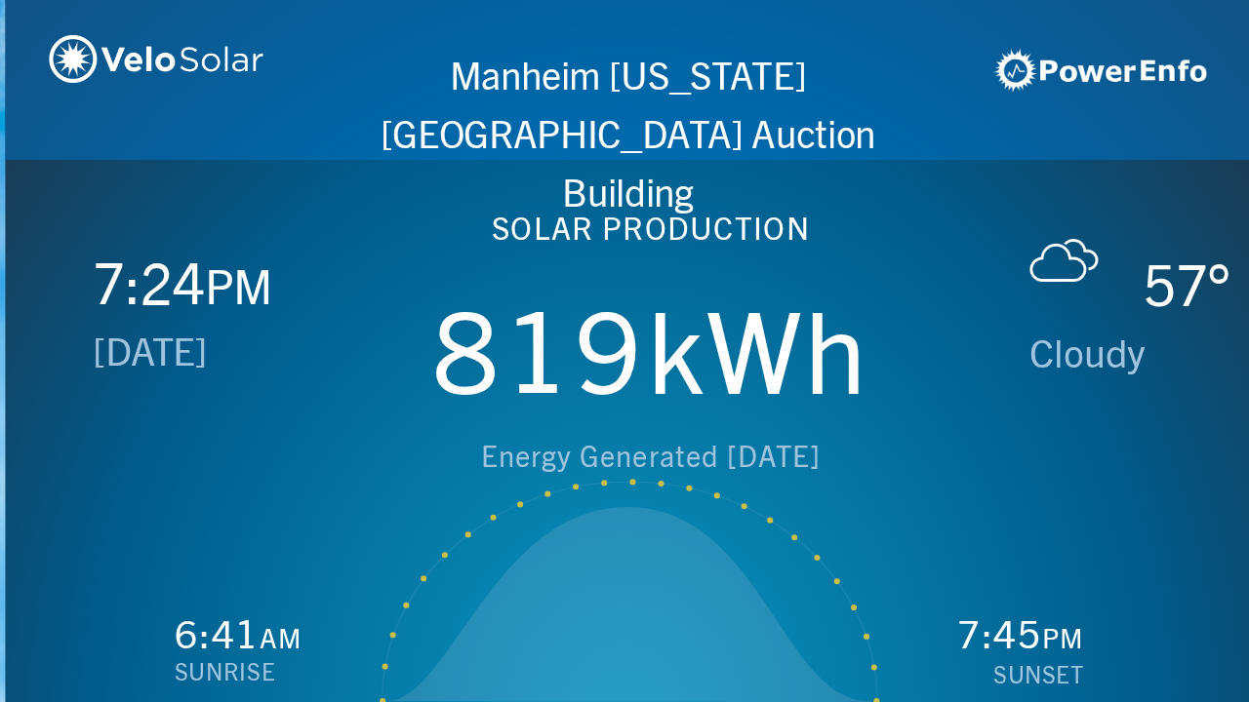
scroll to position [0, 1249]
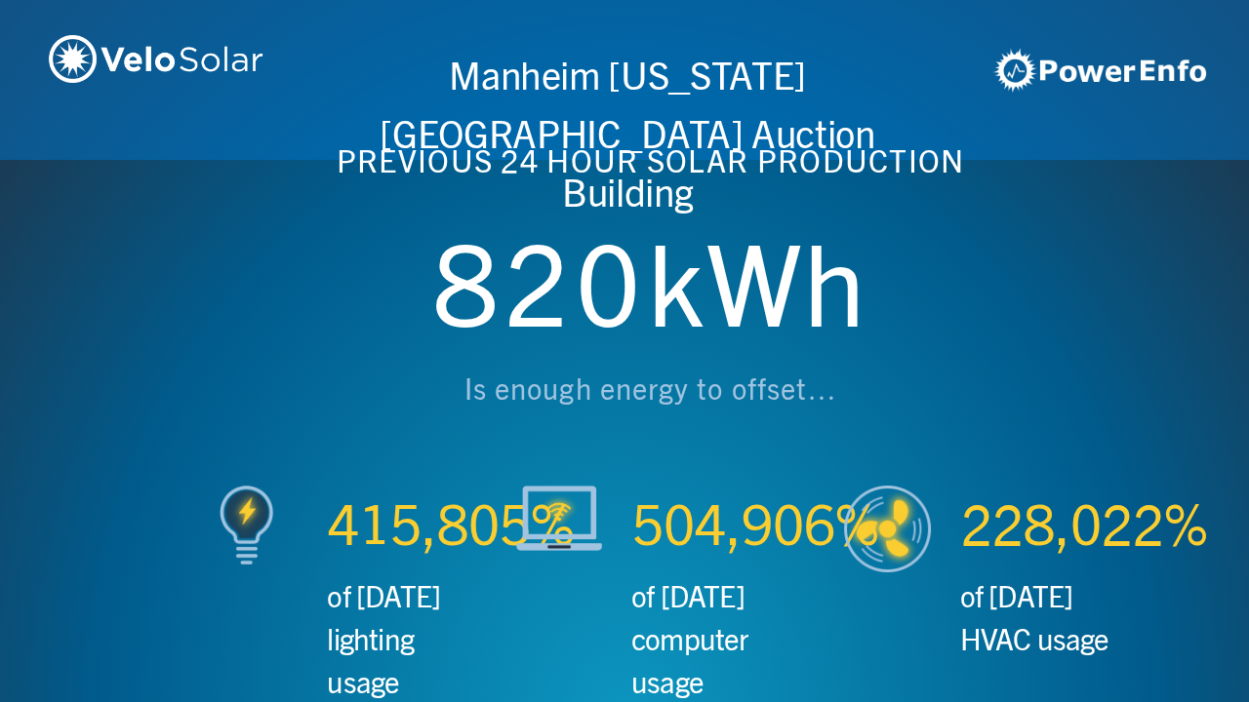
scroll to position [0, 2497]
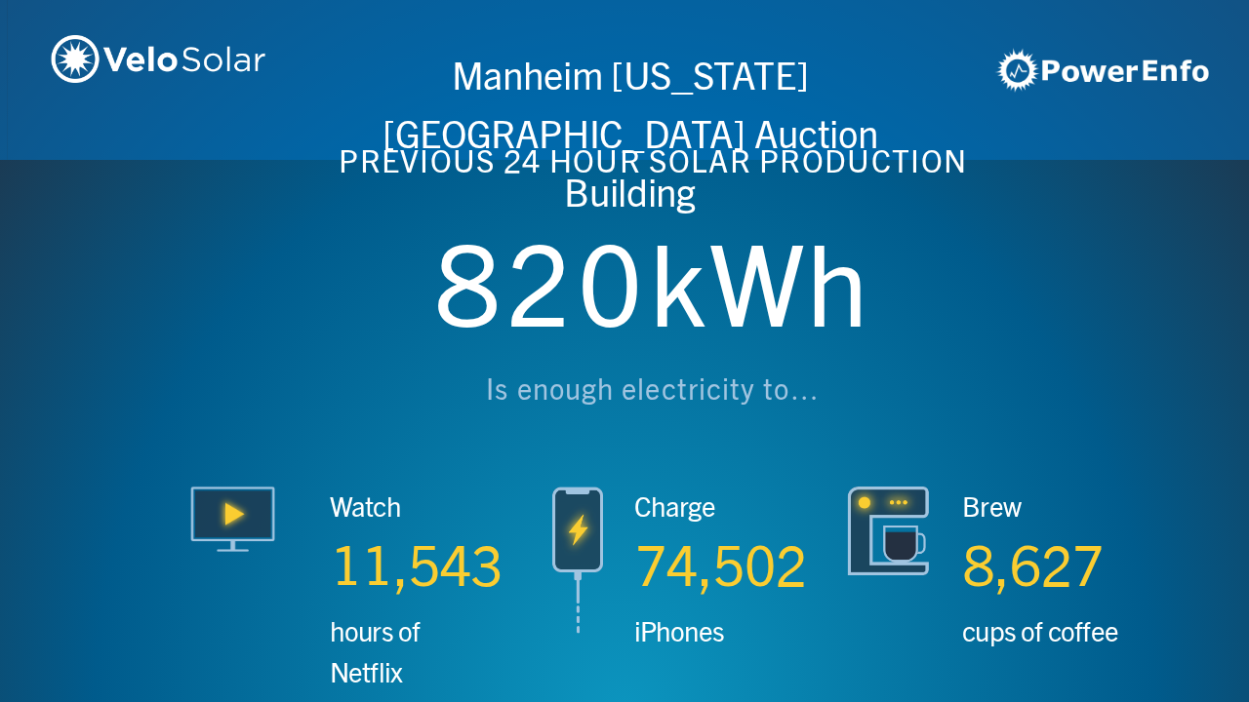
scroll to position [0, 3746]
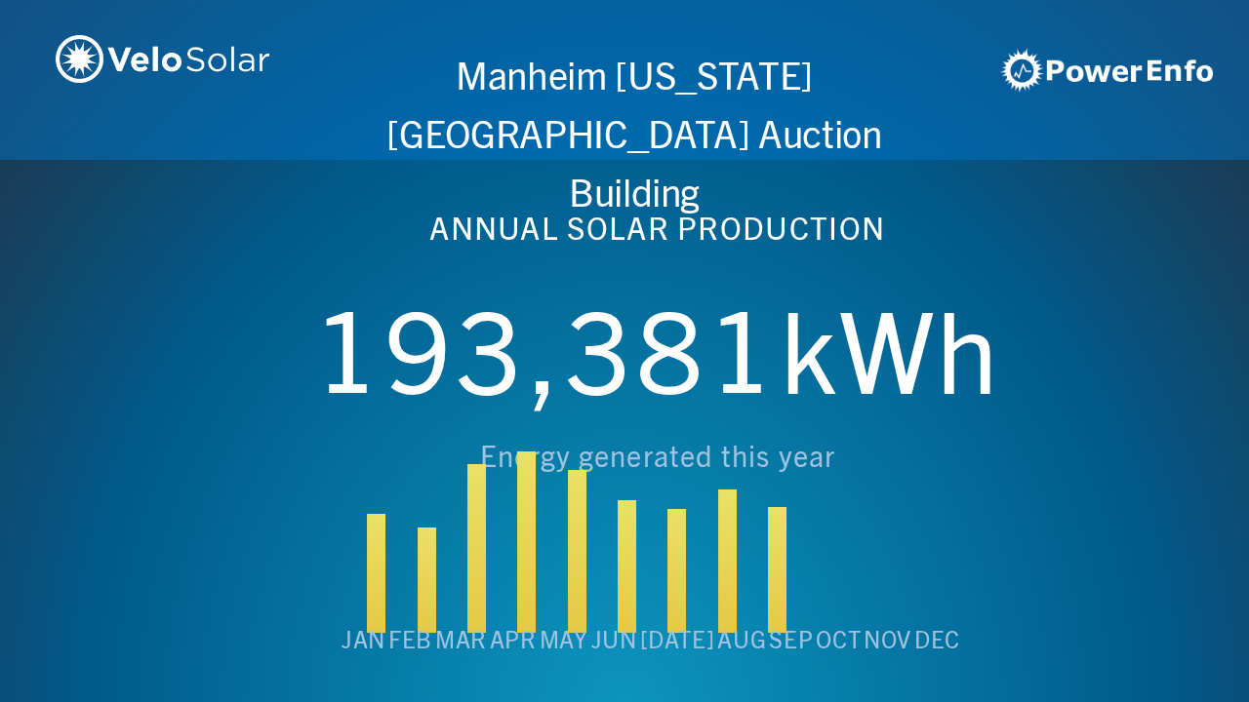
scroll to position [0, 4994]
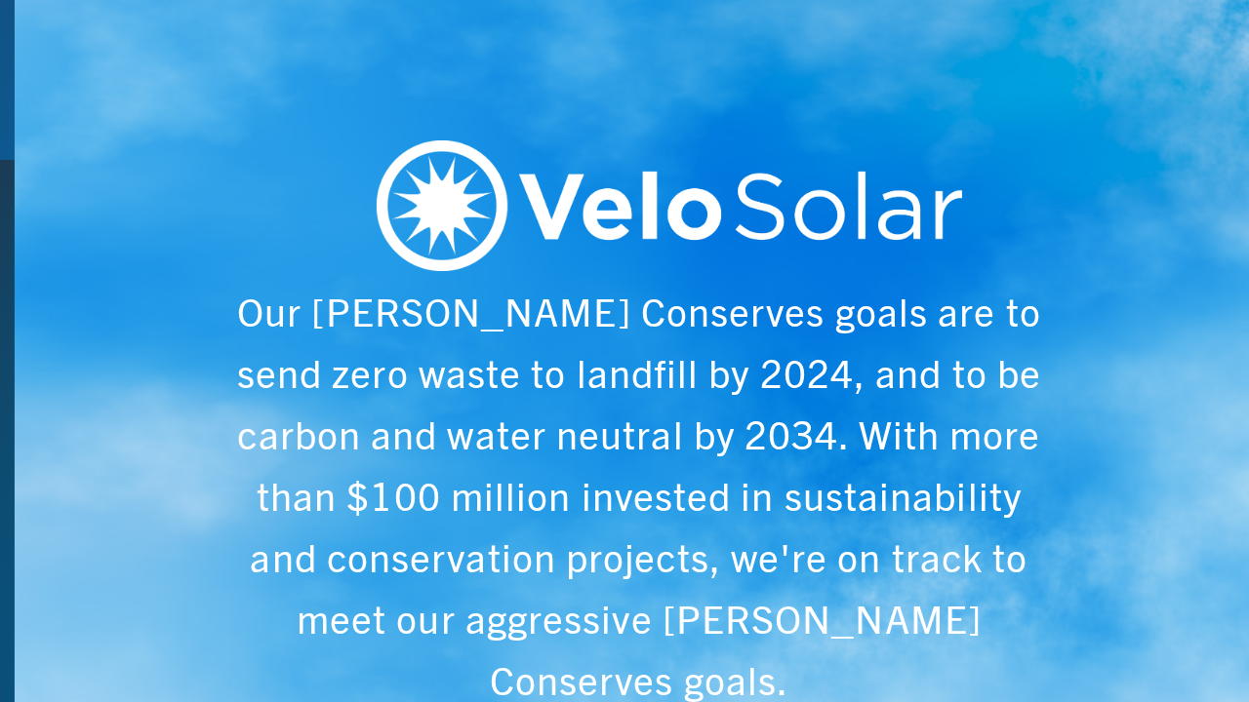
scroll to position [0, 6243]
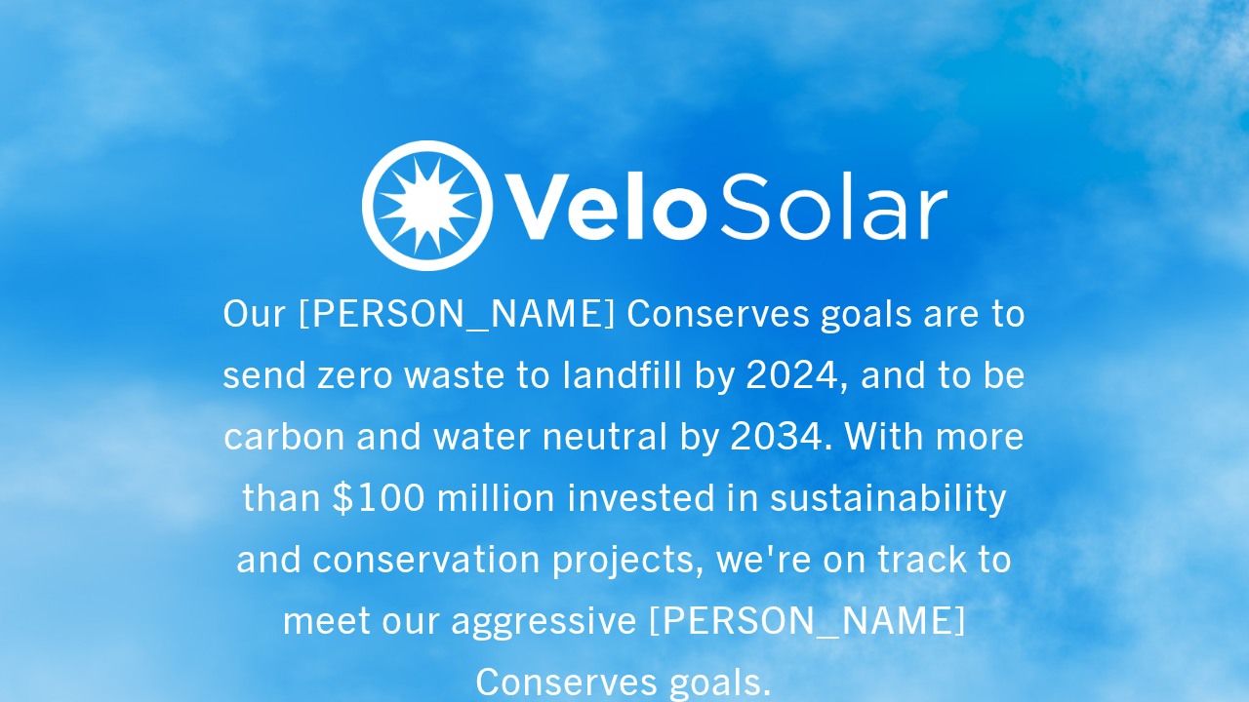
scroll to position [0, 1249]
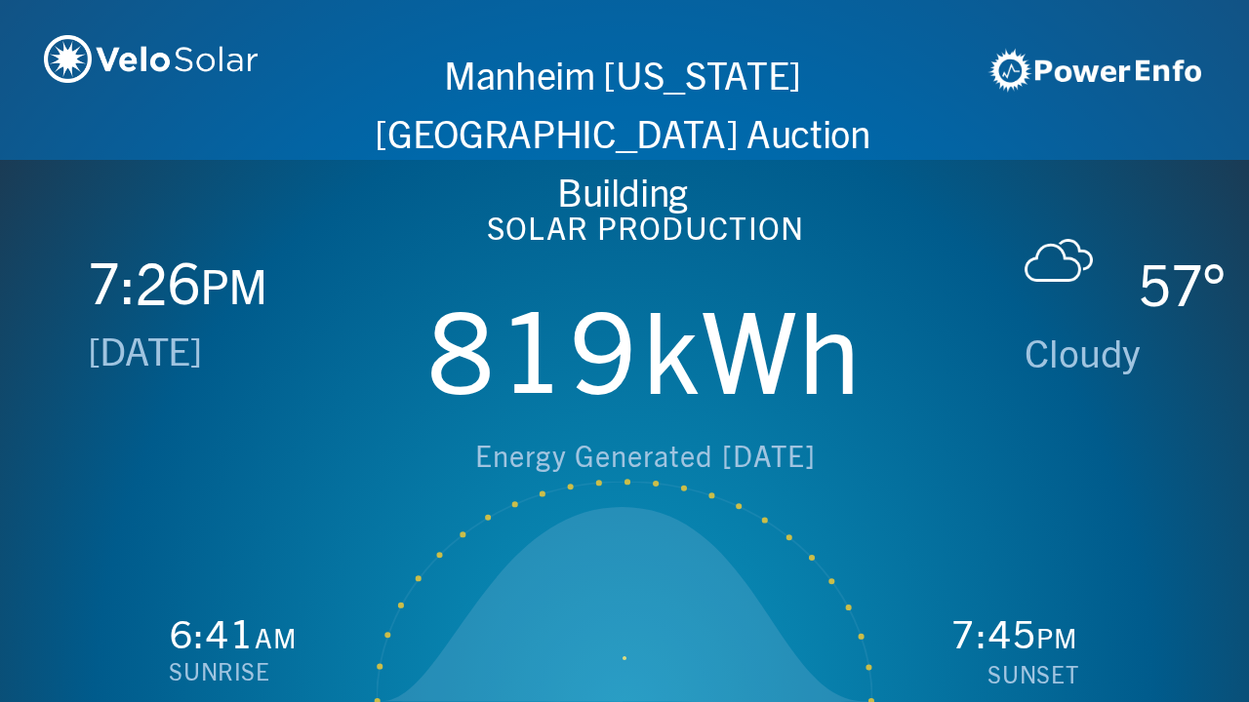
scroll to position [0, 2497]
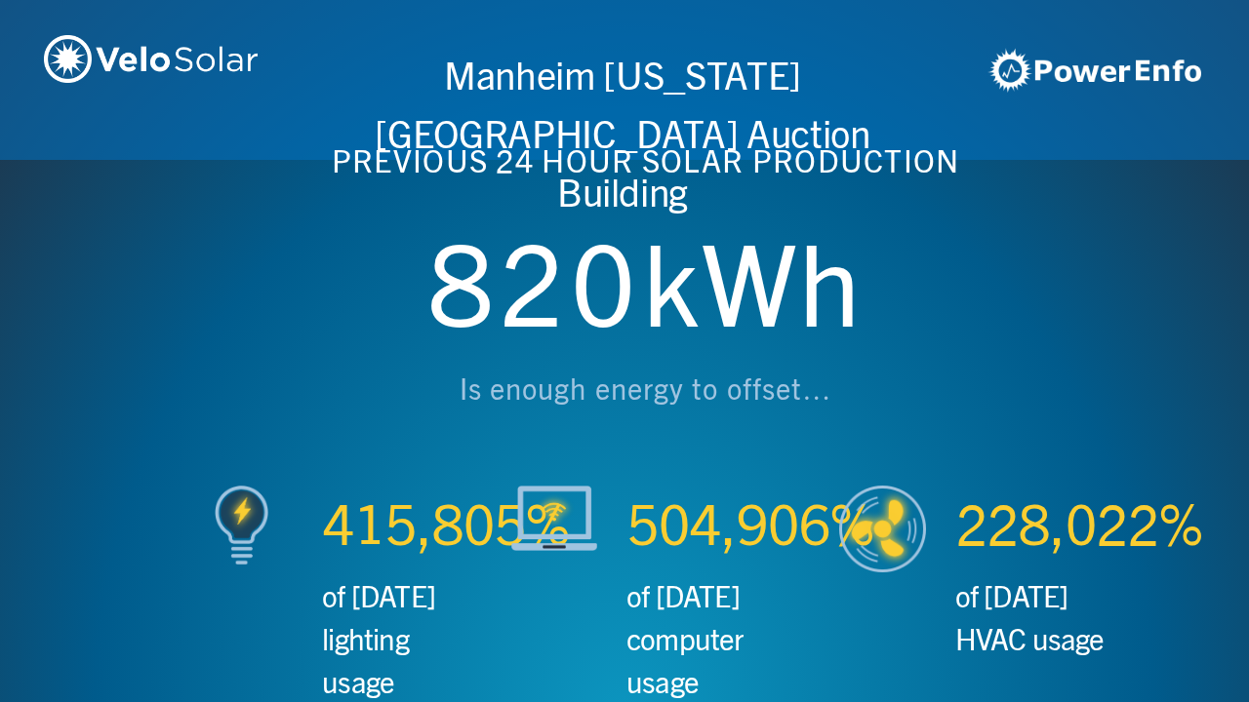
scroll to position [0, 3746]
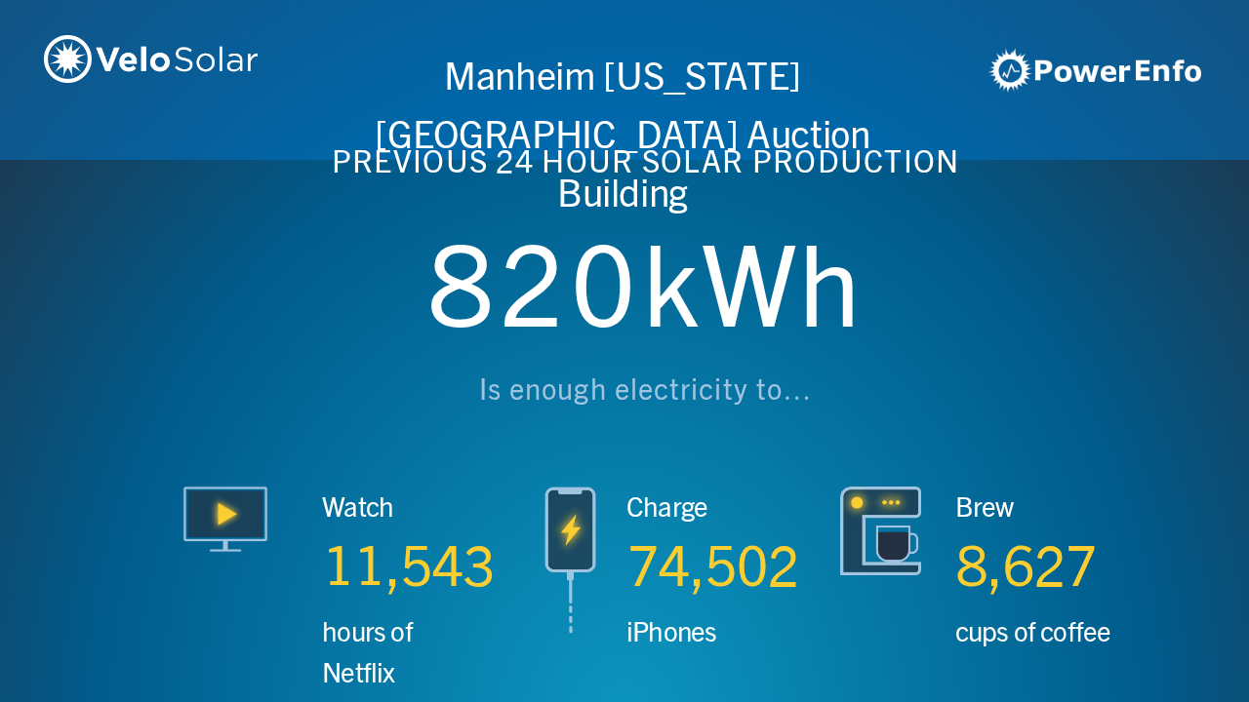
scroll to position [0, 4994]
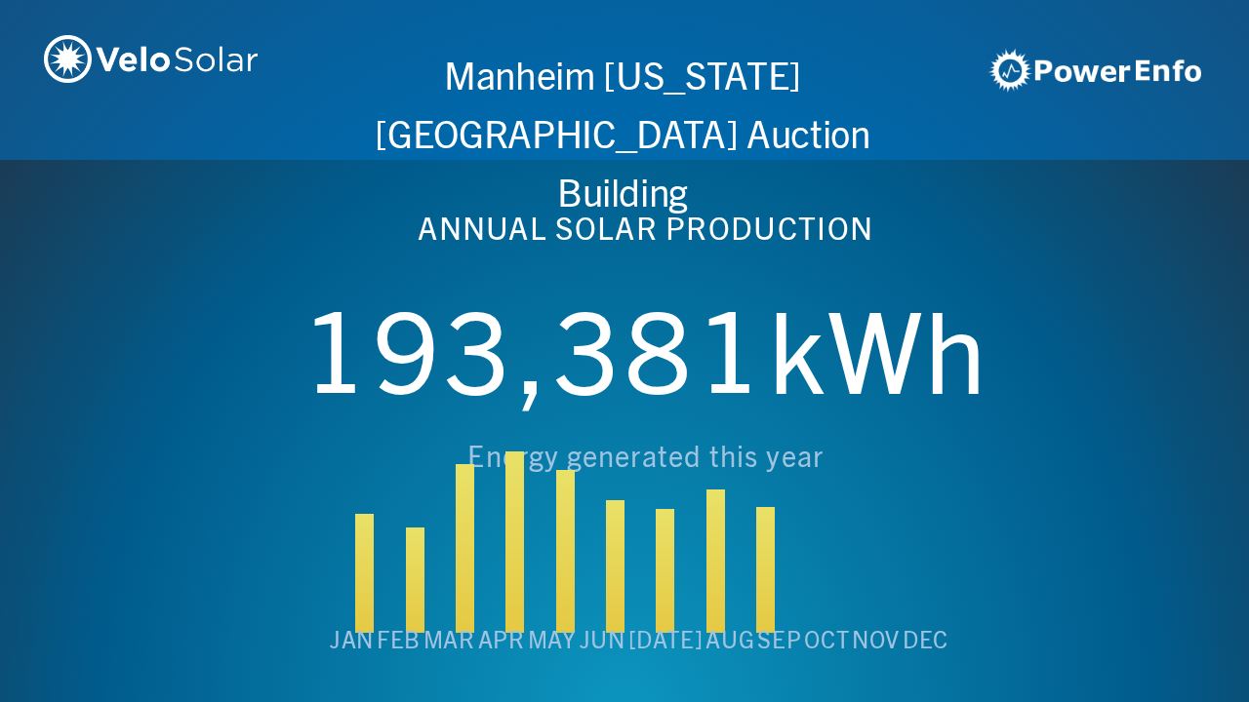
scroll to position [0, 6243]
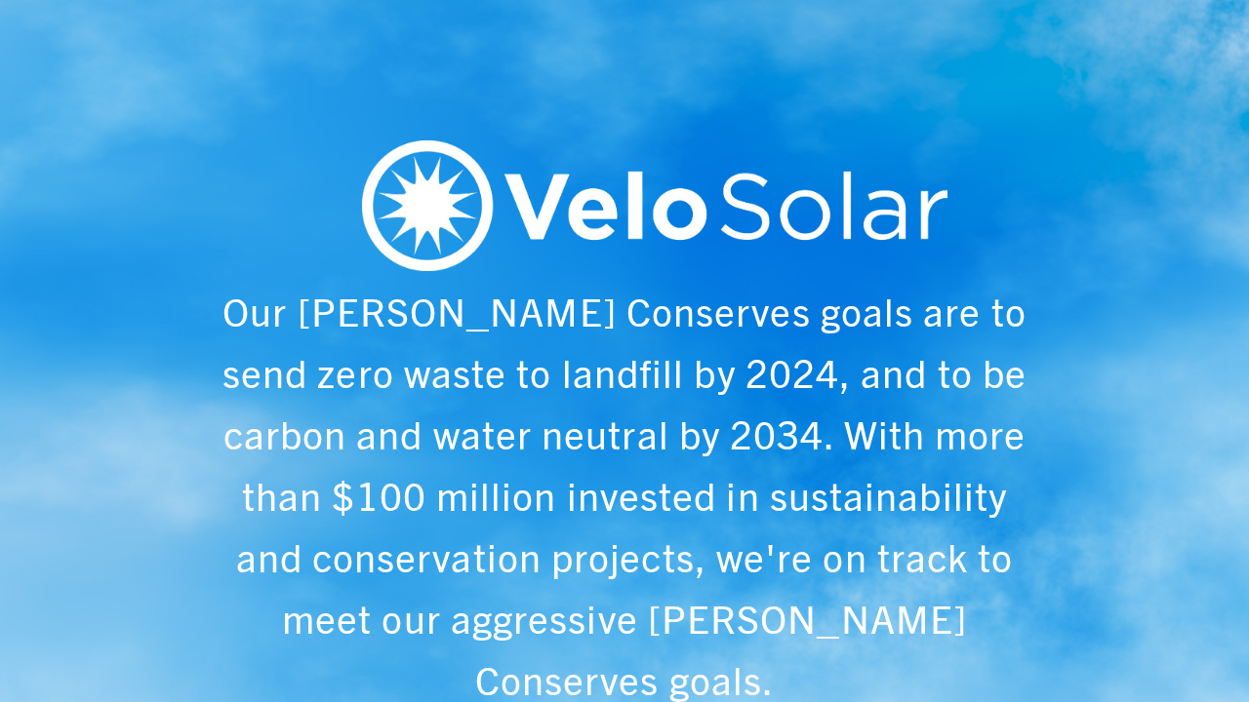
scroll to position [0, 1249]
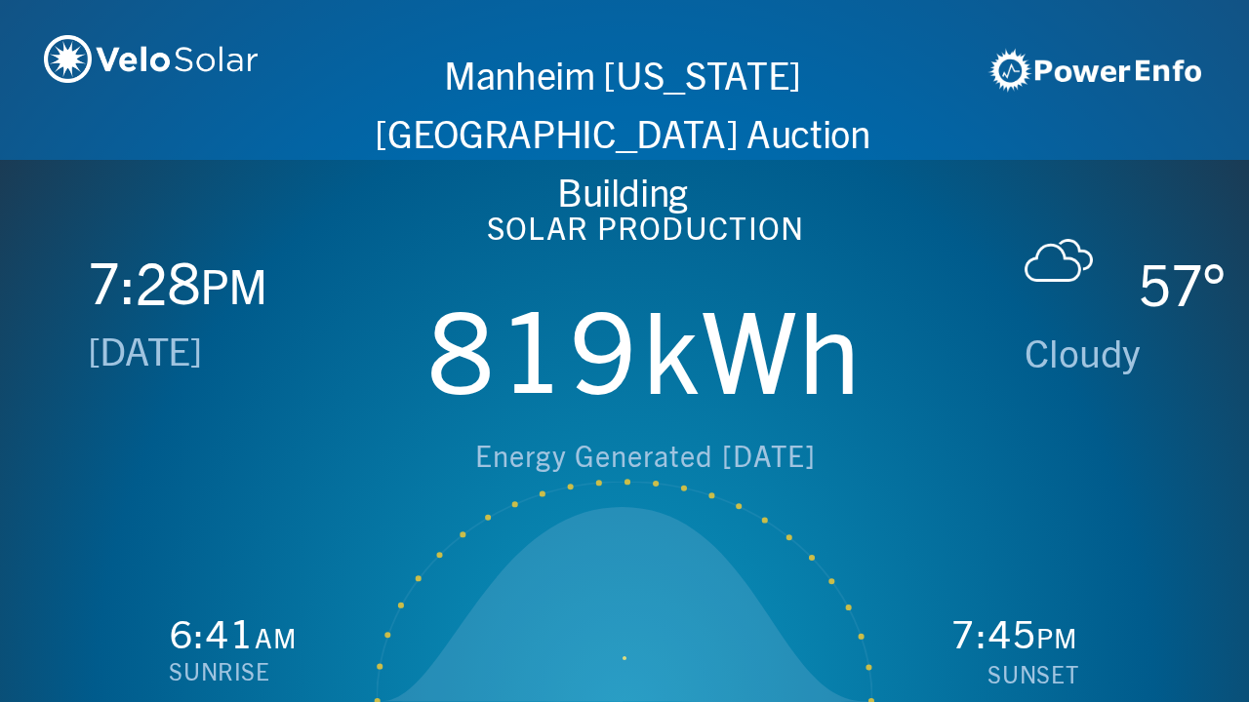
scroll to position [0, 2497]
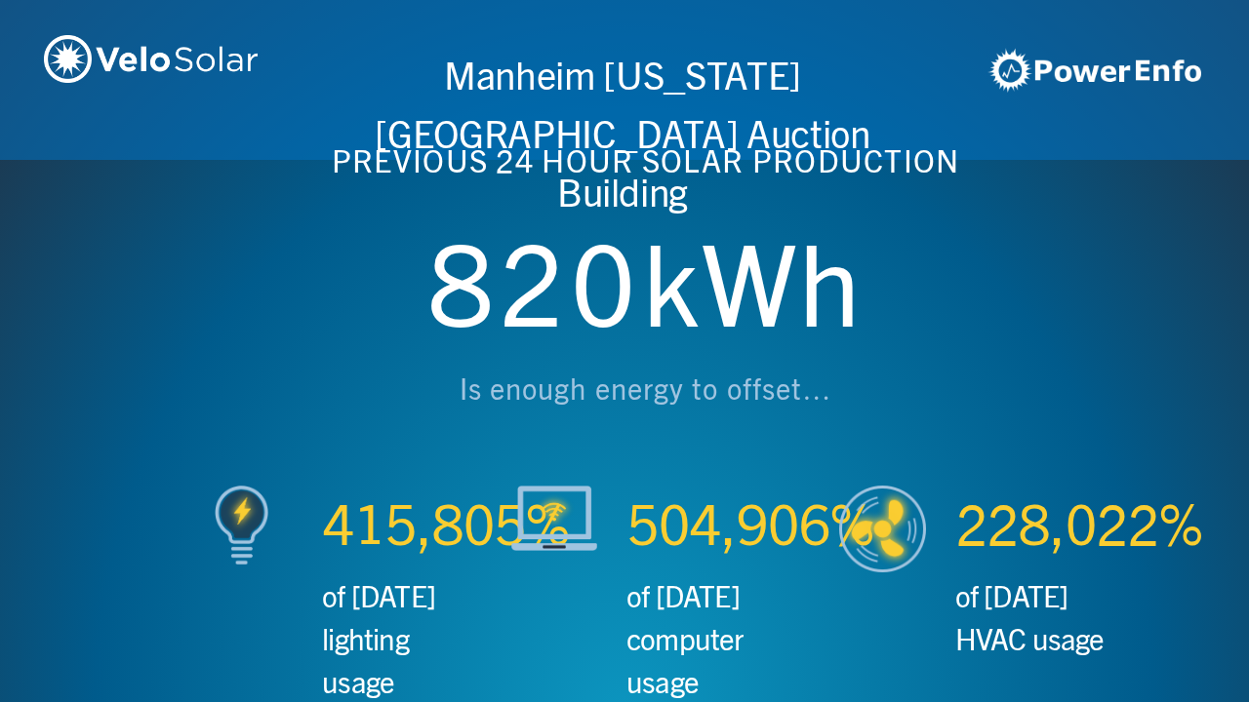
scroll to position [0, 3746]
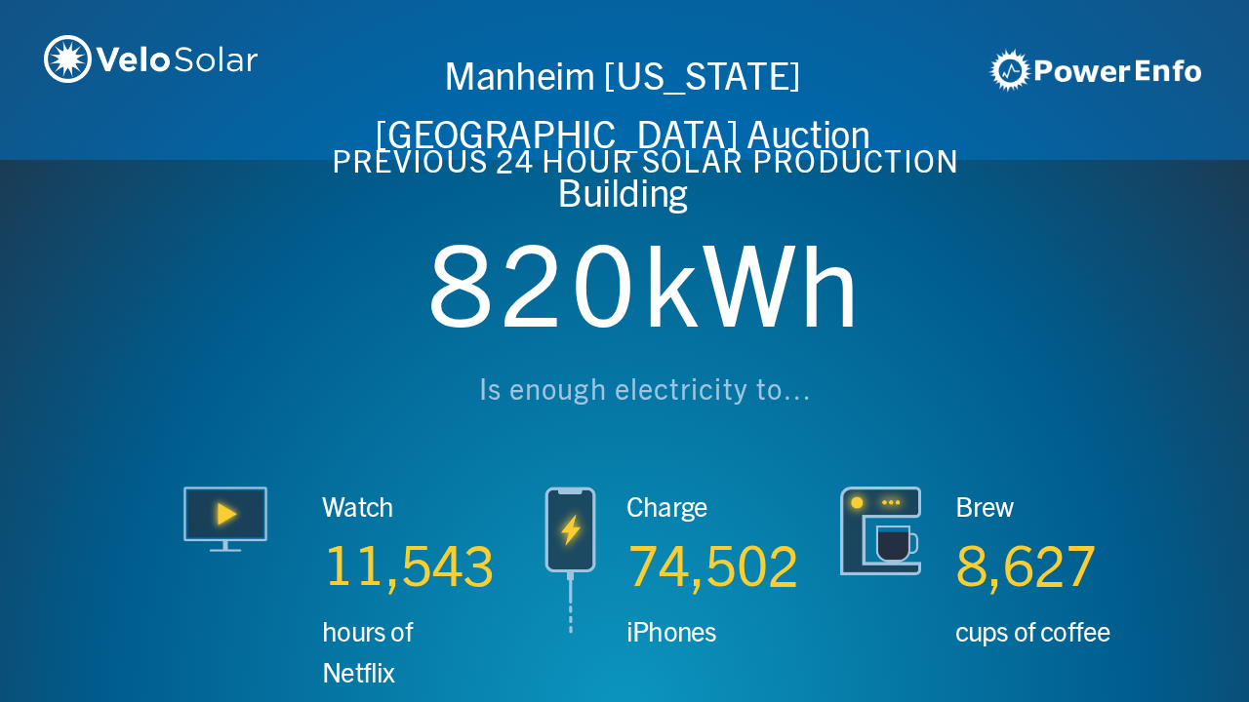
scroll to position [0, 4994]
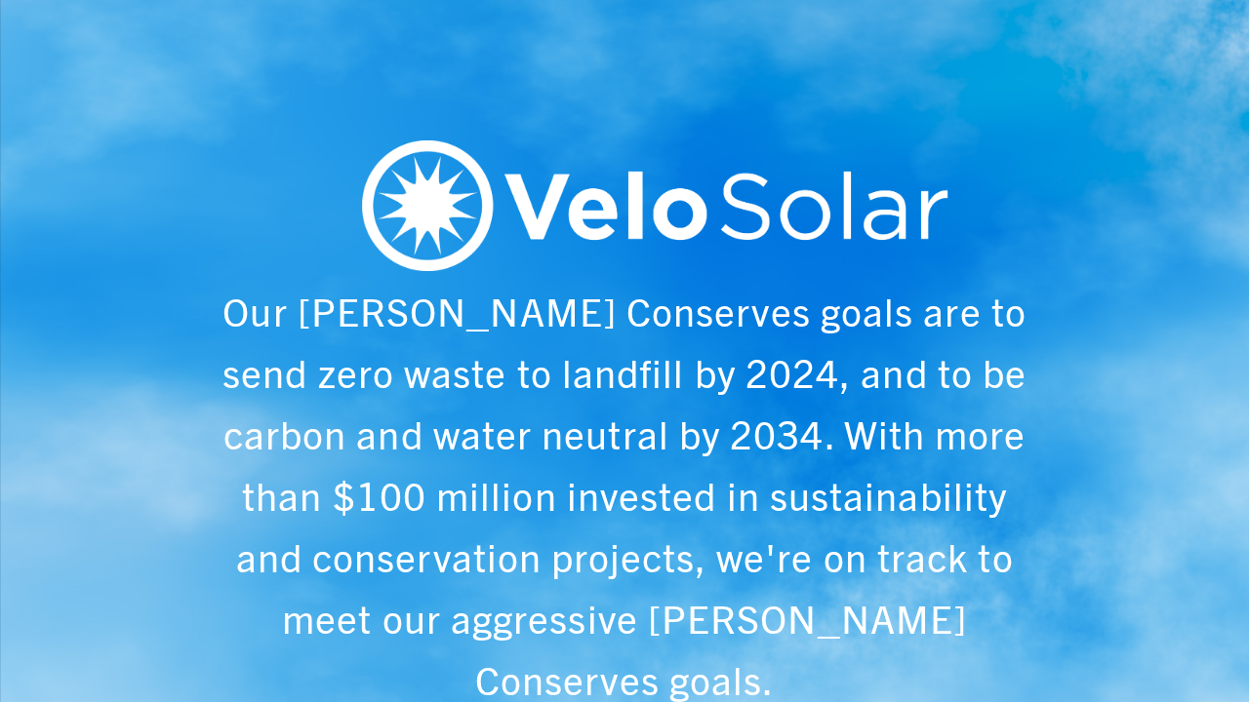
scroll to position [0, 6243]
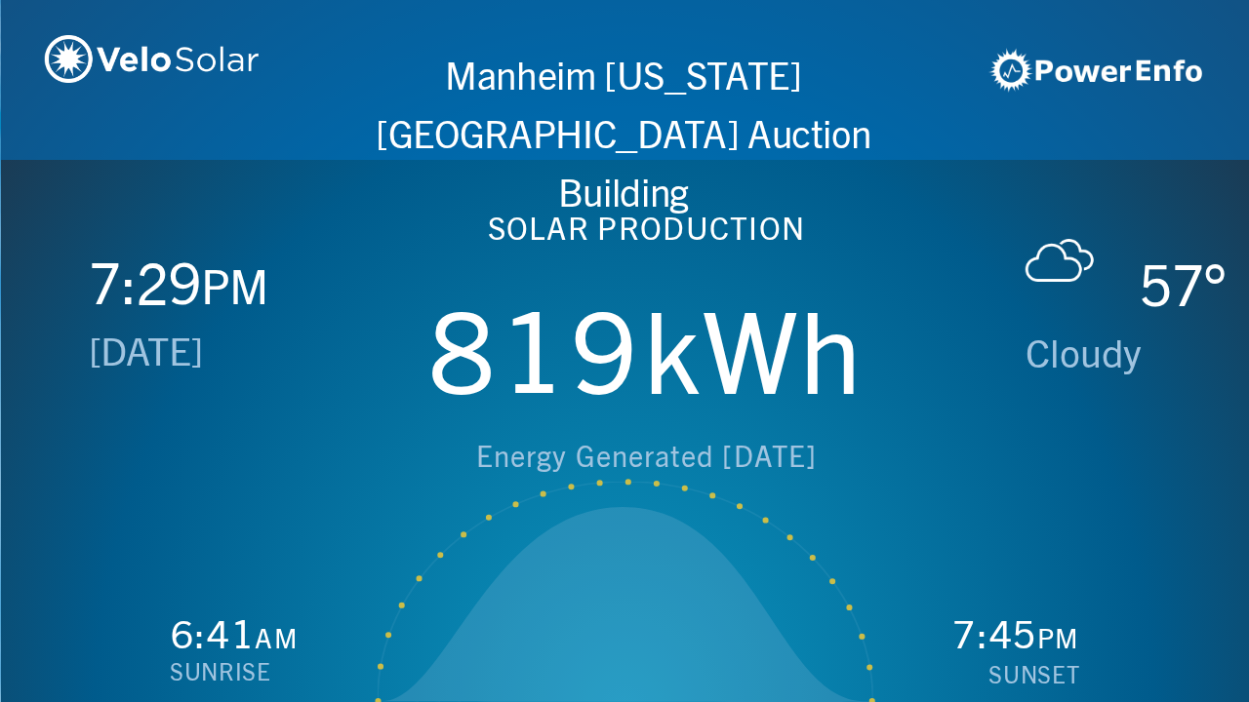
scroll to position [0, 1249]
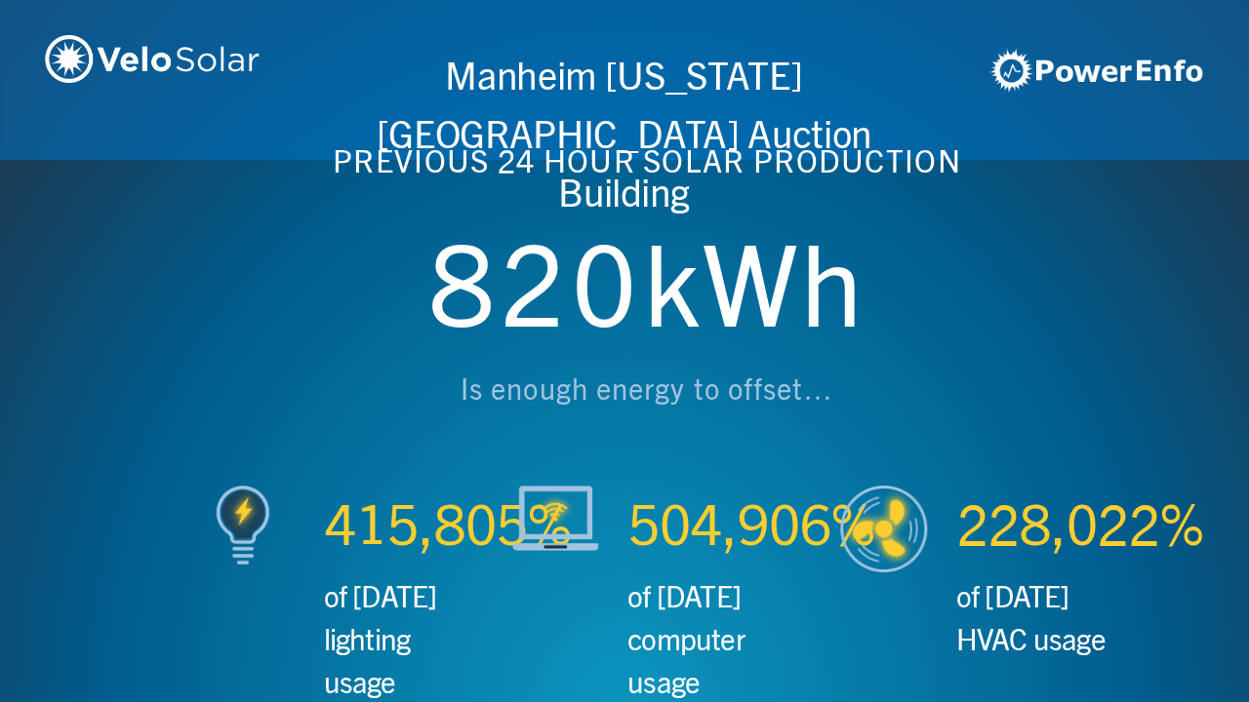
scroll to position [0, 2497]
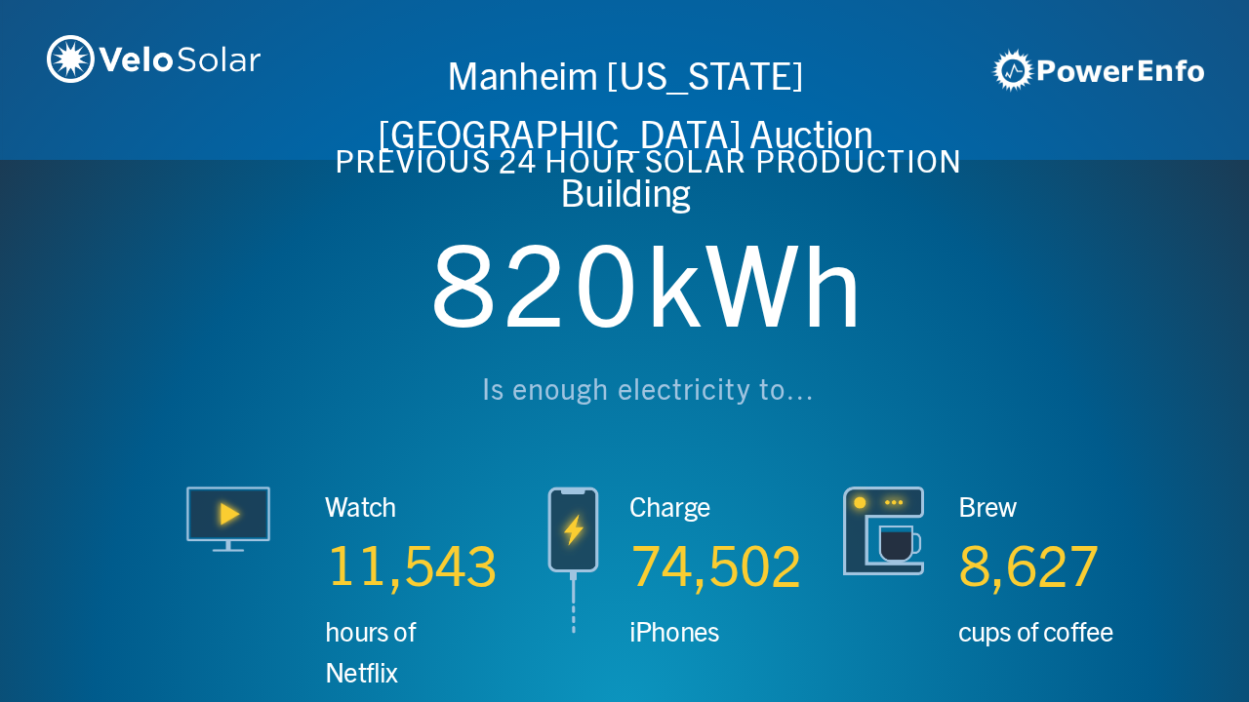
scroll to position [0, 3746]
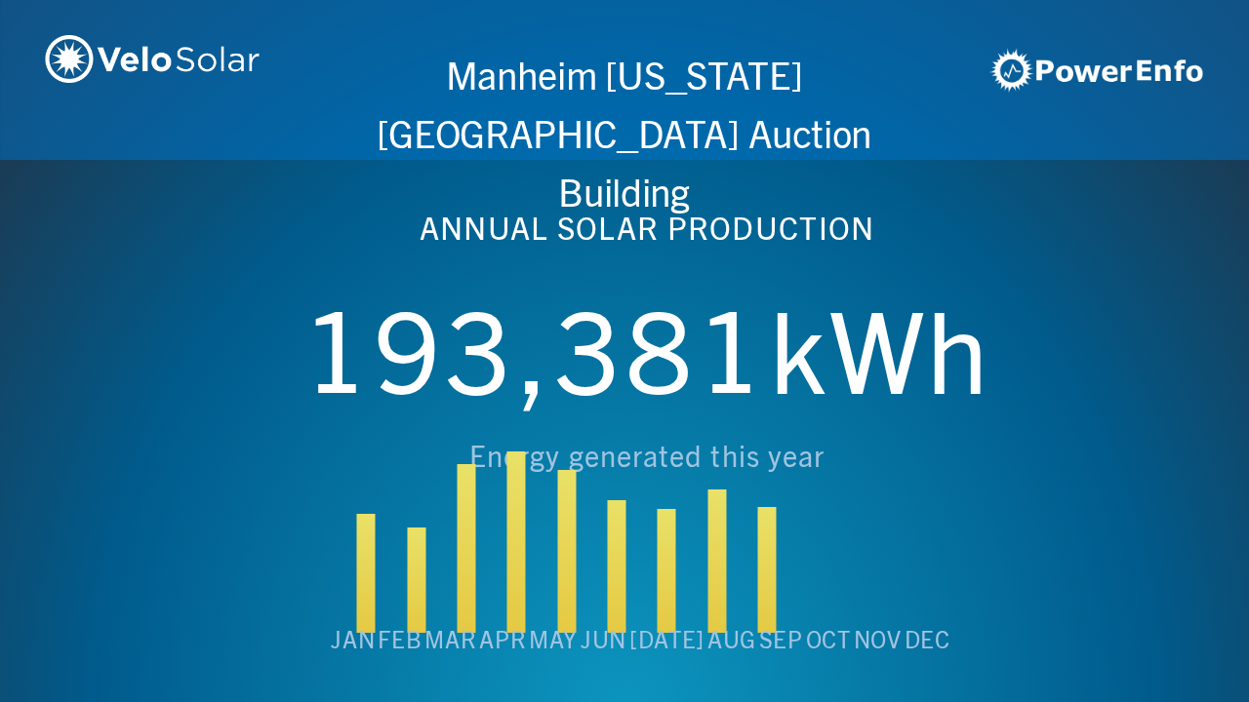
scroll to position [0, 4994]
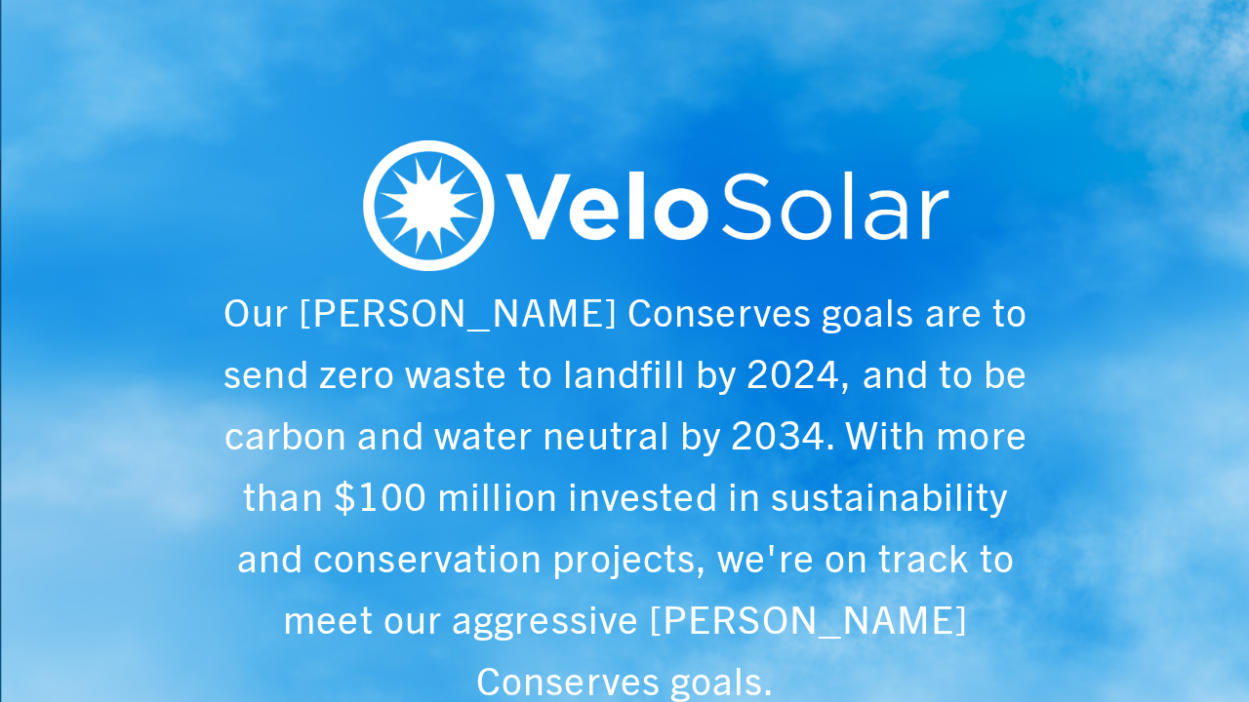
scroll to position [0, 6243]
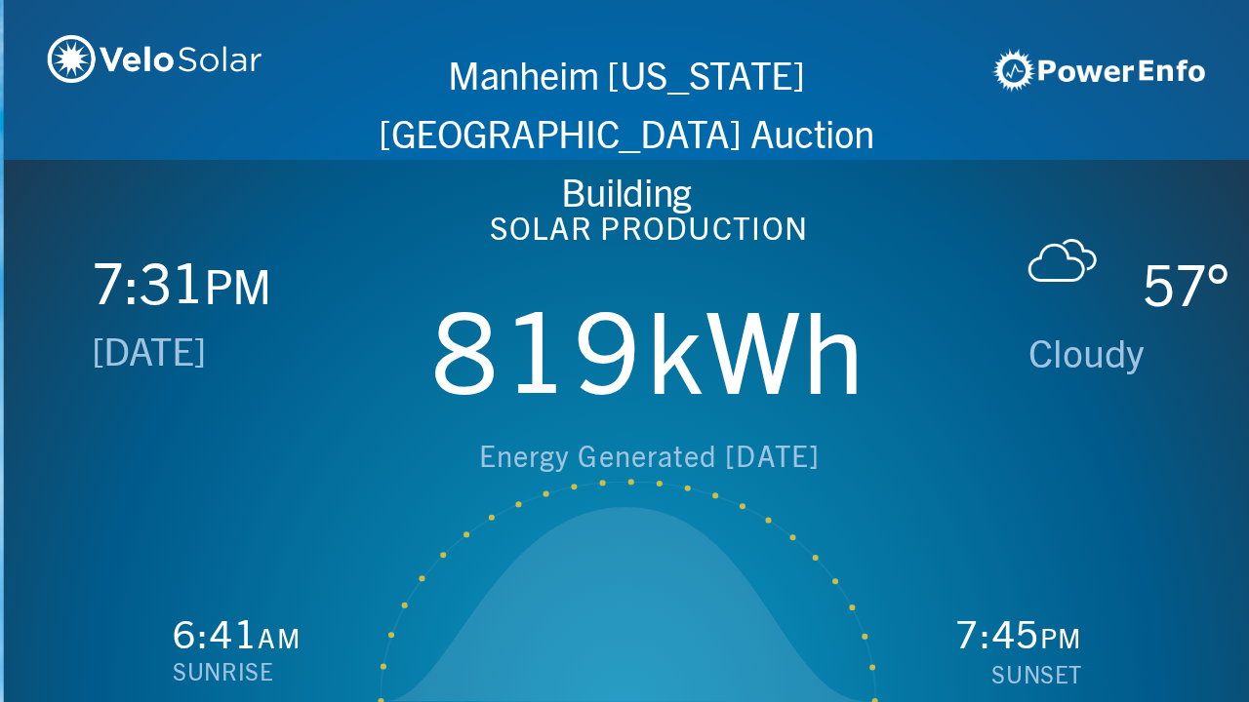
scroll to position [0, 1249]
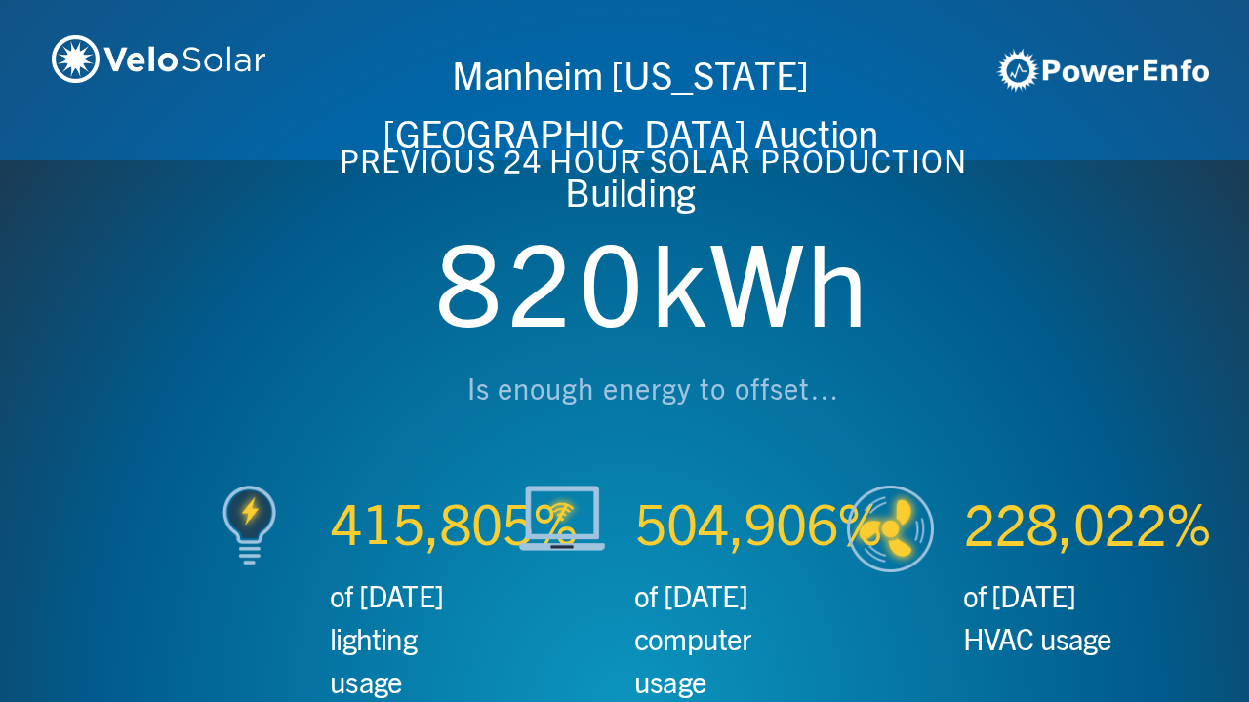
scroll to position [0, 2497]
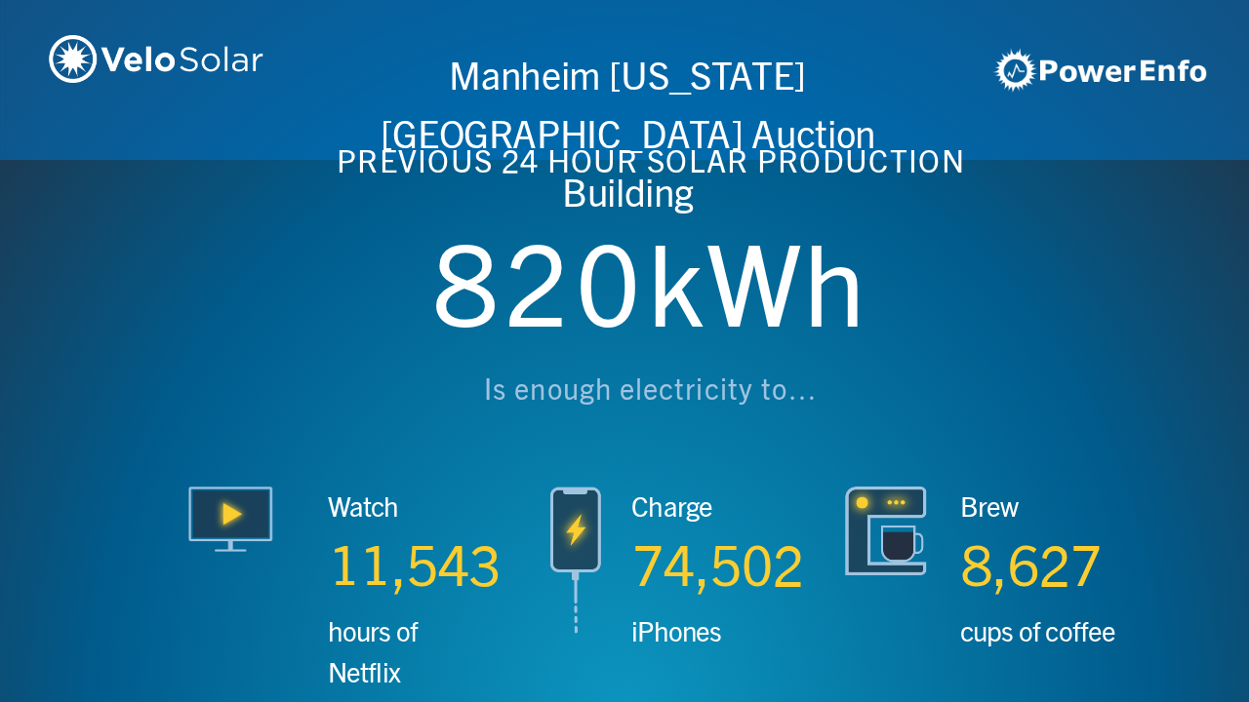
scroll to position [0, 3746]
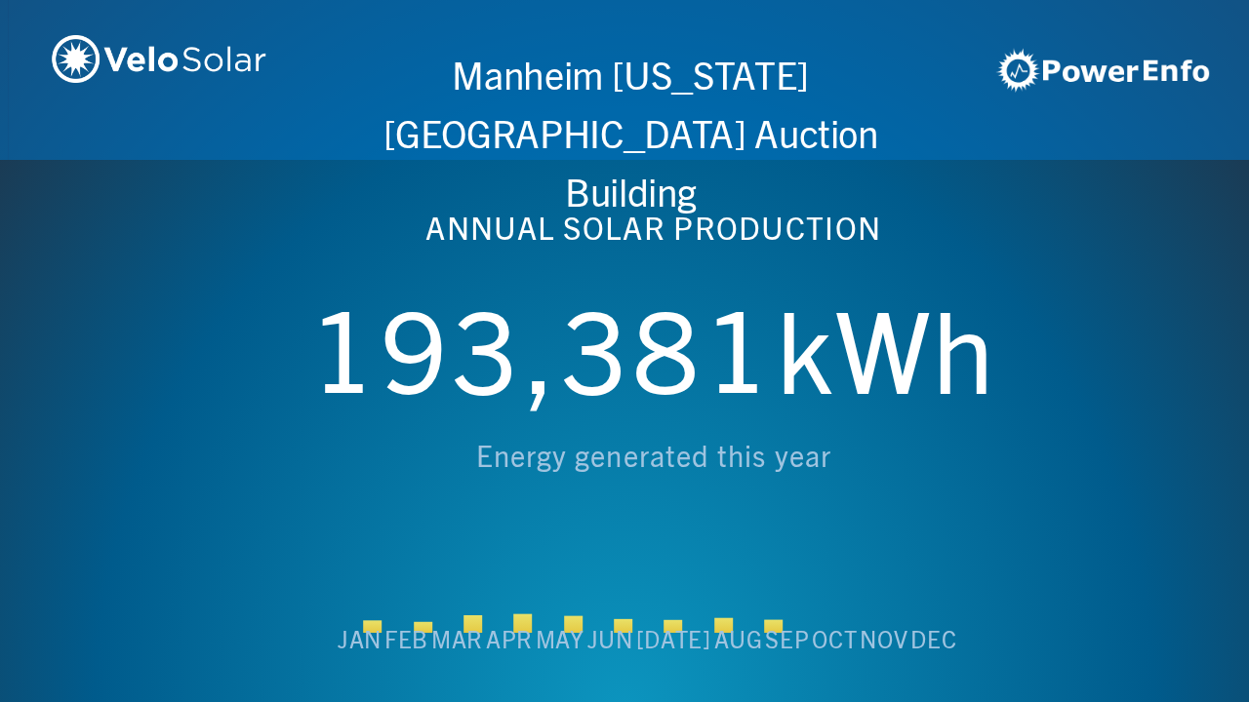
scroll to position [0, 4994]
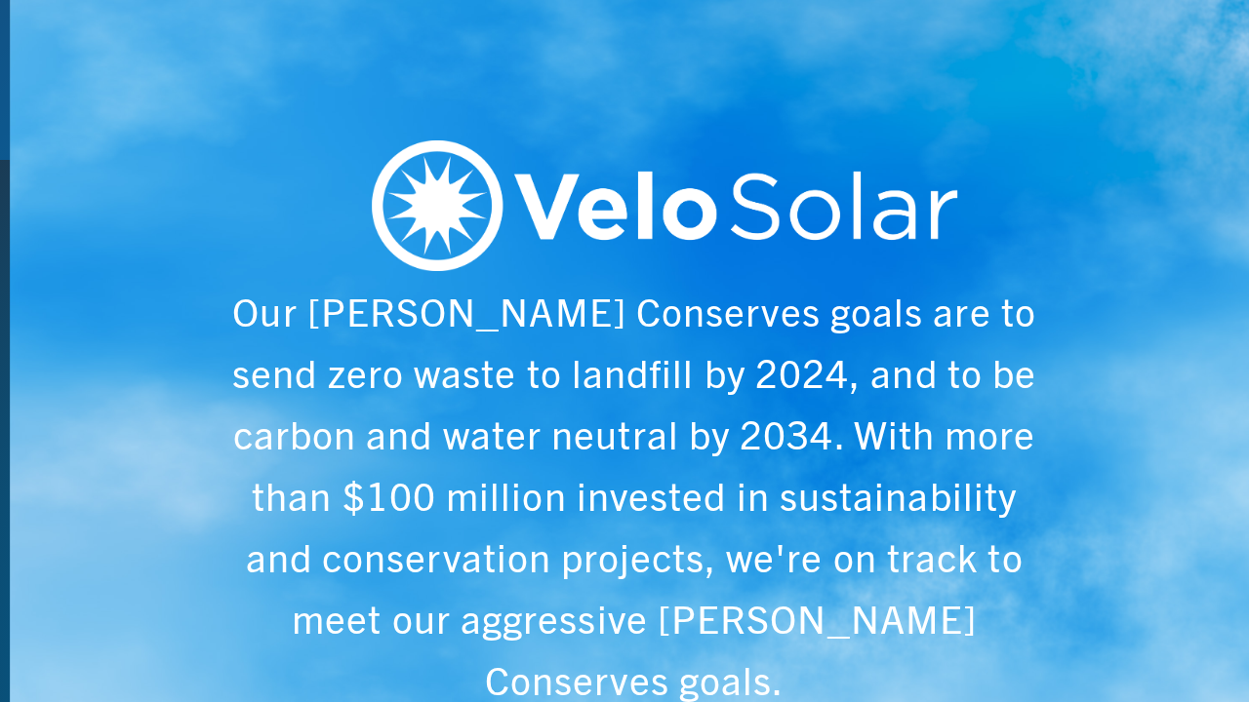
scroll to position [0, 6243]
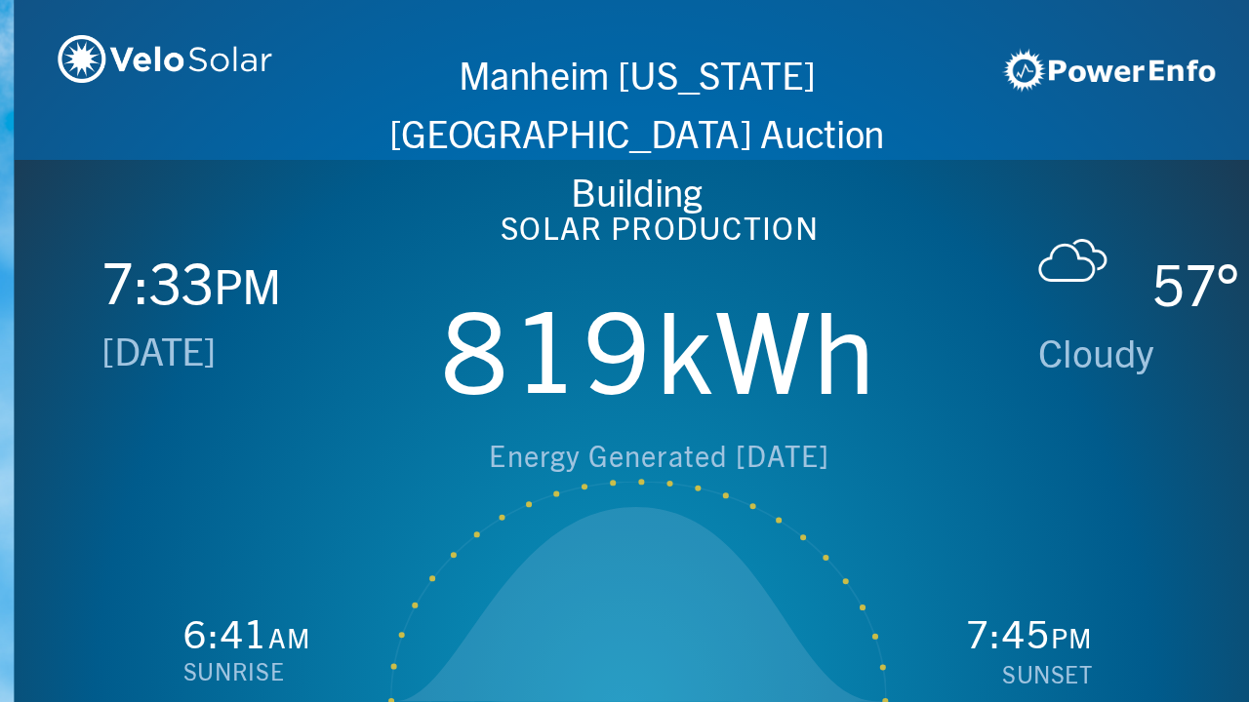
scroll to position [0, 1249]
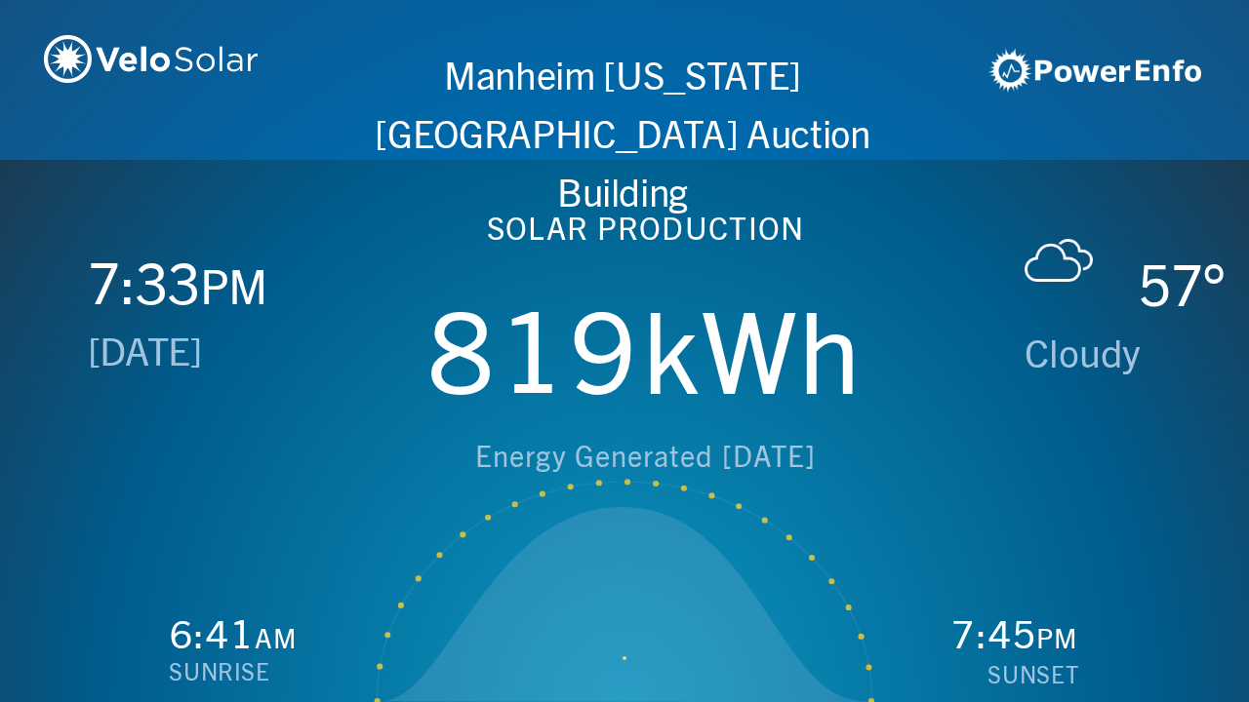
scroll to position [0, 2497]
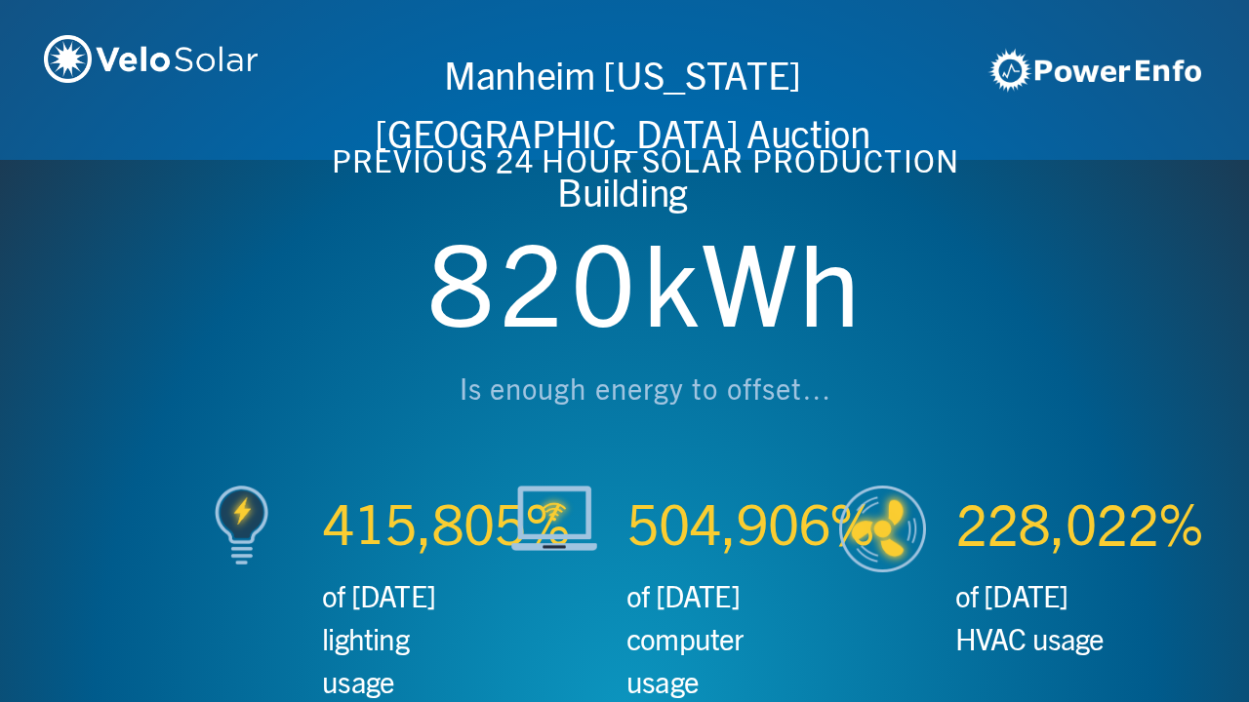
scroll to position [0, 3746]
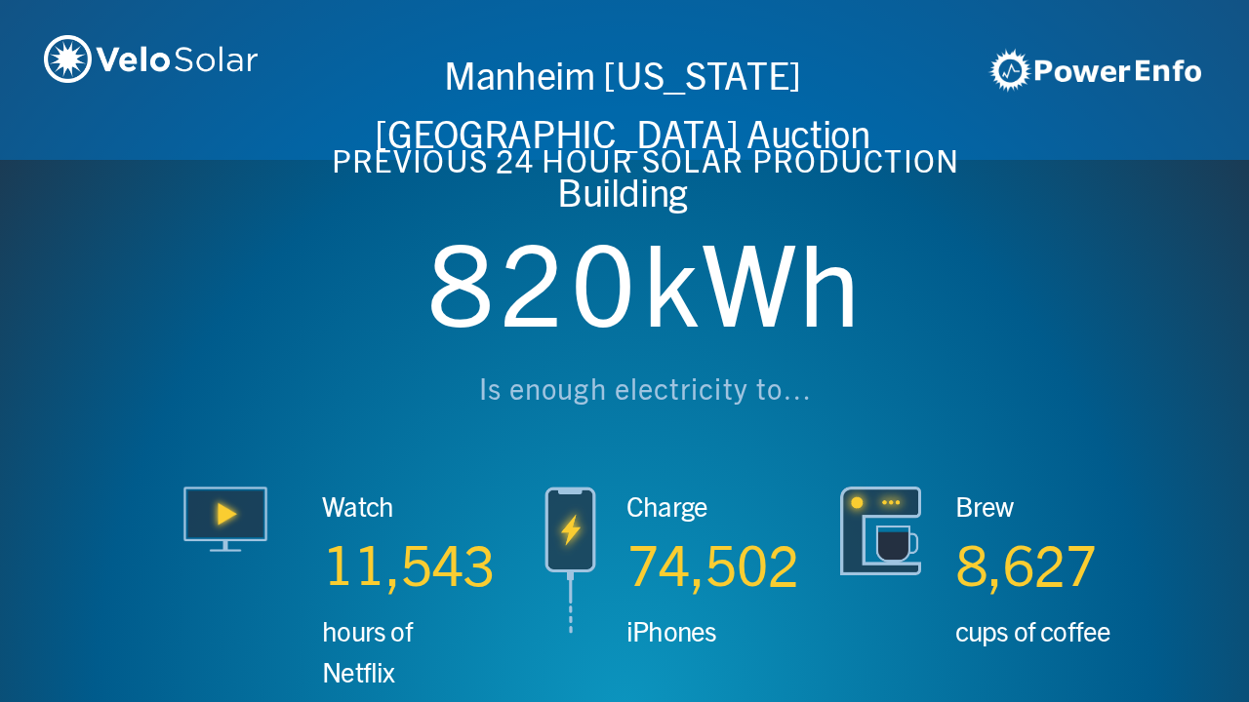
scroll to position [0, 4994]
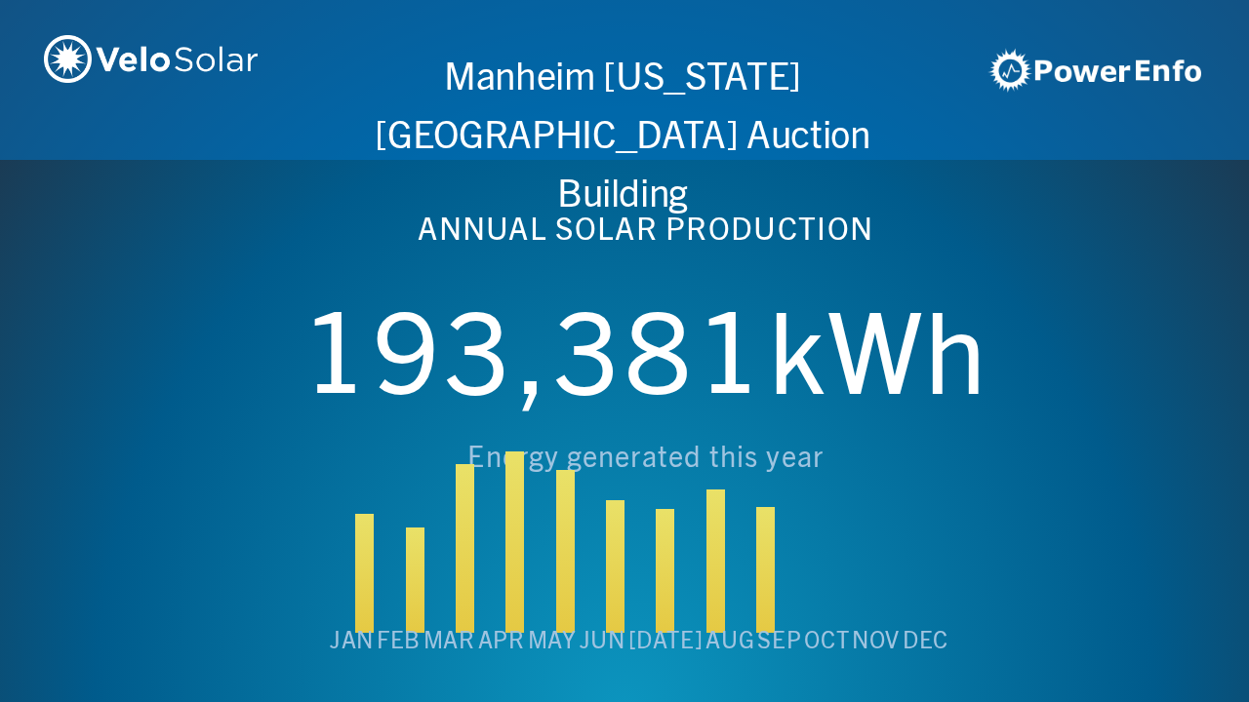
scroll to position [0, 6243]
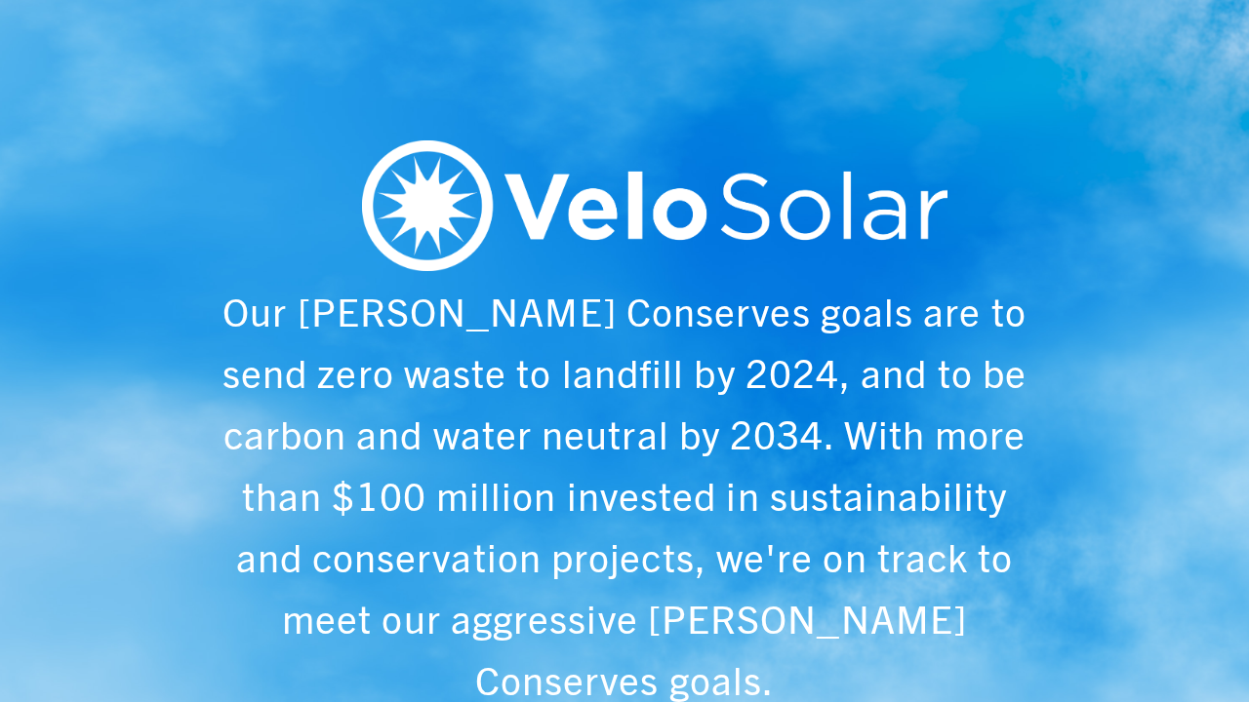
scroll to position [0, 1249]
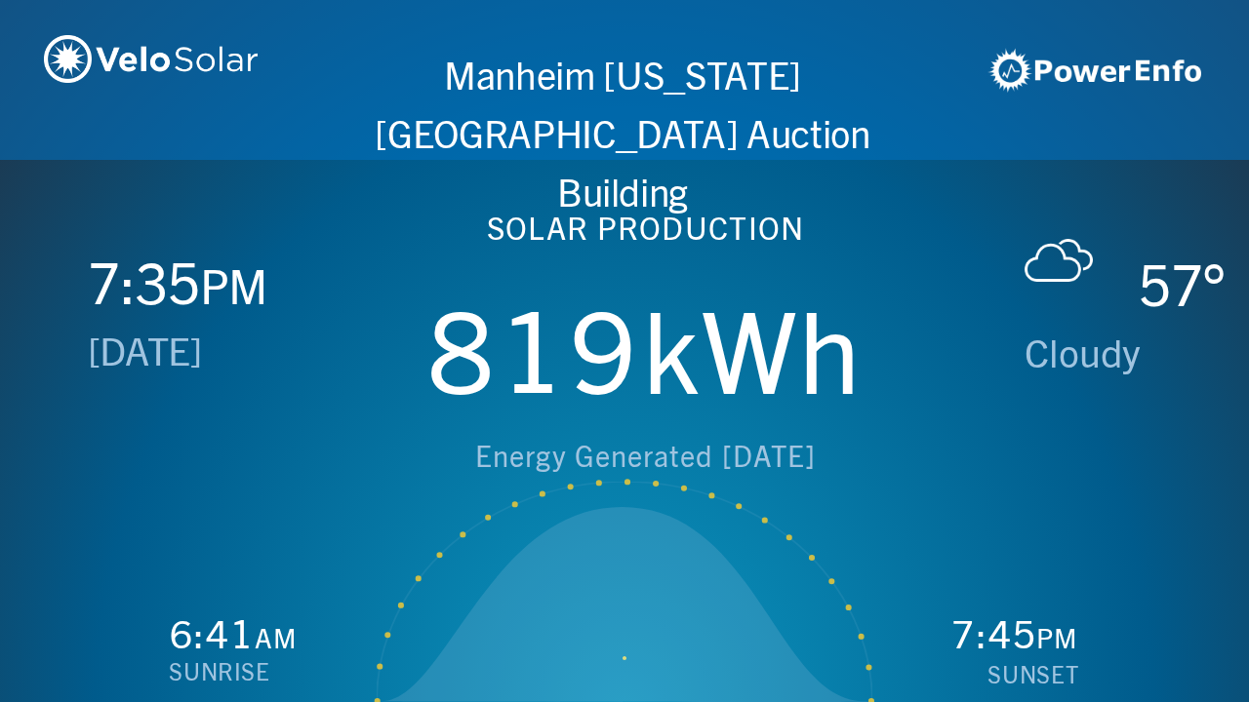
scroll to position [0, 2497]
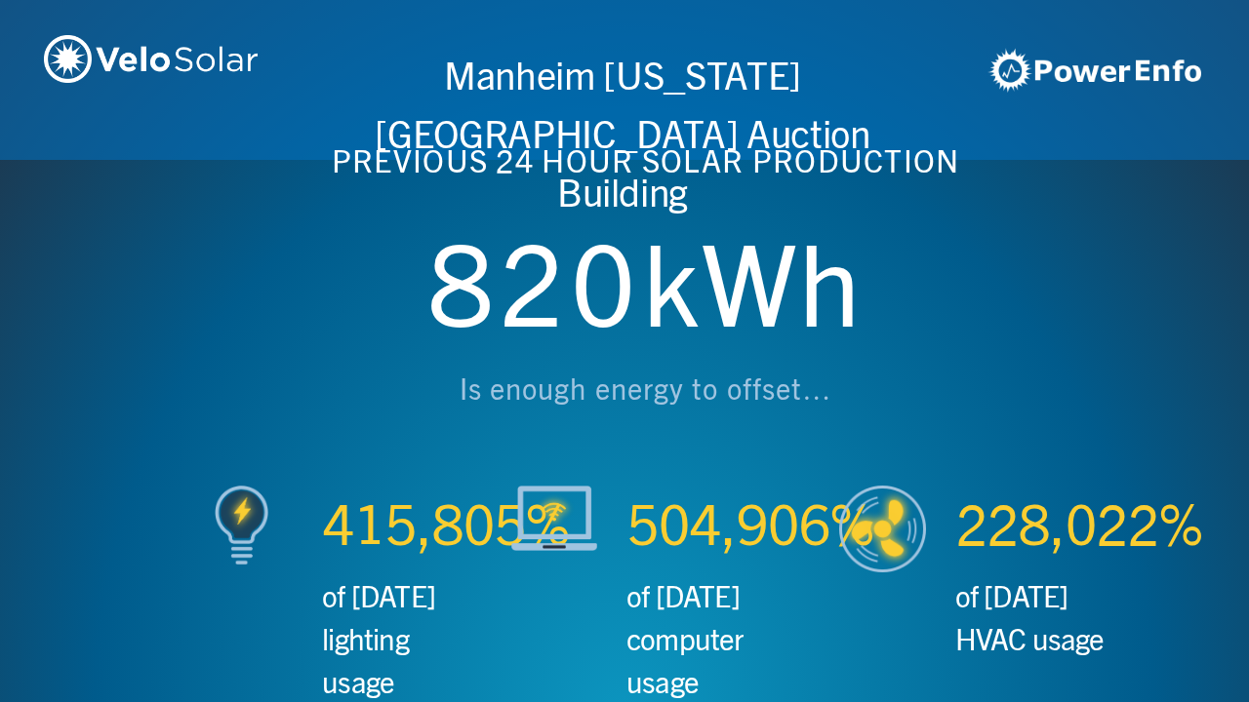
scroll to position [0, 3746]
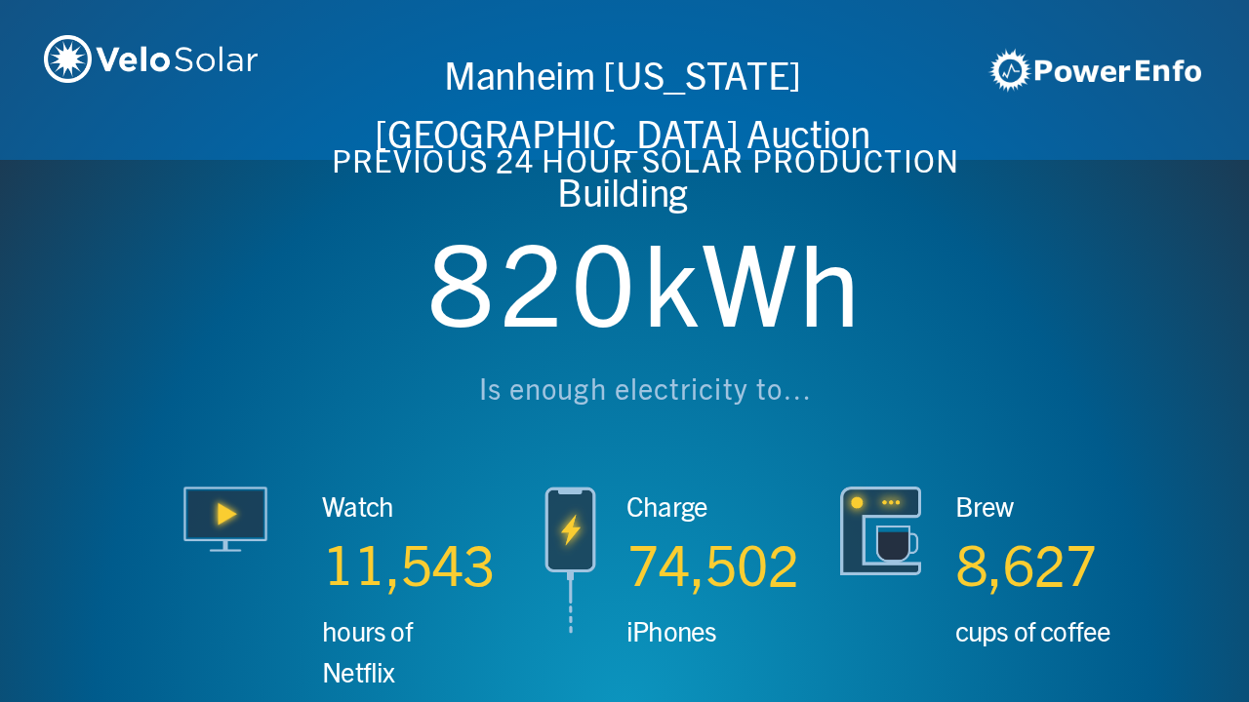
scroll to position [0, 4994]
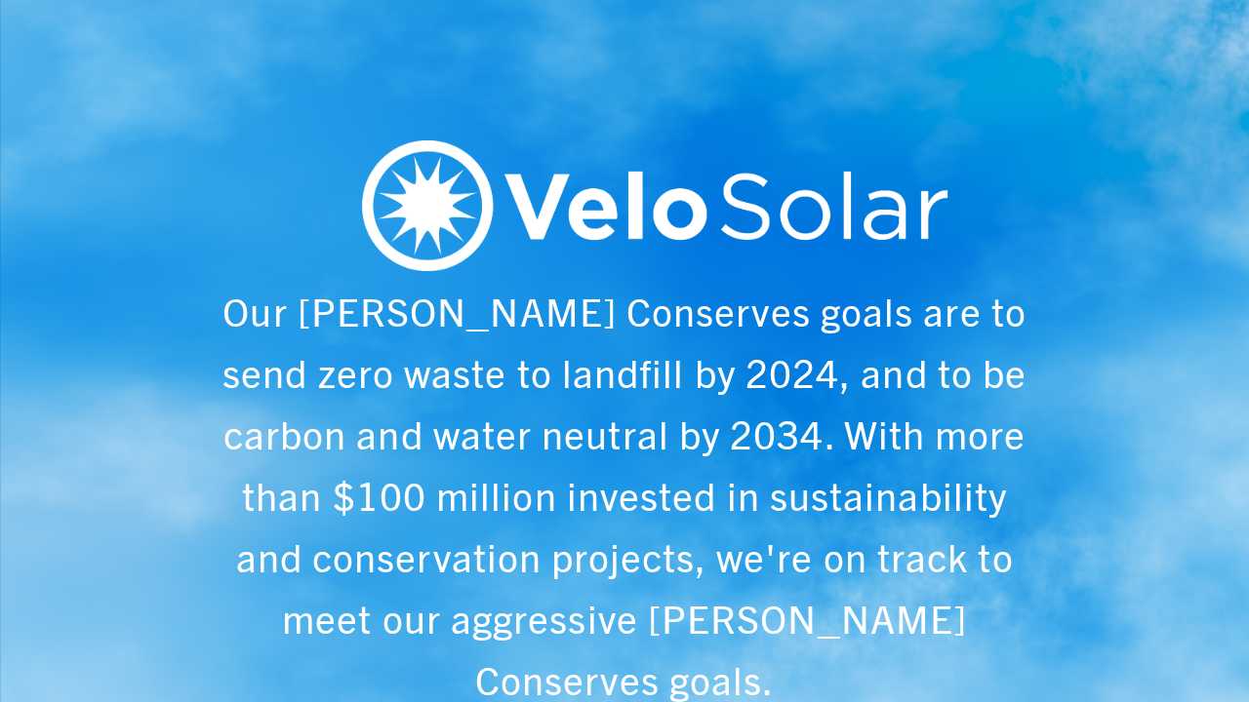
scroll to position [0, 6243]
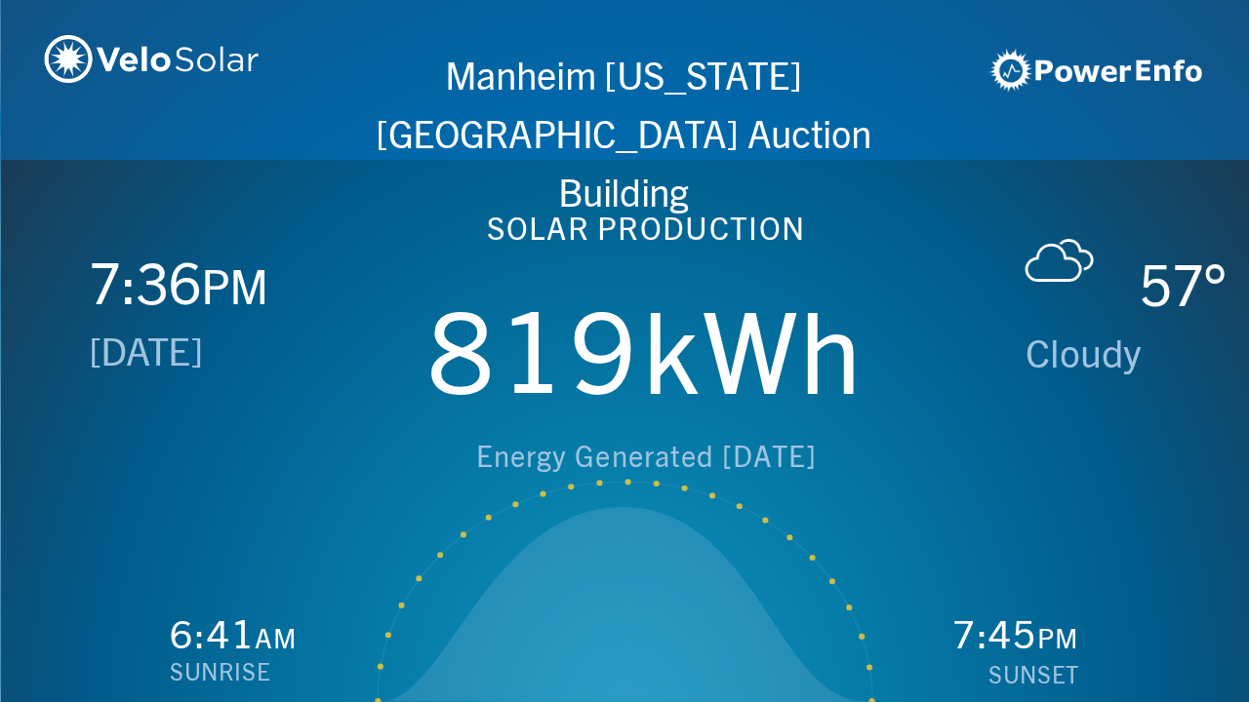
scroll to position [0, 1249]
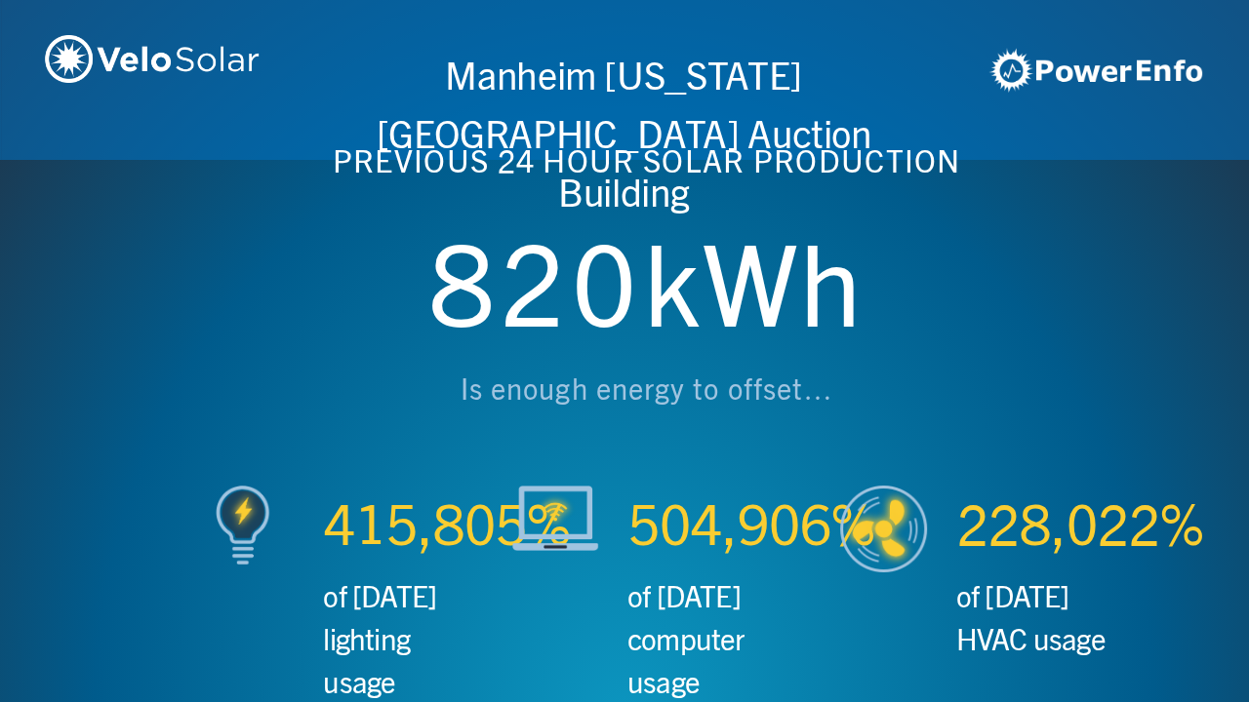
scroll to position [0, 2497]
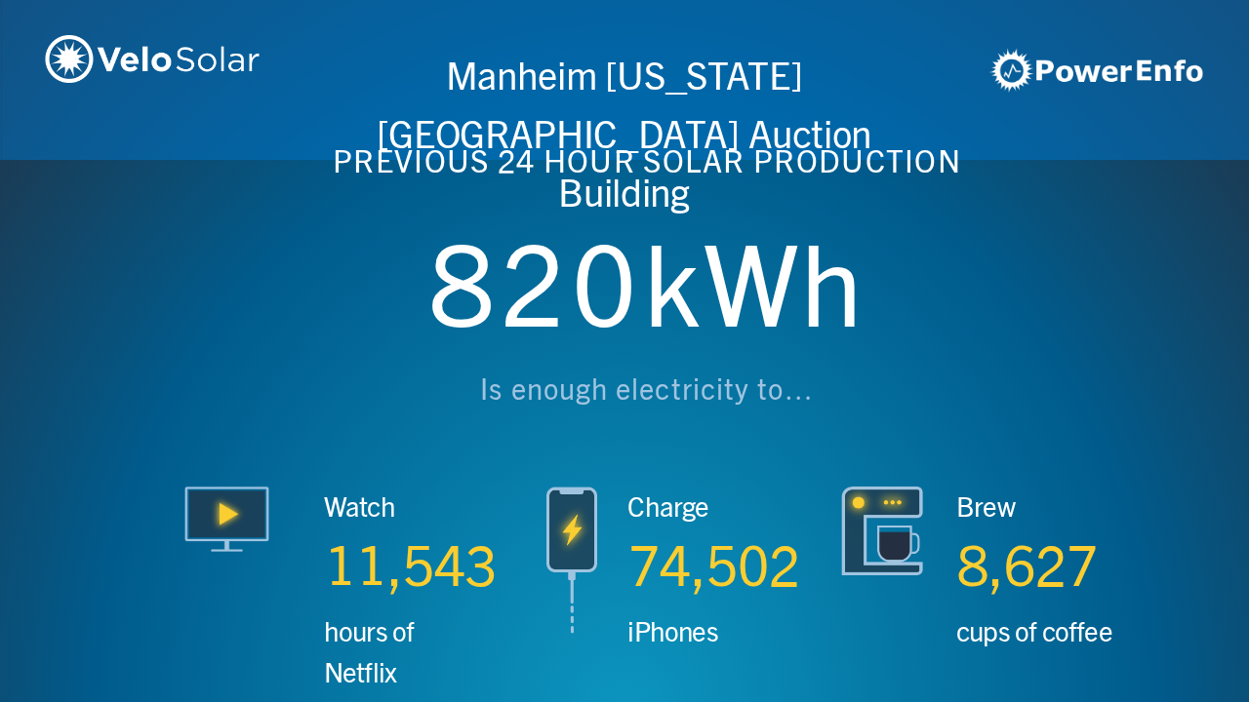
scroll to position [0, 3746]
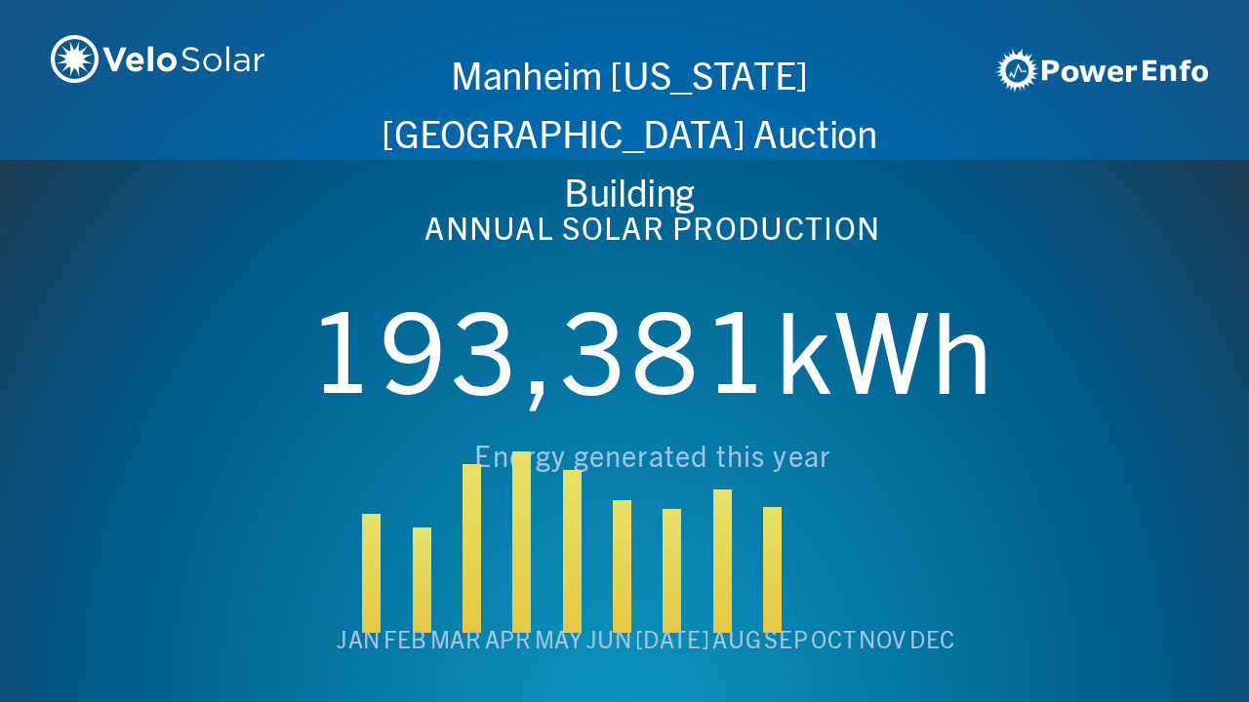
scroll to position [0, 4994]
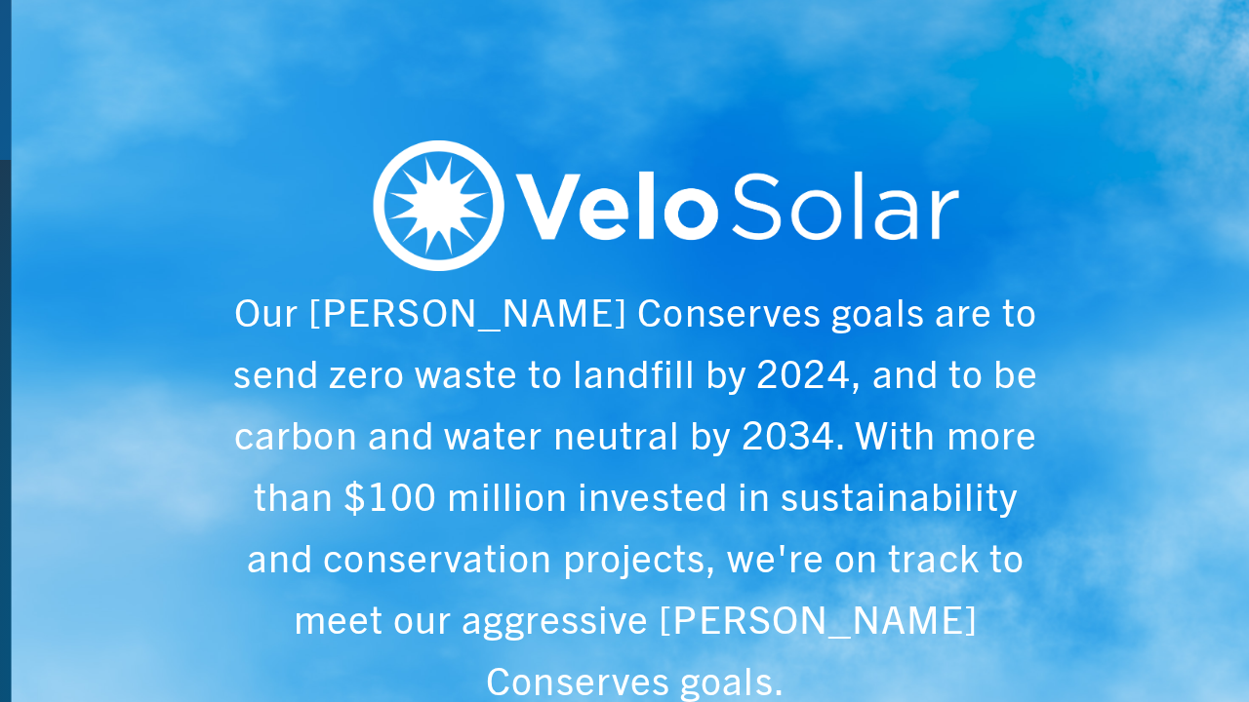
scroll to position [0, 6243]
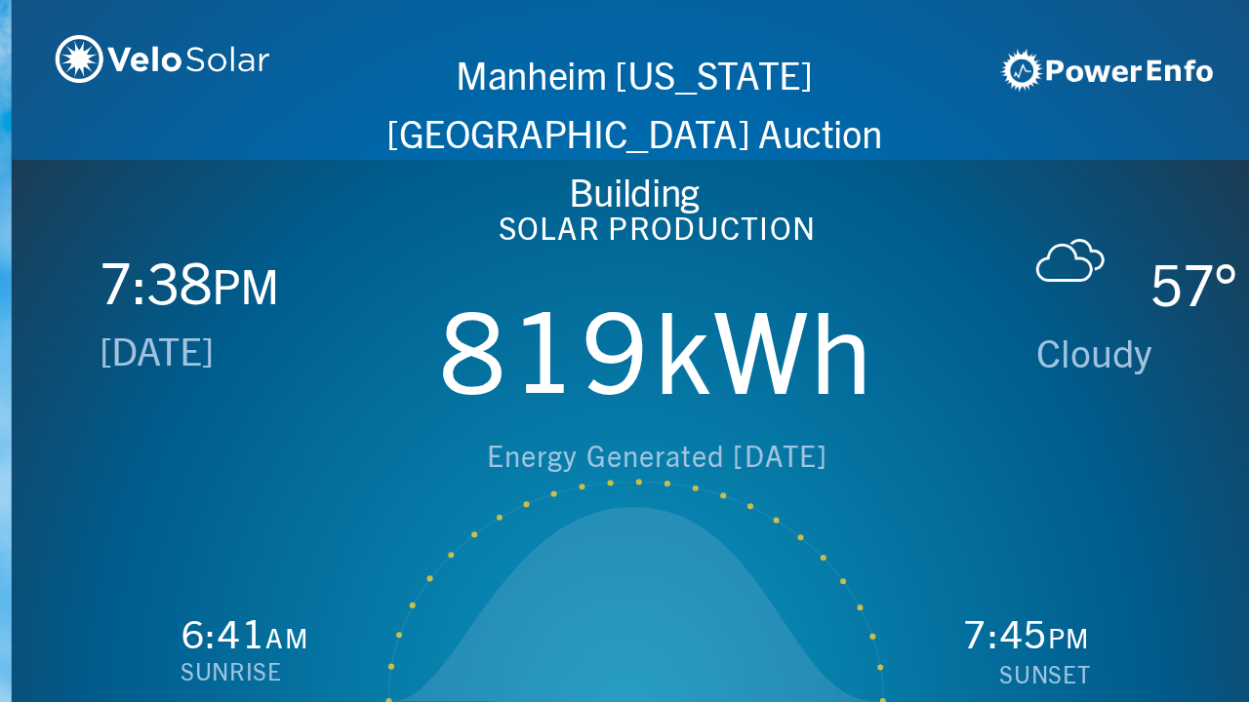
scroll to position [0, 1249]
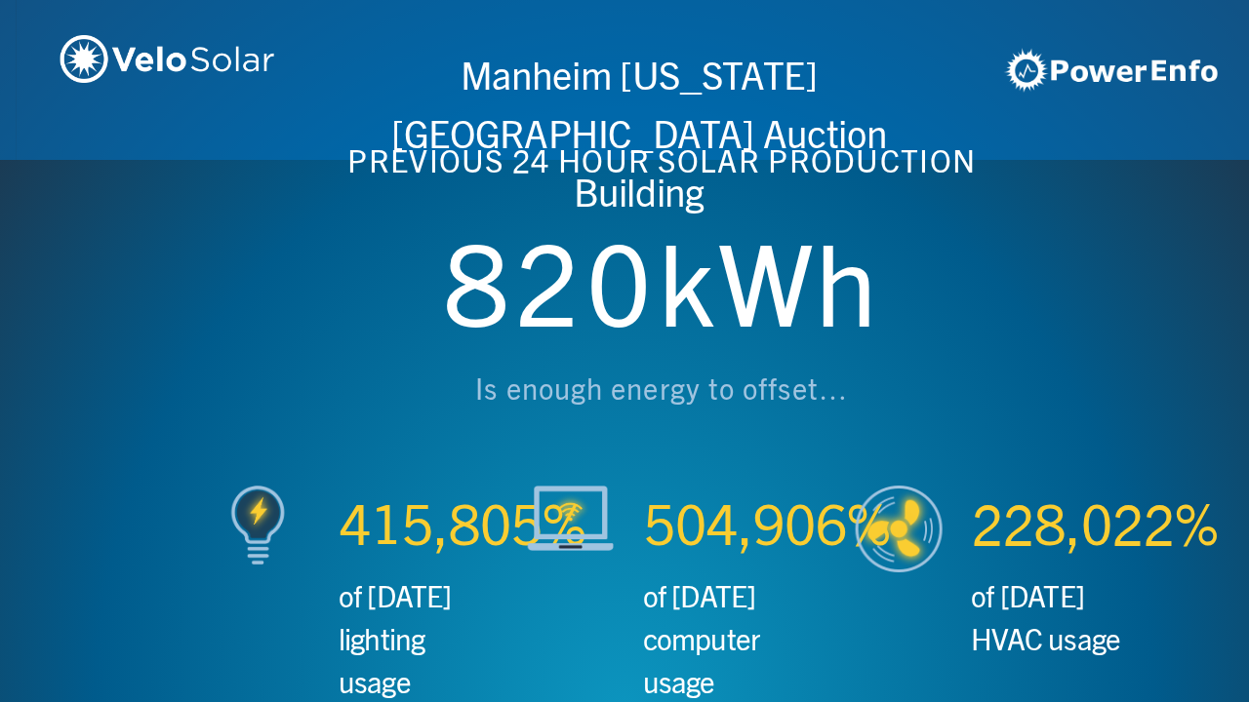
scroll to position [0, 2497]
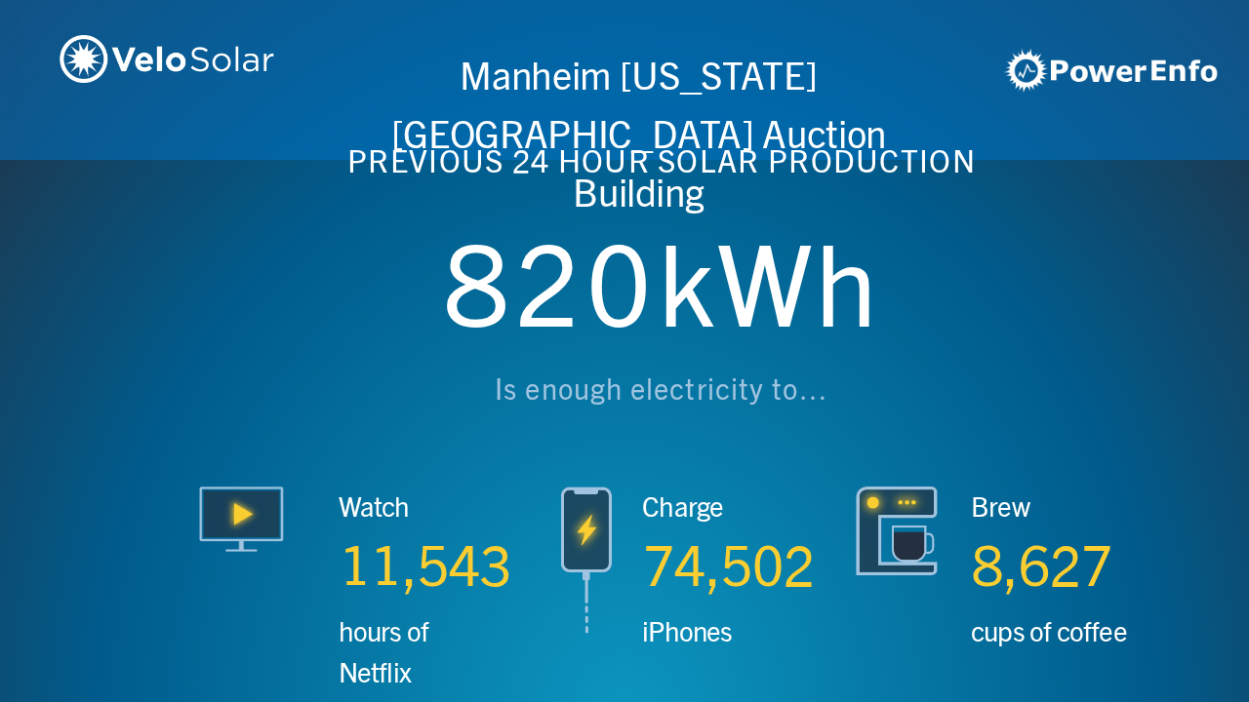
scroll to position [0, 3746]
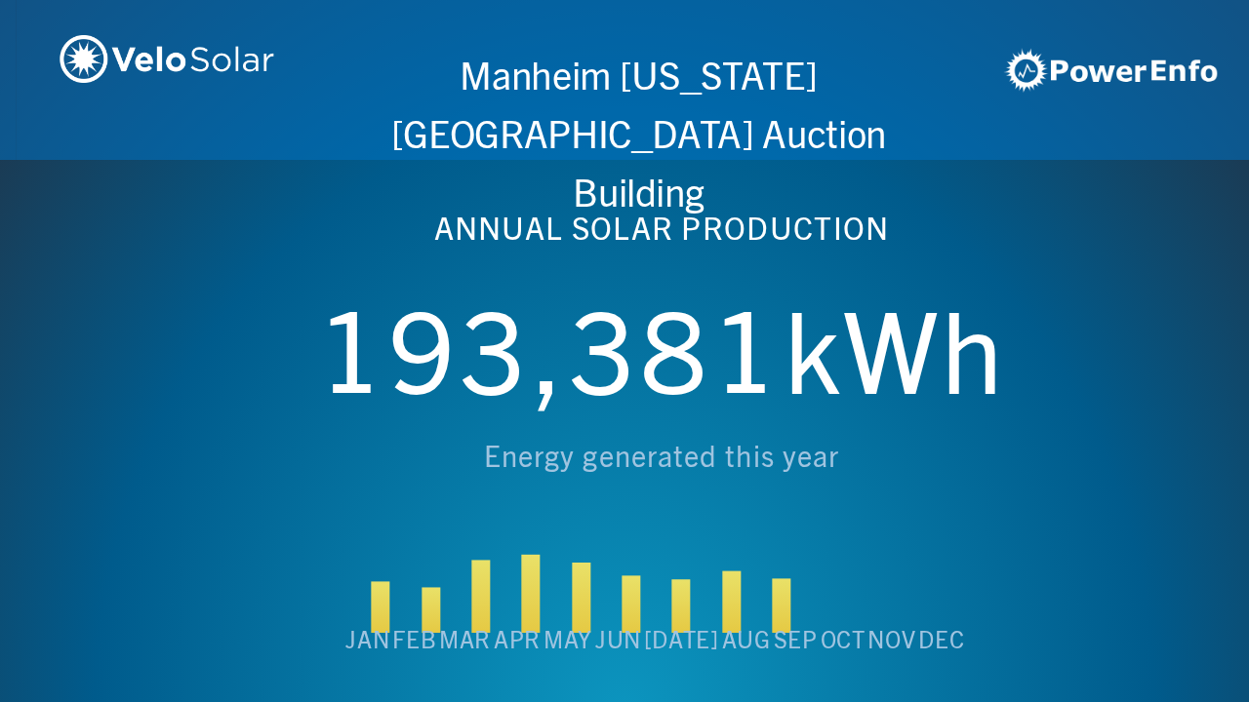
scroll to position [0, 4994]
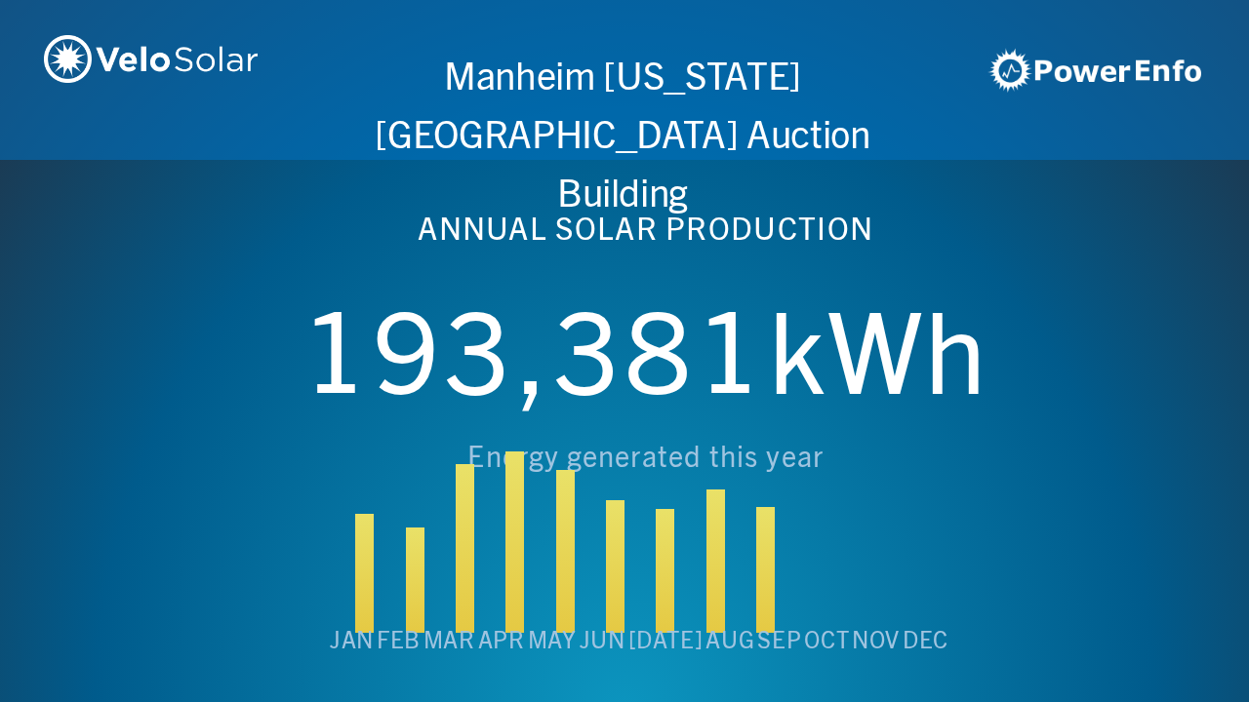
scroll to position [0, 6243]
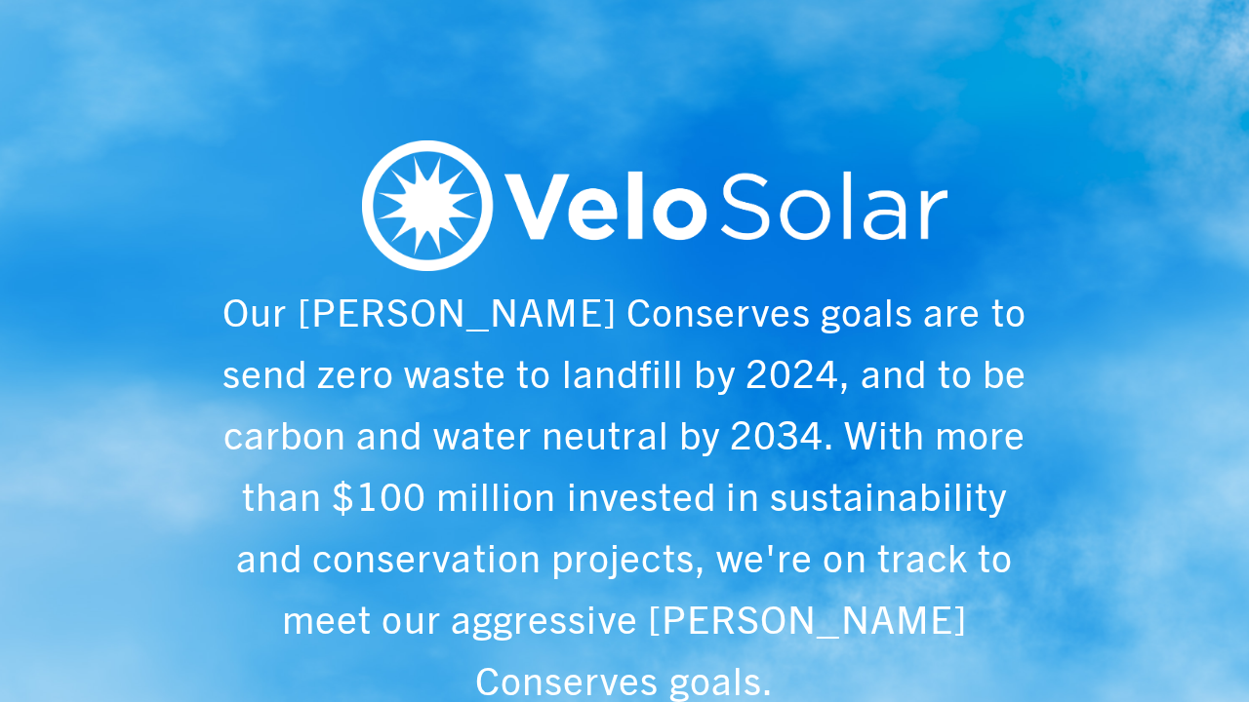
scroll to position [0, 1249]
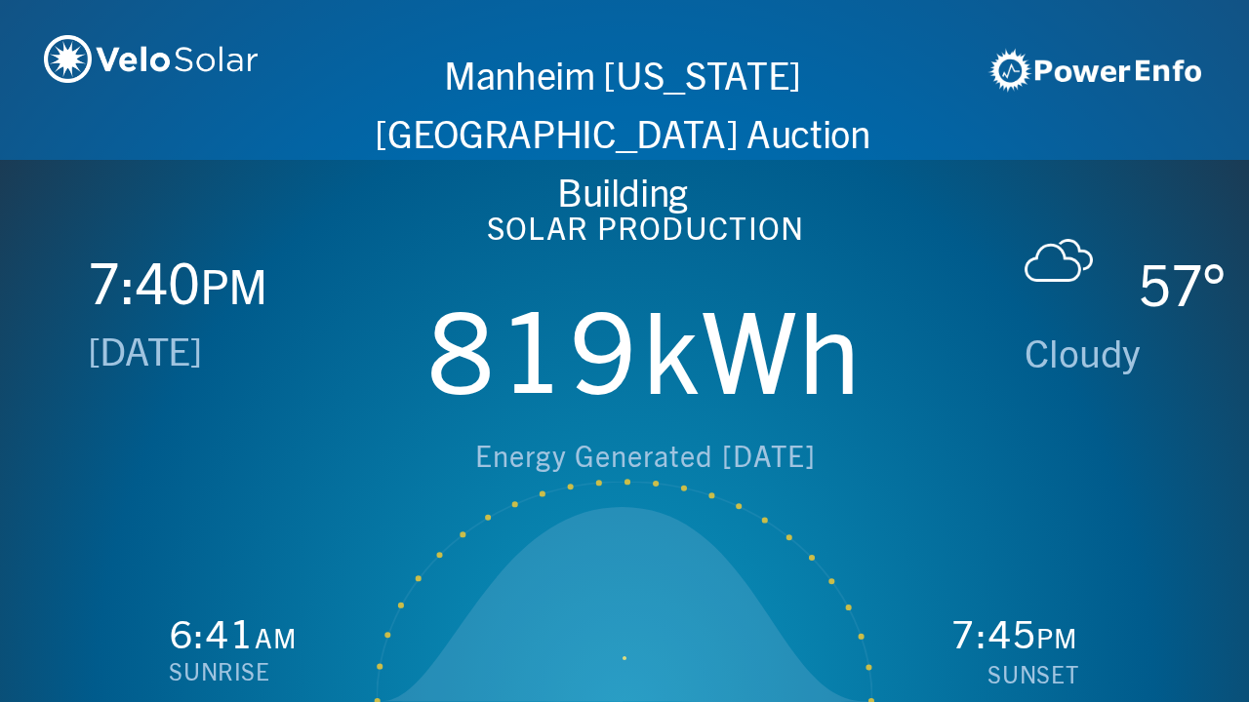
scroll to position [0, 2497]
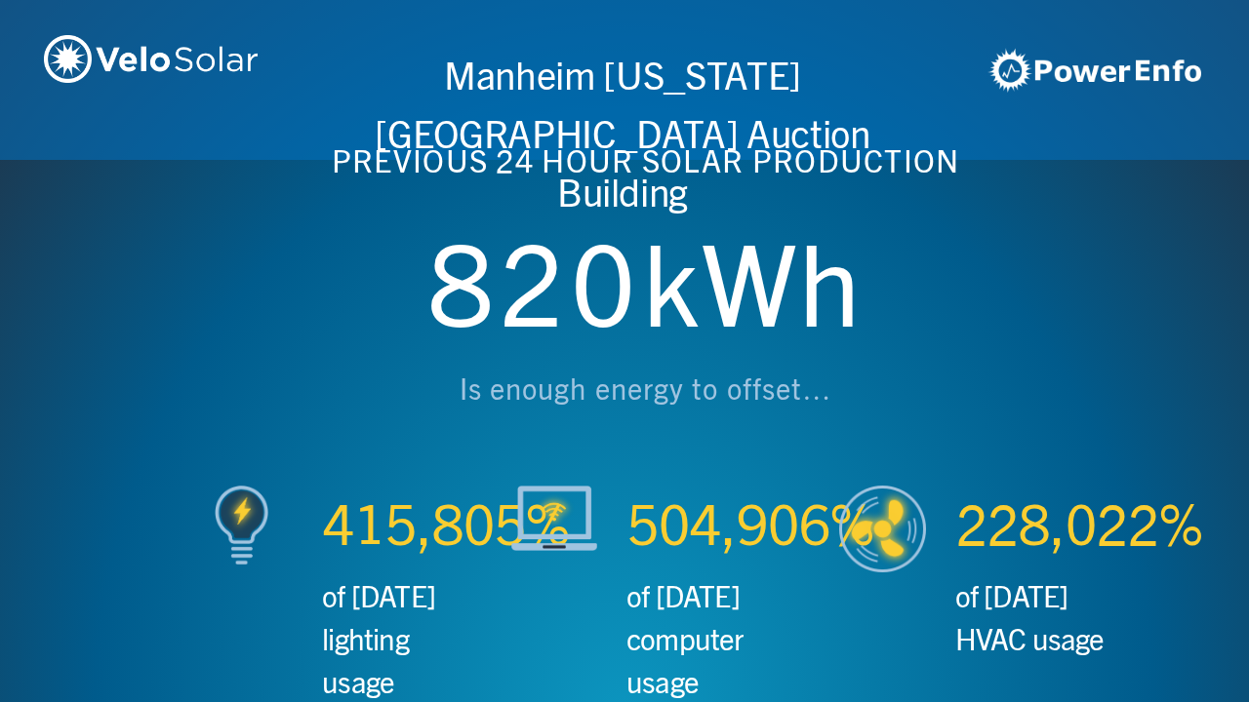
scroll to position [0, 3746]
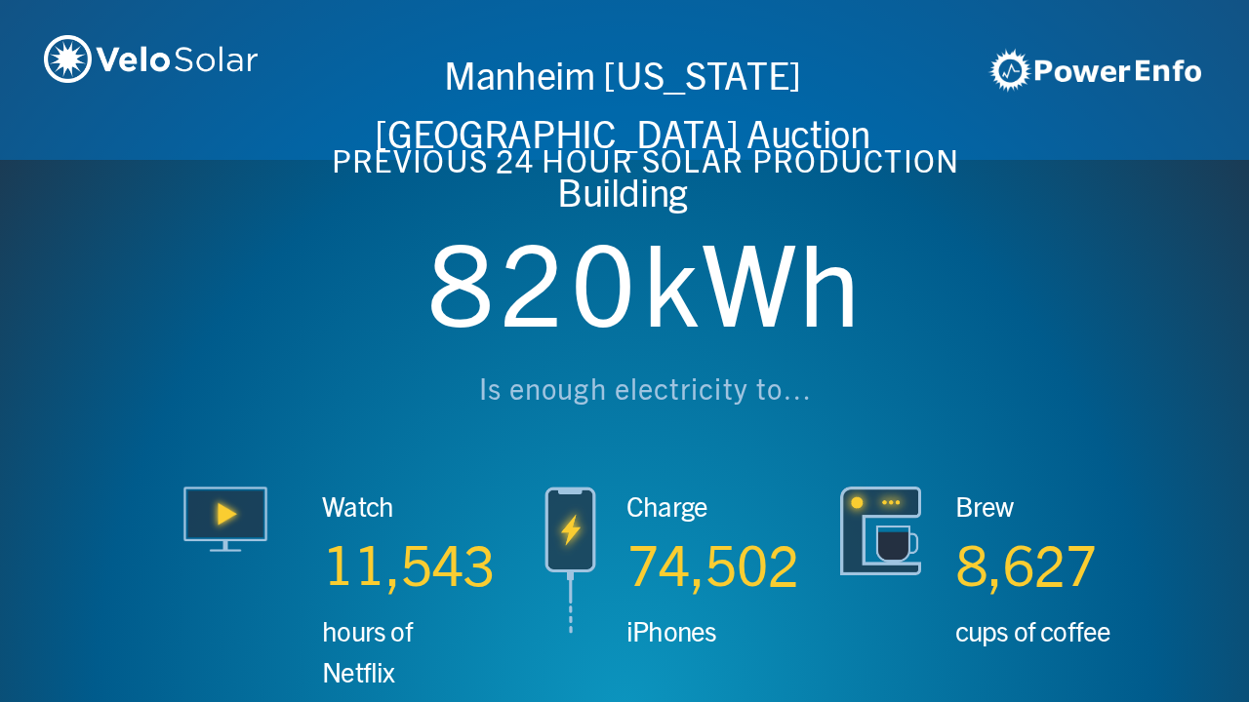
scroll to position [0, 4994]
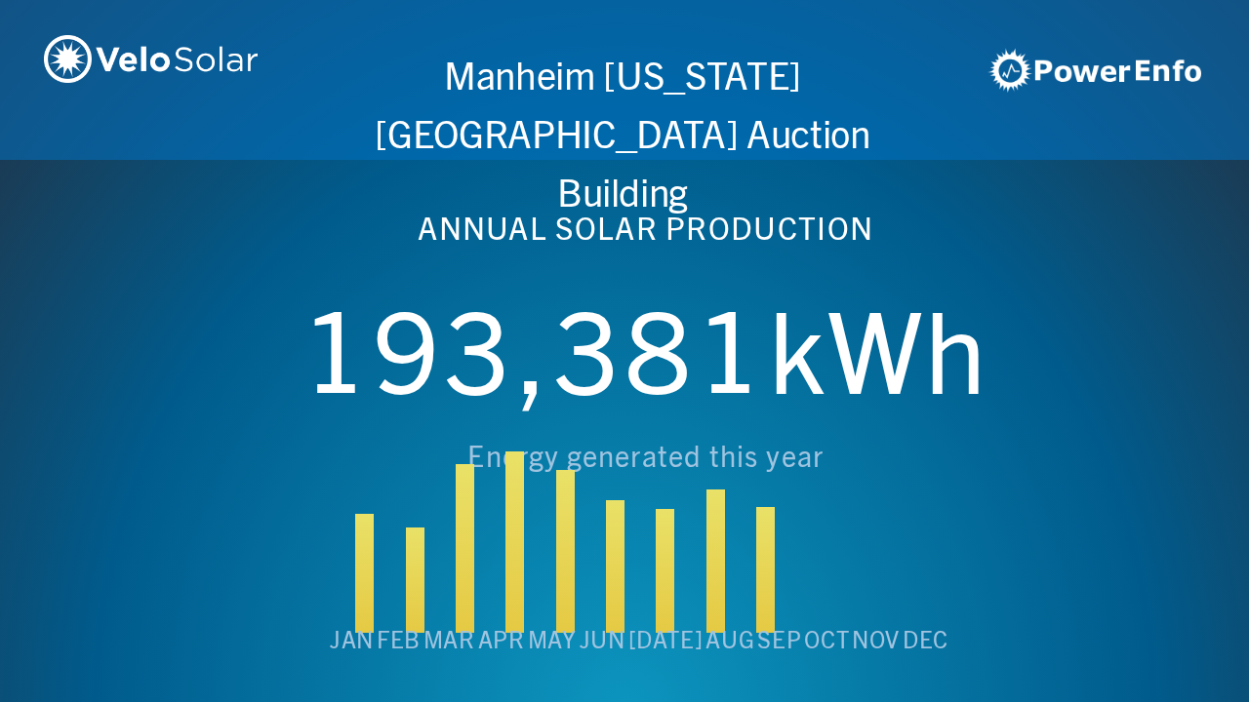
scroll to position [0, 6243]
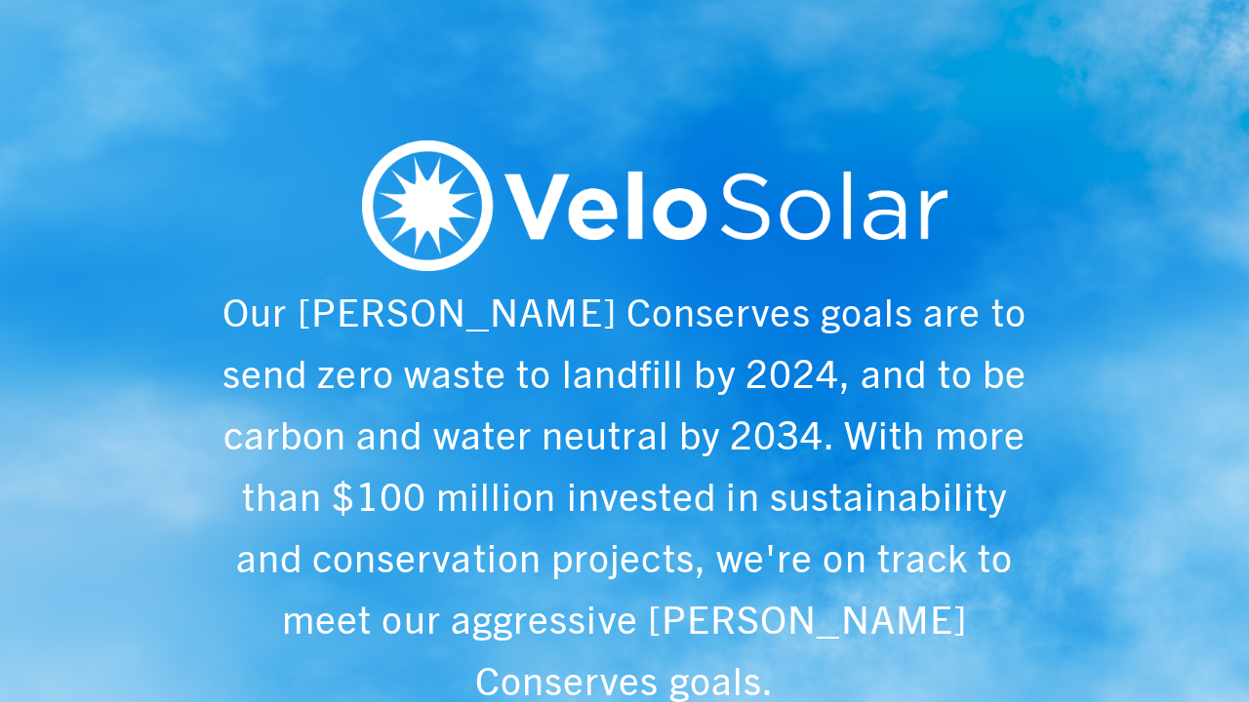
scroll to position [0, 1249]
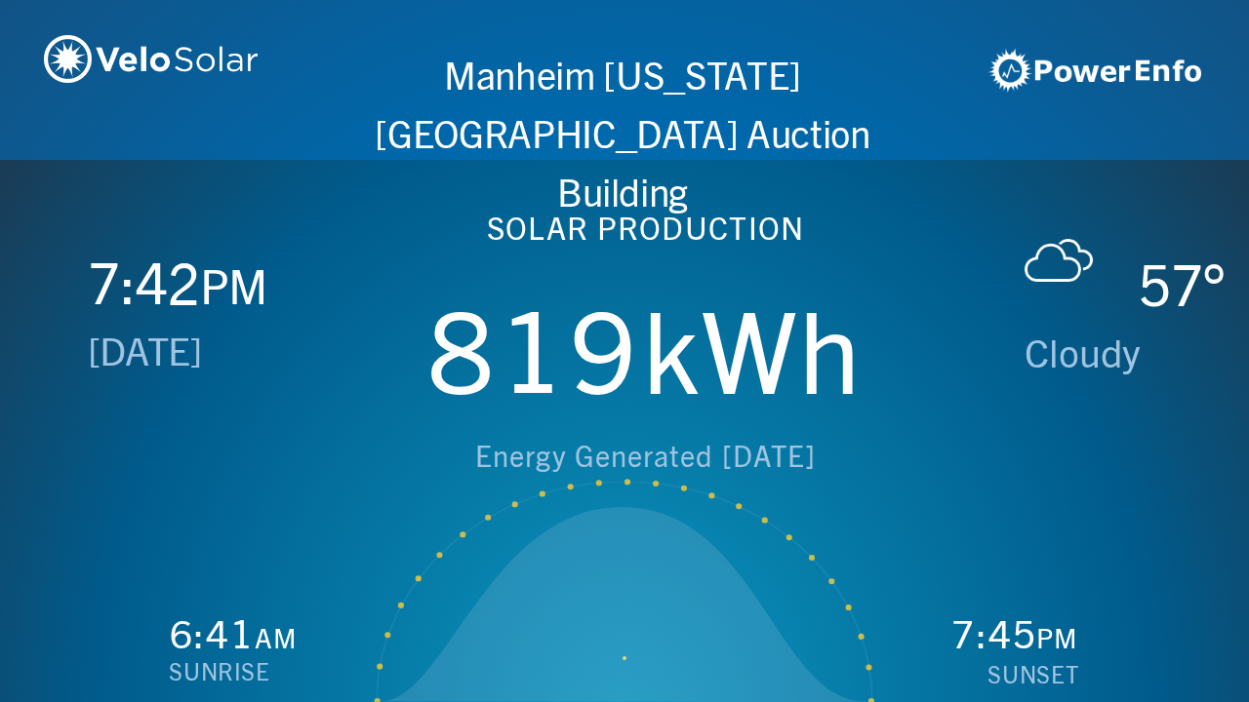
scroll to position [0, 2497]
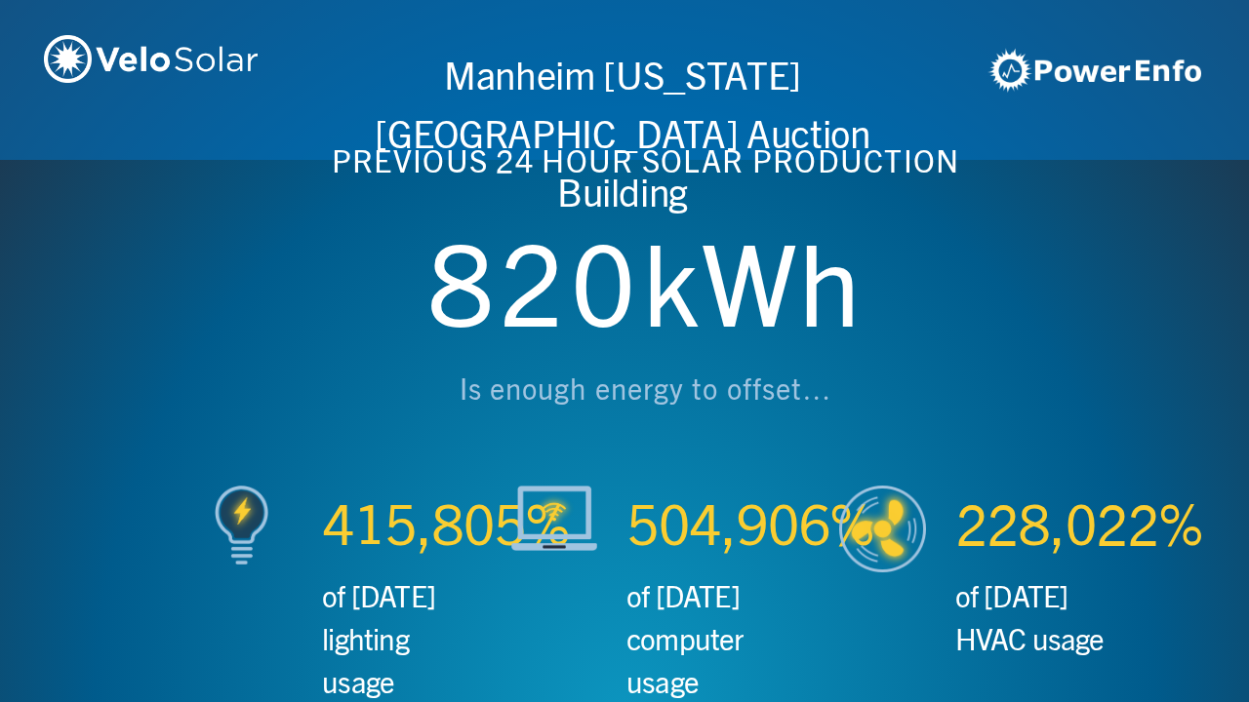
scroll to position [0, 3746]
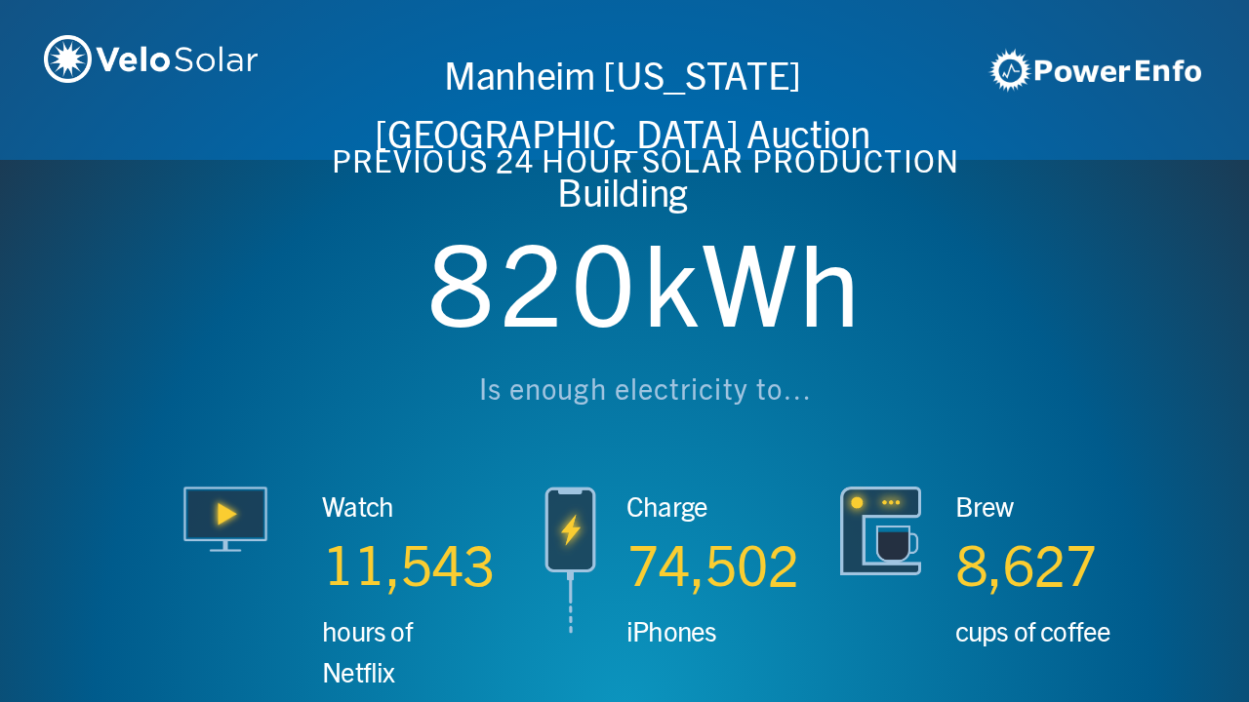
scroll to position [0, 4994]
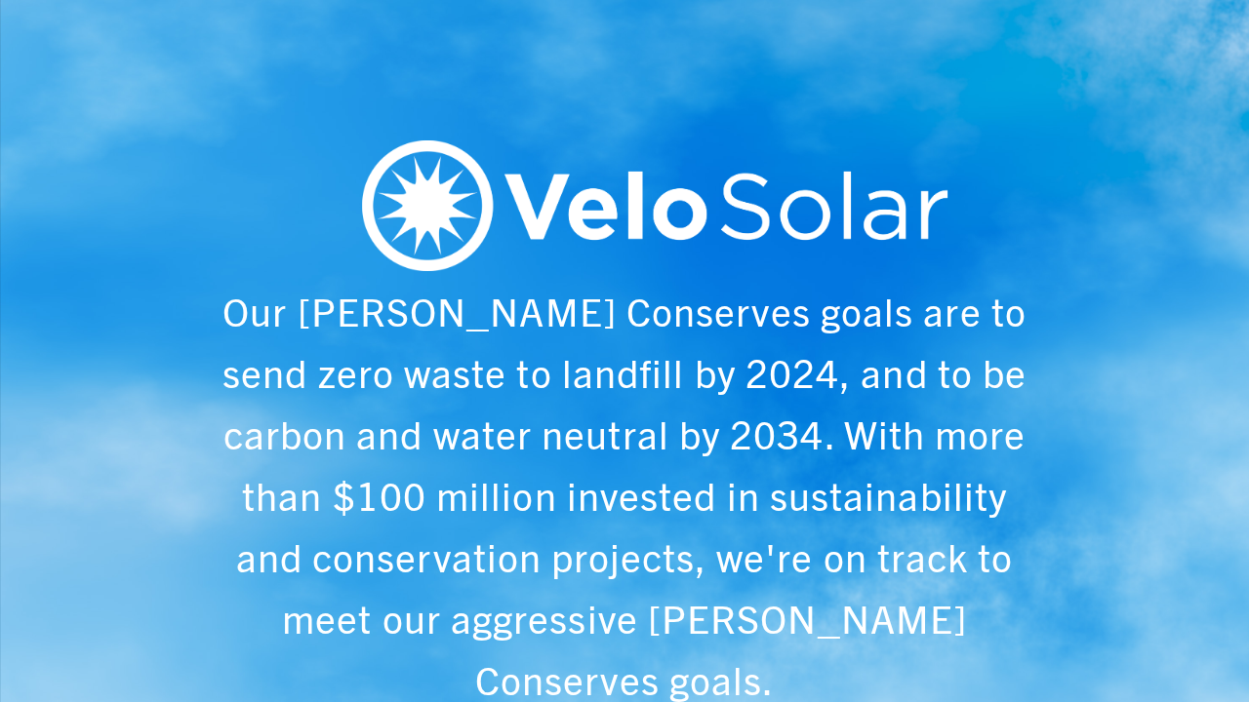
scroll to position [0, 6243]
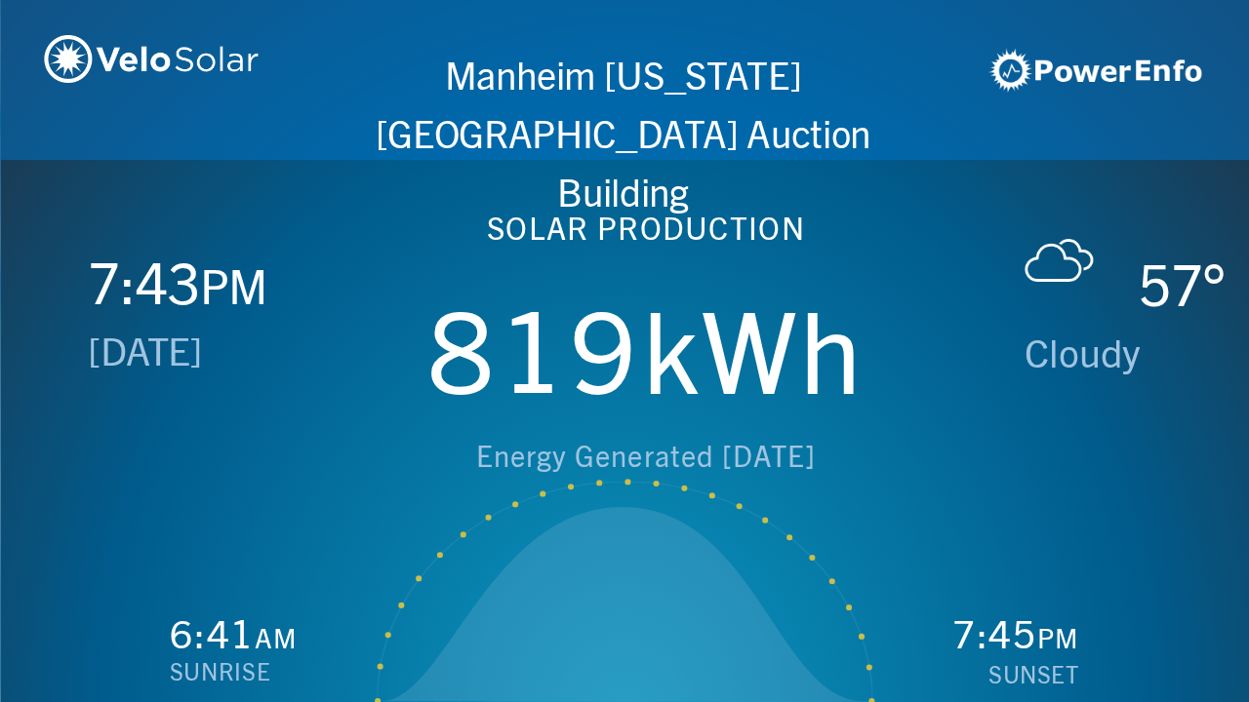
scroll to position [0, 1249]
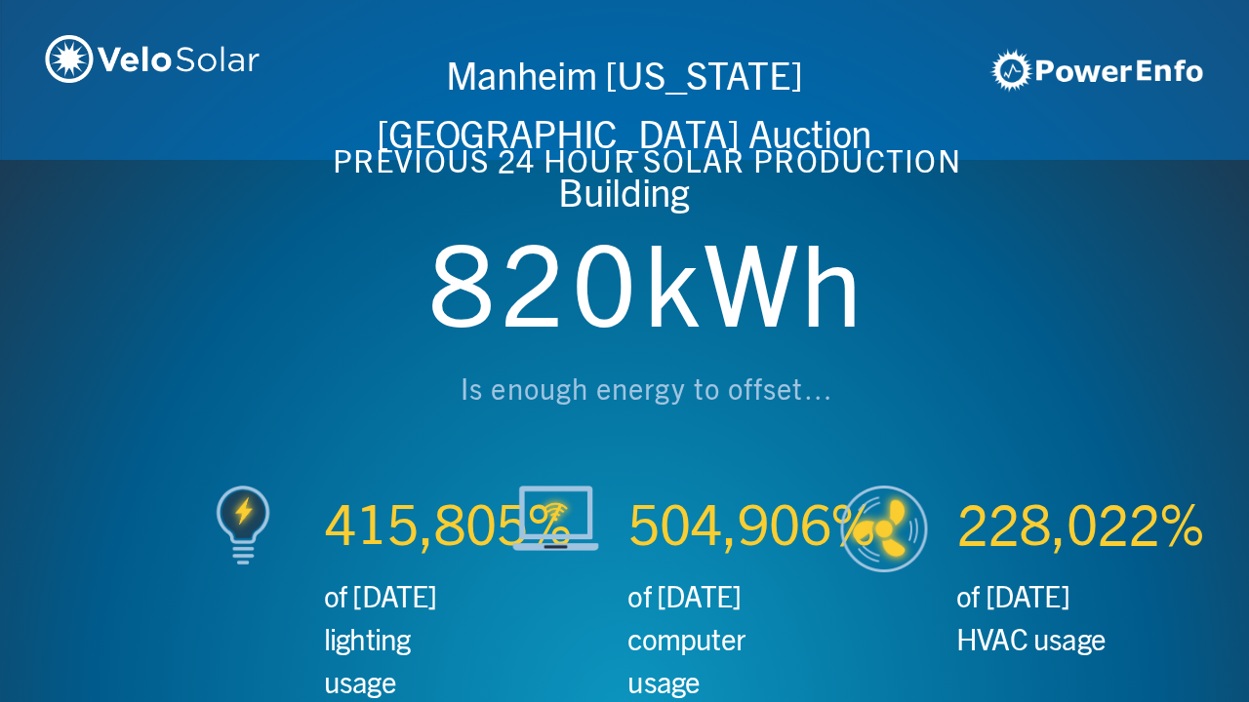
scroll to position [0, 2497]
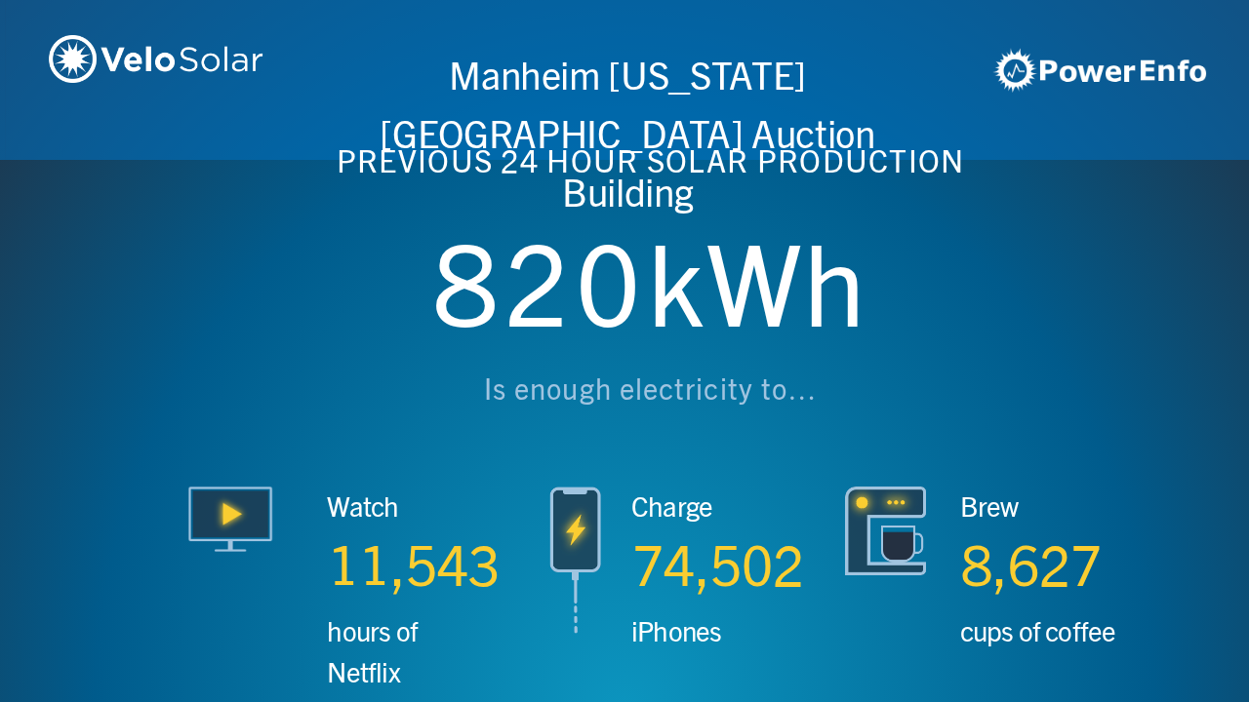
scroll to position [0, 3746]
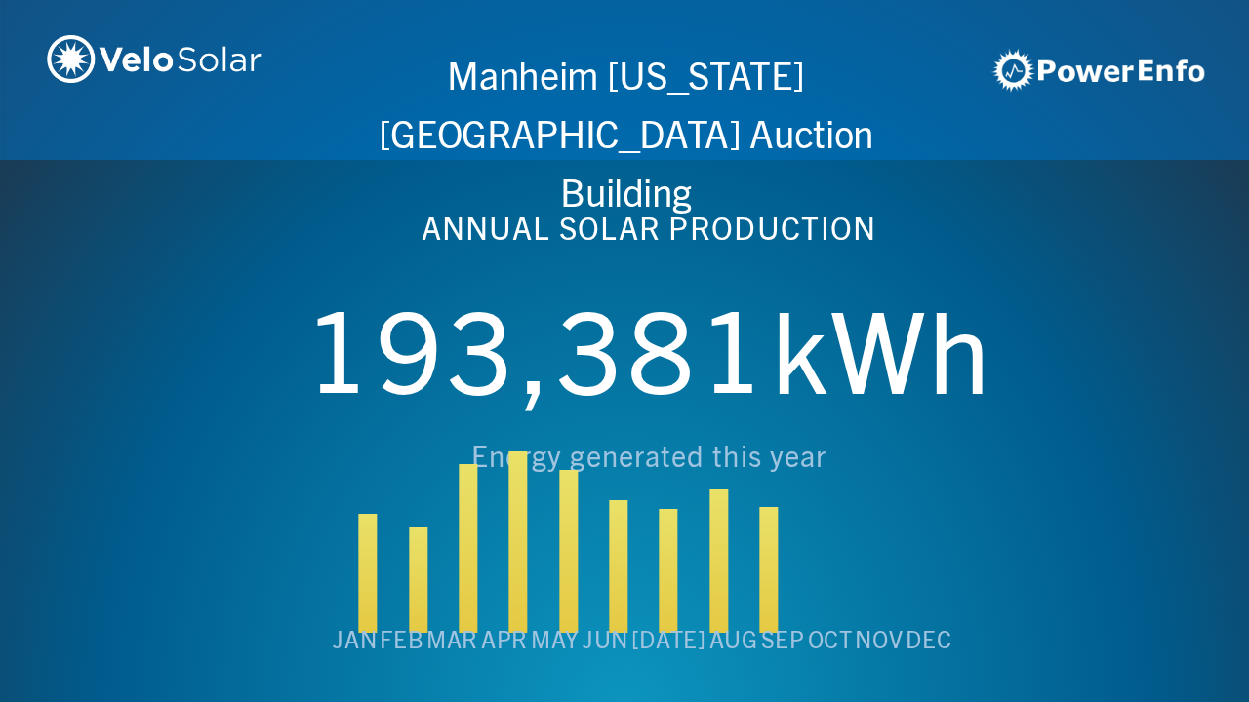
scroll to position [0, 4994]
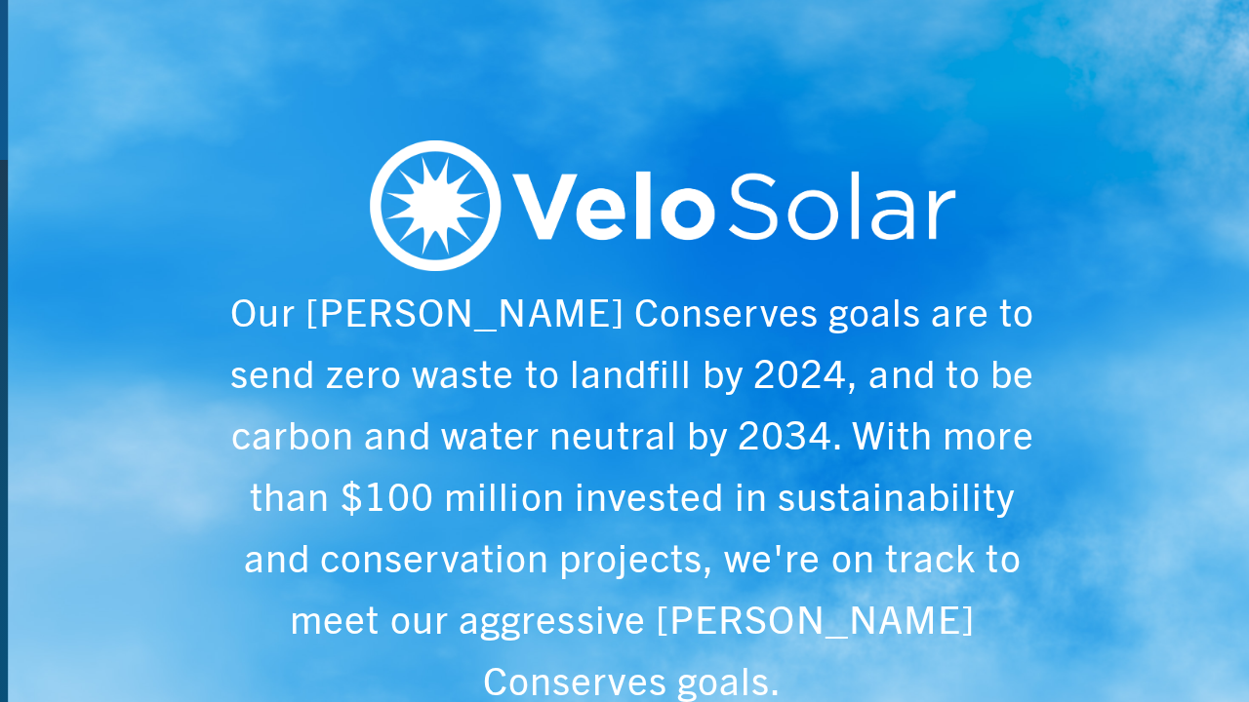
scroll to position [0, 6243]
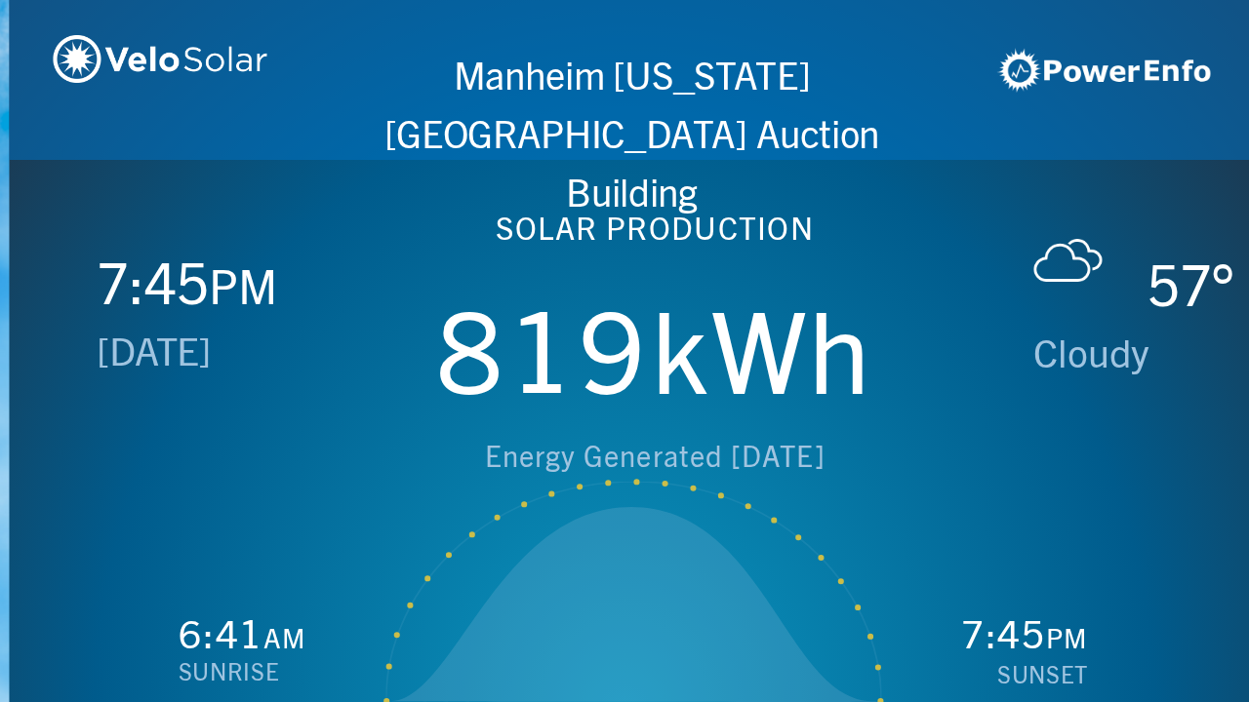
scroll to position [0, 1249]
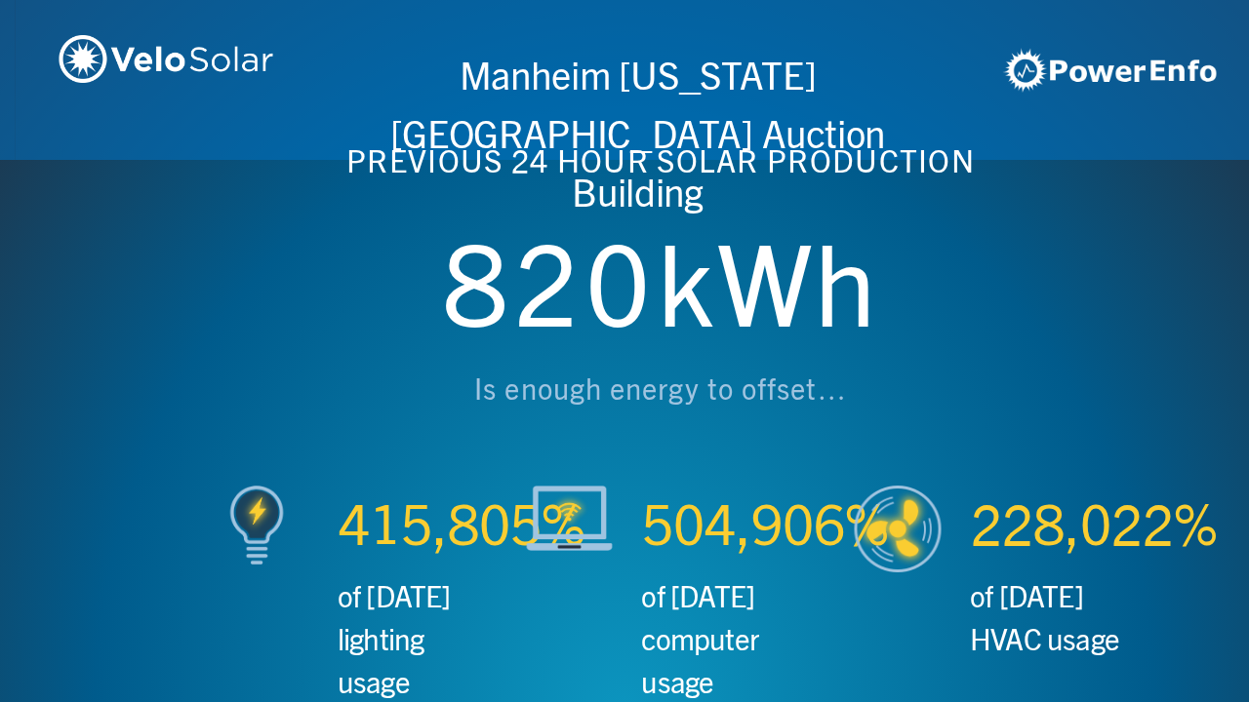
scroll to position [0, 2497]
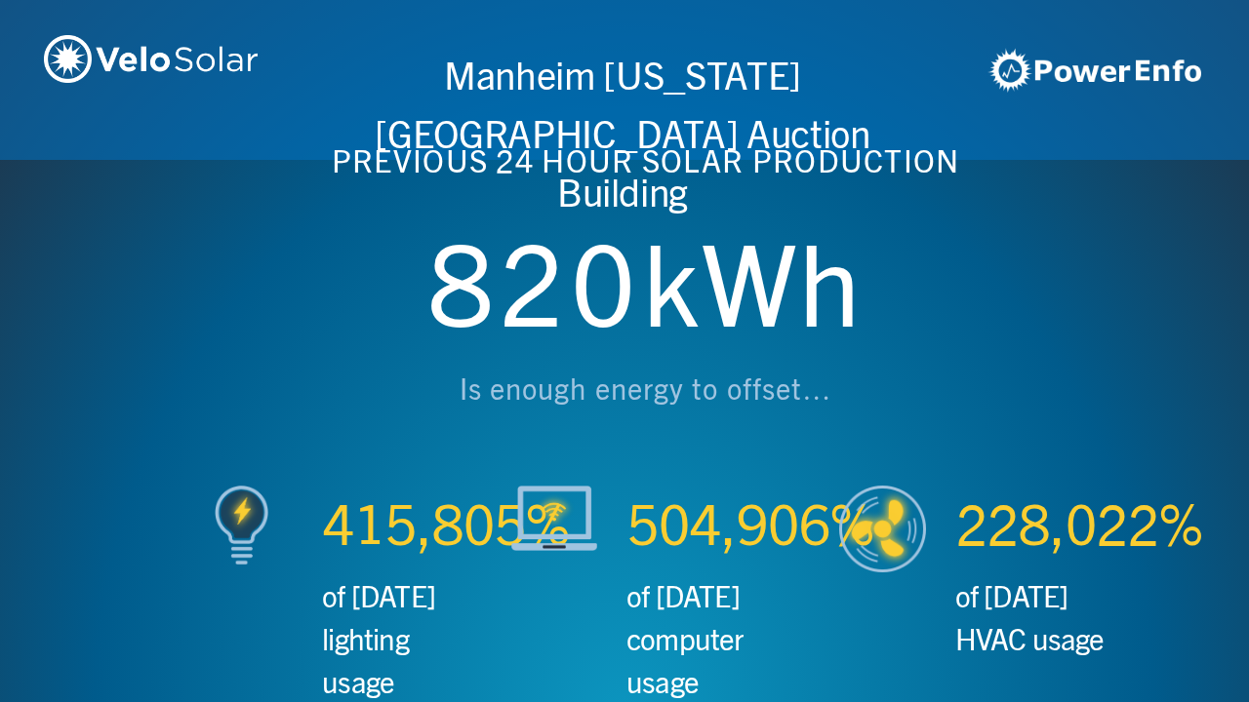
scroll to position [0, 3746]
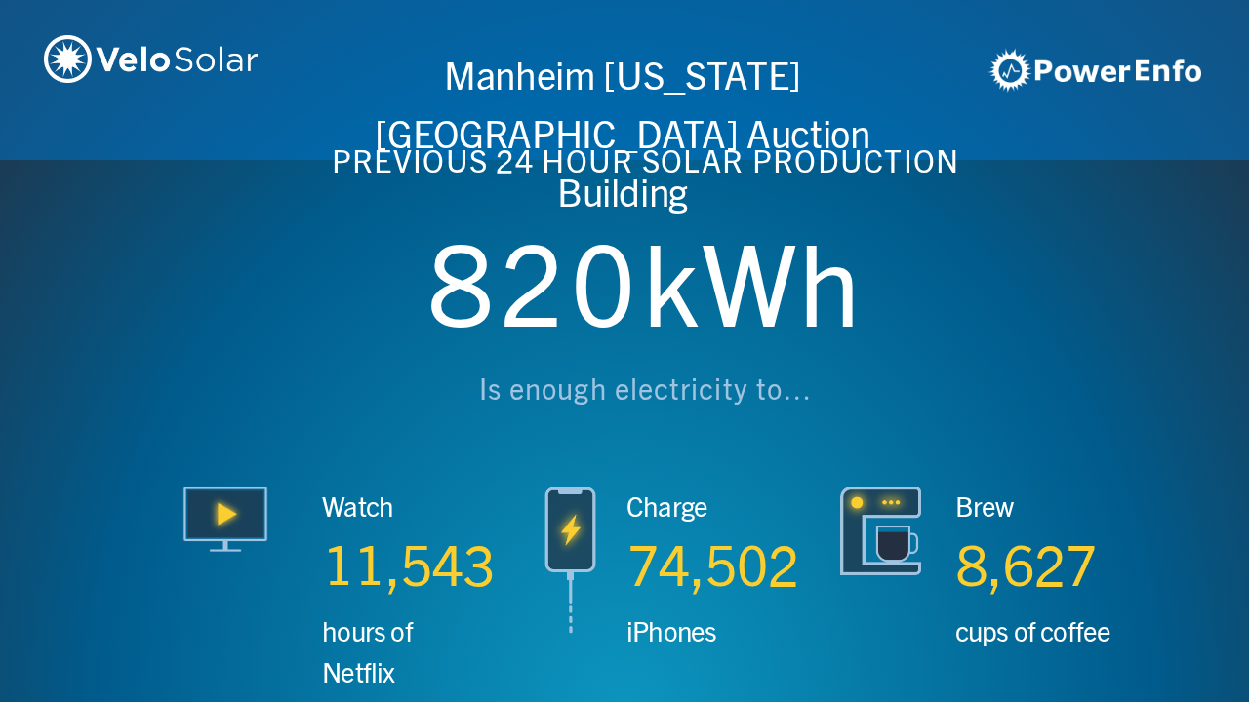
scroll to position [0, 4994]
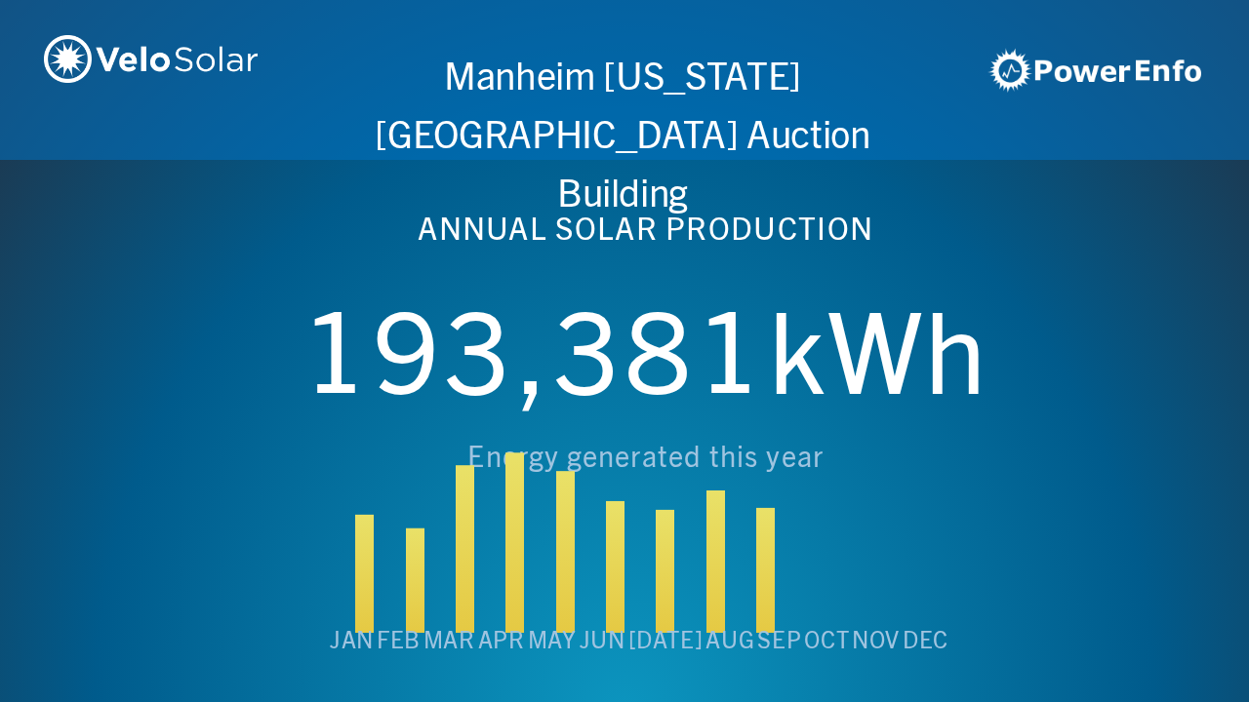
scroll to position [0, 6243]
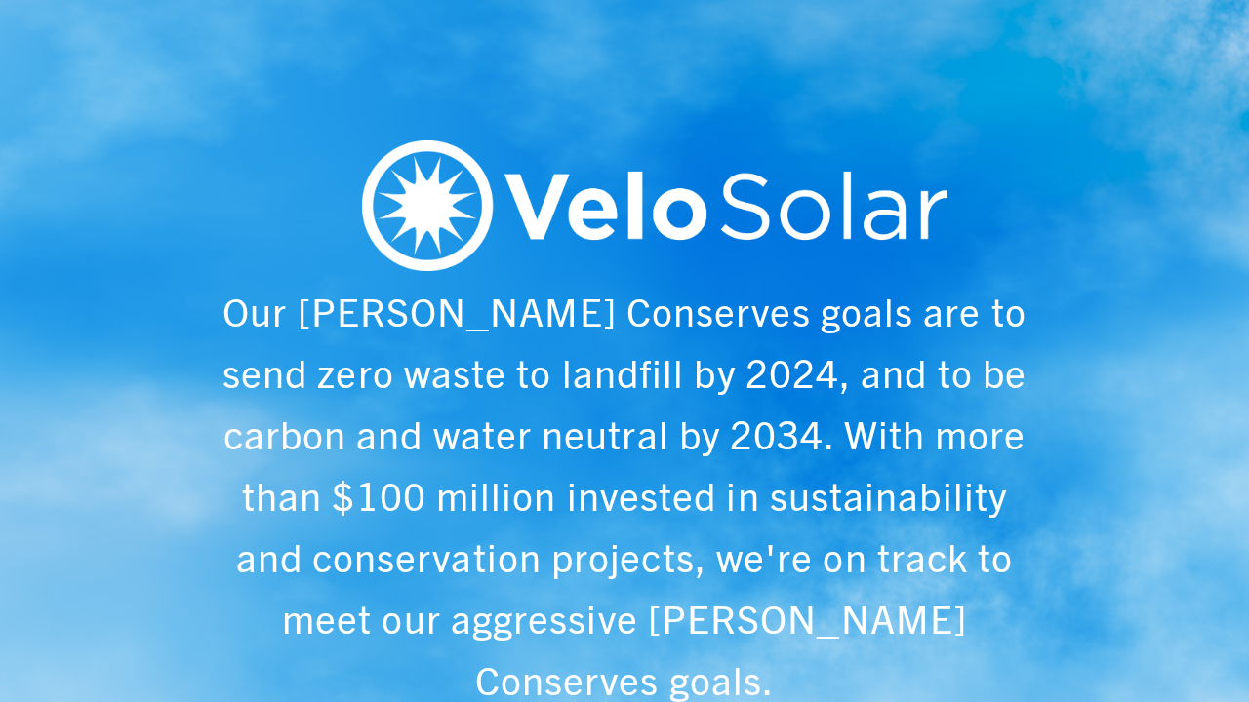
scroll to position [0, 1249]
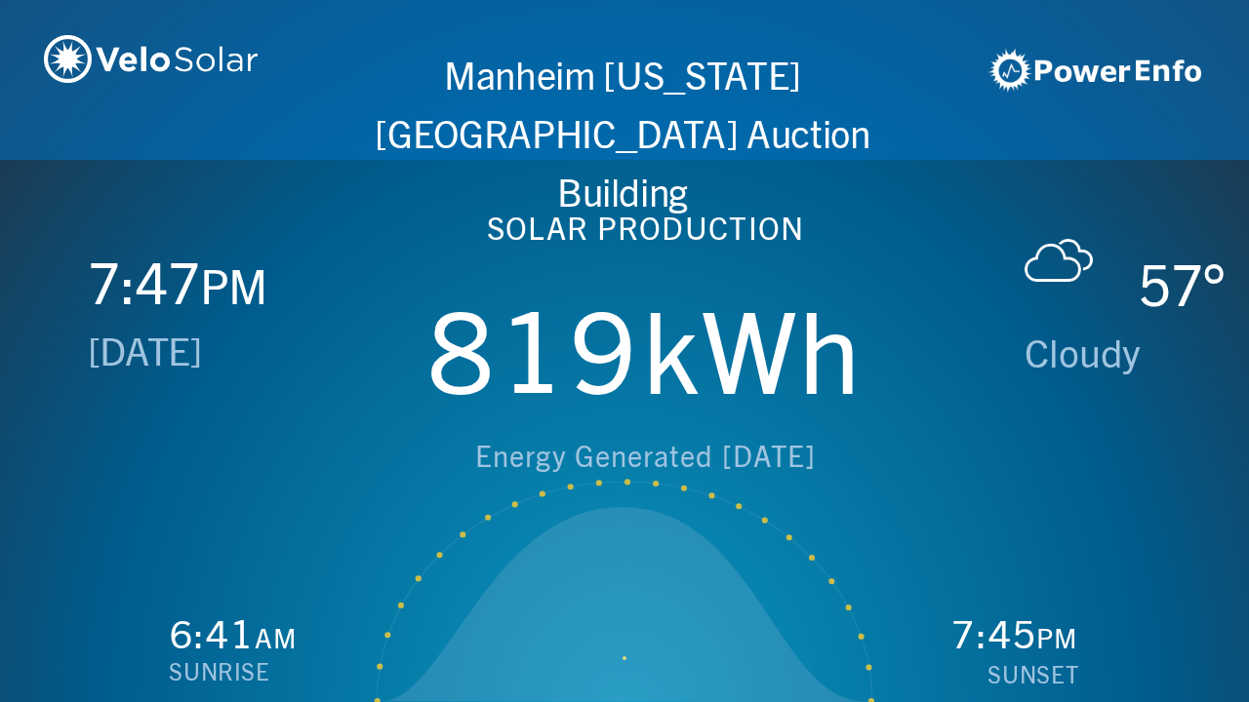
scroll to position [0, 2497]
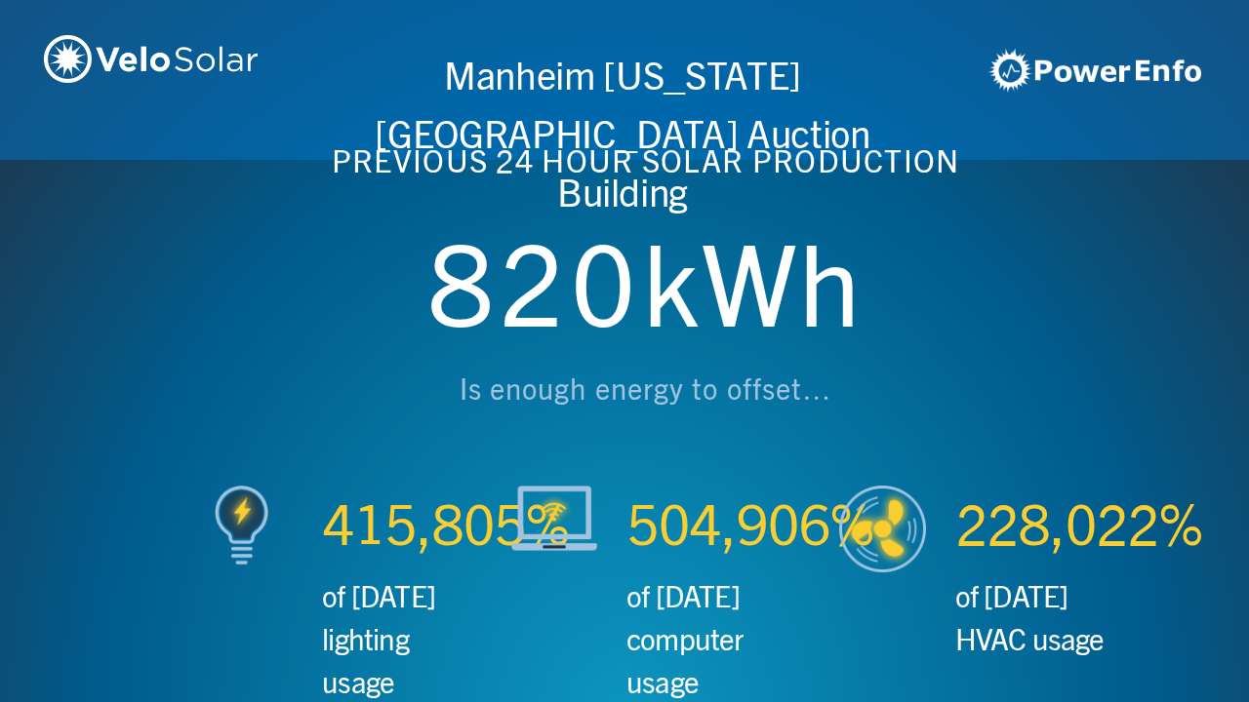
scroll to position [0, 3746]
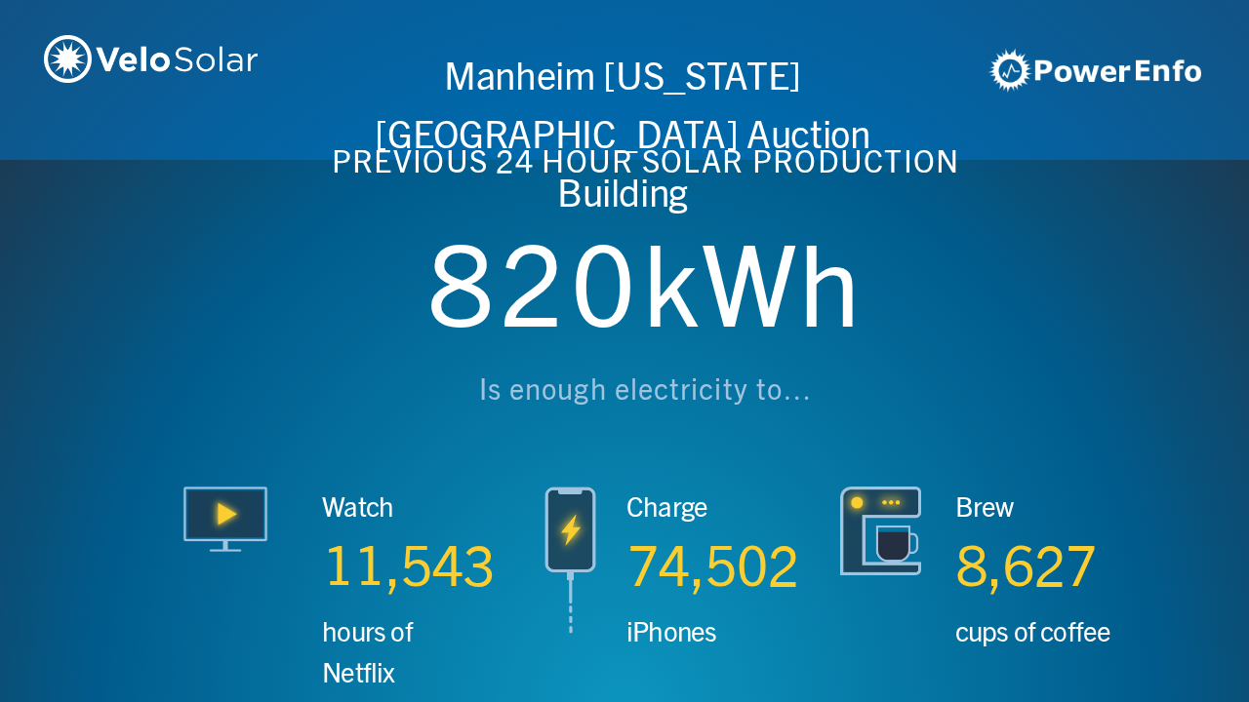
scroll to position [0, 4994]
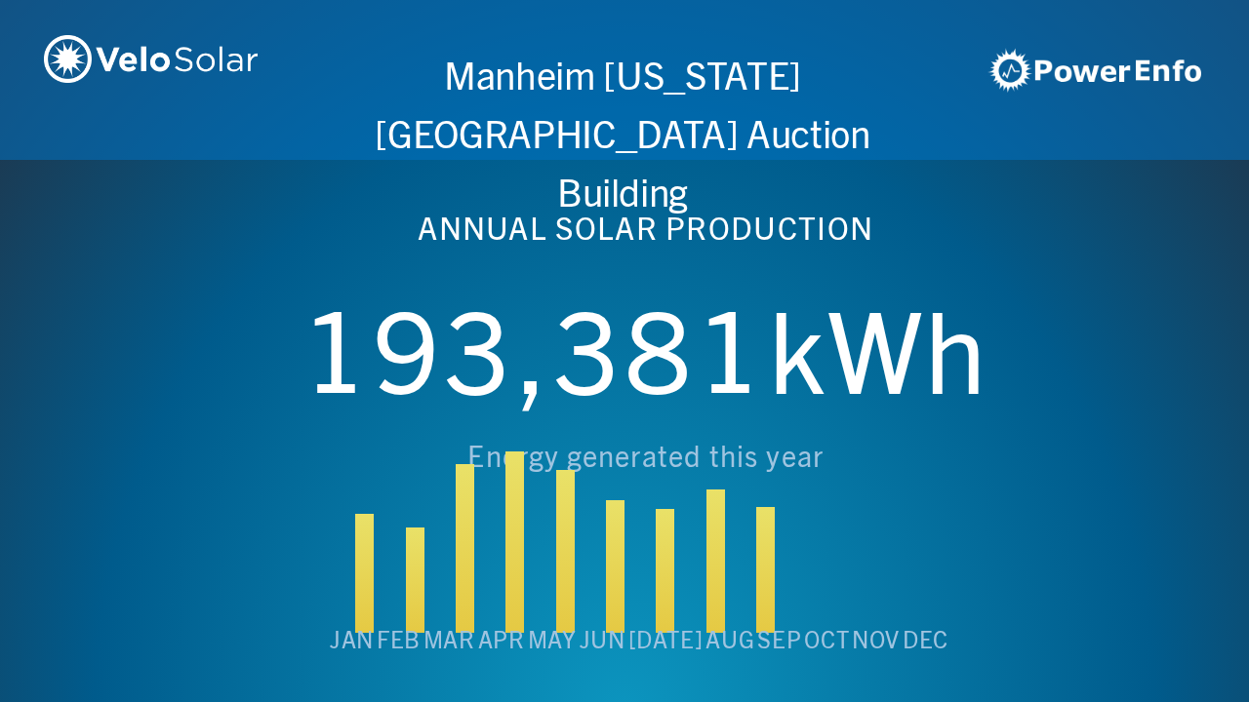
scroll to position [0, 6243]
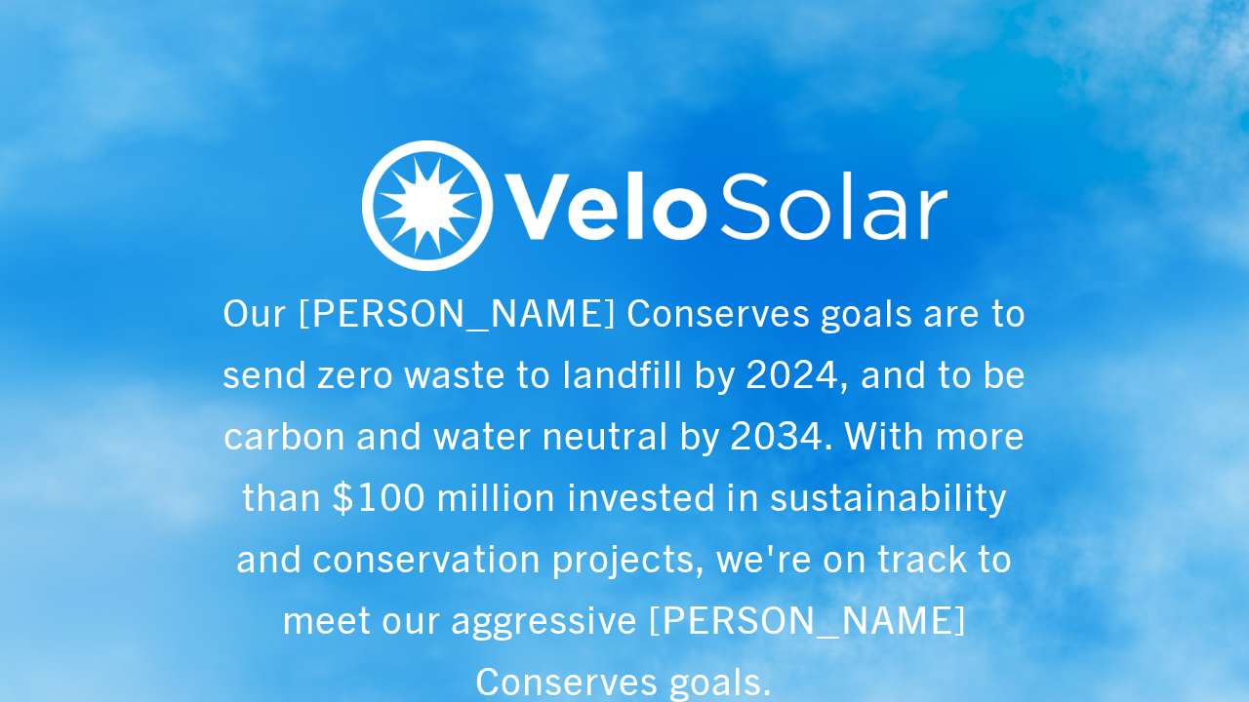
scroll to position [0, 1249]
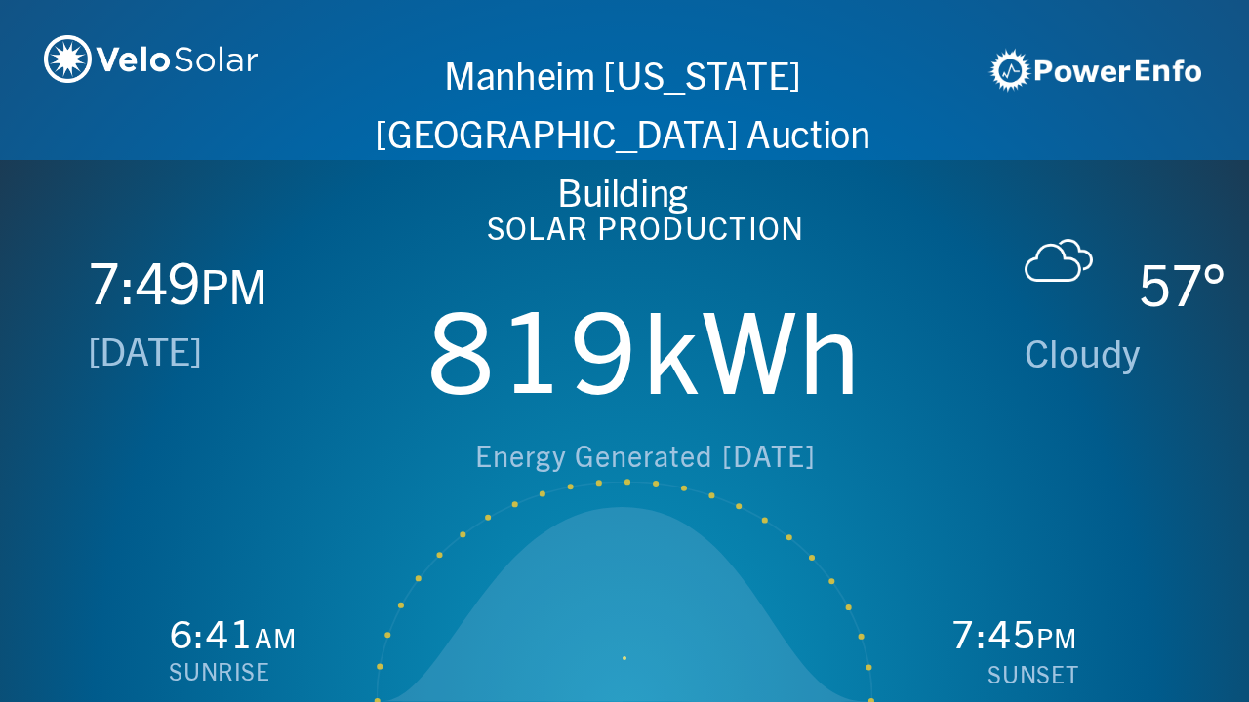
scroll to position [0, 2497]
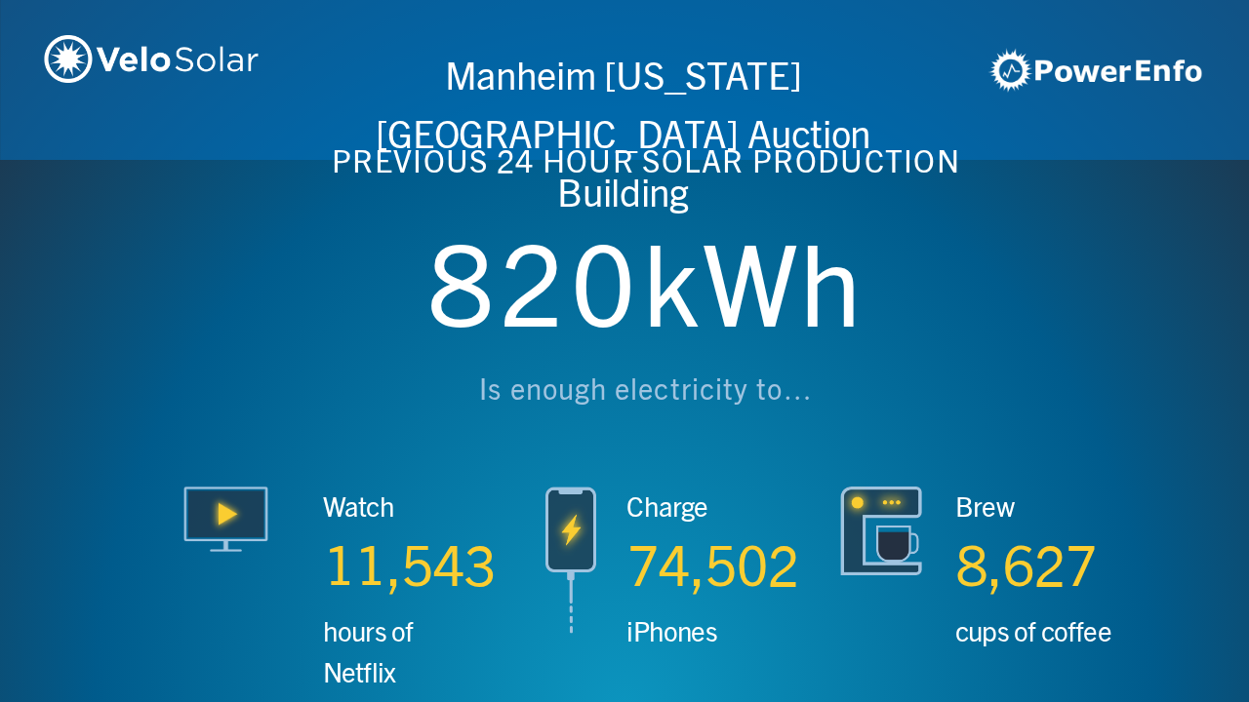
scroll to position [0, 3746]
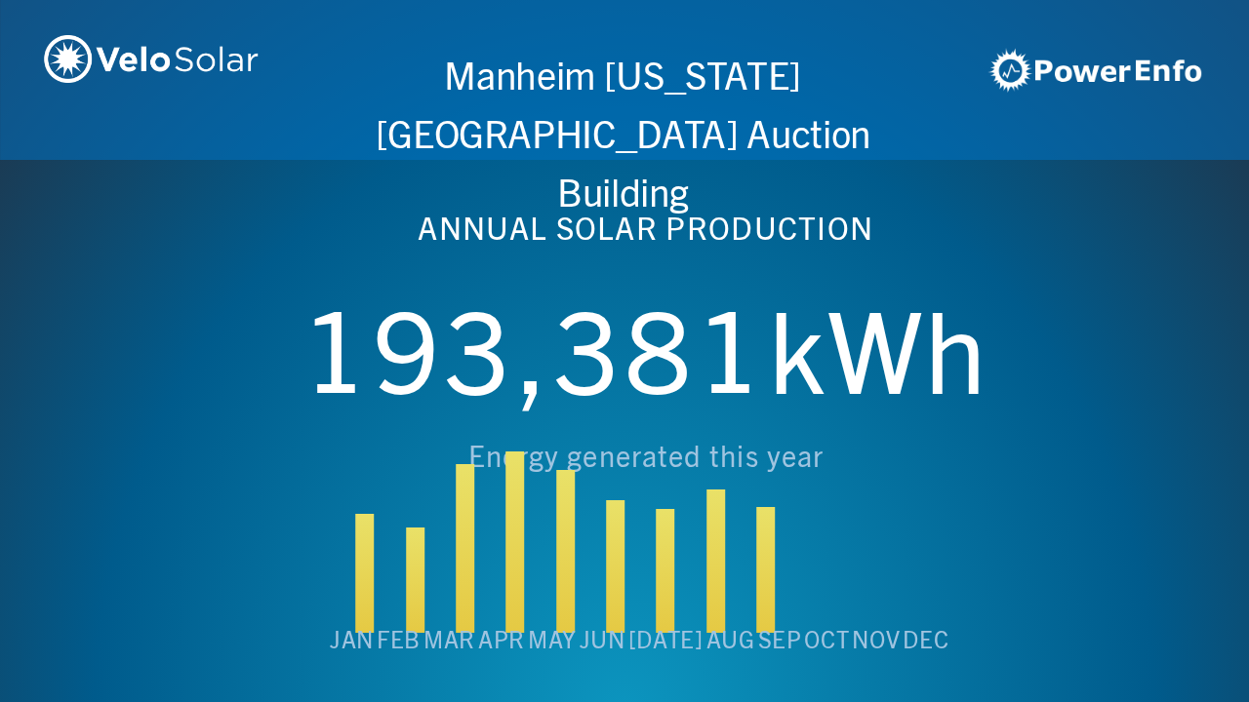
scroll to position [0, 4994]
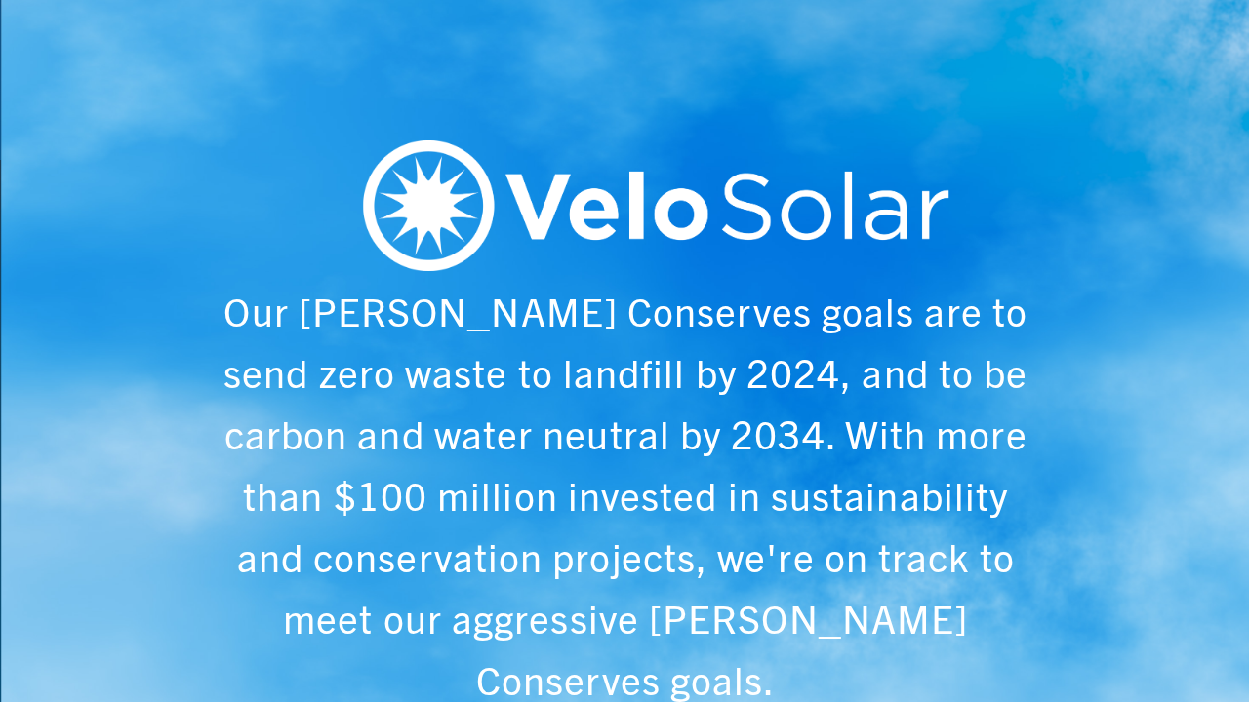
scroll to position [0, 6243]
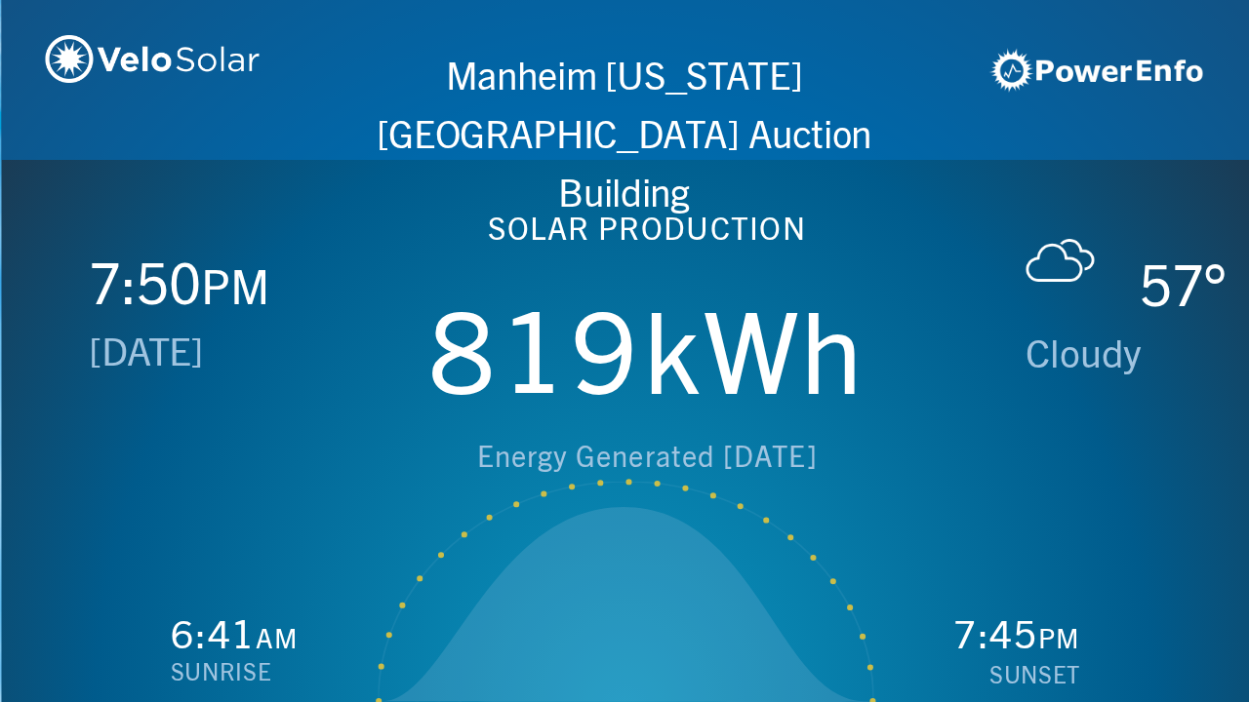
scroll to position [0, 1249]
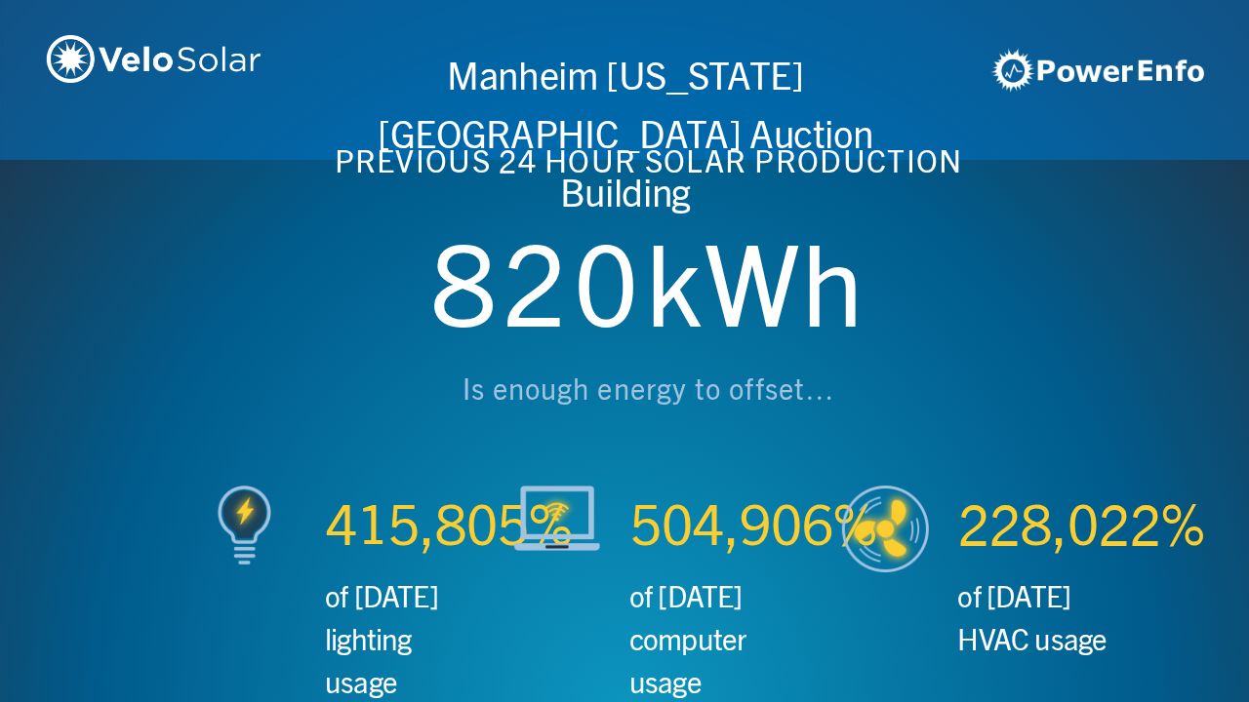
scroll to position [0, 2497]
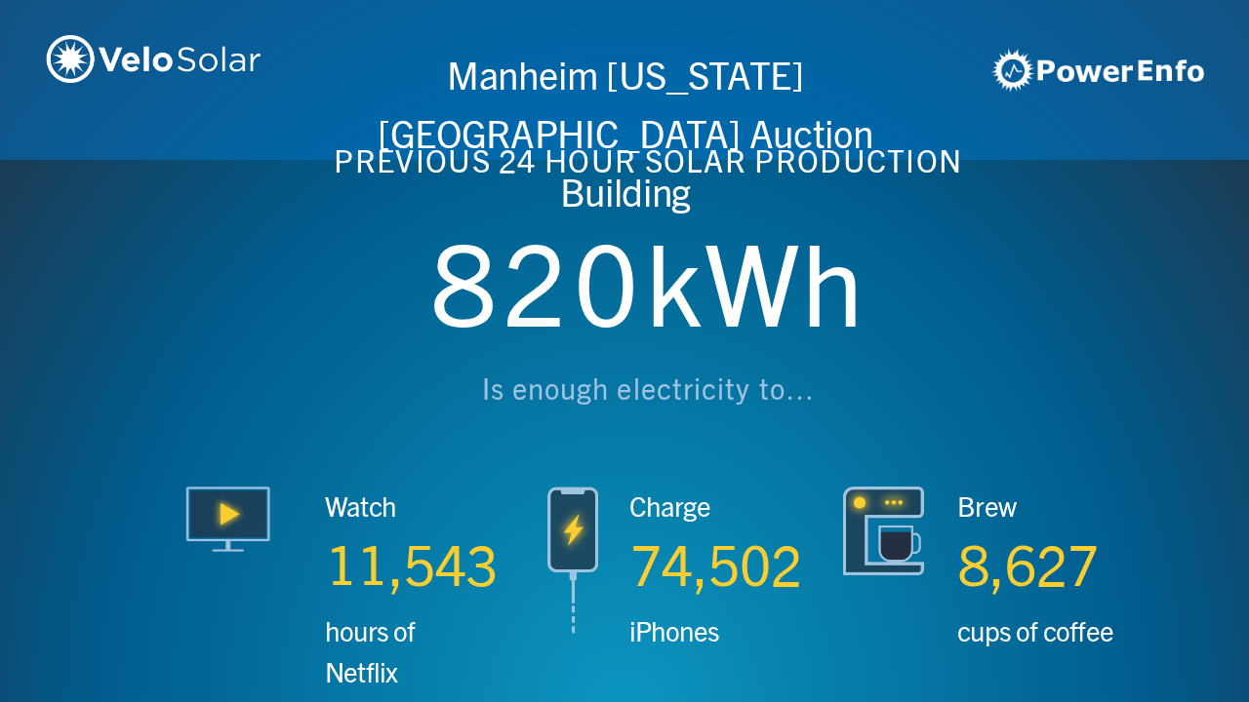
scroll to position [0, 3746]
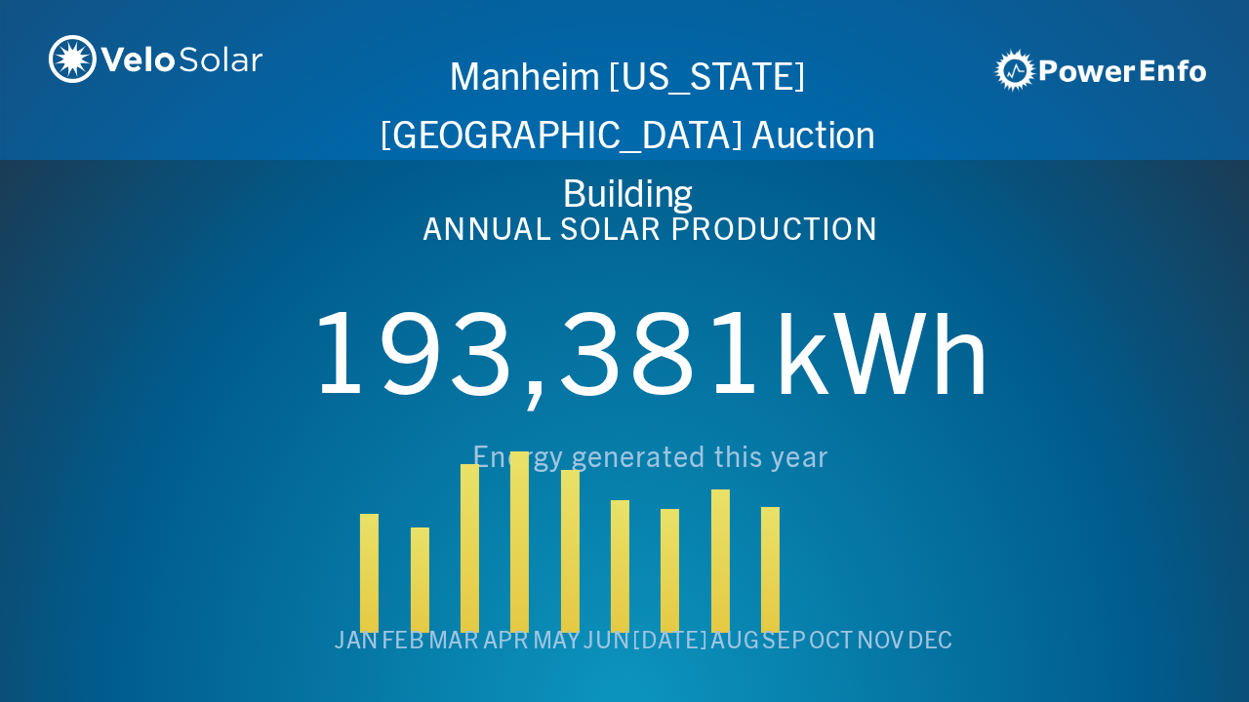
scroll to position [0, 4994]
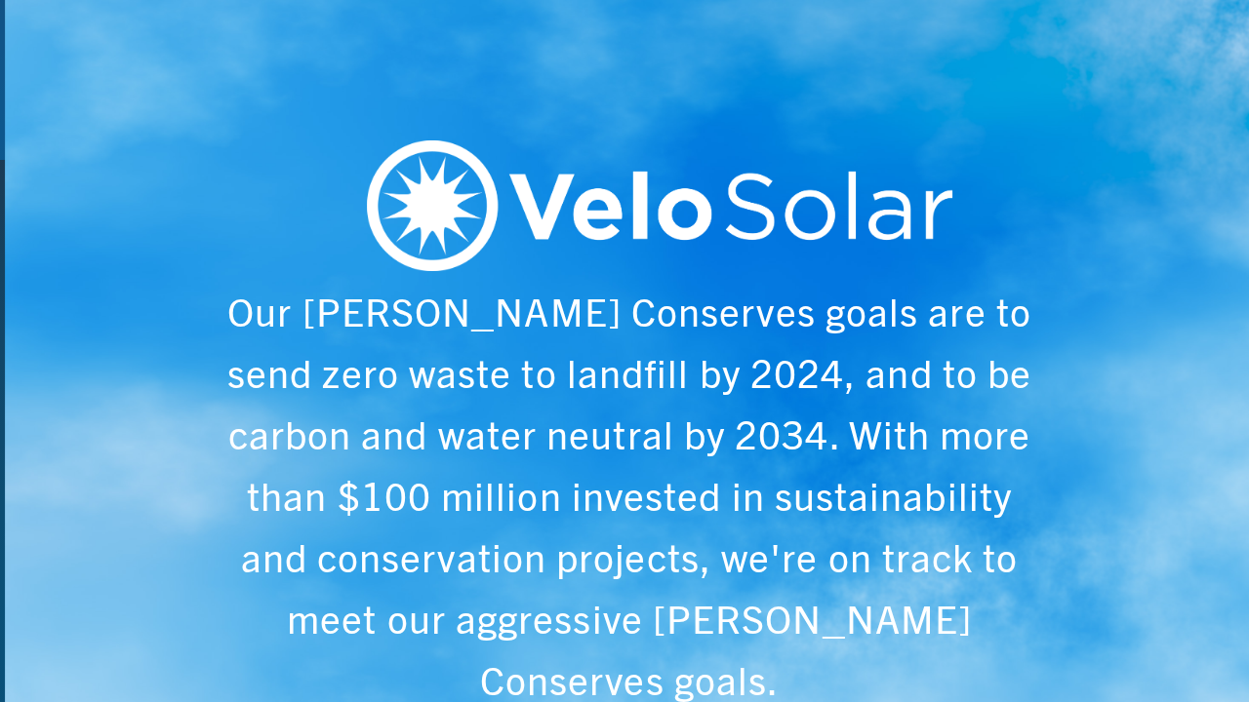
scroll to position [0, 6243]
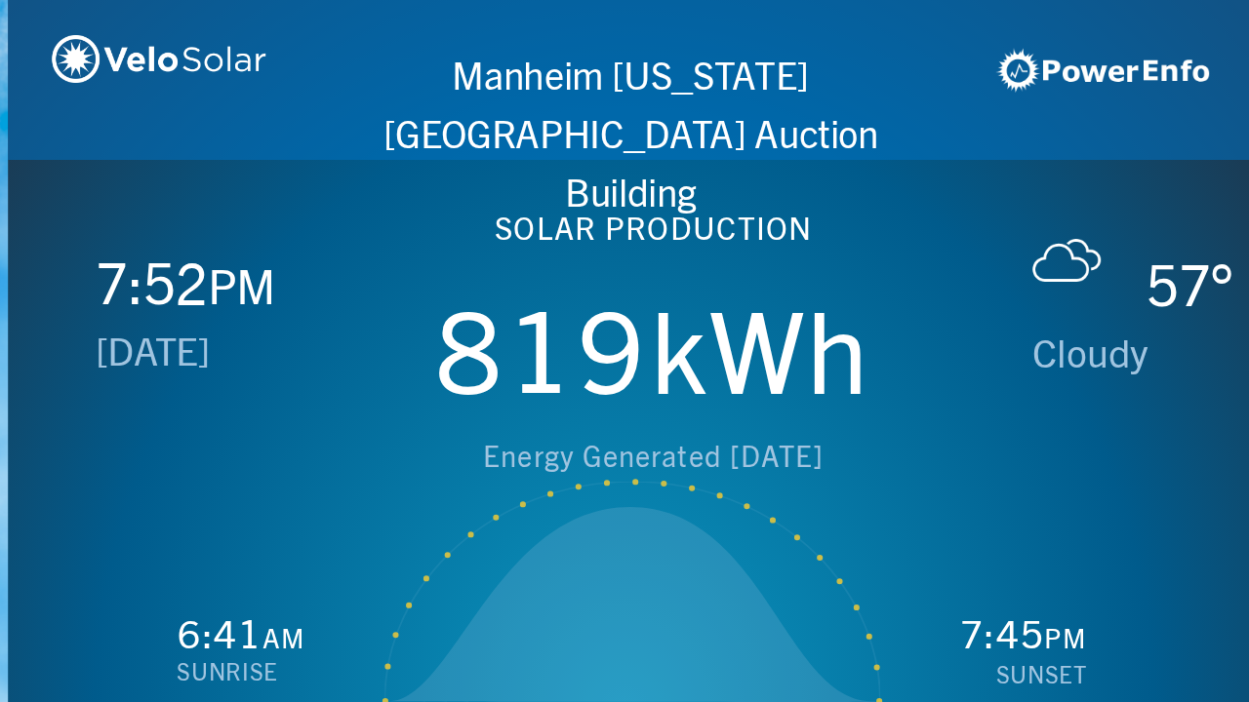
scroll to position [0, 1249]
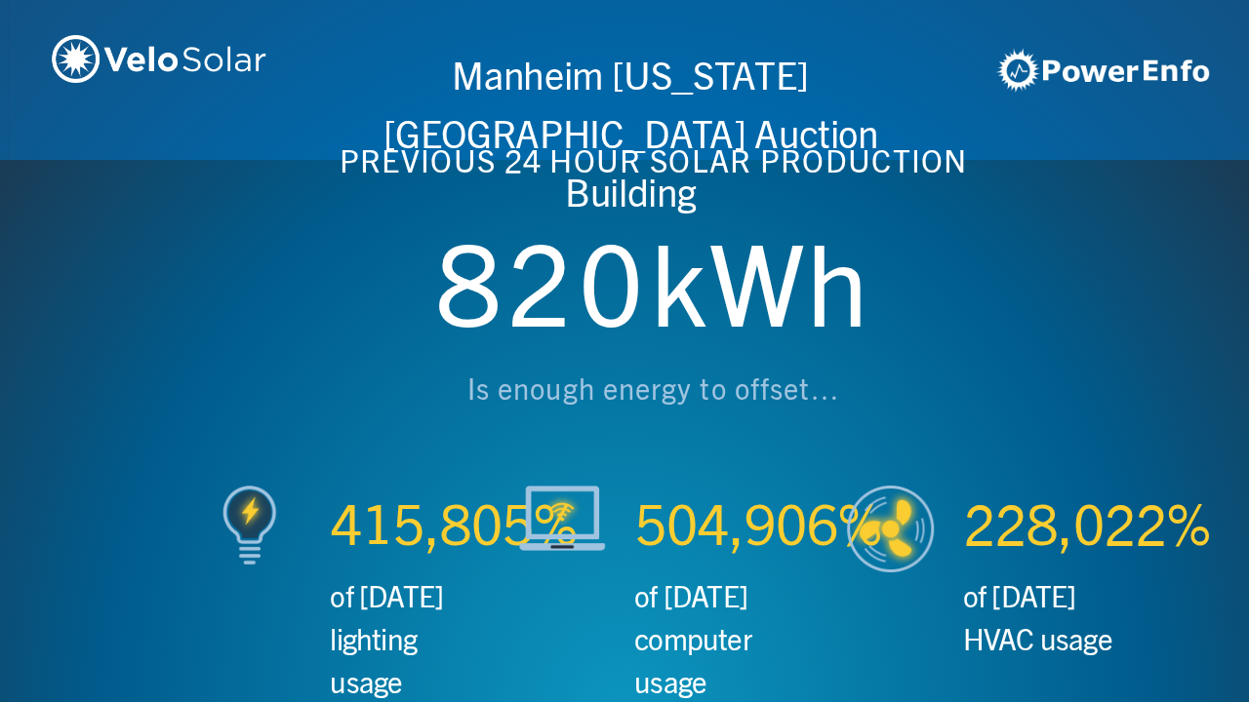
scroll to position [0, 2497]
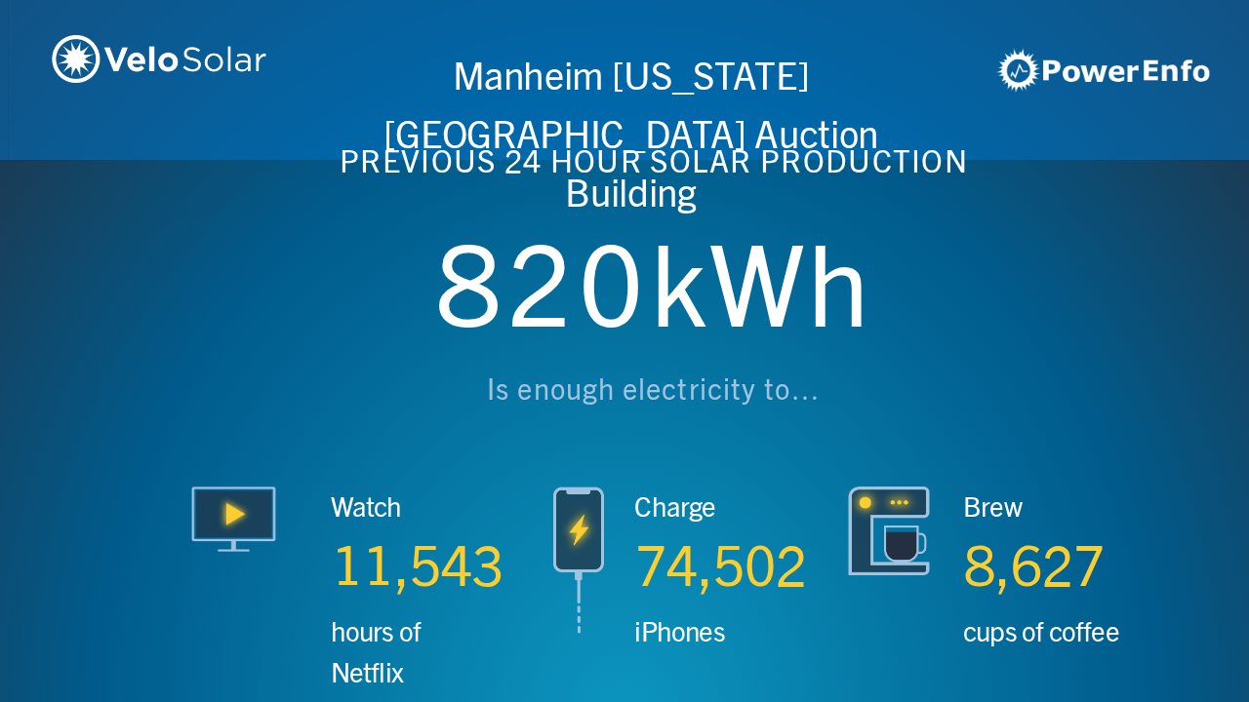
scroll to position [0, 3746]
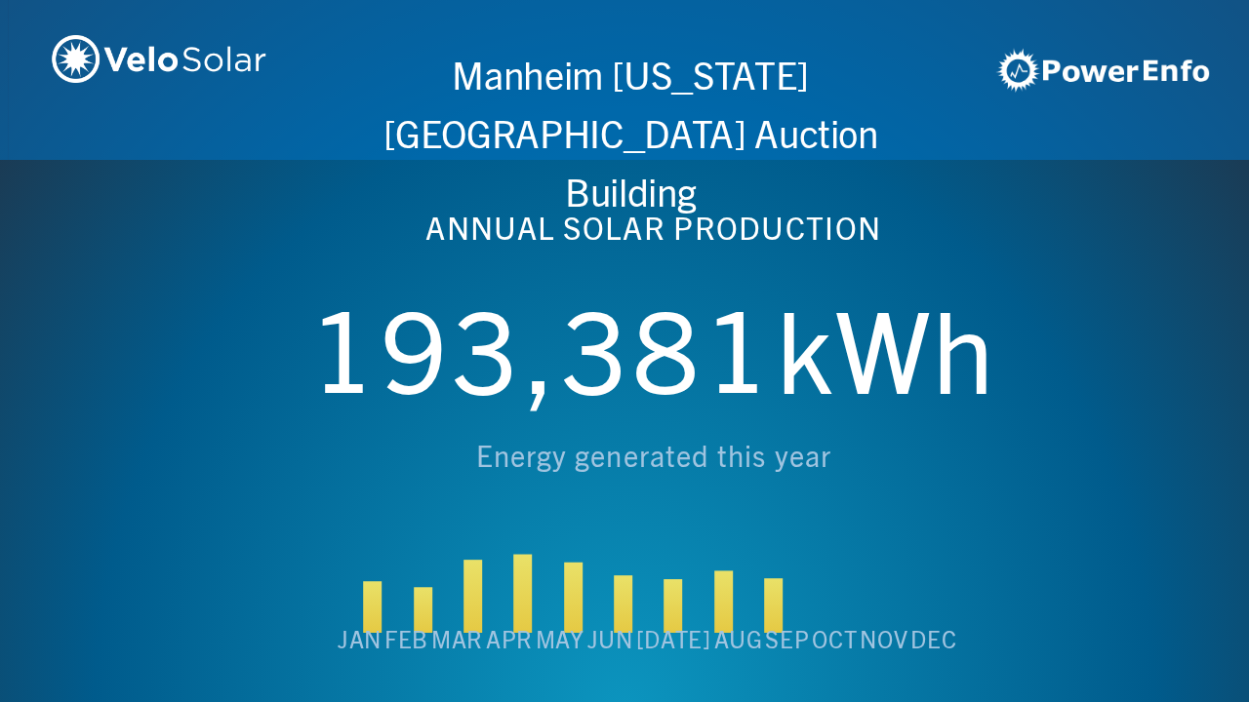
scroll to position [0, 4994]
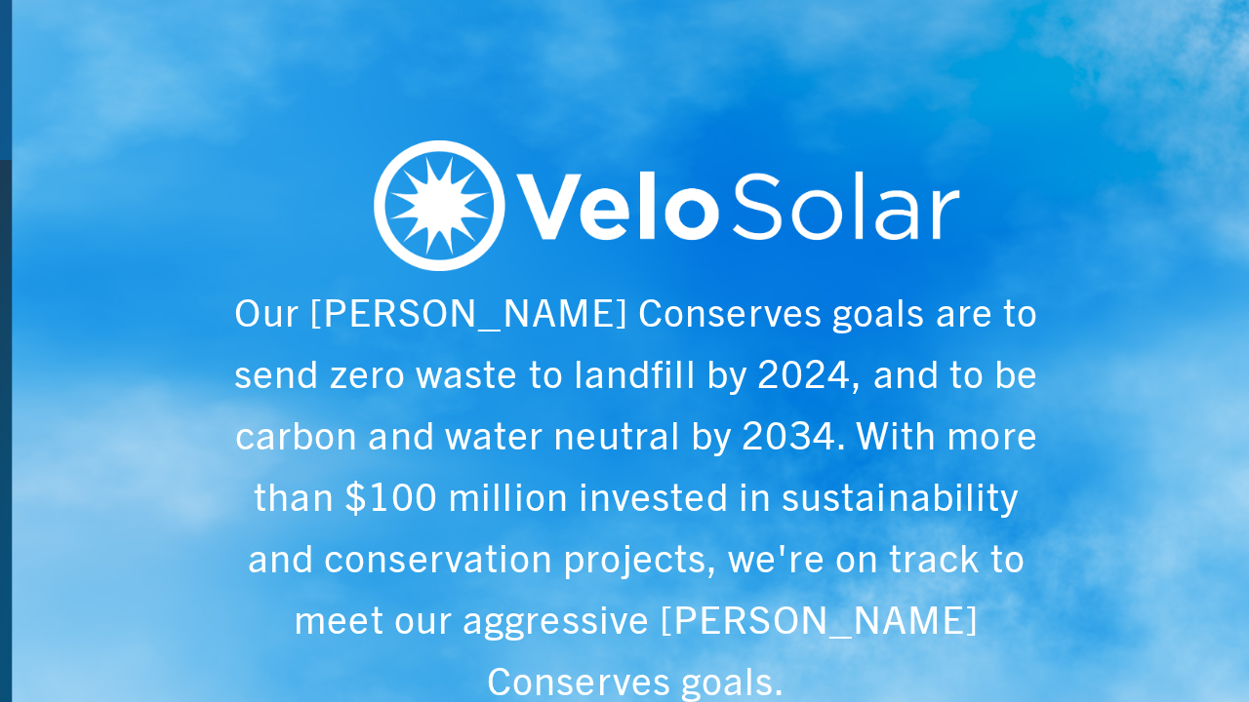
scroll to position [0, 6243]
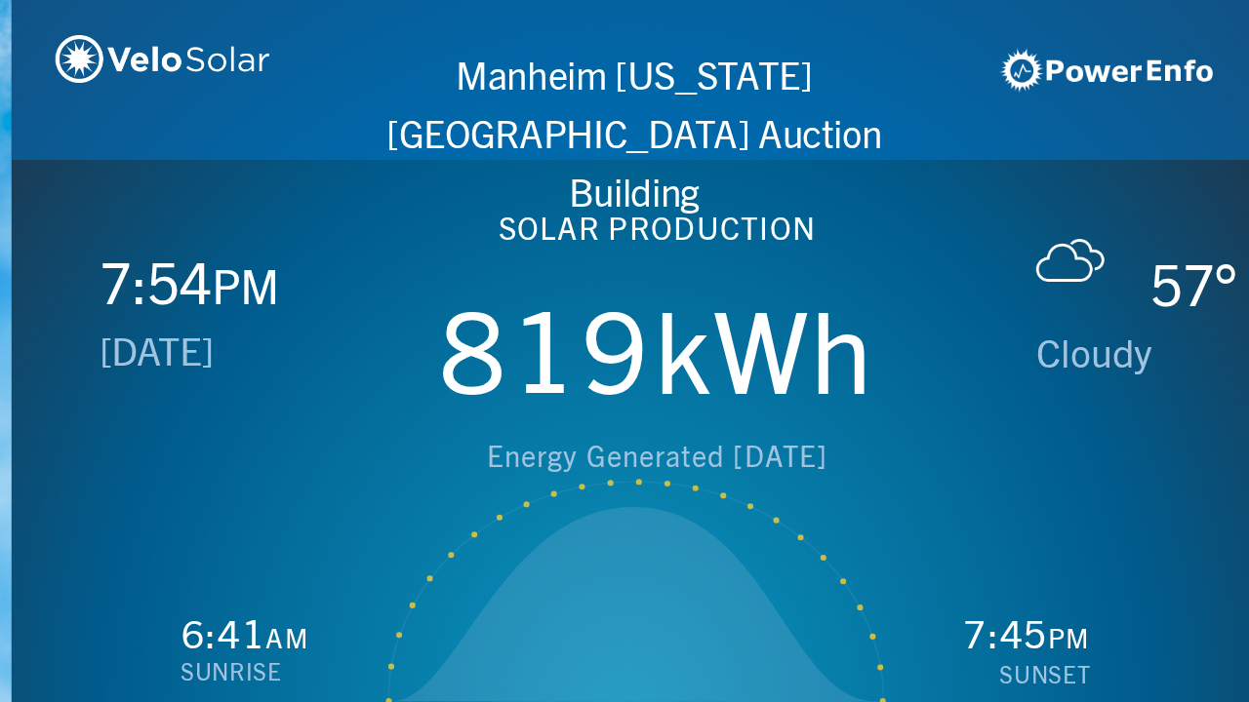
scroll to position [0, 1249]
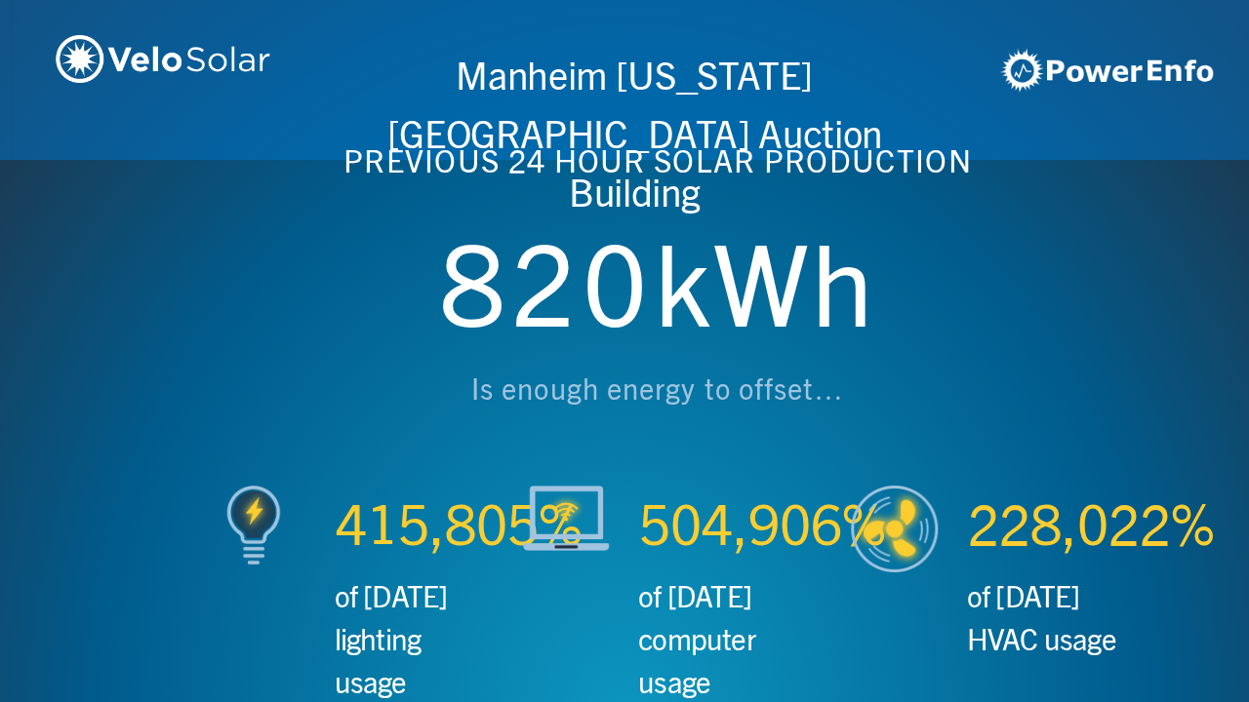
scroll to position [0, 2497]
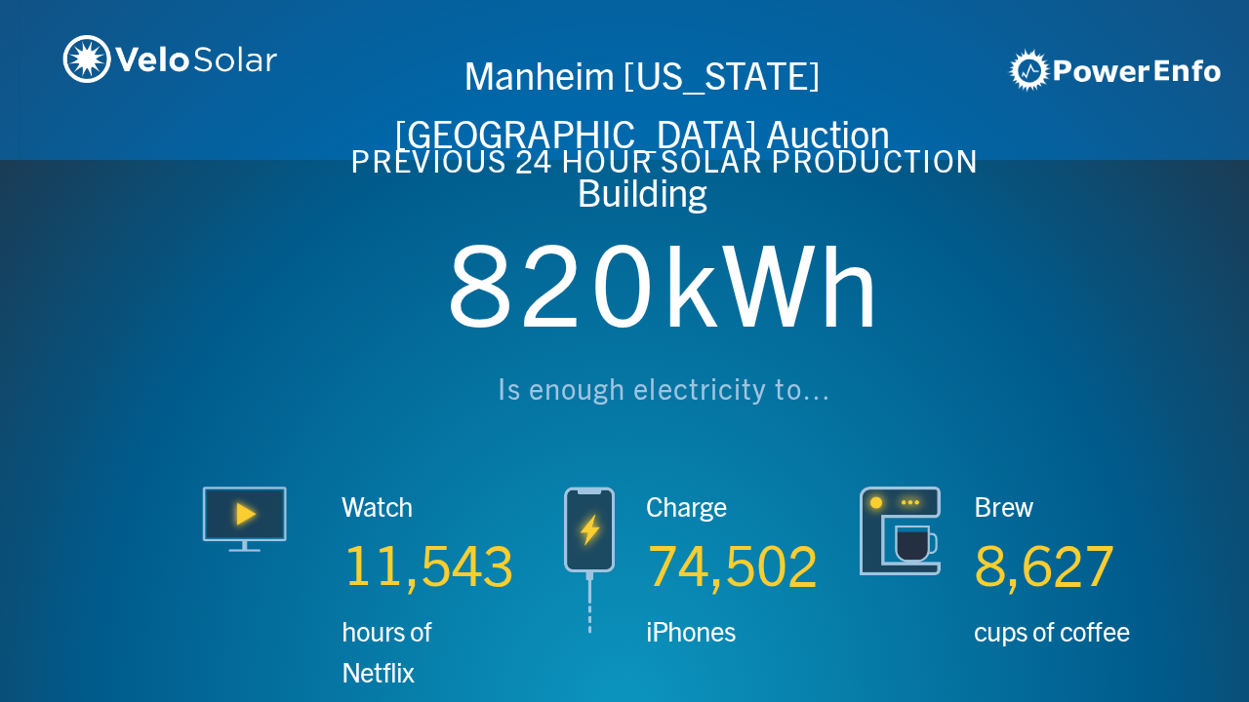
scroll to position [0, 3746]
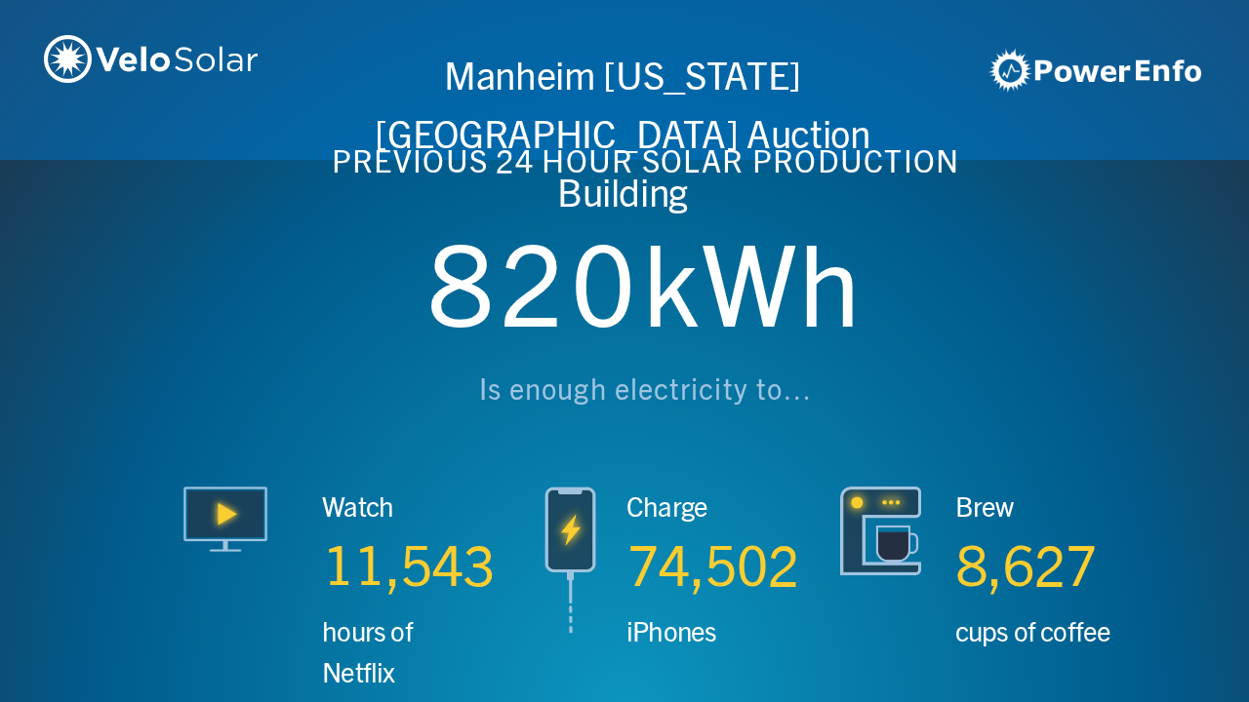
scroll to position [0, 4994]
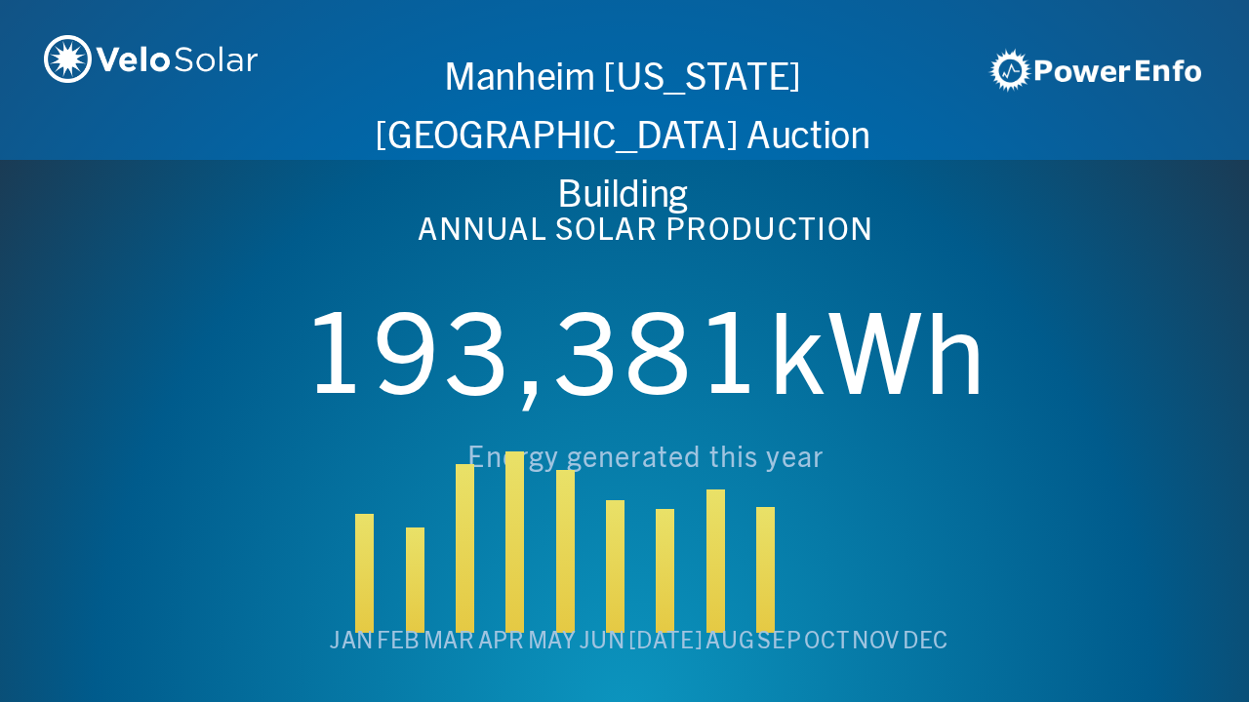
scroll to position [0, 6243]
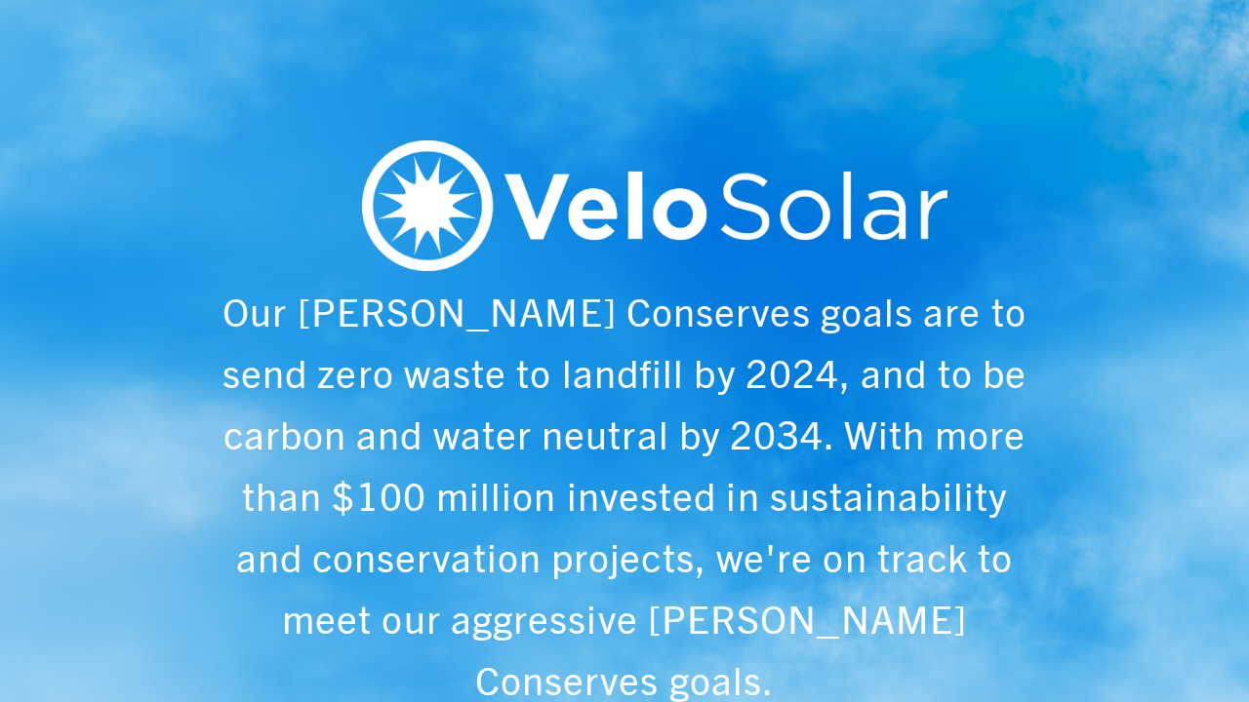
scroll to position [0, 1249]
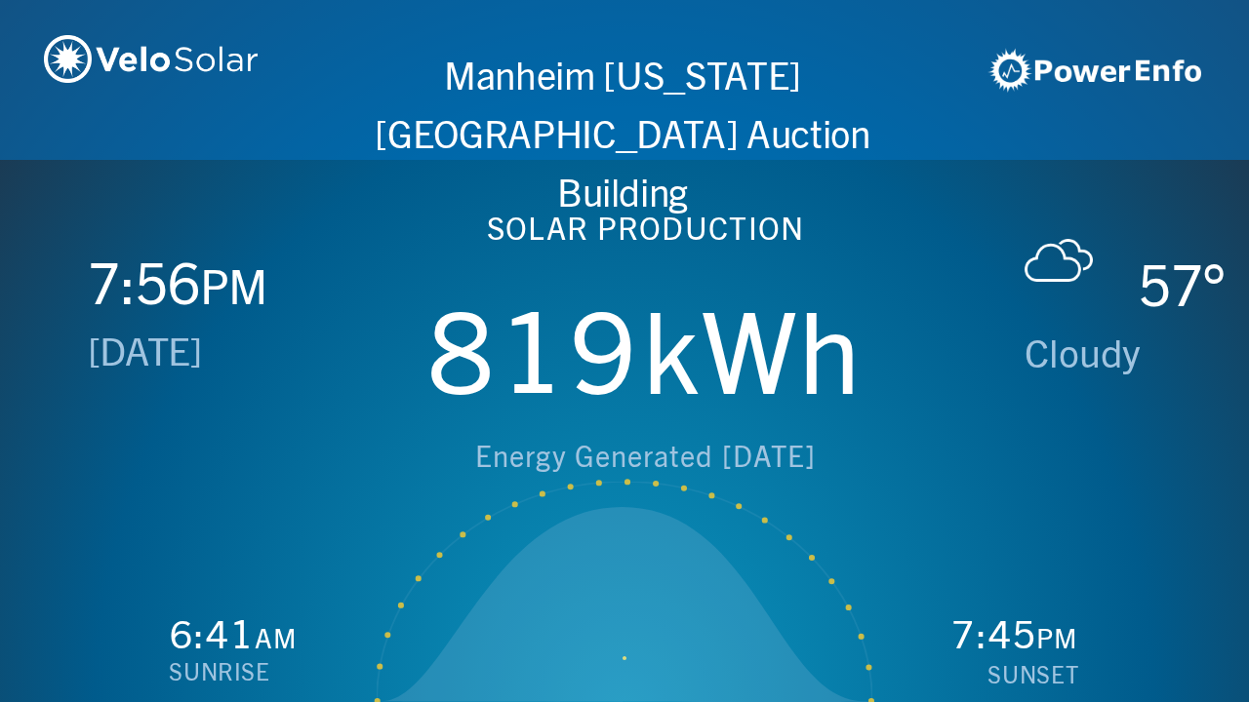
scroll to position [0, 2497]
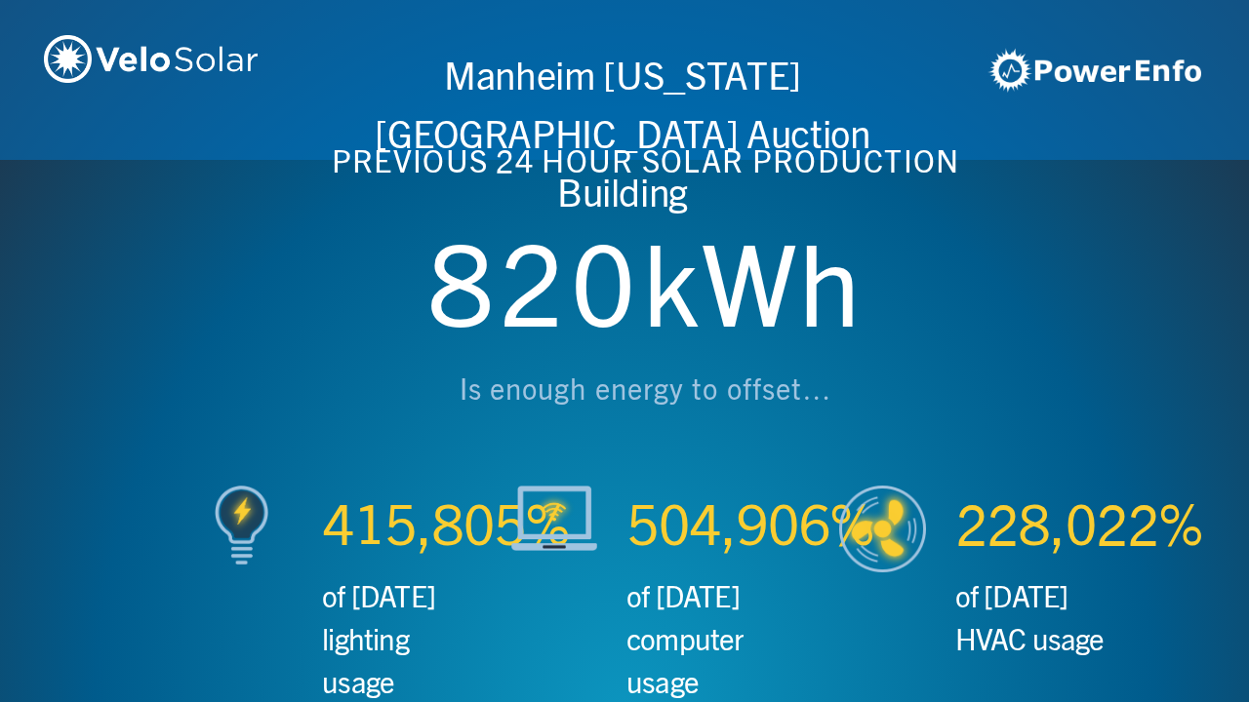
scroll to position [0, 3746]
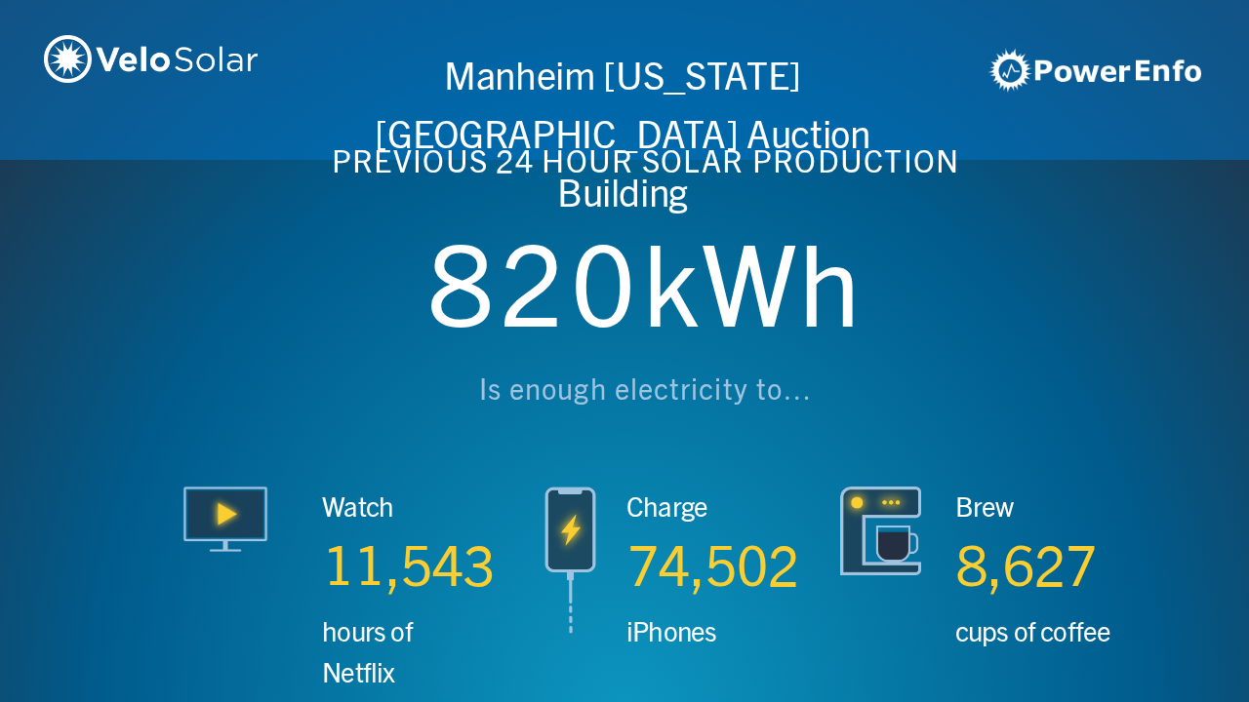
scroll to position [0, 4994]
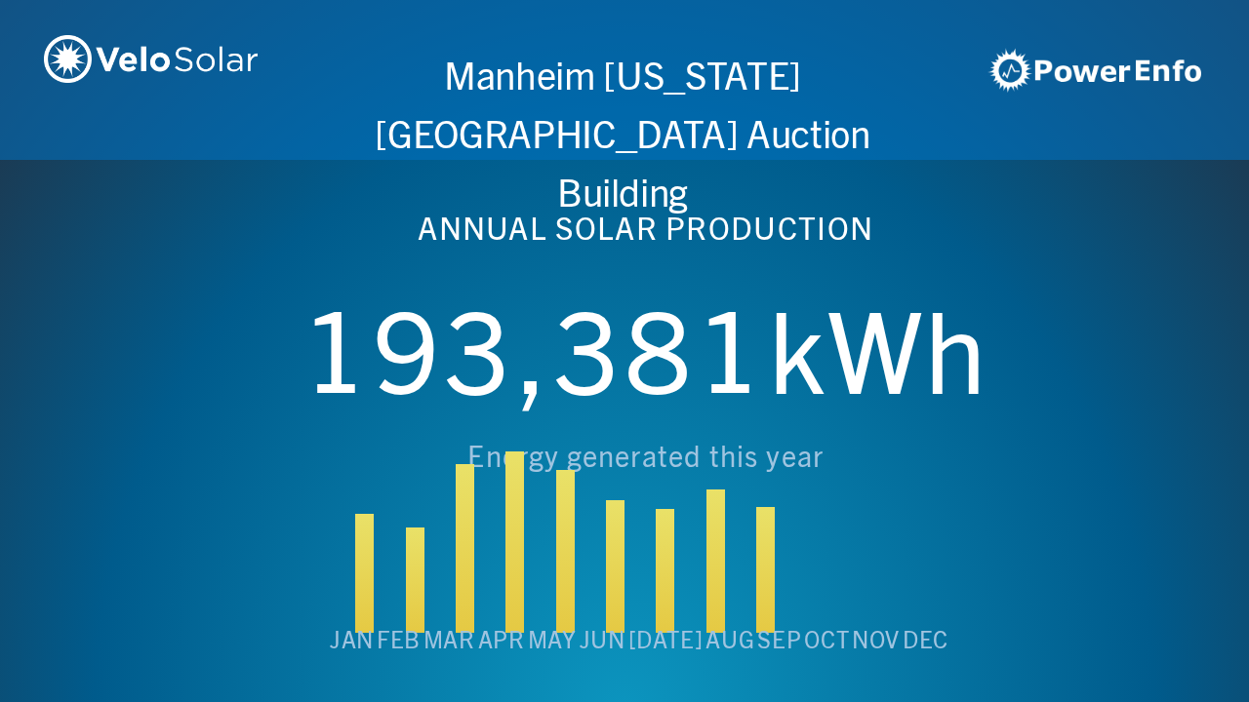
scroll to position [0, 6243]
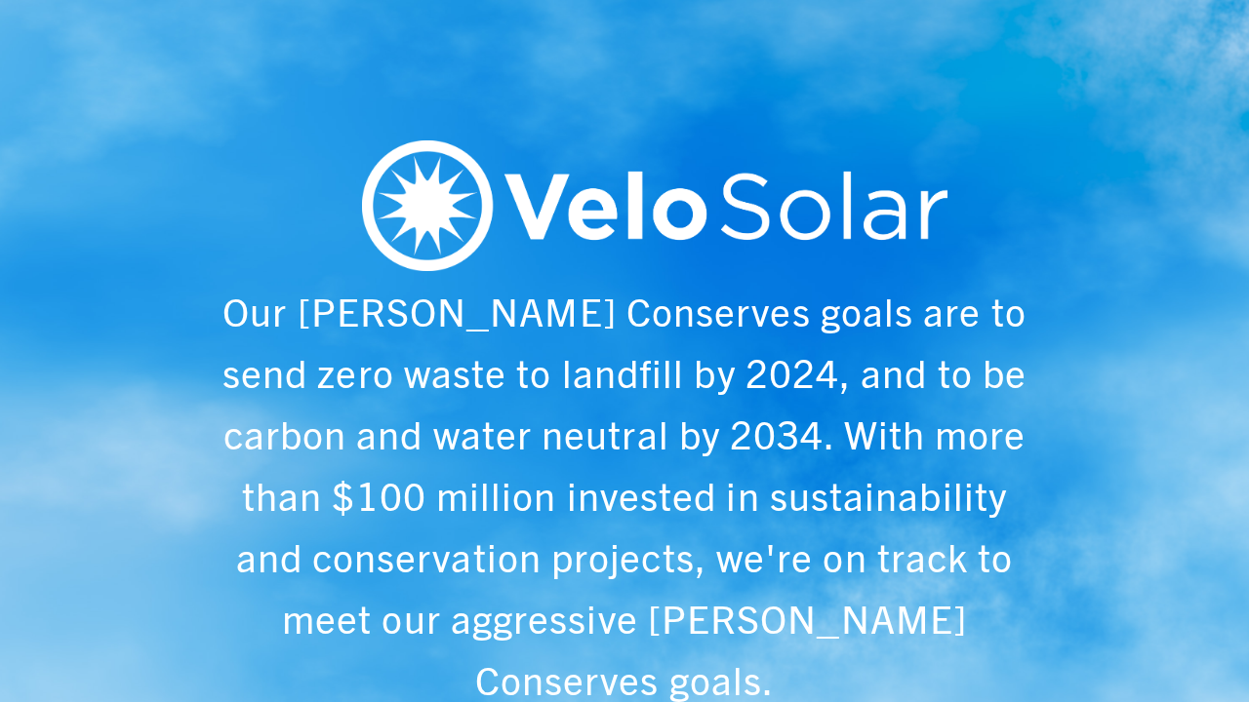
scroll to position [0, 1249]
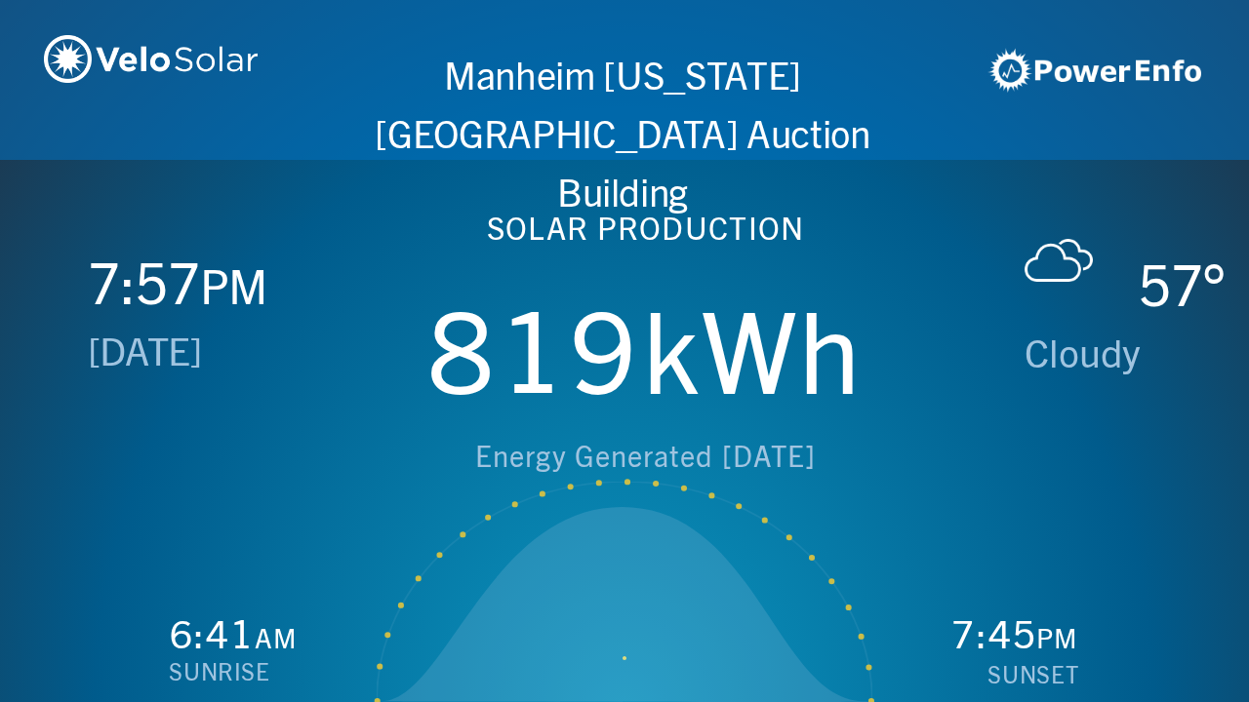
scroll to position [0, 2497]
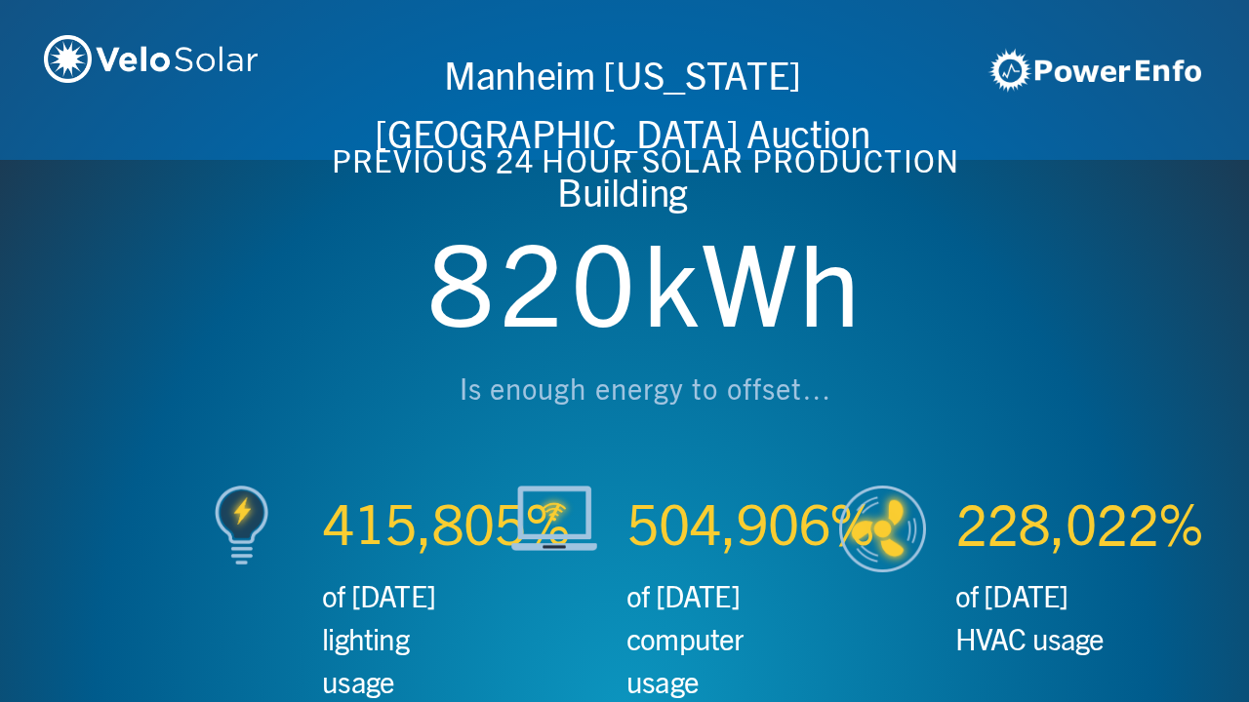
scroll to position [0, 3746]
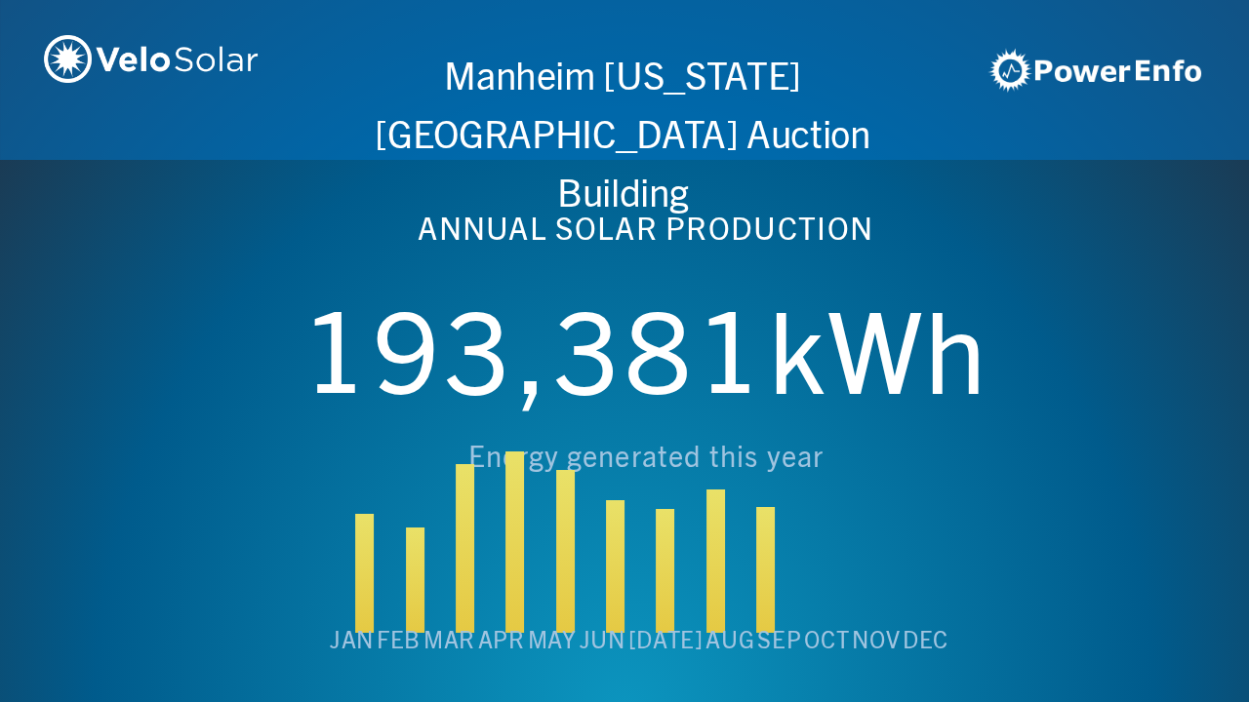
scroll to position [0, 4994]
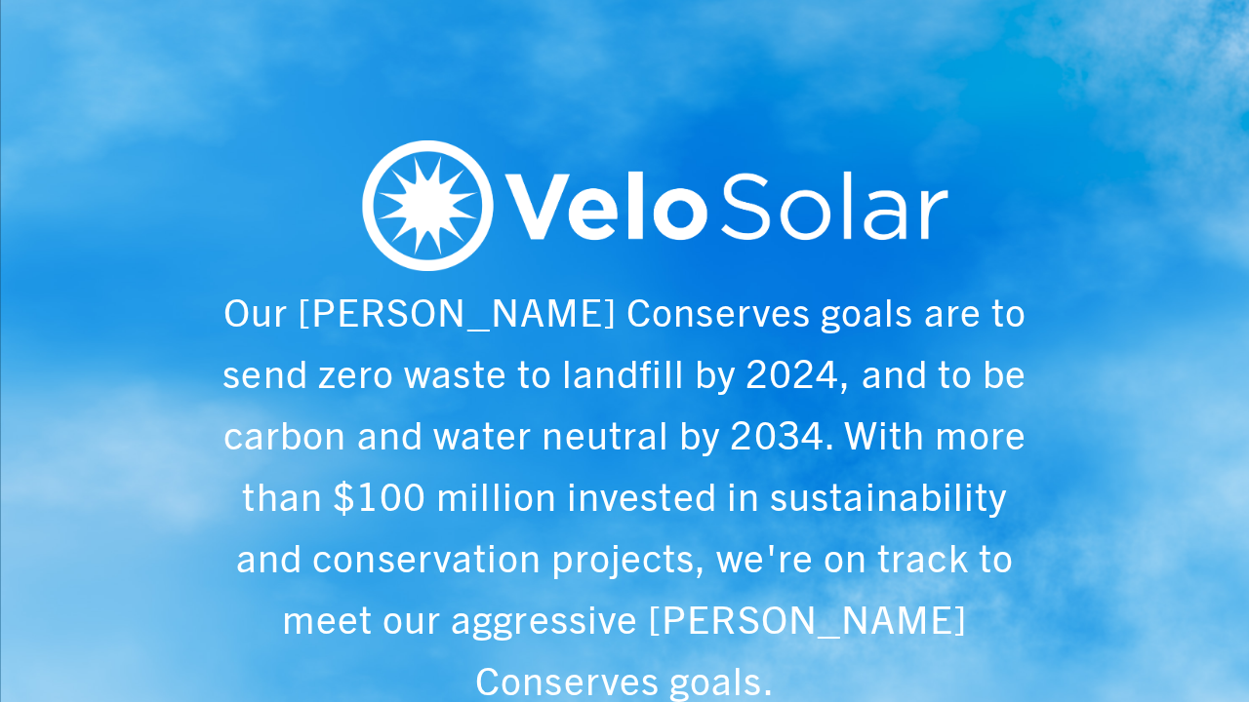
scroll to position [0, 6243]
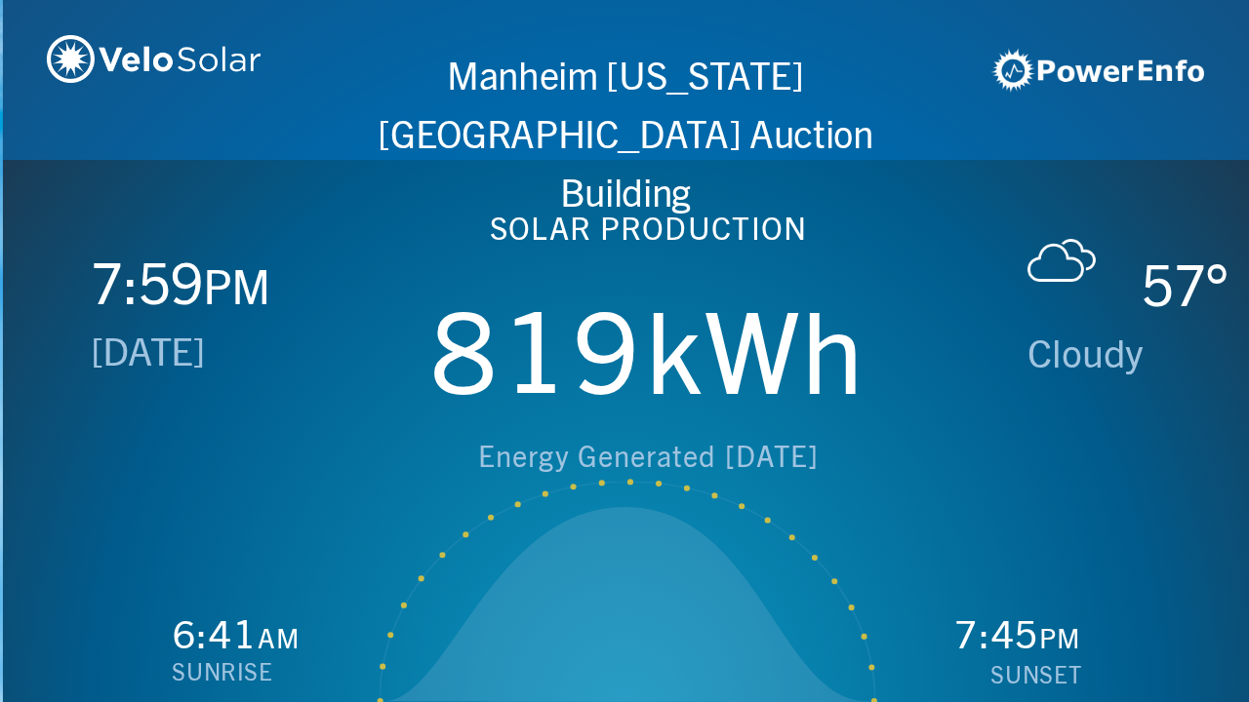
scroll to position [0, 1249]
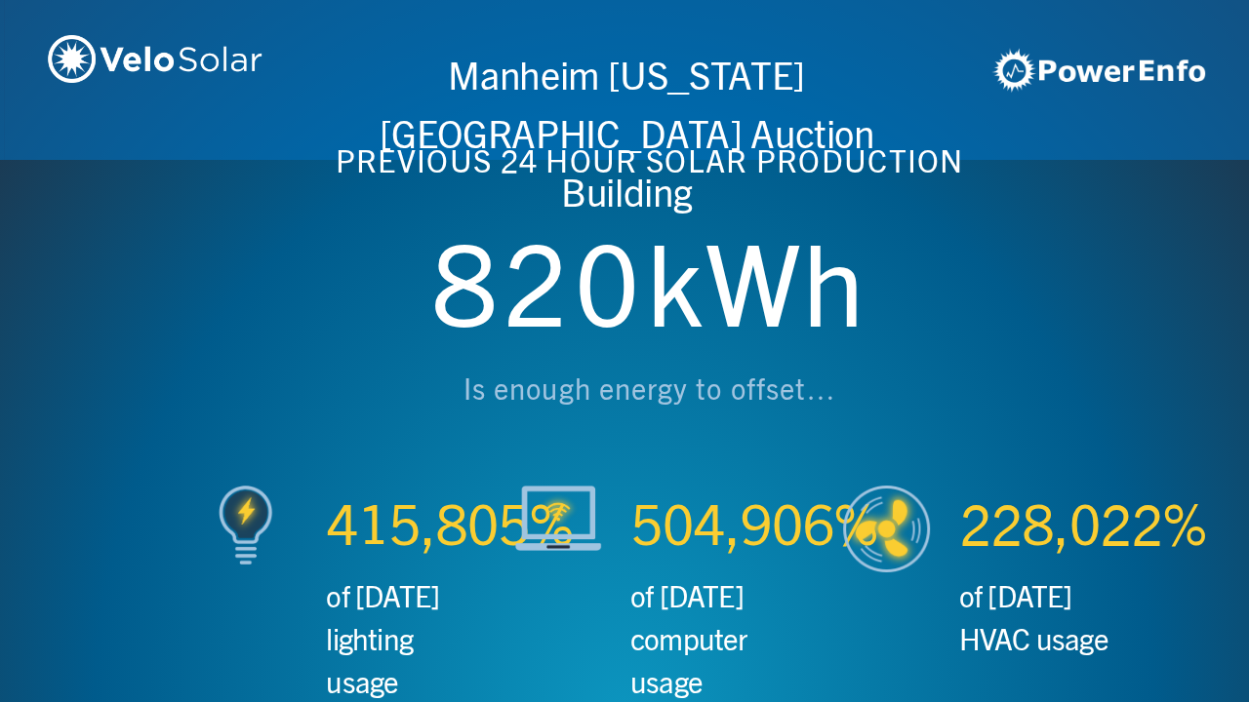
scroll to position [0, 2497]
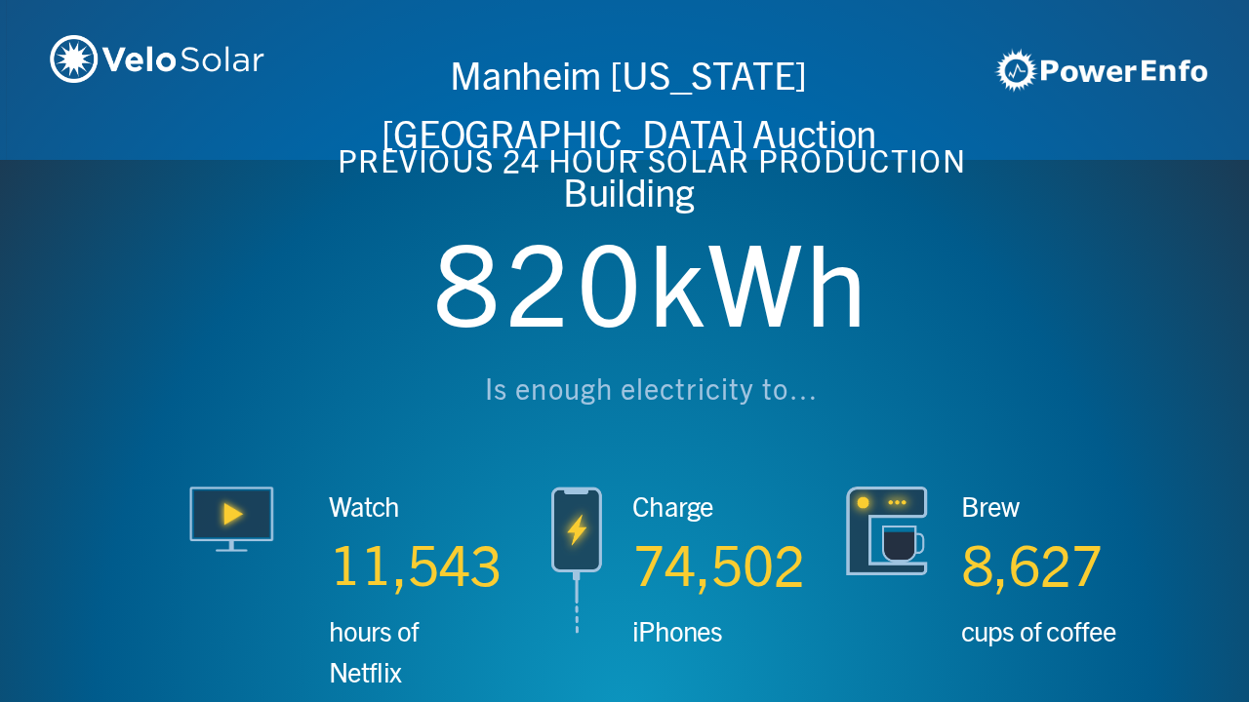
scroll to position [0, 3746]
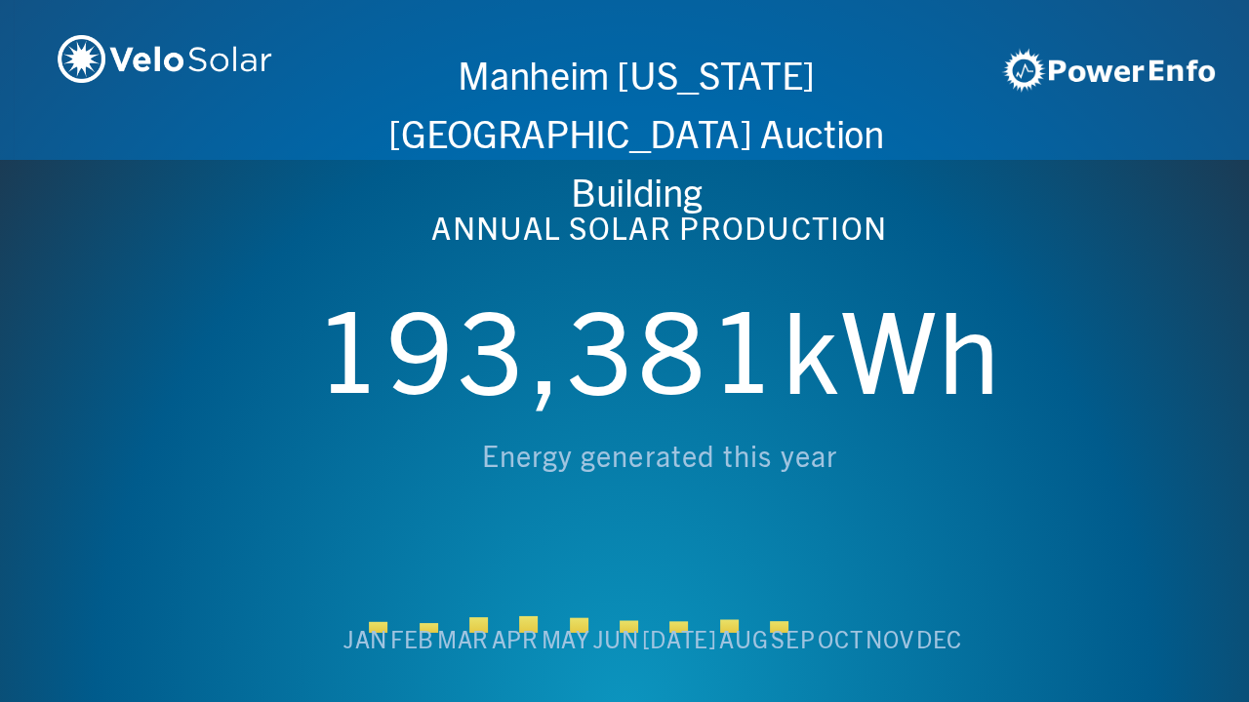
scroll to position [0, 4994]
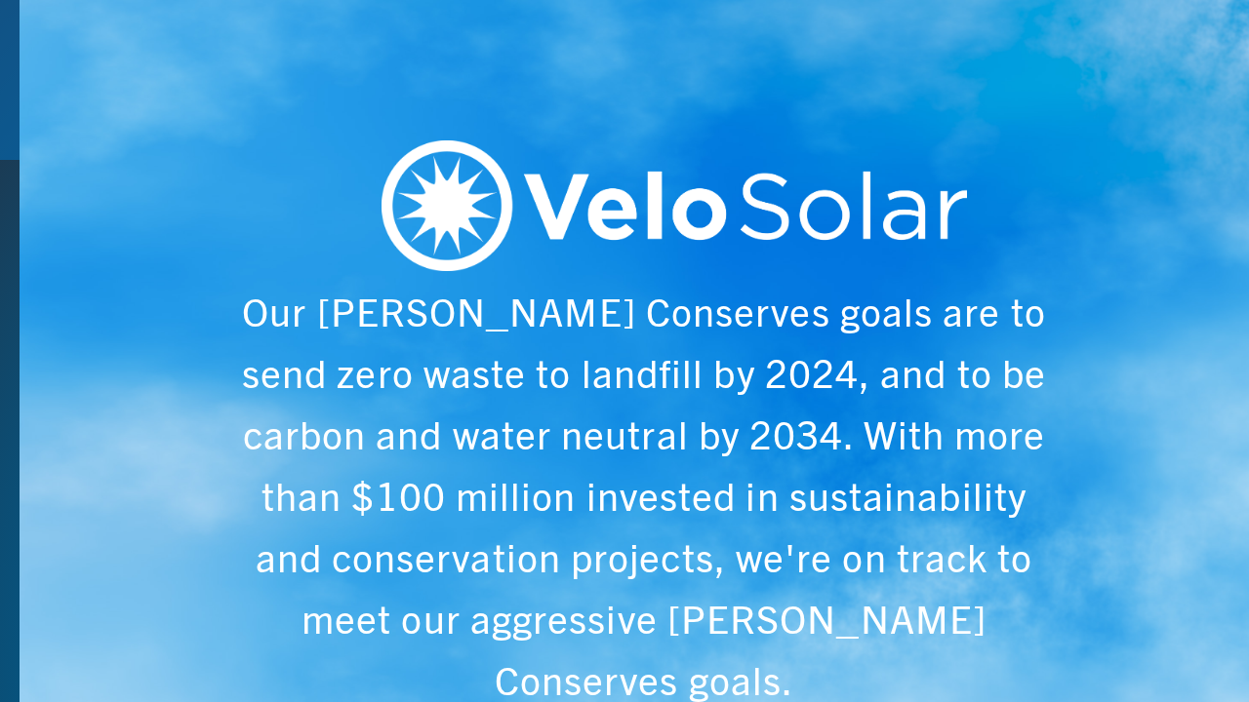
scroll to position [0, 6243]
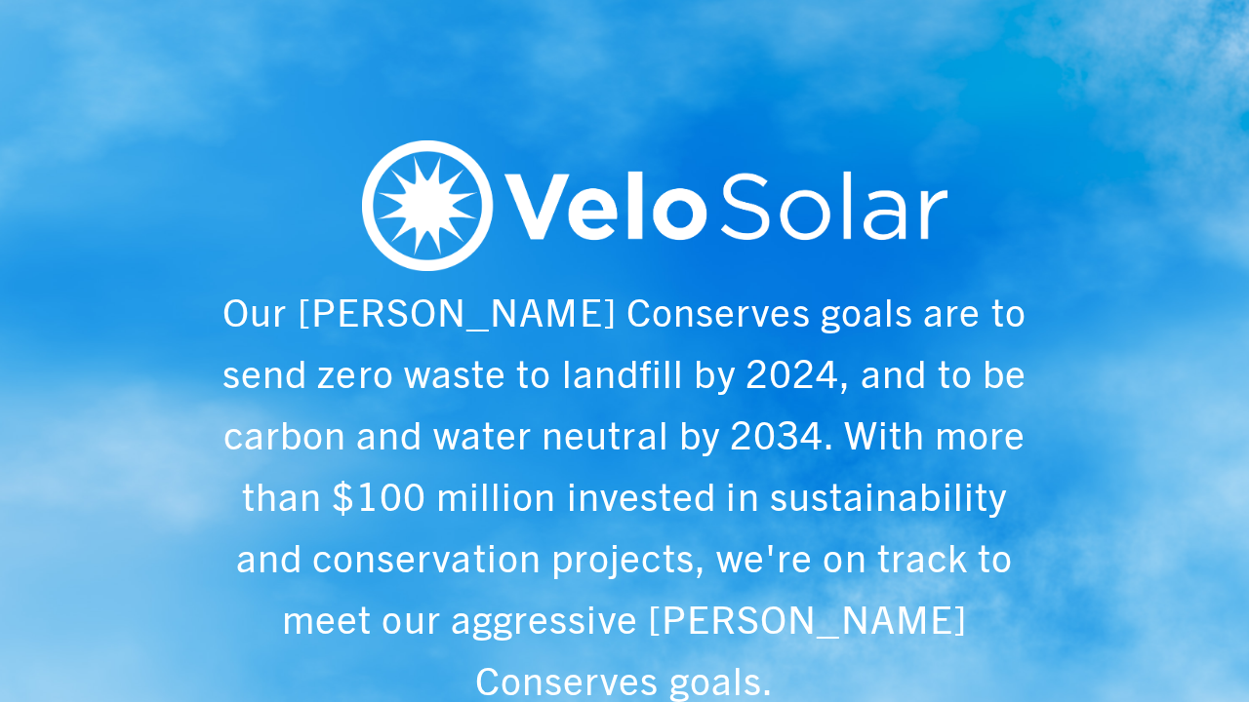
scroll to position [0, 1249]
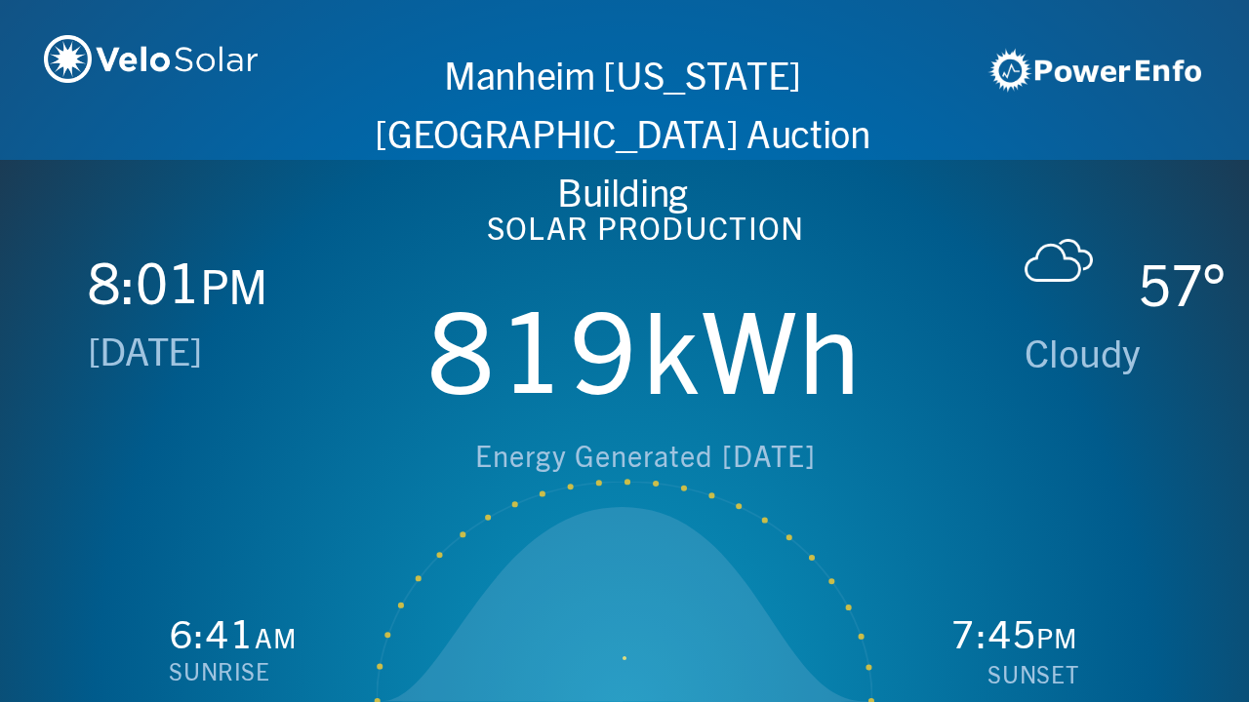
scroll to position [0, 2497]
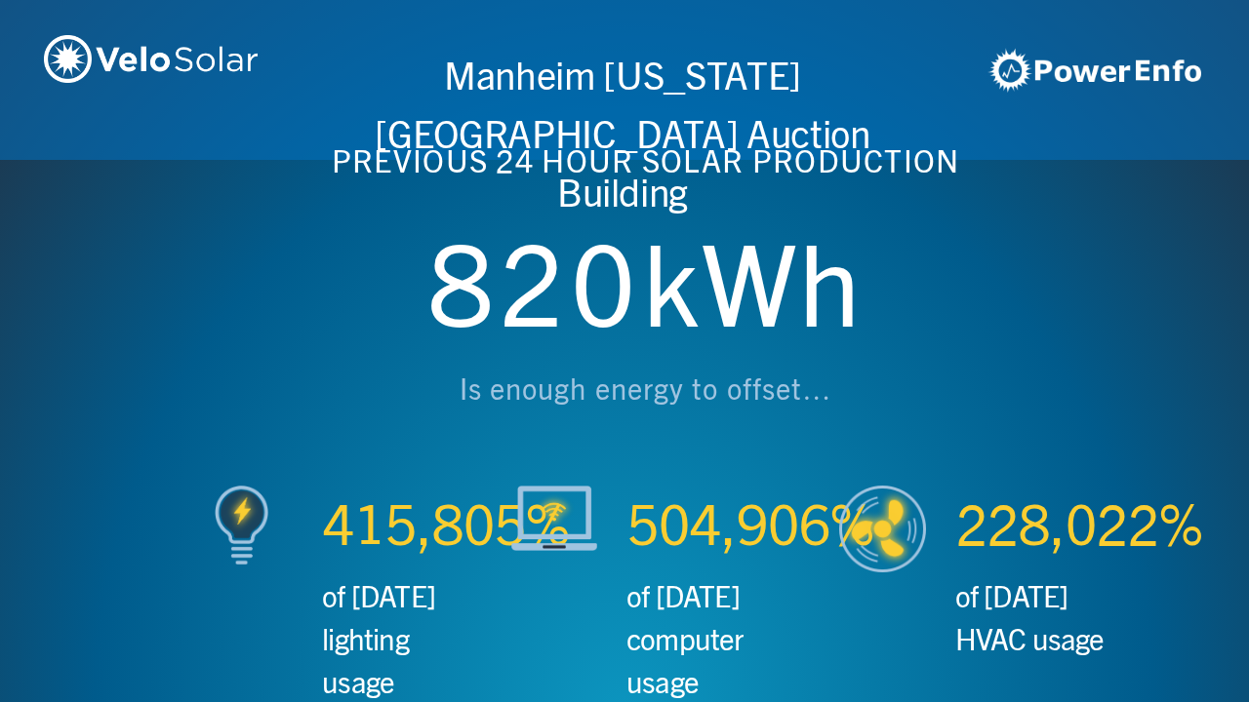
scroll to position [0, 3746]
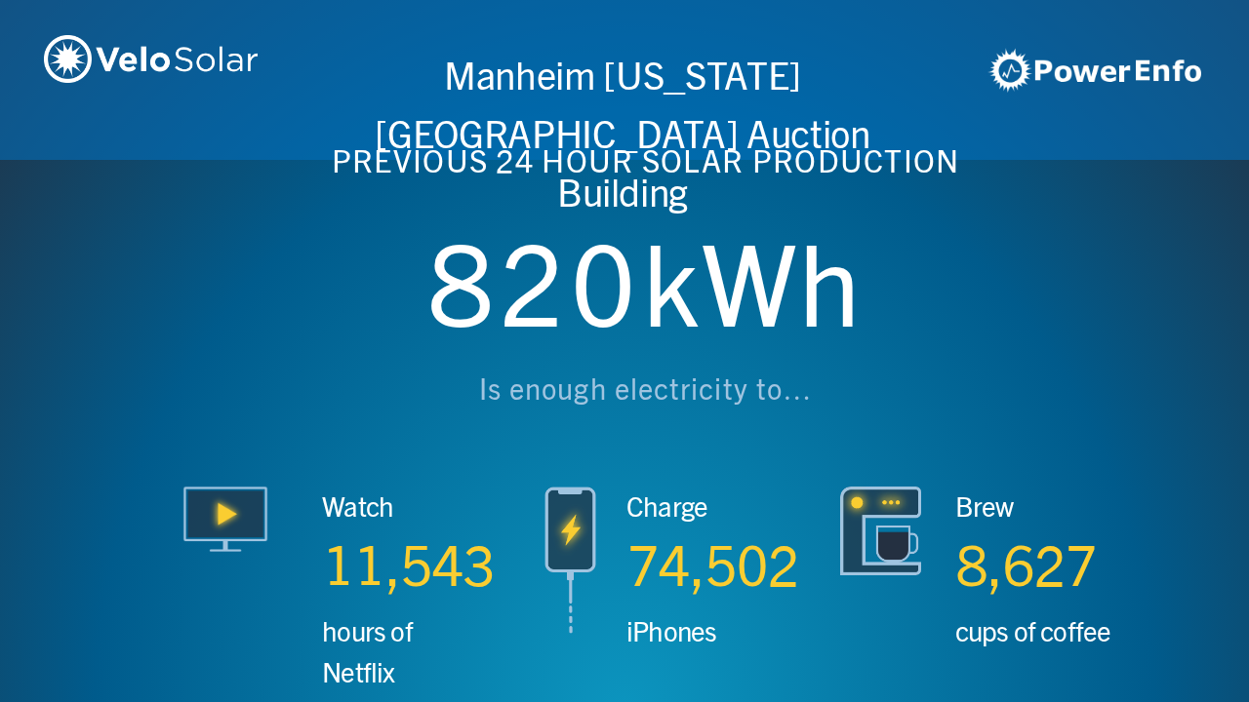
scroll to position [0, 4994]
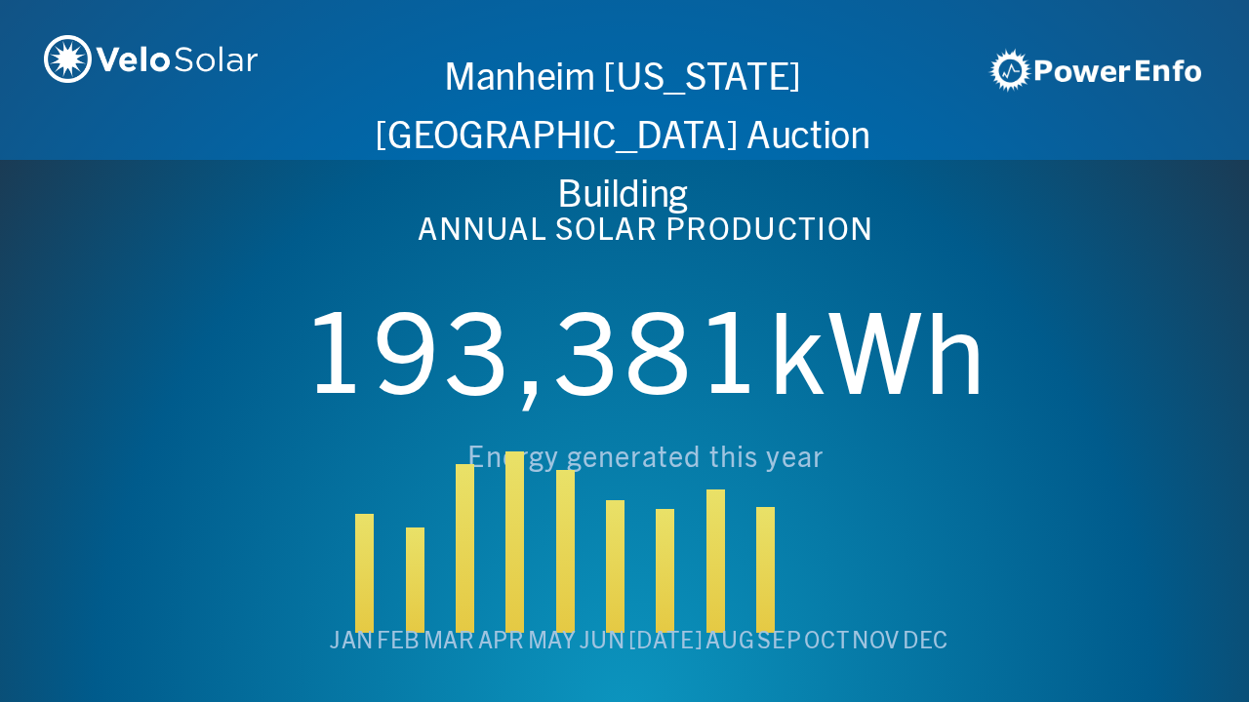
scroll to position [0, 6243]
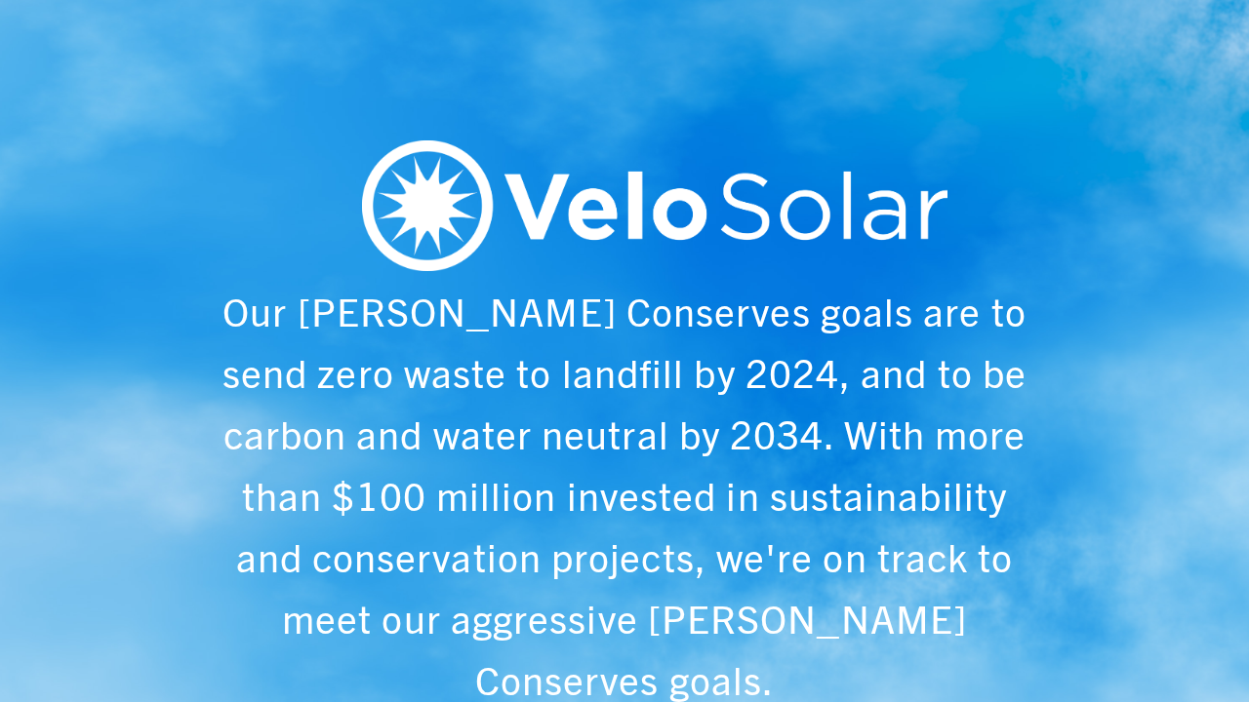
scroll to position [0, 1249]
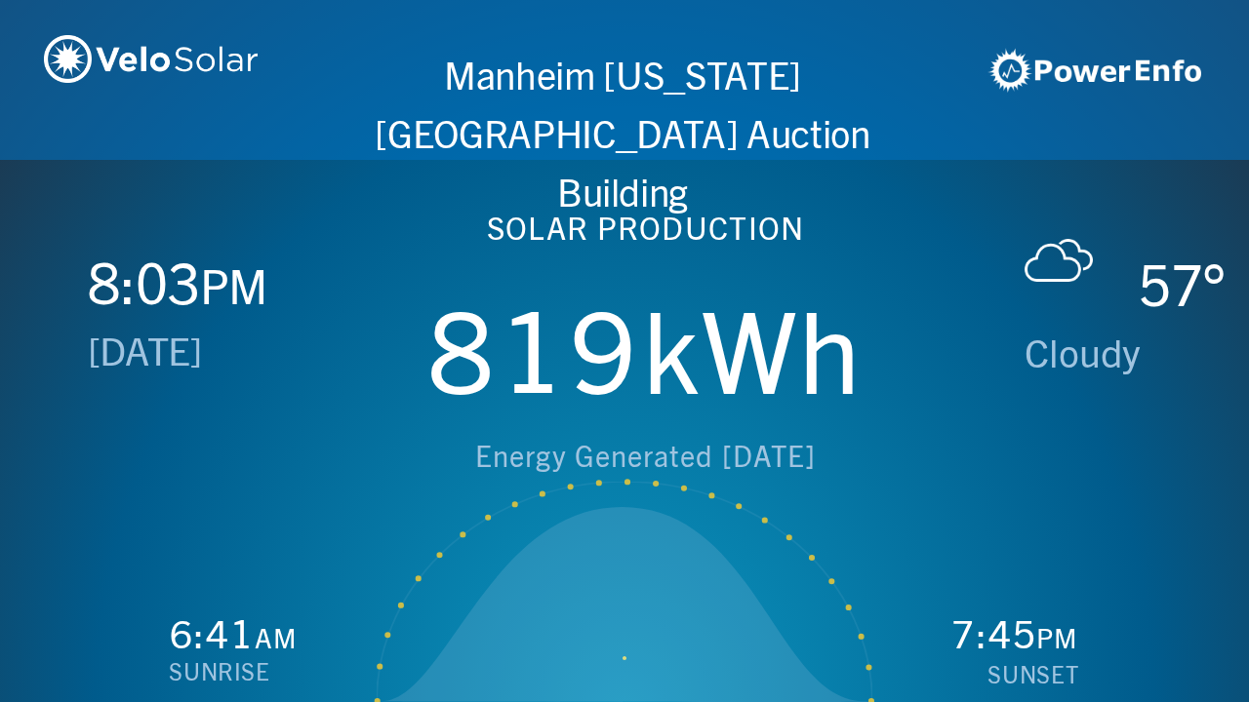
scroll to position [0, 2497]
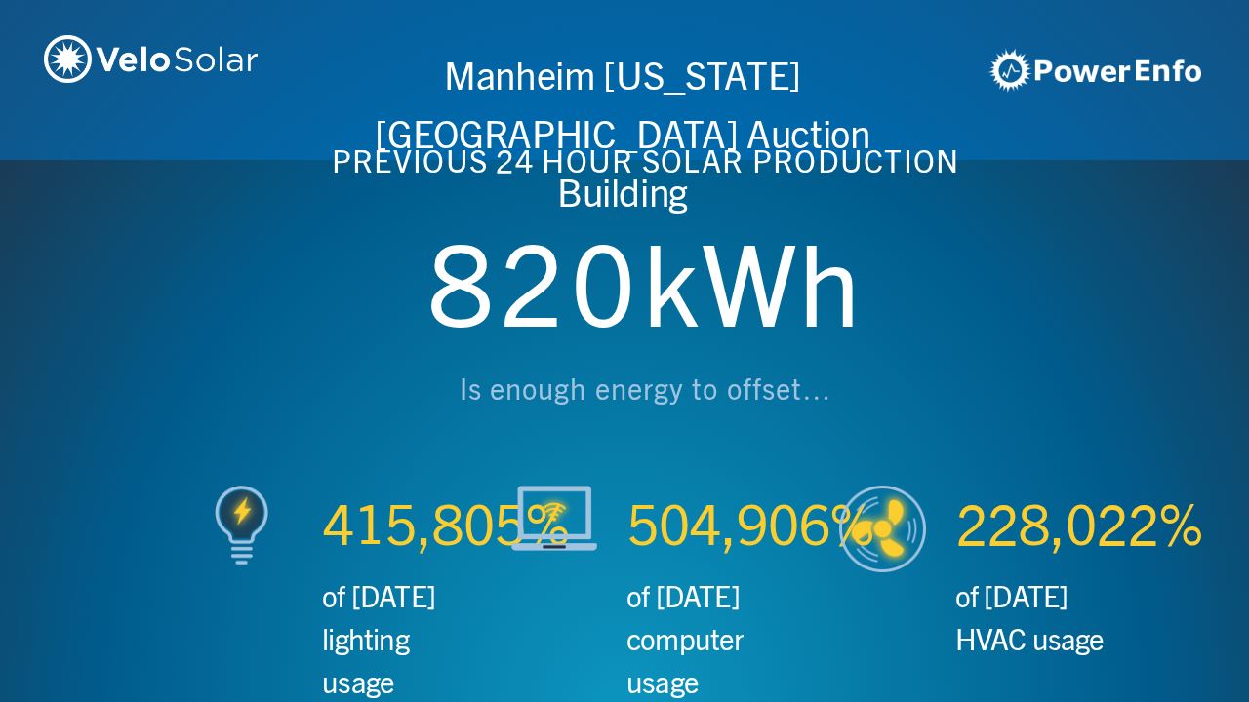
scroll to position [0, 3746]
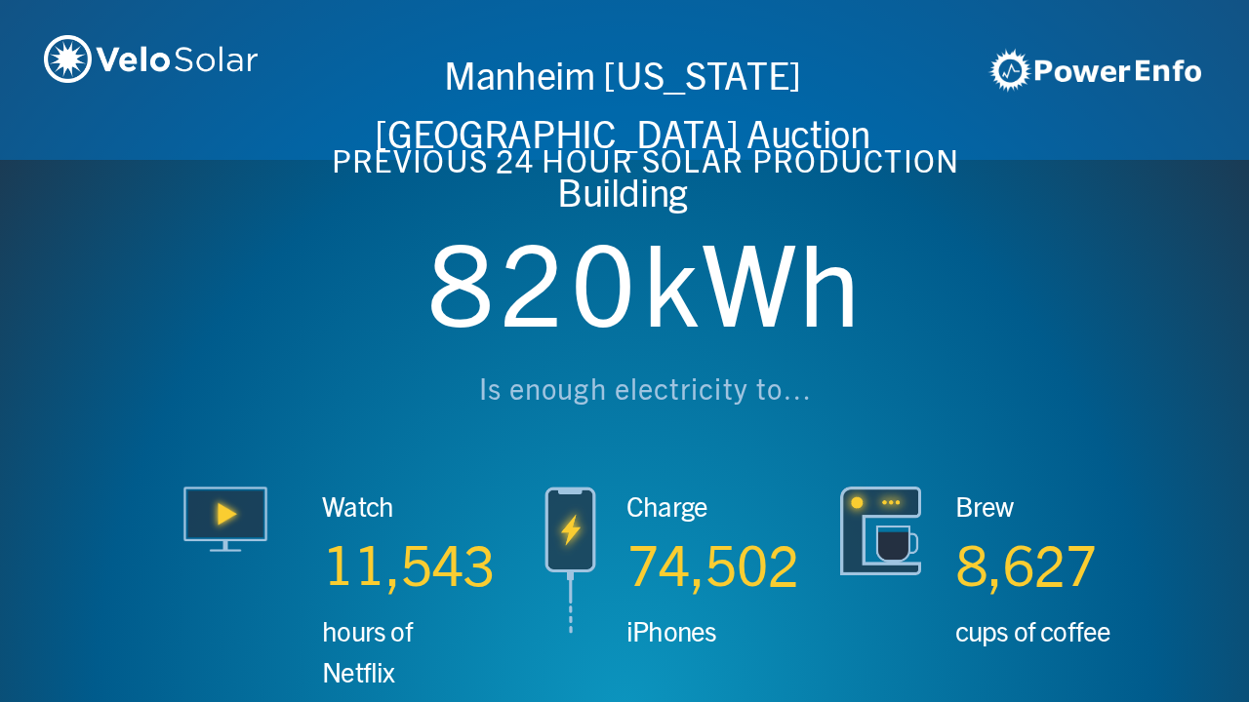
scroll to position [0, 4994]
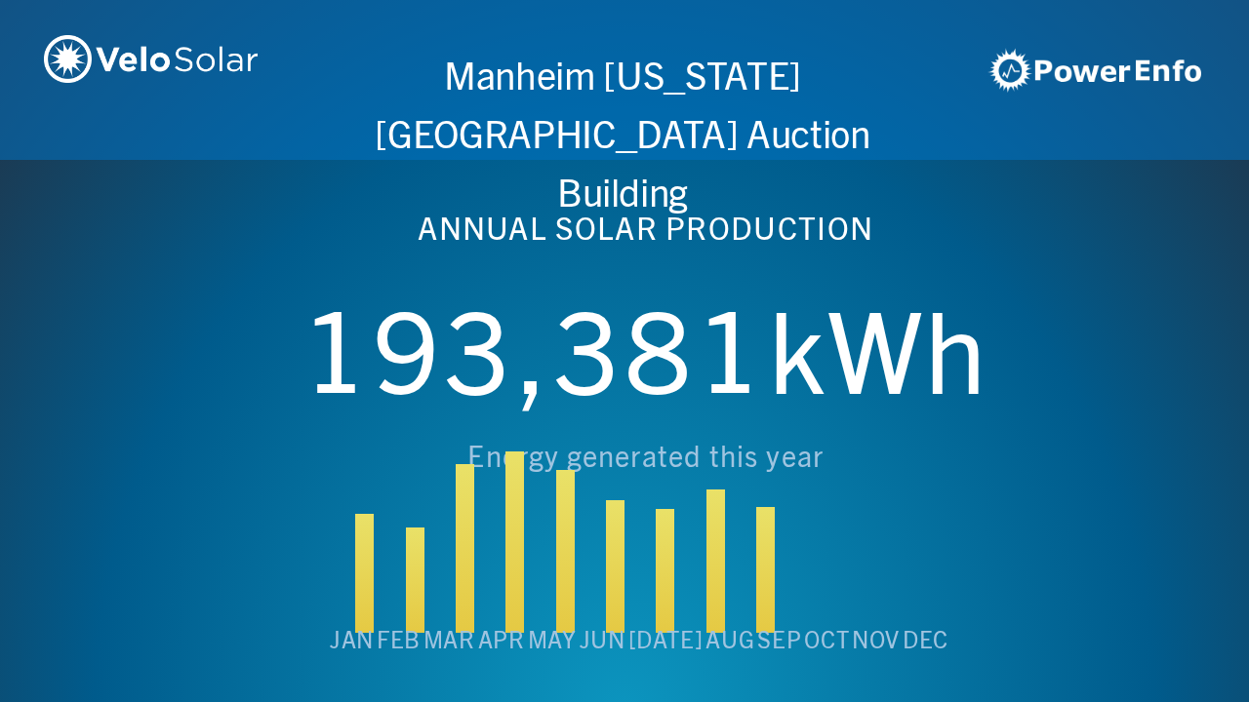
scroll to position [0, 6243]
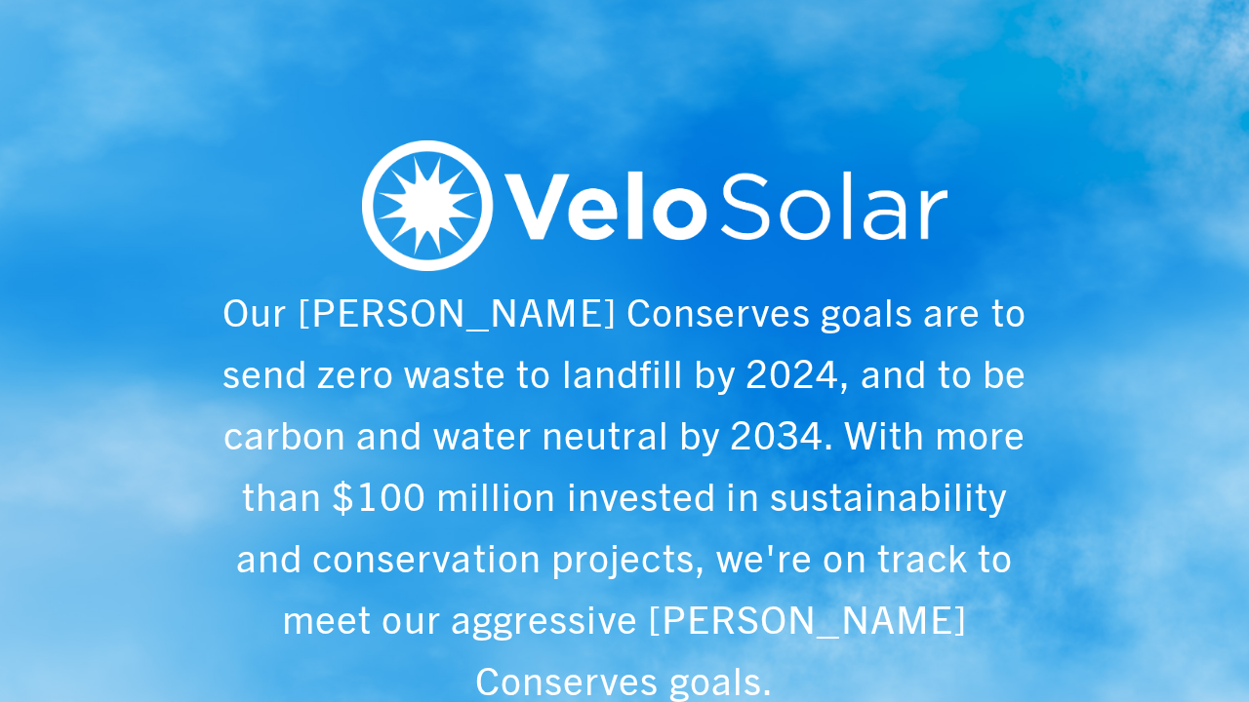
scroll to position [0, 1249]
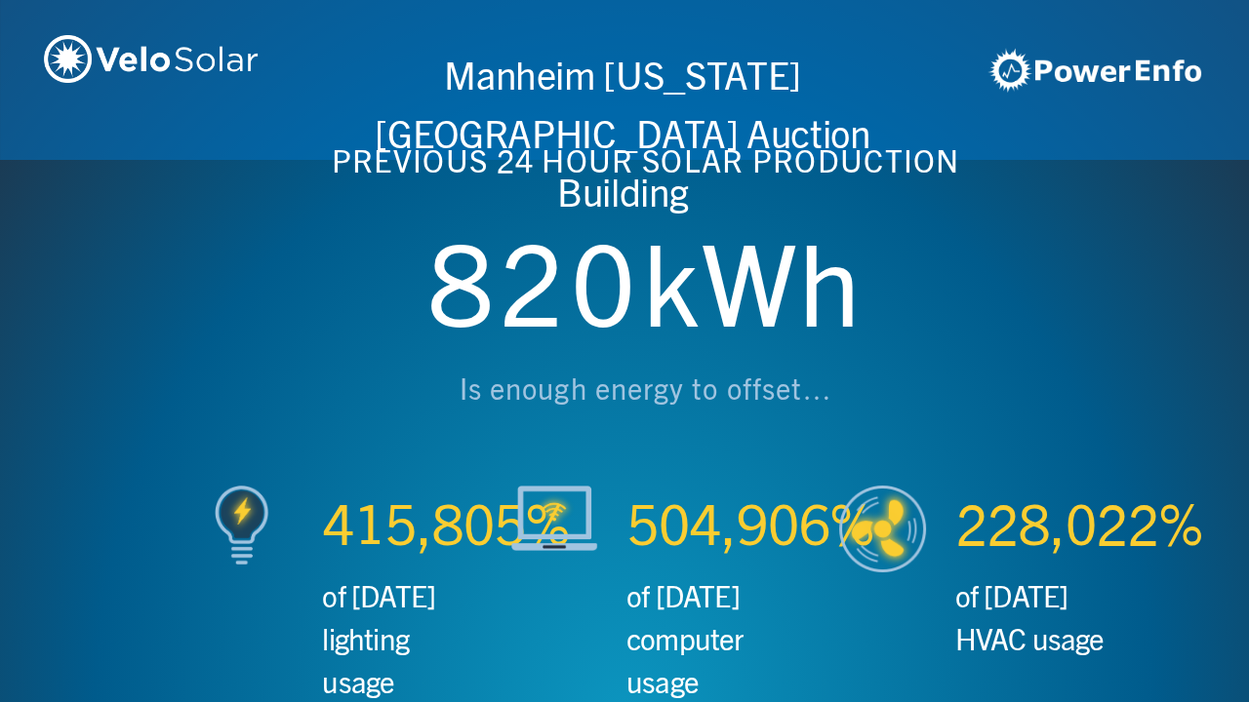
scroll to position [0, 2497]
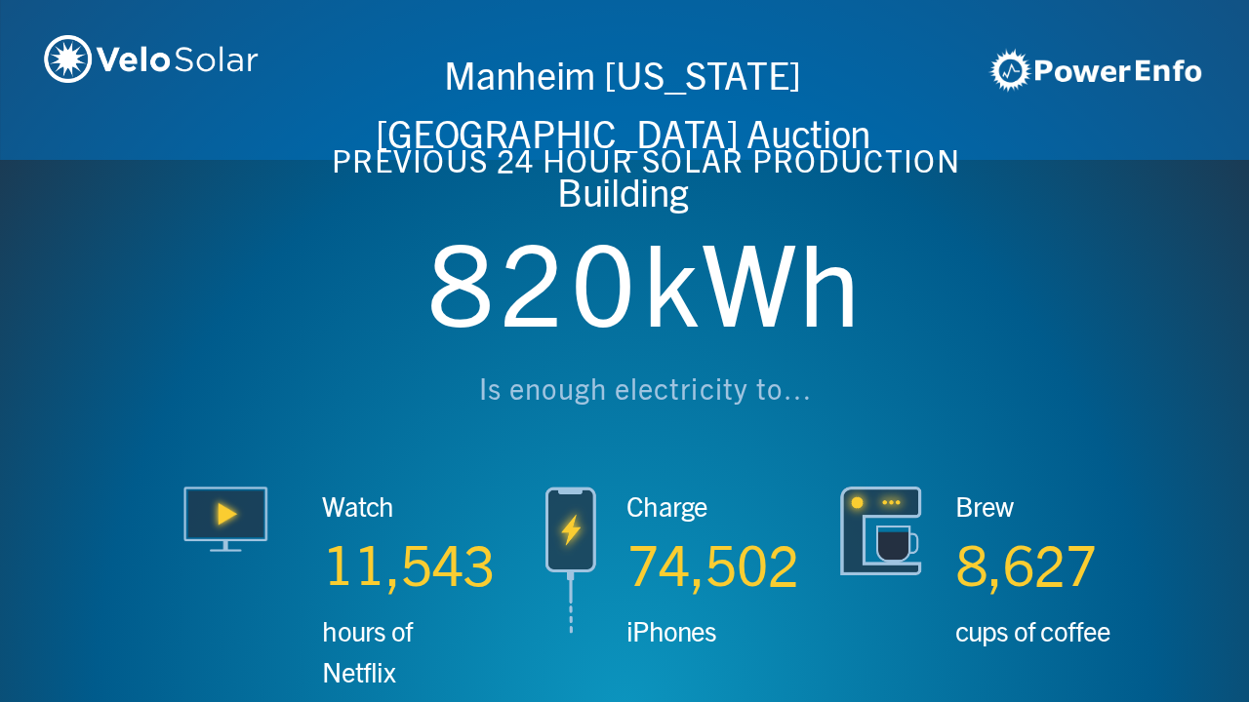
scroll to position [0, 3746]
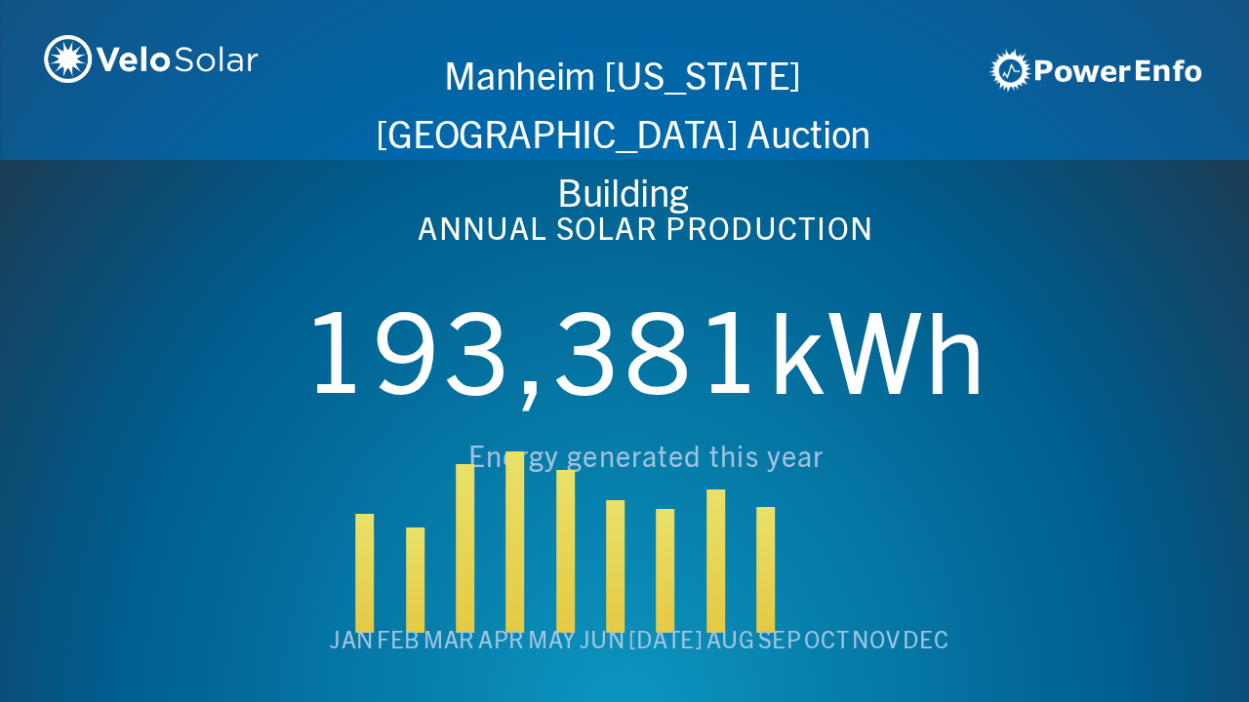
scroll to position [0, 4994]
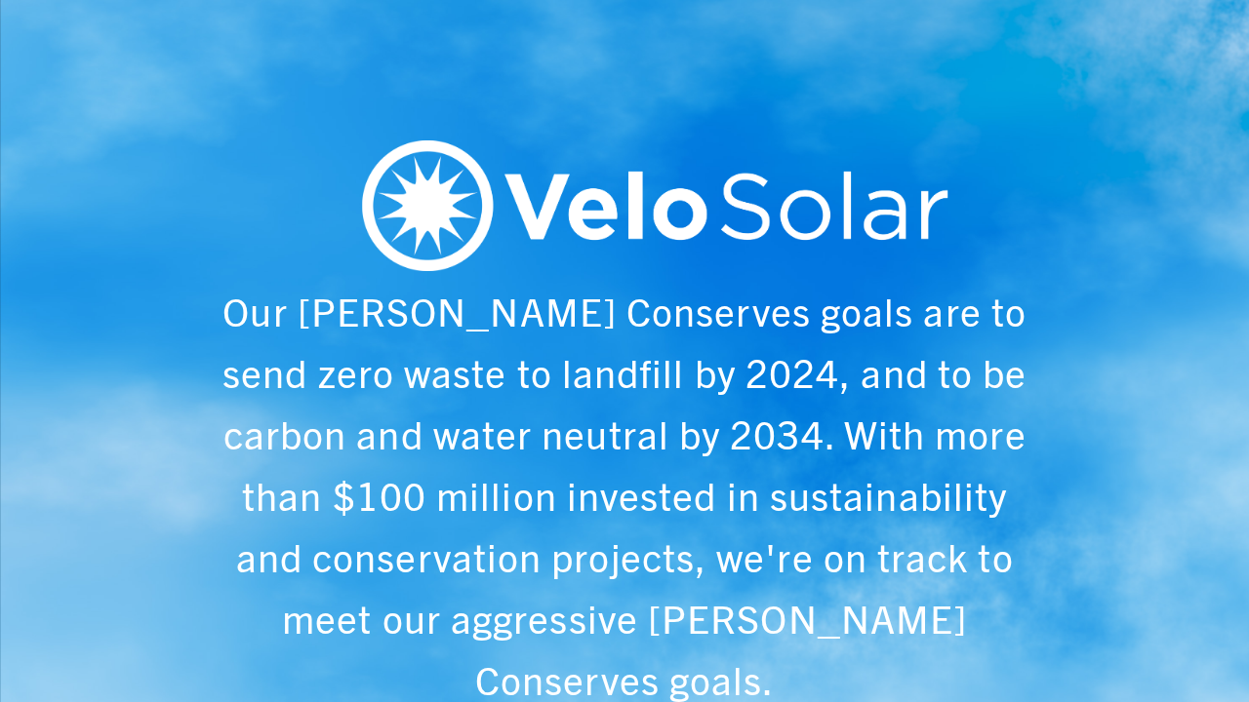
scroll to position [0, 6243]
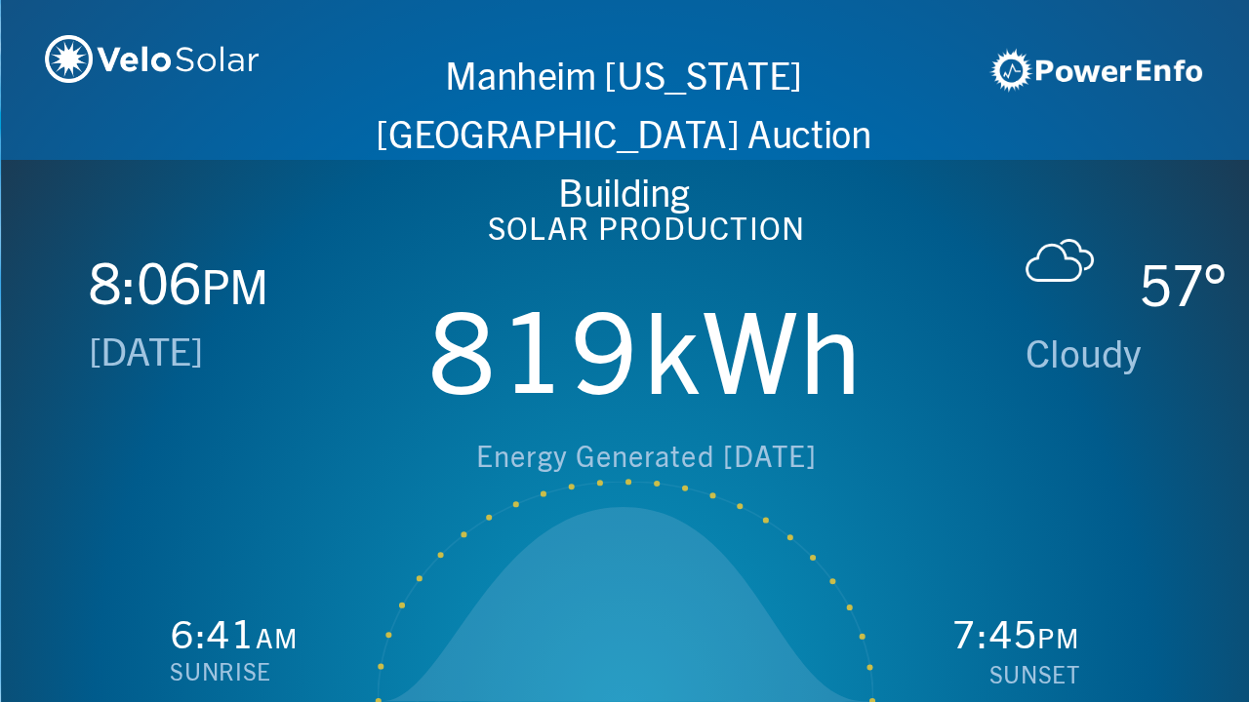
scroll to position [0, 1249]
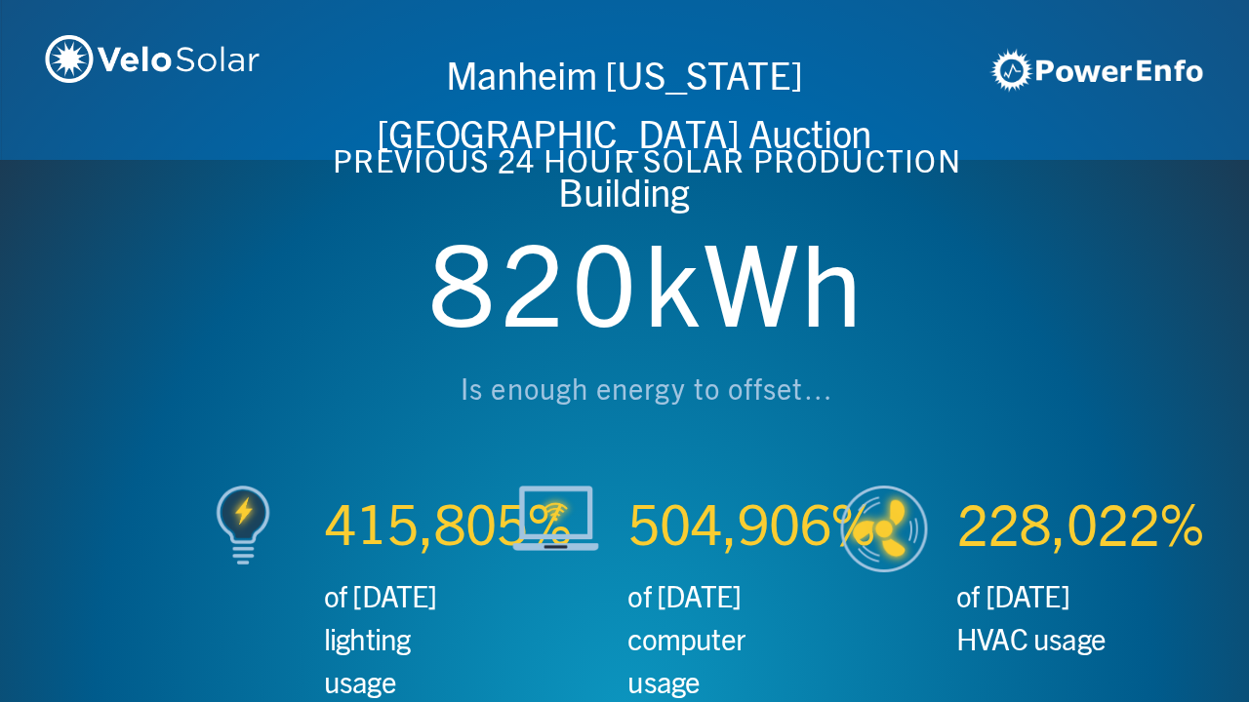
scroll to position [0, 2497]
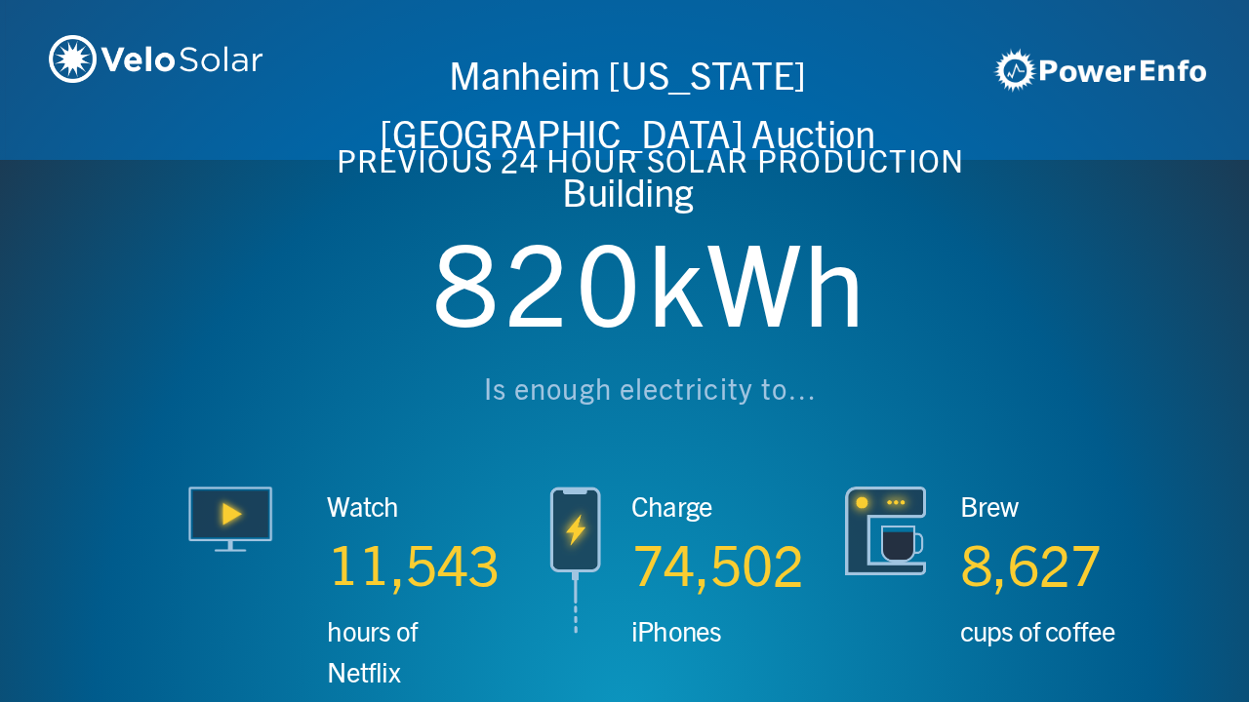
scroll to position [0, 3746]
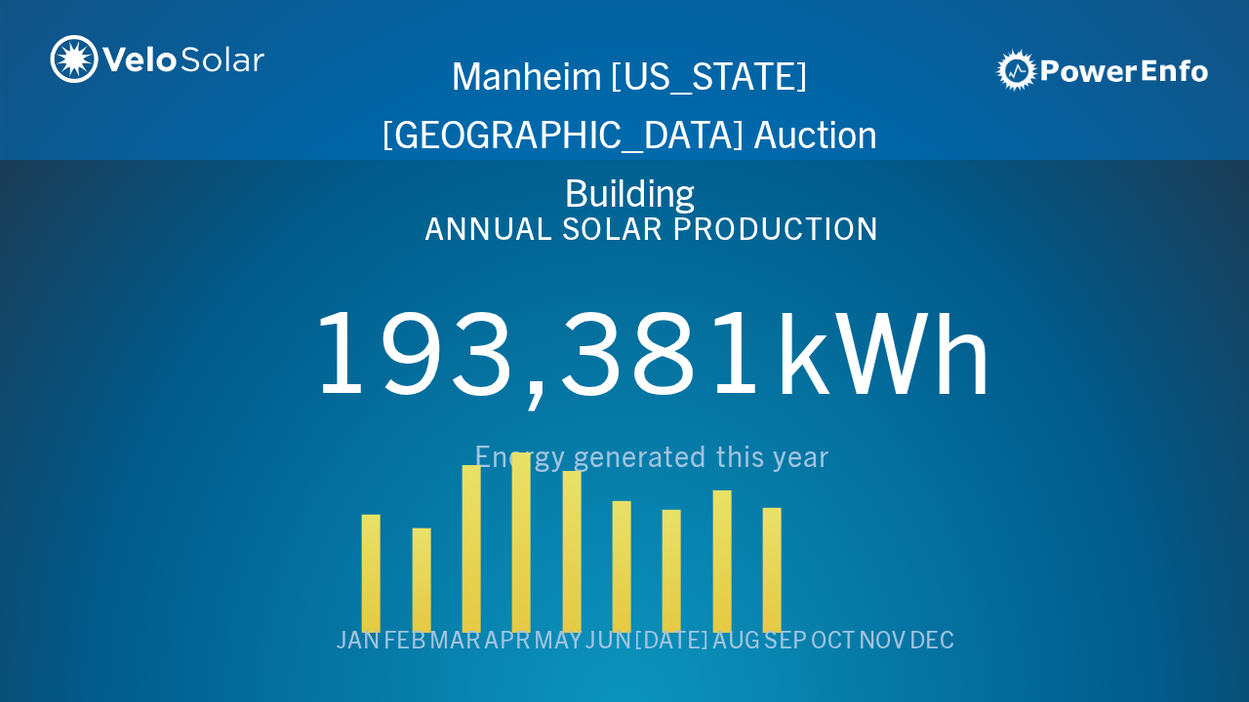
scroll to position [0, 4994]
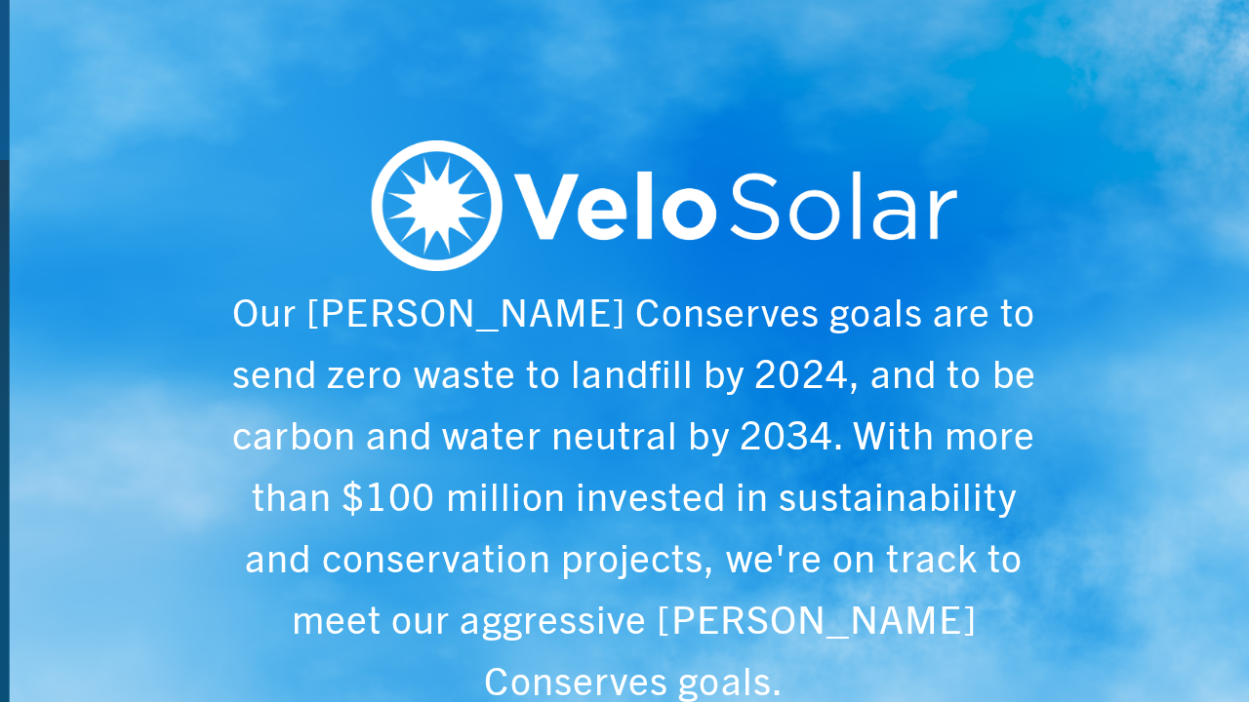
scroll to position [0, 6243]
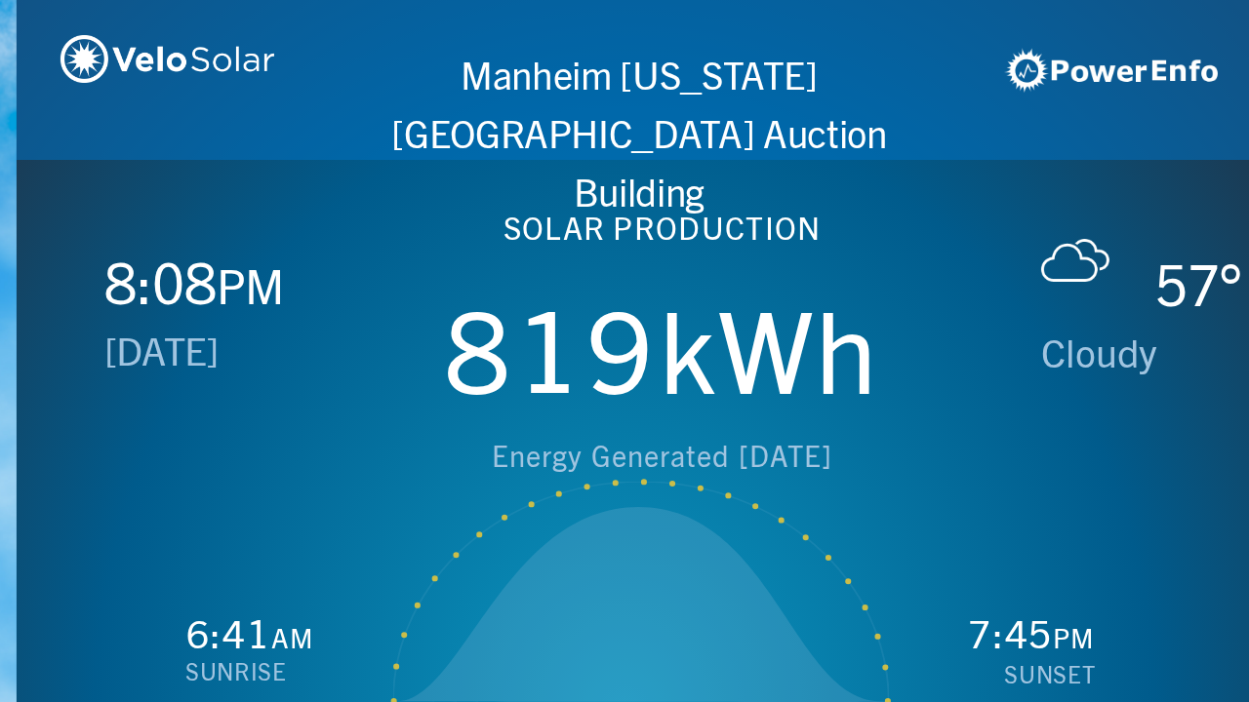
scroll to position [0, 1249]
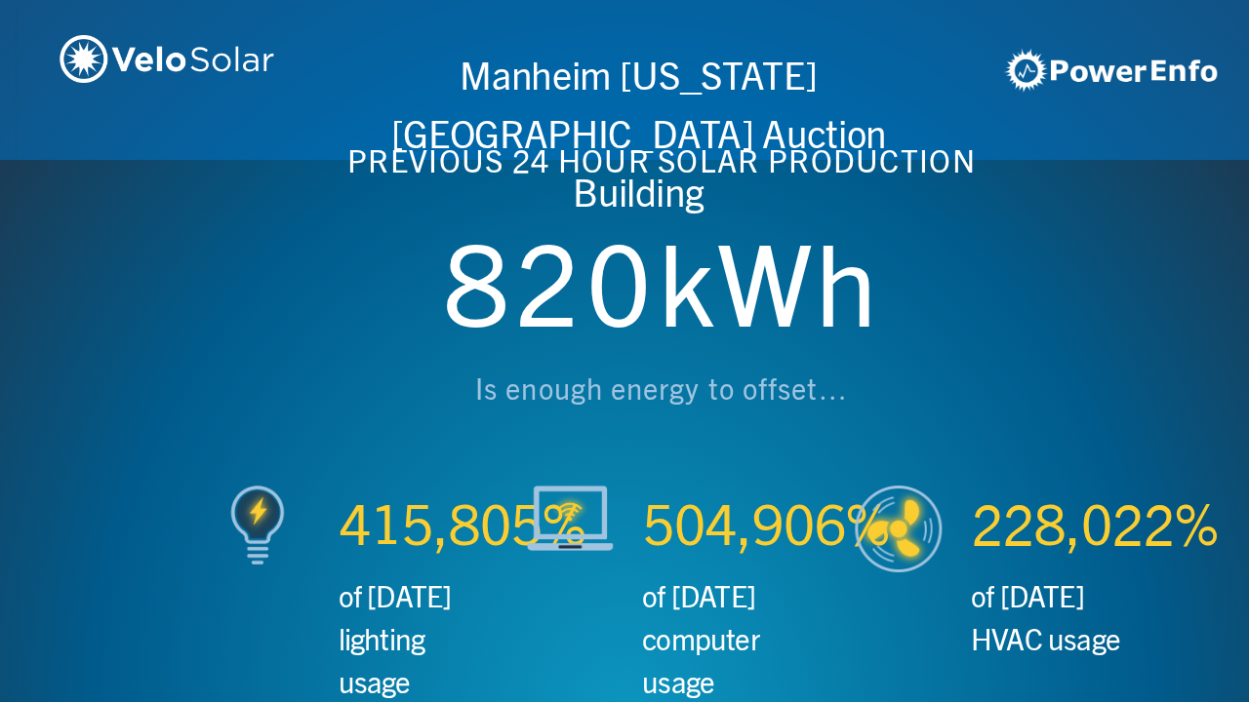
scroll to position [0, 2497]
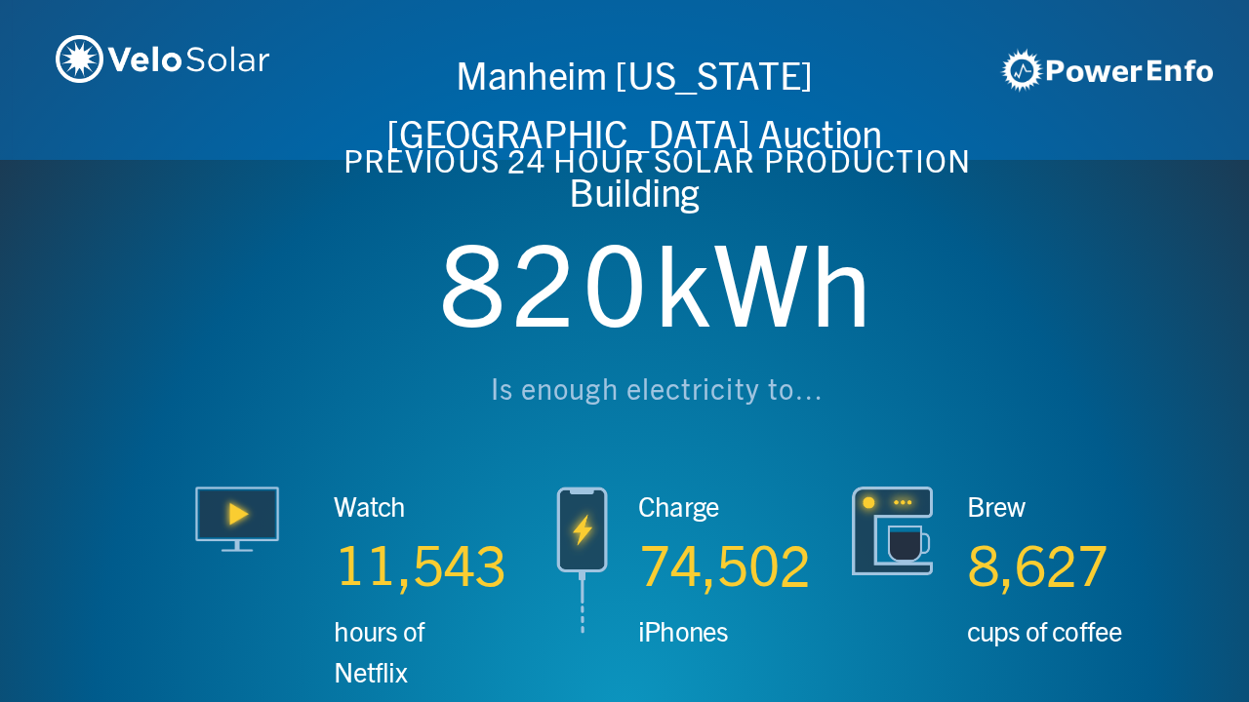
scroll to position [0, 3746]
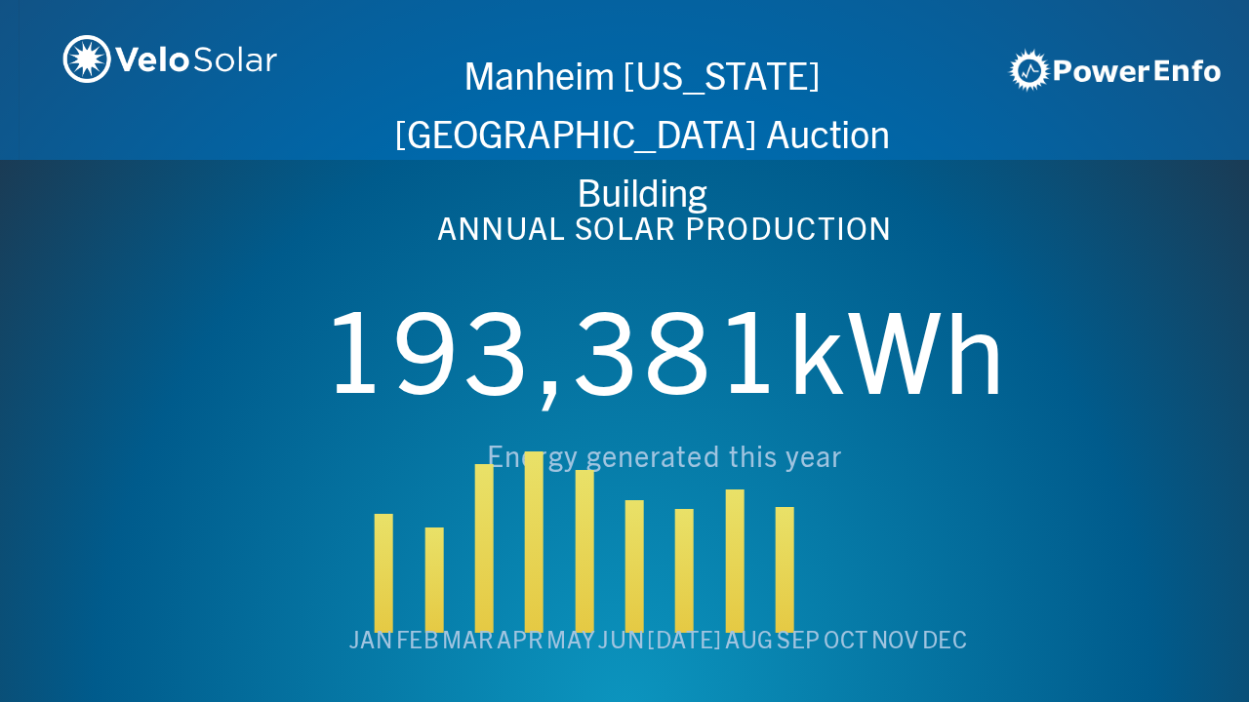
scroll to position [0, 4994]
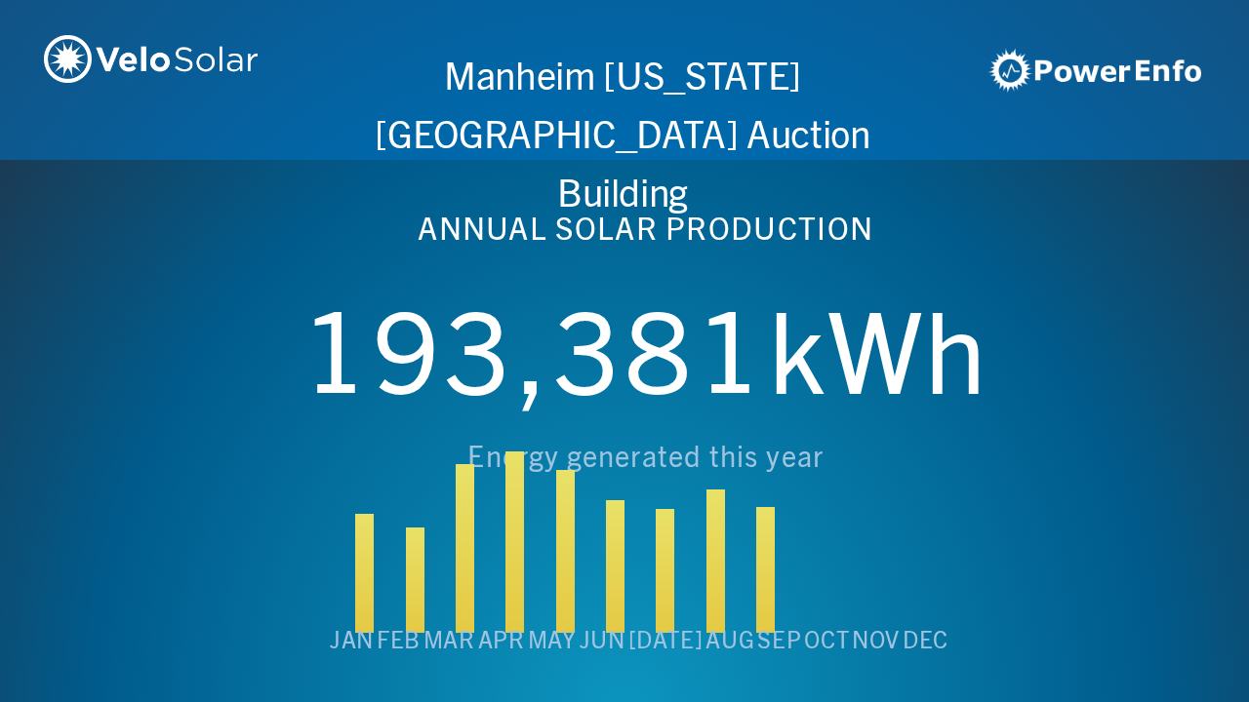
scroll to position [0, 6243]
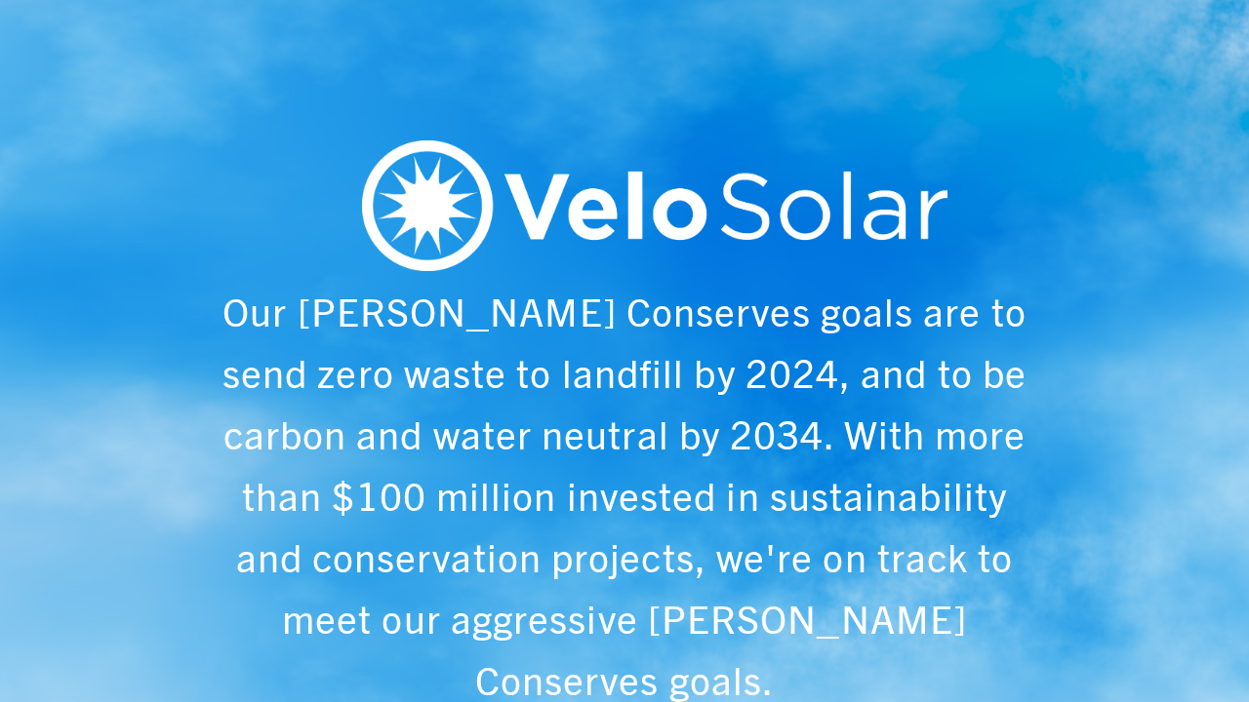
scroll to position [0, 1249]
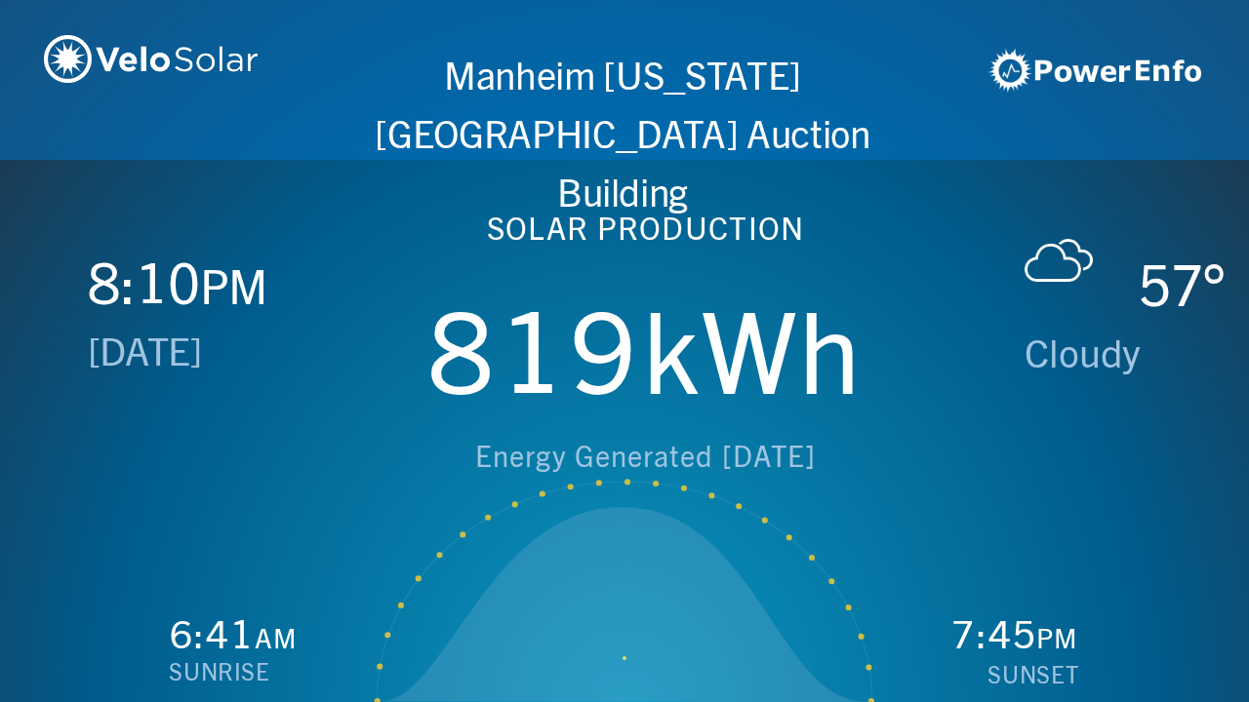
scroll to position [0, 2497]
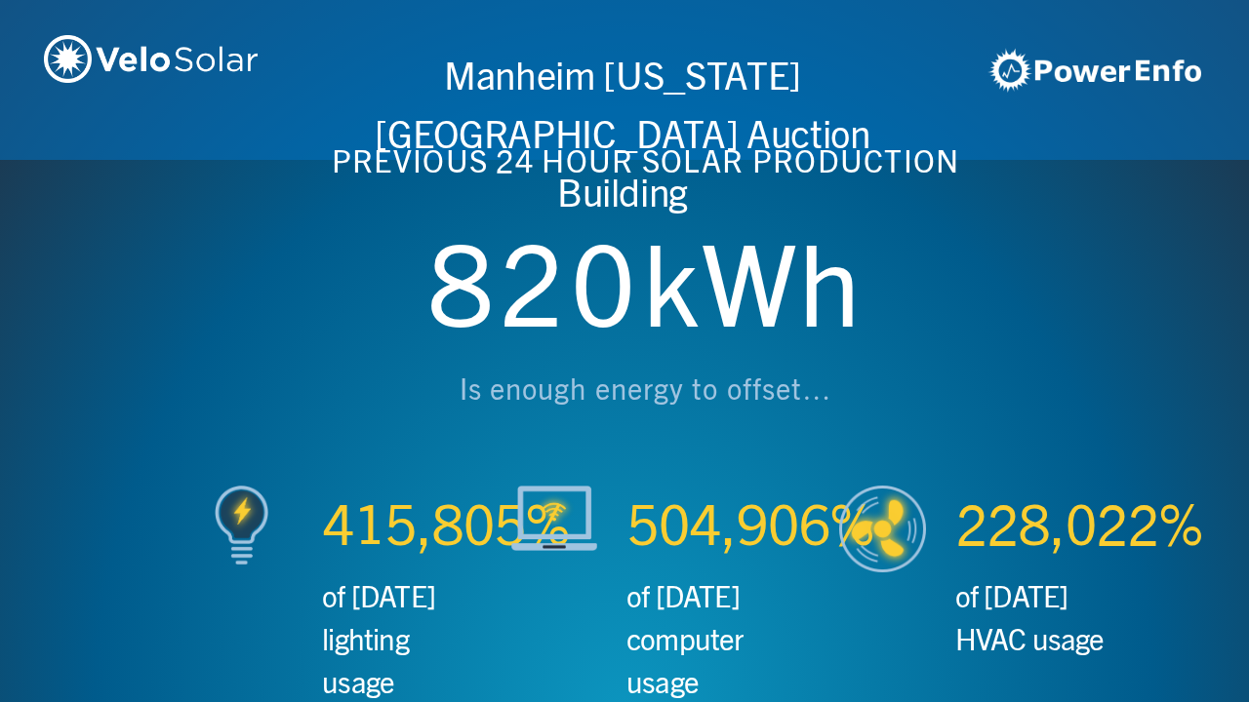
scroll to position [0, 3746]
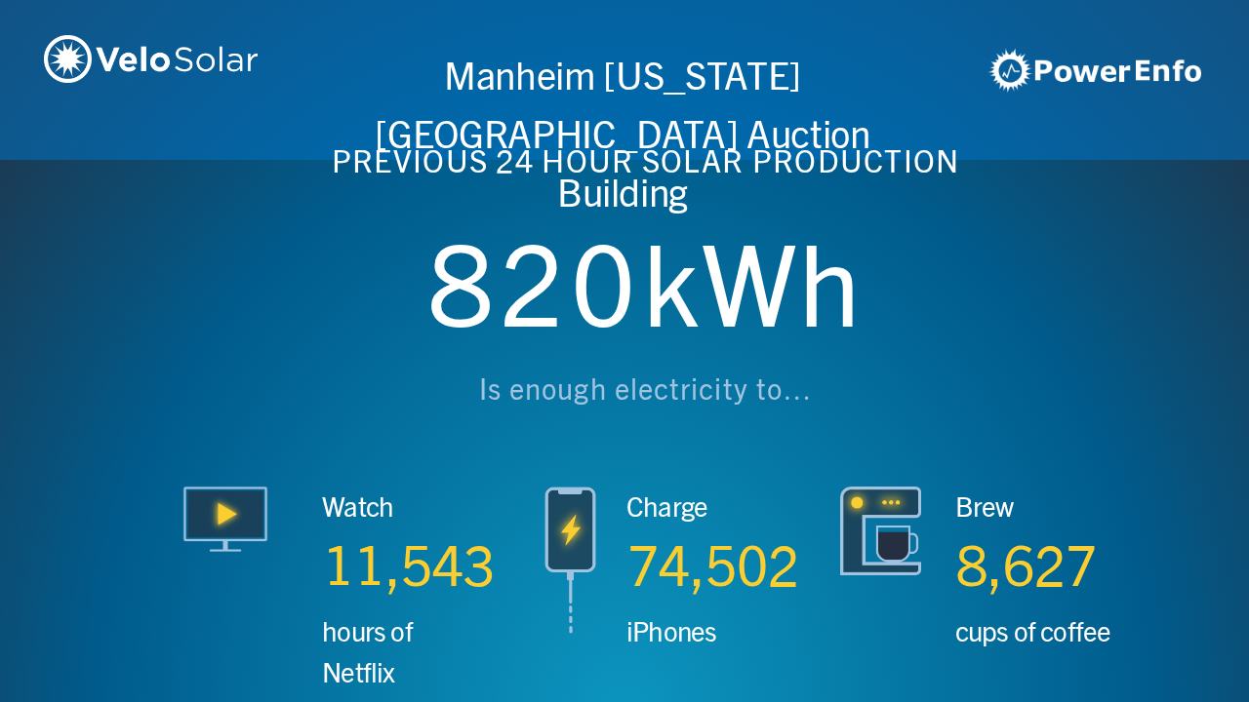
scroll to position [0, 4994]
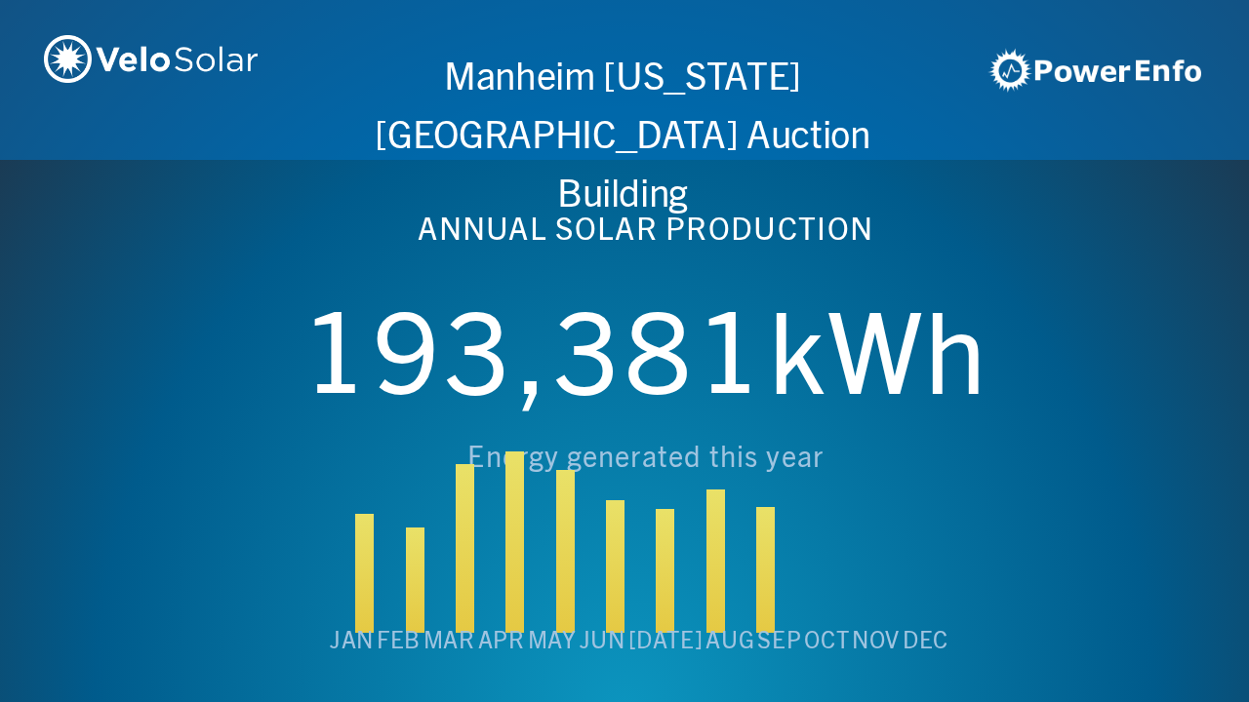
scroll to position [0, 6243]
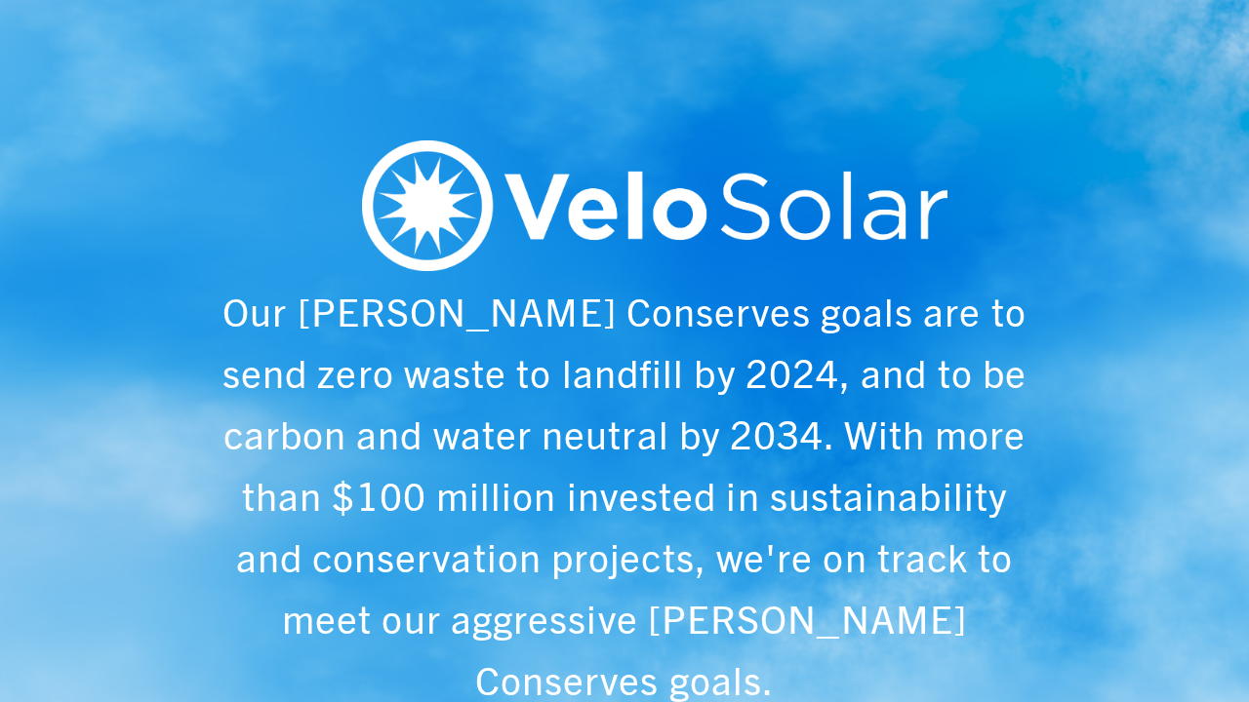
scroll to position [0, 1249]
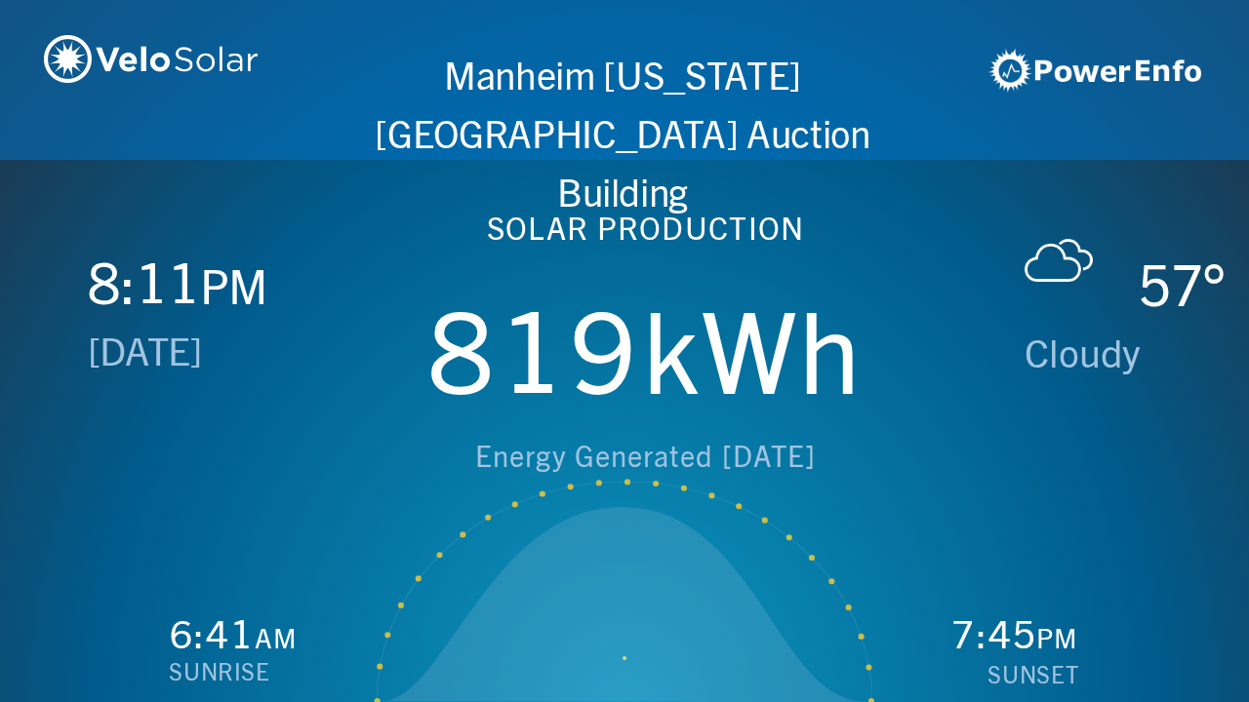
scroll to position [0, 2497]
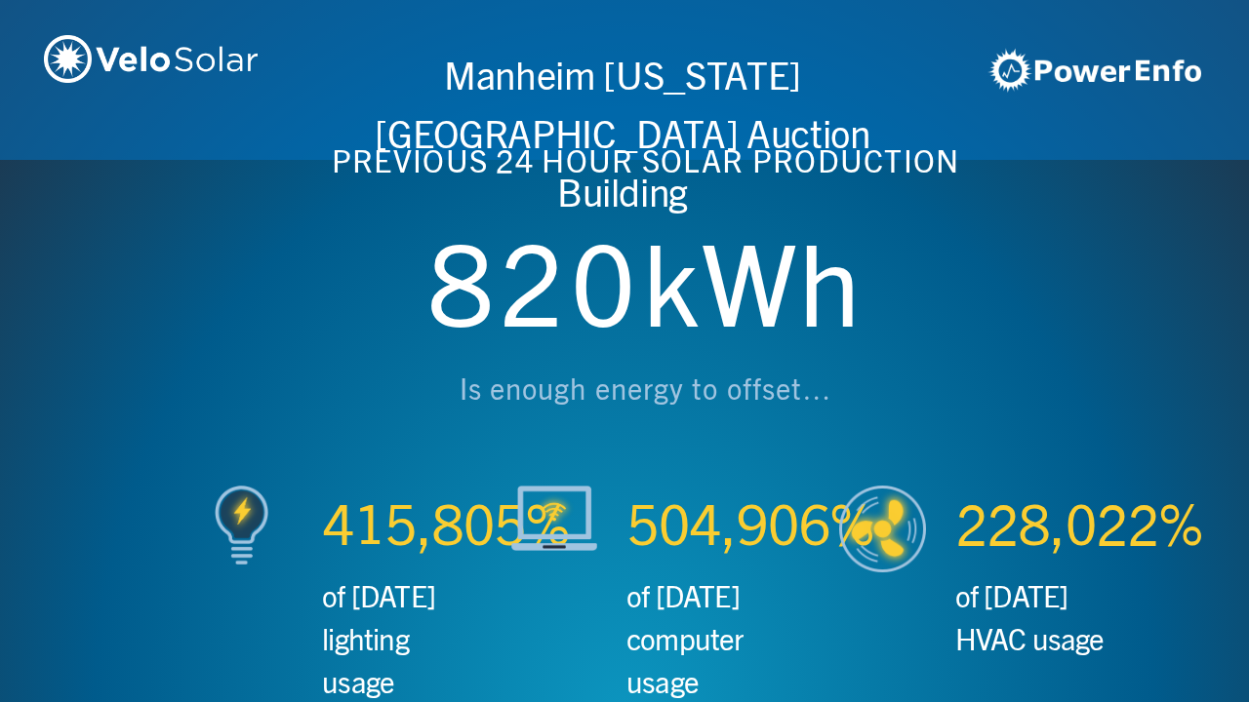
scroll to position [0, 3746]
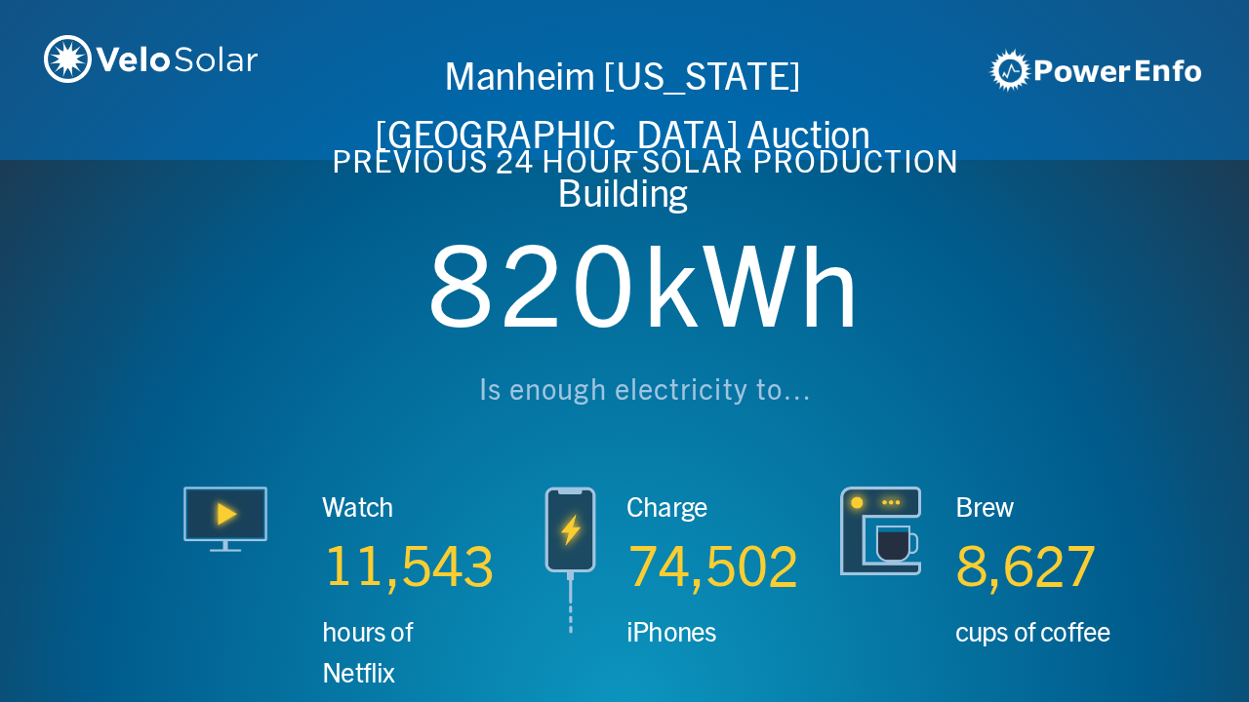
scroll to position [0, 4994]
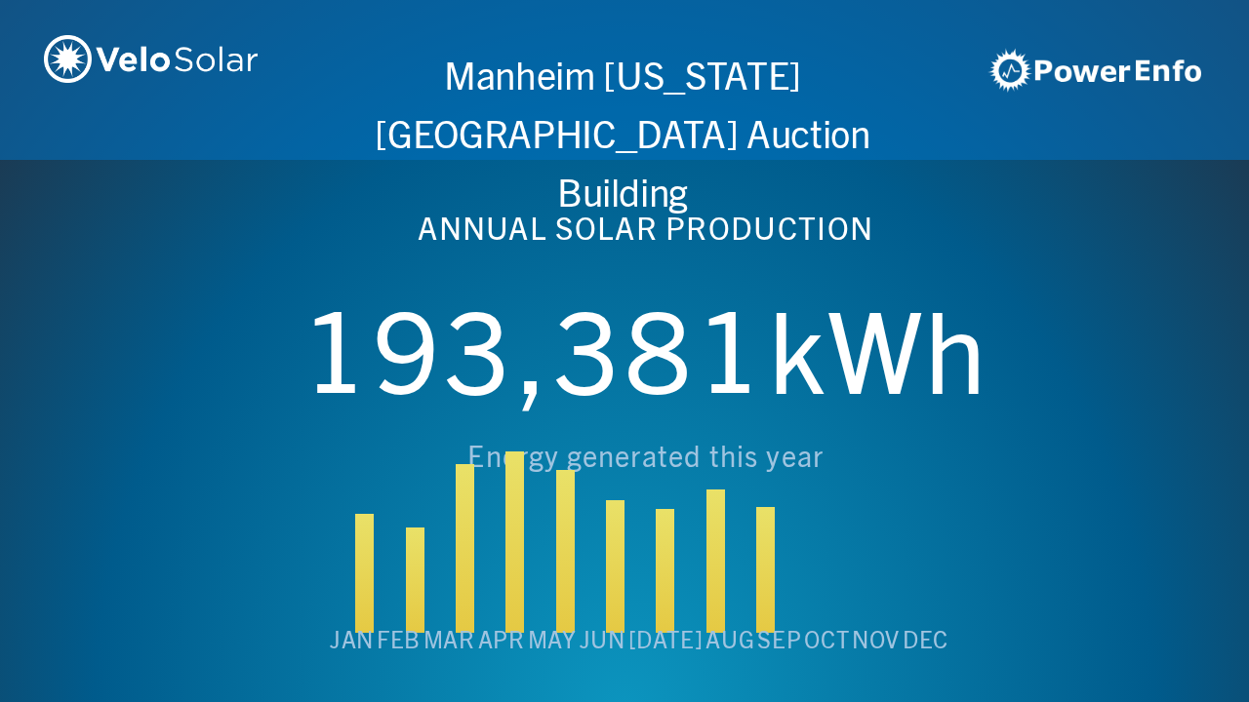
scroll to position [0, 6243]
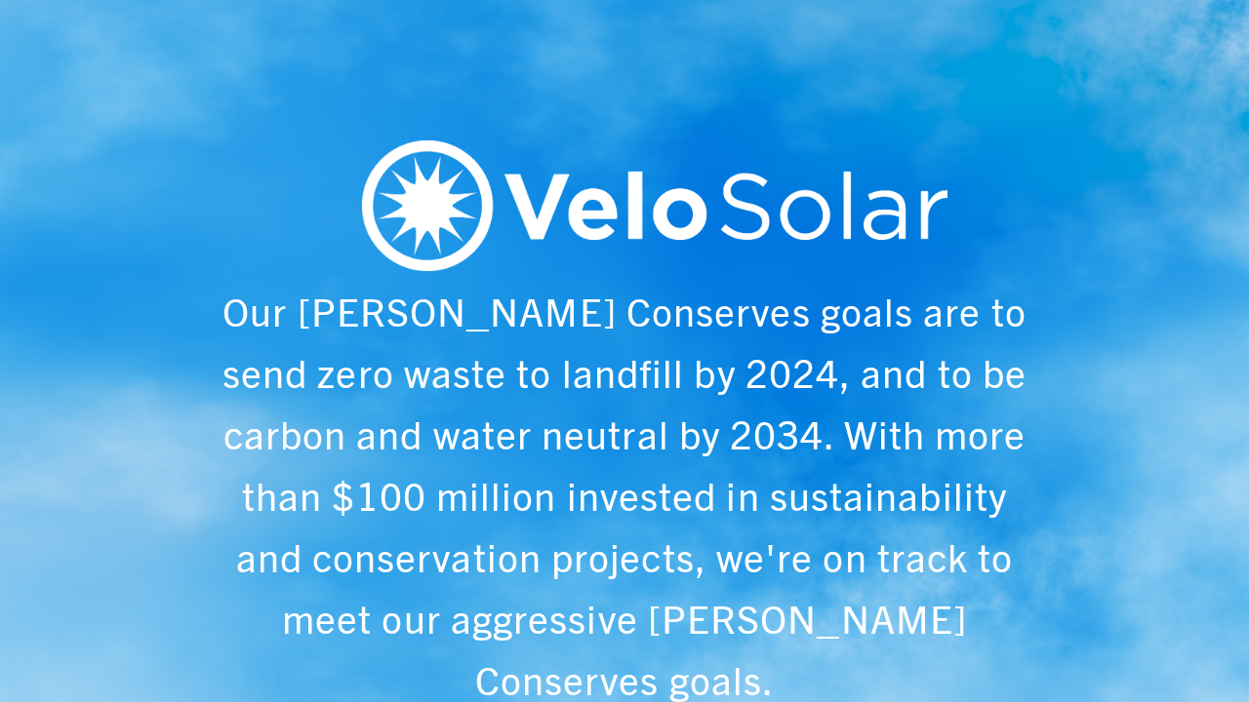
scroll to position [0, 1249]
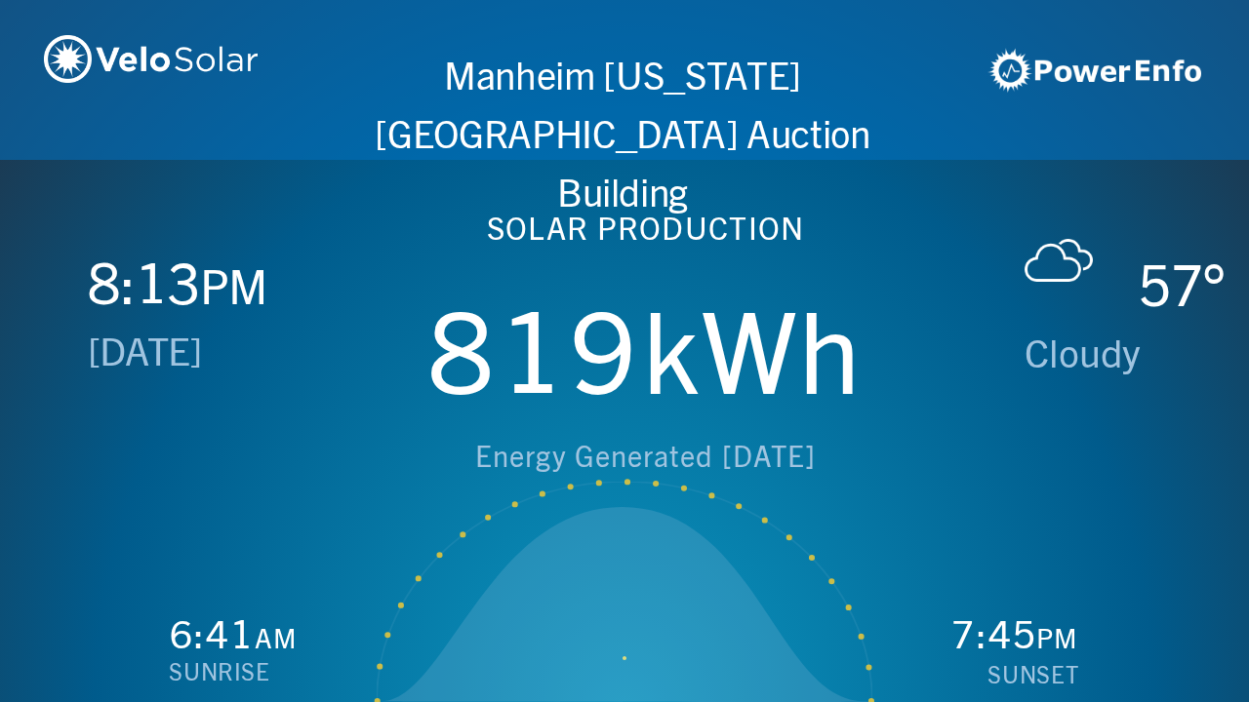
scroll to position [0, 2497]
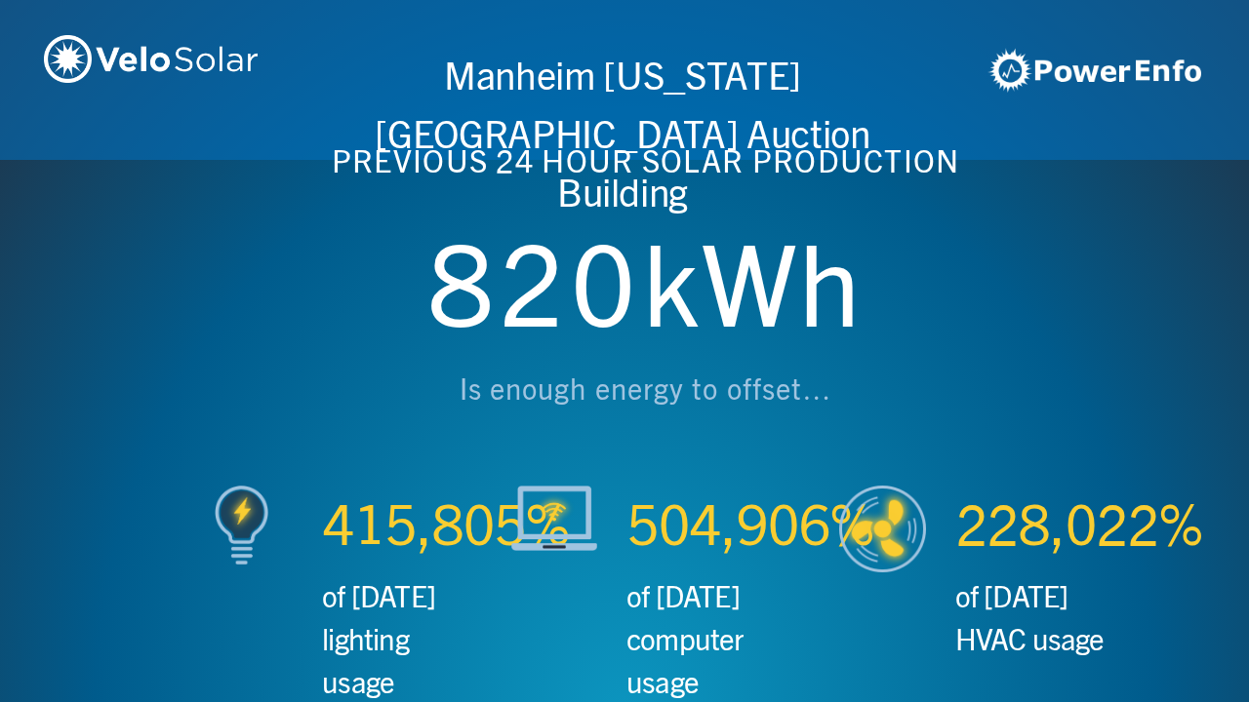
scroll to position [0, 3746]
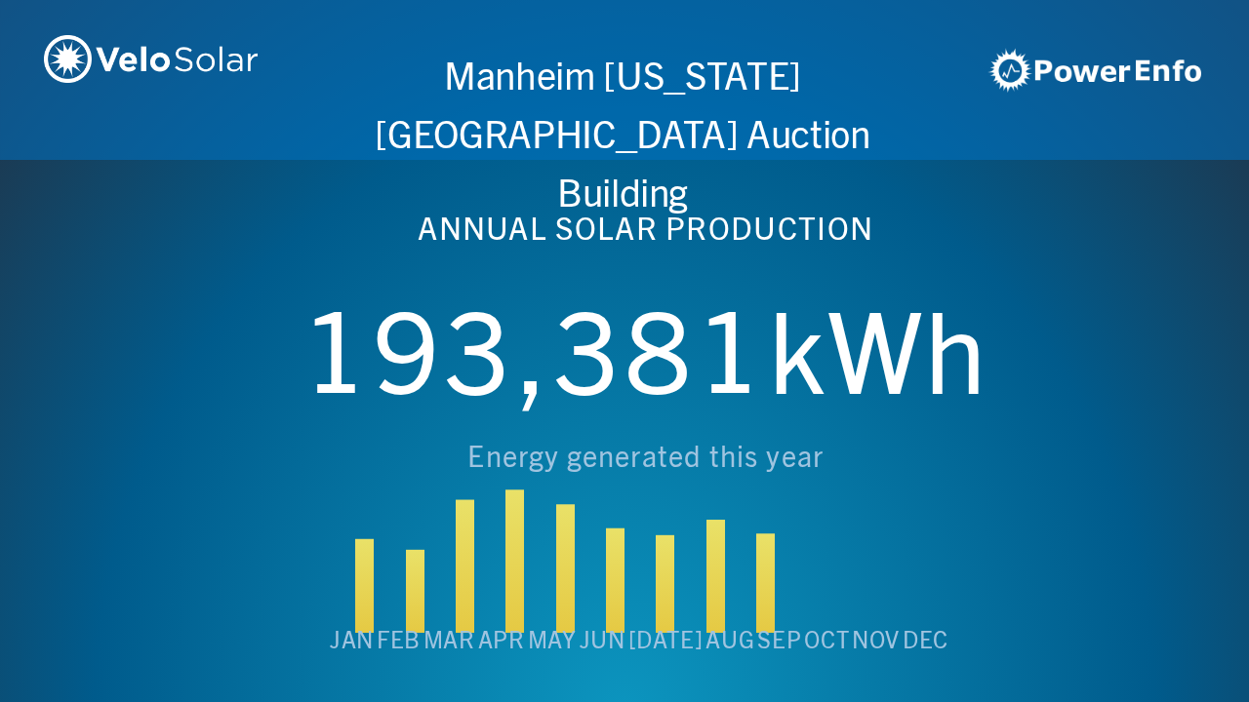
scroll to position [0, 4994]
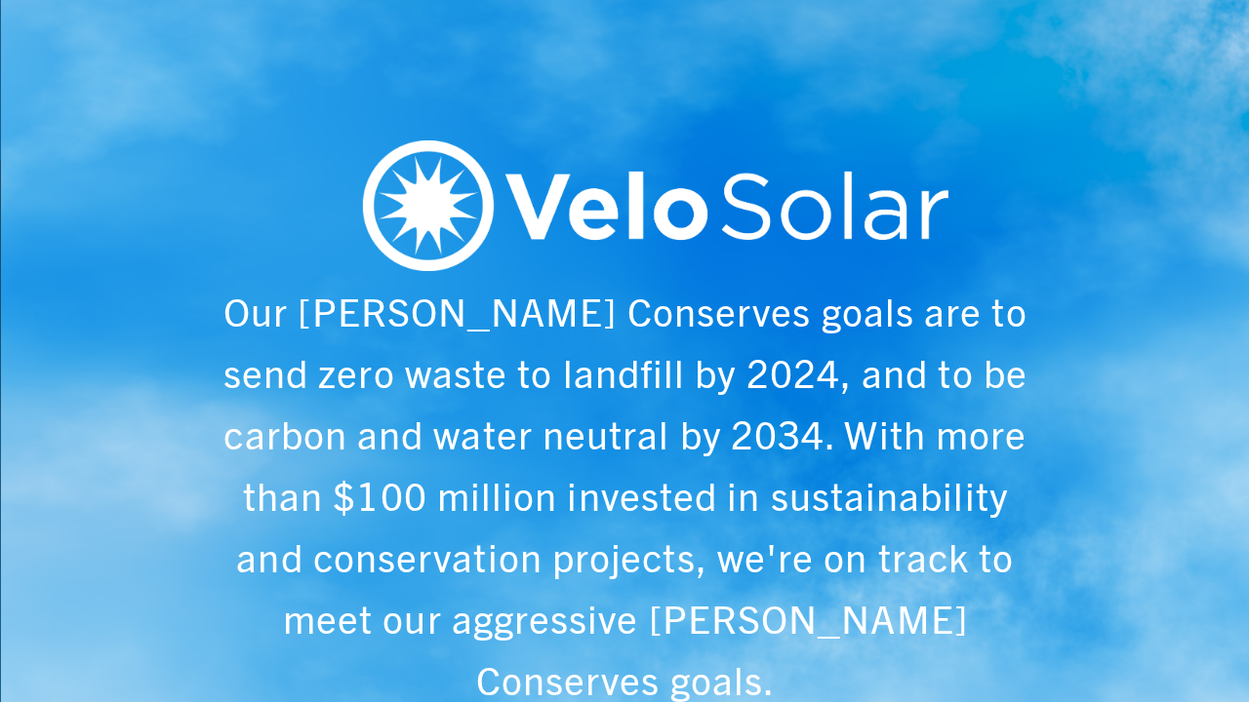
scroll to position [0, 6243]
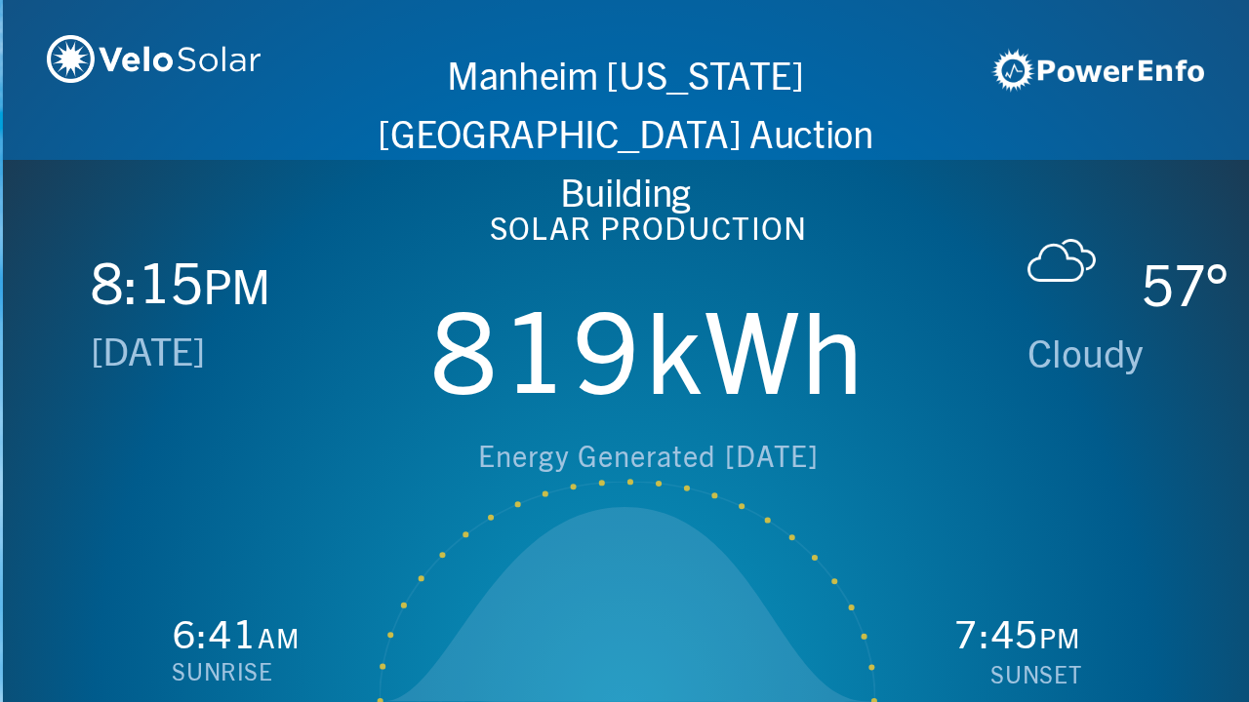
scroll to position [0, 1249]
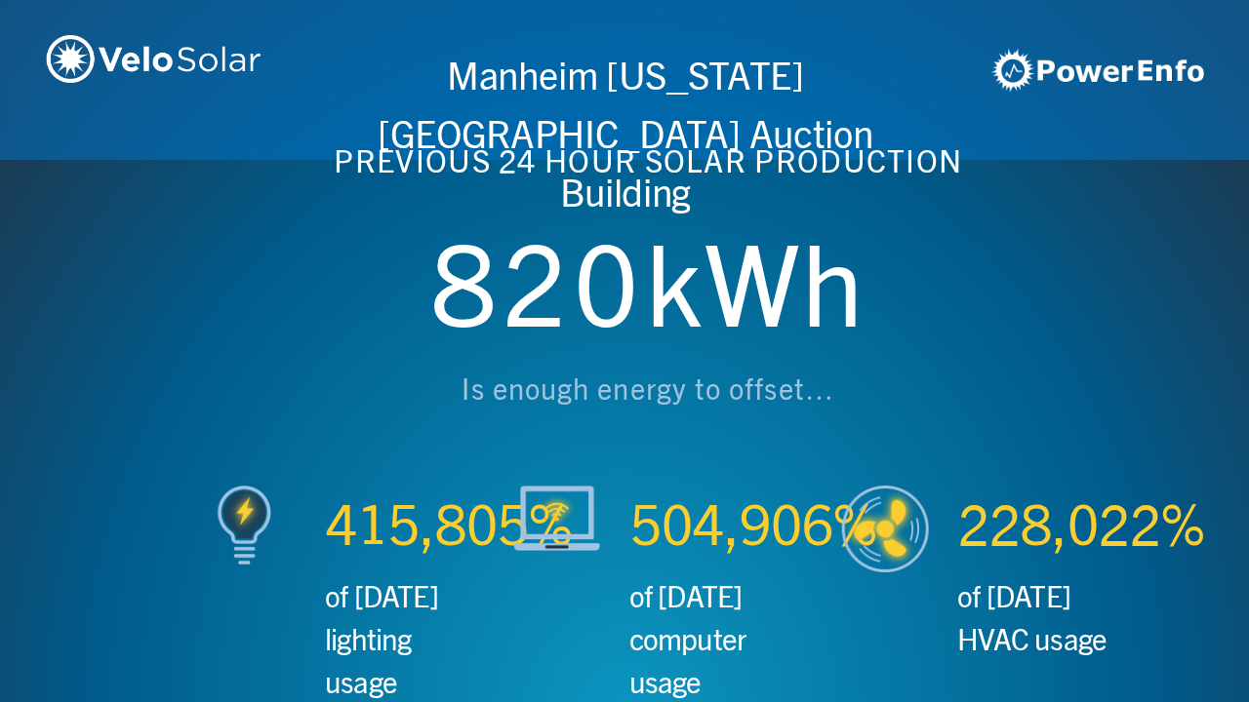
scroll to position [0, 2497]
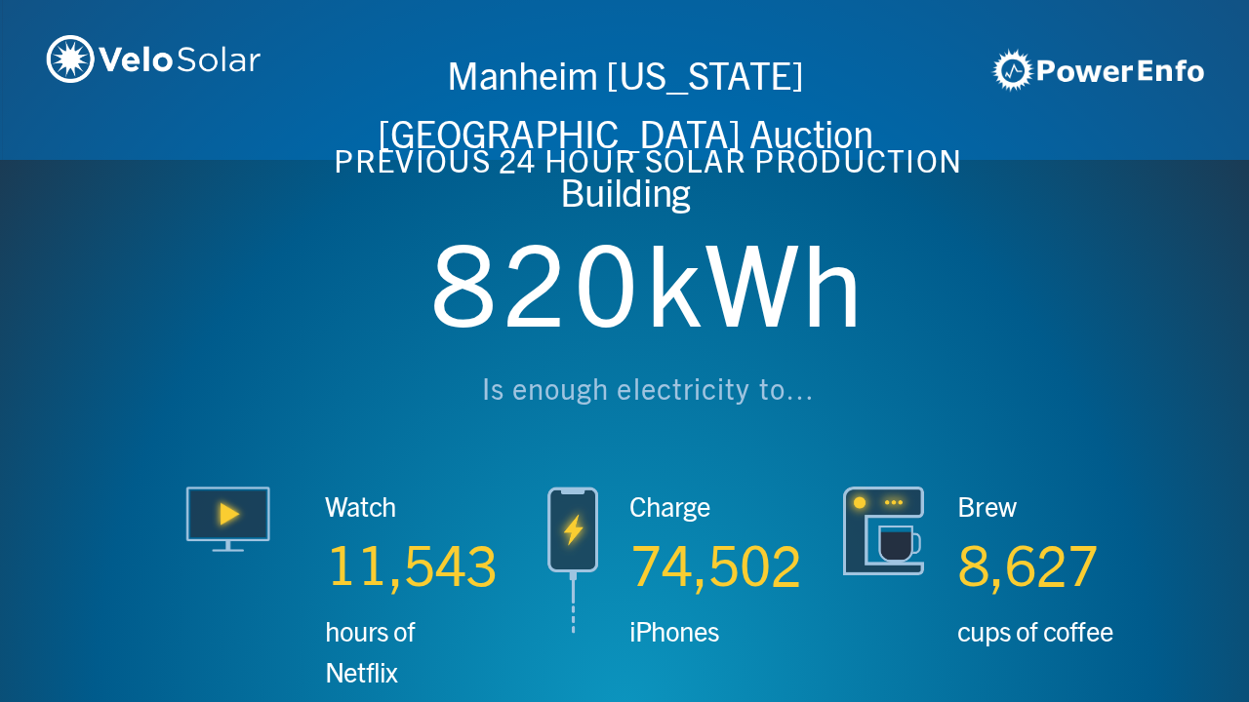
scroll to position [0, 3746]
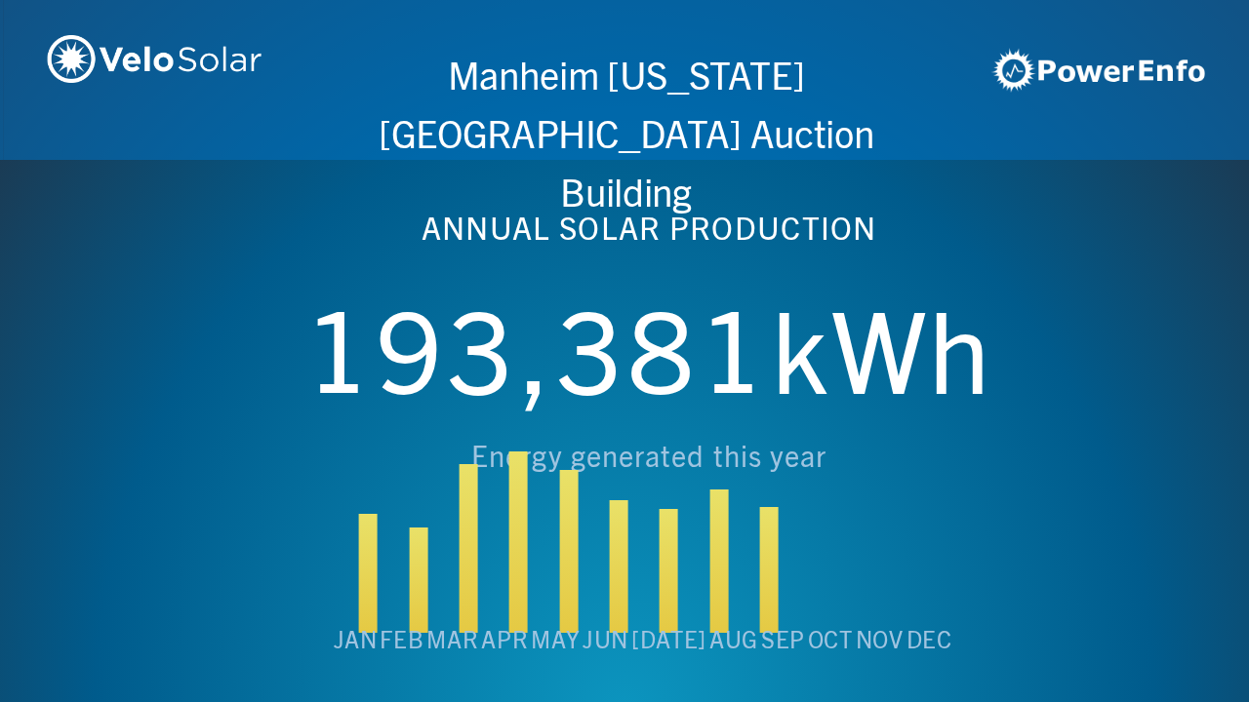
scroll to position [0, 4994]
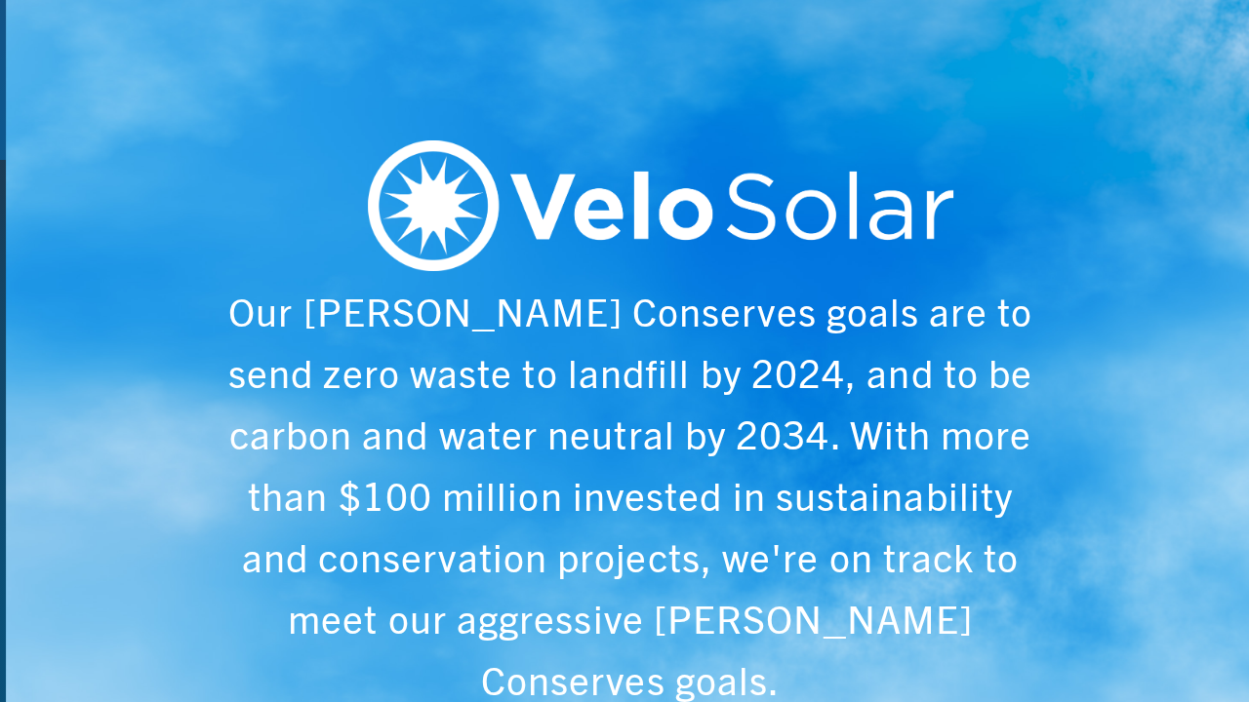
scroll to position [0, 6243]
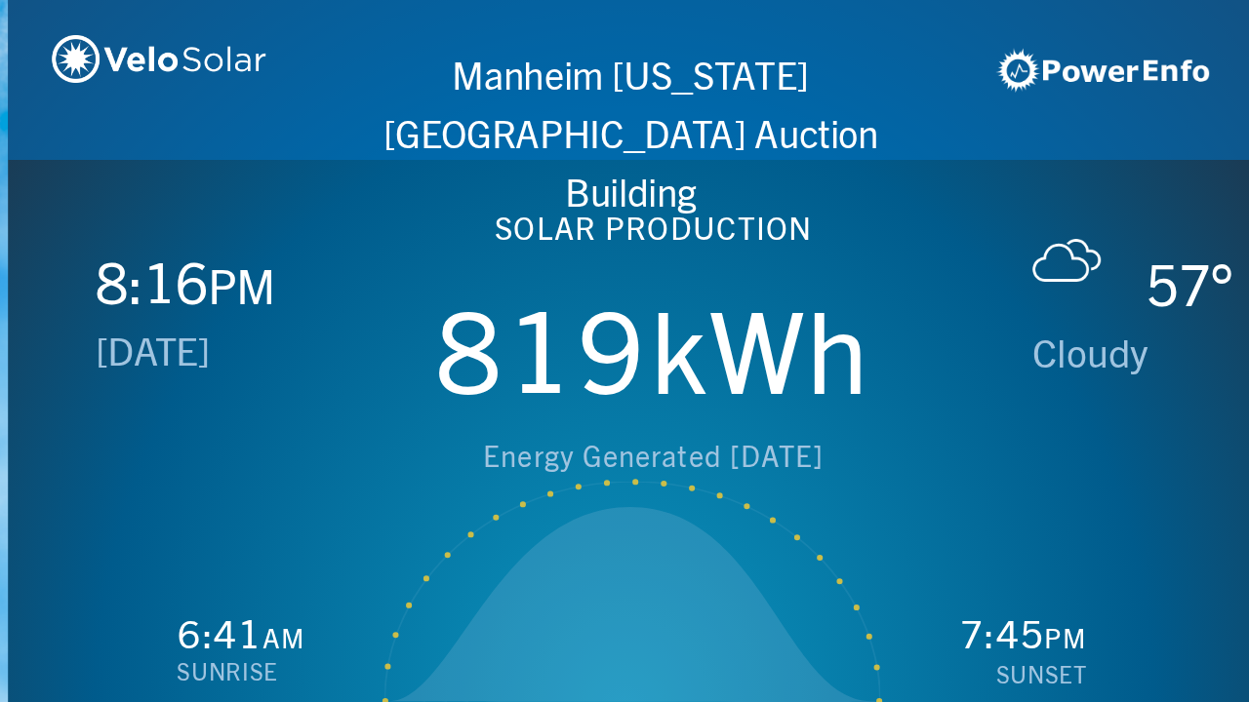
scroll to position [0, 1249]
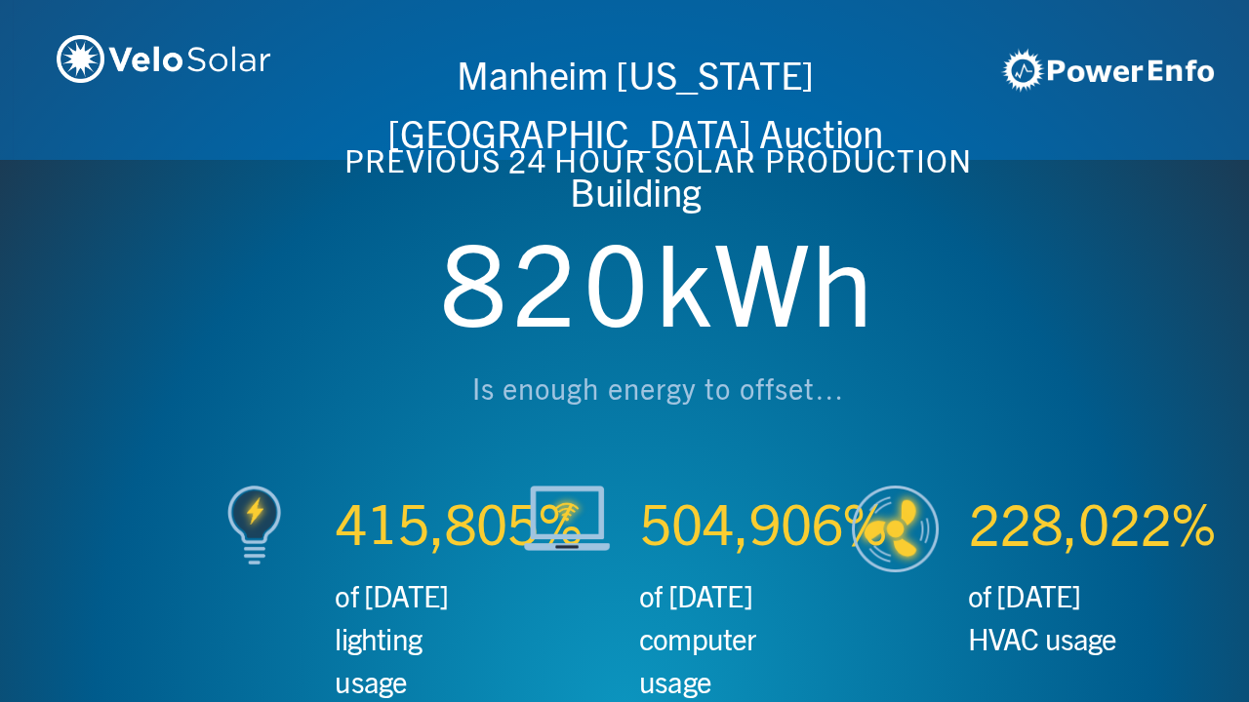
scroll to position [0, 2497]
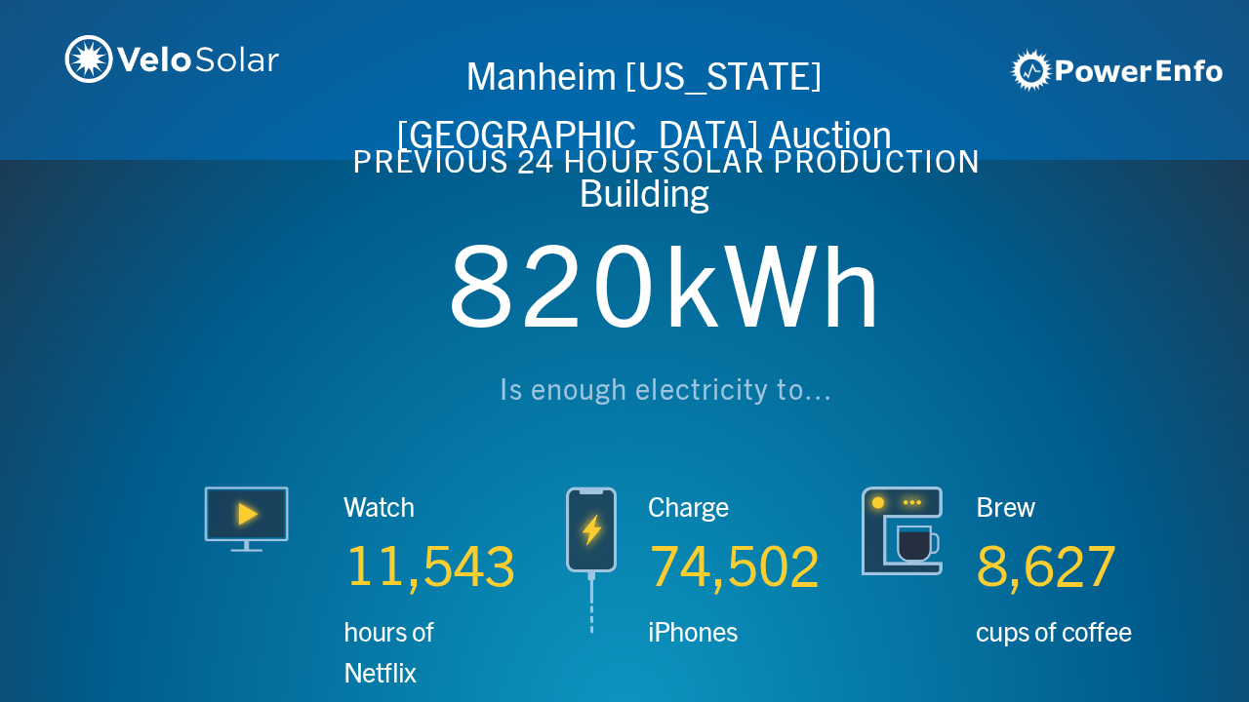
scroll to position [0, 3746]
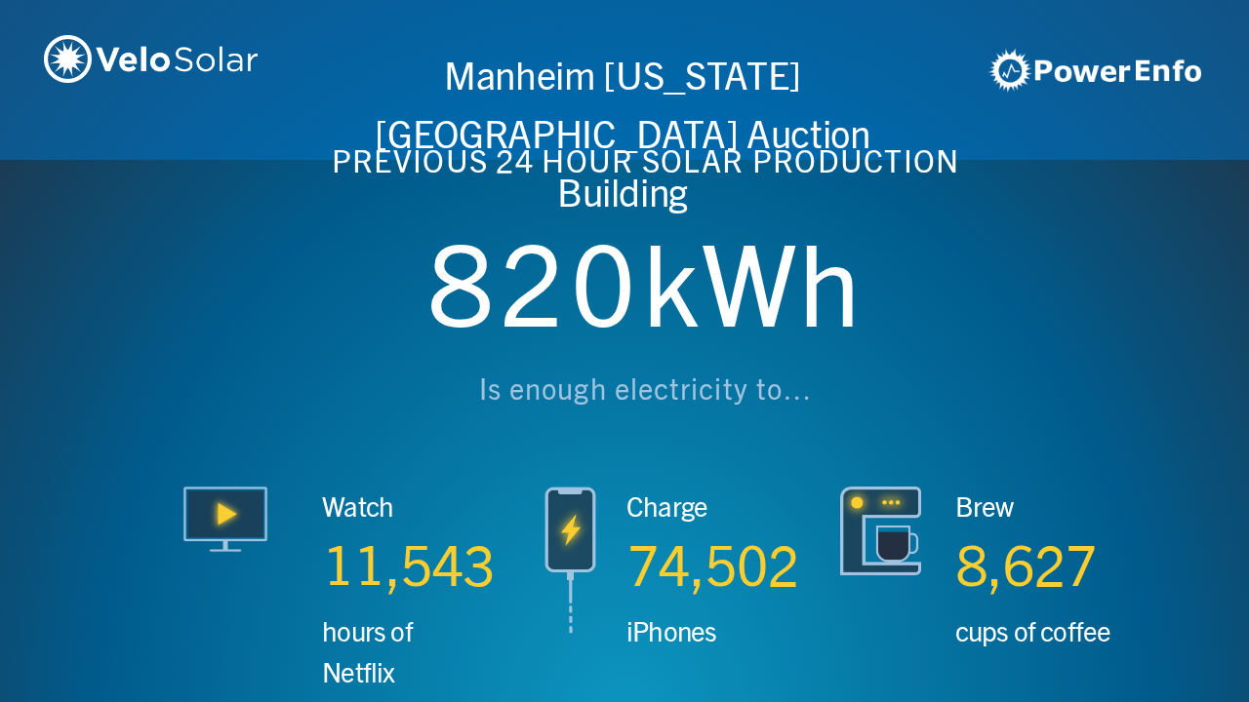
scroll to position [0, 4994]
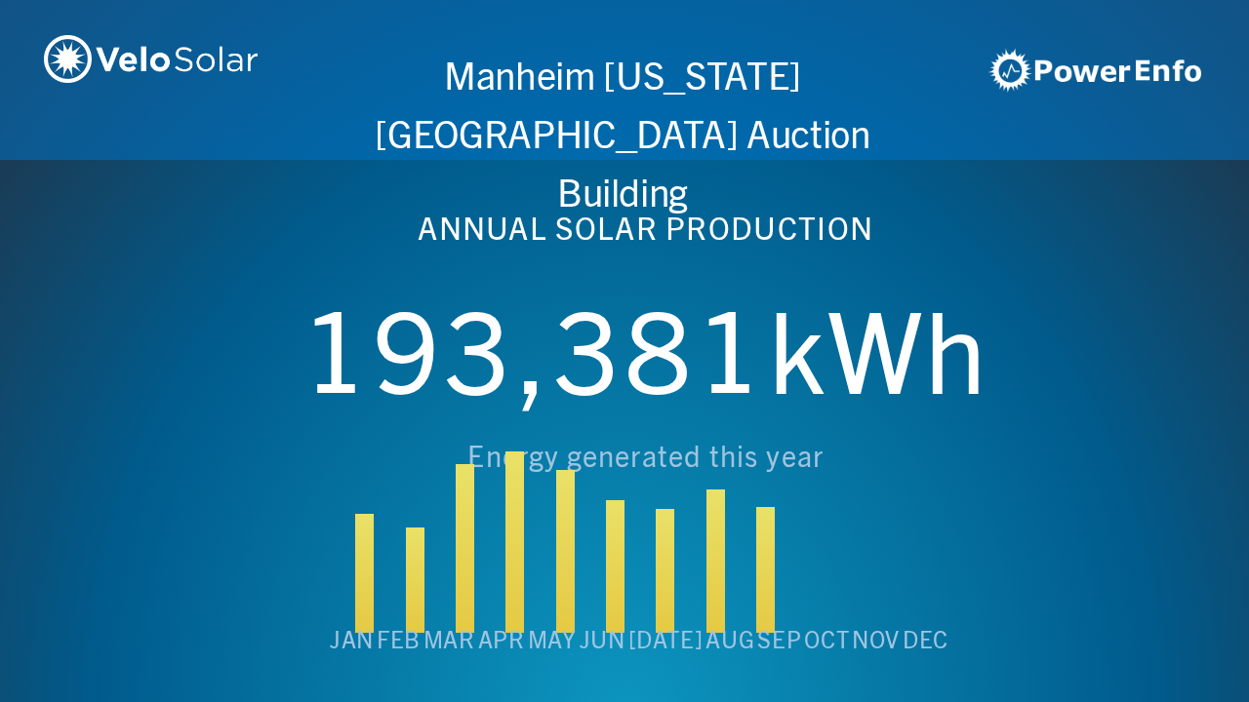
scroll to position [0, 6243]
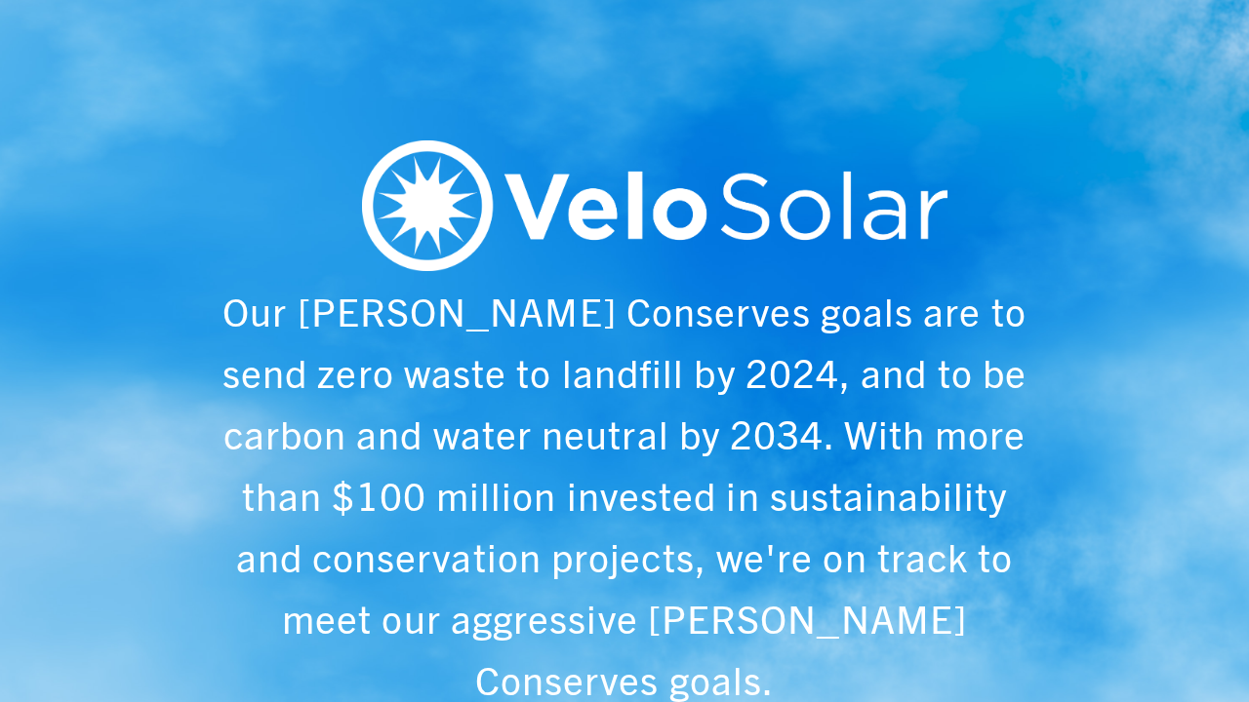
scroll to position [0, 1249]
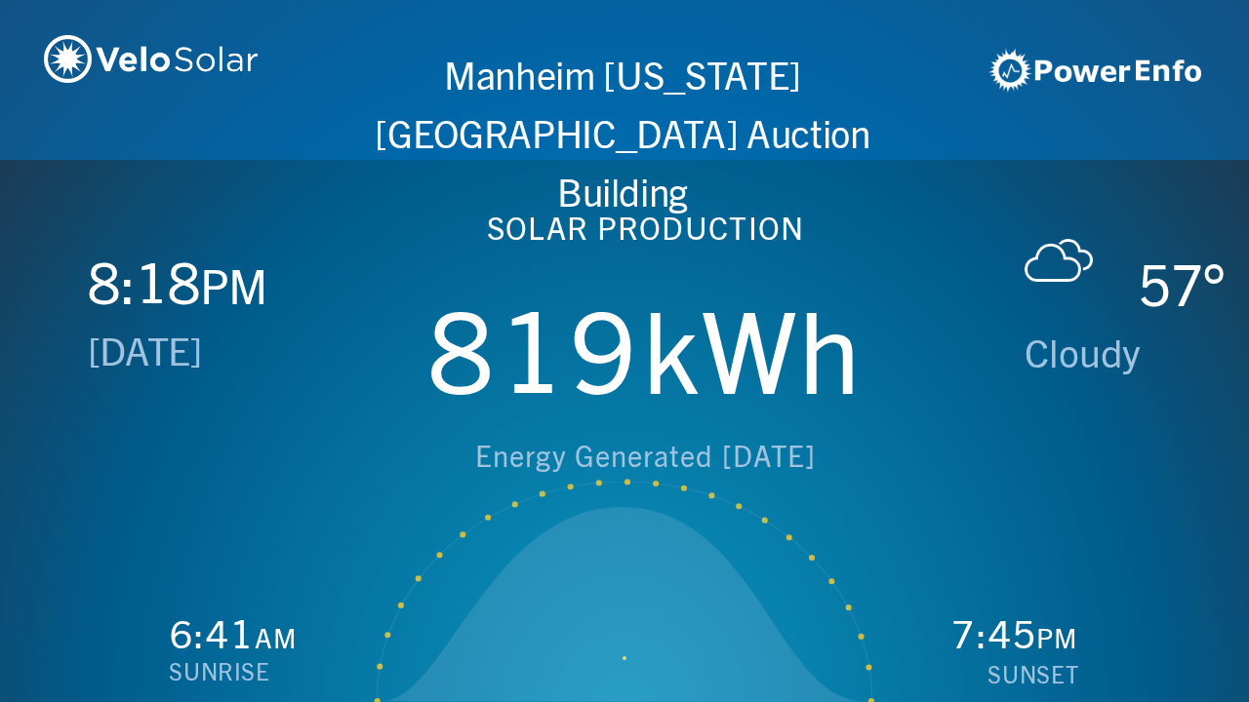
scroll to position [0, 2497]
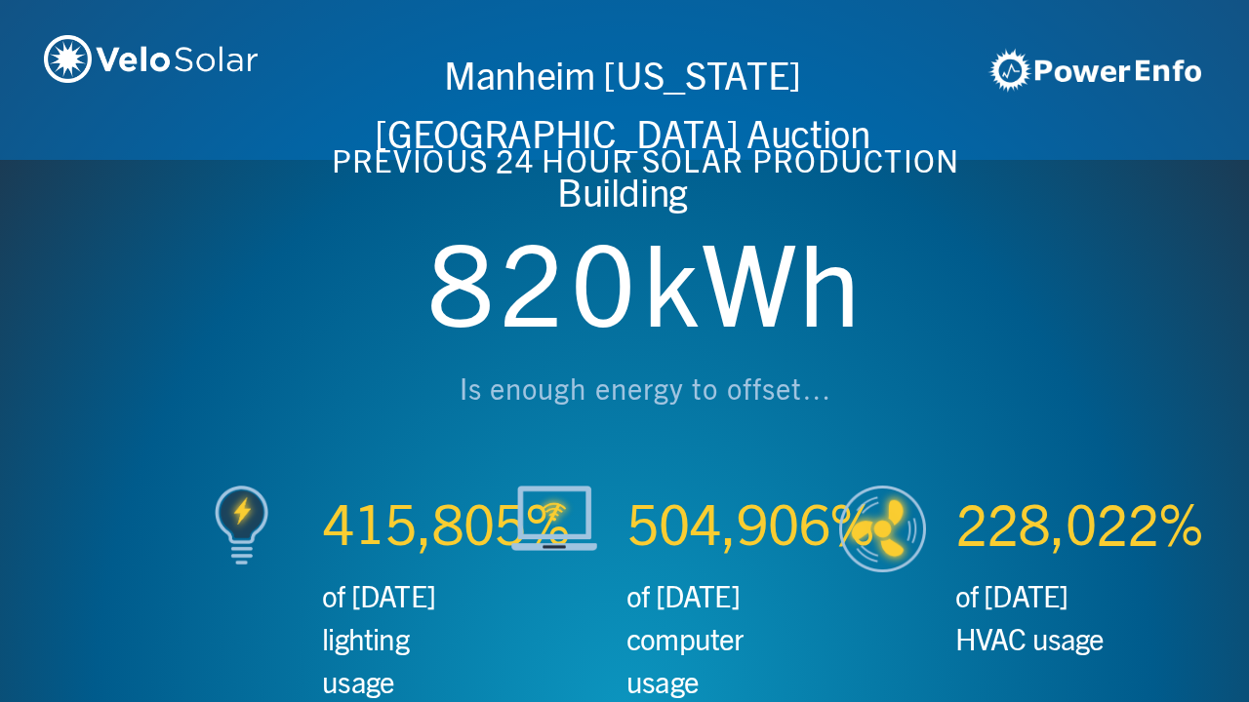
scroll to position [0, 3746]
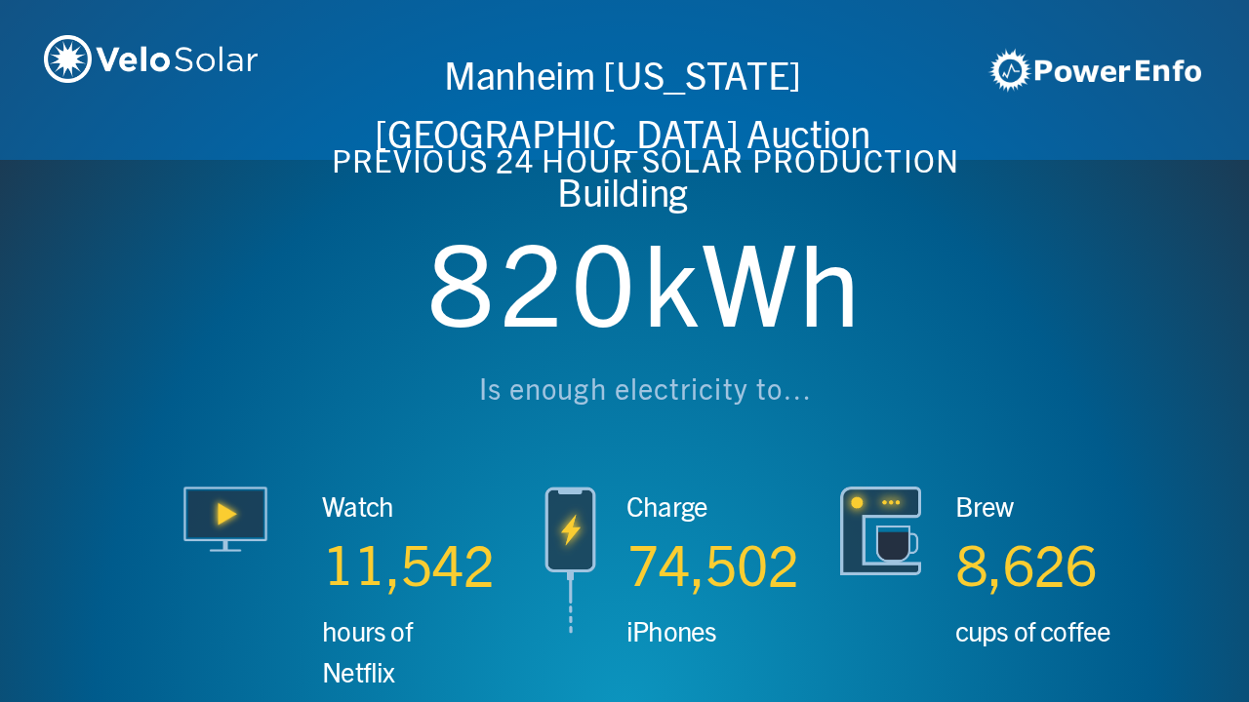
scroll to position [0, 4994]
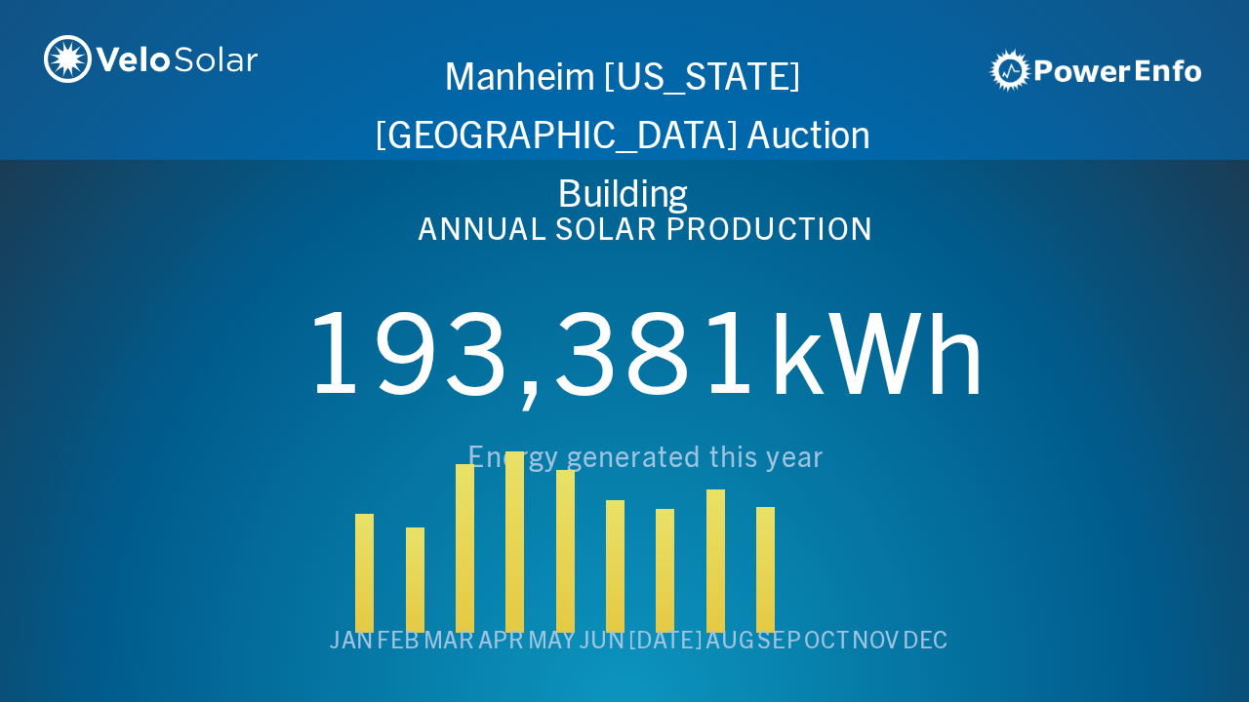
scroll to position [0, 6243]
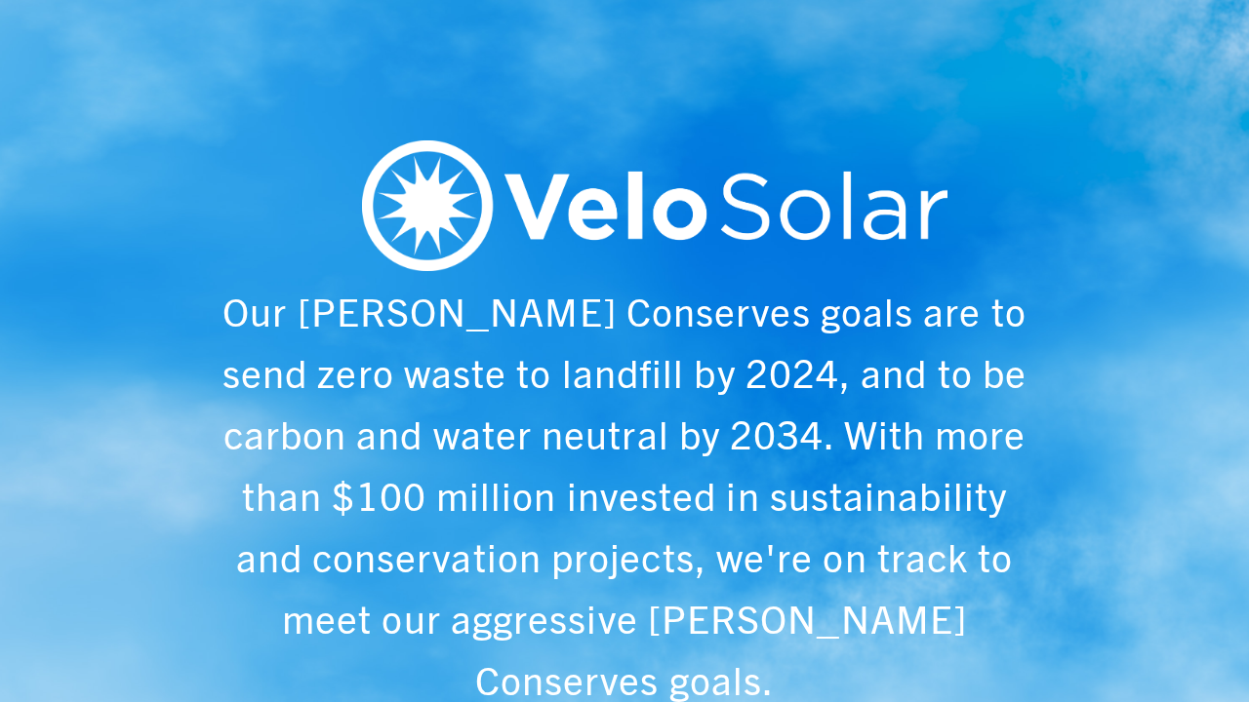
scroll to position [0, 1249]
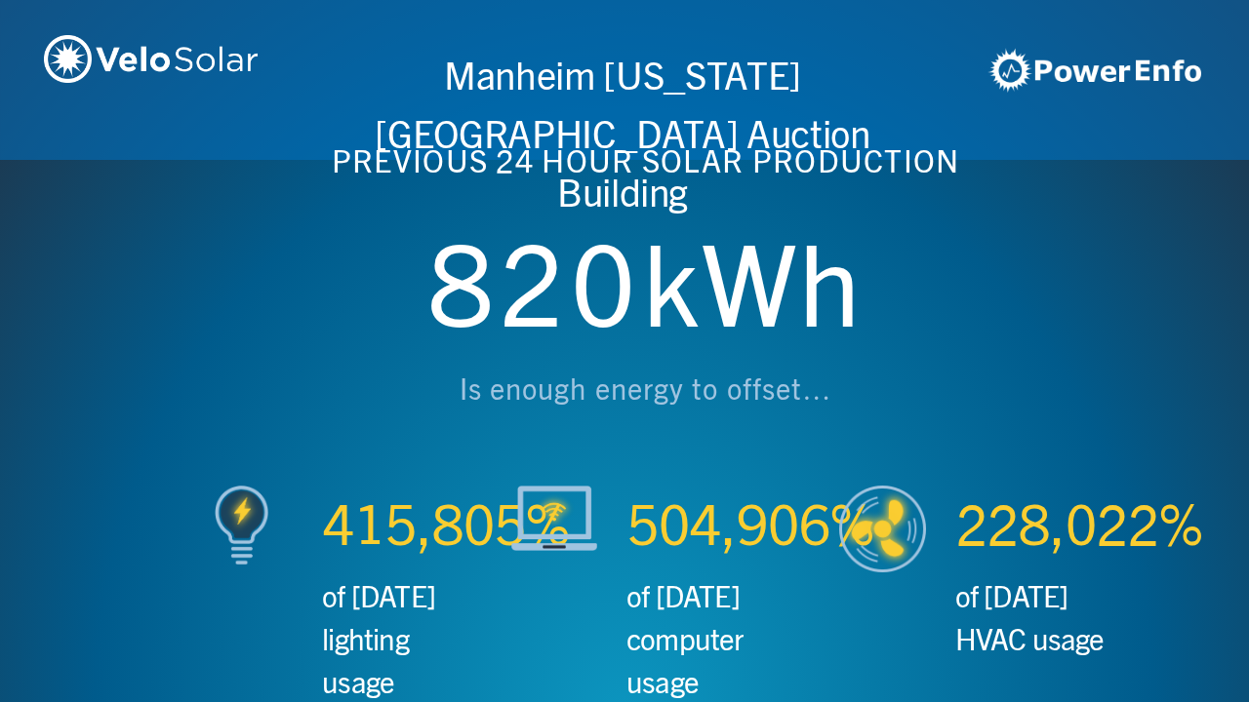
scroll to position [0, 2497]
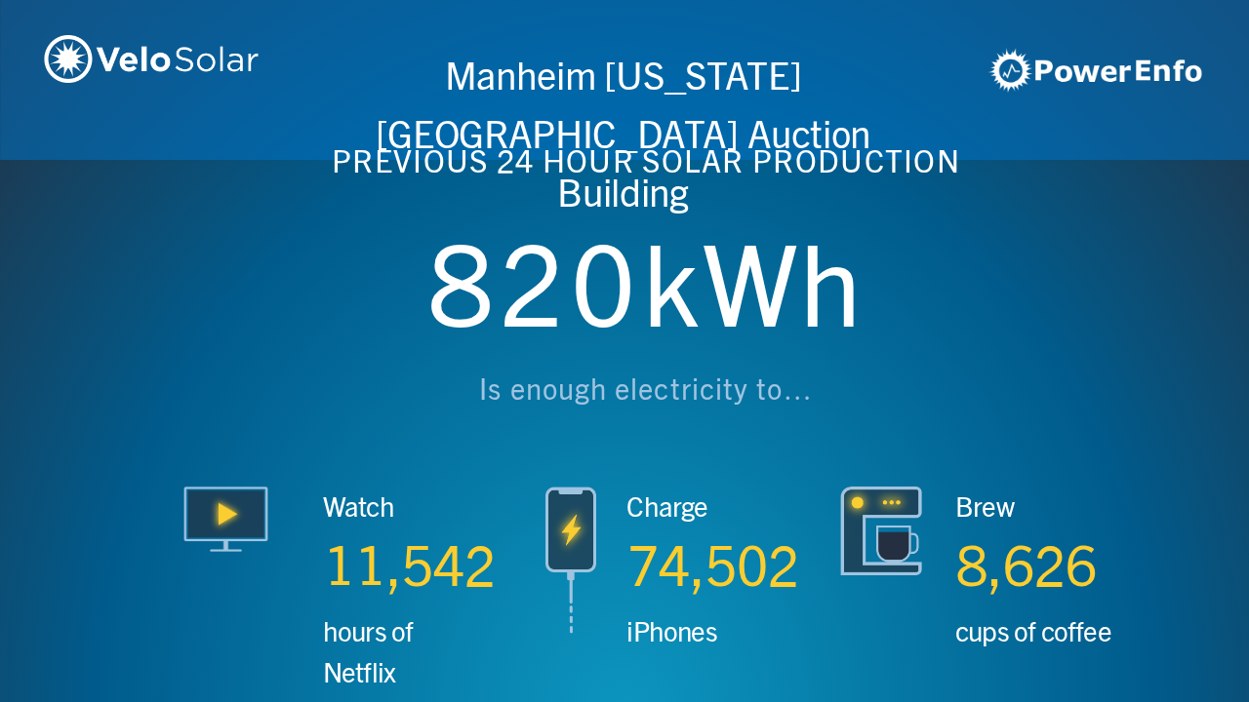
scroll to position [0, 3746]
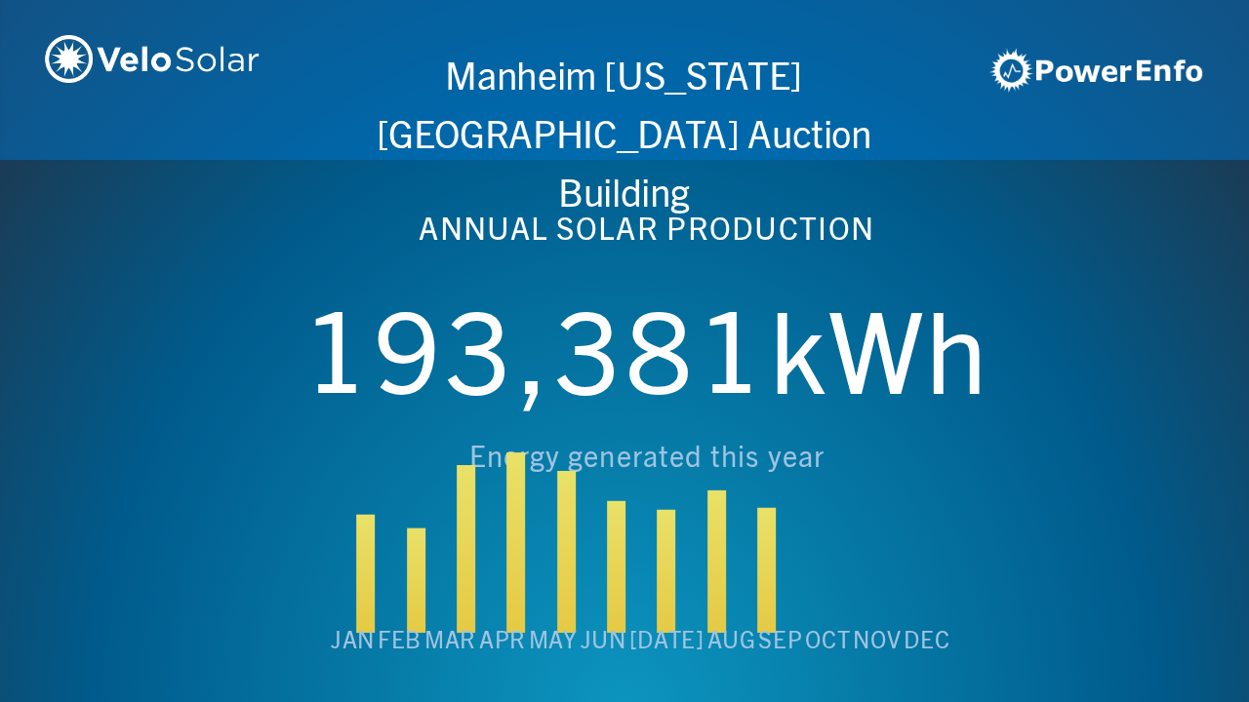
scroll to position [0, 4994]
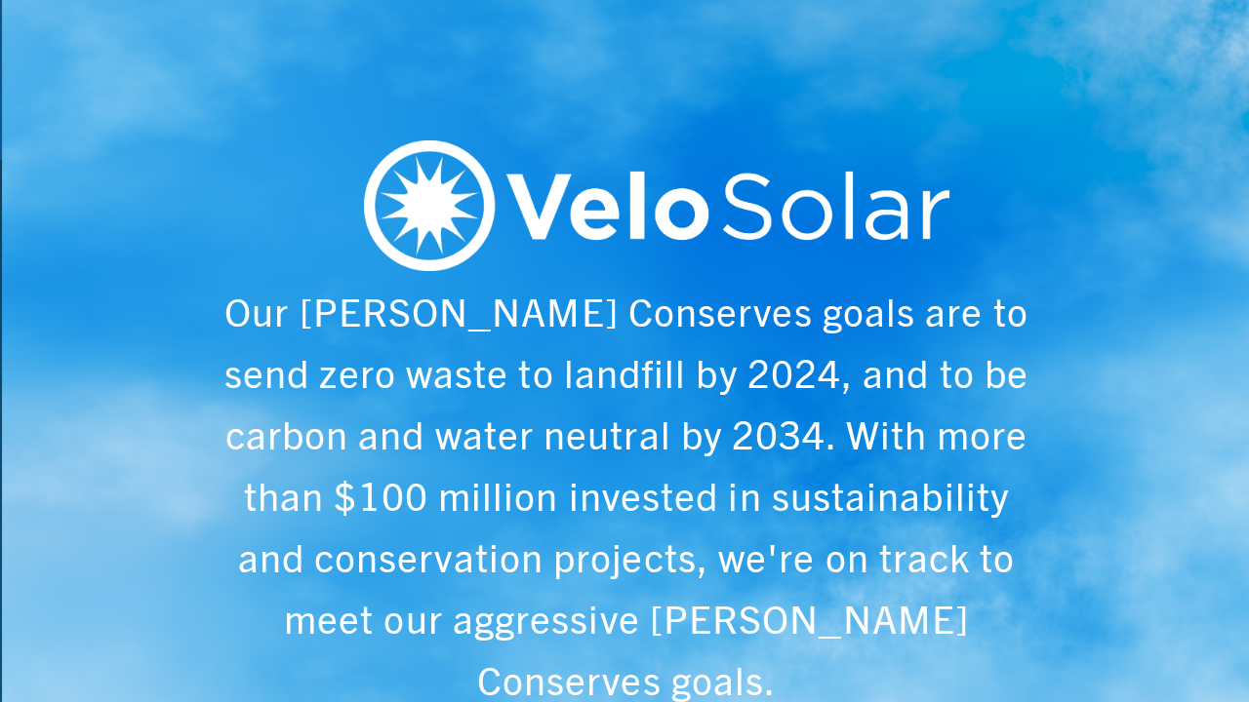
scroll to position [0, 6243]
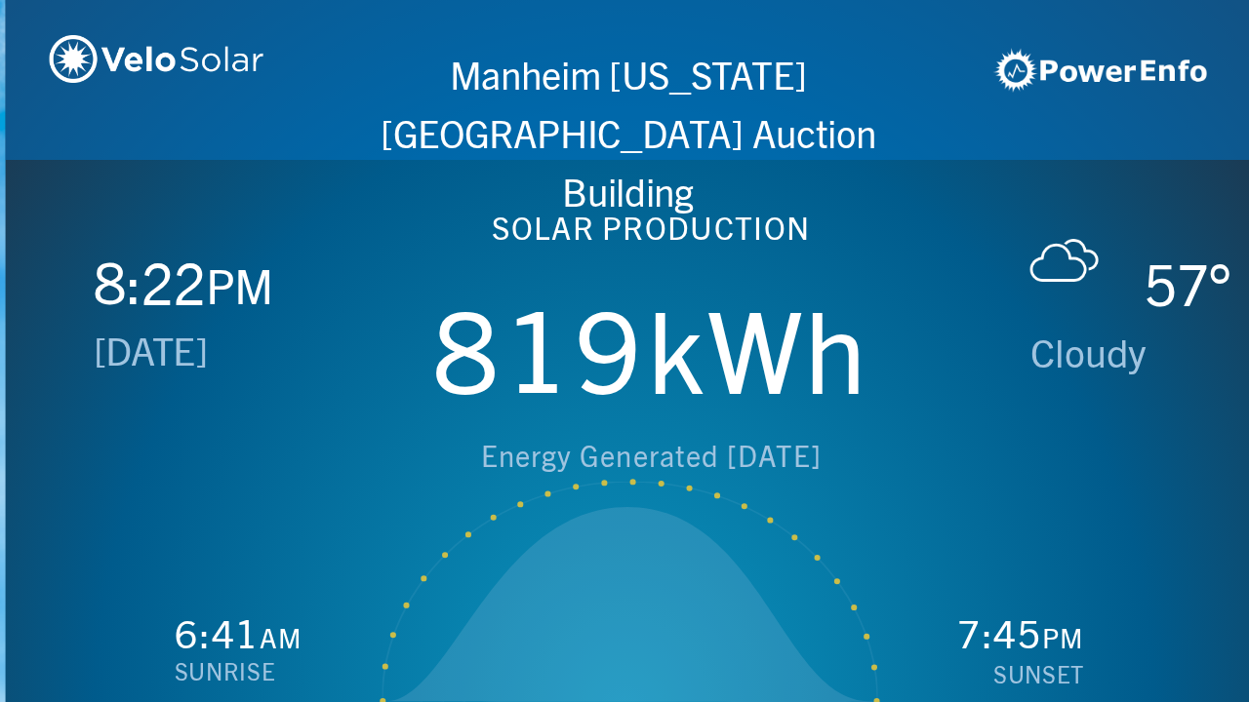
scroll to position [0, 1249]
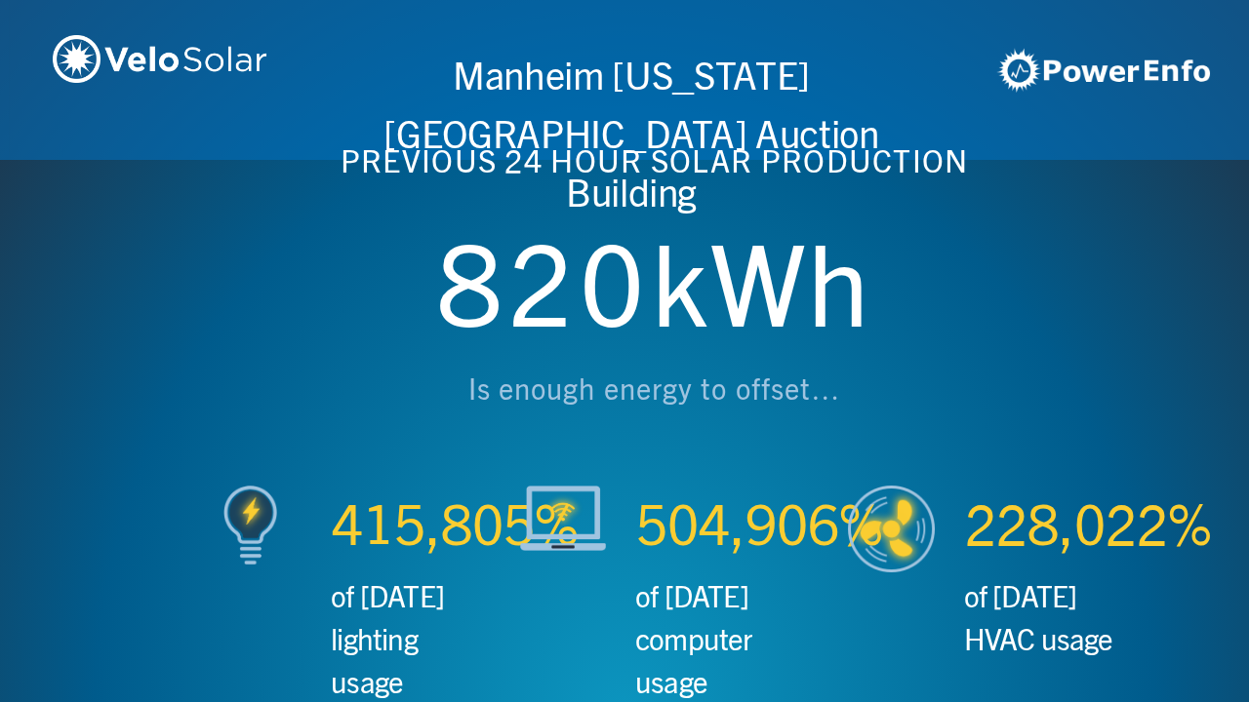
scroll to position [0, 2497]
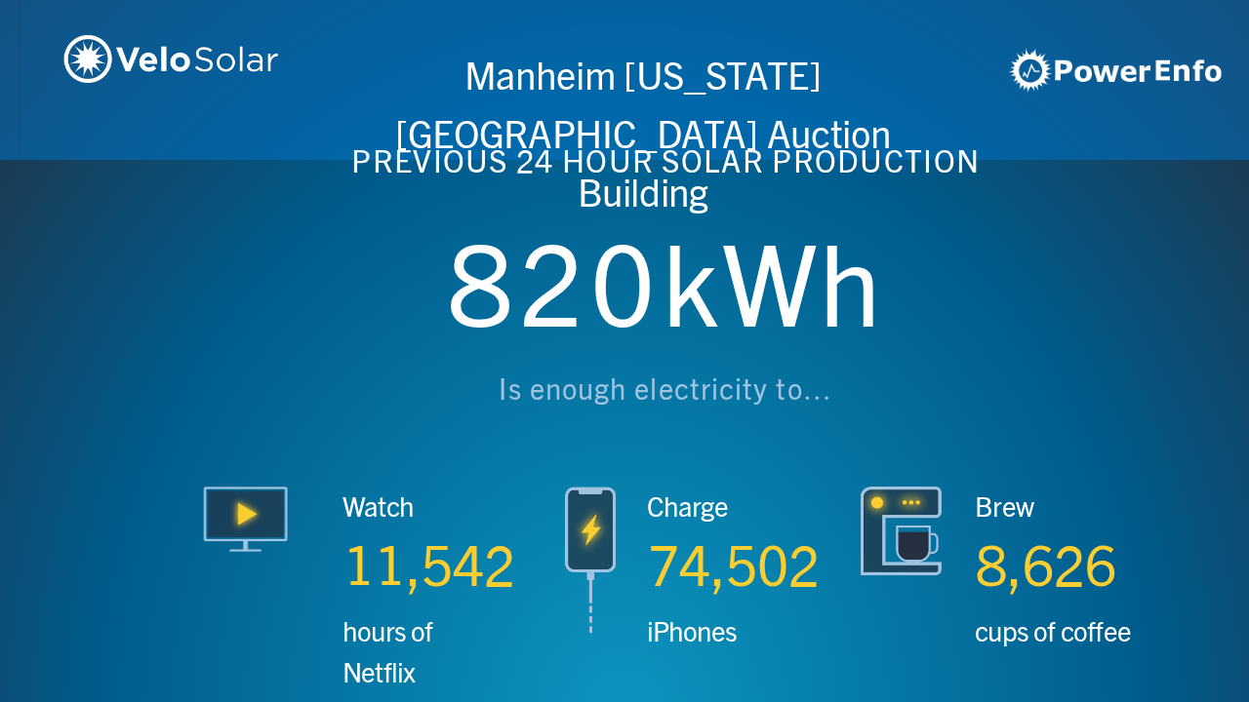
scroll to position [0, 3746]
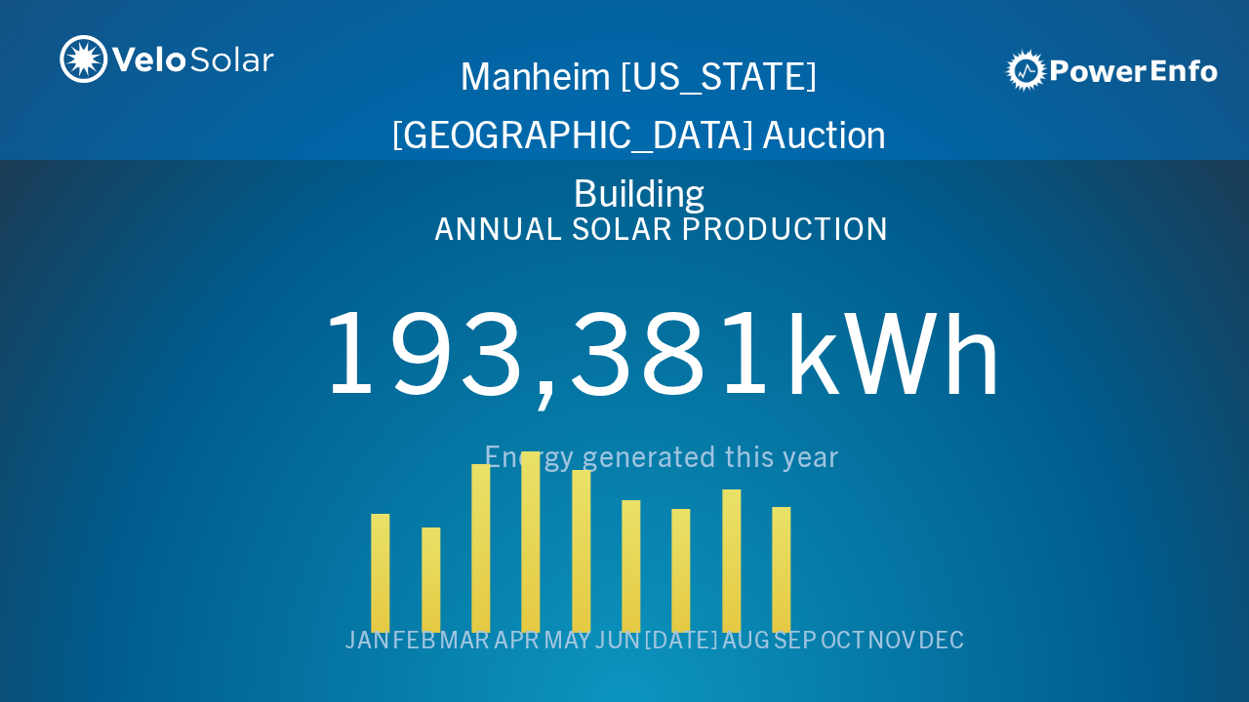
scroll to position [0, 4994]
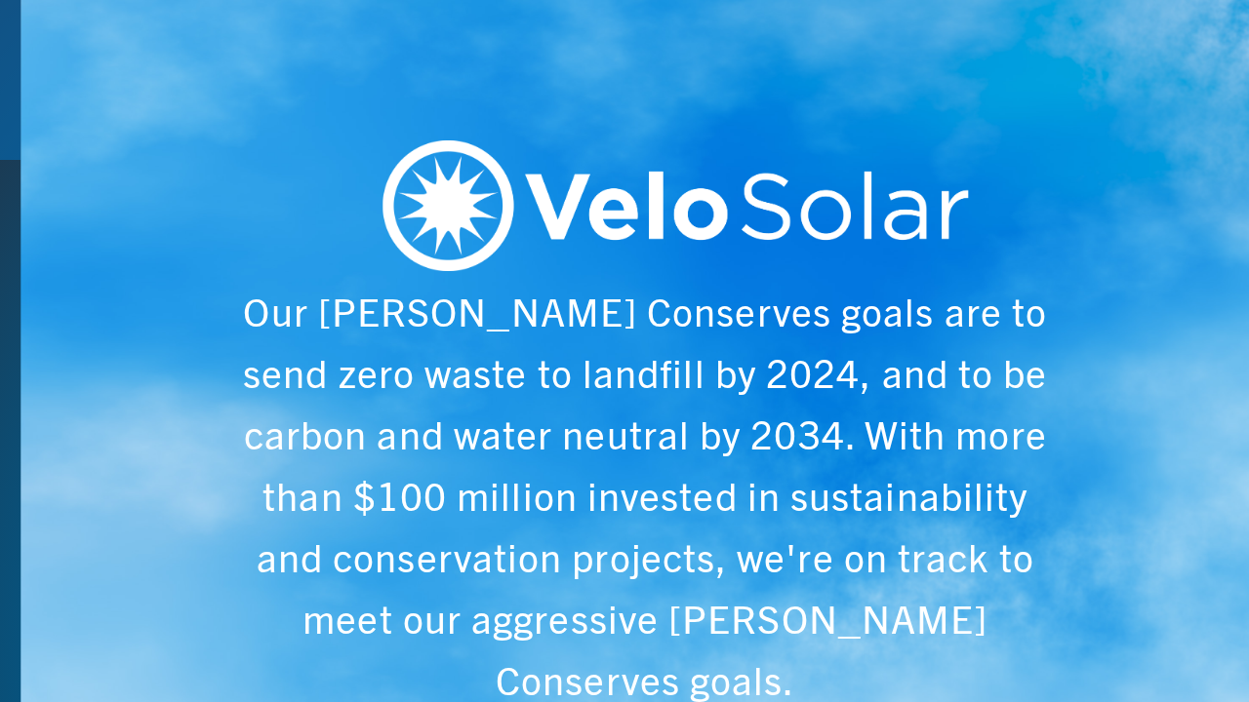
scroll to position [0, 6243]
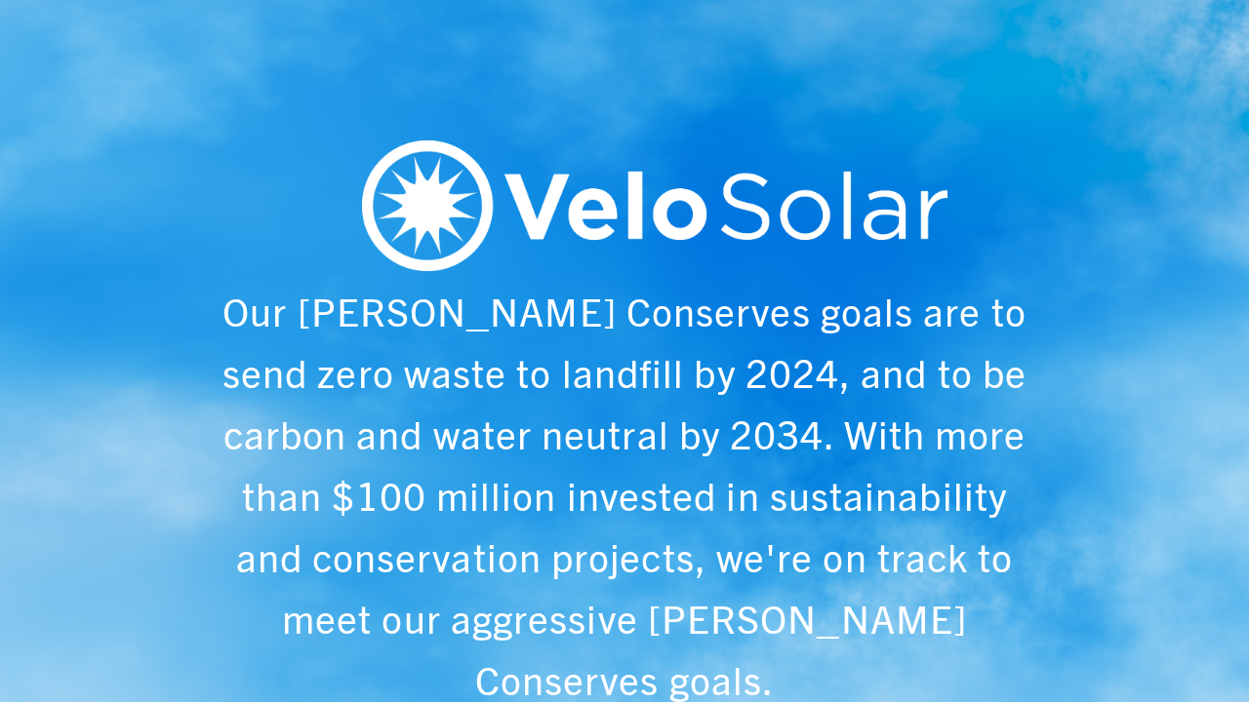
scroll to position [0, 1249]
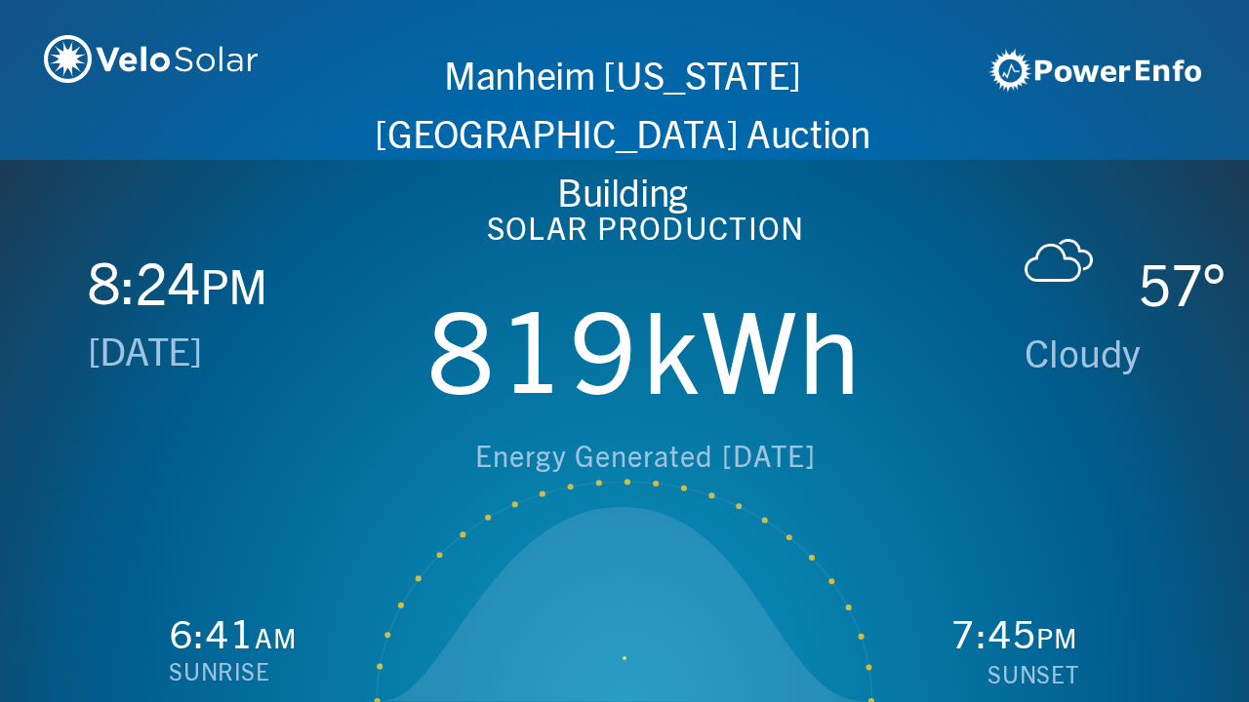
scroll to position [0, 2497]
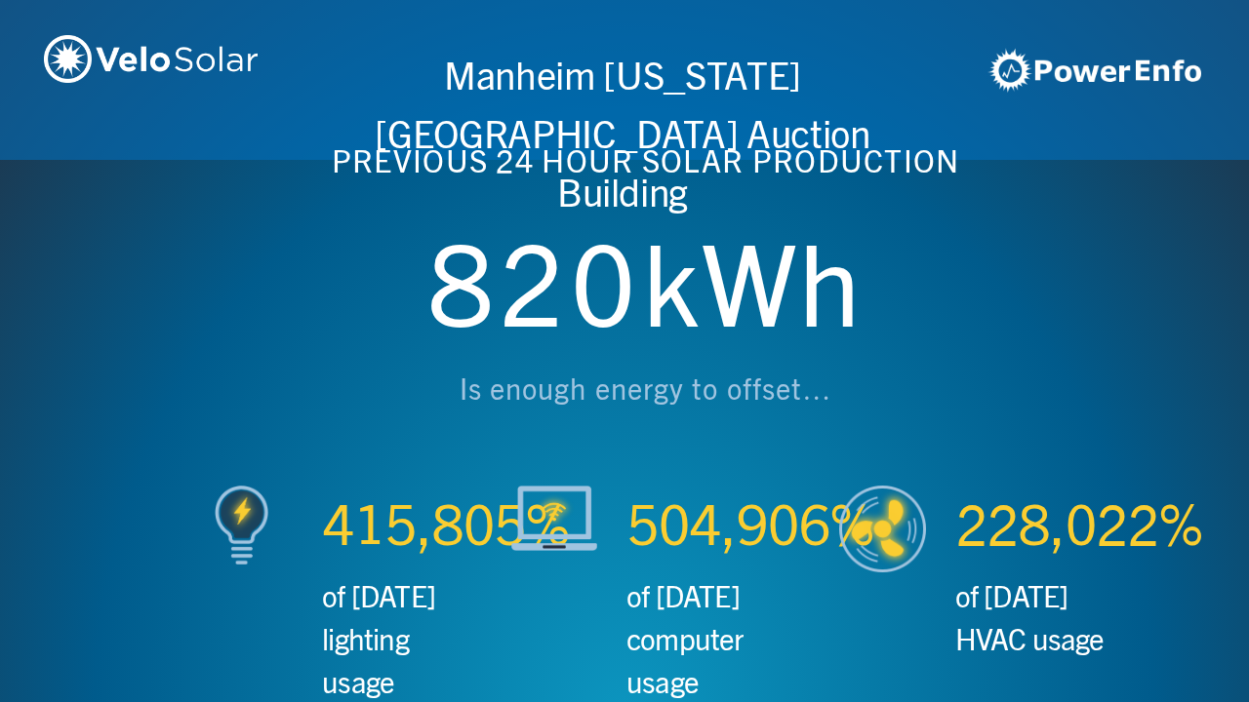
scroll to position [0, 3746]
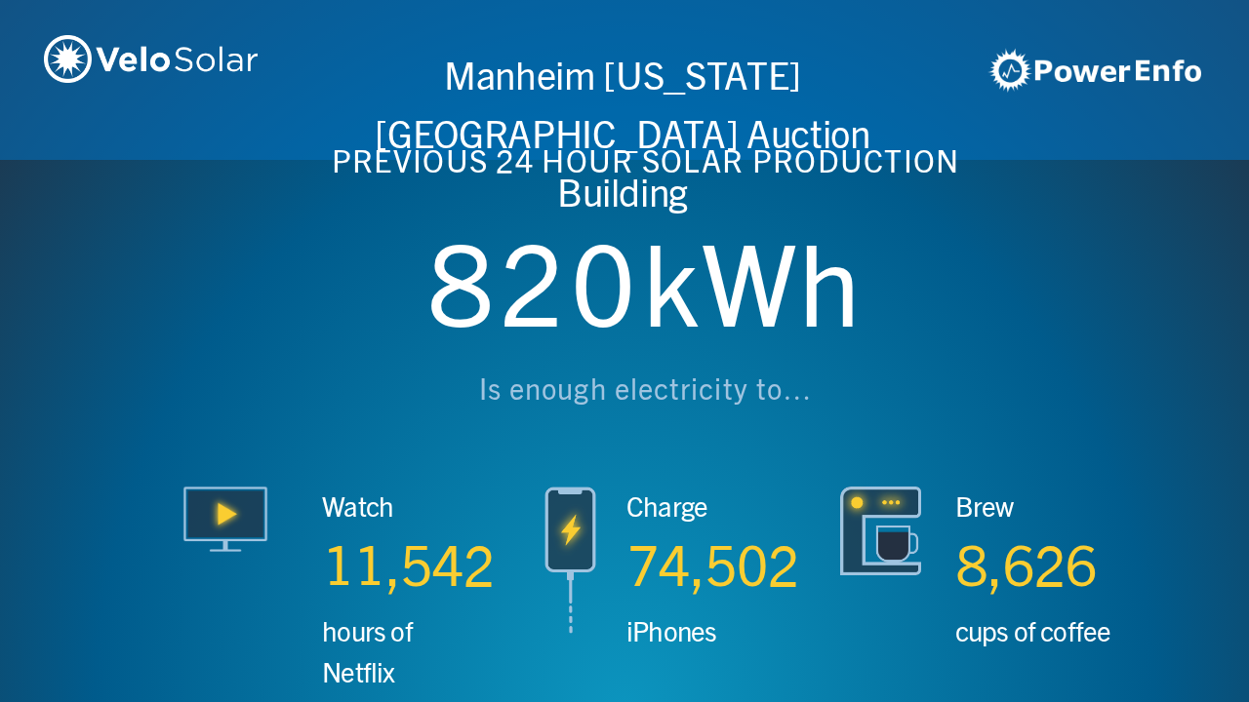
scroll to position [0, 4994]
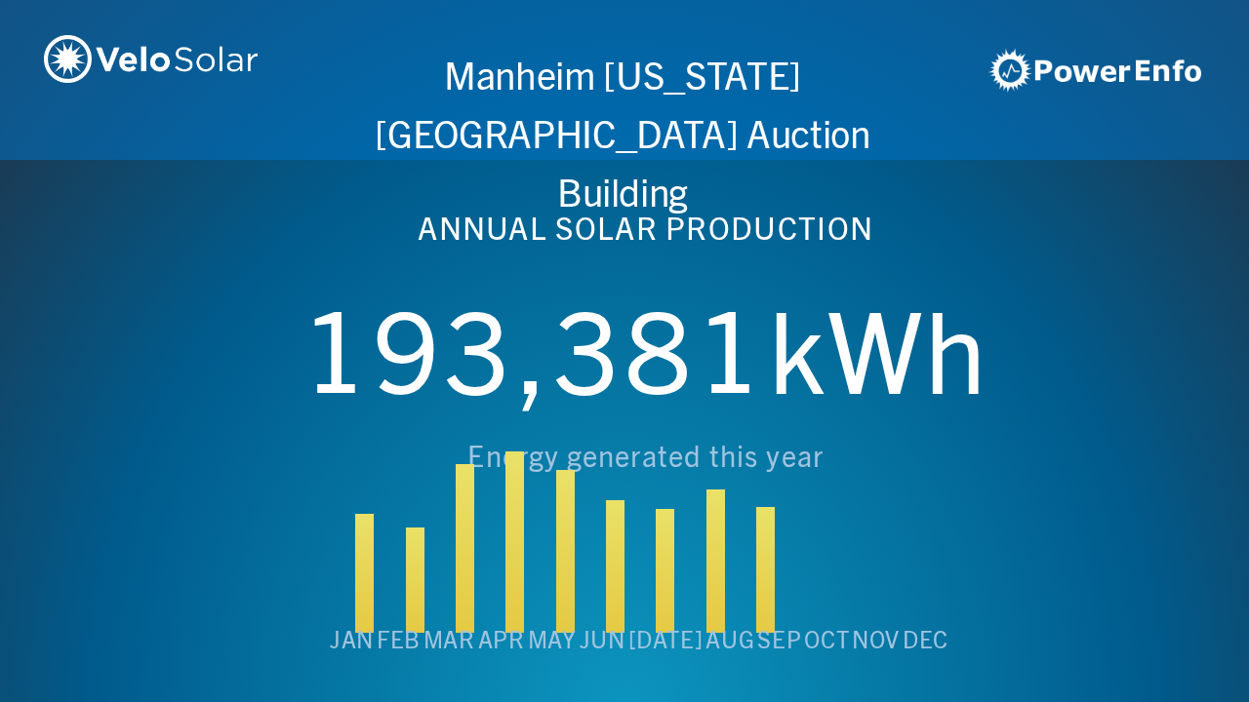
scroll to position [0, 6243]
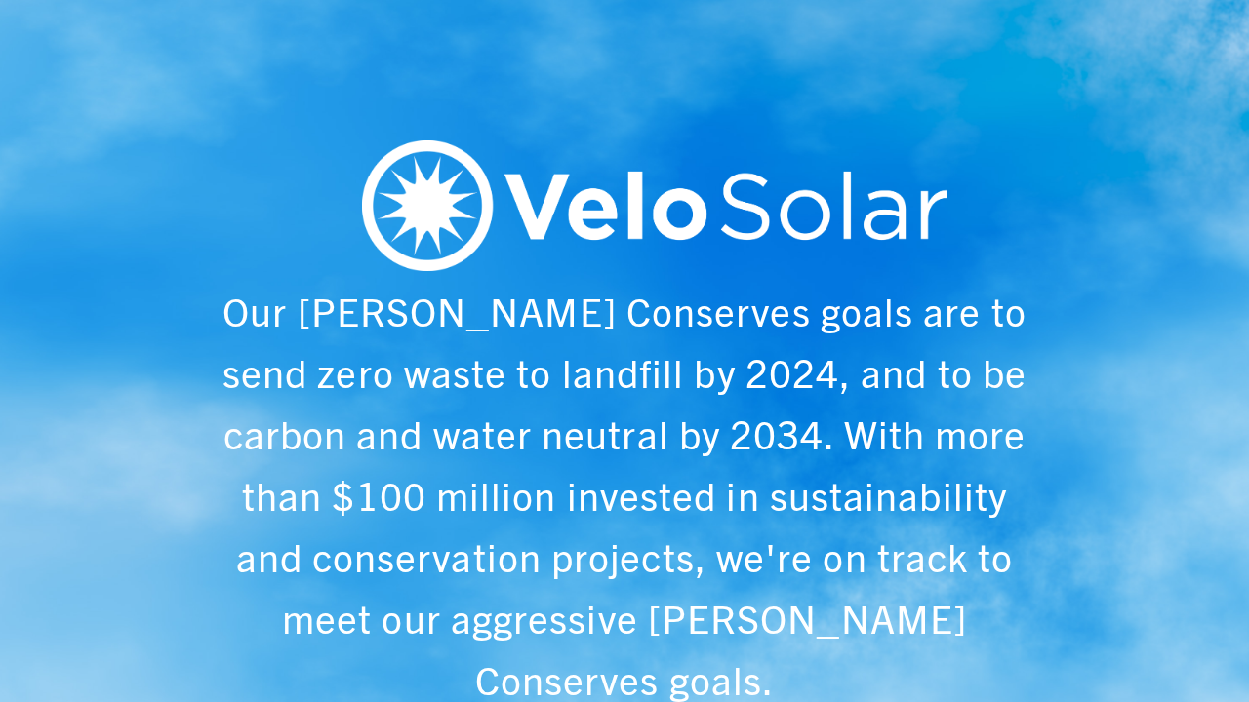
scroll to position [0, 1249]
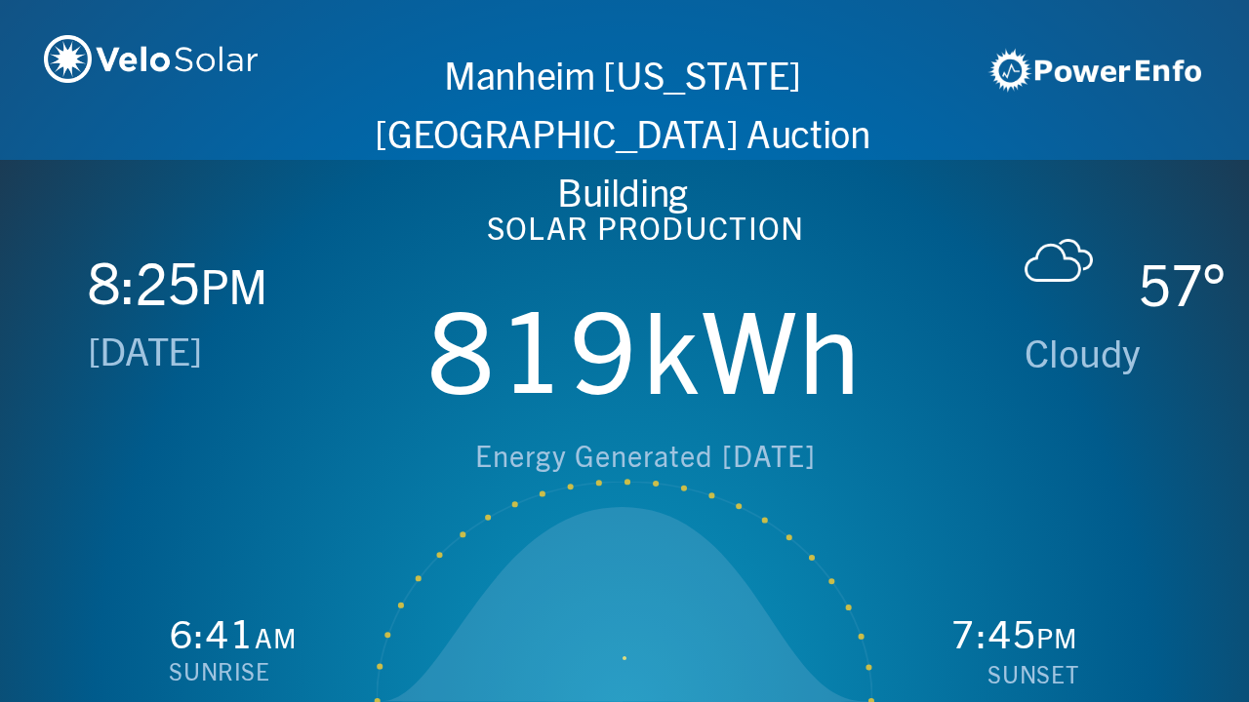
scroll to position [0, 2497]
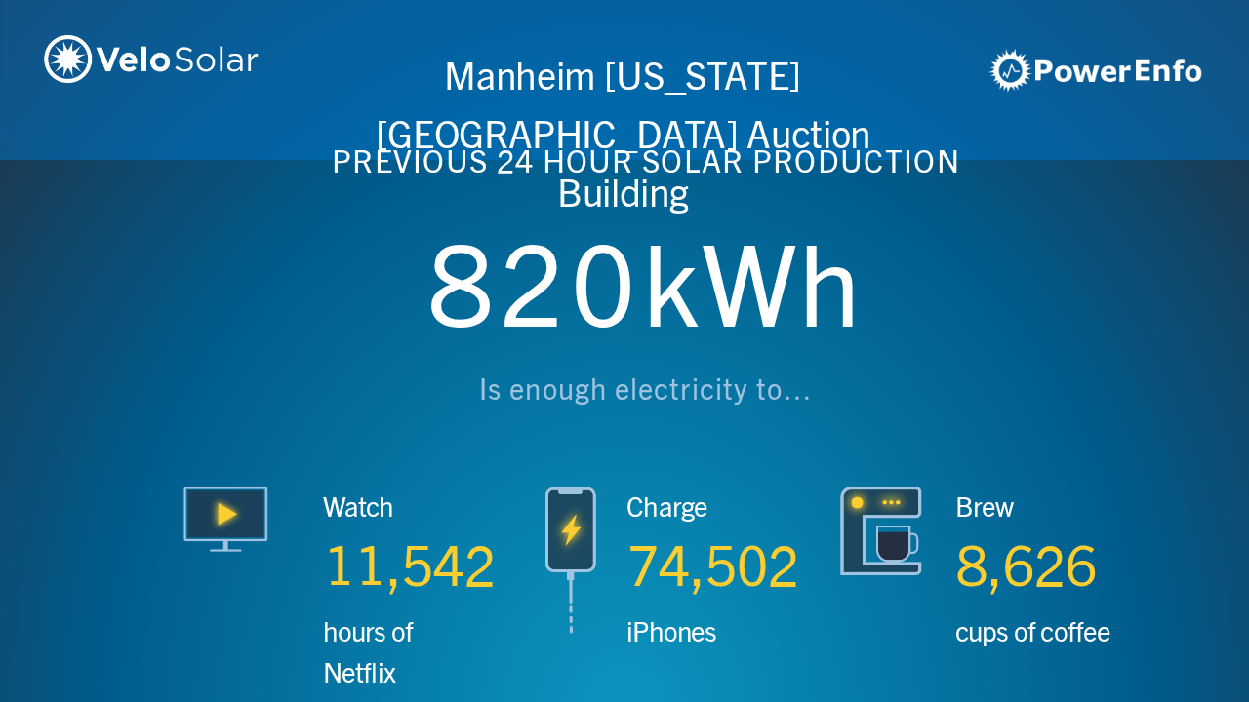
scroll to position [0, 3746]
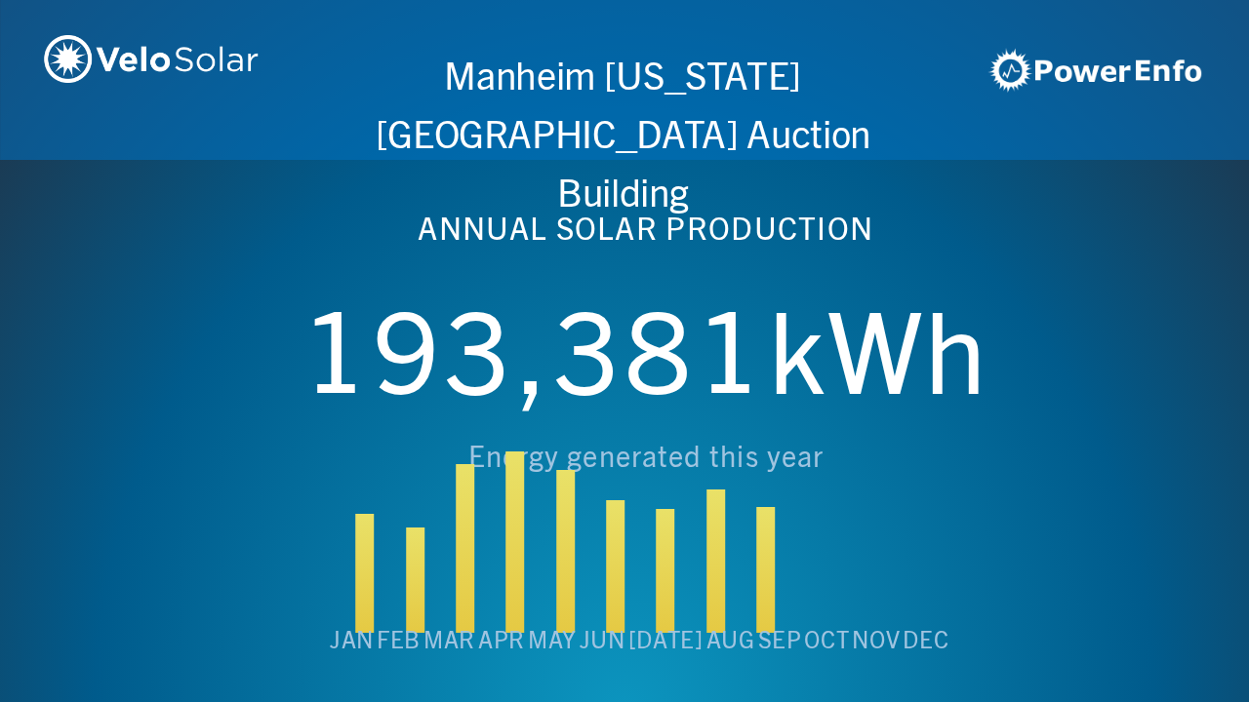
scroll to position [0, 4994]
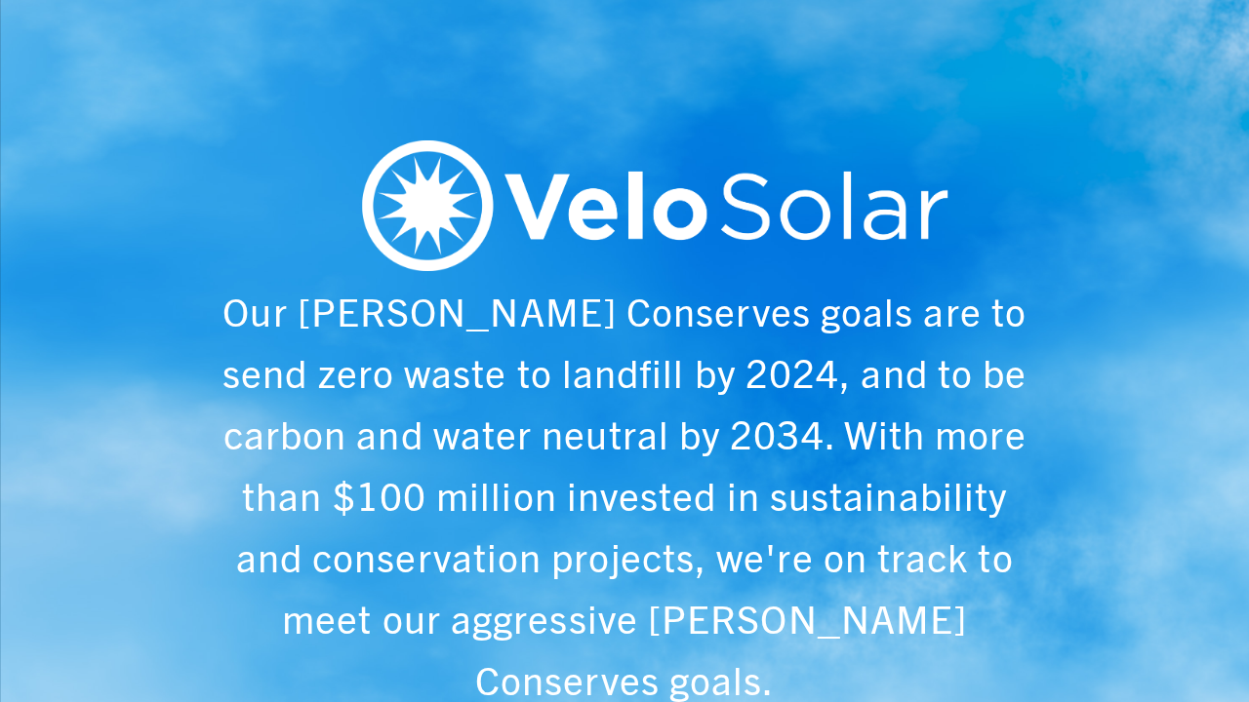
scroll to position [0, 6243]
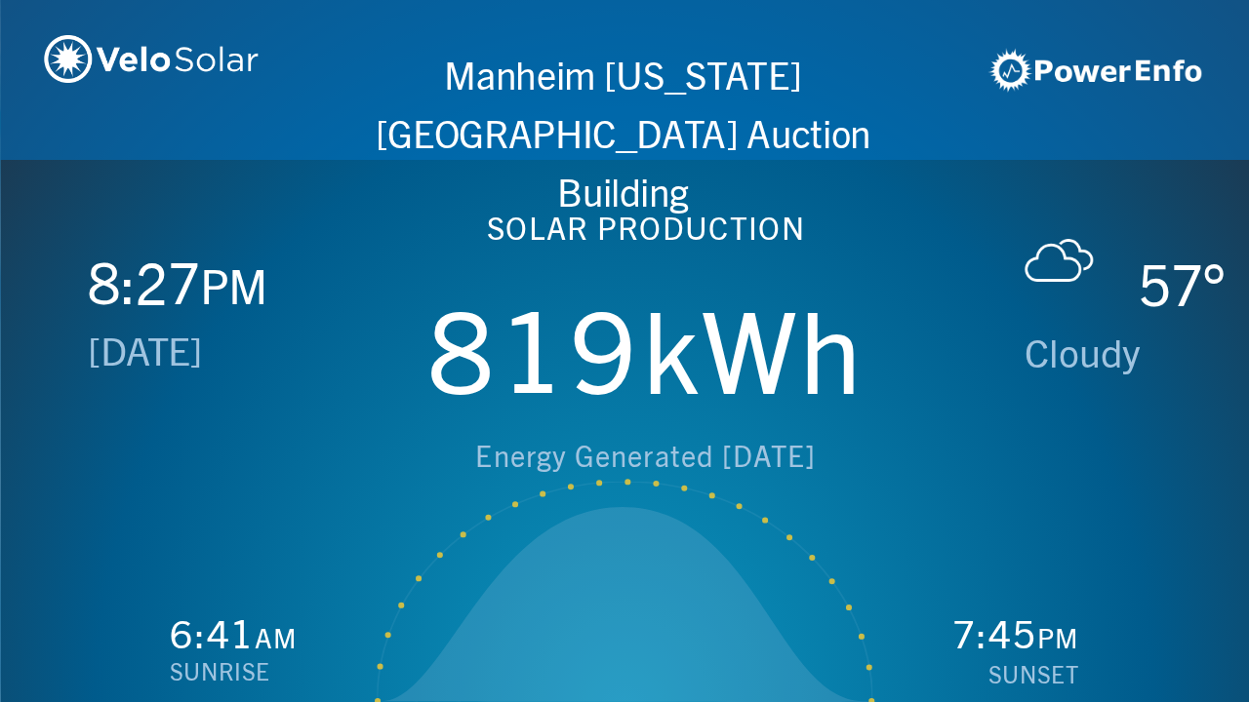
scroll to position [0, 1249]
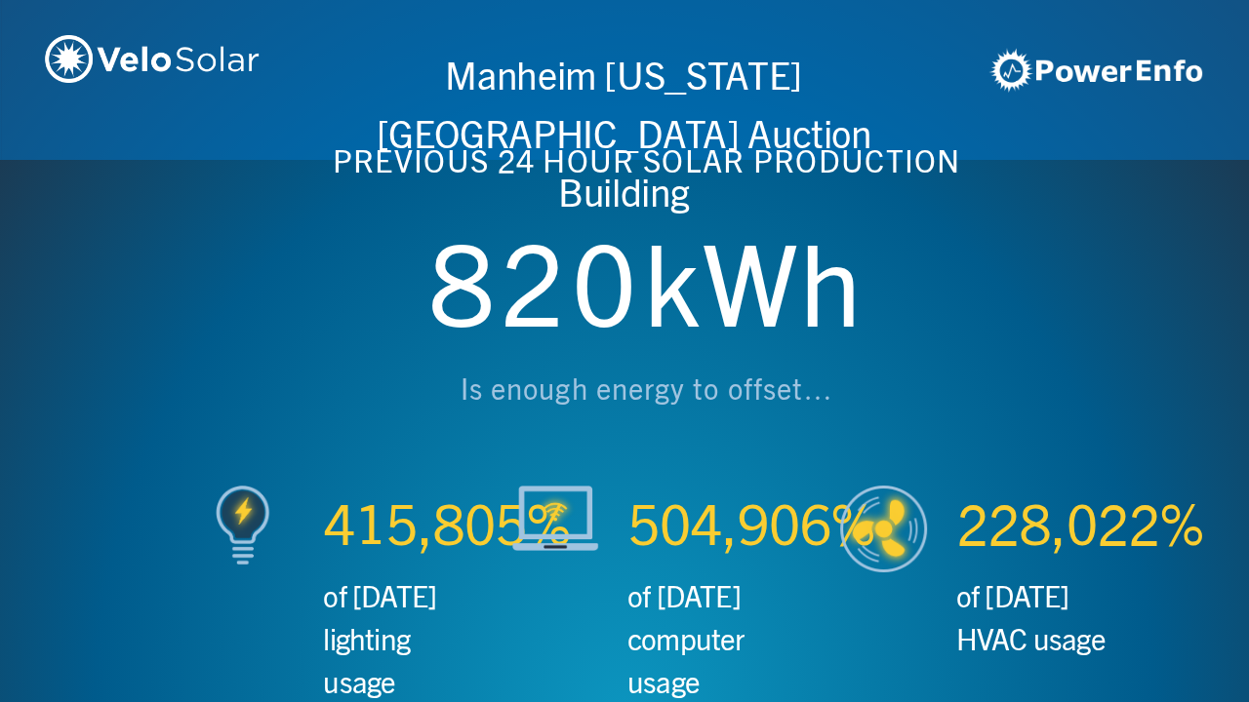
scroll to position [0, 2497]
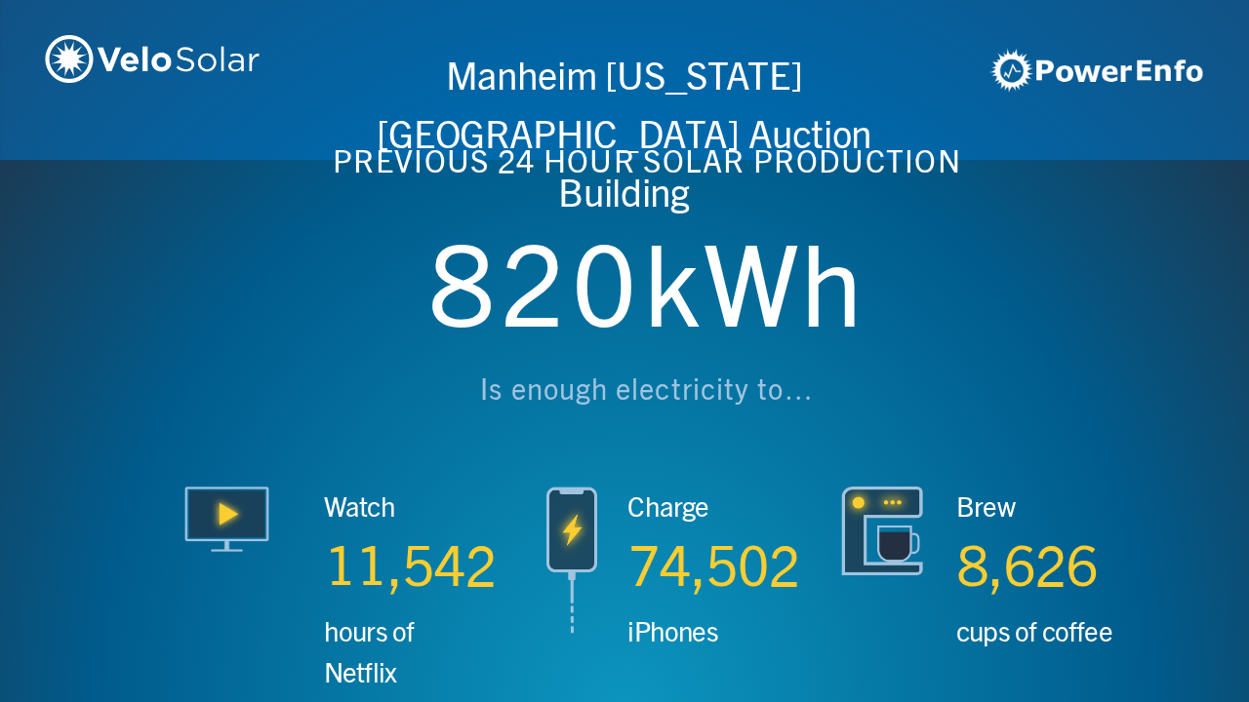
scroll to position [0, 3746]
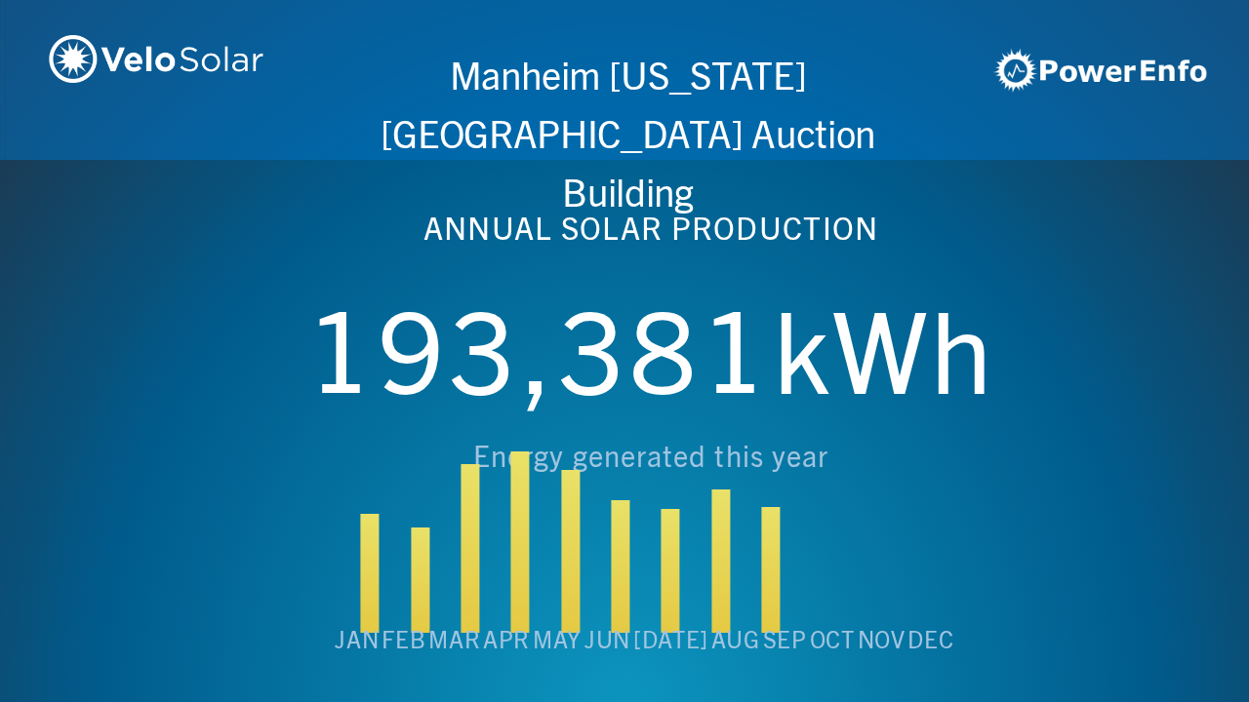
scroll to position [0, 4994]
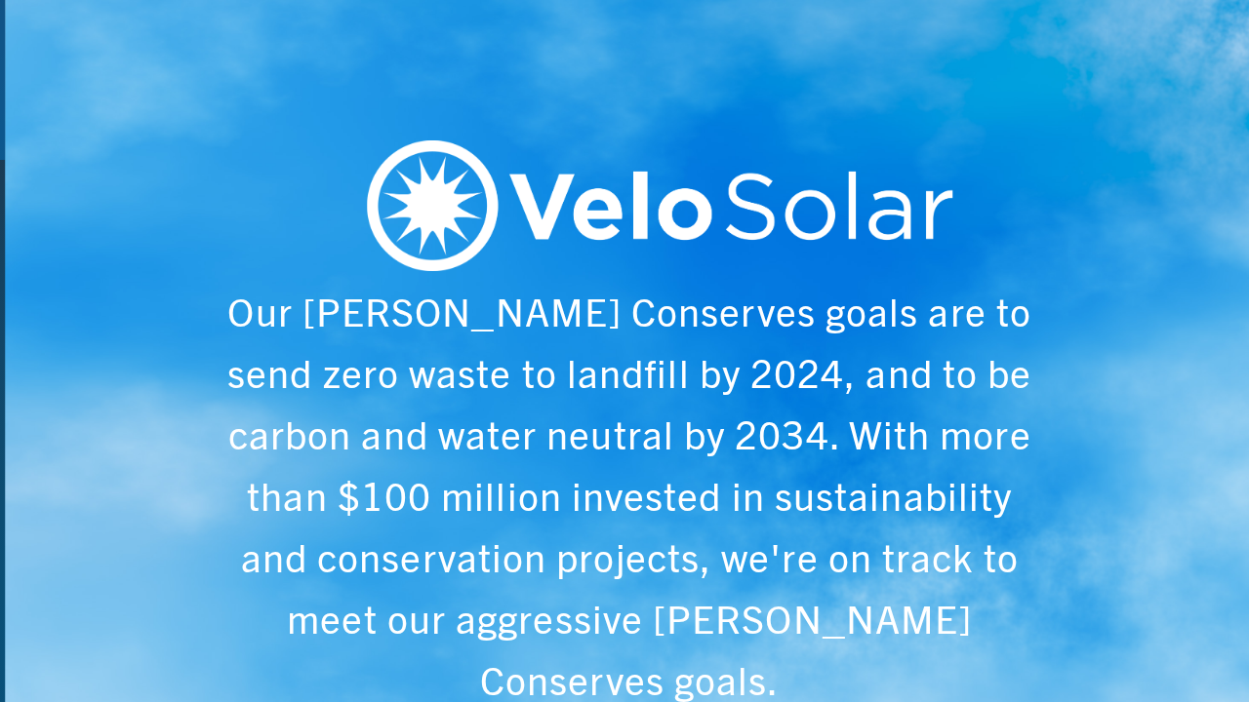
scroll to position [0, 6243]
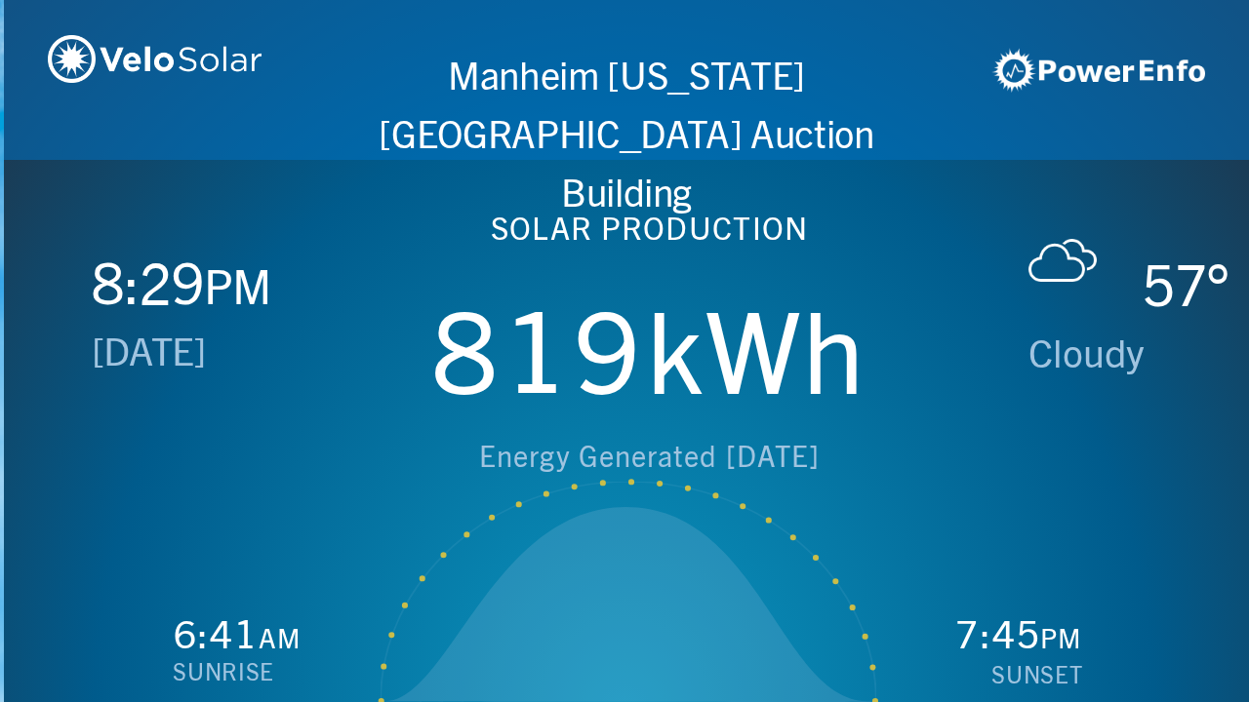
scroll to position [0, 1249]
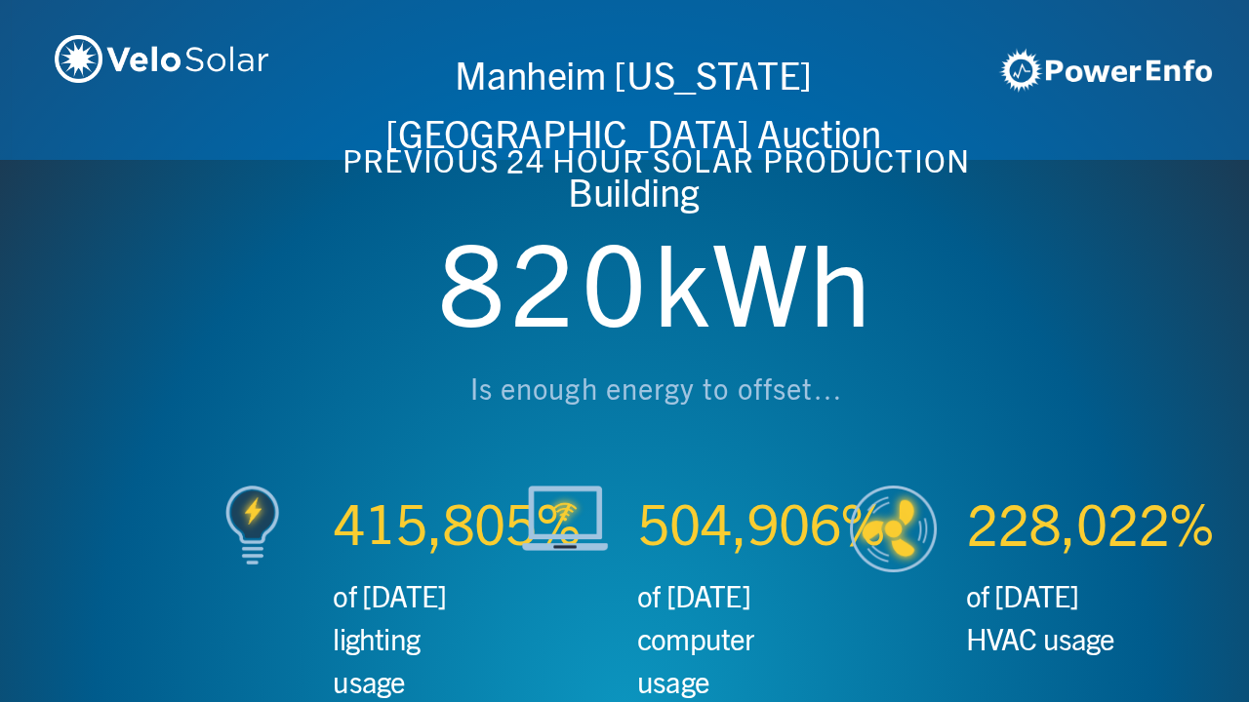
scroll to position [0, 2497]
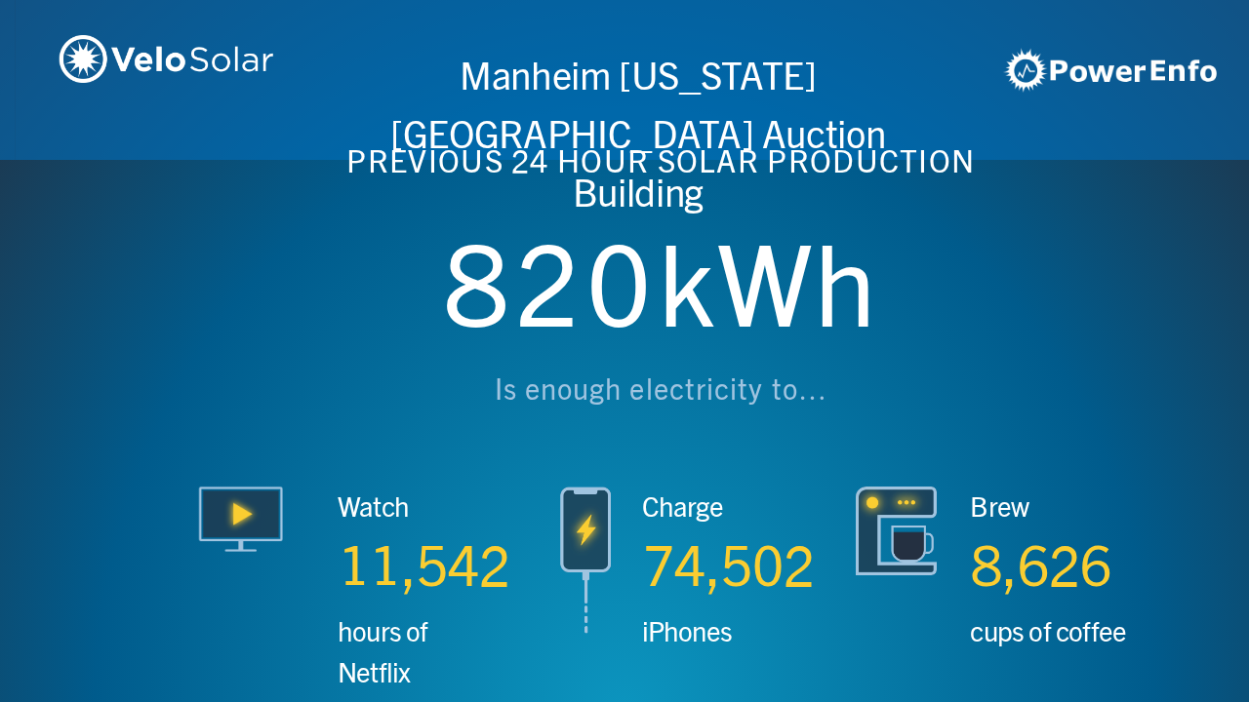
scroll to position [0, 3746]
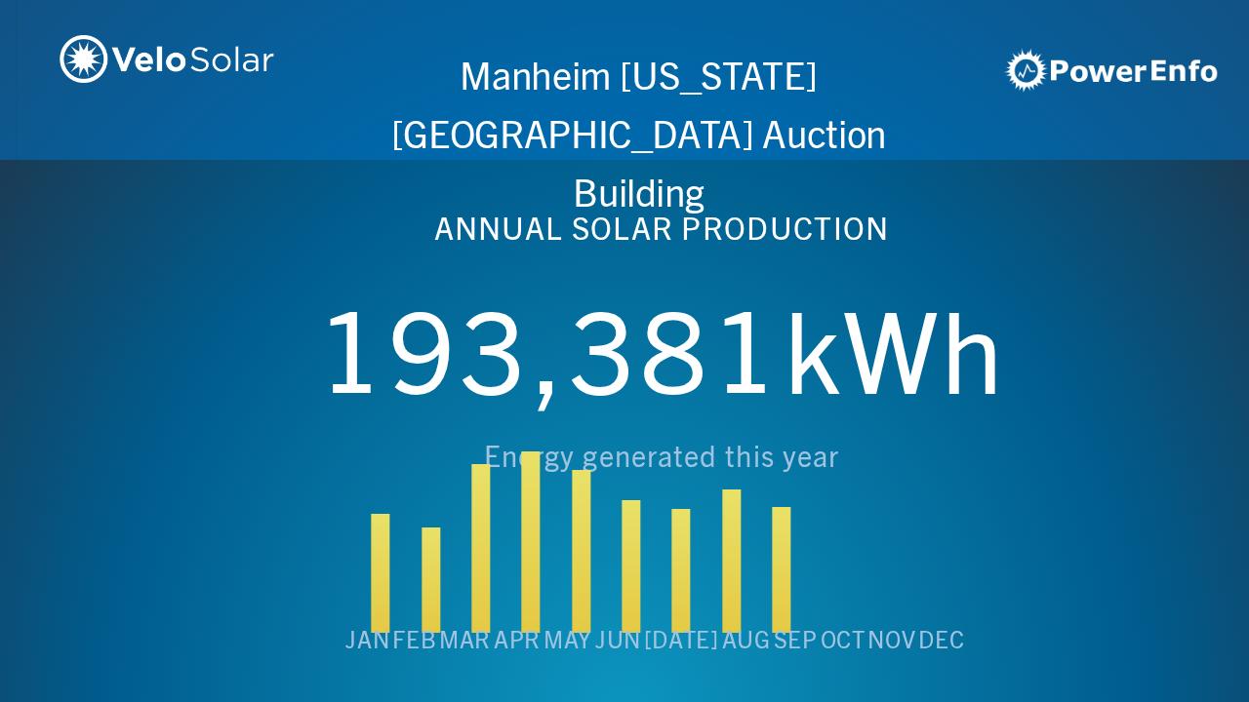
scroll to position [0, 4994]
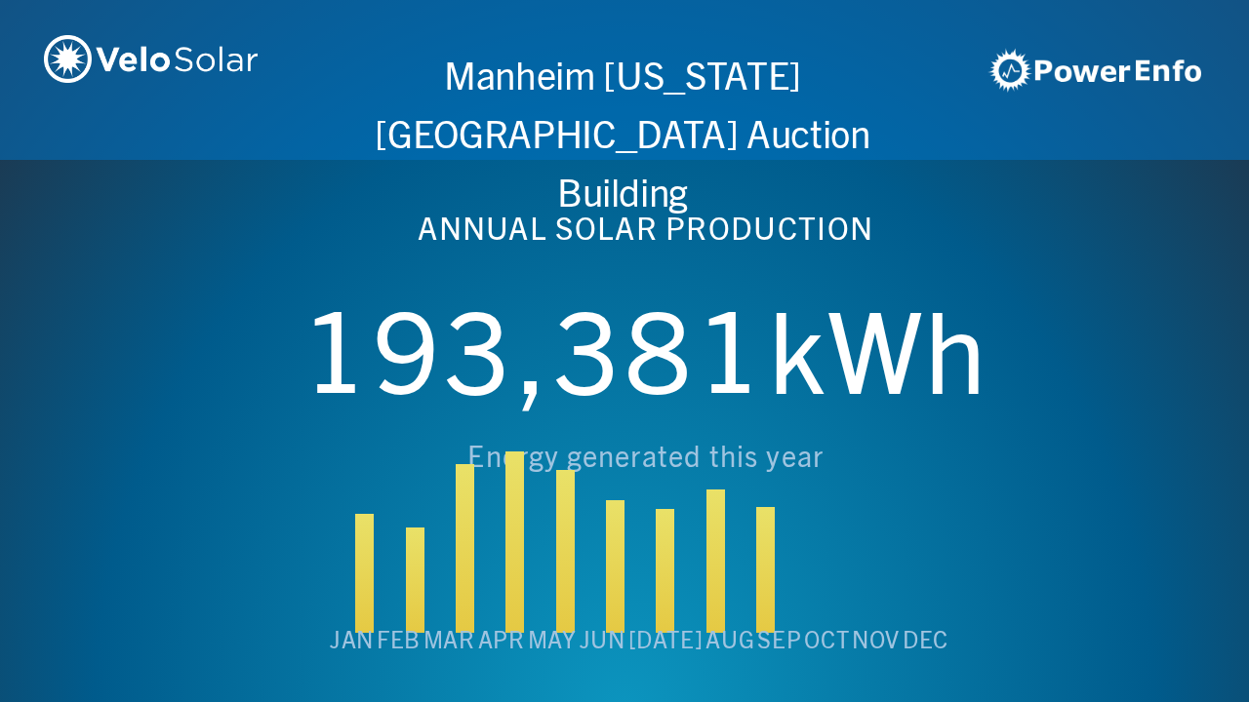
scroll to position [0, 6243]
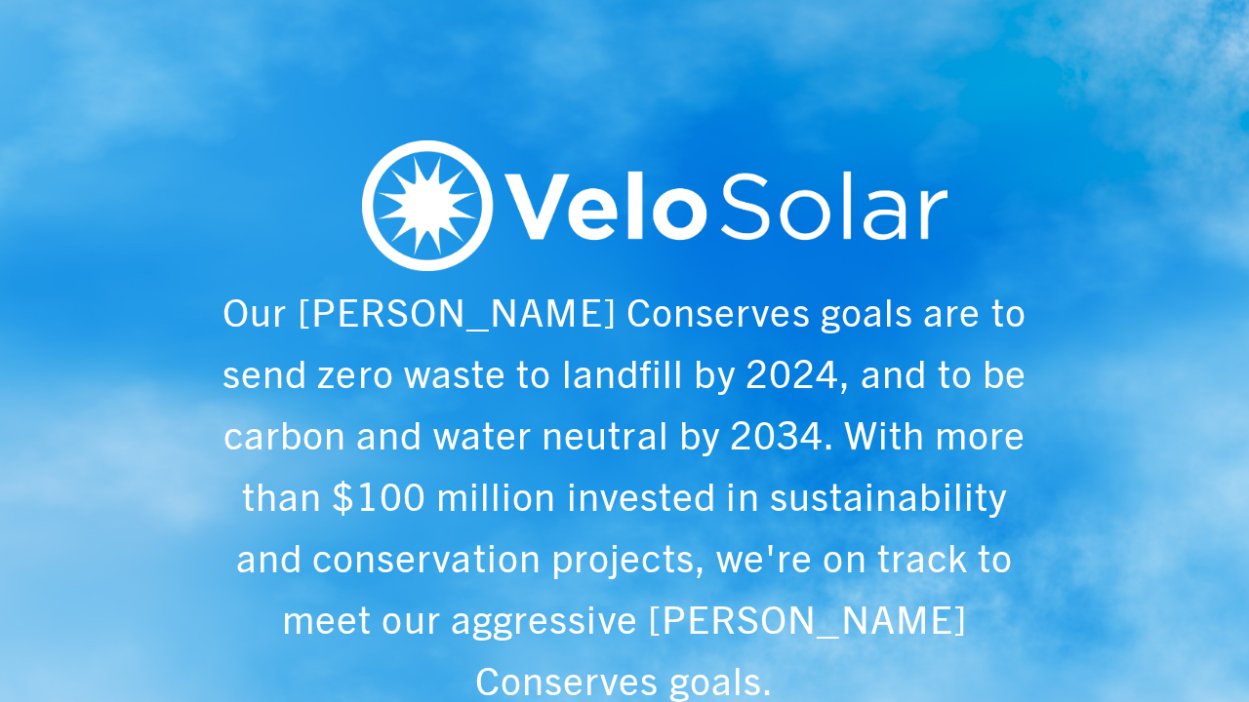
scroll to position [0, 1249]
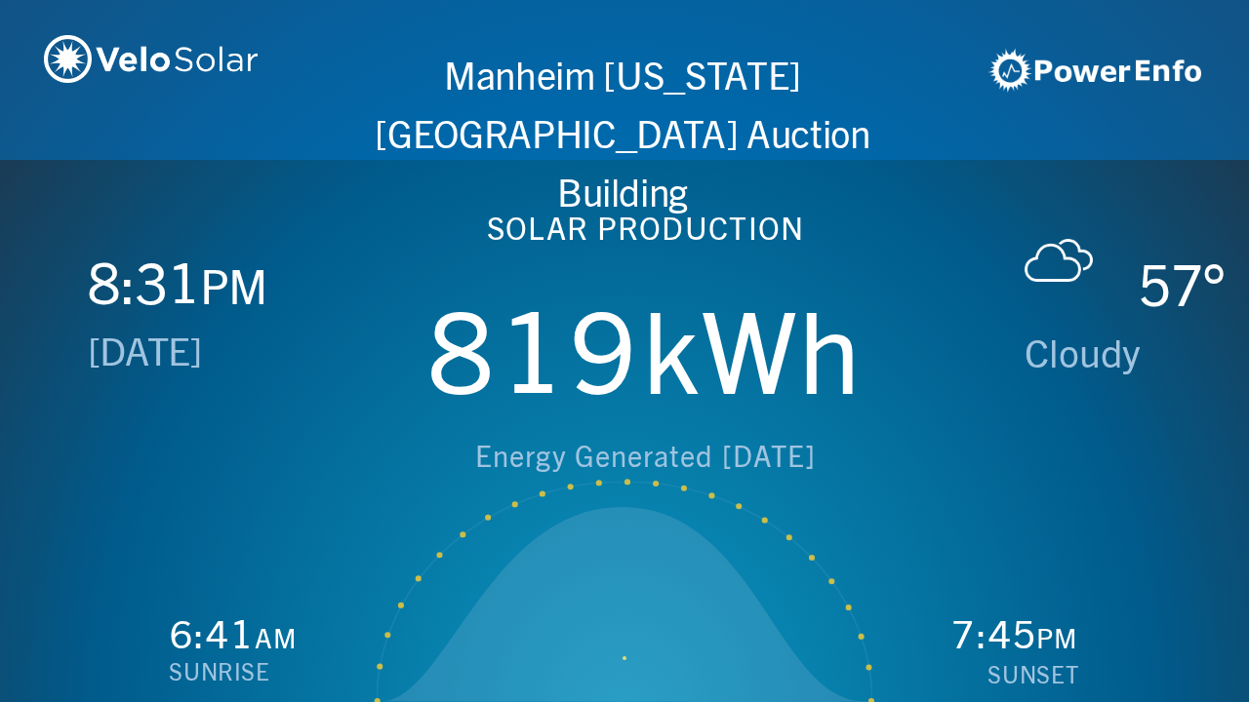
scroll to position [0, 2497]
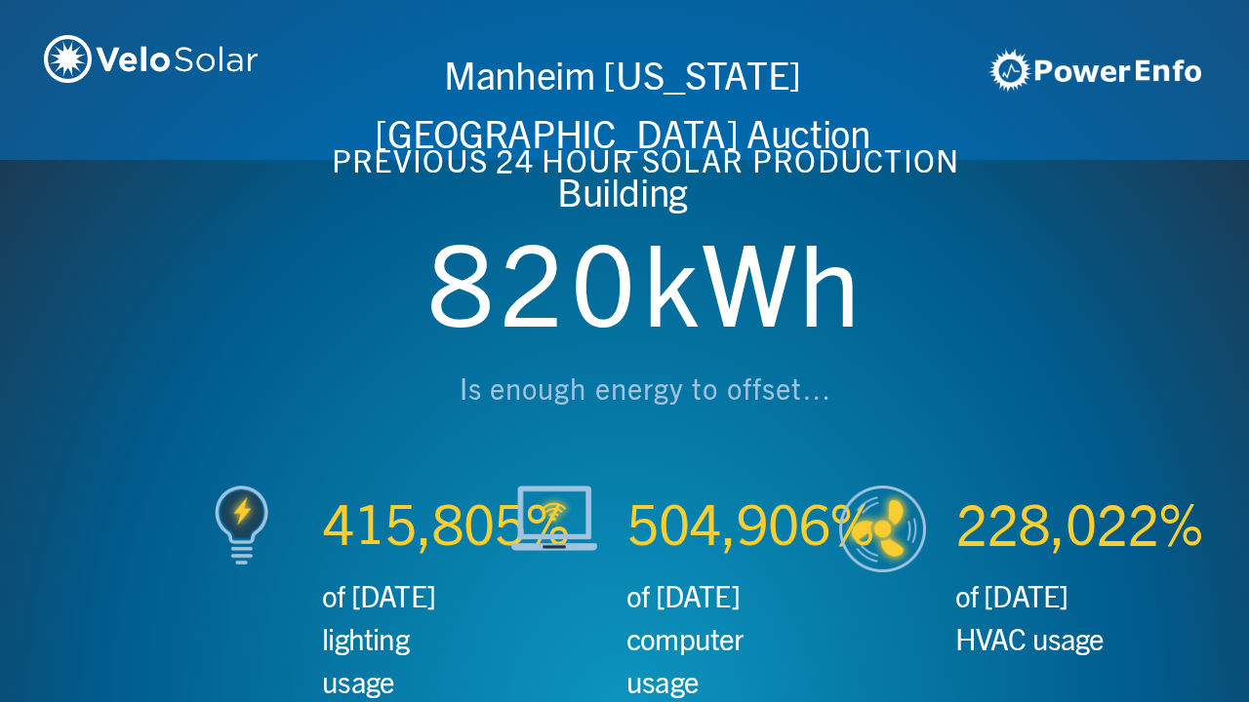
scroll to position [0, 3746]
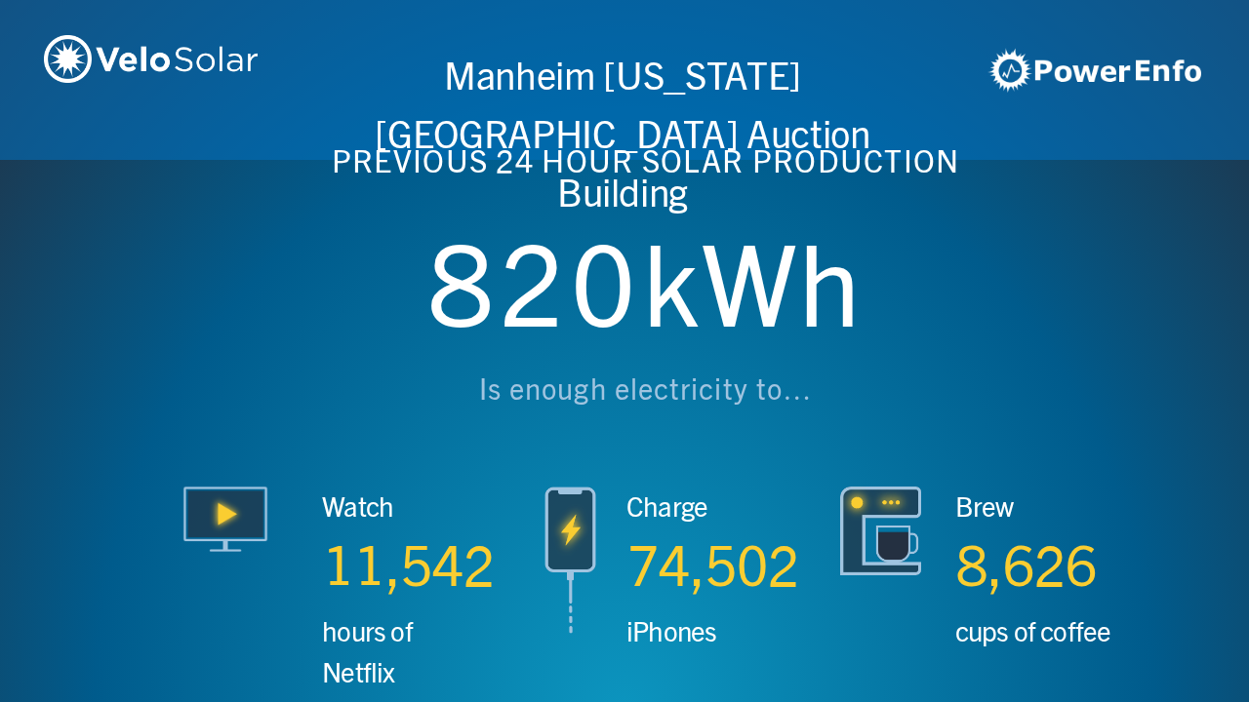
scroll to position [0, 4994]
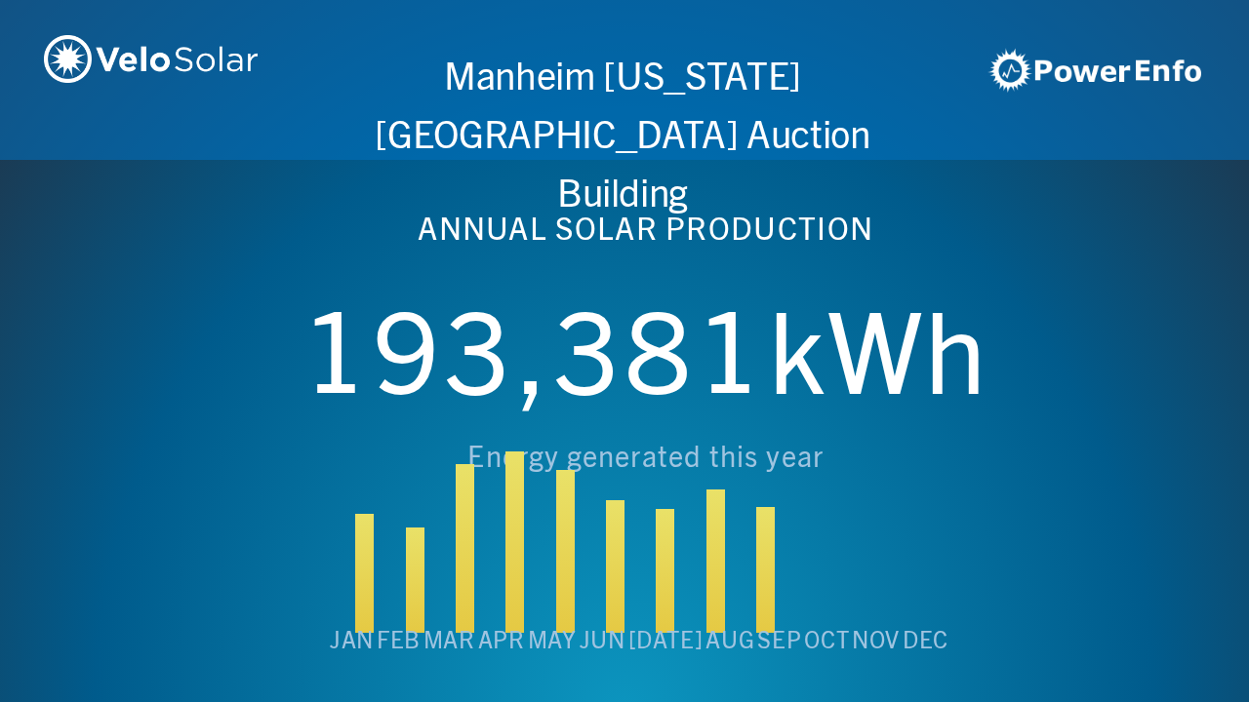
scroll to position [0, 6243]
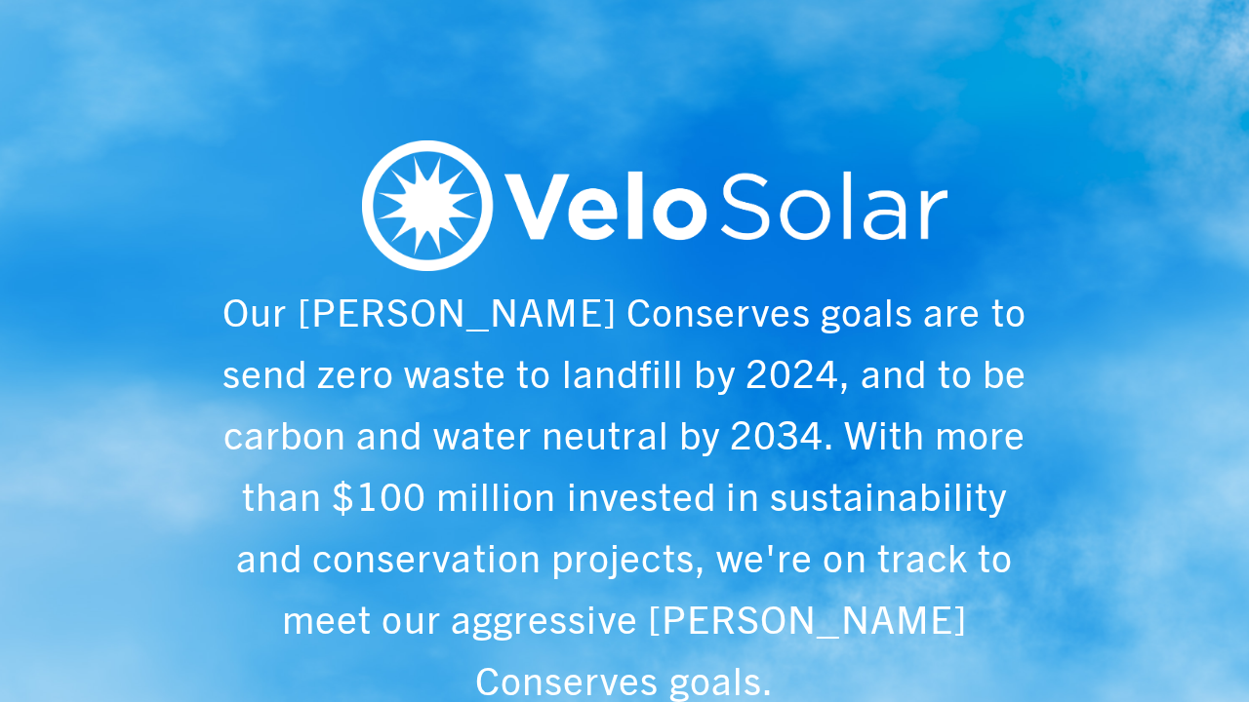
scroll to position [0, 1249]
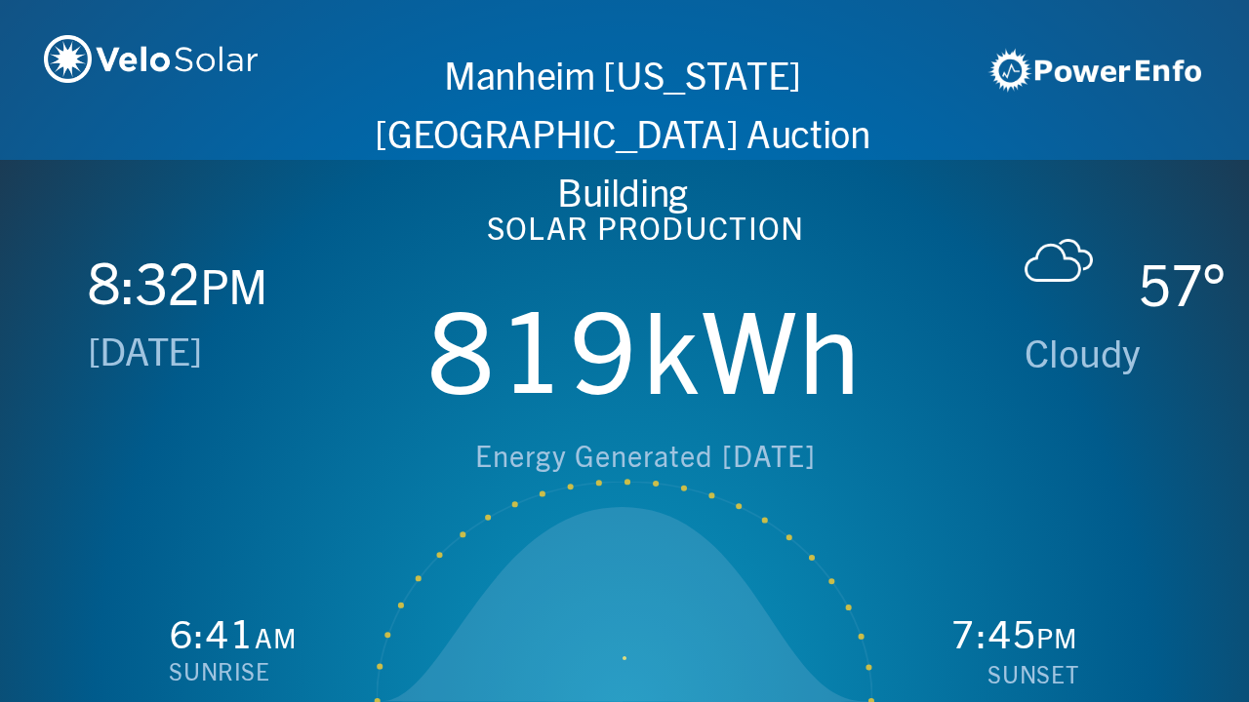
scroll to position [0, 2497]
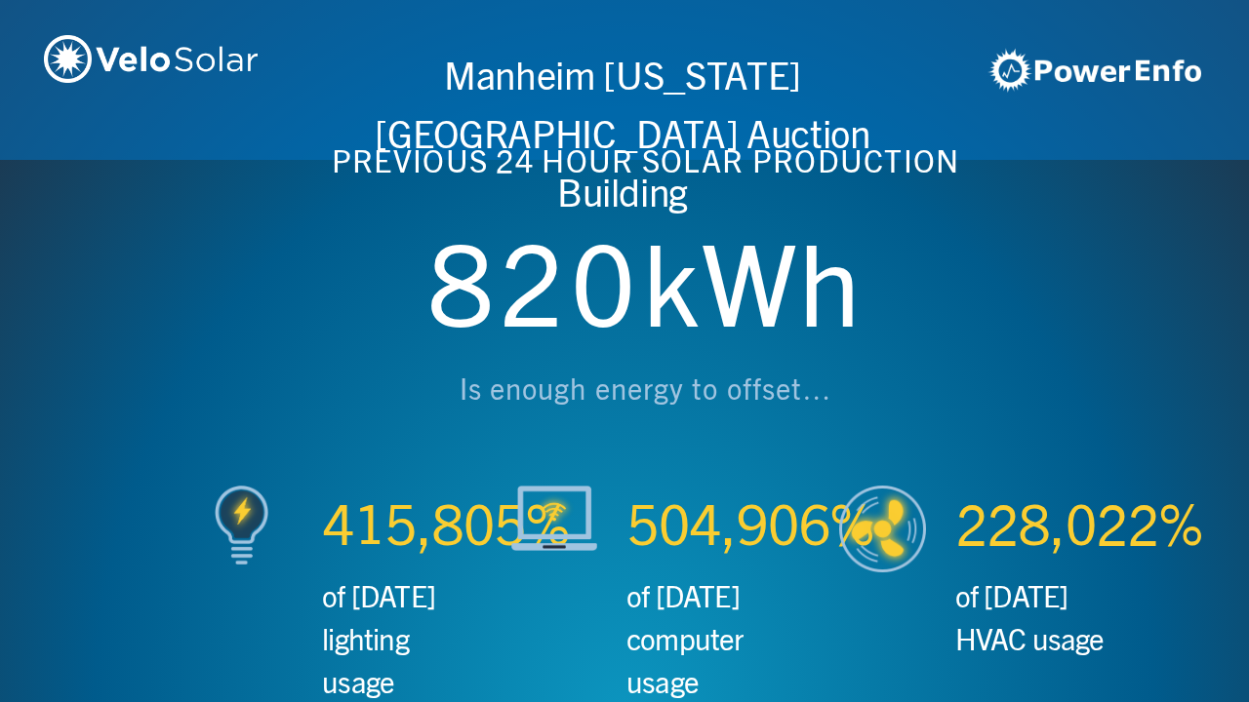
scroll to position [0, 3746]
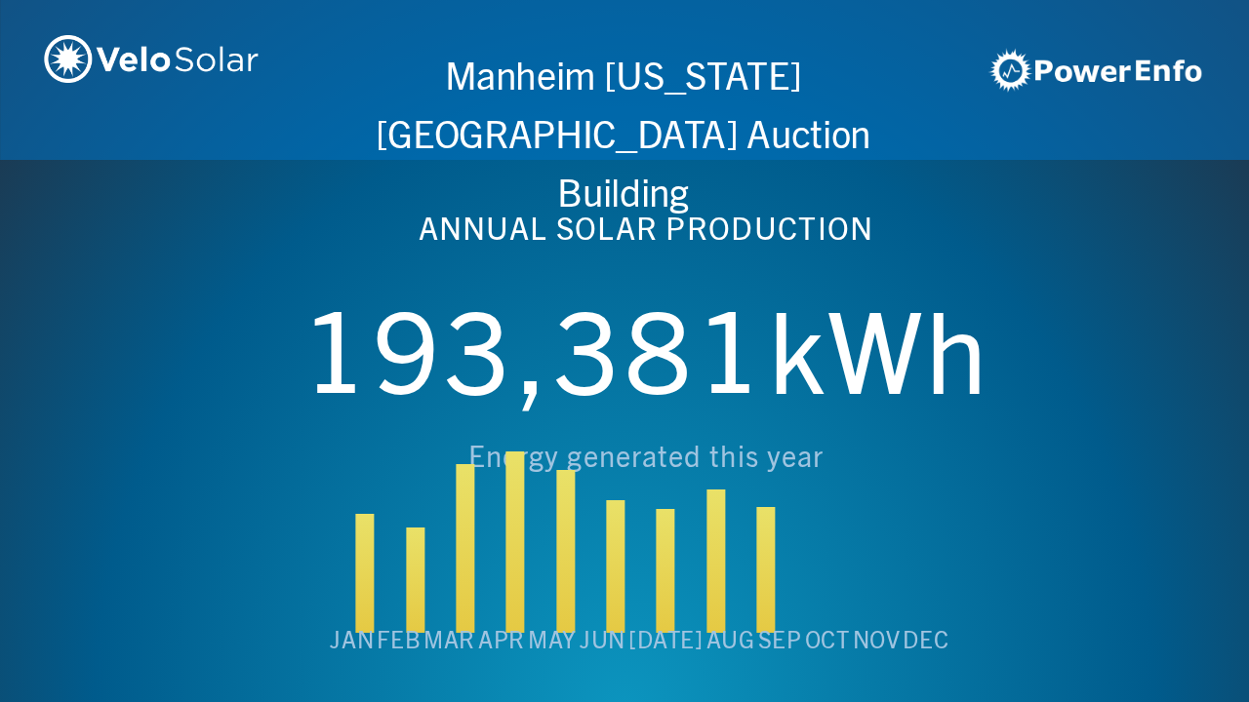
scroll to position [0, 4994]
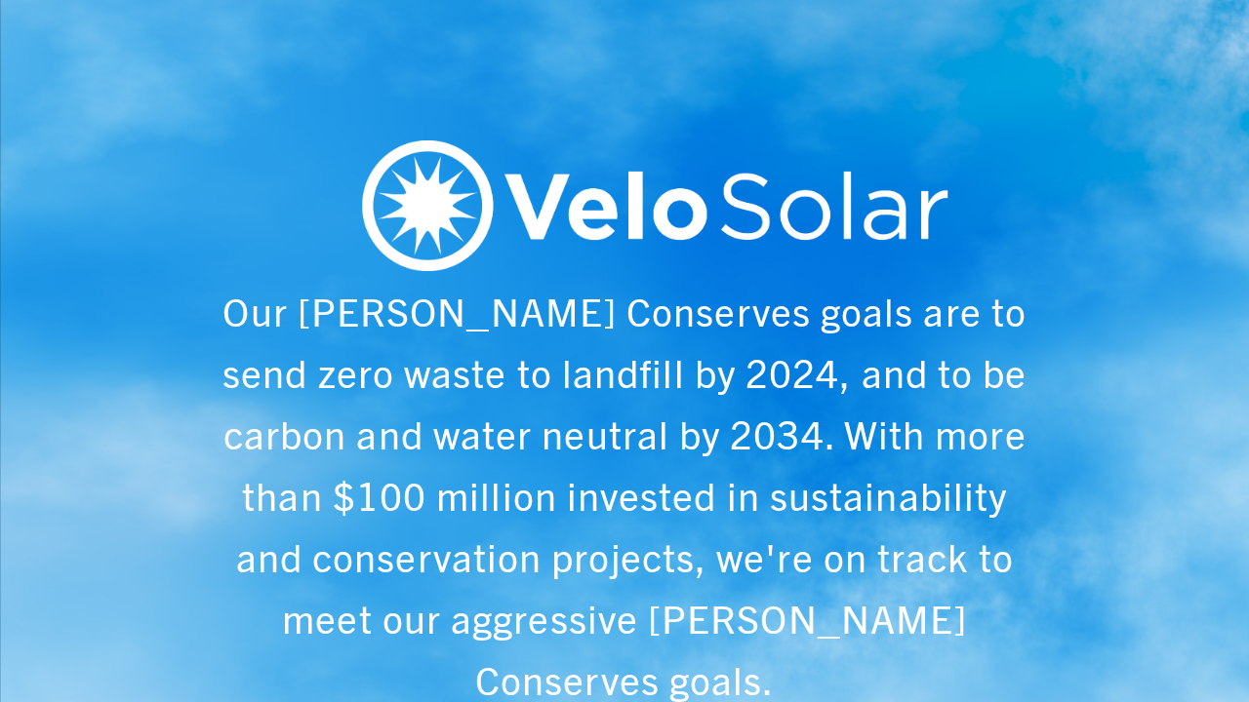
scroll to position [0, 6243]
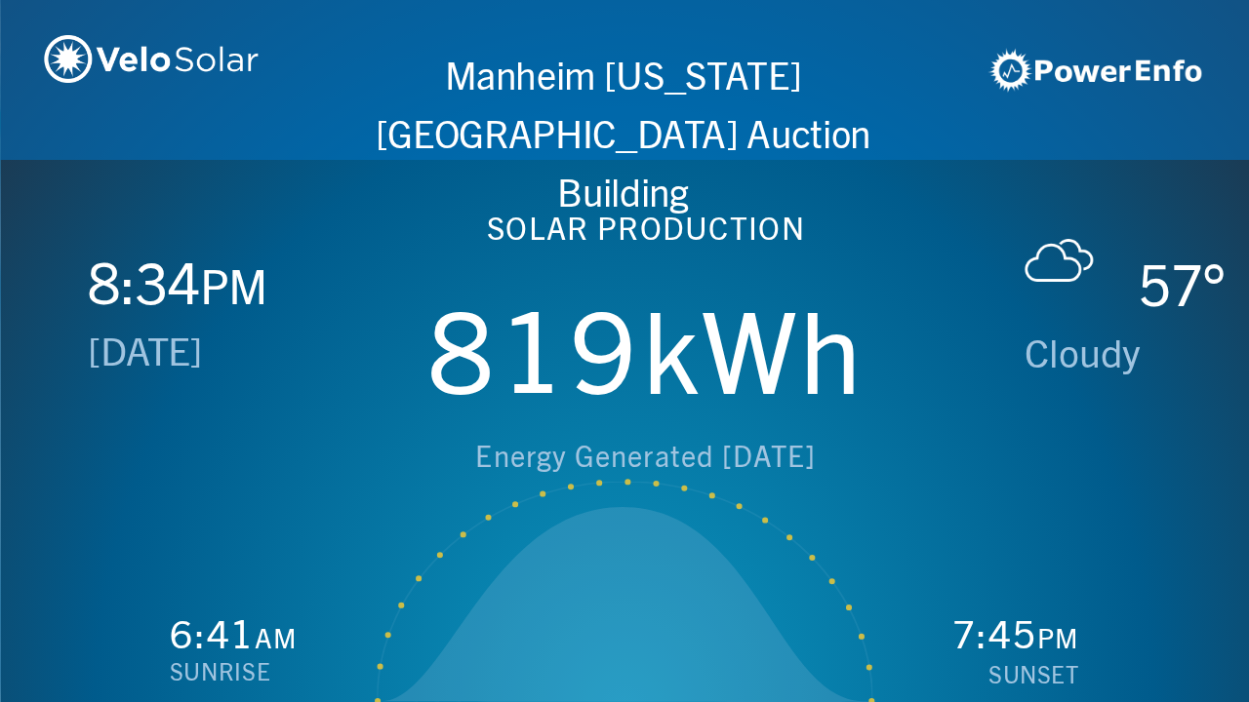
scroll to position [0, 1249]
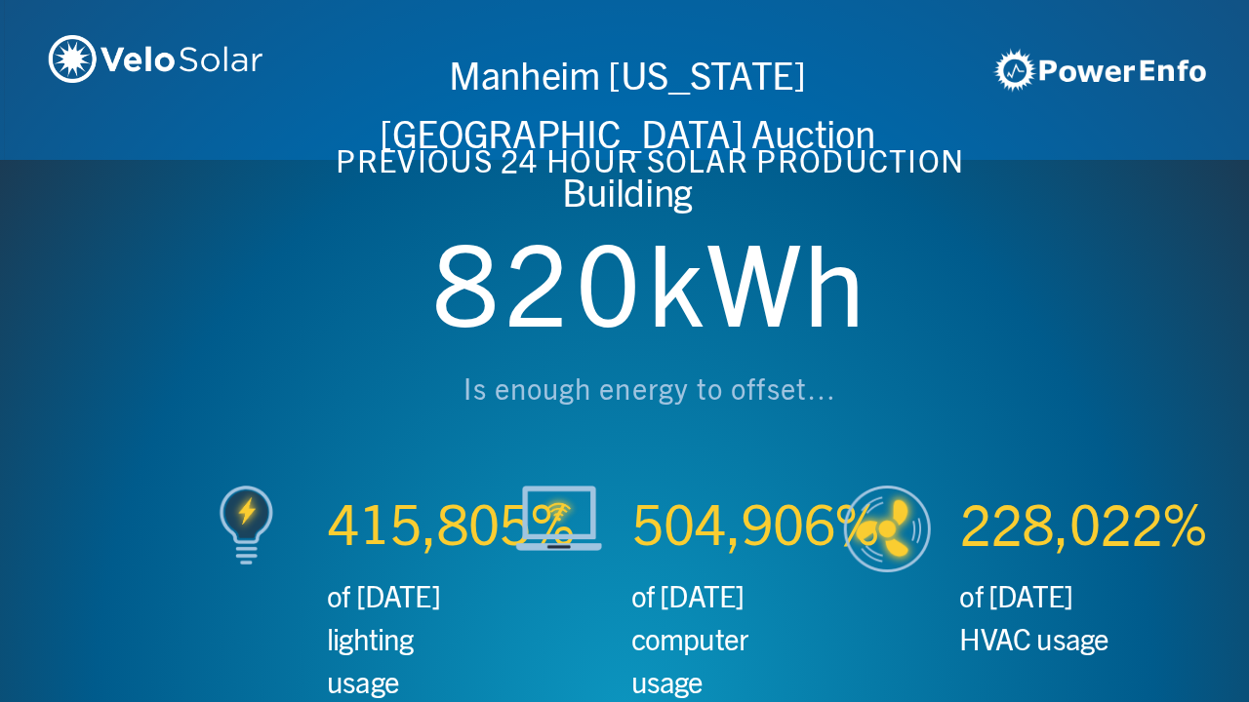
scroll to position [0, 2497]
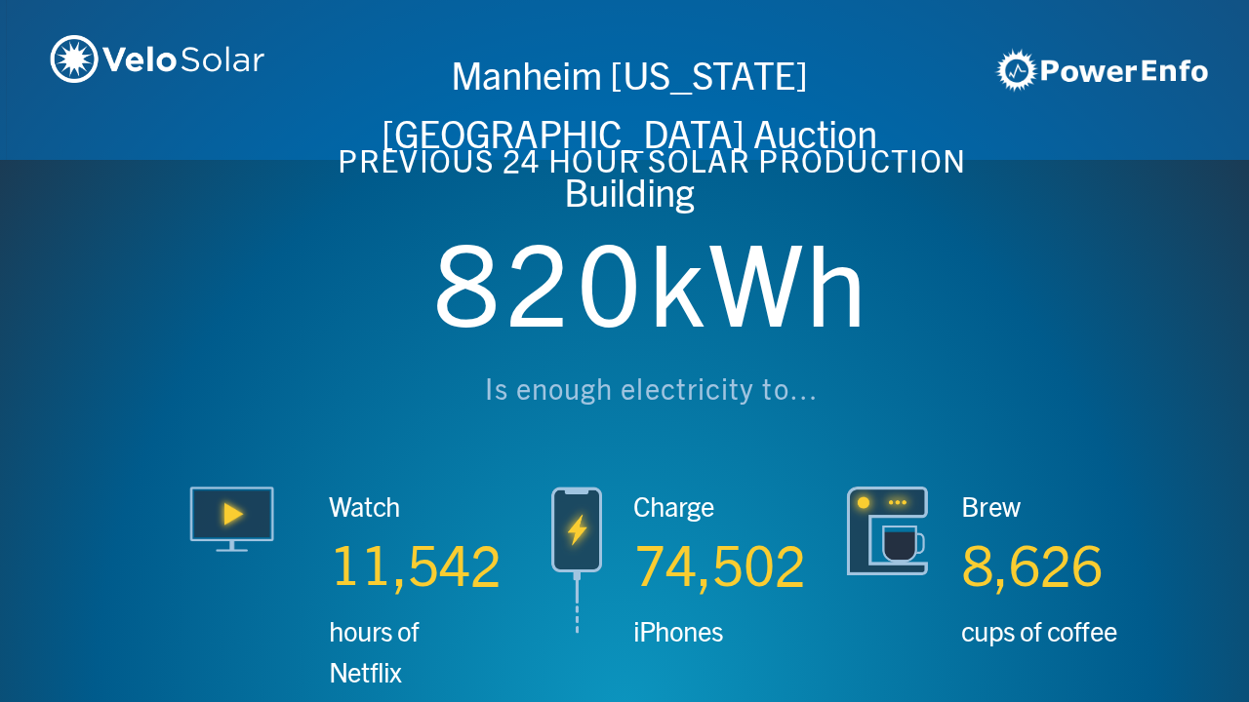
scroll to position [0, 3746]
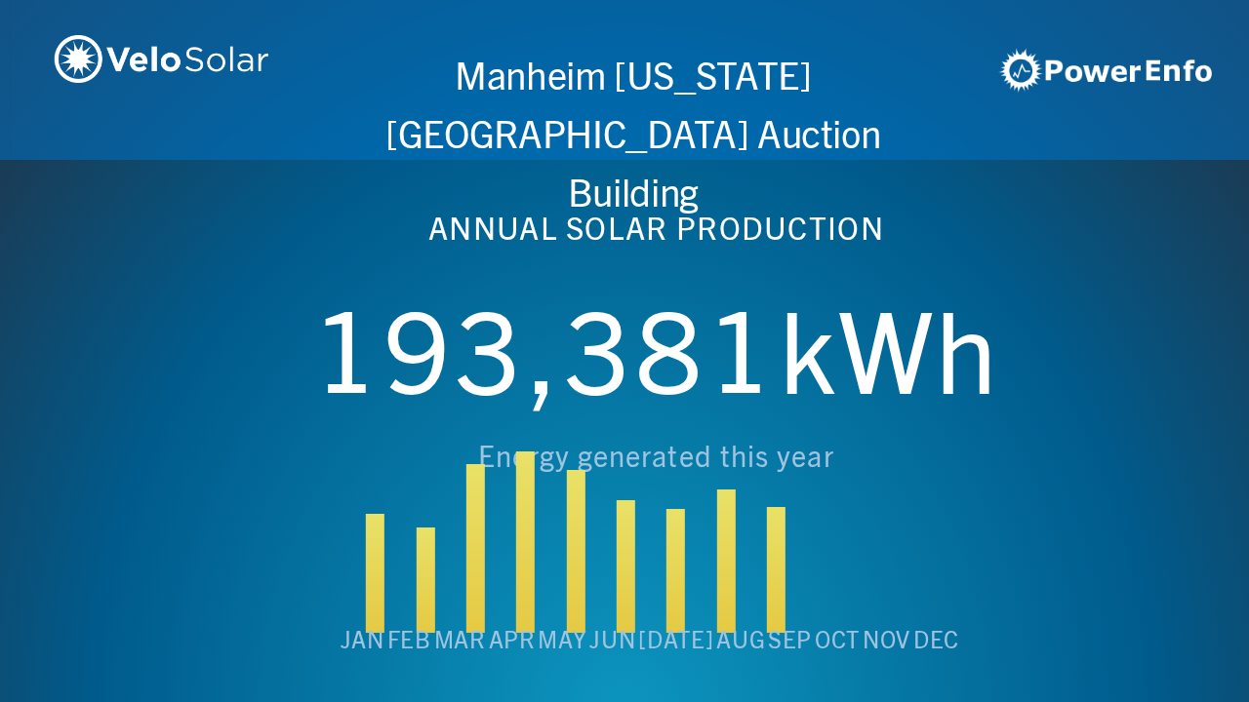
scroll to position [0, 4994]
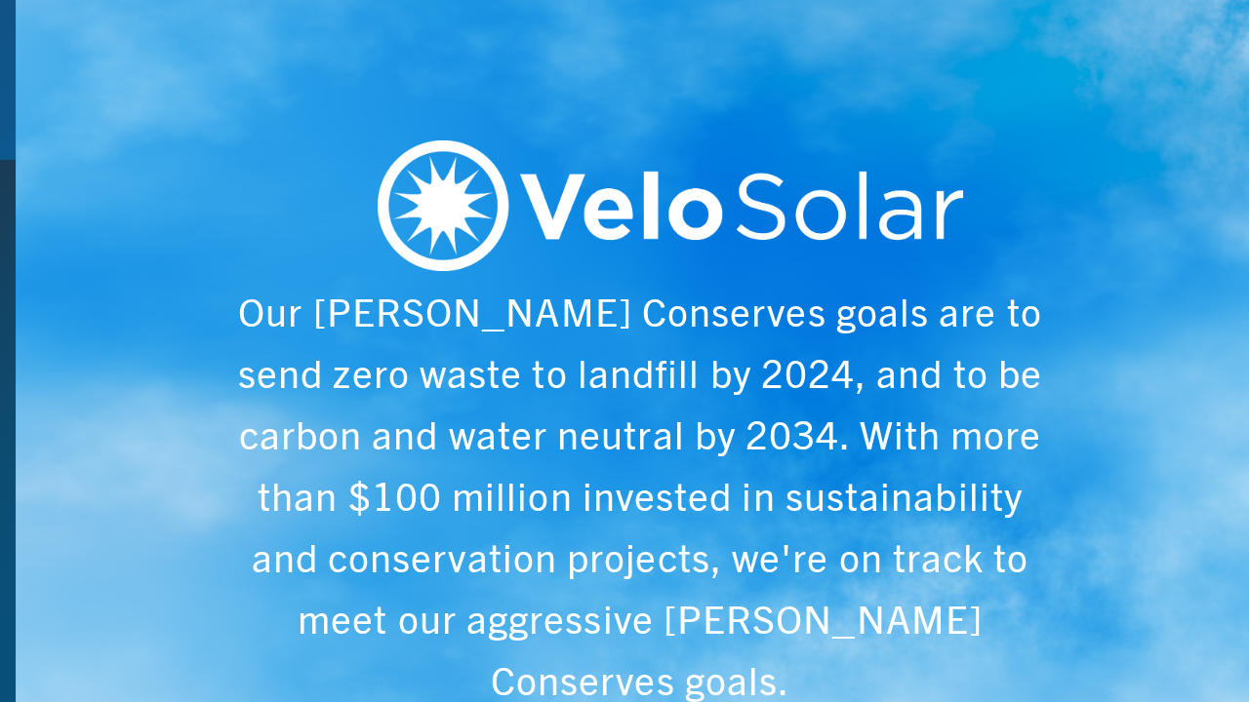
scroll to position [0, 6243]
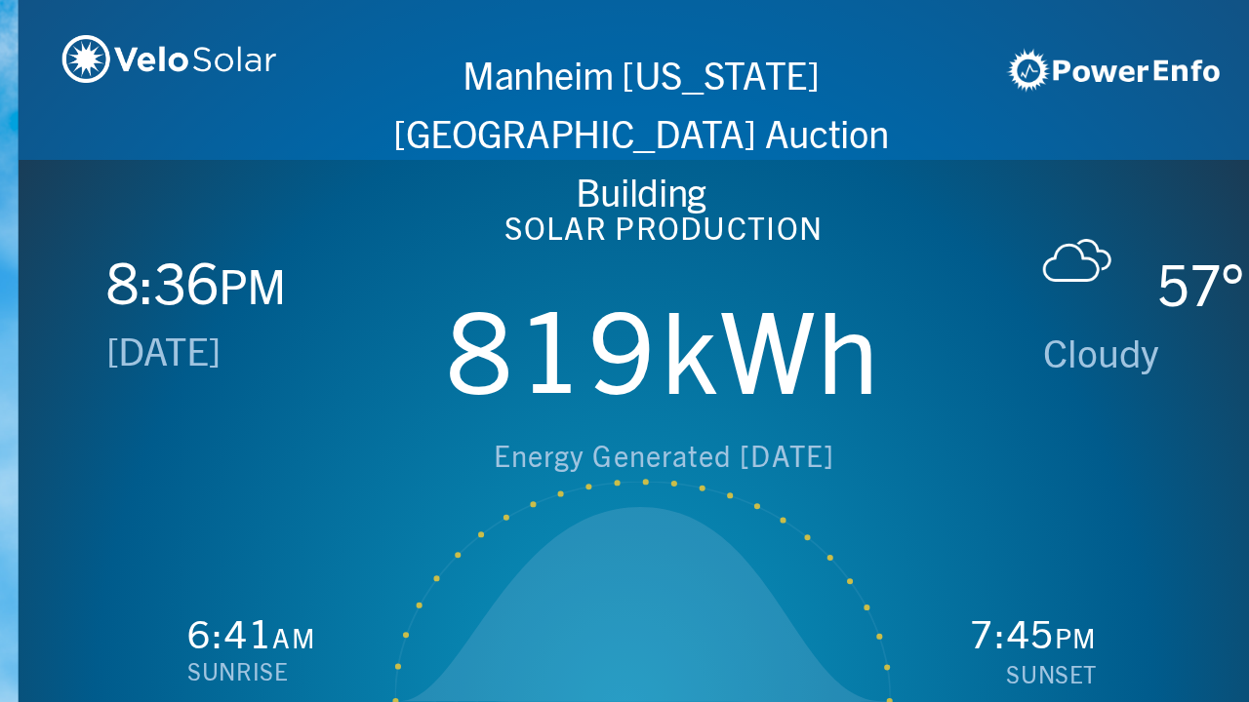
scroll to position [0, 1249]
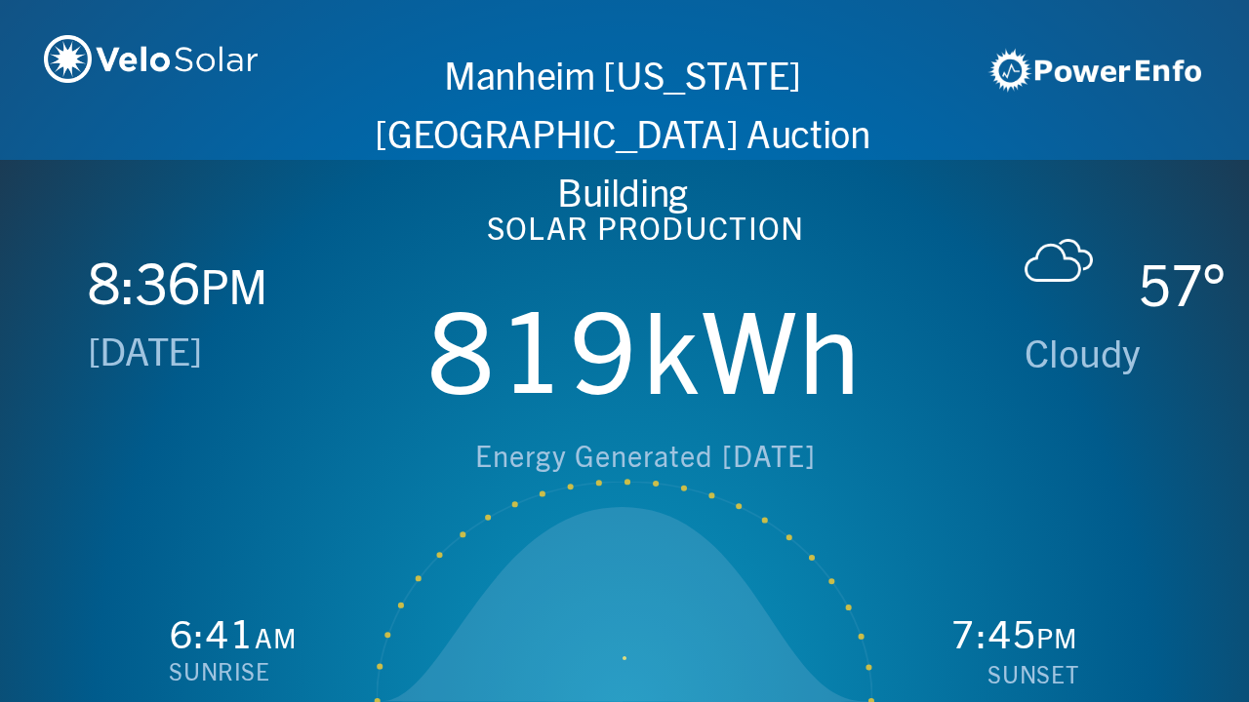
scroll to position [0, 2497]
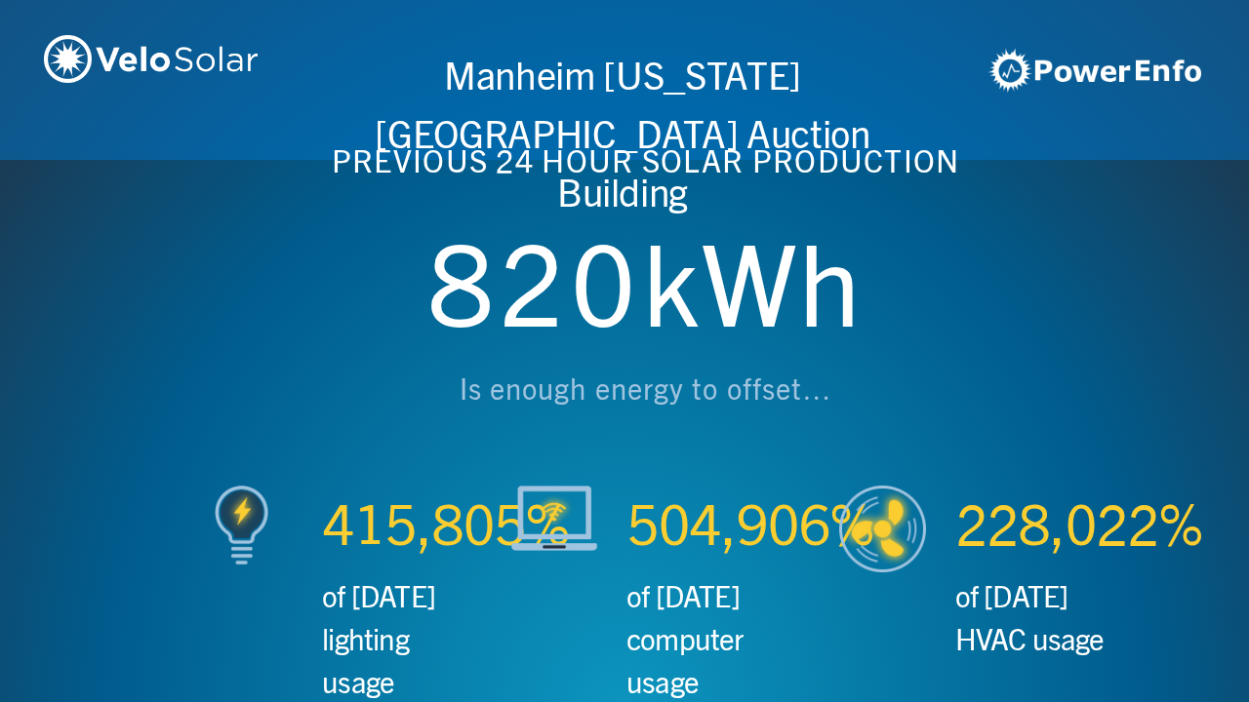
scroll to position [0, 3746]
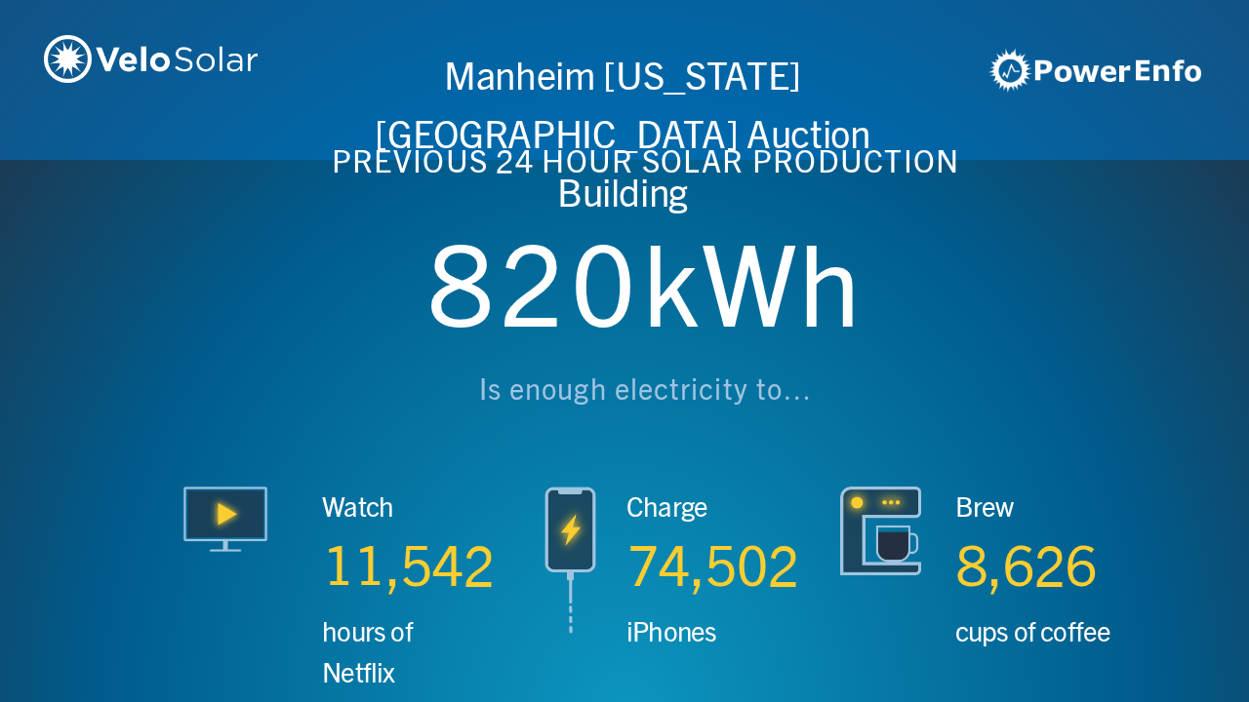
scroll to position [0, 4994]
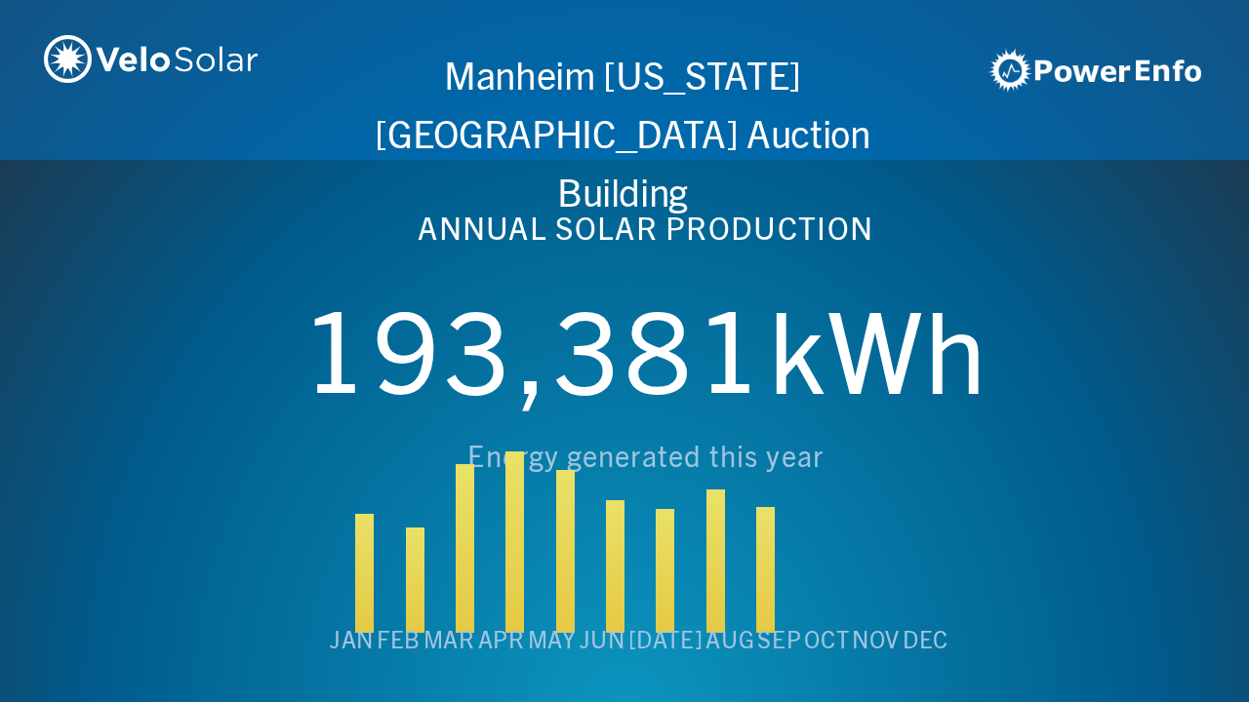
scroll to position [0, 6243]
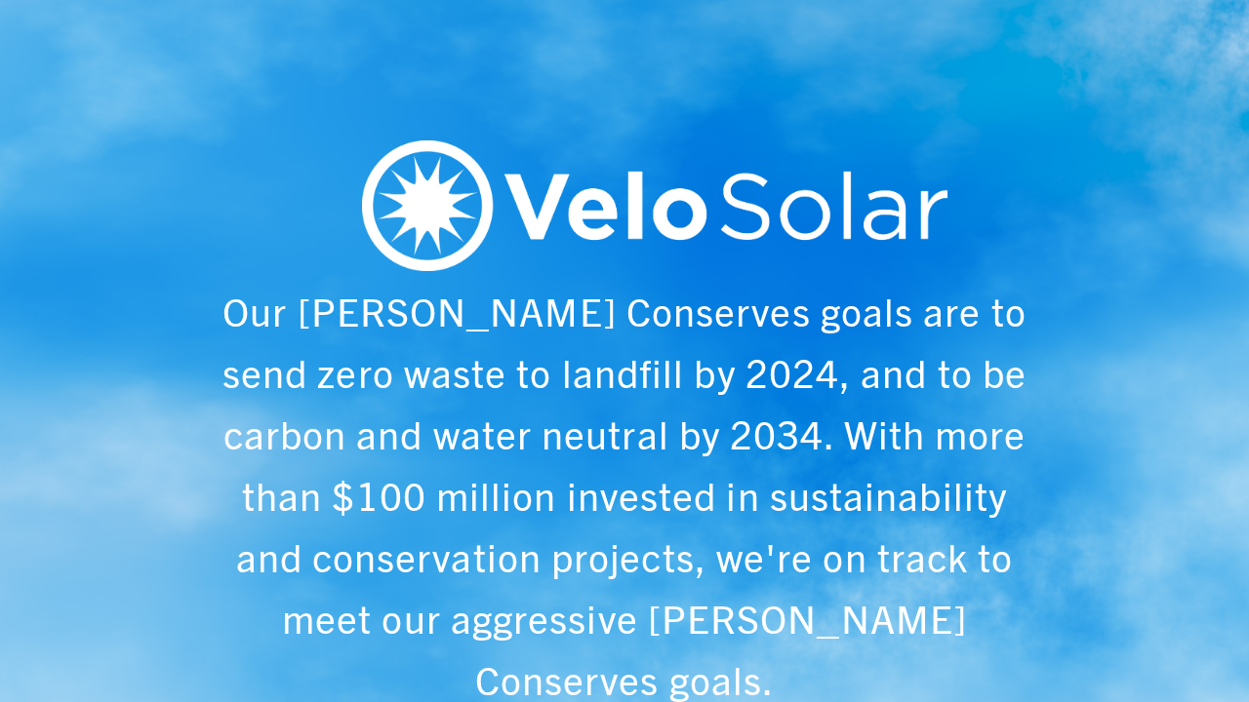
scroll to position [0, 1249]
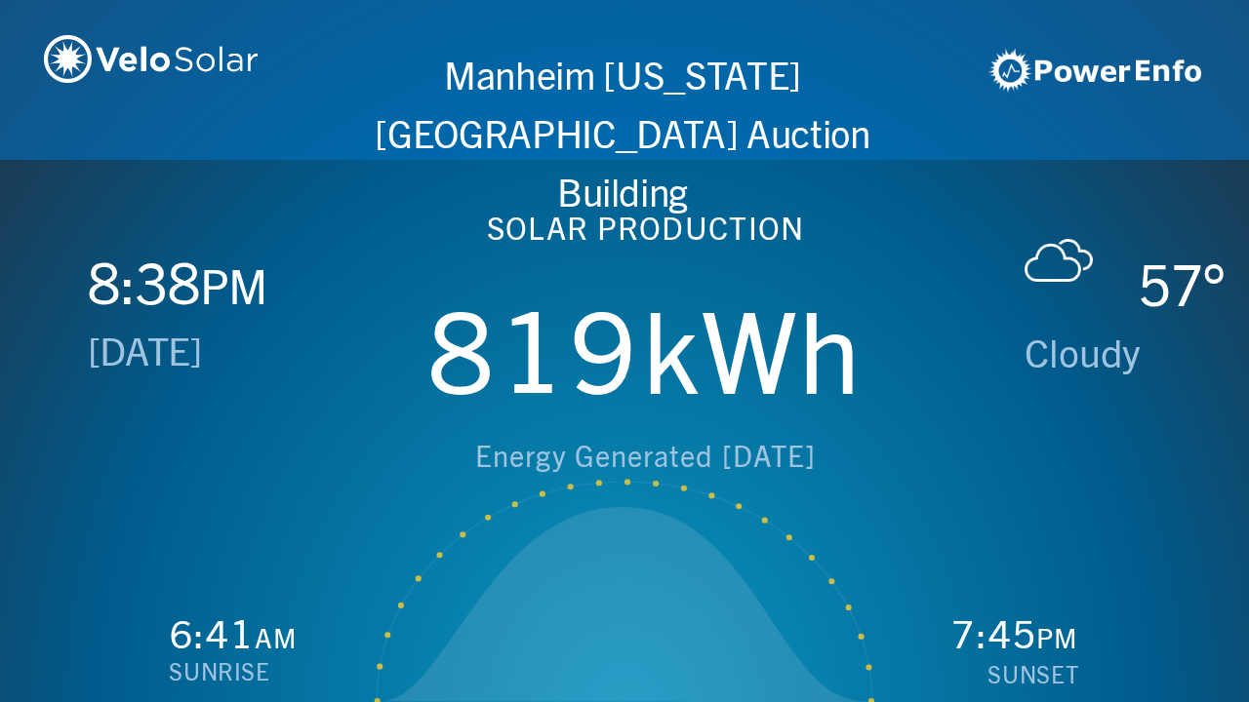
scroll to position [0, 2497]
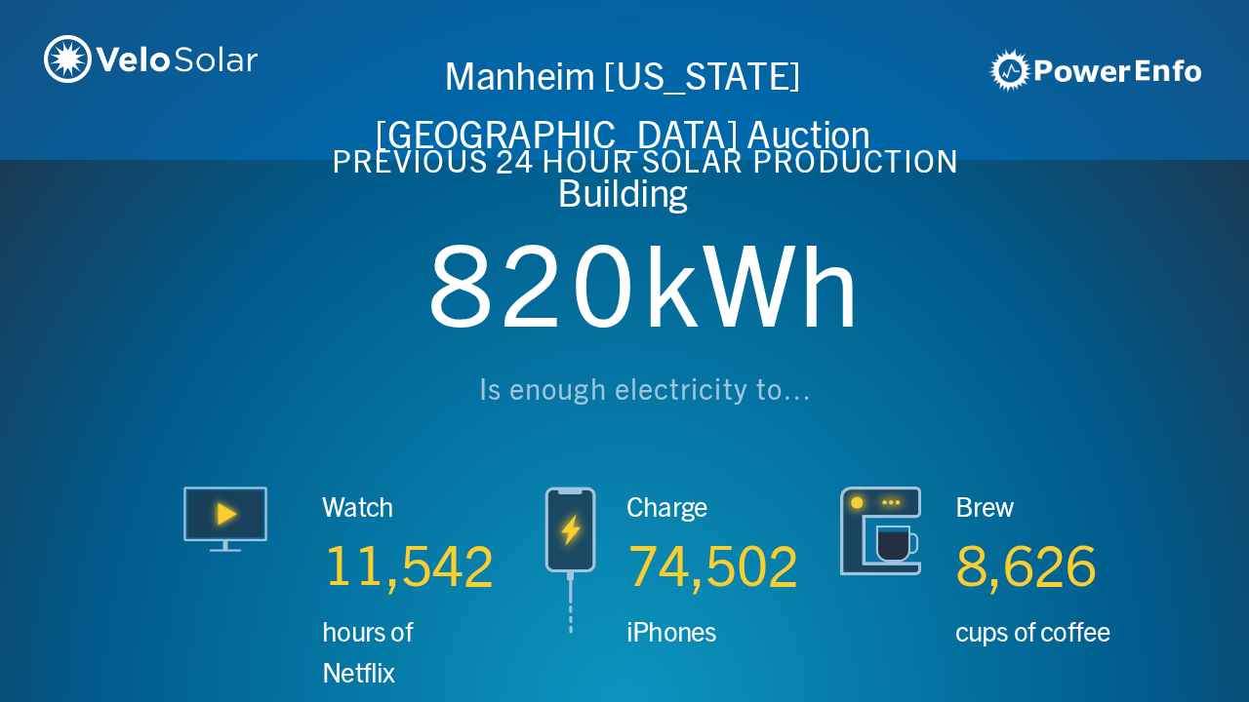
scroll to position [0, 3746]
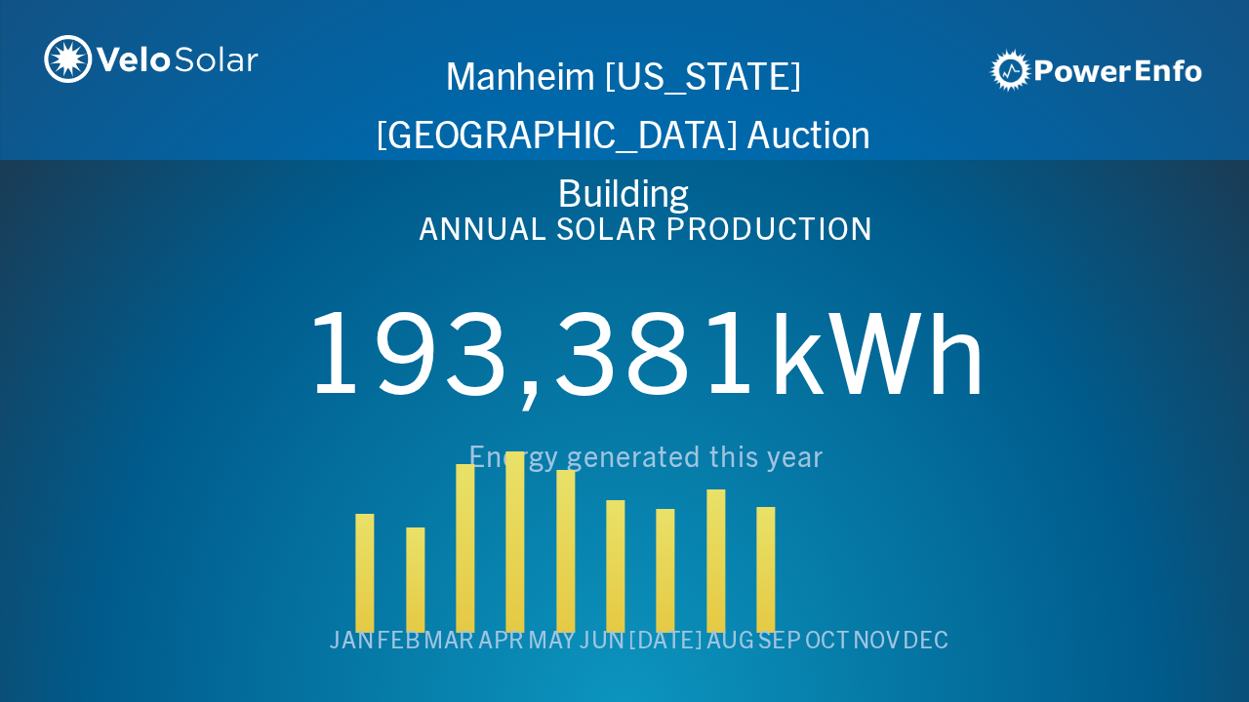
scroll to position [0, 4994]
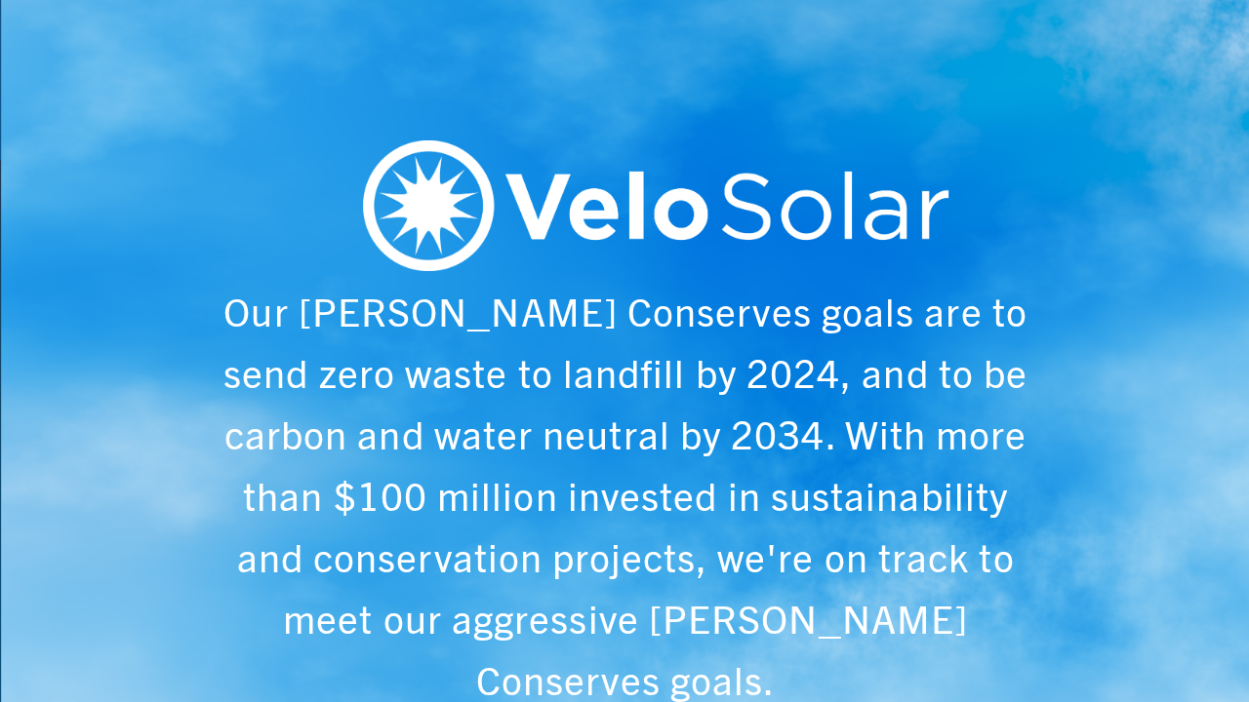
scroll to position [0, 6243]
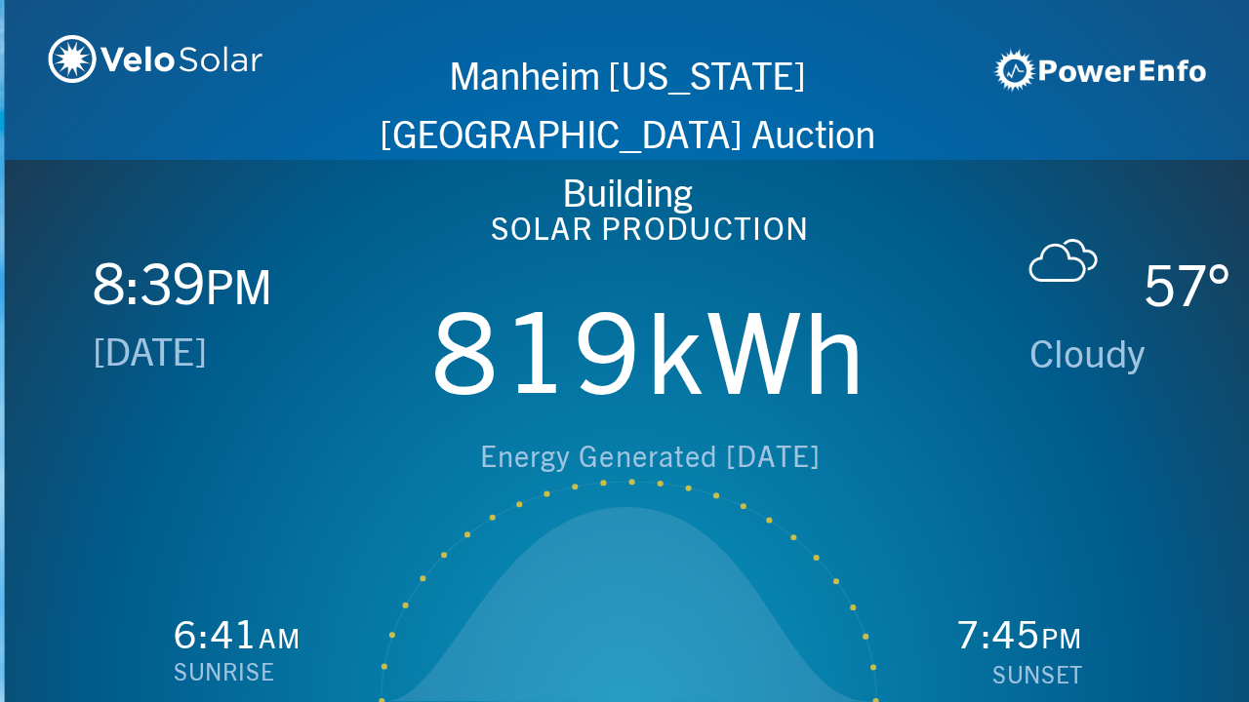
scroll to position [0, 1249]
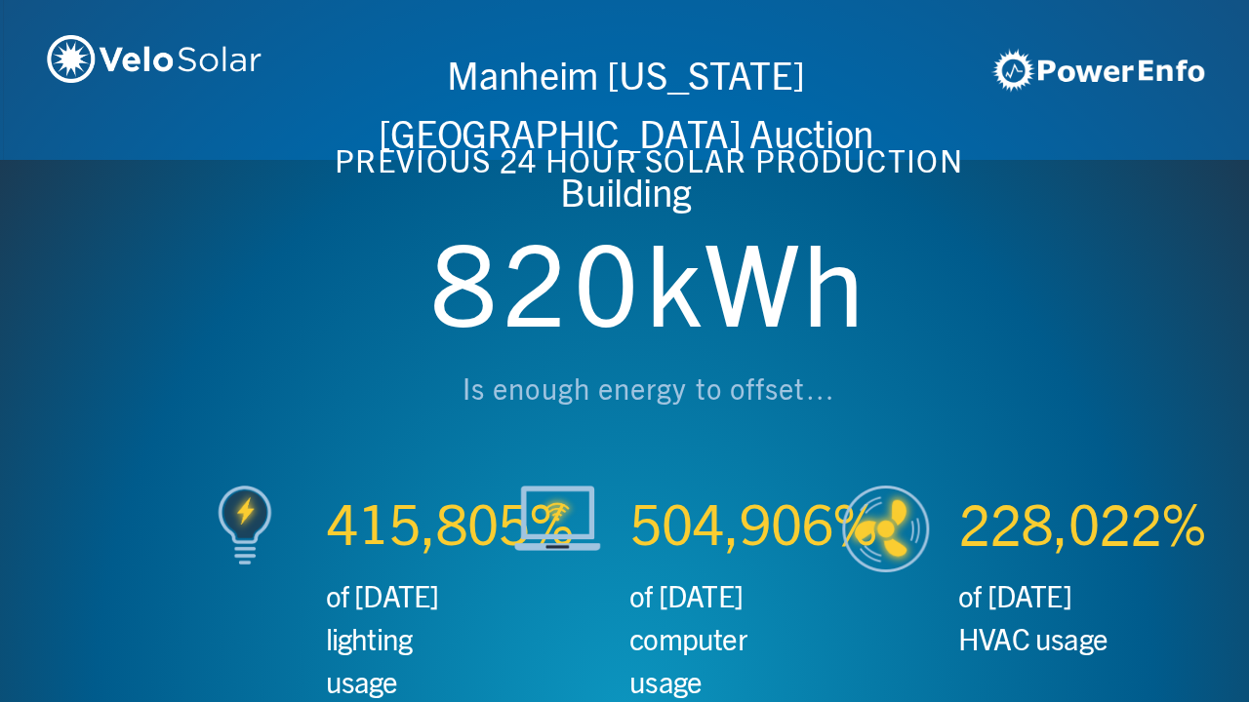
scroll to position [0, 2497]
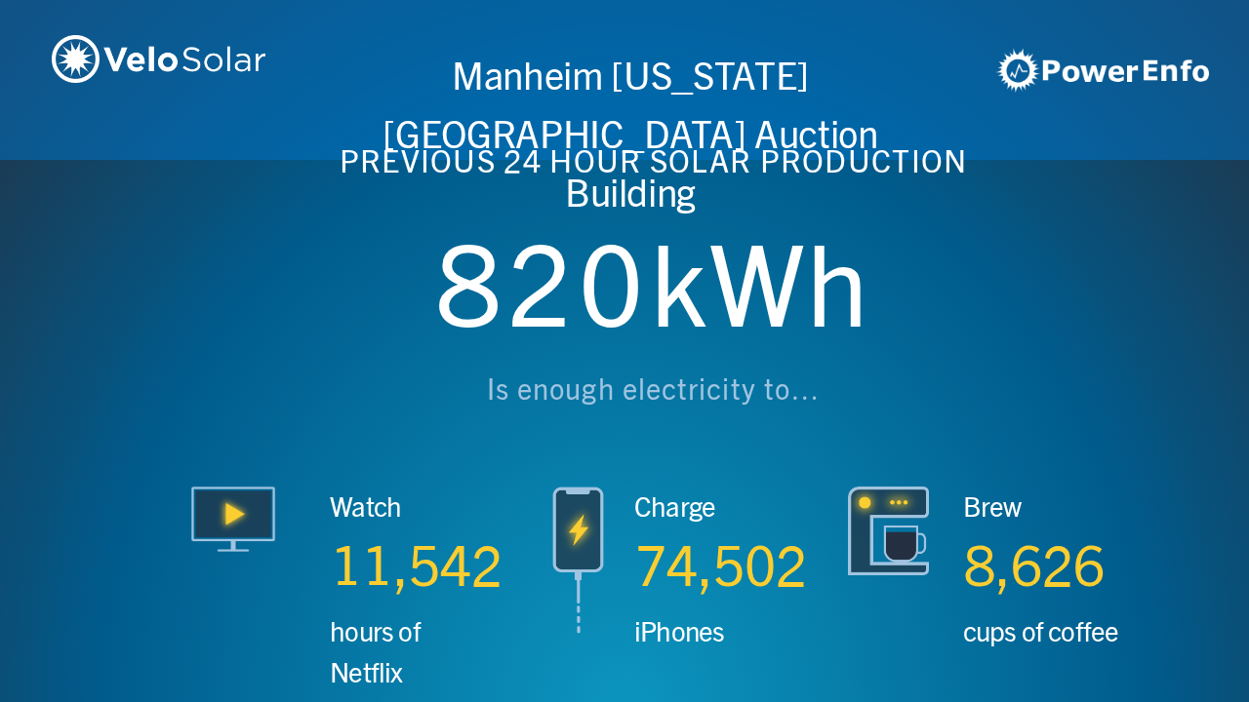
scroll to position [0, 3746]
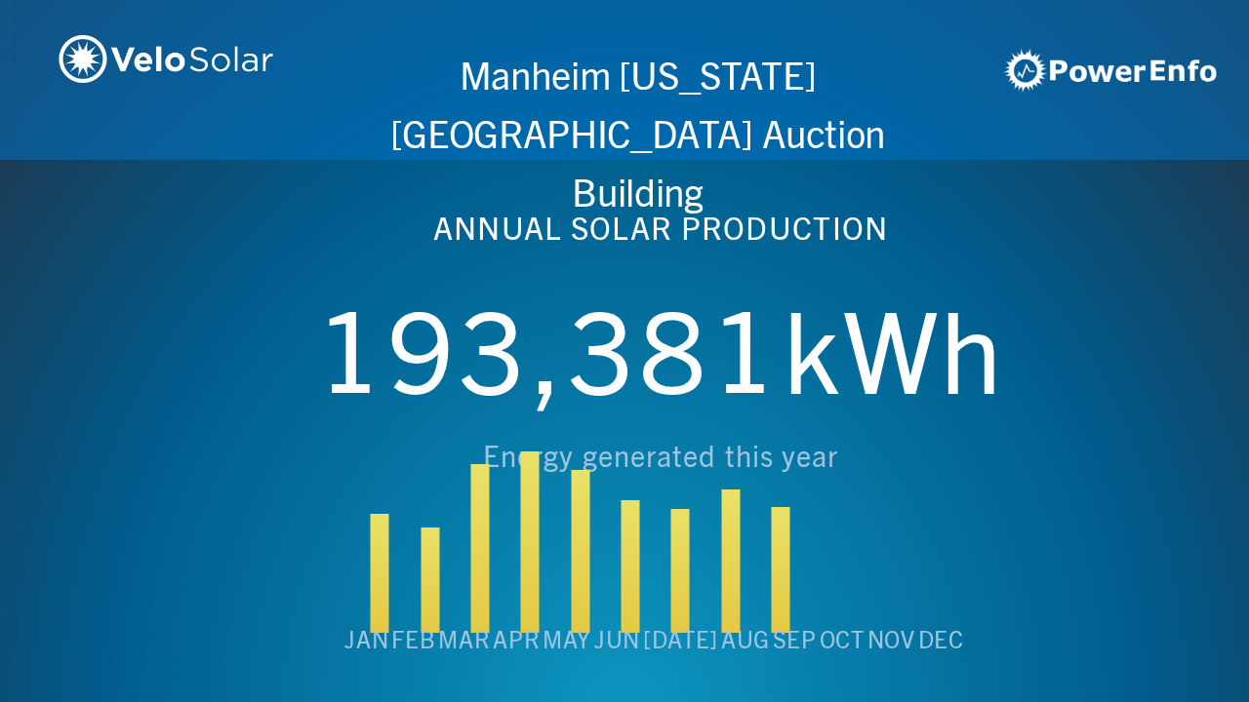
scroll to position [0, 4994]
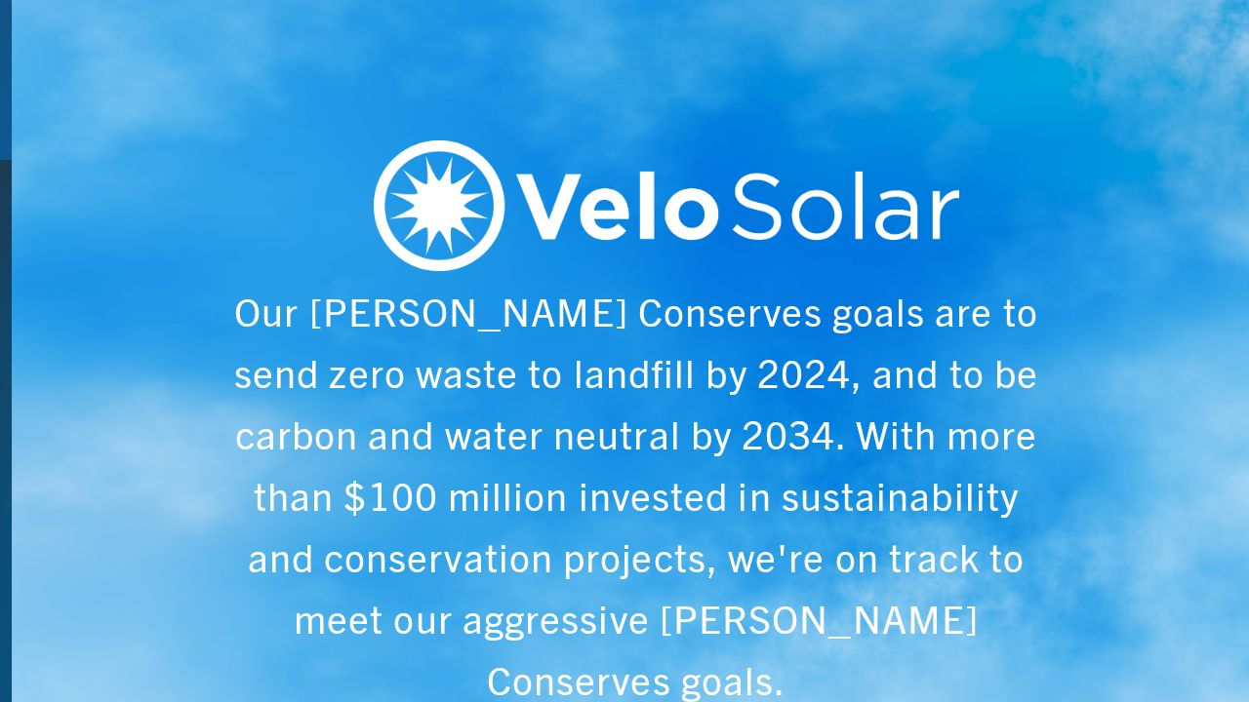
scroll to position [0, 6243]
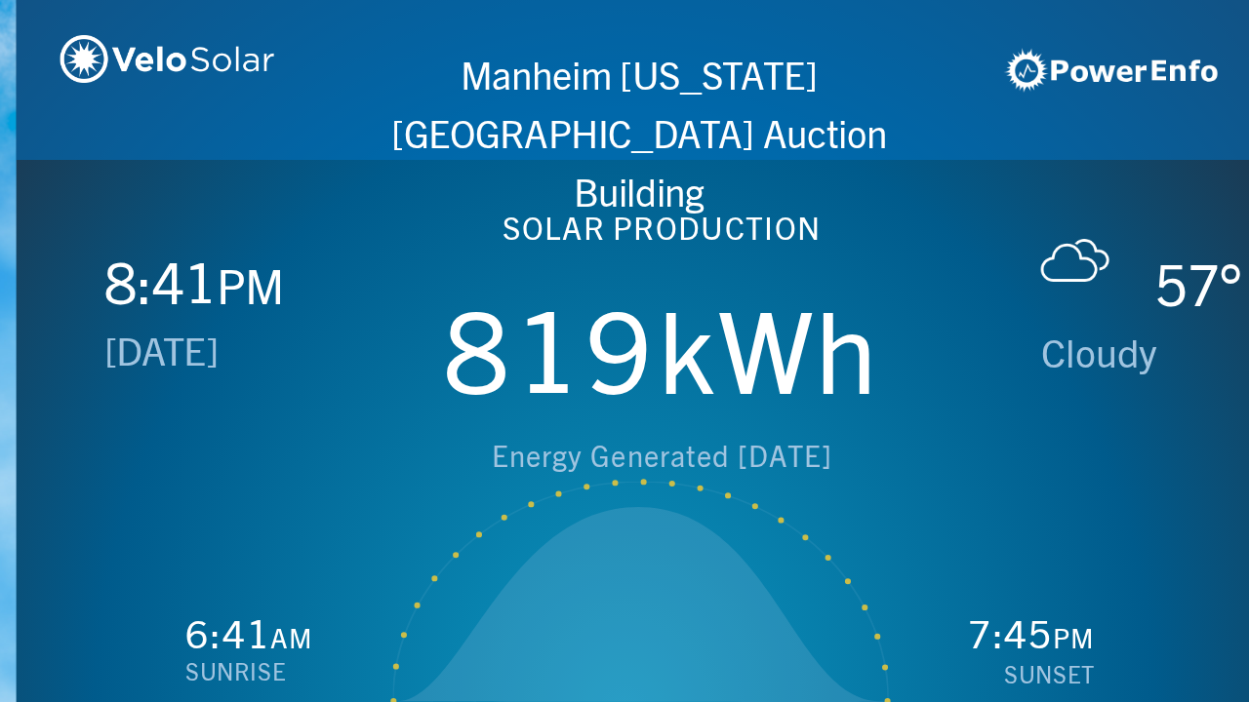
scroll to position [0, 1249]
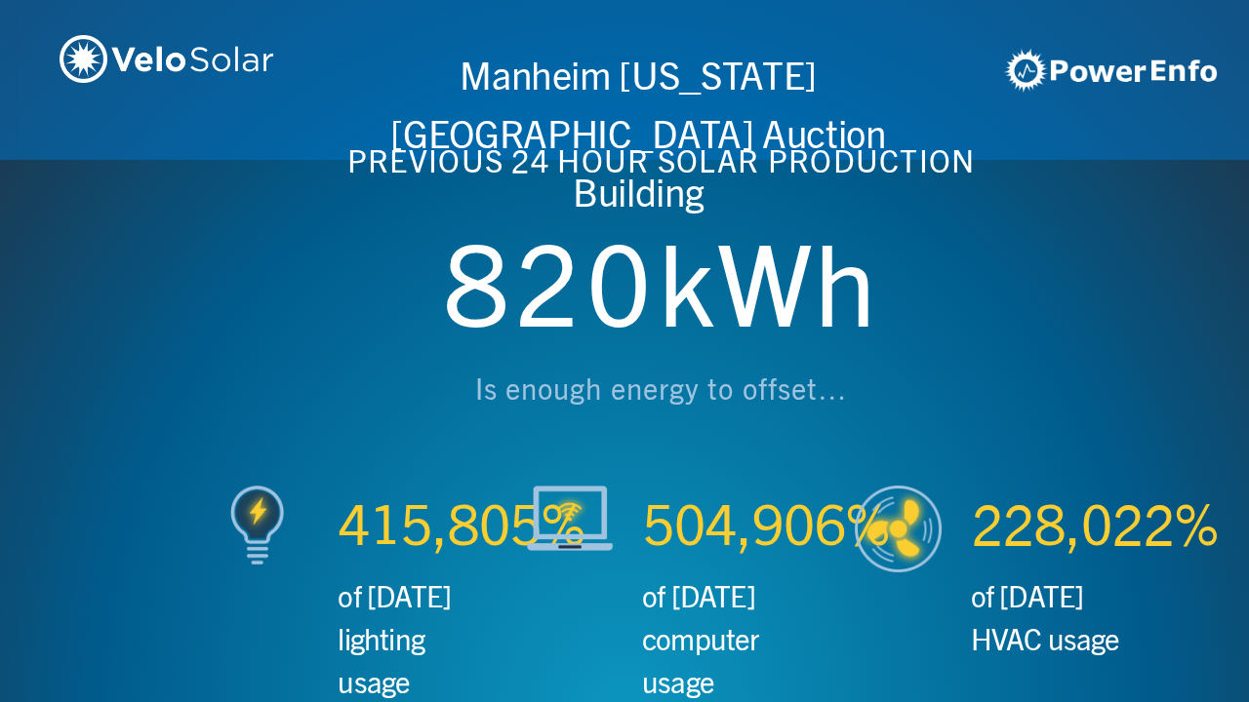
scroll to position [0, 2497]
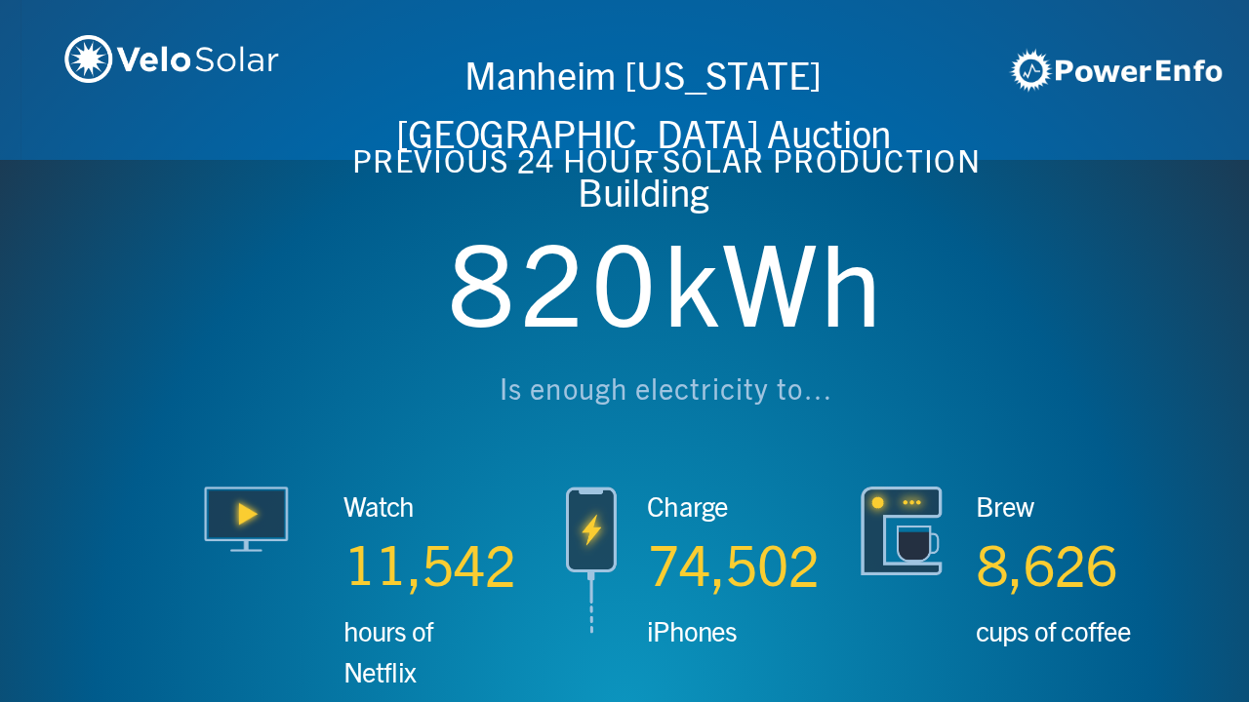
scroll to position [0, 3746]
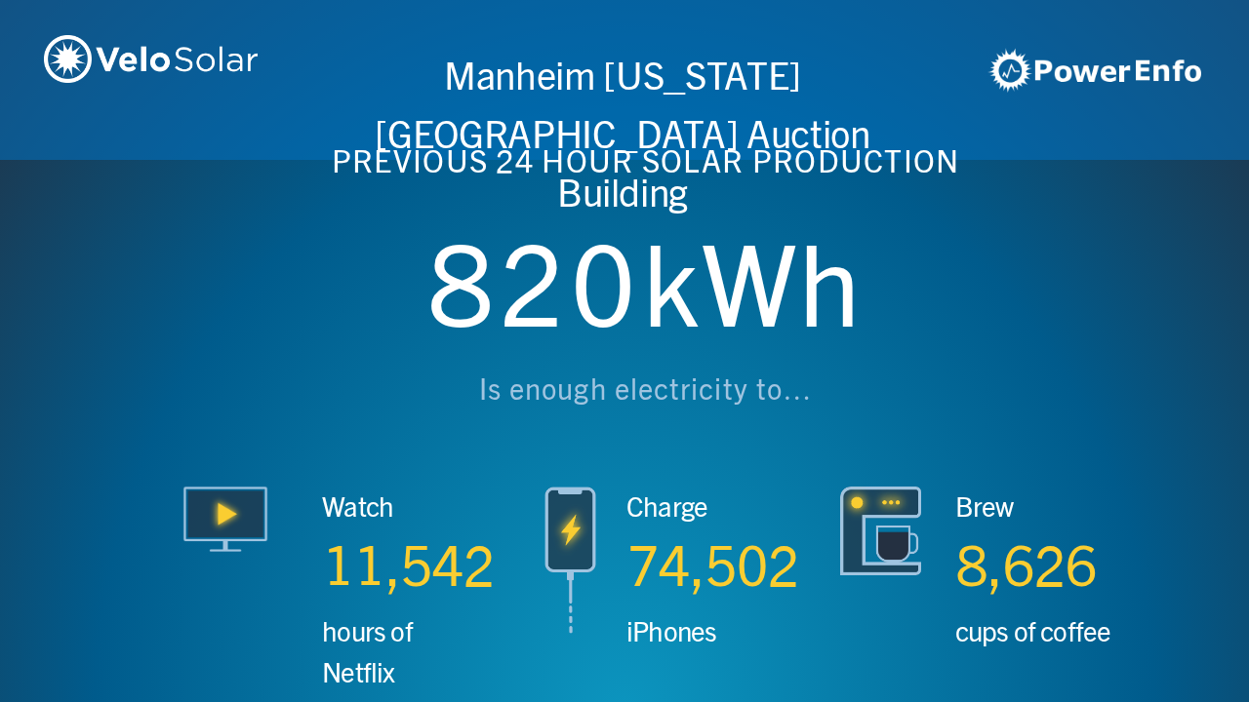
scroll to position [0, 4994]
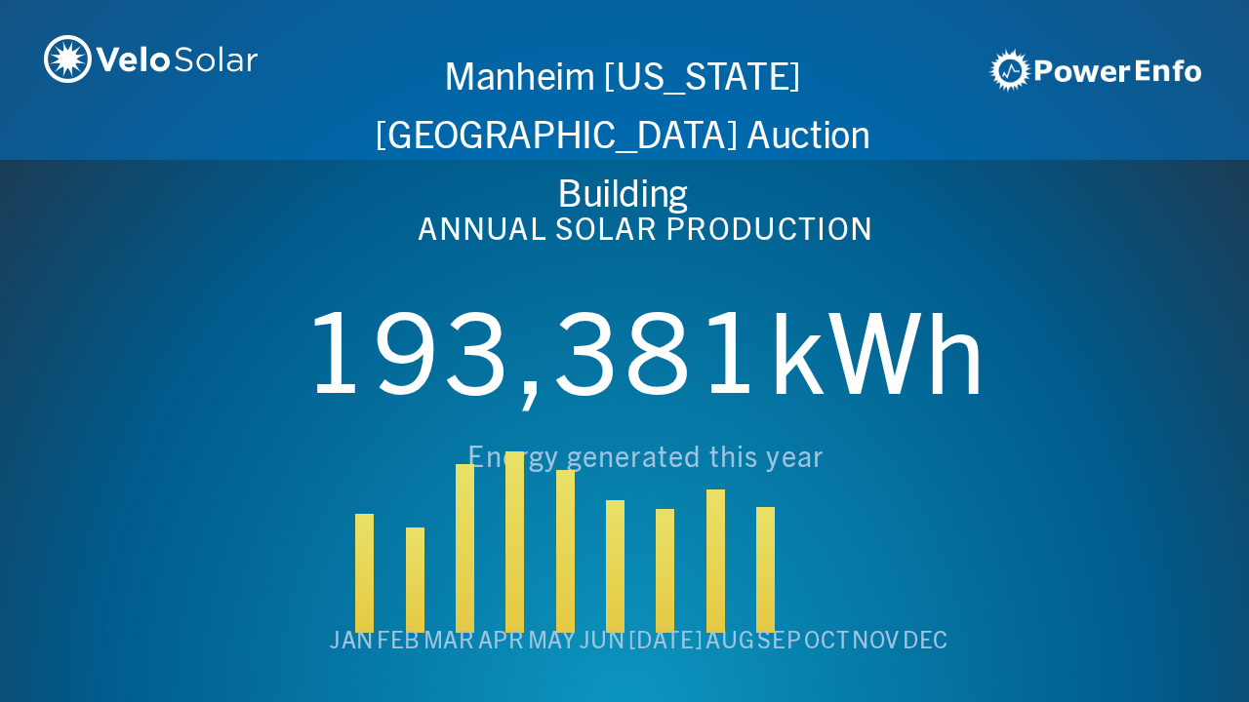
scroll to position [0, 6243]
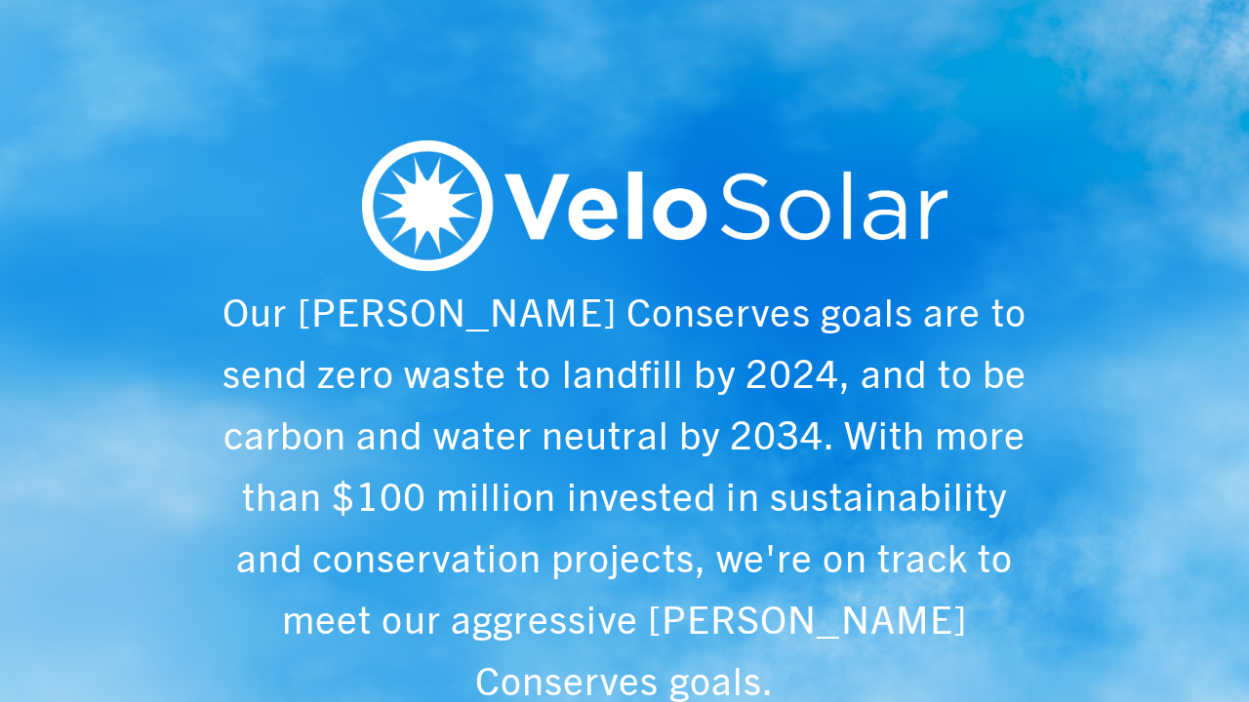
scroll to position [0, 1249]
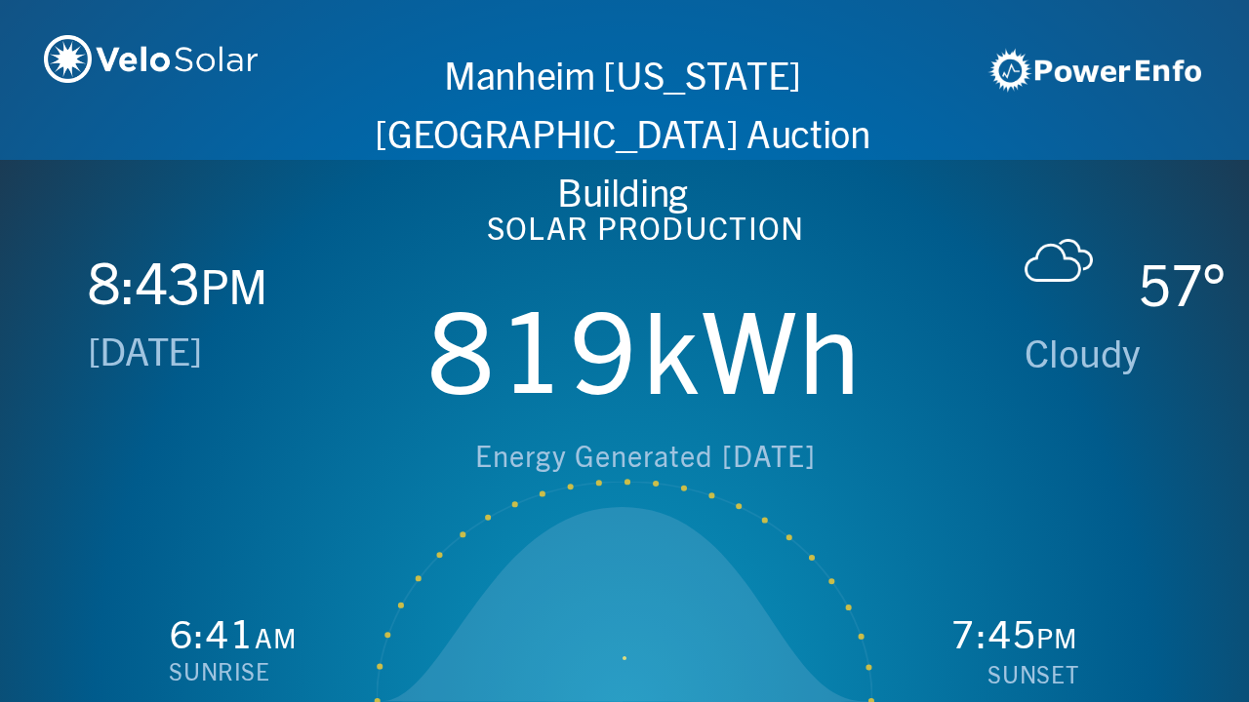
scroll to position [0, 2497]
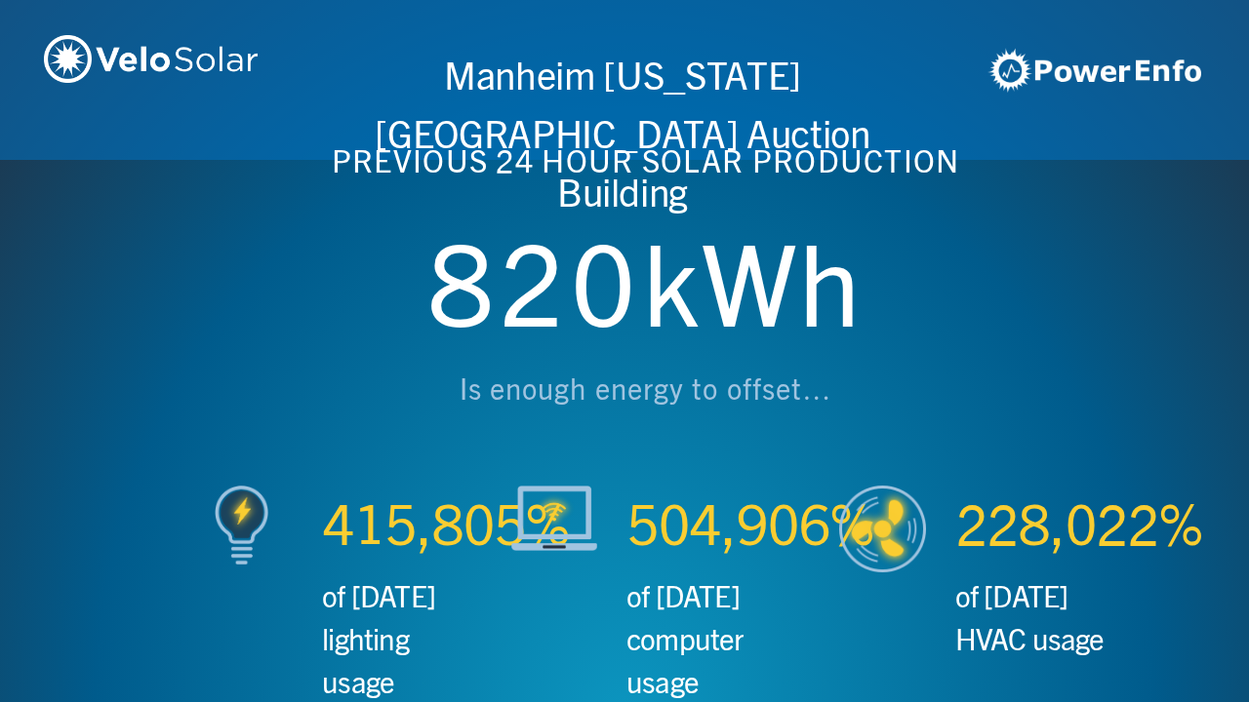
scroll to position [0, 3746]
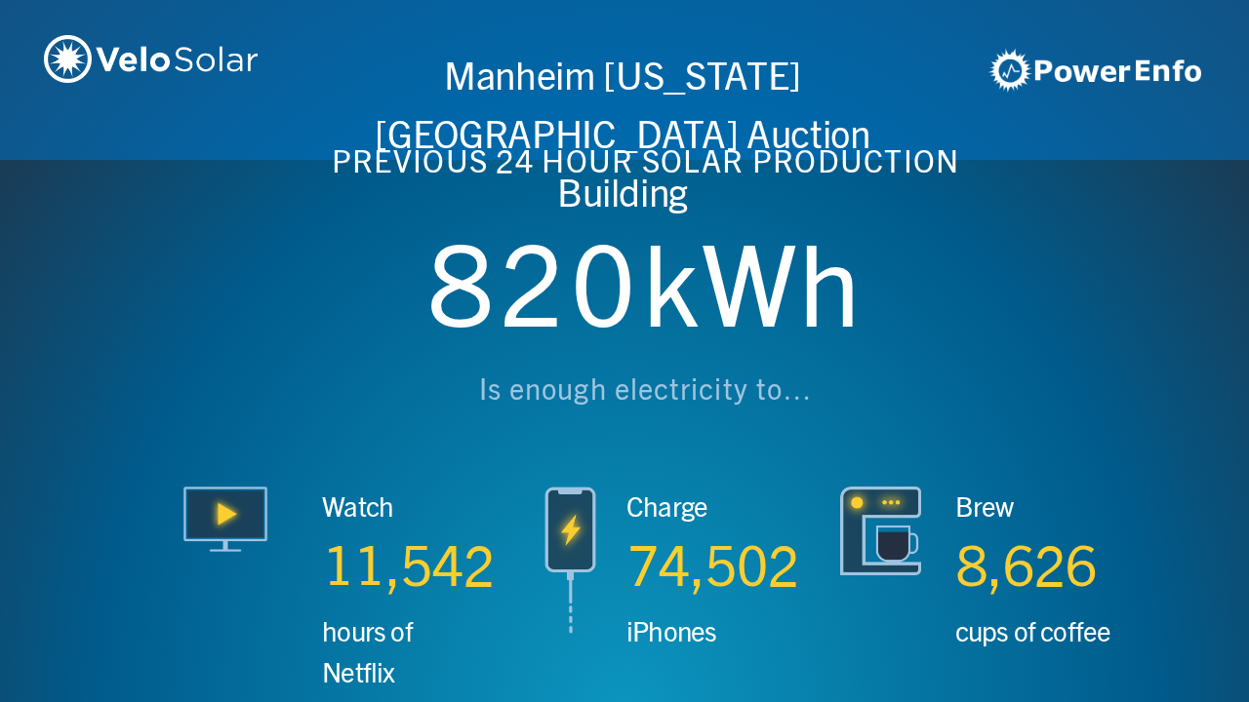
scroll to position [0, 4994]
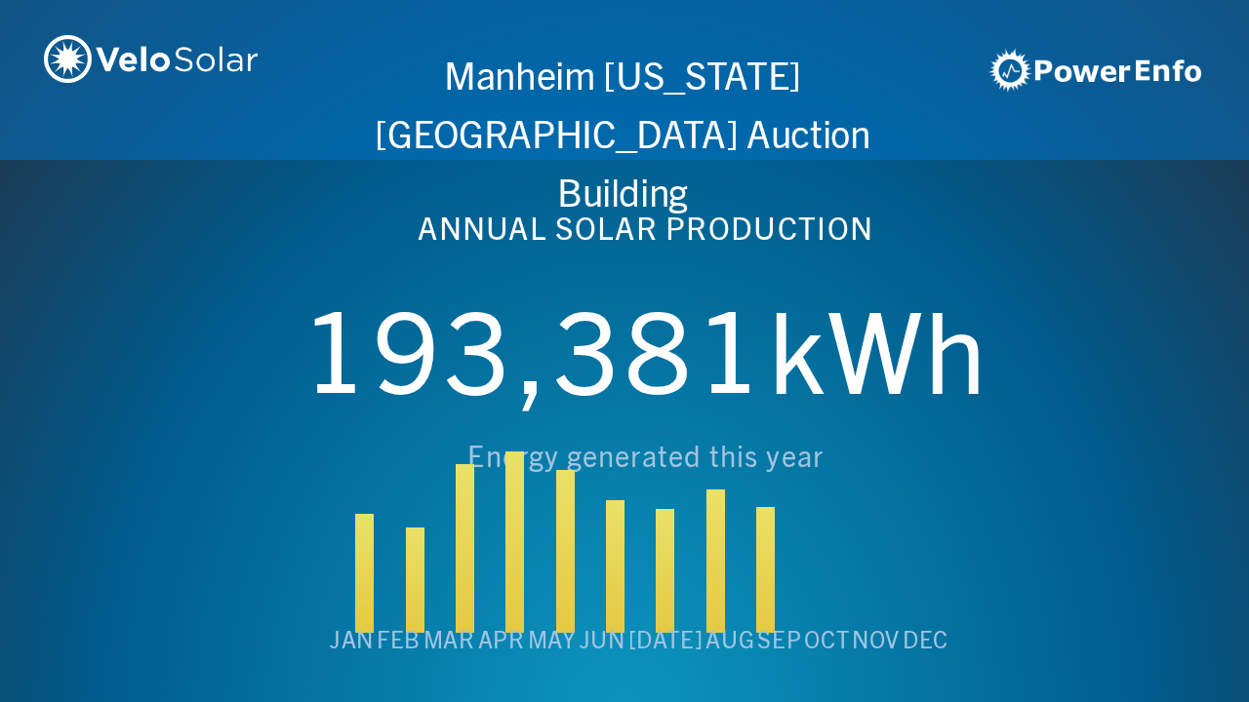
scroll to position [0, 6243]
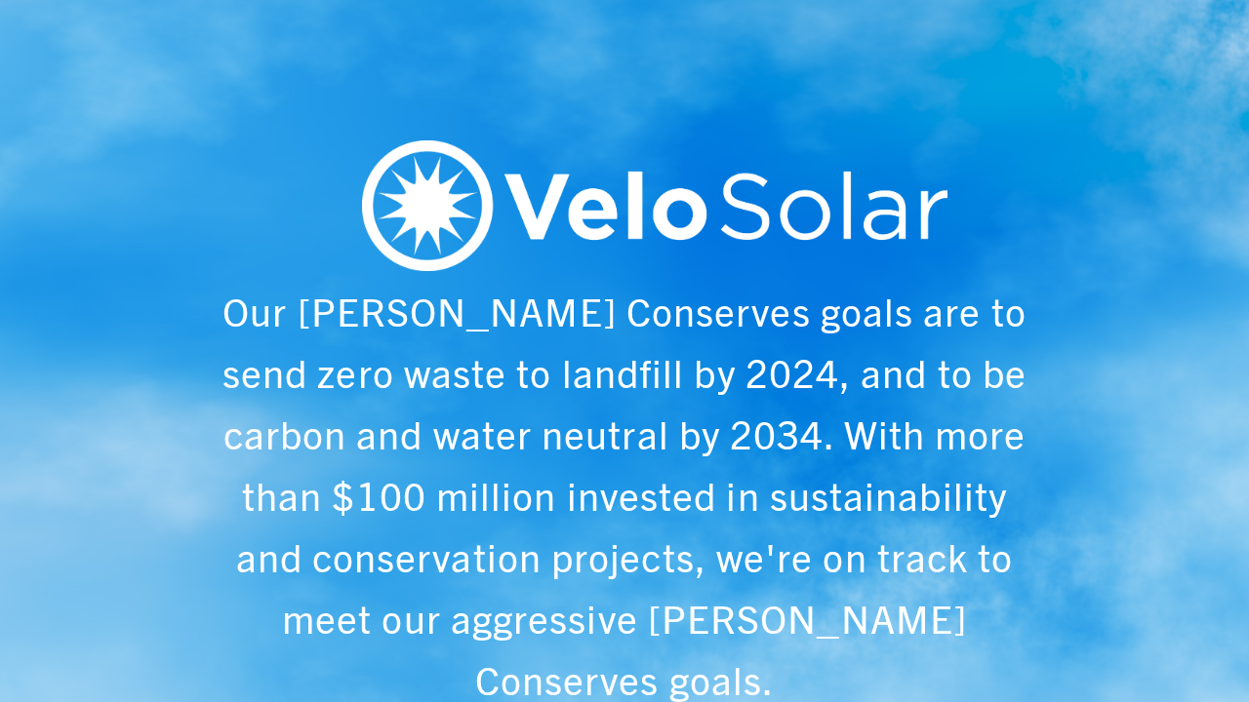
scroll to position [0, 1249]
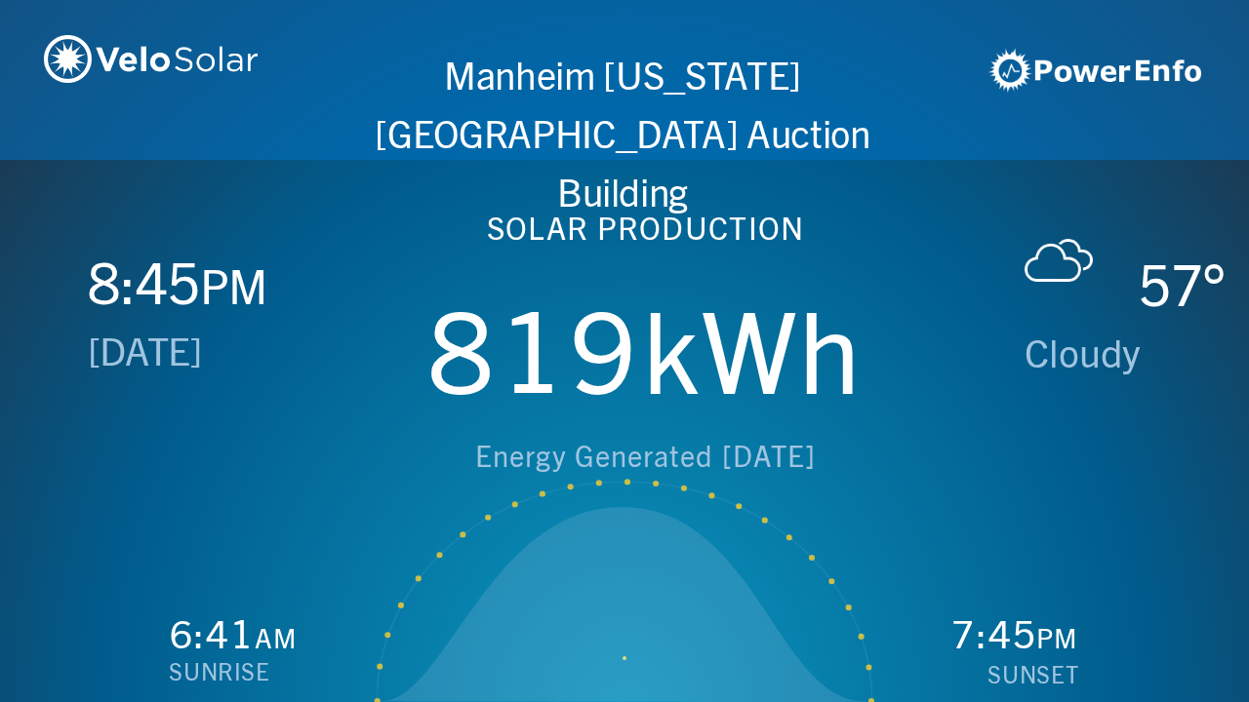
scroll to position [0, 2497]
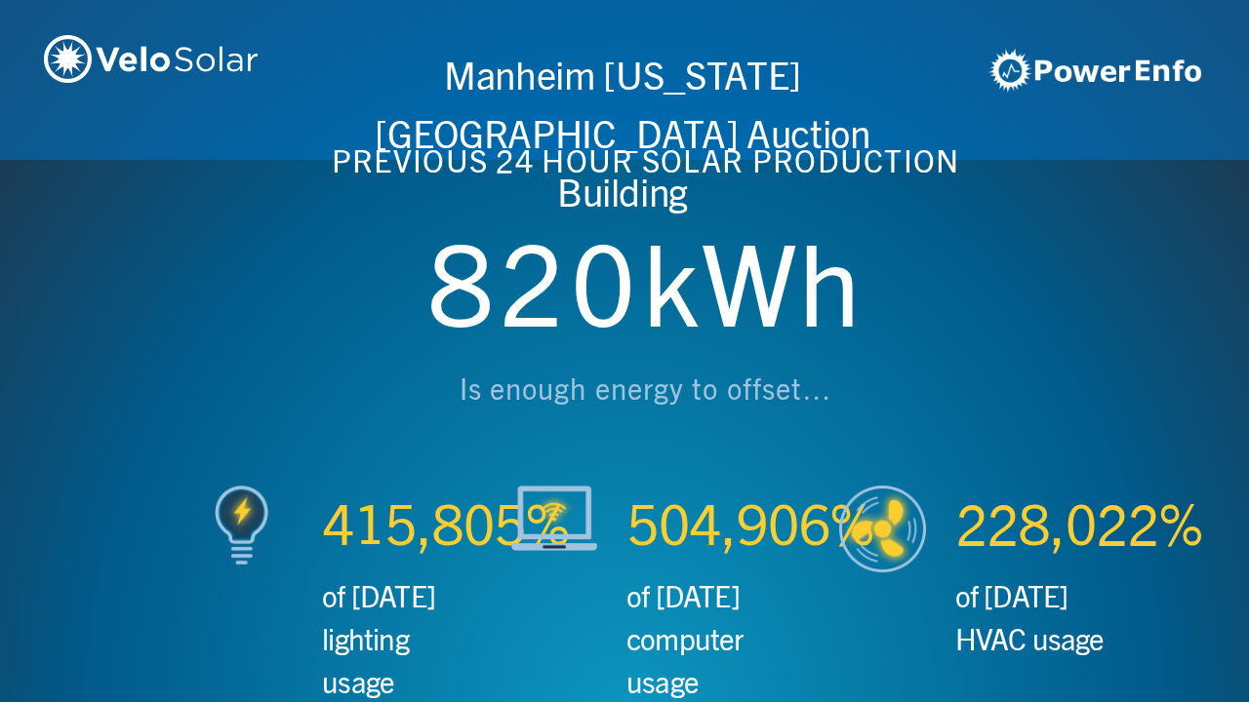
scroll to position [0, 3746]
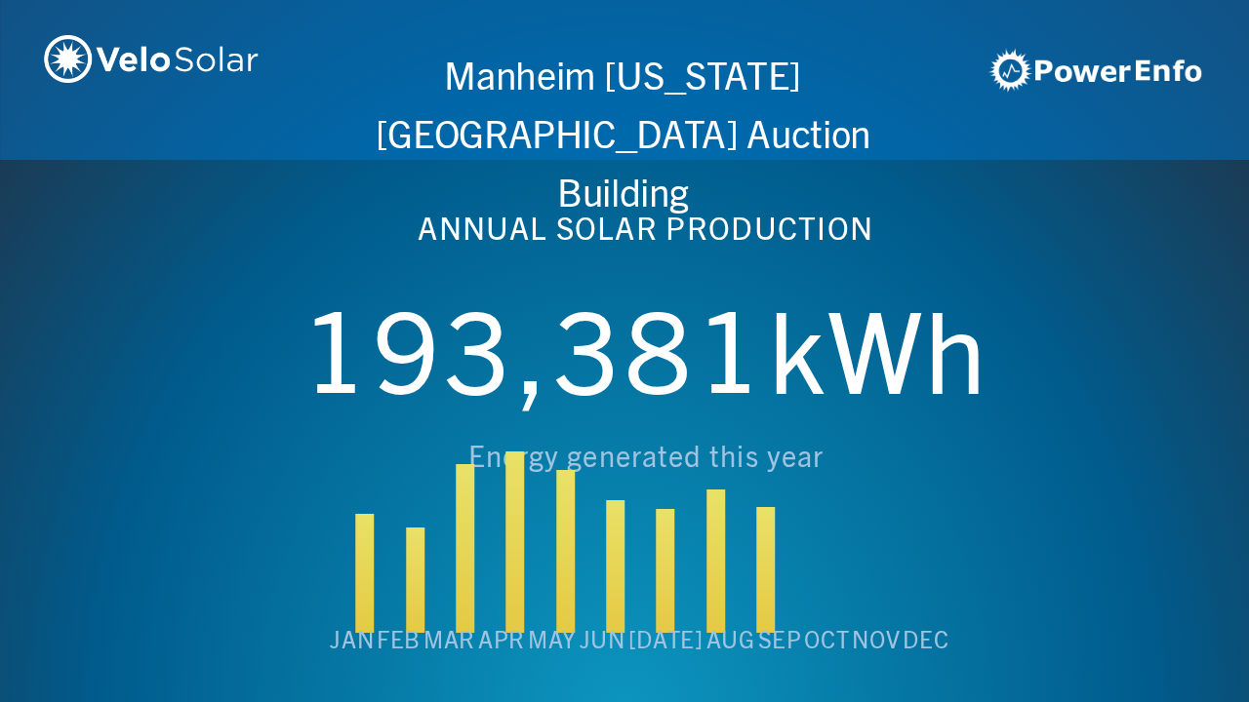
scroll to position [0, 4994]
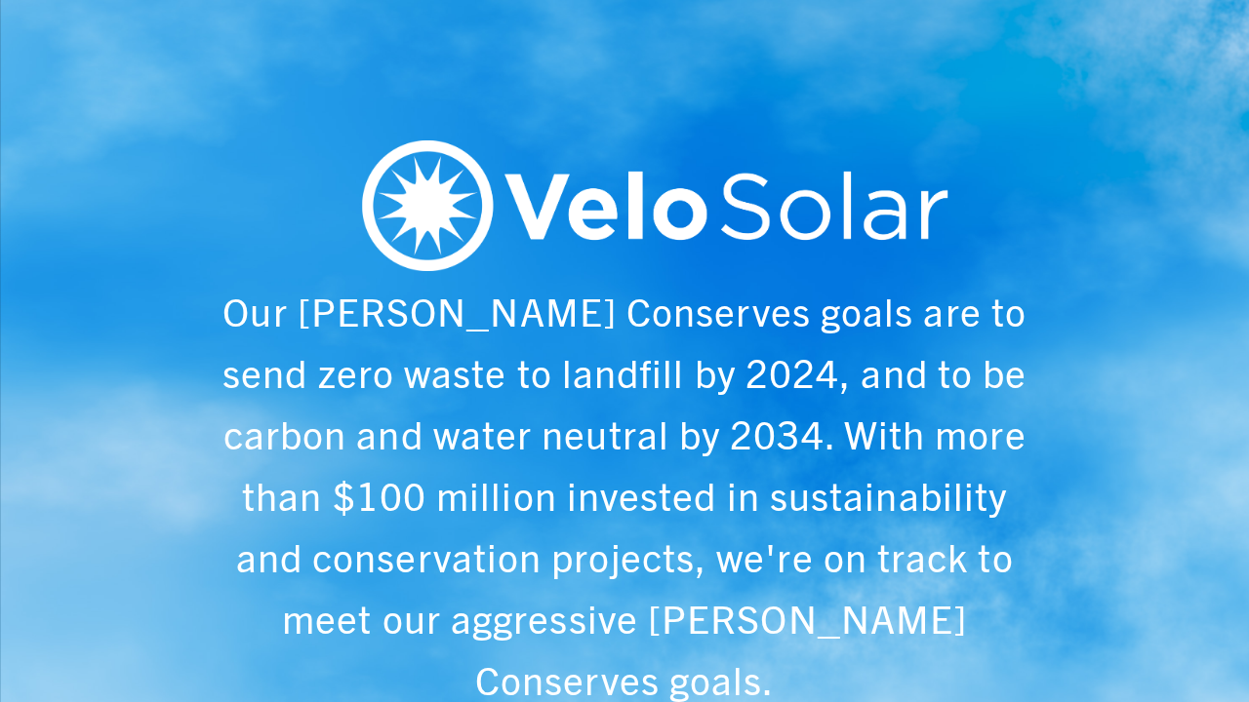
scroll to position [0, 6243]
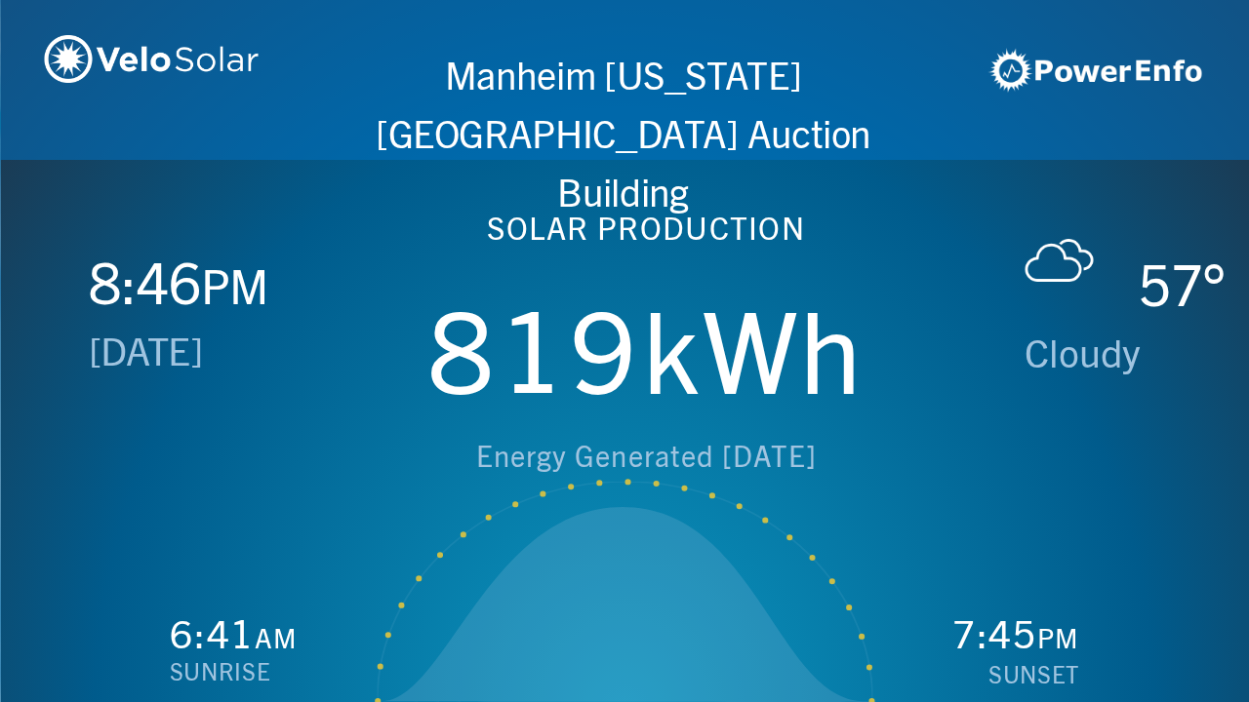
scroll to position [0, 1249]
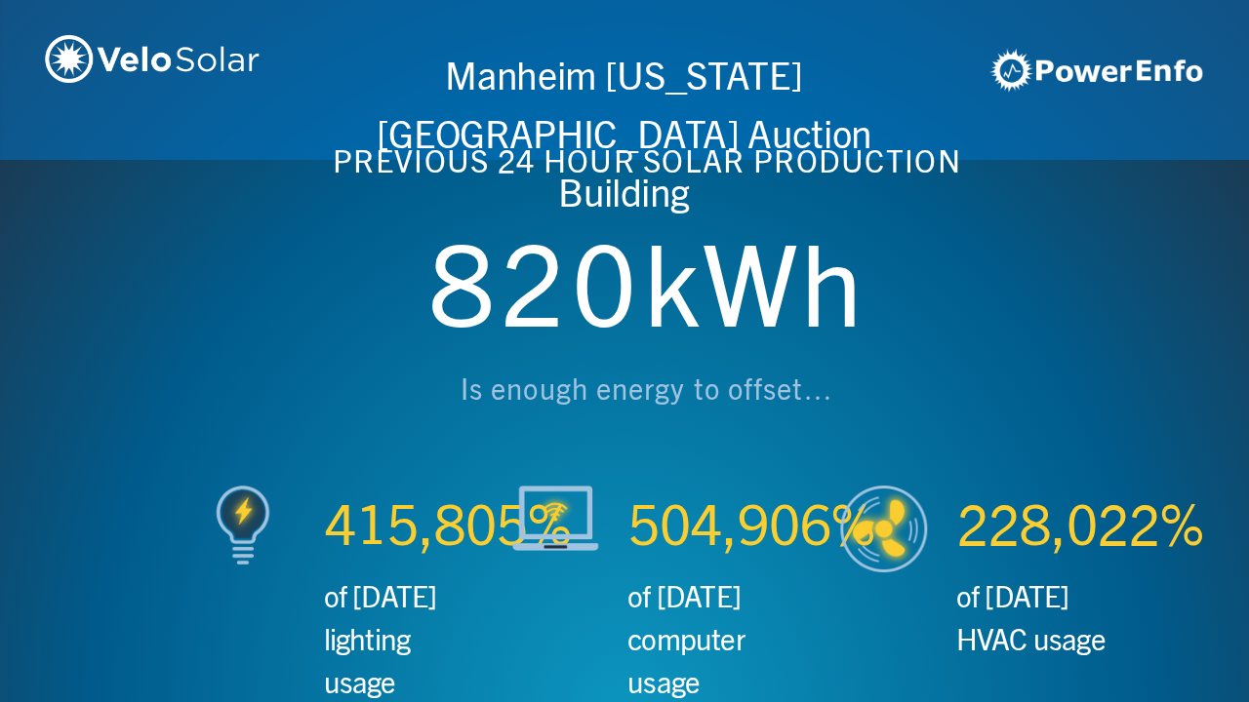
scroll to position [0, 2497]
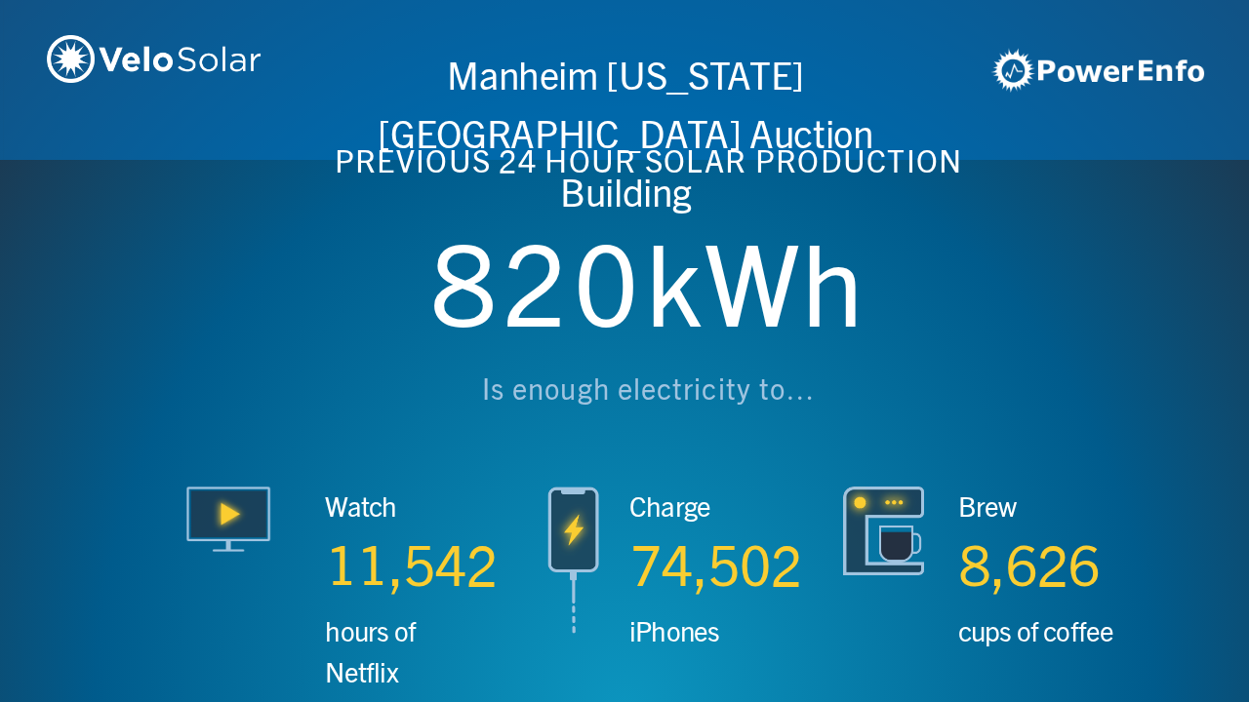
scroll to position [0, 3746]
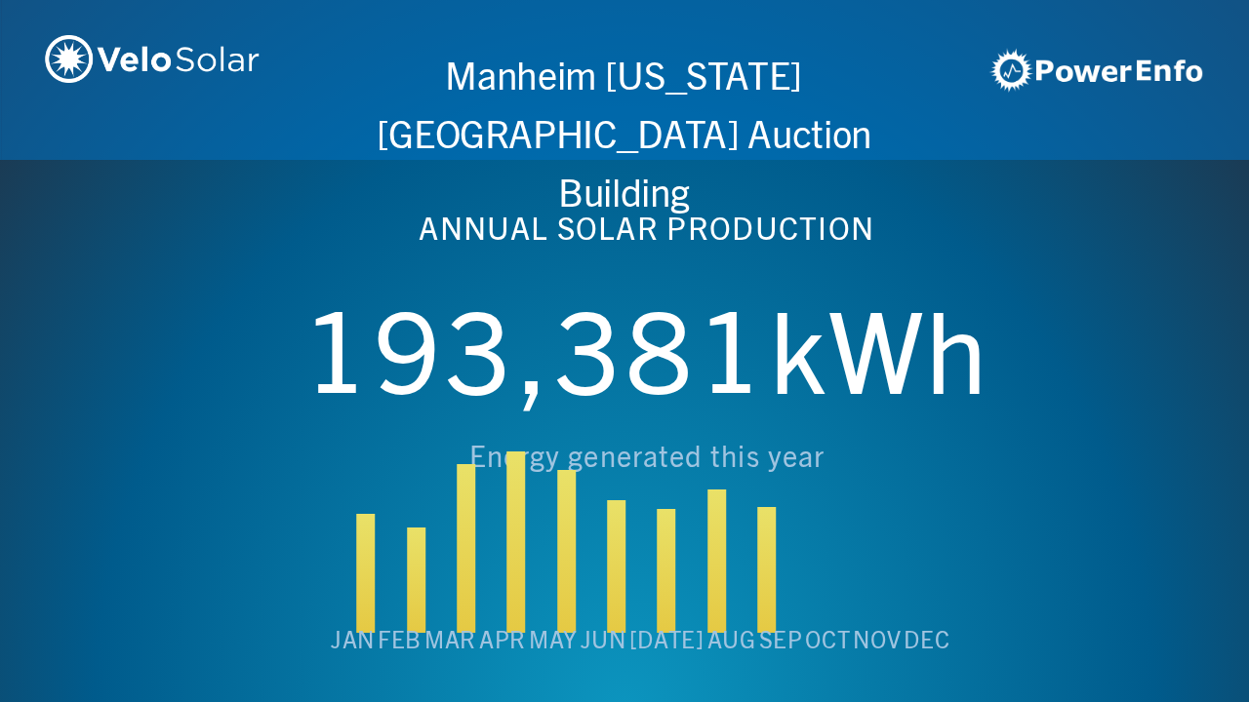
scroll to position [0, 4994]
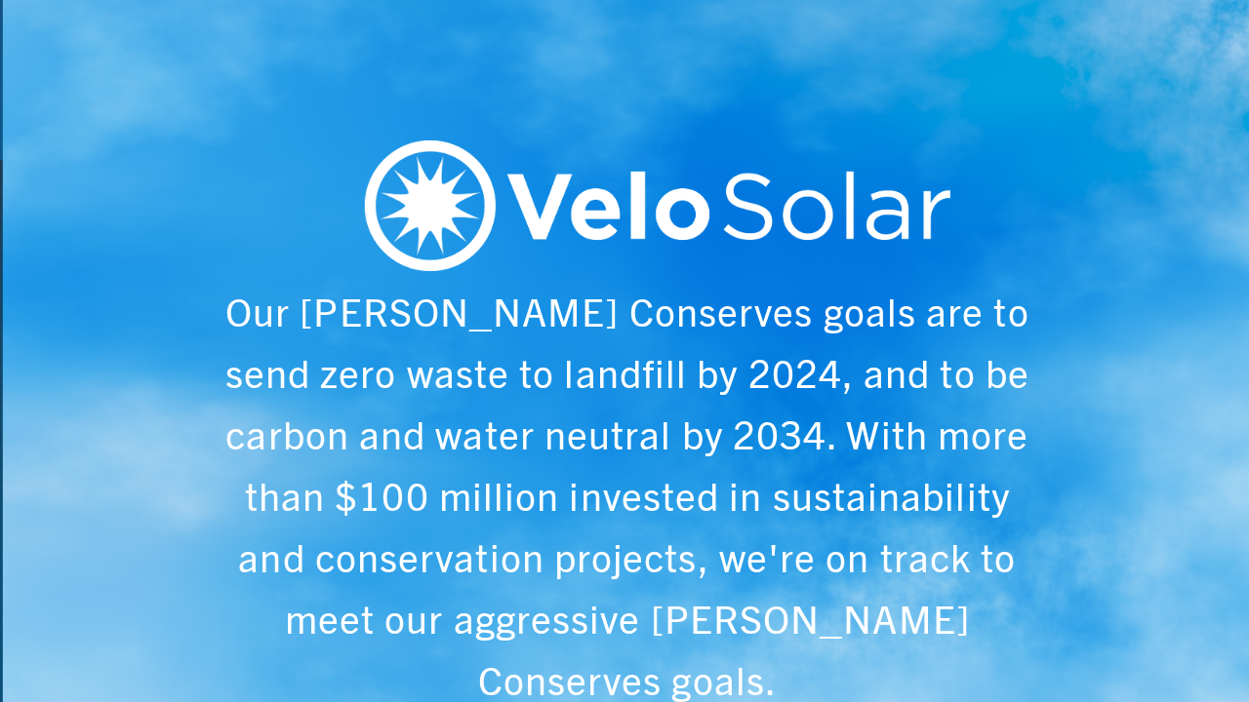
scroll to position [0, 6243]
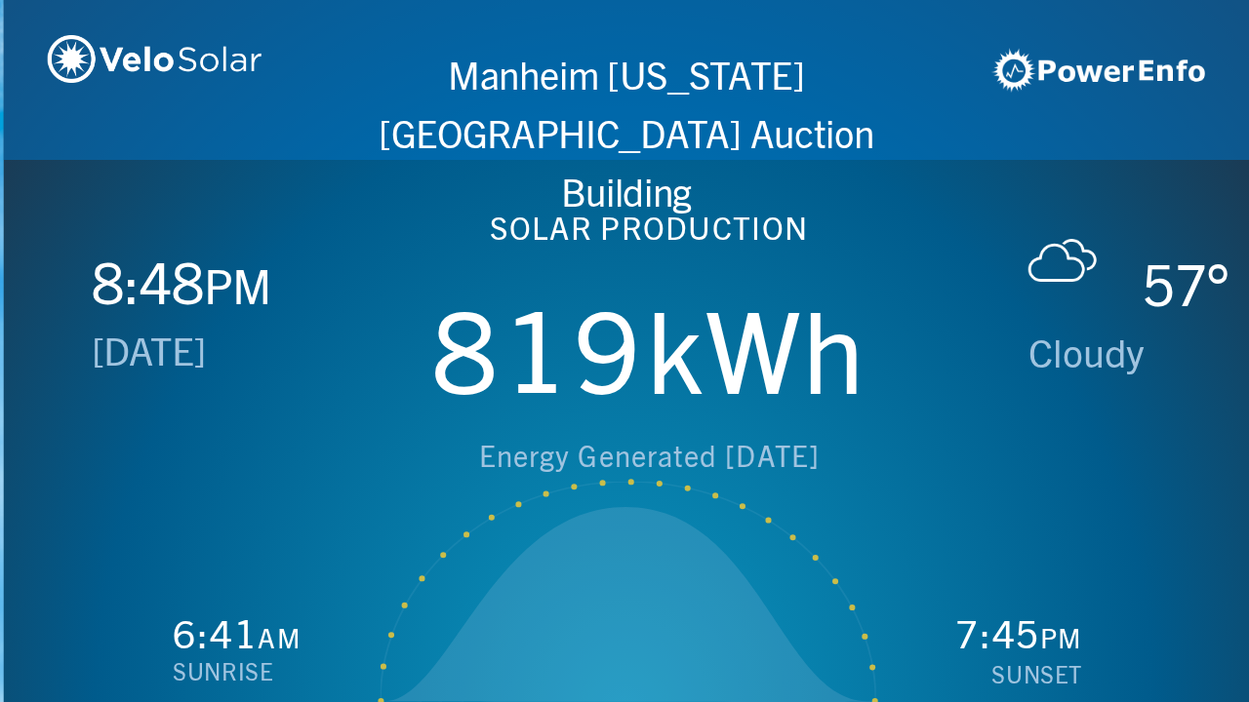
scroll to position [0, 1249]
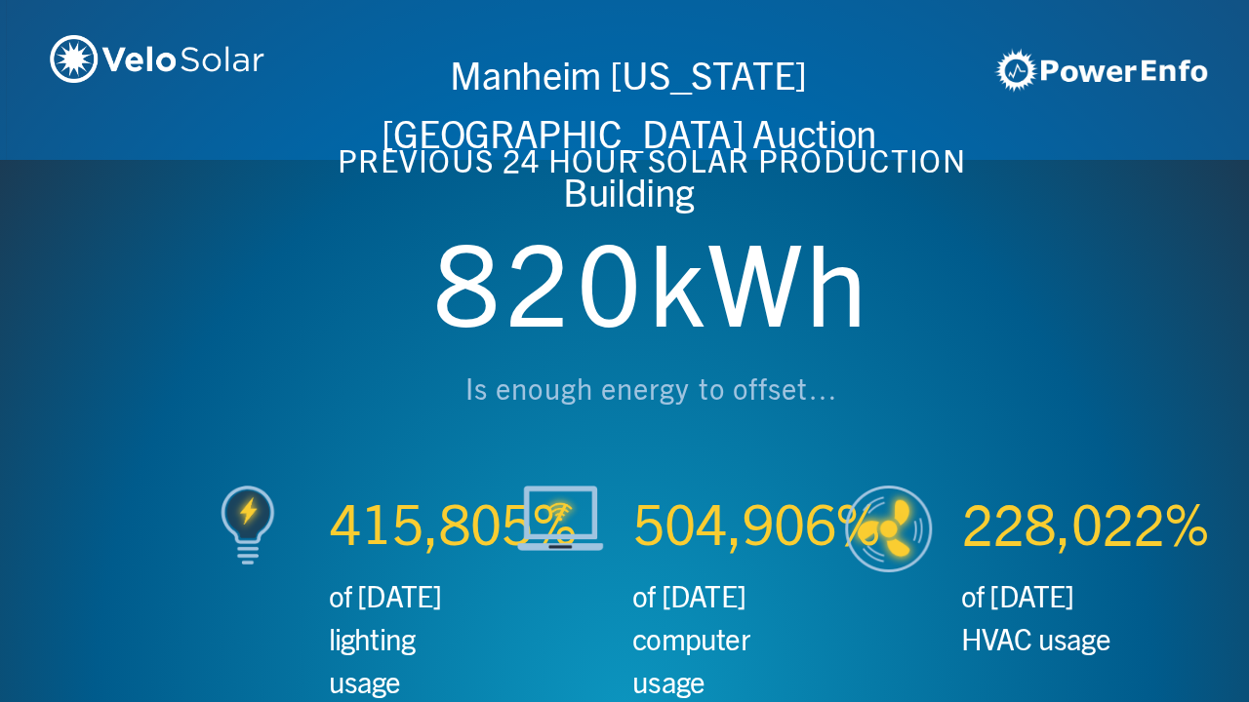
scroll to position [0, 2497]
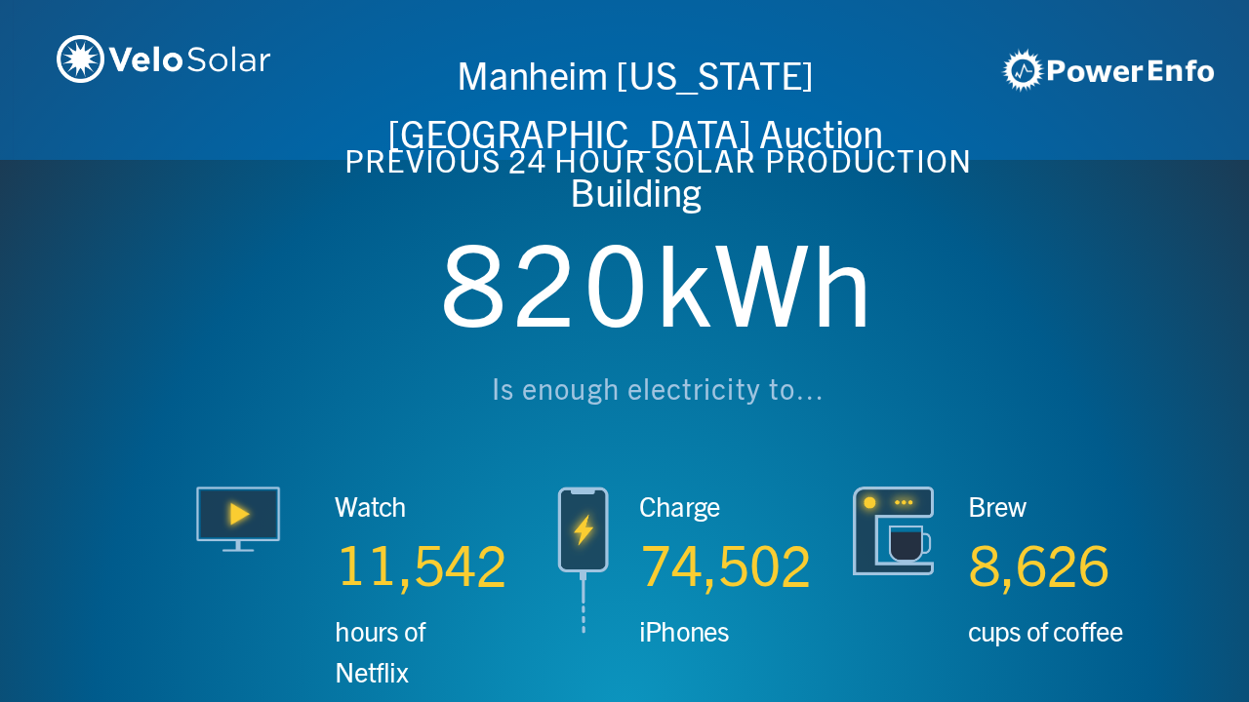
scroll to position [0, 3746]
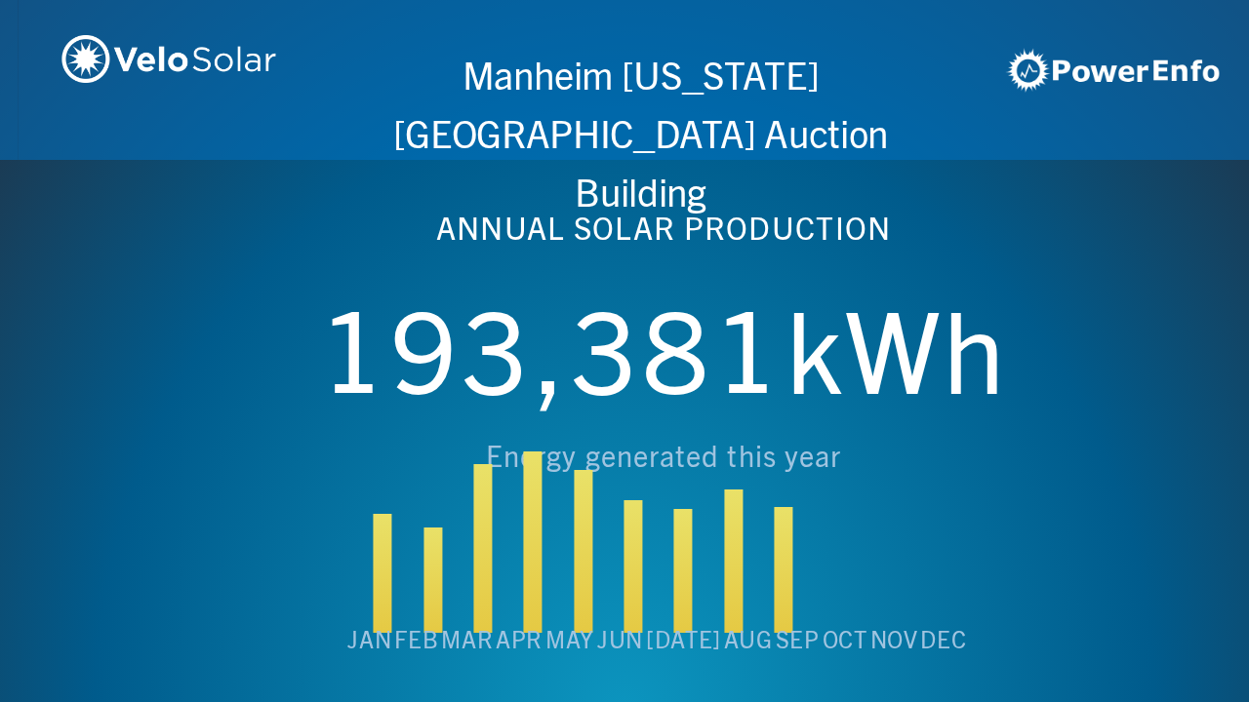
scroll to position [0, 4994]
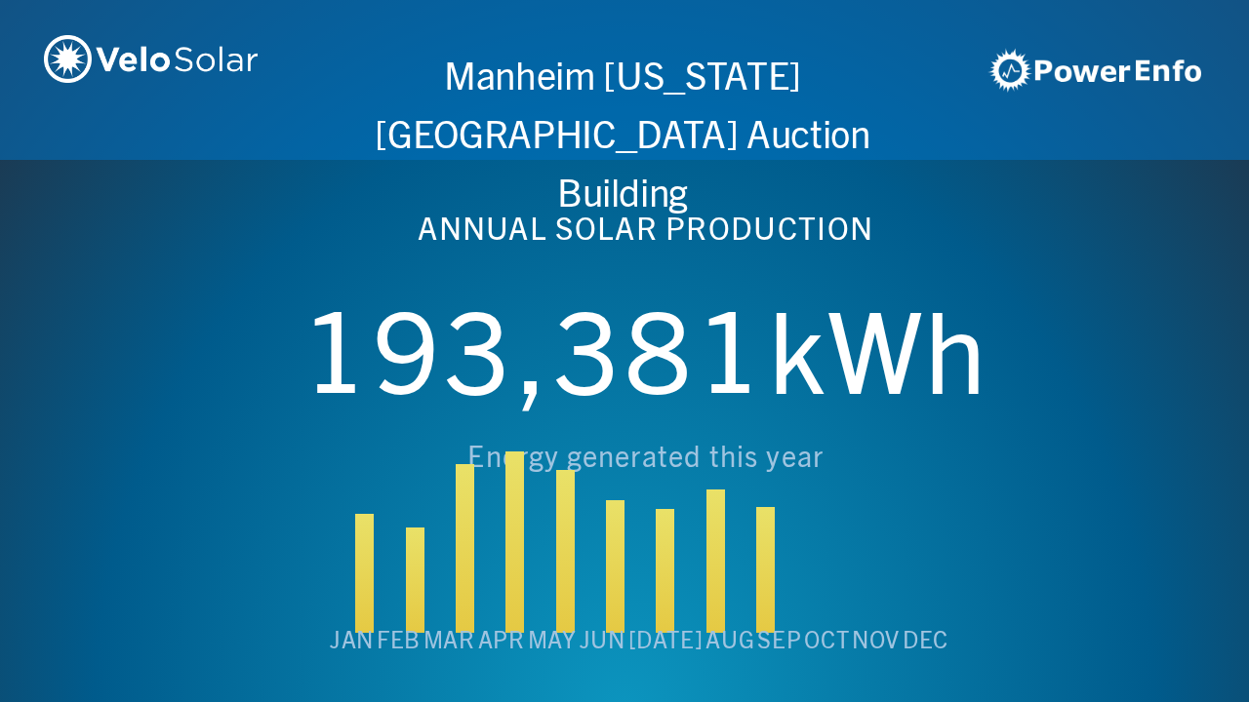
scroll to position [0, 6243]
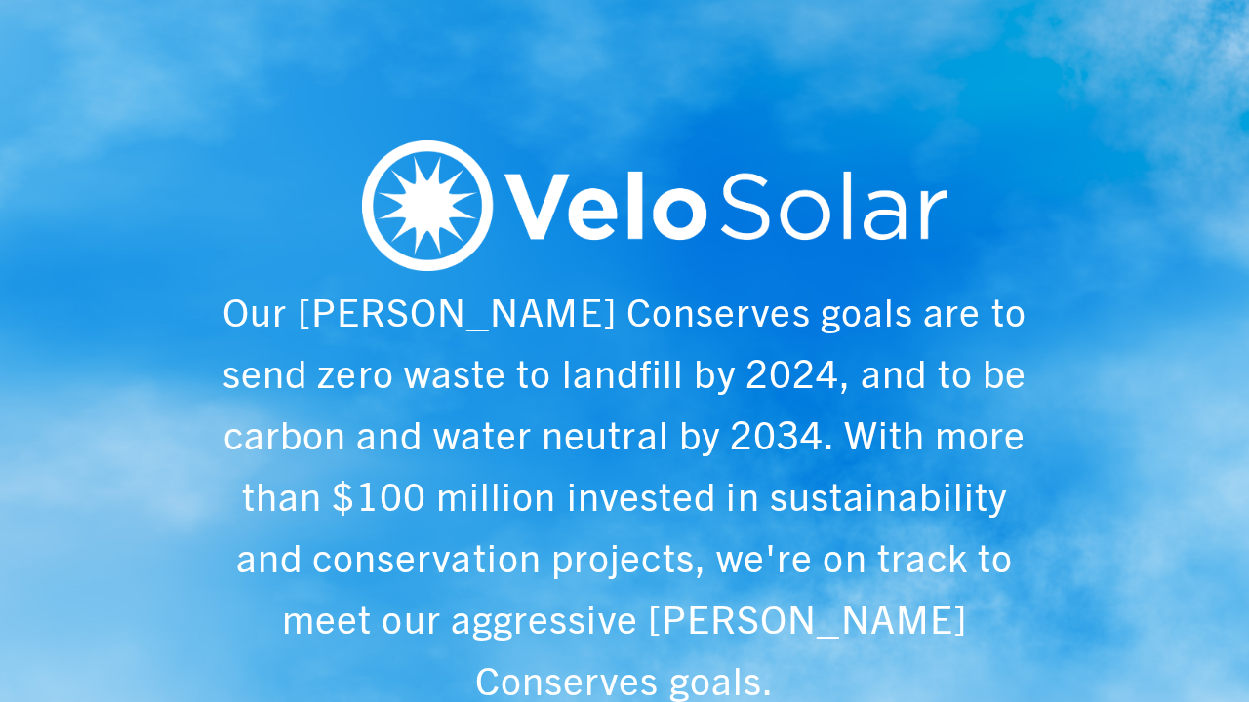
scroll to position [0, 1249]
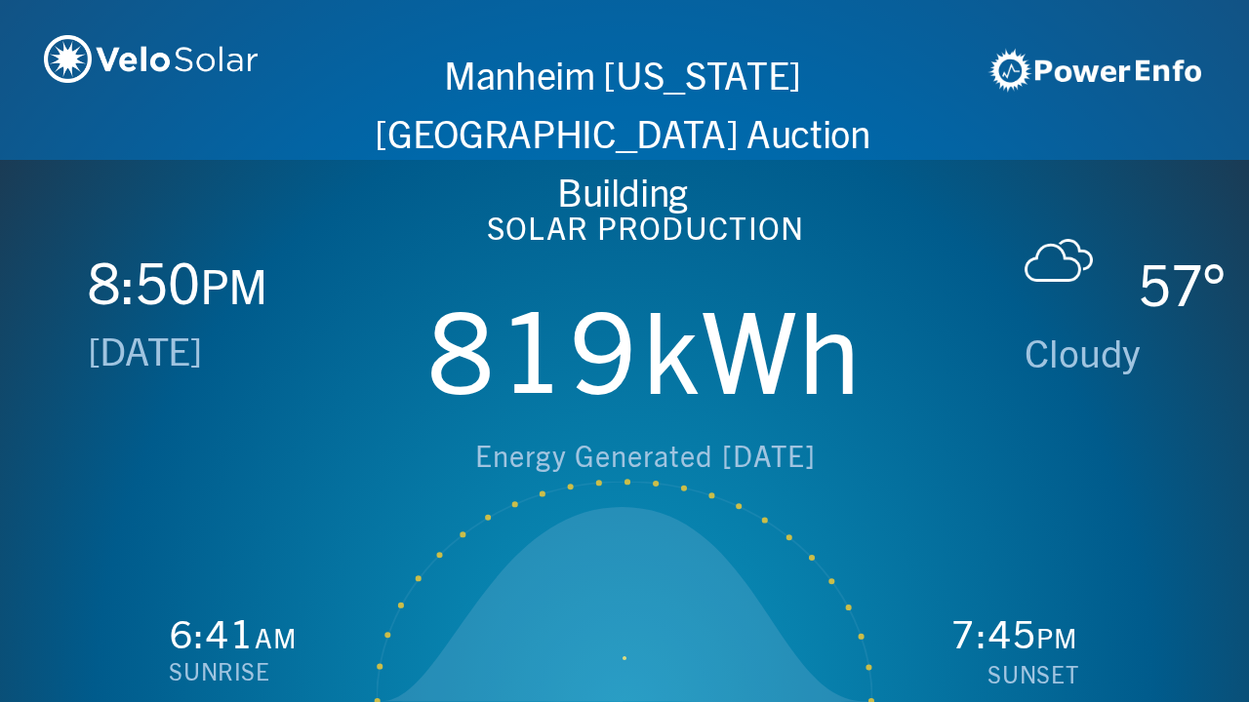
scroll to position [0, 2497]
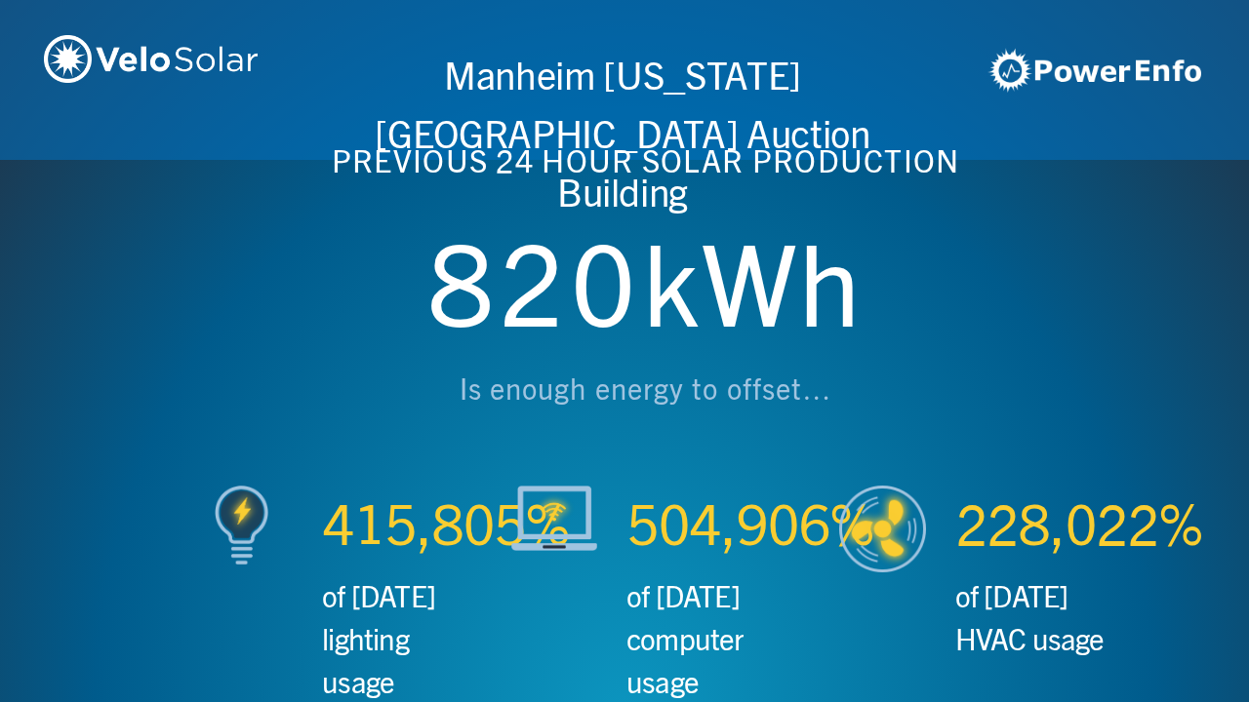
scroll to position [0, 3746]
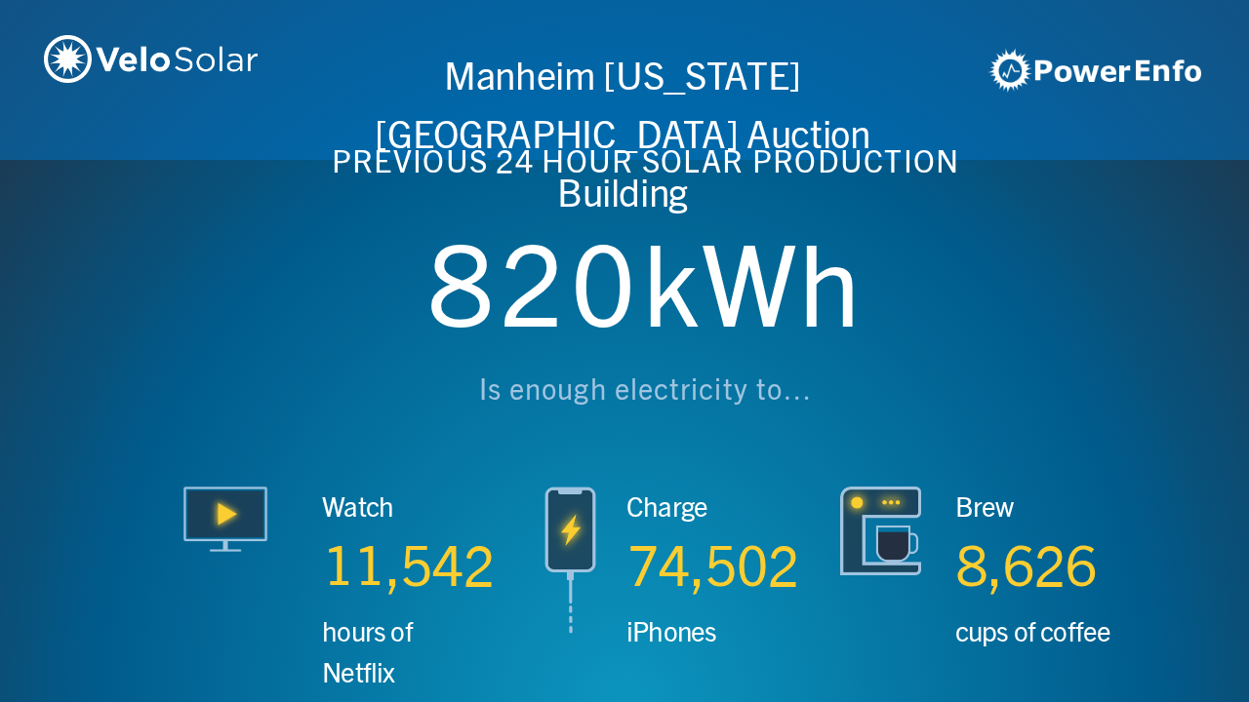
scroll to position [0, 4994]
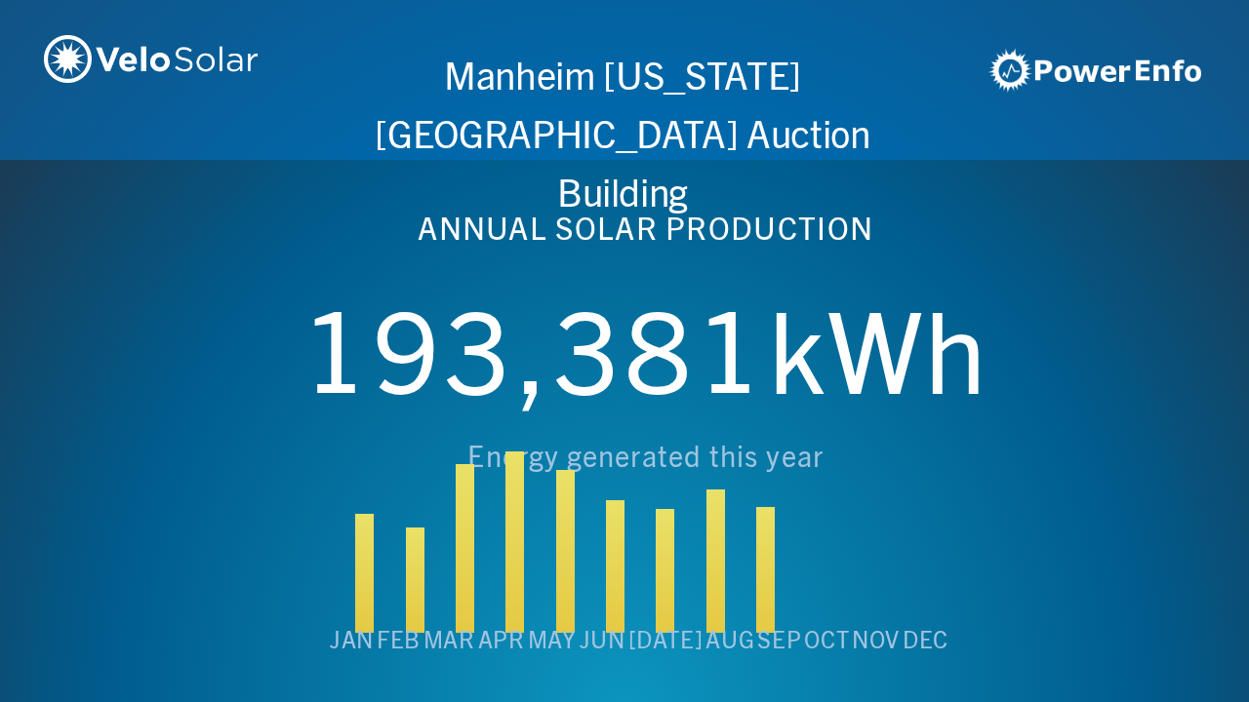
scroll to position [0, 6243]
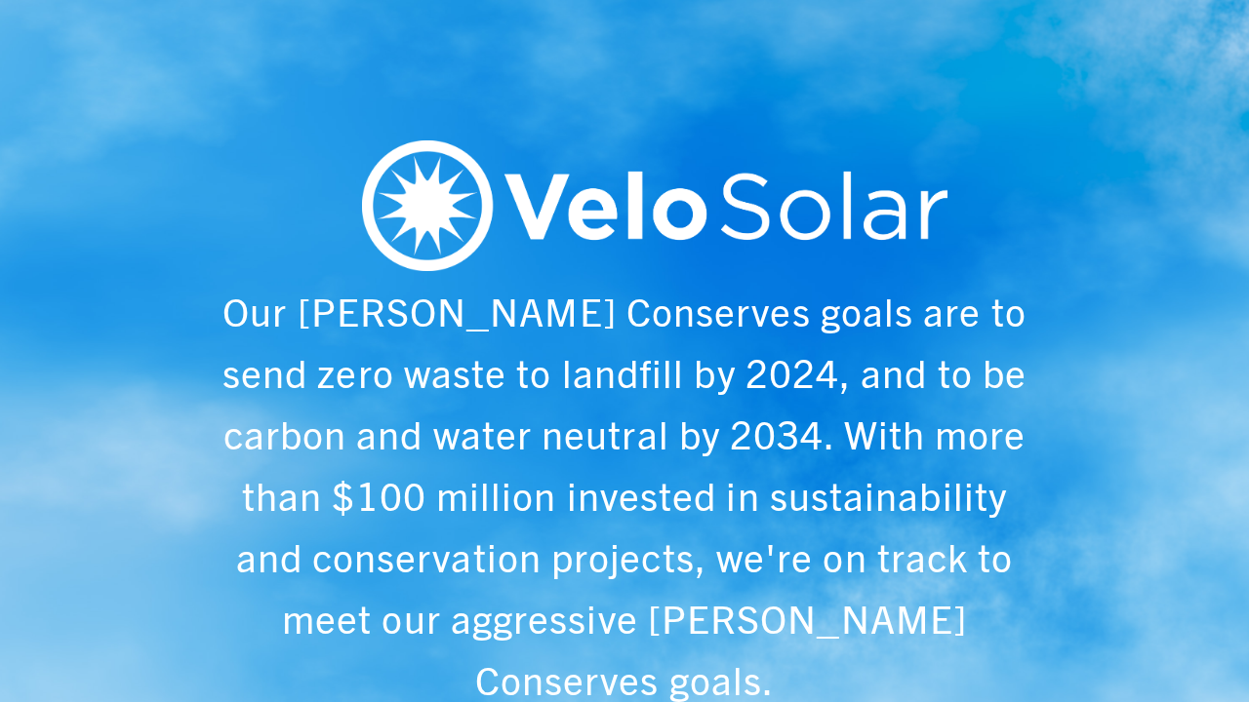
scroll to position [0, 1249]
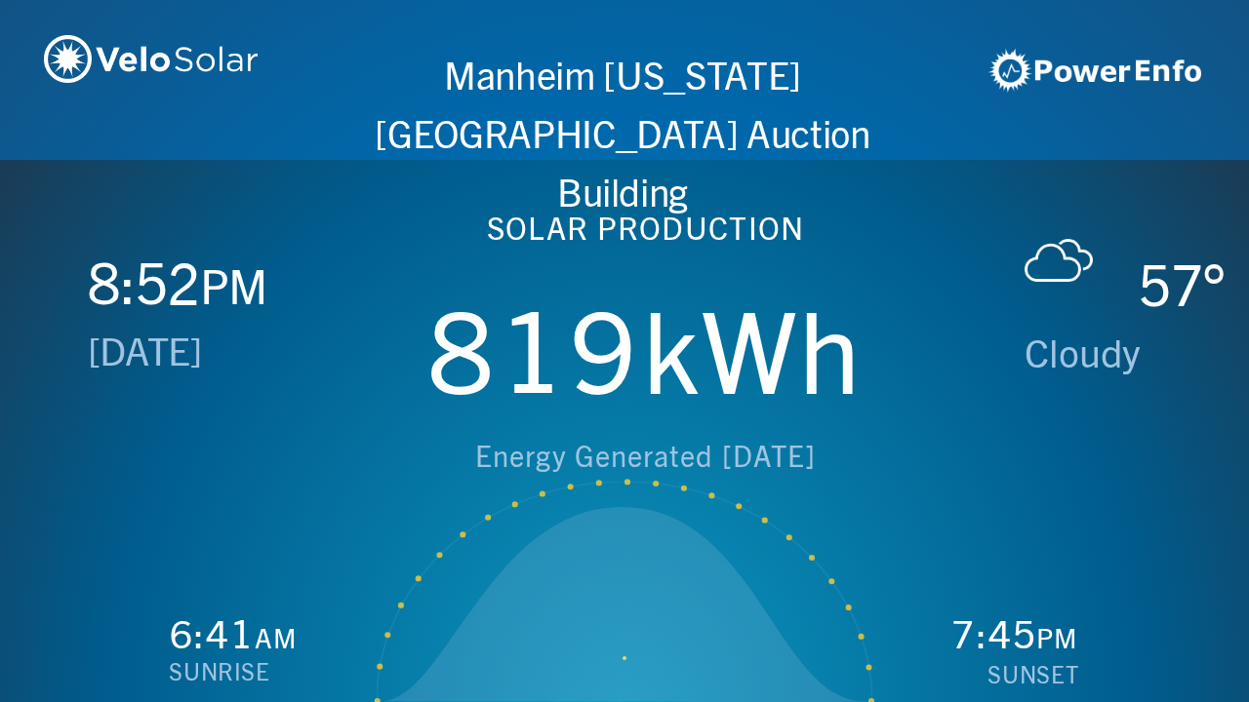
scroll to position [0, 2497]
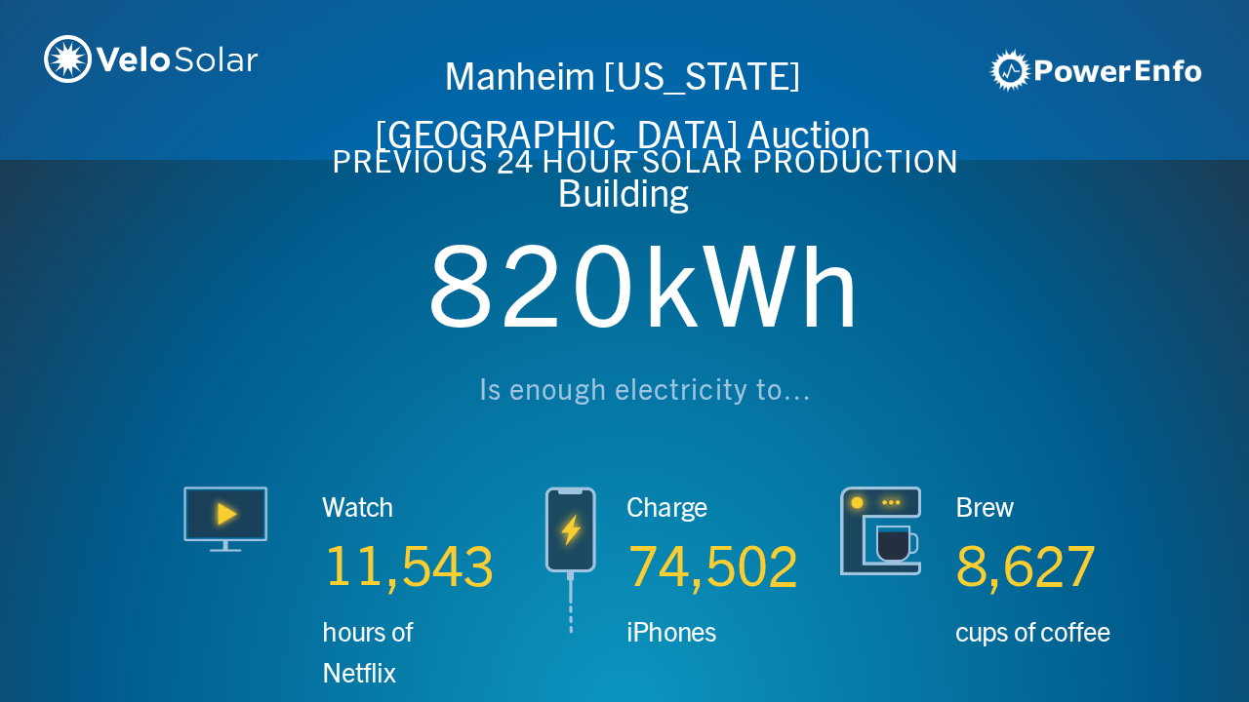
scroll to position [0, 3746]
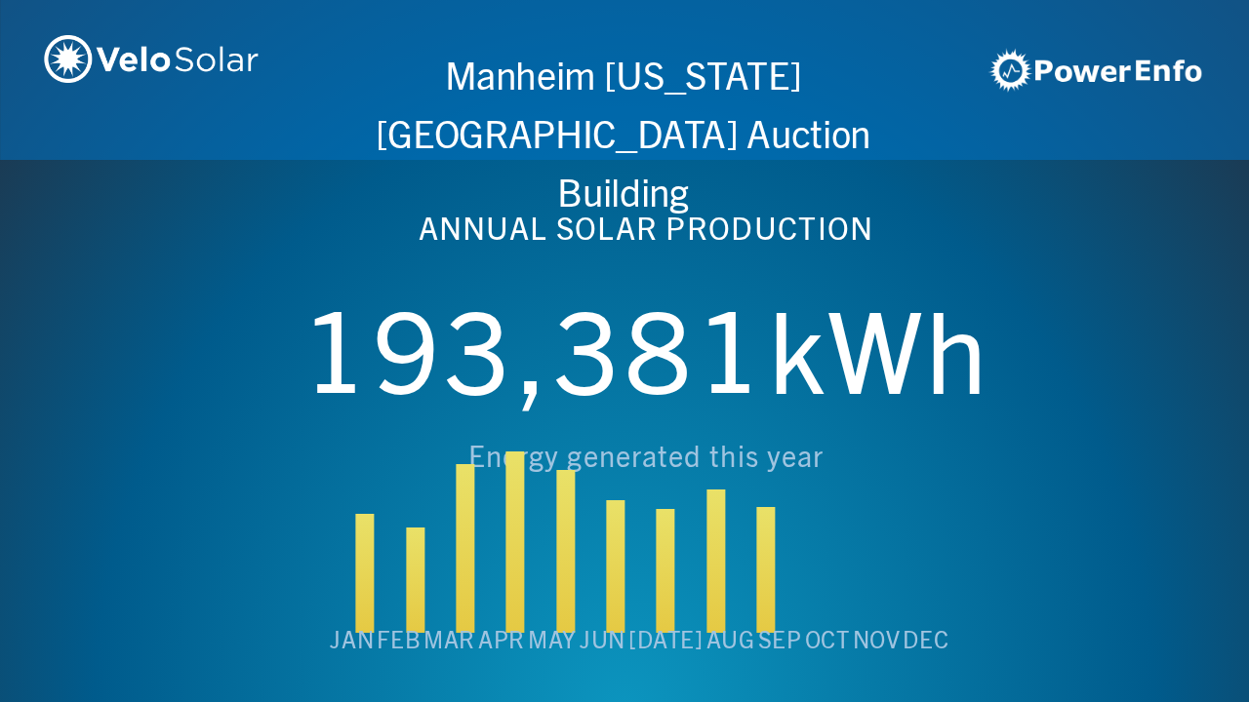
scroll to position [0, 4994]
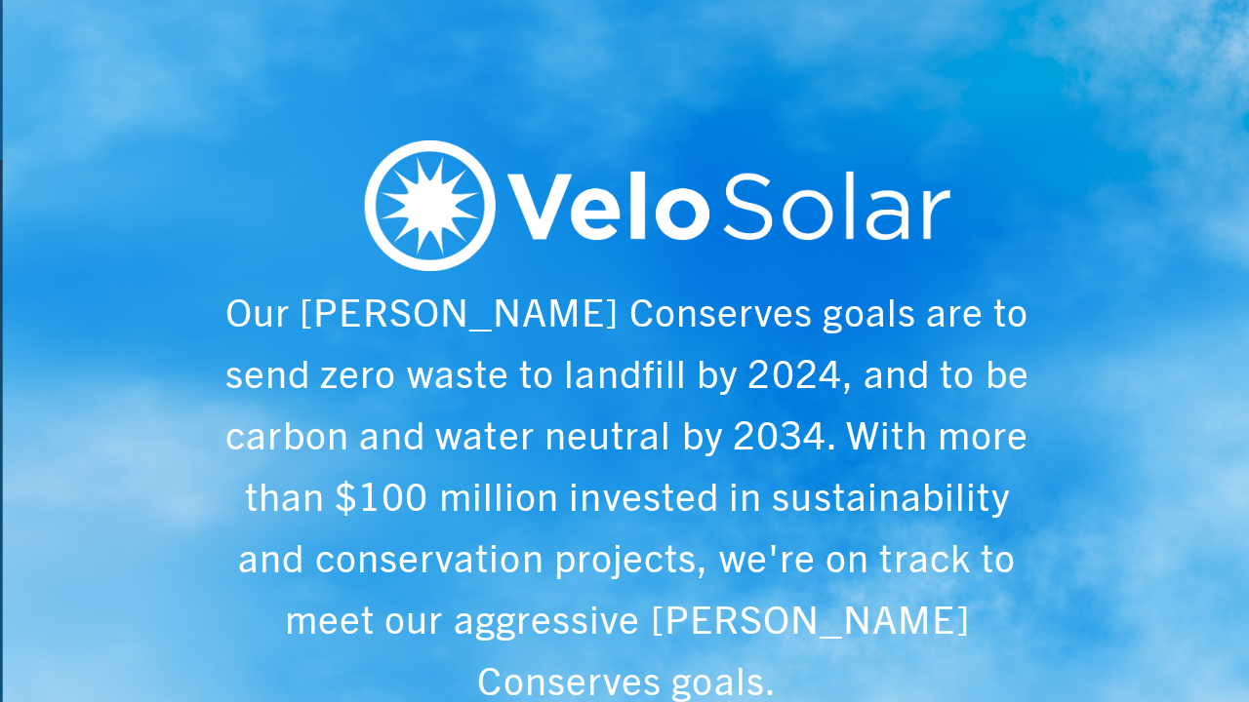
scroll to position [0, 6243]
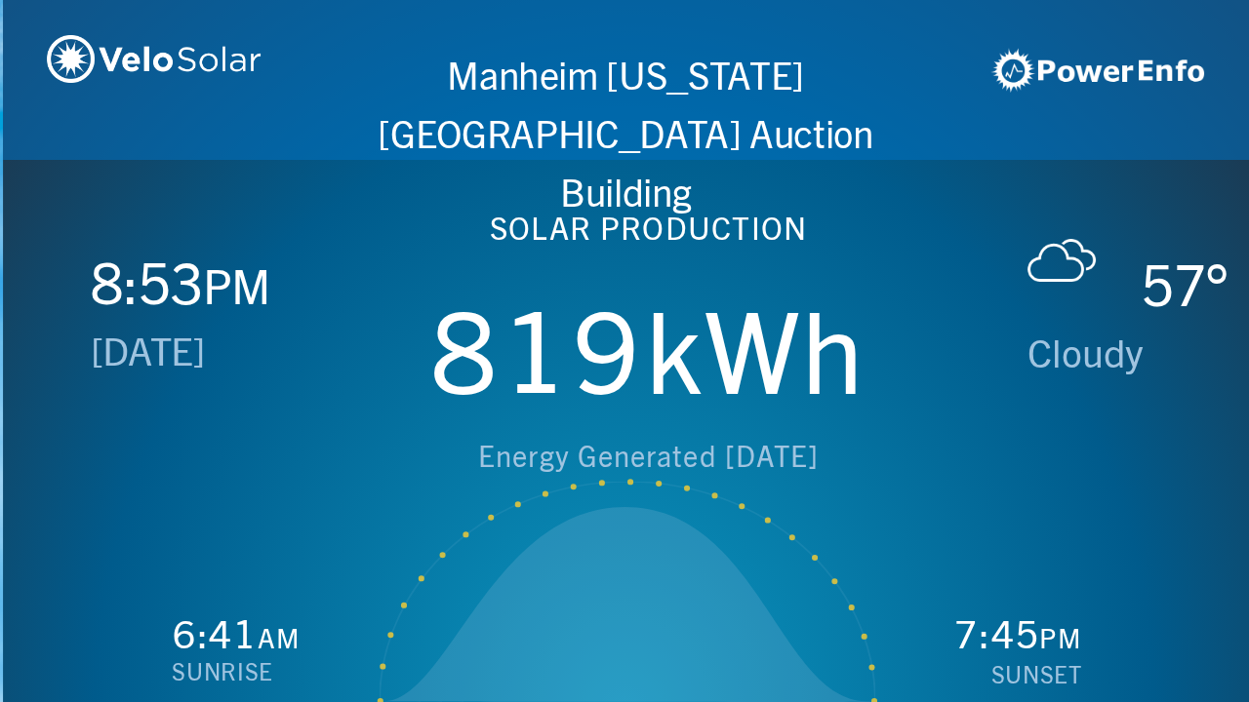
scroll to position [0, 1249]
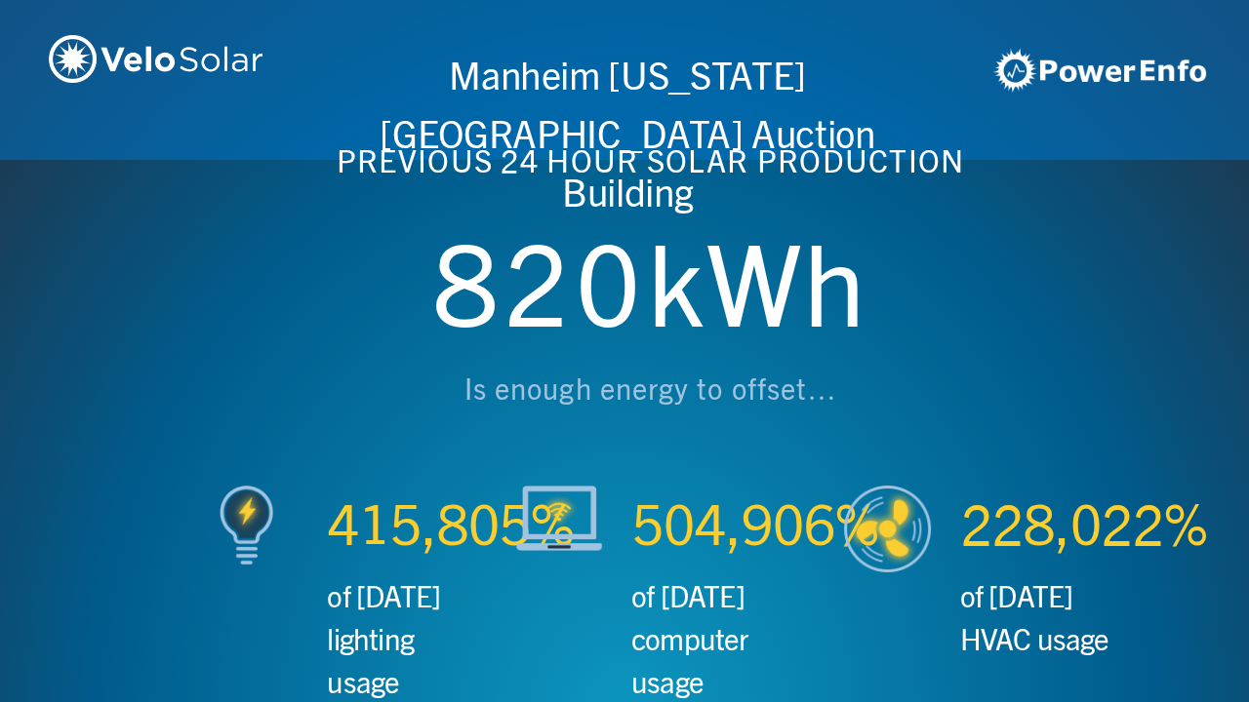
scroll to position [0, 2497]
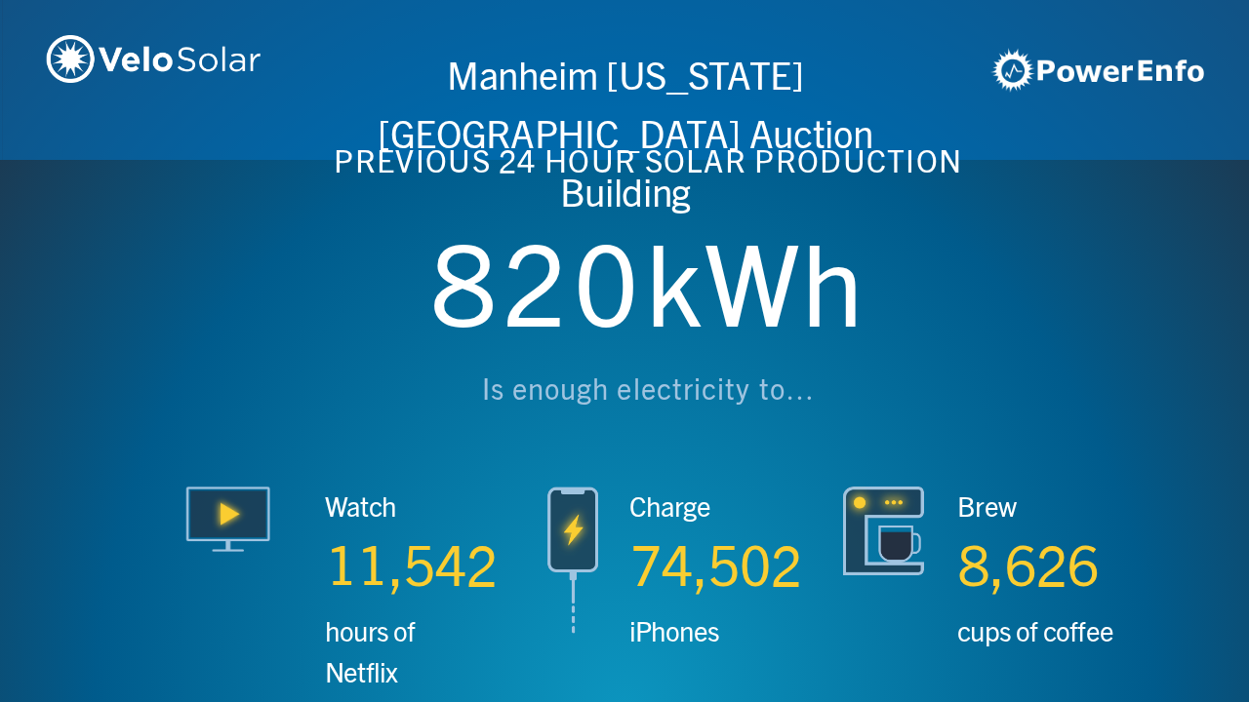
scroll to position [0, 3746]
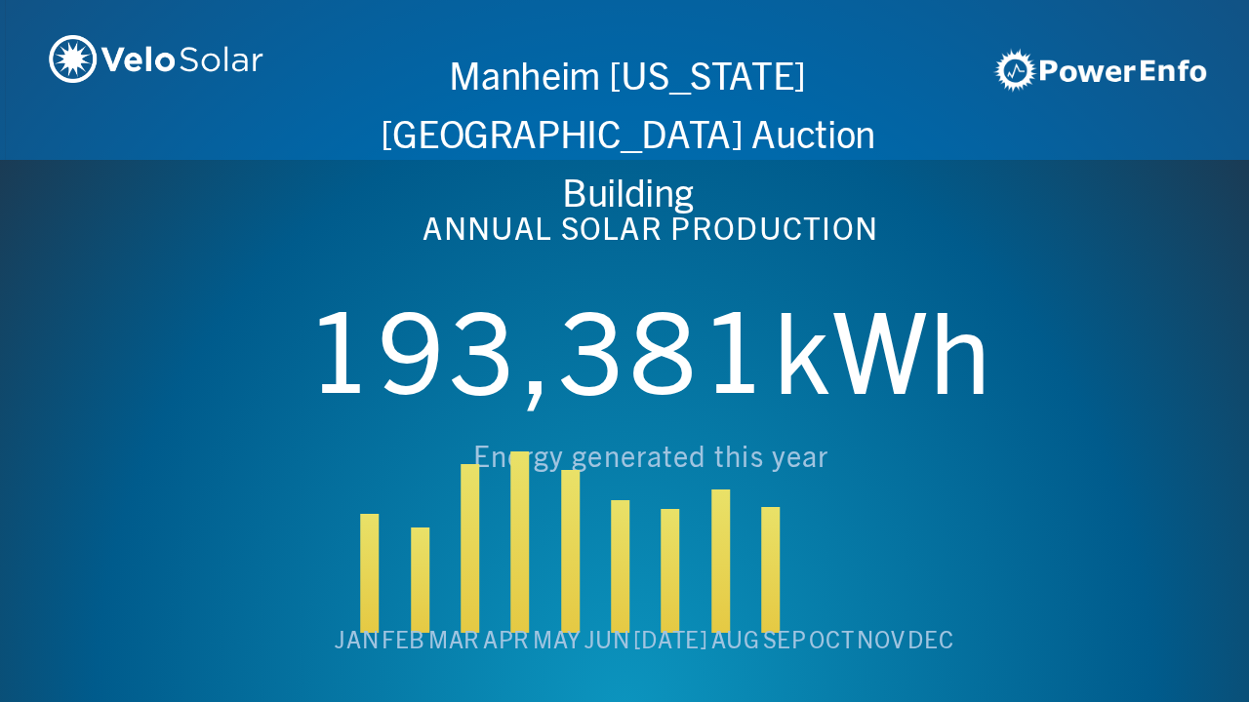
scroll to position [0, 4994]
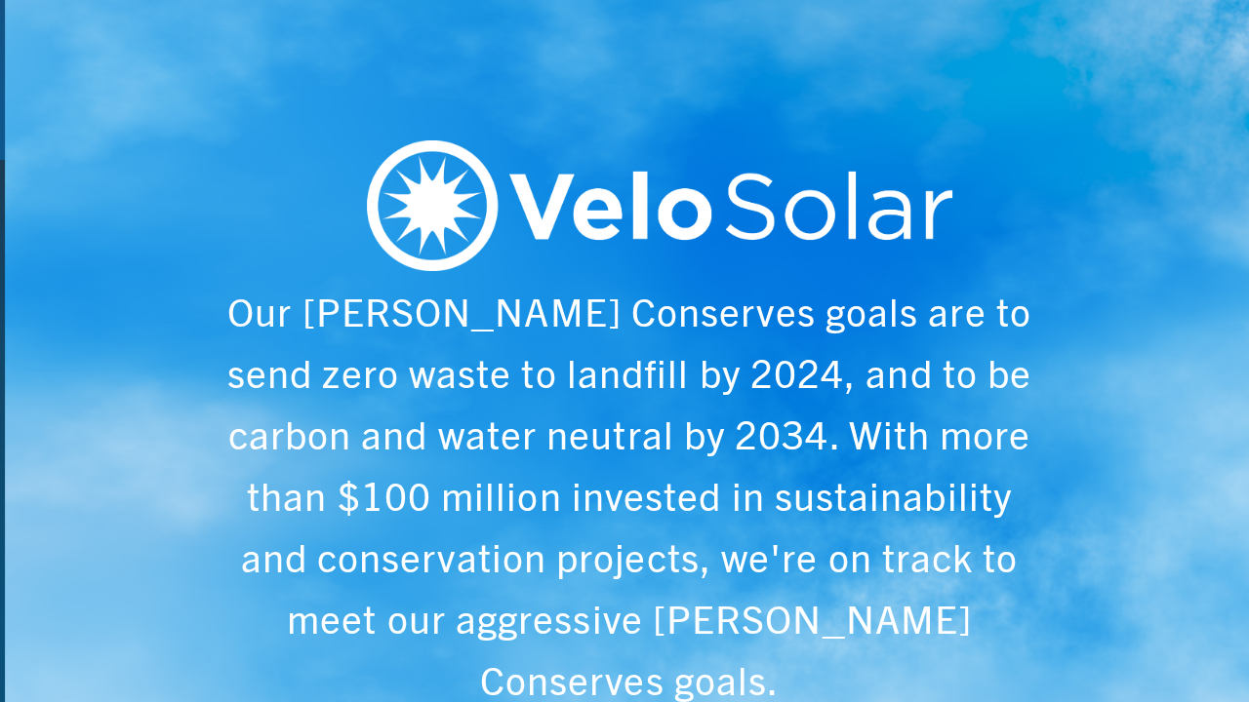
scroll to position [0, 6243]
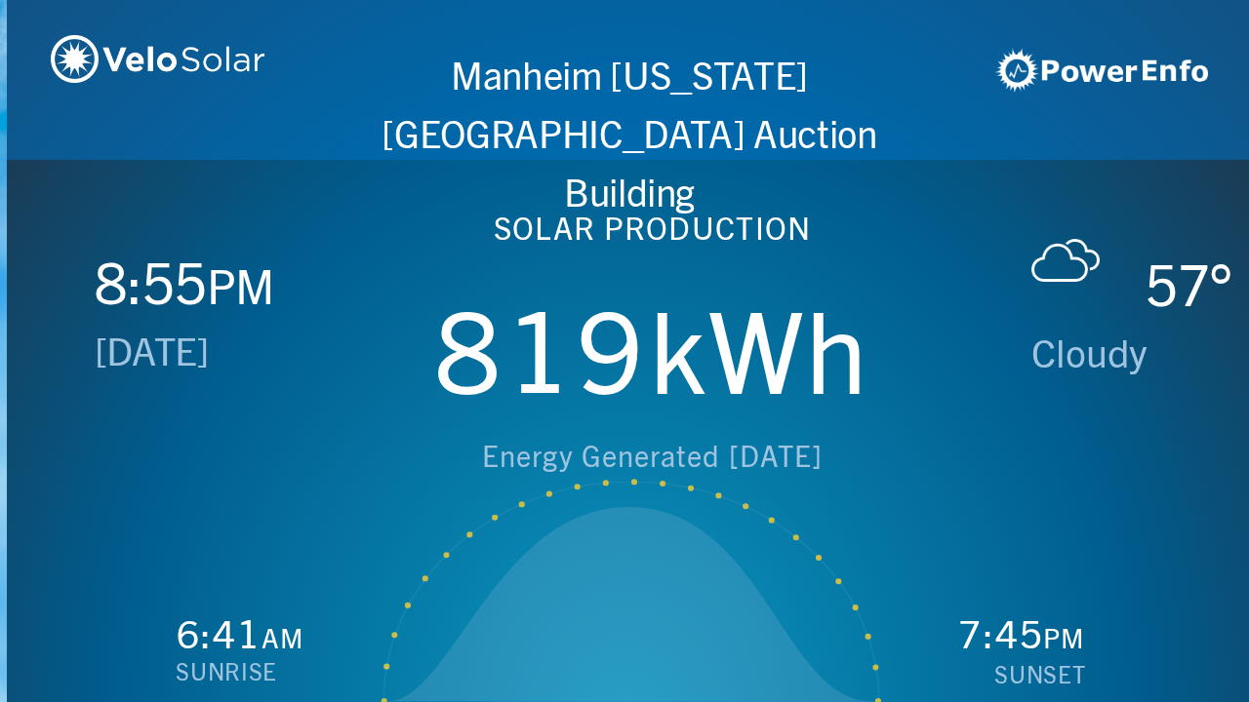
scroll to position [0, 1249]
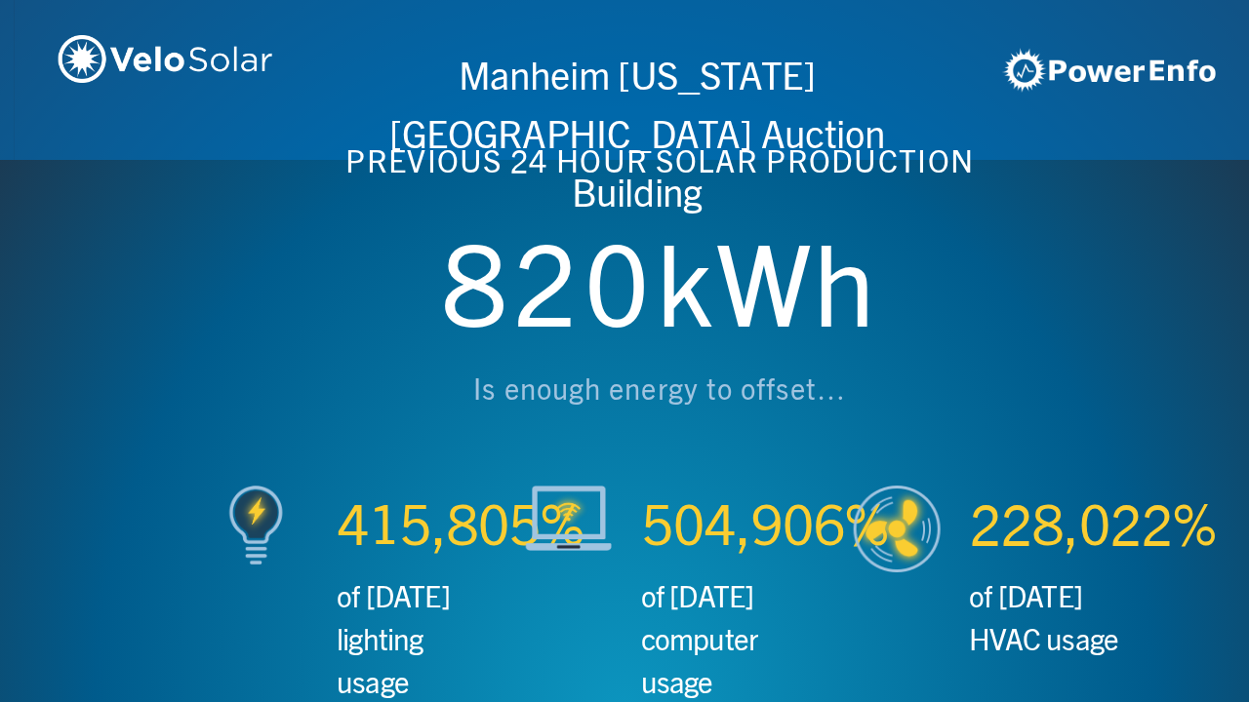
scroll to position [0, 2497]
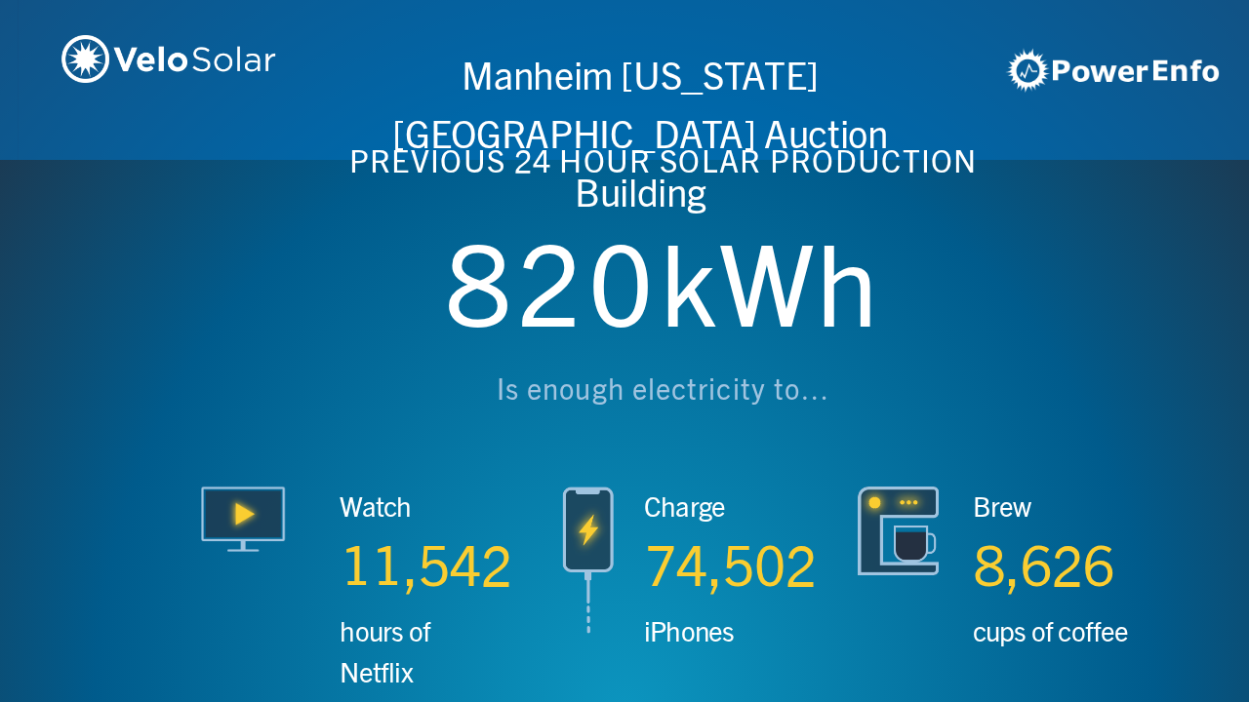
scroll to position [0, 3746]
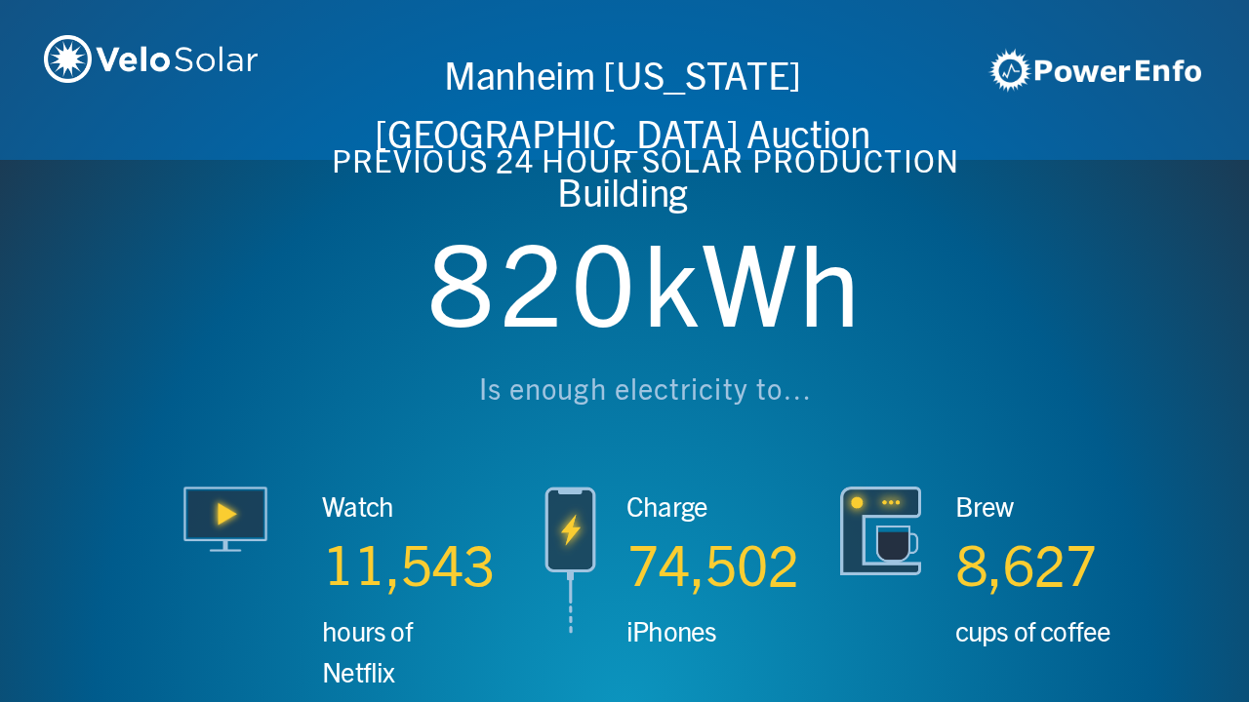
scroll to position [0, 4994]
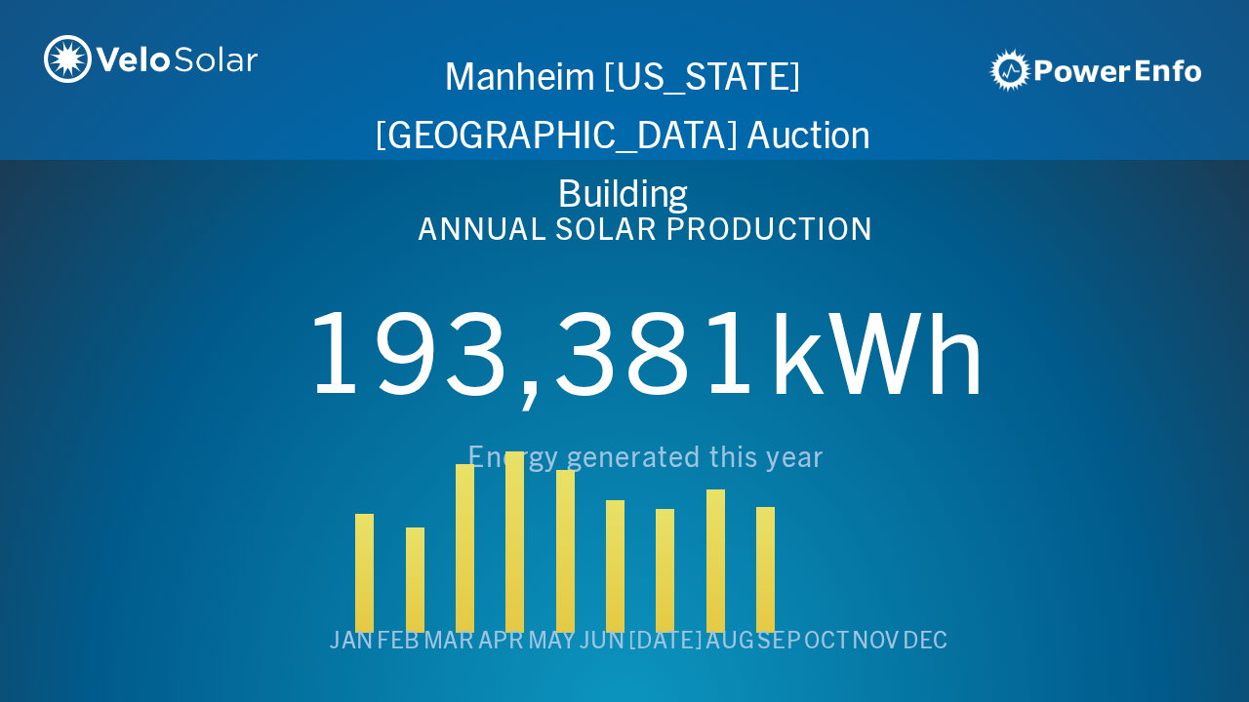
scroll to position [0, 6243]
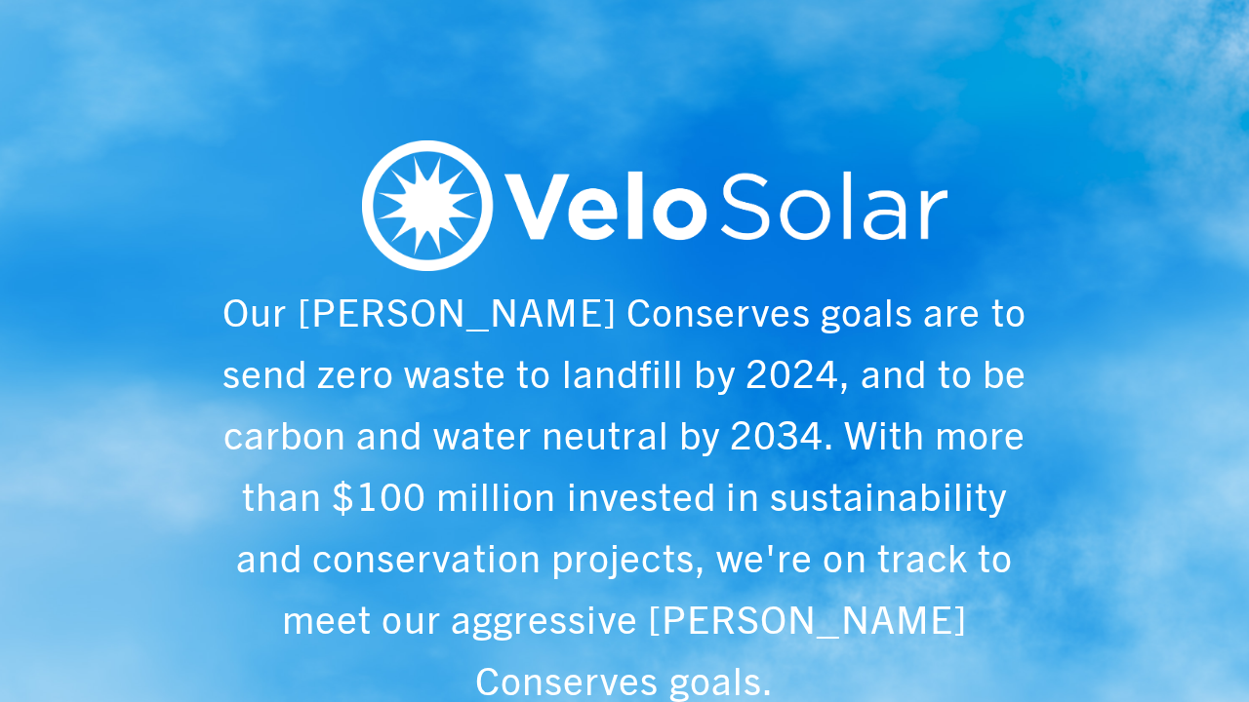
scroll to position [0, 1249]
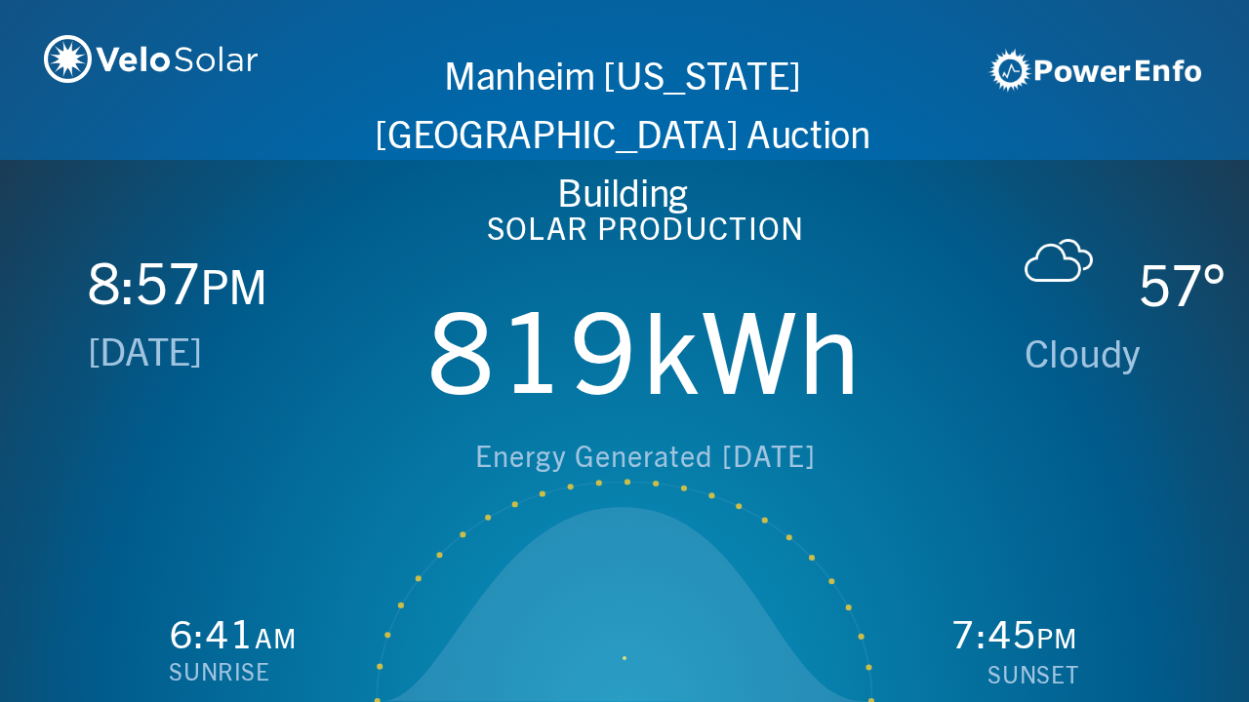
scroll to position [0, 2497]
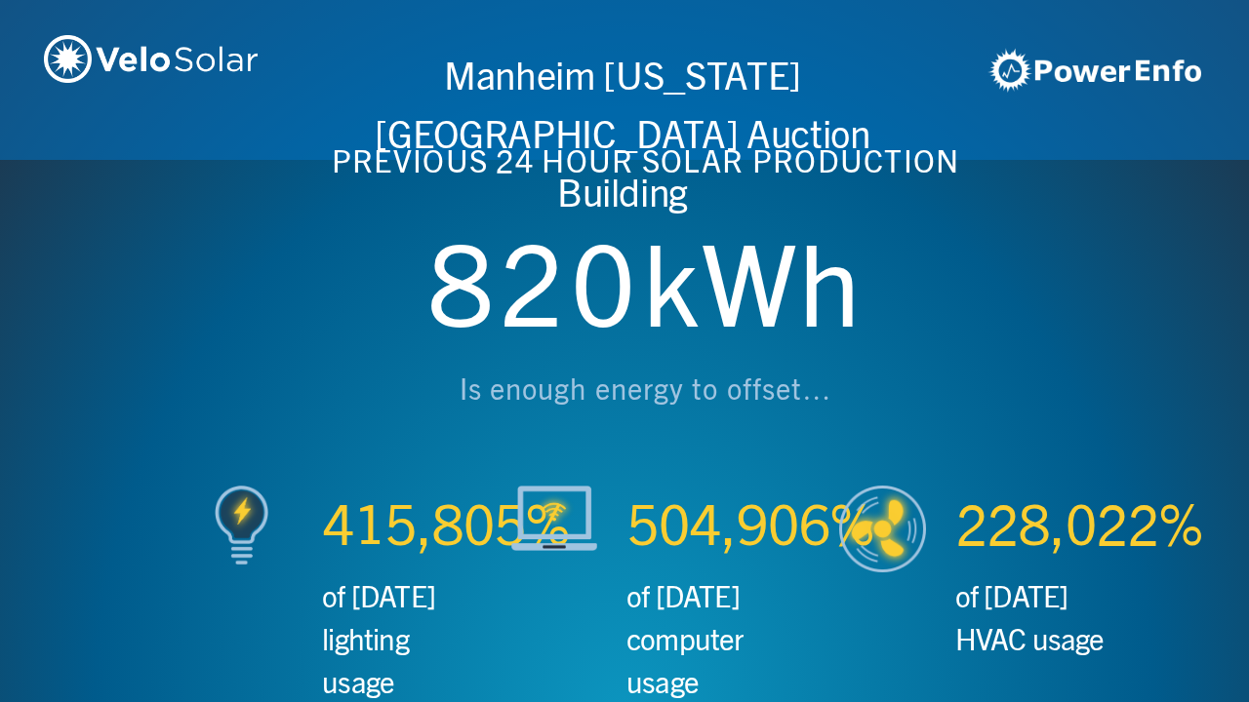
scroll to position [0, 3746]
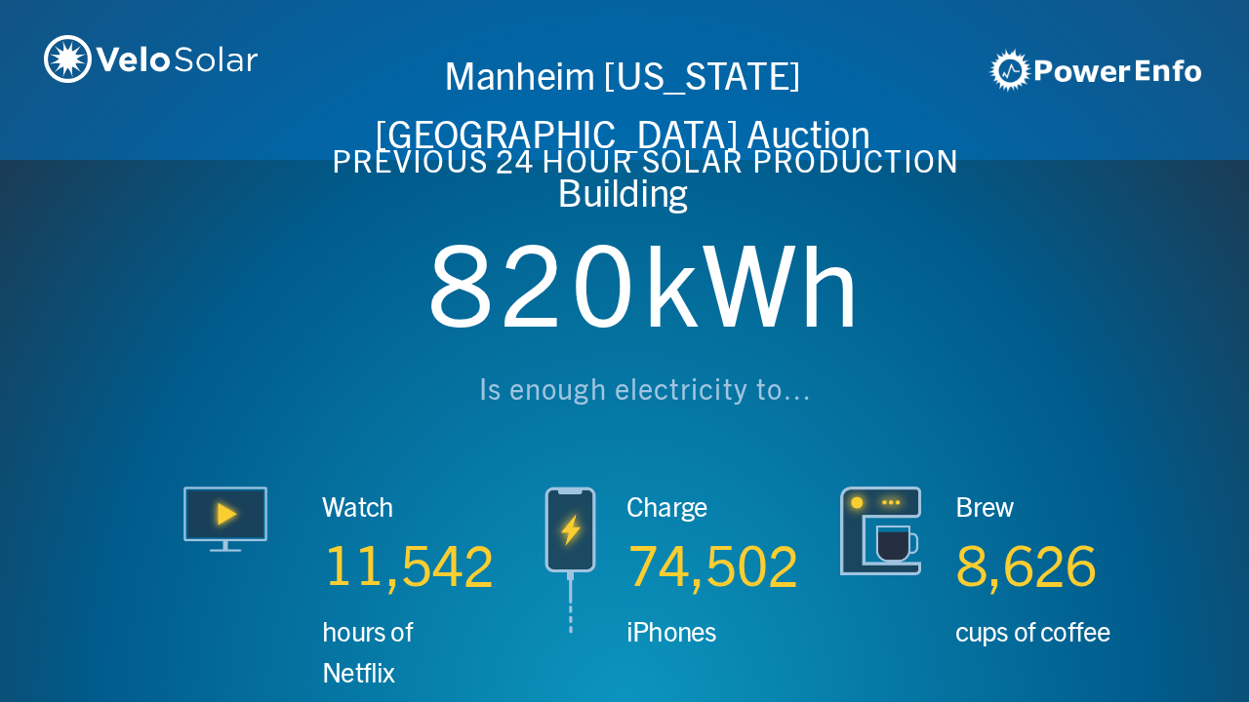
scroll to position [0, 4994]
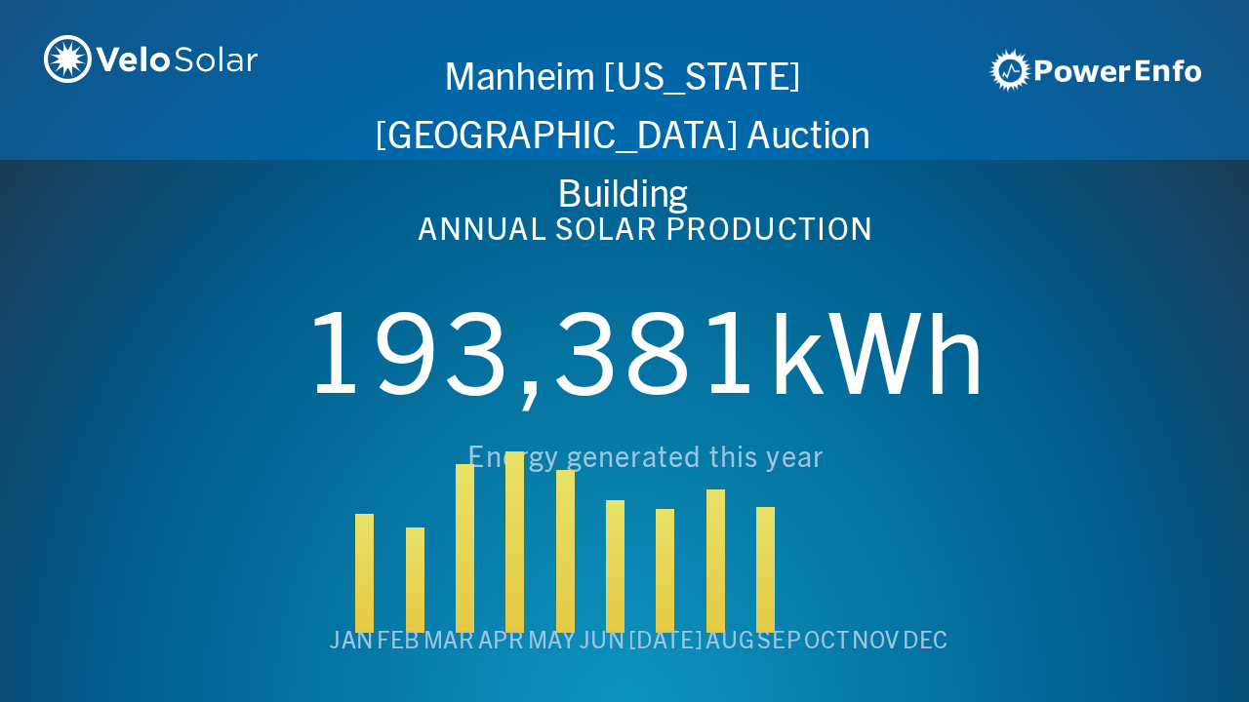
scroll to position [0, 6243]
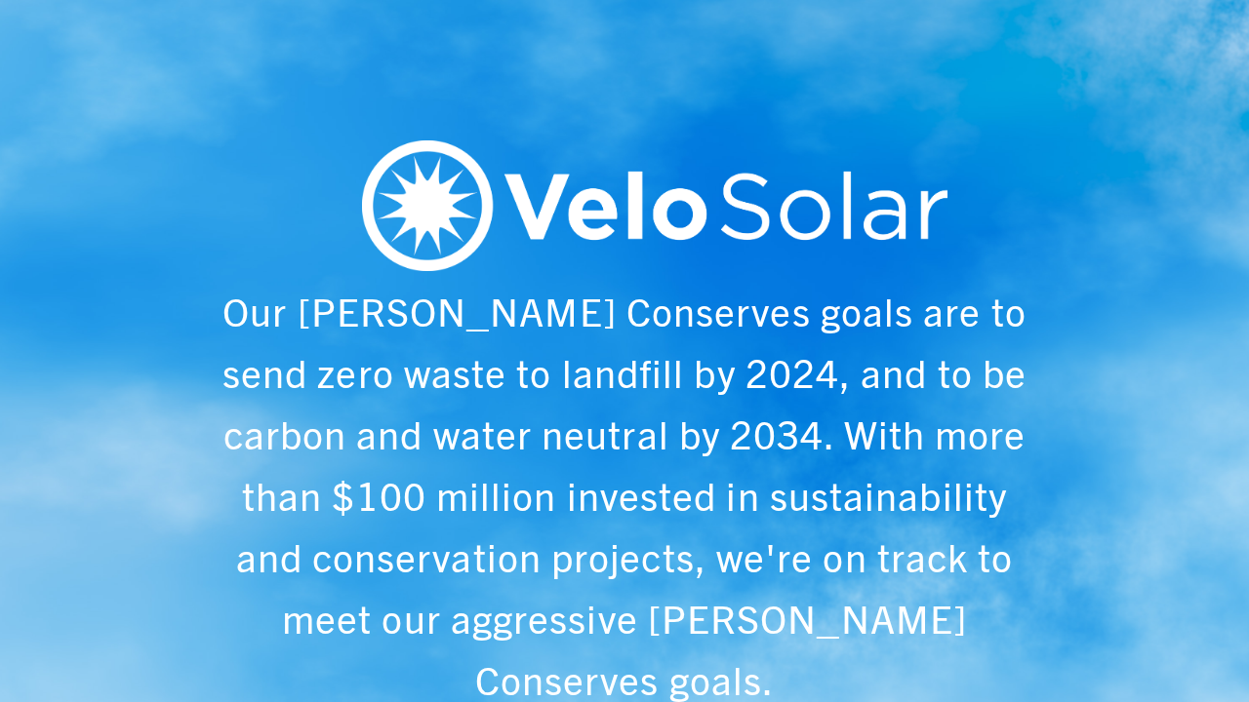
scroll to position [0, 1249]
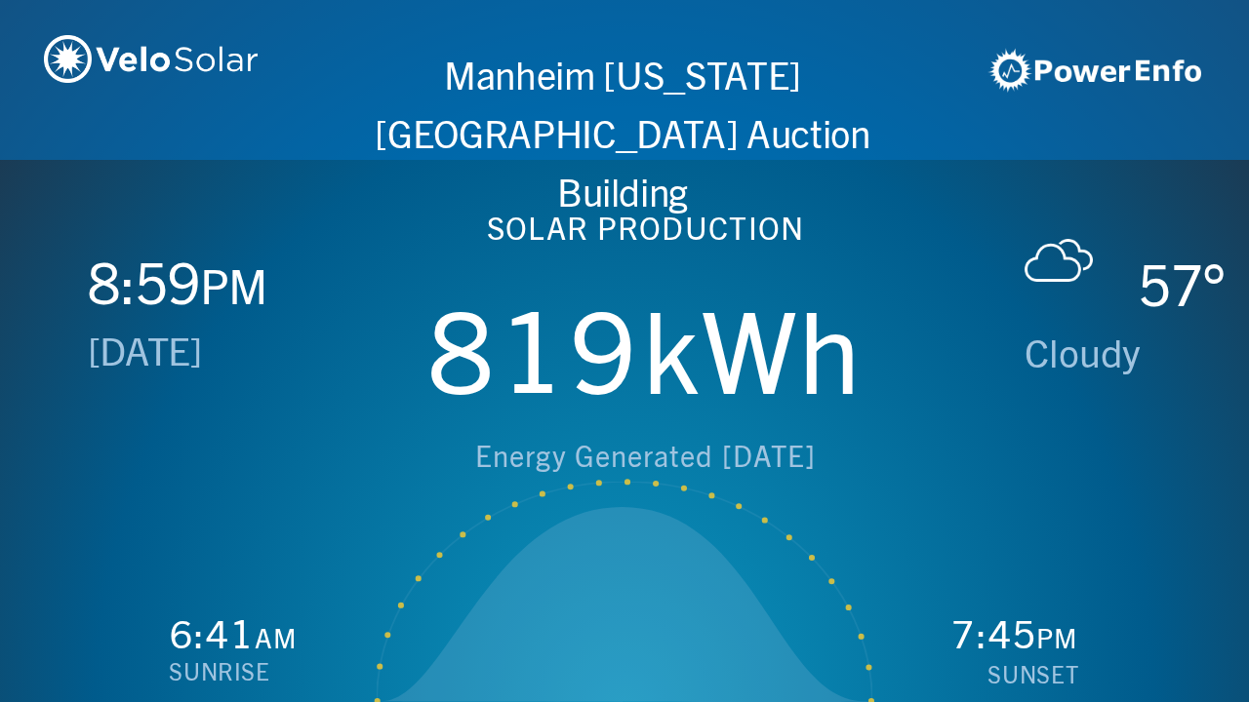
scroll to position [0, 2497]
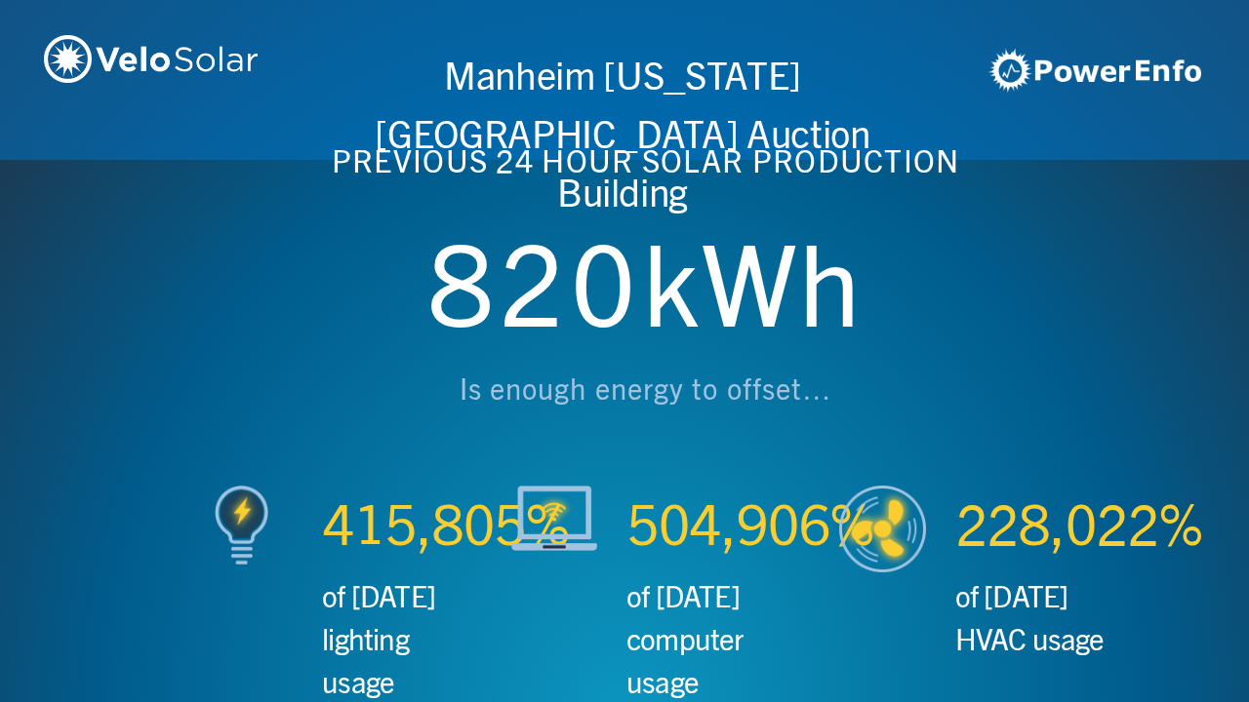
scroll to position [0, 3746]
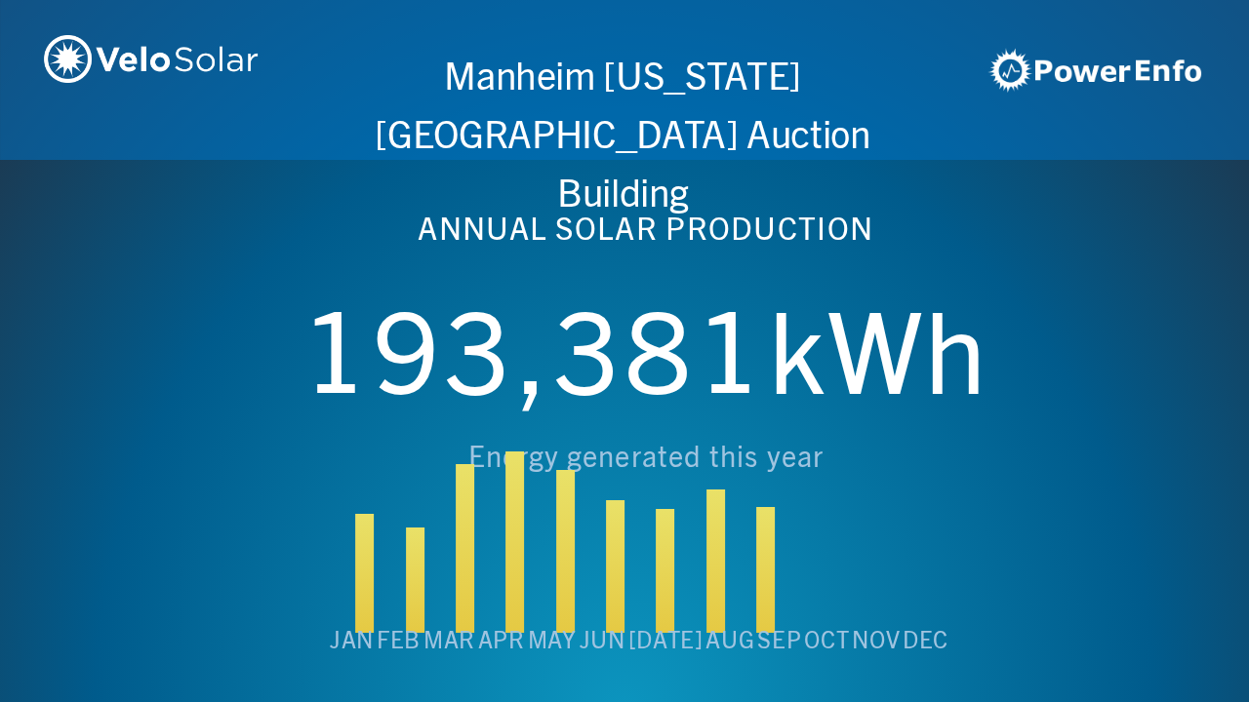
scroll to position [0, 4994]
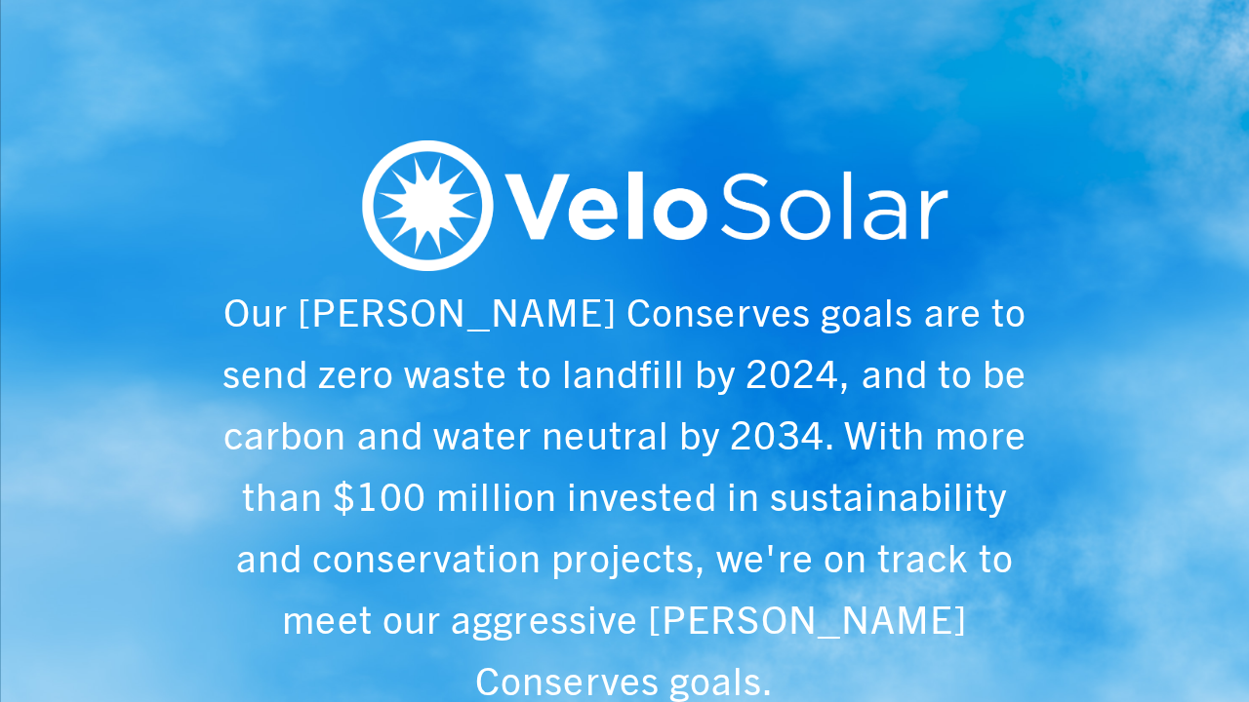
scroll to position [0, 6243]
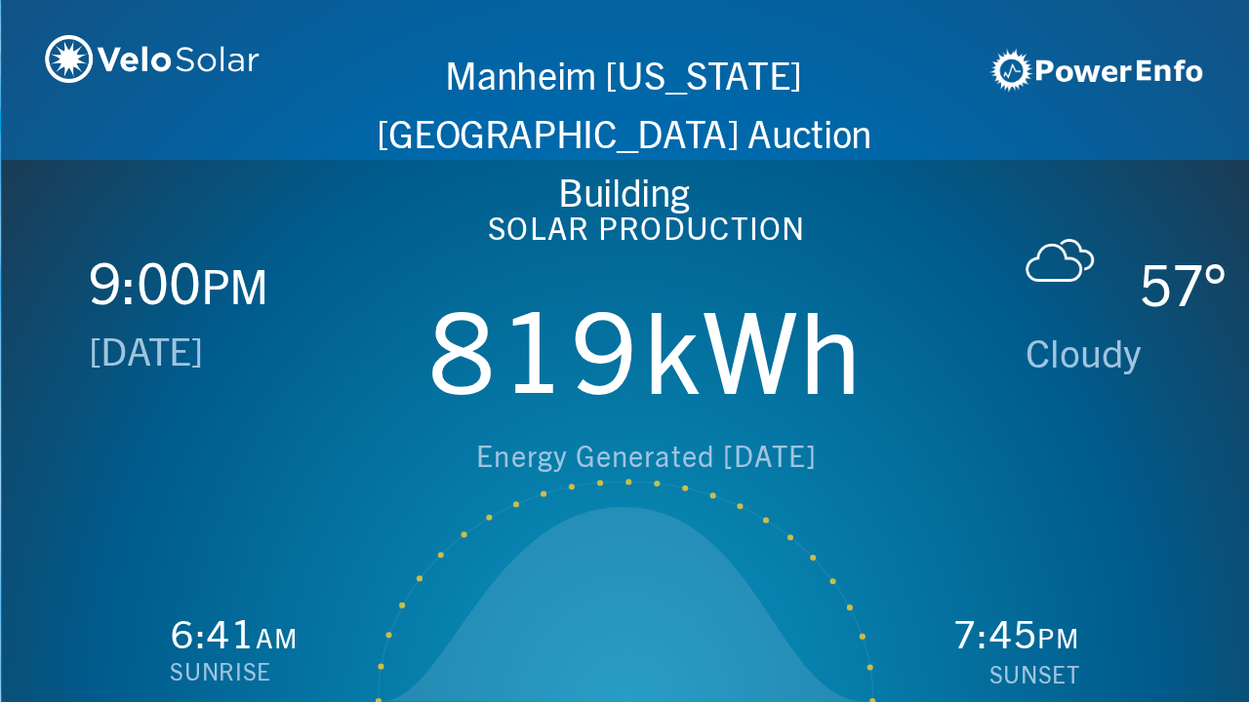
scroll to position [0, 1249]
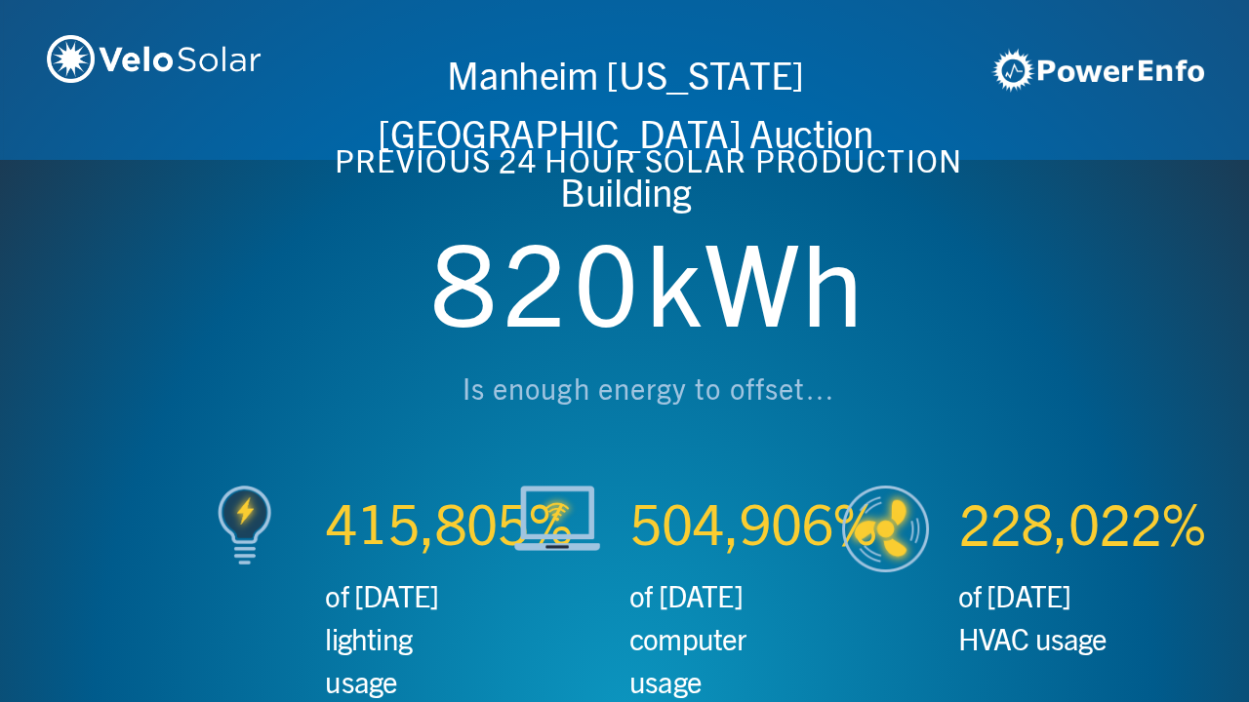
scroll to position [0, 2497]
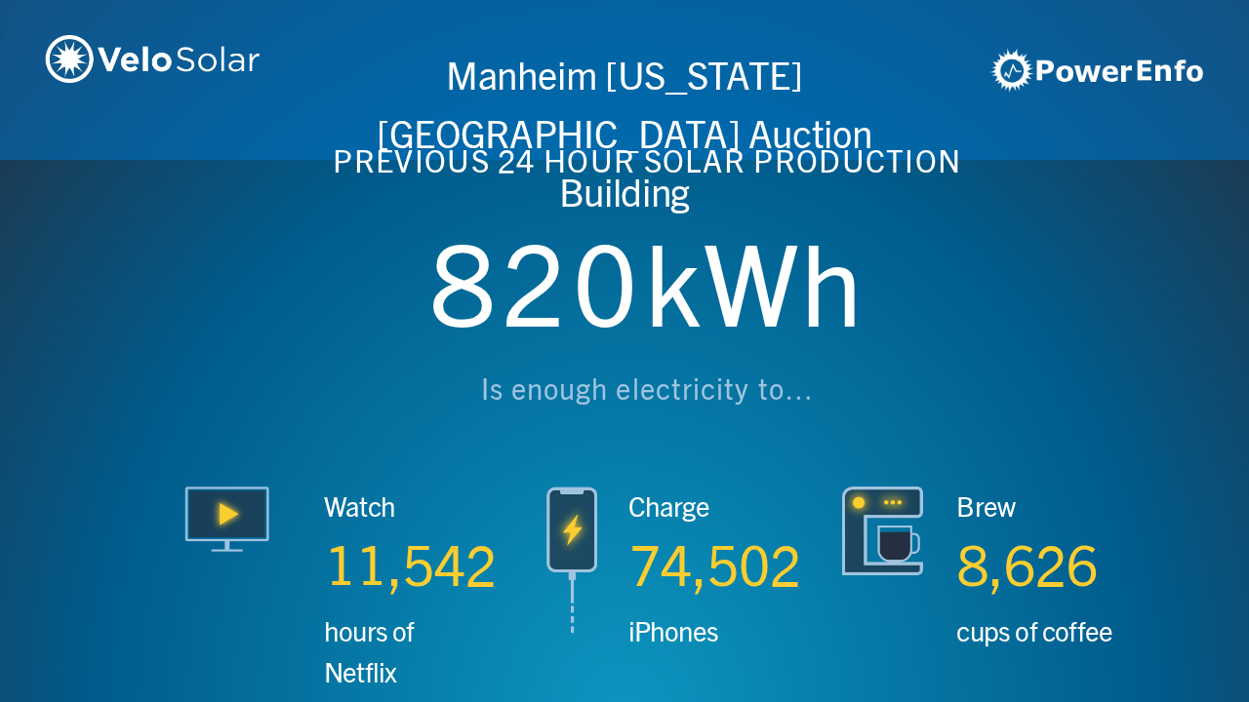
scroll to position [0, 3746]
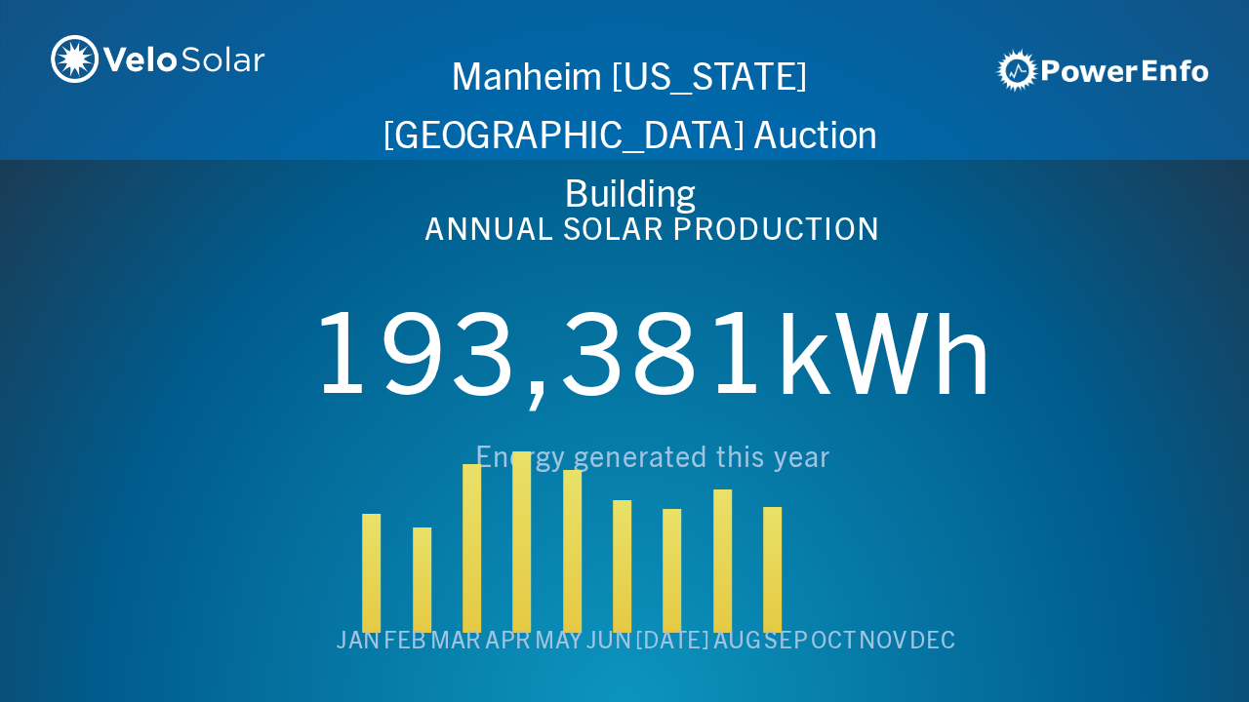
scroll to position [0, 4994]
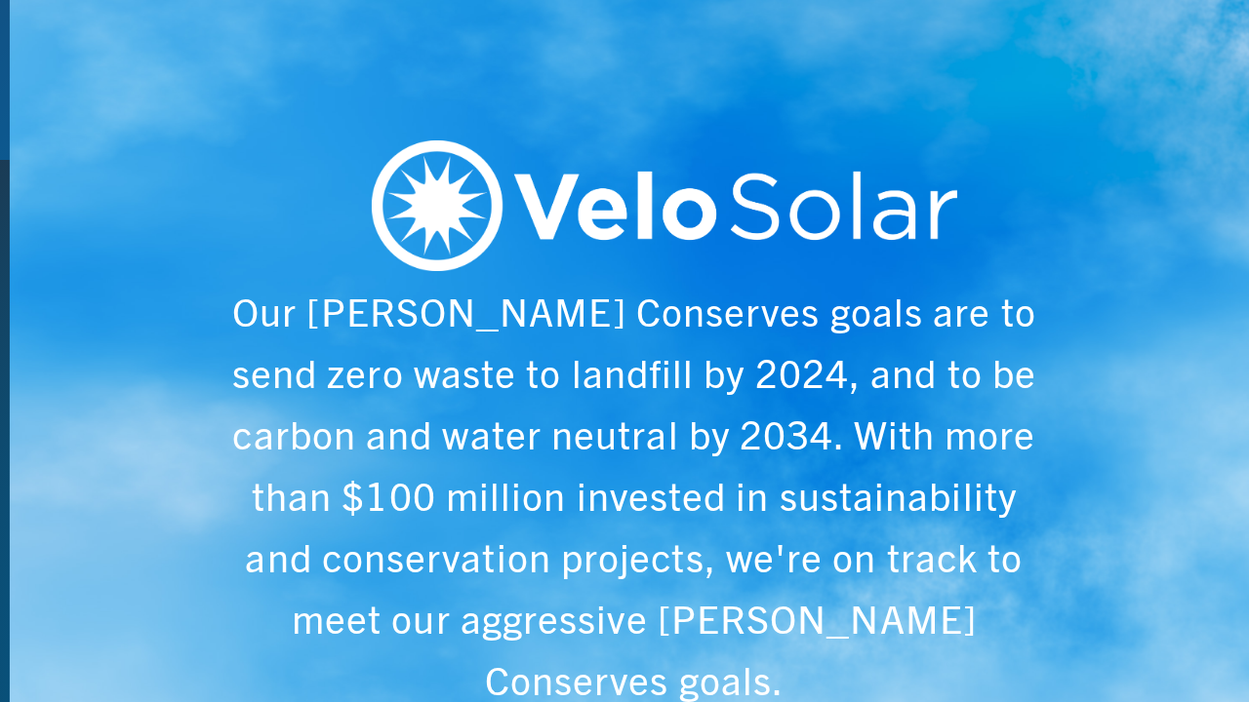
scroll to position [0, 6243]
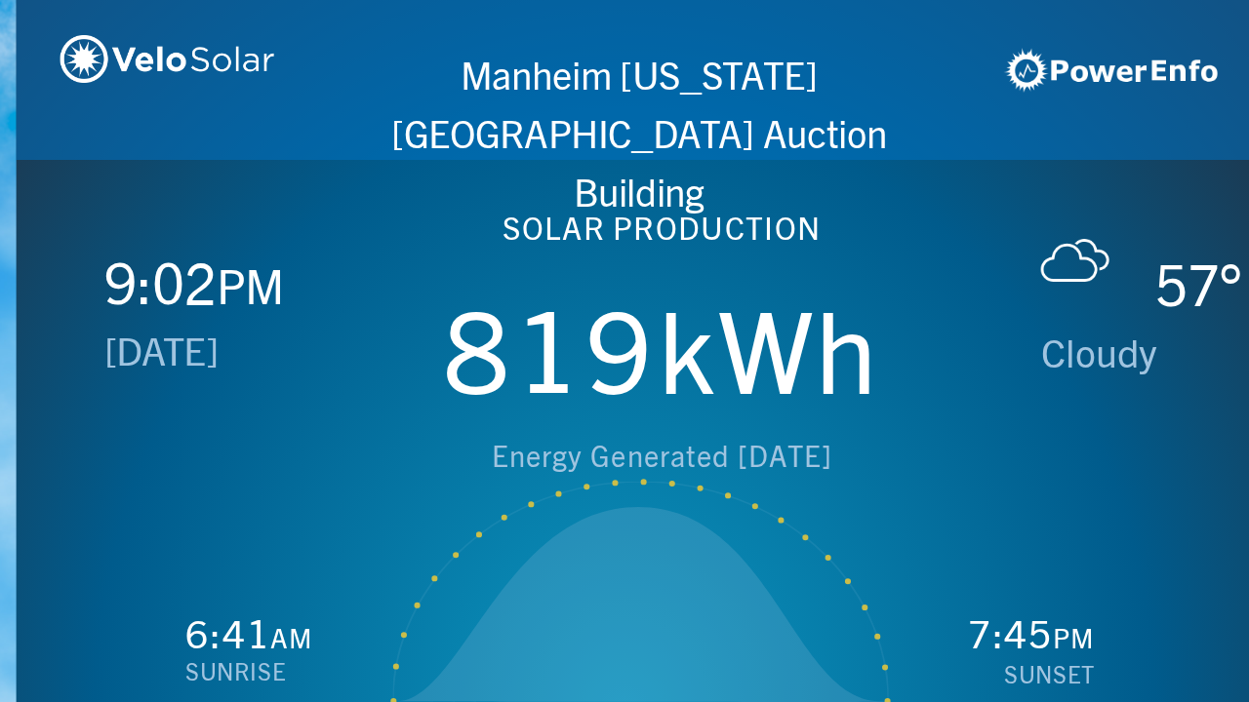
scroll to position [0, 1249]
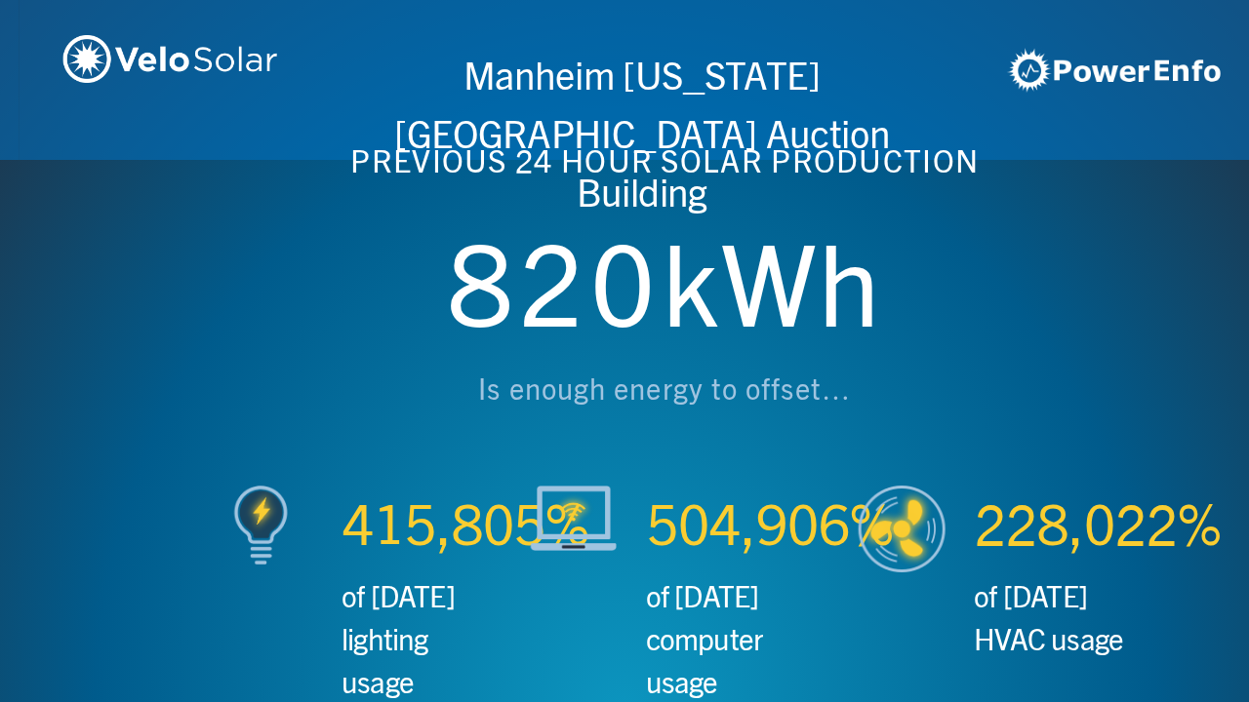
scroll to position [0, 2497]
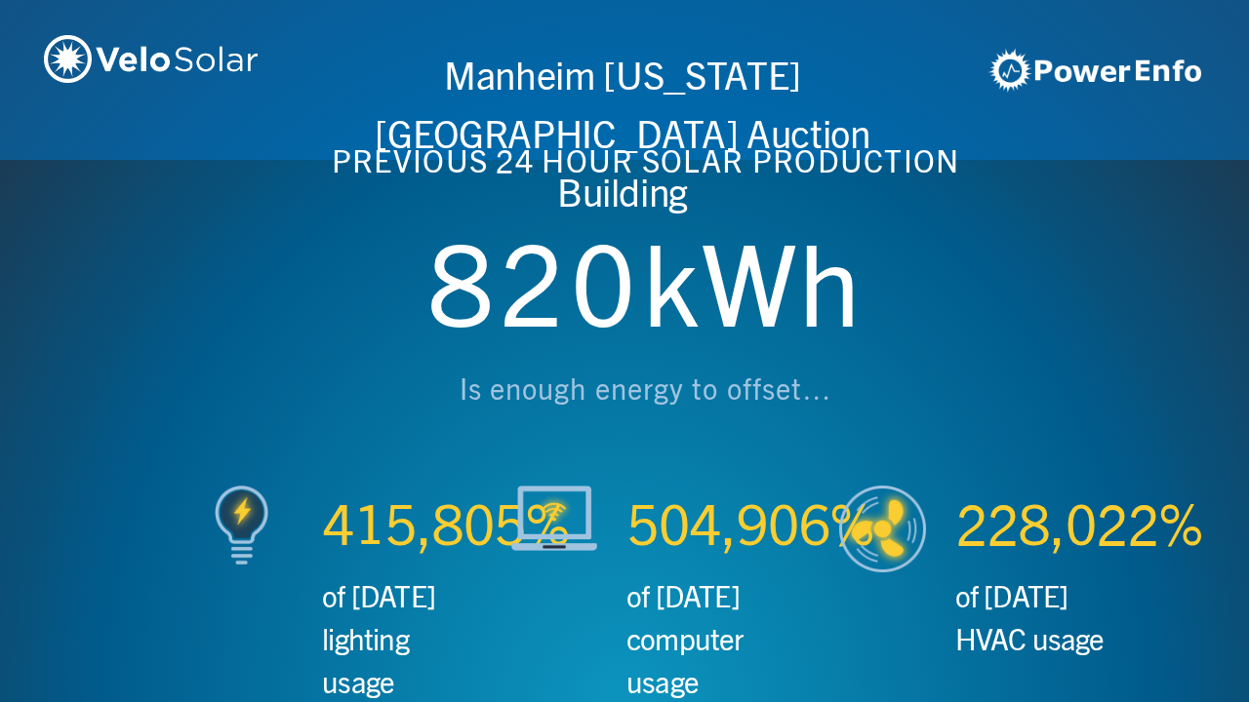
scroll to position [0, 3746]
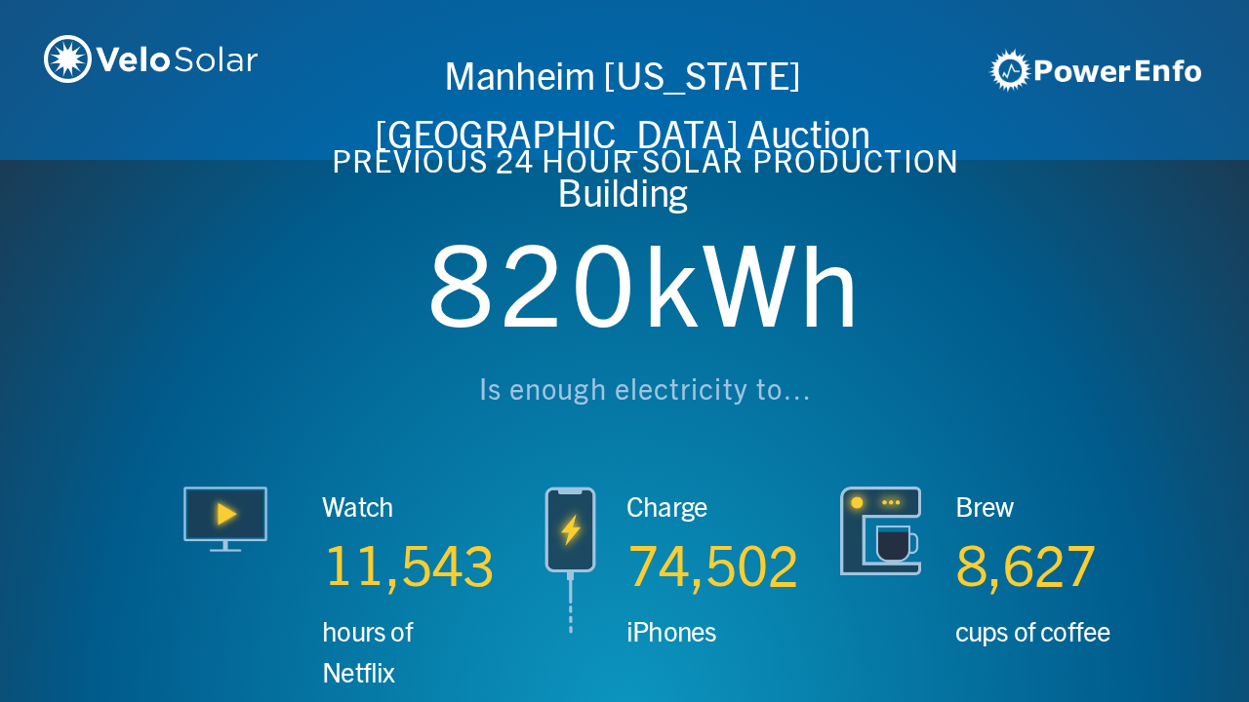
scroll to position [0, 4994]
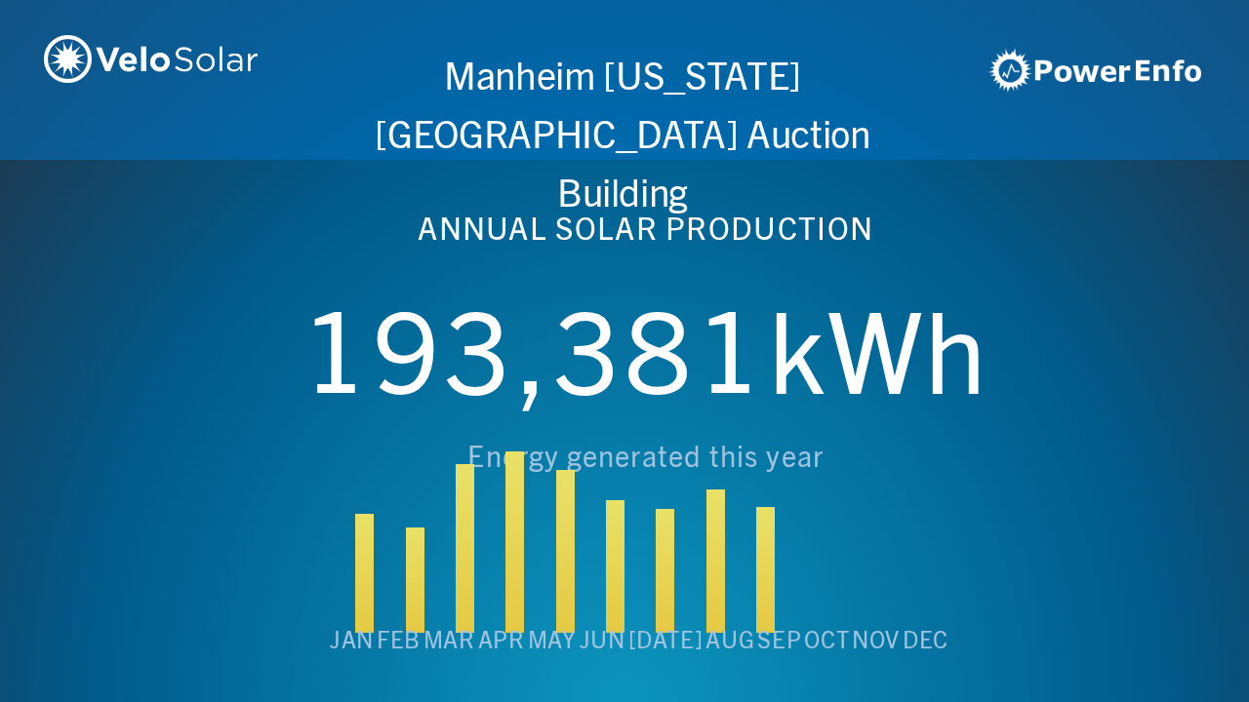
scroll to position [0, 6243]
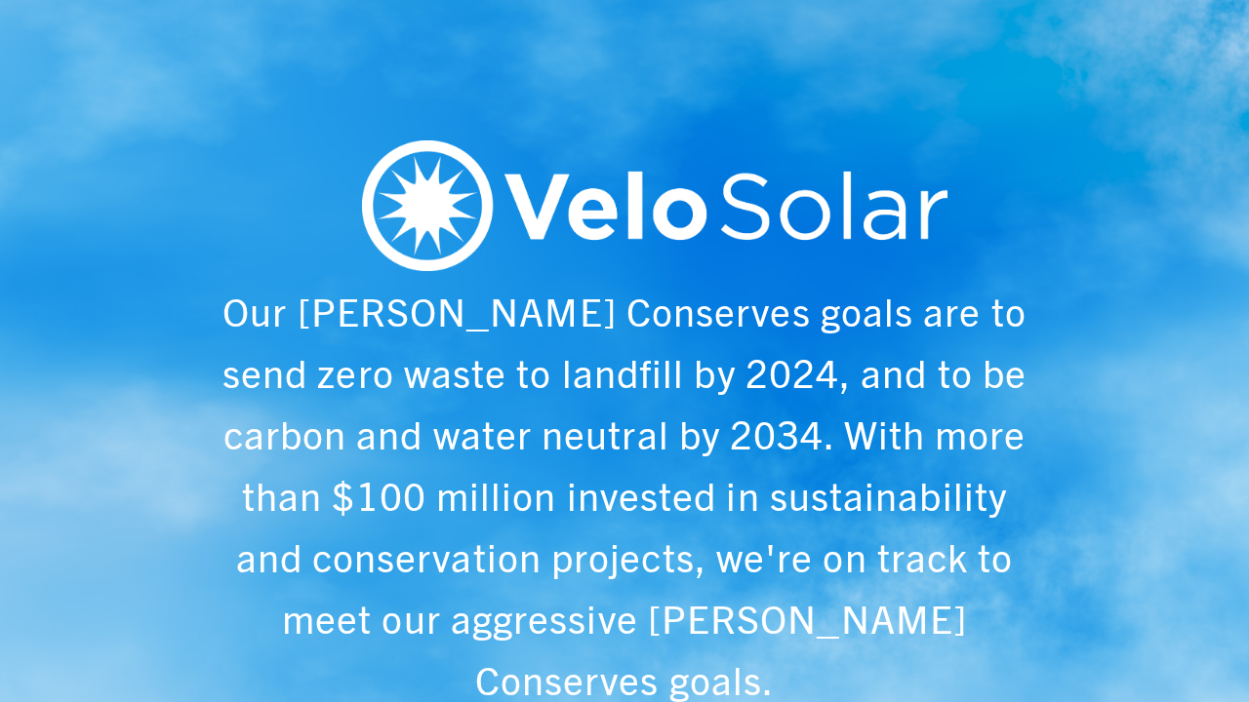
scroll to position [0, 1249]
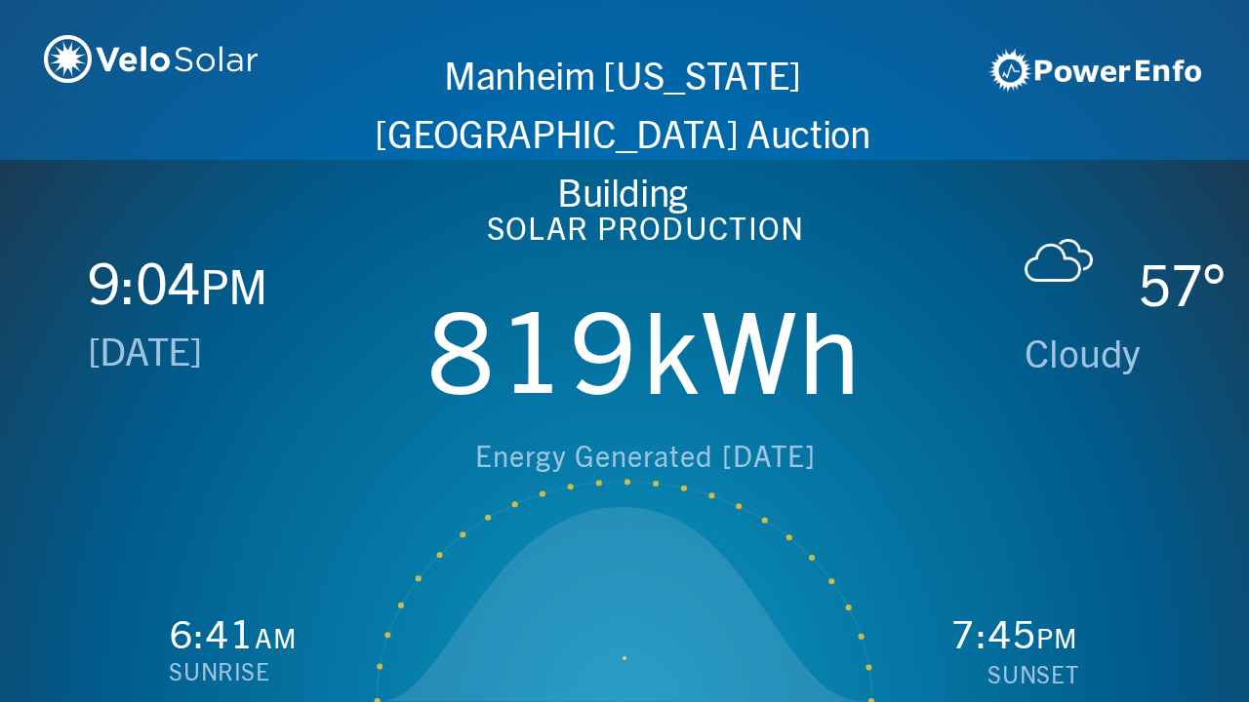
scroll to position [0, 2497]
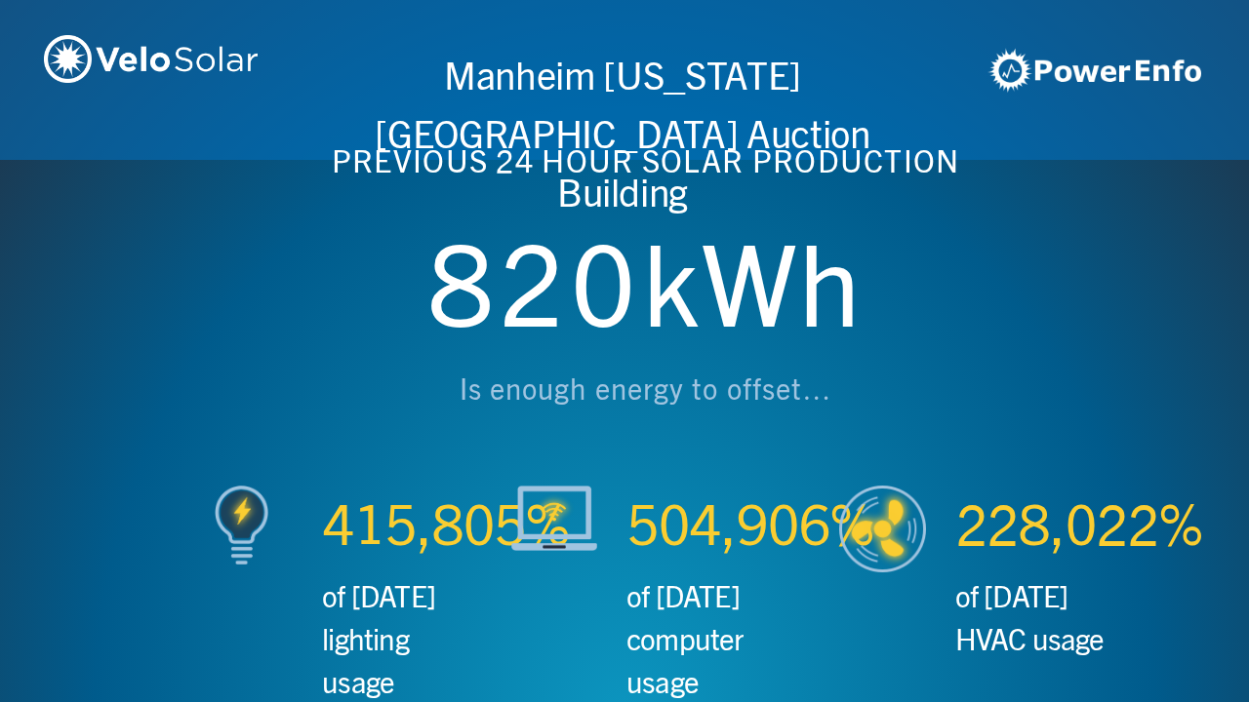
scroll to position [0, 3746]
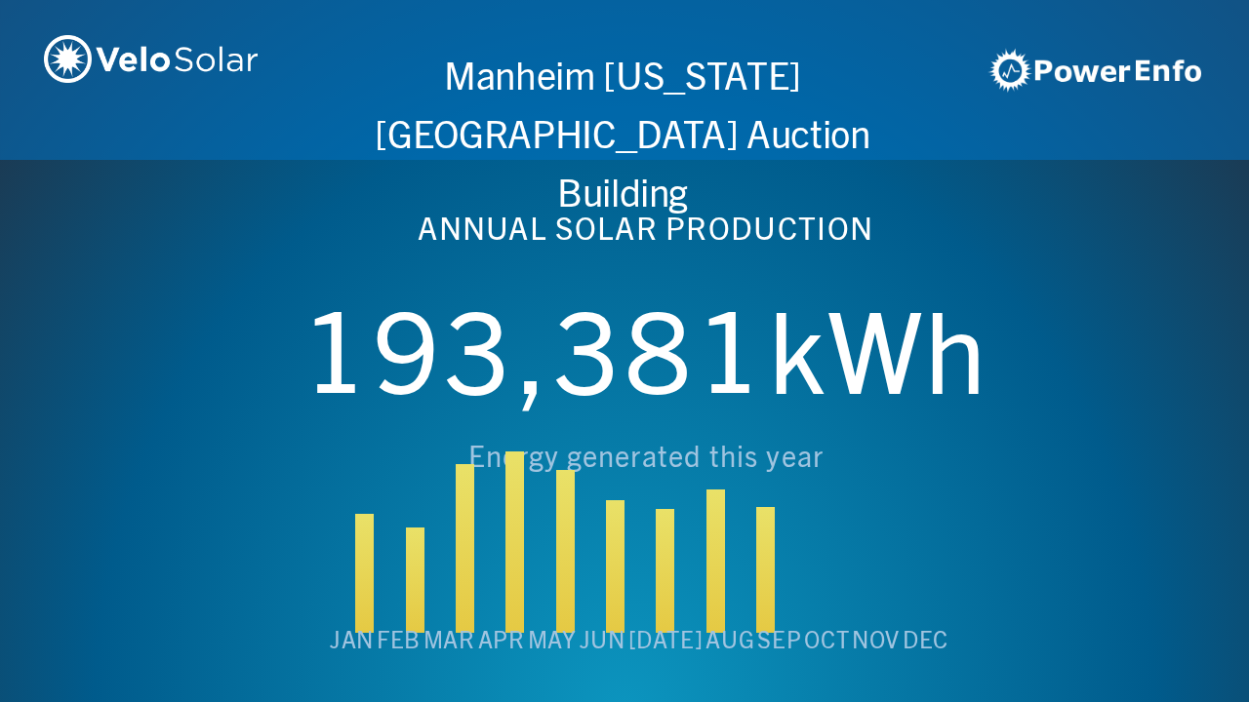
scroll to position [0, 4994]
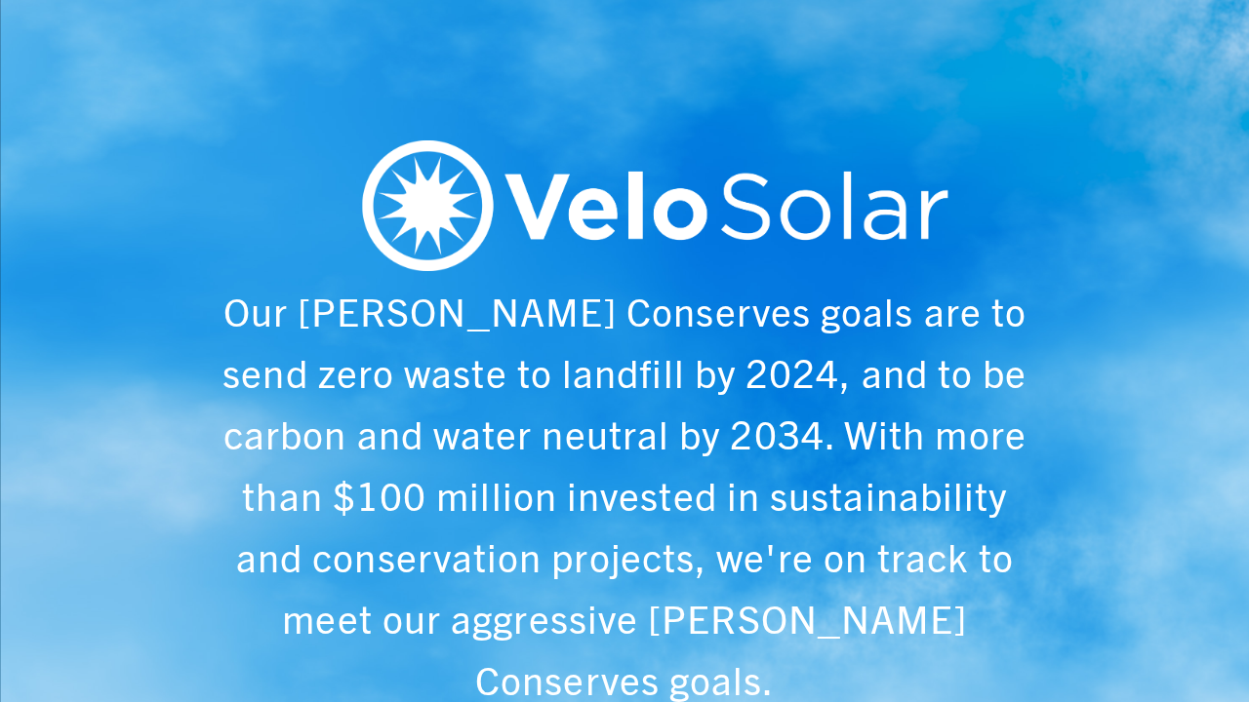
scroll to position [0, 6243]
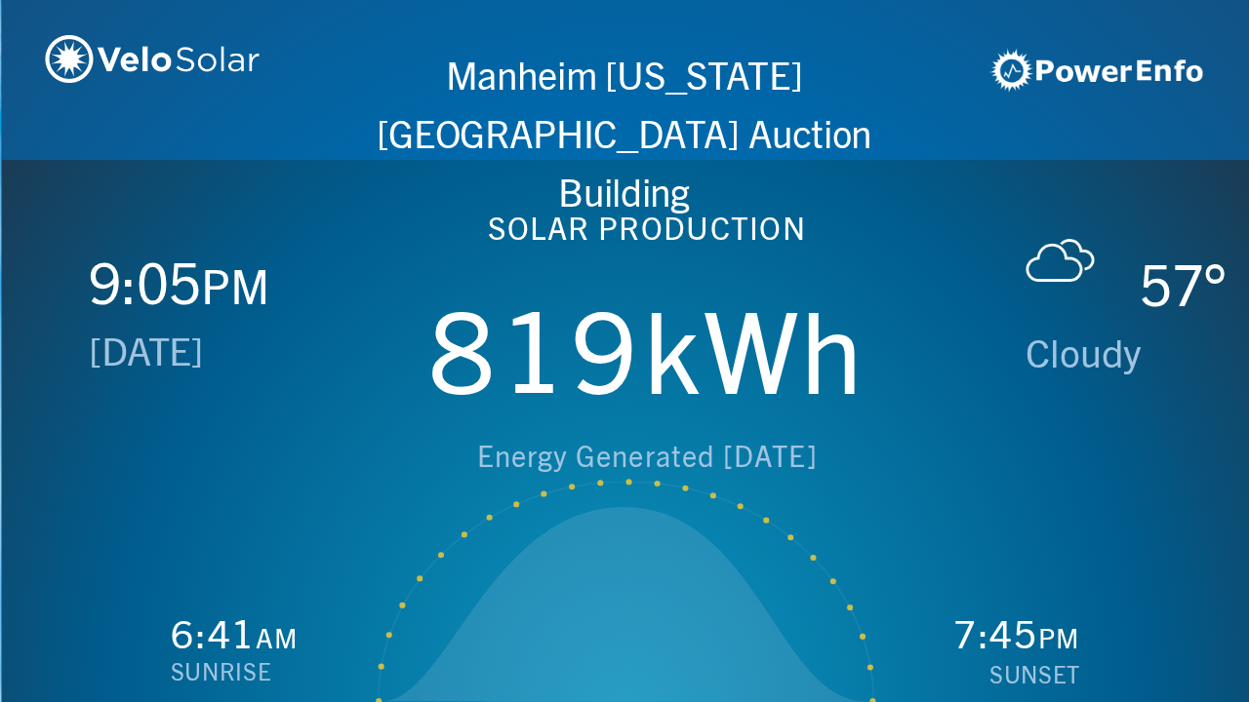
scroll to position [0, 1249]
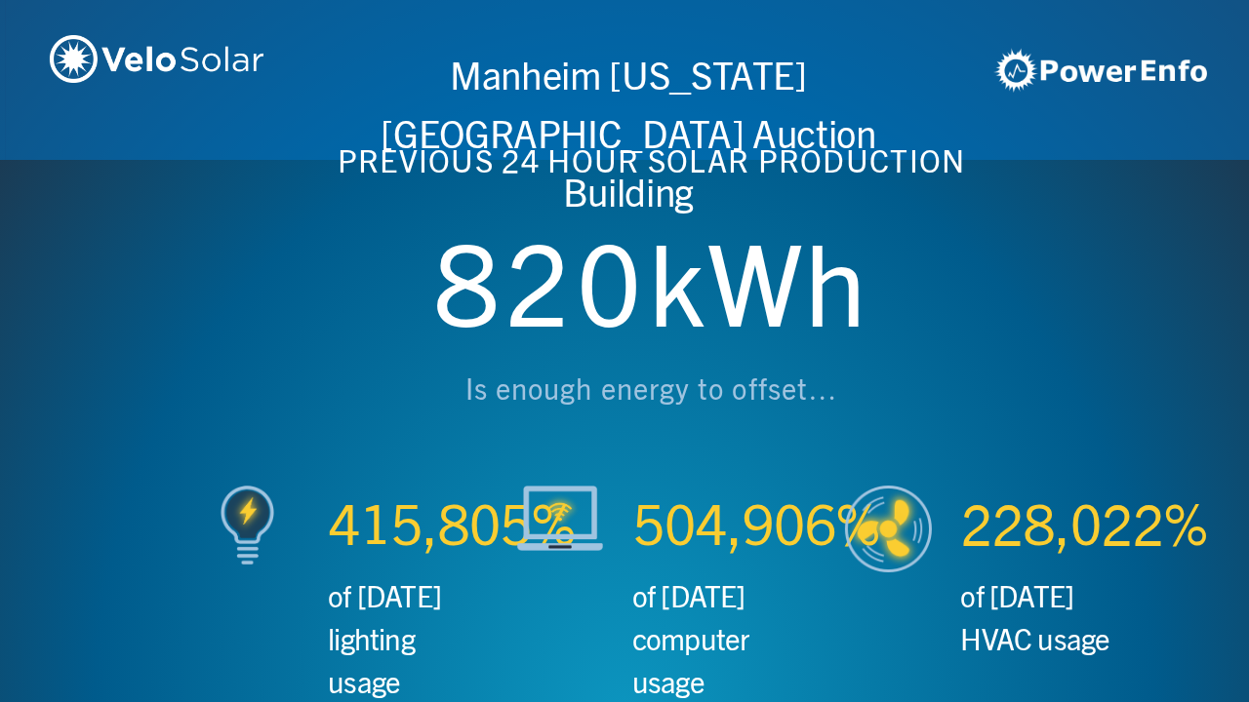
scroll to position [0, 2497]
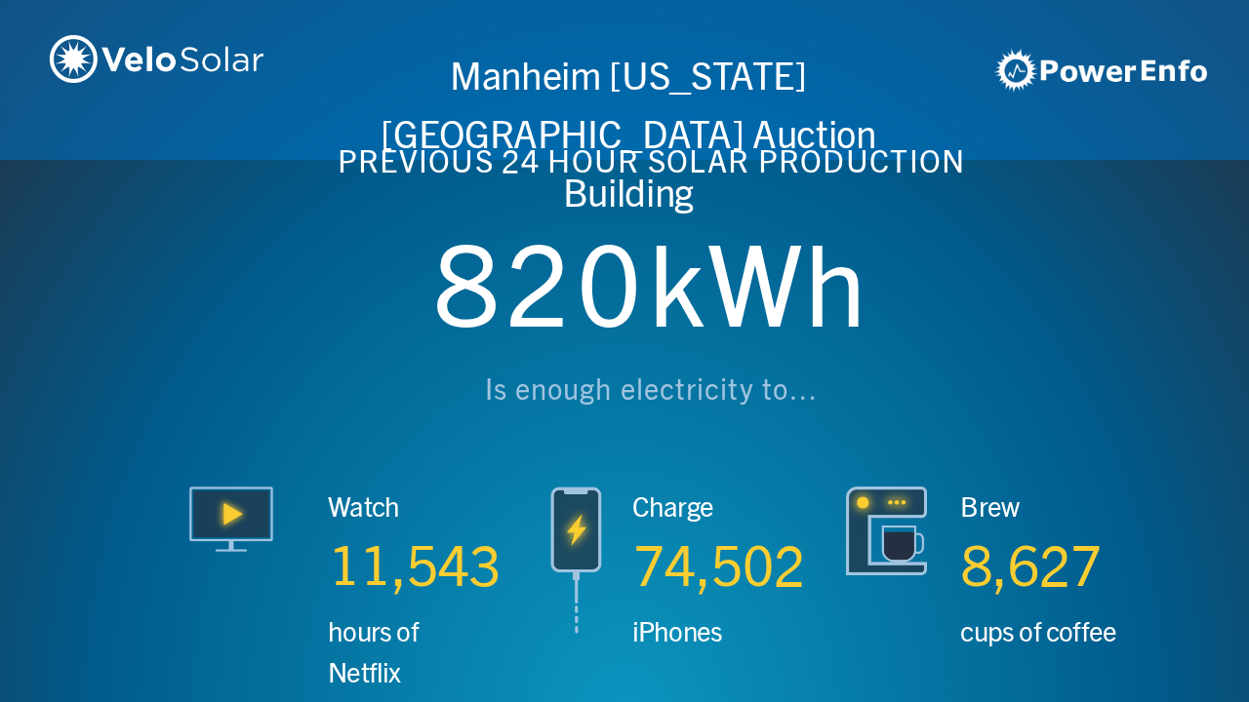
scroll to position [0, 3746]
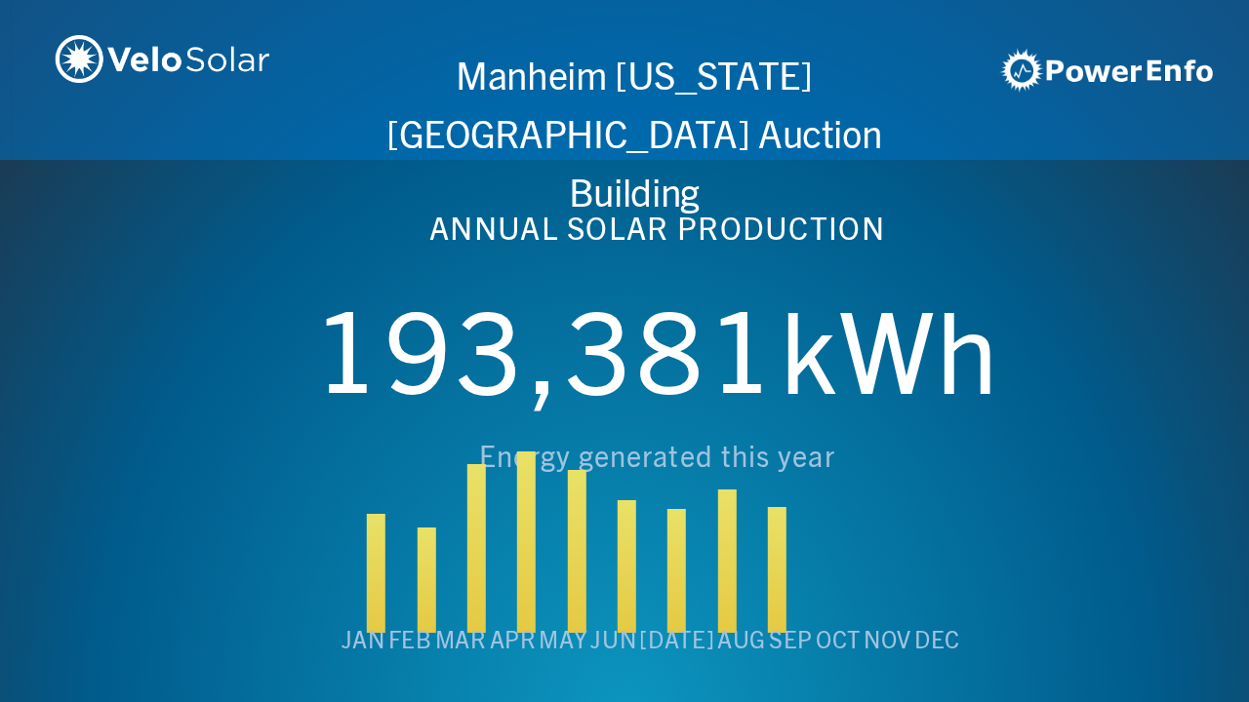
scroll to position [0, 4994]
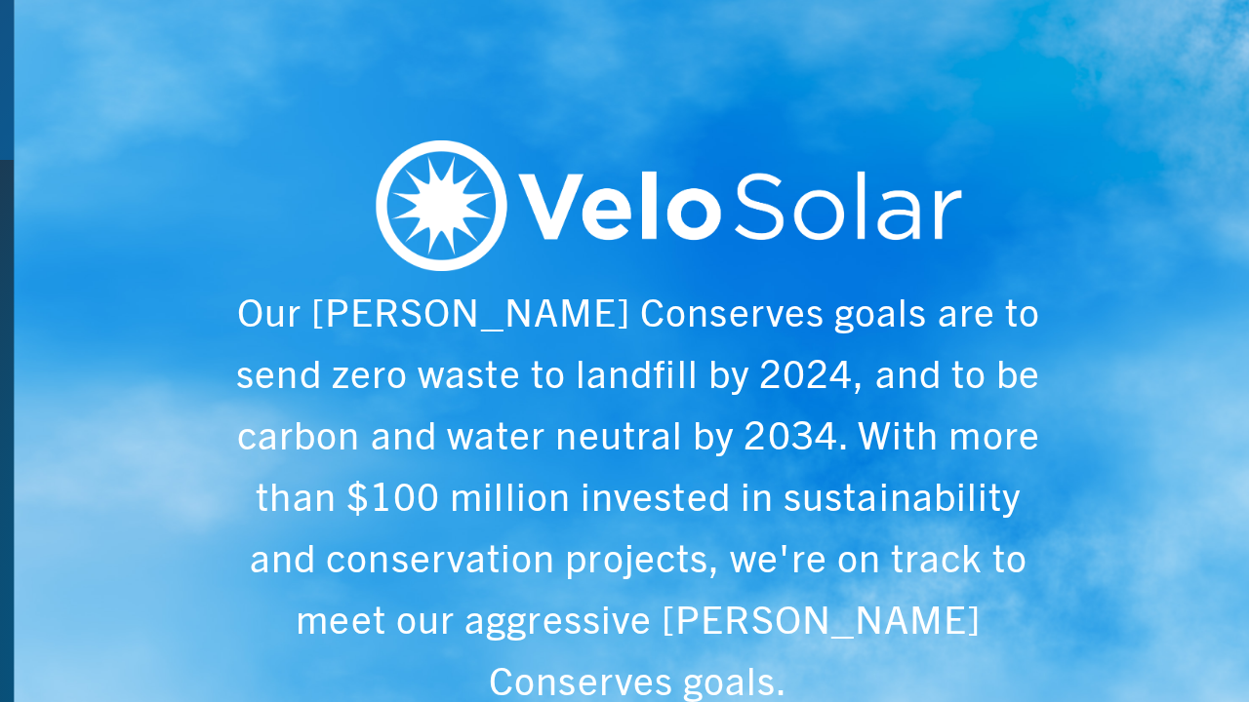
scroll to position [0, 6243]
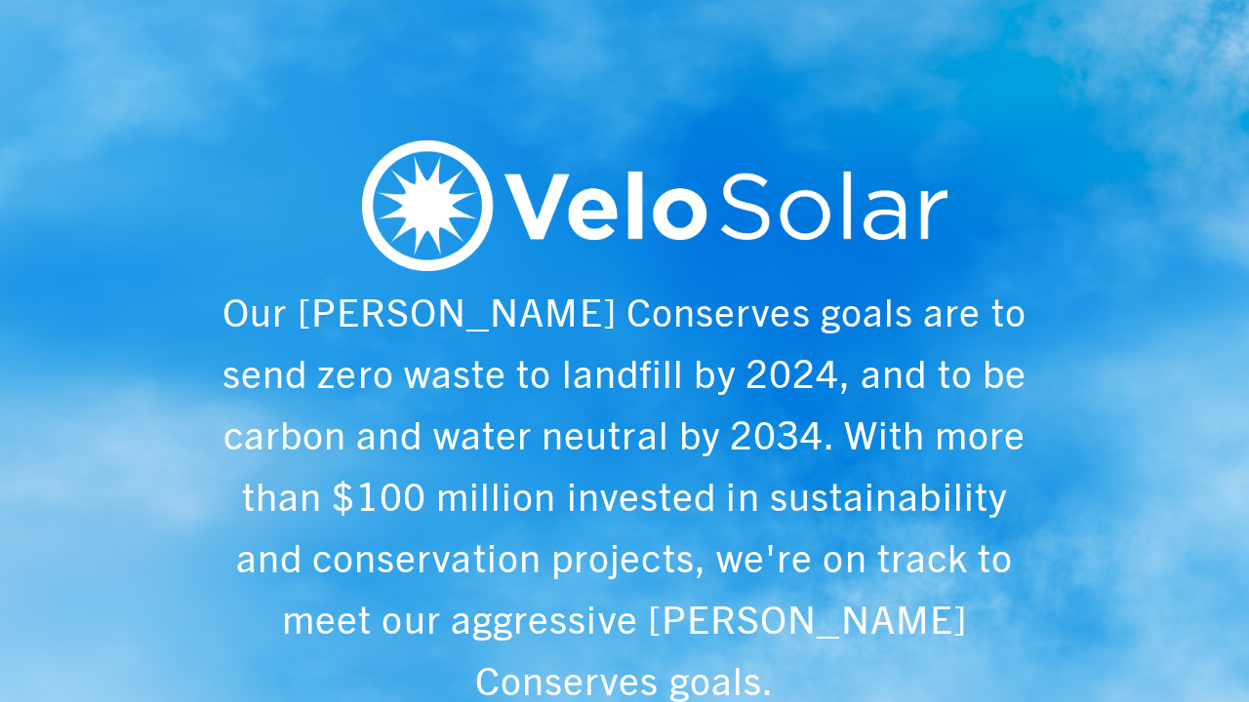
scroll to position [0, 1249]
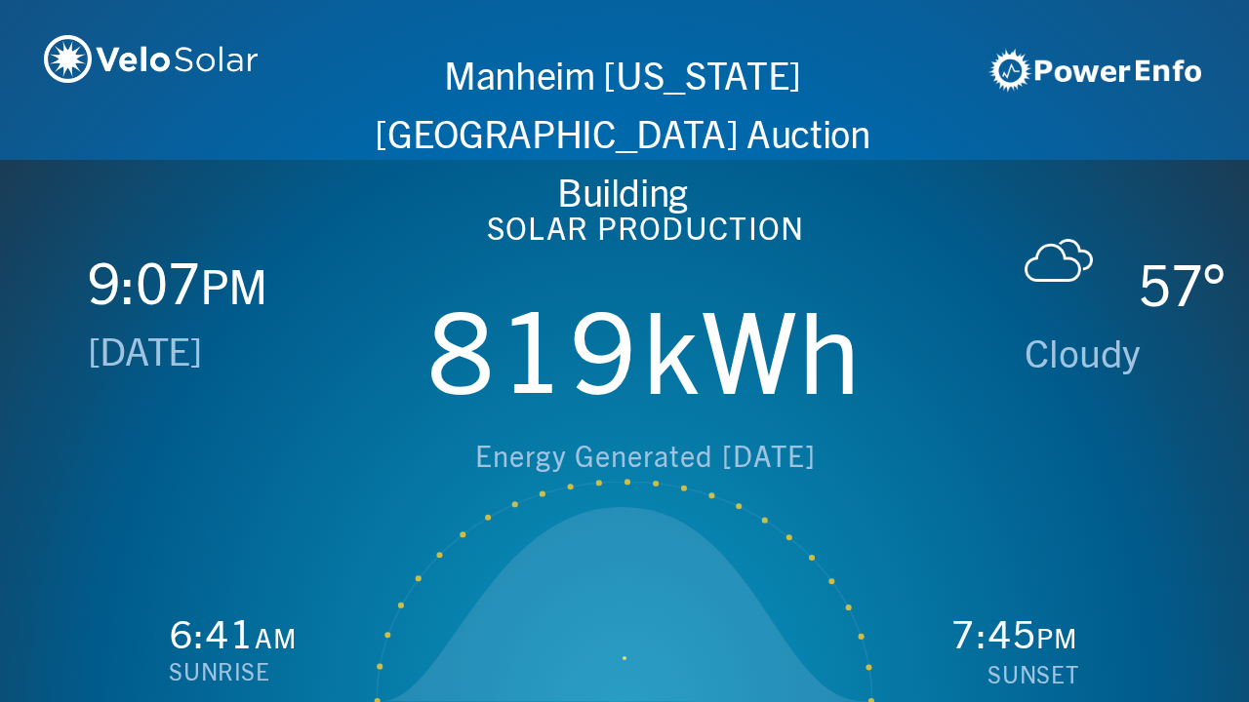
scroll to position [0, 2497]
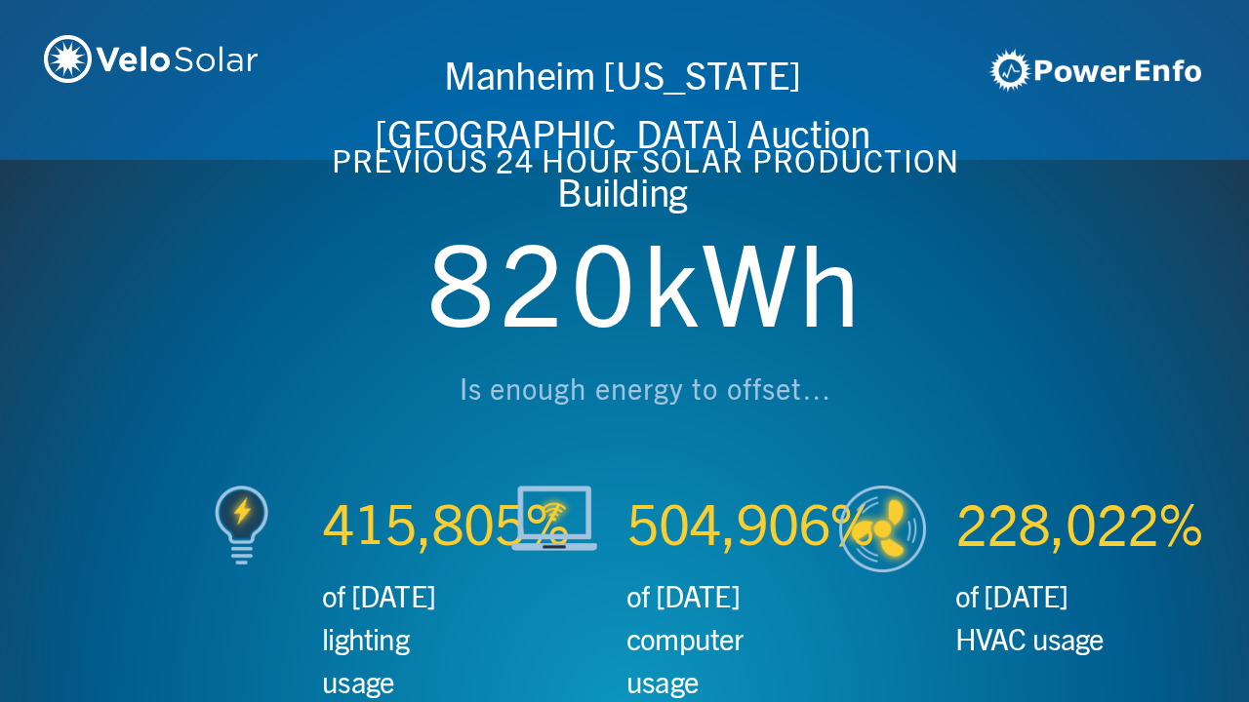
scroll to position [0, 3746]
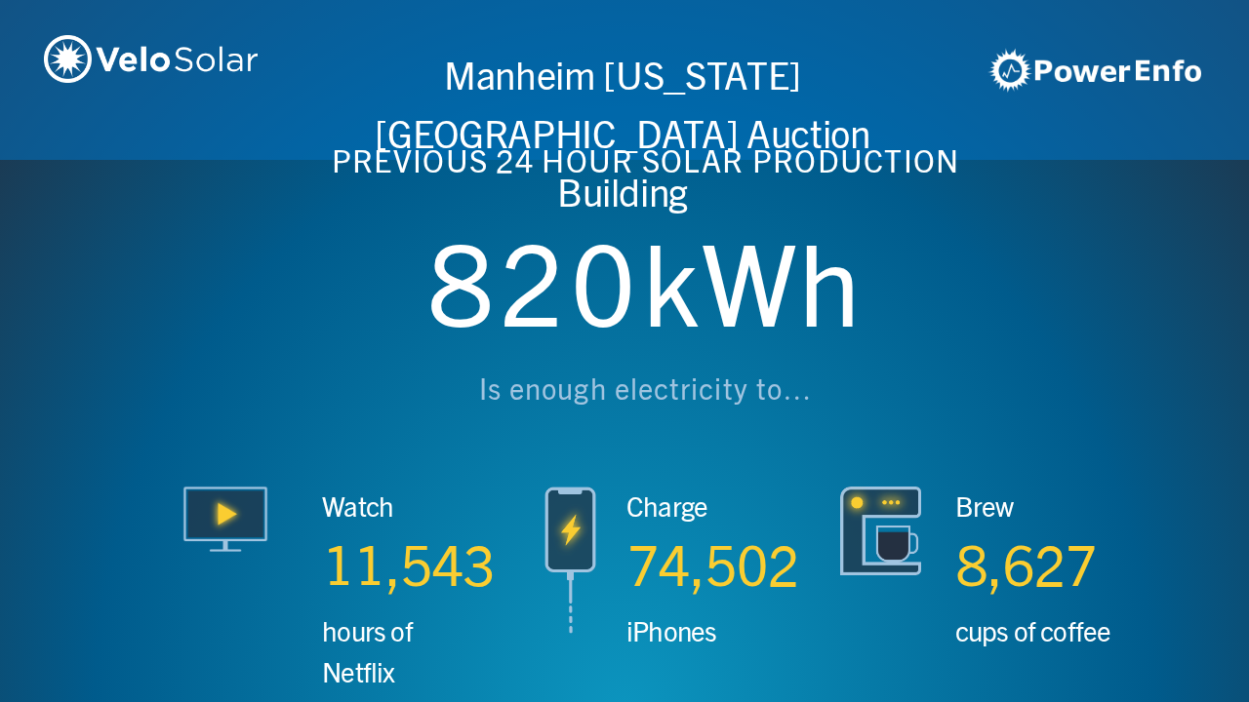
scroll to position [0, 4994]
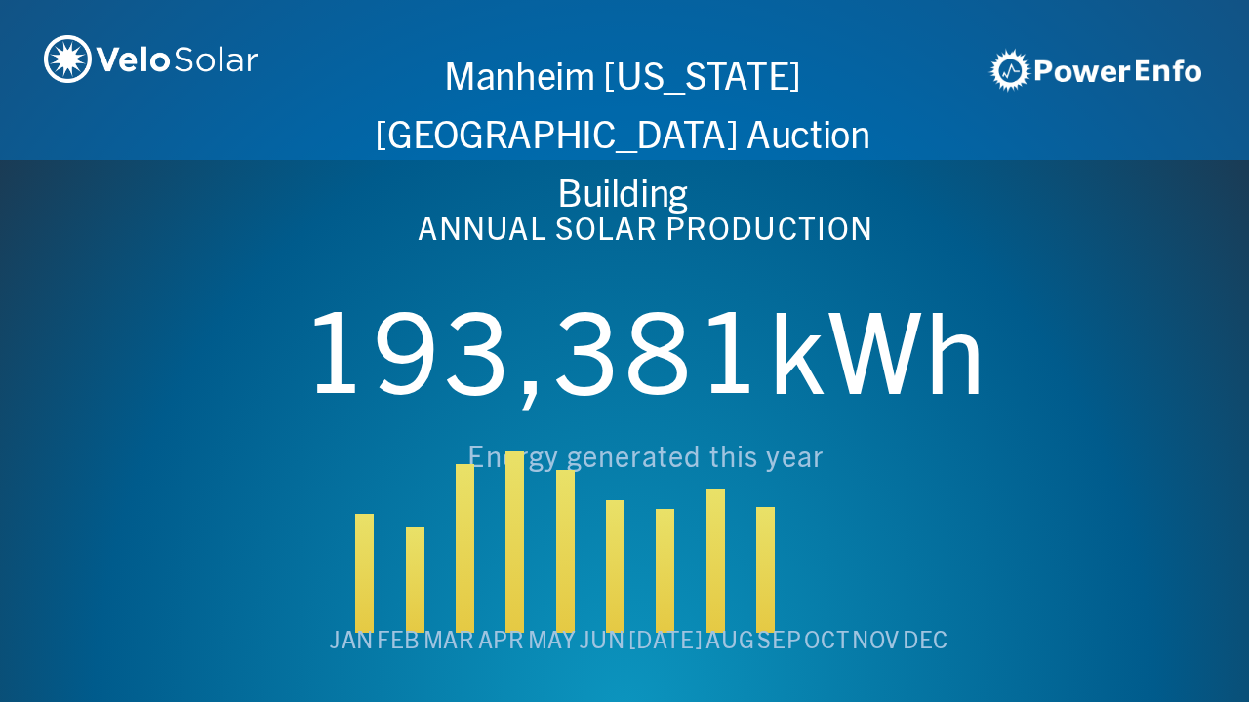
scroll to position [0, 6243]
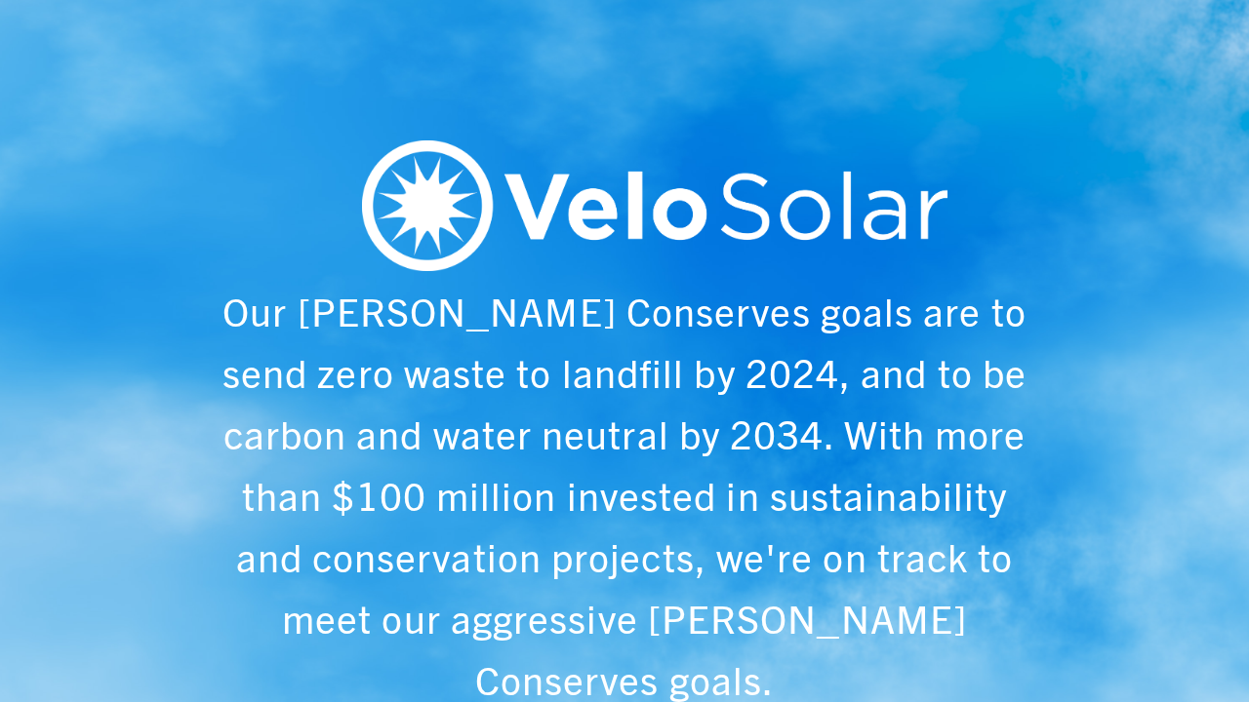
scroll to position [0, 1249]
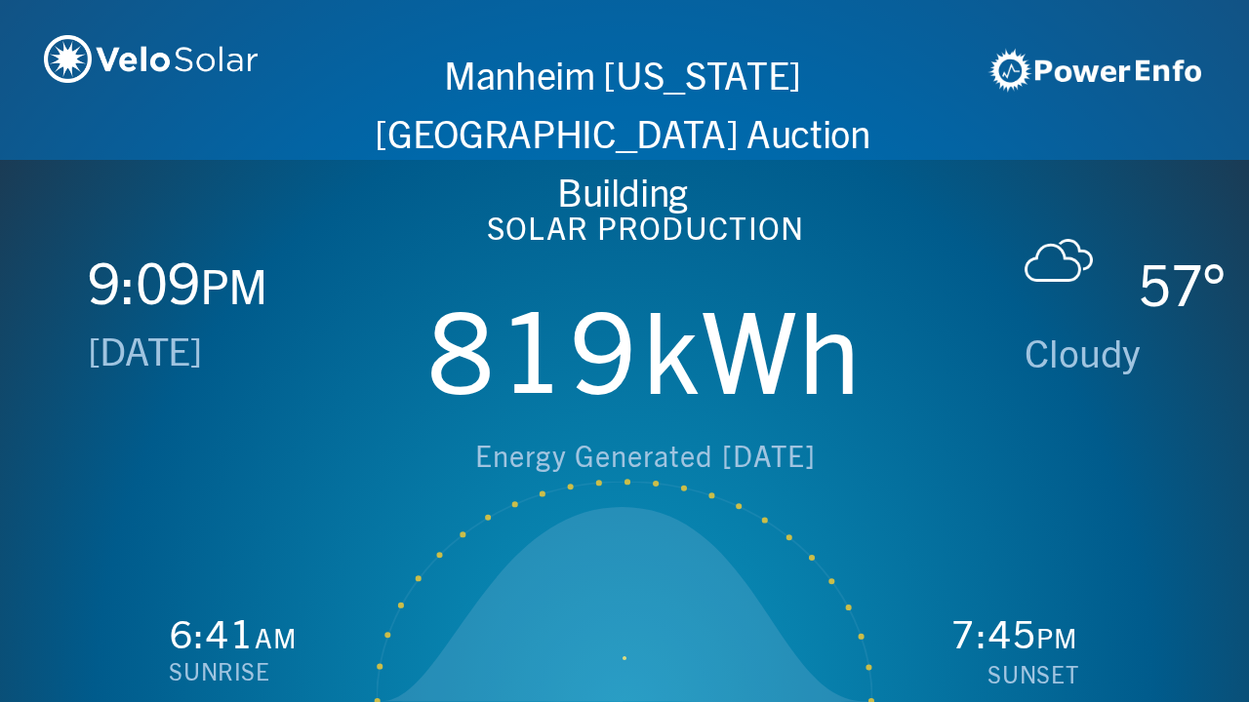
scroll to position [0, 2497]
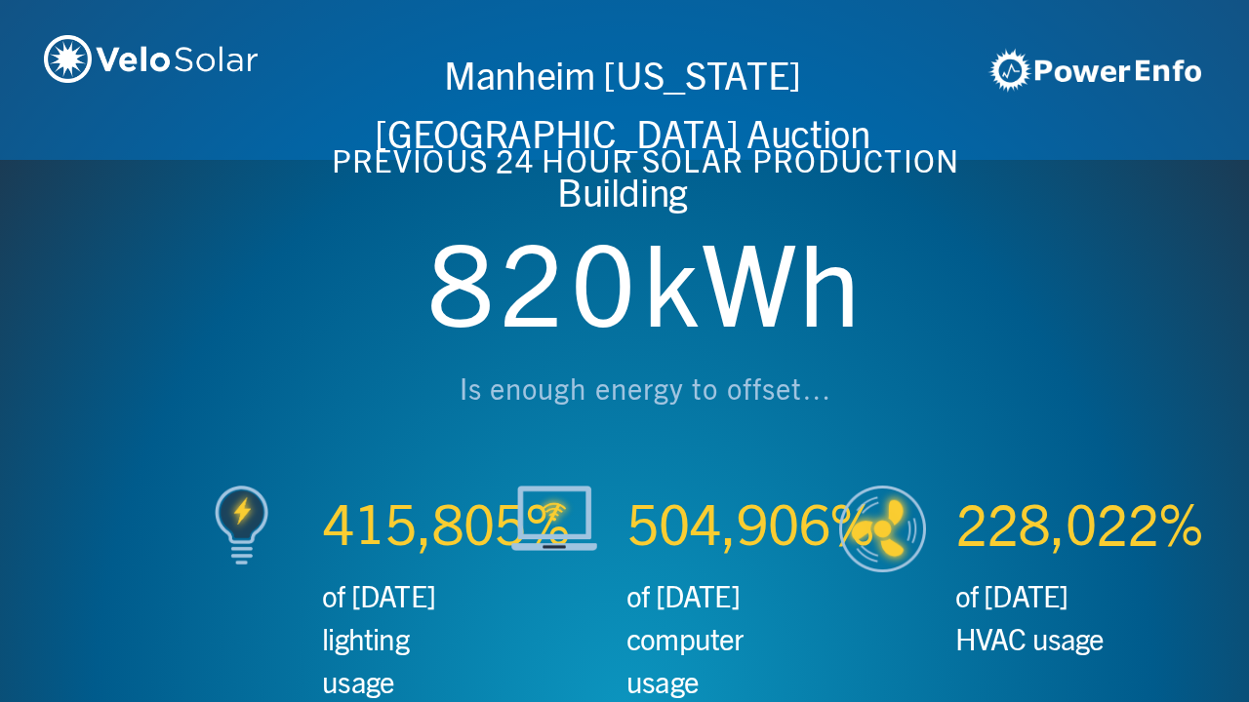
scroll to position [0, 3746]
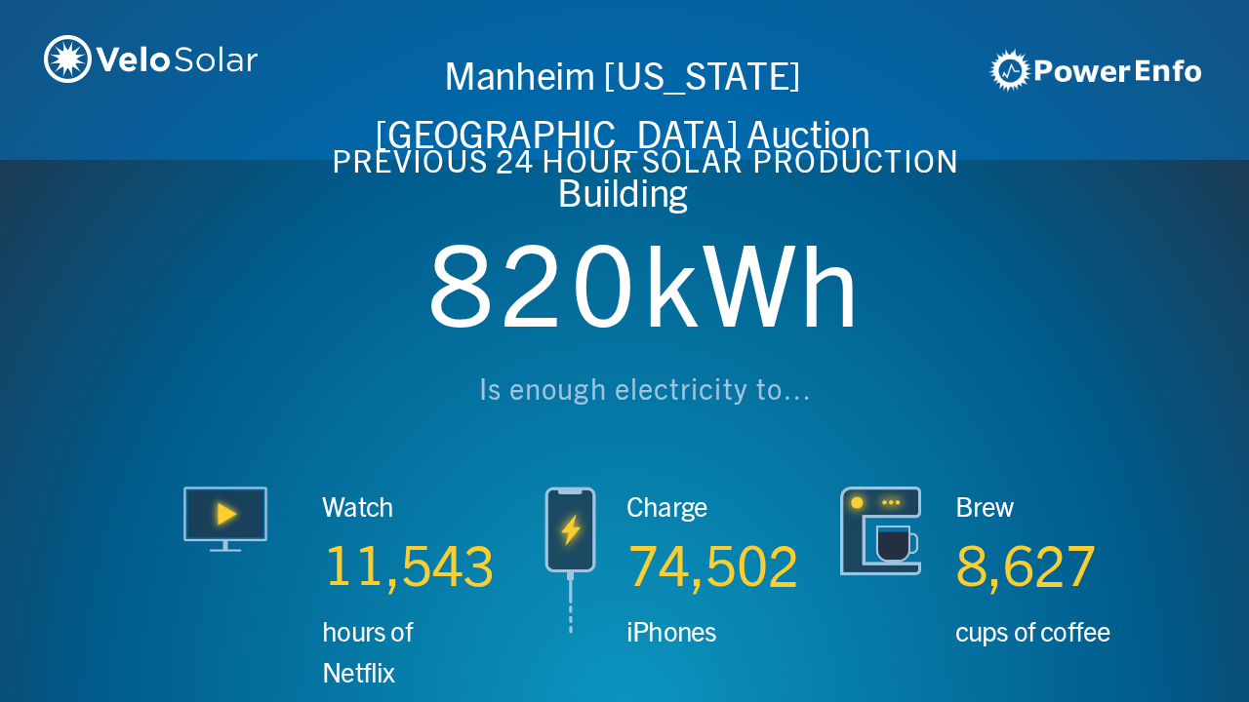
scroll to position [0, 4994]
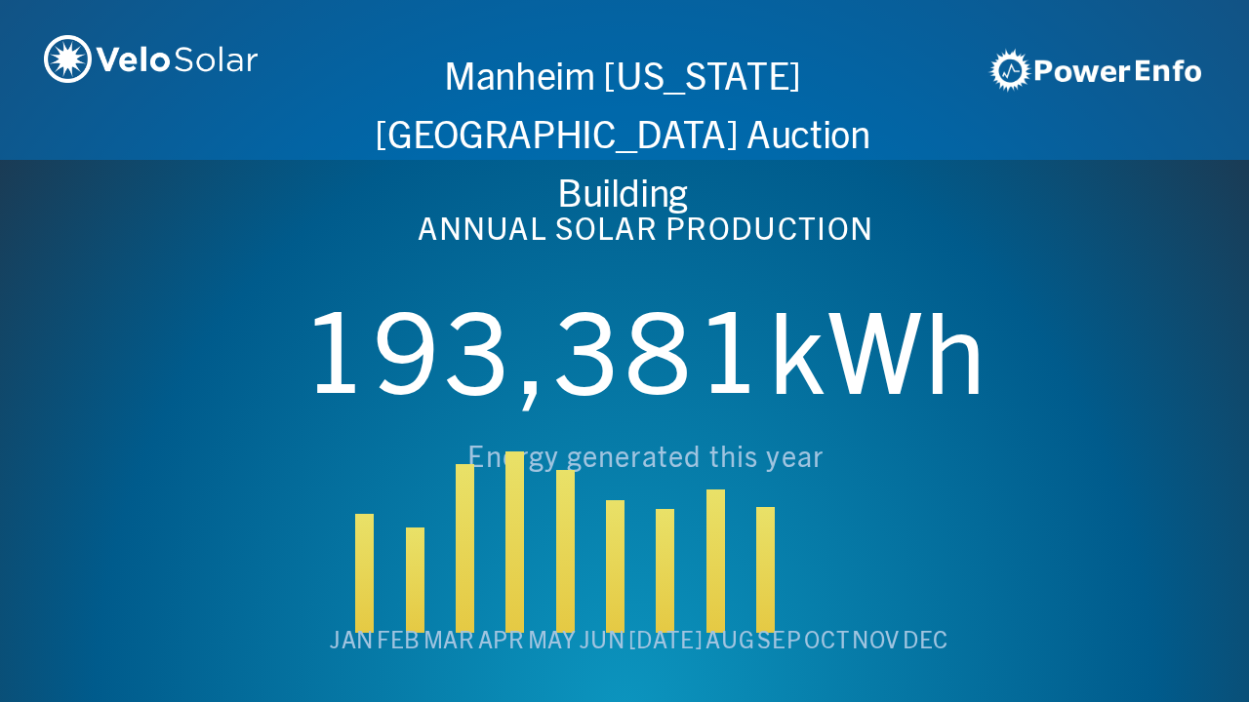
scroll to position [0, 6243]
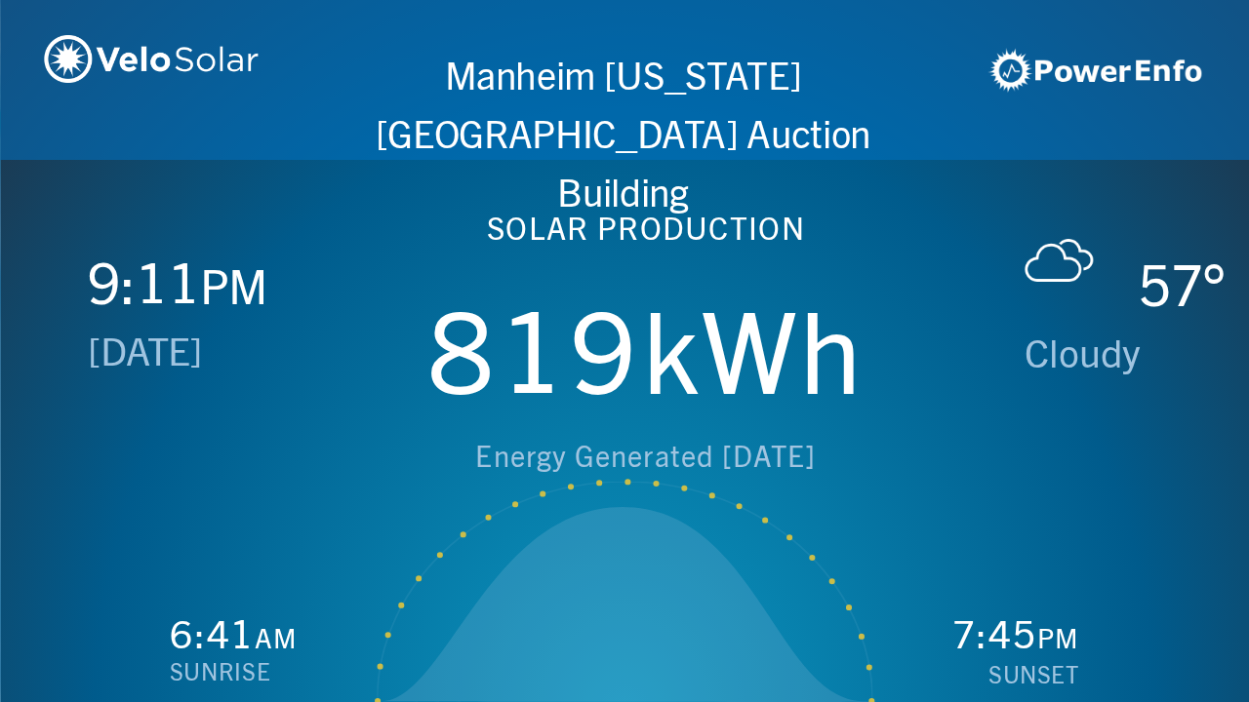
scroll to position [0, 1249]
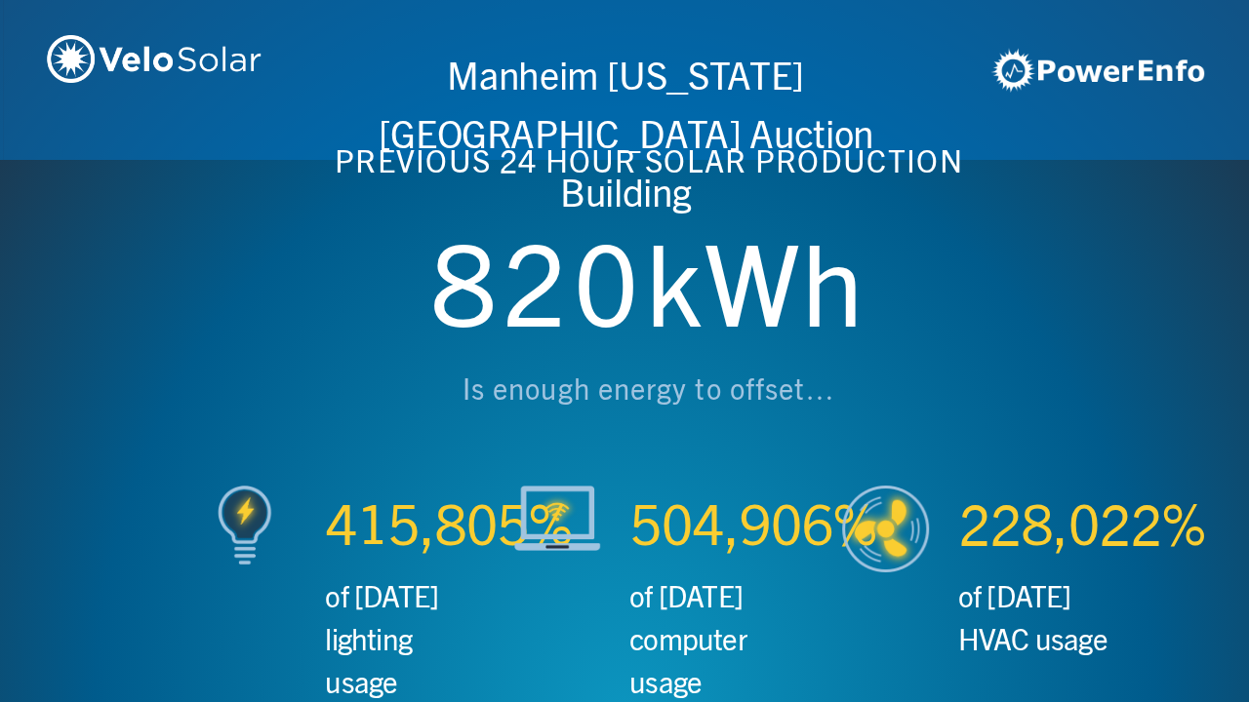
scroll to position [0, 2497]
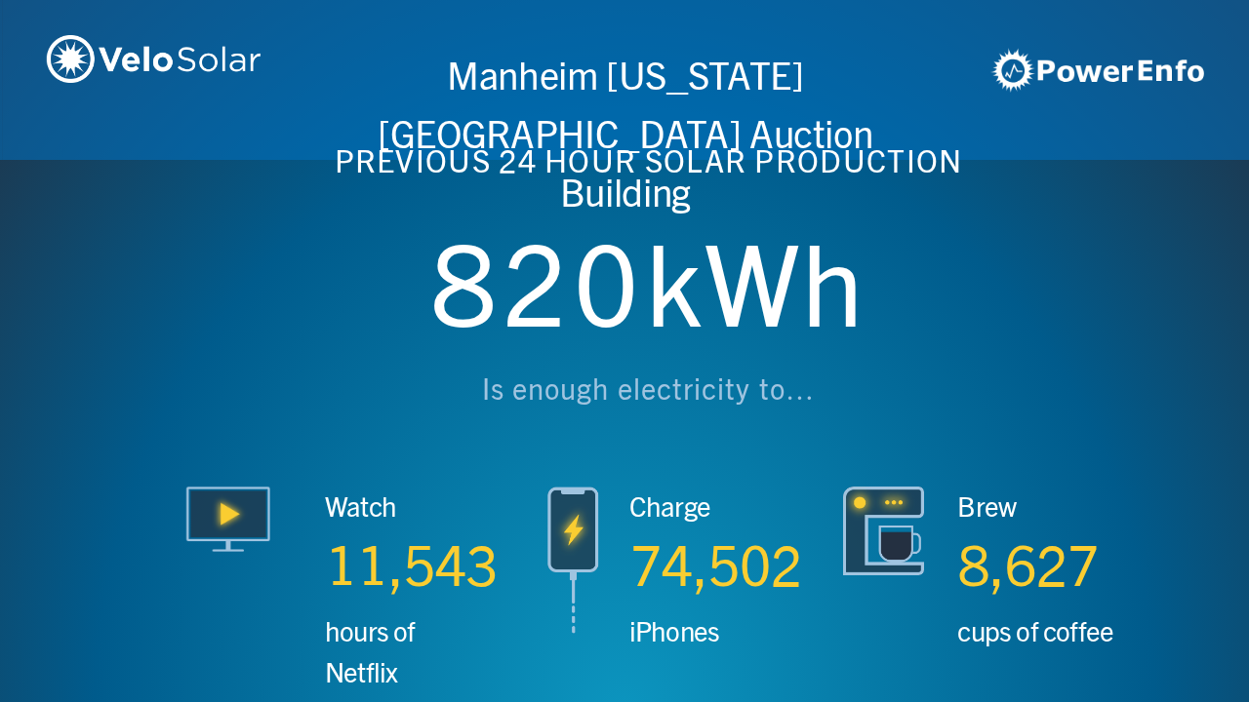
scroll to position [0, 3746]
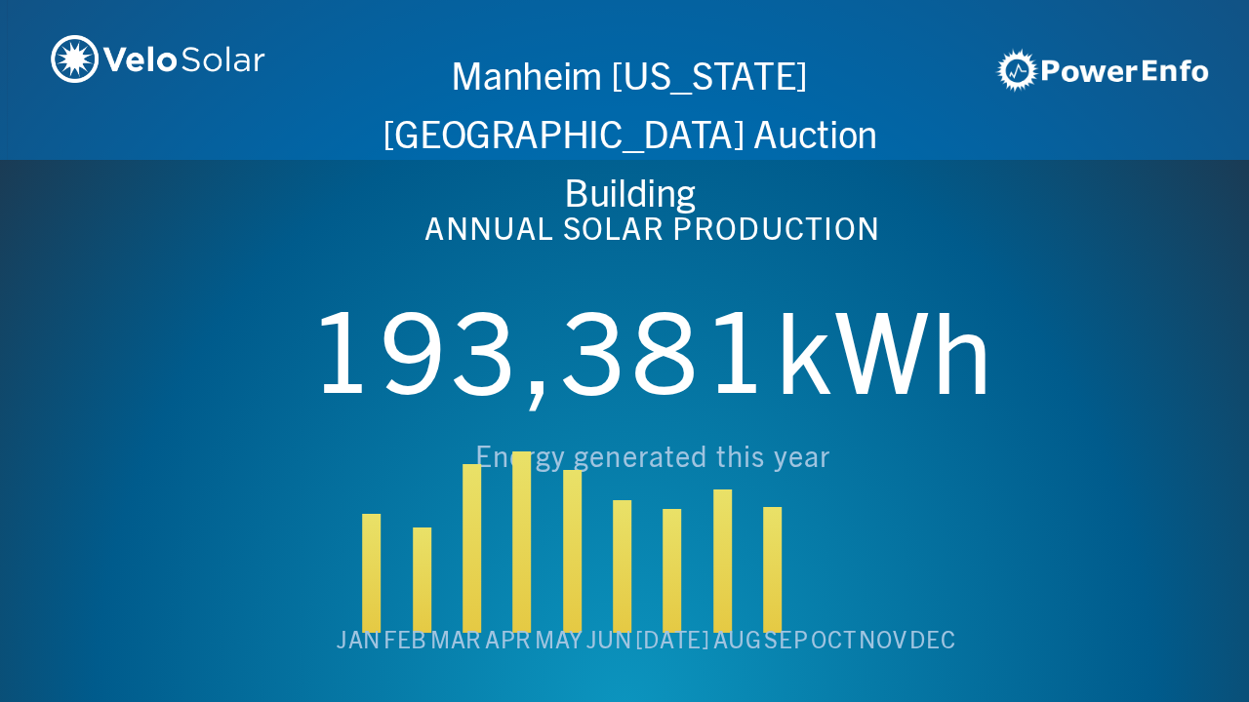
scroll to position [0, 4994]
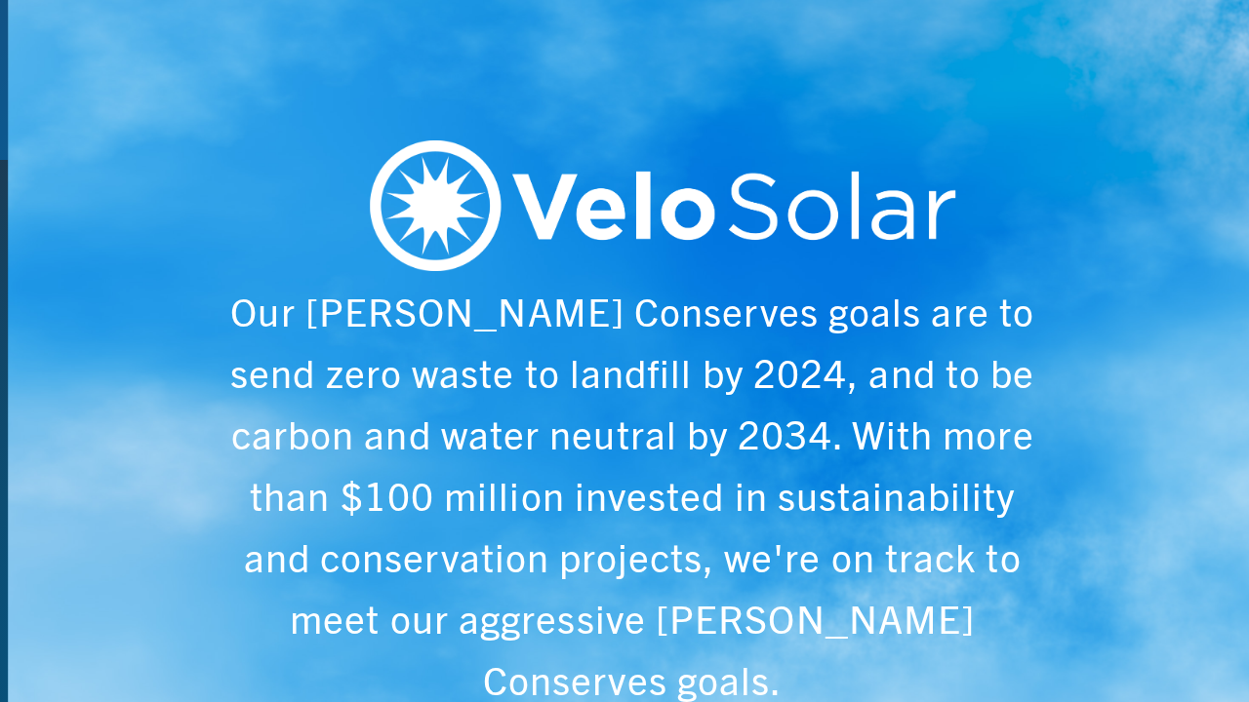
scroll to position [0, 6243]
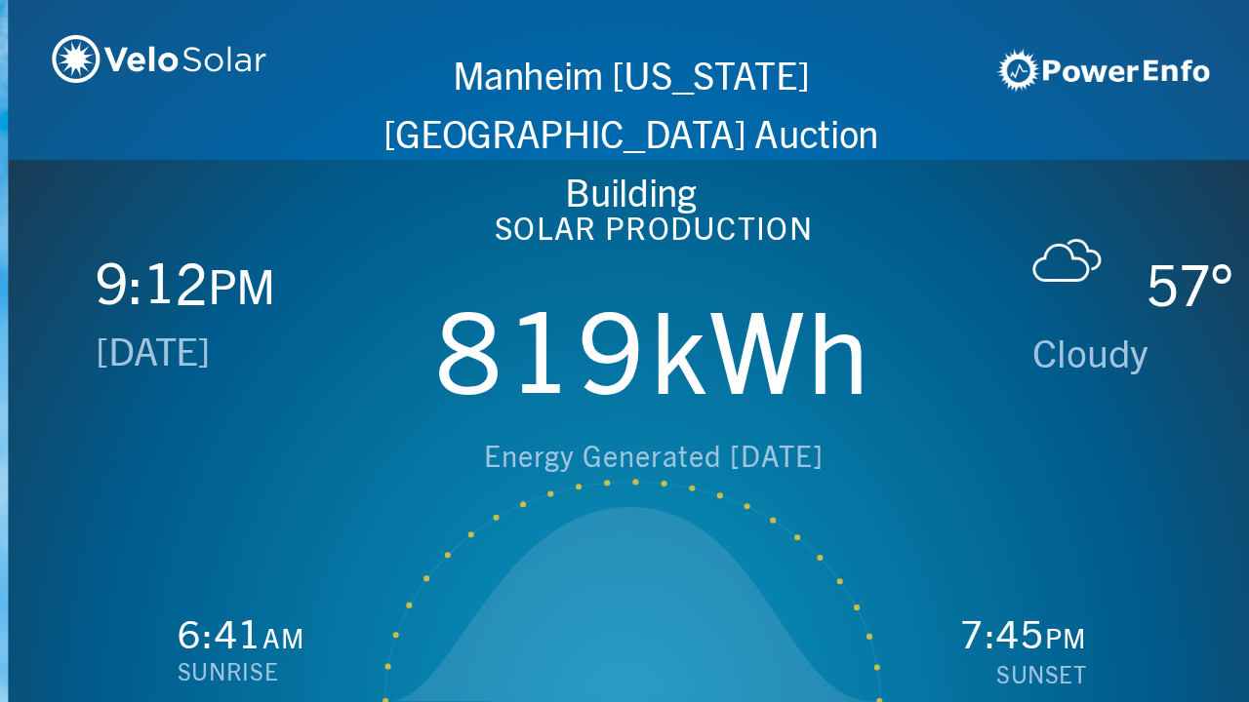
scroll to position [0, 1249]
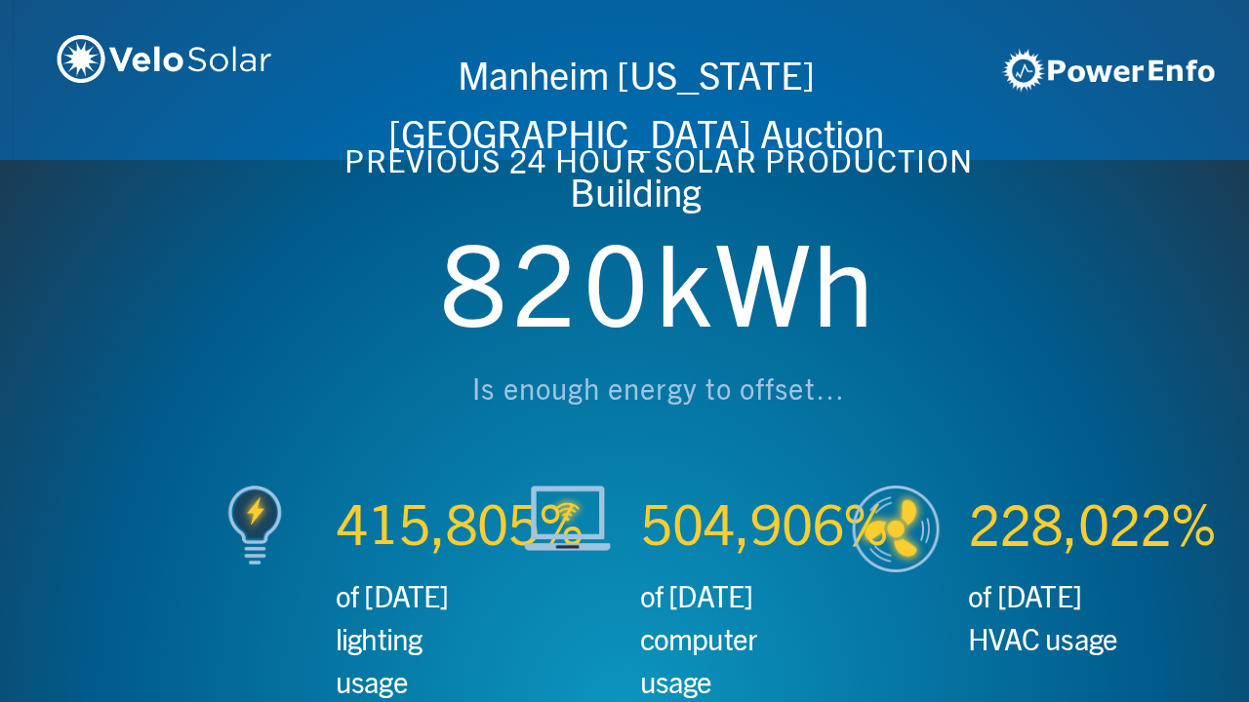
scroll to position [0, 2497]
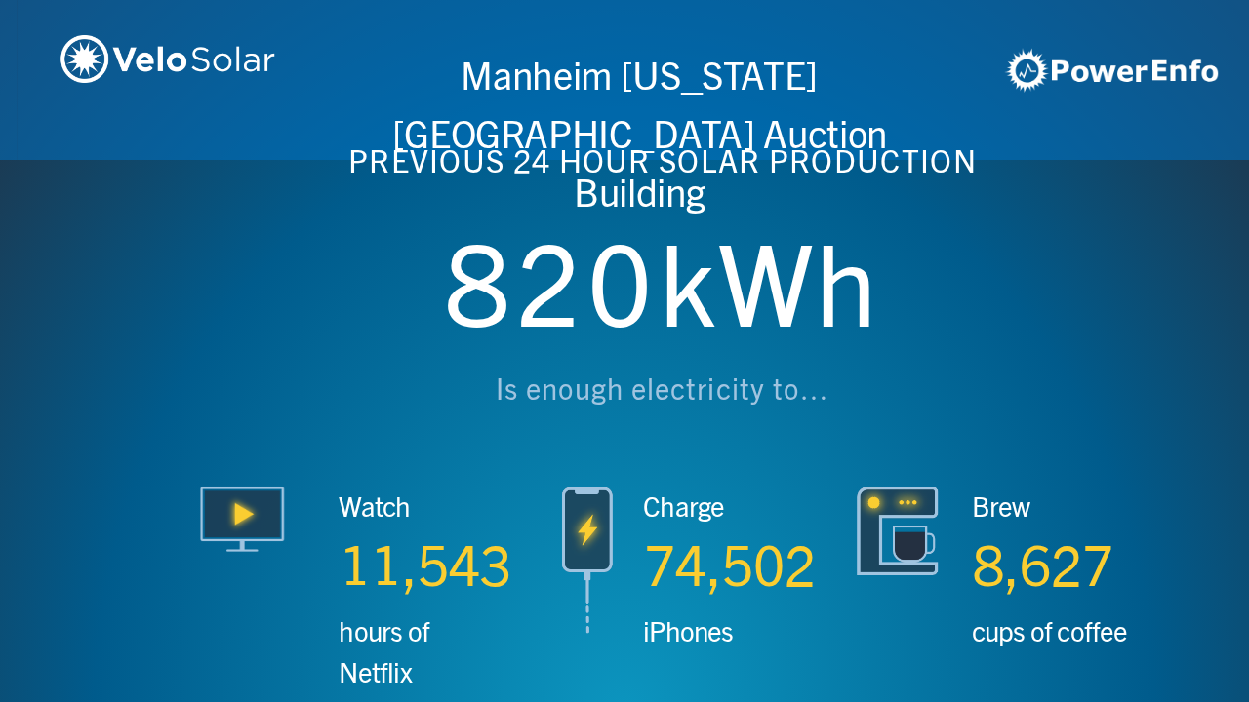
scroll to position [0, 3746]
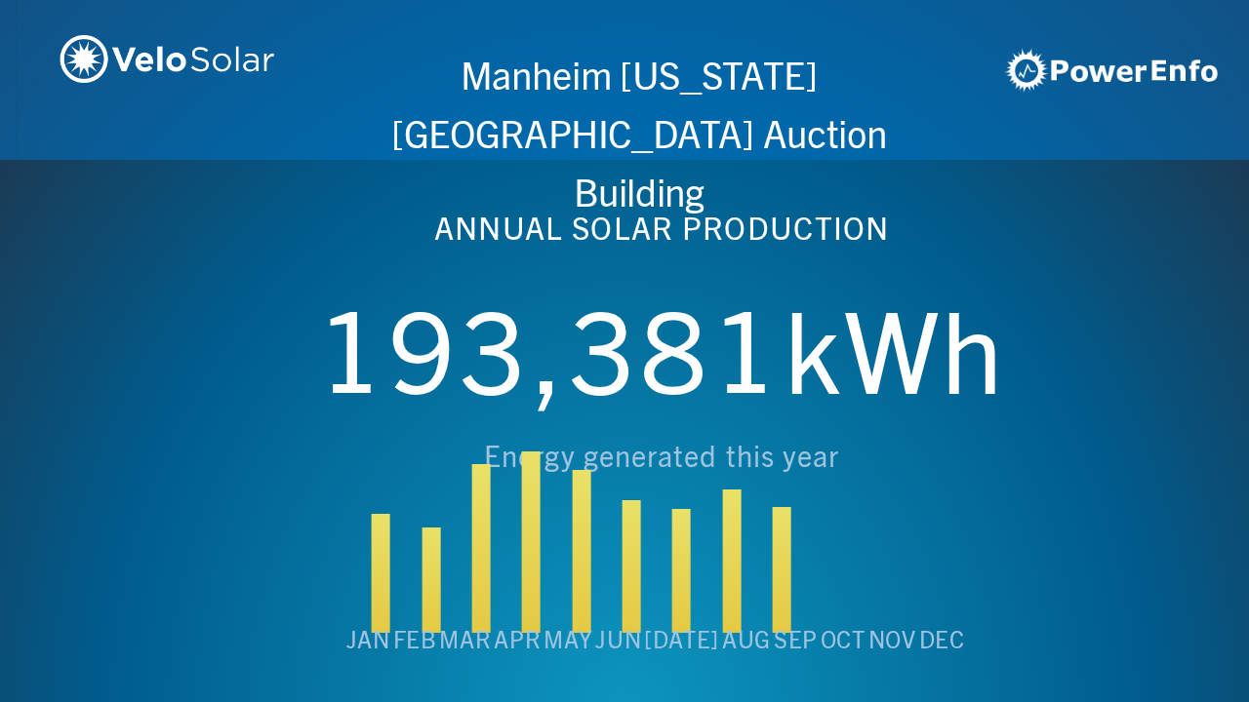
scroll to position [0, 4994]
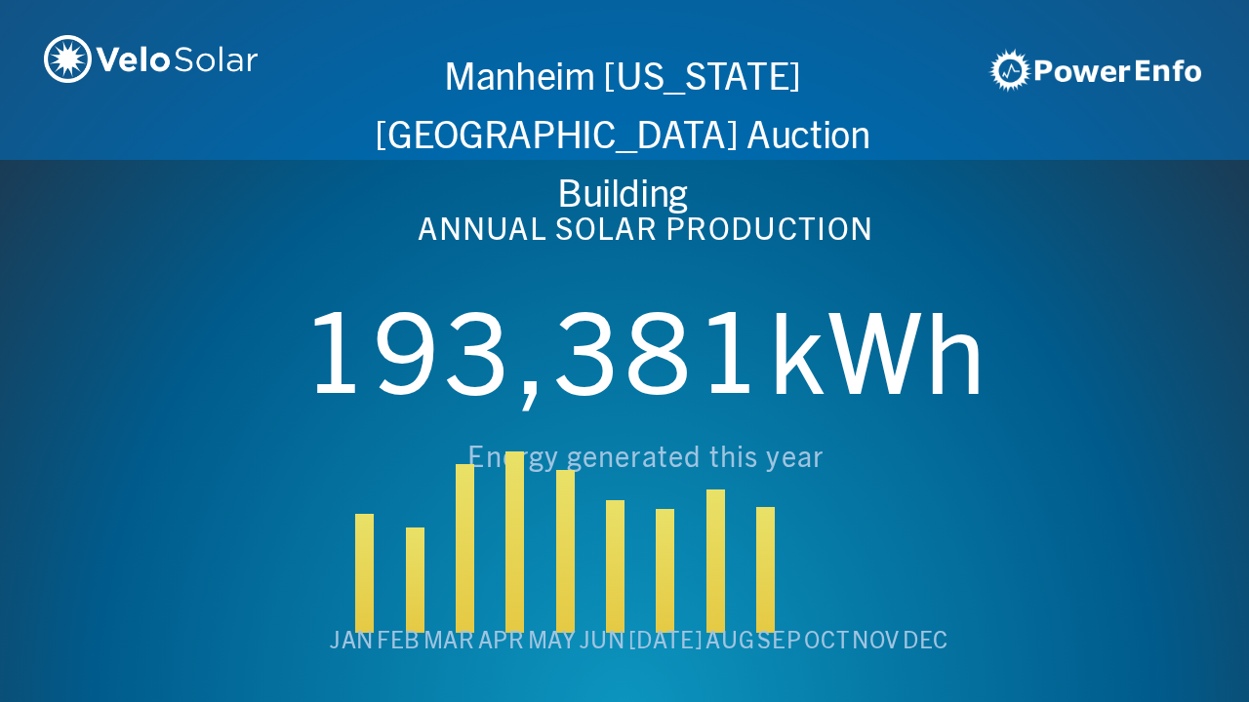
scroll to position [0, 6243]
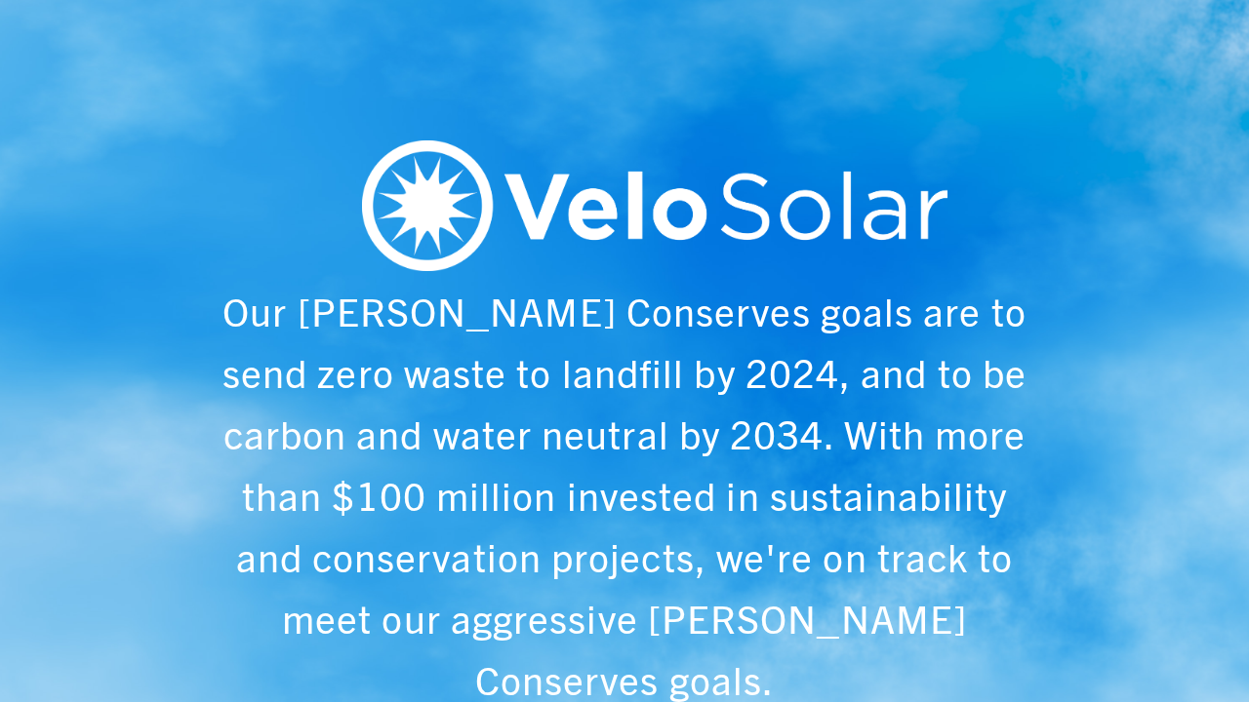
scroll to position [0, 1249]
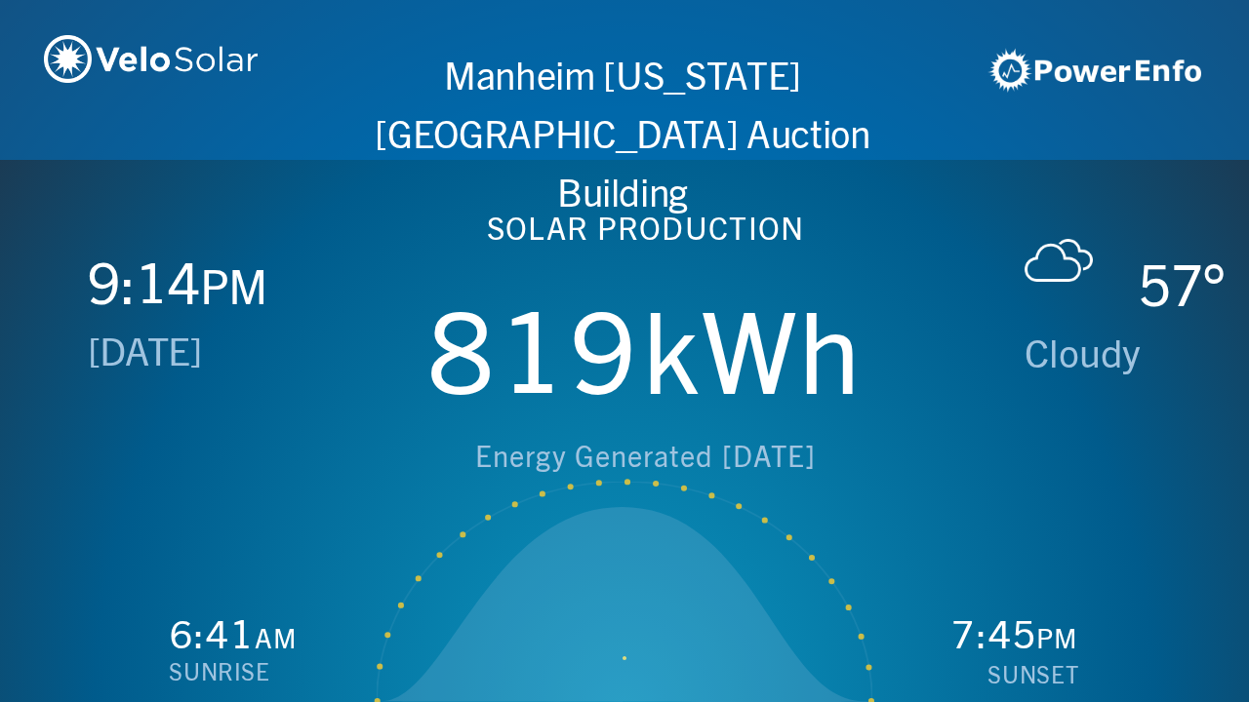
scroll to position [0, 2497]
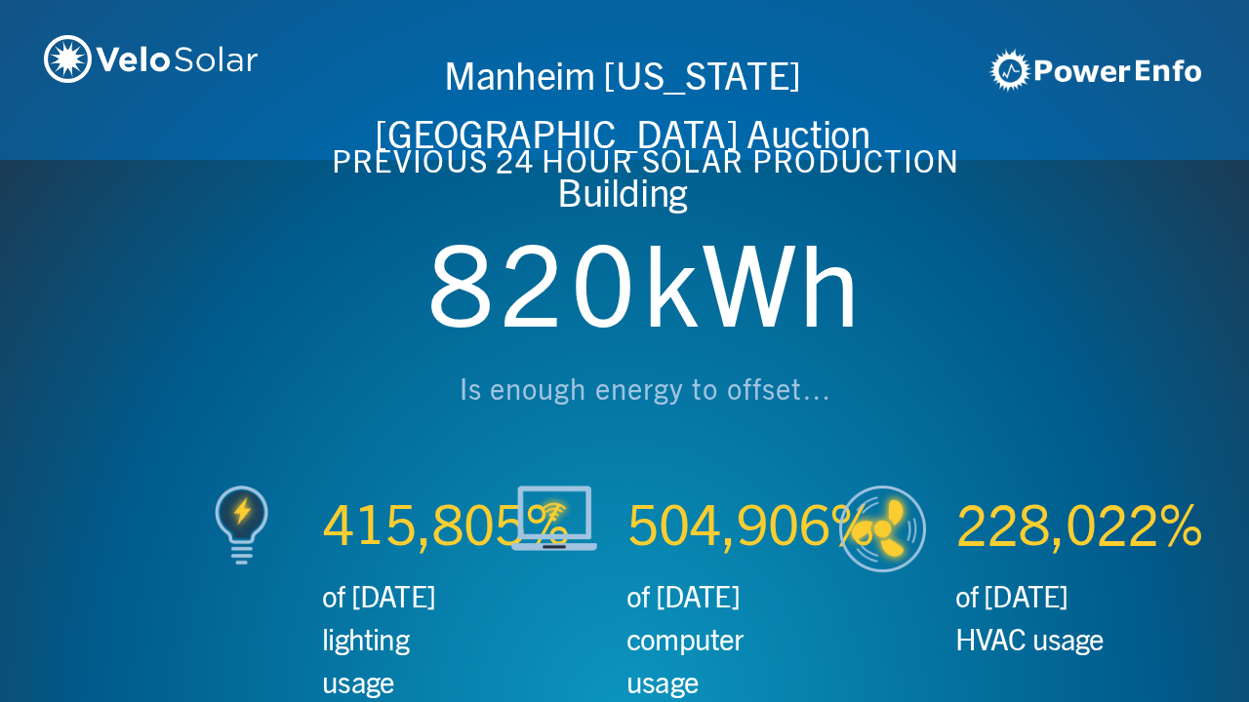
scroll to position [0, 3746]
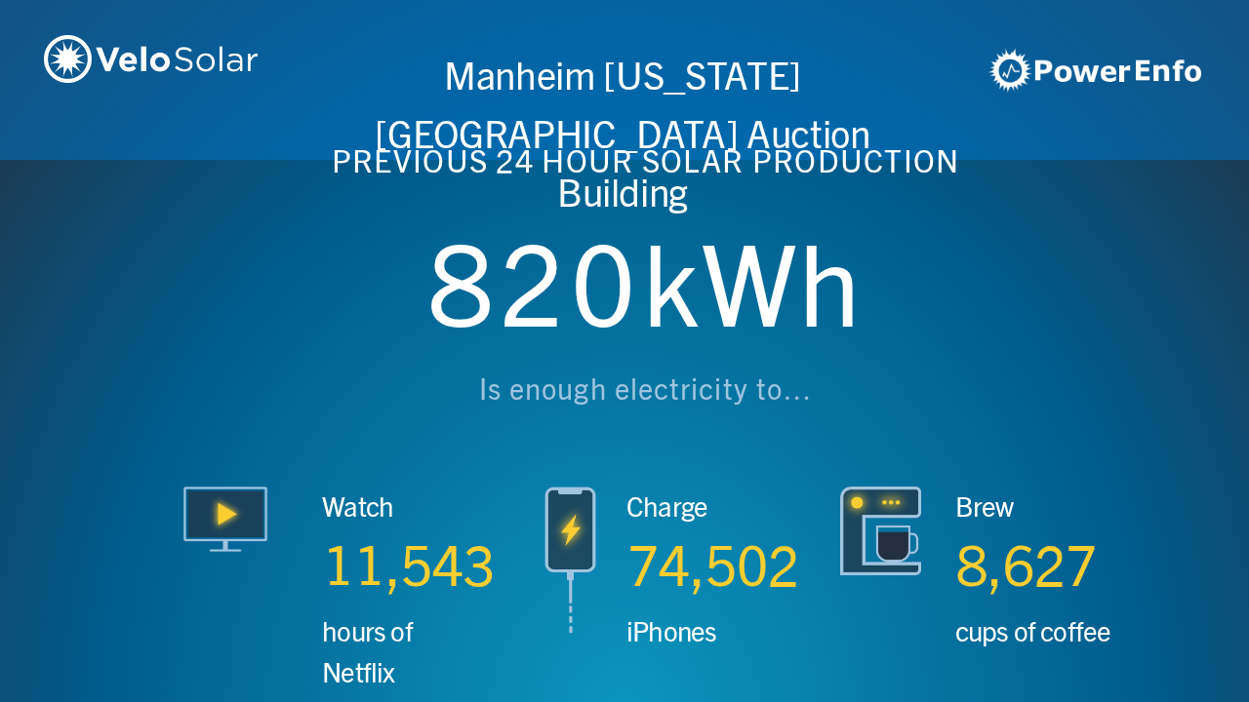
scroll to position [0, 4994]
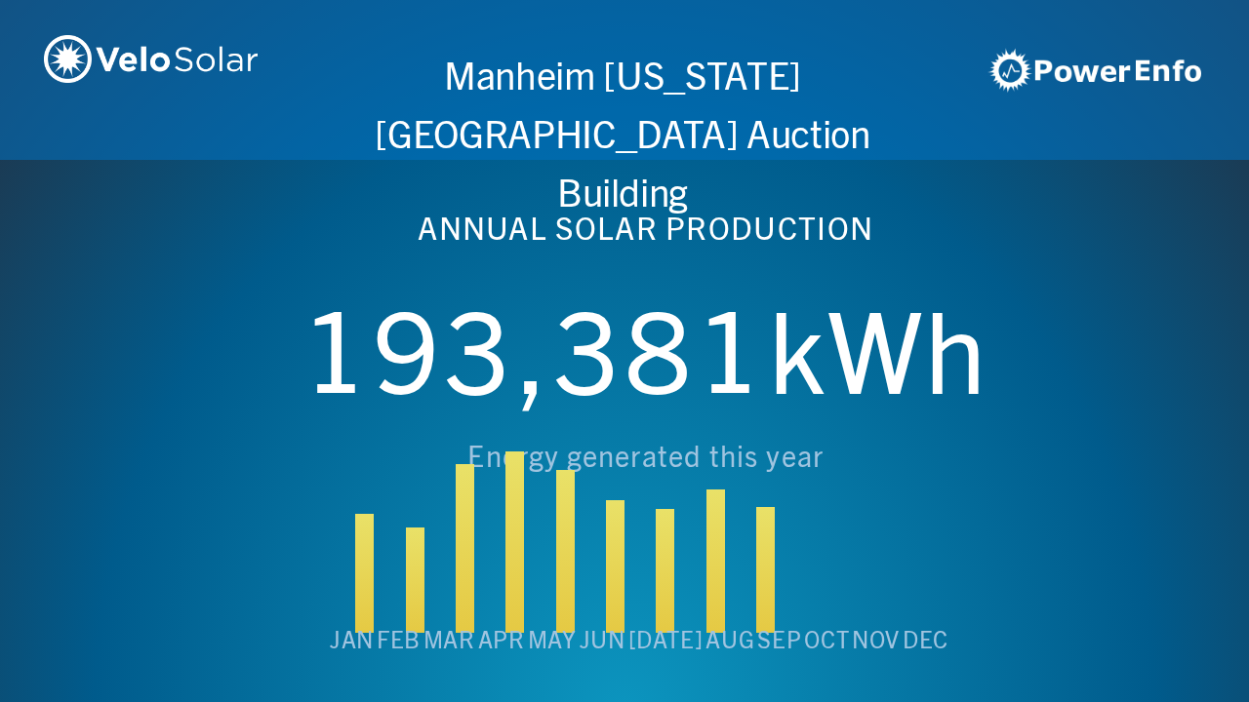
scroll to position [0, 6243]
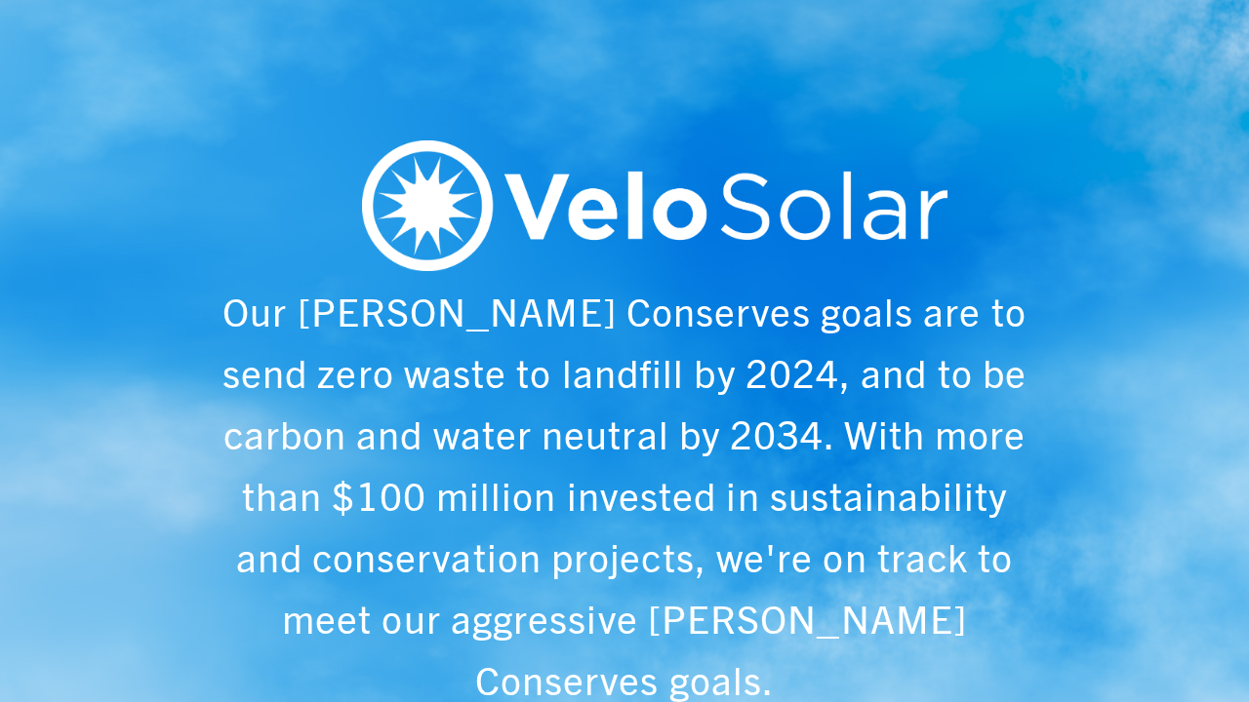
scroll to position [0, 1249]
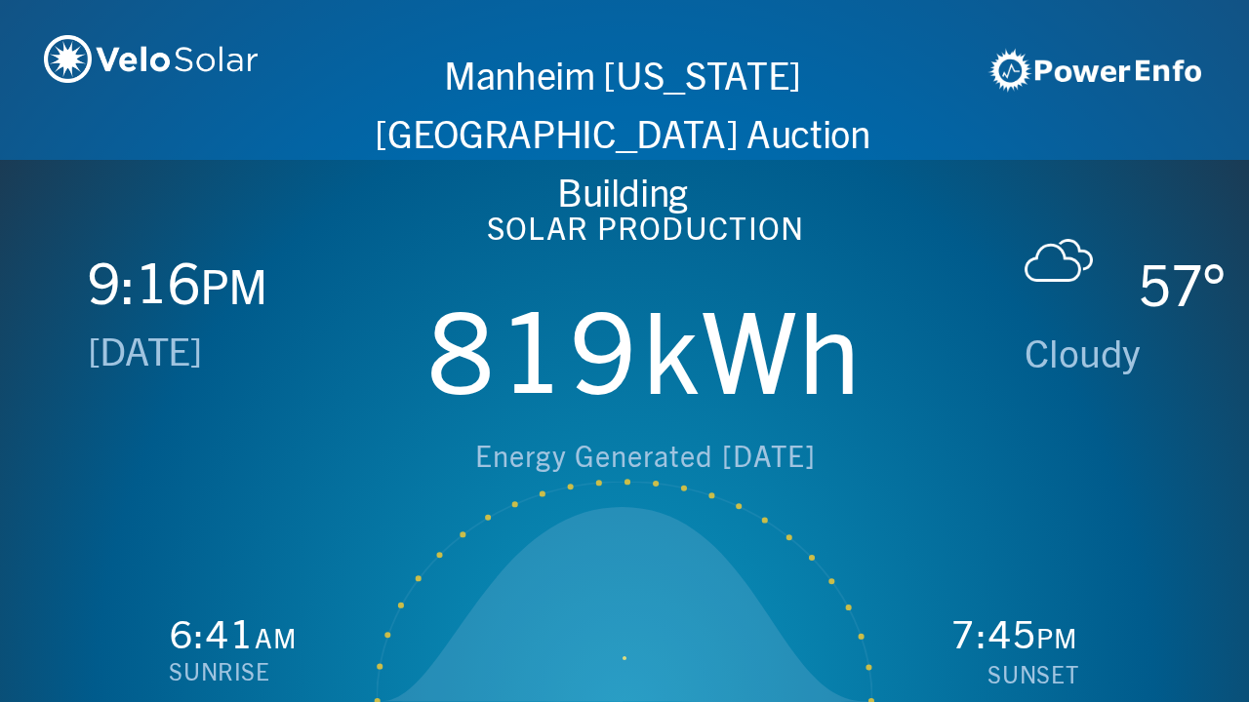
scroll to position [0, 2497]
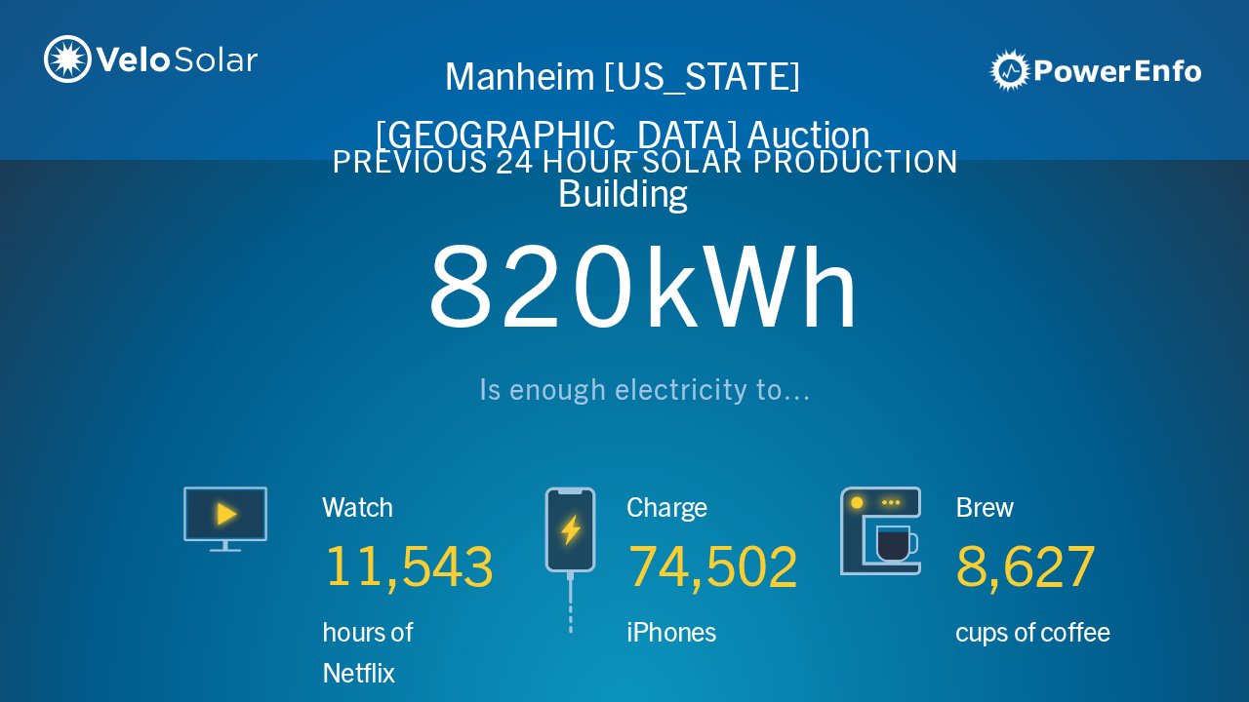
scroll to position [0, 3746]
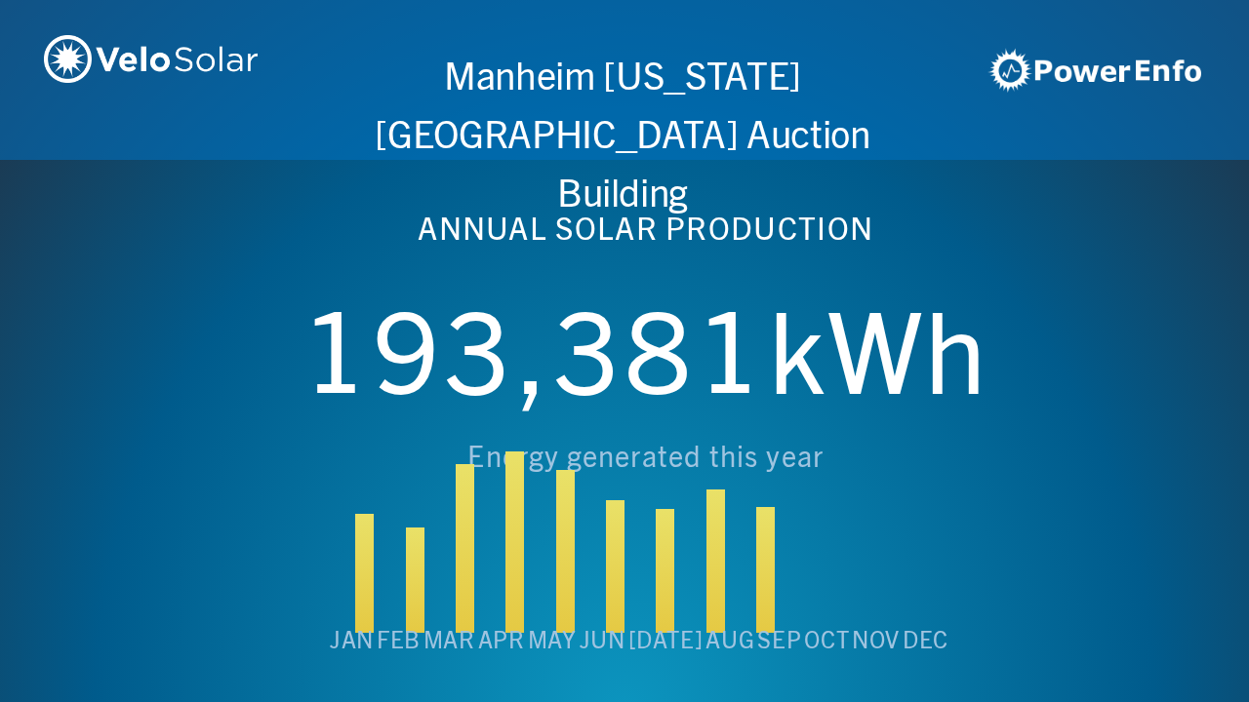
scroll to position [0, 4994]
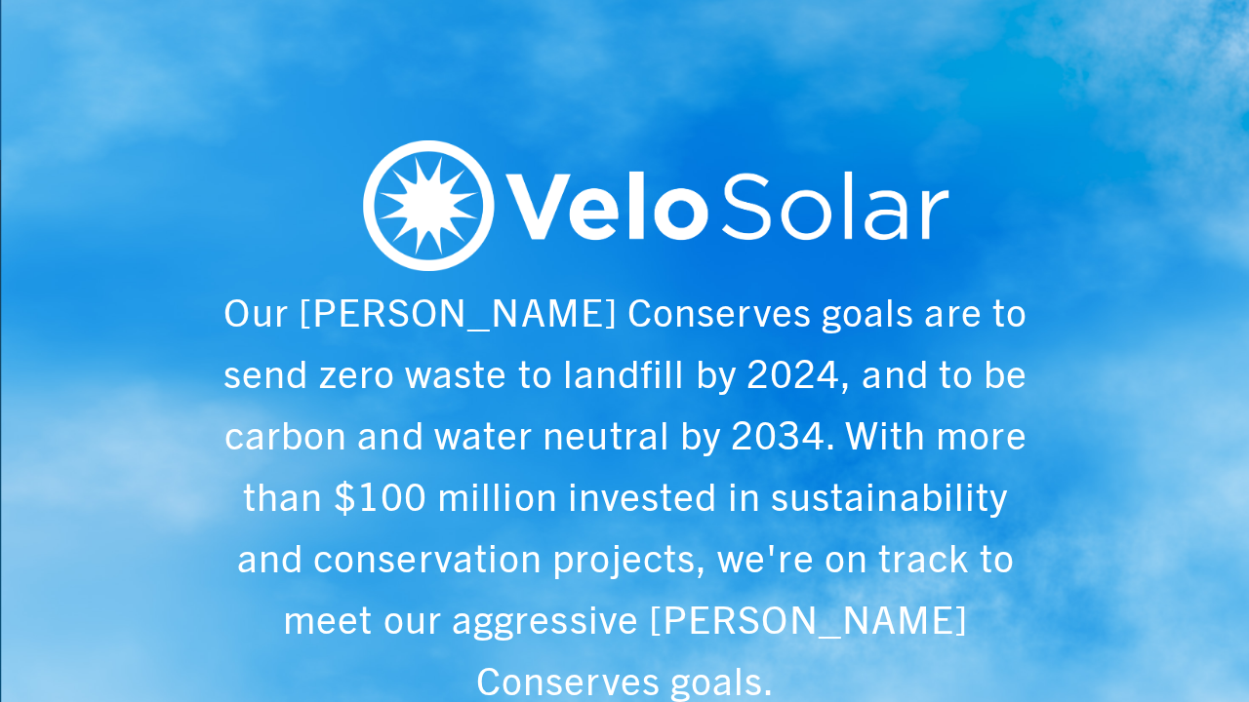
scroll to position [0, 6243]
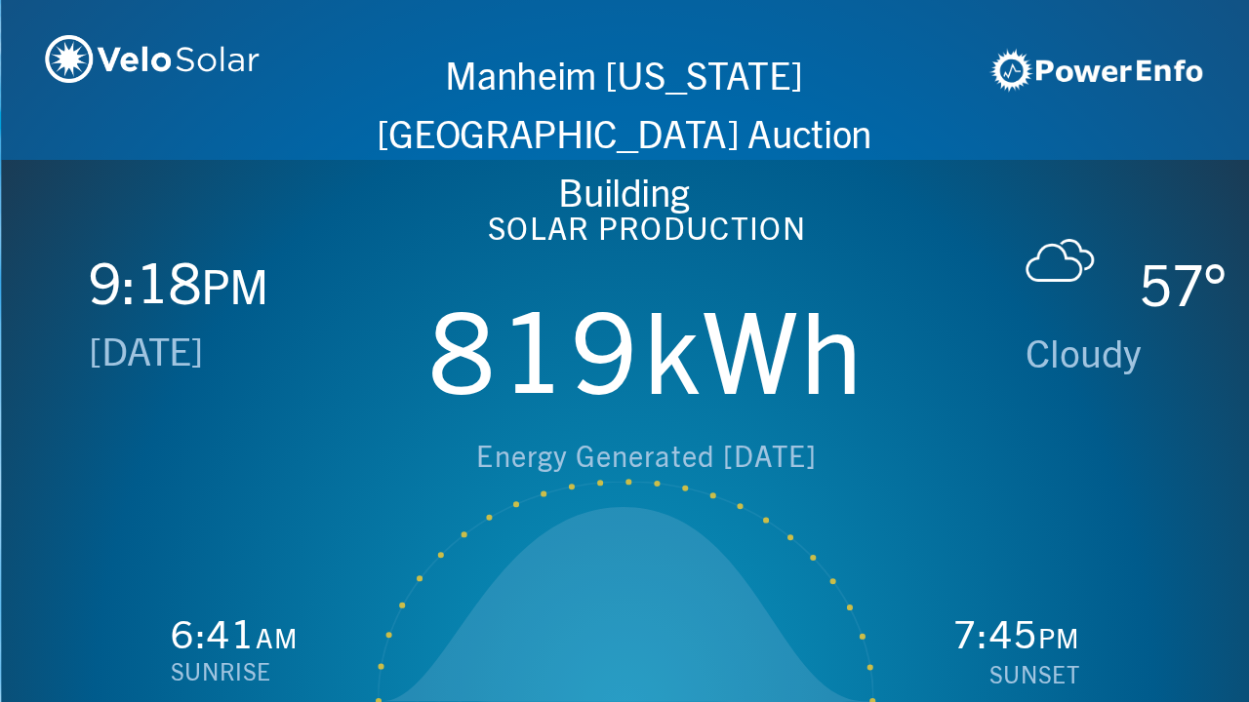
scroll to position [0, 1249]
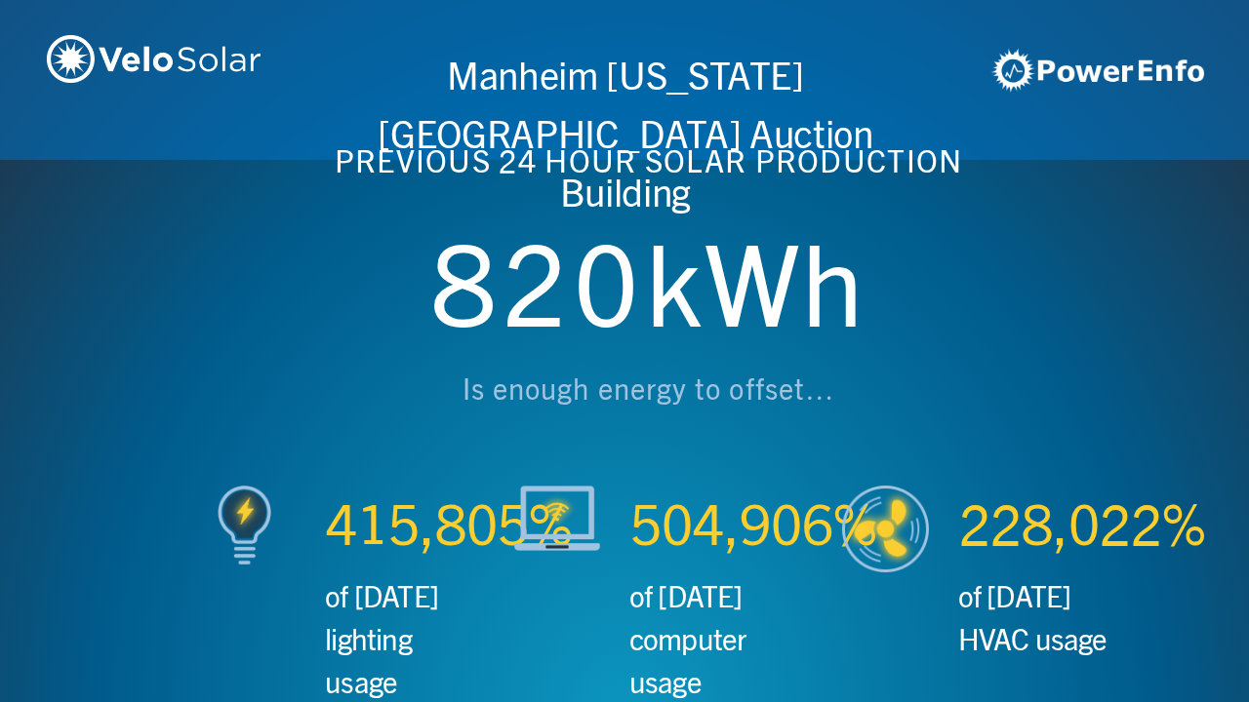
scroll to position [0, 2497]
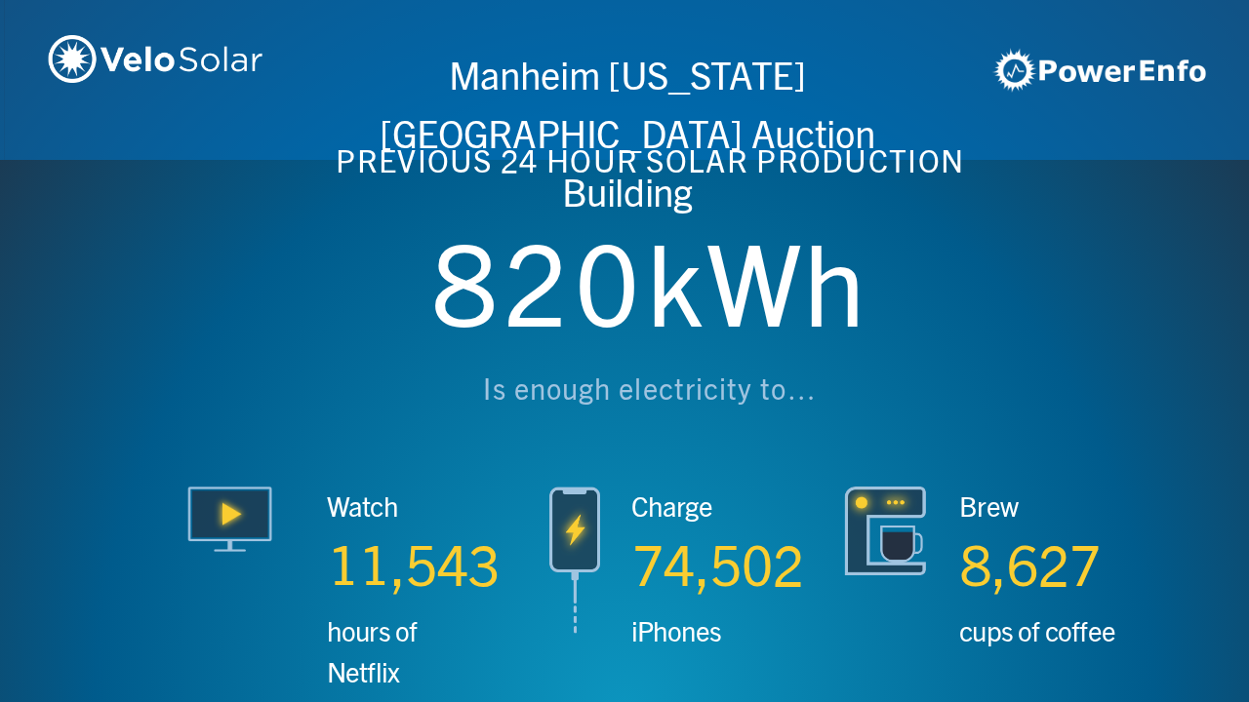
scroll to position [0, 3746]
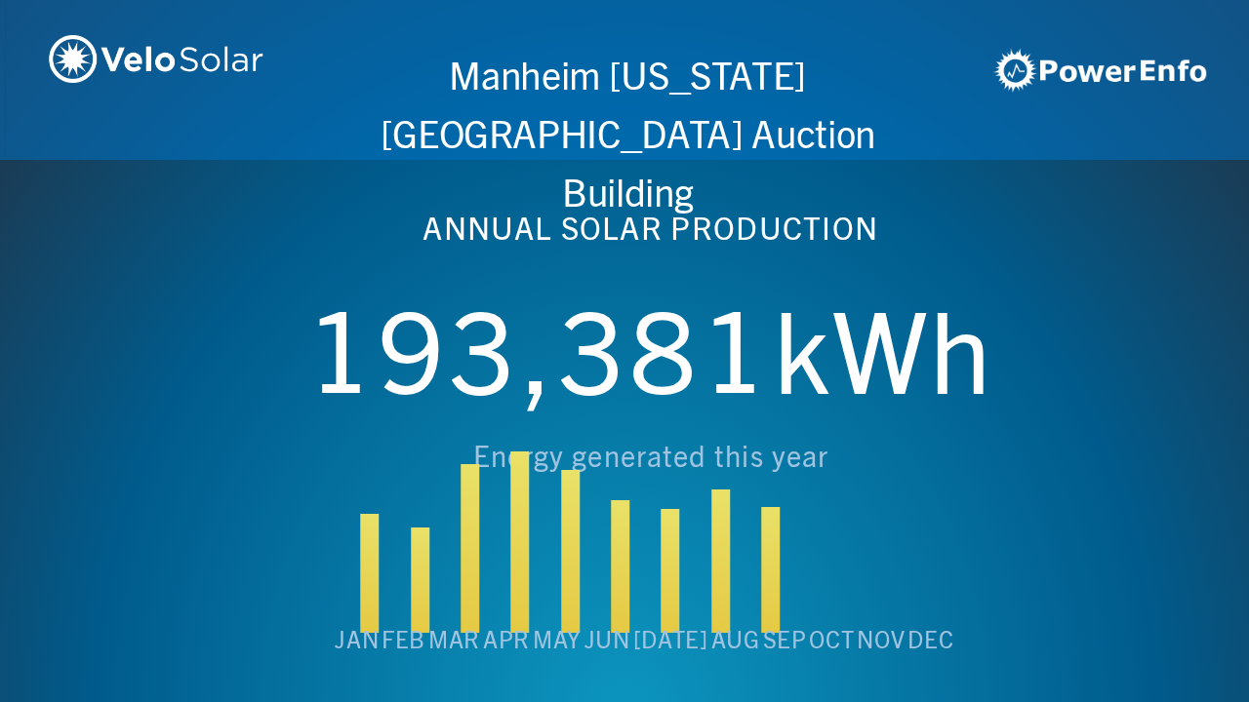
scroll to position [0, 4994]
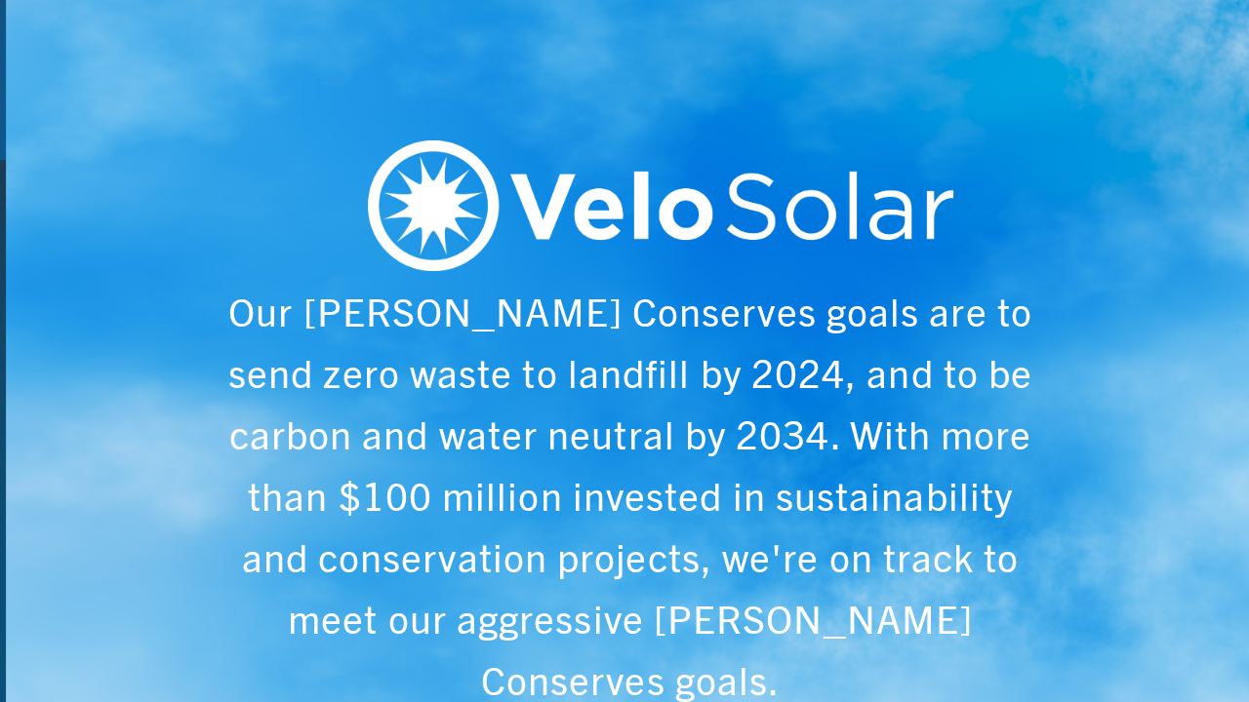
scroll to position [0, 6243]
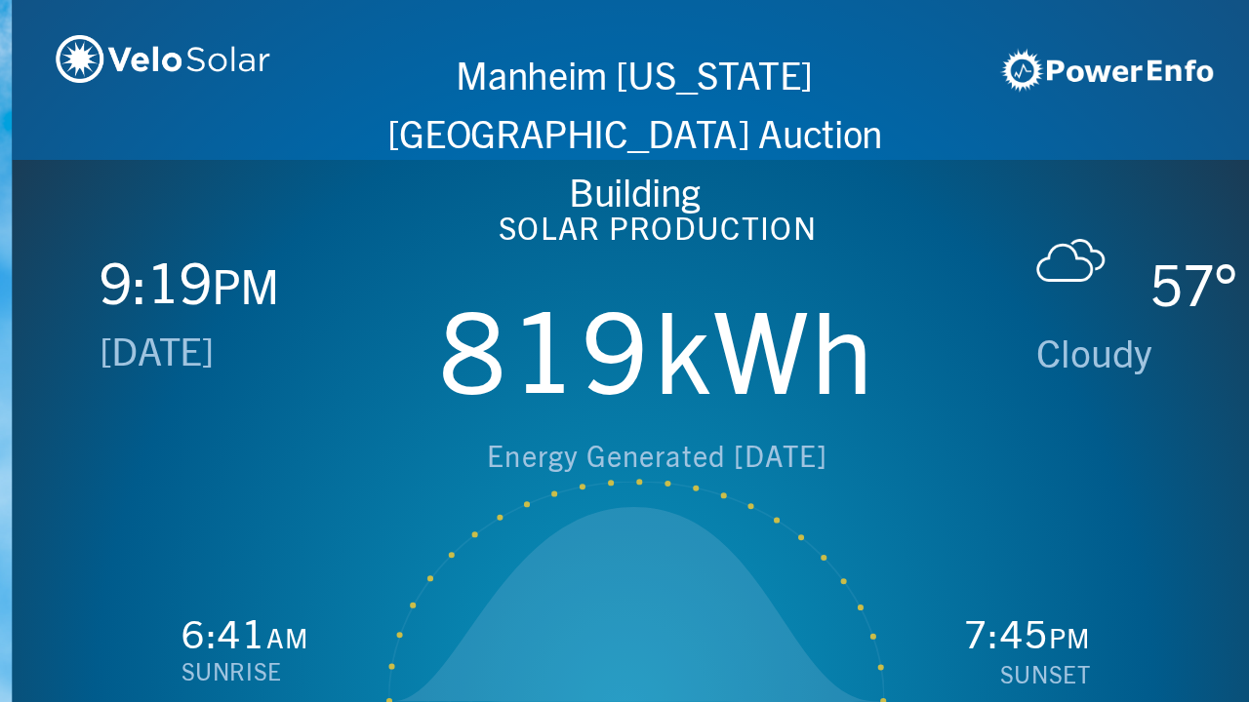
scroll to position [0, 1249]
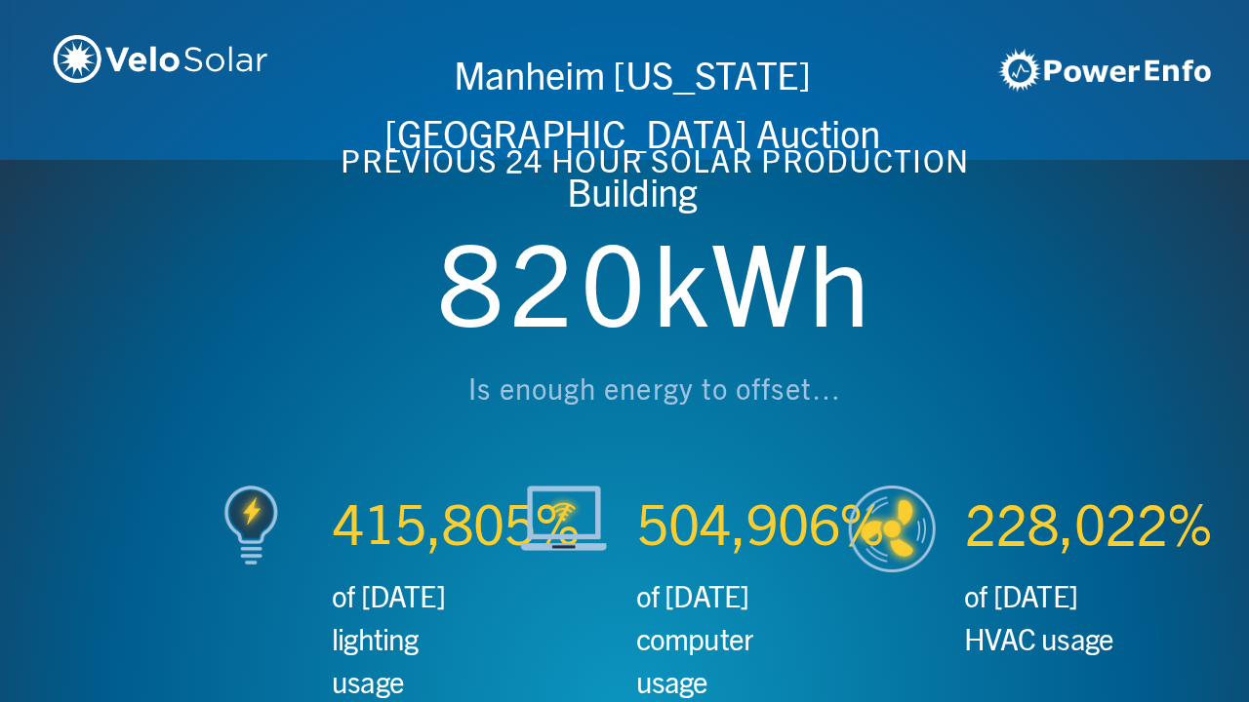
scroll to position [0, 2497]
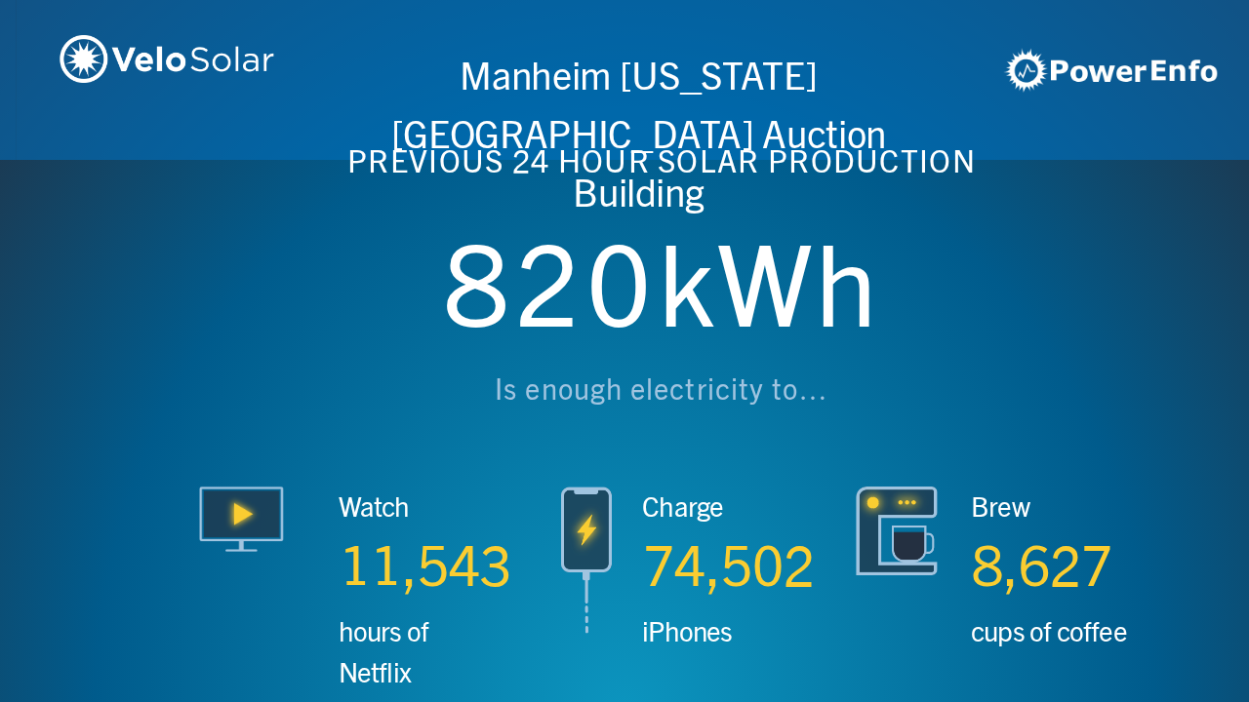
scroll to position [0, 3746]
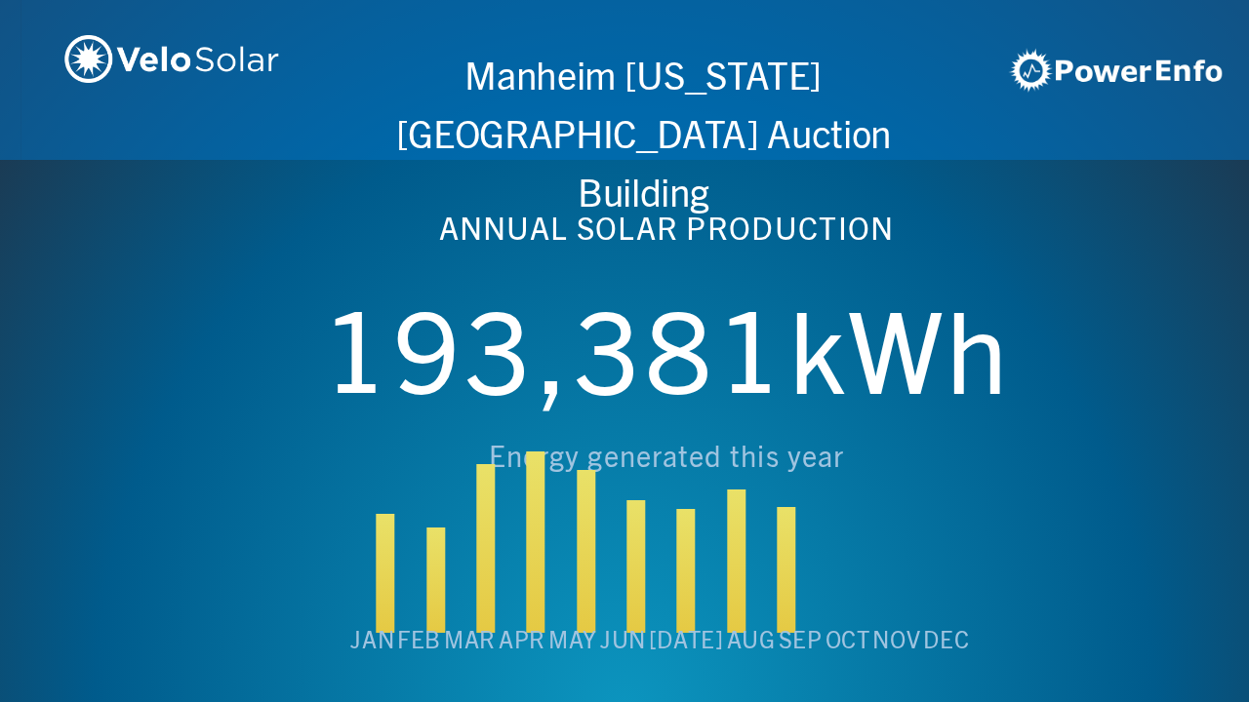
scroll to position [0, 4994]
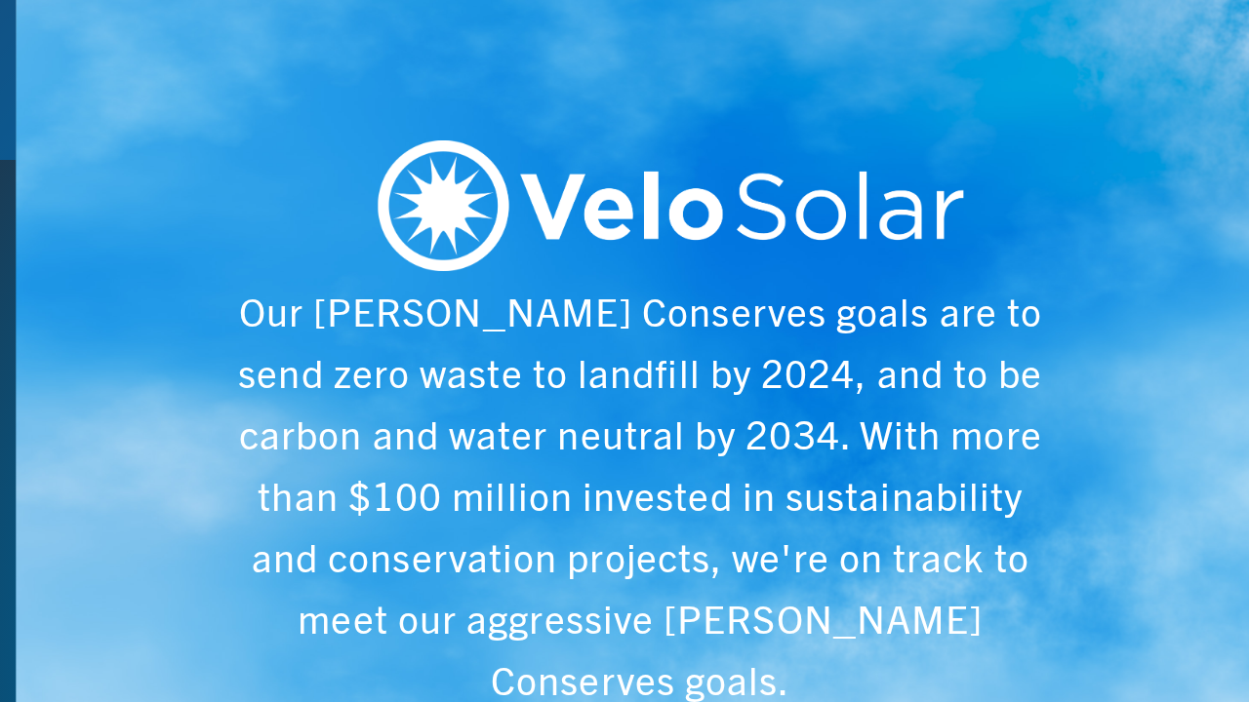
scroll to position [0, 6243]
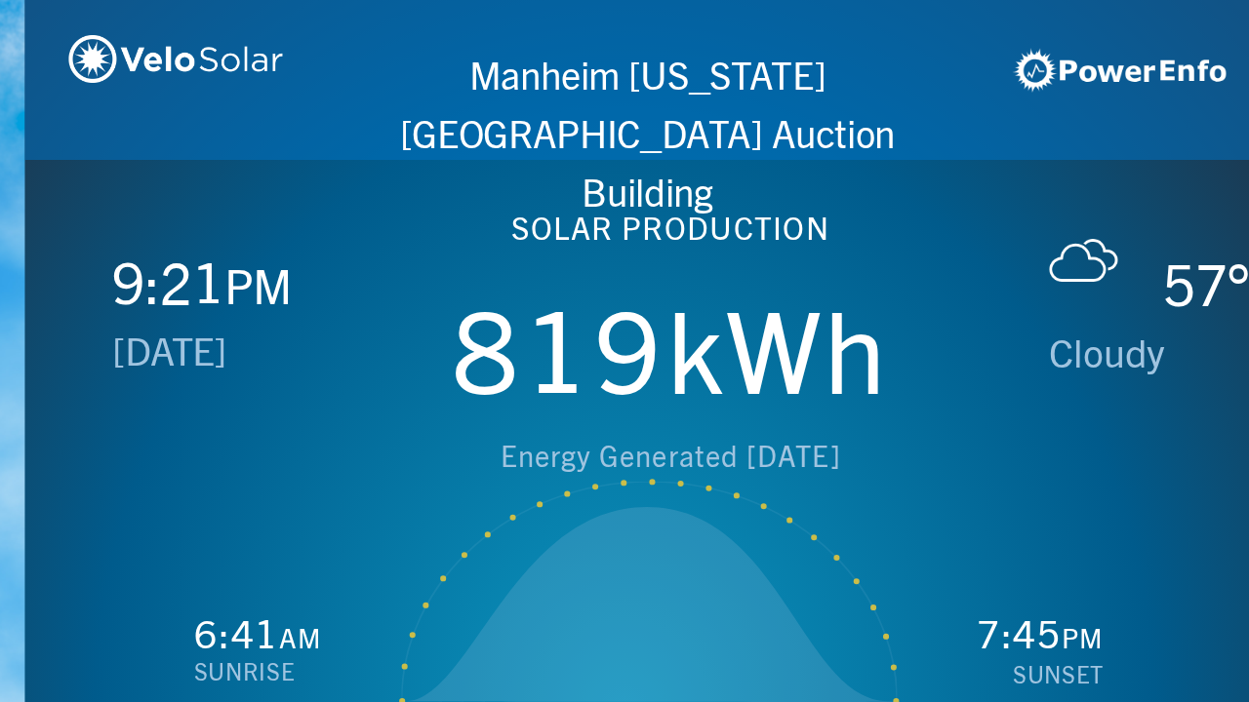
scroll to position [0, 1249]
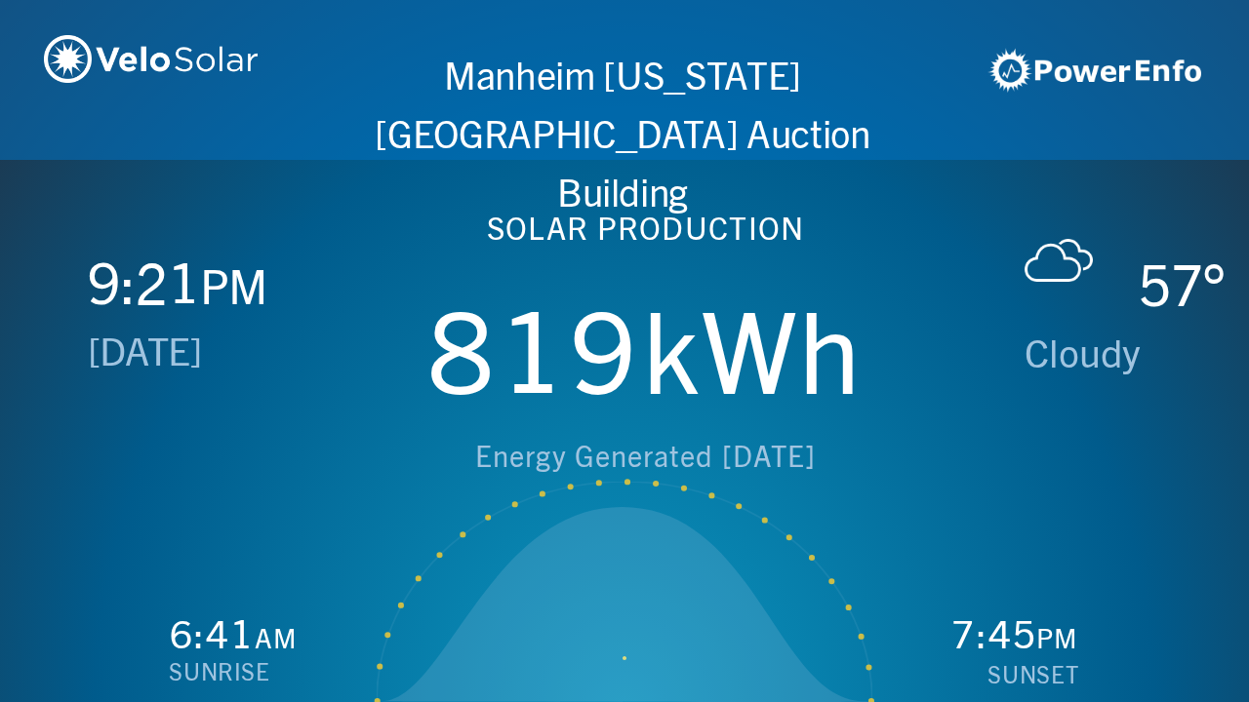
scroll to position [0, 2497]
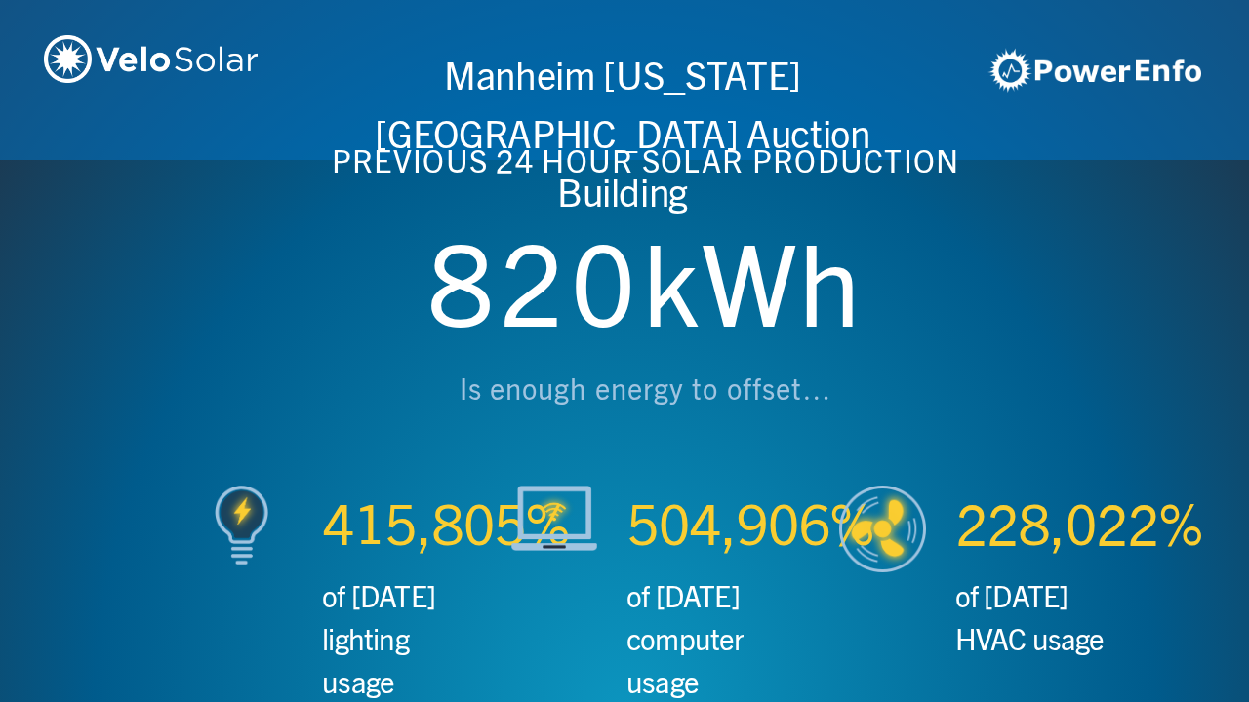
scroll to position [0, 3746]
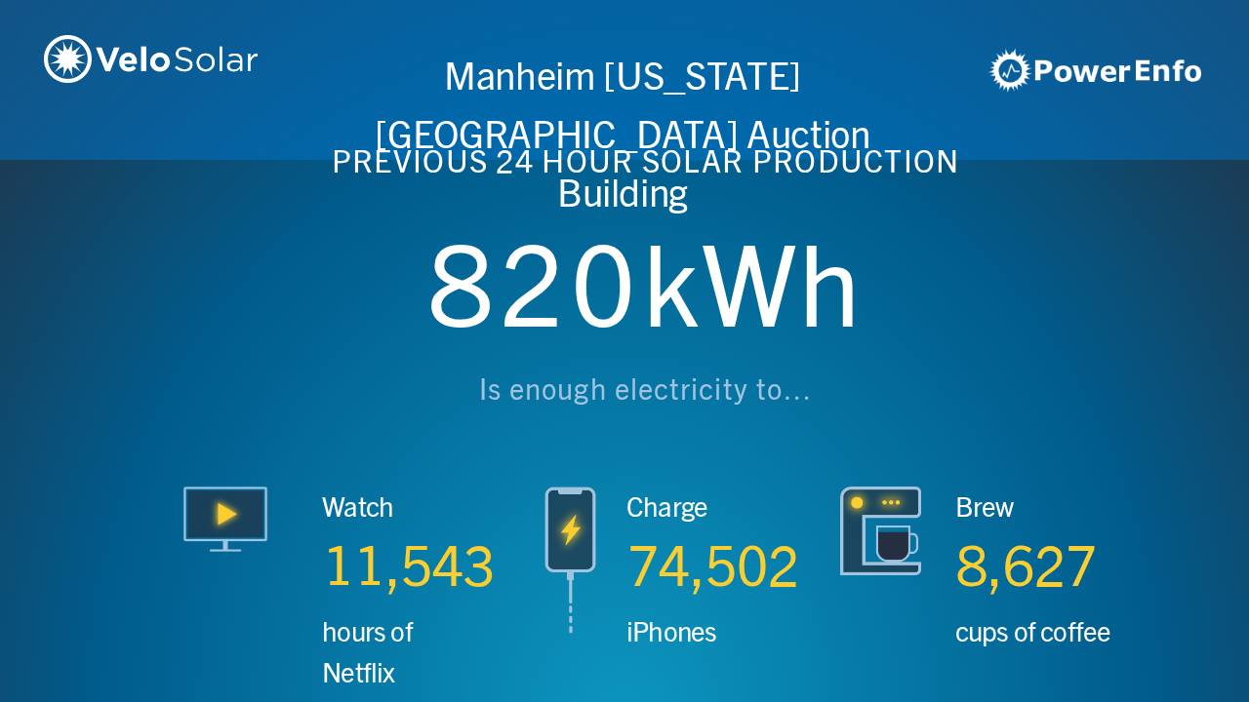
scroll to position [0, 4994]
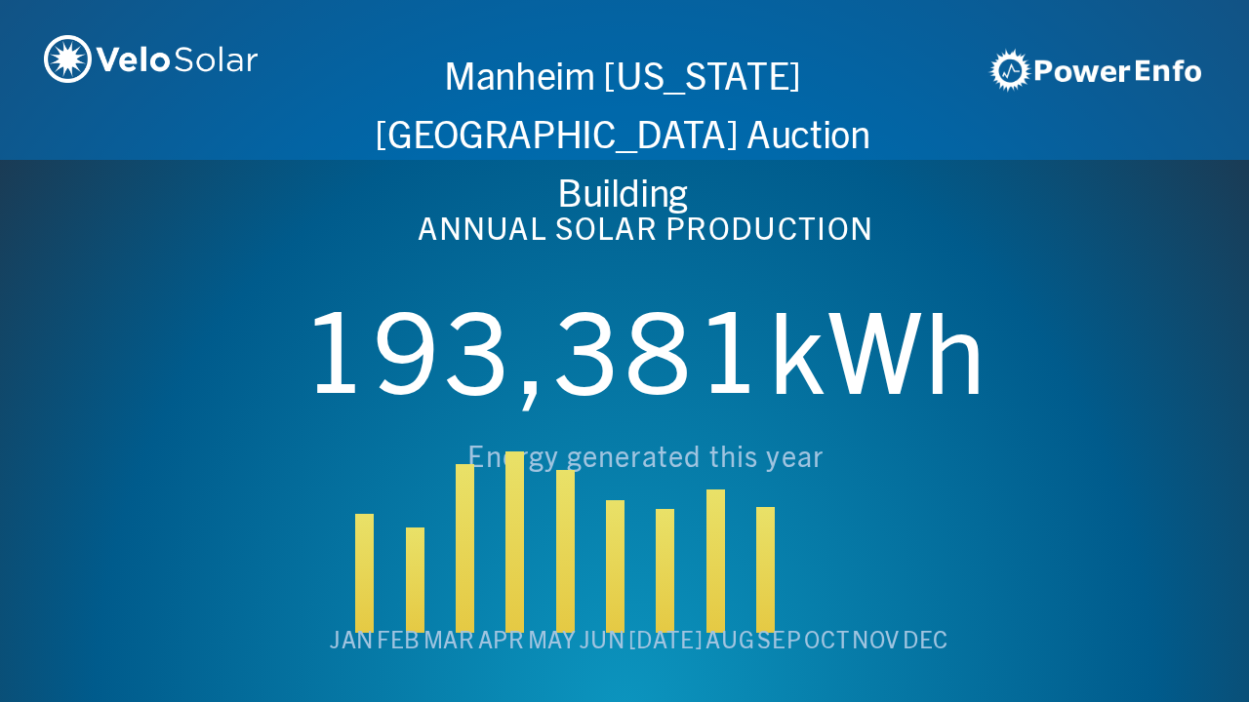
scroll to position [0, 6243]
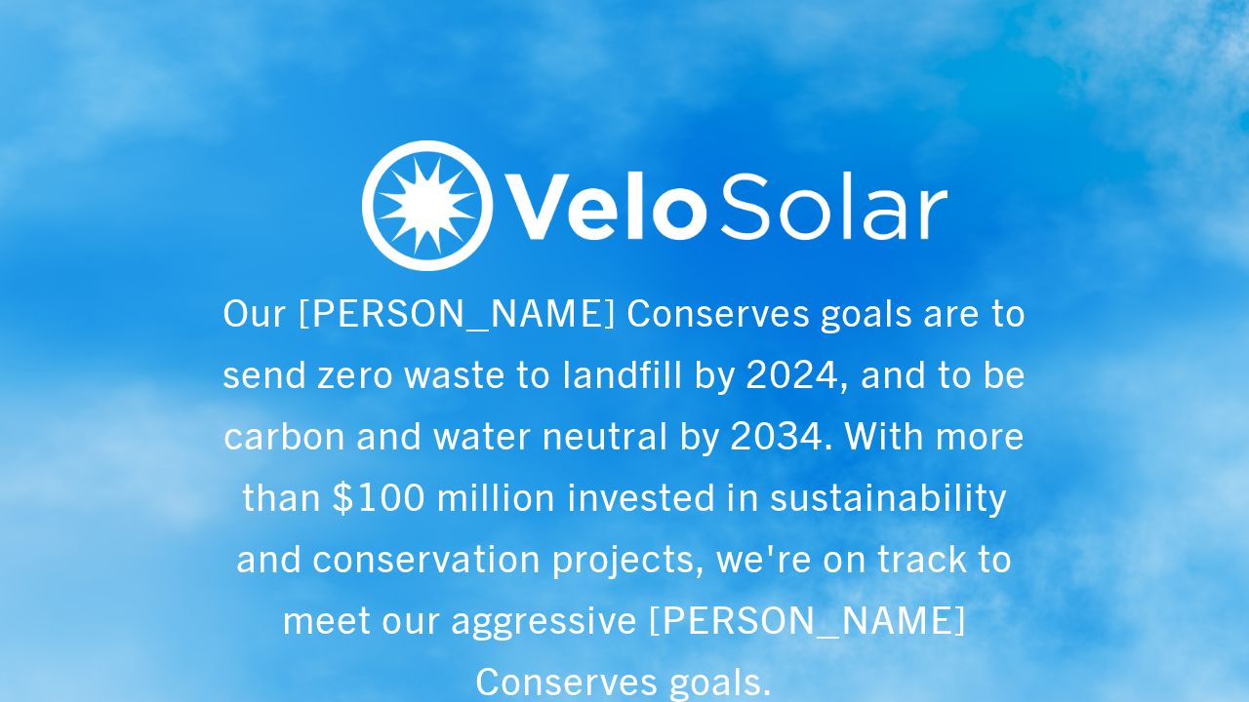
scroll to position [0, 1249]
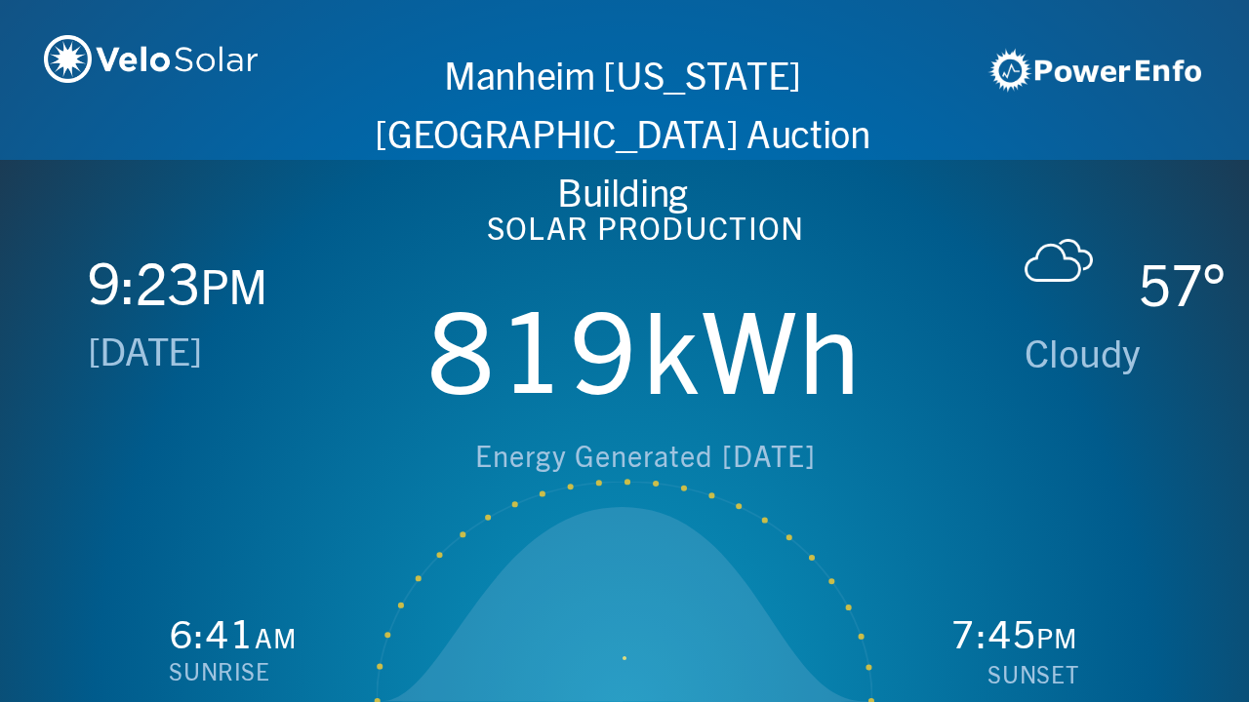
scroll to position [0, 2497]
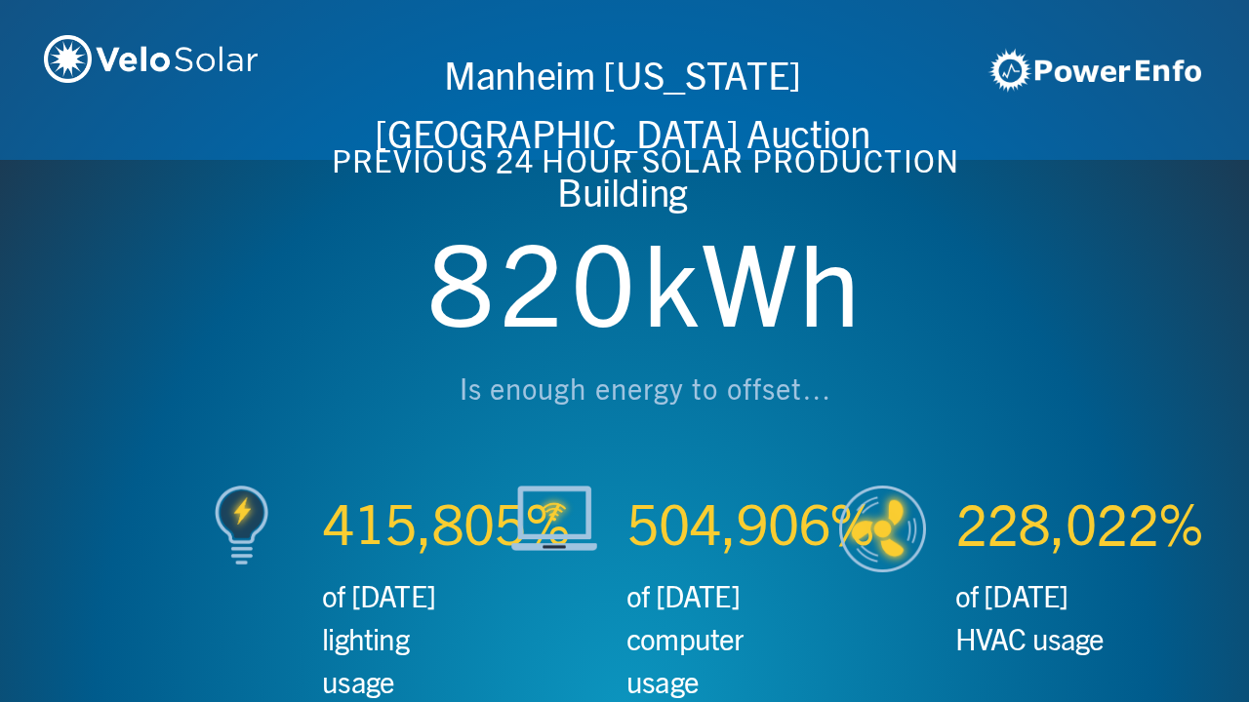
scroll to position [0, 3746]
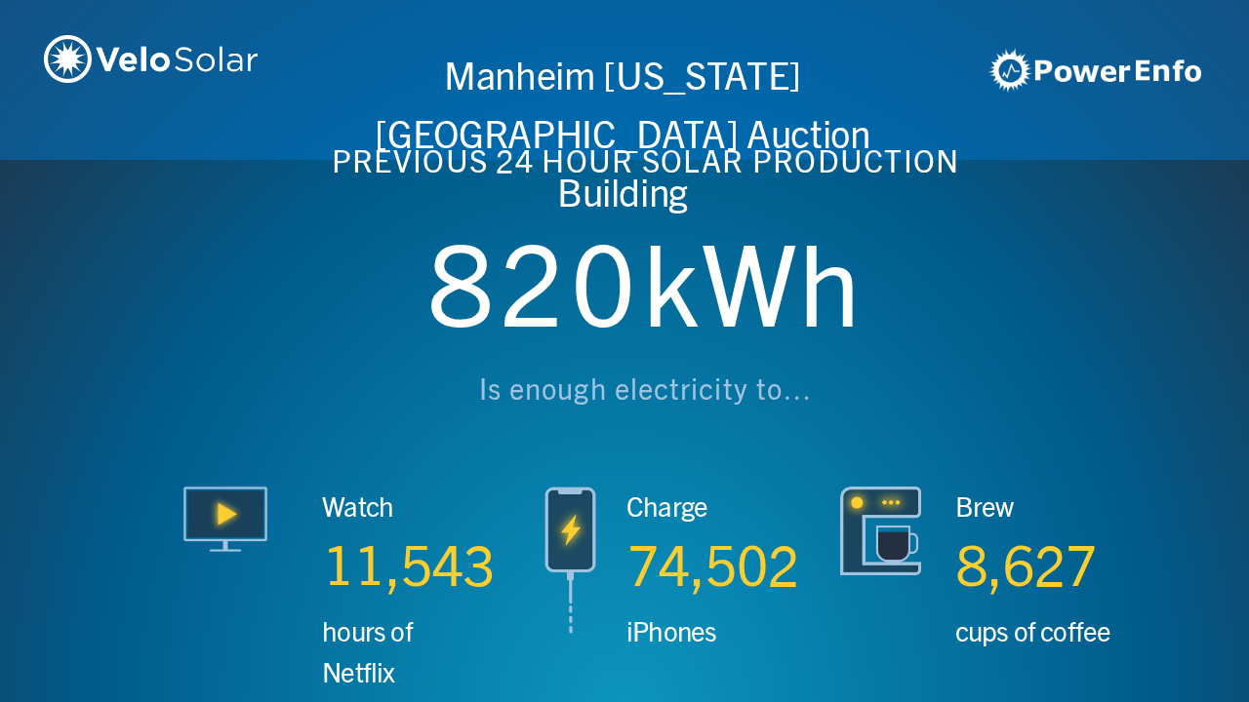
scroll to position [0, 4994]
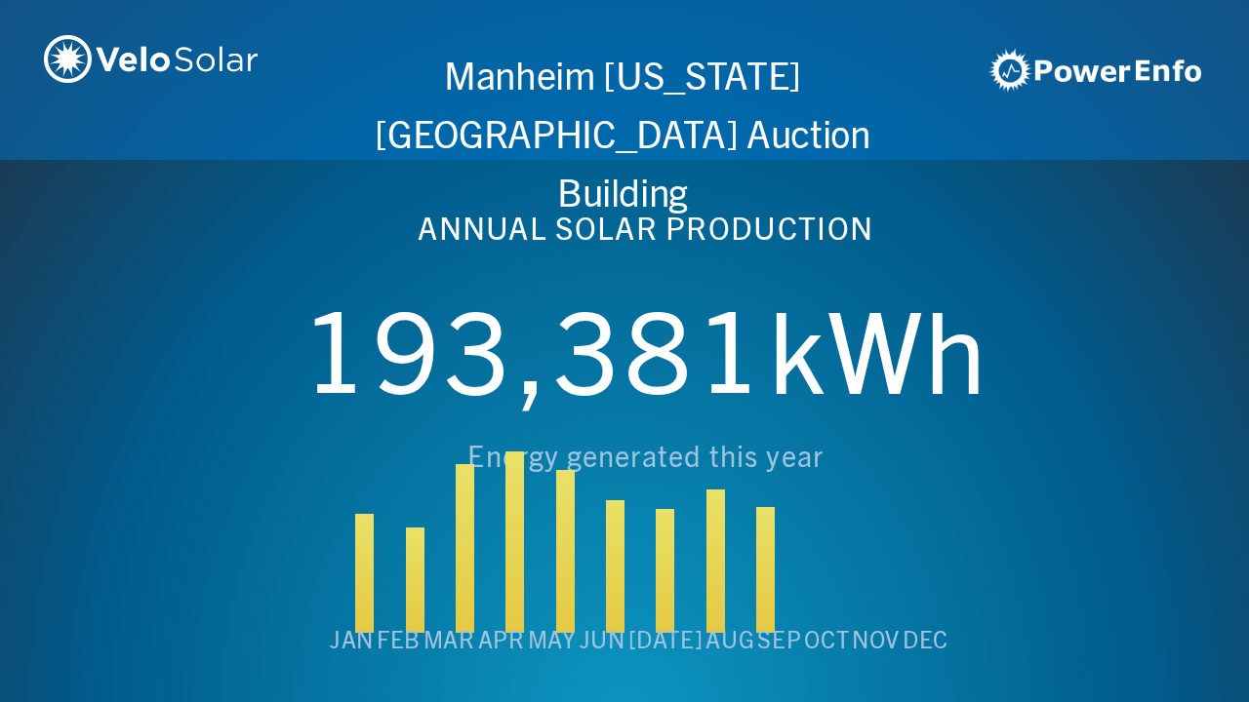
scroll to position [0, 6243]
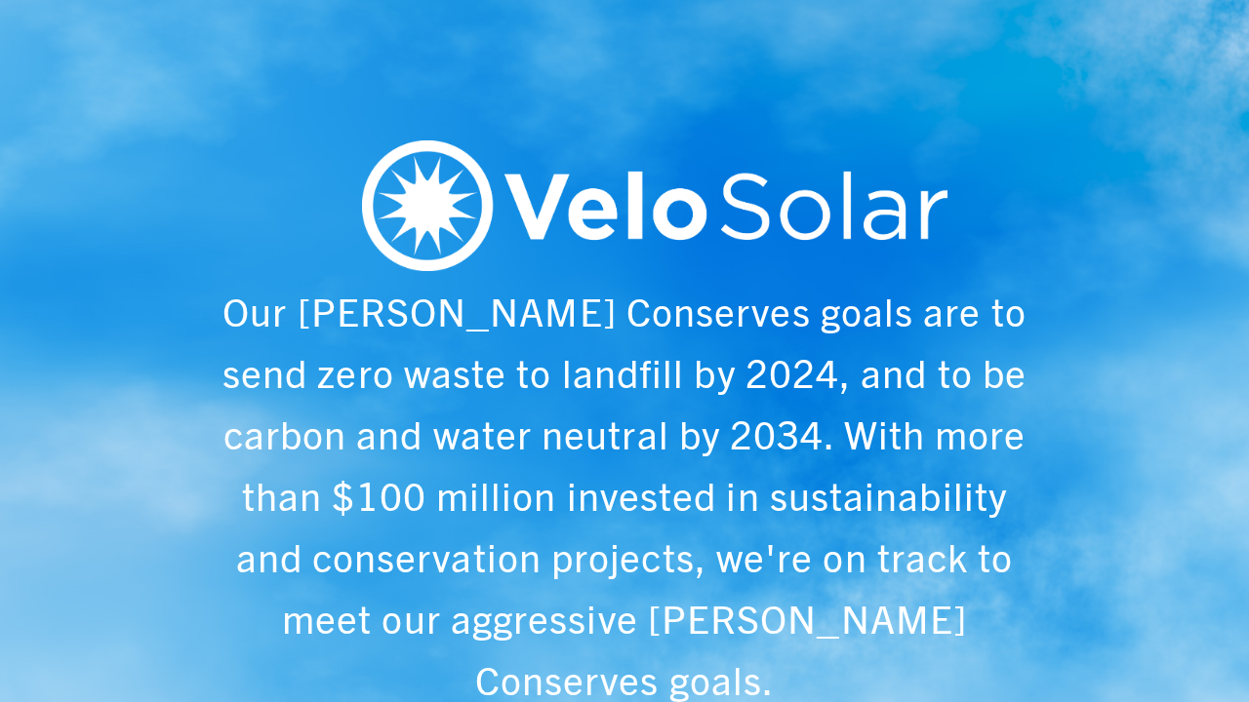
scroll to position [0, 1249]
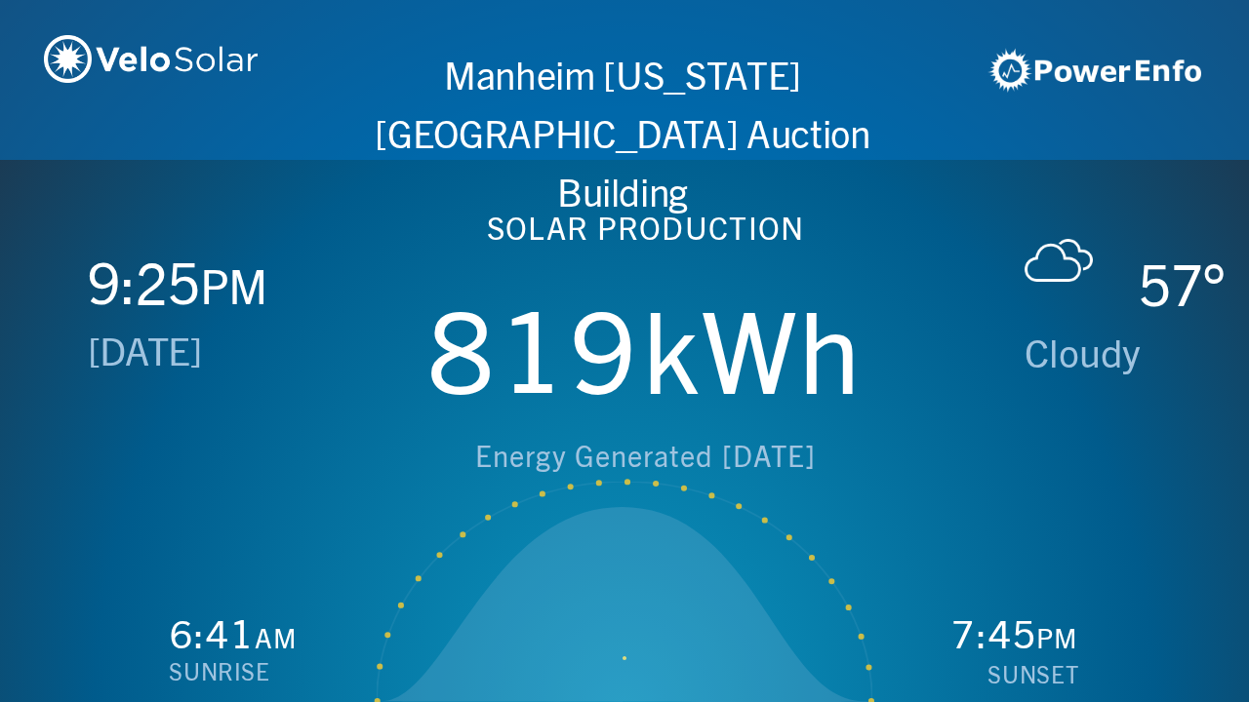
scroll to position [0, 2497]
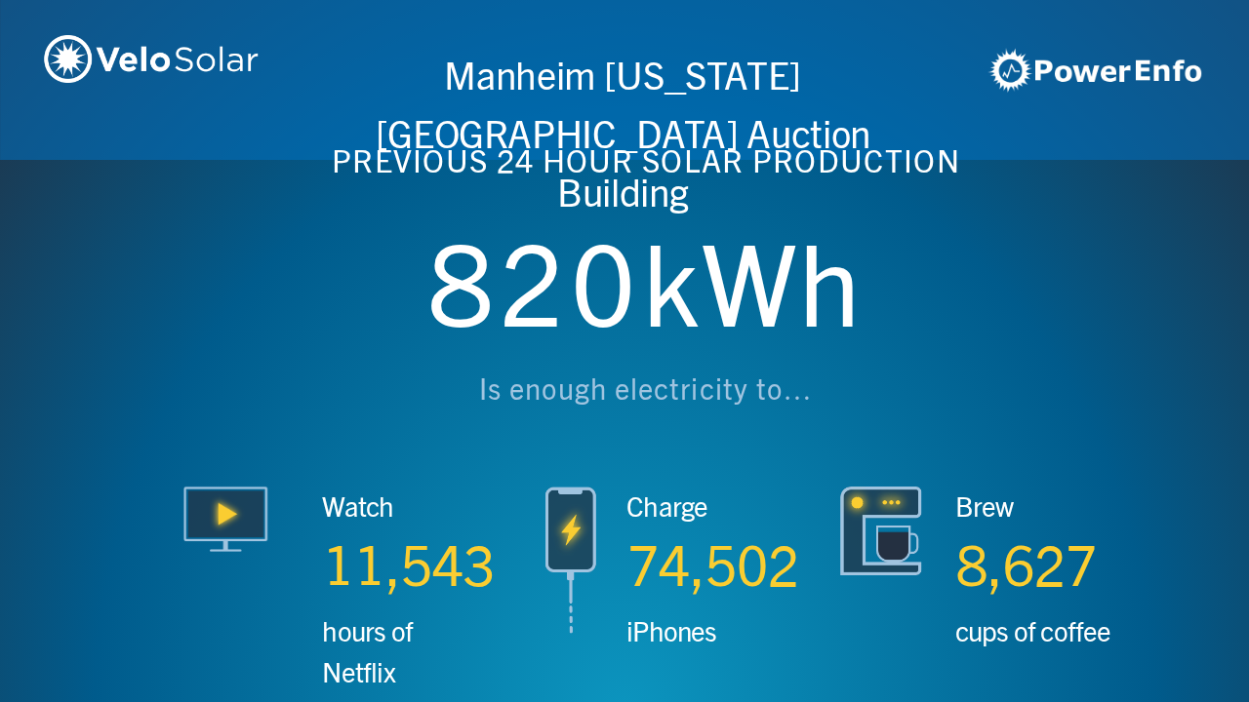
scroll to position [0, 3746]
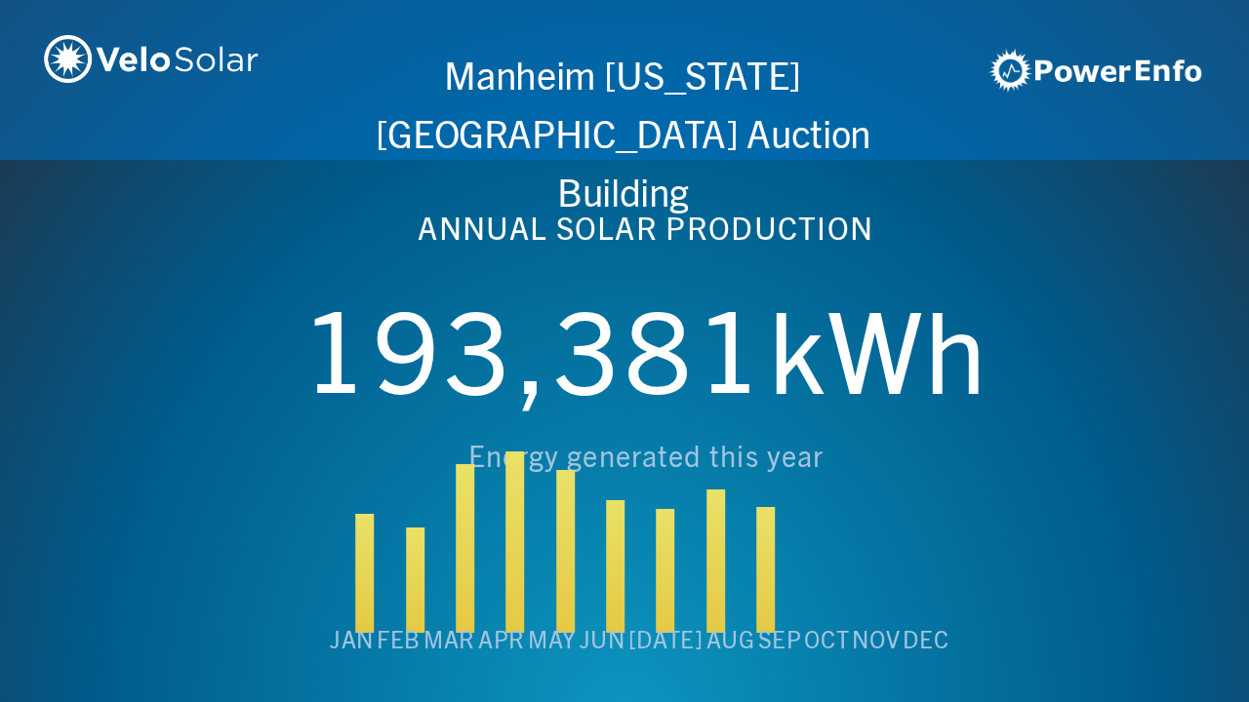
scroll to position [0, 4994]
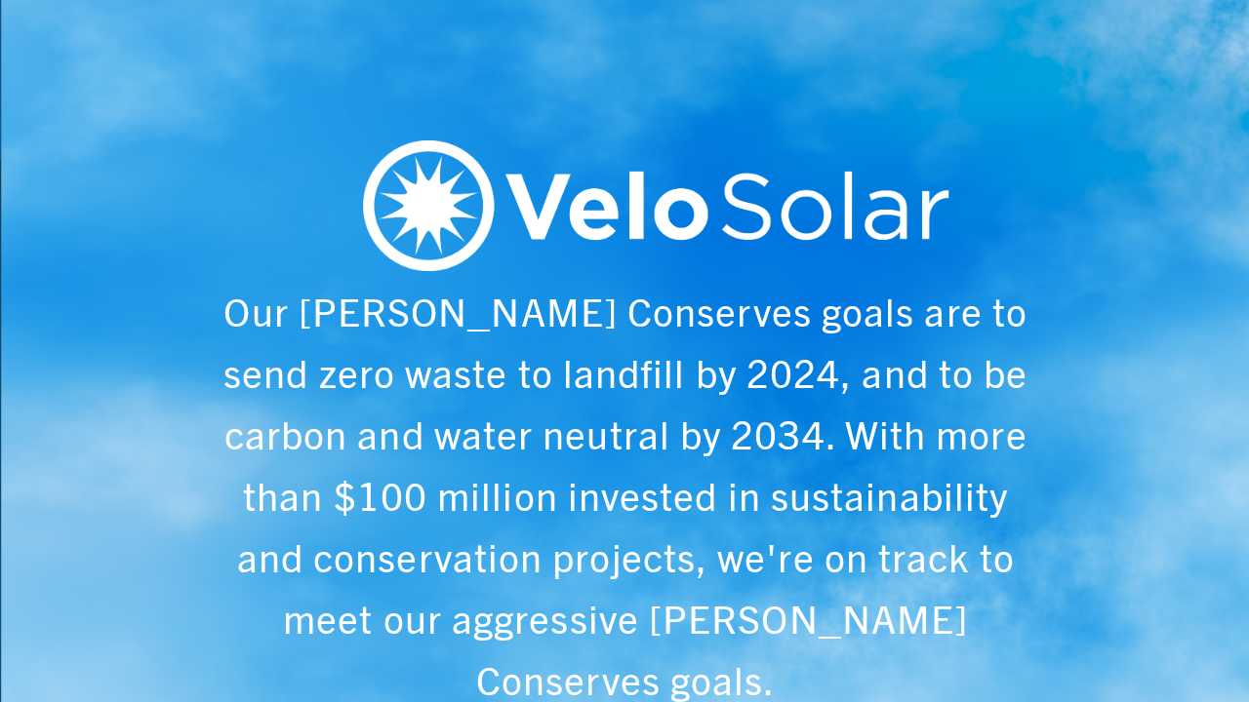
scroll to position [0, 6243]
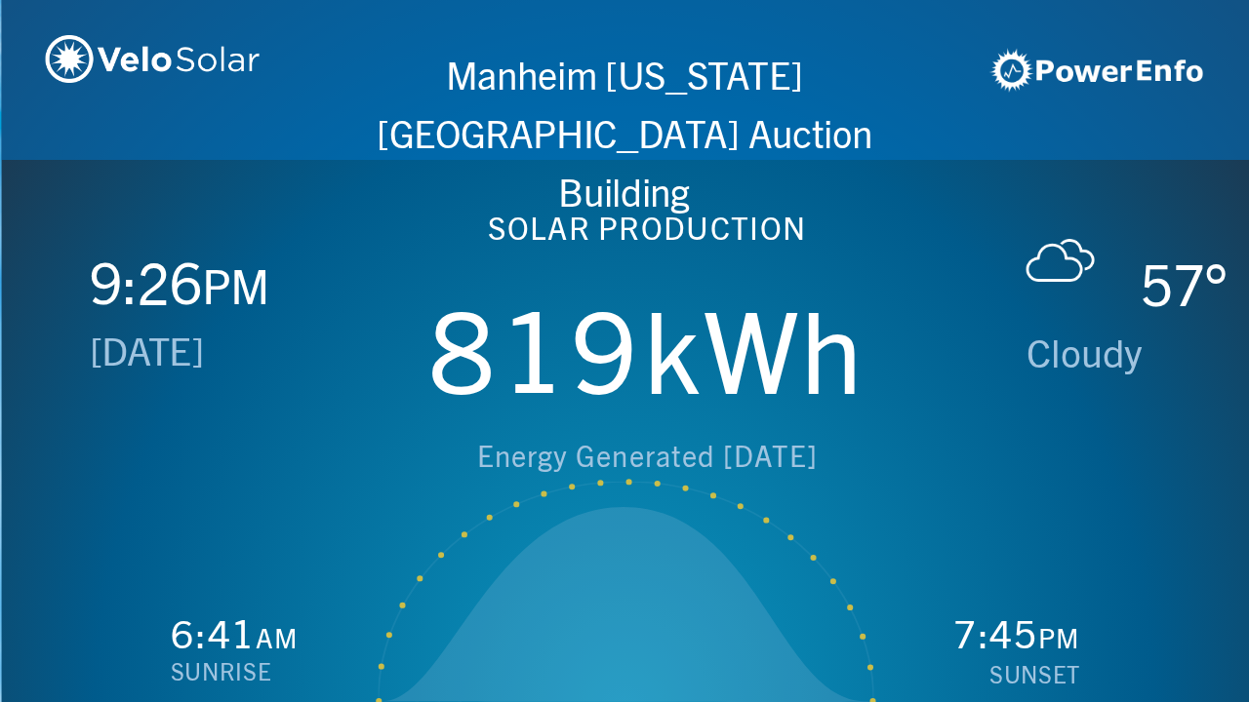
scroll to position [0, 1249]
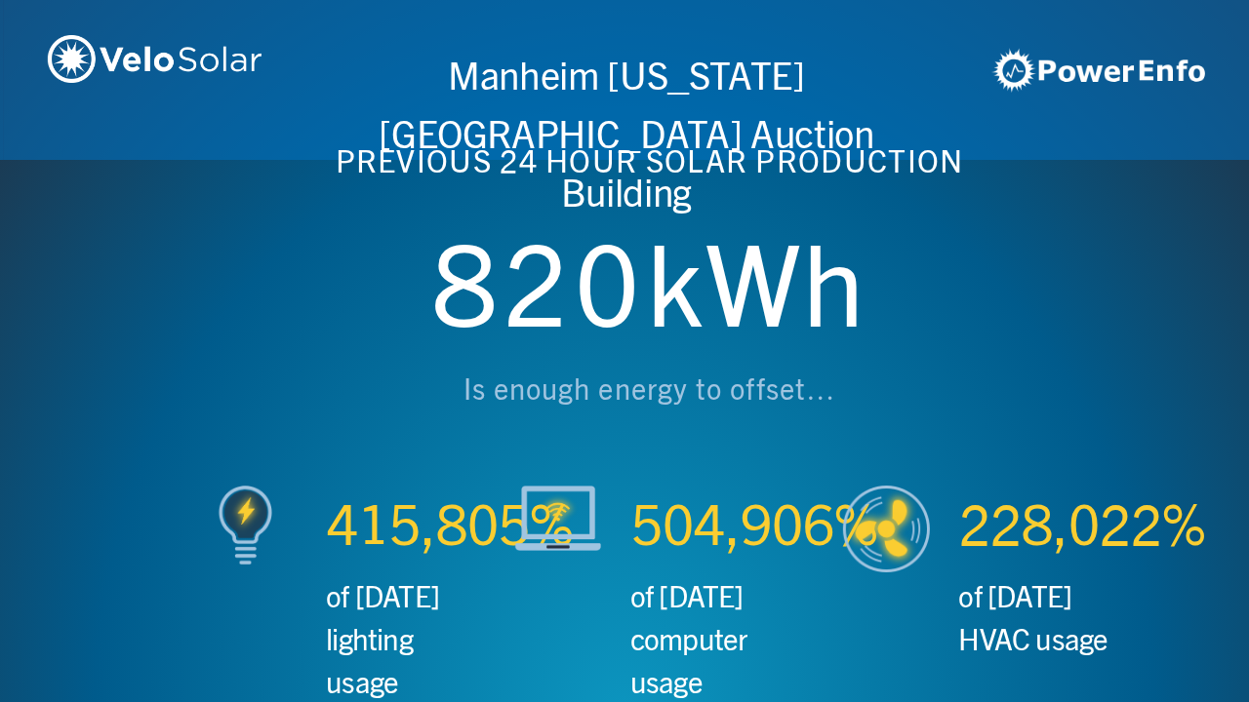
scroll to position [0, 2497]
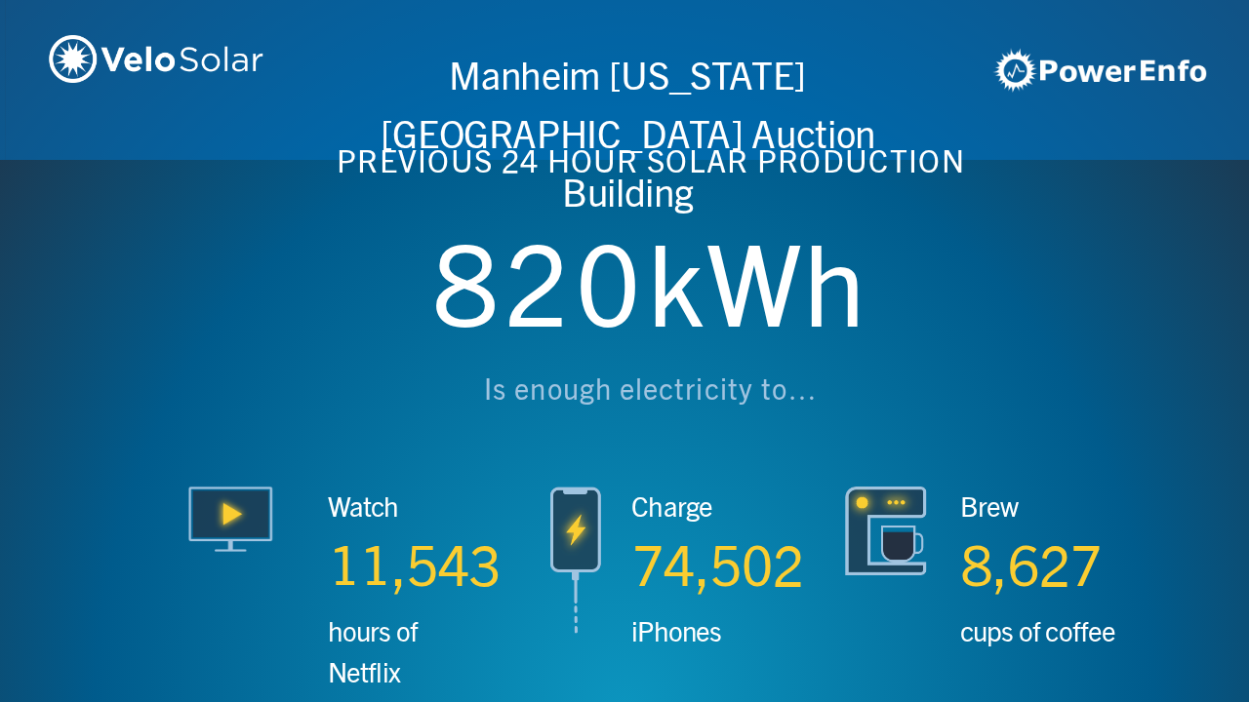
scroll to position [0, 3746]
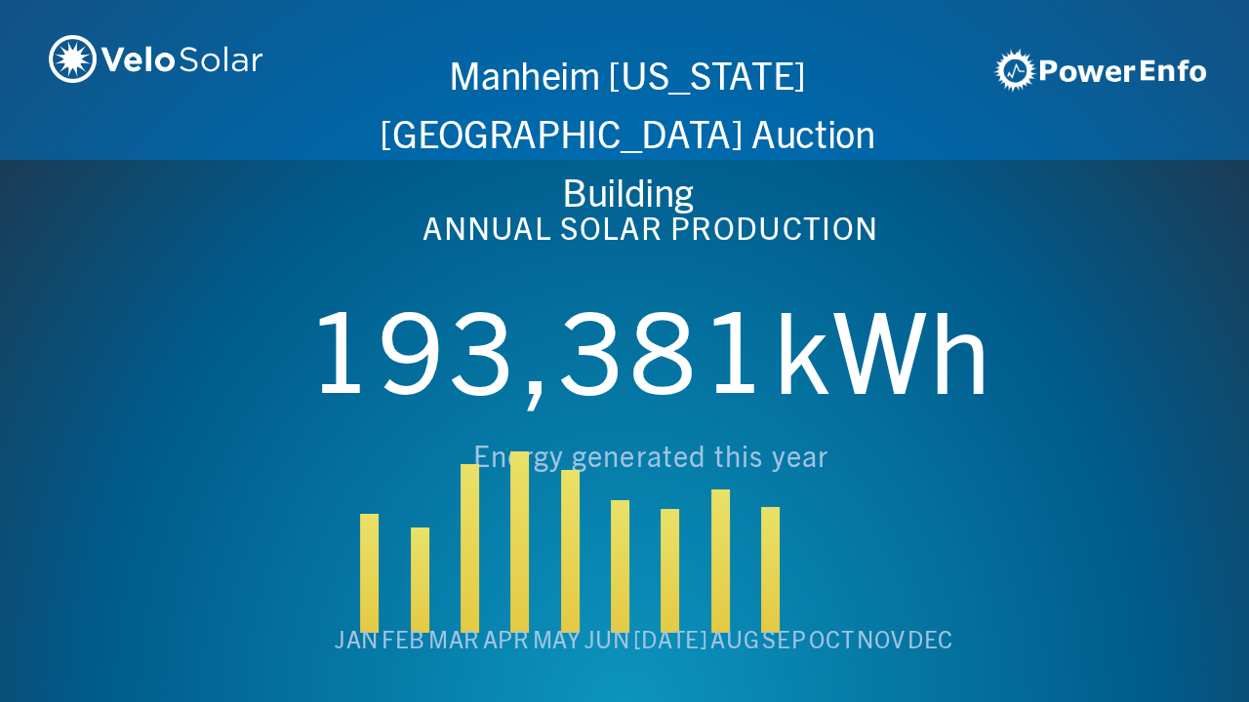
scroll to position [0, 4994]
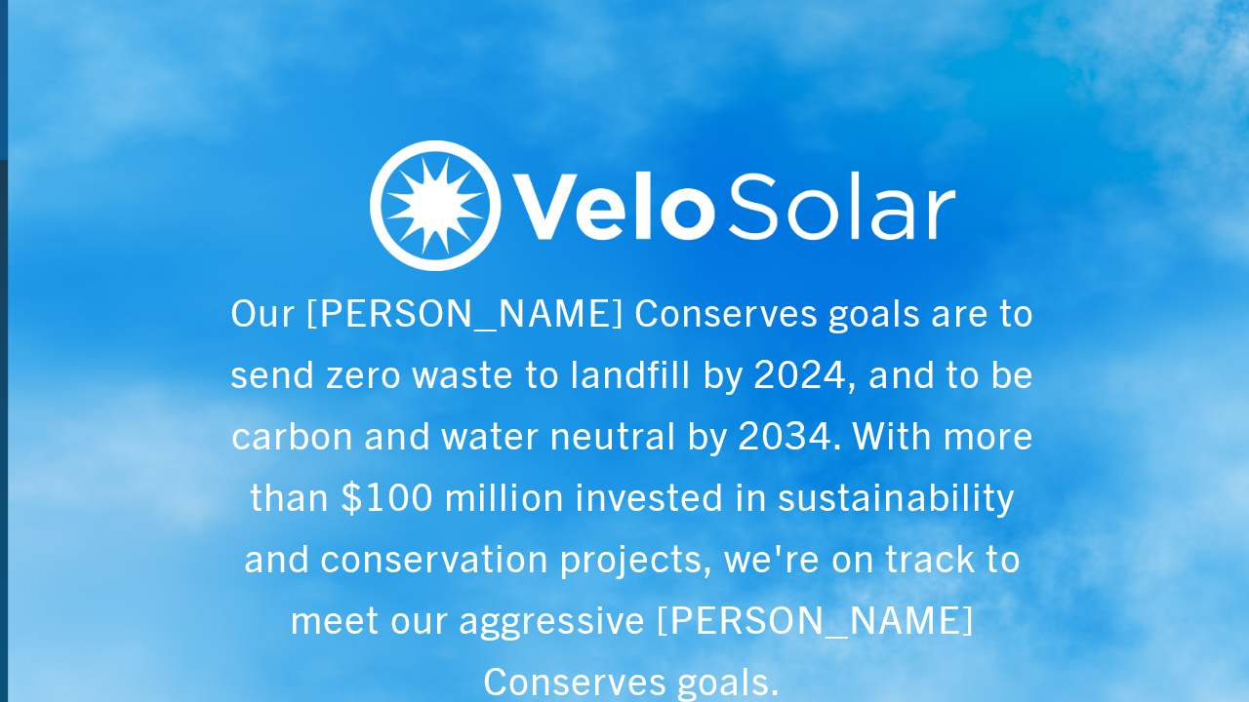
scroll to position [0, 6243]
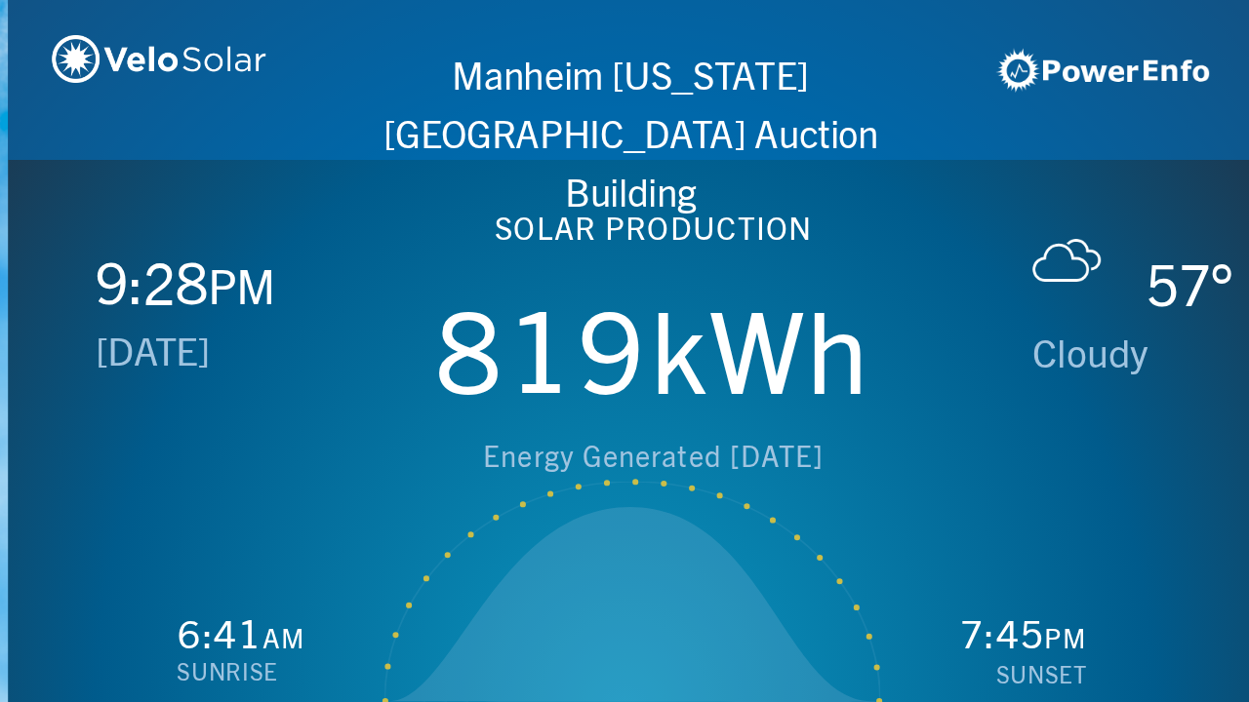
scroll to position [0, 1249]
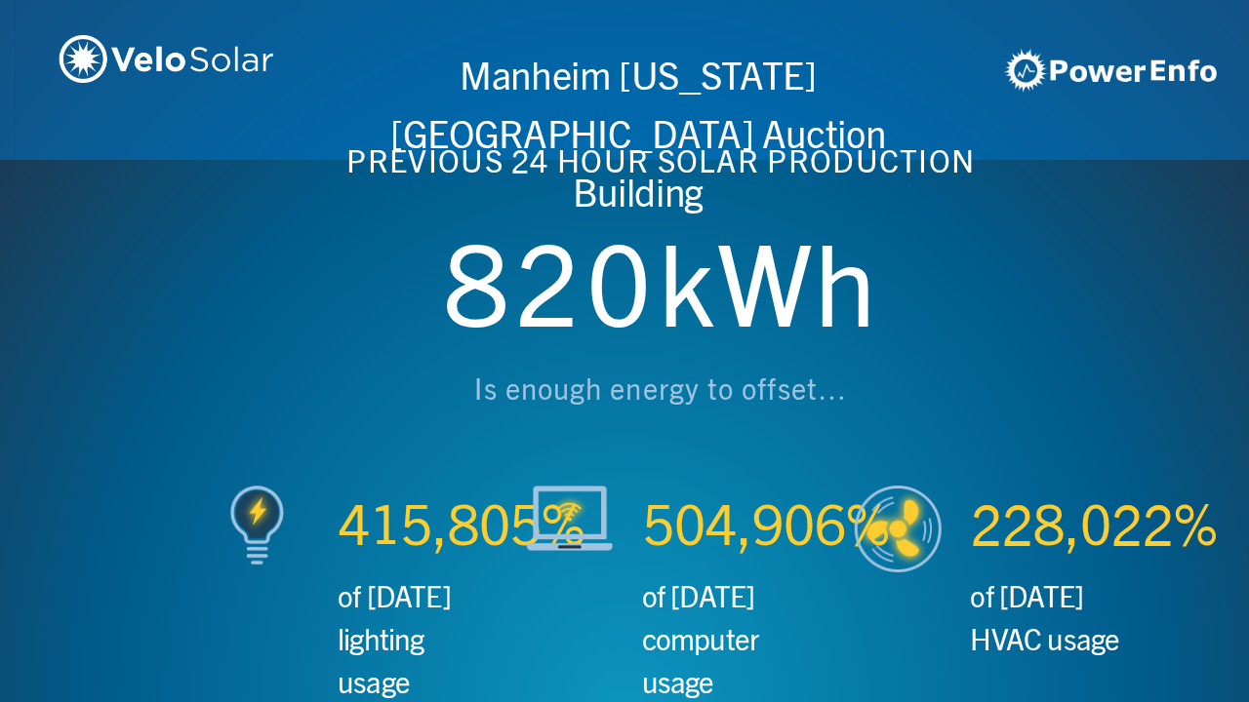
scroll to position [0, 2497]
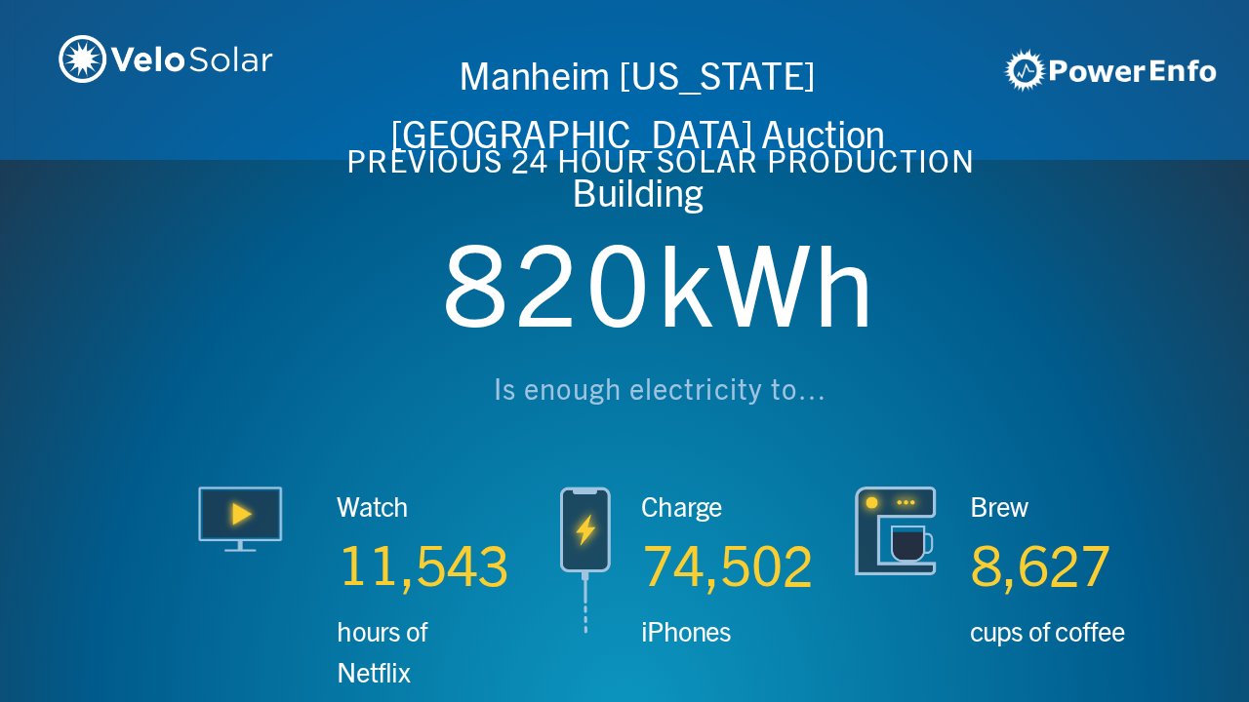
scroll to position [0, 3746]
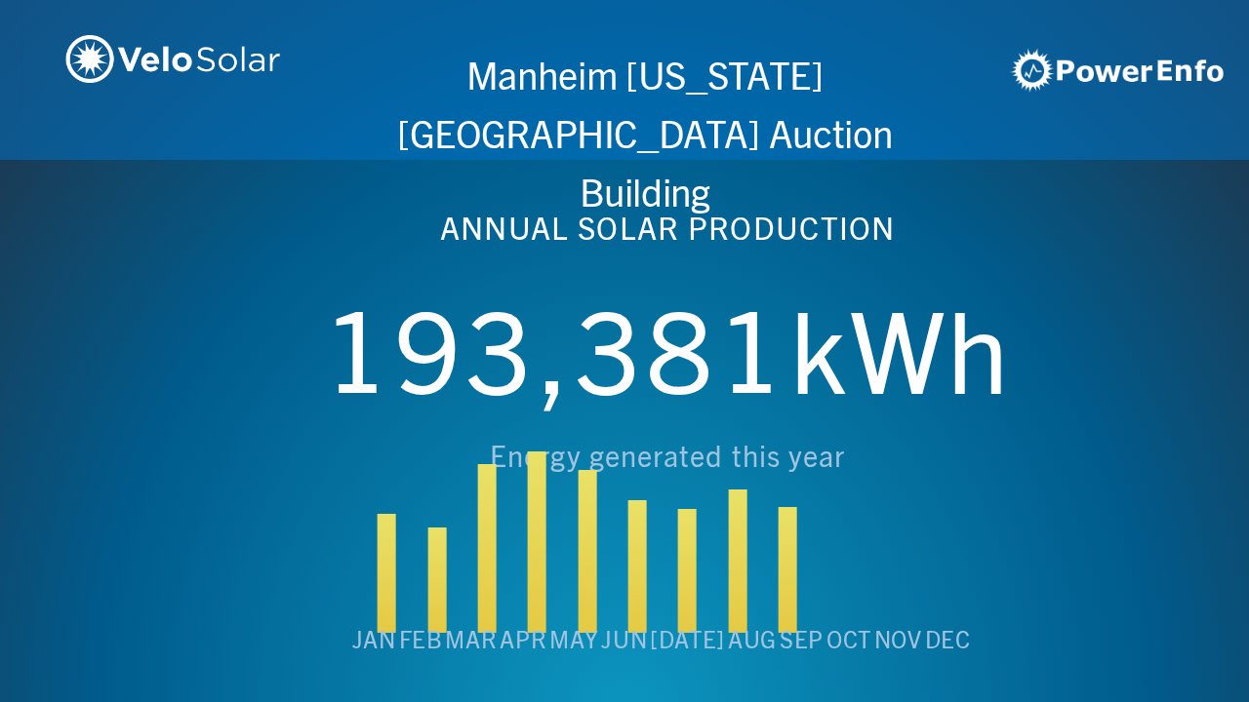
scroll to position [0, 4994]
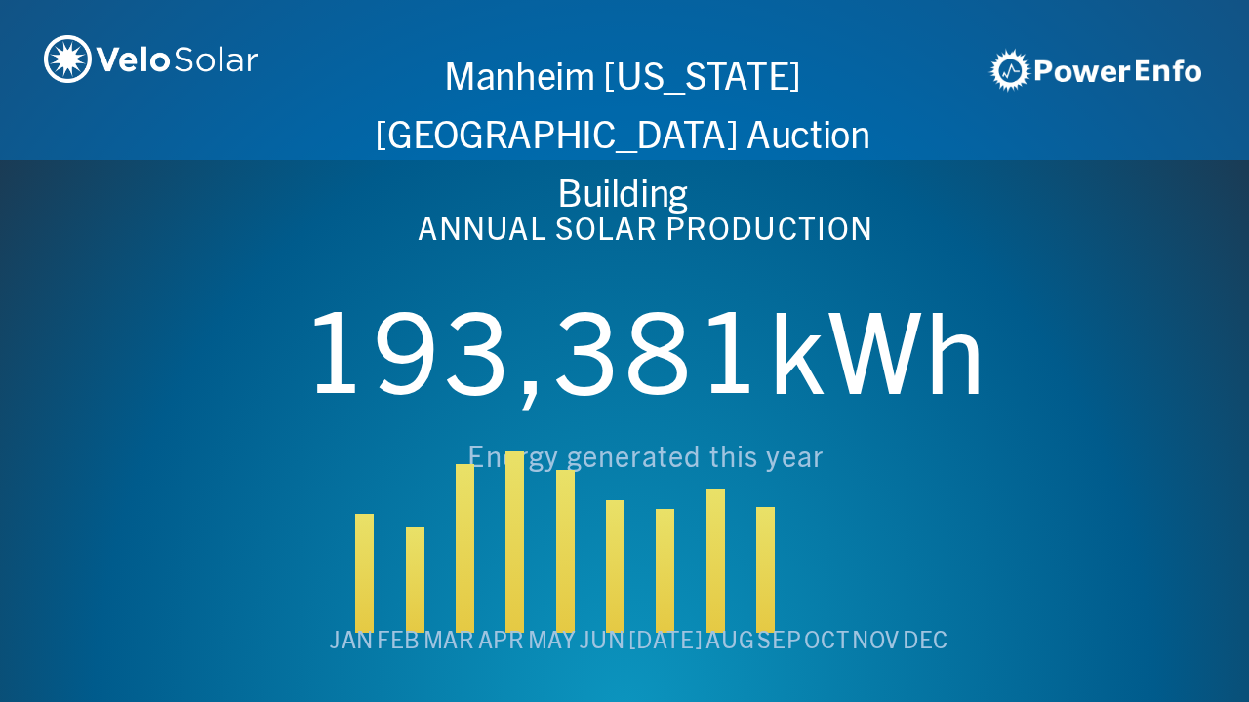
scroll to position [0, 6243]
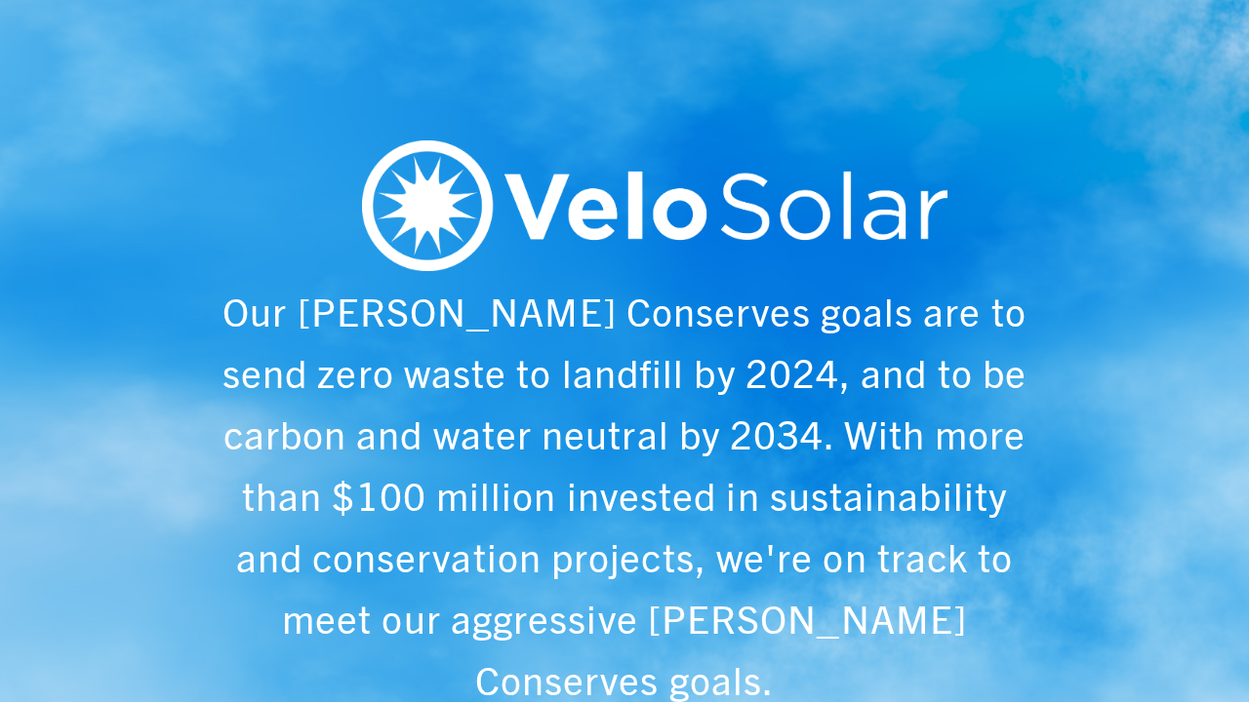
scroll to position [0, 1249]
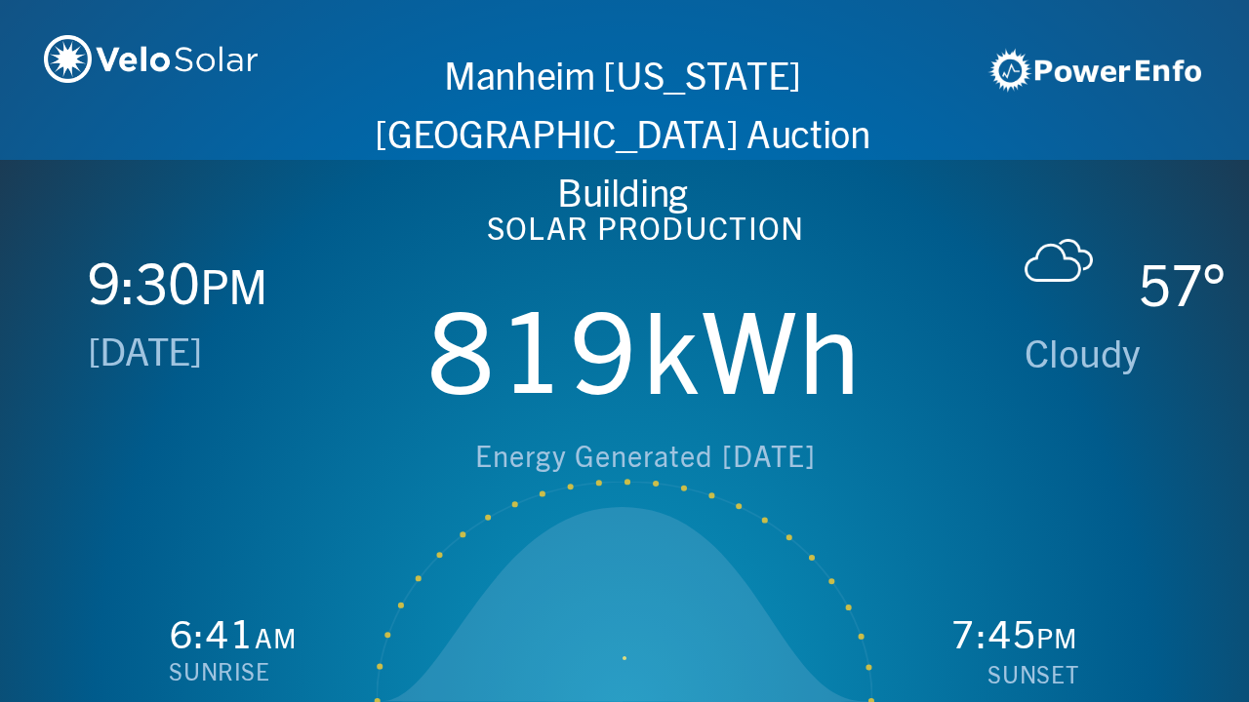
scroll to position [0, 2497]
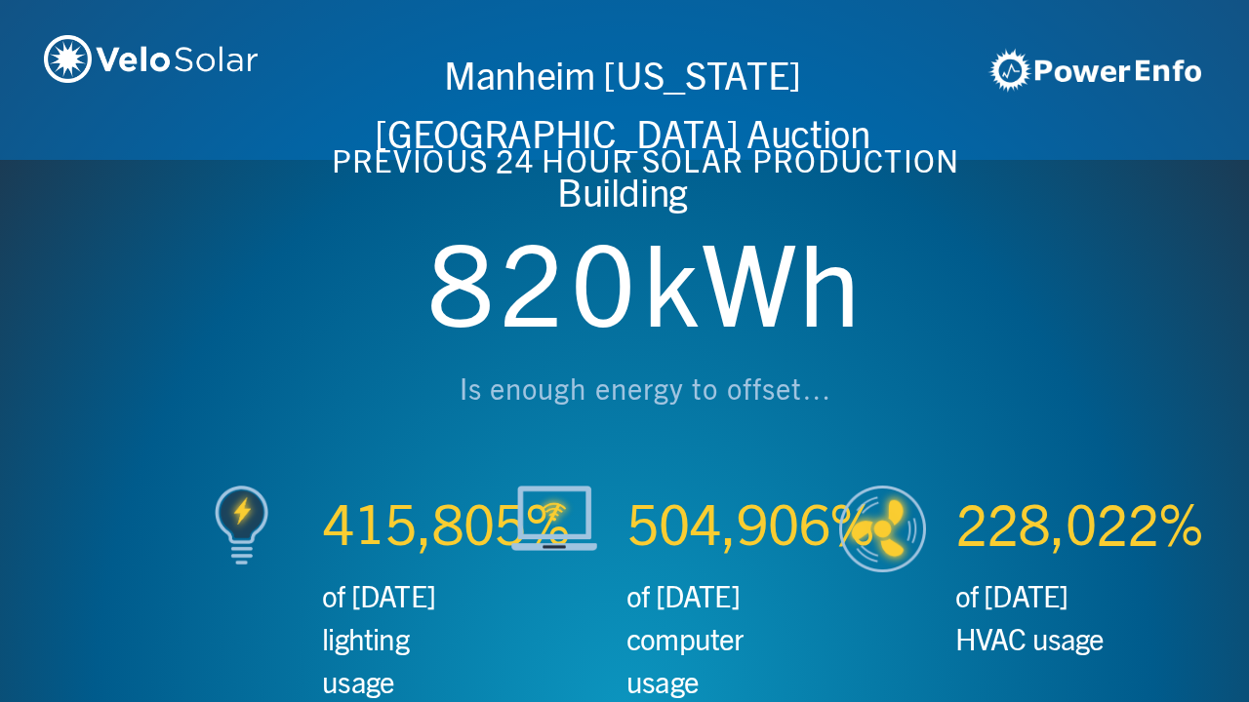
scroll to position [0, 3746]
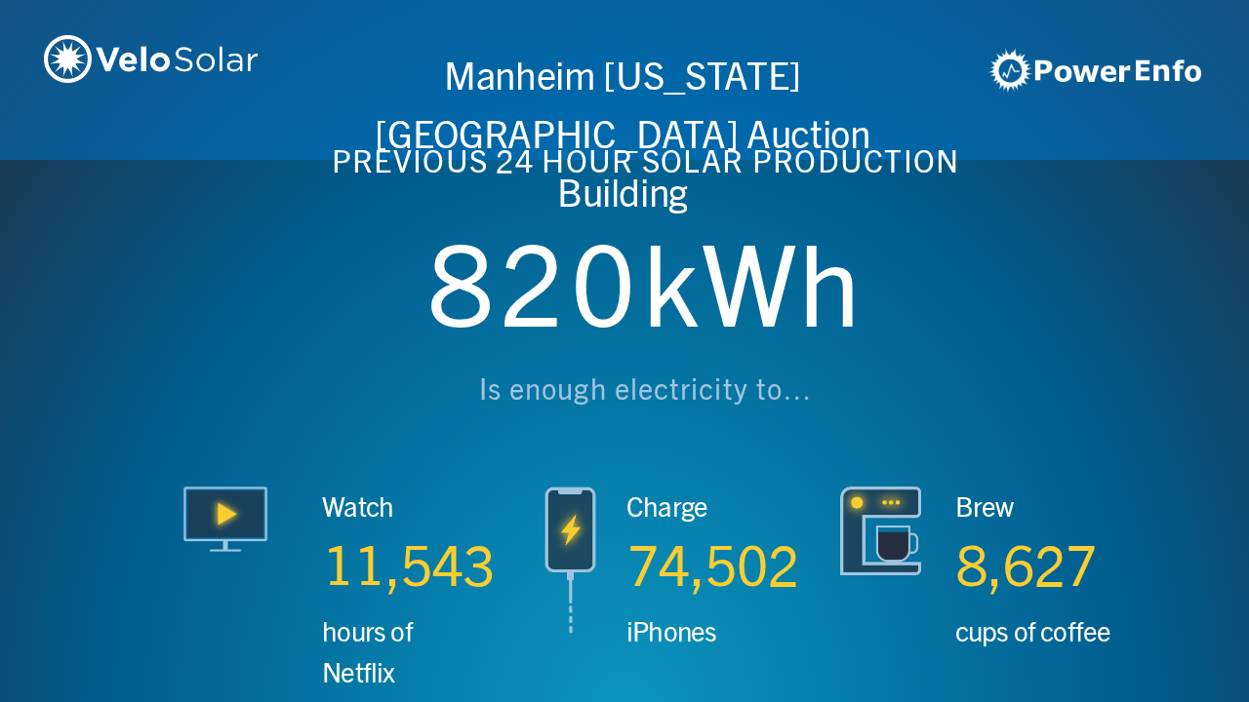
scroll to position [0, 4994]
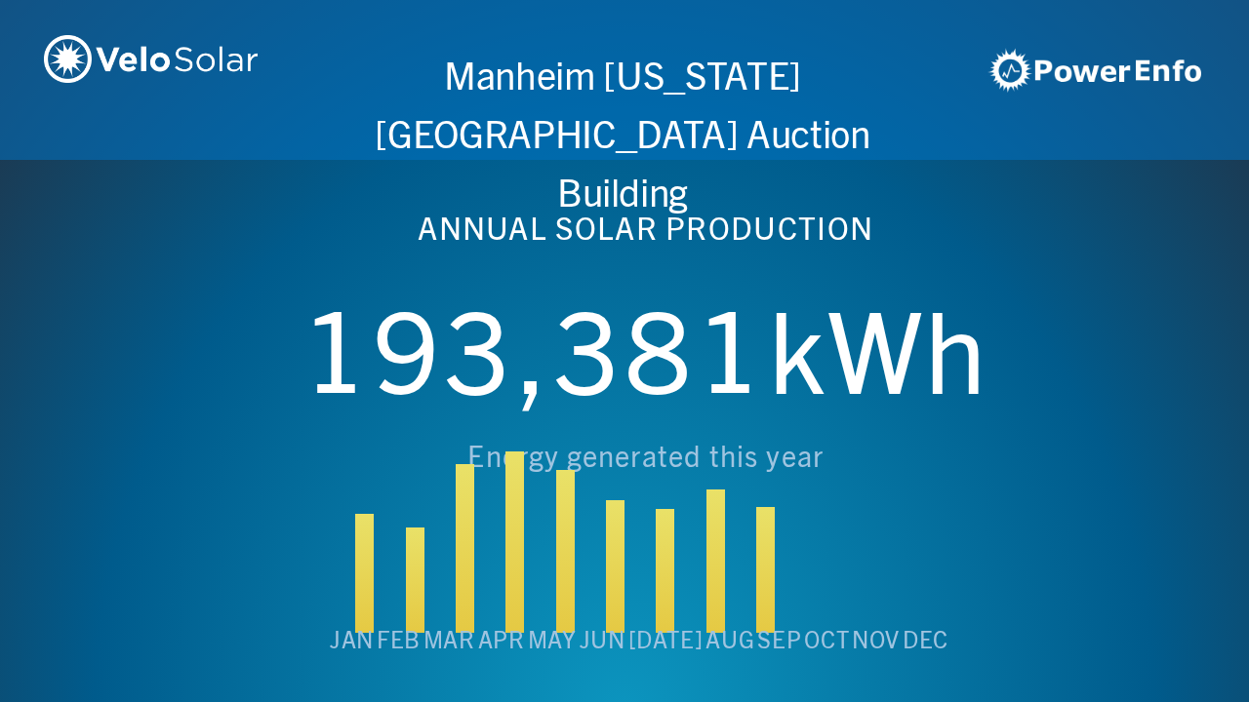
scroll to position [0, 6243]
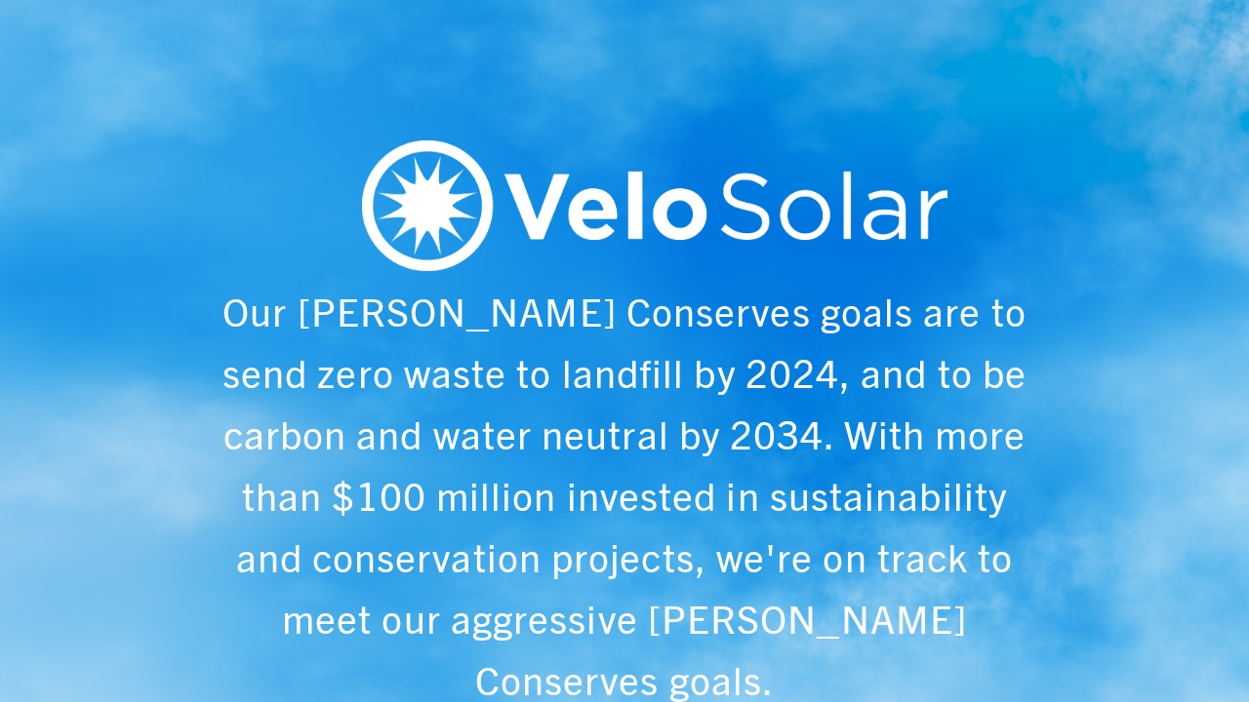
scroll to position [0, 1249]
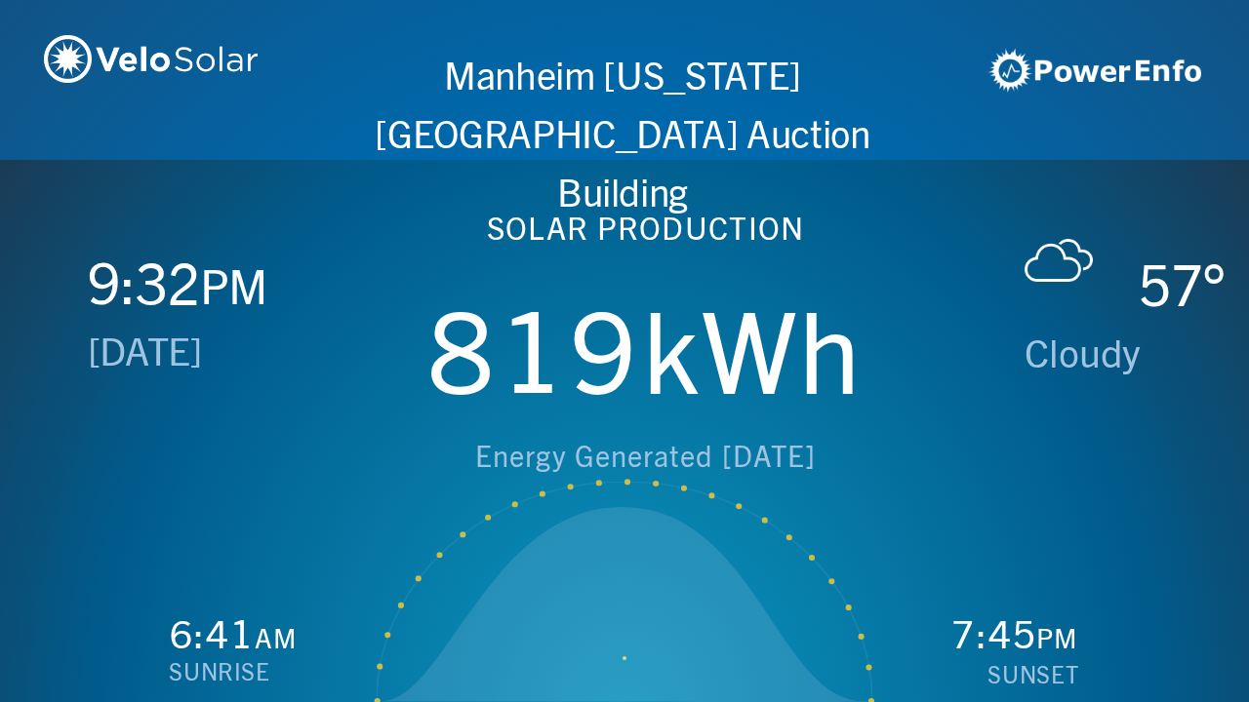
scroll to position [0, 2497]
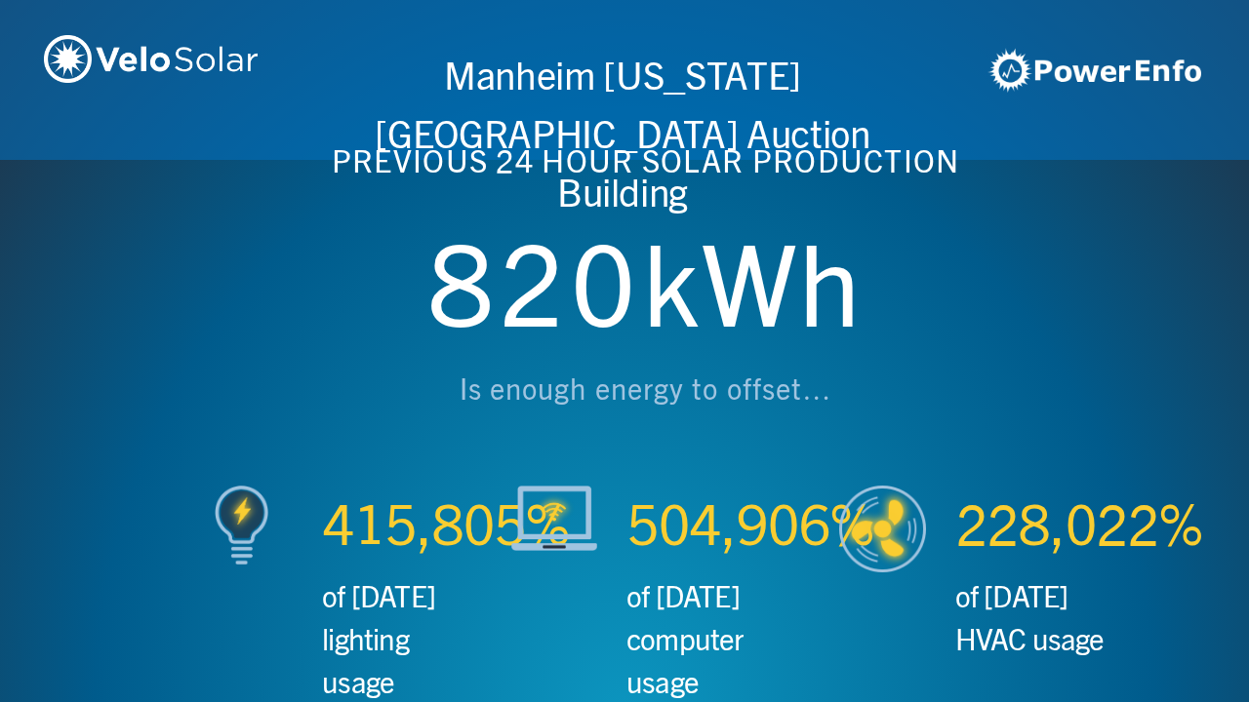
scroll to position [0, 3746]
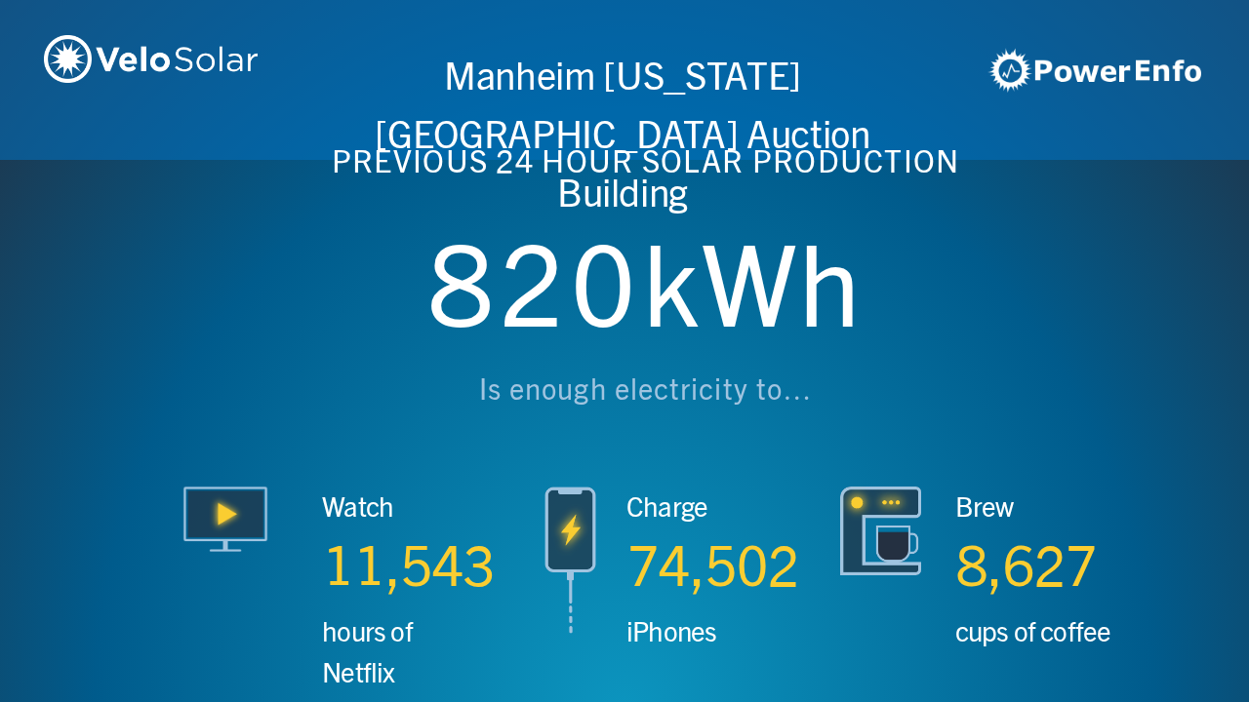
scroll to position [0, 4994]
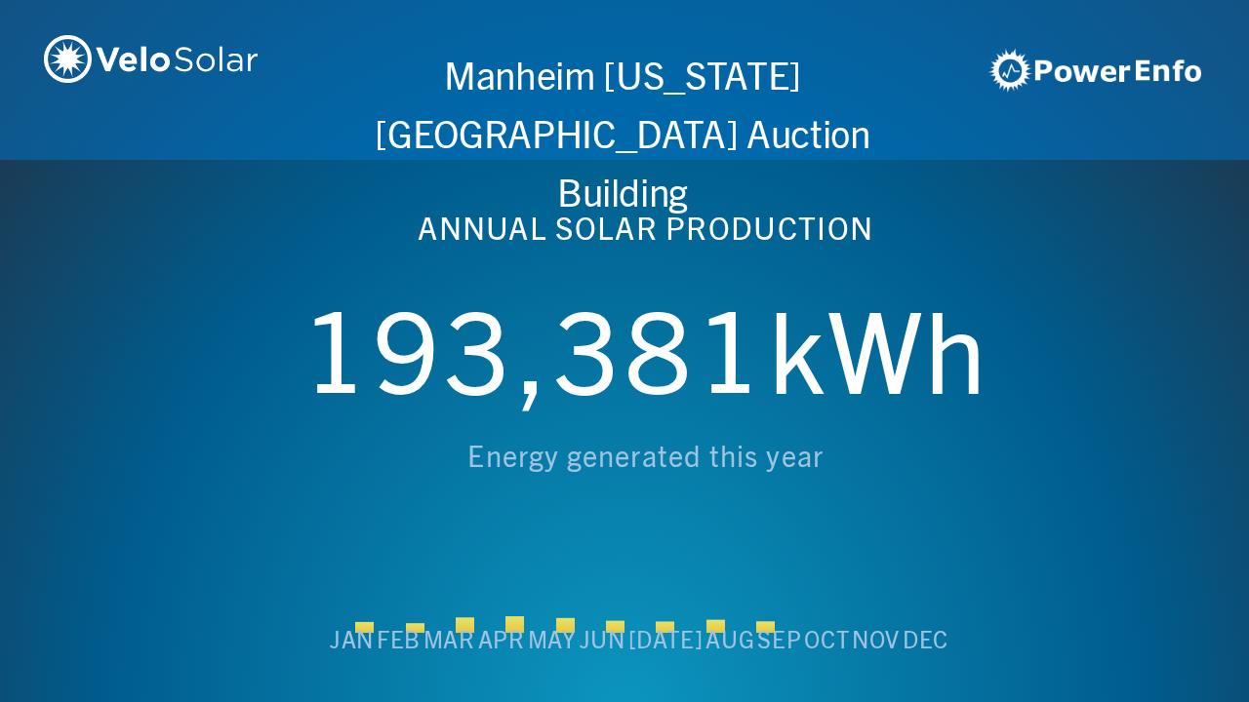
scroll to position [0, 6243]
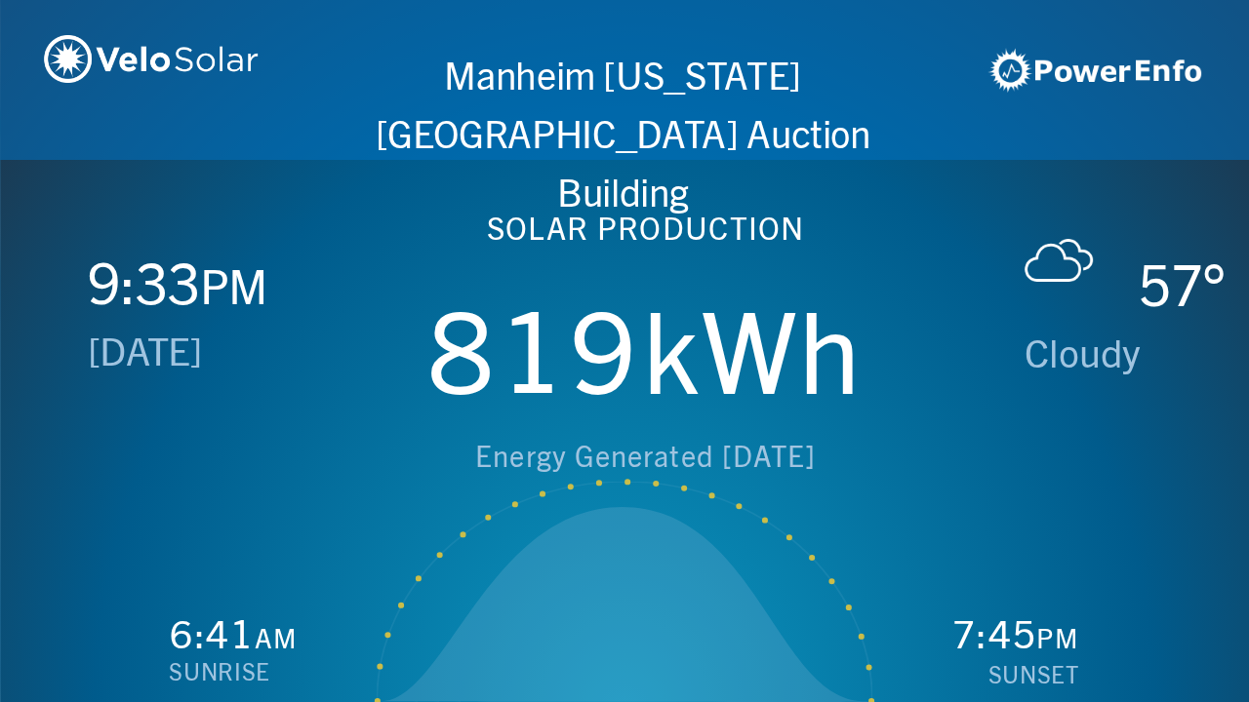
scroll to position [0, 1249]
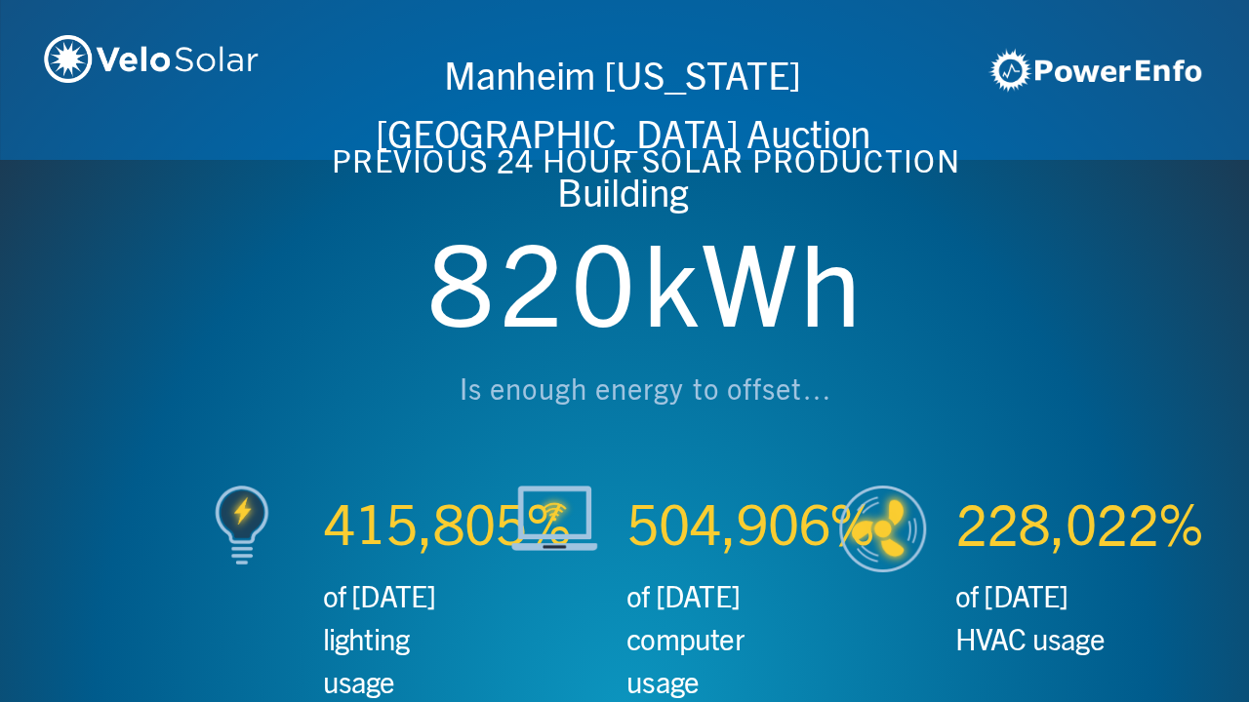
scroll to position [0, 2497]
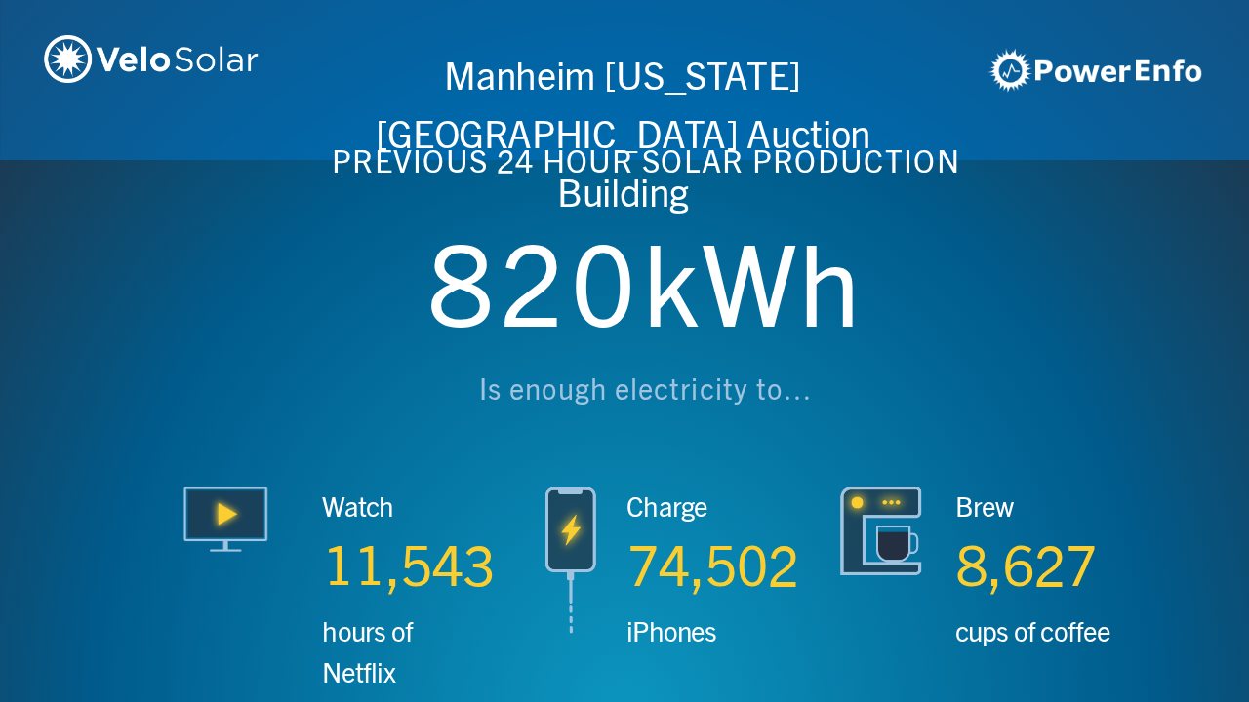
scroll to position [0, 3746]
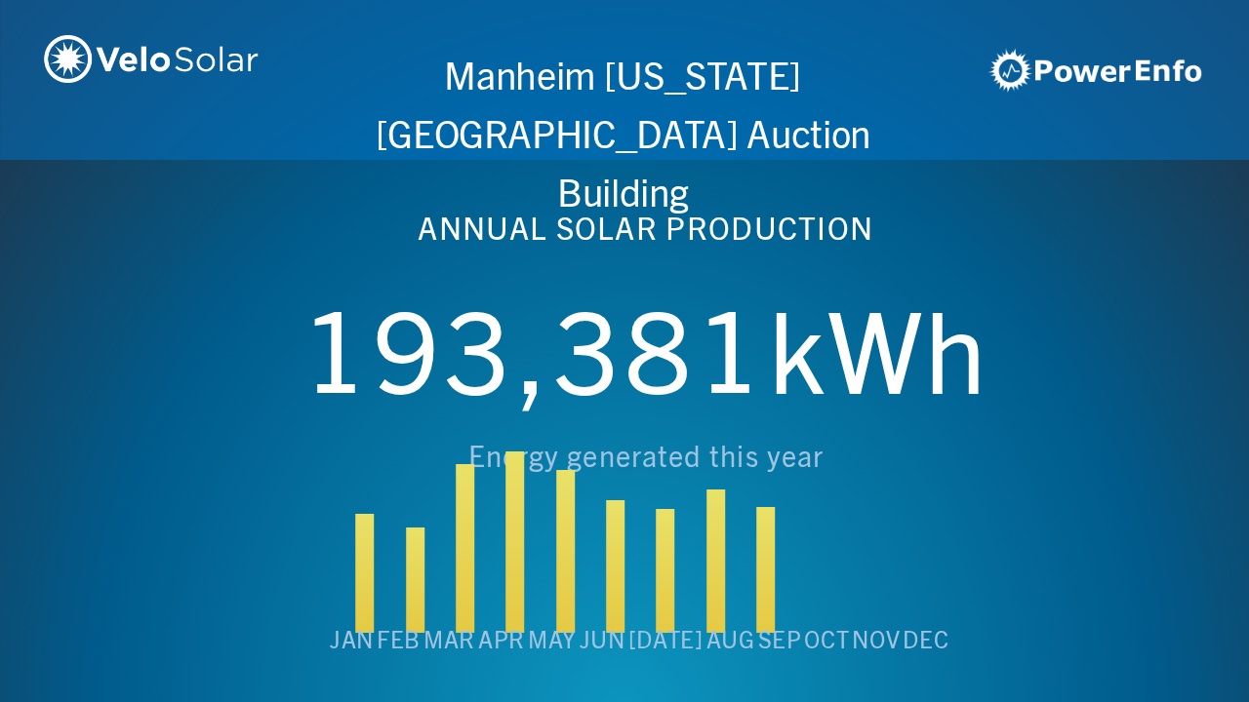
scroll to position [0, 4994]
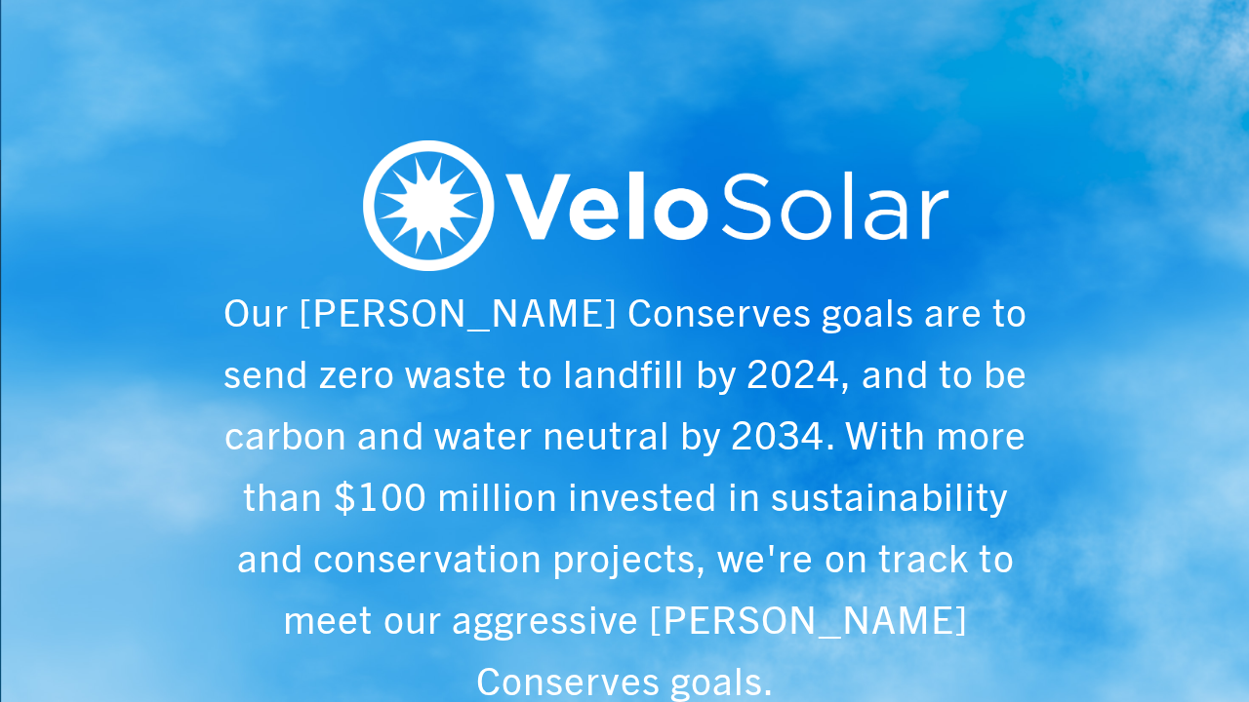
scroll to position [0, 6243]
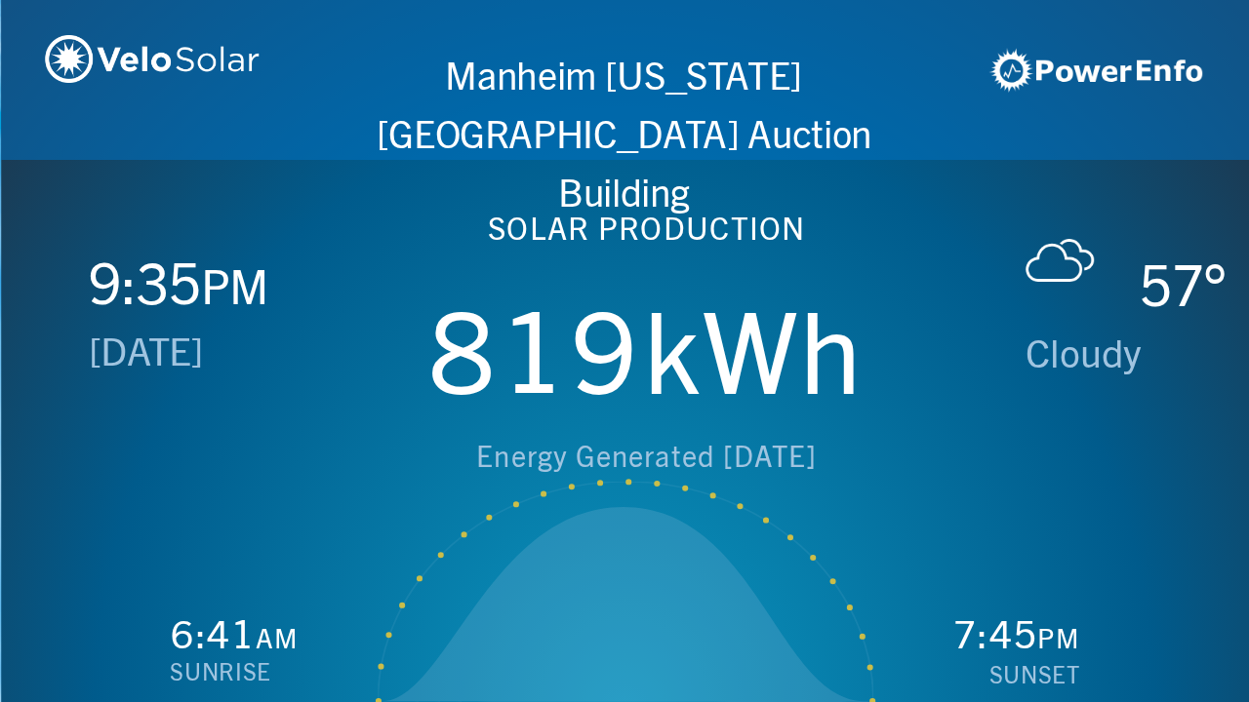
scroll to position [0, 1249]
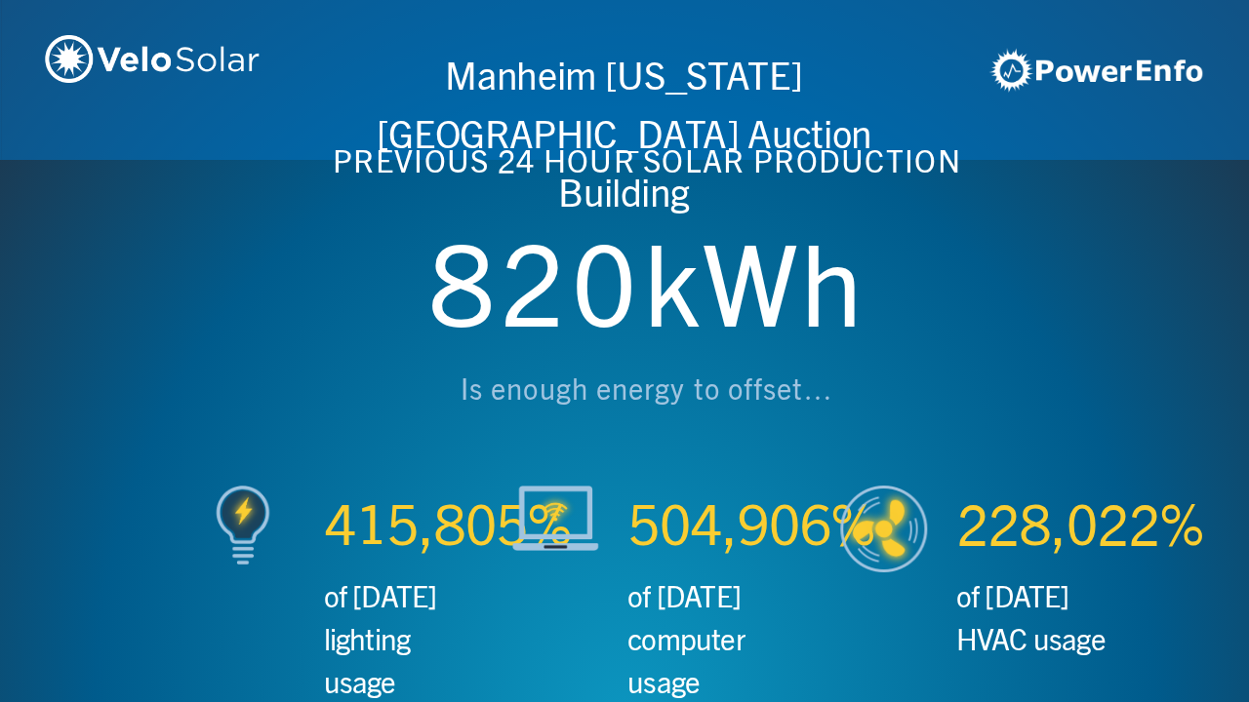
scroll to position [0, 2497]
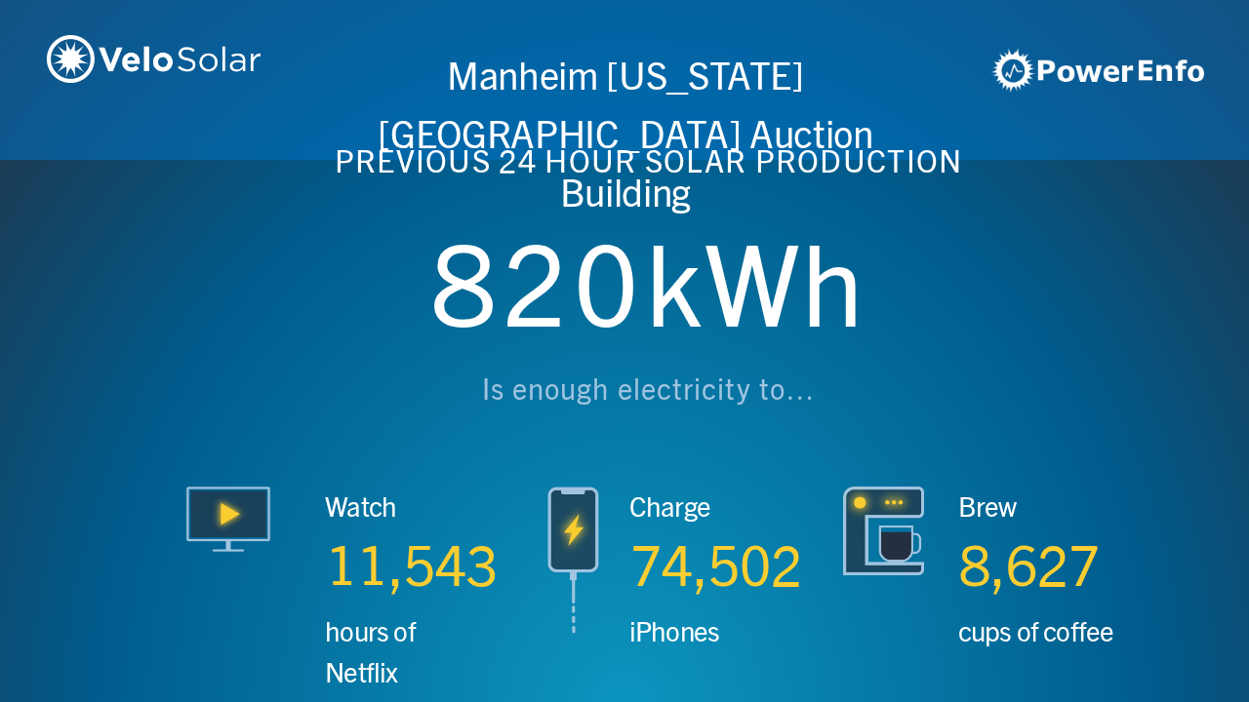
scroll to position [0, 3746]
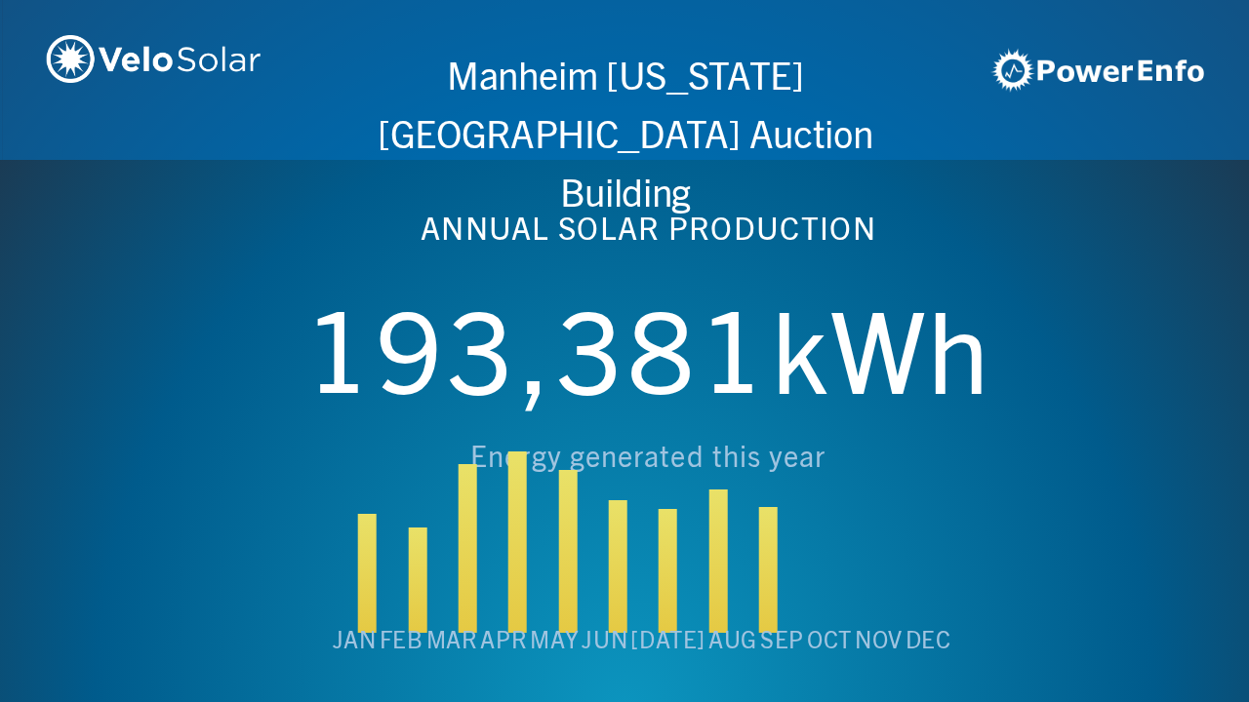
scroll to position [0, 4994]
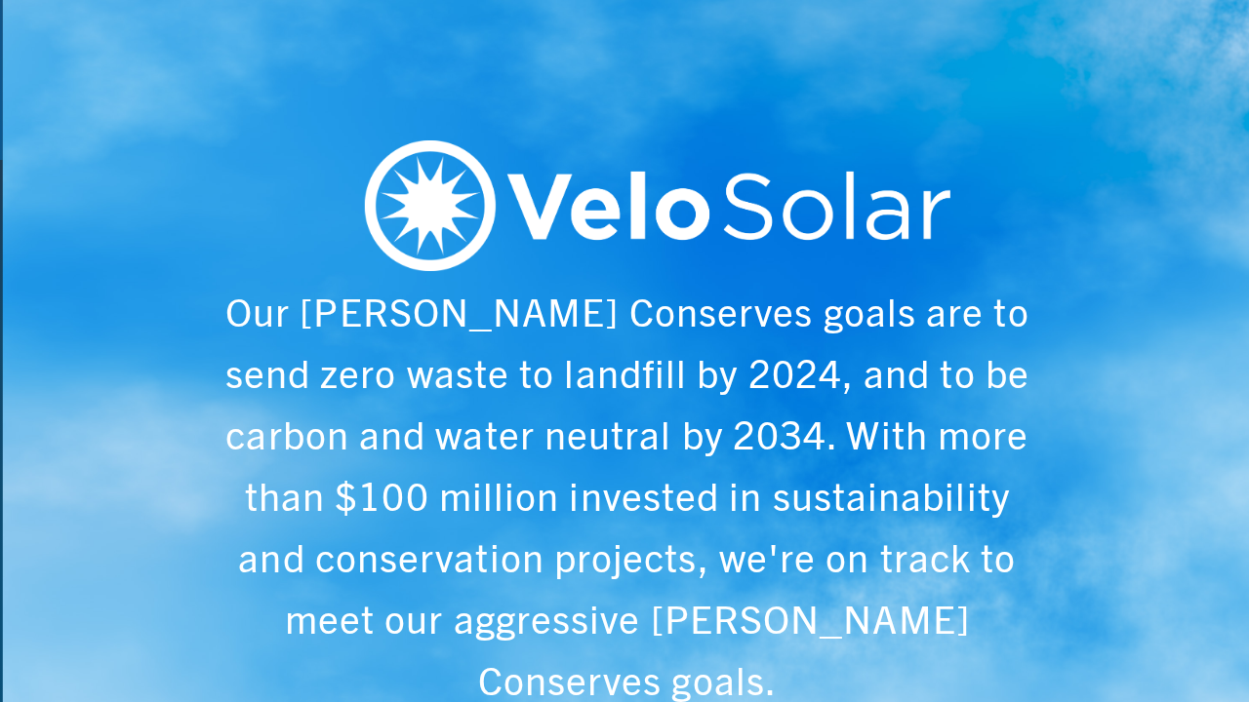
scroll to position [0, 6243]
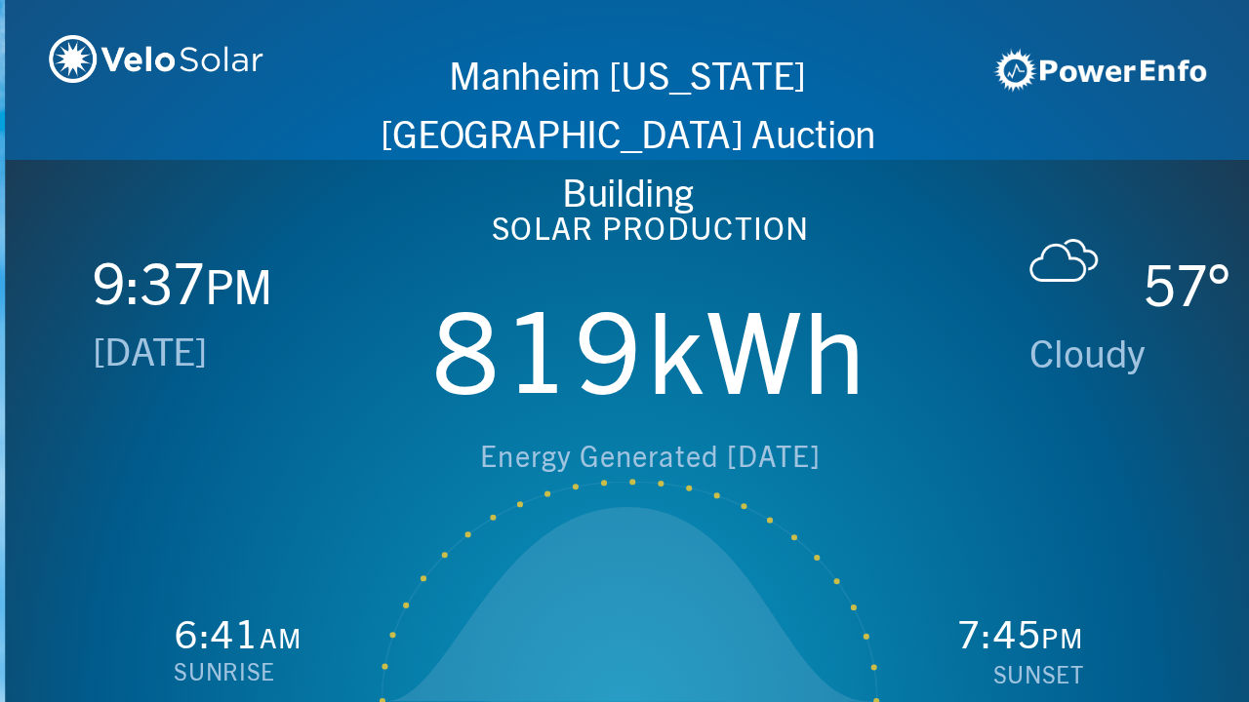
scroll to position [0, 1249]
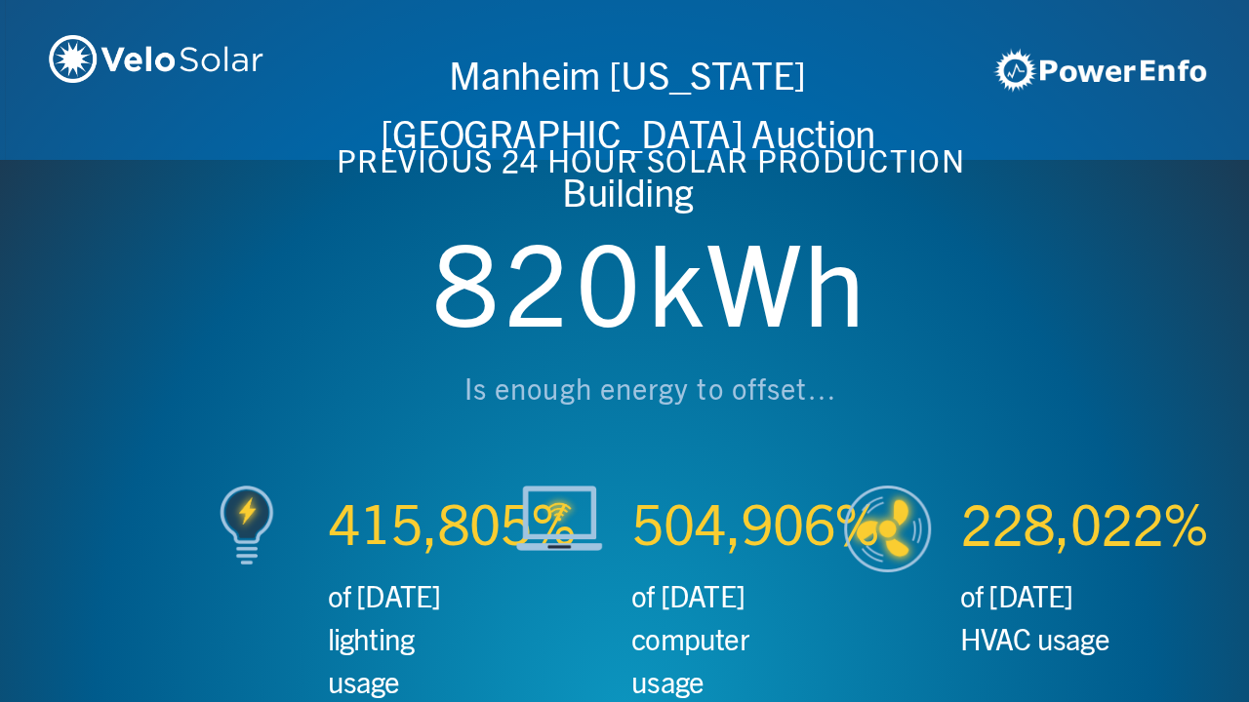
scroll to position [0, 2497]
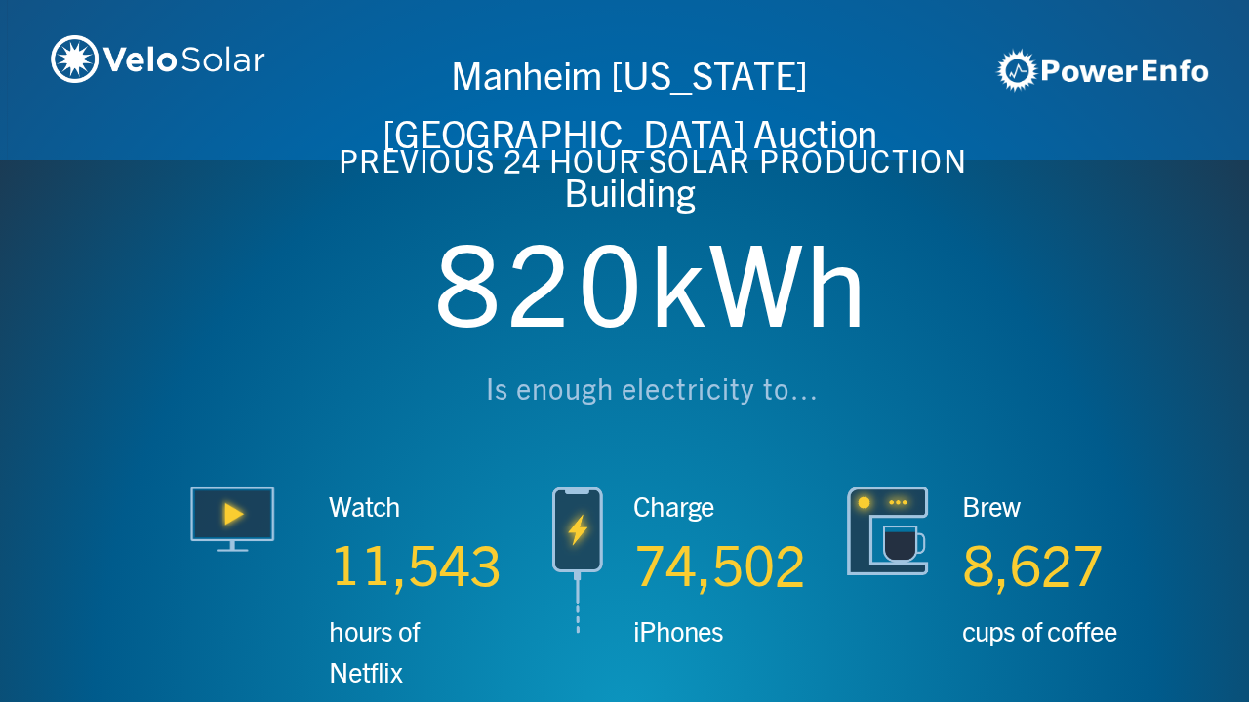
scroll to position [0, 3746]
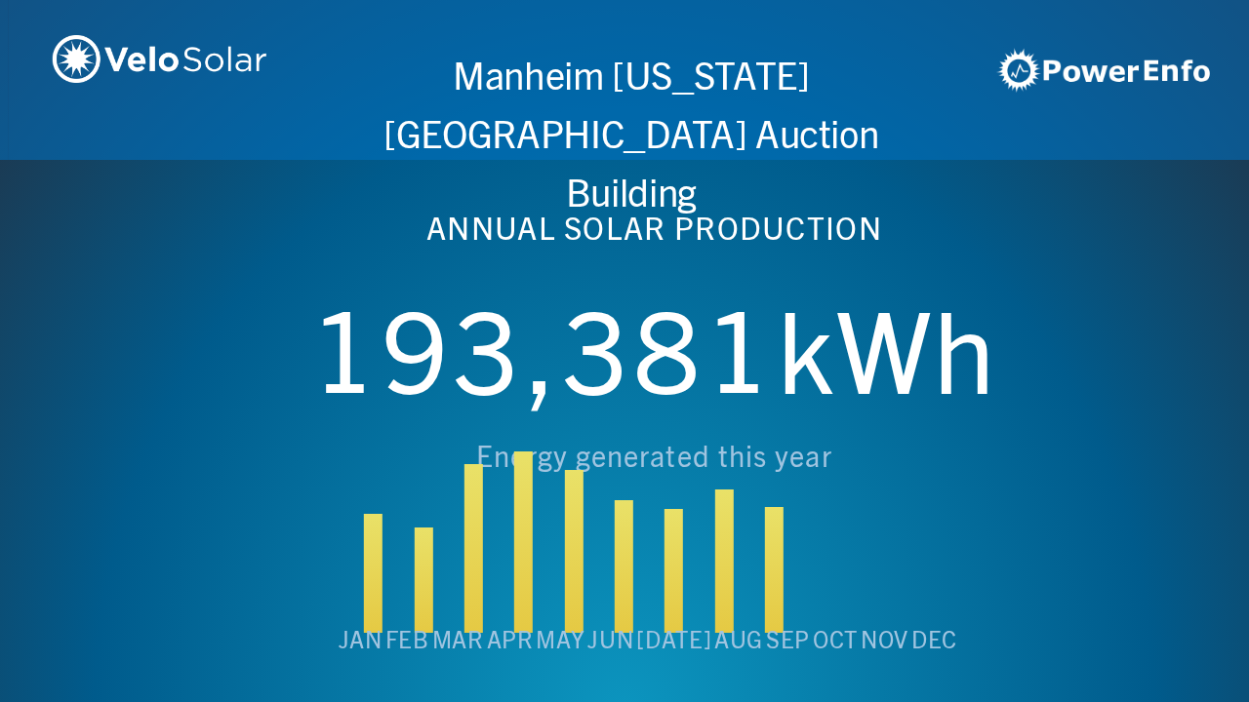
scroll to position [0, 4994]
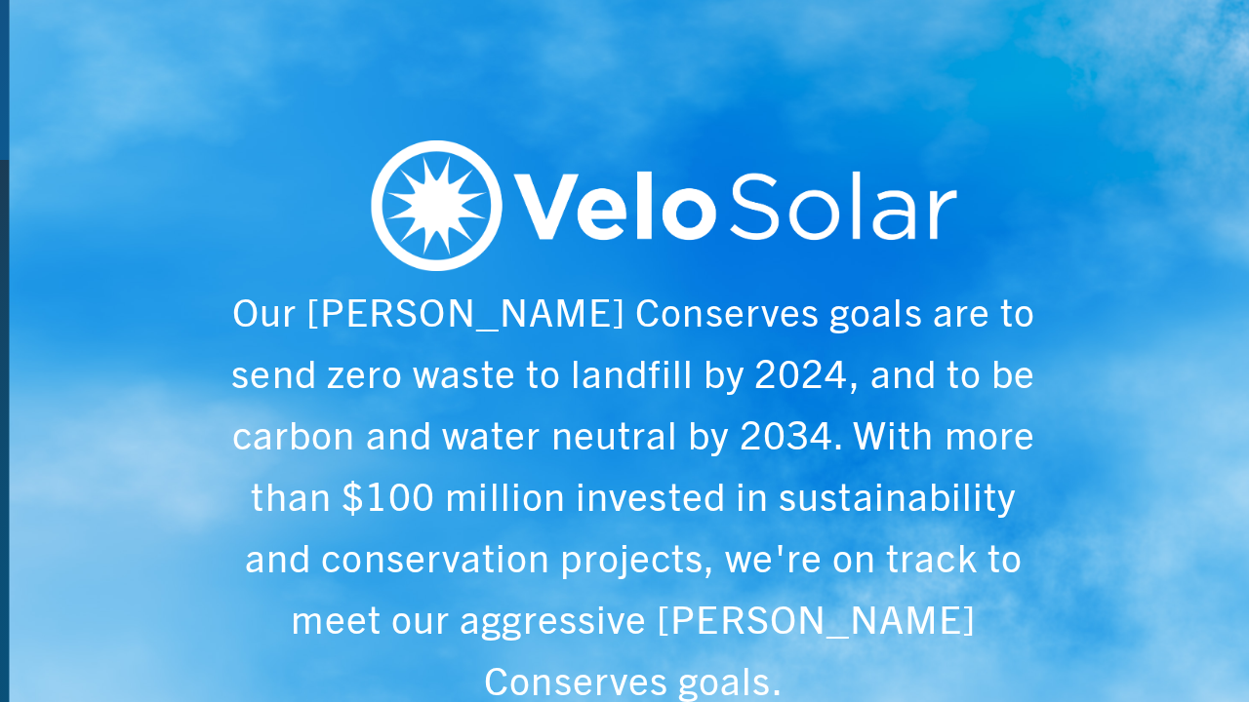
scroll to position [0, 6243]
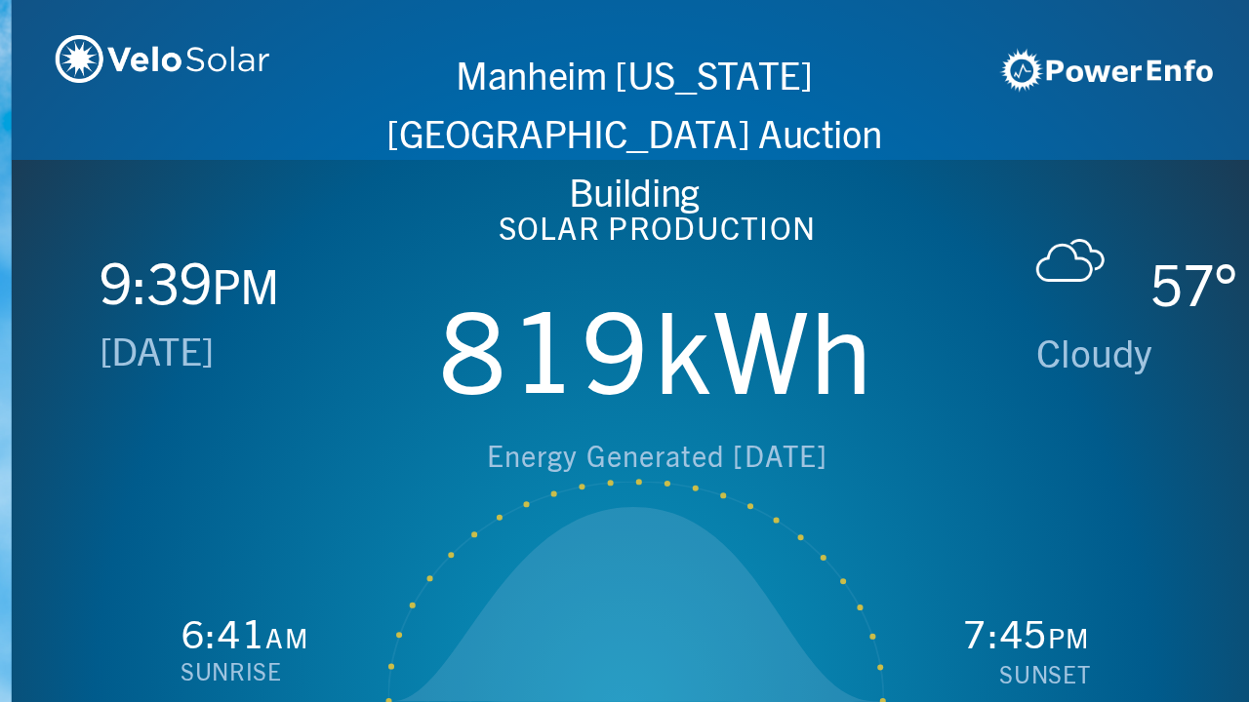
scroll to position [0, 1249]
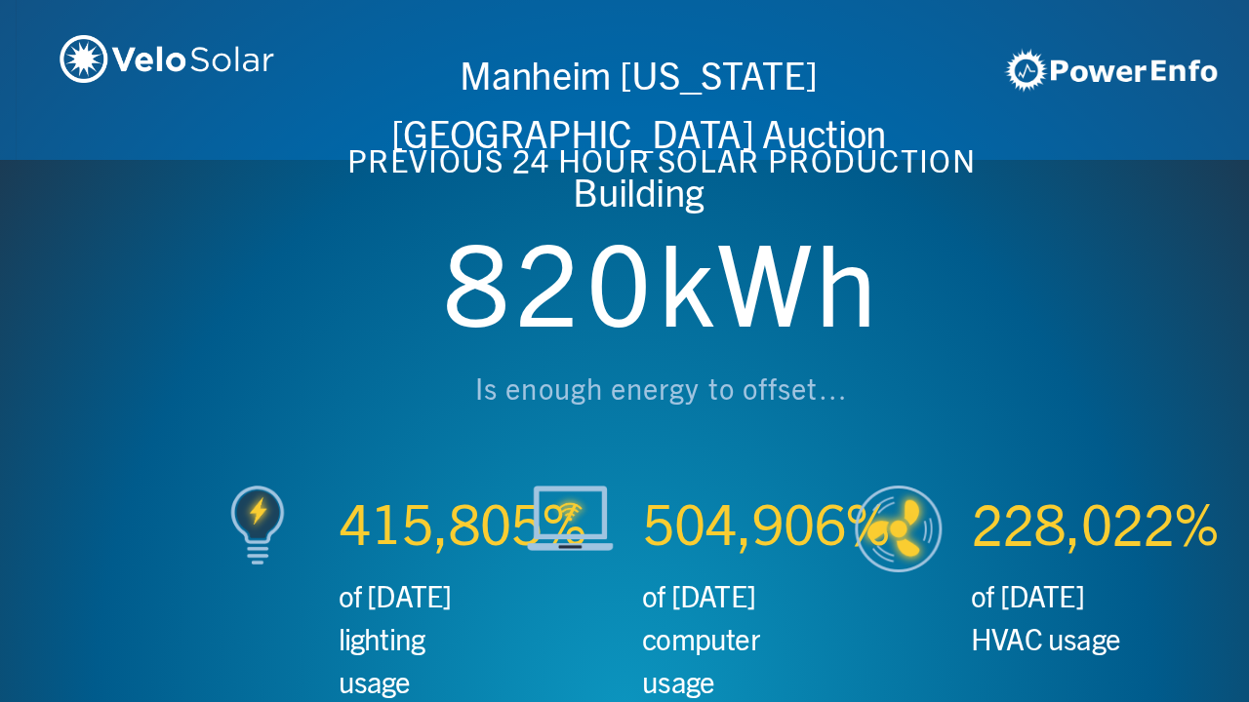
scroll to position [0, 2497]
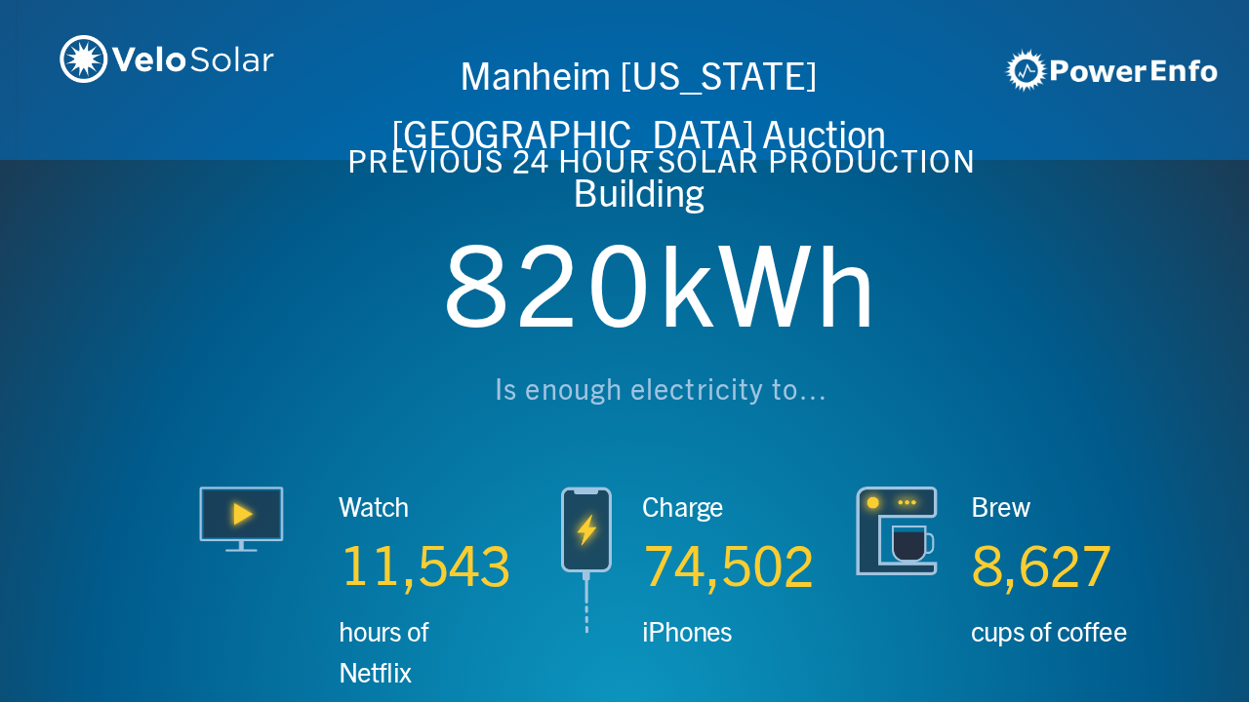
scroll to position [0, 3746]
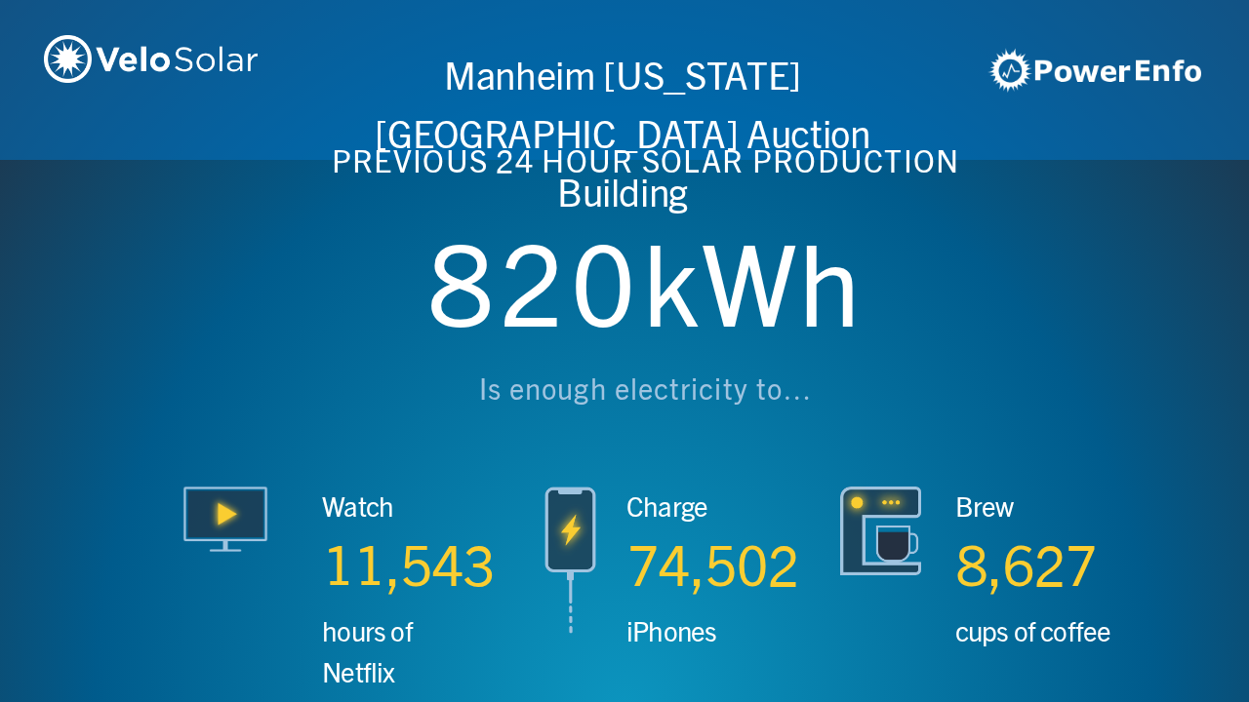
scroll to position [0, 4994]
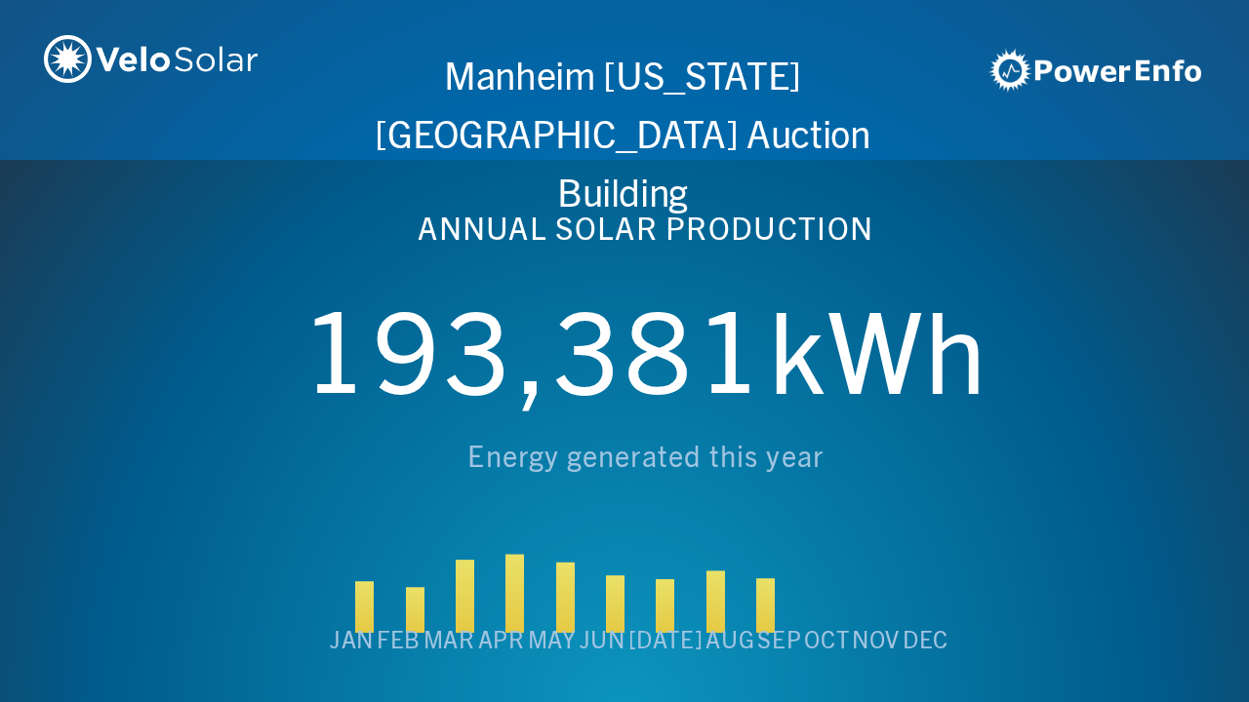
scroll to position [0, 6243]
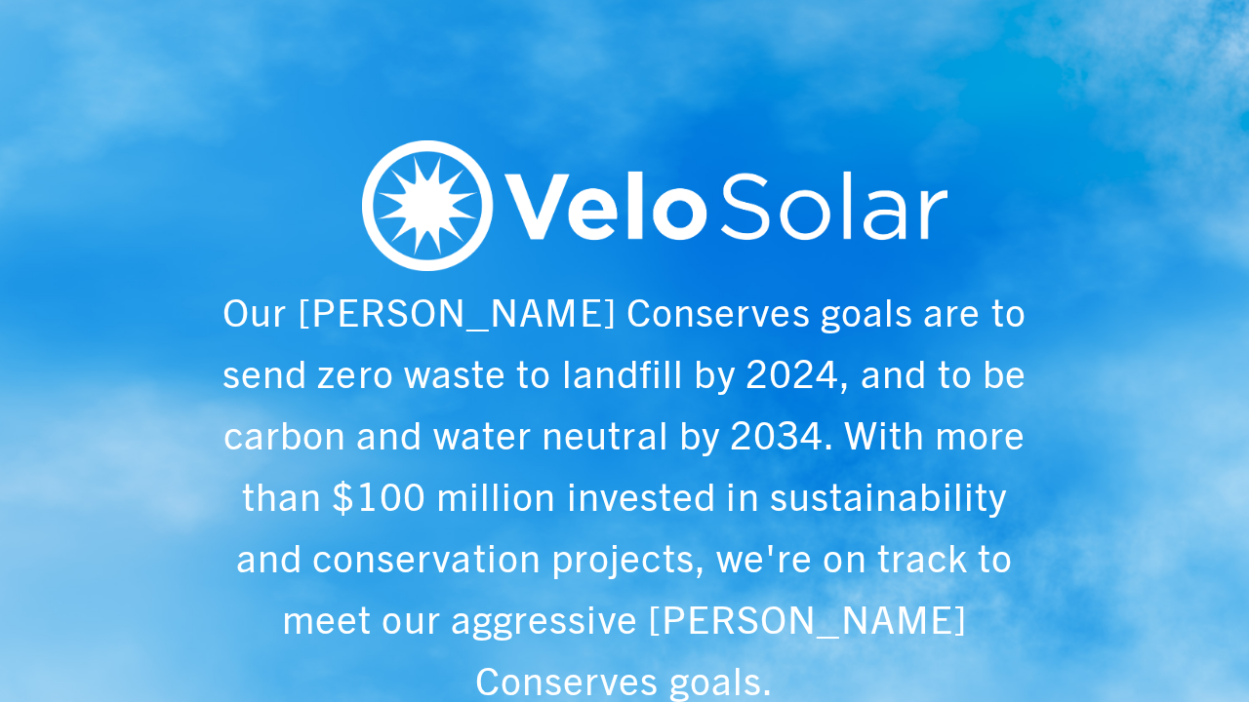
scroll to position [0, 1249]
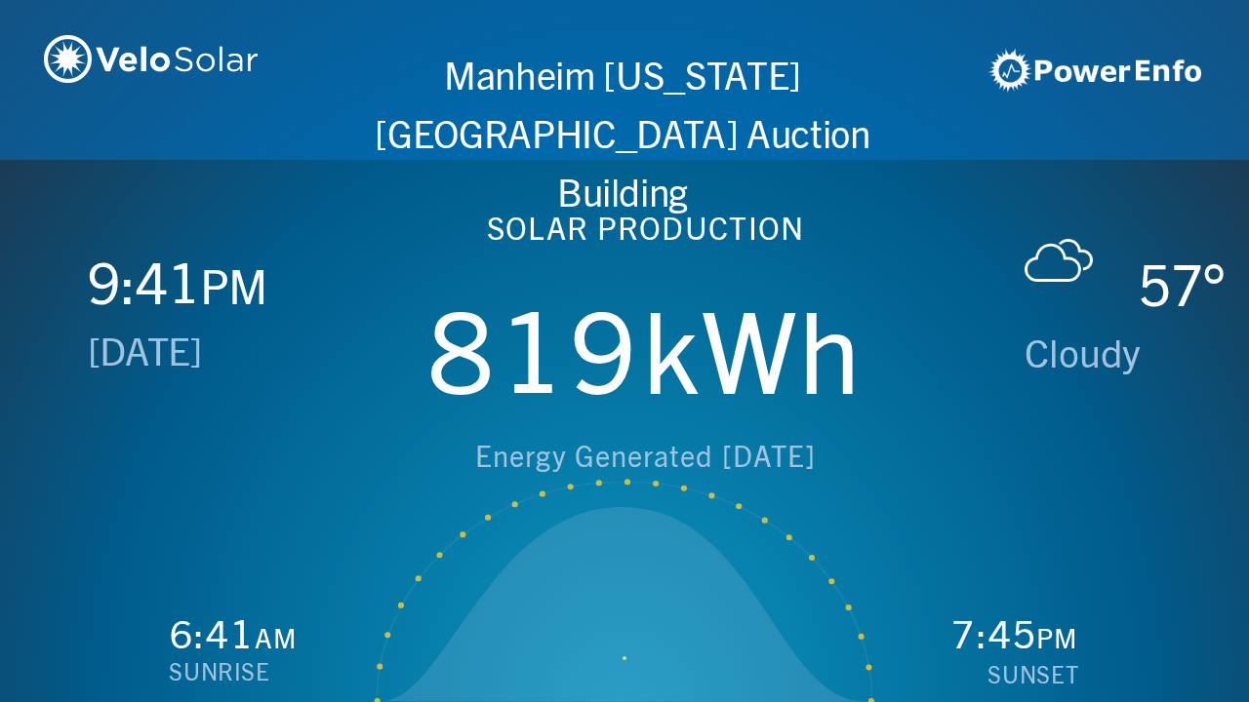
scroll to position [0, 2497]
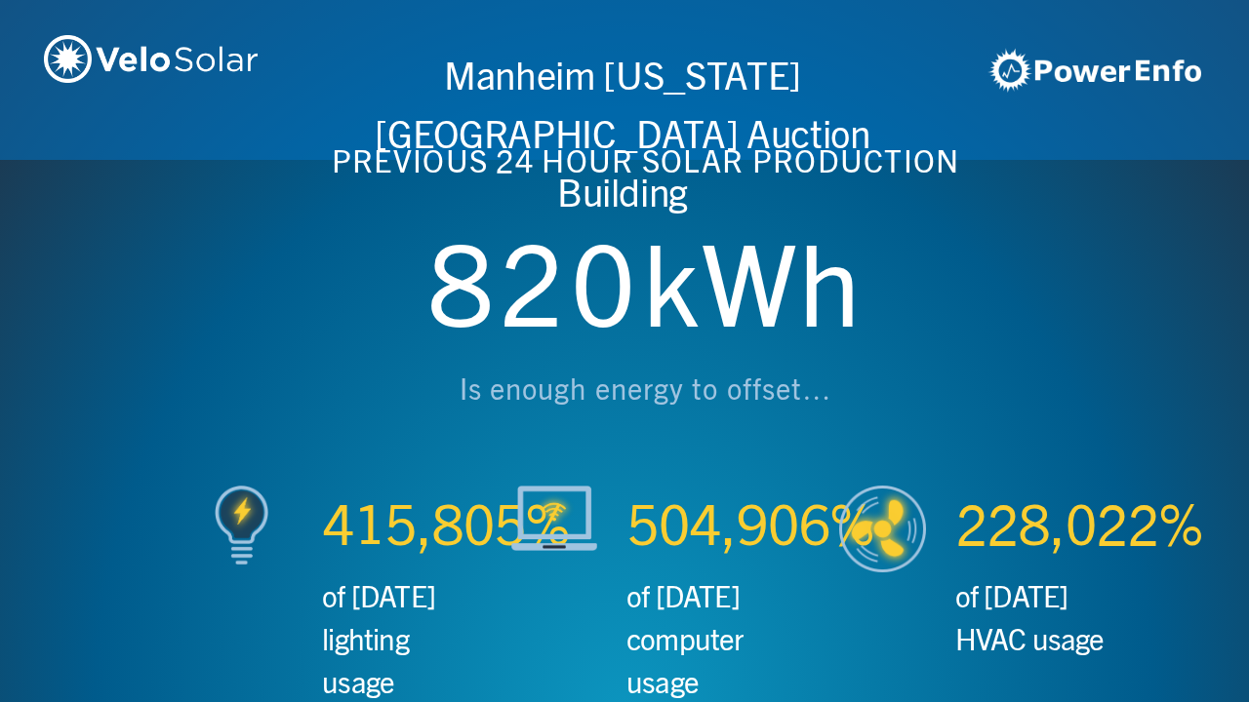
scroll to position [0, 3746]
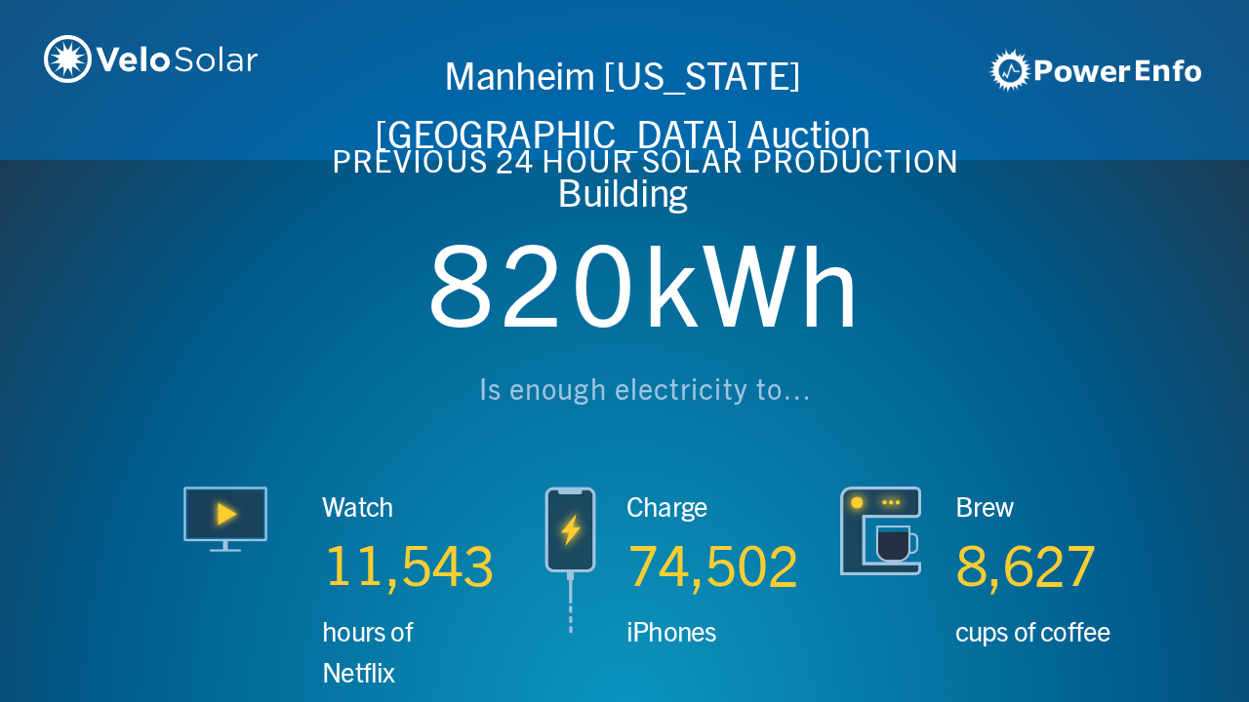
scroll to position [0, 4994]
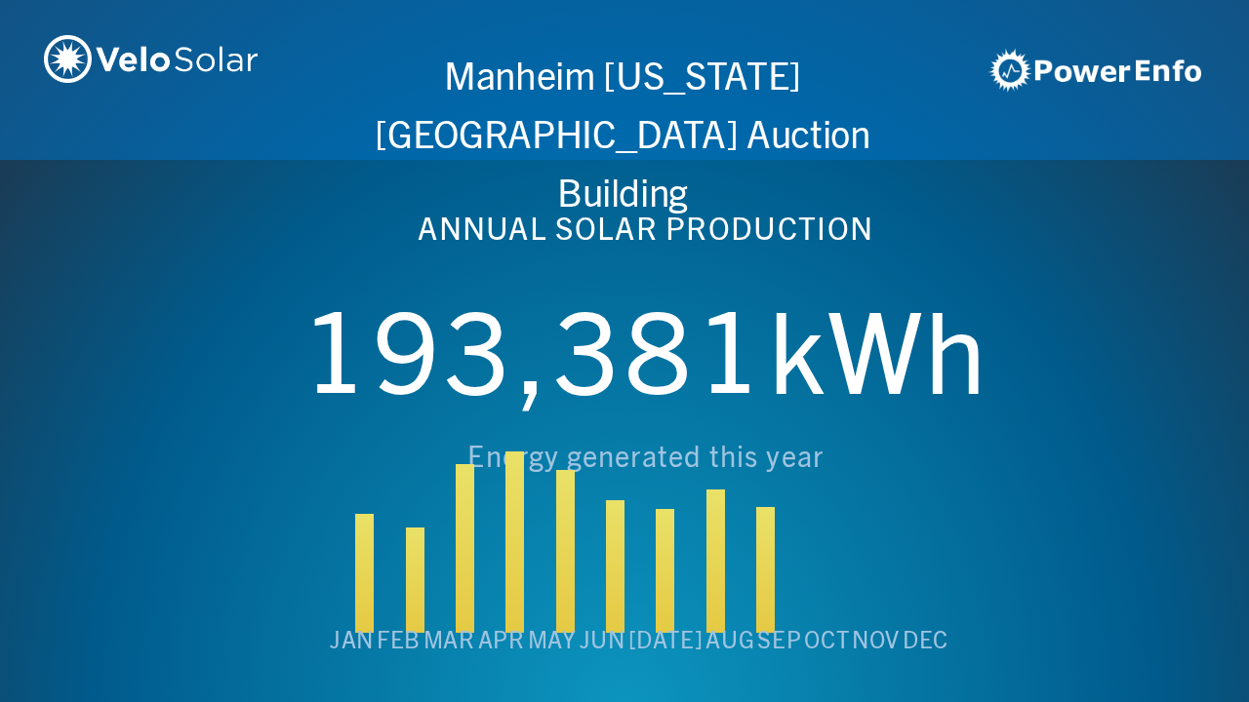
scroll to position [0, 6243]
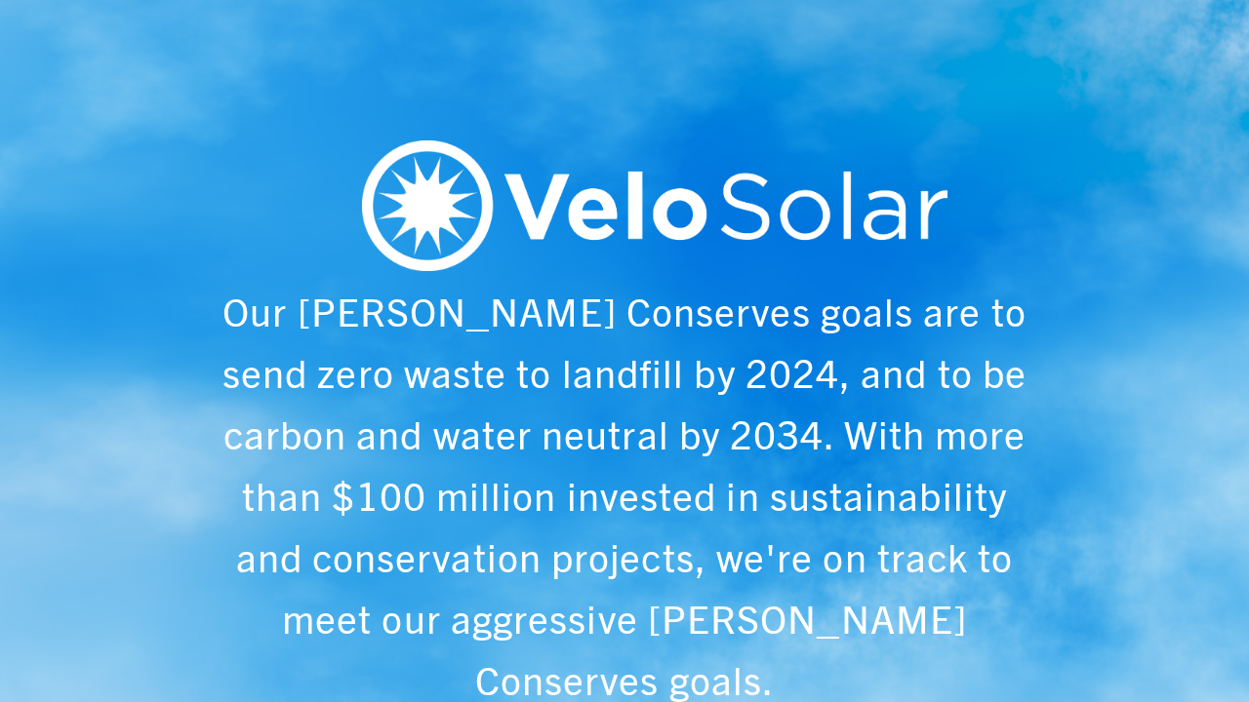
scroll to position [0, 1249]
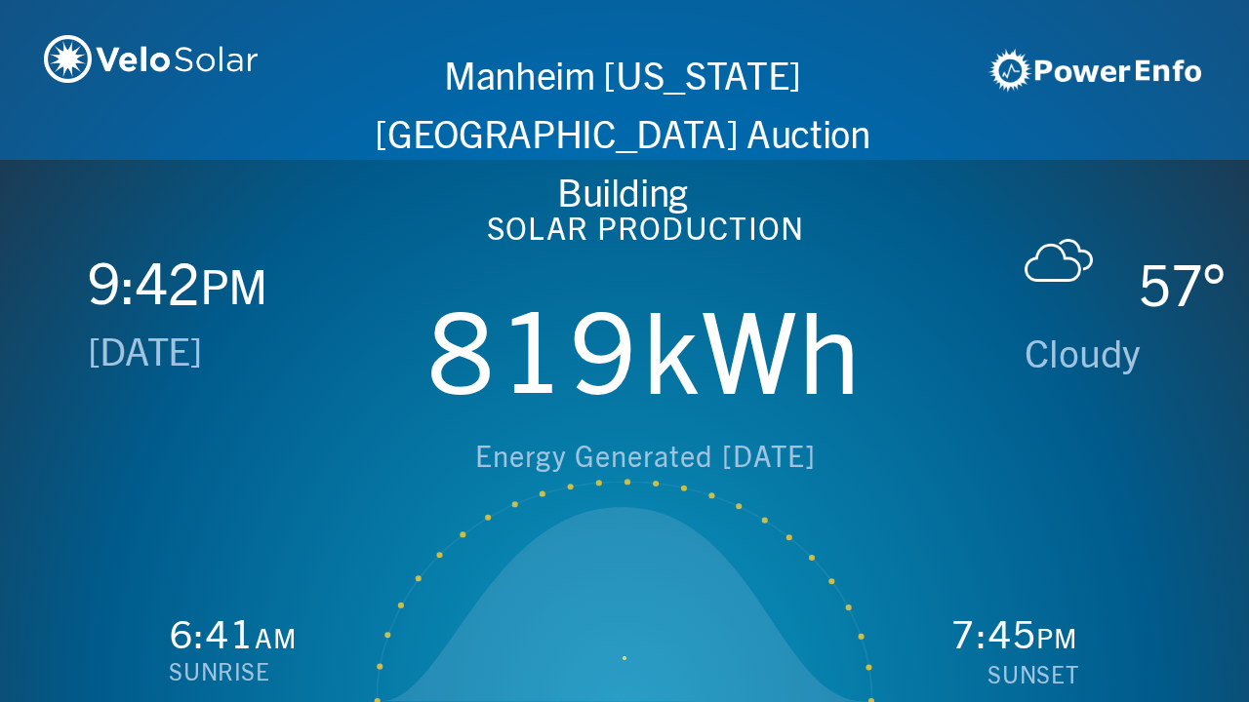
scroll to position [0, 2497]
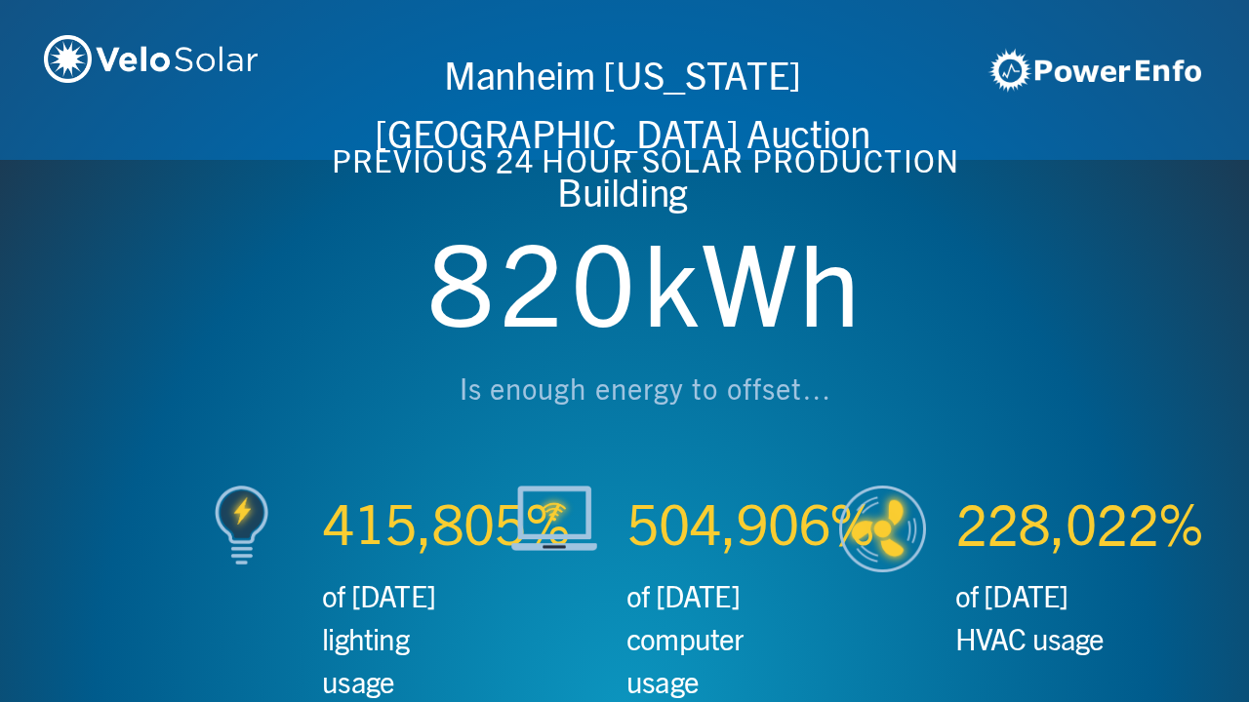
scroll to position [0, 3746]
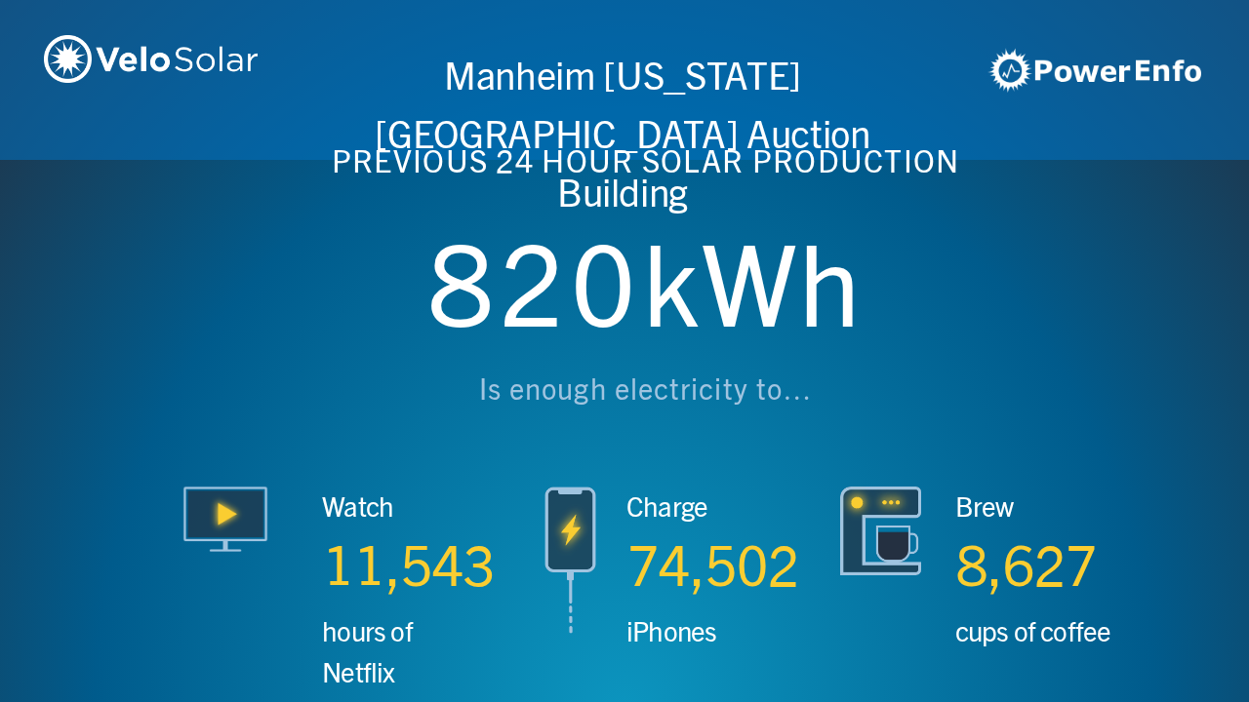
scroll to position [0, 4994]
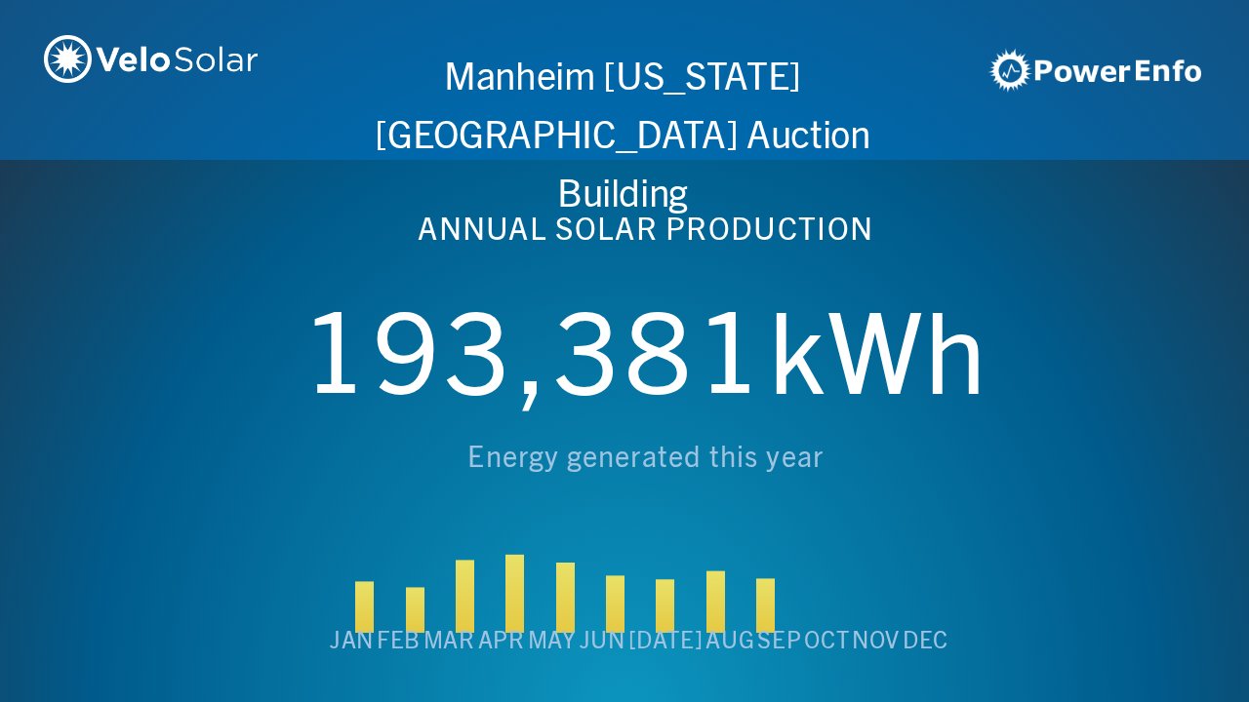
scroll to position [0, 6243]
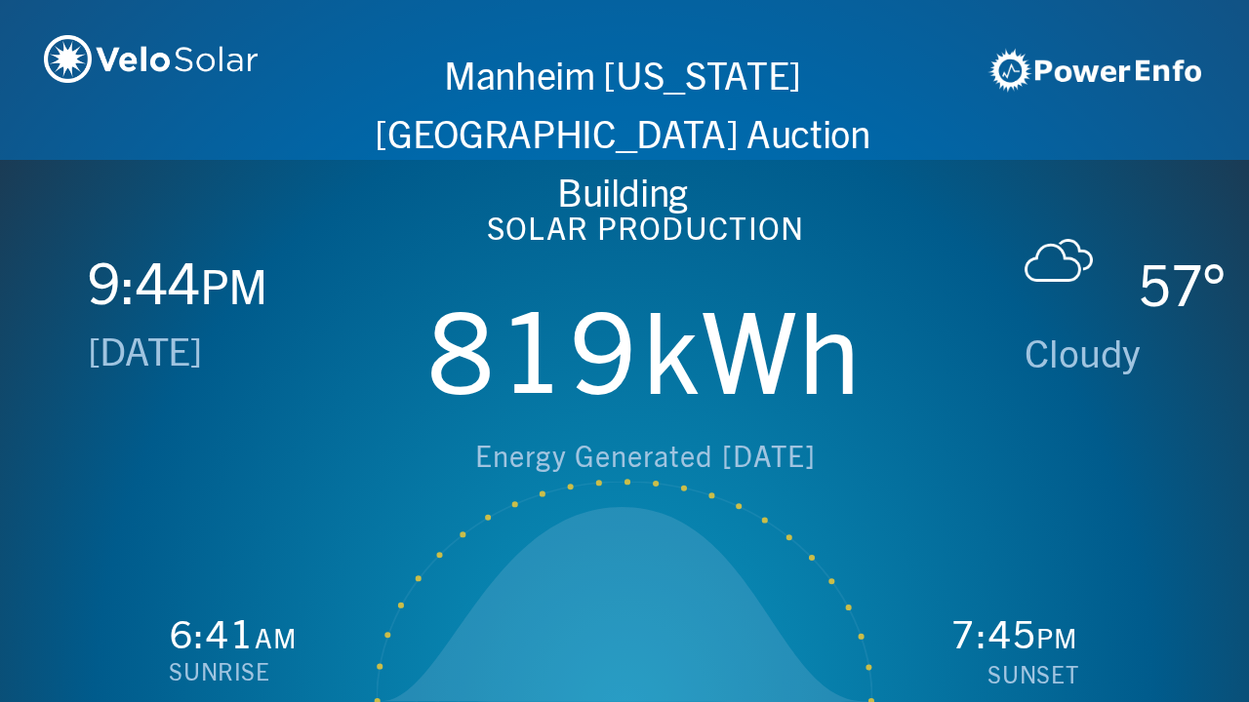
scroll to position [0, 1249]
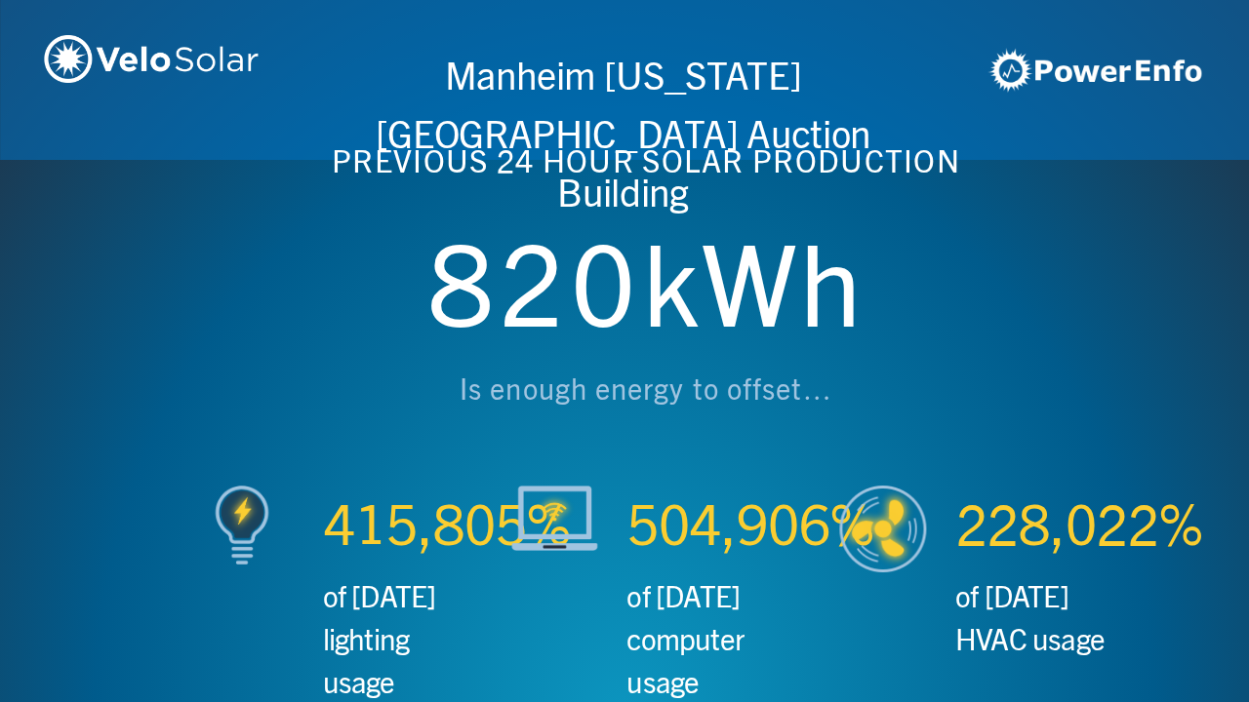
scroll to position [0, 2497]
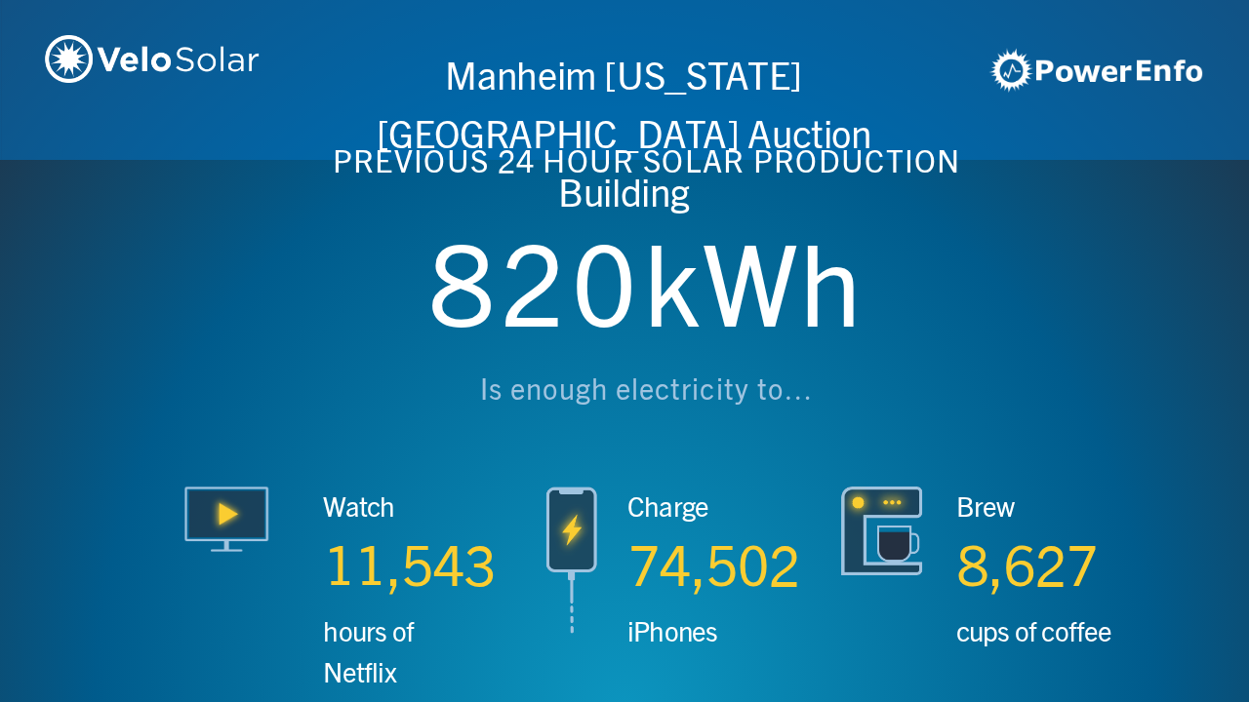
scroll to position [0, 3746]
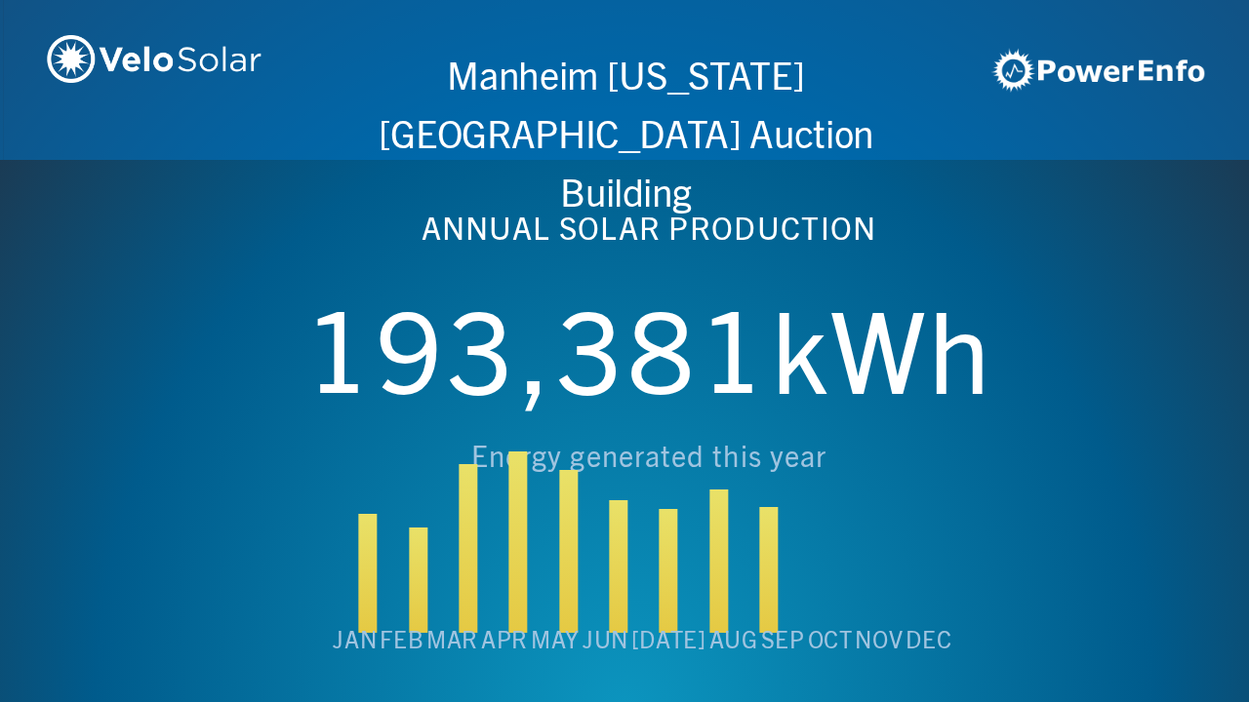
scroll to position [0, 4994]
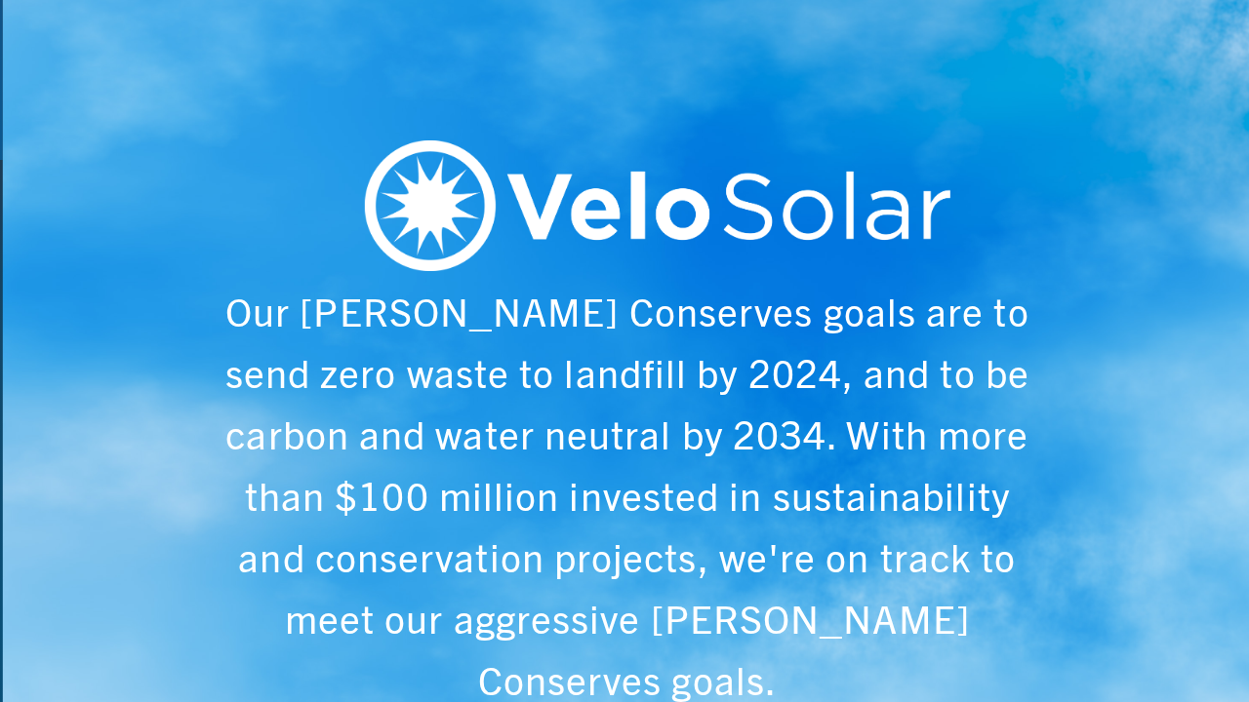
scroll to position [0, 6243]
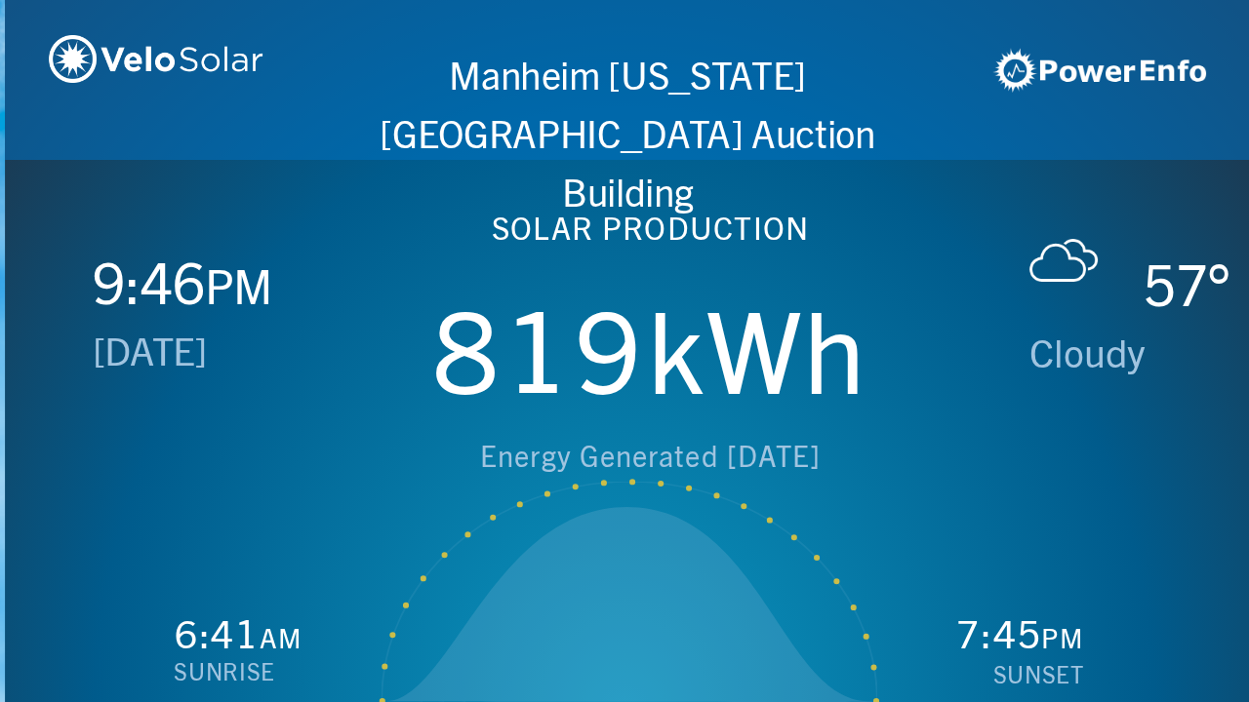
scroll to position [0, 1249]
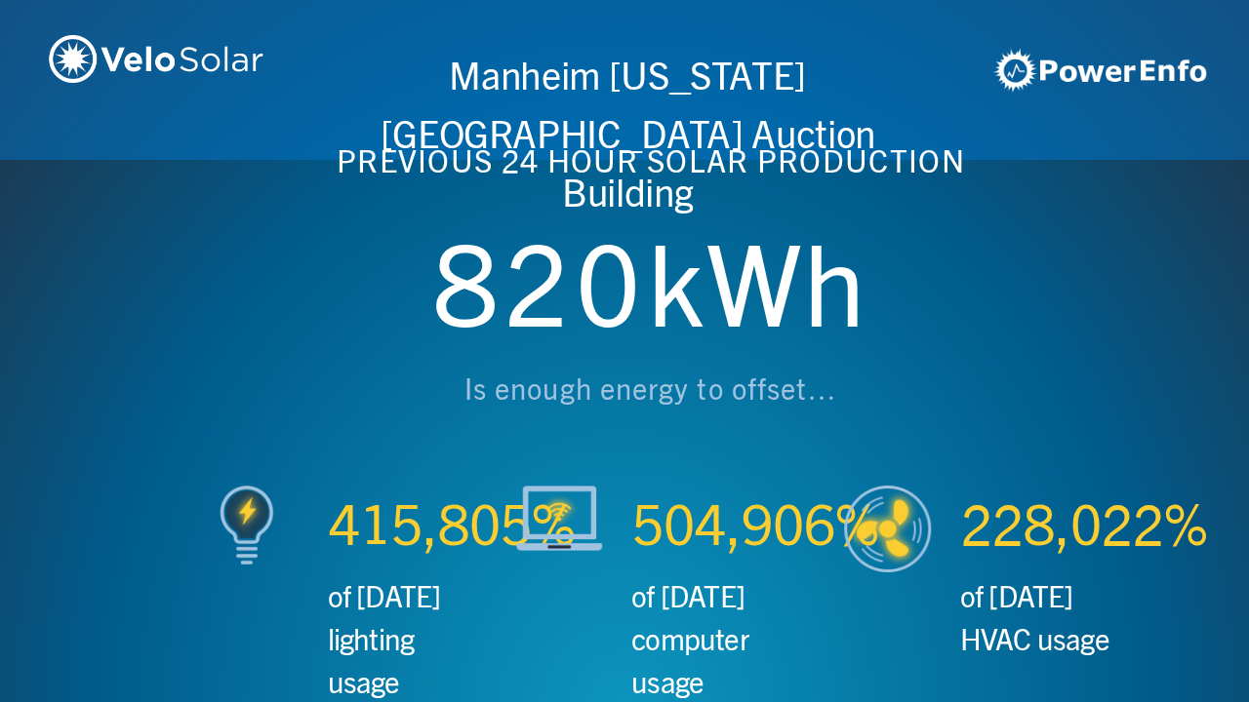
scroll to position [0, 2497]
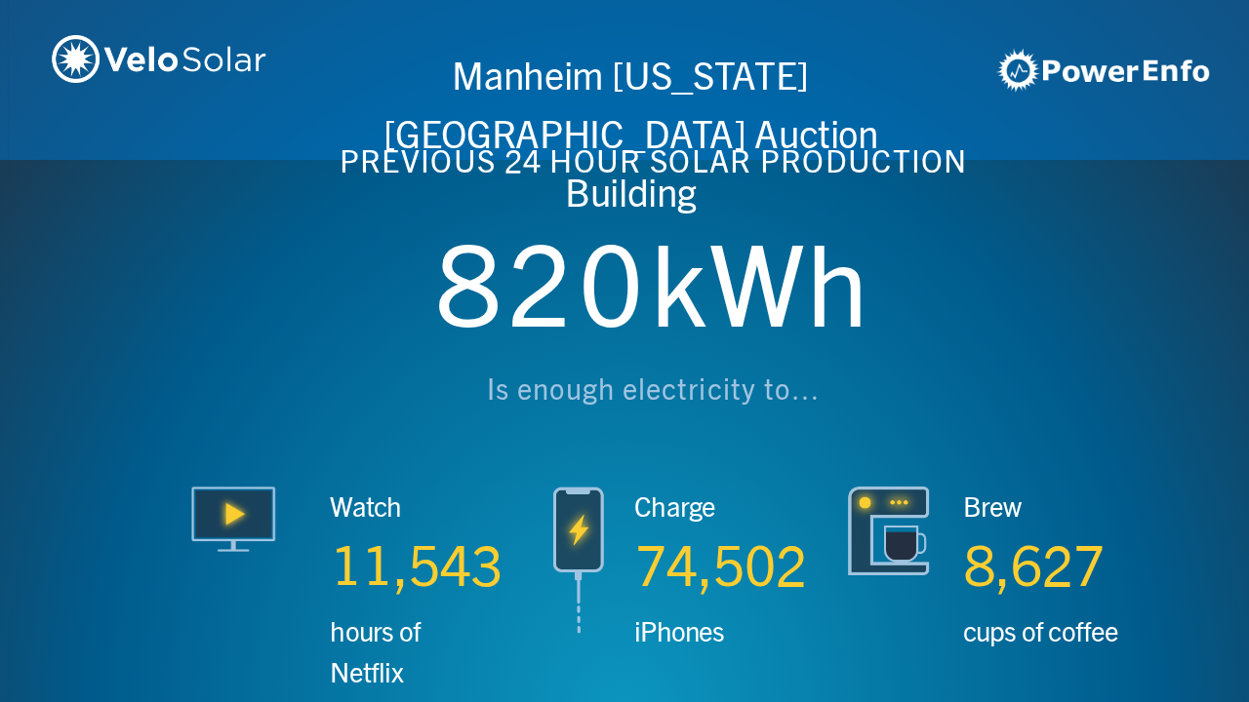
scroll to position [0, 3746]
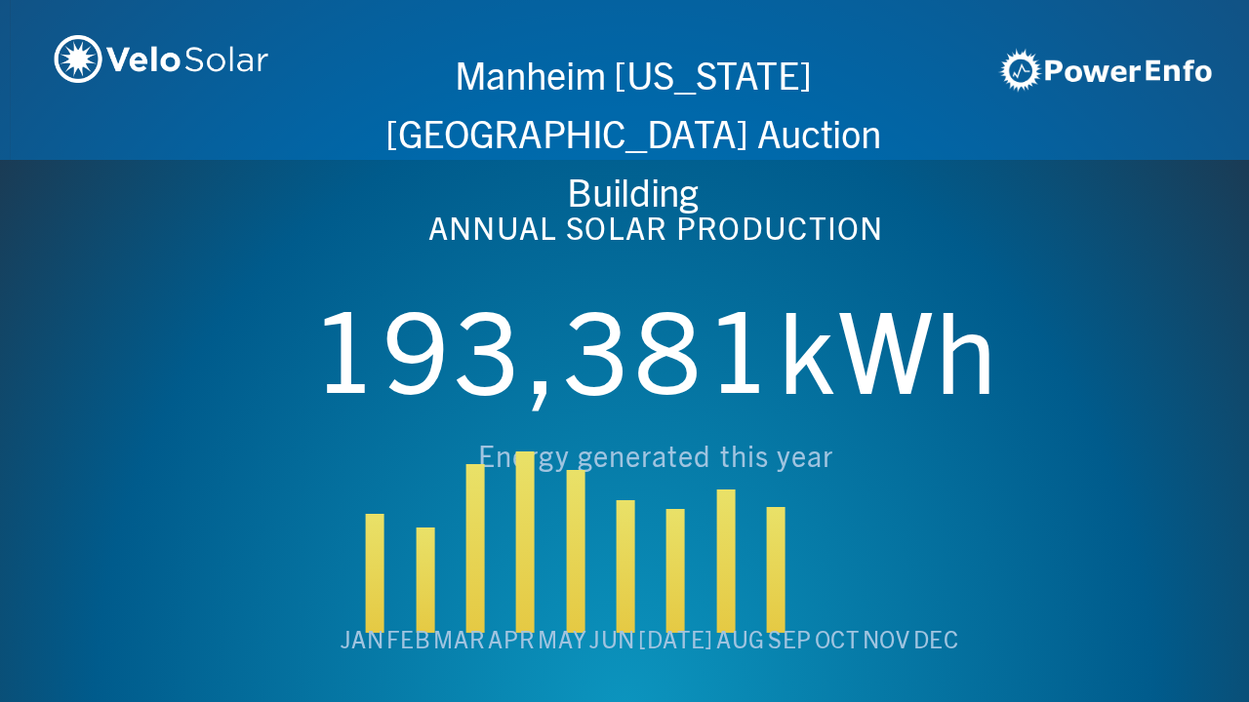
scroll to position [0, 4994]
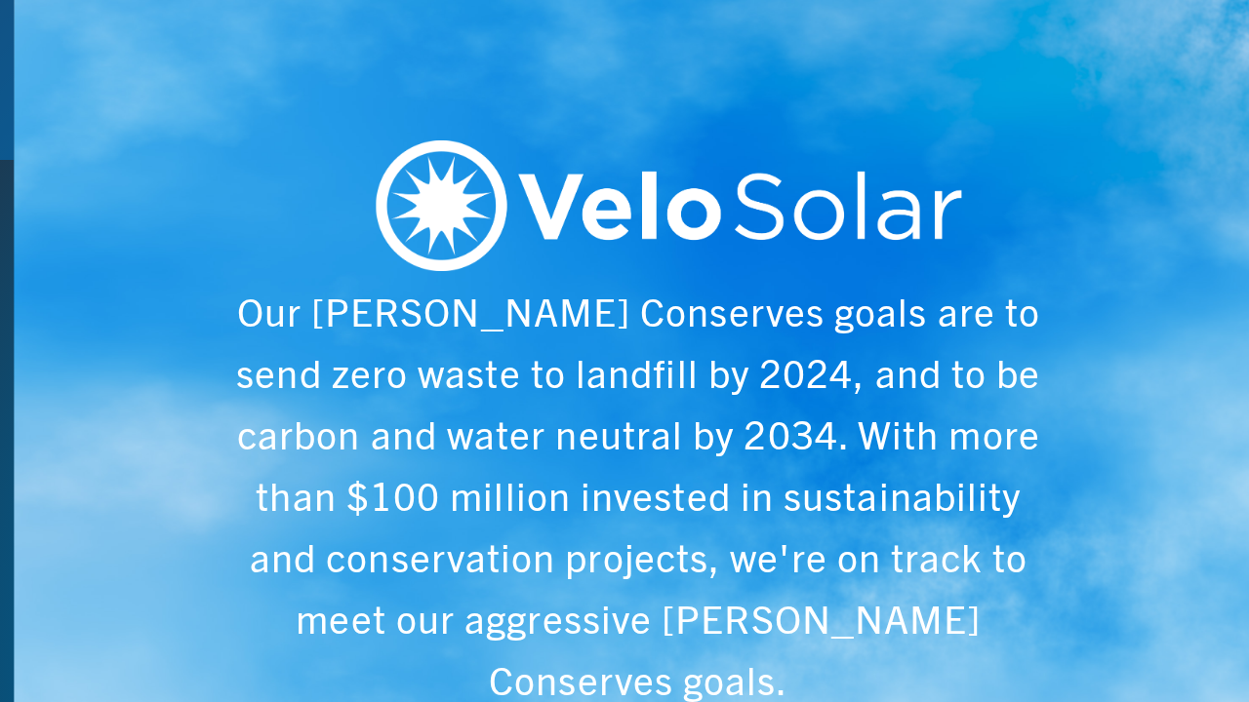
scroll to position [0, 6243]
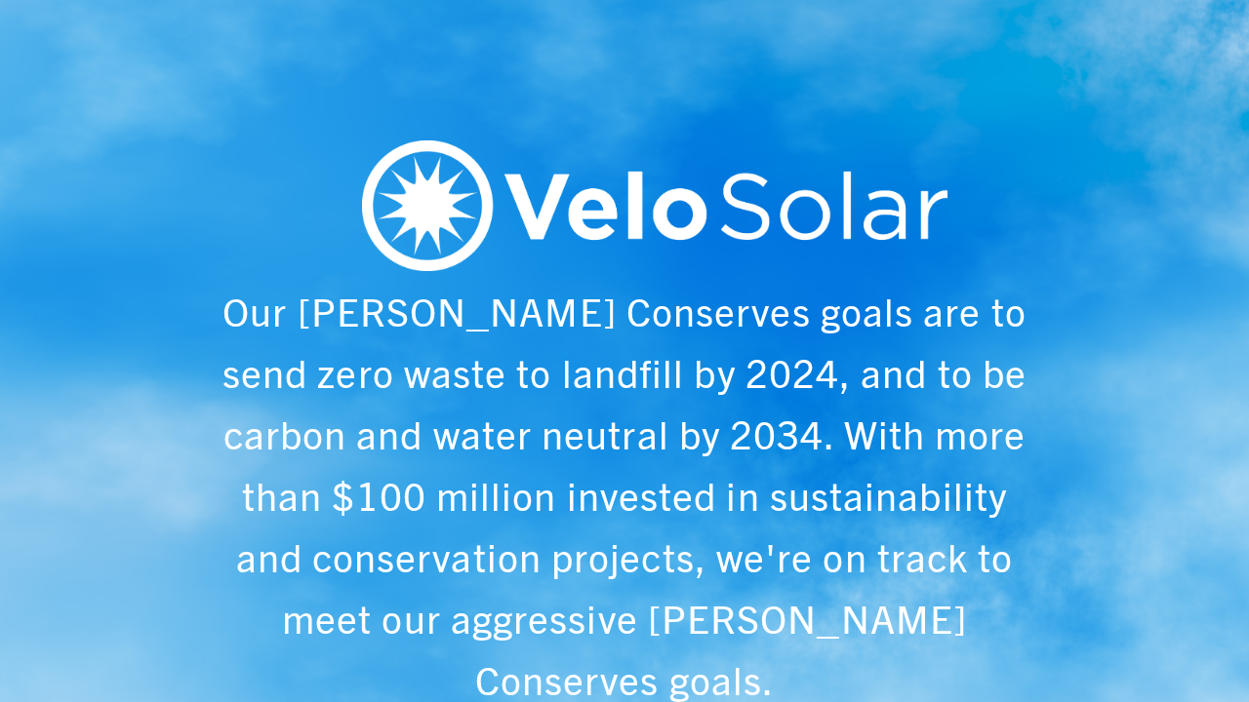
scroll to position [0, 1249]
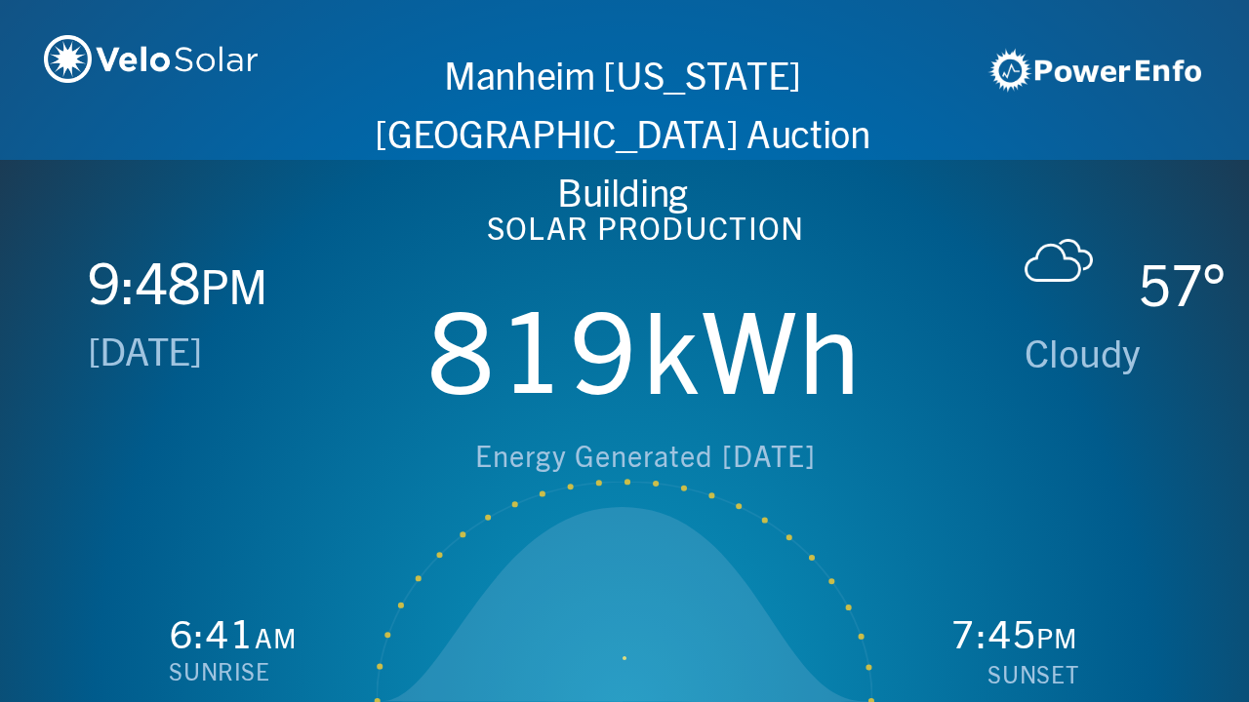
scroll to position [0, 2497]
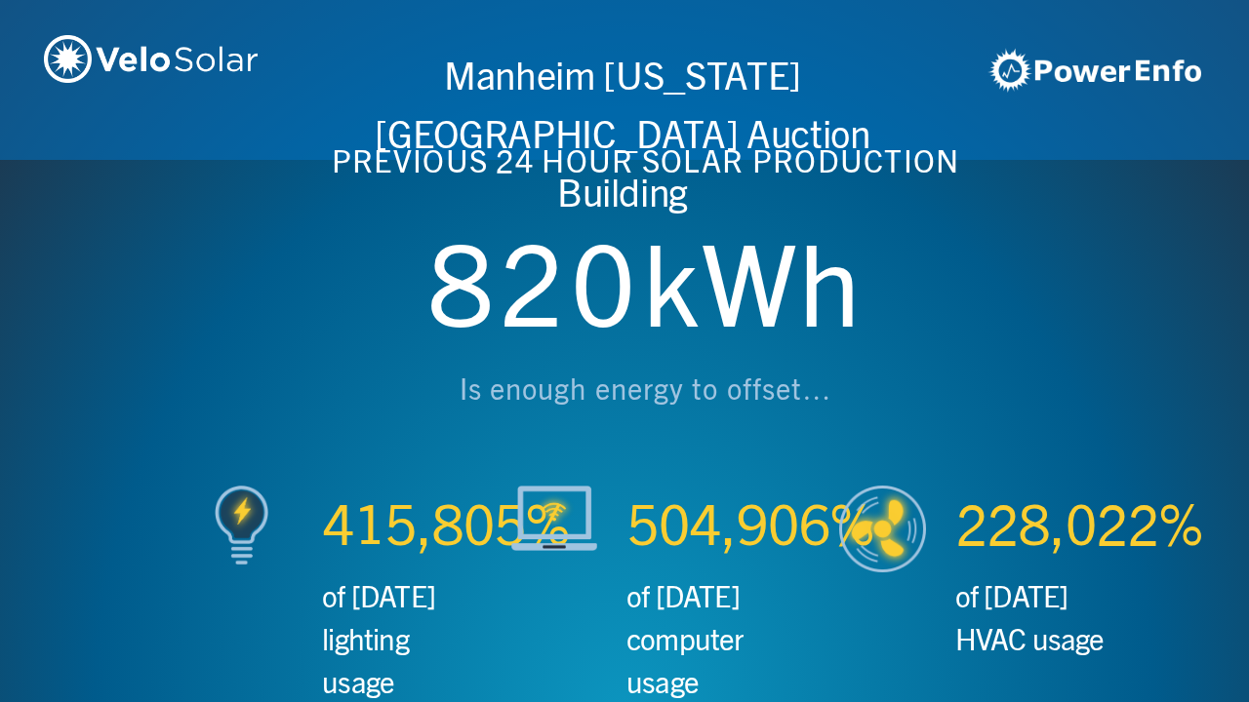
scroll to position [0, 3746]
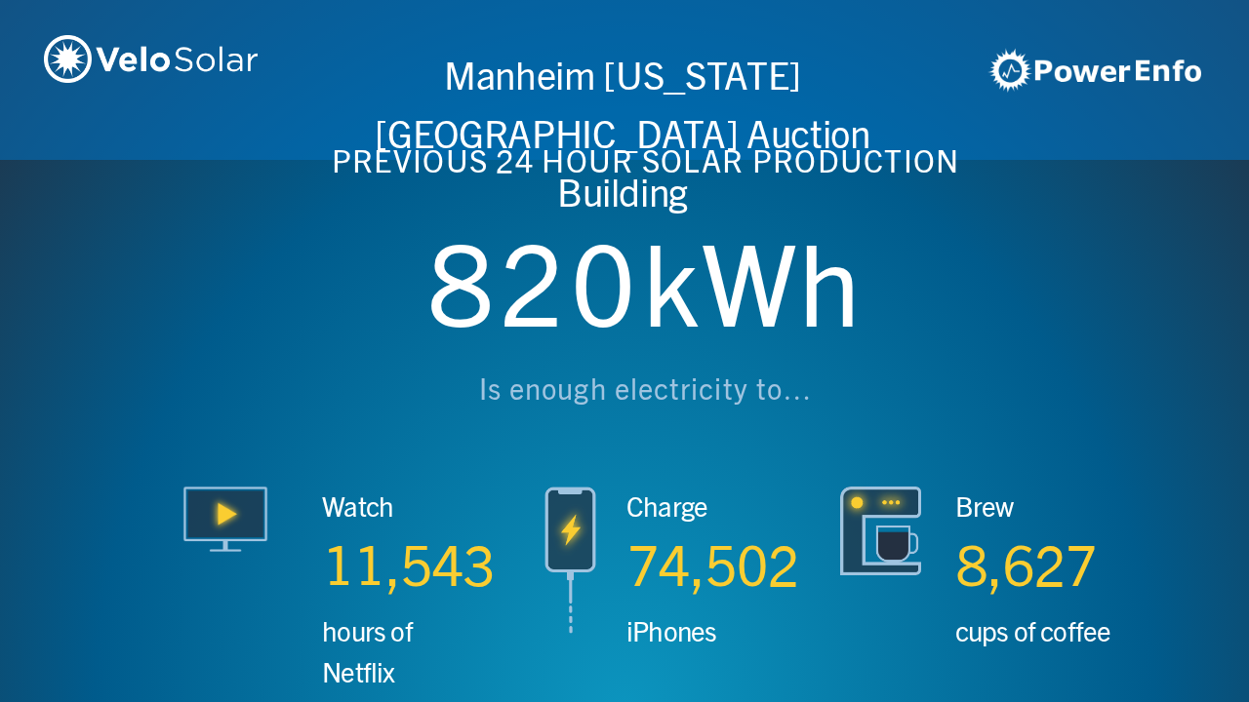
scroll to position [0, 4994]
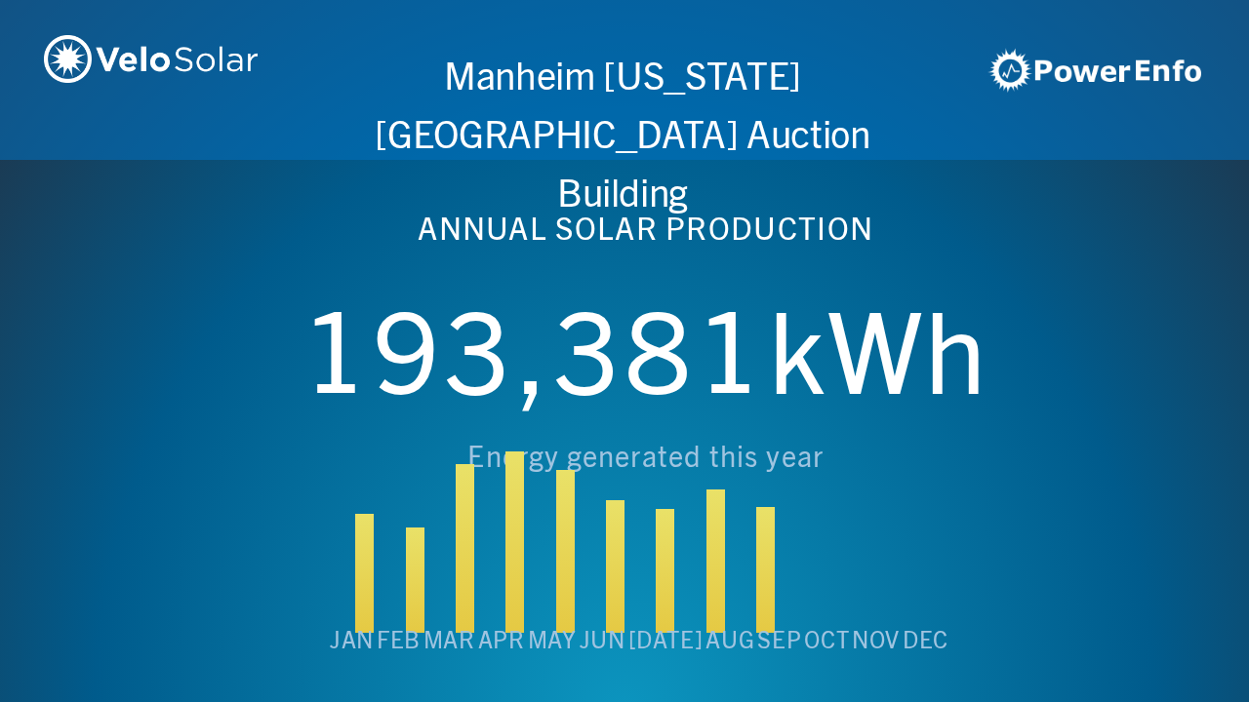
scroll to position [0, 6243]
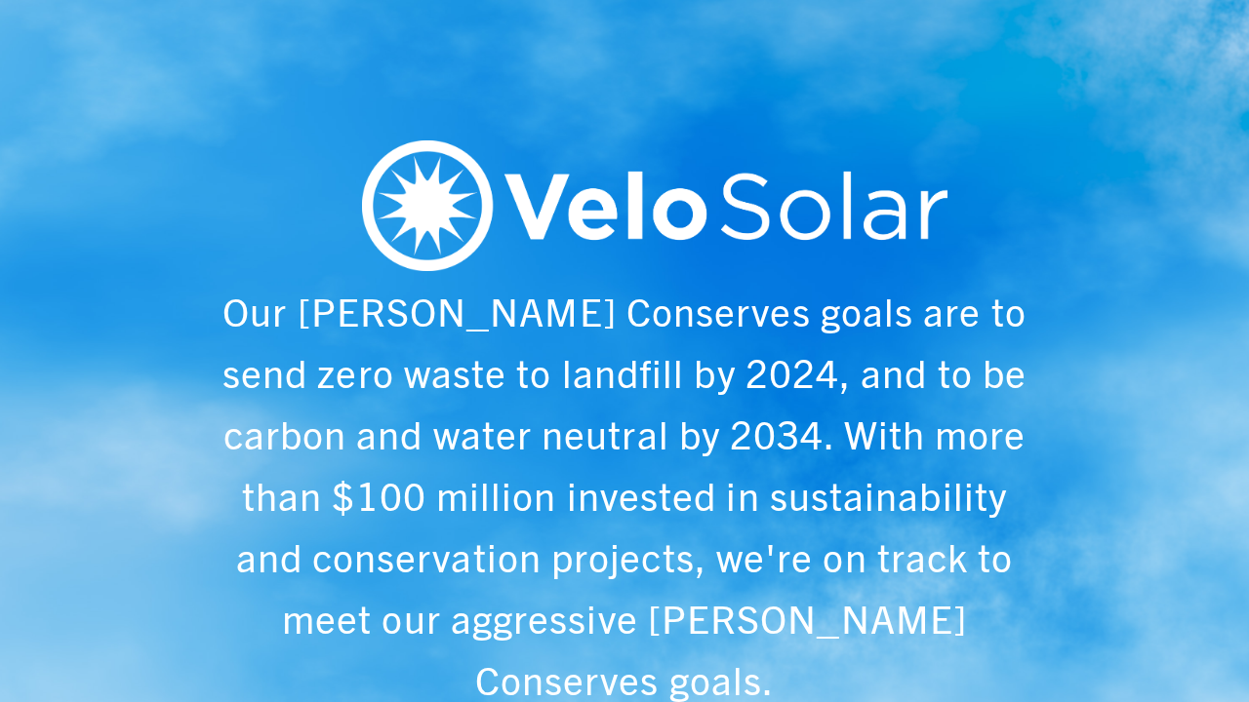
scroll to position [0, 1249]
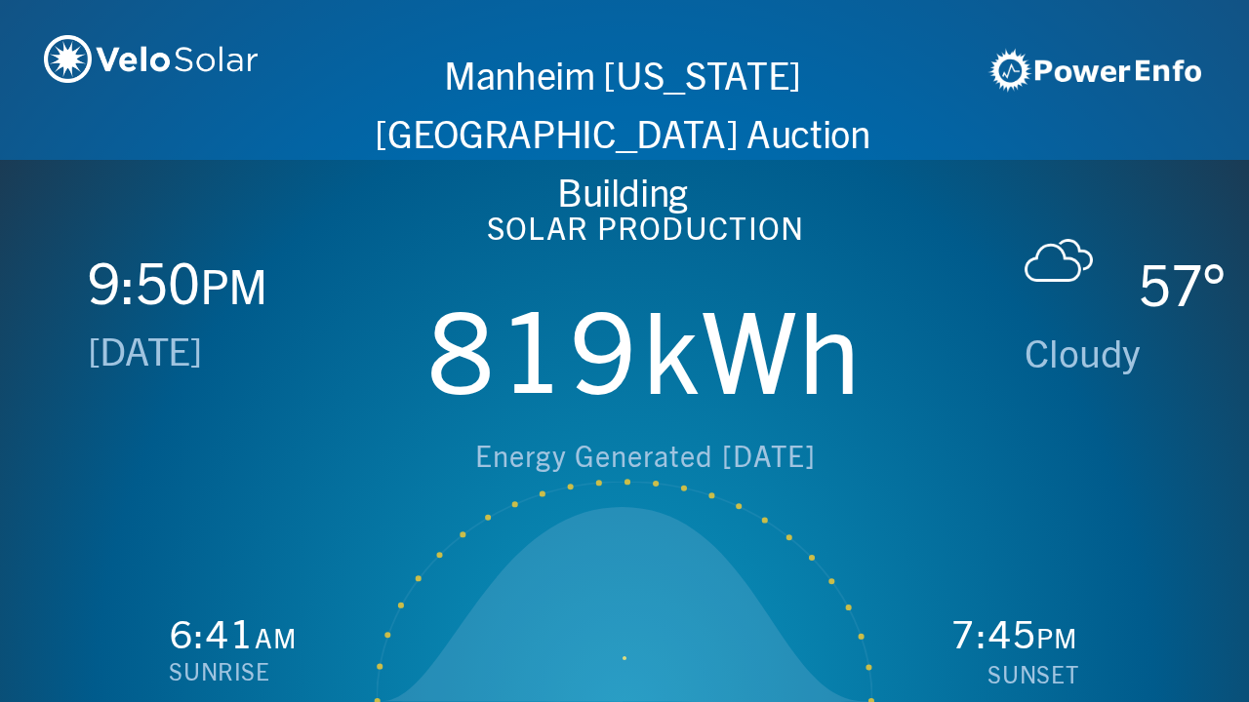
scroll to position [0, 2497]
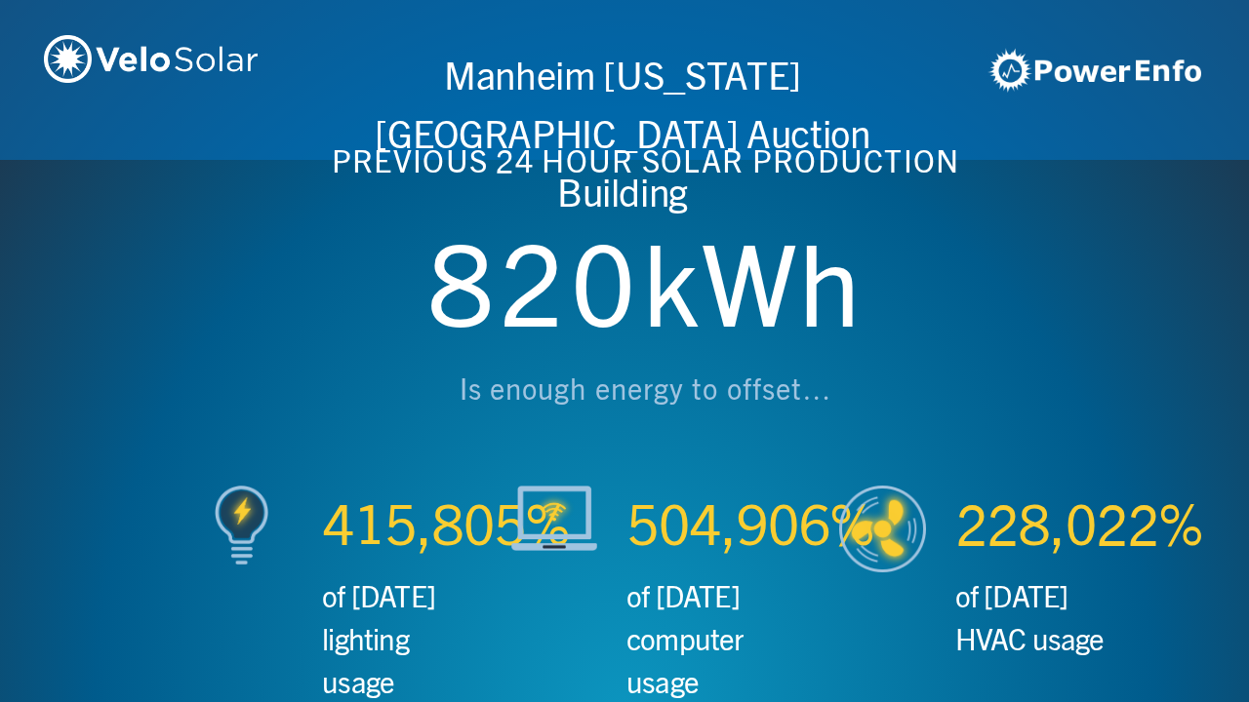
scroll to position [0, 3746]
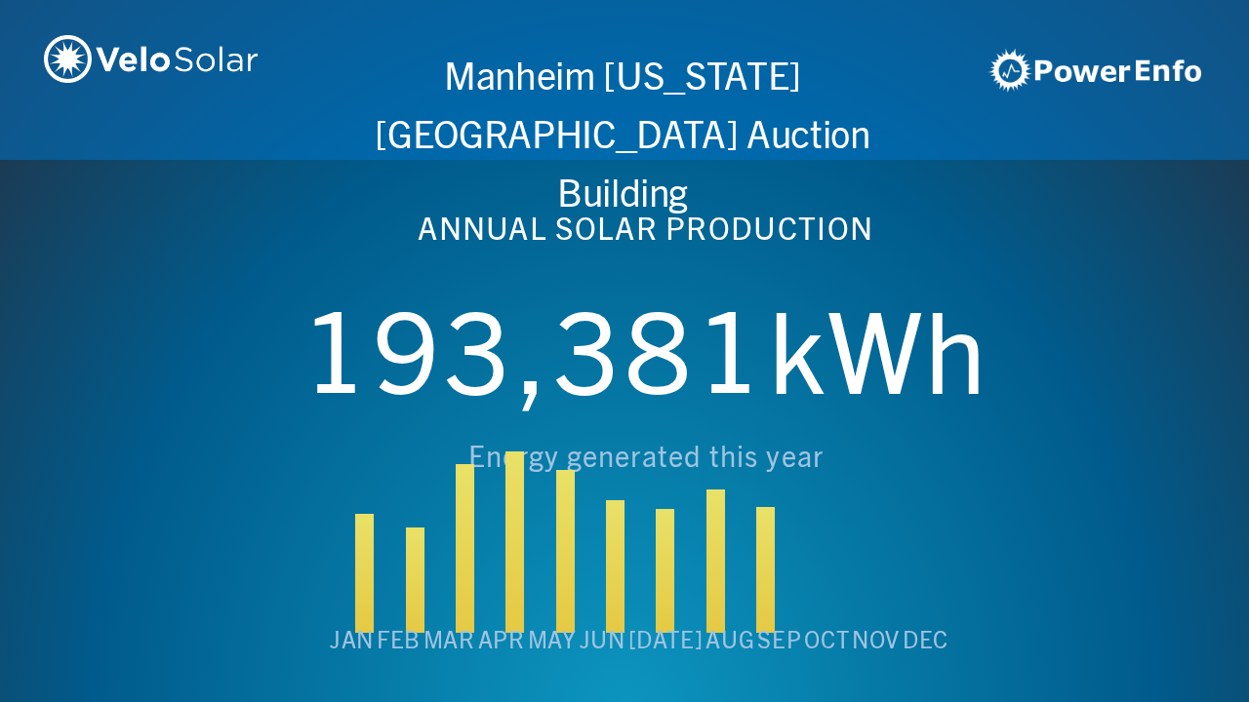
scroll to position [0, 4994]
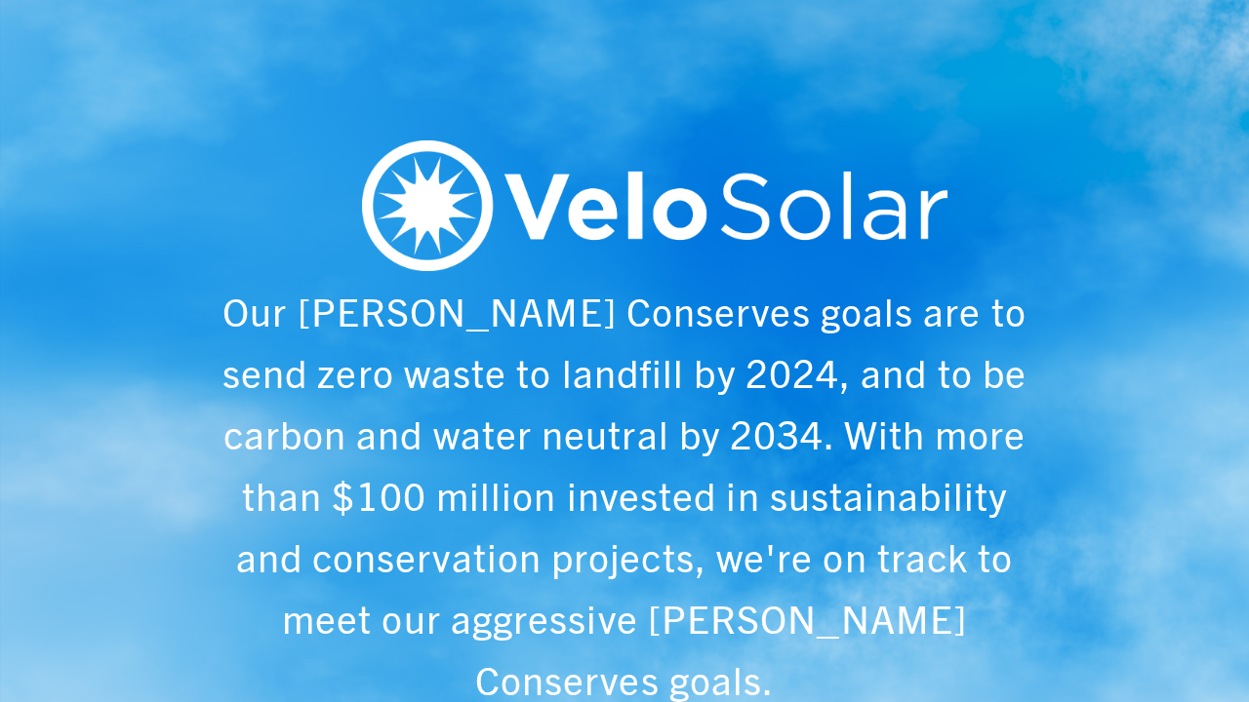
scroll to position [0, 6243]
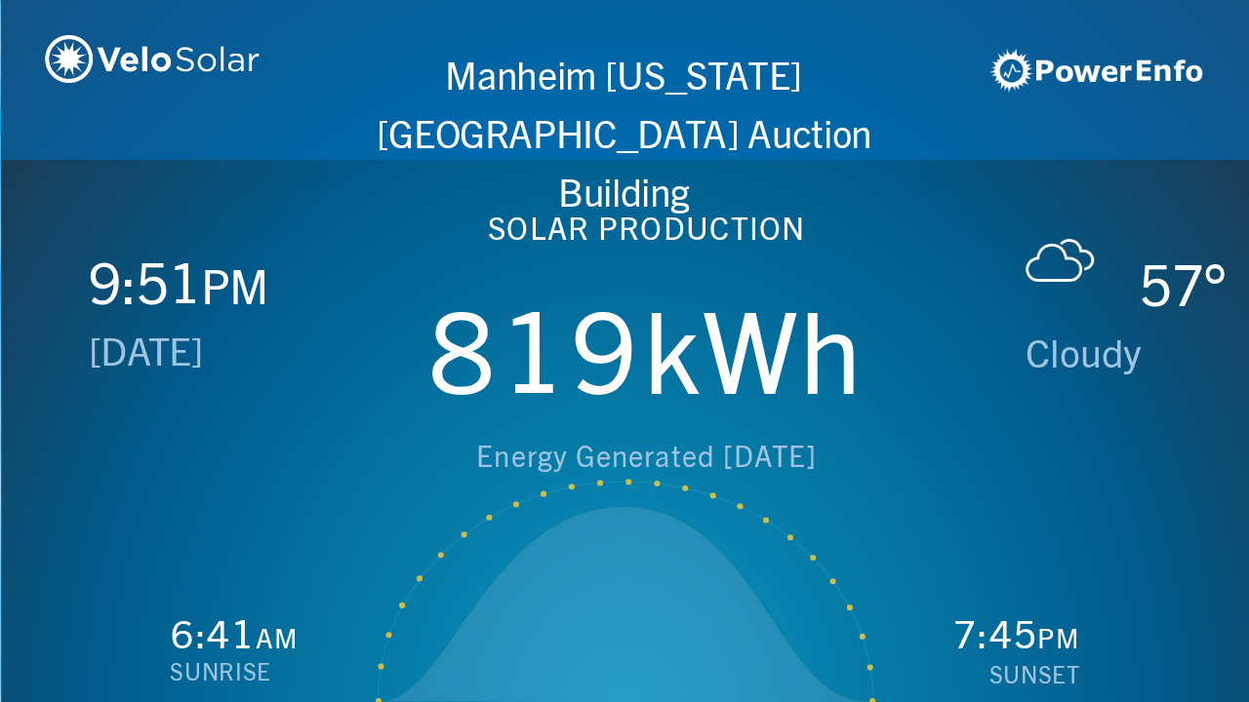
scroll to position [0, 1249]
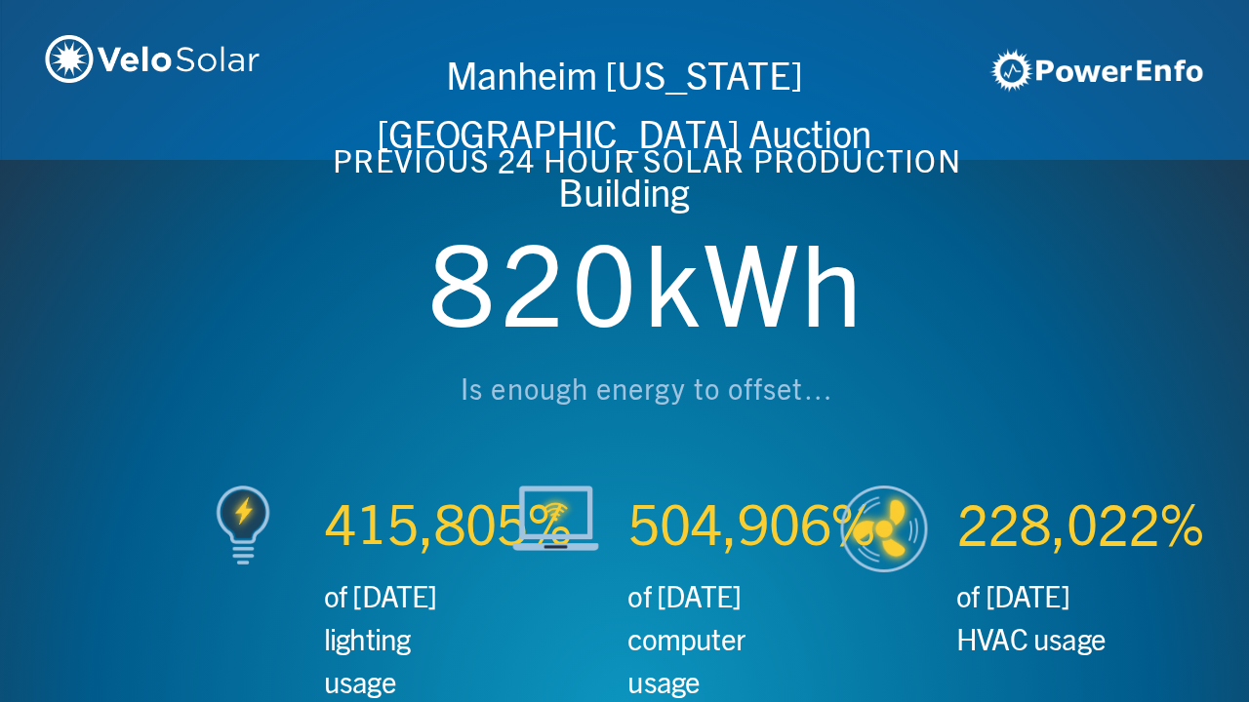
scroll to position [0, 2497]
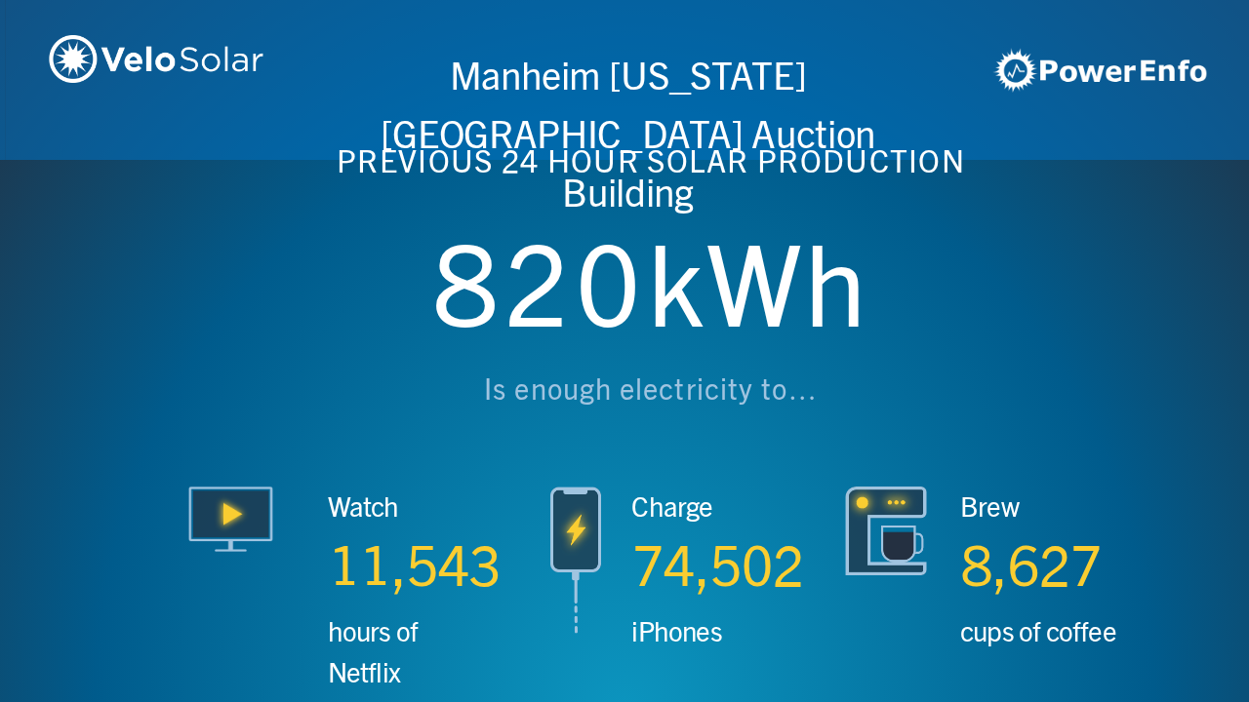
scroll to position [0, 3746]
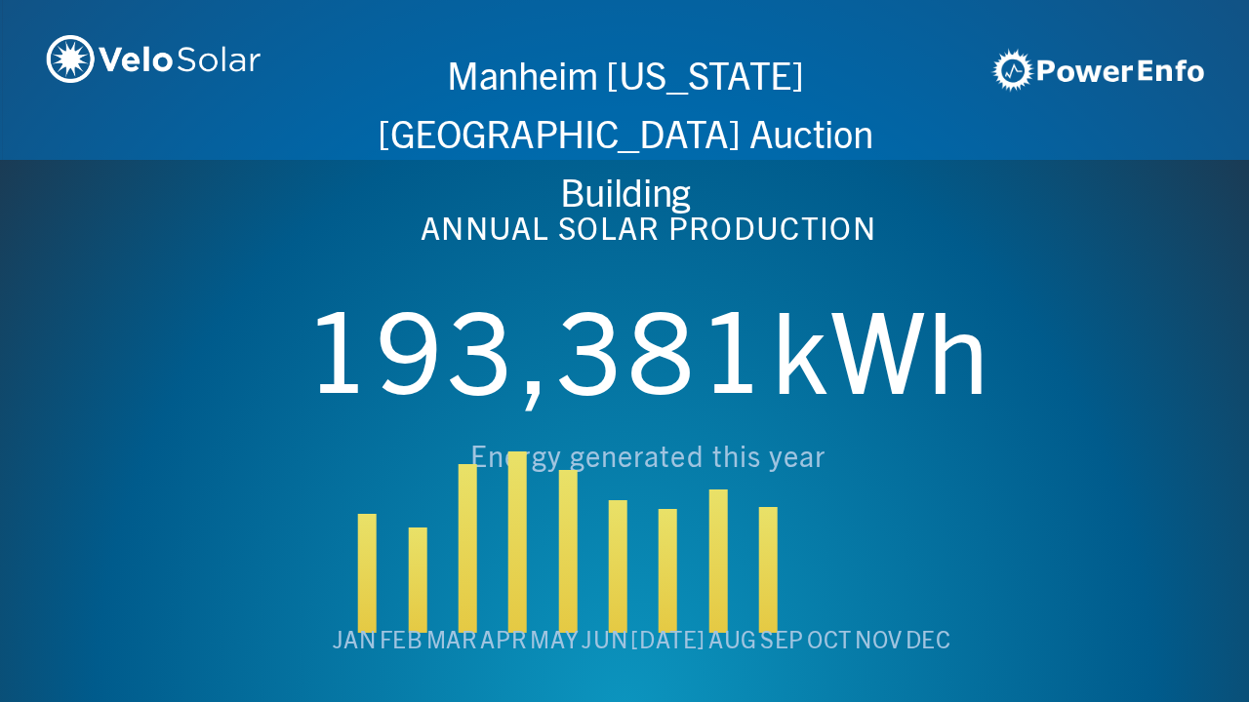
scroll to position [0, 4994]
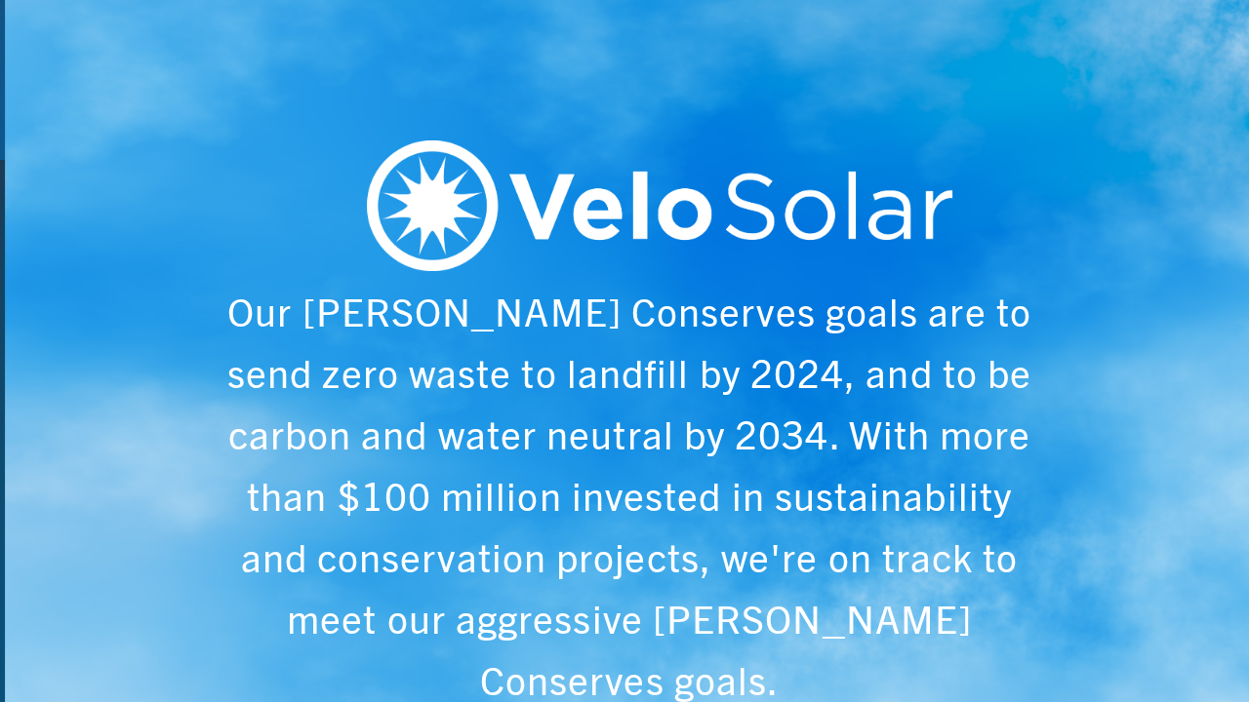
scroll to position [0, 6243]
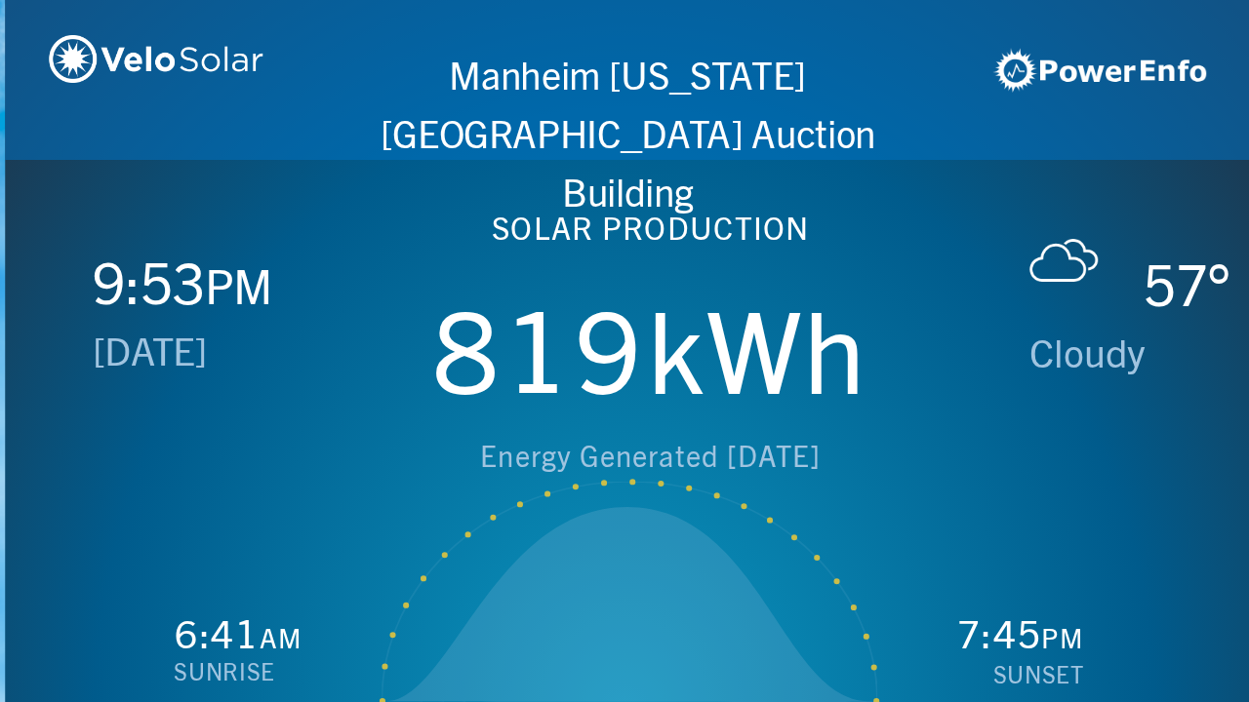
scroll to position [0, 1249]
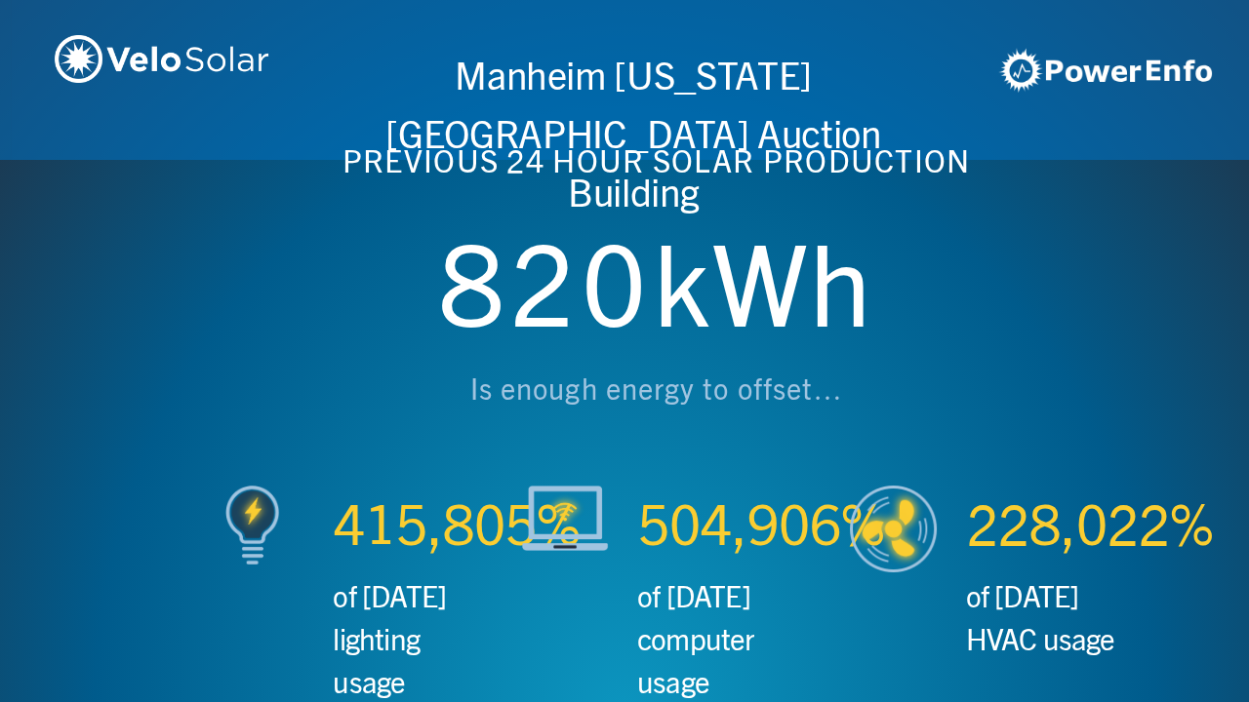
scroll to position [0, 2497]
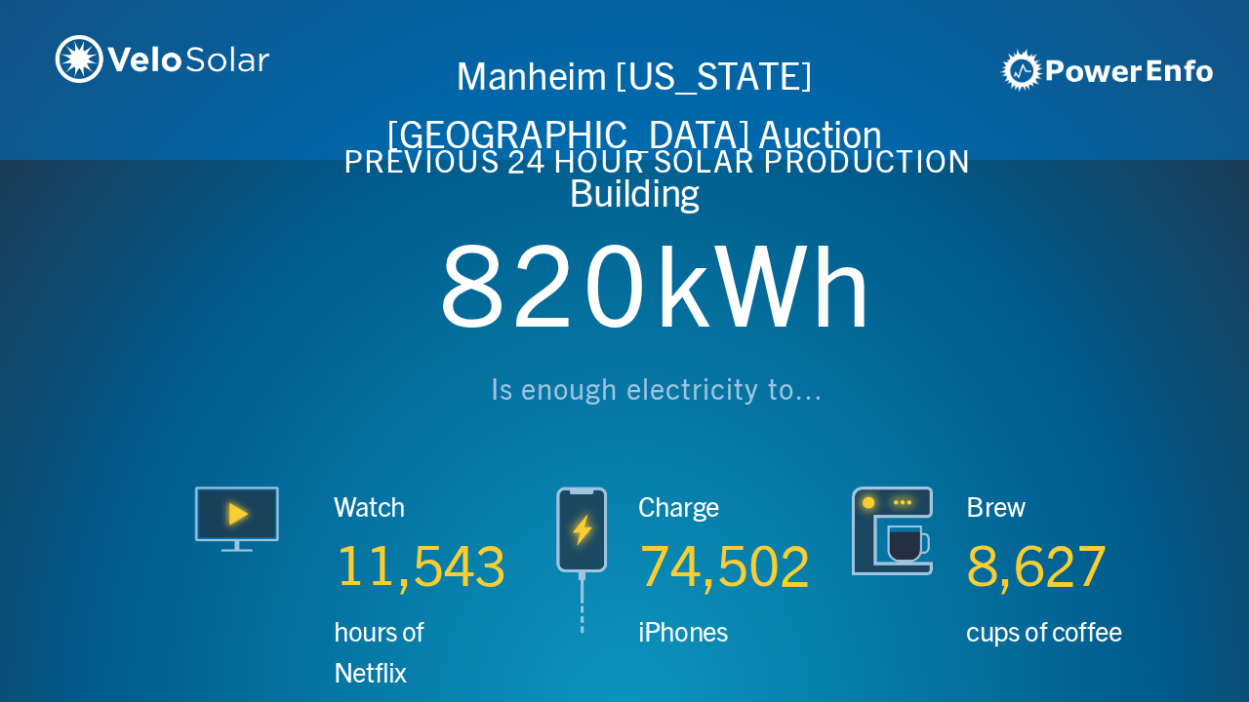
scroll to position [0, 3746]
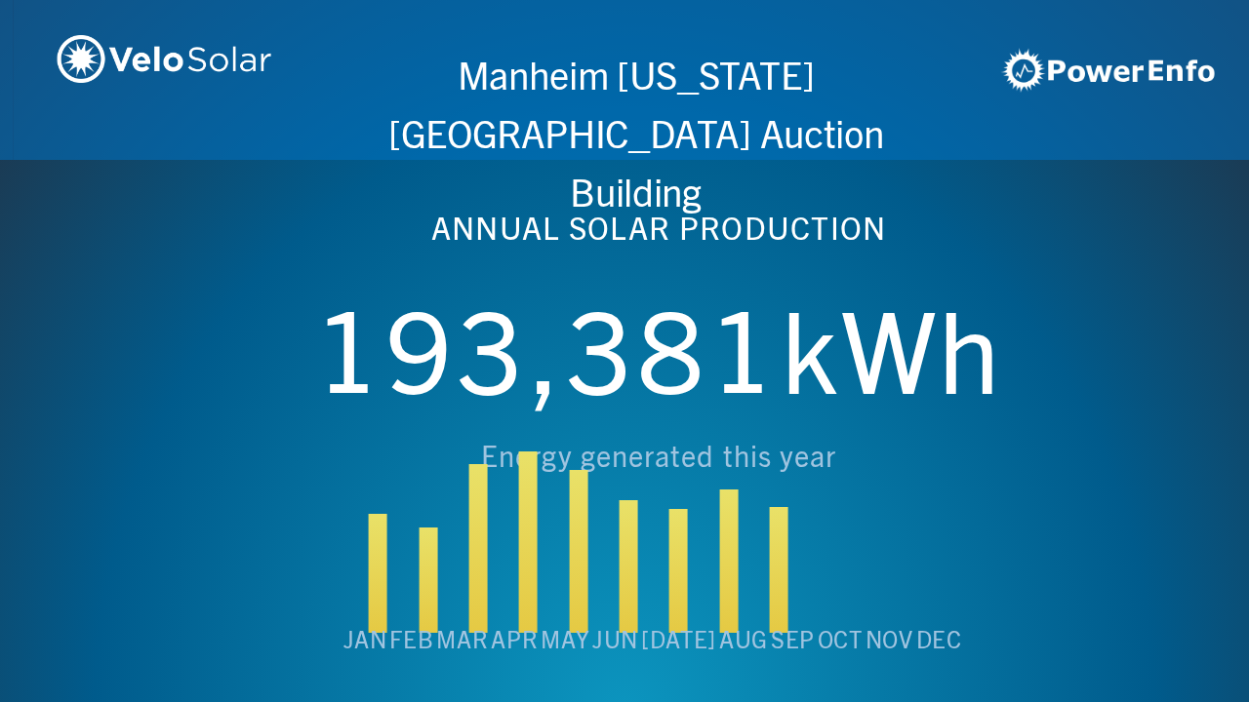
scroll to position [0, 4994]
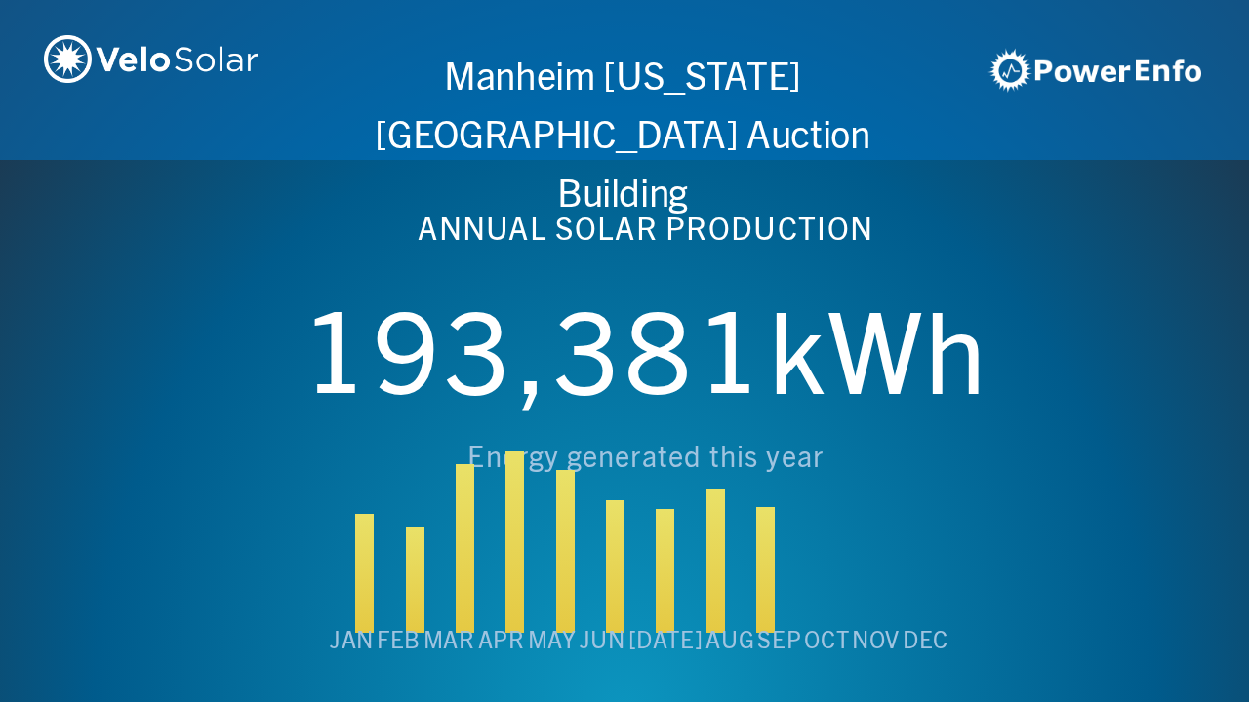
scroll to position [0, 6243]
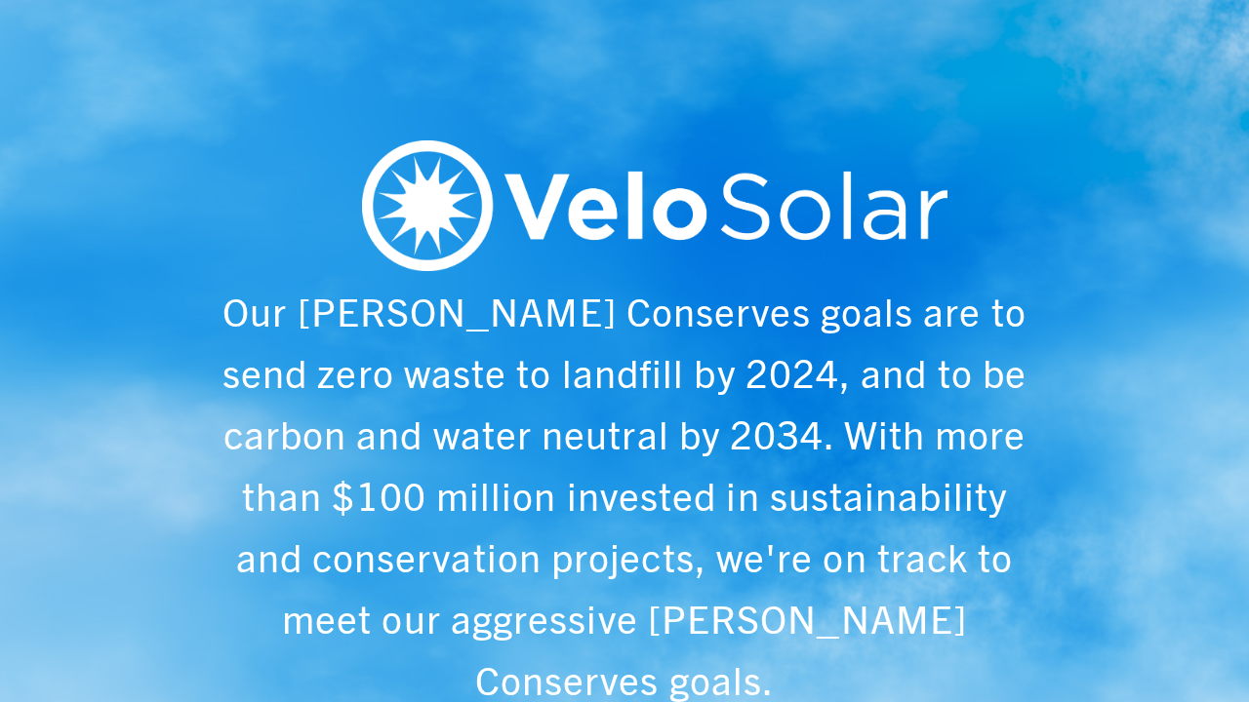
scroll to position [0, 1249]
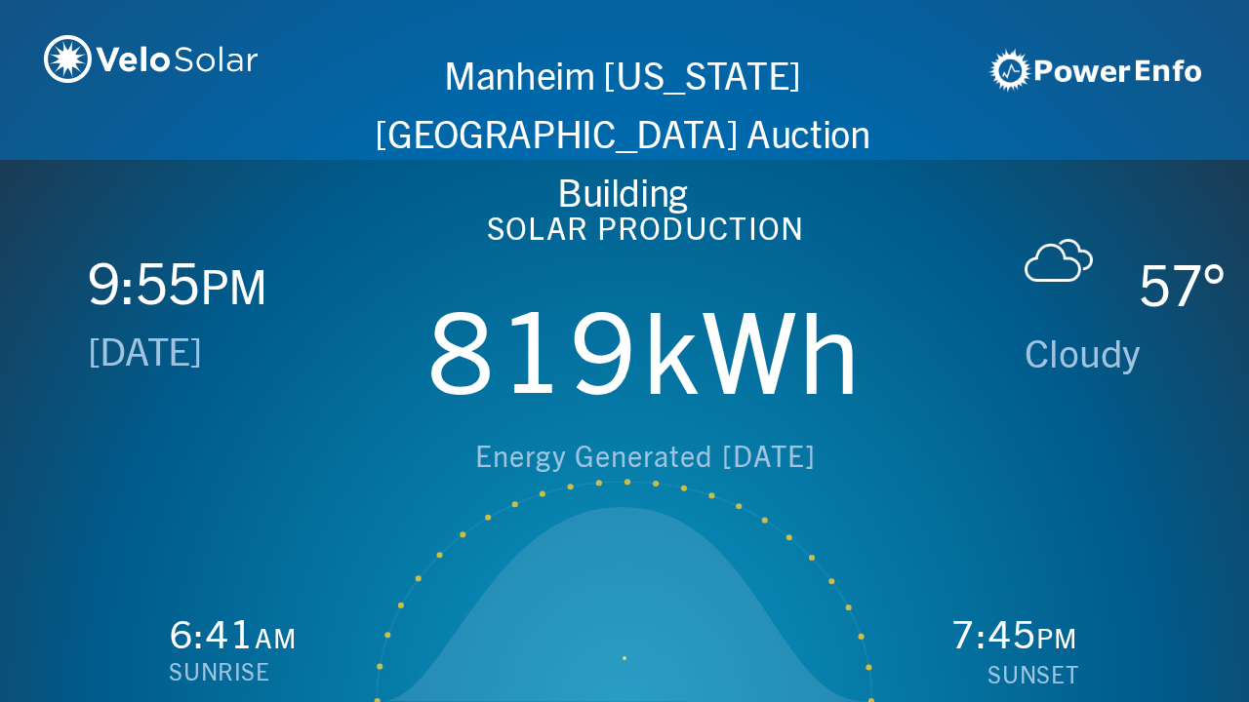
scroll to position [0, 2497]
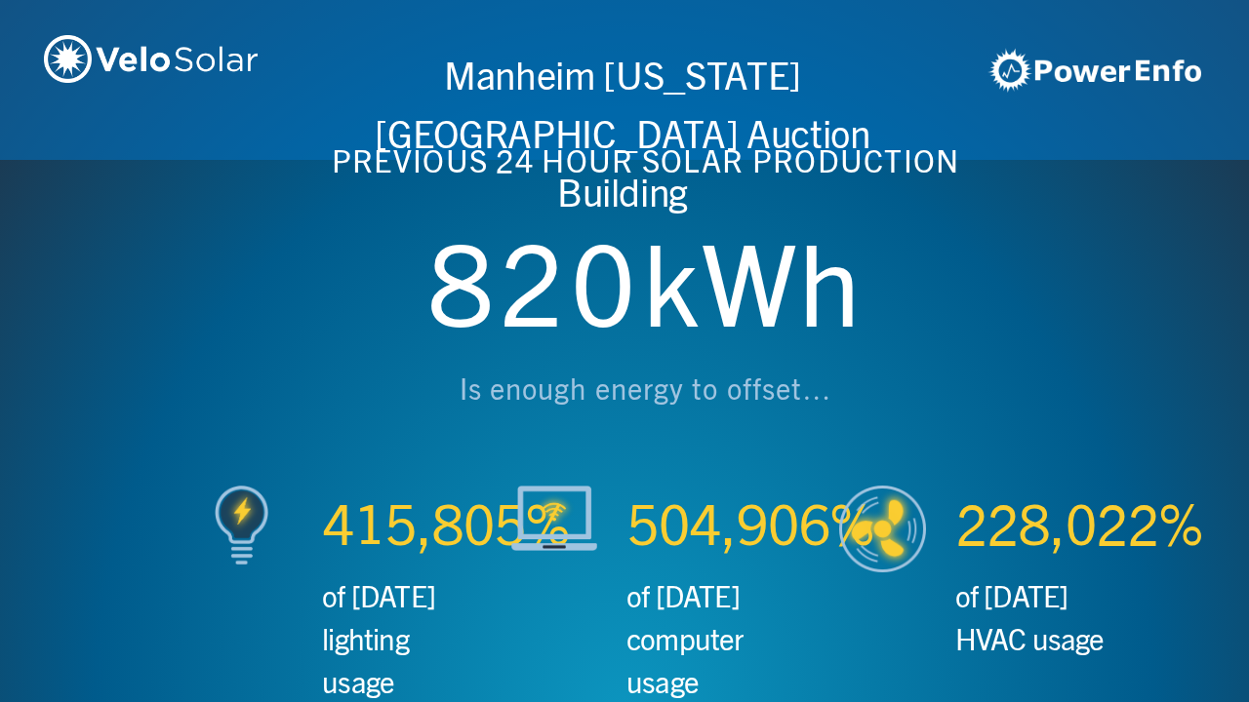
scroll to position [0, 3746]
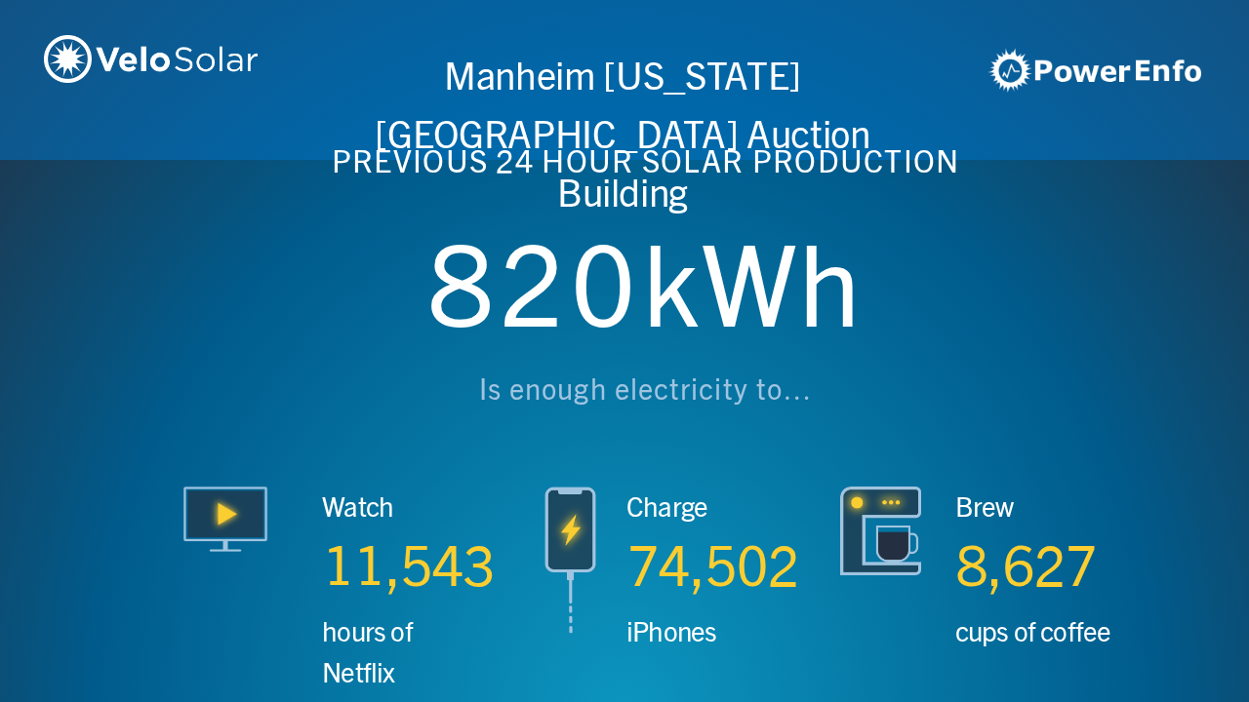
scroll to position [0, 4994]
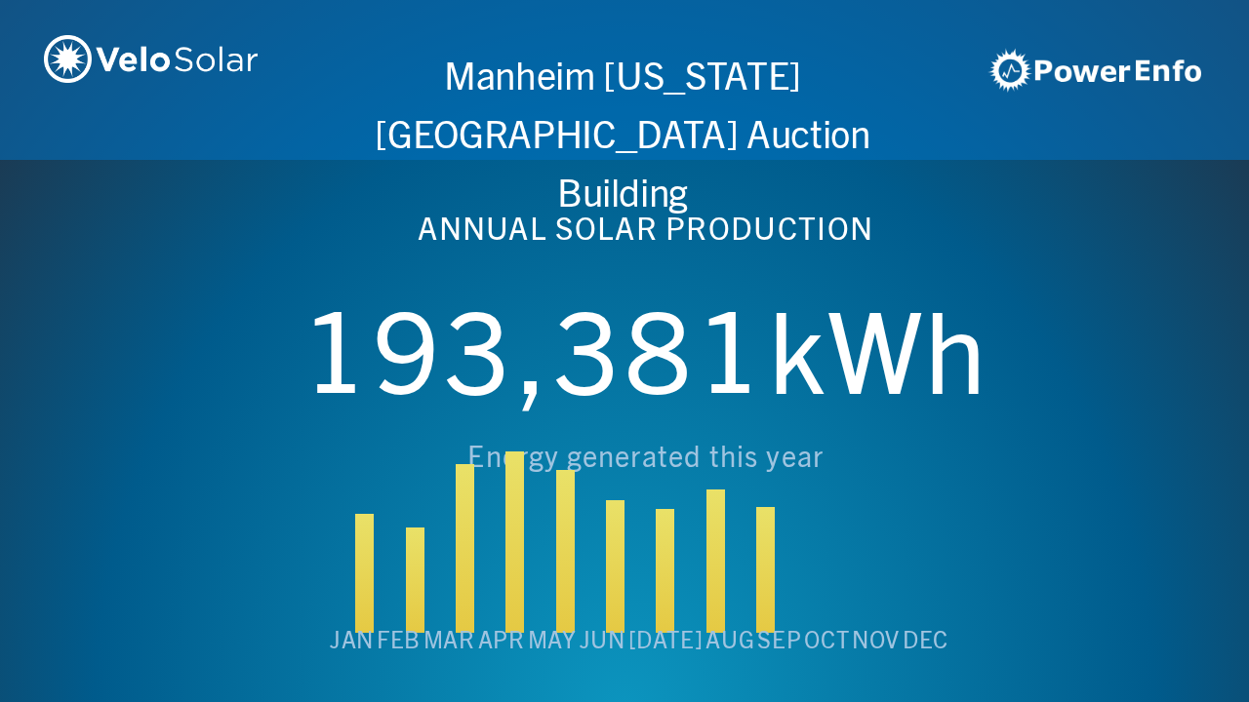
scroll to position [0, 6243]
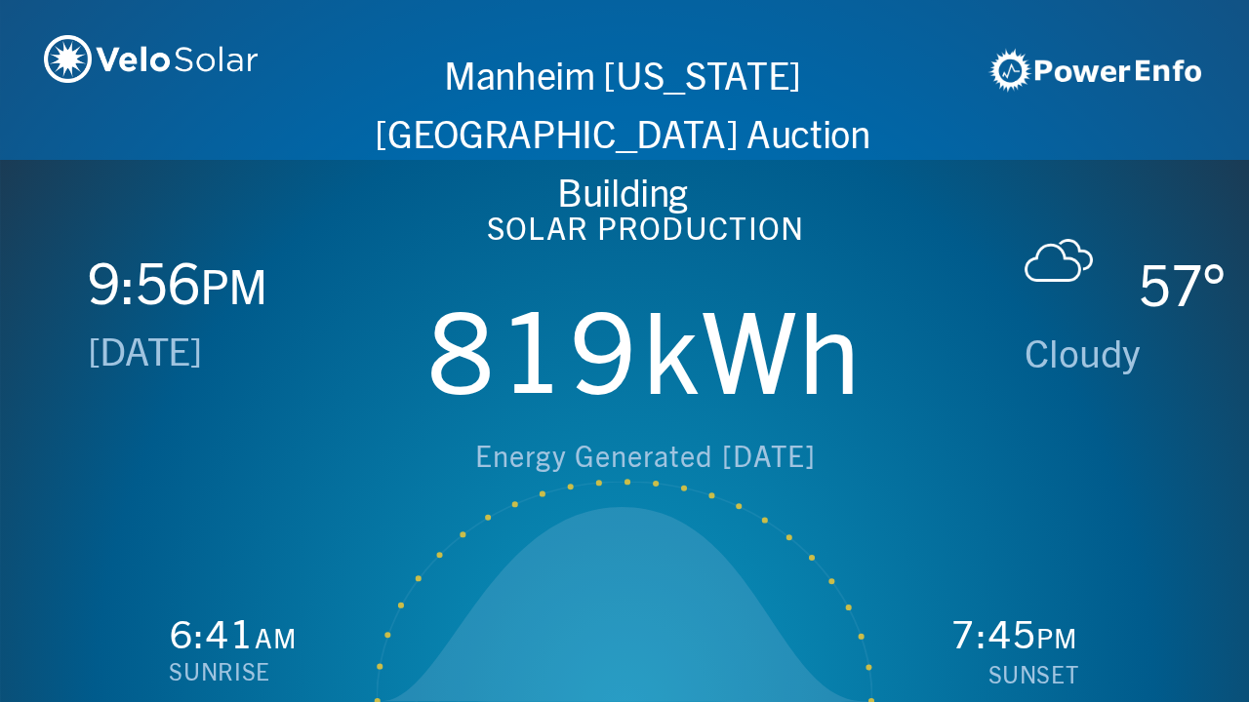
scroll to position [0, 1249]
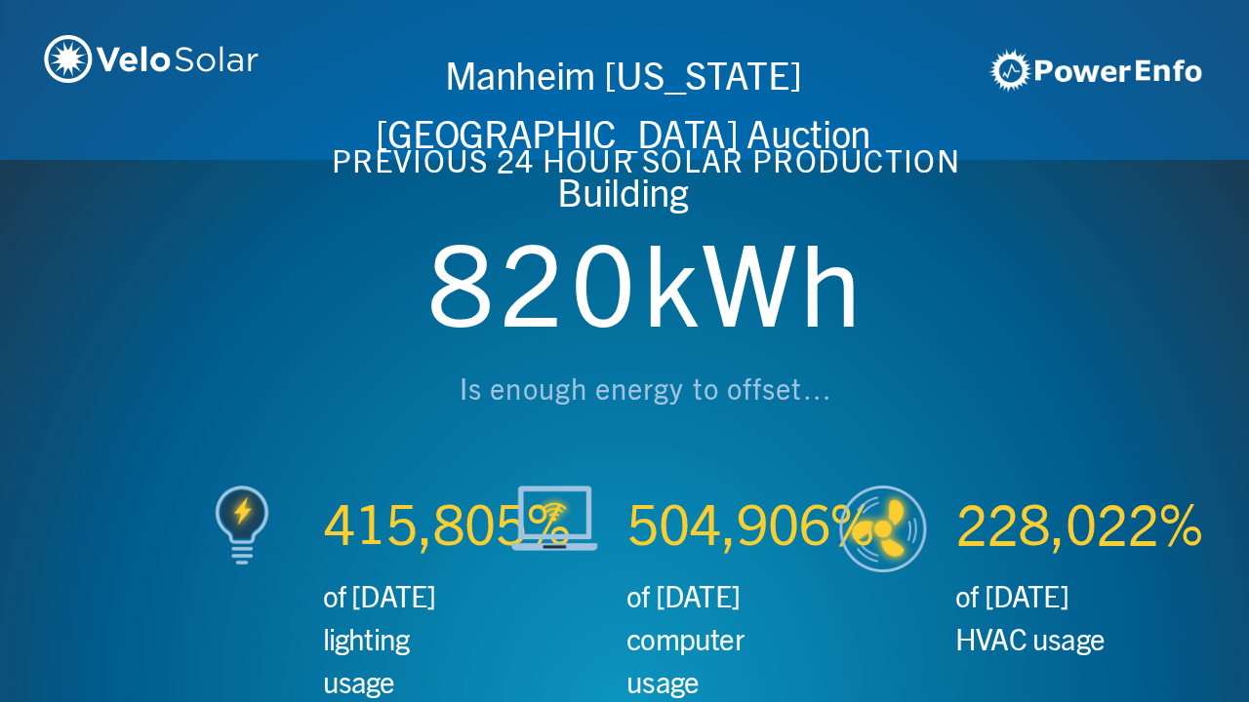
scroll to position [0, 2497]
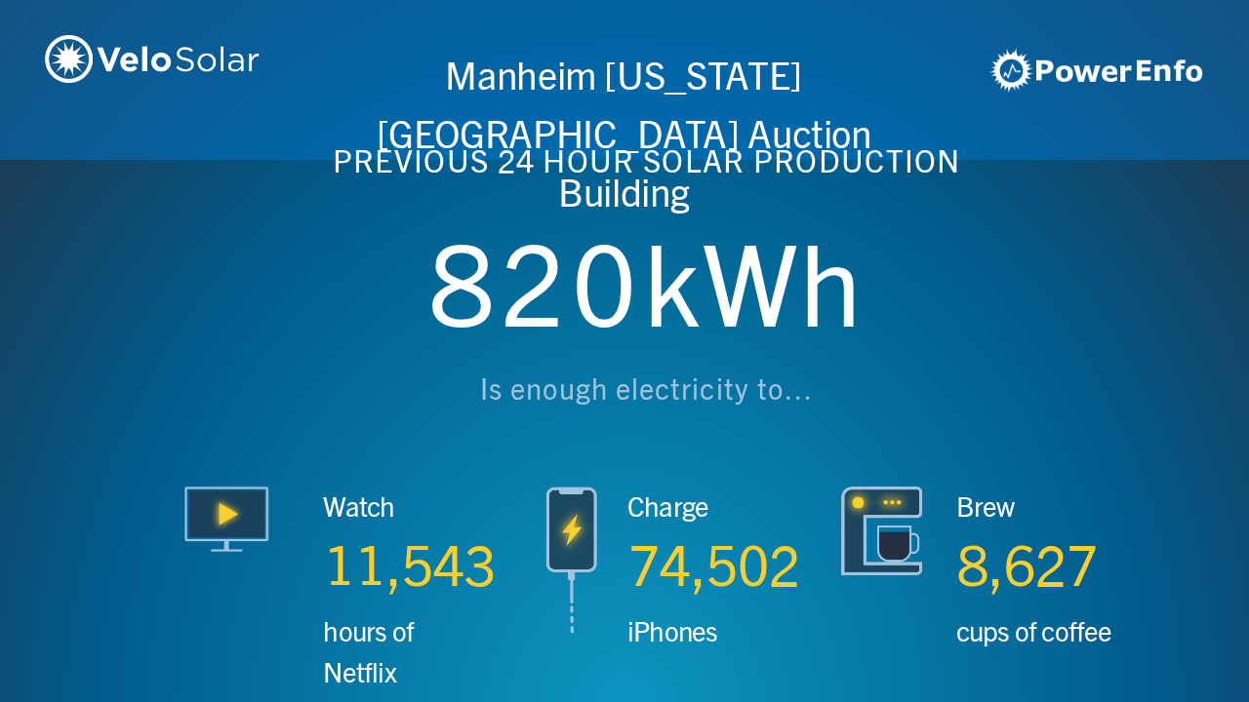
scroll to position [0, 3746]
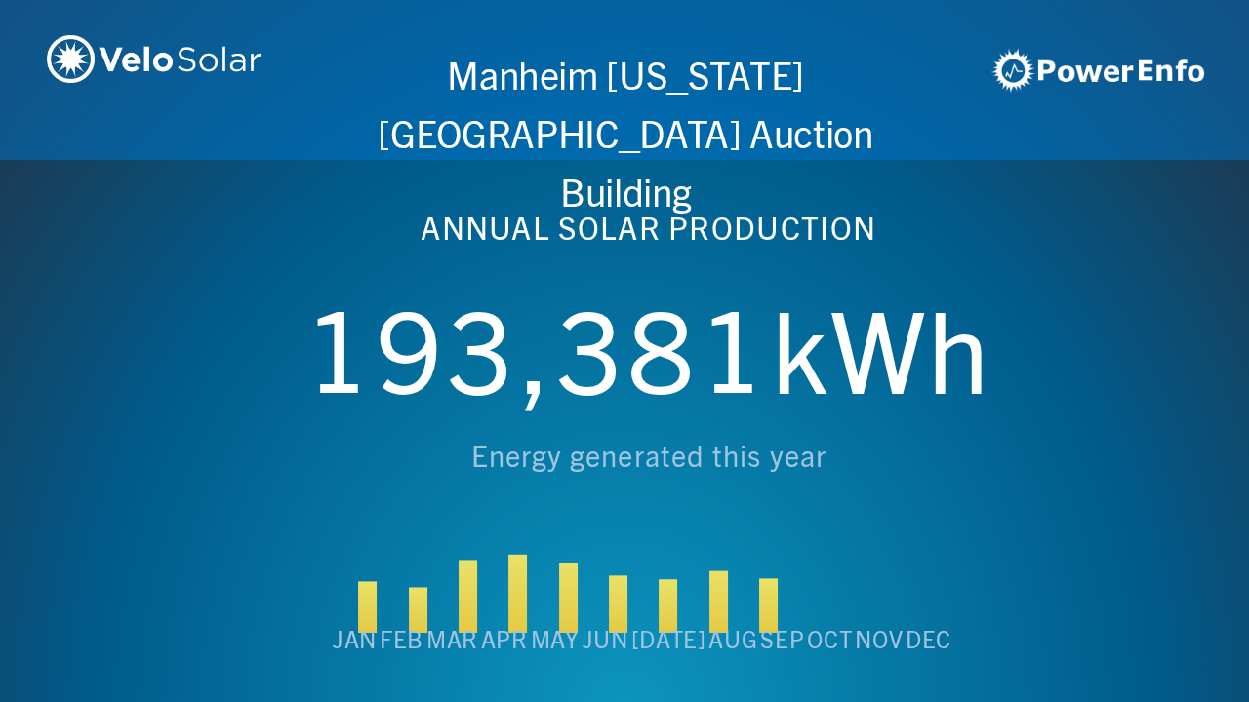
scroll to position [0, 4994]
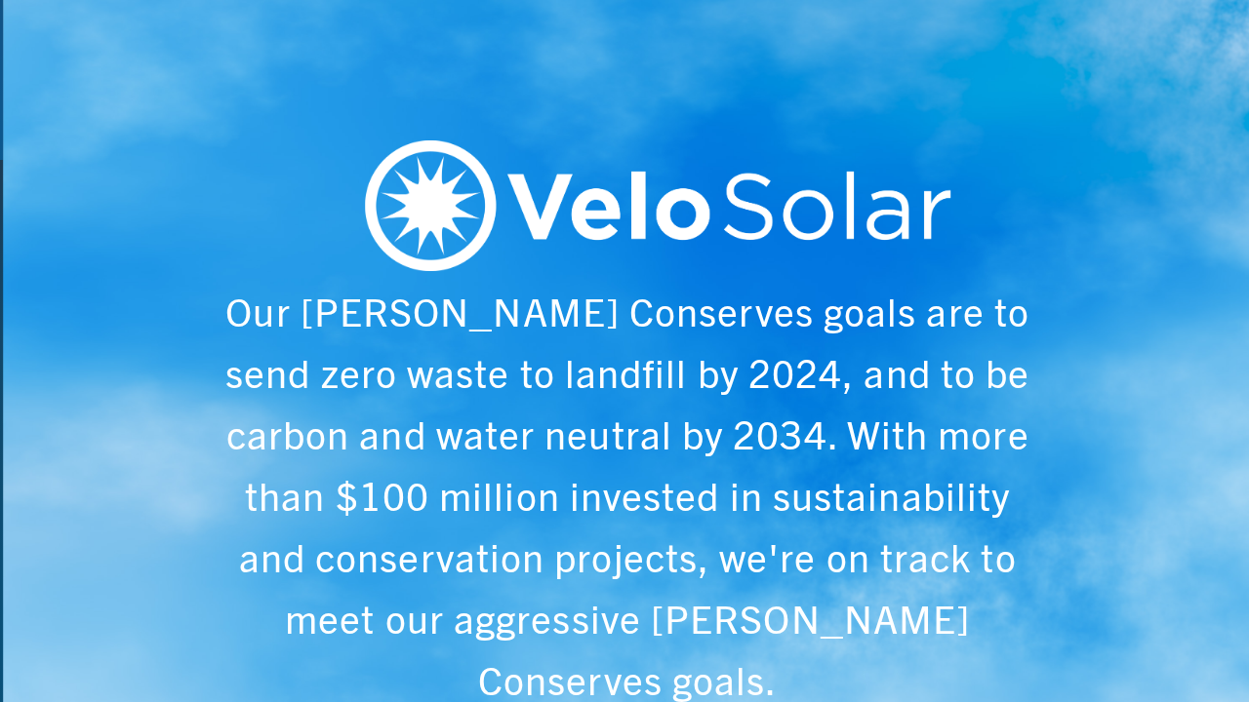
scroll to position [0, 6243]
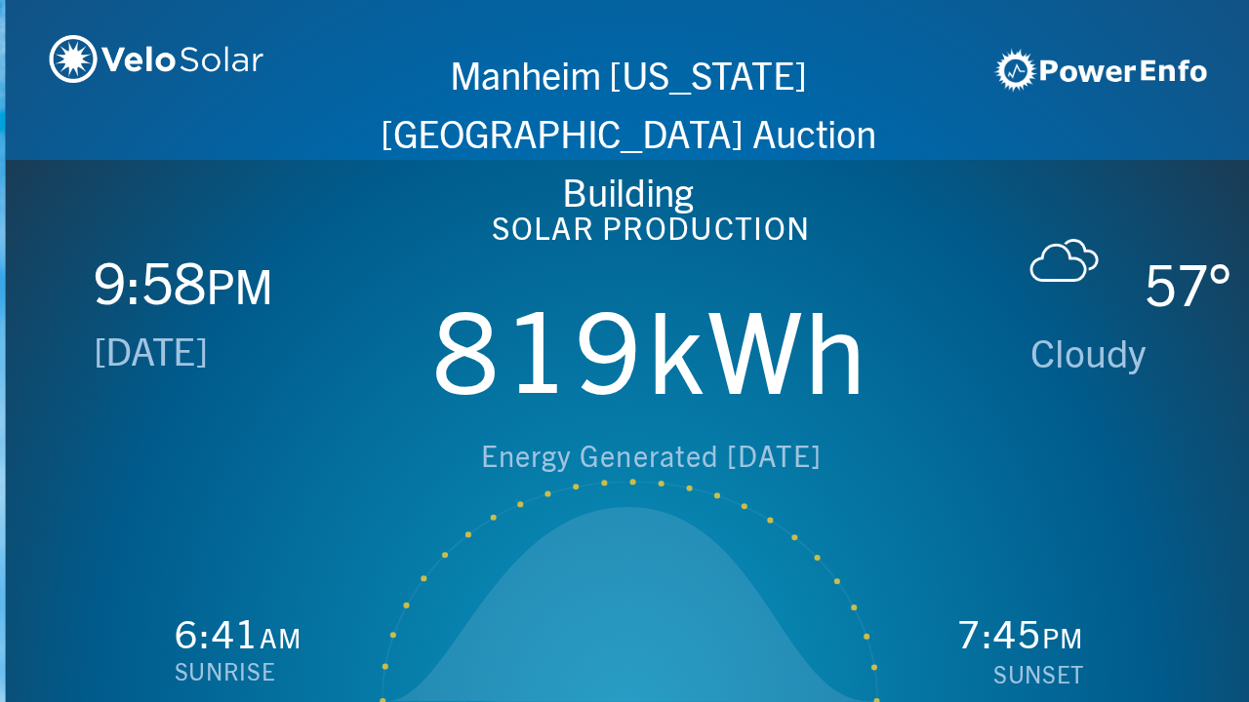
scroll to position [0, 1249]
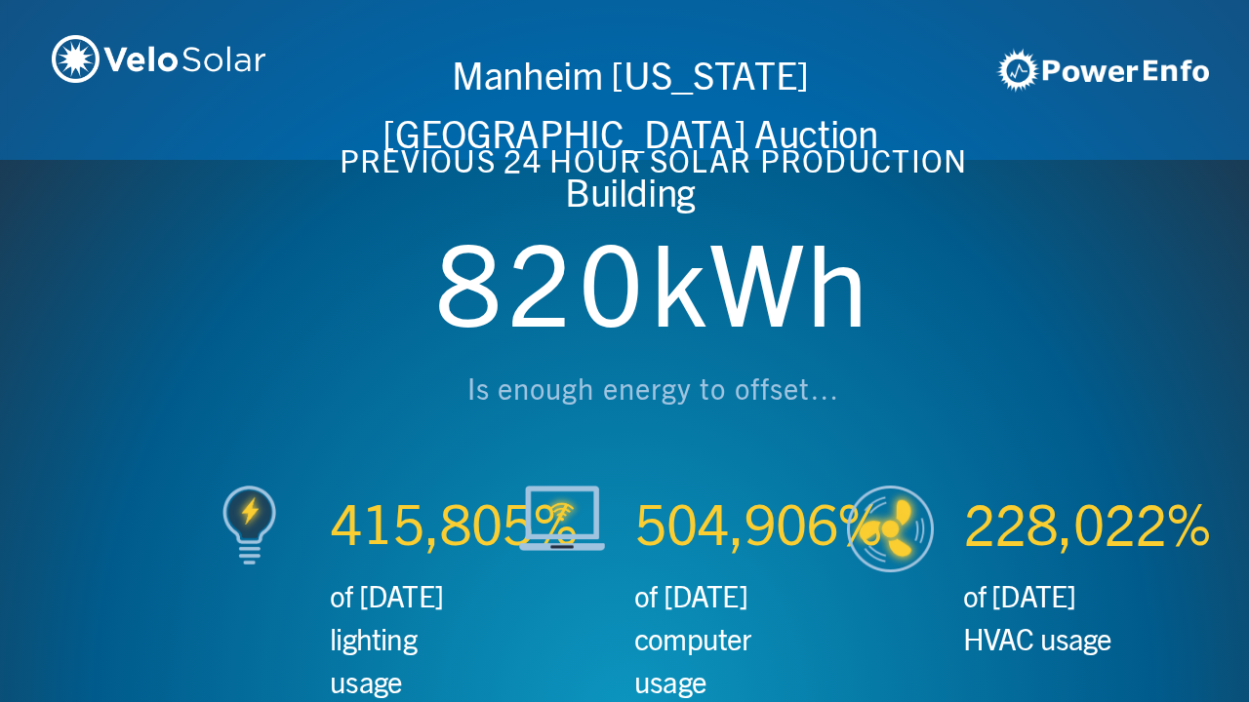
scroll to position [0, 2497]
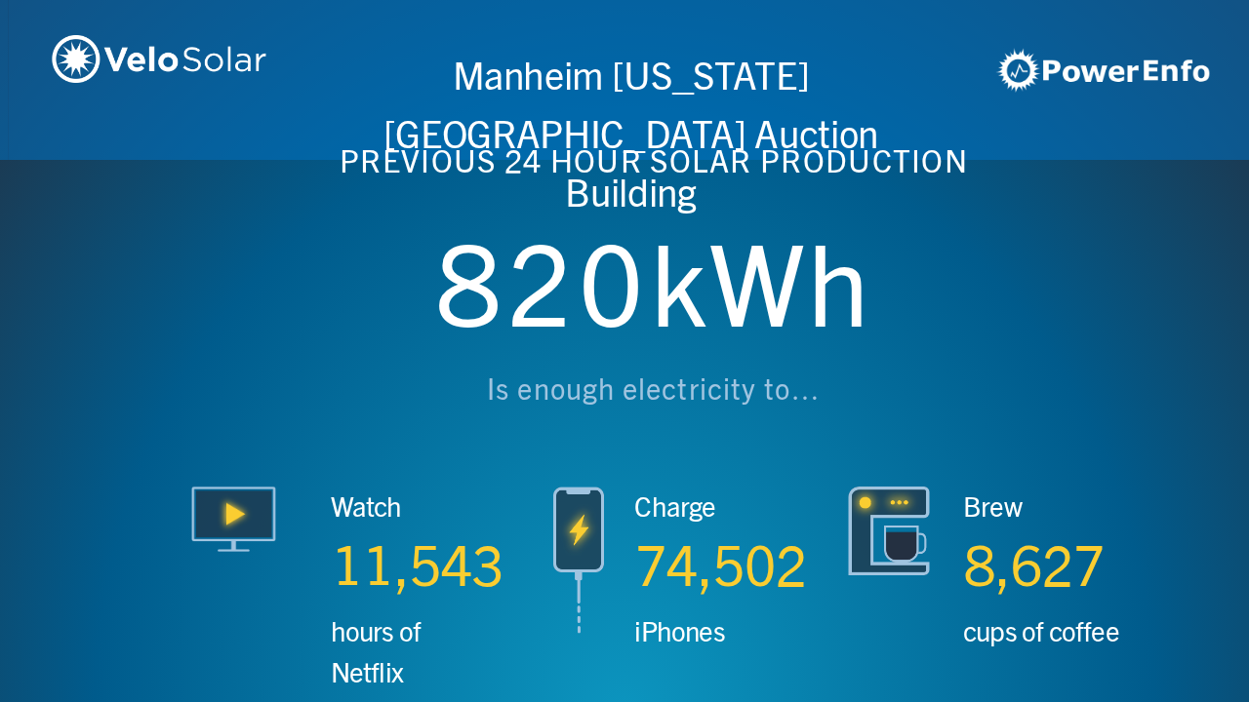
scroll to position [0, 3746]
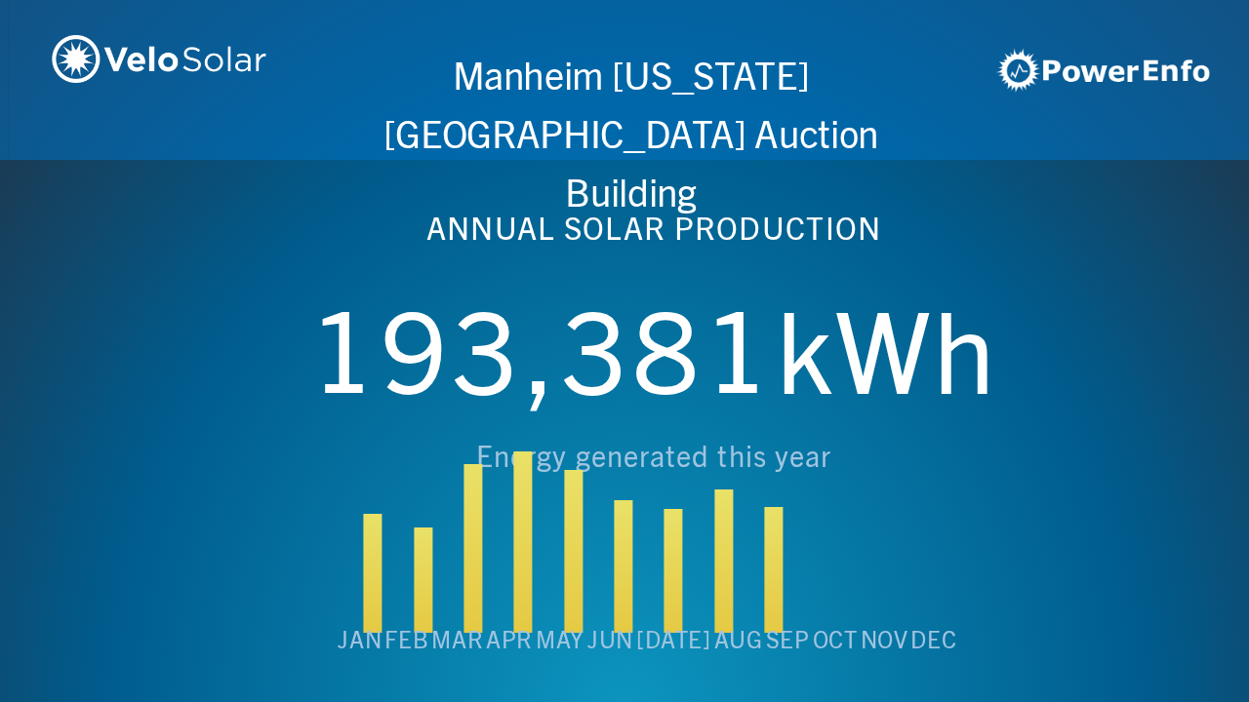
scroll to position [0, 4994]
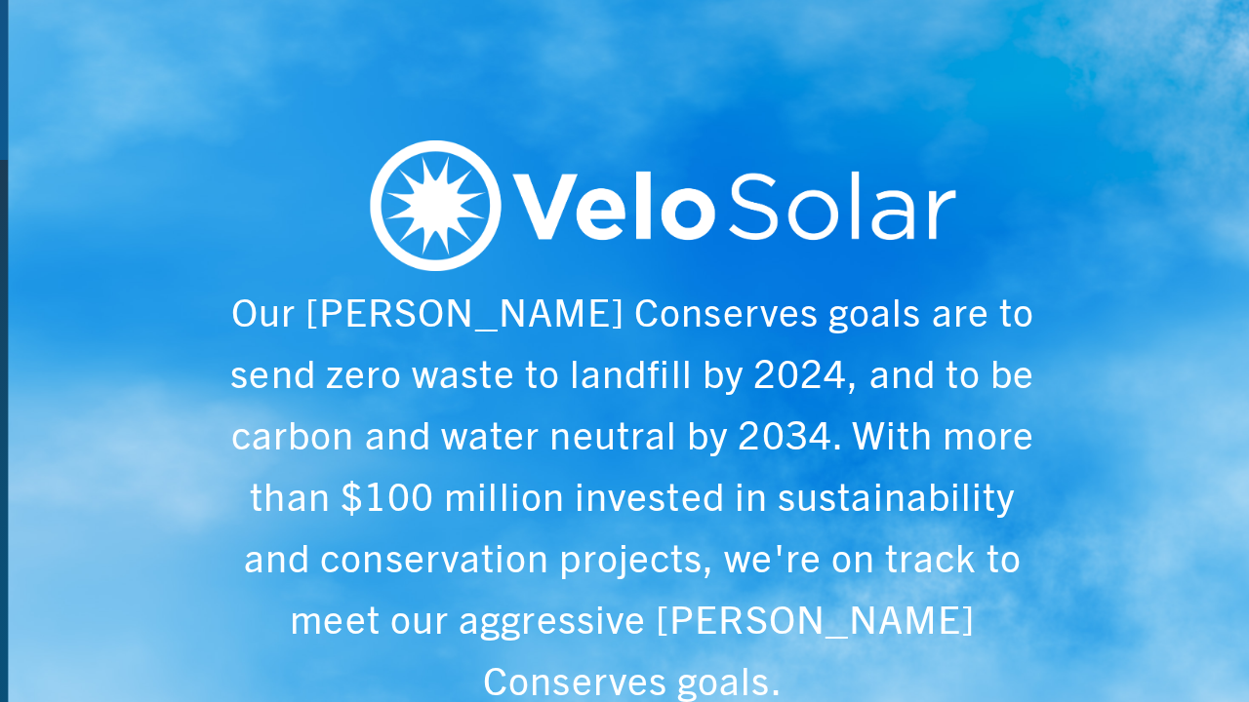
scroll to position [0, 6243]
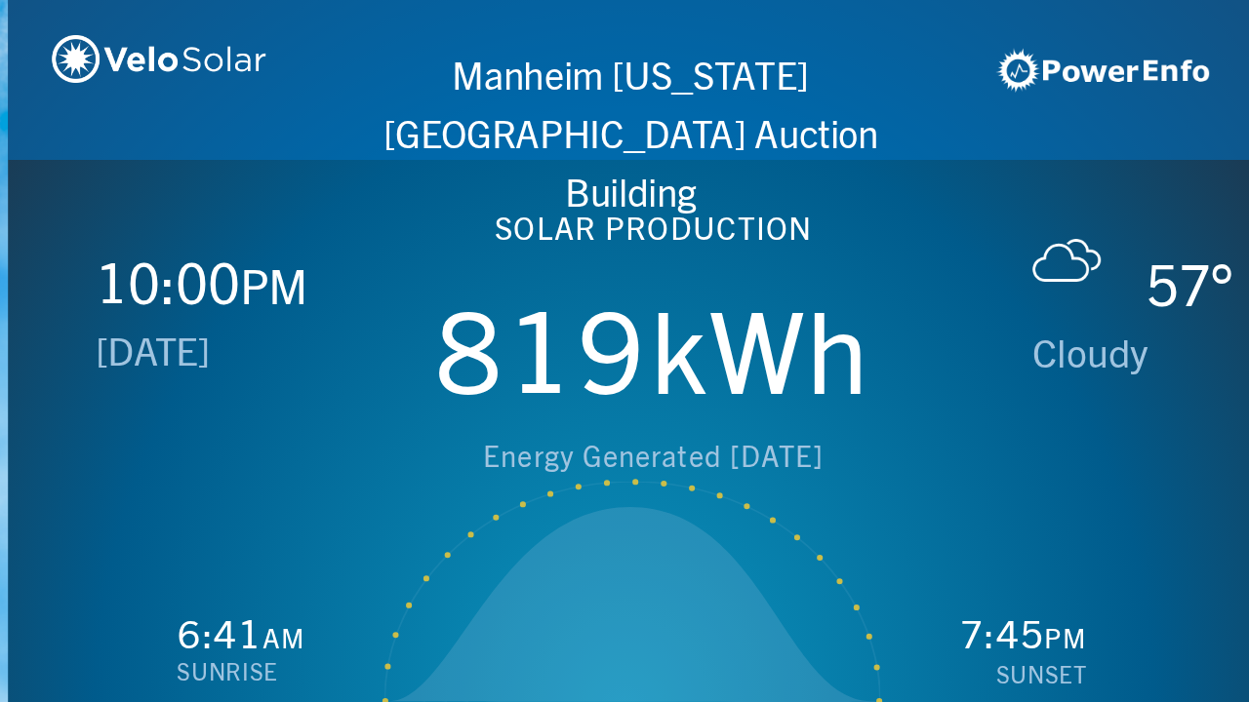
scroll to position [0, 1249]
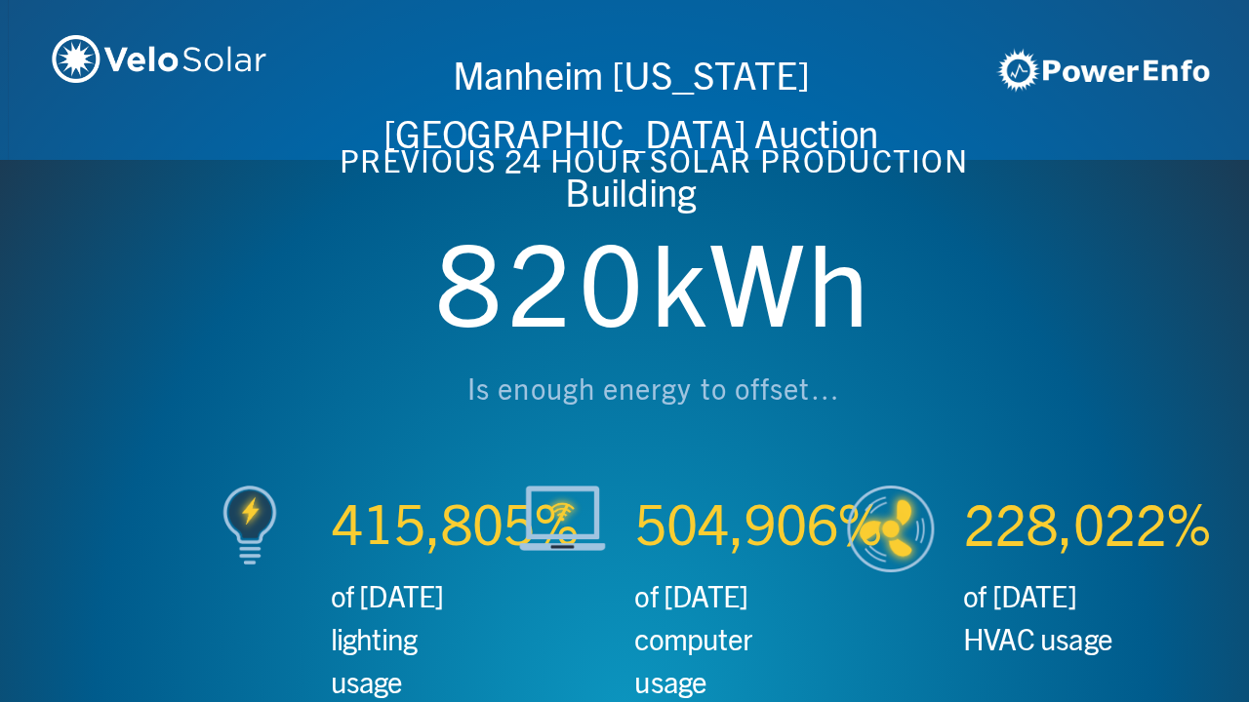
scroll to position [0, 2497]
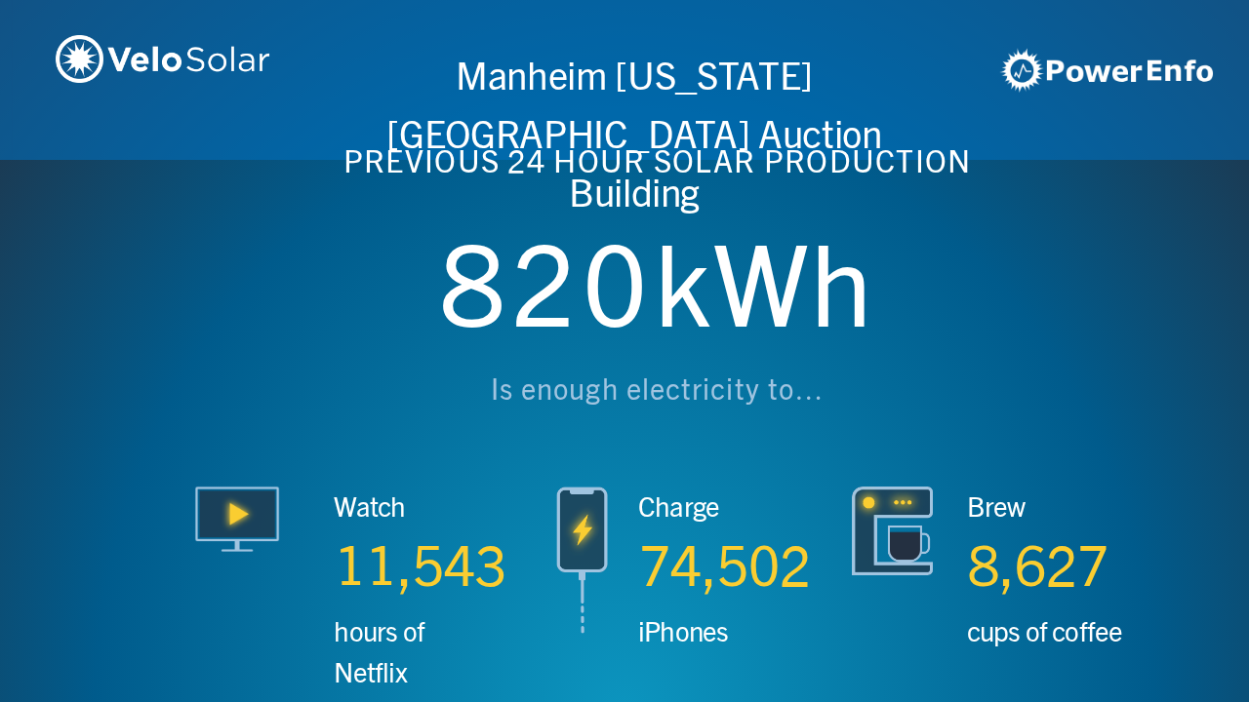
scroll to position [0, 3746]
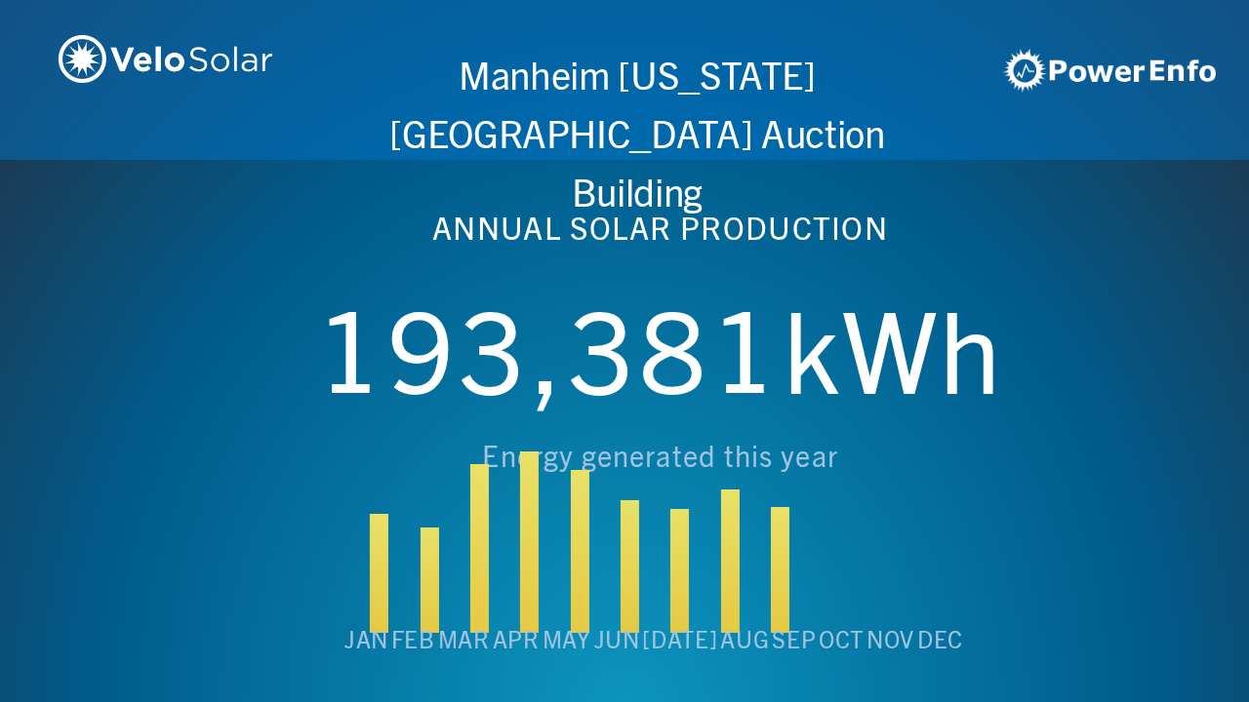
scroll to position [0, 4994]
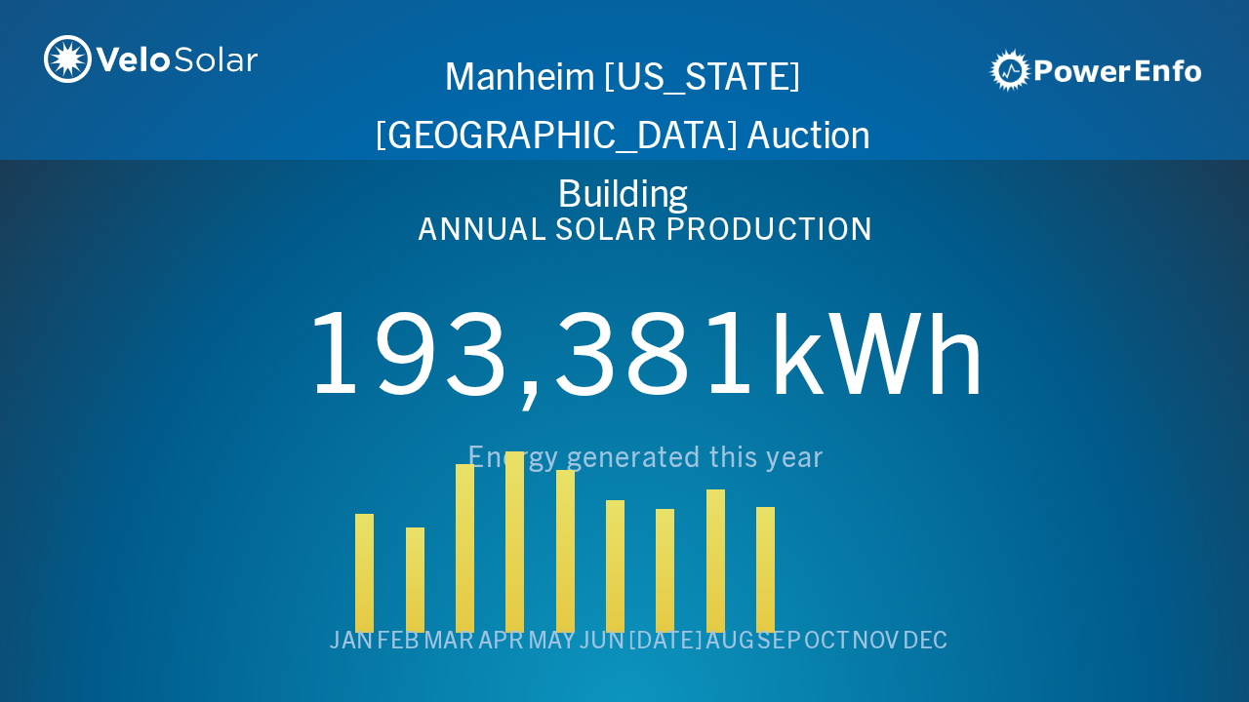
scroll to position [0, 6243]
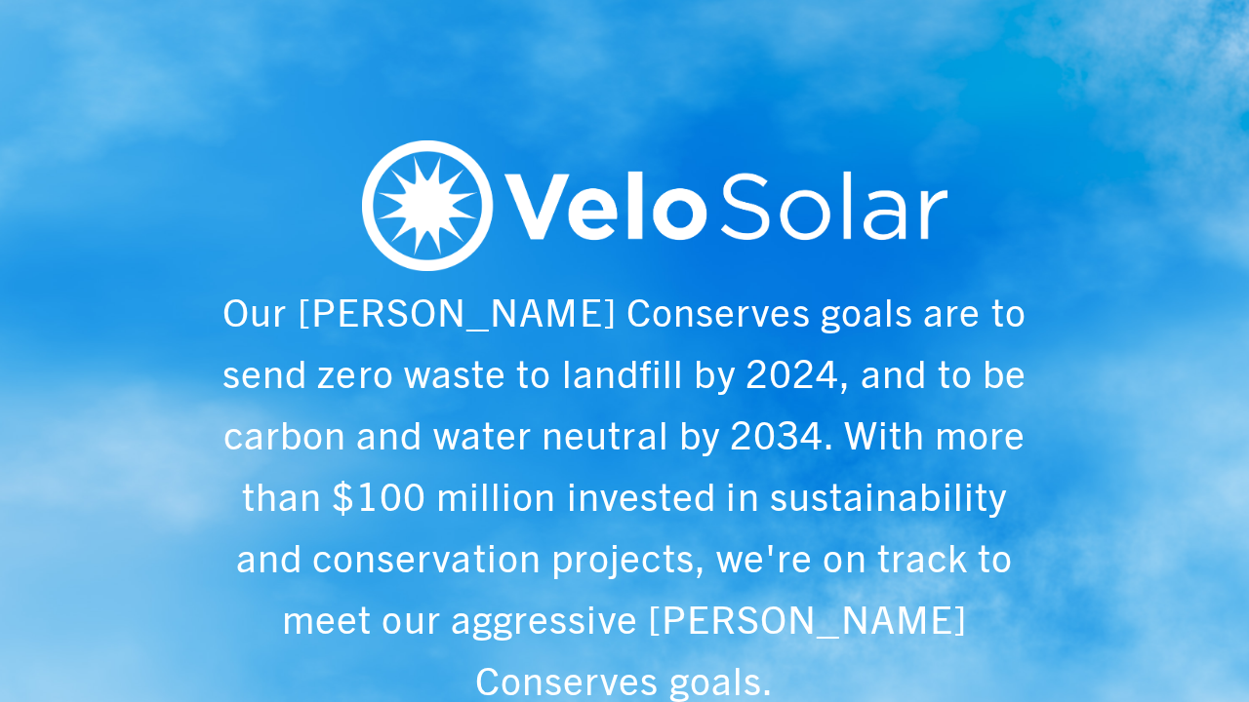
scroll to position [0, 1249]
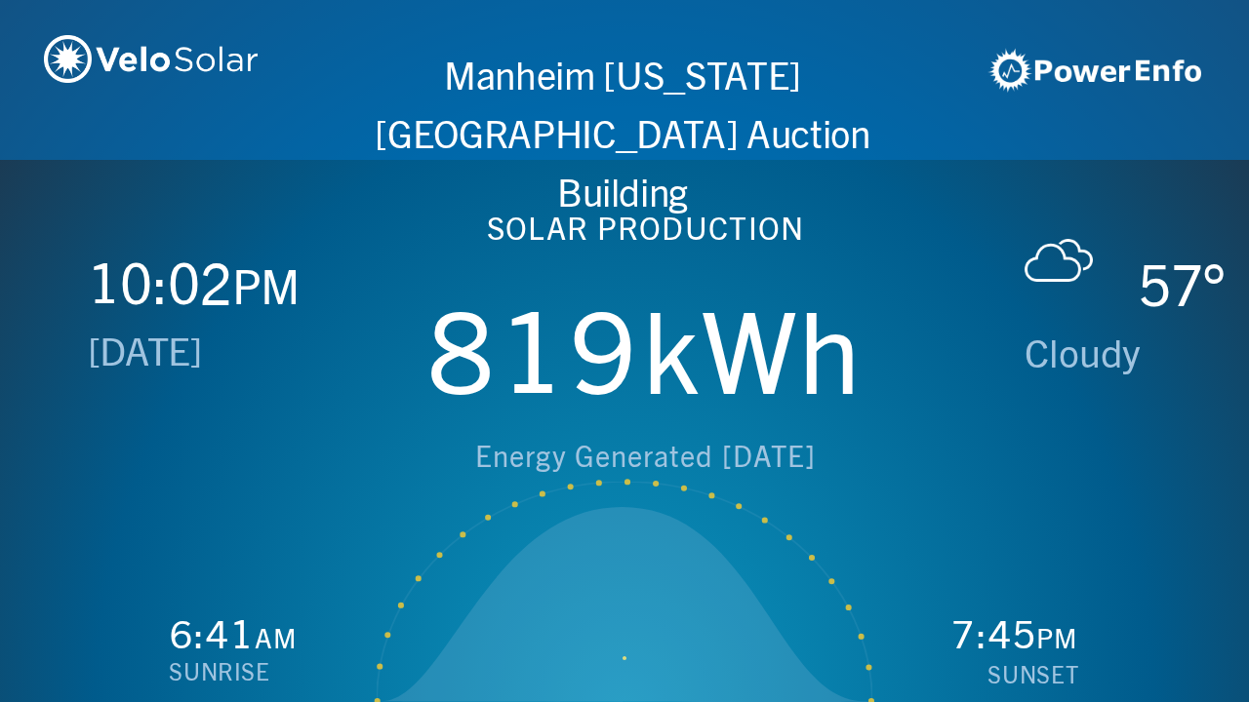
scroll to position [0, 2497]
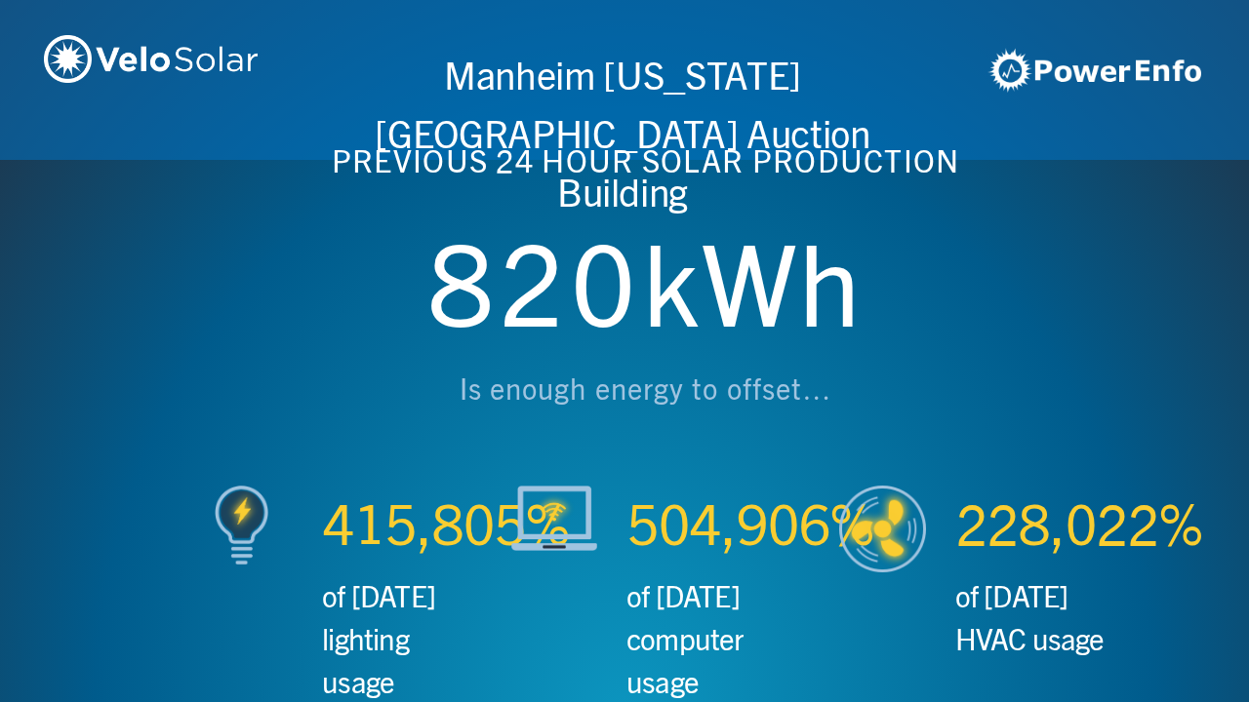
scroll to position [0, 3746]
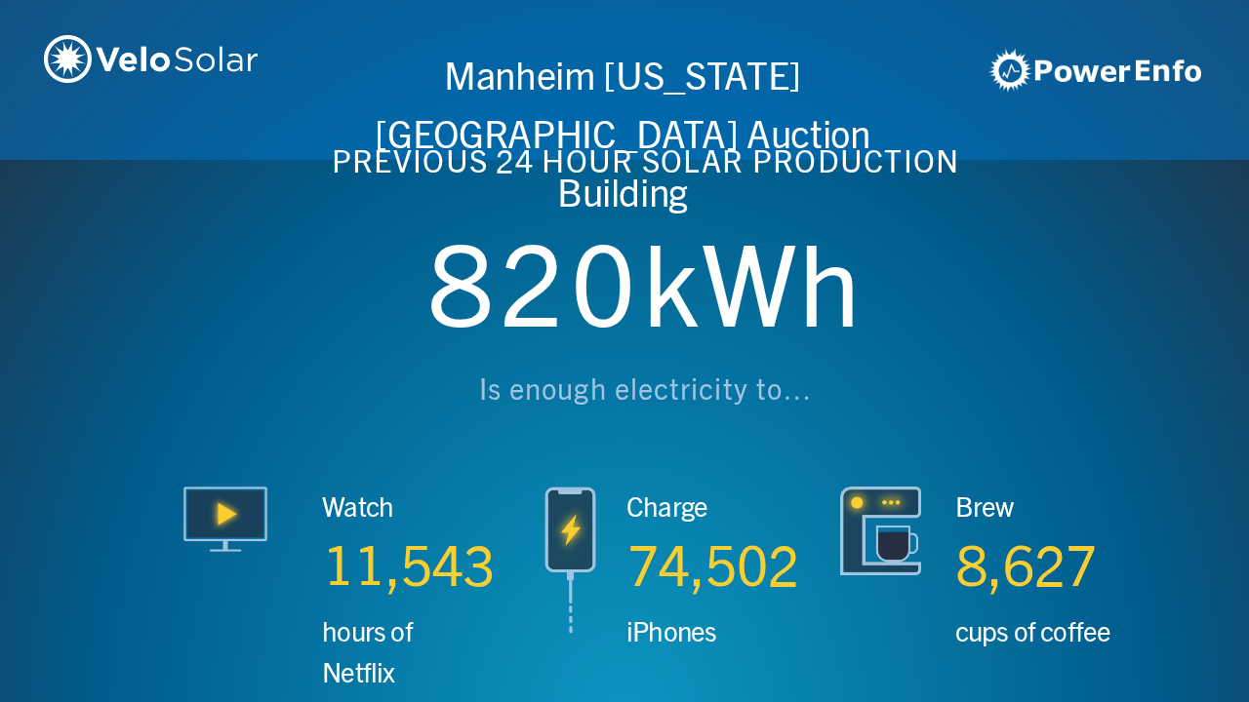
scroll to position [0, 4994]
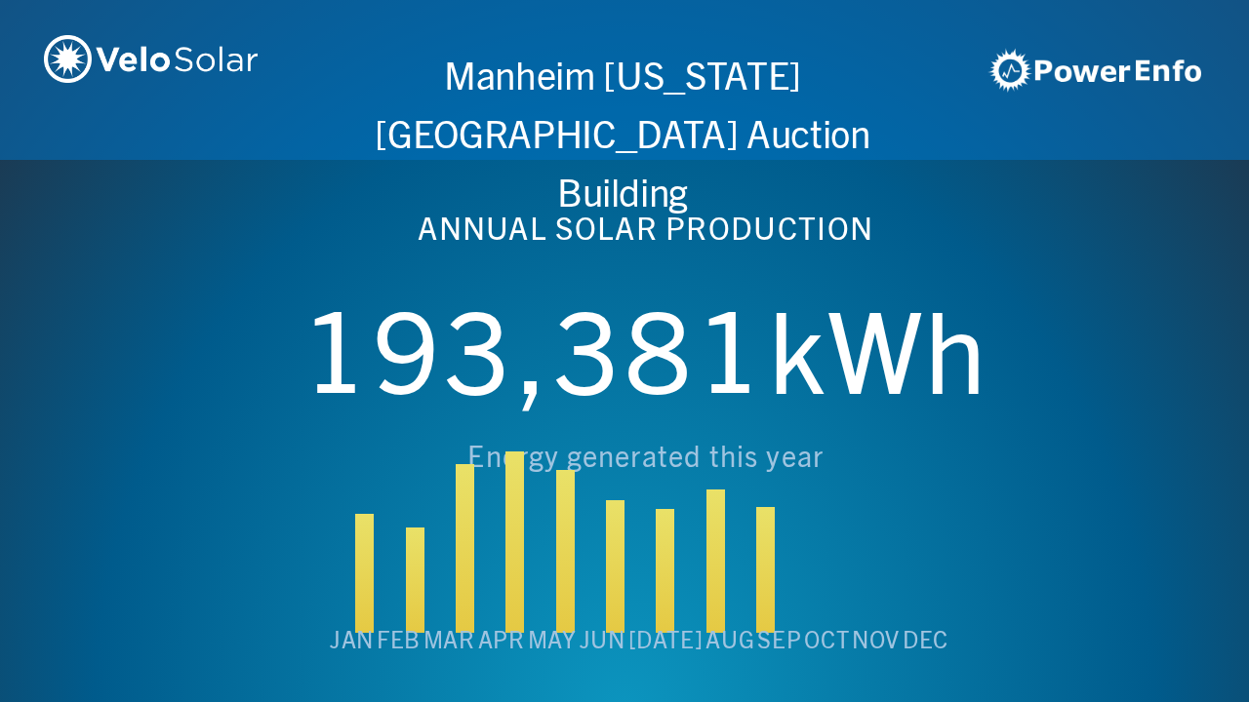
scroll to position [0, 6243]
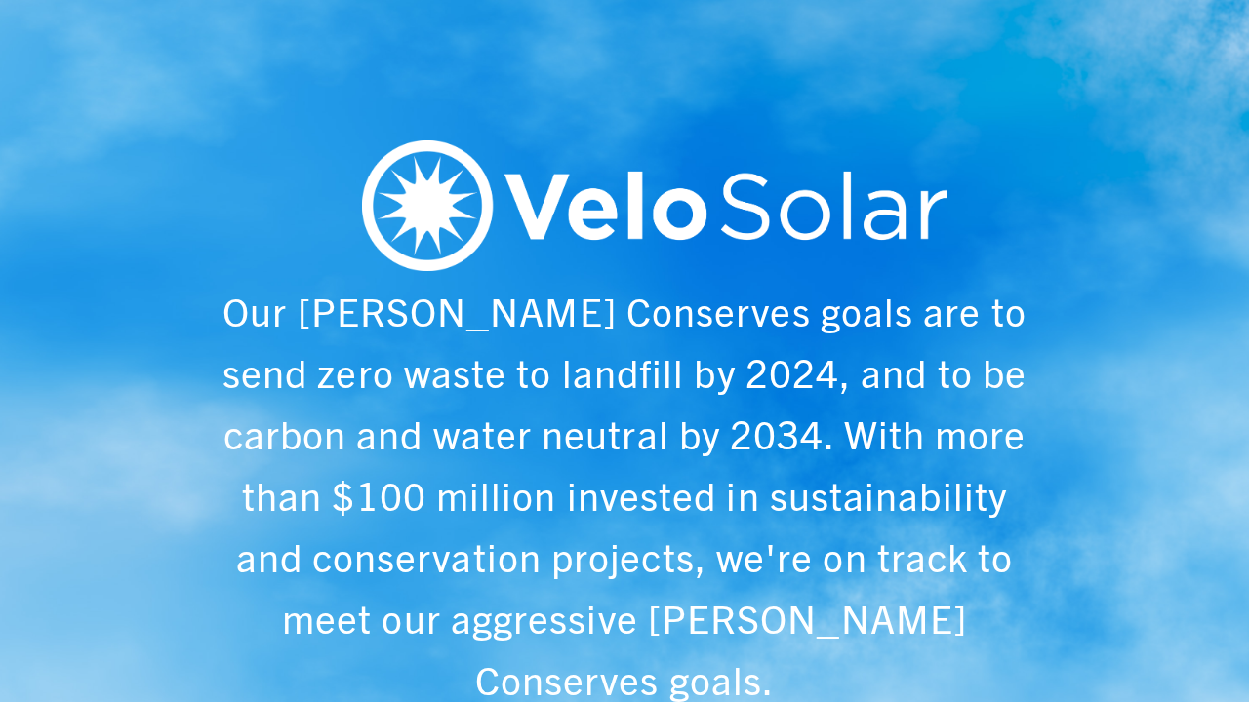
scroll to position [0, 1249]
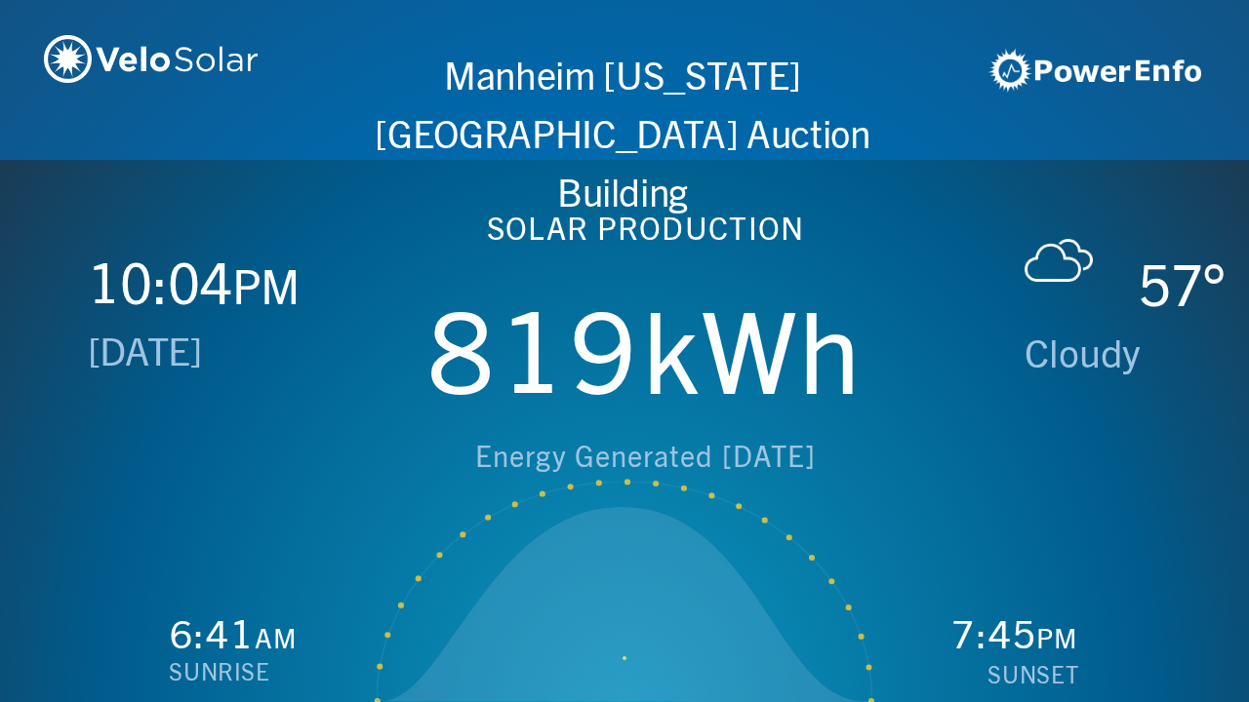
scroll to position [0, 2497]
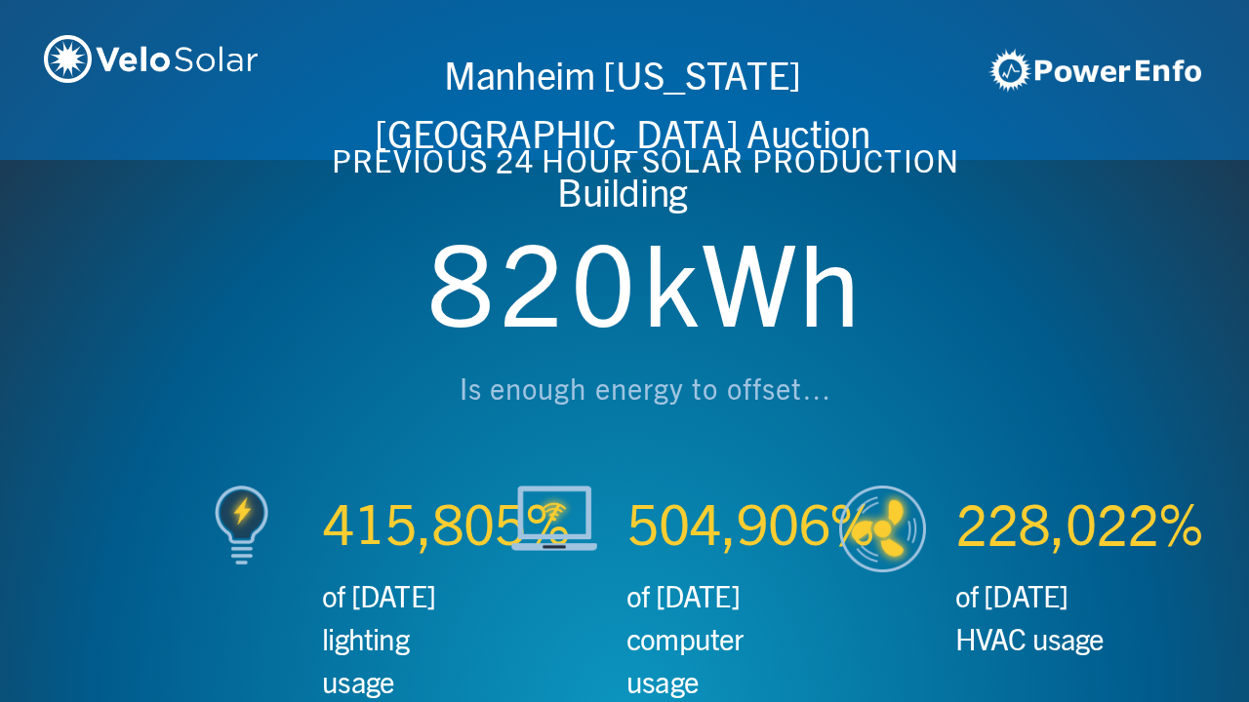
scroll to position [0, 3746]
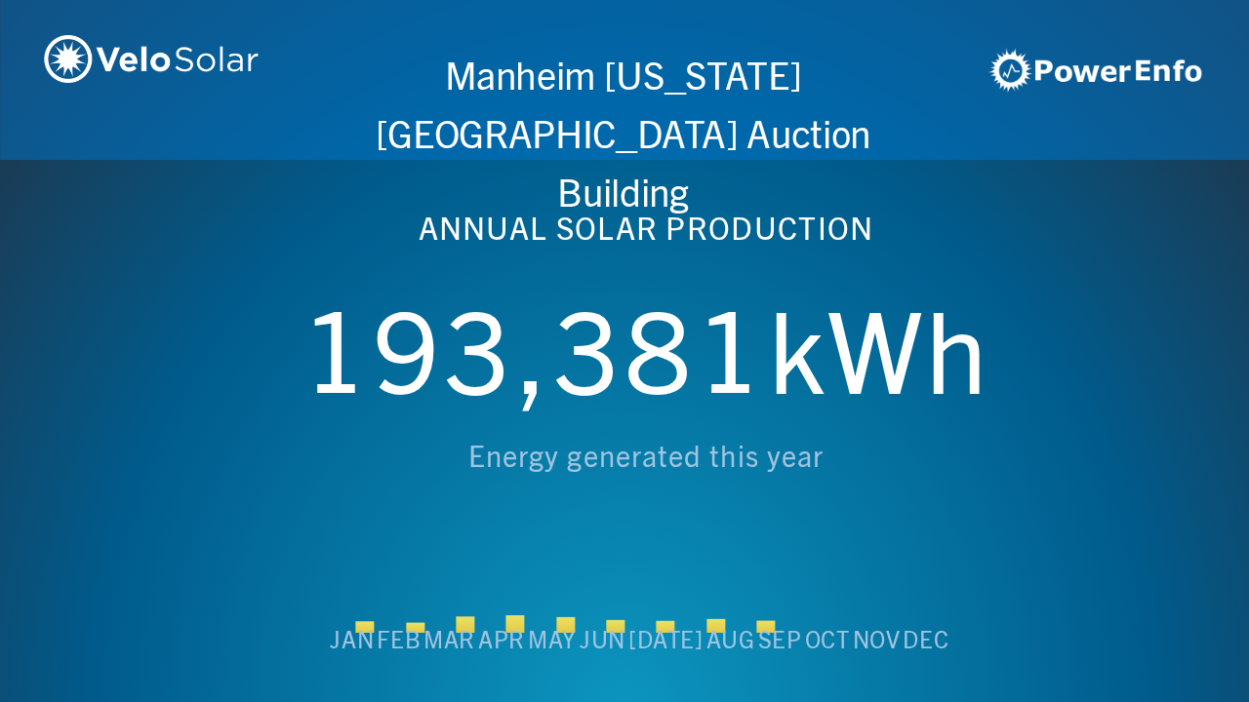
scroll to position [0, 4994]
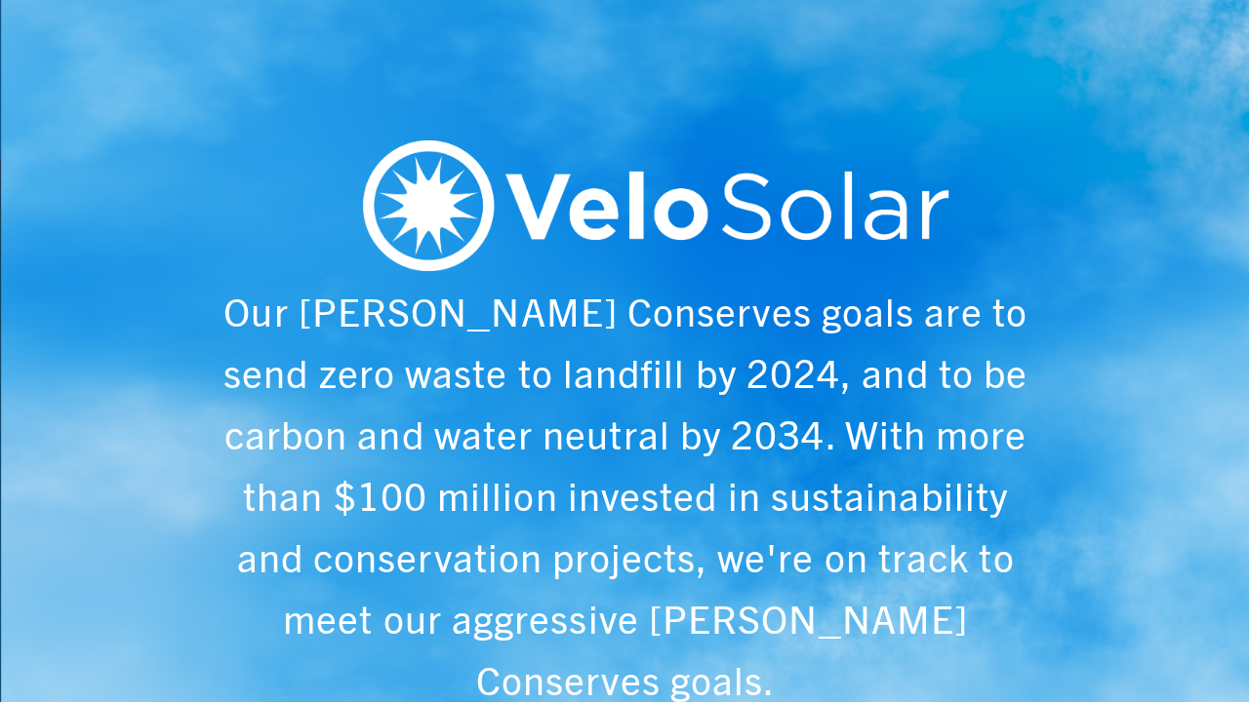
scroll to position [0, 6243]
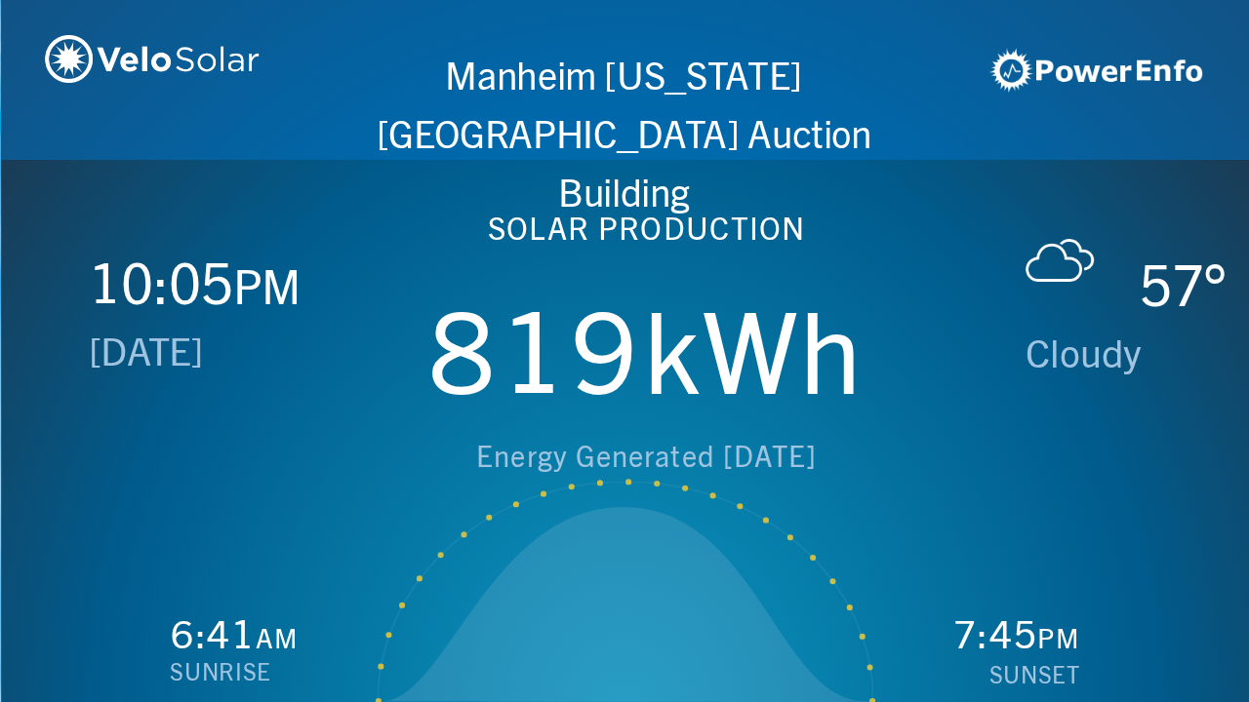
scroll to position [0, 1249]
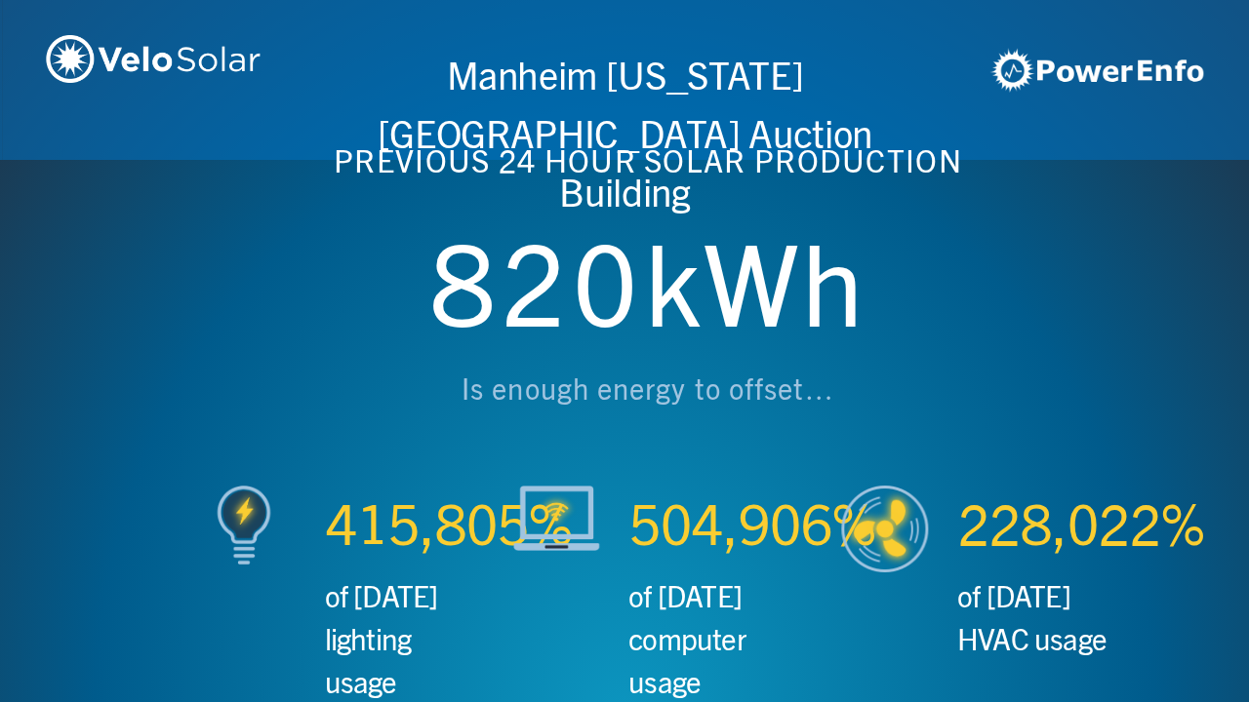
scroll to position [0, 2497]
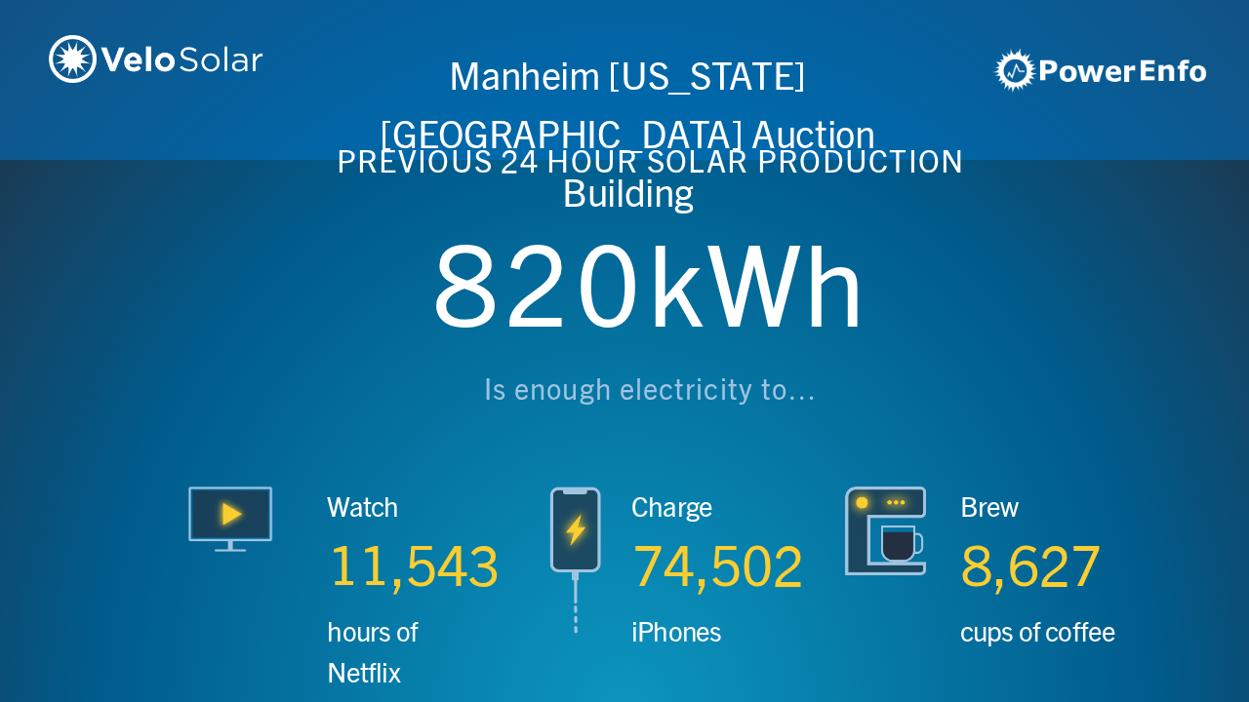
scroll to position [0, 3746]
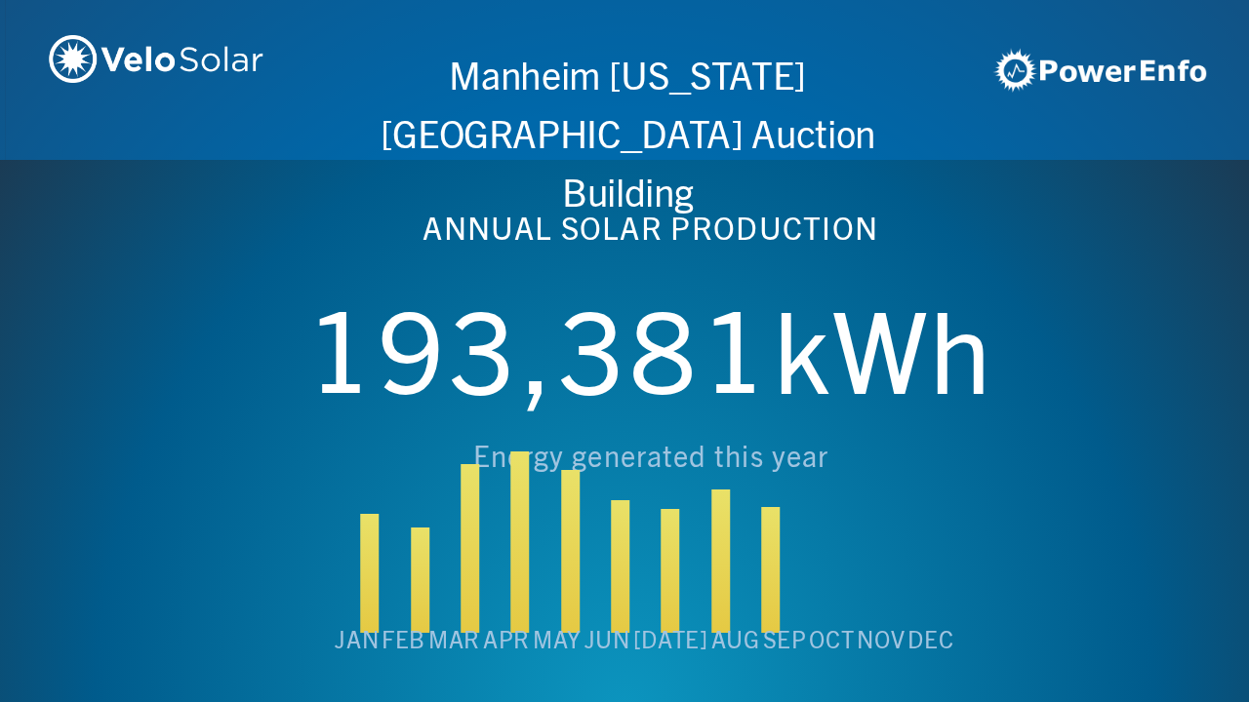
scroll to position [0, 4994]
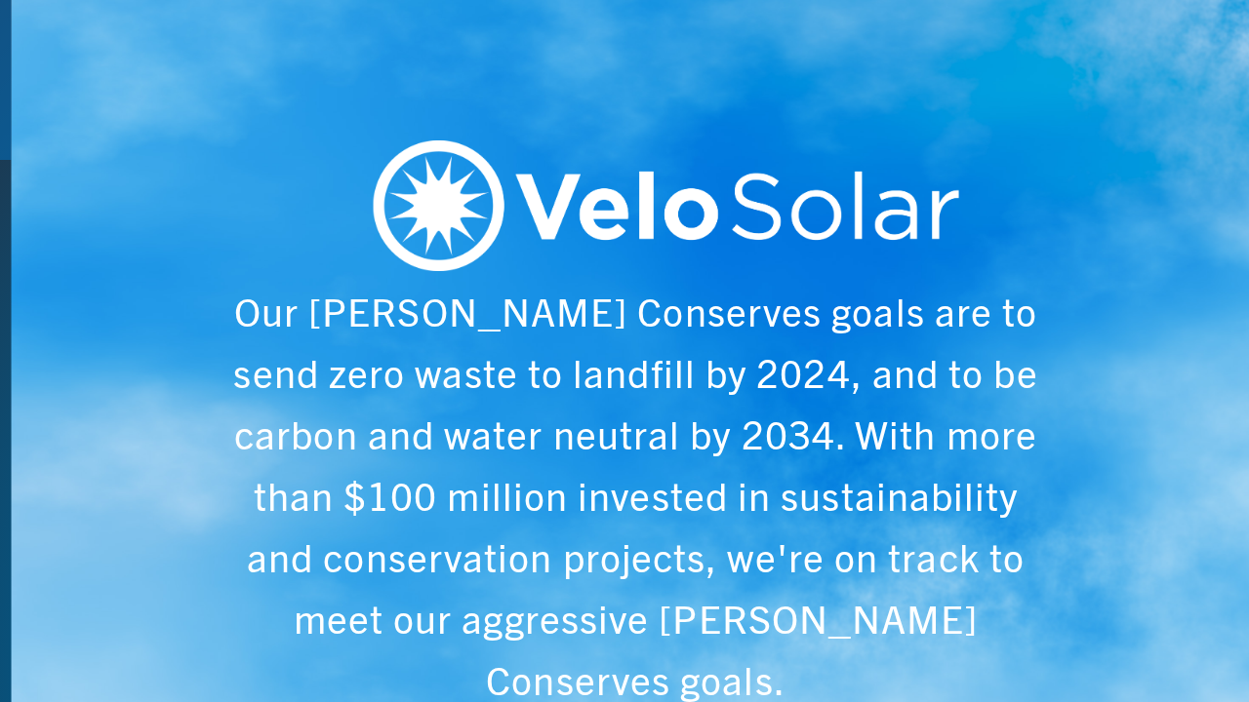
scroll to position [0, 6243]
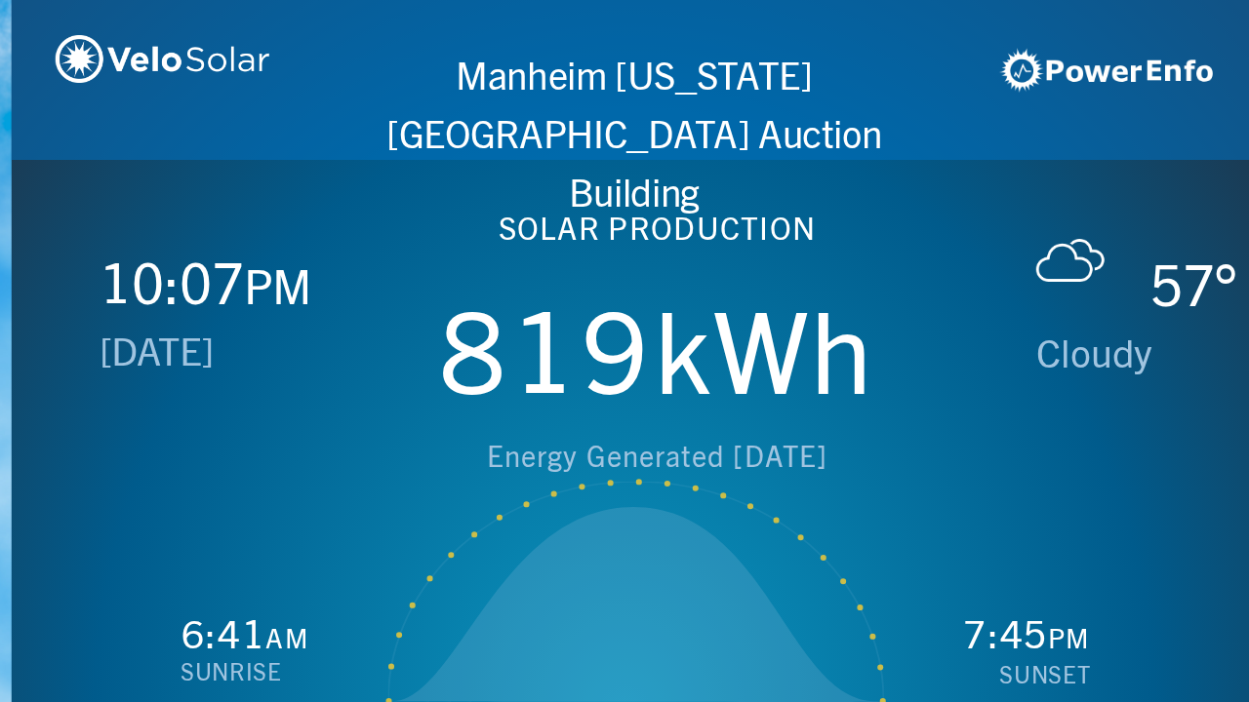
scroll to position [0, 1249]
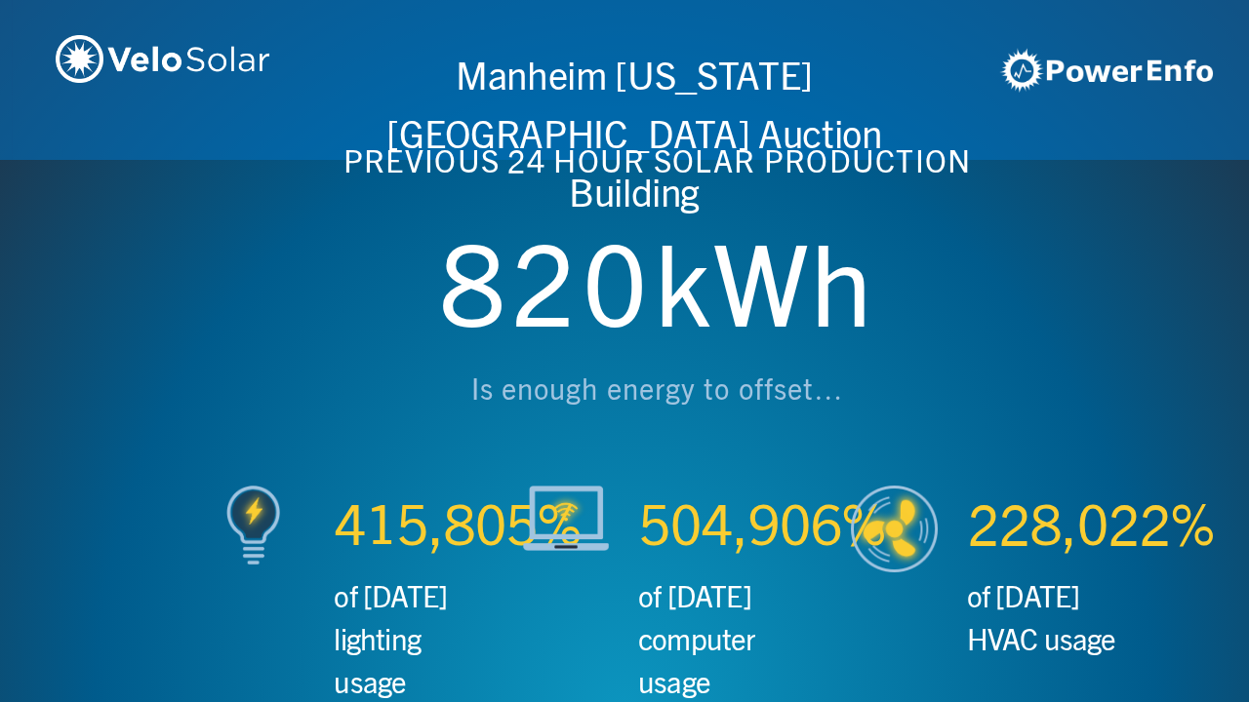
scroll to position [0, 2497]
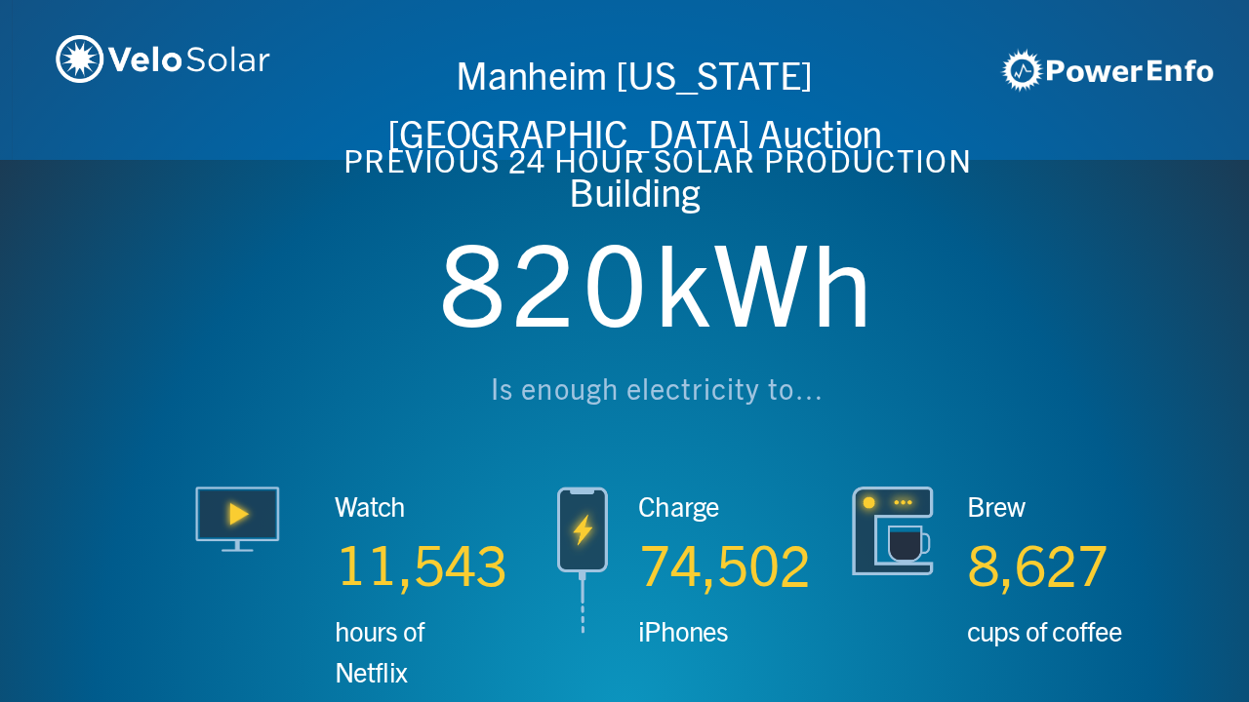
scroll to position [0, 3746]
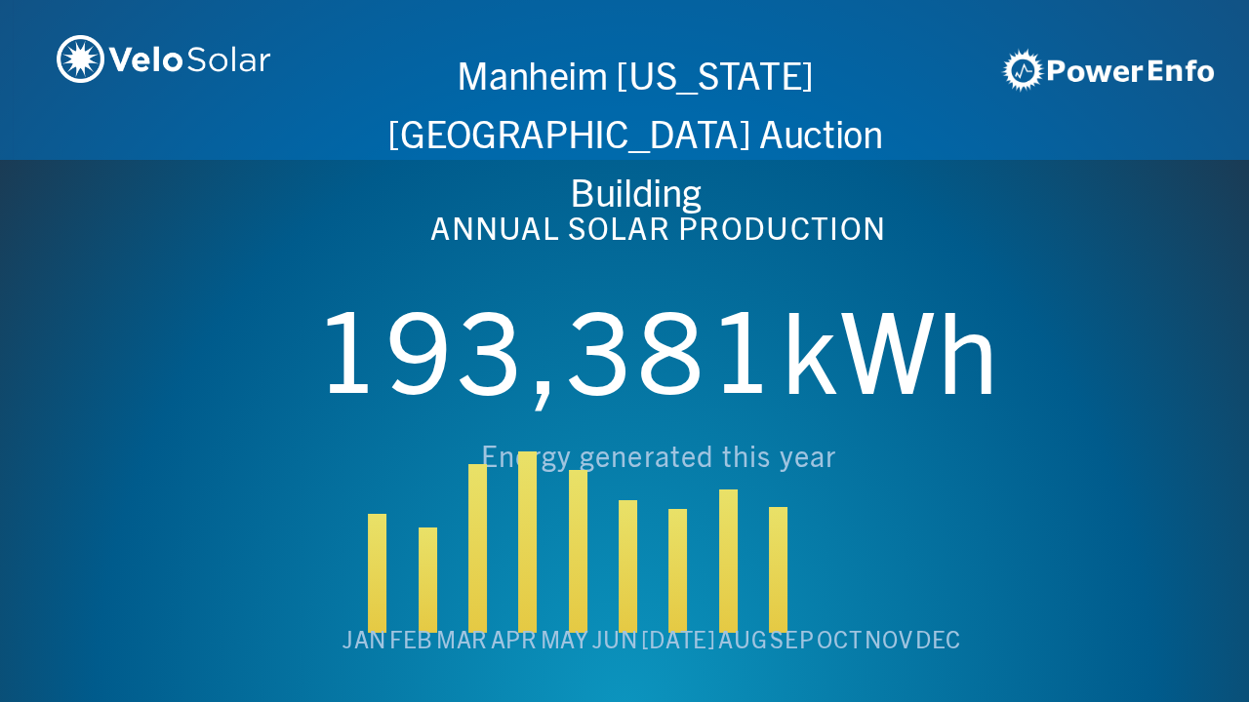
scroll to position [0, 4994]
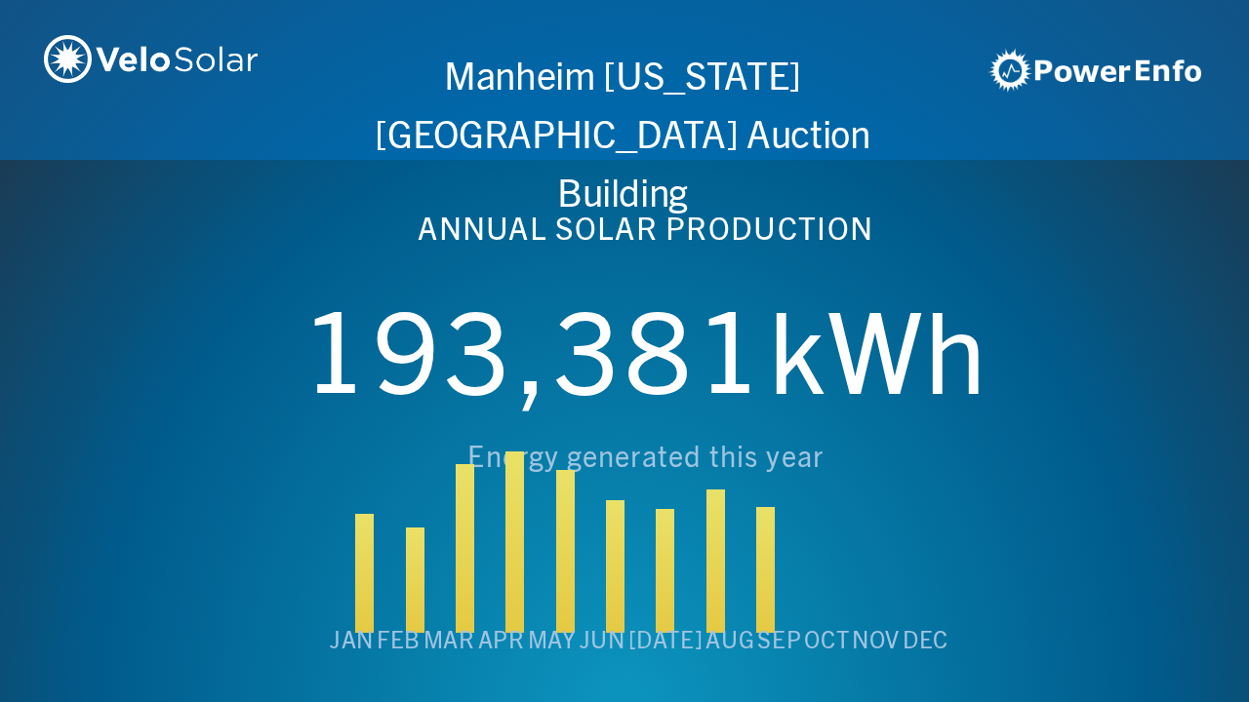
scroll to position [0, 6243]
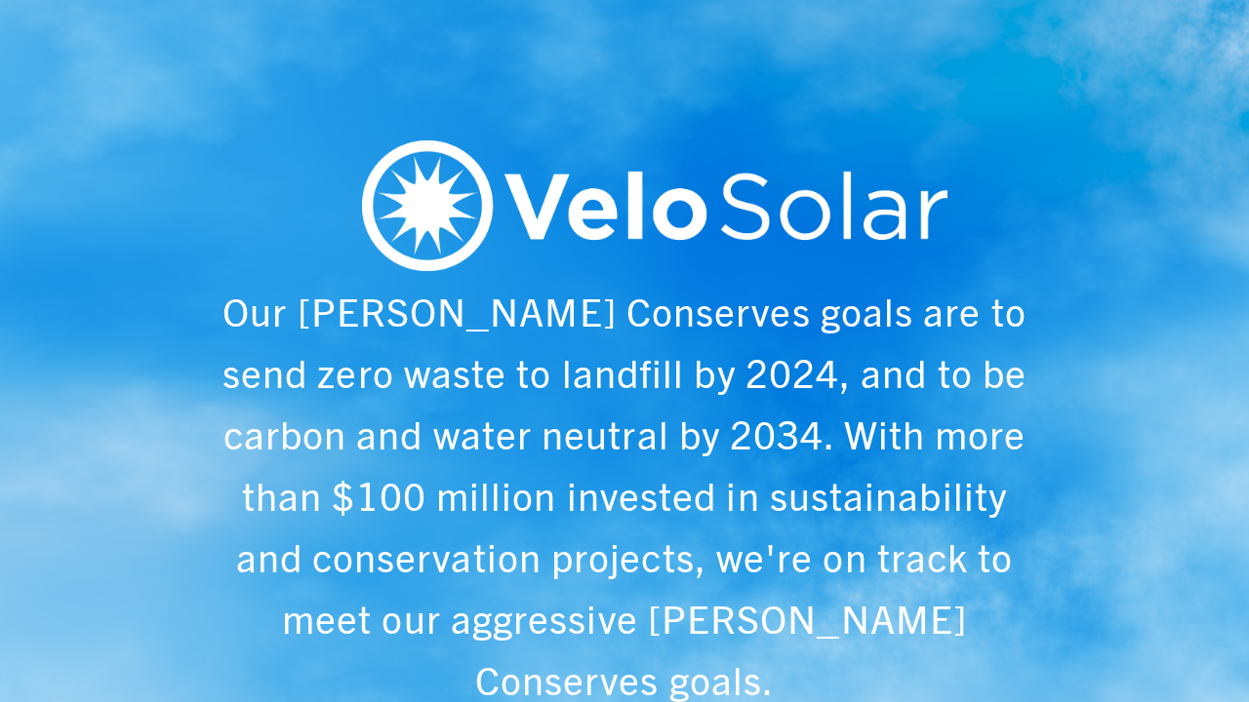
scroll to position [0, 1249]
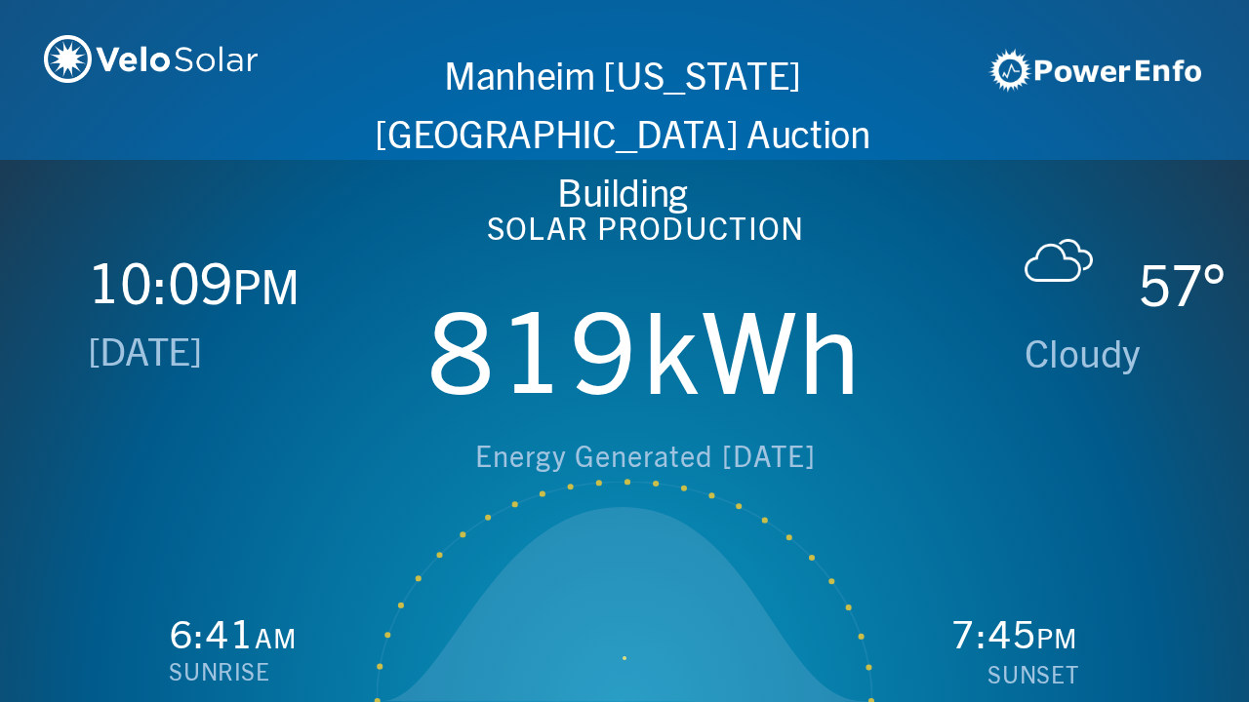
scroll to position [0, 2497]
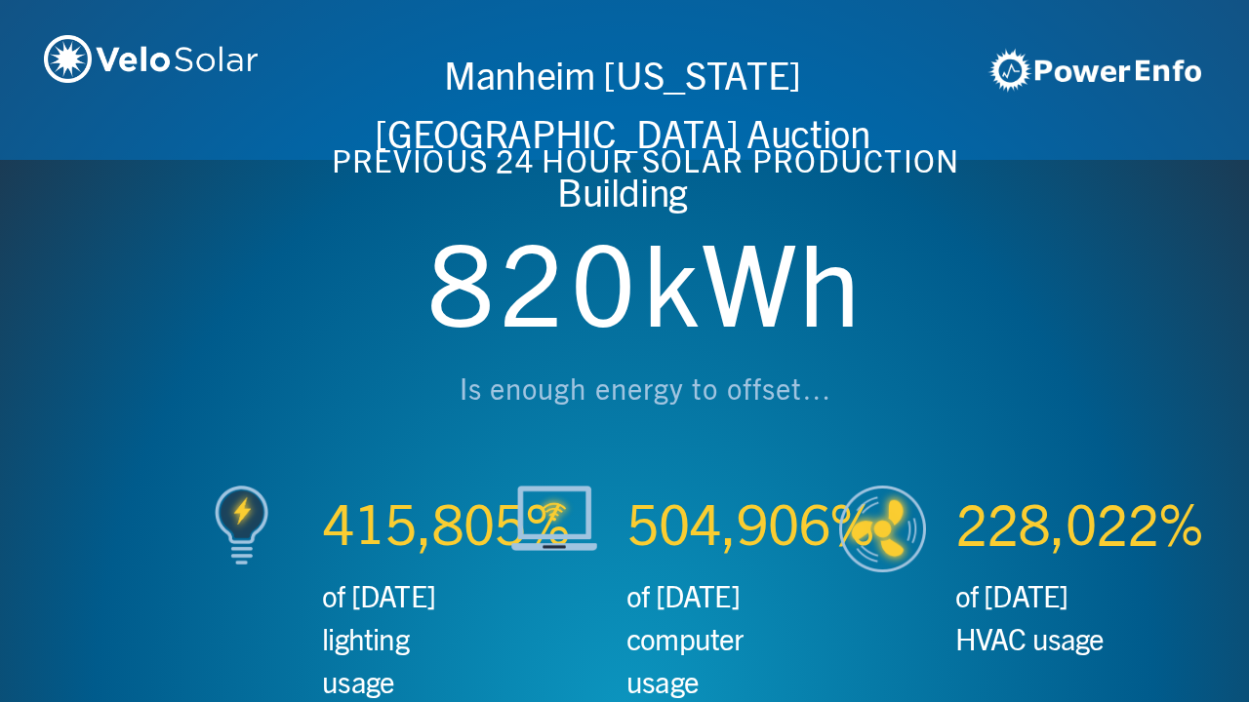
scroll to position [0, 3746]
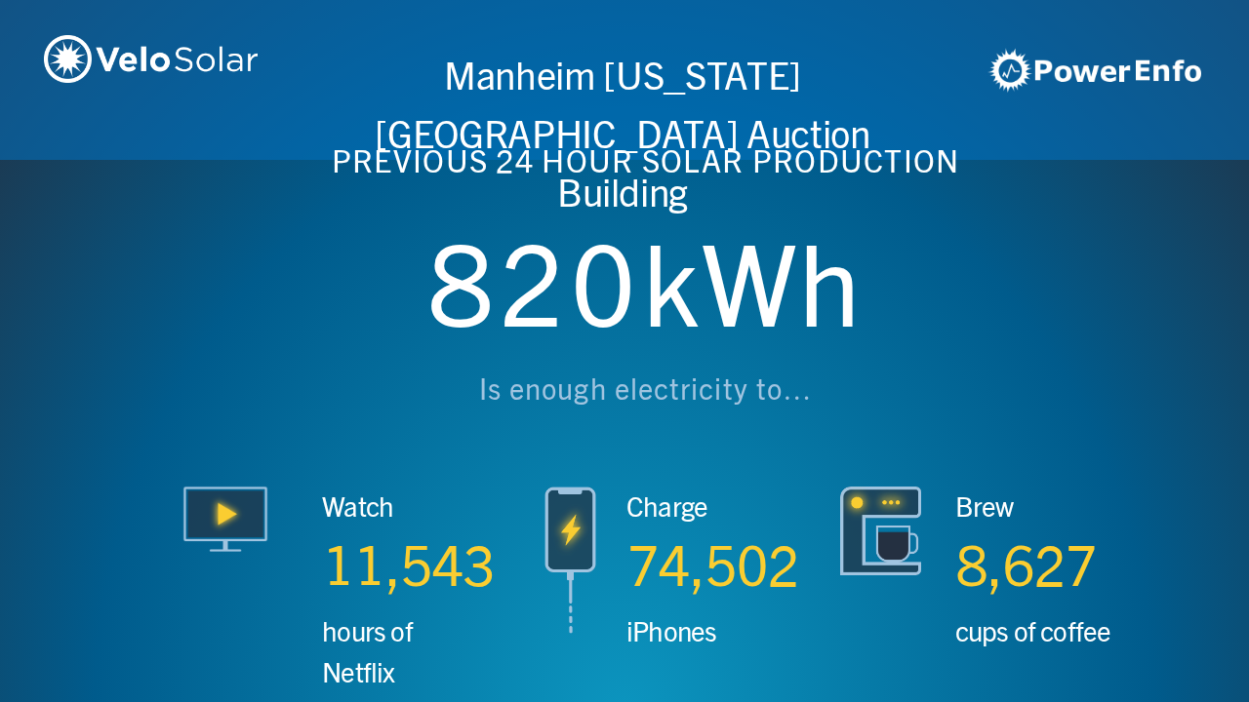
scroll to position [0, 4994]
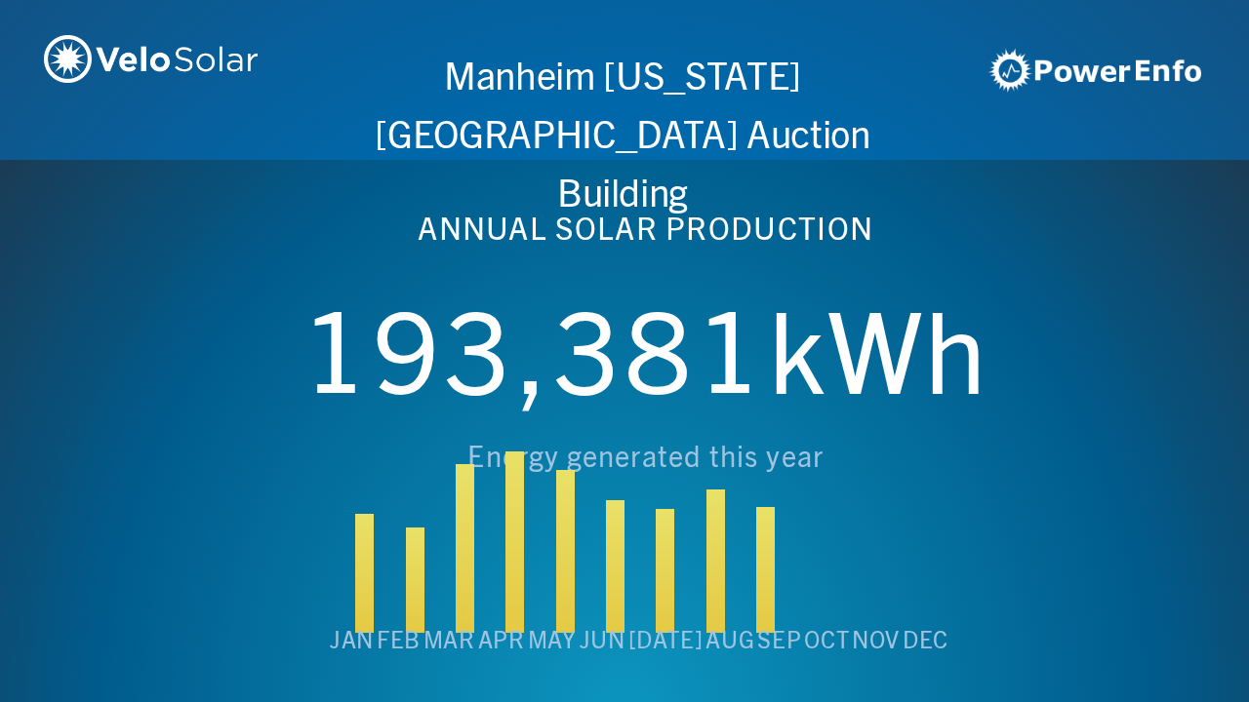
scroll to position [0, 6243]
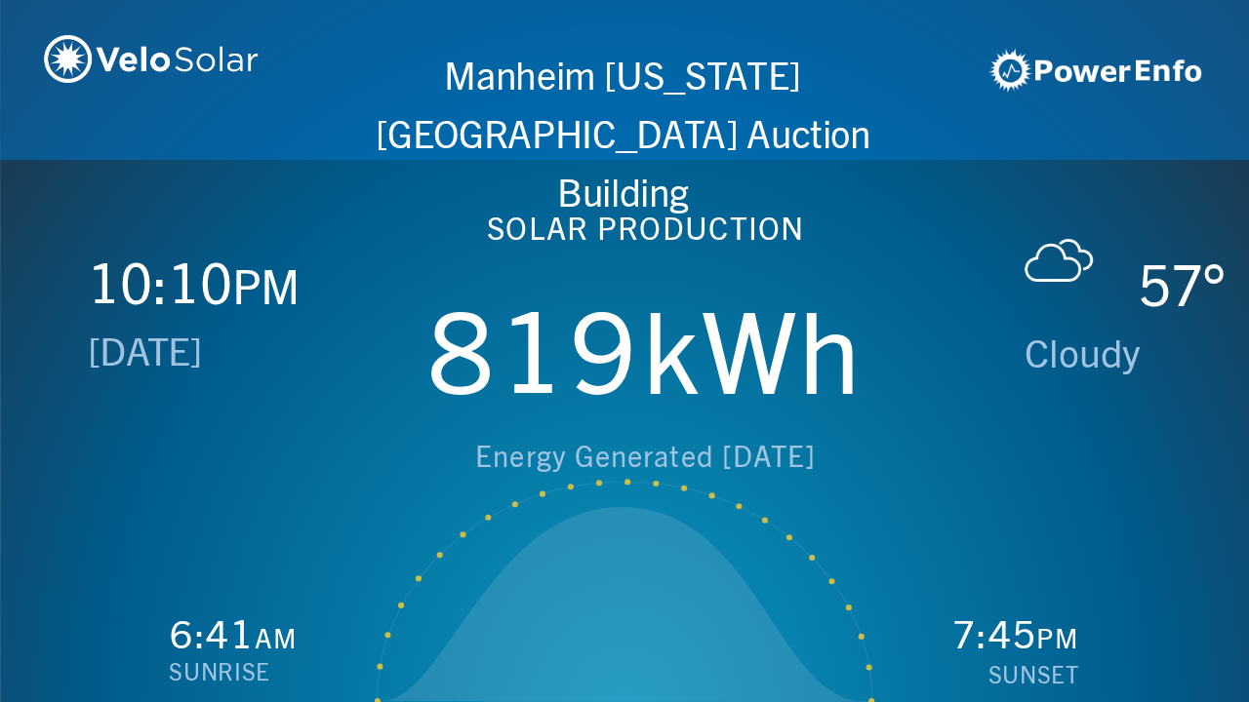
scroll to position [0, 1249]
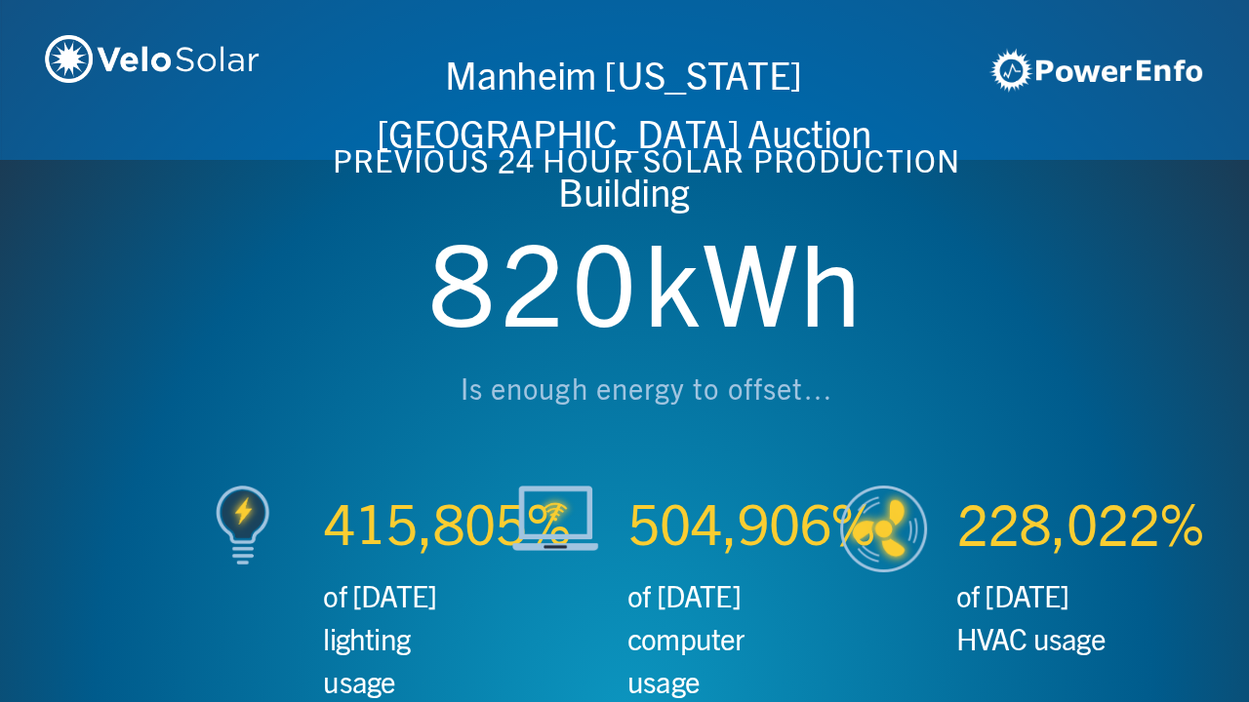
scroll to position [0, 2497]
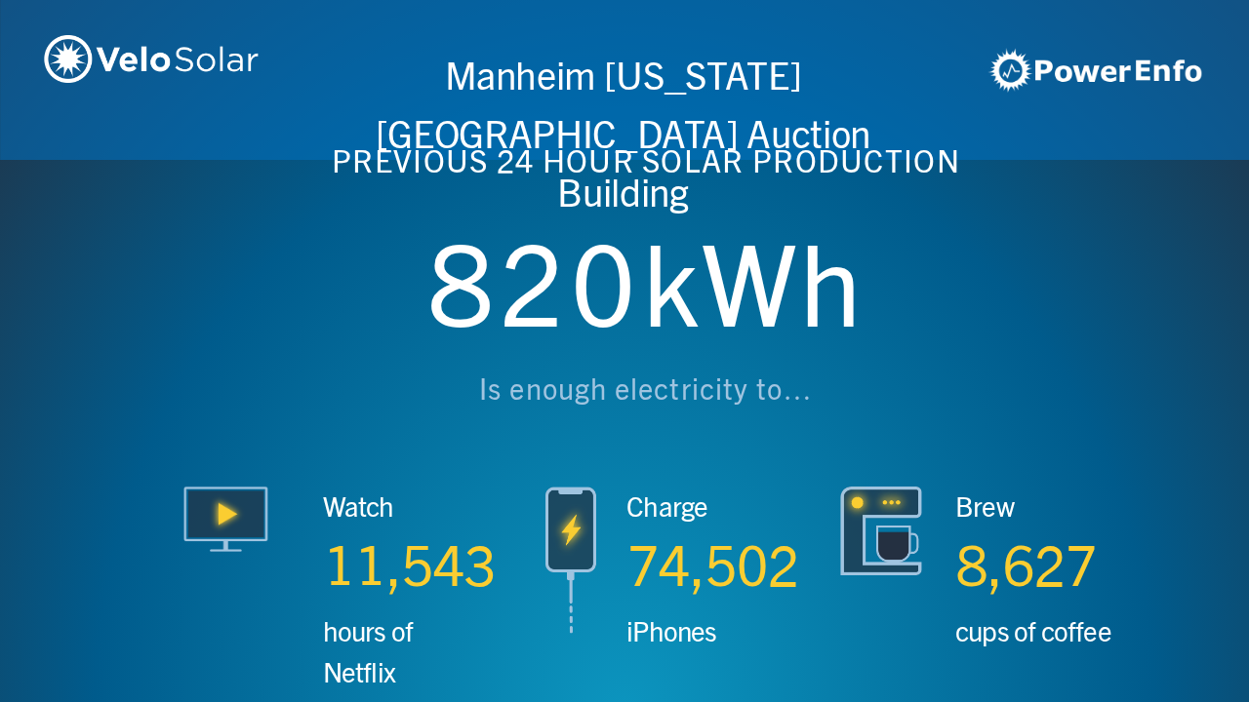
scroll to position [0, 3746]
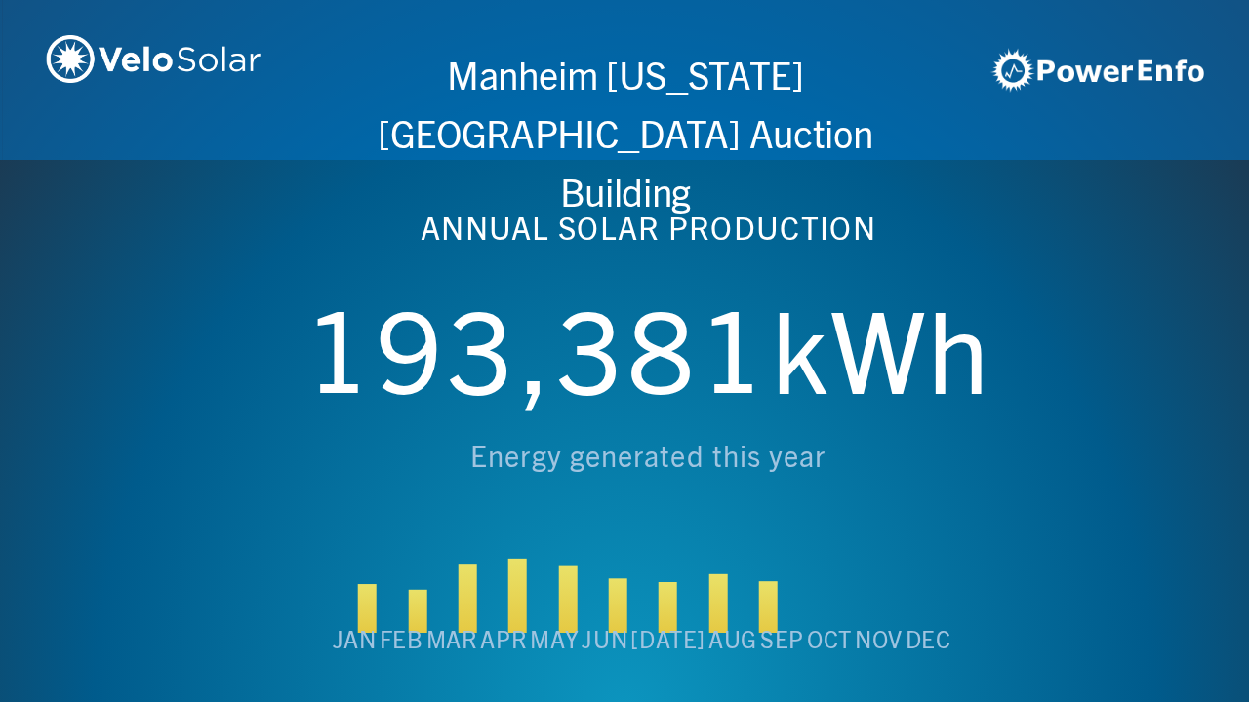
scroll to position [0, 4994]
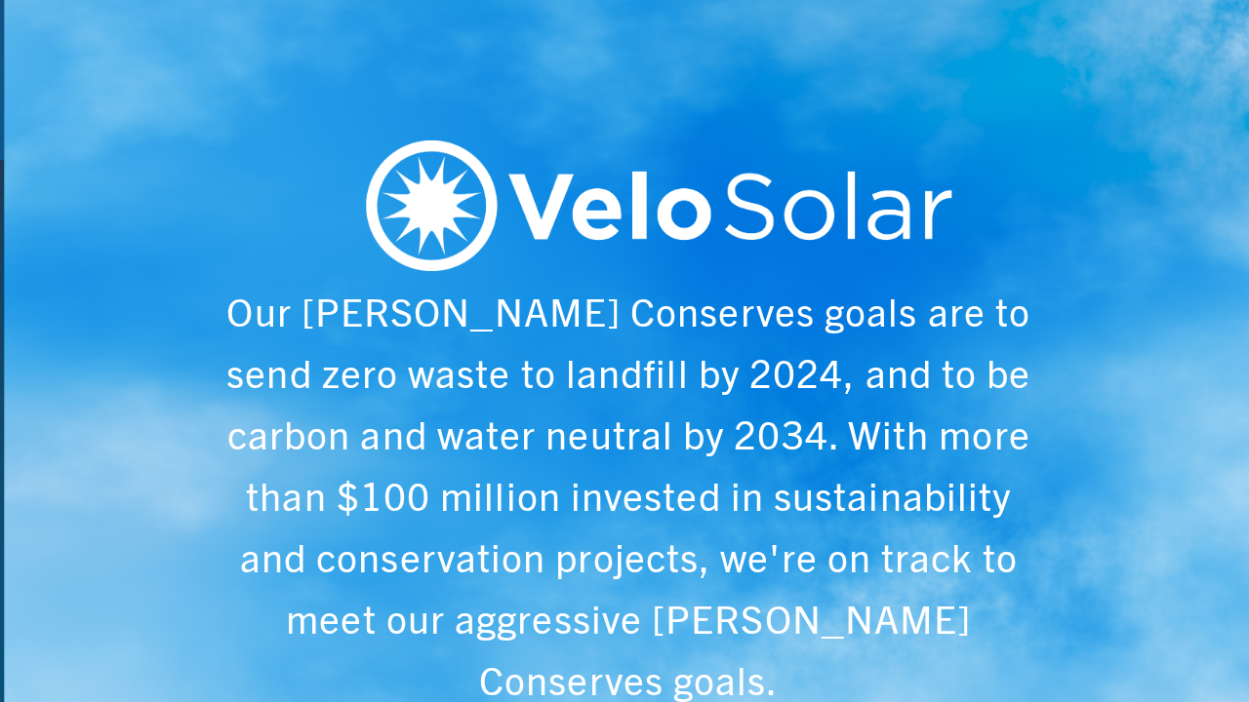
scroll to position [0, 6243]
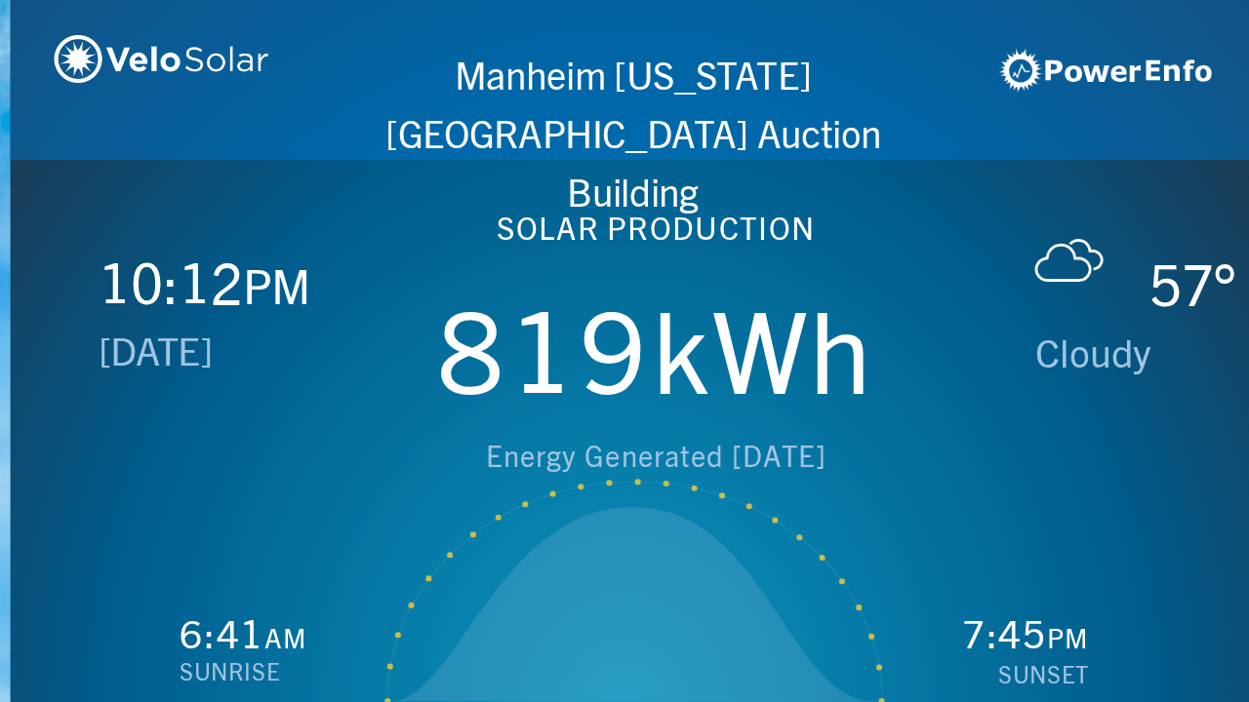
scroll to position [0, 1249]
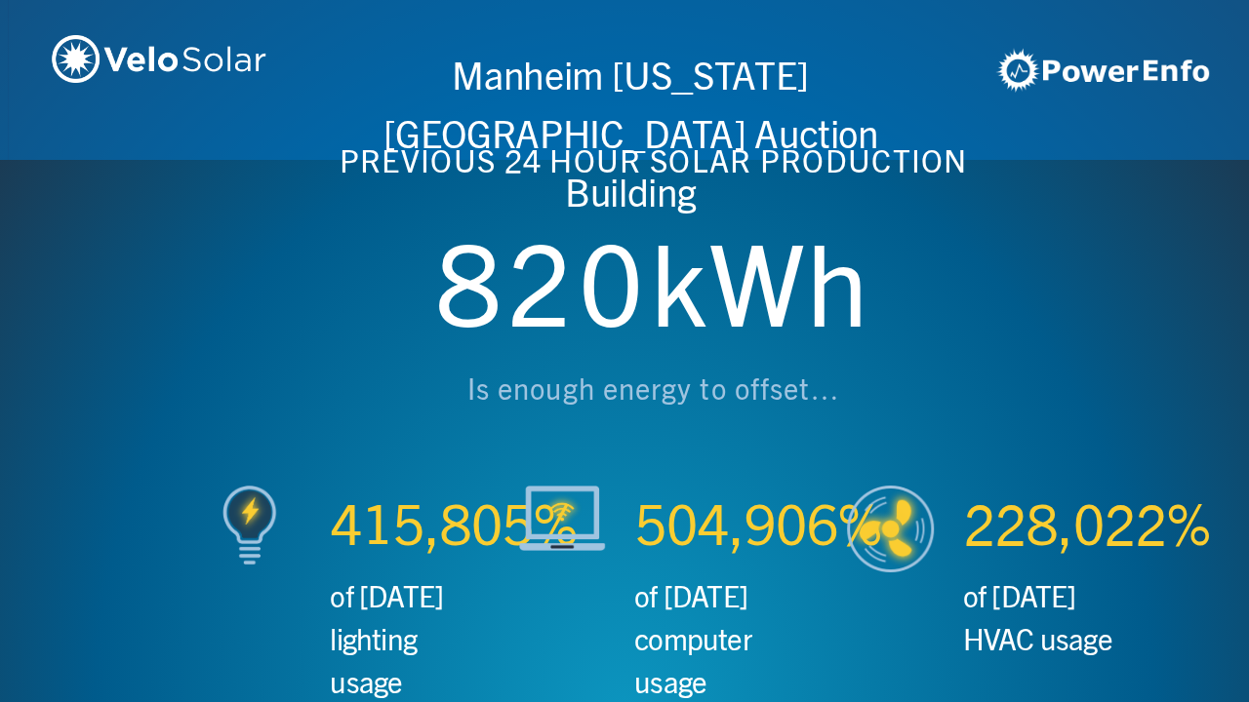
scroll to position [0, 2497]
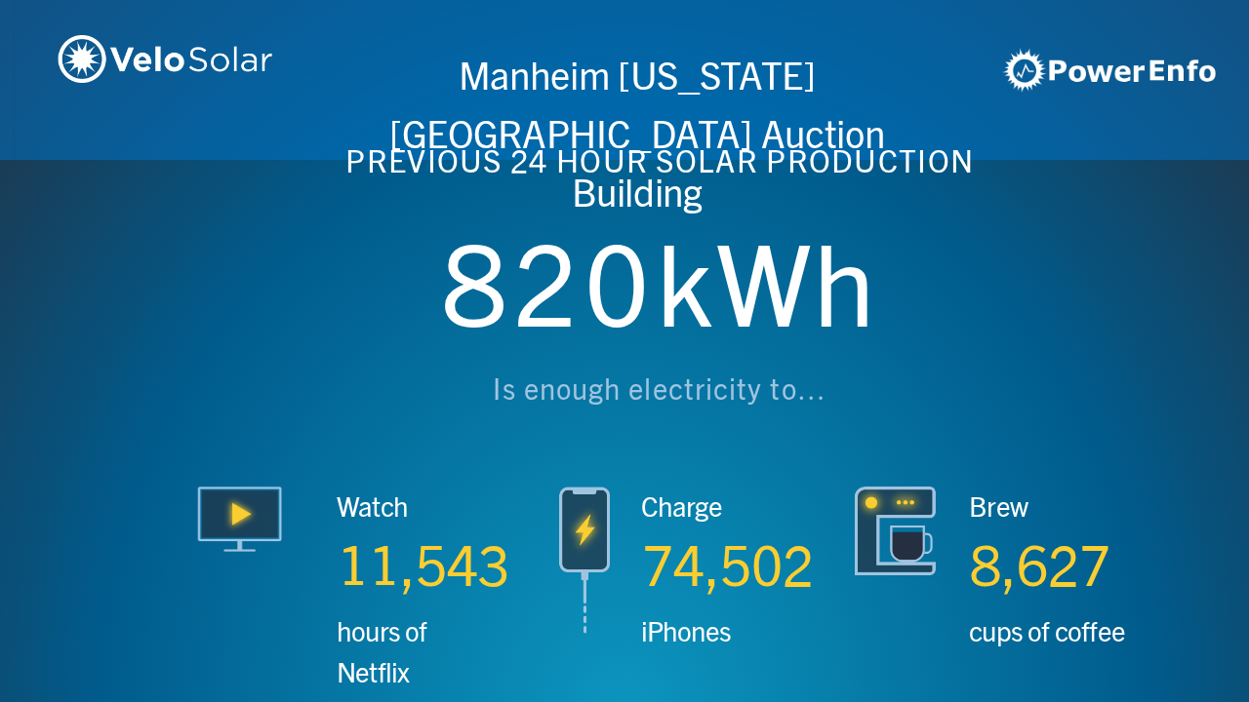
scroll to position [0, 3746]
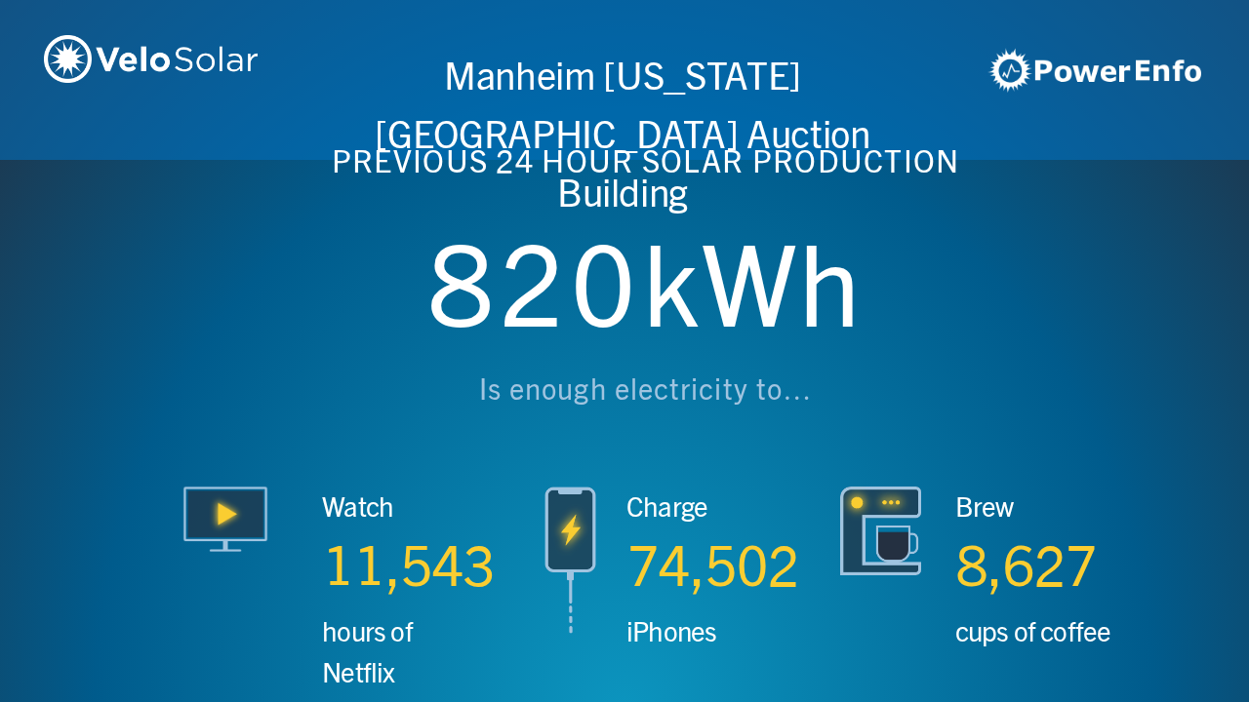
scroll to position [0, 4994]
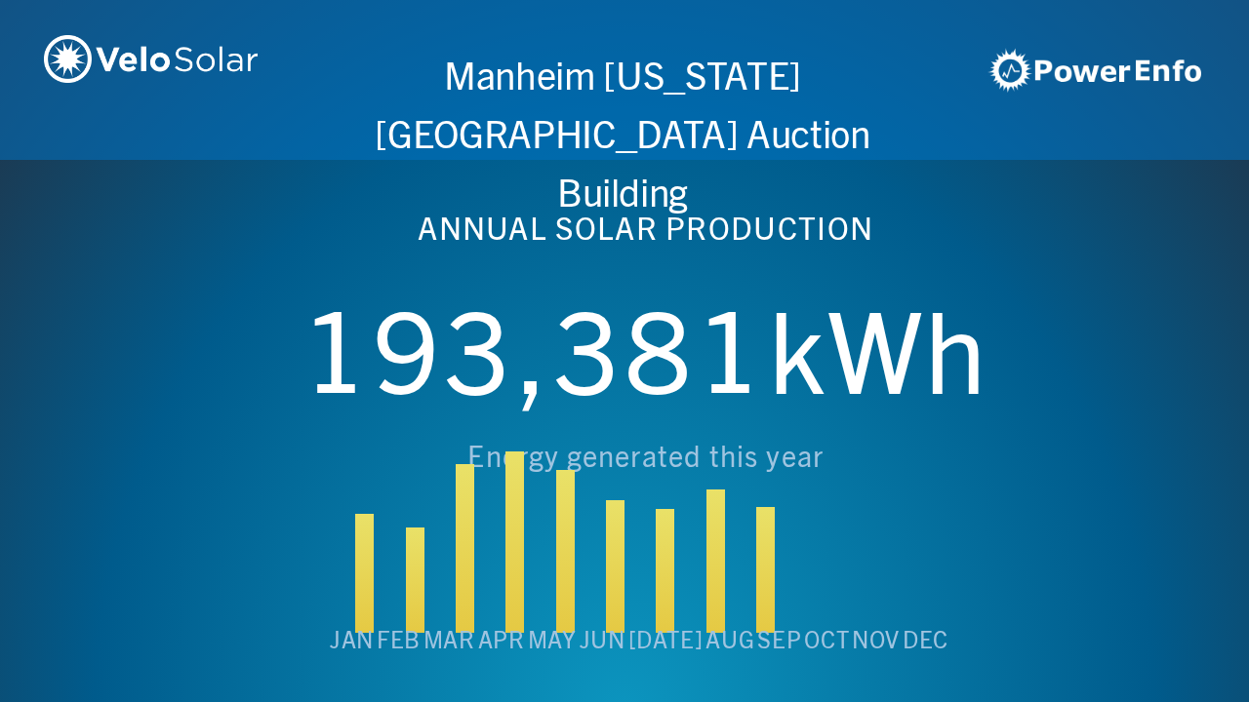
scroll to position [0, 6243]
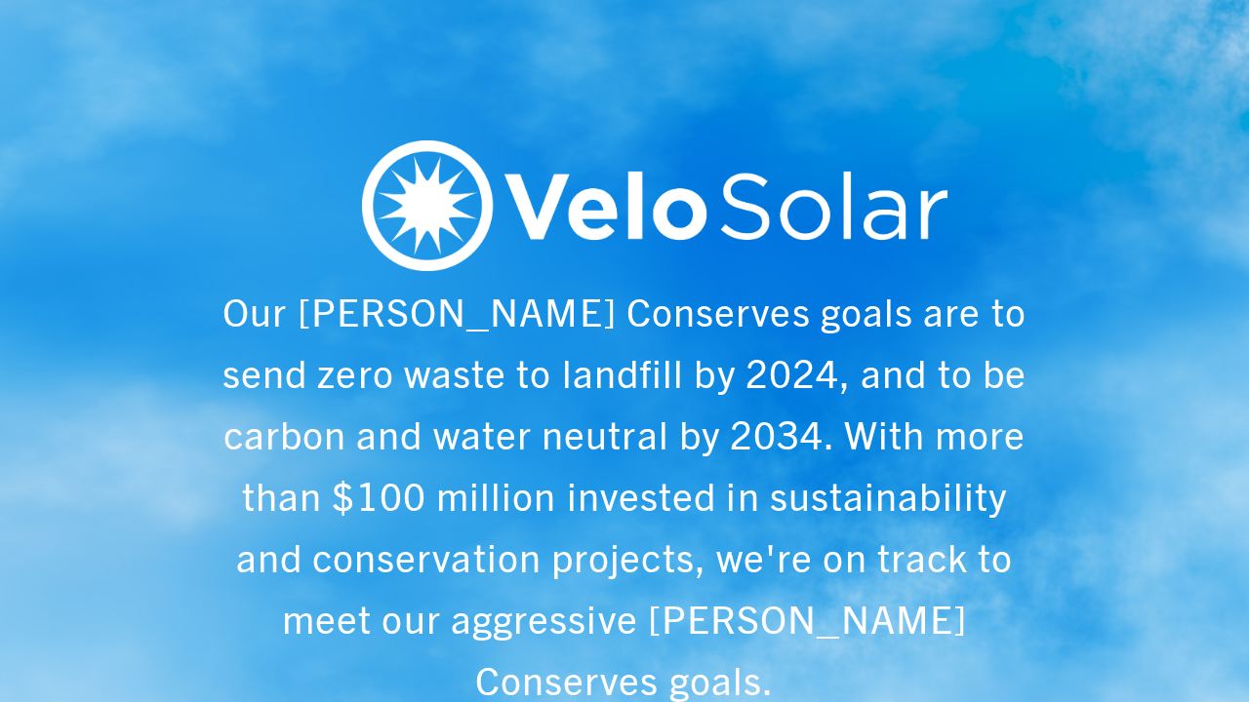
scroll to position [0, 1249]
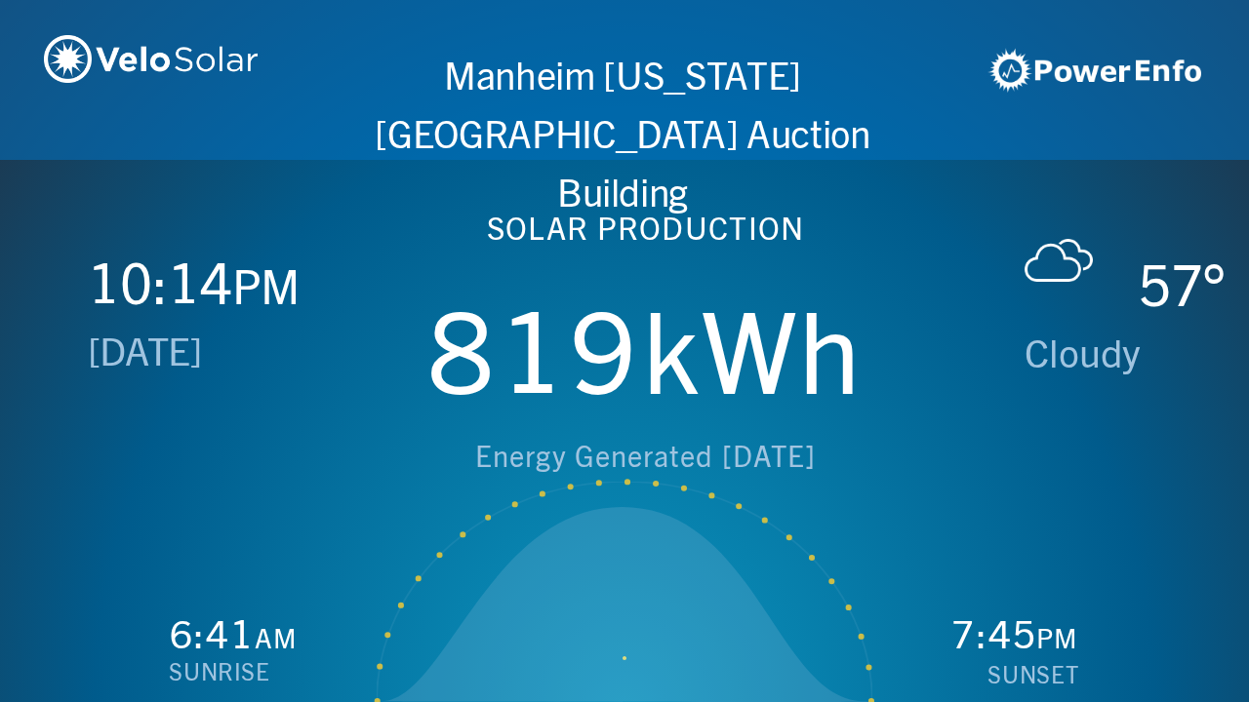
scroll to position [0, 2497]
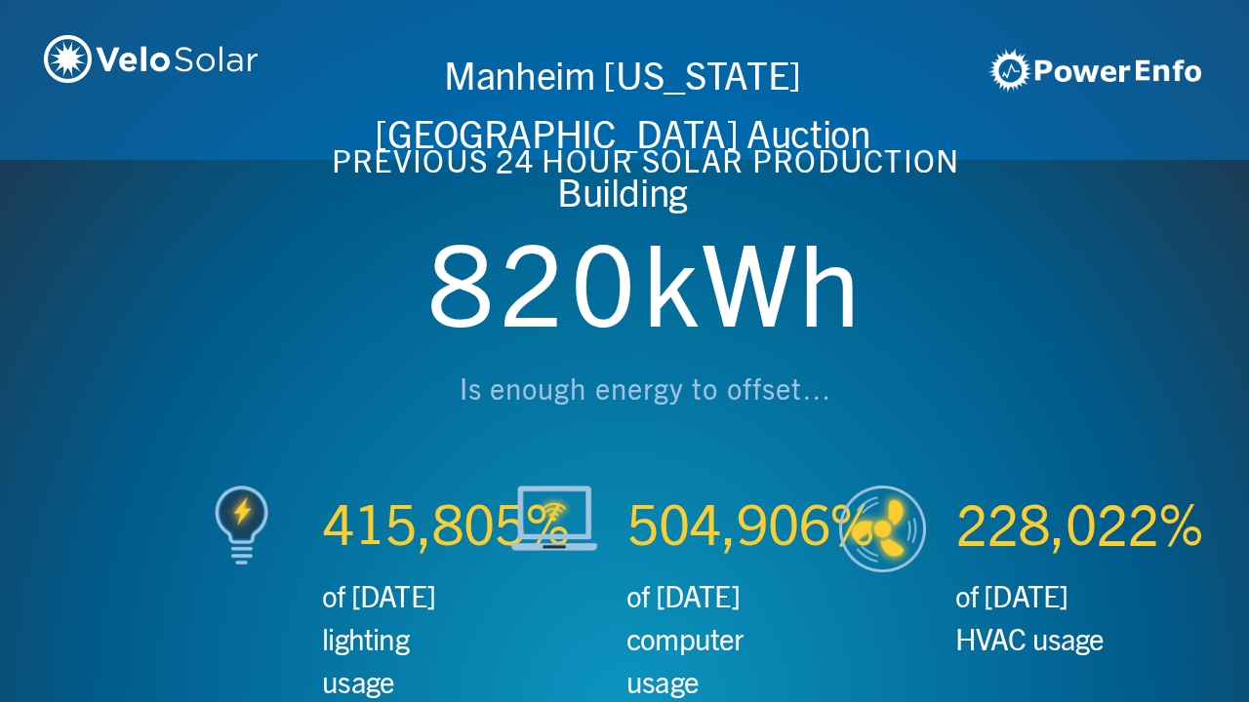
scroll to position [0, 3746]
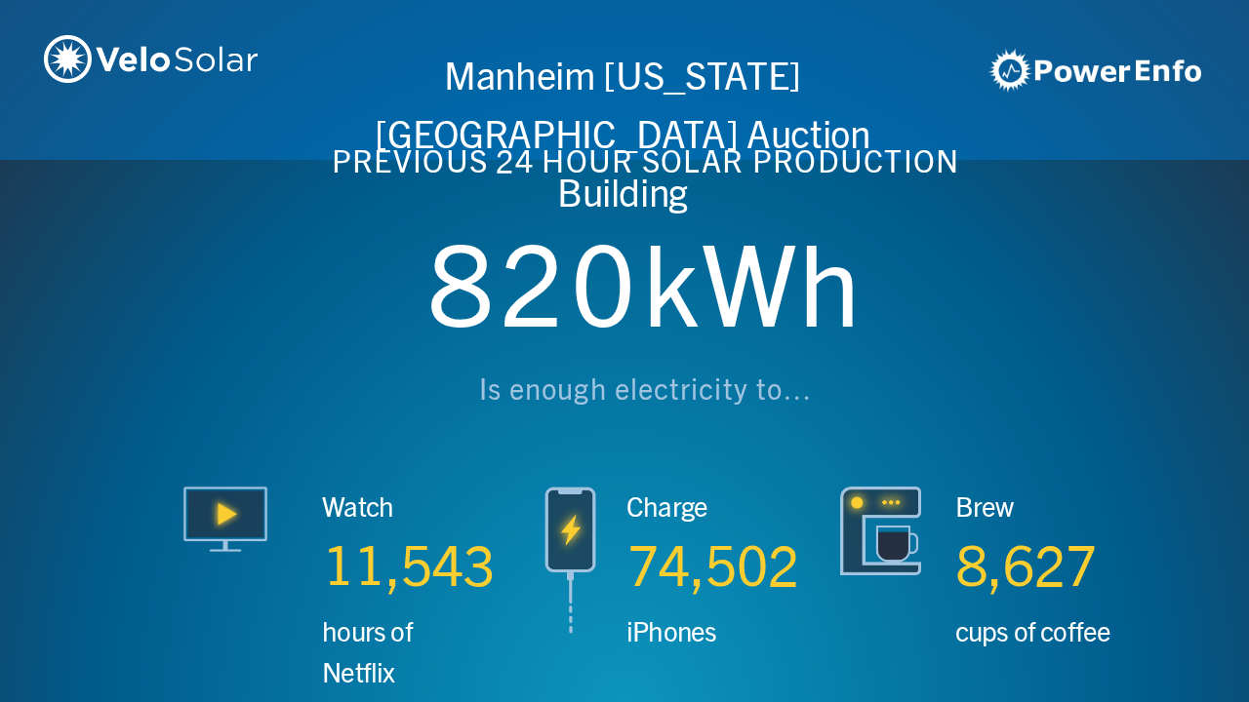
scroll to position [0, 4994]
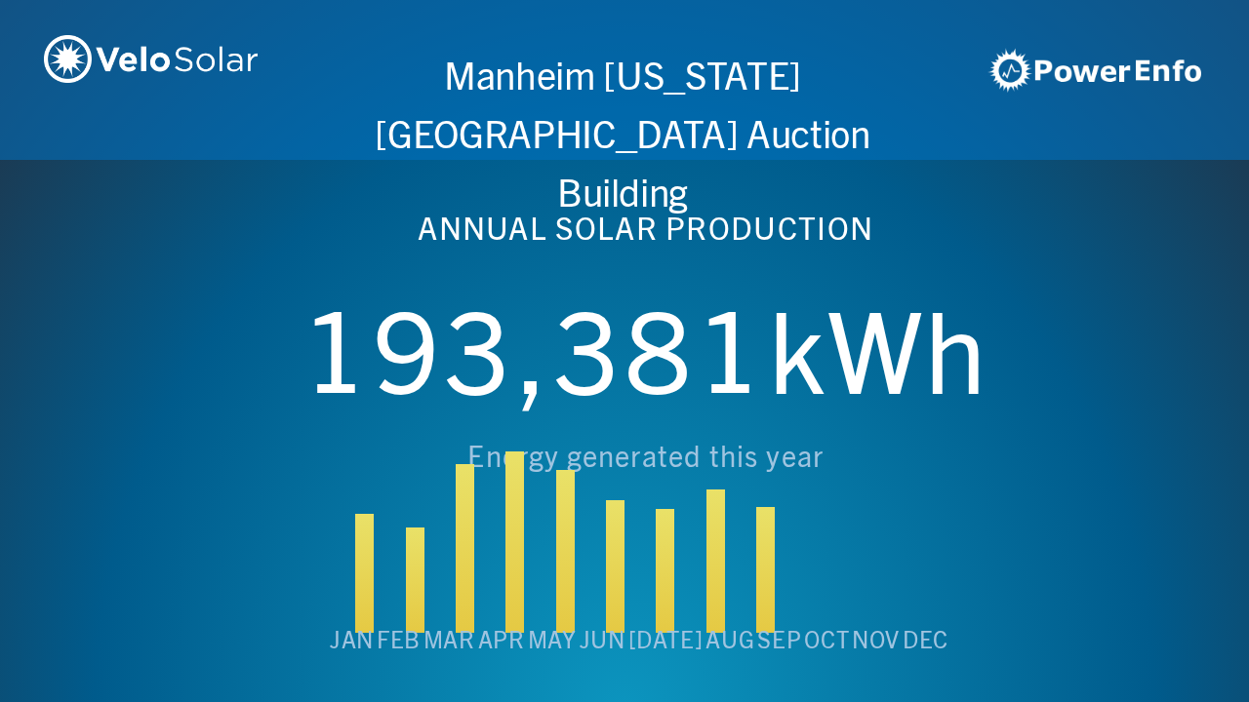
scroll to position [0, 6243]
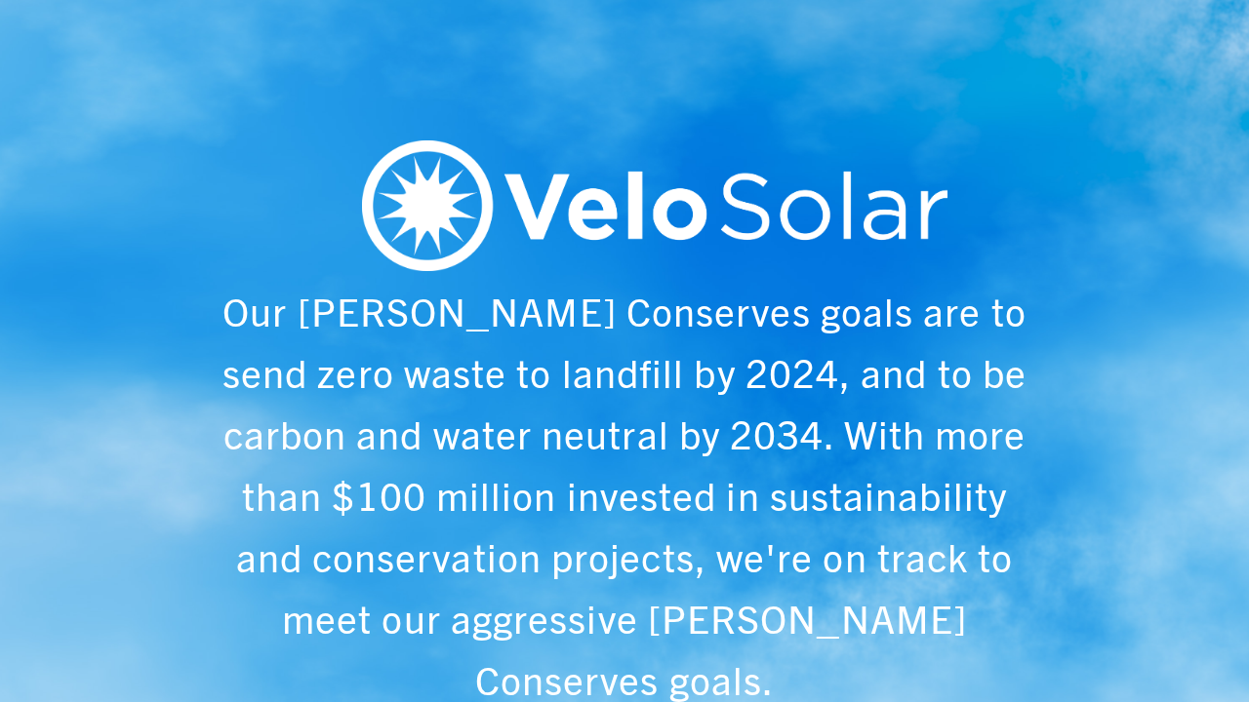
scroll to position [0, 1249]
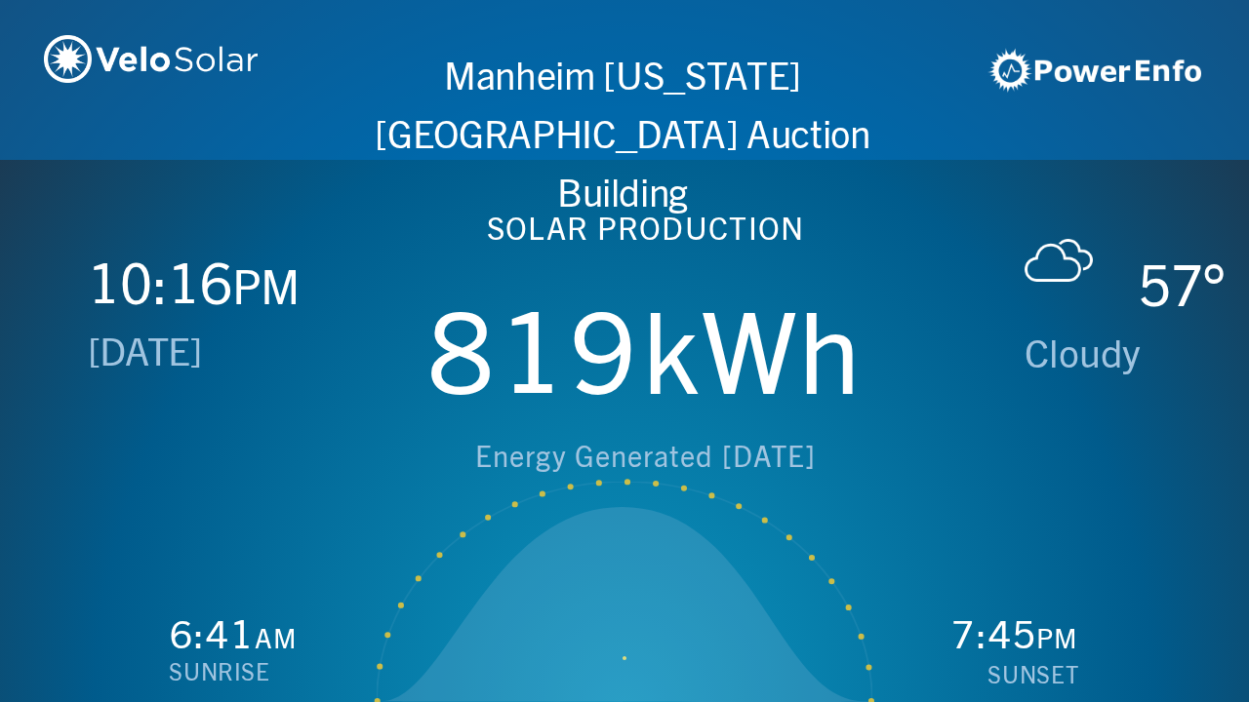
scroll to position [0, 2497]
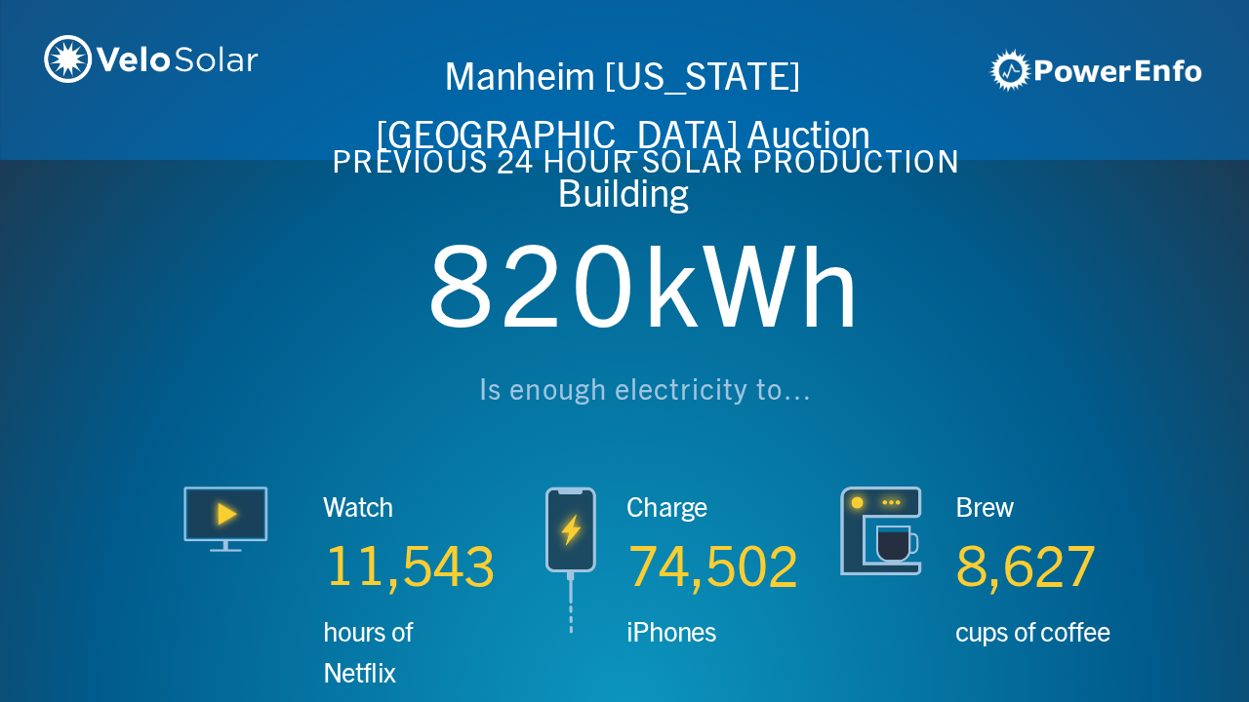
scroll to position [0, 3746]
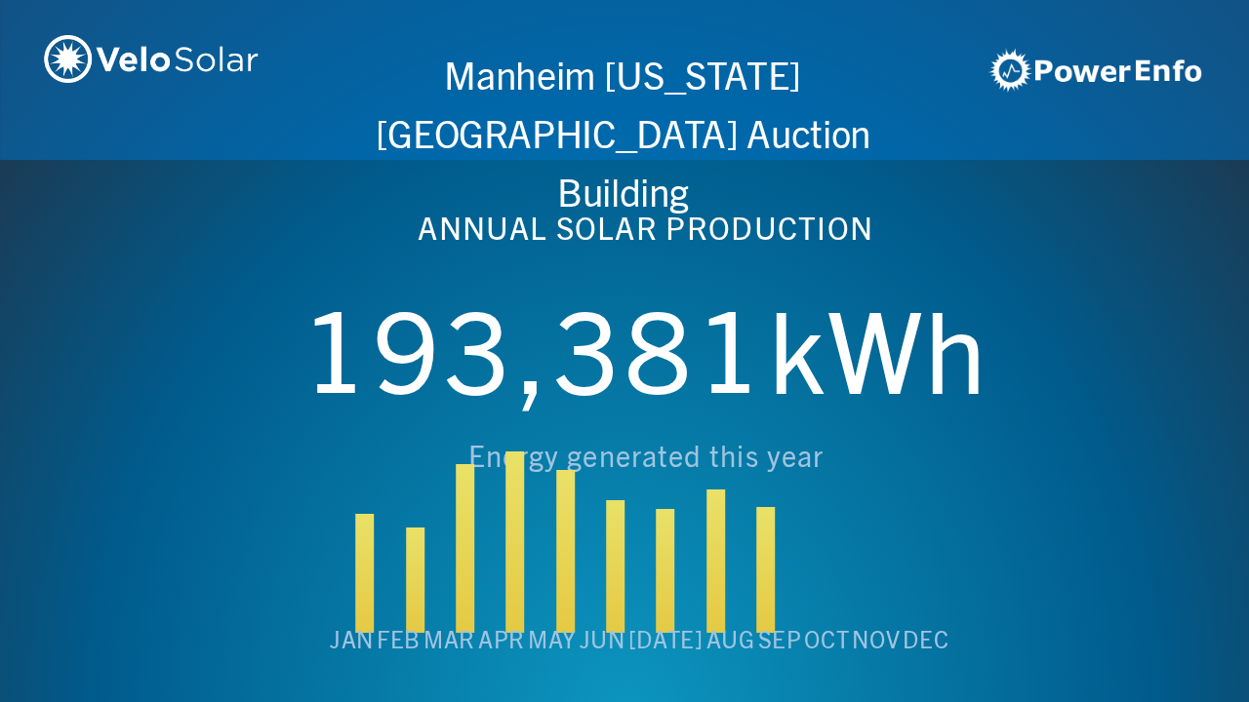
scroll to position [0, 4994]
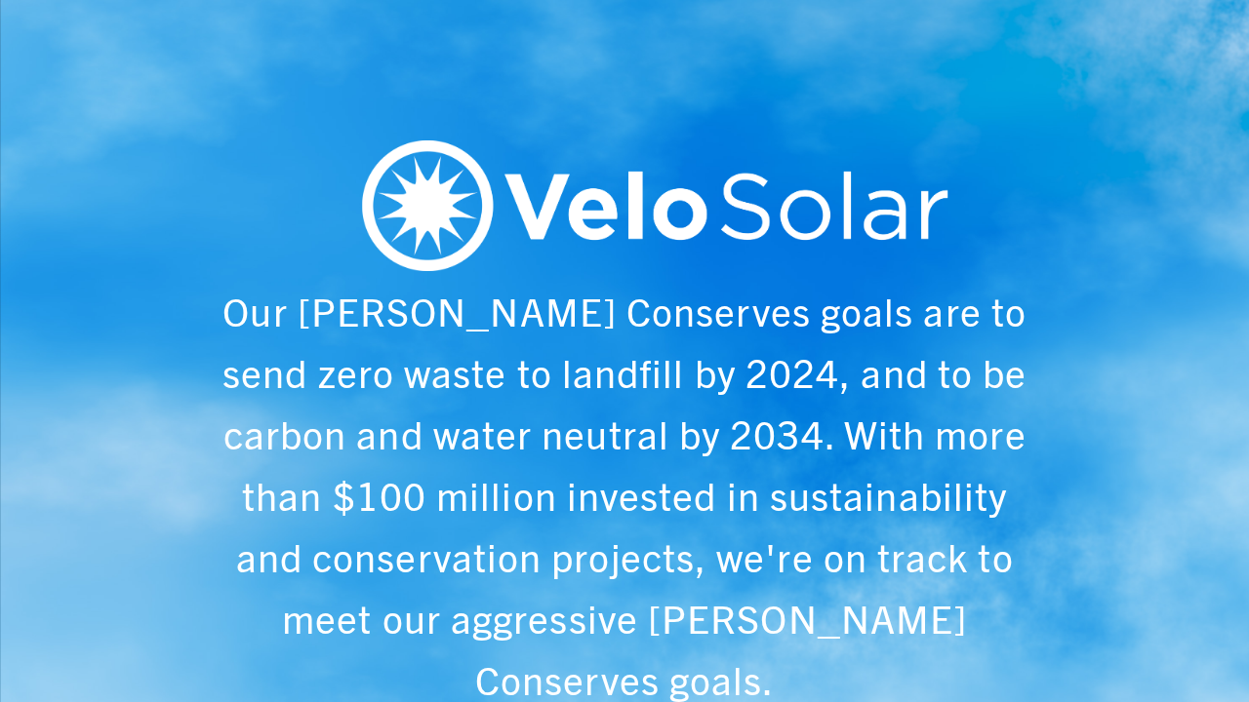
scroll to position [0, 6243]
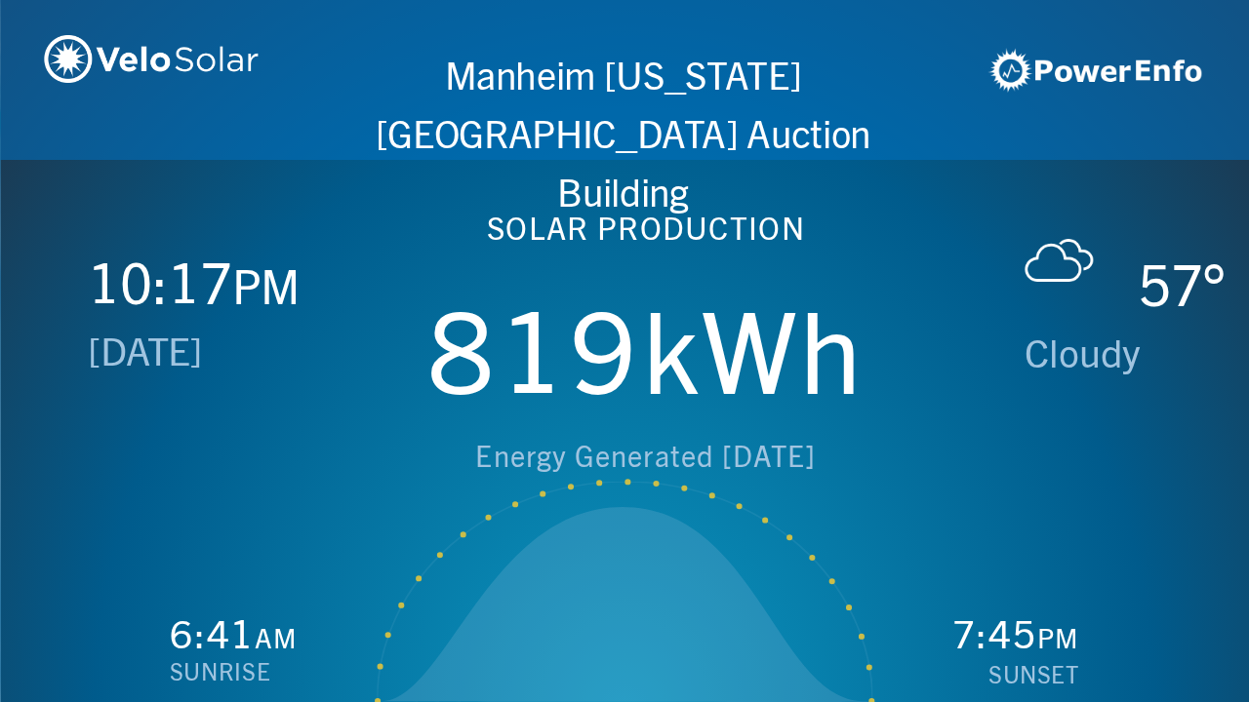
scroll to position [0, 1249]
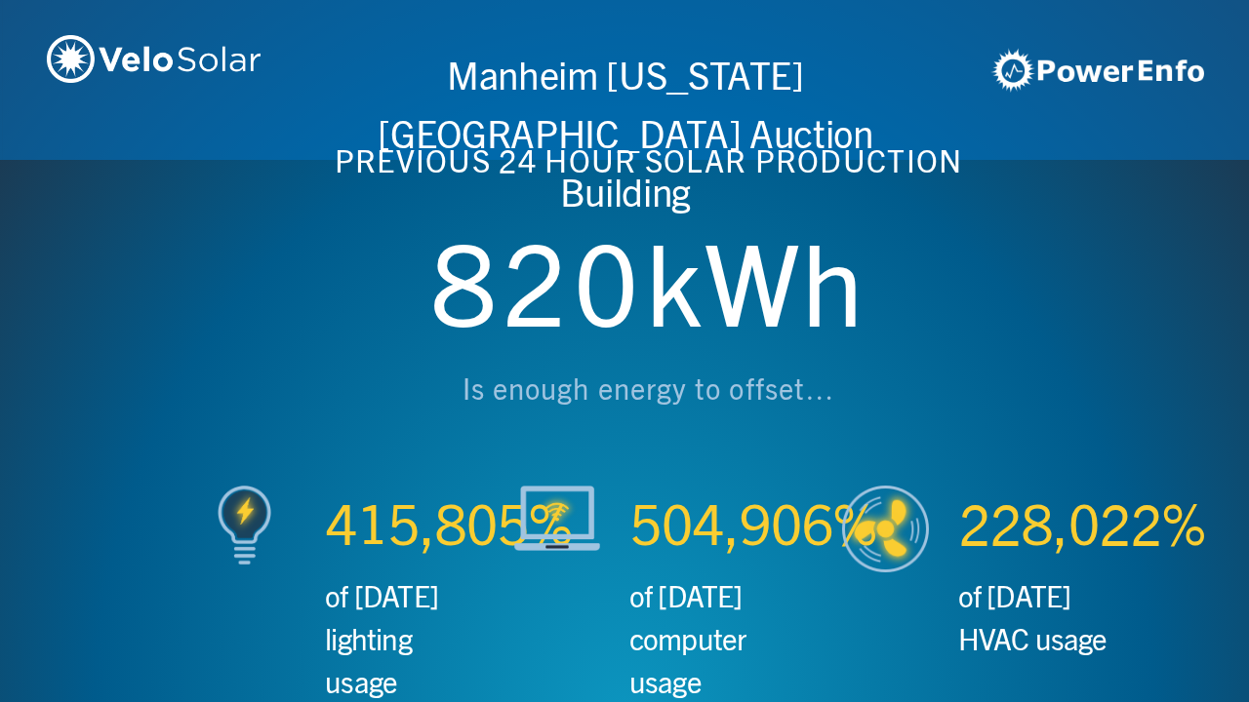
scroll to position [0, 2497]
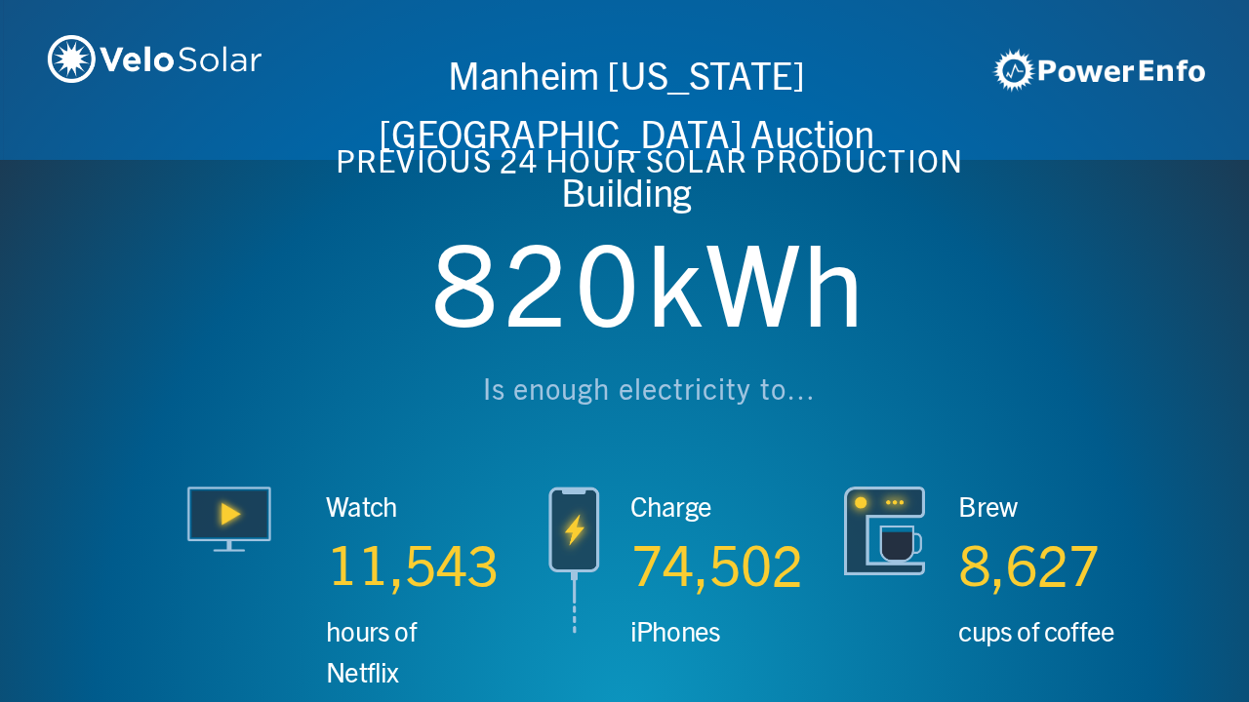
scroll to position [0, 3746]
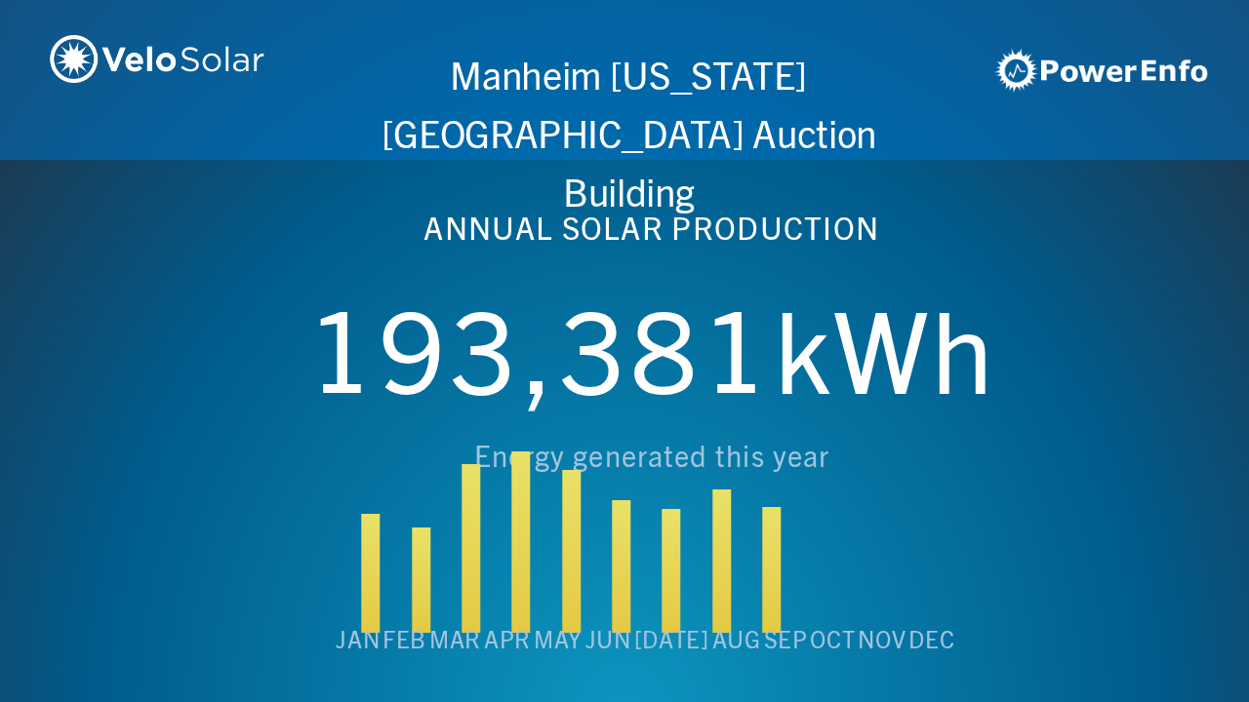
scroll to position [0, 4994]
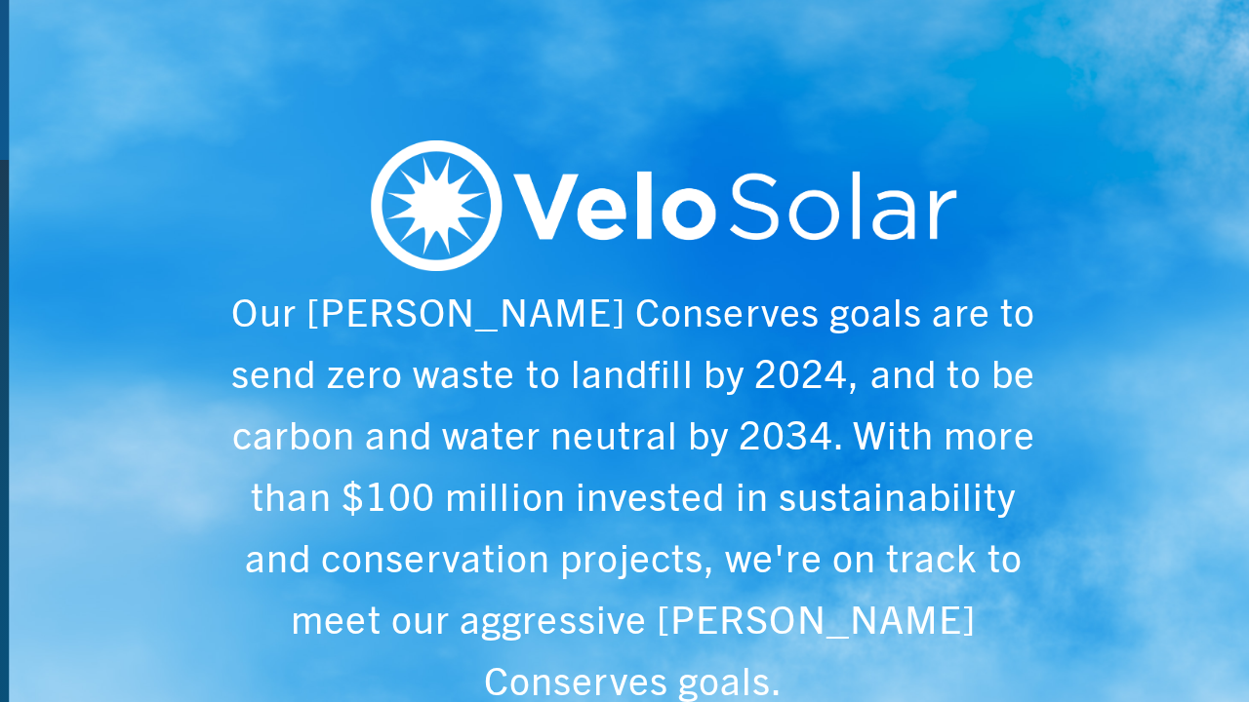
scroll to position [0, 6243]
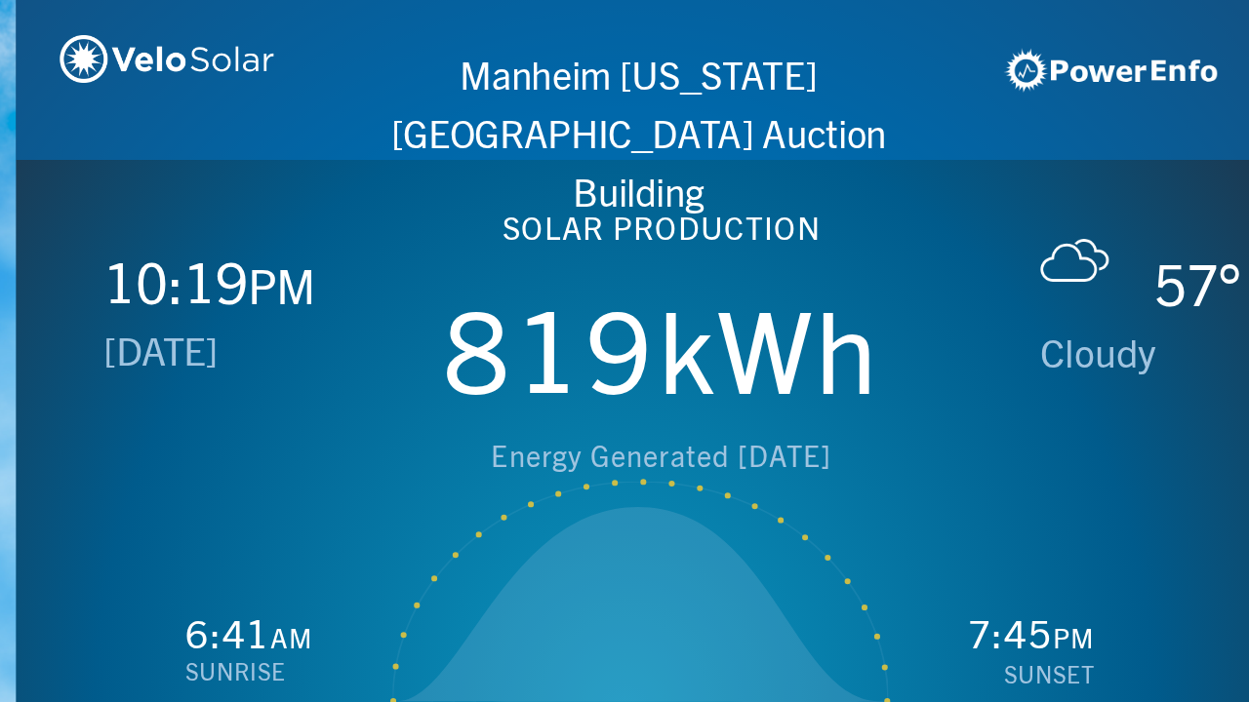
scroll to position [0, 1249]
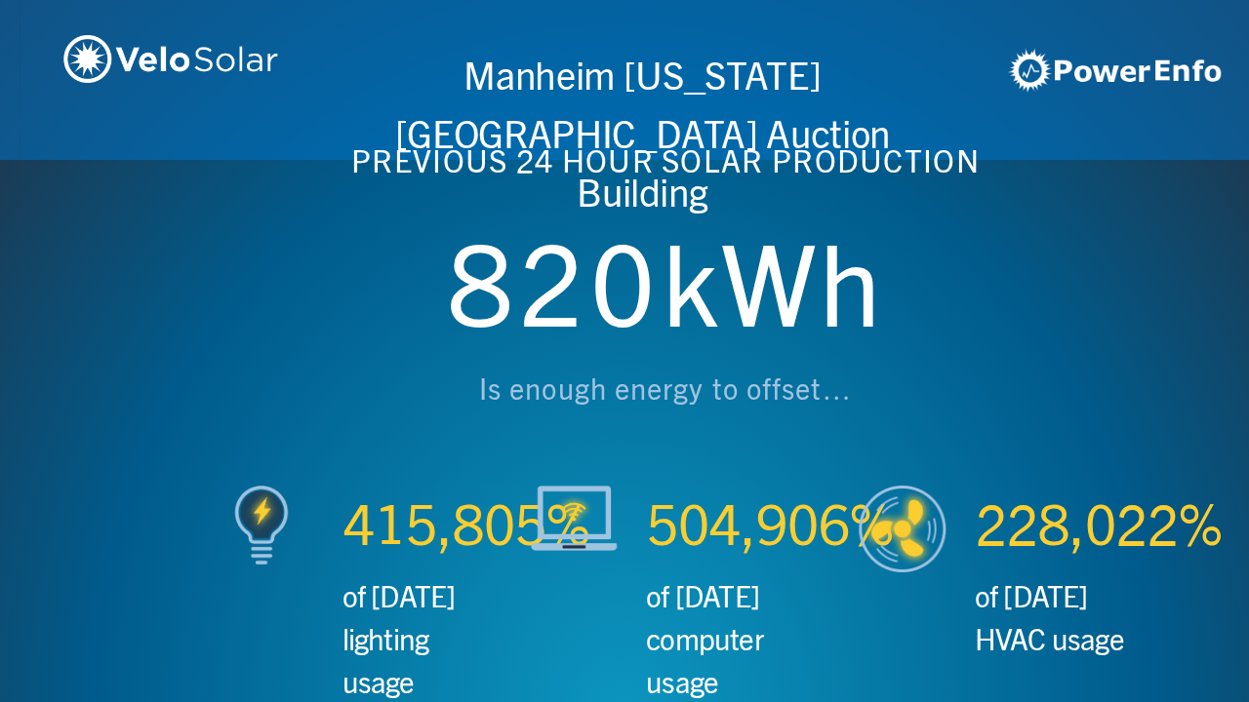
scroll to position [0, 2497]
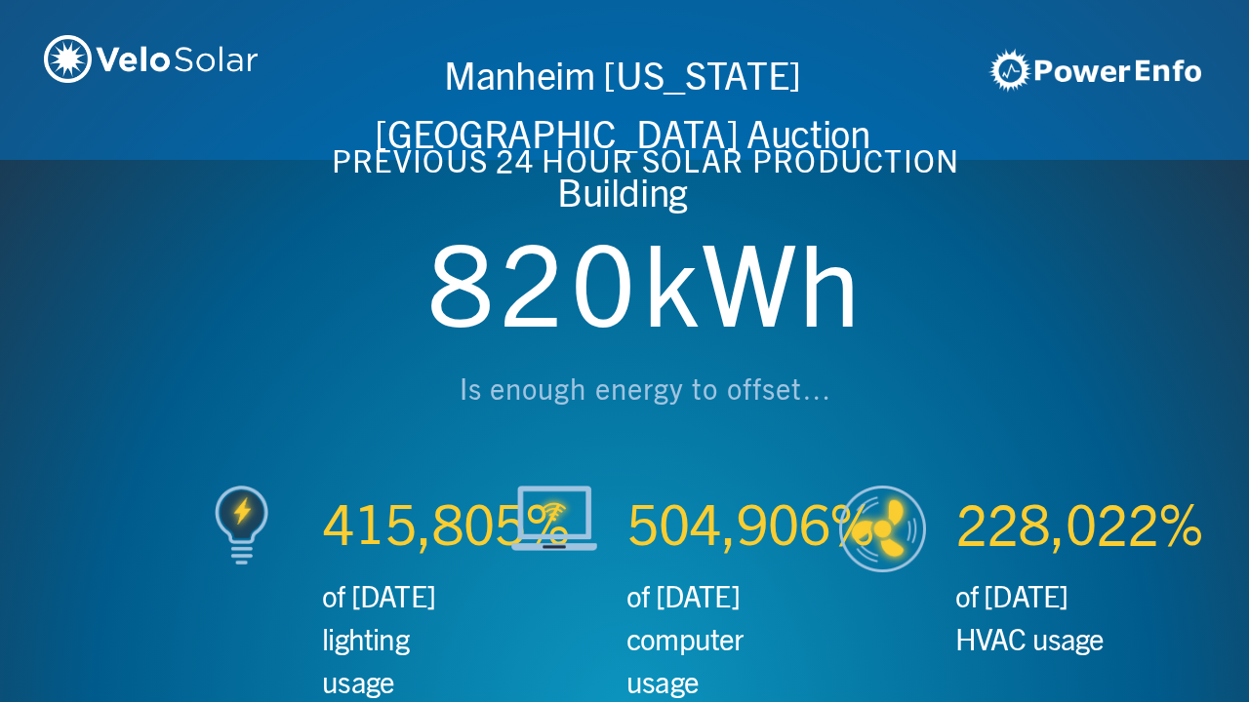
scroll to position [0, 3746]
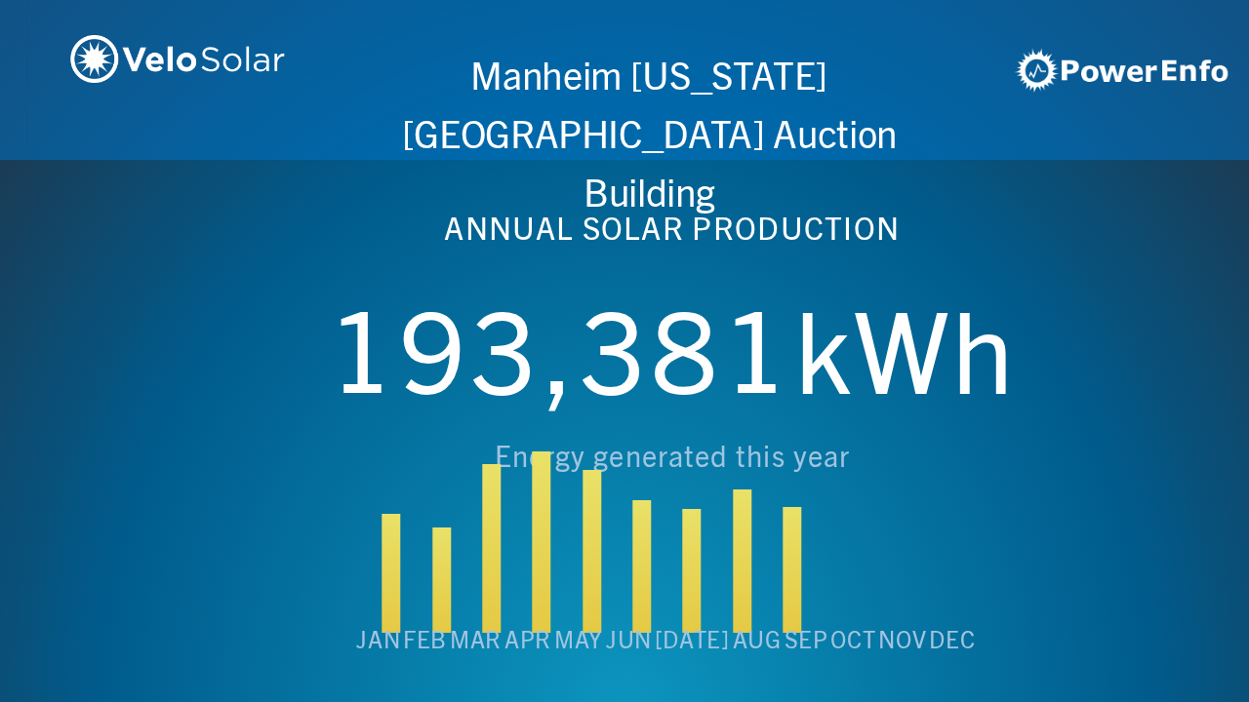
scroll to position [0, 4994]
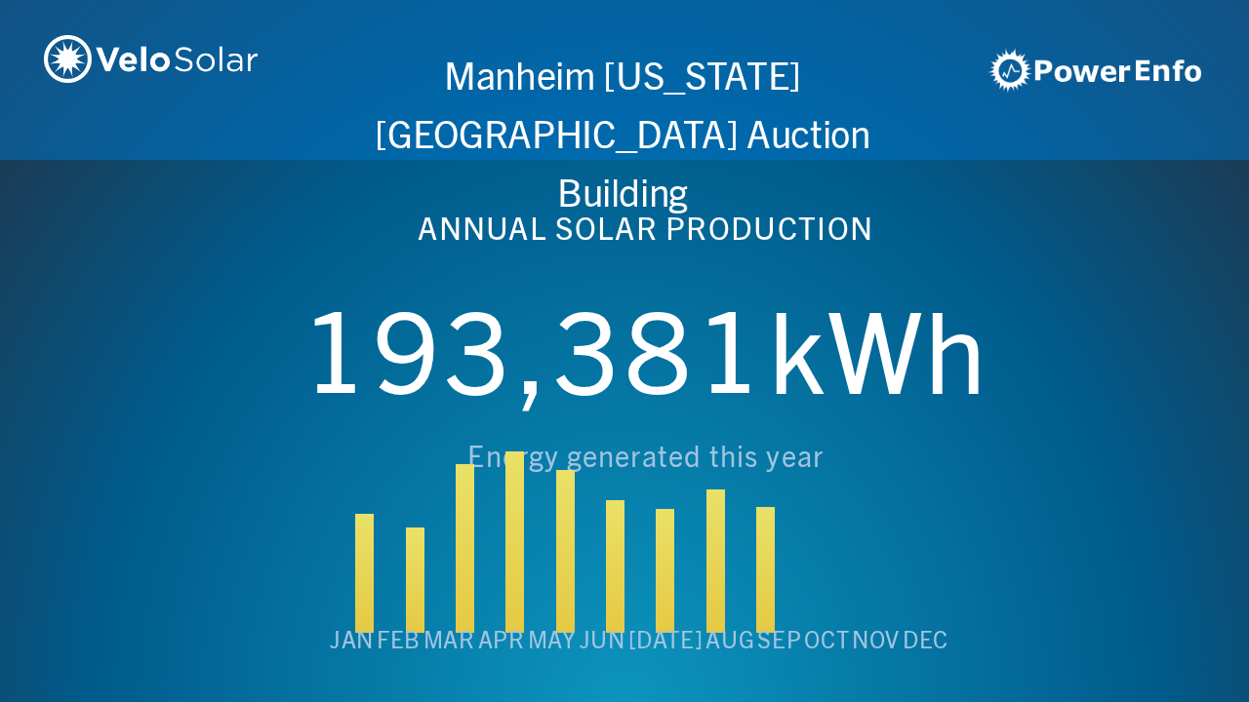
scroll to position [0, 6243]
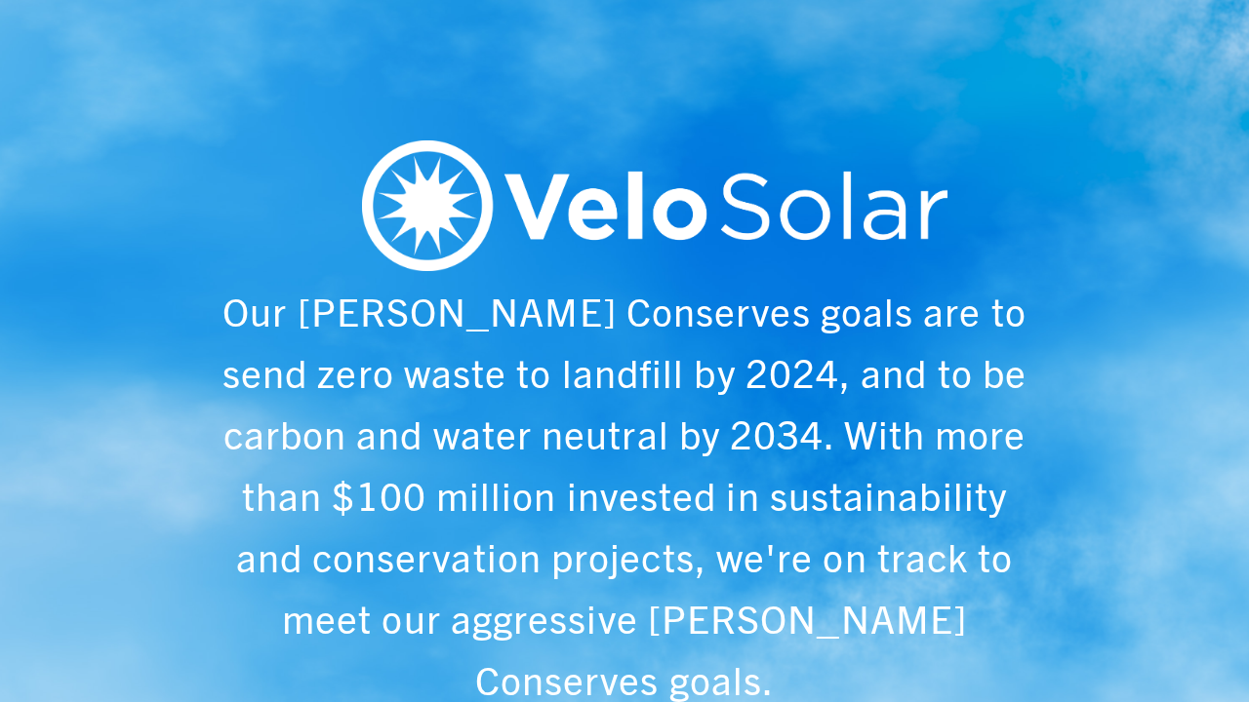
scroll to position [0, 1249]
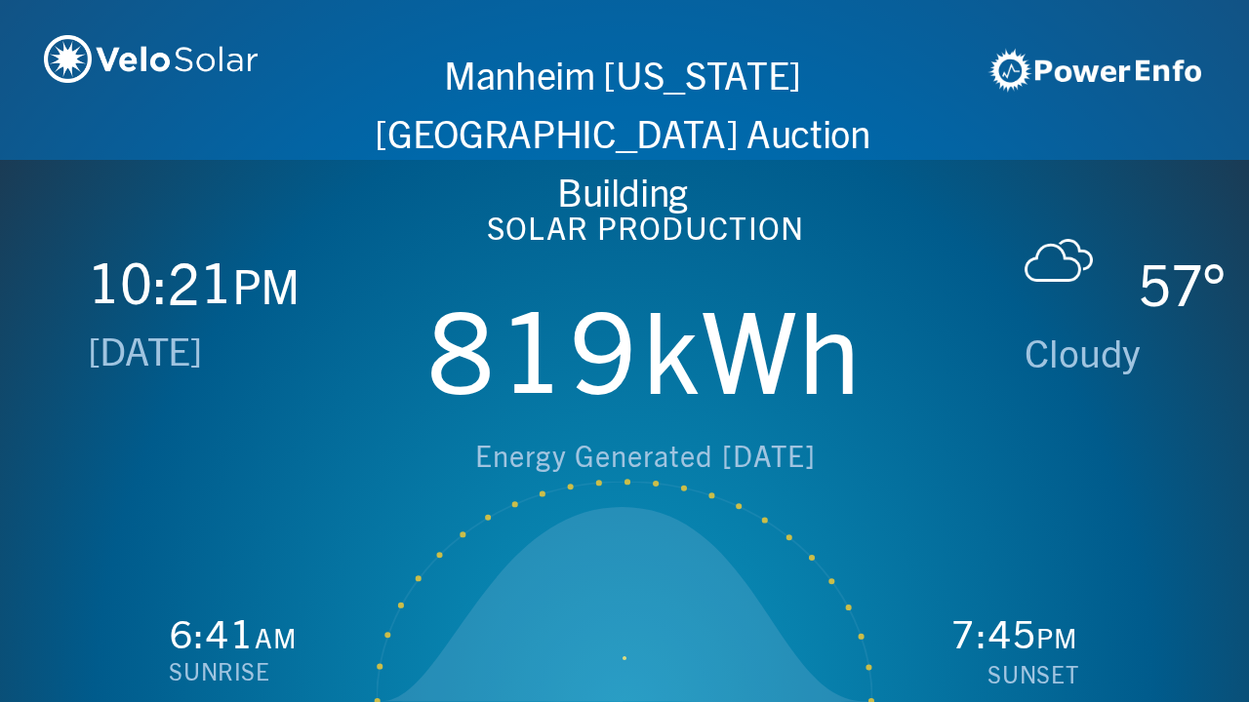
scroll to position [0, 2497]
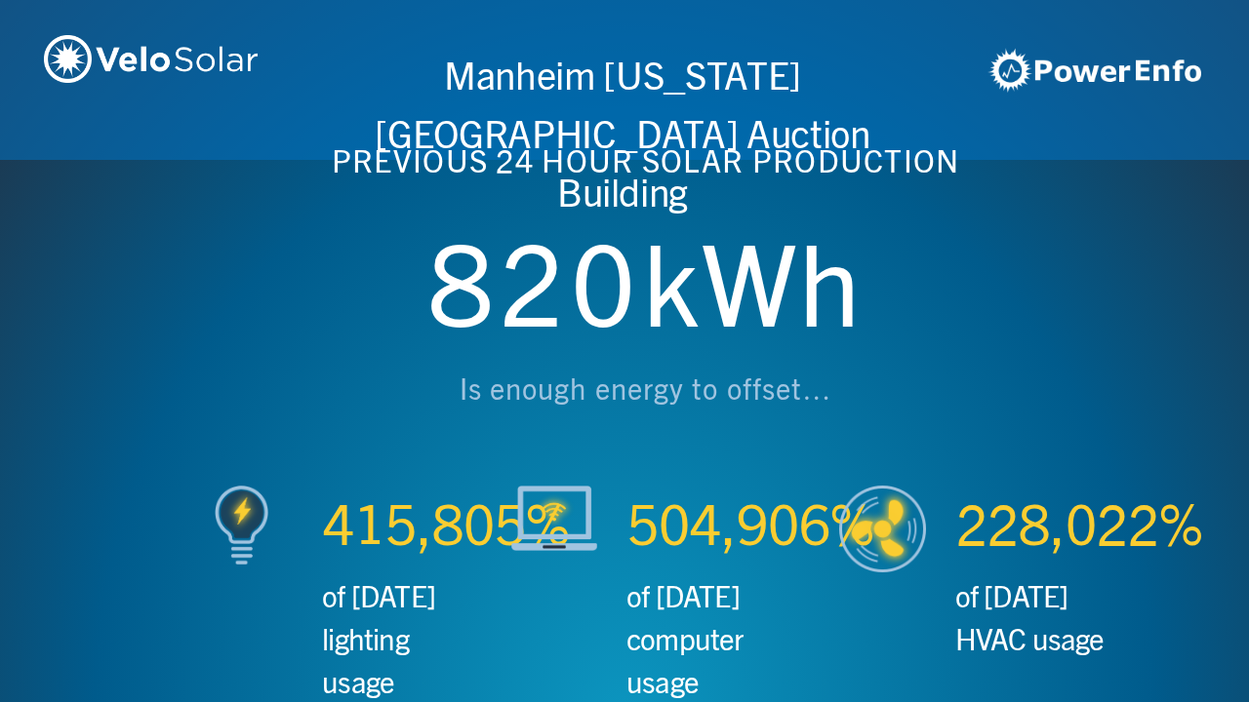
scroll to position [0, 3746]
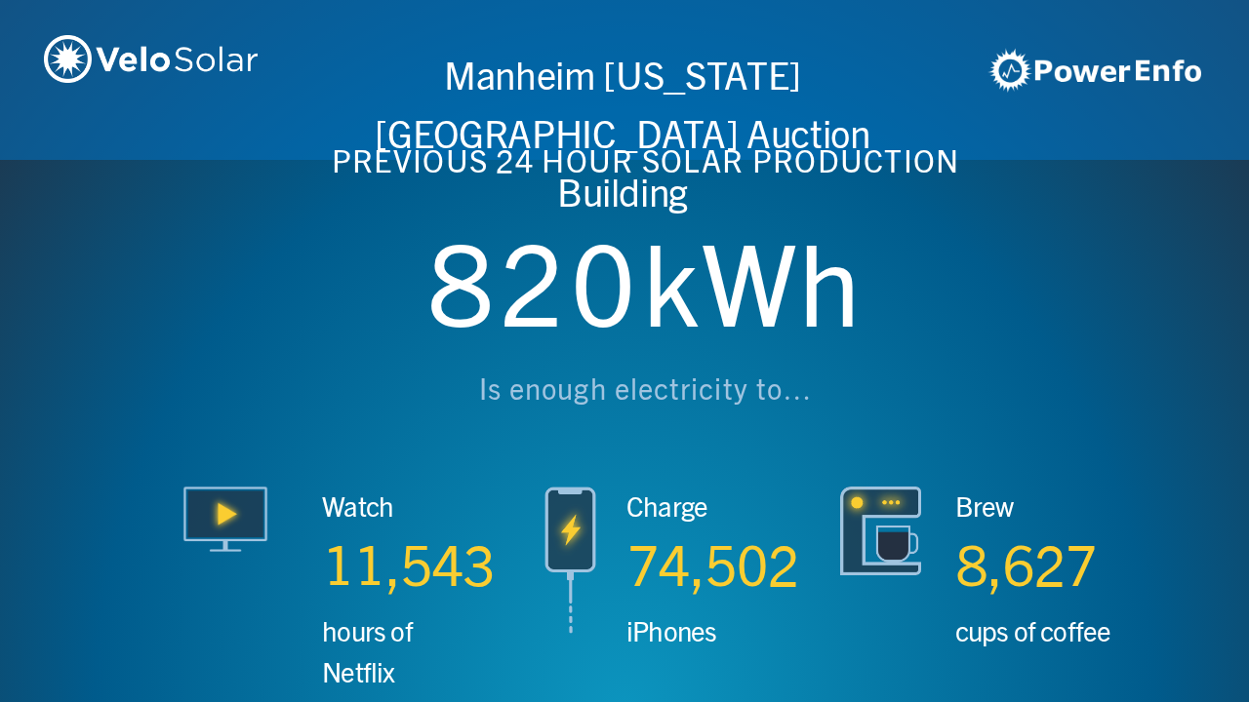
scroll to position [0, 4994]
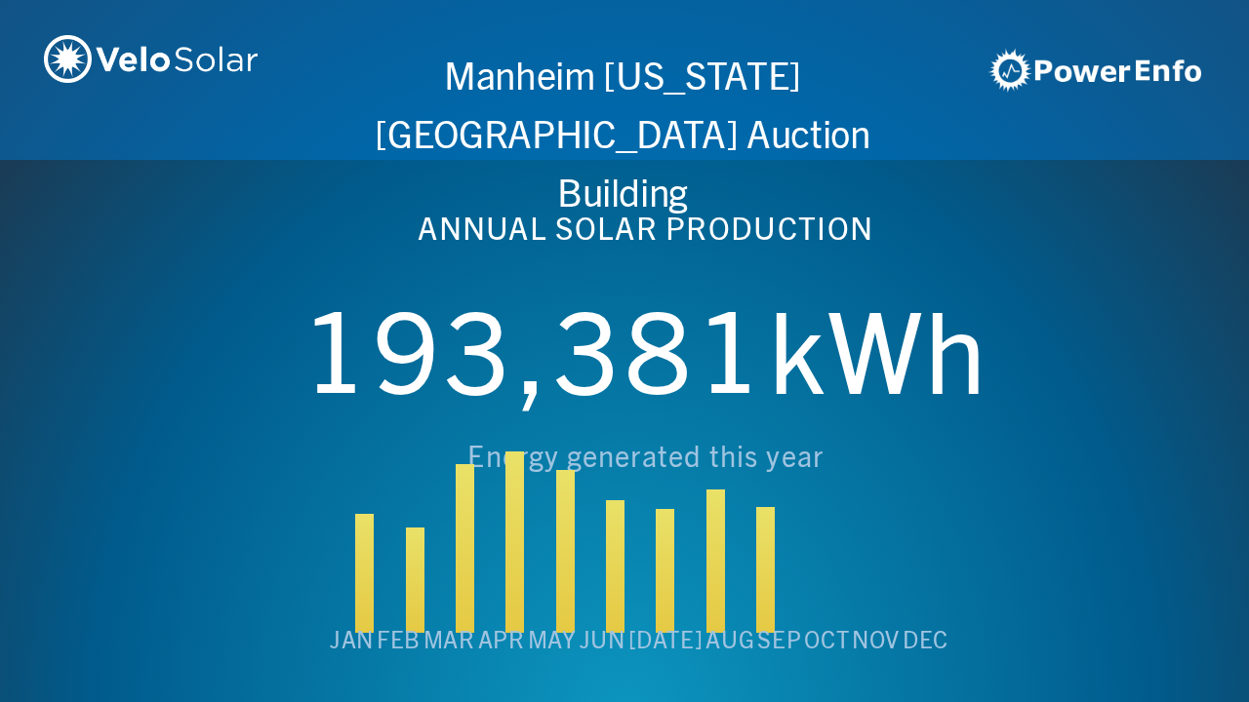
scroll to position [0, 6243]
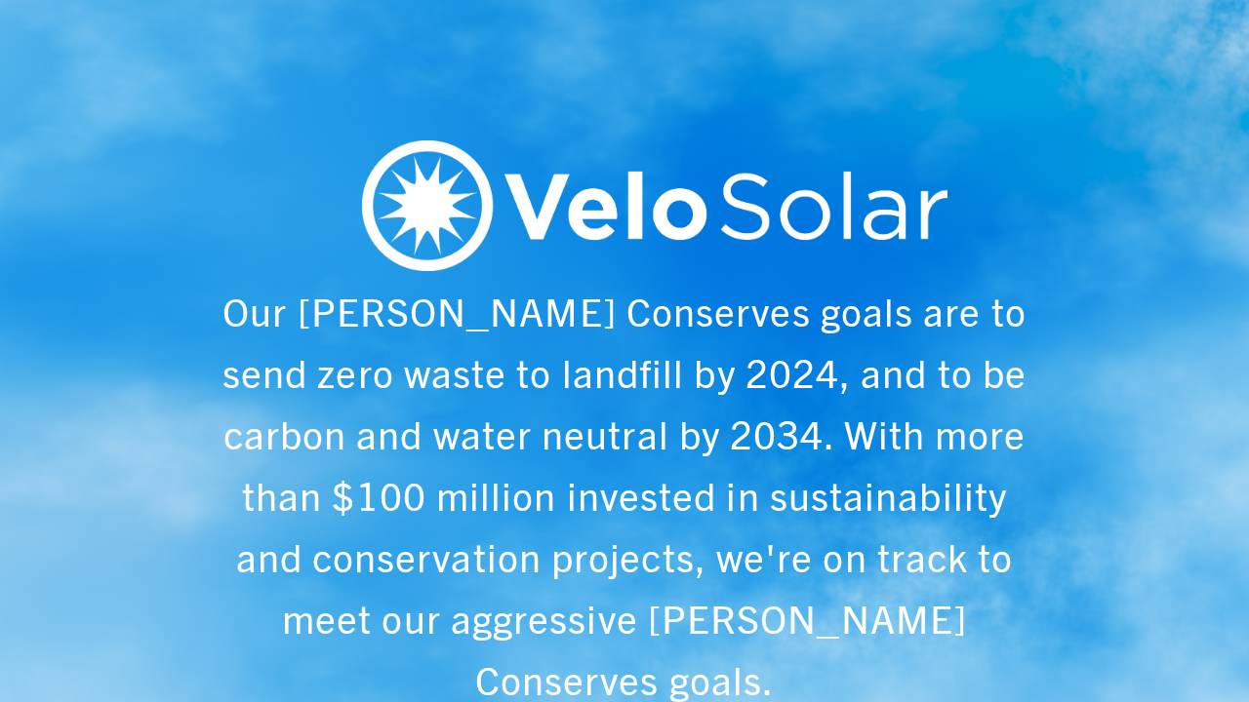
scroll to position [0, 1249]
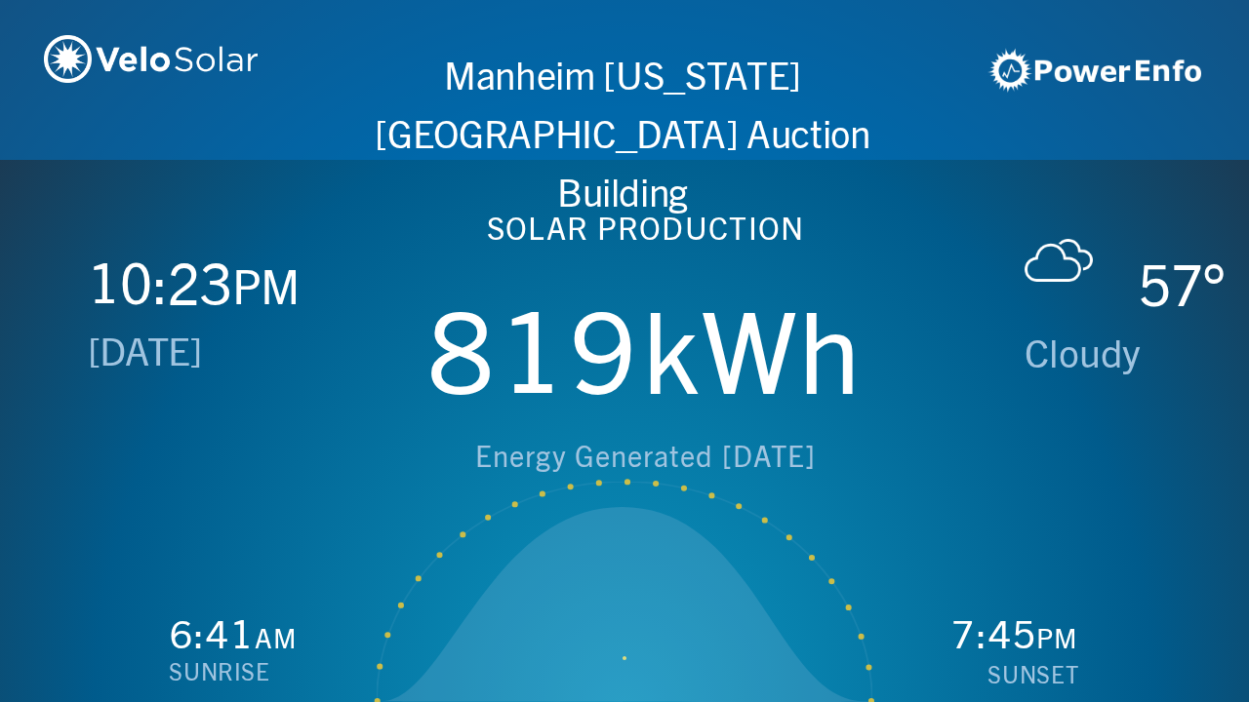
scroll to position [0, 2497]
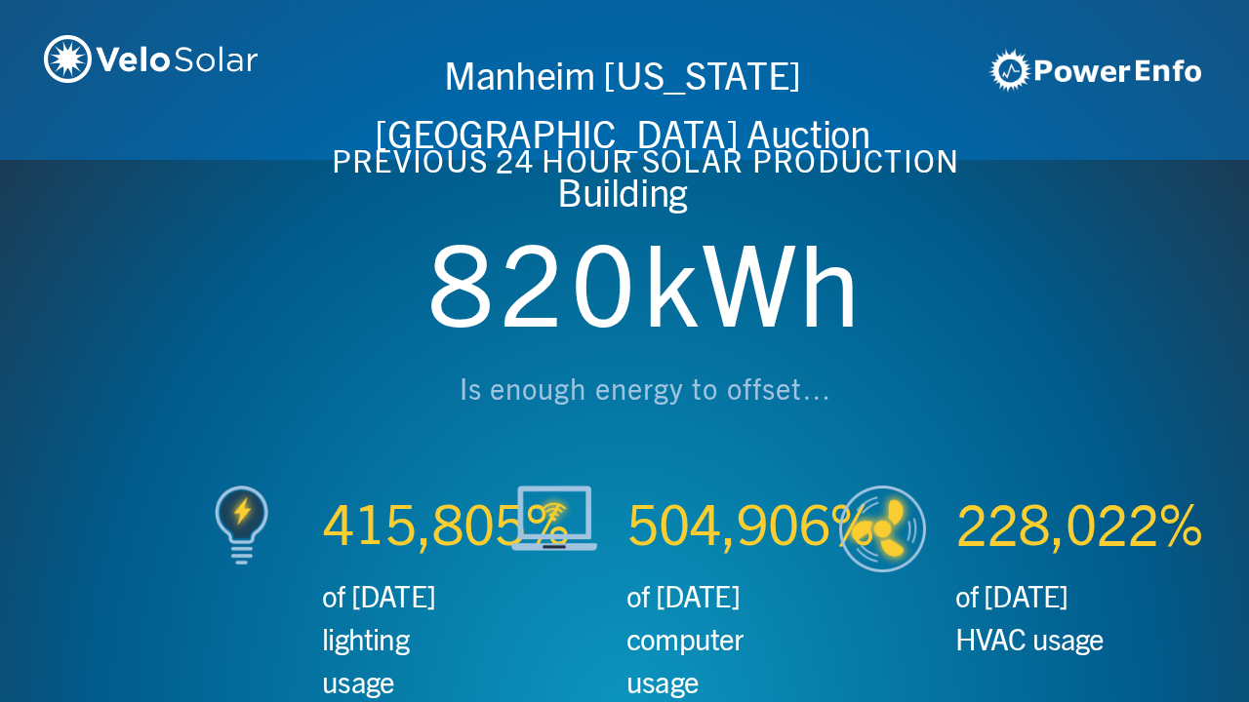
scroll to position [0, 3746]
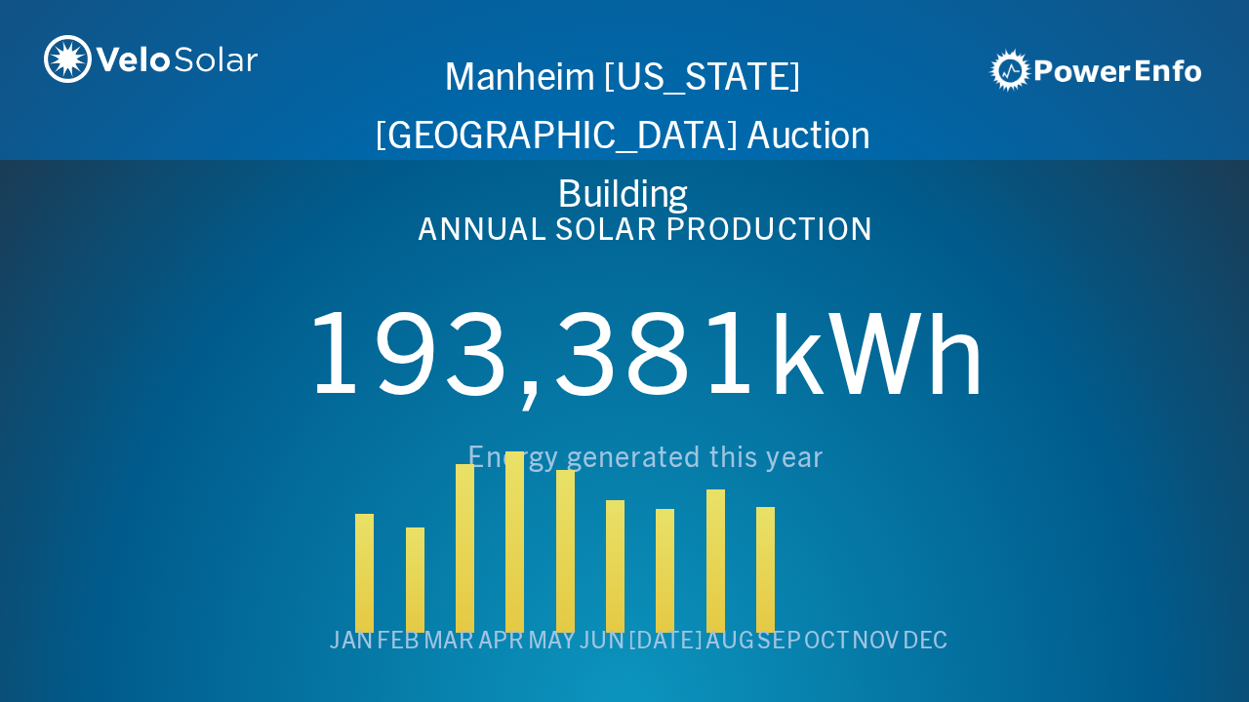
scroll to position [0, 4994]
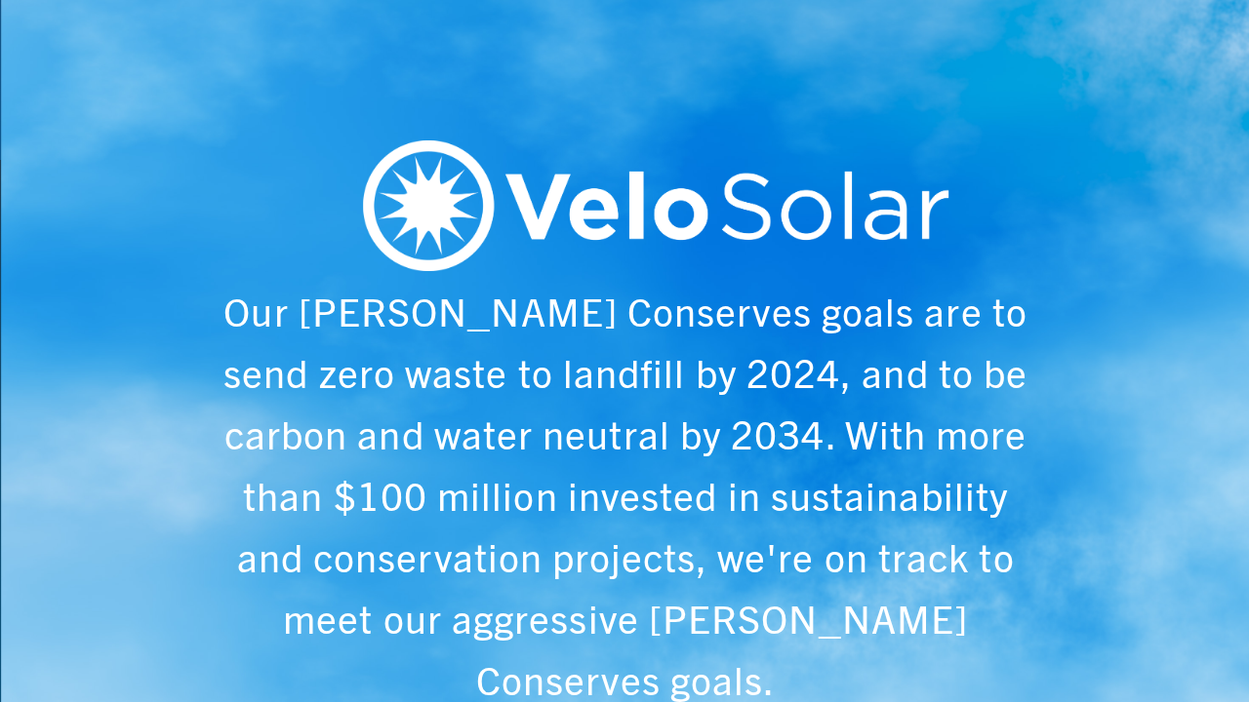
scroll to position [0, 6243]
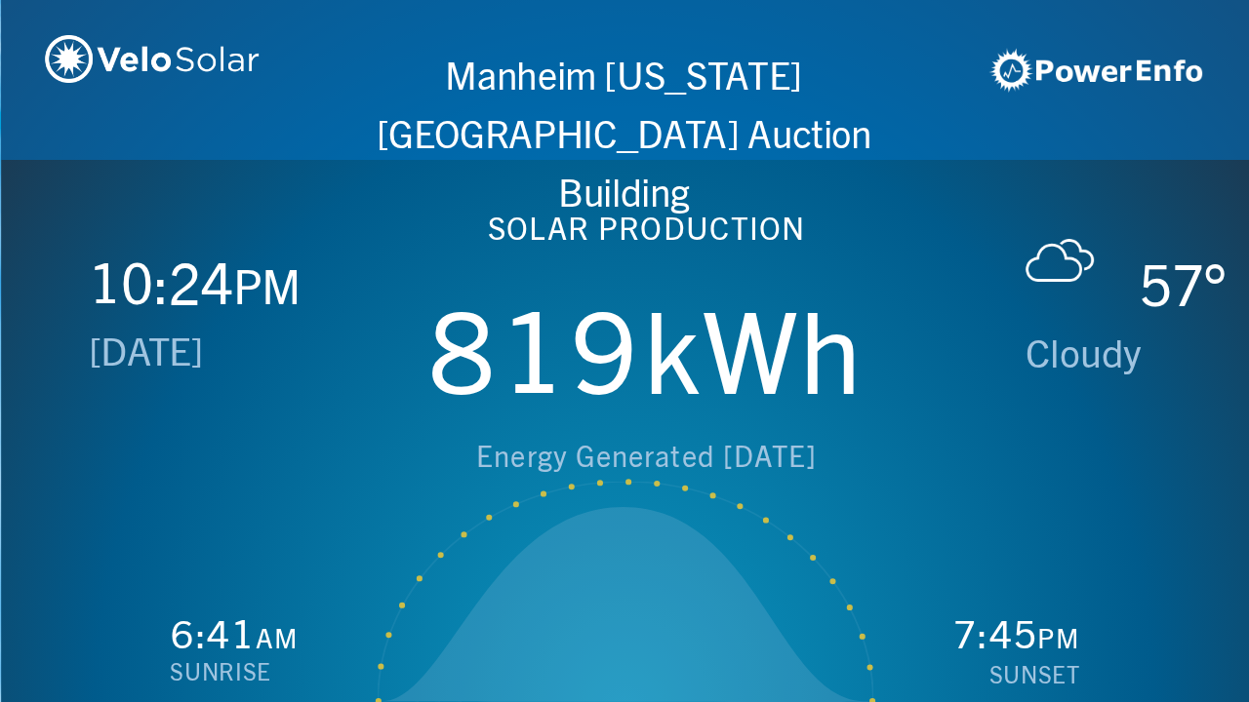
scroll to position [0, 1249]
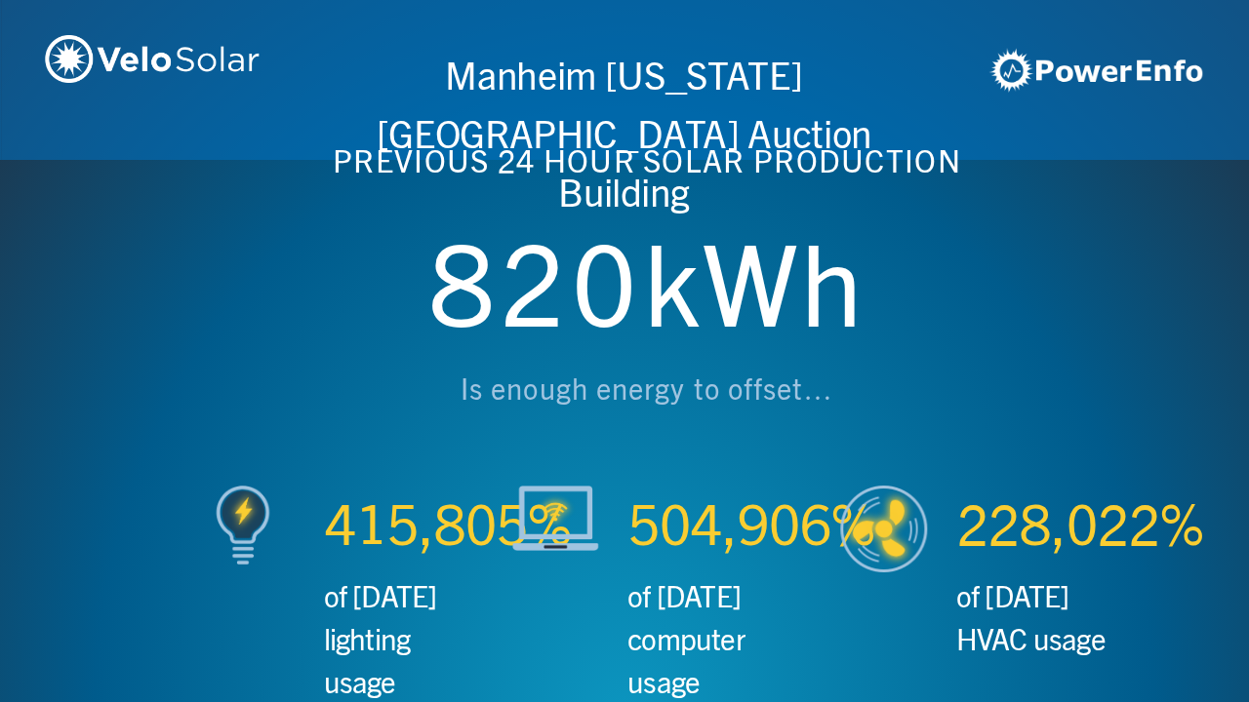
scroll to position [0, 2497]
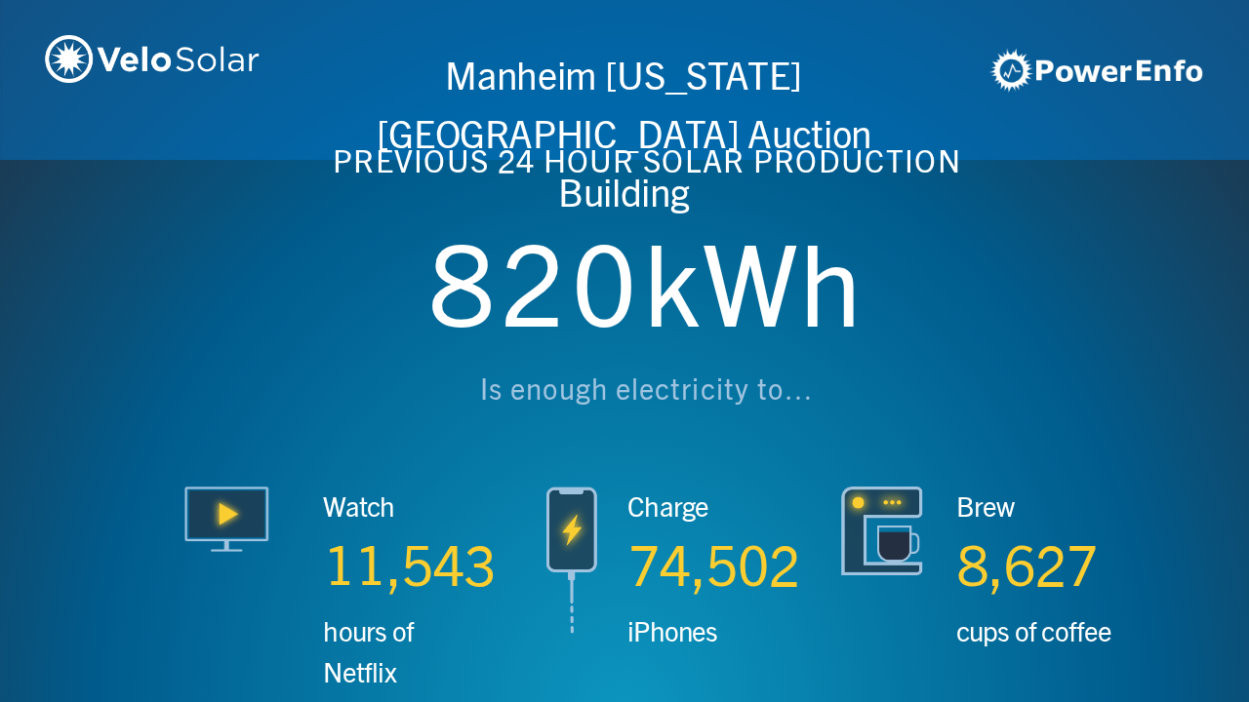
scroll to position [0, 3746]
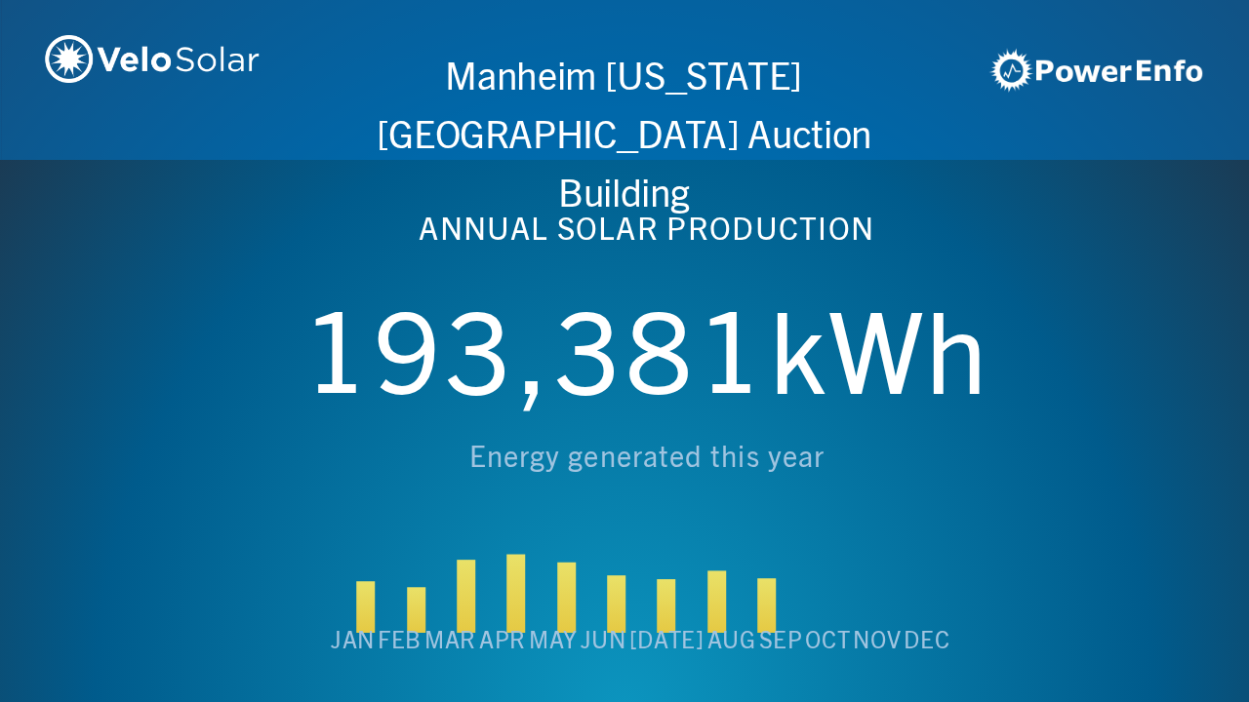
scroll to position [0, 4994]
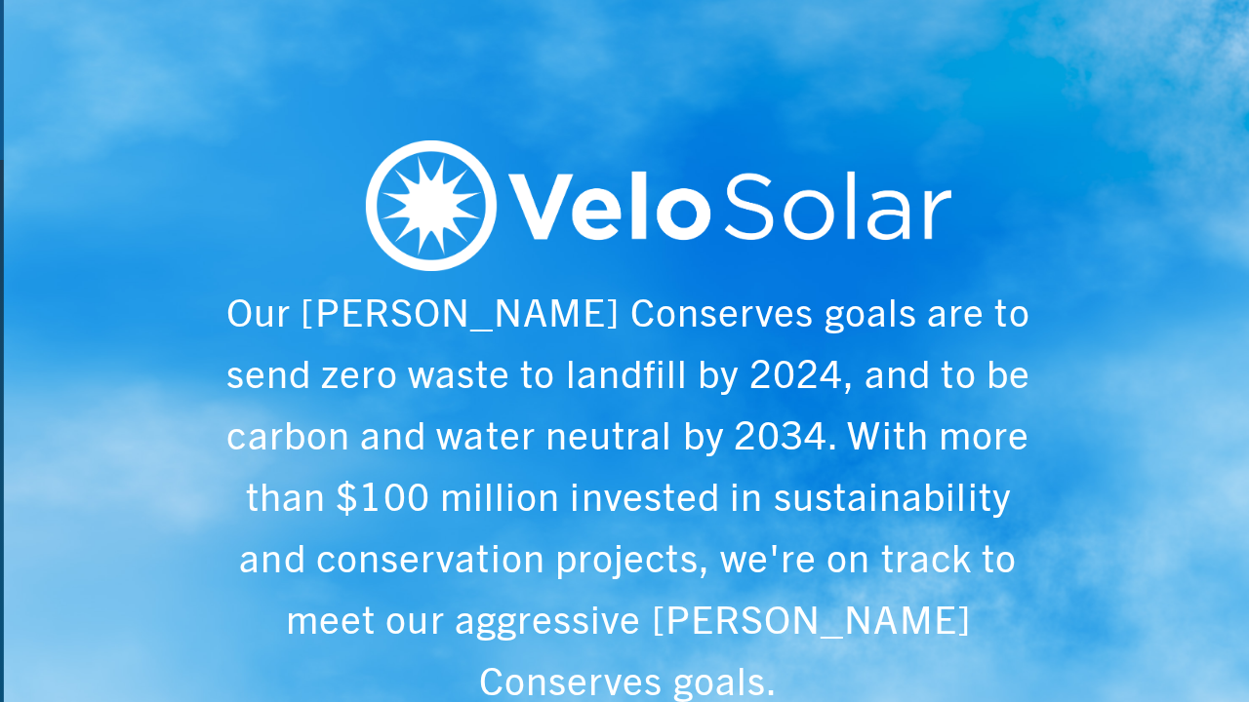
scroll to position [0, 6243]
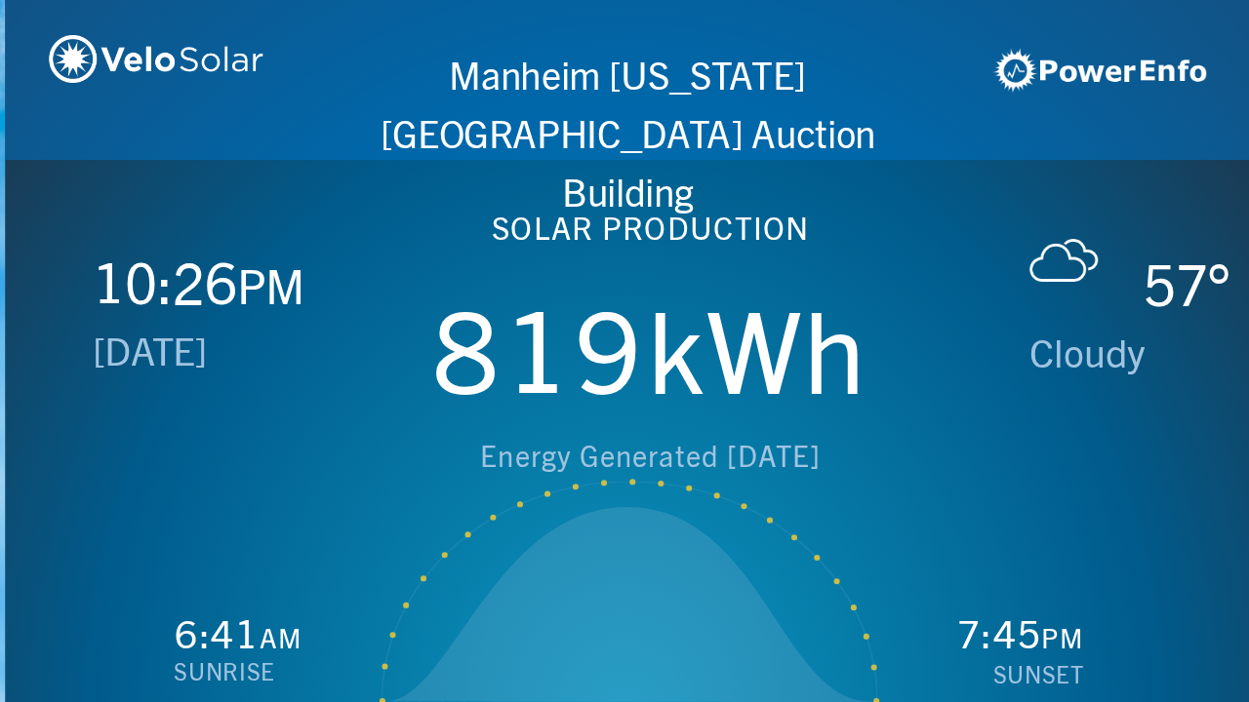
scroll to position [0, 1249]
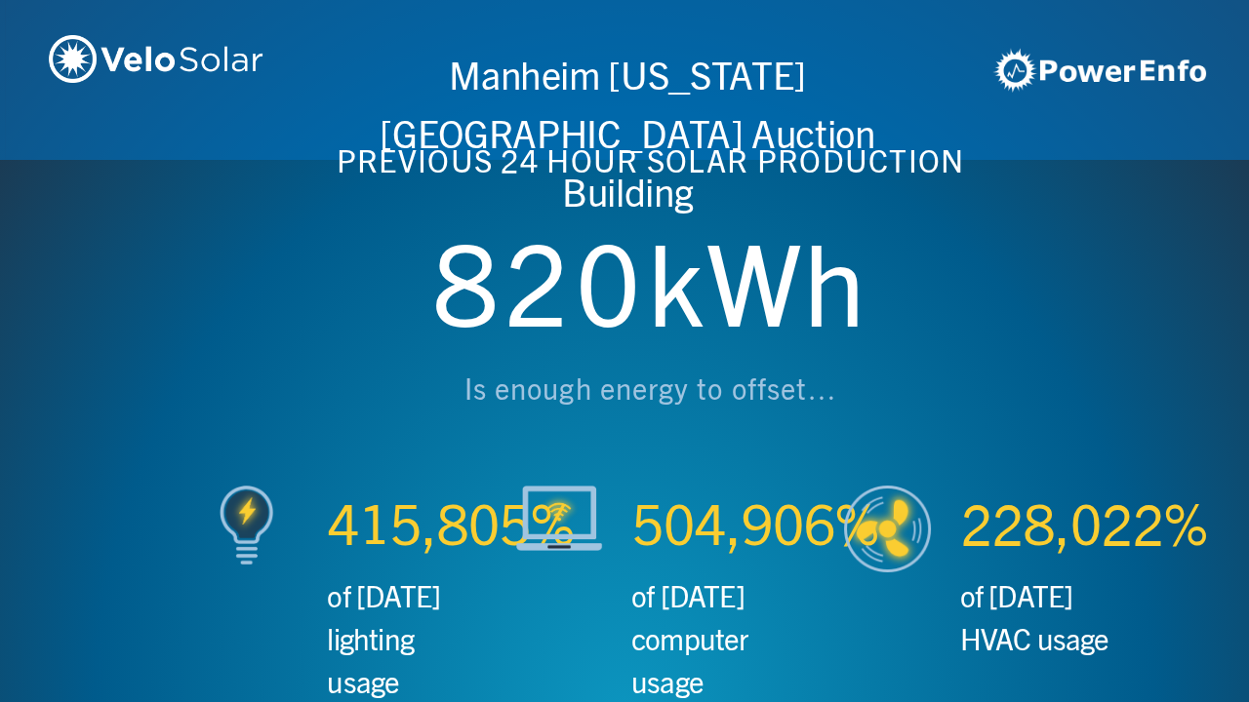
scroll to position [0, 2497]
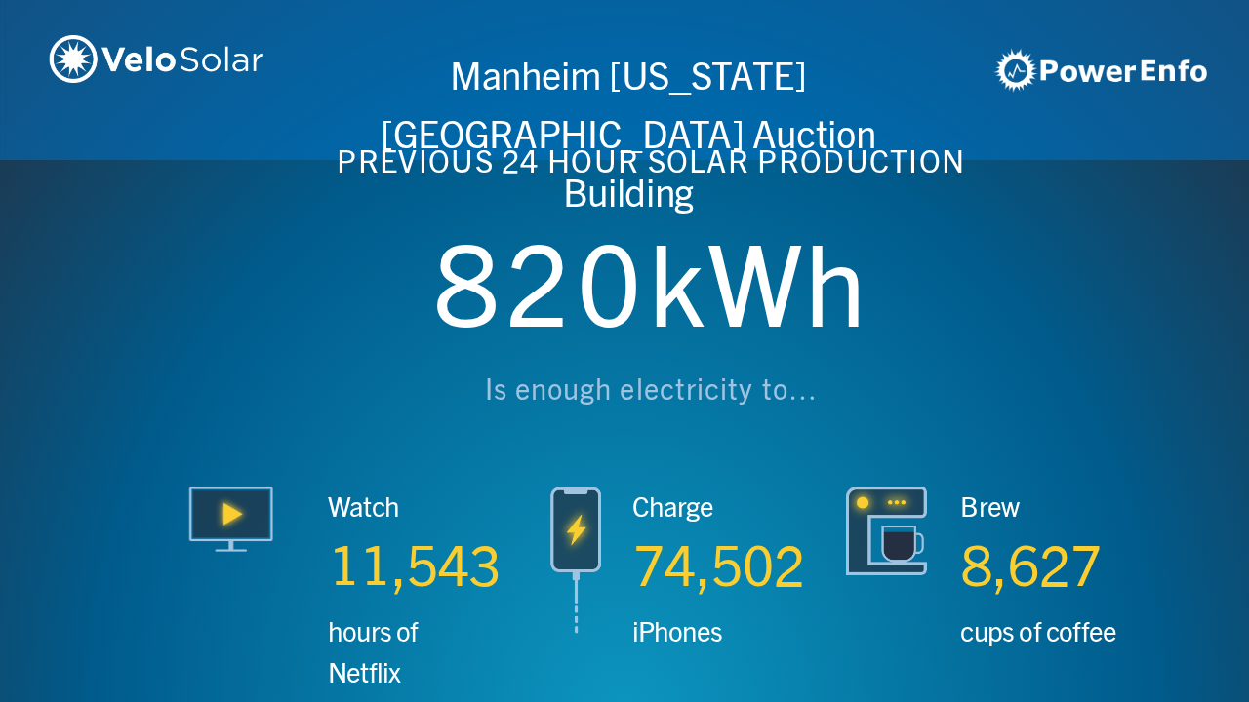
scroll to position [0, 3746]
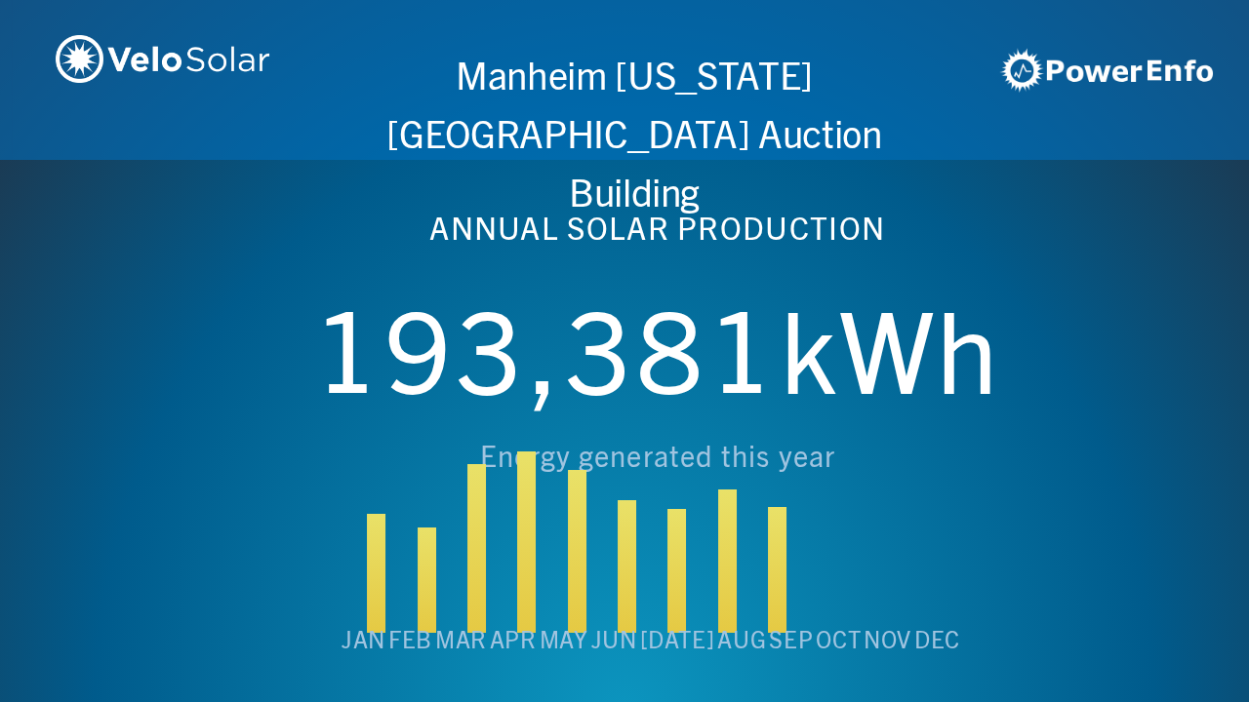
scroll to position [0, 4994]
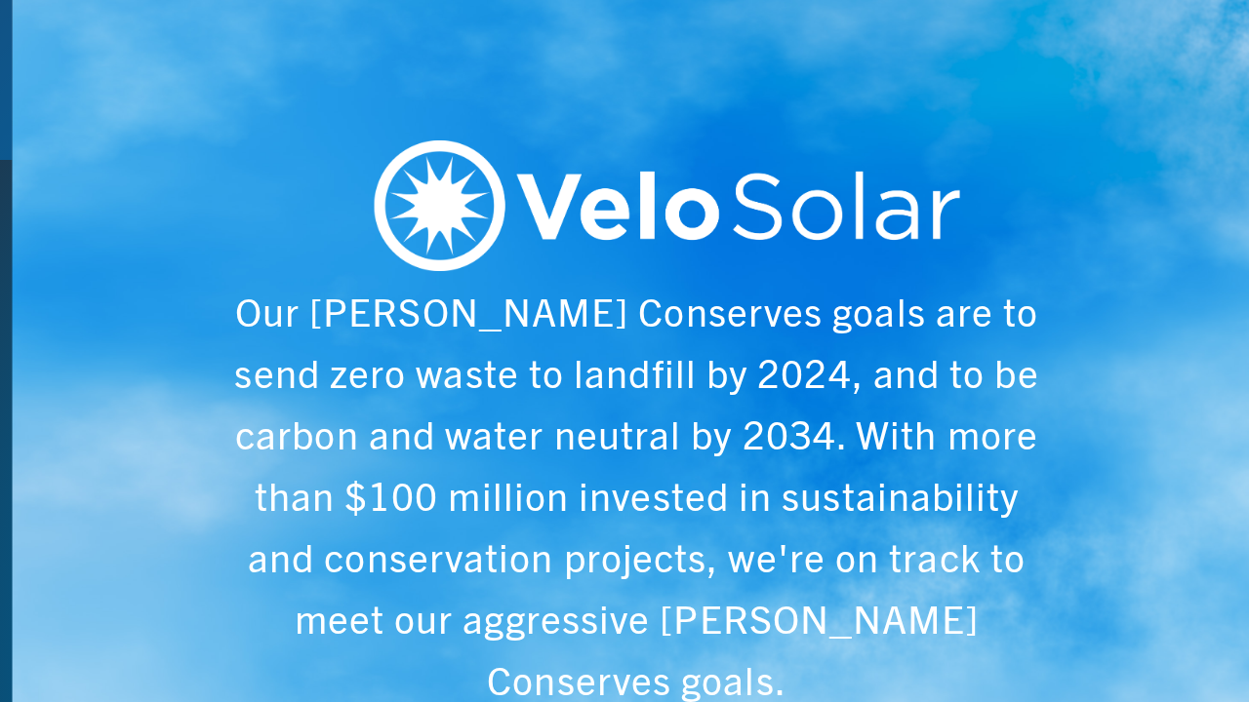
scroll to position [0, 6243]
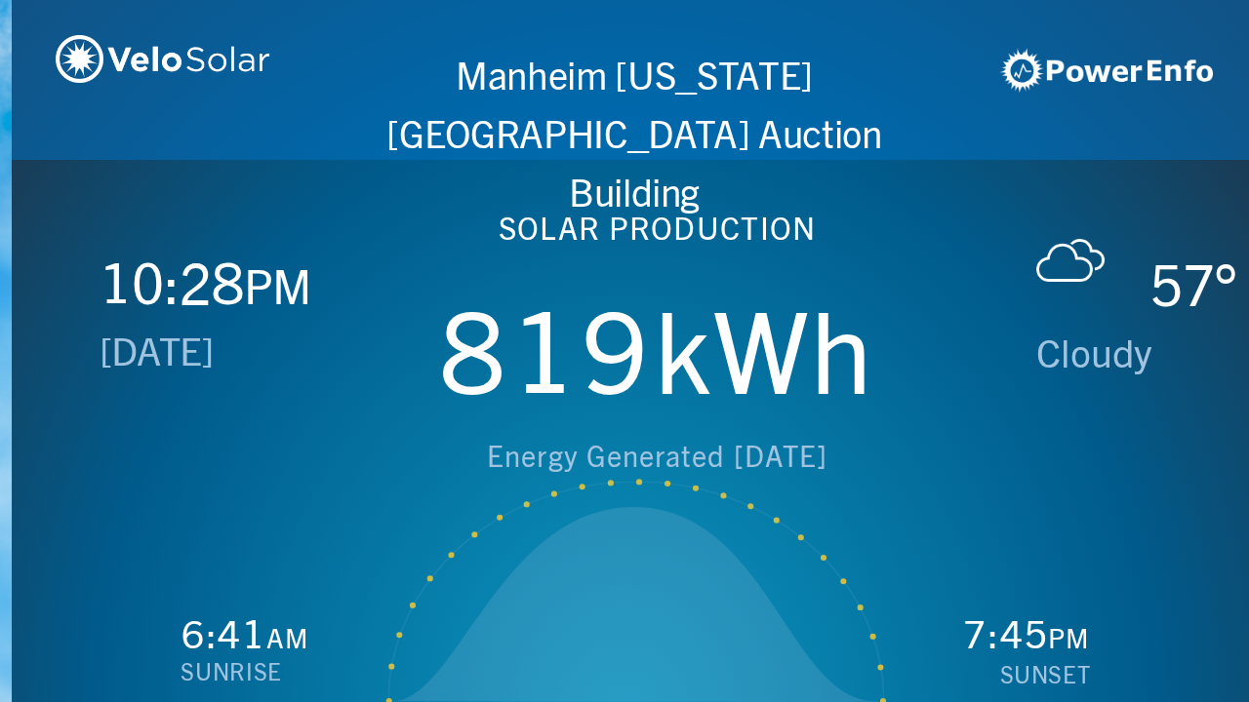
scroll to position [0, 1249]
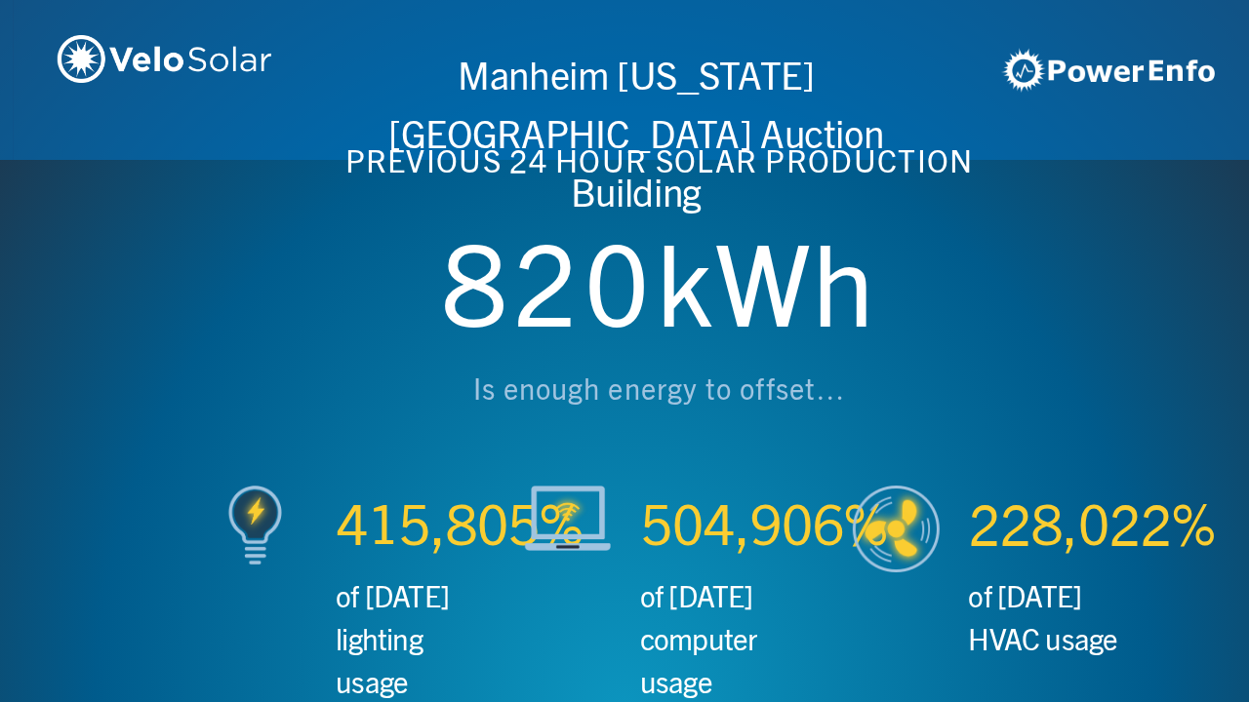
scroll to position [0, 2497]
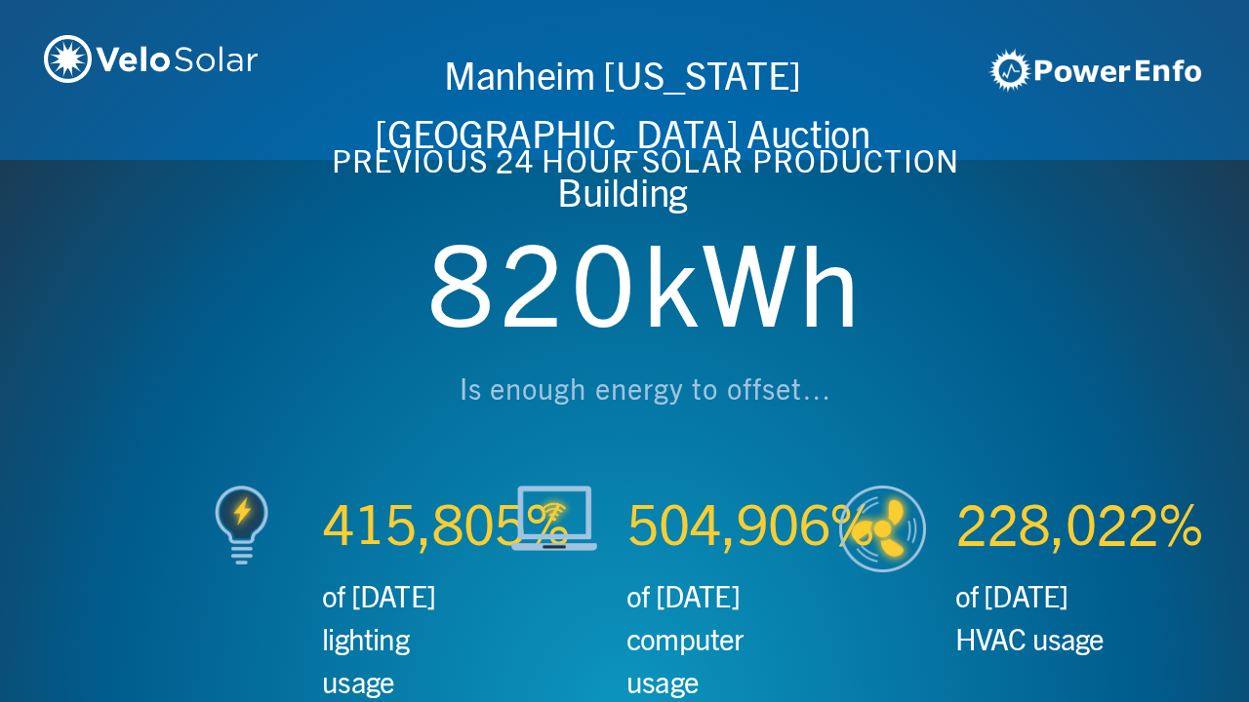
scroll to position [0, 3746]
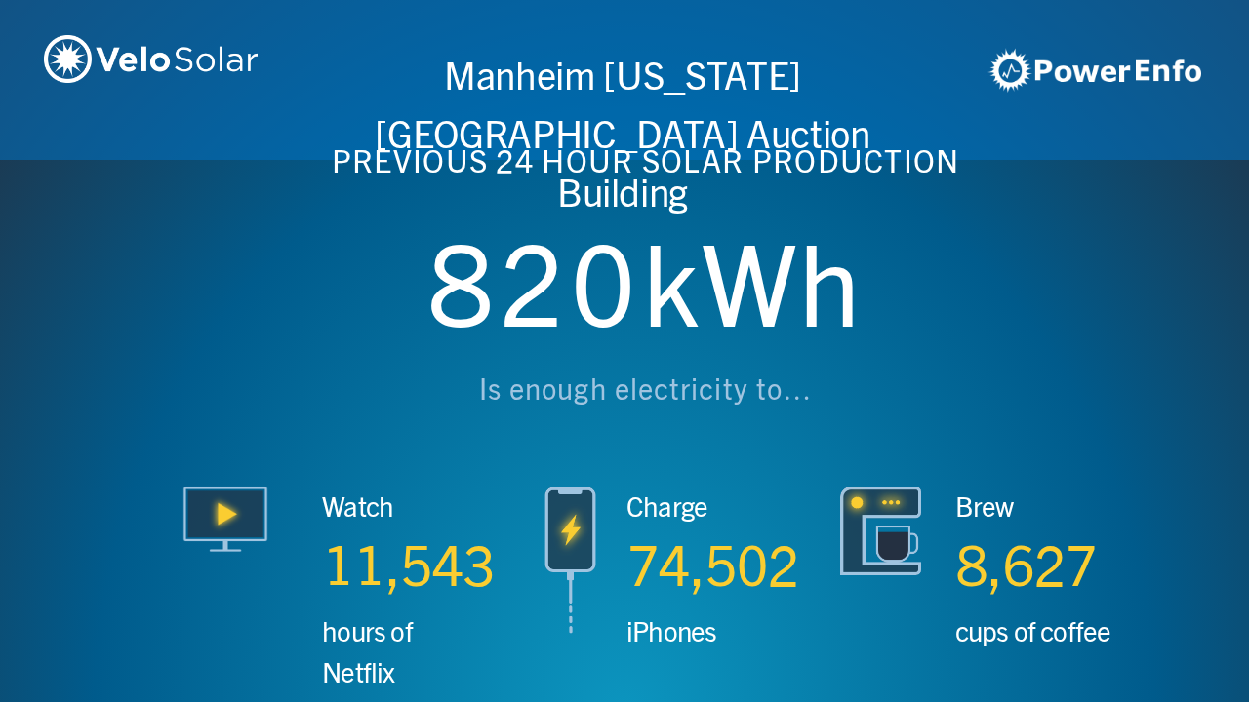
scroll to position [0, 4994]
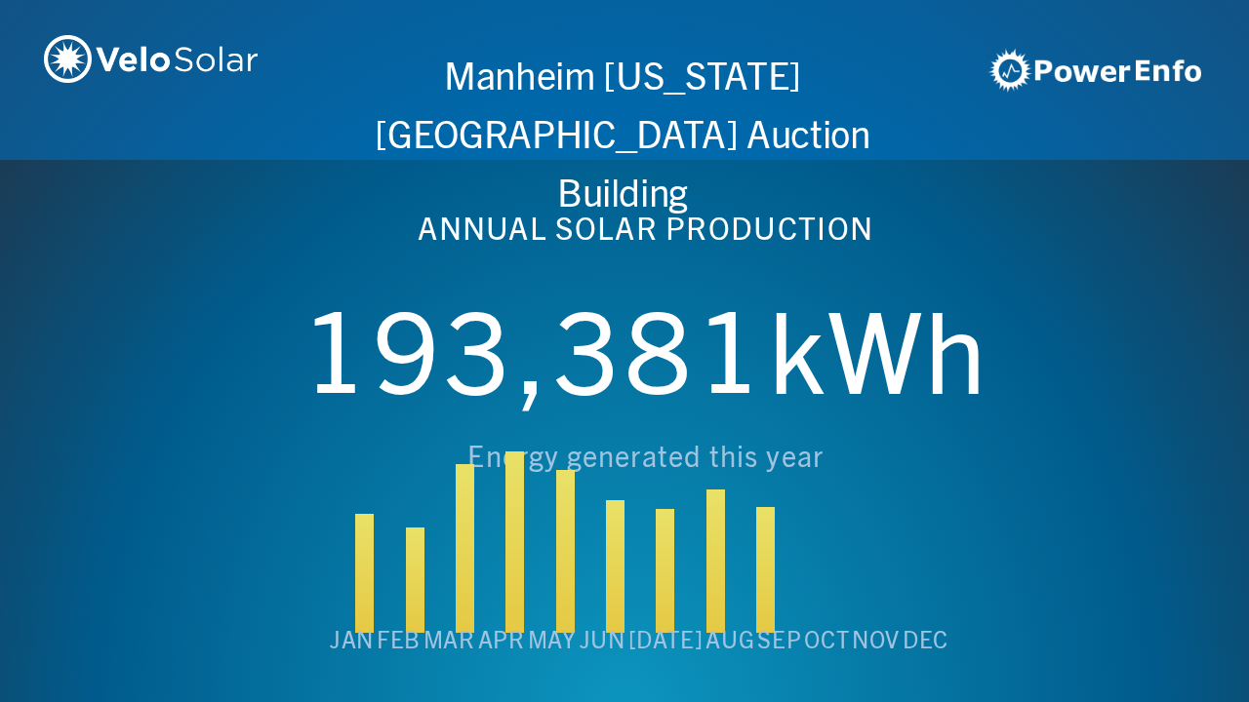
scroll to position [0, 6243]
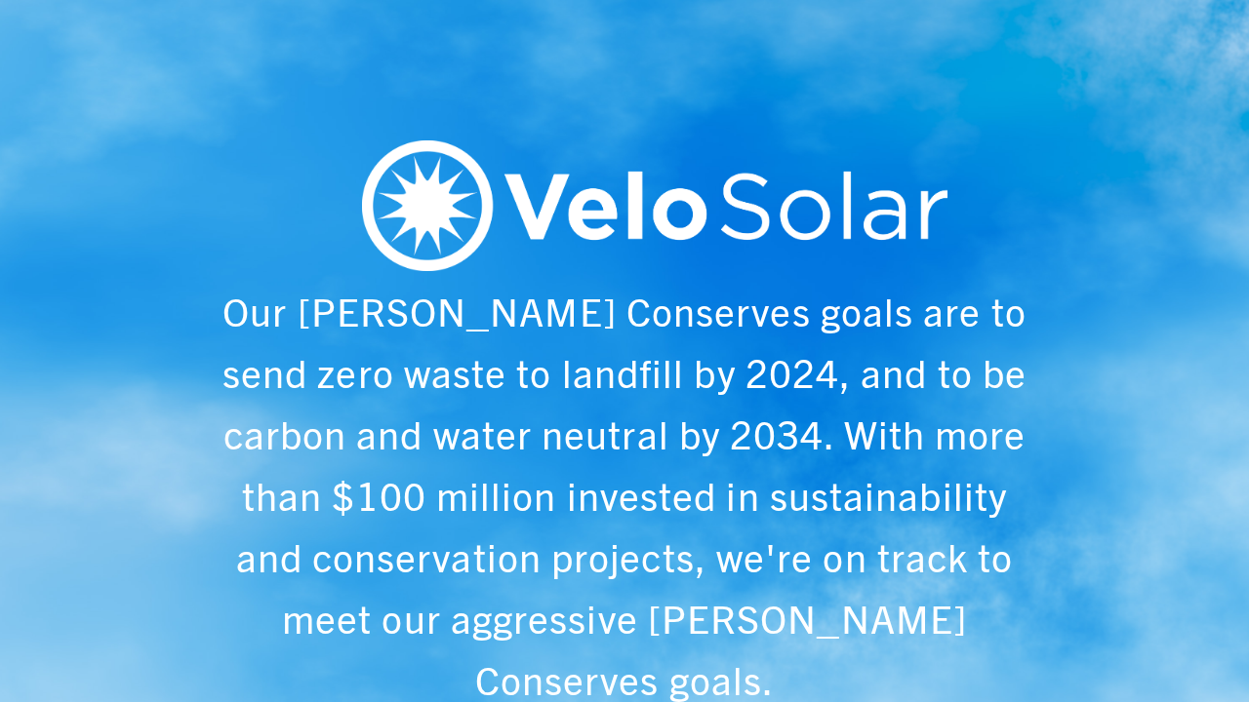
scroll to position [0, 1249]
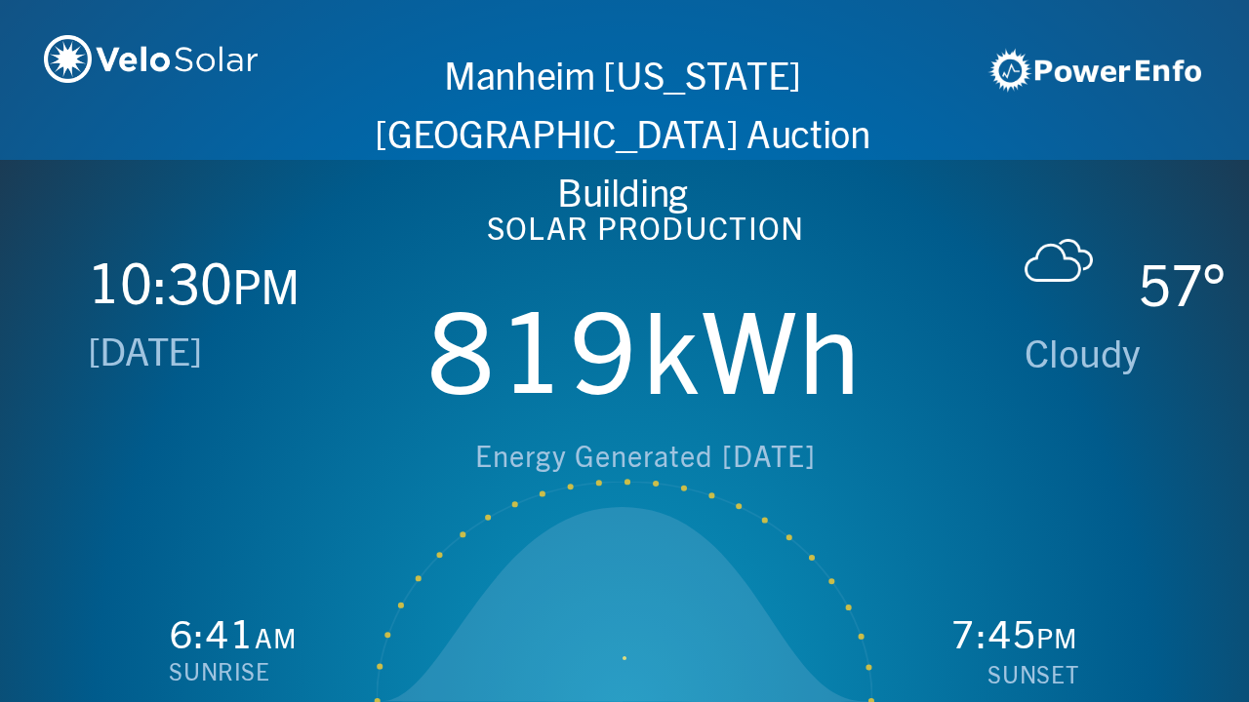
scroll to position [0, 2497]
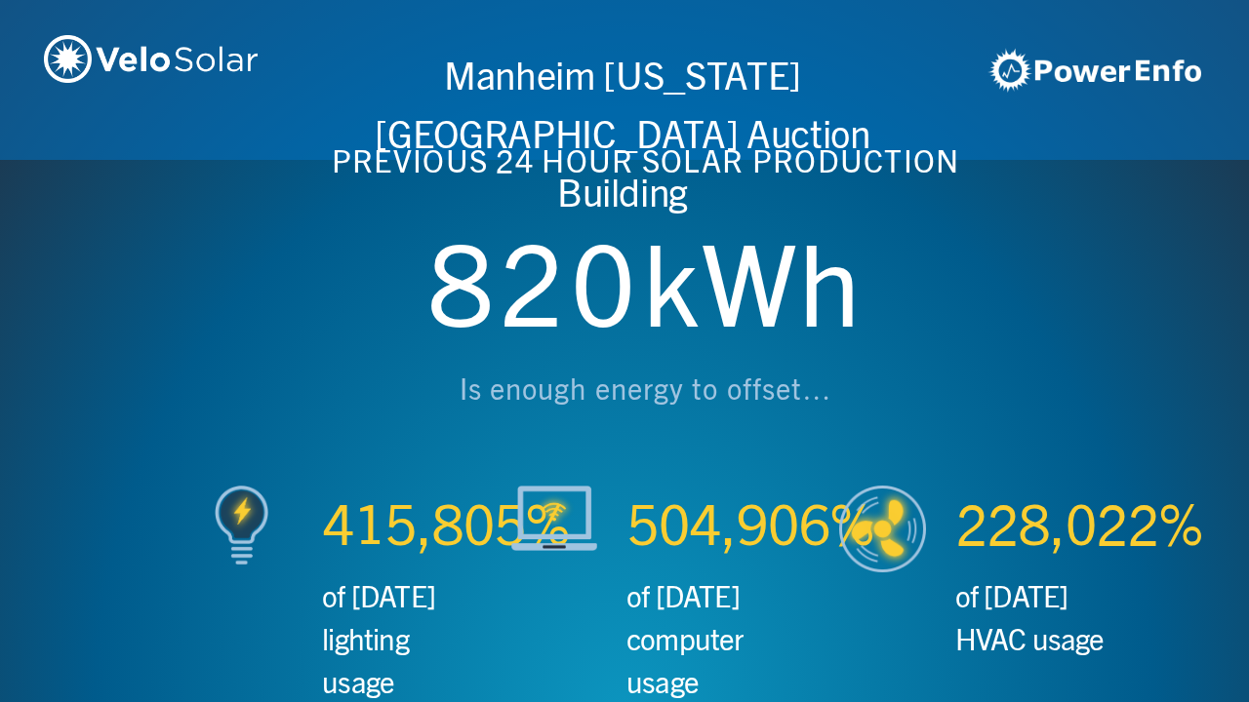
scroll to position [0, 3746]
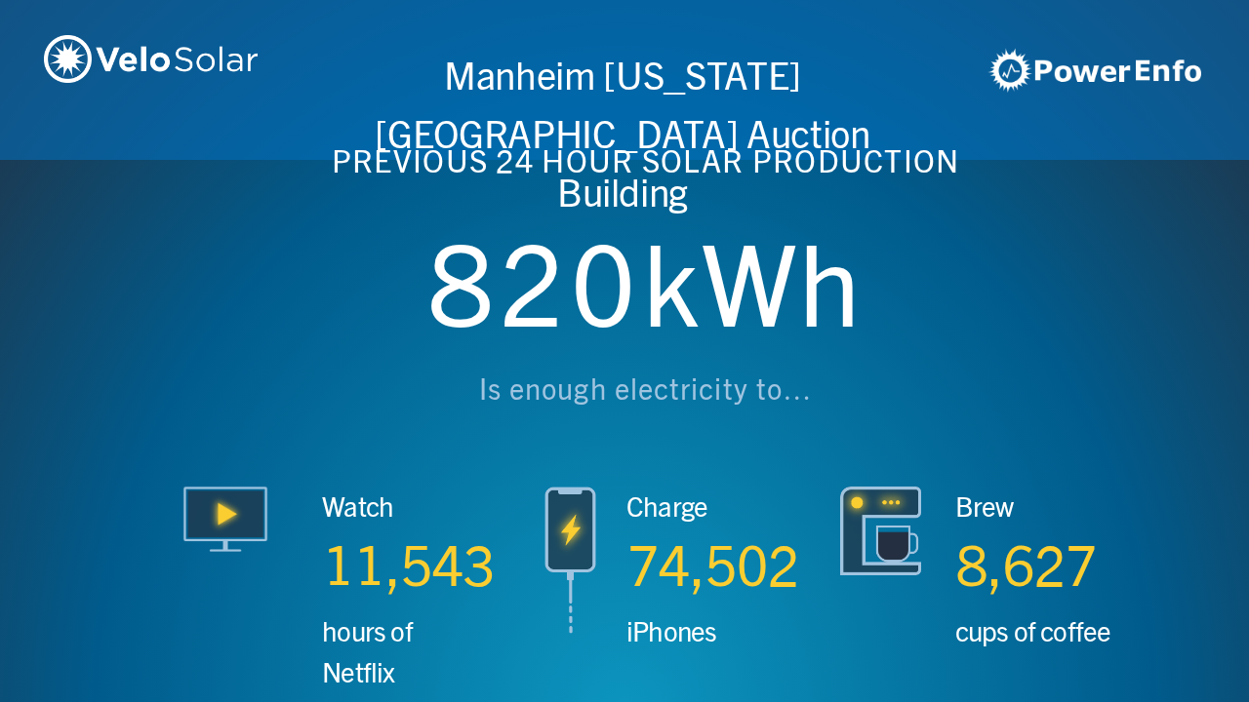
scroll to position [0, 4994]
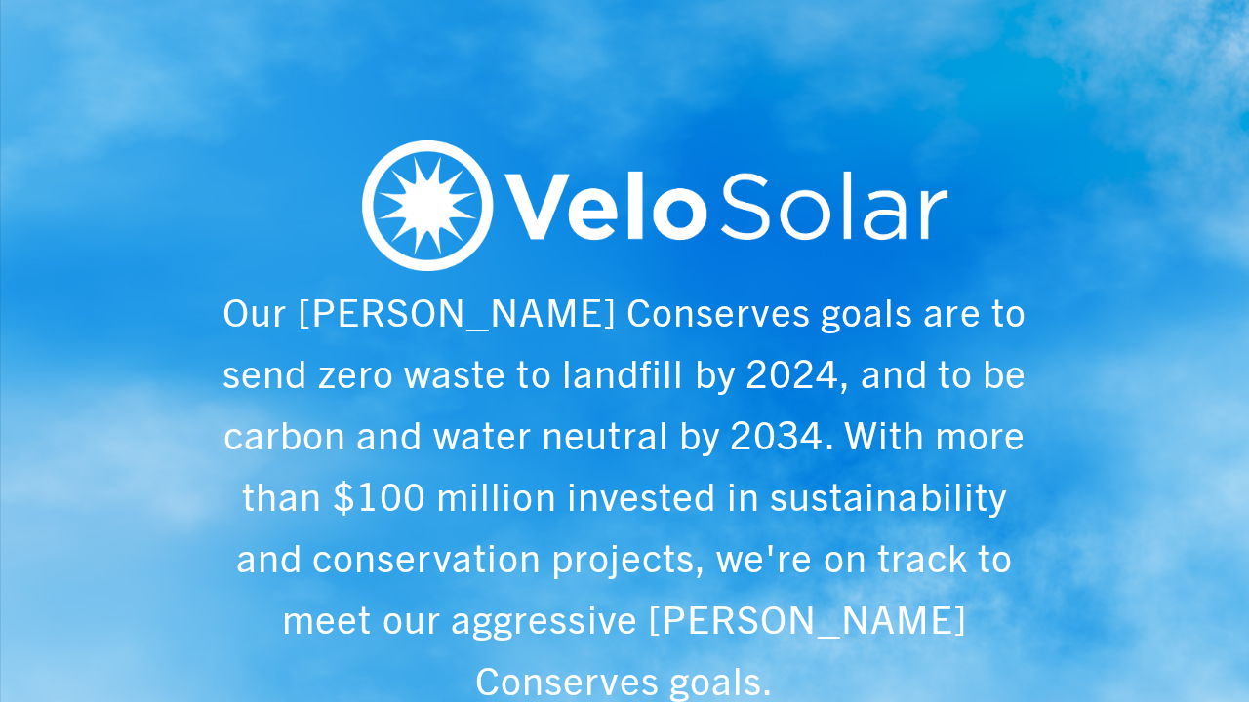
scroll to position [0, 6243]
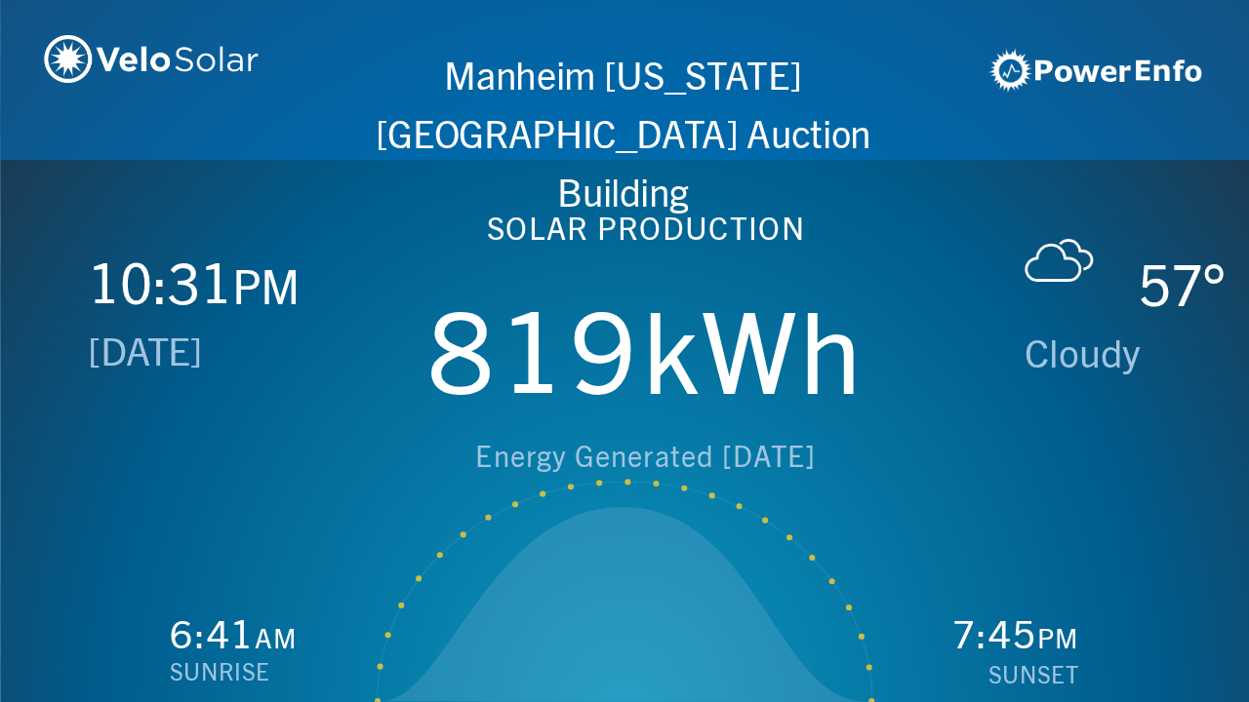
scroll to position [0, 1249]
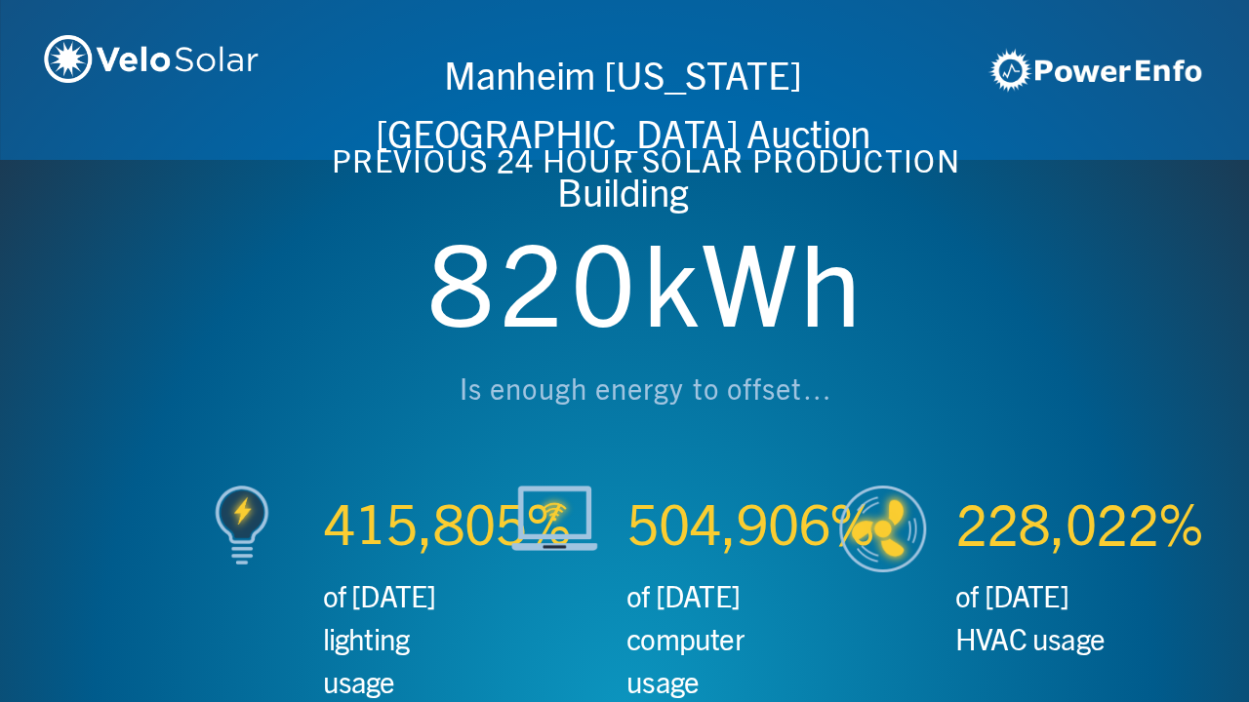
scroll to position [0, 2497]
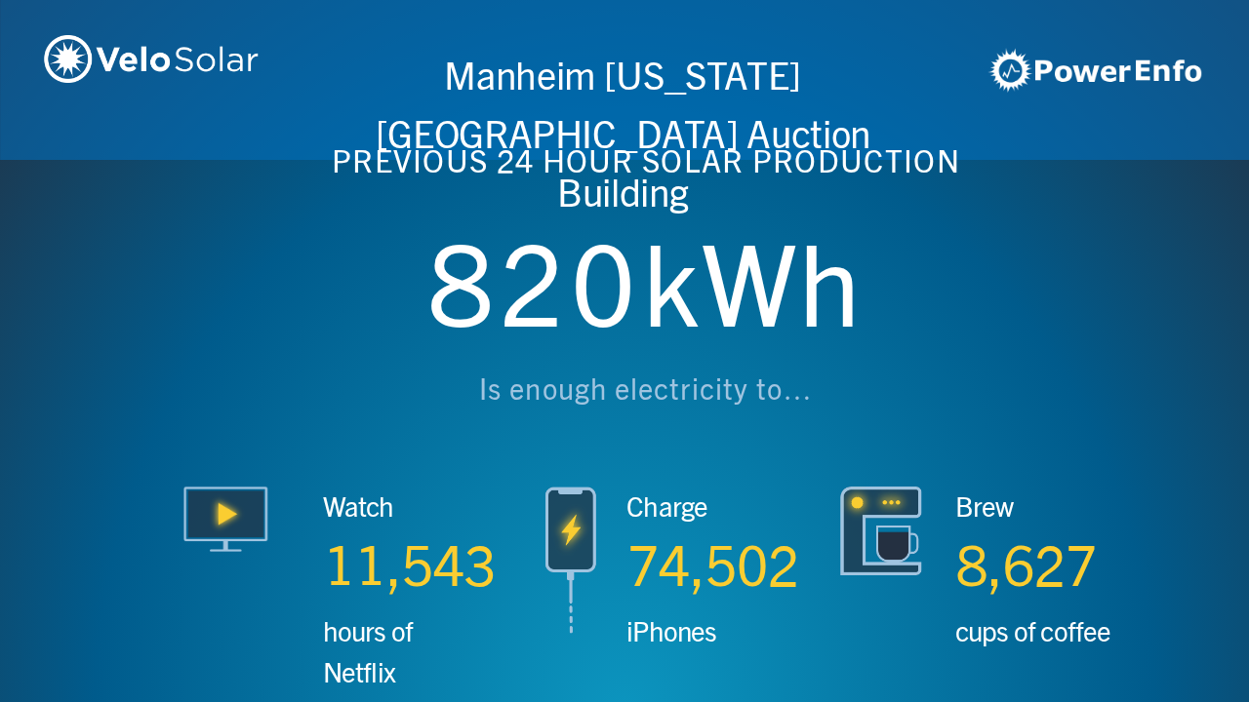
scroll to position [0, 3746]
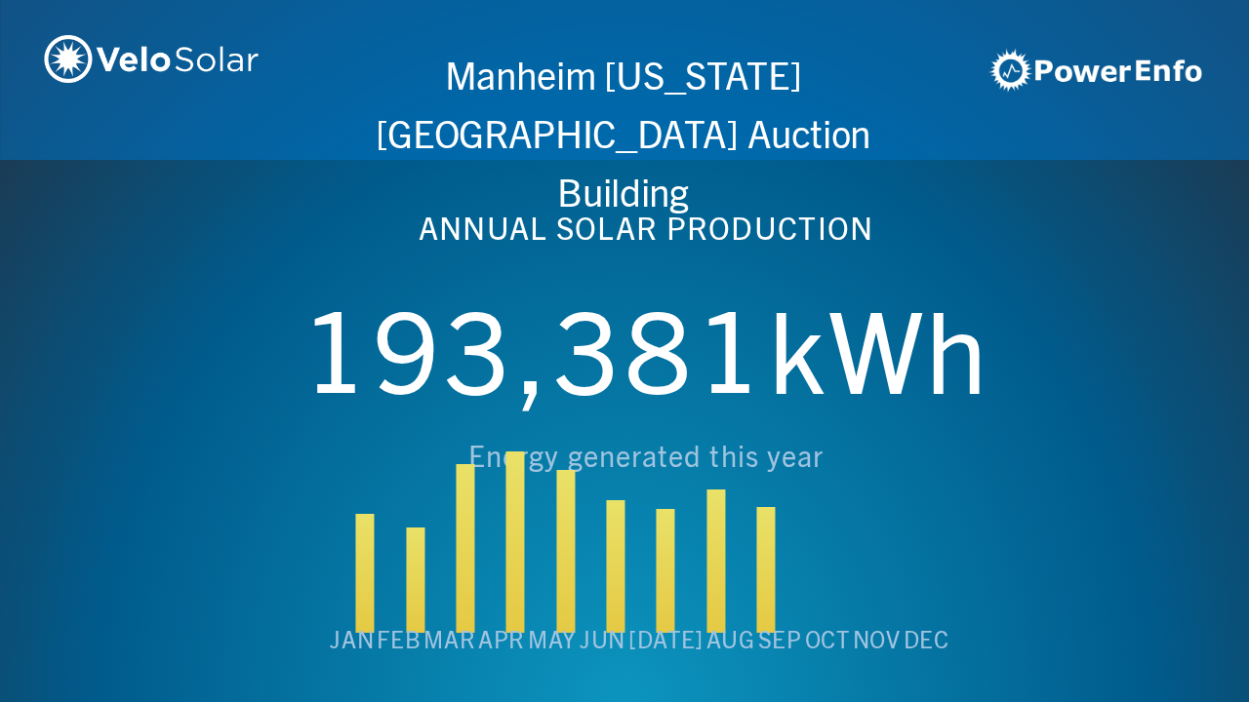
scroll to position [0, 4994]
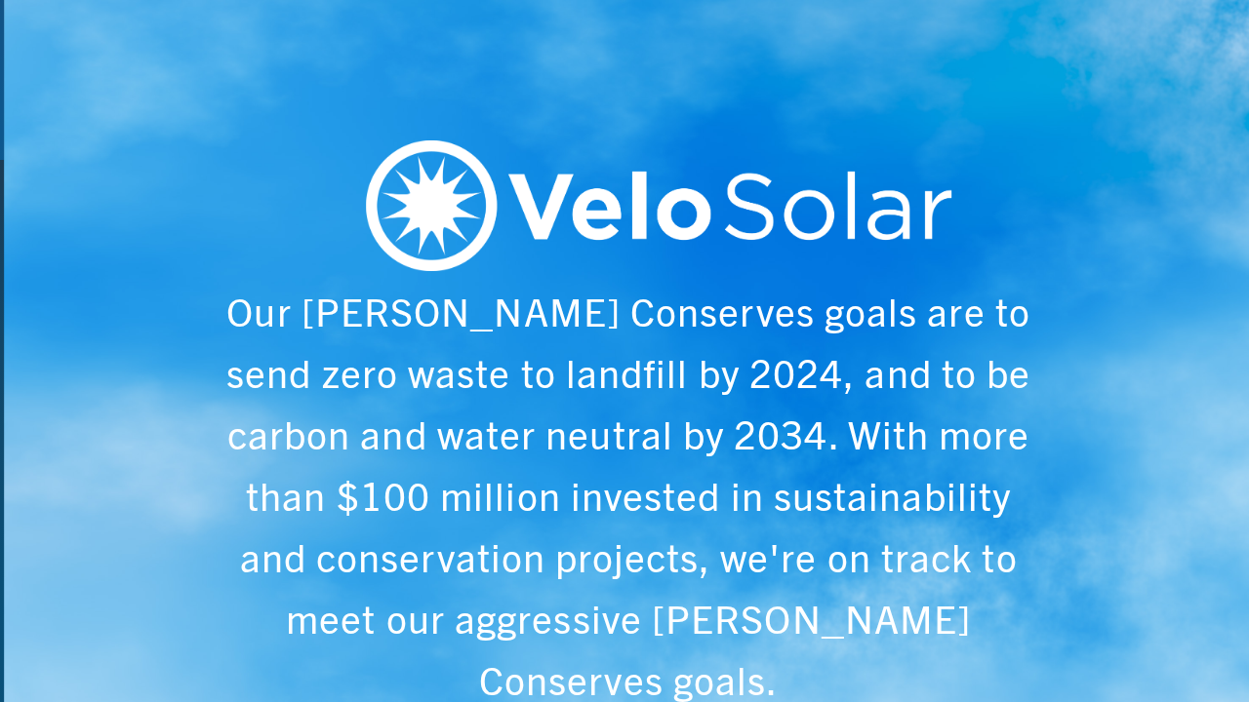
scroll to position [0, 6243]
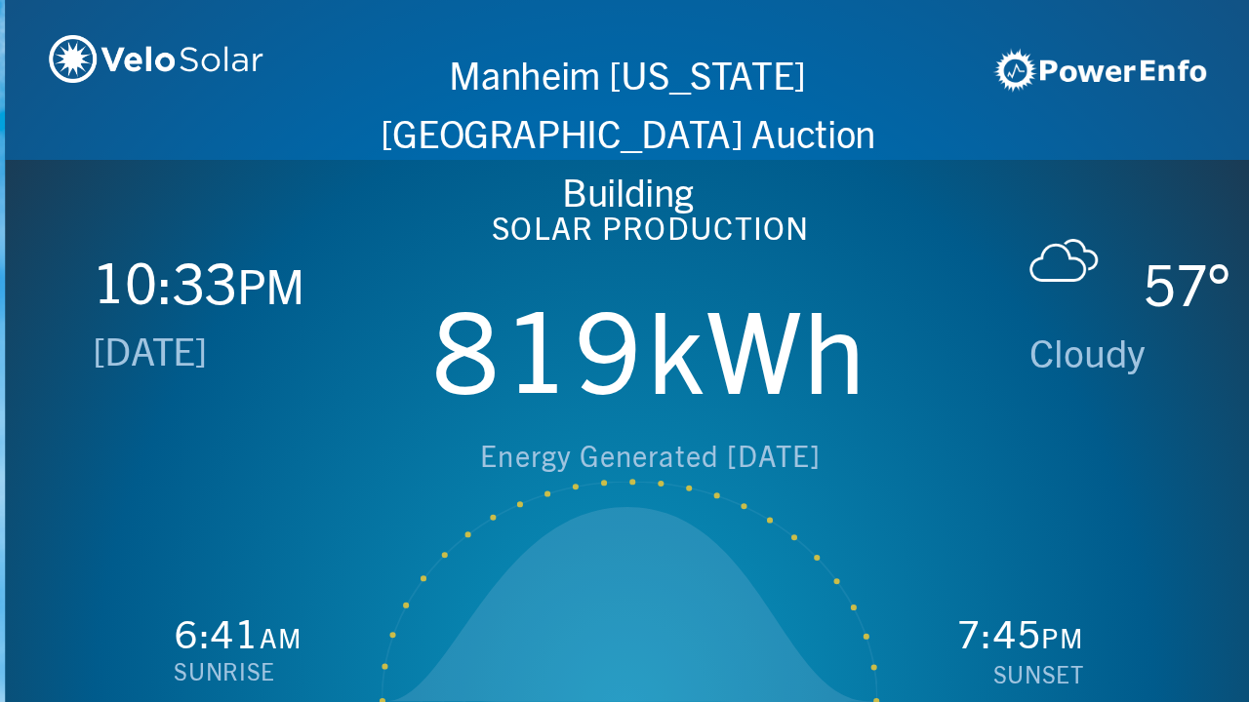
scroll to position [0, 1249]
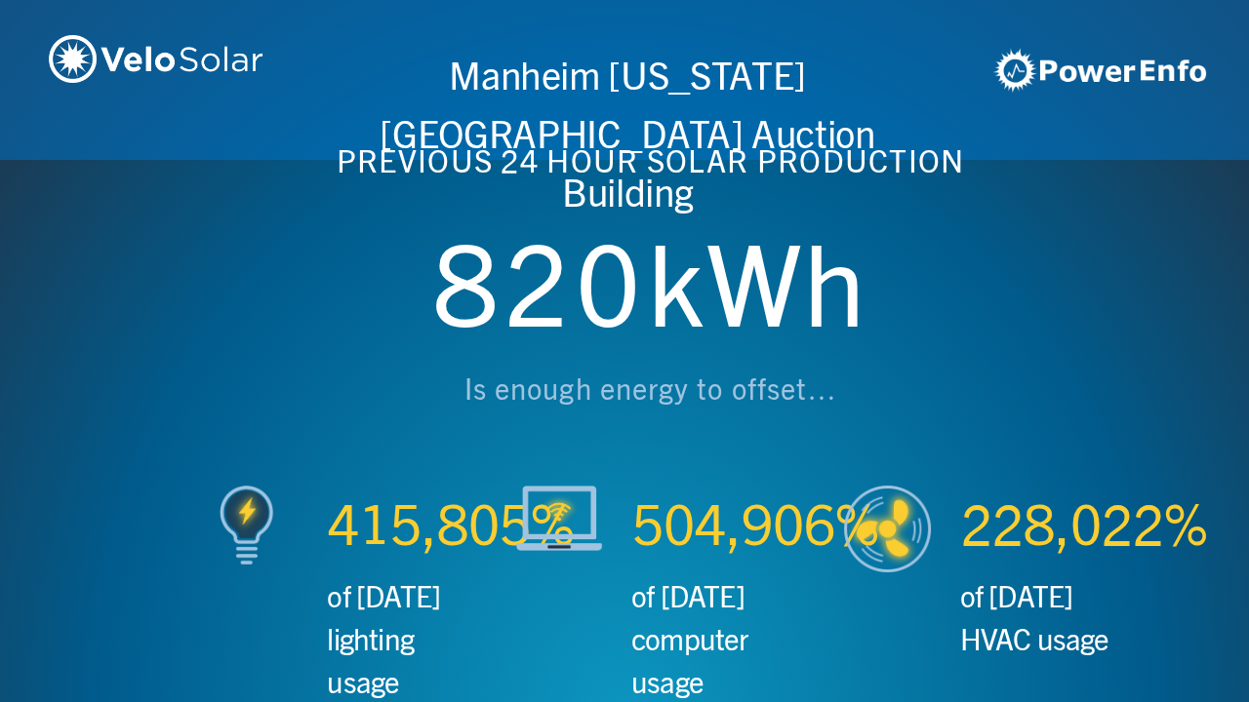
scroll to position [0, 2497]
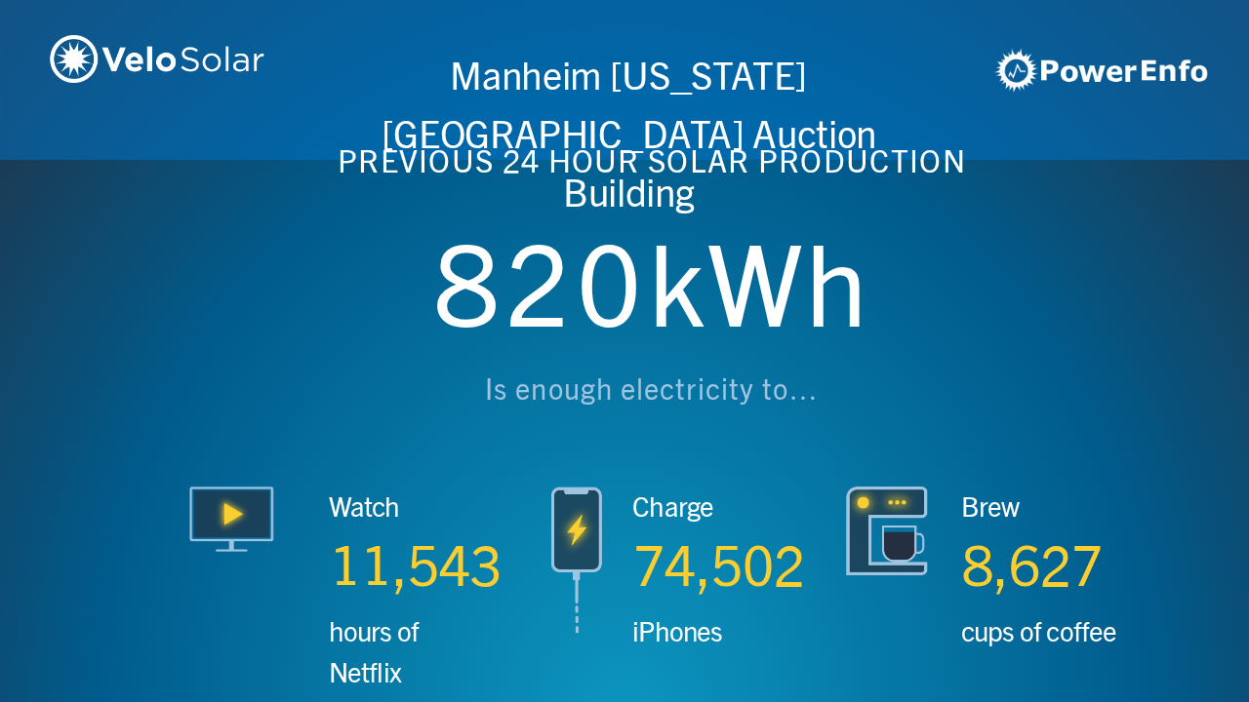
scroll to position [0, 3746]
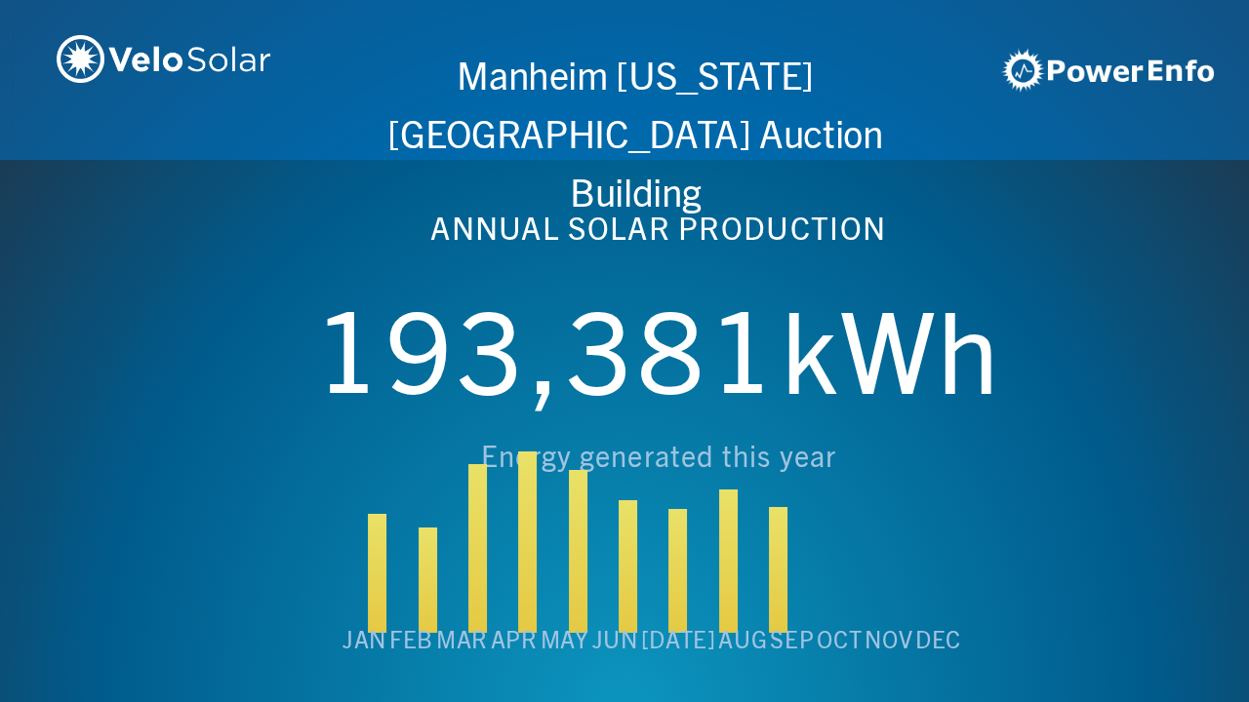
scroll to position [0, 4994]
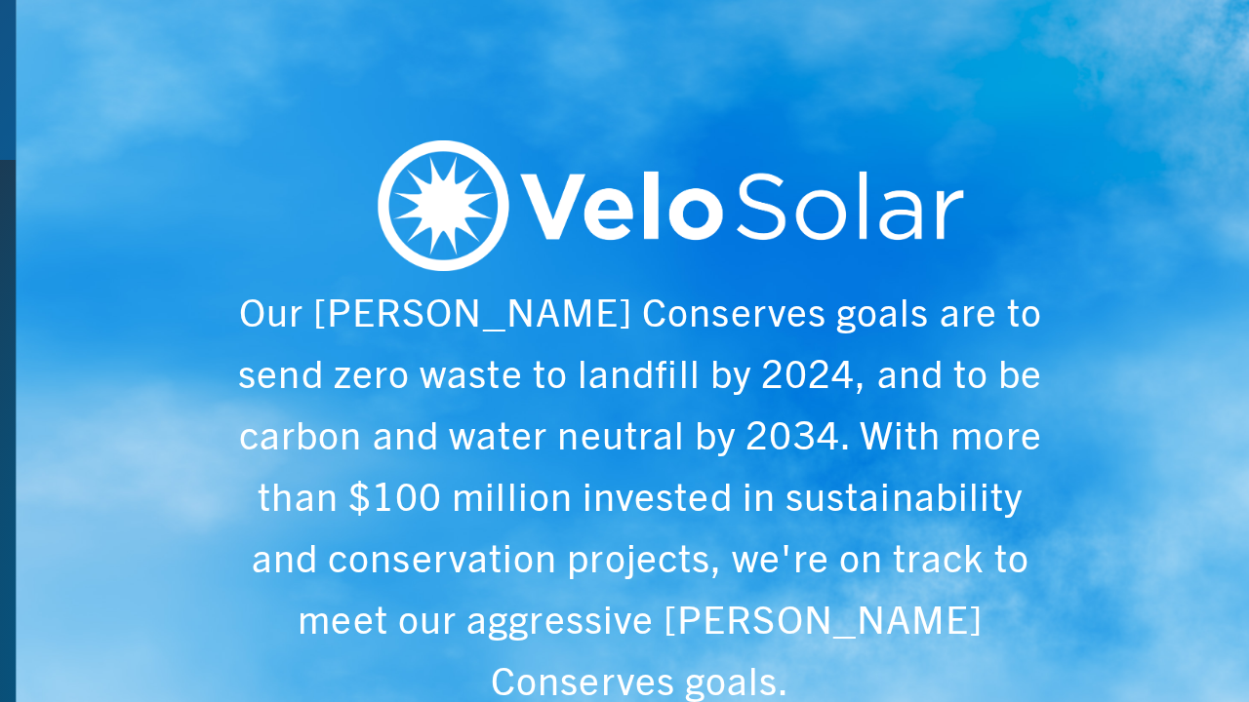
scroll to position [0, 6243]
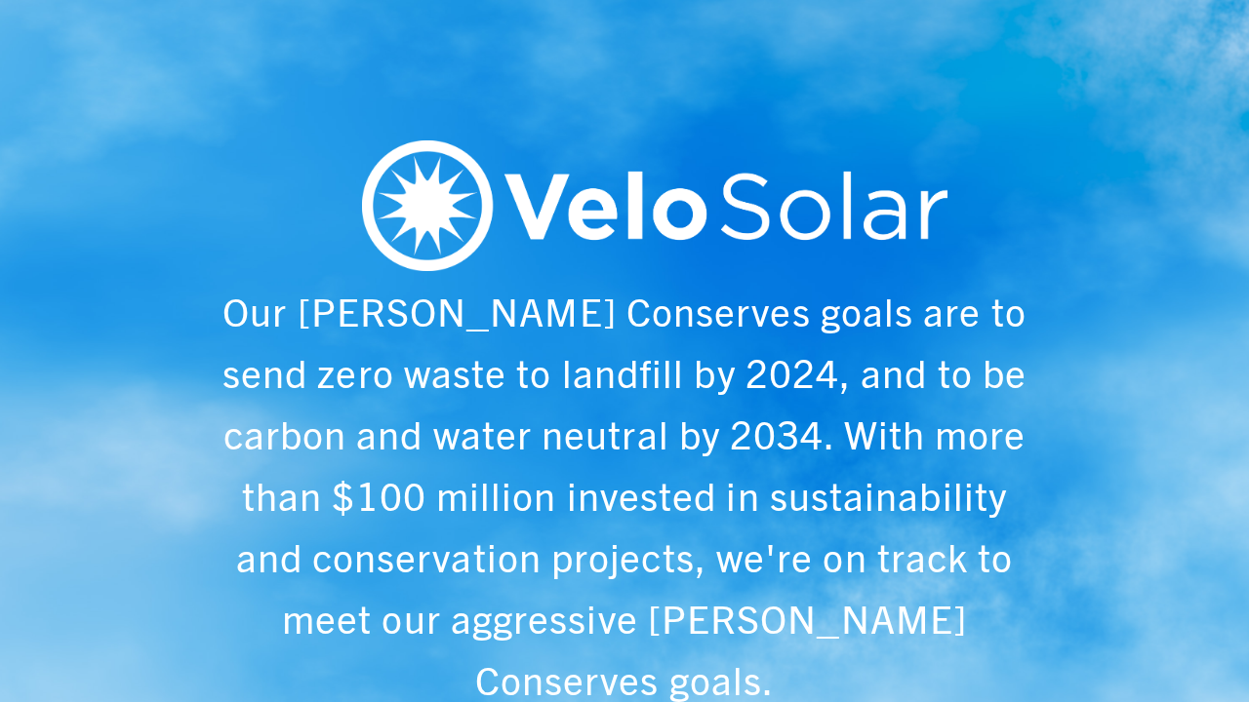
scroll to position [0, 1249]
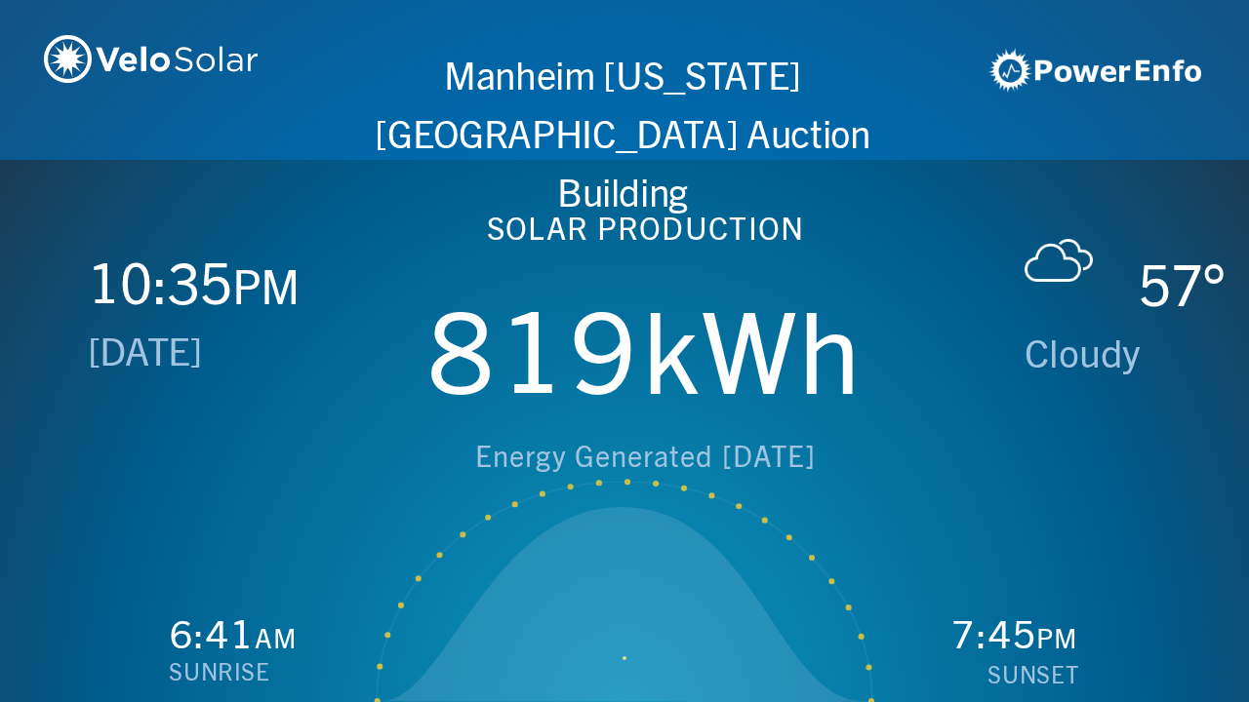
scroll to position [0, 2497]
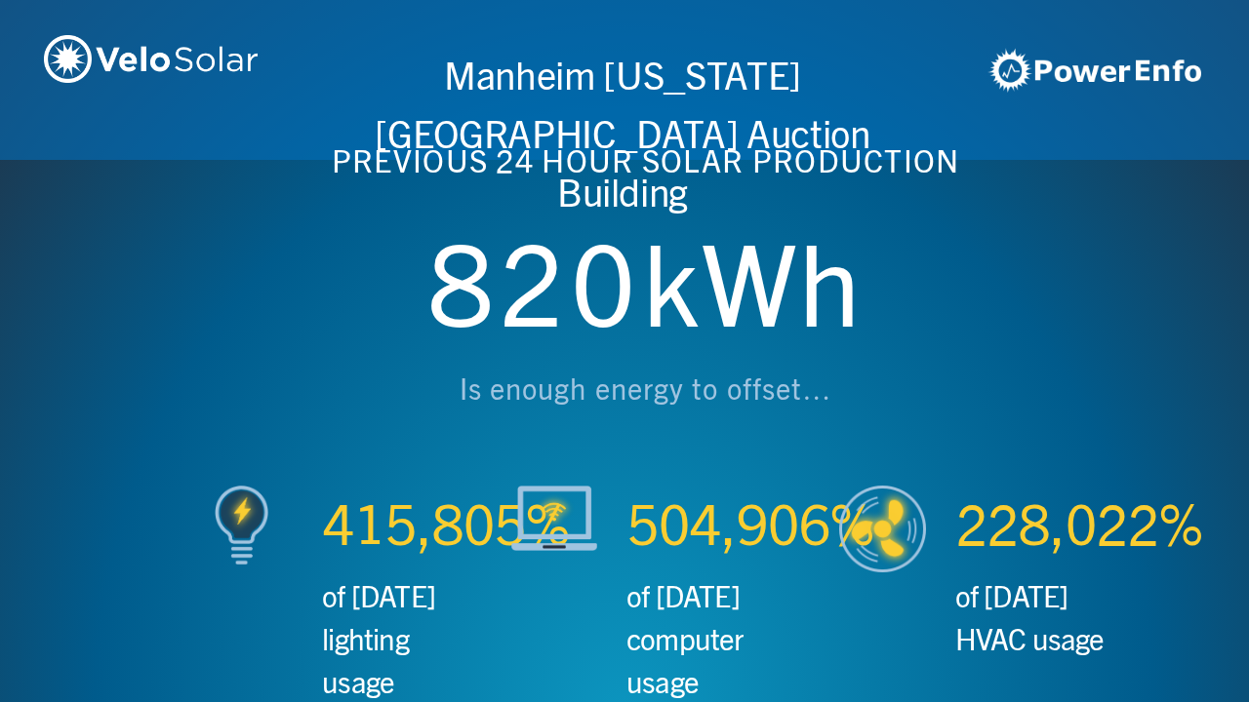
scroll to position [0, 3746]
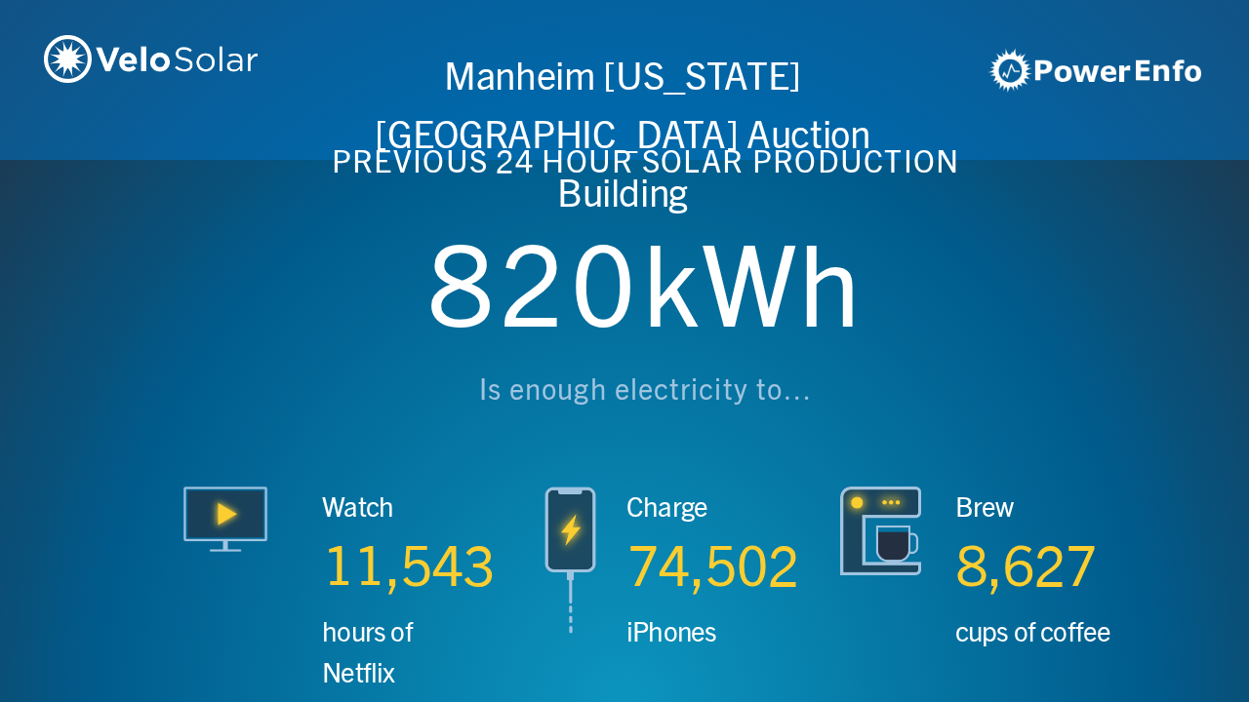
scroll to position [0, 4994]
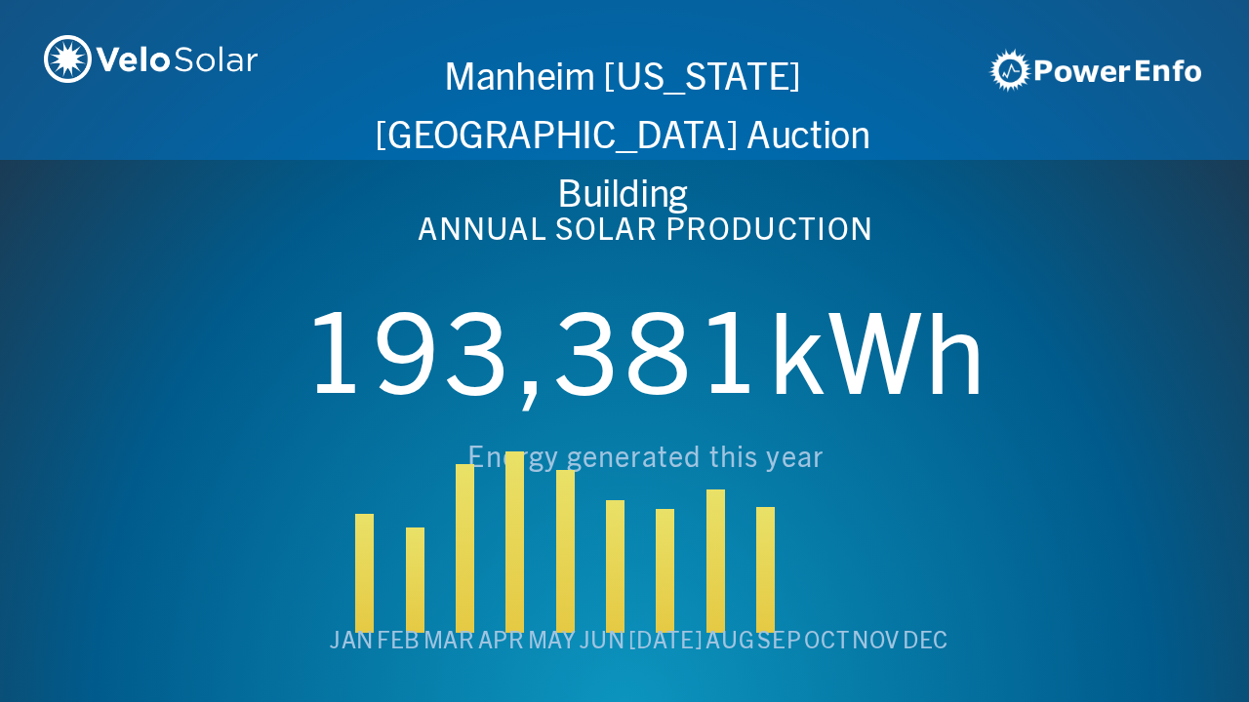
scroll to position [0, 6243]
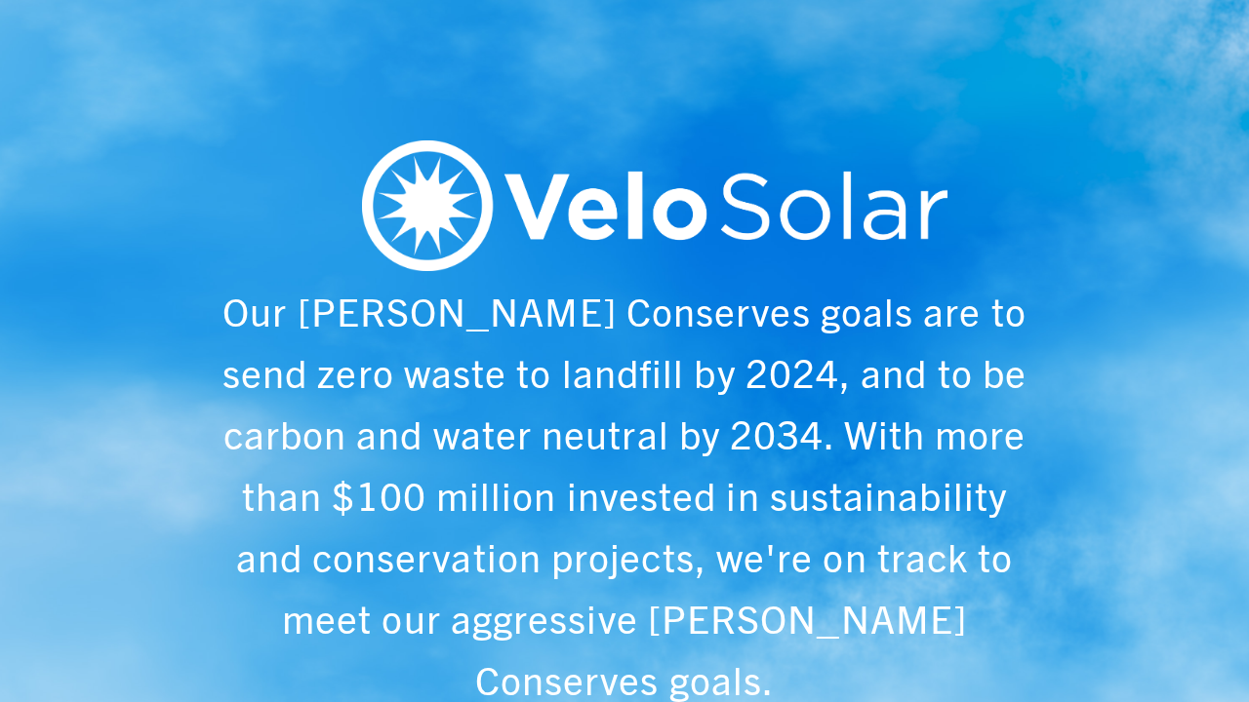
scroll to position [0, 1249]
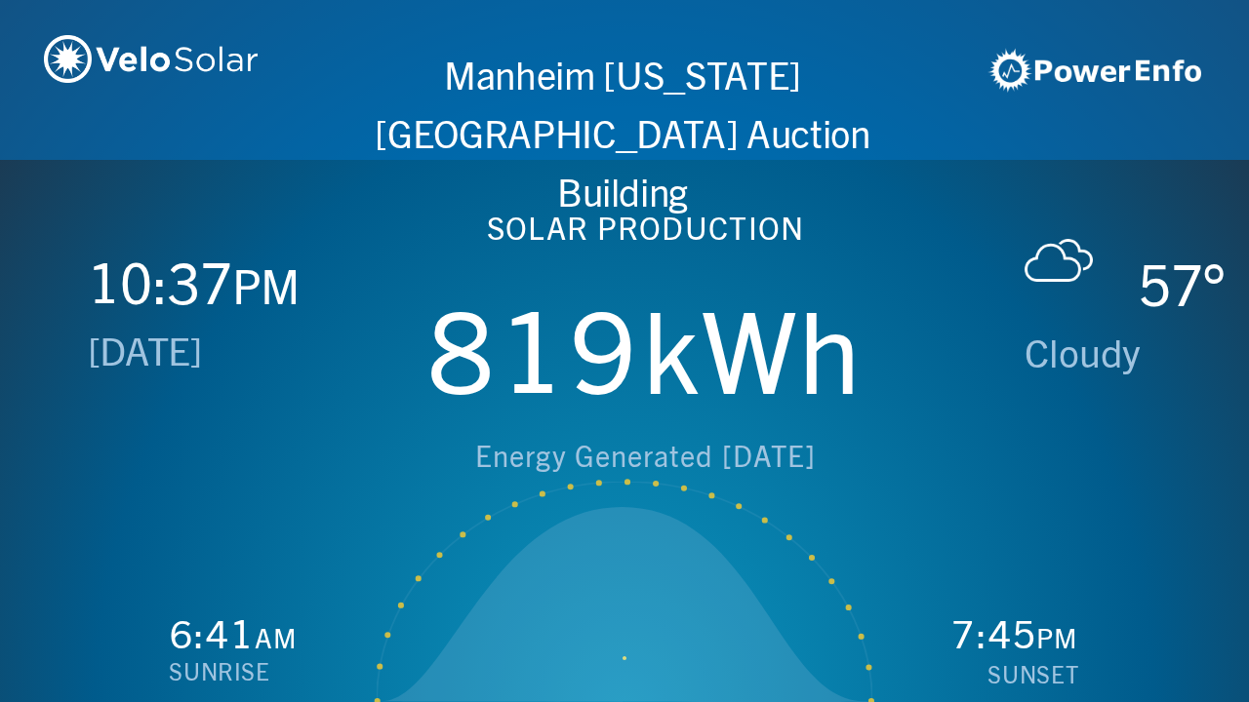
scroll to position [0, 2497]
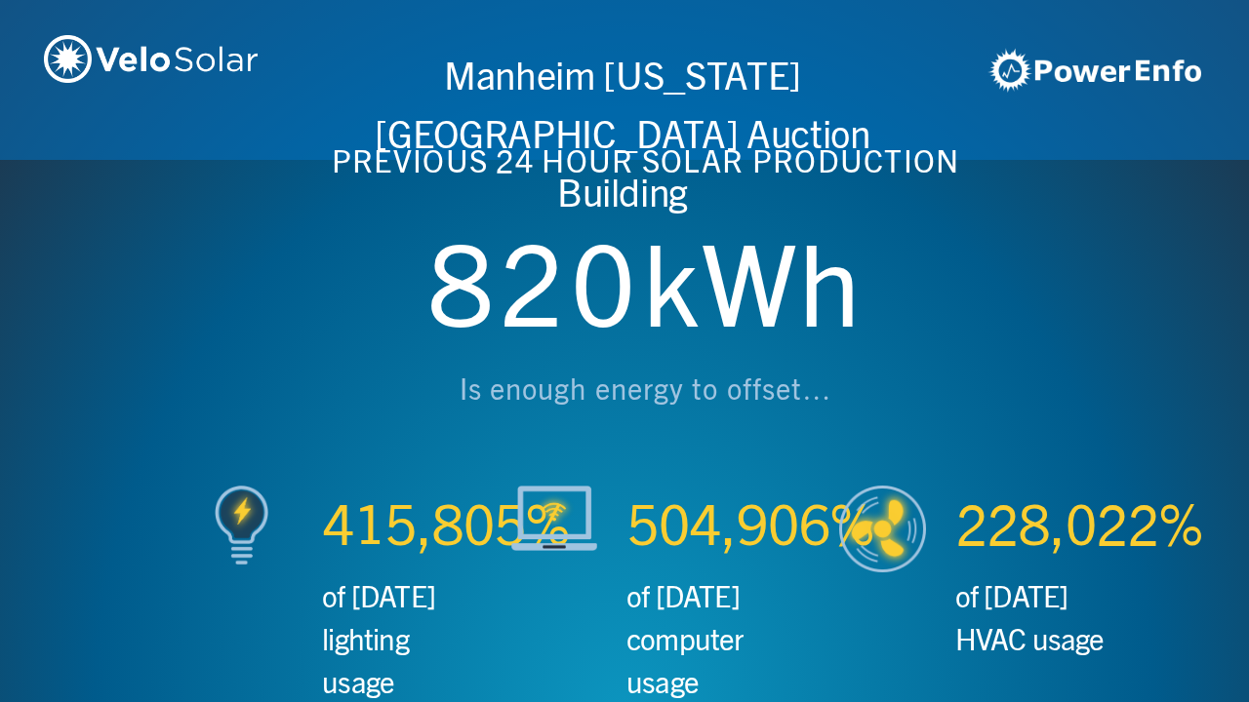
scroll to position [0, 3746]
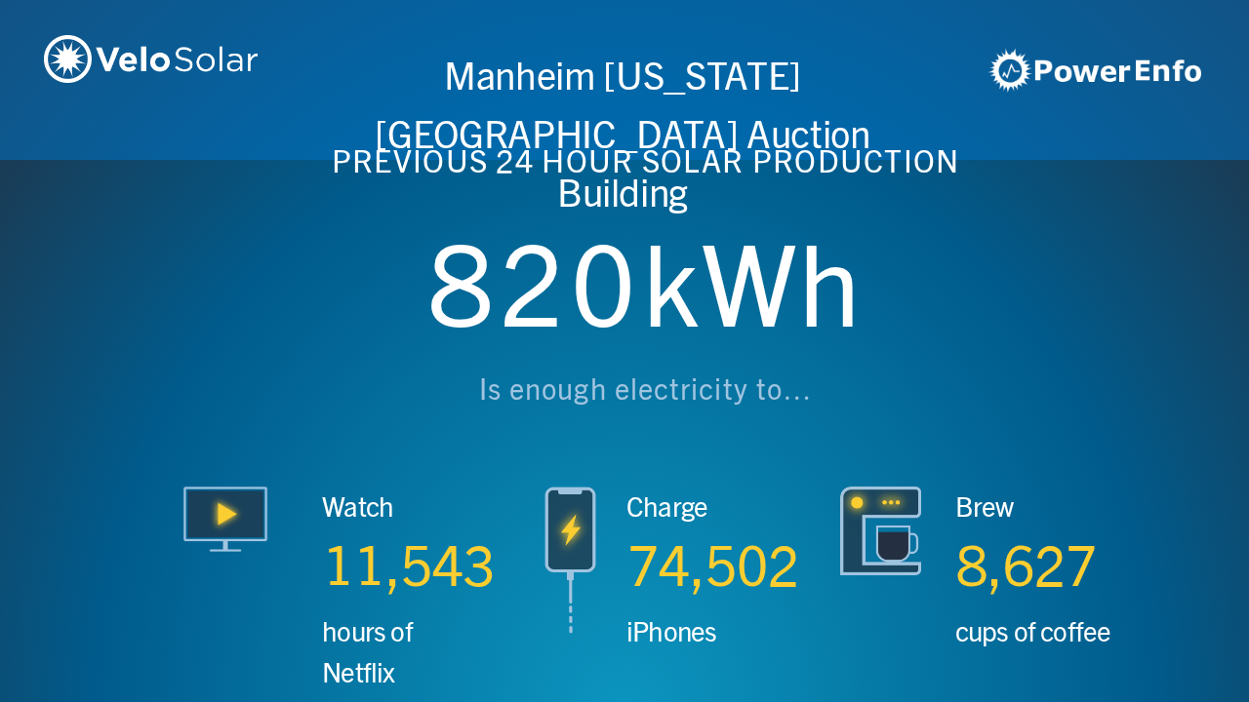
scroll to position [0, 4994]
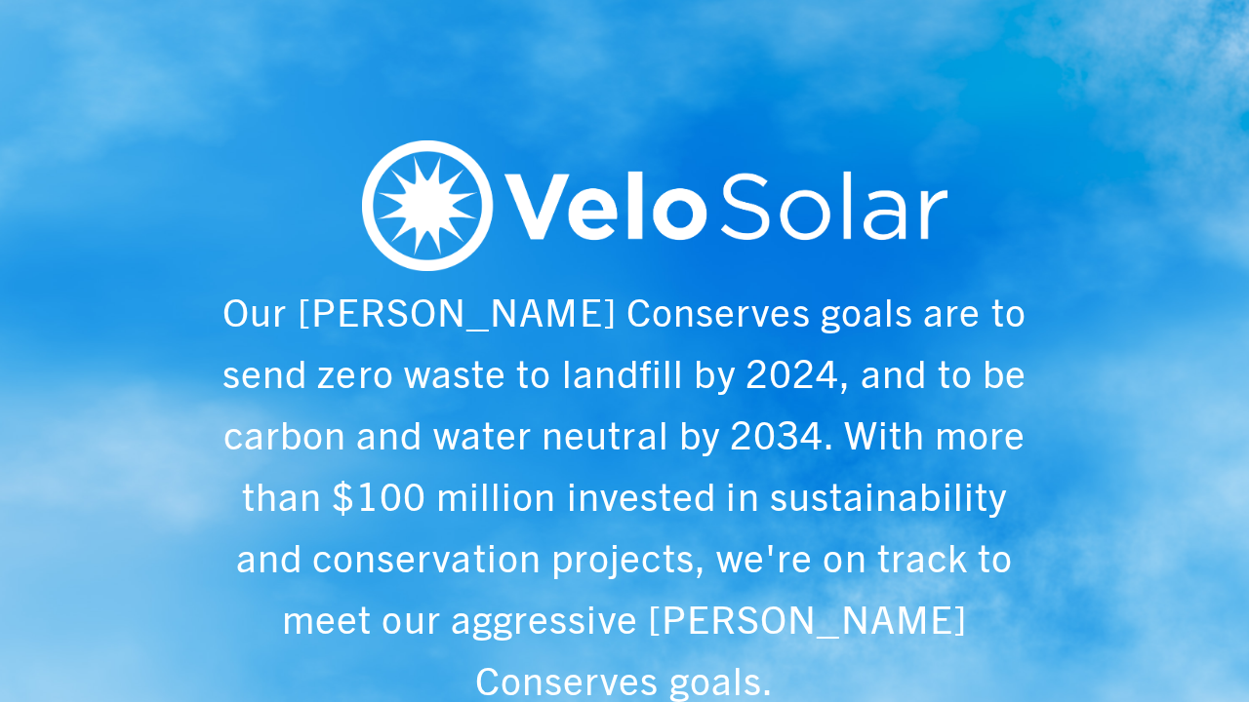
scroll to position [0, 6243]
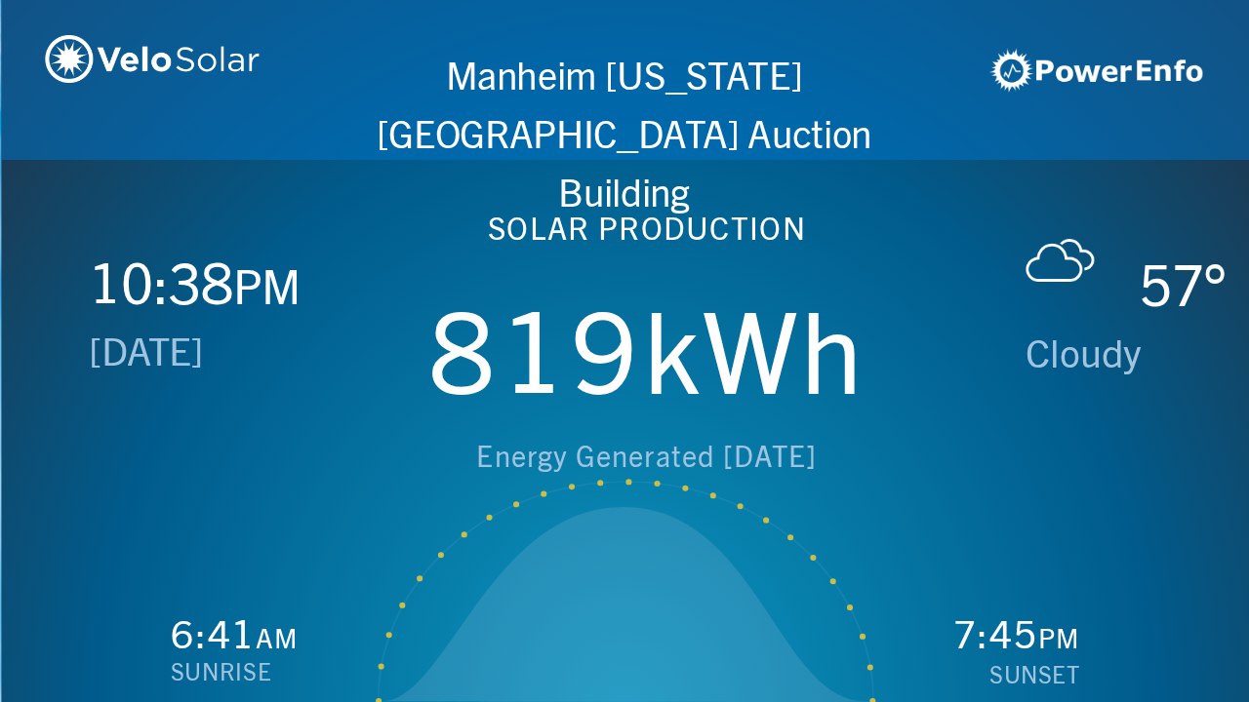
scroll to position [0, 1249]
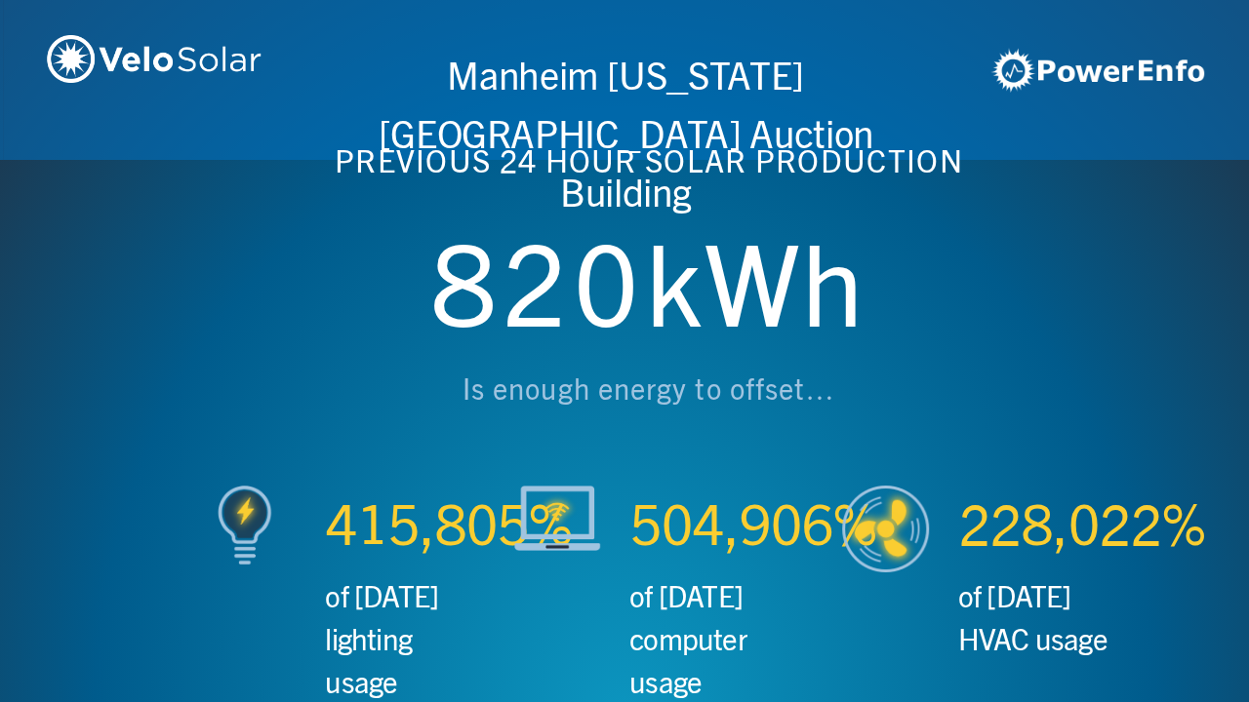
scroll to position [0, 2497]
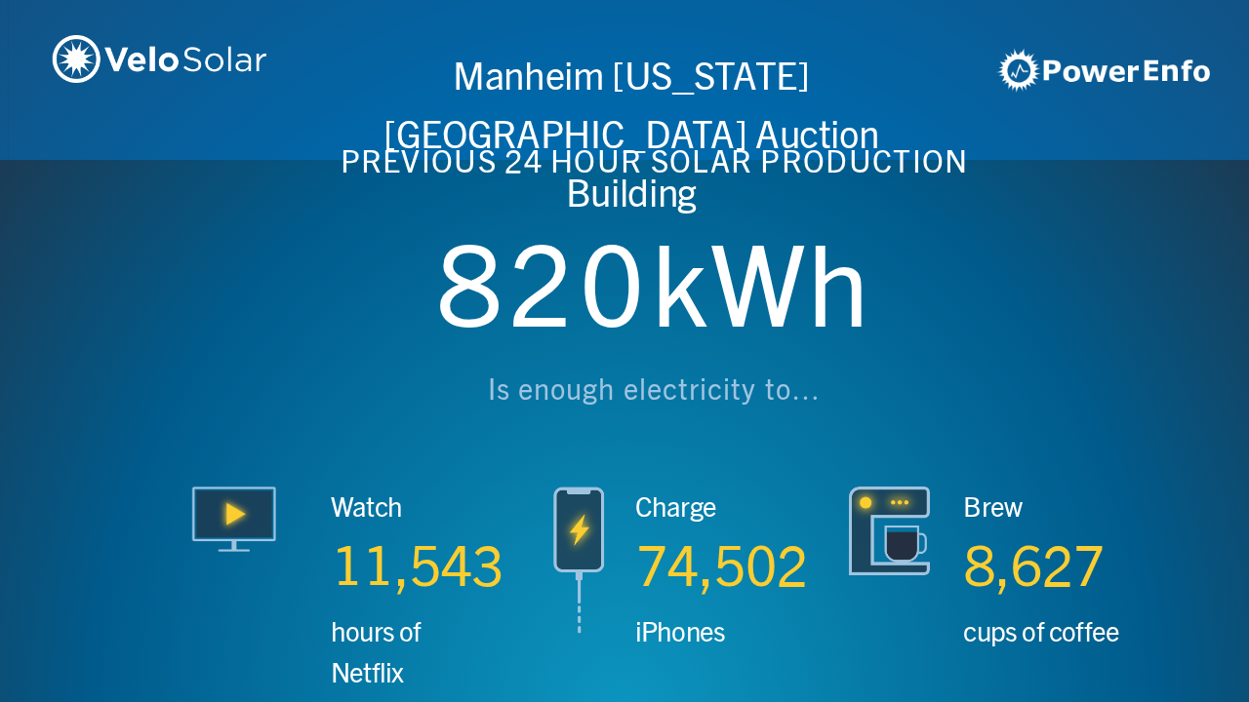
scroll to position [0, 3746]
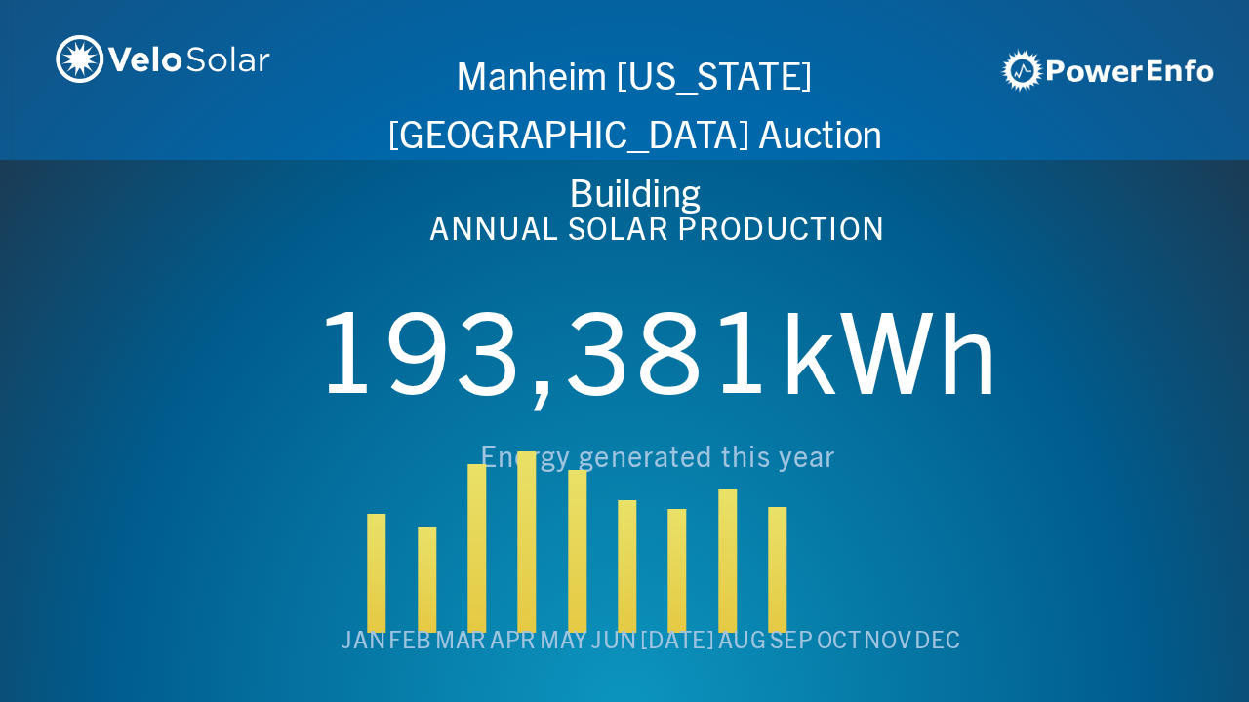
scroll to position [0, 4994]
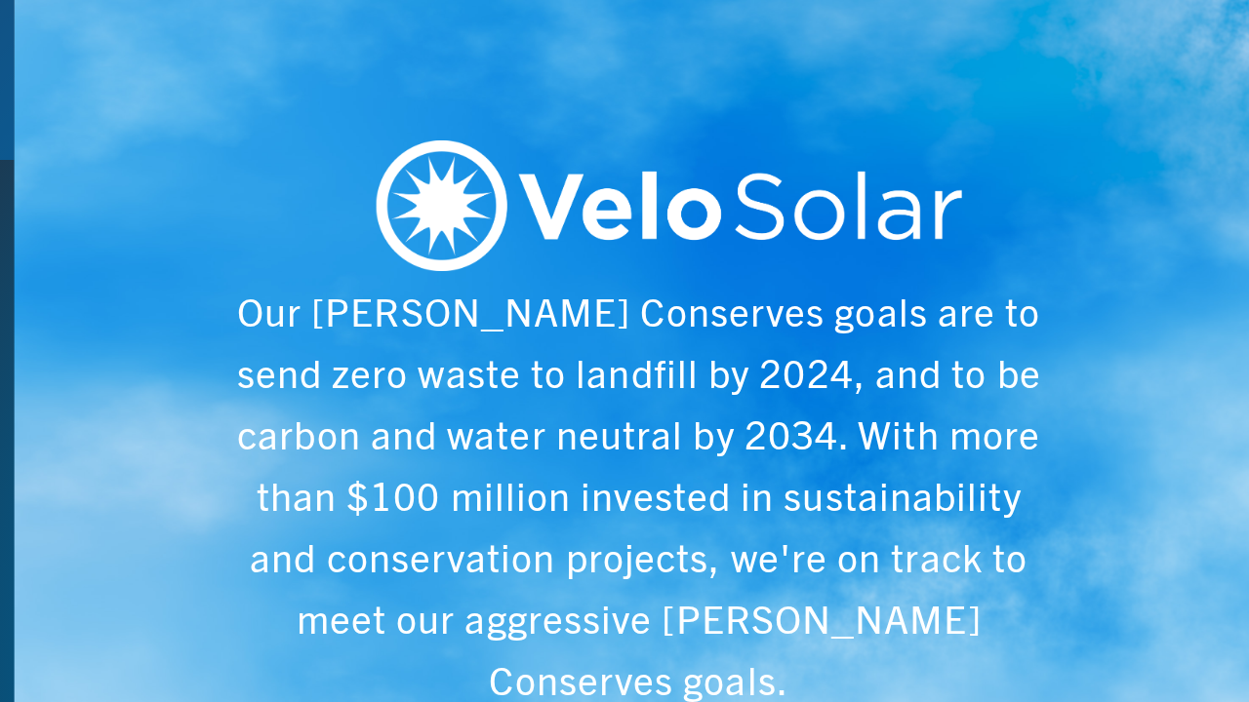
scroll to position [0, 6243]
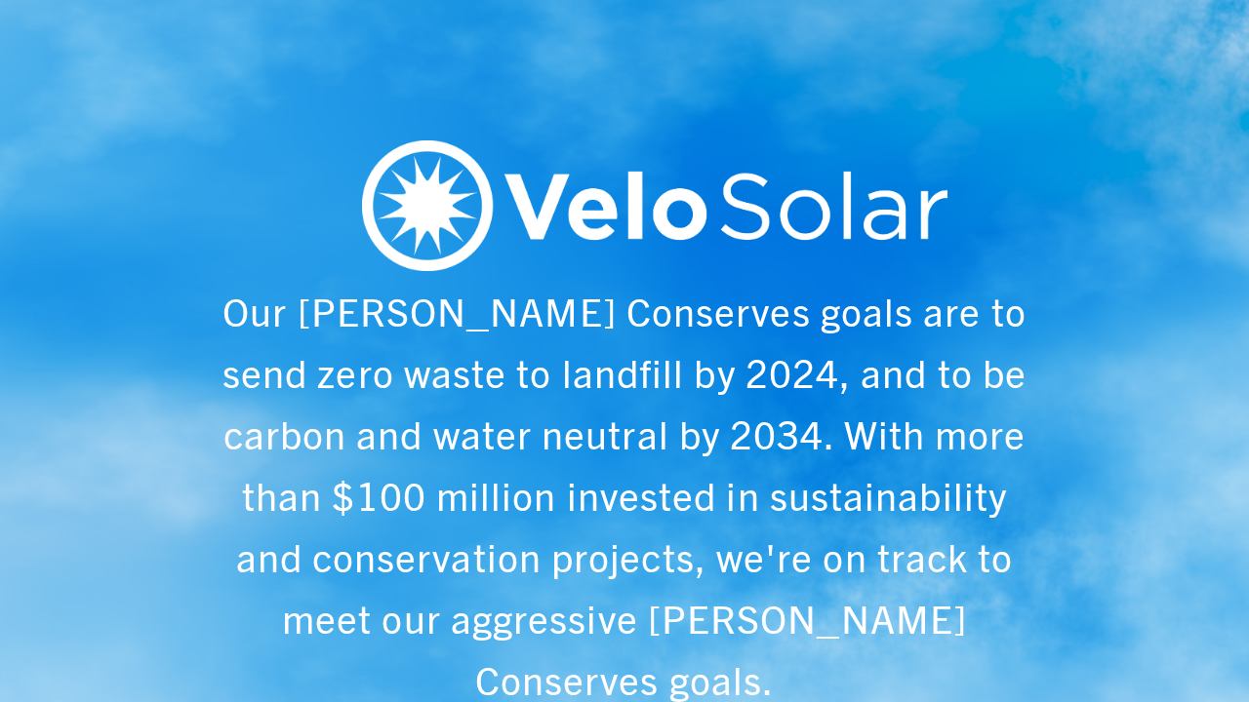
scroll to position [0, 6243]
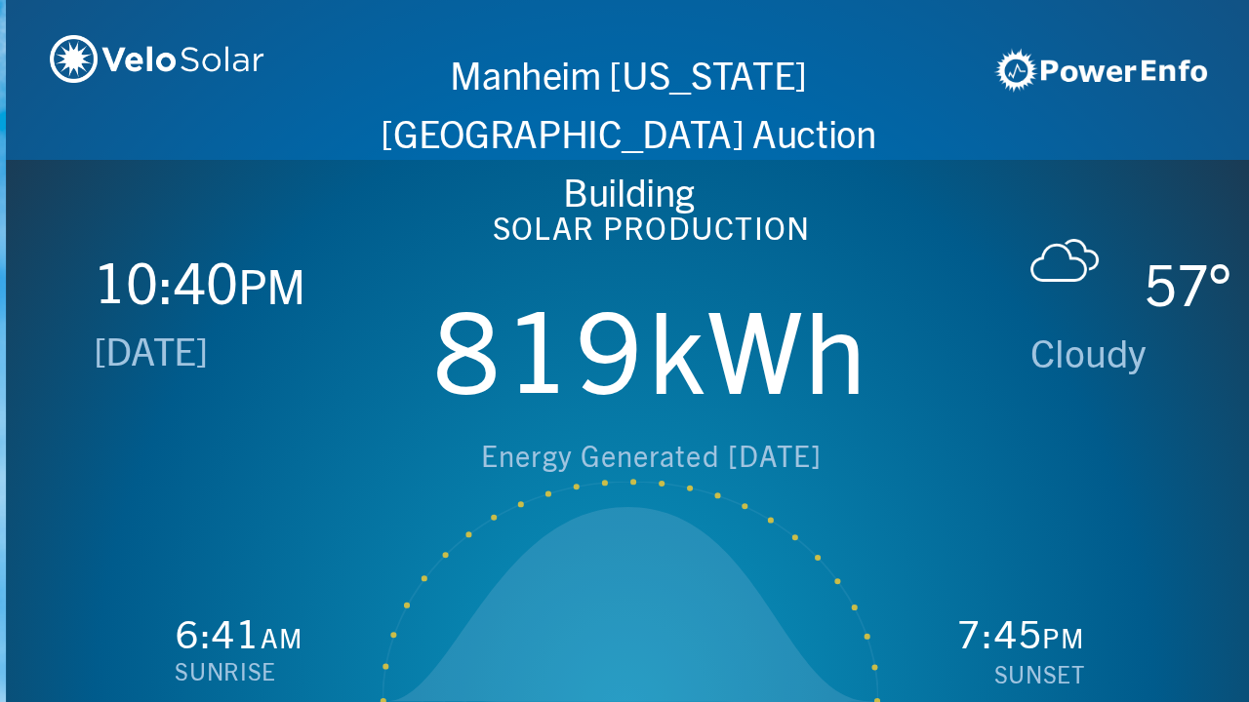
scroll to position [0, 1249]
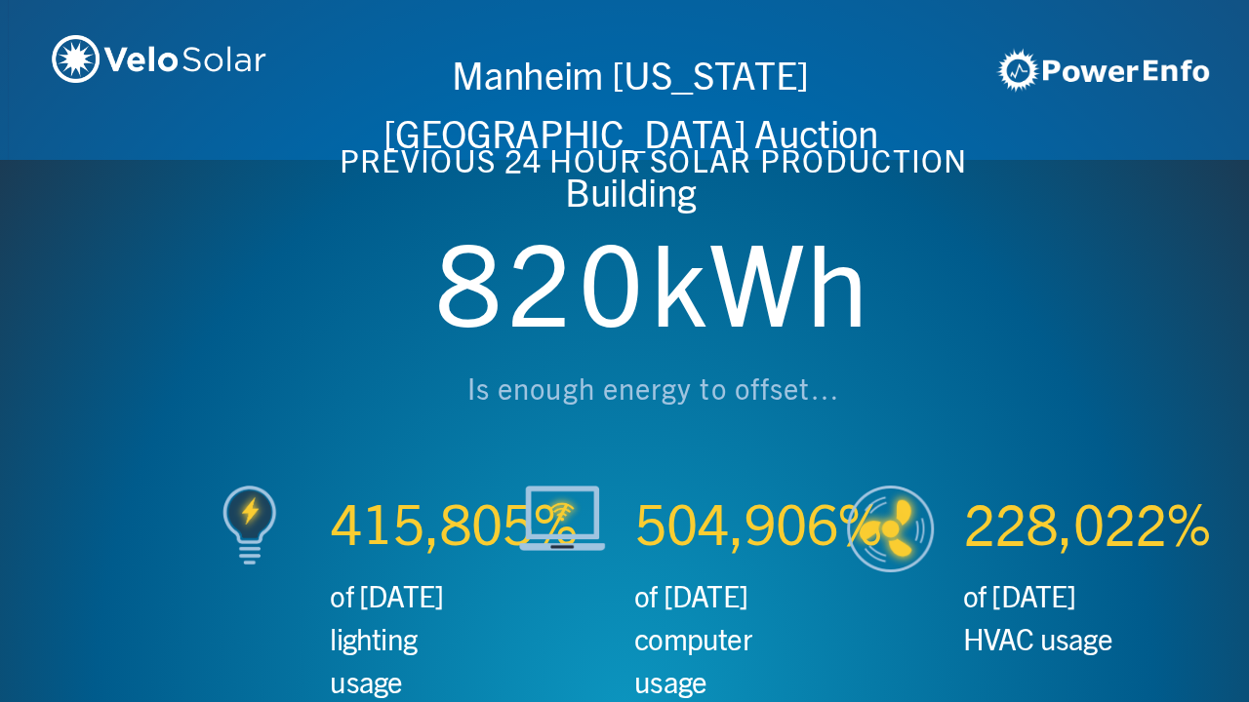
scroll to position [0, 2497]
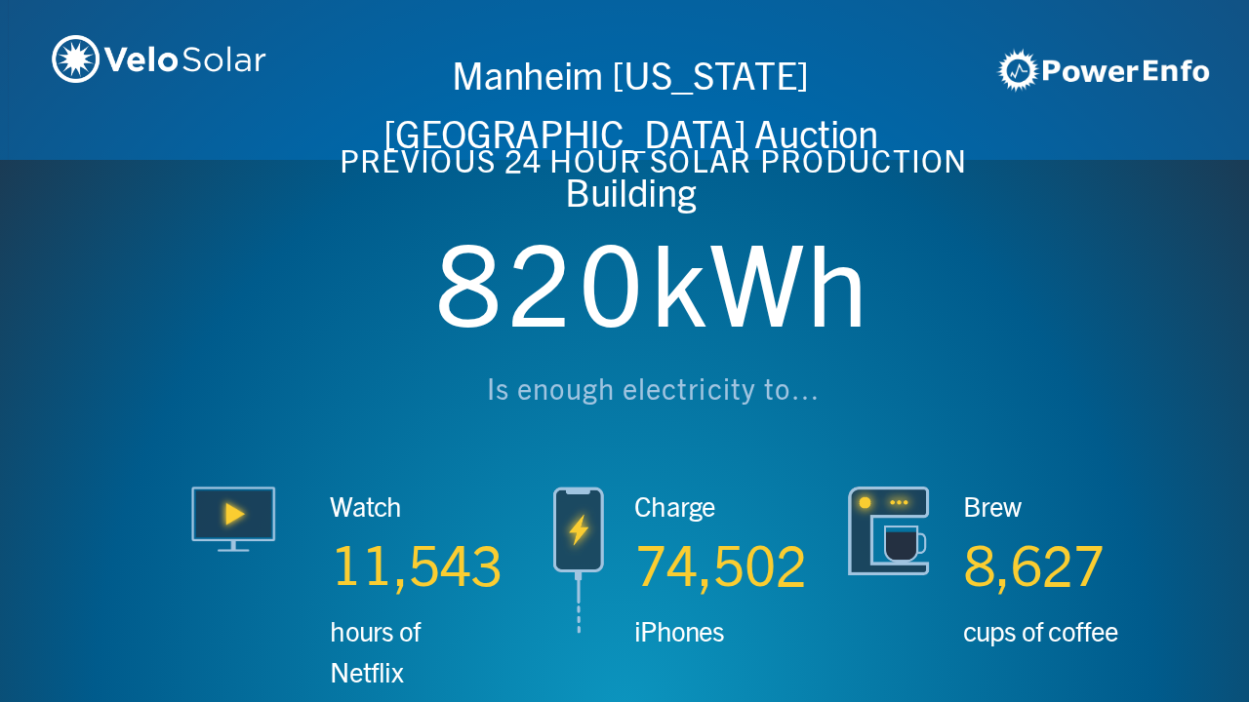
scroll to position [0, 3746]
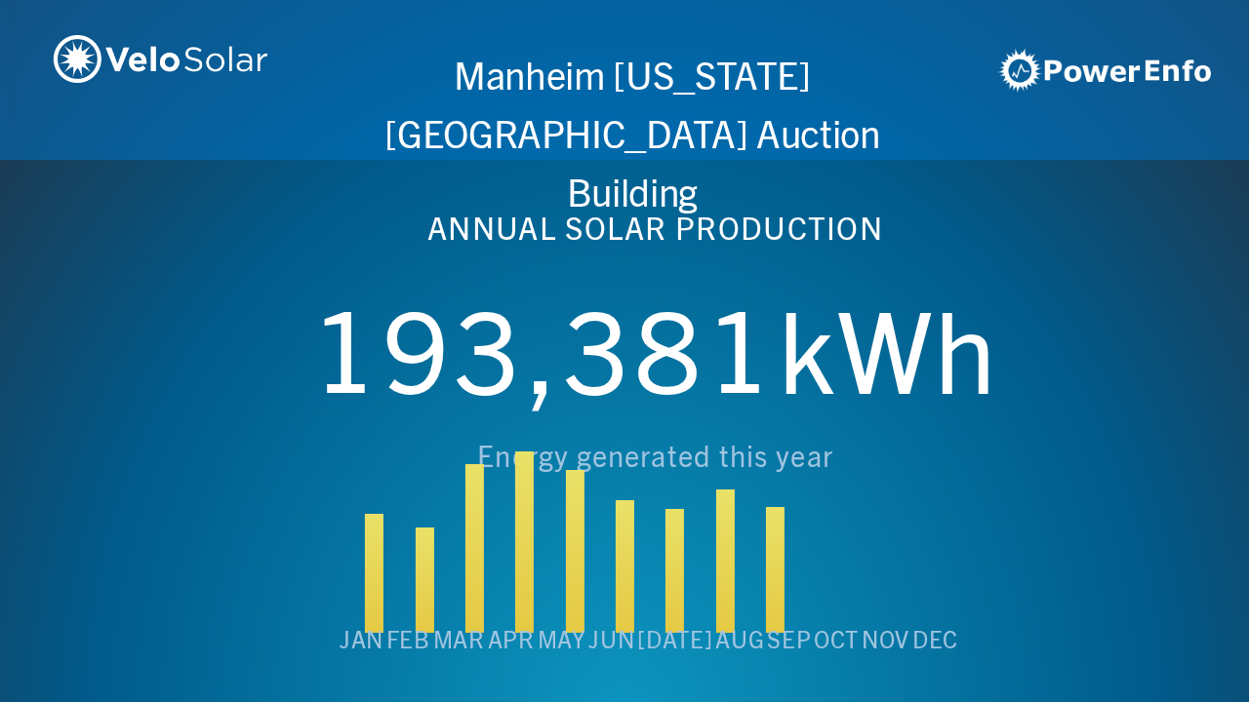
scroll to position [0, 4994]
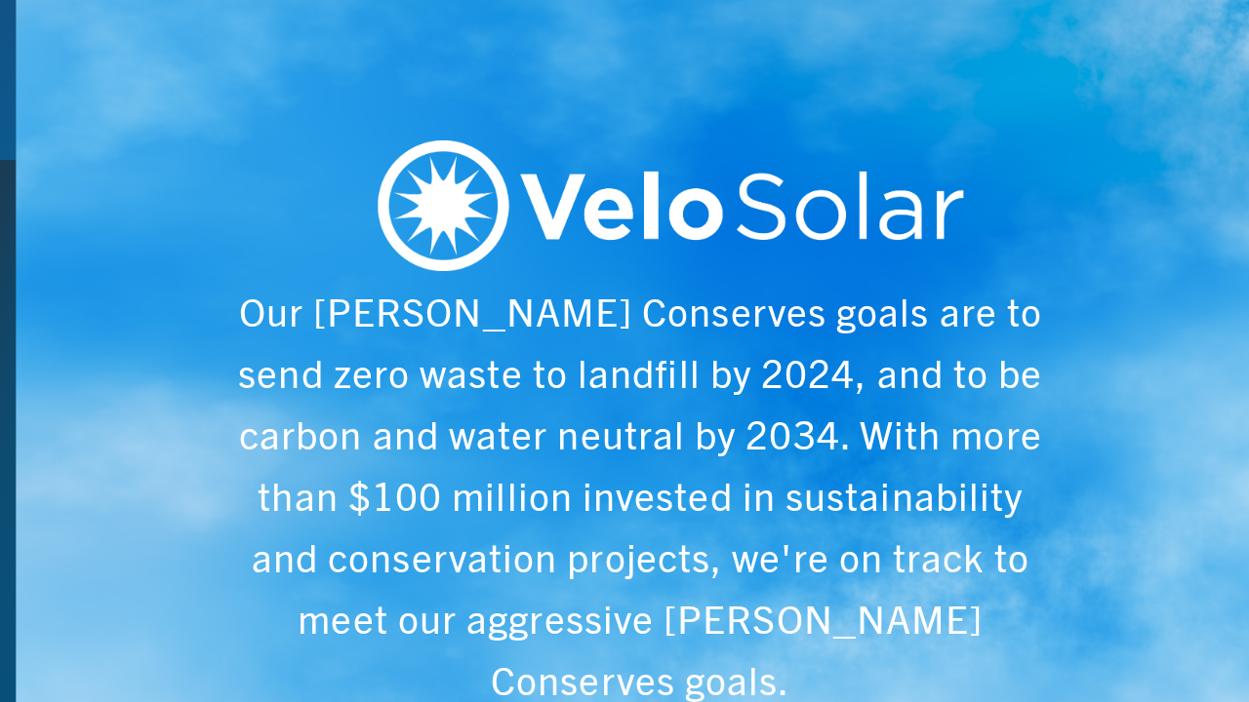
scroll to position [0, 6243]
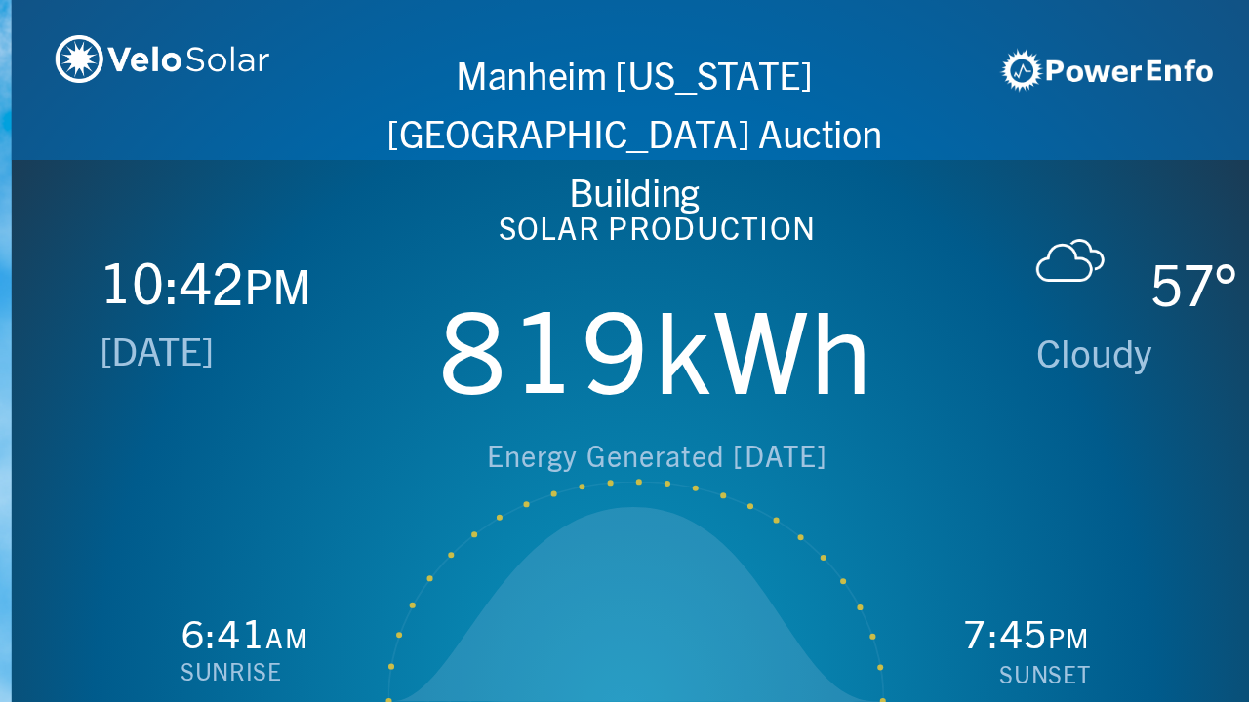
scroll to position [0, 1249]
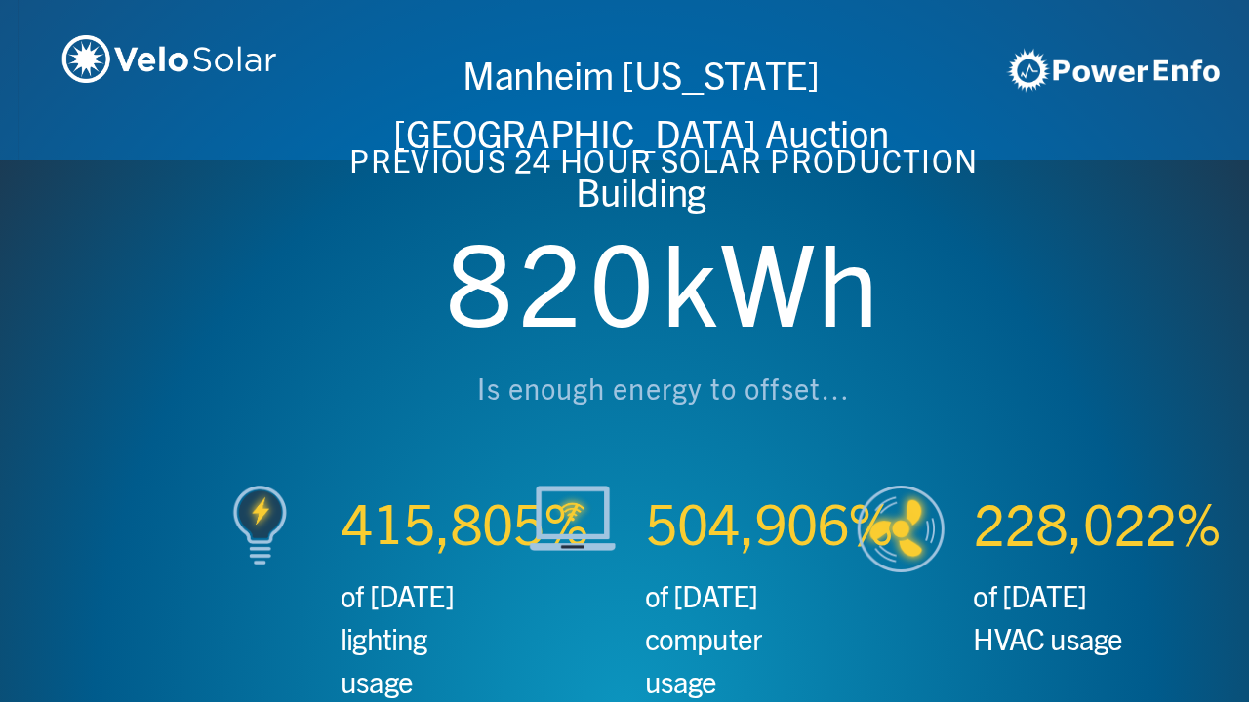
scroll to position [0, 2497]
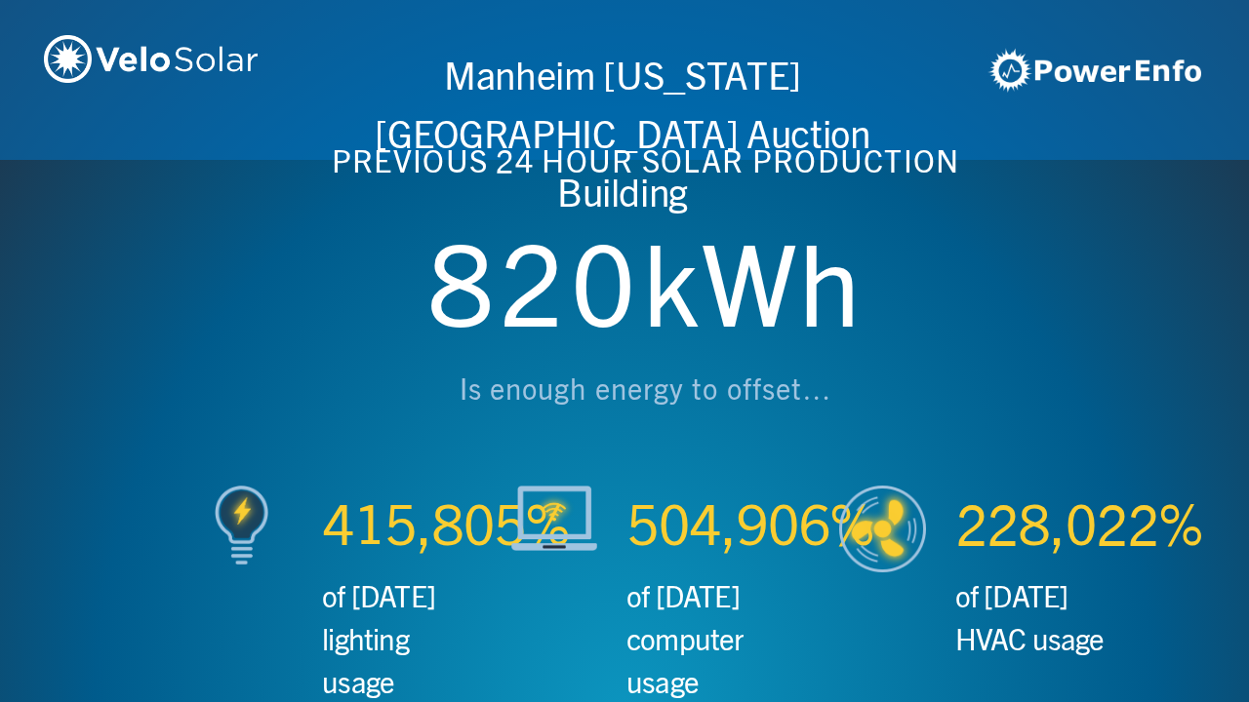
scroll to position [0, 3746]
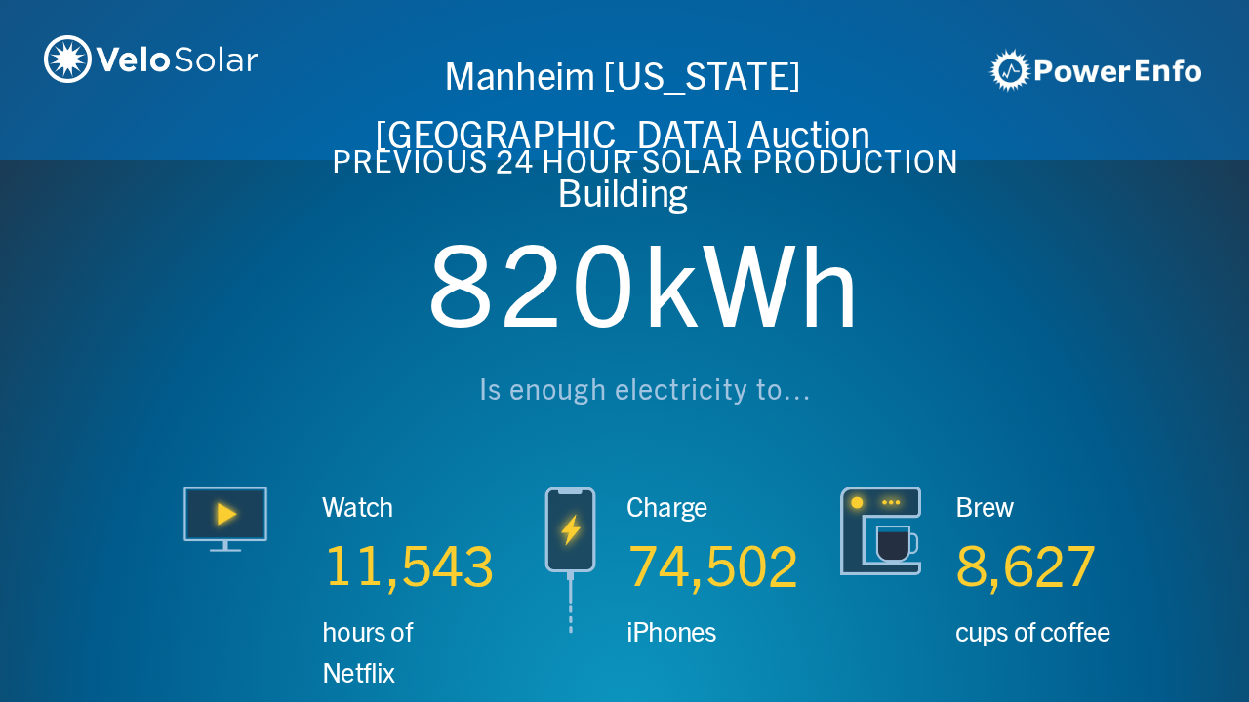
scroll to position [0, 4994]
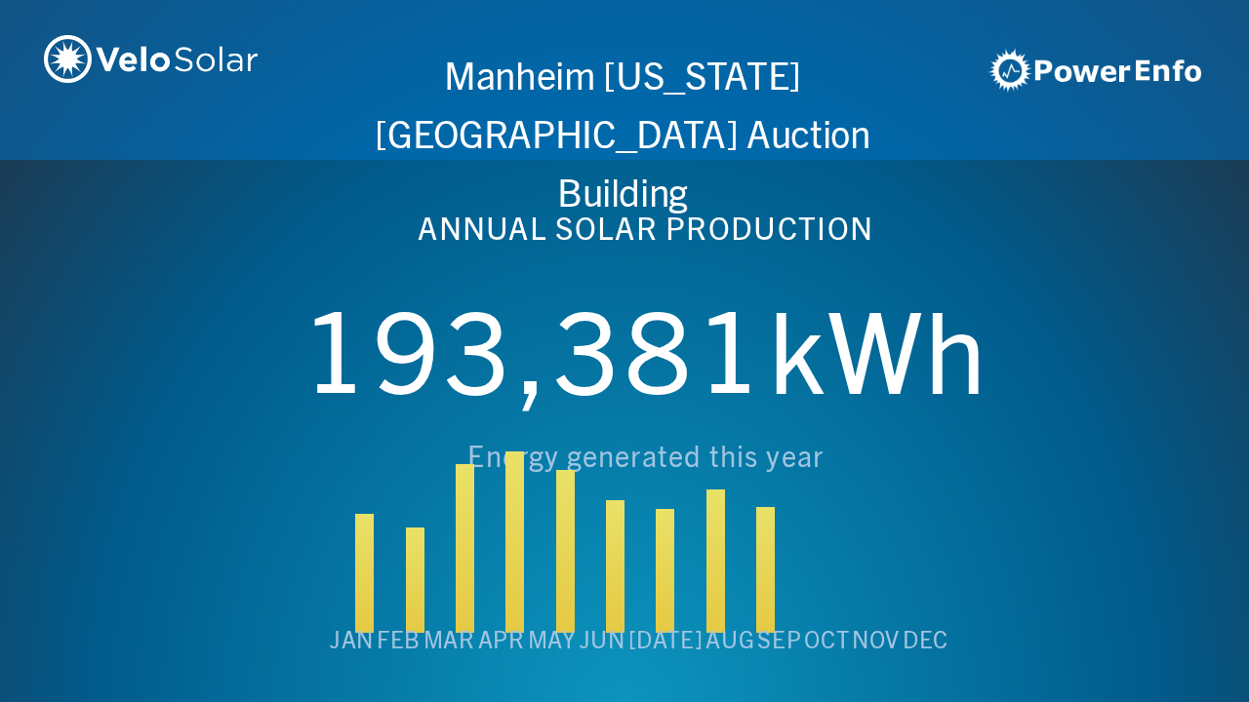
scroll to position [0, 6243]
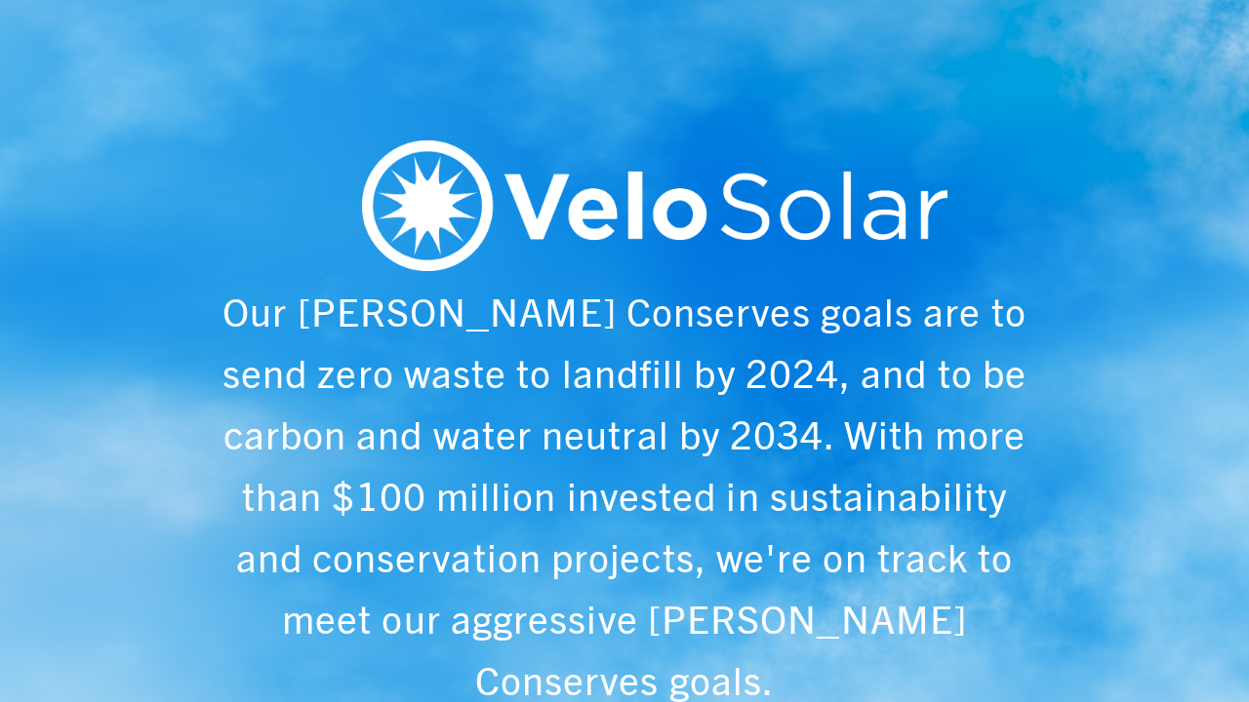
scroll to position [0, 1249]
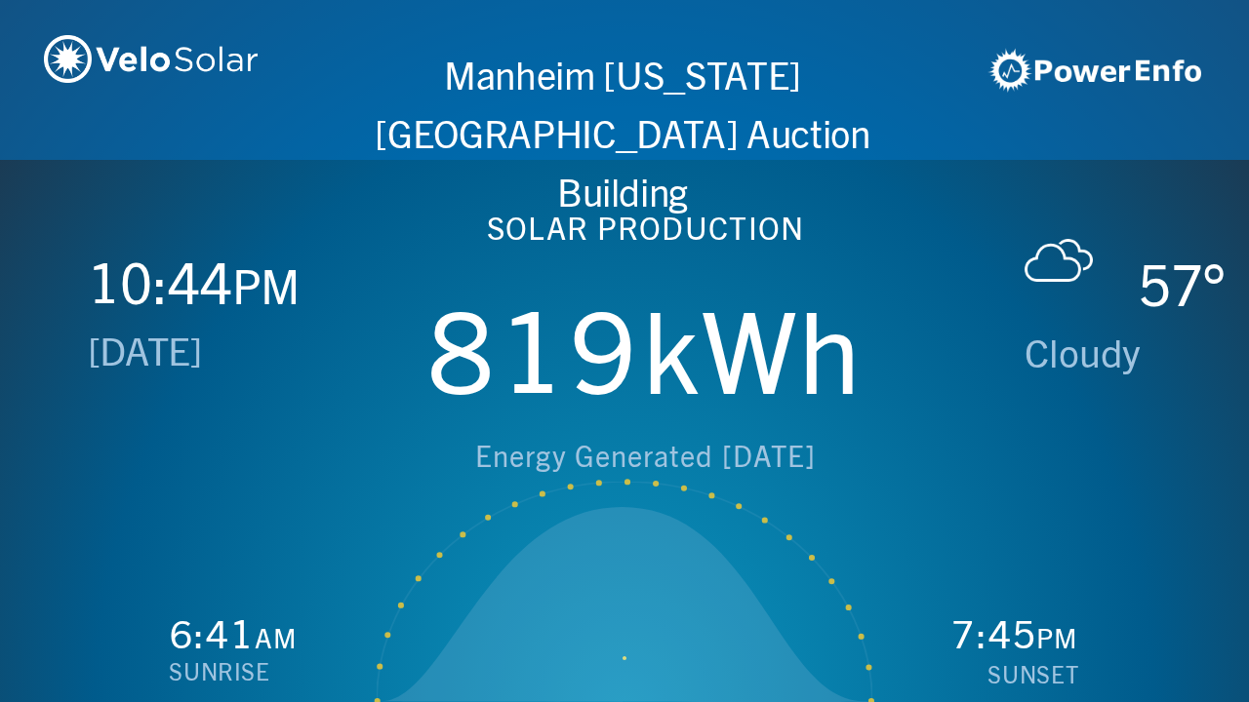
scroll to position [0, 2497]
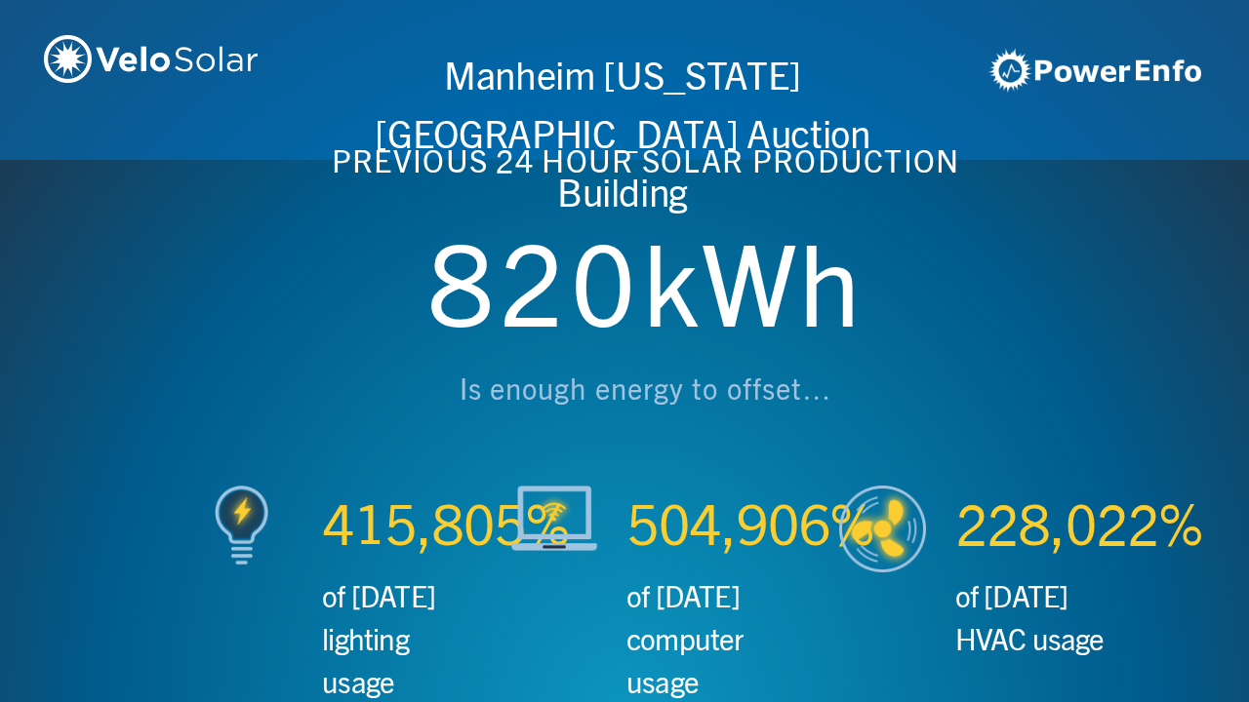
scroll to position [0, 3746]
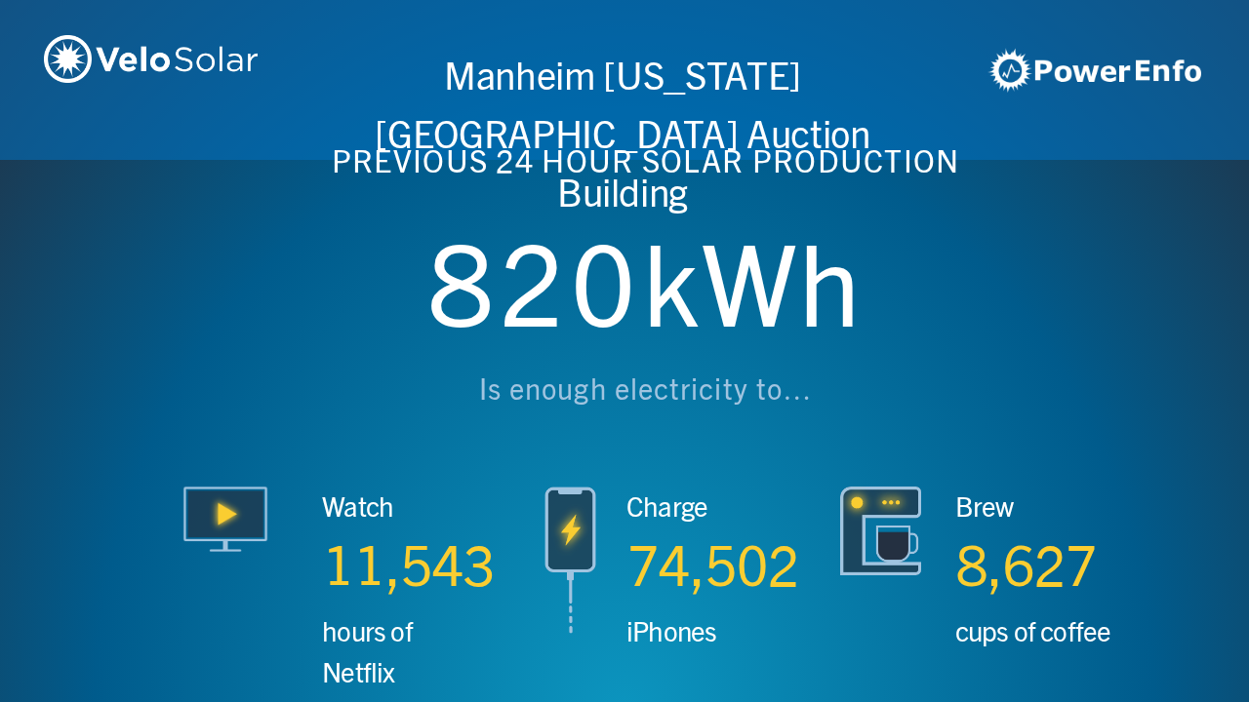
scroll to position [0, 4994]
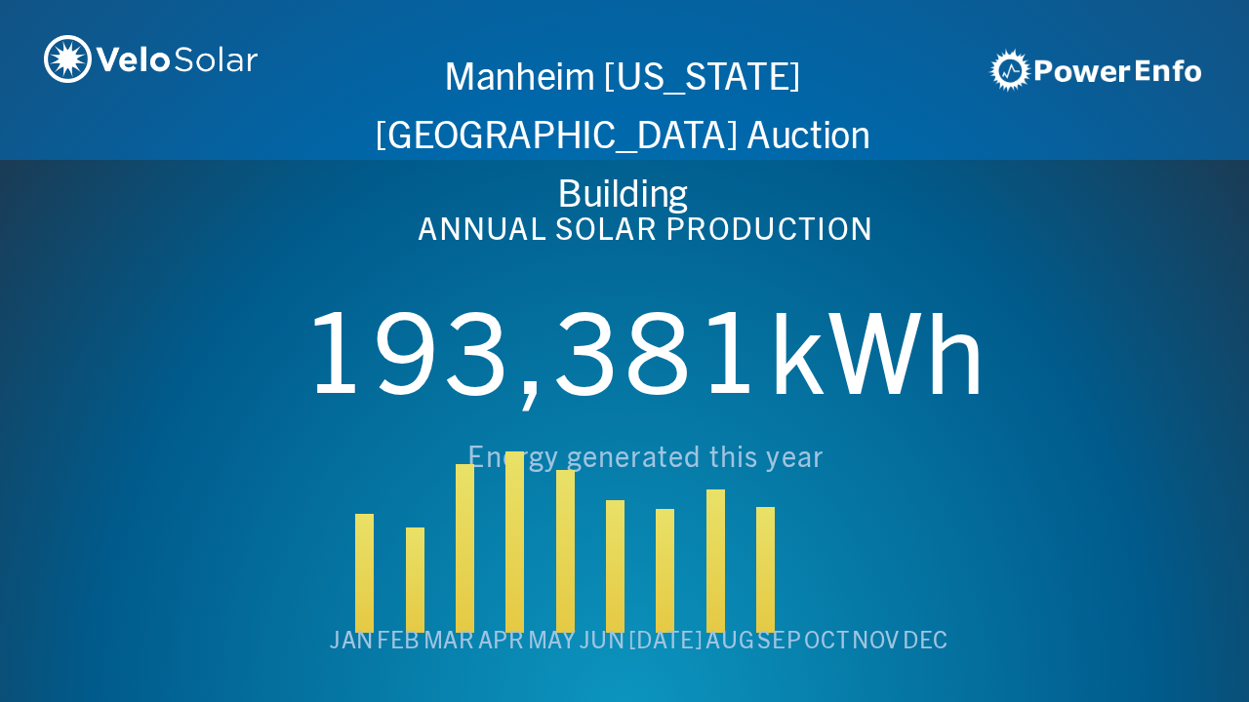
scroll to position [0, 6243]
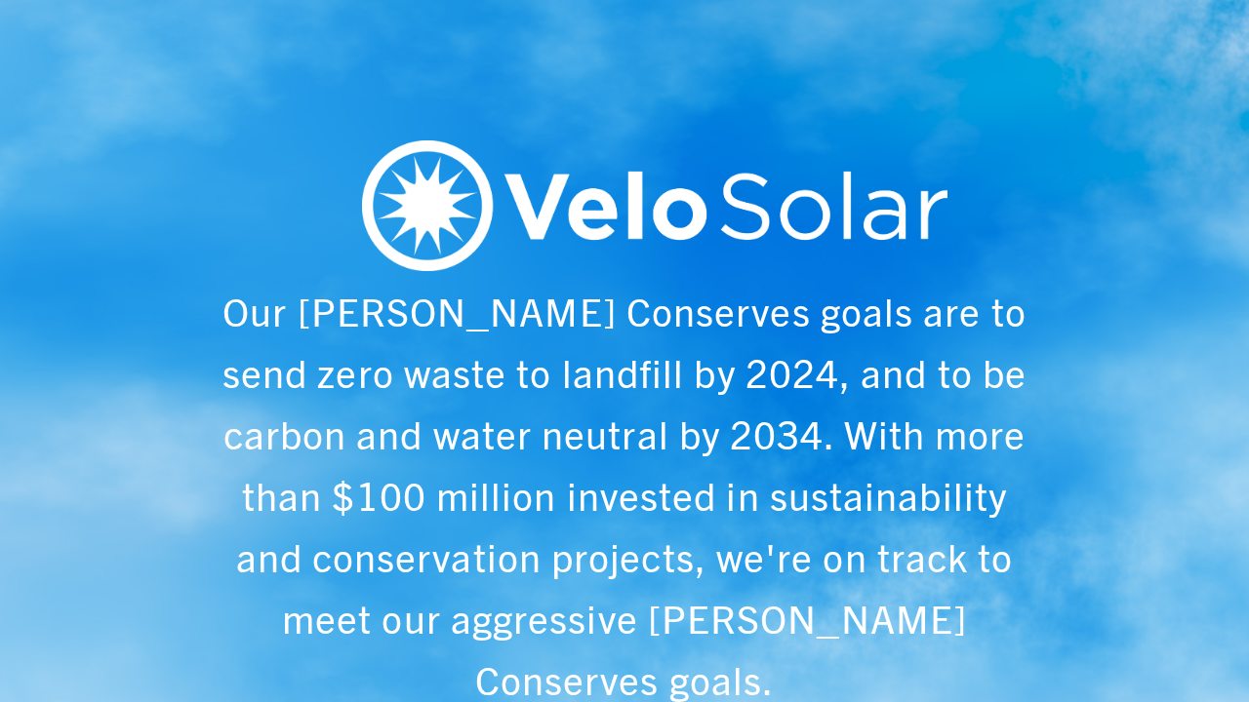
scroll to position [0, 1249]
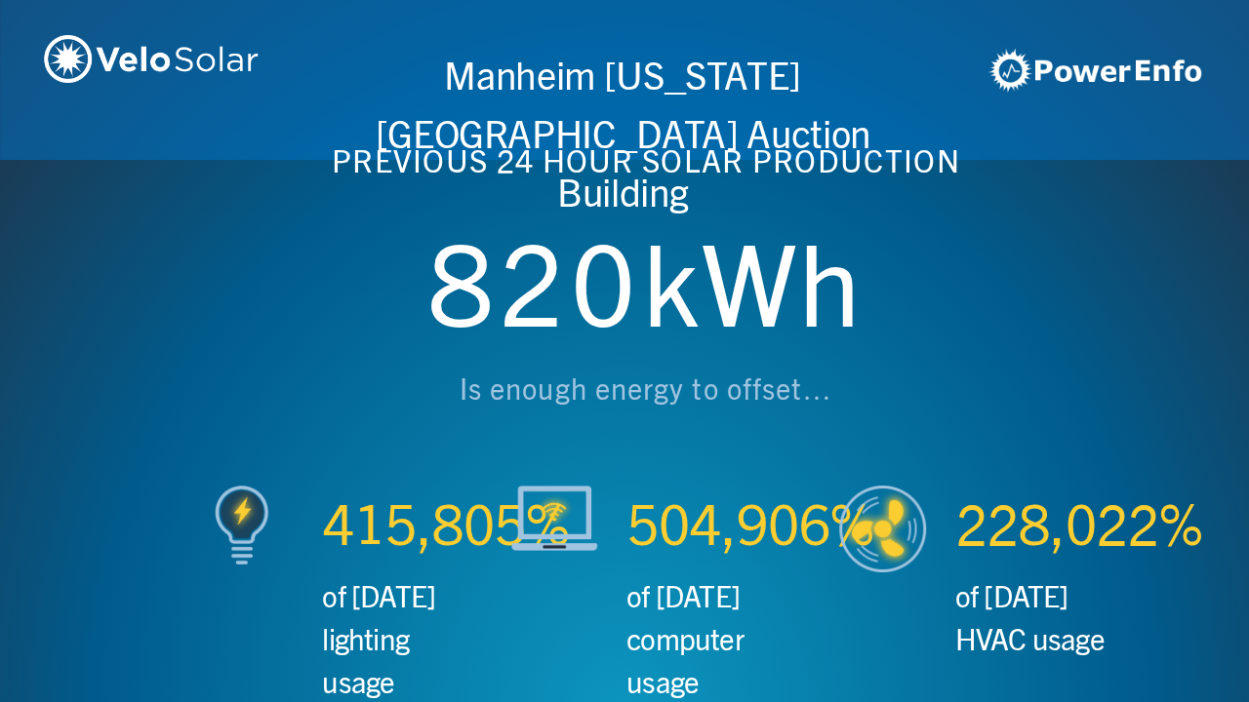
scroll to position [0, 2497]
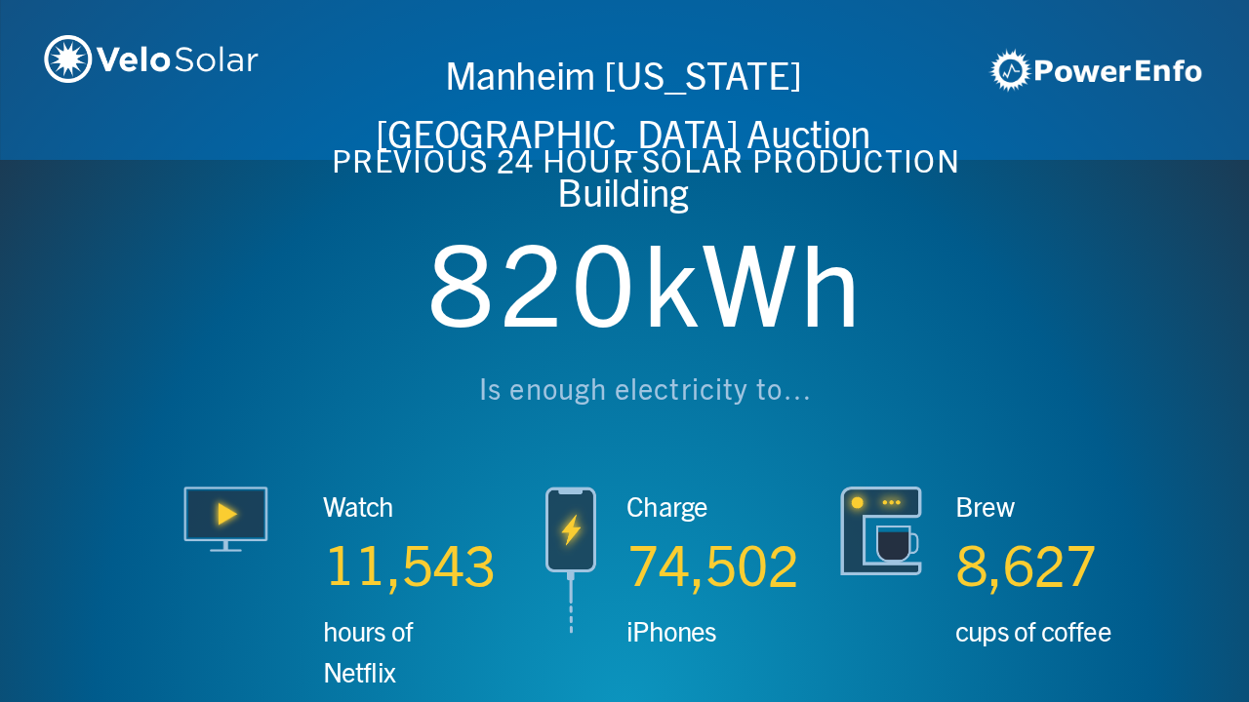
scroll to position [0, 3746]
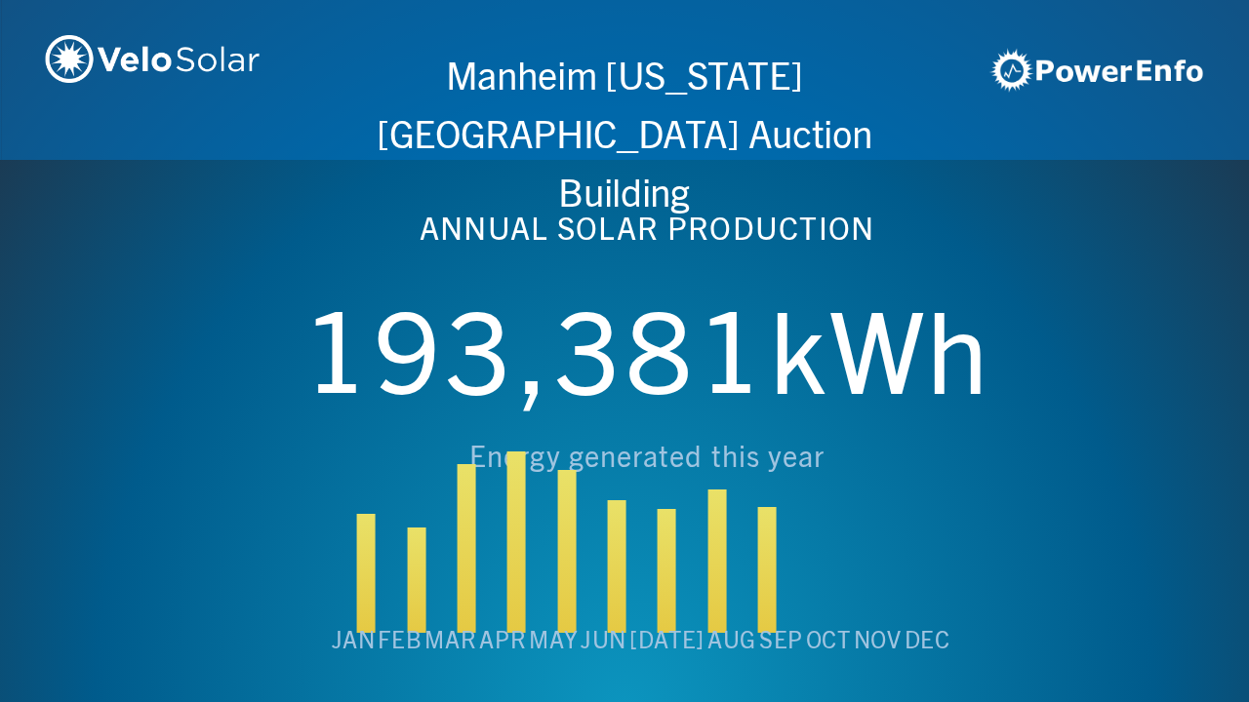
scroll to position [0, 4994]
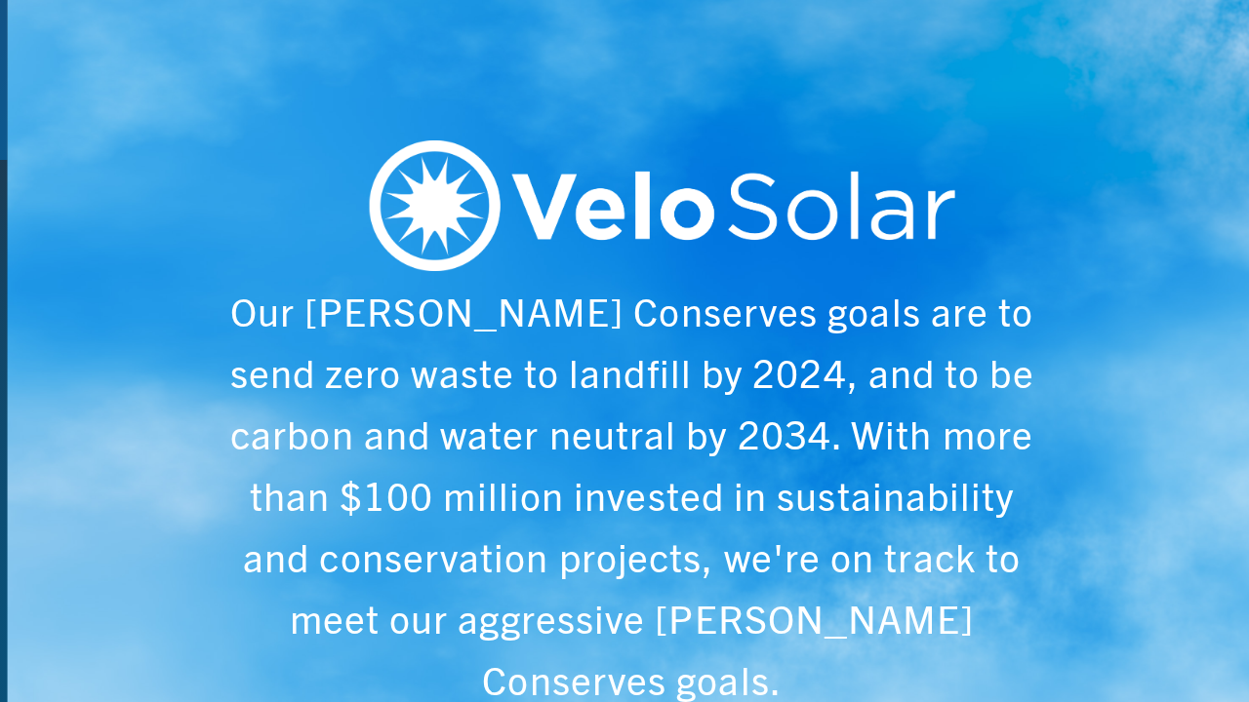
scroll to position [0, 6243]
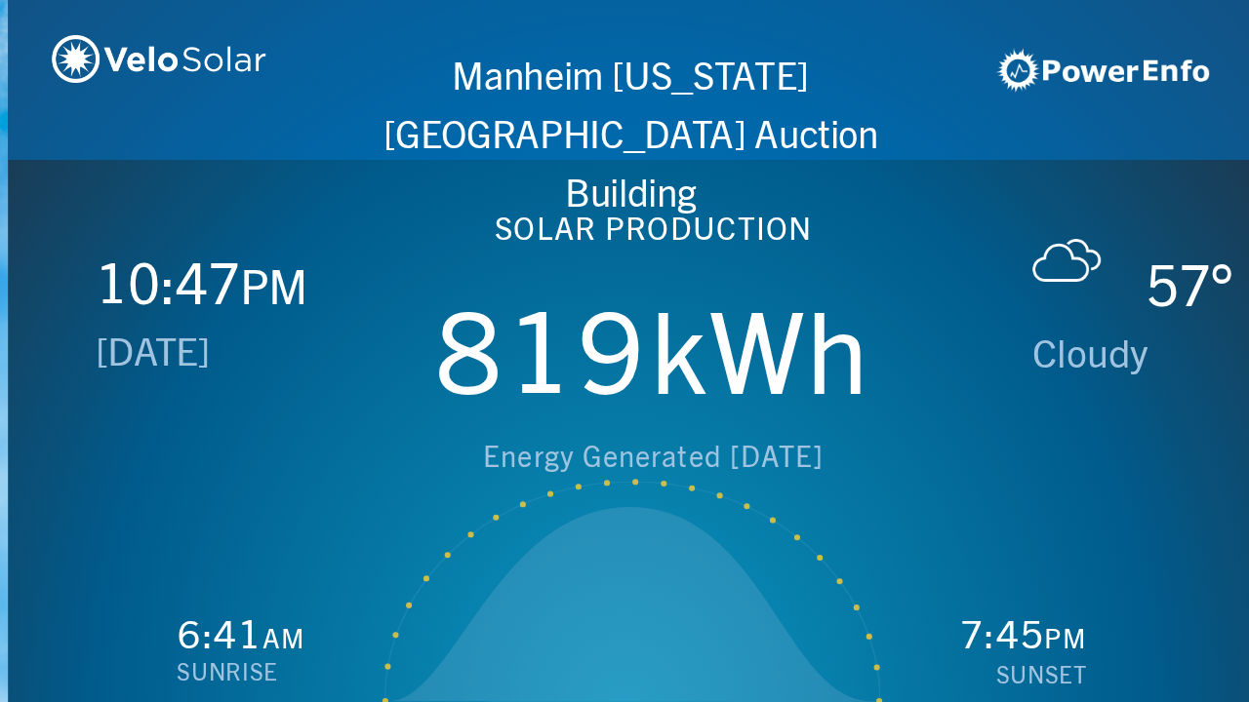
scroll to position [0, 1249]
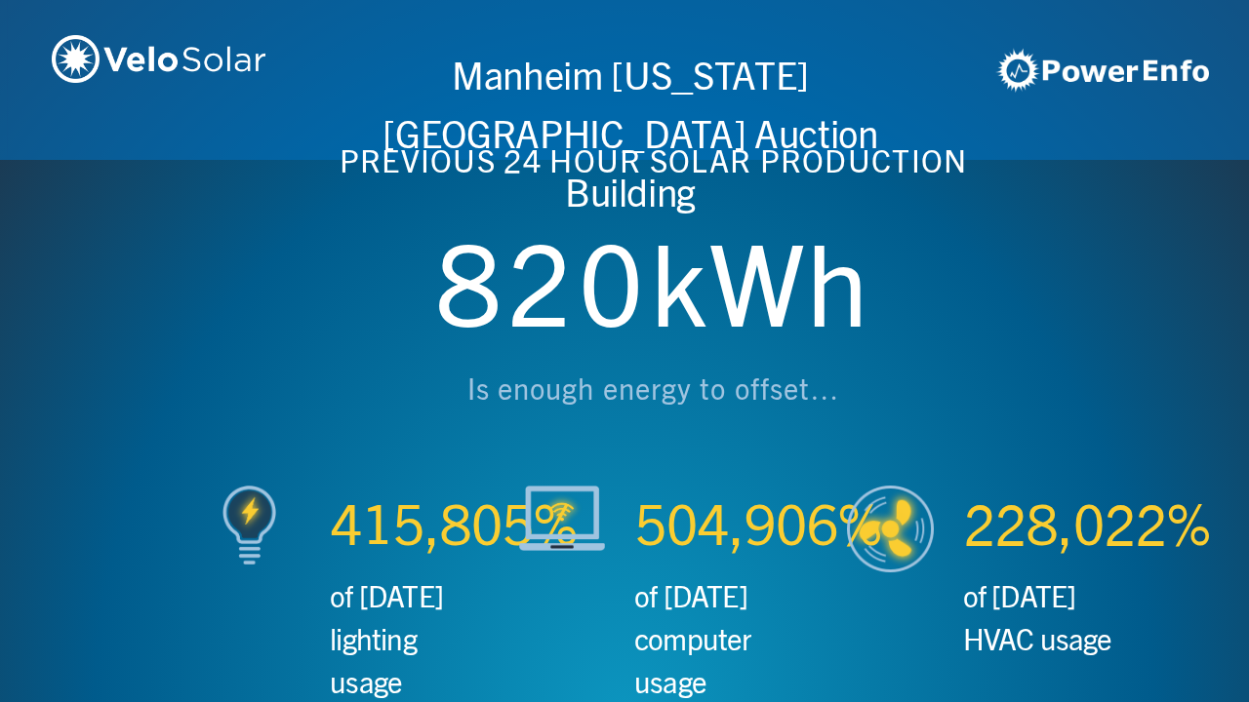
scroll to position [0, 2497]
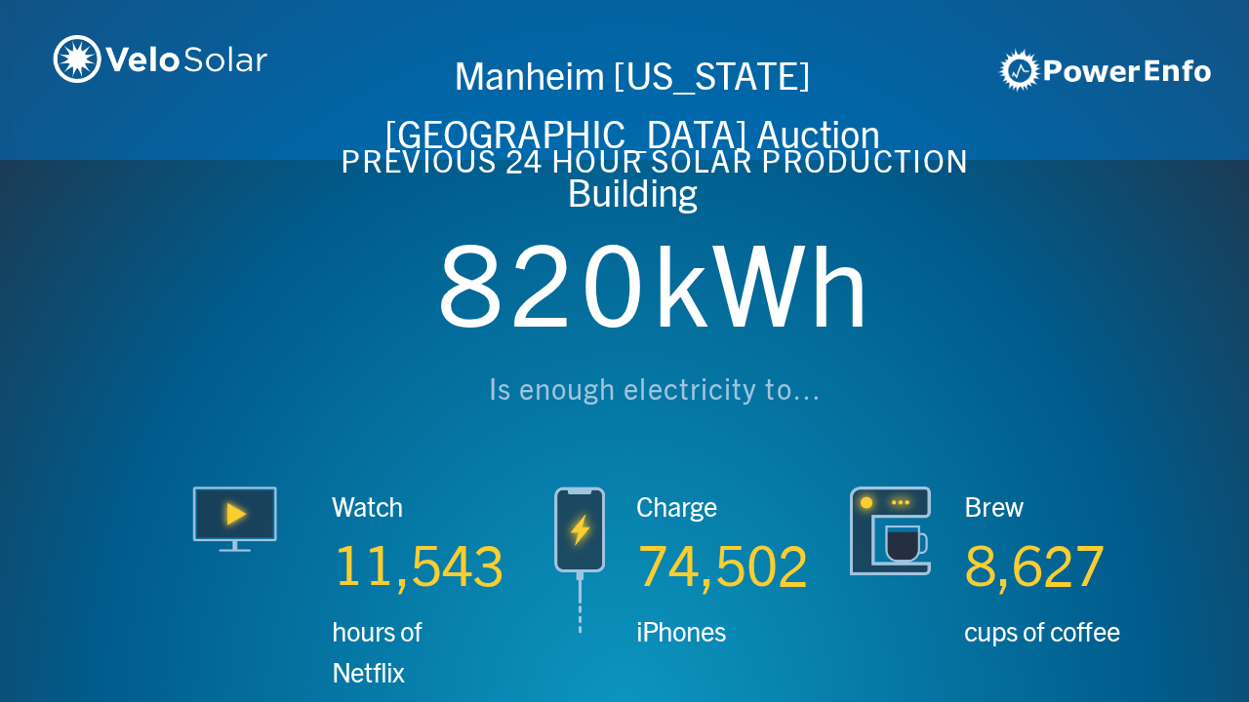
scroll to position [0, 3746]
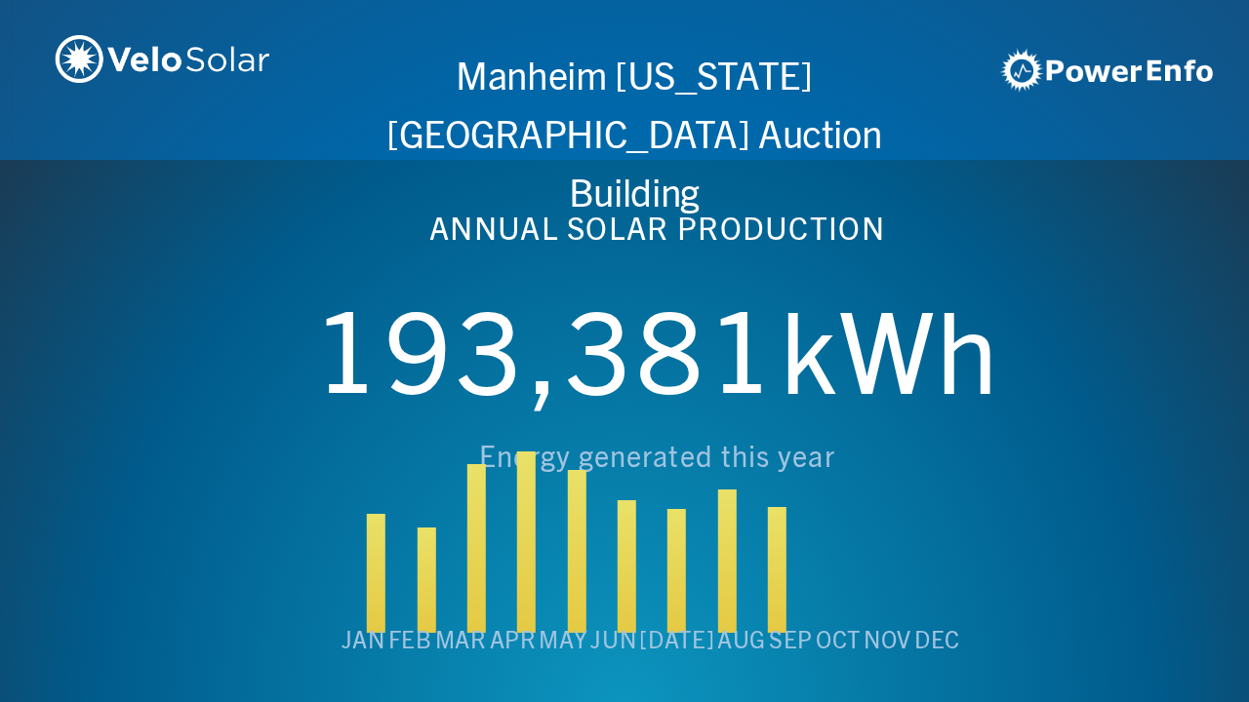
scroll to position [0, 4994]
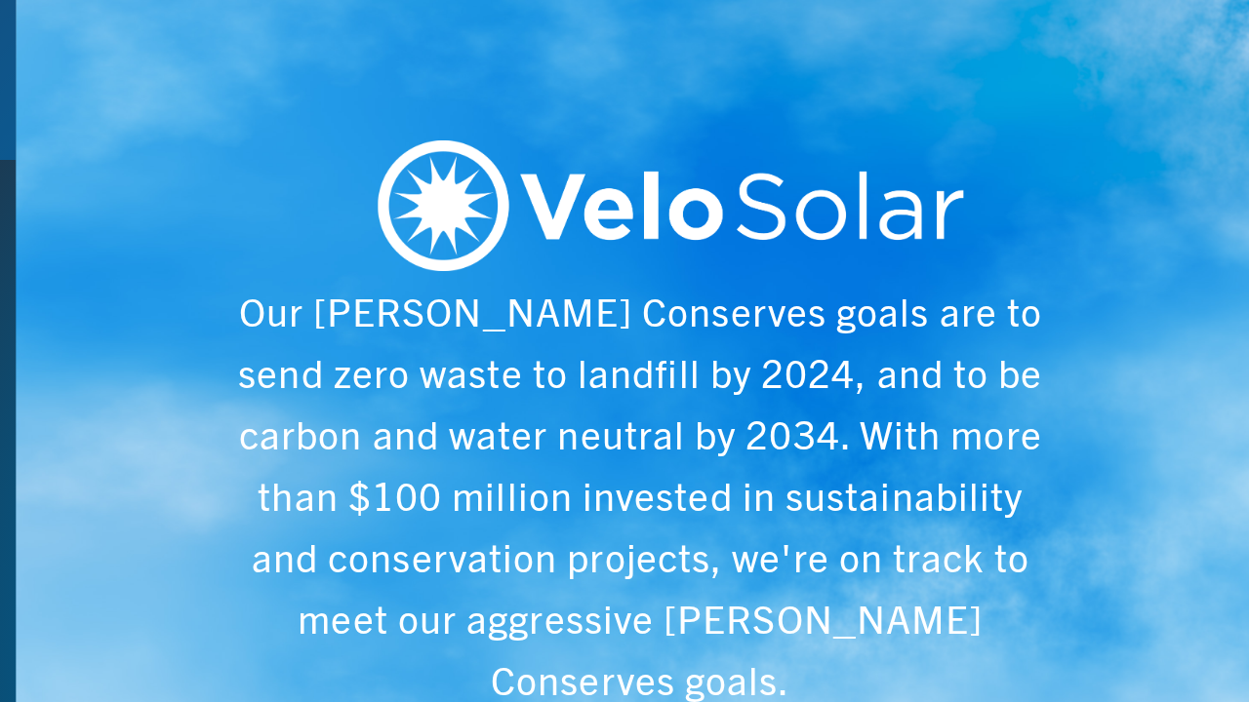
scroll to position [0, 6243]
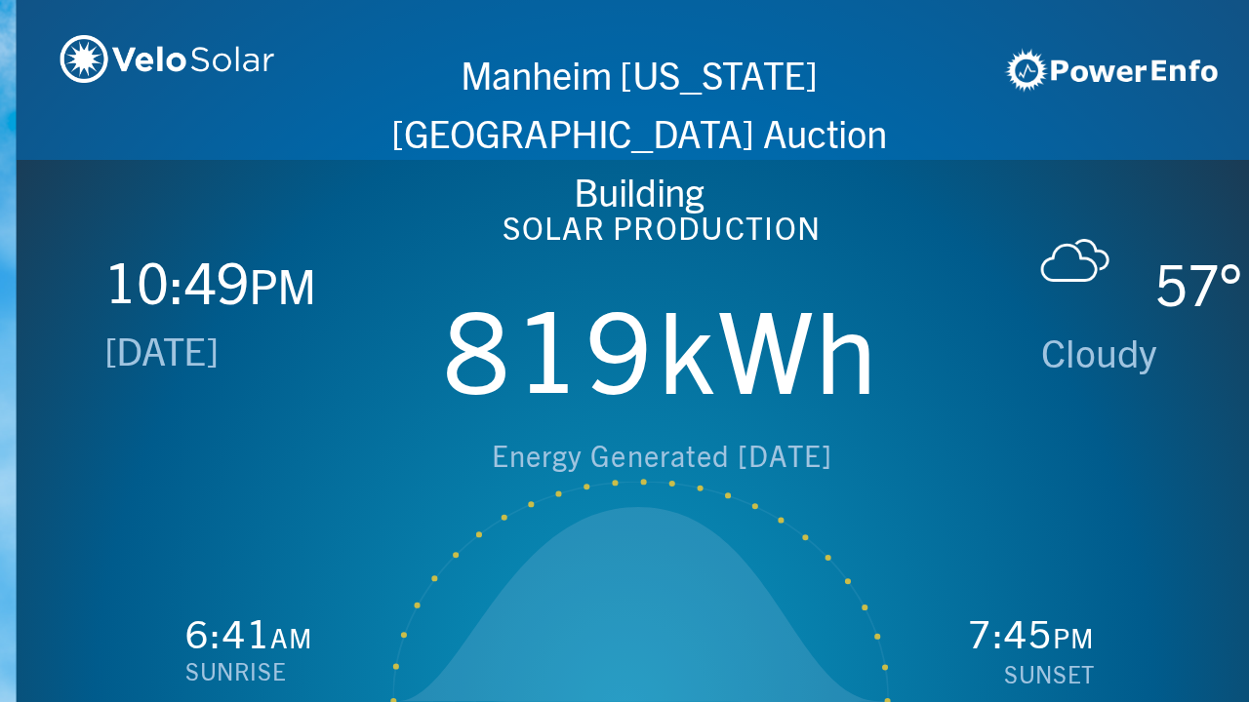
scroll to position [0, 1249]
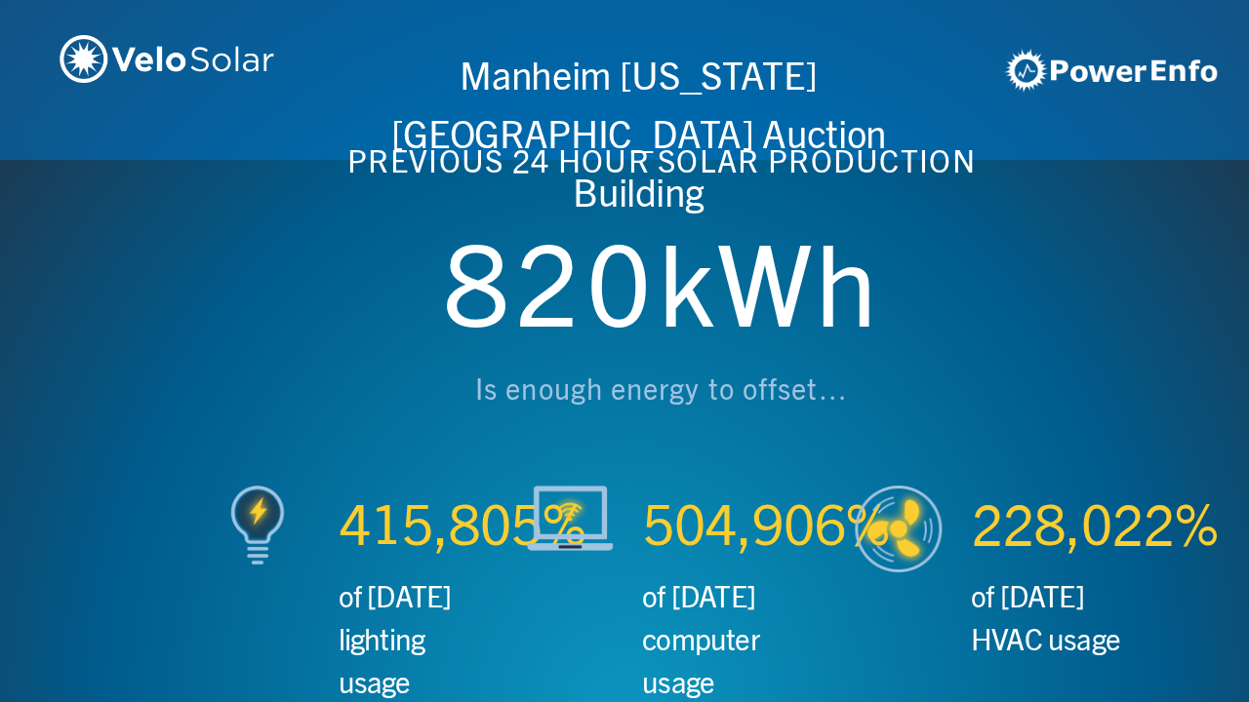
scroll to position [0, 2497]
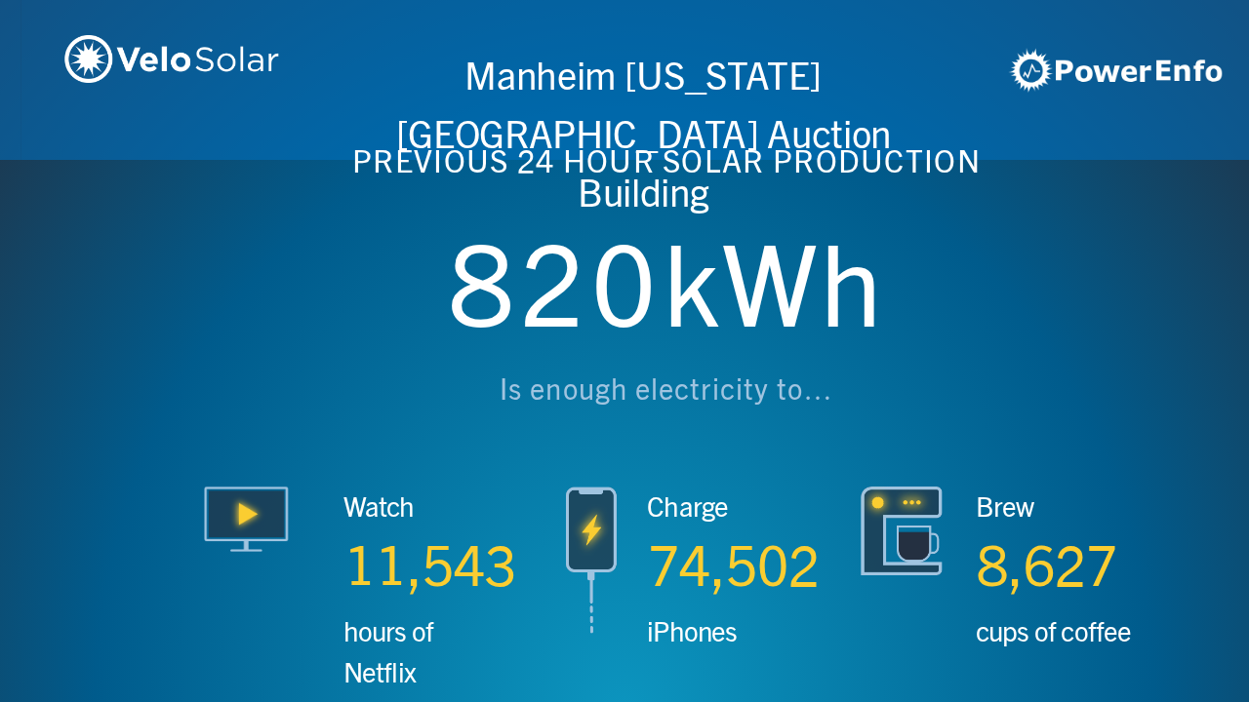
scroll to position [0, 3746]
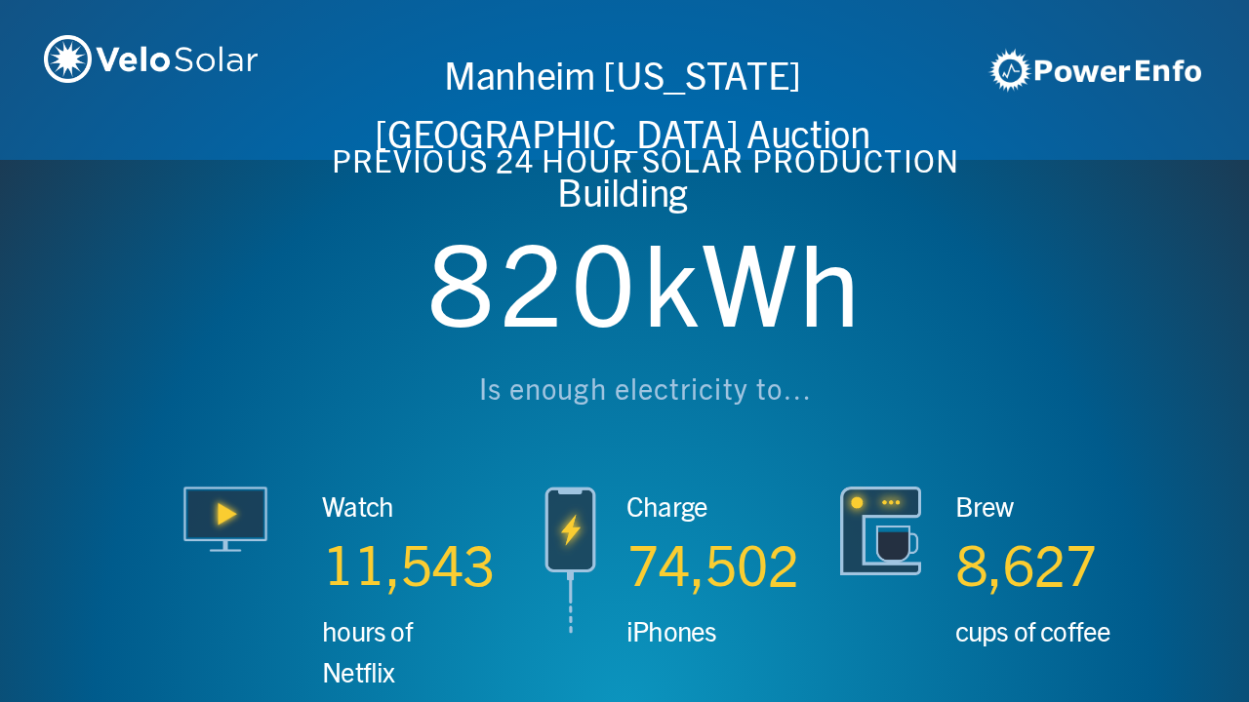
scroll to position [0, 4994]
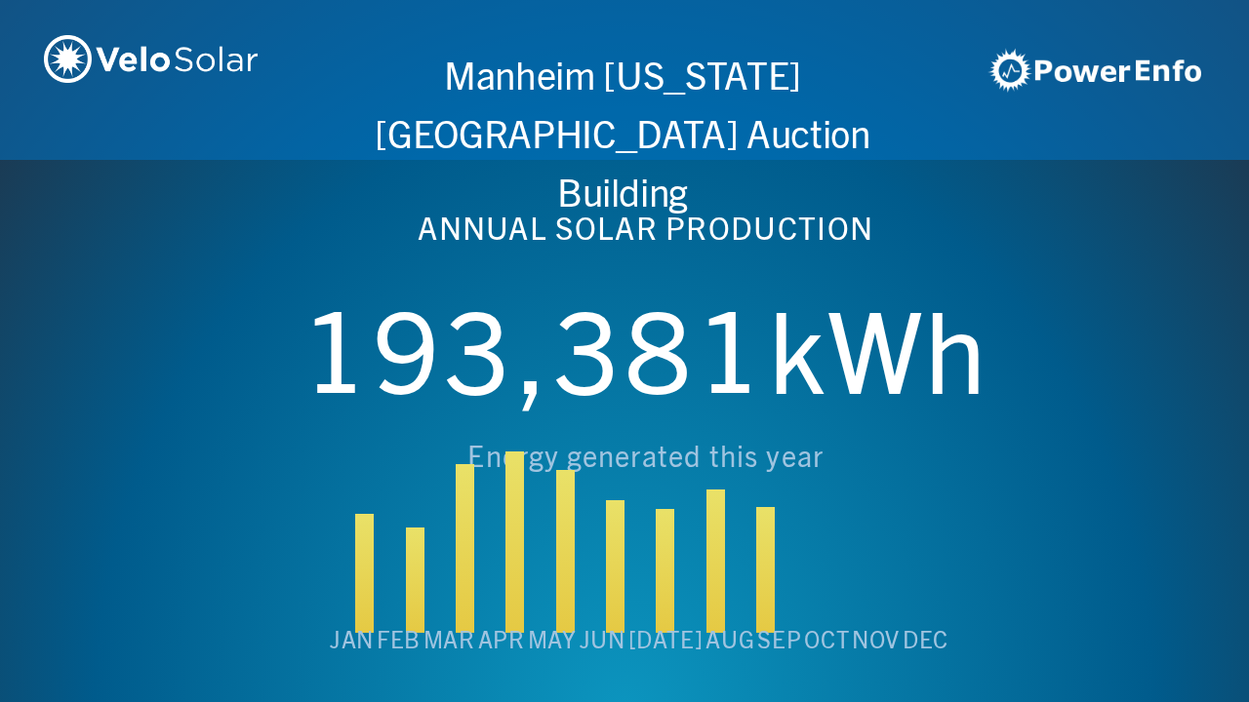
scroll to position [0, 6243]
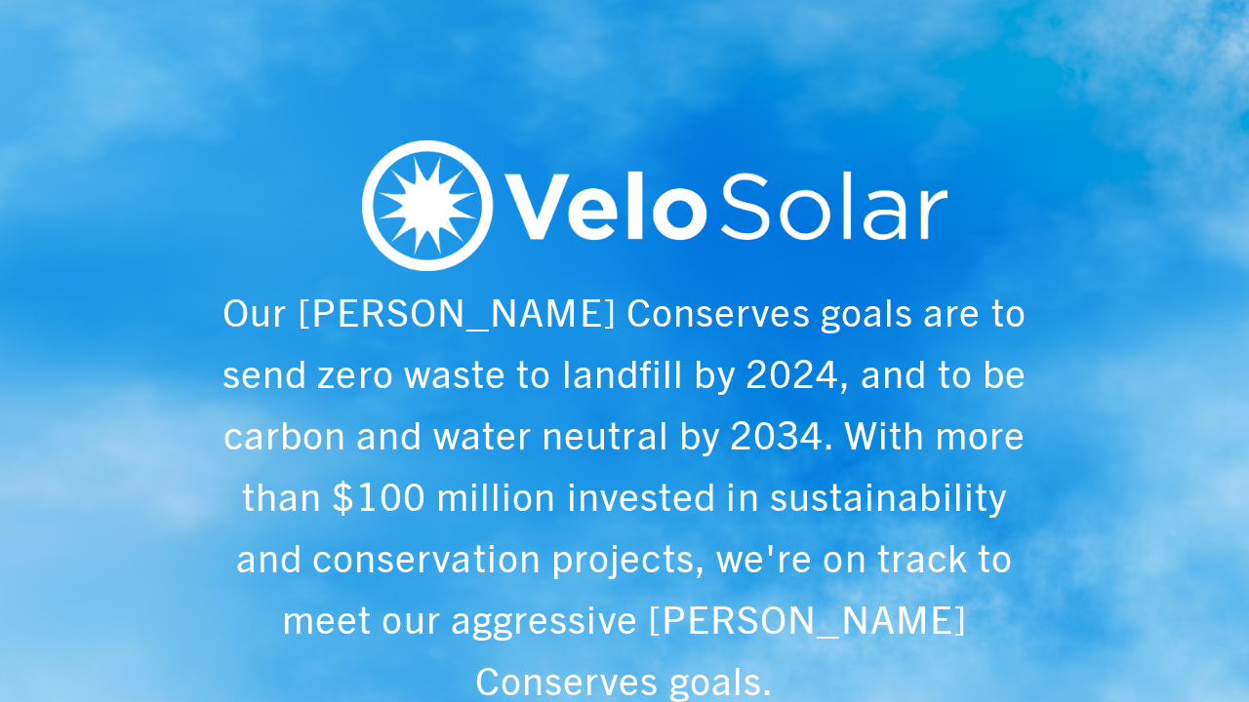
scroll to position [0, 1249]
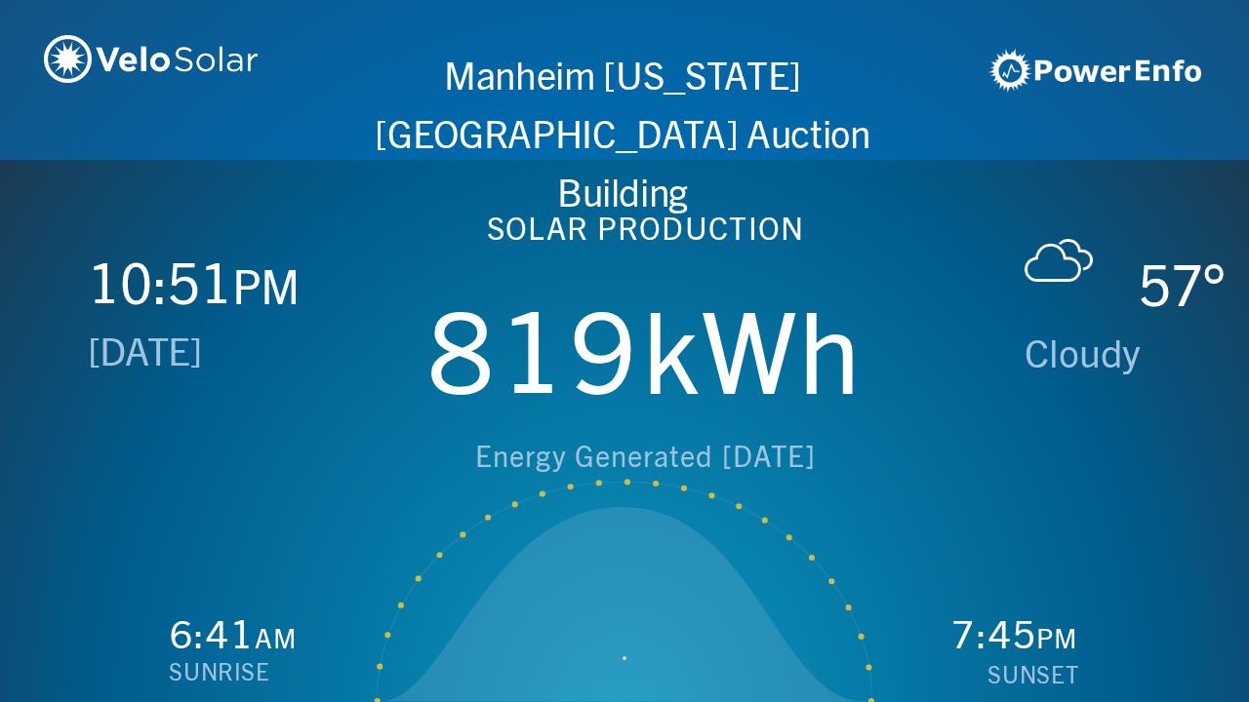
scroll to position [0, 2497]
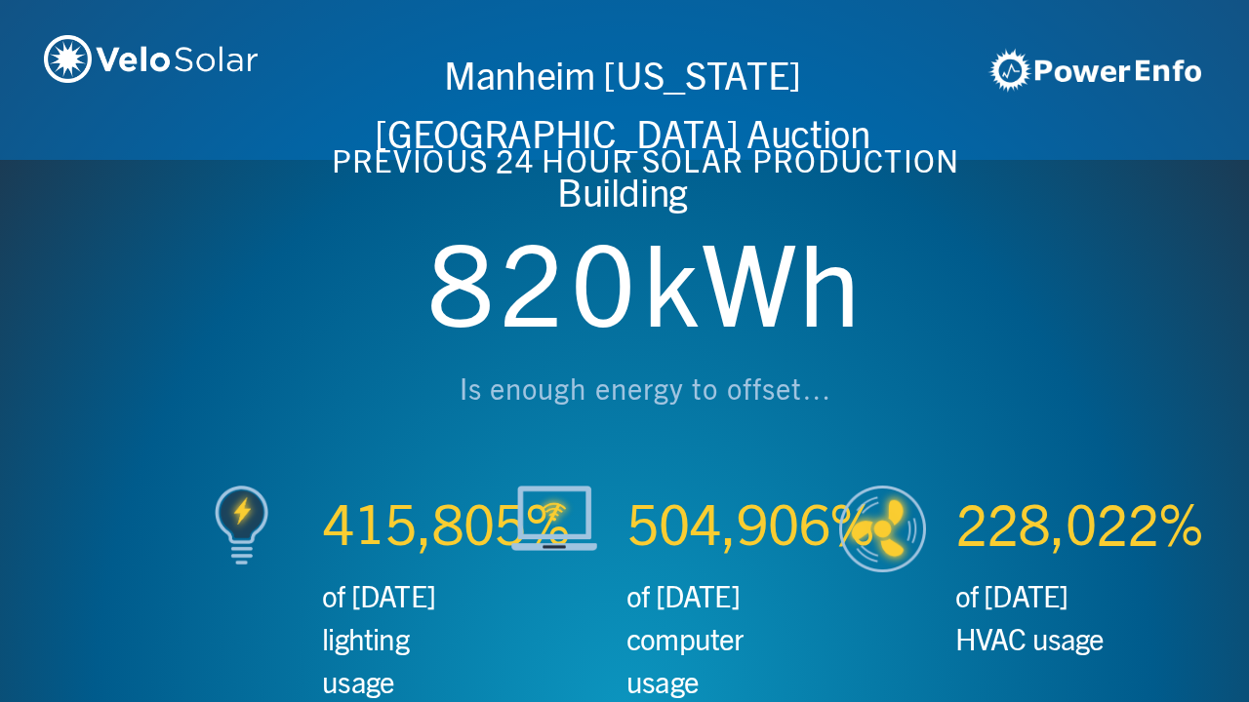
scroll to position [0, 3746]
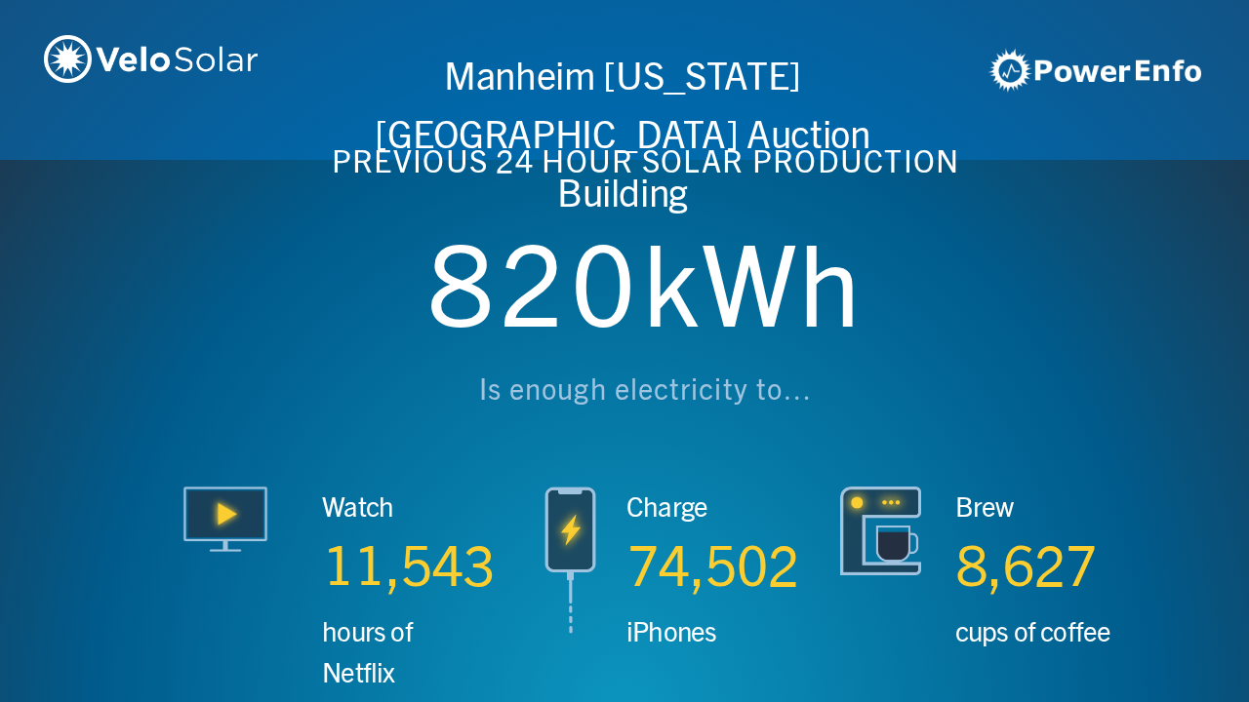
scroll to position [0, 4994]
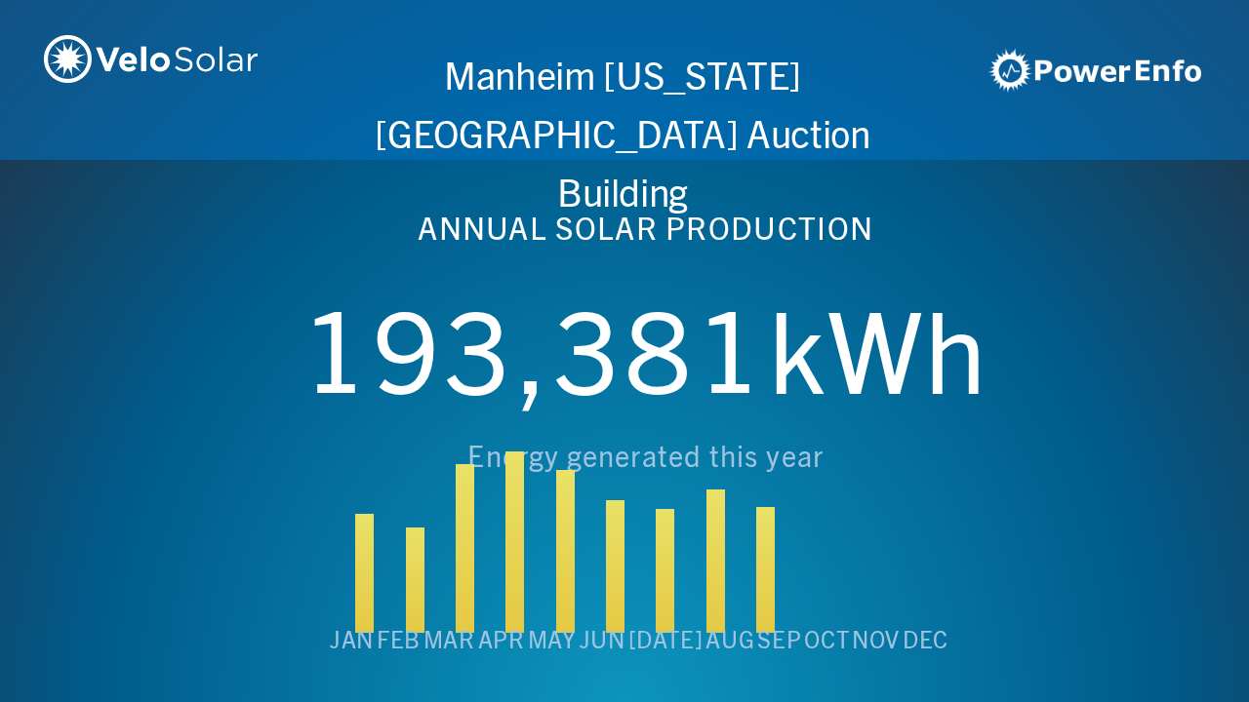
scroll to position [0, 6243]
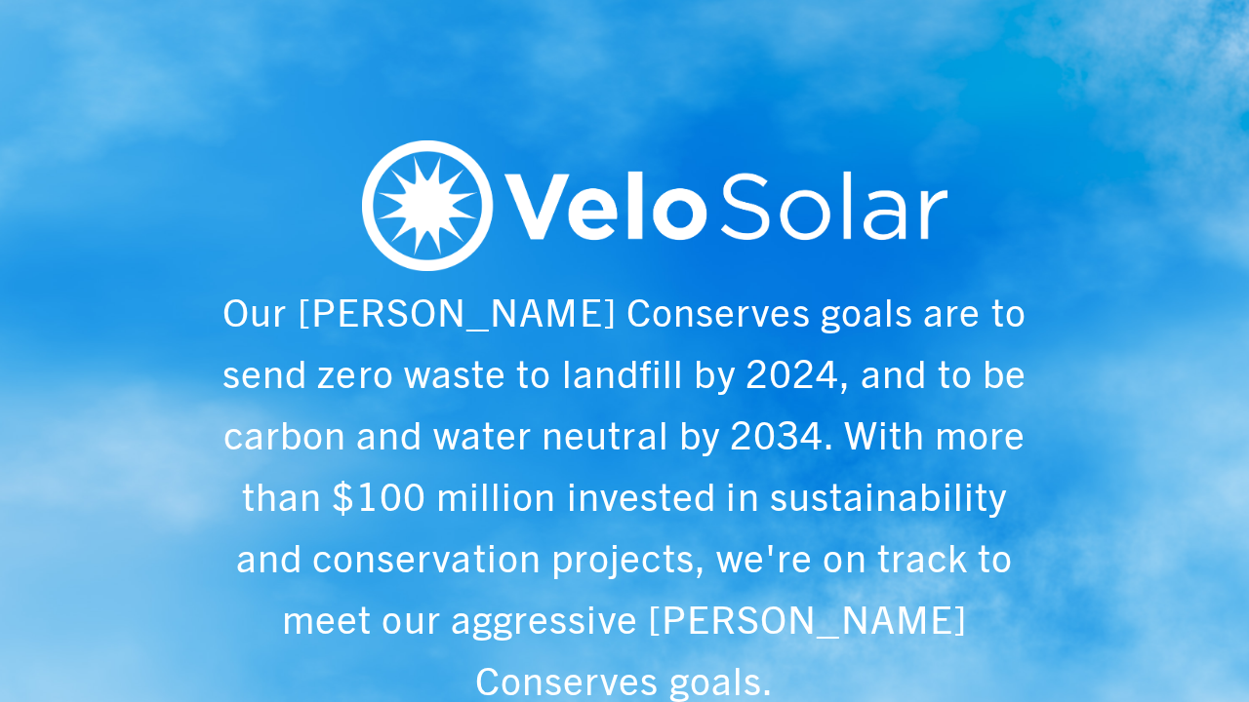
scroll to position [0, 1249]
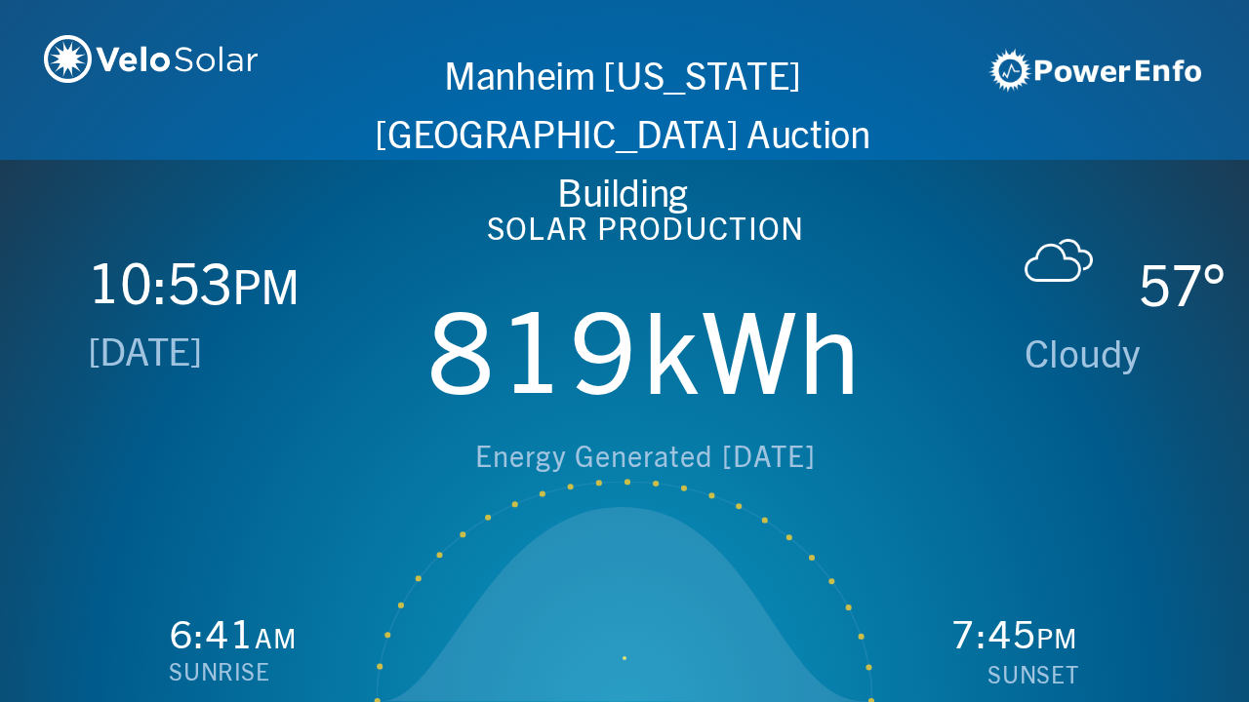
scroll to position [0, 2497]
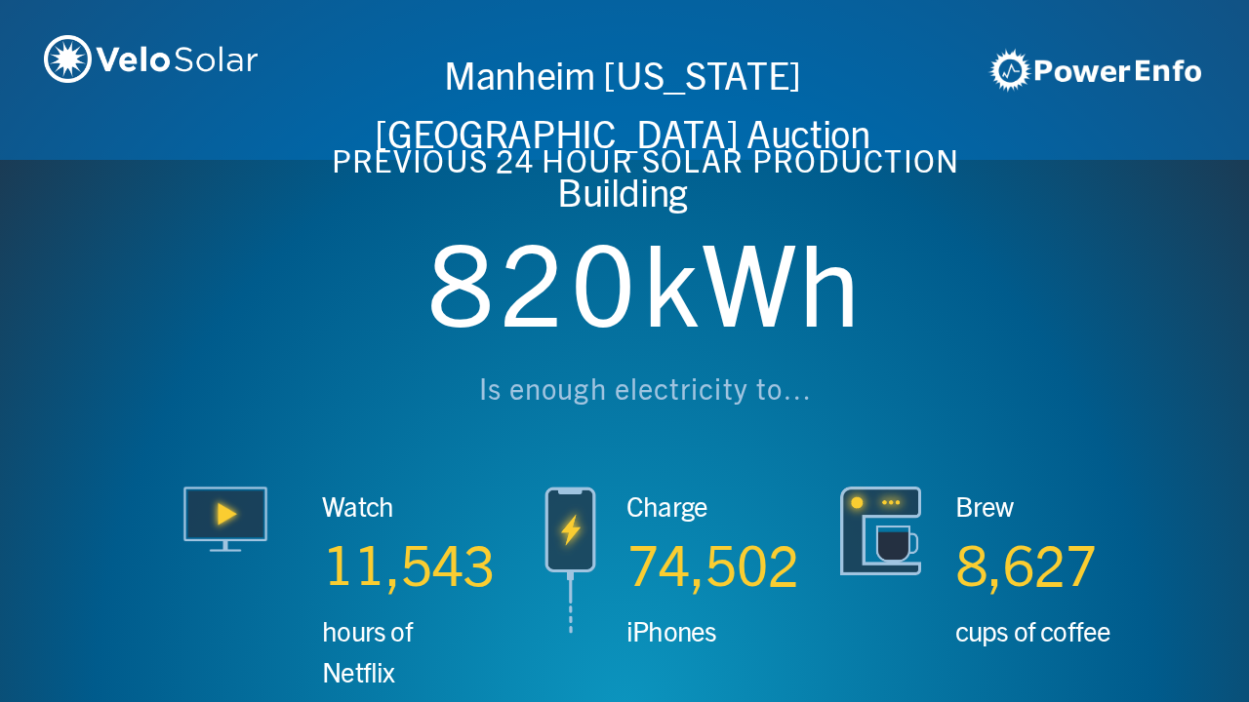
scroll to position [0, 3746]
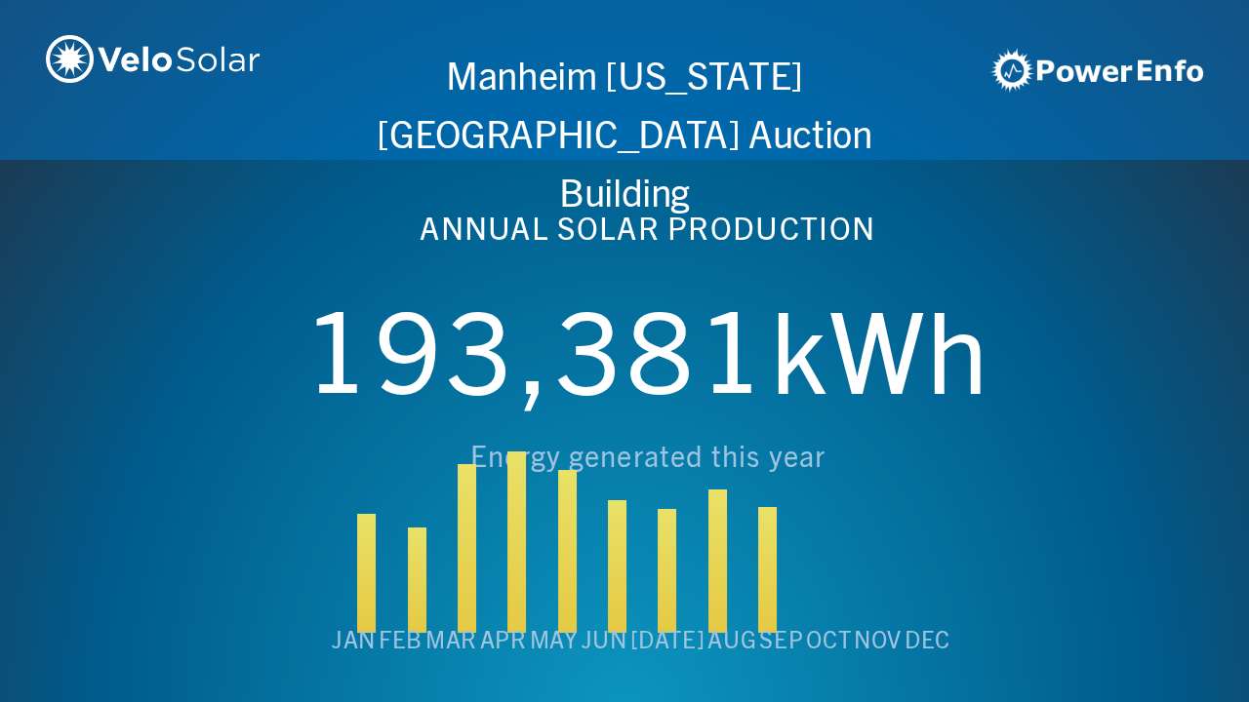
scroll to position [0, 4994]
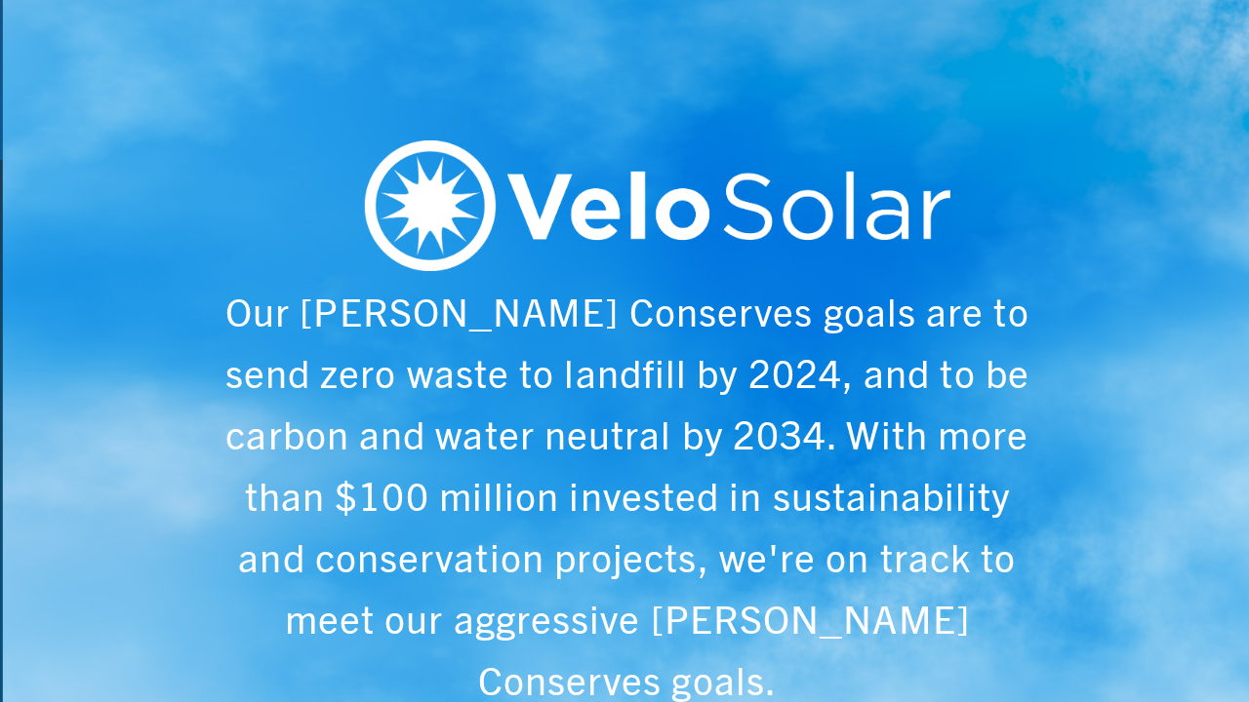
scroll to position [0, 6243]
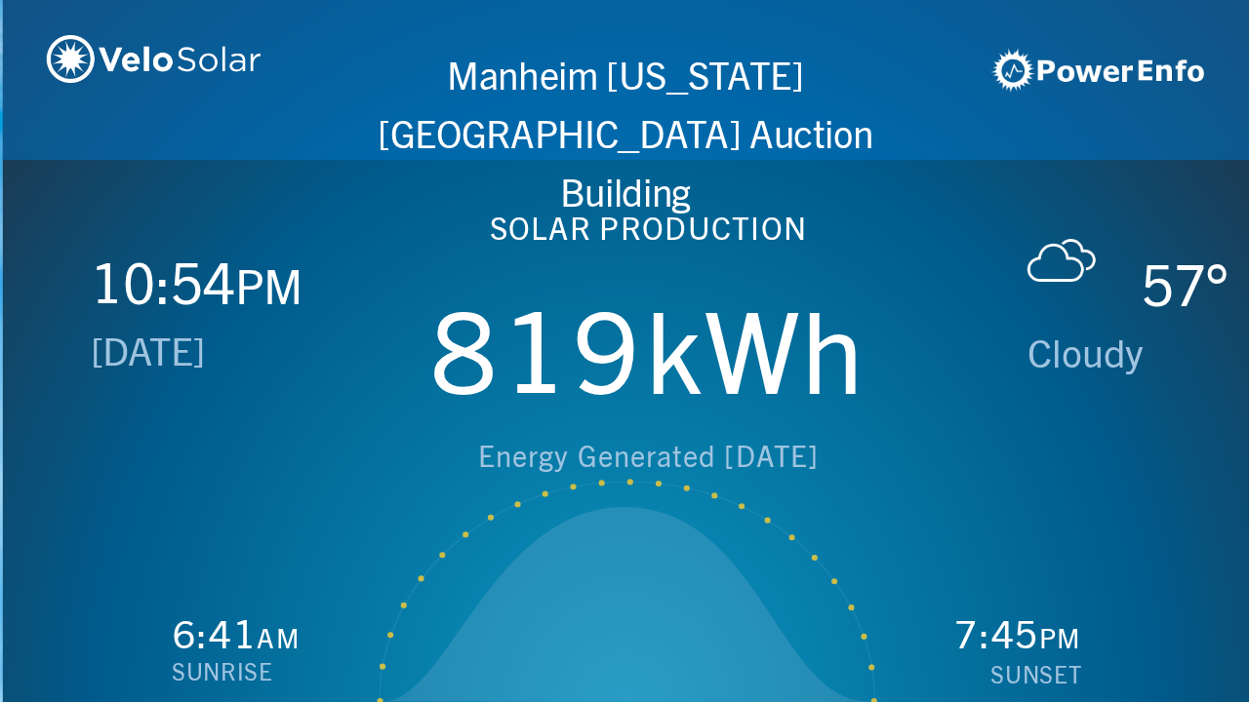
scroll to position [0, 1249]
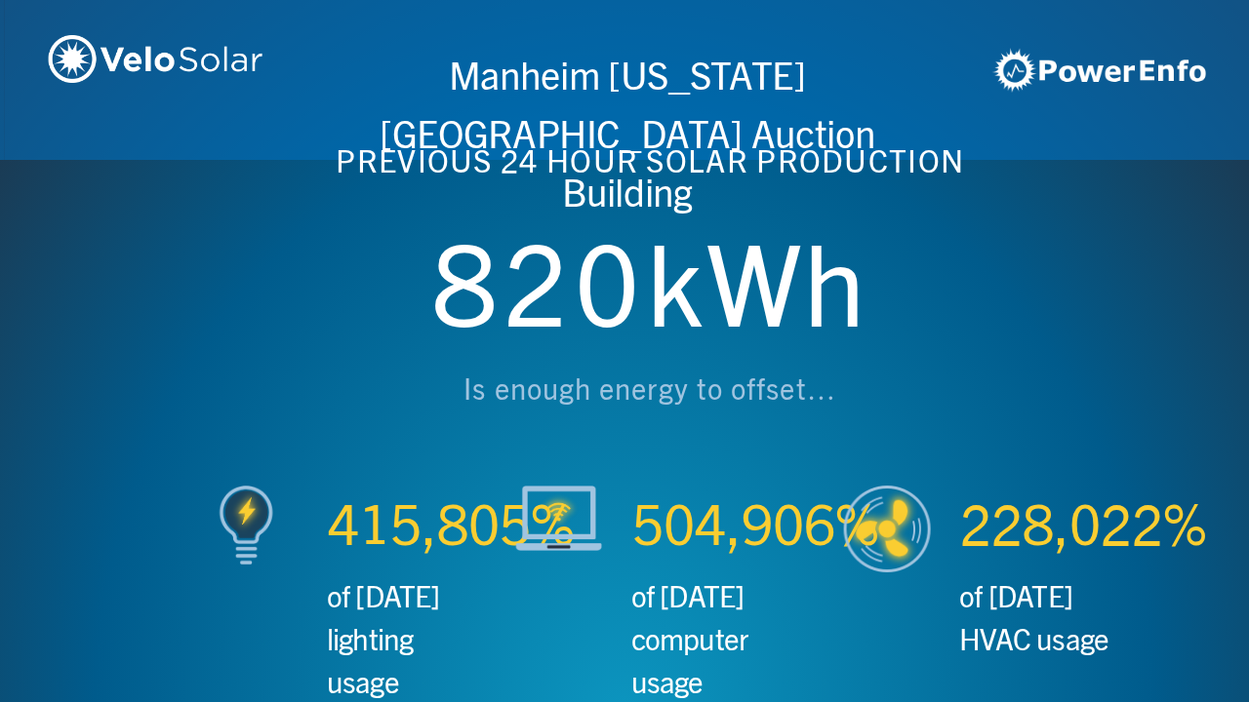
scroll to position [0, 2497]
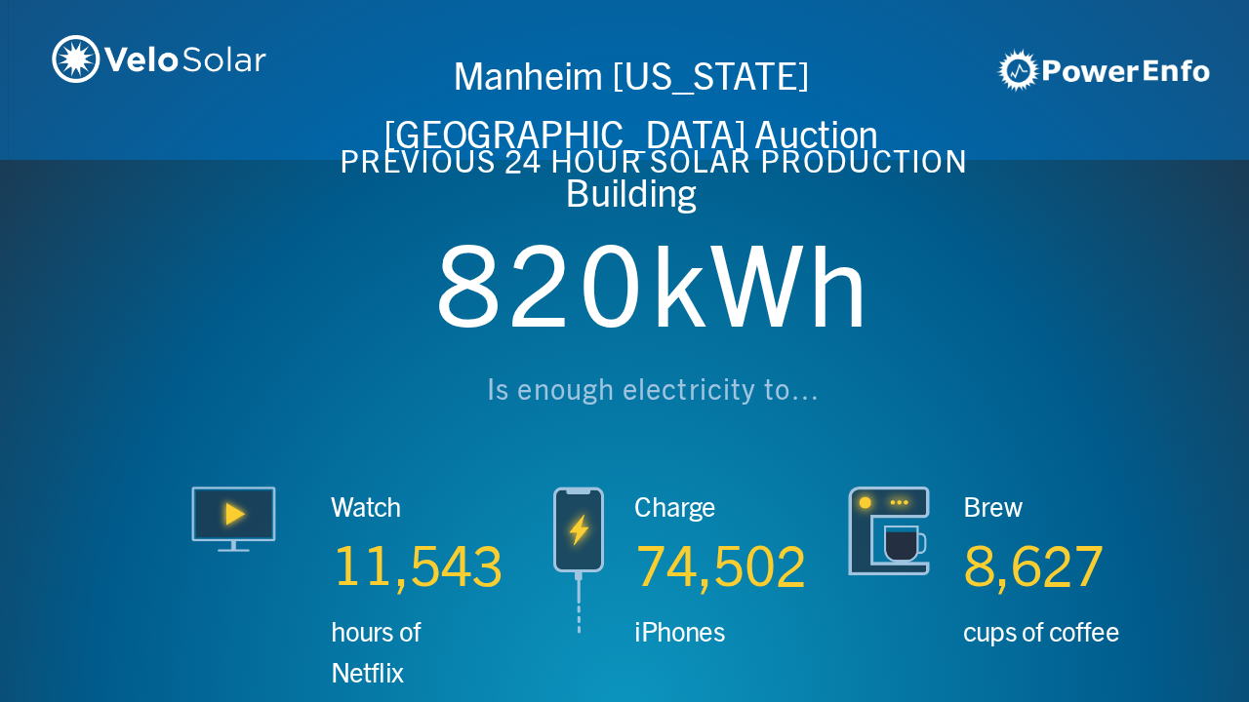
scroll to position [0, 3746]
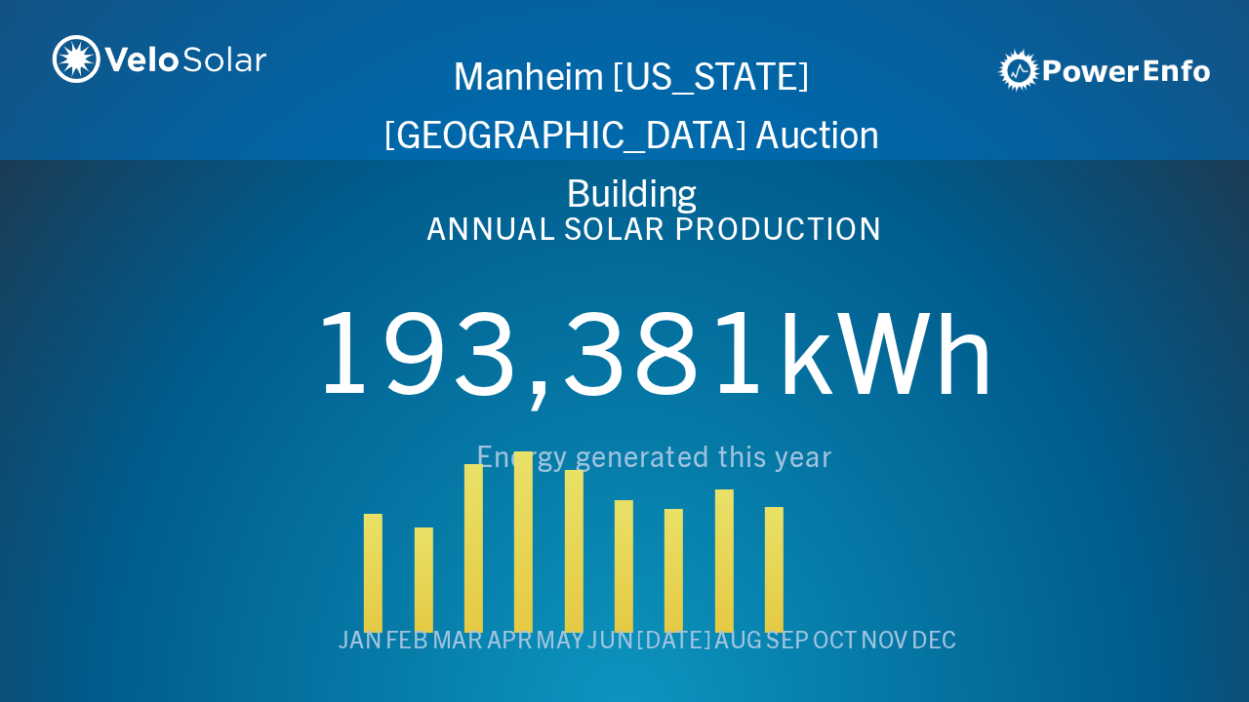
scroll to position [0, 4994]
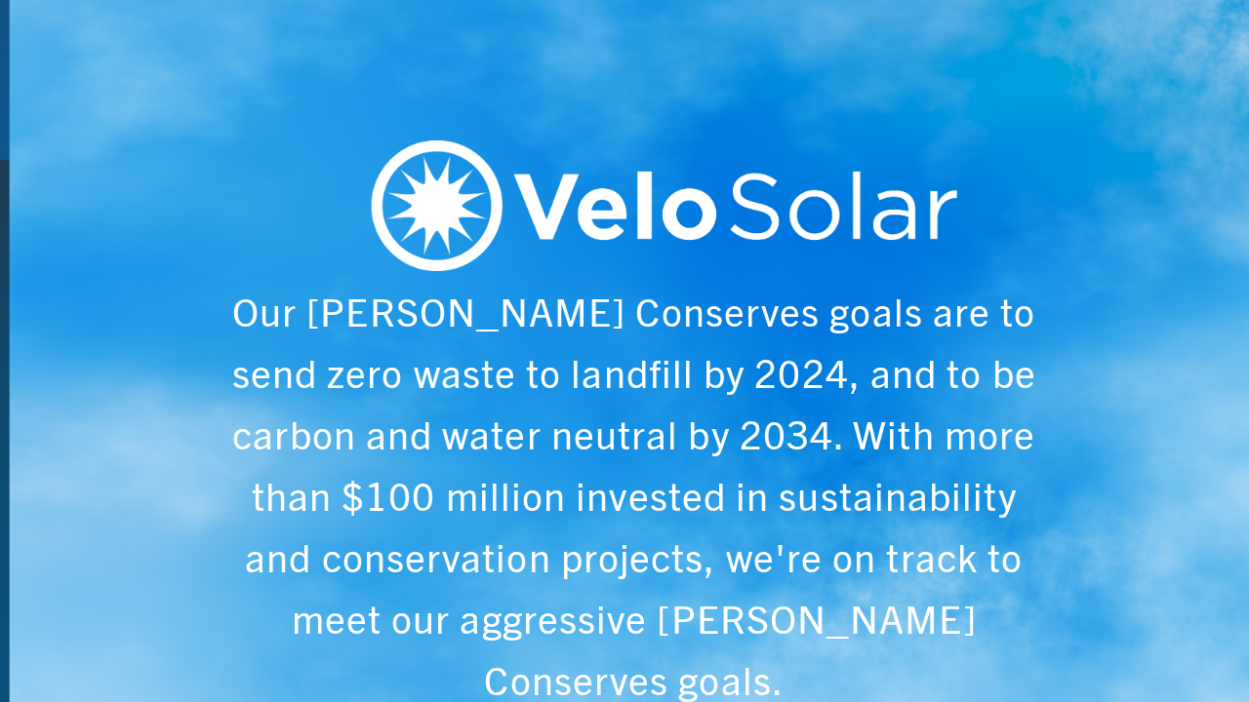
scroll to position [0, 6243]
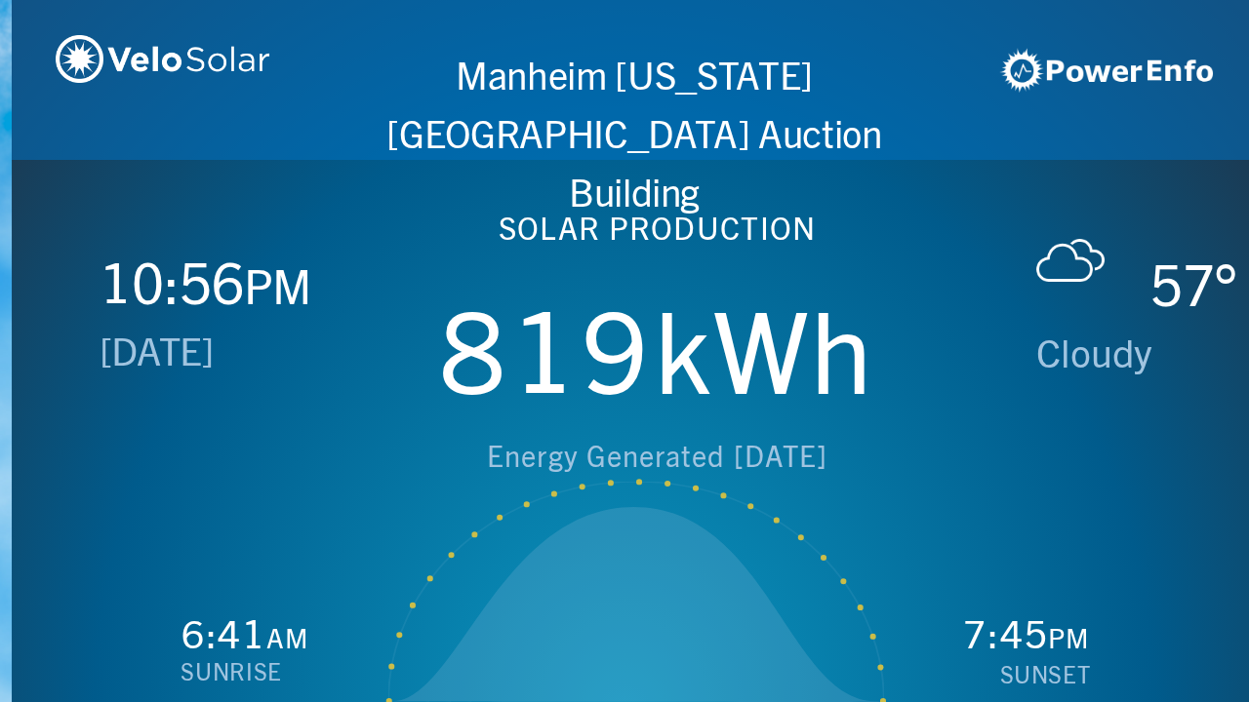
scroll to position [0, 1249]
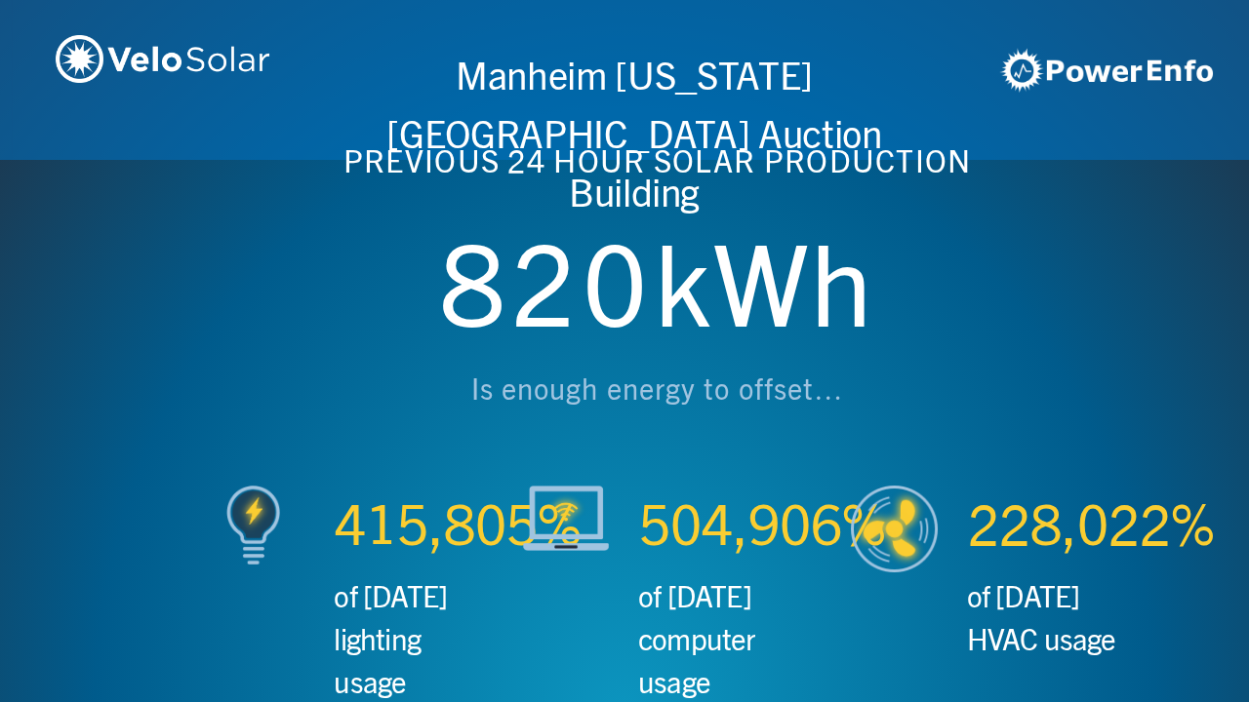
scroll to position [0, 2497]
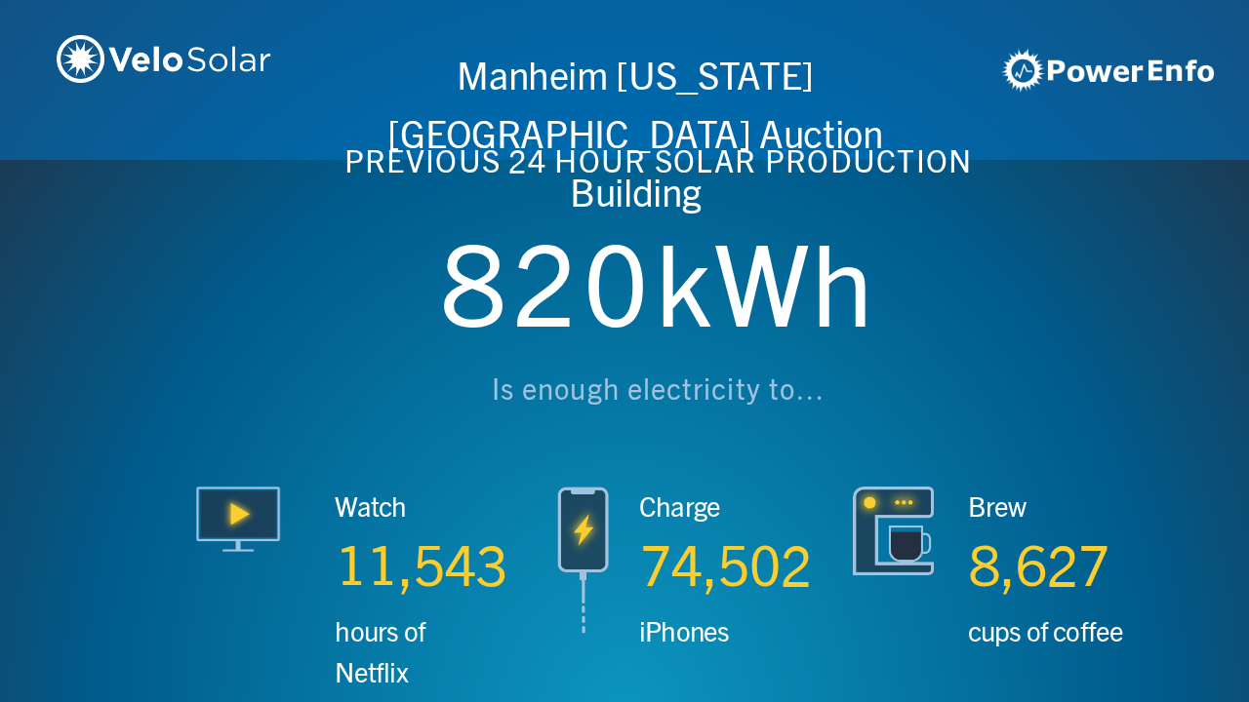
scroll to position [0, 3746]
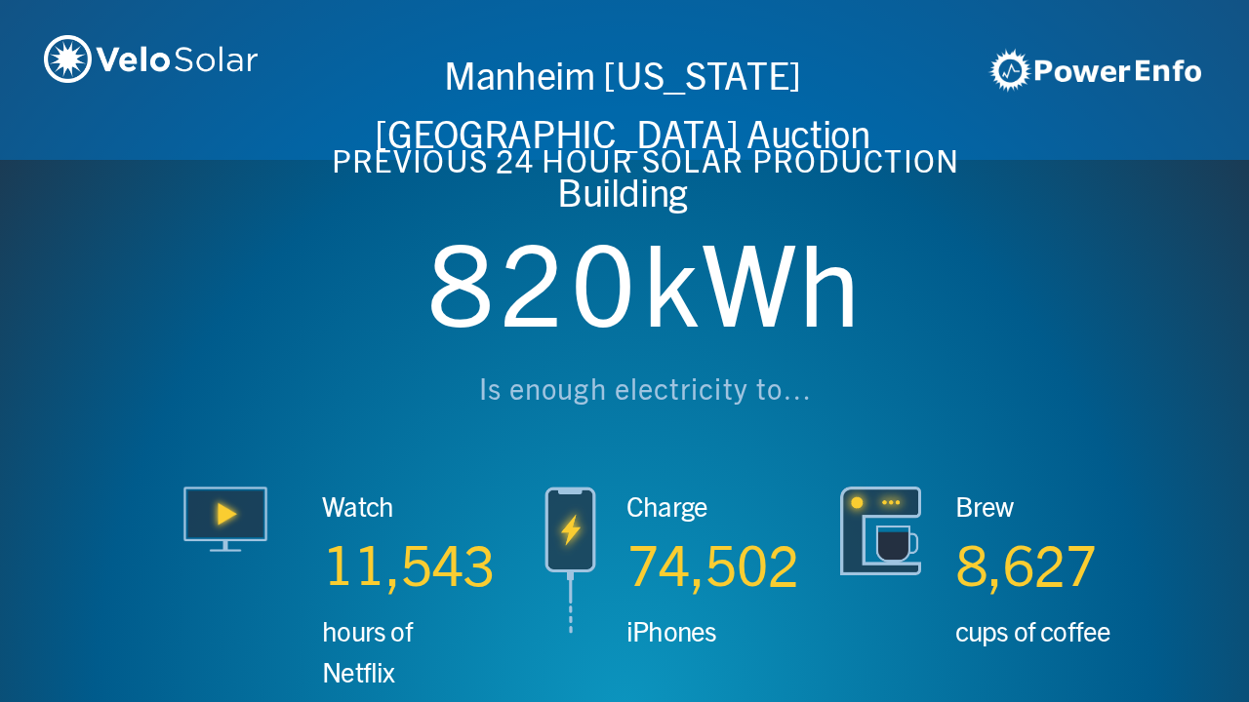
scroll to position [0, 4994]
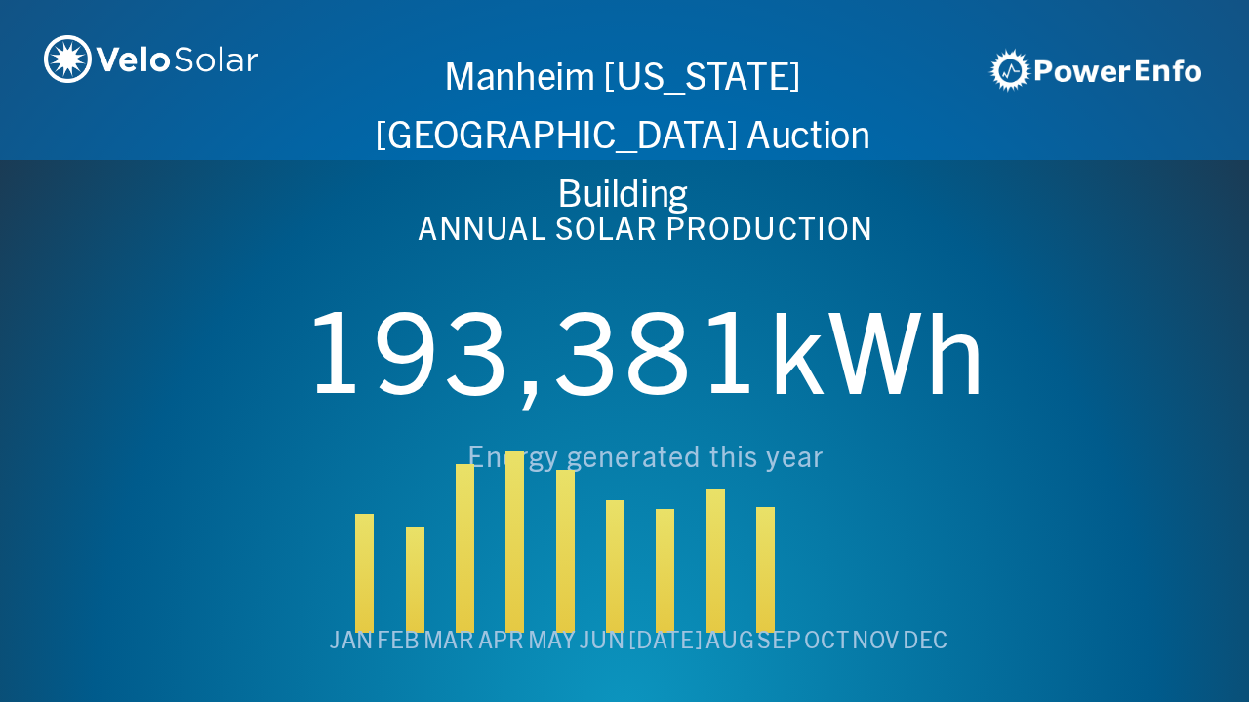
scroll to position [0, 6243]
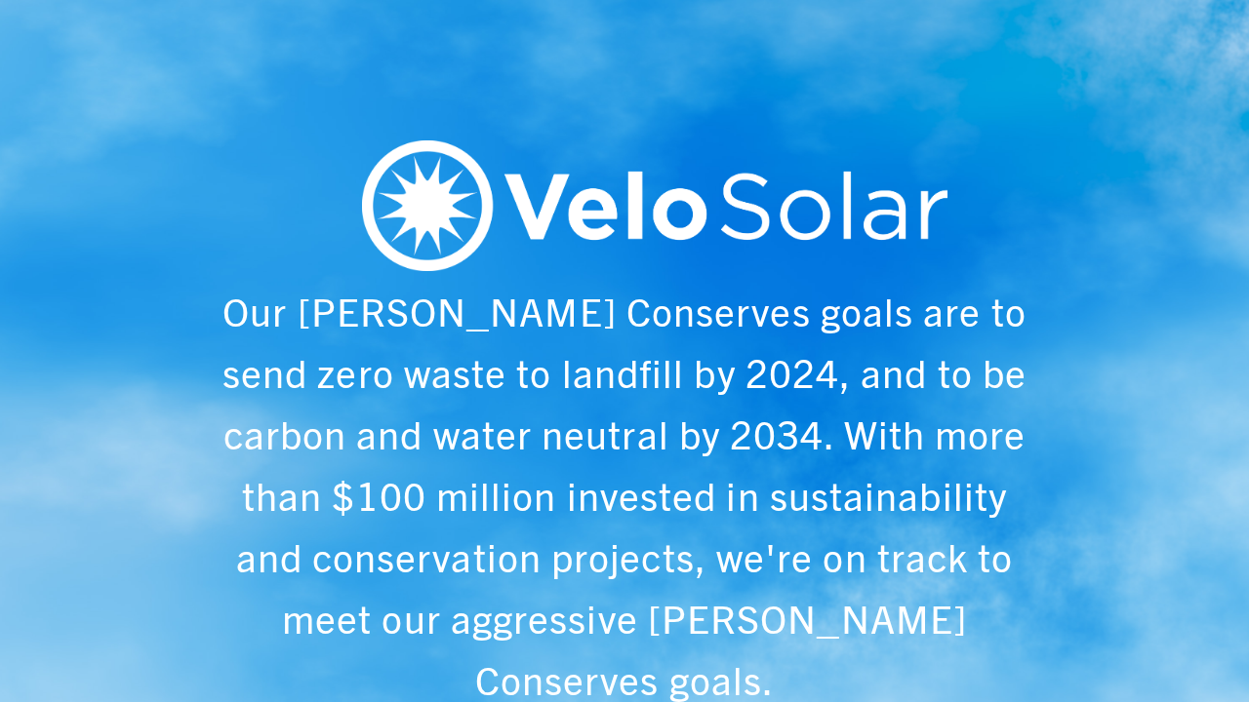
scroll to position [0, 1249]
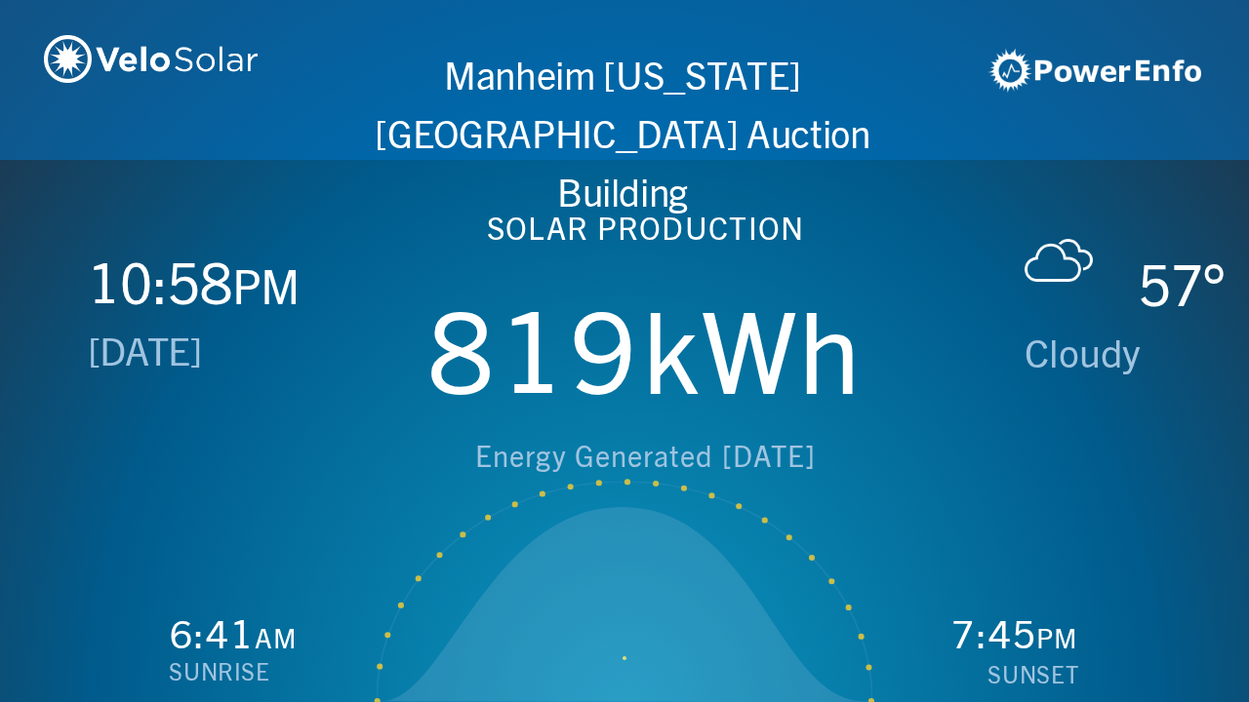
scroll to position [0, 2497]
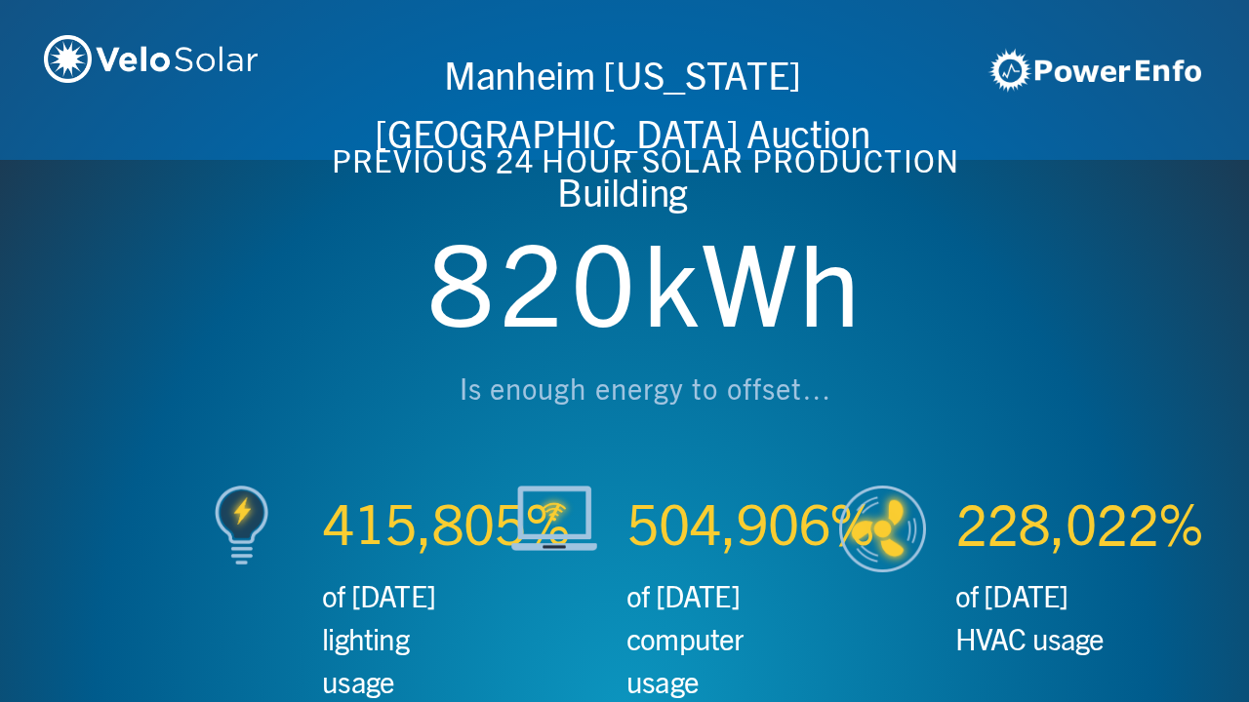
scroll to position [0, 3746]
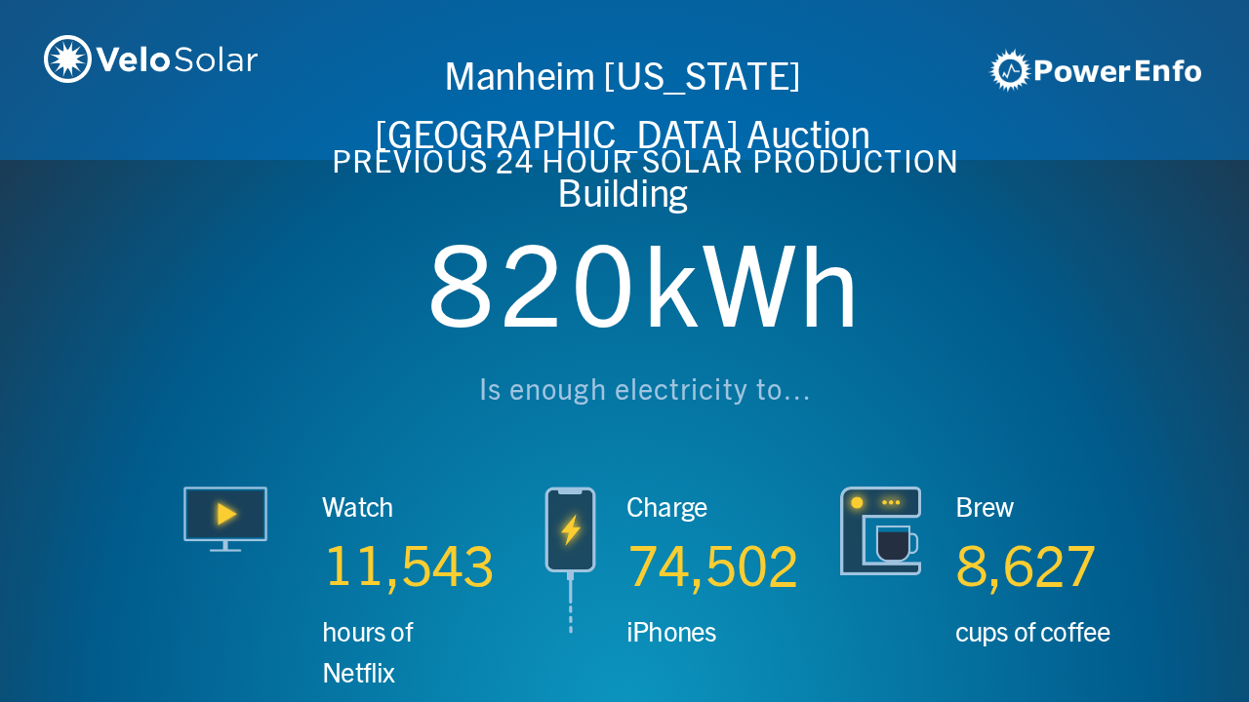
scroll to position [0, 4994]
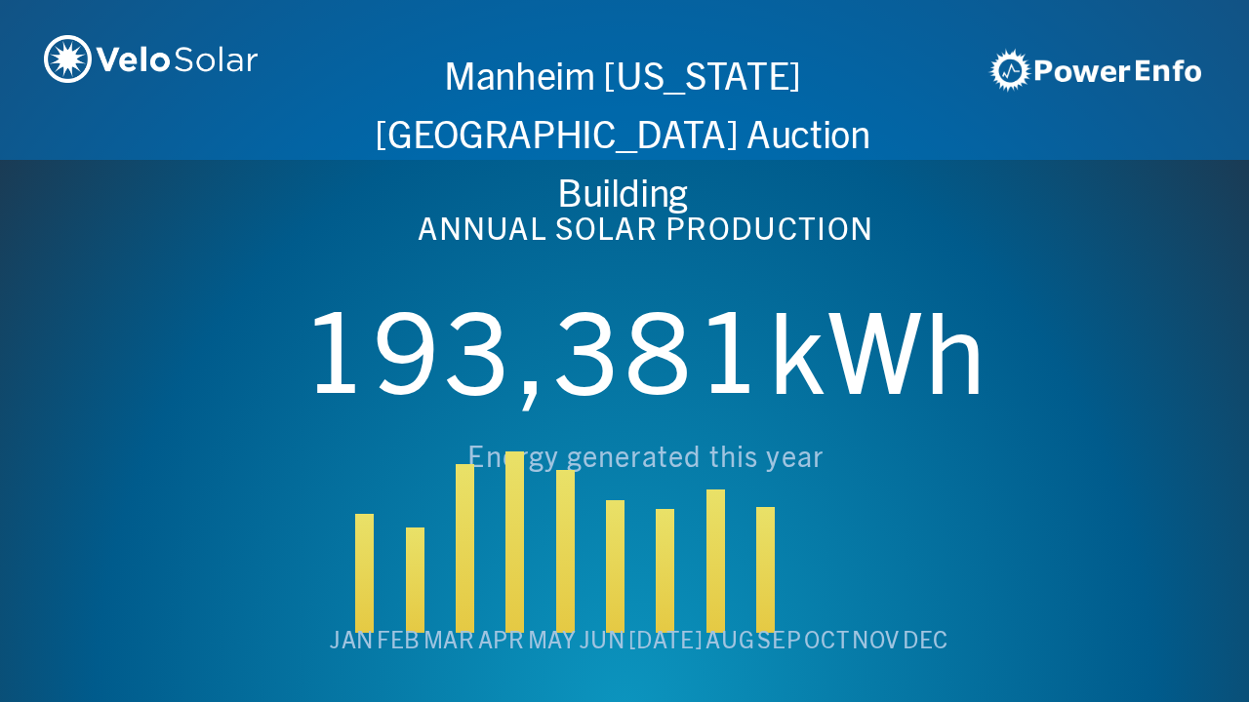
scroll to position [0, 6243]
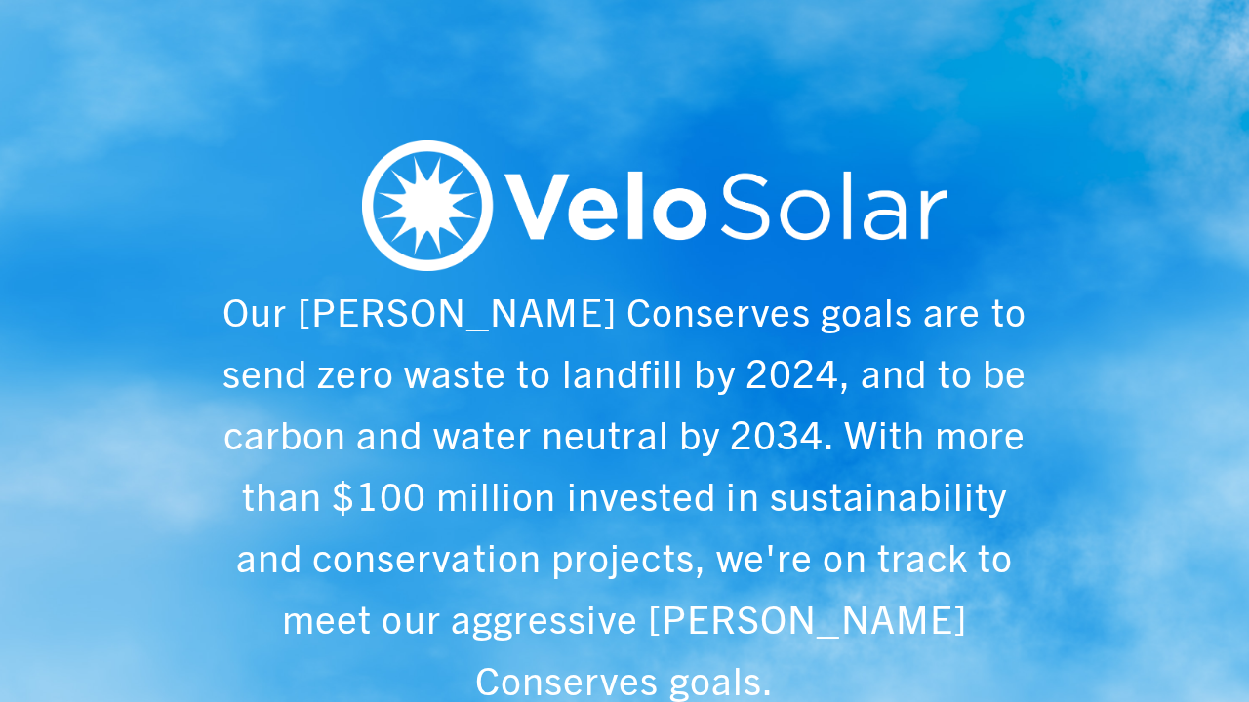
scroll to position [0, 1249]
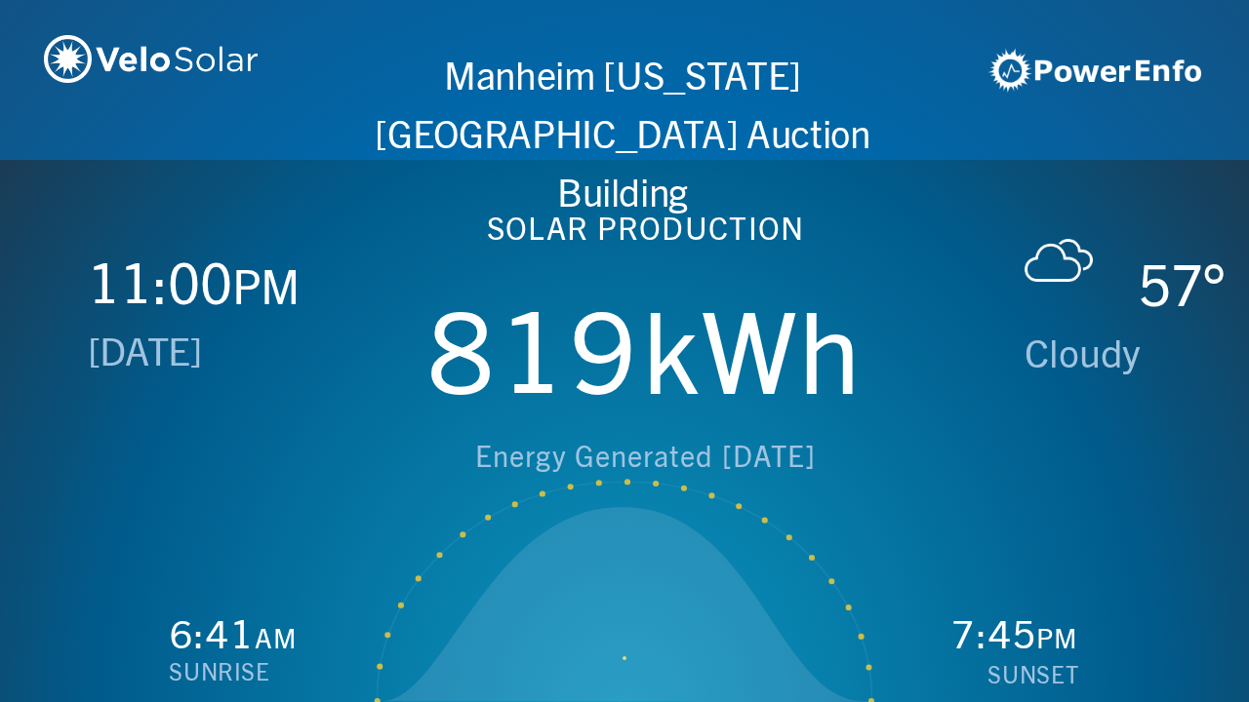
scroll to position [0, 2497]
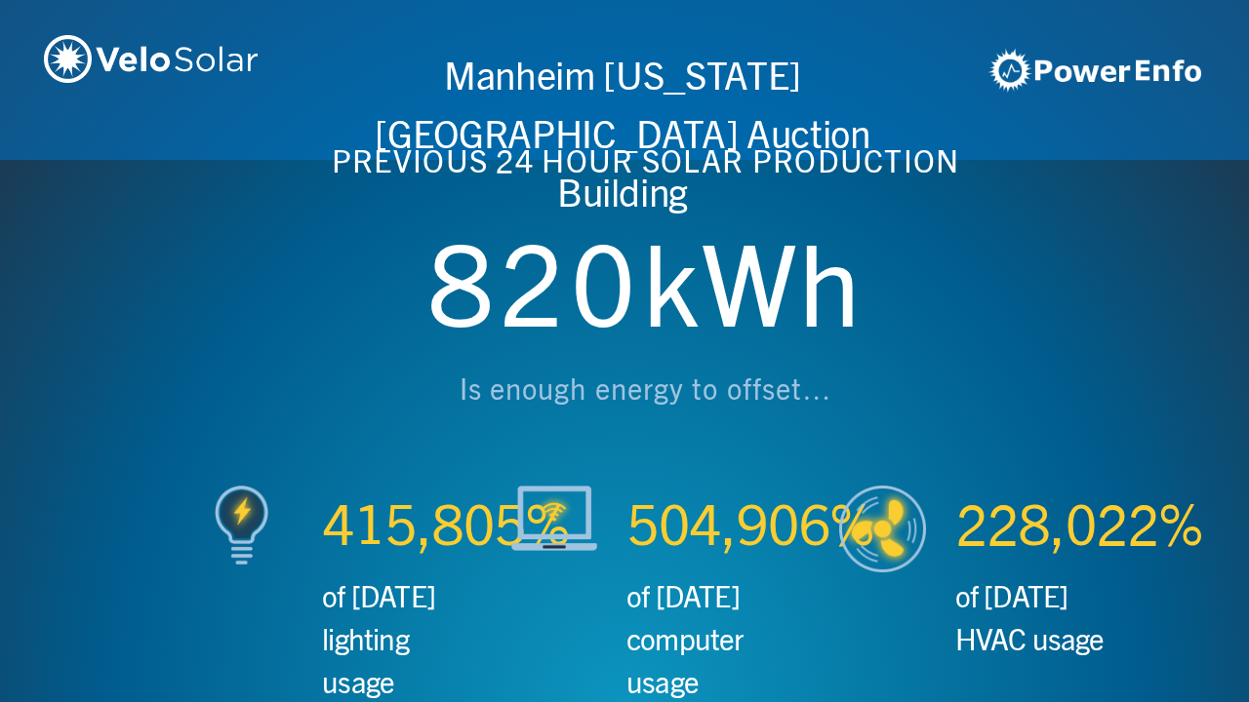
scroll to position [0, 3746]
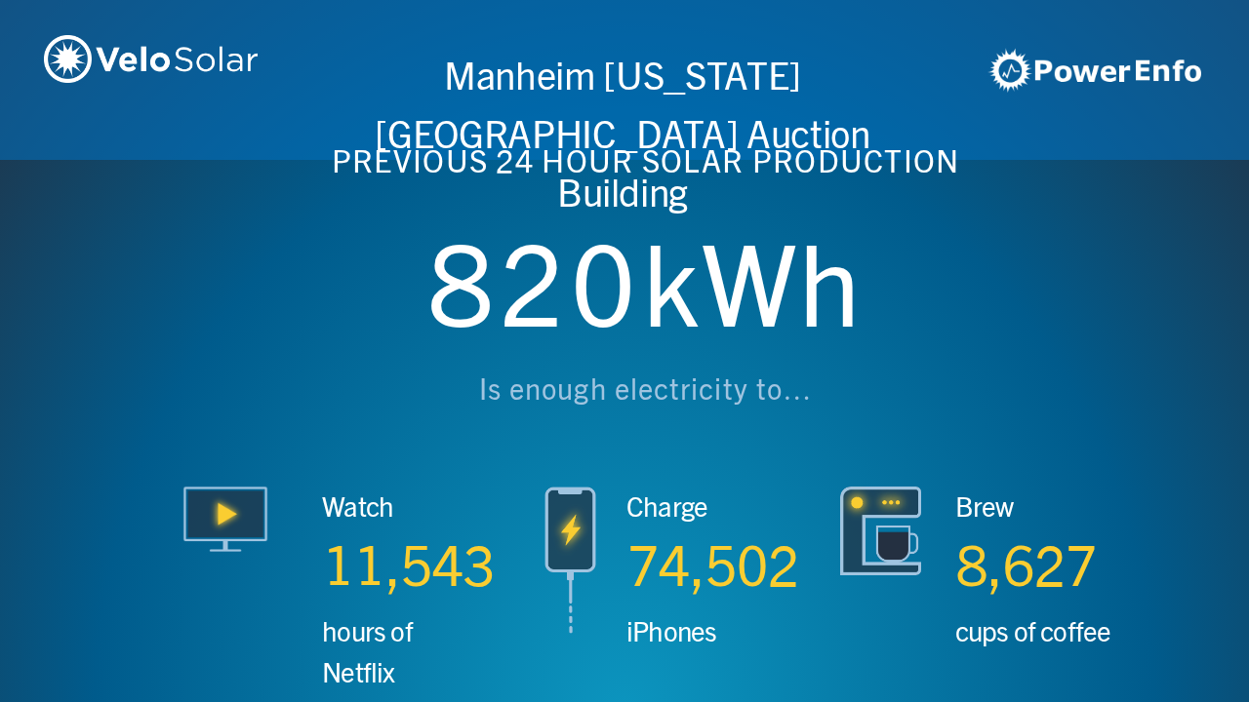
scroll to position [0, 4994]
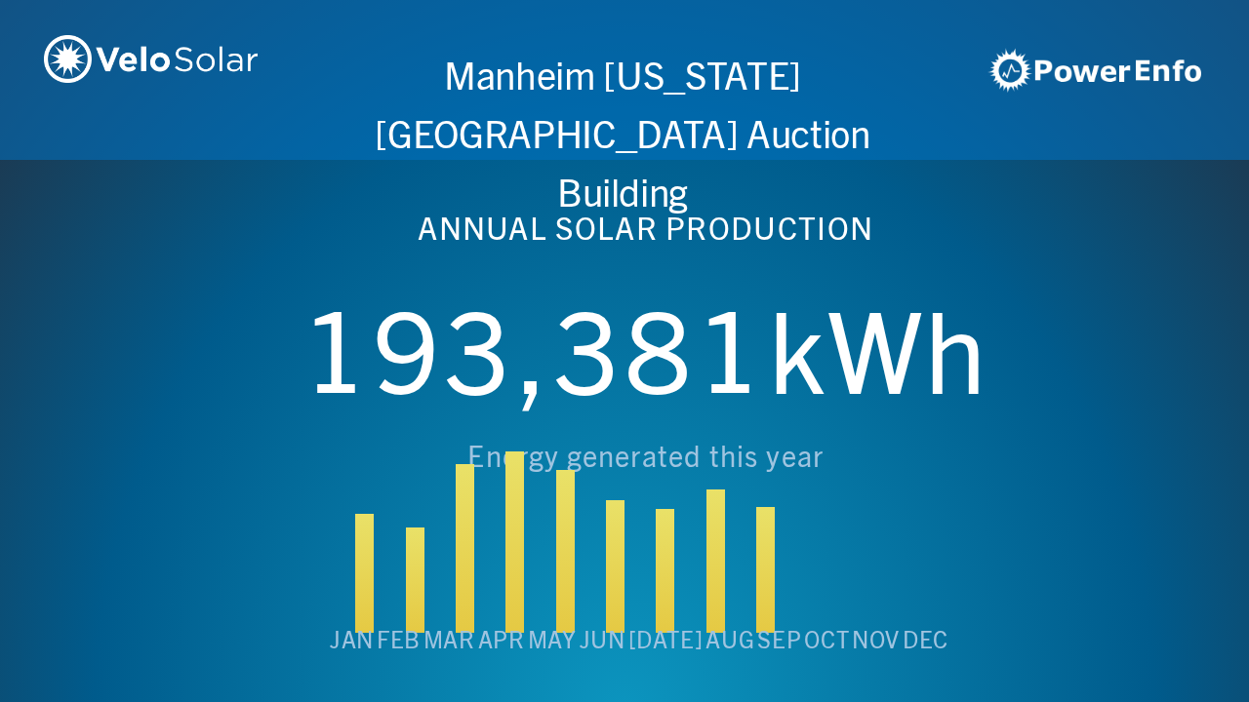
scroll to position [0, 6243]
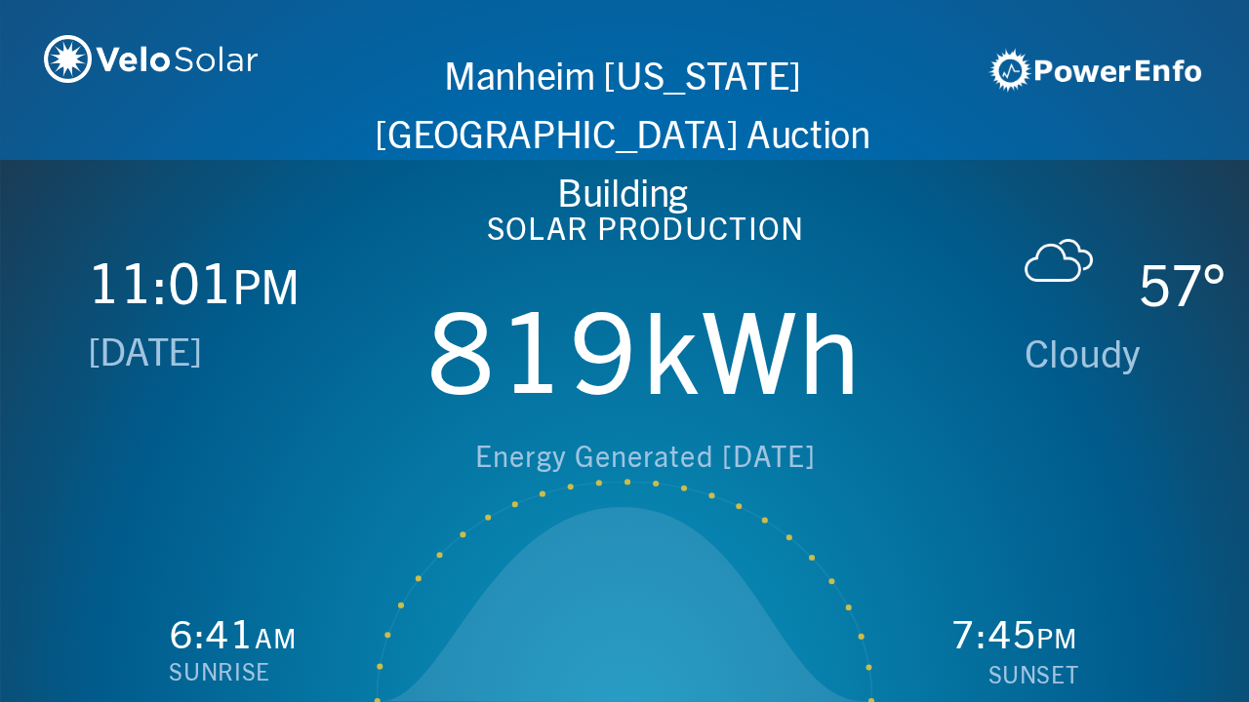
scroll to position [0, 1249]
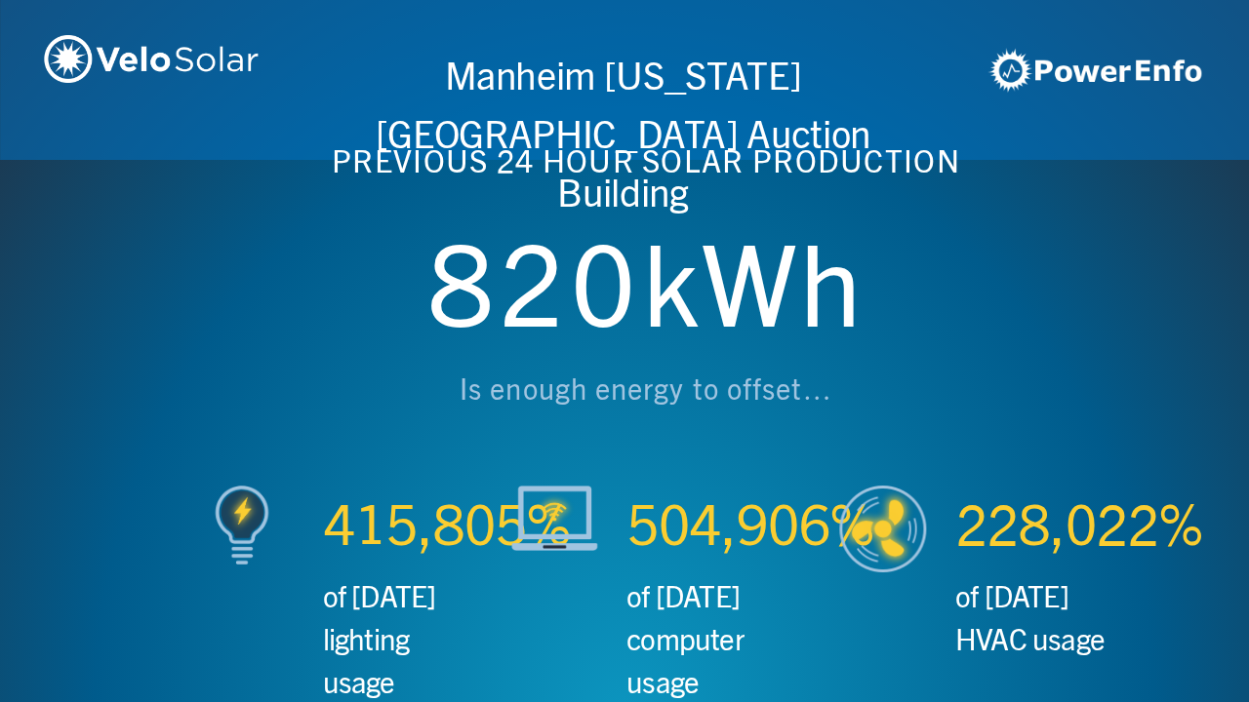
scroll to position [0, 2497]
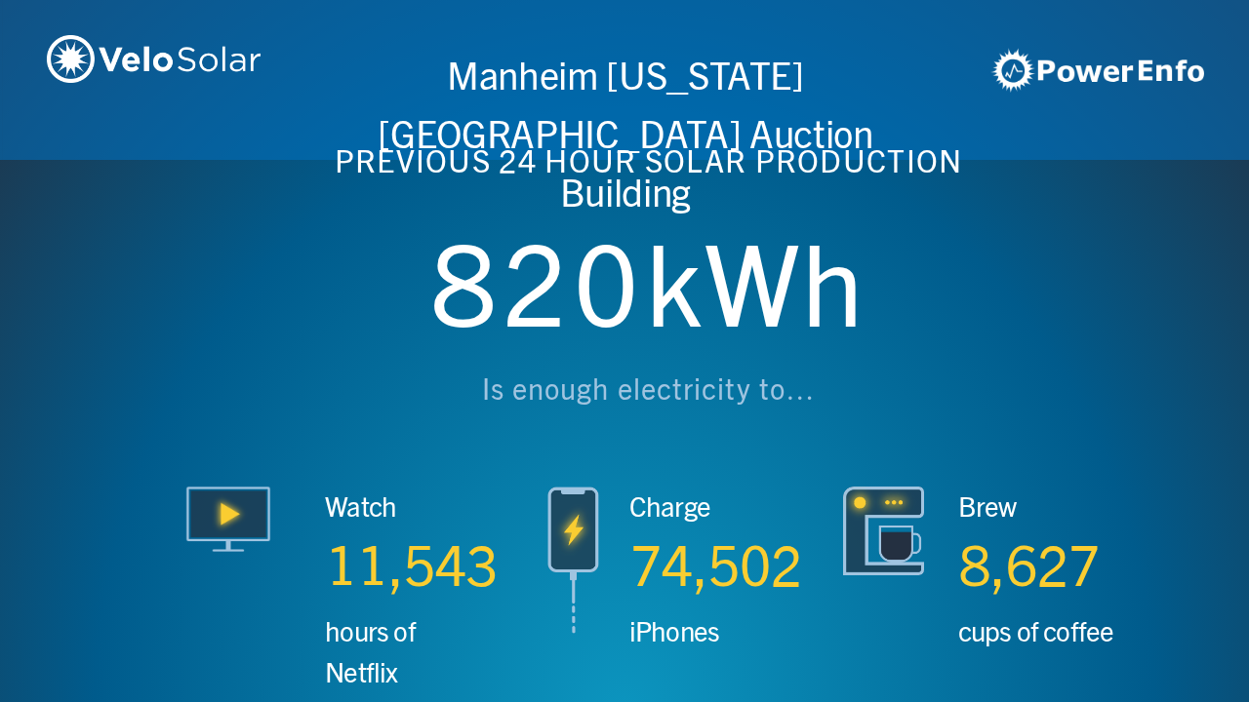
scroll to position [0, 3746]
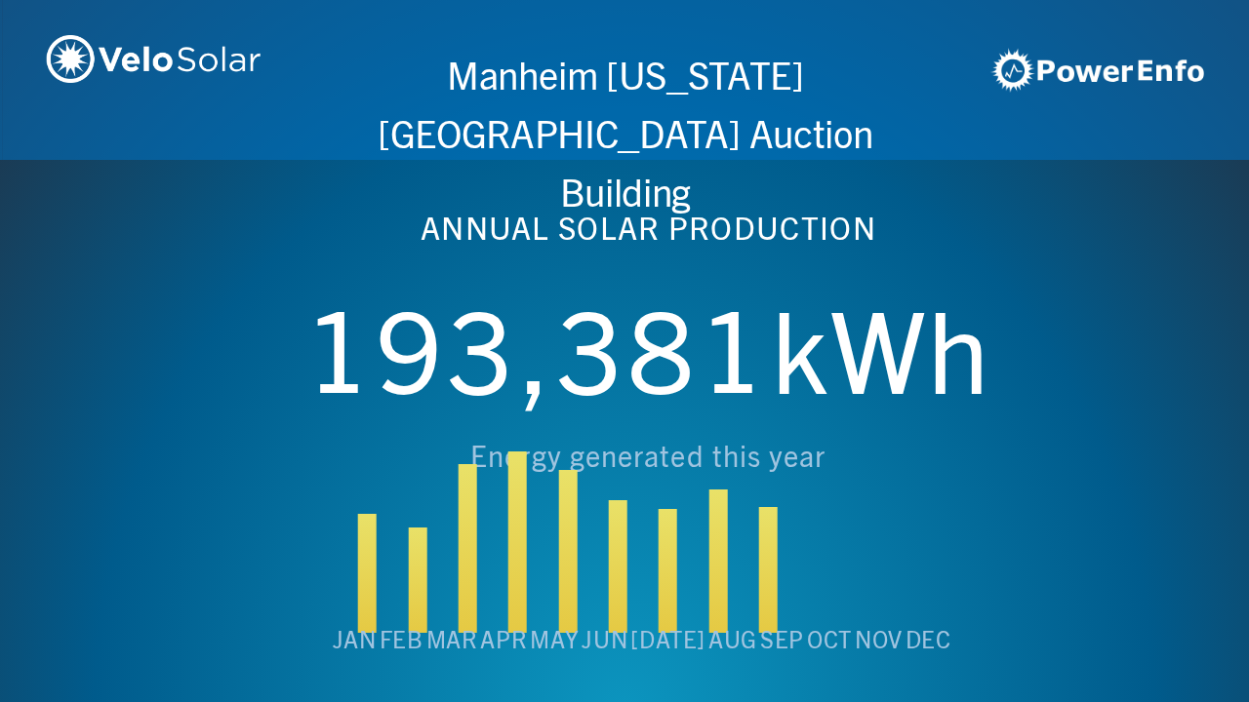
scroll to position [0, 4994]
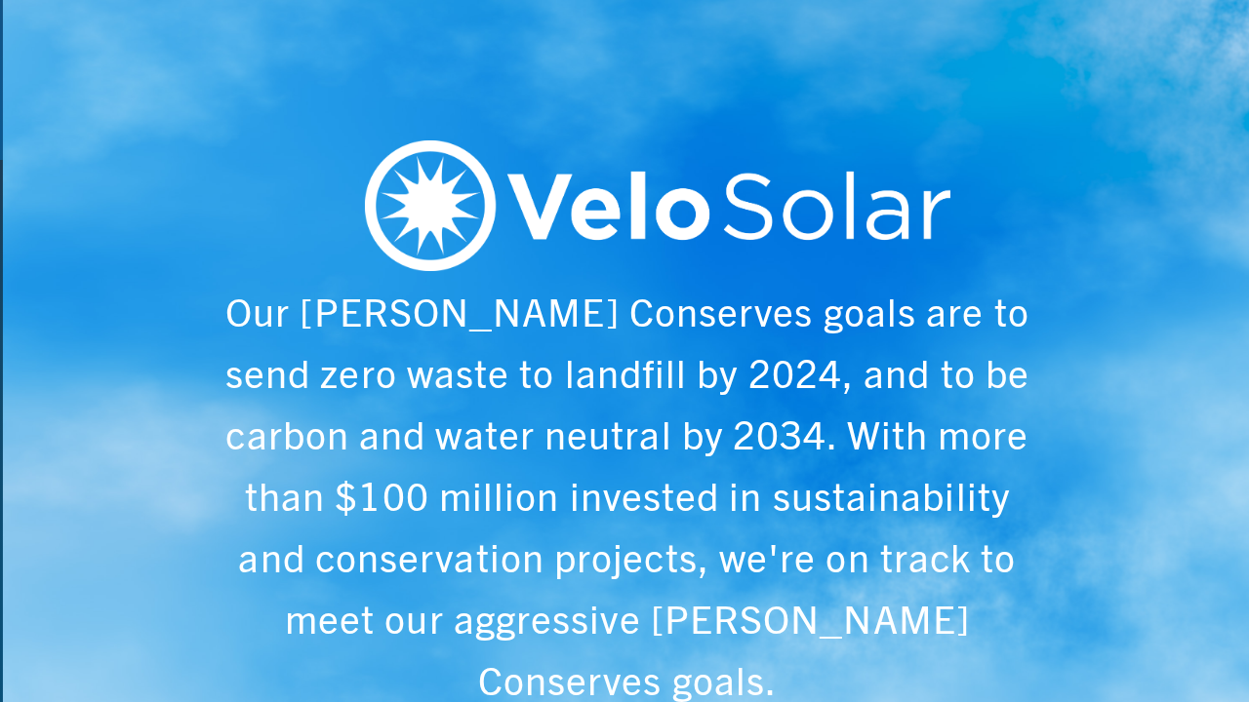
scroll to position [0, 6243]
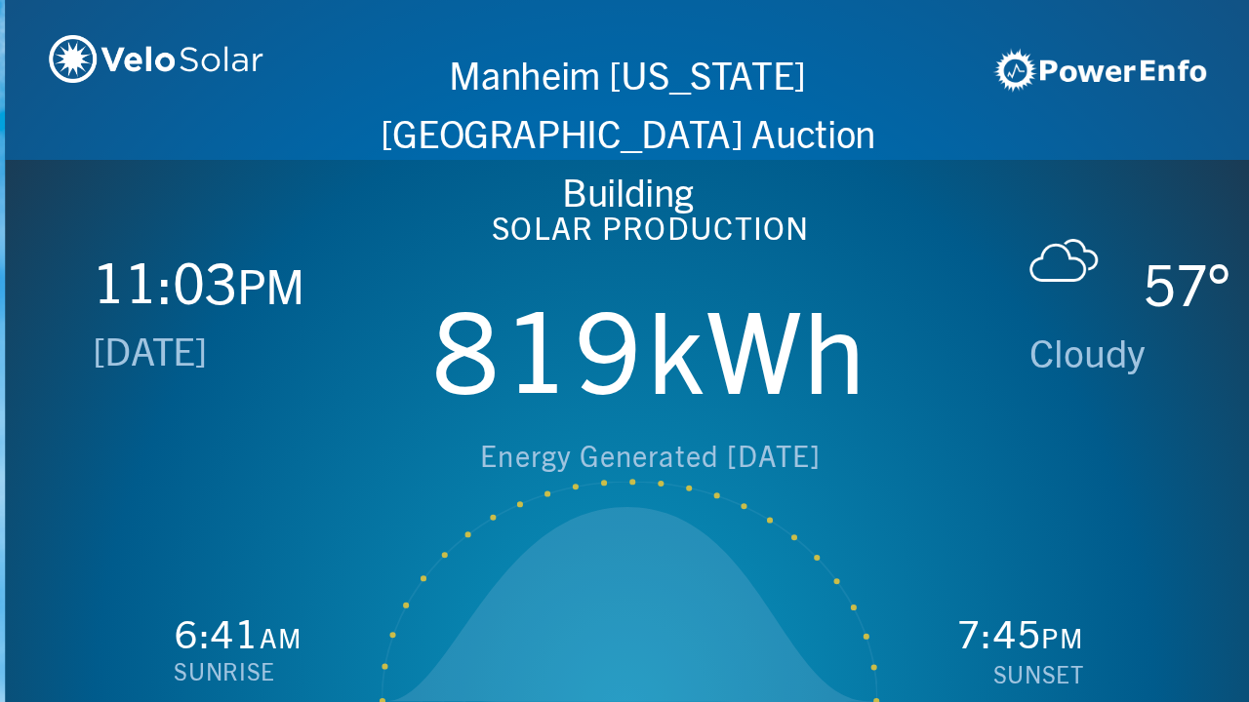
scroll to position [0, 1249]
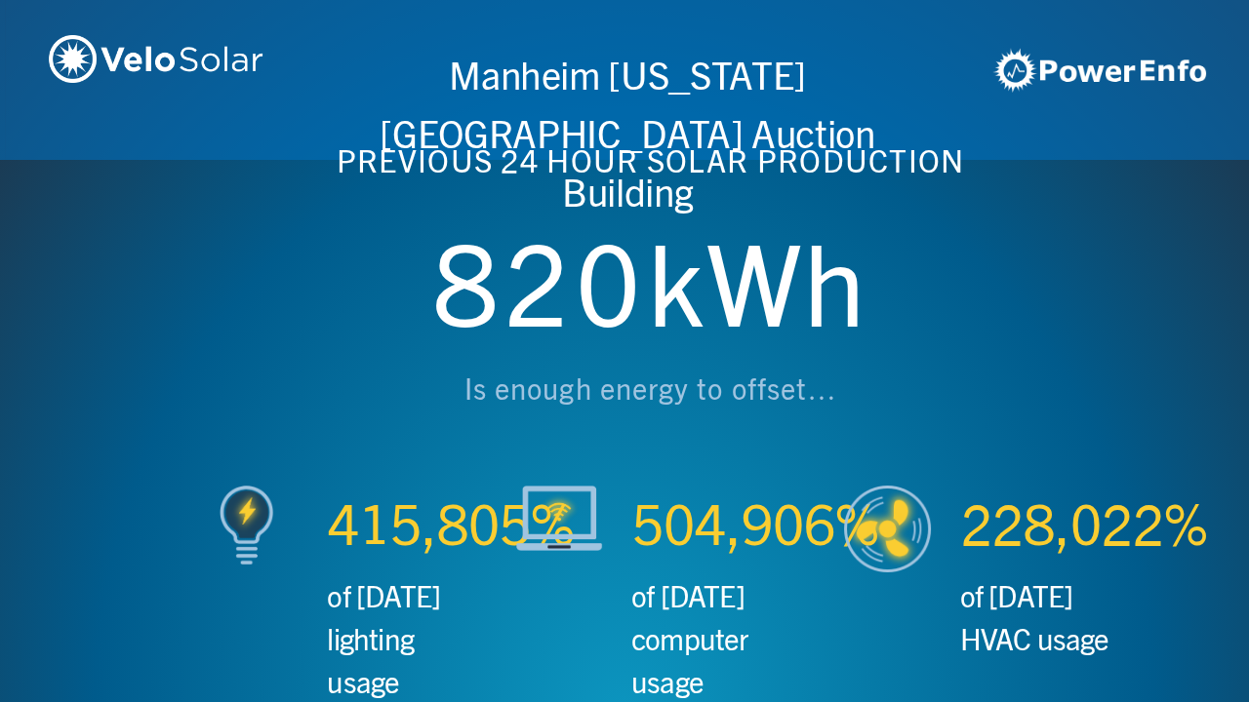
scroll to position [0, 2497]
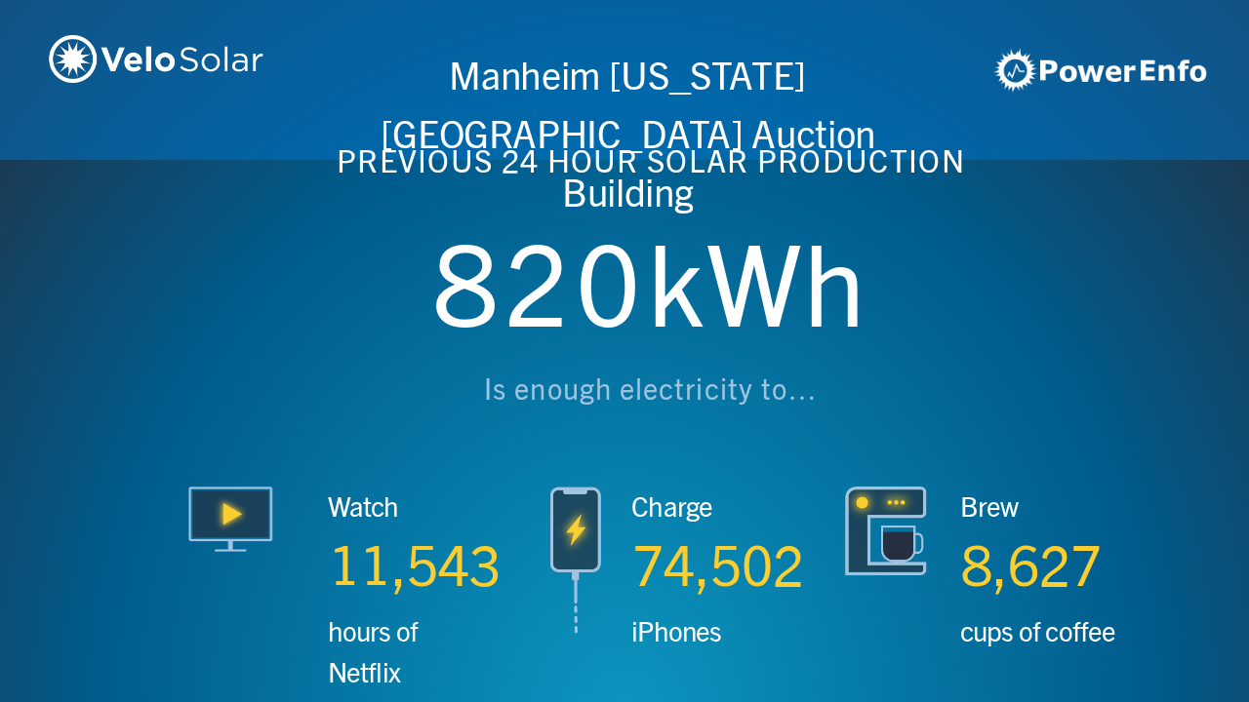
scroll to position [0, 3746]
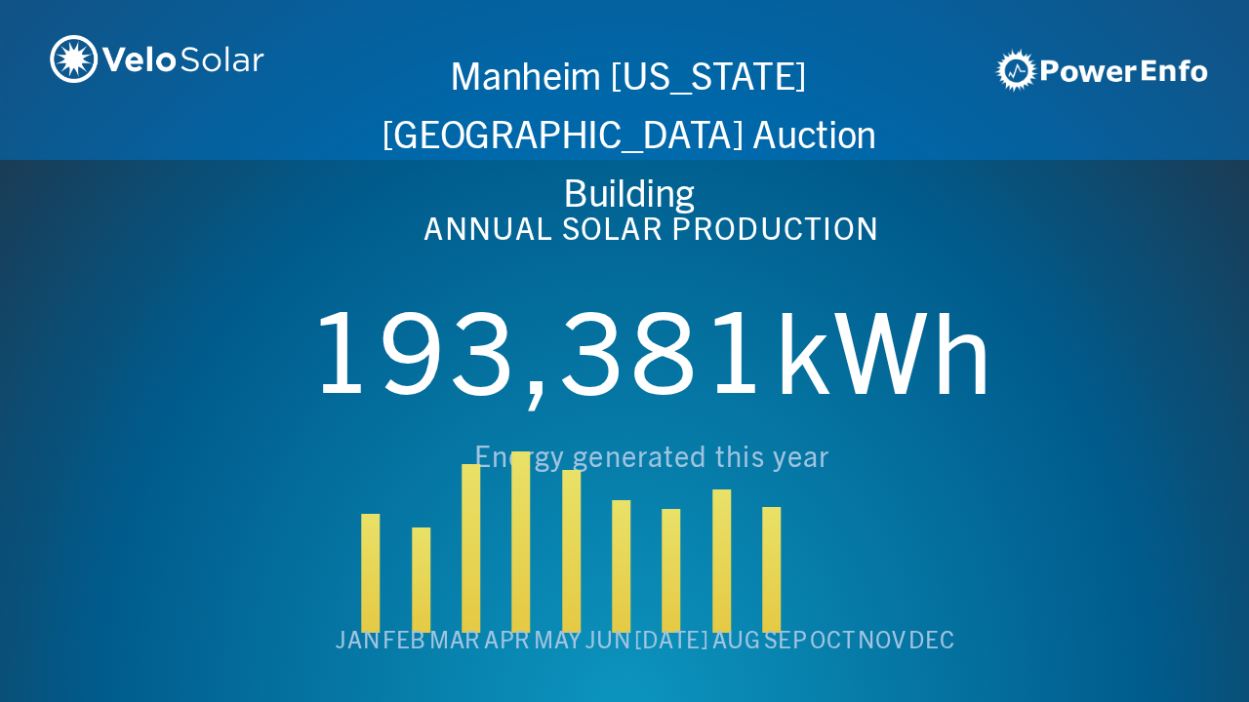
scroll to position [0, 4994]
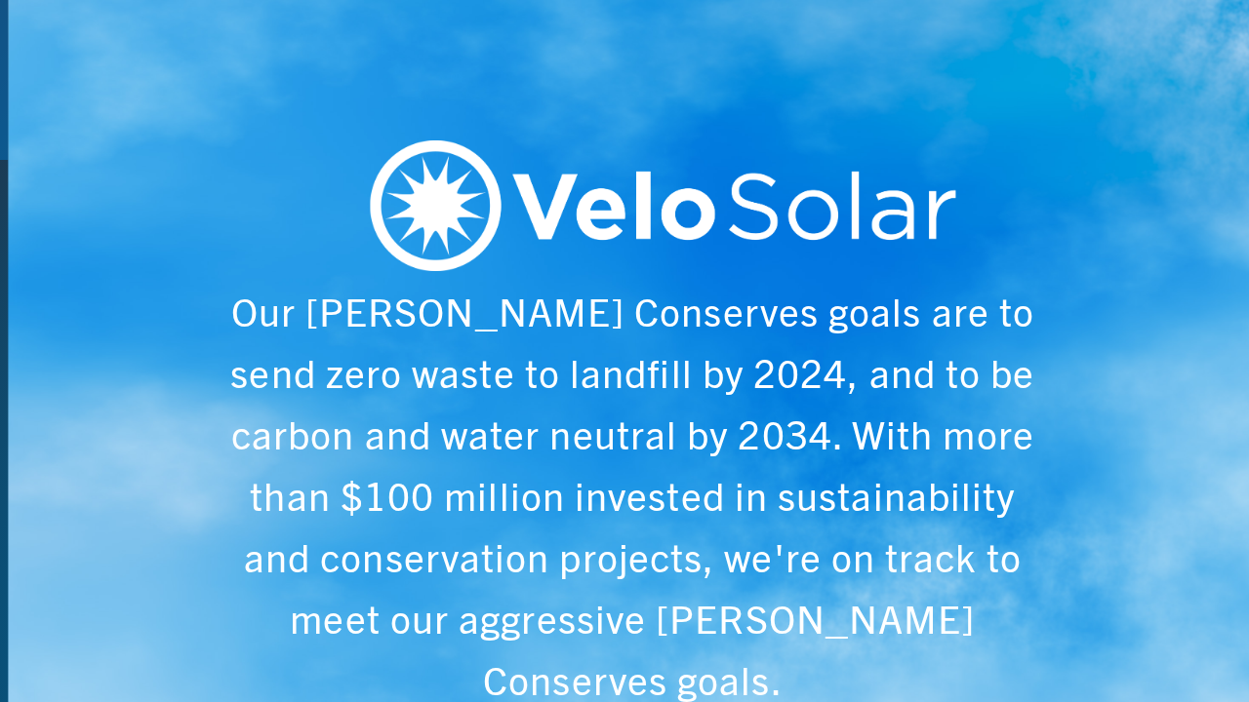
scroll to position [0, 6243]
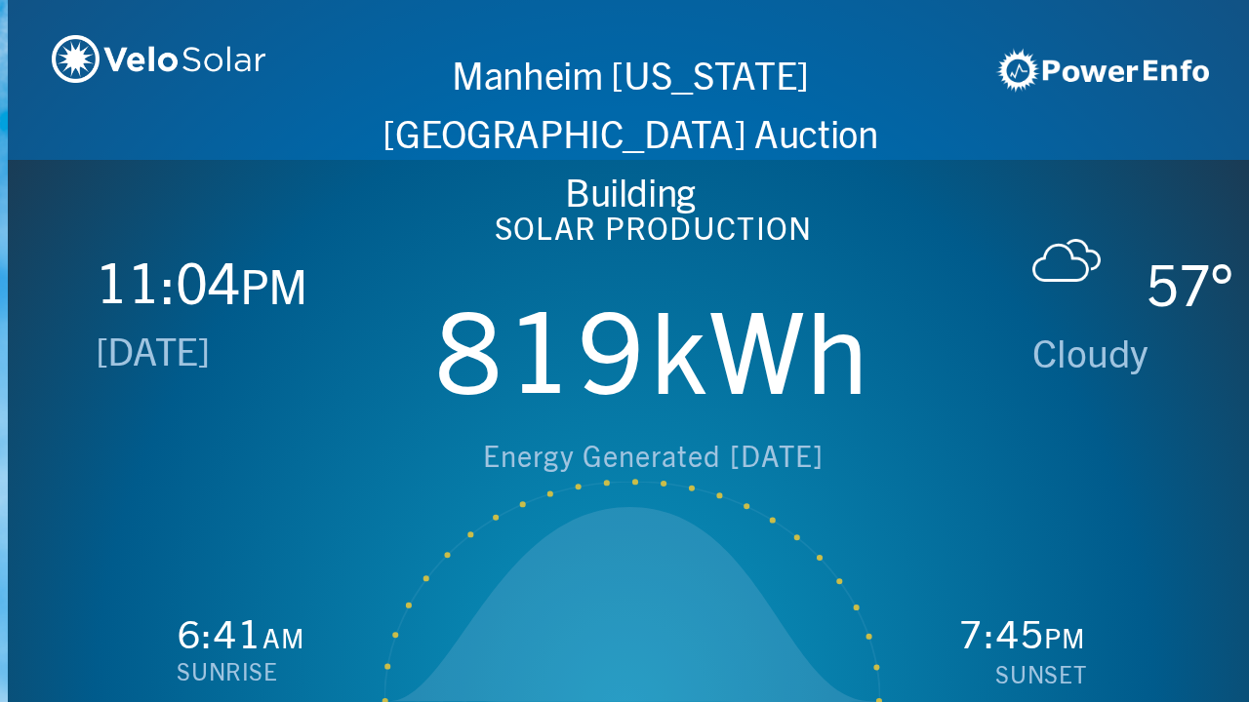
scroll to position [0, 1249]
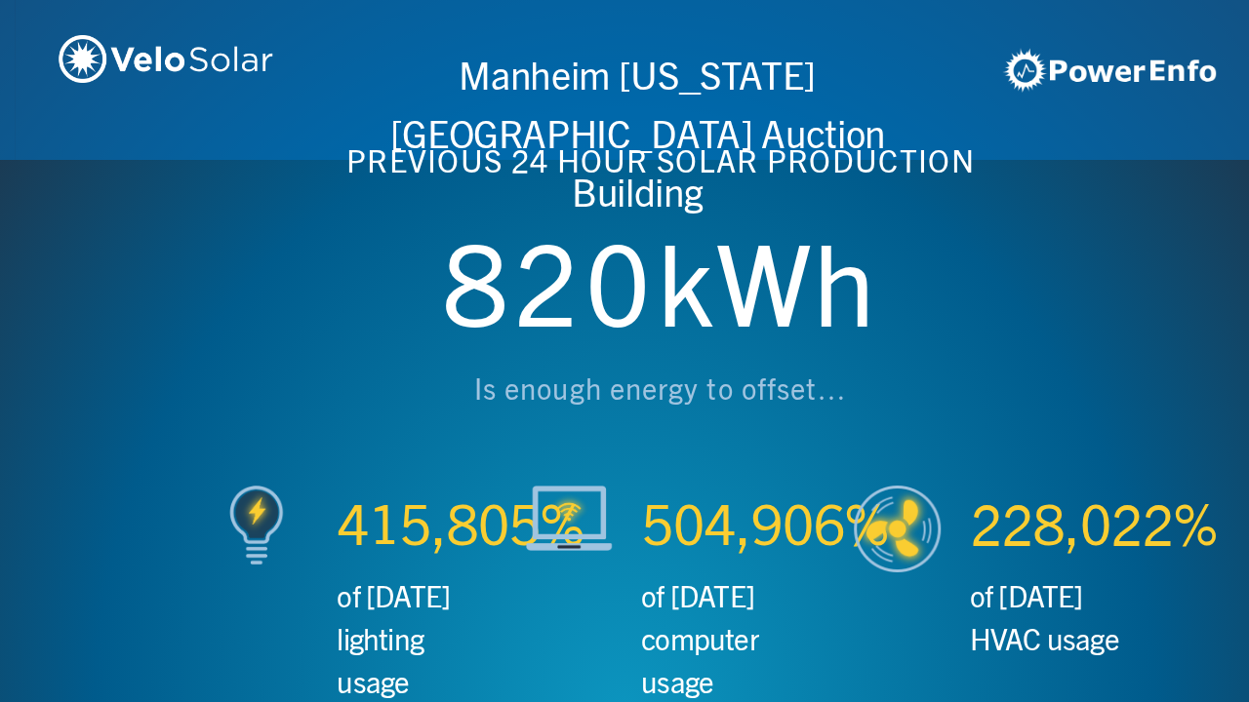
scroll to position [0, 2497]
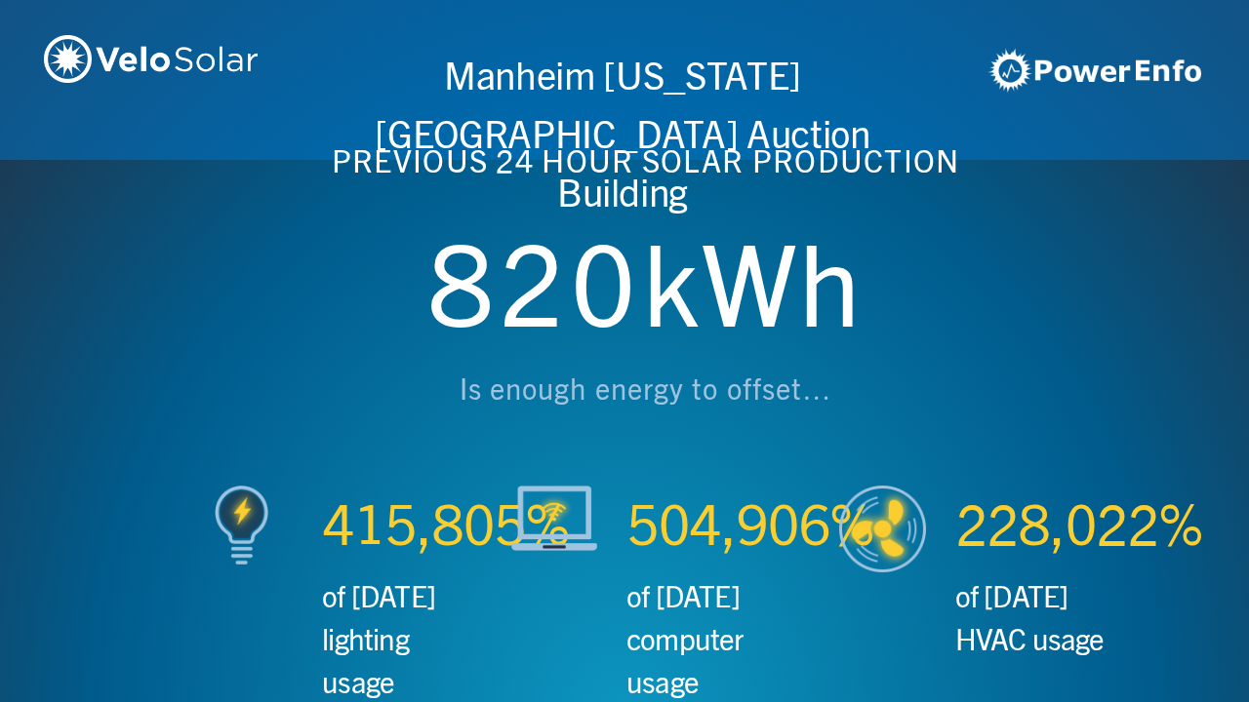
scroll to position [0, 3746]
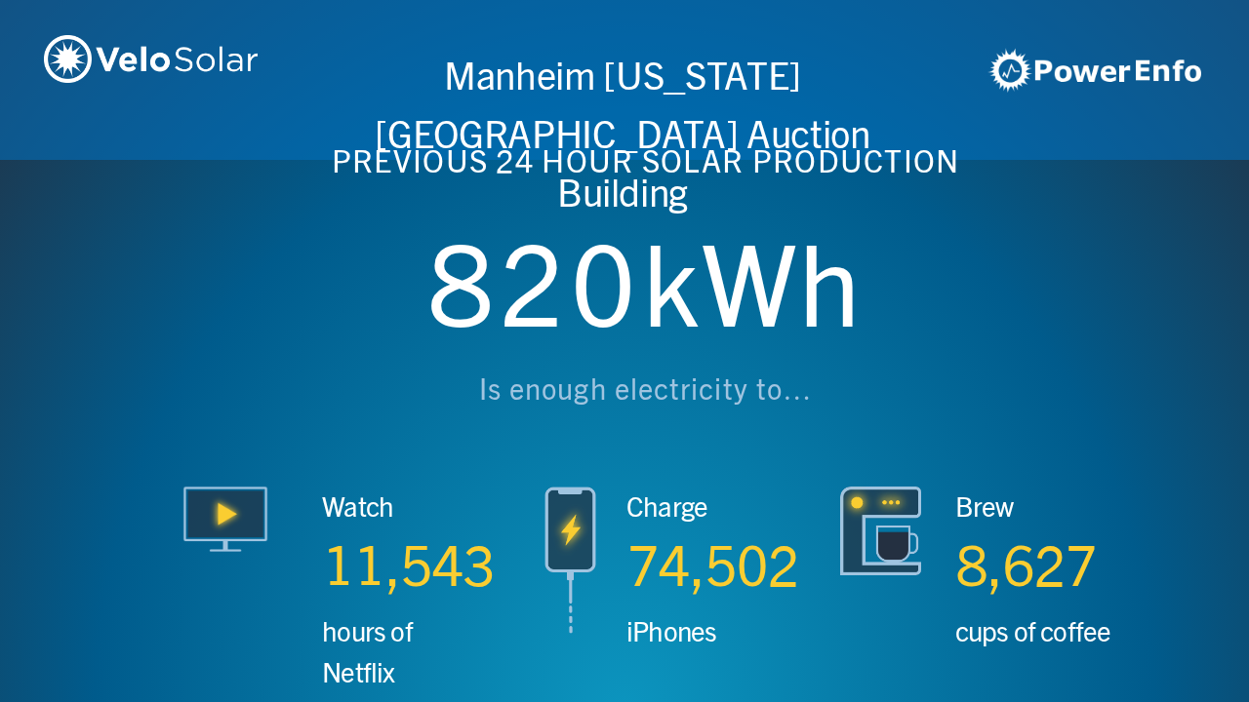
scroll to position [0, 4994]
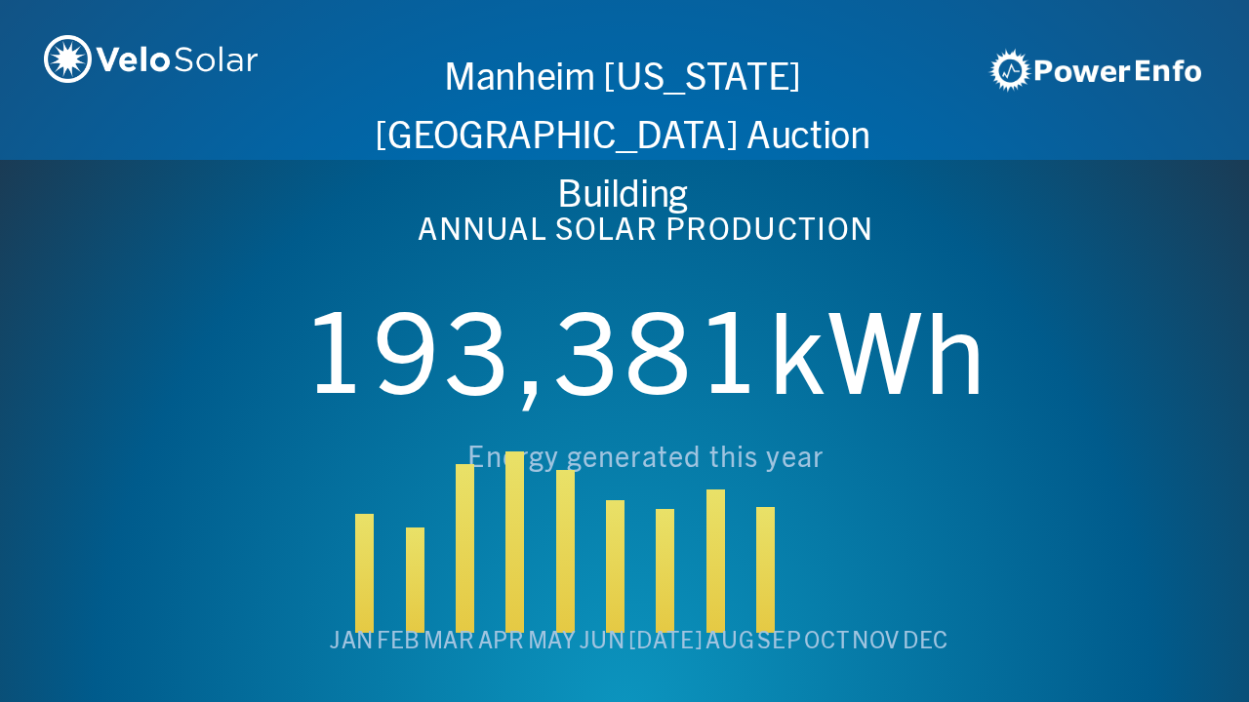
scroll to position [0, 6243]
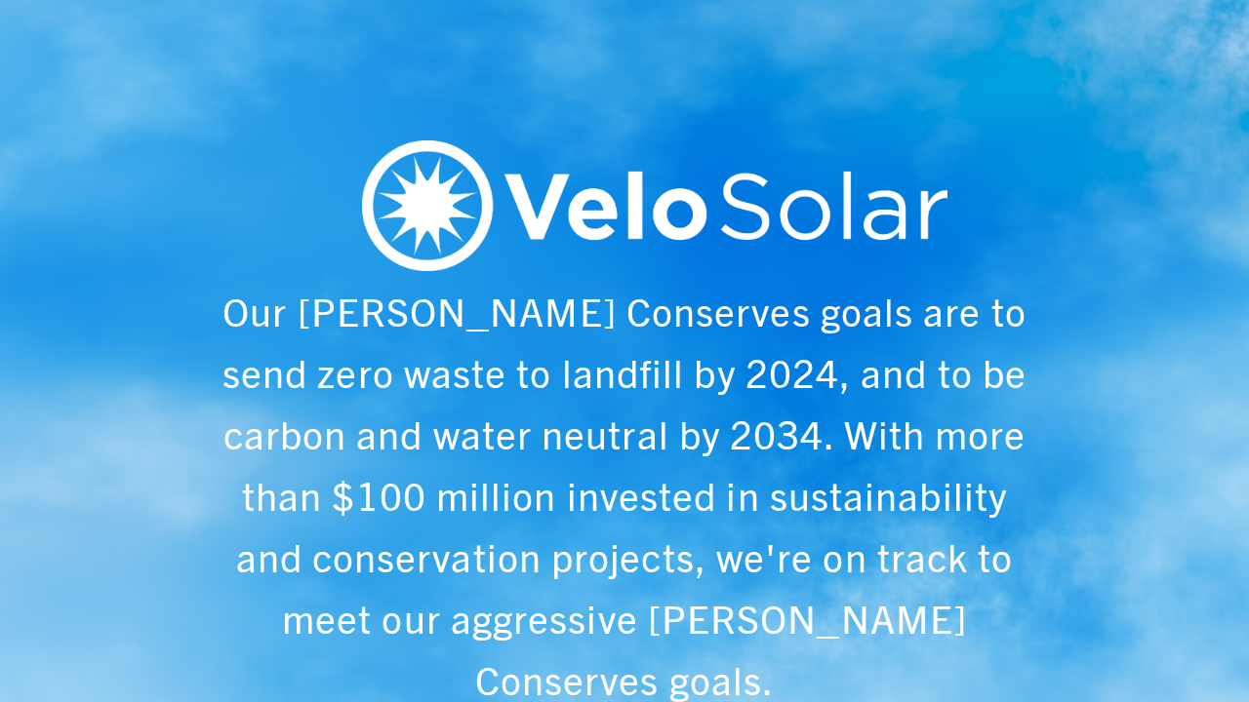
scroll to position [0, 1249]
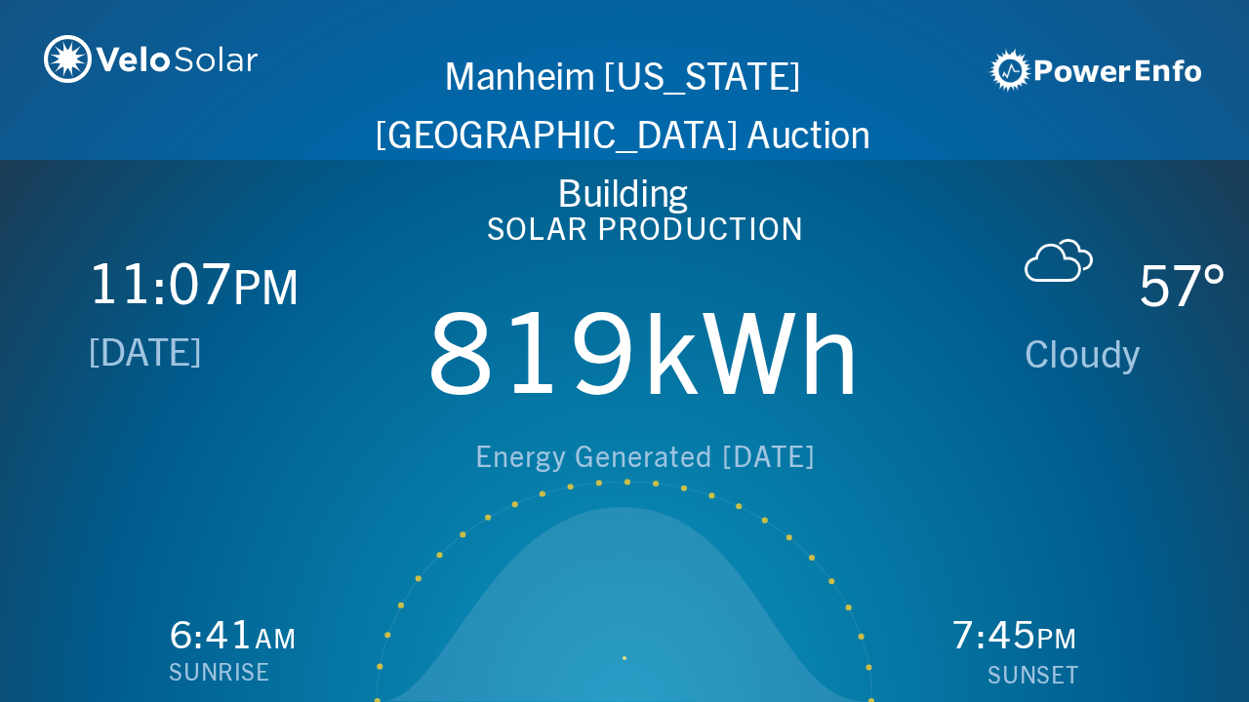
scroll to position [0, 2497]
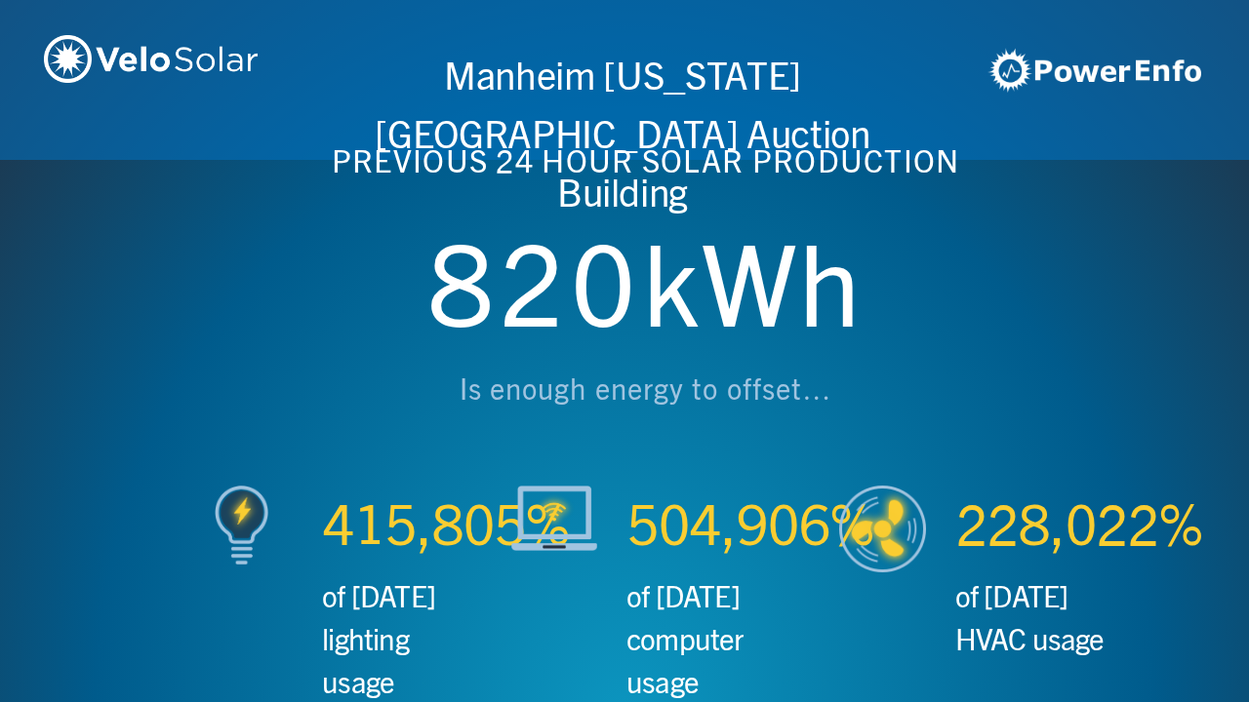
scroll to position [0, 3746]
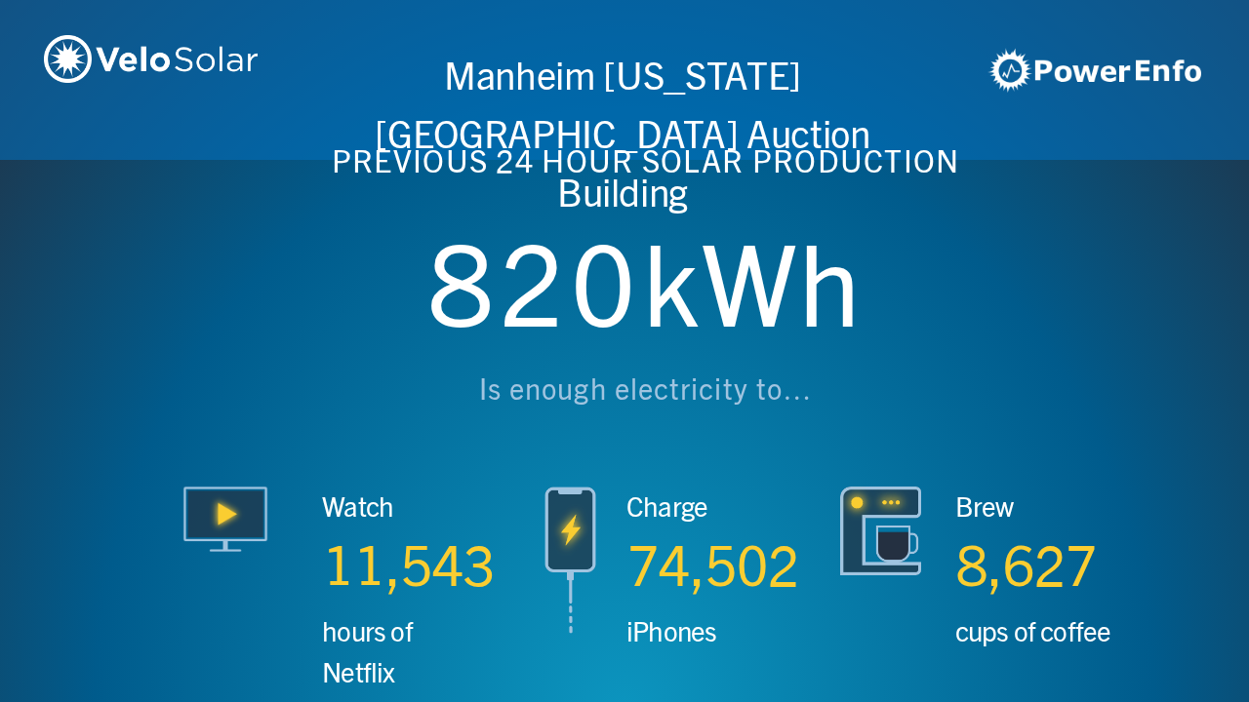
scroll to position [0, 4994]
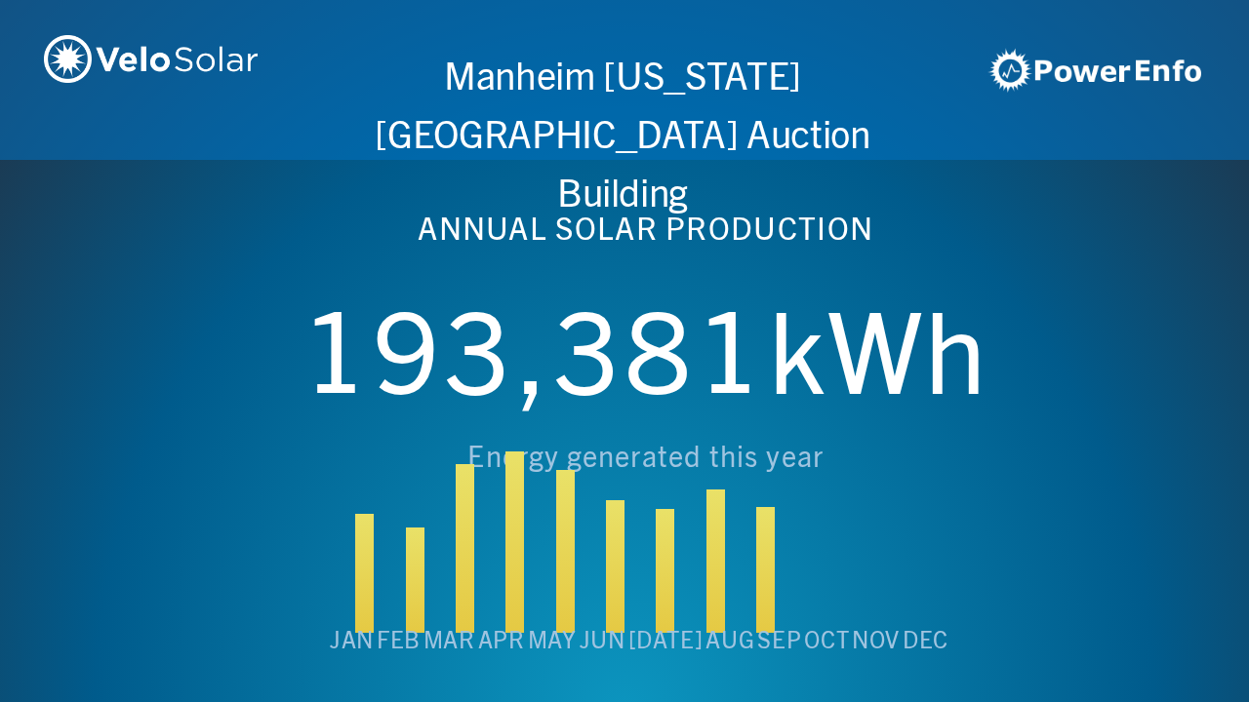
scroll to position [0, 6243]
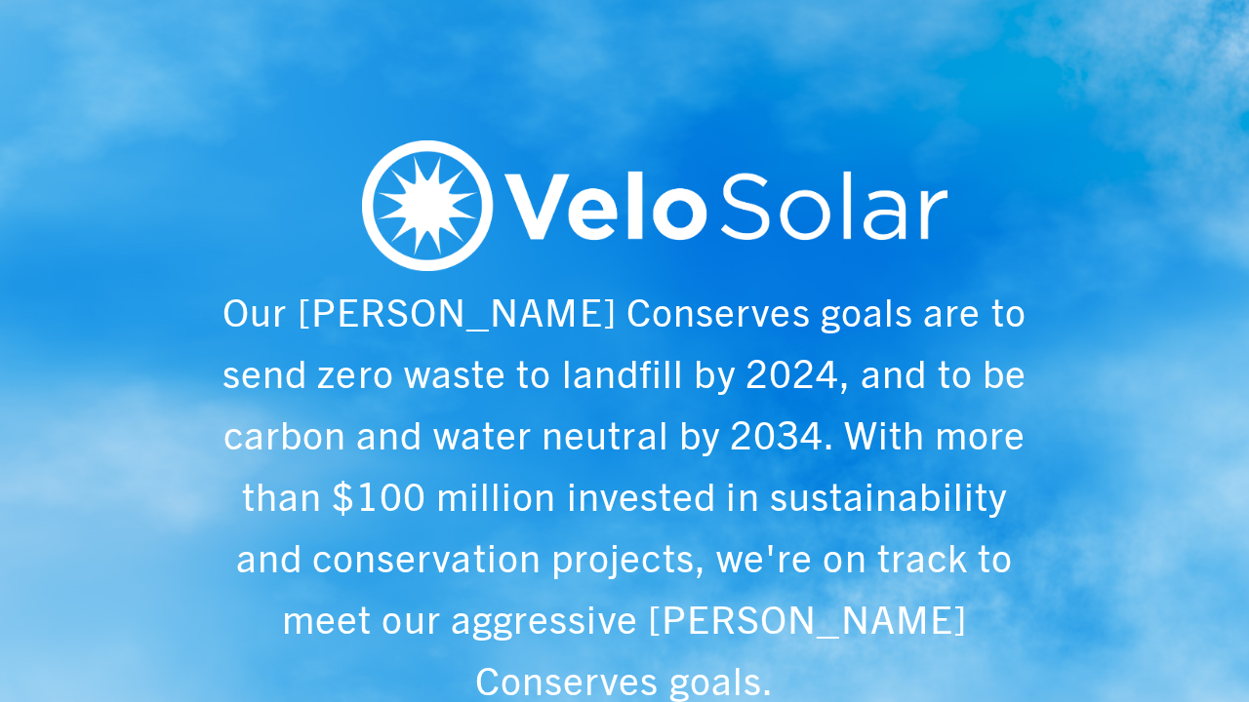
scroll to position [0, 1249]
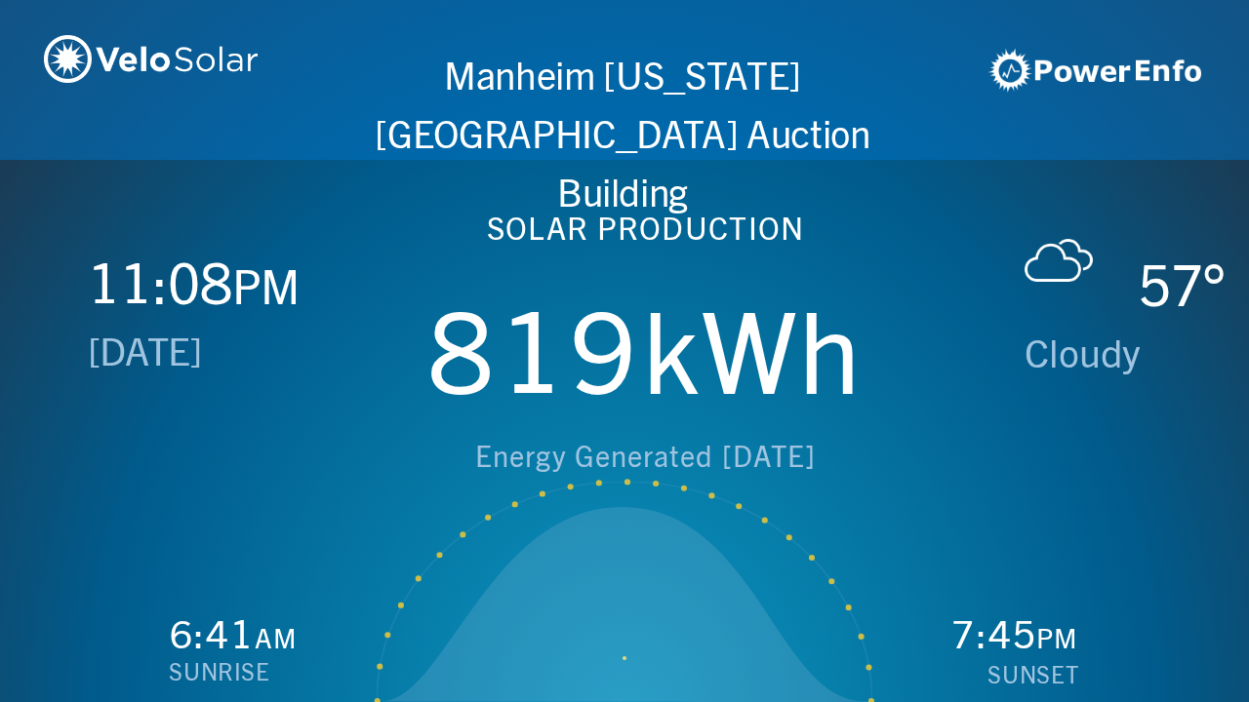
scroll to position [0, 2497]
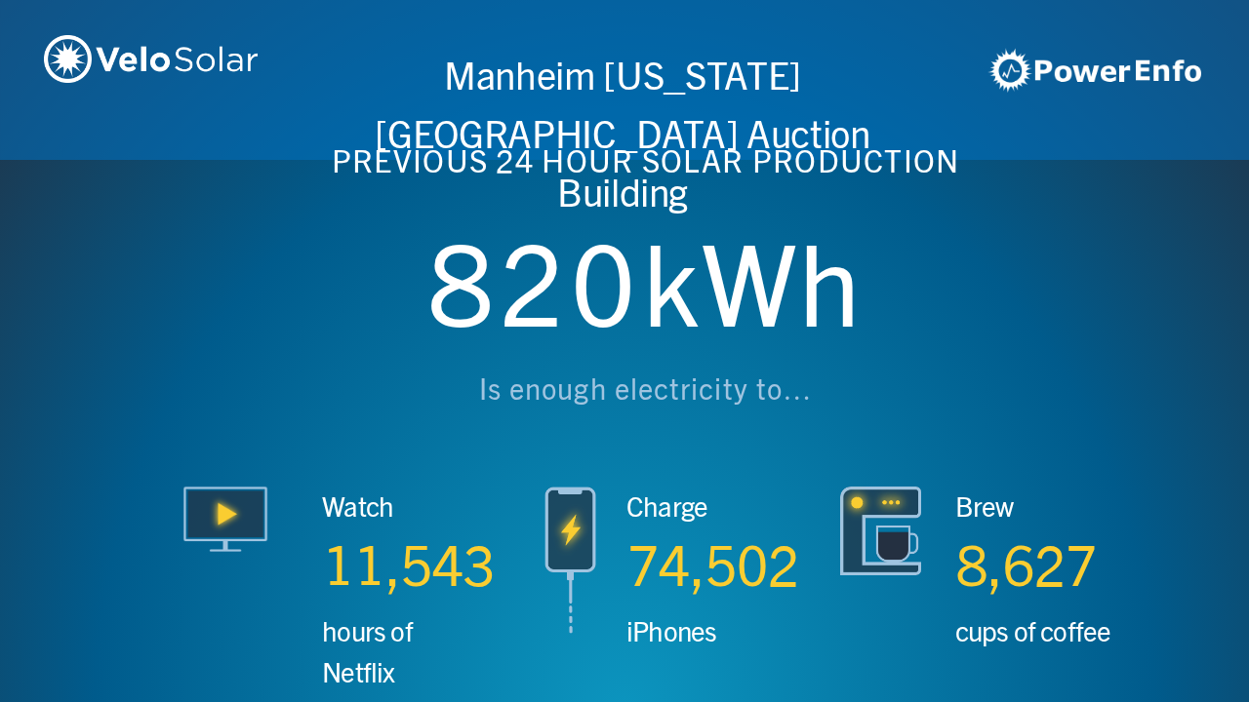
scroll to position [0, 3746]
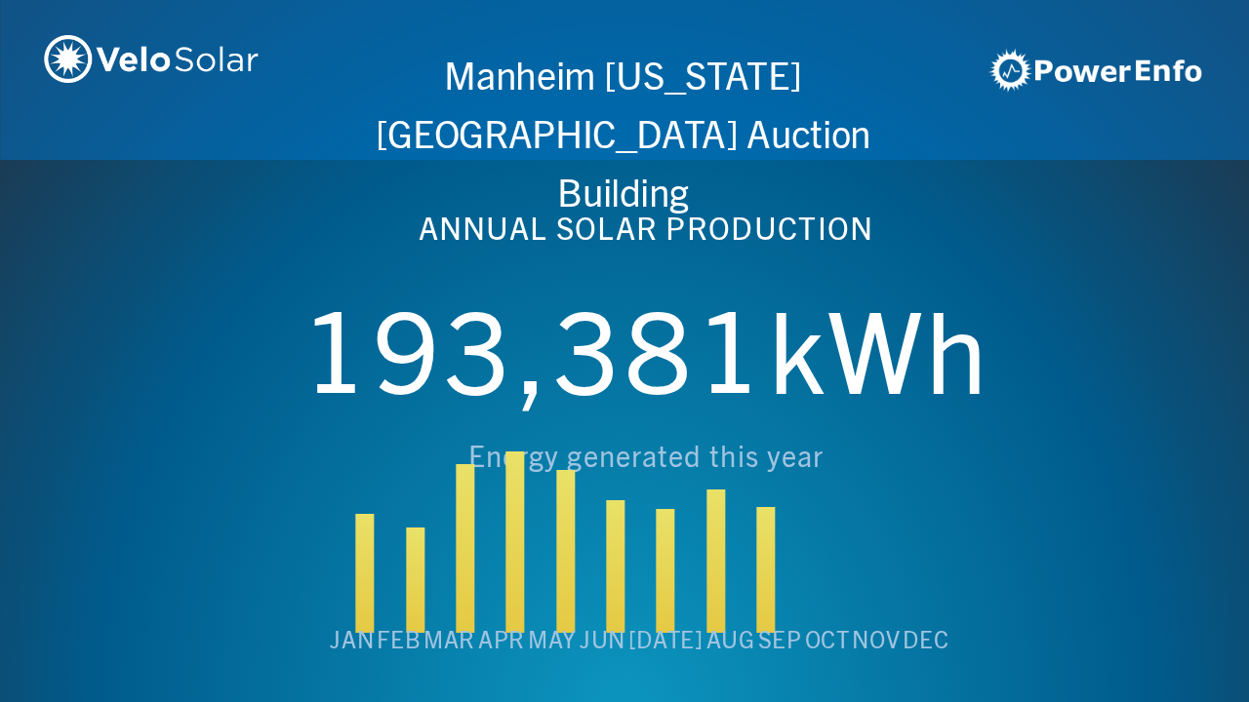
scroll to position [0, 4994]
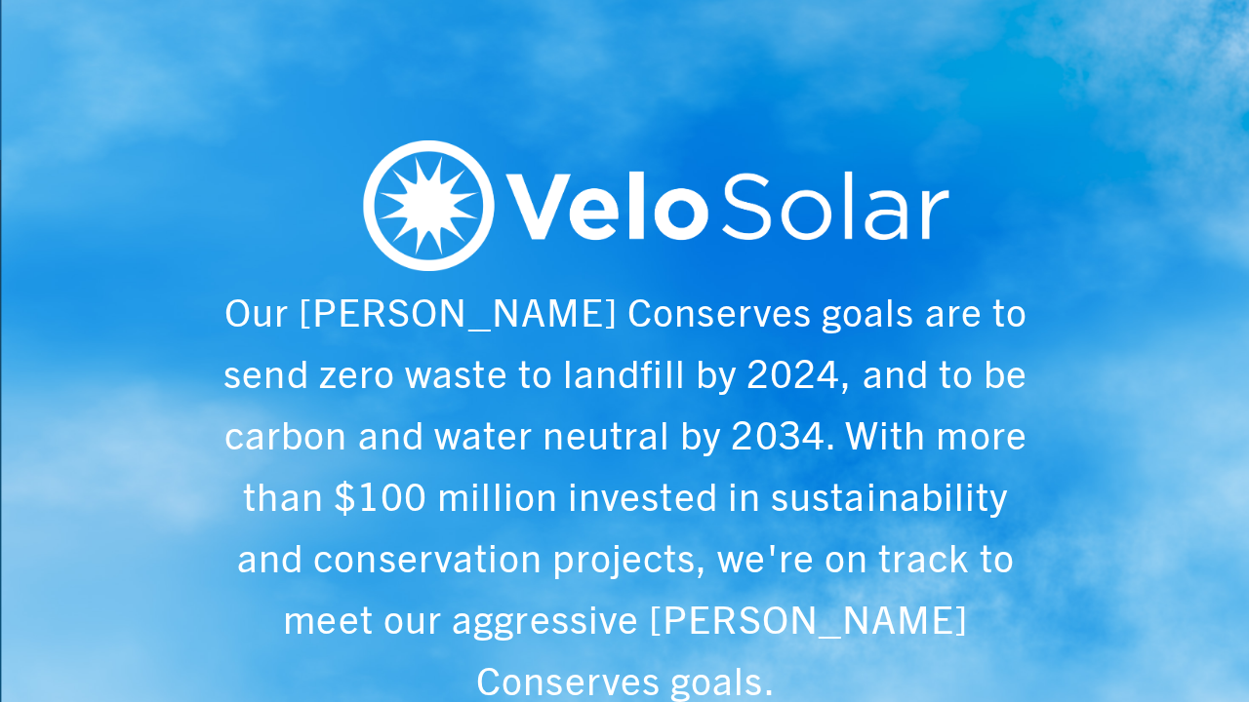
scroll to position [0, 6243]
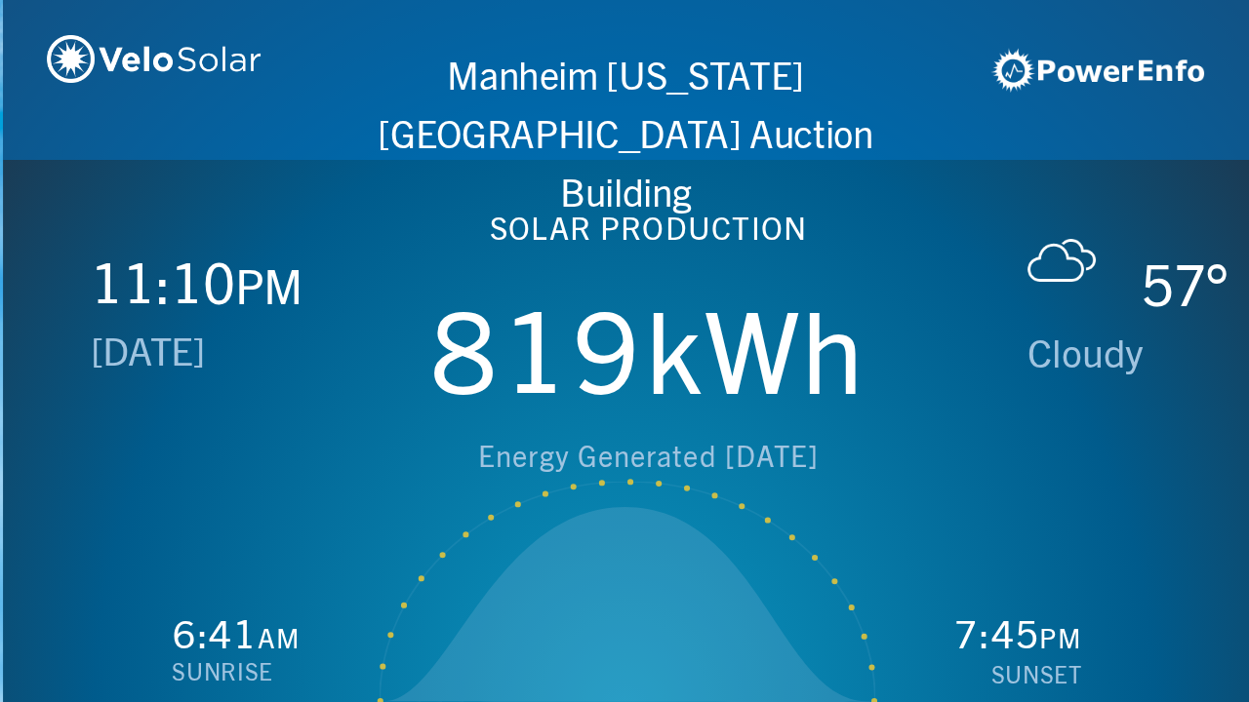
scroll to position [0, 1249]
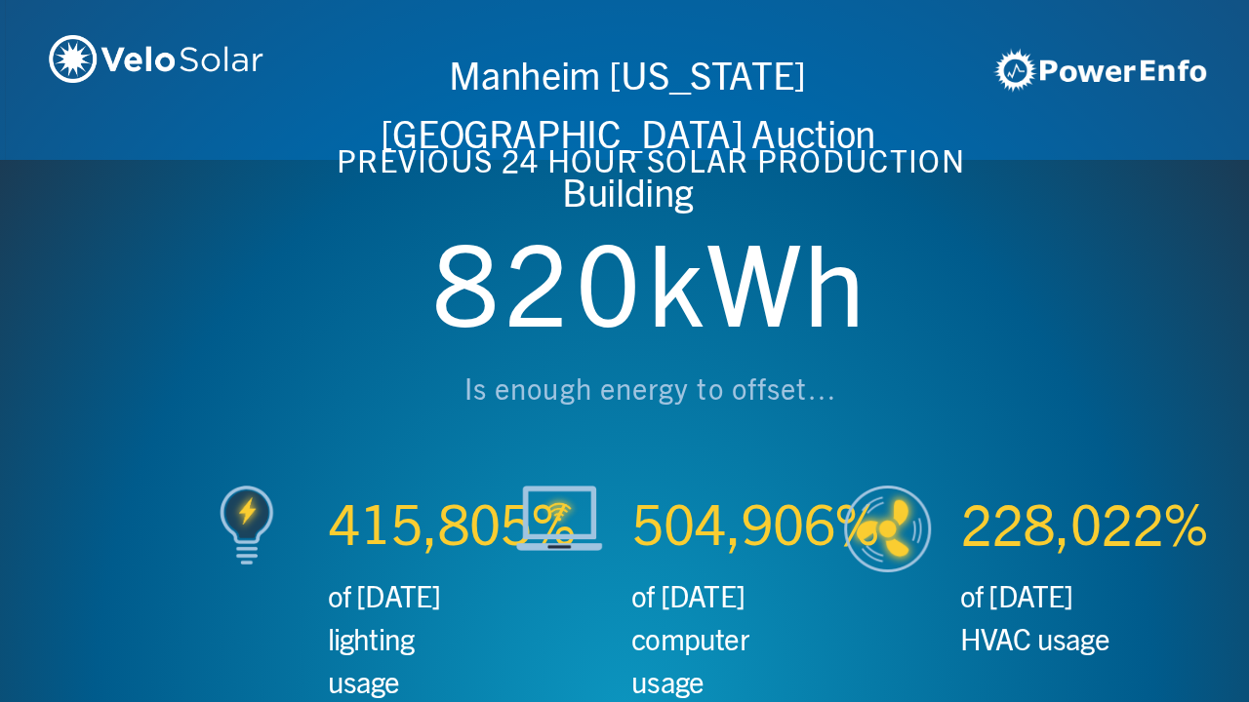
scroll to position [0, 2497]
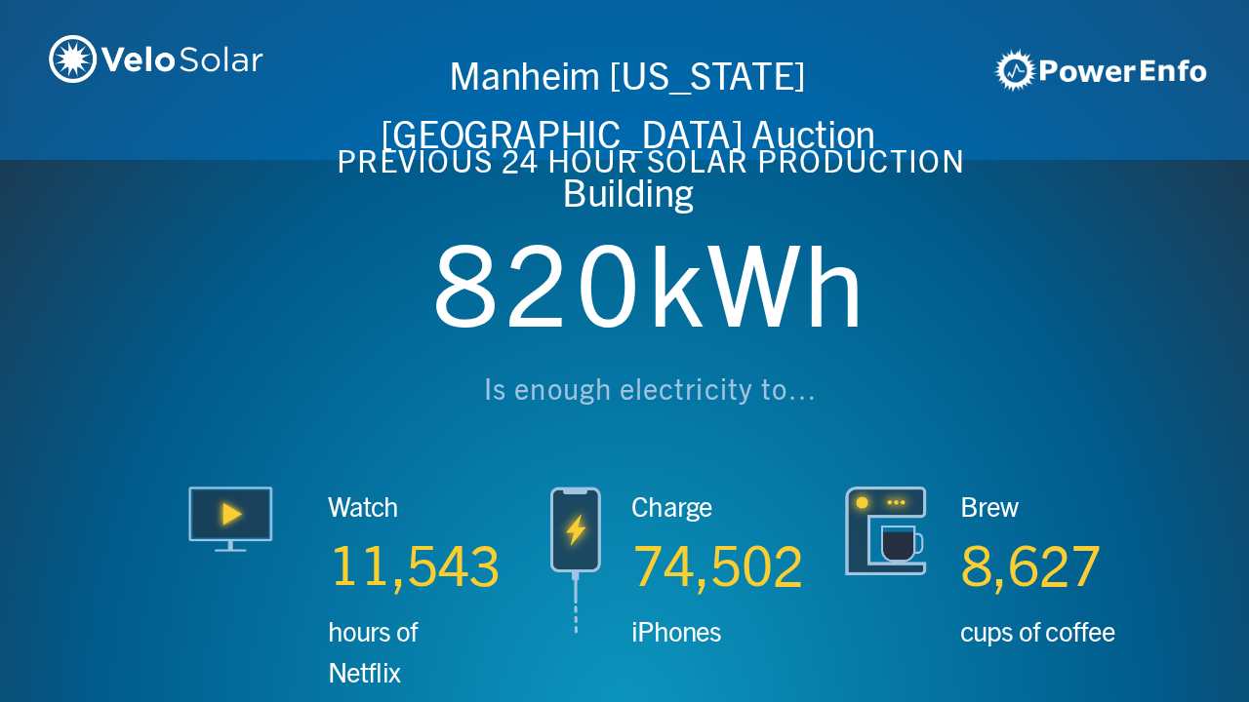
scroll to position [0, 3746]
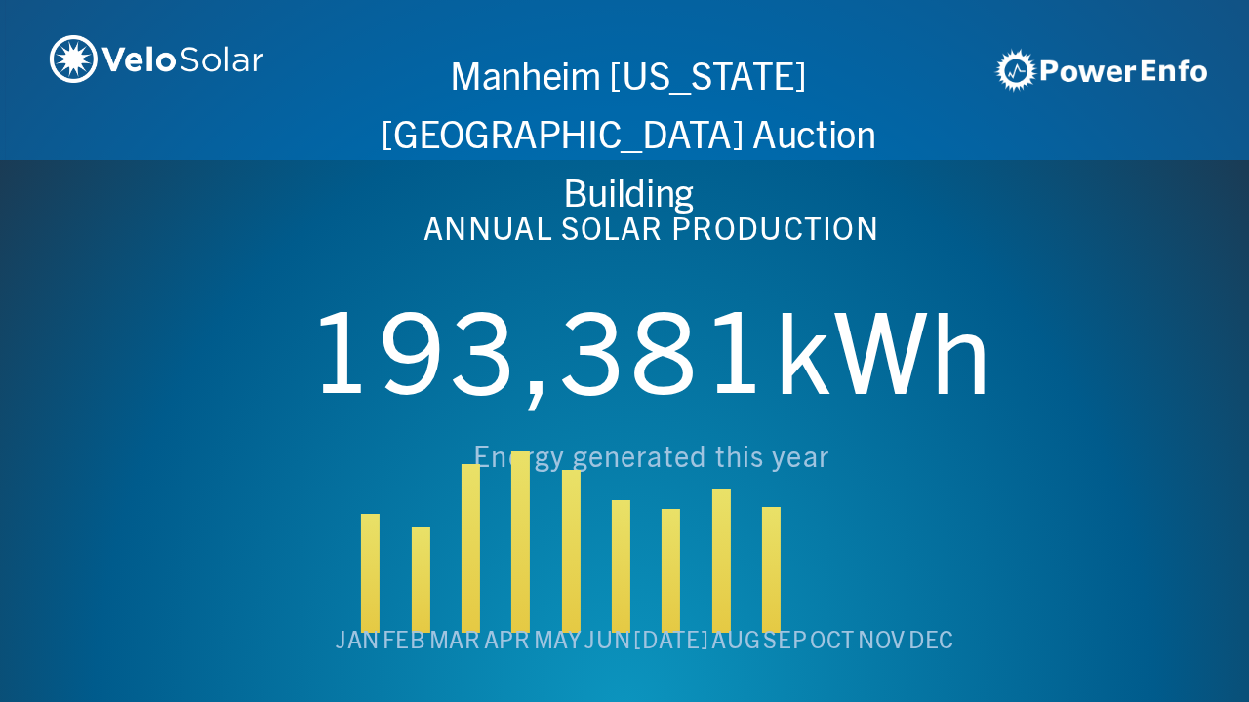
scroll to position [0, 4994]
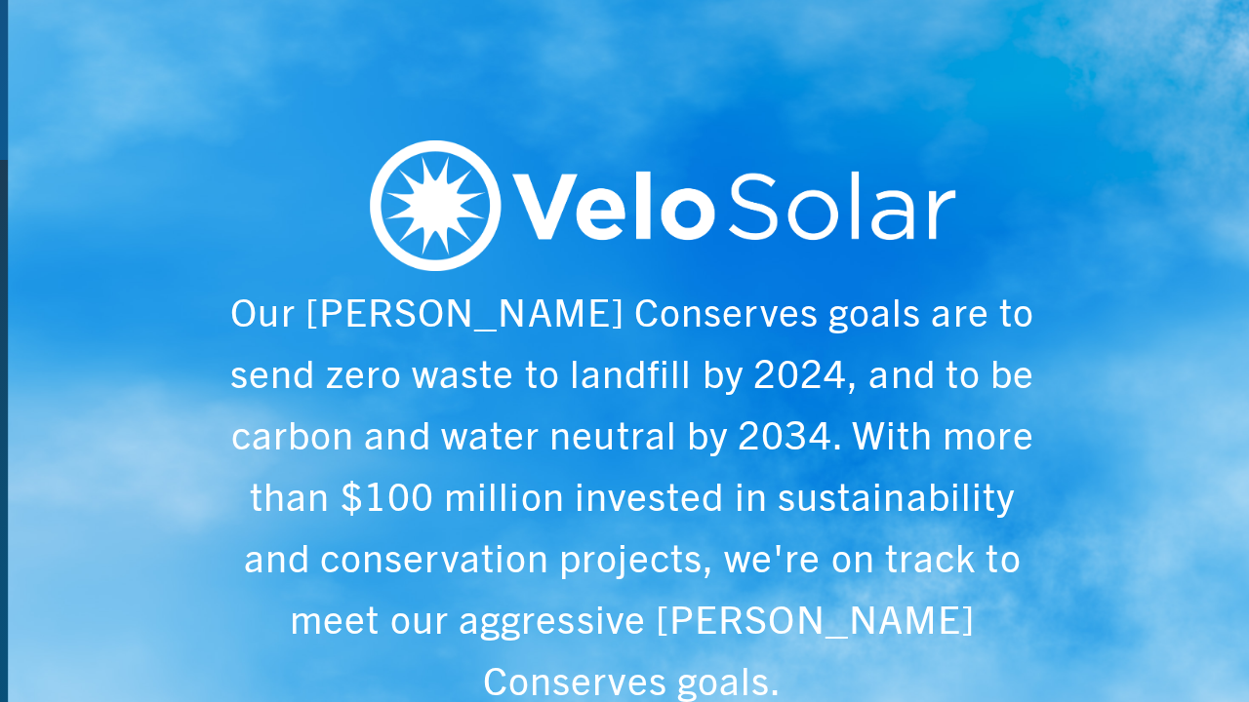
scroll to position [0, 6243]
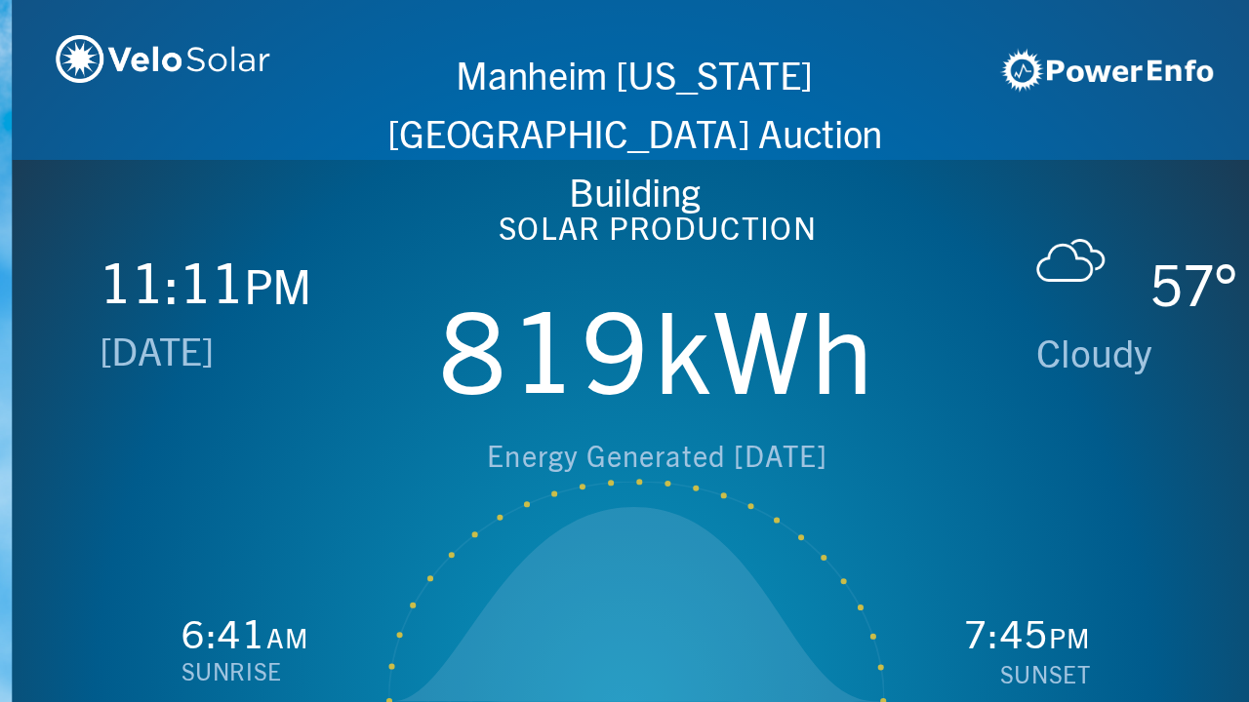
scroll to position [0, 1249]
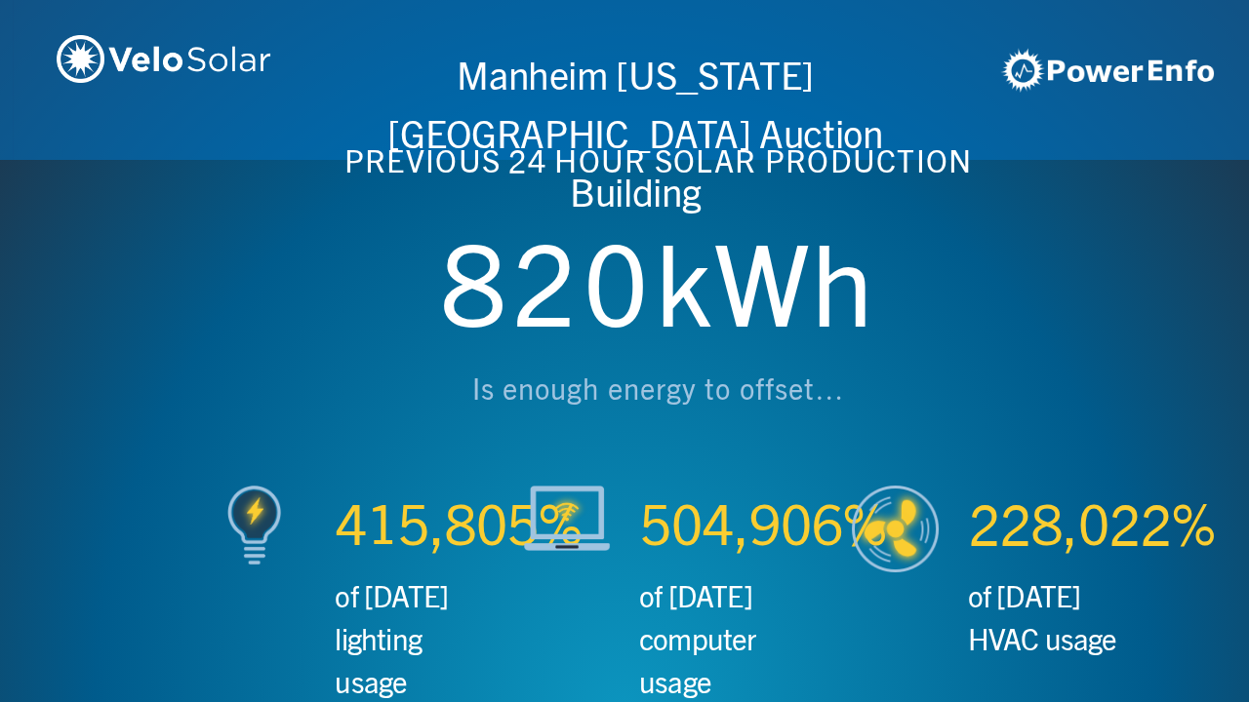
scroll to position [0, 2497]
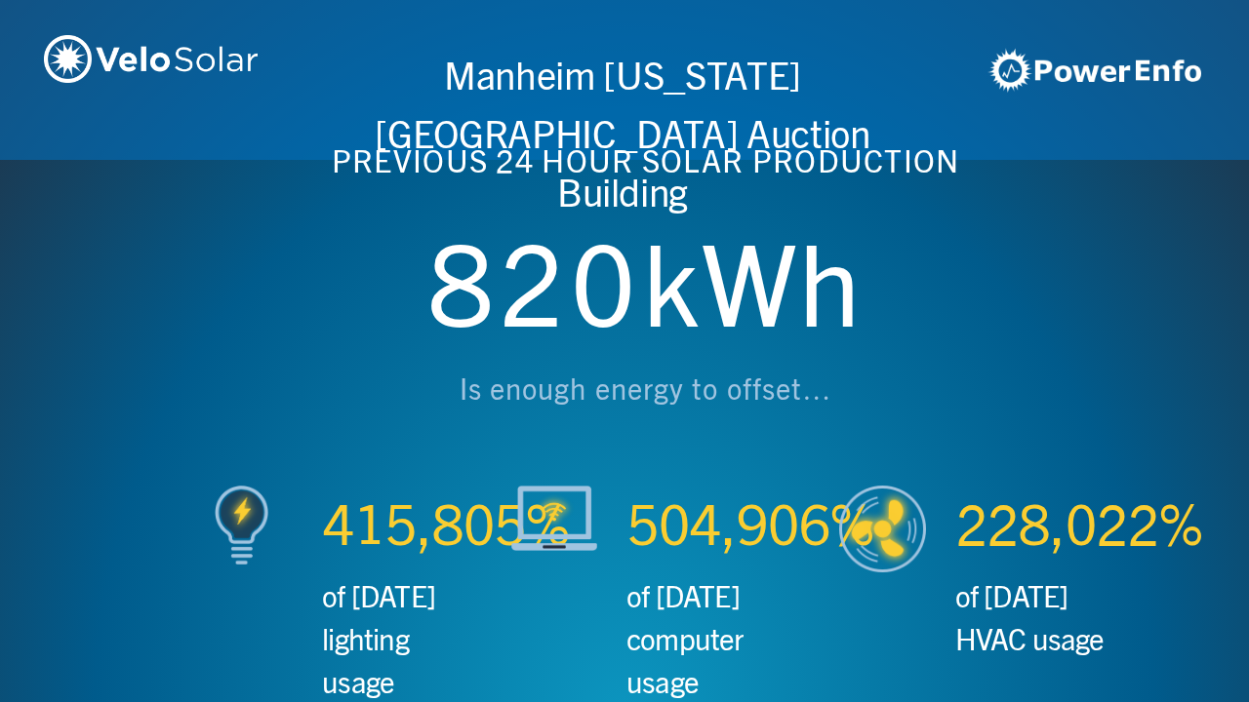
scroll to position [0, 3746]
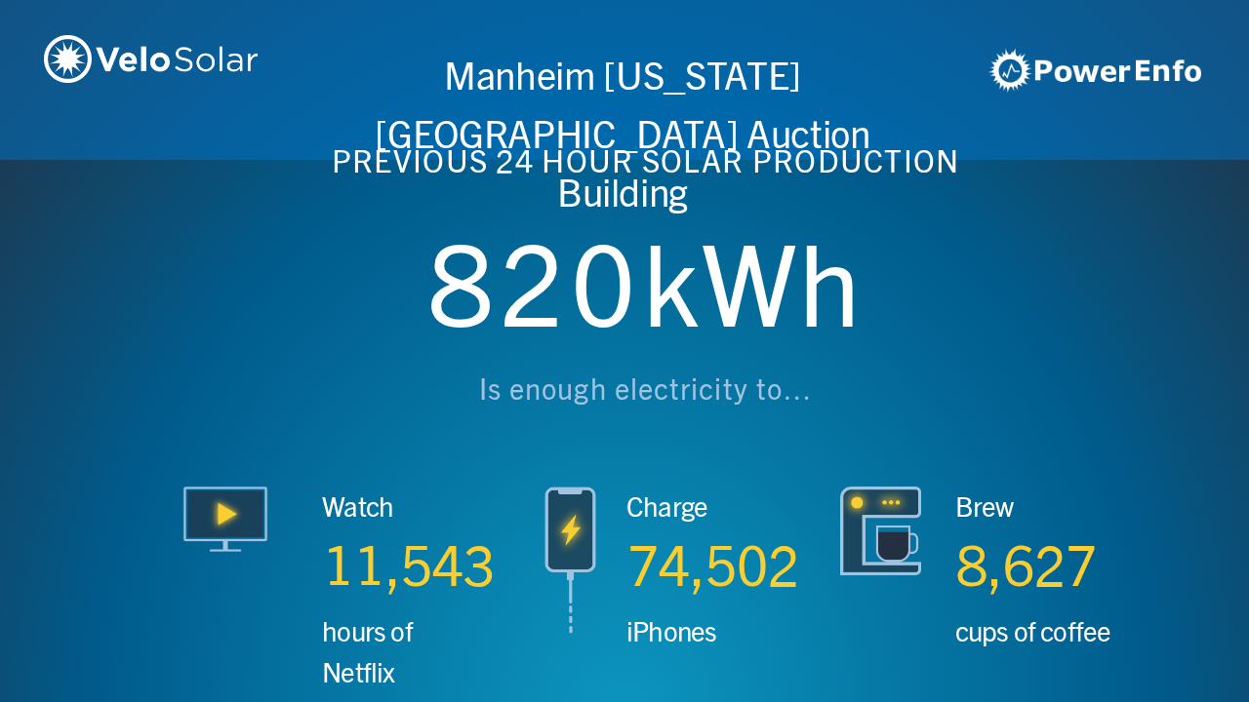
scroll to position [0, 4994]
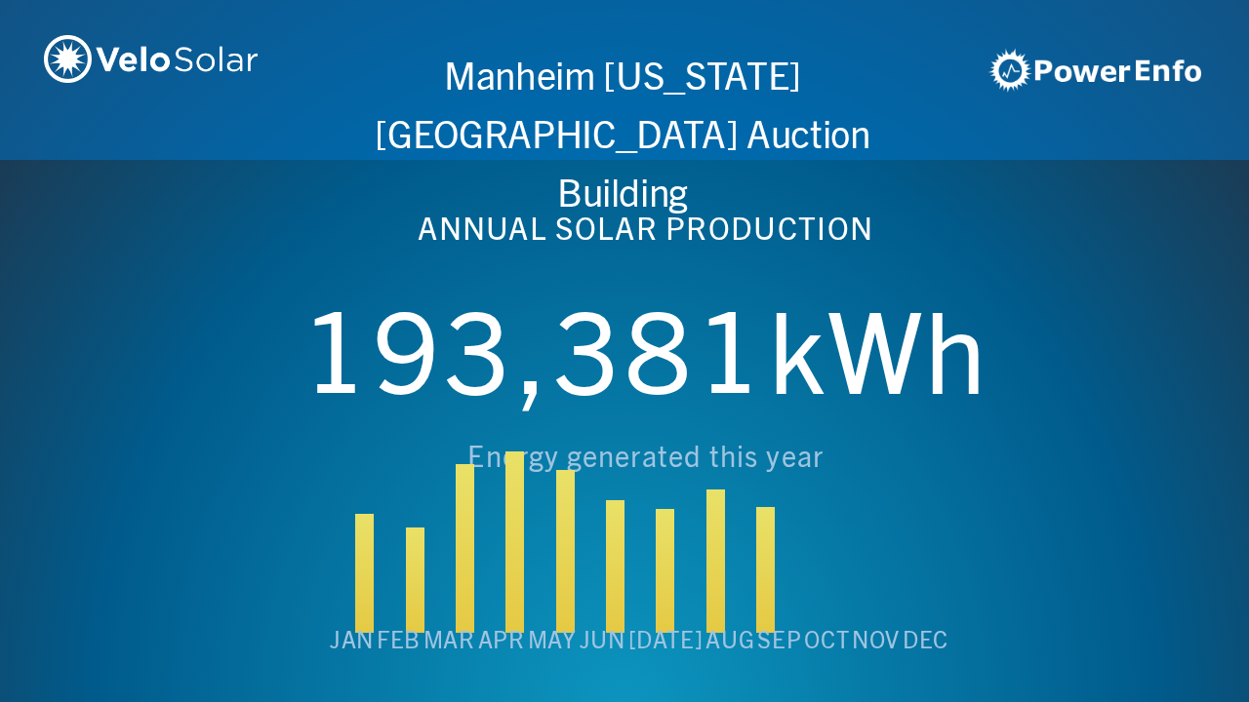
scroll to position [0, 6243]
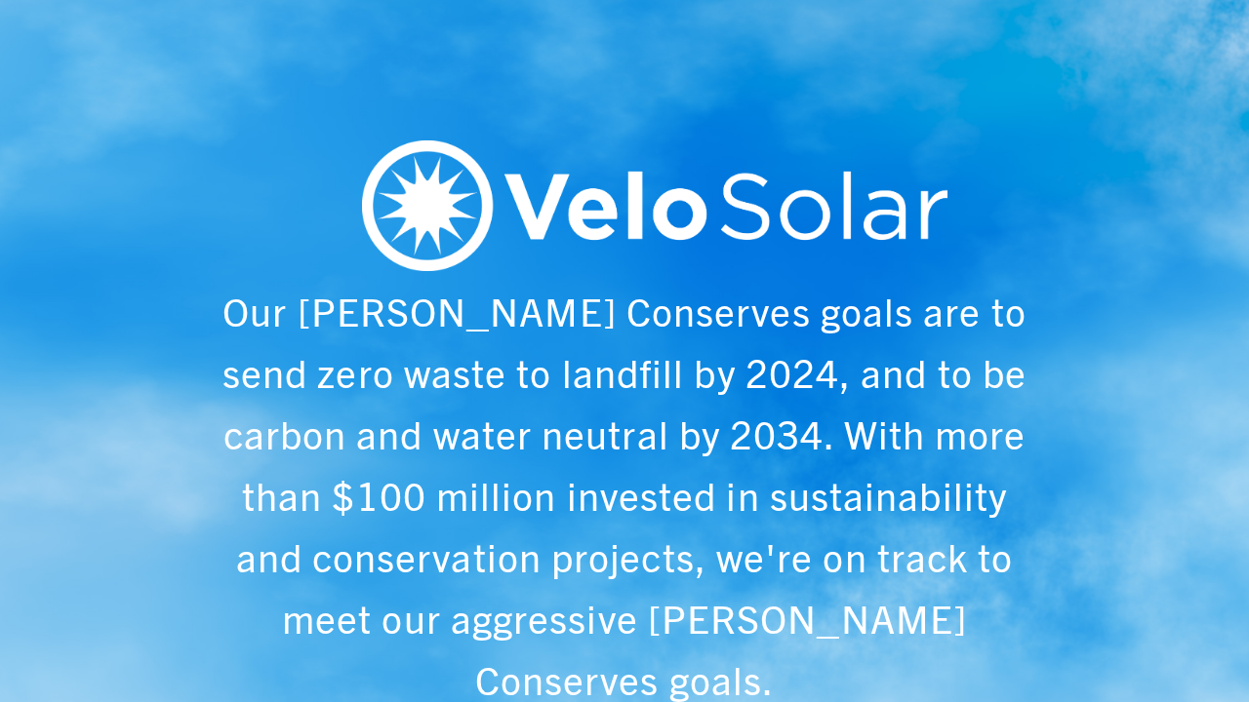
scroll to position [0, 1249]
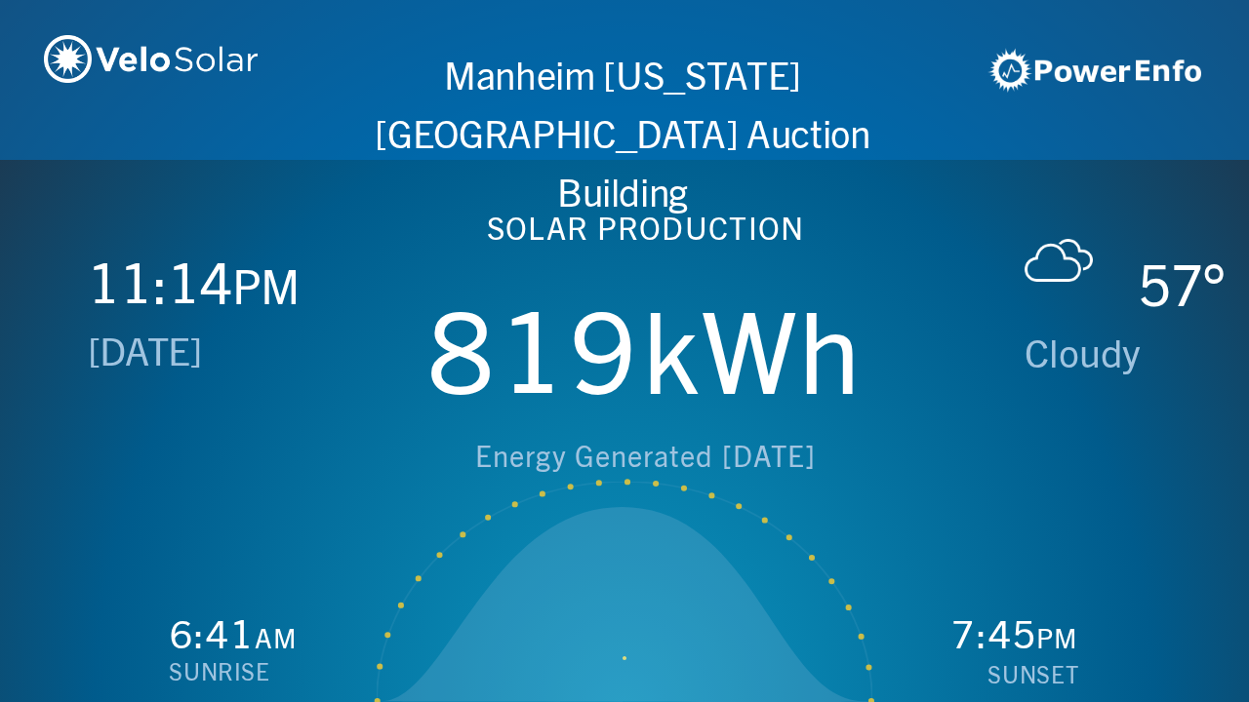
scroll to position [0, 2497]
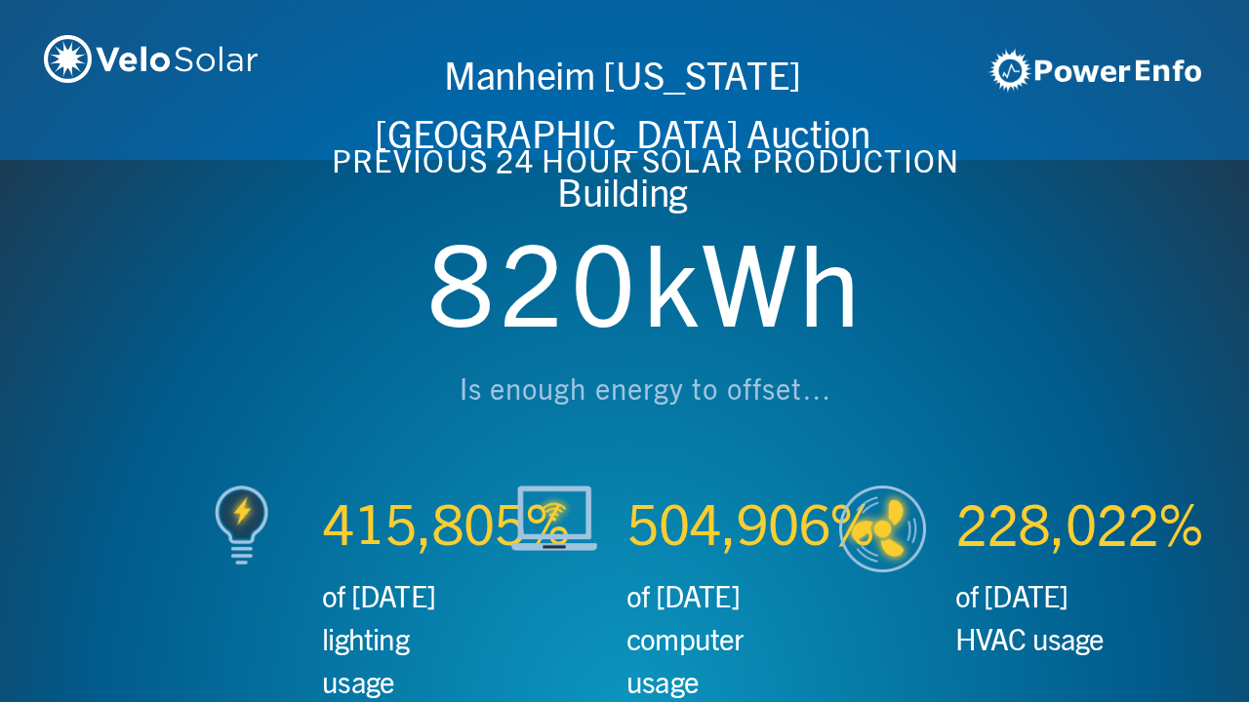
scroll to position [0, 3746]
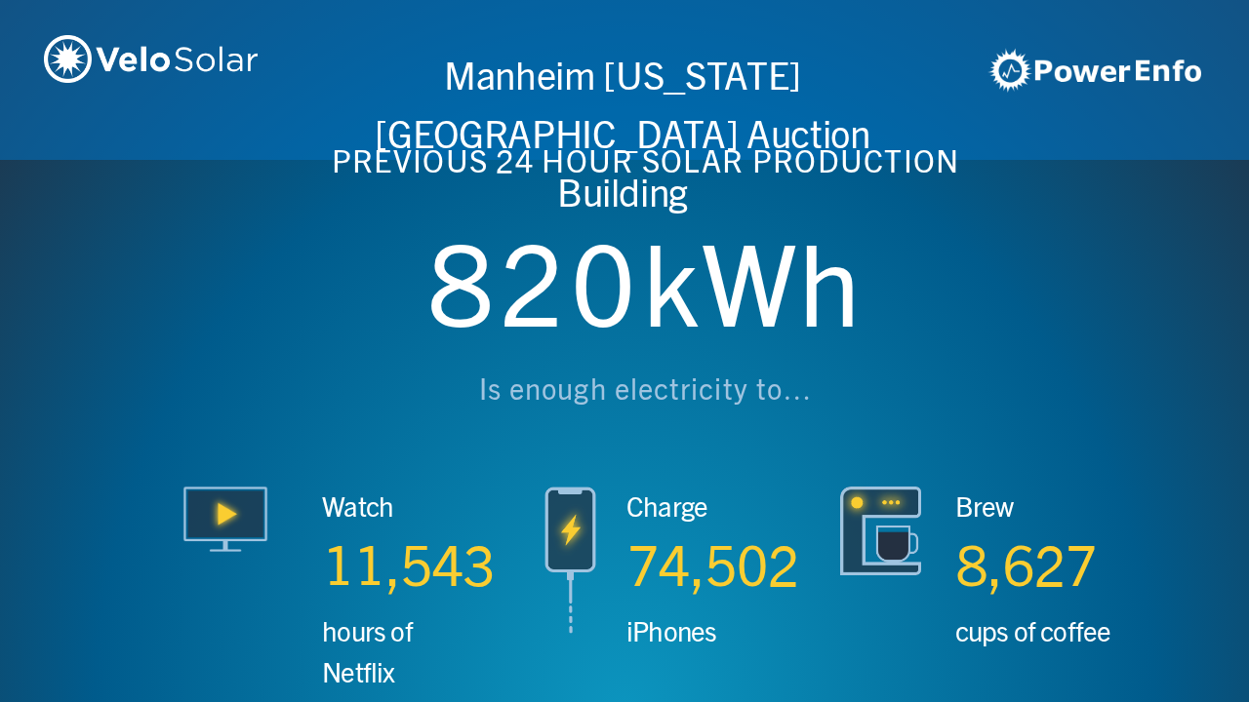
scroll to position [0, 4994]
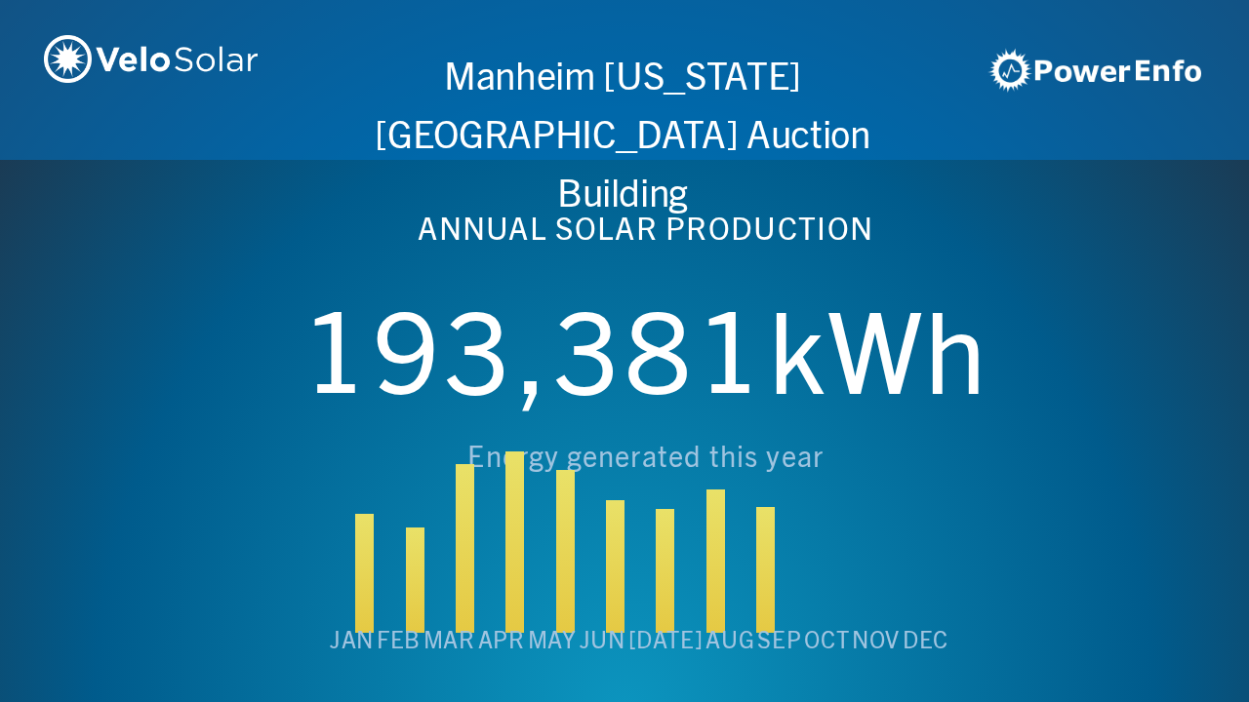
scroll to position [0, 6243]
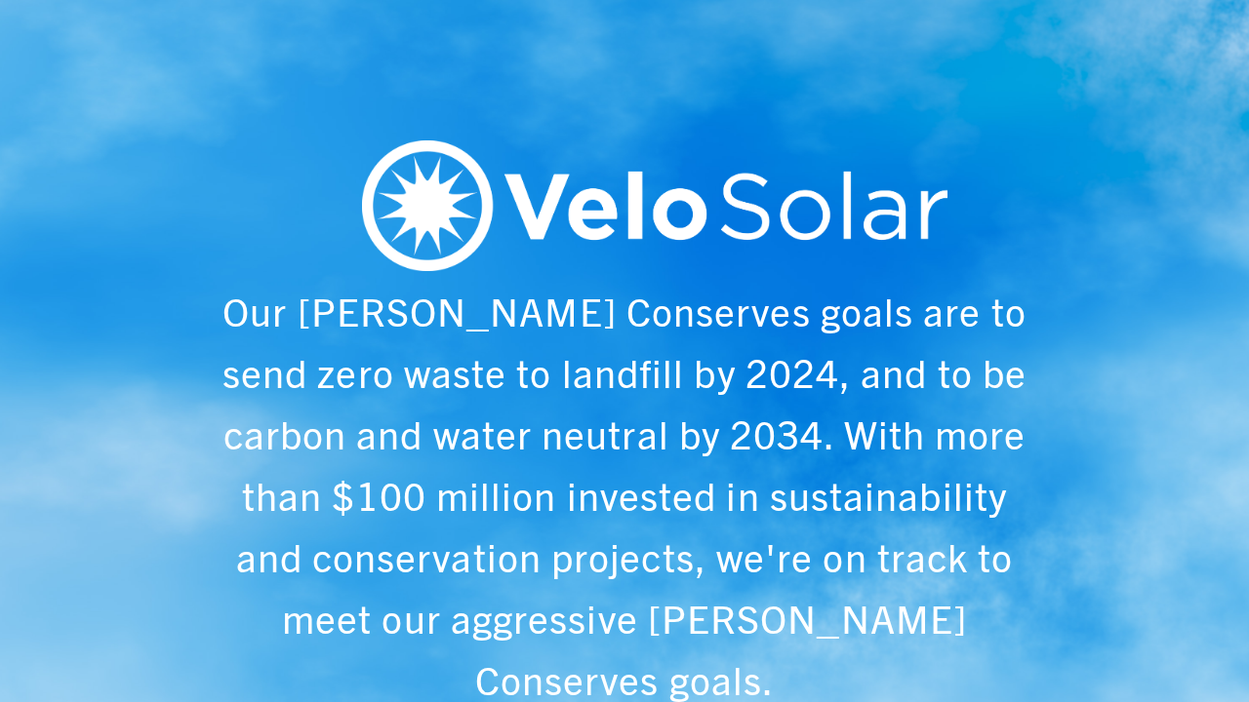
scroll to position [0, 1249]
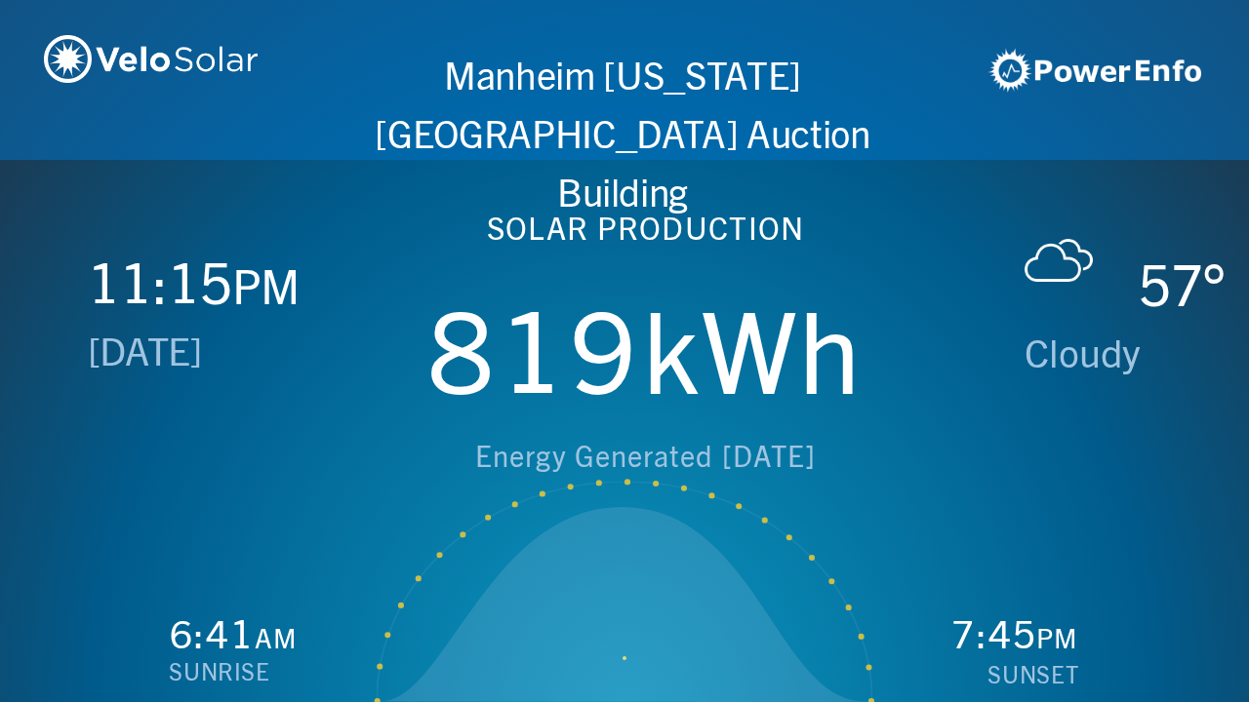
scroll to position [0, 2497]
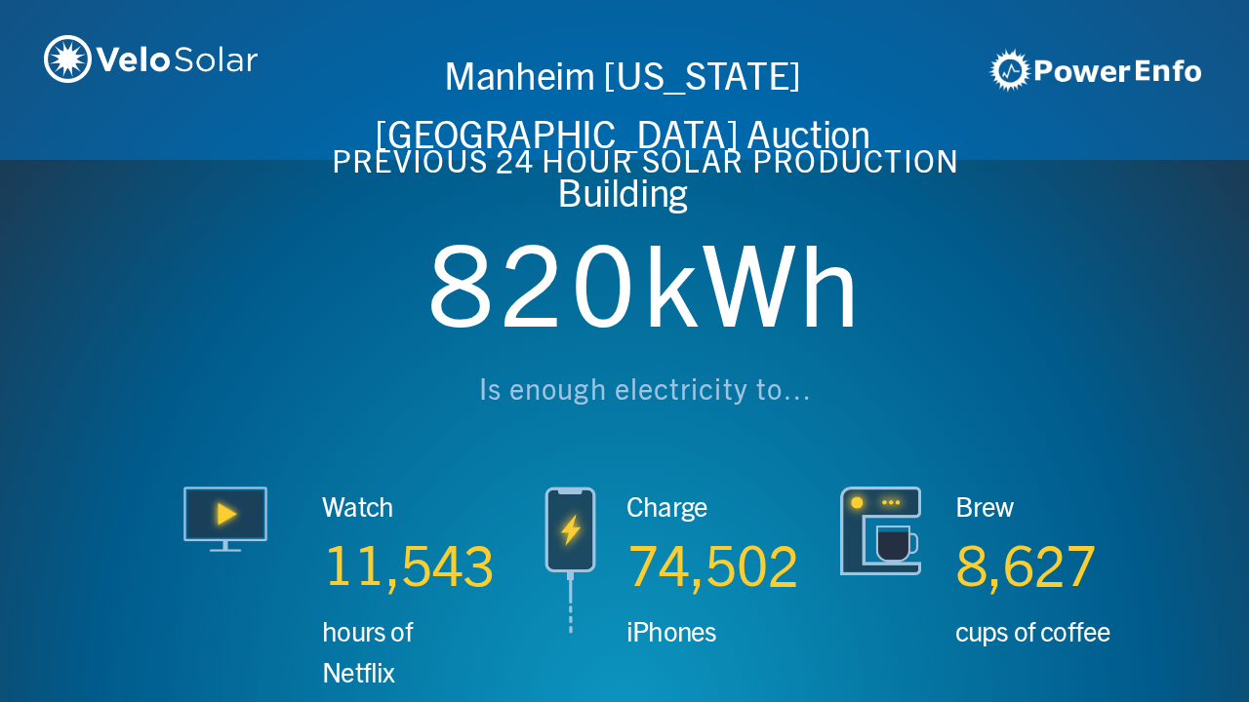
scroll to position [0, 3746]
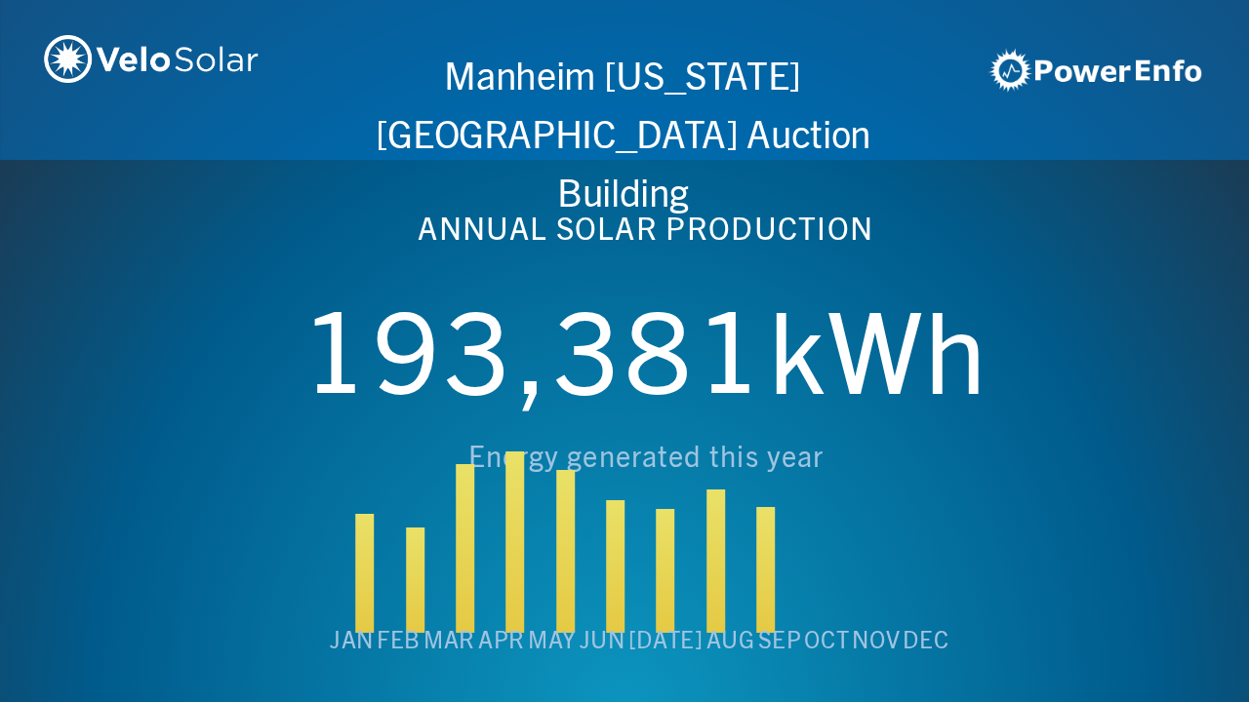
scroll to position [0, 4994]
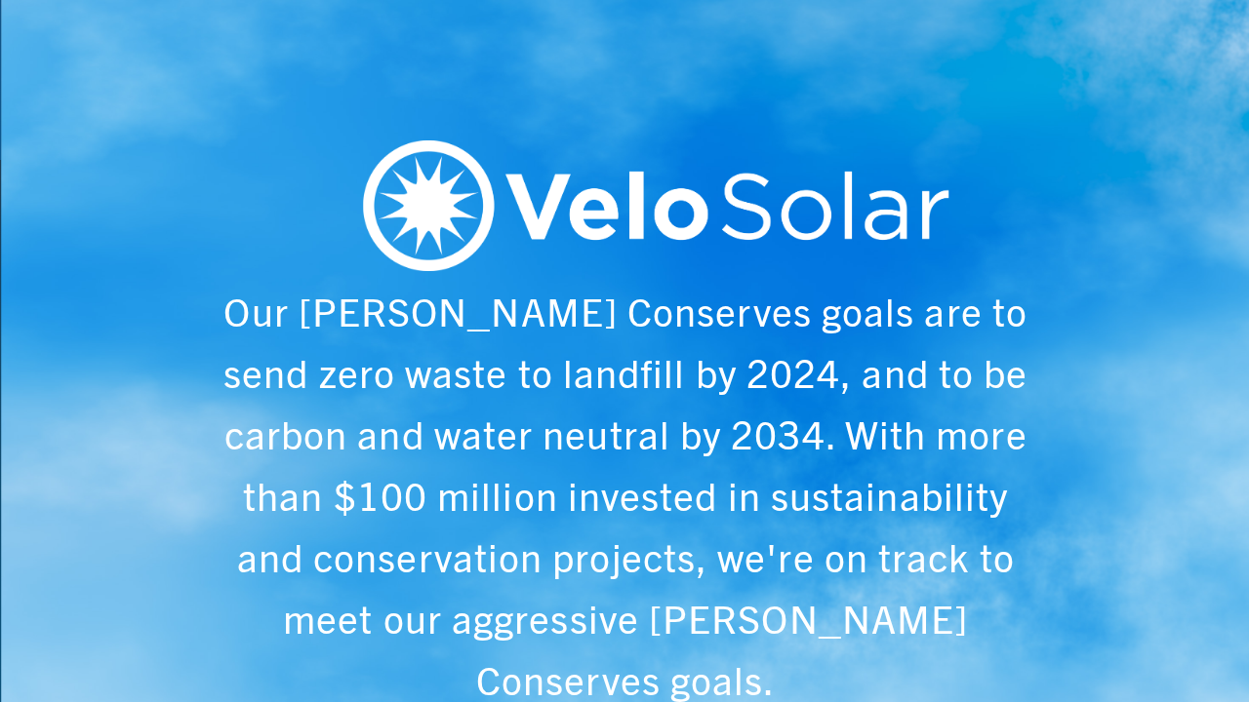
scroll to position [0, 6243]
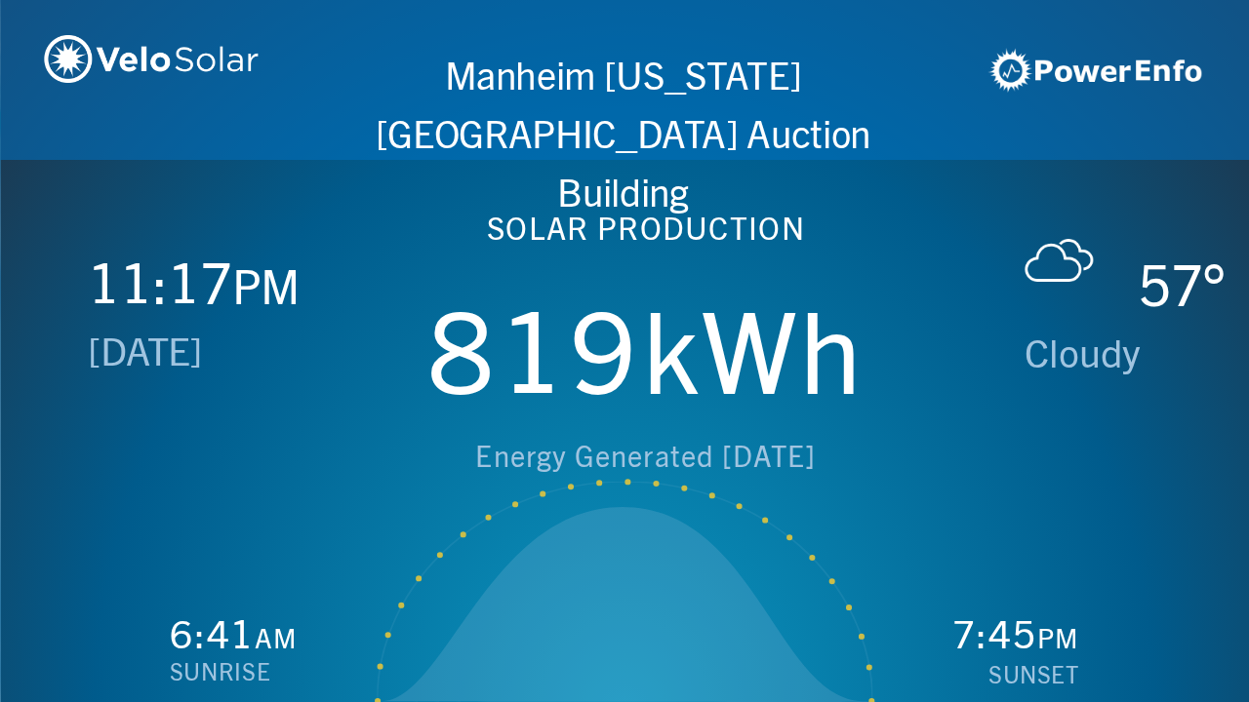
scroll to position [0, 1249]
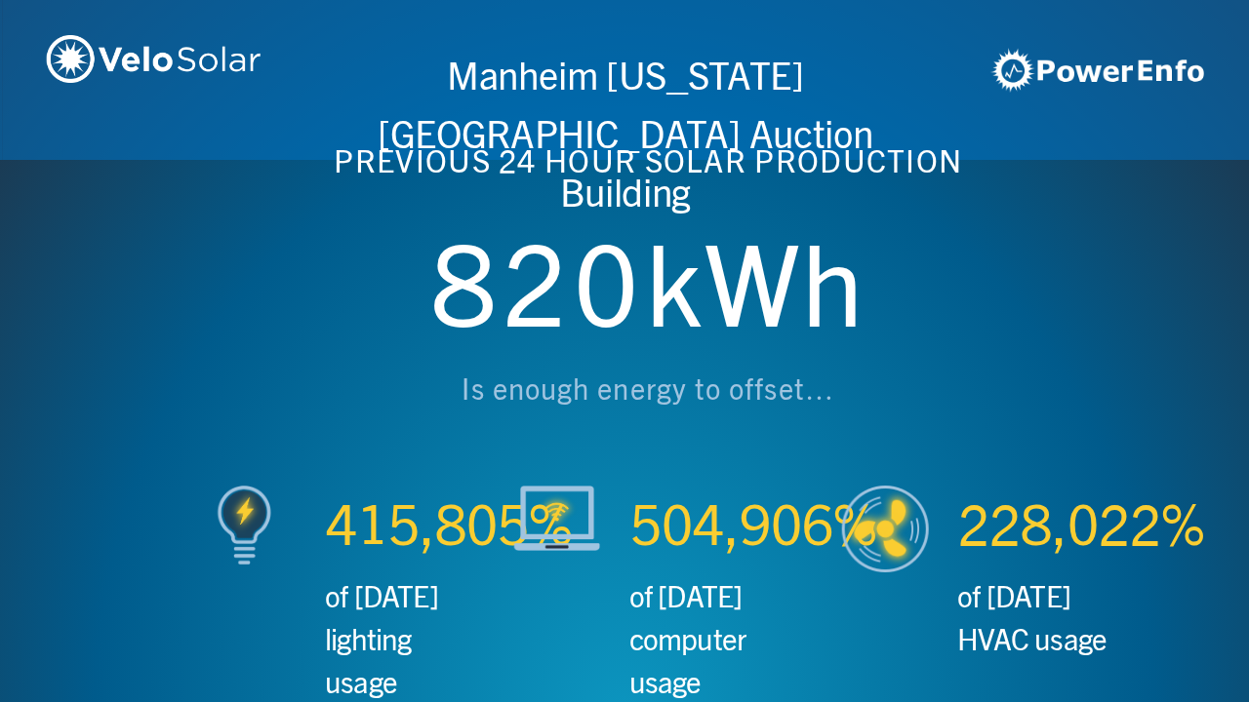
scroll to position [0, 2497]
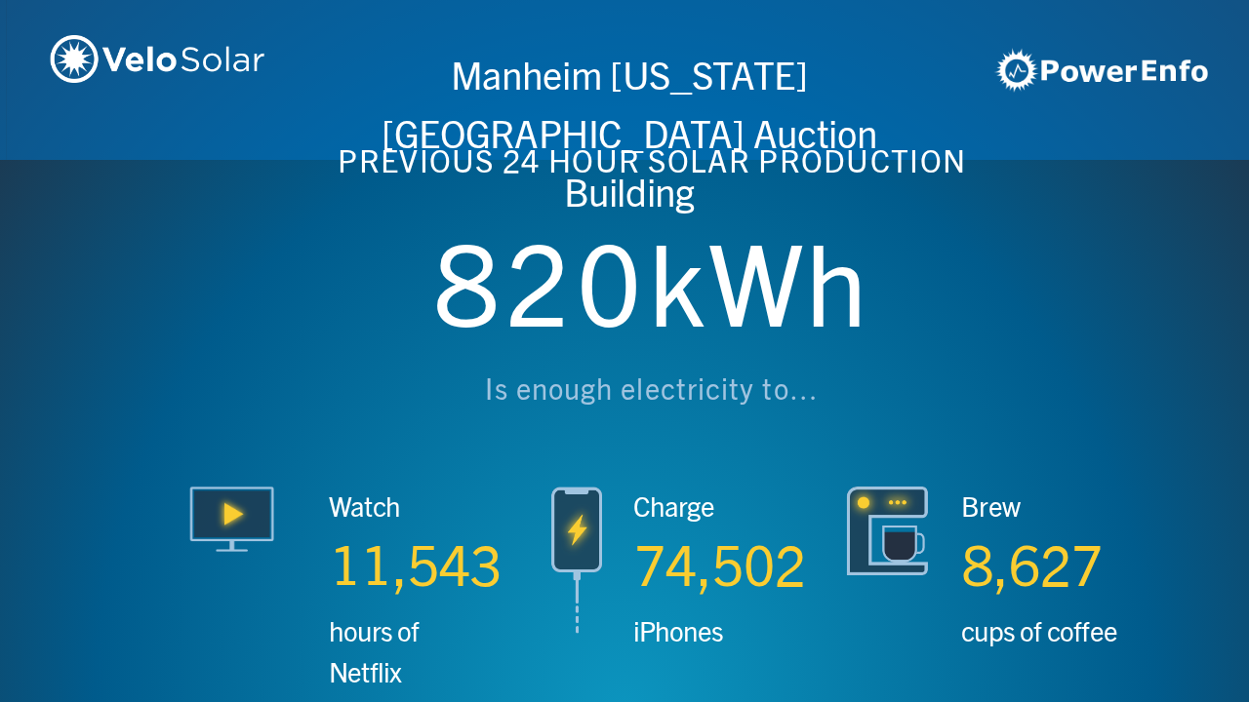
scroll to position [0, 3746]
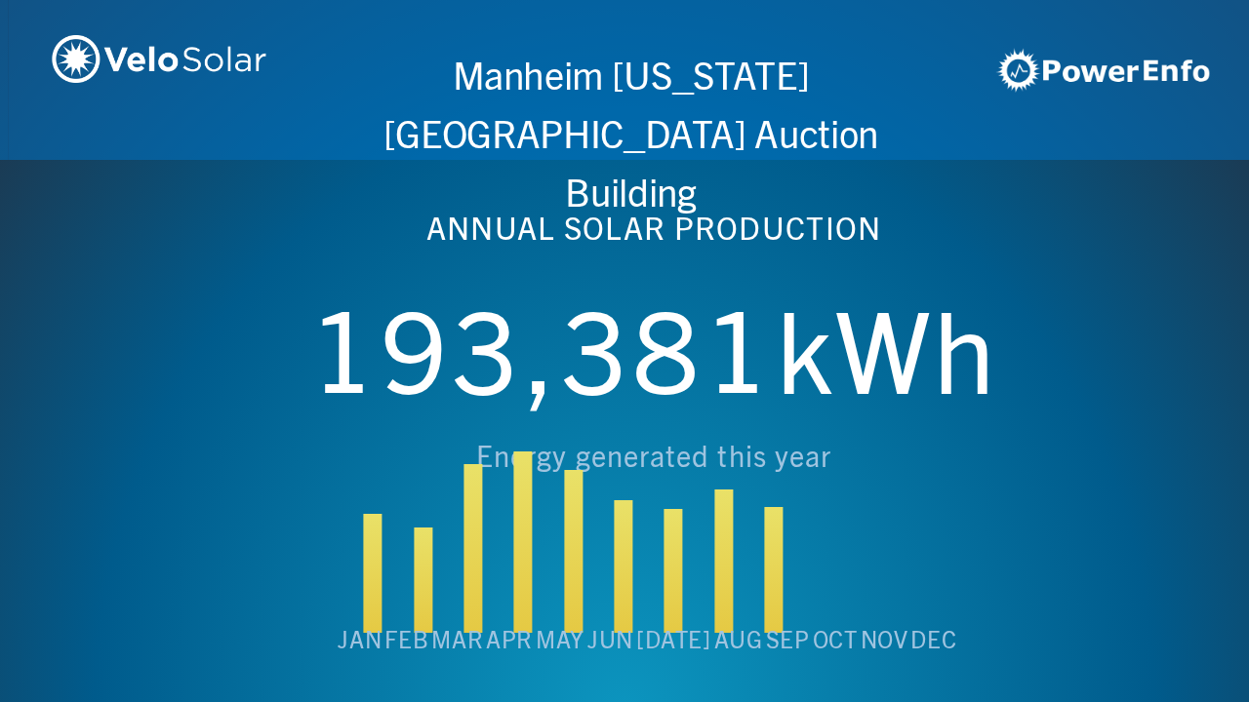
scroll to position [0, 4994]
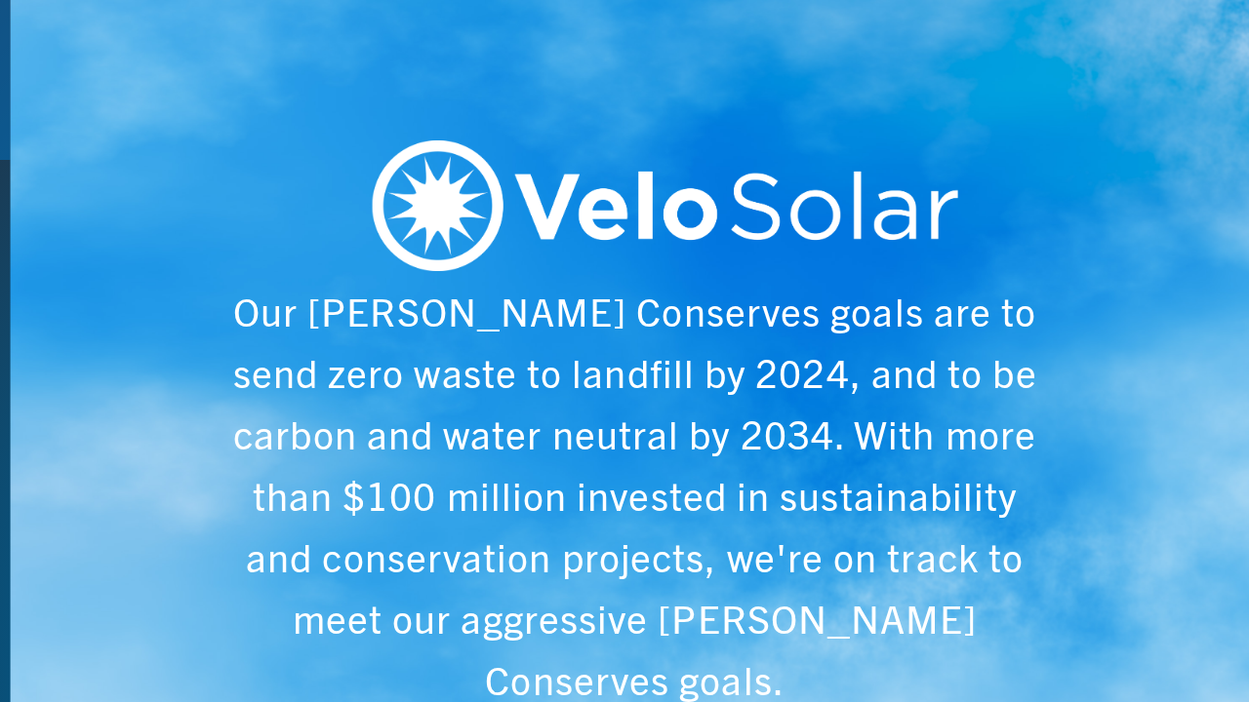
scroll to position [0, 6243]
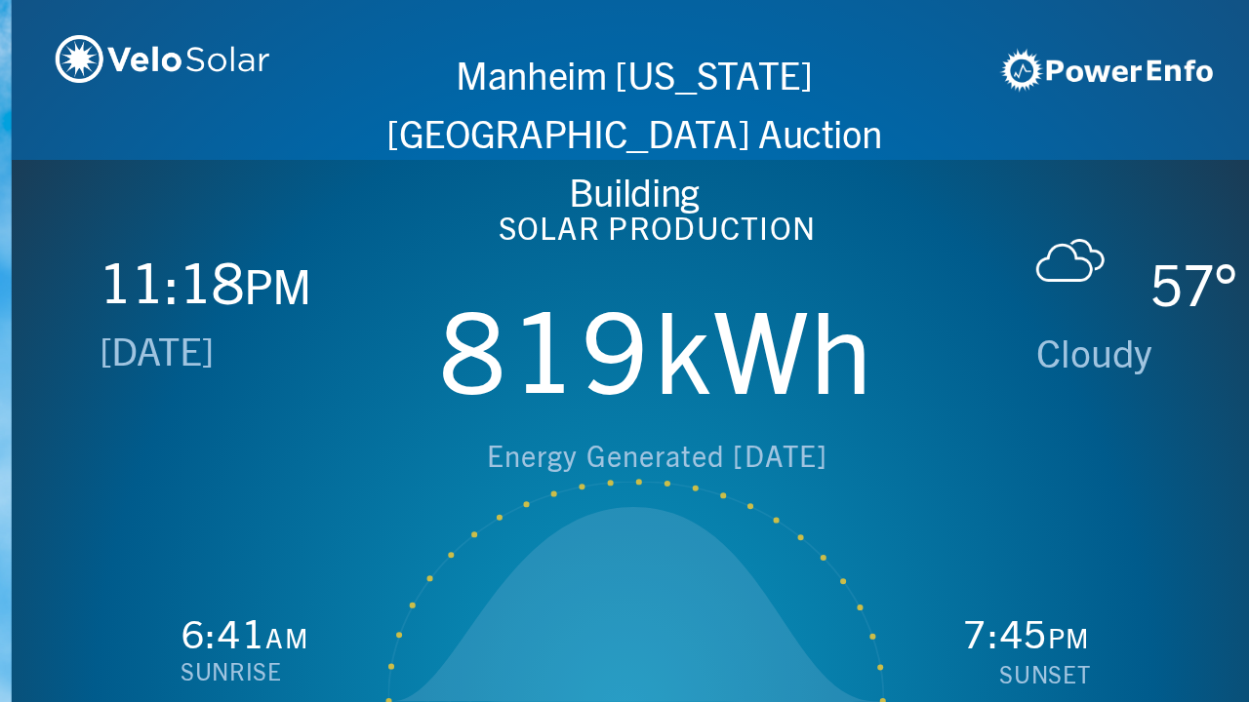
scroll to position [0, 1249]
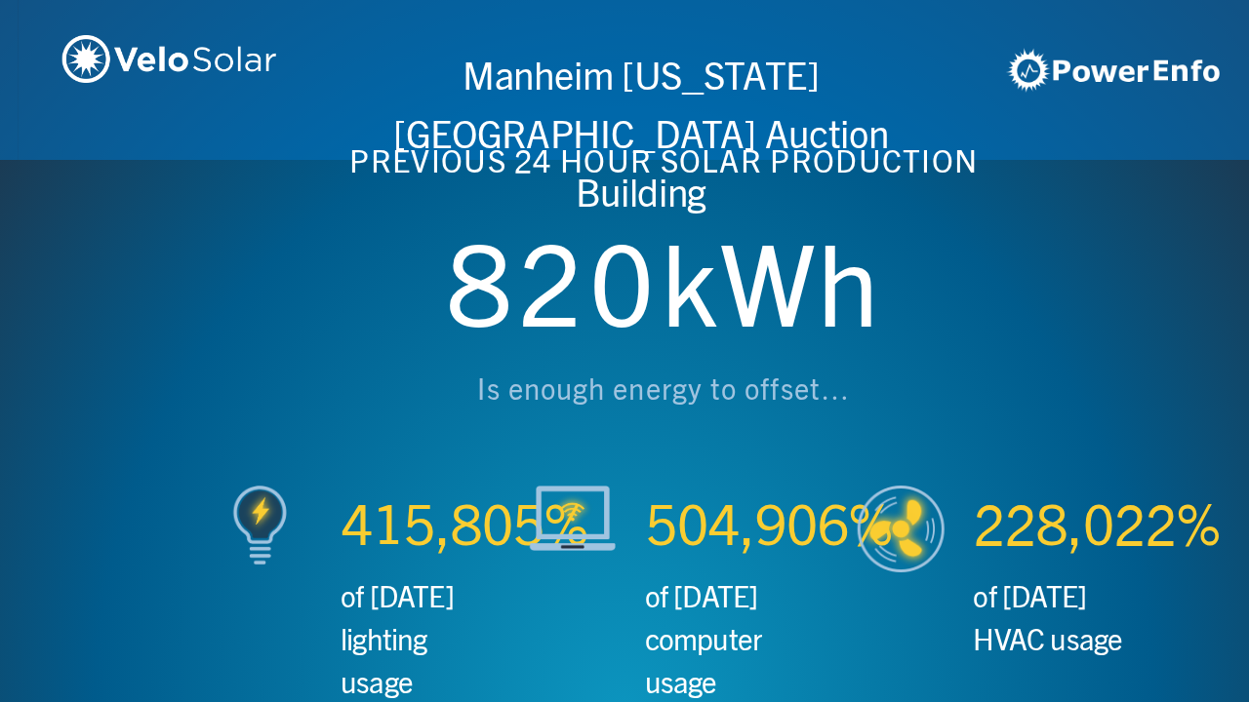
scroll to position [0, 2497]
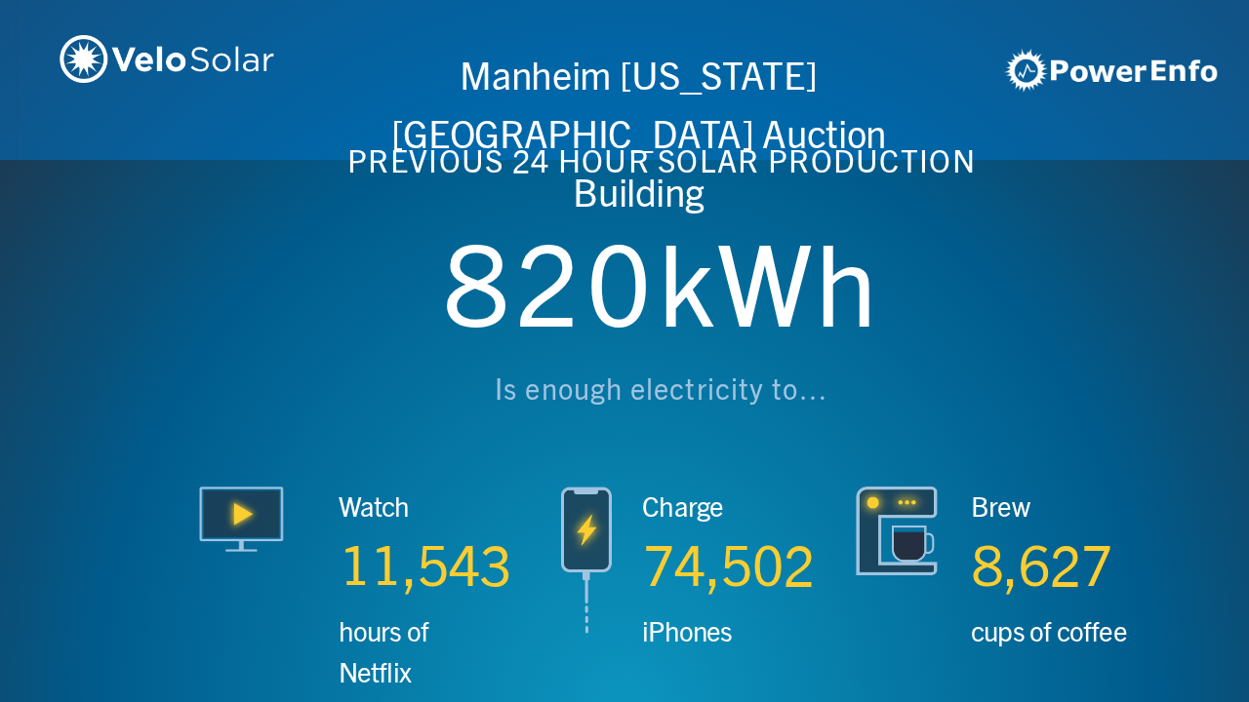
scroll to position [0, 3746]
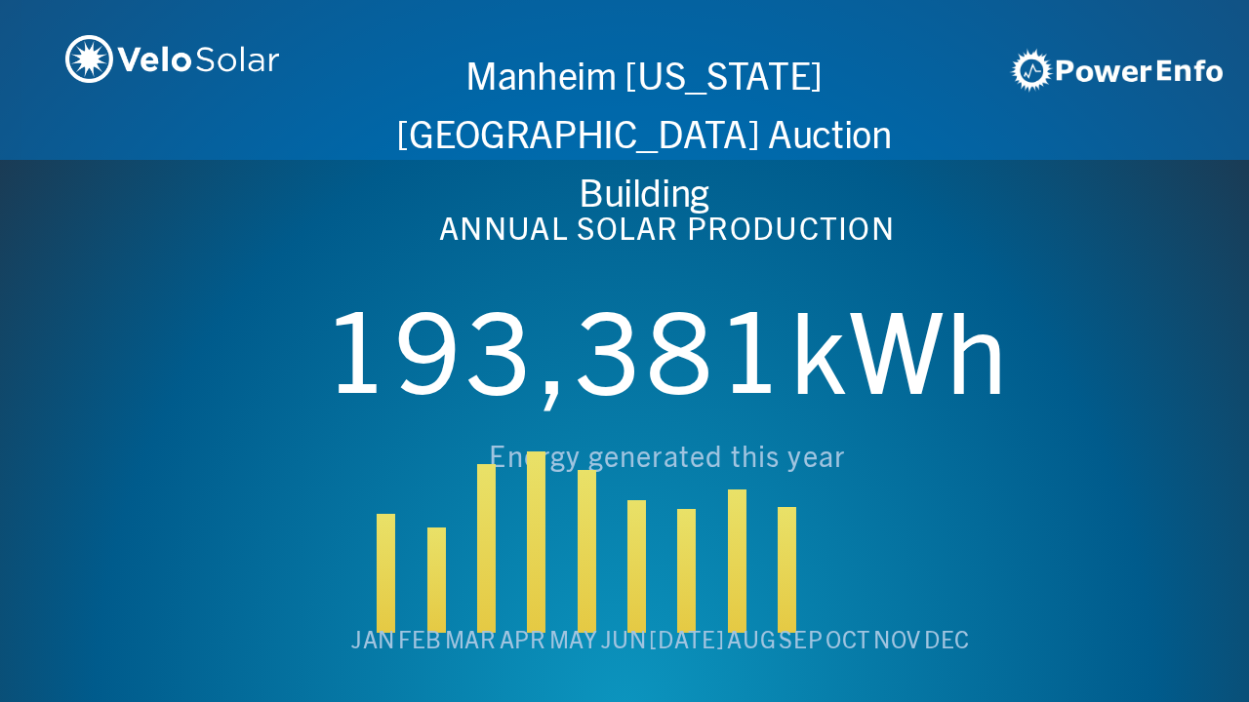
scroll to position [0, 4994]
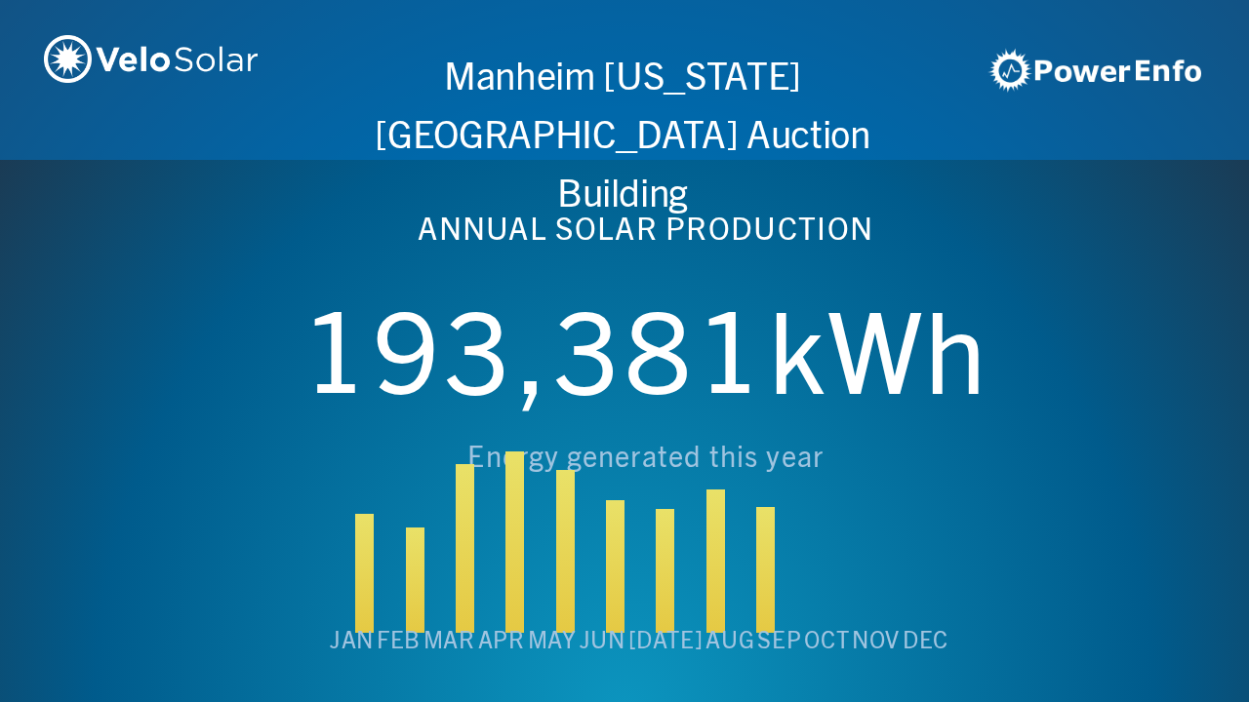
scroll to position [0, 6243]
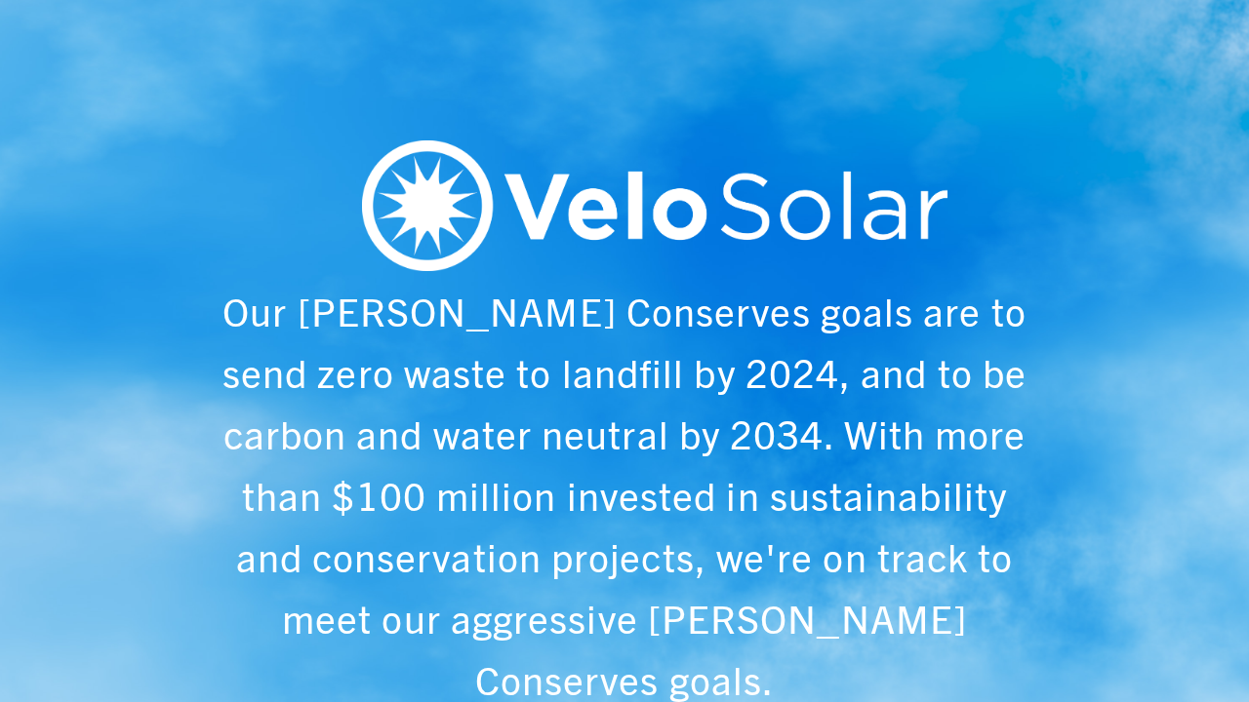
scroll to position [0, 1249]
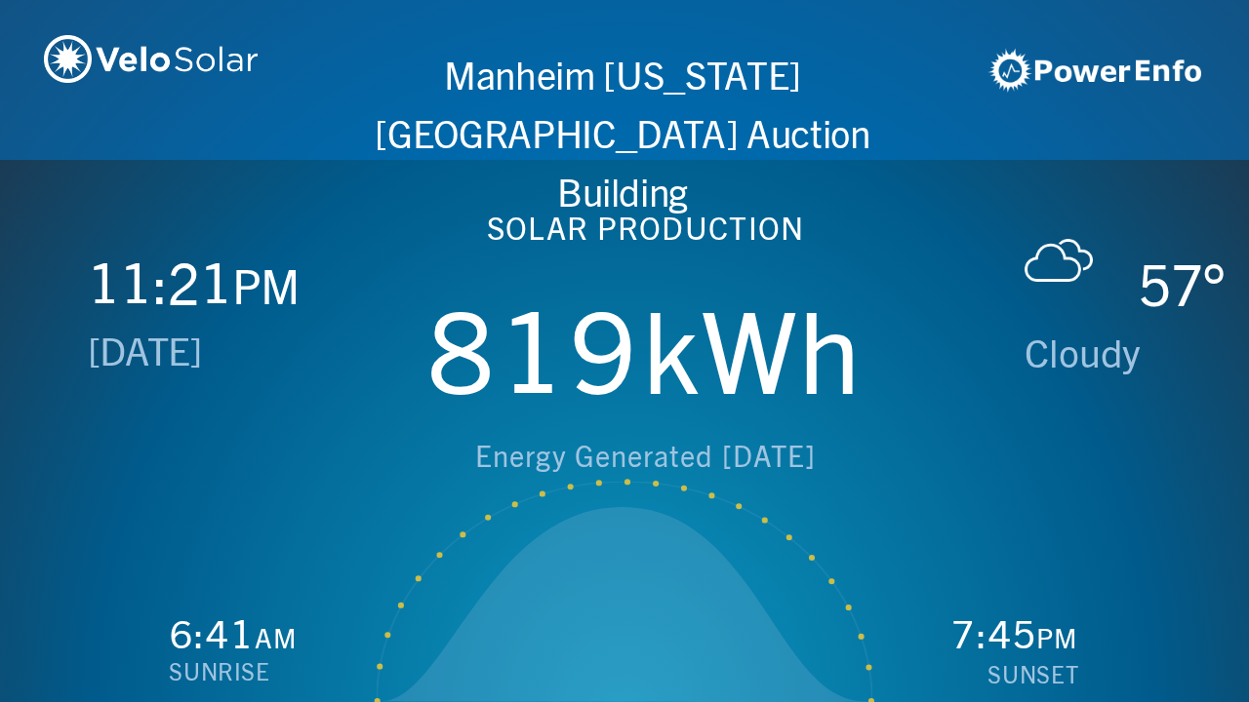
scroll to position [0, 2497]
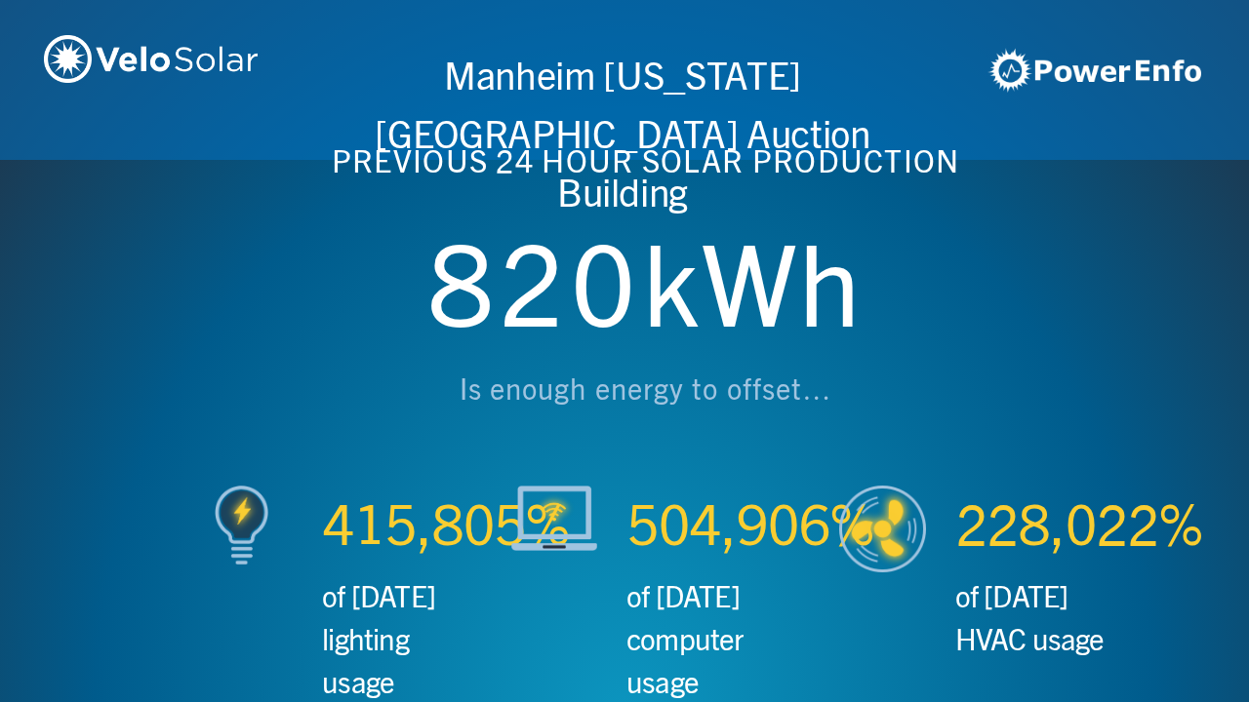
scroll to position [0, 3746]
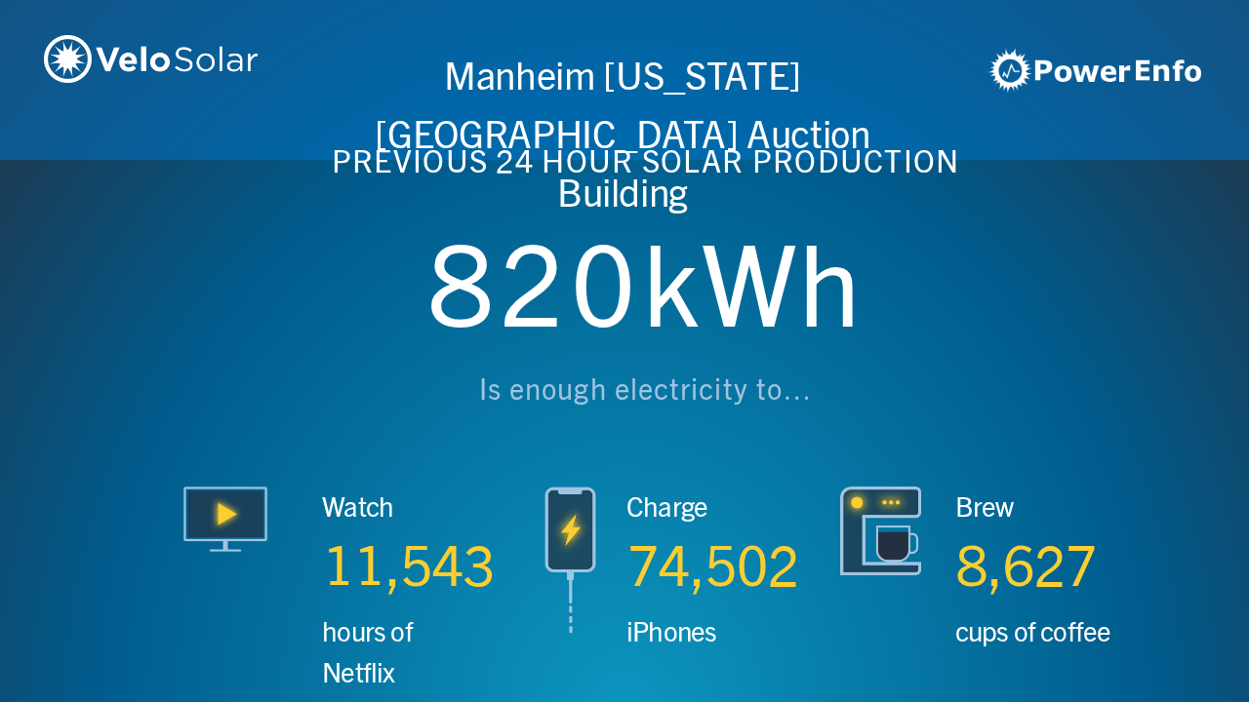
scroll to position [0, 4994]
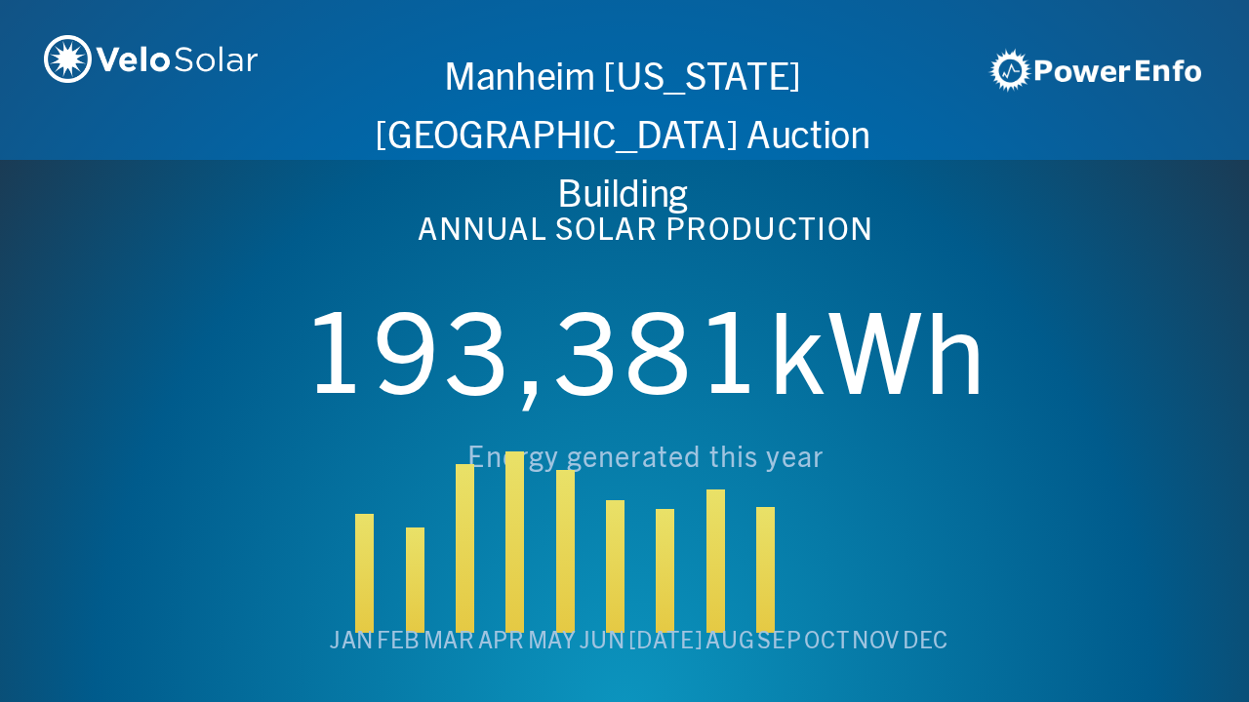
scroll to position [0, 6243]
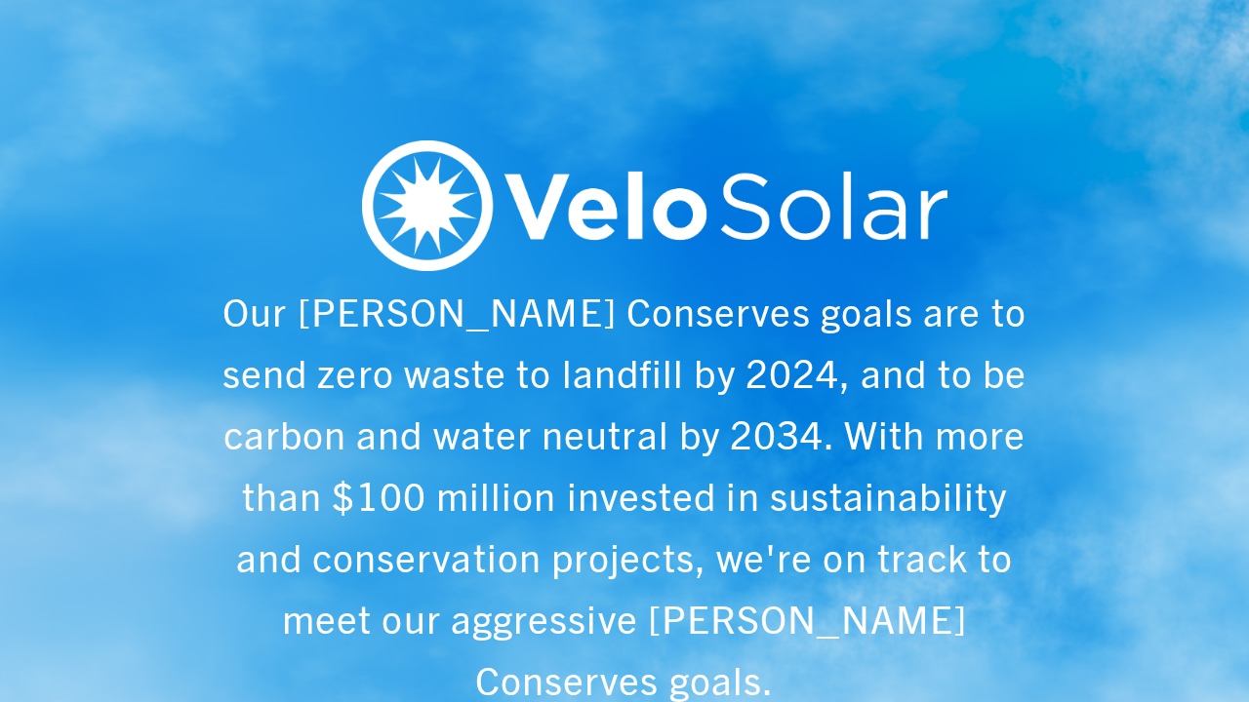
scroll to position [0, 1249]
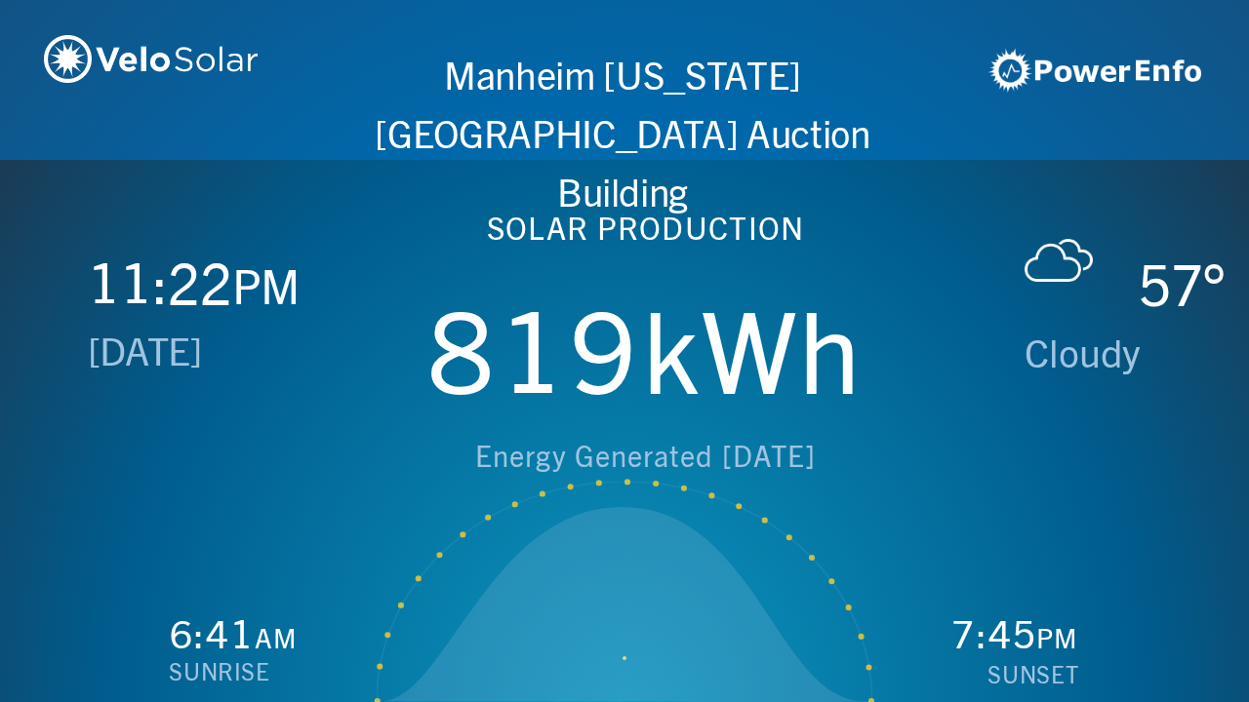
scroll to position [0, 2497]
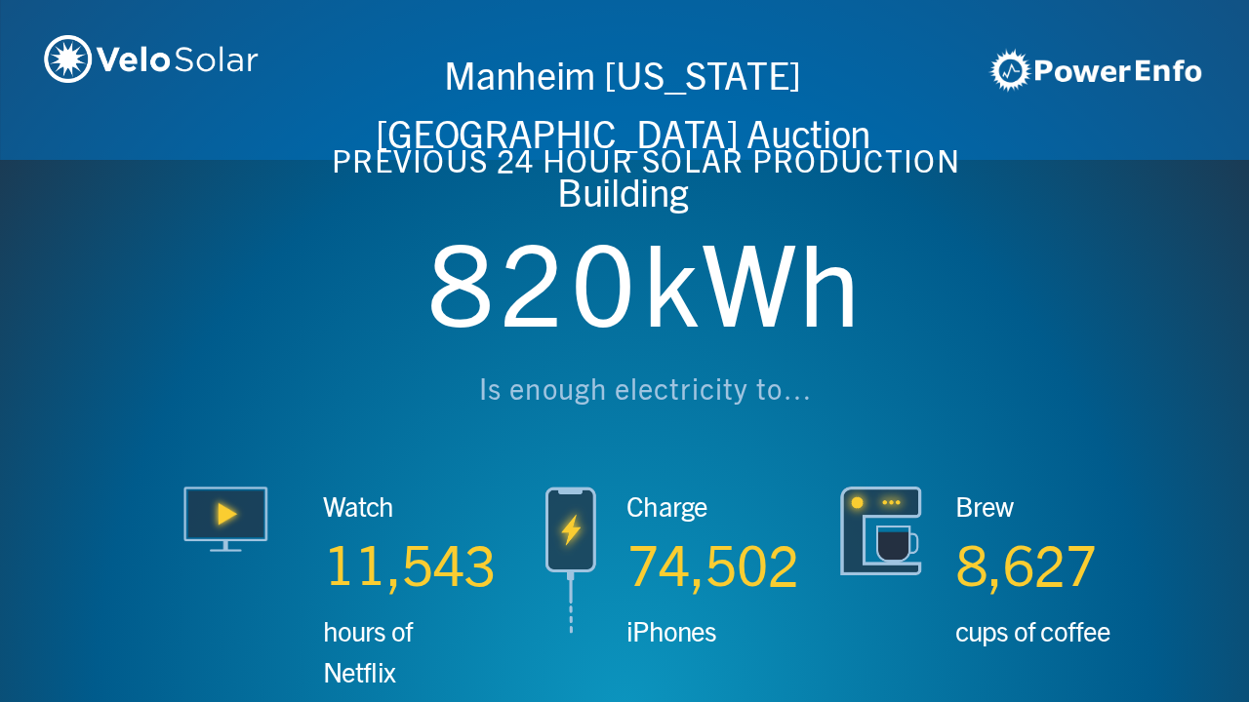
scroll to position [0, 3746]
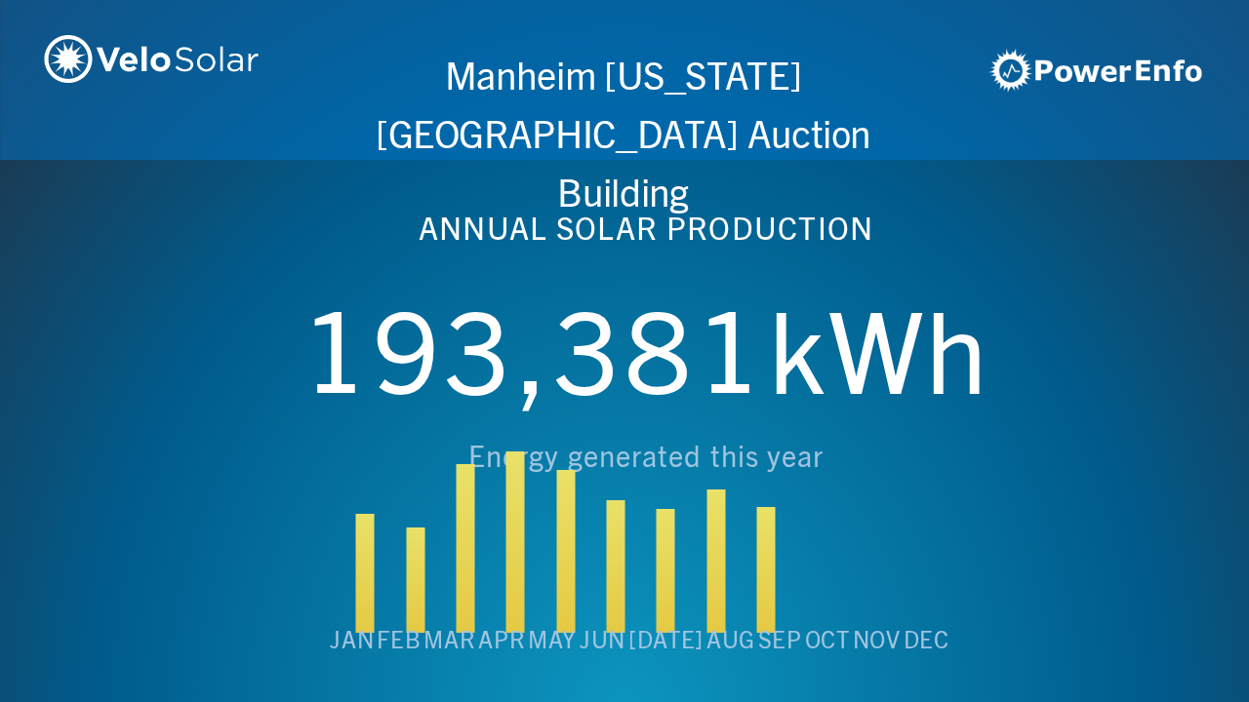
scroll to position [0, 4994]
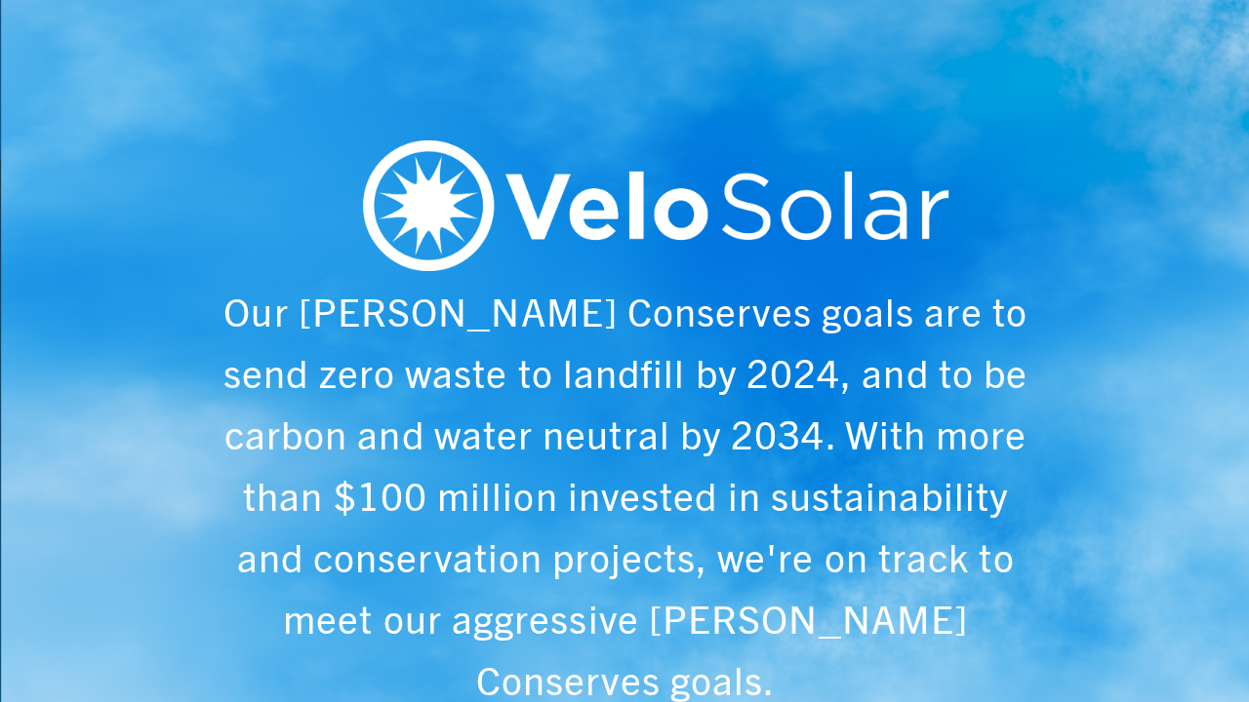
scroll to position [0, 6243]
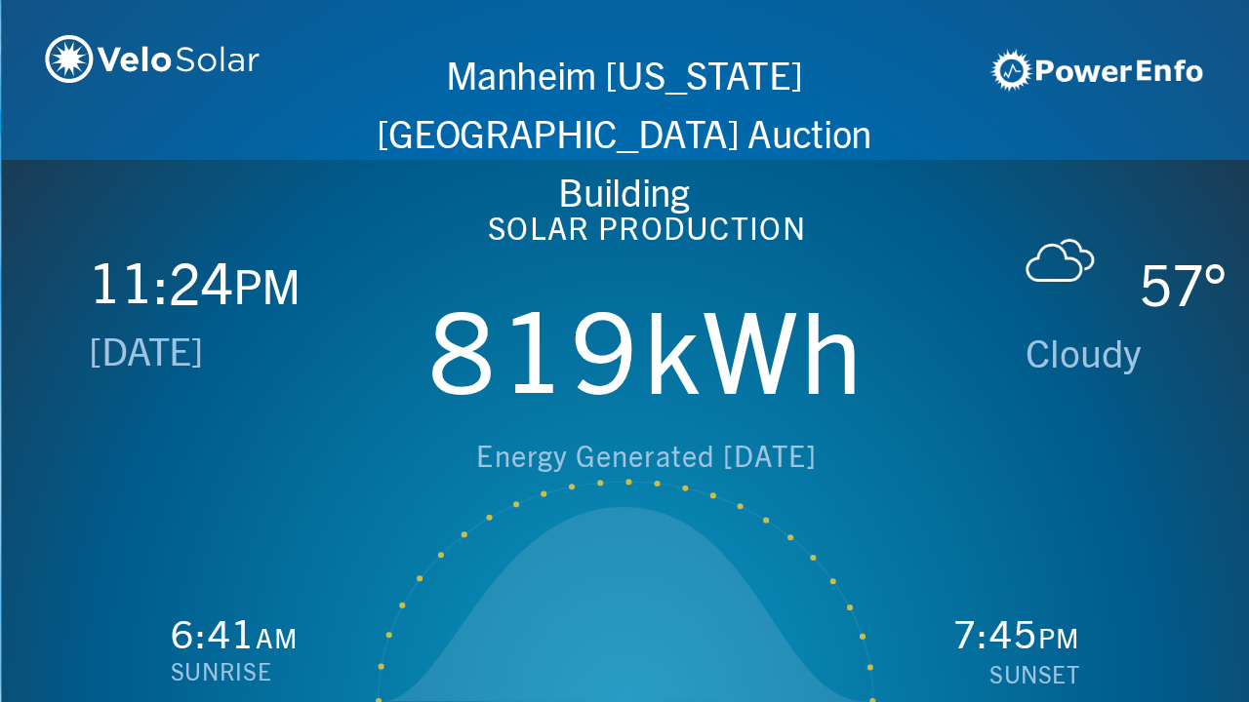
scroll to position [0, 1249]
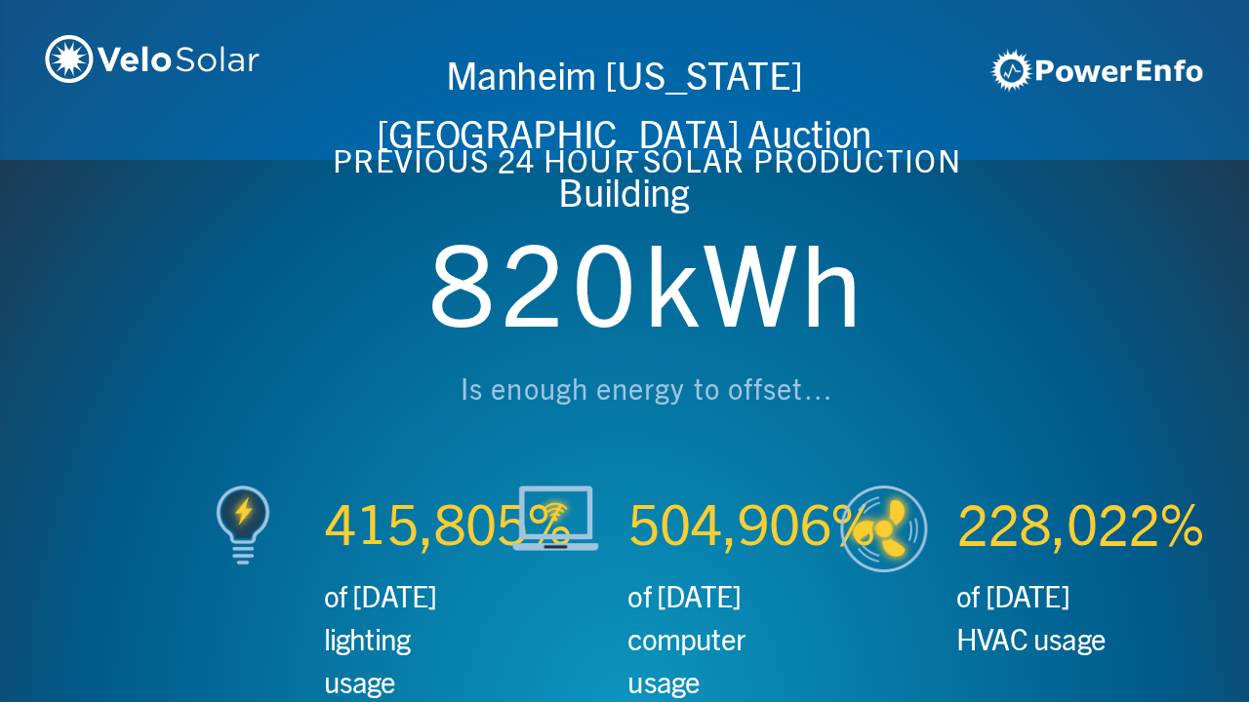
scroll to position [0, 2497]
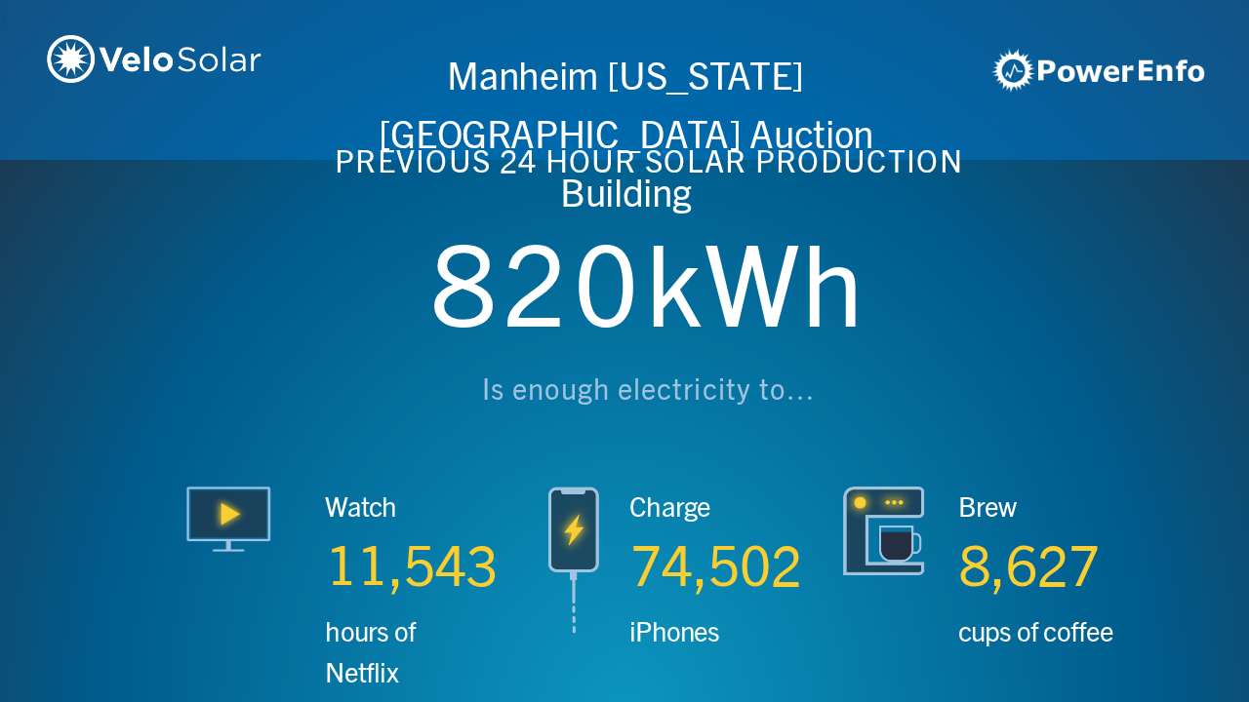
scroll to position [0, 3746]
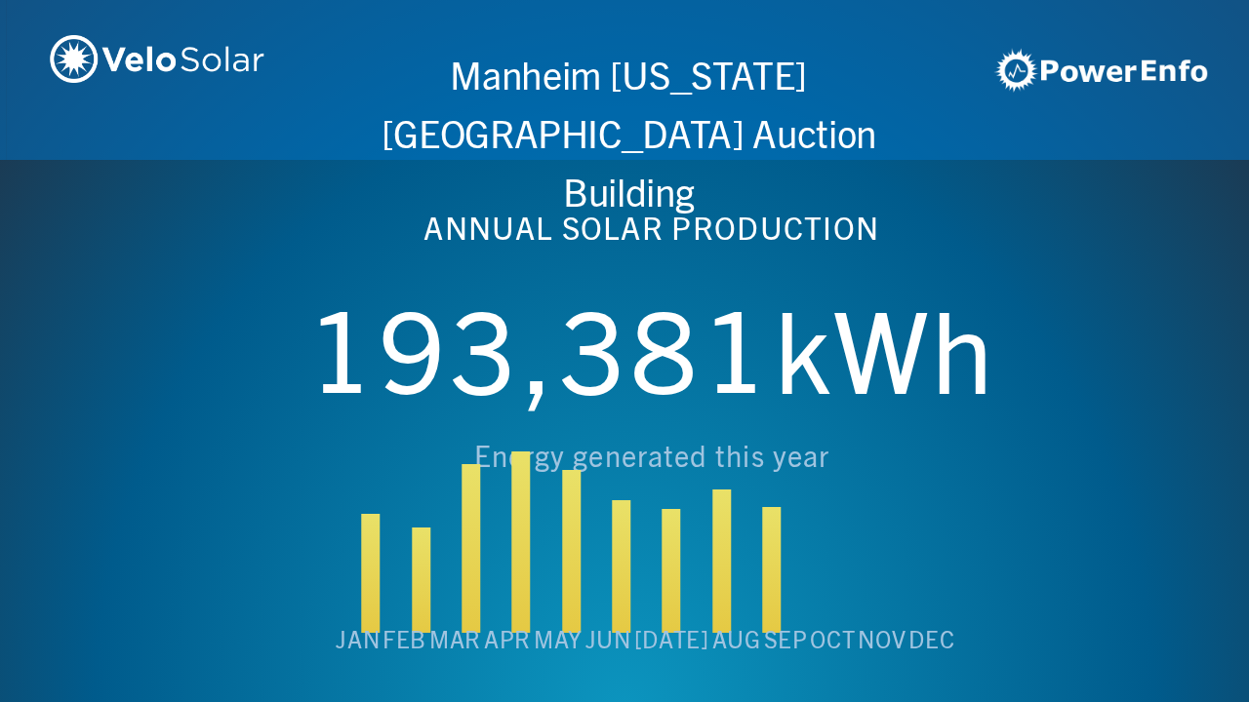
scroll to position [0, 4994]
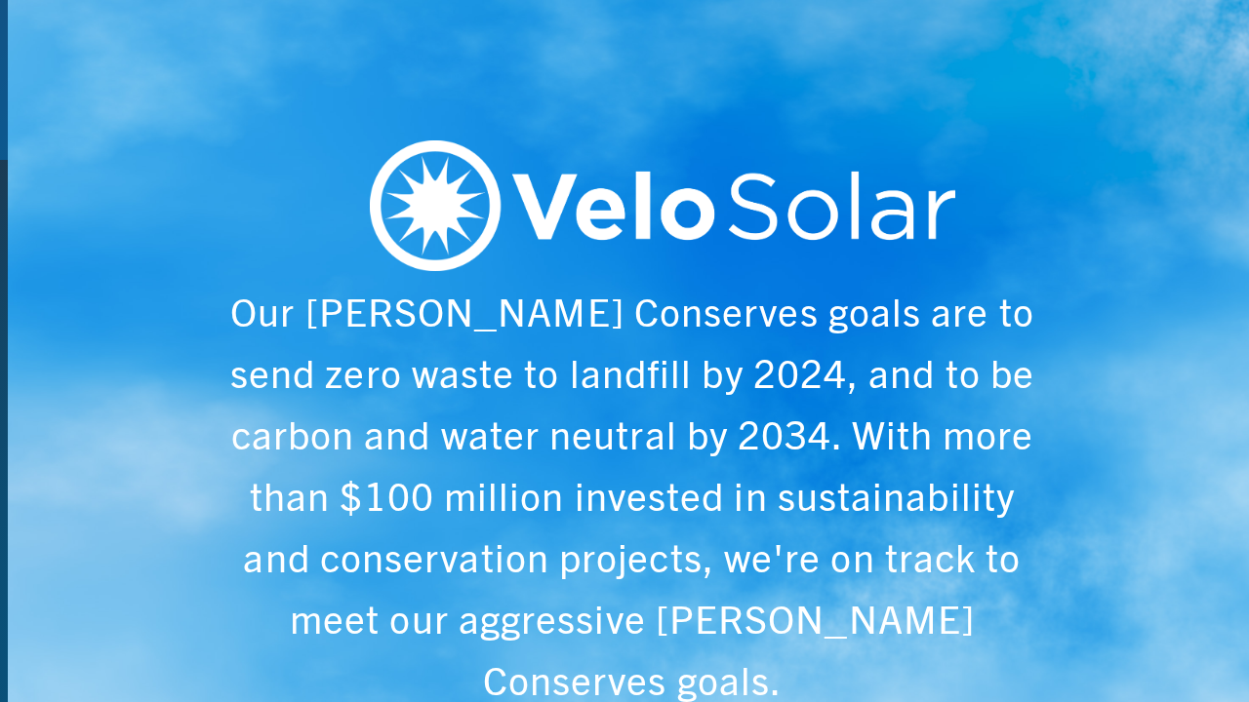
scroll to position [0, 6243]
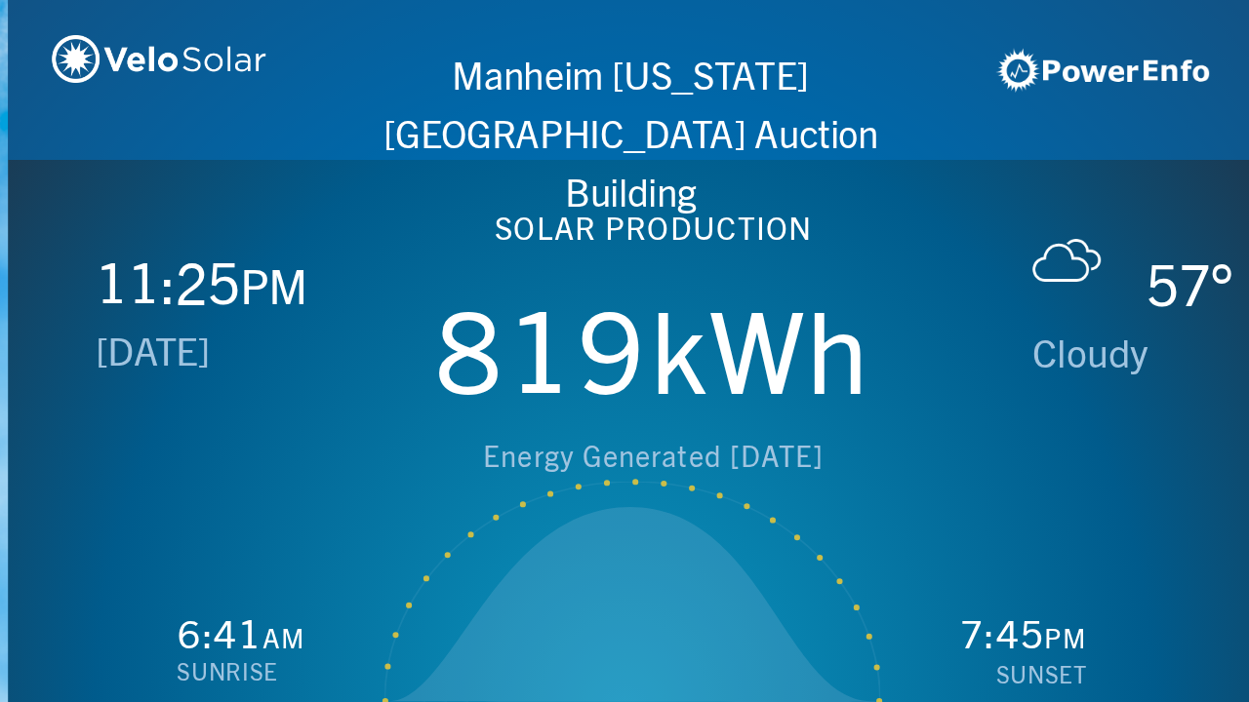
scroll to position [0, 1249]
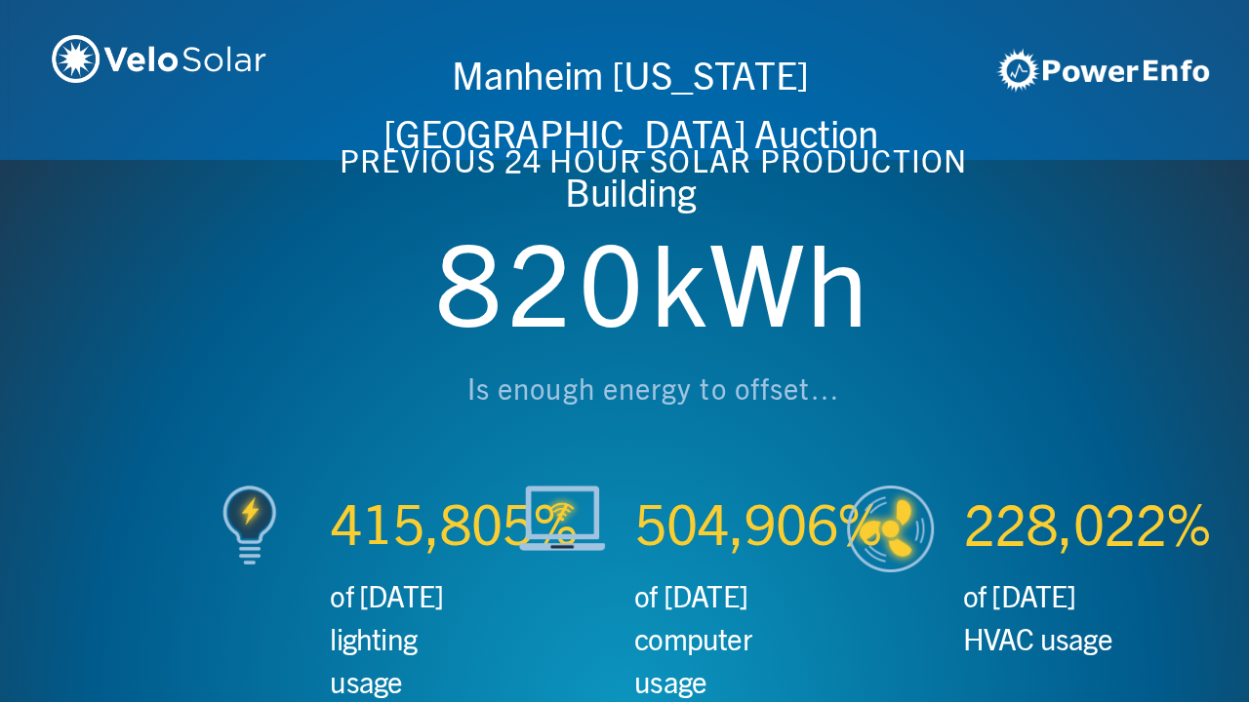
scroll to position [0, 2497]
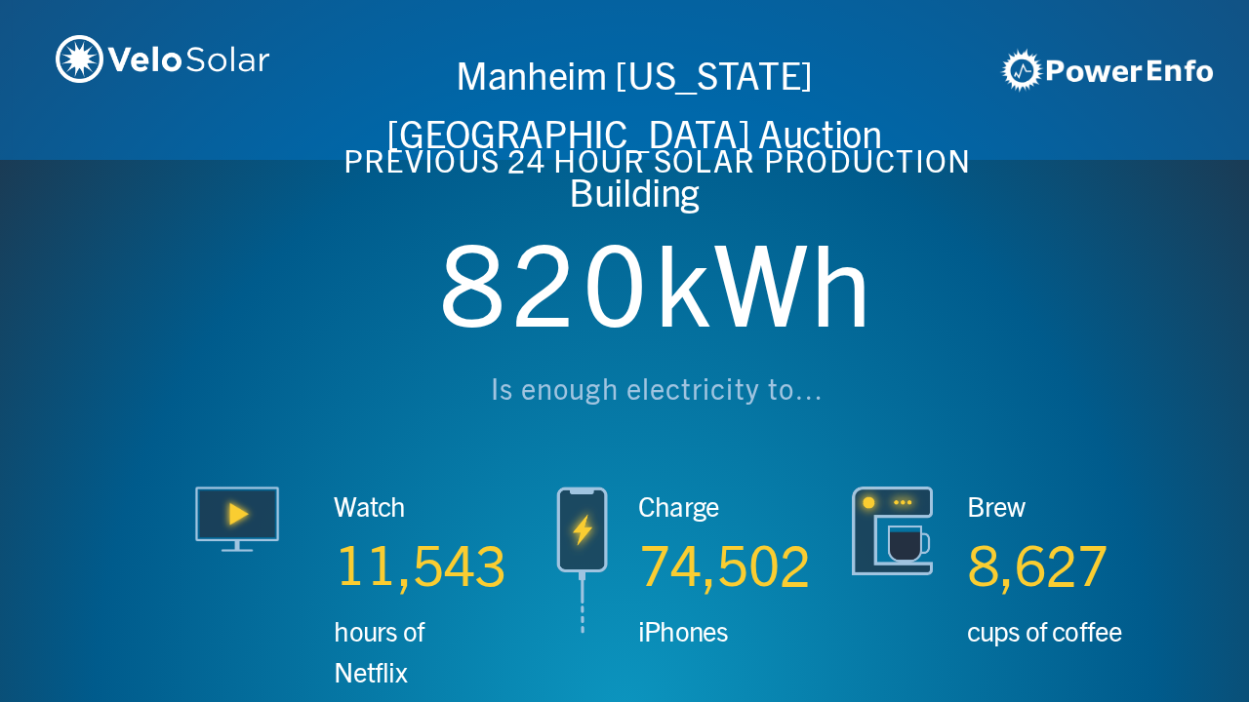
scroll to position [0, 3746]
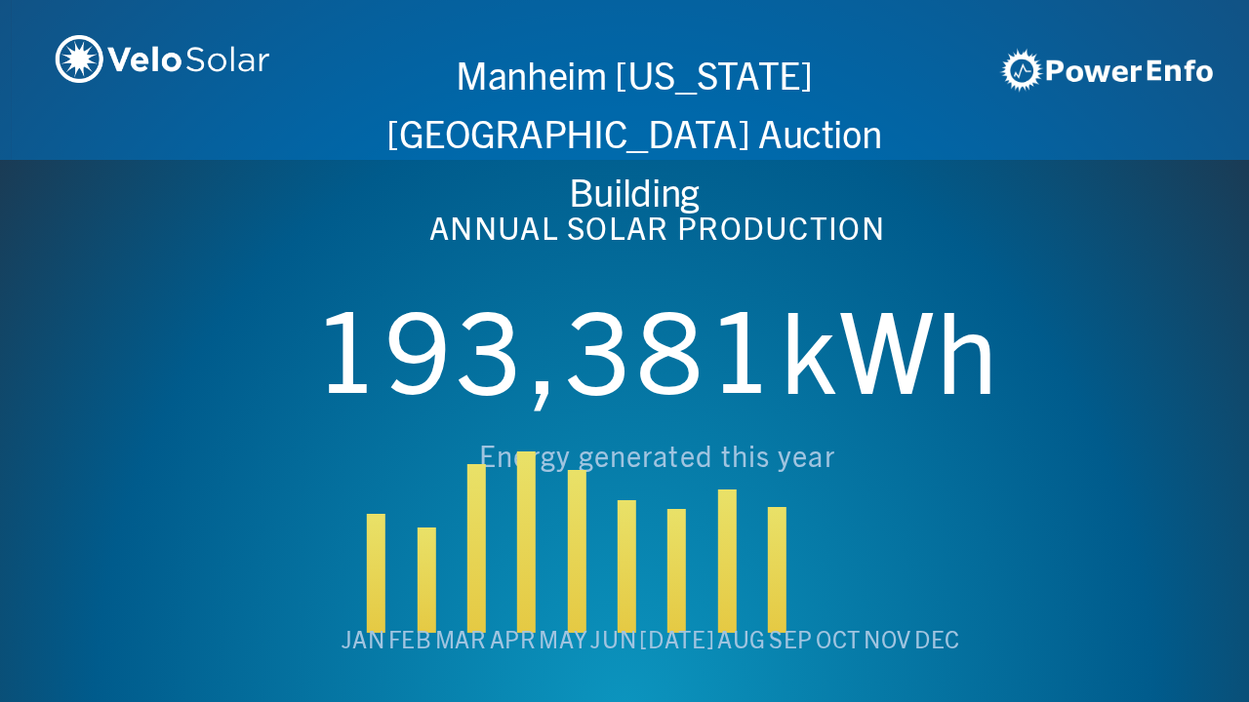
scroll to position [0, 4994]
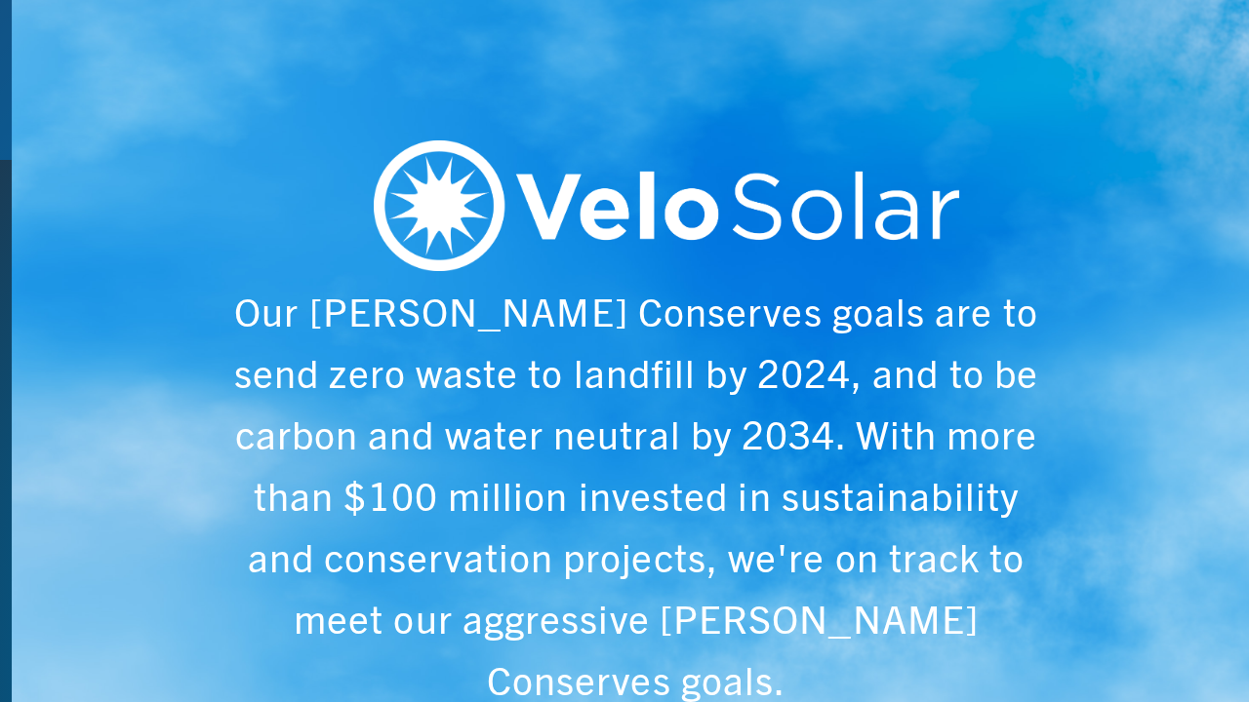
scroll to position [0, 6243]
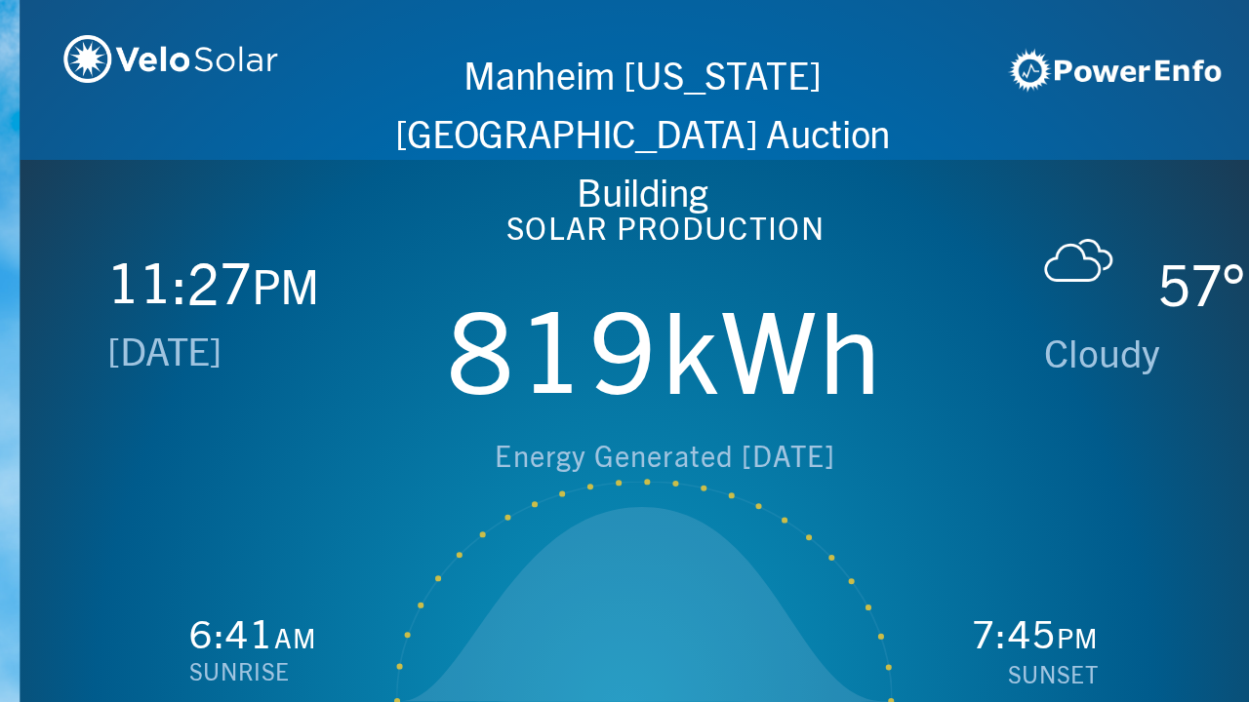
scroll to position [0, 1249]
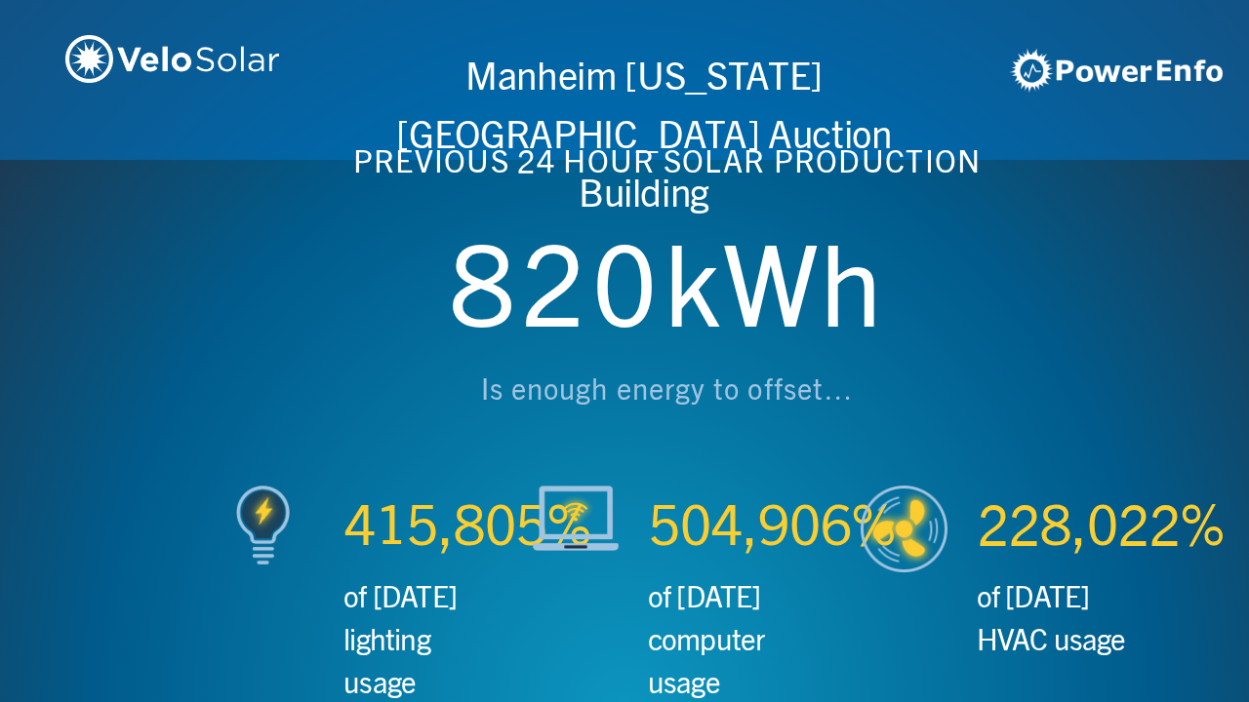
scroll to position [0, 2497]
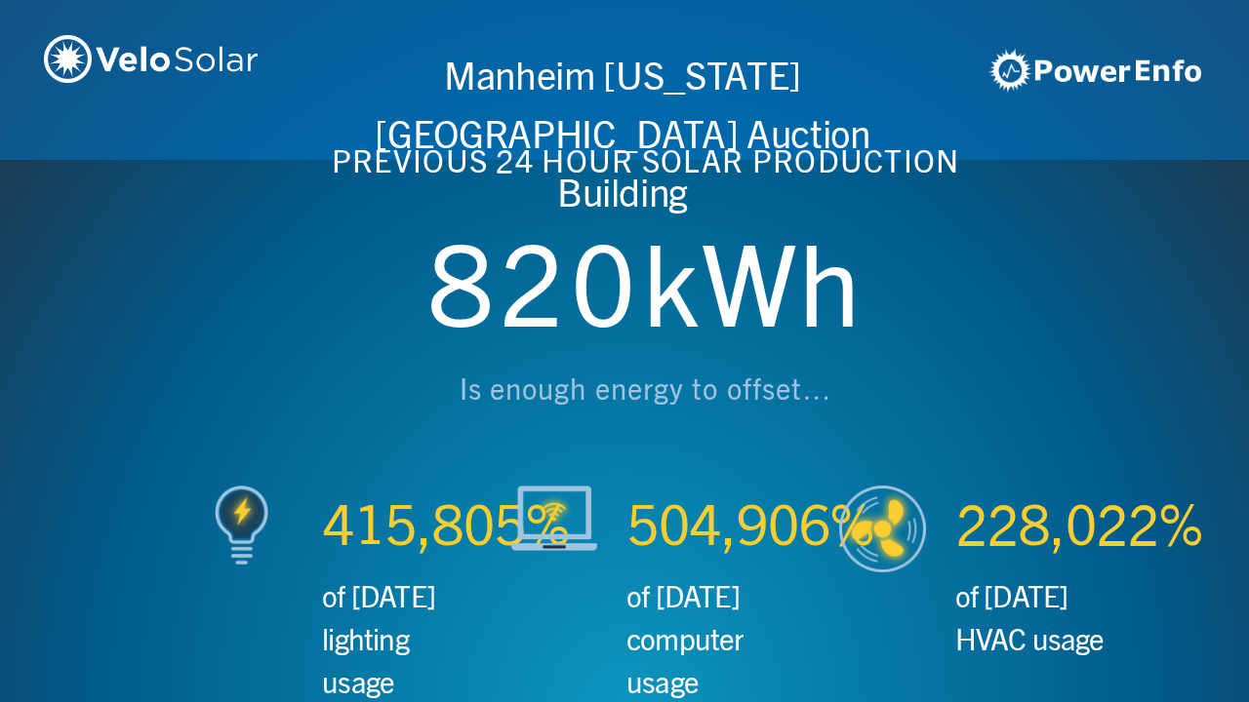
scroll to position [0, 3746]
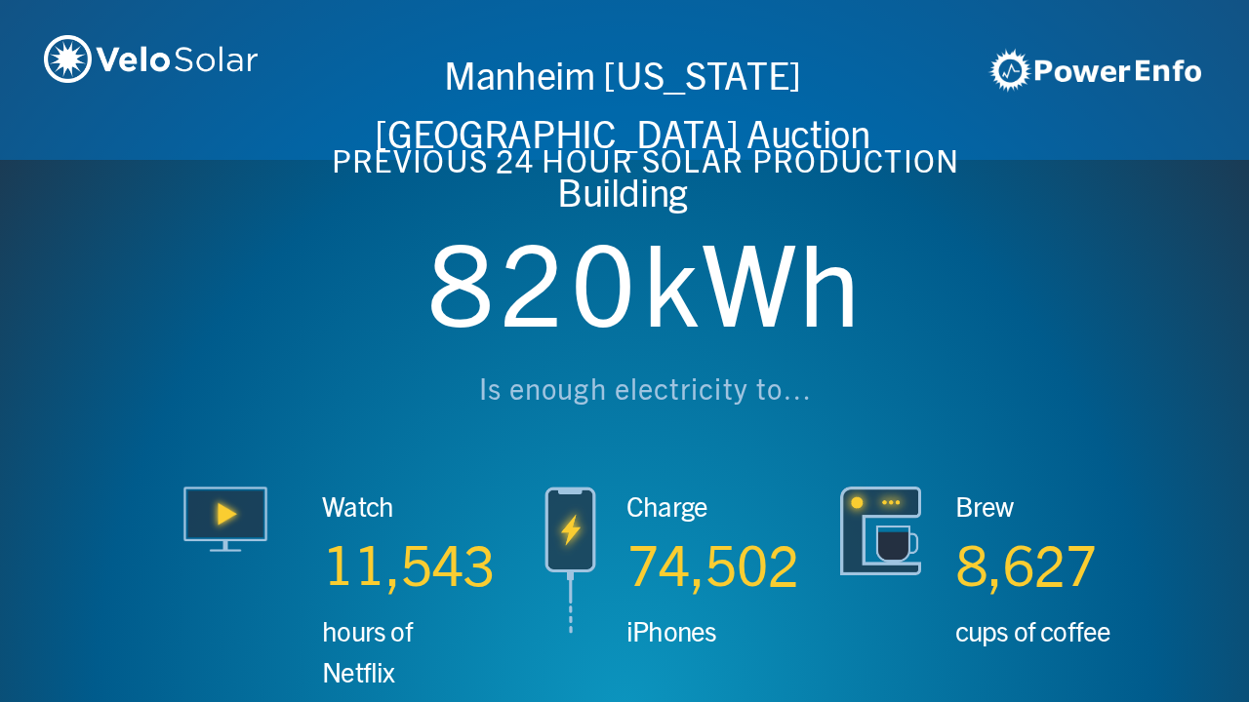
scroll to position [0, 4994]
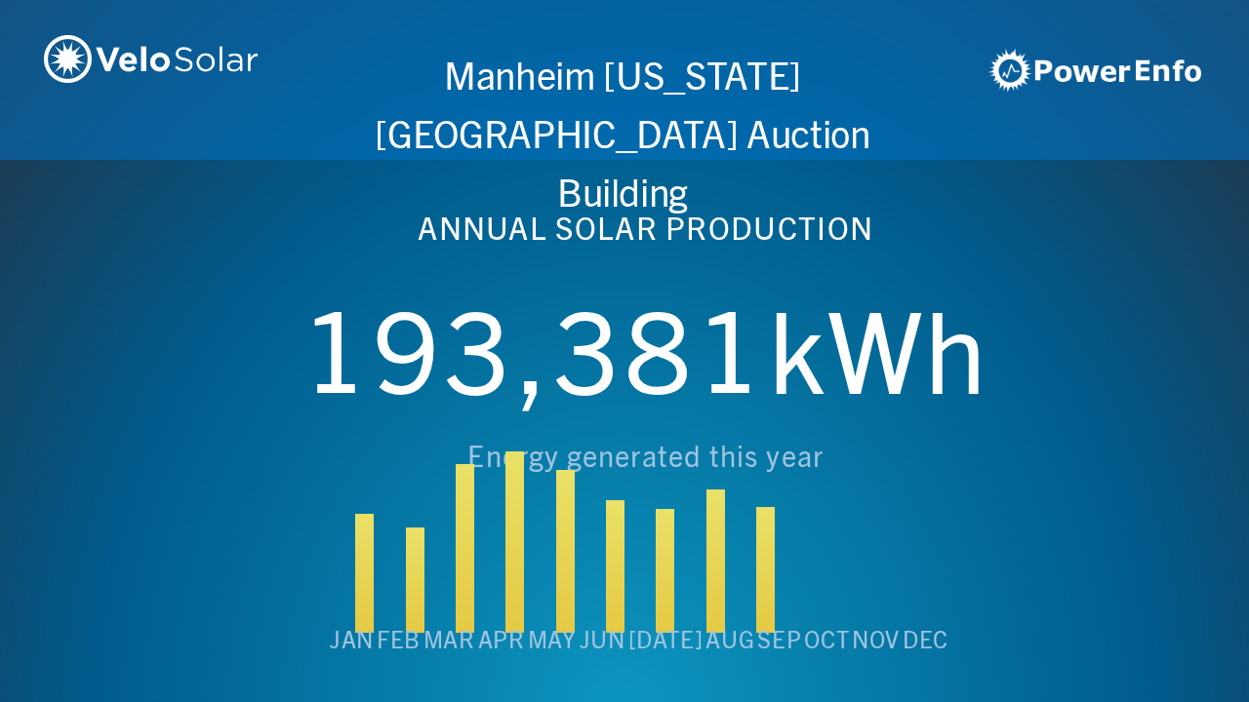
scroll to position [0, 6243]
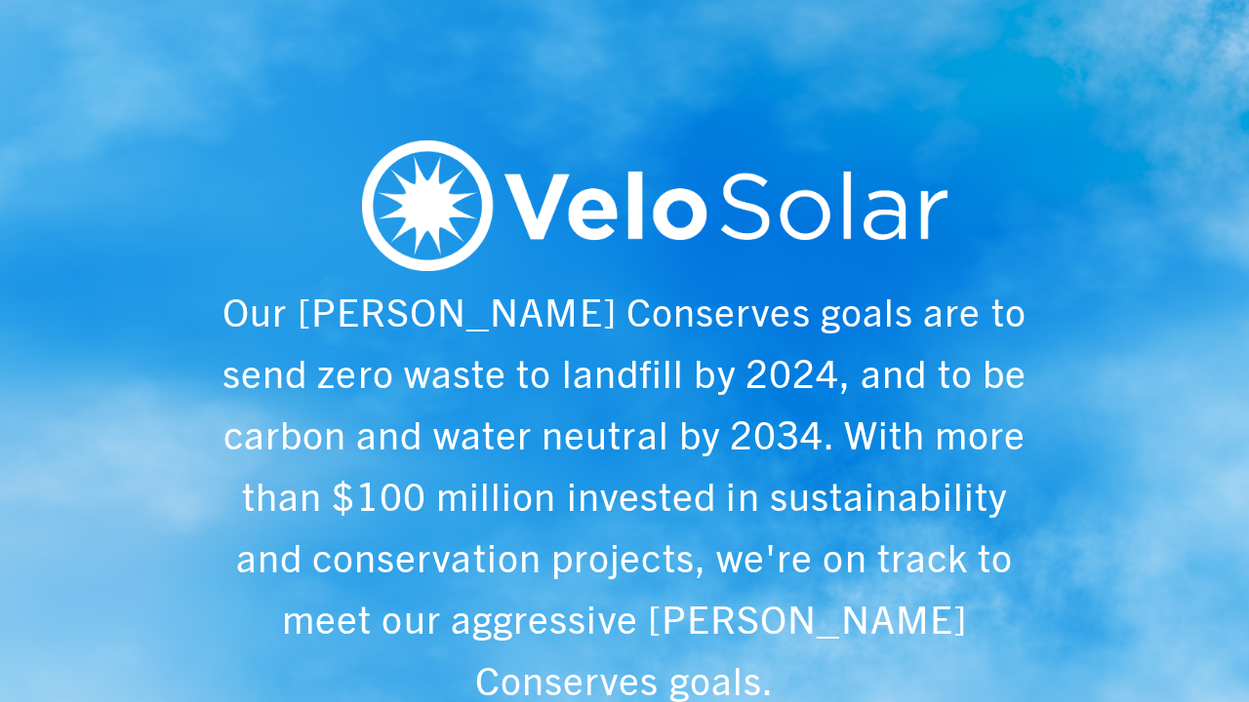
scroll to position [0, 1249]
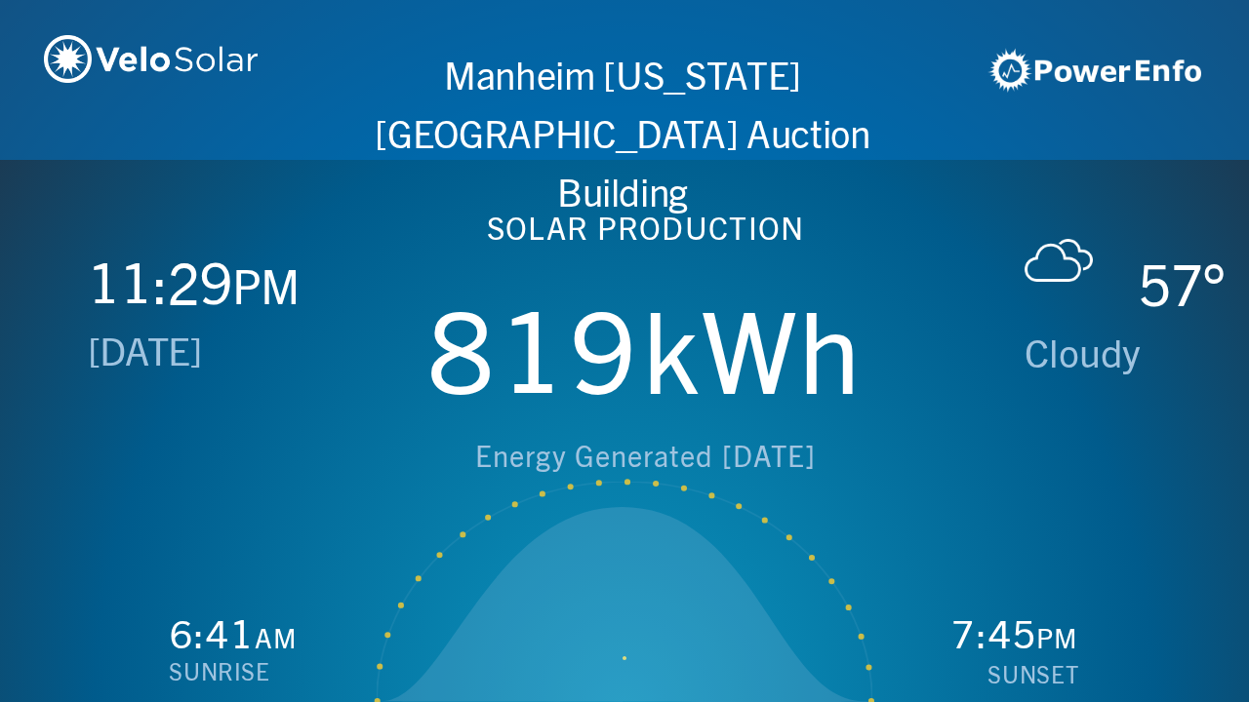
scroll to position [0, 2497]
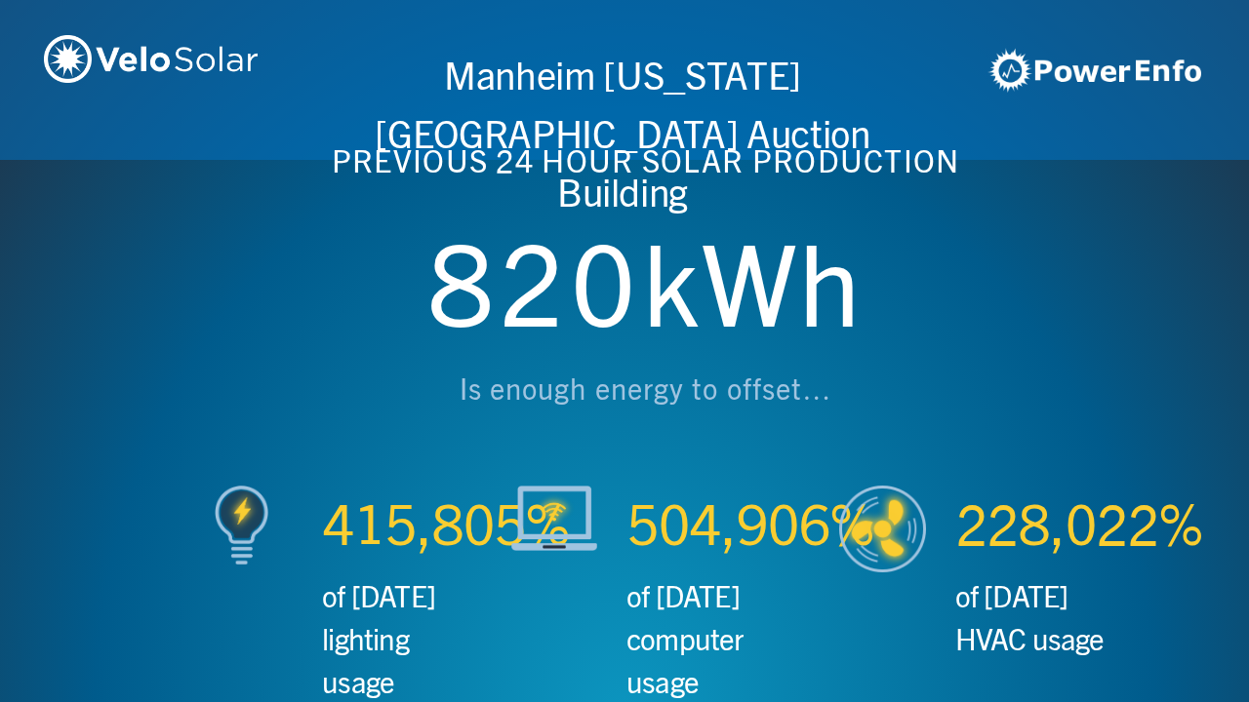
scroll to position [0, 3746]
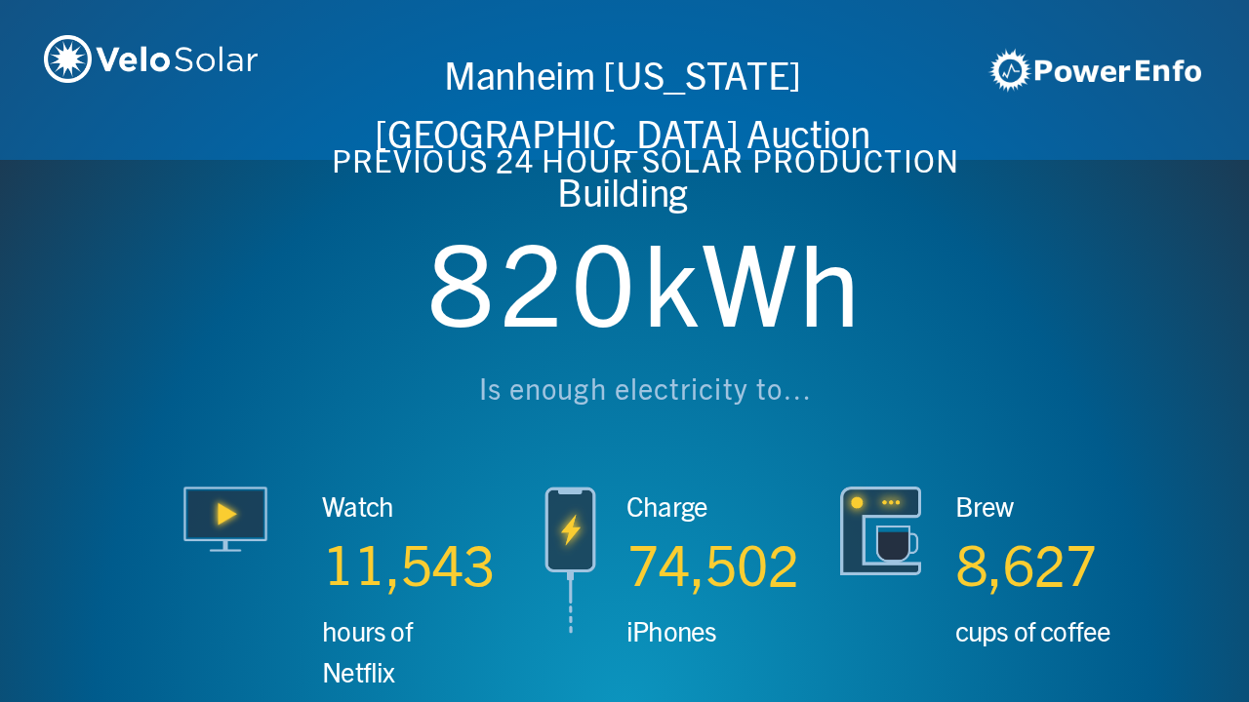
scroll to position [0, 4994]
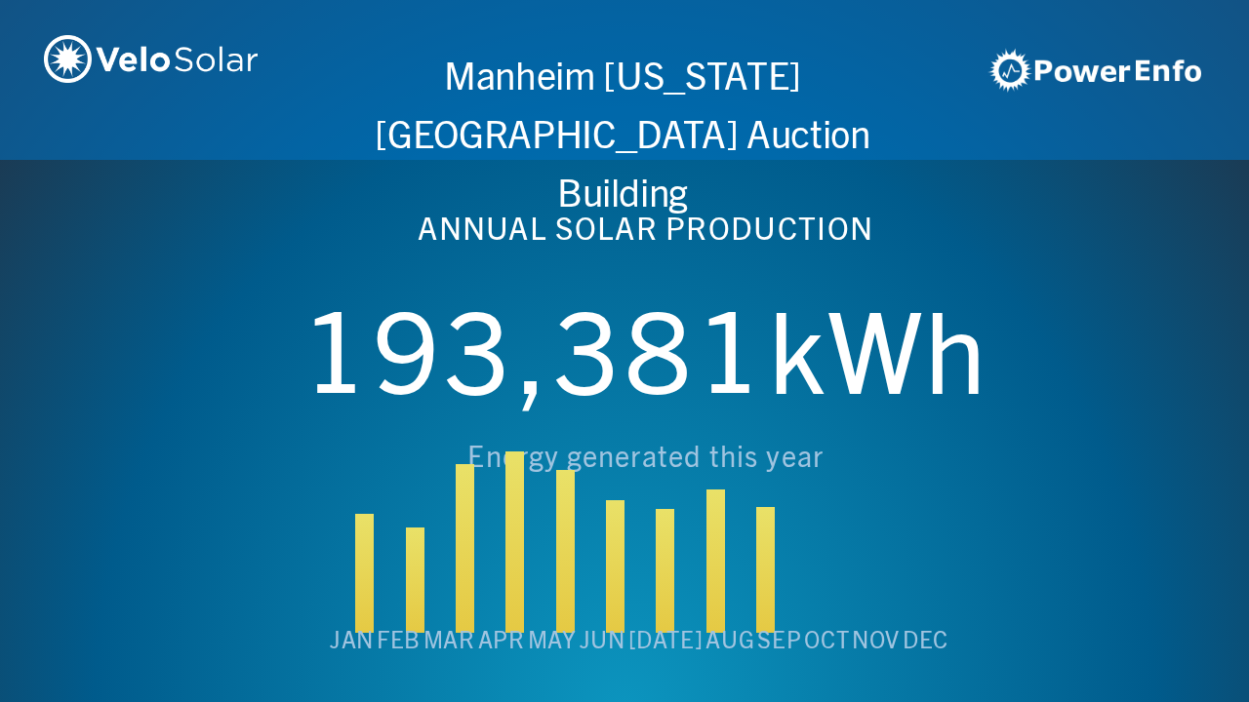
scroll to position [0, 6243]
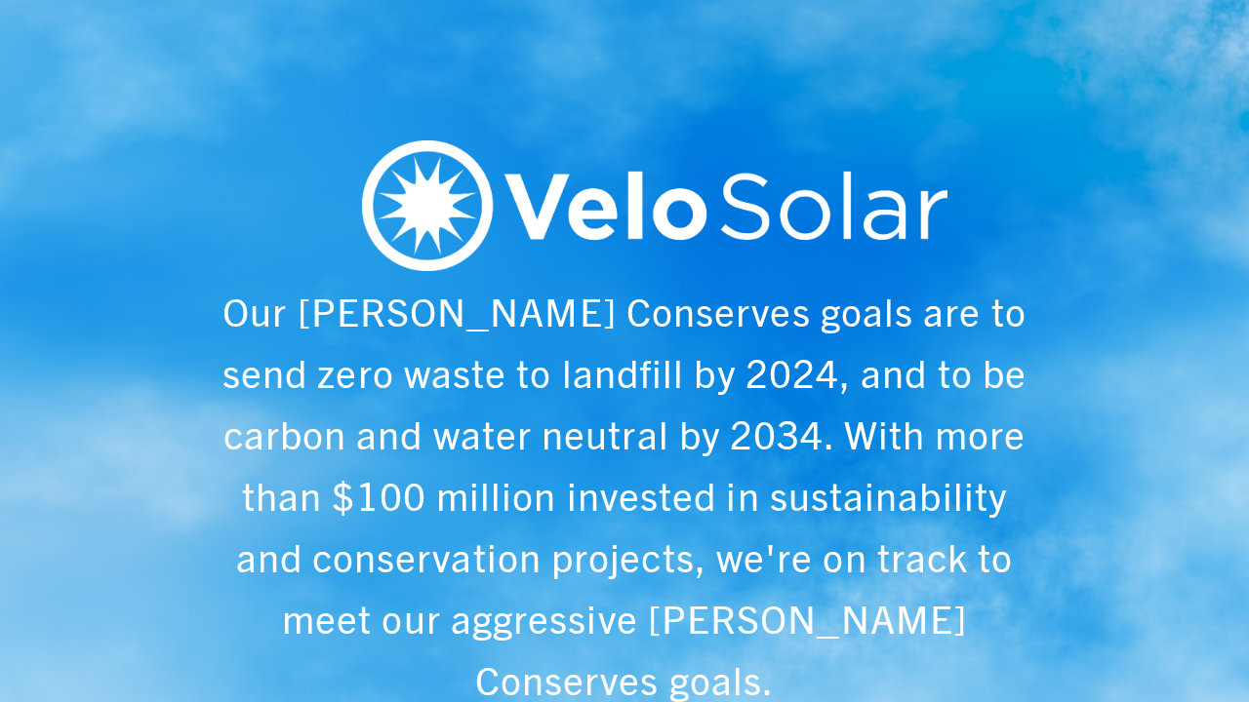
scroll to position [0, 1249]
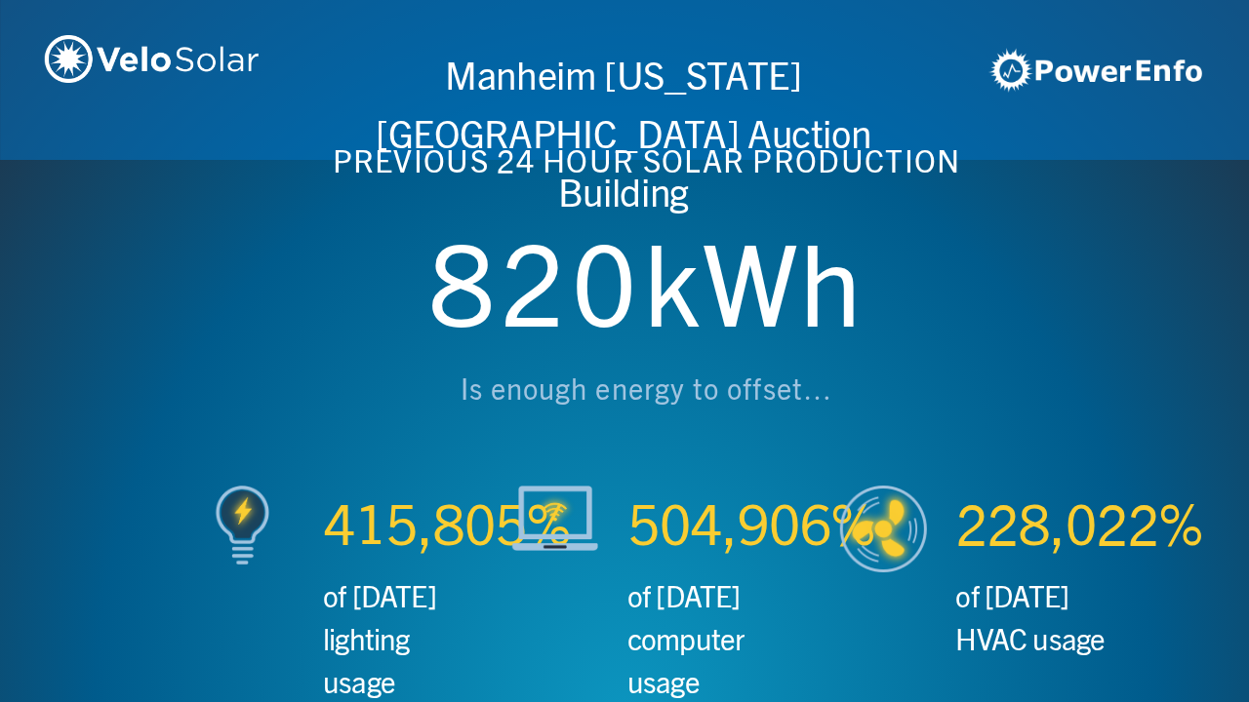
scroll to position [0, 2497]
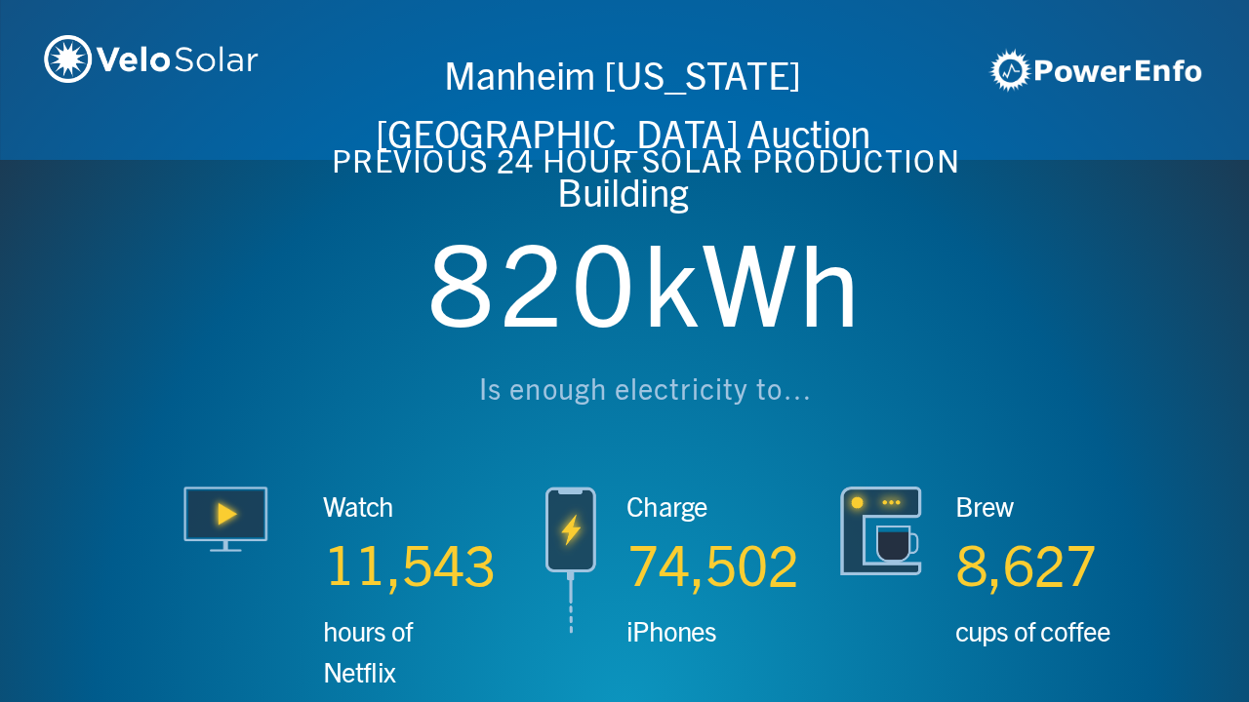
scroll to position [0, 3746]
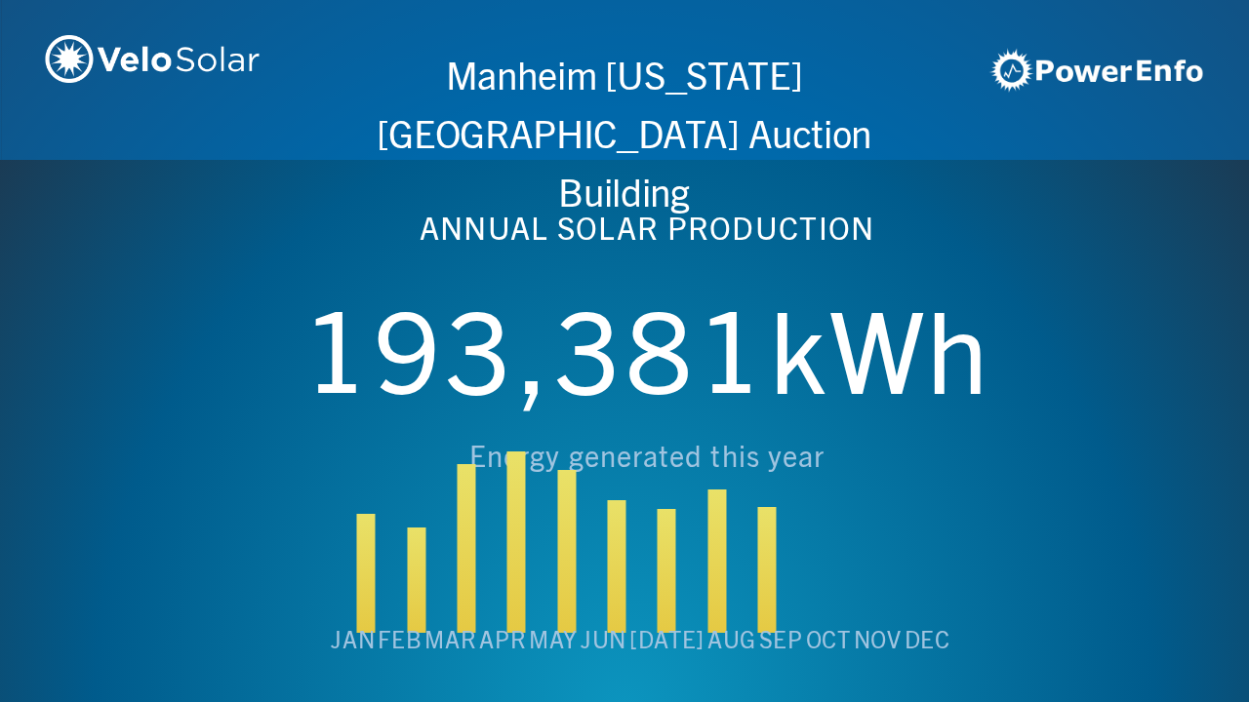
scroll to position [0, 4994]
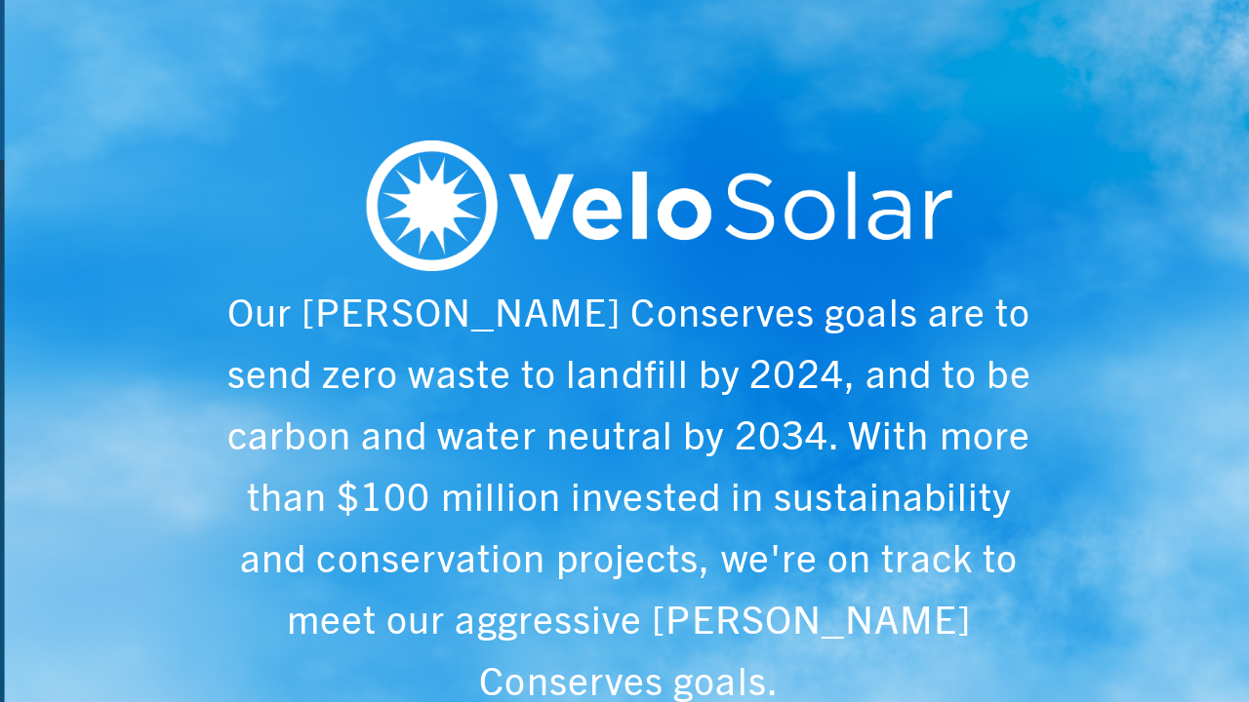
scroll to position [0, 6243]
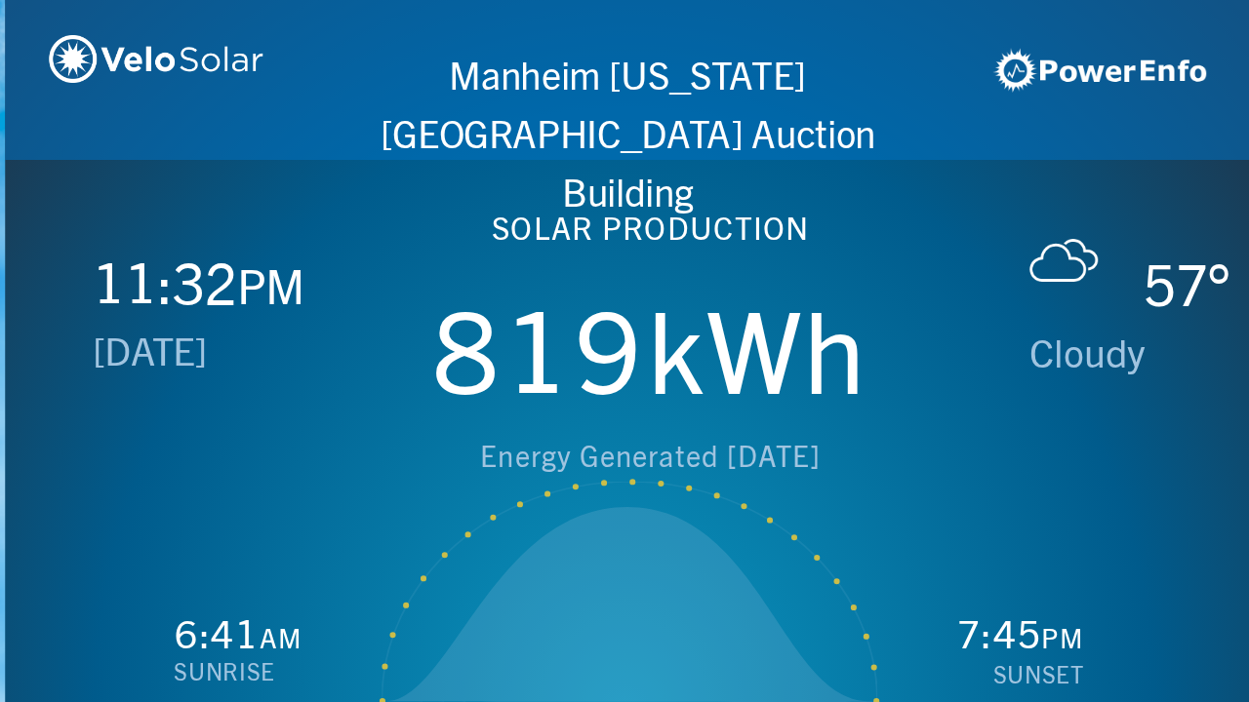
scroll to position [0, 1249]
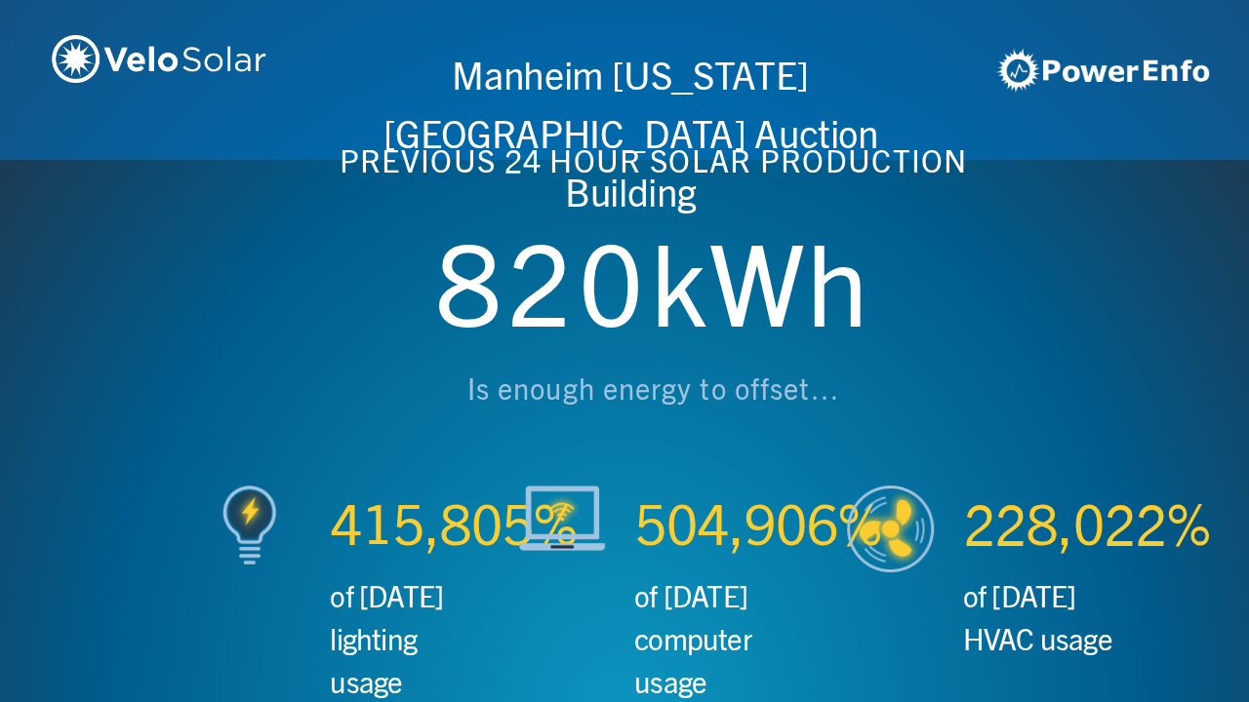
scroll to position [0, 2497]
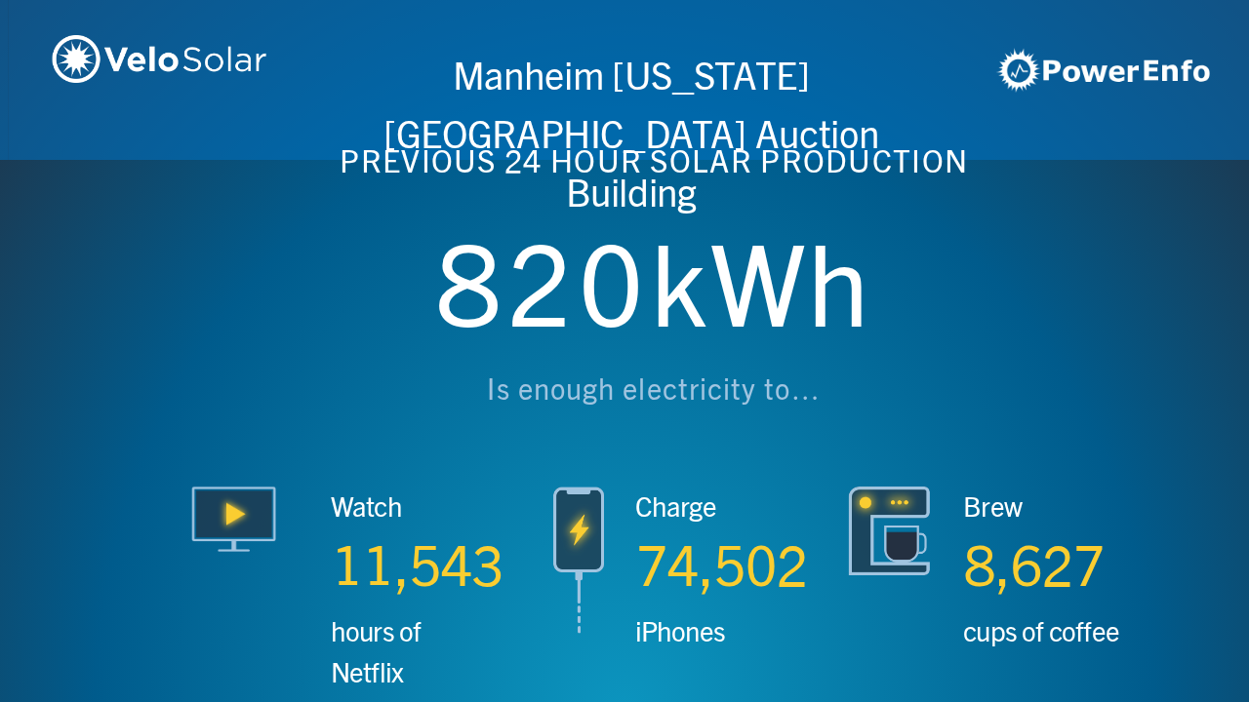
scroll to position [0, 3746]
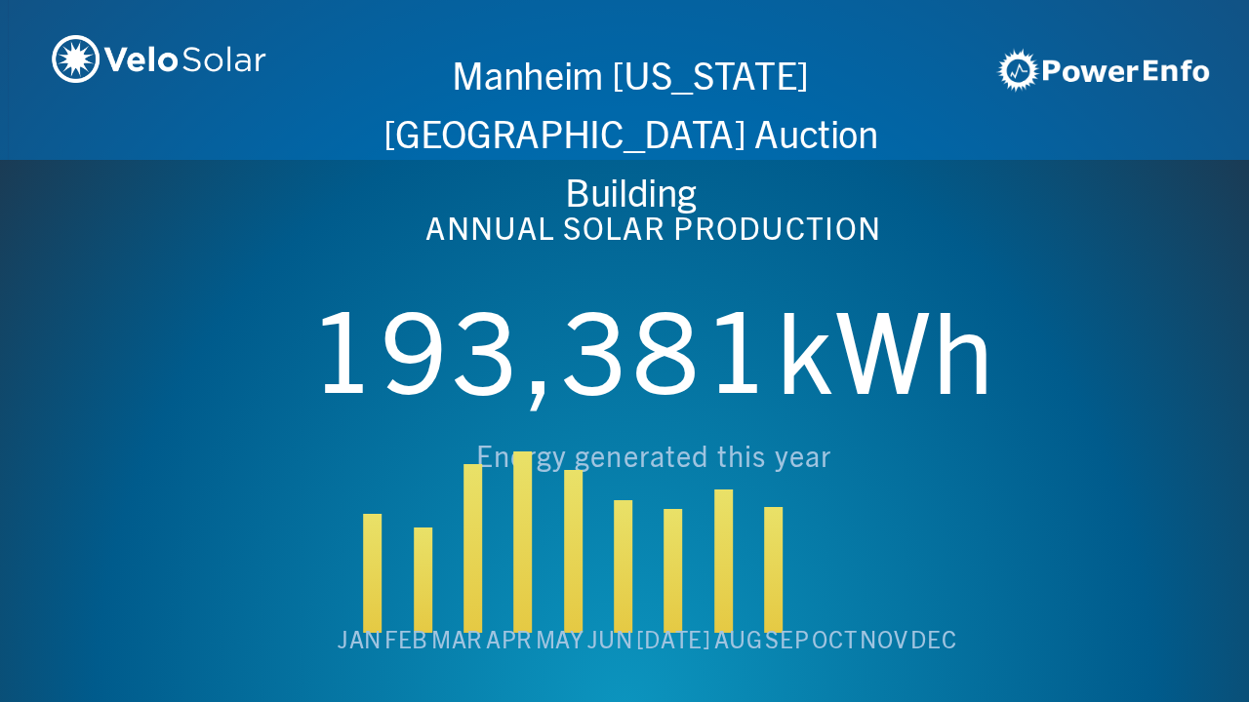
scroll to position [0, 4994]
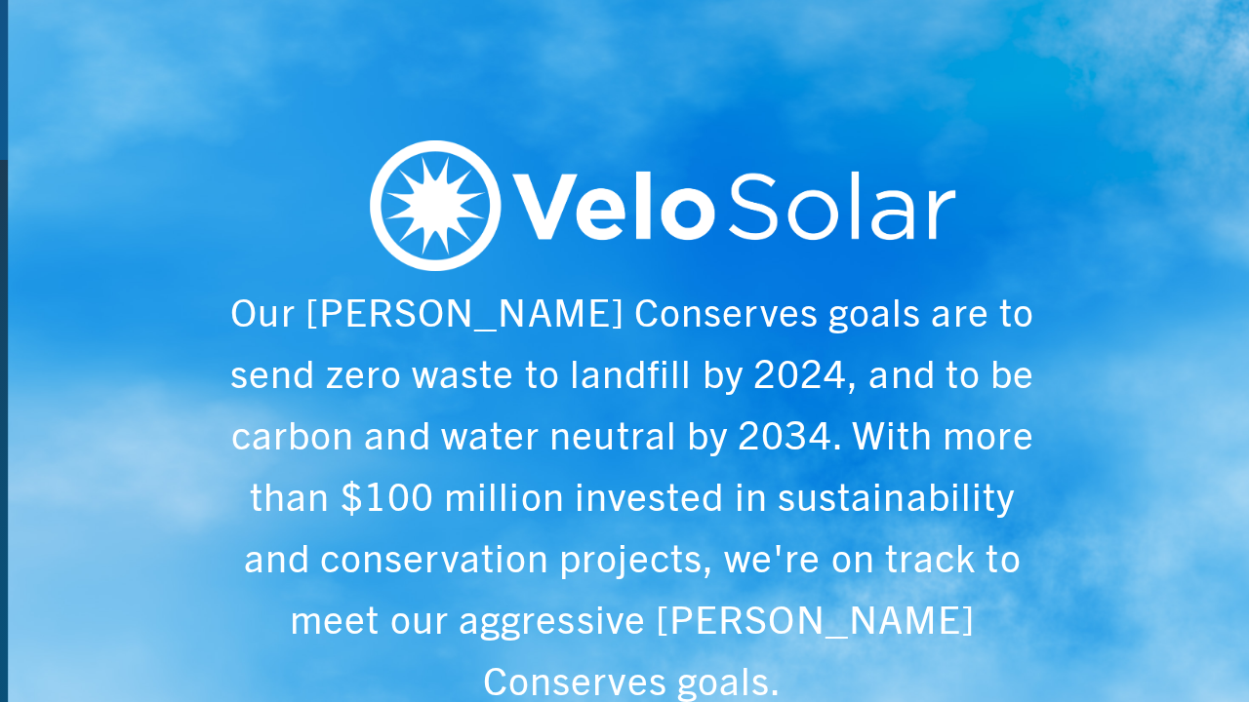
scroll to position [0, 6243]
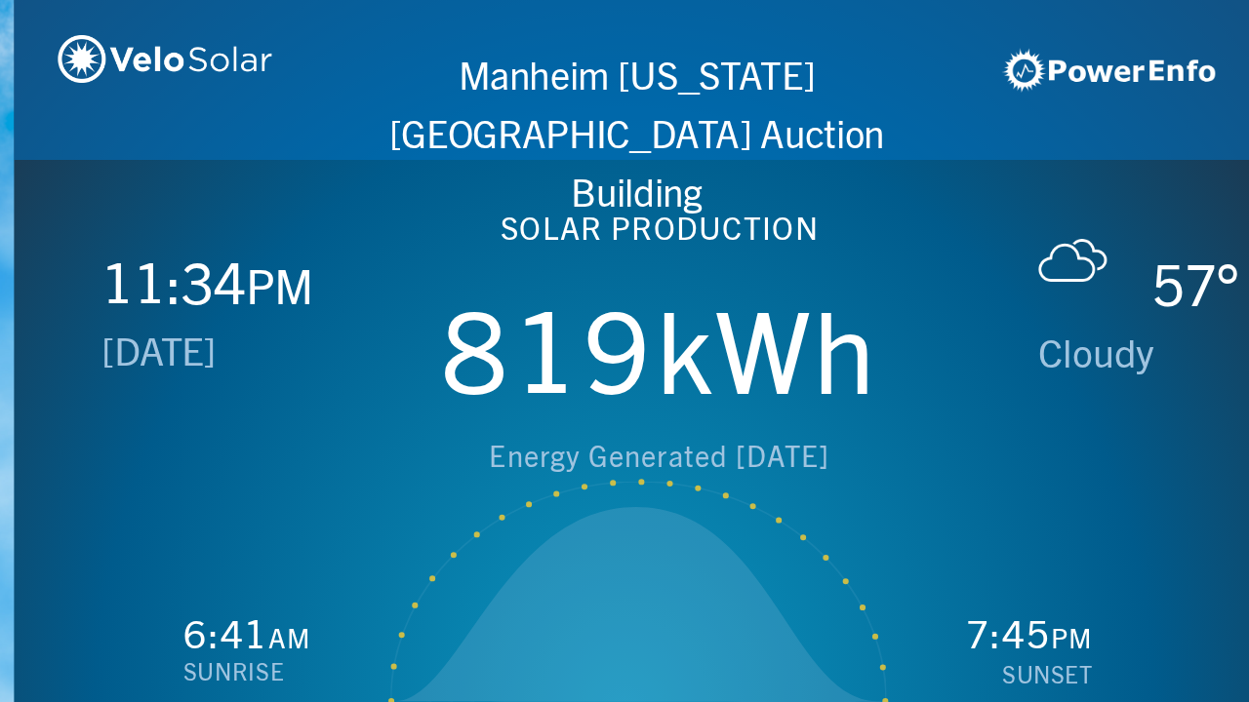
scroll to position [0, 1249]
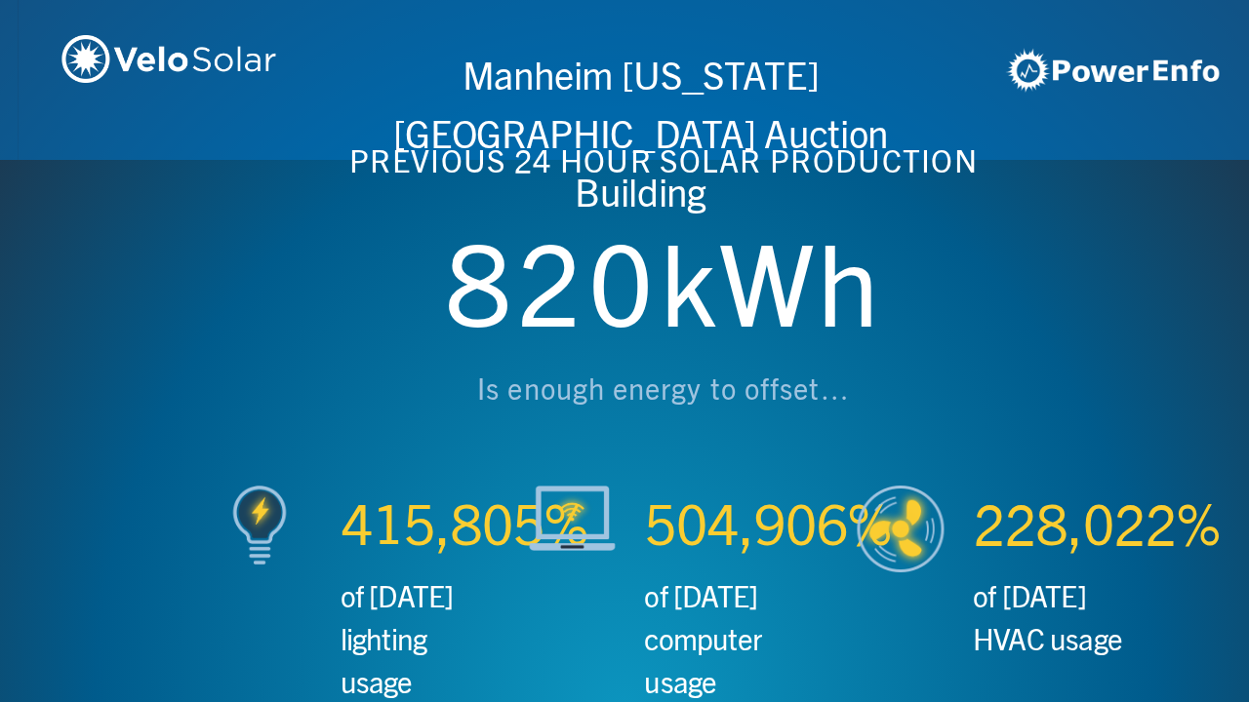
scroll to position [0, 2497]
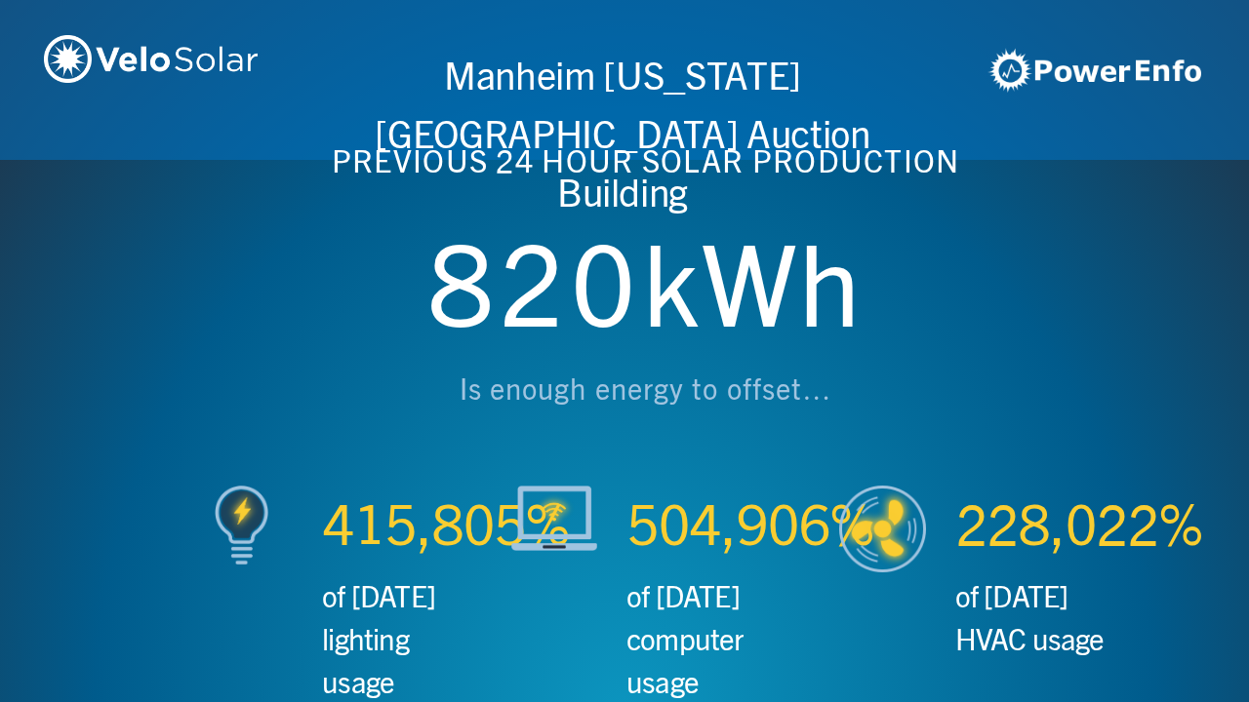
scroll to position [0, 3746]
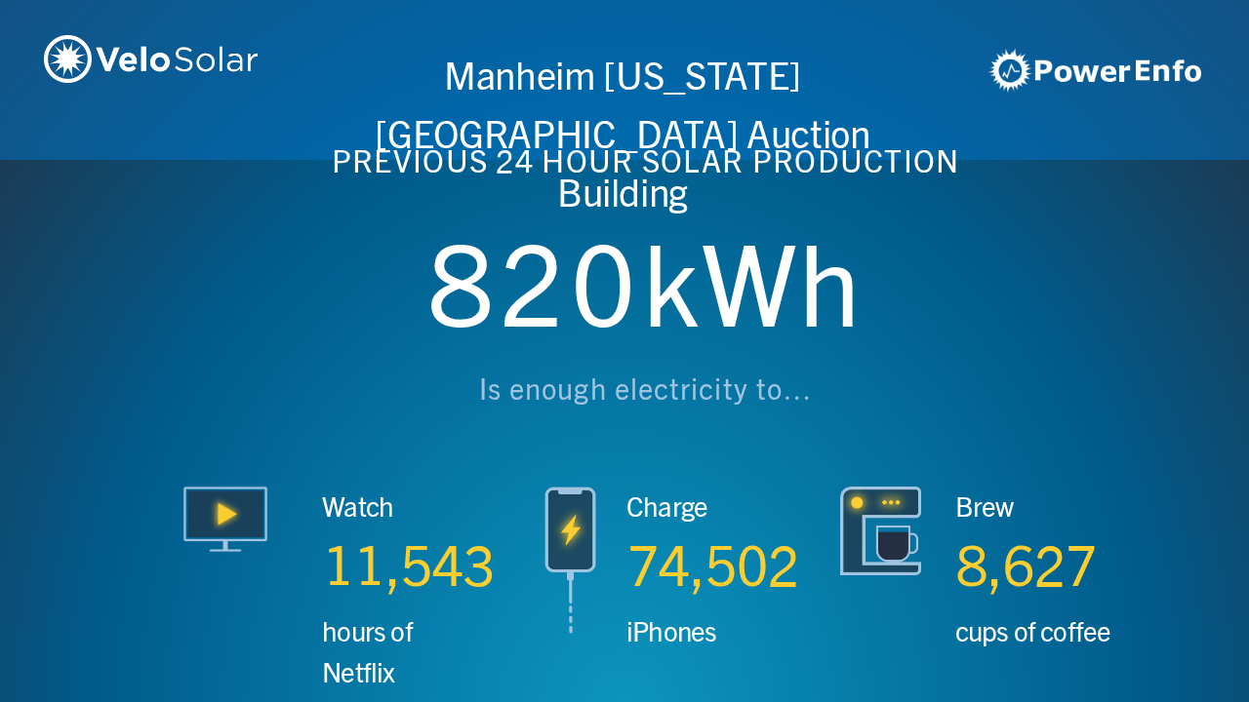
scroll to position [0, 4994]
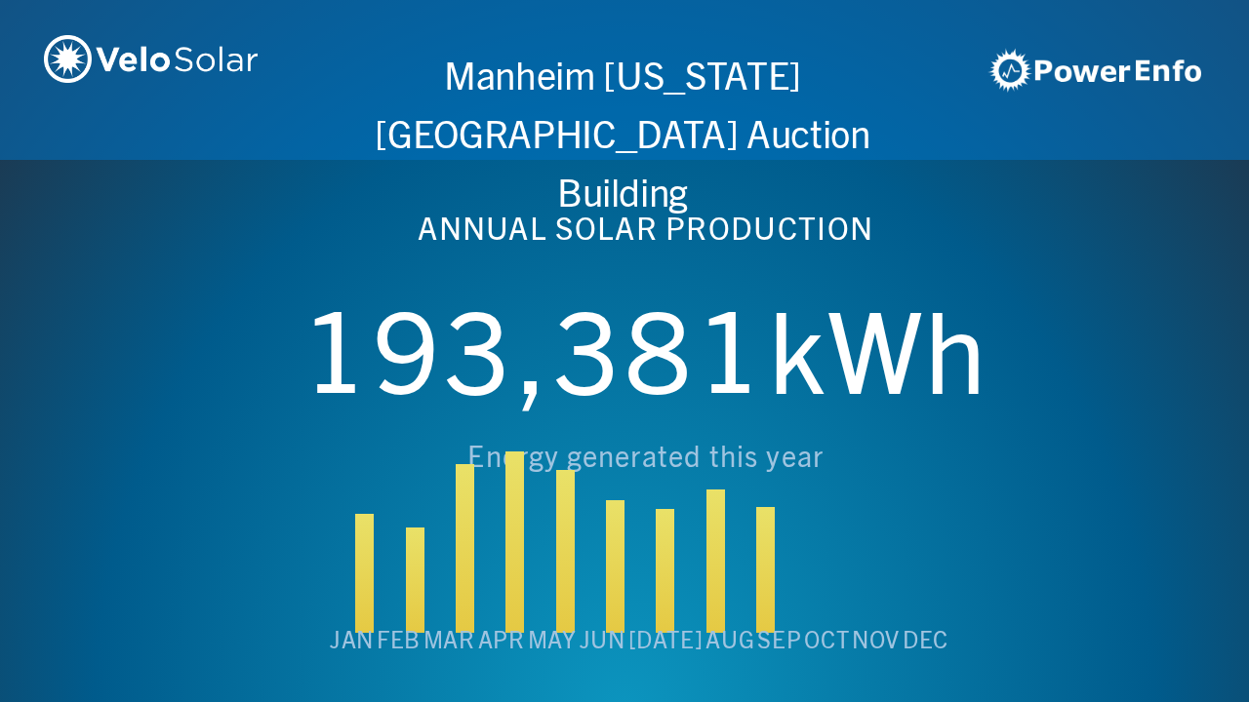
scroll to position [0, 6243]
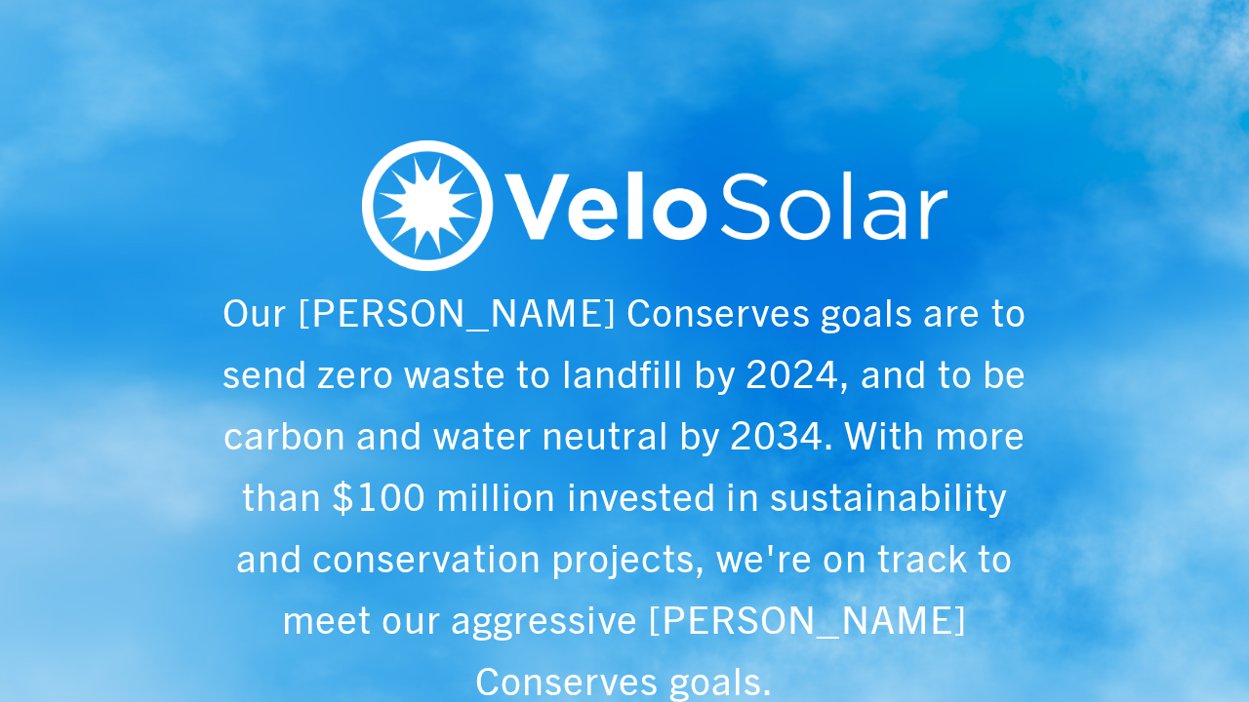
scroll to position [0, 1249]
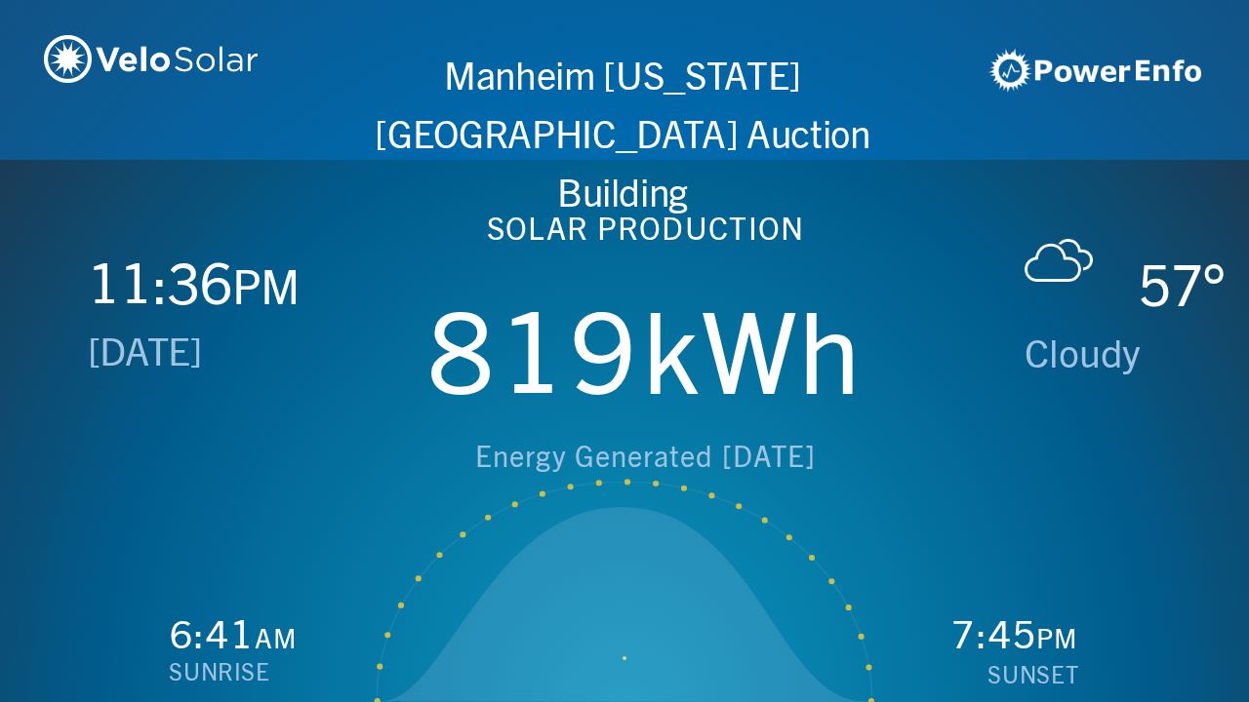
scroll to position [0, 2497]
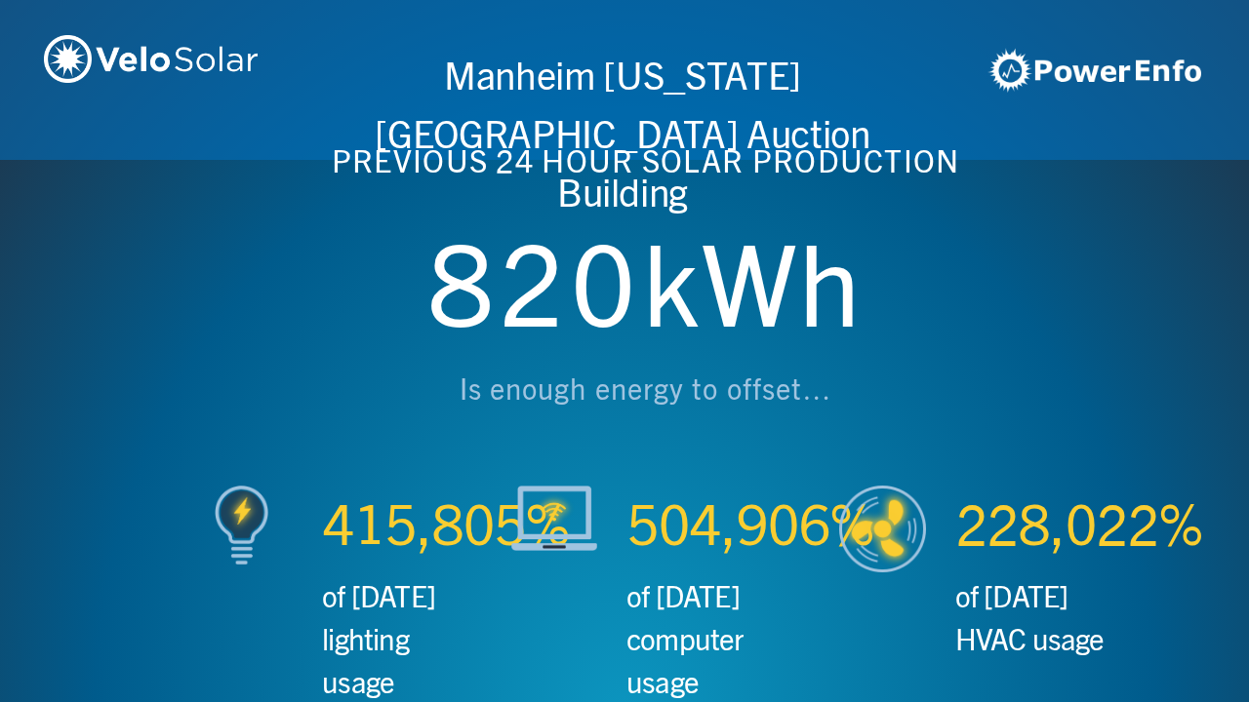
scroll to position [0, 3746]
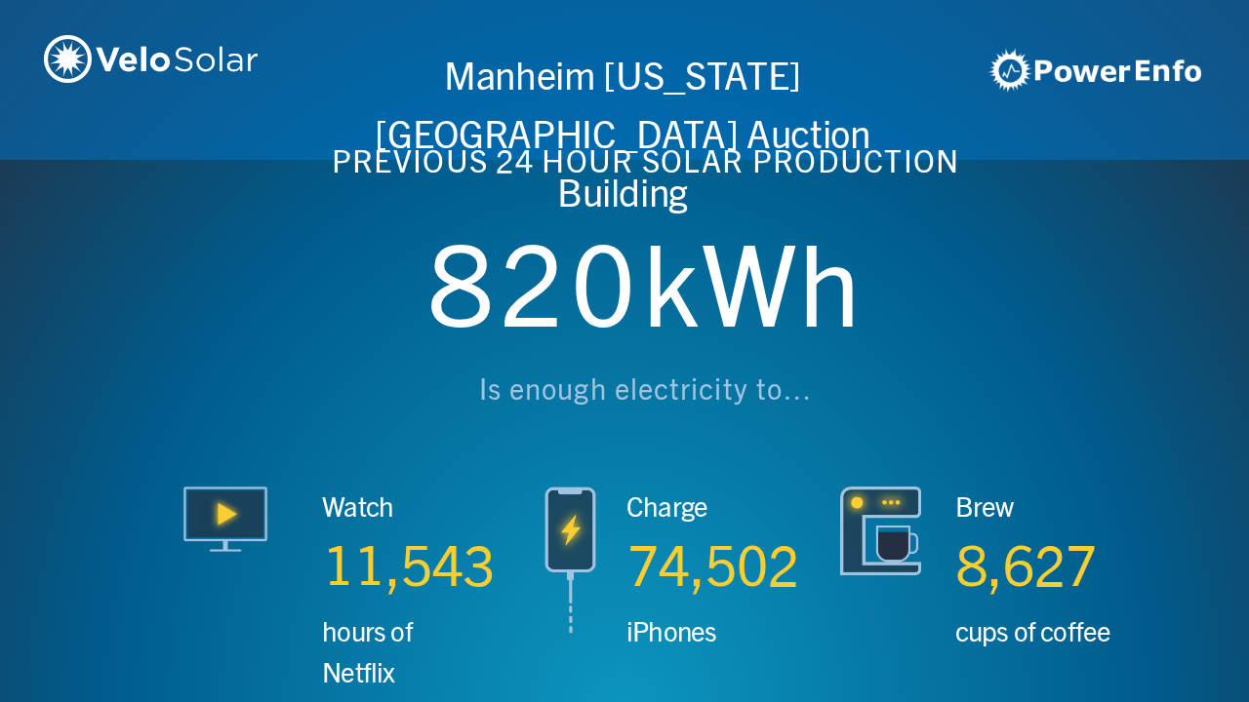
scroll to position [0, 4994]
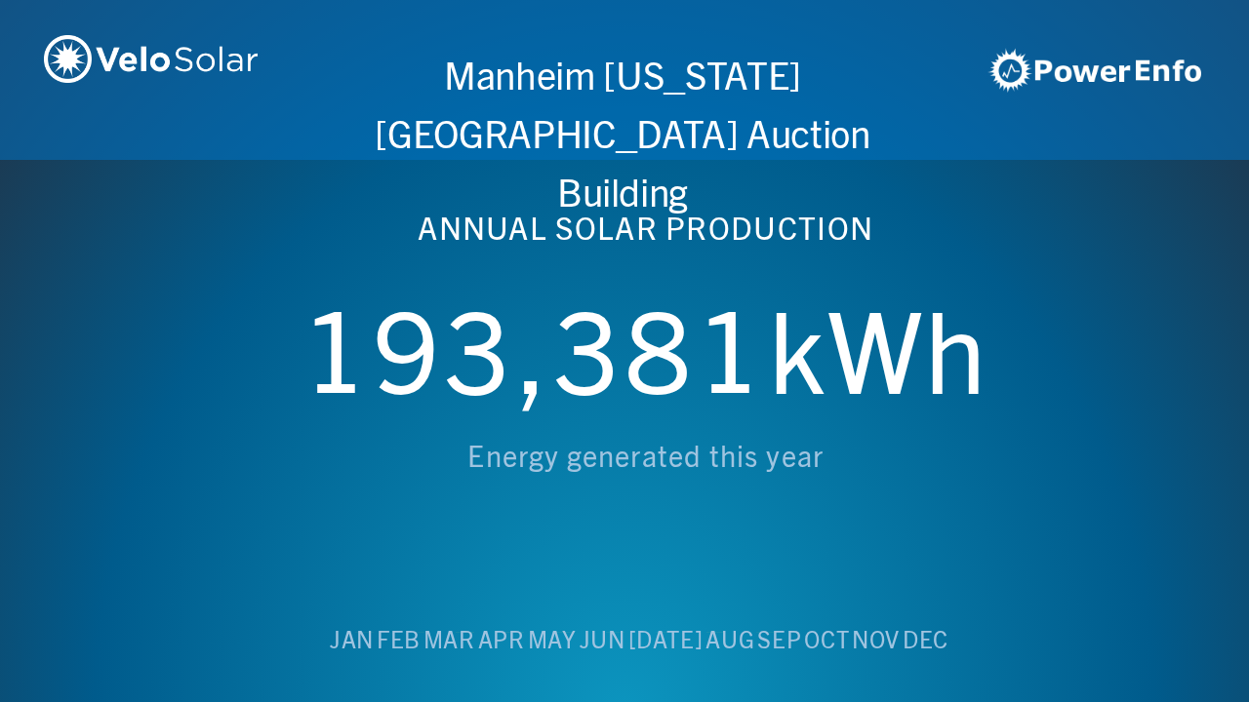
scroll to position [0, 6243]
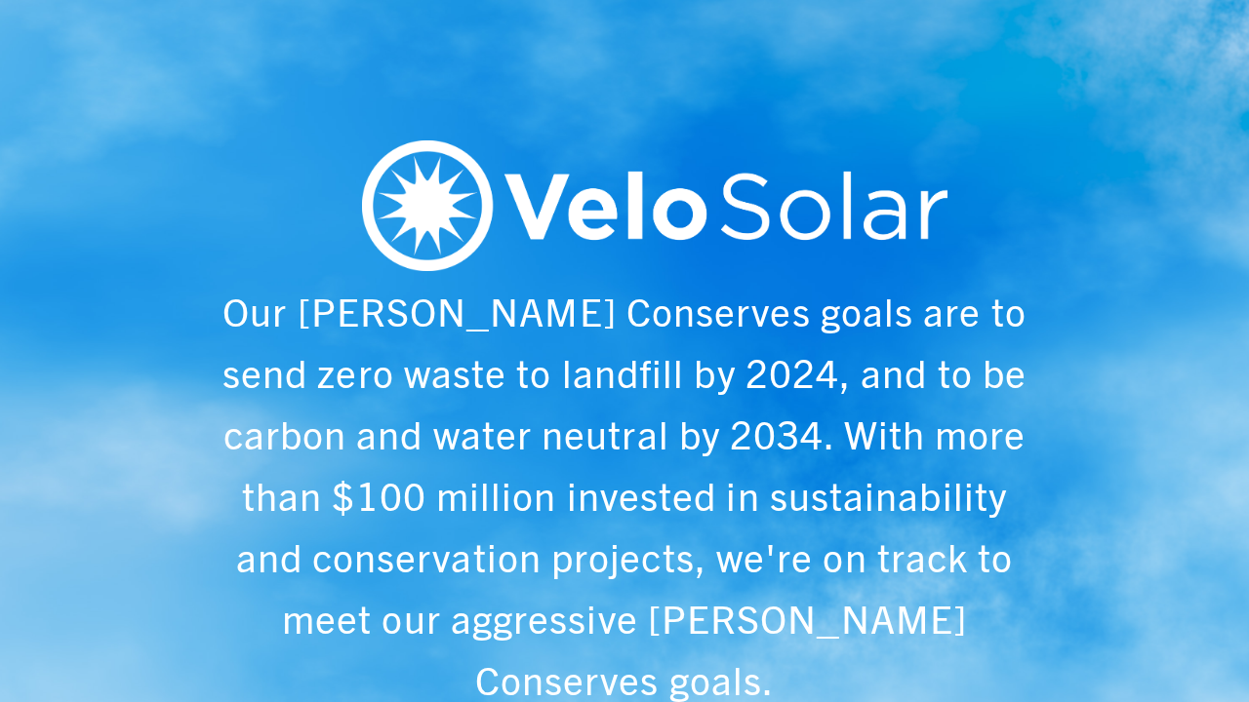
scroll to position [0, 1249]
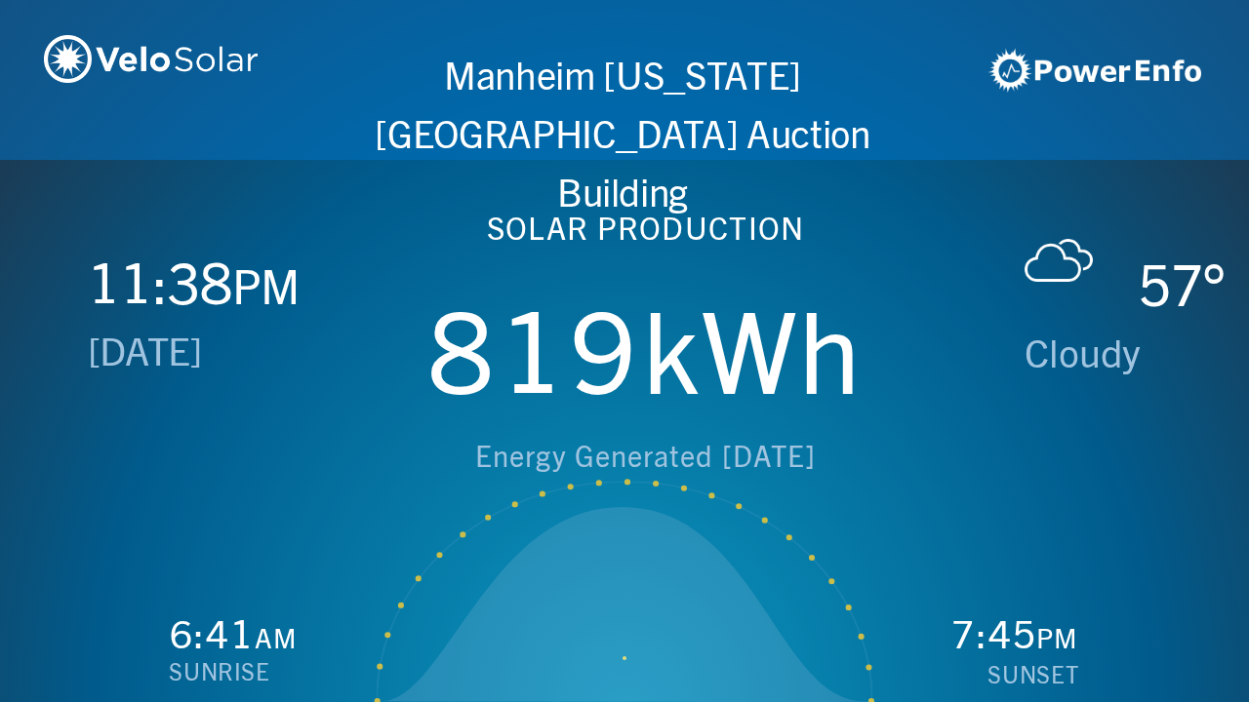
scroll to position [0, 2497]
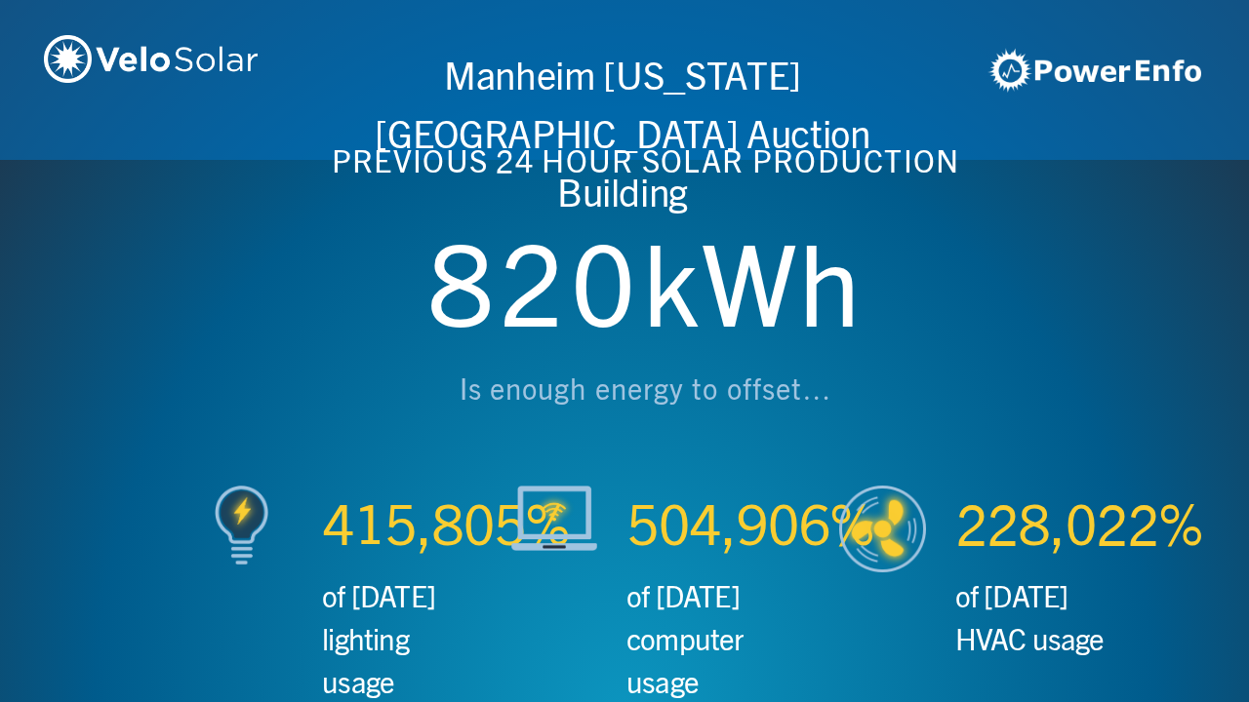
scroll to position [0, 3746]
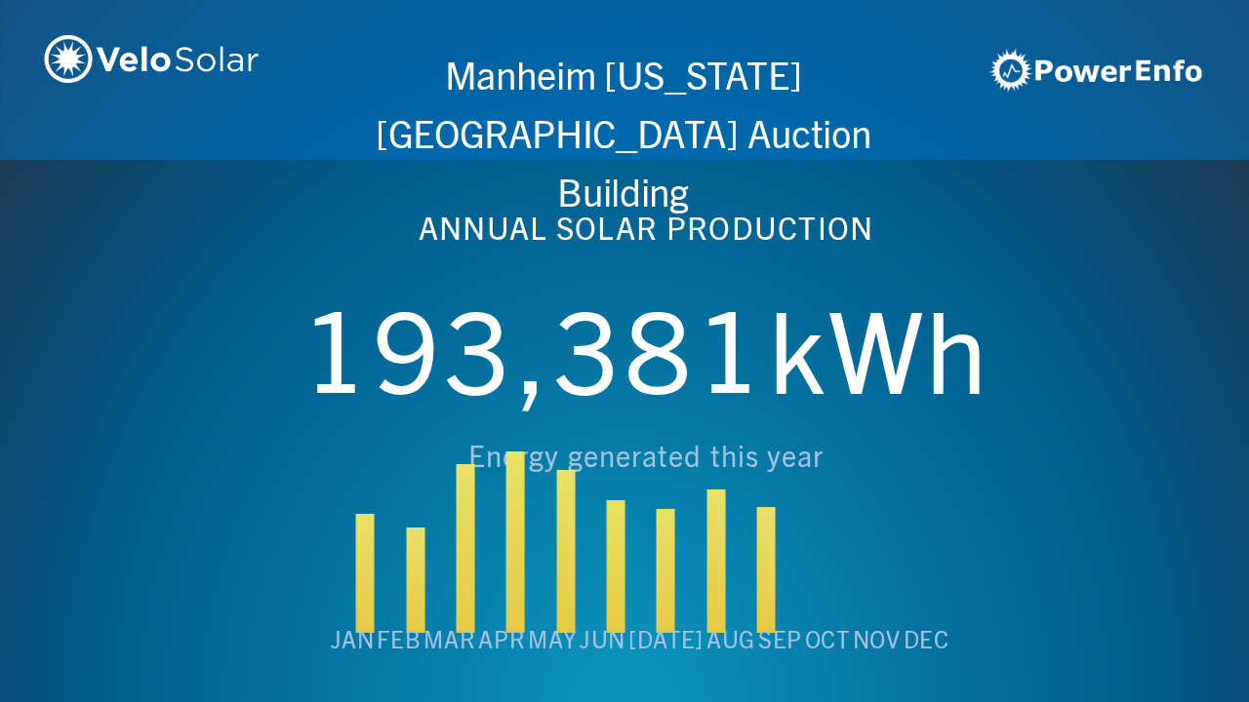
scroll to position [0, 4994]
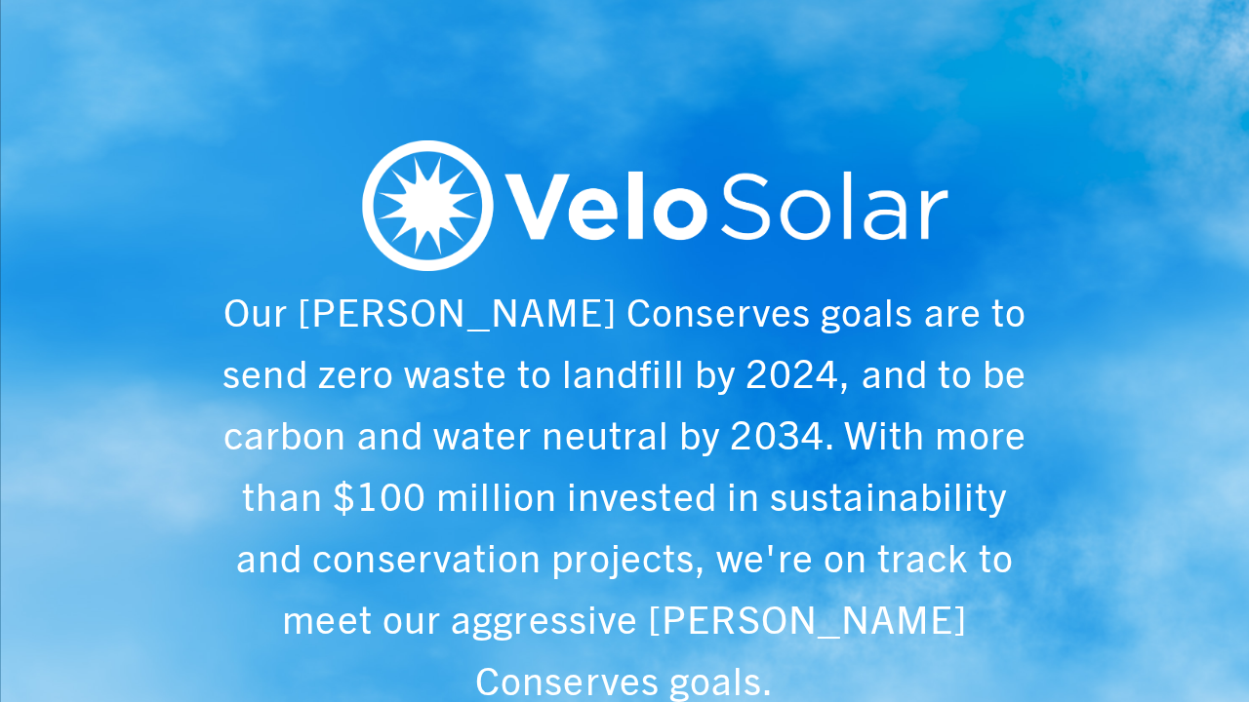
scroll to position [0, 6243]
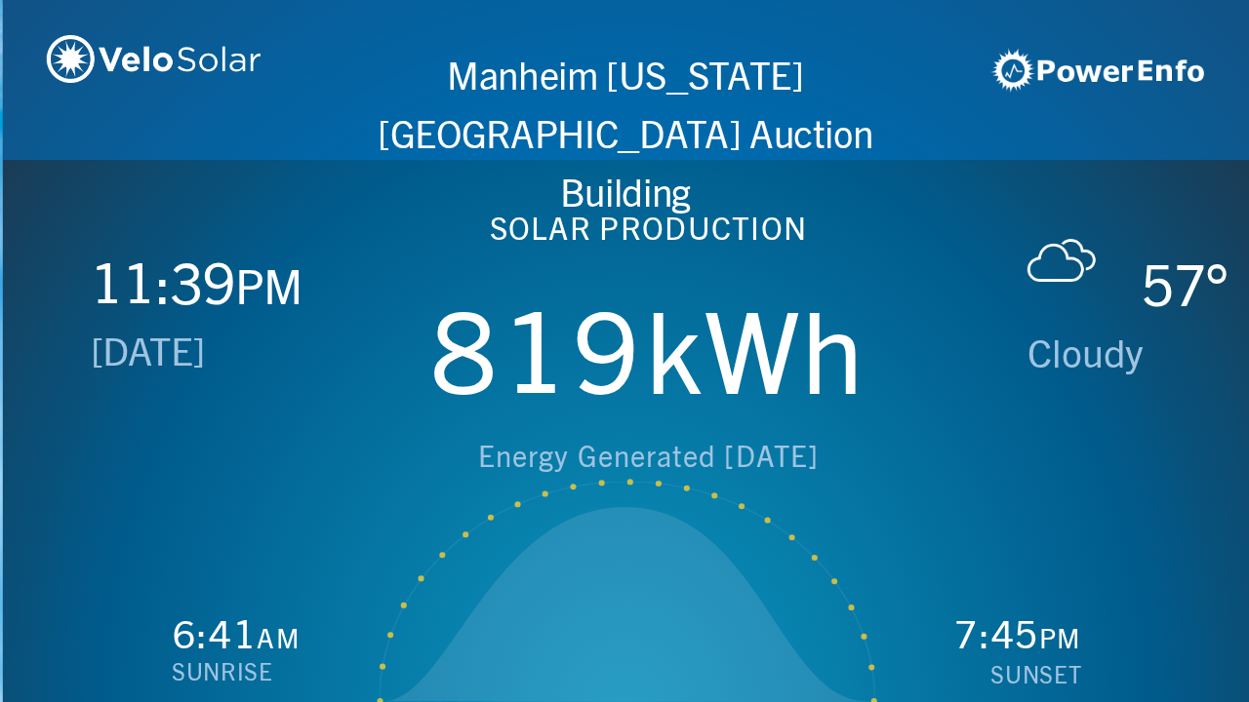
scroll to position [0, 1249]
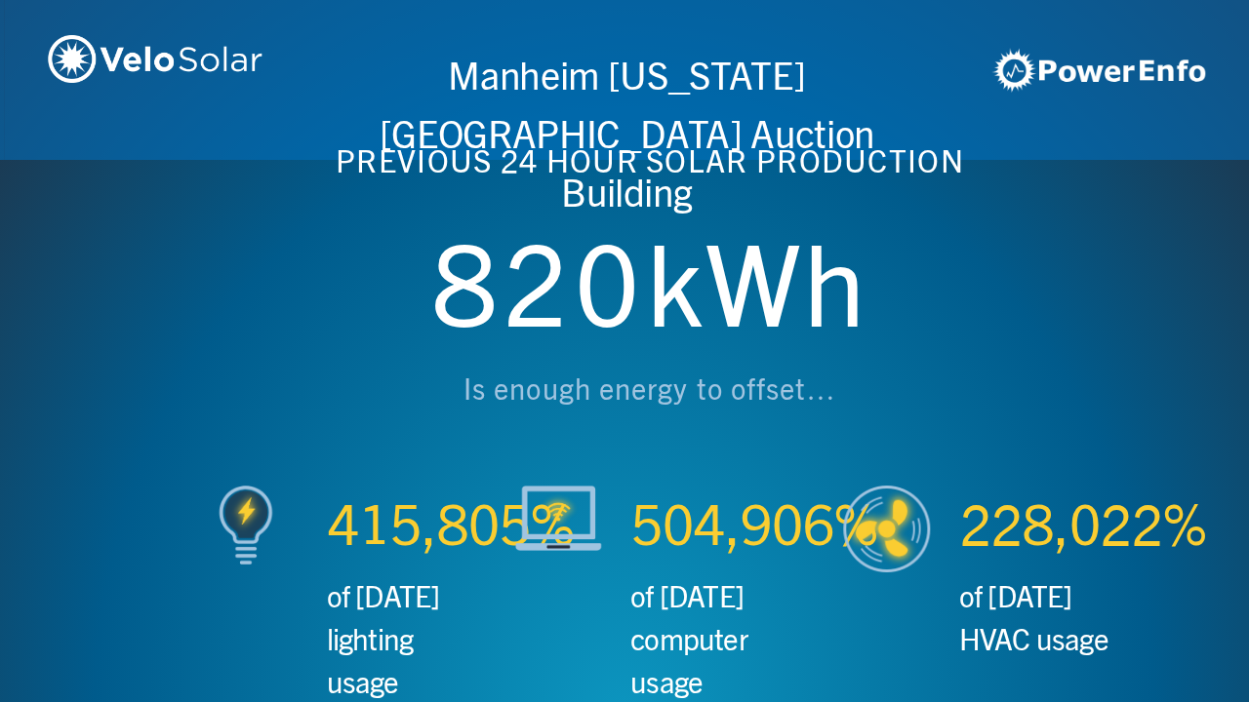
scroll to position [0, 2497]
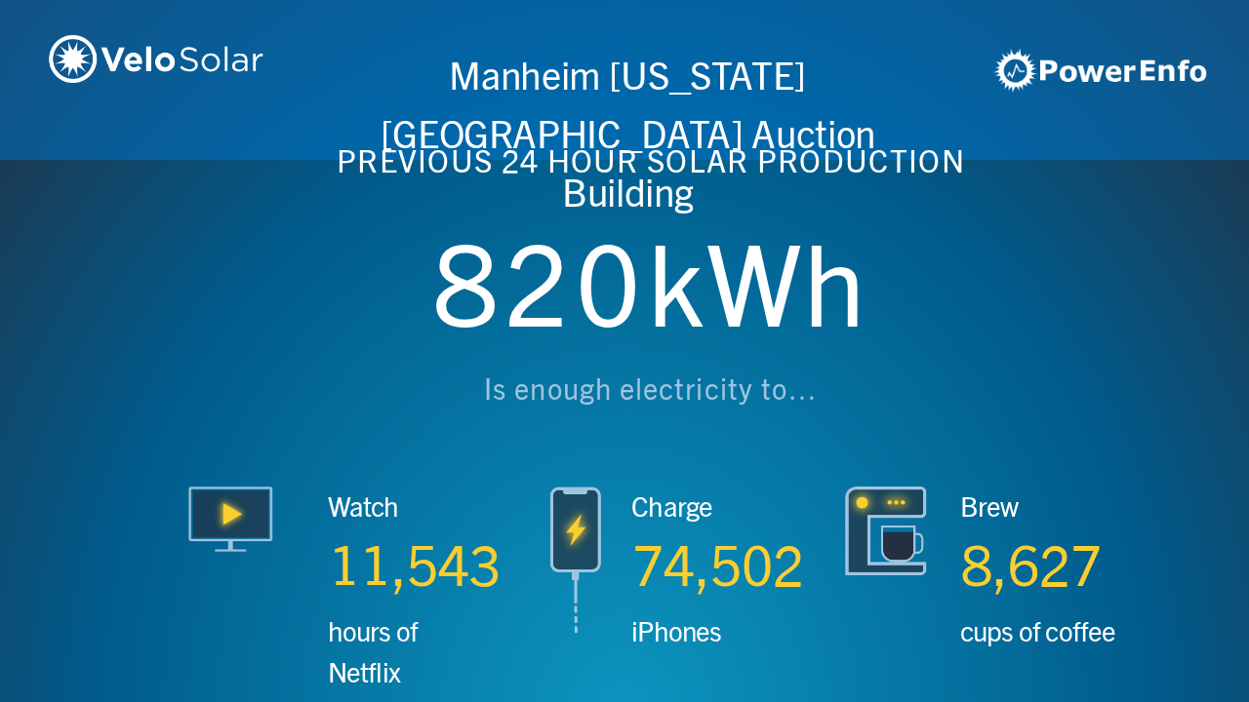
scroll to position [0, 3746]
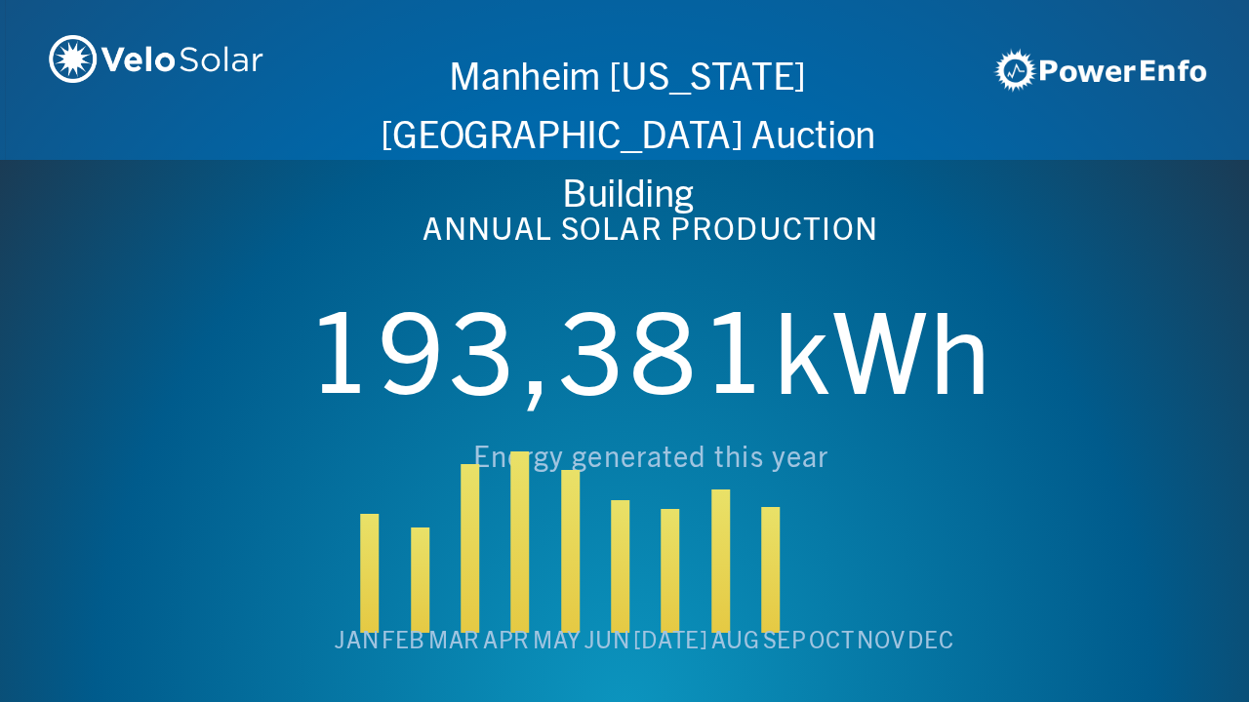
scroll to position [0, 4994]
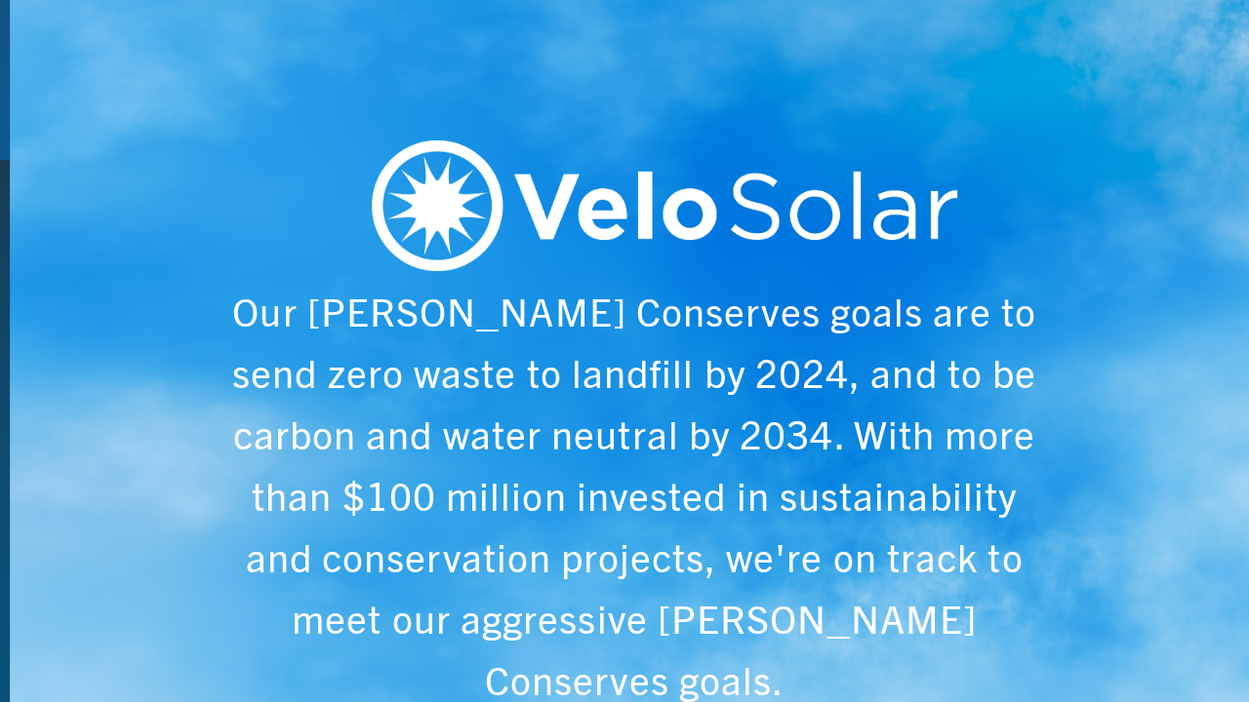
scroll to position [0, 6243]
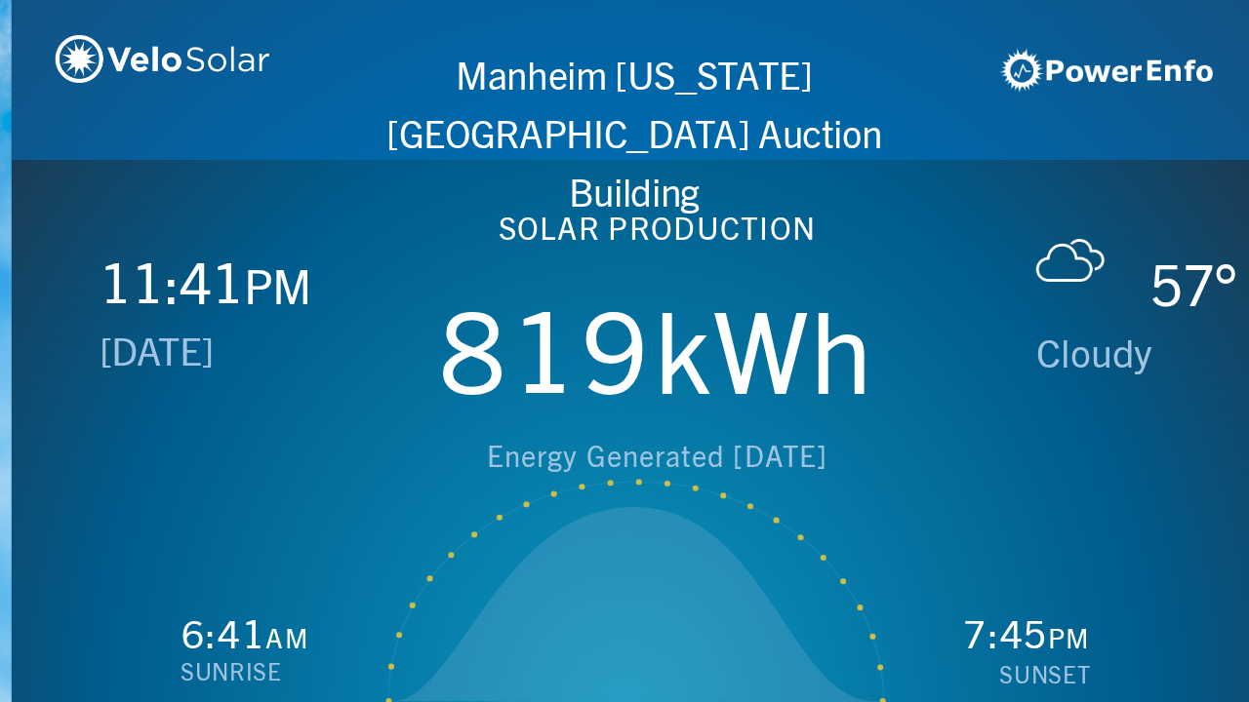
scroll to position [0, 1249]
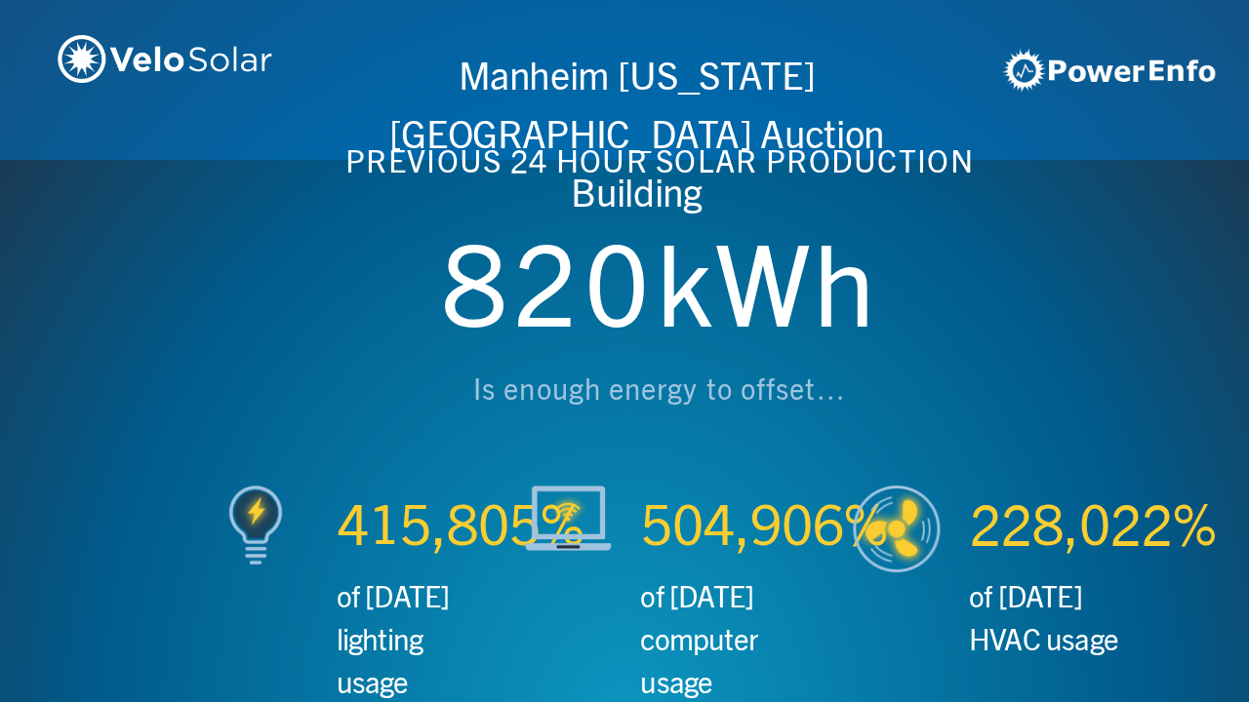
scroll to position [0, 2497]
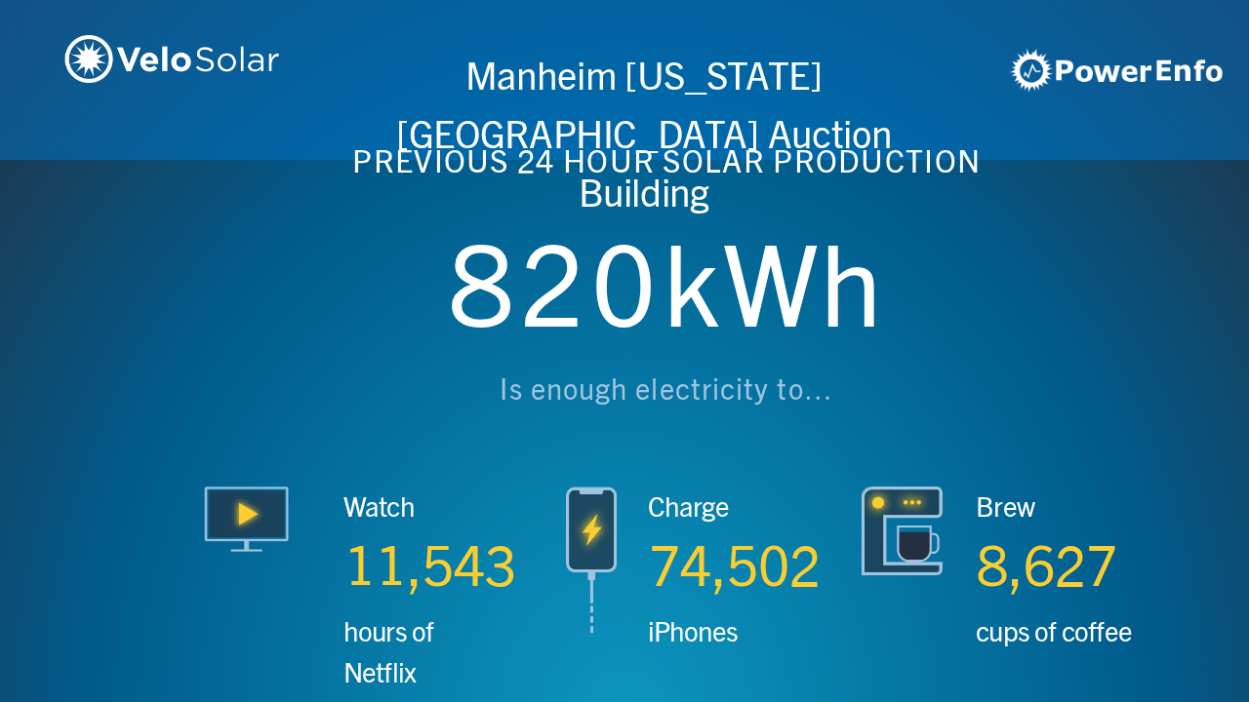
scroll to position [0, 3746]
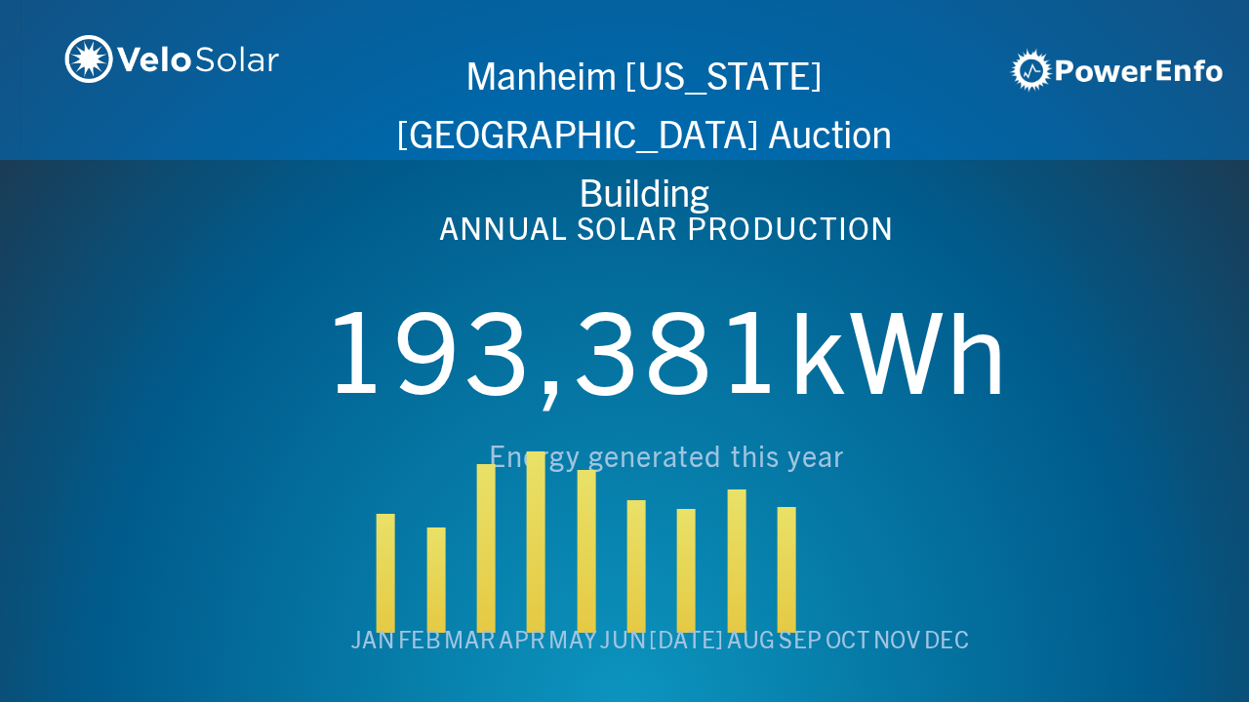
scroll to position [0, 4994]
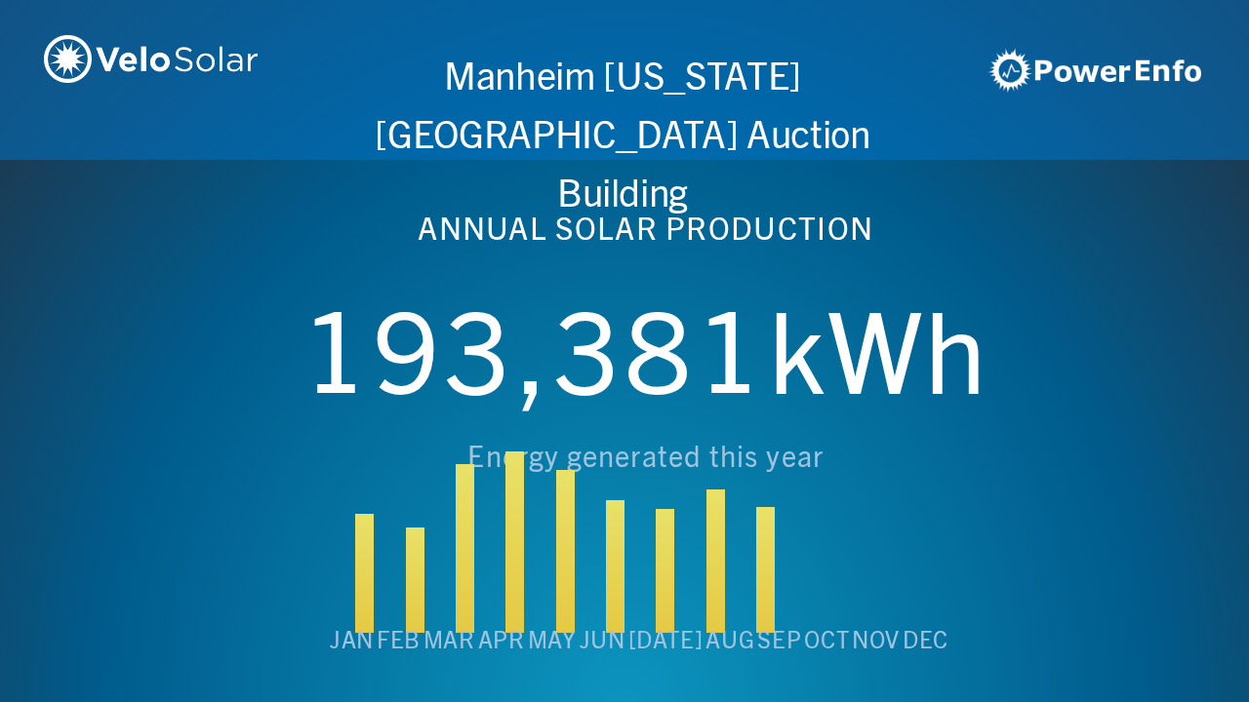
scroll to position [0, 6243]
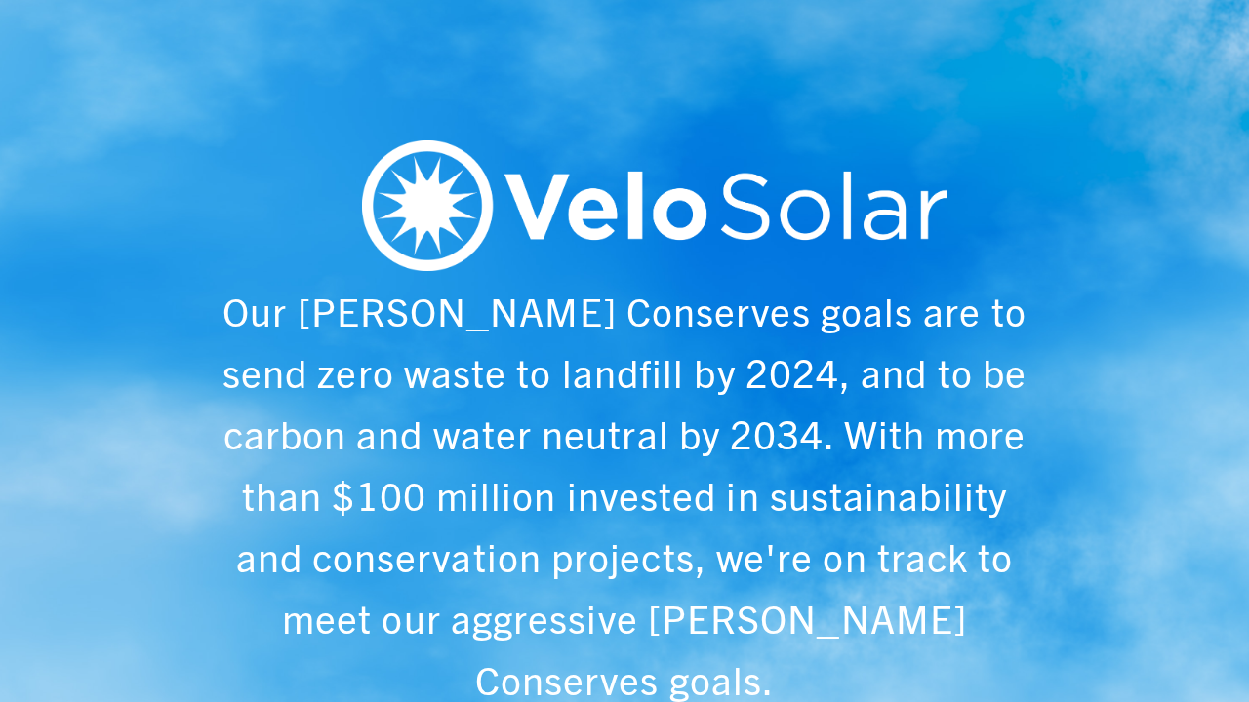
scroll to position [0, 1249]
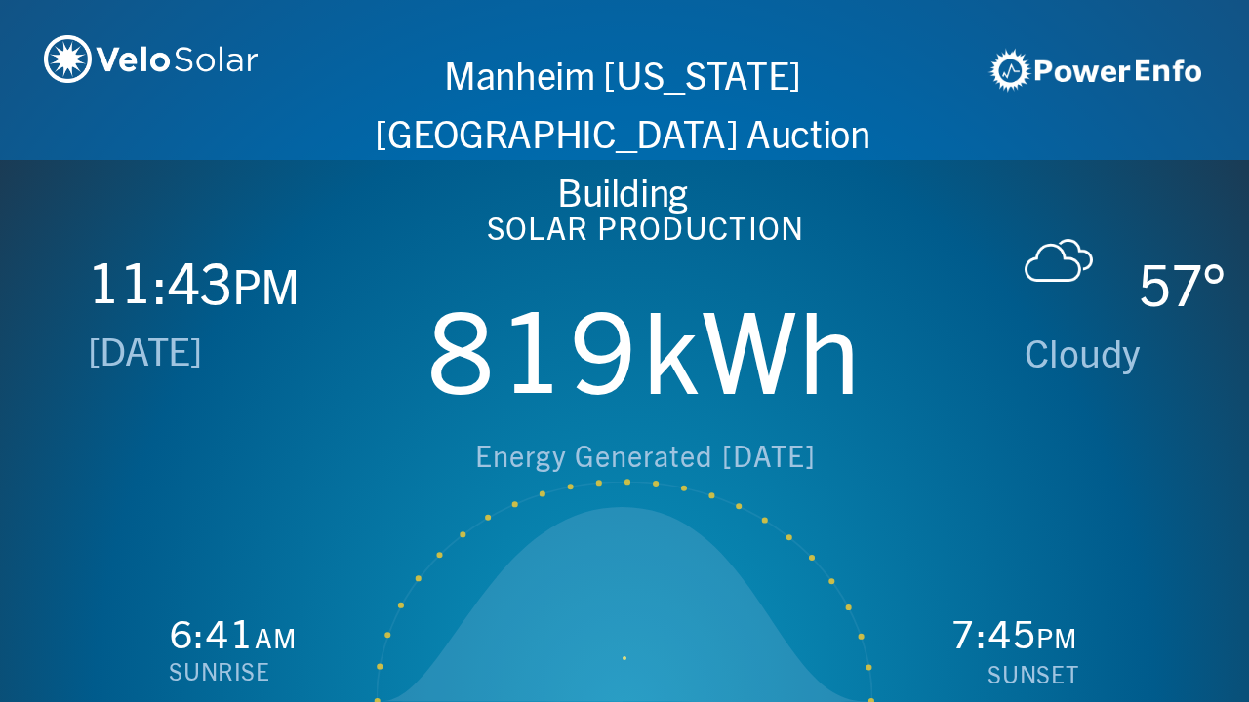
scroll to position [0, 2497]
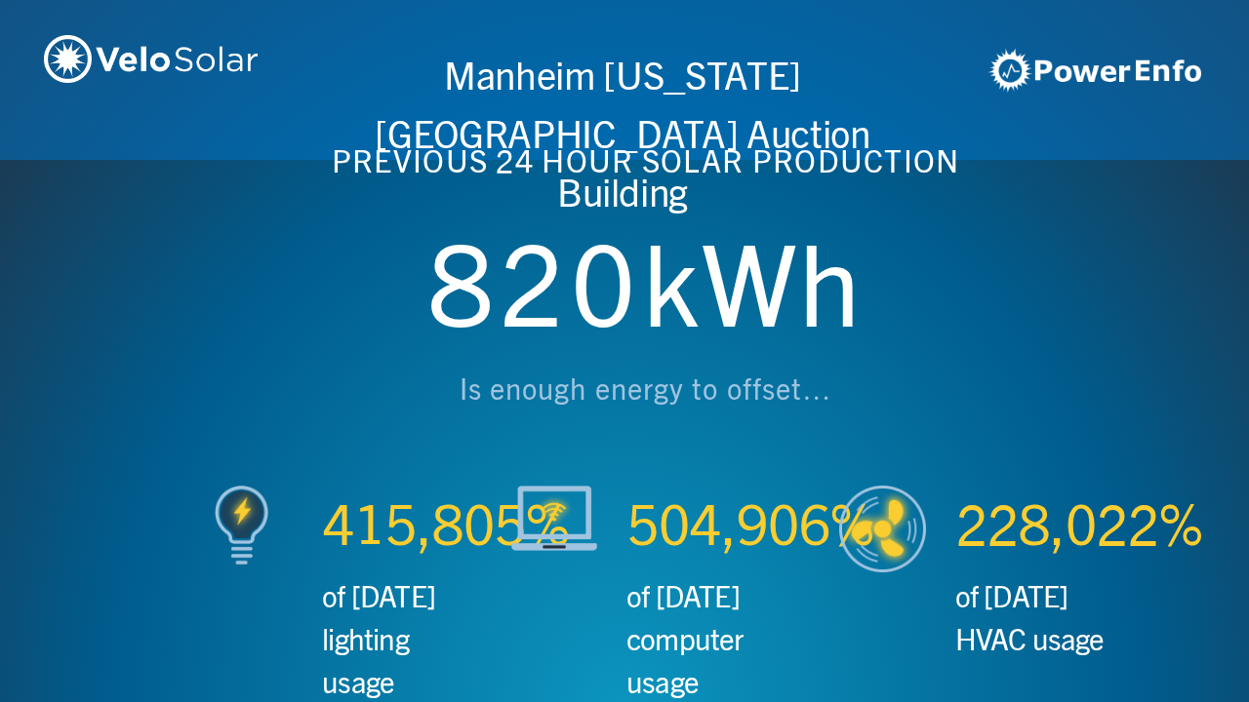
scroll to position [0, 3746]
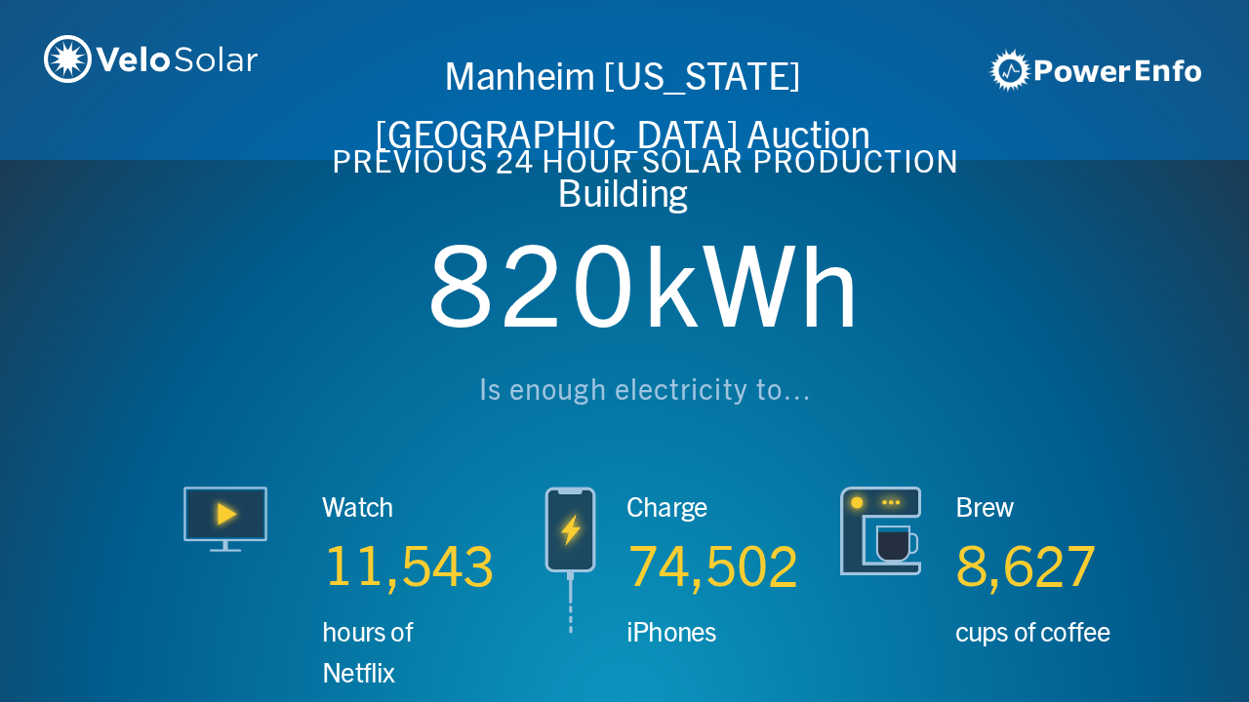
scroll to position [0, 4994]
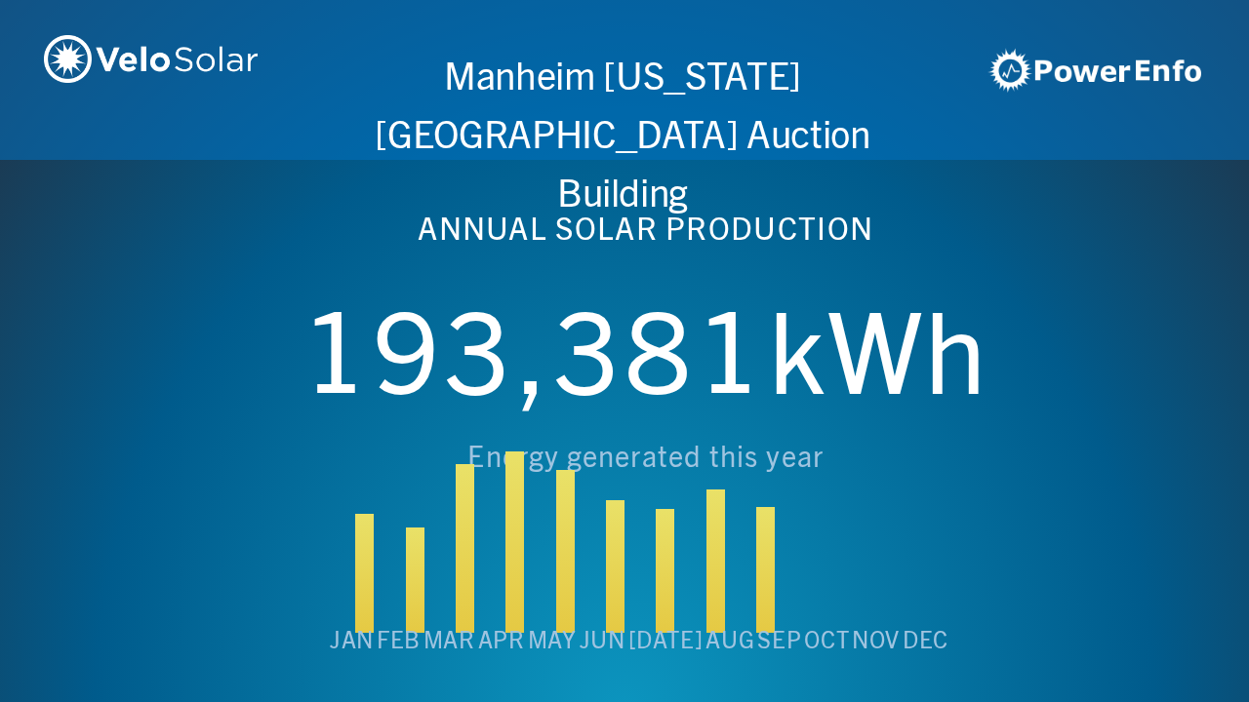
scroll to position [0, 6243]
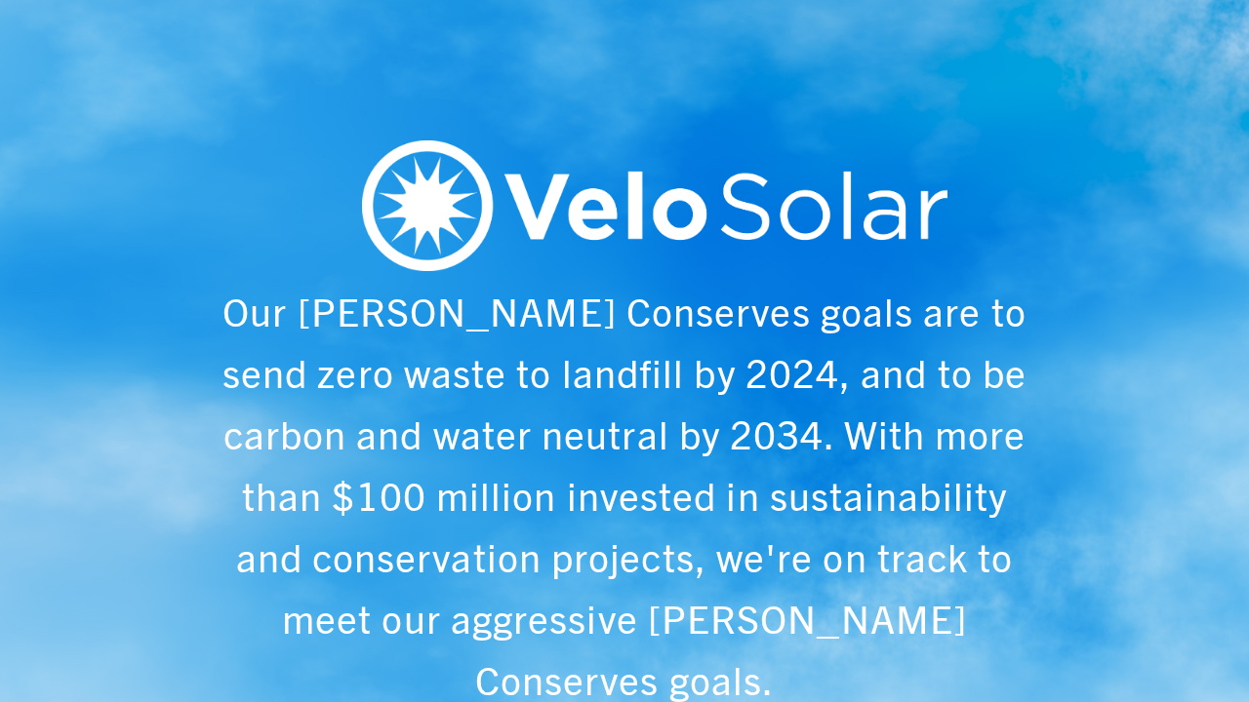
scroll to position [0, 1249]
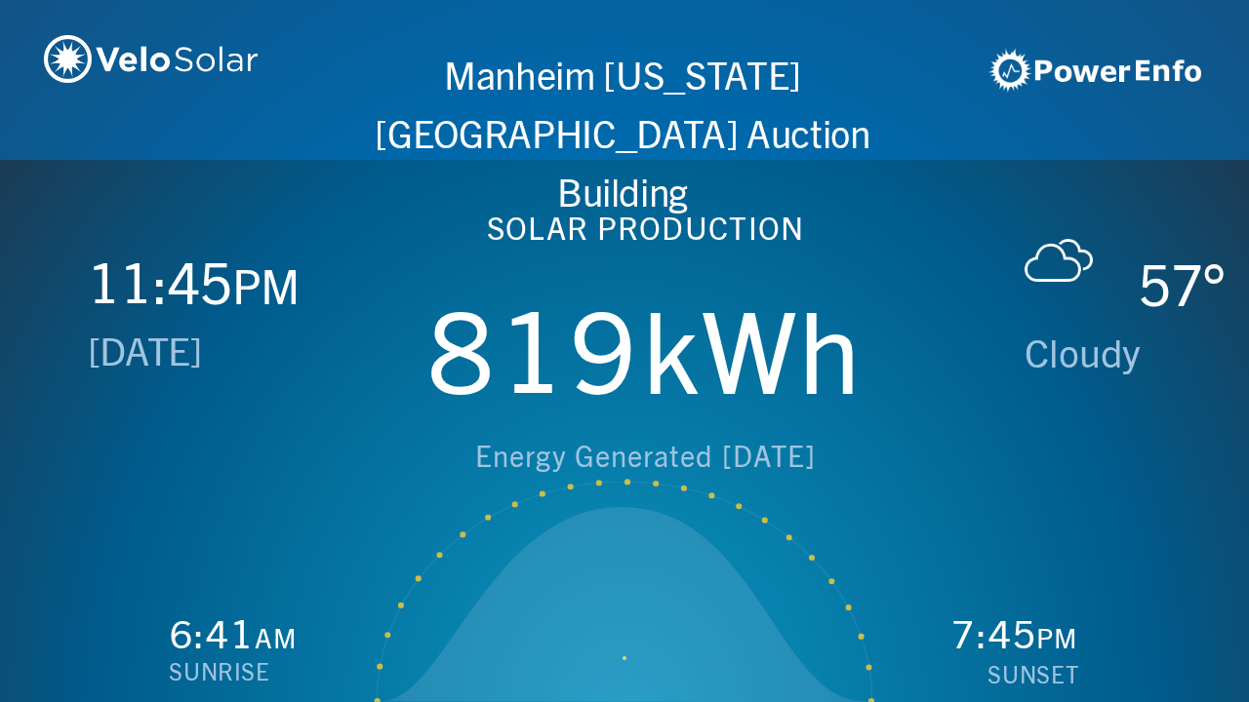
scroll to position [0, 2497]
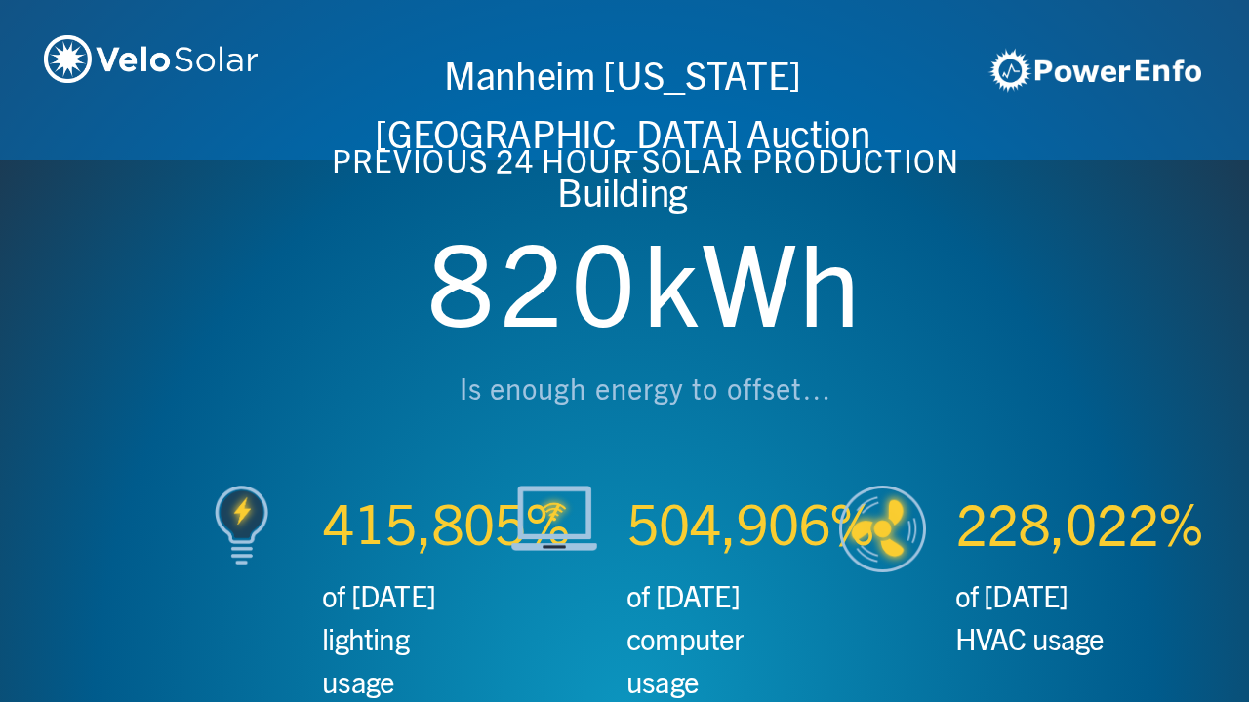
scroll to position [0, 3746]
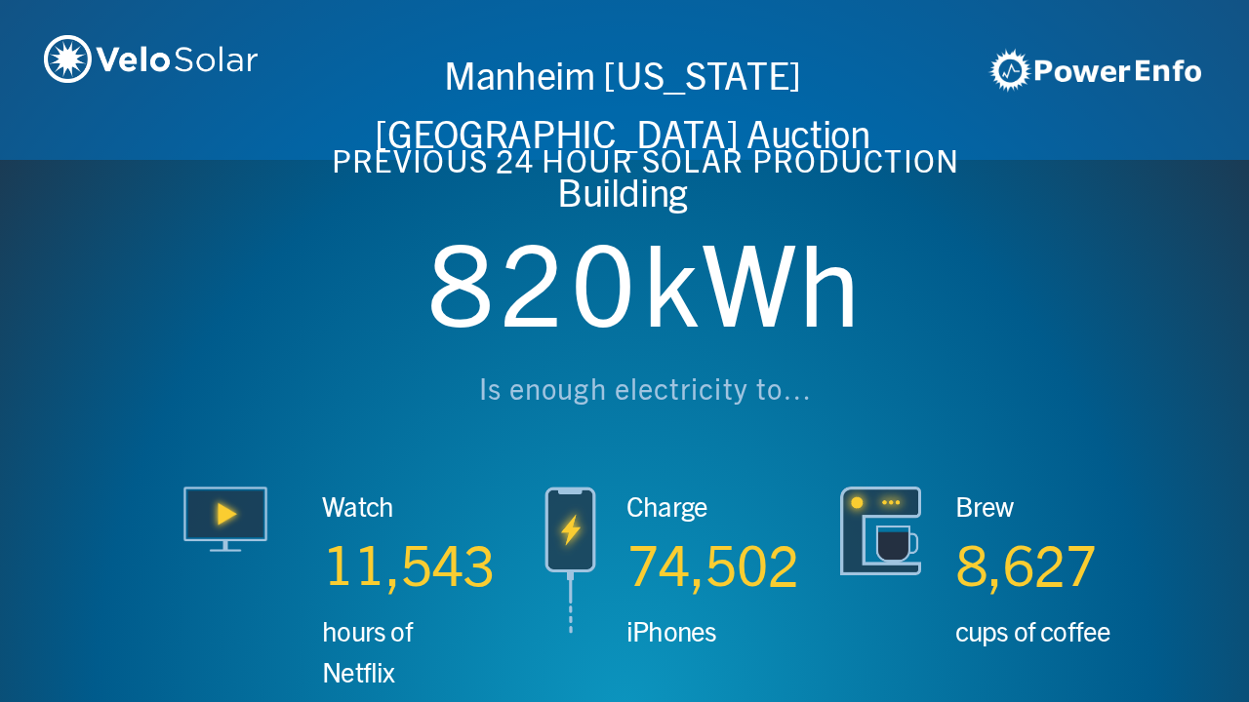
scroll to position [0, 4994]
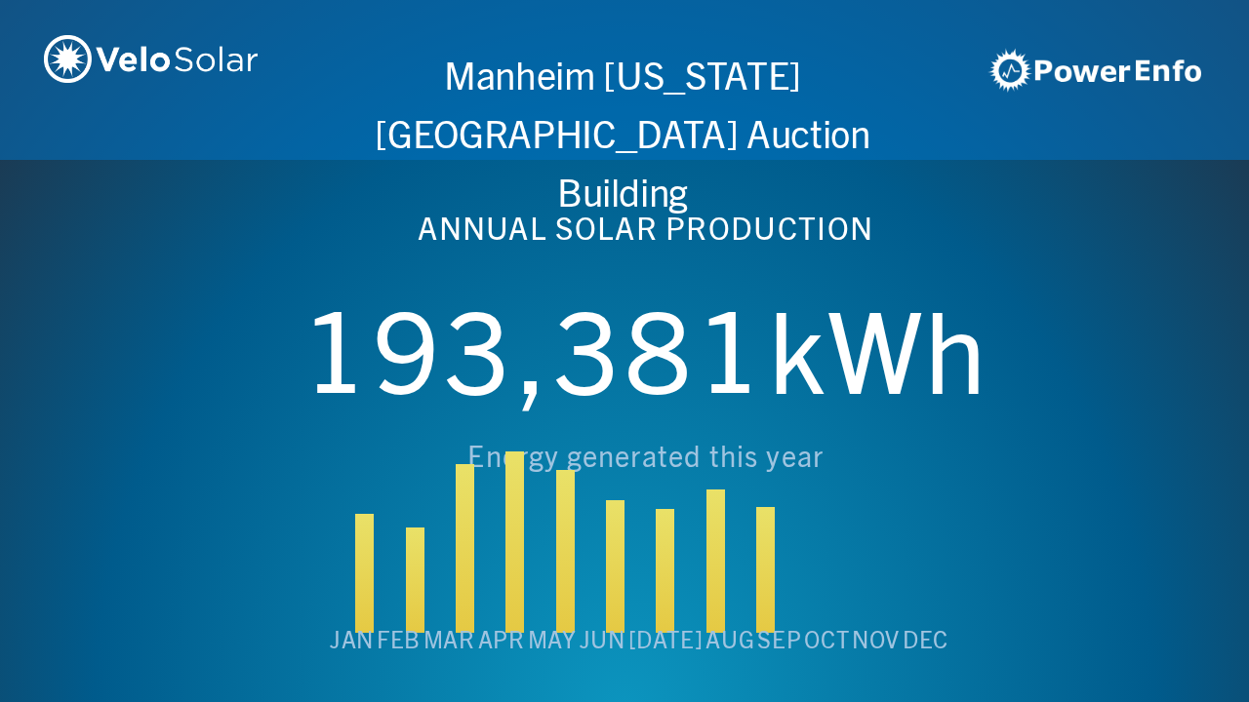
scroll to position [0, 6243]
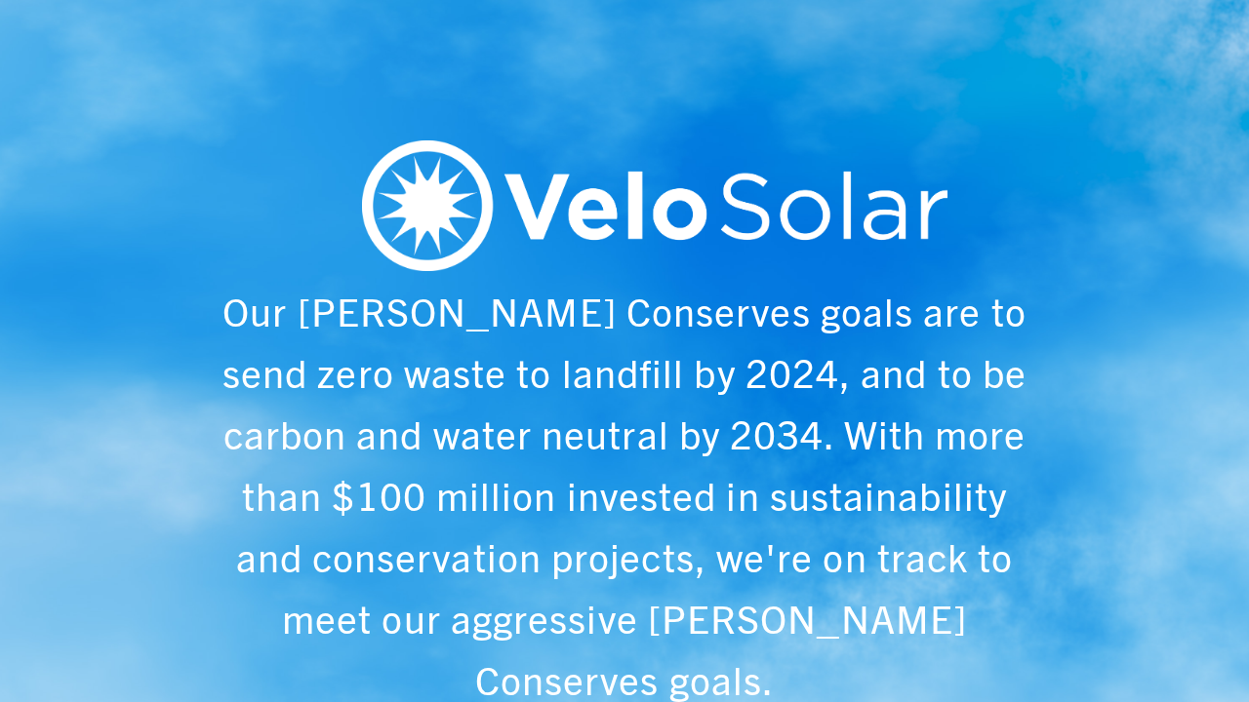
scroll to position [0, 1249]
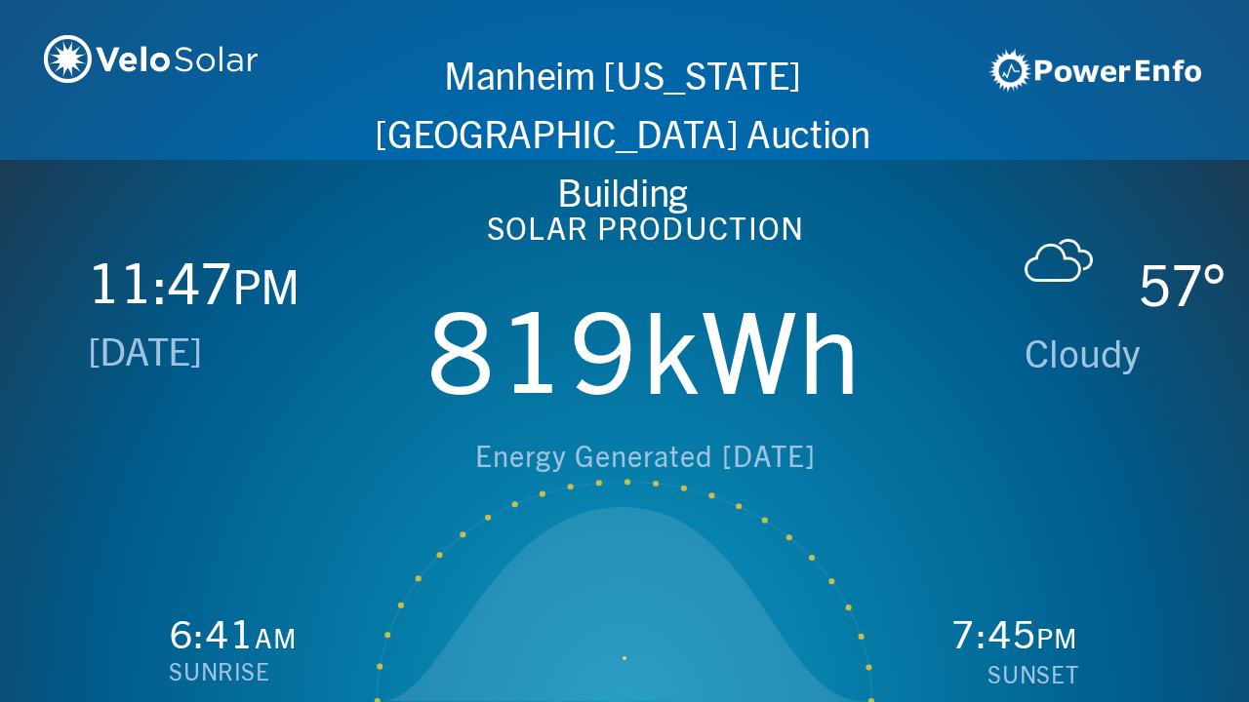
scroll to position [0, 2497]
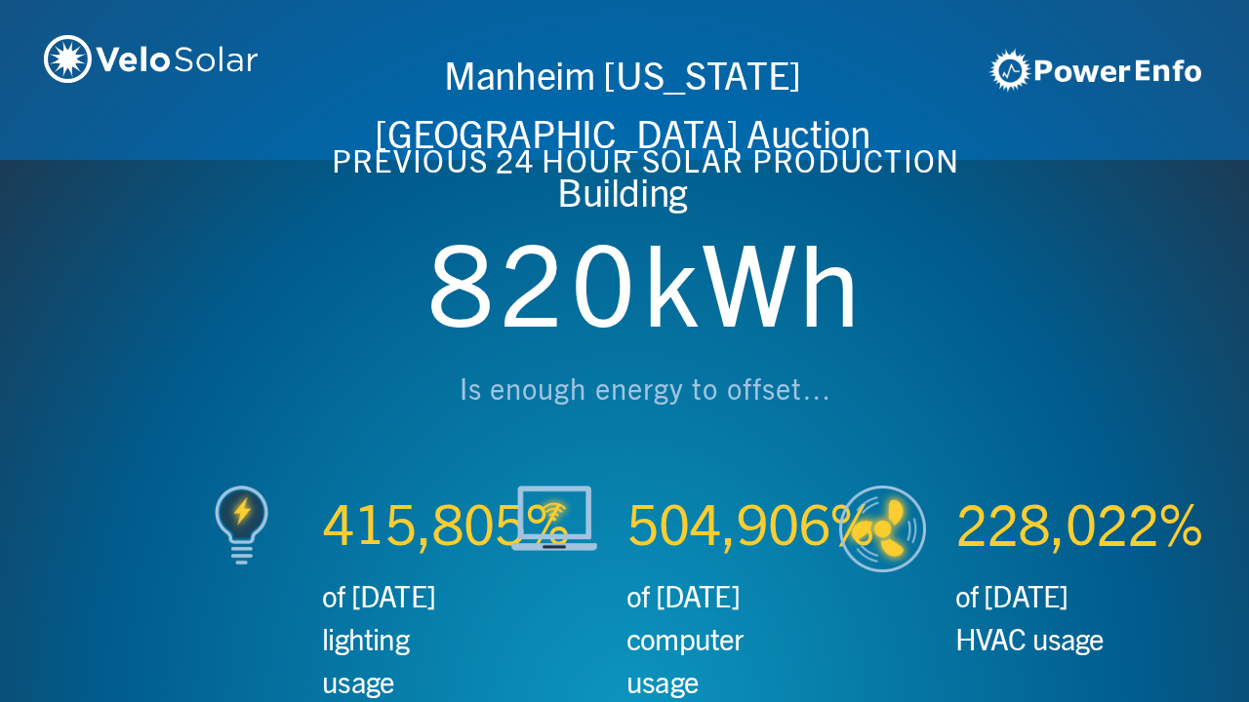
scroll to position [0, 3746]
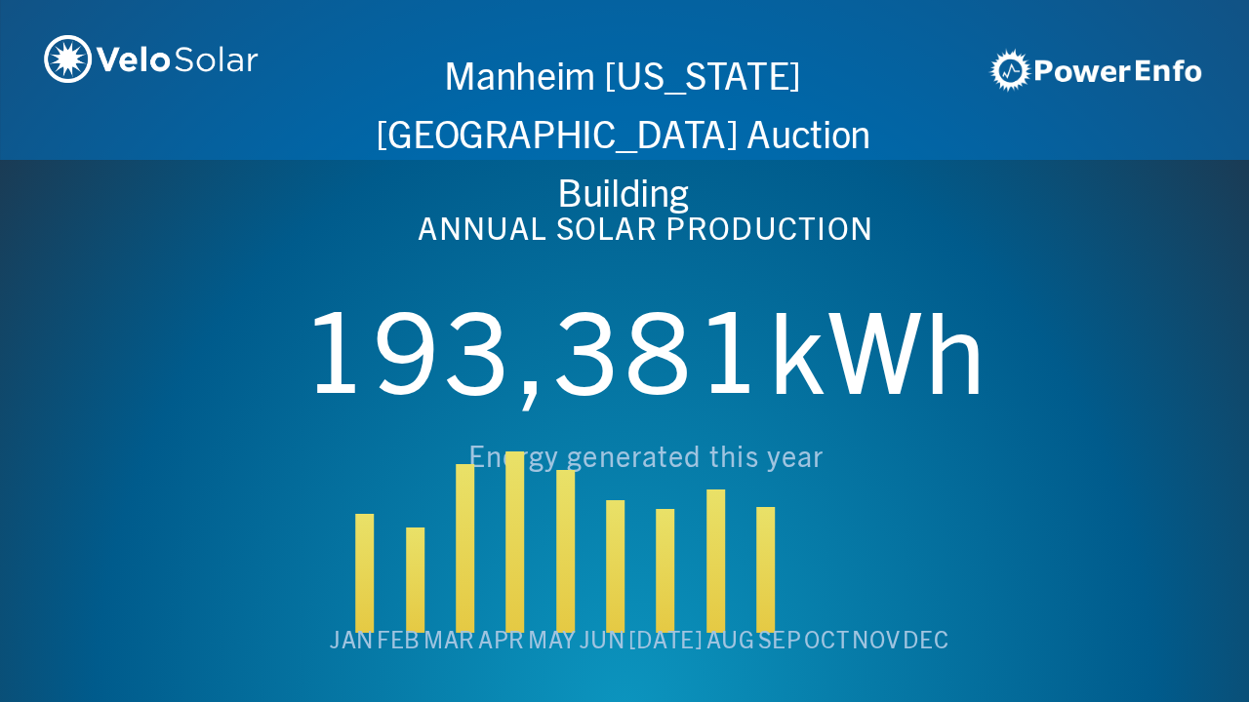
scroll to position [0, 4994]
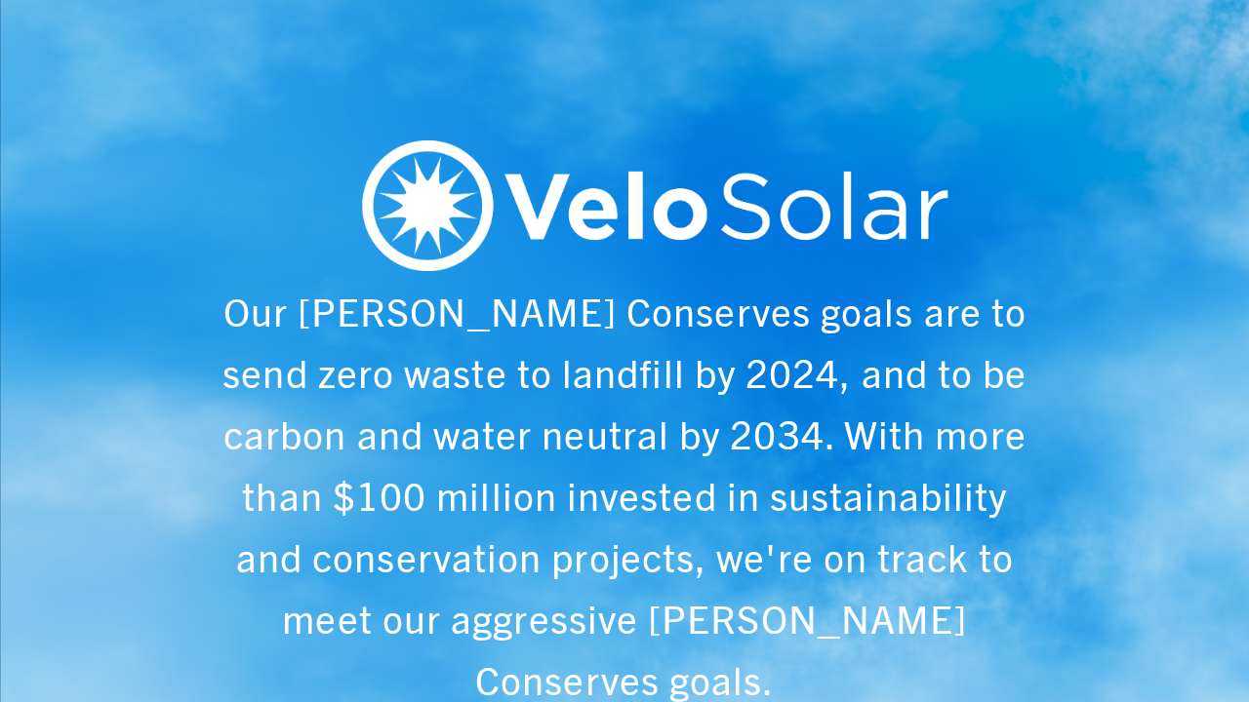
scroll to position [0, 6243]
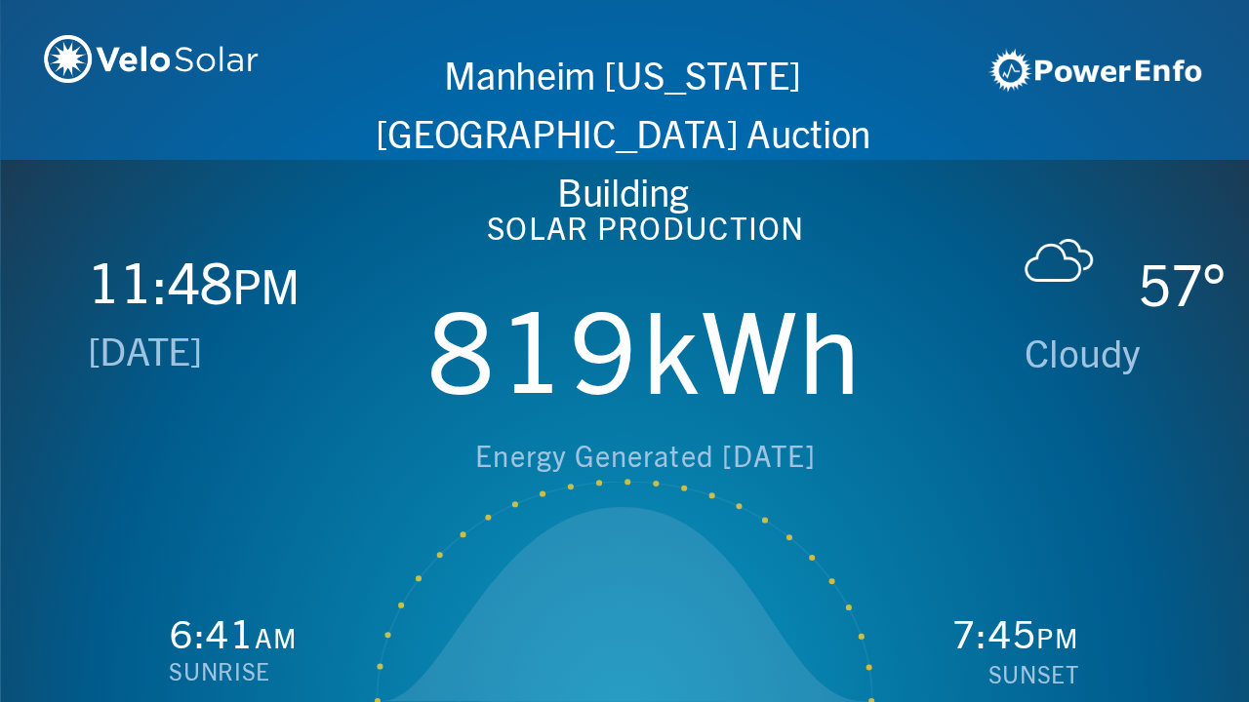
scroll to position [0, 1249]
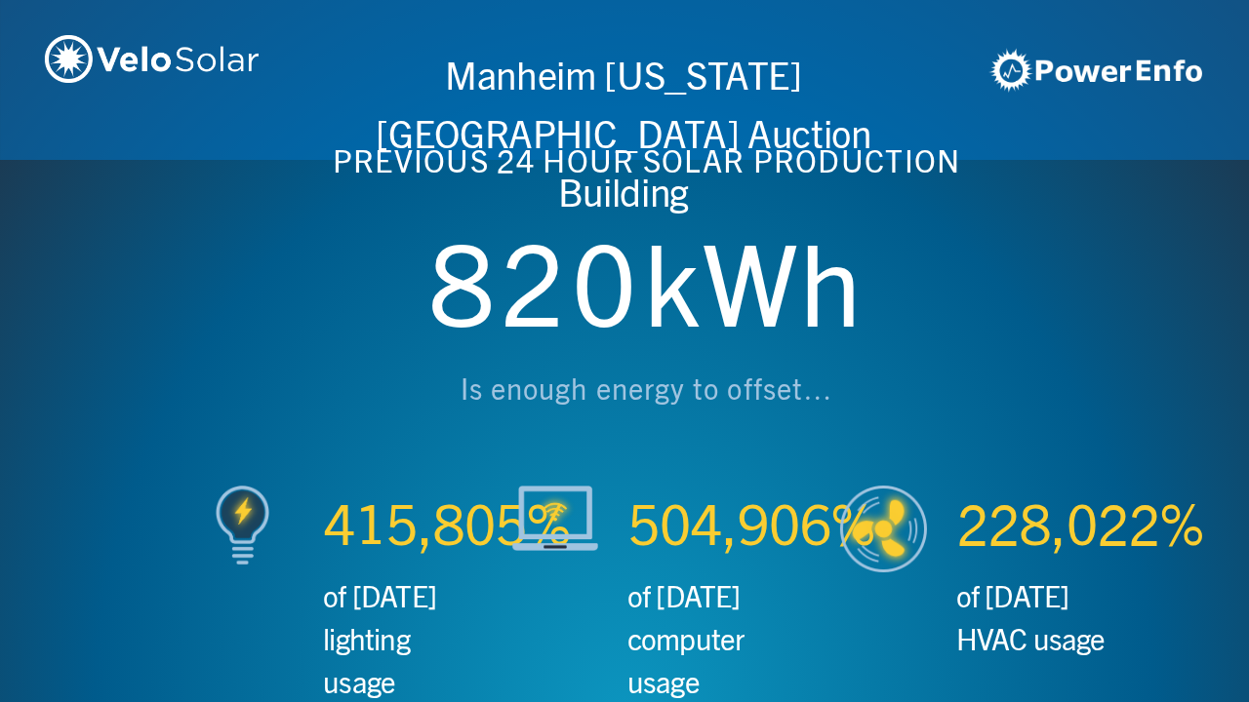
scroll to position [0, 2497]
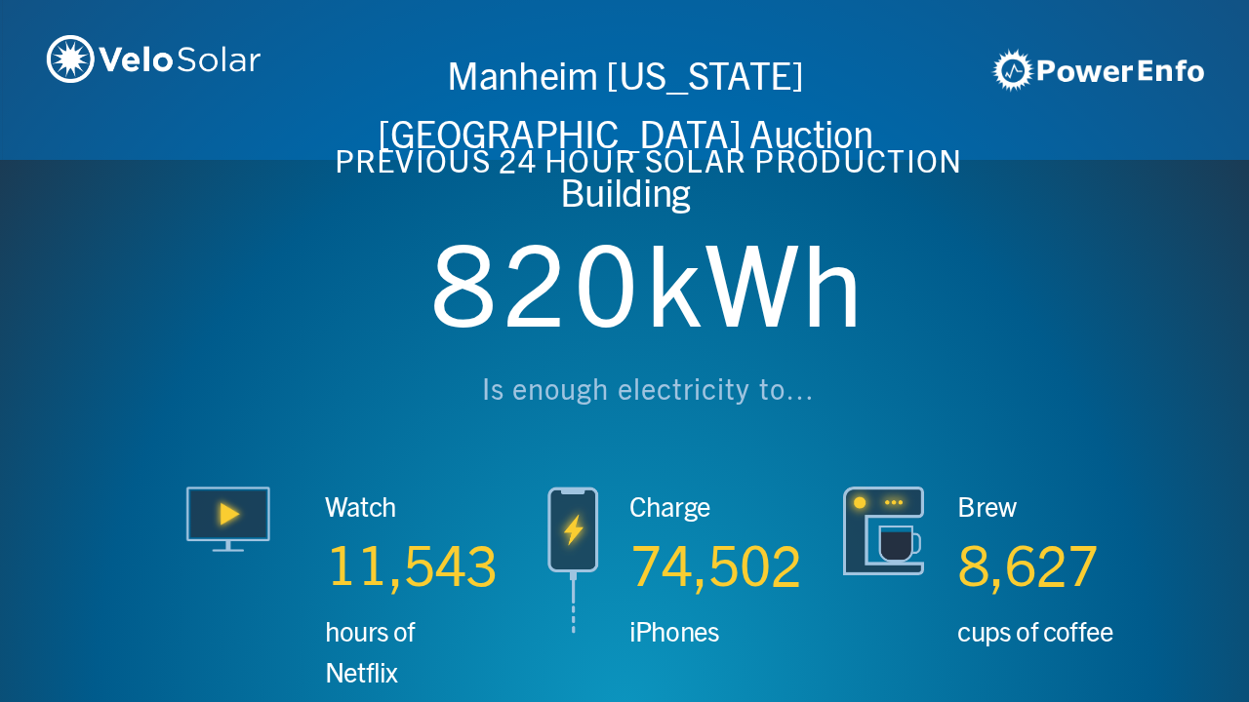
scroll to position [0, 3746]
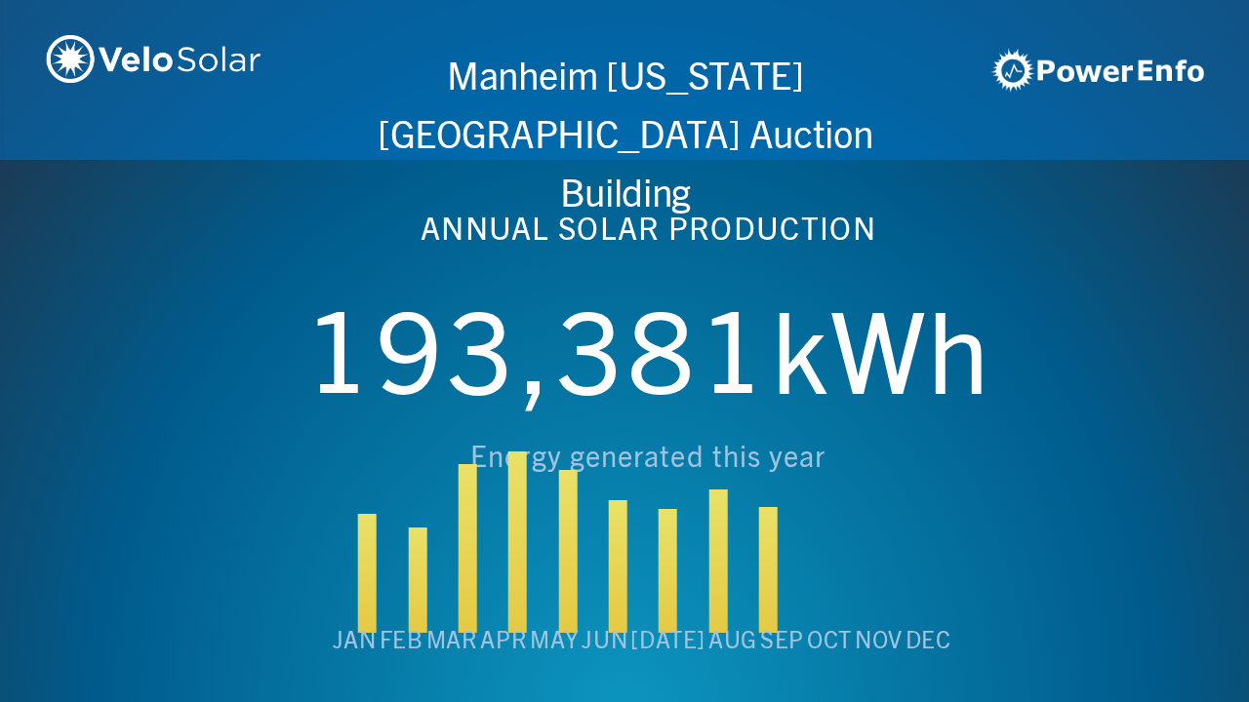
scroll to position [0, 4994]
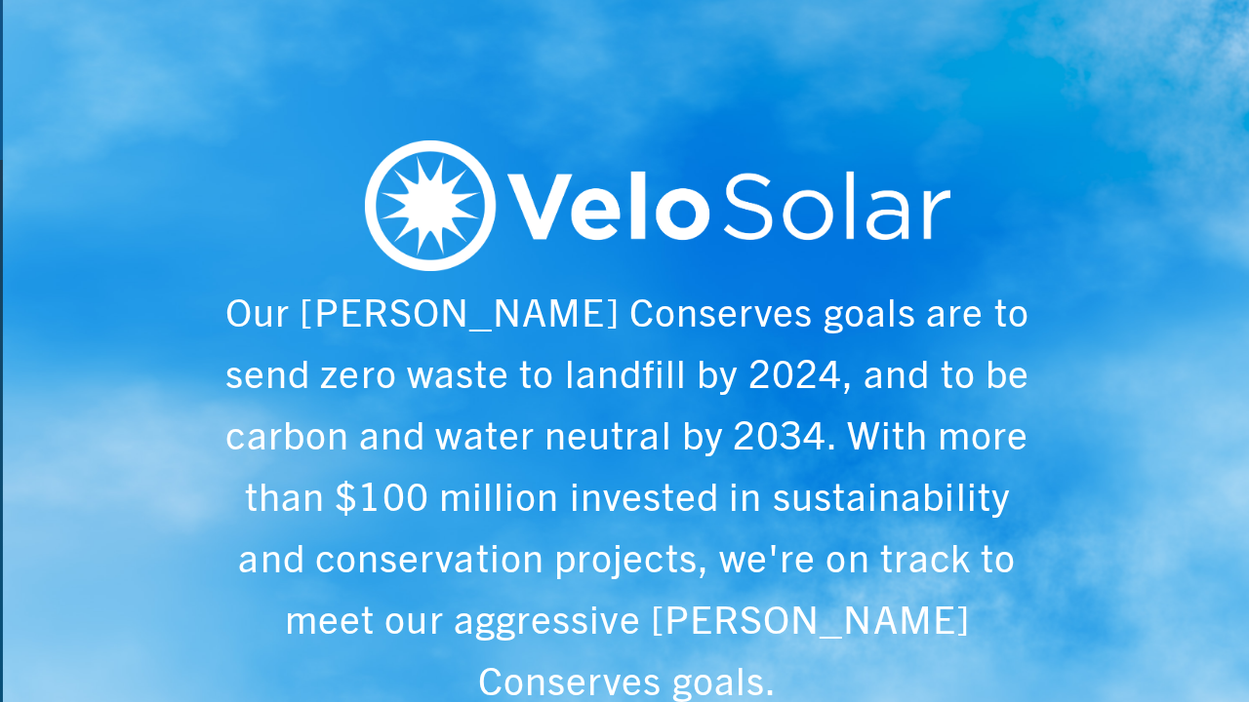
scroll to position [0, 6243]
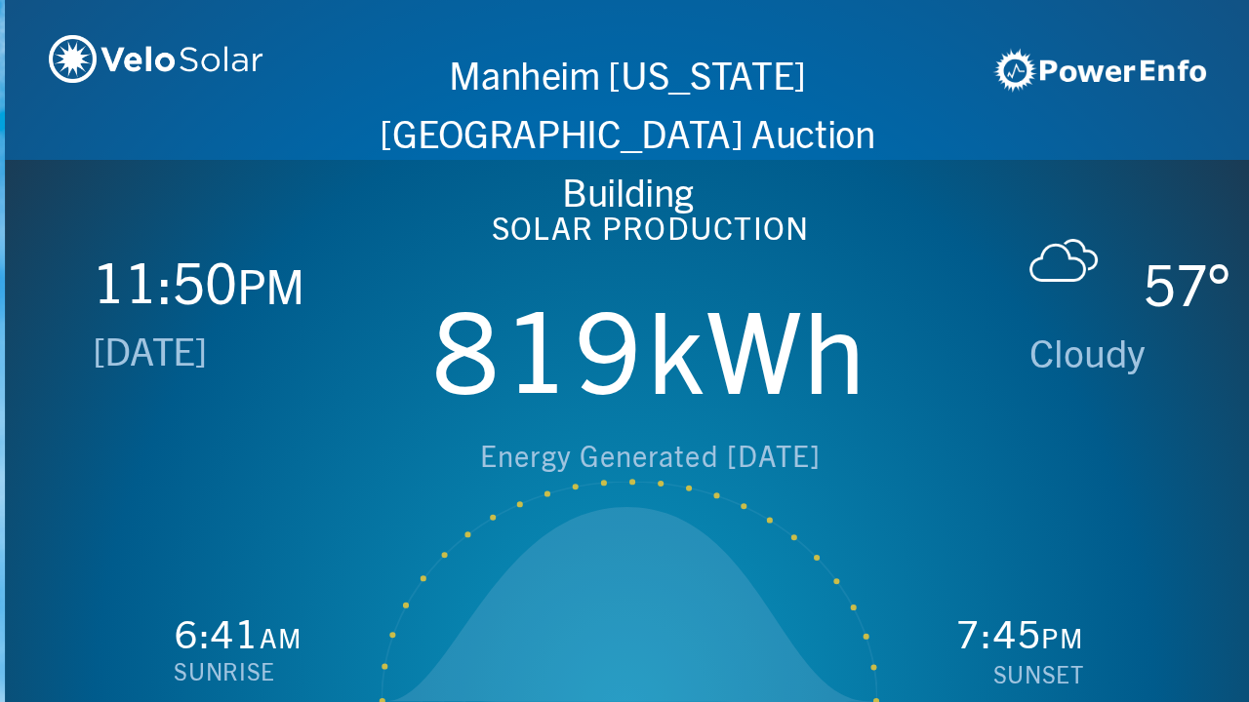
scroll to position [0, 1249]
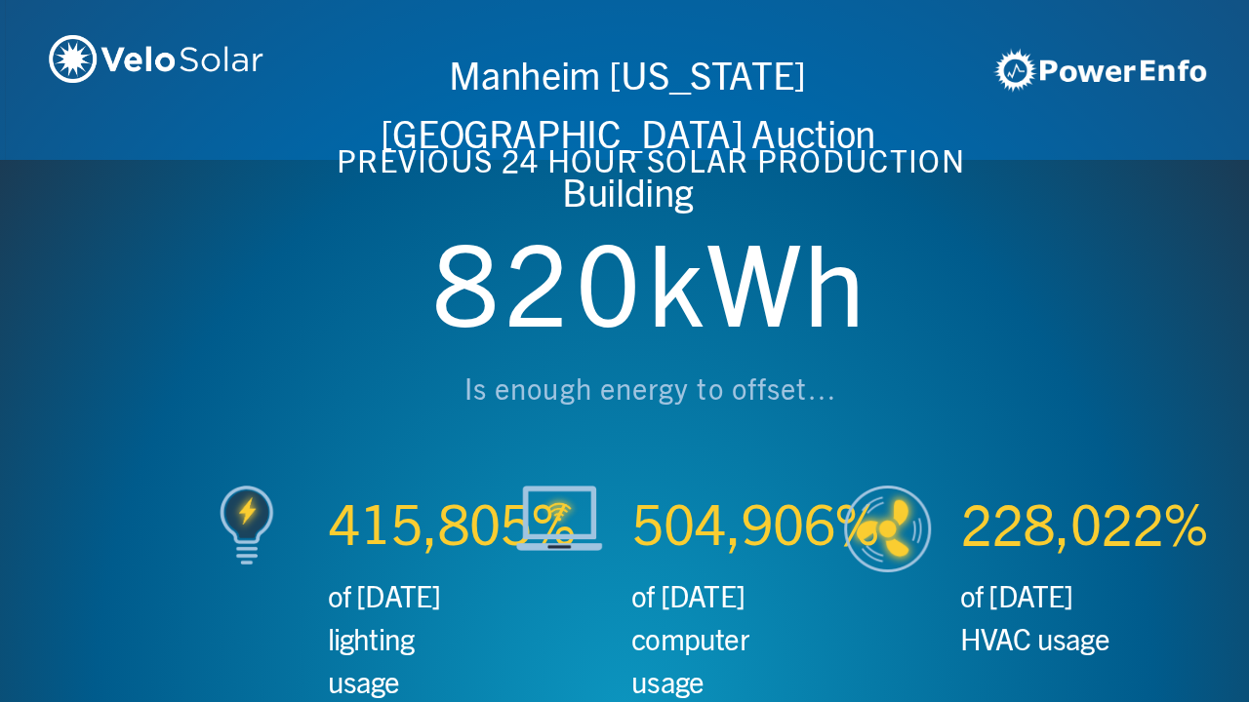
scroll to position [0, 2497]
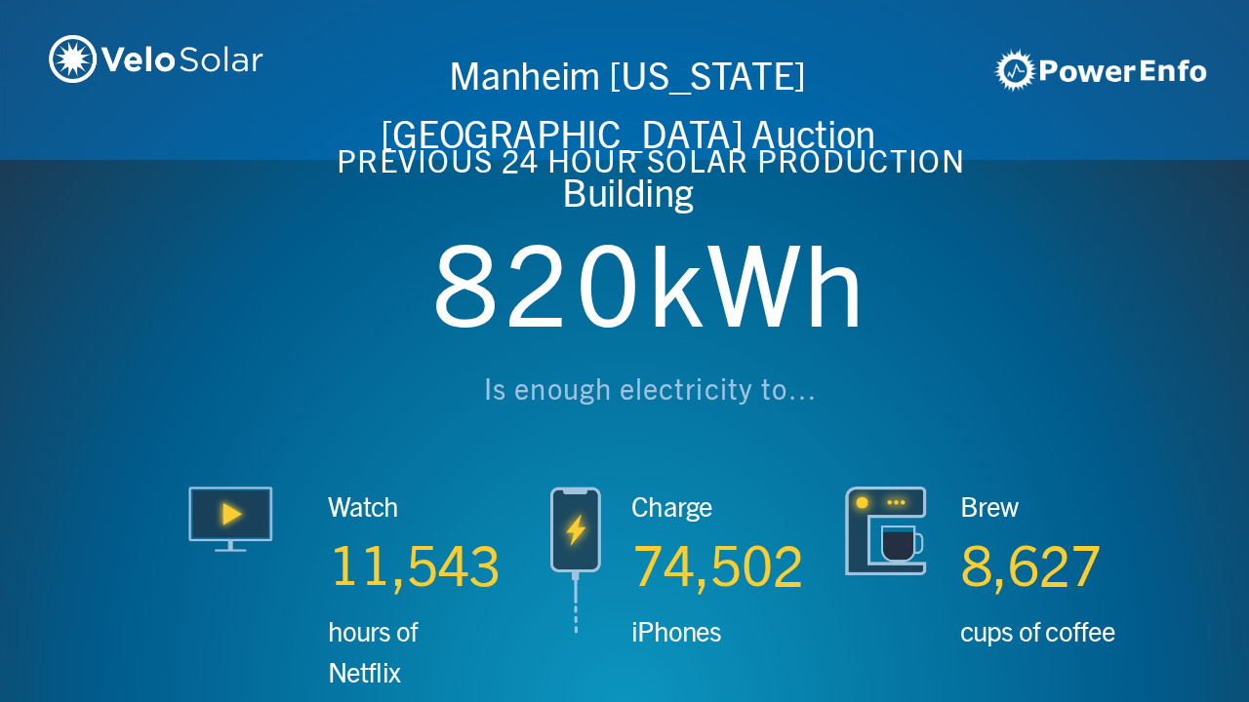
scroll to position [0, 3746]
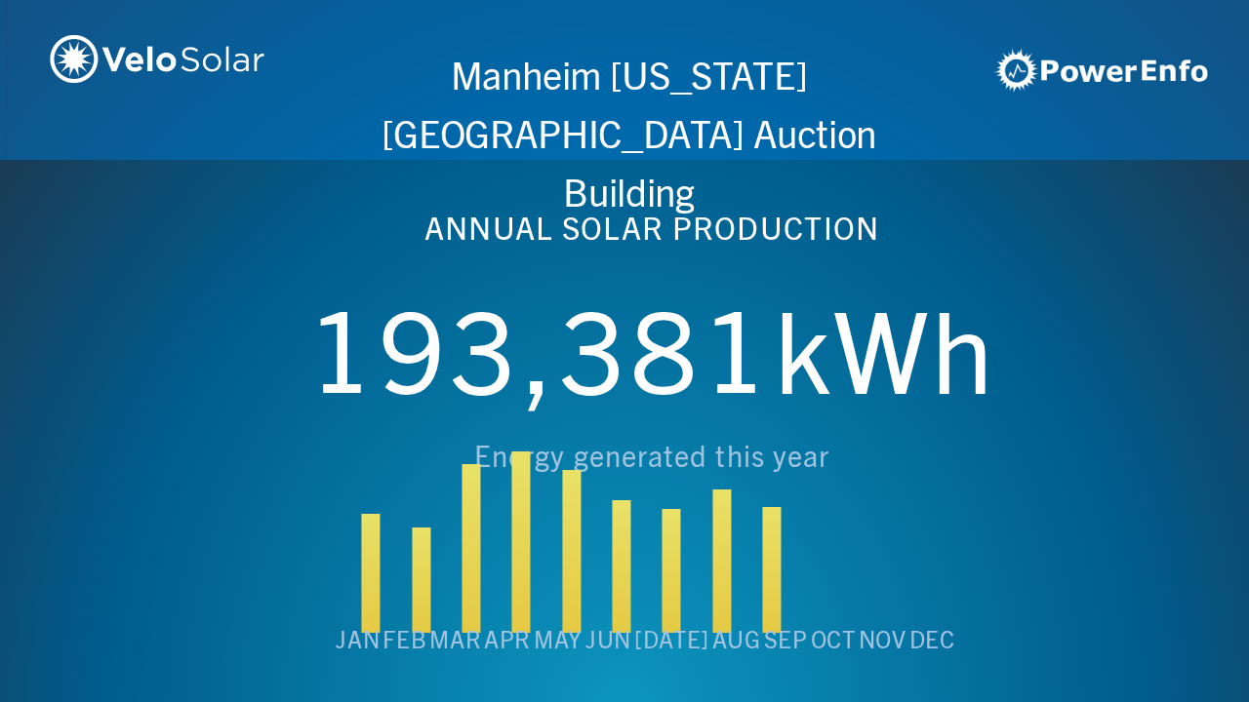
scroll to position [0, 4994]
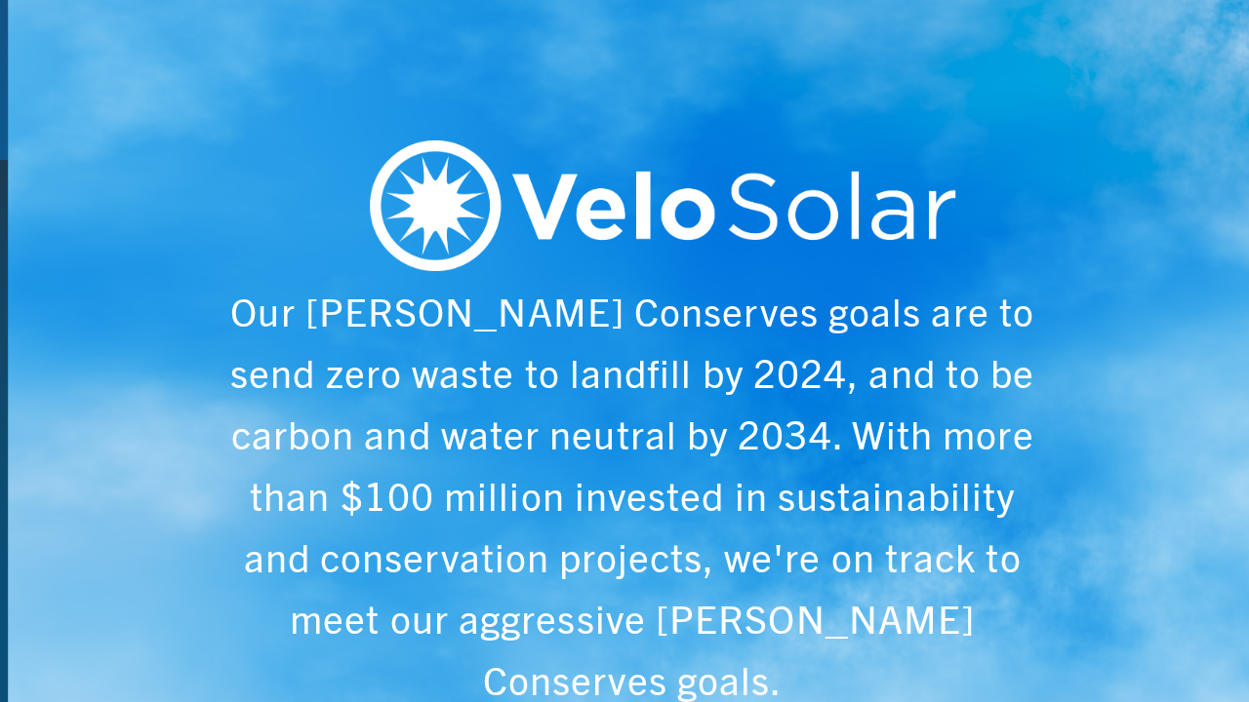
scroll to position [0, 6243]
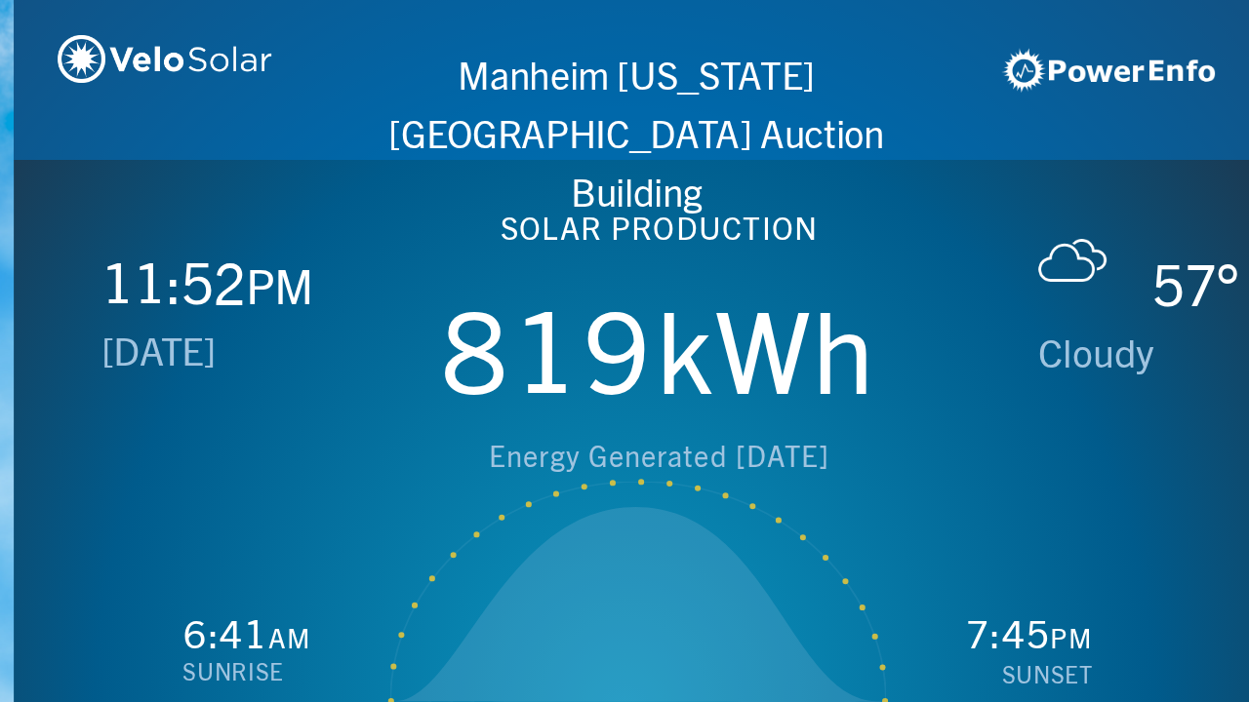
scroll to position [0, 1249]
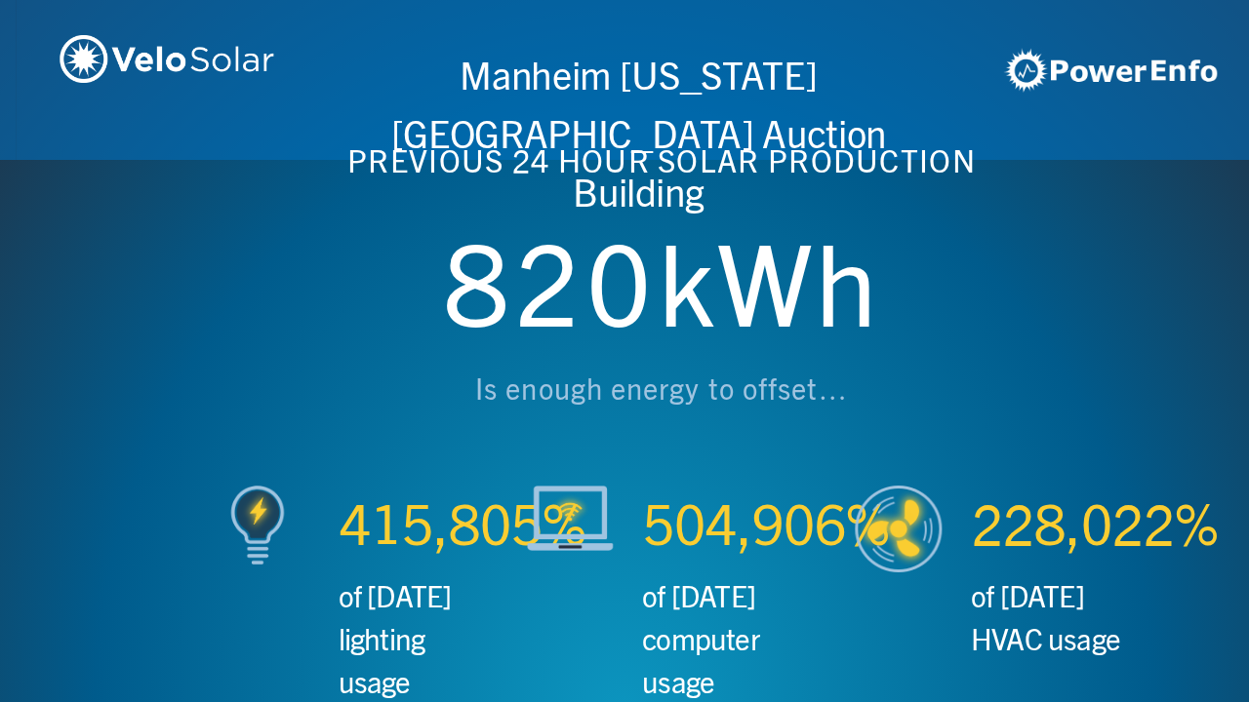
scroll to position [0, 2497]
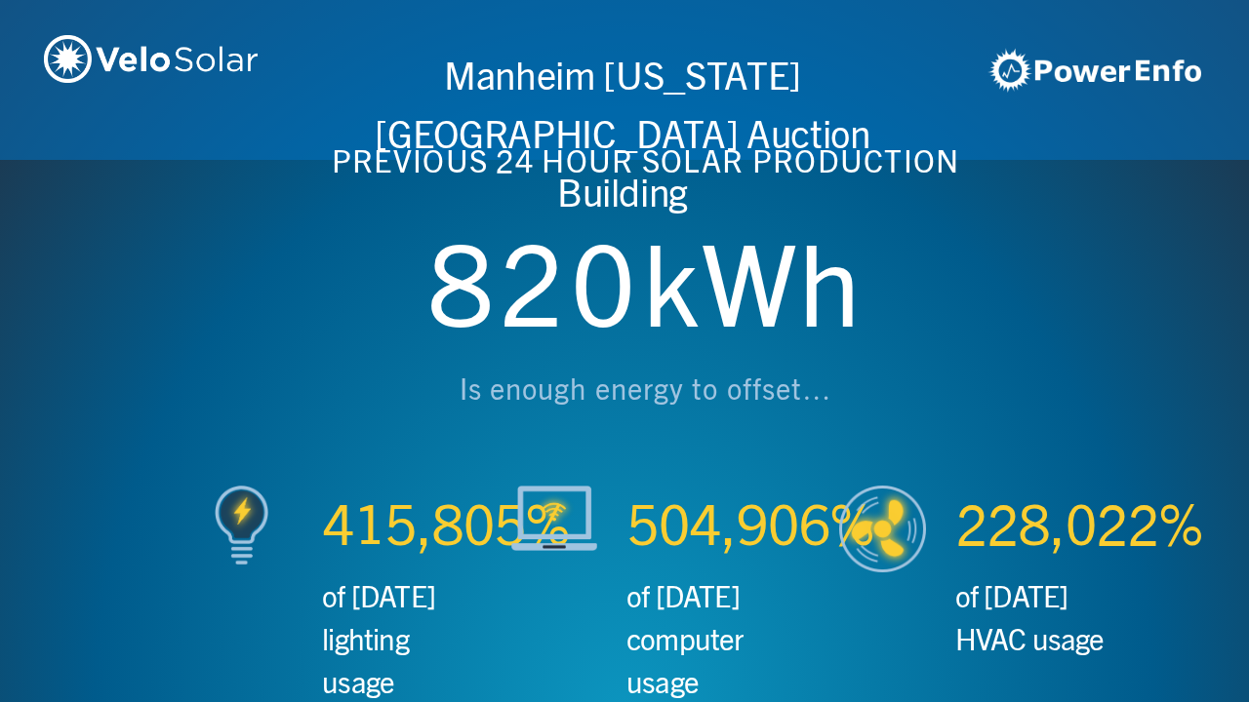
scroll to position [0, 3746]
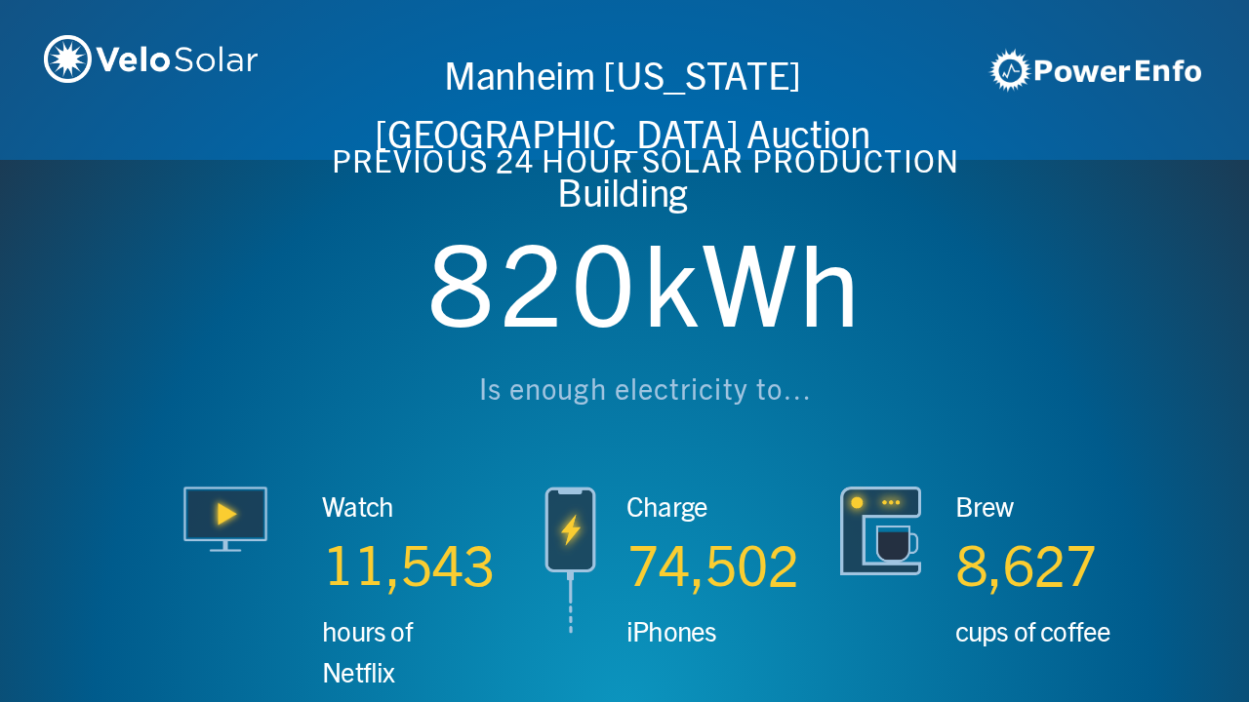
scroll to position [0, 4994]
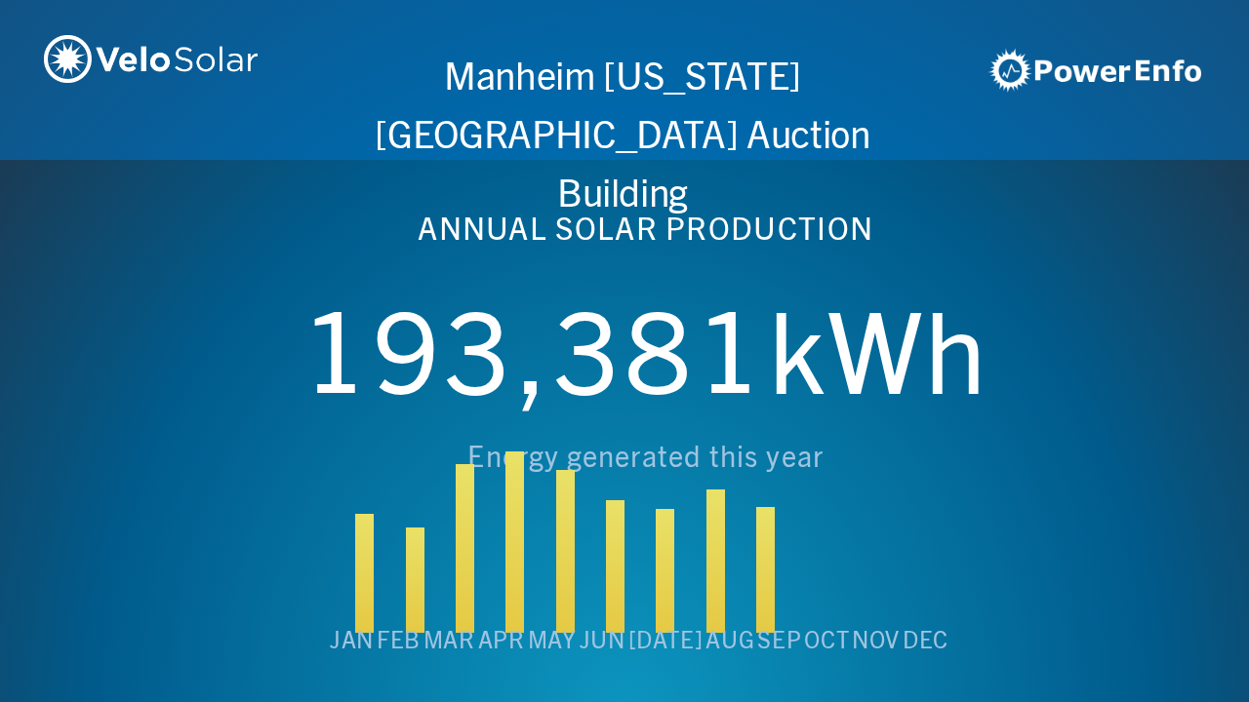
scroll to position [0, 6243]
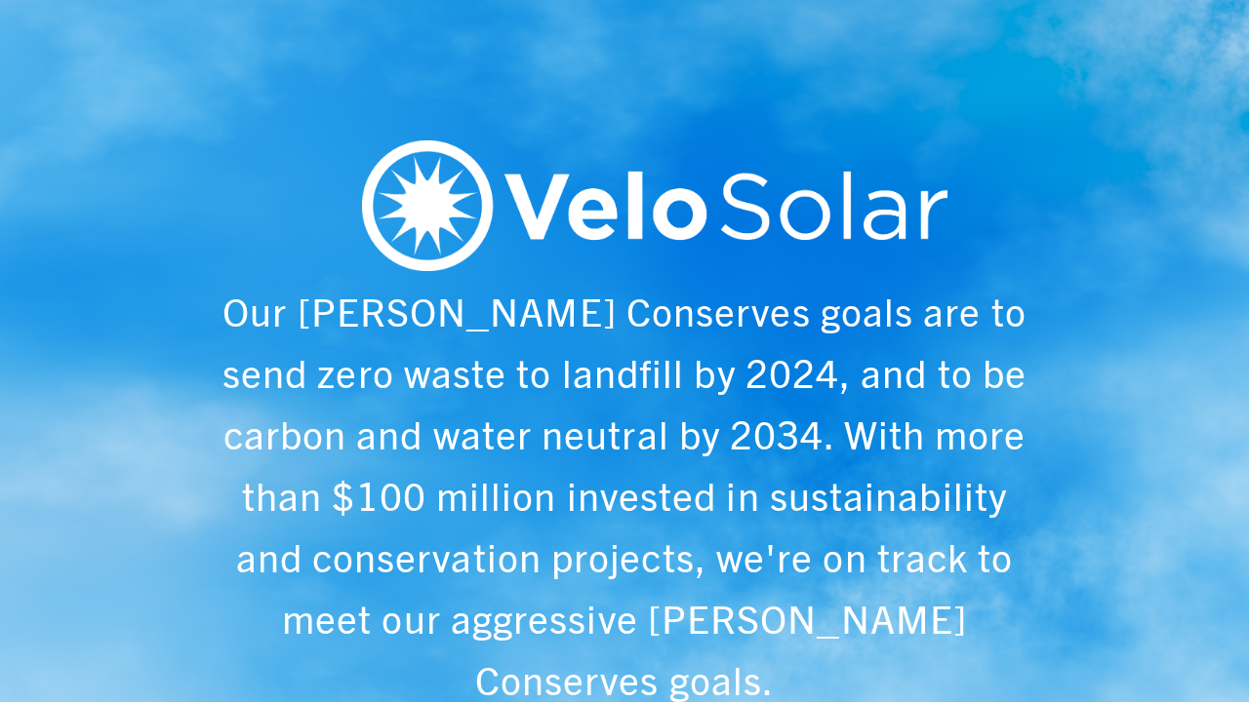
scroll to position [0, 1249]
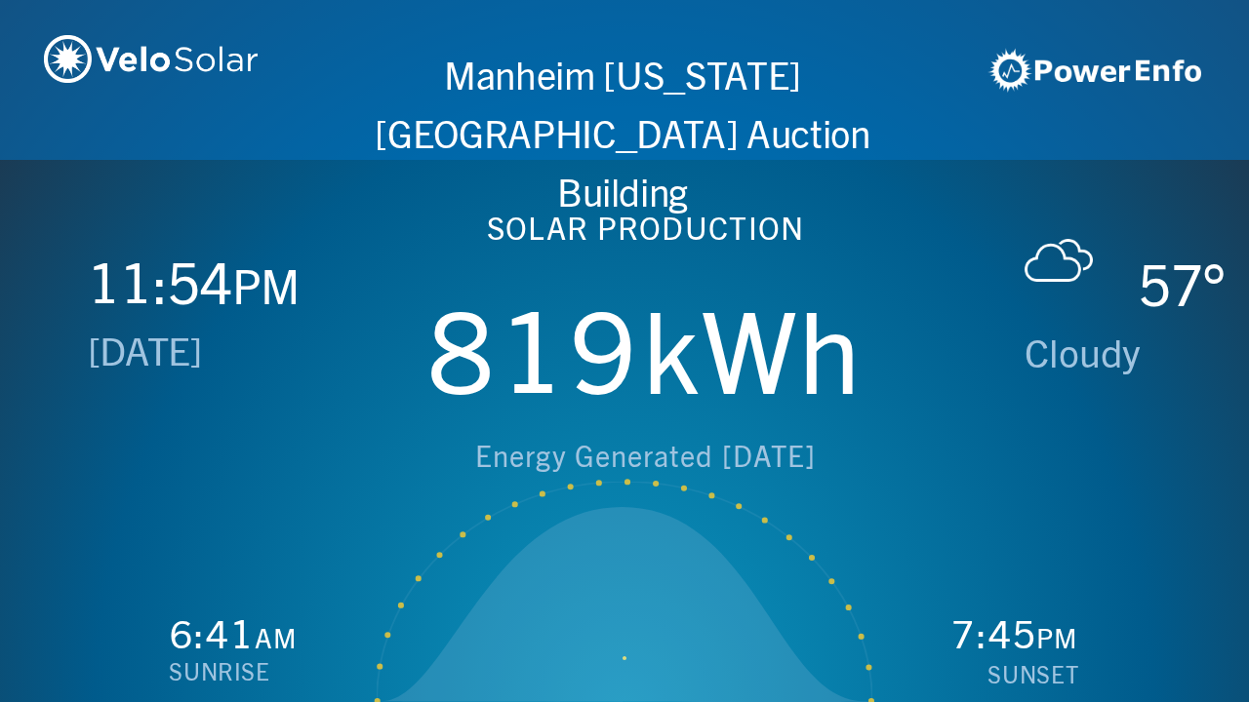
scroll to position [0, 2497]
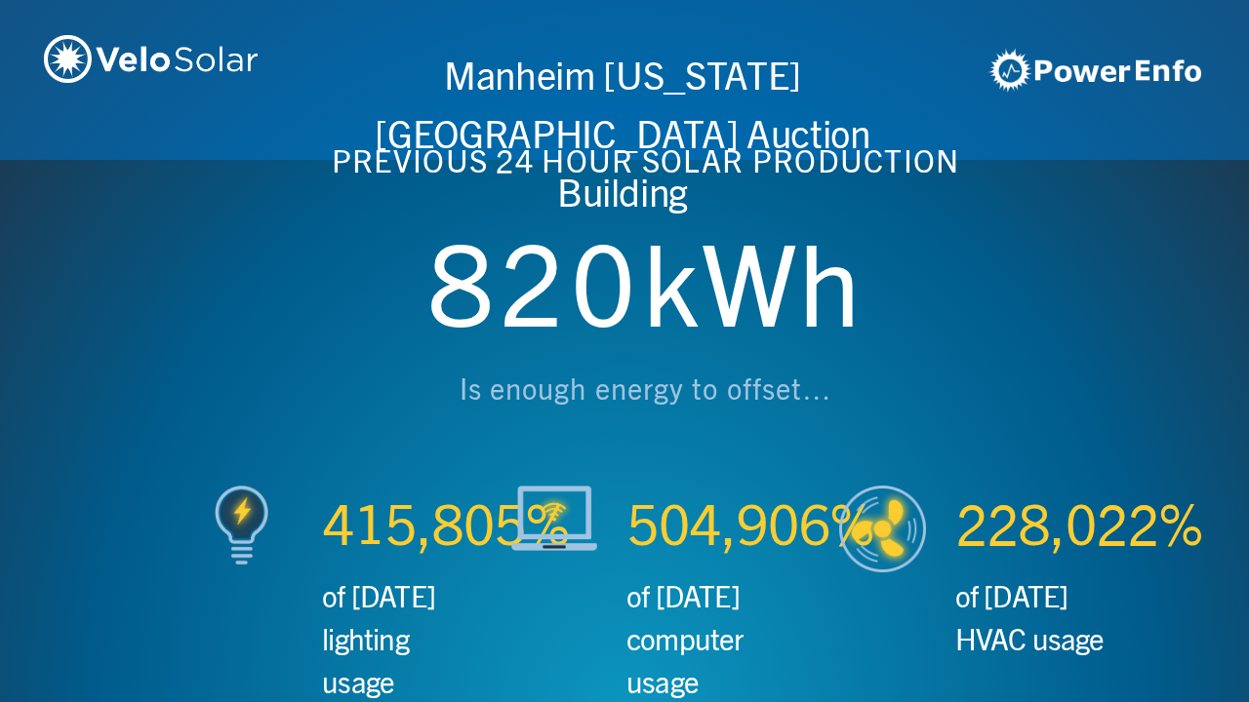
scroll to position [0, 3746]
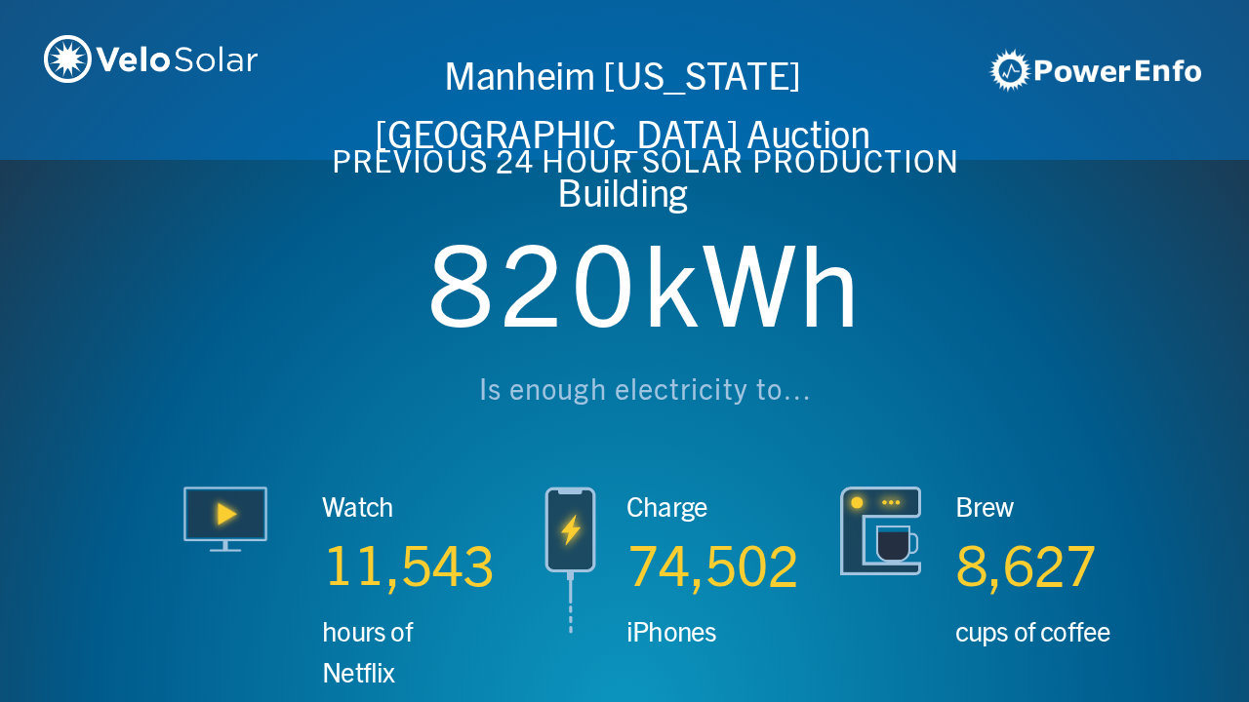
scroll to position [0, 4994]
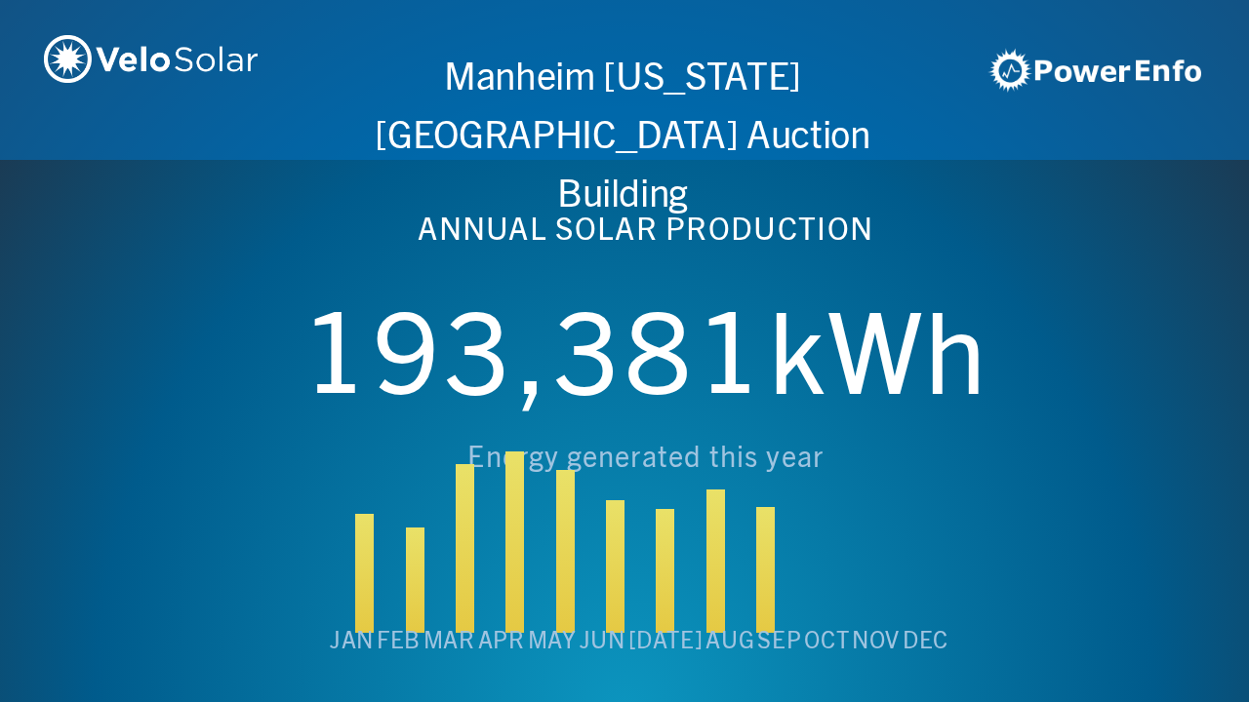
scroll to position [0, 6243]
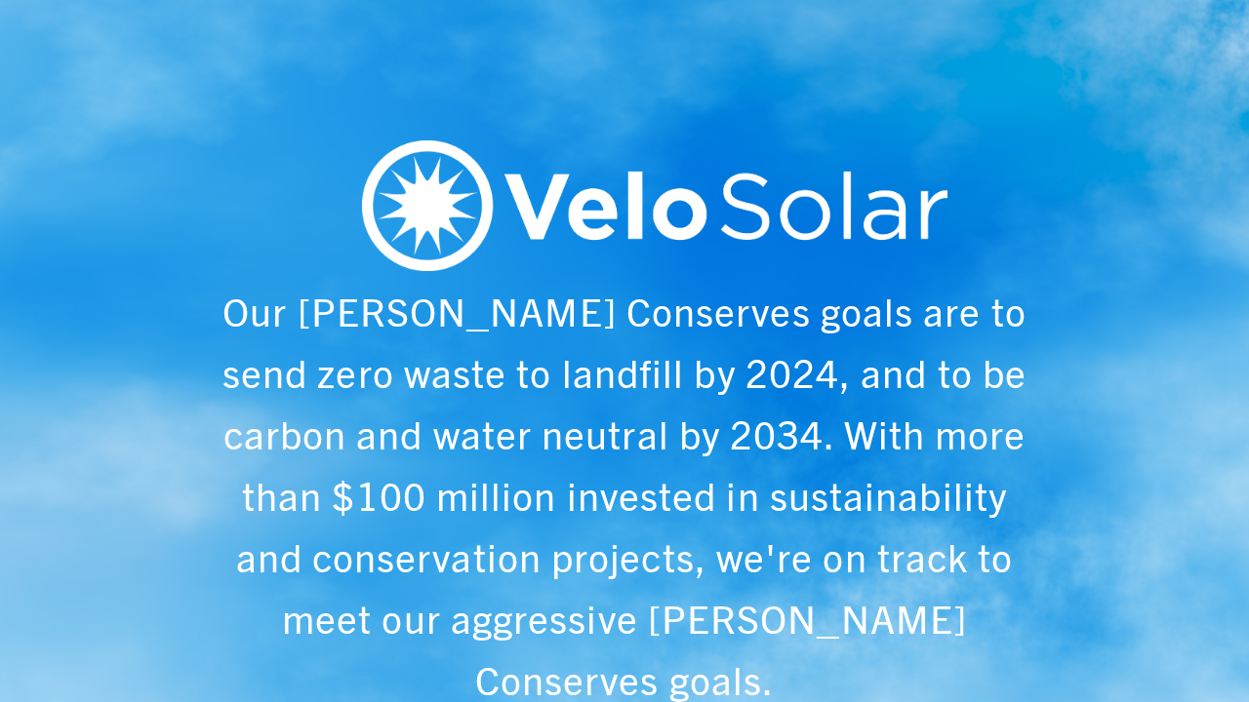
scroll to position [0, 1249]
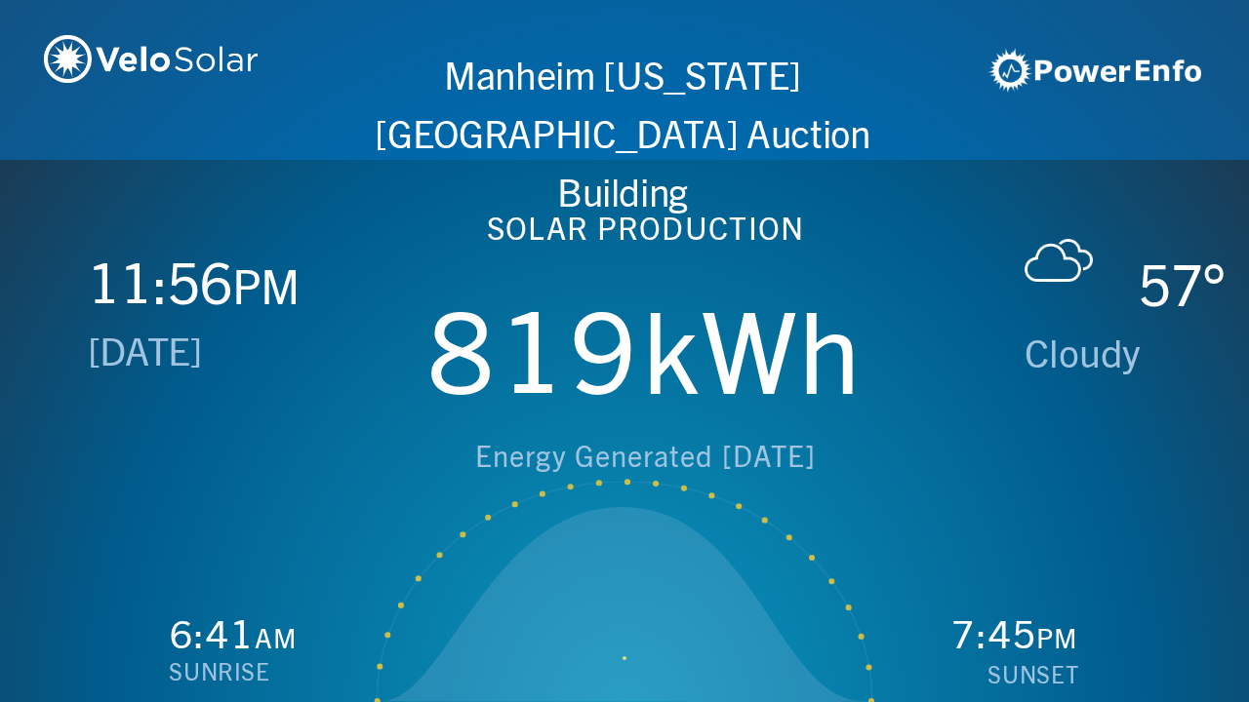
scroll to position [0, 2497]
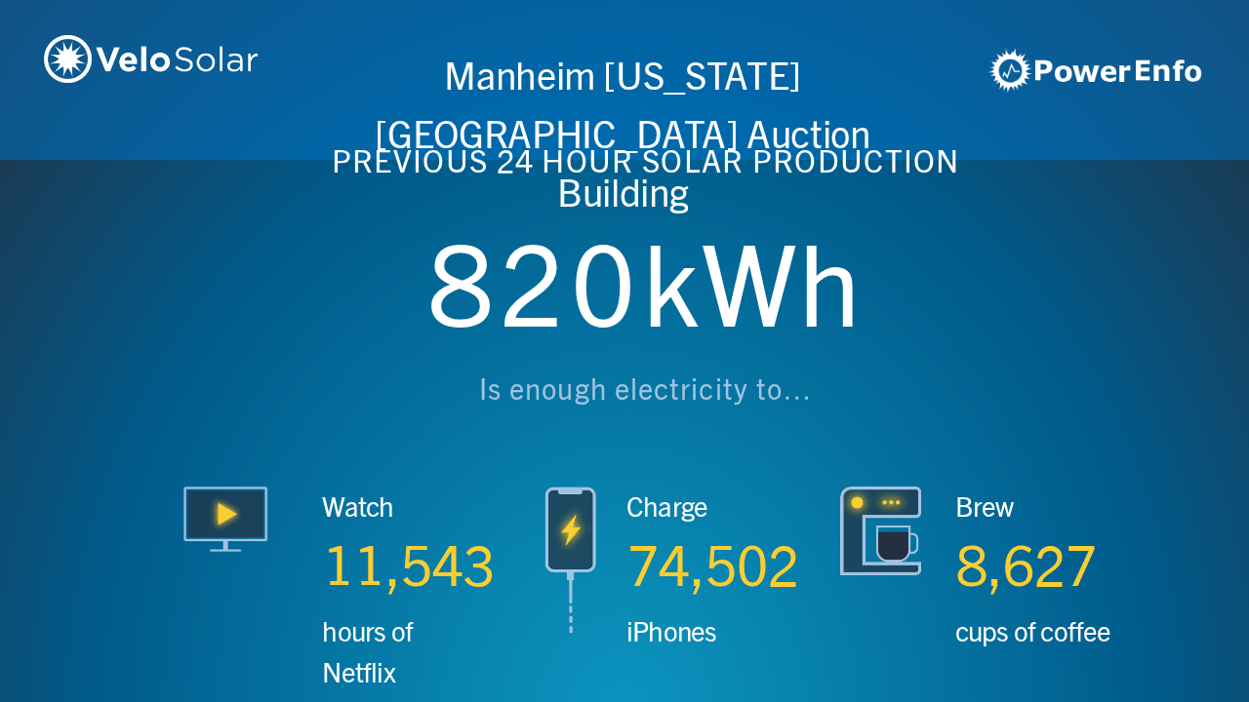
scroll to position [0, 3746]
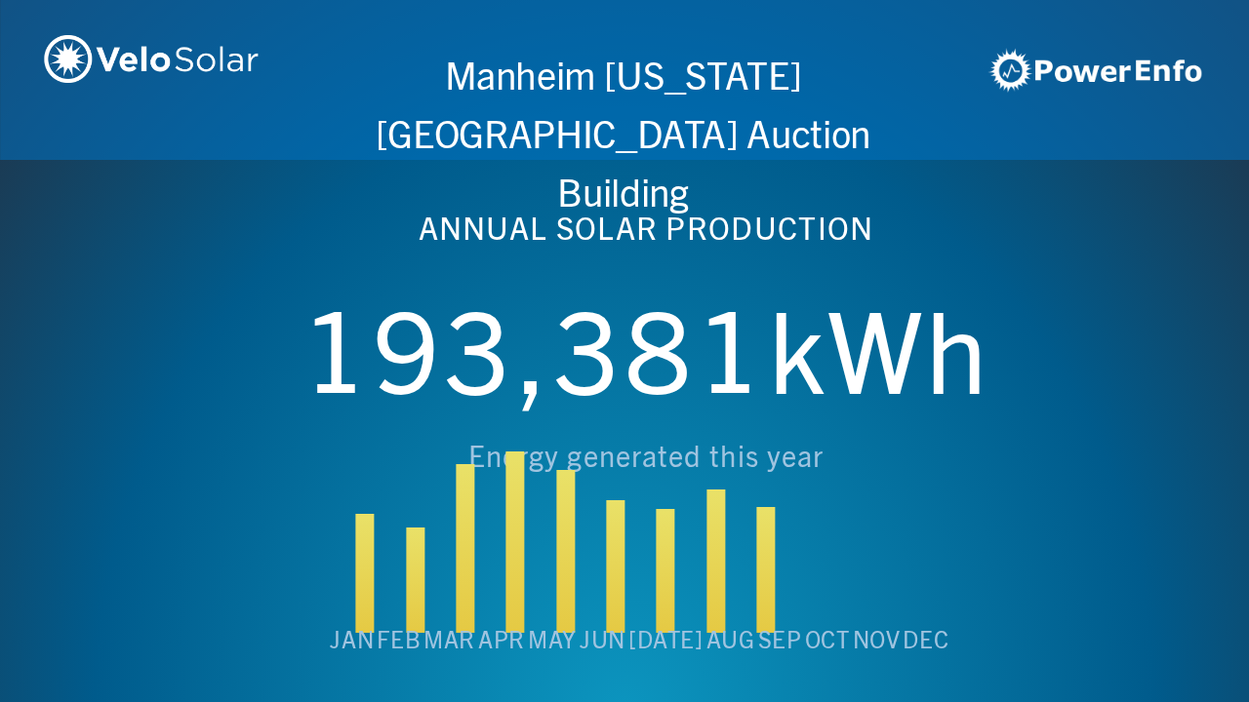
scroll to position [0, 4994]
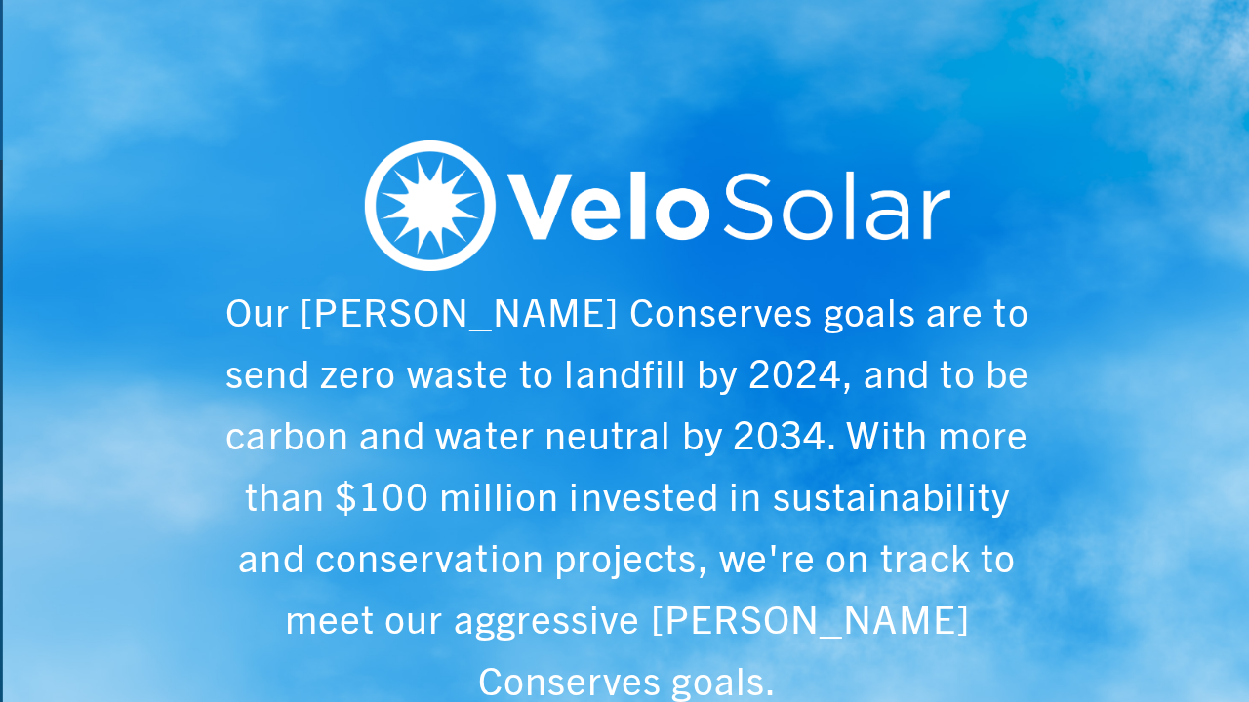
scroll to position [0, 6243]
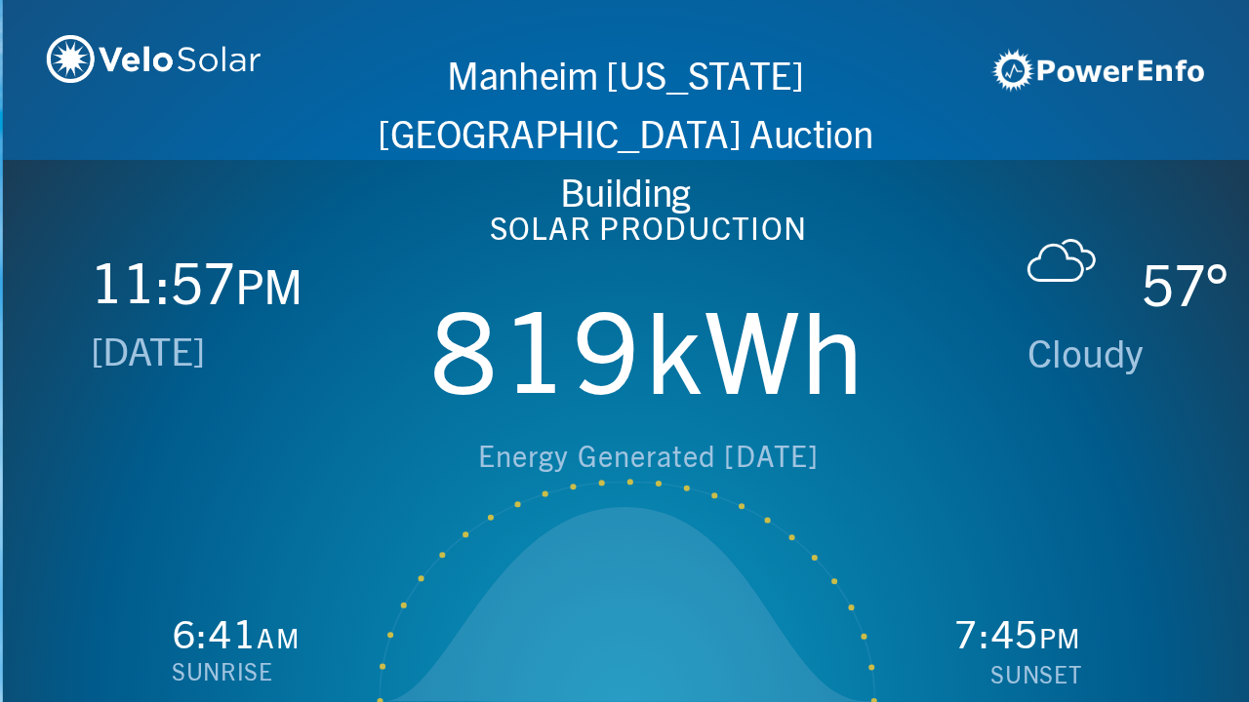
scroll to position [0, 1249]
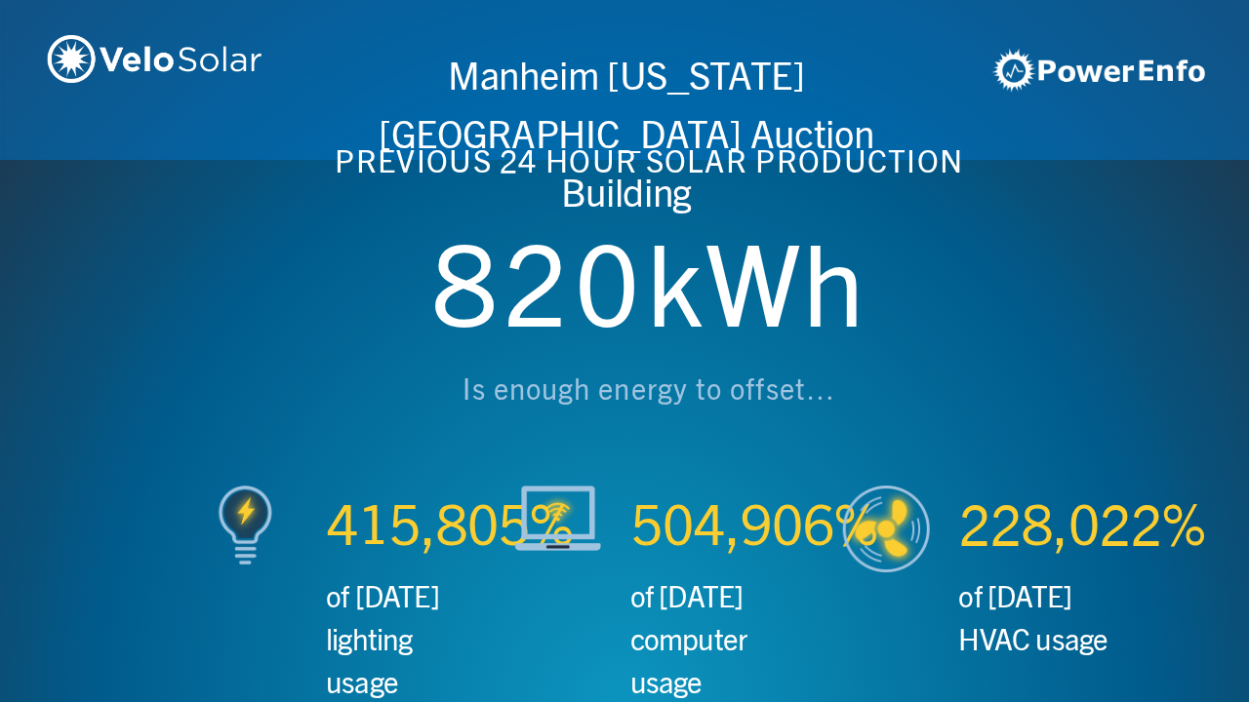
scroll to position [0, 2497]
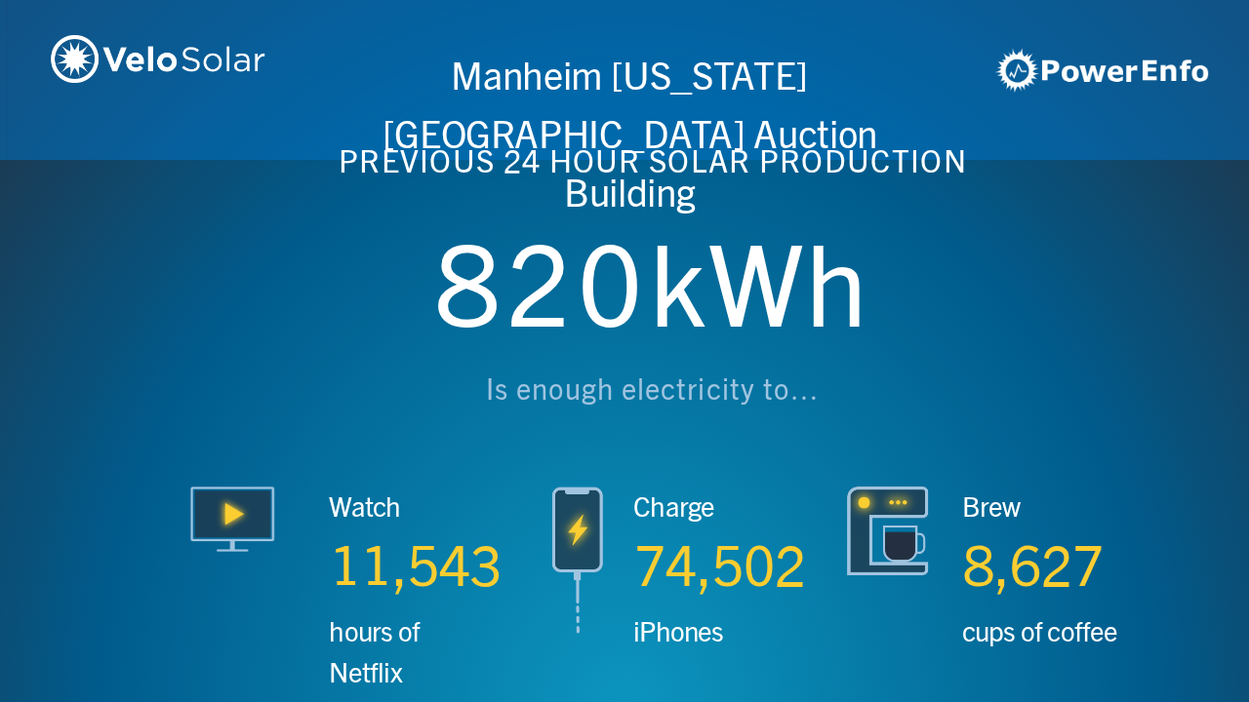
scroll to position [0, 3746]
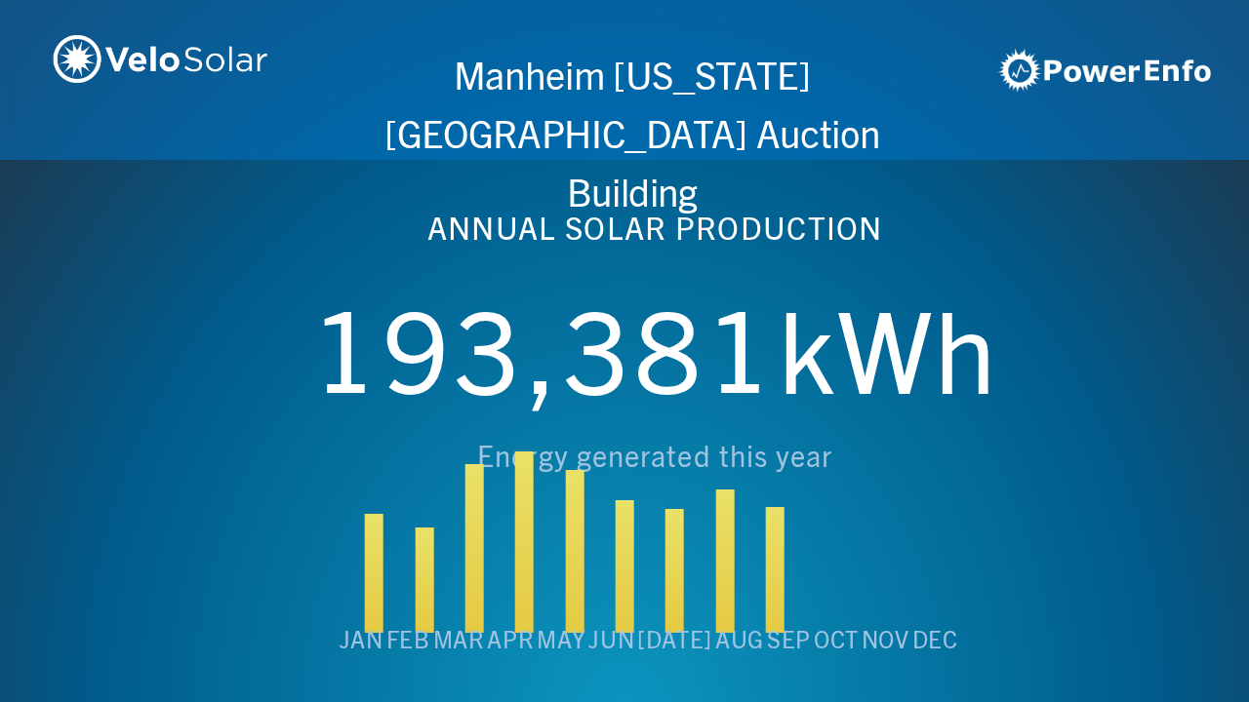
scroll to position [0, 4994]
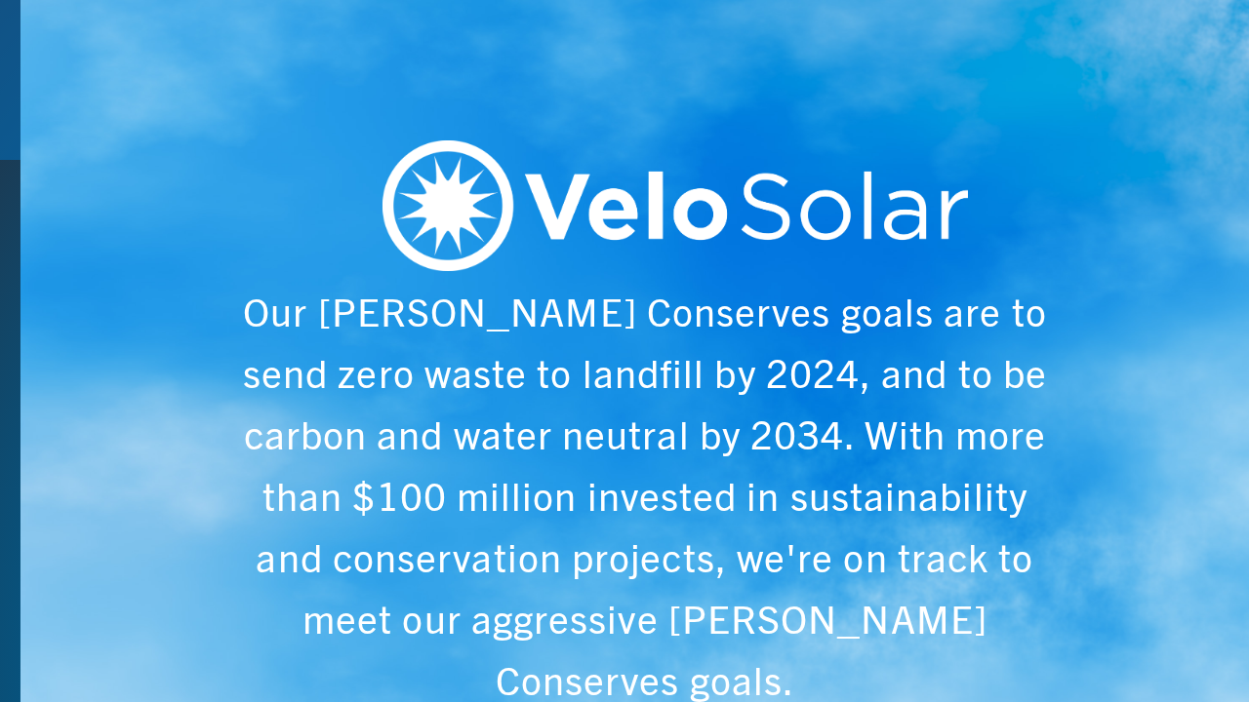
scroll to position [0, 6243]
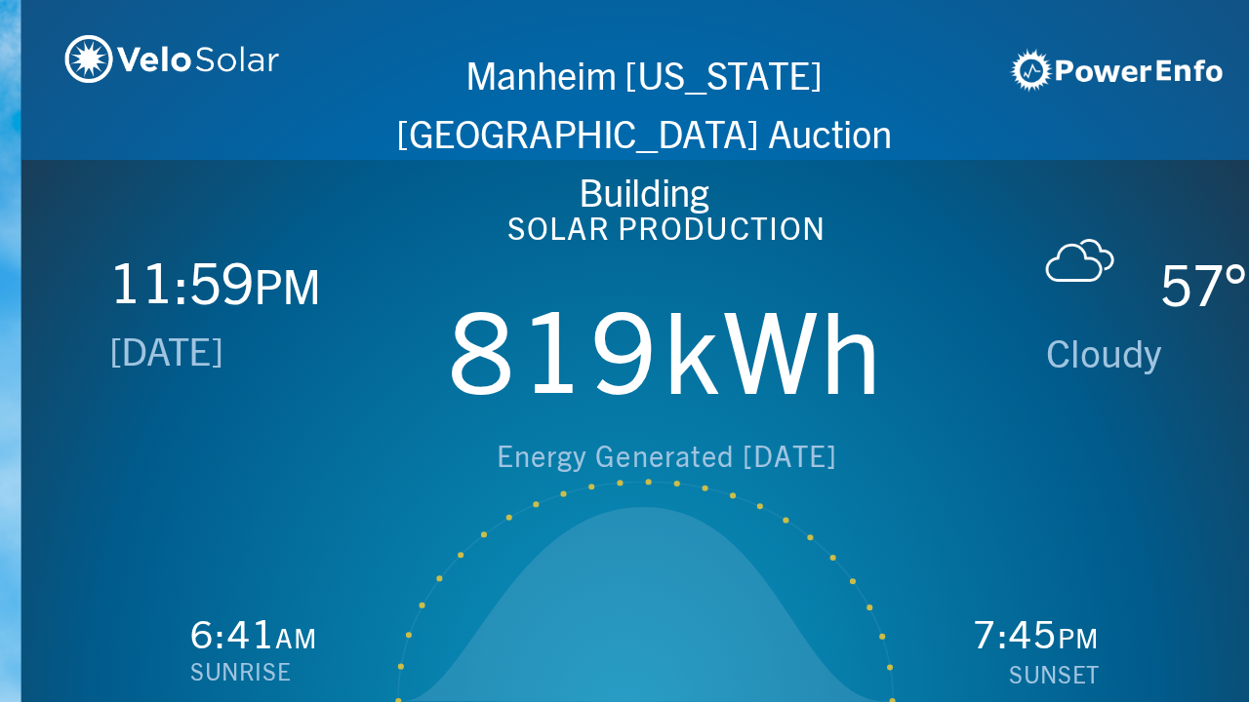
scroll to position [0, 1249]
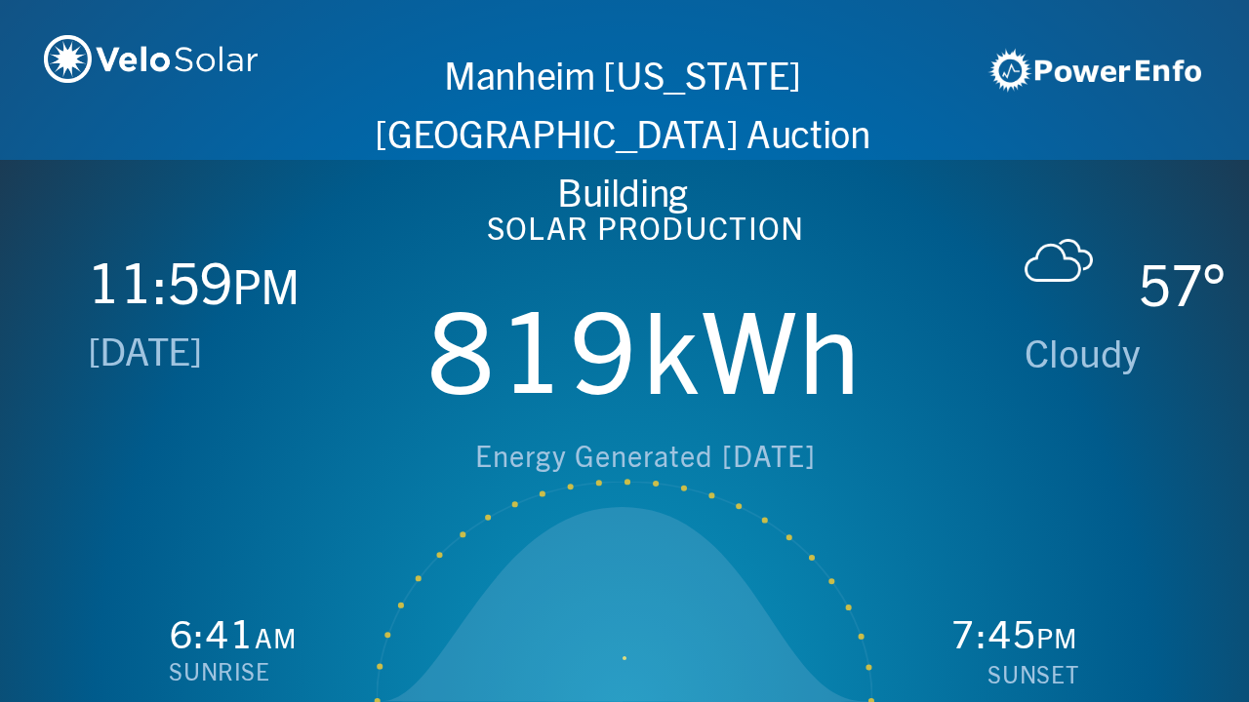
scroll to position [0, 2497]
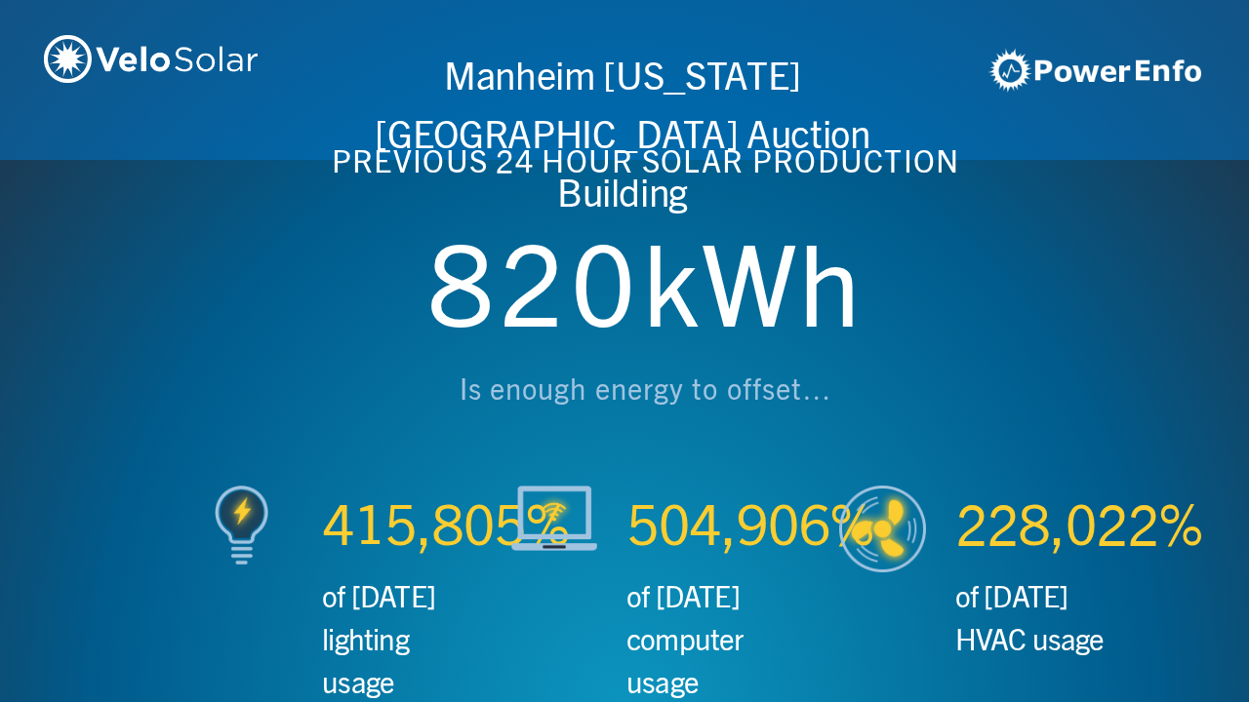
scroll to position [0, 3746]
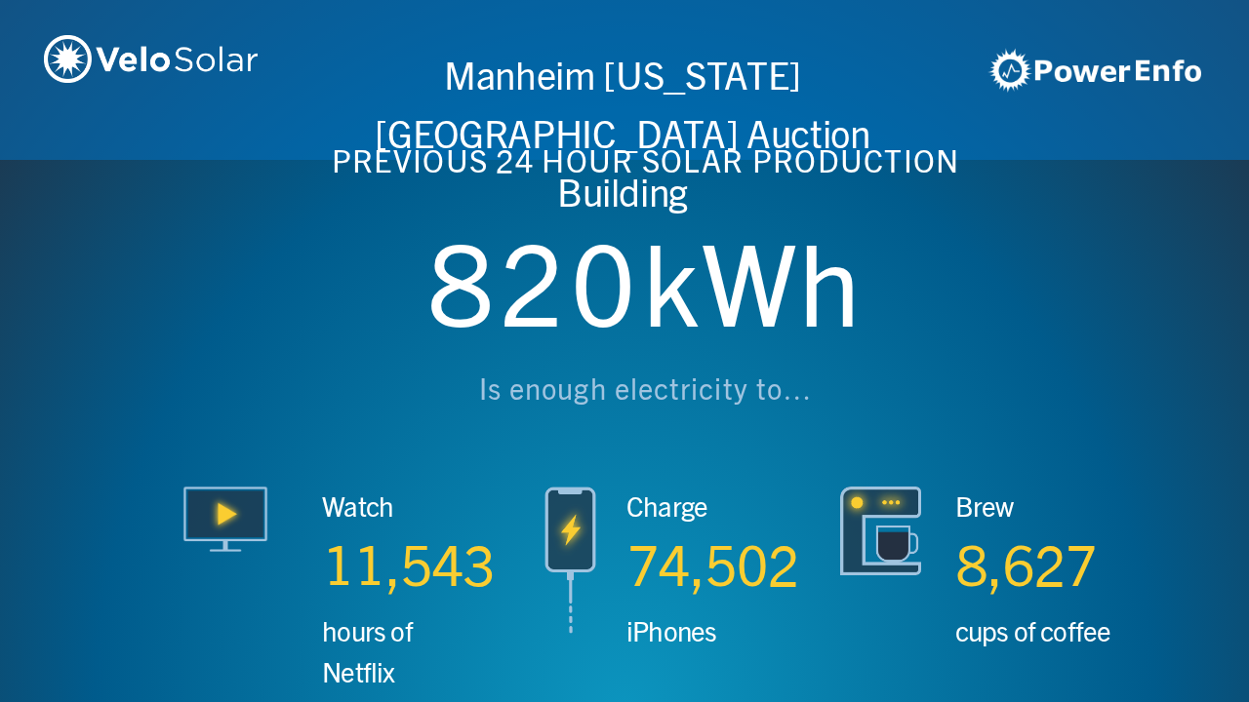
scroll to position [0, 4994]
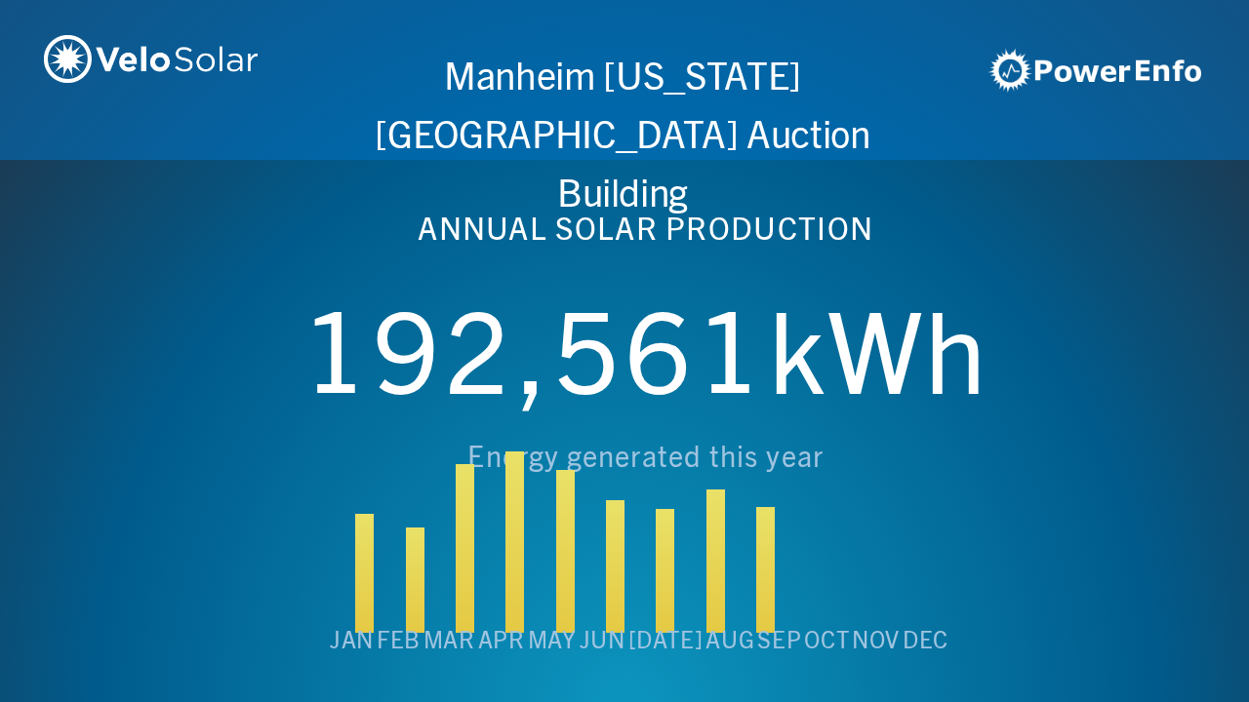
scroll to position [0, 6243]
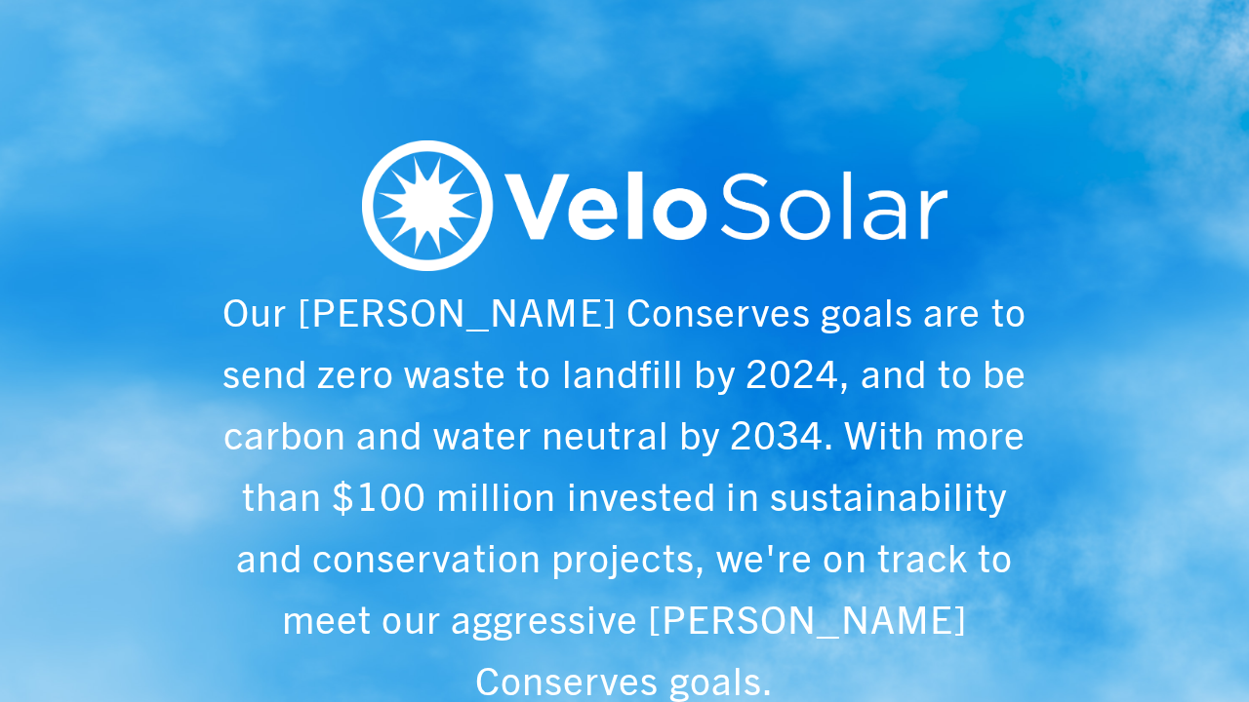
scroll to position [0, 1249]
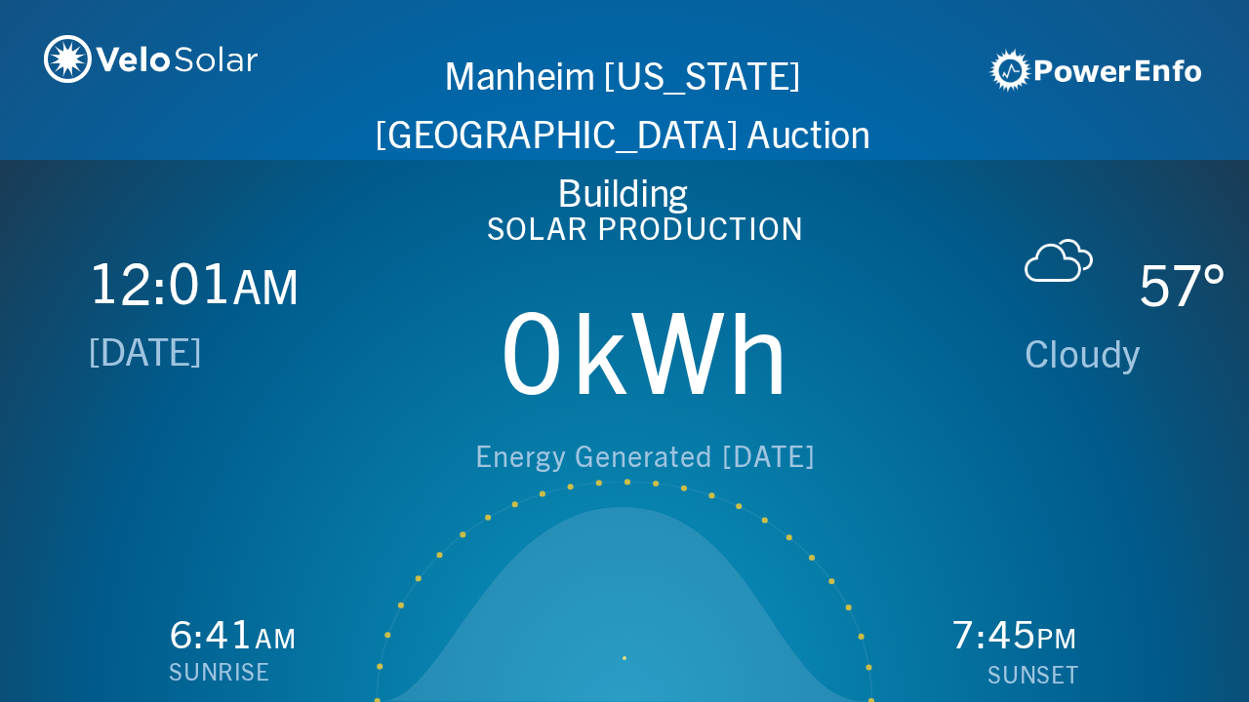
scroll to position [0, 2497]
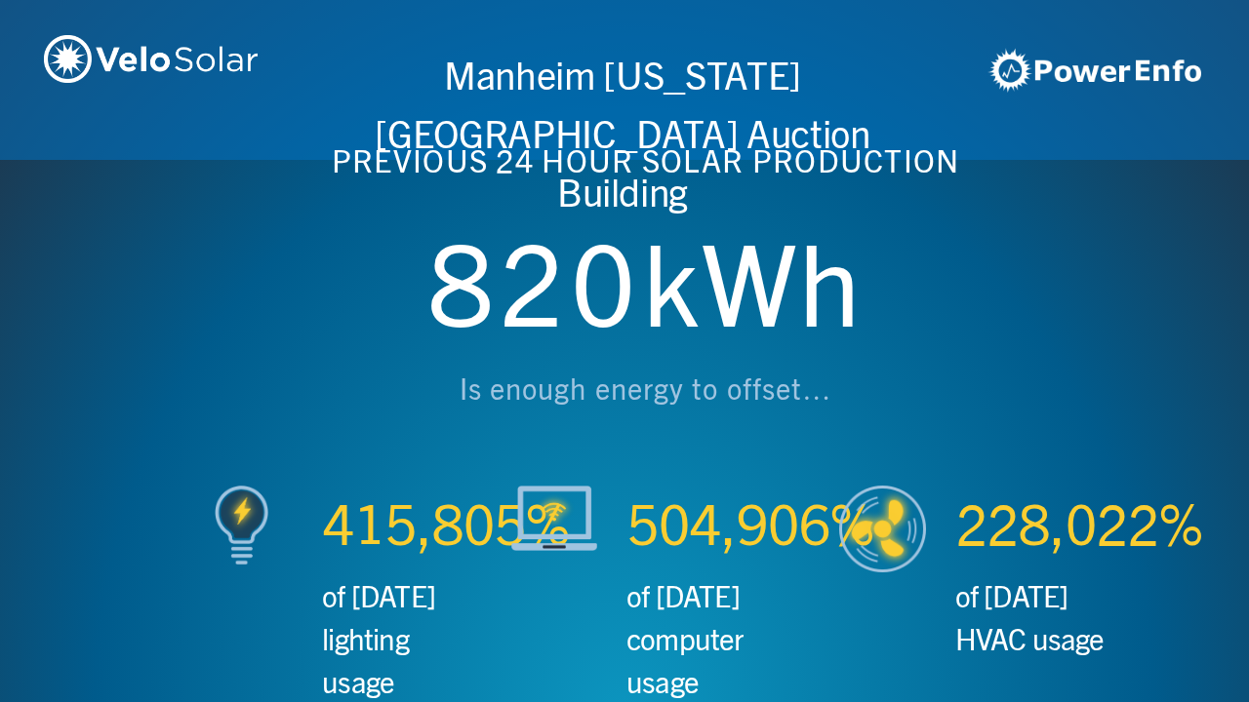
scroll to position [0, 3746]
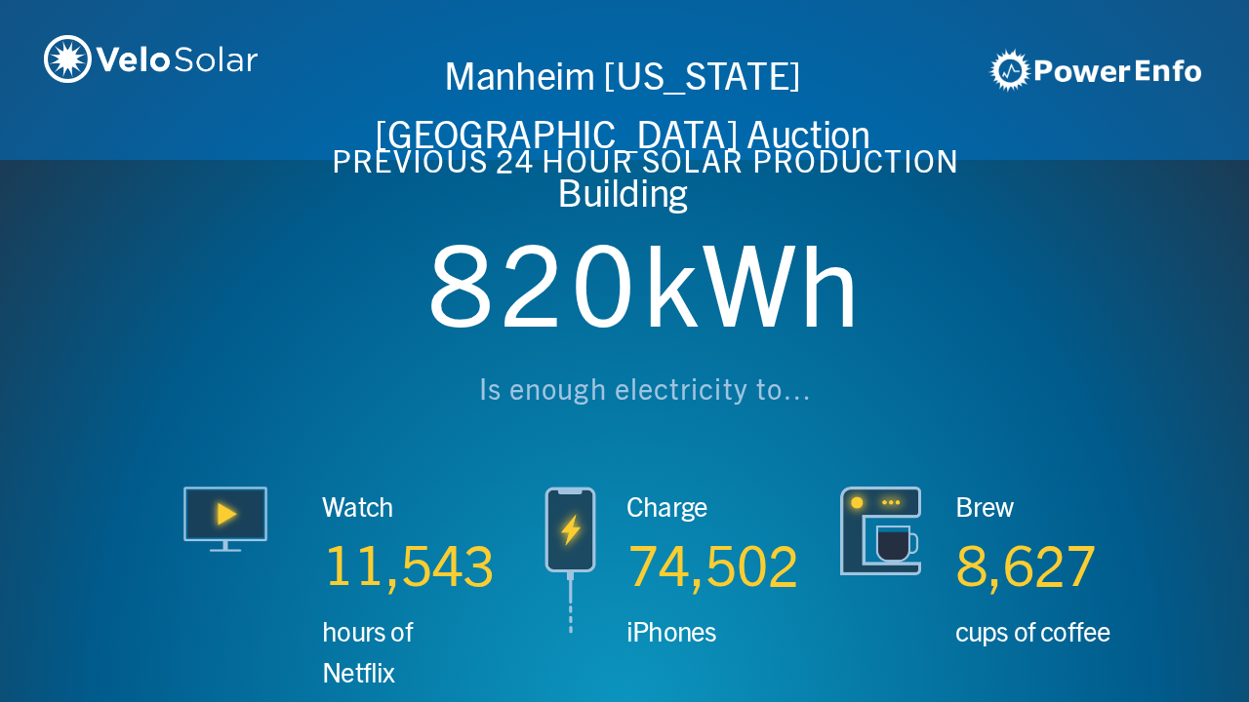
scroll to position [0, 4994]
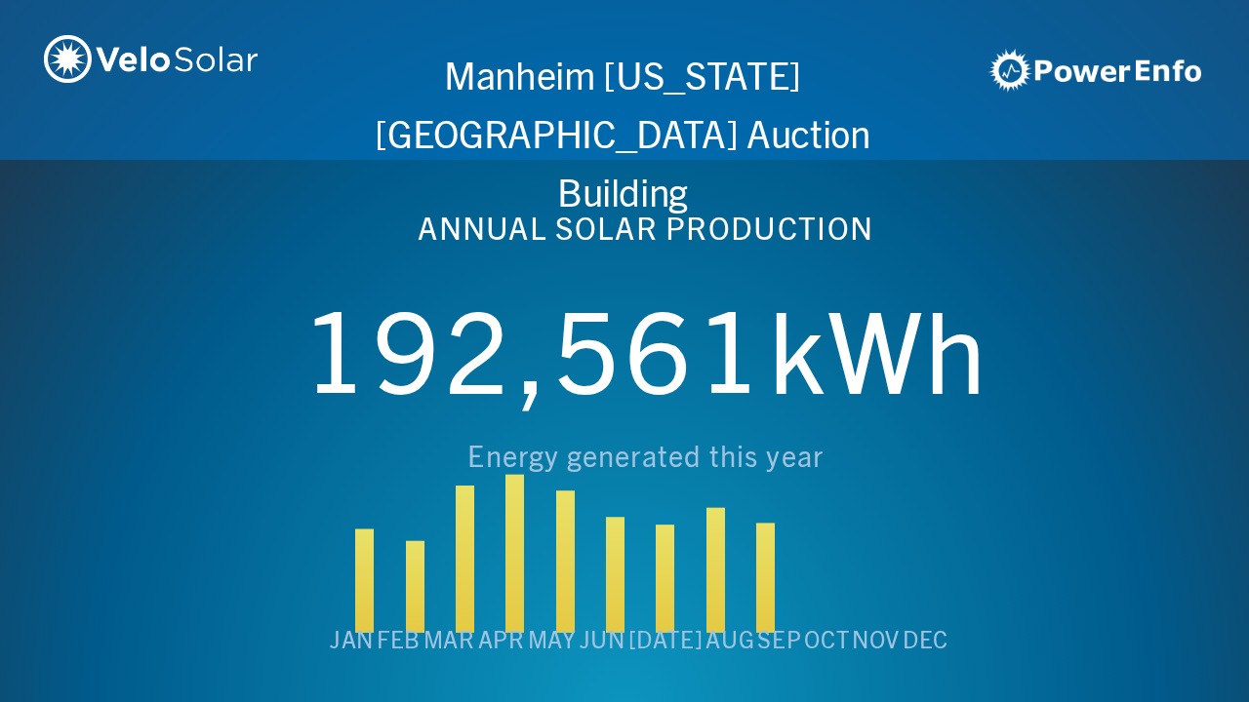
scroll to position [0, 6243]
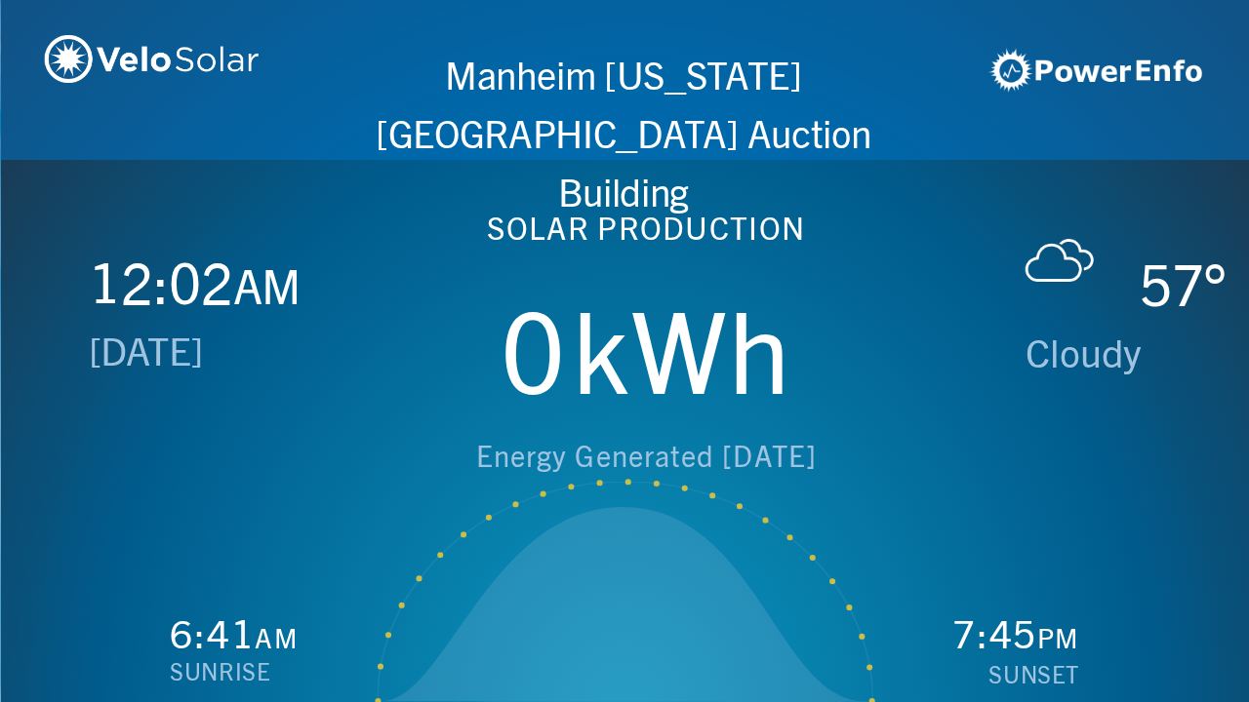
scroll to position [0, 1249]
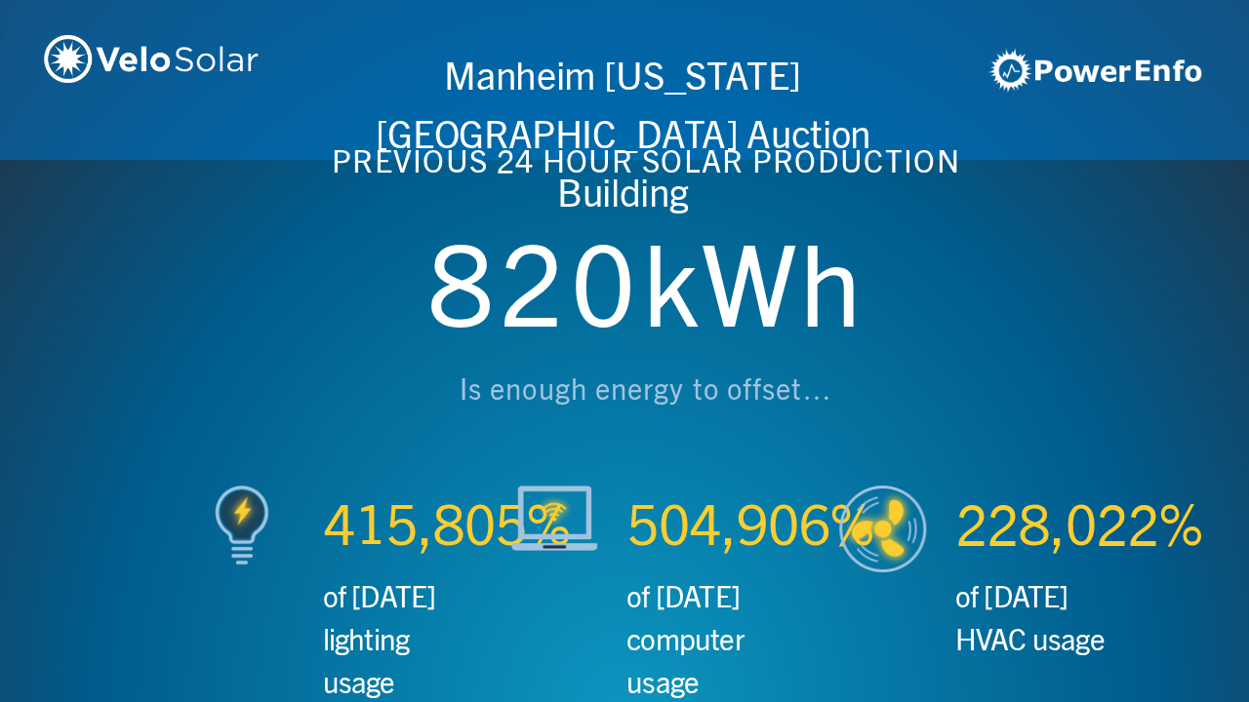
scroll to position [0, 2497]
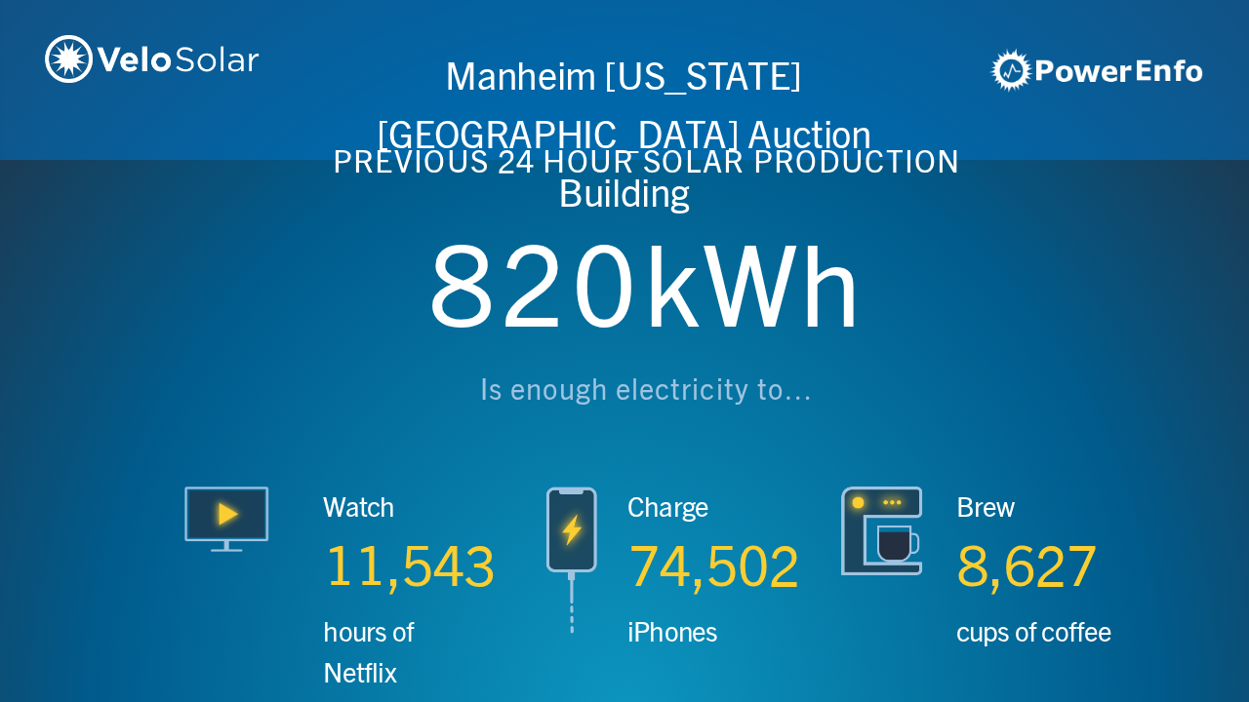
scroll to position [0, 3746]
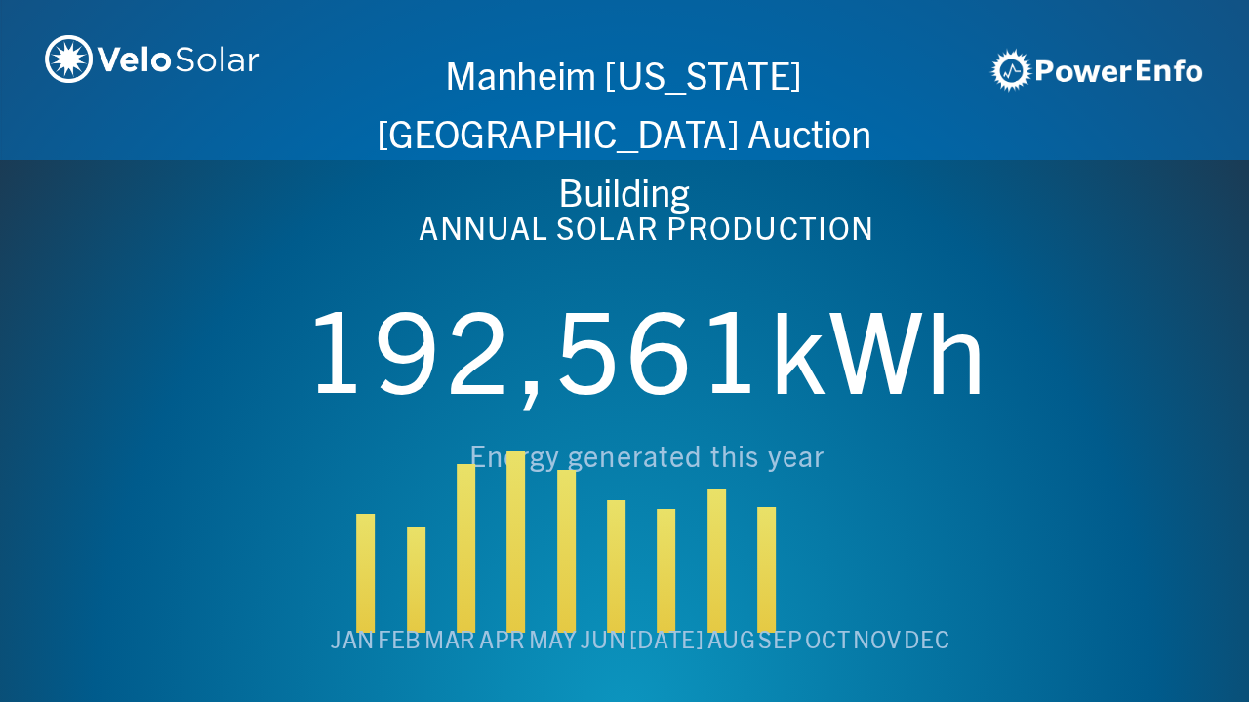
scroll to position [0, 4994]
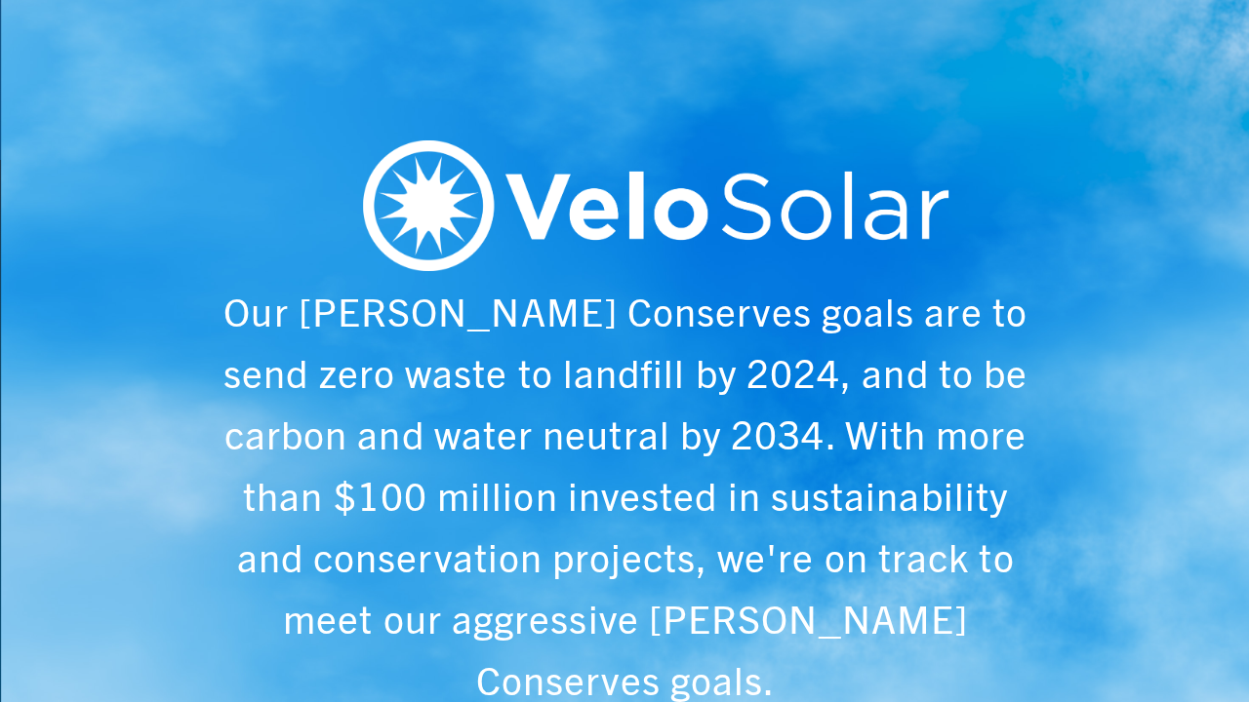
scroll to position [0, 6243]
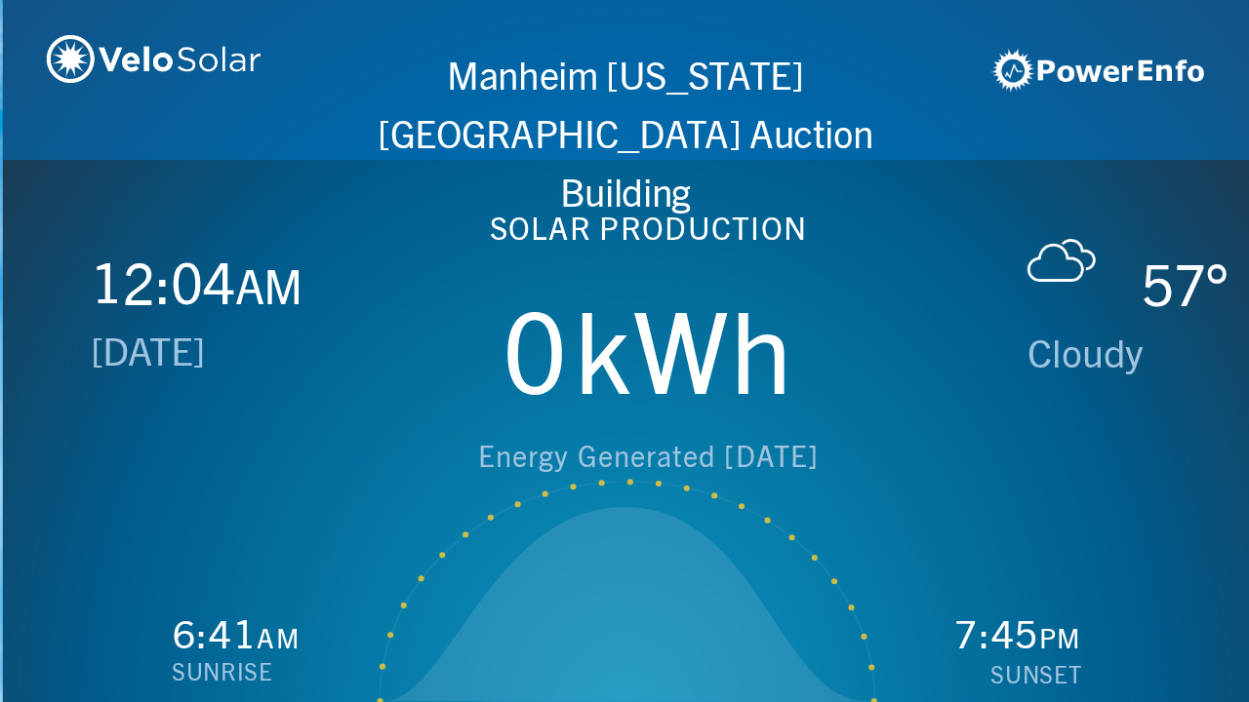
scroll to position [0, 1249]
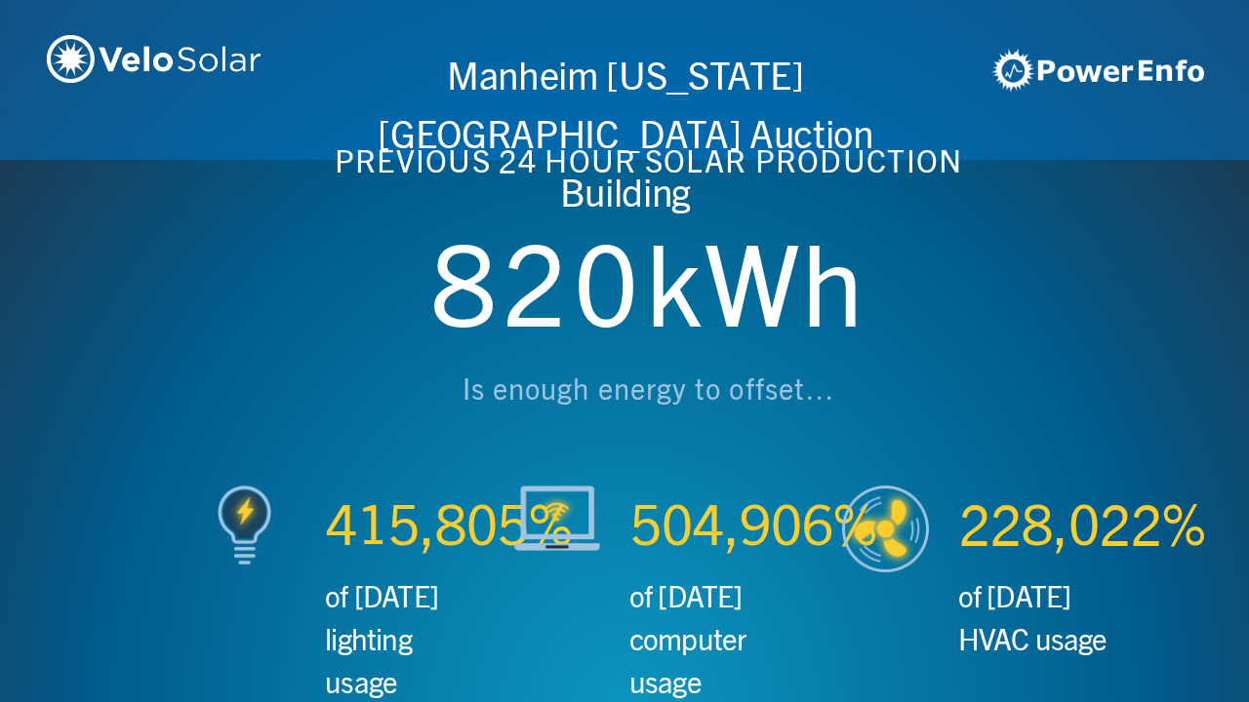
scroll to position [0, 2497]
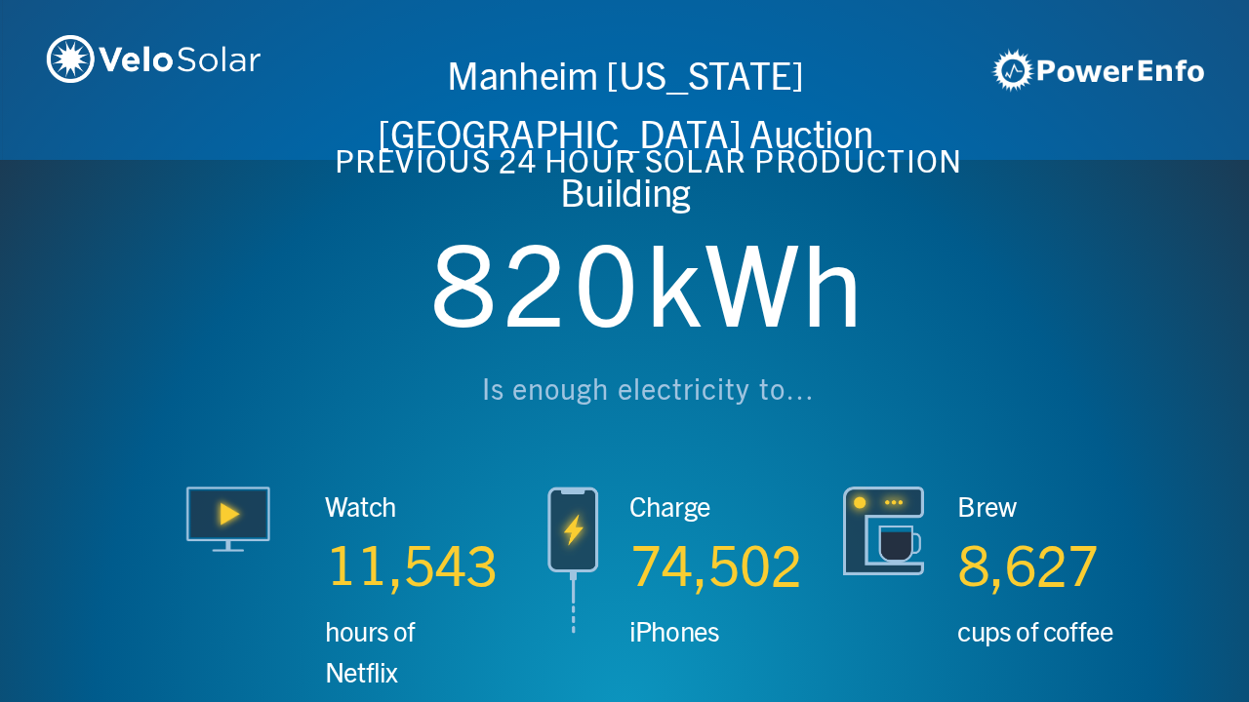
scroll to position [0, 3746]
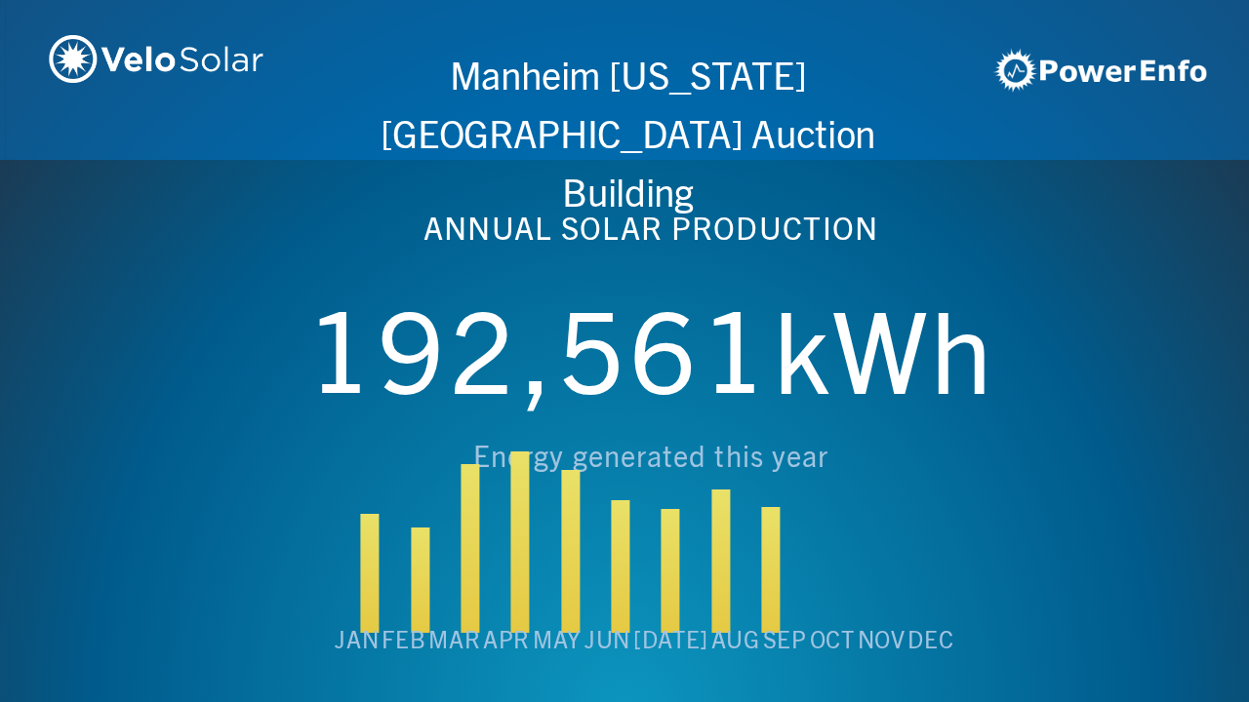
scroll to position [0, 4994]
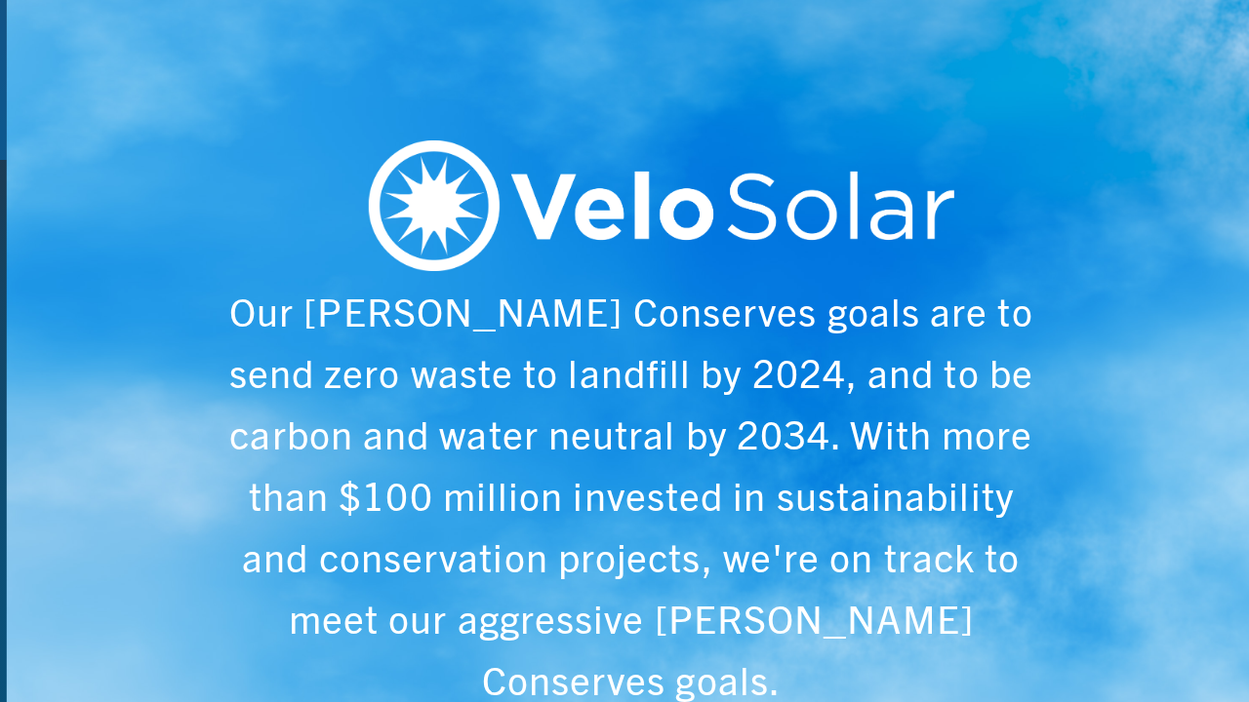
scroll to position [0, 6243]
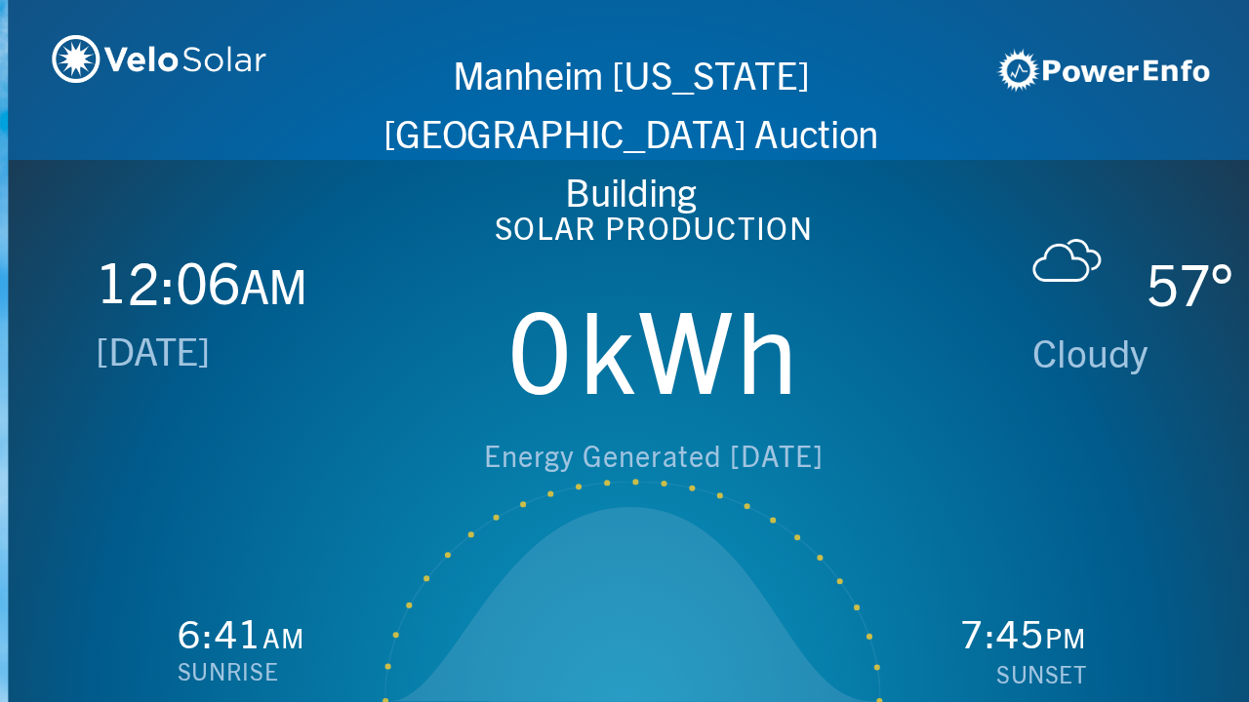
scroll to position [0, 1249]
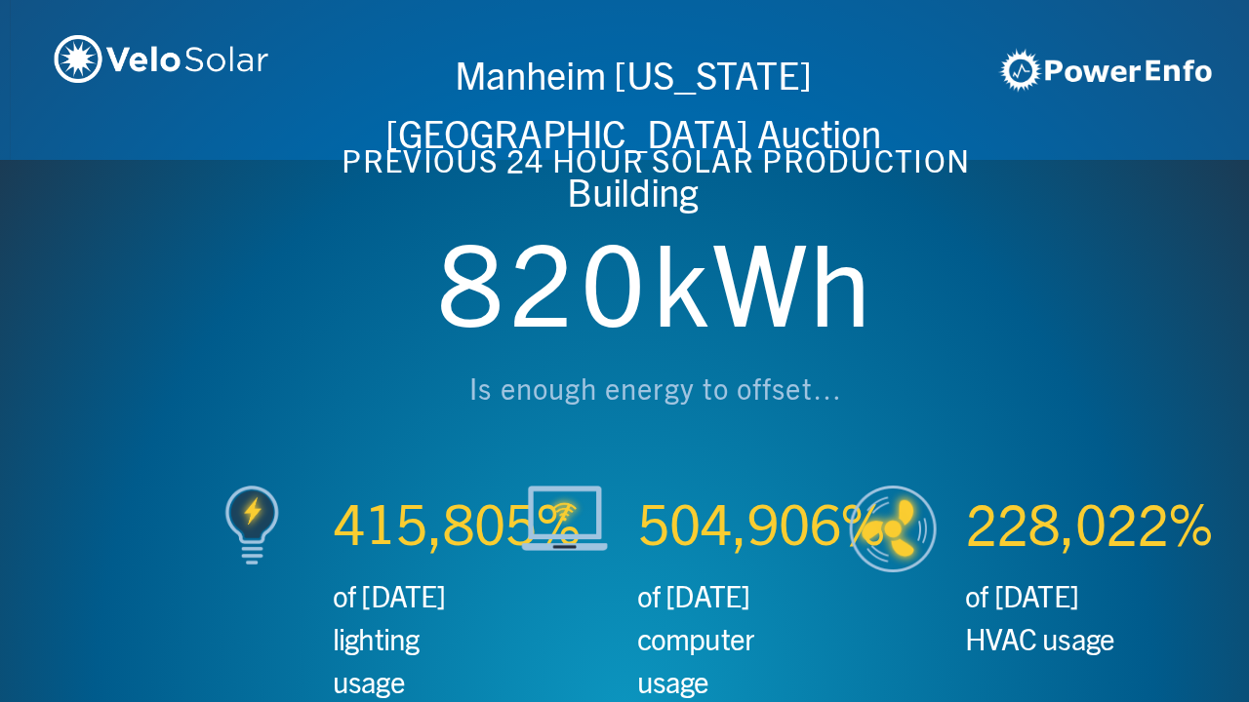
scroll to position [0, 2497]
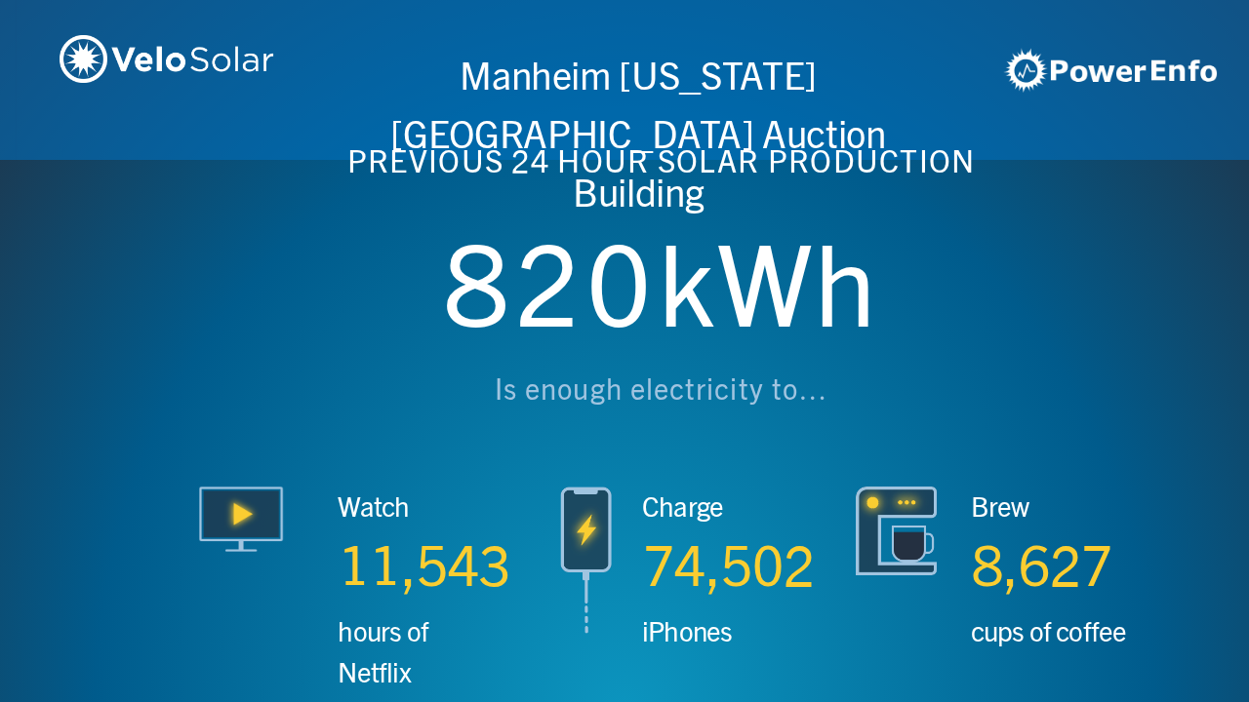
scroll to position [0, 3746]
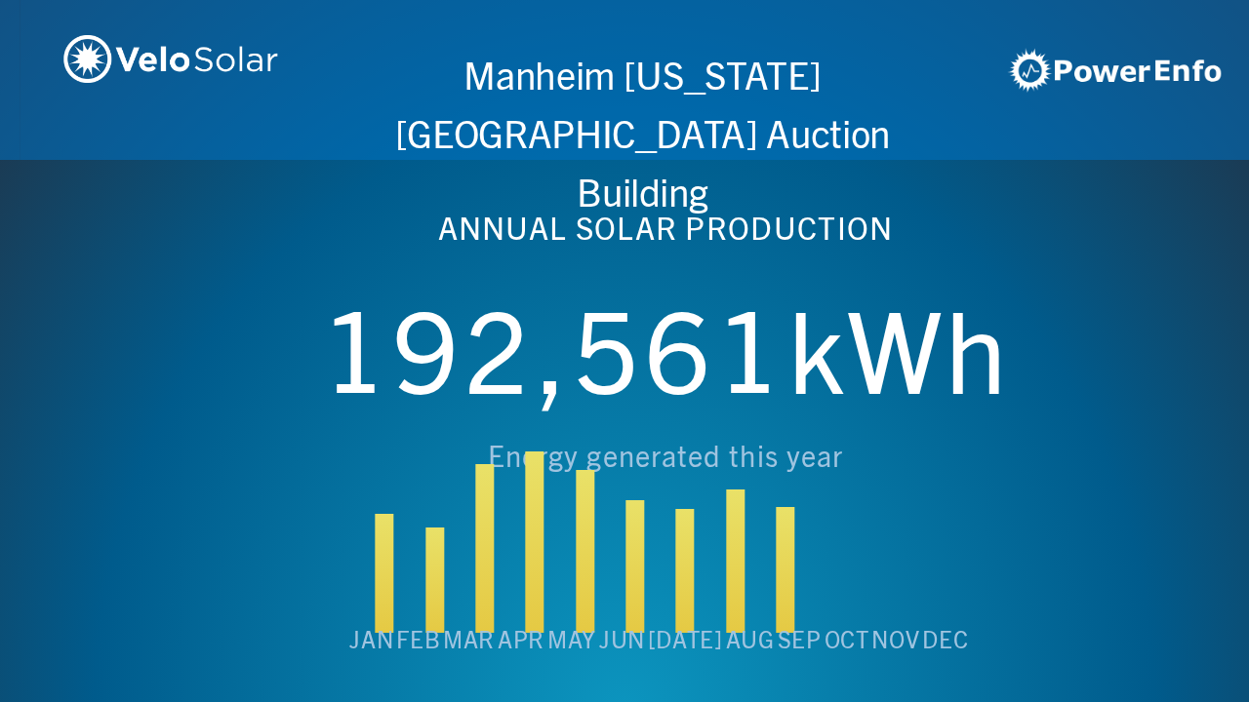
scroll to position [0, 4994]
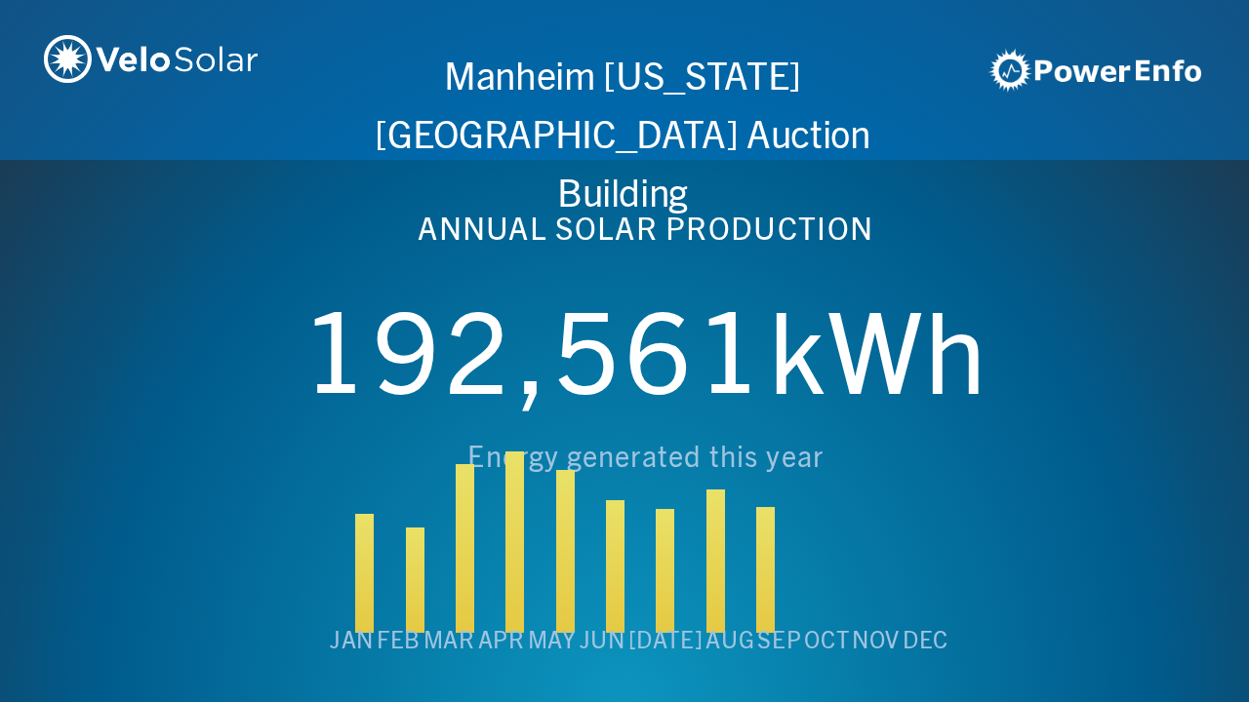
scroll to position [0, 6243]
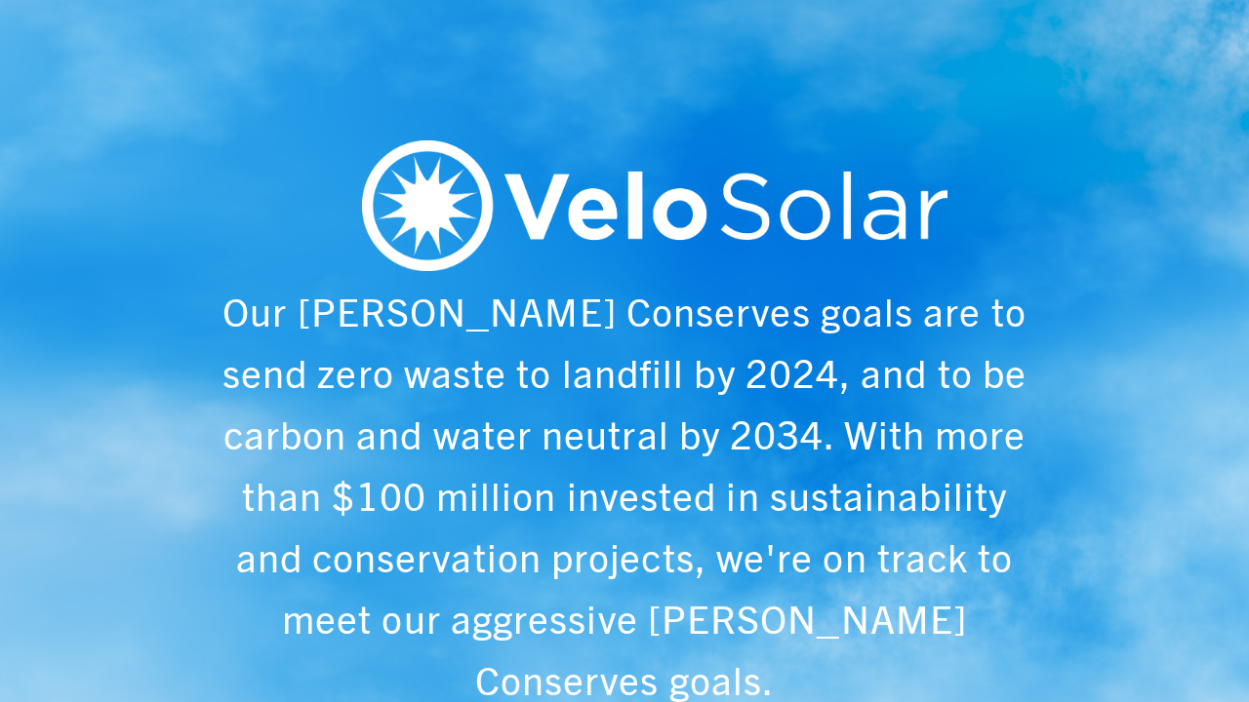
scroll to position [0, 1249]
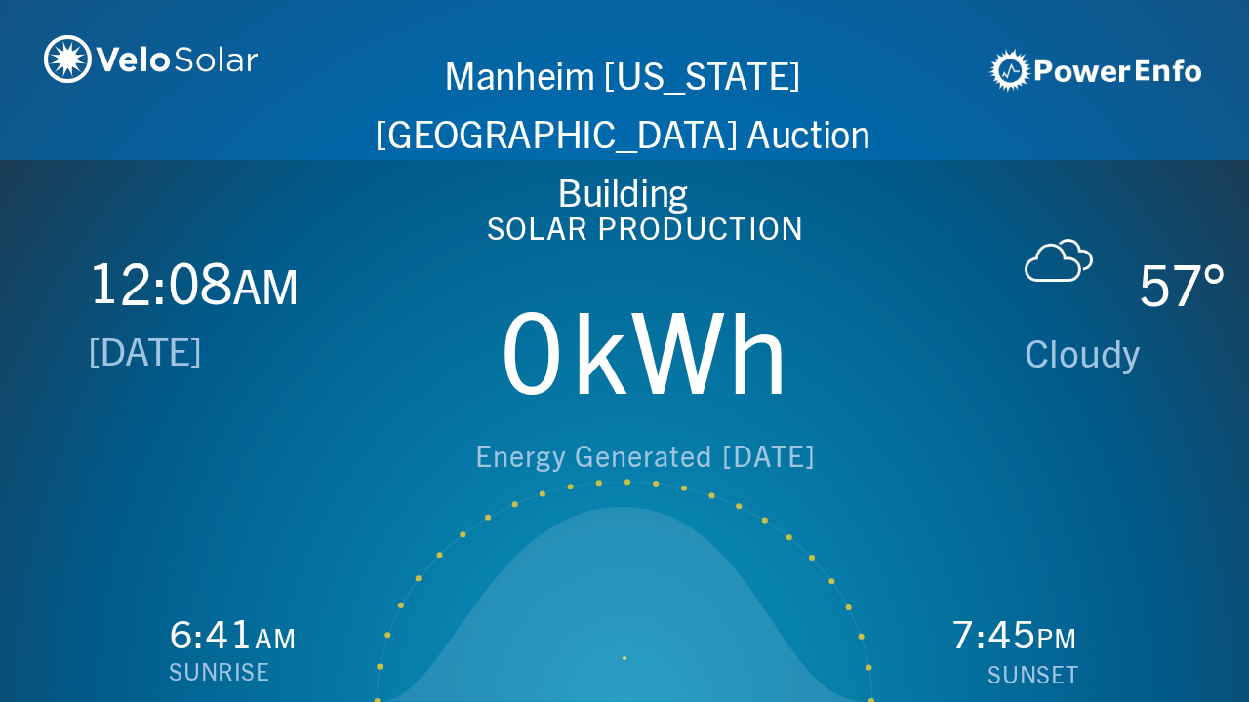
scroll to position [0, 2497]
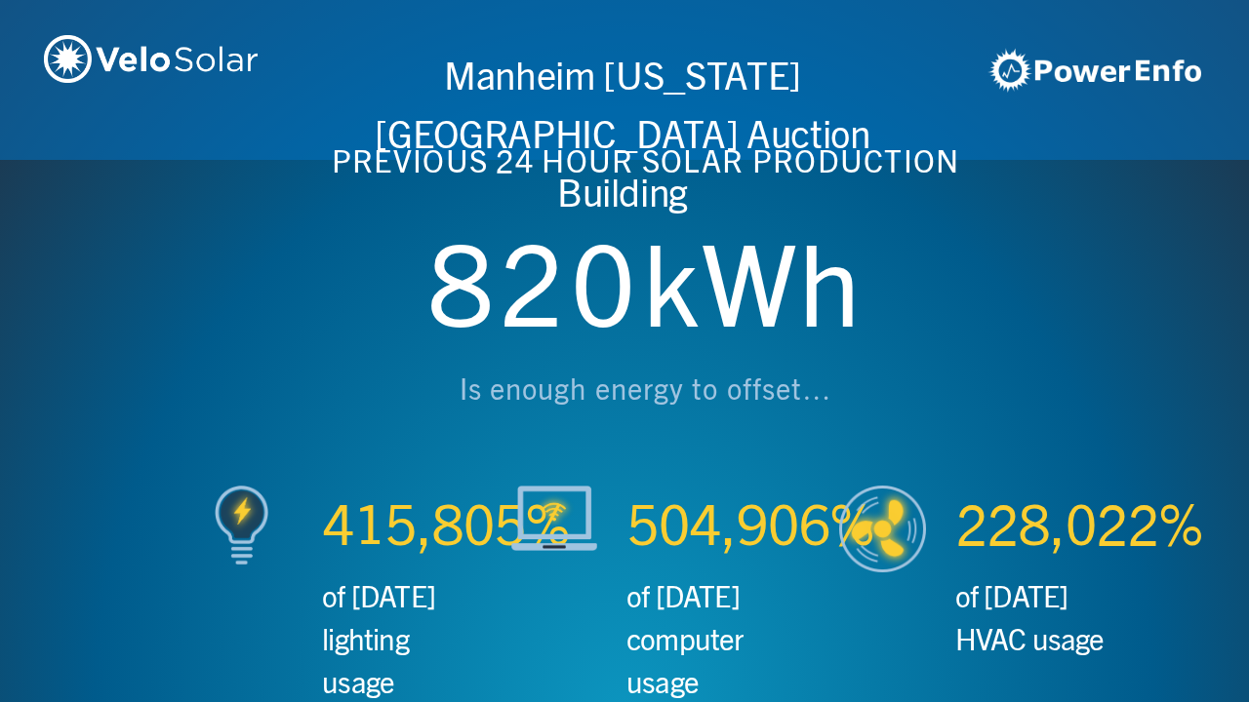
scroll to position [0, 3746]
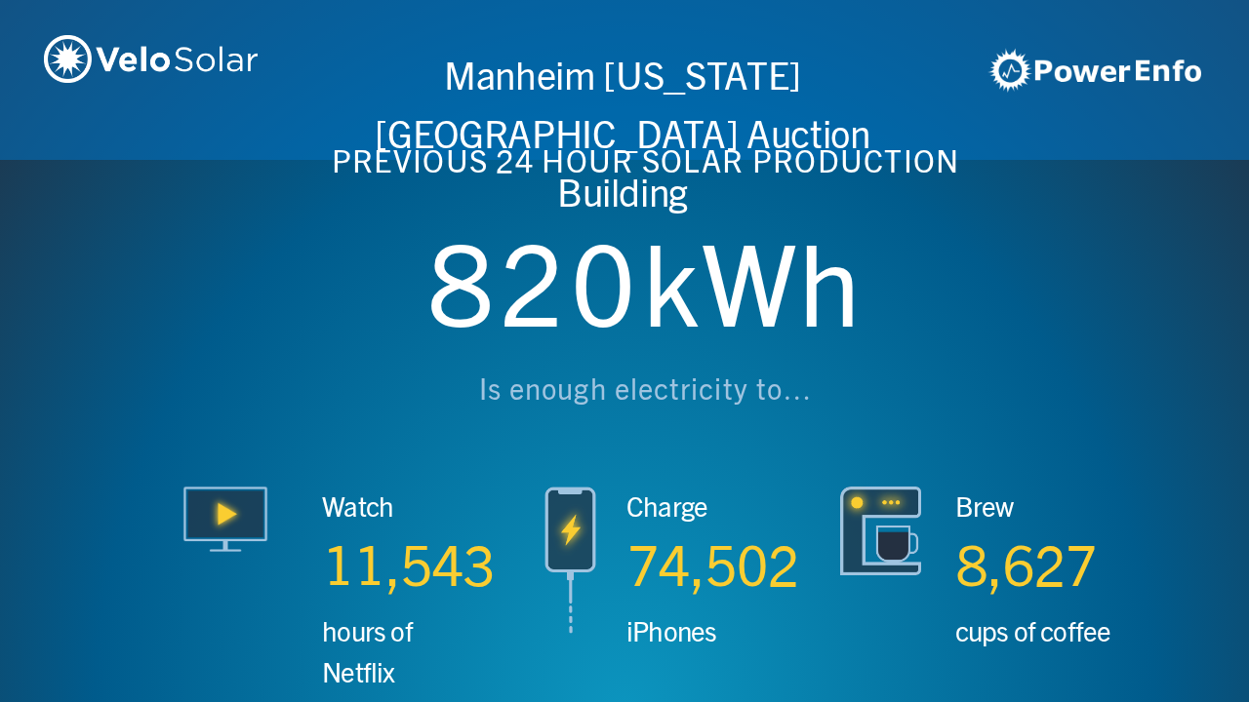
scroll to position [0, 4994]
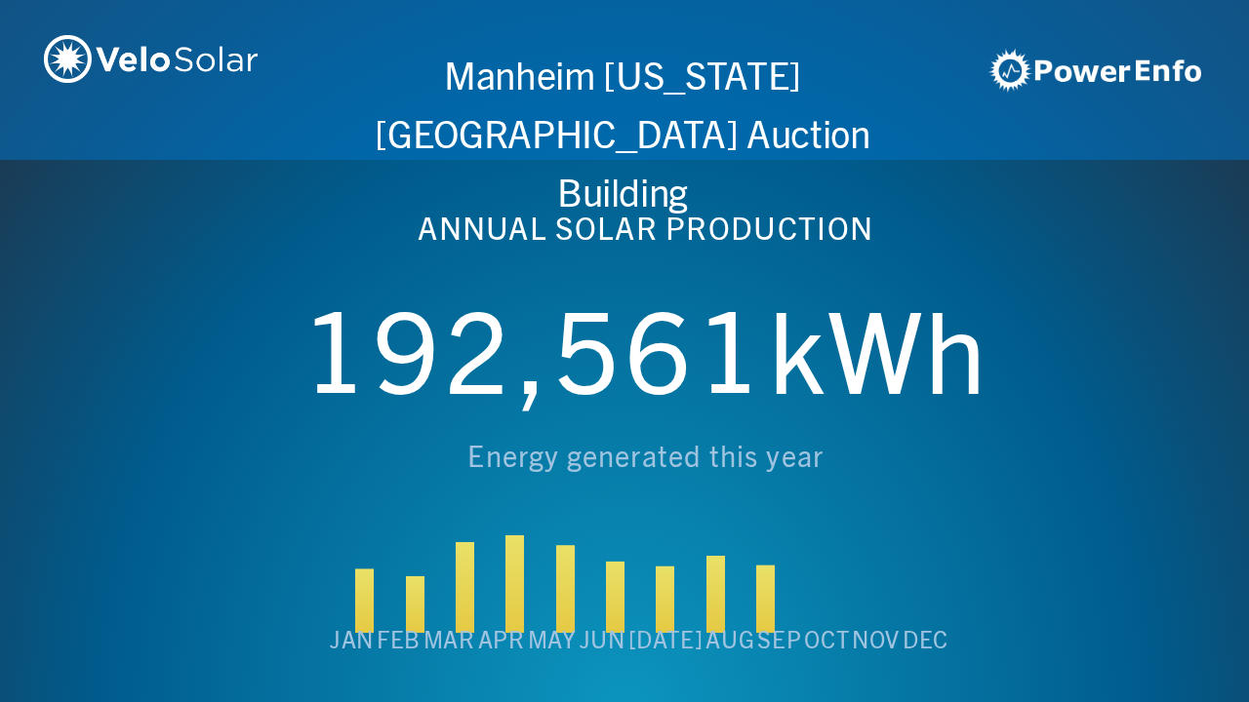
scroll to position [0, 6243]
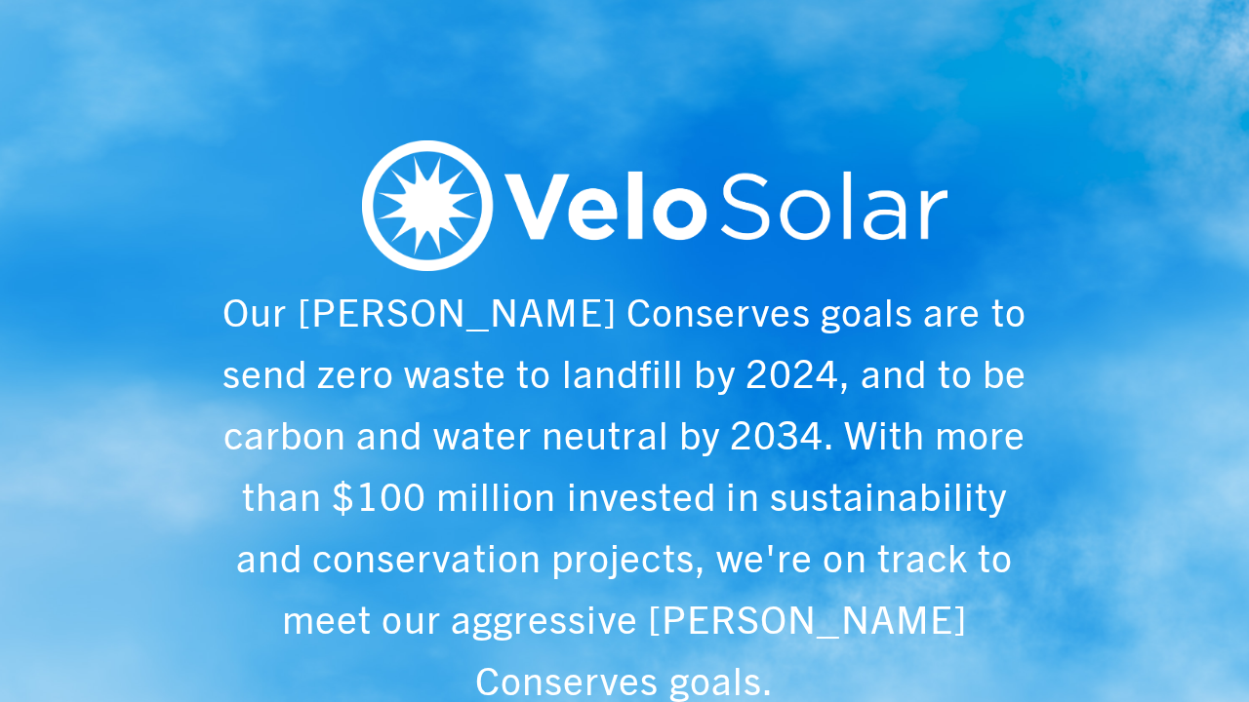
scroll to position [0, 1249]
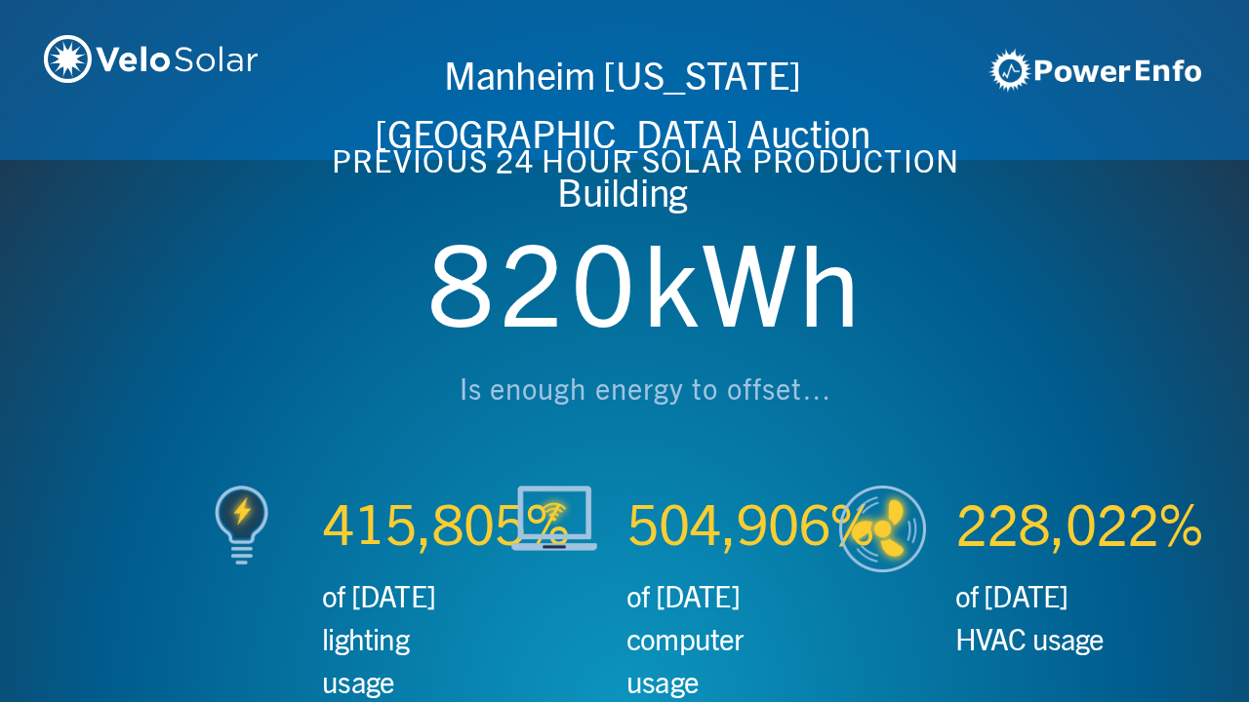
scroll to position [0, 2497]
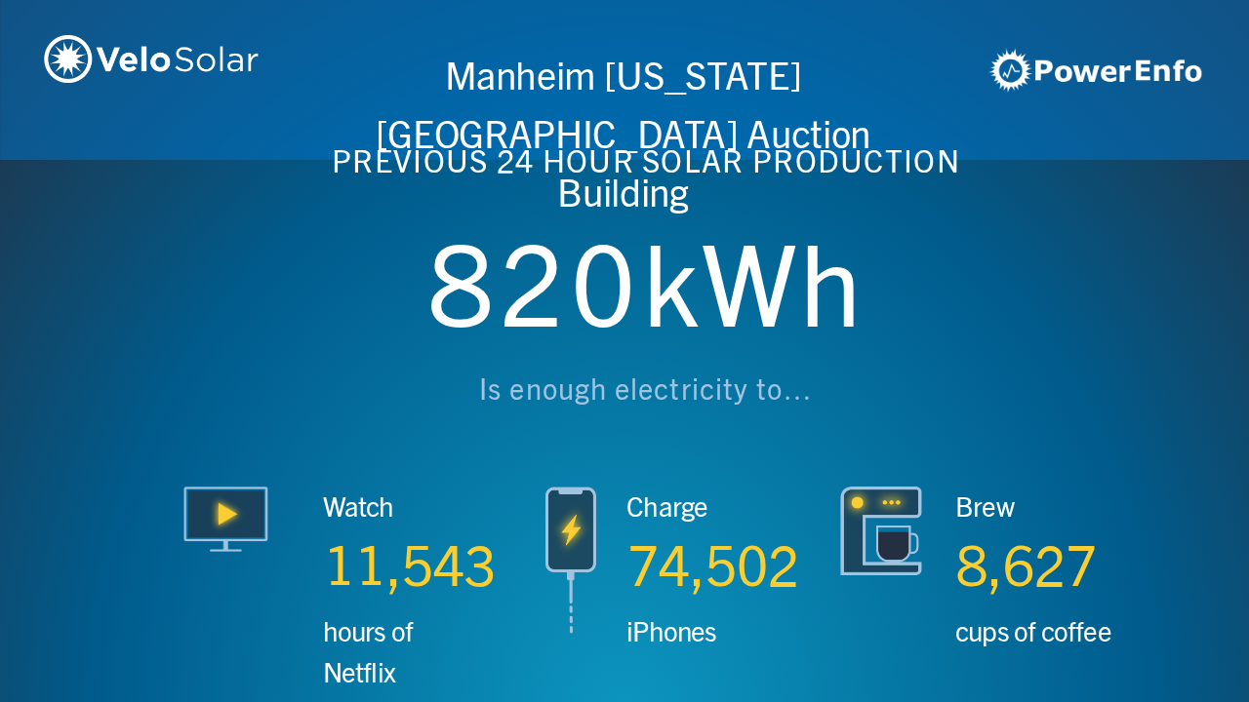
scroll to position [0, 3746]
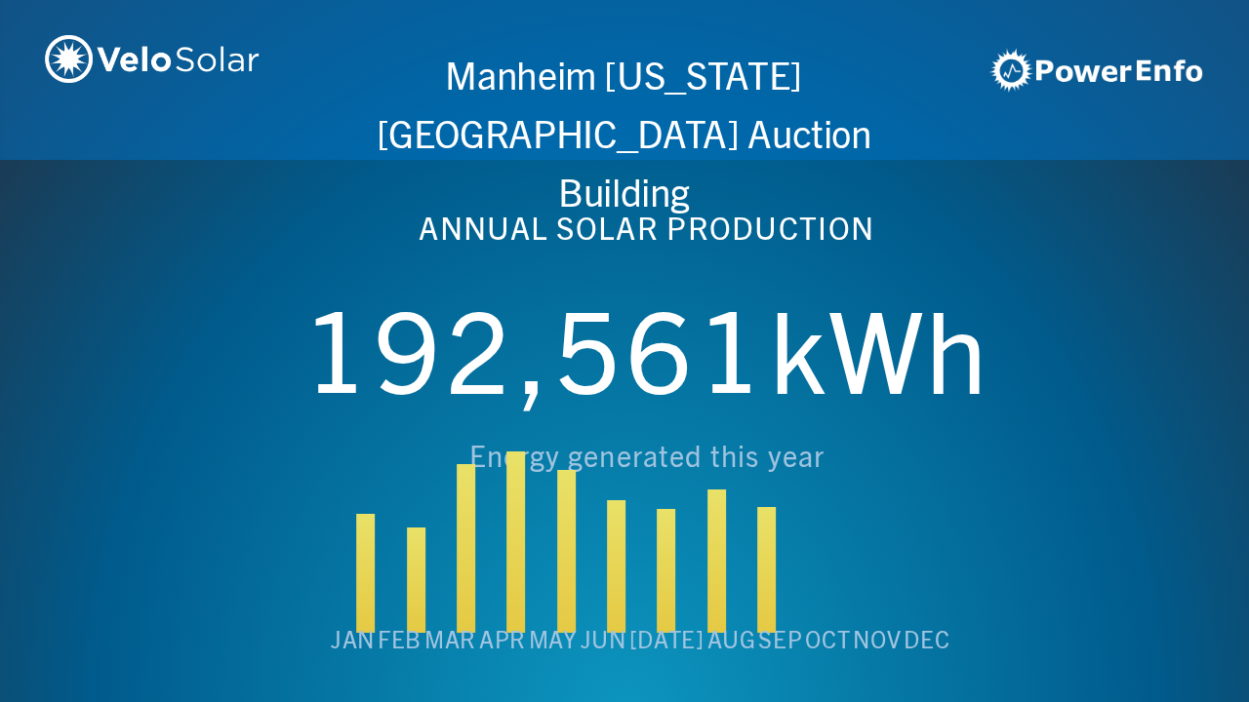
scroll to position [0, 4994]
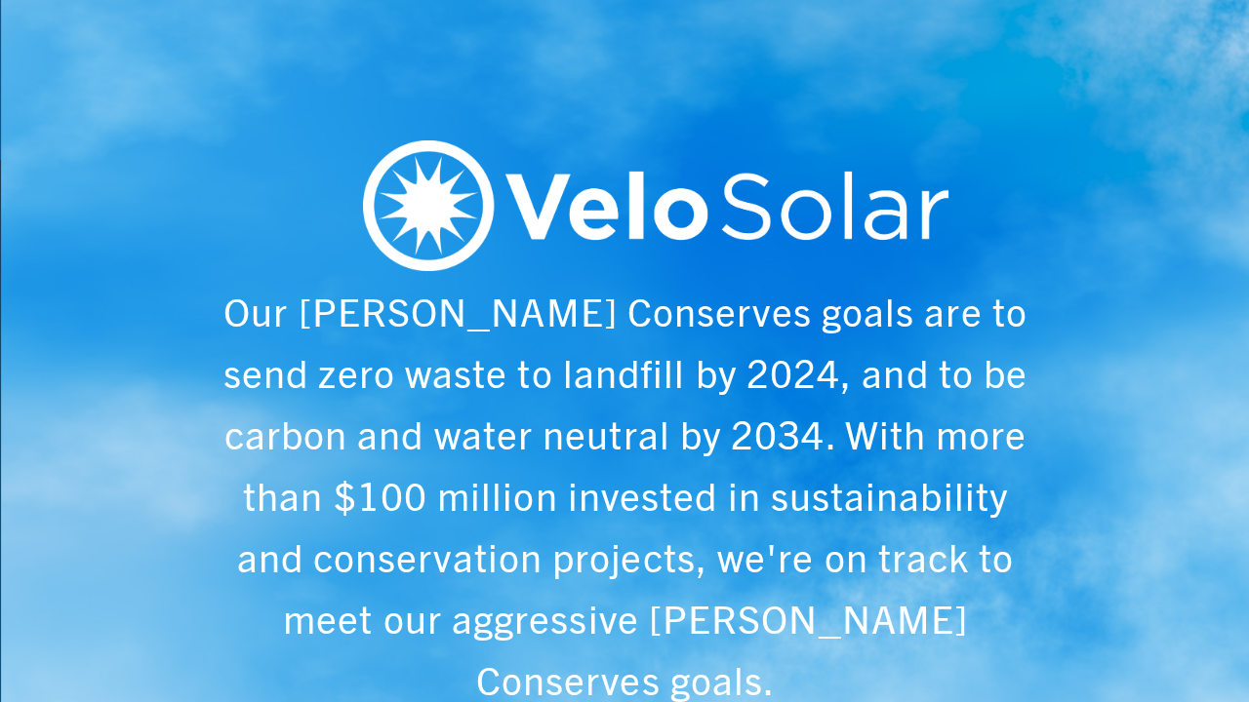
scroll to position [0, 6243]
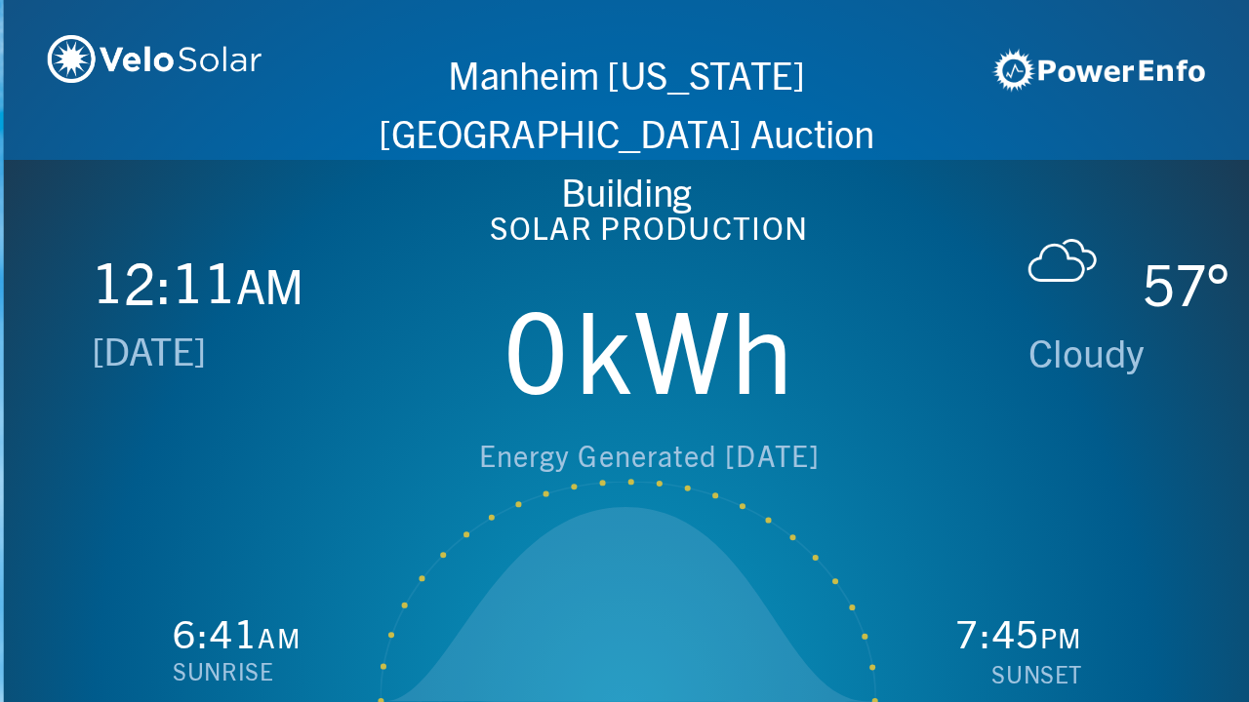
scroll to position [0, 1249]
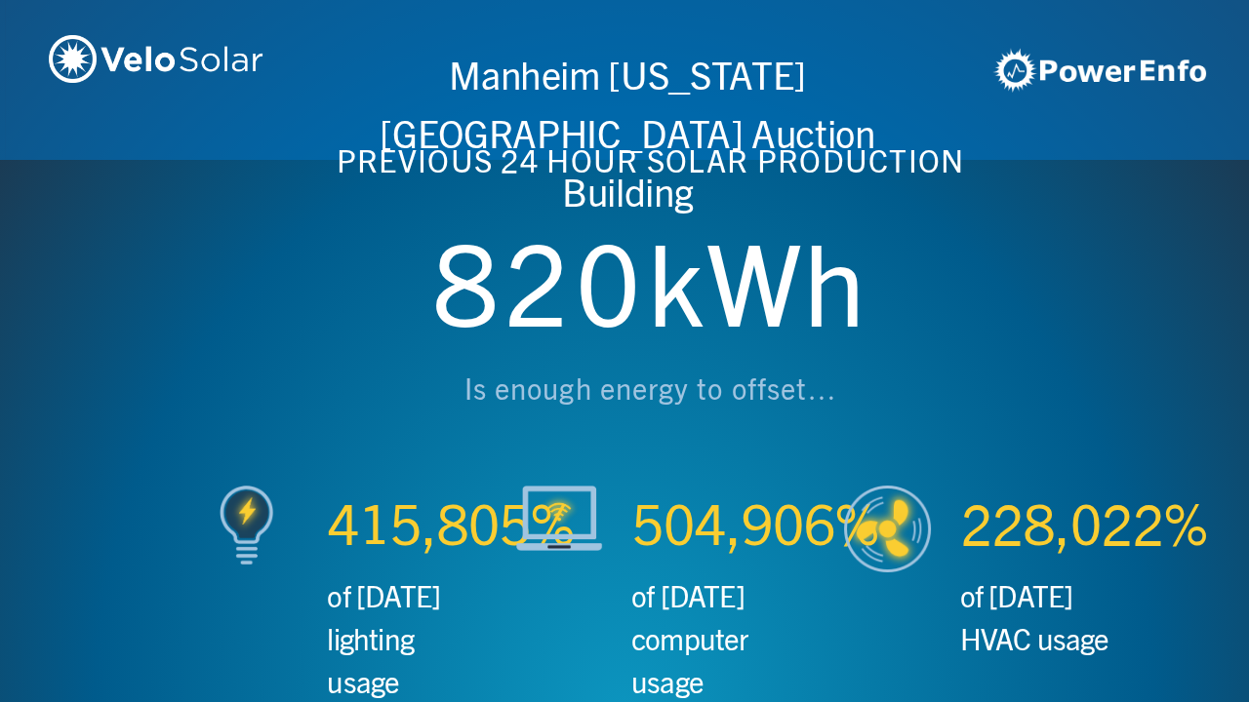
scroll to position [0, 2497]
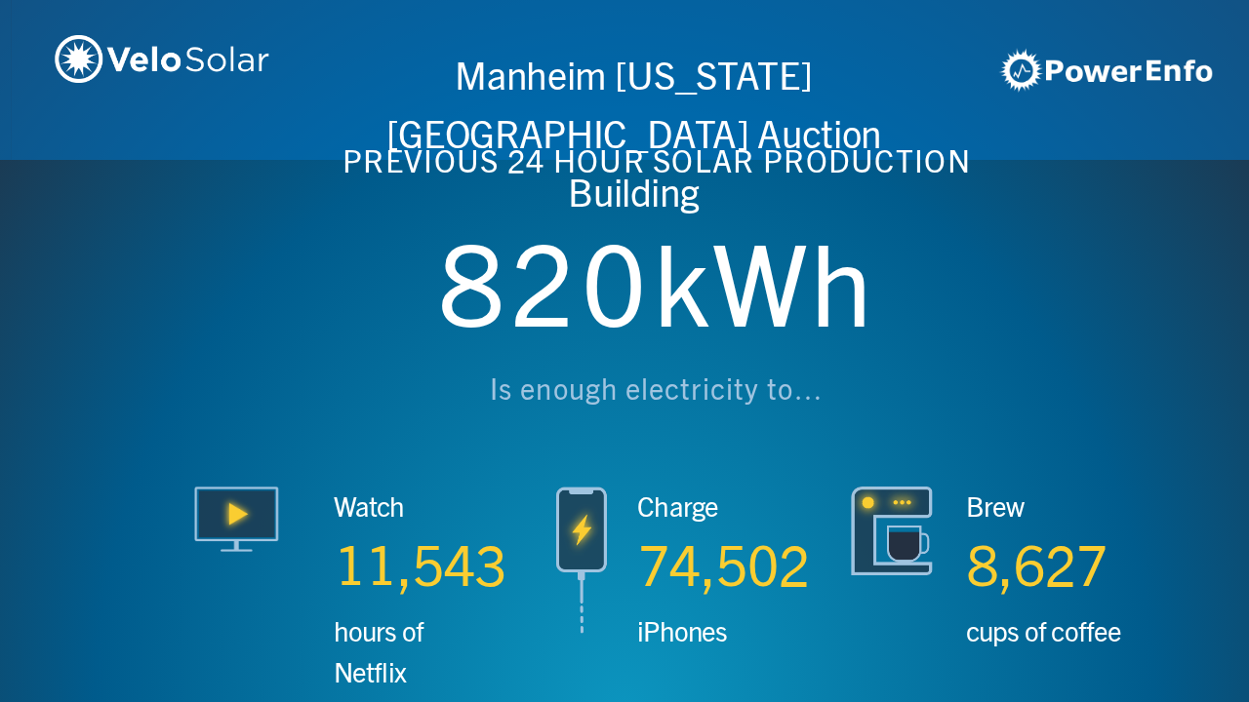
scroll to position [0, 3746]
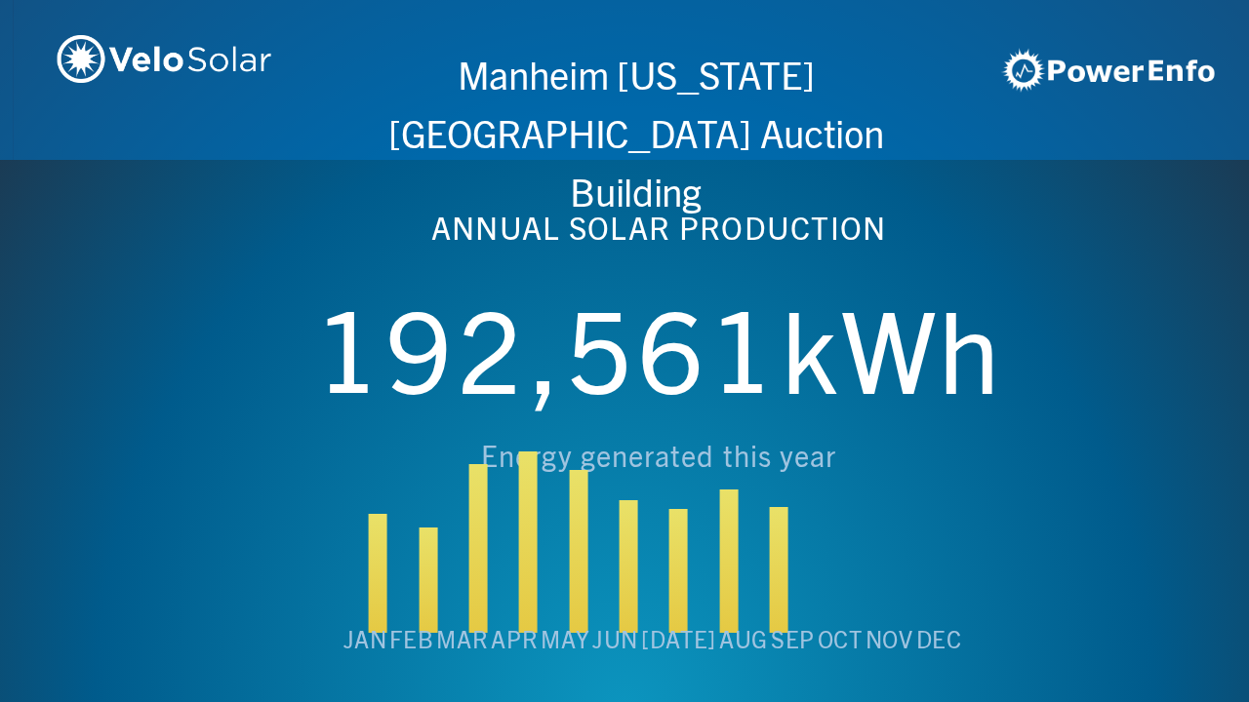
scroll to position [0, 4994]
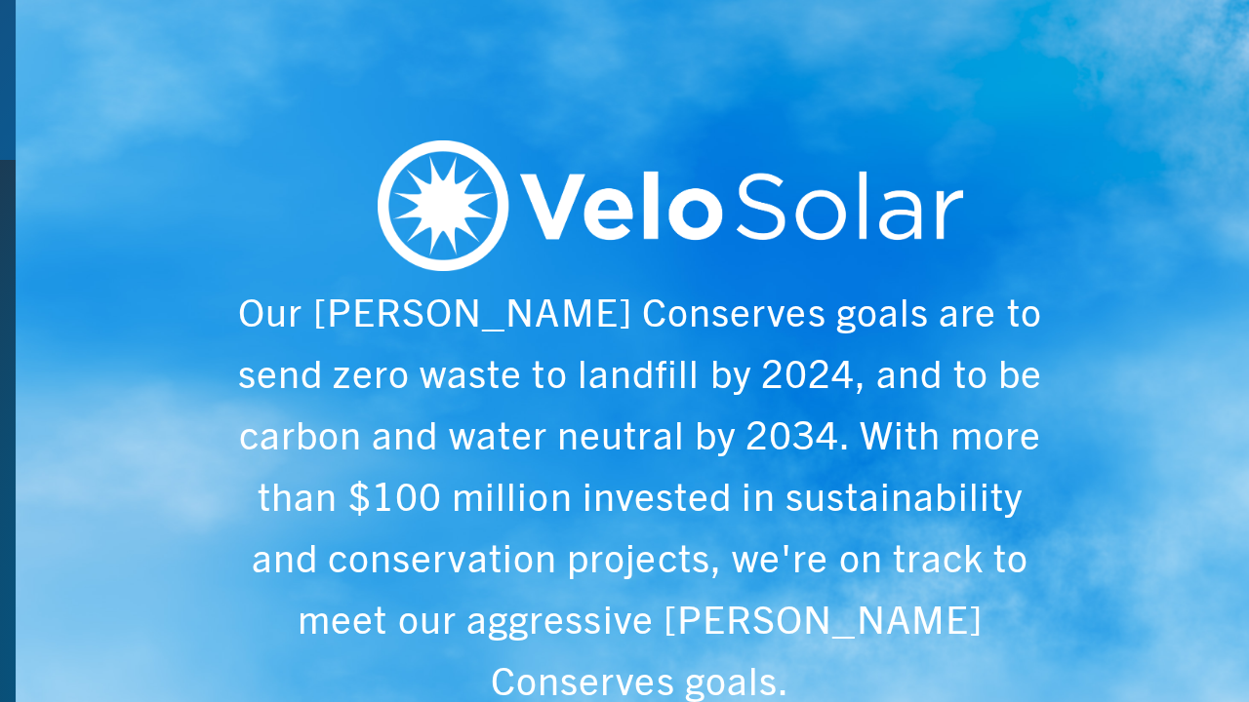
scroll to position [0, 6243]
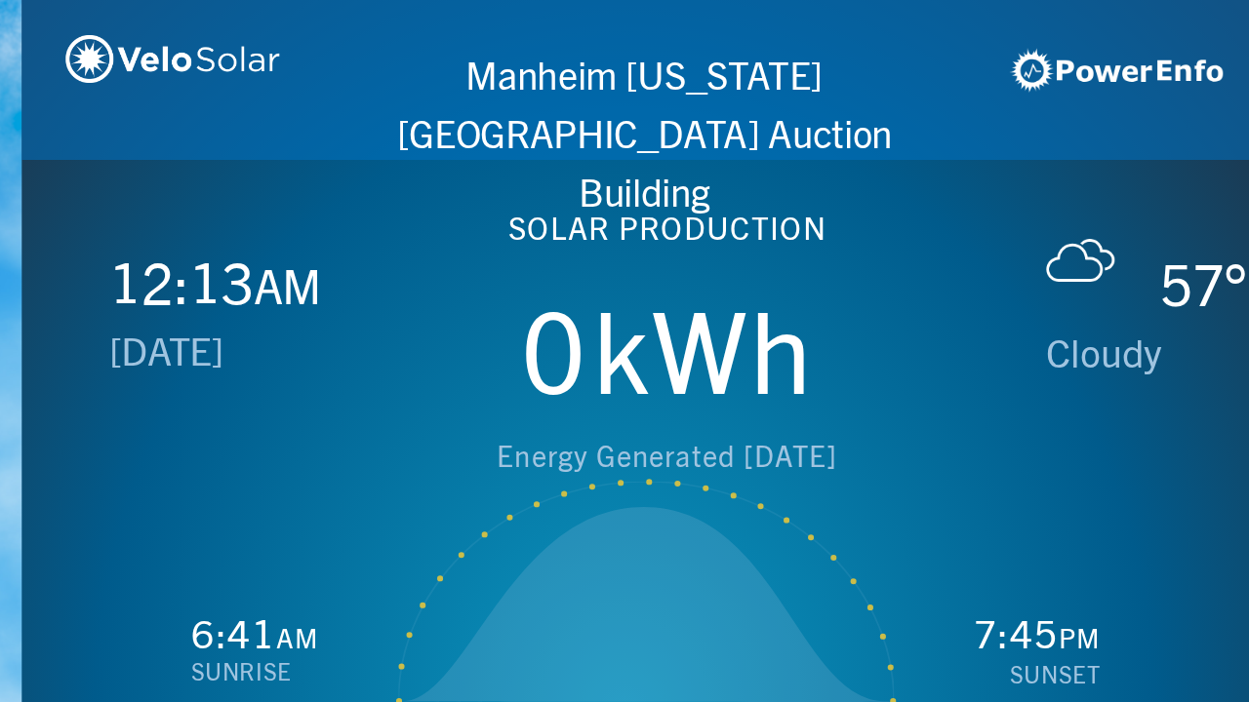
scroll to position [0, 1249]
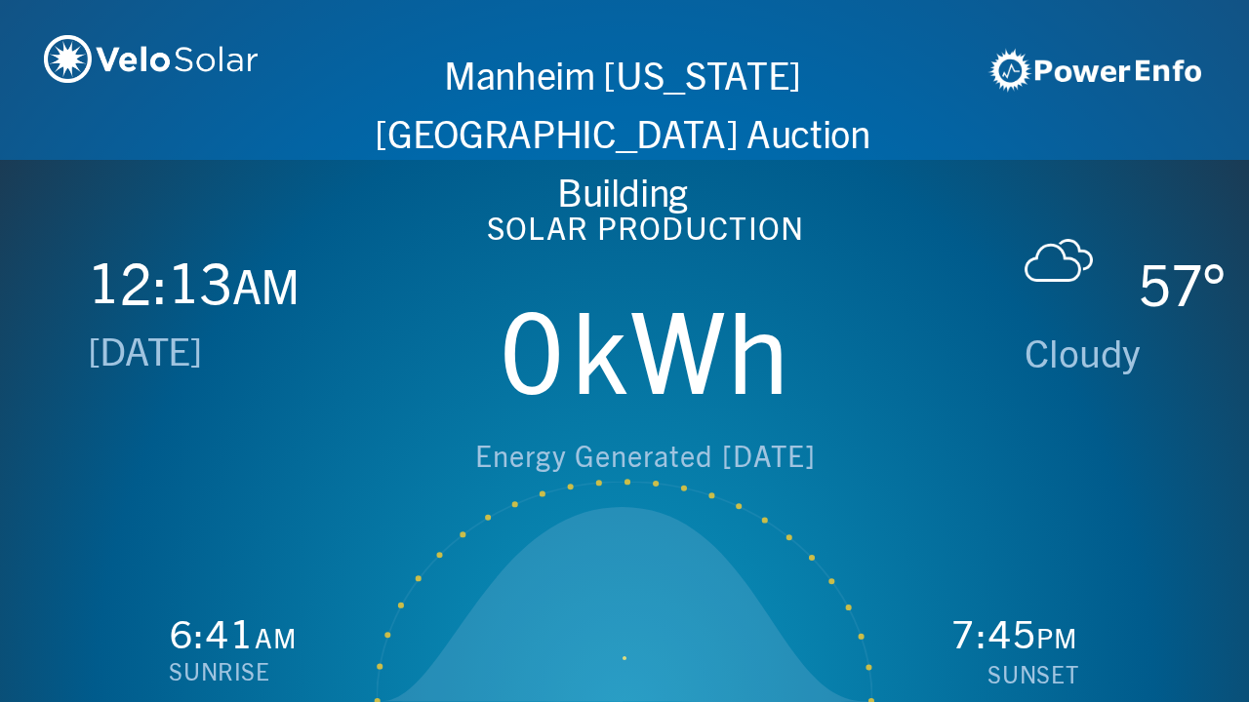
scroll to position [0, 2497]
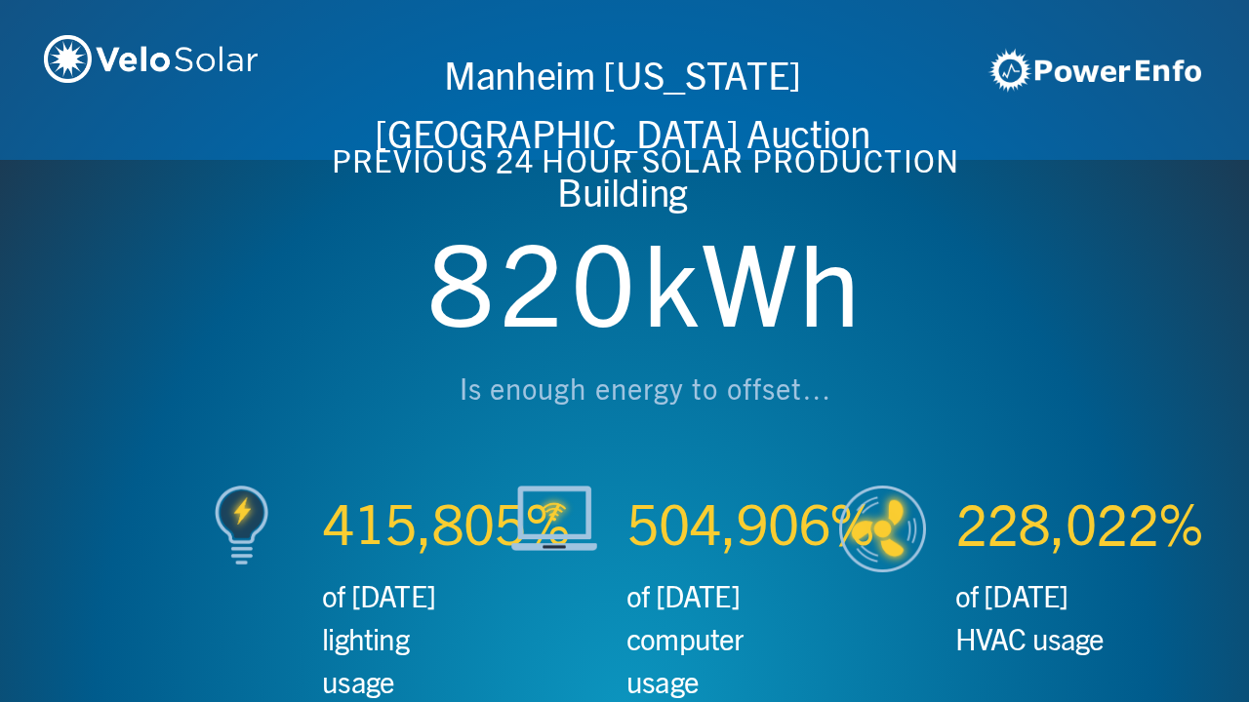
scroll to position [0, 3746]
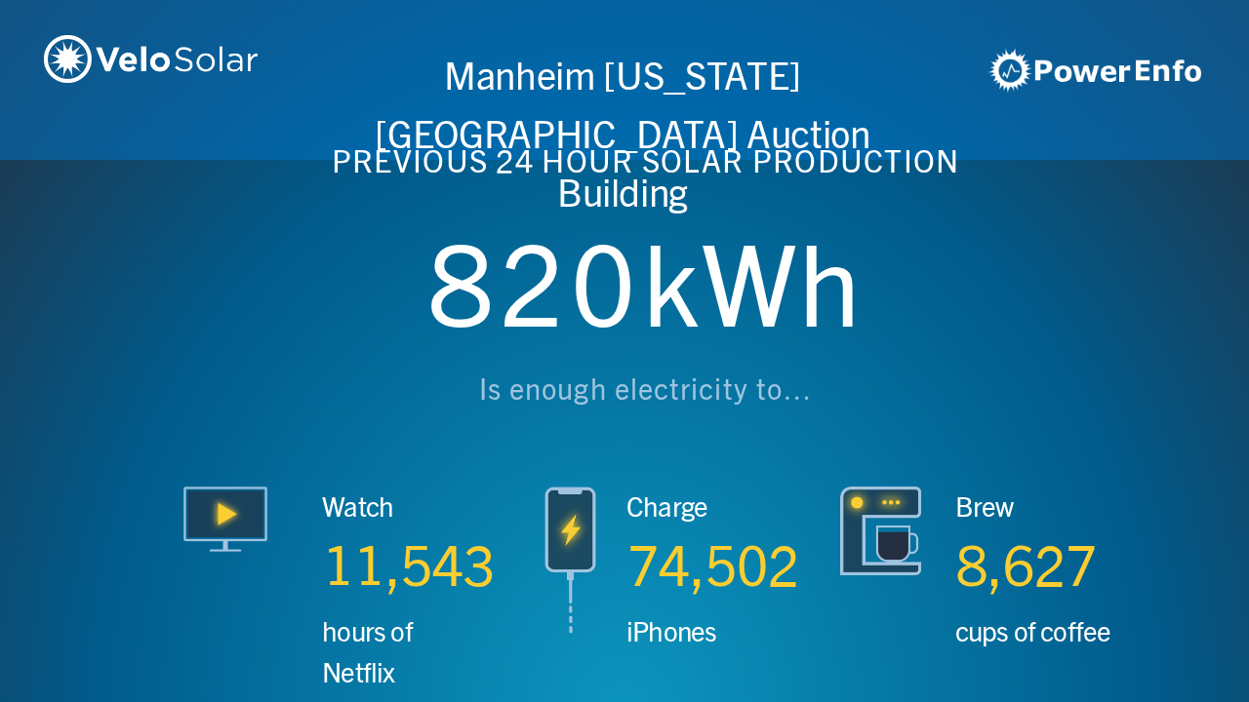
scroll to position [0, 4994]
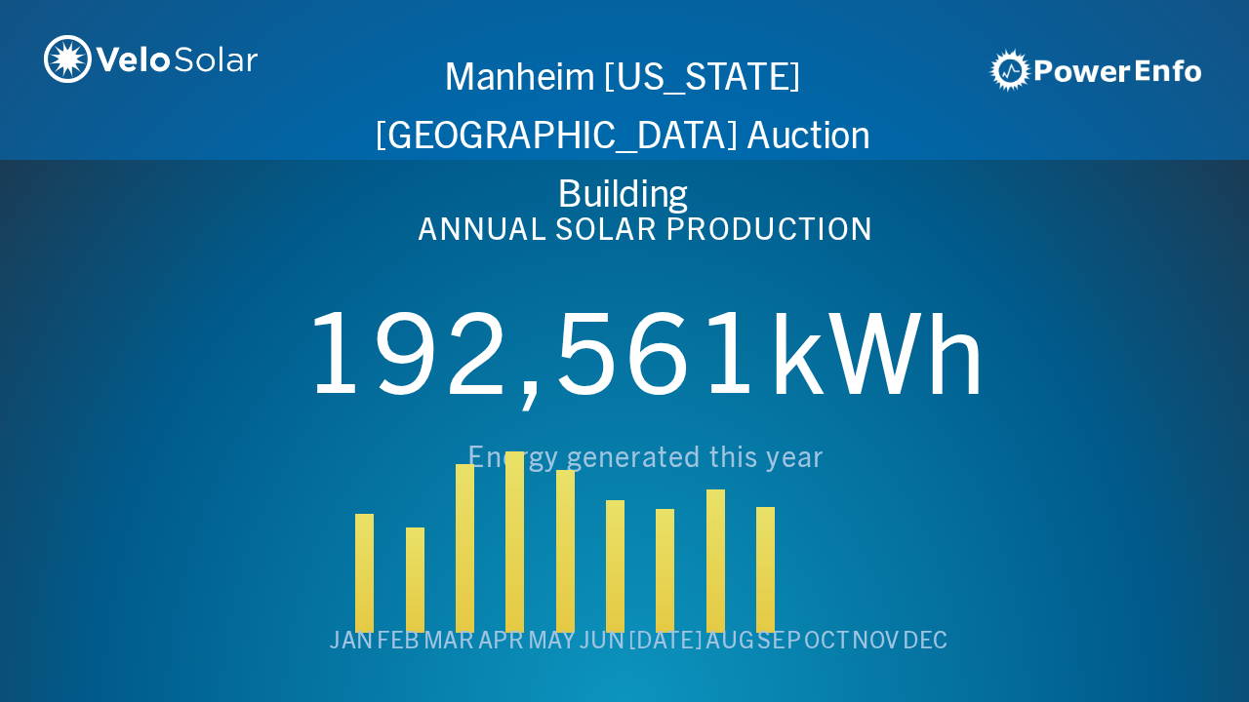
scroll to position [0, 6243]
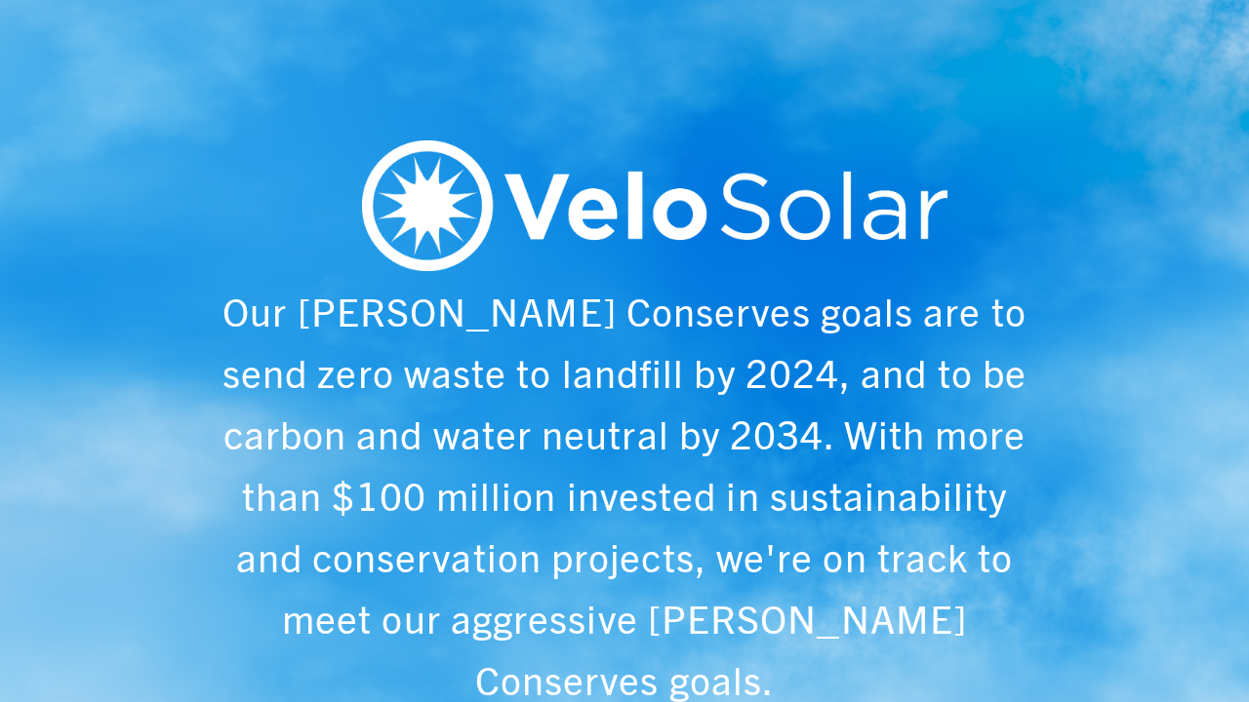
scroll to position [0, 1249]
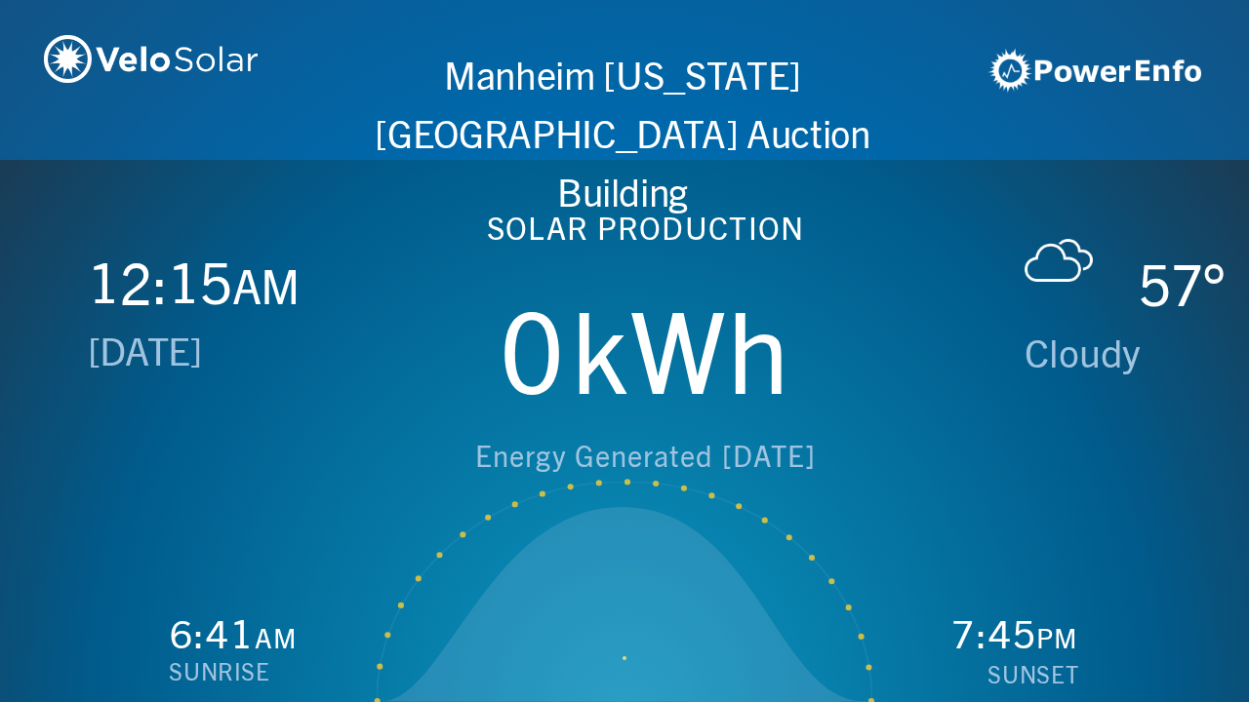
scroll to position [0, 2497]
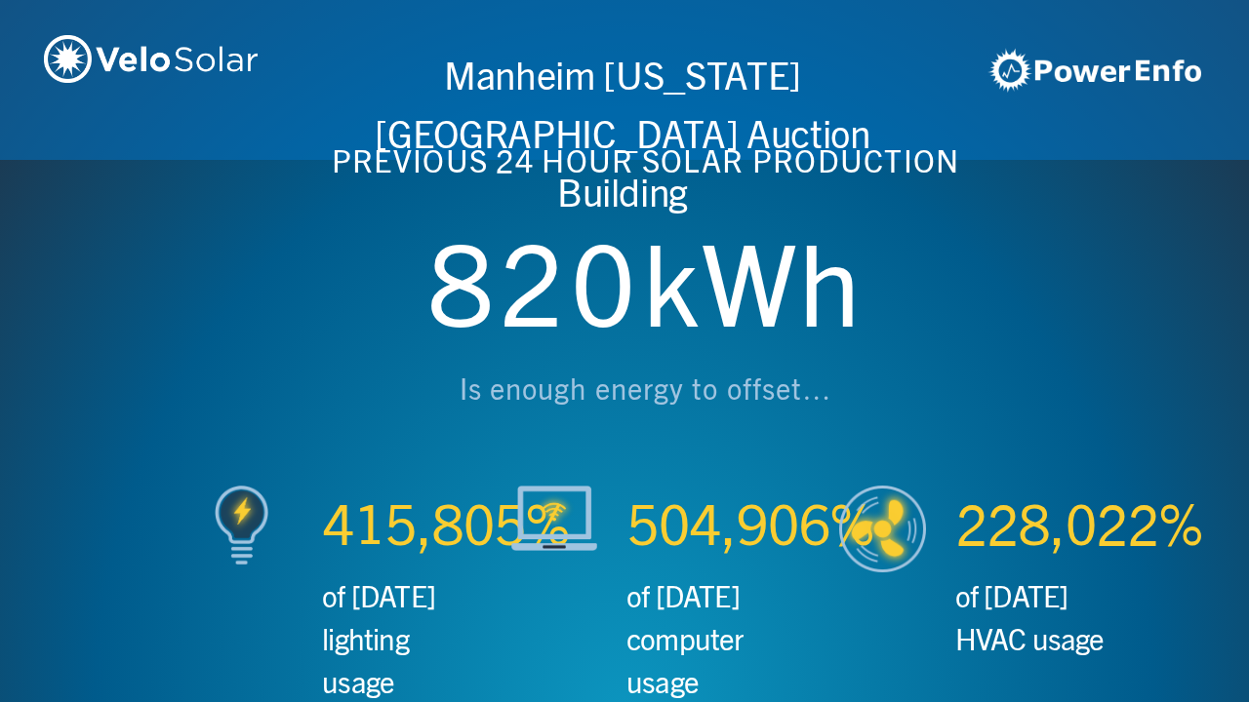
scroll to position [0, 3746]
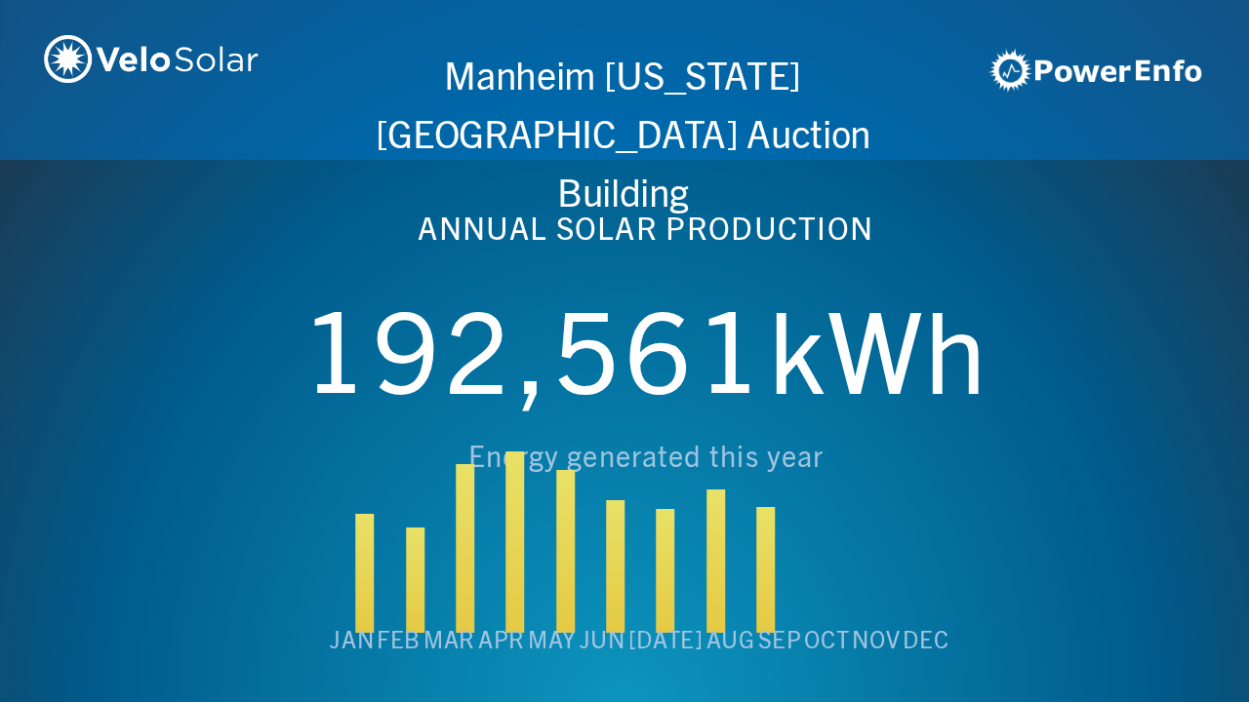
scroll to position [0, 4994]
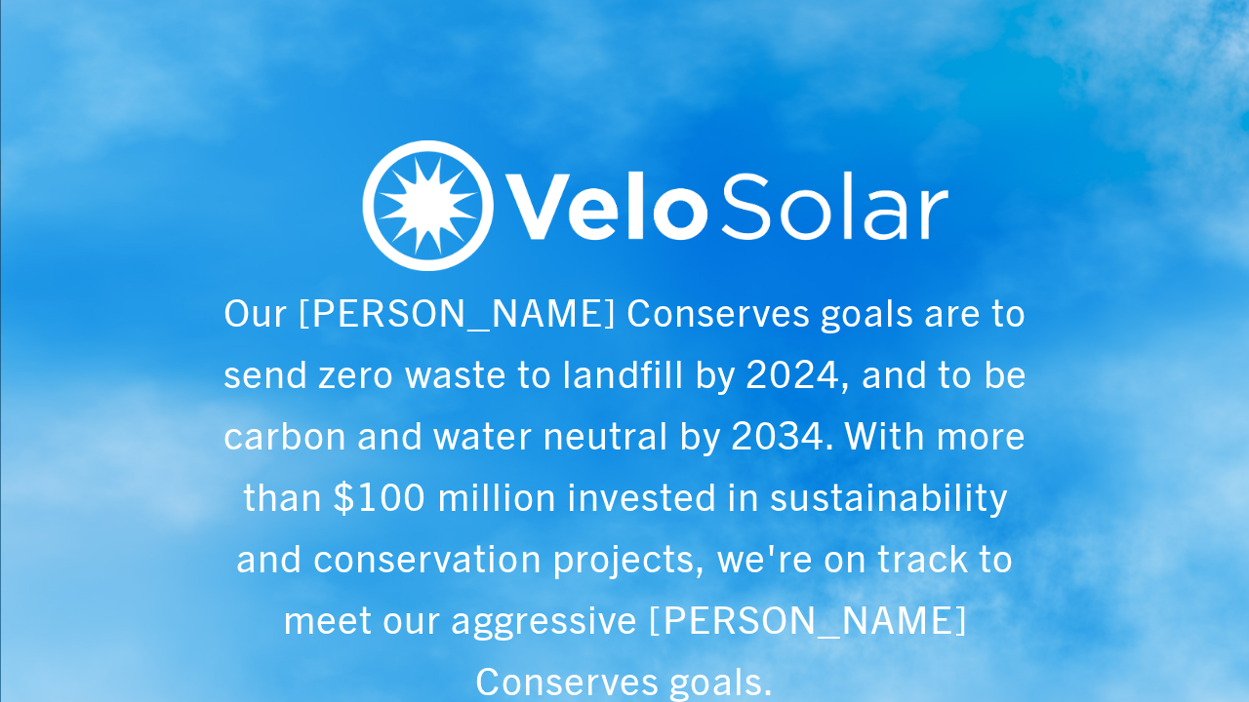
scroll to position [0, 6243]
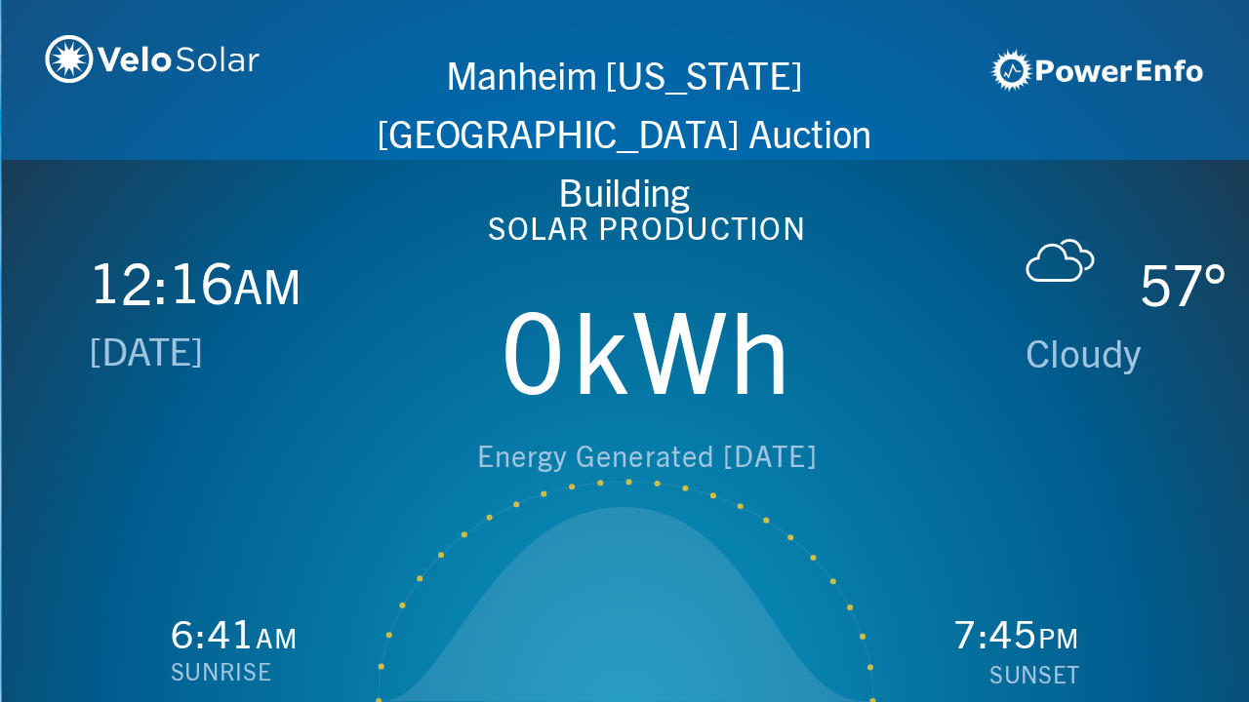
scroll to position [0, 1249]
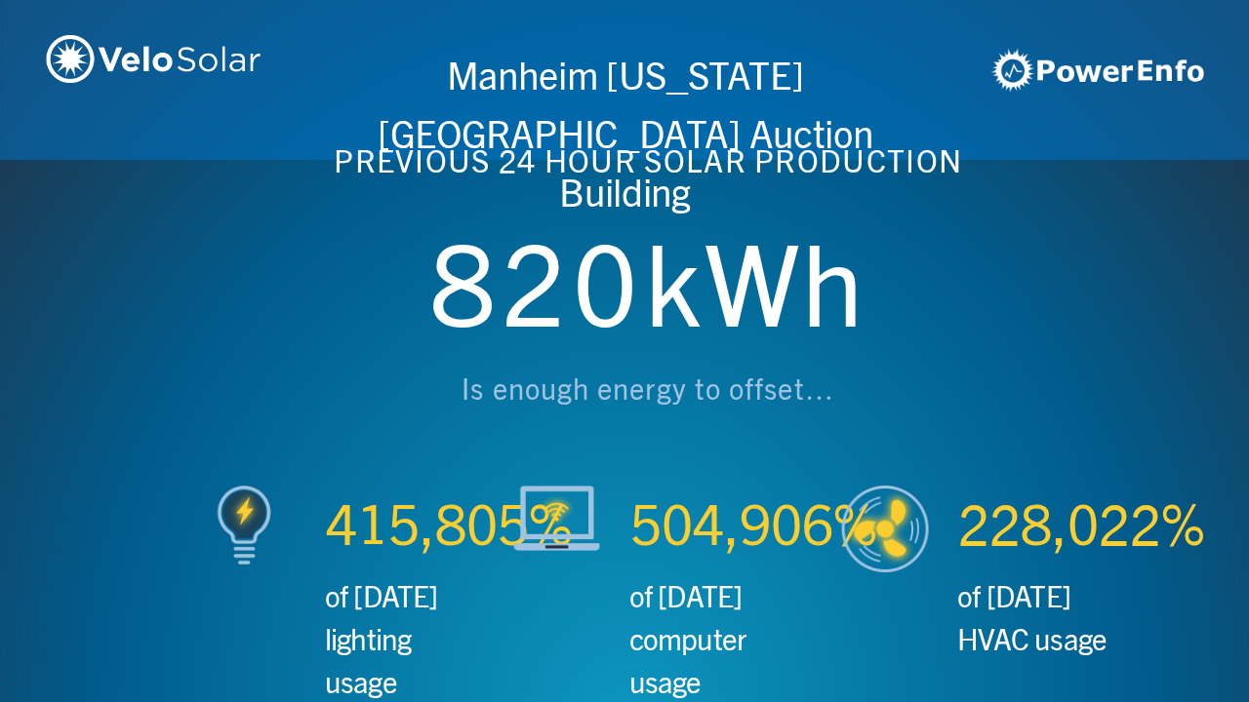
scroll to position [0, 2497]
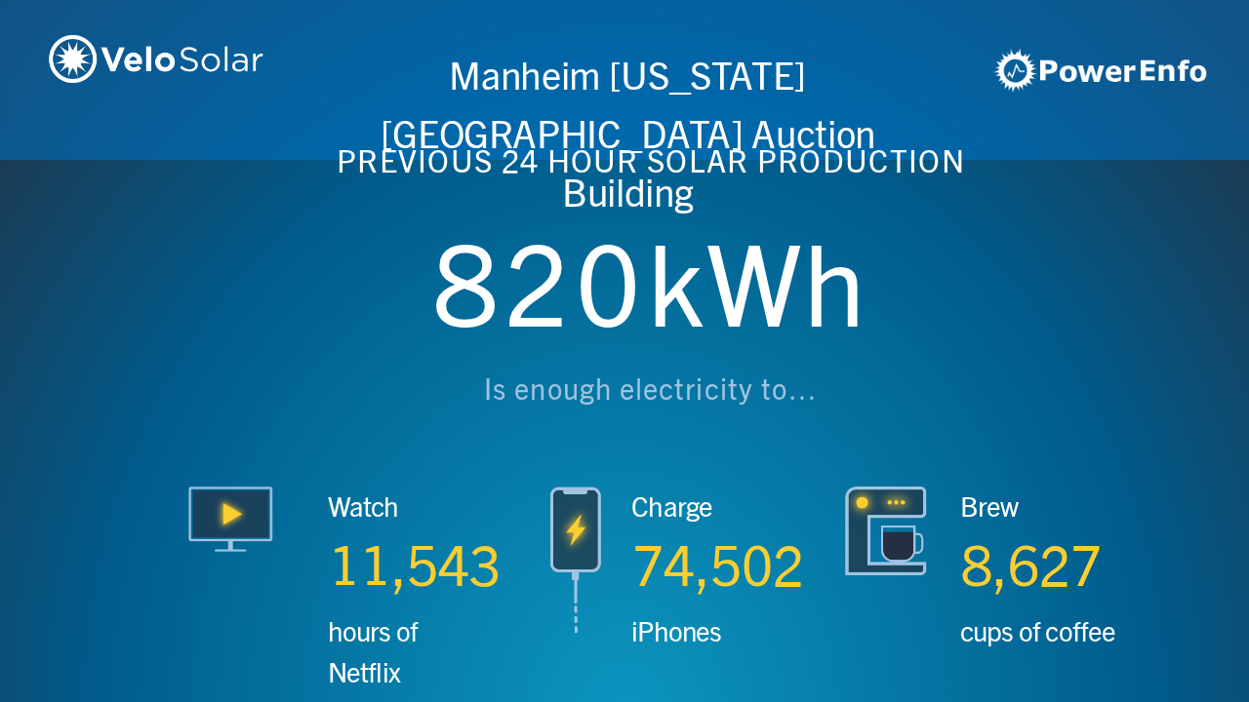
scroll to position [0, 3746]
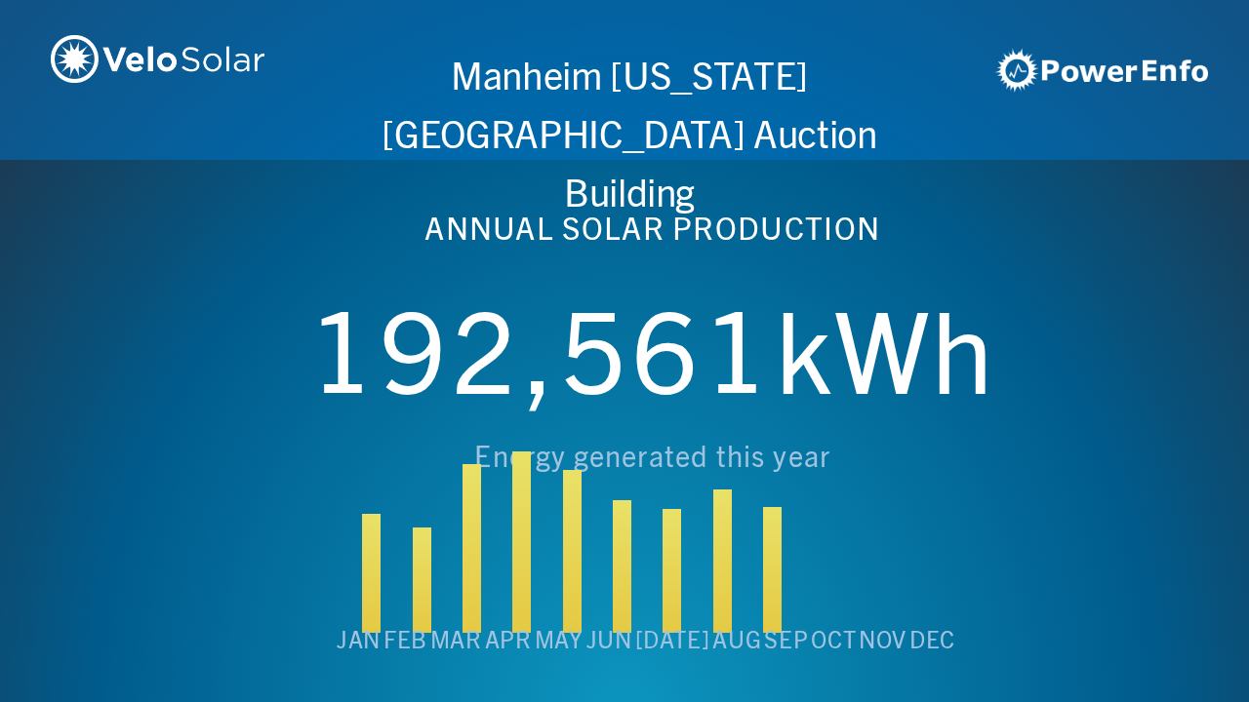
scroll to position [0, 4994]
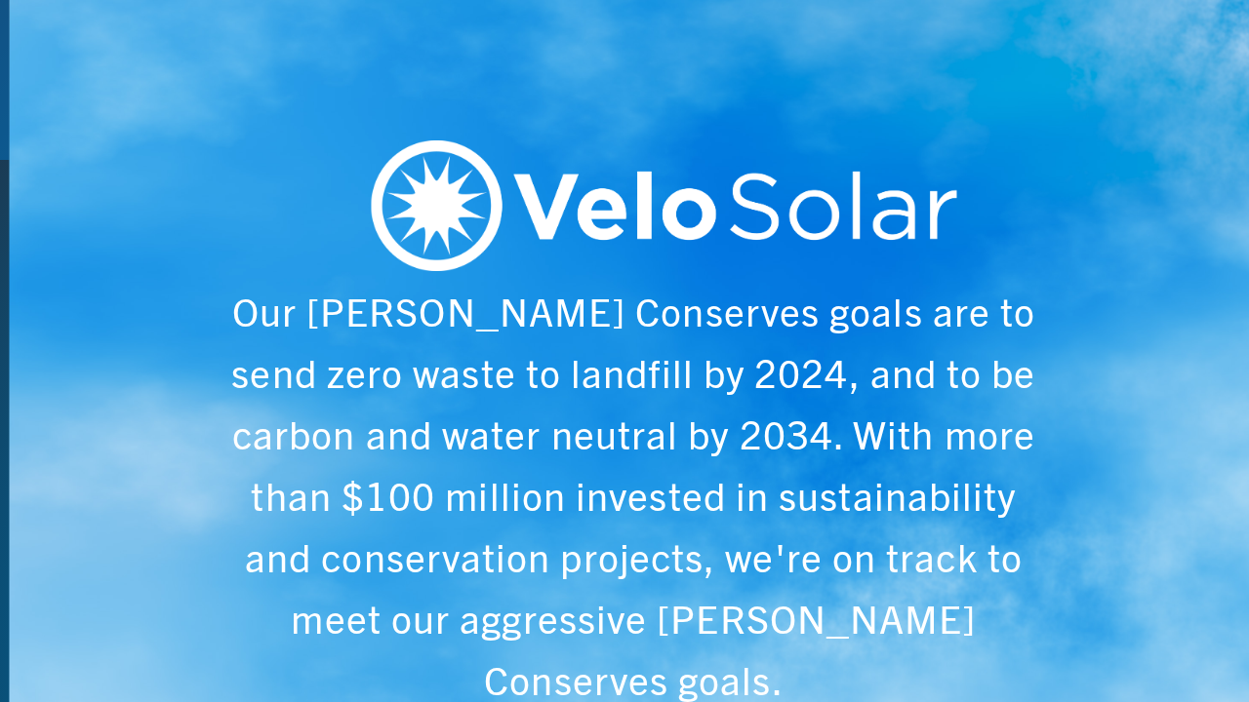
scroll to position [0, 6243]
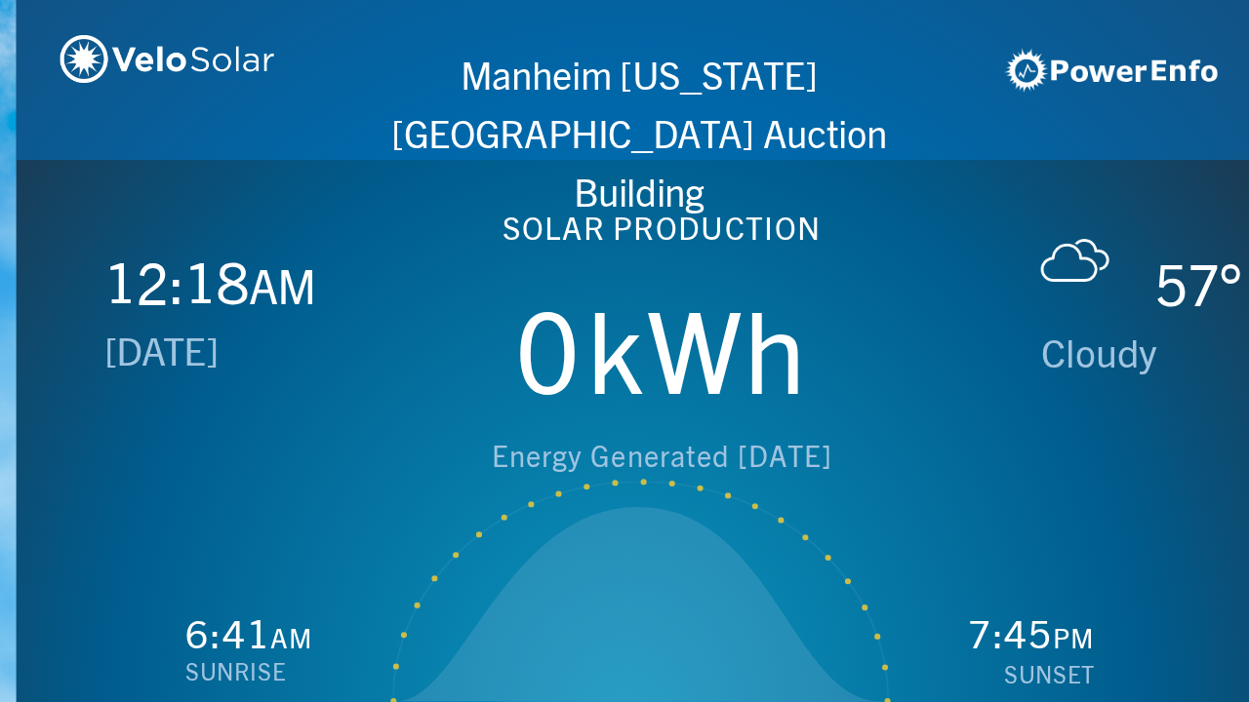
scroll to position [0, 1249]
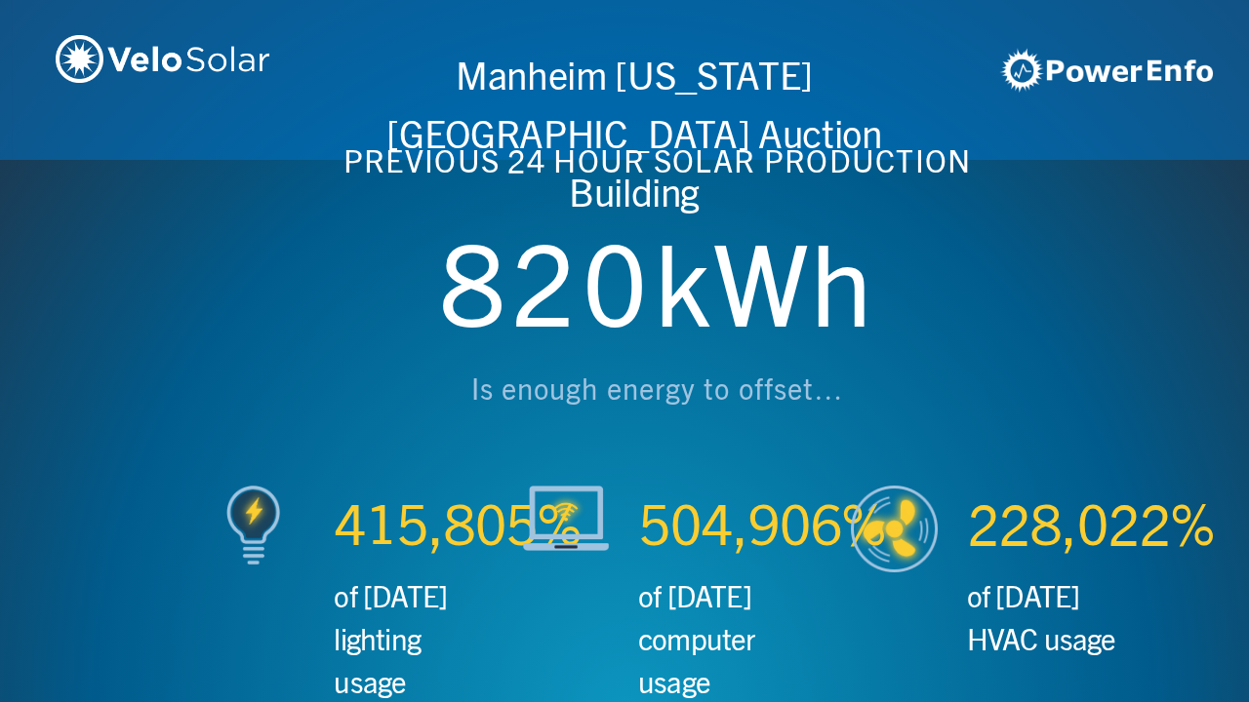
scroll to position [0, 2497]
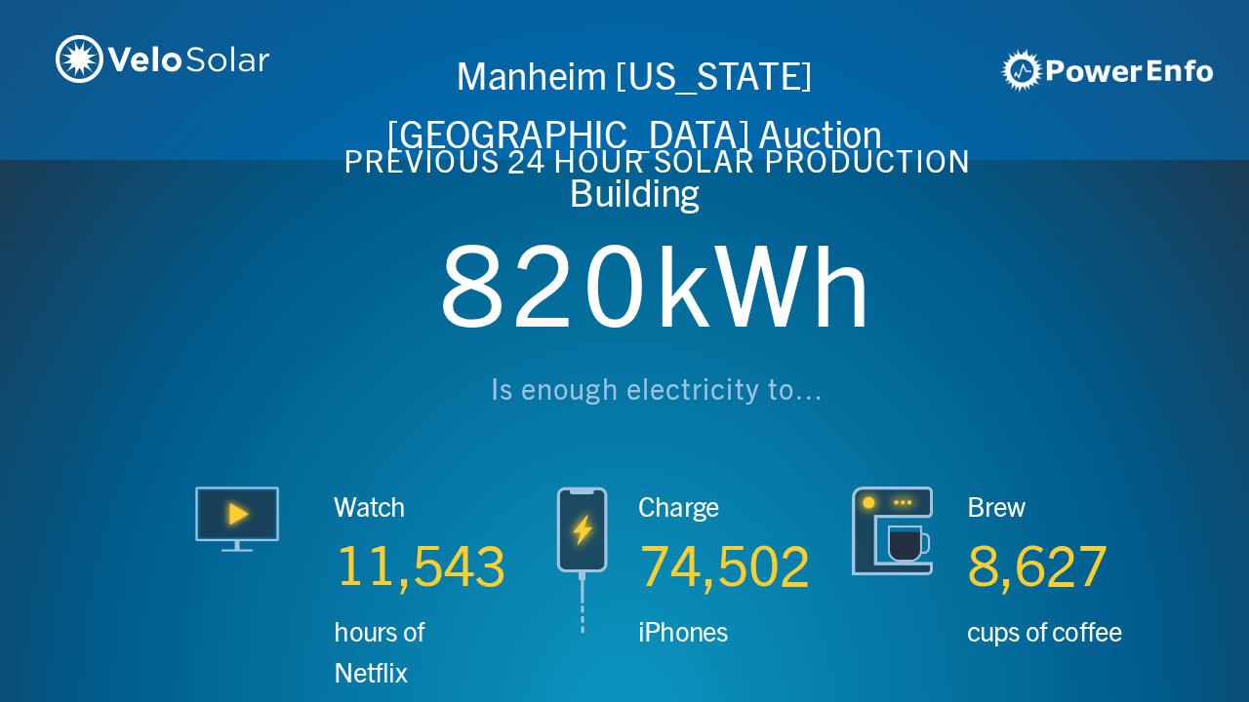
scroll to position [0, 3746]
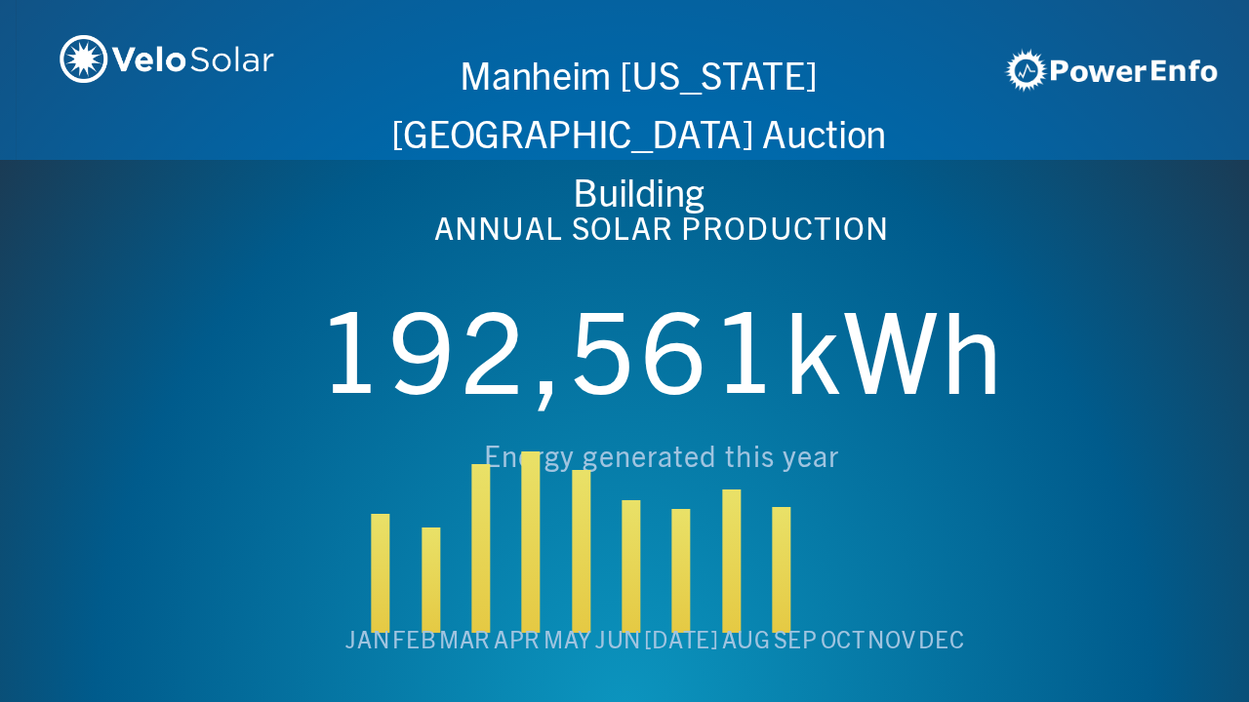
scroll to position [0, 4994]
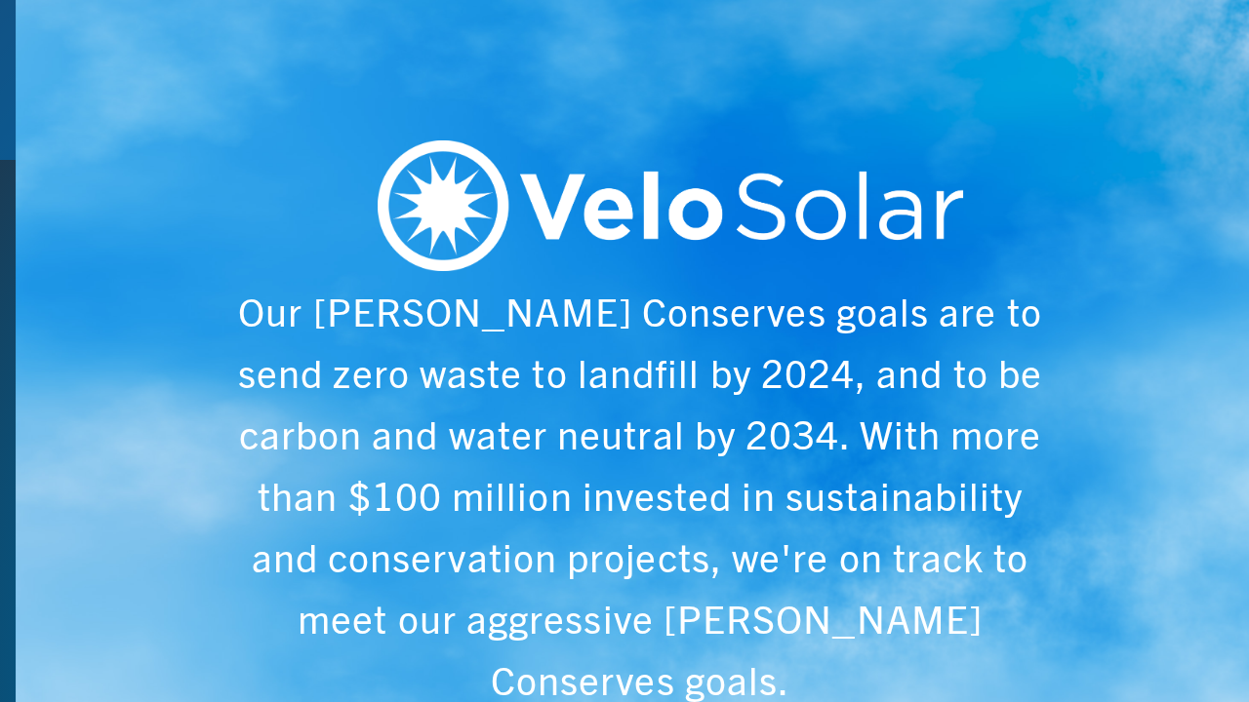
scroll to position [0, 6243]
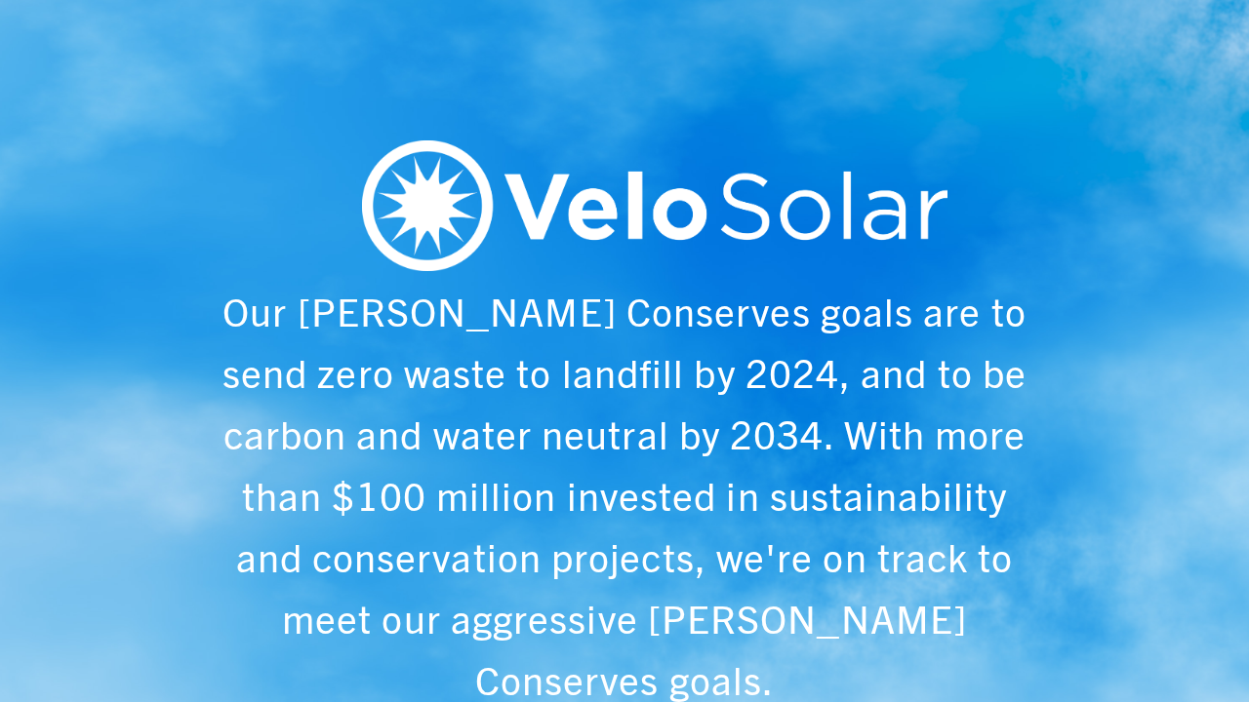
scroll to position [0, 1249]
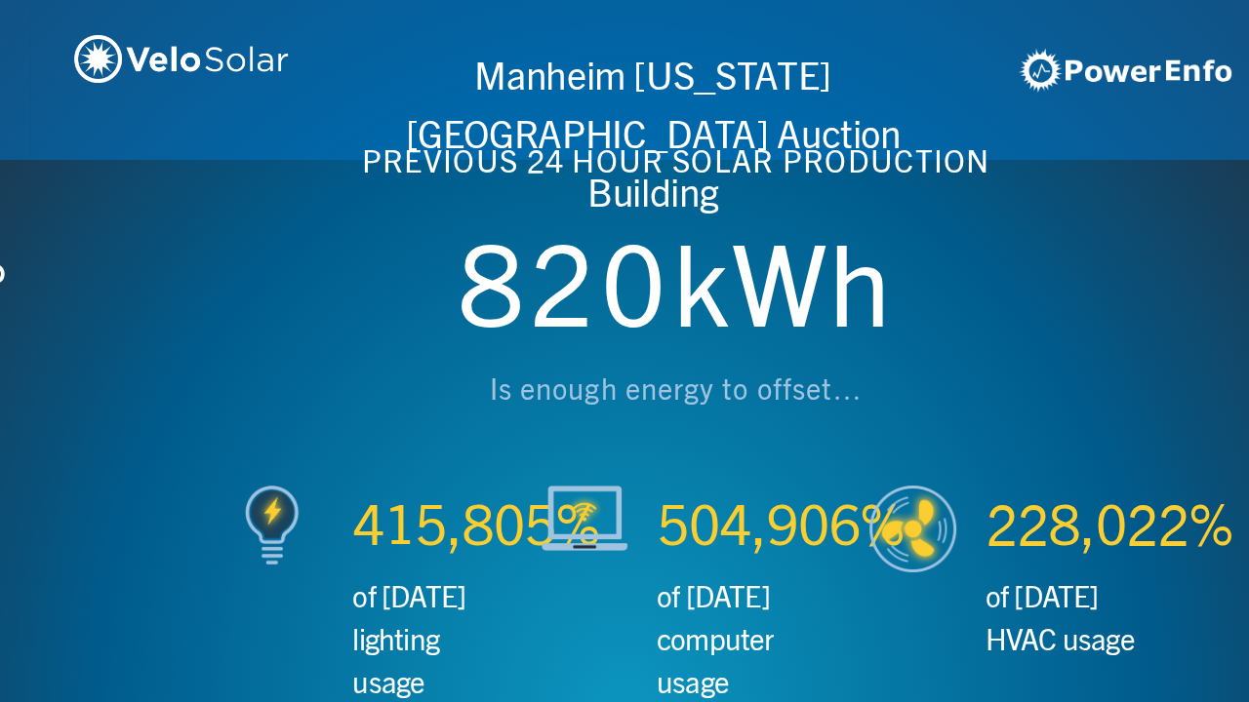
scroll to position [0, 2497]
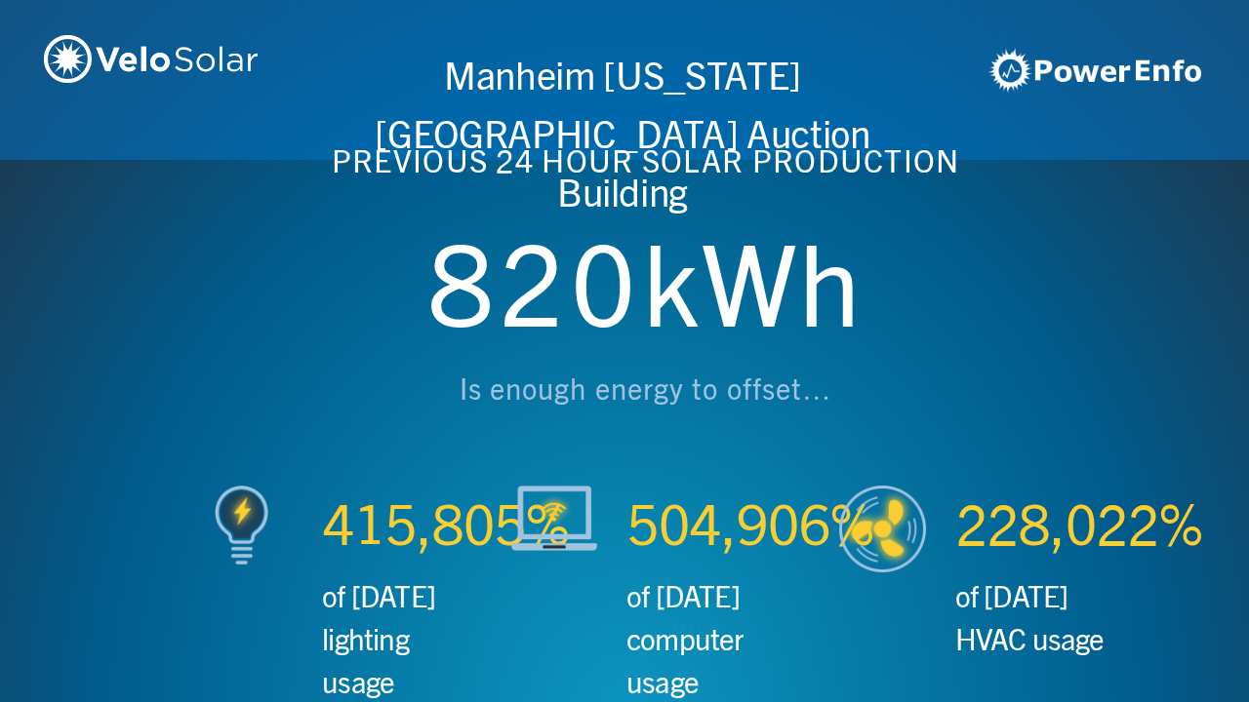
scroll to position [0, 3746]
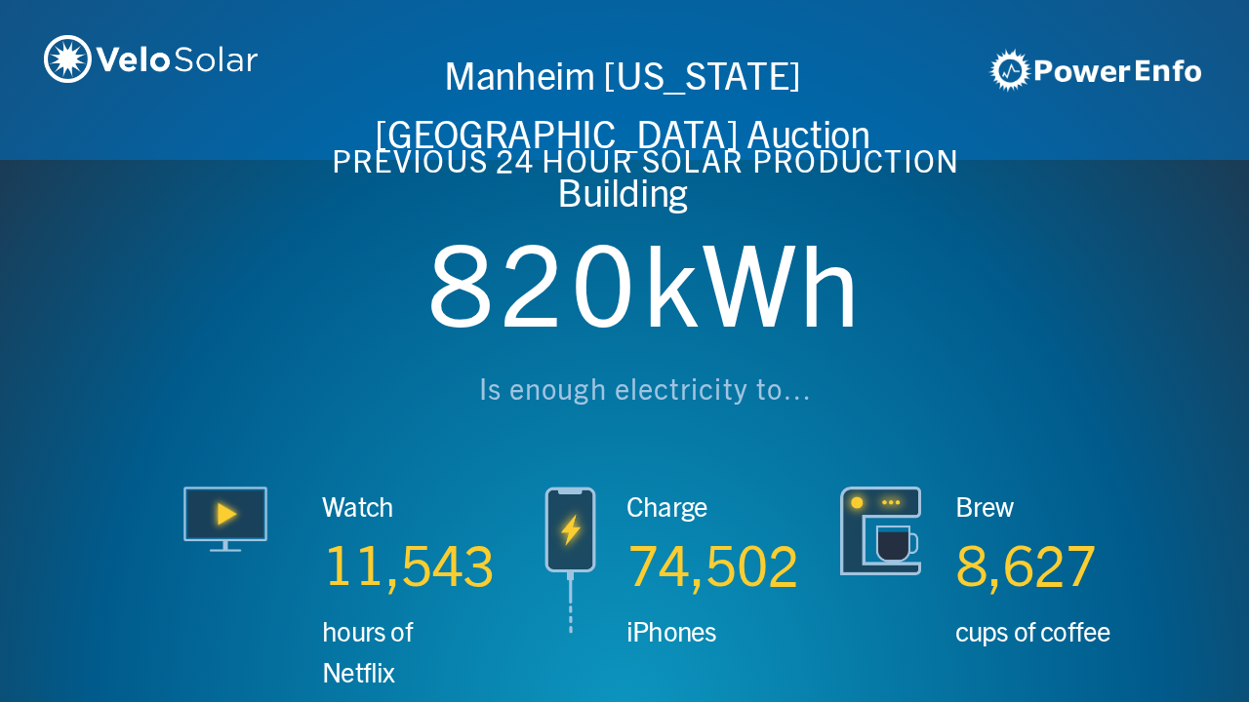
scroll to position [0, 4994]
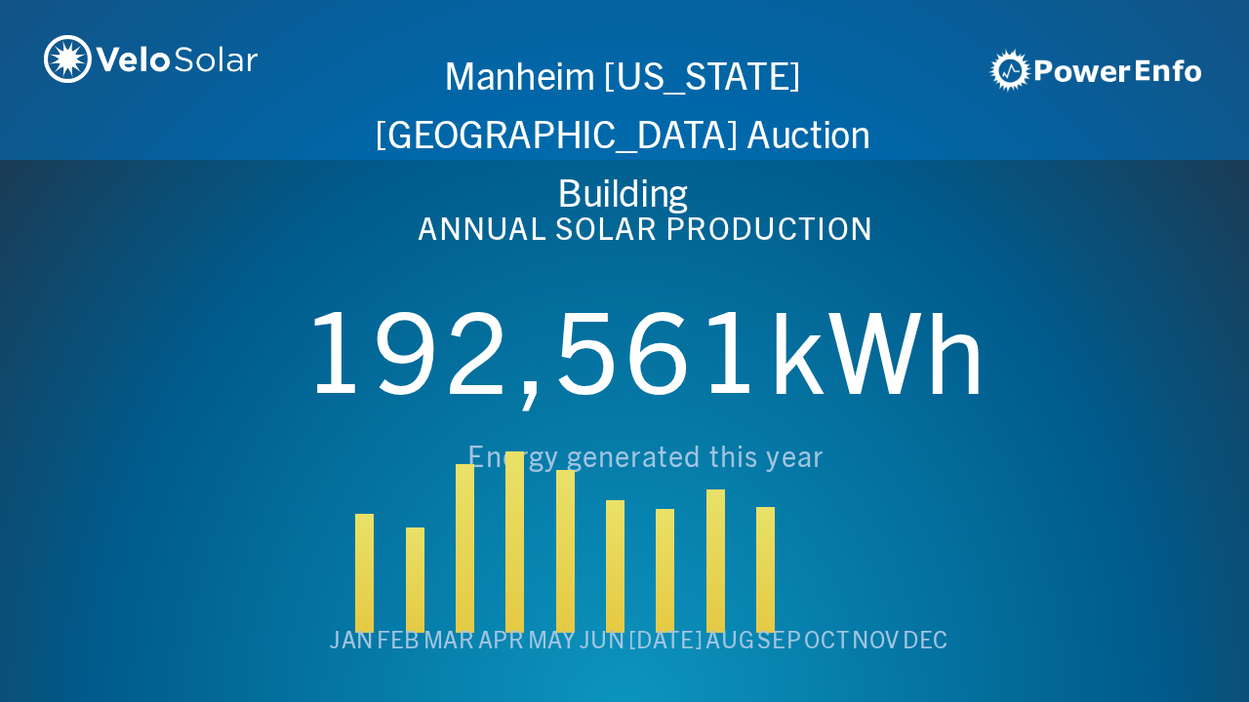
scroll to position [0, 6243]
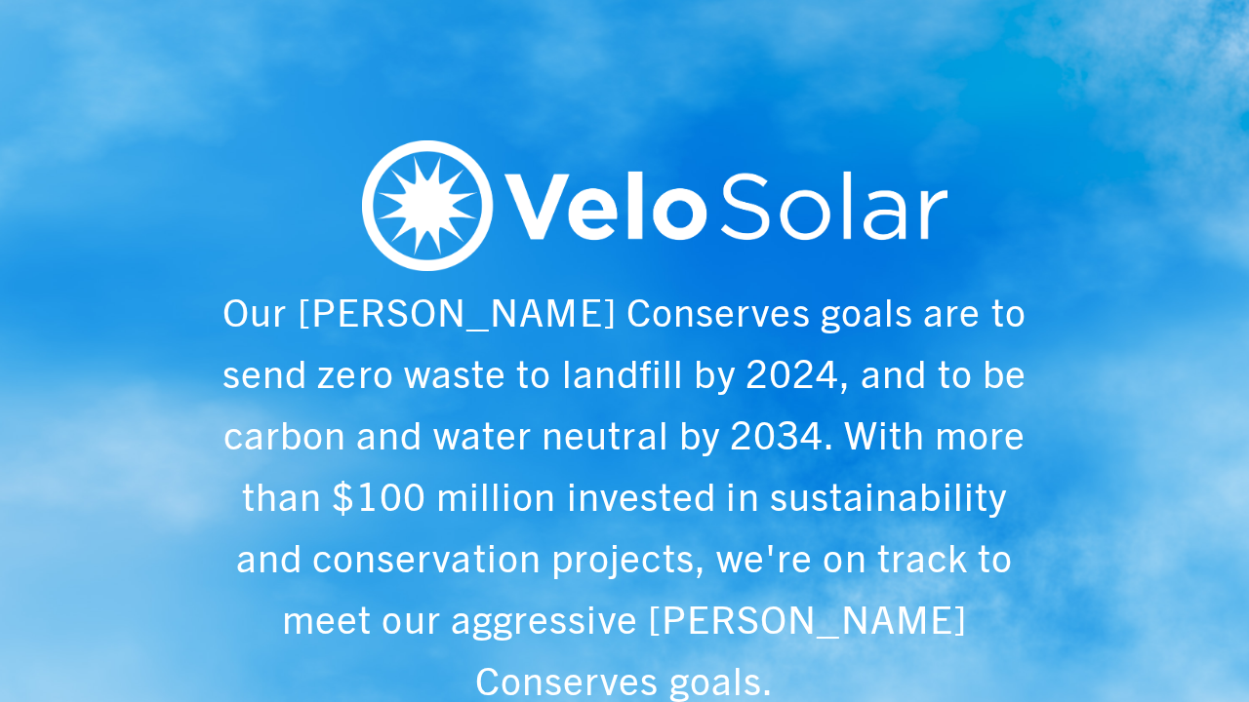
scroll to position [0, 1249]
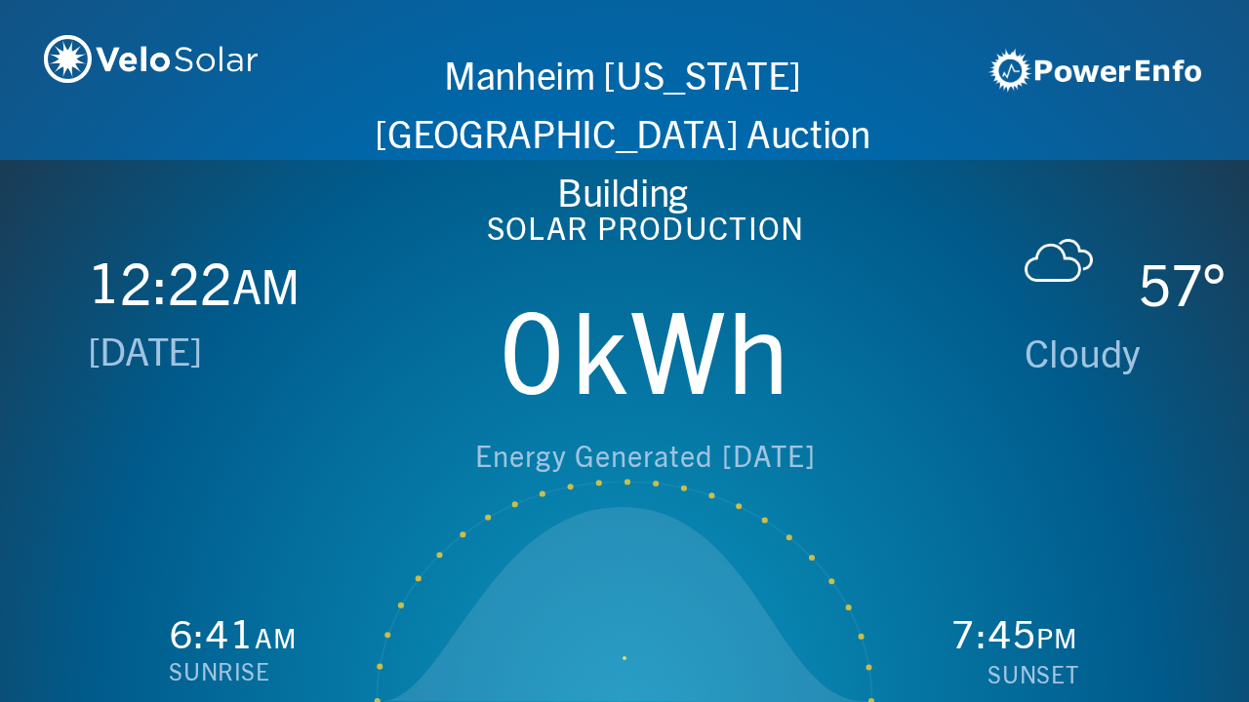
scroll to position [0, 2497]
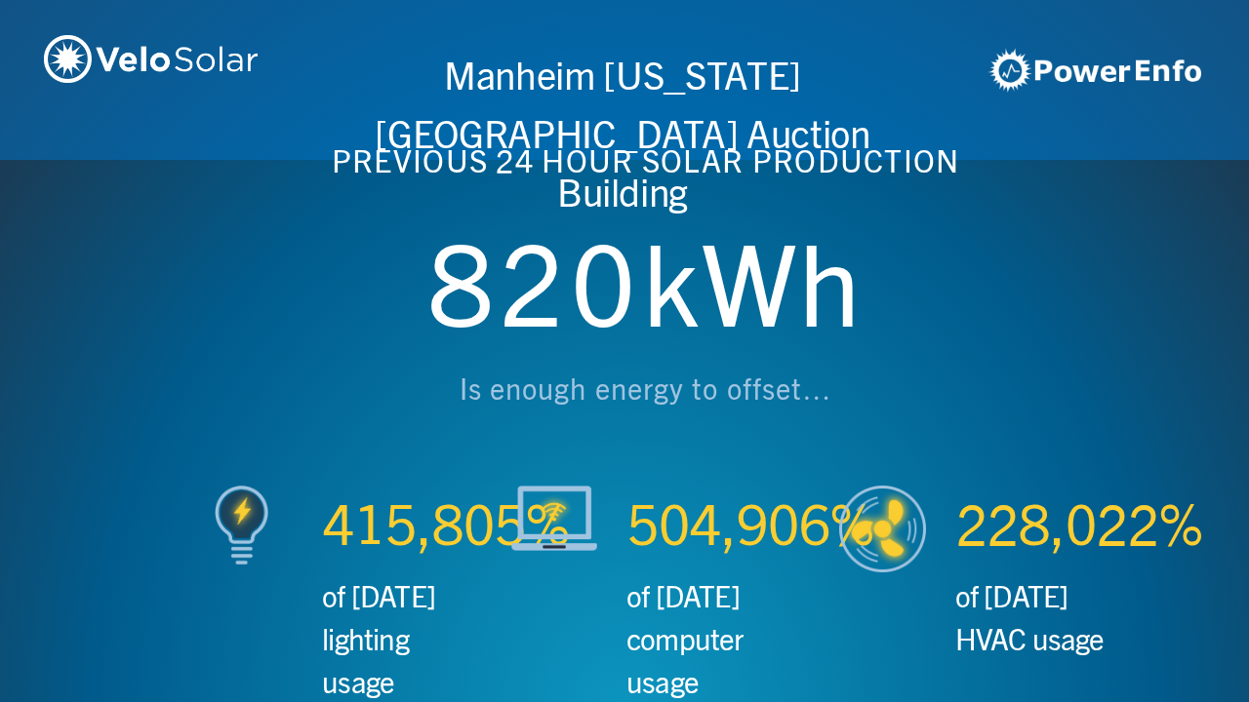
scroll to position [0, 3746]
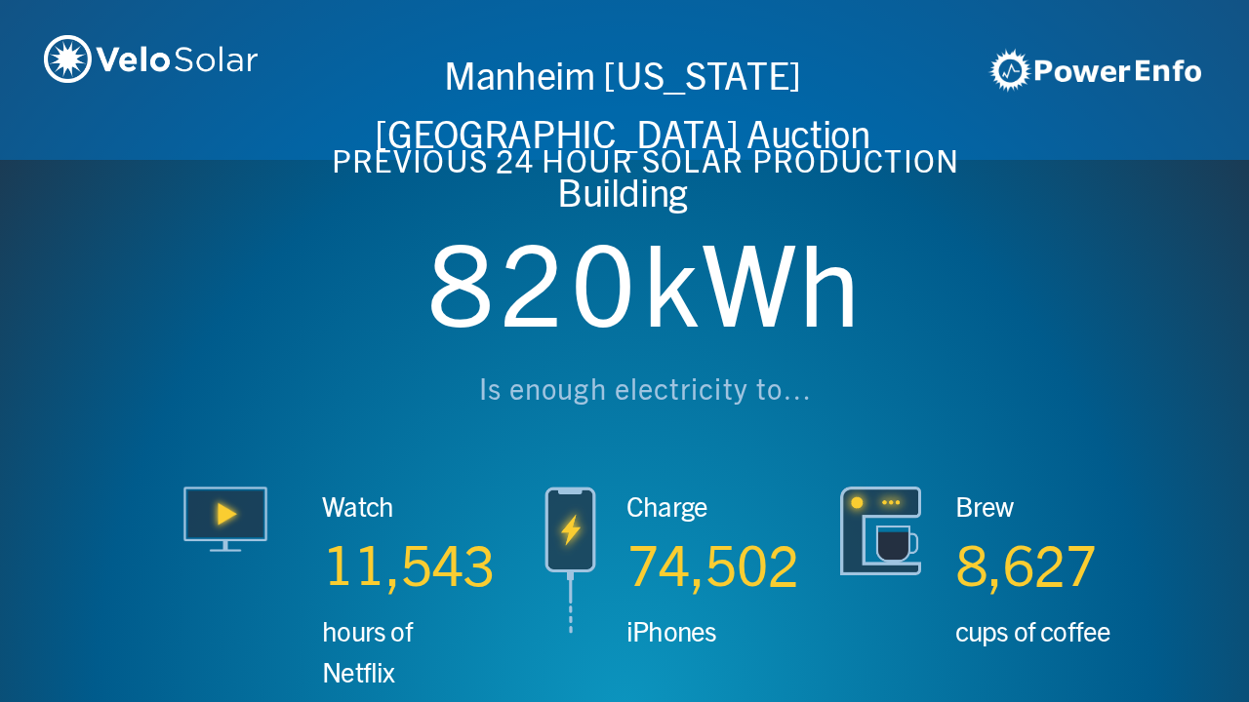
scroll to position [0, 4994]
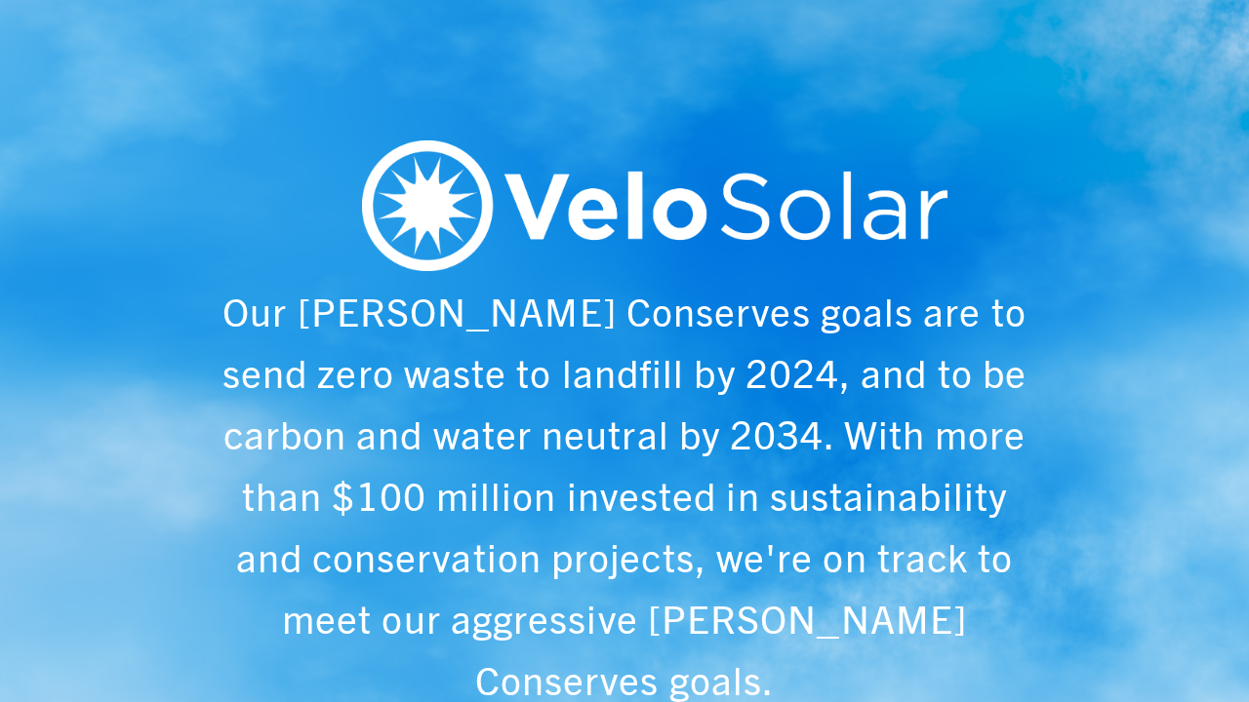
scroll to position [0, 6243]
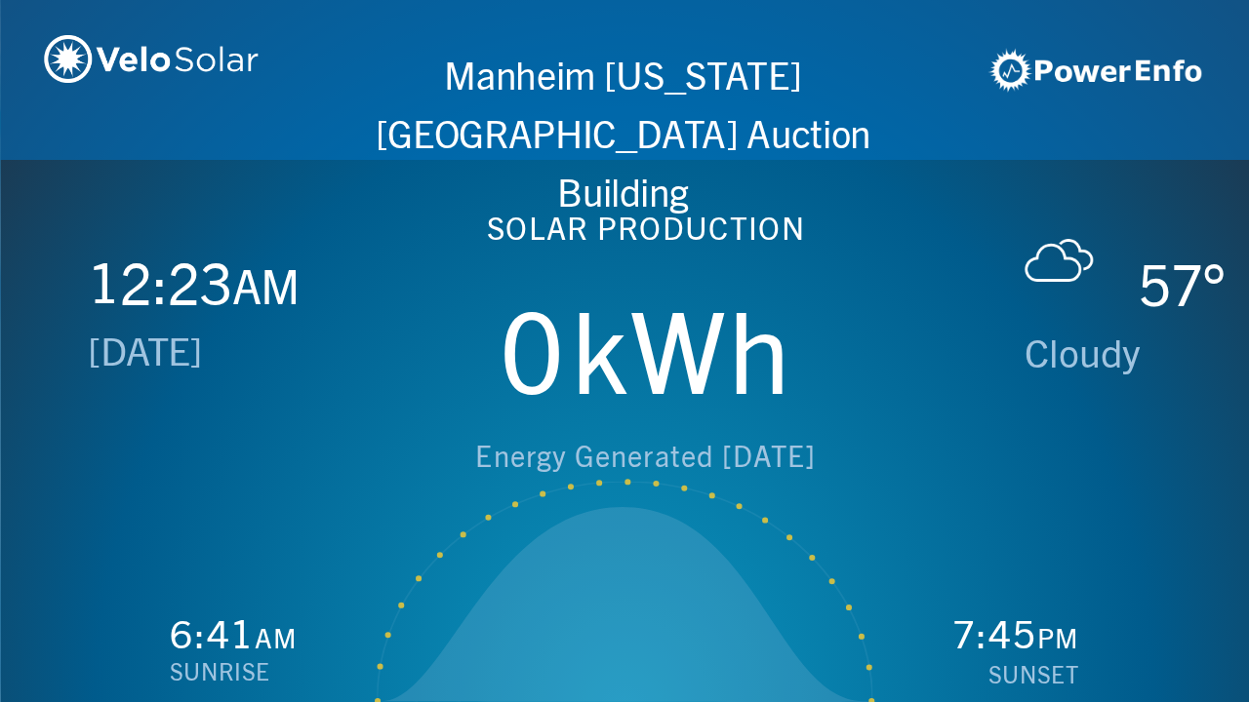
scroll to position [0, 1249]
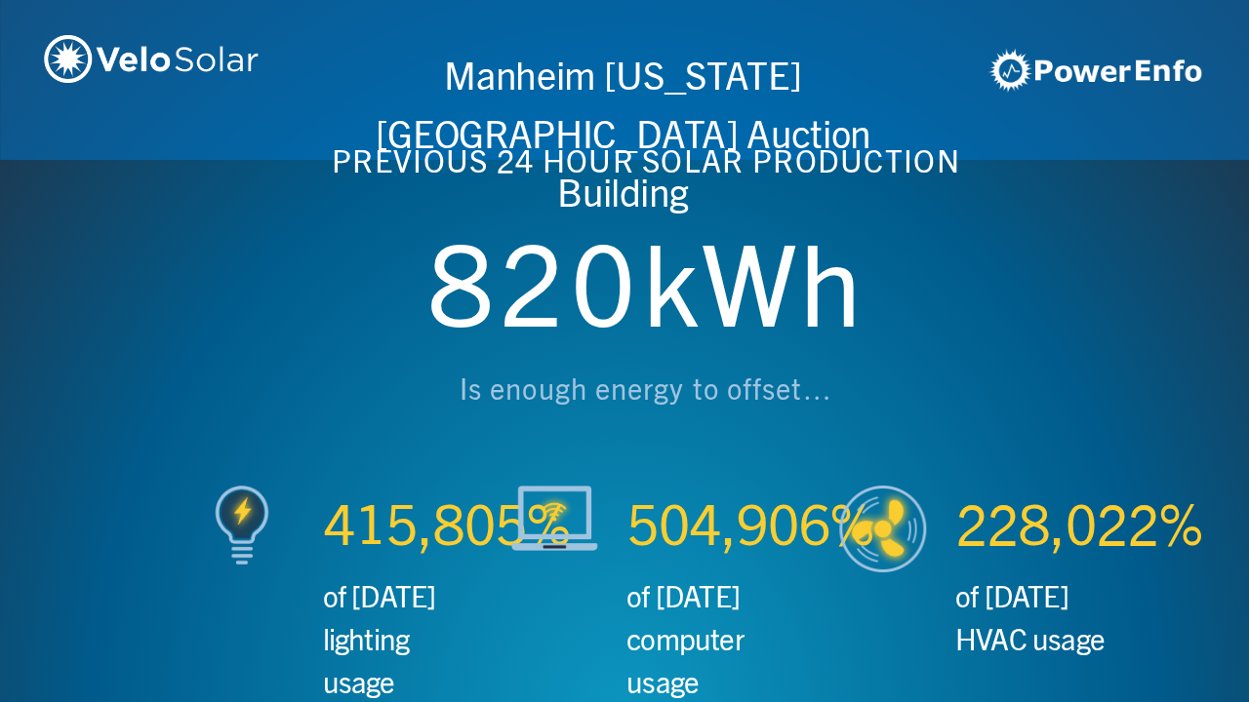
scroll to position [0, 2497]
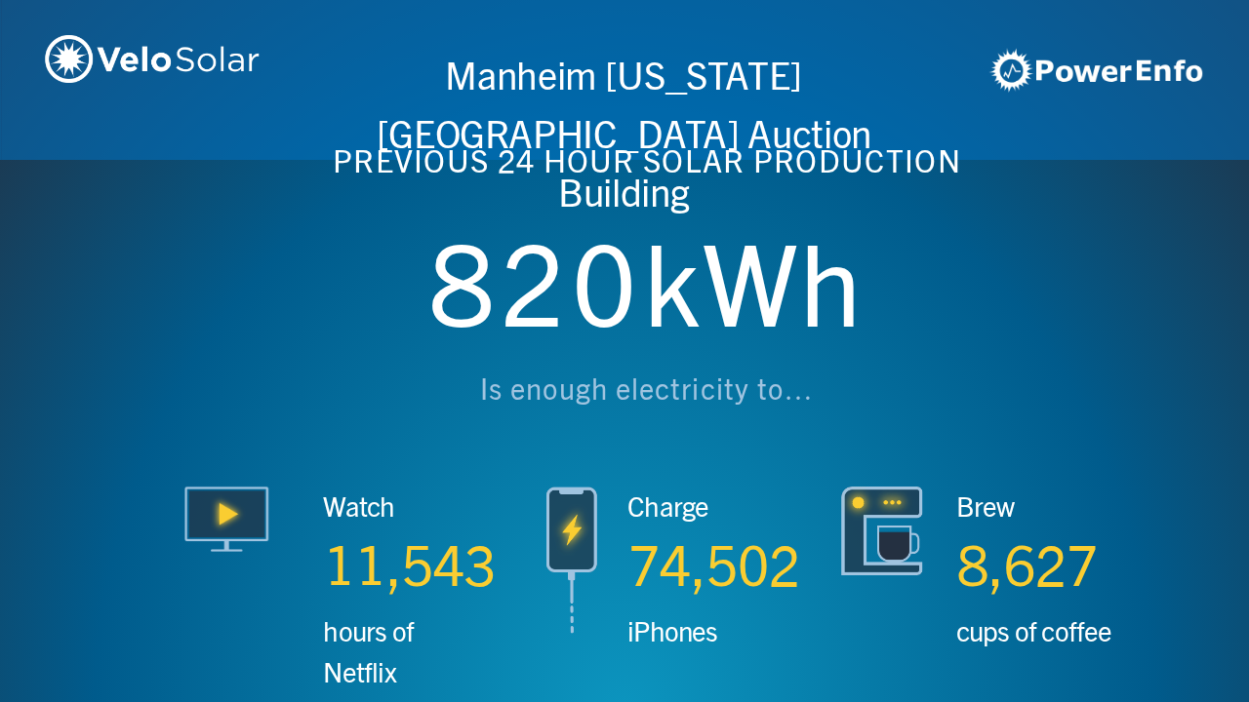
scroll to position [0, 3746]
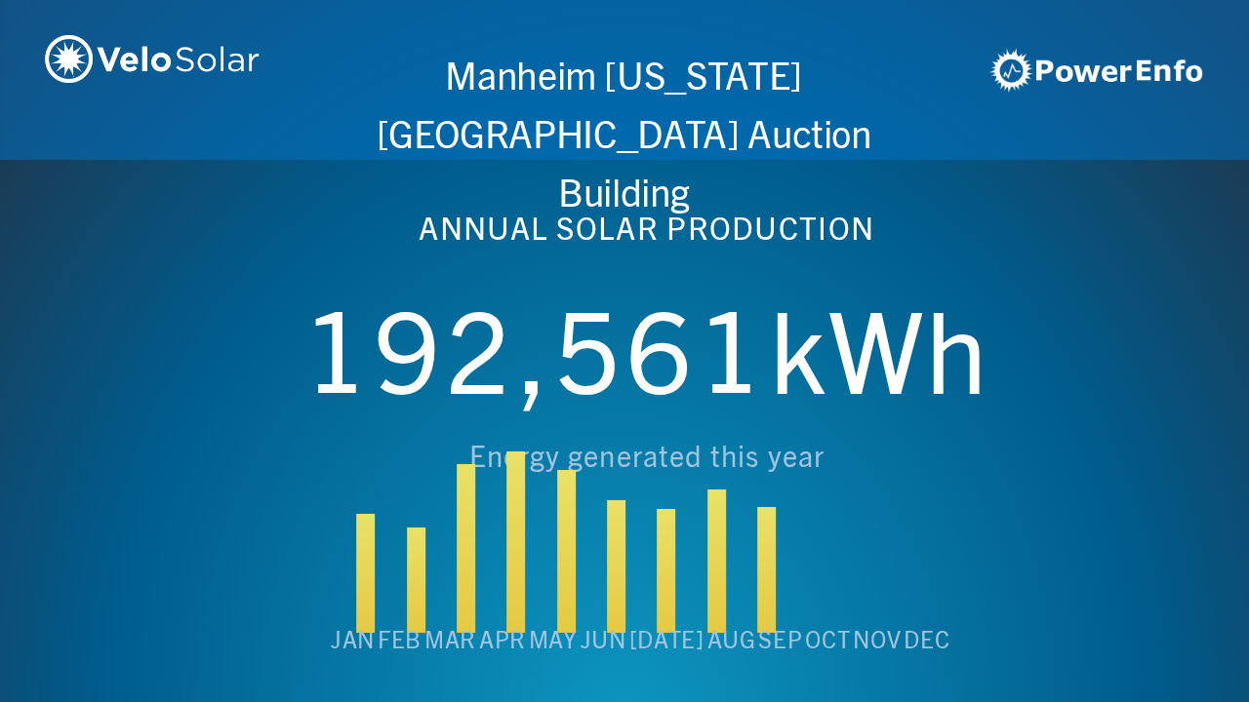
scroll to position [0, 4994]
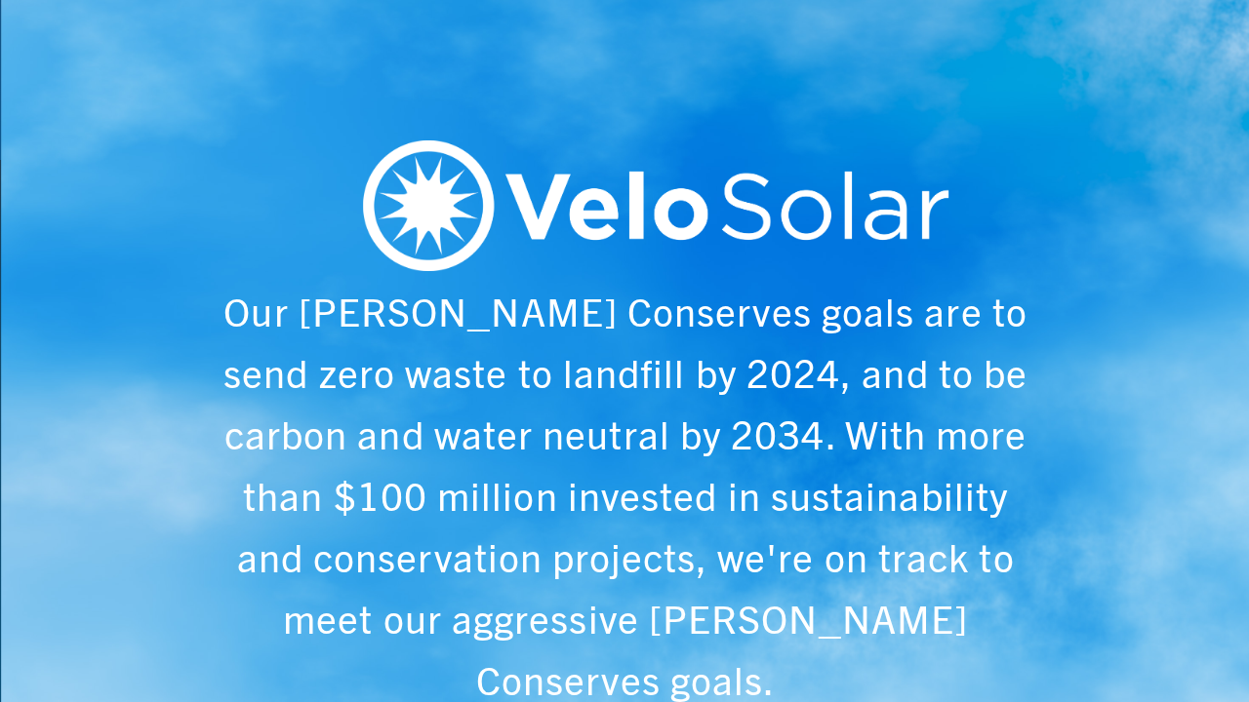
scroll to position [0, 6243]
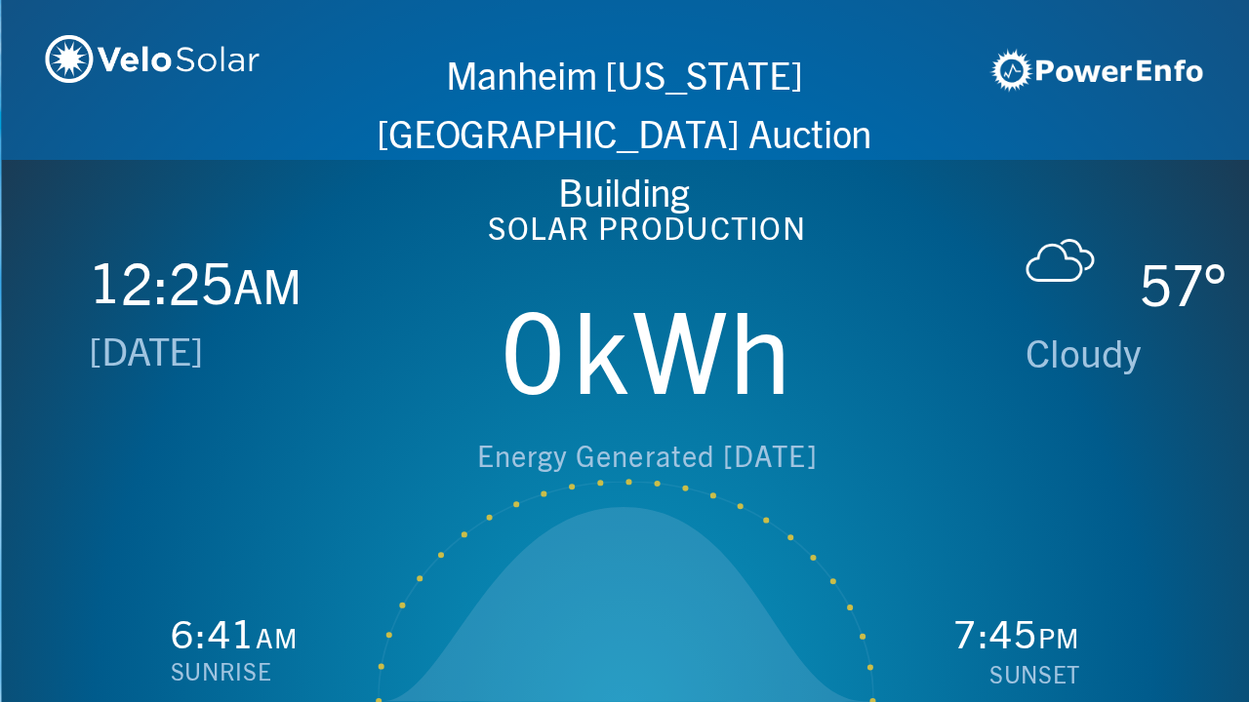
scroll to position [0, 1249]
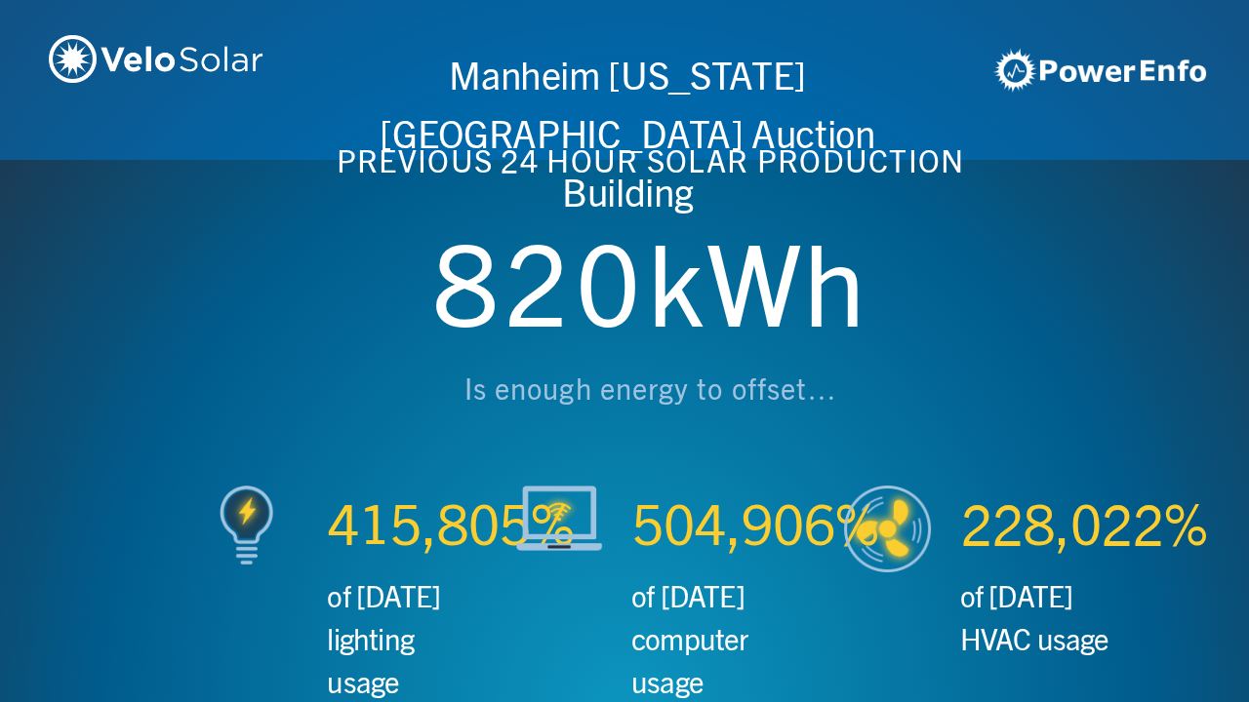
scroll to position [0, 2497]
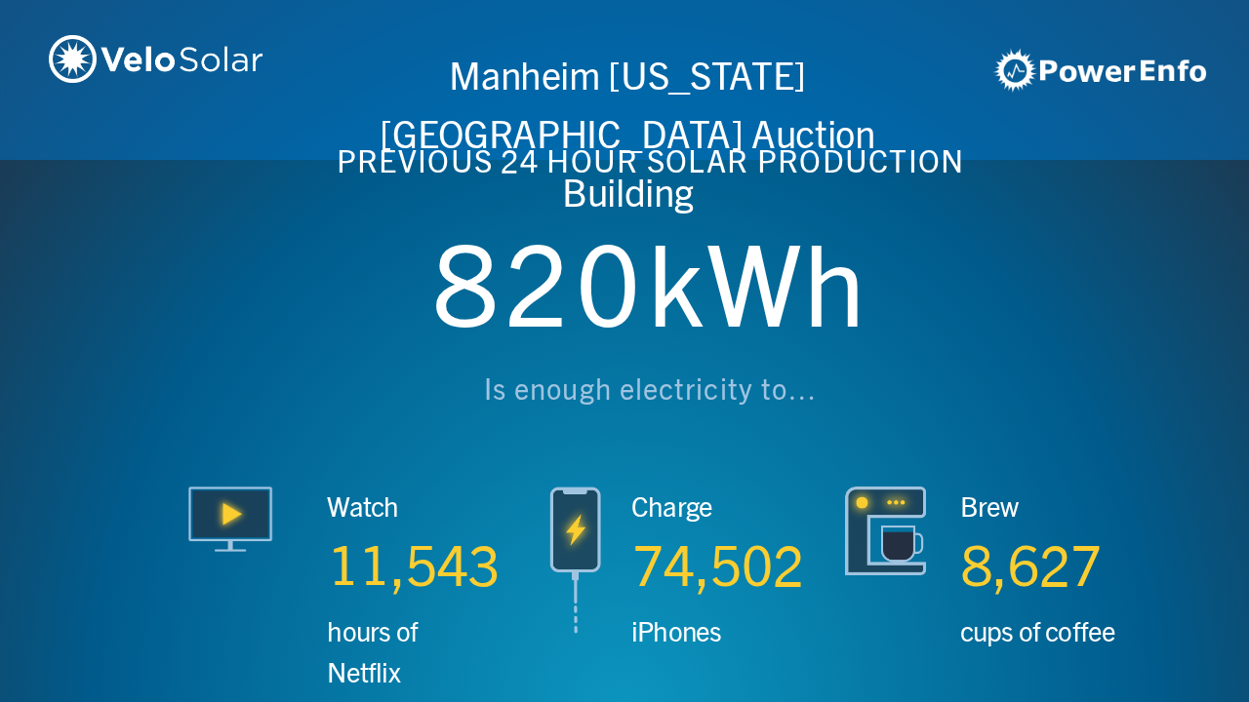
scroll to position [0, 3746]
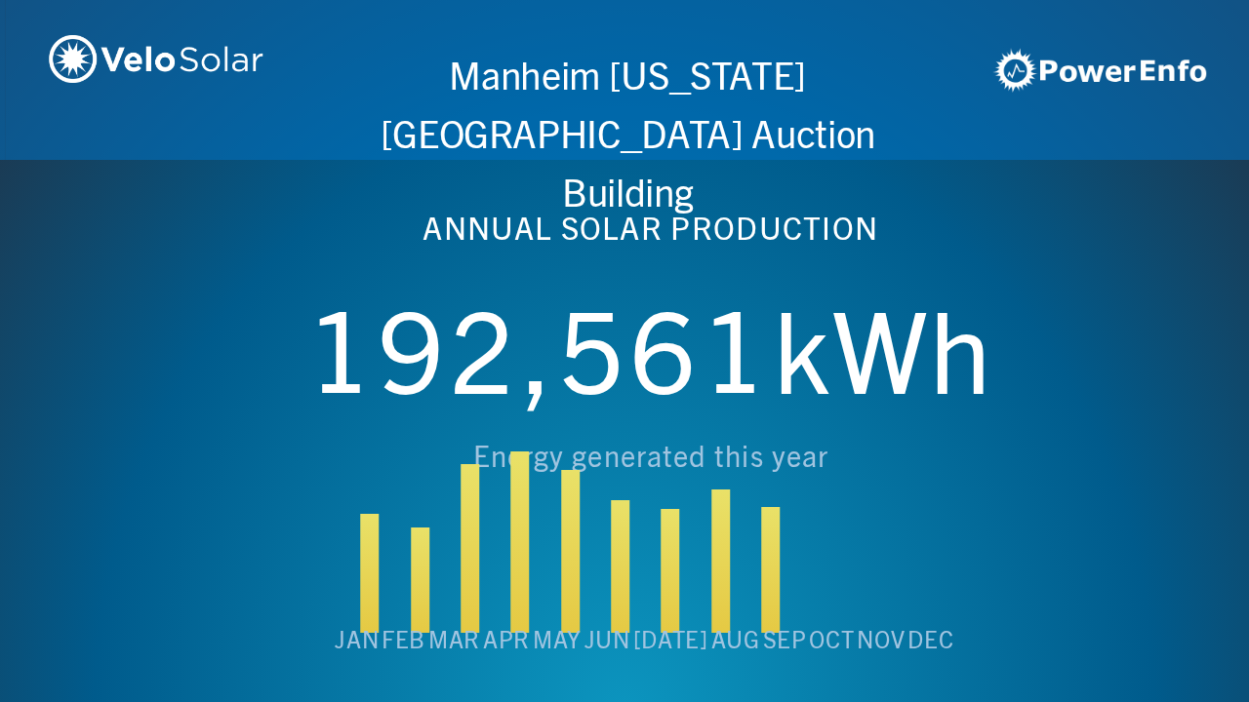
scroll to position [0, 4994]
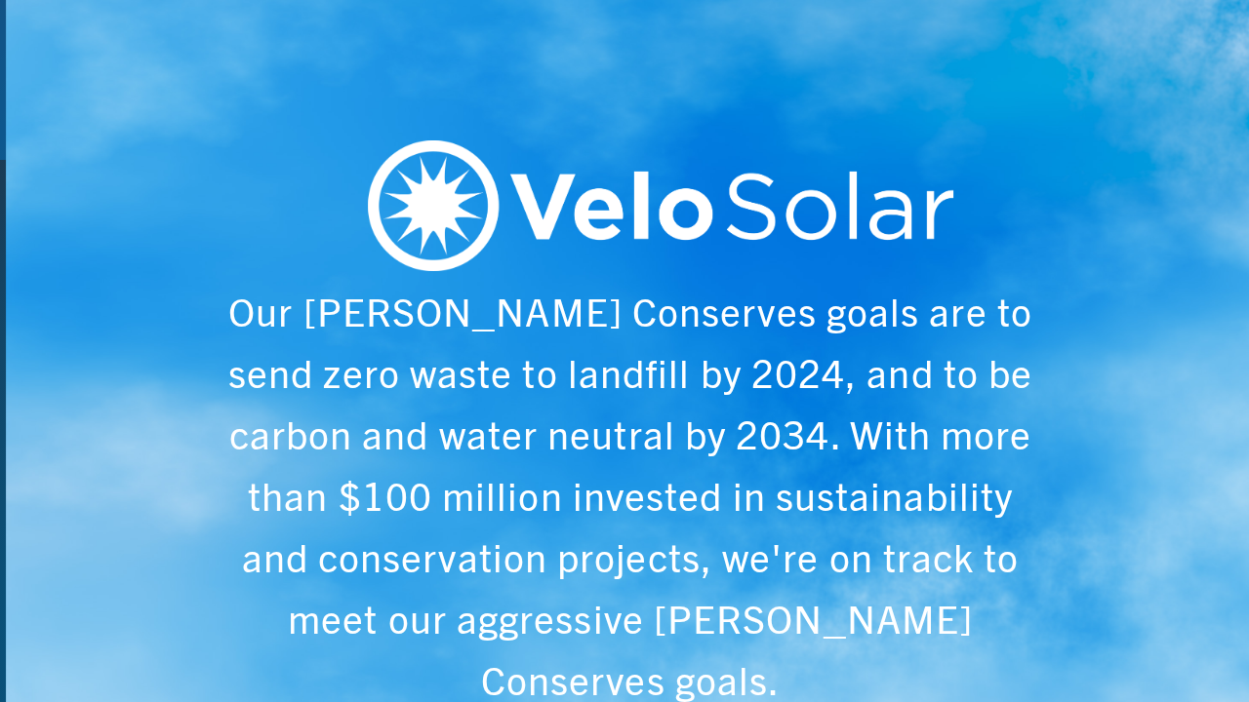
scroll to position [0, 6243]
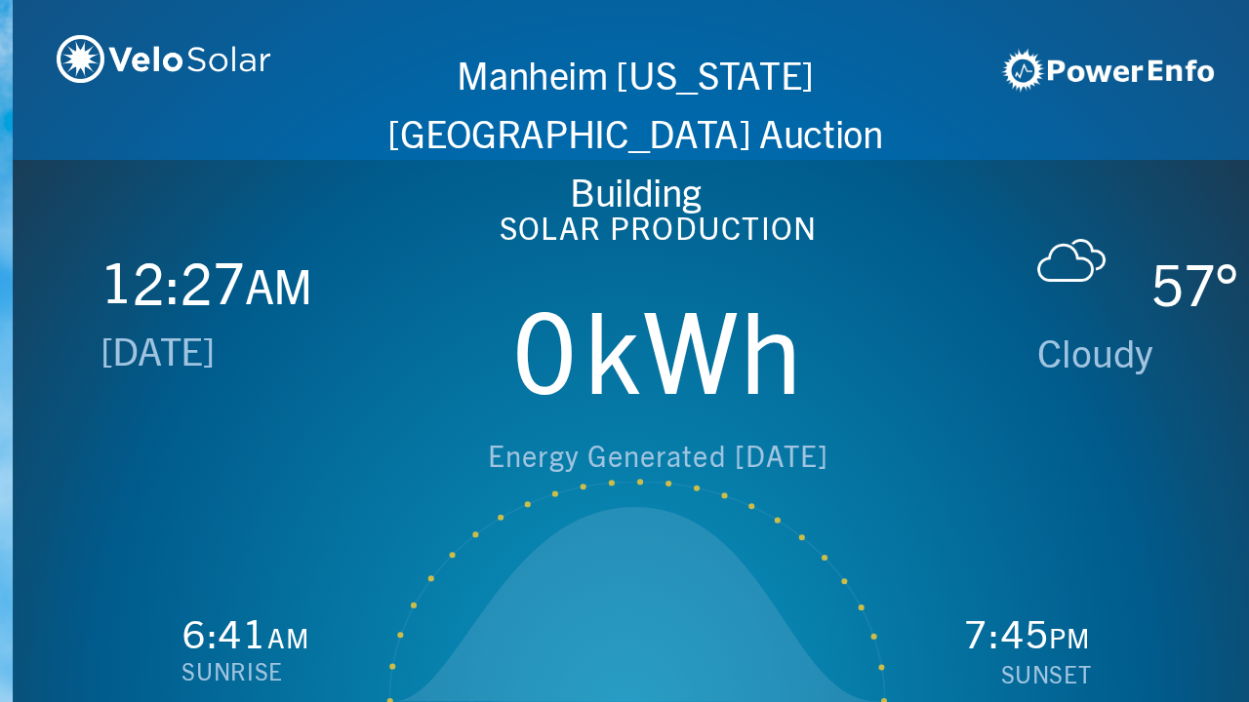
scroll to position [0, 1249]
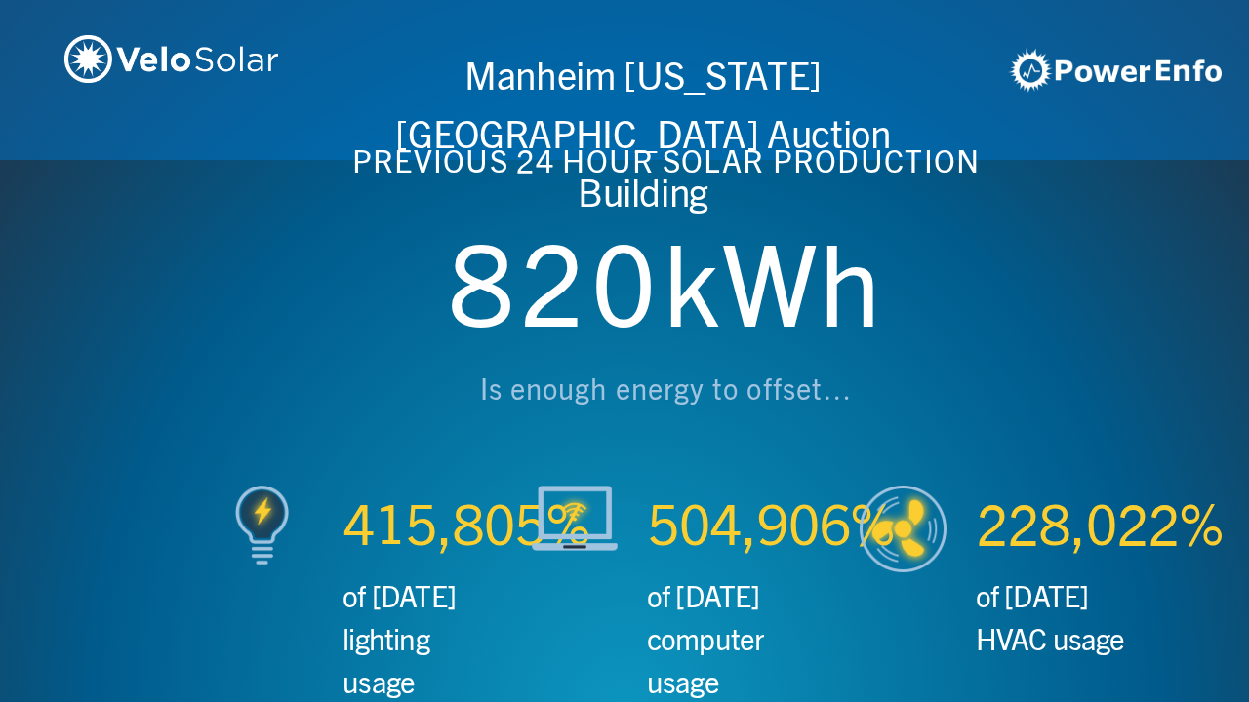
scroll to position [0, 2497]
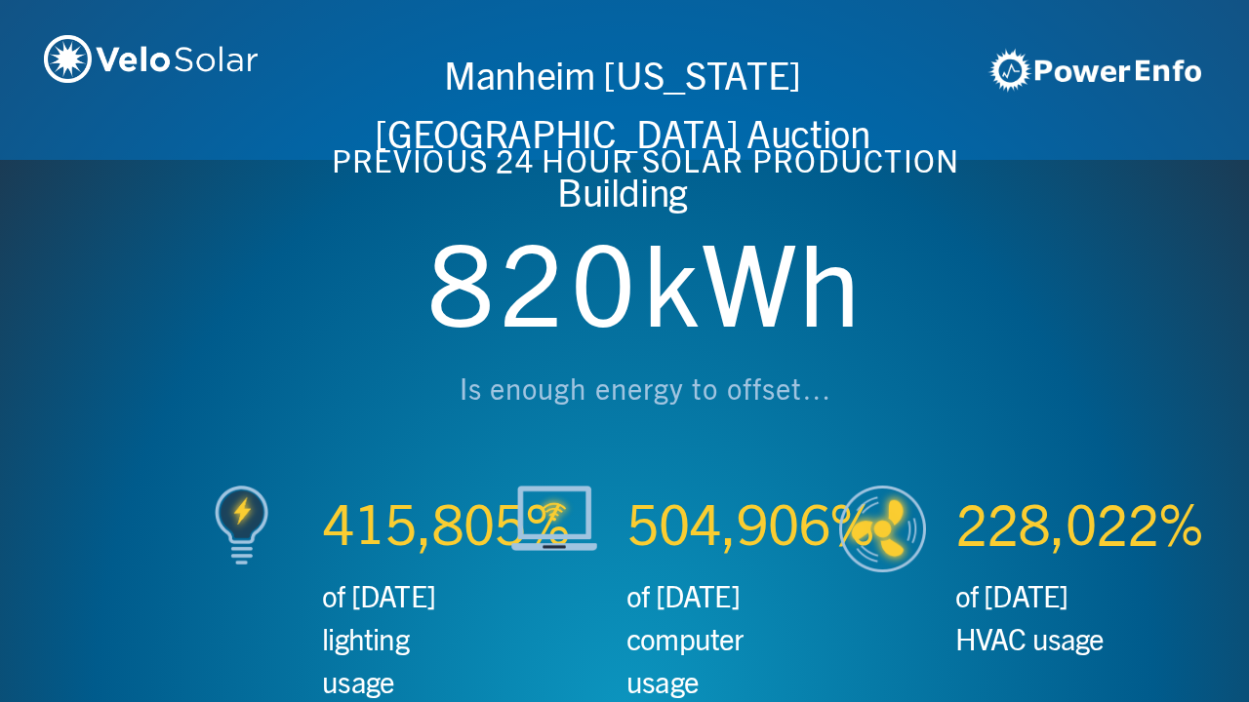
scroll to position [0, 3746]
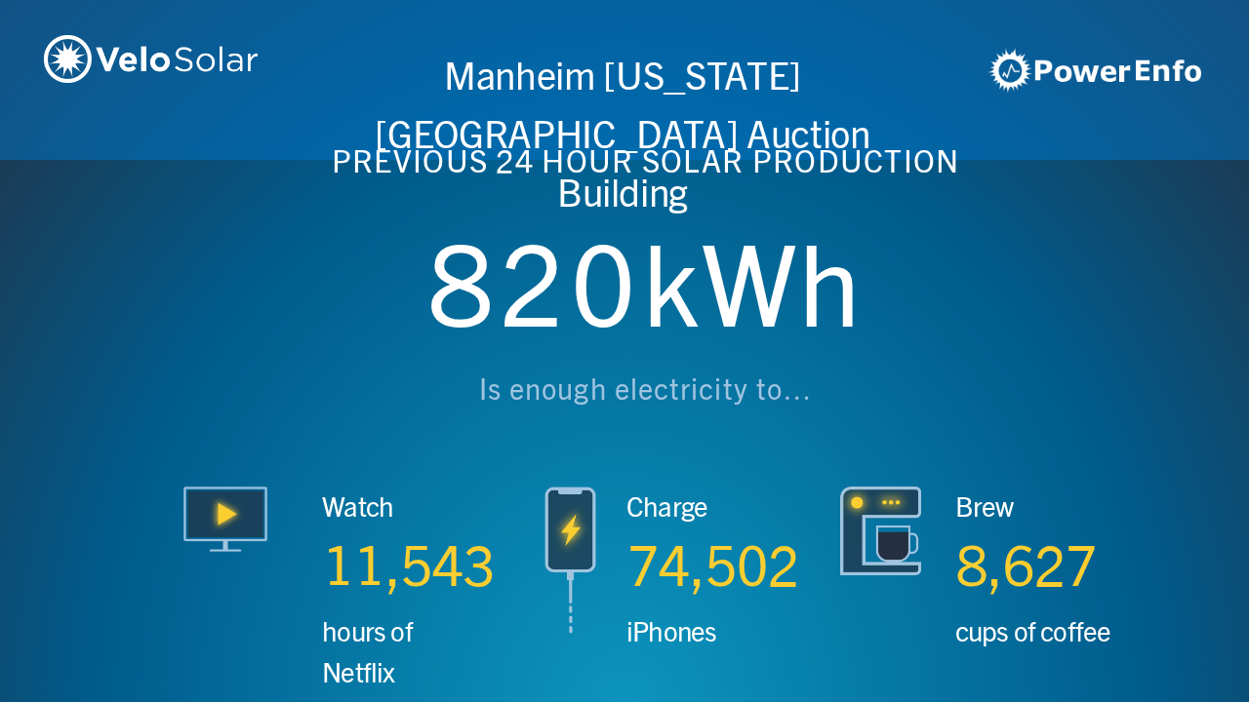
scroll to position [0, 4994]
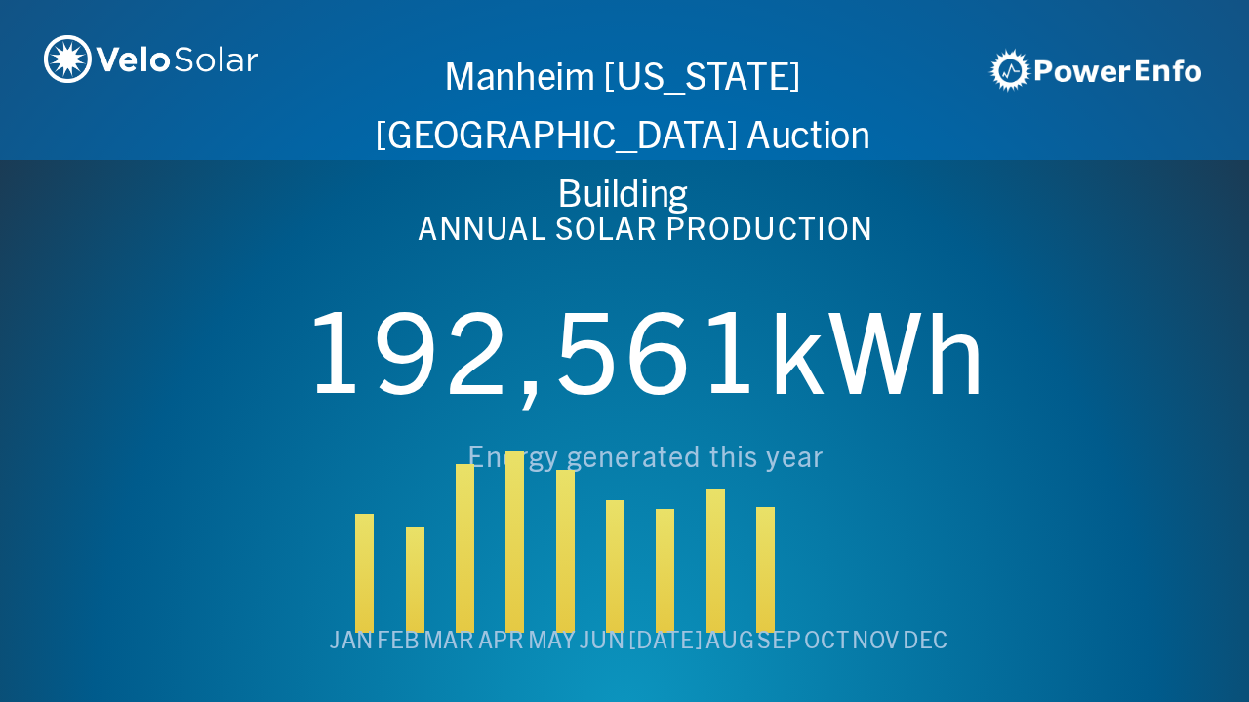
scroll to position [0, 6243]
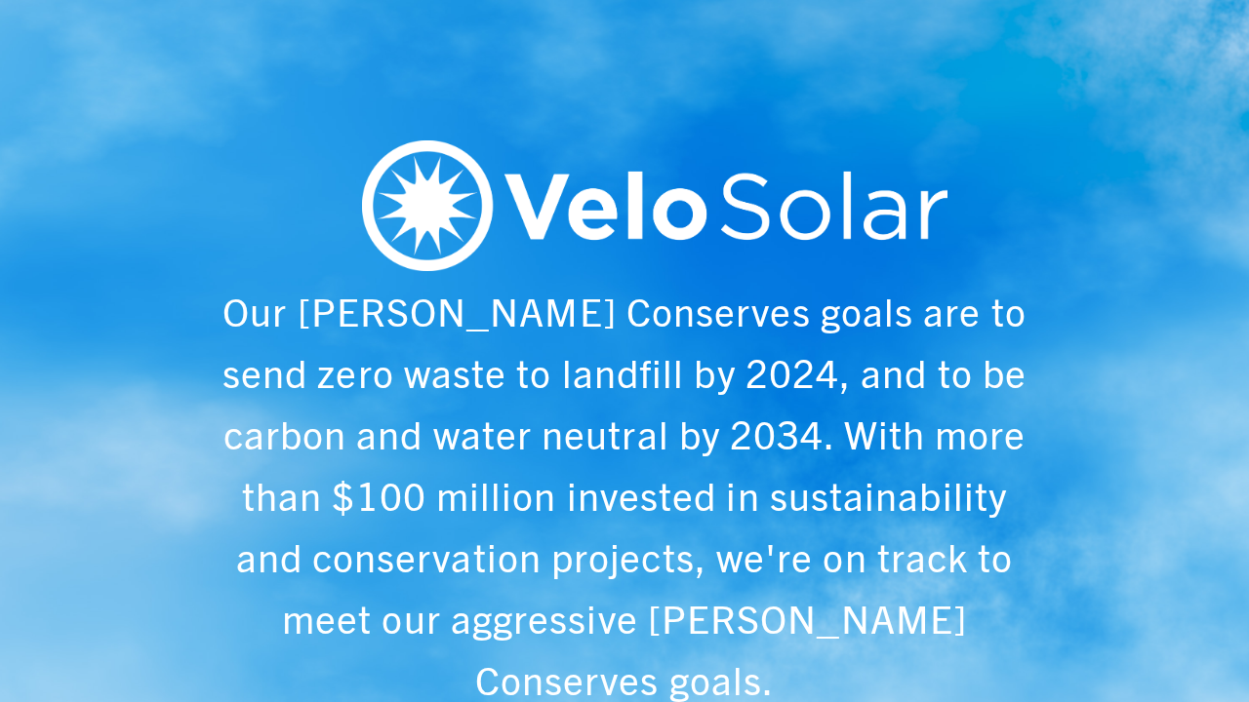
scroll to position [0, 1249]
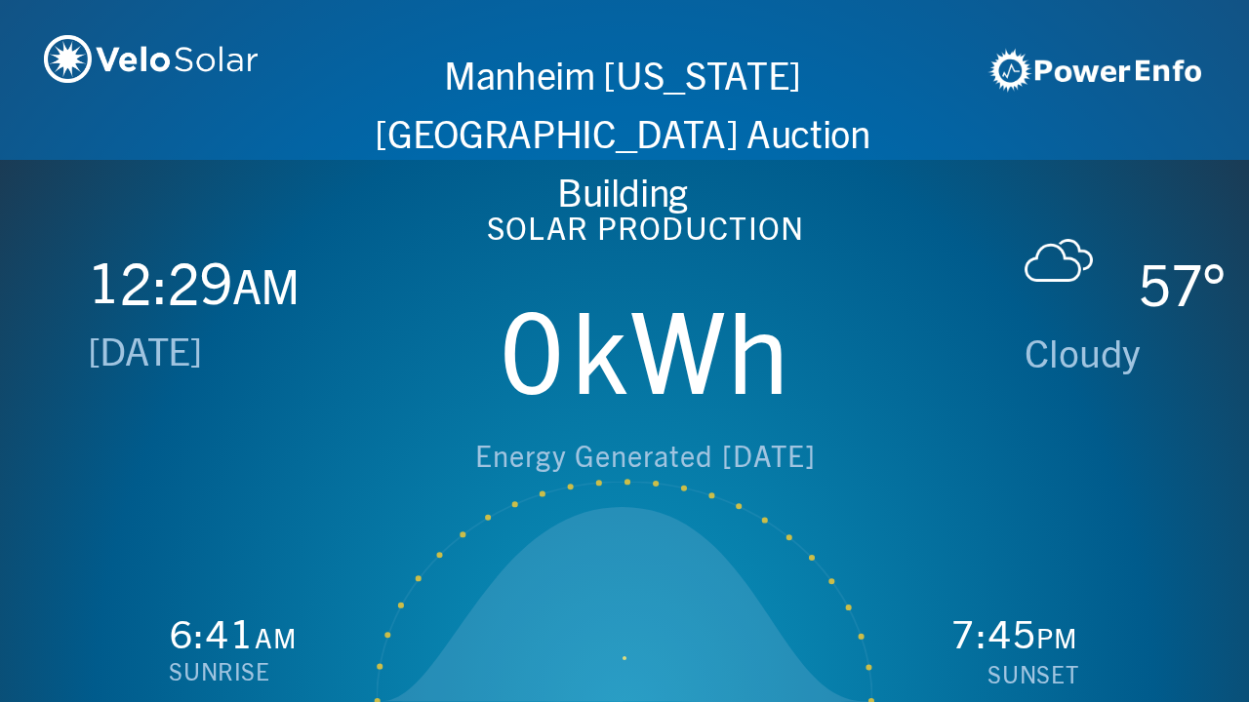
scroll to position [0, 2497]
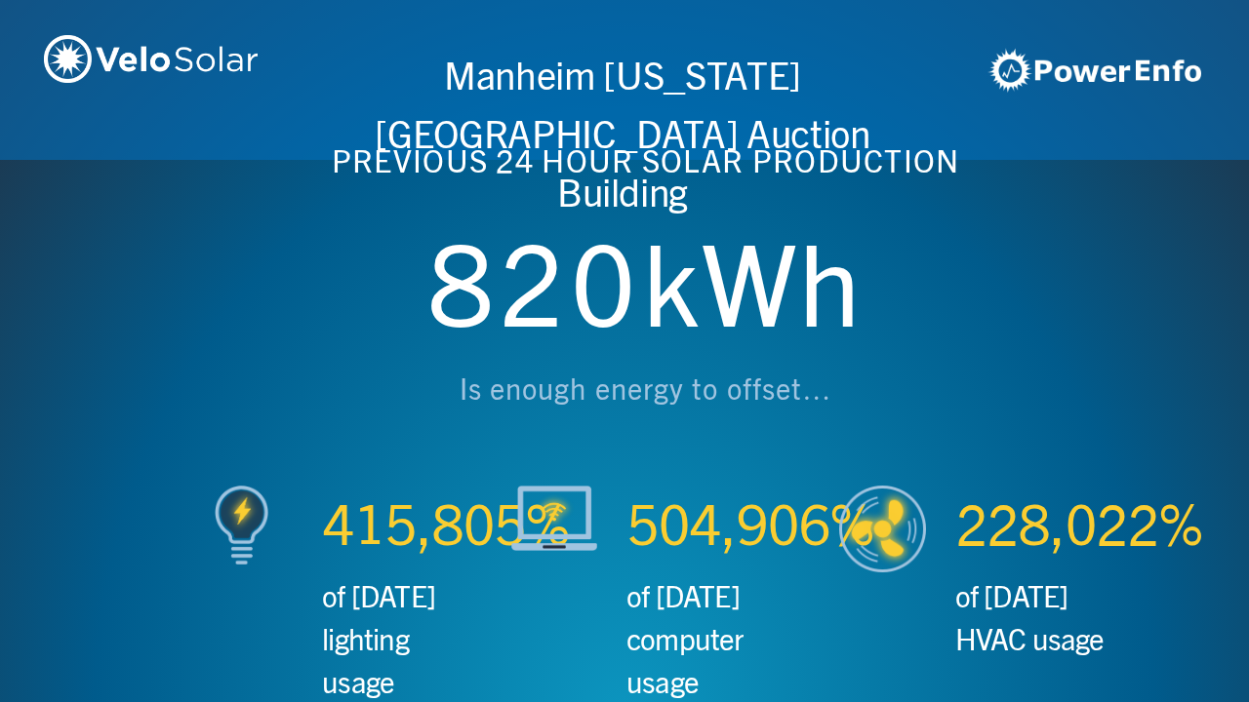
scroll to position [0, 3746]
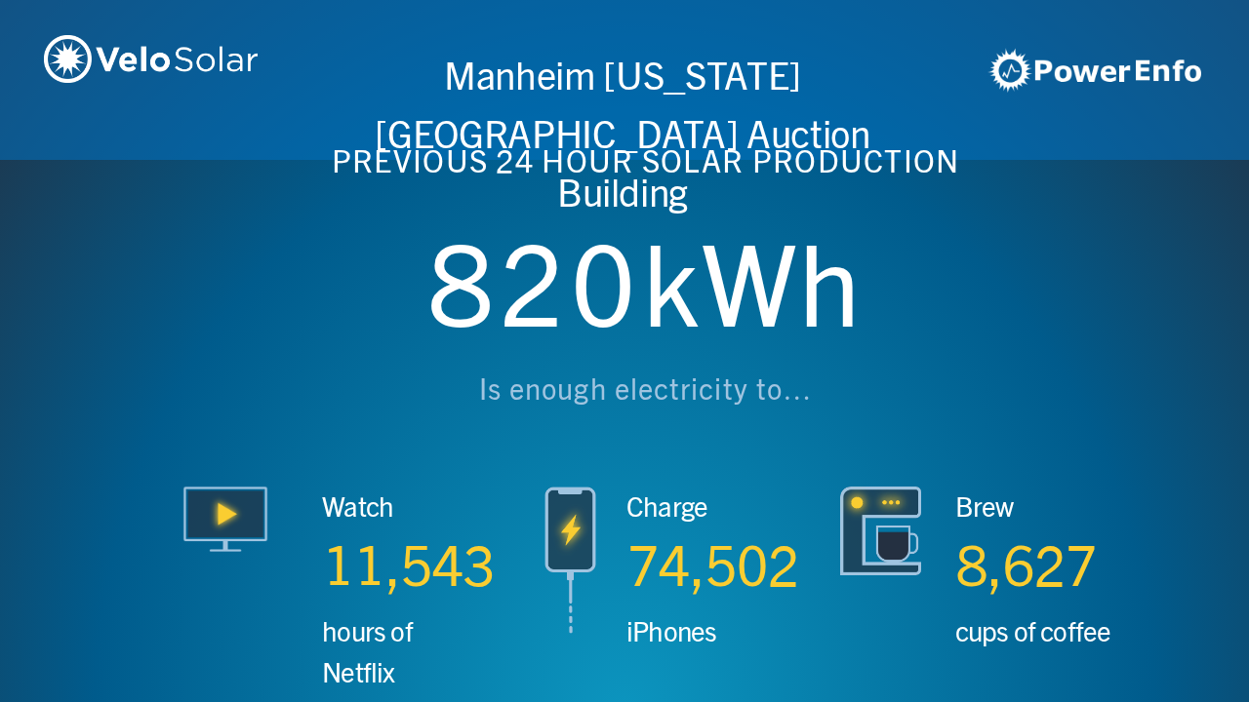
scroll to position [0, 4994]
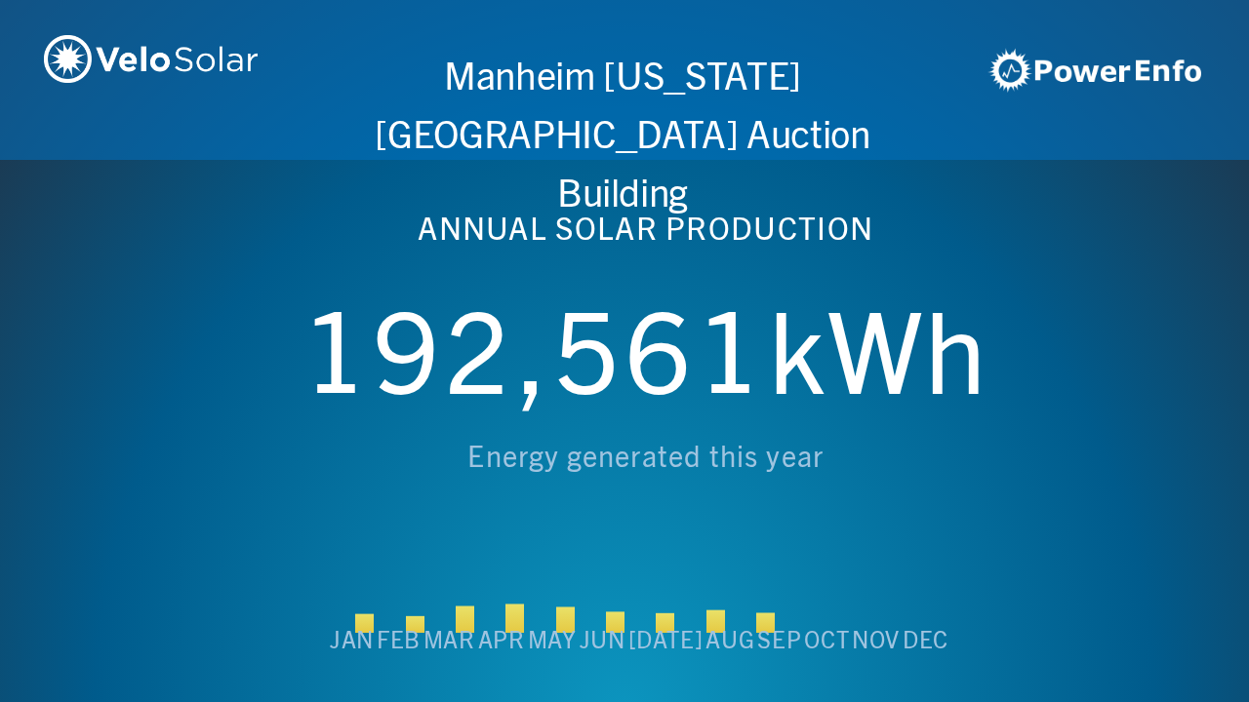
scroll to position [0, 6243]
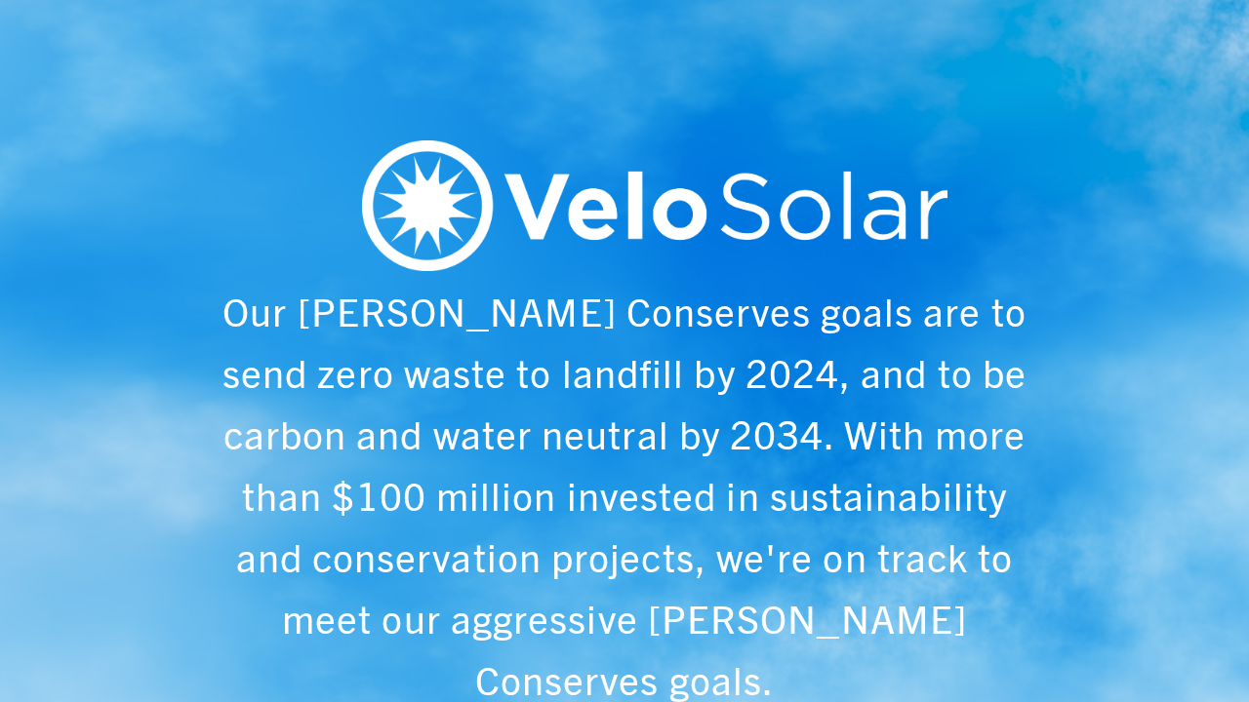
scroll to position [0, 1249]
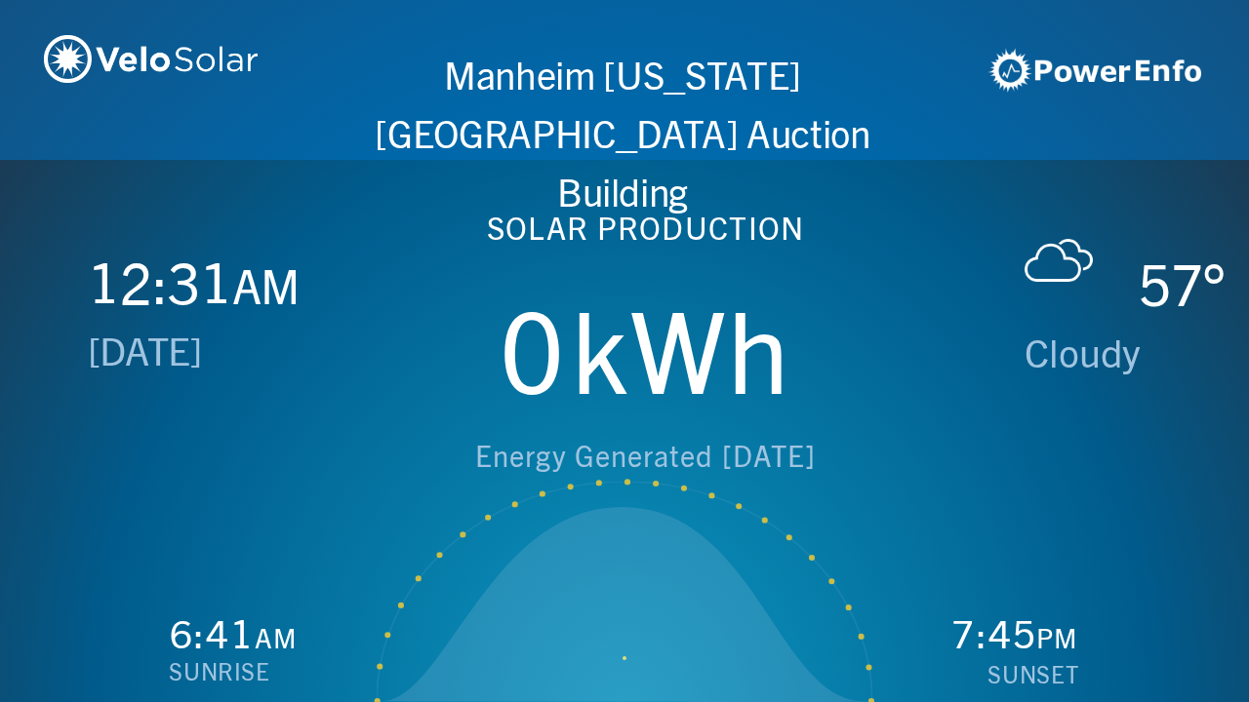
scroll to position [0, 2497]
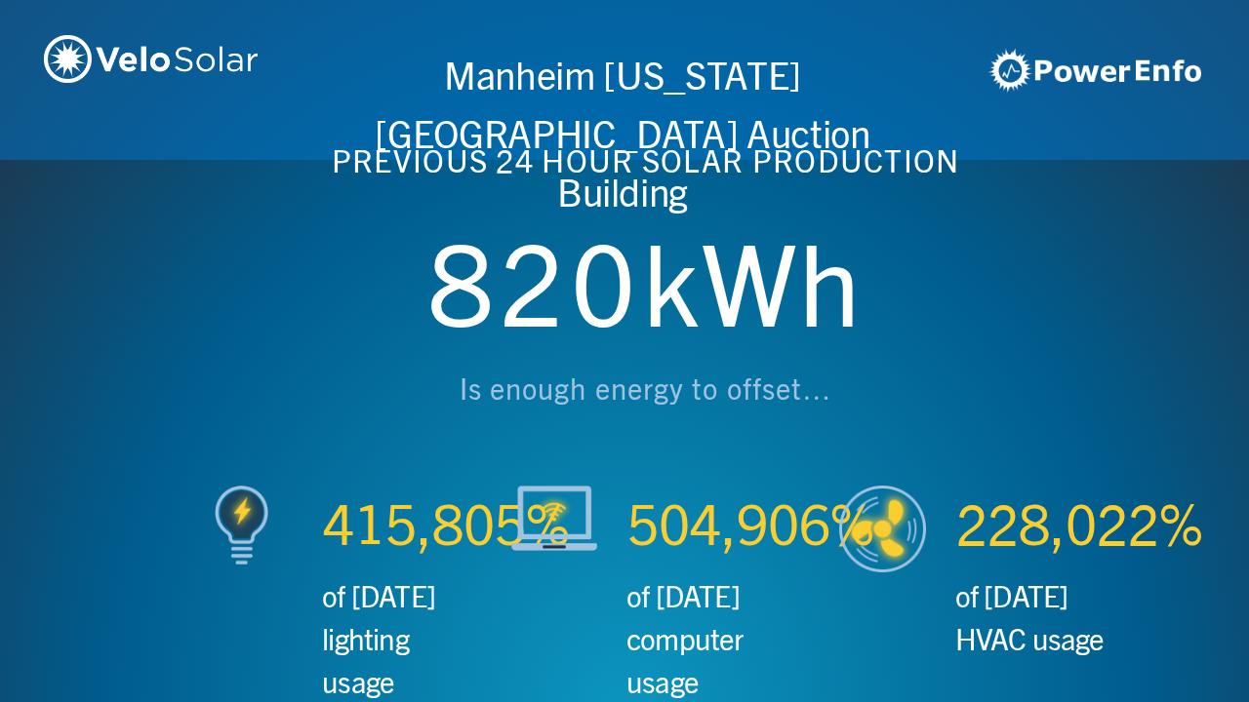
scroll to position [0, 3746]
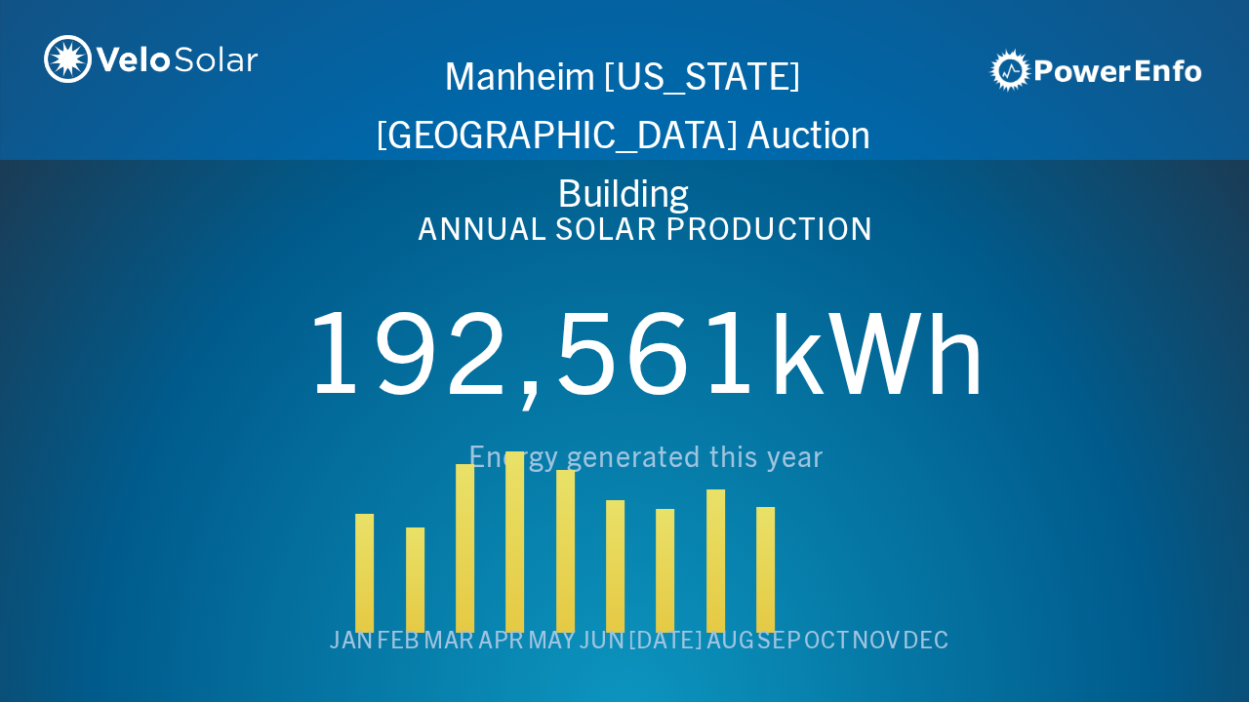
scroll to position [0, 4994]
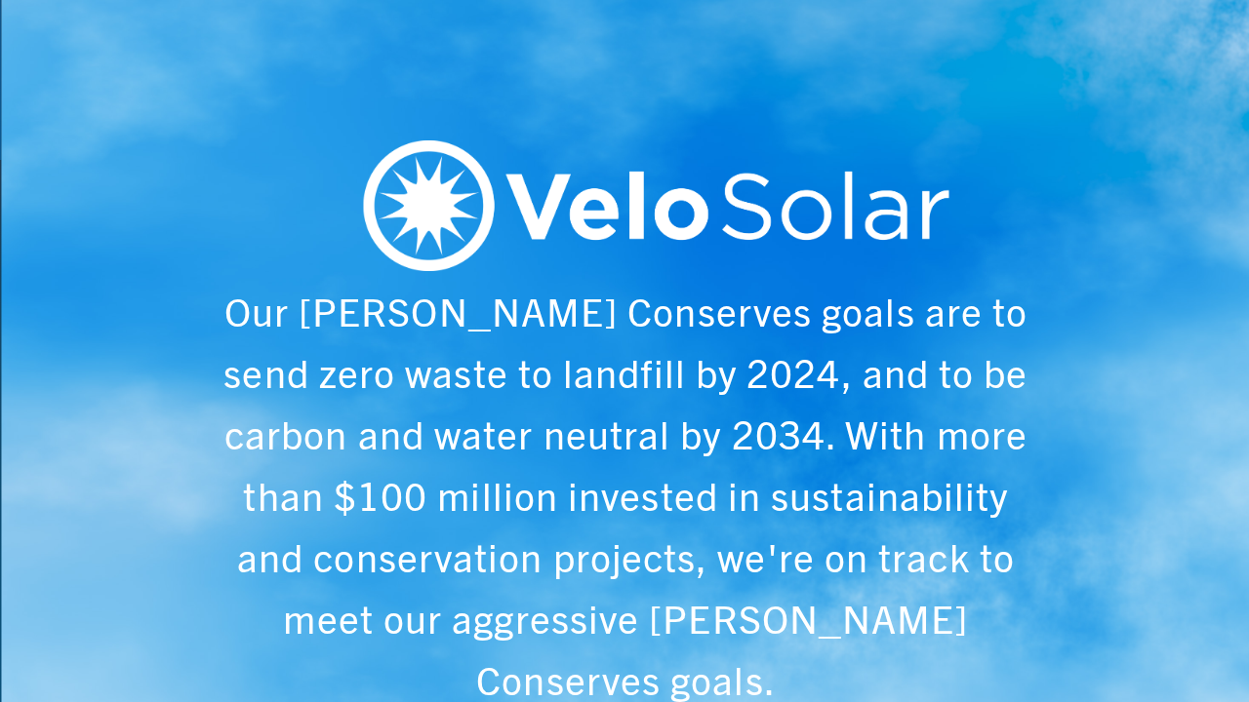
scroll to position [0, 6243]
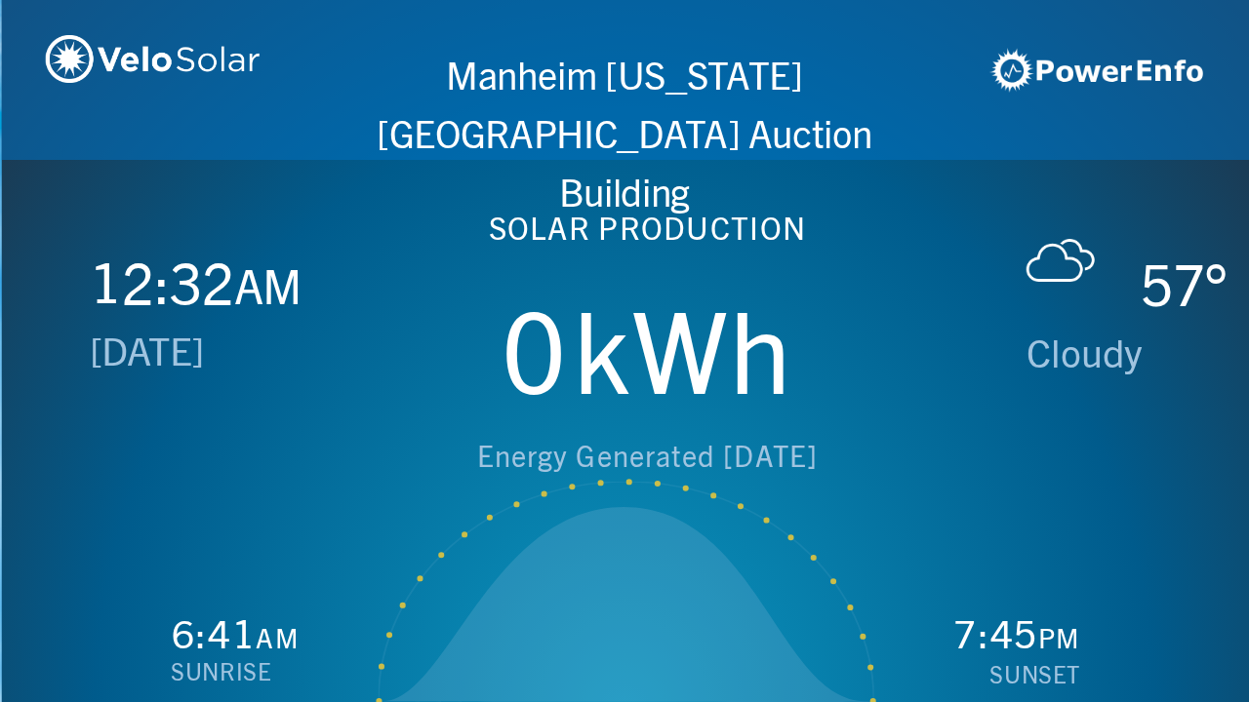
scroll to position [0, 1249]
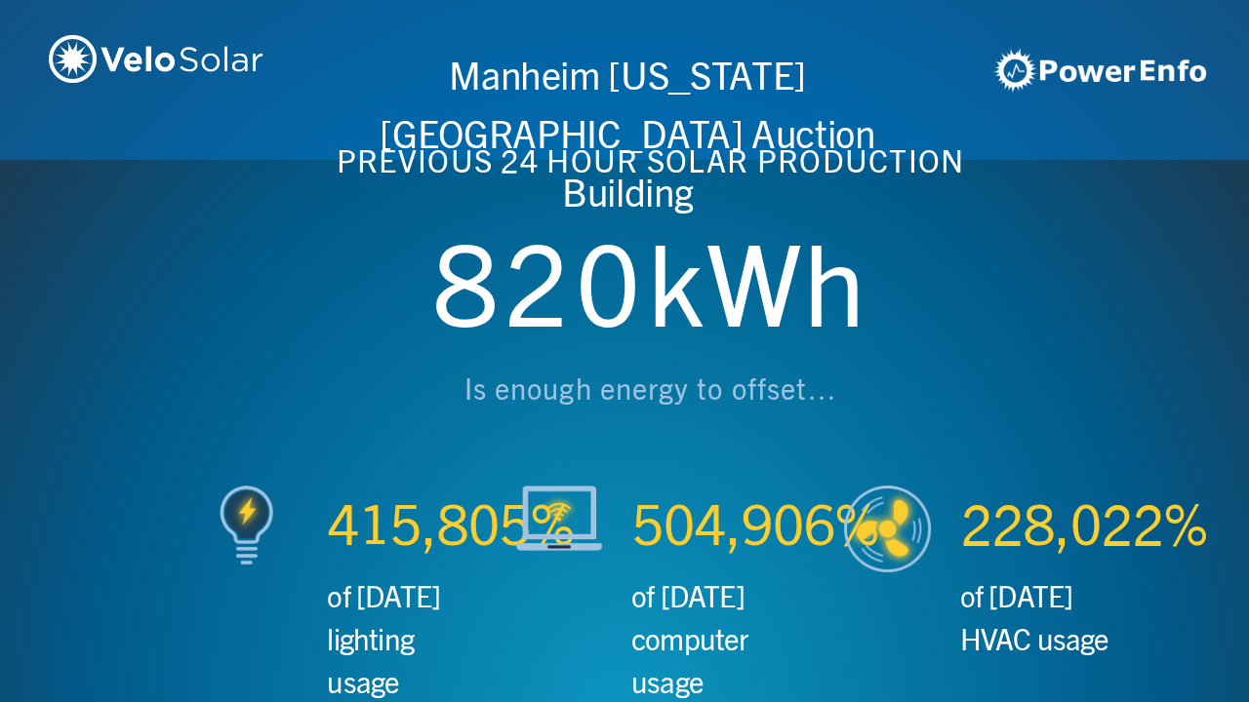
scroll to position [0, 2497]
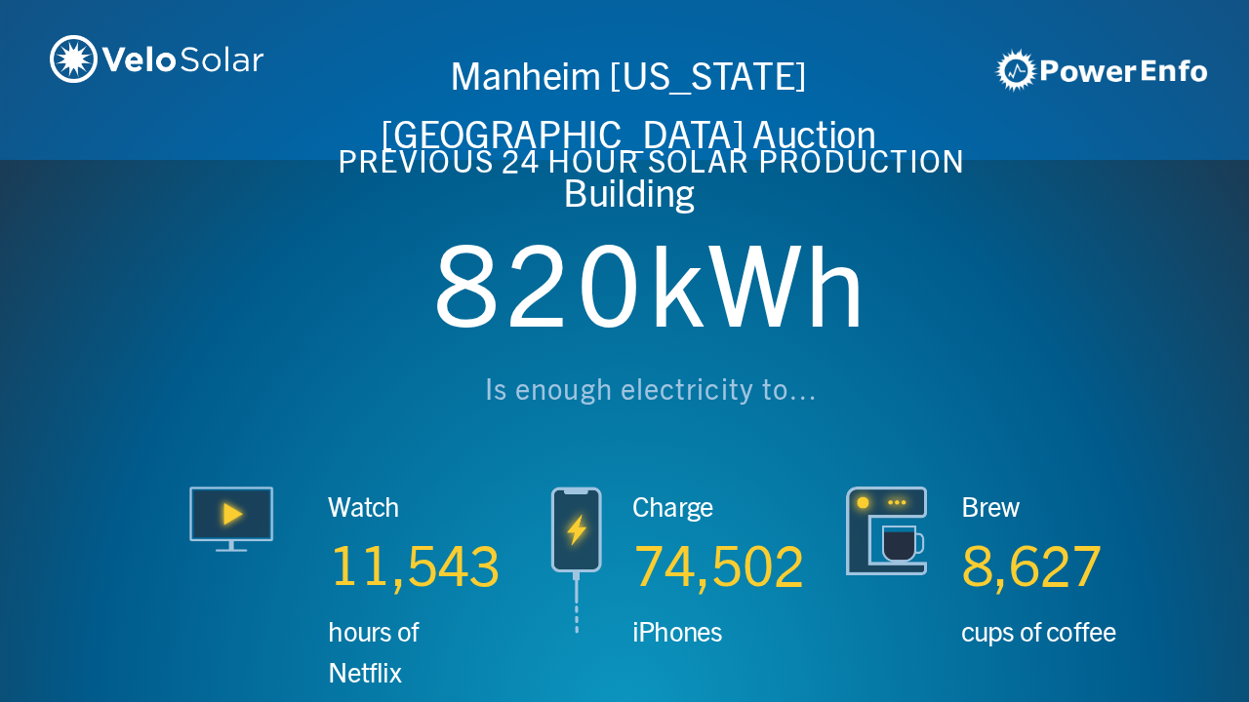
scroll to position [0, 3746]
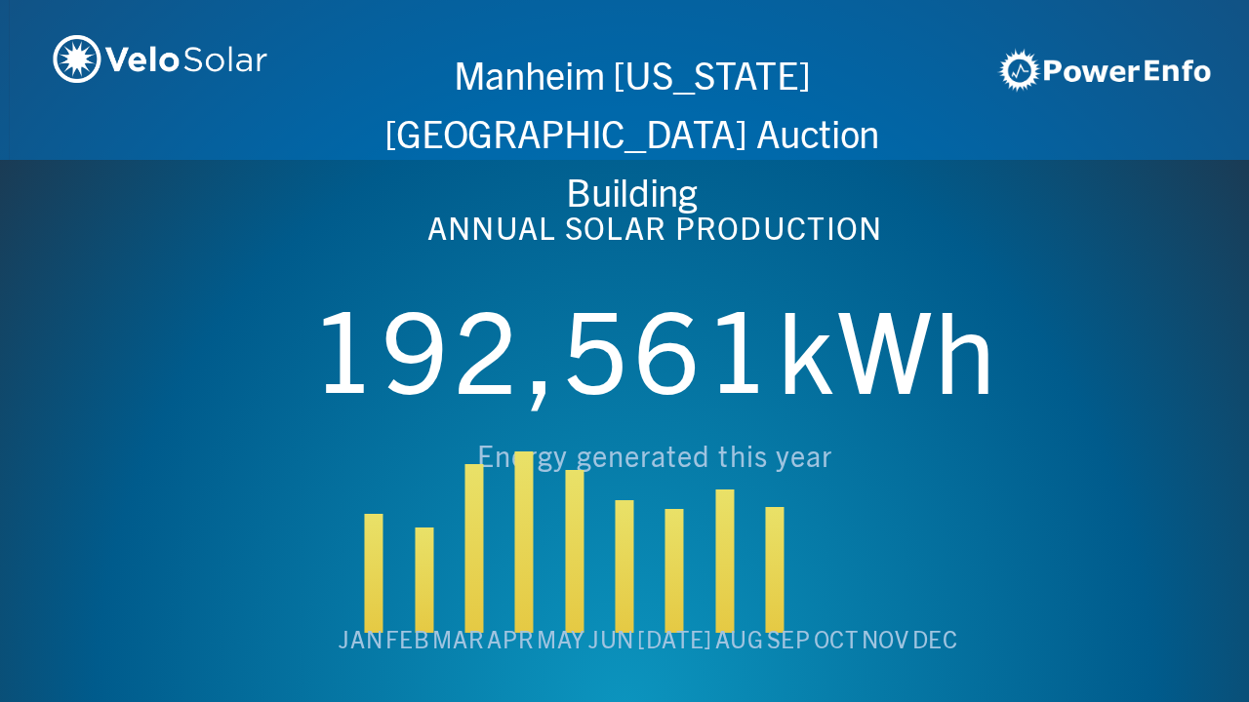
scroll to position [0, 4994]
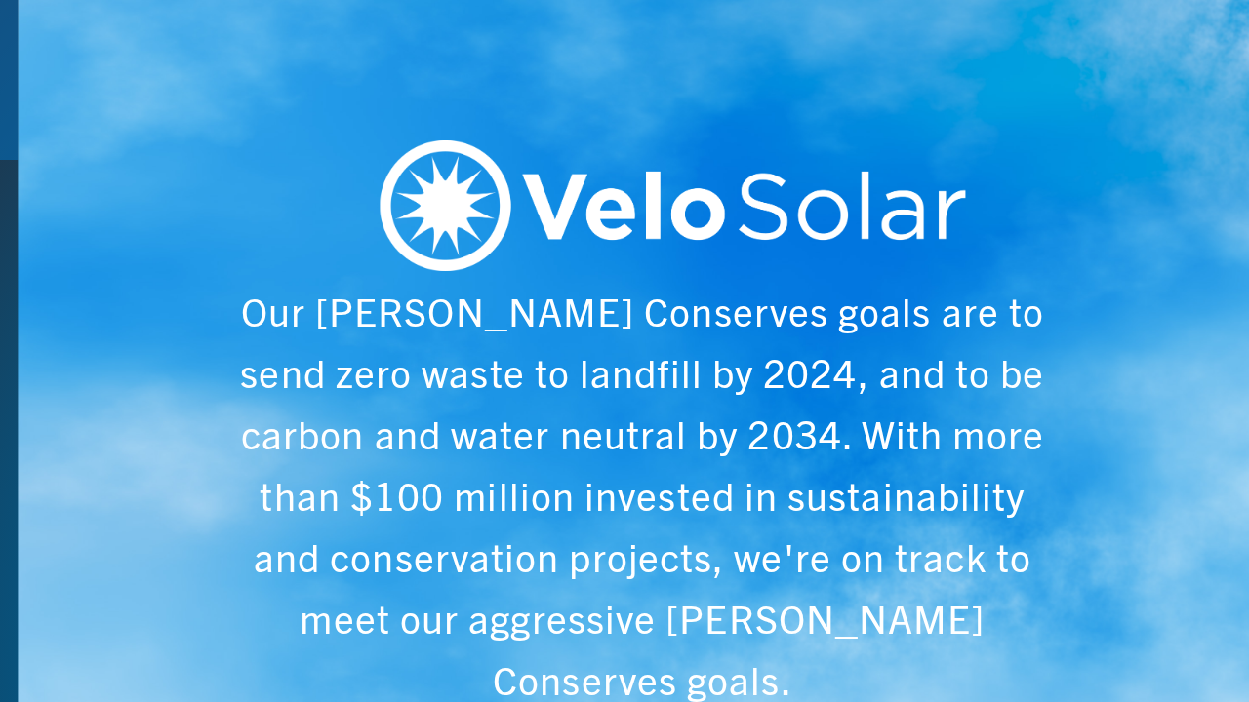
scroll to position [0, 6243]
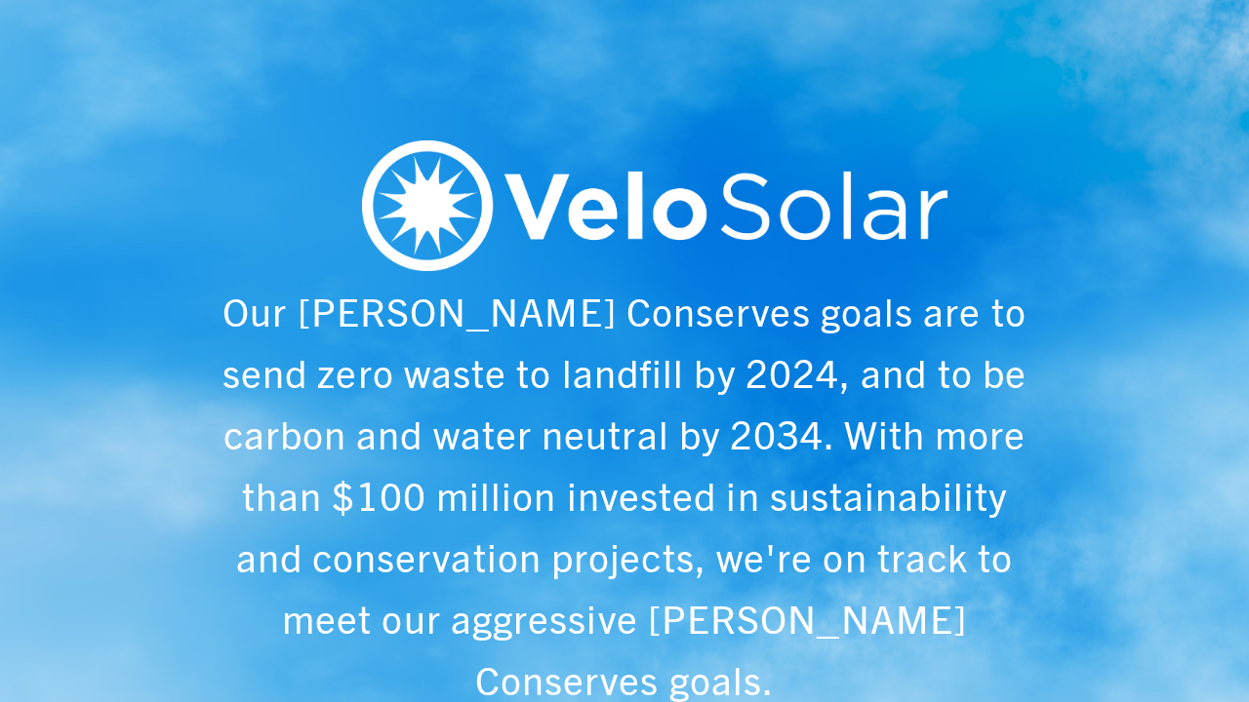
scroll to position [0, 1249]
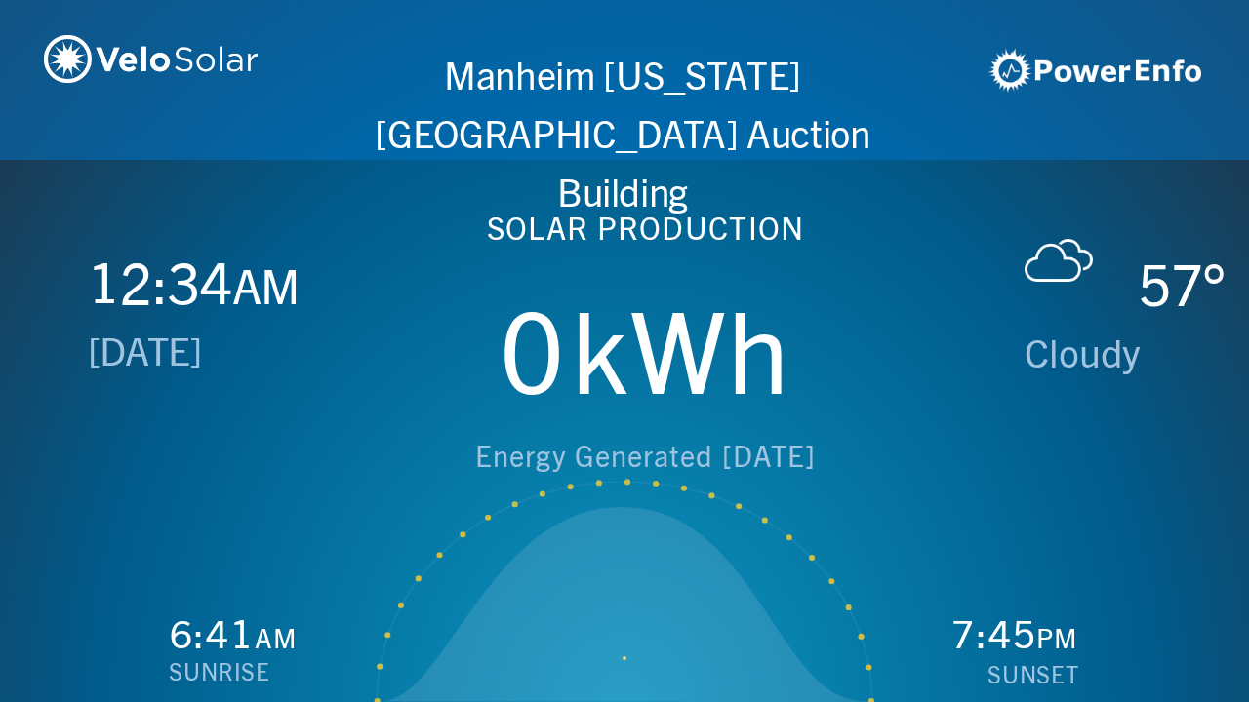
scroll to position [0, 2497]
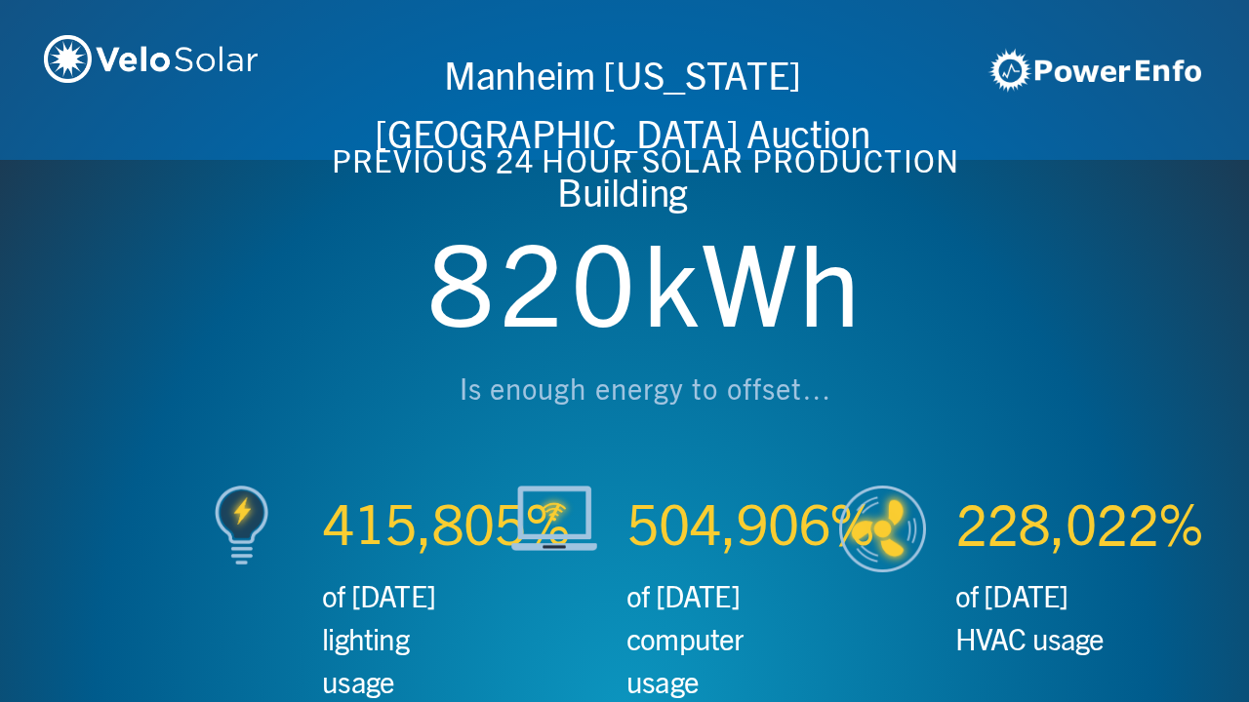
scroll to position [0, 3746]
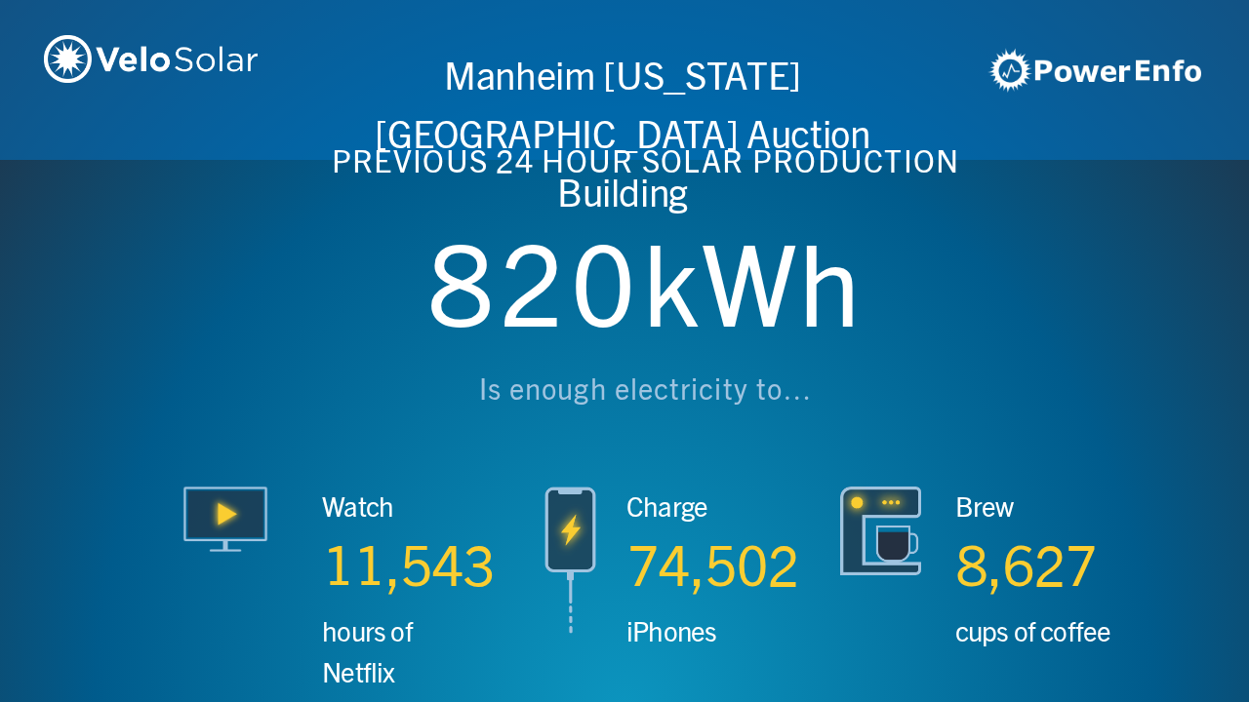
scroll to position [0, 4994]
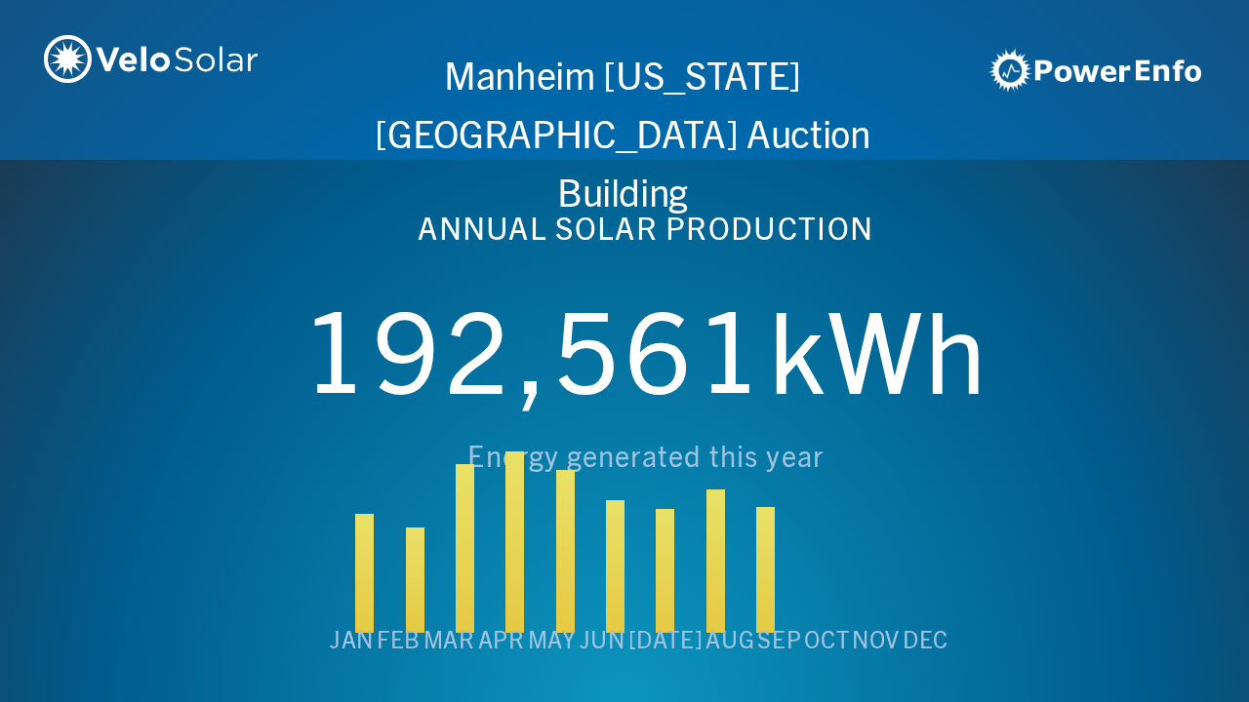
scroll to position [0, 6243]
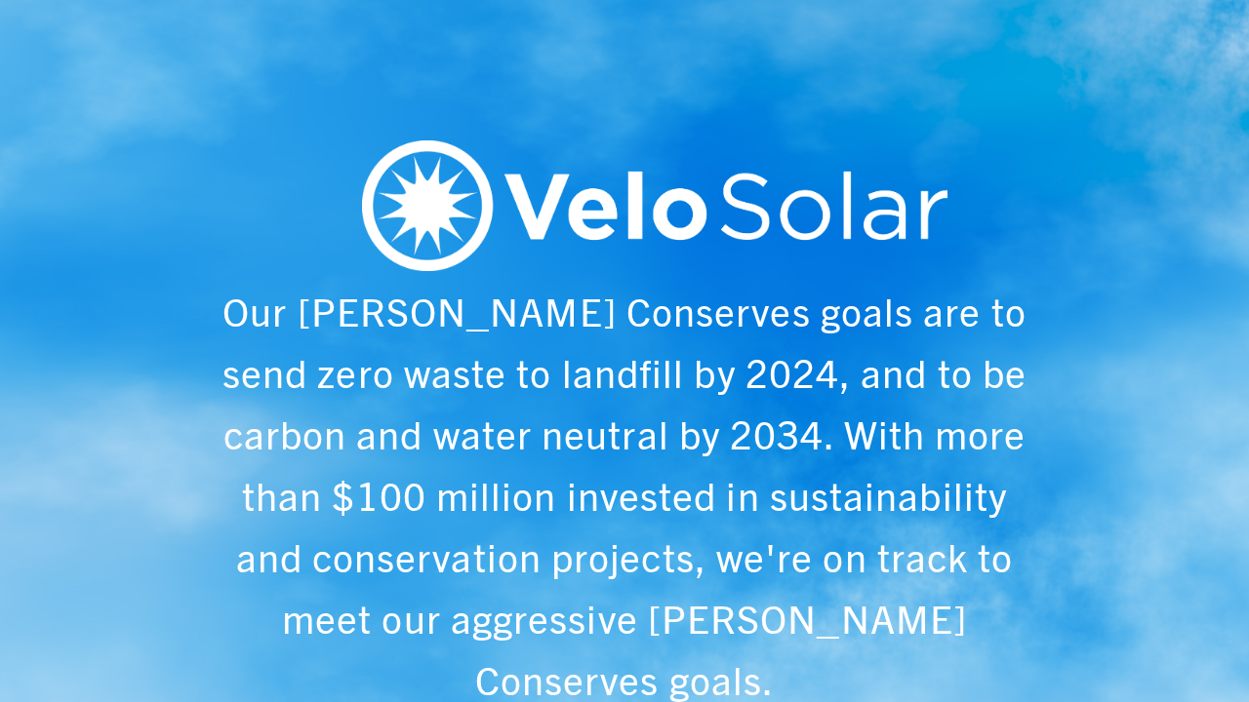
scroll to position [0, 1249]
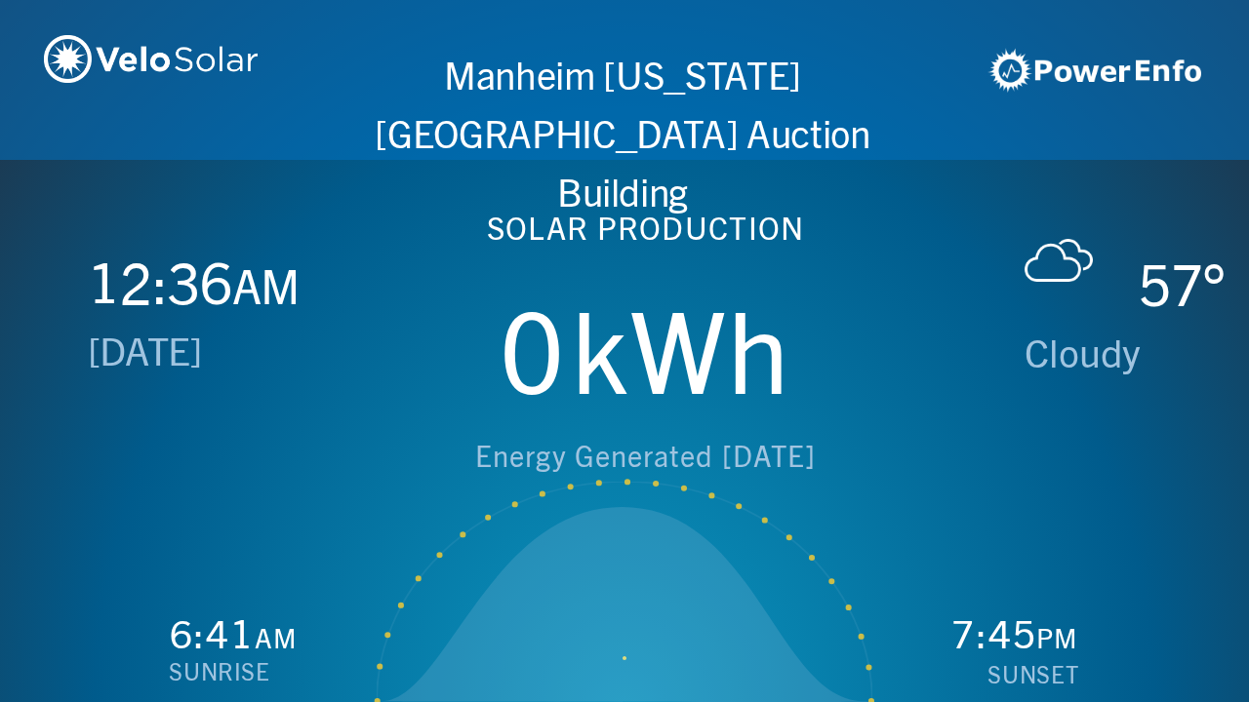
scroll to position [0, 2497]
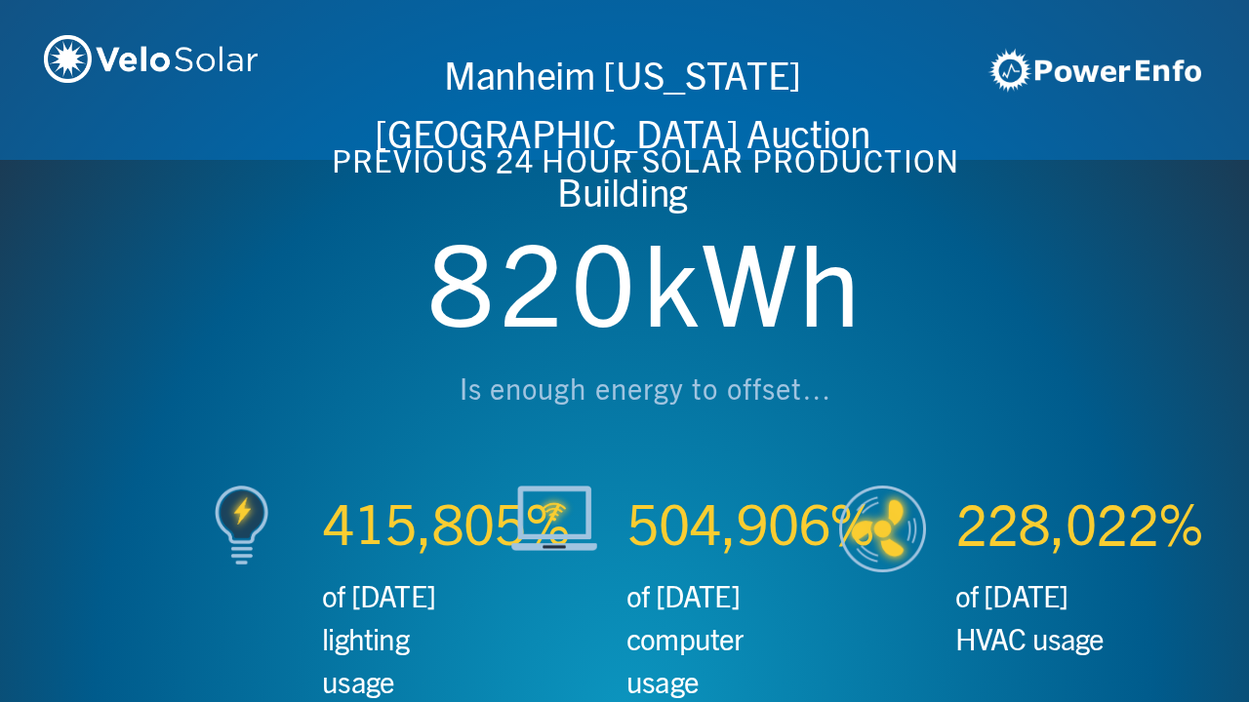
scroll to position [0, 3746]
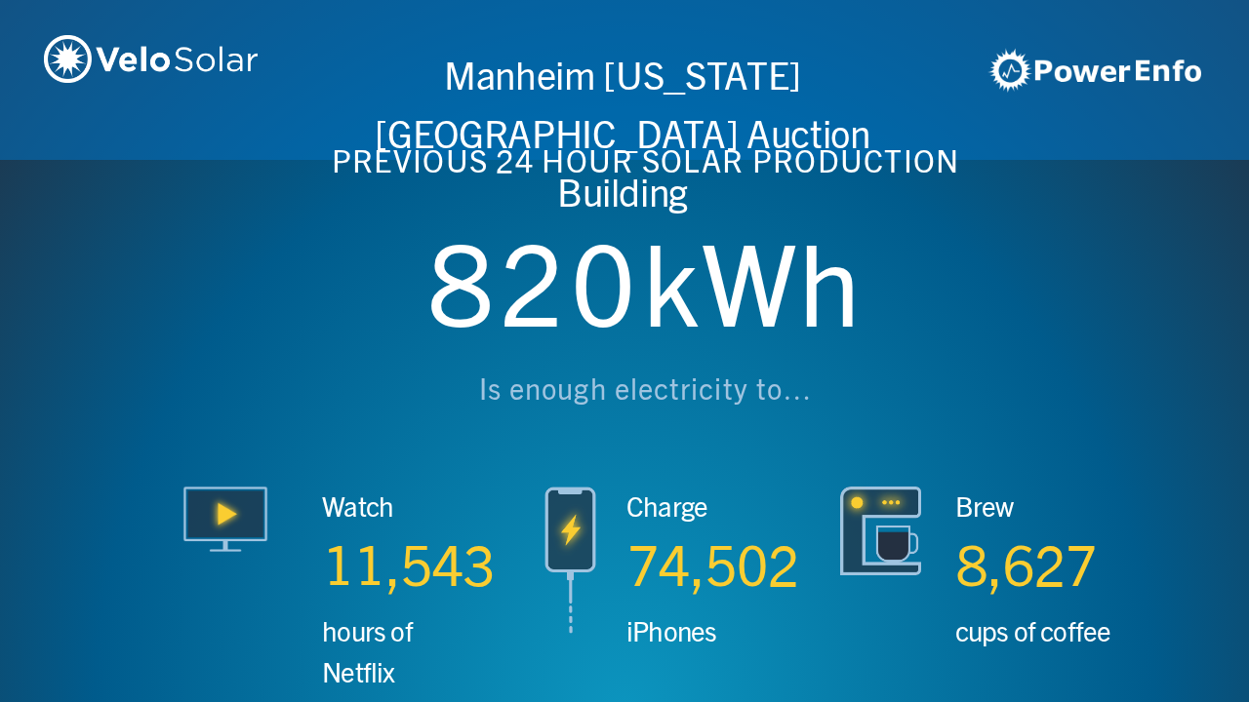
scroll to position [0, 4994]
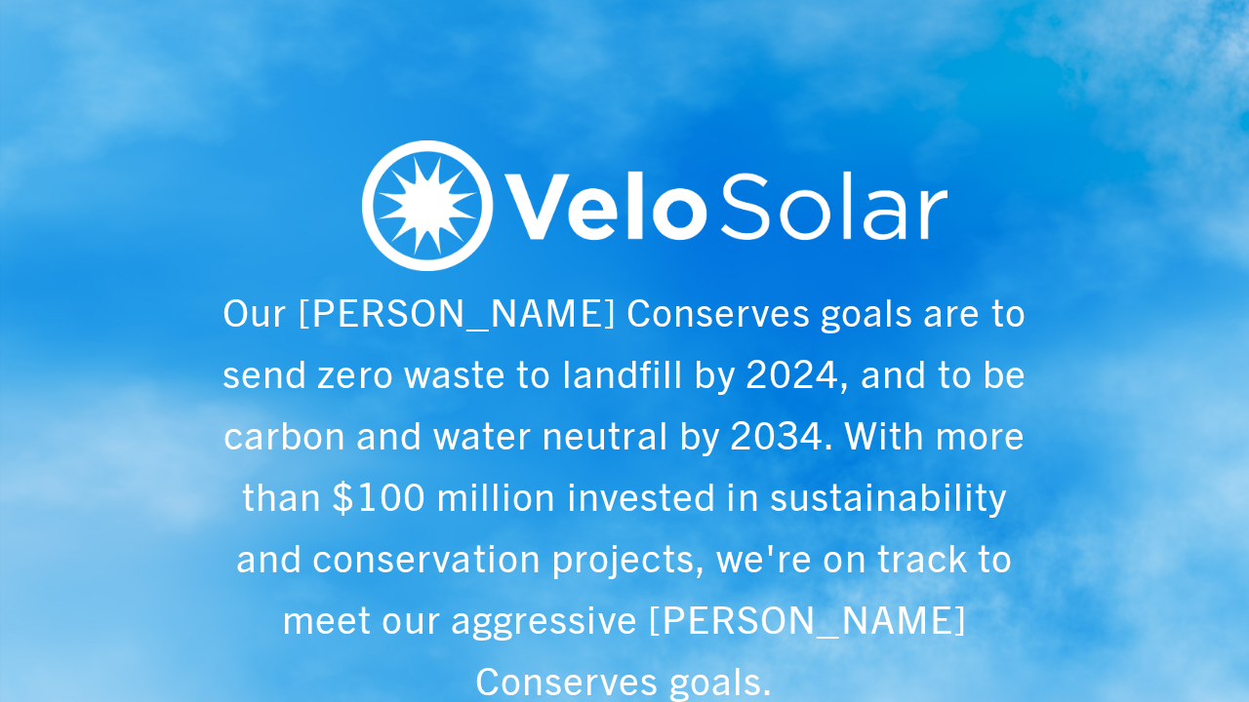
scroll to position [0, 6243]
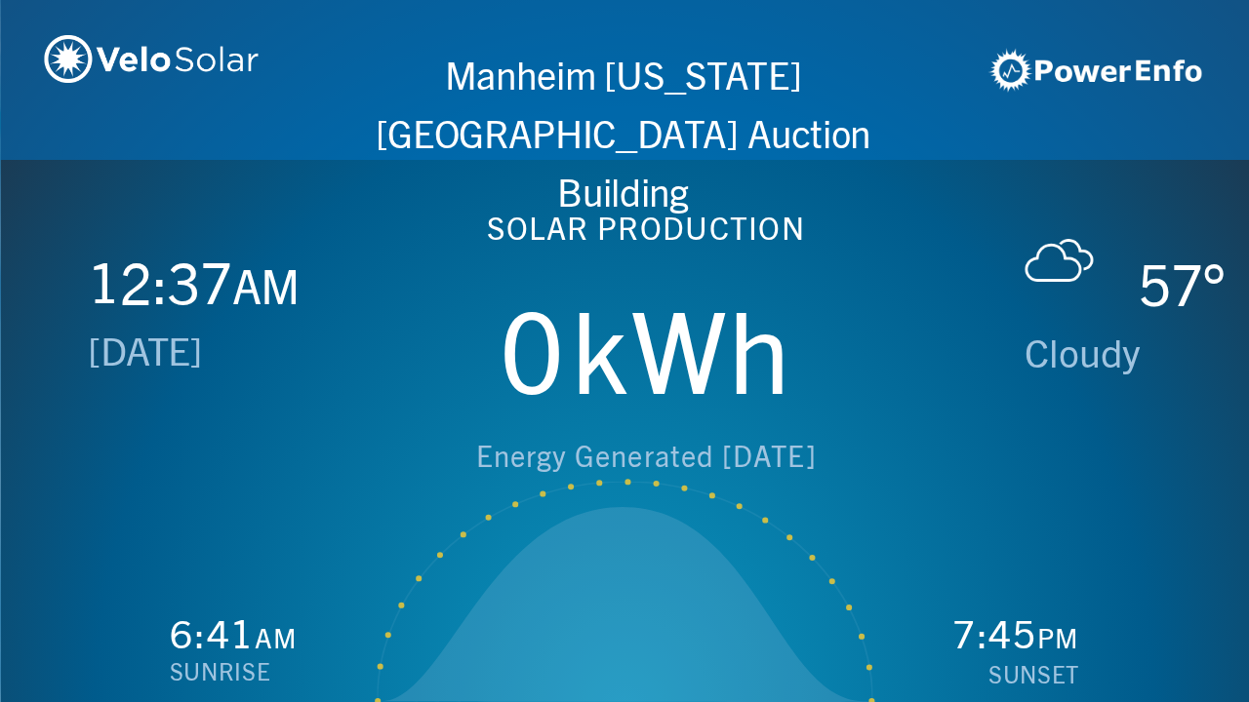
scroll to position [0, 1249]
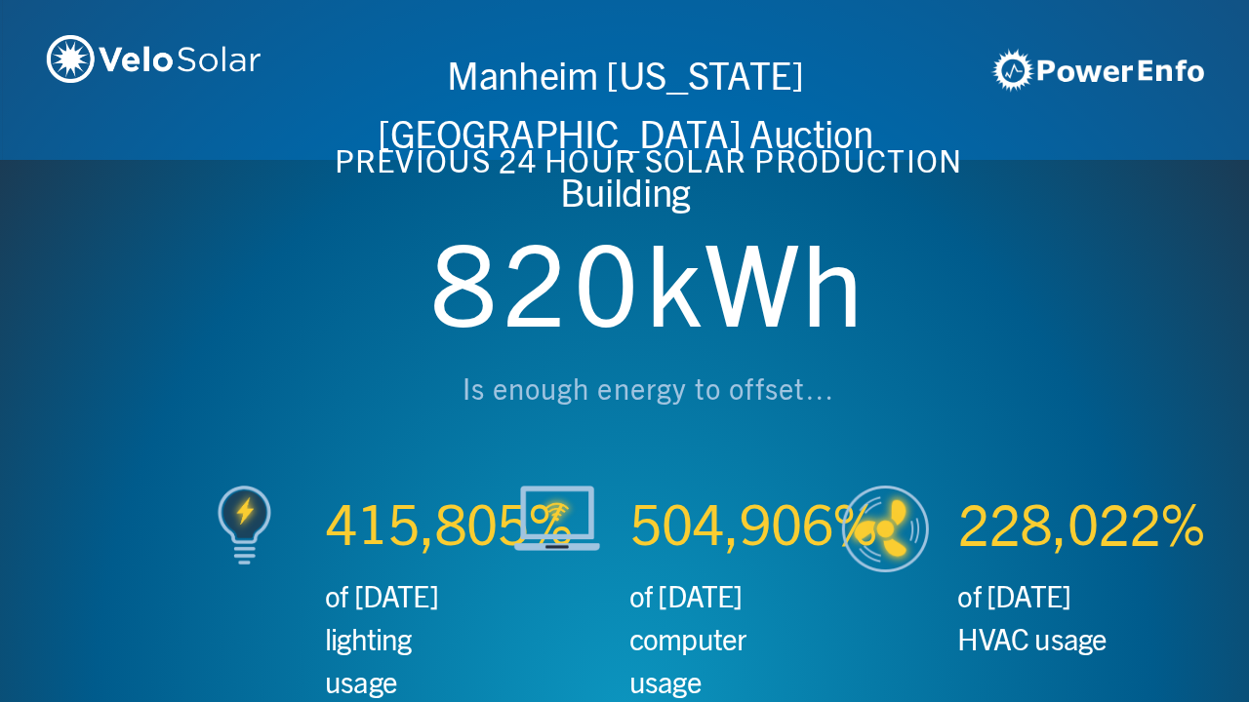
scroll to position [0, 2497]
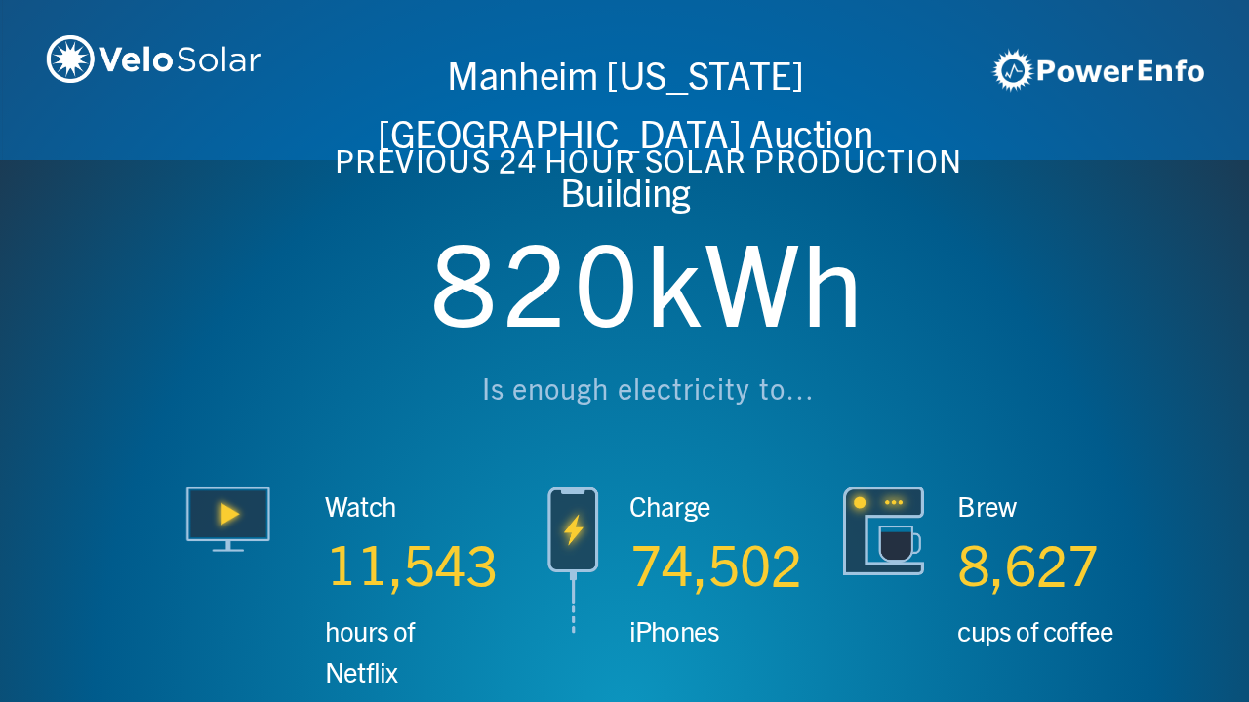
scroll to position [0, 3746]
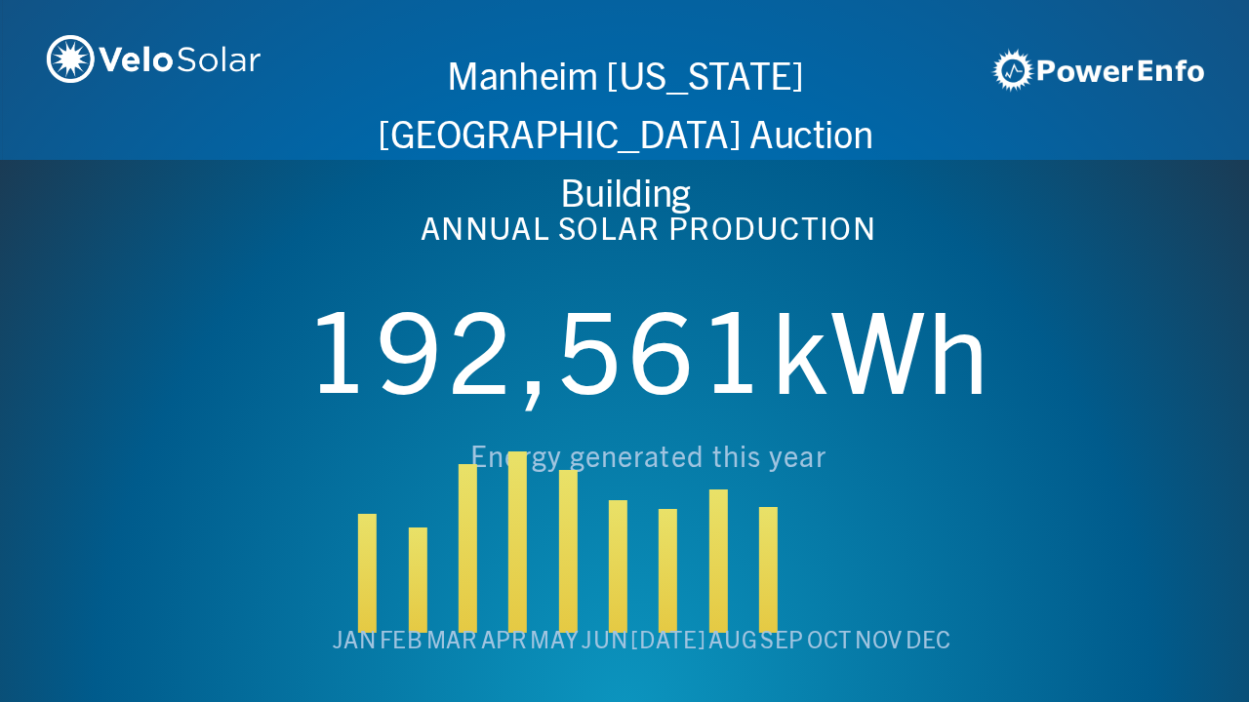
scroll to position [0, 4994]
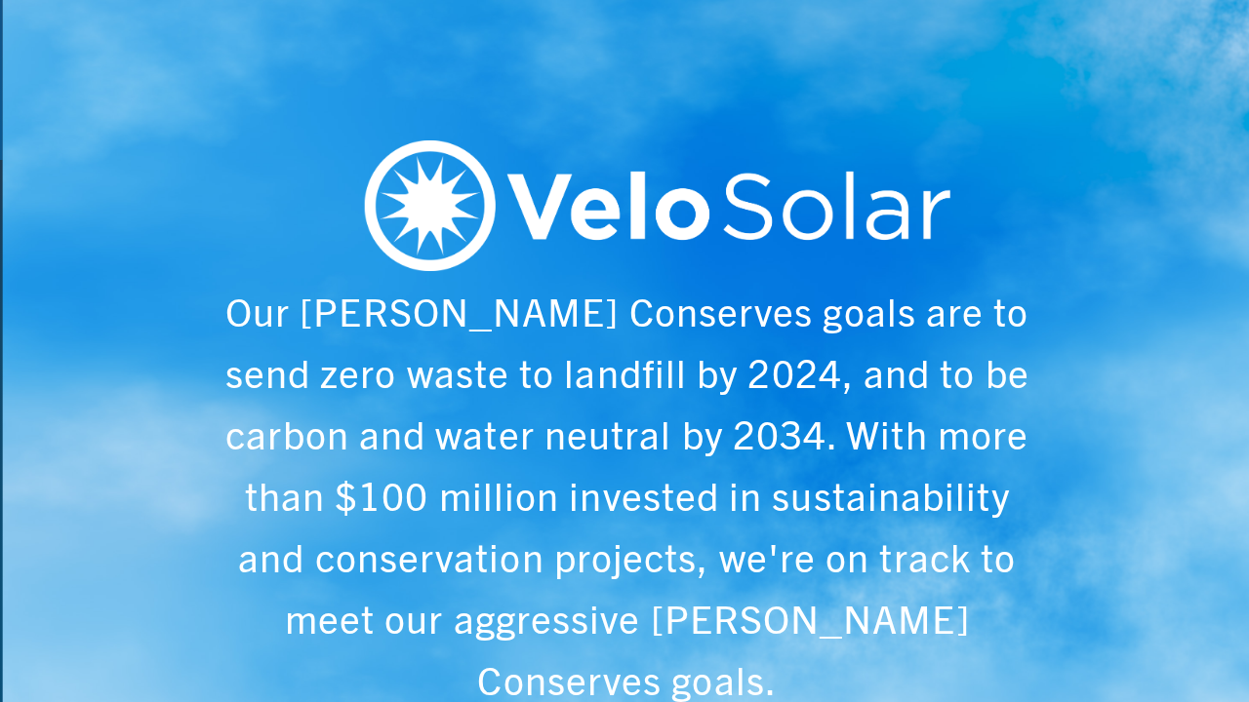
scroll to position [0, 6243]
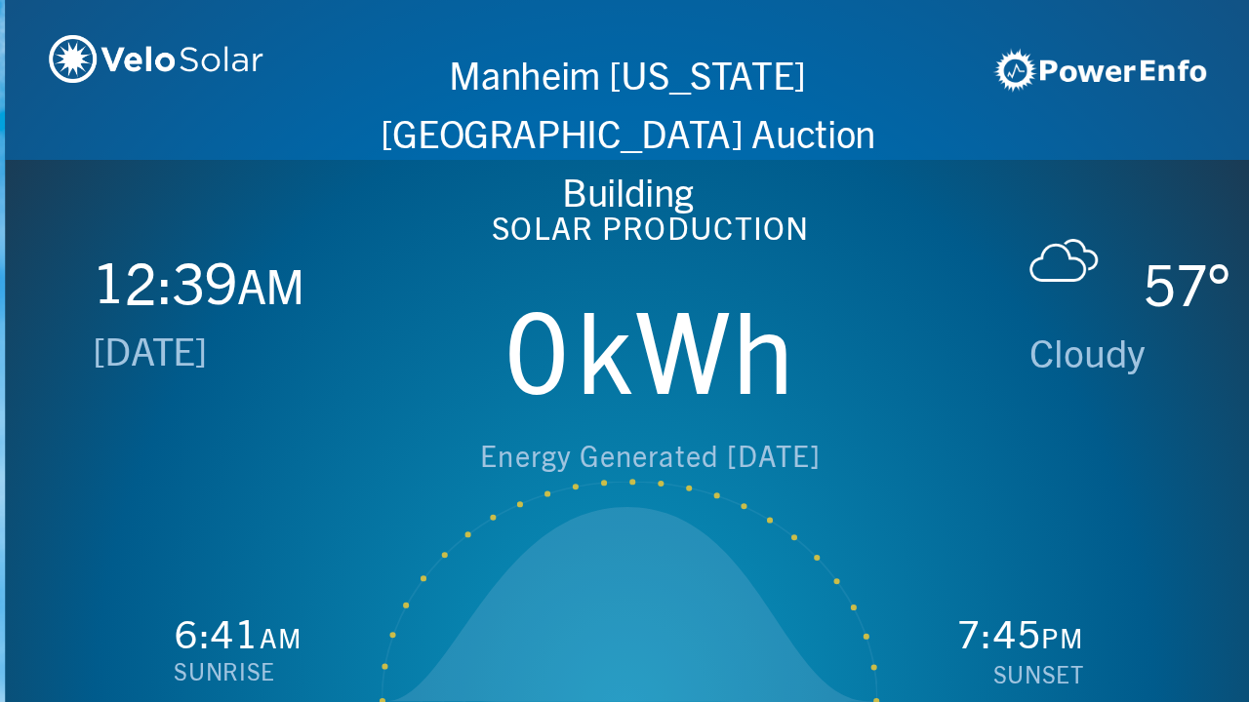
scroll to position [0, 1249]
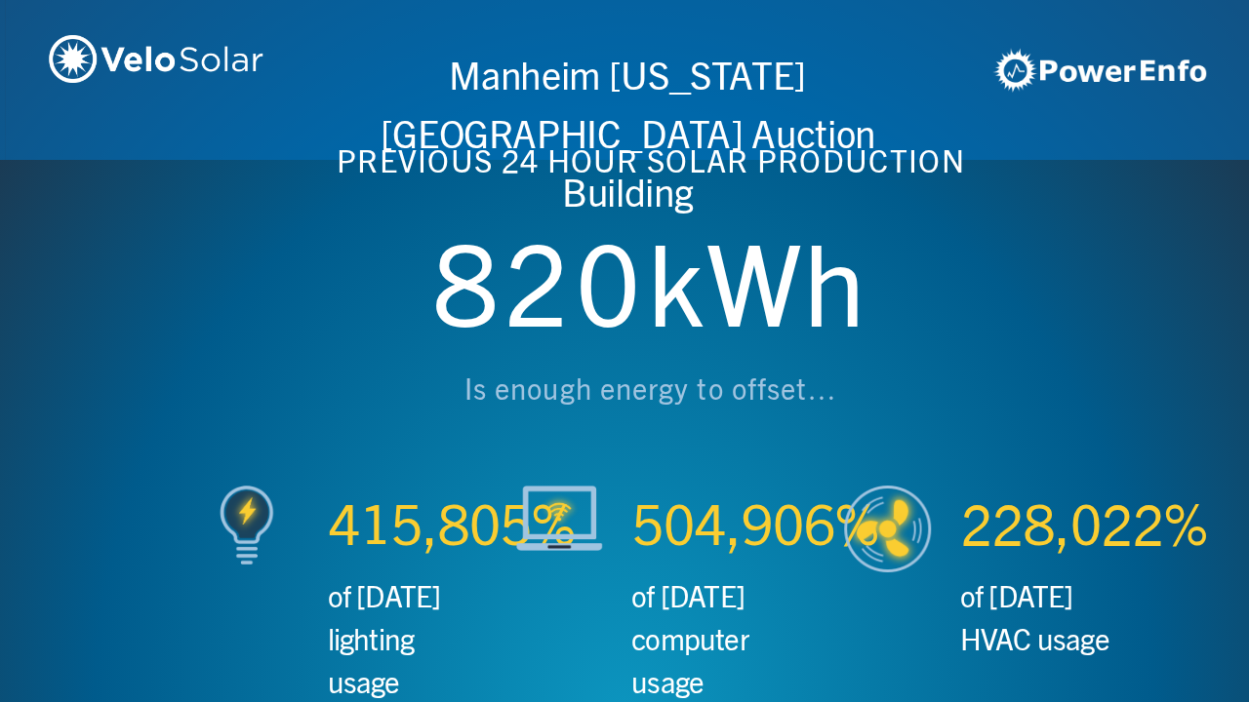
scroll to position [0, 2497]
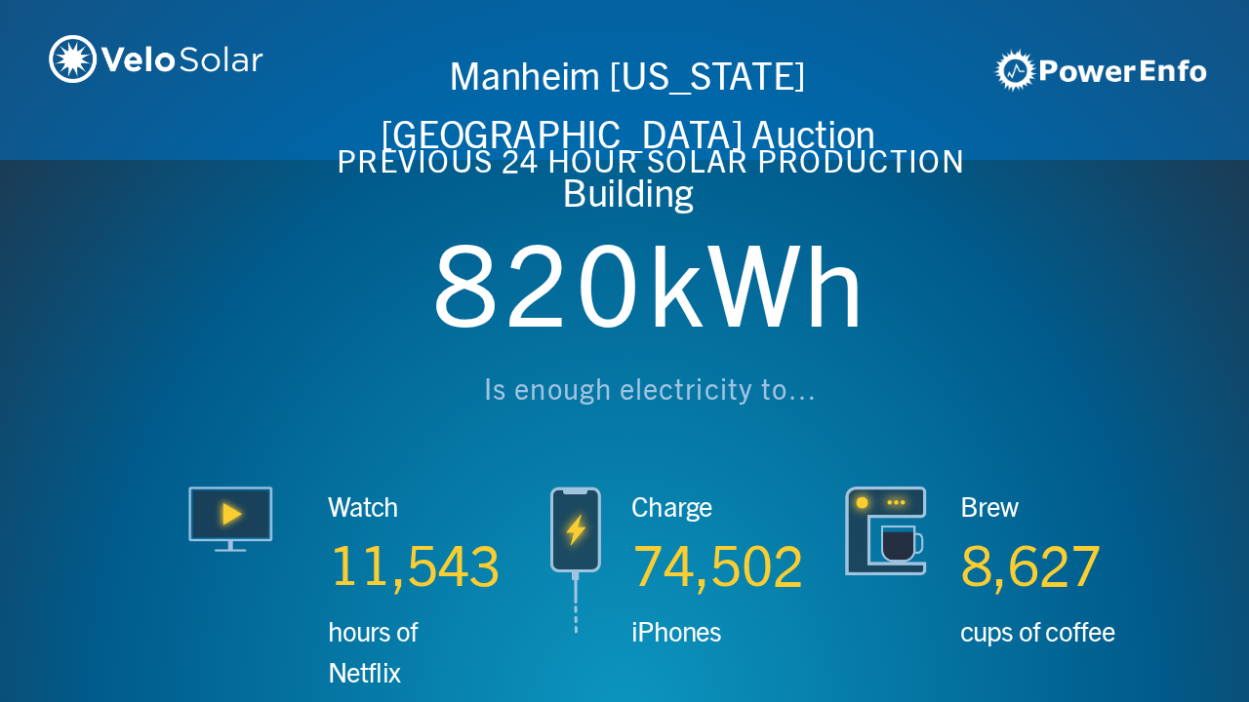
scroll to position [0, 3746]
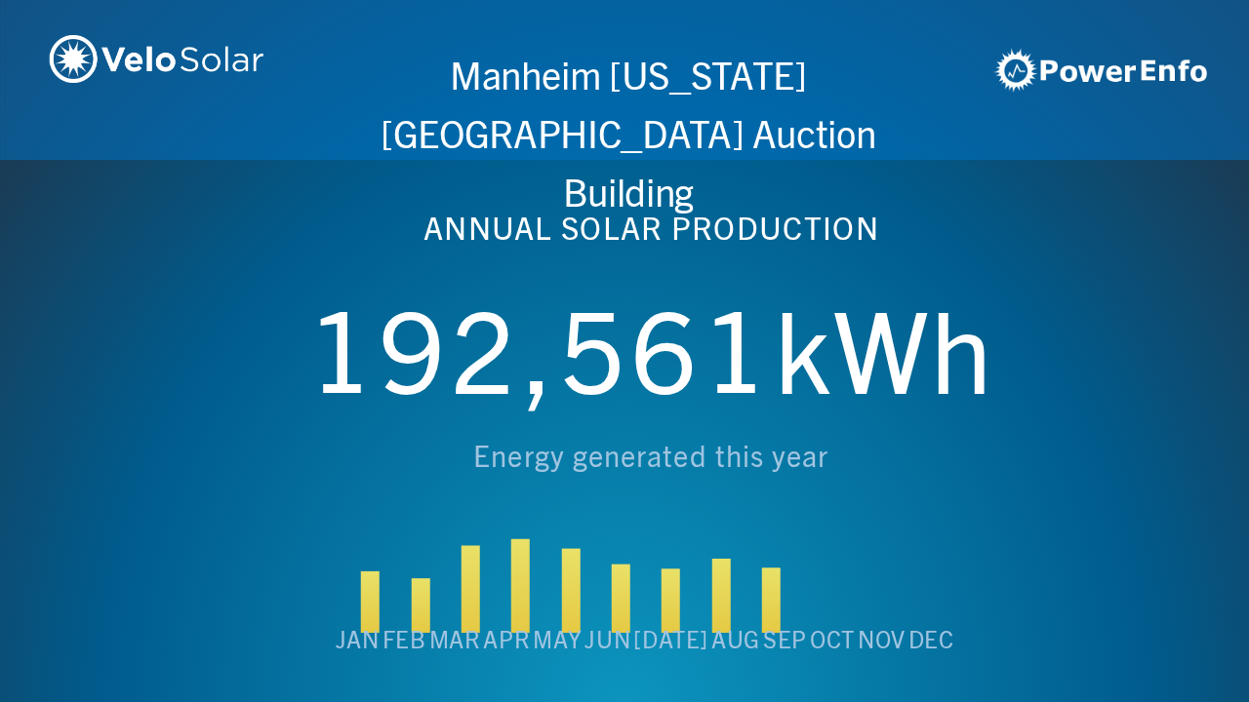
scroll to position [0, 4994]
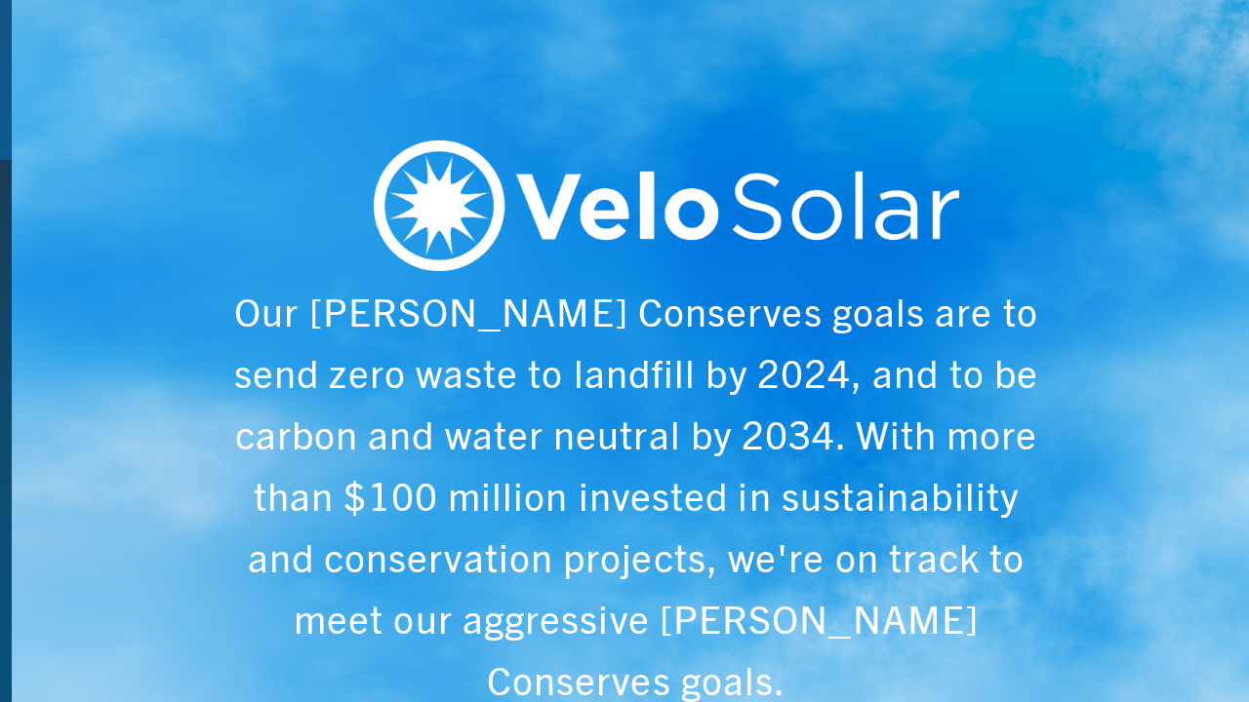
scroll to position [0, 6243]
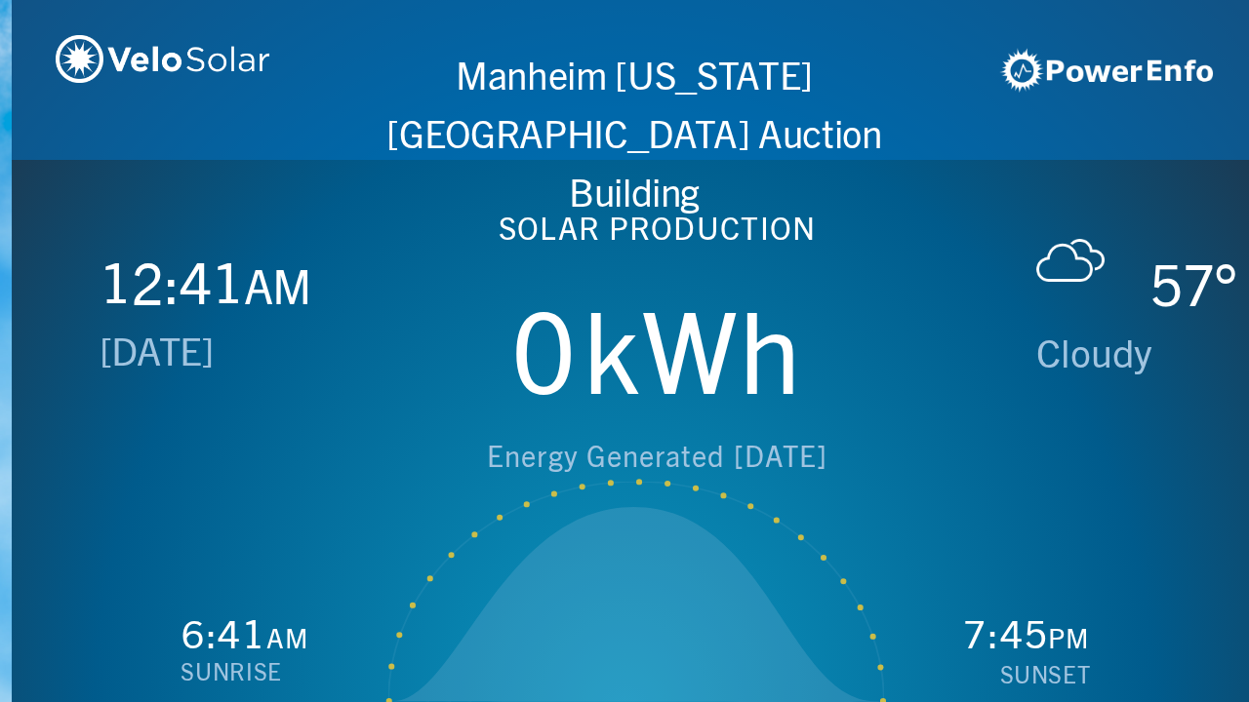
scroll to position [0, 1249]
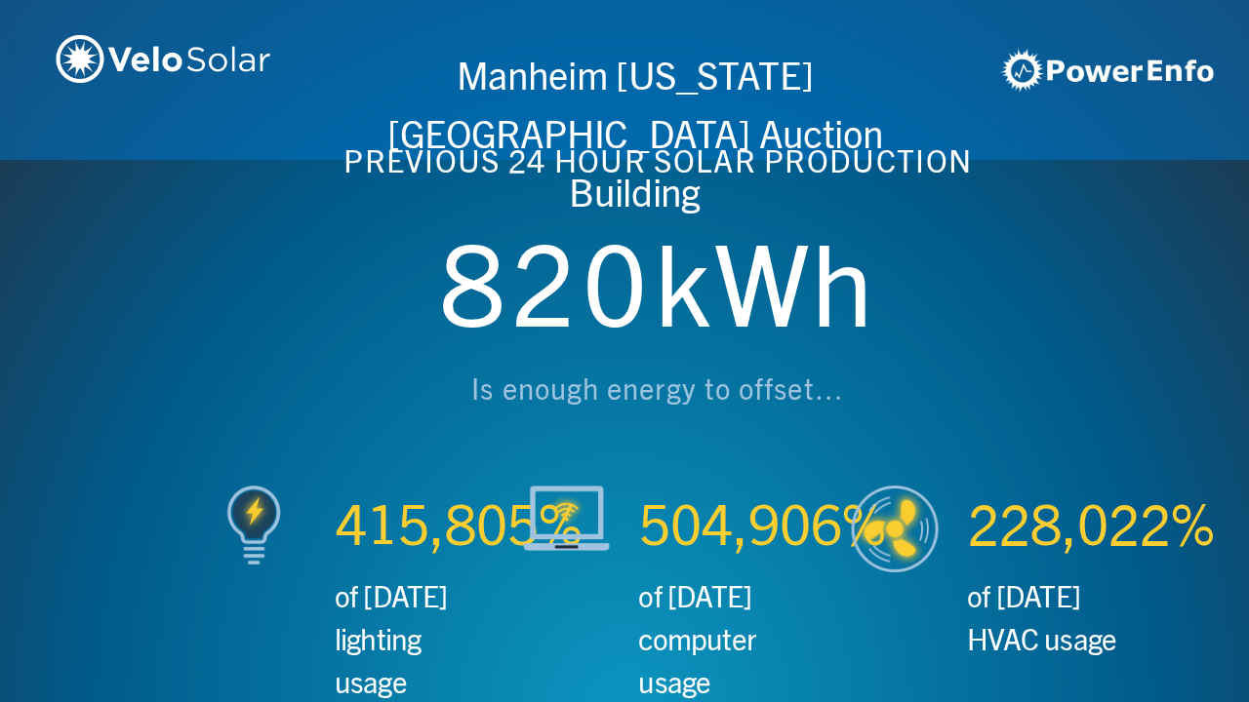
scroll to position [0, 2497]
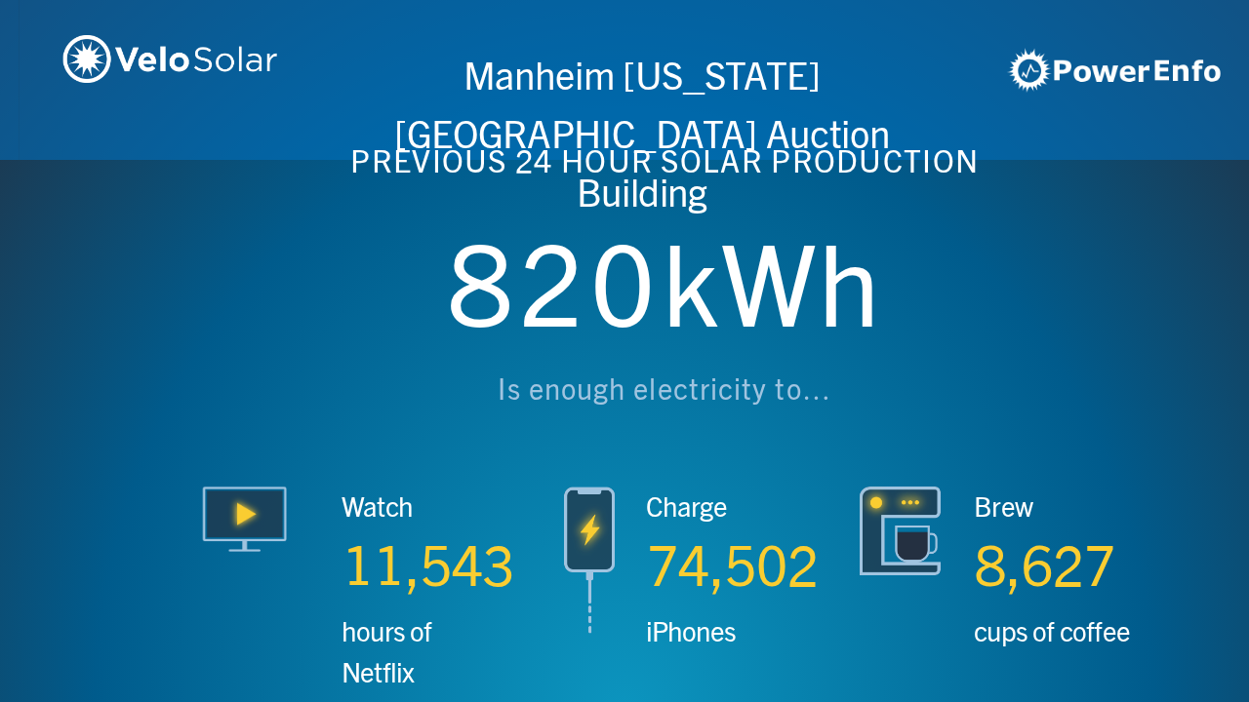
scroll to position [0, 3746]
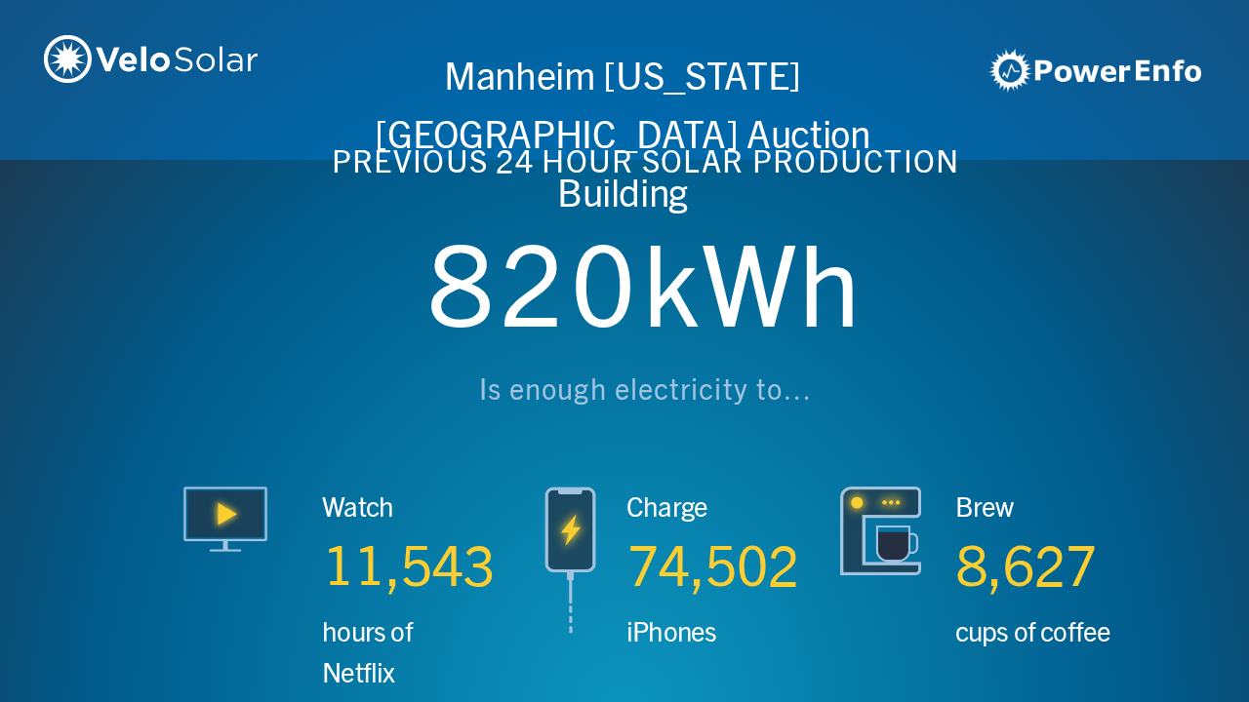
scroll to position [0, 4994]
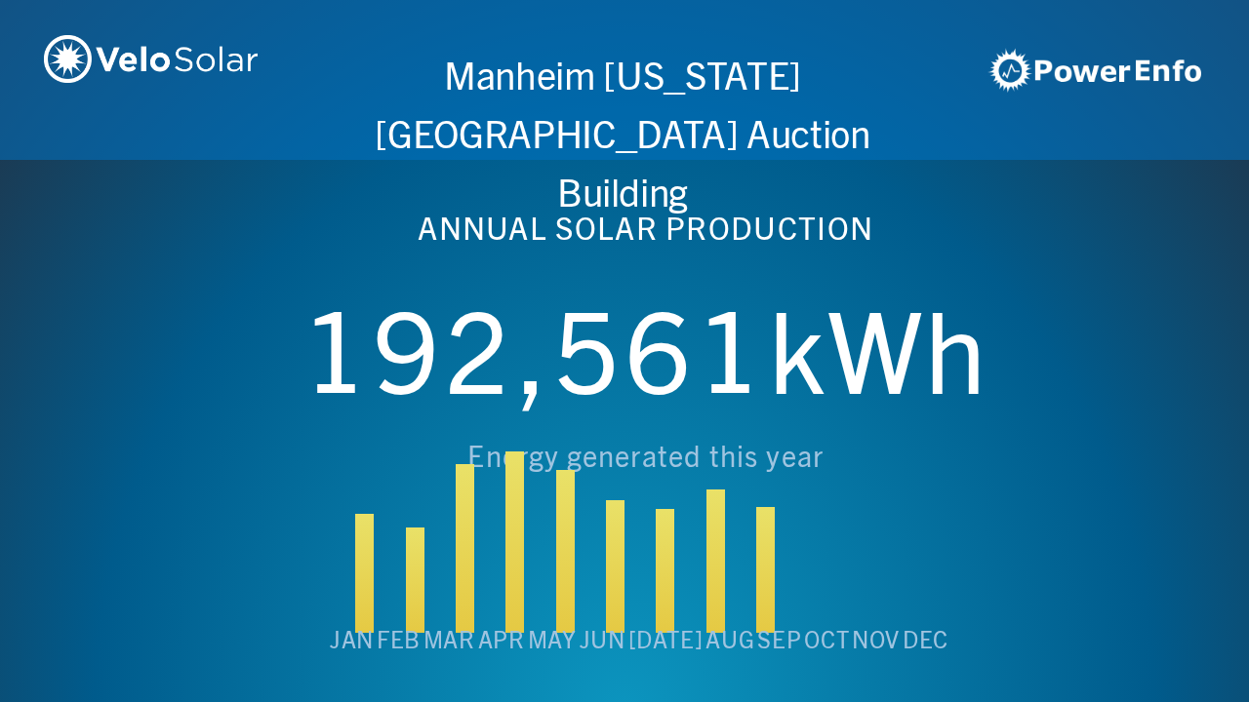
scroll to position [0, 6243]
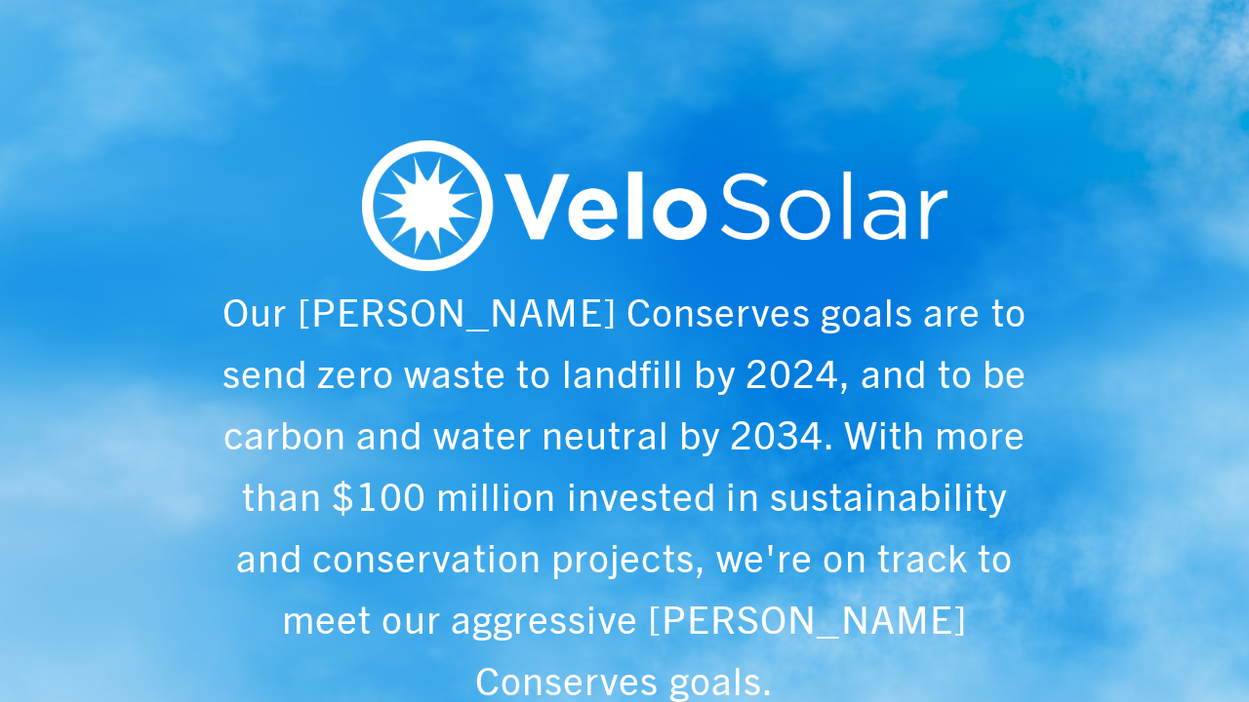
scroll to position [0, 1249]
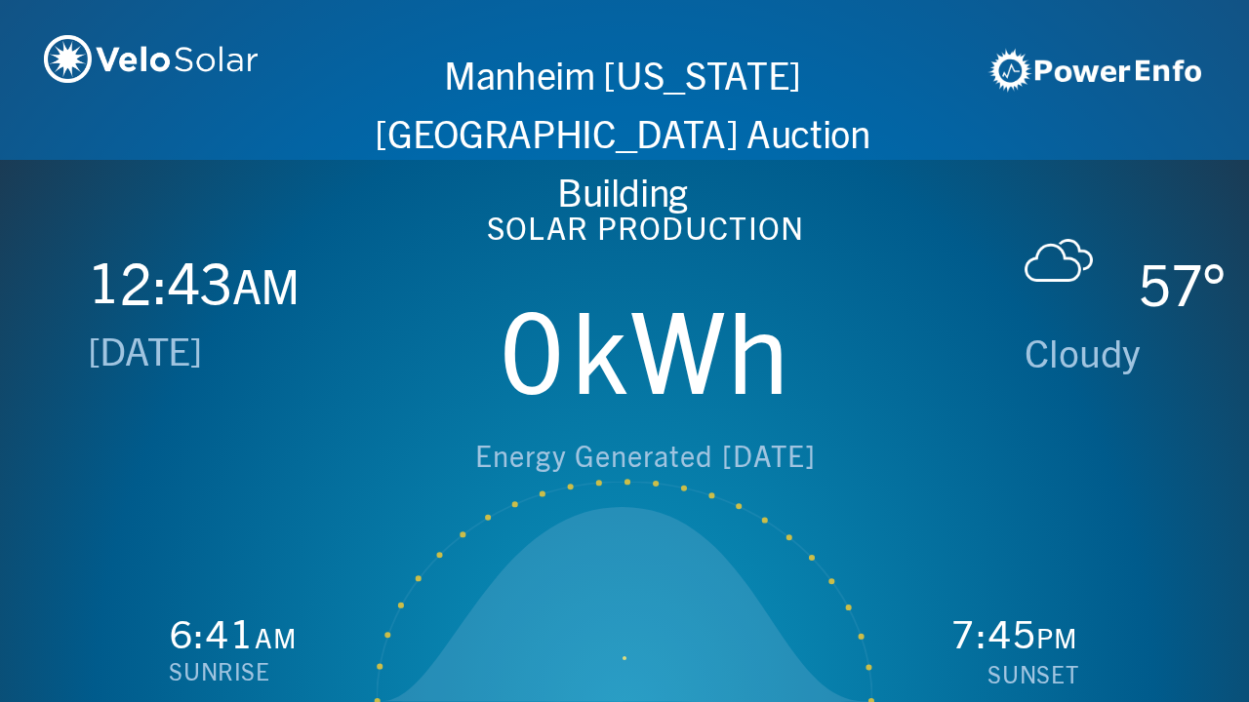
scroll to position [0, 2497]
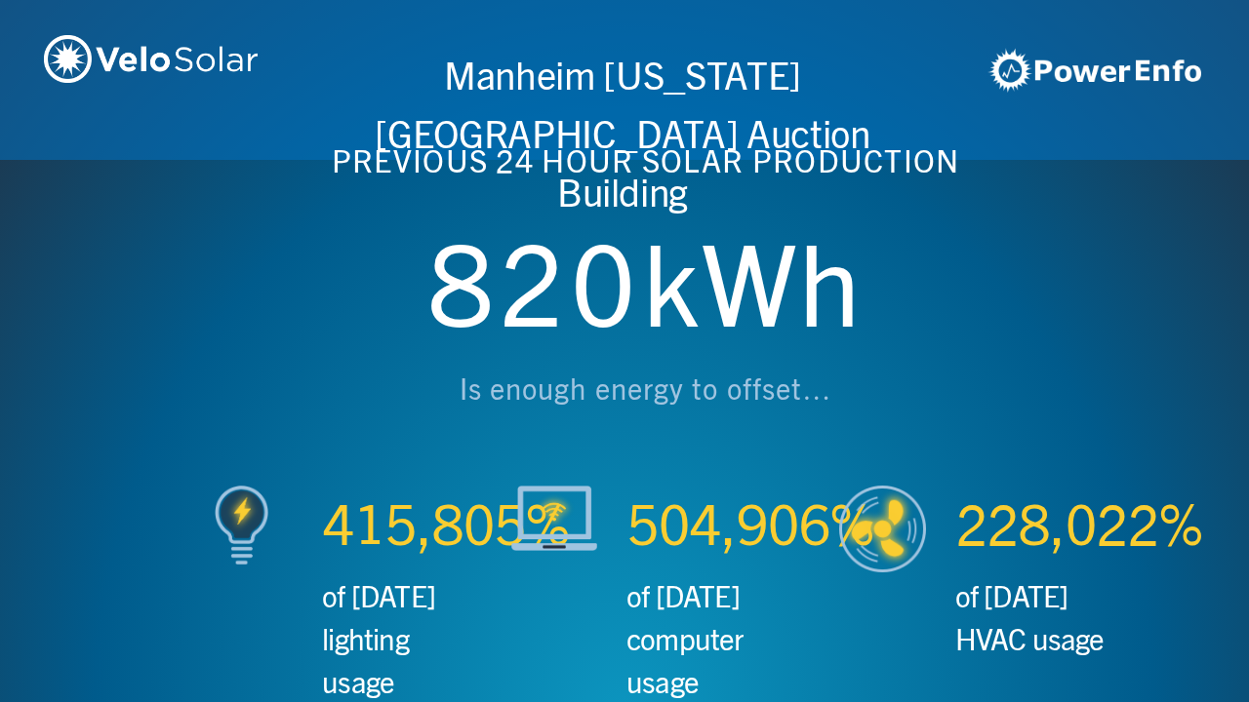
scroll to position [0, 3746]
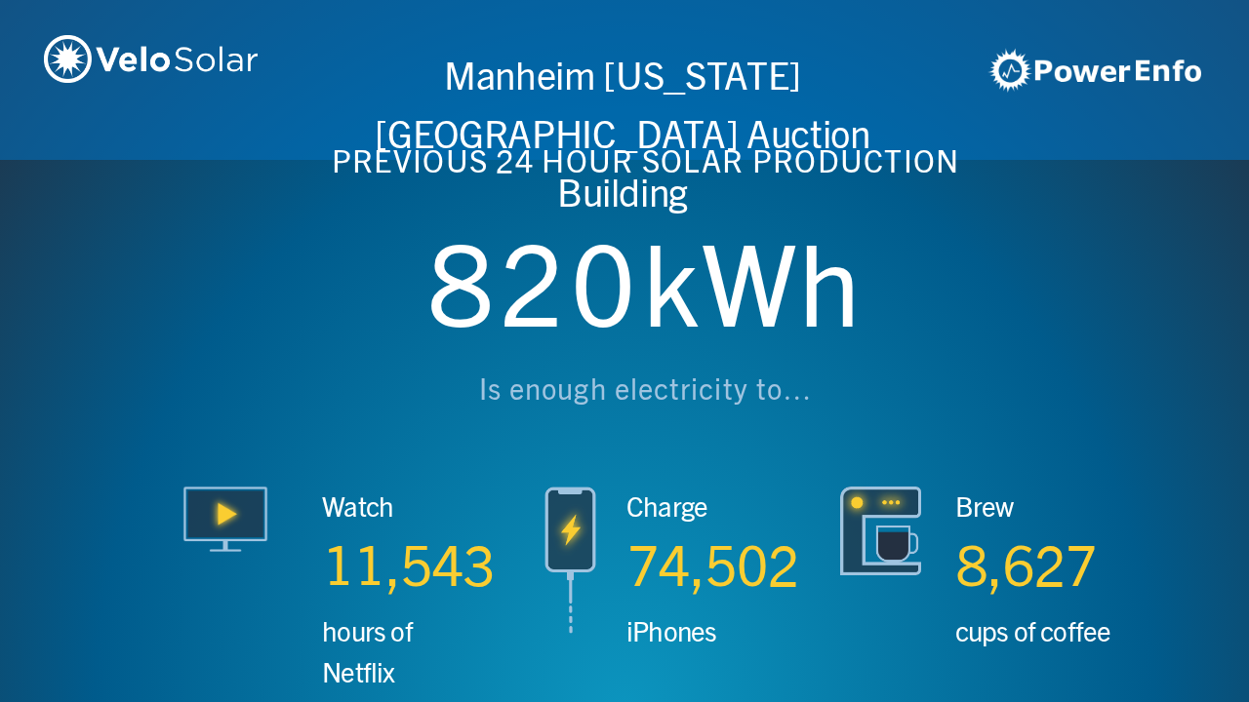
scroll to position [0, 4994]
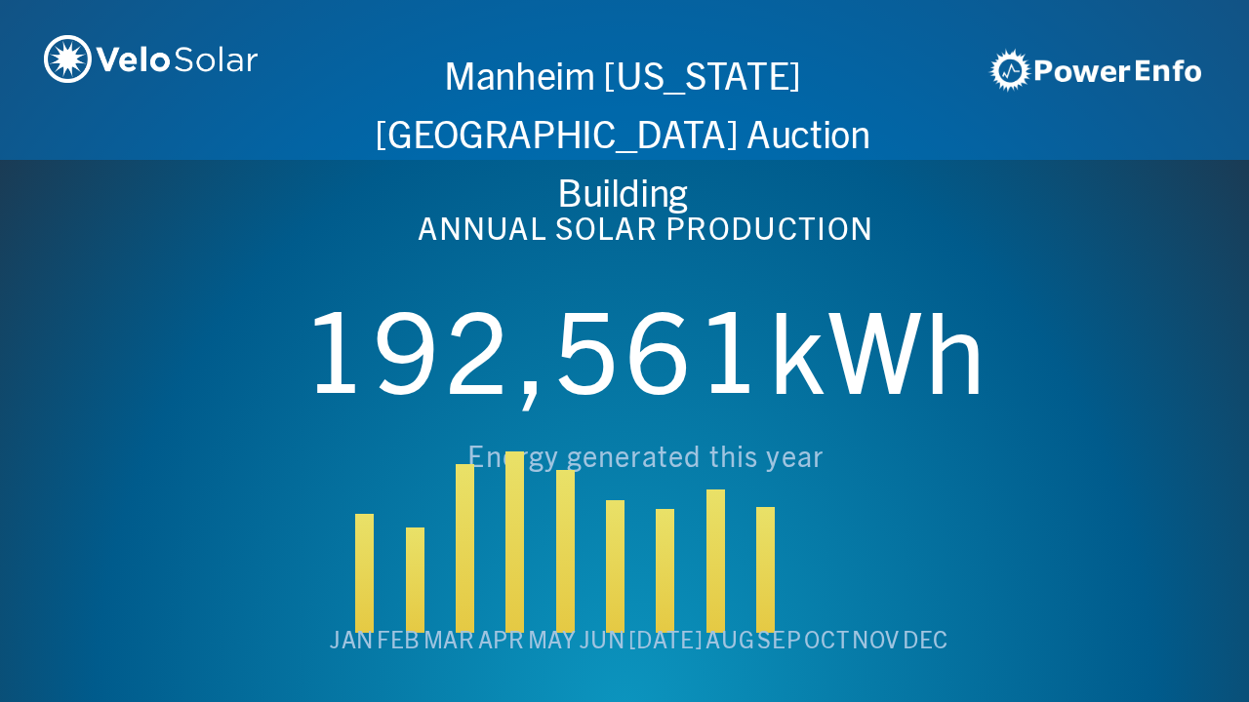
scroll to position [0, 6243]
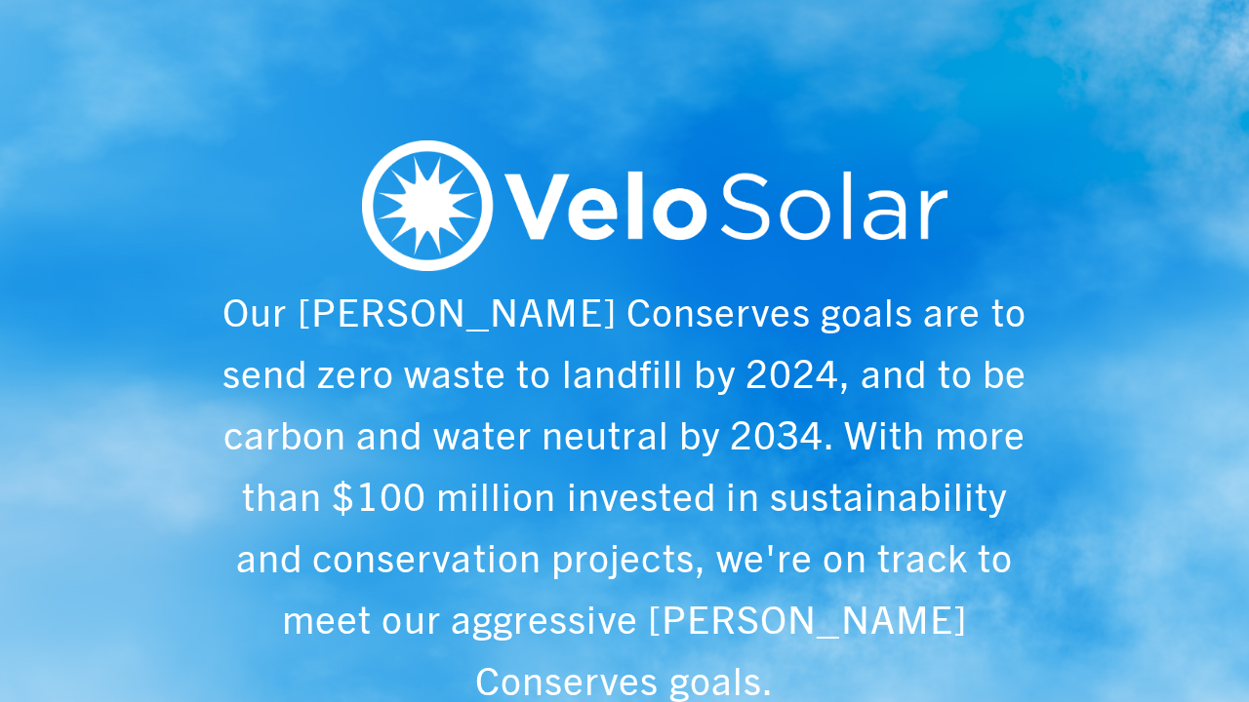
scroll to position [0, 1249]
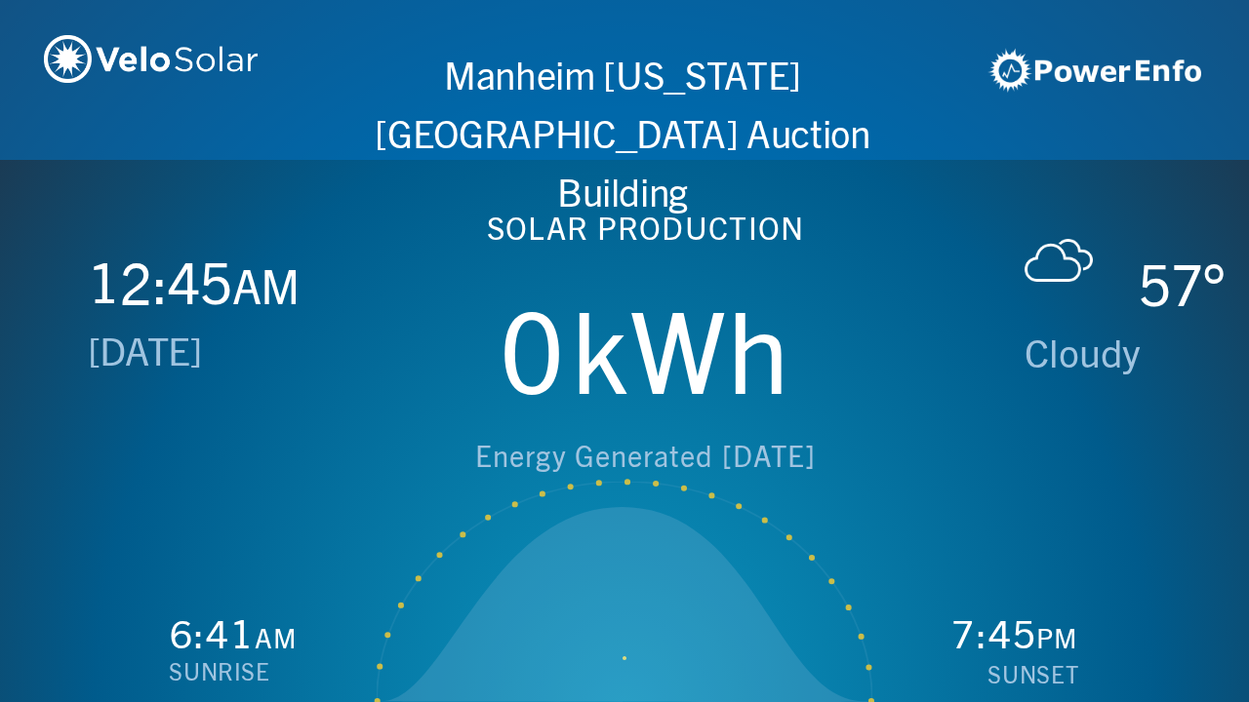
scroll to position [0, 2497]
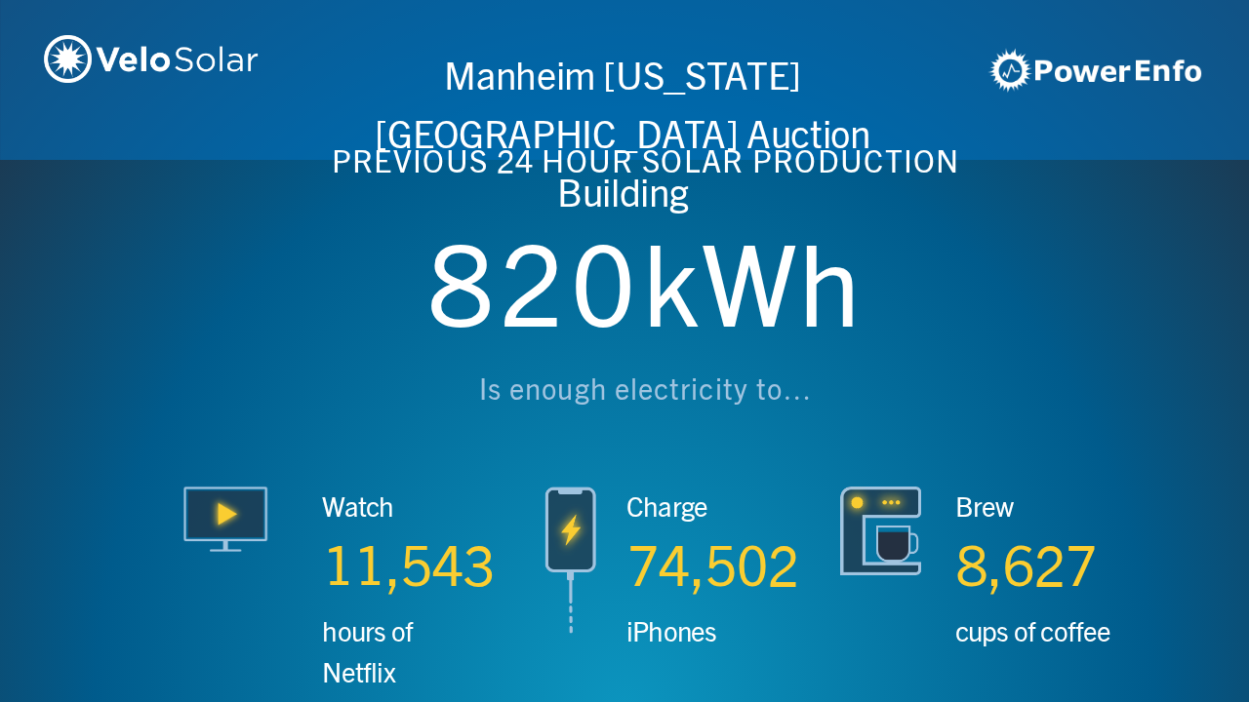
scroll to position [0, 3746]
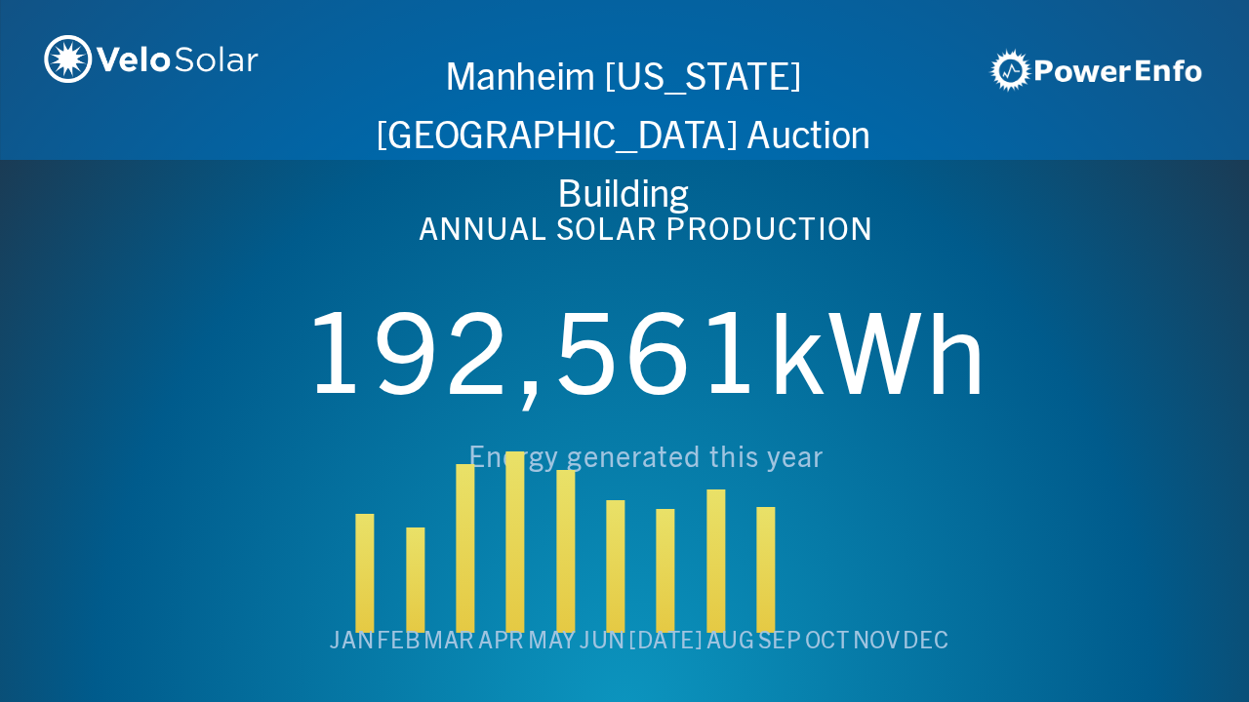
scroll to position [0, 4994]
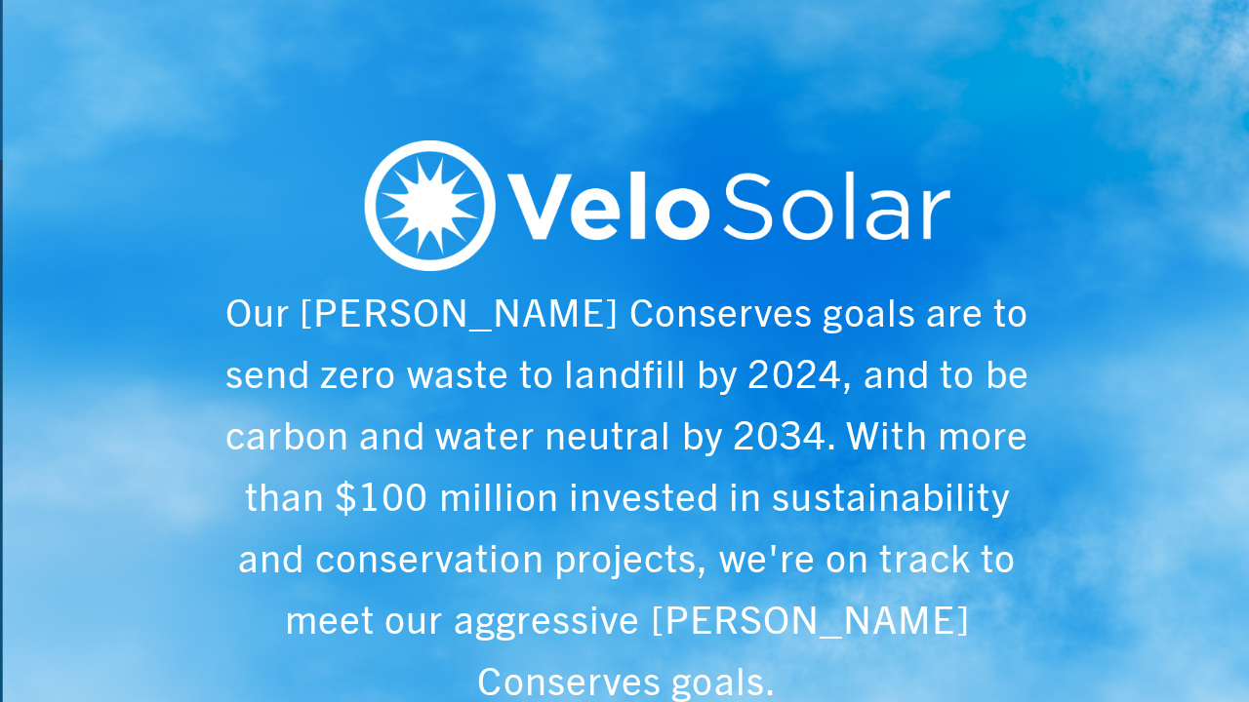
scroll to position [0, 6243]
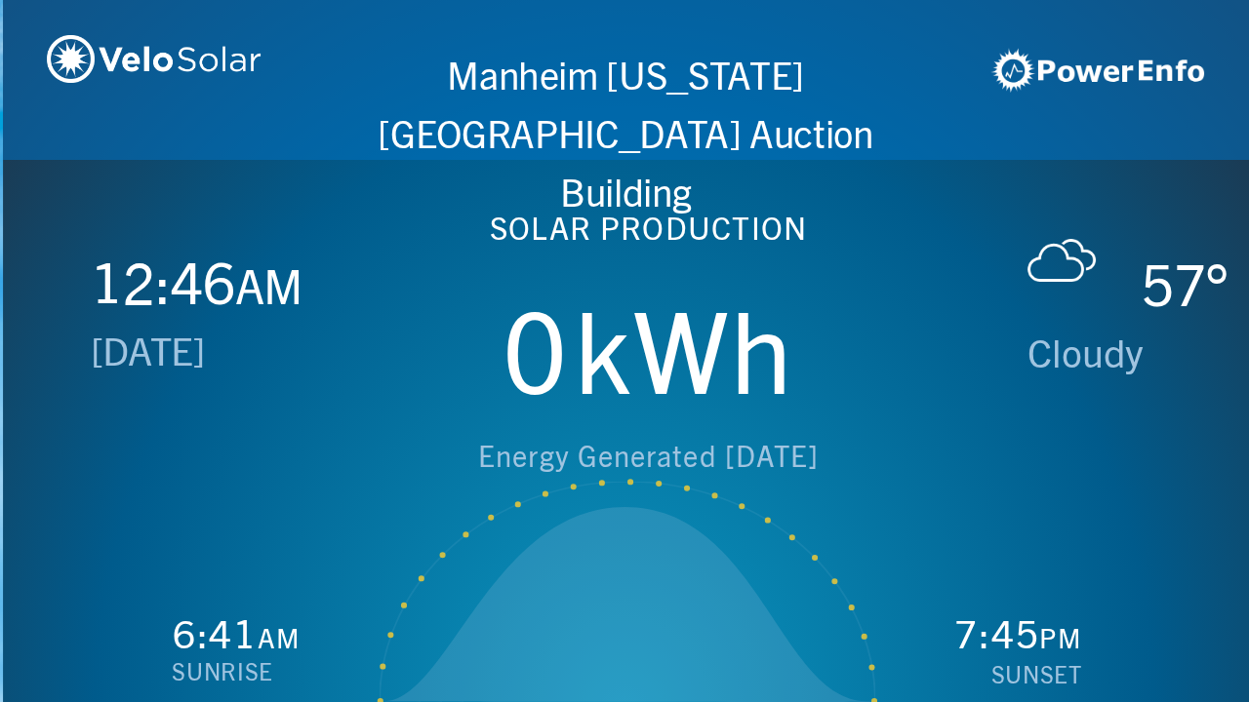
scroll to position [0, 1249]
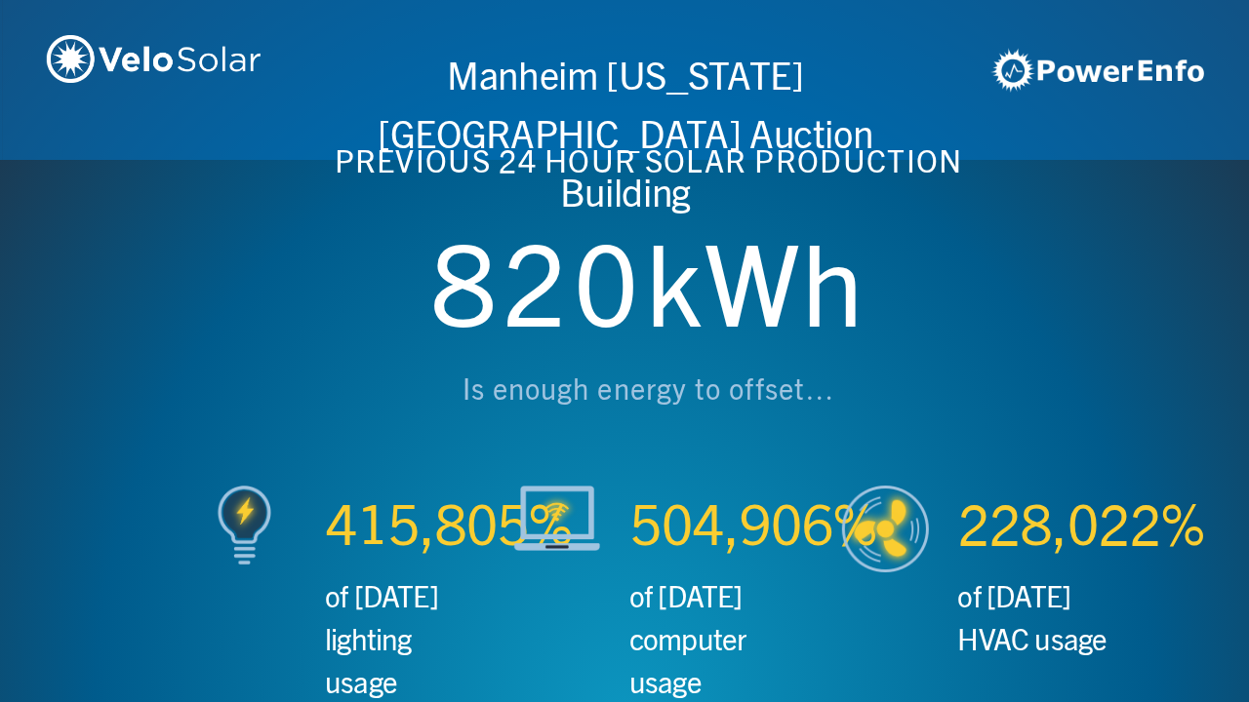
scroll to position [0, 2497]
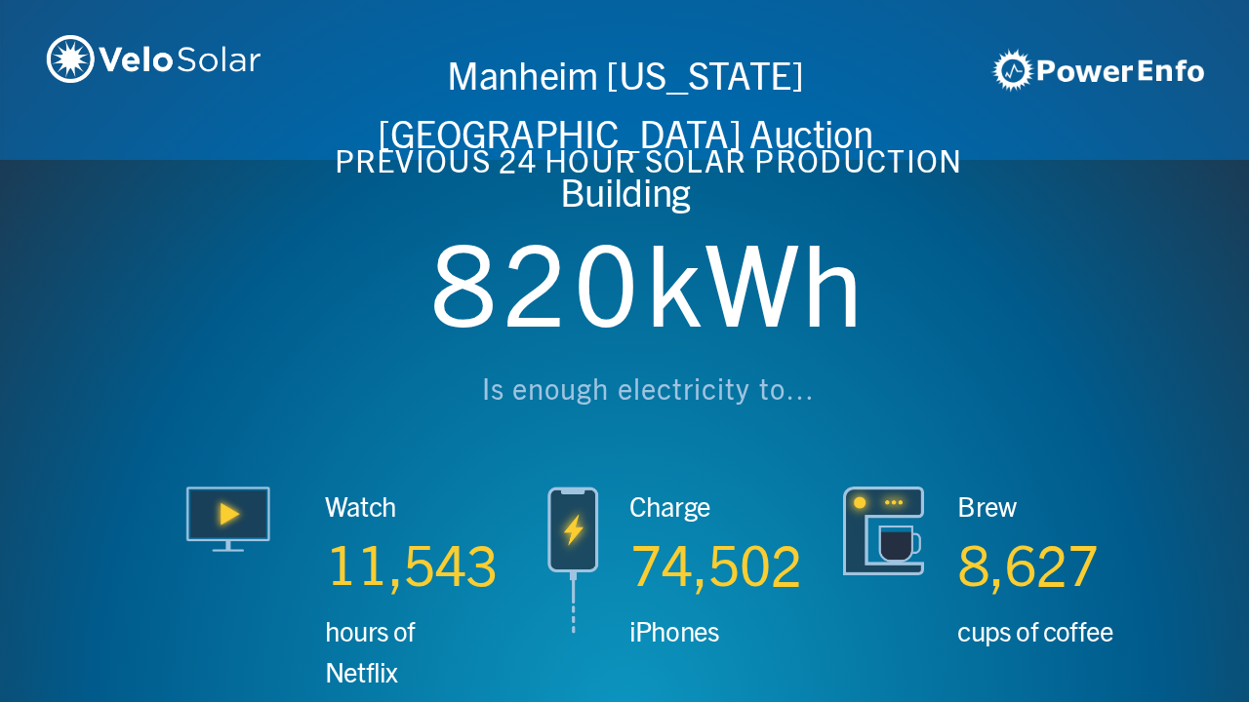
scroll to position [0, 3746]
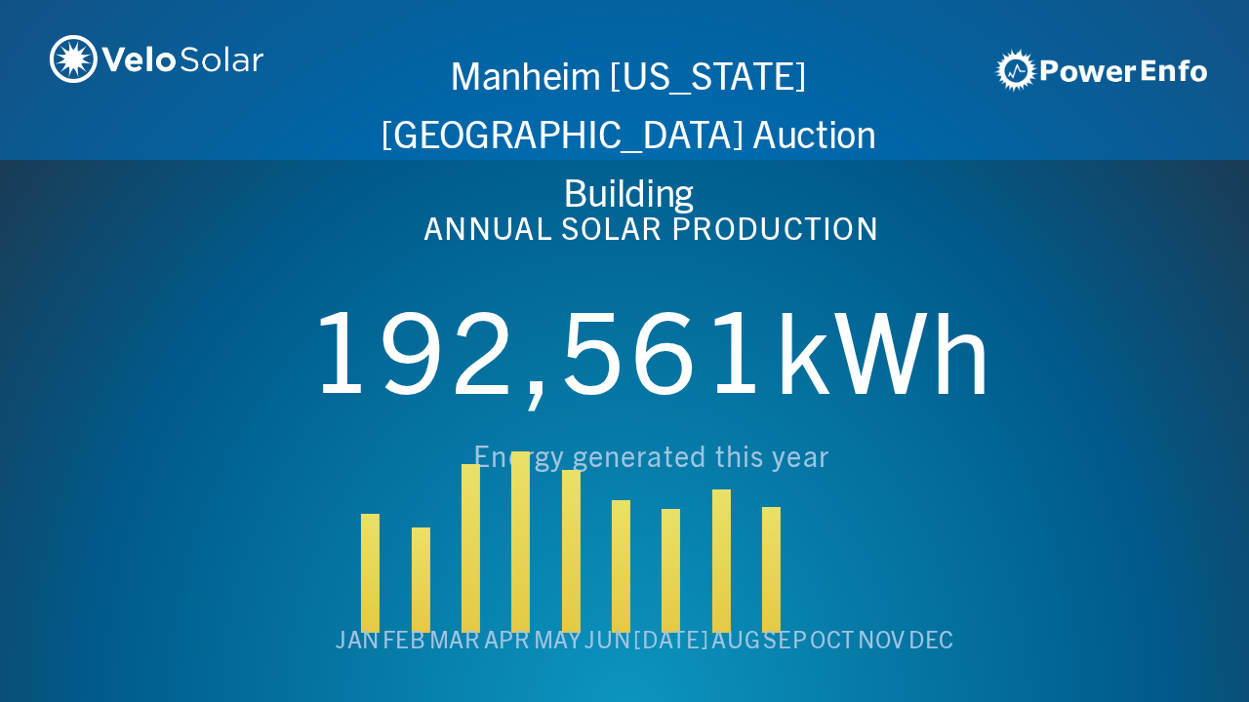
scroll to position [0, 4994]
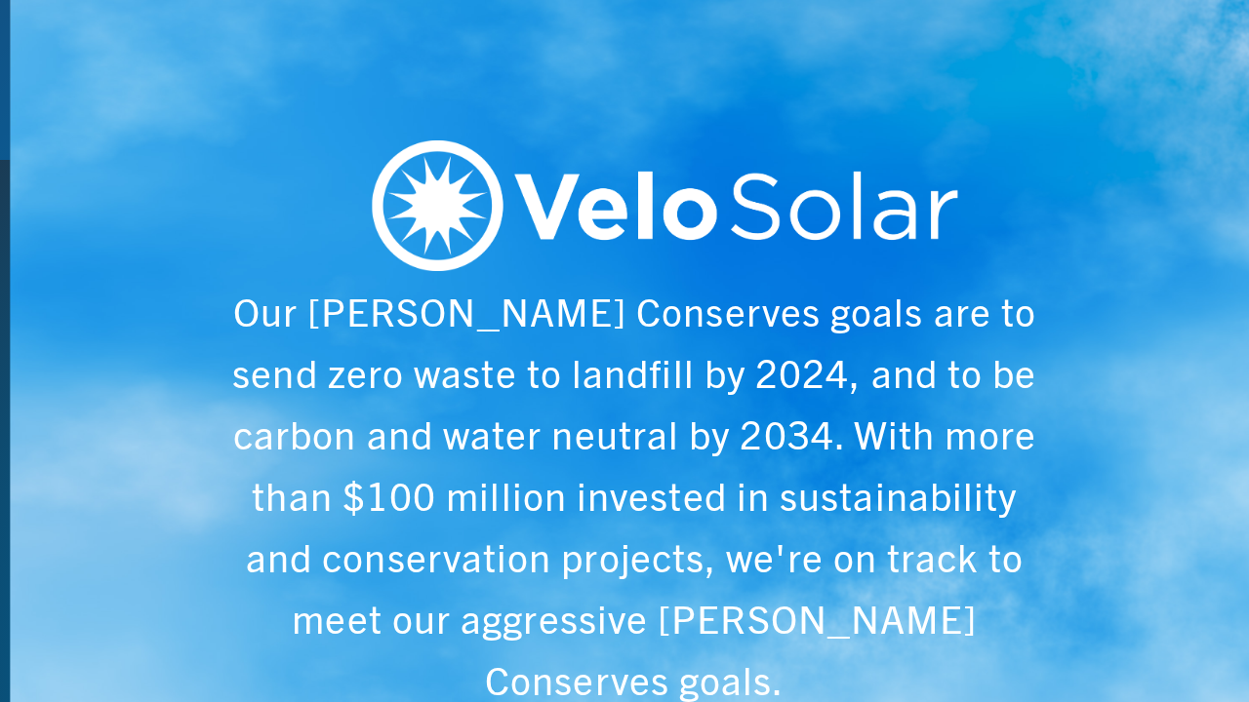
scroll to position [0, 6243]
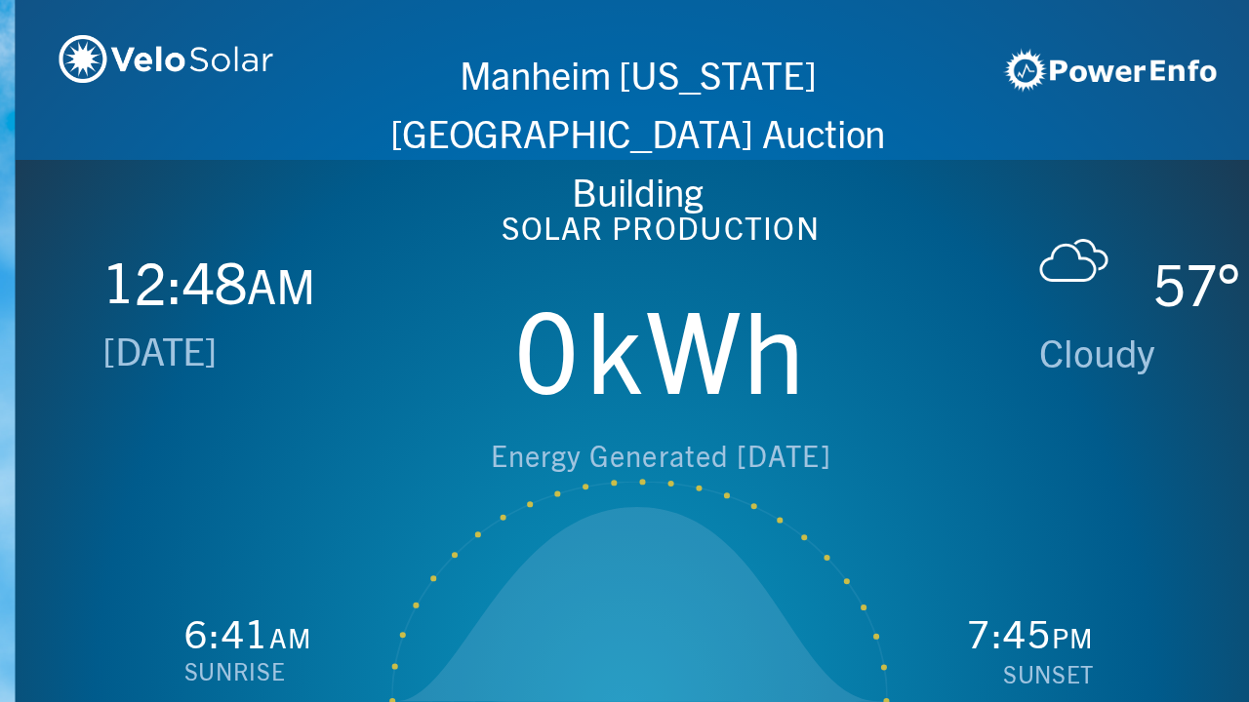
scroll to position [0, 1249]
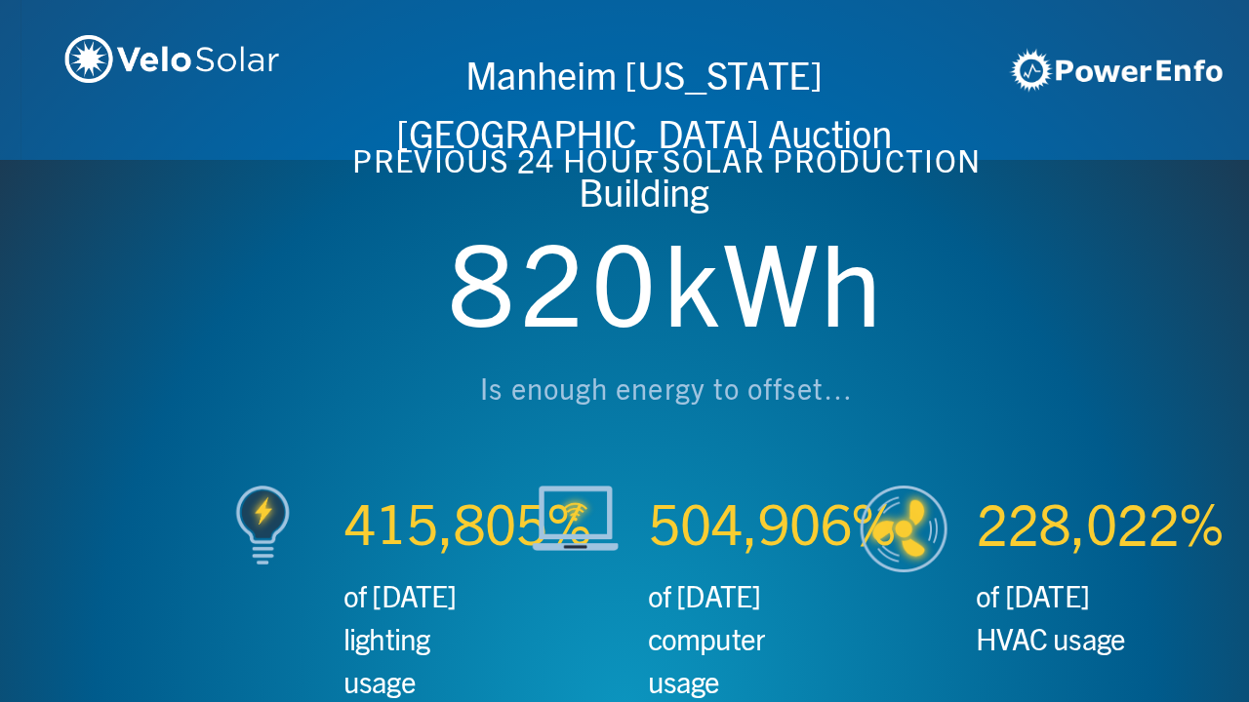
scroll to position [0, 2497]
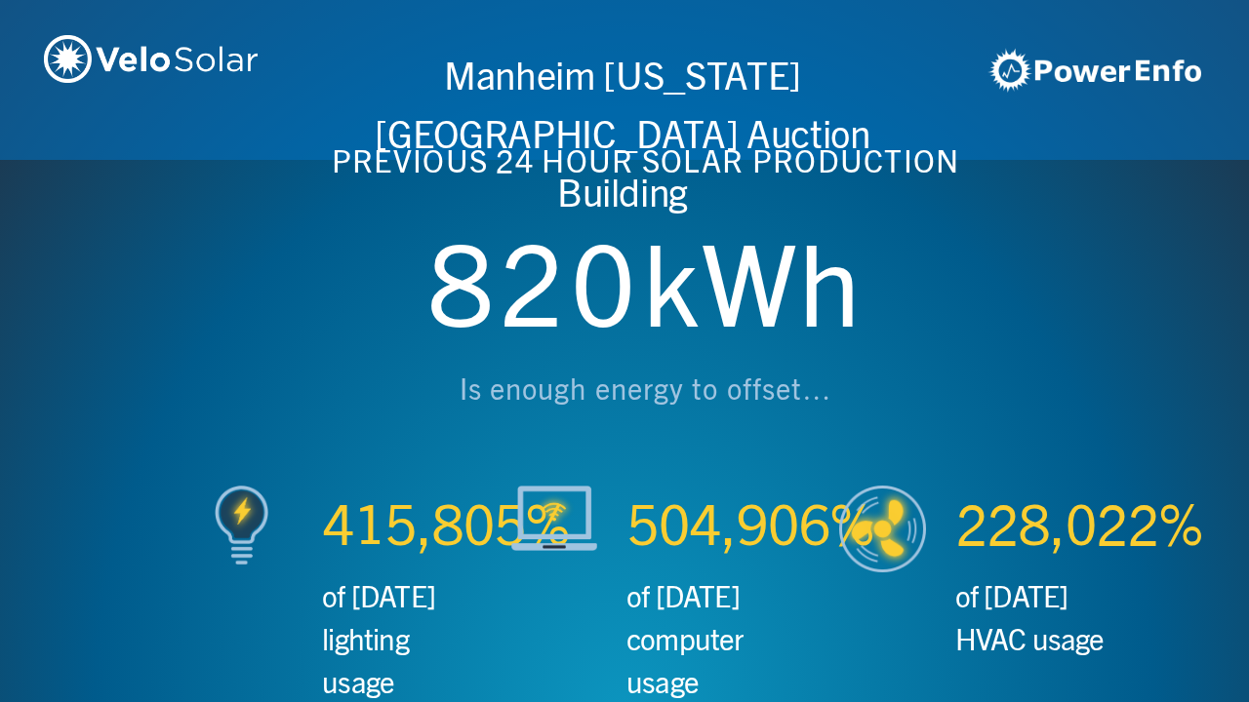
scroll to position [0, 3746]
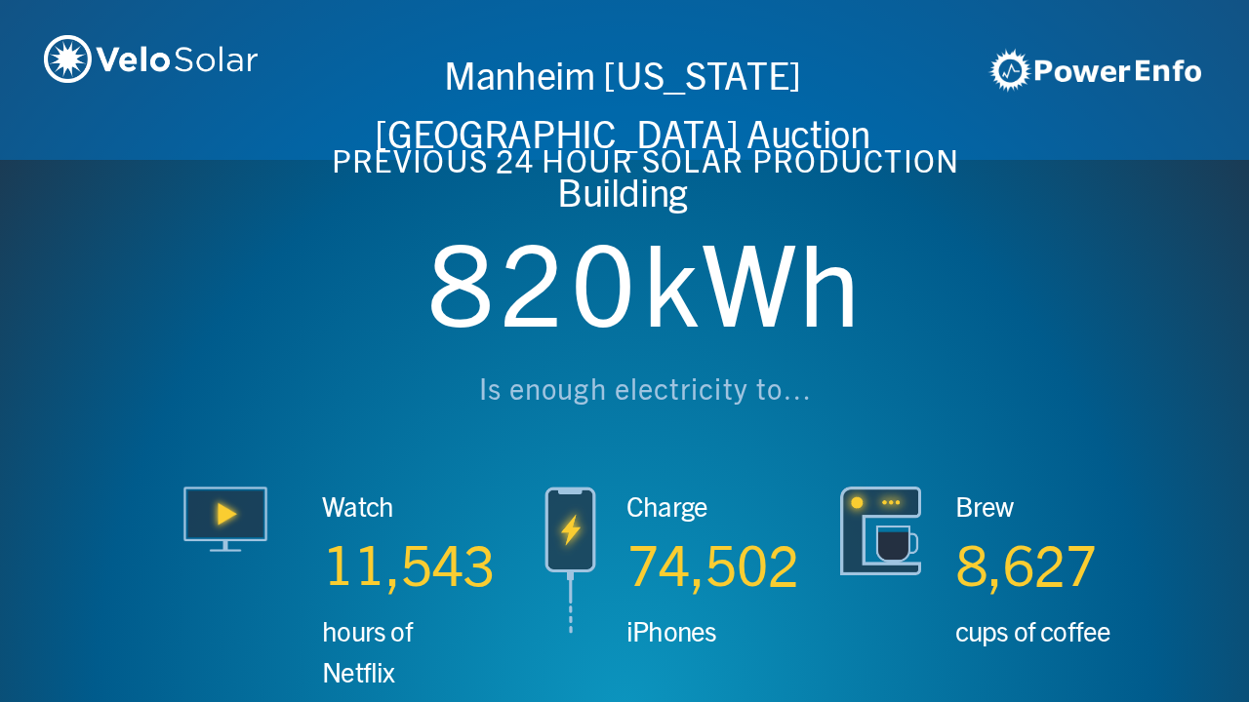
scroll to position [0, 4994]
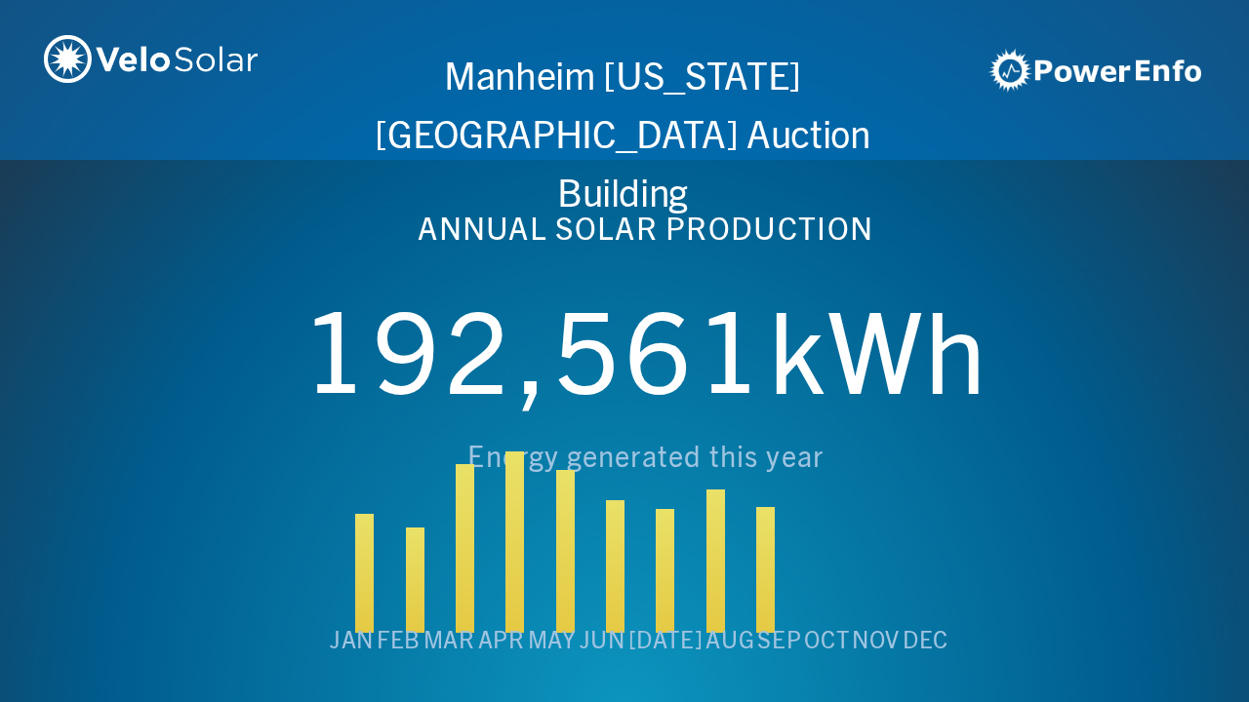
scroll to position [0, 6243]
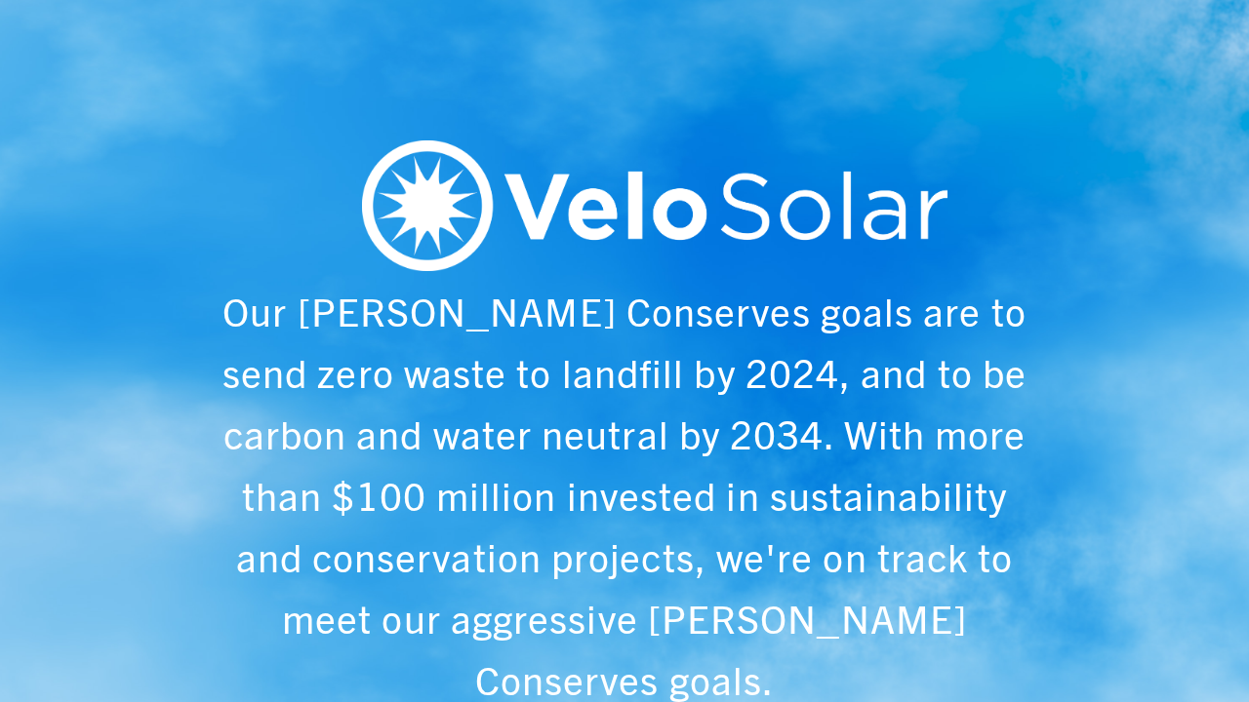
scroll to position [0, 1249]
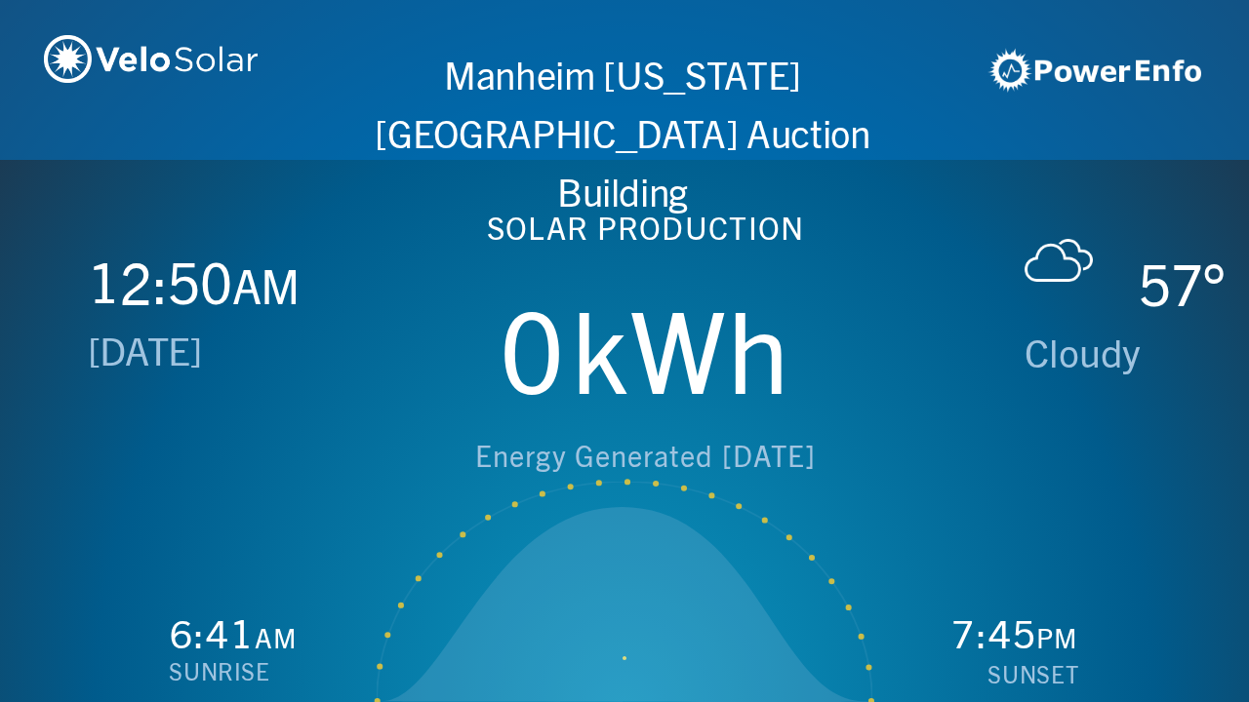
scroll to position [0, 2497]
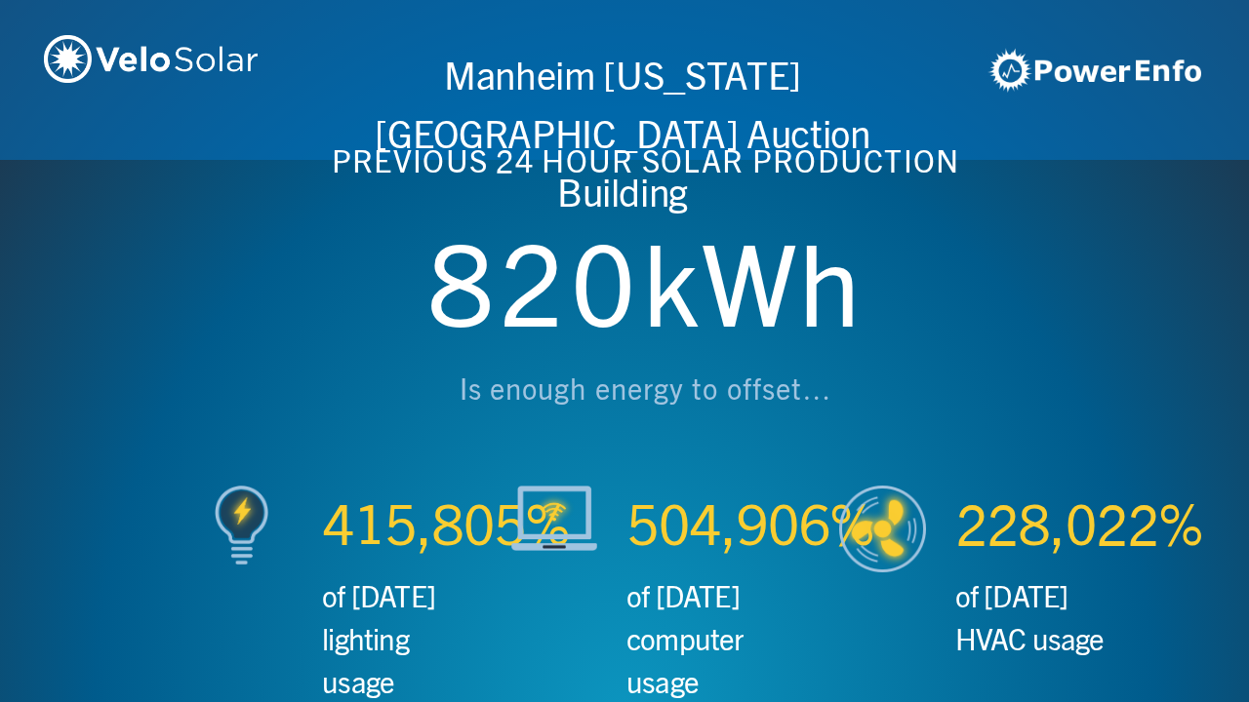
scroll to position [0, 3746]
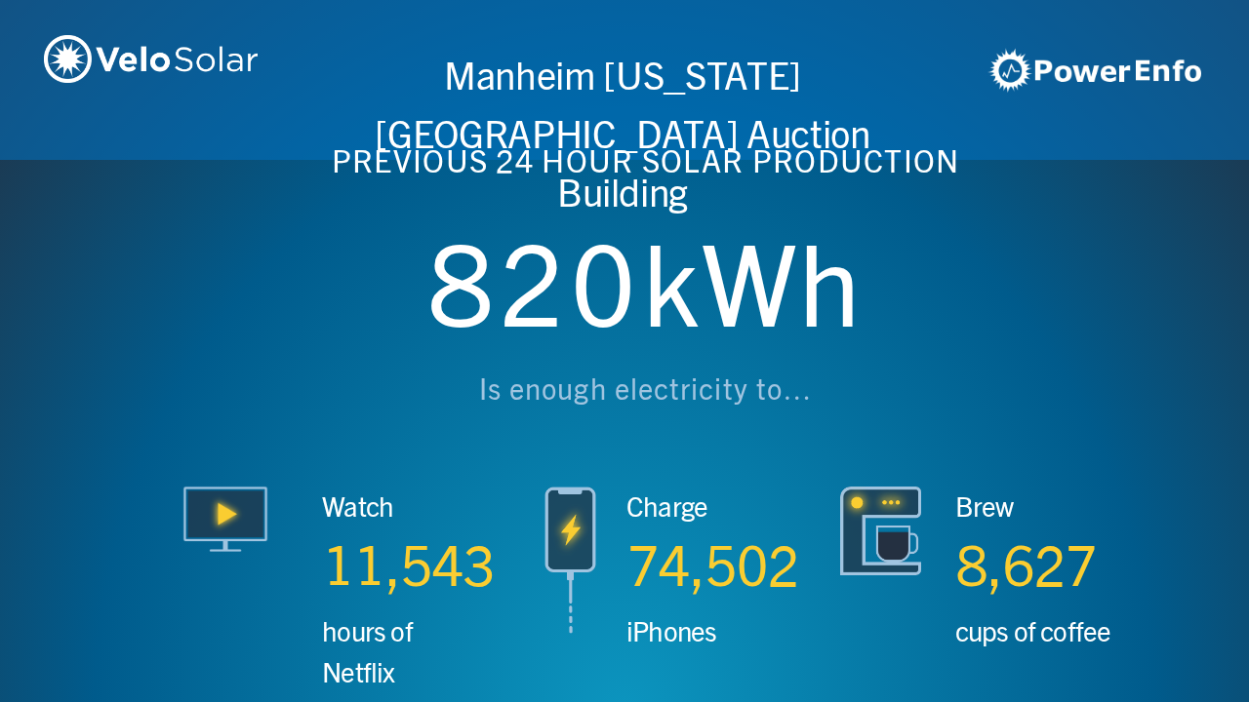
scroll to position [0, 4994]
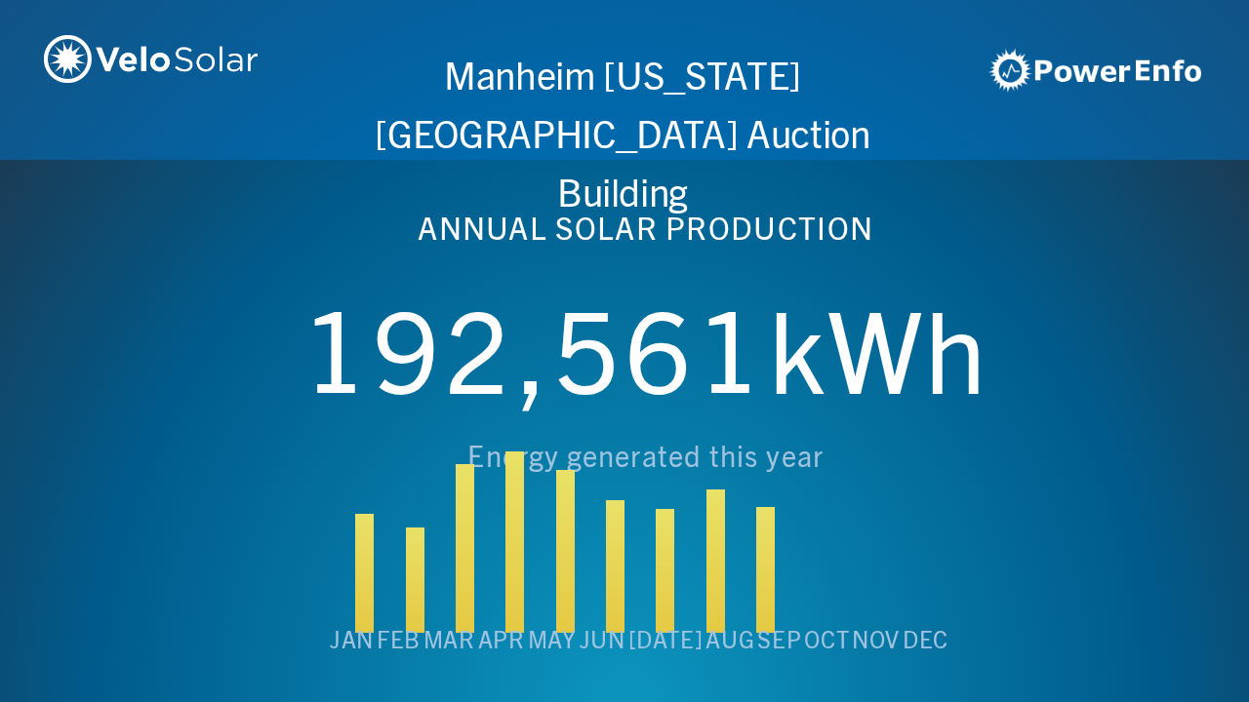
scroll to position [0, 6243]
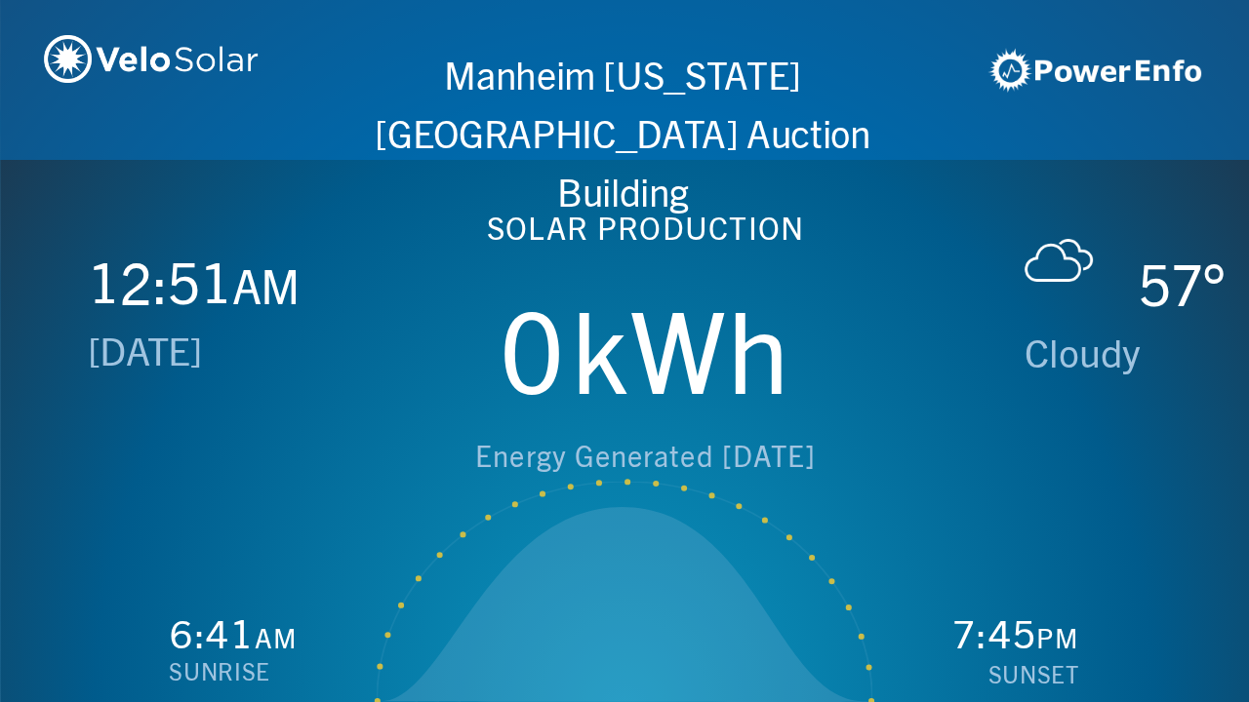
scroll to position [0, 1249]
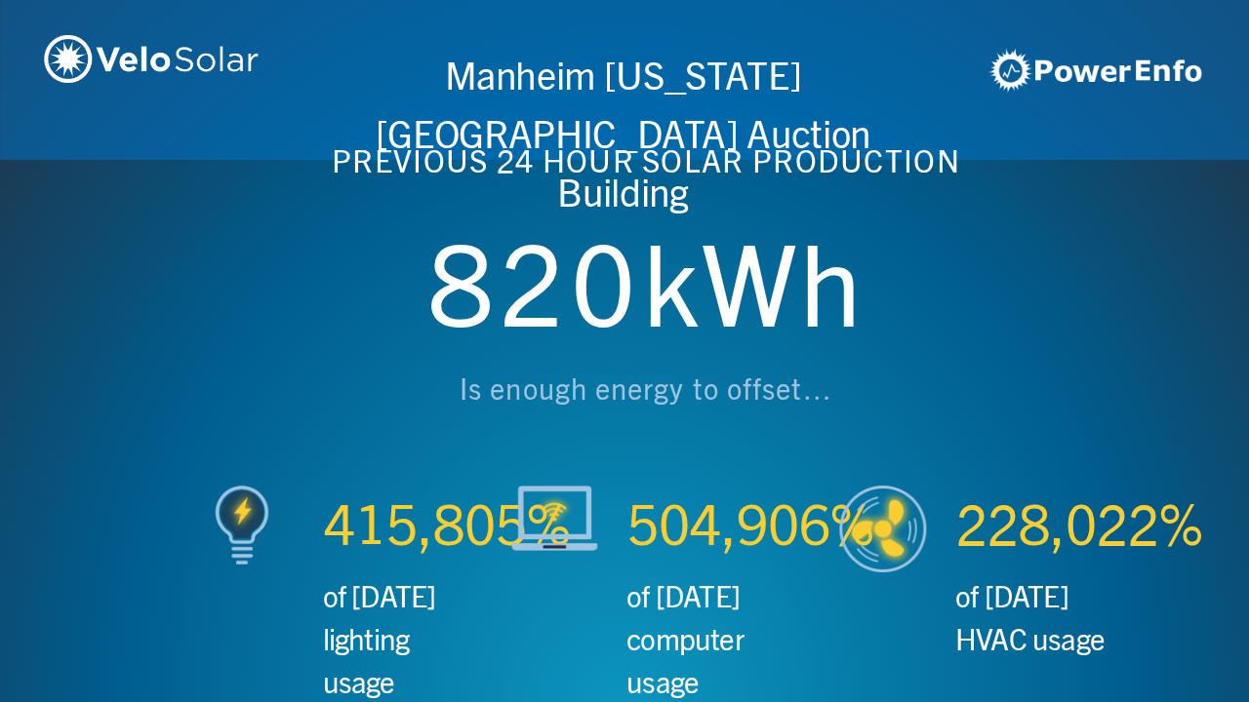
scroll to position [0, 2497]
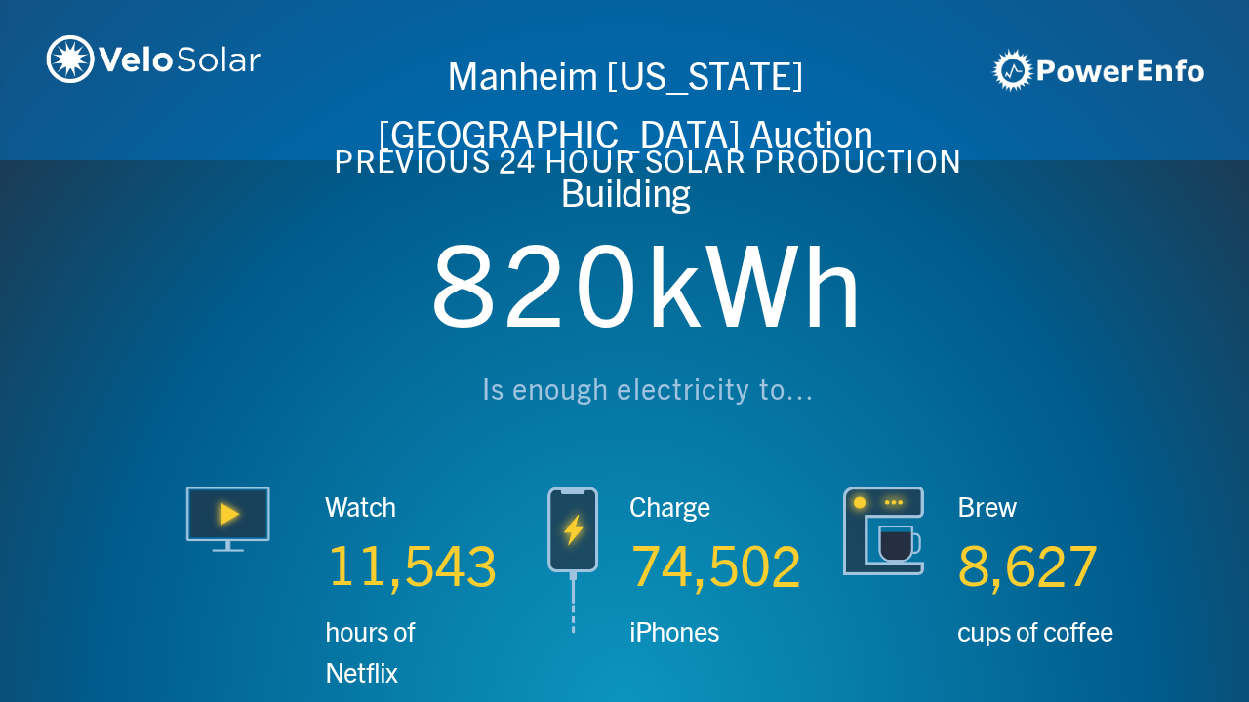
scroll to position [0, 3746]
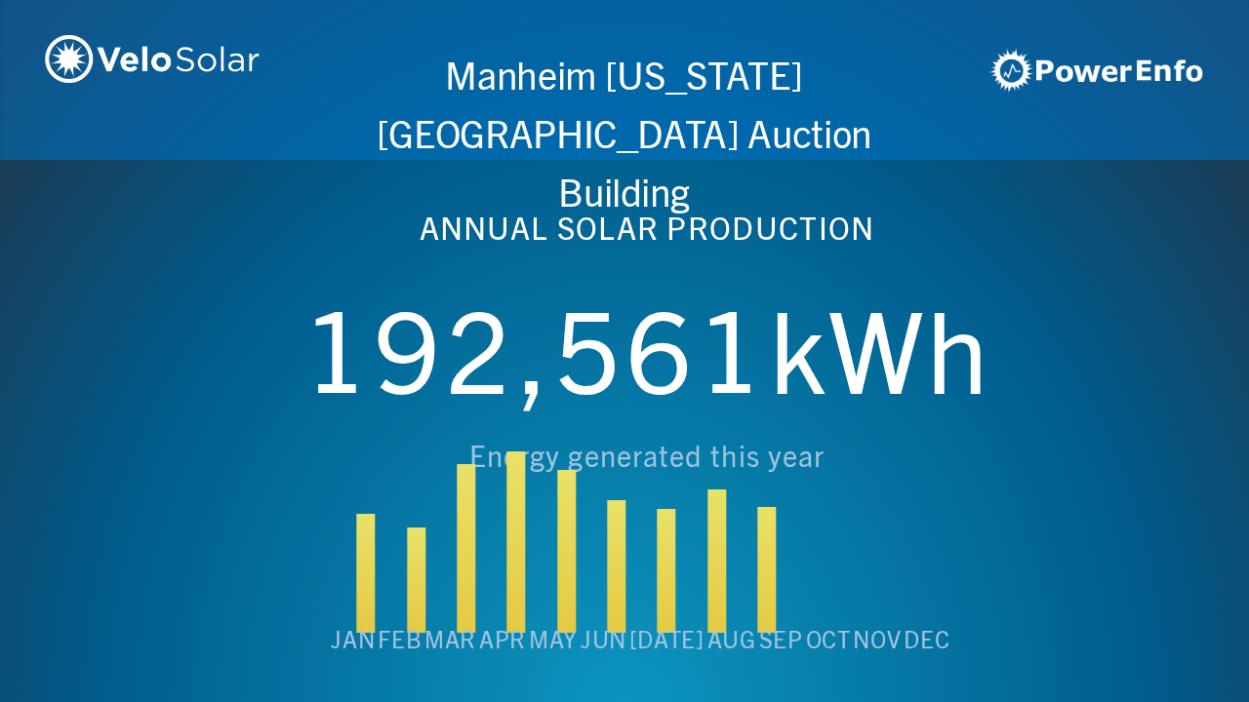
scroll to position [0, 4994]
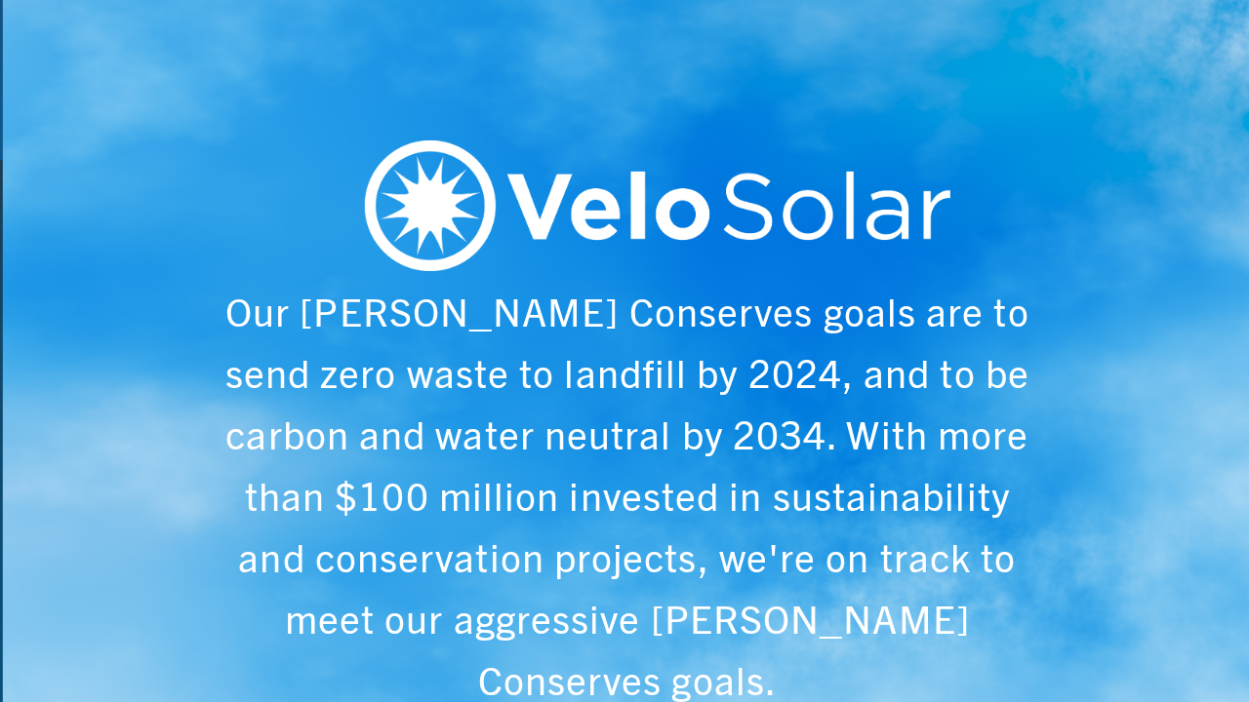
scroll to position [0, 6243]
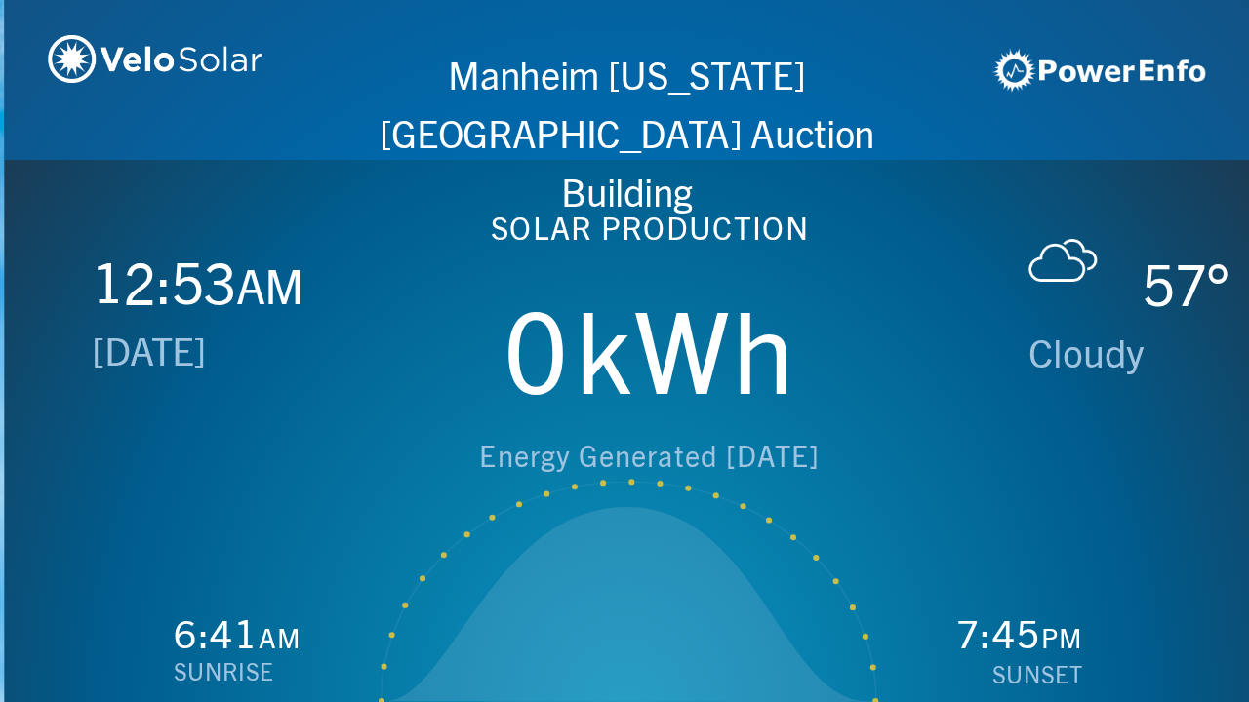
scroll to position [0, 1249]
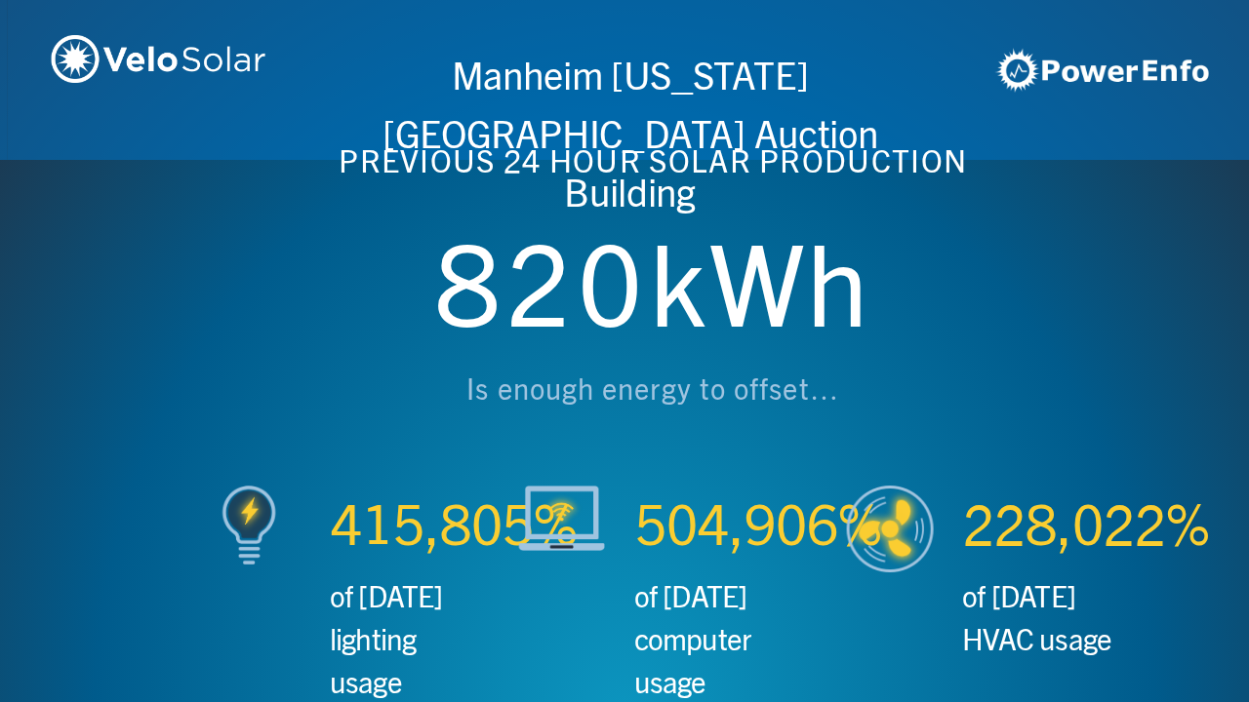
scroll to position [0, 2497]
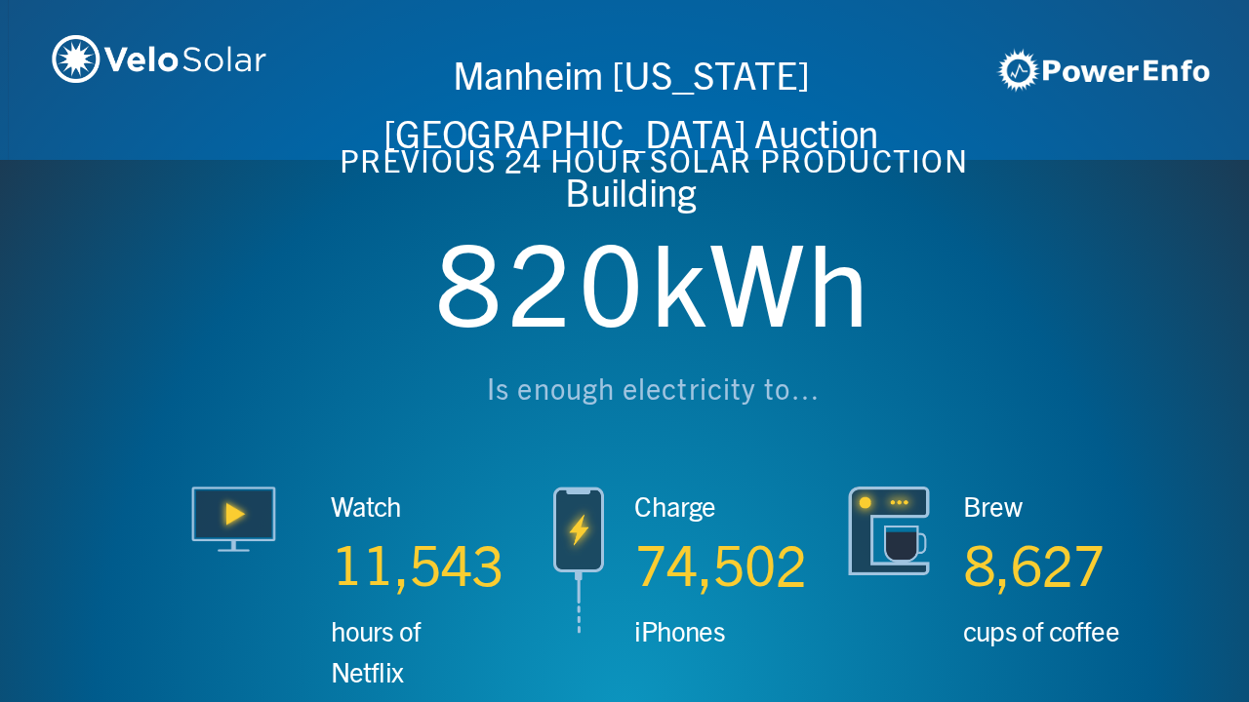
scroll to position [0, 3746]
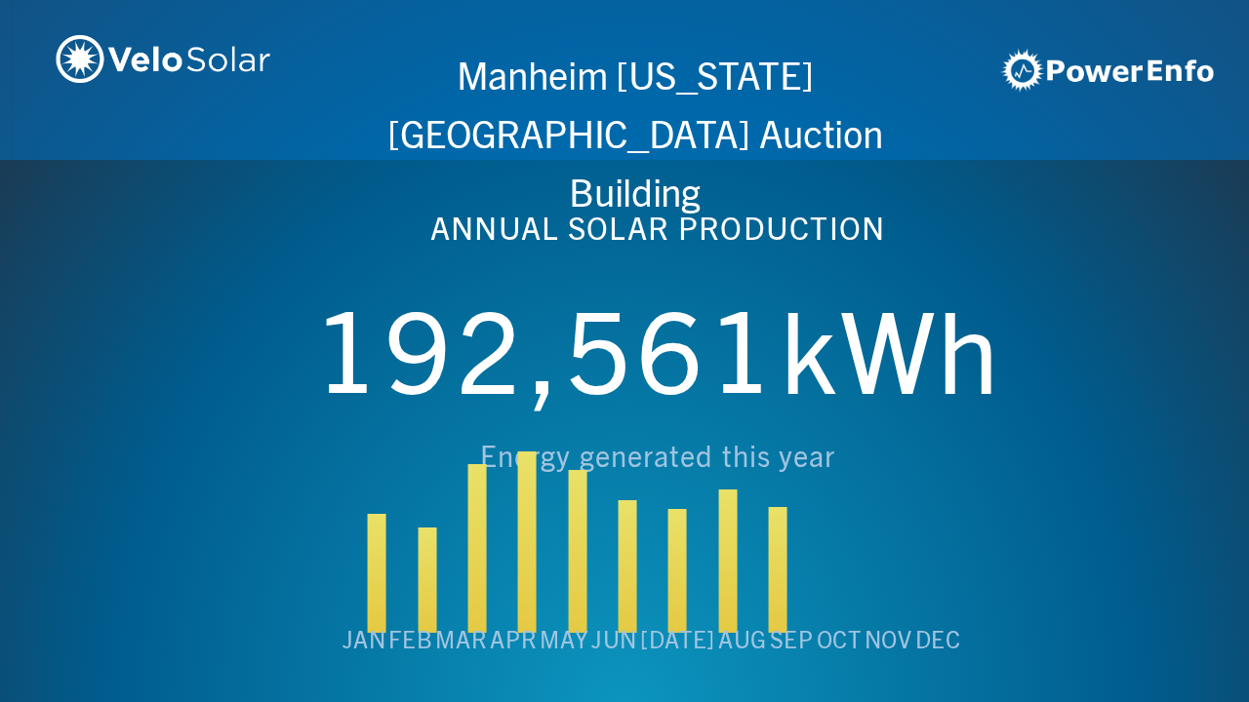
scroll to position [0, 4994]
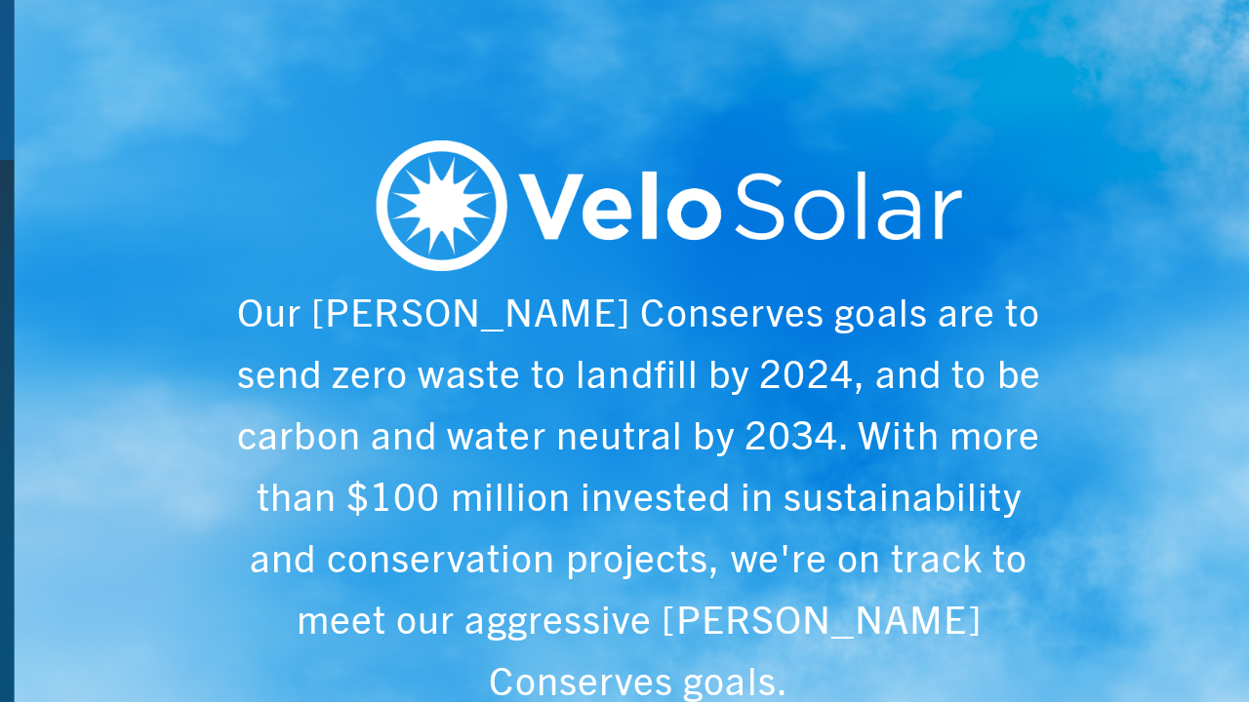
scroll to position [0, 6243]
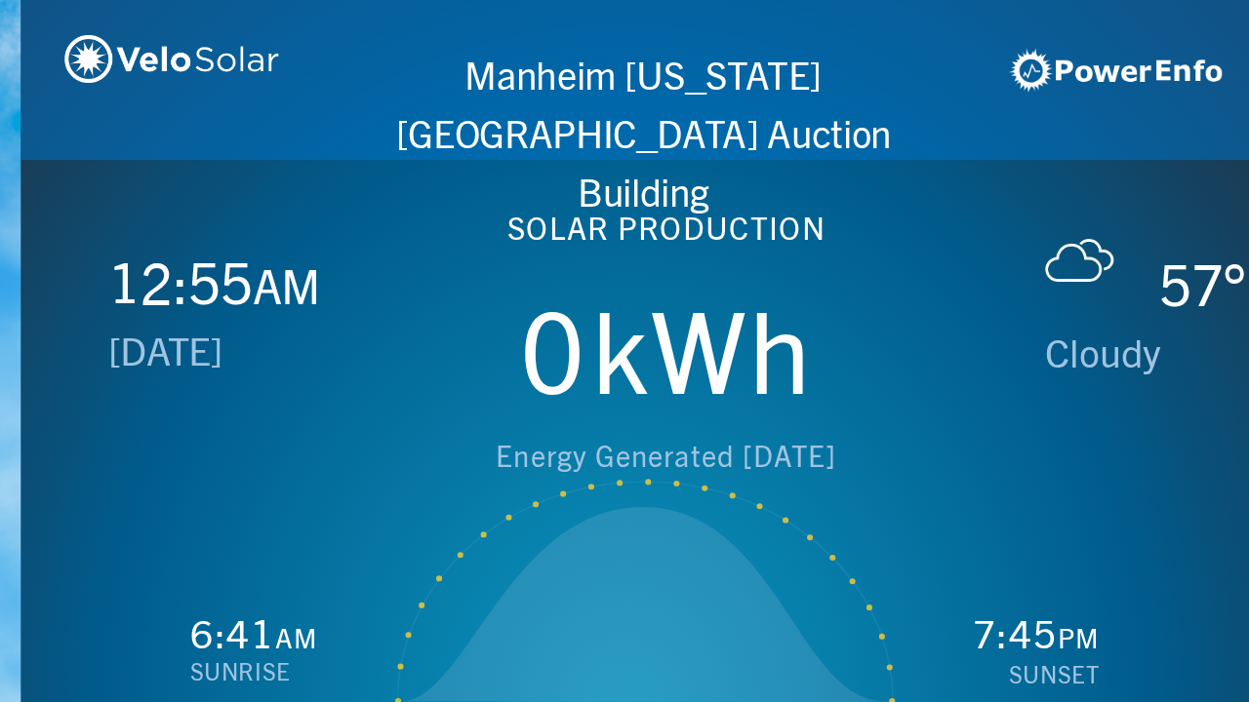
scroll to position [0, 1249]
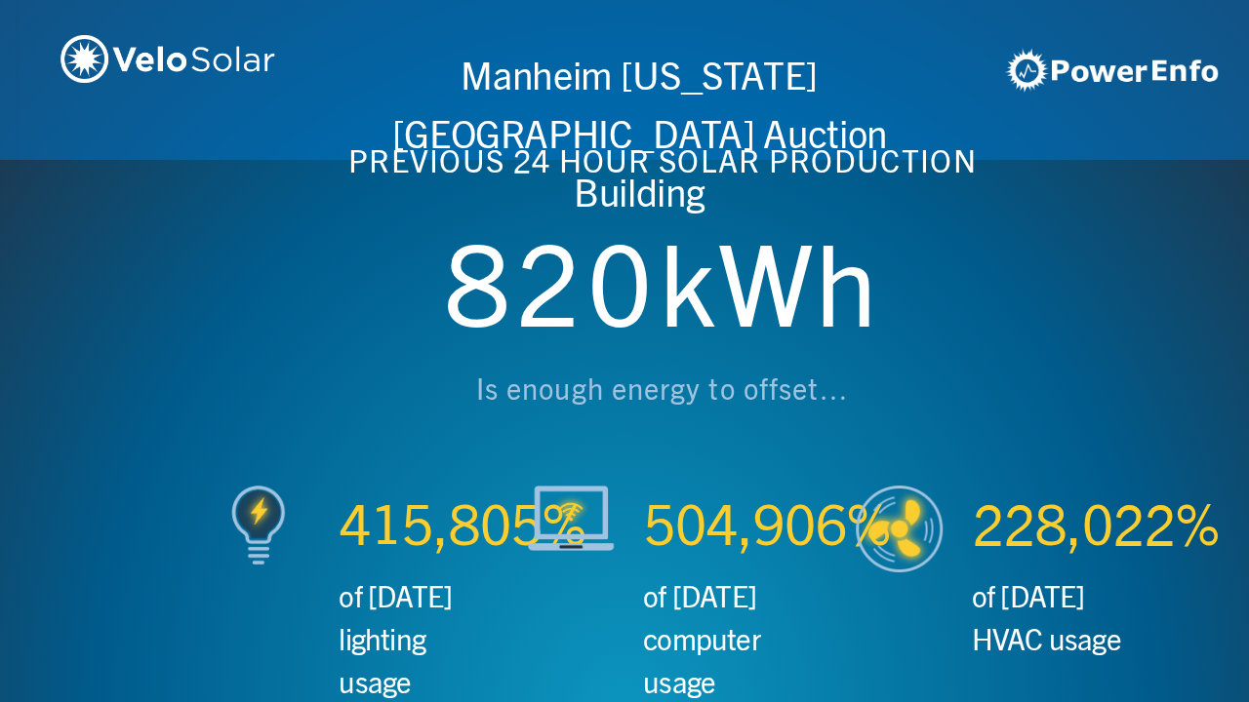
scroll to position [0, 2497]
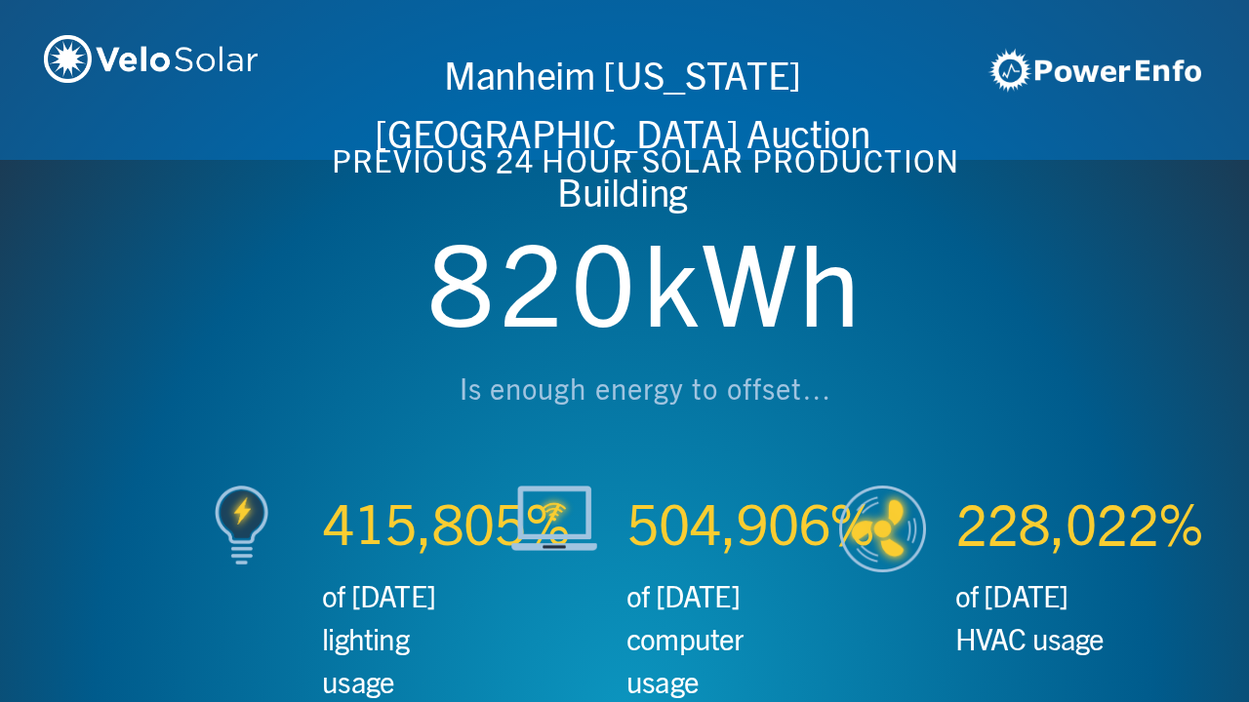
scroll to position [0, 3746]
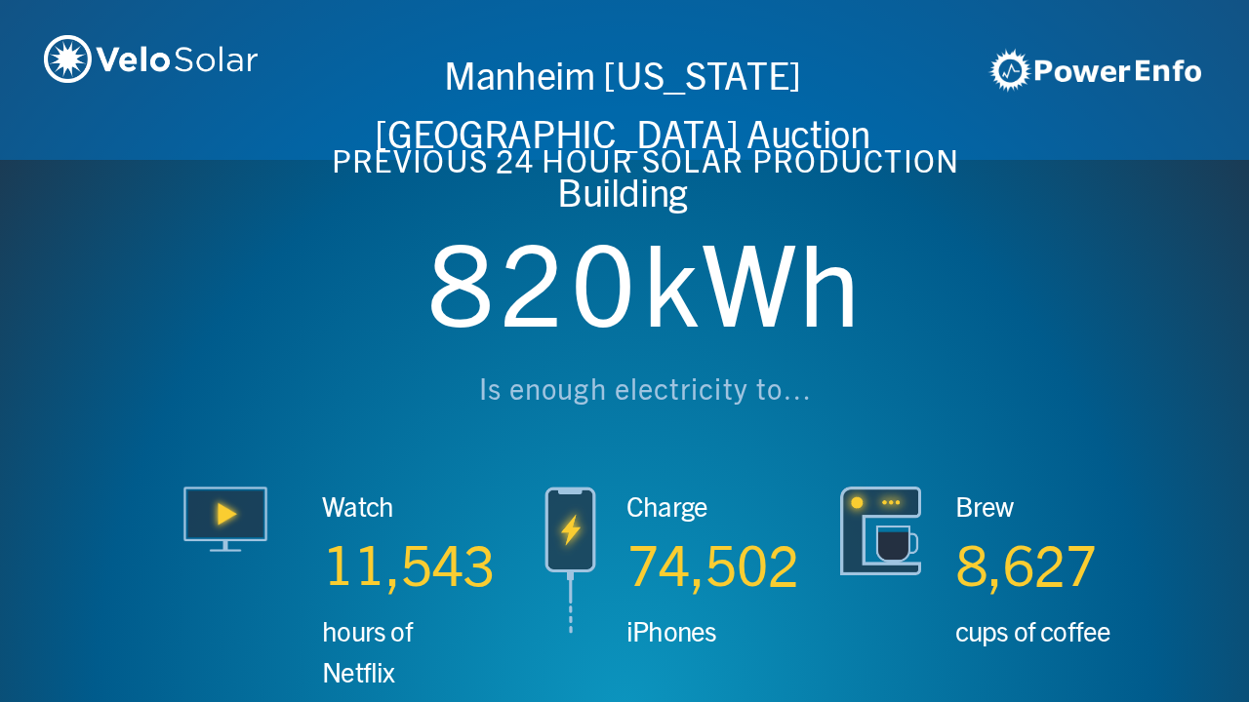
scroll to position [0, 4994]
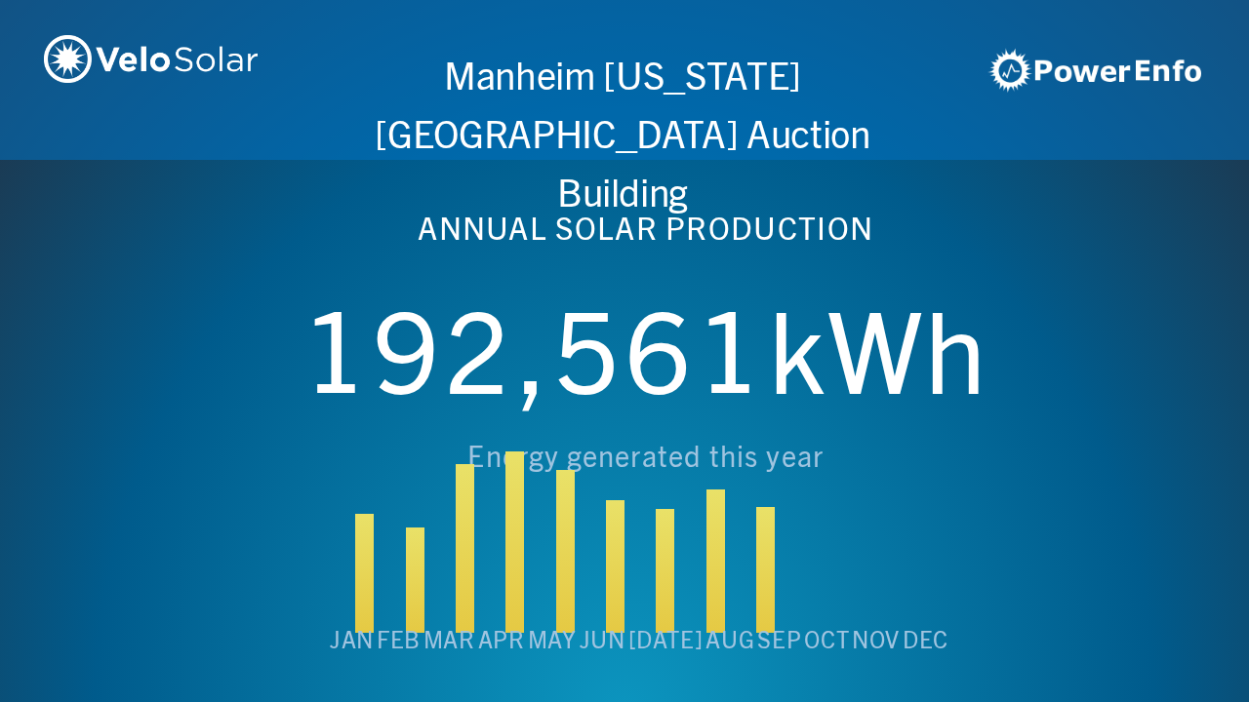
scroll to position [0, 6243]
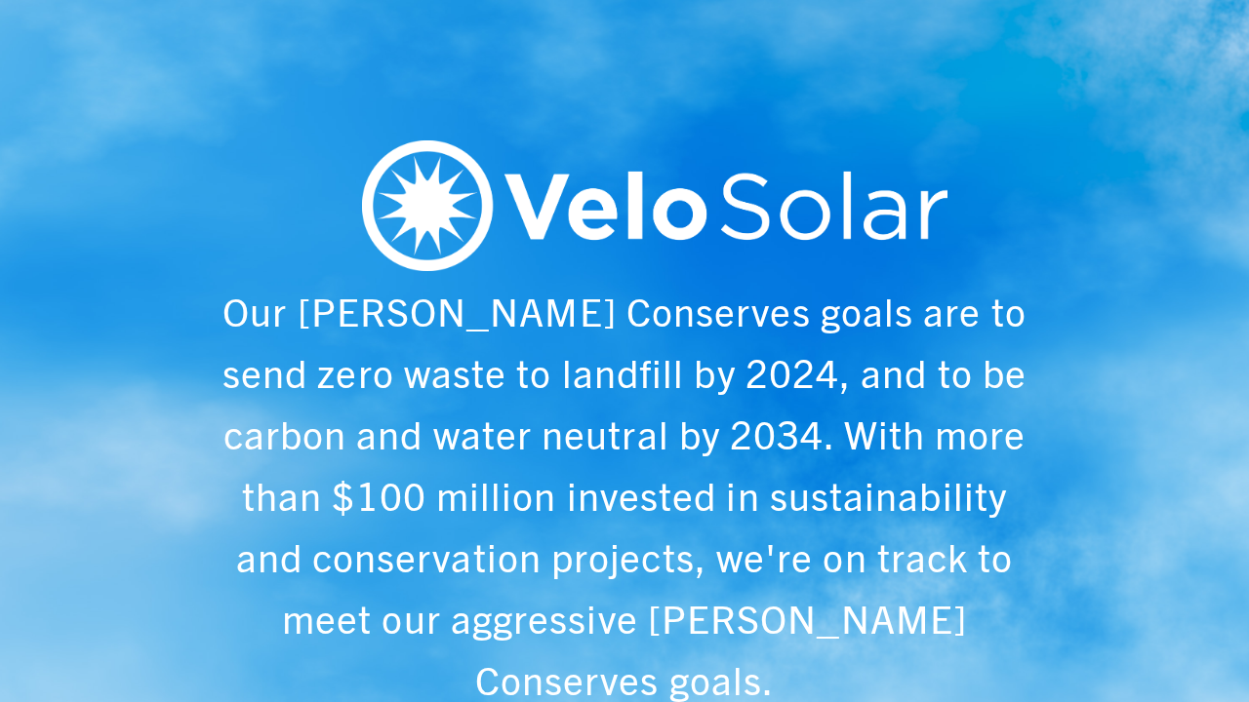
scroll to position [0, 1249]
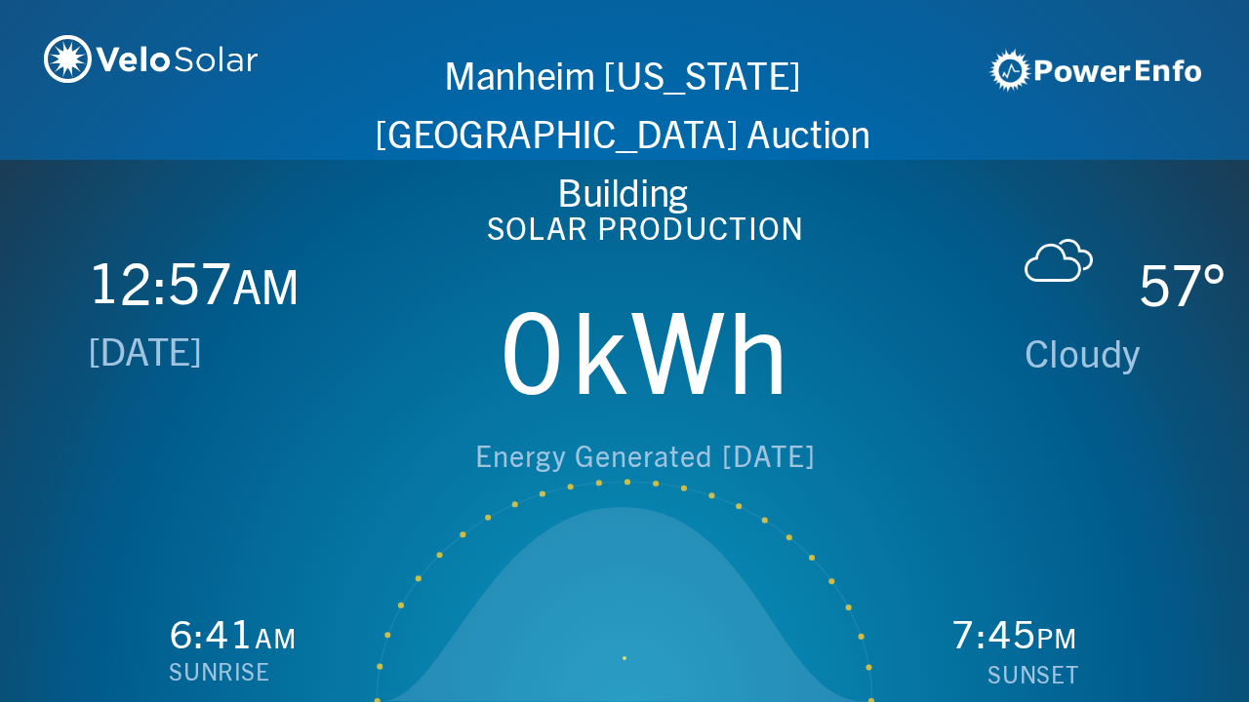
scroll to position [0, 2497]
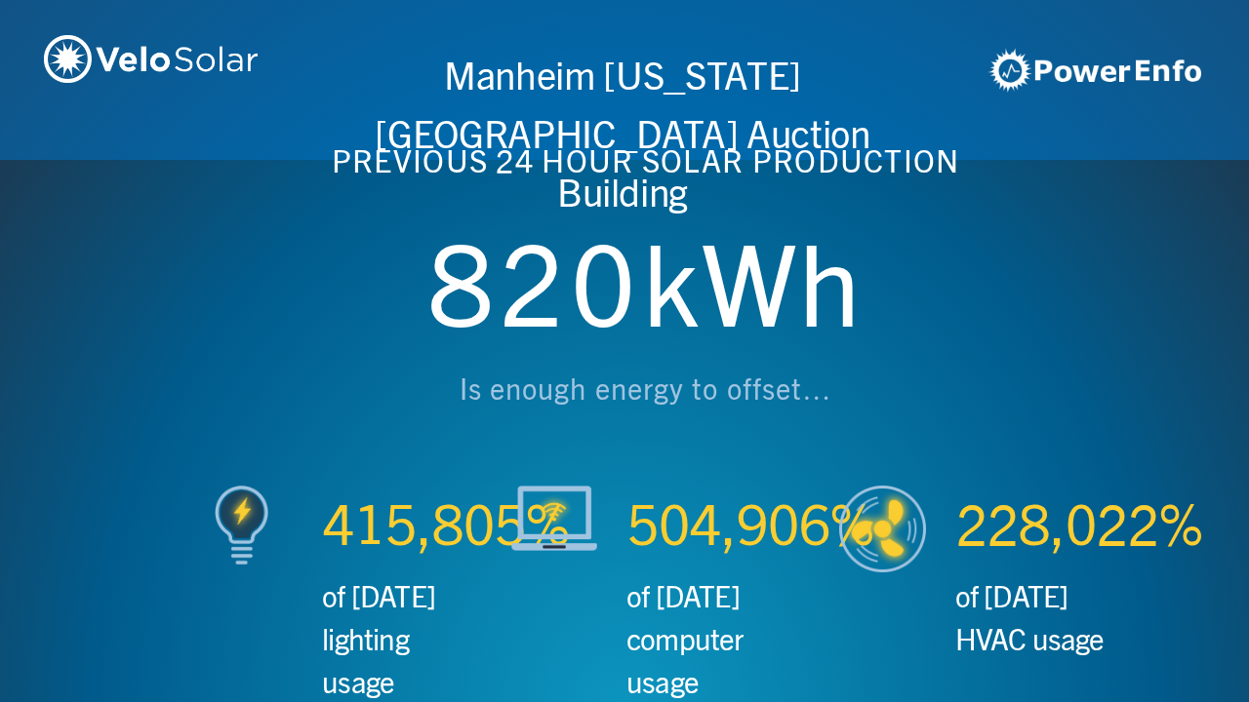
scroll to position [0, 3746]
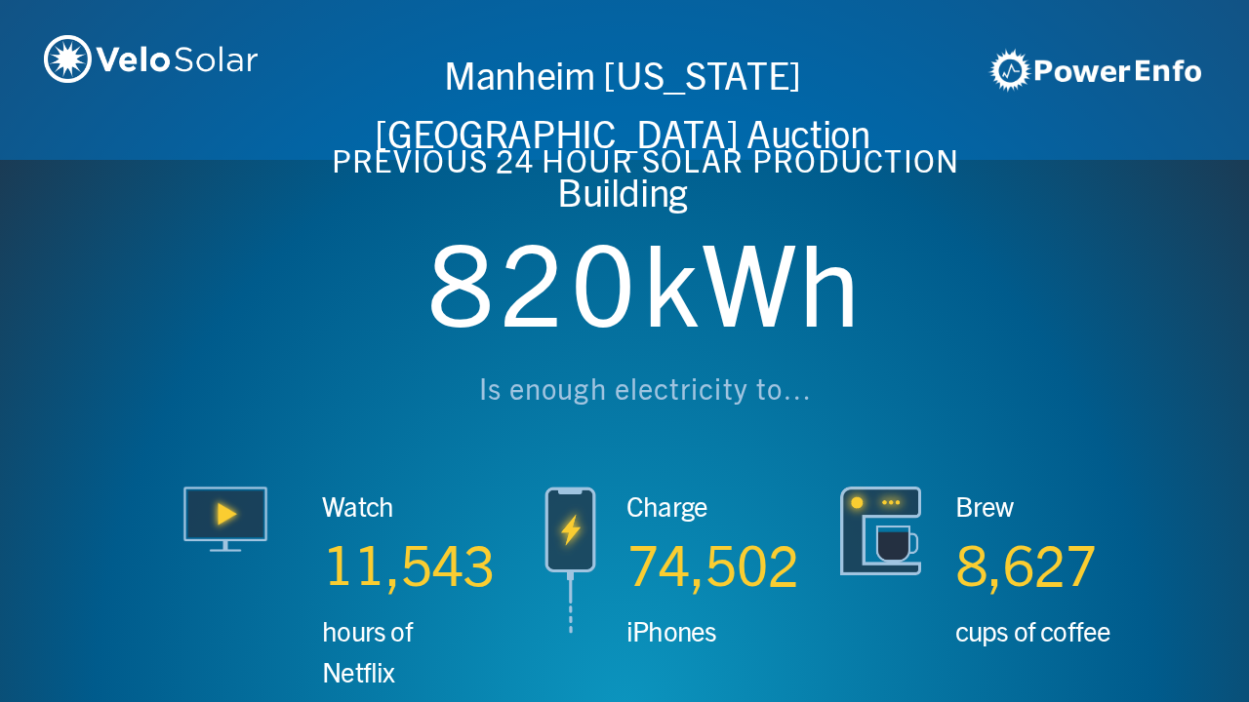
scroll to position [0, 4994]
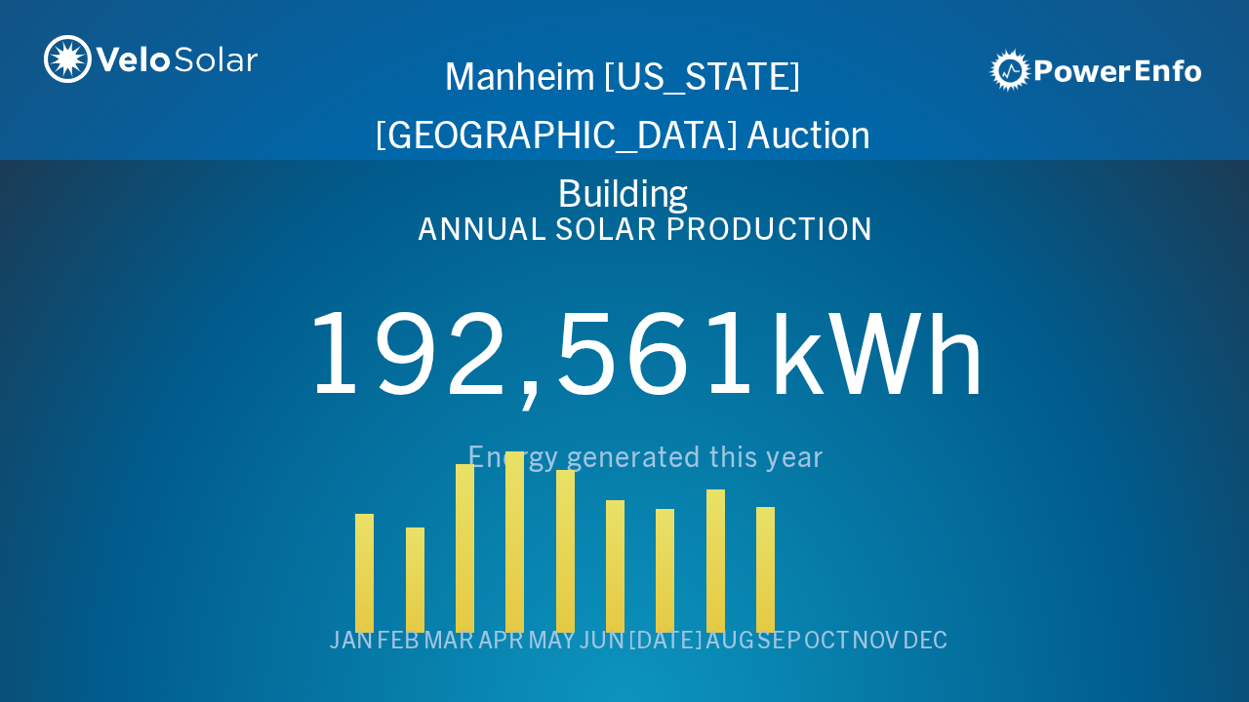
scroll to position [0, 6243]
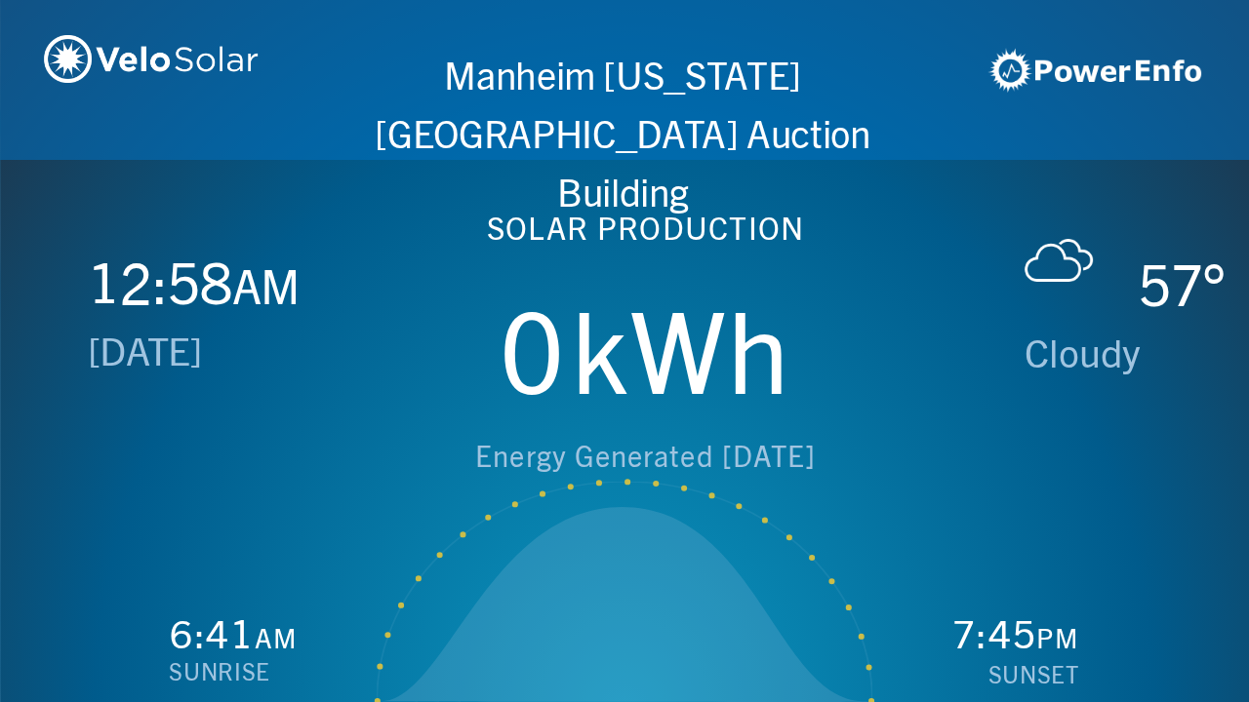
scroll to position [0, 1249]
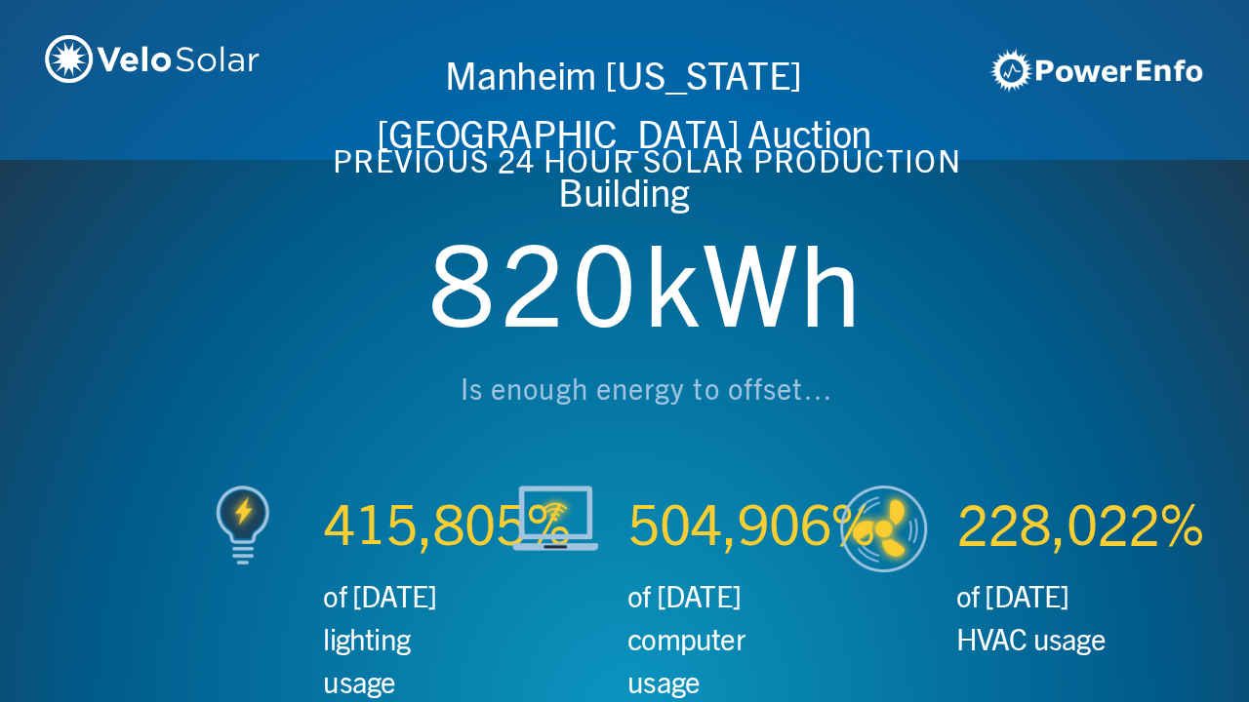
scroll to position [0, 2497]
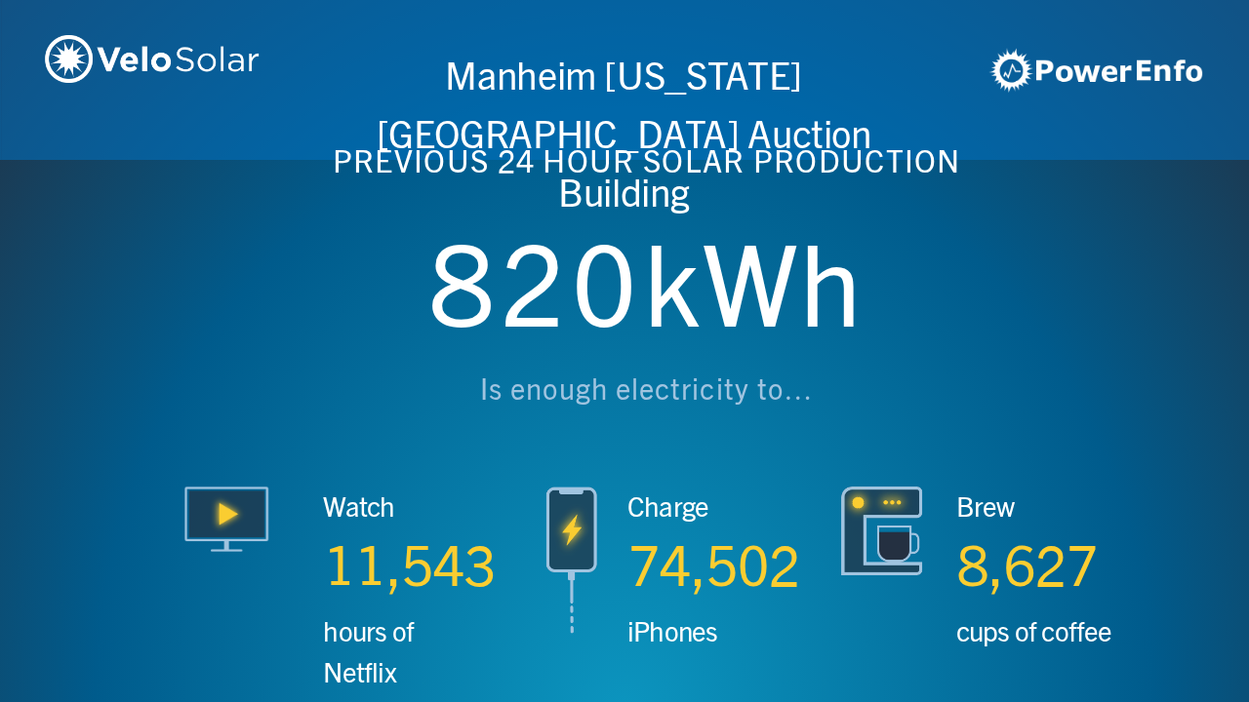
scroll to position [0, 3746]
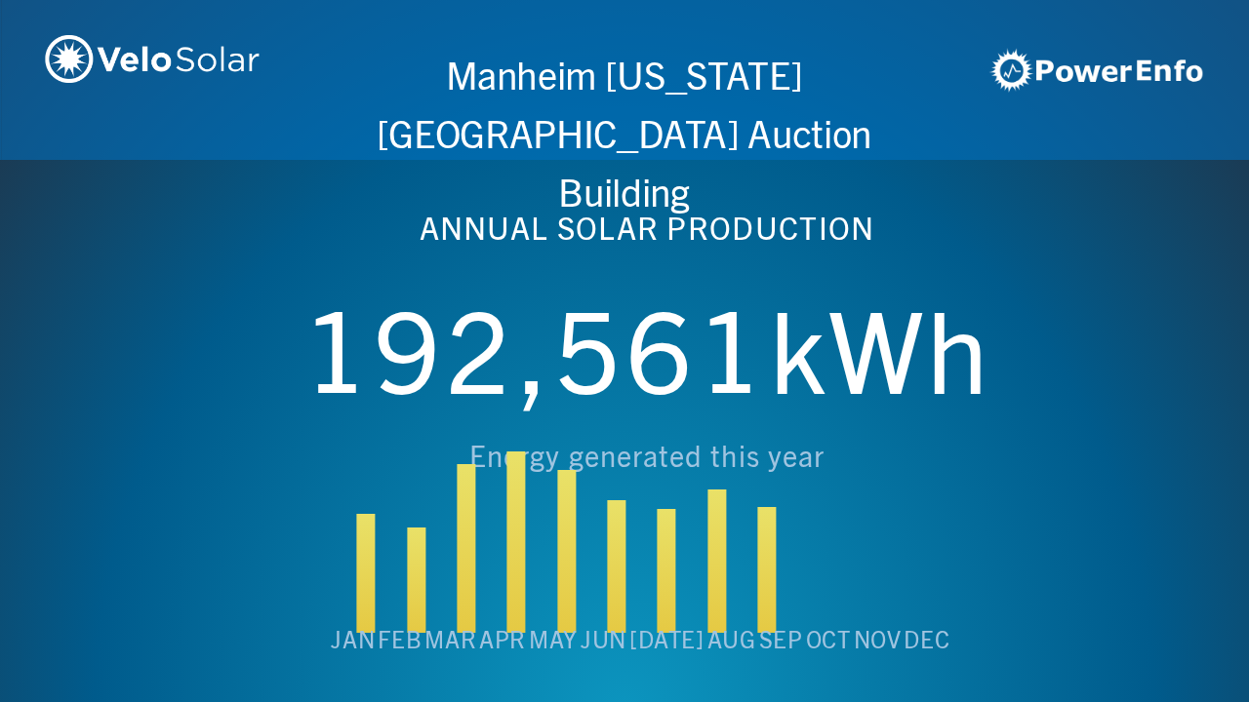
scroll to position [0, 4994]
